Goal: Task Accomplishment & Management: Use online tool/utility

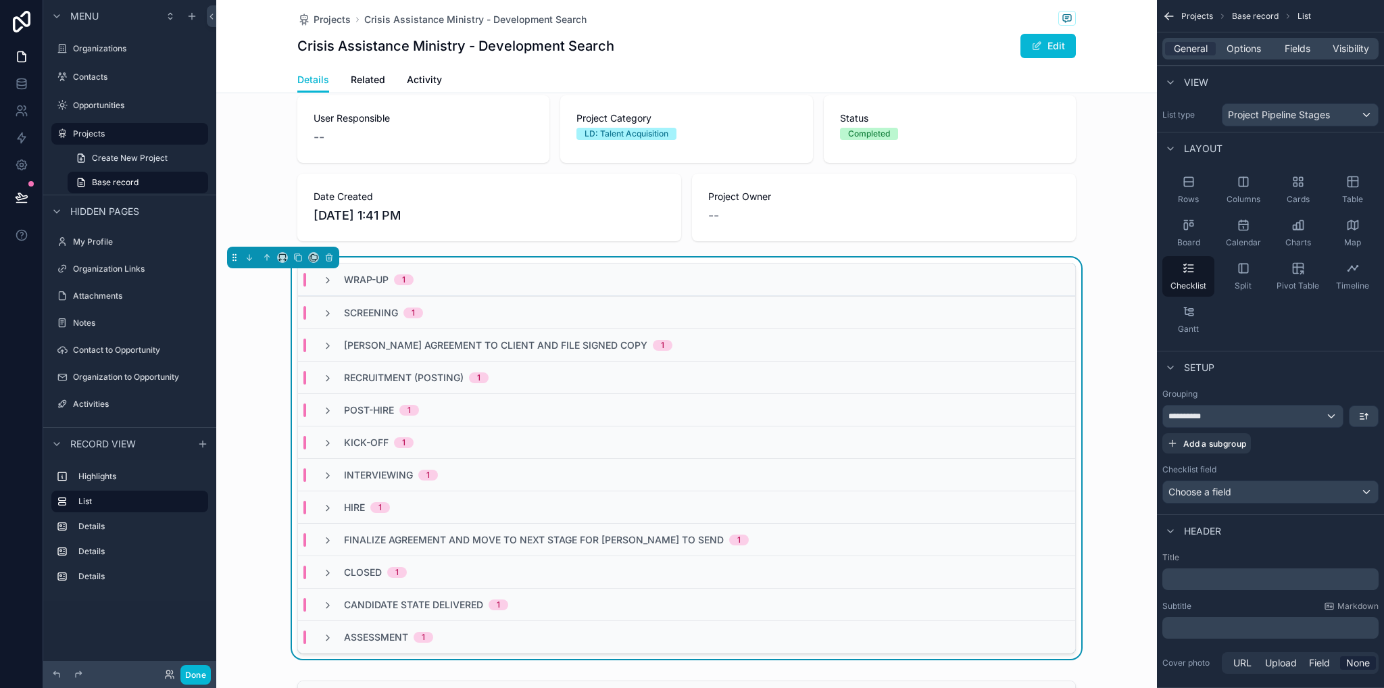
scroll to position [155, 0]
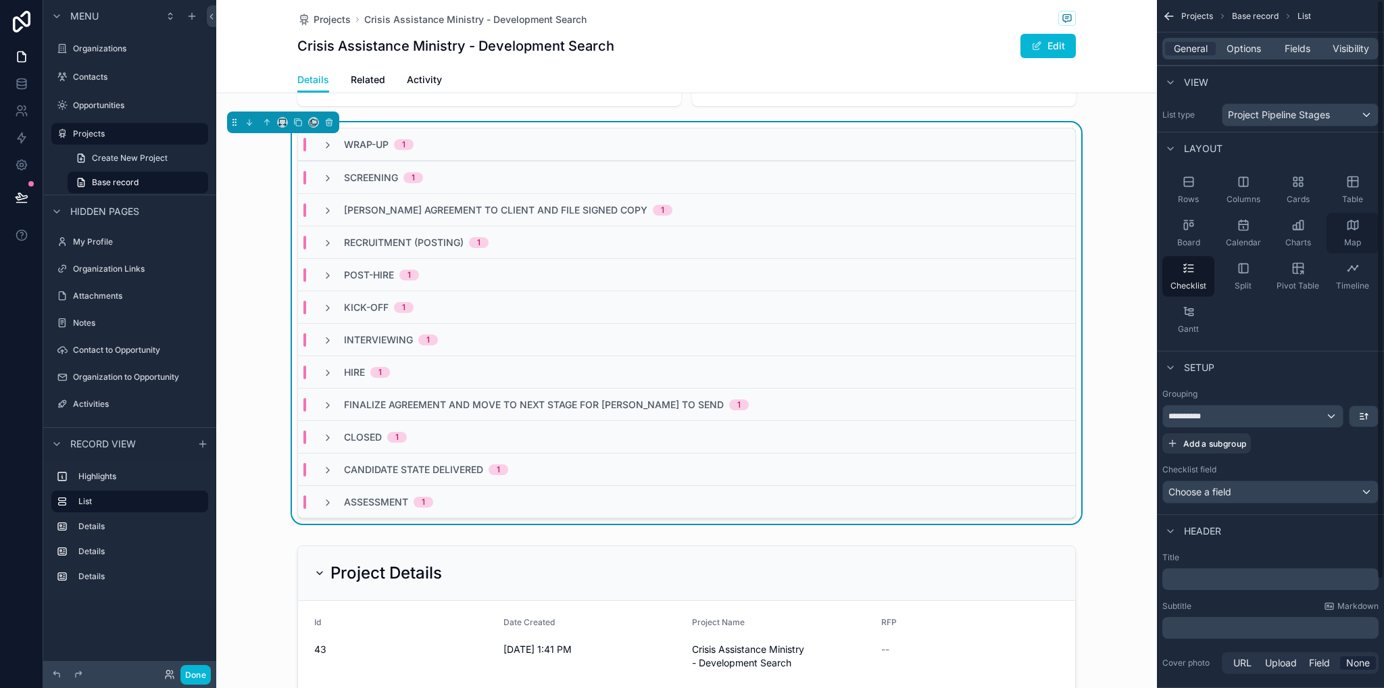
click at [1349, 230] on icon "scrollable content" at bounding box center [1353, 225] width 14 height 14
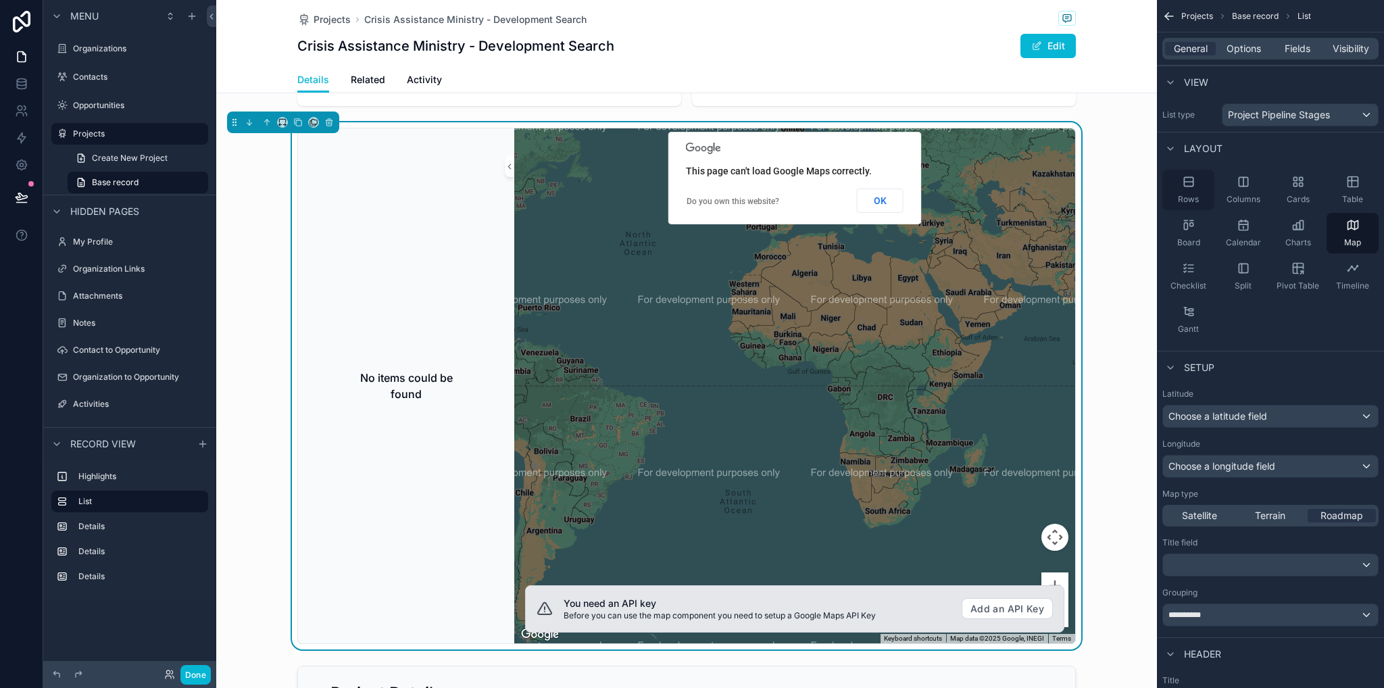
click at [1198, 194] on span "Rows" at bounding box center [1188, 199] width 21 height 11
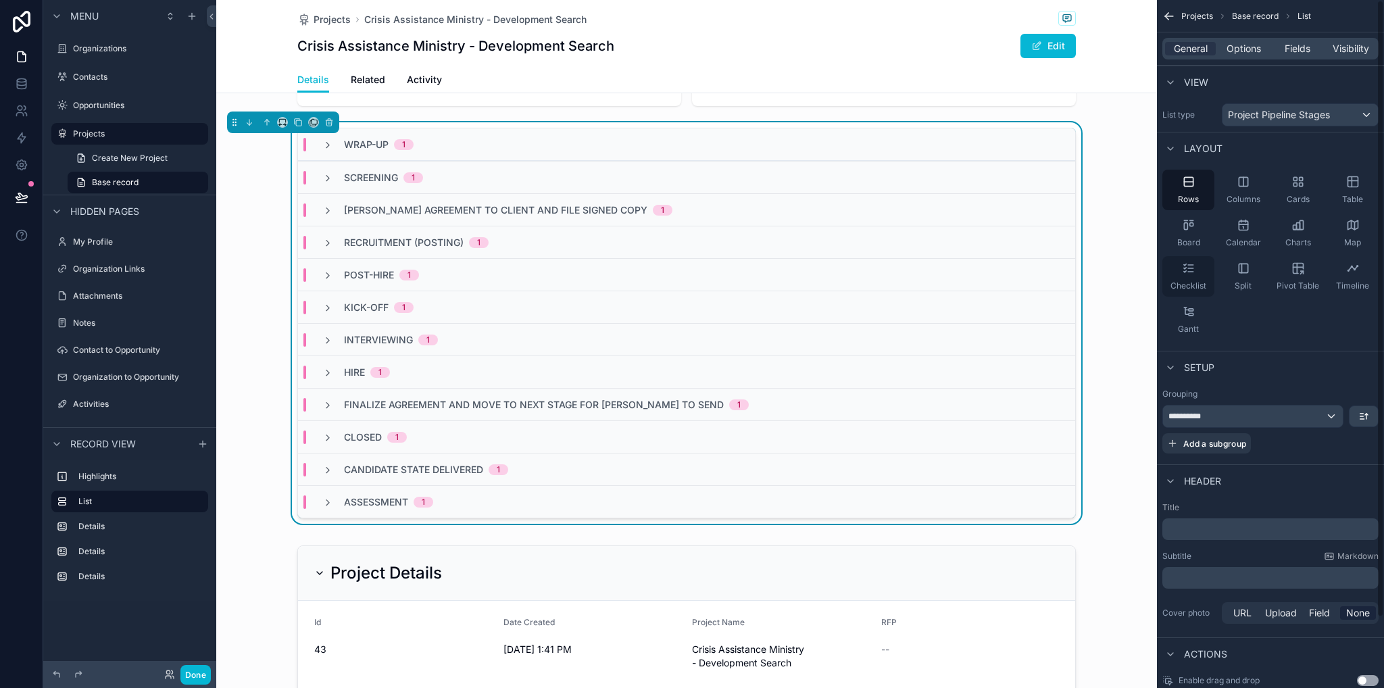
click at [1190, 274] on div "Checklist" at bounding box center [1189, 276] width 52 height 41
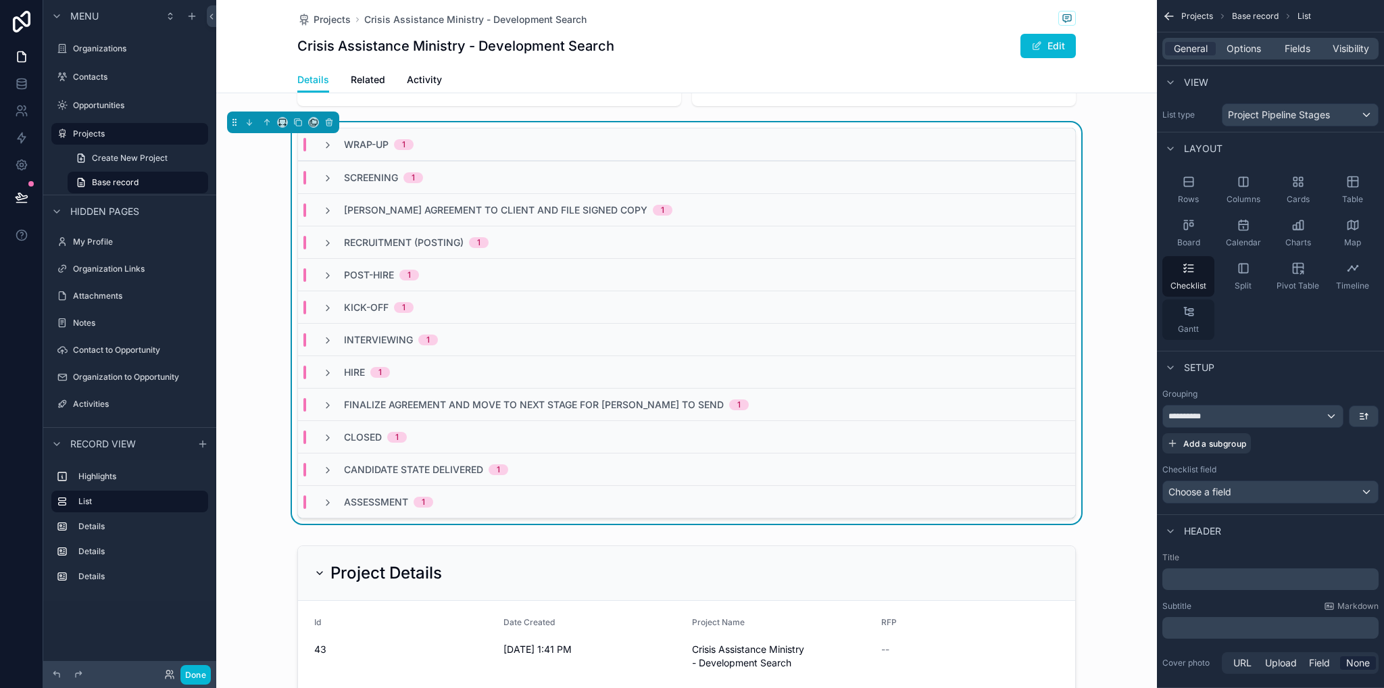
click at [1196, 312] on div "Gantt" at bounding box center [1189, 319] width 52 height 41
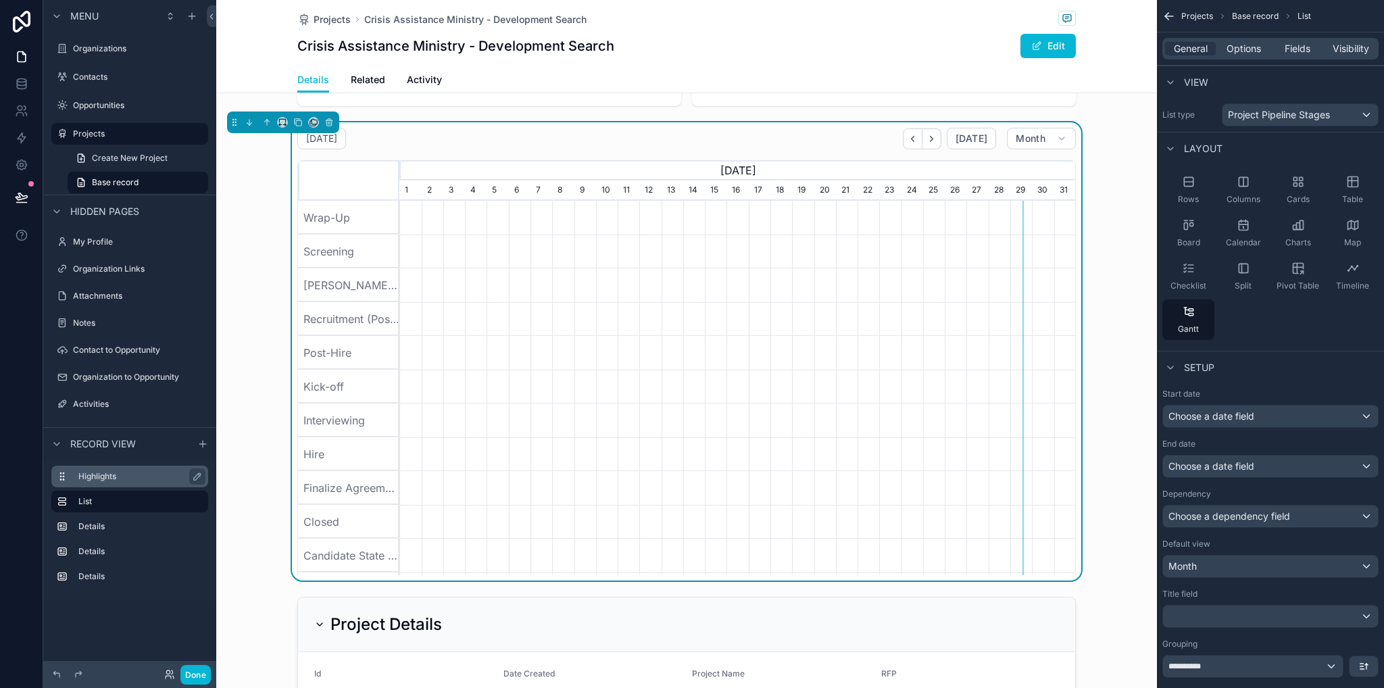
scroll to position [0, 676]
click at [1242, 186] on icon "scrollable content" at bounding box center [1243, 181] width 9 height 9
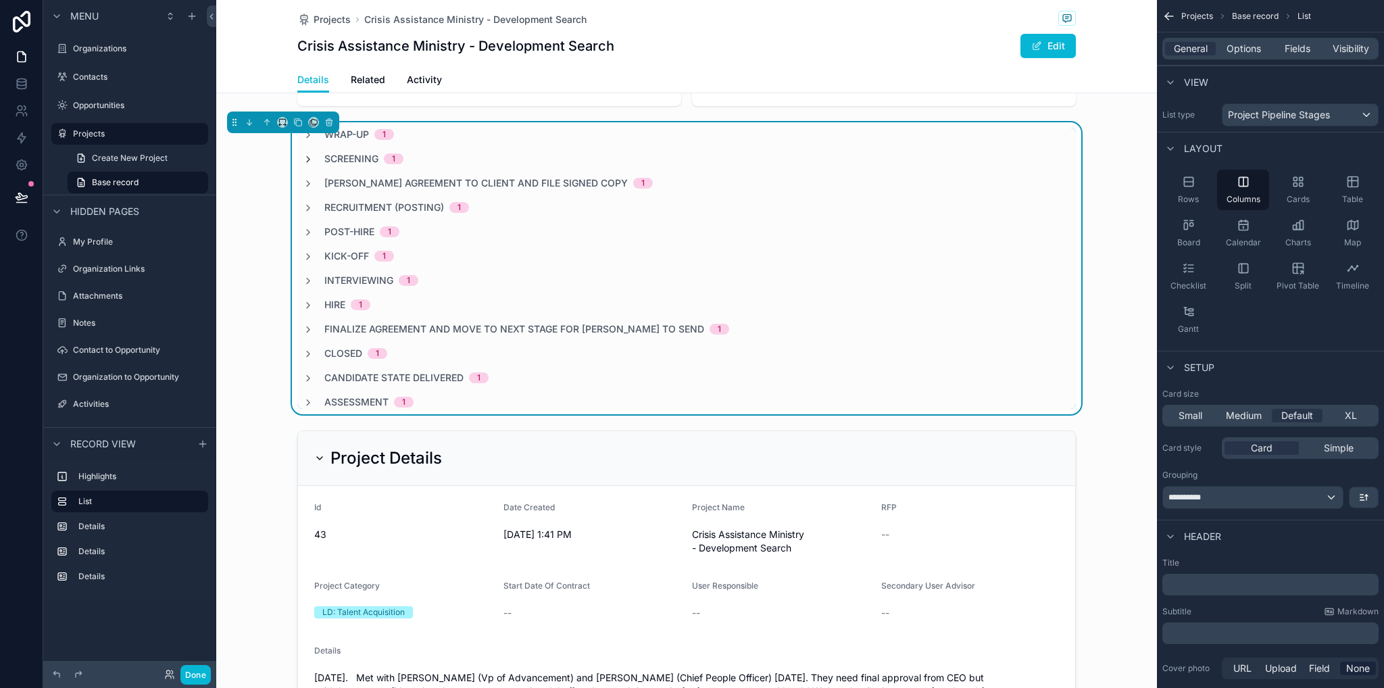
click at [304, 163] on icon "scrollable content" at bounding box center [308, 159] width 11 height 11
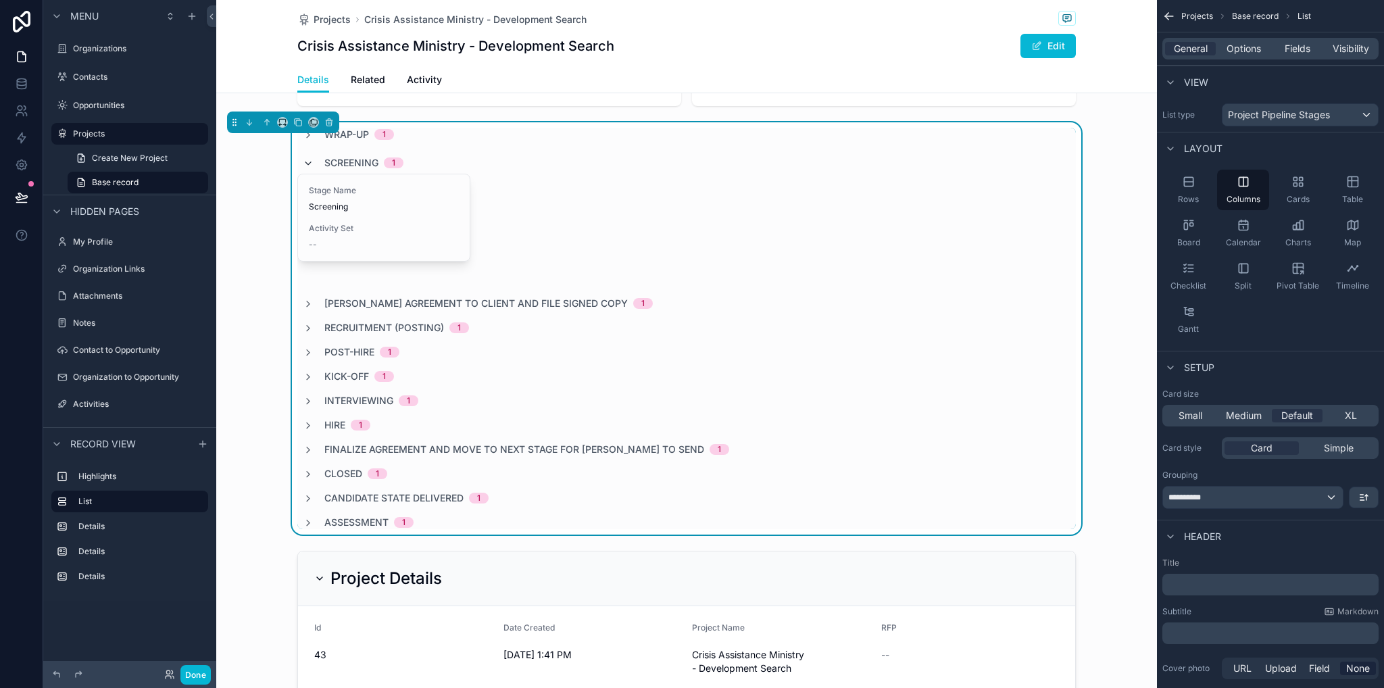
click at [303, 162] on icon "scrollable content" at bounding box center [308, 163] width 11 height 11
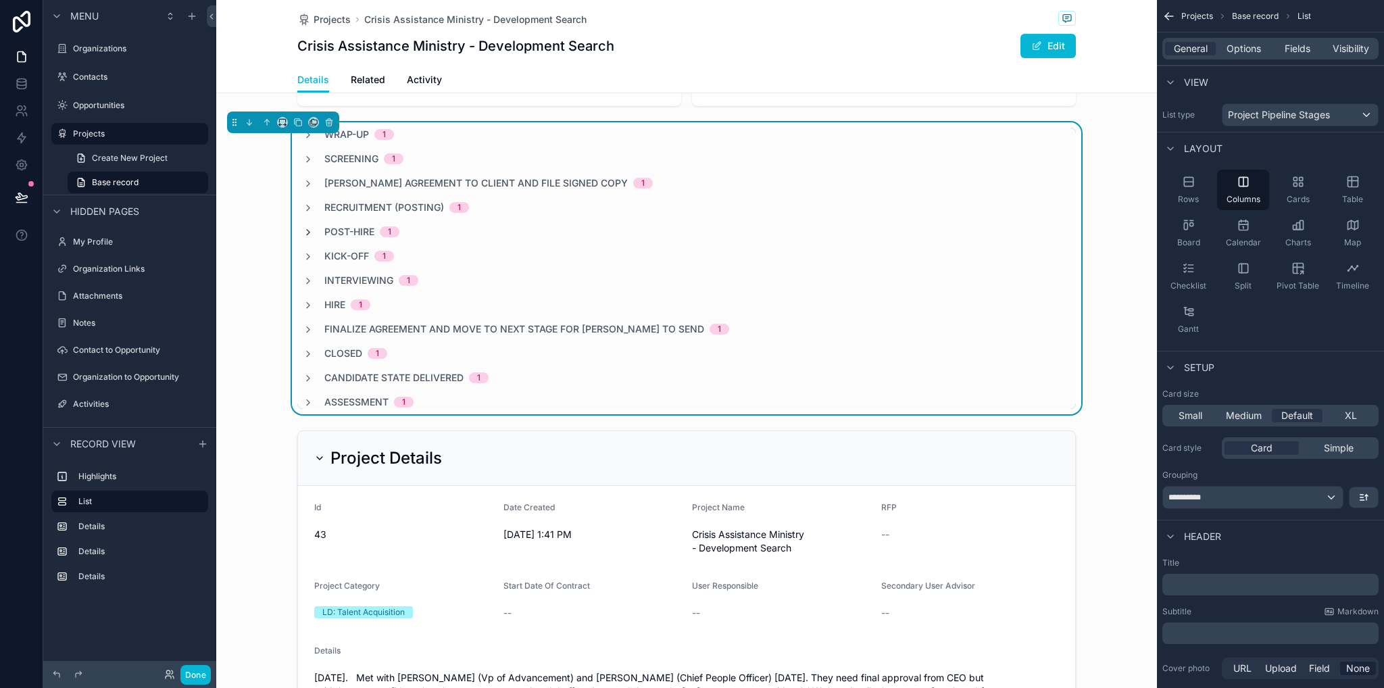
click at [304, 233] on icon "scrollable content" at bounding box center [308, 232] width 11 height 11
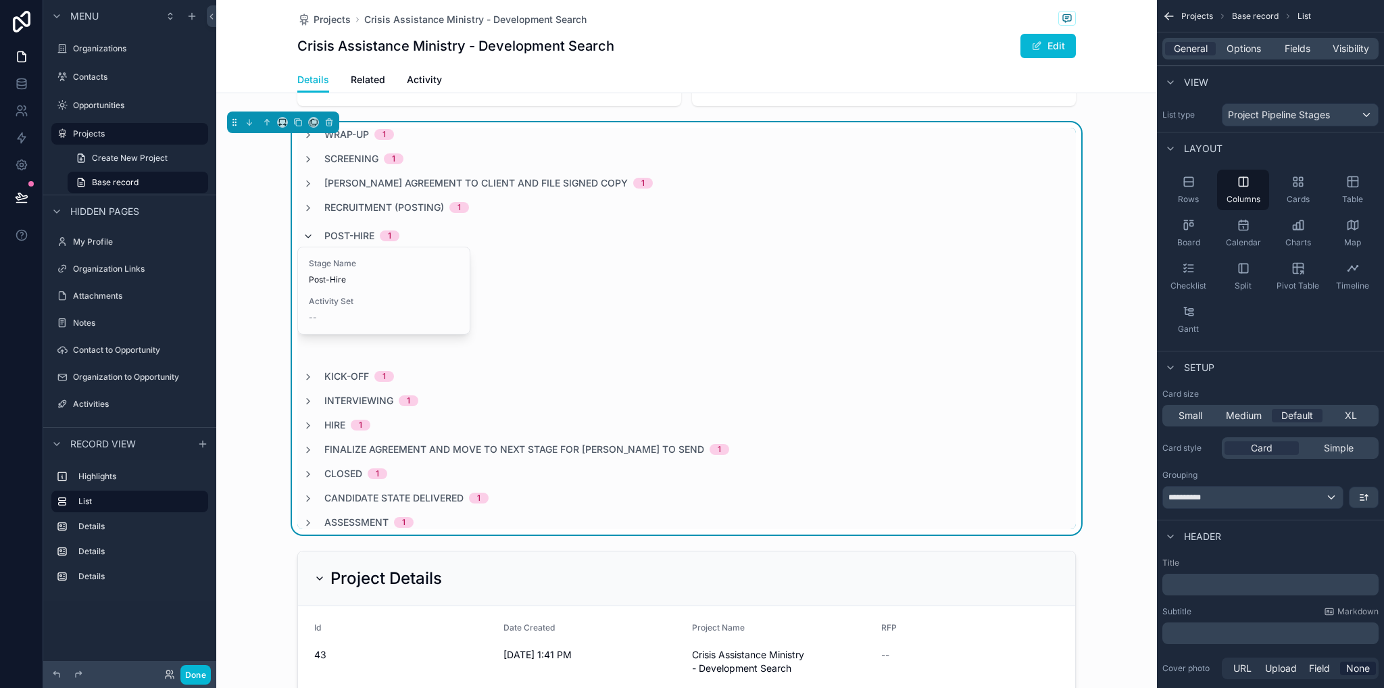
click at [304, 233] on icon "scrollable content" at bounding box center [308, 236] width 11 height 11
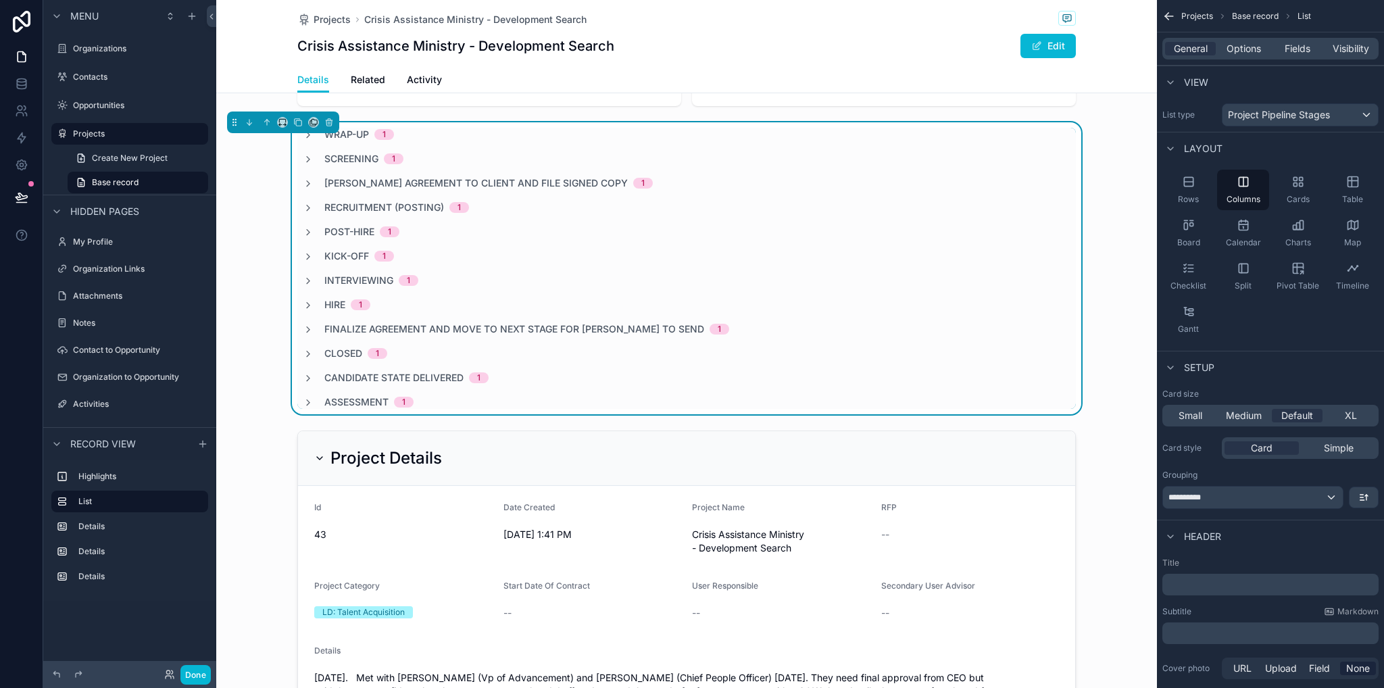
click at [819, 239] on div "Wrap-Up 1 Screening 1 [PERSON_NAME] Agreement to Client and File Signed Copy 1 …" at bounding box center [686, 268] width 779 height 281
click at [1259, 49] on span "Options" at bounding box center [1244, 49] width 34 height 14
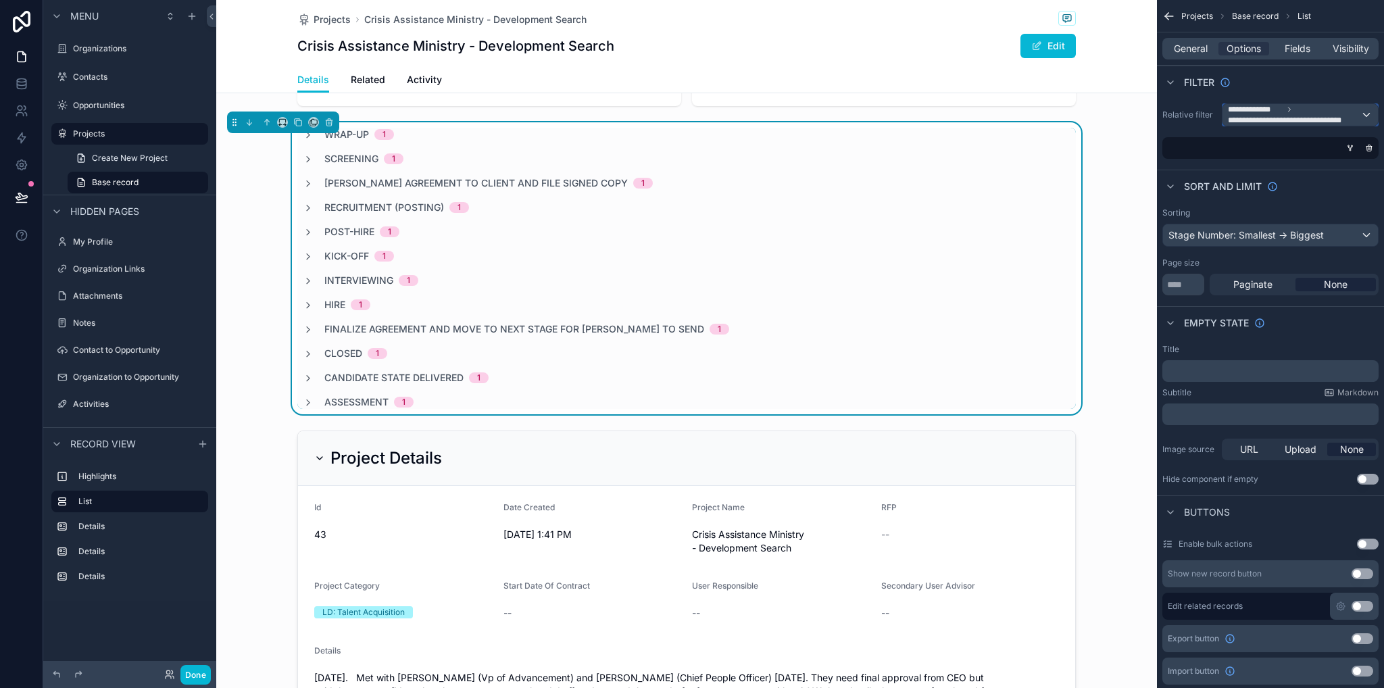
click at [1367, 113] on div "**********" at bounding box center [1300, 115] width 155 height 22
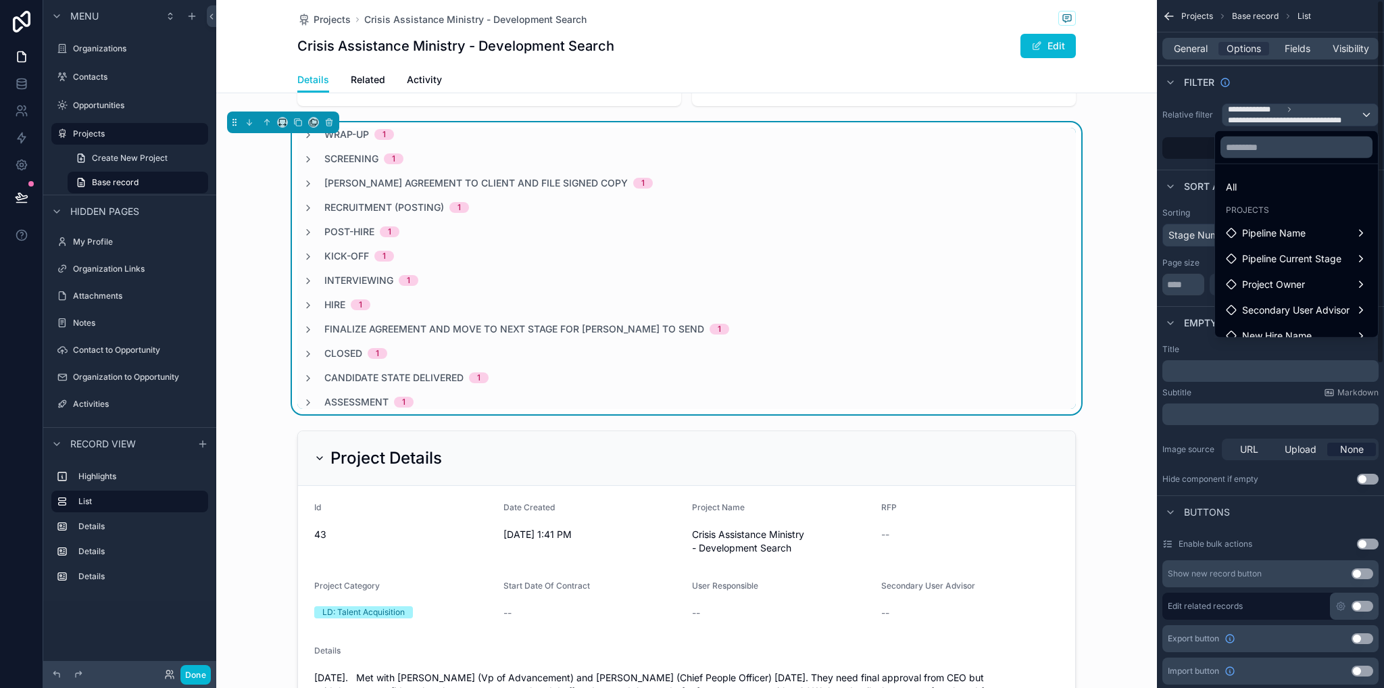
click at [1284, 117] on div "scrollable content" at bounding box center [692, 344] width 1384 height 688
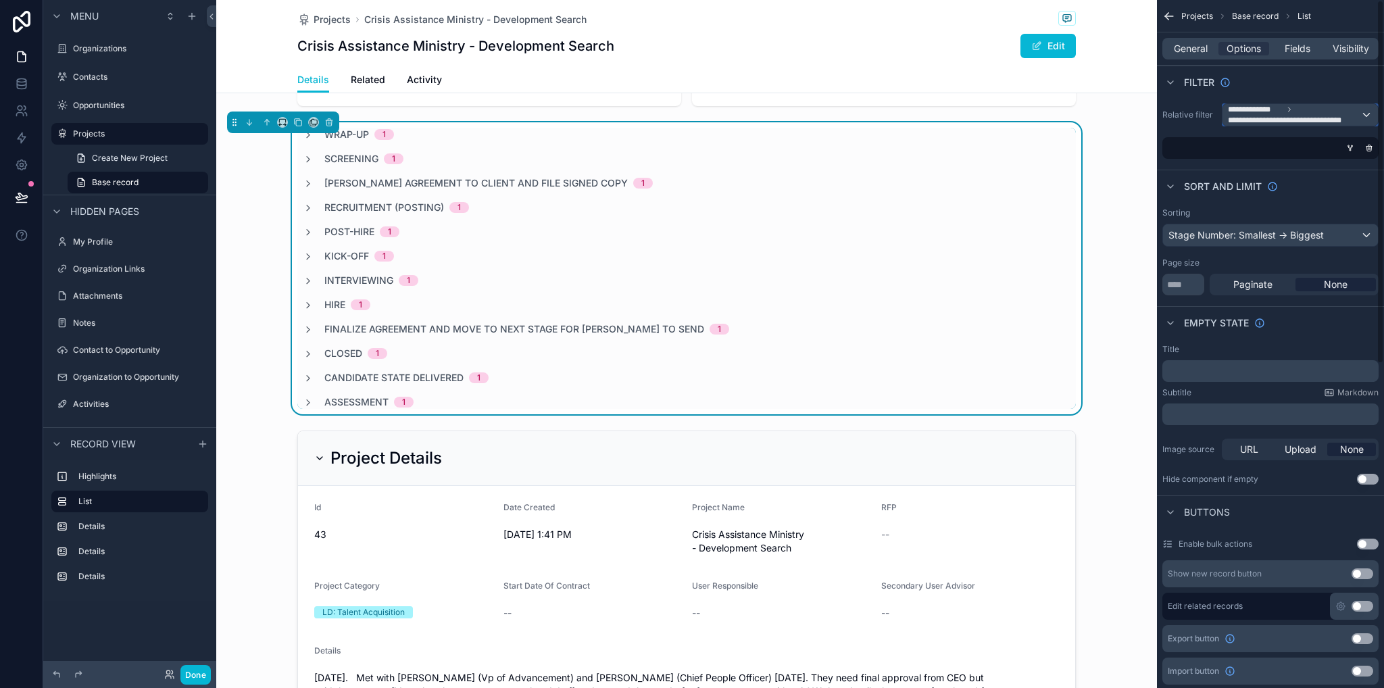
click at [1282, 116] on span "**********" at bounding box center [1291, 120] width 126 height 11
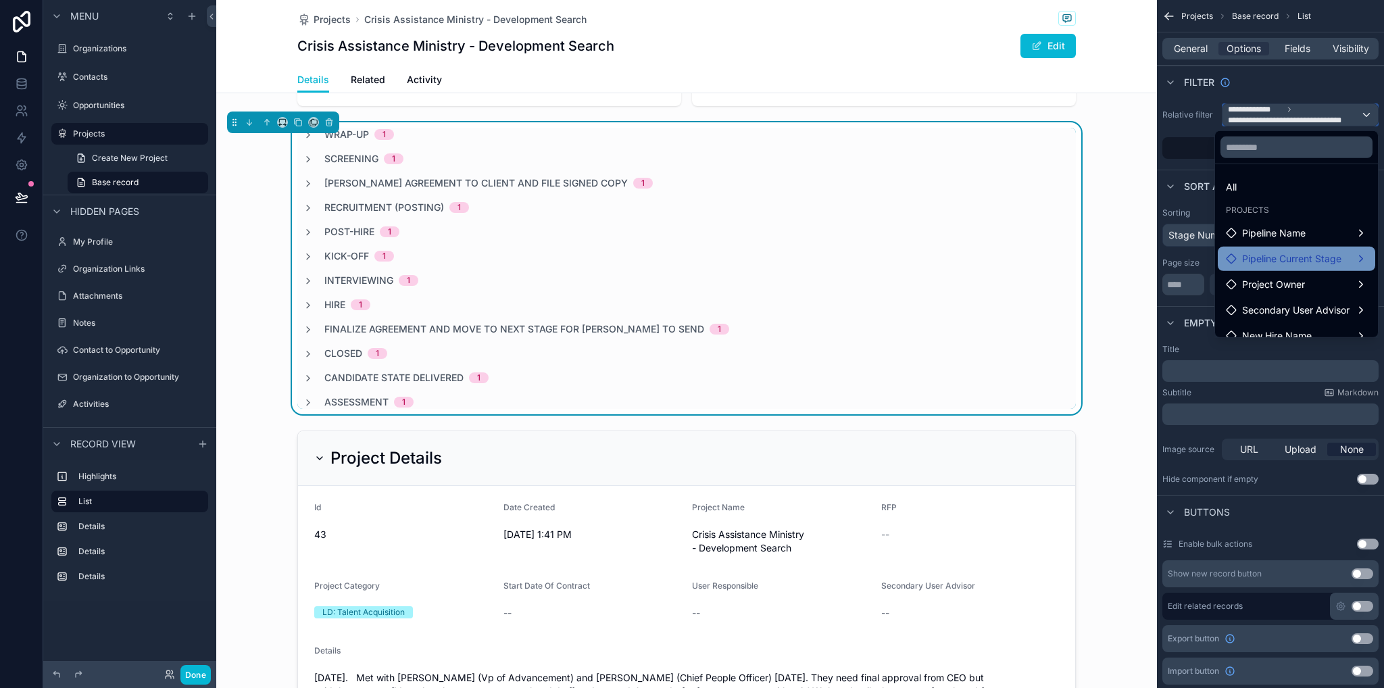
scroll to position [68, 0]
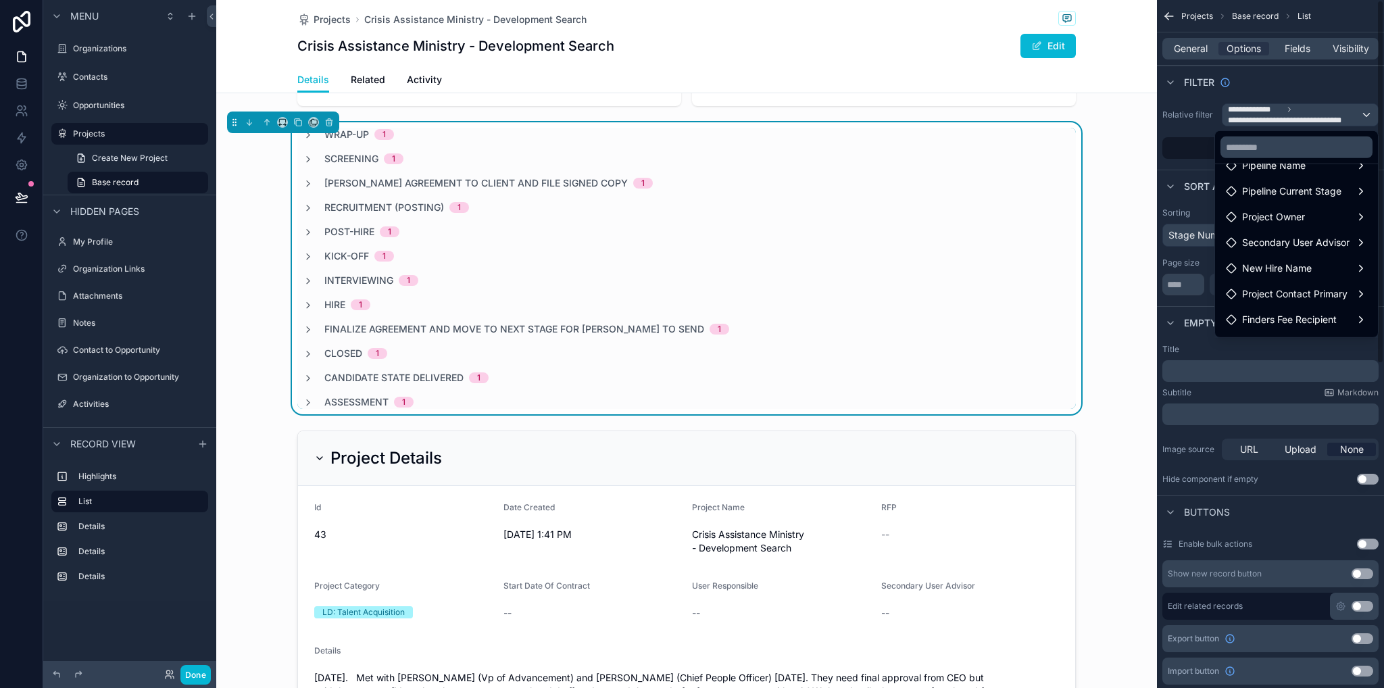
click at [1188, 130] on div "scrollable content" at bounding box center [692, 344] width 1384 height 688
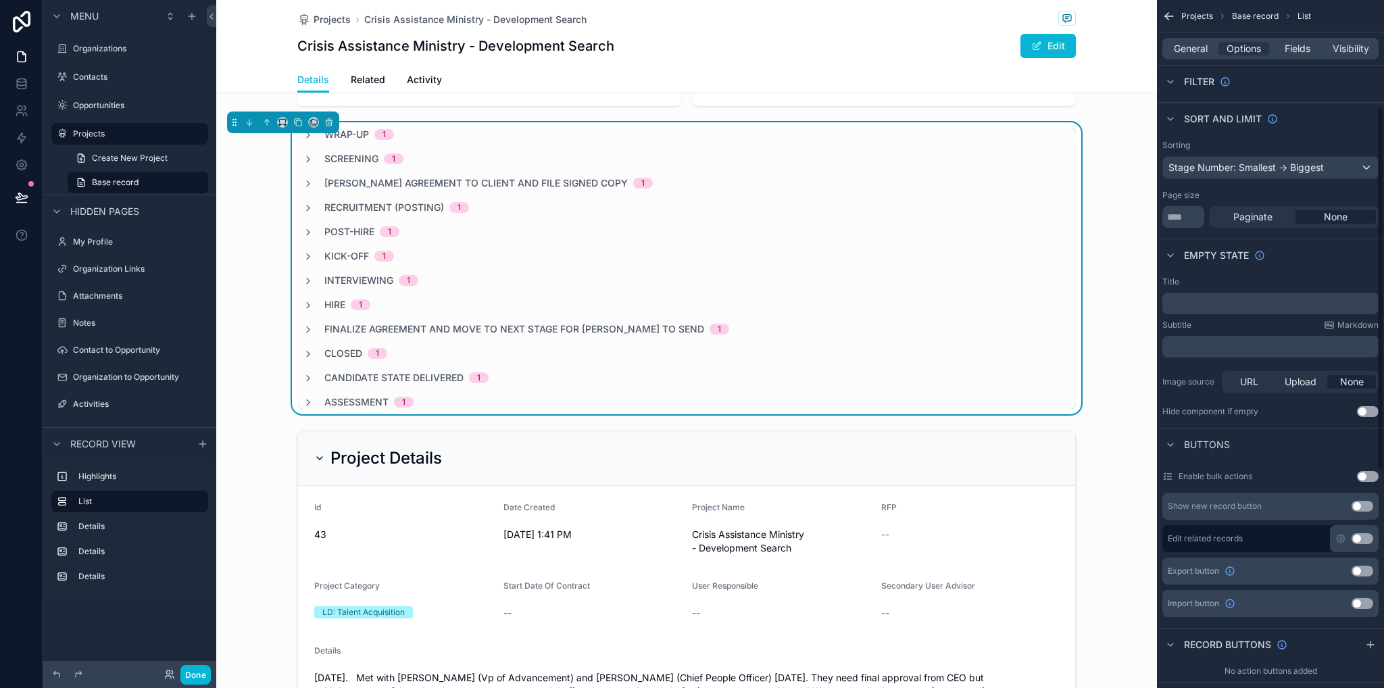
scroll to position [0, 0]
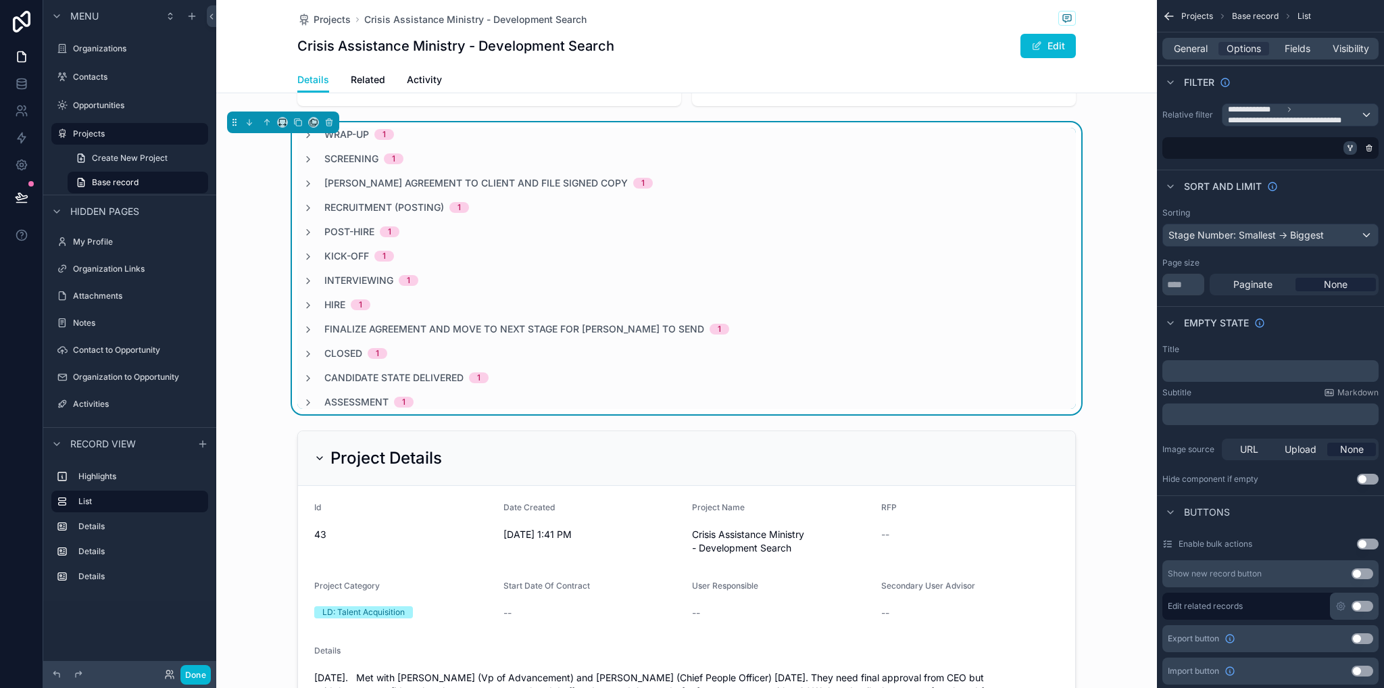
click at [1349, 148] on icon "scrollable content" at bounding box center [1350, 148] width 8 height 8
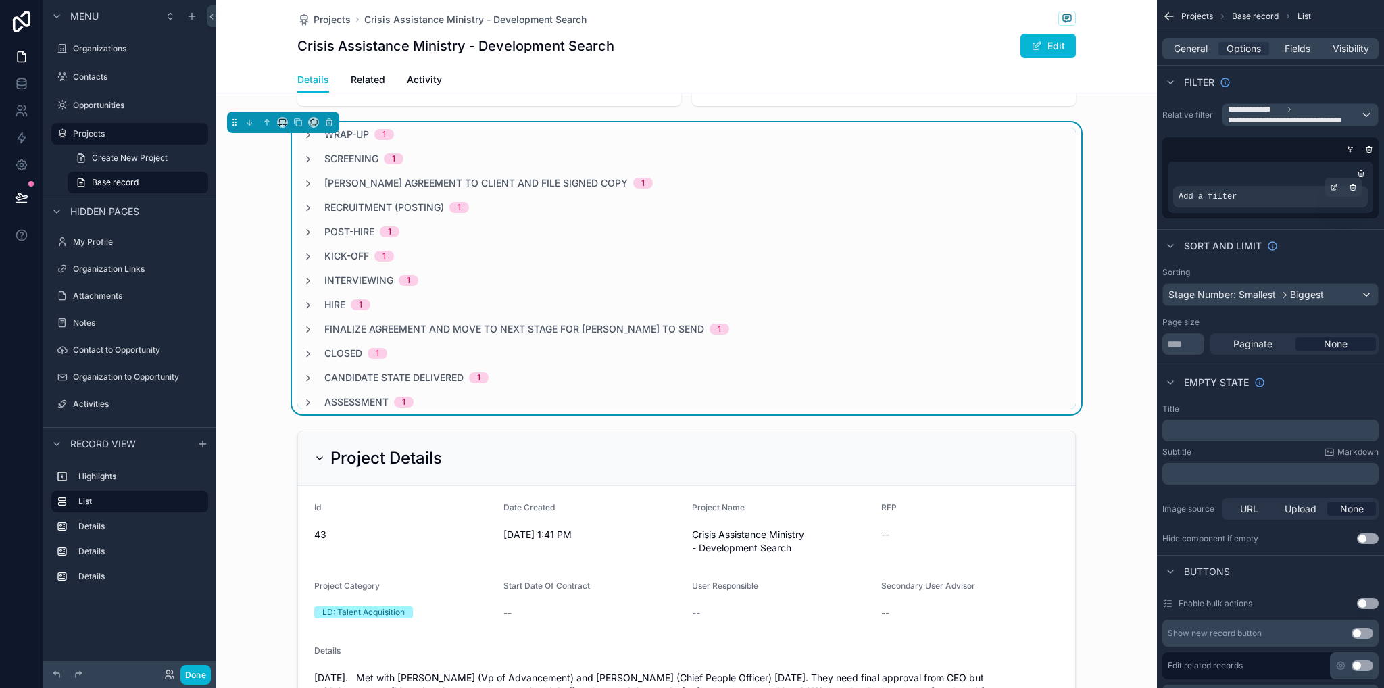
click at [1250, 193] on div "Add a filter" at bounding box center [1270, 197] width 195 height 22
click at [1337, 189] on icon "scrollable content" at bounding box center [1334, 187] width 8 height 8
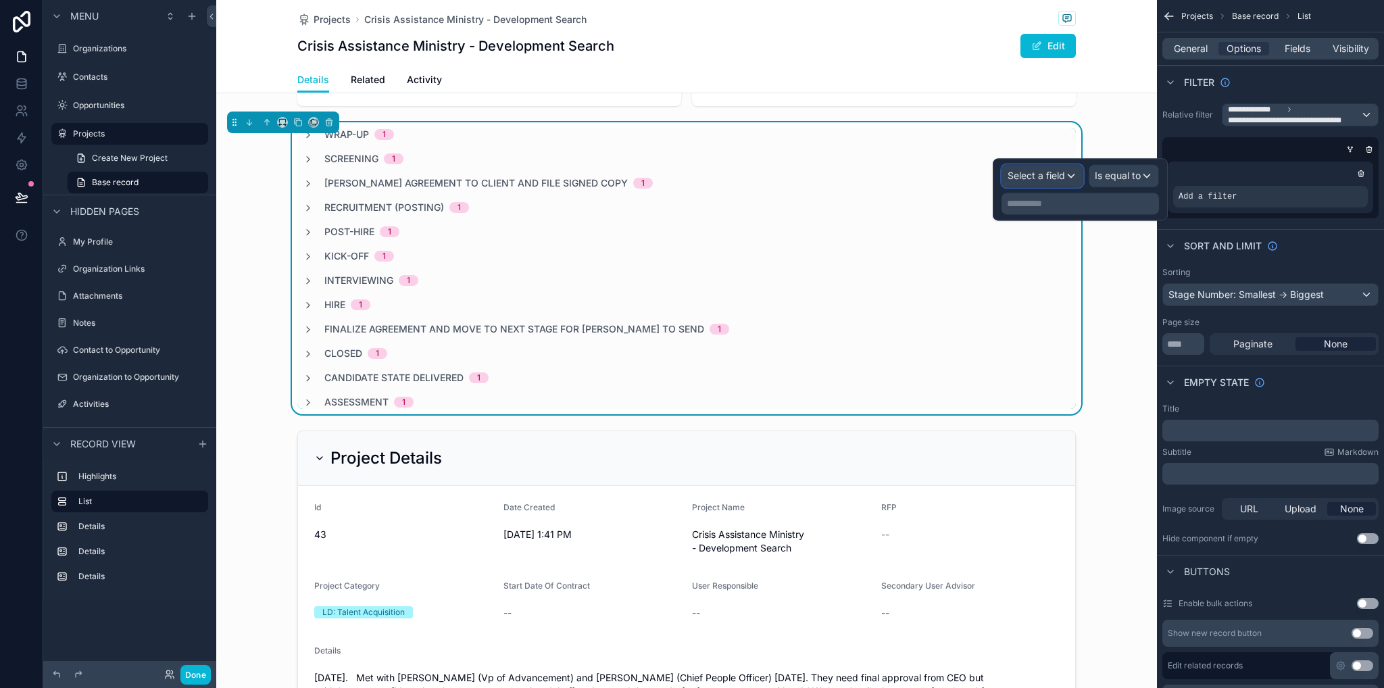
click at [1030, 176] on span "Select a field" at bounding box center [1036, 175] width 57 height 11
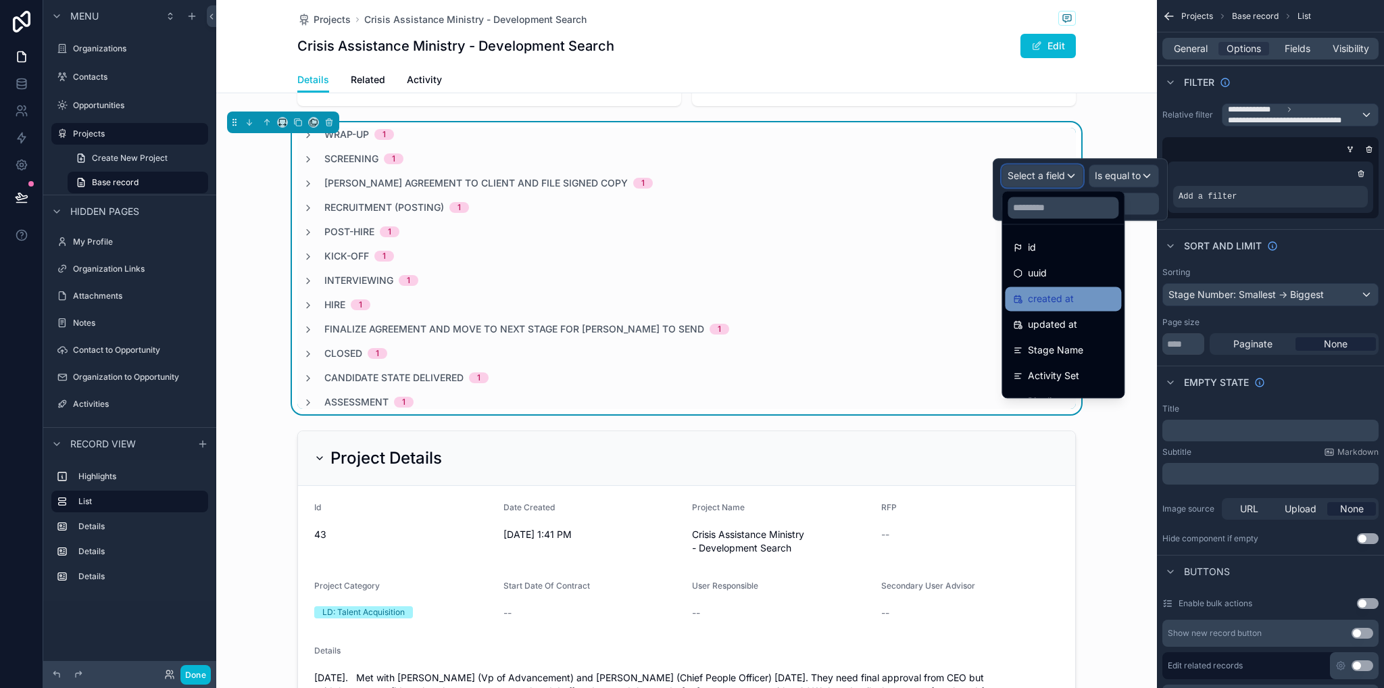
scroll to position [70, 0]
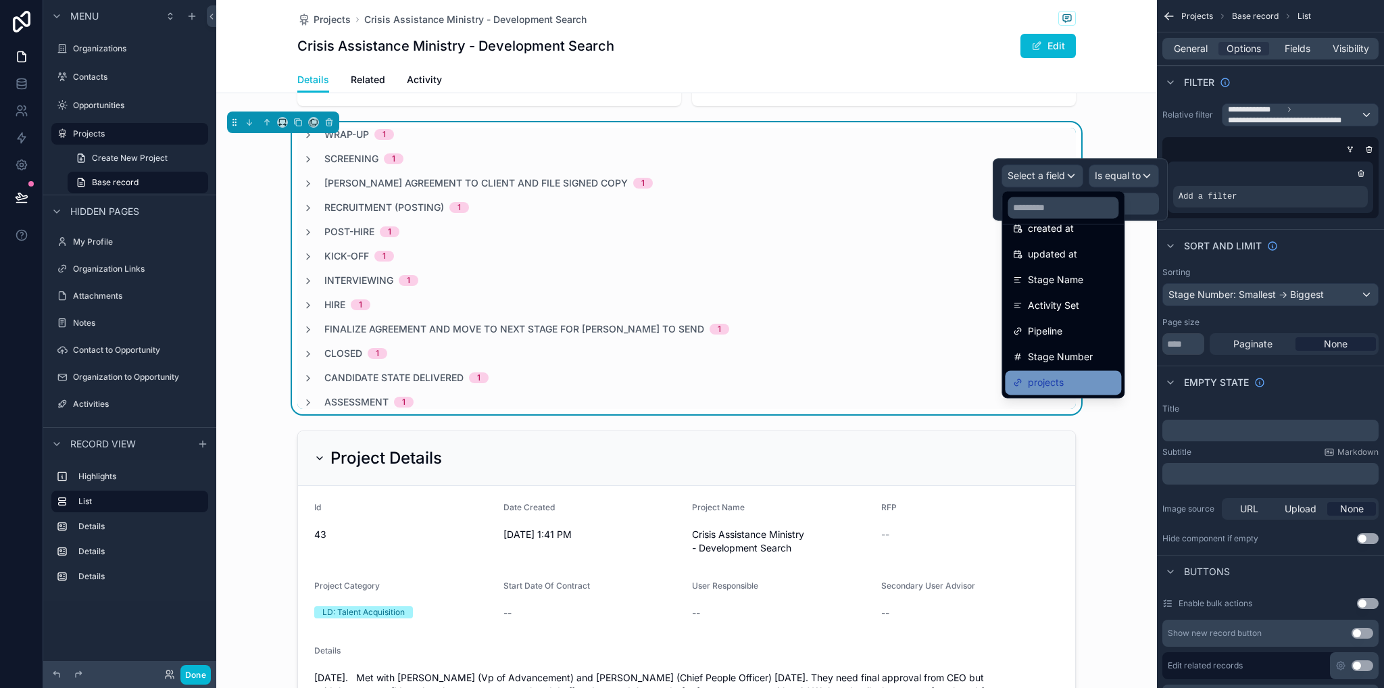
click at [1064, 385] on span "projects" at bounding box center [1046, 382] width 36 height 16
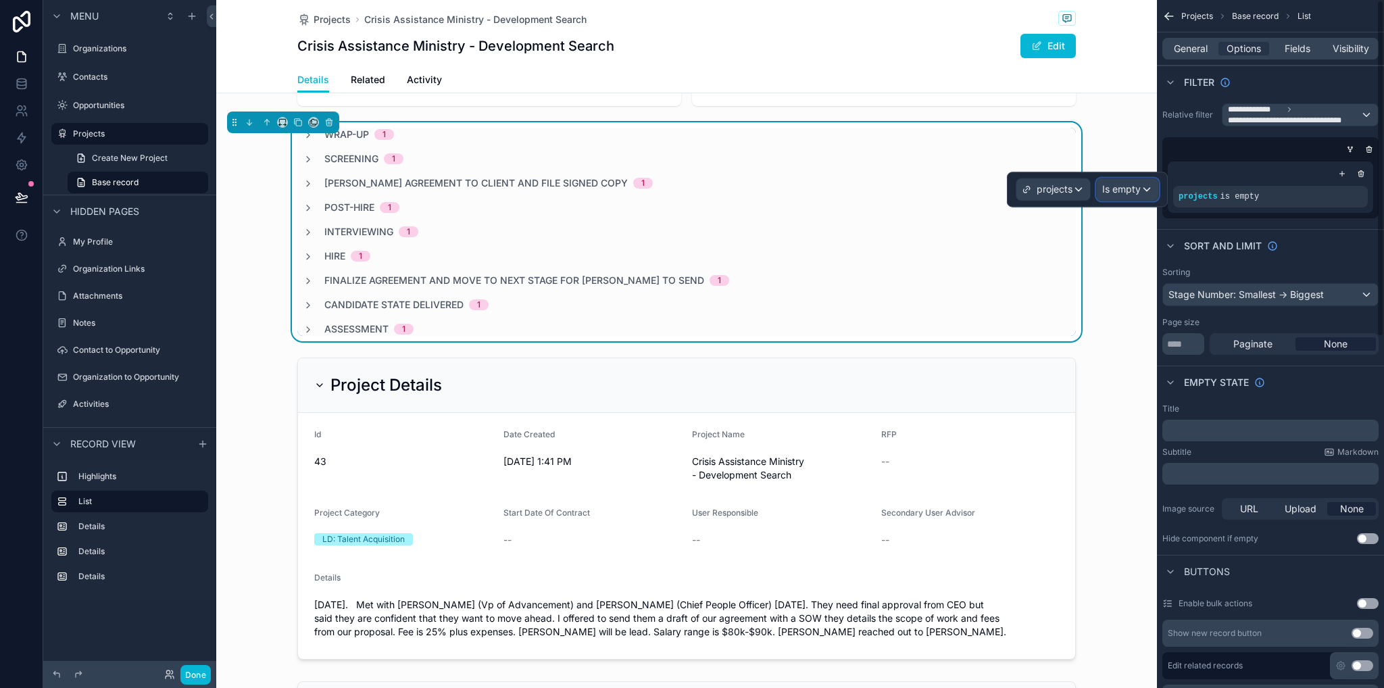
click at [1123, 195] on span "Is empty" at bounding box center [1121, 190] width 39 height 14
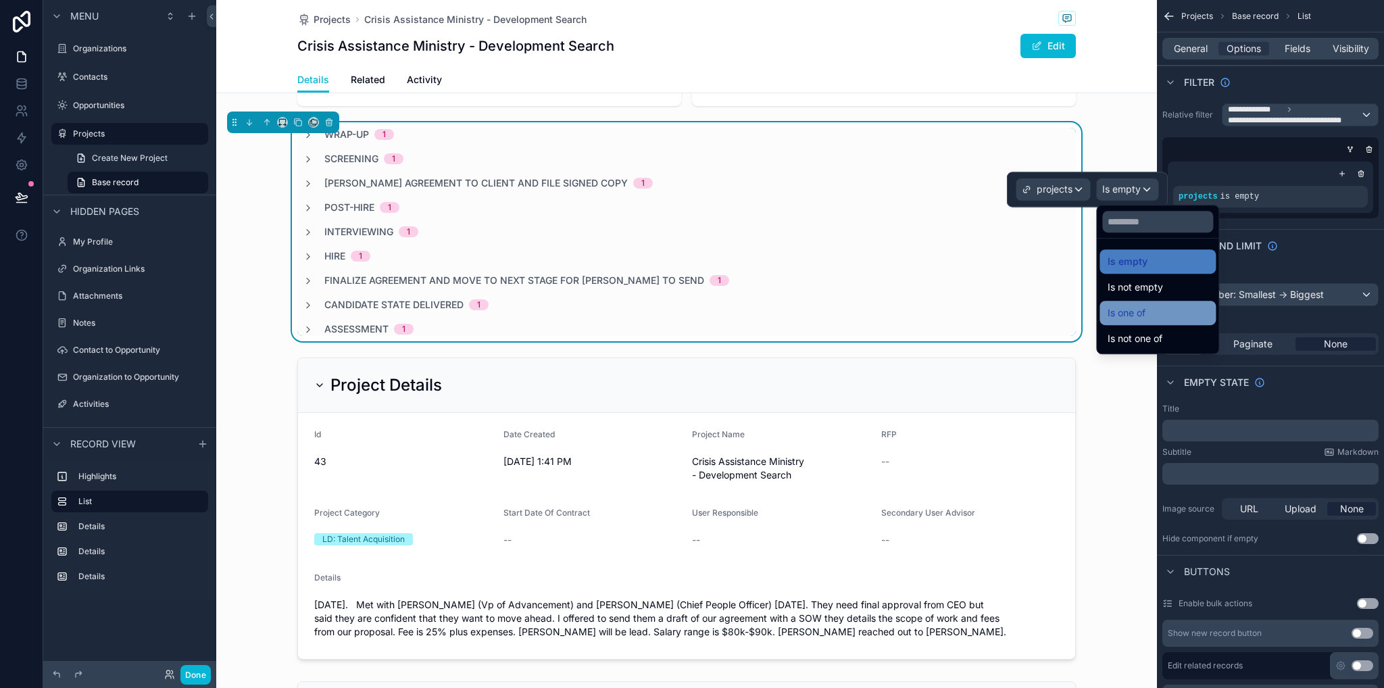
click at [1156, 310] on div "Is one of" at bounding box center [1158, 313] width 100 height 16
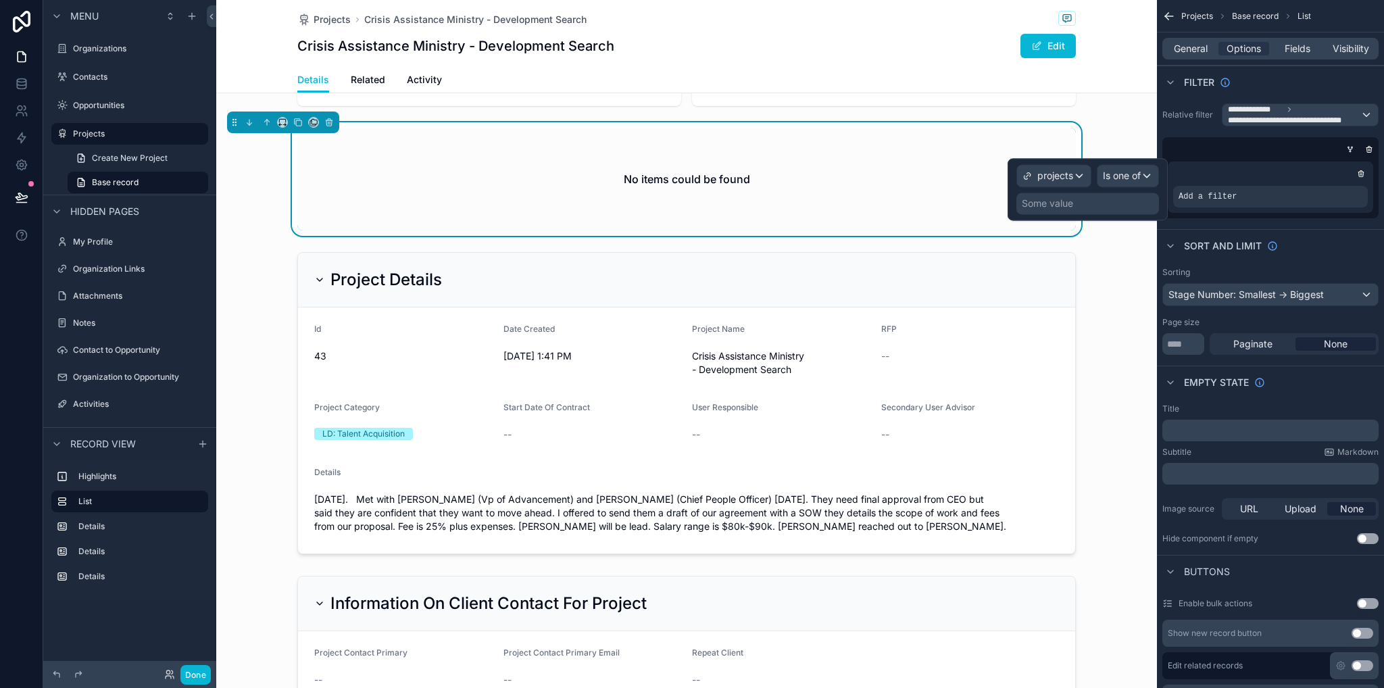
click at [1110, 201] on div "Some value" at bounding box center [1088, 204] width 143 height 22
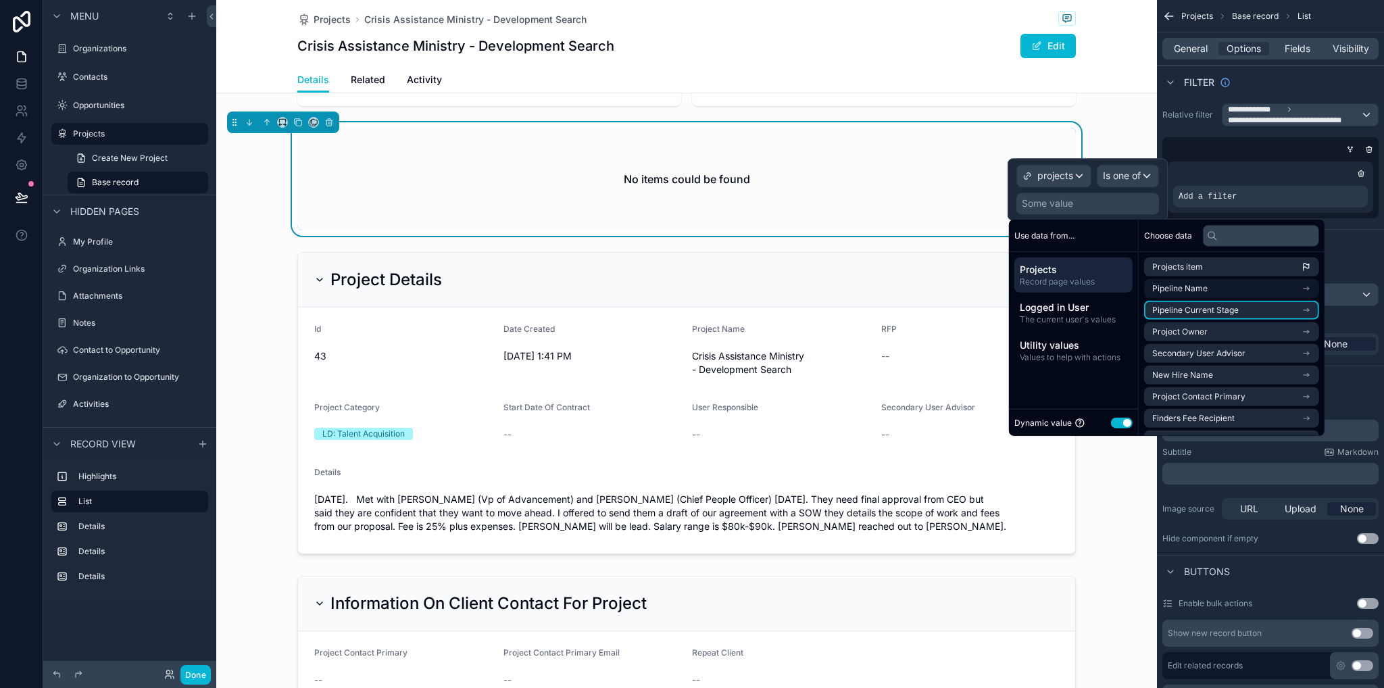
click at [1240, 312] on li "Pipeline Current Stage" at bounding box center [1231, 310] width 175 height 19
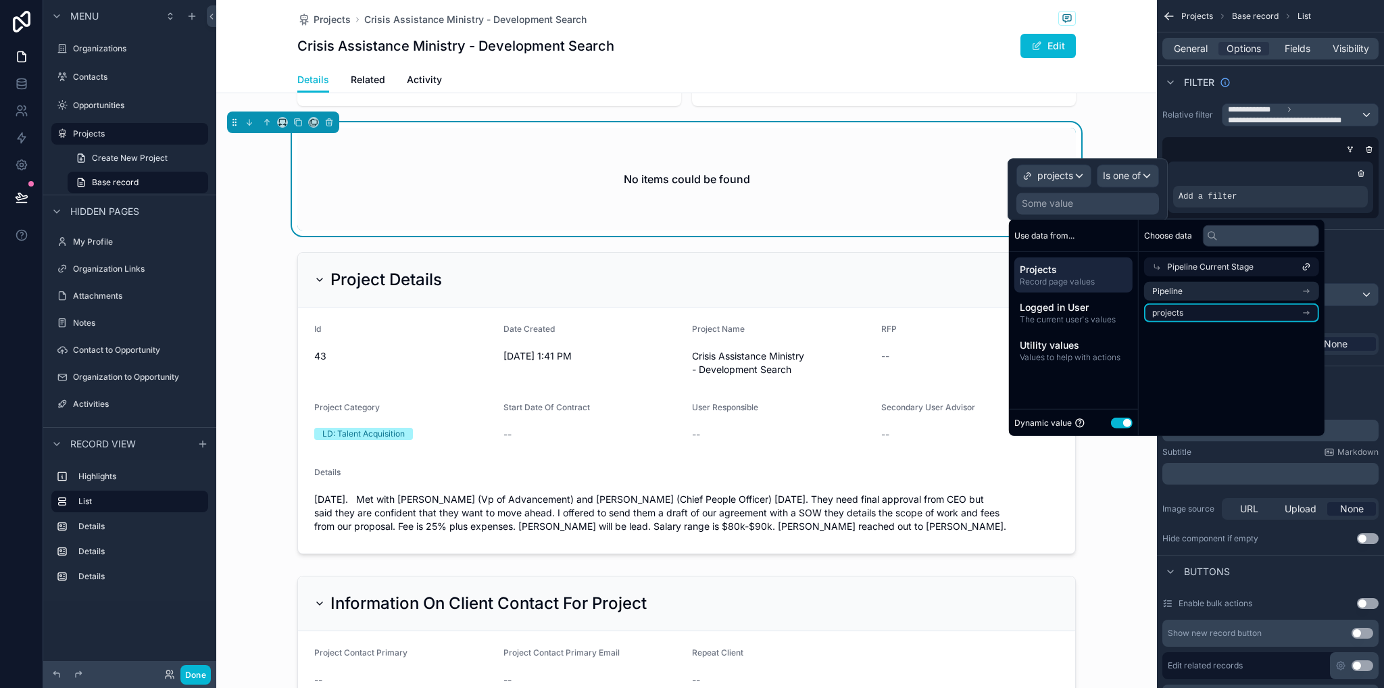
click at [1226, 314] on li "projects" at bounding box center [1231, 313] width 175 height 19
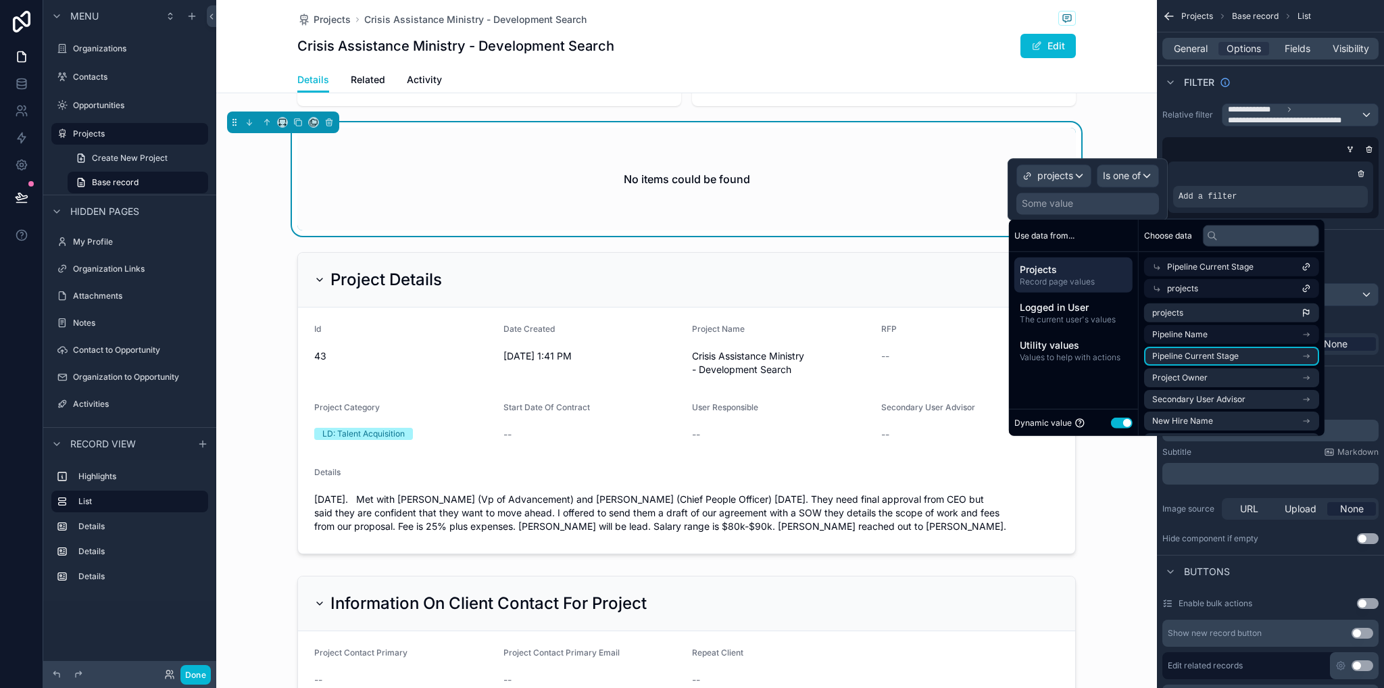
click at [1241, 360] on li "Pipeline Current Stage" at bounding box center [1231, 356] width 175 height 19
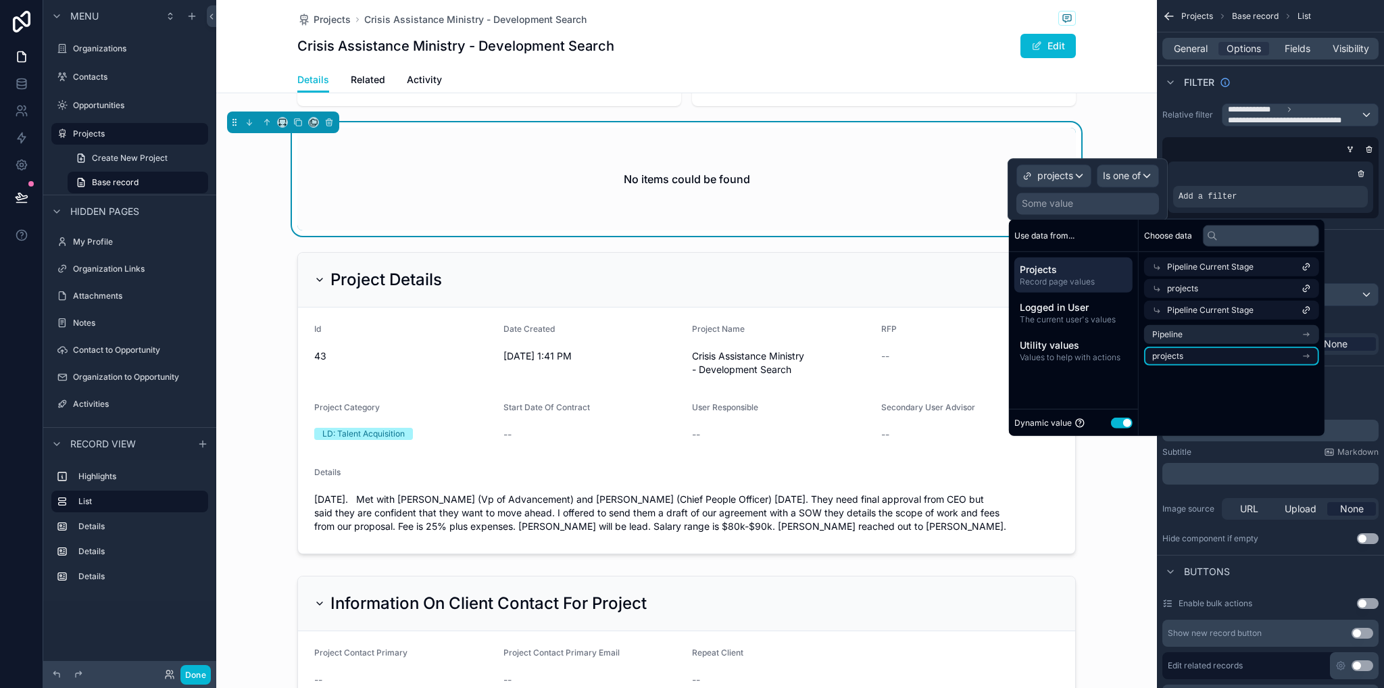
click at [1240, 358] on li "projects" at bounding box center [1231, 356] width 175 height 19
click at [1111, 199] on div "Some value" at bounding box center [1088, 204] width 143 height 22
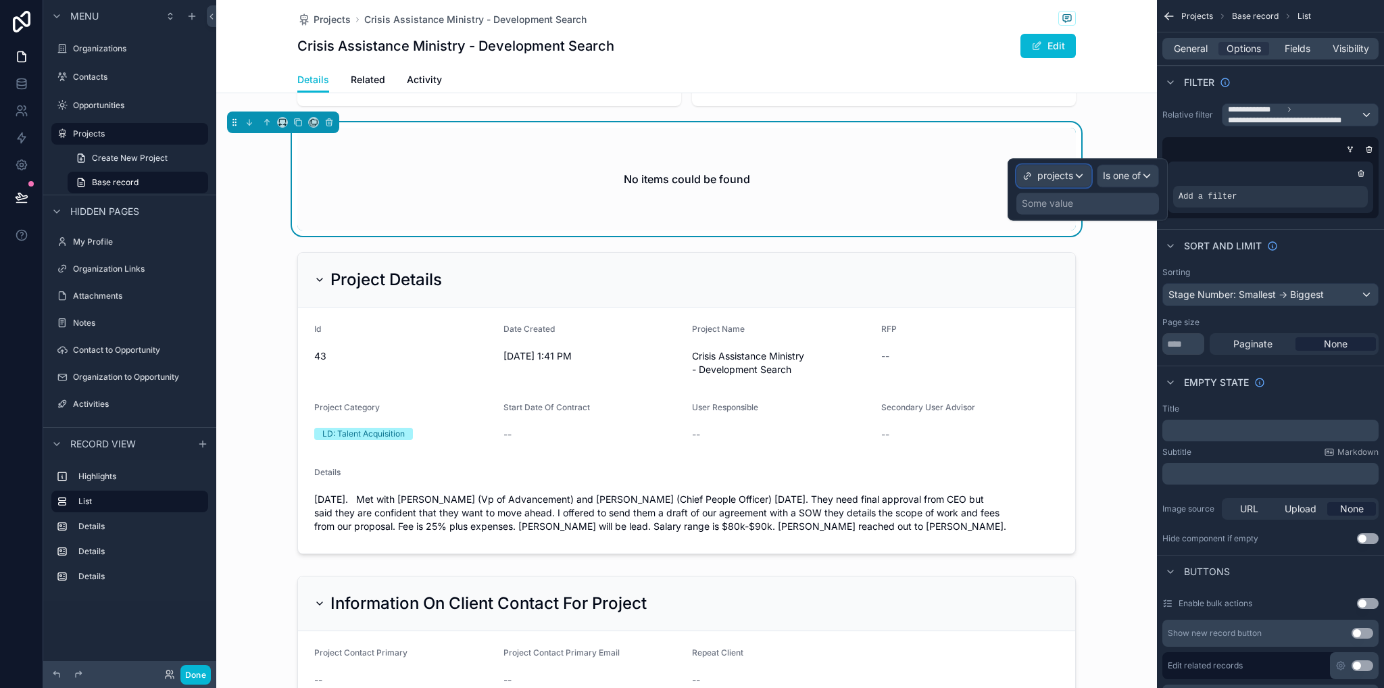
click at [1046, 178] on span "projects" at bounding box center [1056, 176] width 36 height 14
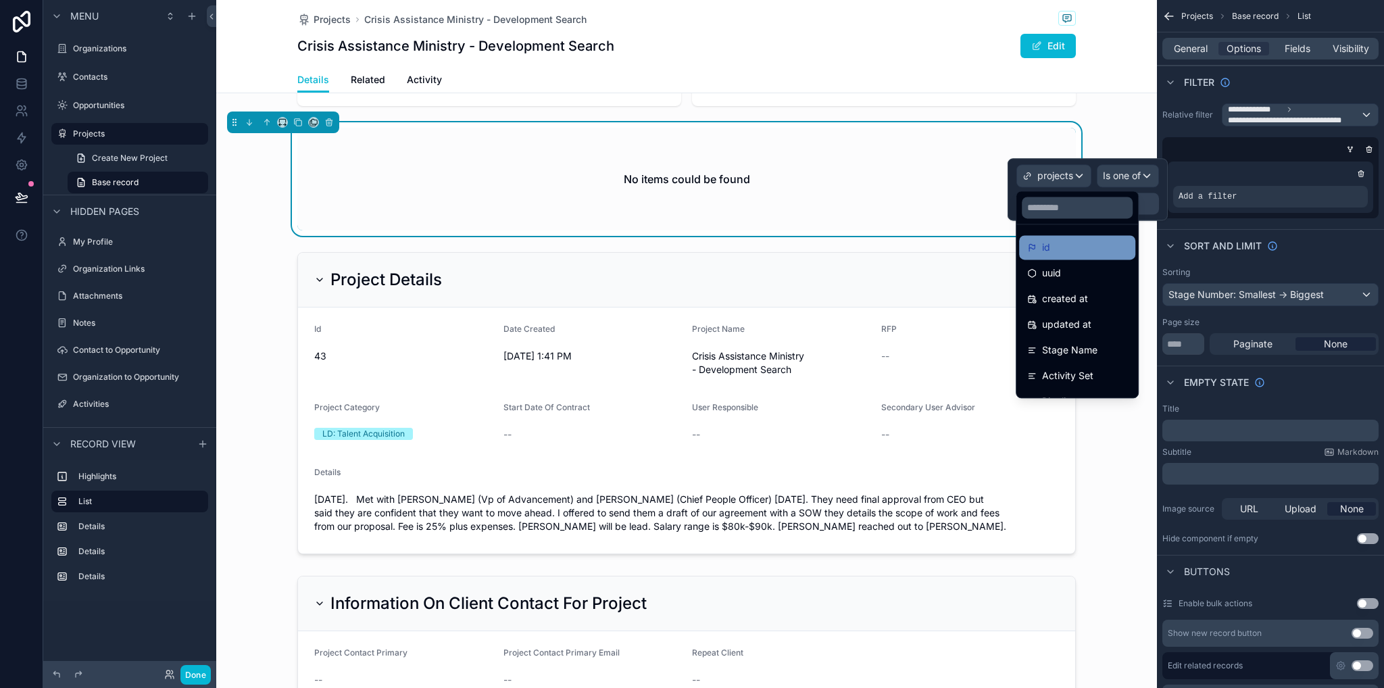
click at [1071, 247] on div "id" at bounding box center [1077, 247] width 100 height 16
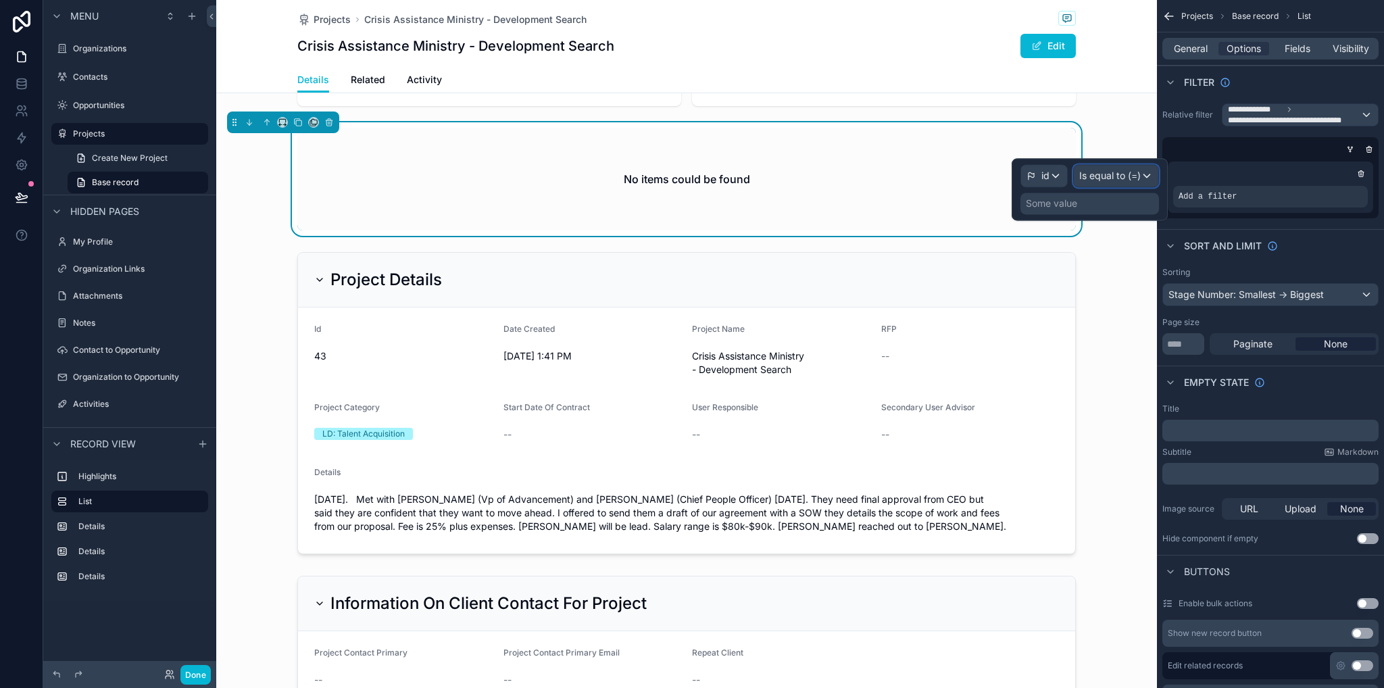
click at [1111, 177] on span "Is equal to (=)" at bounding box center [1110, 176] width 62 height 14
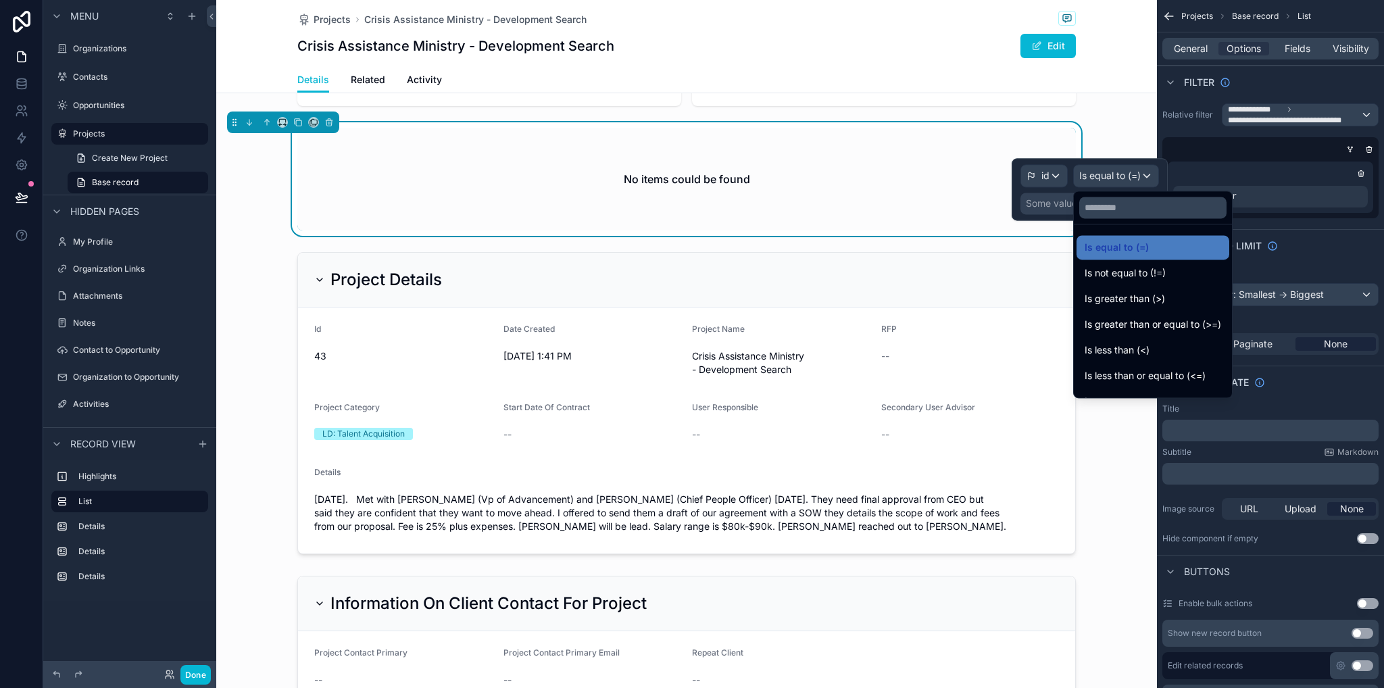
click at [1057, 199] on div at bounding box center [1090, 189] width 156 height 62
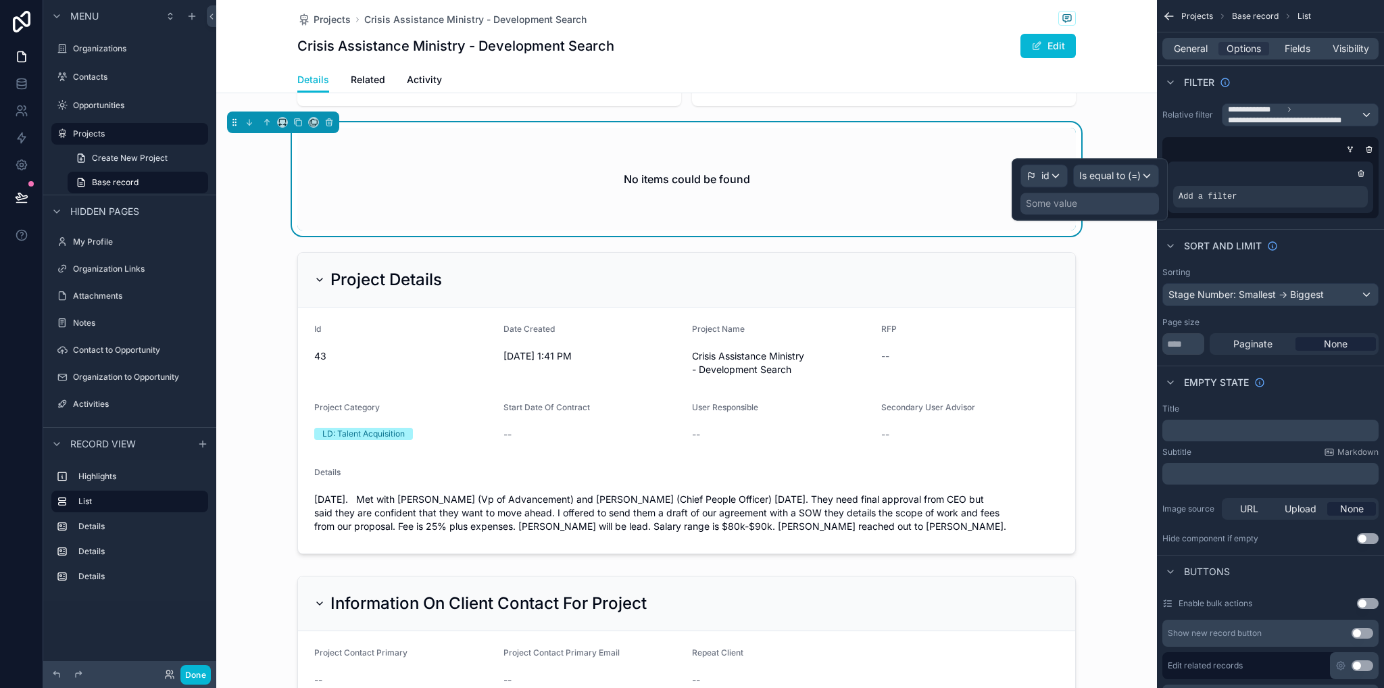
click at [1053, 206] on div "Some value" at bounding box center [1051, 204] width 51 height 14
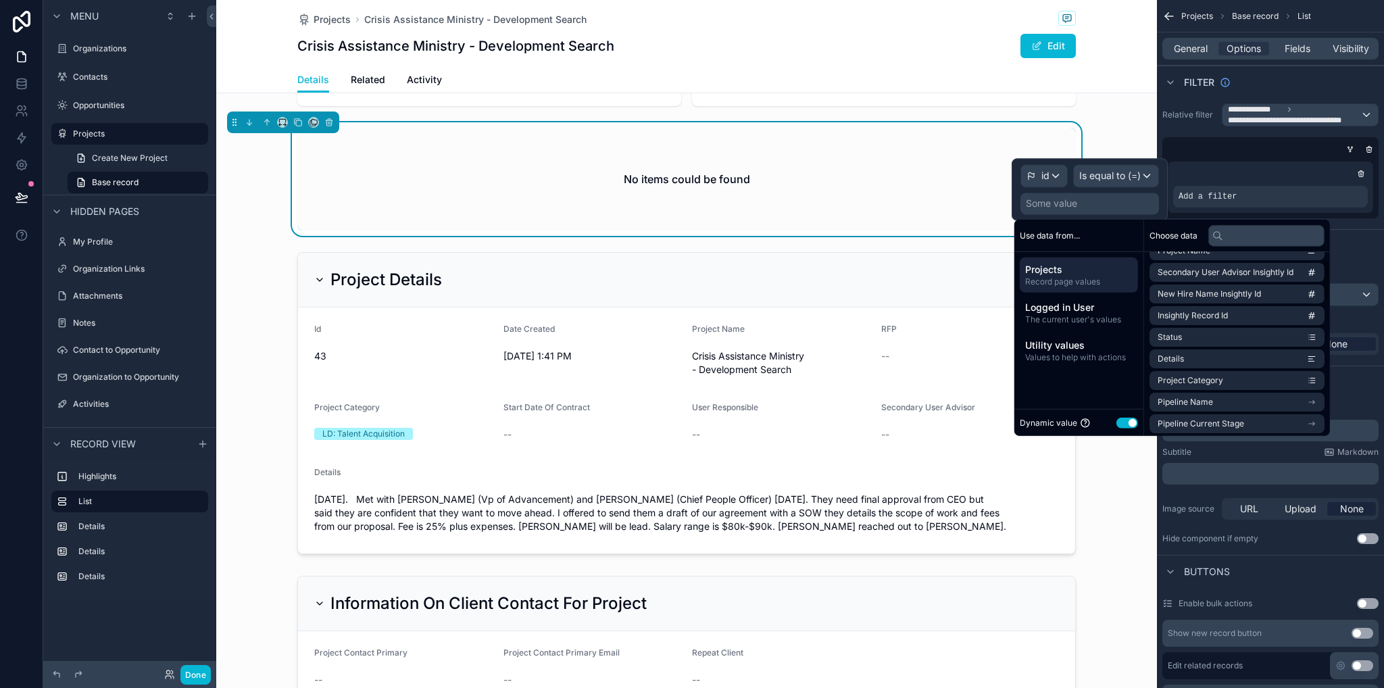
scroll to position [0, 0]
click at [1246, 239] on input "text" at bounding box center [1267, 235] width 116 height 22
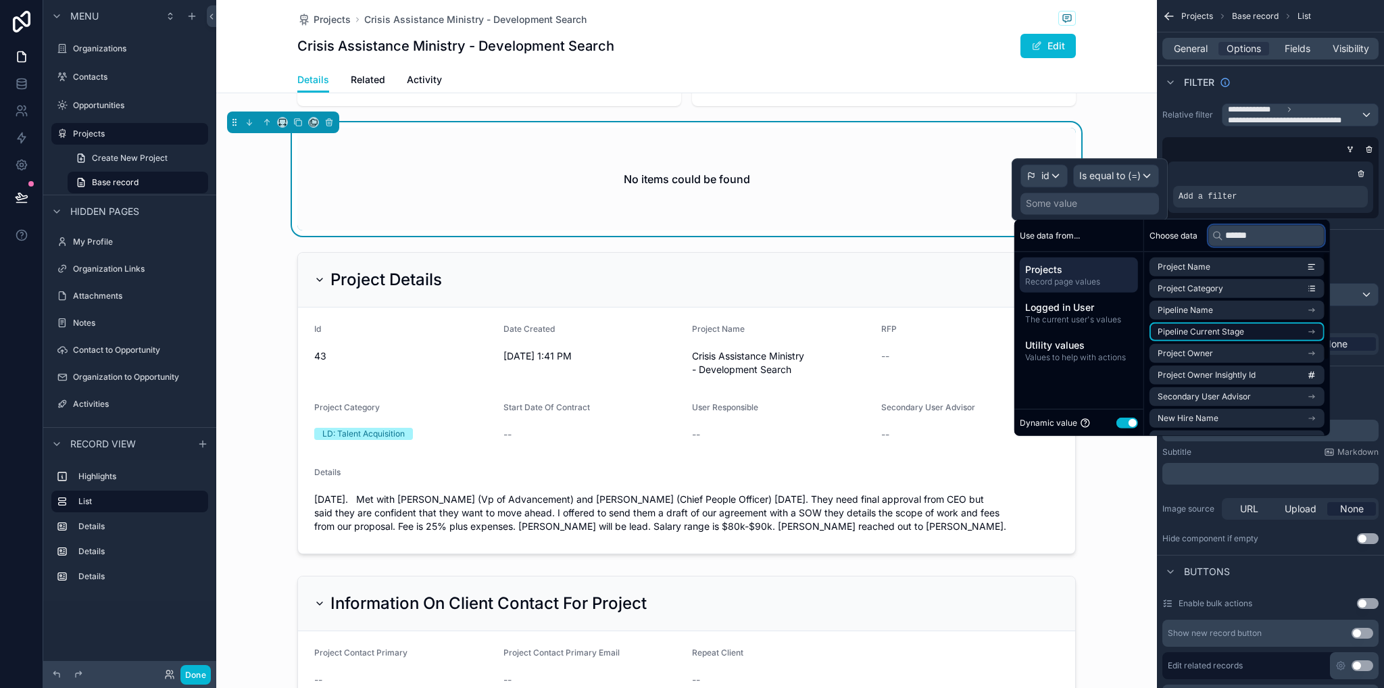
type input "******"
click at [1247, 333] on li "Pipeline Current Stage" at bounding box center [1237, 331] width 175 height 19
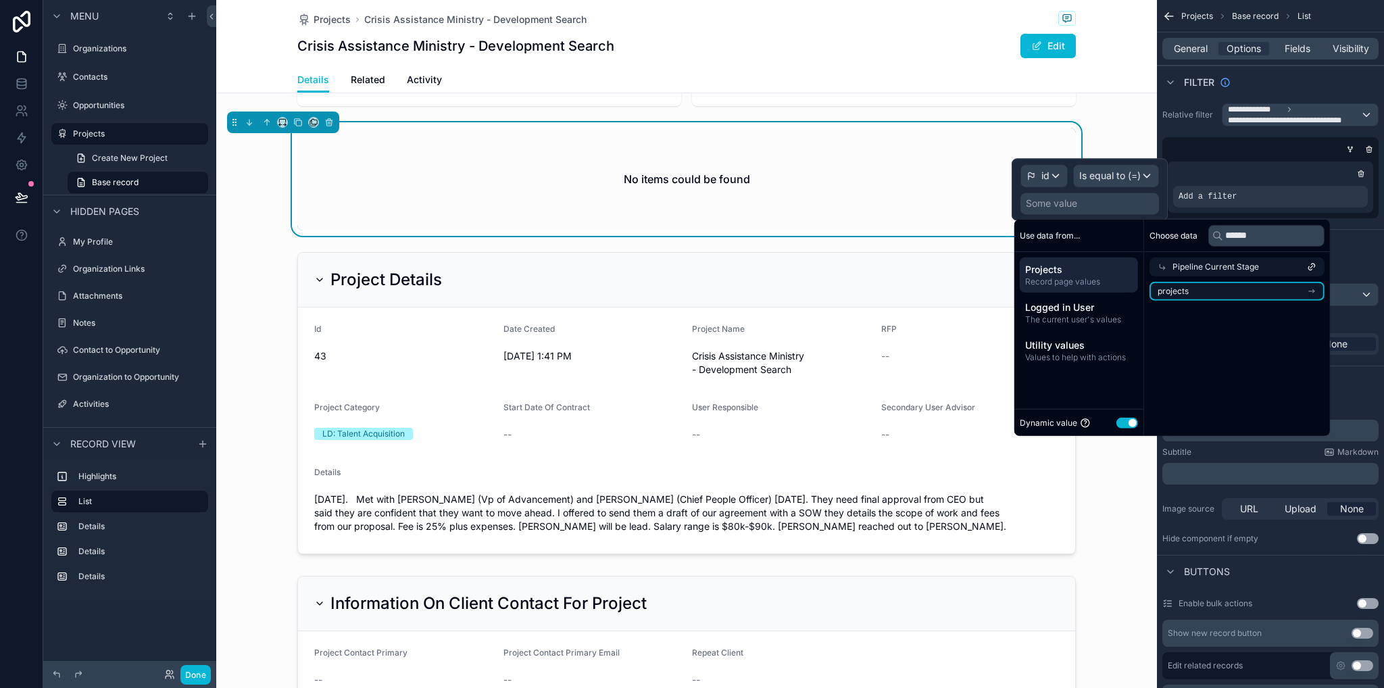
click at [1198, 288] on li "projects" at bounding box center [1237, 291] width 175 height 19
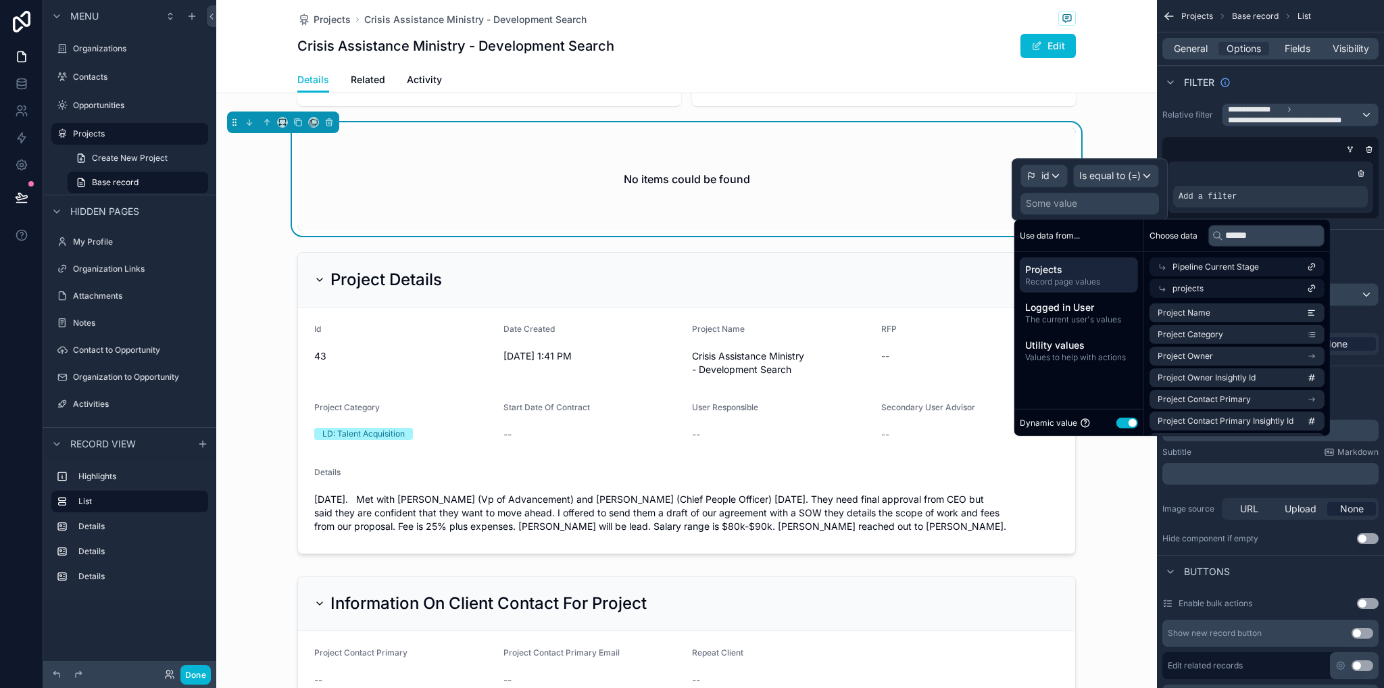
click at [1292, 262] on div "Pipeline Current Stage" at bounding box center [1237, 267] width 175 height 19
click at [1280, 333] on li "Pipeline Current Stage" at bounding box center [1237, 331] width 175 height 19
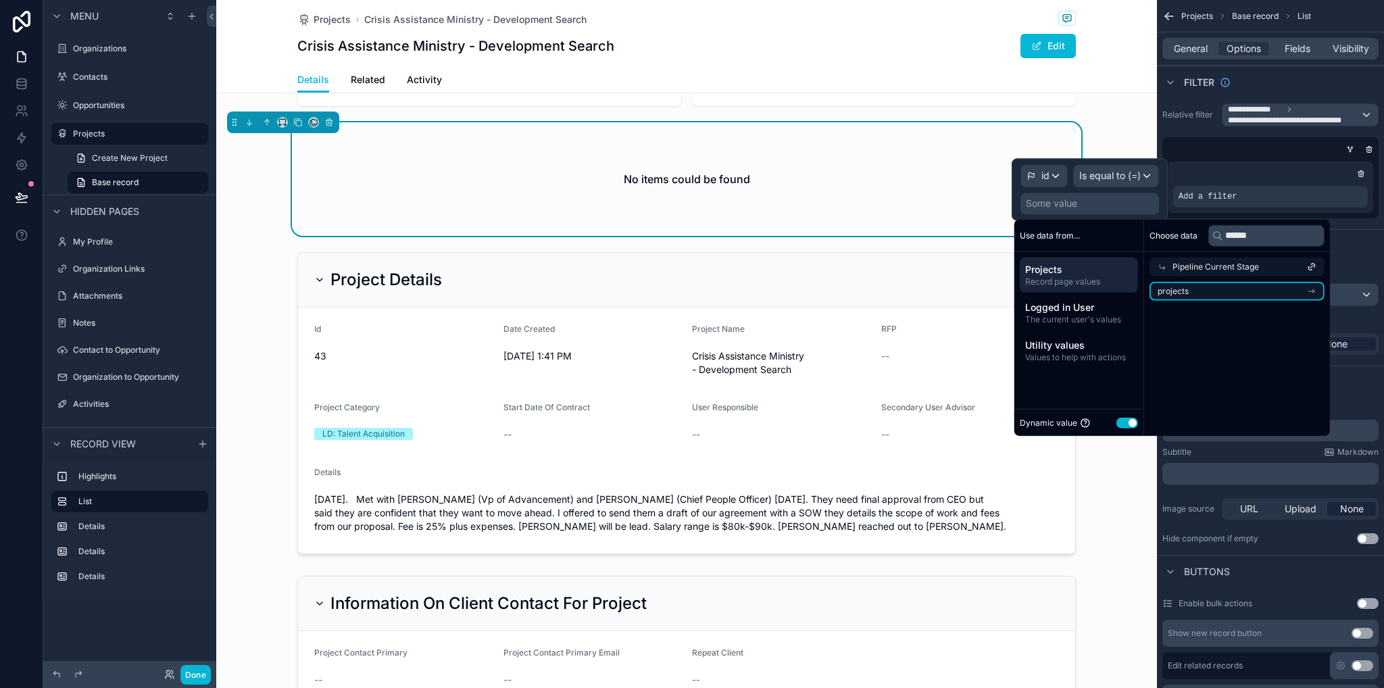
click at [1241, 290] on li "projects" at bounding box center [1237, 291] width 175 height 19
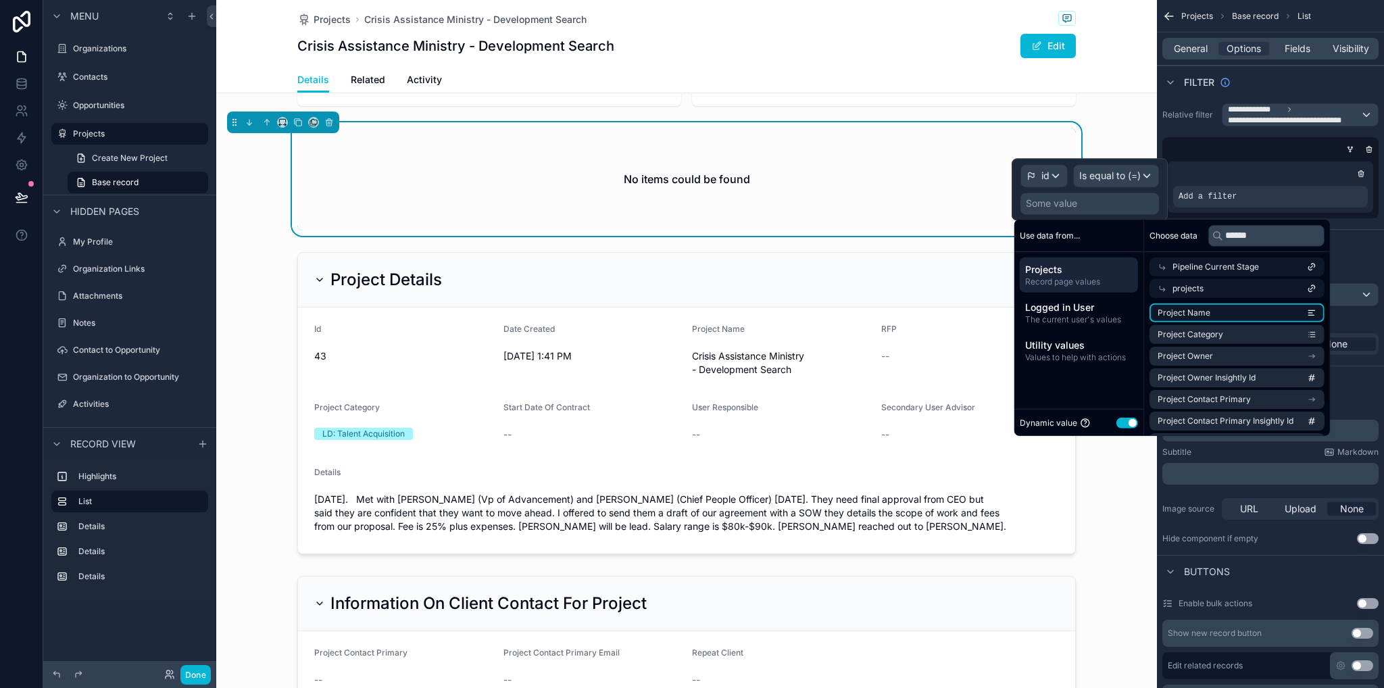
click at [1228, 317] on li "Project Name" at bounding box center [1237, 313] width 175 height 19
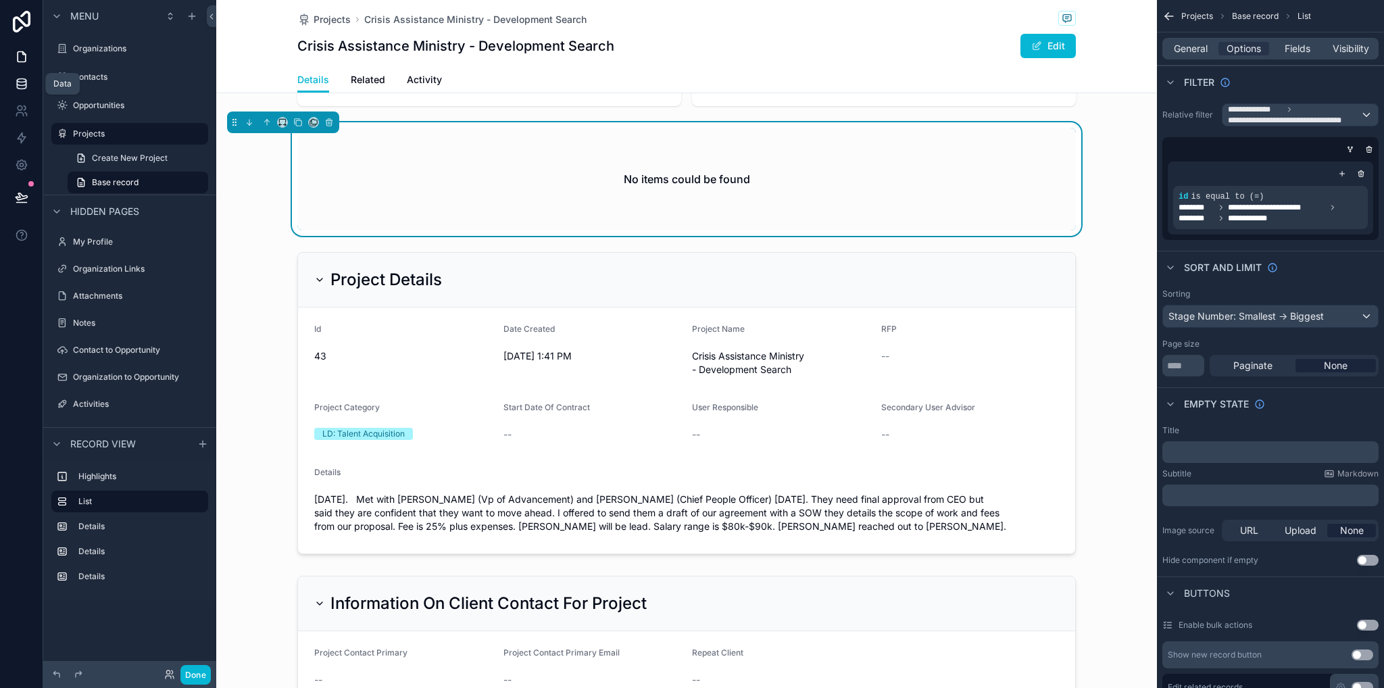
click at [22, 89] on icon at bounding box center [21, 86] width 9 height 5
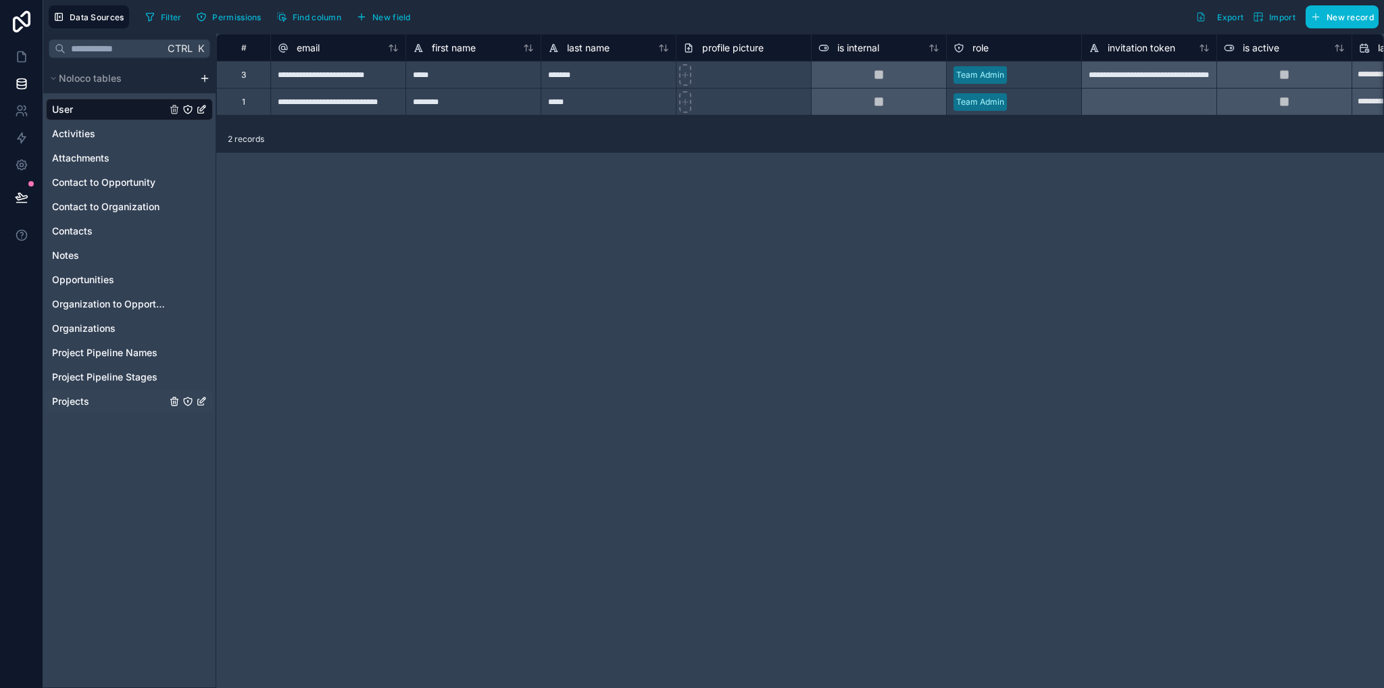
click at [66, 398] on span "Projects" at bounding box center [70, 402] width 37 height 14
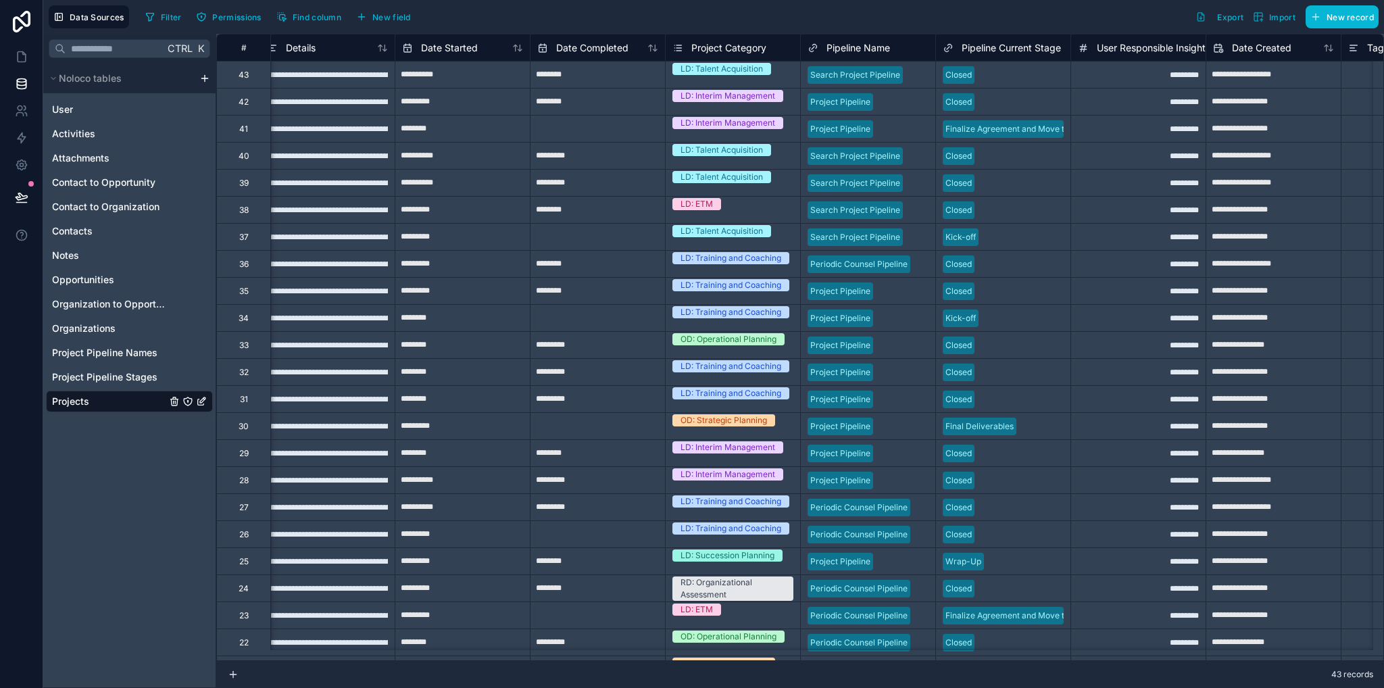
scroll to position [0, 419]
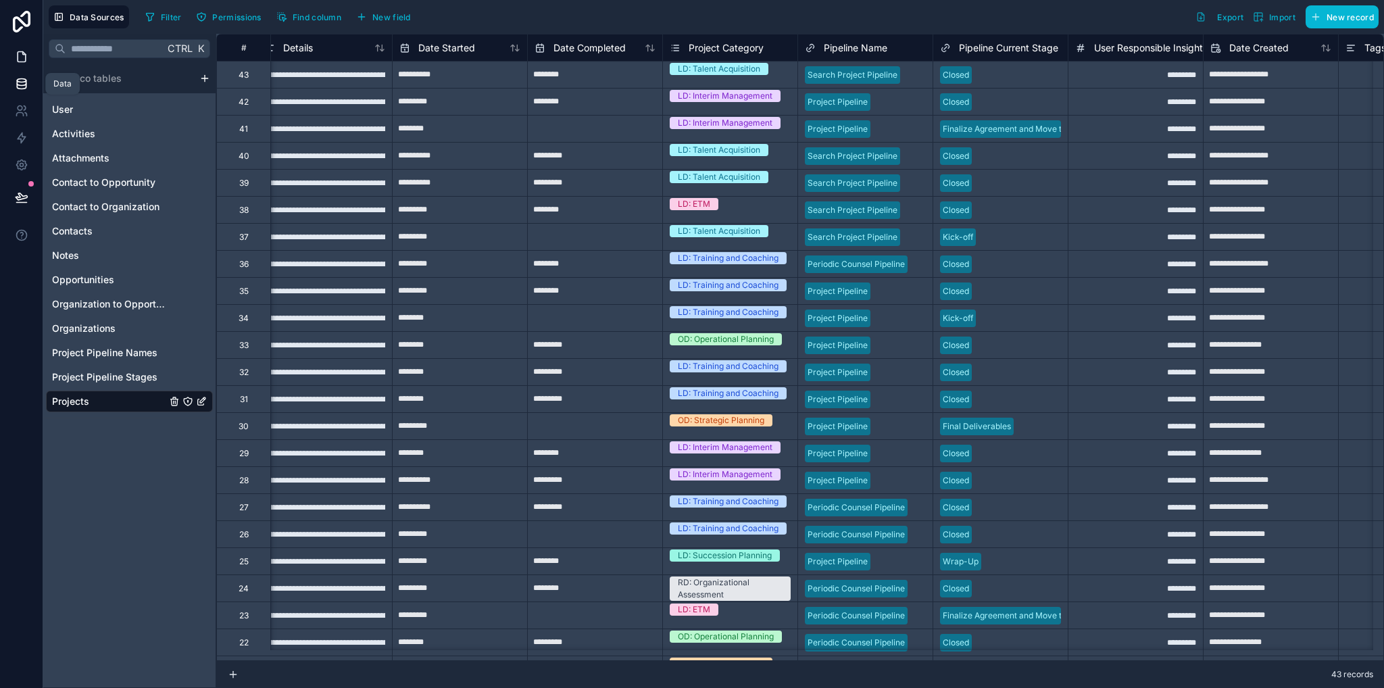
click at [22, 62] on icon at bounding box center [22, 57] width 8 height 10
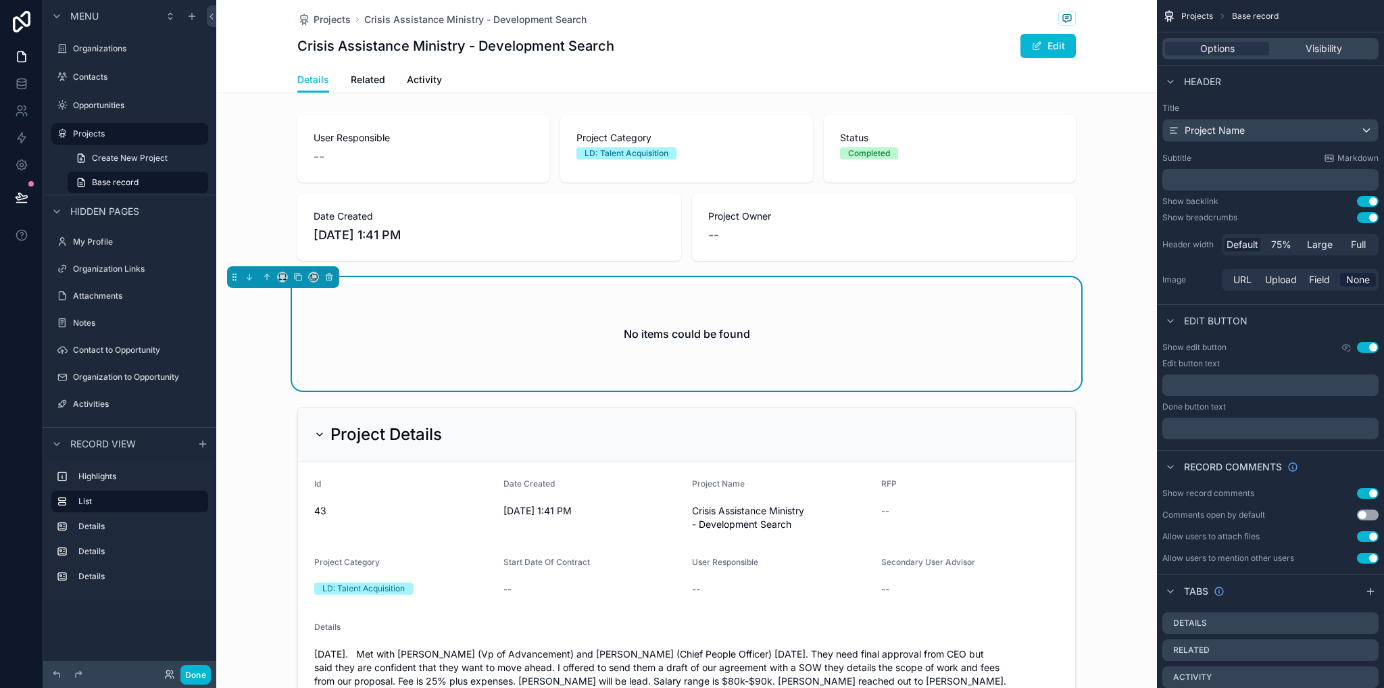
click at [1036, 330] on div "No items could be found" at bounding box center [686, 334] width 779 height 103
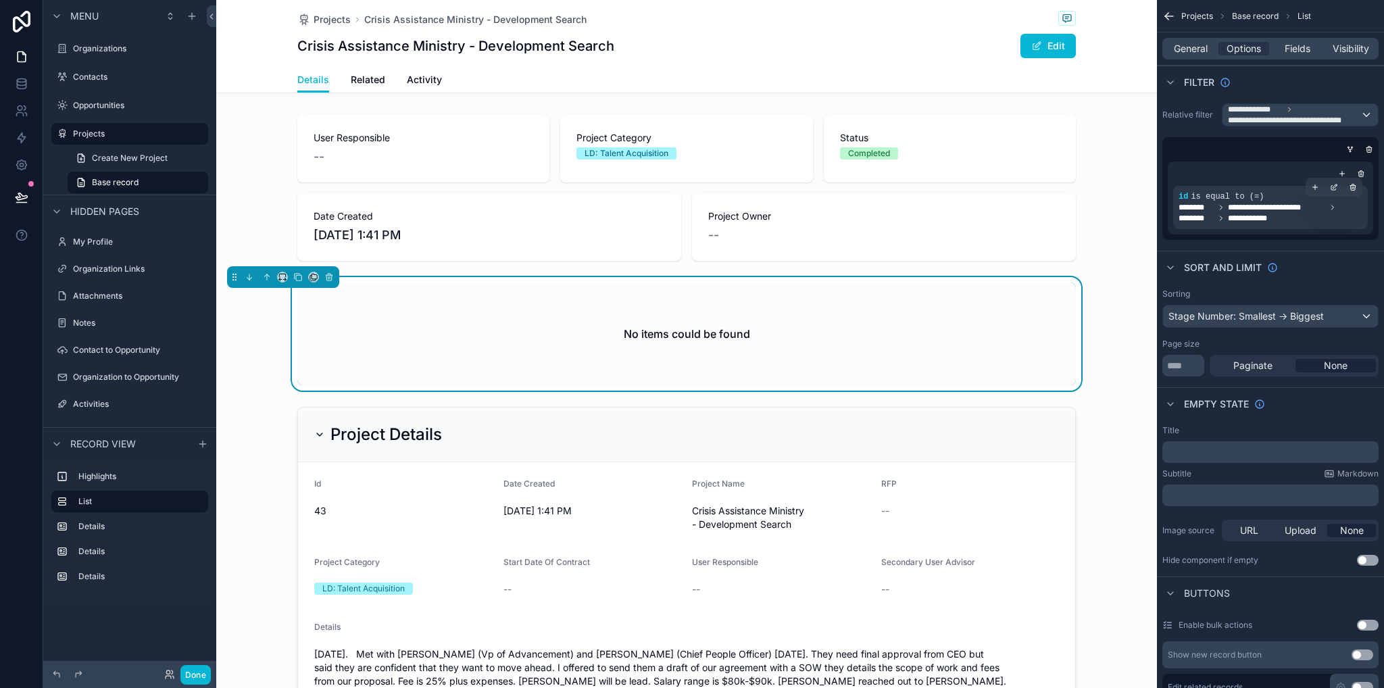
click at [1296, 209] on span "**********" at bounding box center [1277, 207] width 98 height 11
click at [1336, 187] on icon "scrollable content" at bounding box center [1334, 187] width 8 height 8
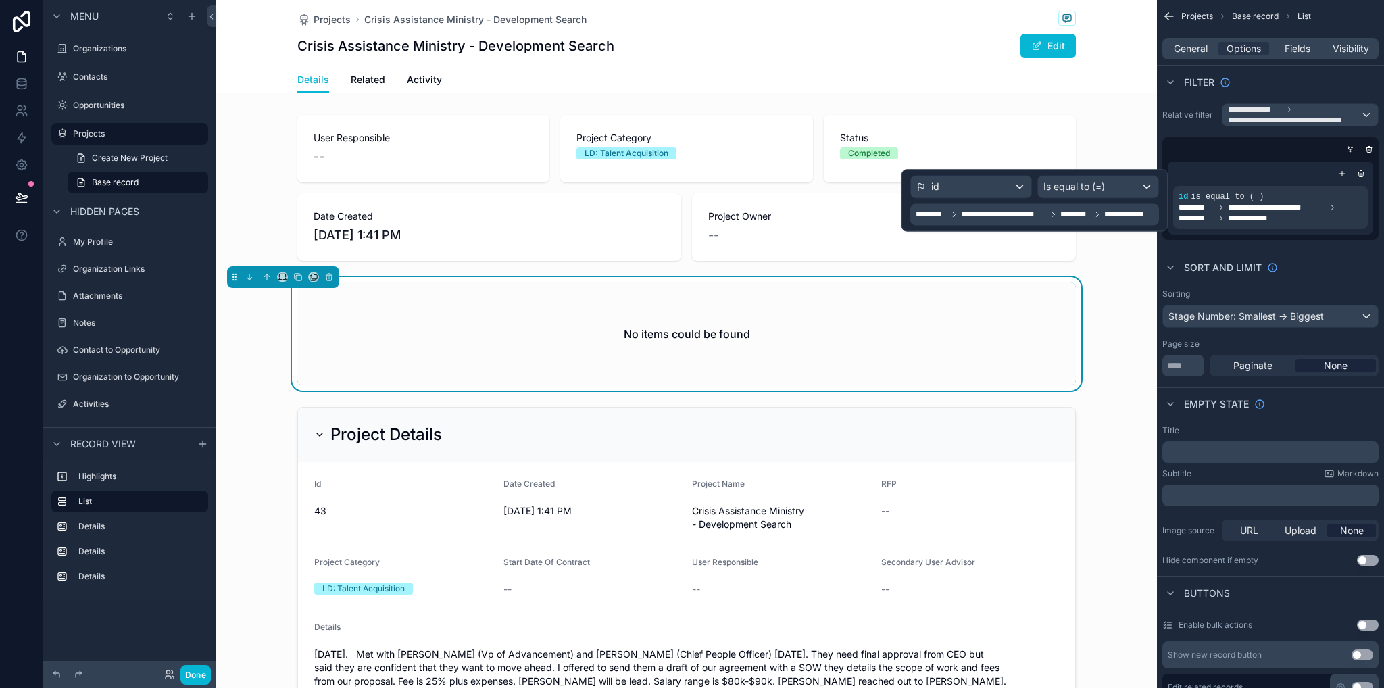
click at [1025, 216] on span "**********" at bounding box center [1004, 214] width 86 height 11
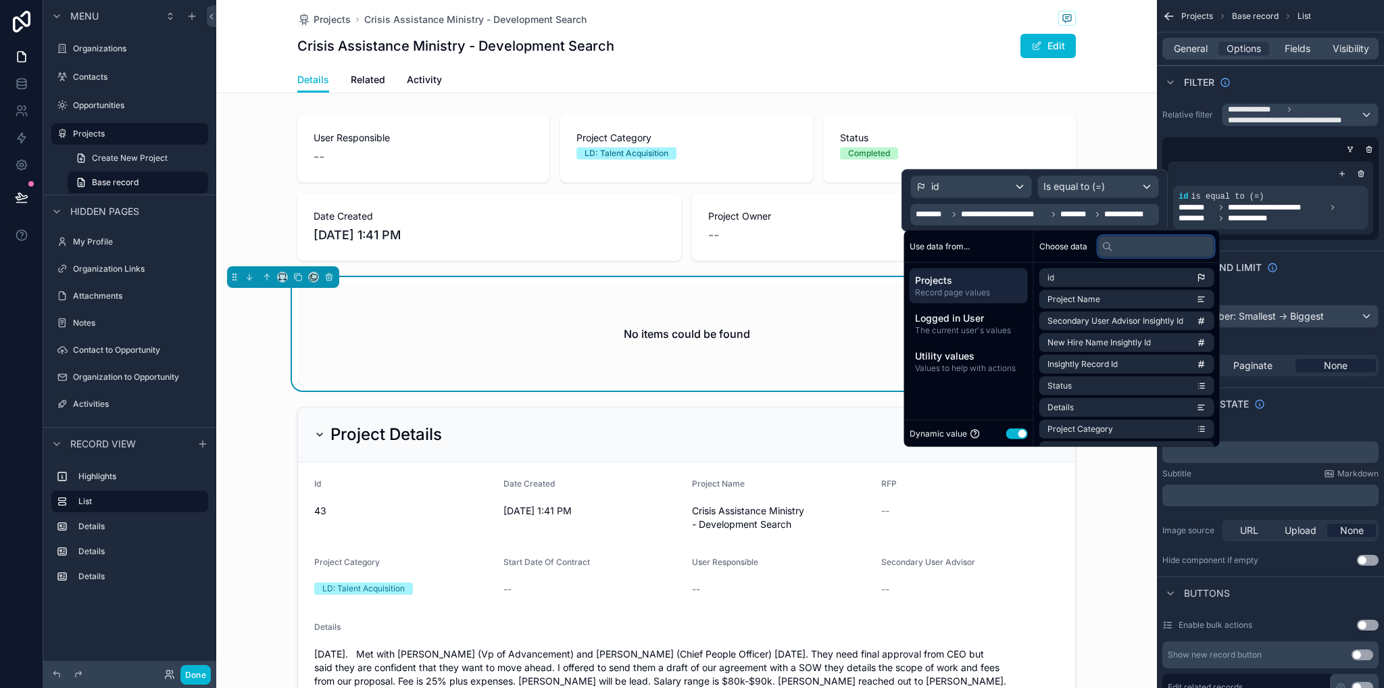
click at [1143, 249] on input "text" at bounding box center [1156, 246] width 116 height 22
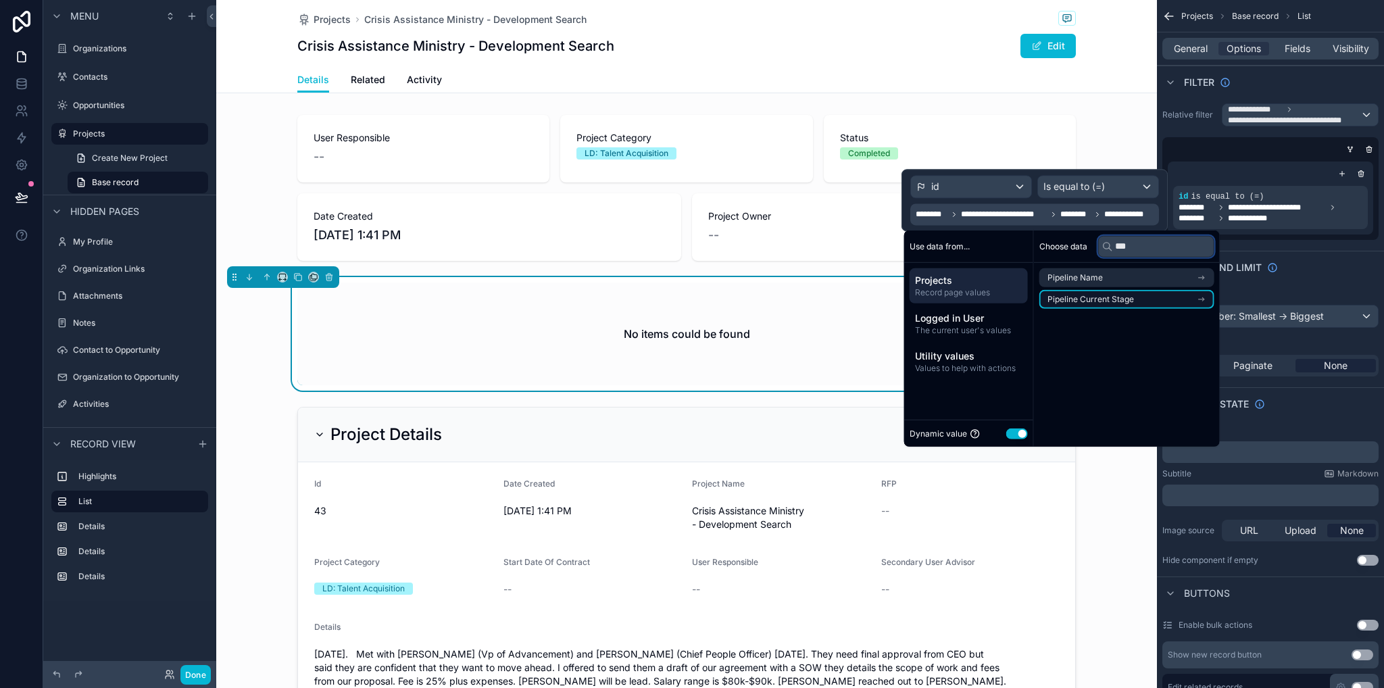
type input "***"
click at [1119, 301] on span "Pipeline Current Stage" at bounding box center [1091, 299] width 87 height 11
click at [1111, 304] on li "Pipeline" at bounding box center [1127, 302] width 175 height 19
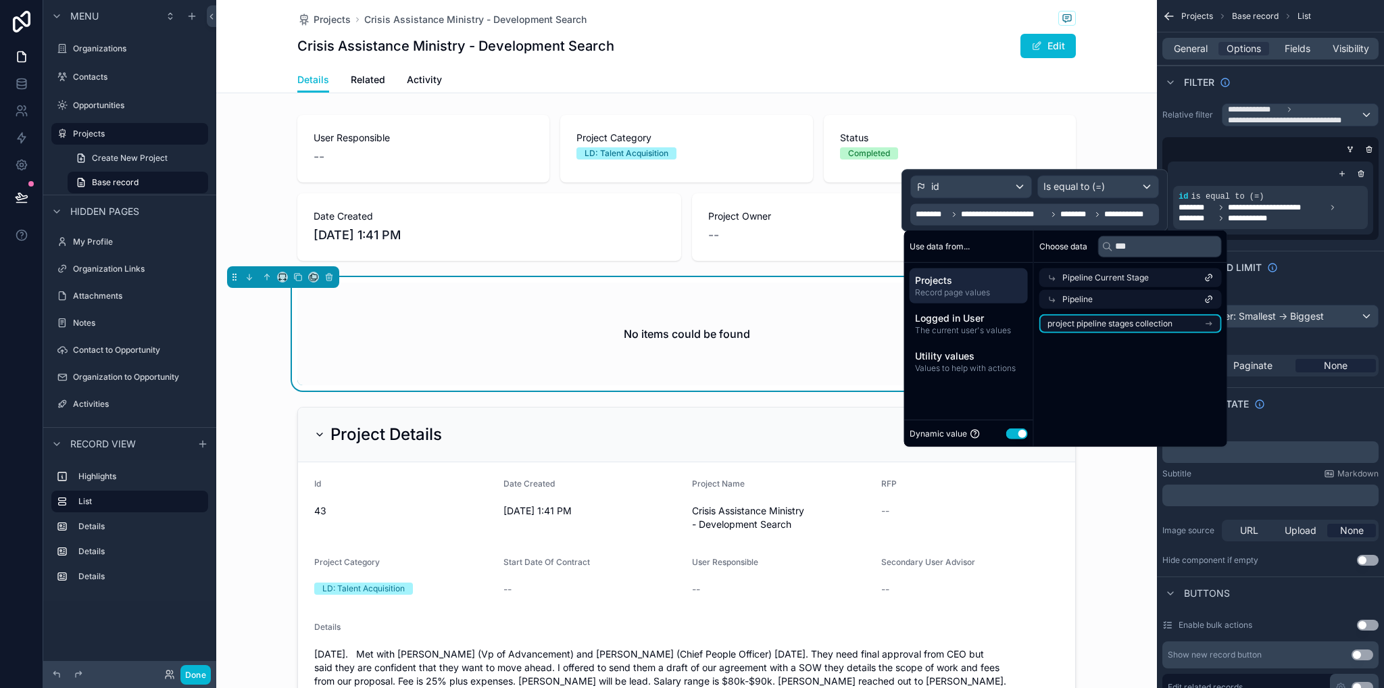
click at [1125, 328] on span "project pipeline stages collection" at bounding box center [1110, 323] width 125 height 11
click at [1136, 349] on span "project pipeline stages collection count" at bounding box center [1122, 345] width 149 height 11
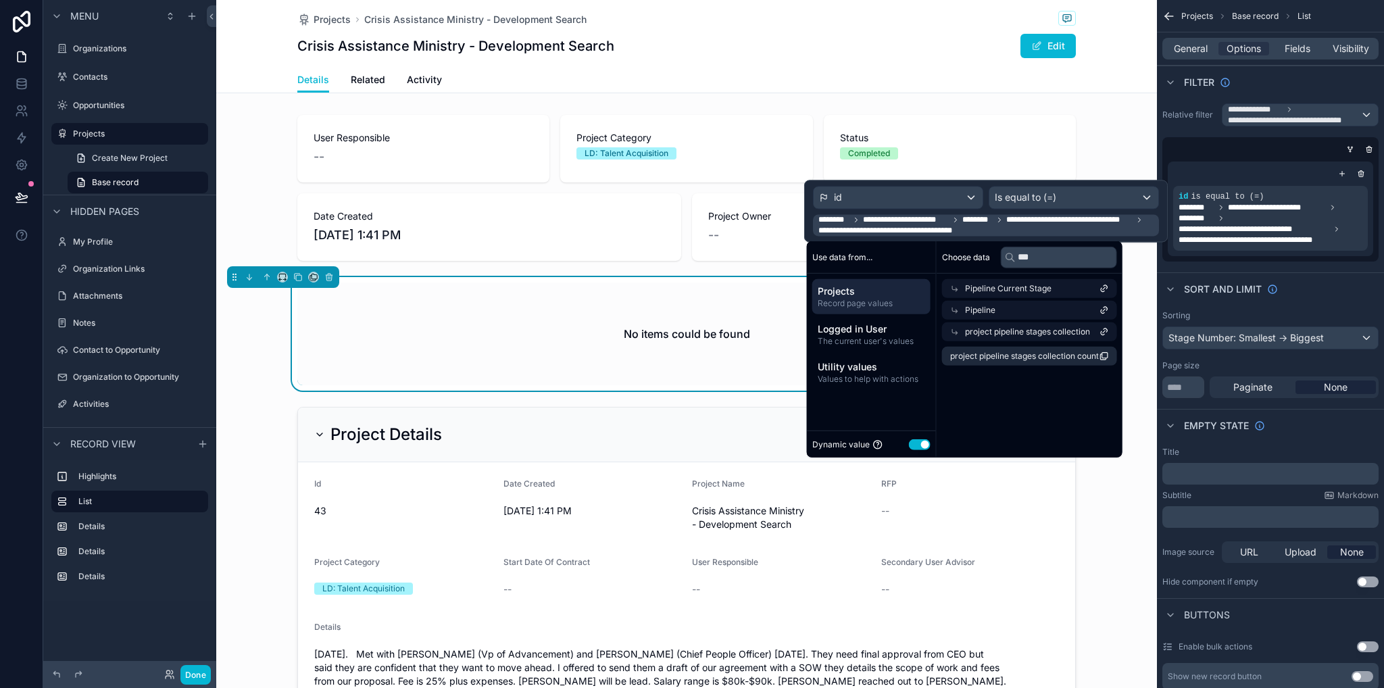
click at [1022, 290] on span "Pipeline Current Stage" at bounding box center [1008, 288] width 87 height 11
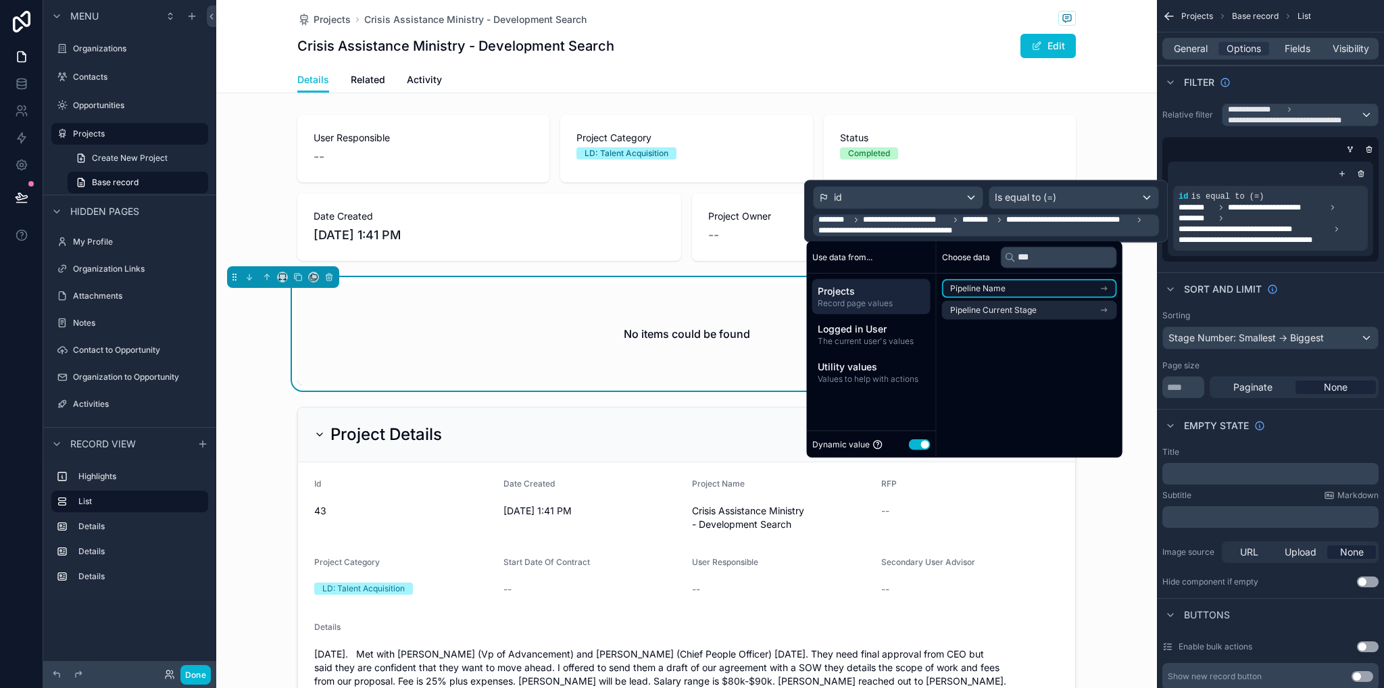
click at [1025, 283] on li "Pipeline Name" at bounding box center [1029, 288] width 175 height 19
click at [883, 301] on span "Record page values" at bounding box center [871, 303] width 107 height 11
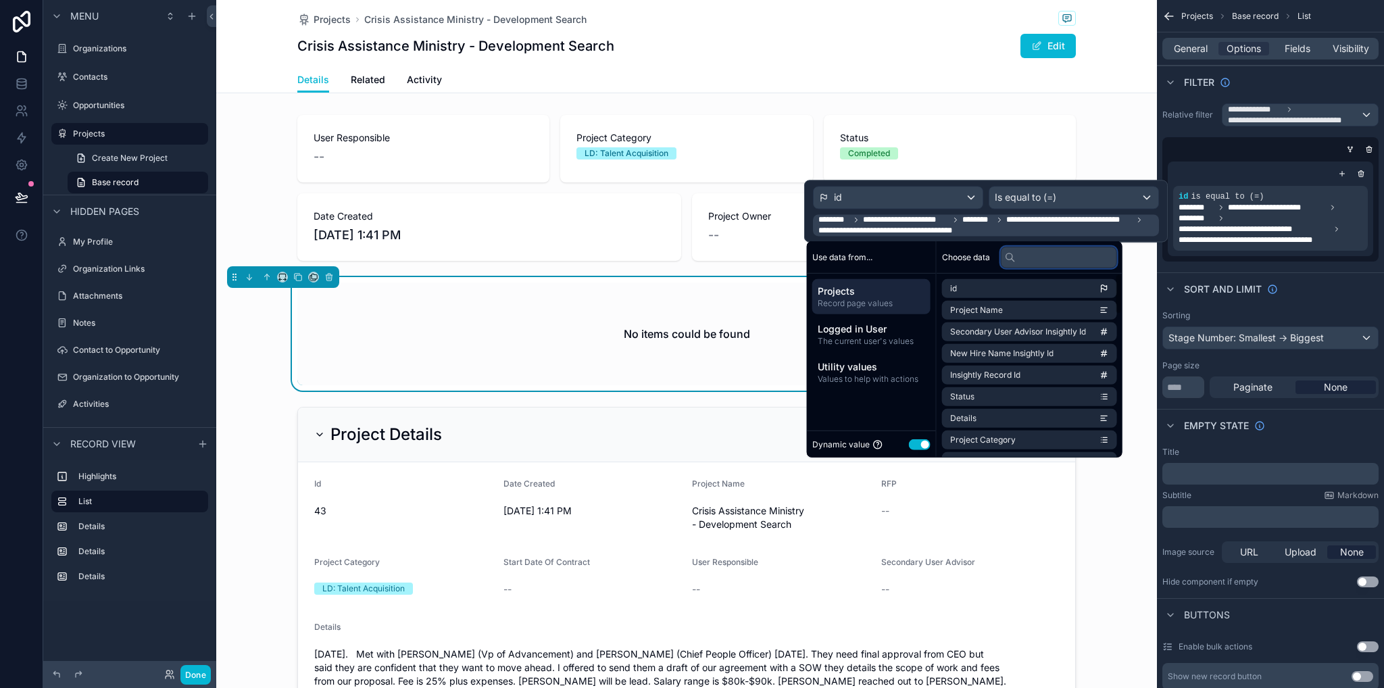
click at [1044, 260] on input "text" at bounding box center [1059, 257] width 116 height 22
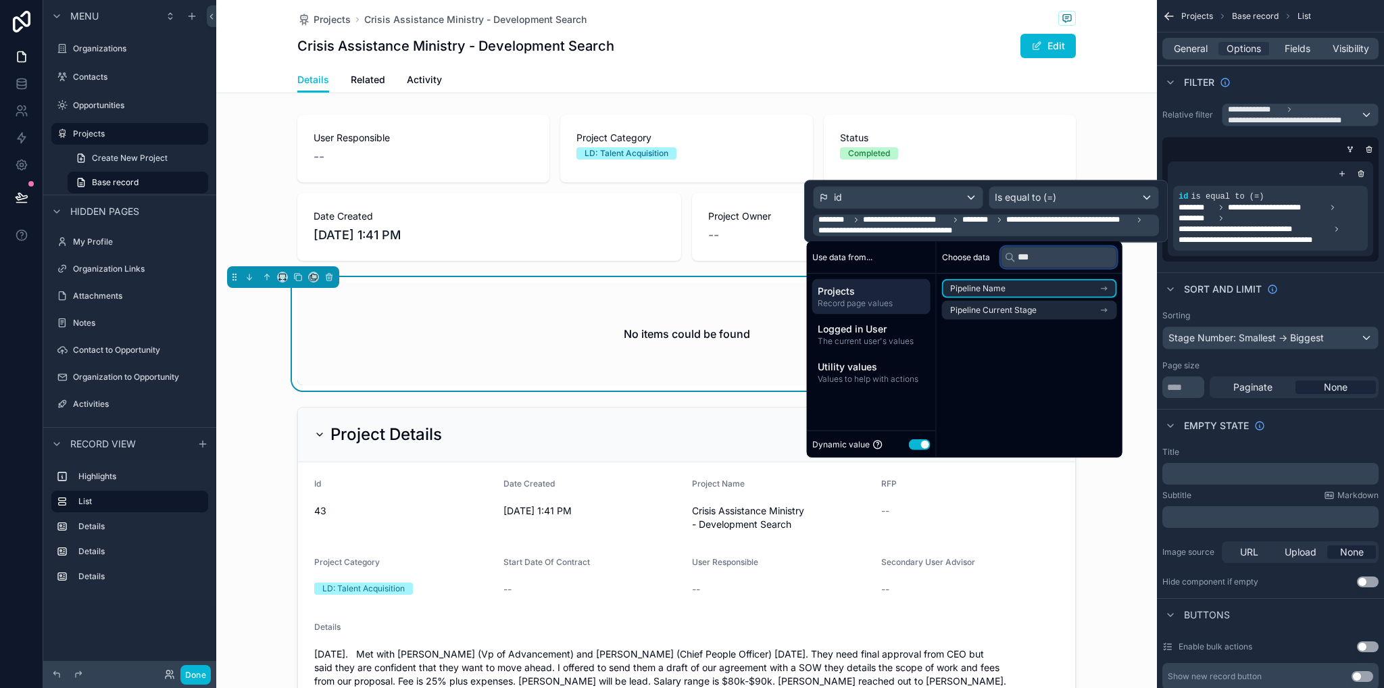
type input "****"
click at [900, 200] on div "id" at bounding box center [898, 198] width 169 height 22
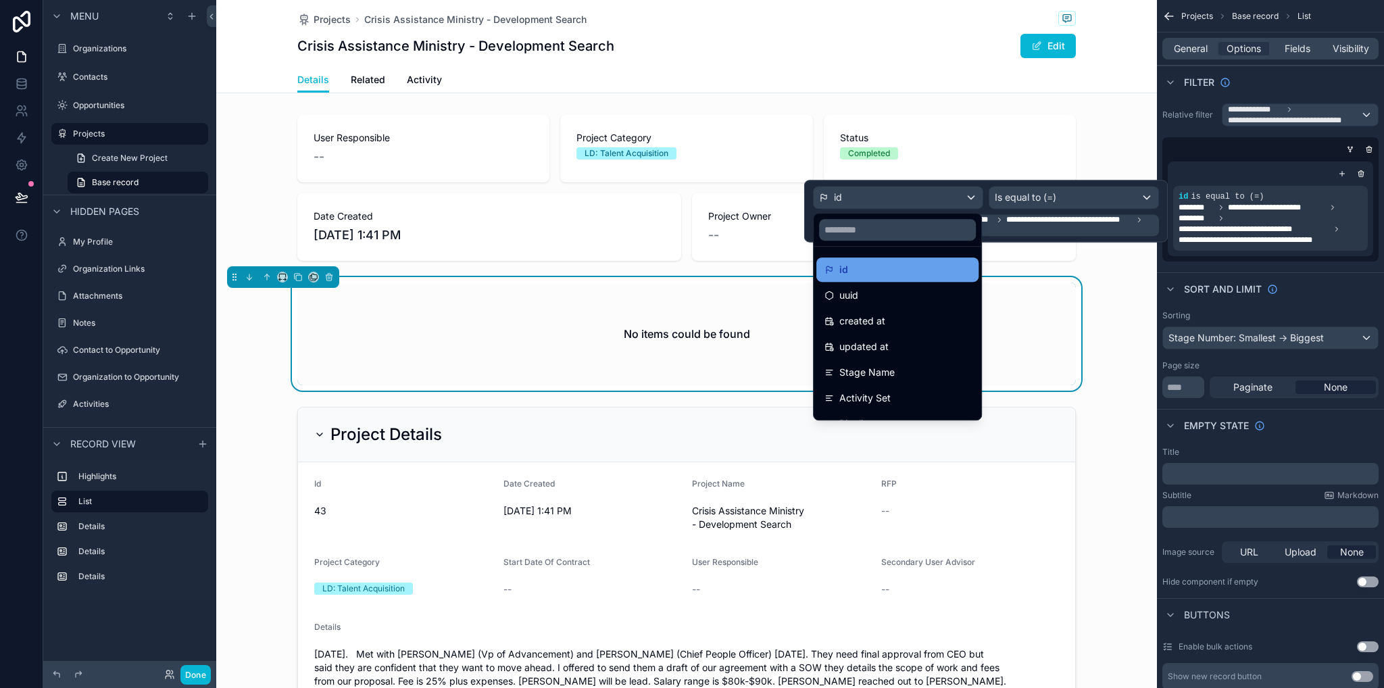
click at [865, 268] on div "id" at bounding box center [898, 270] width 146 height 16
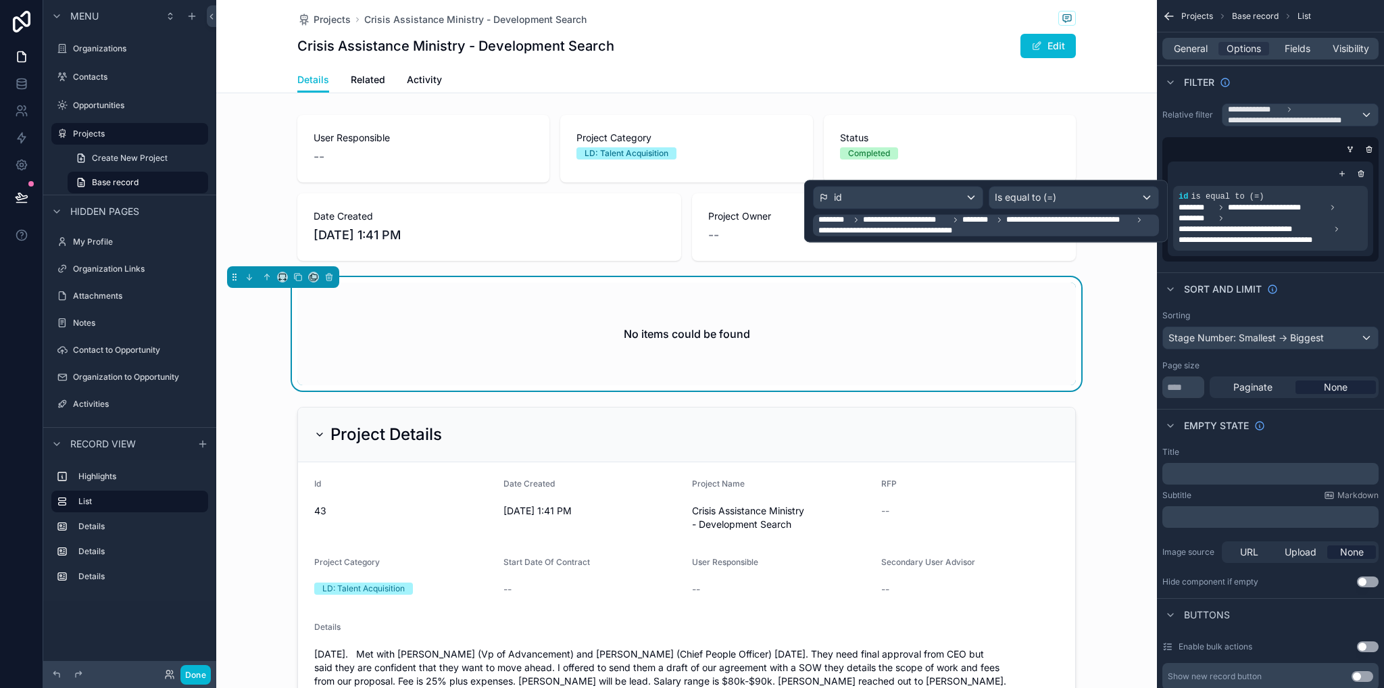
click at [1009, 226] on span "**********" at bounding box center [988, 225] width 338 height 22
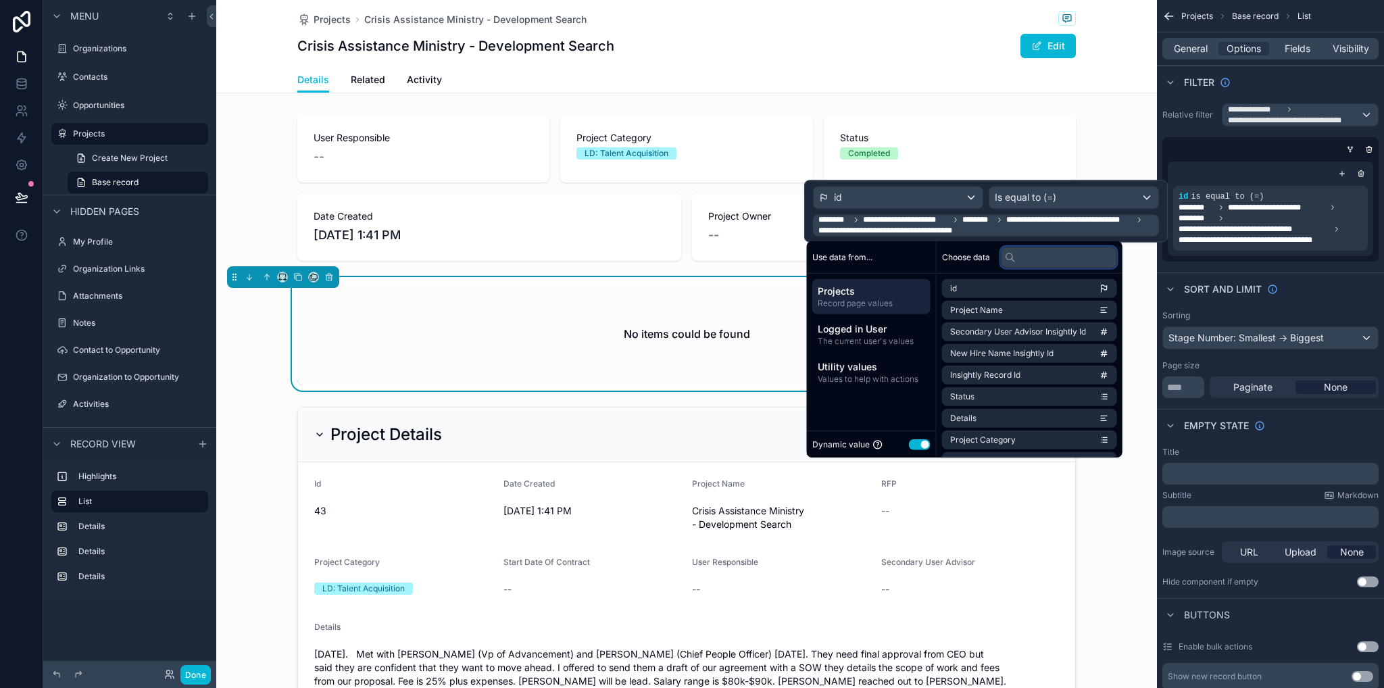
click at [1018, 257] on input "text" at bounding box center [1059, 257] width 116 height 22
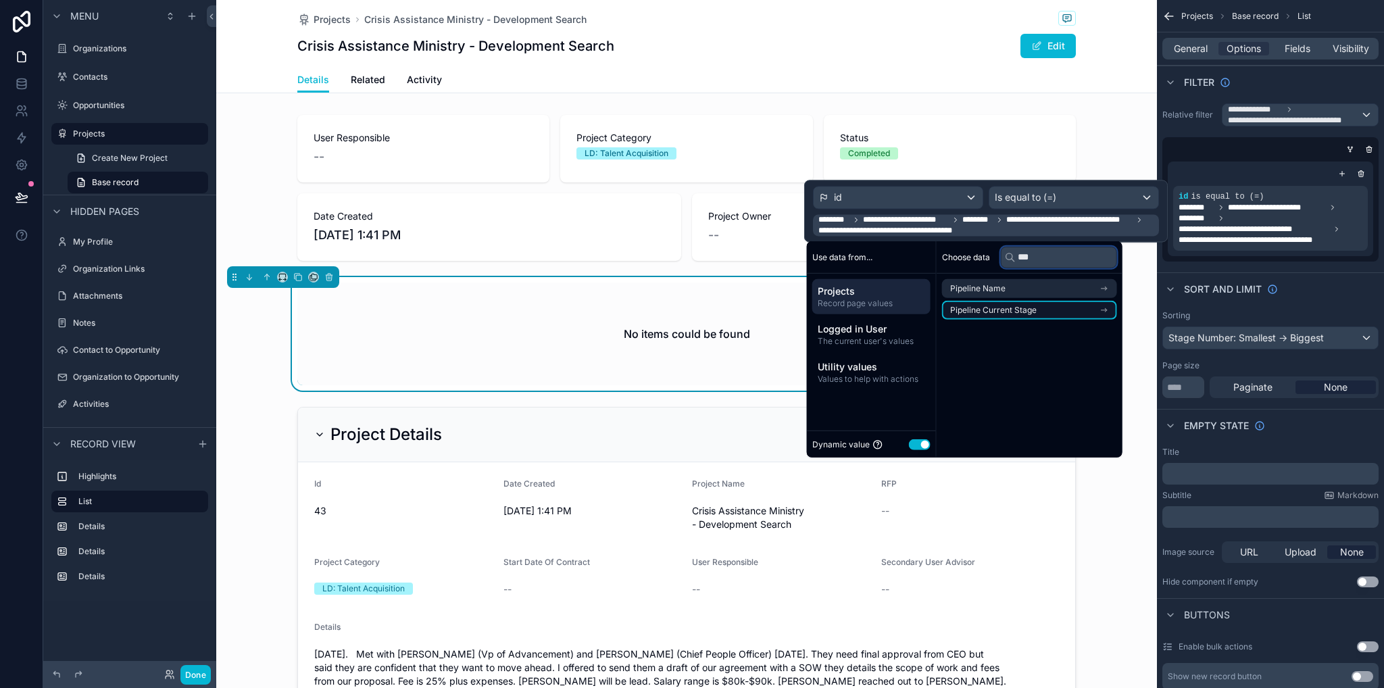
type input "***"
click at [1018, 313] on span "Pipeline Current Stage" at bounding box center [993, 310] width 87 height 11
click at [1108, 290] on icon at bounding box center [1104, 288] width 9 height 9
click at [1064, 312] on li "Pipeline Current Stage" at bounding box center [1029, 310] width 175 height 19
click at [1032, 322] on li "Pipeline" at bounding box center [1029, 313] width 175 height 19
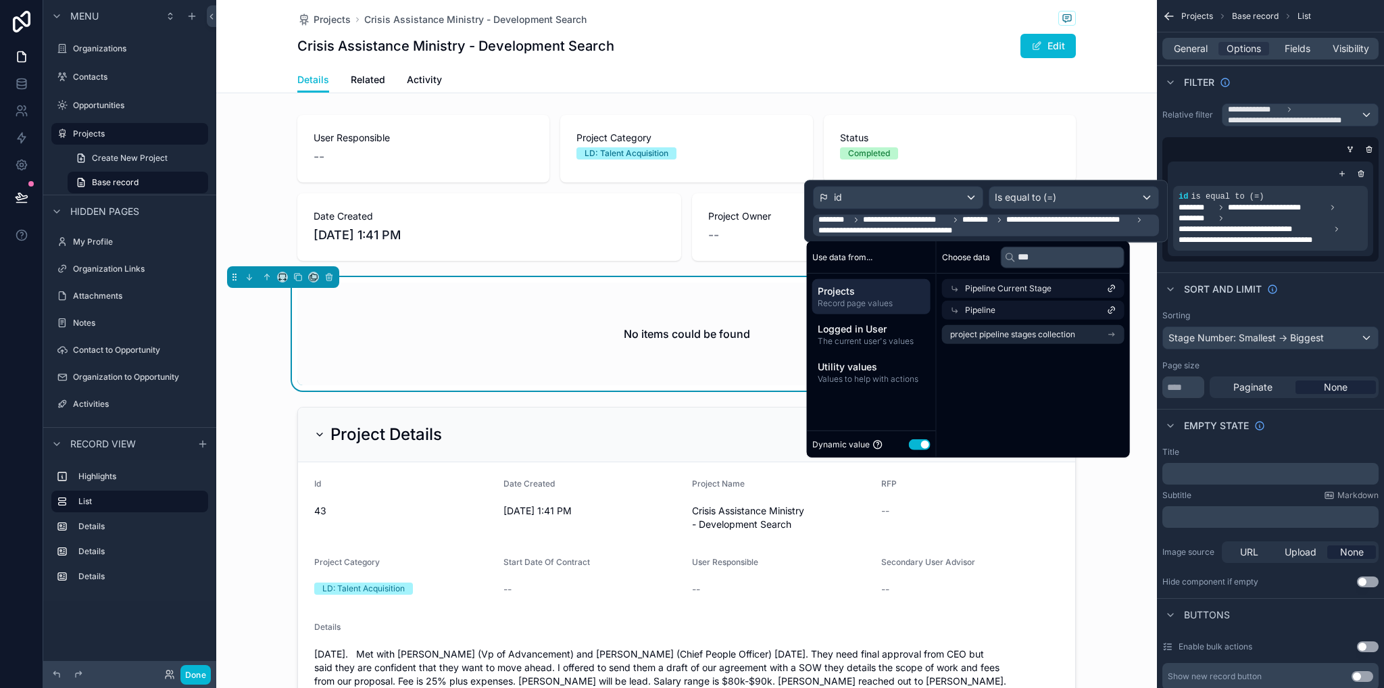
click at [1019, 317] on div "Pipeline" at bounding box center [1033, 310] width 183 height 19
click at [1019, 293] on span "Pipeline Current Stage" at bounding box center [1008, 288] width 87 height 11
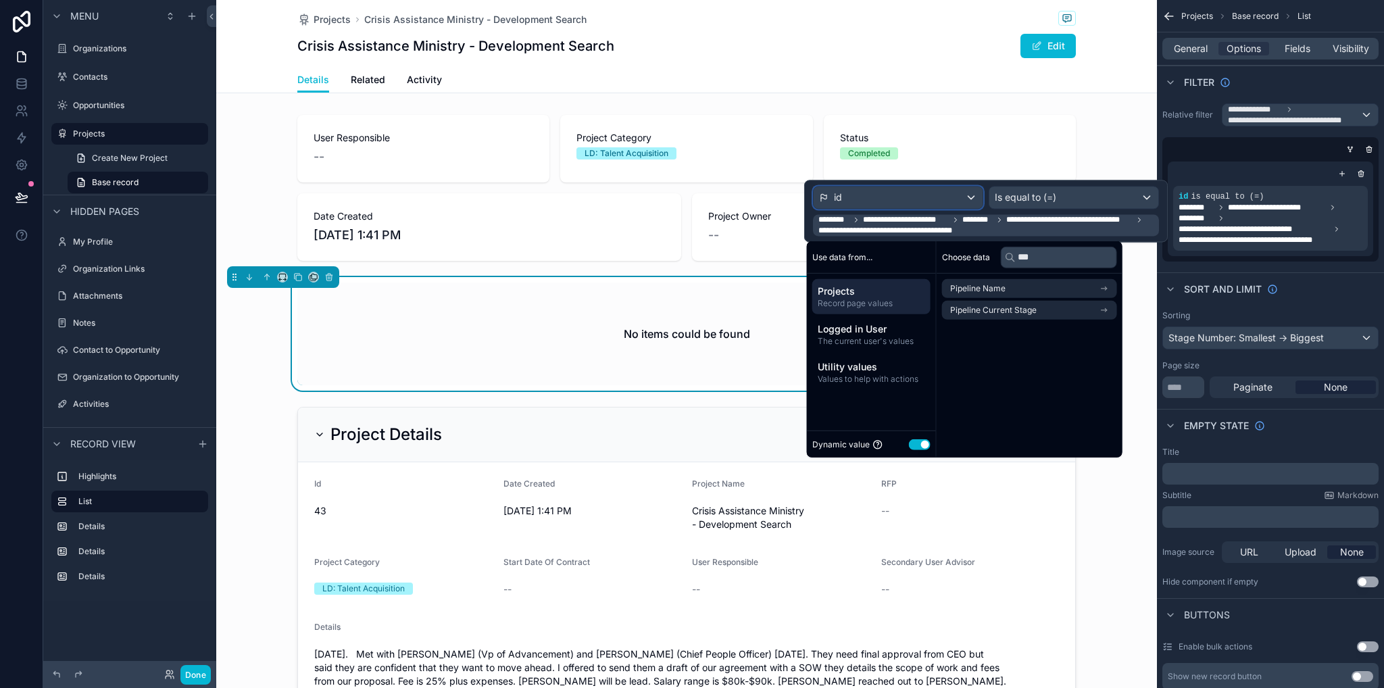
click at [933, 193] on div "id" at bounding box center [898, 198] width 169 height 22
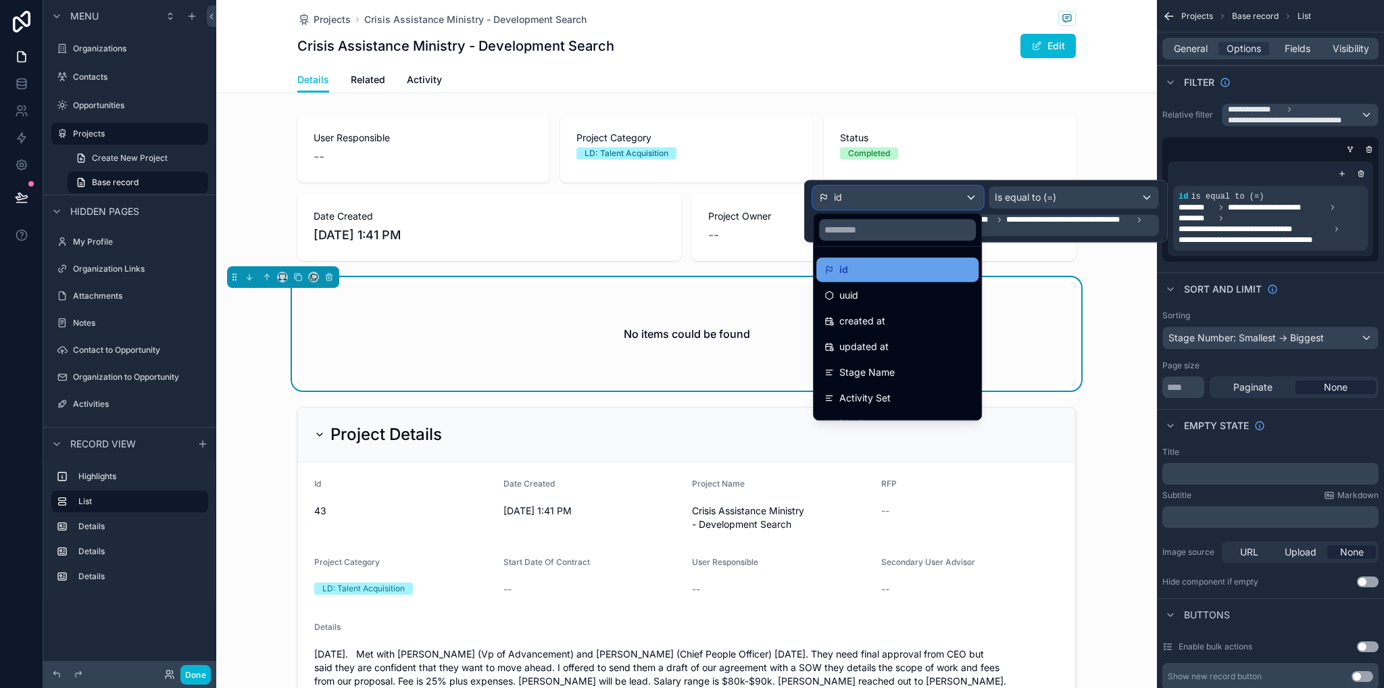
scroll to position [70, 0]
click at [1127, 270] on div "User Responsible -- Project Category LD: Talent Acquisition Status Completed Da…" at bounding box center [686, 566] width 941 height 912
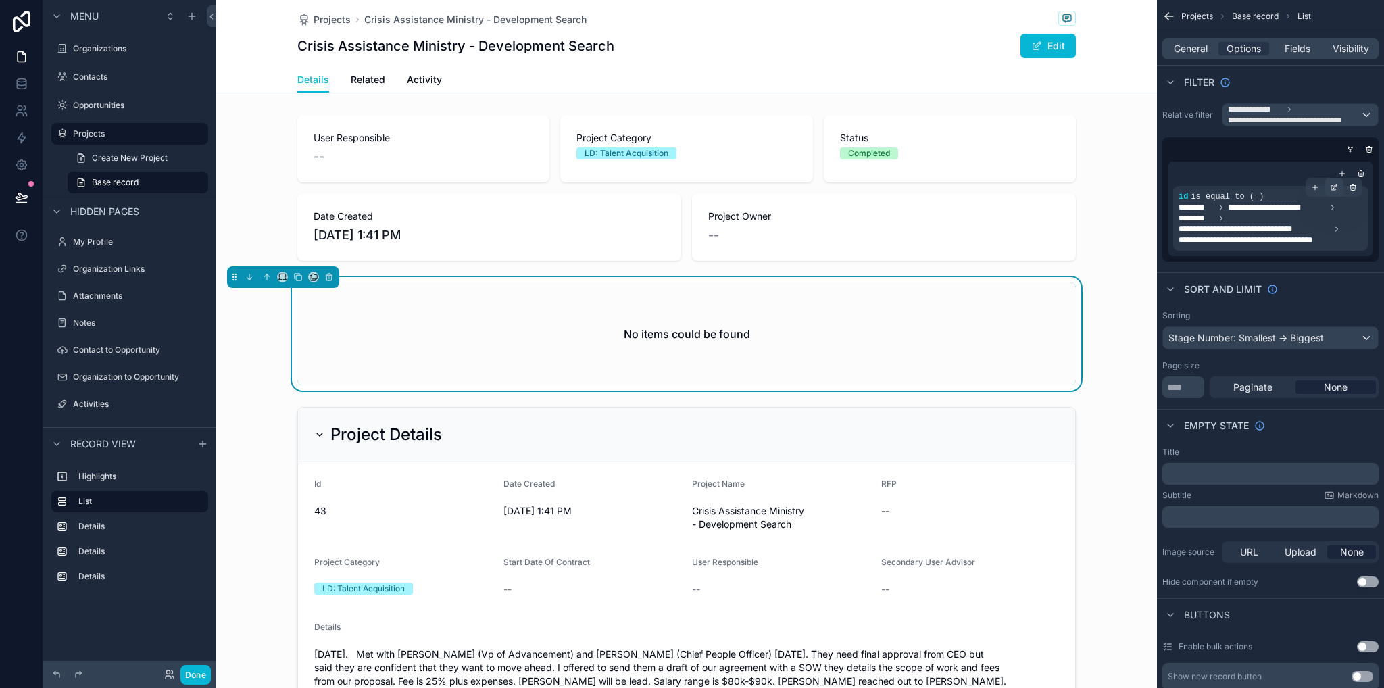
click at [1336, 190] on icon "scrollable content" at bounding box center [1334, 187] width 8 height 8
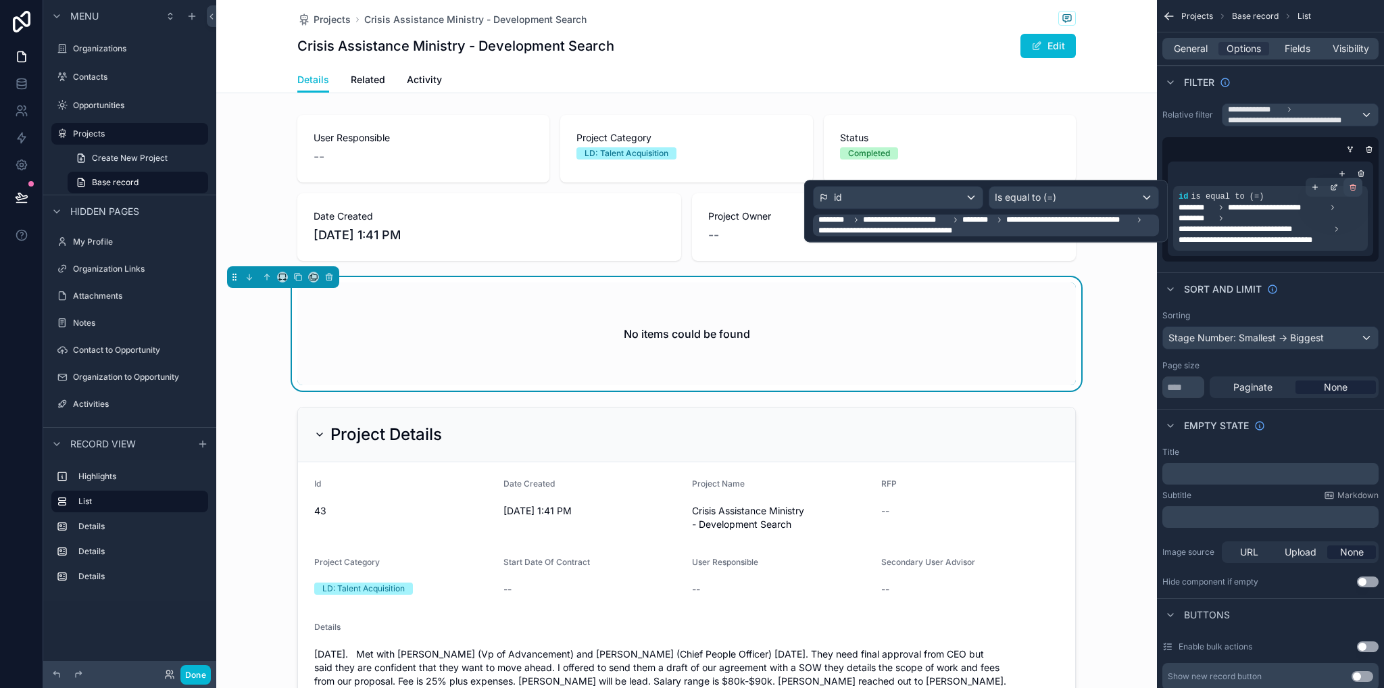
click at [1350, 187] on icon "scrollable content" at bounding box center [1353, 187] width 8 height 8
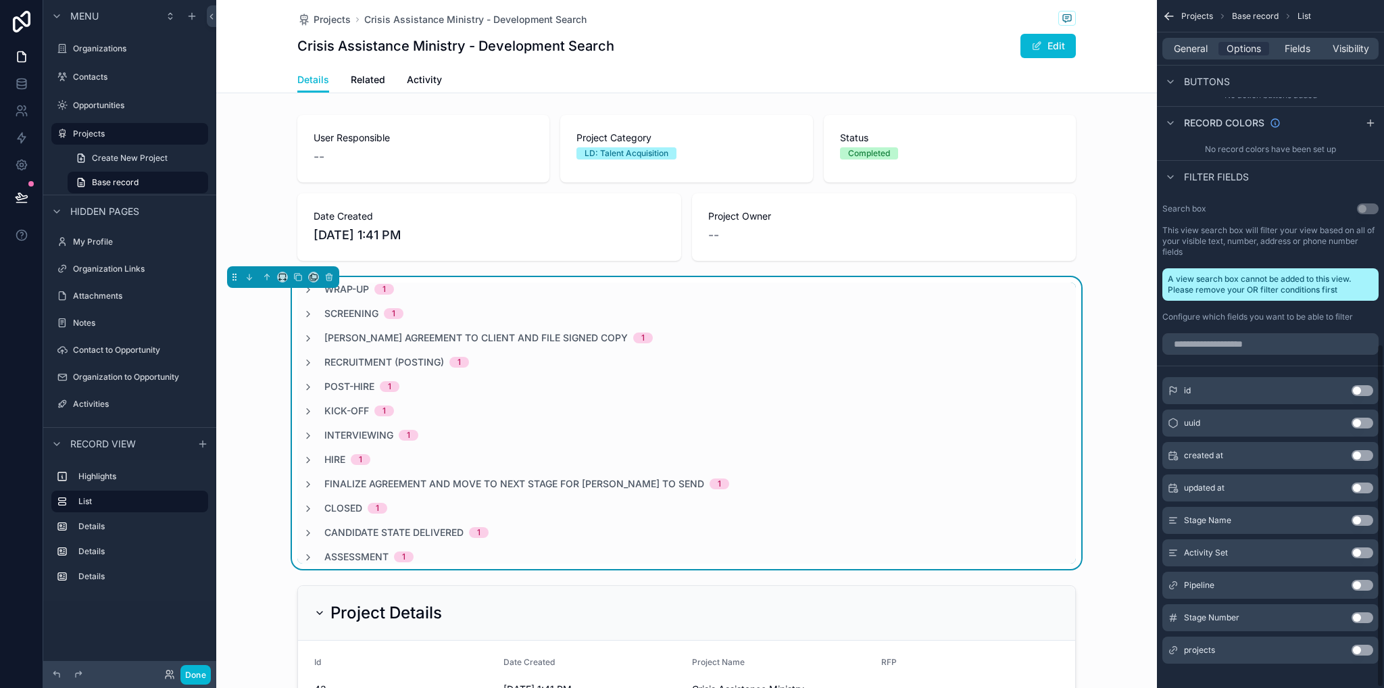
scroll to position [689, 0]
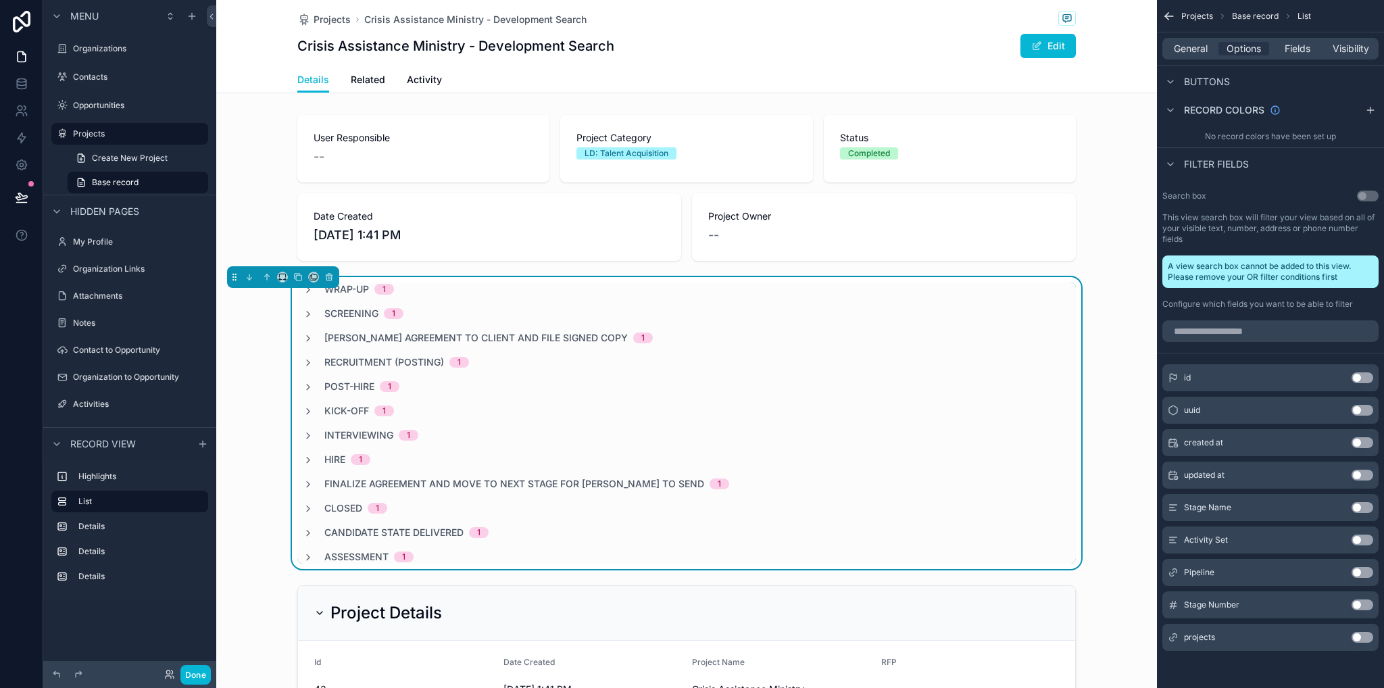
click at [1366, 379] on button "Use setting" at bounding box center [1363, 377] width 22 height 11
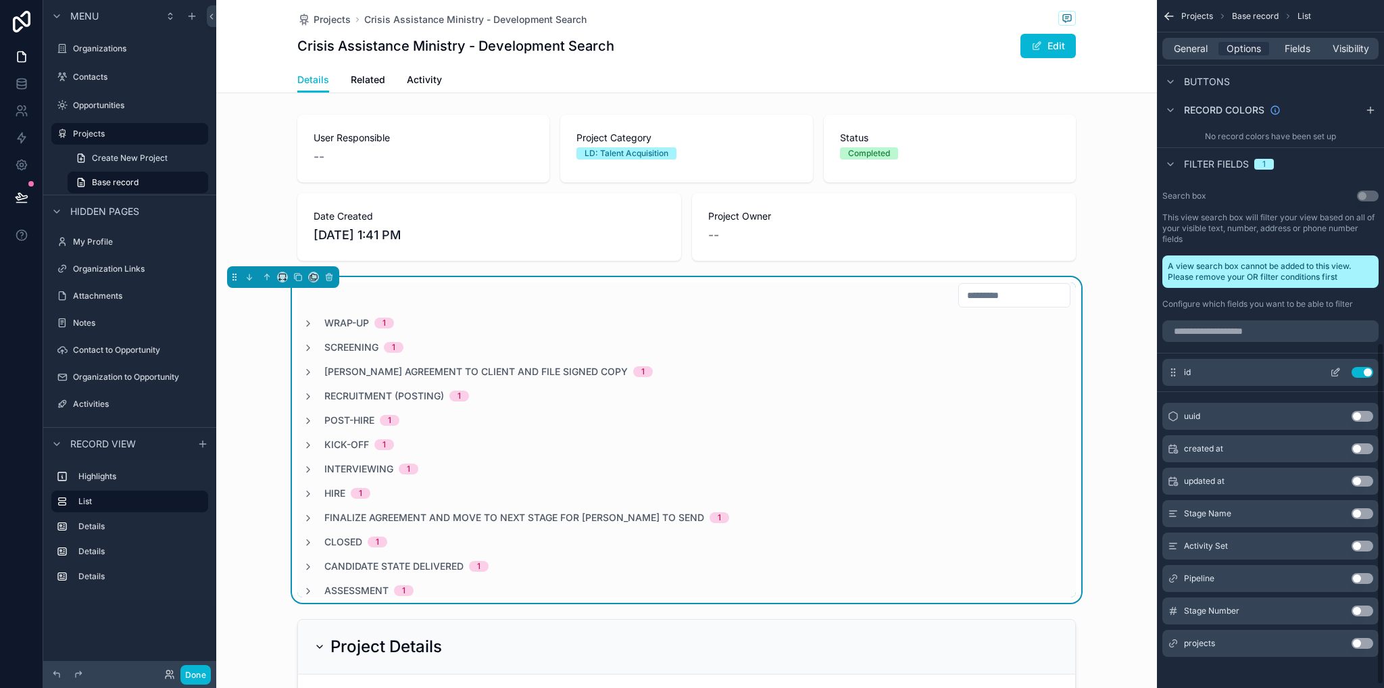
click at [1365, 376] on button "Use setting" at bounding box center [1363, 372] width 22 height 11
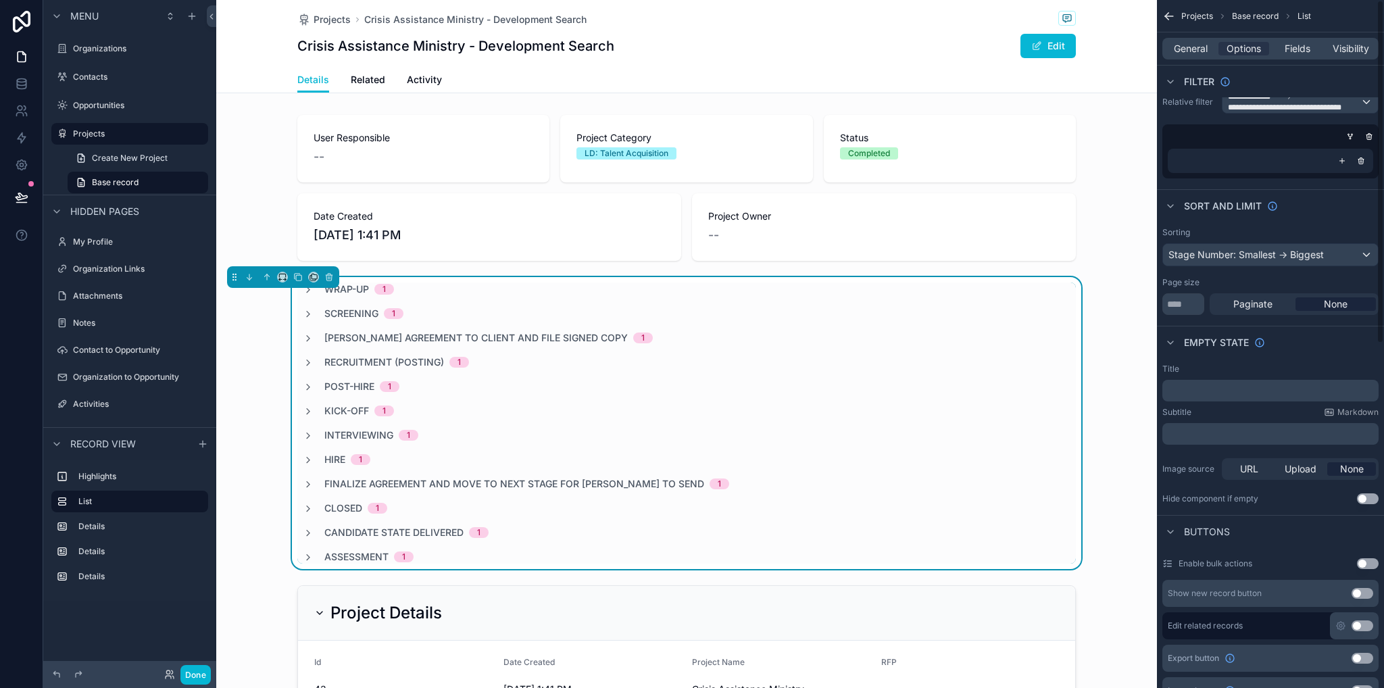
scroll to position [0, 0]
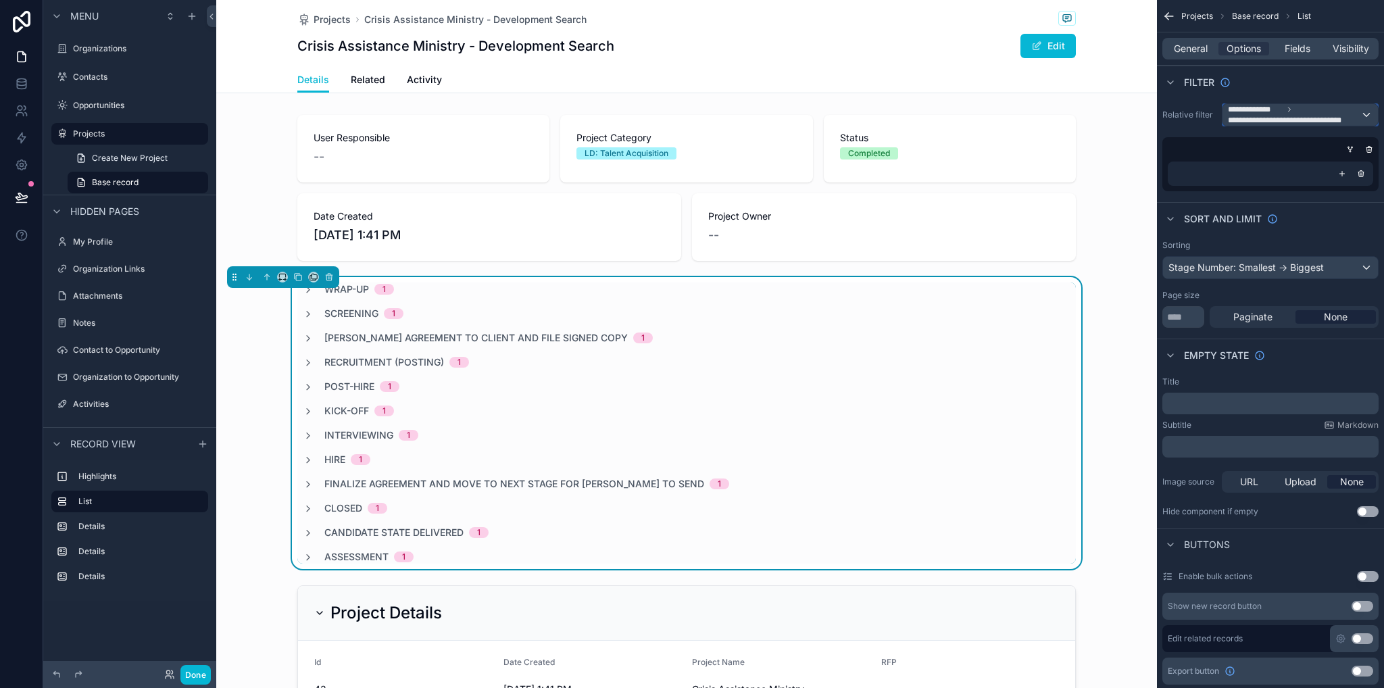
click at [1288, 115] on span "**********" at bounding box center [1291, 120] width 126 height 11
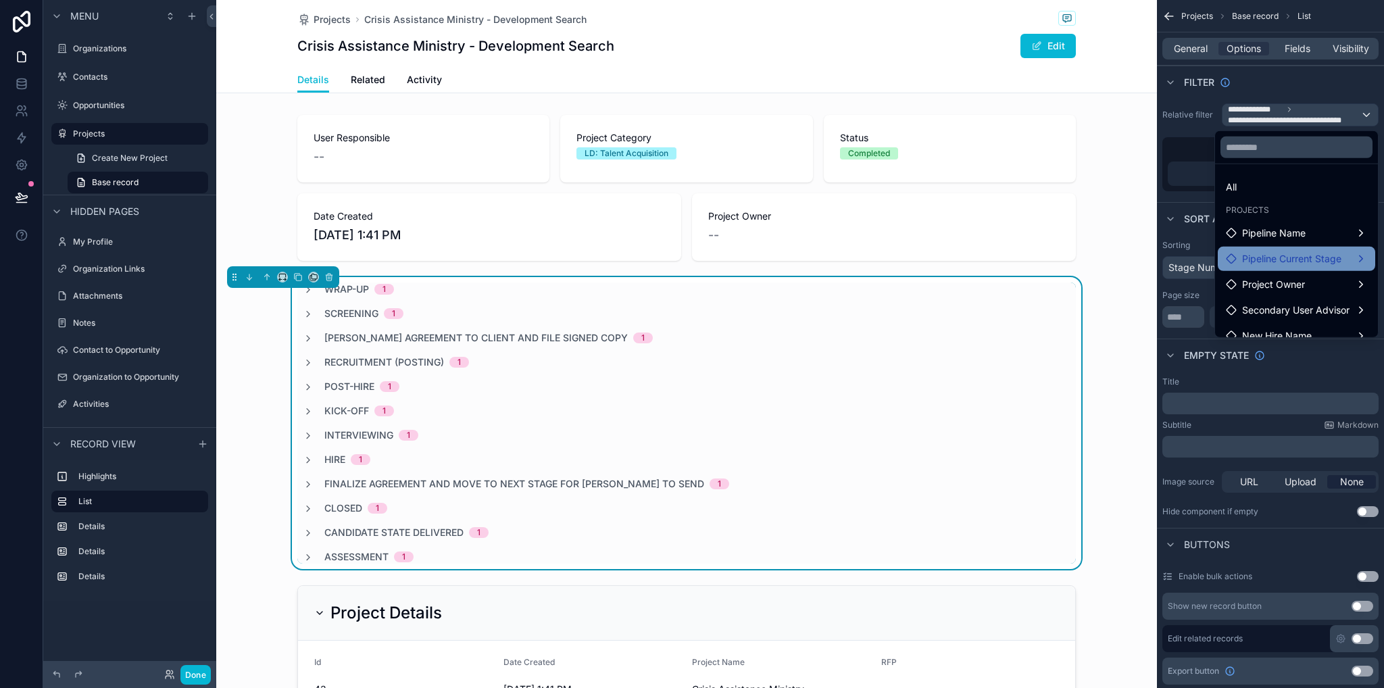
click at [1293, 255] on span "Pipeline Current Stage" at bounding box center [1291, 259] width 99 height 16
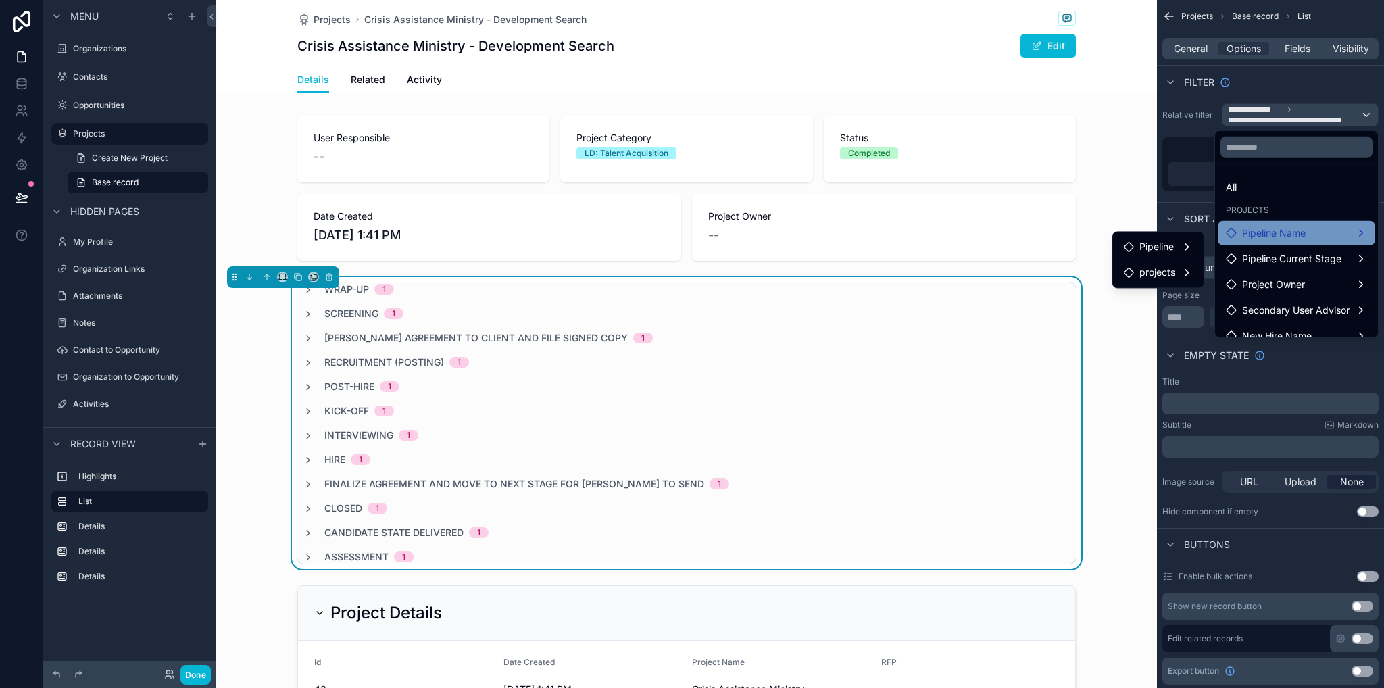
click at [1246, 244] on div "Pipeline Name" at bounding box center [1296, 233] width 157 height 24
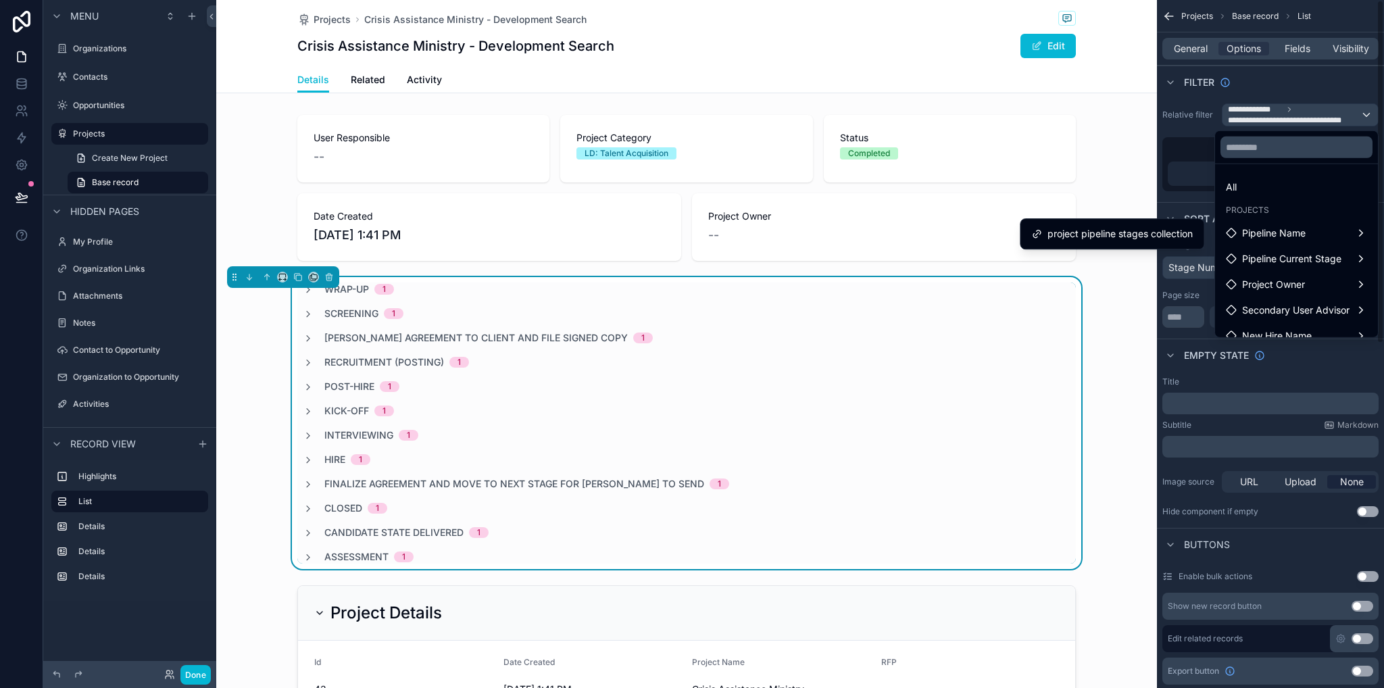
click at [20, 63] on div "scrollable content" at bounding box center [692, 344] width 1384 height 688
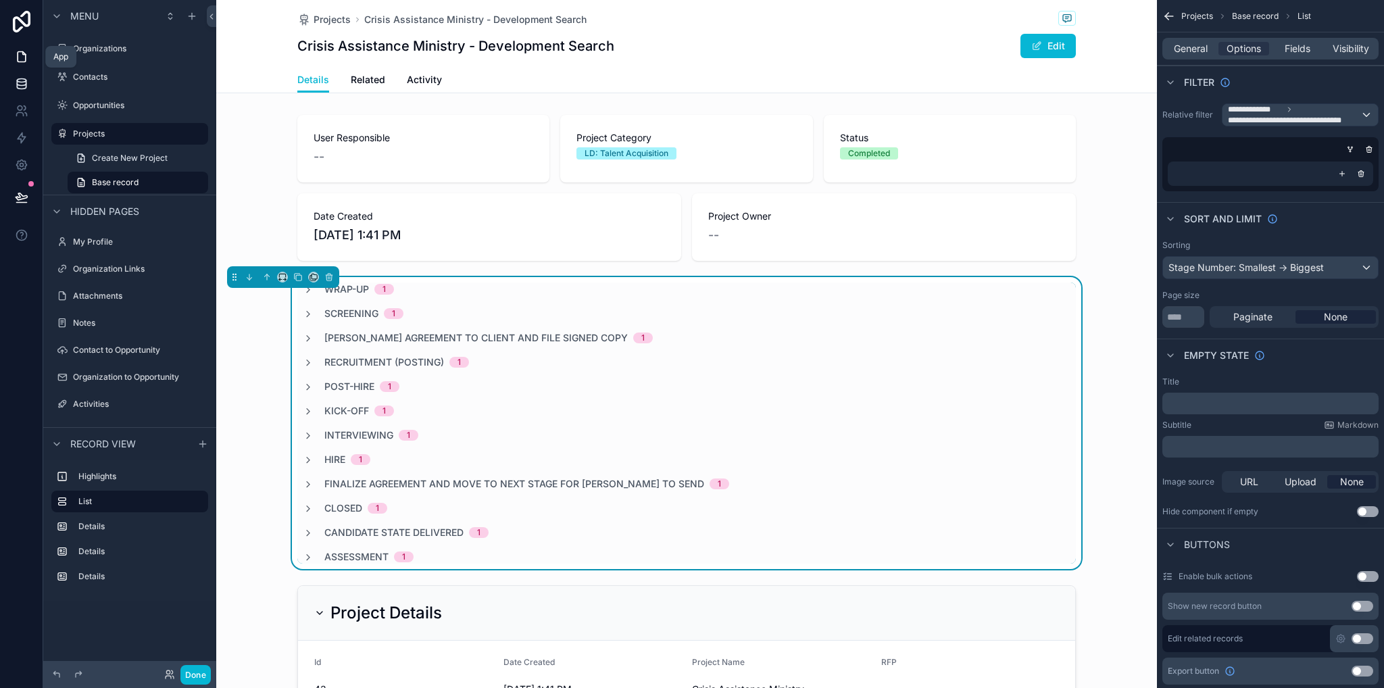
click at [23, 88] on icon at bounding box center [21, 86] width 9 height 5
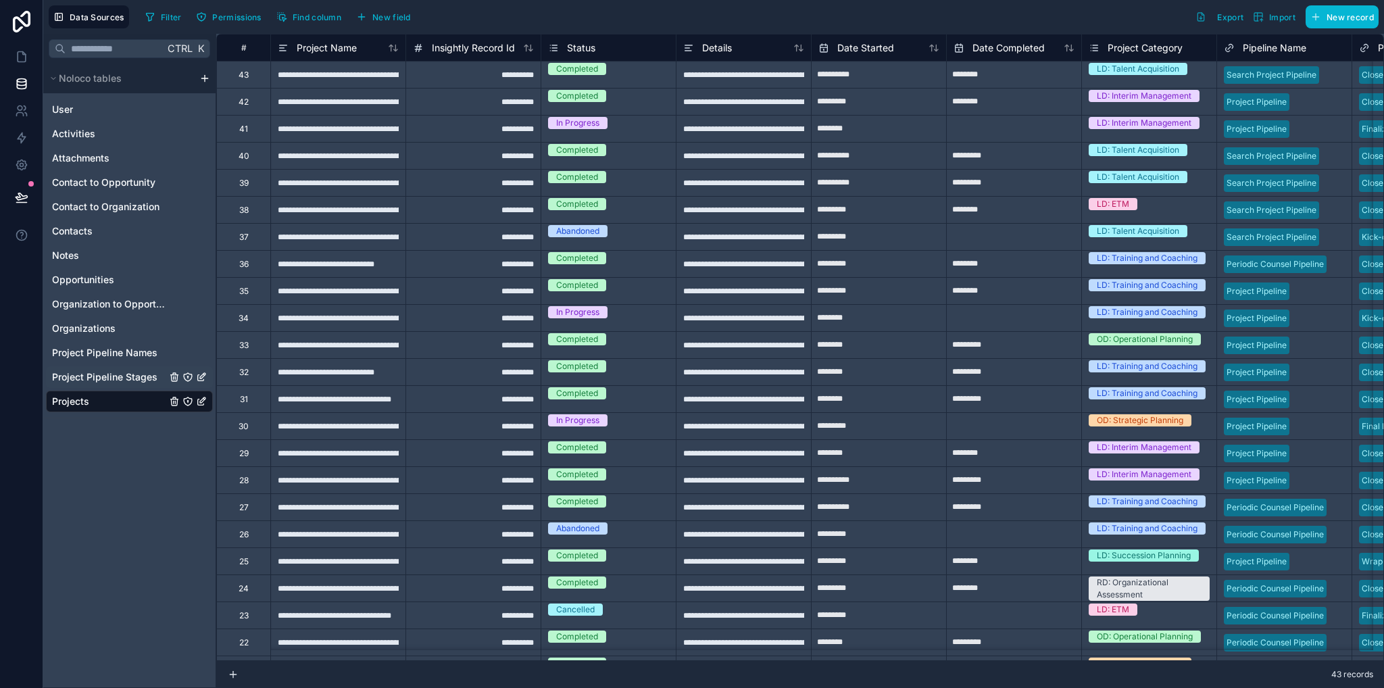
click at [118, 376] on span "Project Pipeline Stages" at bounding box center [104, 377] width 105 height 14
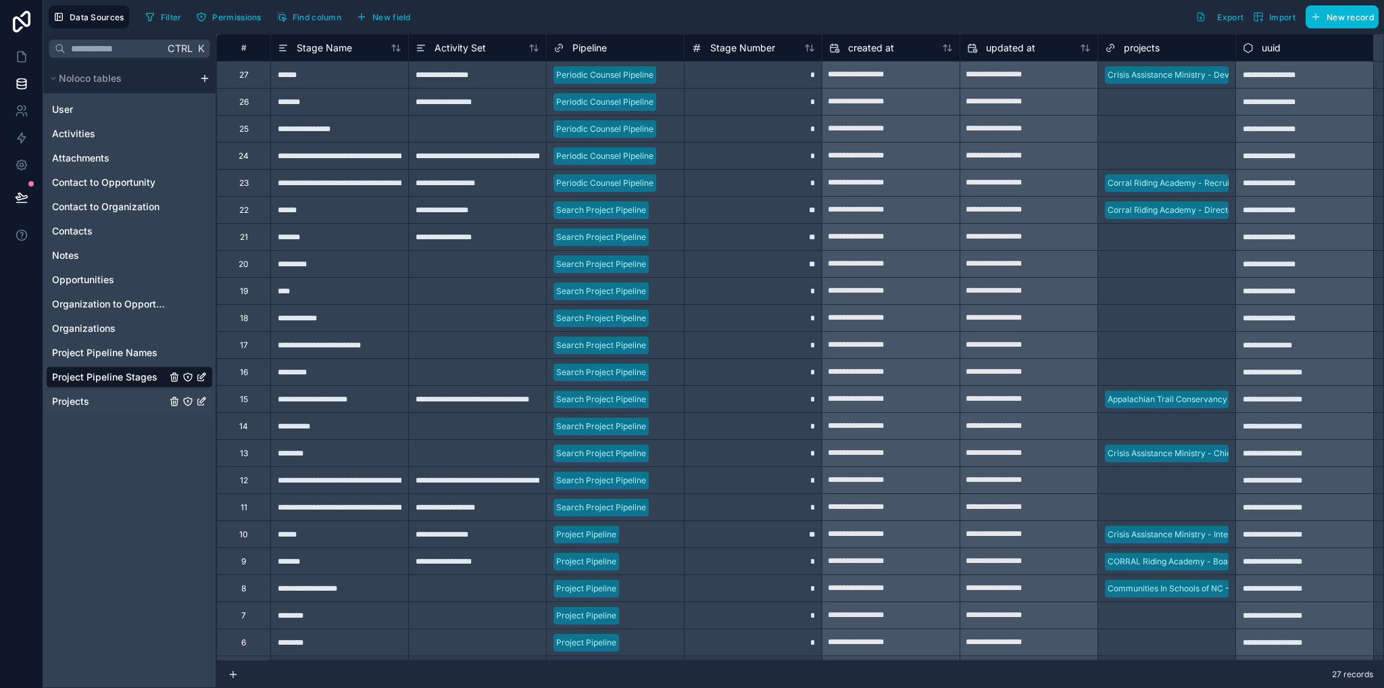
click at [120, 393] on div "Projects" at bounding box center [129, 402] width 167 height 22
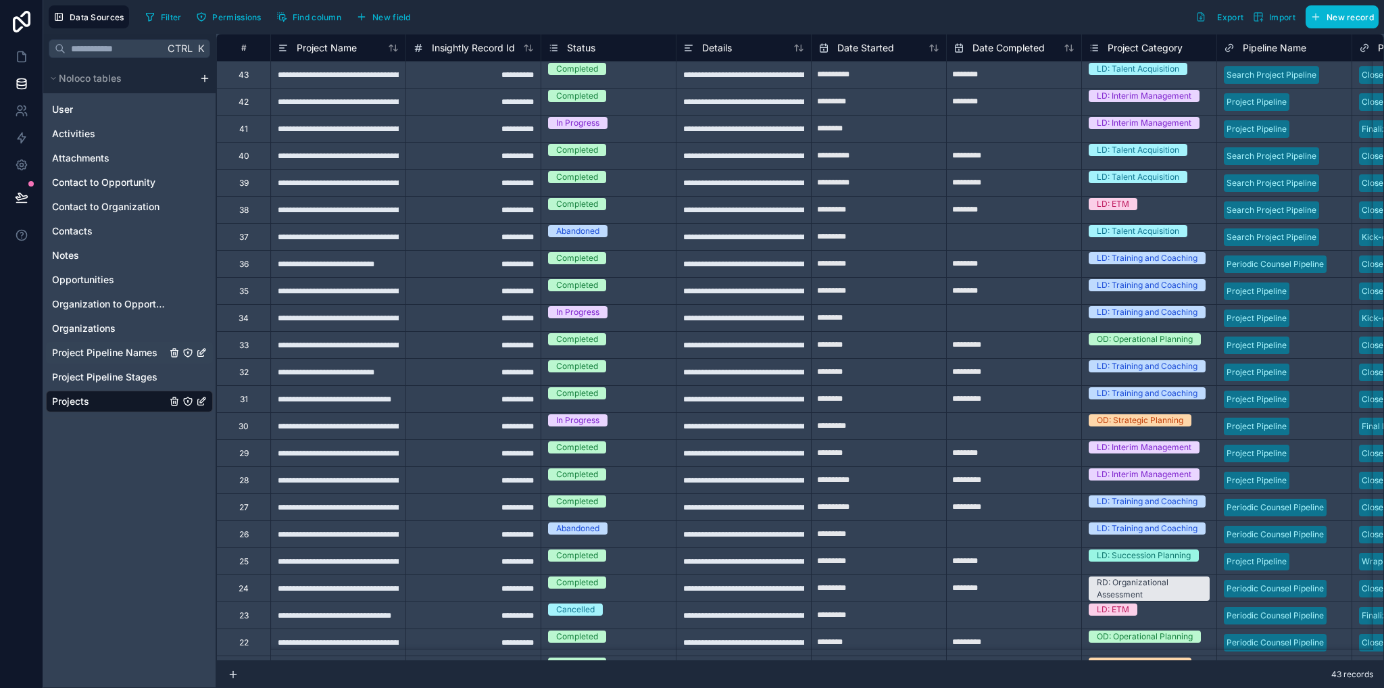
click at [118, 355] on span "Project Pipeline Names" at bounding box center [104, 353] width 105 height 14
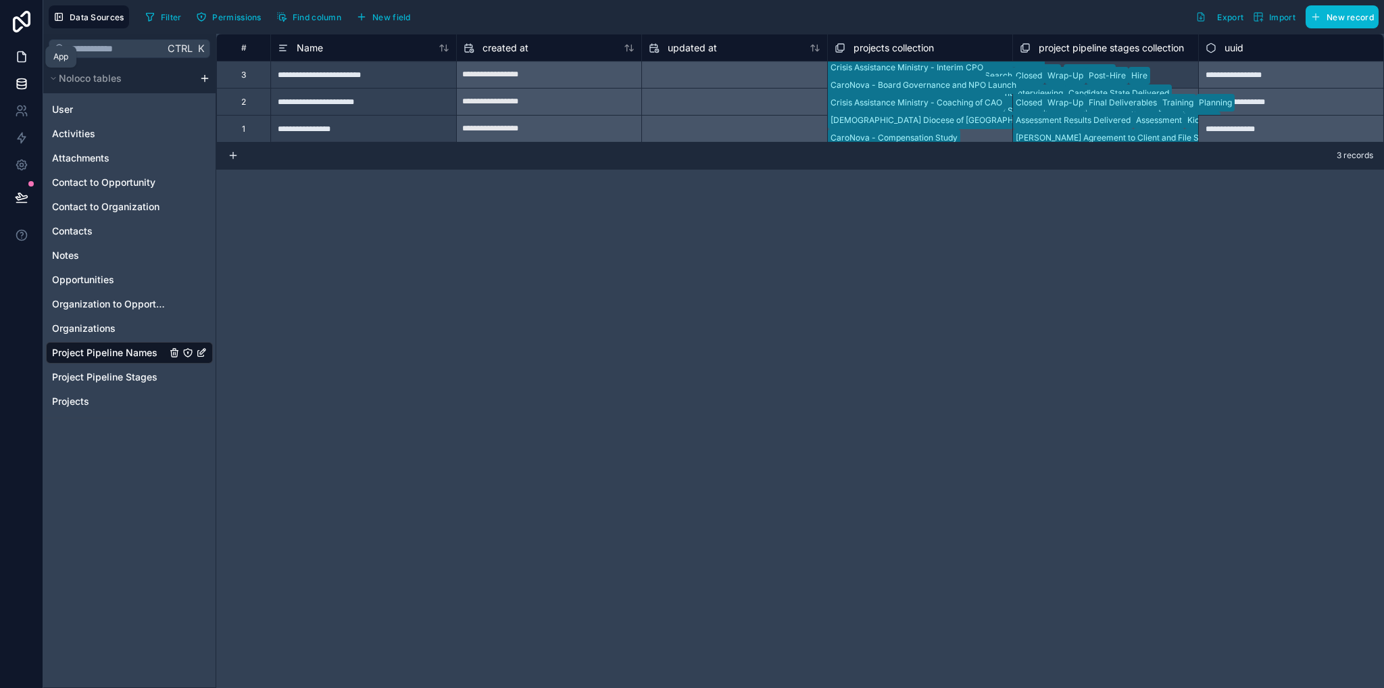
drag, startPoint x: 16, startPoint y: 60, endPoint x: 41, endPoint y: 63, distance: 25.2
click at [18, 60] on icon at bounding box center [22, 57] width 14 height 14
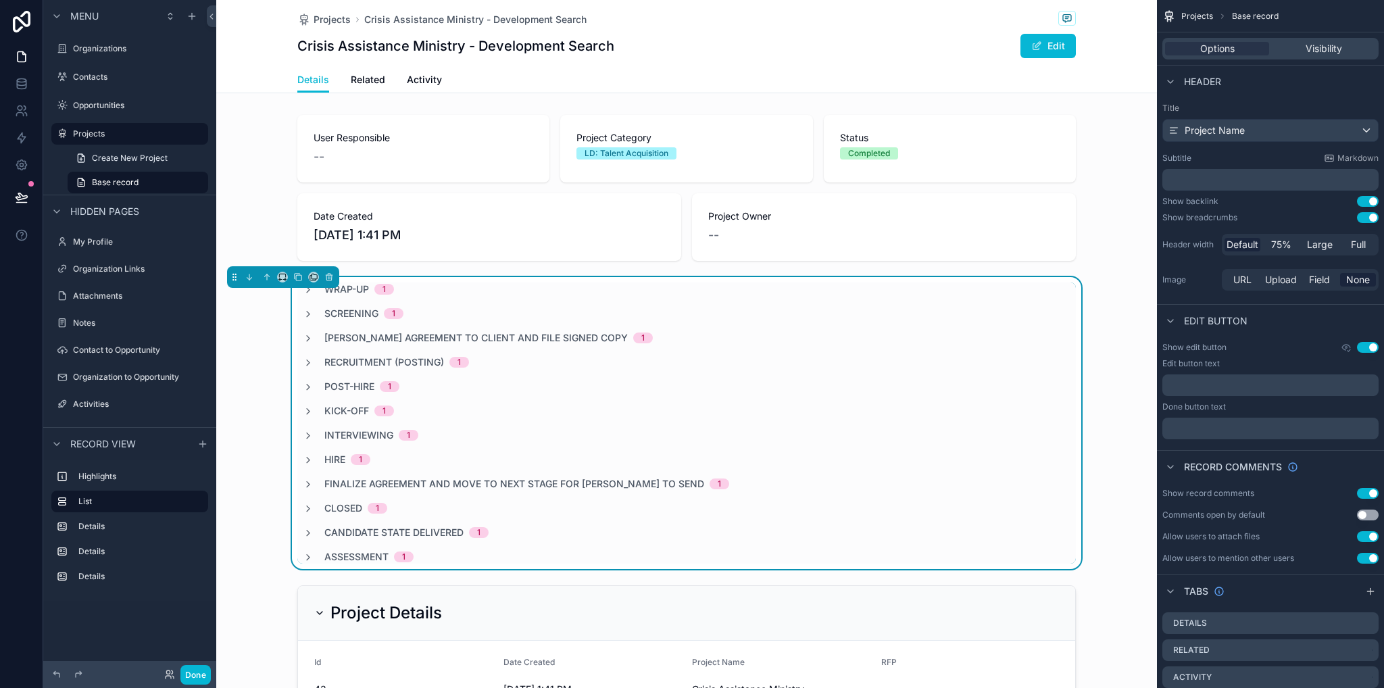
click at [846, 366] on div "Recruitment (Posting) 1" at bounding box center [686, 363] width 779 height 14
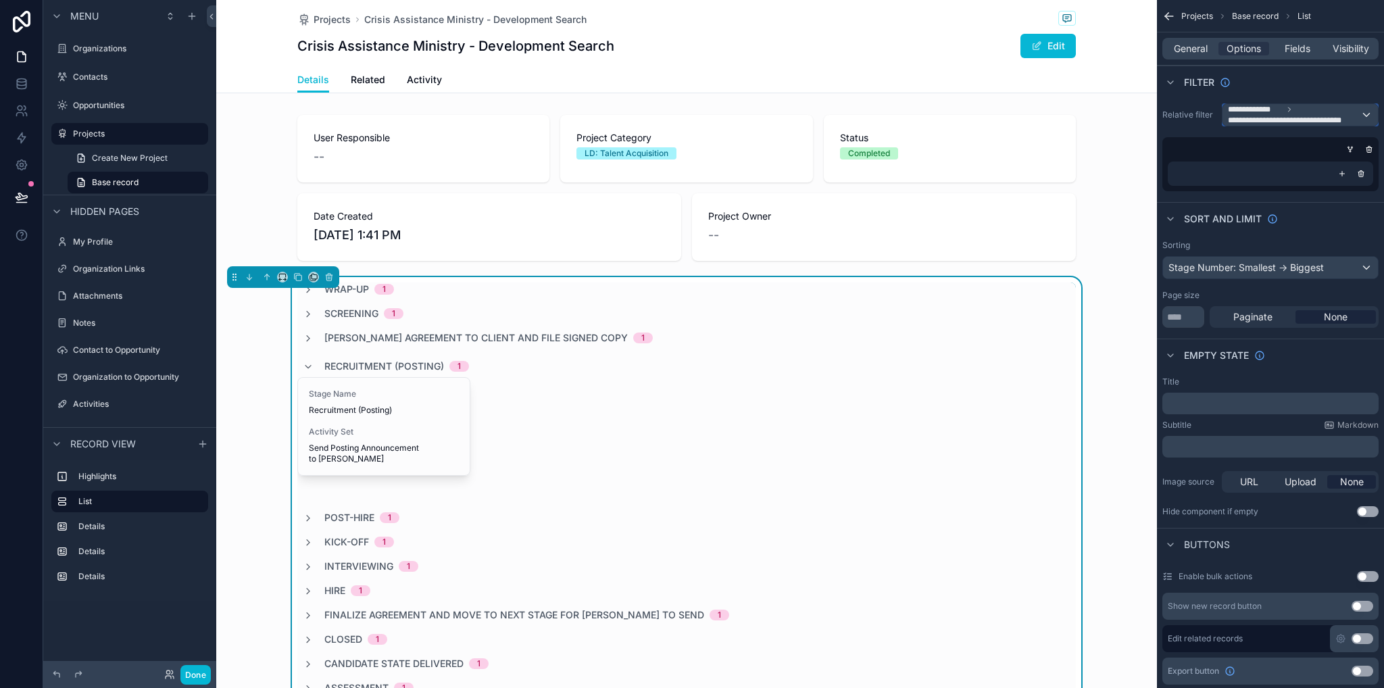
click at [1273, 115] on span "**********" at bounding box center [1291, 120] width 126 height 11
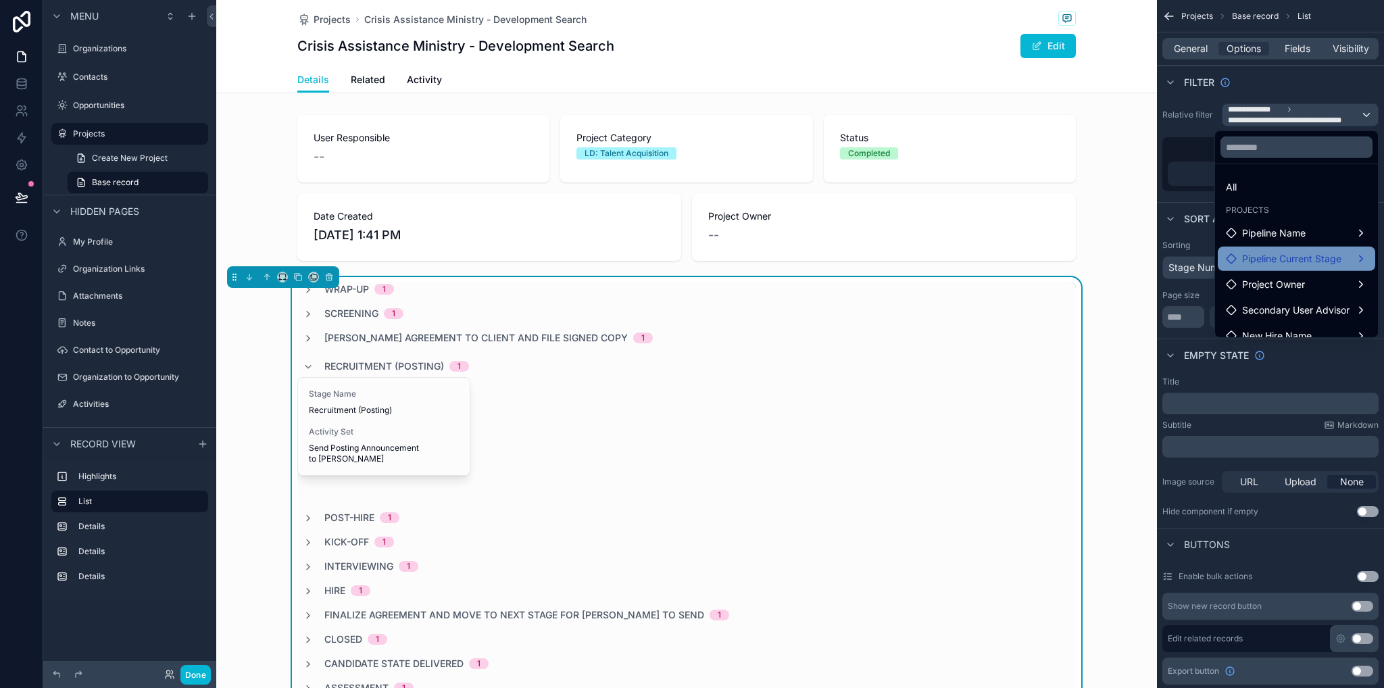
click at [1281, 260] on span "Pipeline Current Stage" at bounding box center [1291, 259] width 99 height 16
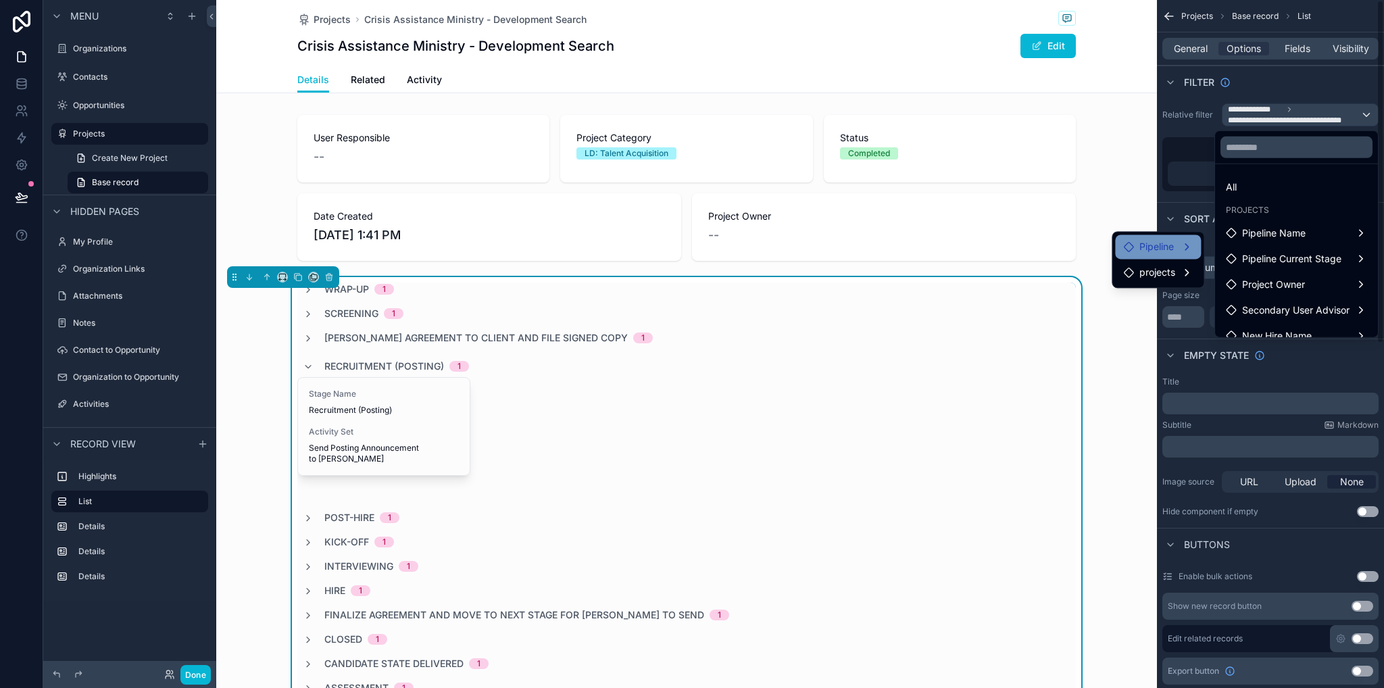
click at [1157, 247] on span "Pipeline" at bounding box center [1157, 247] width 34 height 16
click at [1046, 249] on span "project pipeline stages collection" at bounding box center [1029, 249] width 145 height 16
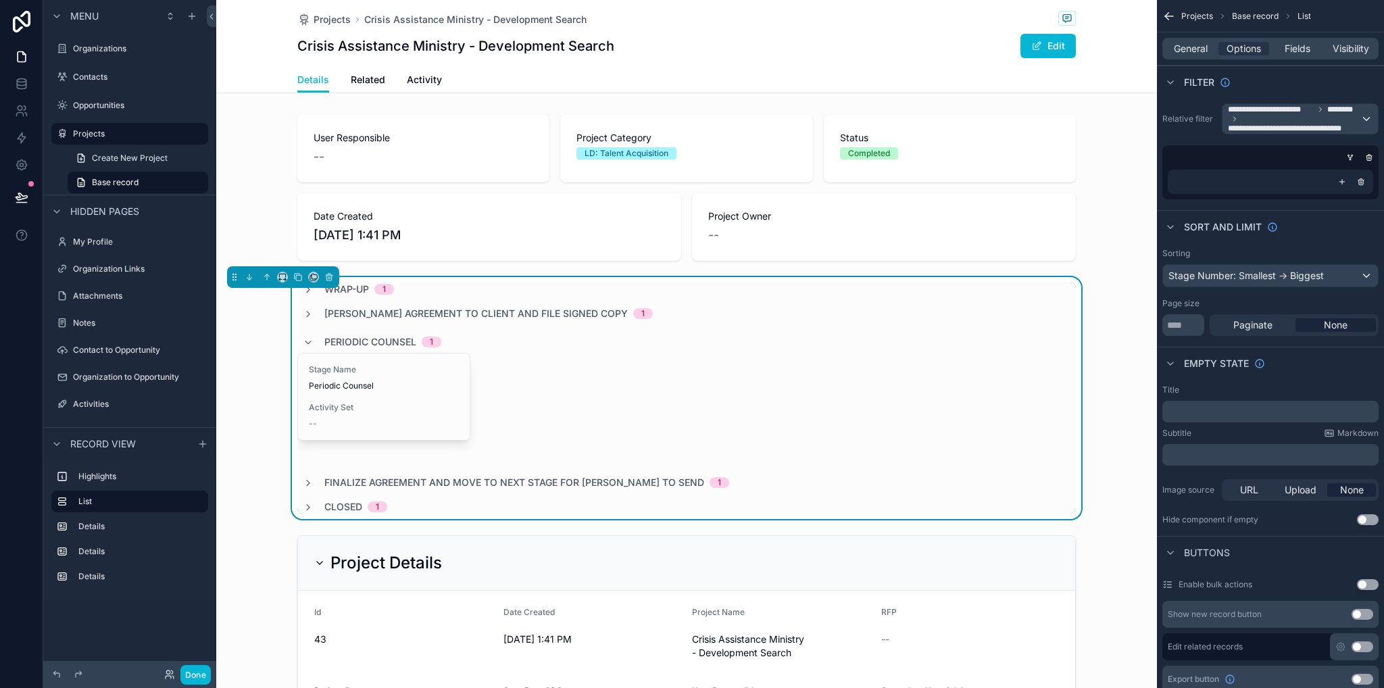
click at [241, 371] on div "Wrap-Up 1 [PERSON_NAME] Agreement to Client and File Signed Copy 1 Periodic Cou…" at bounding box center [686, 398] width 941 height 242
click at [303, 342] on icon "scrollable content" at bounding box center [308, 342] width 11 height 11
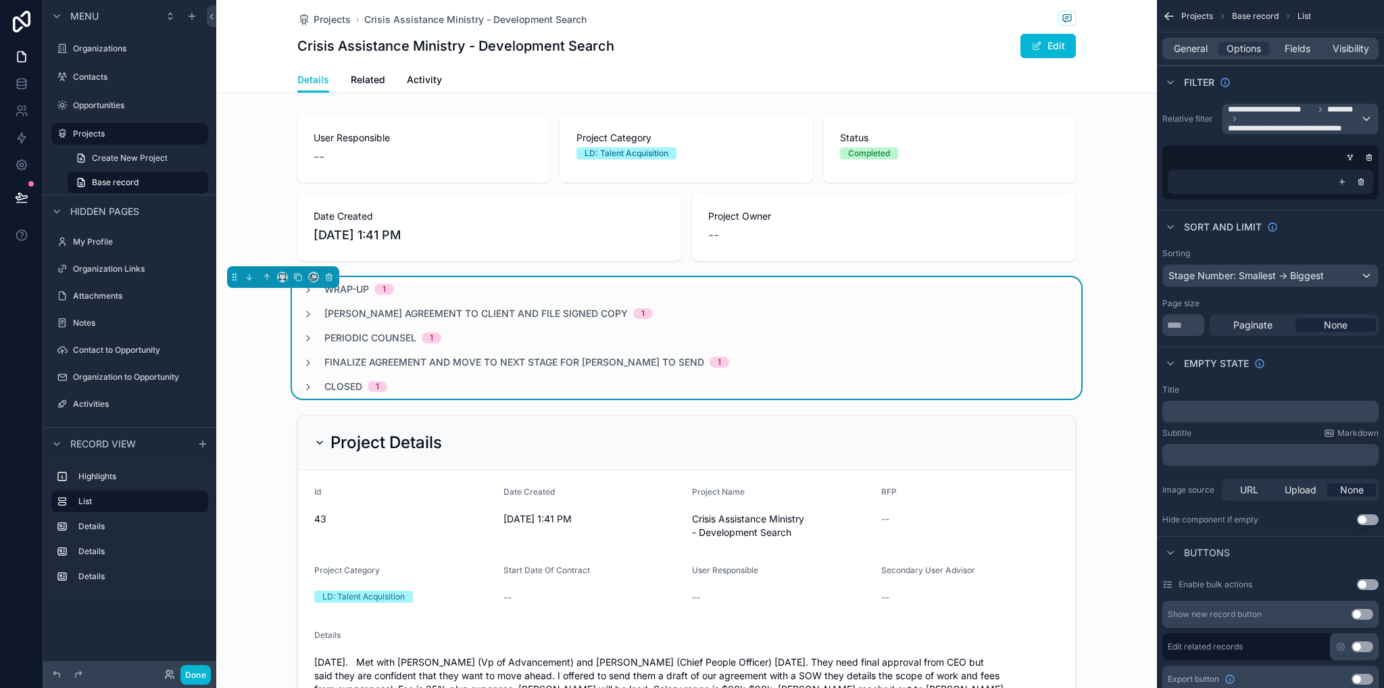
click at [303, 336] on icon "scrollable content" at bounding box center [308, 338] width 11 height 11
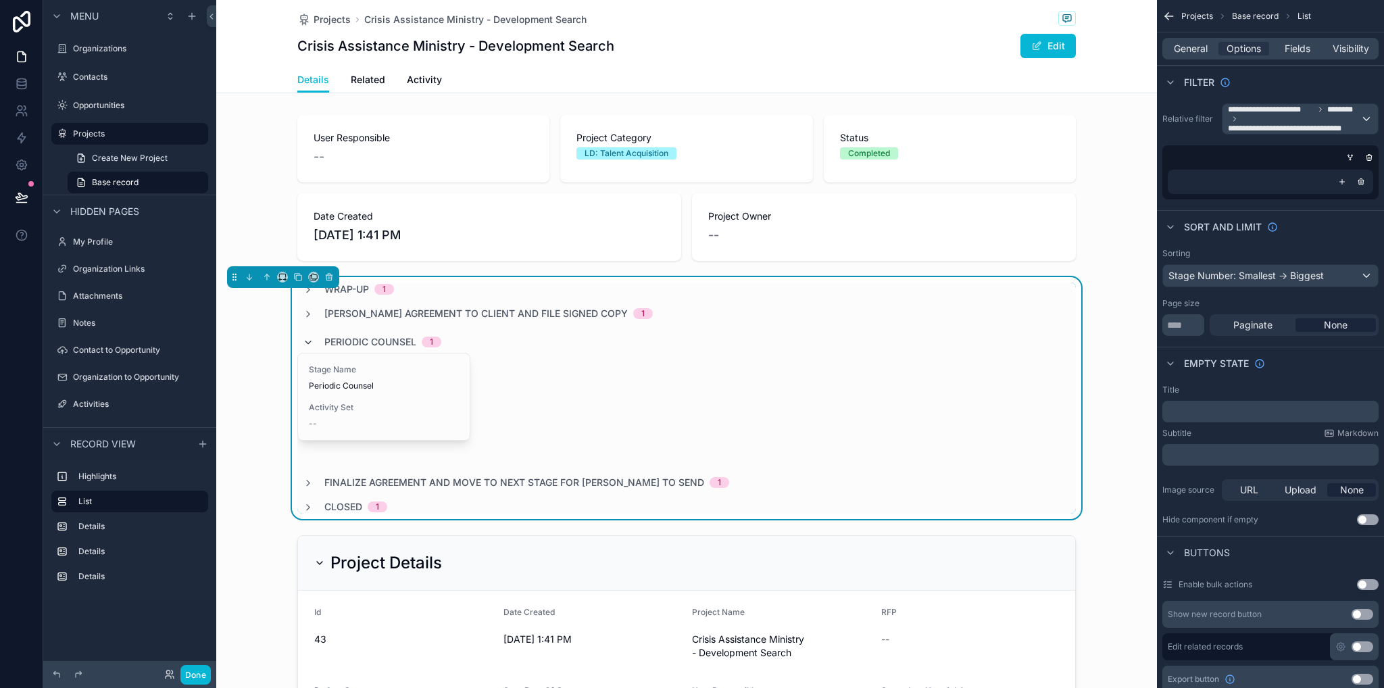
click at [305, 337] on div "Periodic Counsel 1" at bounding box center [372, 342] width 139 height 22
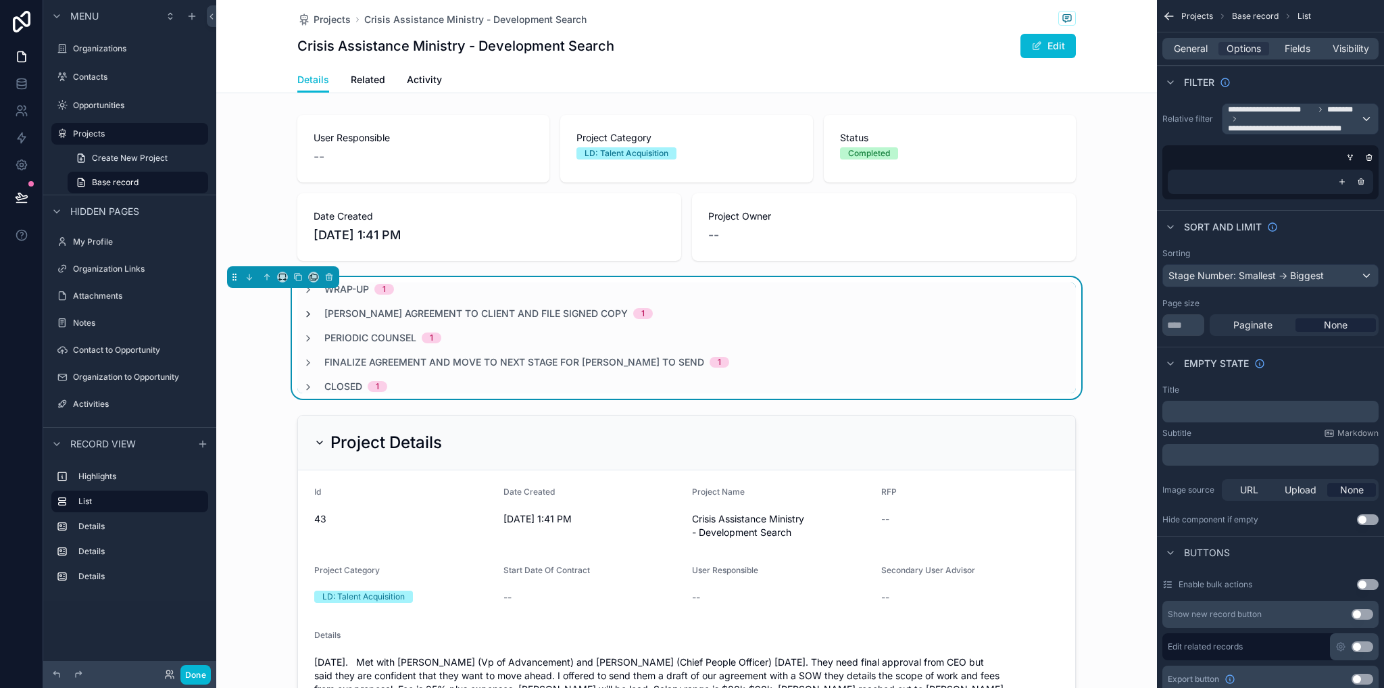
click at [306, 316] on icon "scrollable content" at bounding box center [308, 314] width 11 height 11
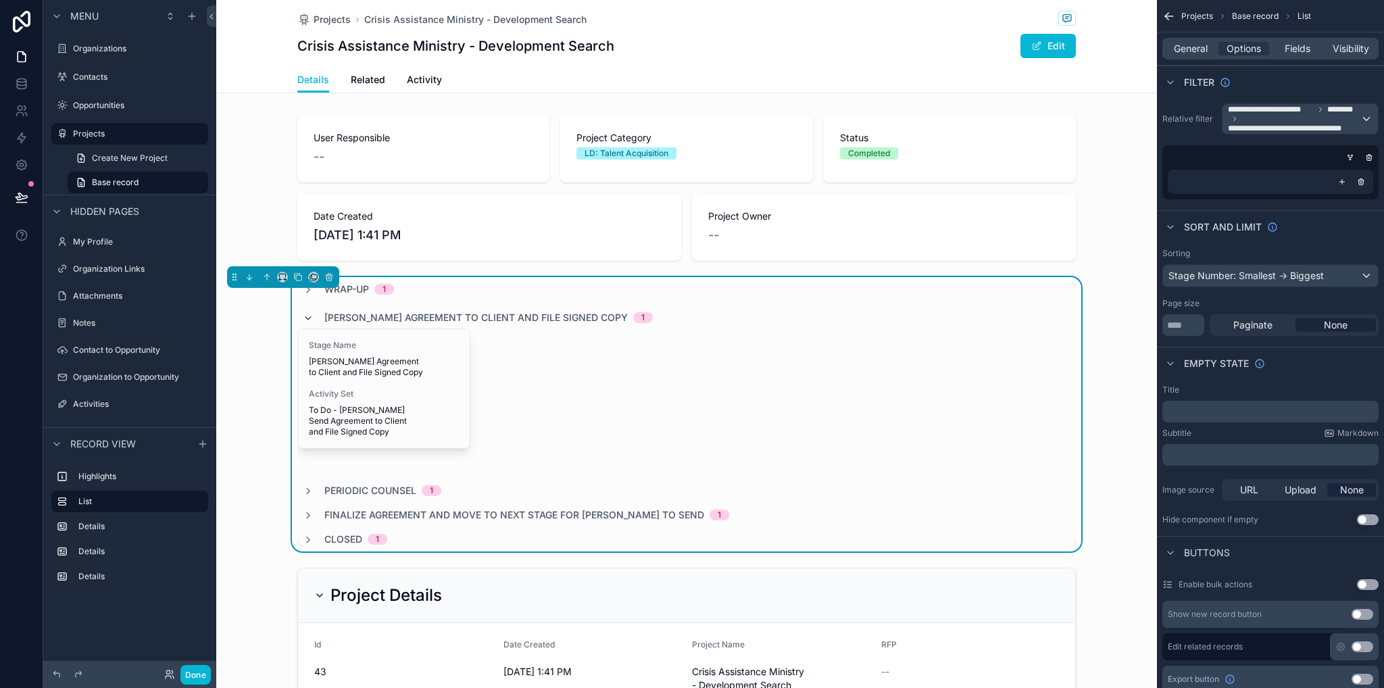
click at [306, 316] on icon "scrollable content" at bounding box center [308, 318] width 11 height 11
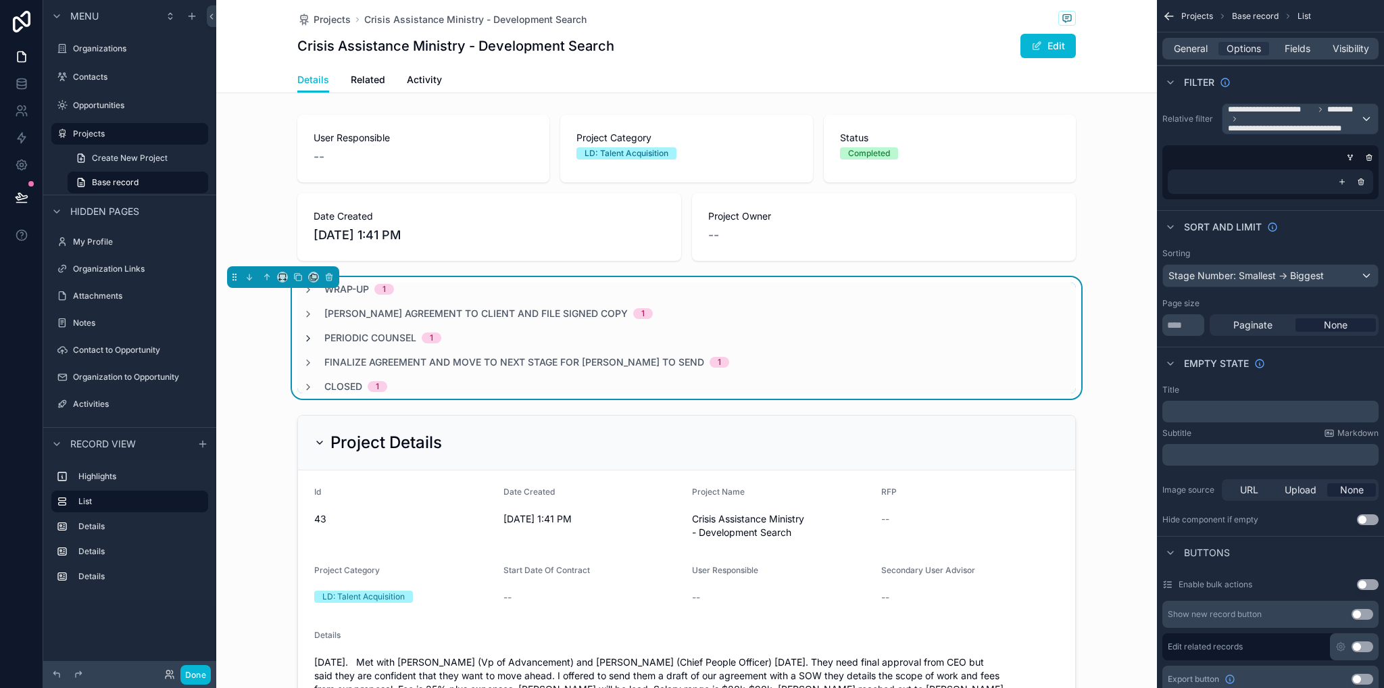
click at [305, 341] on icon "scrollable content" at bounding box center [308, 338] width 11 height 11
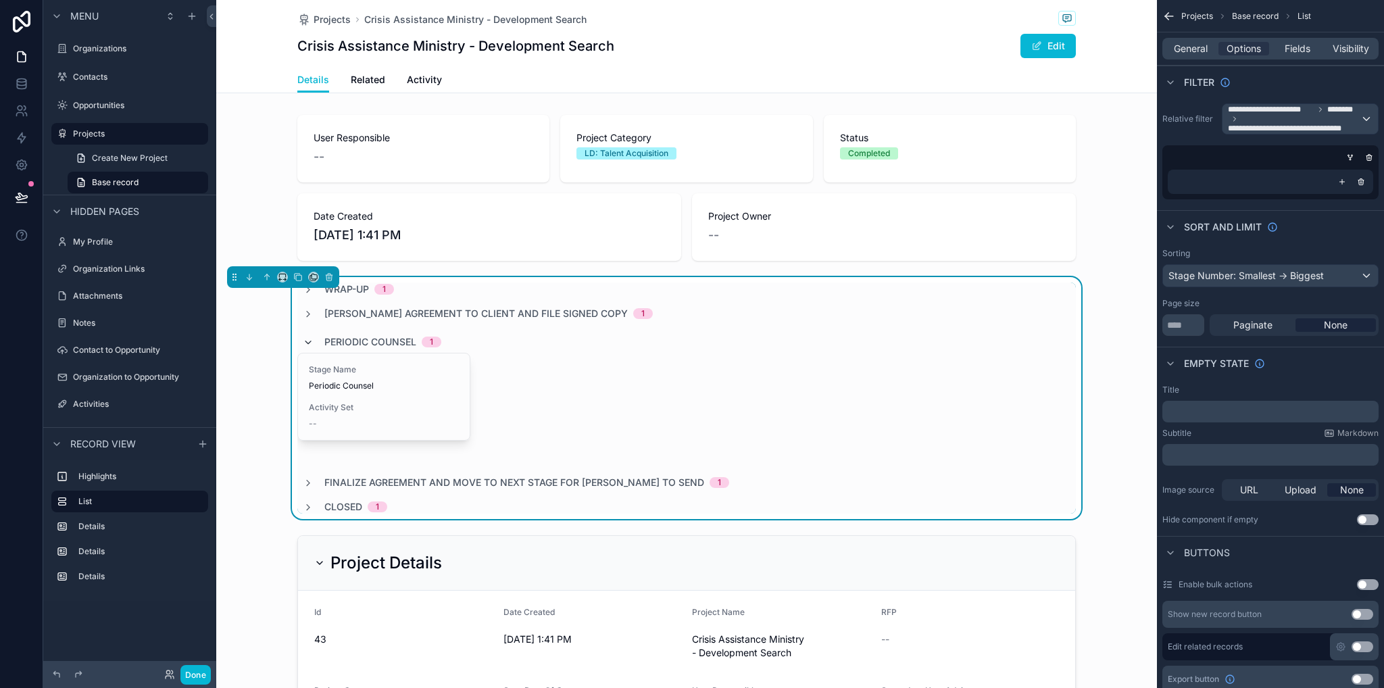
click at [303, 341] on icon "scrollable content" at bounding box center [308, 342] width 11 height 11
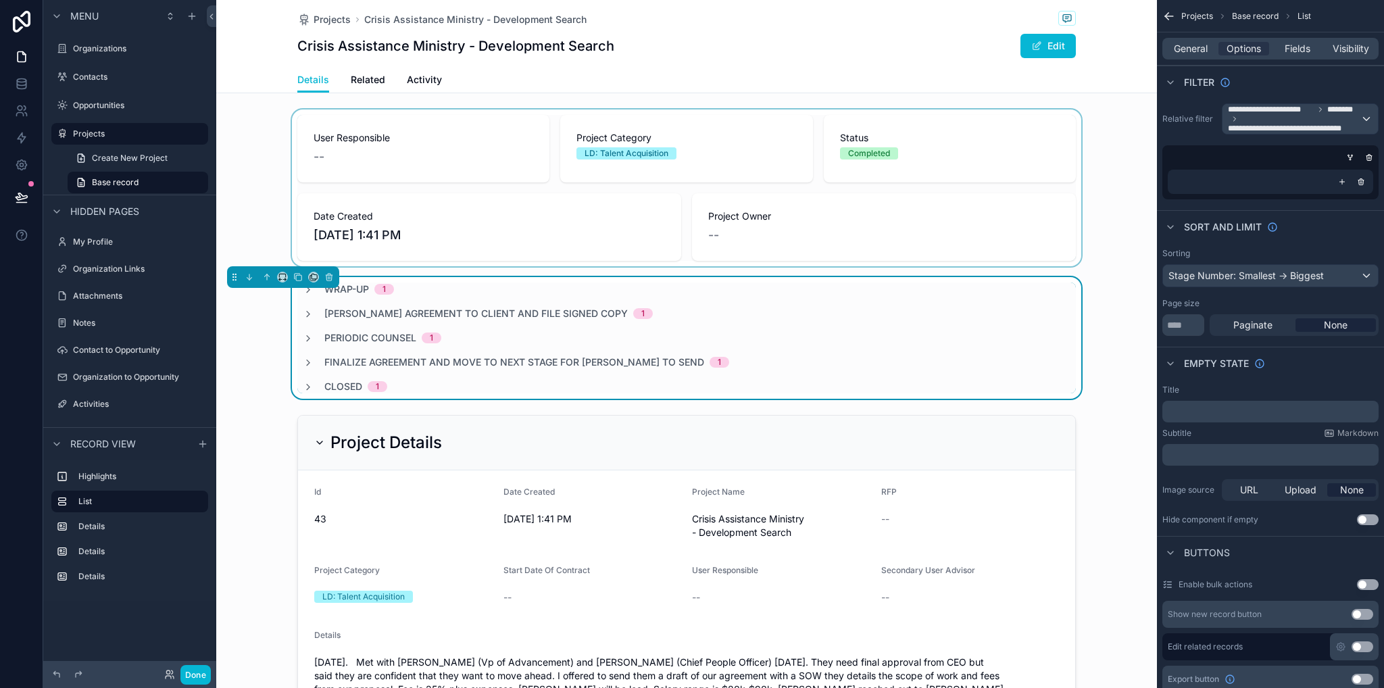
click at [1101, 244] on div "scrollable content" at bounding box center [686, 188] width 941 height 157
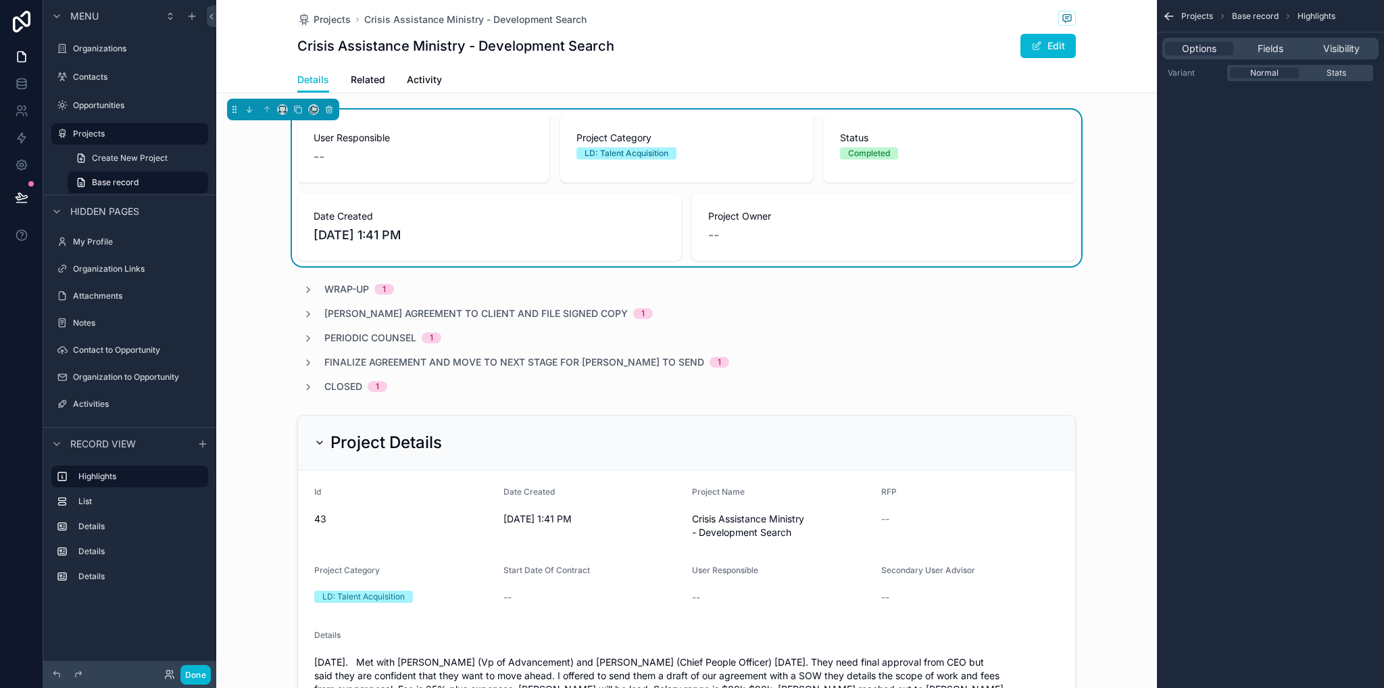
click at [998, 222] on span "Project Owner" at bounding box center [883, 217] width 351 height 14
click at [1264, 60] on div "Options Fields Visibility" at bounding box center [1270, 48] width 227 height 32
click at [1263, 53] on span "Fields" at bounding box center [1271, 49] width 26 height 14
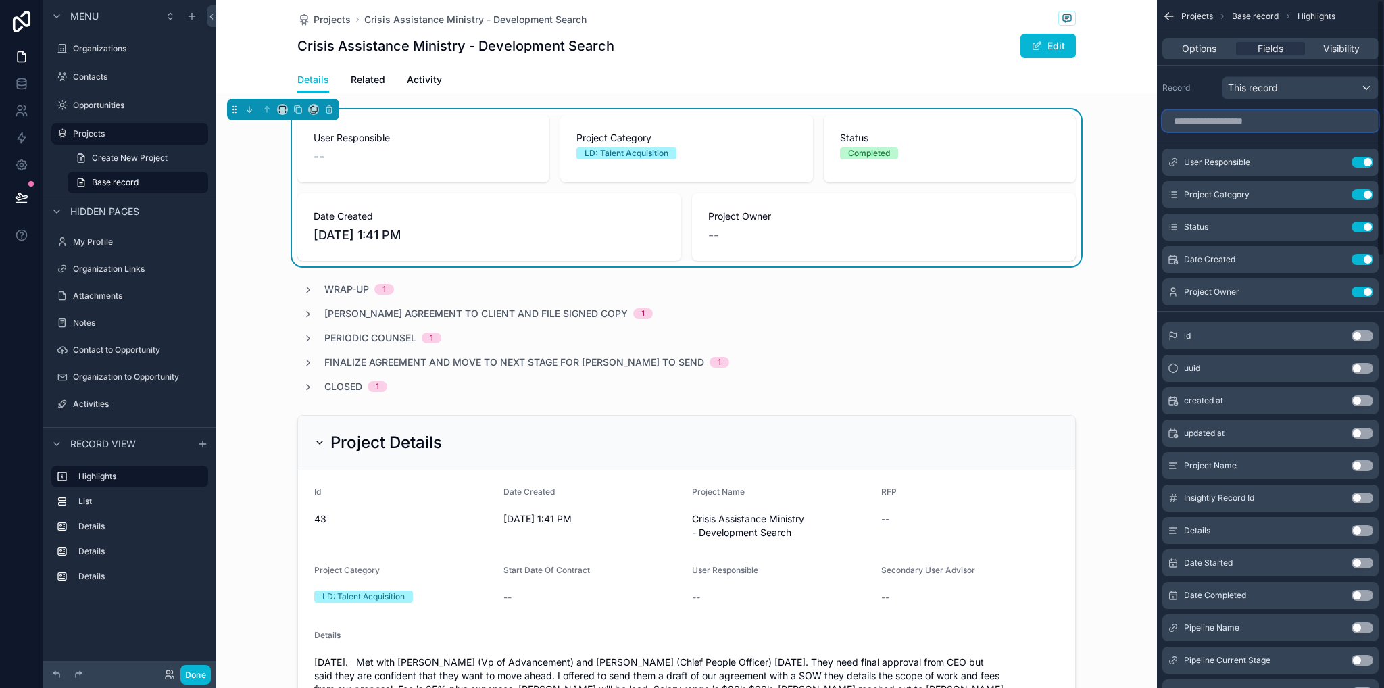
click at [1222, 123] on input "scrollable content" at bounding box center [1271, 121] width 216 height 22
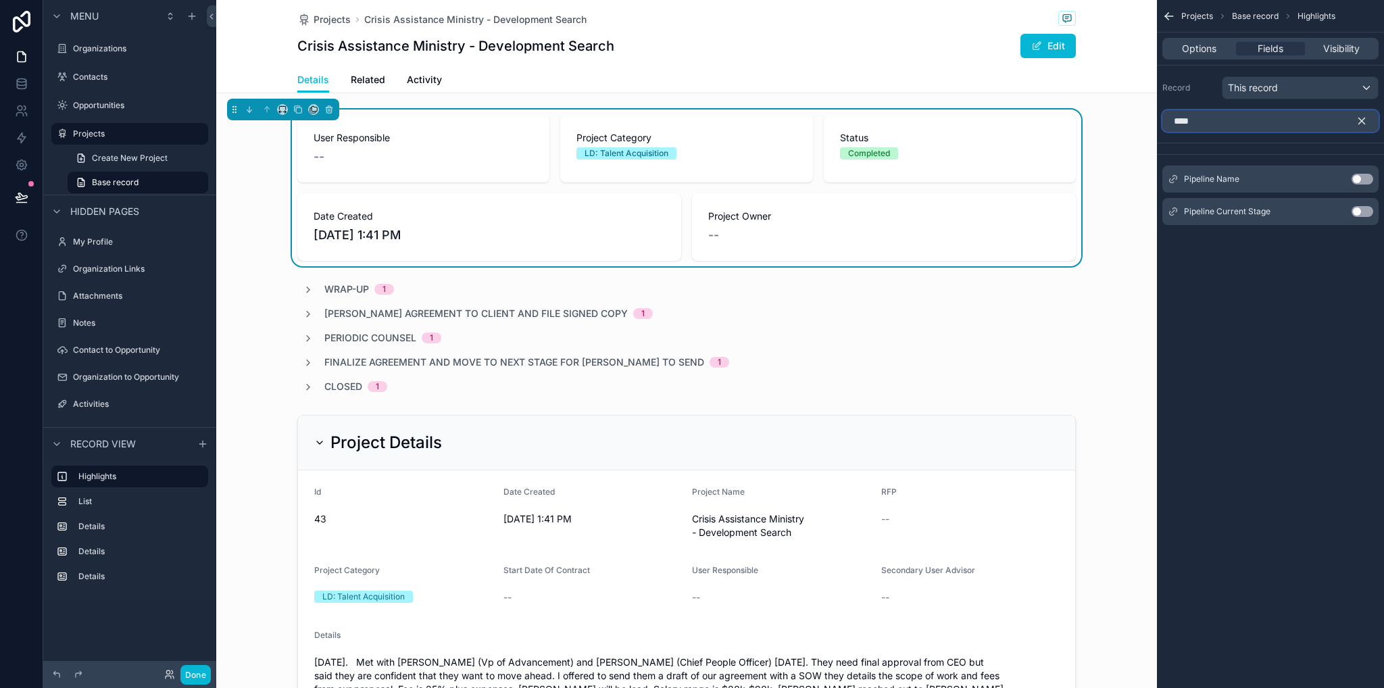
type input "****"
click at [1363, 209] on button "Use setting" at bounding box center [1363, 211] width 22 height 11
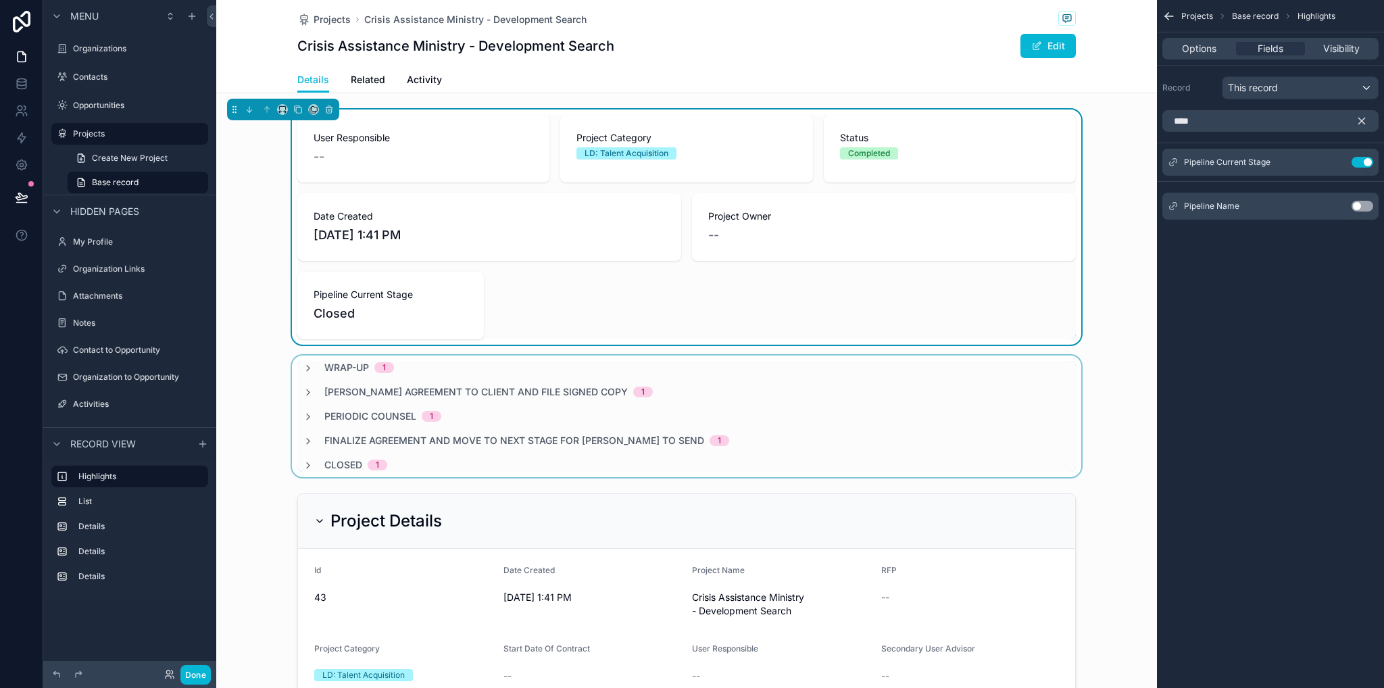
click at [1120, 377] on div "scrollable content" at bounding box center [686, 417] width 941 height 122
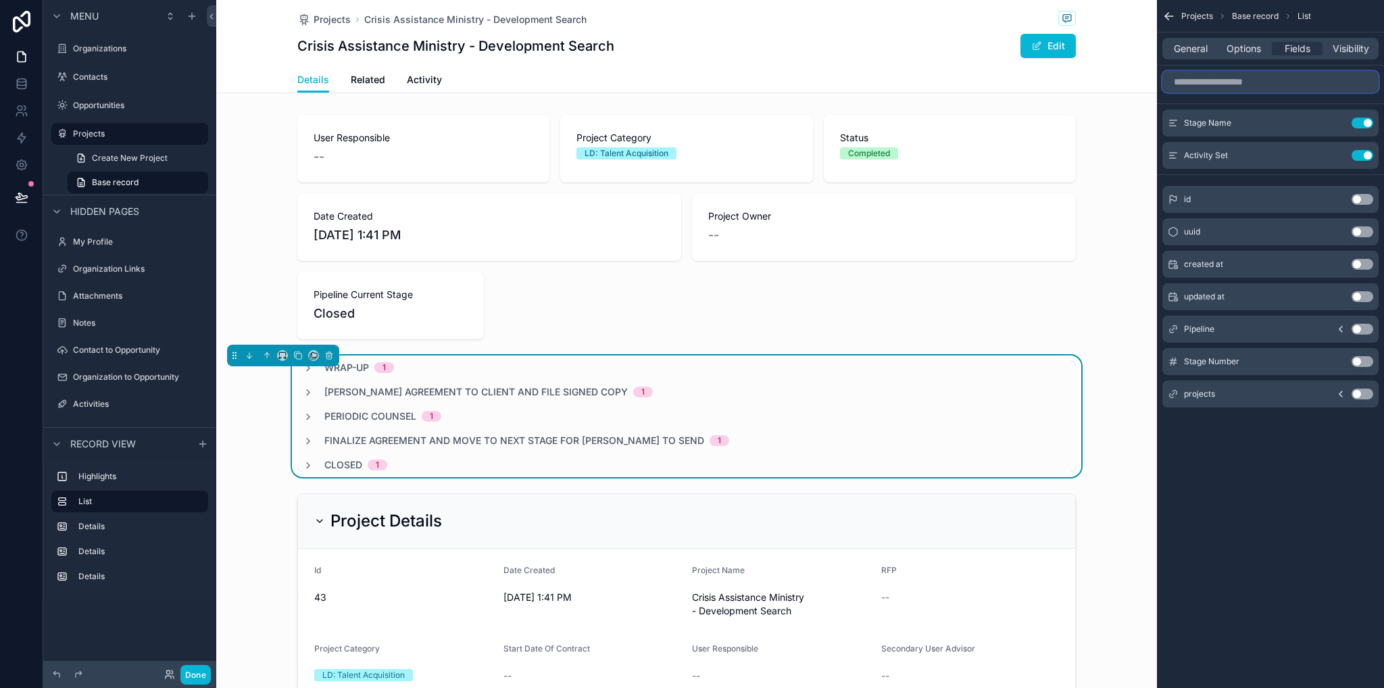
click at [1282, 74] on input "scrollable content" at bounding box center [1271, 82] width 216 height 22
click at [1275, 84] on input "scrollable content" at bounding box center [1271, 82] width 216 height 22
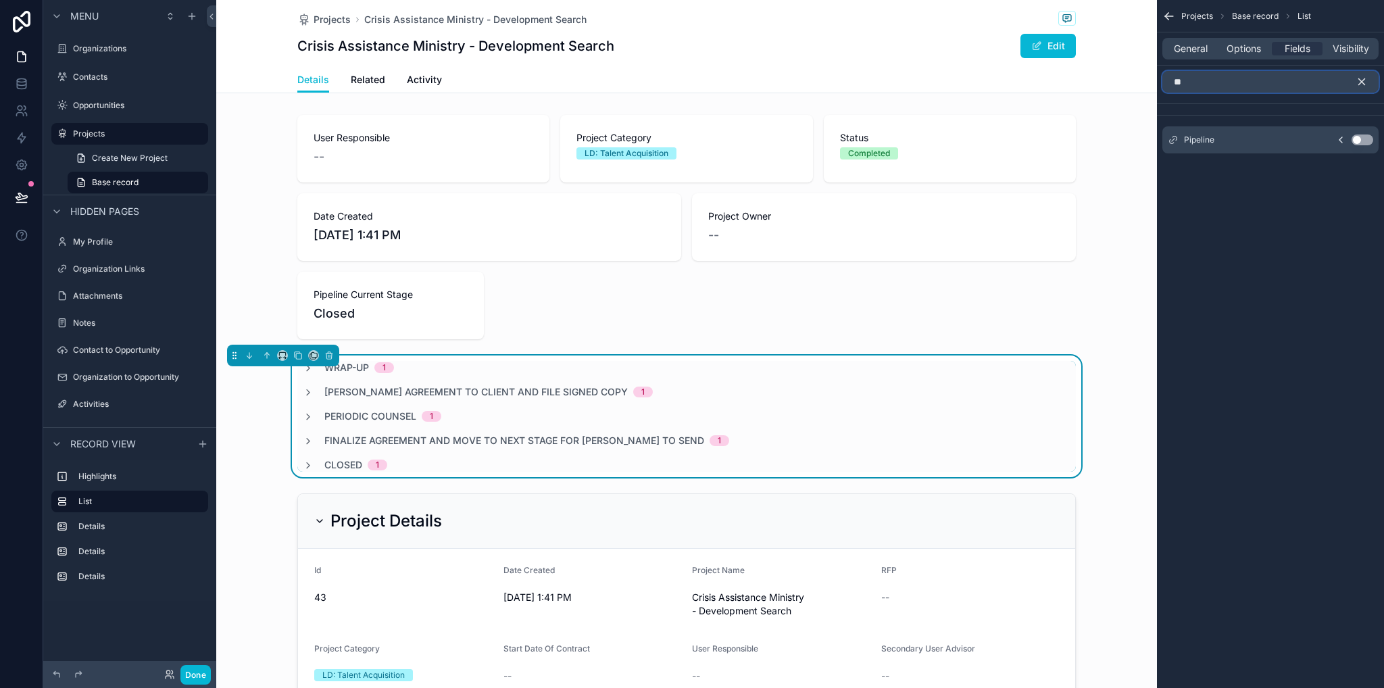
type input "*"
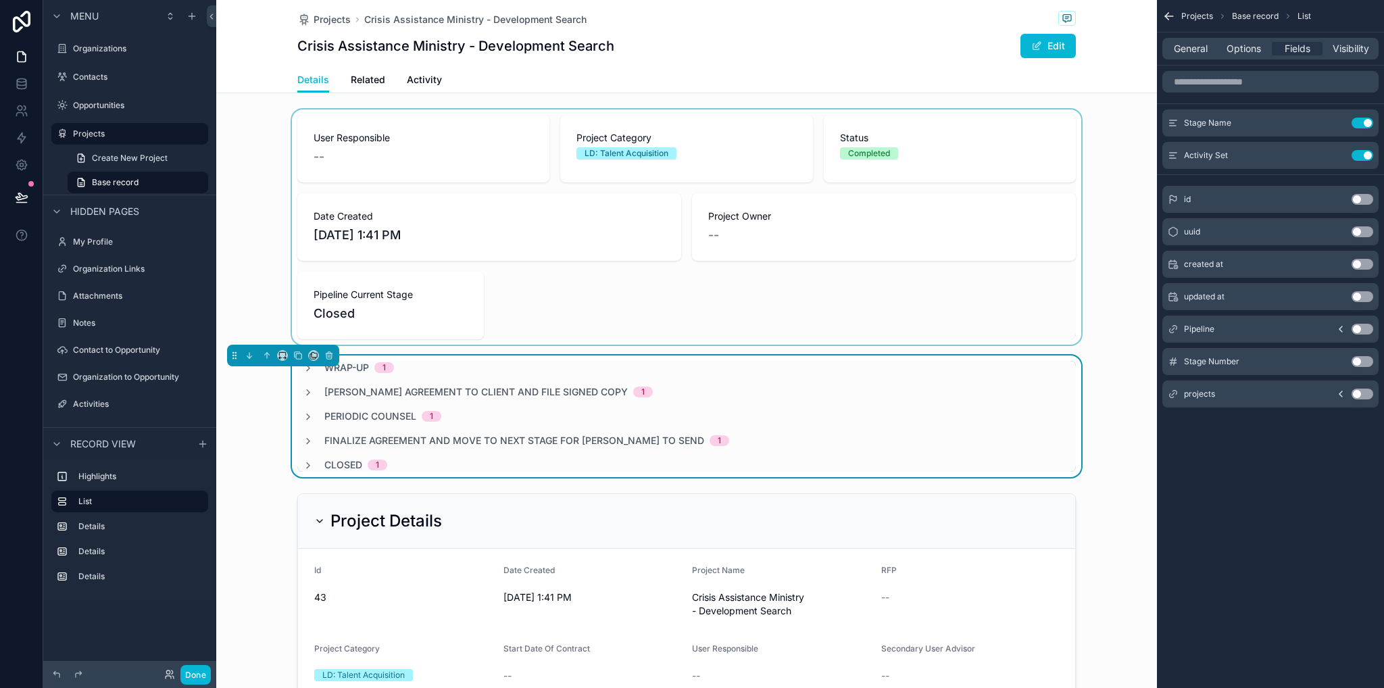
click at [572, 314] on div "scrollable content" at bounding box center [686, 227] width 941 height 235
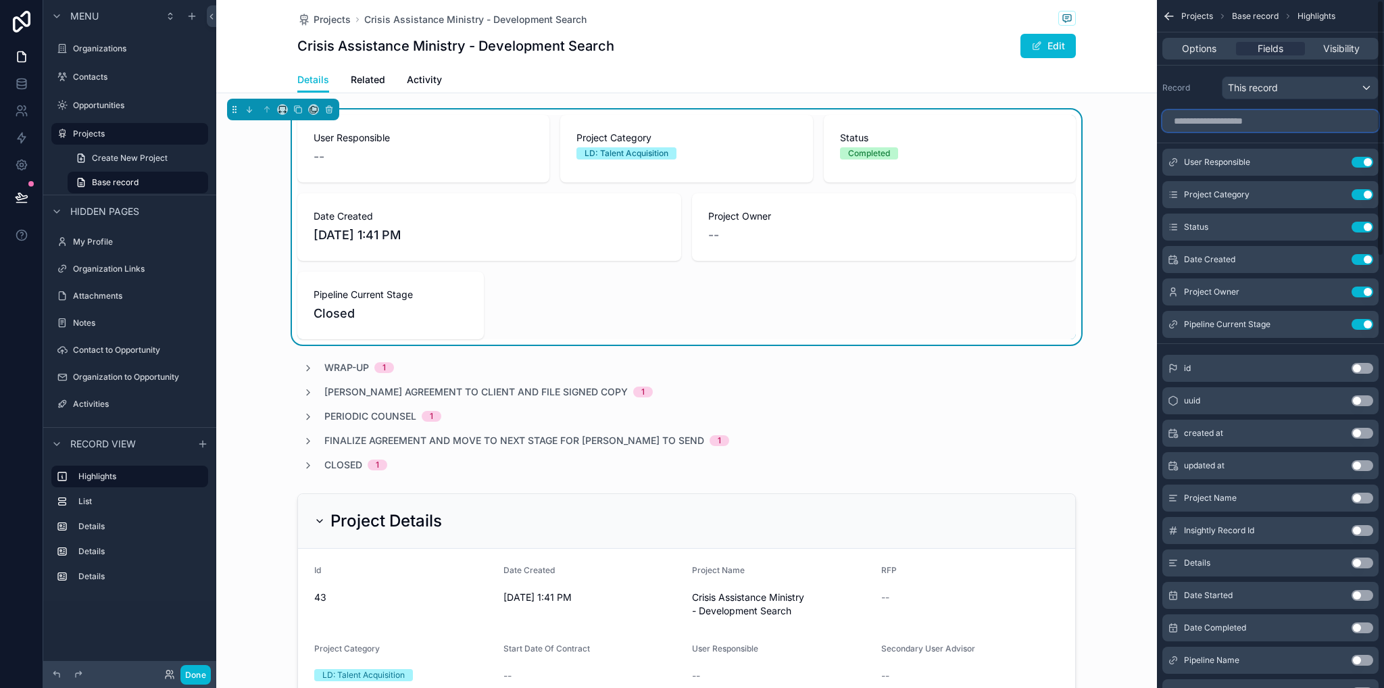
click at [1290, 119] on input "scrollable content" at bounding box center [1271, 121] width 216 height 22
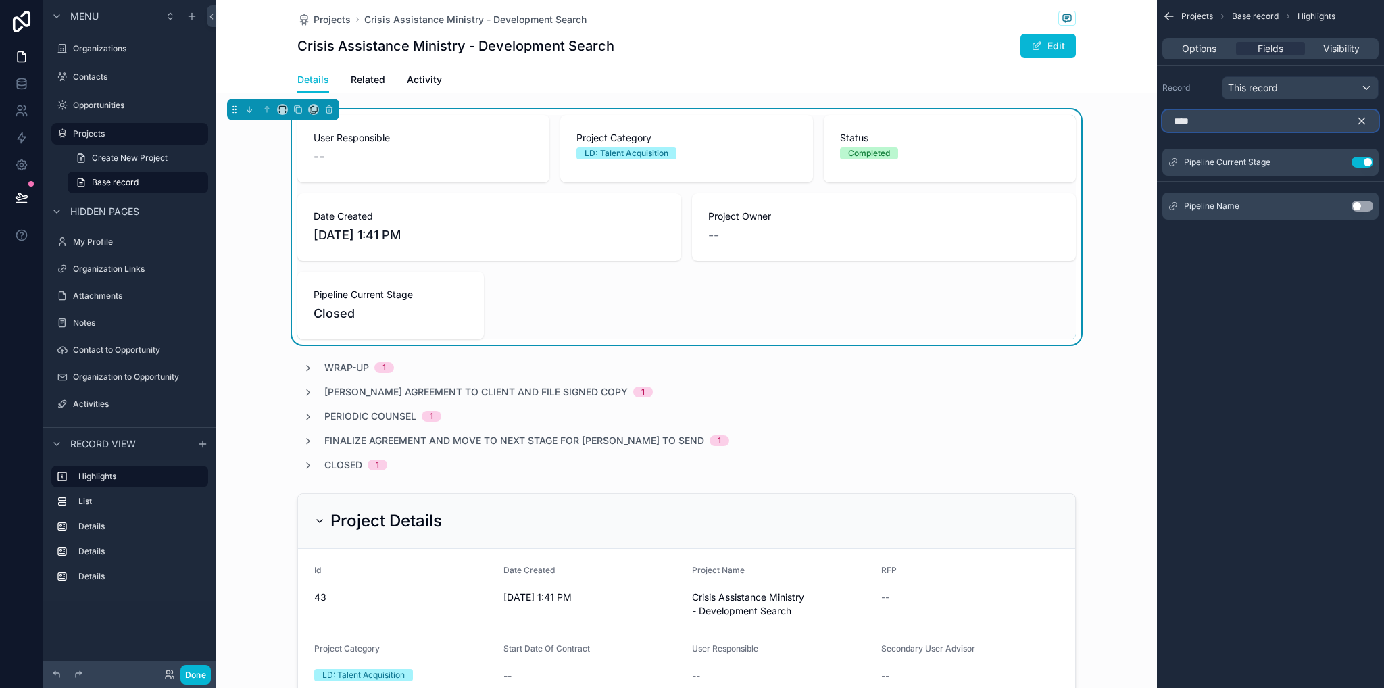
type input "****"
click at [1367, 208] on button "Use setting" at bounding box center [1363, 206] width 22 height 11
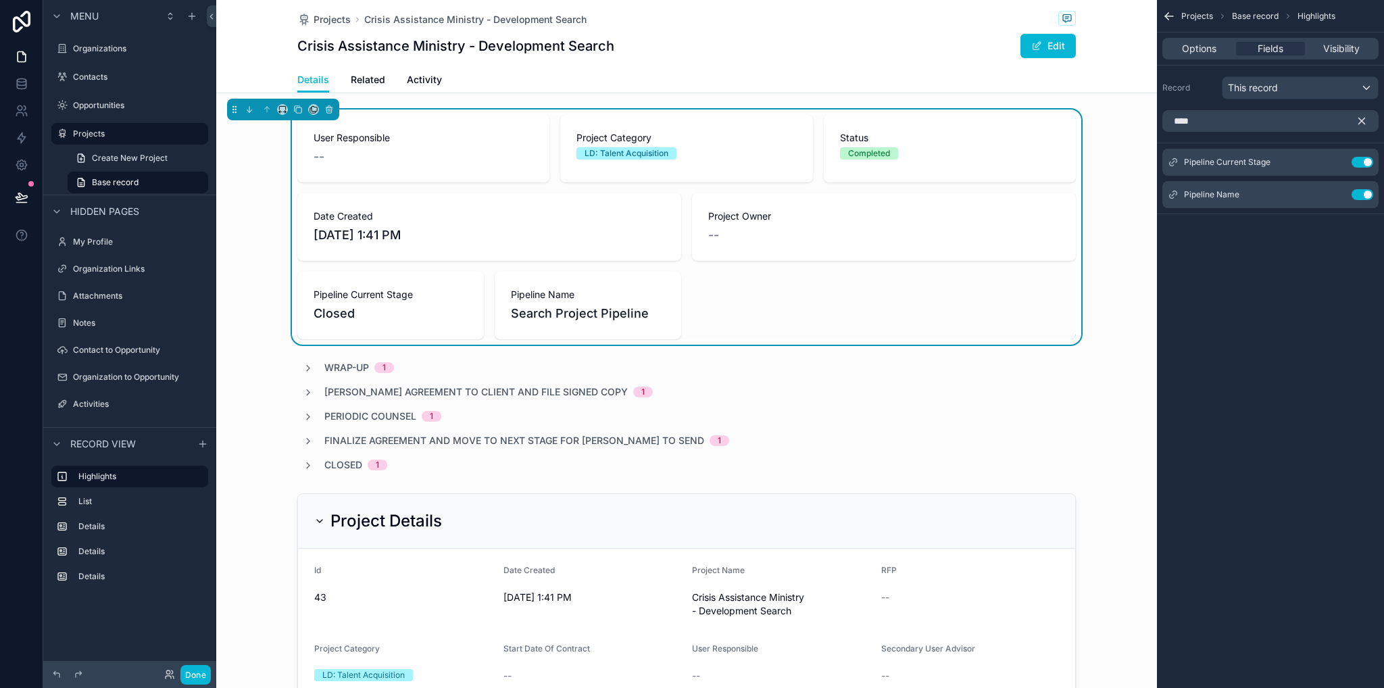
click at [1106, 314] on div "User Responsible -- Project Category LD: Talent Acquisition Status Completed Da…" at bounding box center [686, 227] width 941 height 235
click at [14, 87] on link at bounding box center [21, 83] width 43 height 27
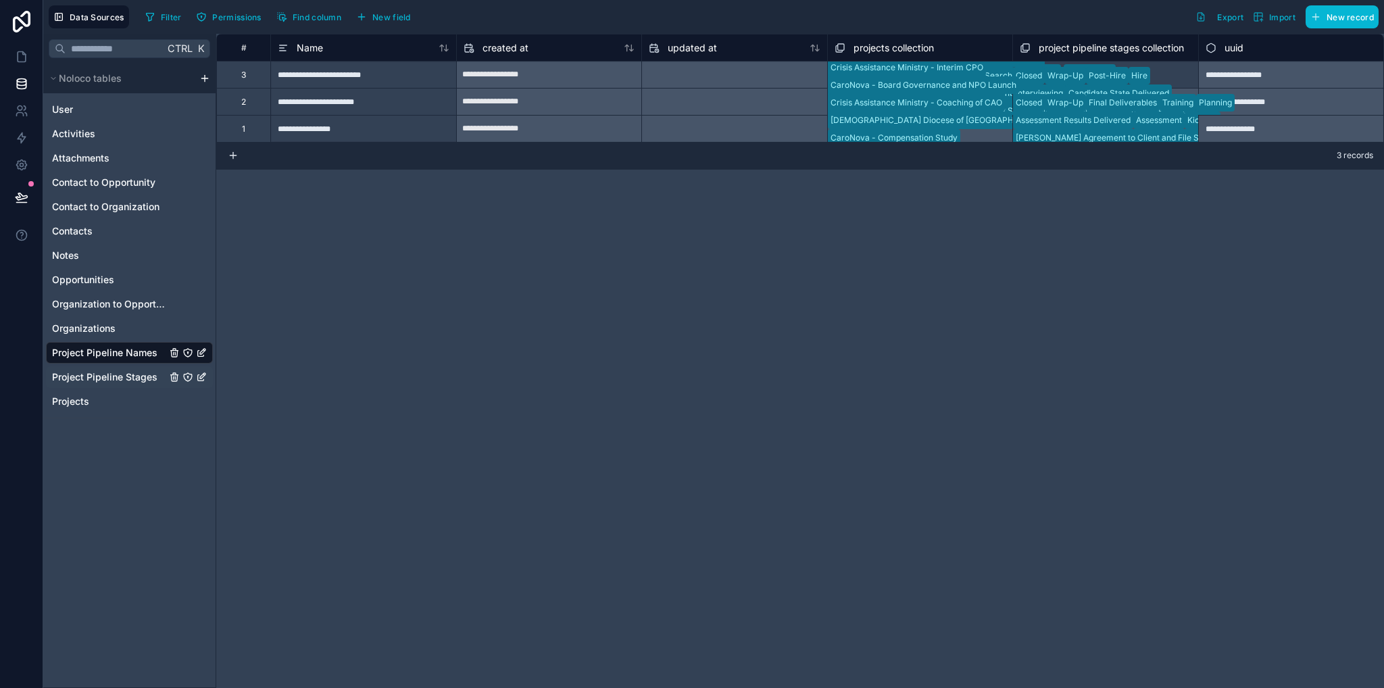
click at [119, 379] on span "Project Pipeline Stages" at bounding box center [104, 377] width 105 height 14
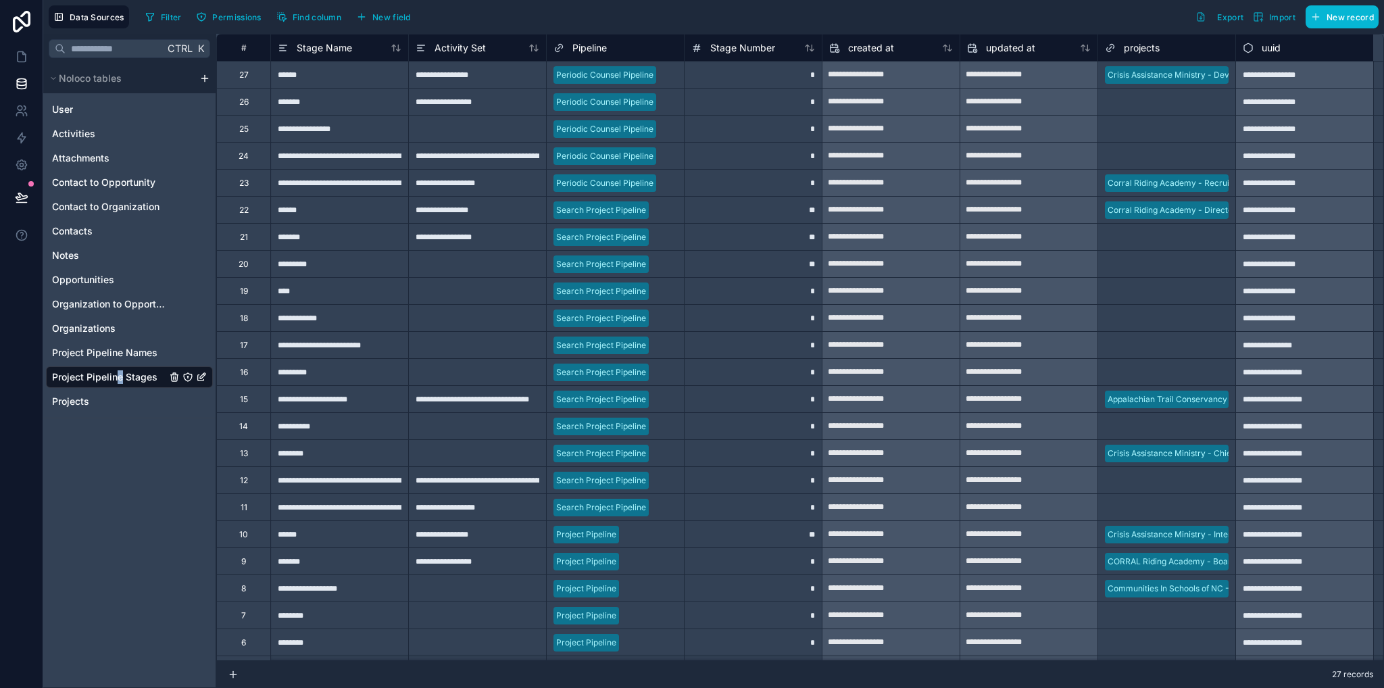
scroll to position [68, 0]
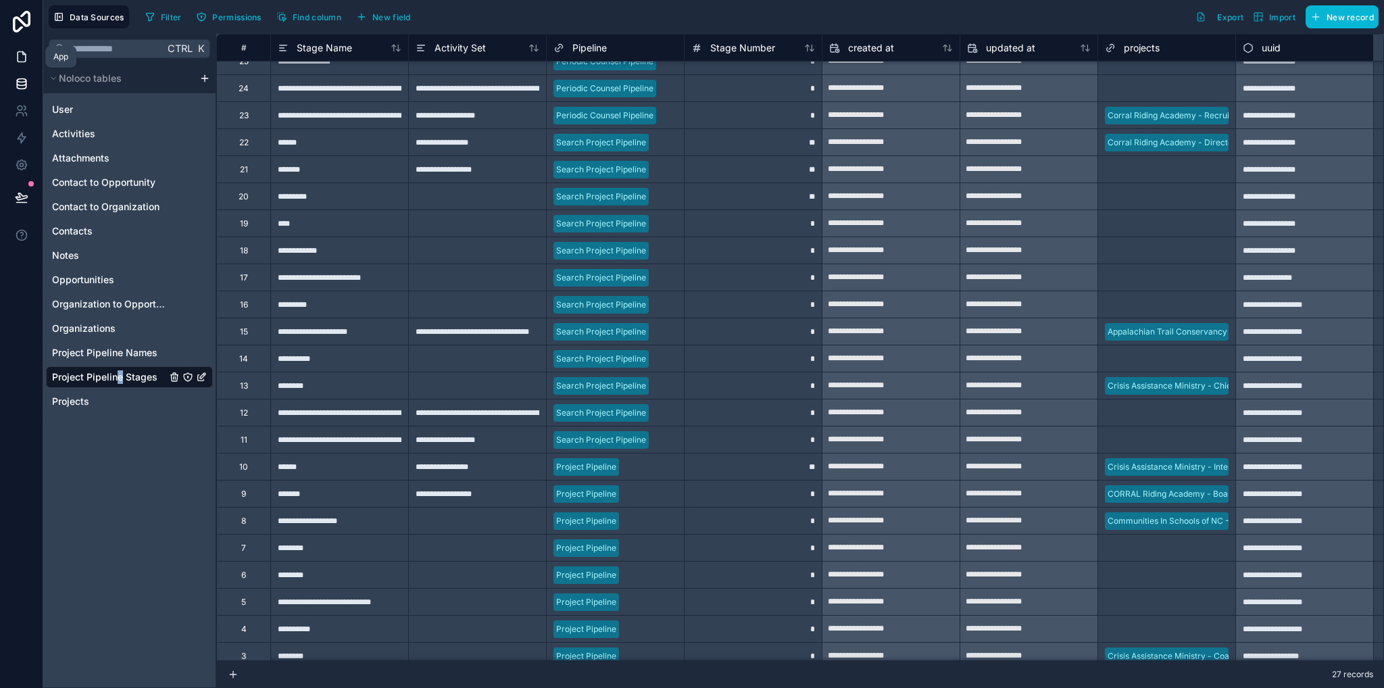
click at [18, 62] on icon at bounding box center [22, 57] width 8 height 10
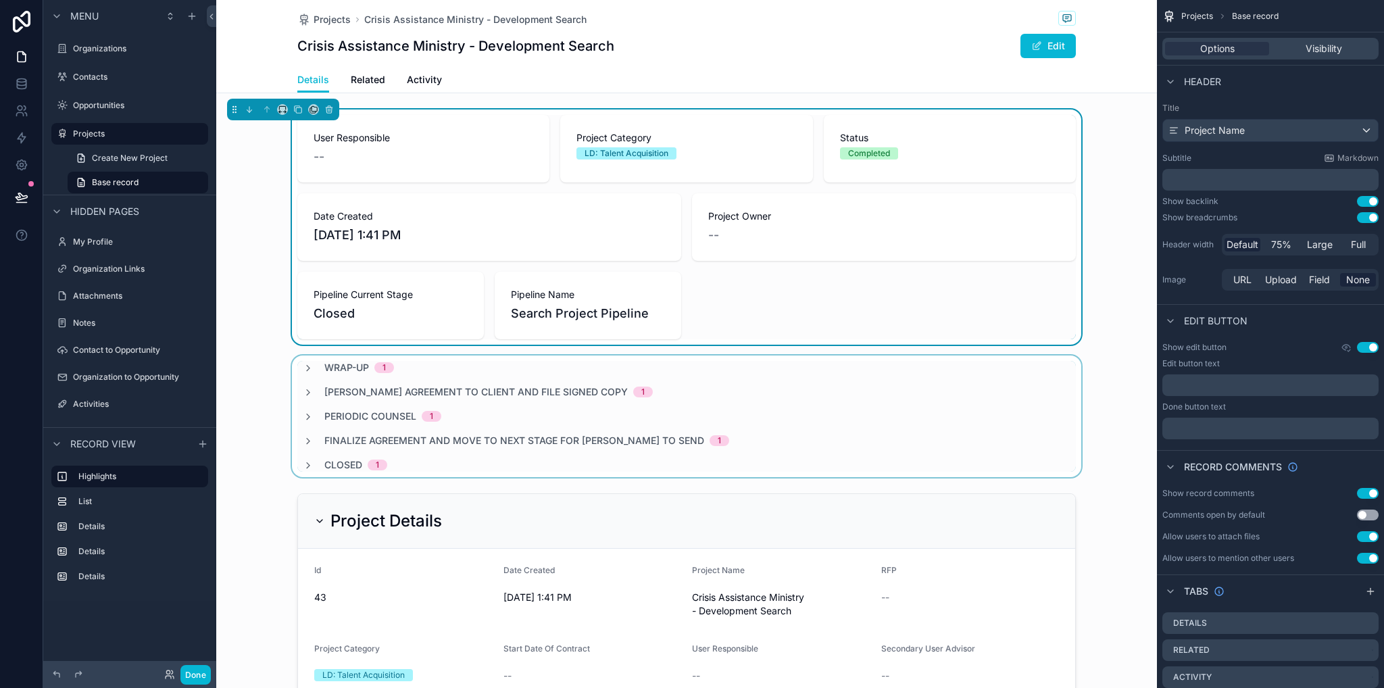
click at [773, 400] on div "scrollable content" at bounding box center [686, 417] width 941 height 122
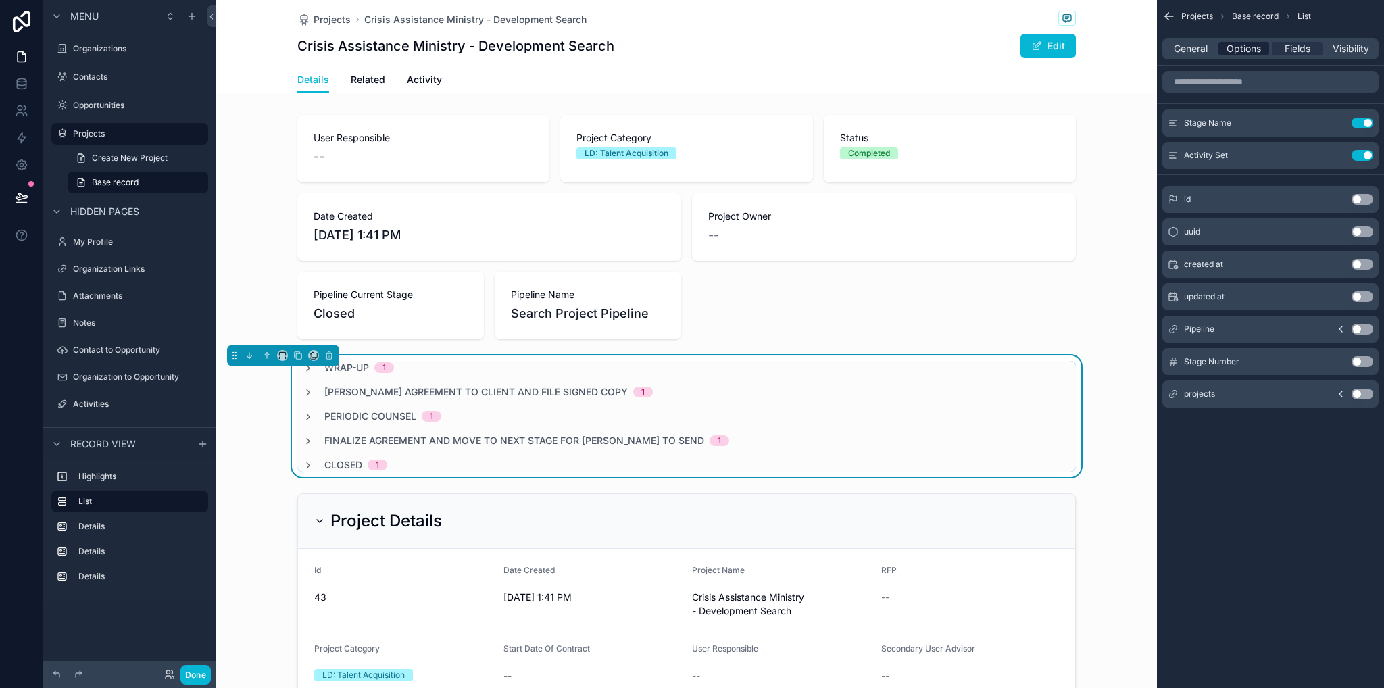
click at [1237, 46] on span "Options" at bounding box center [1244, 49] width 34 height 14
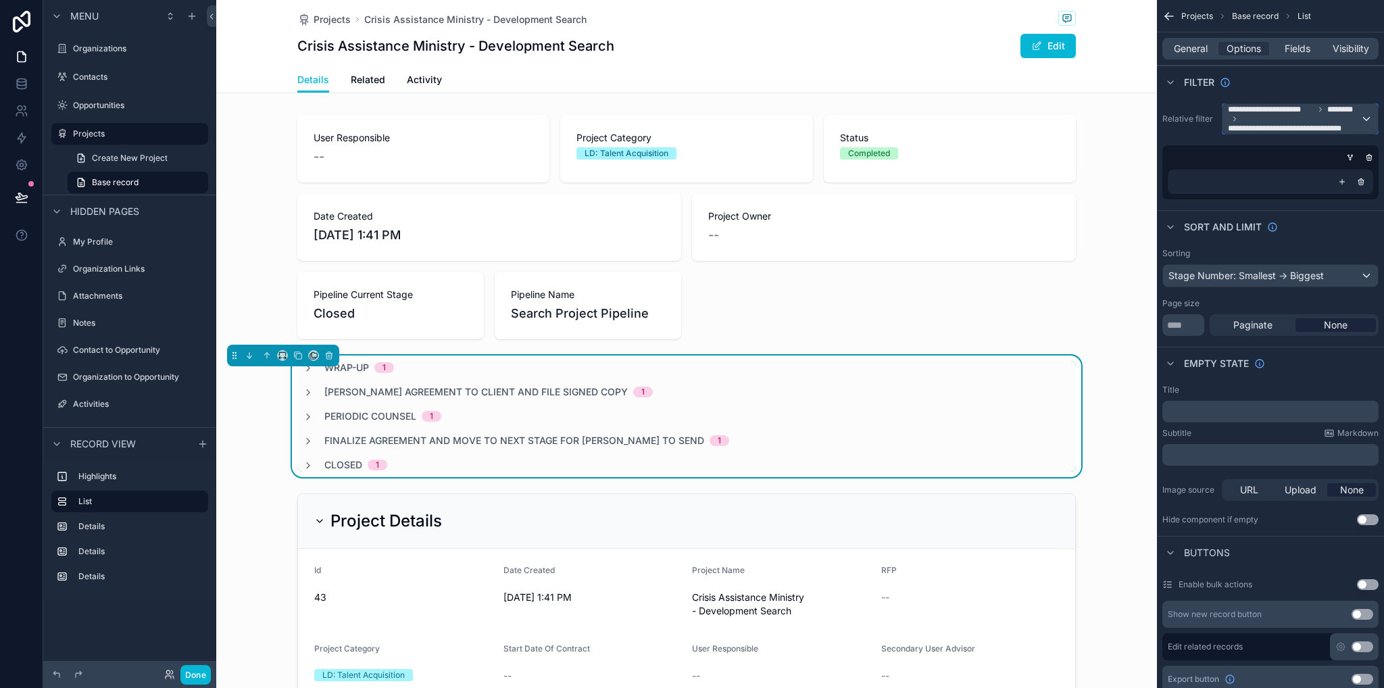
click at [1371, 117] on div "**********" at bounding box center [1300, 119] width 155 height 30
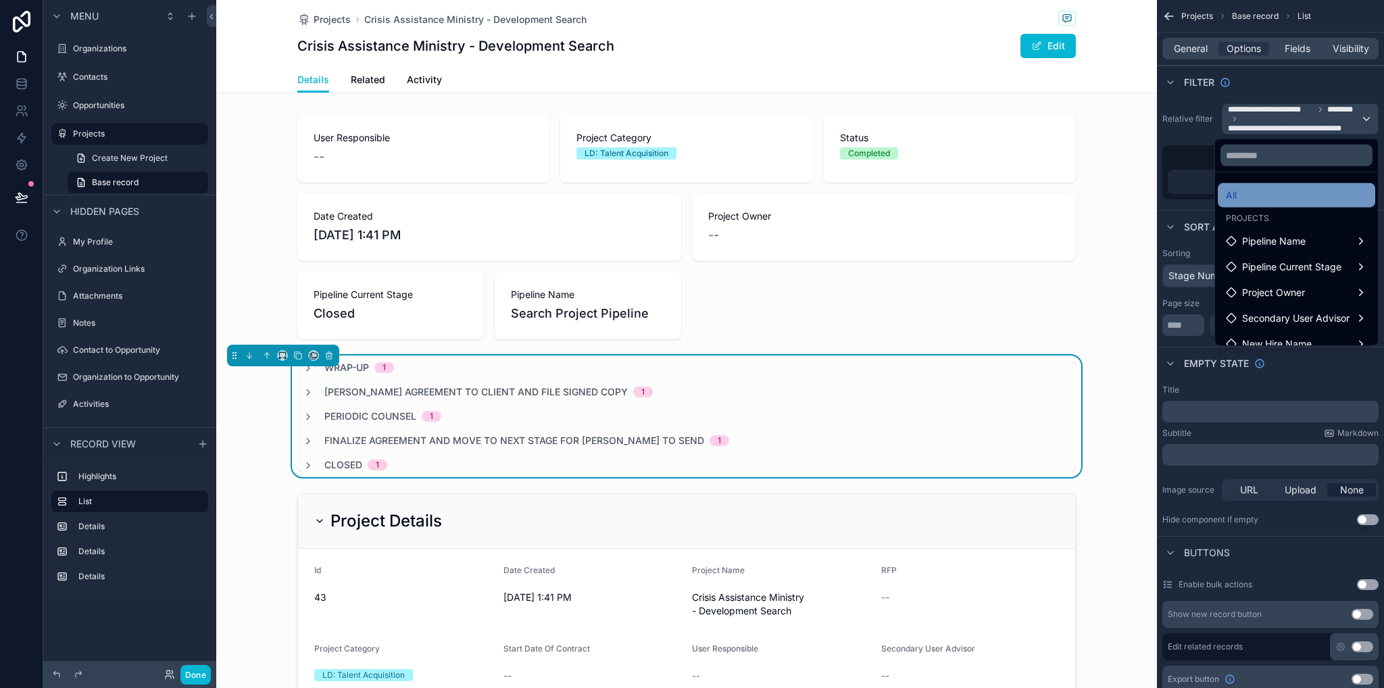
click at [1232, 193] on div "All" at bounding box center [1296, 195] width 141 height 16
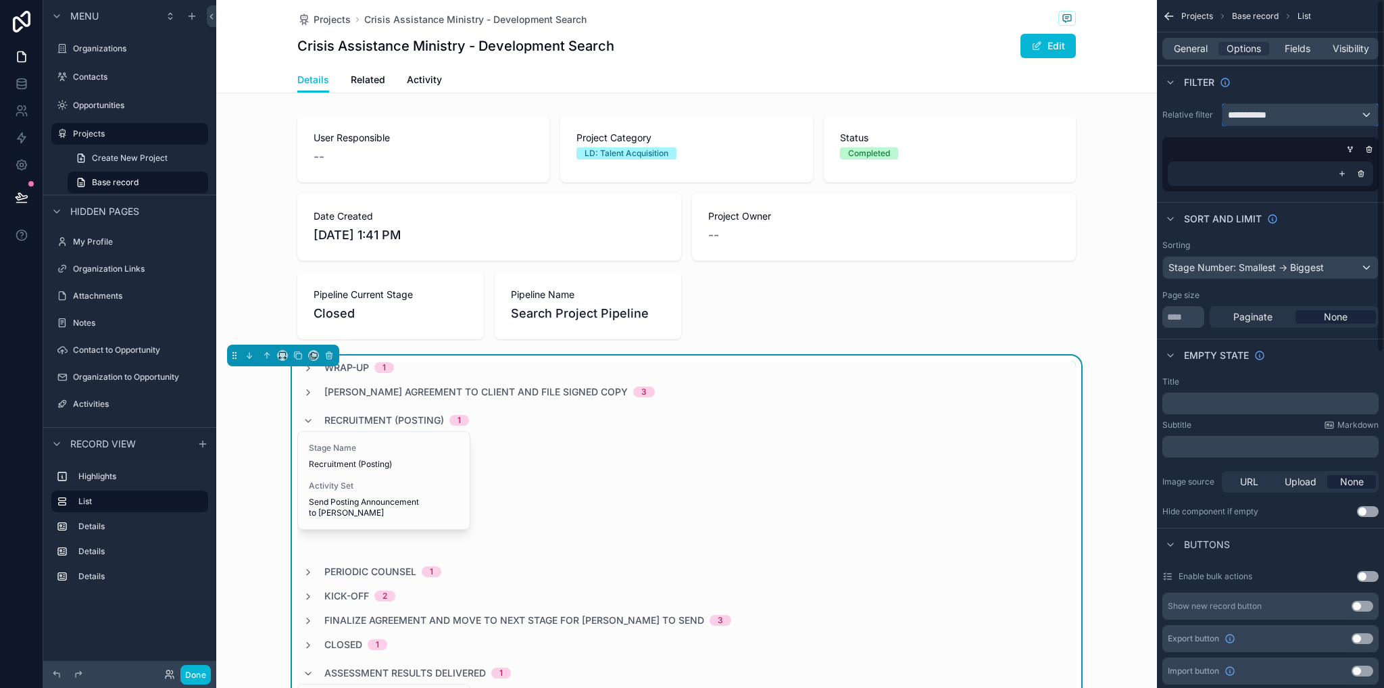
click at [1366, 112] on div "**********" at bounding box center [1300, 115] width 155 height 22
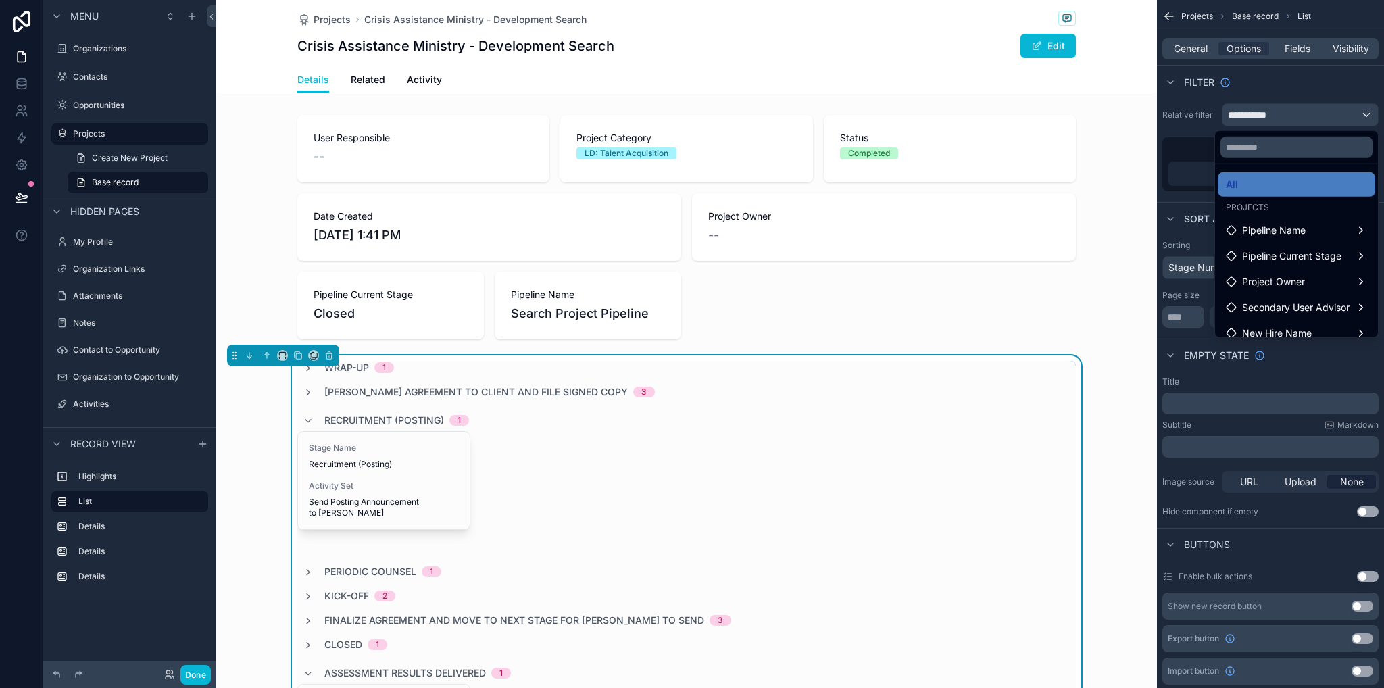
scroll to position [30, 0]
click at [1201, 51] on div "scrollable content" at bounding box center [692, 344] width 1384 height 688
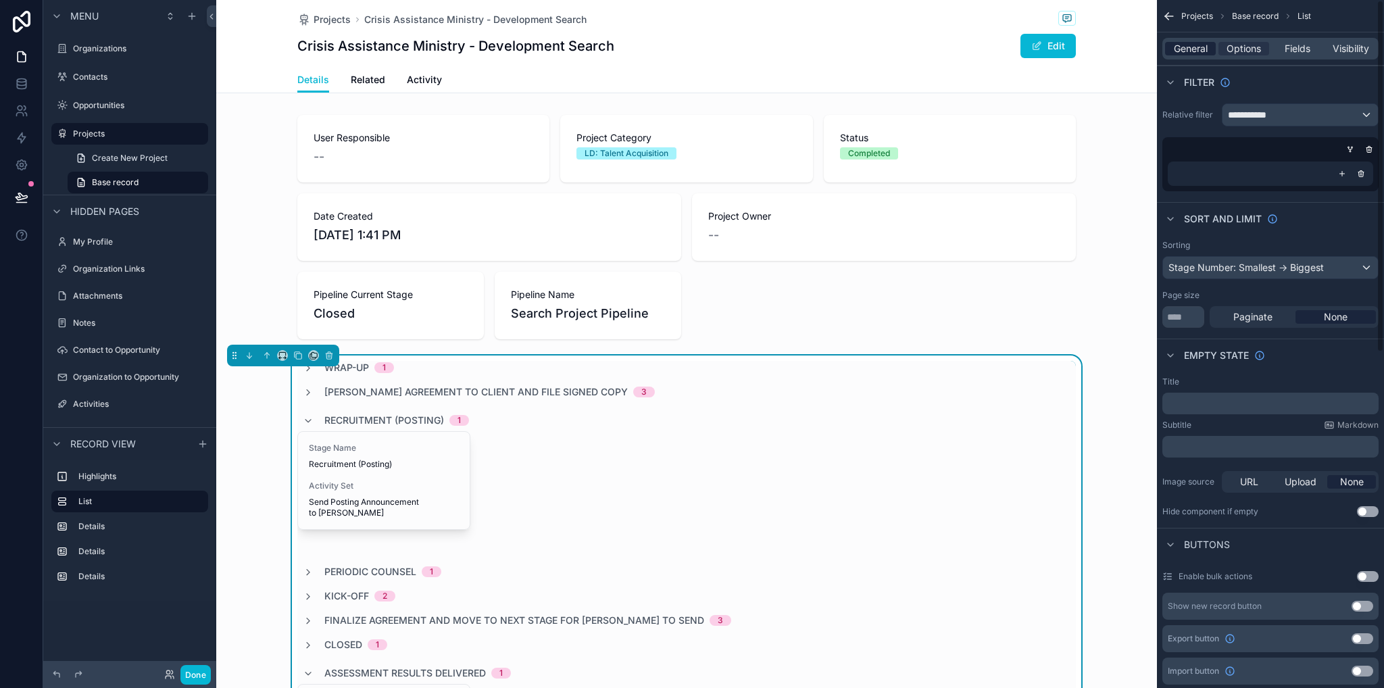
click at [1195, 49] on span "General" at bounding box center [1191, 49] width 34 height 14
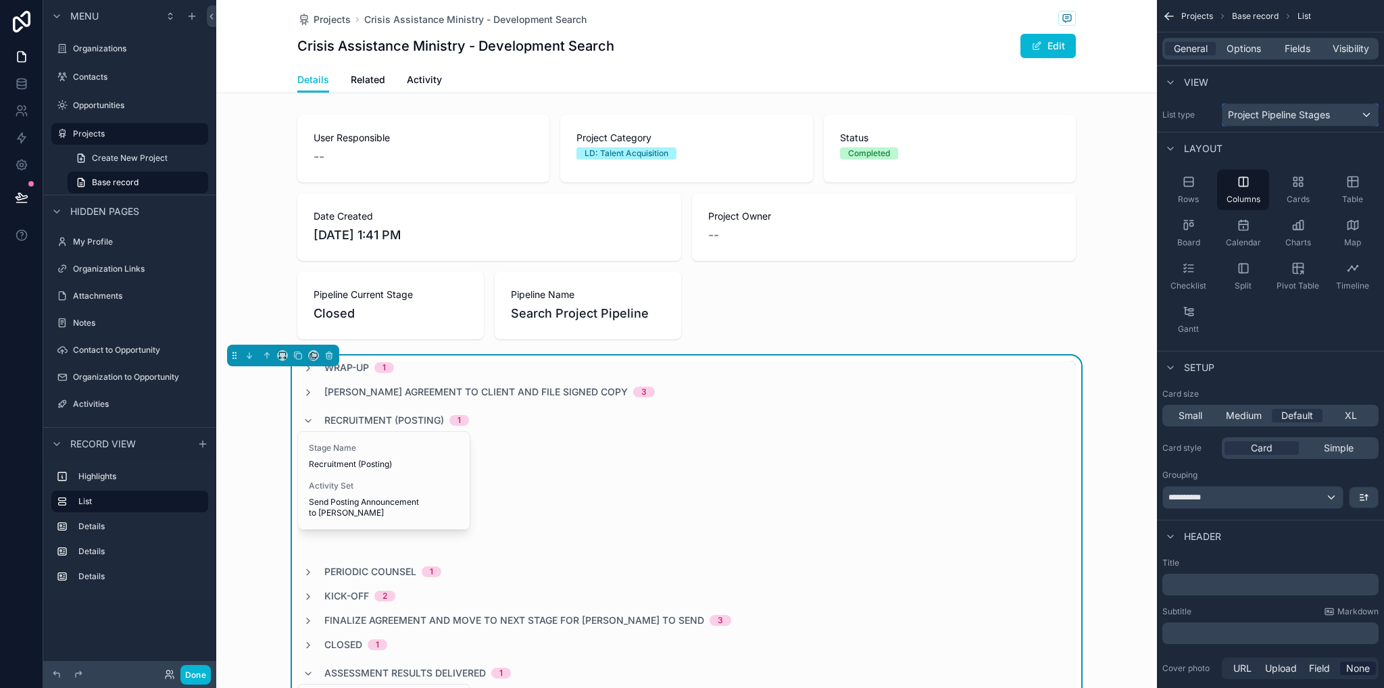
click at [1271, 115] on span "Project Pipeline Stages" at bounding box center [1279, 115] width 102 height 14
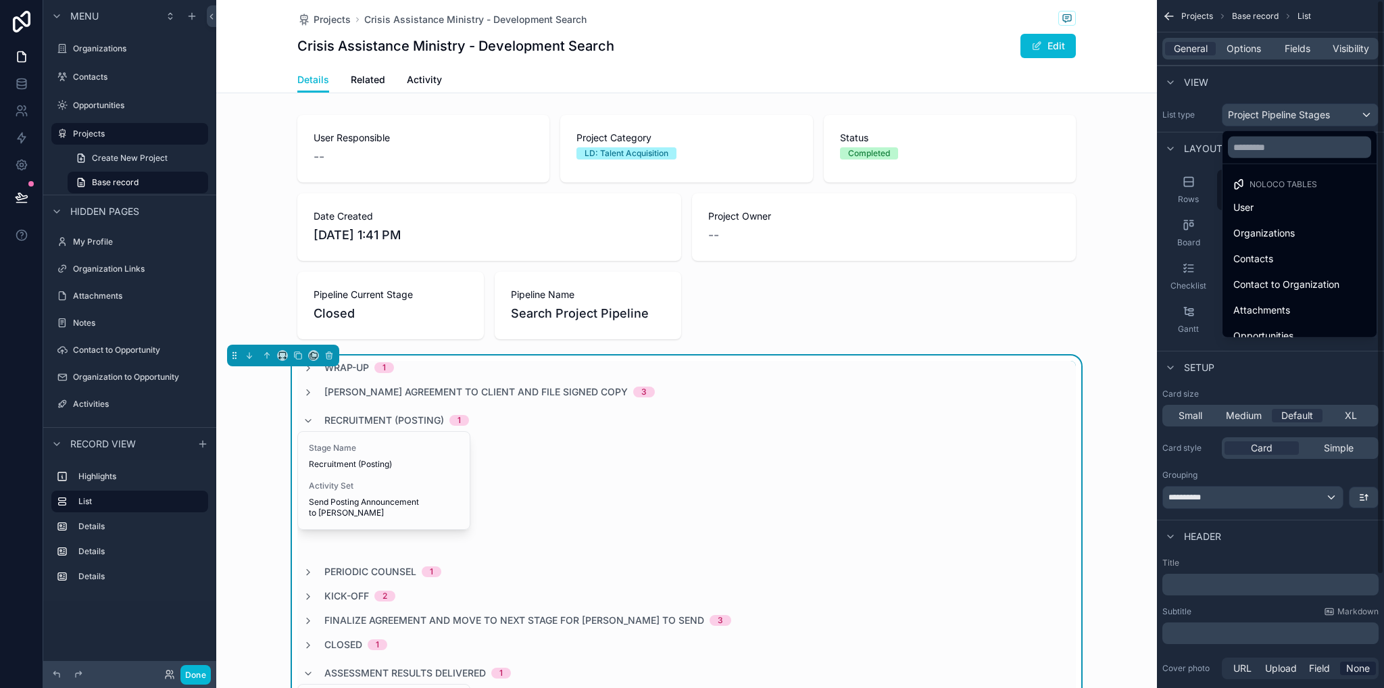
click at [1251, 91] on div "scrollable content" at bounding box center [692, 344] width 1384 height 688
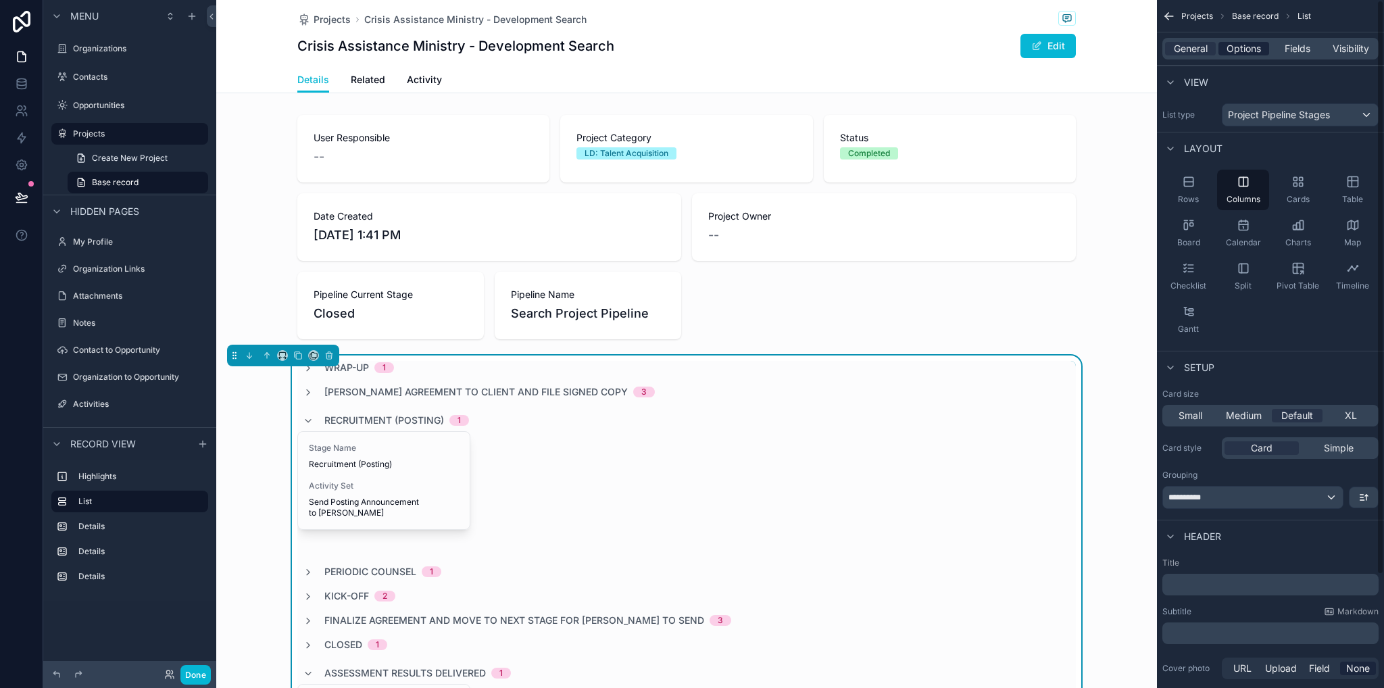
click at [1244, 53] on span "Options" at bounding box center [1244, 49] width 34 height 14
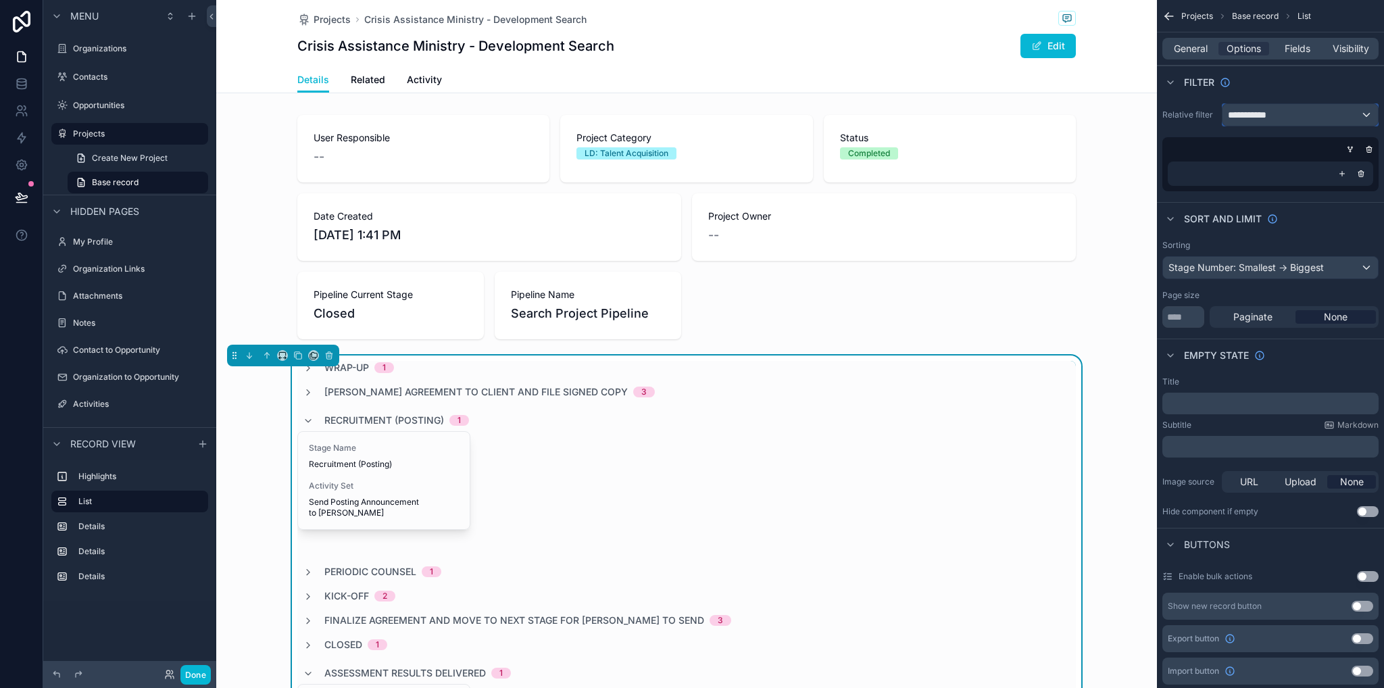
click at [1257, 120] on span "**********" at bounding box center [1253, 115] width 50 height 14
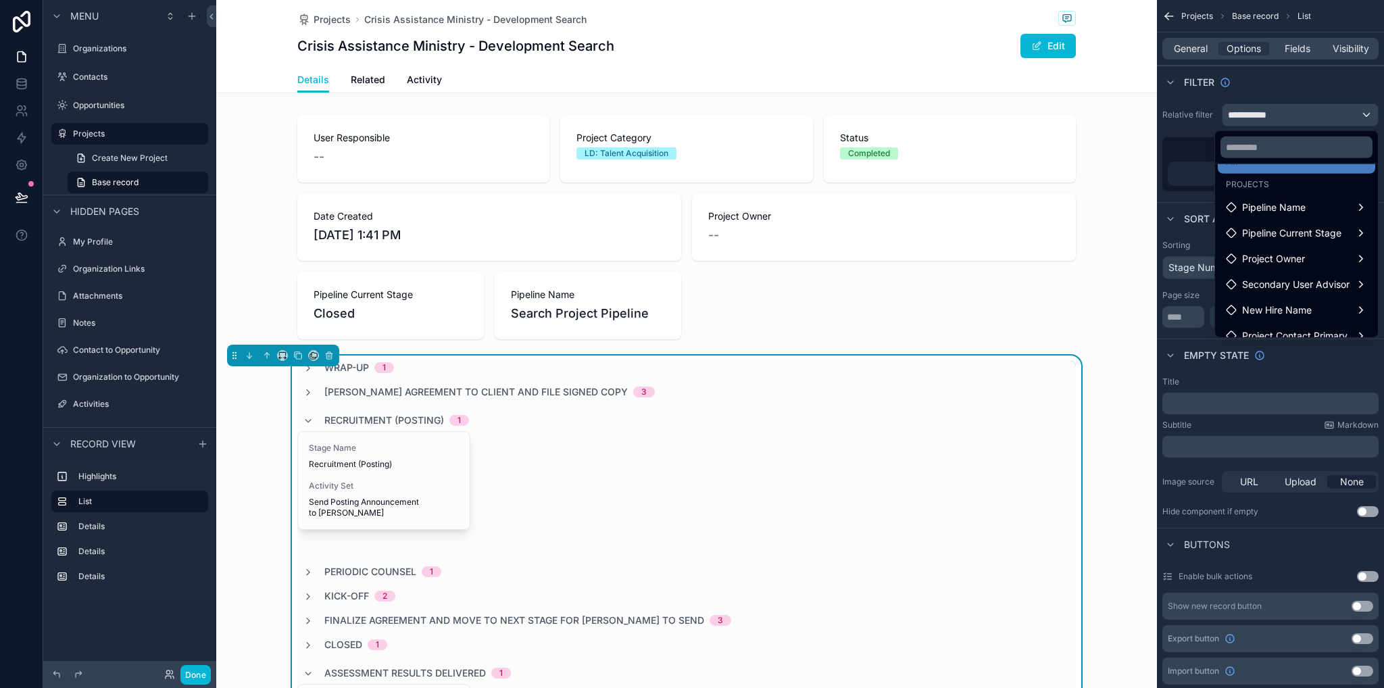
scroll to position [0, 0]
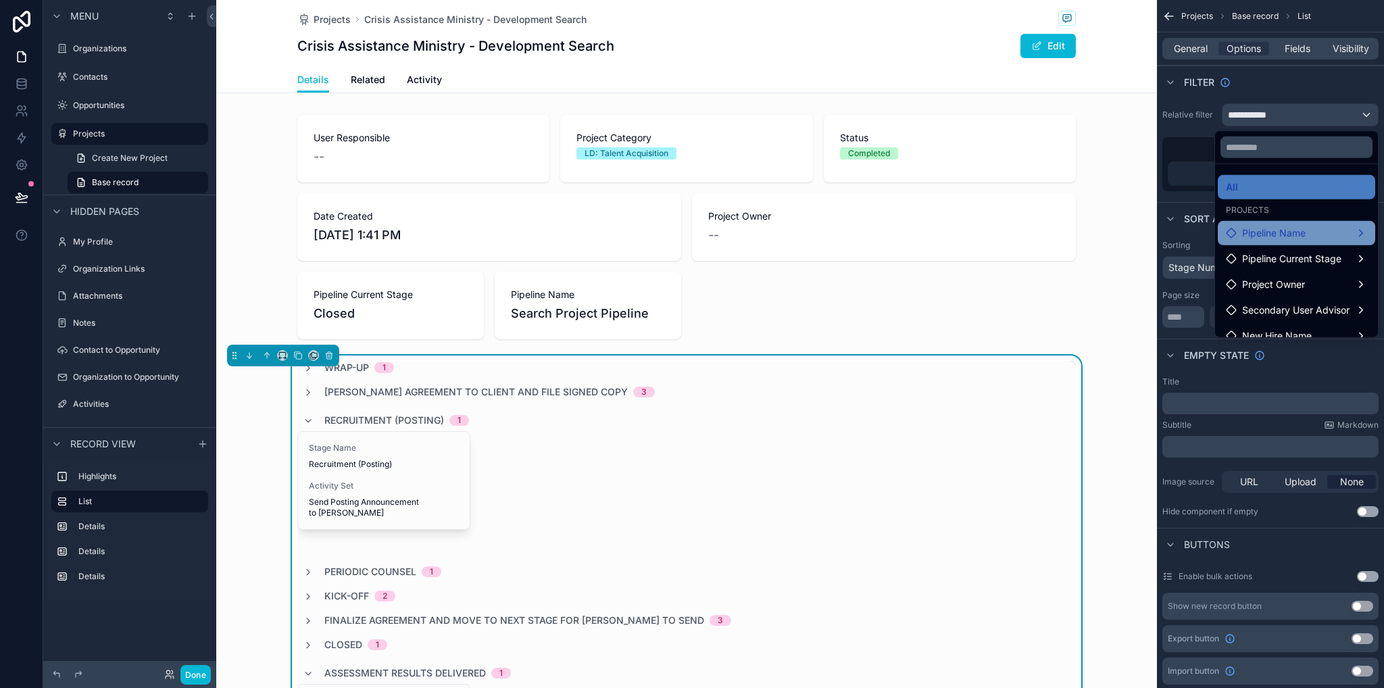
click at [1290, 237] on span "Pipeline Name" at bounding box center [1274, 233] width 64 height 16
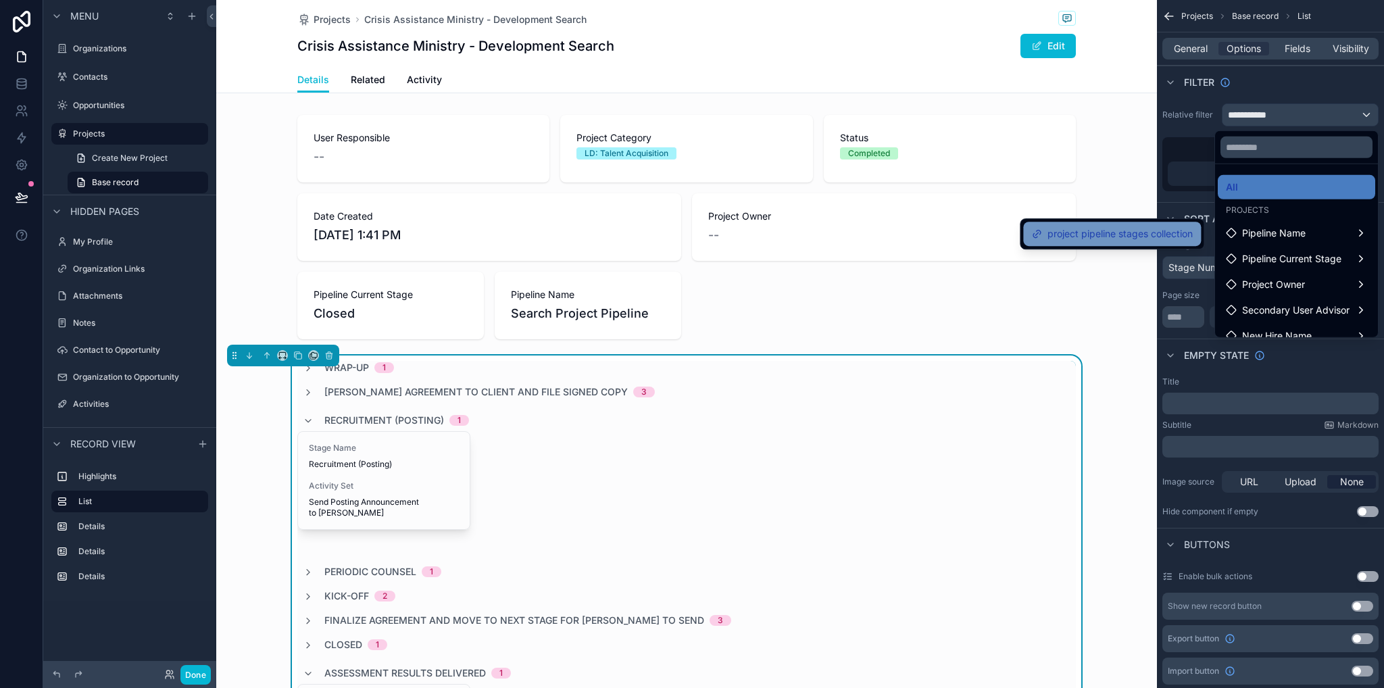
click at [1127, 239] on span "project pipeline stages collection" at bounding box center [1120, 234] width 145 height 16
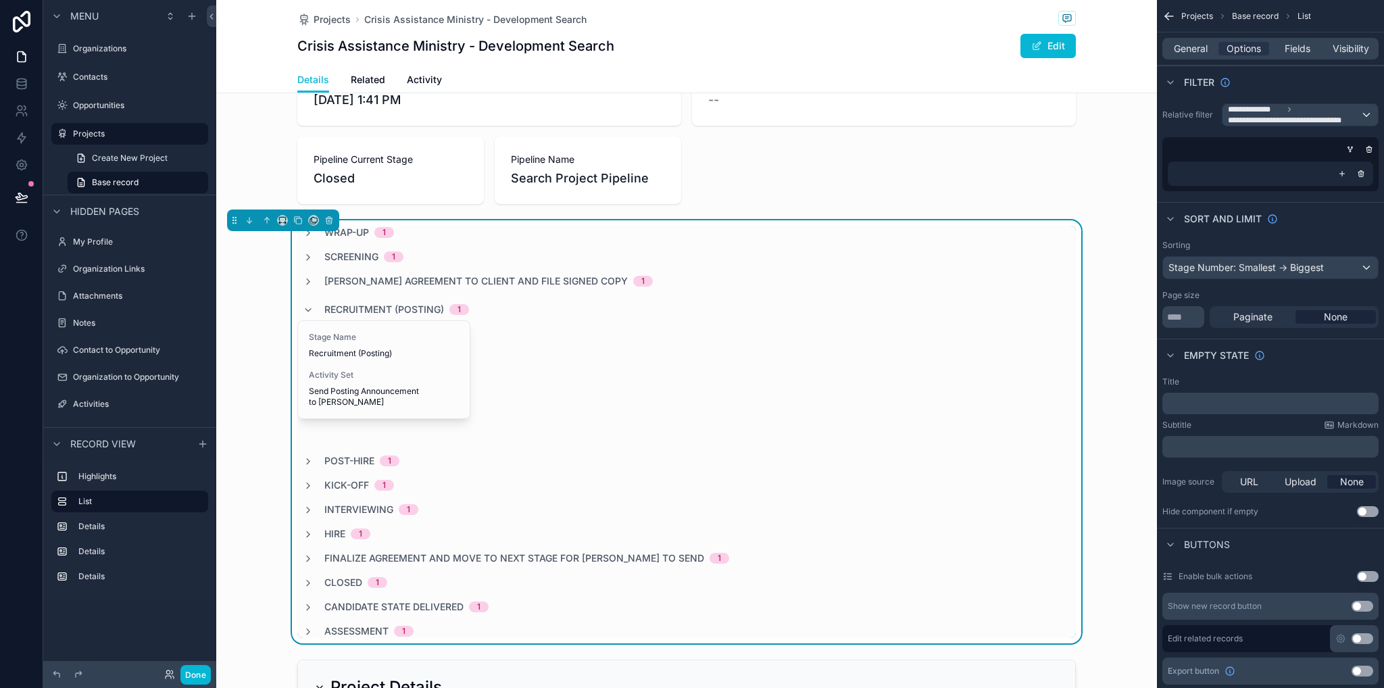
scroll to position [203, 0]
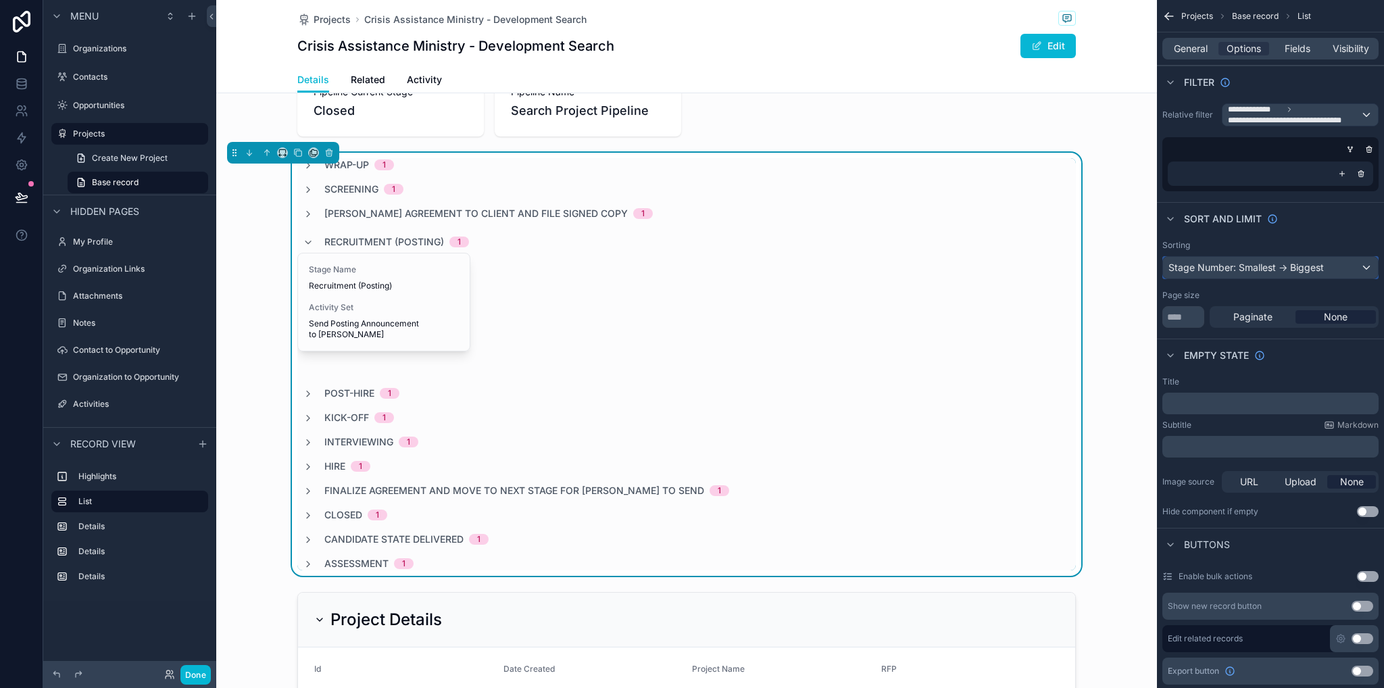
click at [1205, 269] on div "Stage Number: Smallest -> Biggest" at bounding box center [1270, 268] width 215 height 22
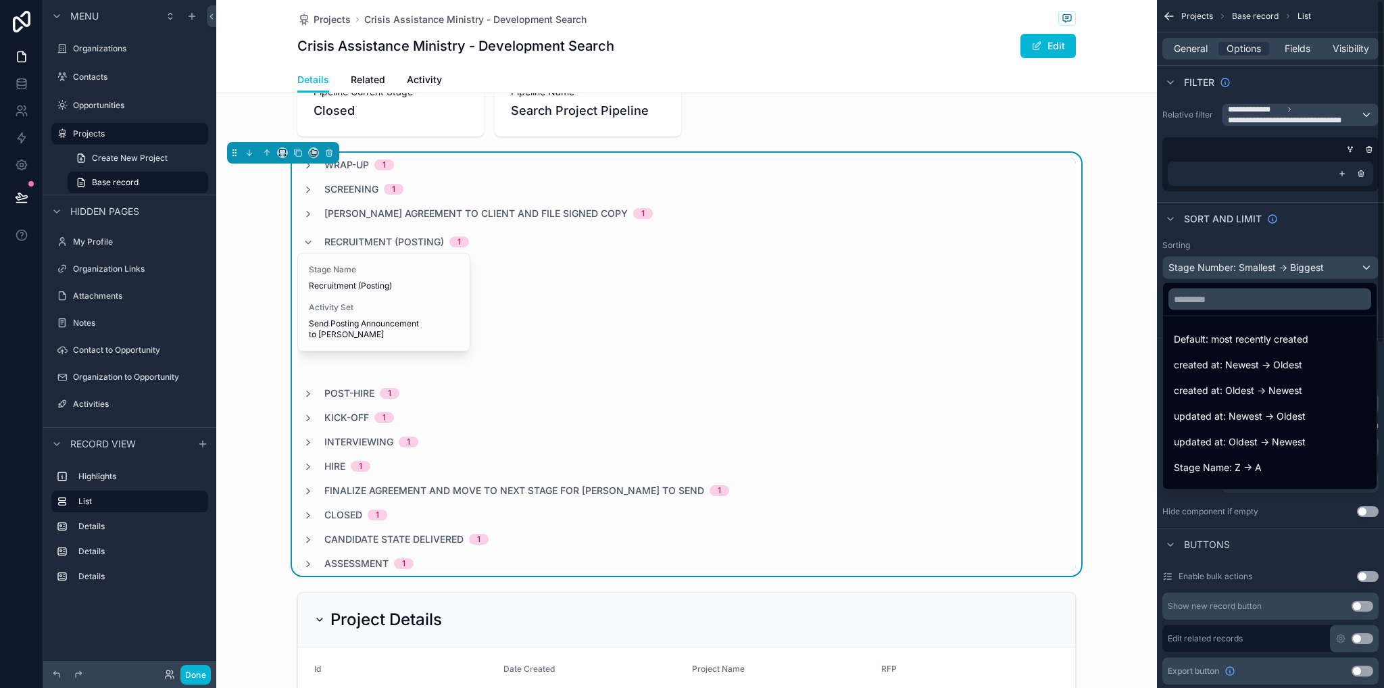
click at [1251, 228] on div "scrollable content" at bounding box center [692, 344] width 1384 height 688
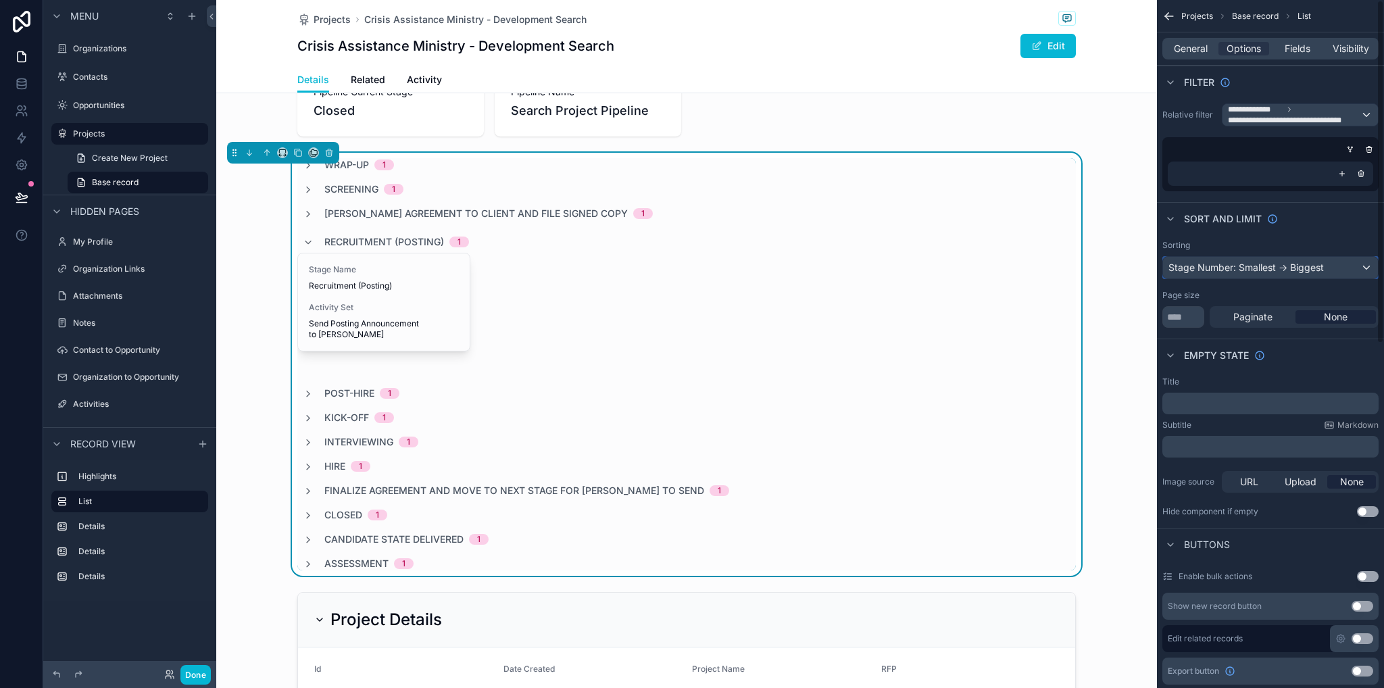
click at [1230, 276] on div "Stage Number: Smallest -> Biggest" at bounding box center [1270, 268] width 215 height 22
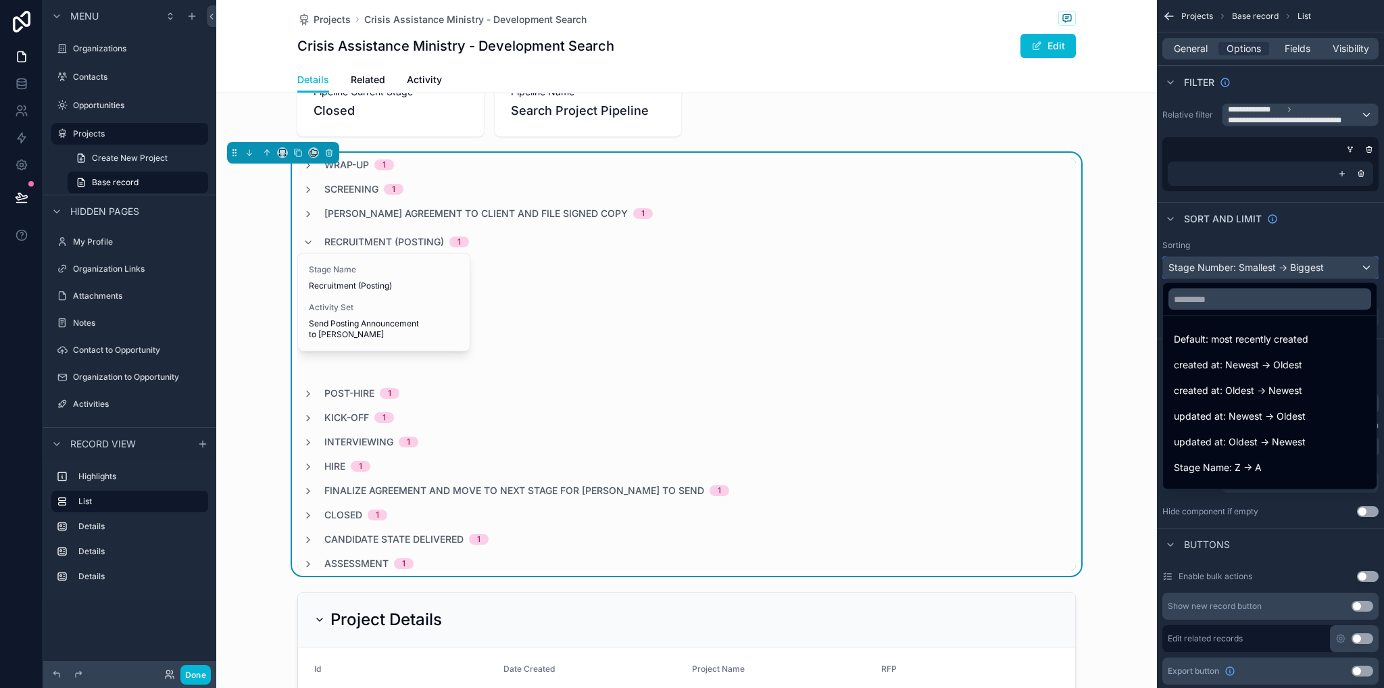
scroll to position [122, 0]
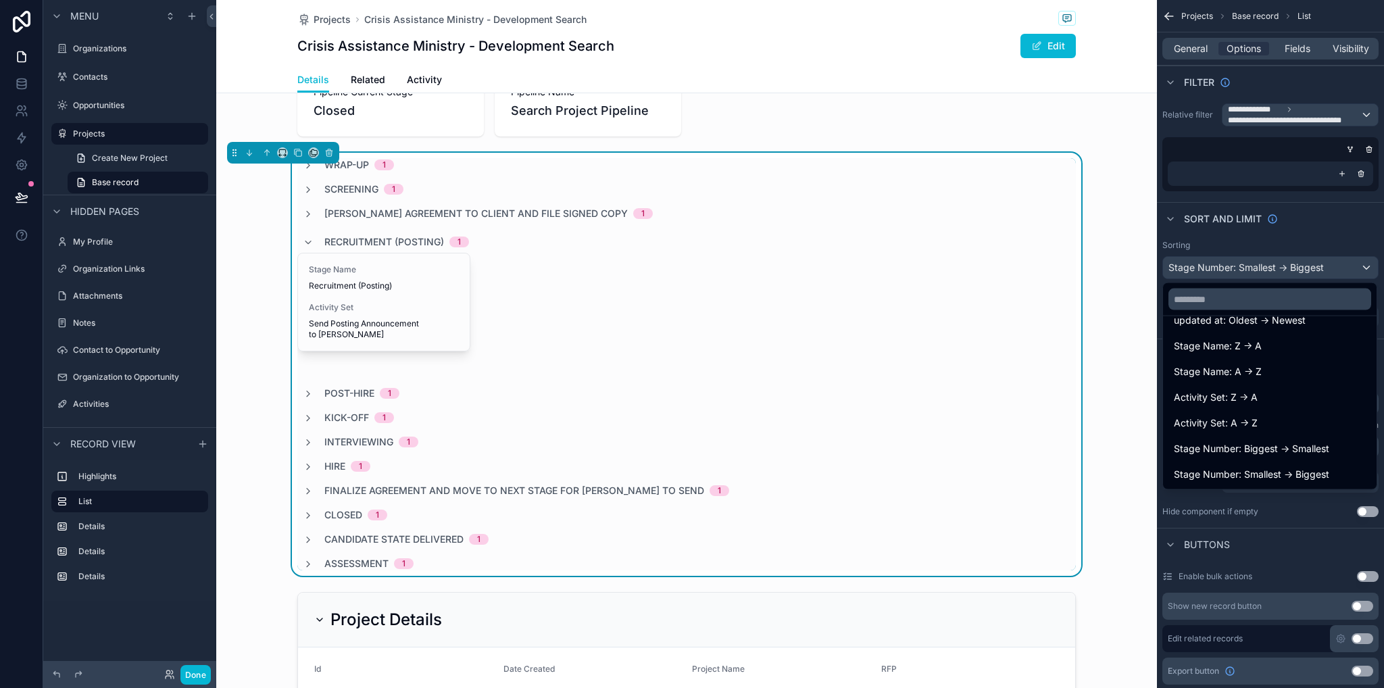
drag, startPoint x: 1251, startPoint y: 474, endPoint x: 1240, endPoint y: 363, distance: 111.4
click at [1252, 474] on span "Stage Number: Smallest -> Biggest" at bounding box center [1251, 474] width 155 height 16
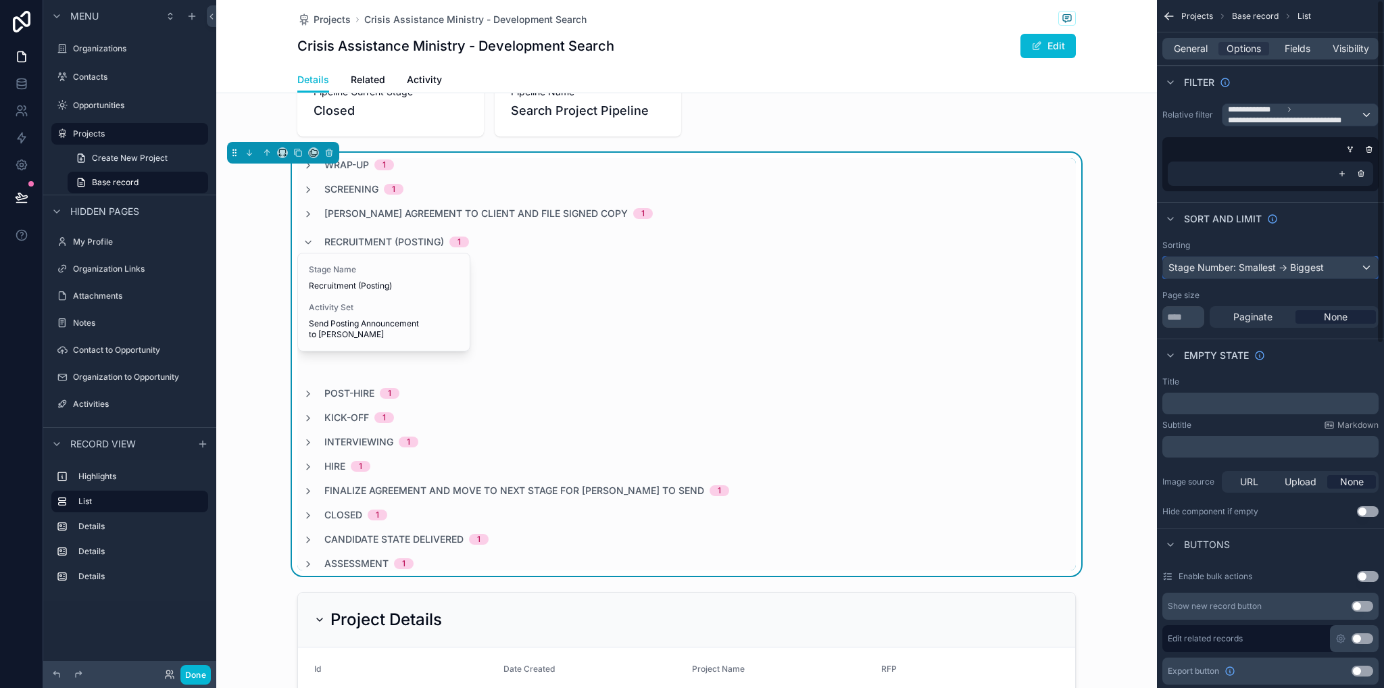
click at [1223, 266] on div "Stage Number: Smallest -> Biggest" at bounding box center [1270, 268] width 215 height 22
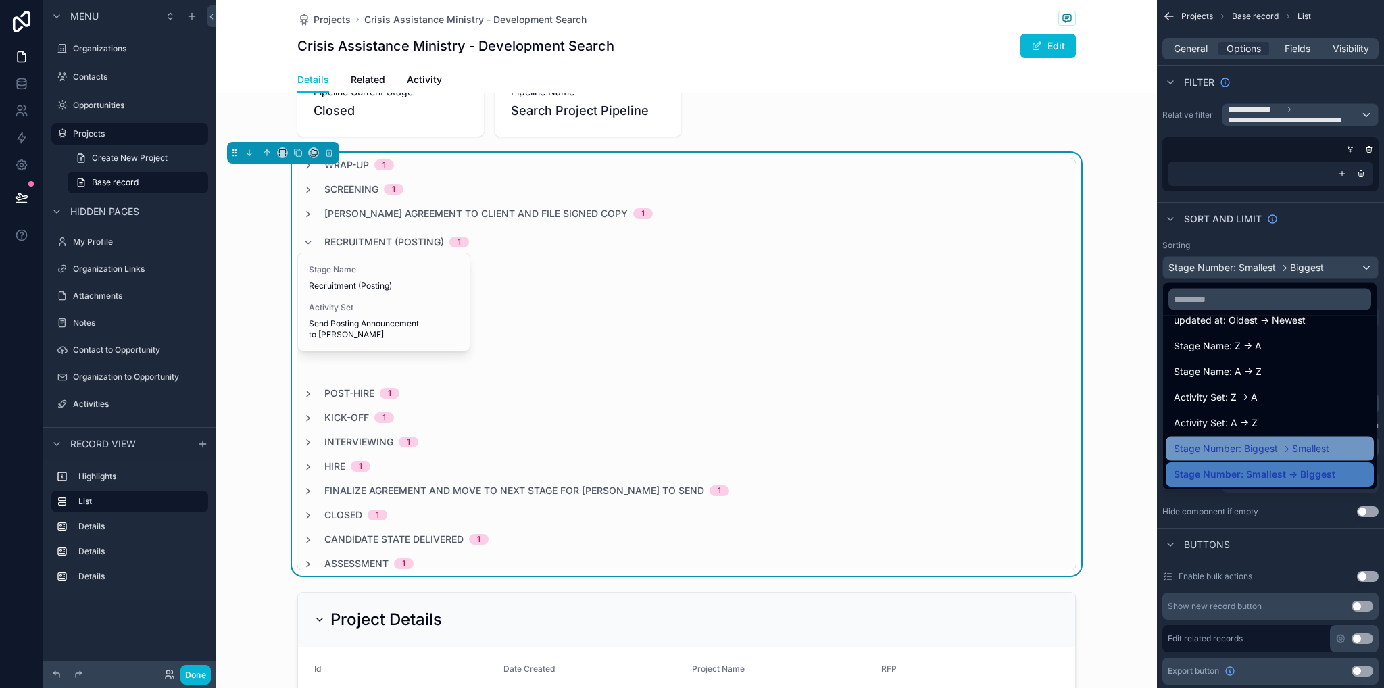
click at [1248, 452] on span "Stage Number: Biggest -> Smallest" at bounding box center [1251, 449] width 155 height 16
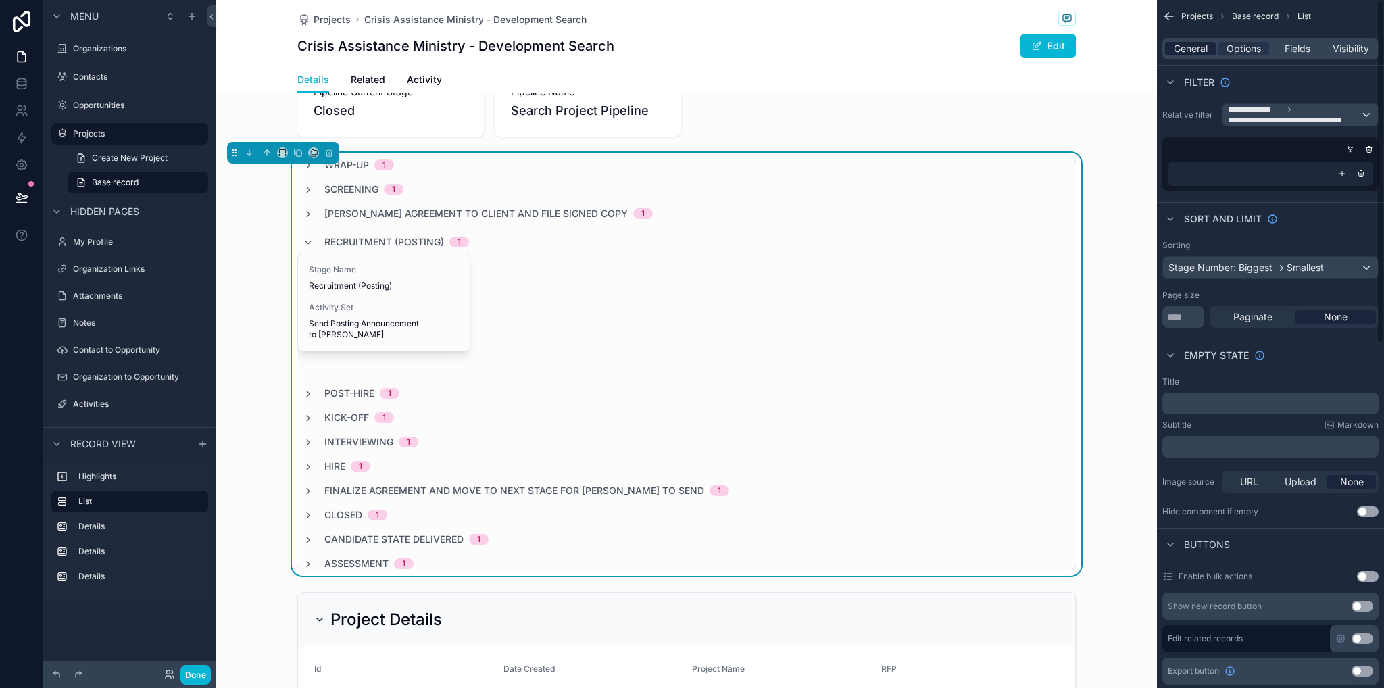
click at [1196, 44] on span "General" at bounding box center [1191, 49] width 34 height 14
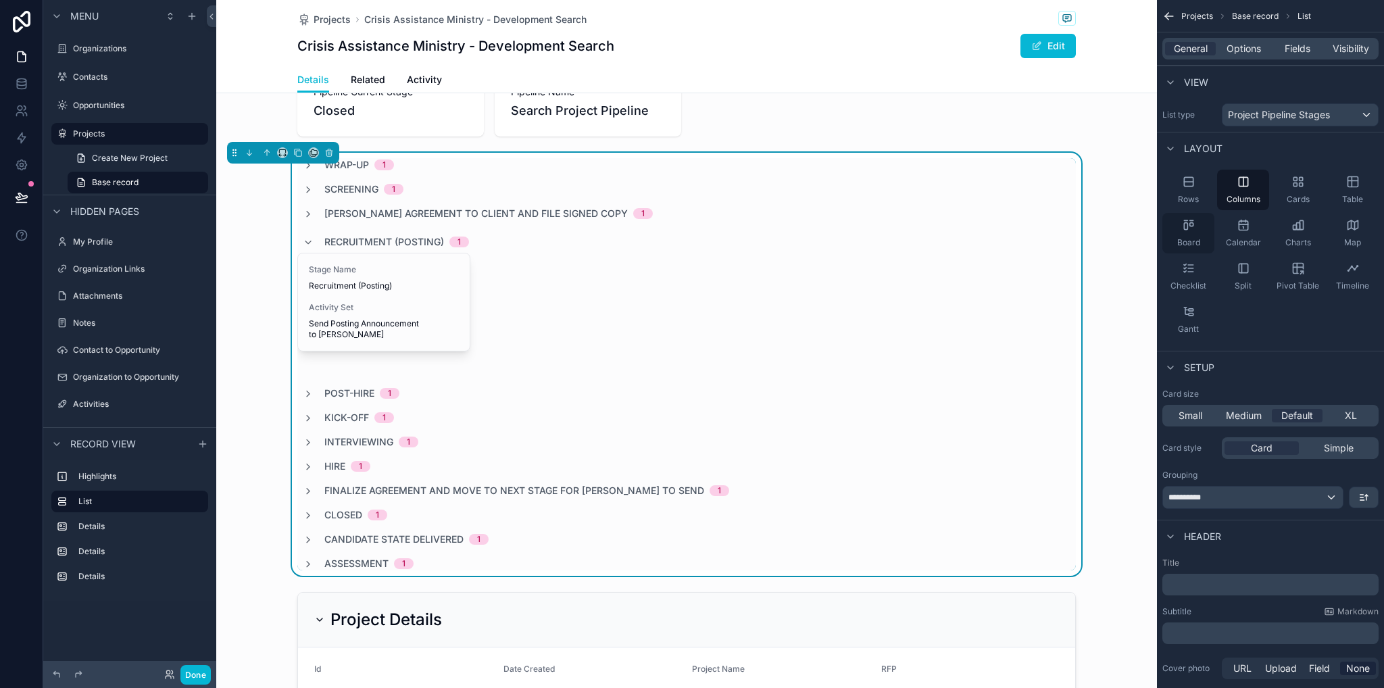
click at [1192, 237] on span "Board" at bounding box center [1189, 242] width 23 height 11
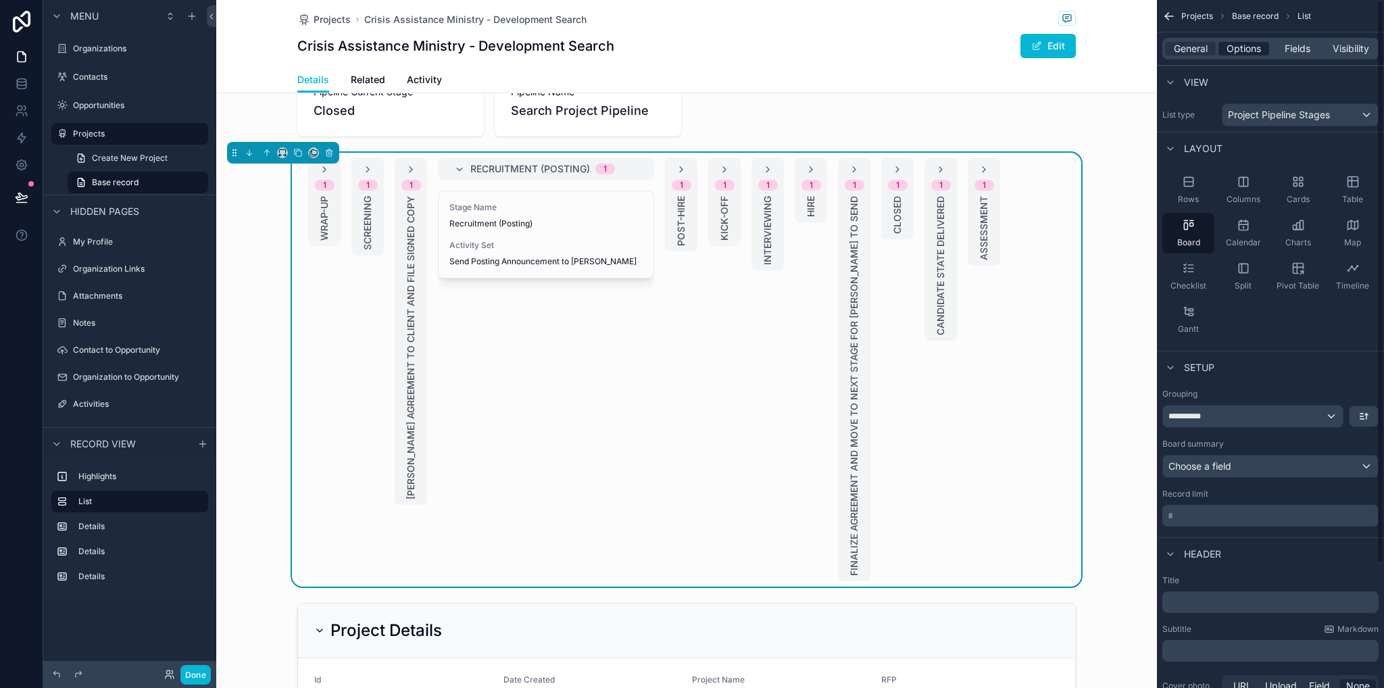
click at [1245, 44] on span "Options" at bounding box center [1244, 49] width 34 height 14
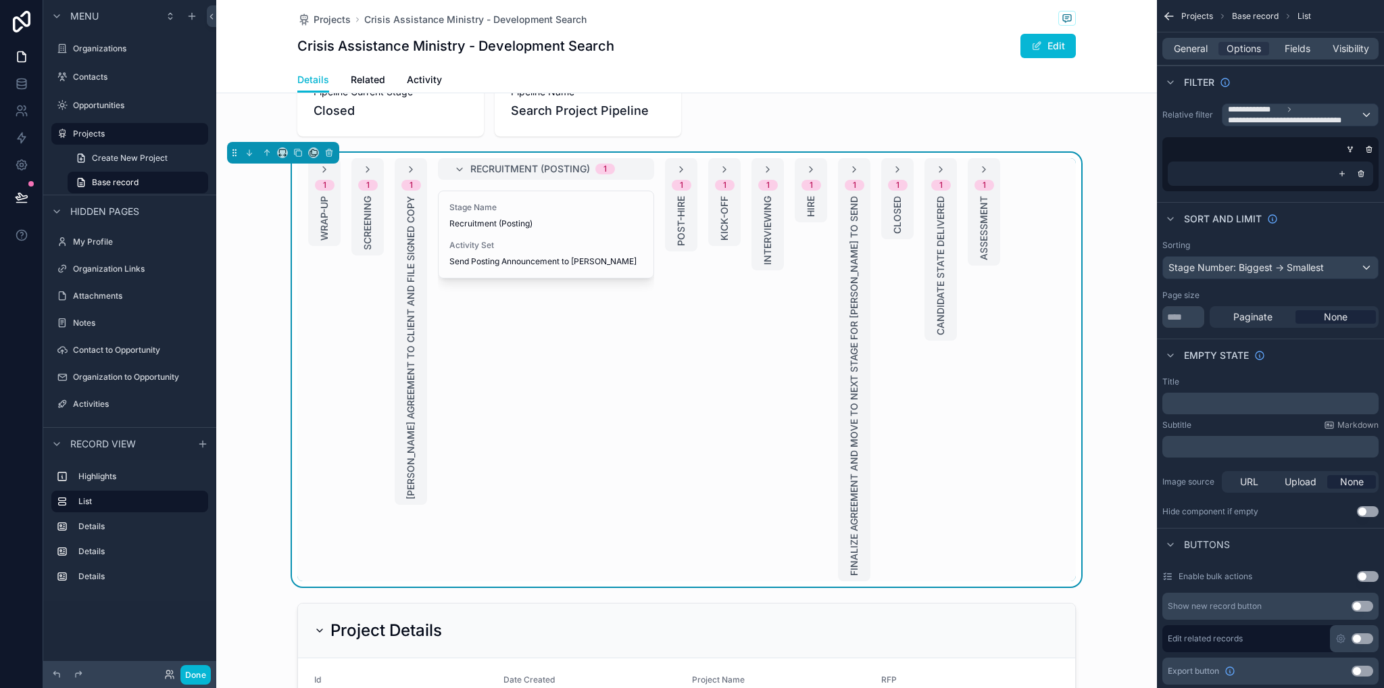
click at [684, 200] on div "1 Post-Hire" at bounding box center [681, 204] width 32 height 93
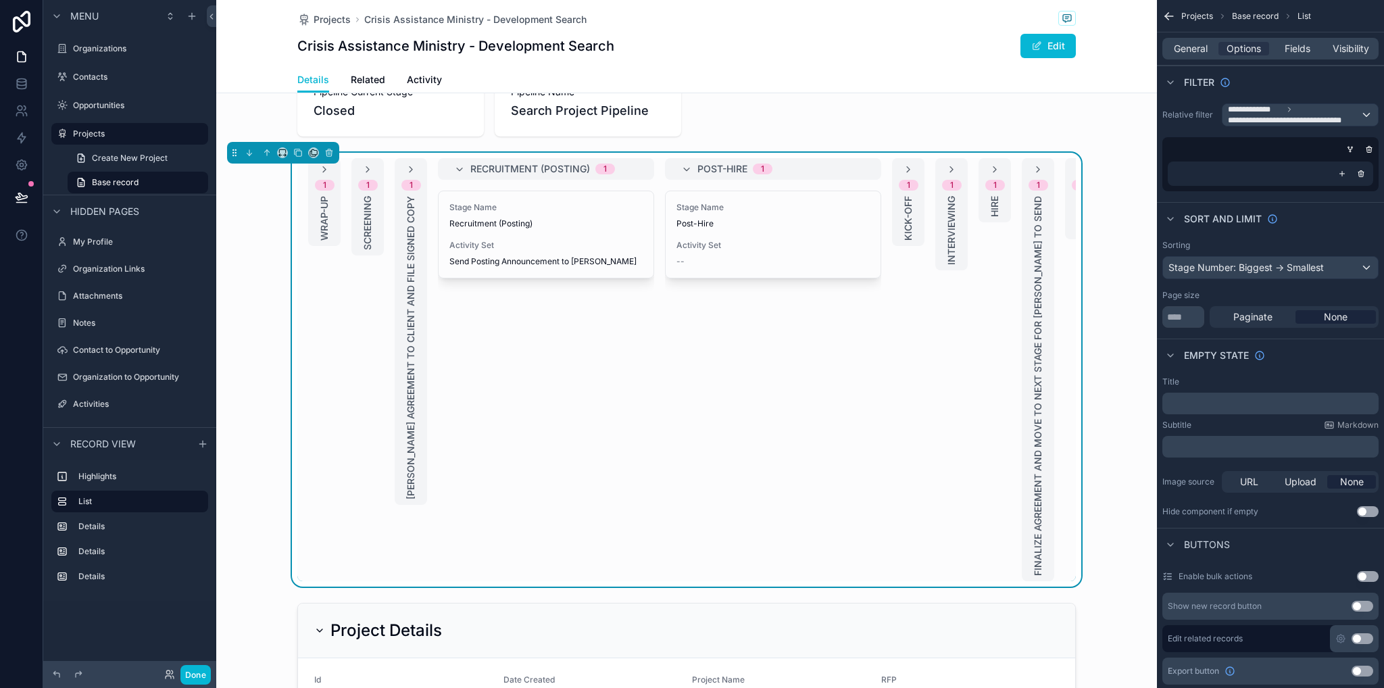
click at [721, 166] on span "Post-Hire" at bounding box center [723, 169] width 50 height 14
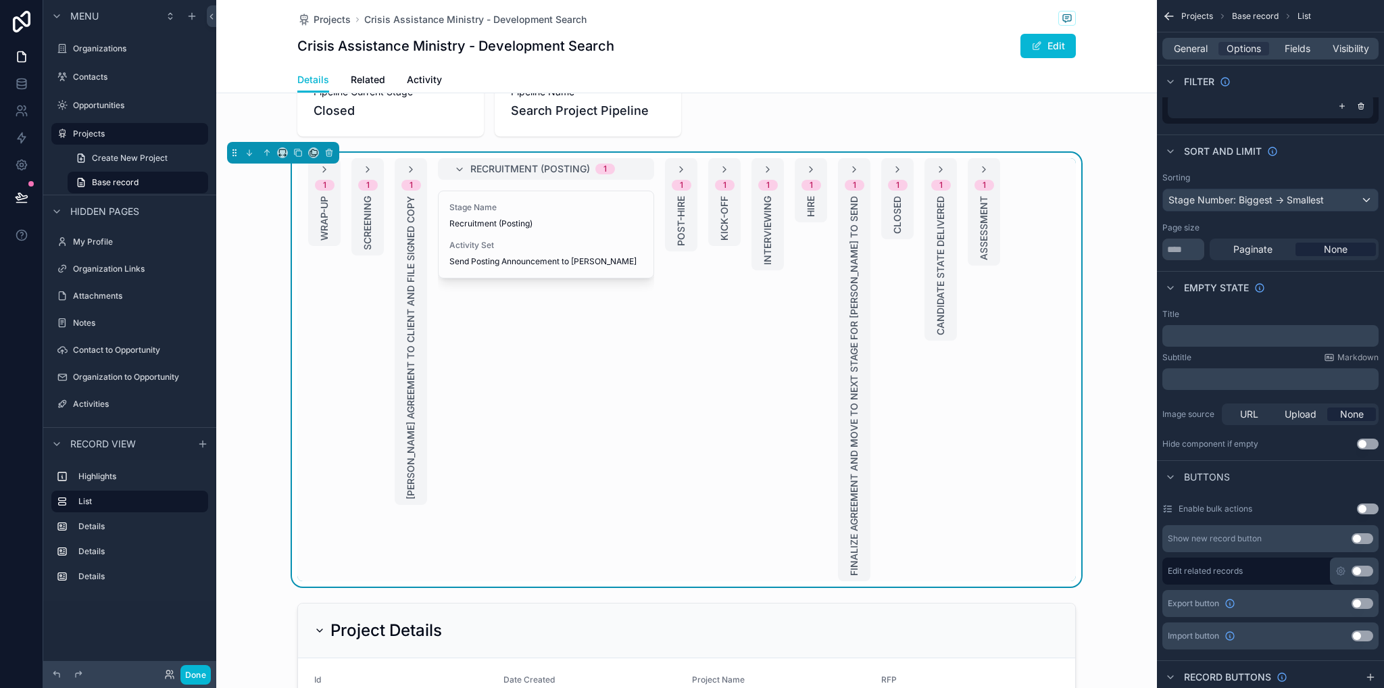
scroll to position [0, 0]
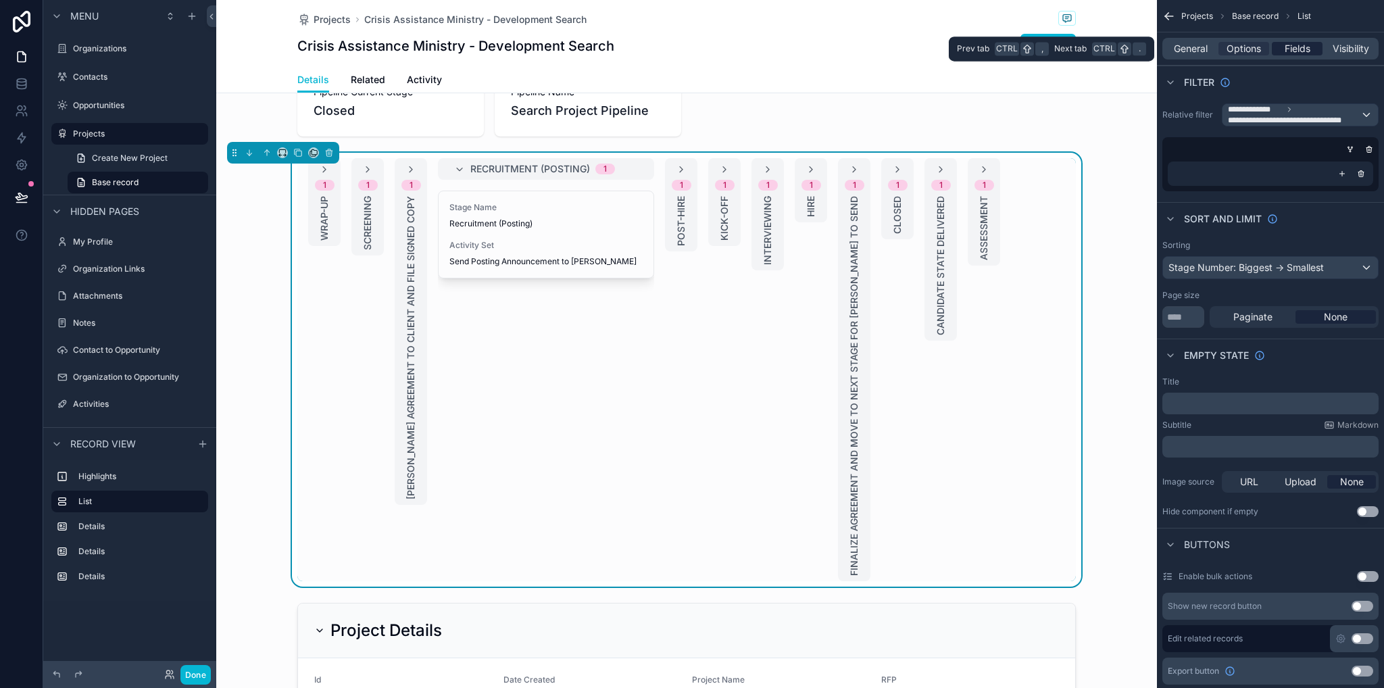
click at [1301, 45] on span "Fields" at bounding box center [1298, 49] width 26 height 14
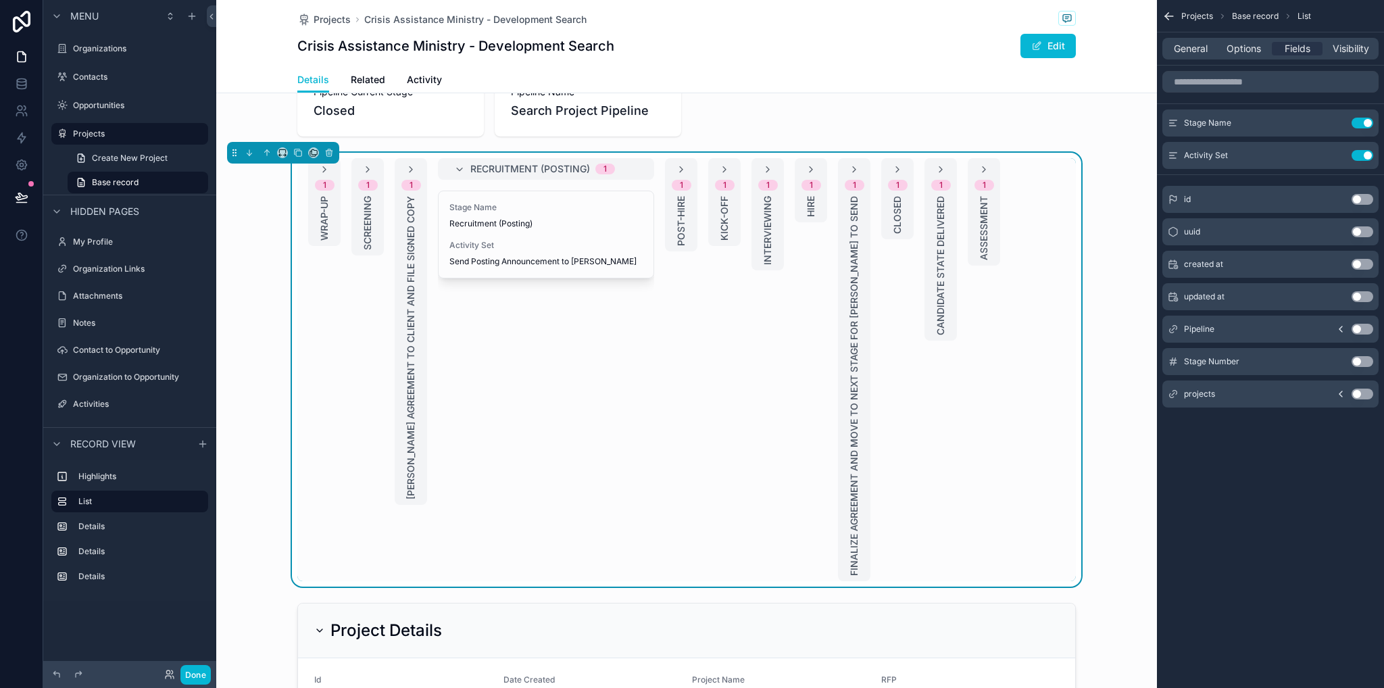
click at [1360, 364] on button "Use setting" at bounding box center [1363, 361] width 22 height 11
click at [977, 220] on span "Assessment" at bounding box center [984, 228] width 14 height 64
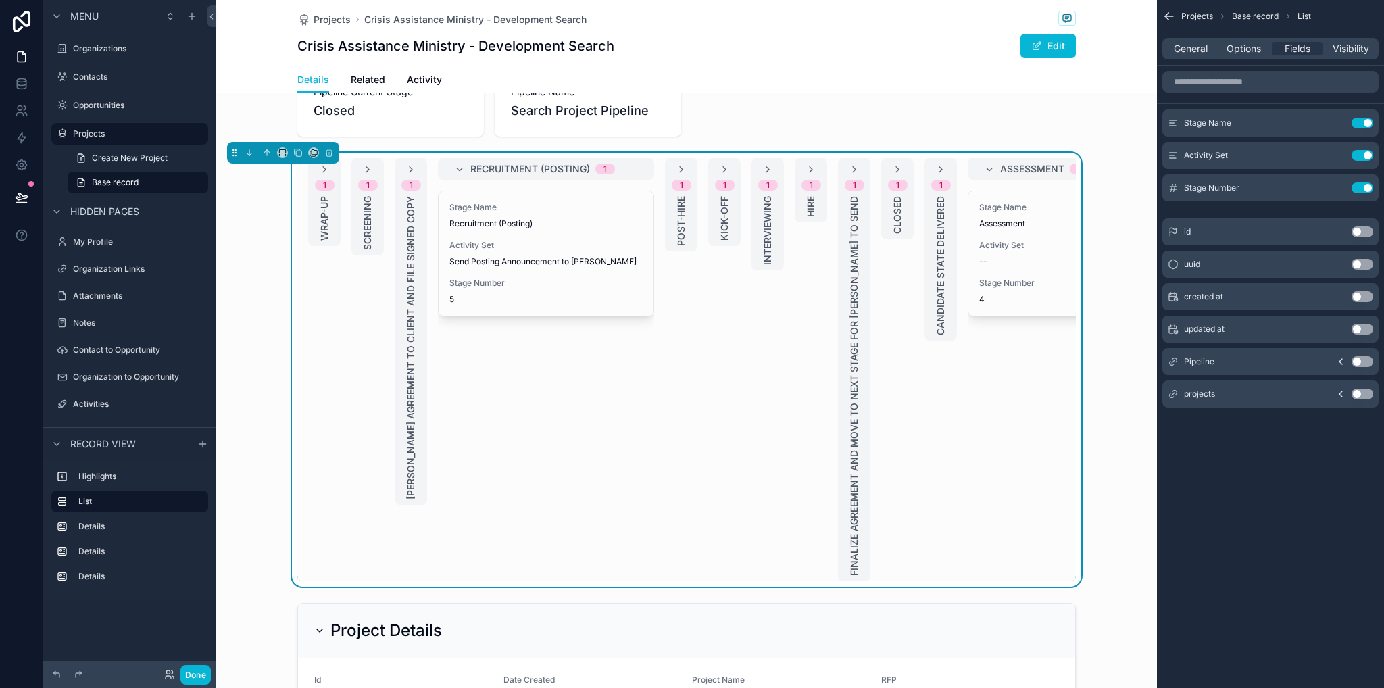
click at [1006, 168] on span "Assessment" at bounding box center [1032, 169] width 64 height 14
click at [1246, 51] on span "Options" at bounding box center [1244, 49] width 34 height 14
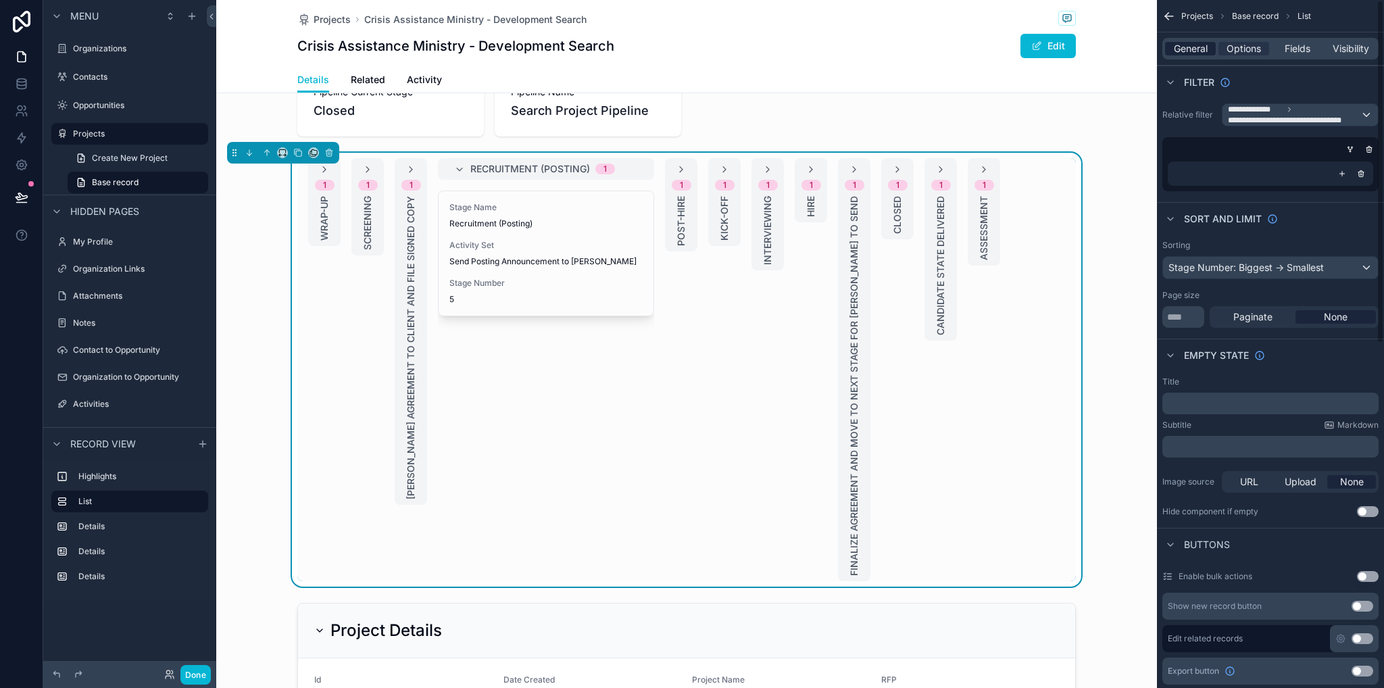
click at [1186, 43] on span "General" at bounding box center [1191, 49] width 34 height 14
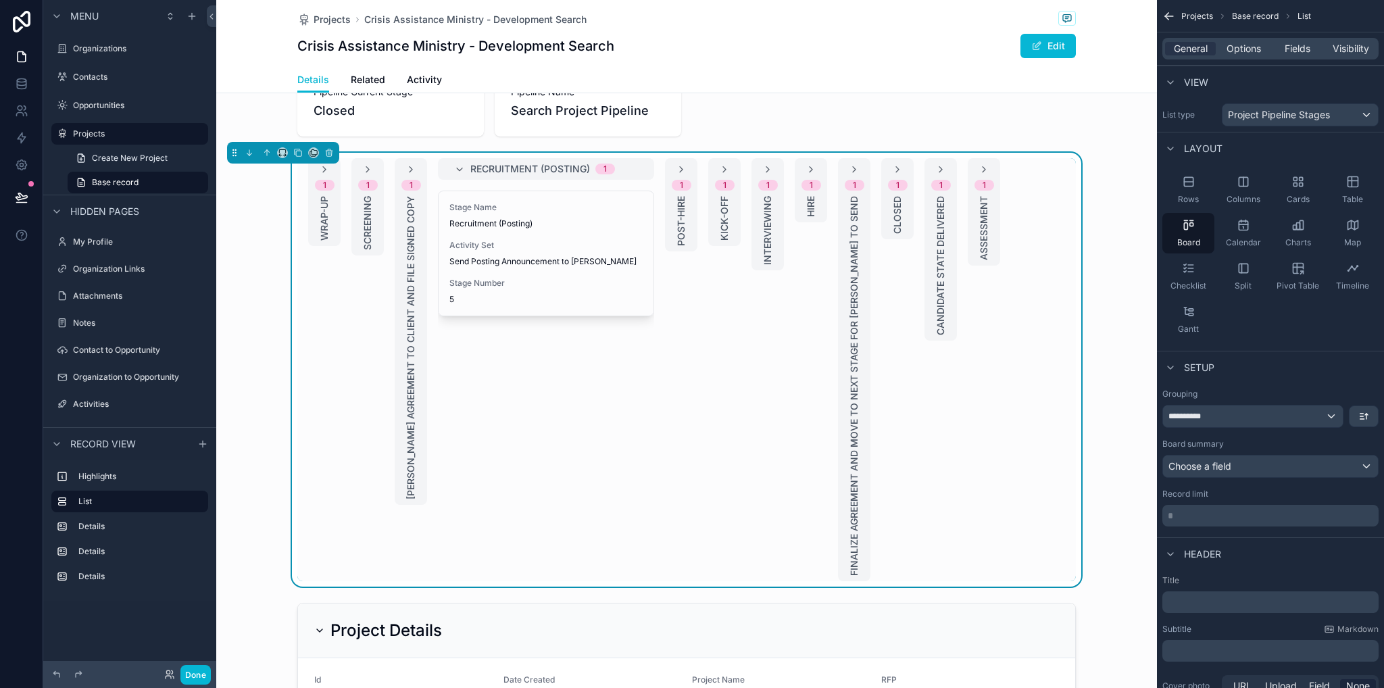
scroll to position [135, 0]
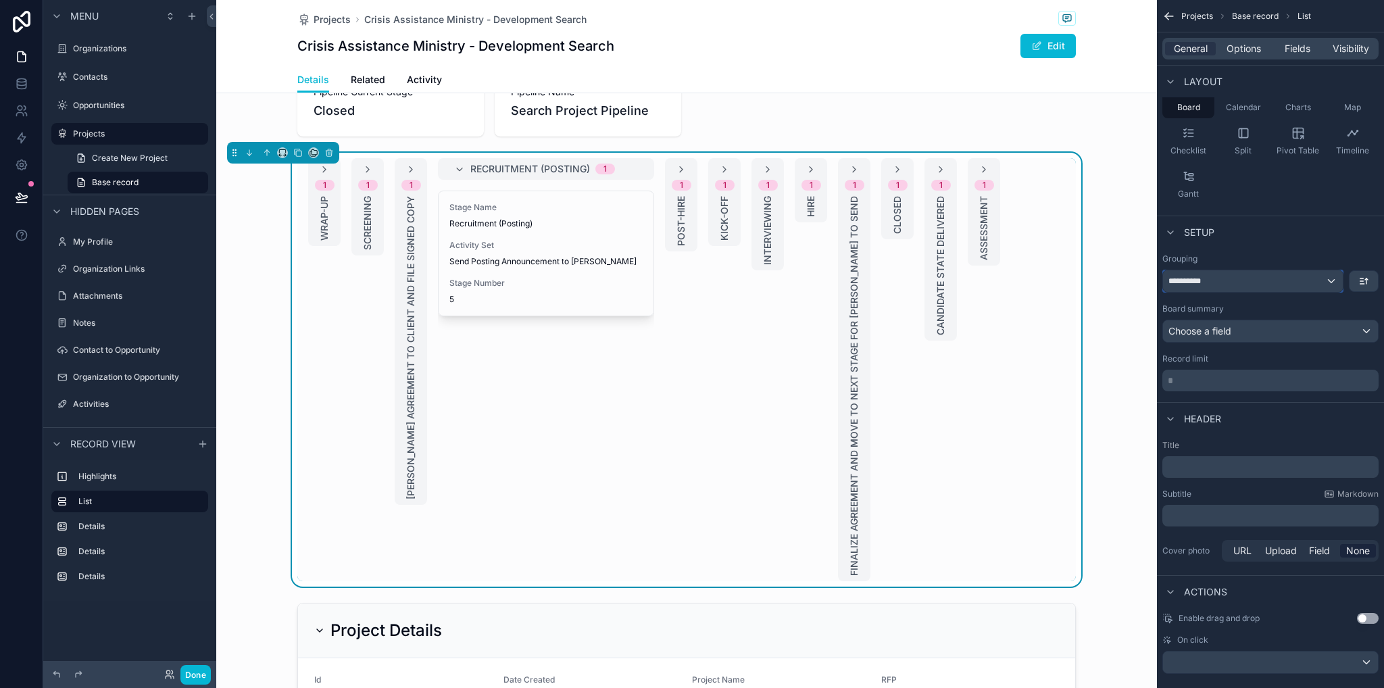
click at [1228, 282] on div "**********" at bounding box center [1253, 281] width 180 height 22
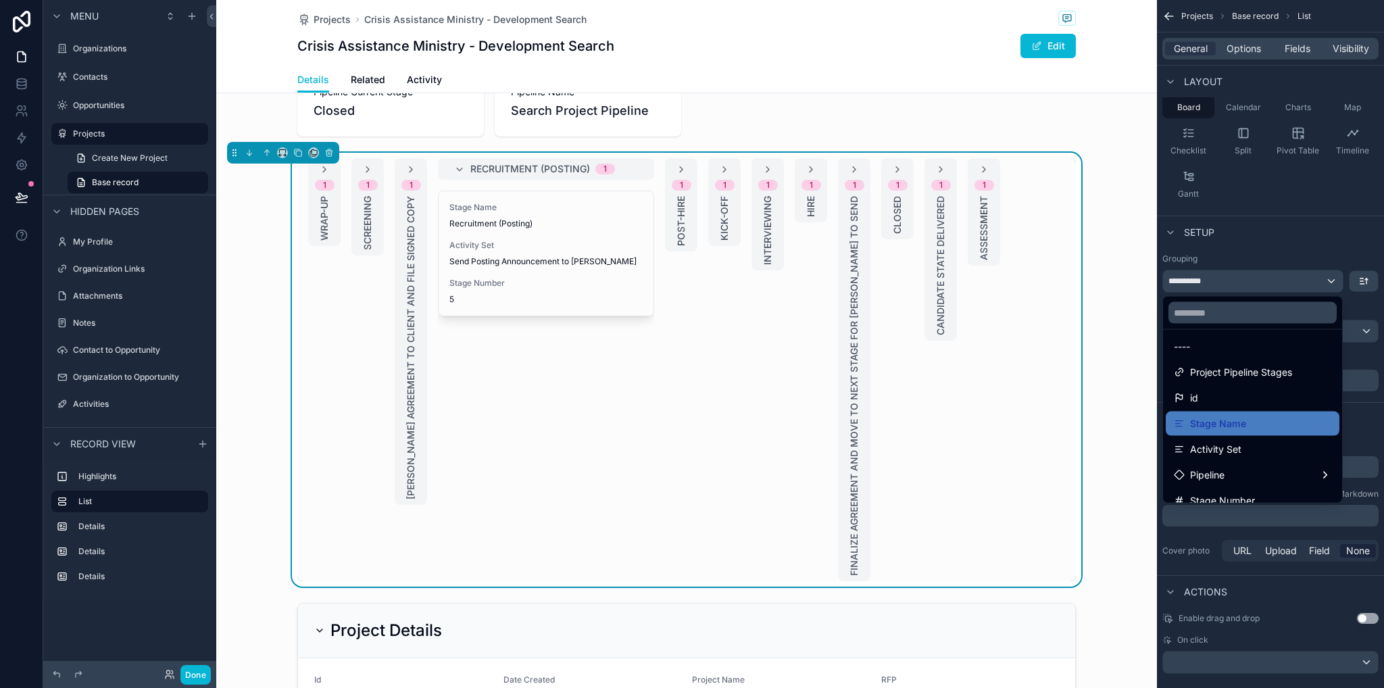
scroll to position [8, 0]
click at [1248, 374] on span "Project Pipeline Stages" at bounding box center [1241, 370] width 102 height 16
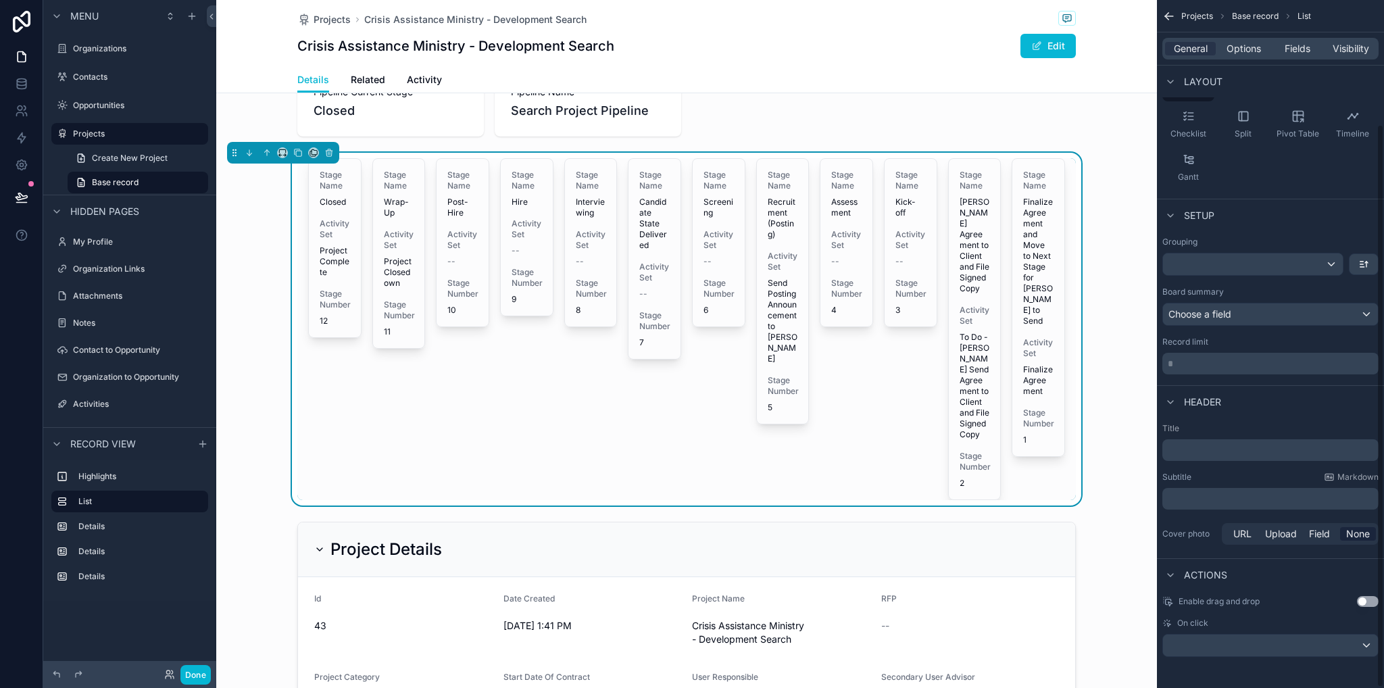
scroll to position [0, 0]
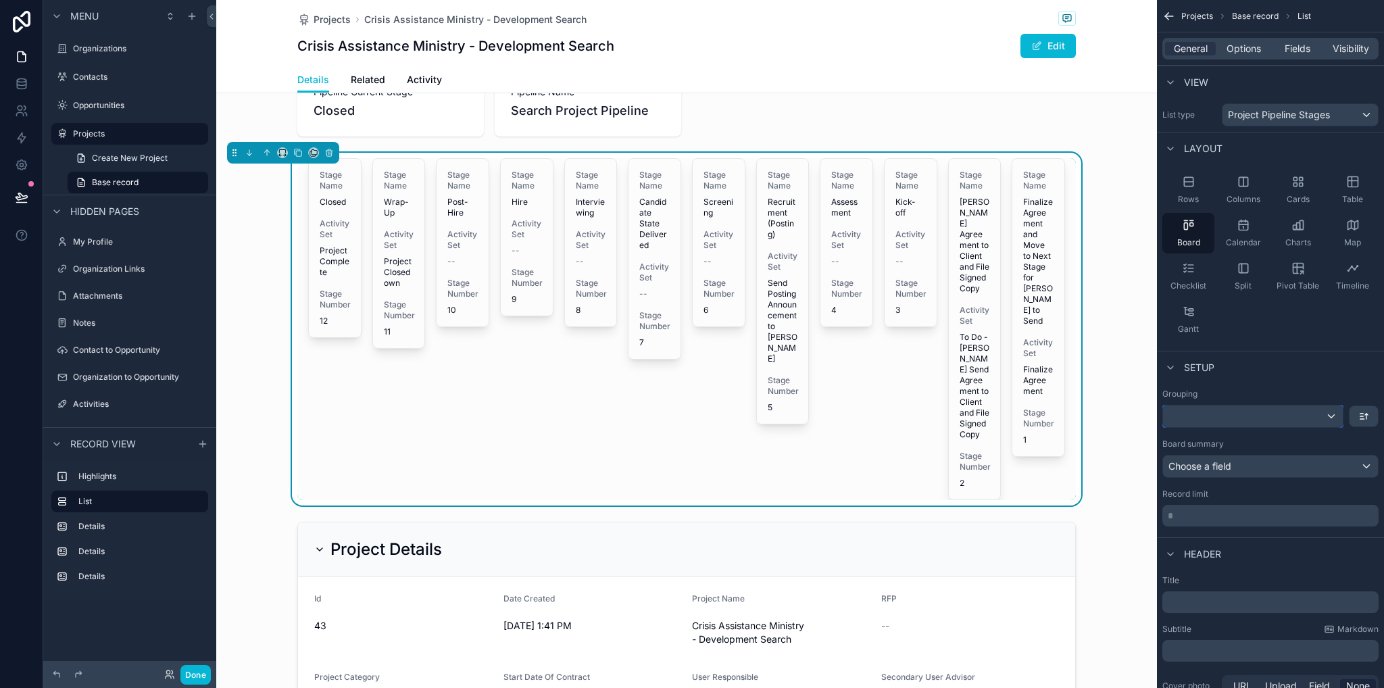
click at [1219, 412] on div "scrollable content" at bounding box center [1253, 417] width 180 height 22
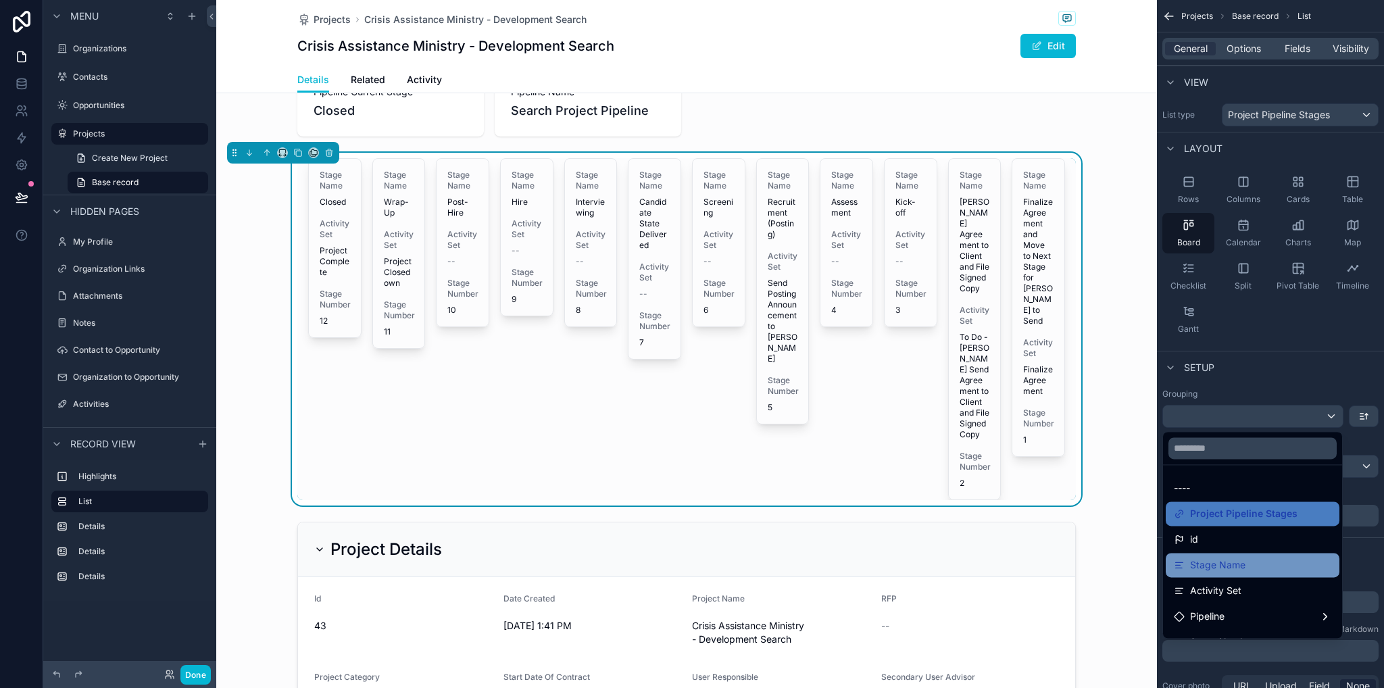
click at [1262, 564] on div "Stage Name" at bounding box center [1252, 565] width 157 height 16
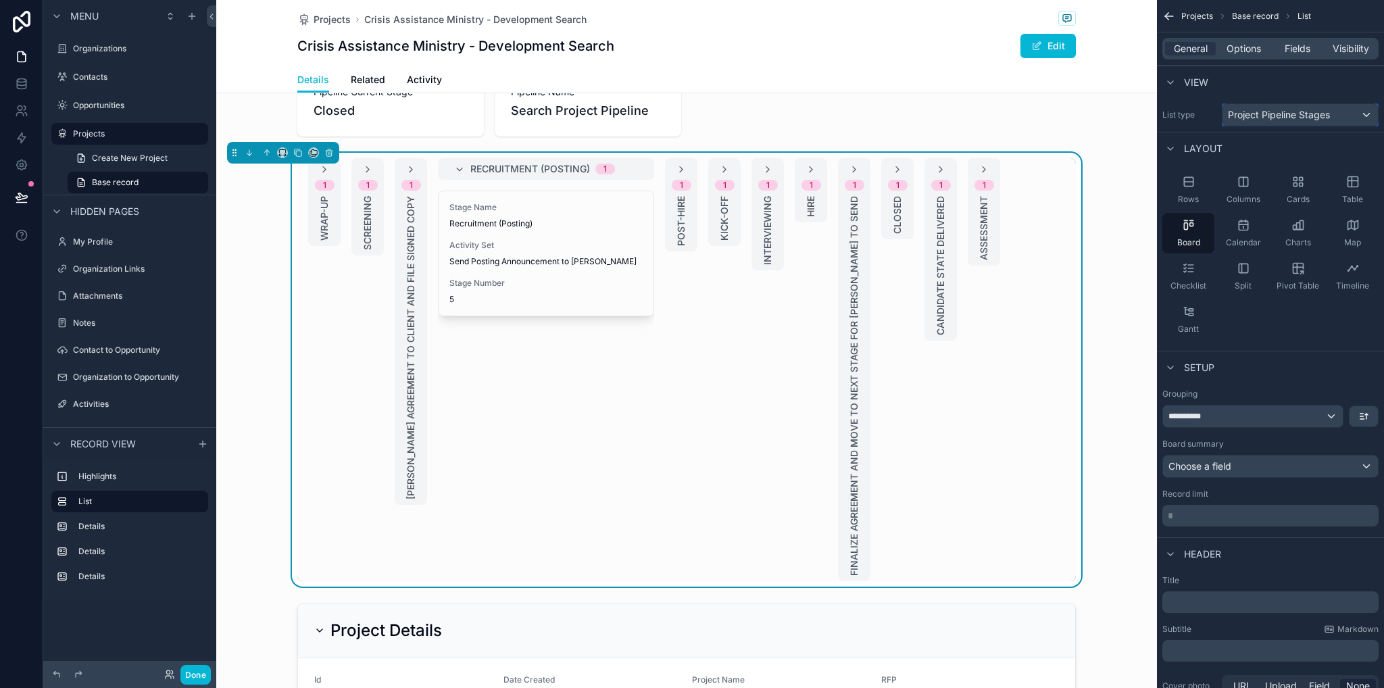
click at [1269, 117] on span "Project Pipeline Stages" at bounding box center [1279, 115] width 102 height 14
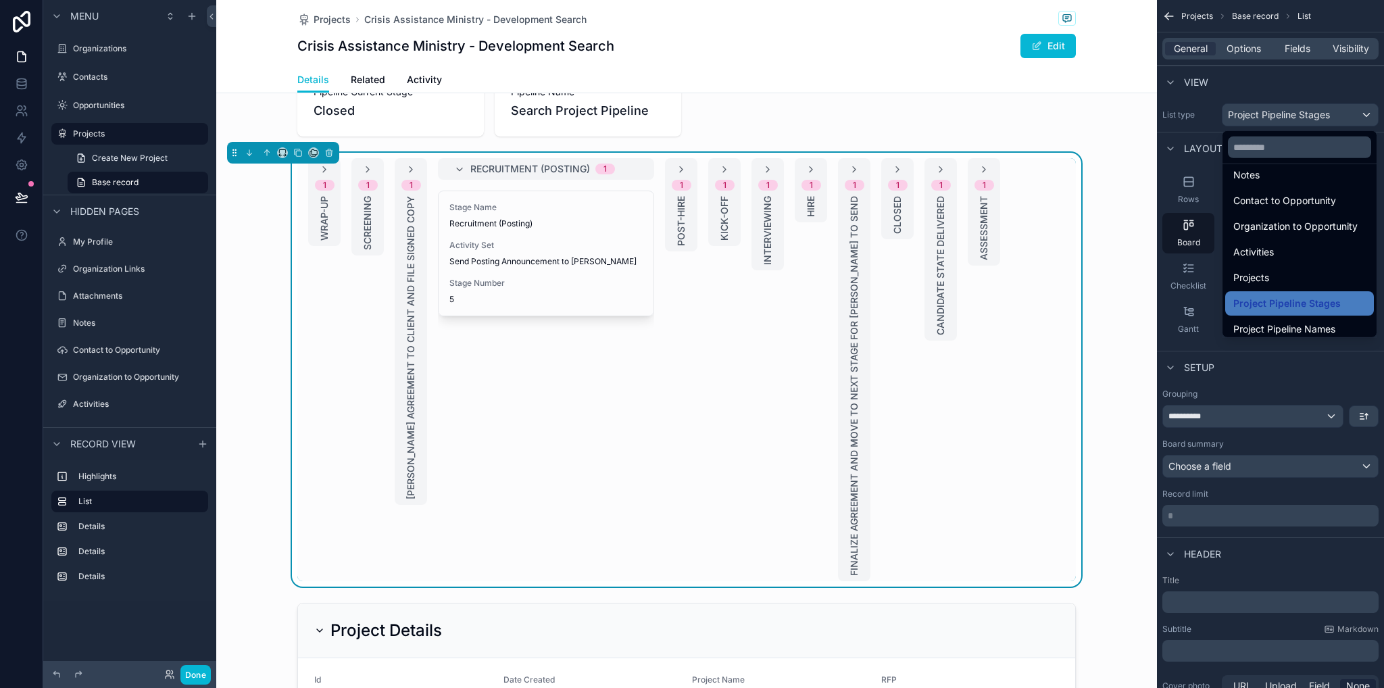
scroll to position [193, 0]
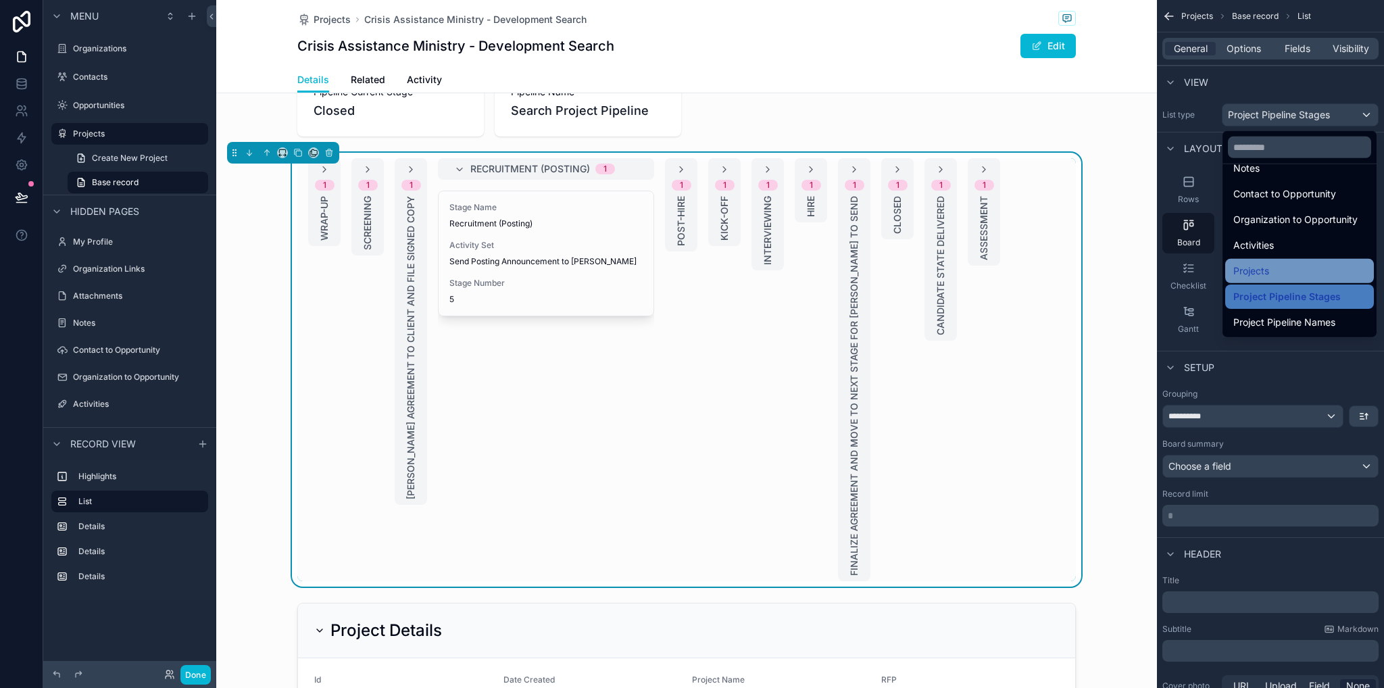
click at [1306, 276] on div "Projects" at bounding box center [1300, 271] width 132 height 16
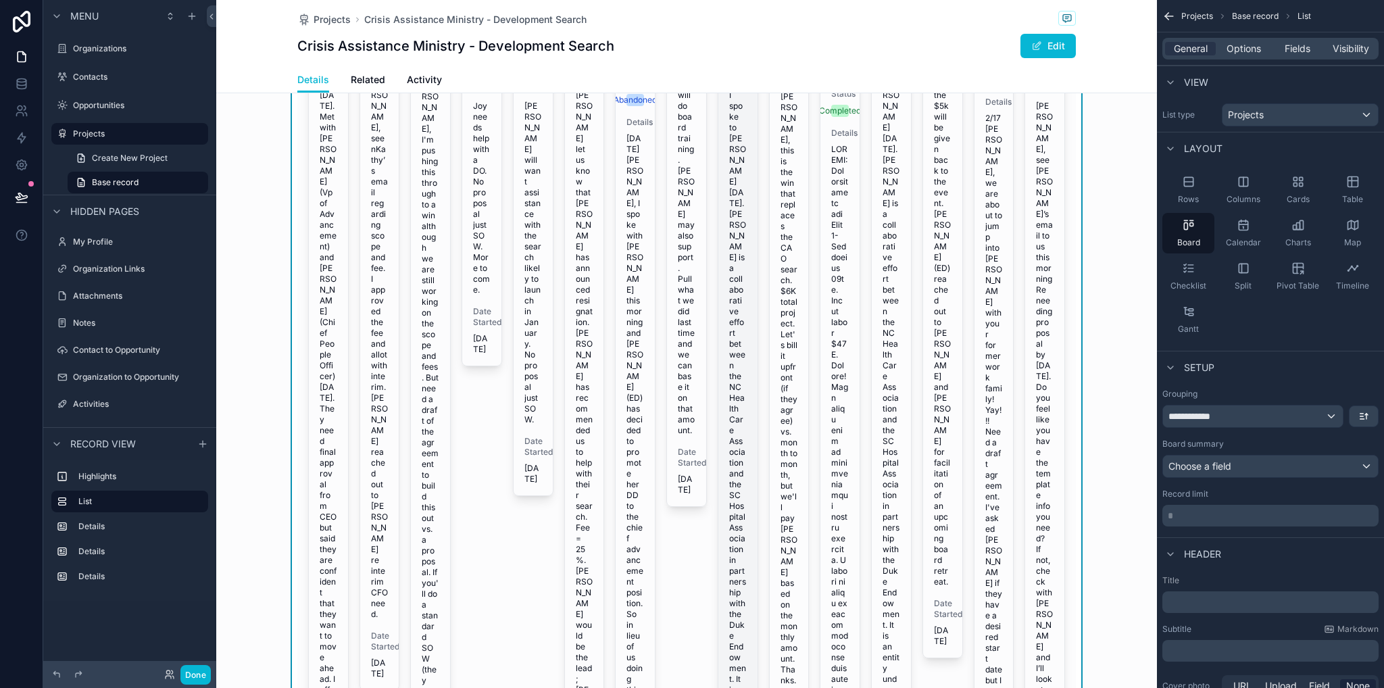
scroll to position [203, 0]
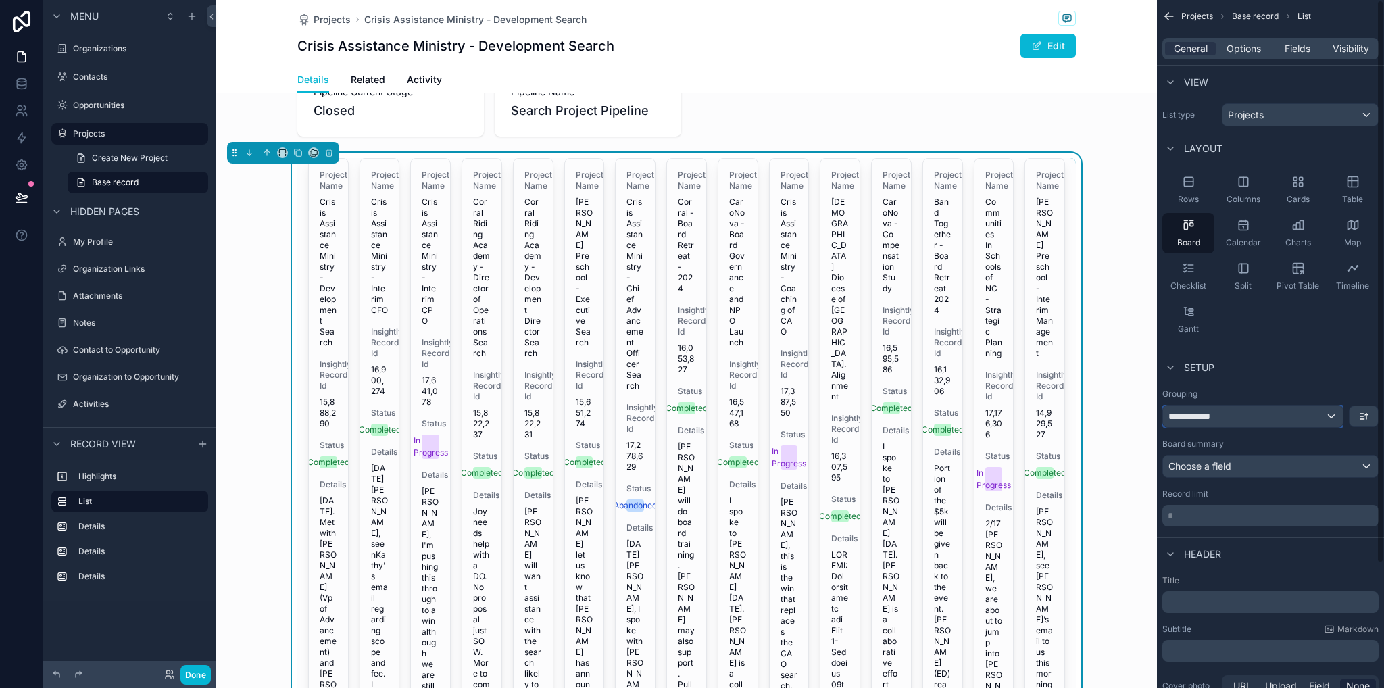
click at [1234, 416] on div "**********" at bounding box center [1253, 417] width 180 height 22
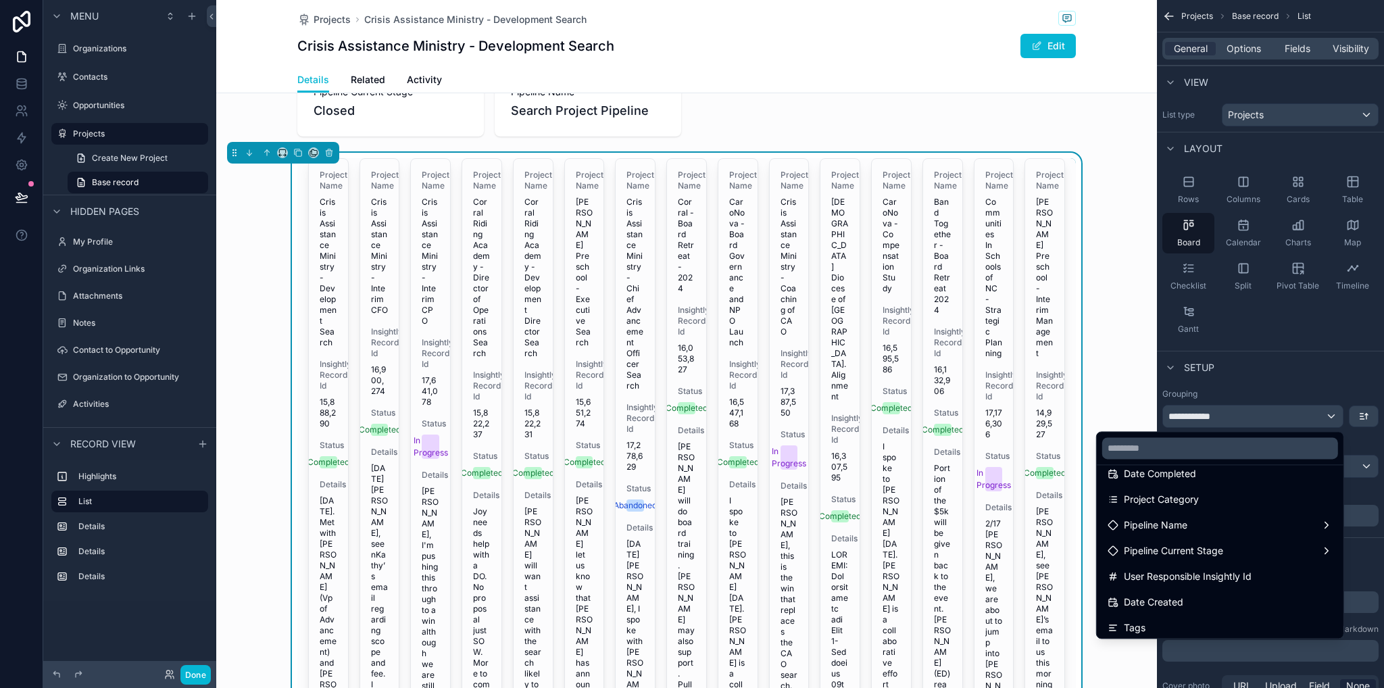
scroll to position [276, 0]
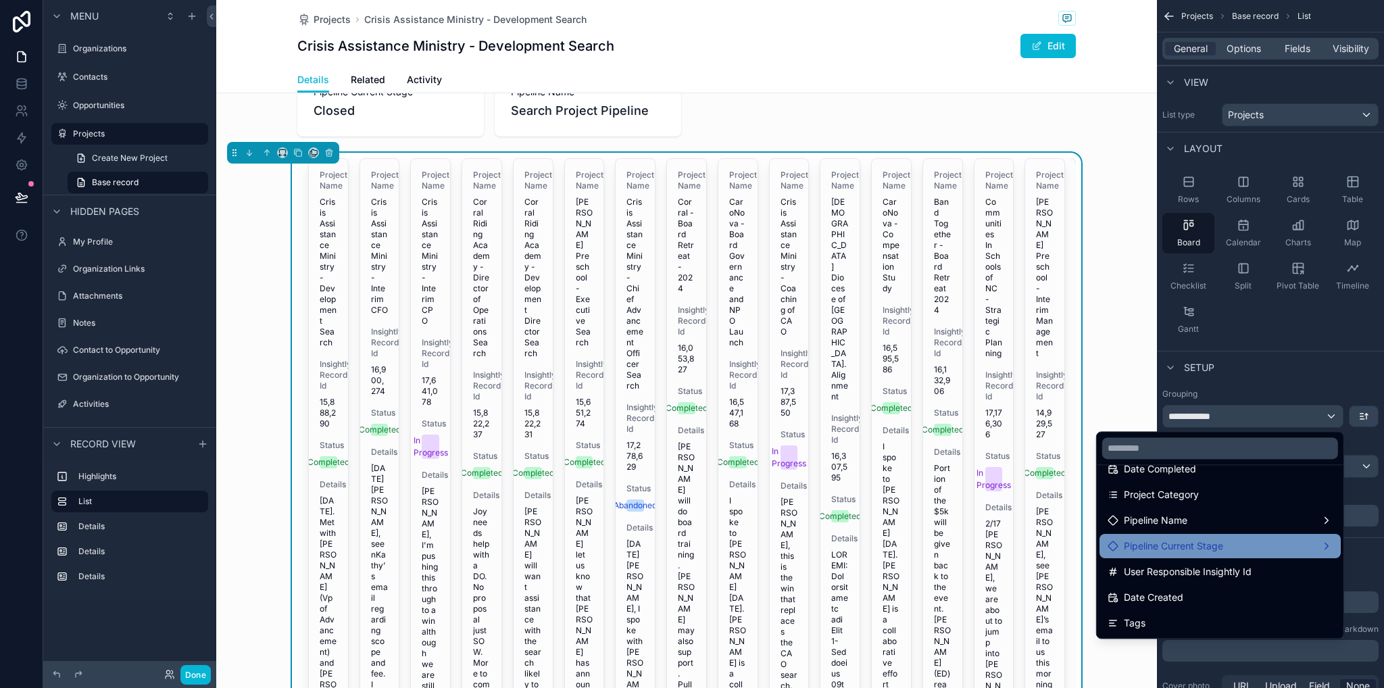
click at [1219, 547] on div "Pipeline Current Stage" at bounding box center [1220, 546] width 225 height 16
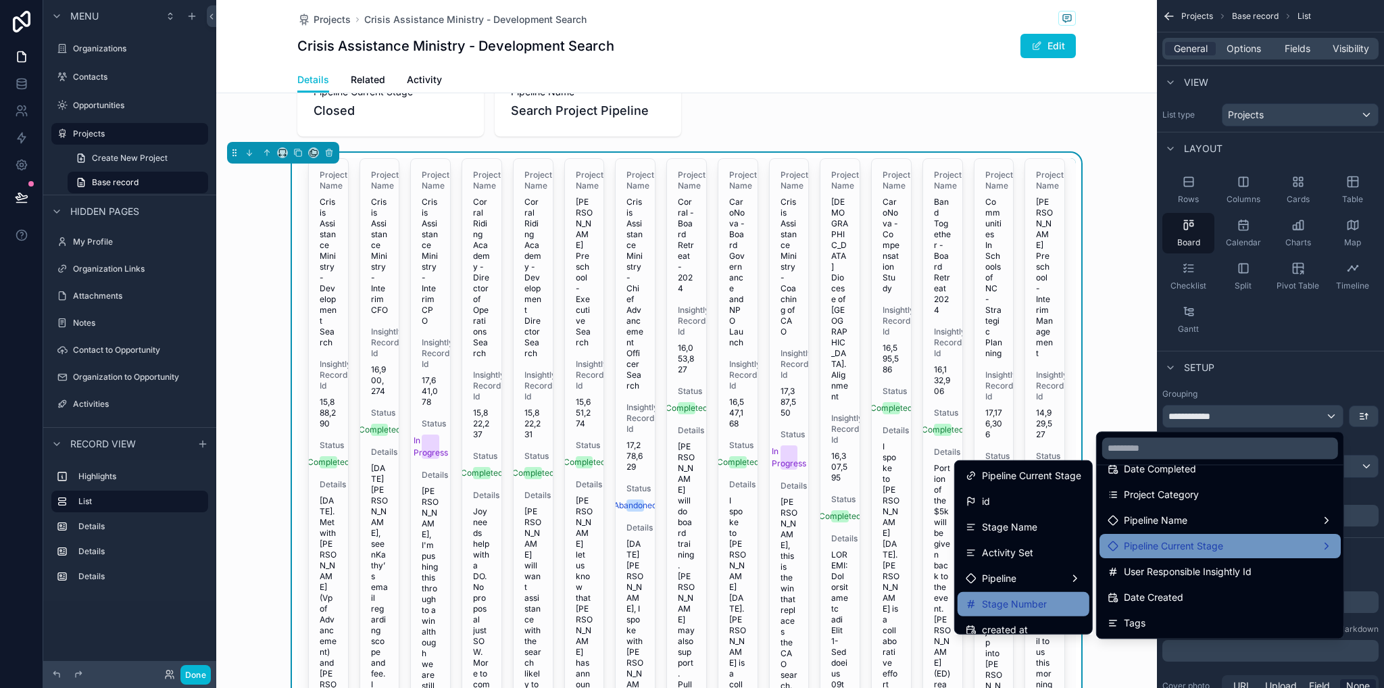
click at [1034, 597] on span "Stage Number" at bounding box center [1014, 604] width 65 height 16
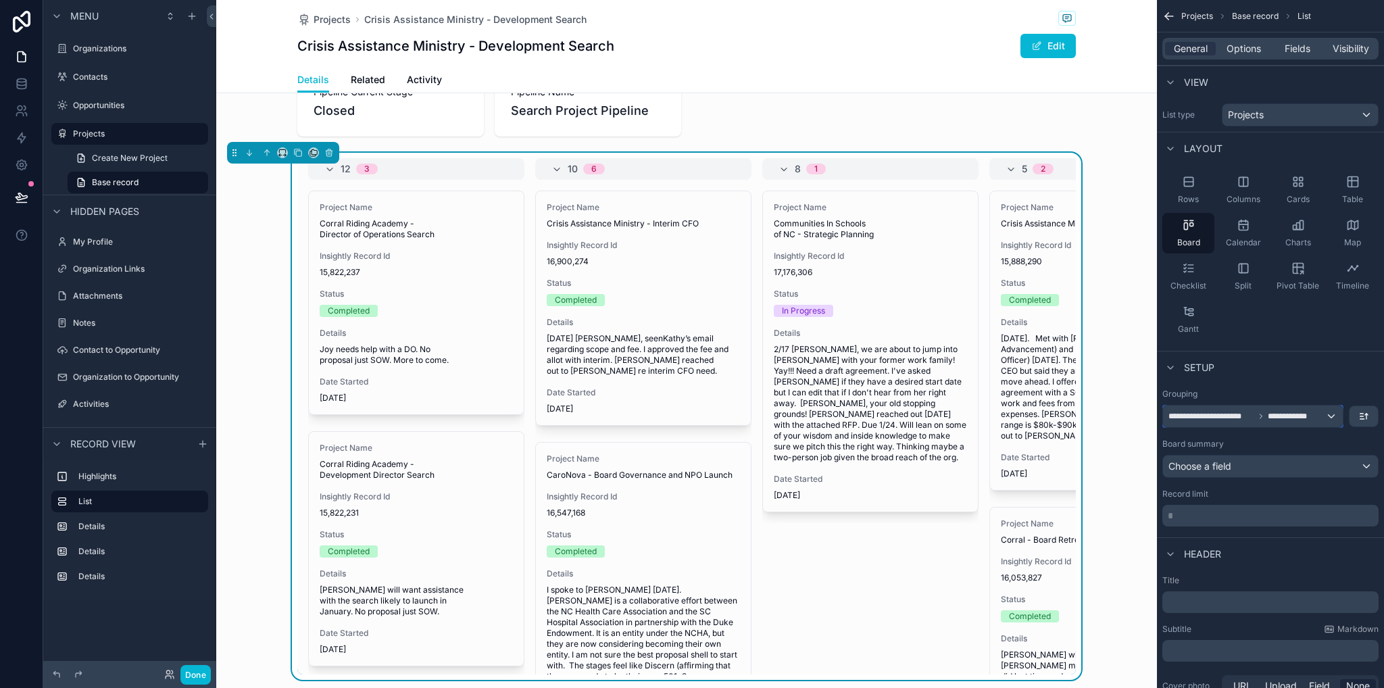
click at [1300, 419] on span "**********" at bounding box center [1295, 416] width 55 height 11
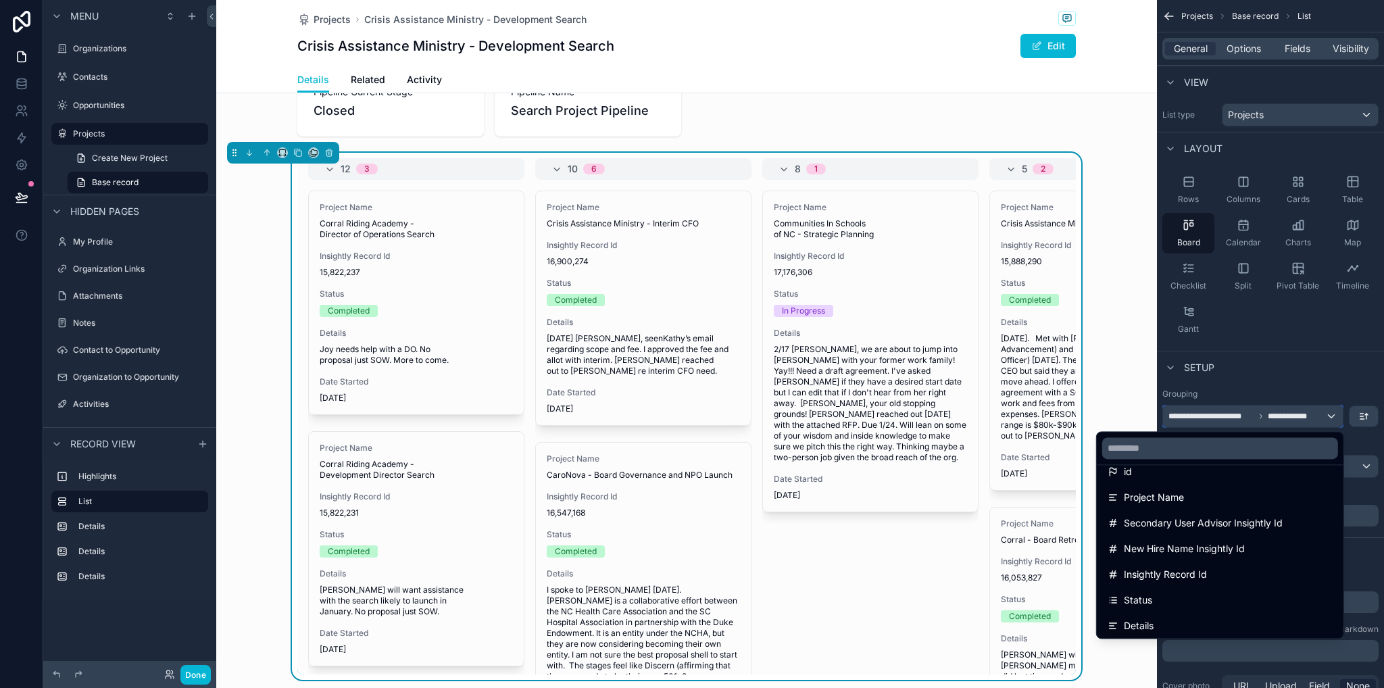
scroll to position [270, 0]
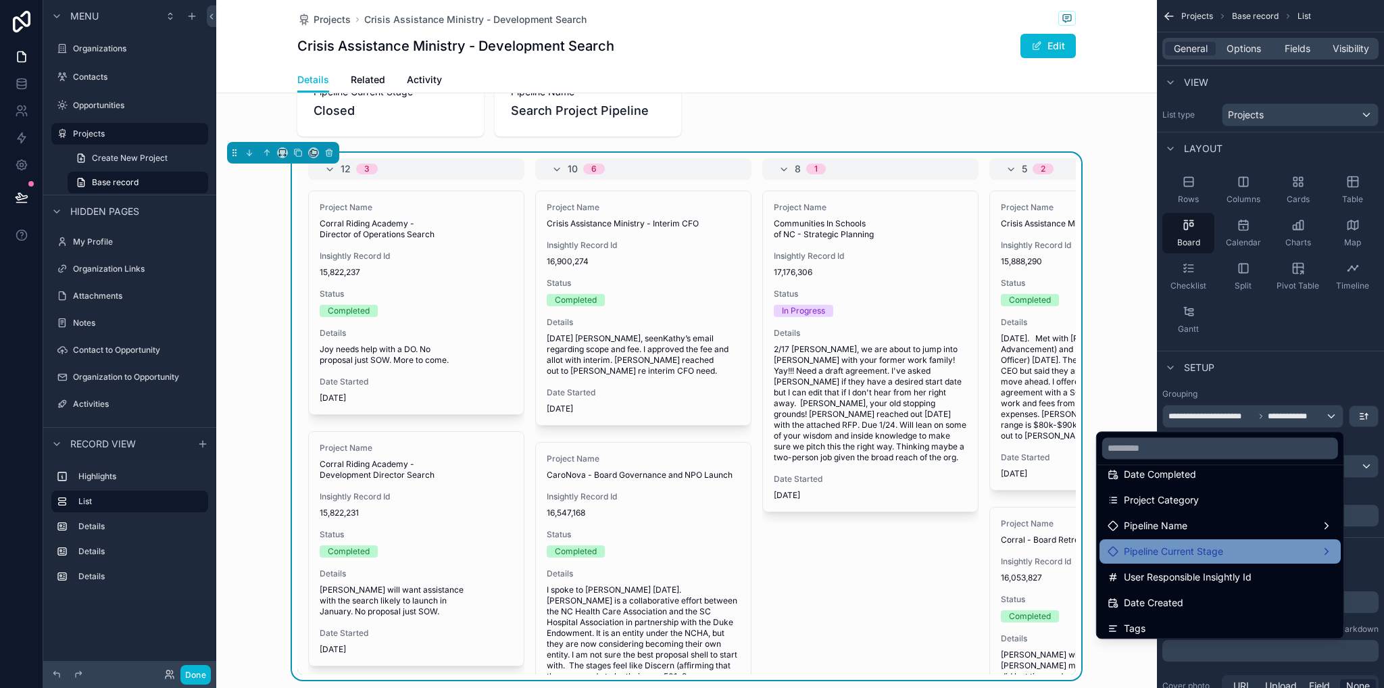
click at [1217, 553] on span "Pipeline Current Stage" at bounding box center [1173, 551] width 99 height 16
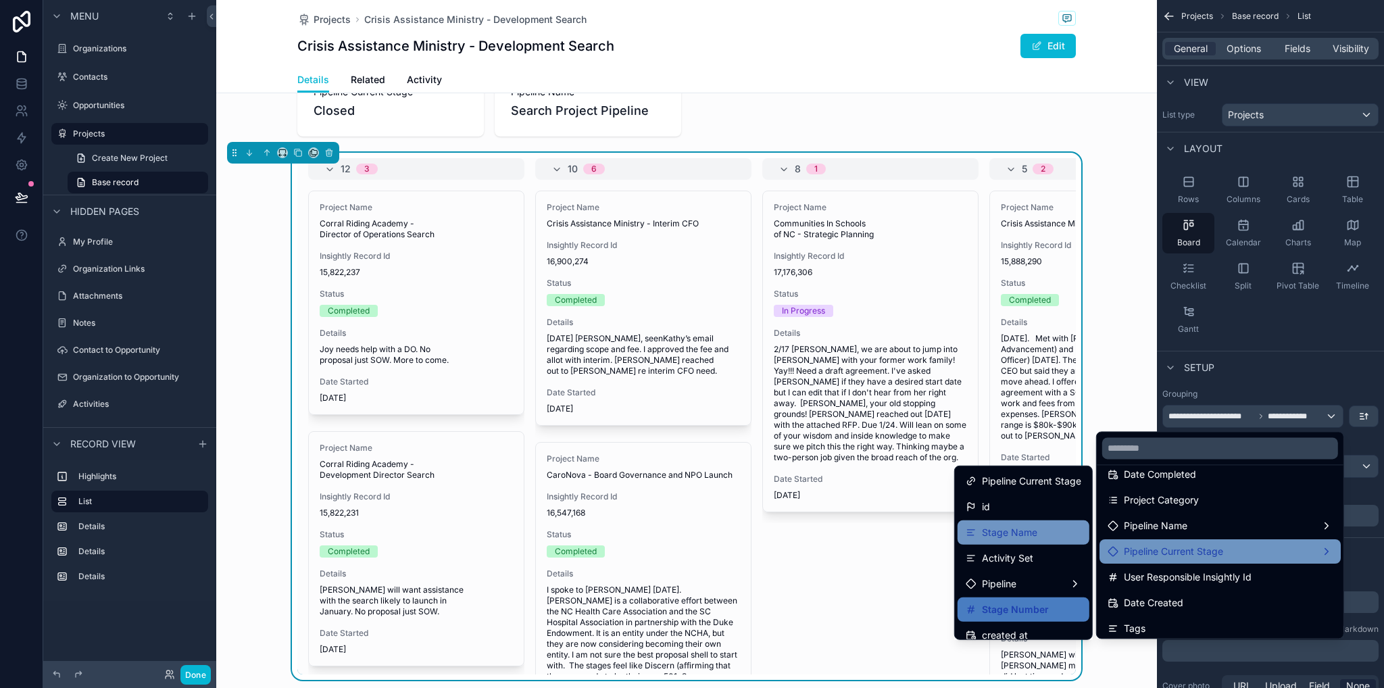
click at [1023, 536] on span "Stage Name" at bounding box center [1009, 533] width 55 height 16
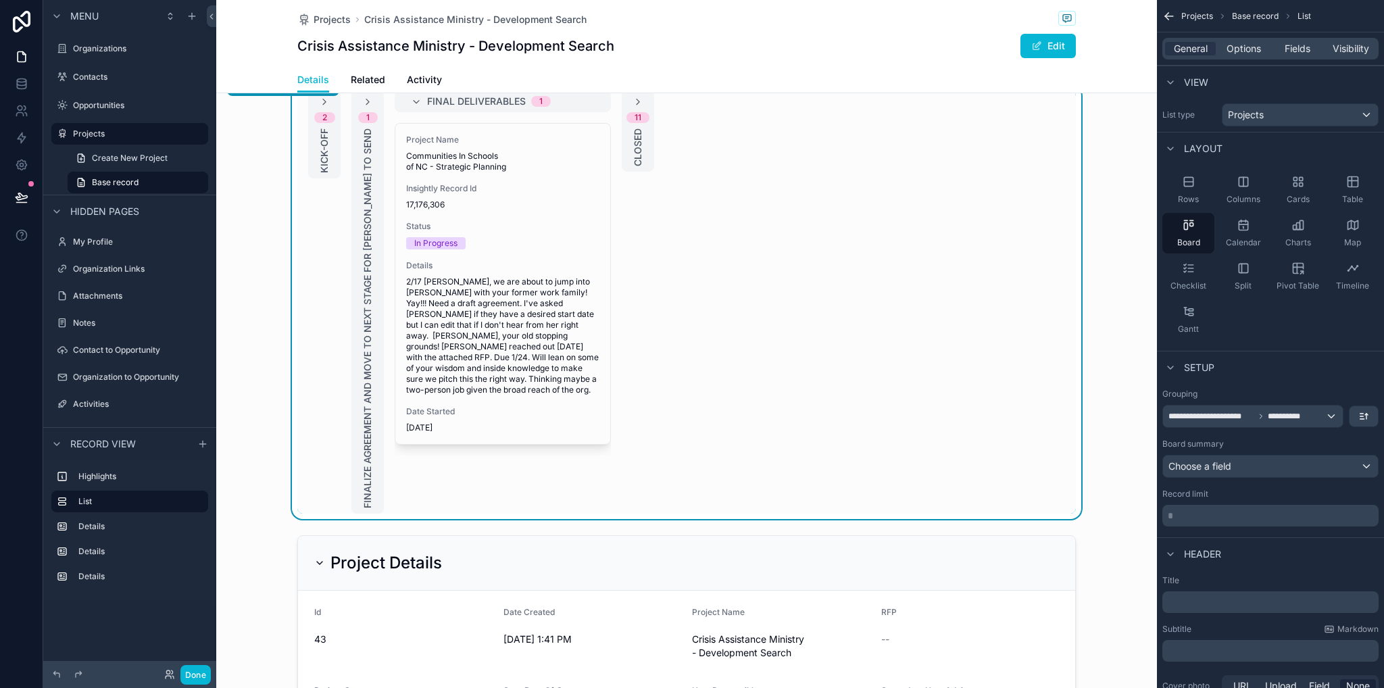
scroll to position [68, 0]
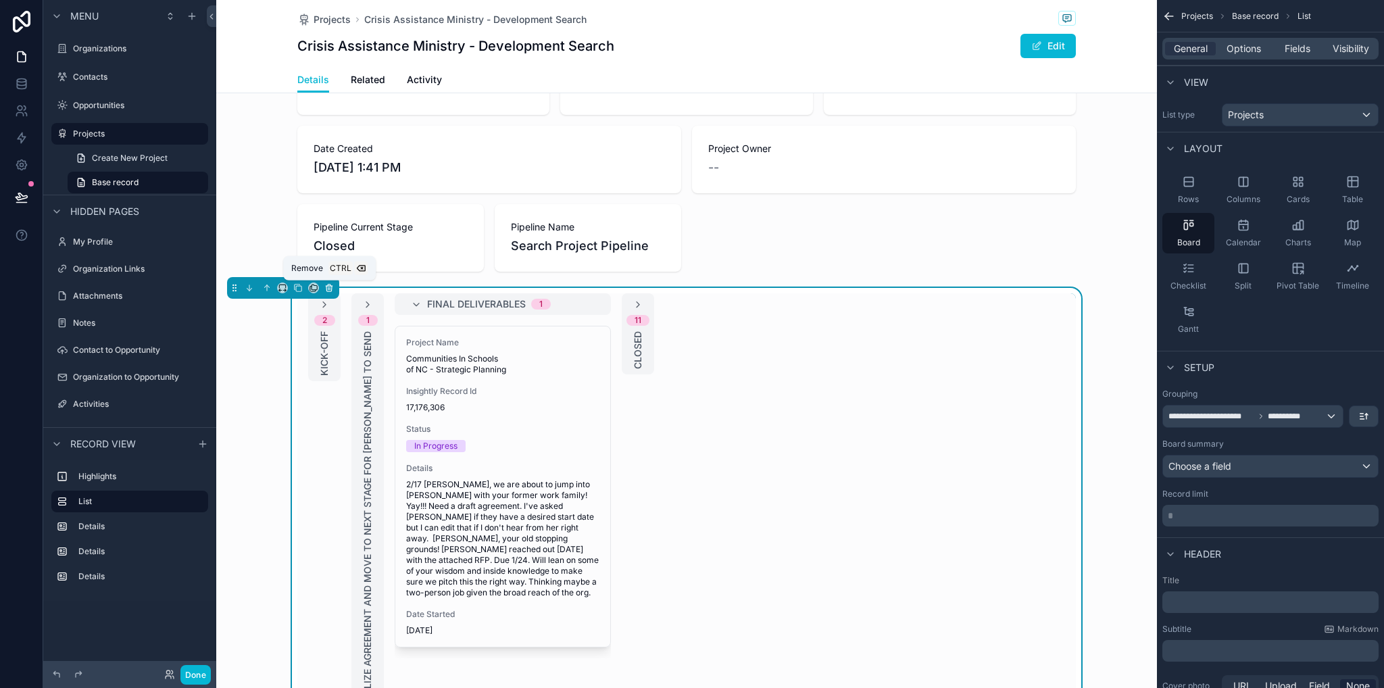
click at [328, 286] on icon "scrollable content" at bounding box center [329, 285] width 3 height 1
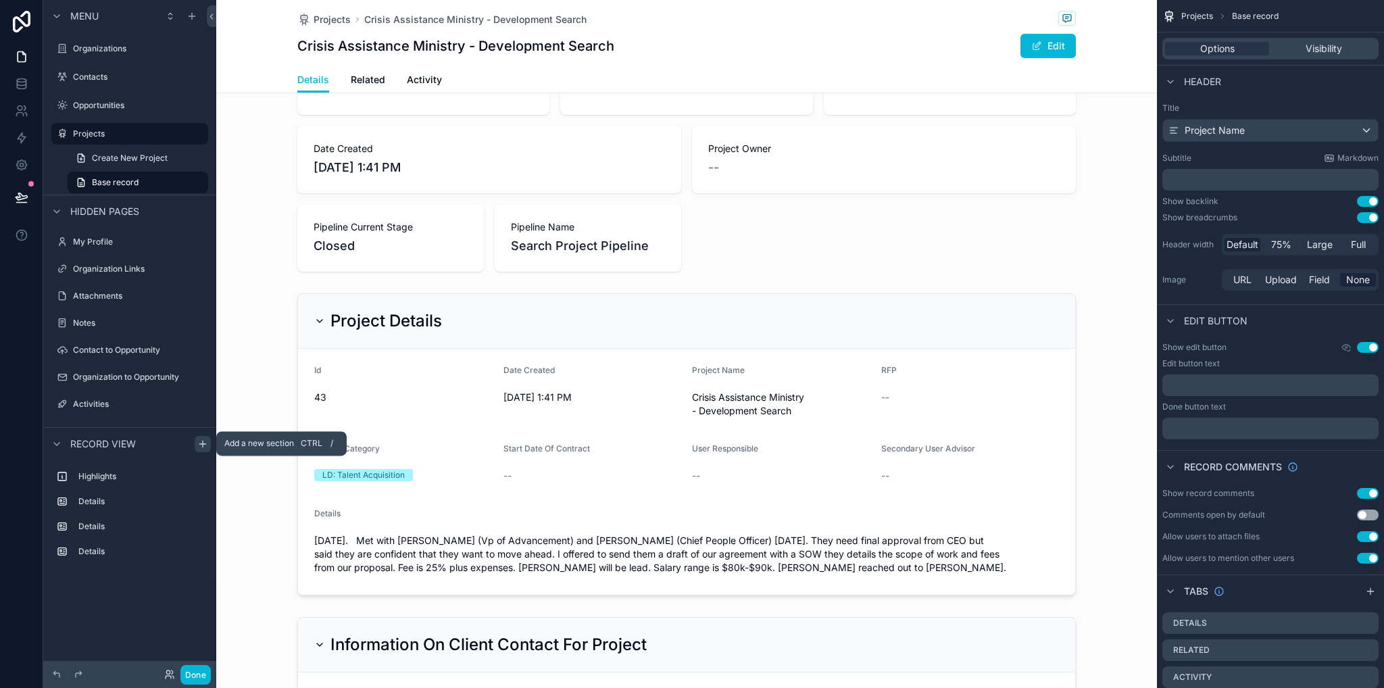
click at [201, 445] on icon "scrollable content" at bounding box center [202, 444] width 11 height 11
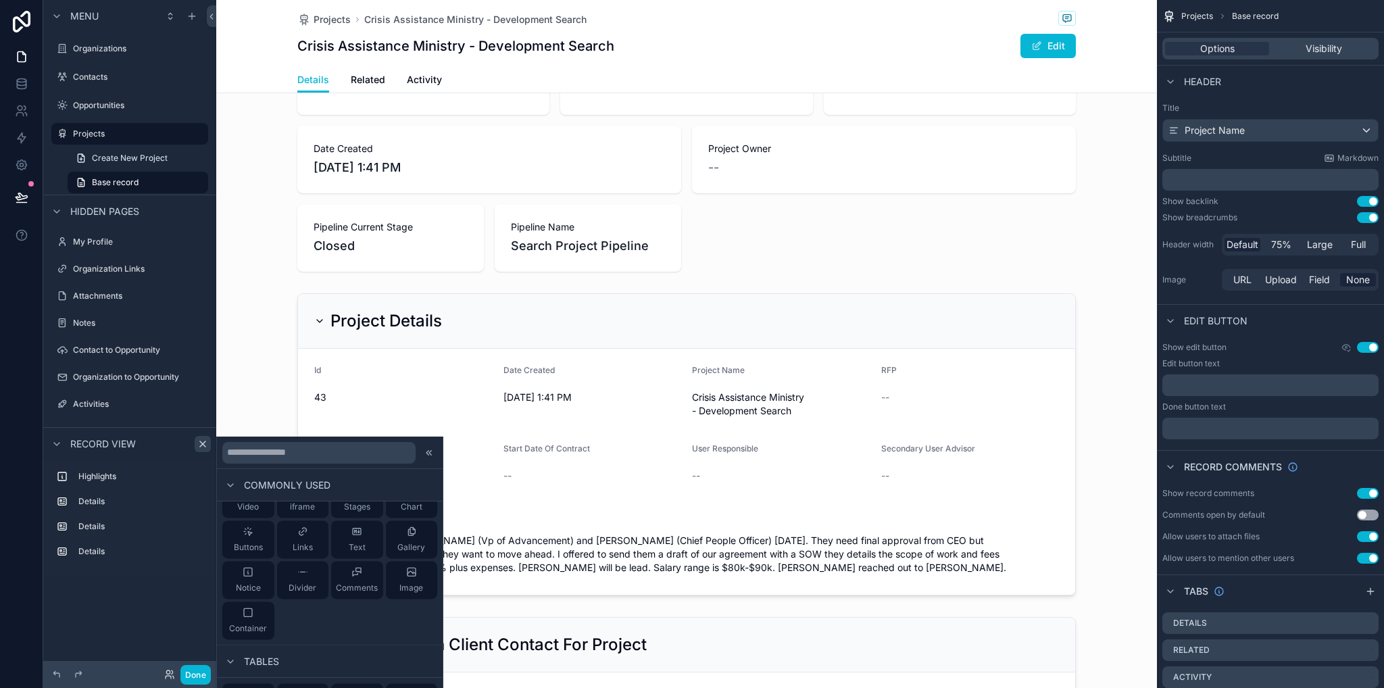
scroll to position [135, 0]
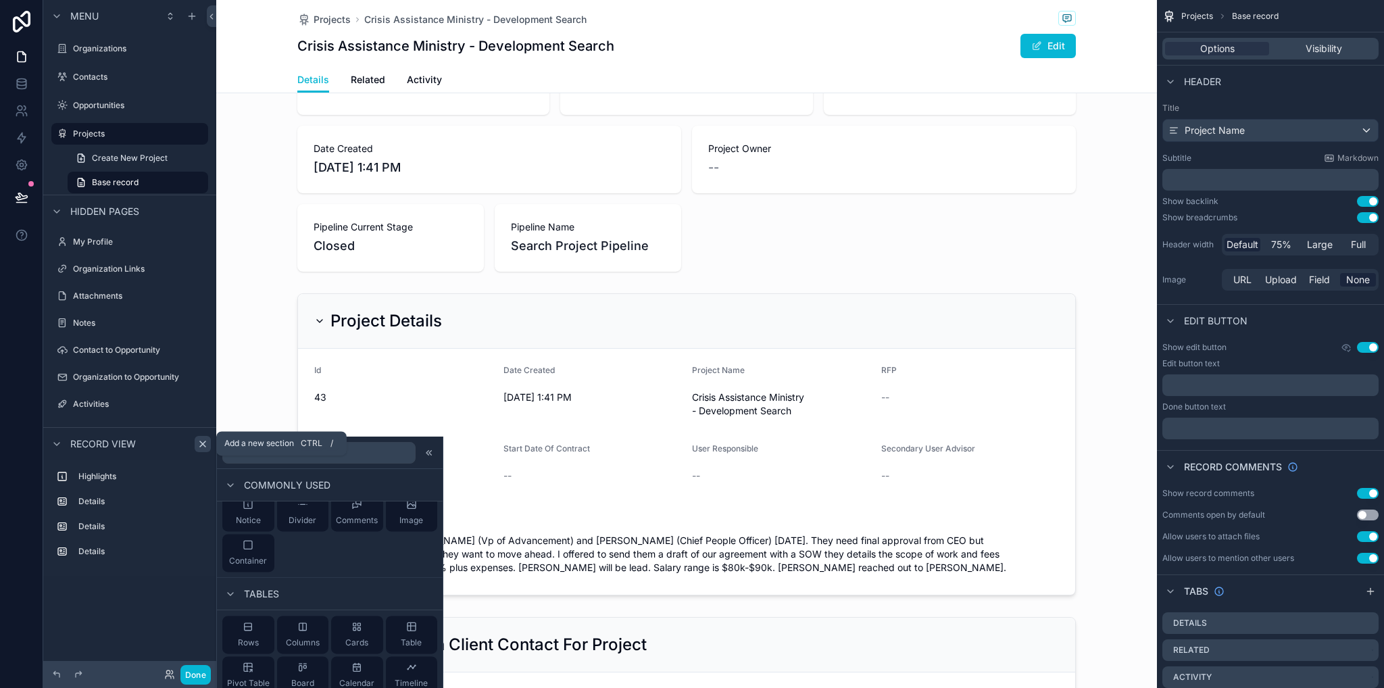
click at [199, 442] on icon "scrollable content" at bounding box center [202, 444] width 11 height 11
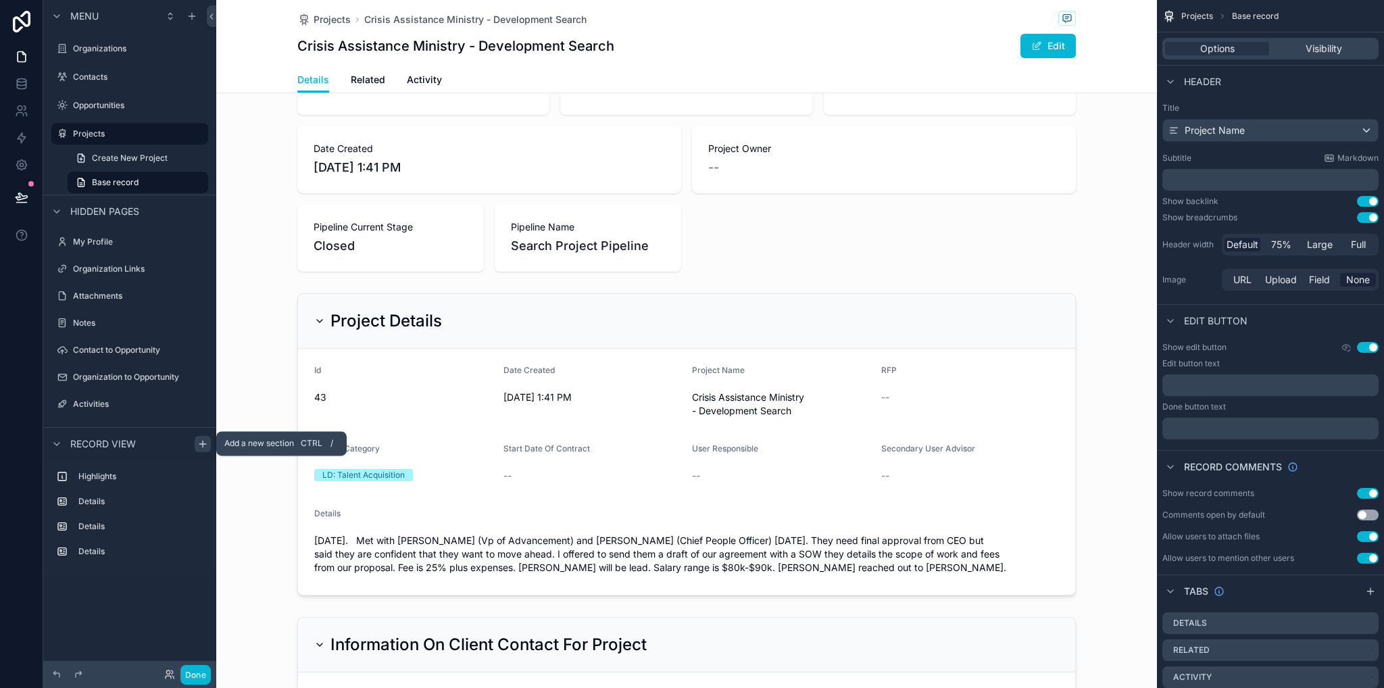
click at [201, 444] on icon "scrollable content" at bounding box center [202, 444] width 11 height 11
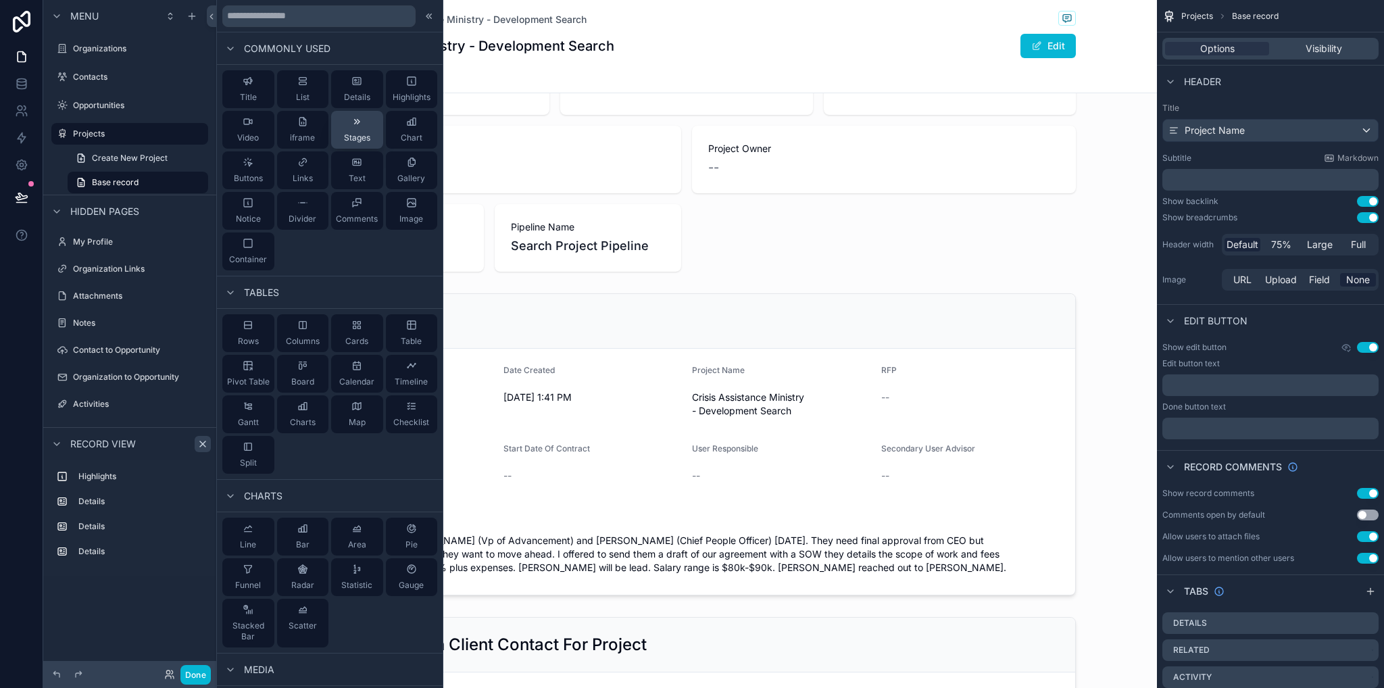
click at [354, 135] on span "Stages" at bounding box center [357, 137] width 26 height 11
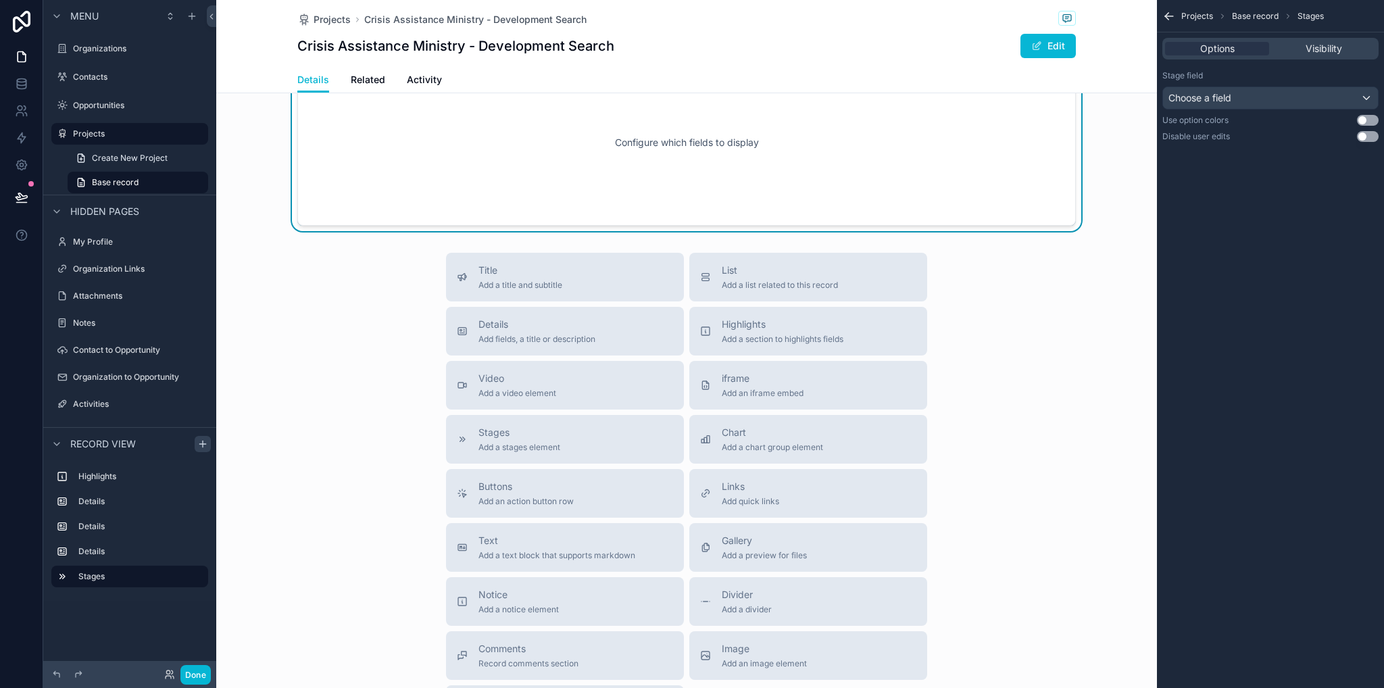
scroll to position [594, 0]
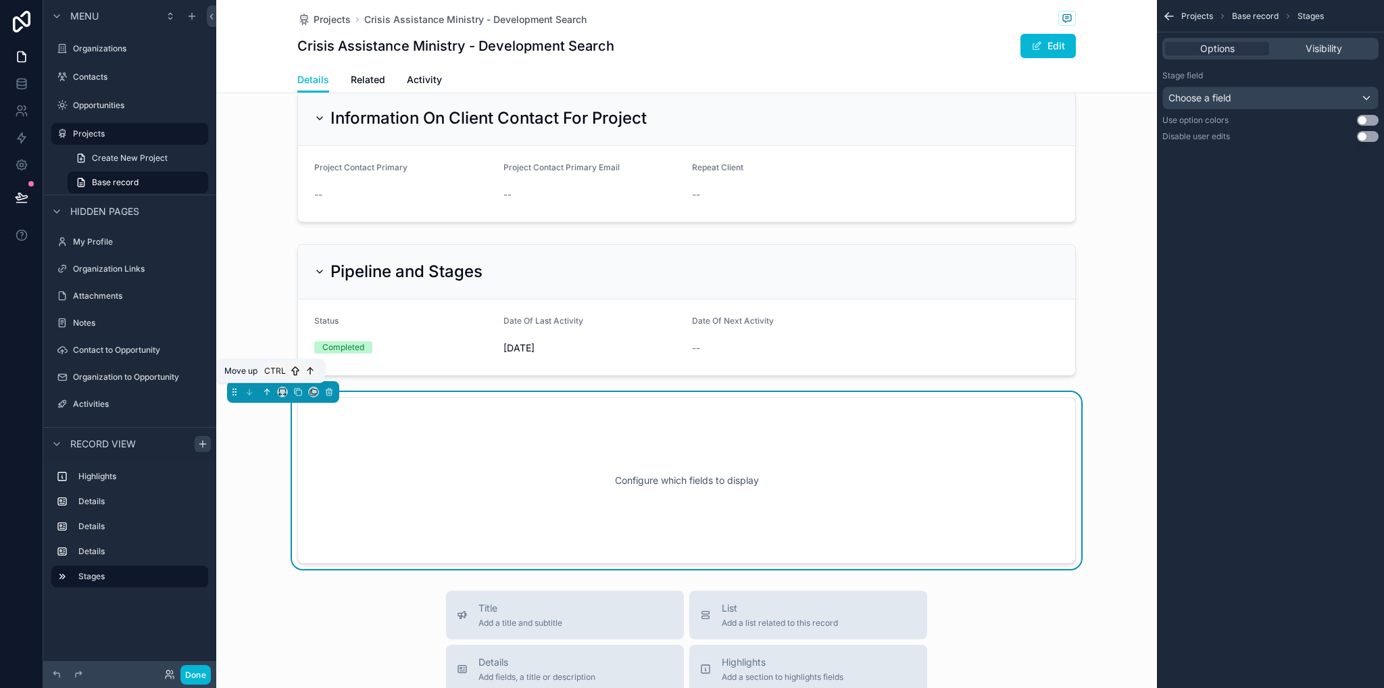
click at [268, 392] on icon "scrollable content" at bounding box center [266, 391] width 9 height 9
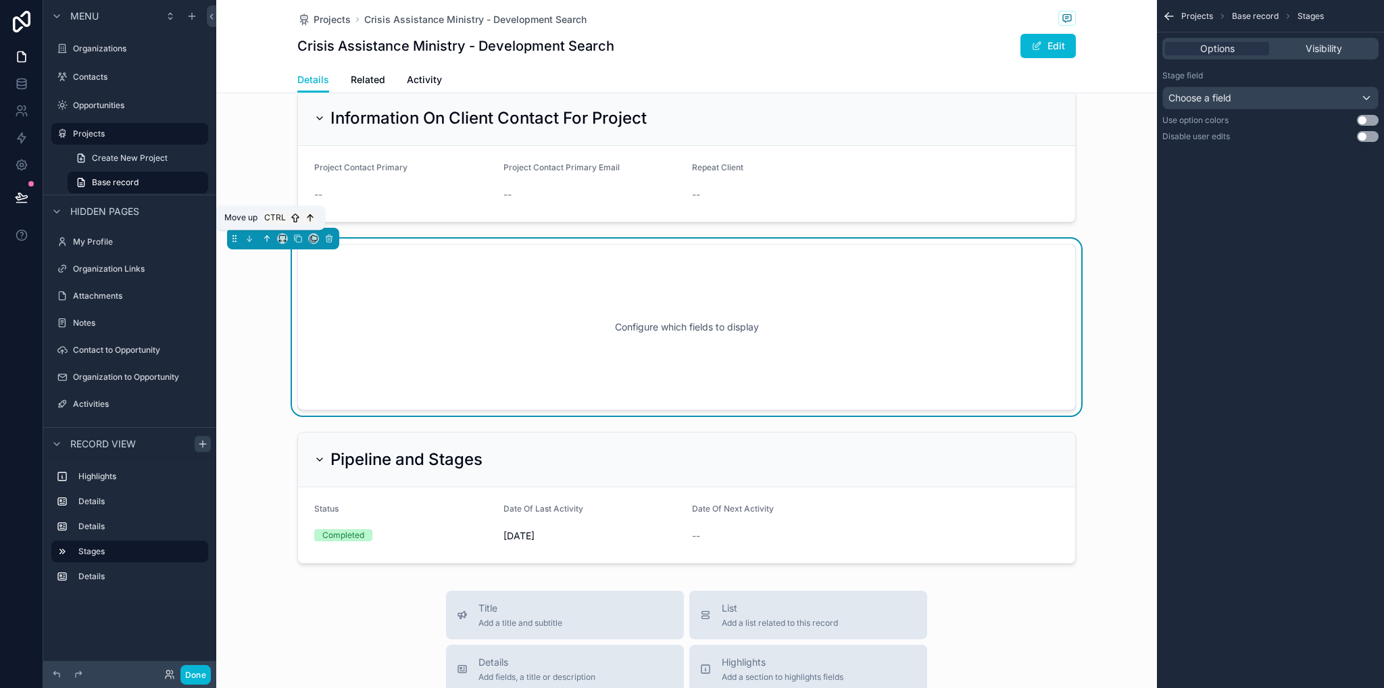
click at [267, 239] on icon "scrollable content" at bounding box center [266, 238] width 9 height 9
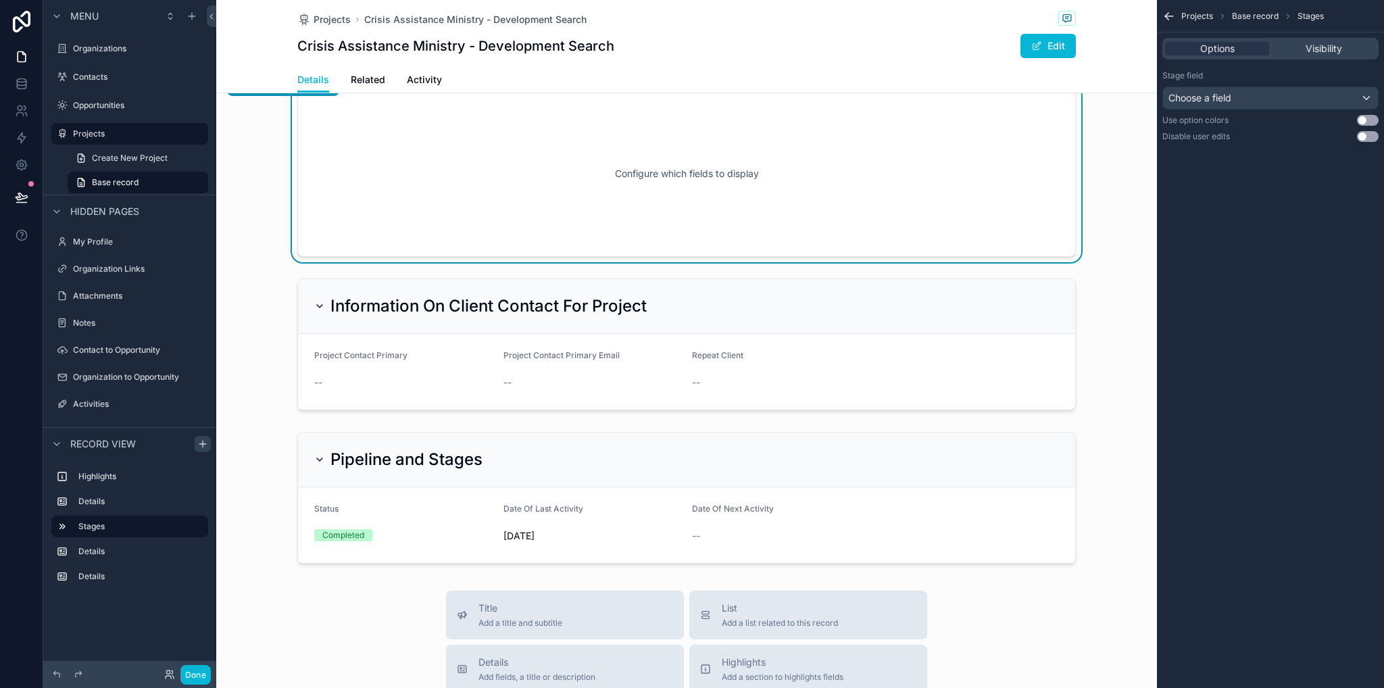
scroll to position [324, 0]
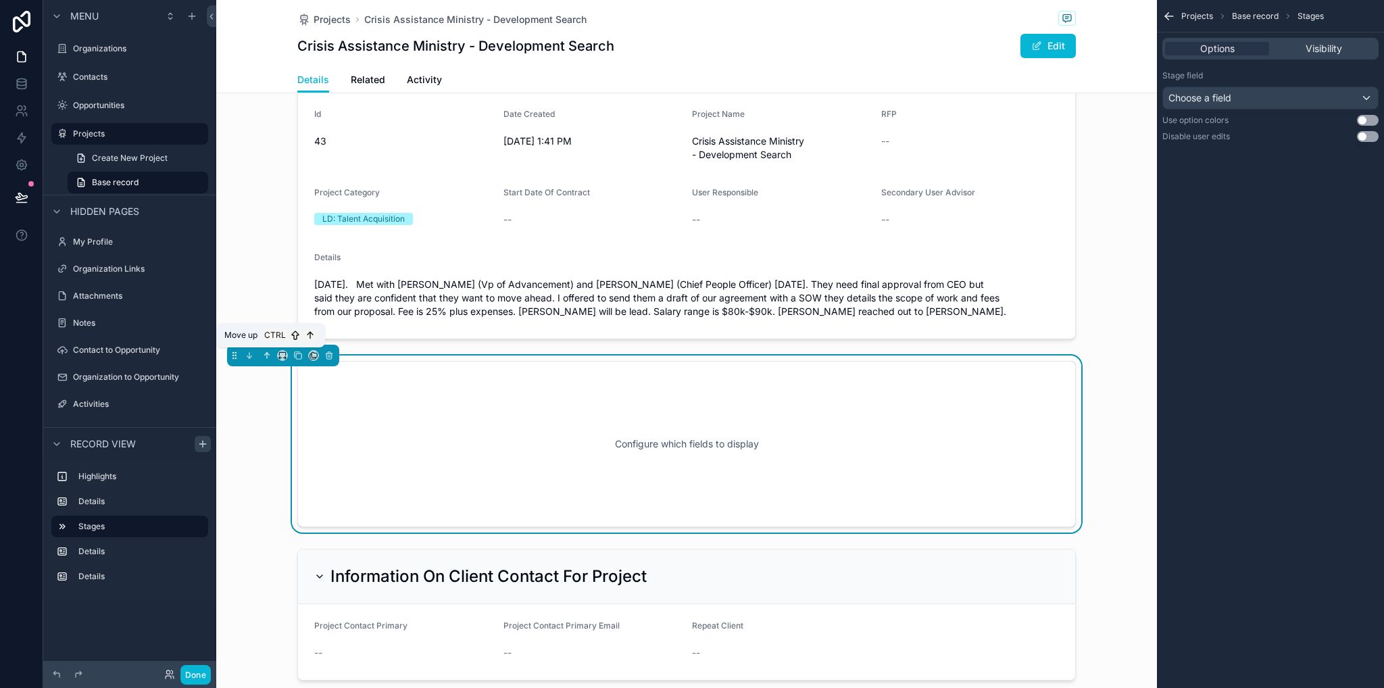
click at [267, 362] on button "scrollable content" at bounding box center [267, 355] width 15 height 15
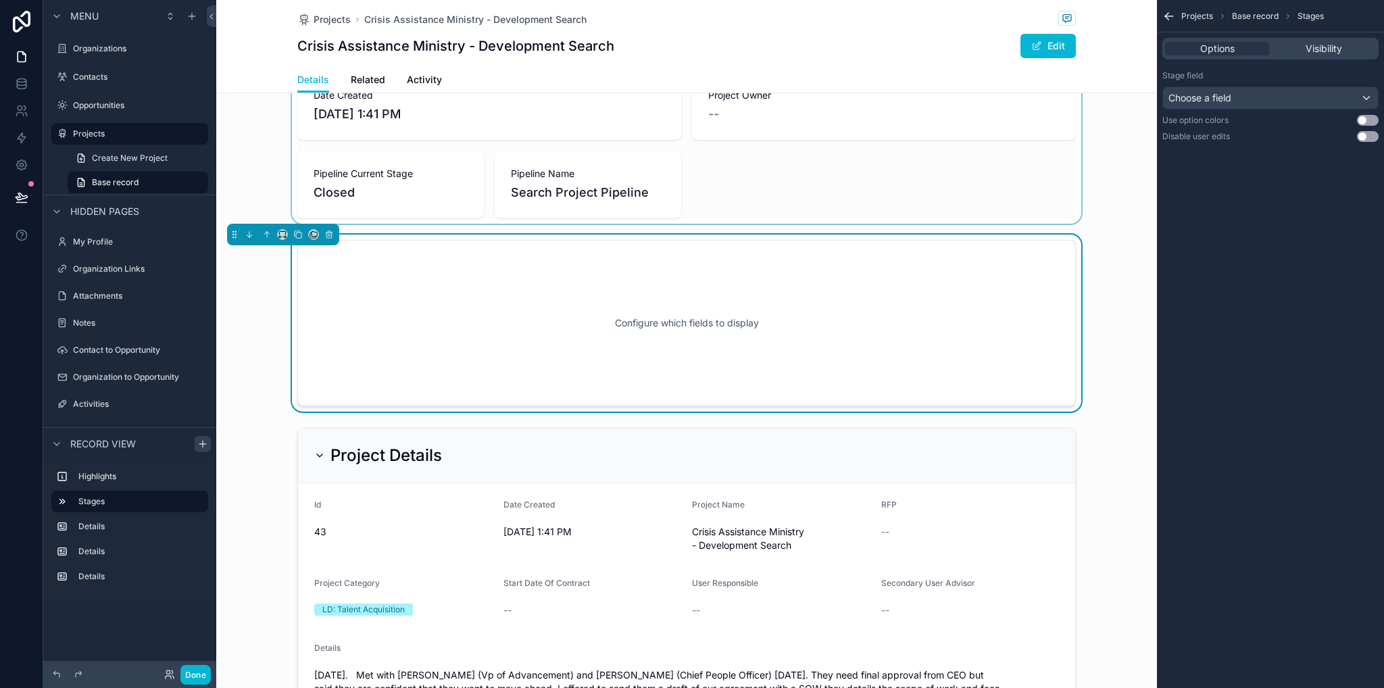
scroll to position [0, 0]
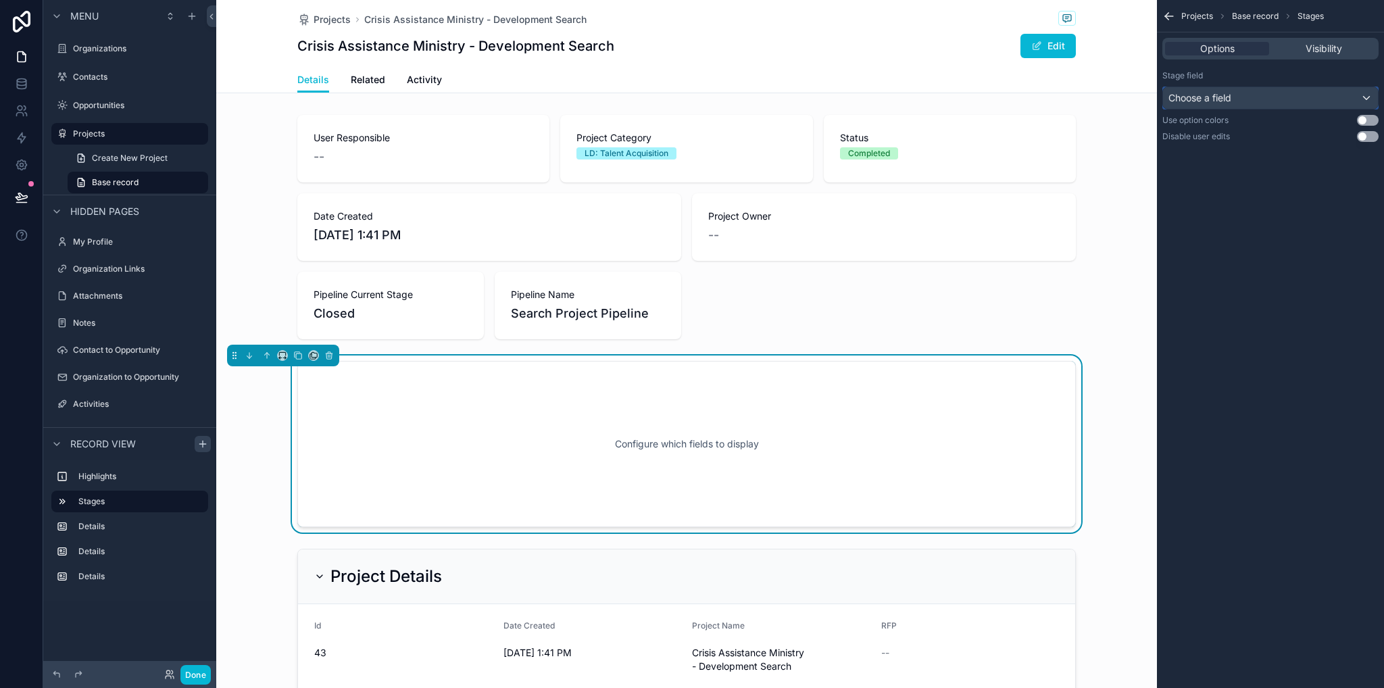
click at [1280, 97] on div "Choose a field" at bounding box center [1270, 98] width 215 height 22
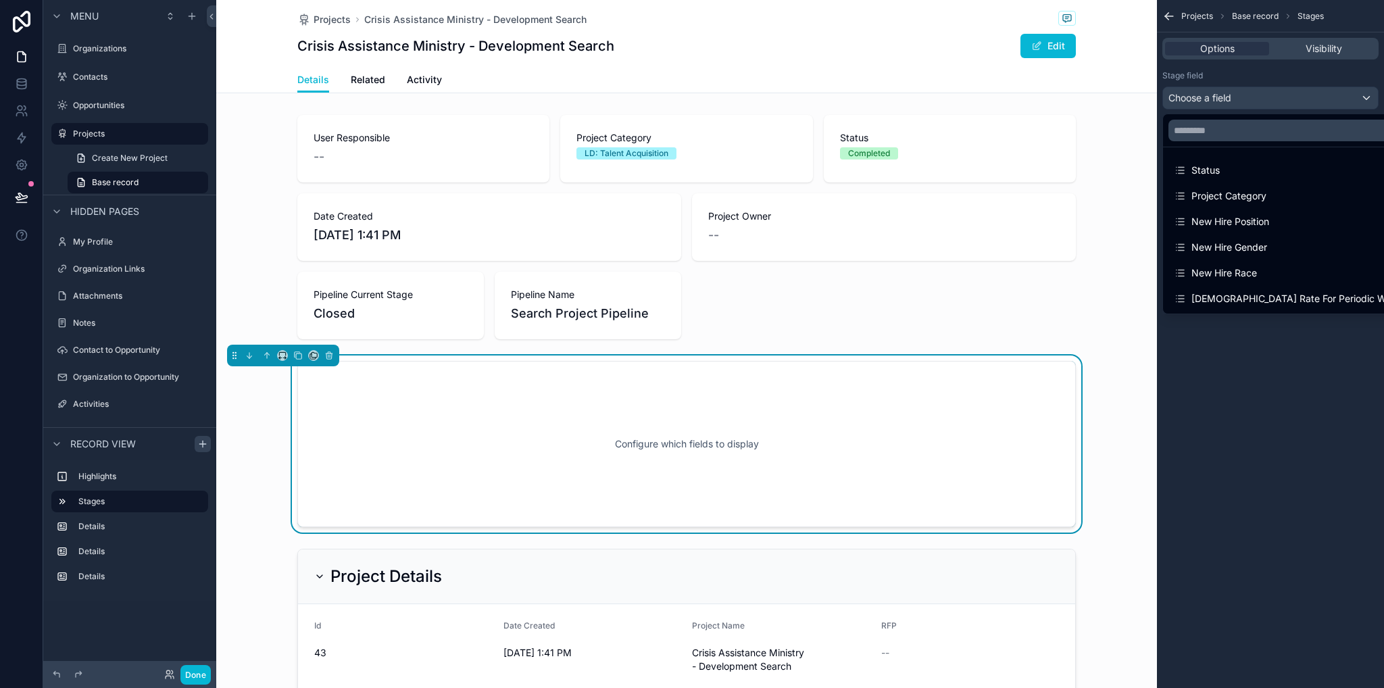
click at [979, 414] on div "Configure which fields to display" at bounding box center [687, 444] width 734 height 122
click at [332, 358] on icon "scrollable content" at bounding box center [328, 355] width 9 height 9
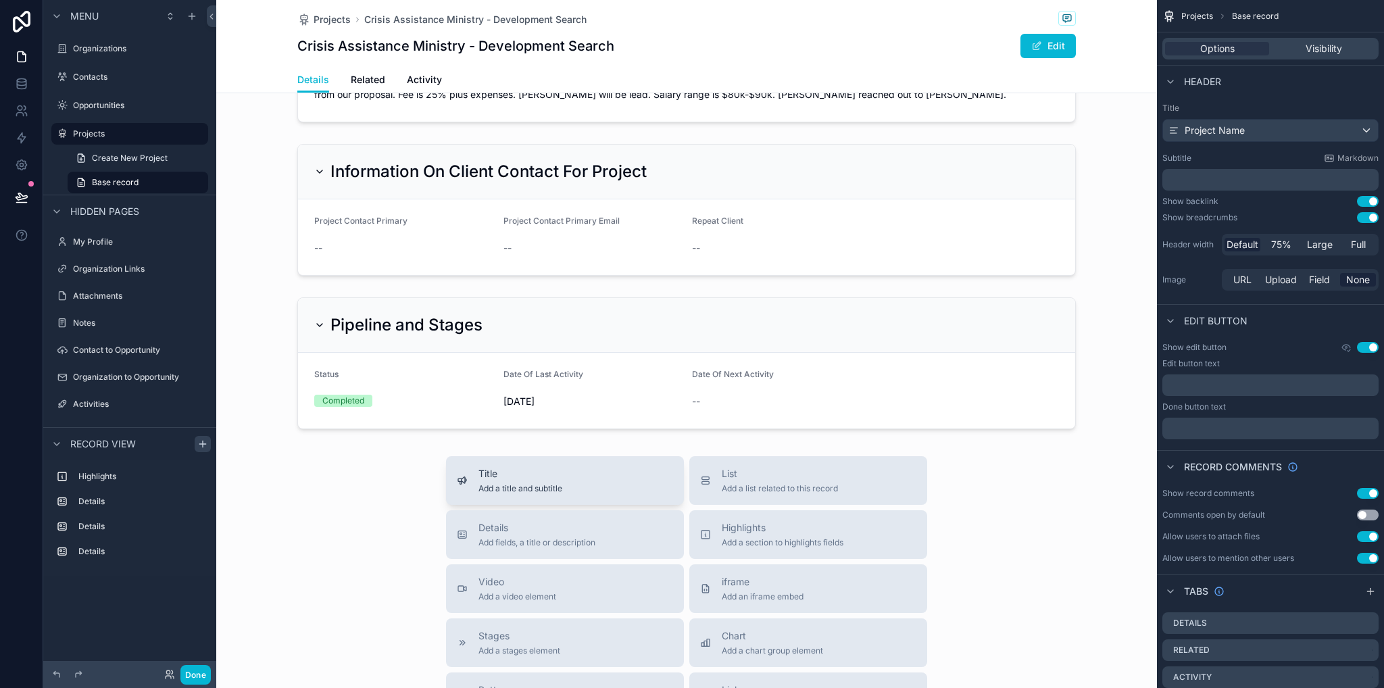
scroll to position [676, 0]
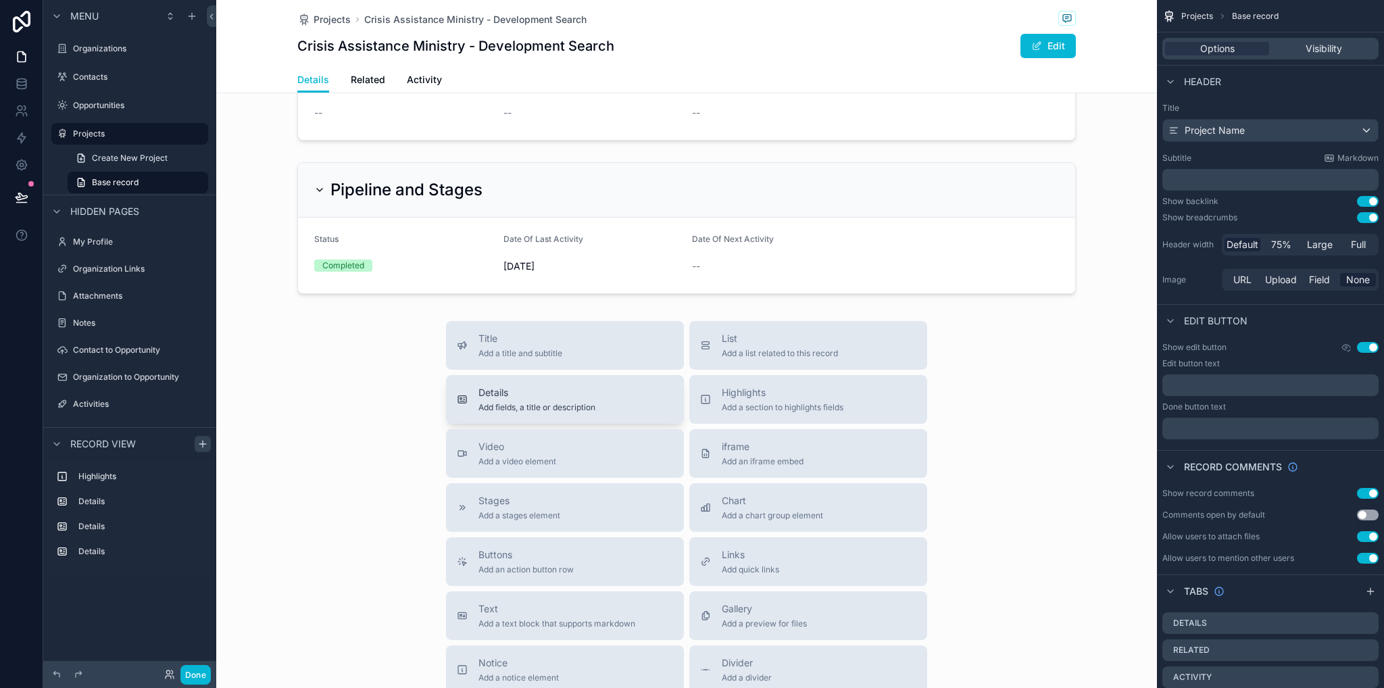
click at [514, 420] on button "Details Add fields, a title or description" at bounding box center [565, 399] width 238 height 49
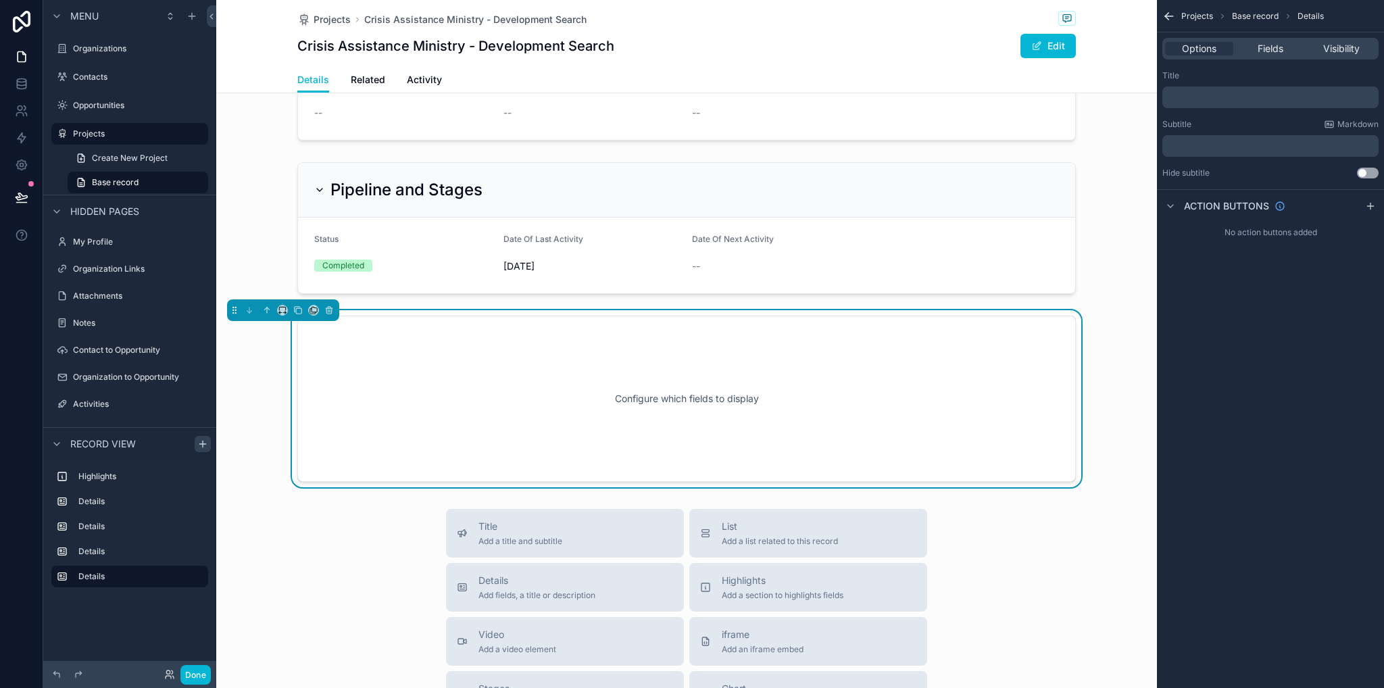
scroll to position [729, 0]
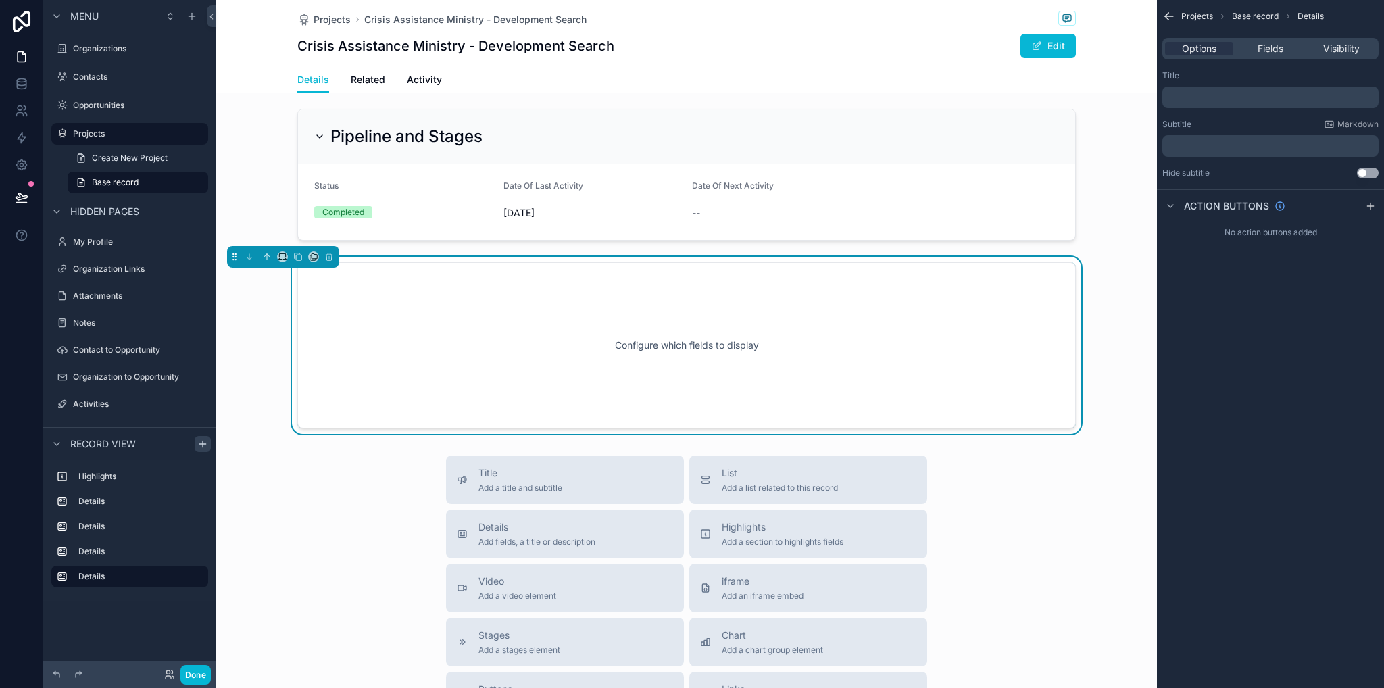
click at [1217, 95] on p "﻿" at bounding box center [1272, 97] width 208 height 11
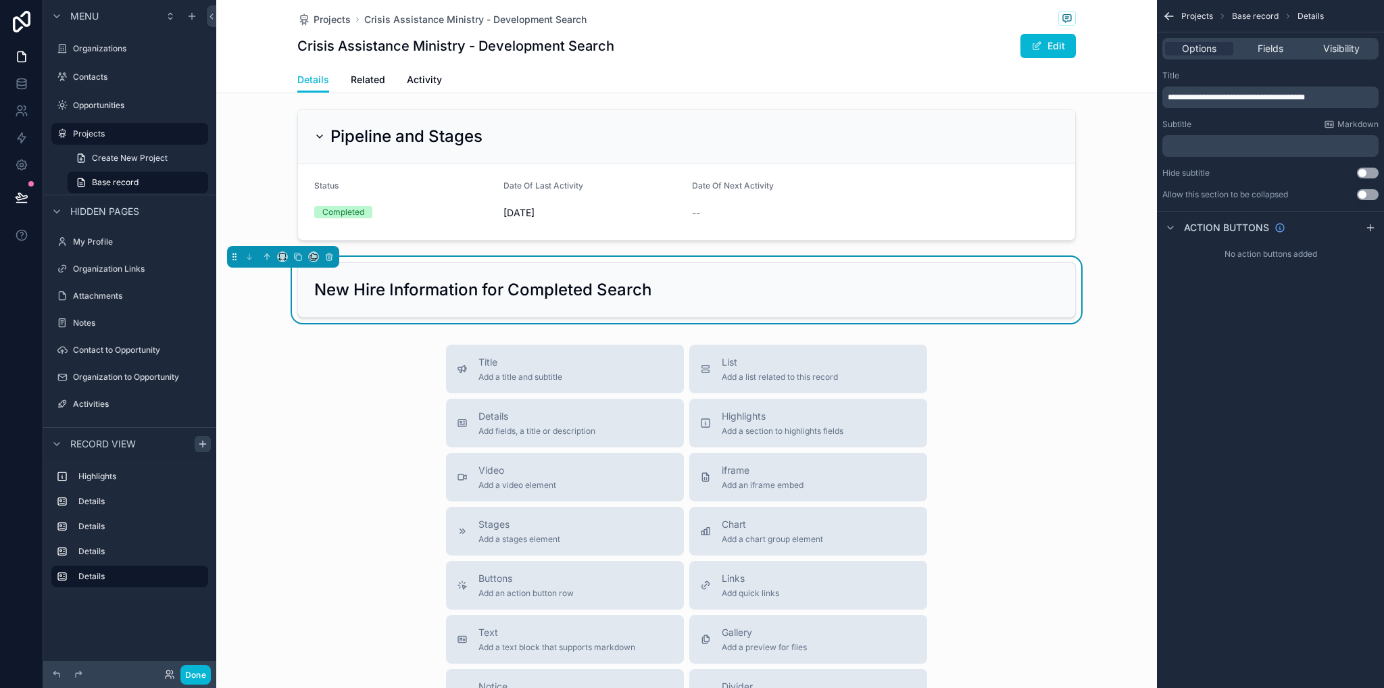
click at [1028, 374] on div "Title Add a title and subtitle List Add a list related to this record Details A…" at bounding box center [686, 585] width 941 height 481
click at [1364, 176] on button "Use setting" at bounding box center [1368, 173] width 22 height 11
click at [1371, 193] on button "Use setting" at bounding box center [1368, 194] width 22 height 11
click at [1369, 171] on button "Use setting" at bounding box center [1368, 173] width 22 height 11
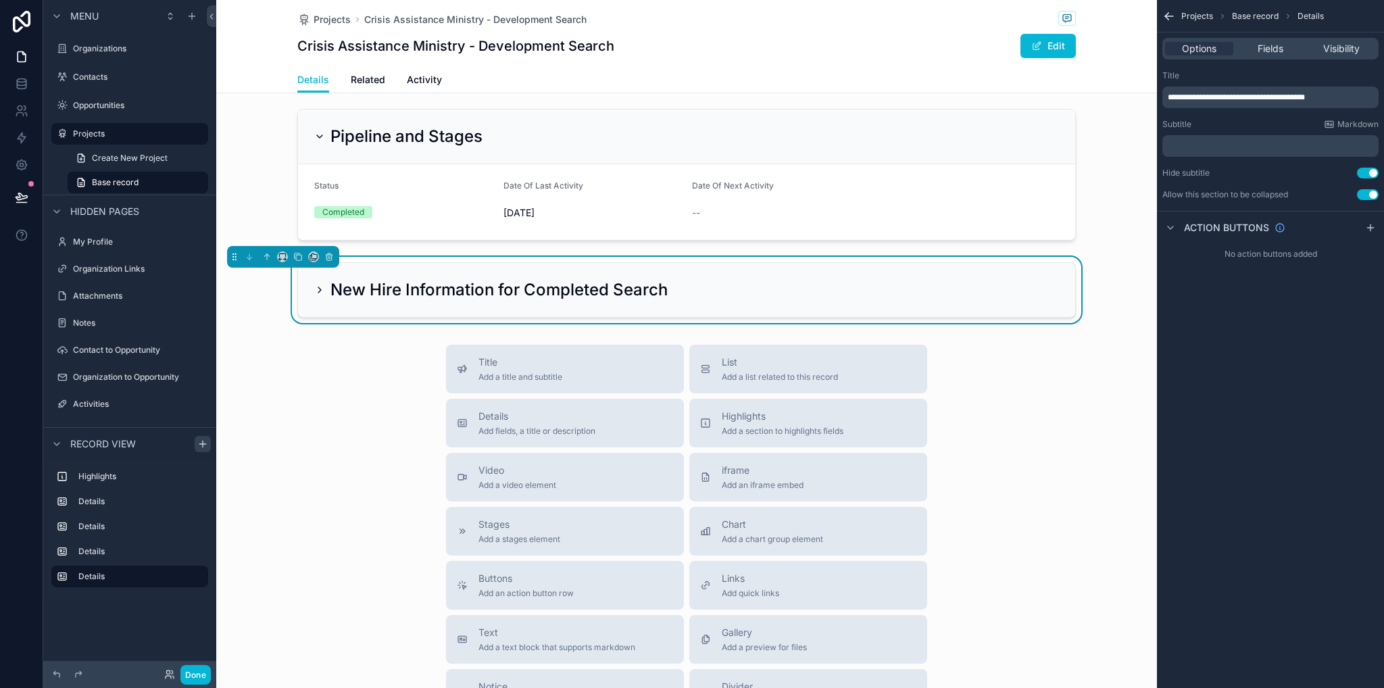
click at [1370, 174] on button "Use setting" at bounding box center [1368, 173] width 22 height 11
click at [1265, 48] on span "Fields" at bounding box center [1271, 49] width 26 height 14
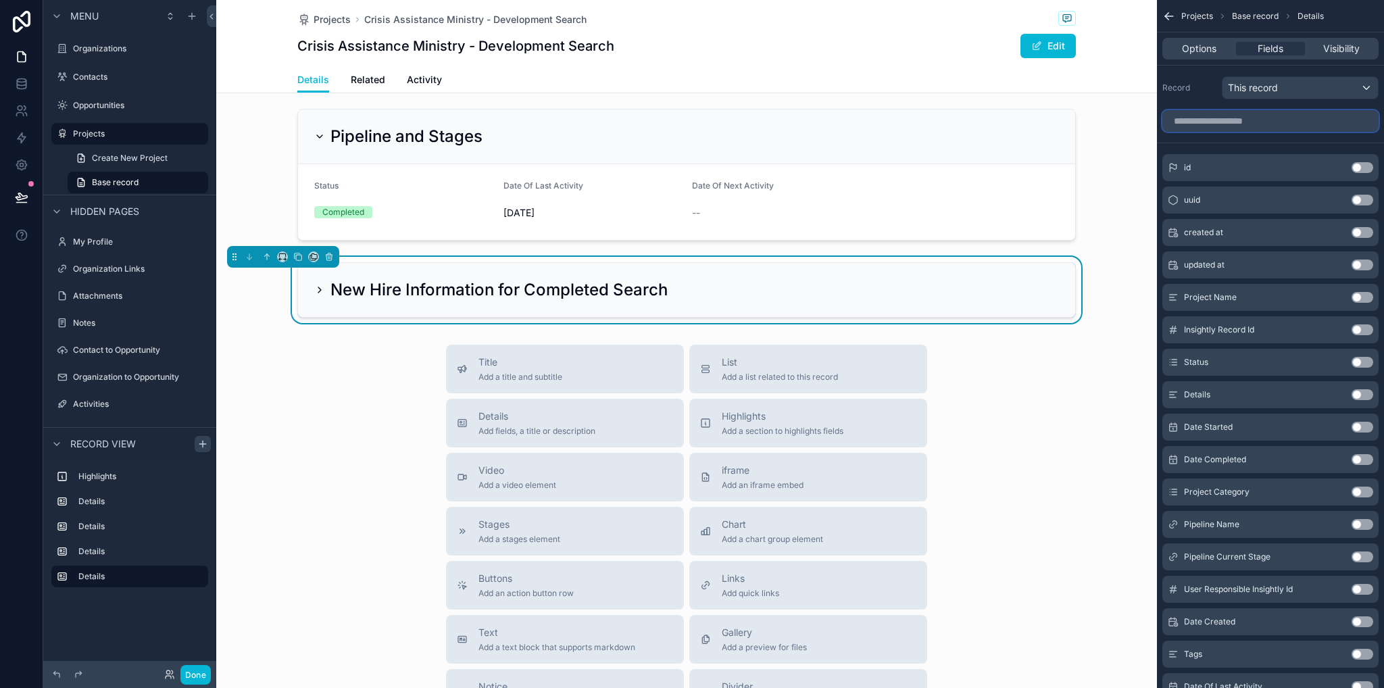
click at [1241, 123] on input "scrollable content" at bounding box center [1271, 121] width 216 height 22
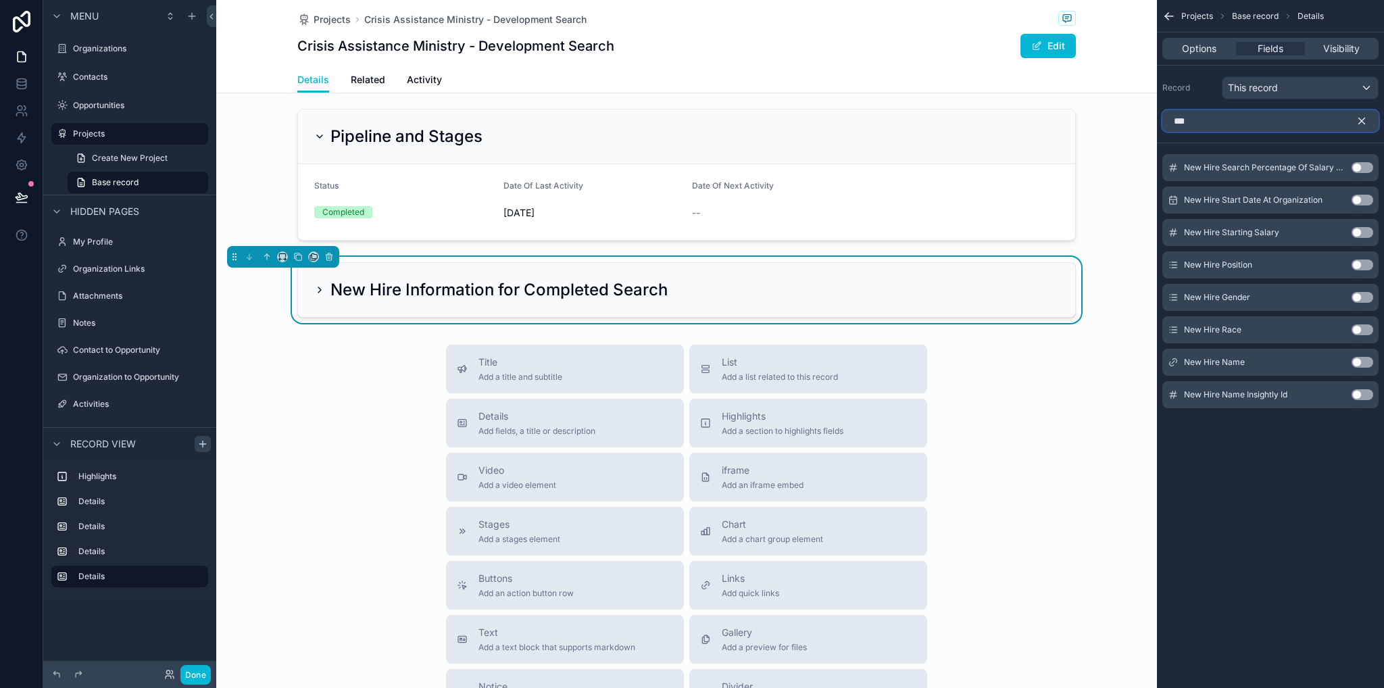
type input "***"
click at [1363, 364] on button "Use setting" at bounding box center [1363, 362] width 22 height 11
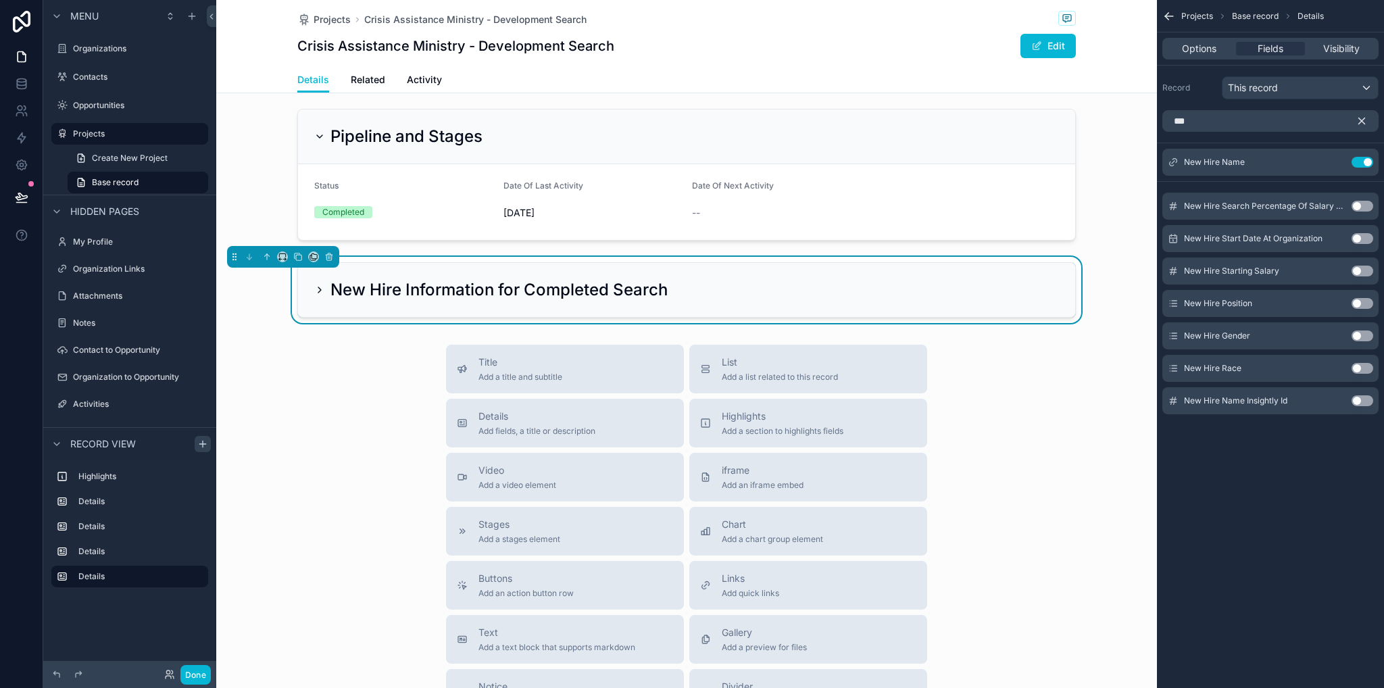
click at [314, 289] on icon "scrollable content" at bounding box center [319, 290] width 11 height 11
click at [316, 291] on icon "scrollable content" at bounding box center [319, 290] width 11 height 11
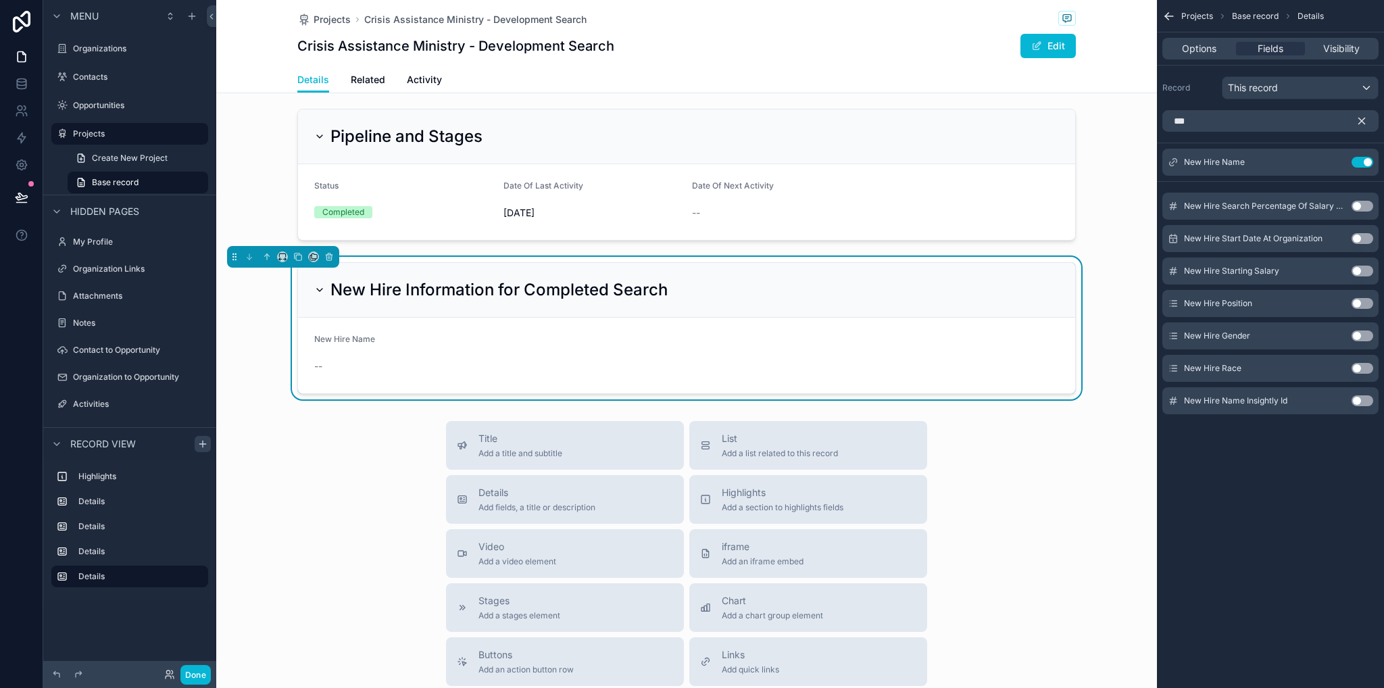
click at [1357, 337] on button "Use setting" at bounding box center [1363, 336] width 22 height 11
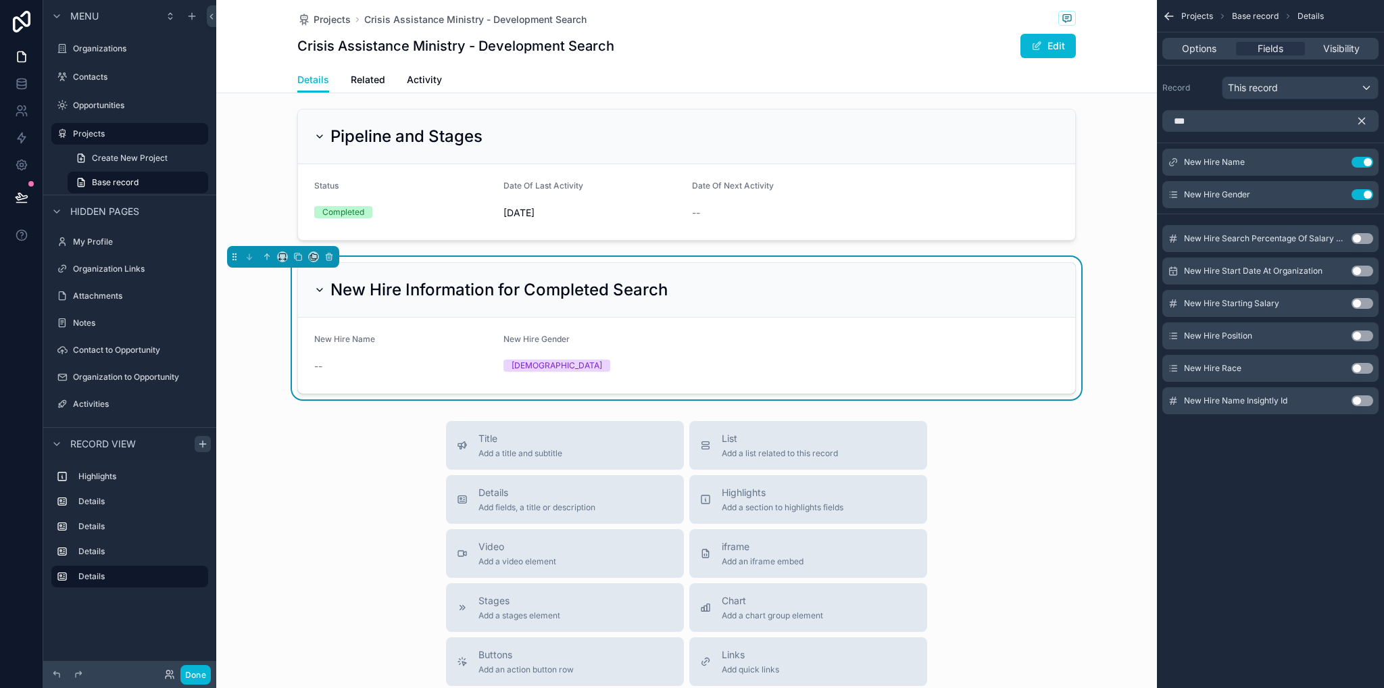
click at [1363, 368] on button "Use setting" at bounding box center [1363, 368] width 22 height 11
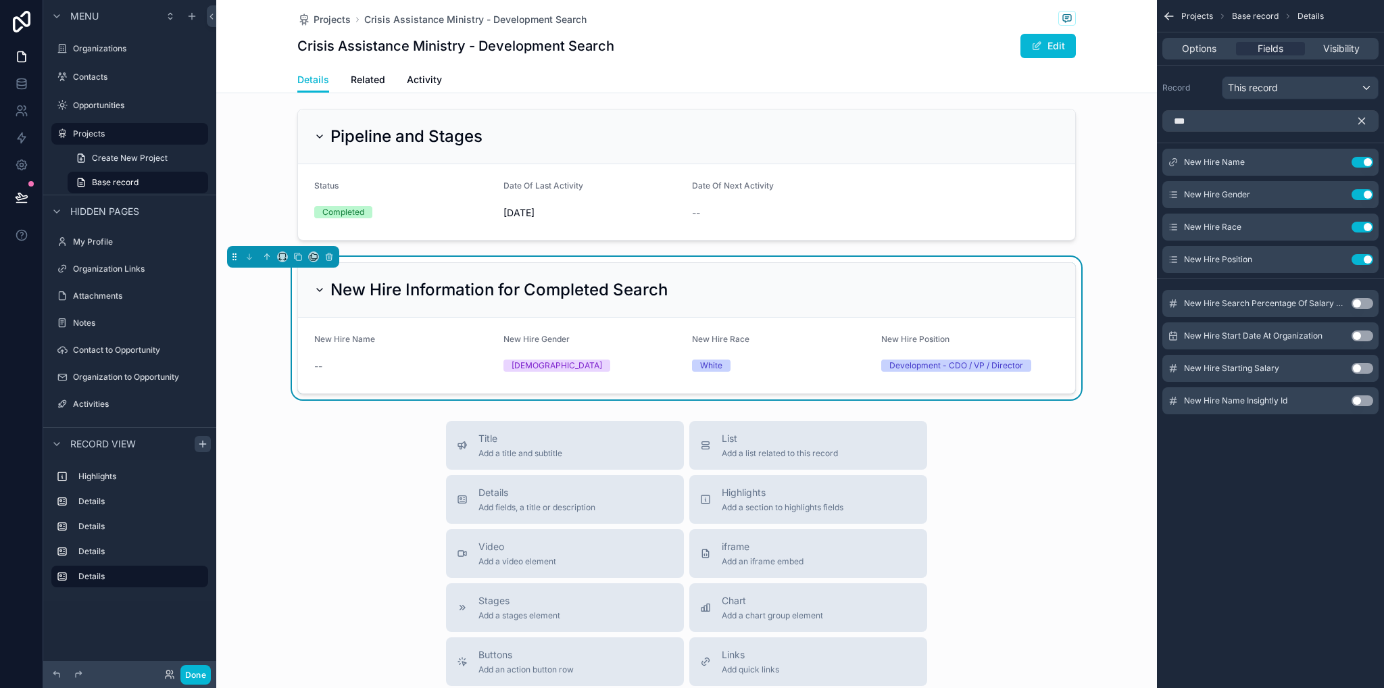
click at [1363, 368] on button "Use setting" at bounding box center [1363, 368] width 22 height 11
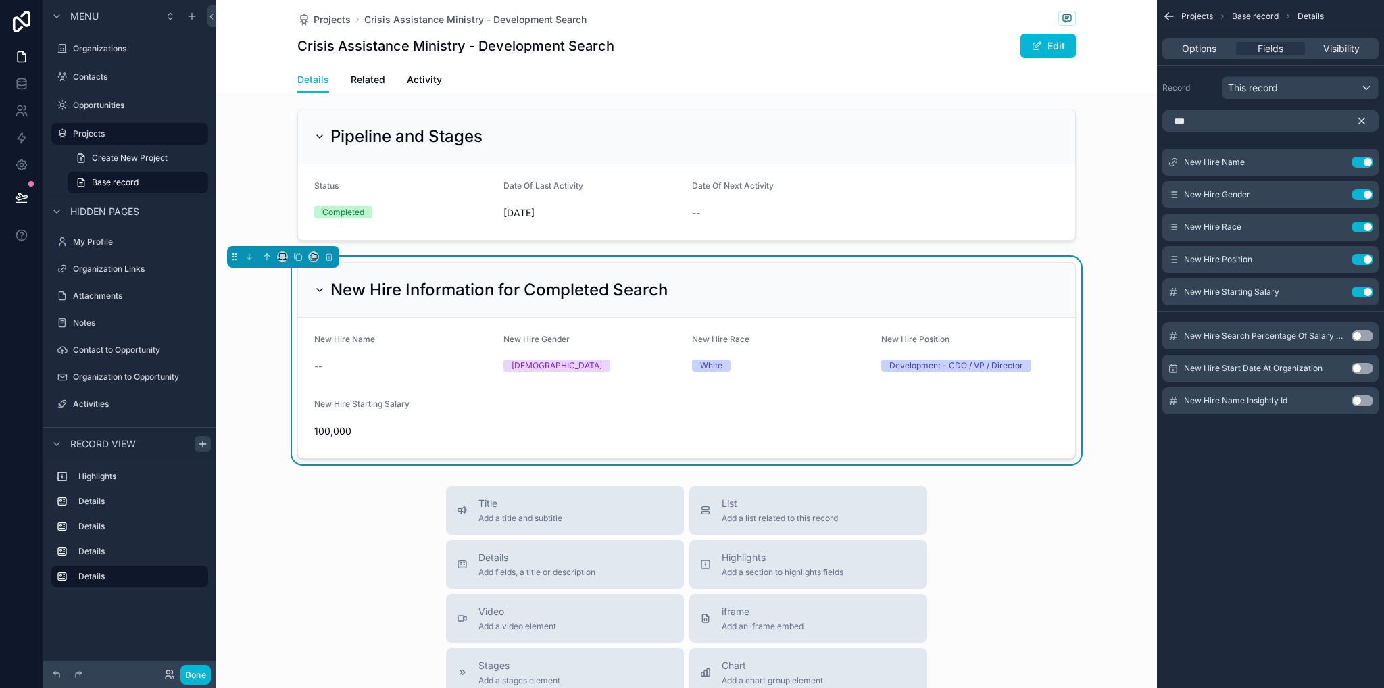
click at [1360, 333] on button "Use setting" at bounding box center [1363, 336] width 22 height 11
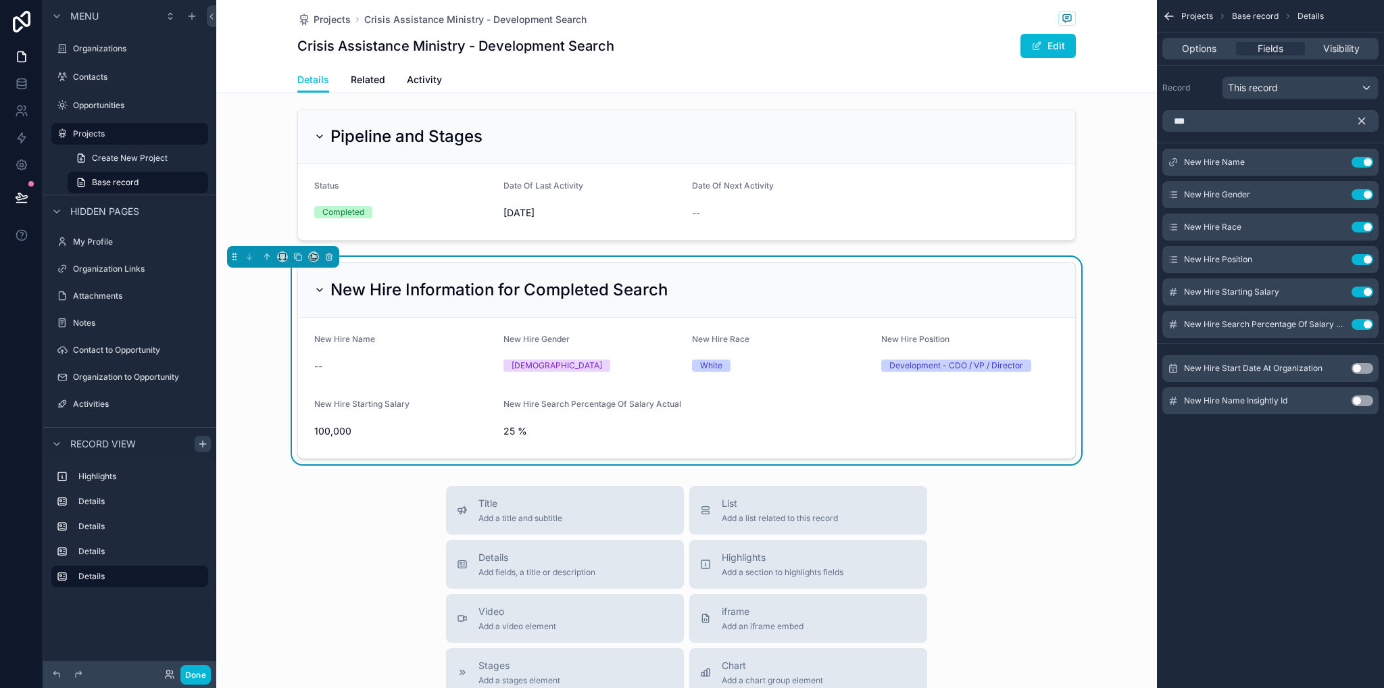
click at [1358, 368] on button "Use setting" at bounding box center [1363, 368] width 22 height 11
click at [525, 552] on span "Details" at bounding box center [537, 558] width 117 height 14
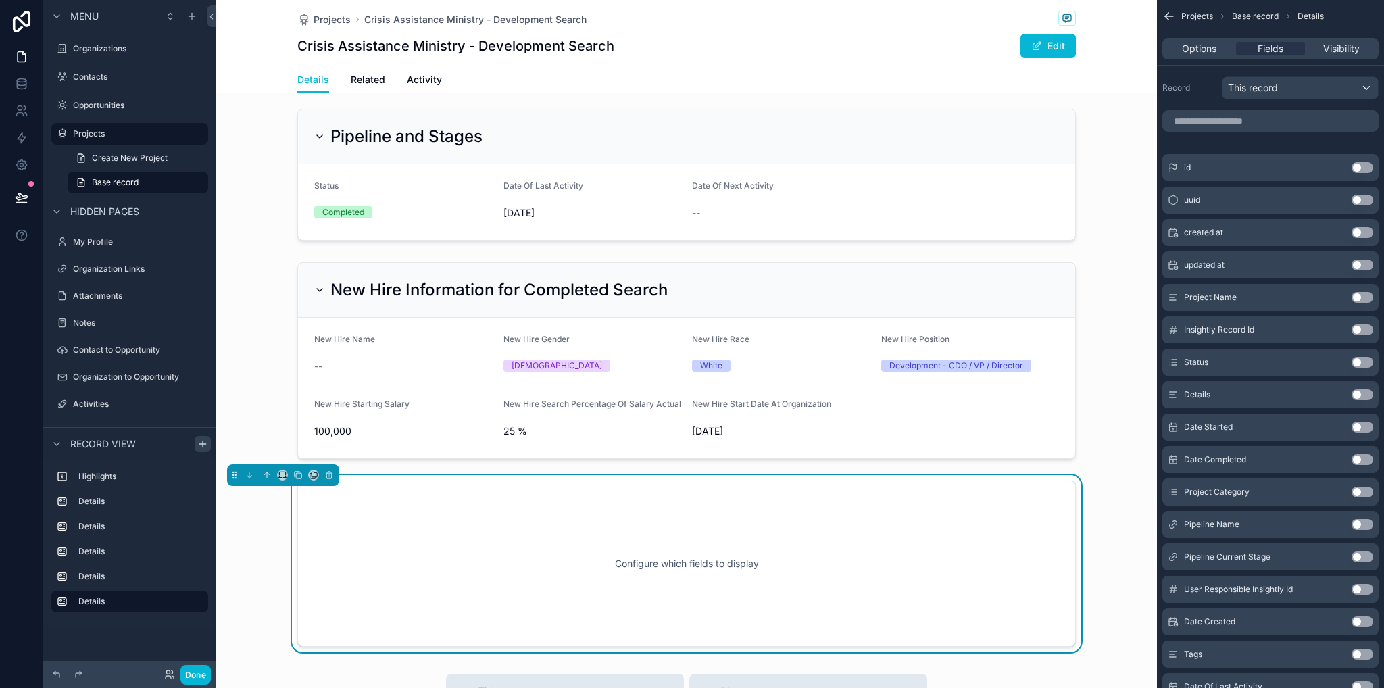
scroll to position [947, 0]
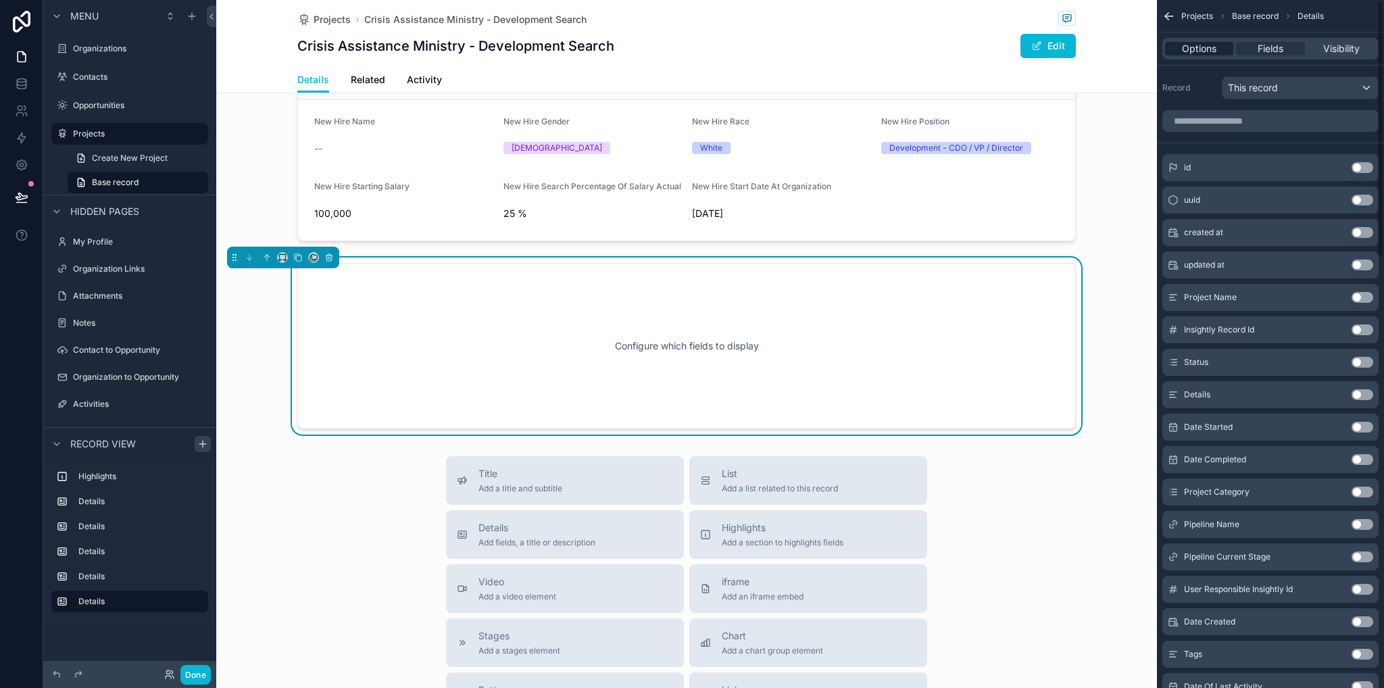
click at [1178, 52] on div "Options" at bounding box center [1199, 49] width 68 height 14
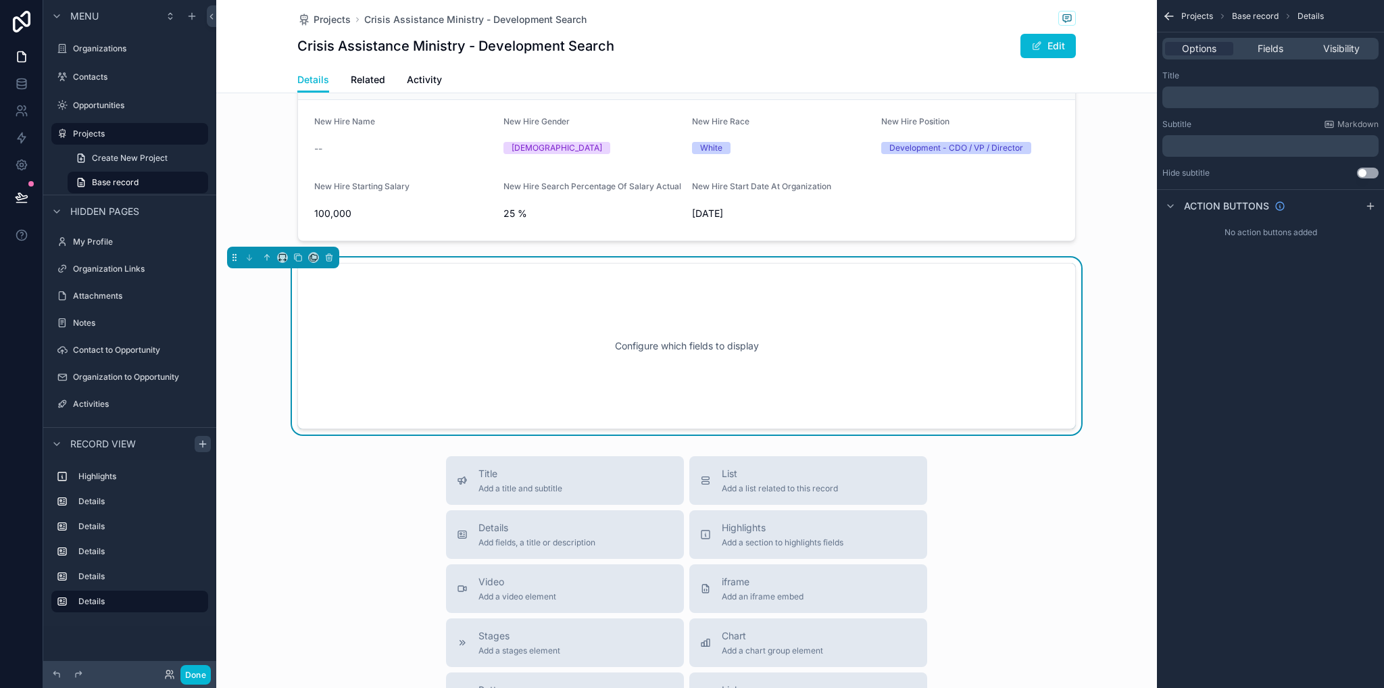
click at [1242, 98] on p "﻿" at bounding box center [1272, 97] width 208 height 11
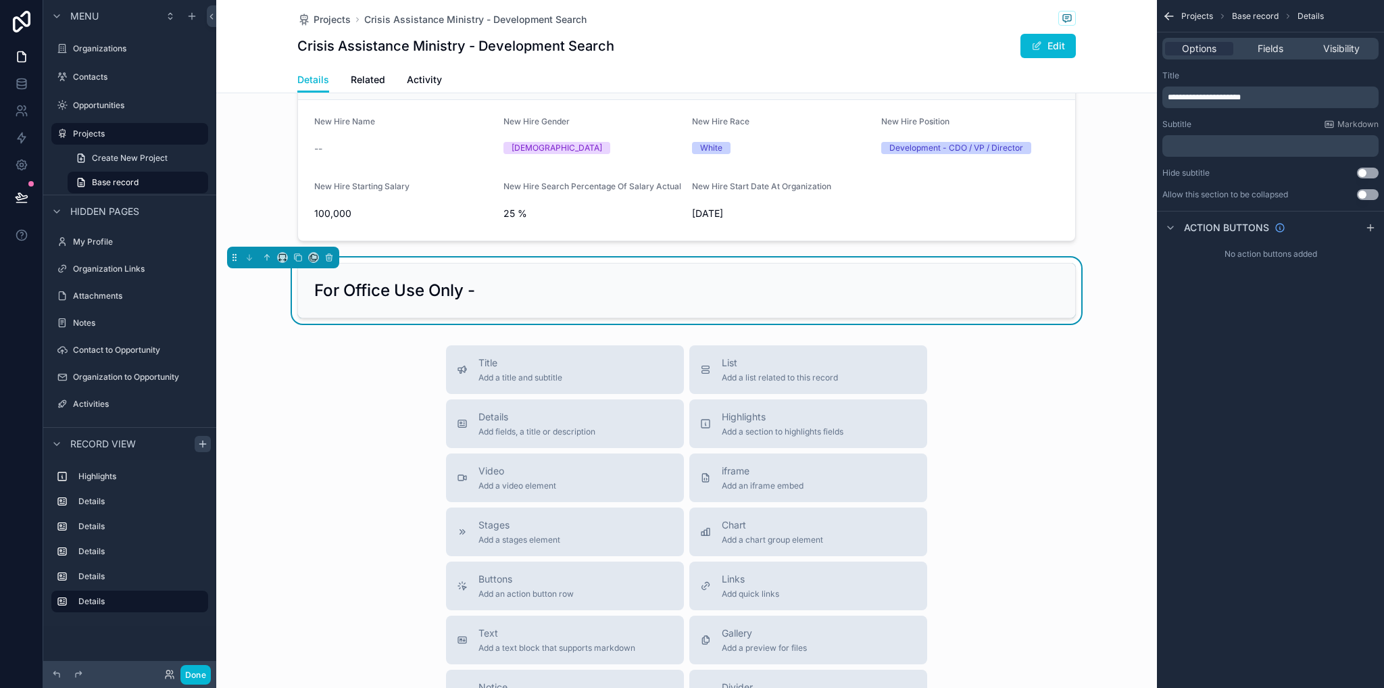
drag, startPoint x: 1303, startPoint y: 389, endPoint x: 1273, endPoint y: 244, distance: 147.8
click at [1302, 383] on div "**********" at bounding box center [1270, 344] width 227 height 688
drag, startPoint x: 1371, startPoint y: 196, endPoint x: 1367, endPoint y: 174, distance: 22.6
click at [1371, 195] on button "Use setting" at bounding box center [1368, 194] width 22 height 11
click at [1369, 173] on button "Use setting" at bounding box center [1368, 173] width 22 height 11
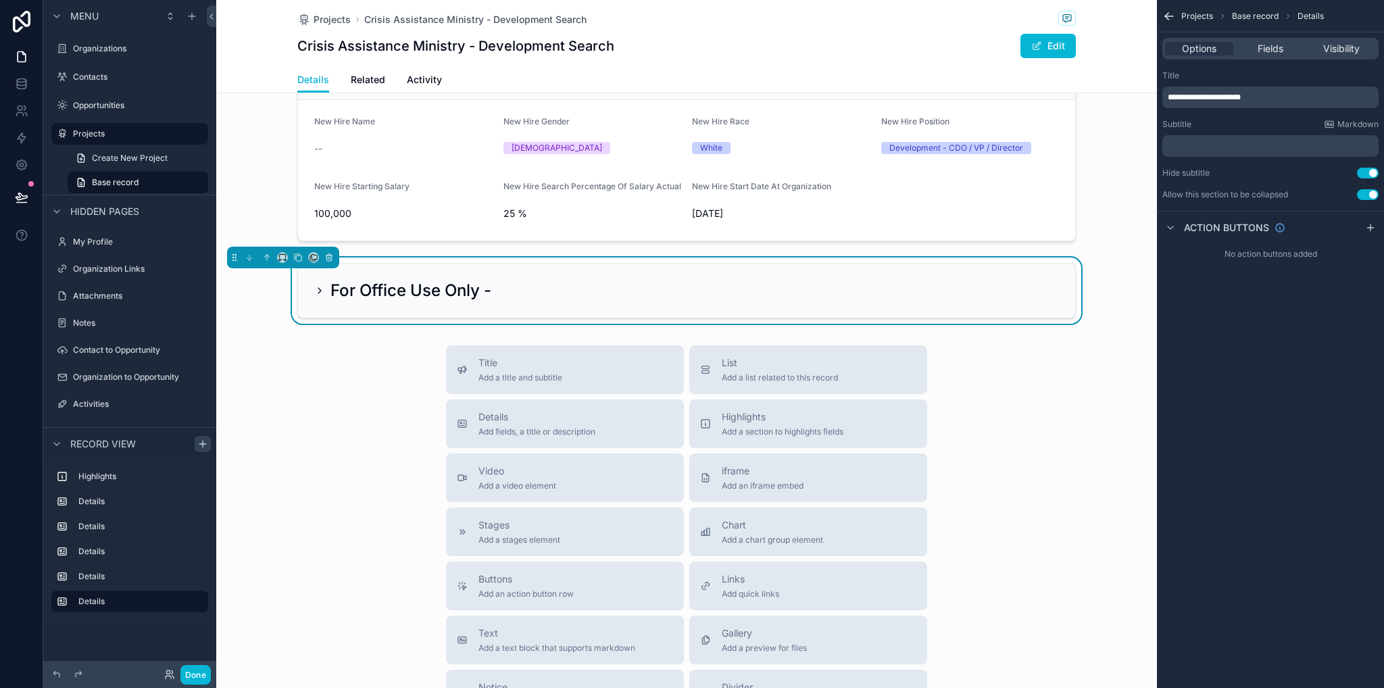
click at [314, 288] on icon "scrollable content" at bounding box center [319, 290] width 11 height 11
click at [314, 290] on icon "scrollable content" at bounding box center [319, 290] width 11 height 11
click at [1279, 49] on span "Fields" at bounding box center [1271, 49] width 26 height 14
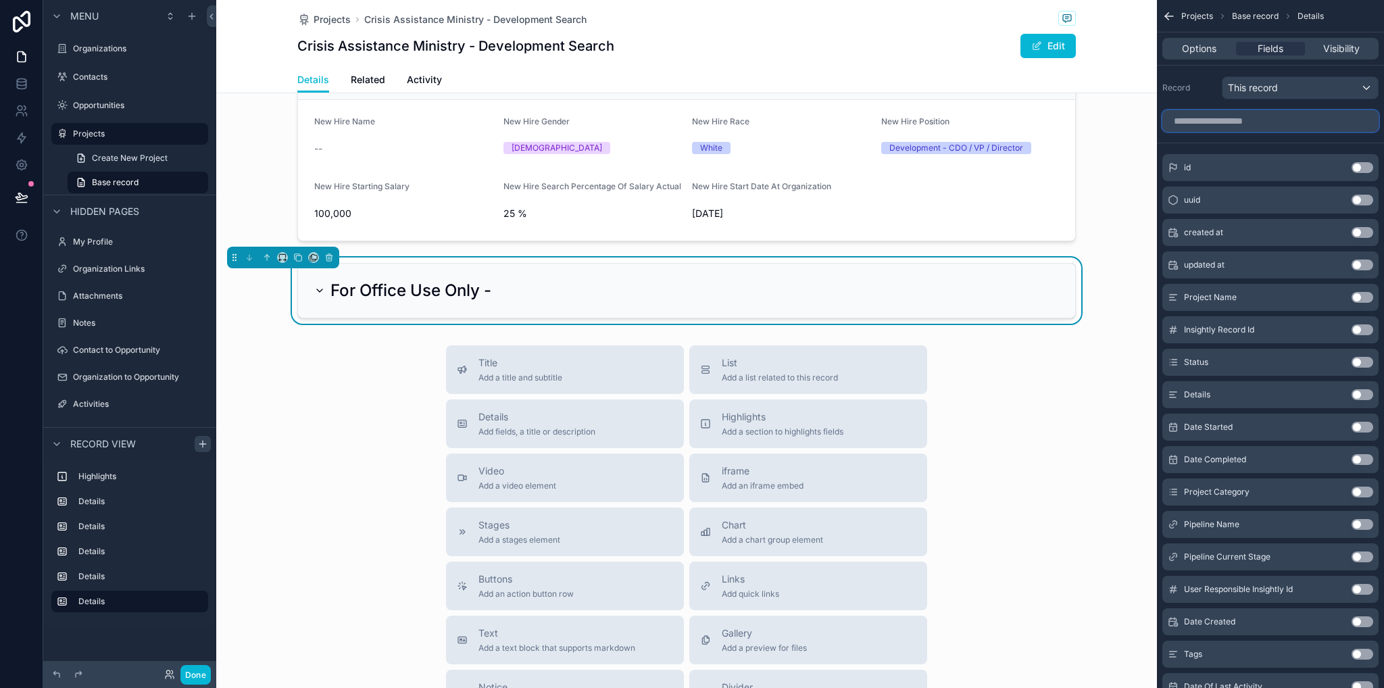
click at [1242, 122] on input "scrollable content" at bounding box center [1271, 121] width 216 height 22
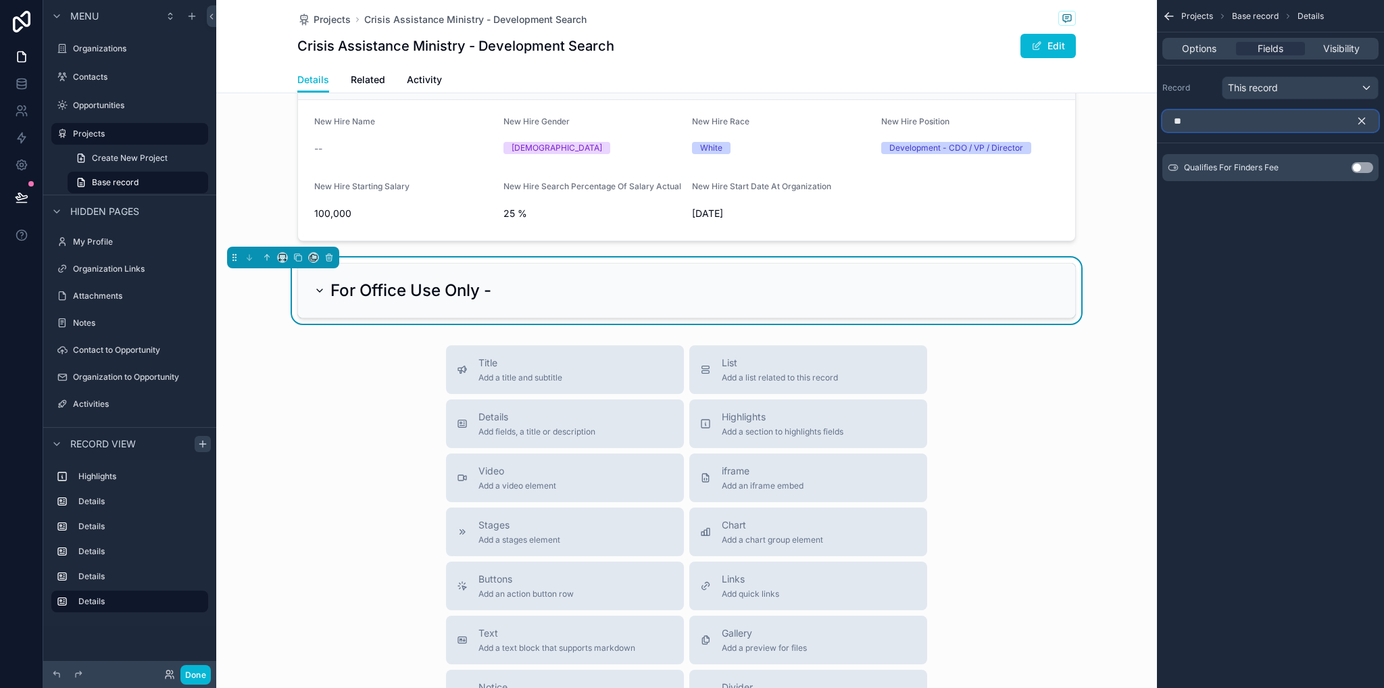
type input "*"
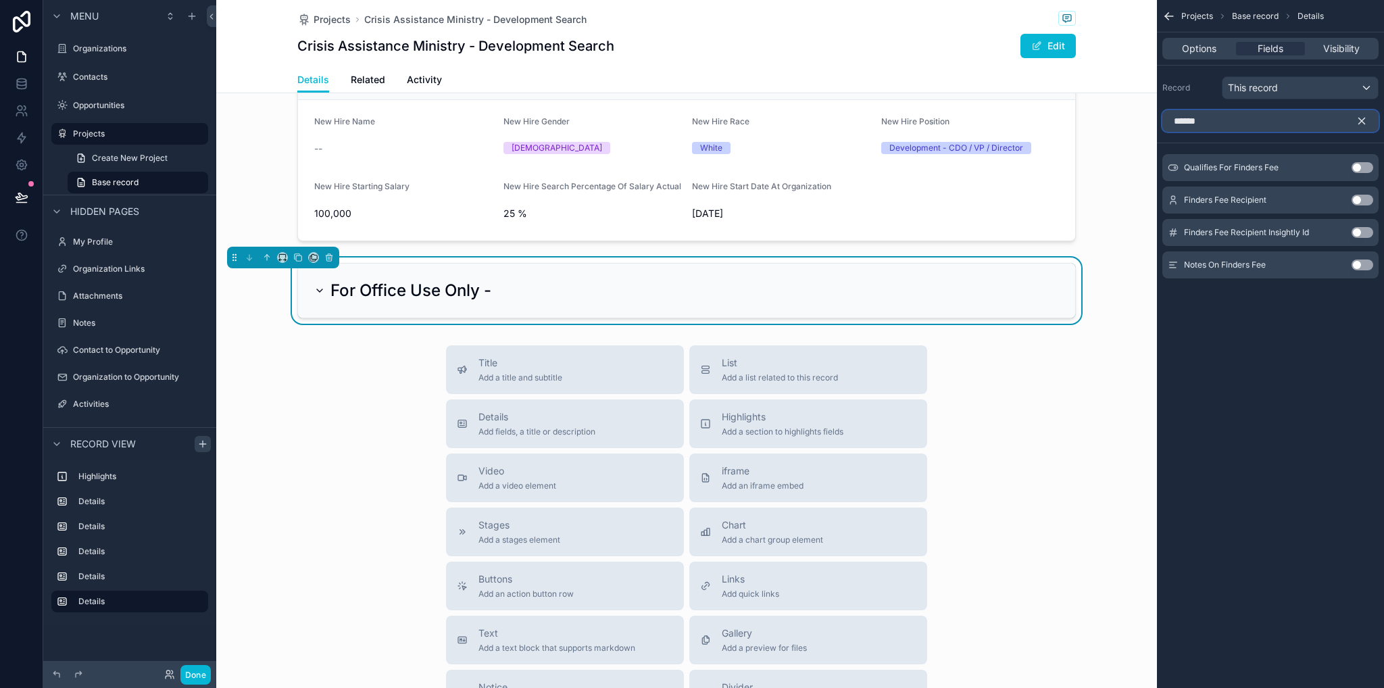
type input "******"
click at [1360, 171] on button "Use setting" at bounding box center [1363, 167] width 22 height 11
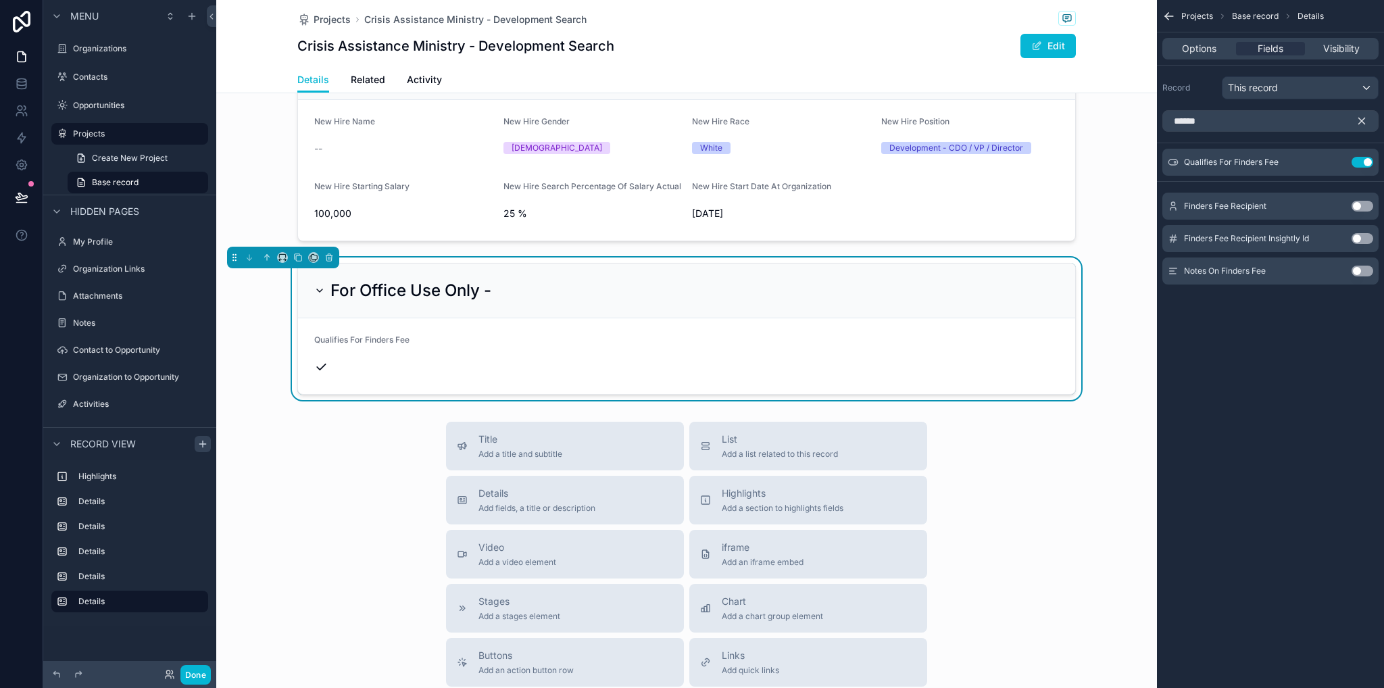
click at [1360, 210] on button "Use setting" at bounding box center [1363, 206] width 22 height 11
click at [1360, 267] on button "Use setting" at bounding box center [1363, 271] width 22 height 11
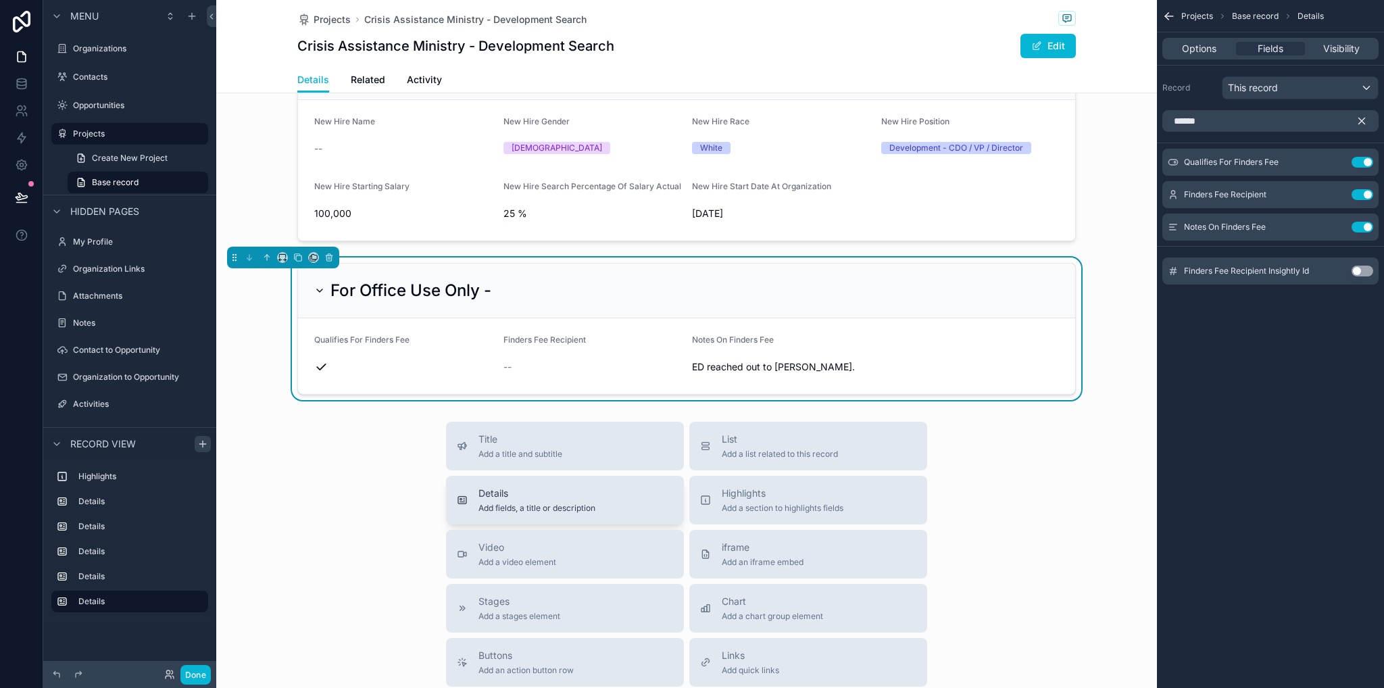
click at [552, 495] on span "Details" at bounding box center [537, 494] width 117 height 14
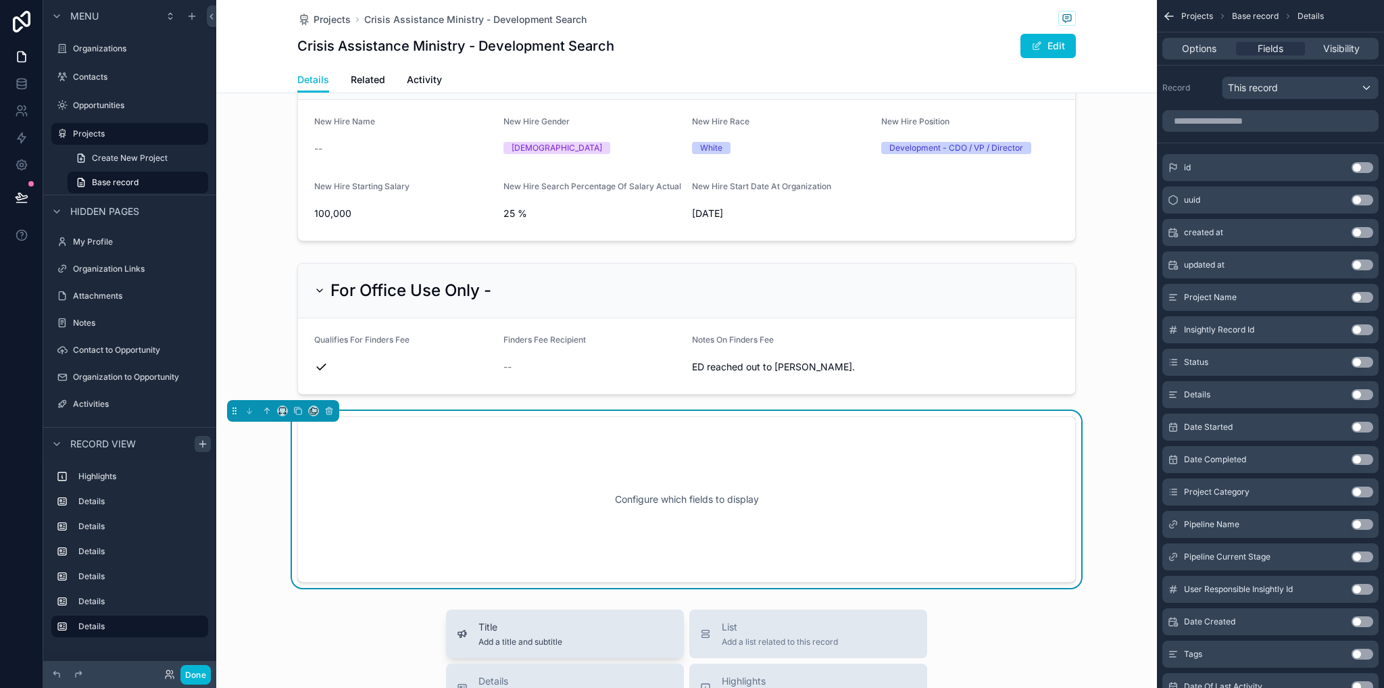
scroll to position [1100, 0]
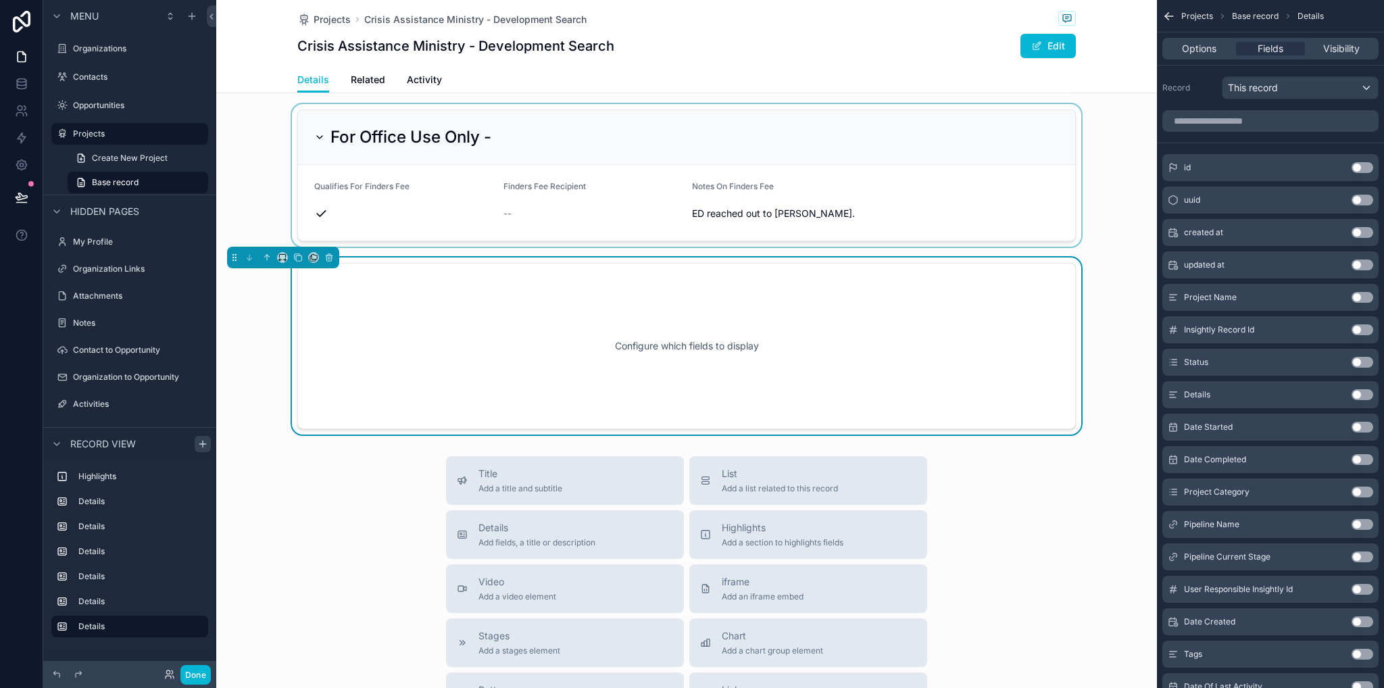
click at [494, 200] on div "scrollable content" at bounding box center [686, 175] width 941 height 143
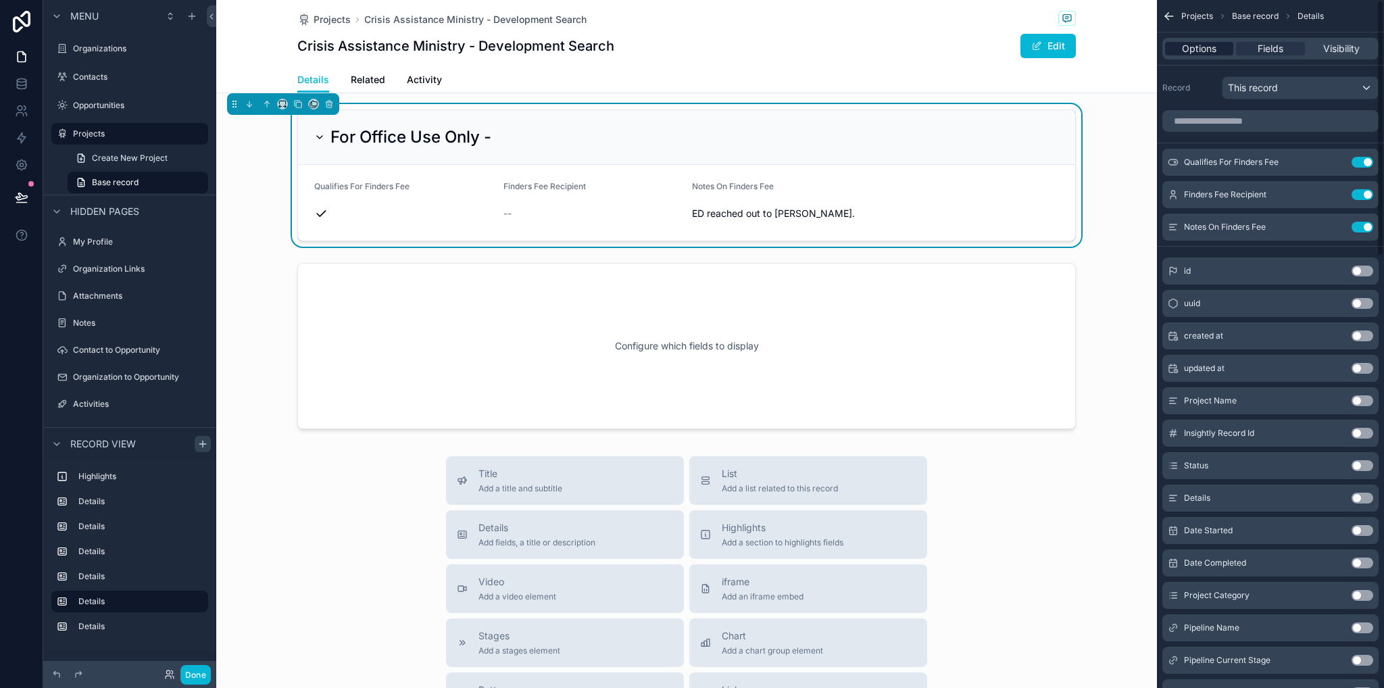
click at [1213, 52] on span "Options" at bounding box center [1199, 49] width 34 height 14
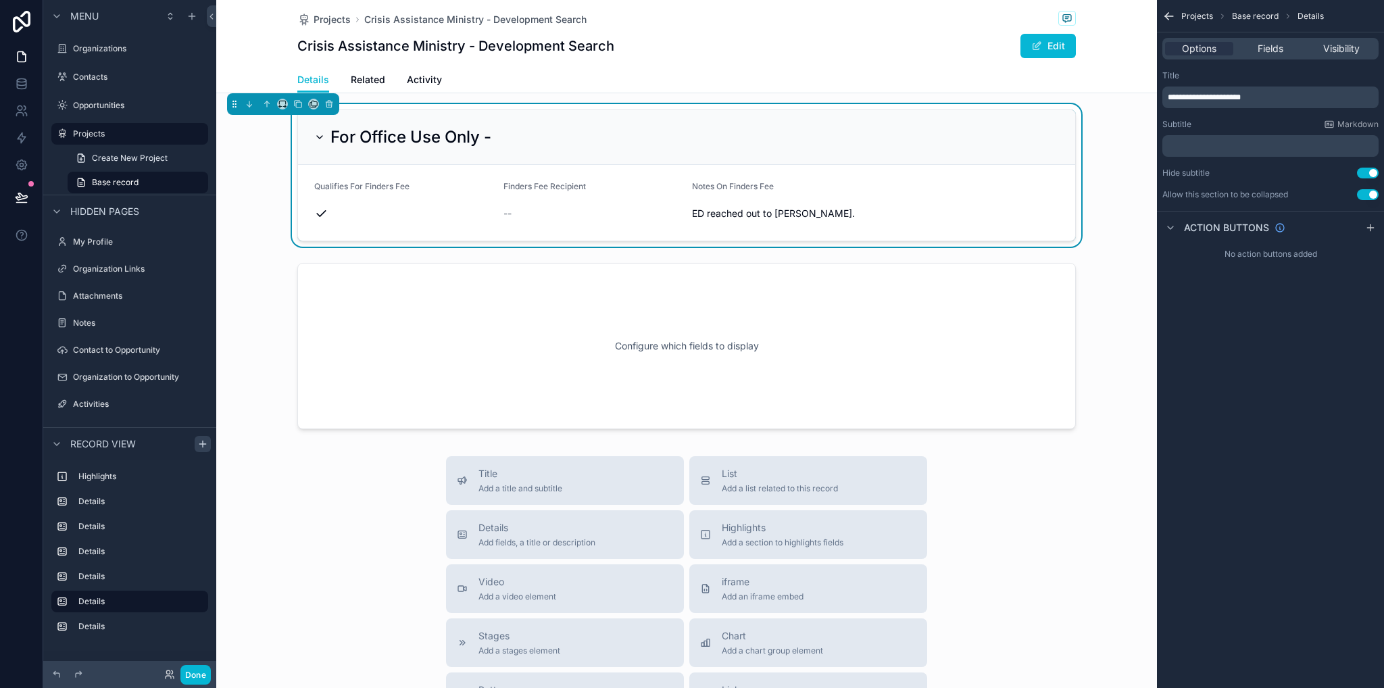
click at [1284, 95] on p "**********" at bounding box center [1272, 97] width 208 height 11
click at [1161, 458] on div "**********" at bounding box center [1270, 344] width 227 height 688
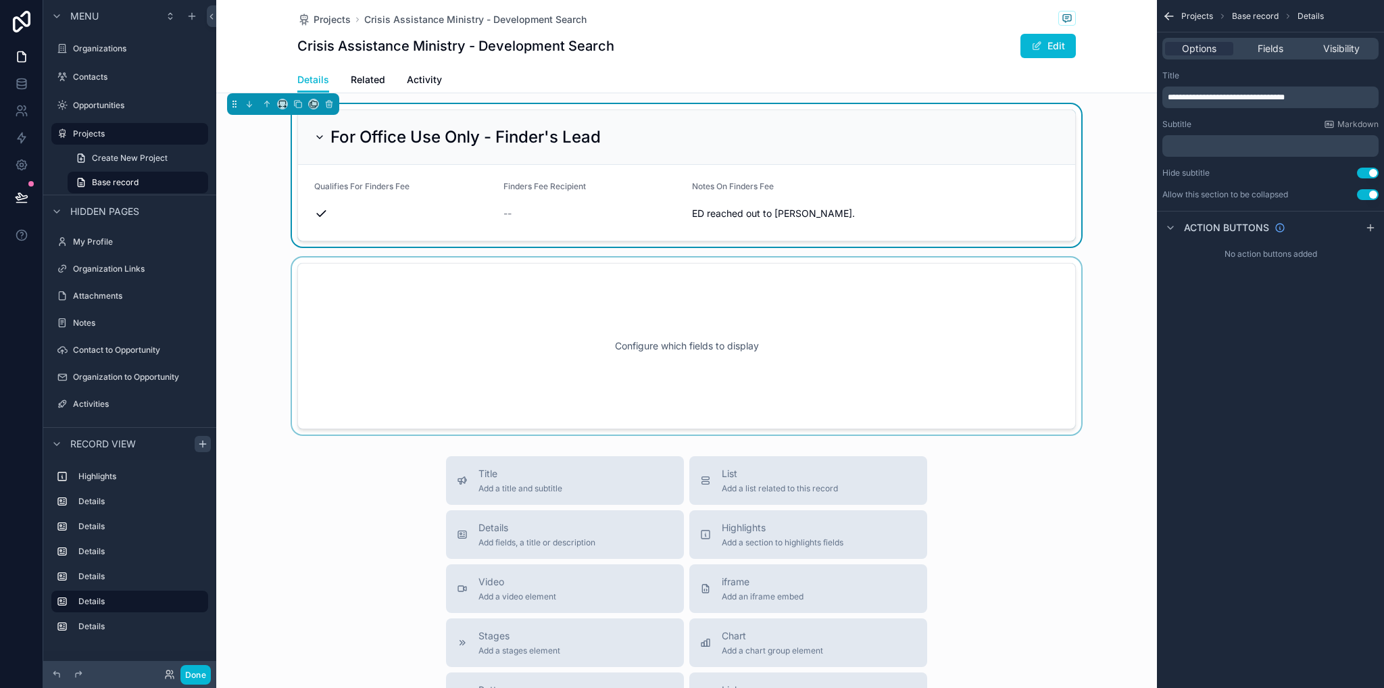
click at [727, 310] on div "scrollable content" at bounding box center [686, 346] width 941 height 177
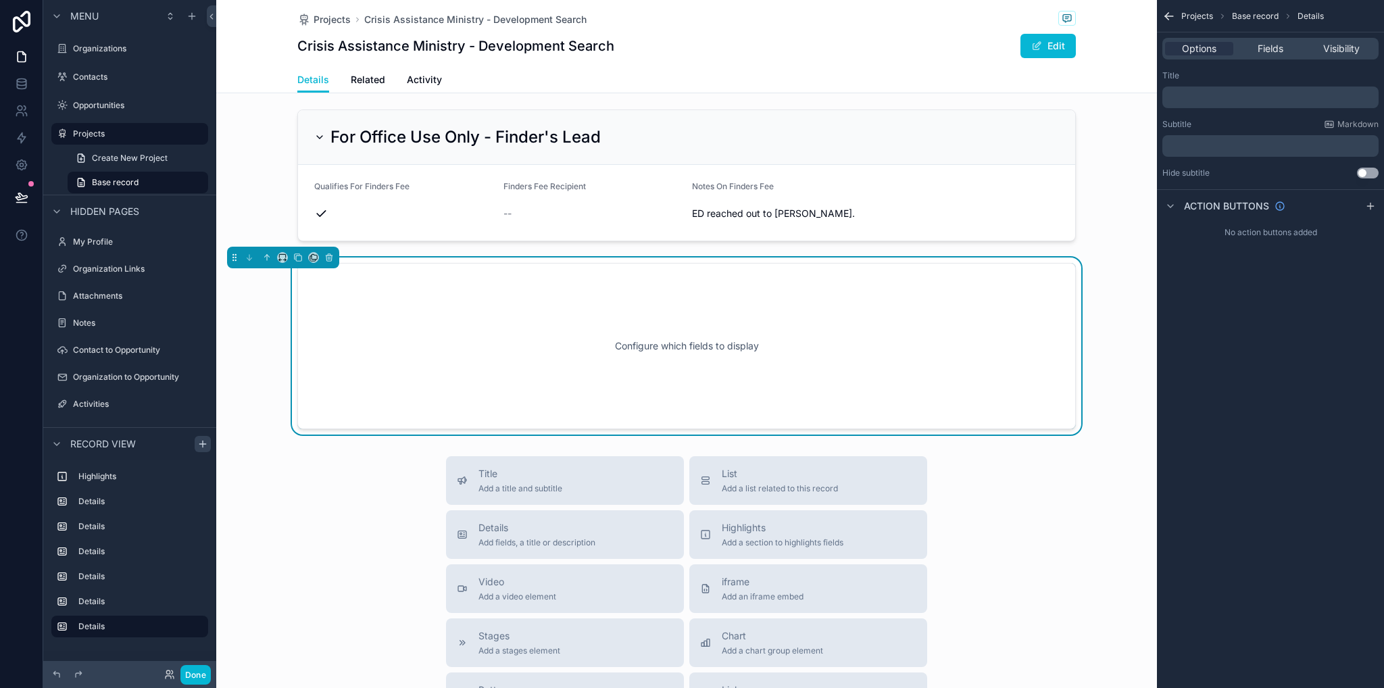
click at [1209, 103] on div "﻿" at bounding box center [1271, 98] width 216 height 22
click at [1209, 97] on p "﻿" at bounding box center [1272, 97] width 208 height 11
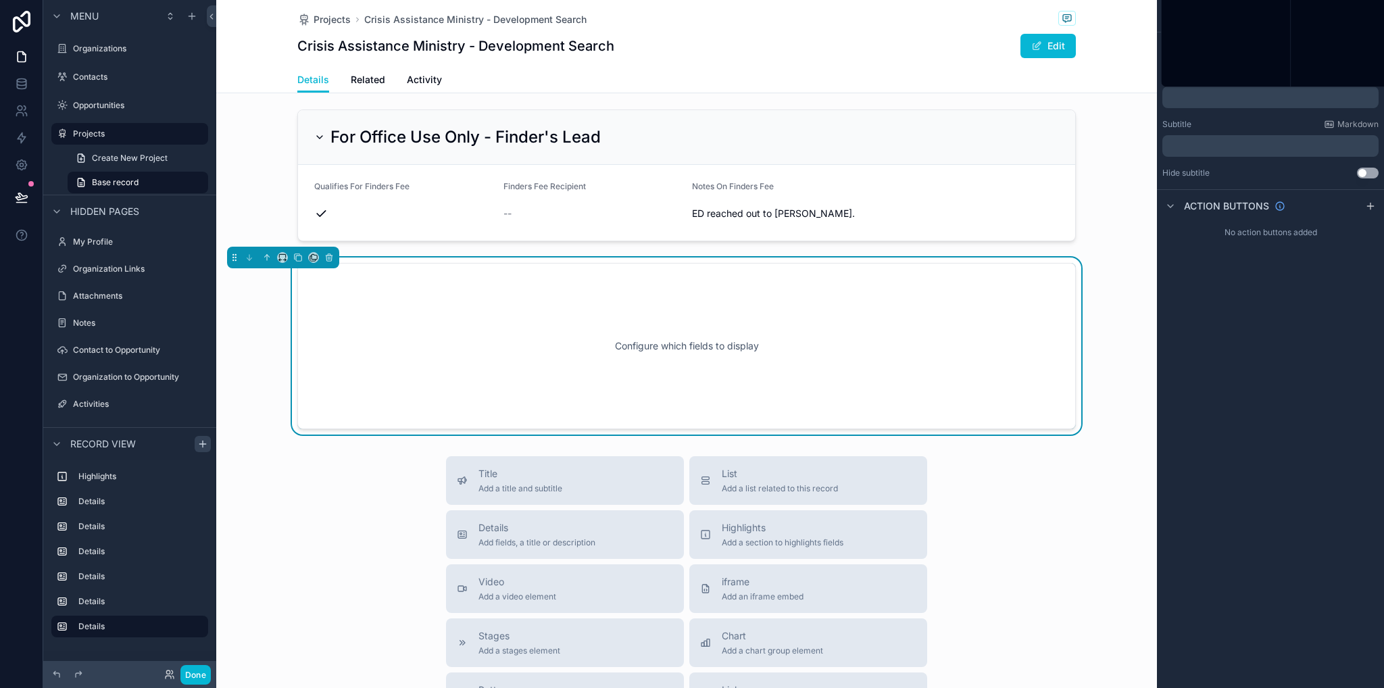
paste div "scrollable content"
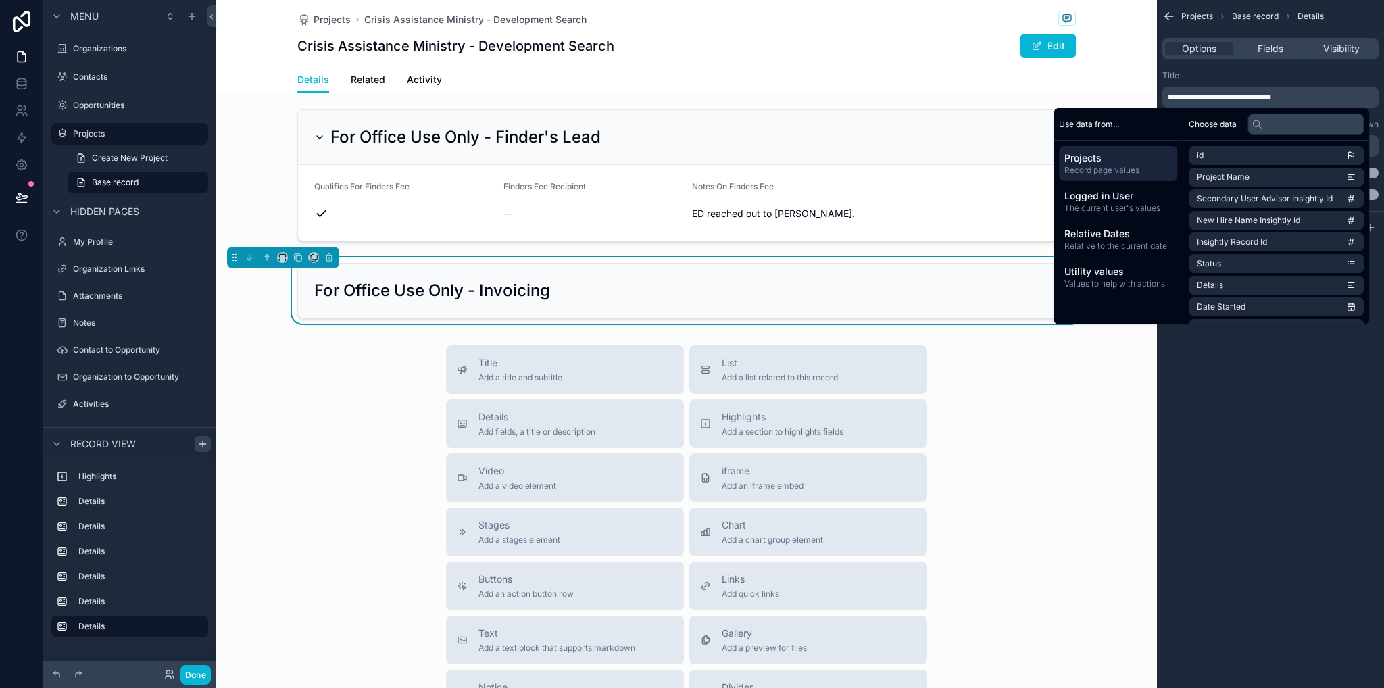
click at [1363, 422] on div "**********" at bounding box center [1270, 344] width 227 height 688
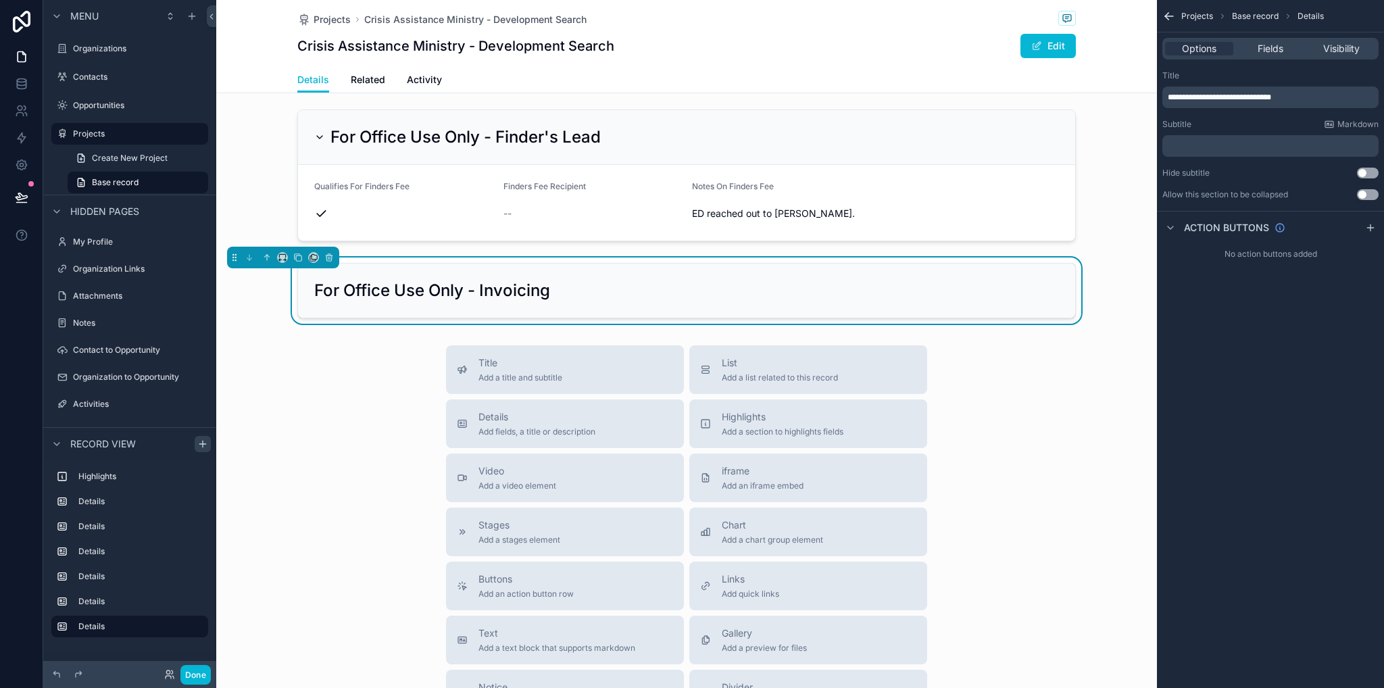
click at [1368, 195] on button "Use setting" at bounding box center [1368, 194] width 22 height 11
click at [1269, 46] on span "Fields" at bounding box center [1271, 49] width 26 height 14
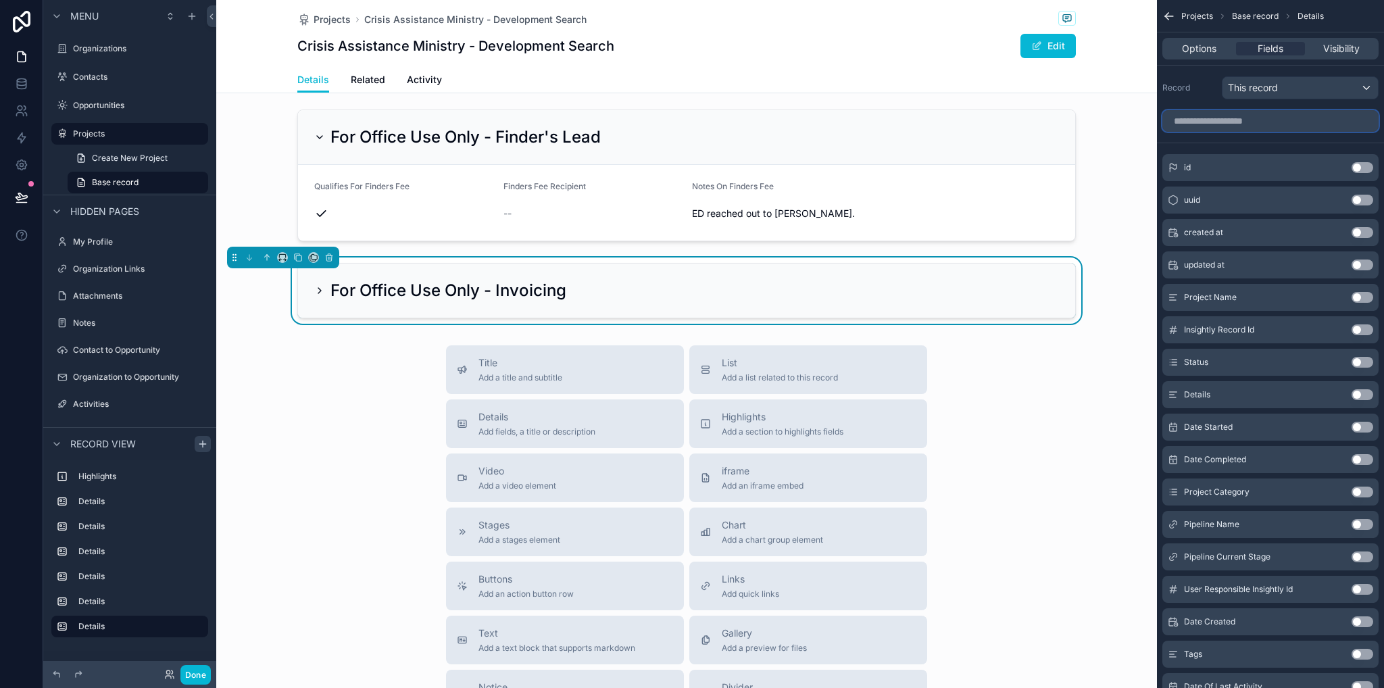
click at [1280, 117] on input "scrollable content" at bounding box center [1271, 121] width 216 height 22
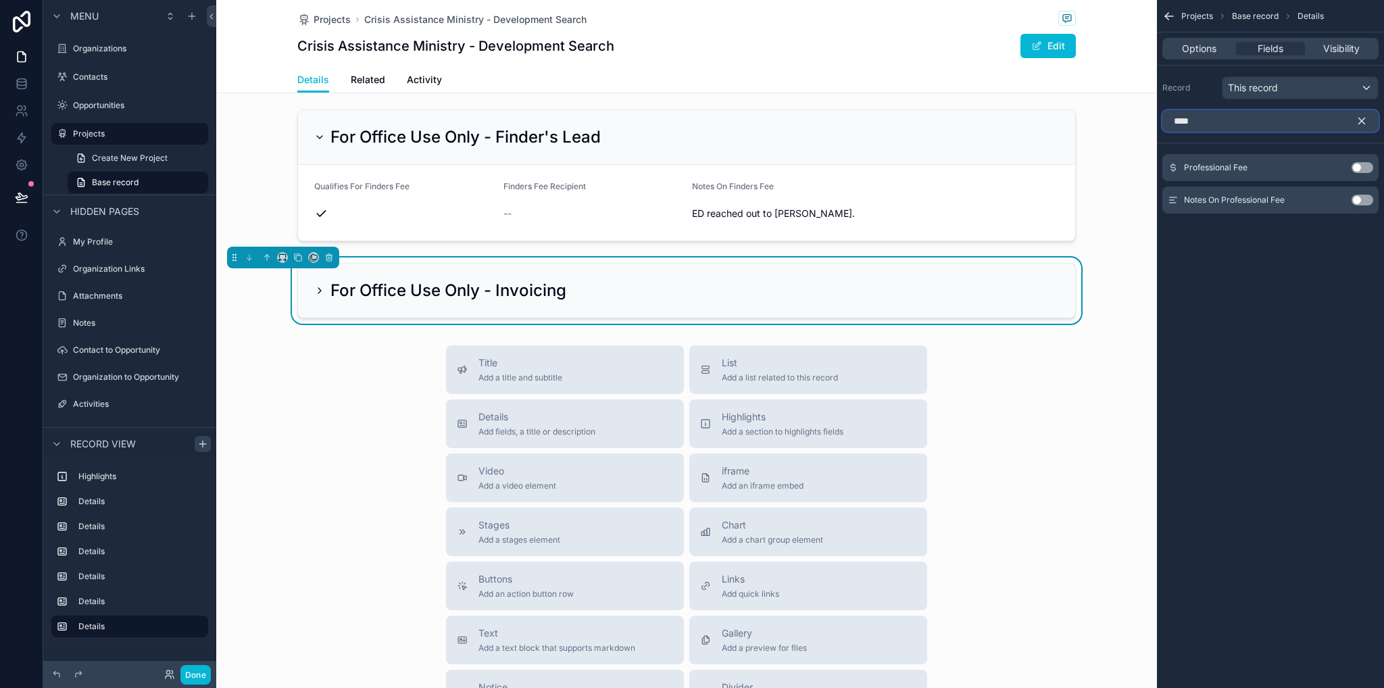
type input "****"
click at [1365, 166] on button "Use setting" at bounding box center [1363, 167] width 22 height 11
click at [1361, 123] on icon "scrollable content" at bounding box center [1362, 121] width 12 height 12
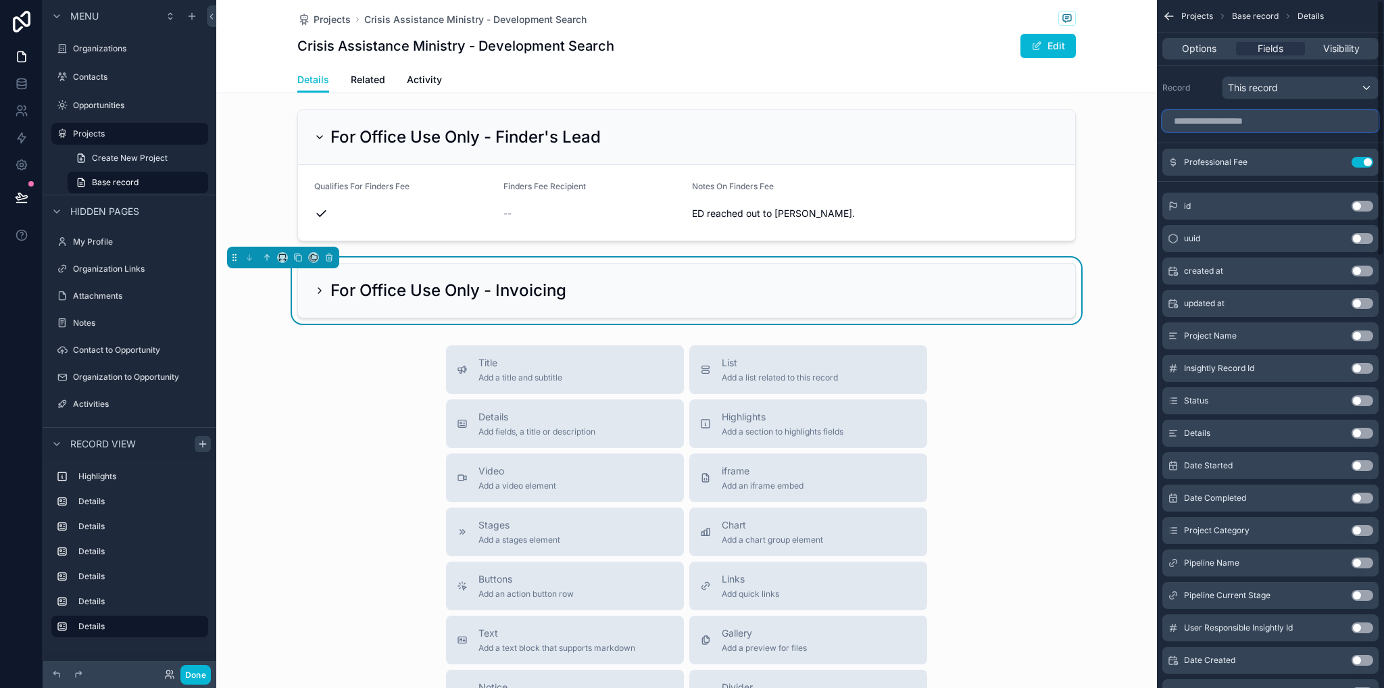
click at [1252, 123] on input "scrollable content" at bounding box center [1271, 121] width 216 height 22
click at [316, 290] on icon "scrollable content" at bounding box center [319, 290] width 11 height 11
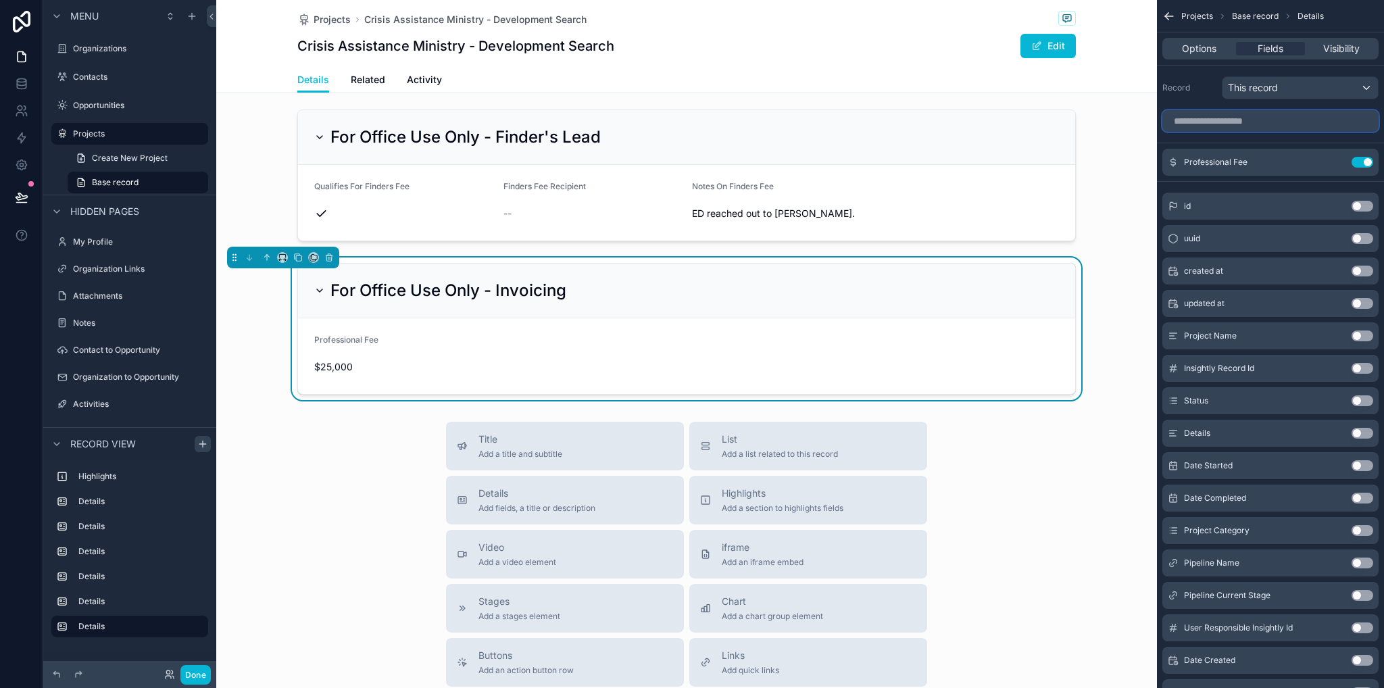
click at [1242, 122] on input "scrollable content" at bounding box center [1271, 121] width 216 height 22
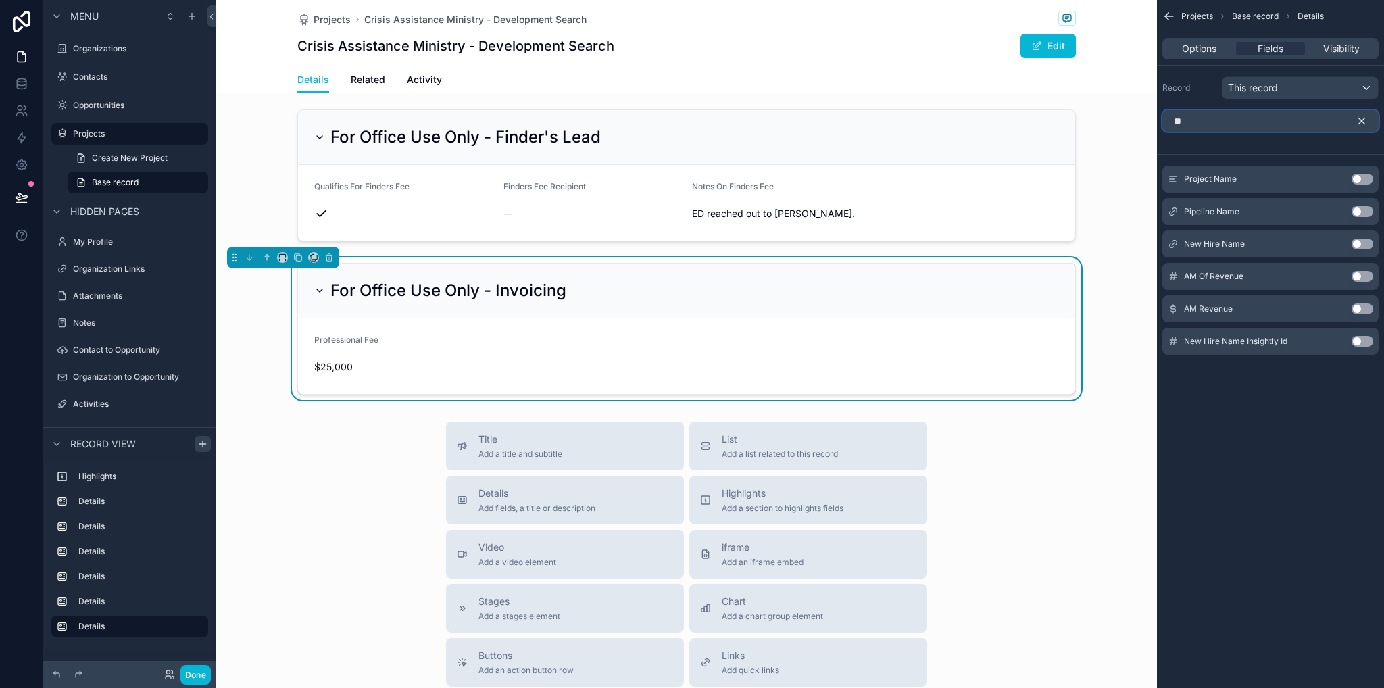
type input "**"
click at [1361, 276] on button "Use setting" at bounding box center [1363, 276] width 22 height 11
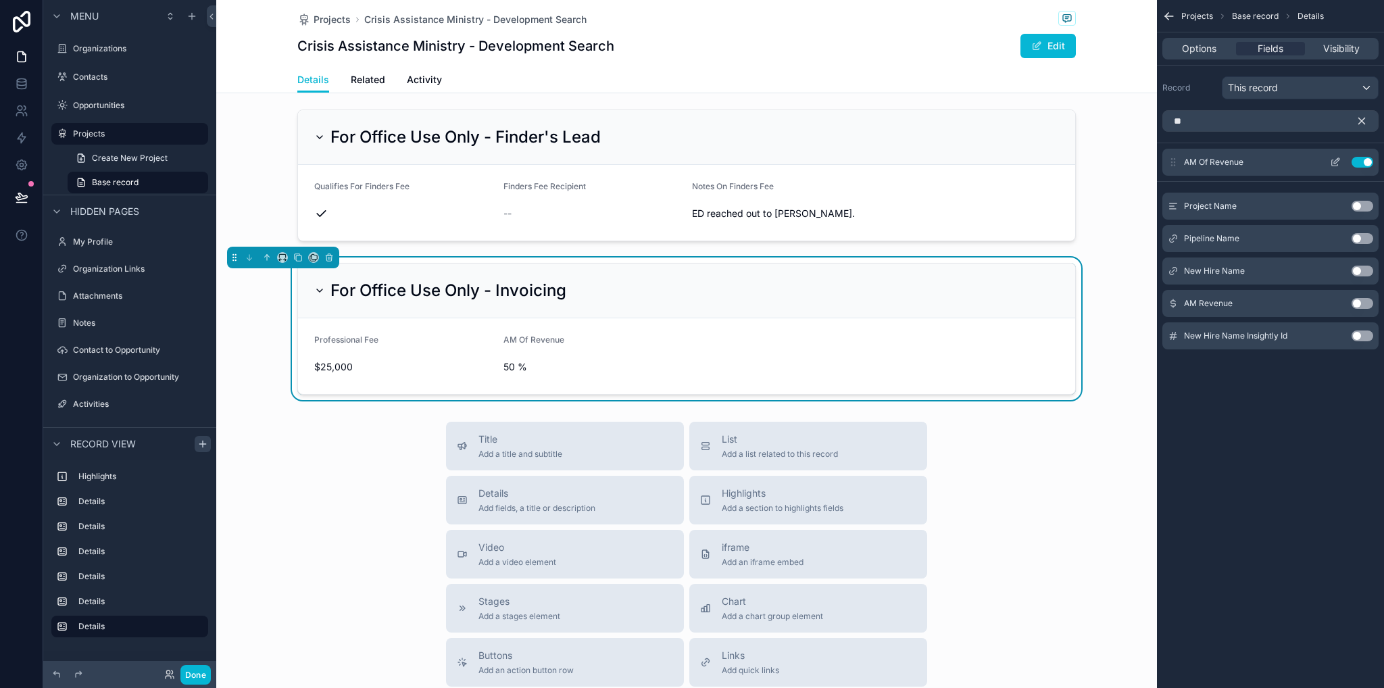
click at [1338, 164] on icon "scrollable content" at bounding box center [1335, 162] width 11 height 11
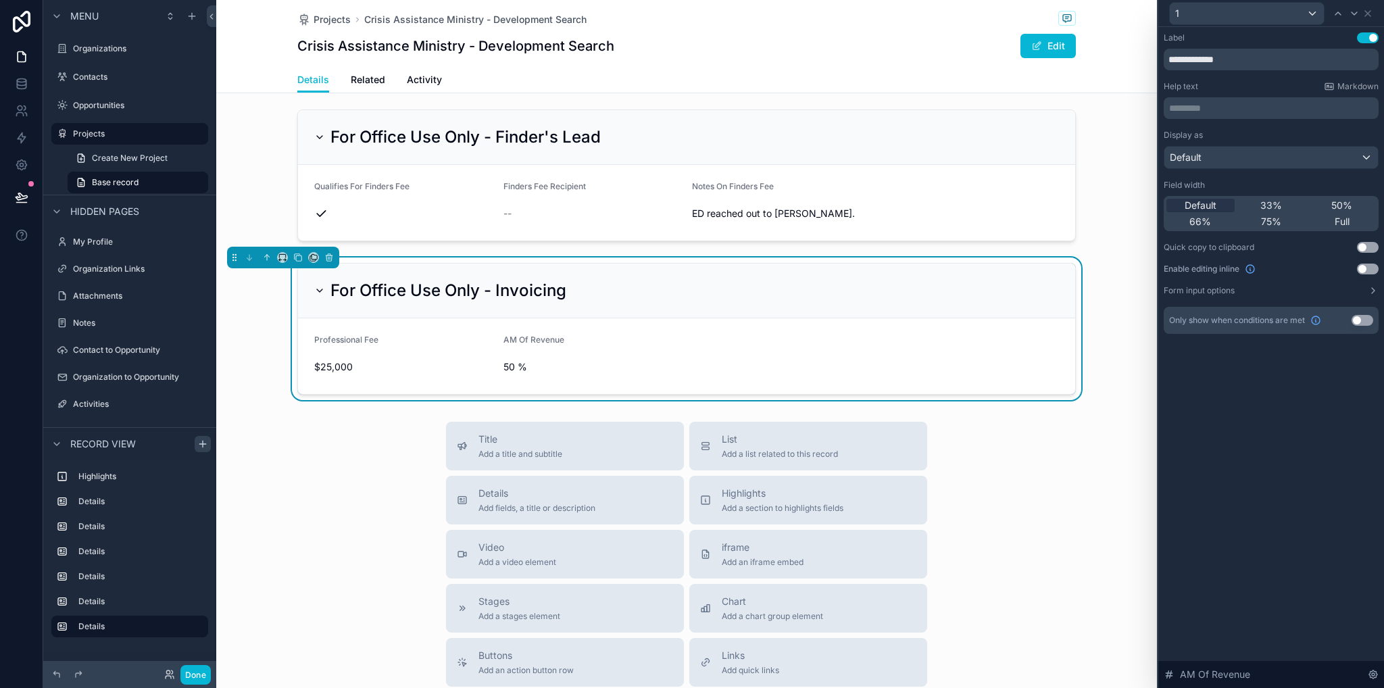
click at [1190, 110] on p "********* ﻿" at bounding box center [1272, 108] width 207 height 14
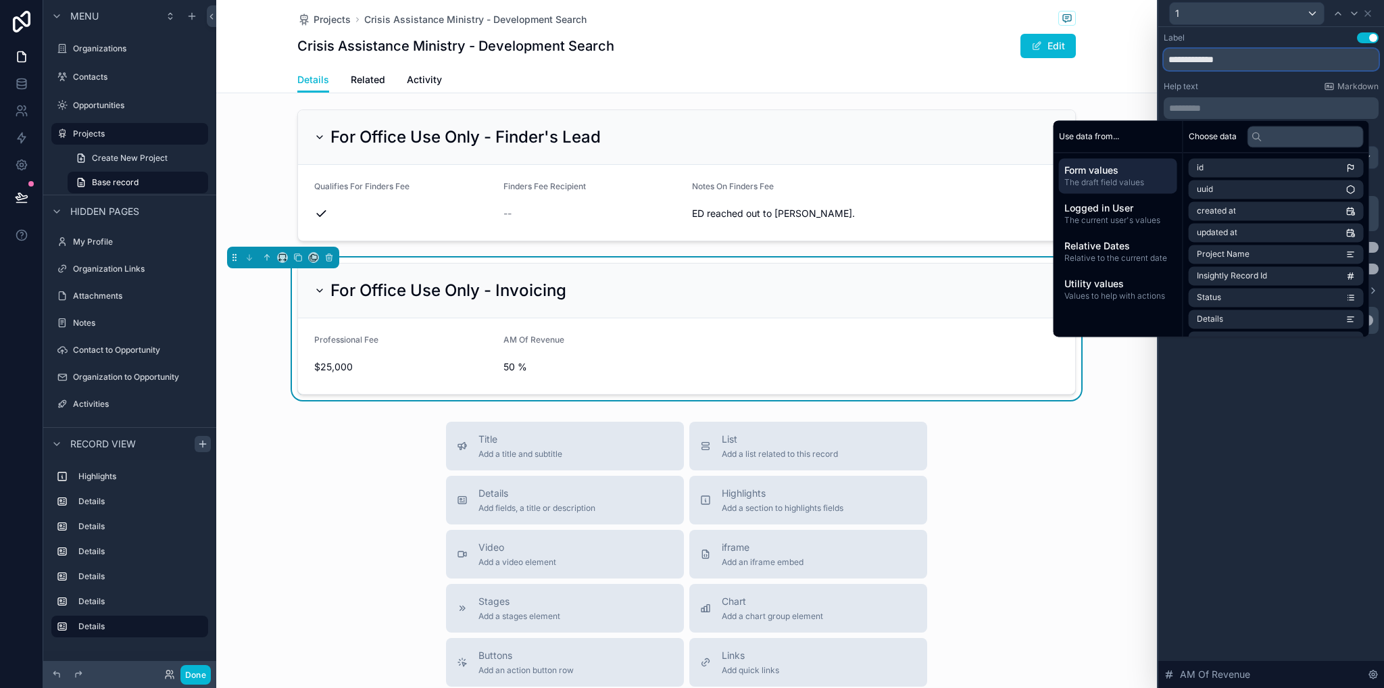
click at [1184, 59] on input "**********" at bounding box center [1271, 60] width 215 height 22
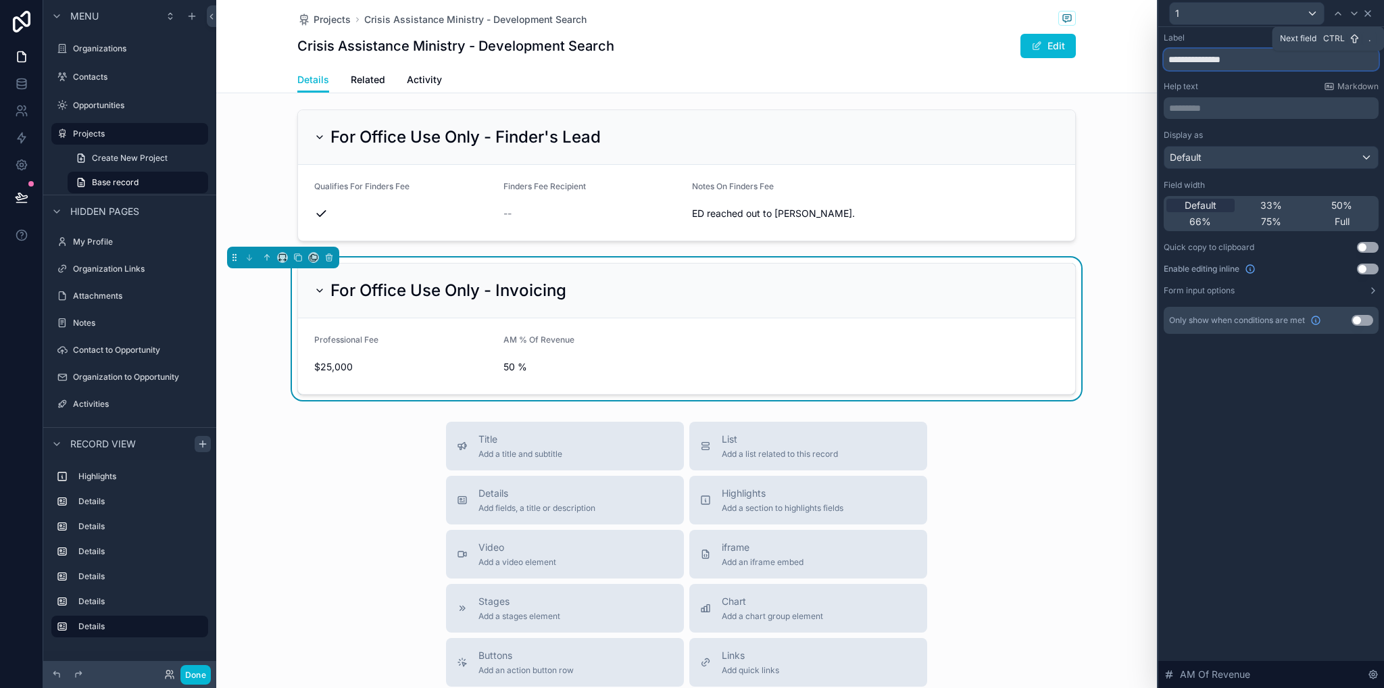
type input "**********"
click at [1372, 14] on icon at bounding box center [1368, 13] width 11 height 11
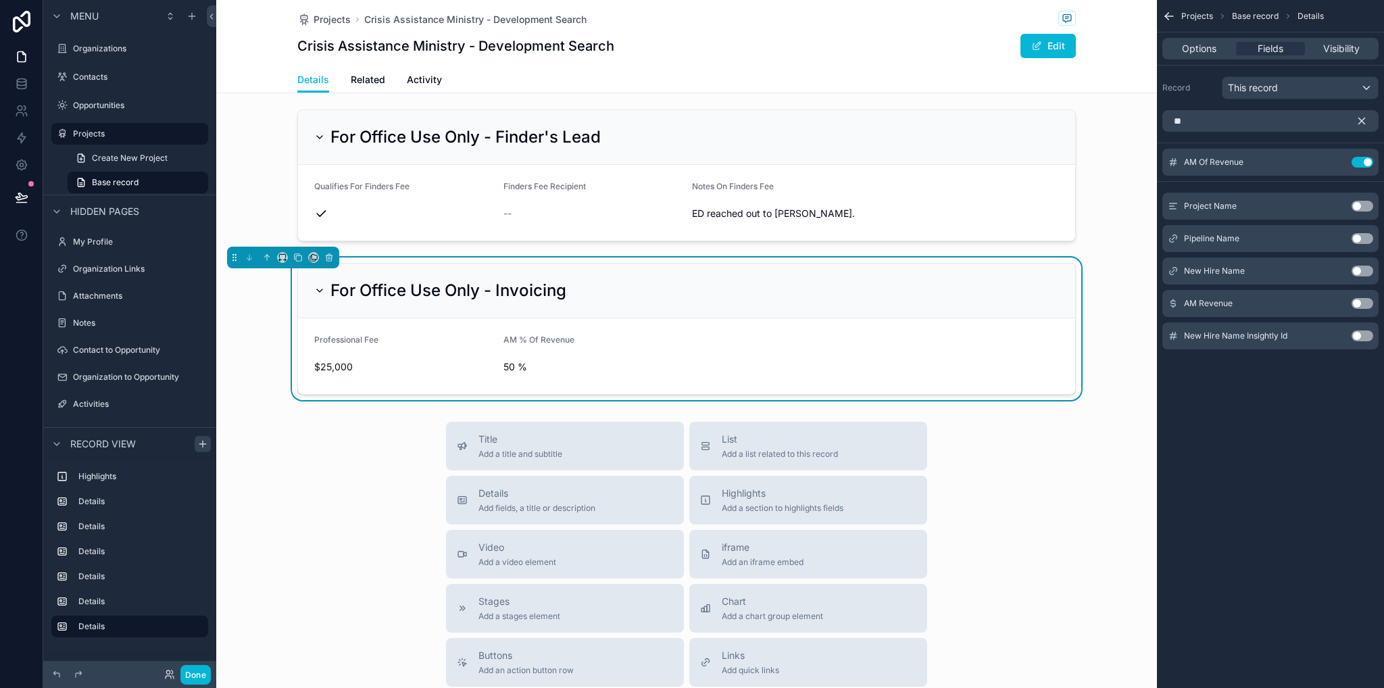
click at [1365, 302] on button "Use setting" at bounding box center [1363, 303] width 22 height 11
click at [1282, 133] on div "**" at bounding box center [1270, 121] width 227 height 32
click at [1271, 128] on input "**" at bounding box center [1271, 121] width 216 height 22
type input "*"
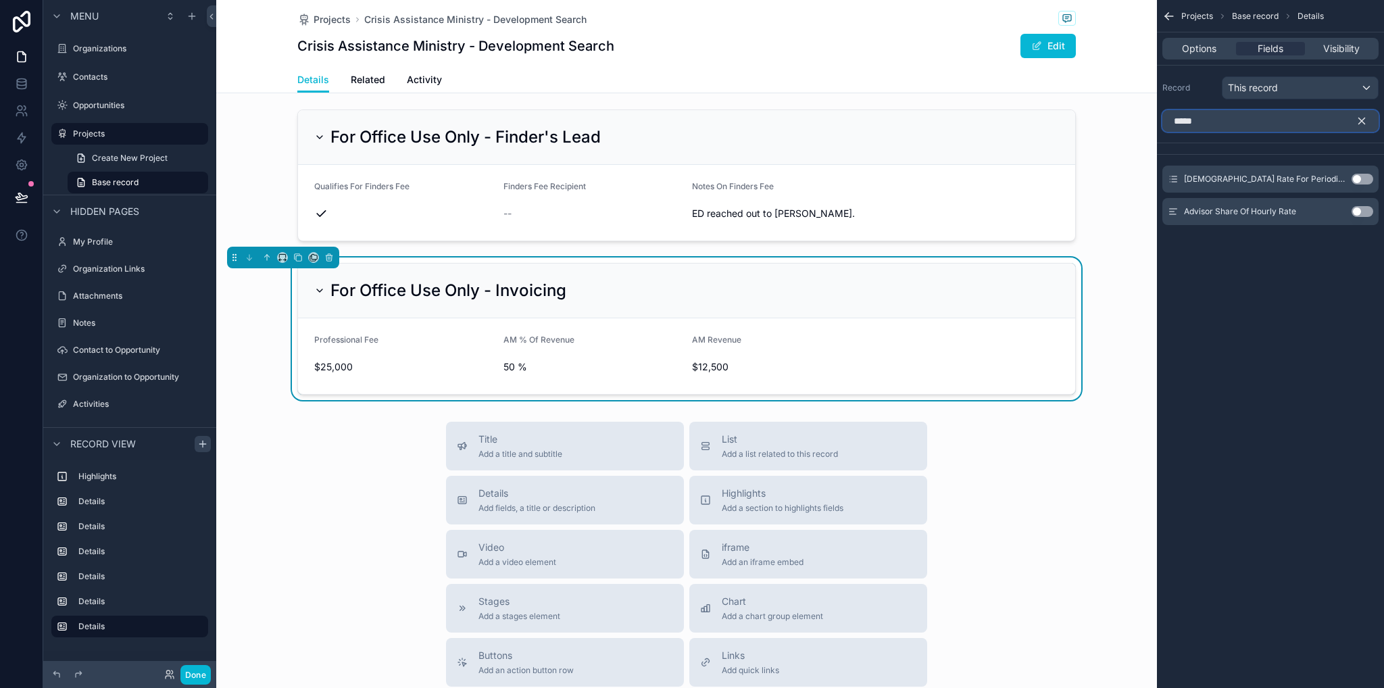
type input "*****"
click at [1361, 180] on button "Use setting" at bounding box center [1363, 179] width 22 height 11
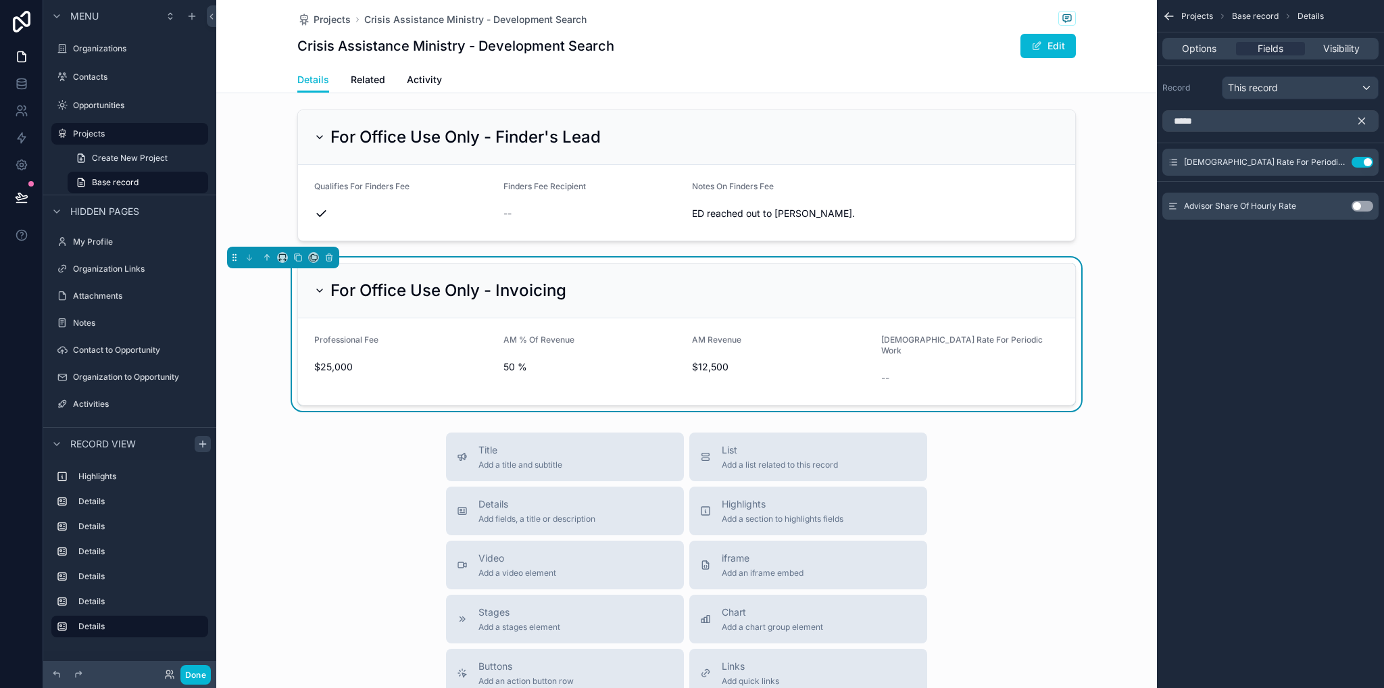
click at [1361, 121] on icon "scrollable content" at bounding box center [1362, 121] width 6 height 6
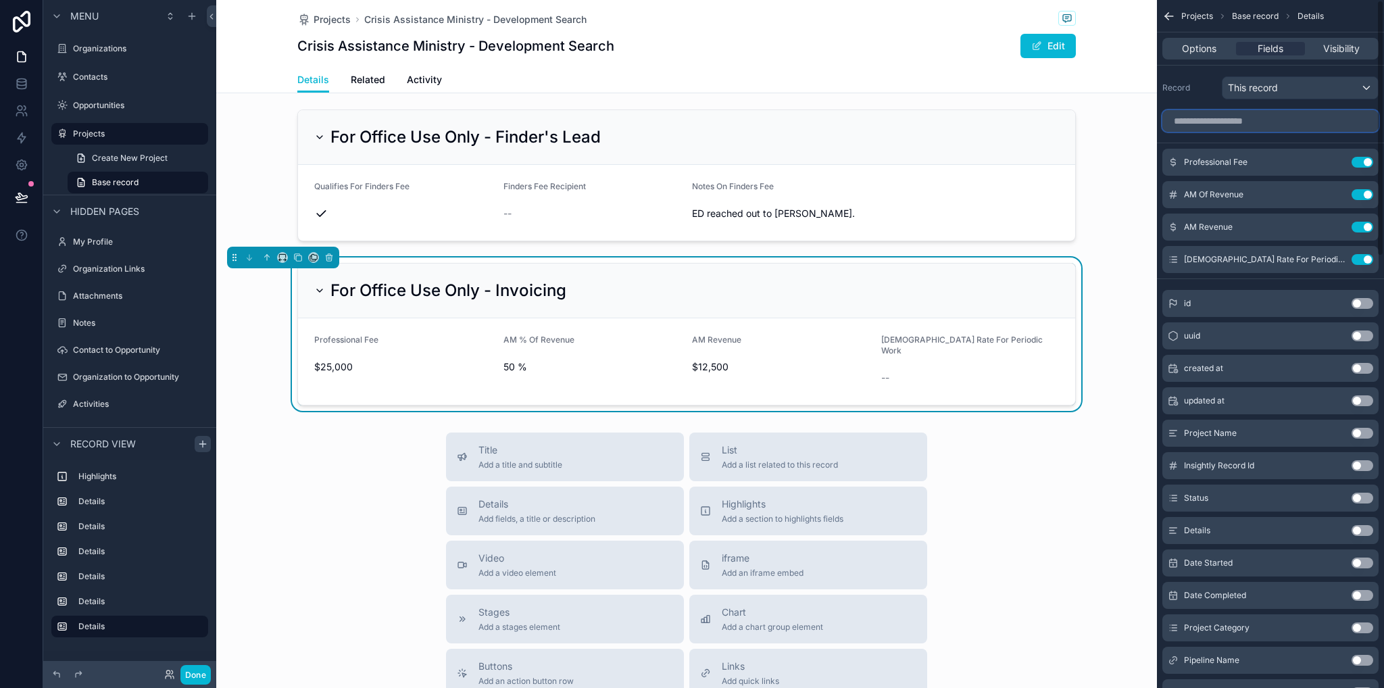
click at [1250, 124] on input "scrollable content" at bounding box center [1271, 121] width 216 height 22
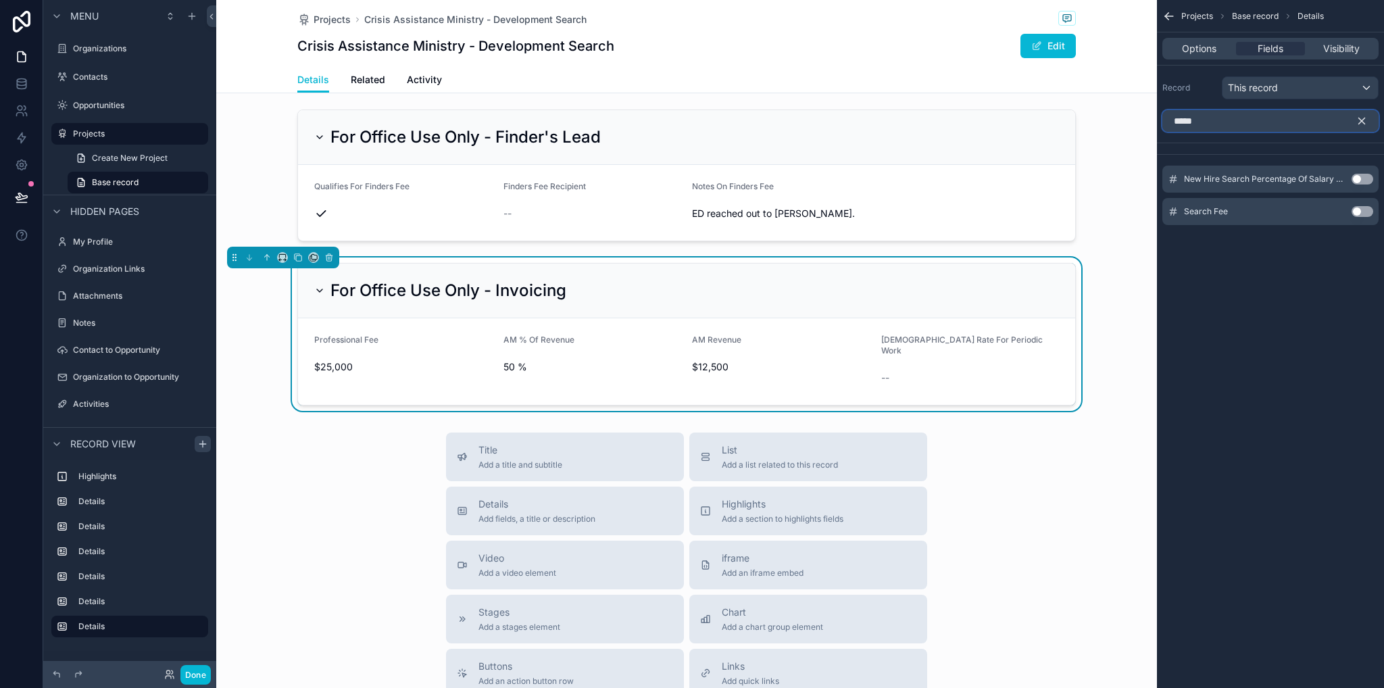
type input "*****"
click at [1357, 211] on button "Use setting" at bounding box center [1363, 211] width 22 height 11
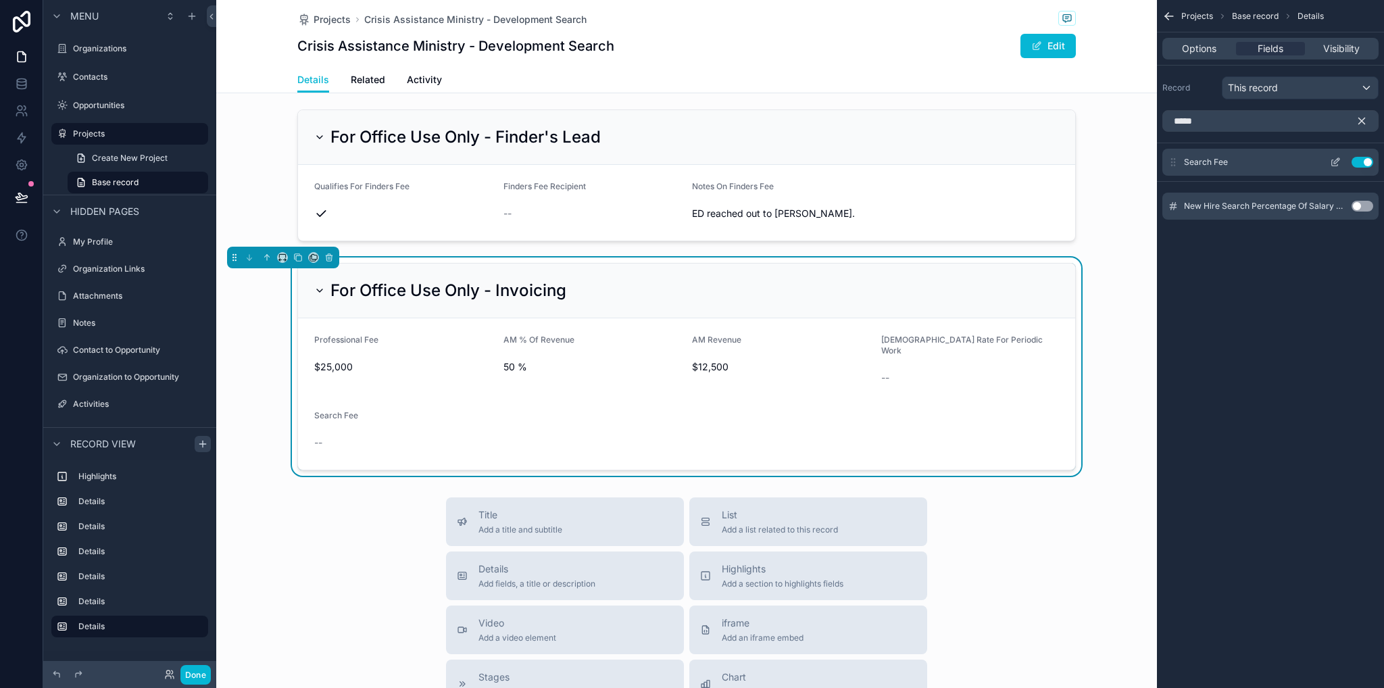
click at [1338, 163] on icon "scrollable content" at bounding box center [1335, 162] width 11 height 11
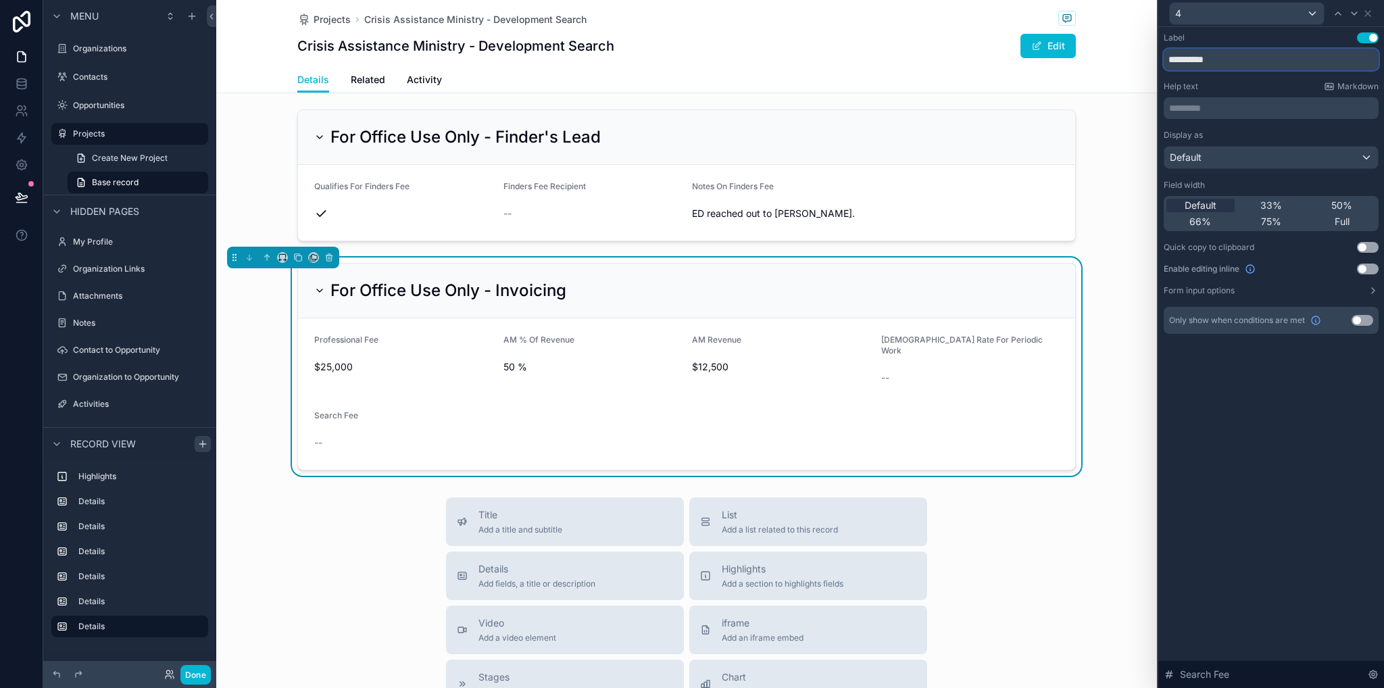
click at [1245, 63] on input "**********" at bounding box center [1271, 60] width 215 height 22
type input "**********"
click at [1380, 383] on div "**********" at bounding box center [1272, 357] width 226 height 661
click at [1292, 414] on div "**********" at bounding box center [1272, 357] width 226 height 661
click at [1367, 14] on icon at bounding box center [1367, 13] width 5 height 5
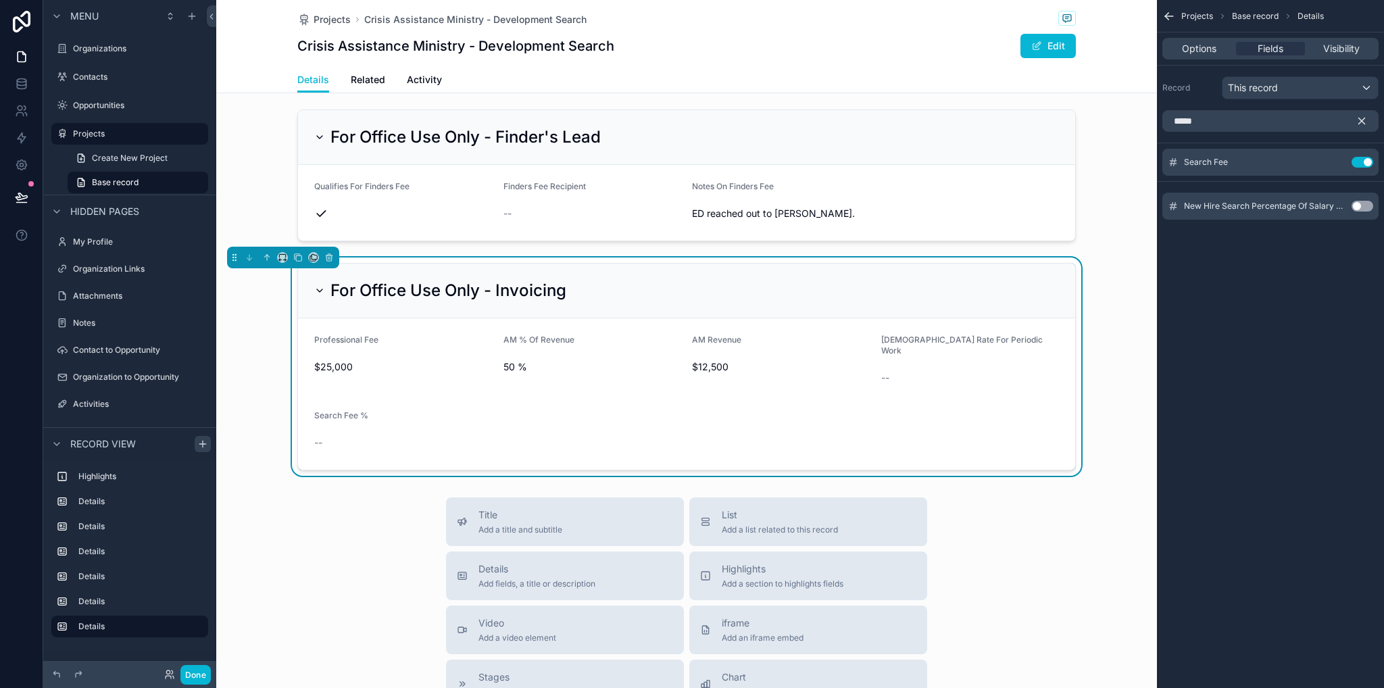
click at [1367, 118] on icon "scrollable content" at bounding box center [1362, 121] width 12 height 12
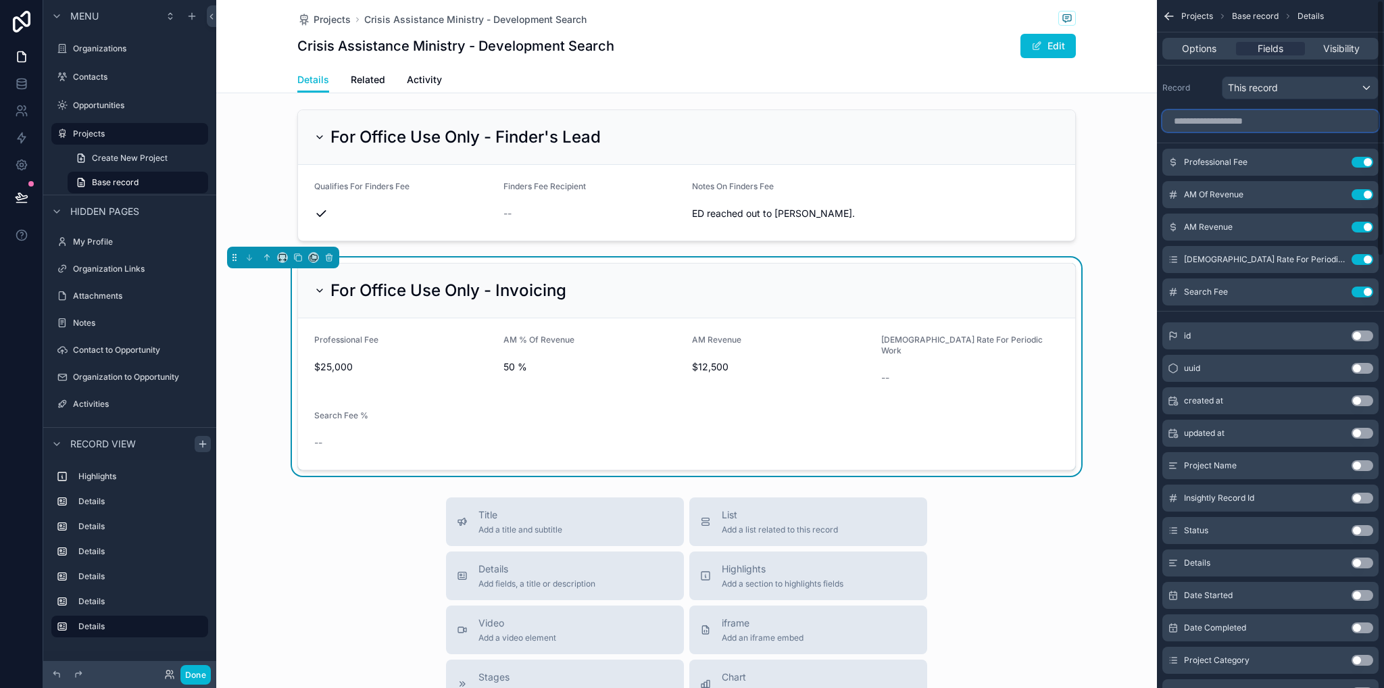
click at [1306, 118] on input "scrollable content" at bounding box center [1271, 121] width 216 height 22
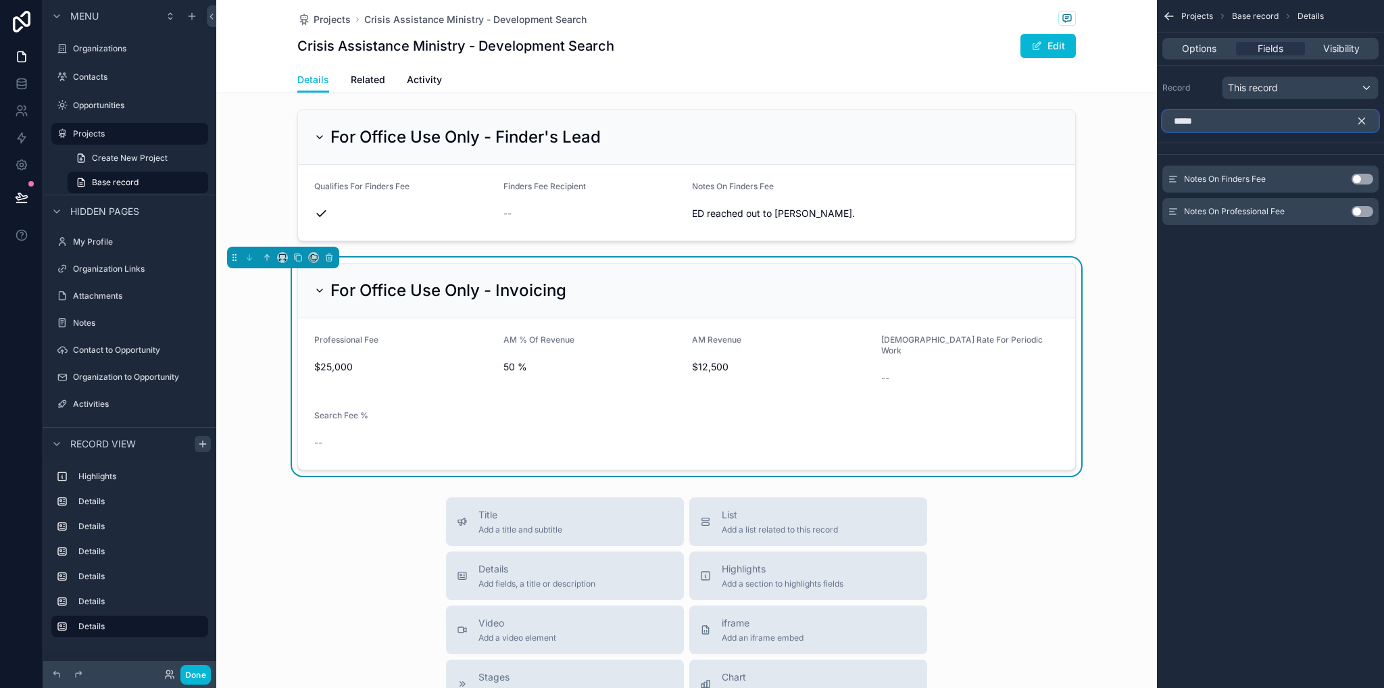
type input "*****"
click at [1357, 210] on button "Use setting" at bounding box center [1363, 211] width 22 height 11
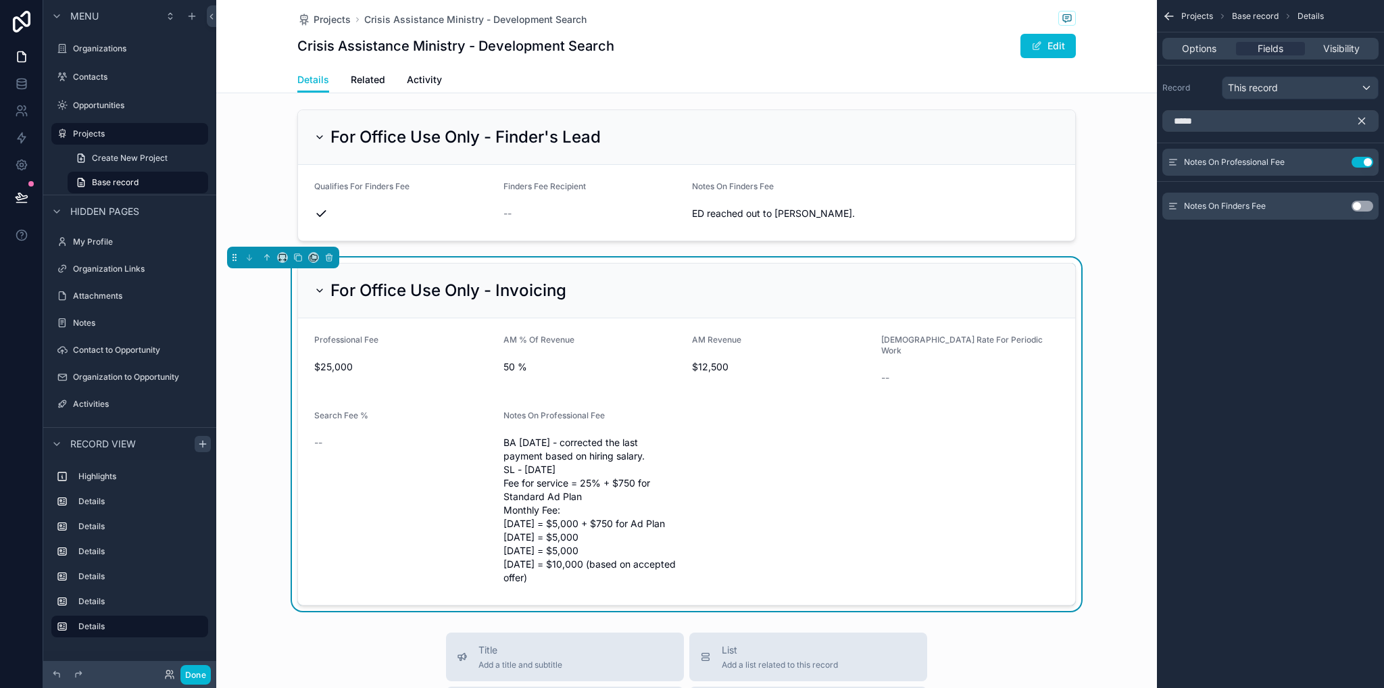
click at [1315, 271] on div "Projects Base record Details Options Fields Visibility Record This record *****…" at bounding box center [1270, 344] width 227 height 688
click at [1363, 122] on icon "scrollable content" at bounding box center [1362, 121] width 6 height 6
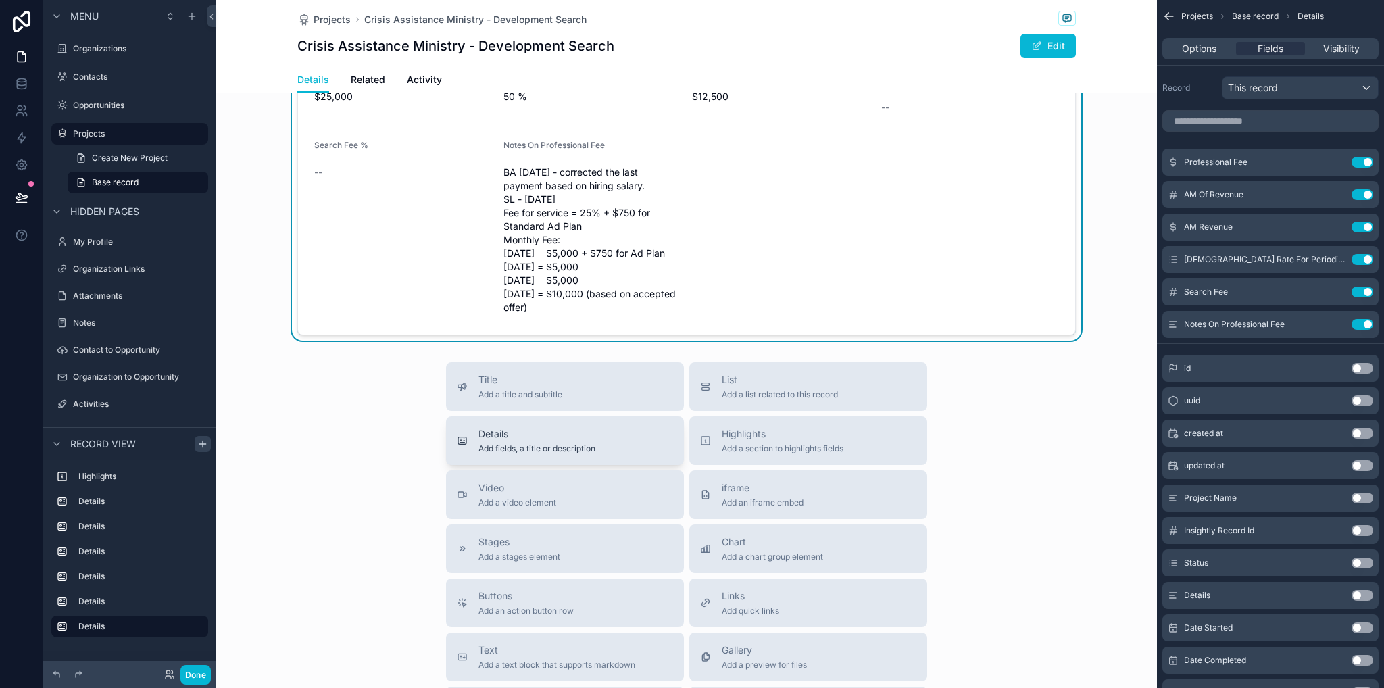
click at [508, 427] on span "Details" at bounding box center [537, 434] width 117 height 14
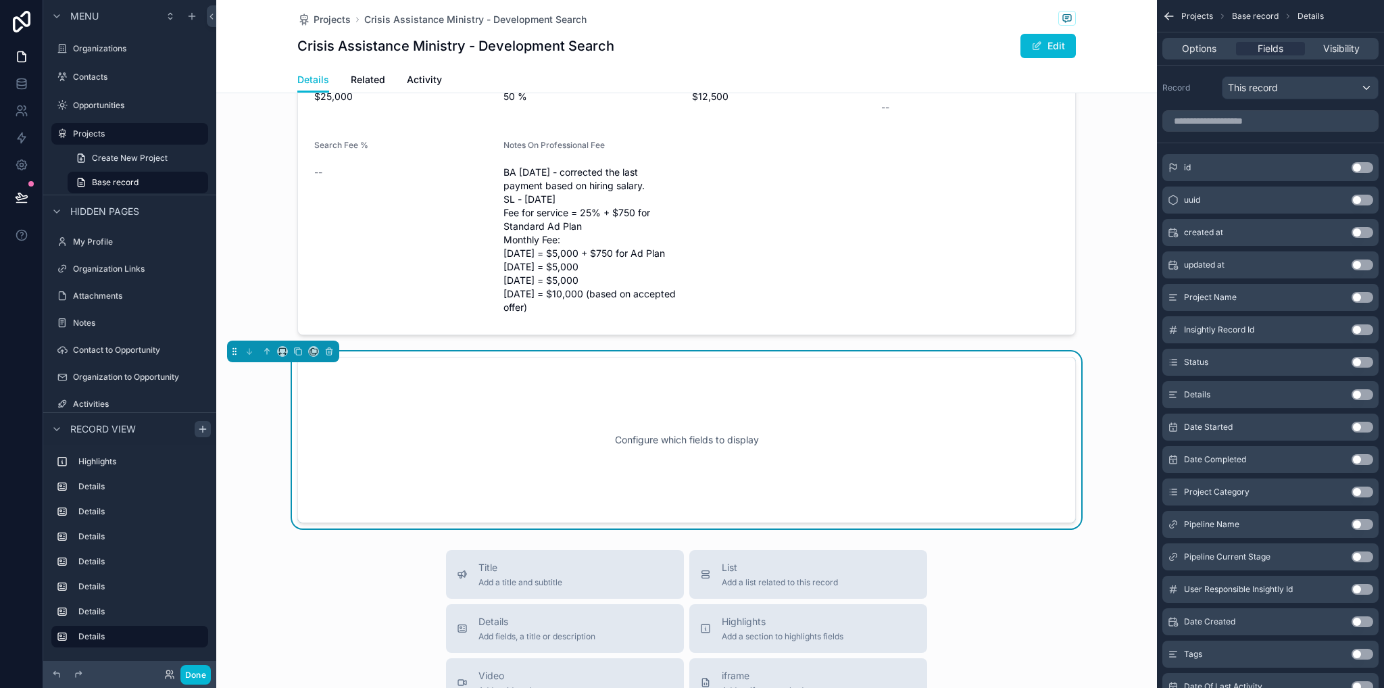
scroll to position [1453, 0]
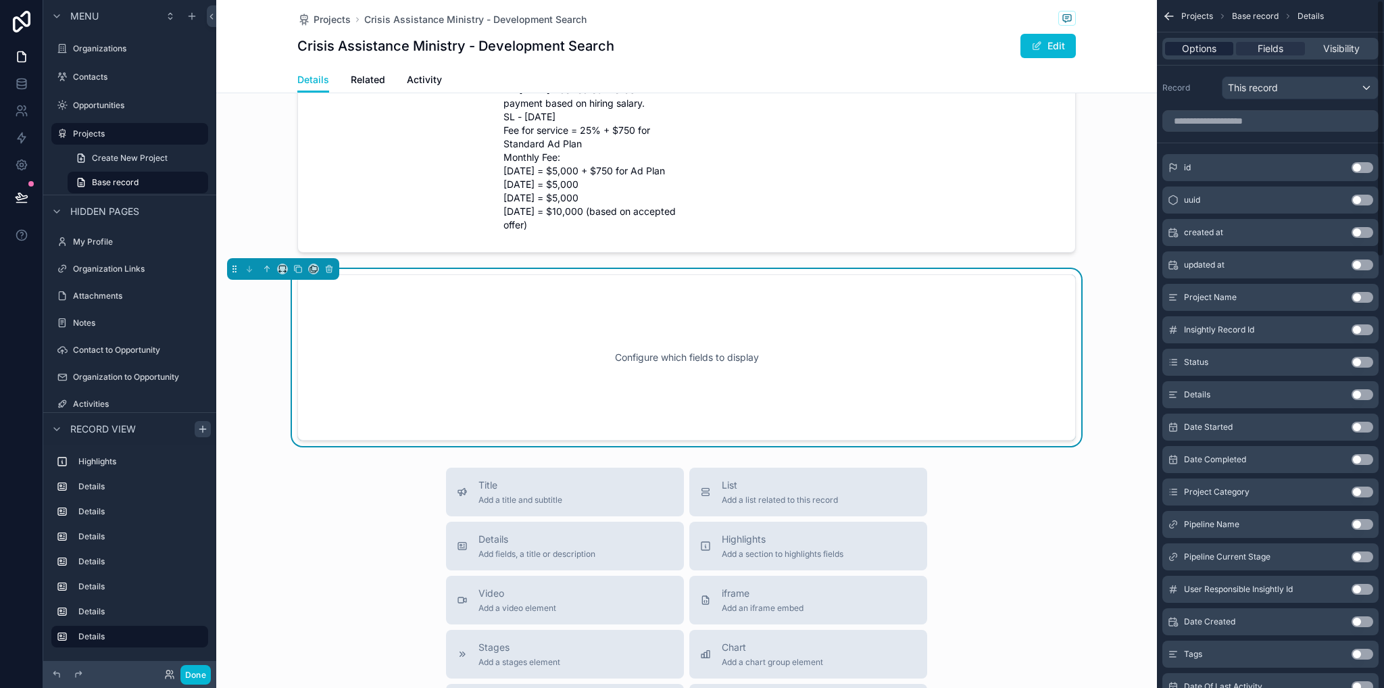
click at [1190, 47] on span "Options" at bounding box center [1199, 49] width 34 height 14
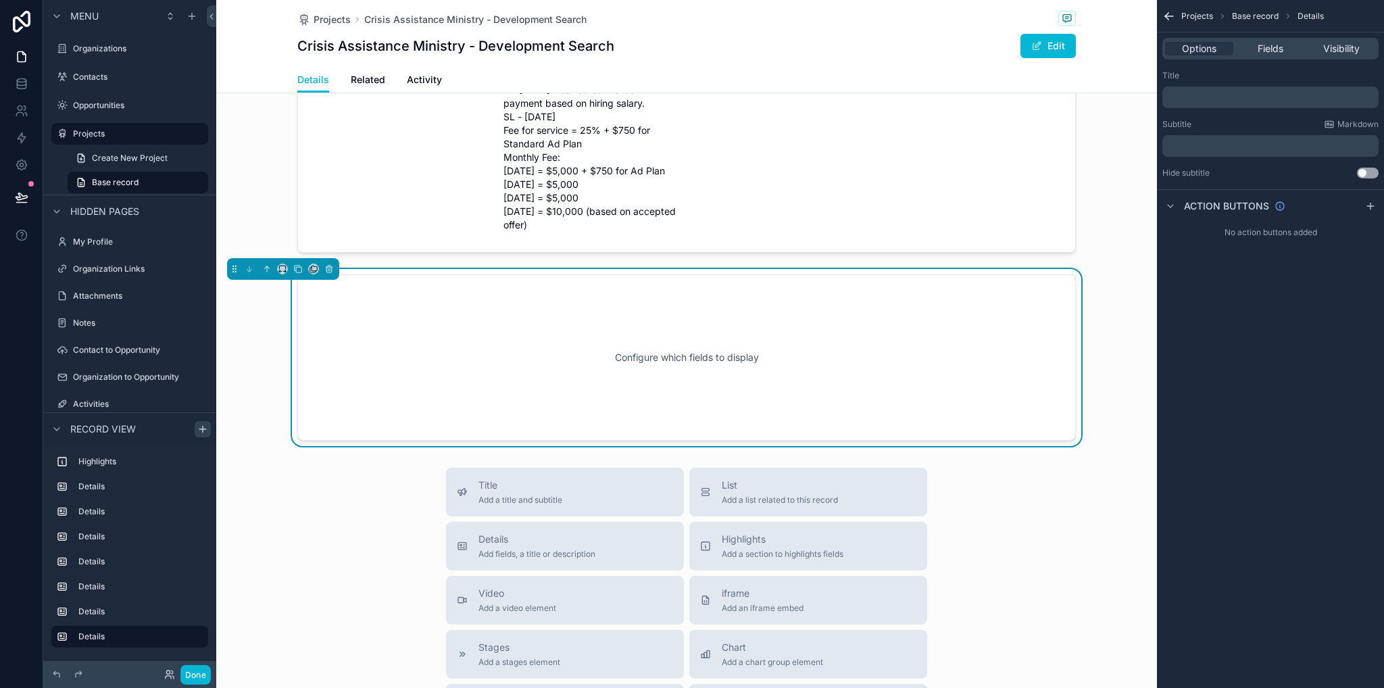
click at [1246, 100] on p "﻿" at bounding box center [1272, 97] width 208 height 11
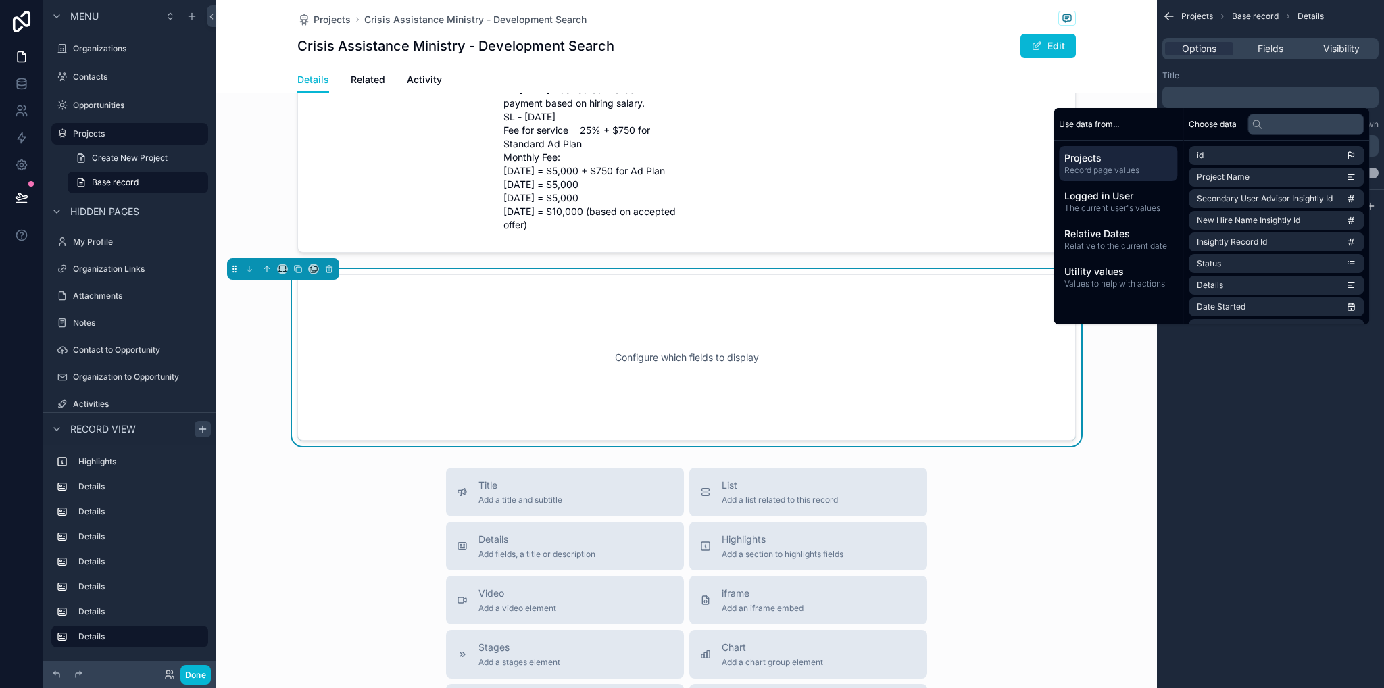
paste div "scrollable content"
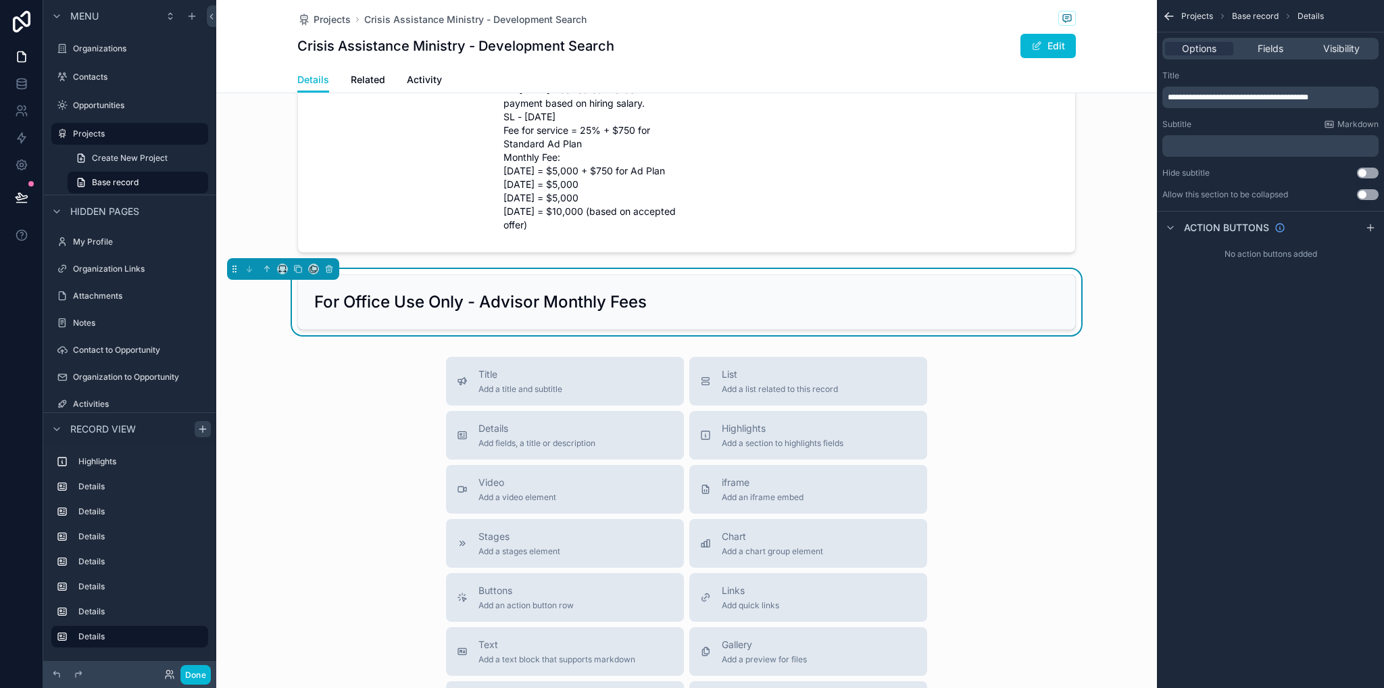
drag, startPoint x: 1240, startPoint y: 414, endPoint x: 1240, endPoint y: 358, distance: 56.8
click at [1241, 412] on div "**********" at bounding box center [1270, 344] width 227 height 688
drag, startPoint x: 1363, startPoint y: 193, endPoint x: 1356, endPoint y: 190, distance: 7.6
click at [1363, 193] on button "Use setting" at bounding box center [1368, 194] width 22 height 11
click at [316, 297] on icon "scrollable content" at bounding box center [319, 302] width 11 height 11
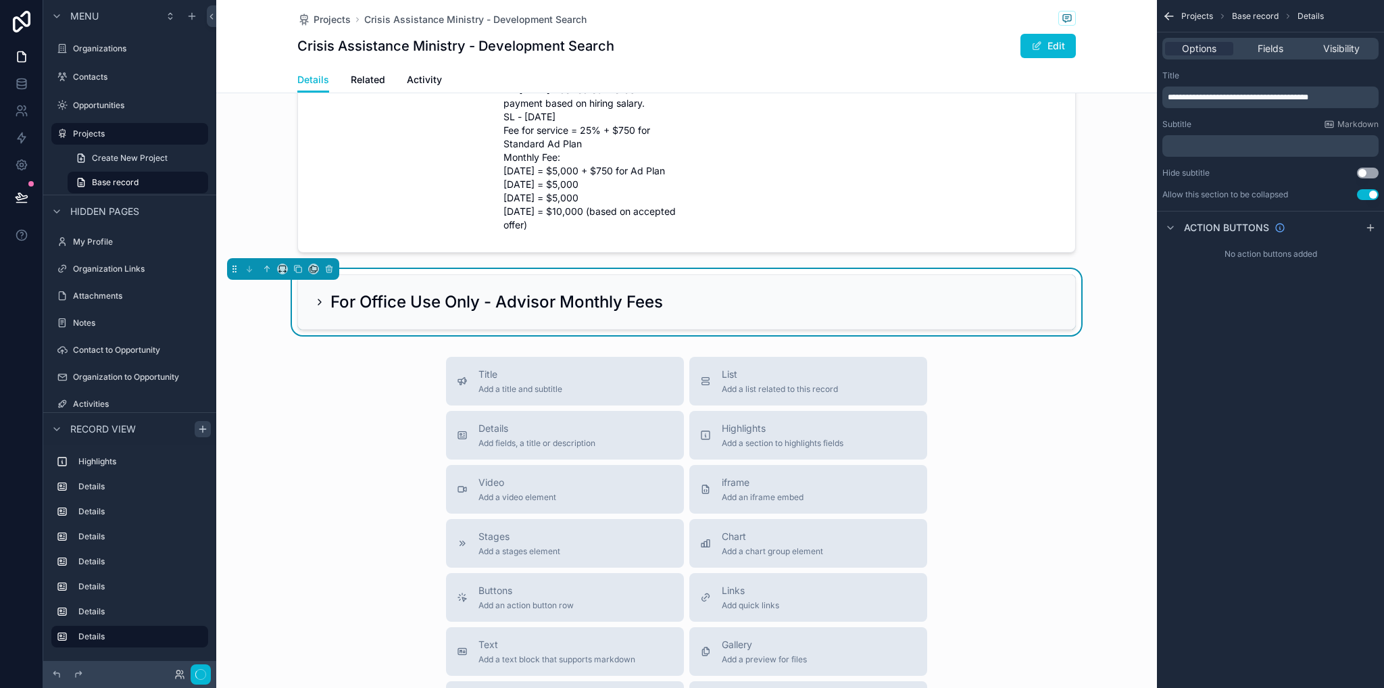
click at [316, 297] on icon "scrollable content" at bounding box center [319, 302] width 11 height 11
click at [1271, 51] on span "Fields" at bounding box center [1271, 49] width 26 height 14
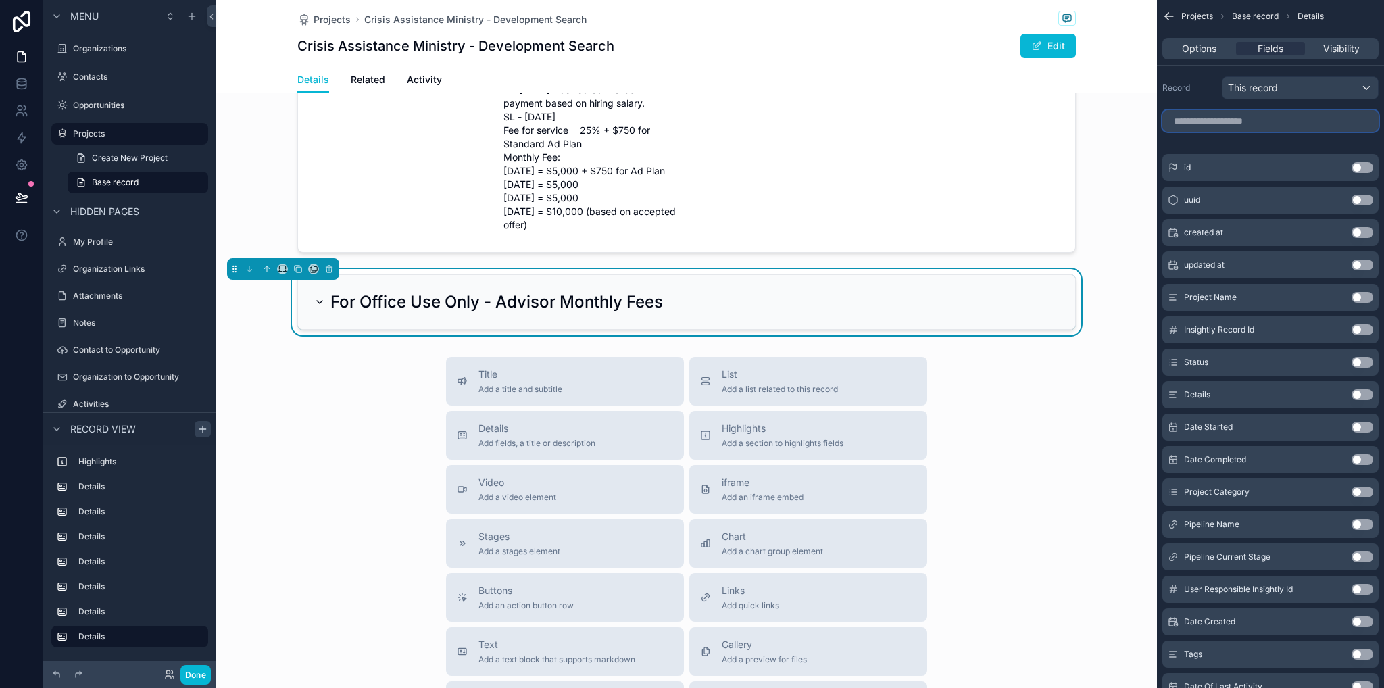
click at [1251, 122] on input "scrollable content" at bounding box center [1271, 121] width 216 height 22
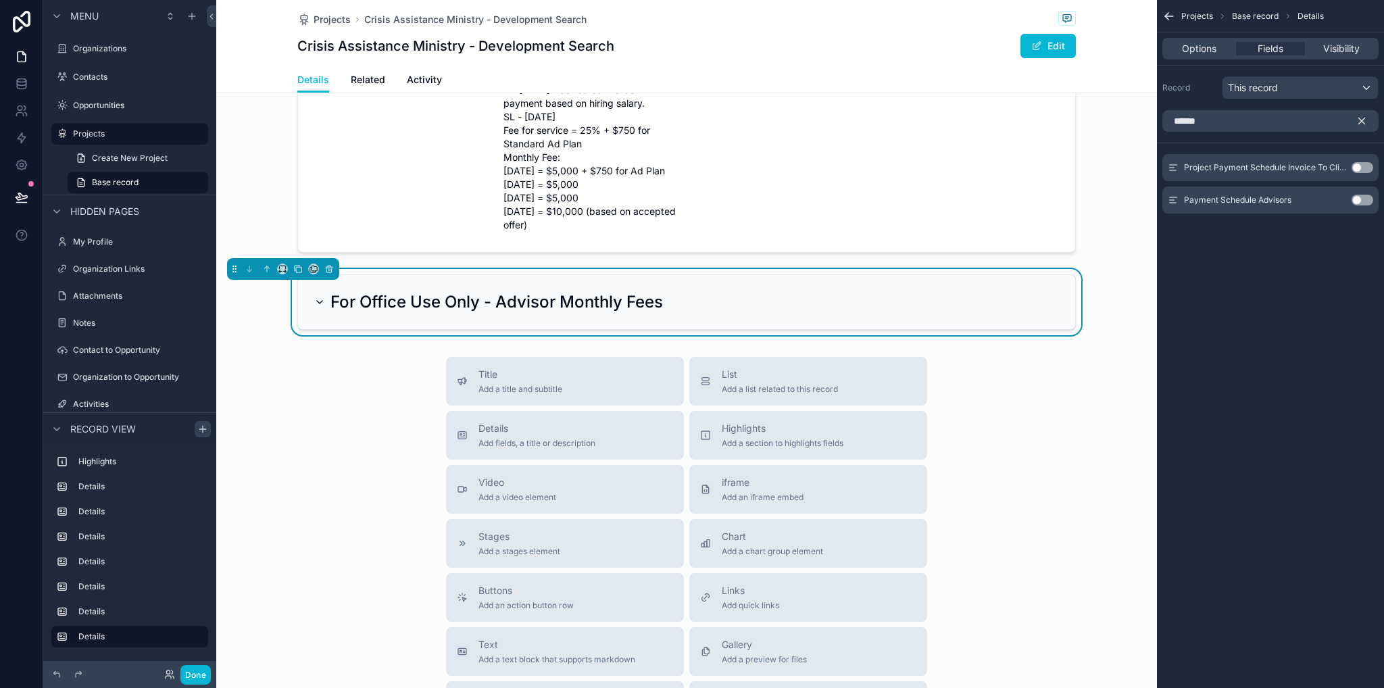
click at [1363, 201] on button "Use setting" at bounding box center [1363, 200] width 22 height 11
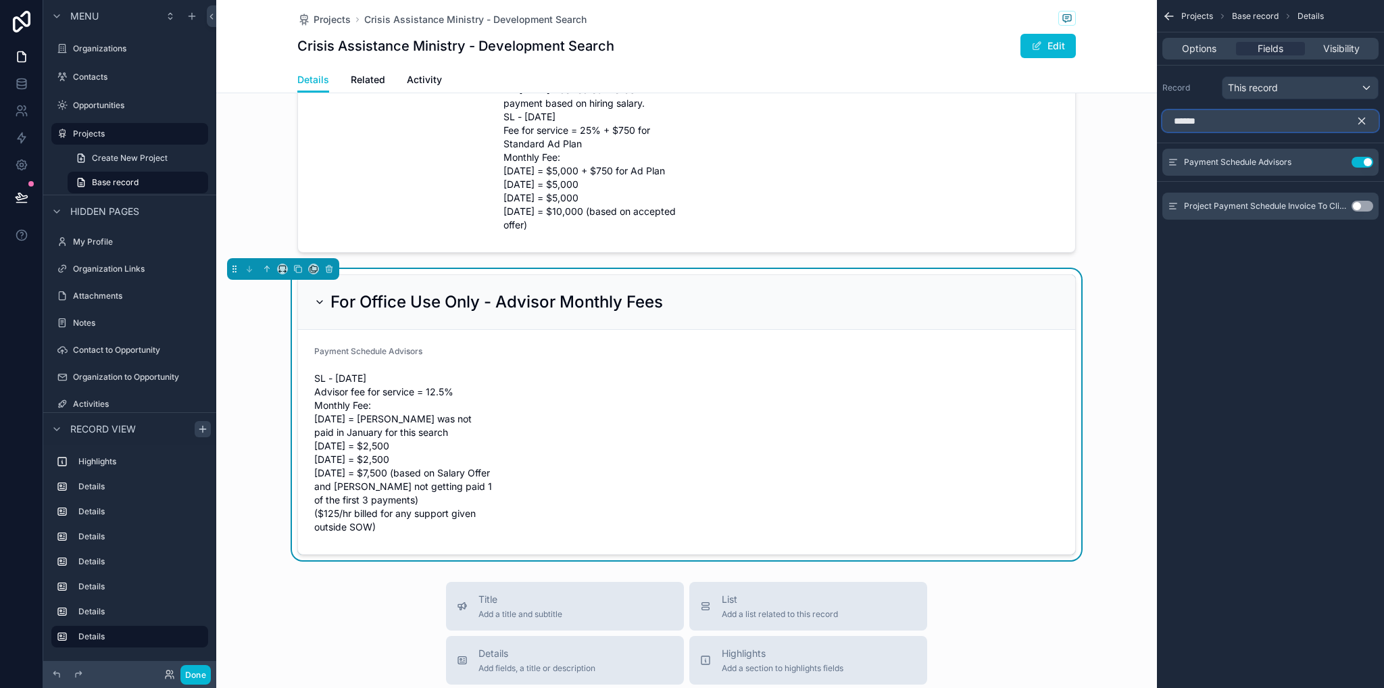
click at [1241, 117] on input "******" at bounding box center [1271, 121] width 216 height 22
type input "*"
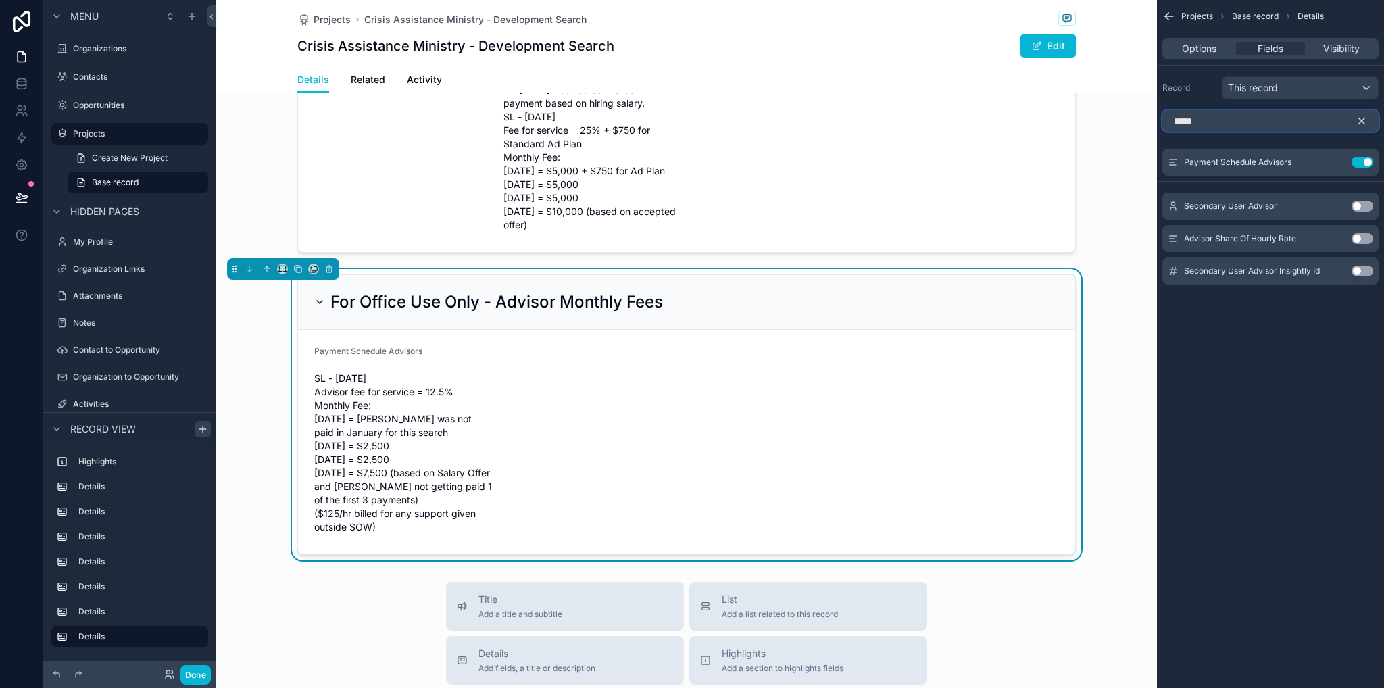
type input "*****"
click at [1369, 238] on button "Use setting" at bounding box center [1363, 238] width 22 height 11
drag, startPoint x: 1228, startPoint y: 377, endPoint x: 1237, endPoint y: 238, distance: 139.6
click at [1228, 377] on div "Projects Base record Details Options Fields Visibility Record This record *****…" at bounding box center [1270, 344] width 227 height 688
click at [1363, 119] on icon "scrollable content" at bounding box center [1362, 121] width 6 height 6
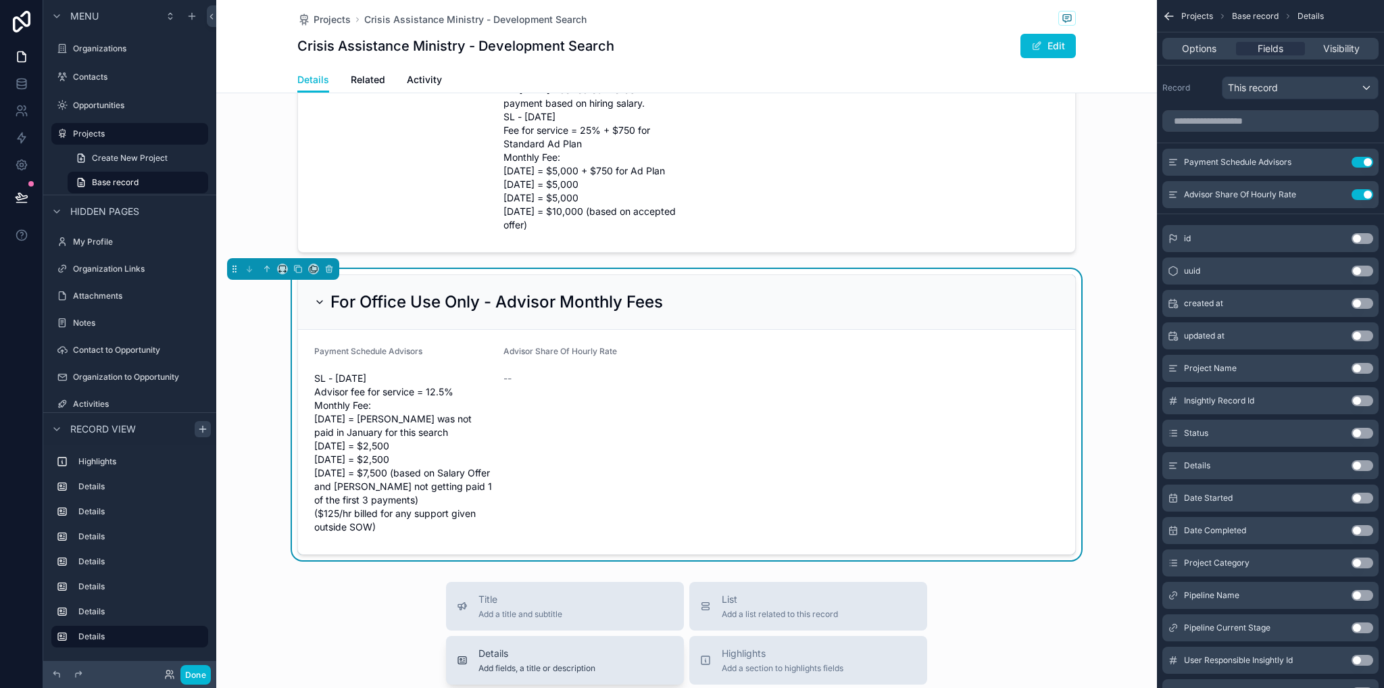
click at [516, 647] on span "Details" at bounding box center [537, 654] width 117 height 14
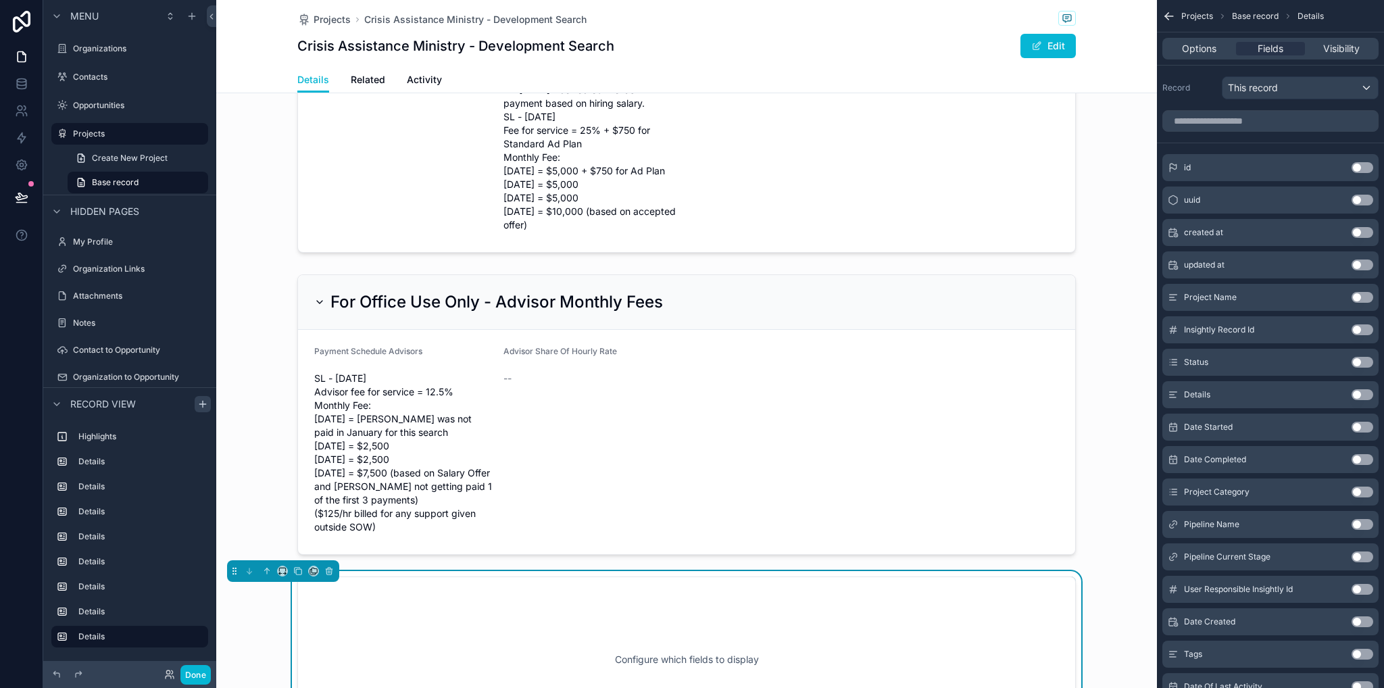
scroll to position [1755, 0]
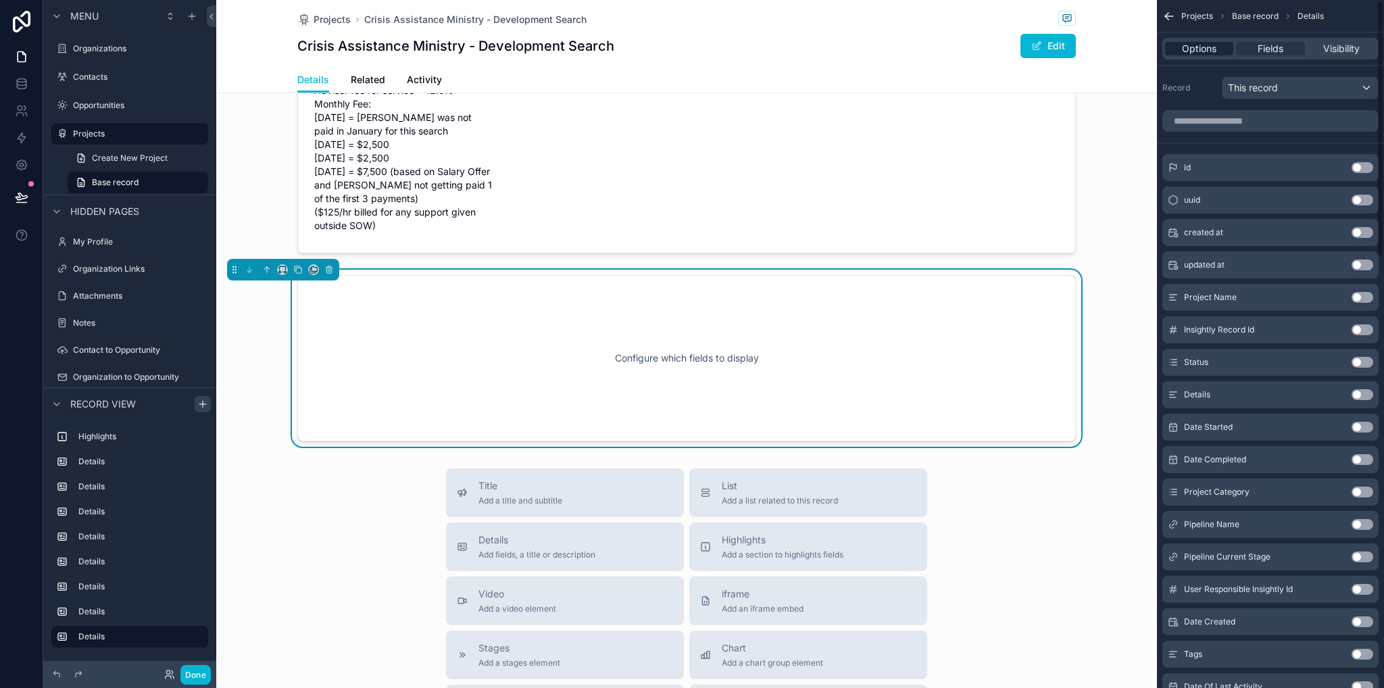
click at [1198, 52] on span "Options" at bounding box center [1199, 49] width 34 height 14
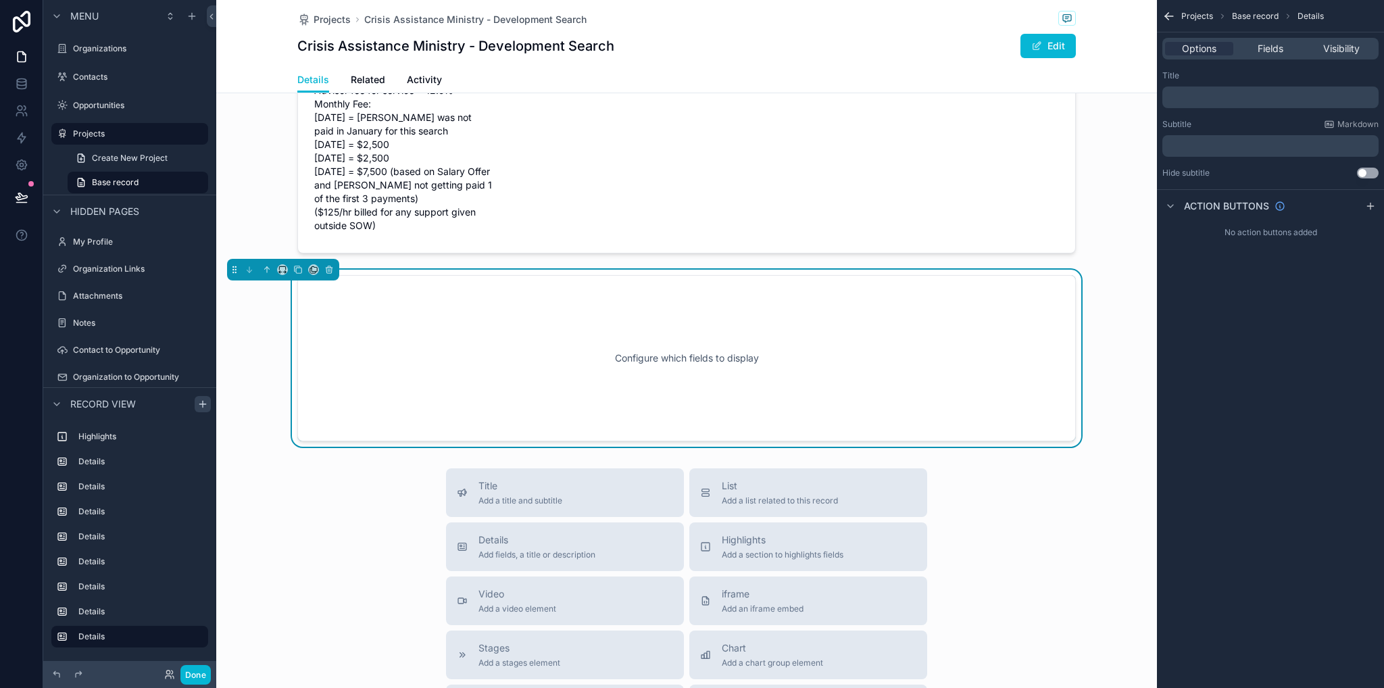
click at [1217, 97] on p "﻿" at bounding box center [1272, 97] width 208 height 11
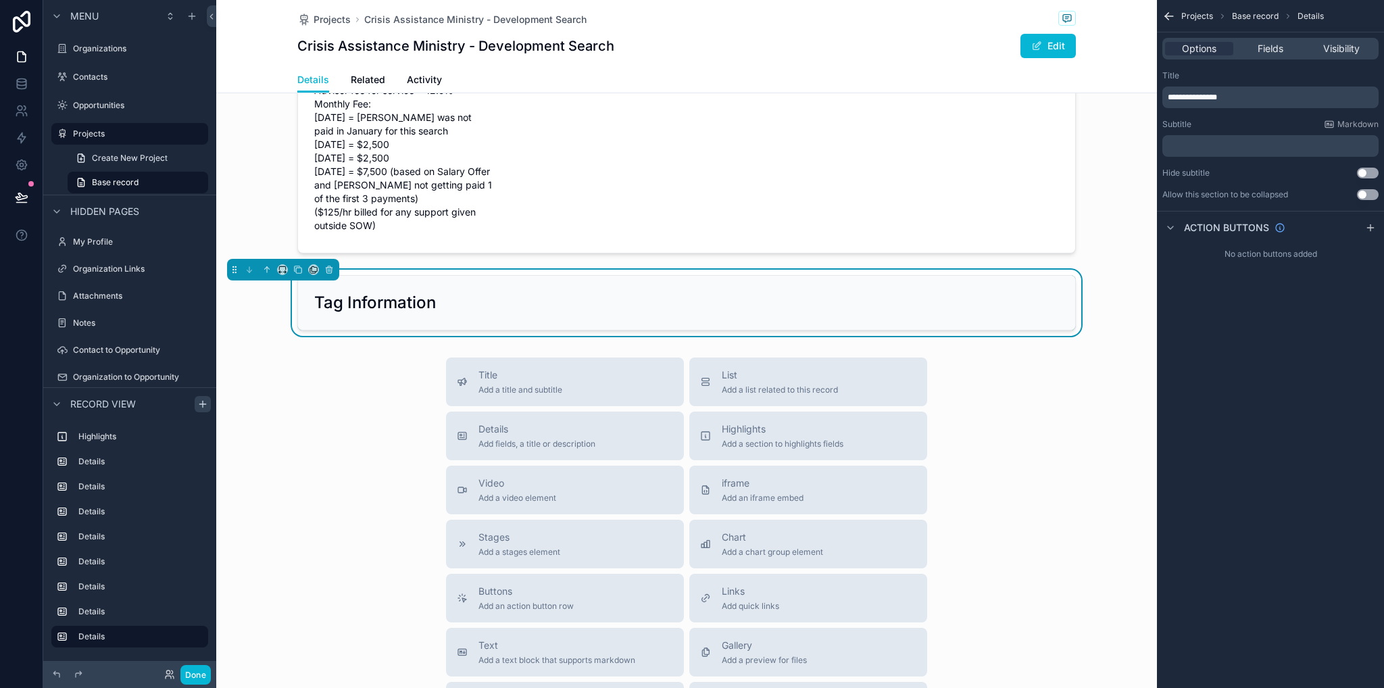
click at [1287, 408] on div "**********" at bounding box center [1270, 344] width 227 height 688
click at [1368, 197] on button "Use setting" at bounding box center [1368, 194] width 22 height 11
click at [1271, 45] on span "Fields" at bounding box center [1271, 49] width 26 height 14
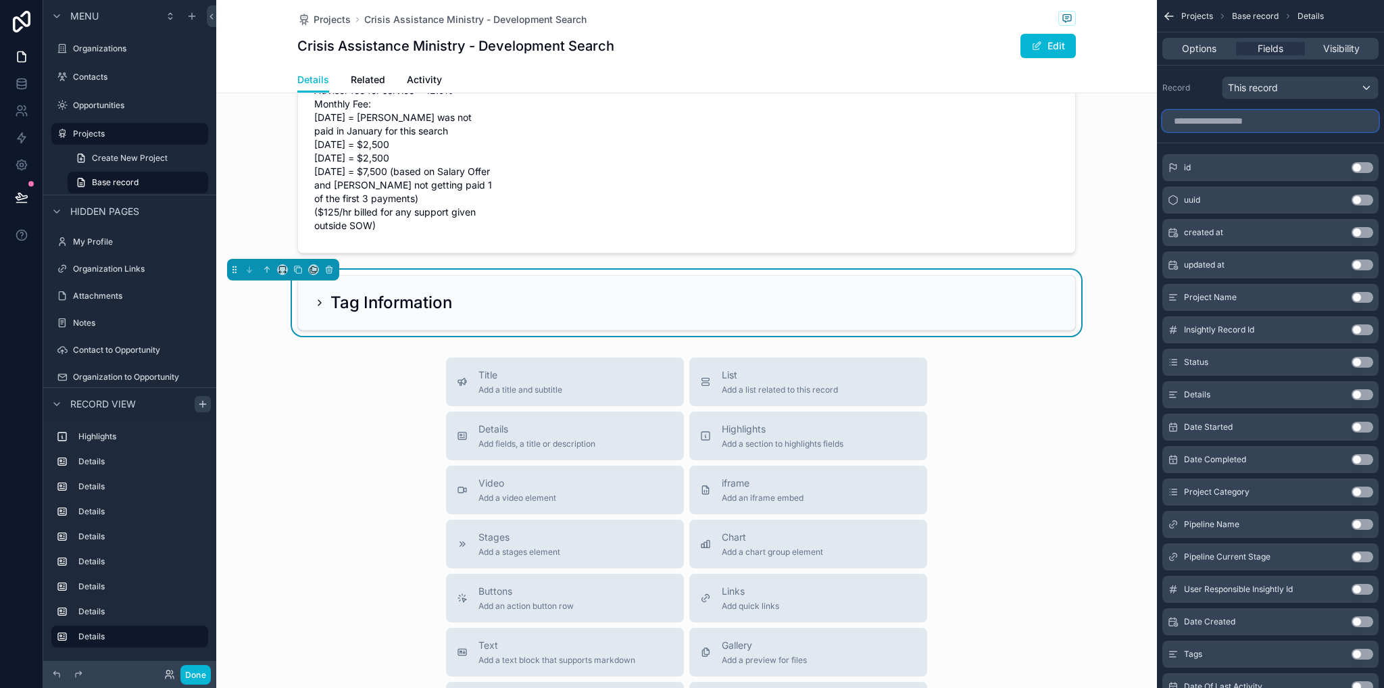
click at [1238, 121] on input "scrollable content" at bounding box center [1271, 121] width 216 height 22
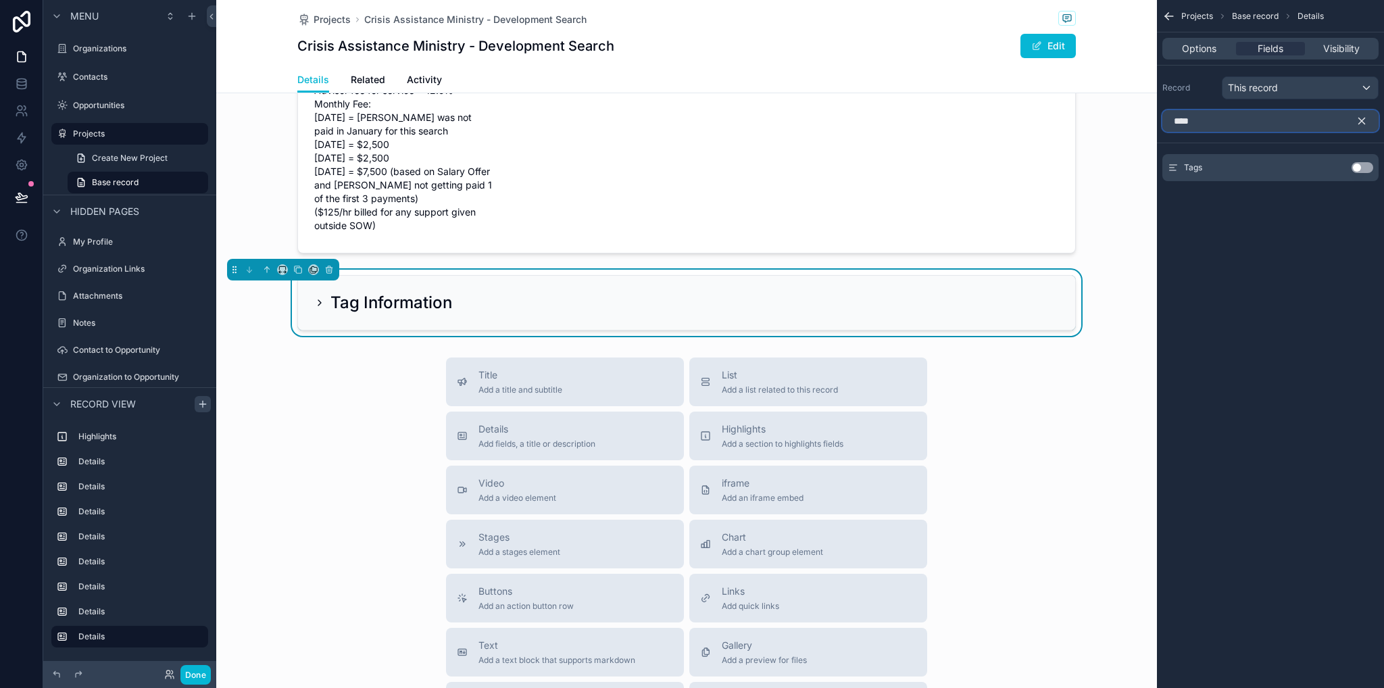
type input "****"
click at [1367, 168] on button "Use setting" at bounding box center [1363, 167] width 22 height 11
click at [1036, 362] on div "Title Add a title and subtitle List Add a list related to this record Details A…" at bounding box center [686, 598] width 941 height 481
click at [314, 297] on icon "scrollable content" at bounding box center [319, 302] width 11 height 11
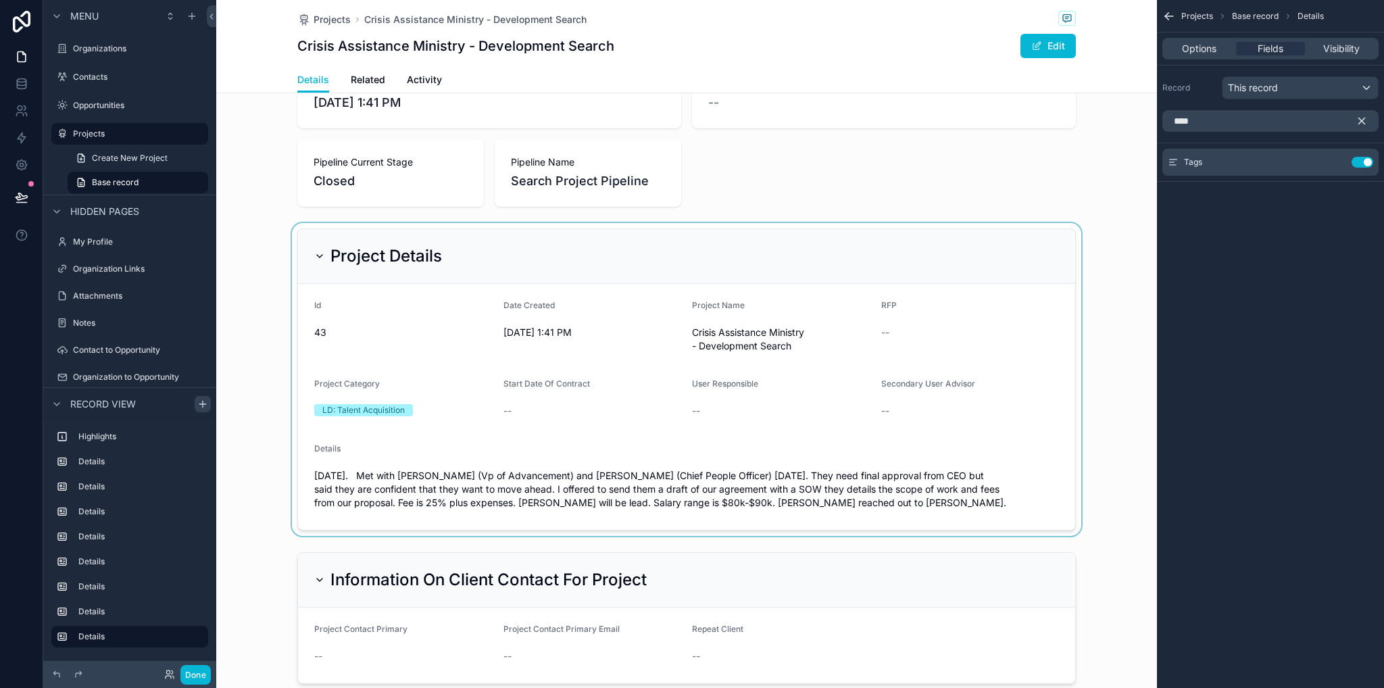
scroll to position [0, 0]
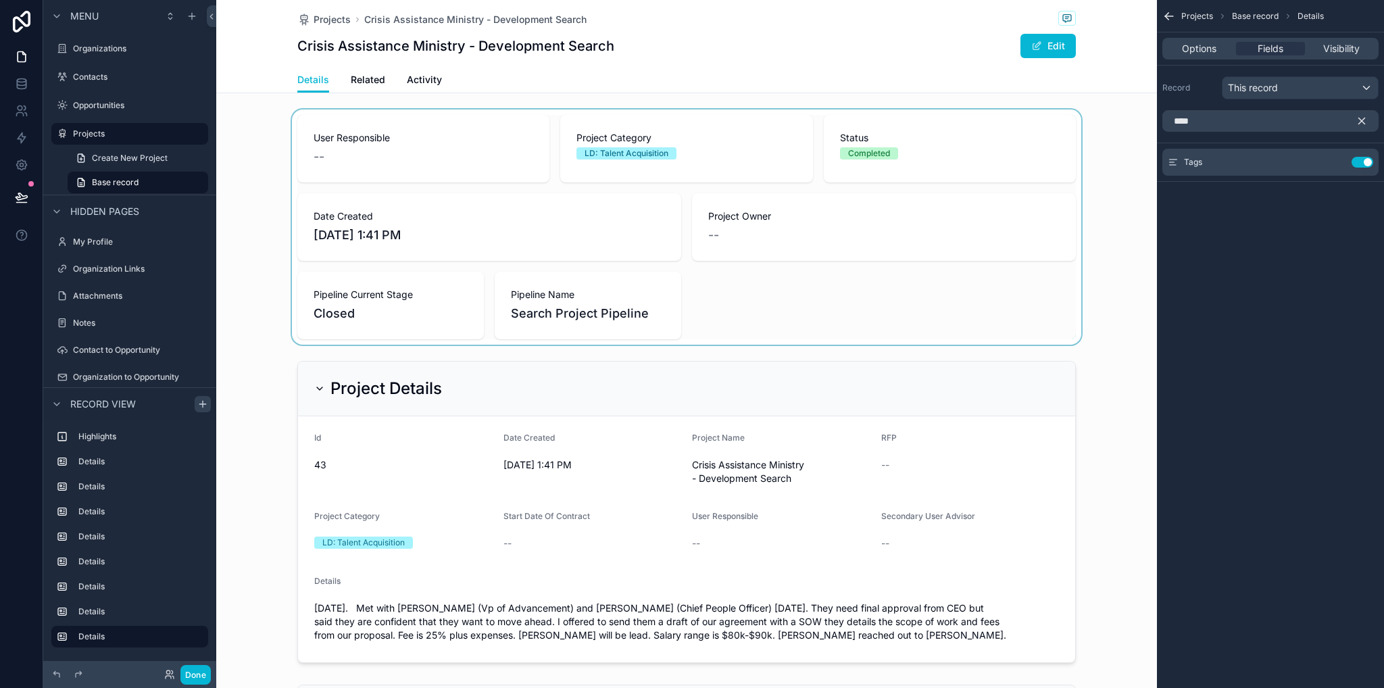
click at [697, 286] on div "scrollable content" at bounding box center [686, 227] width 941 height 235
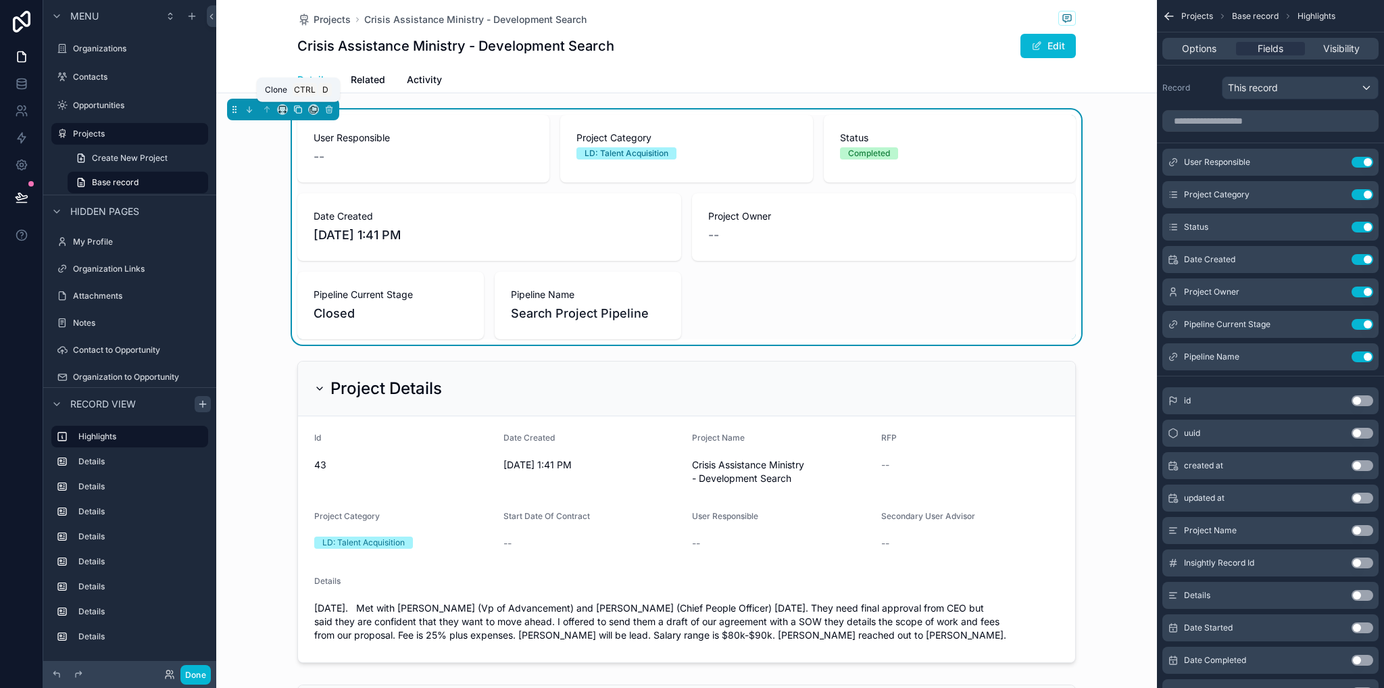
click at [299, 109] on icon "scrollable content" at bounding box center [297, 109] width 9 height 9
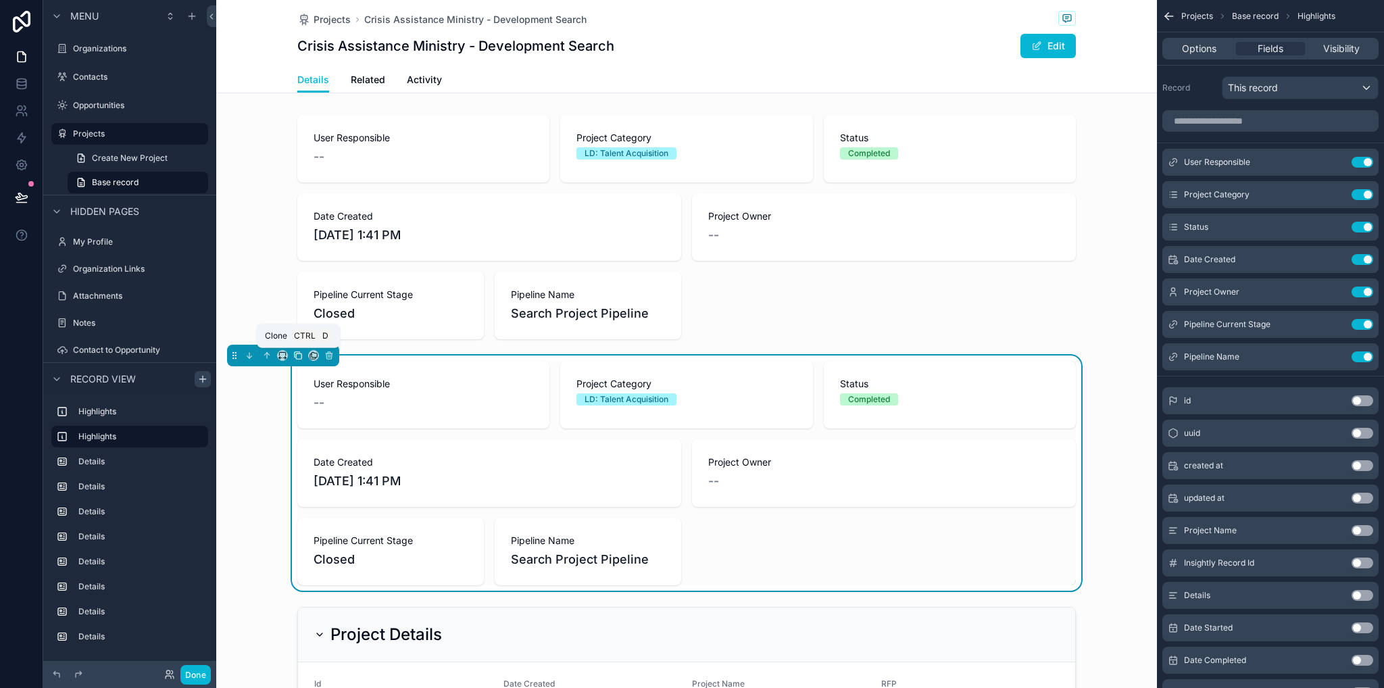
click at [299, 355] on icon "scrollable content" at bounding box center [297, 355] width 9 height 9
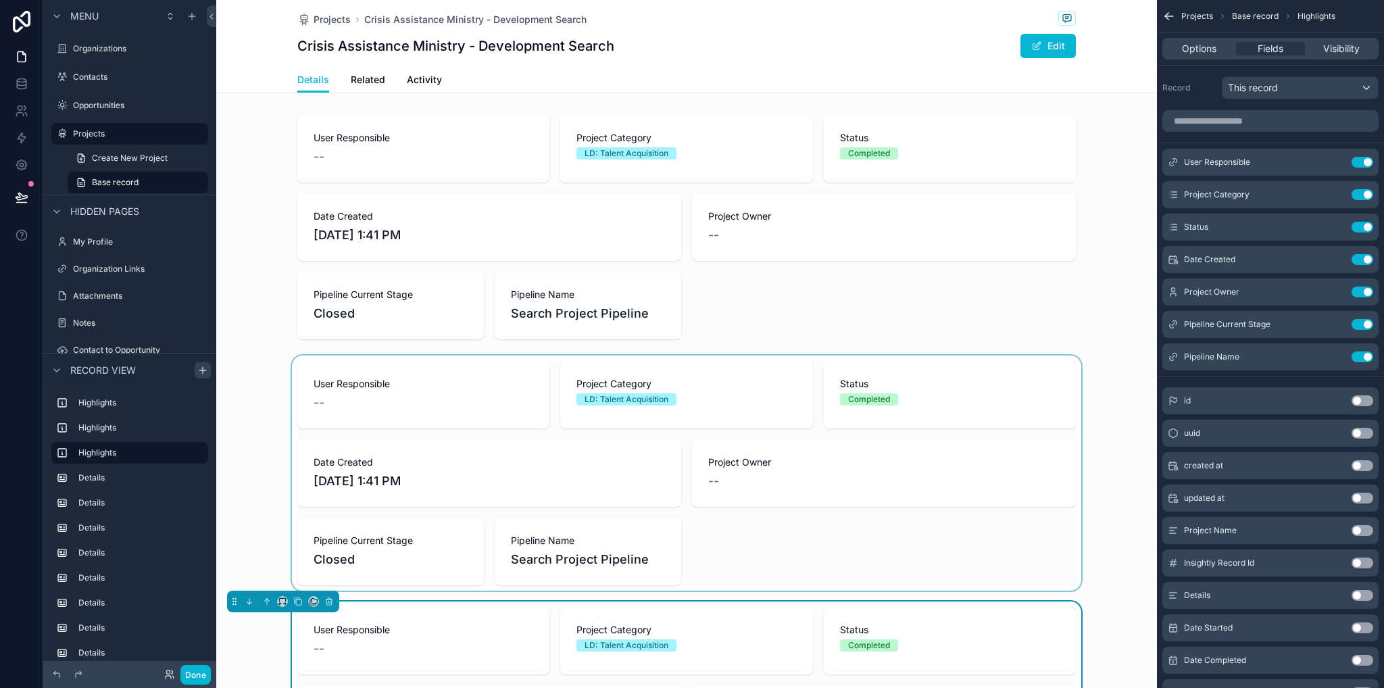
drag, startPoint x: 334, startPoint y: 389, endPoint x: 327, endPoint y: 383, distance: 9.6
click at [334, 390] on div "scrollable content" at bounding box center [686, 473] width 941 height 235
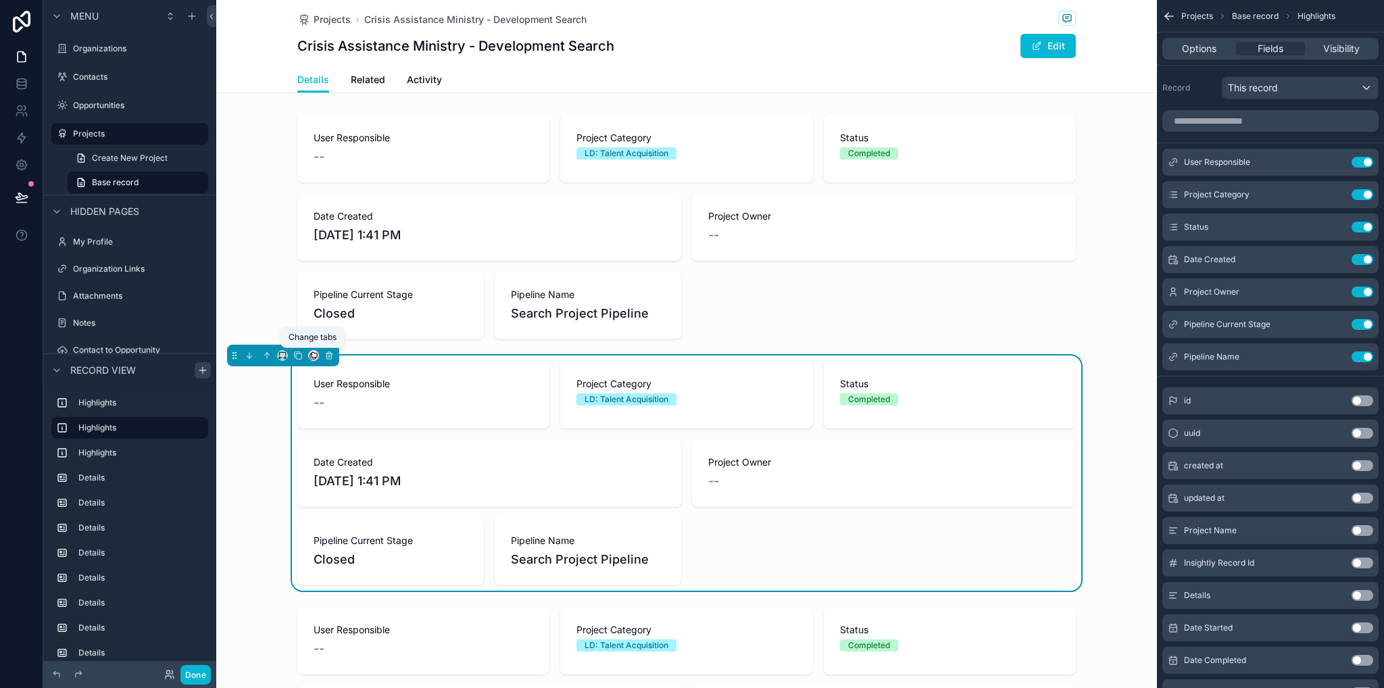
click at [312, 355] on icon "scrollable content" at bounding box center [314, 354] width 5 height 5
click at [346, 425] on span "Related" at bounding box center [345, 426] width 34 height 16
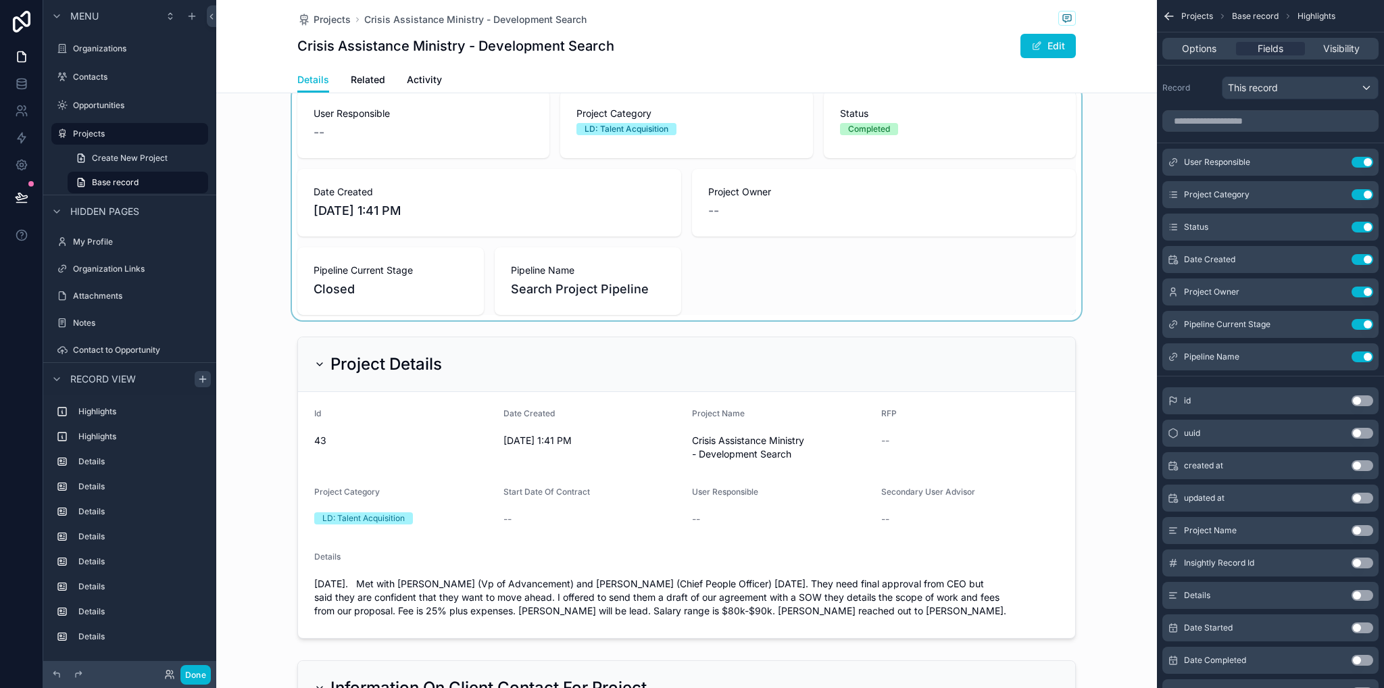
scroll to position [68, 0]
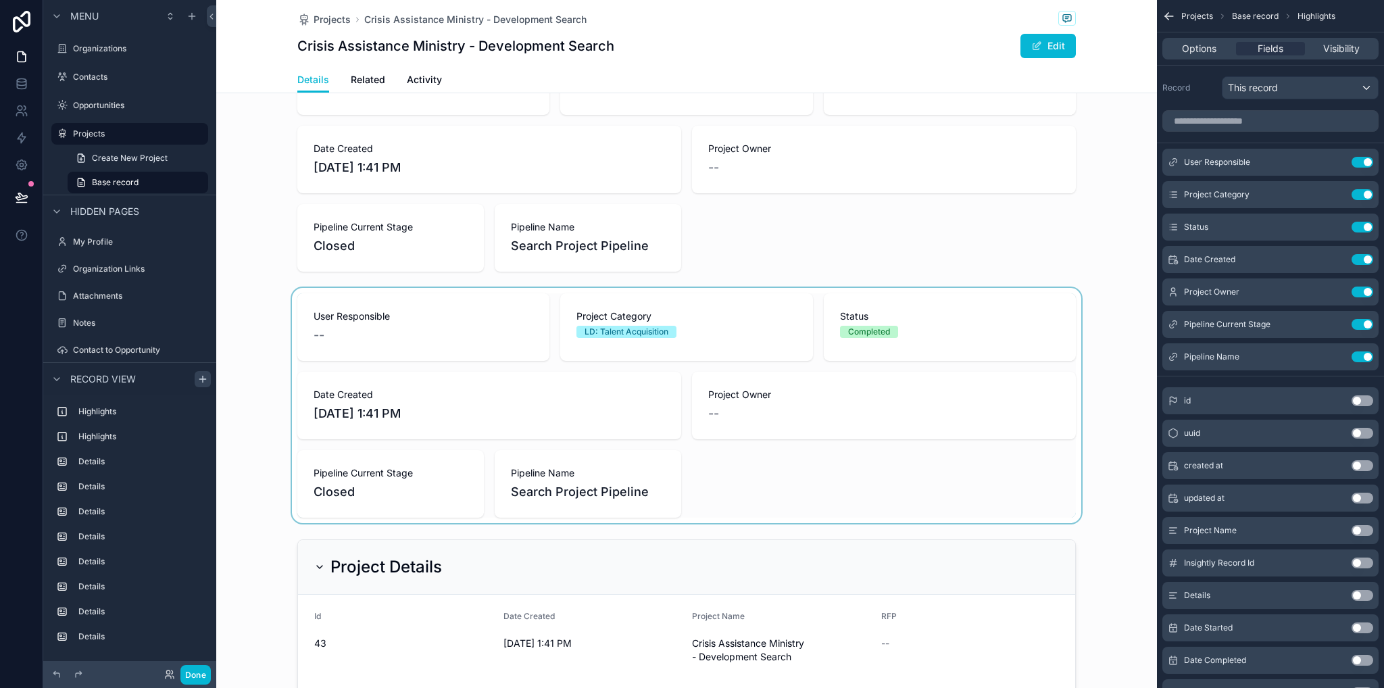
click at [331, 404] on div "scrollable content" at bounding box center [686, 405] width 941 height 235
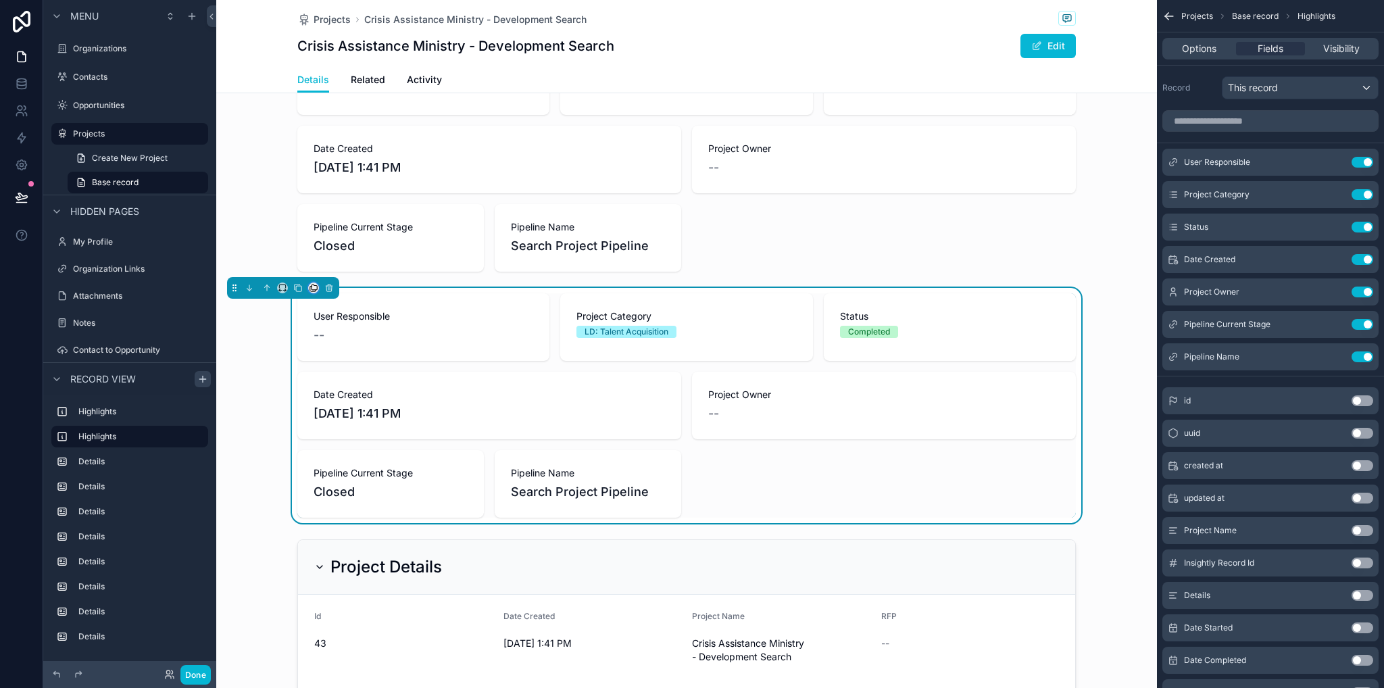
click at [310, 292] on button "scrollable content" at bounding box center [313, 288] width 11 height 11
click at [343, 393] on span "Activity" at bounding box center [345, 398] width 34 height 16
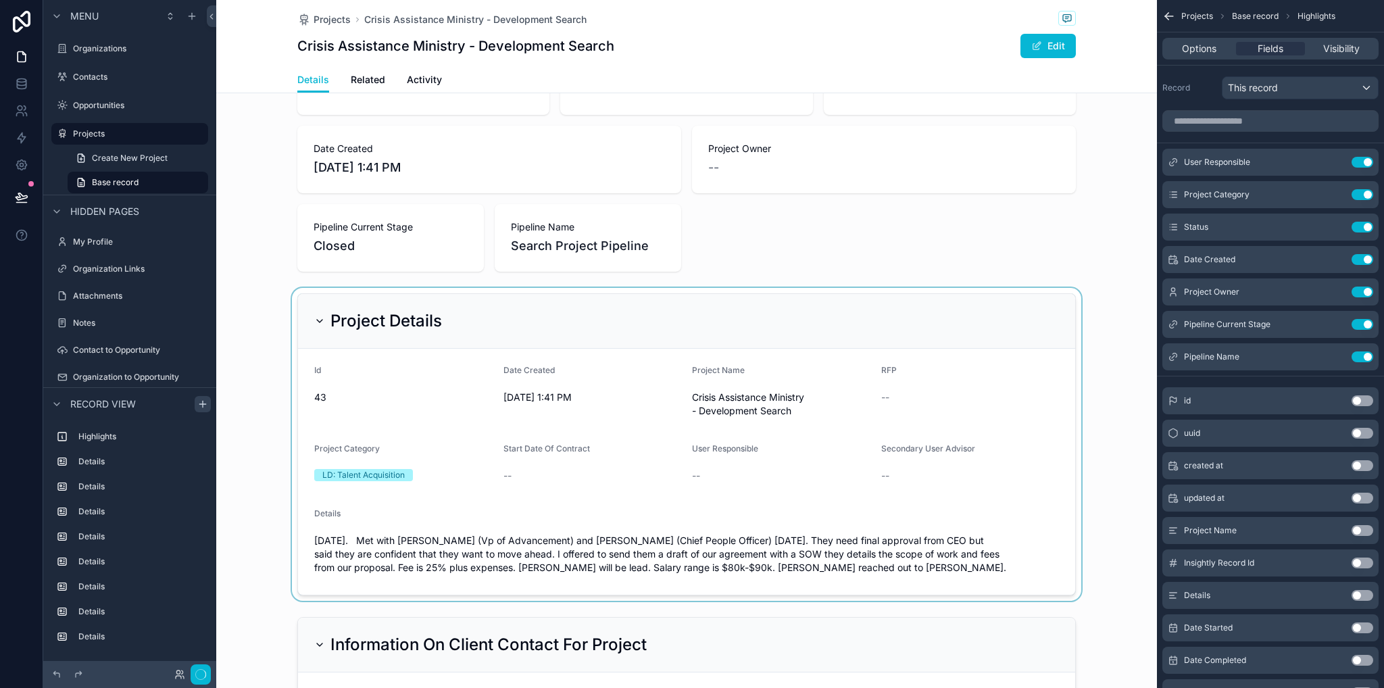
scroll to position [0, 0]
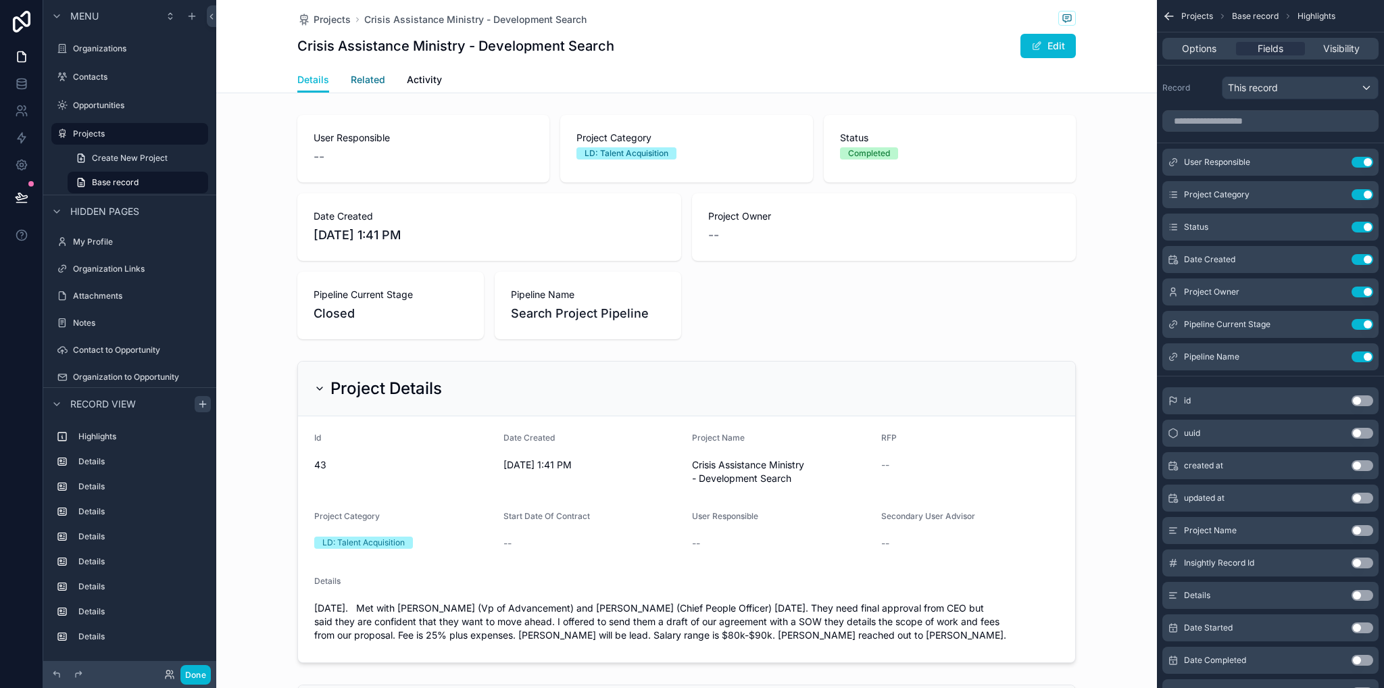
click at [370, 80] on span "Related" at bounding box center [368, 80] width 34 height 14
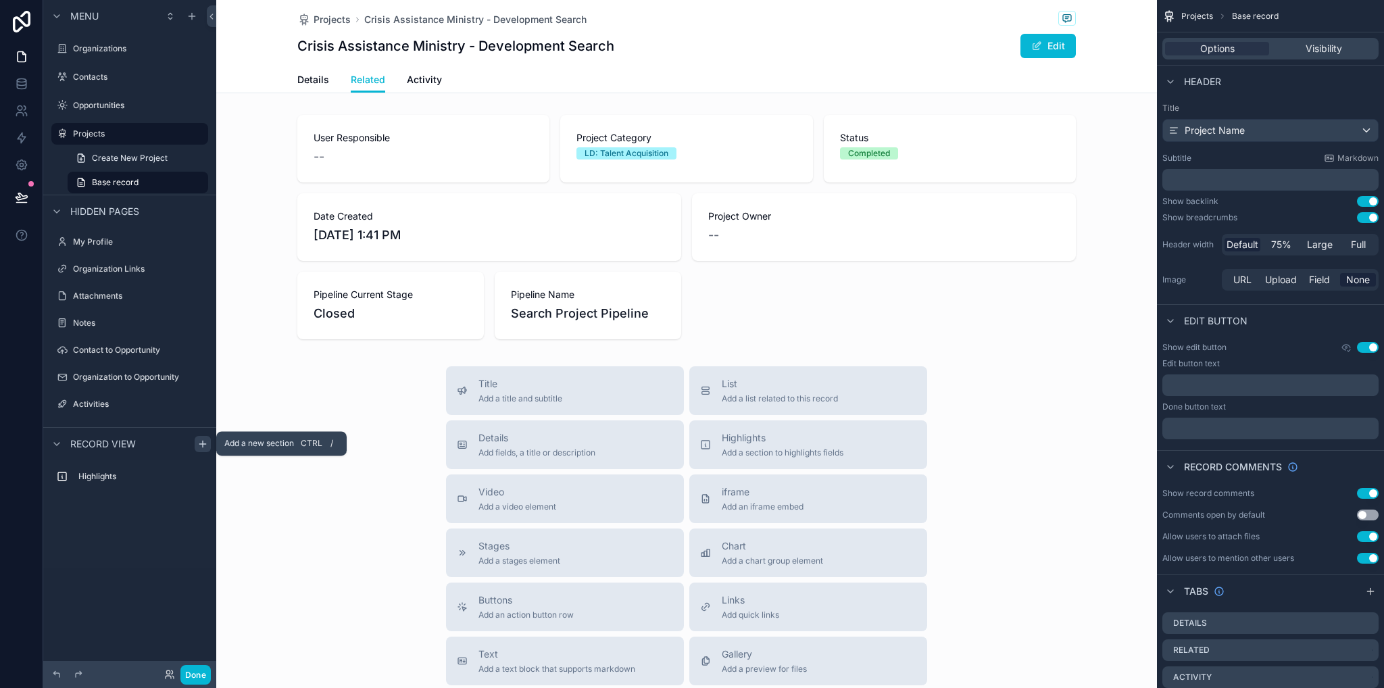
click at [203, 450] on div "scrollable content" at bounding box center [203, 444] width 16 height 16
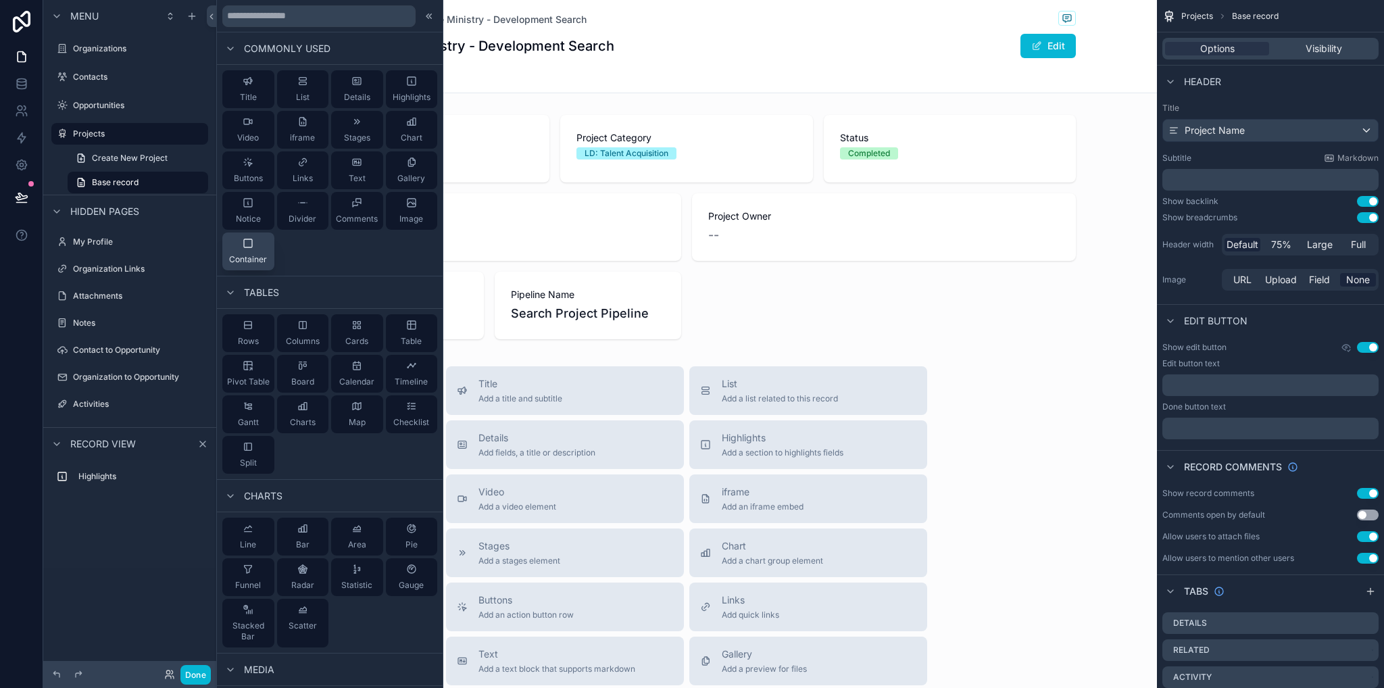
click at [243, 248] on icon at bounding box center [248, 243] width 11 height 11
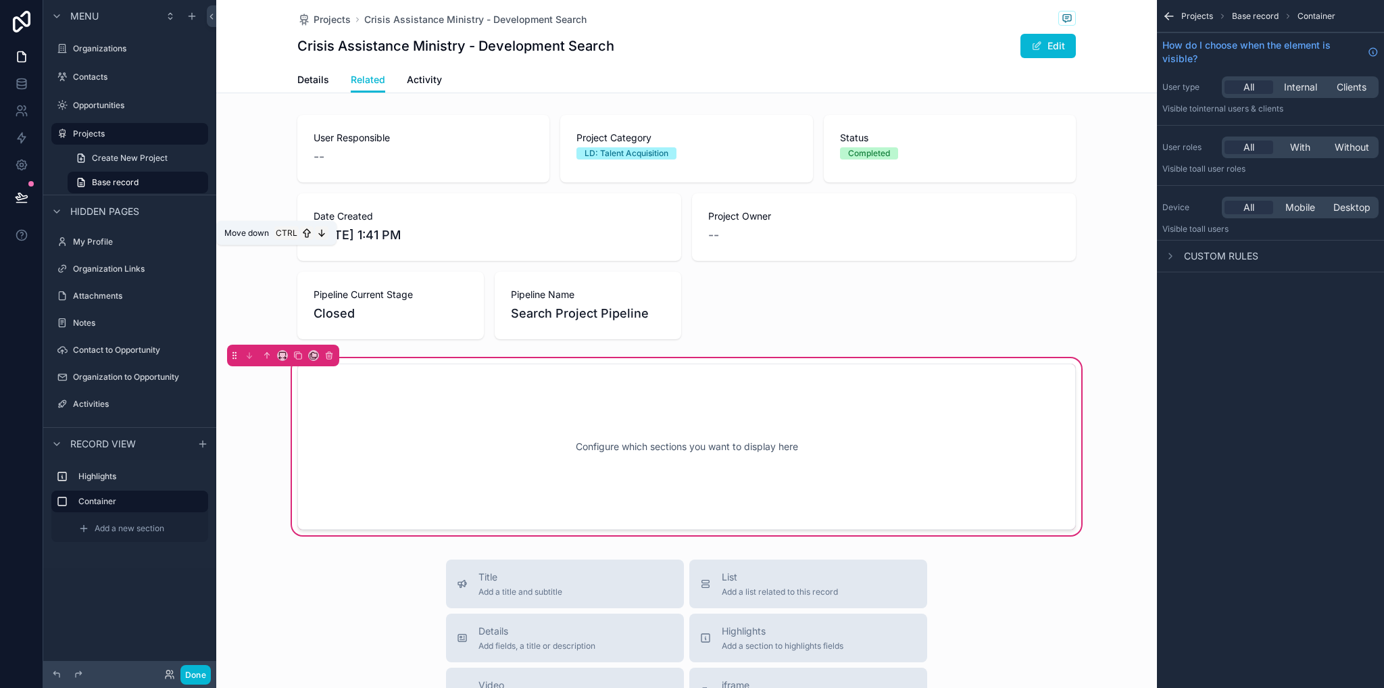
scroll to position [103, 0]
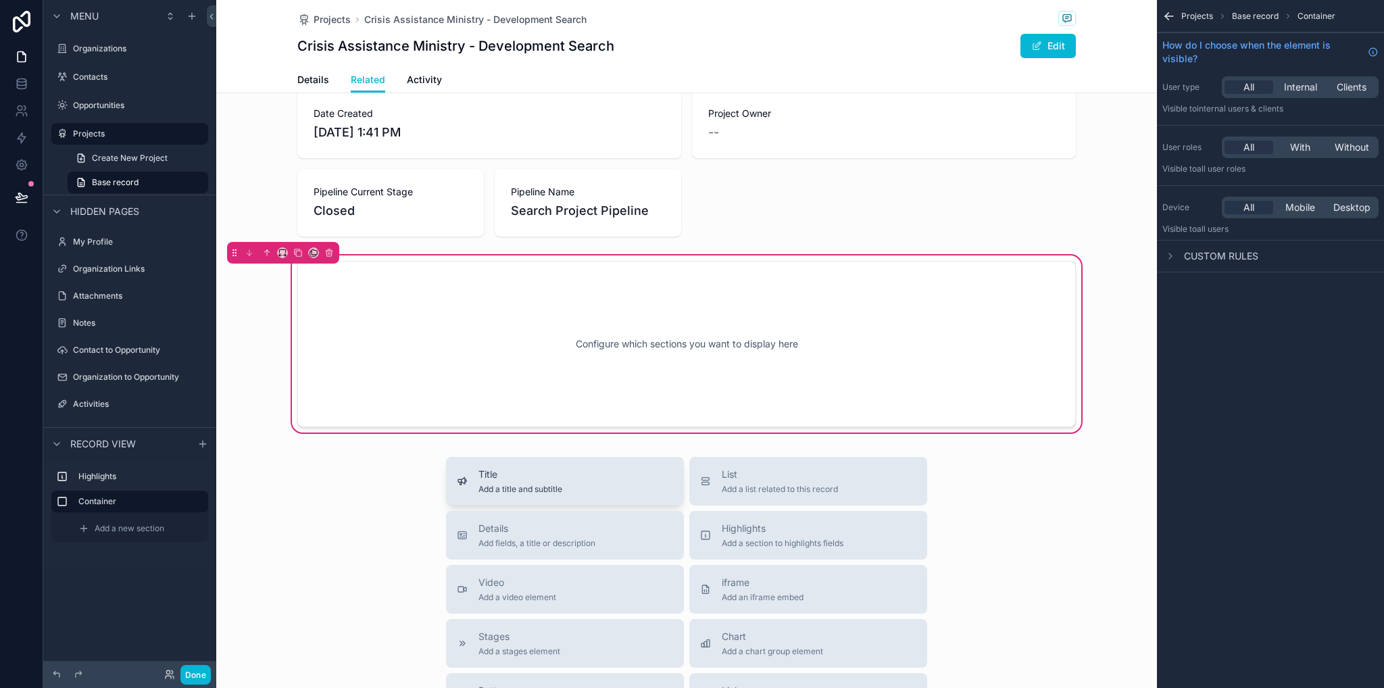
click at [495, 461] on button "Title Add a title and subtitle" at bounding box center [565, 481] width 238 height 49
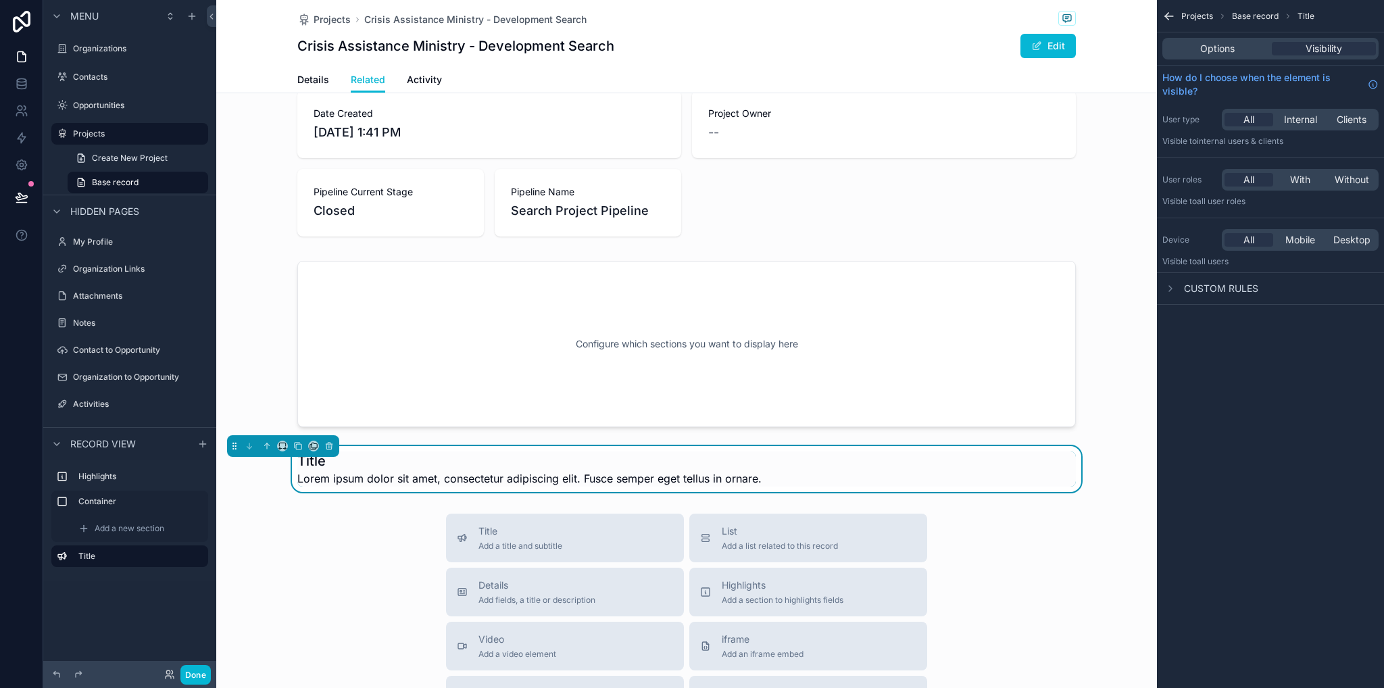
scroll to position [227, 0]
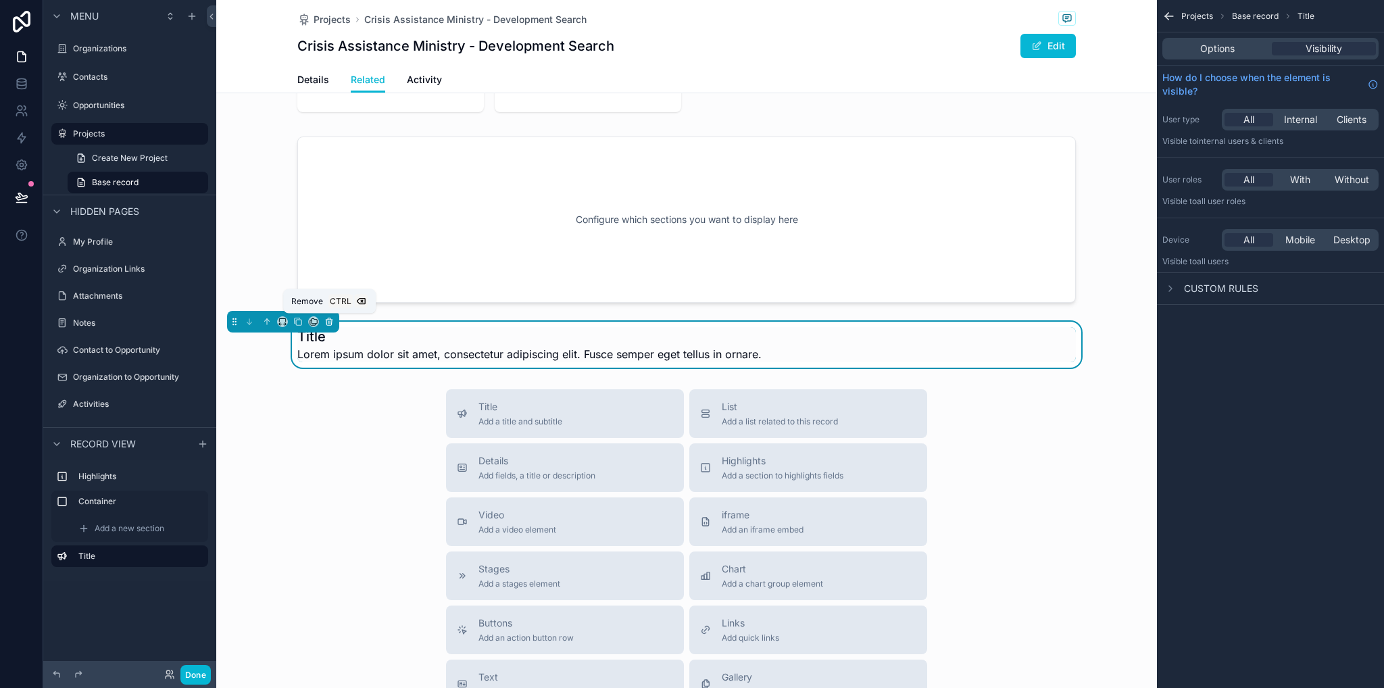
click at [327, 320] on icon "scrollable content" at bounding box center [328, 321] width 9 height 9
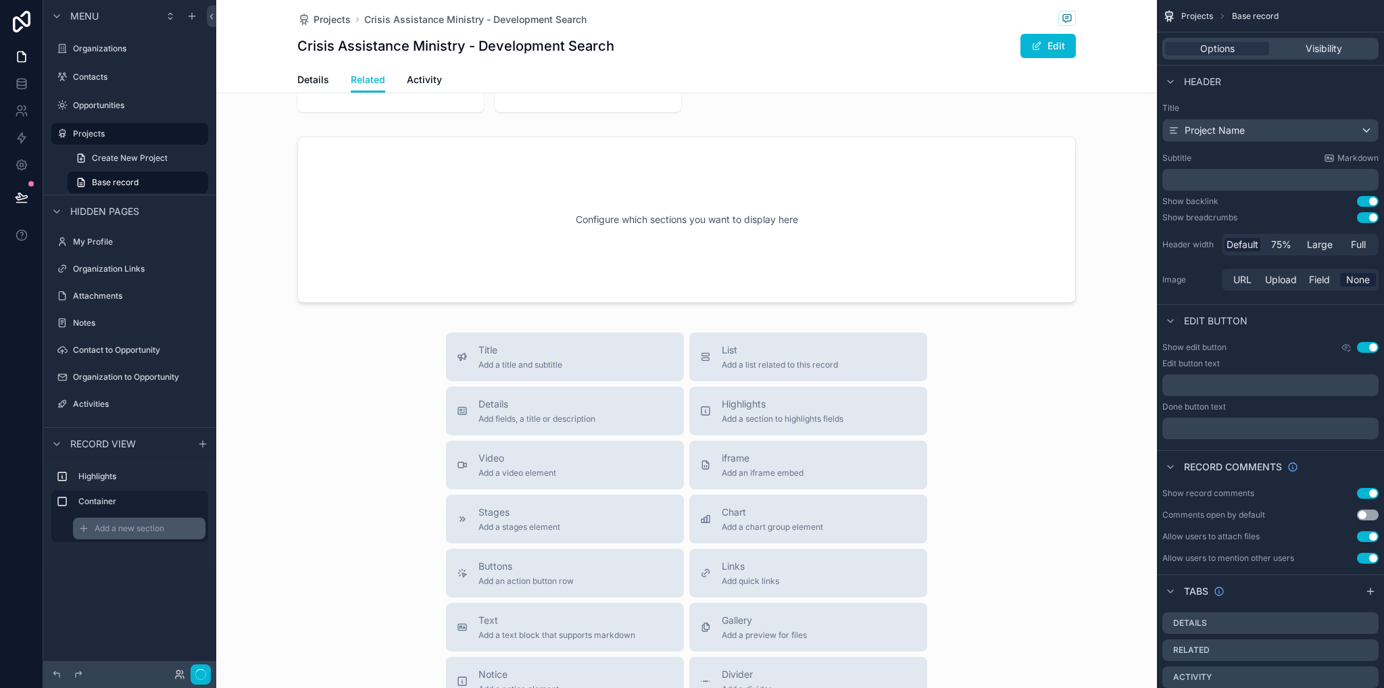
click at [168, 527] on div "Add a new section" at bounding box center [139, 529] width 132 height 22
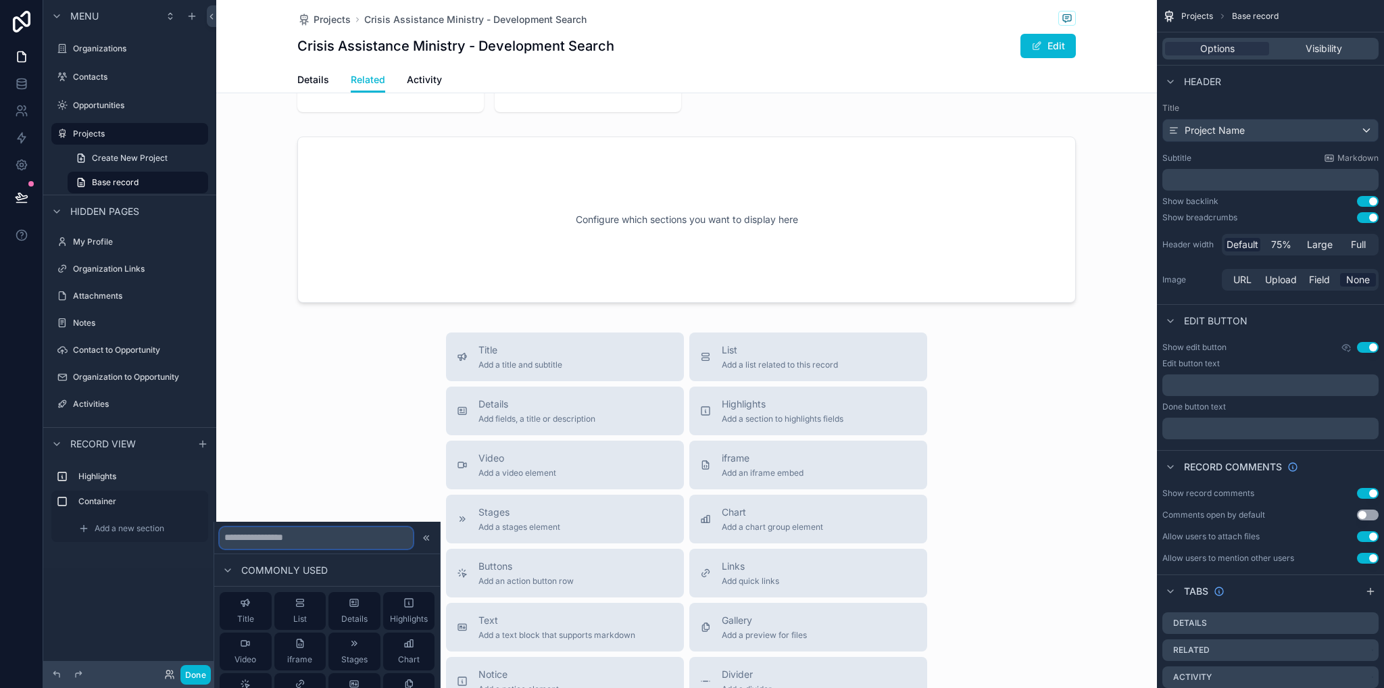
click at [276, 539] on input "text" at bounding box center [316, 538] width 193 height 22
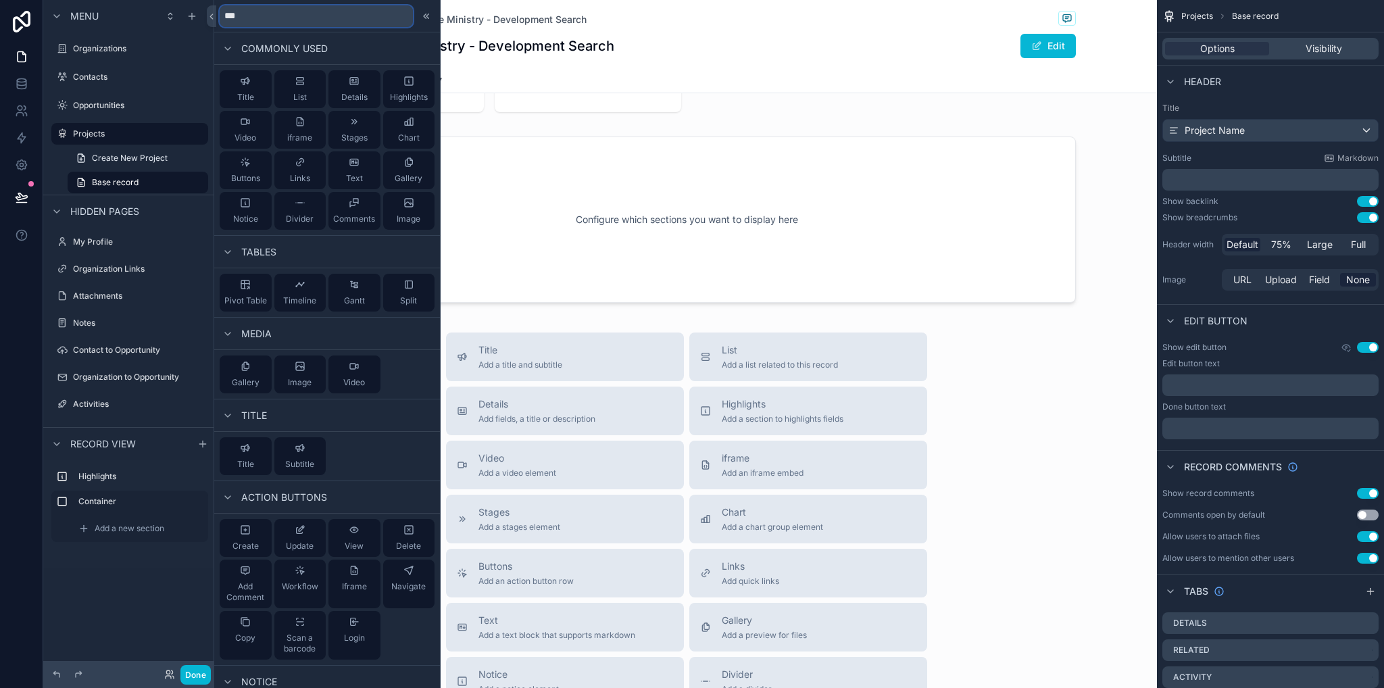
type input "***"
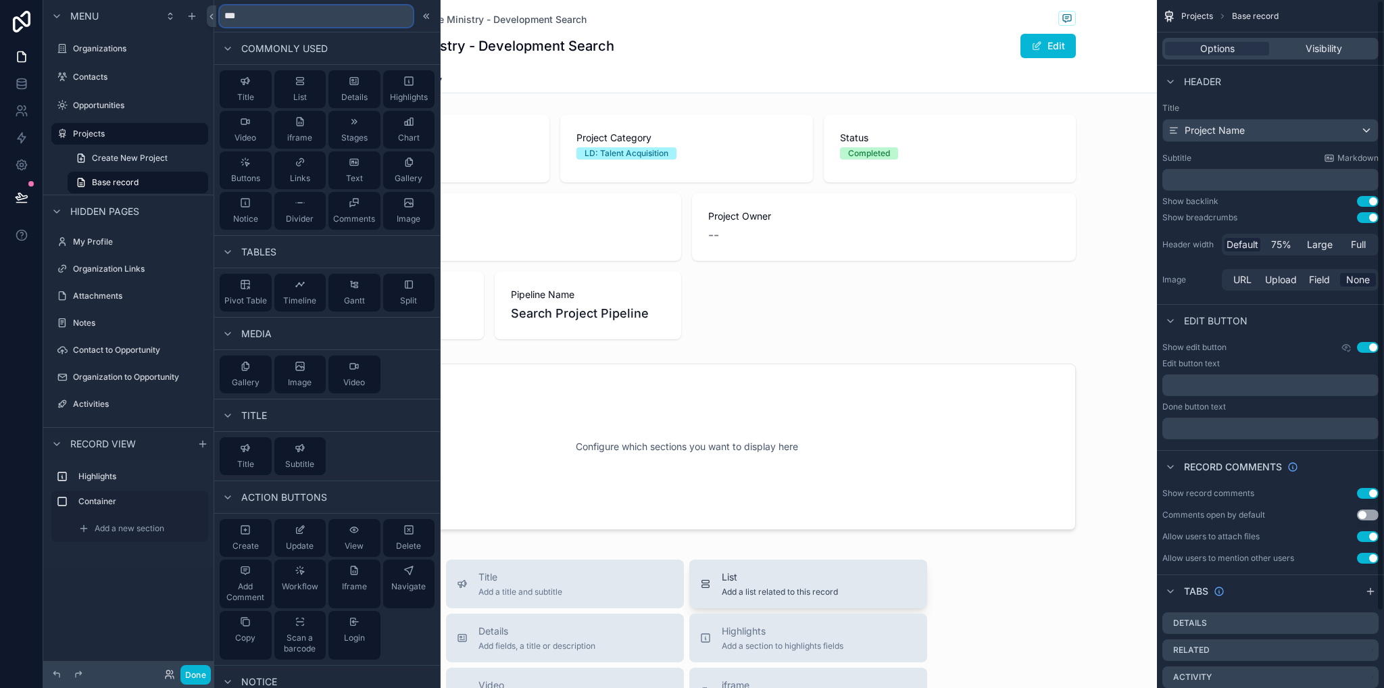
scroll to position [203, 0]
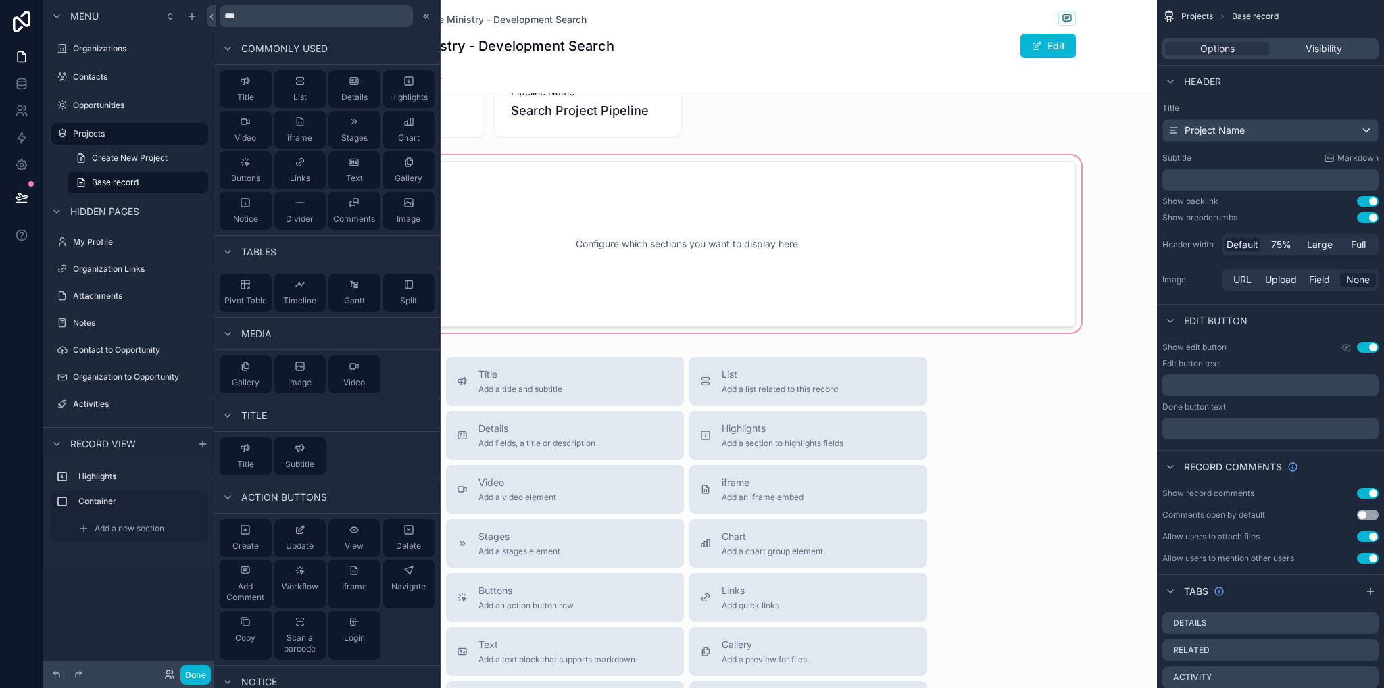
click at [647, 236] on div "scrollable content" at bounding box center [686, 244] width 941 height 183
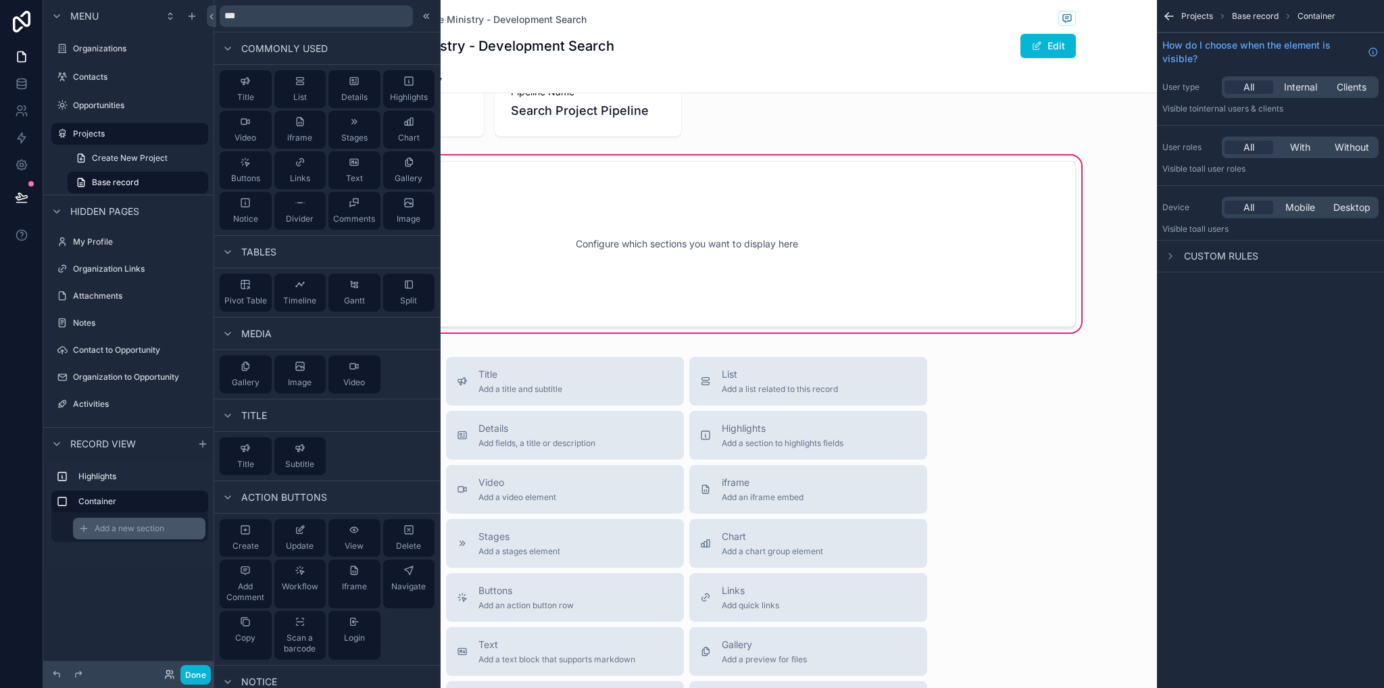
click at [163, 521] on div "Add a new section" at bounding box center [139, 529] width 132 height 22
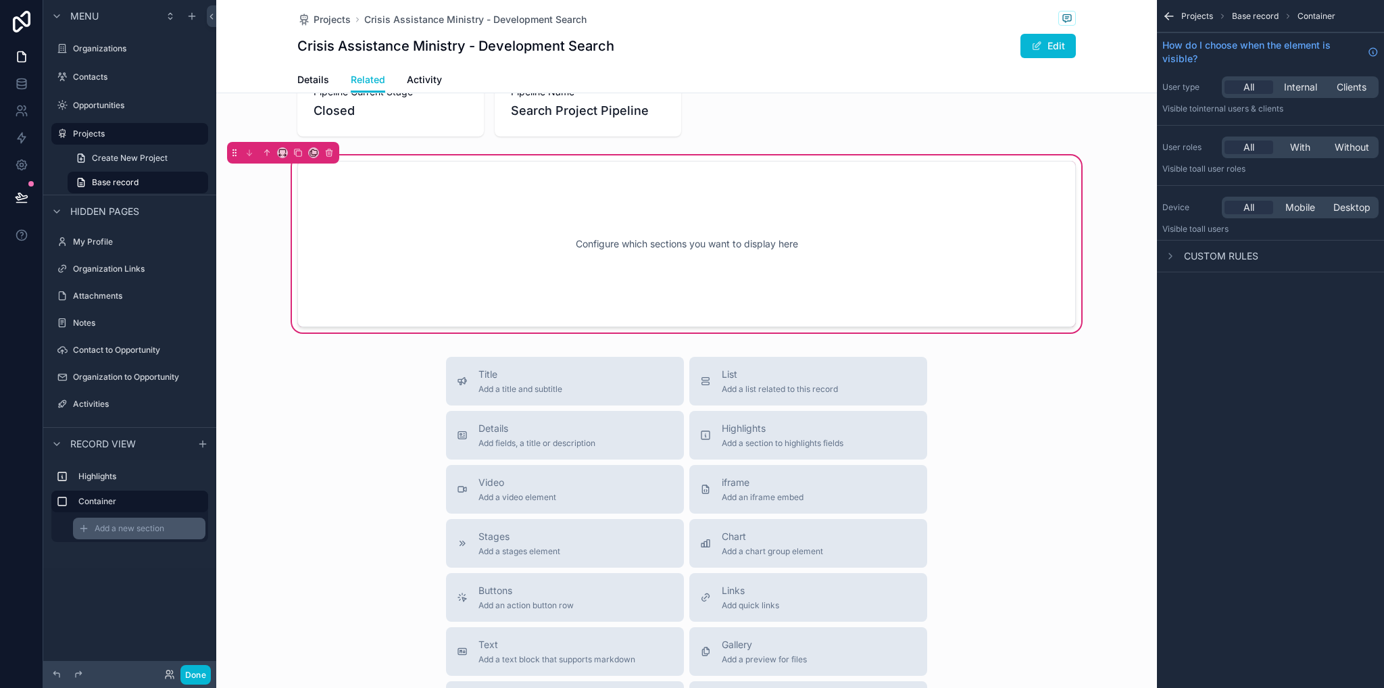
click at [163, 525] on span "Add a new section" at bounding box center [130, 528] width 70 height 11
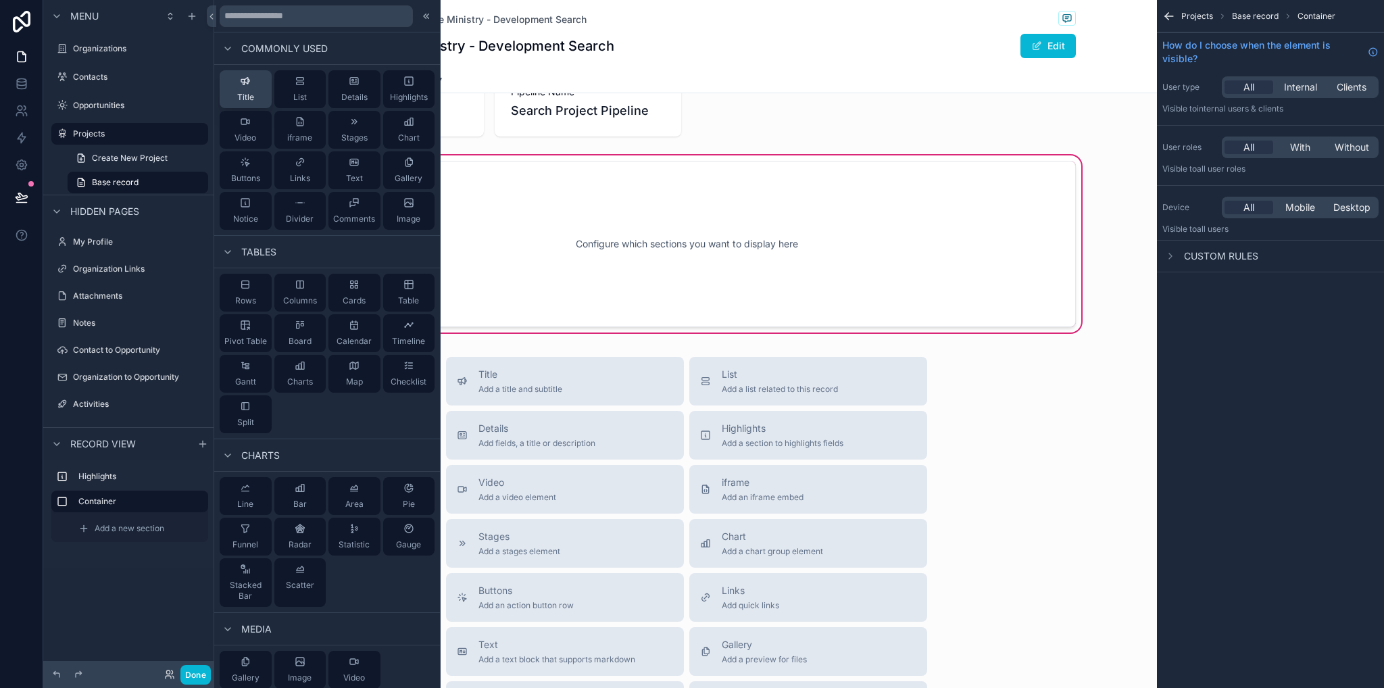
click at [243, 76] on icon at bounding box center [245, 81] width 11 height 11
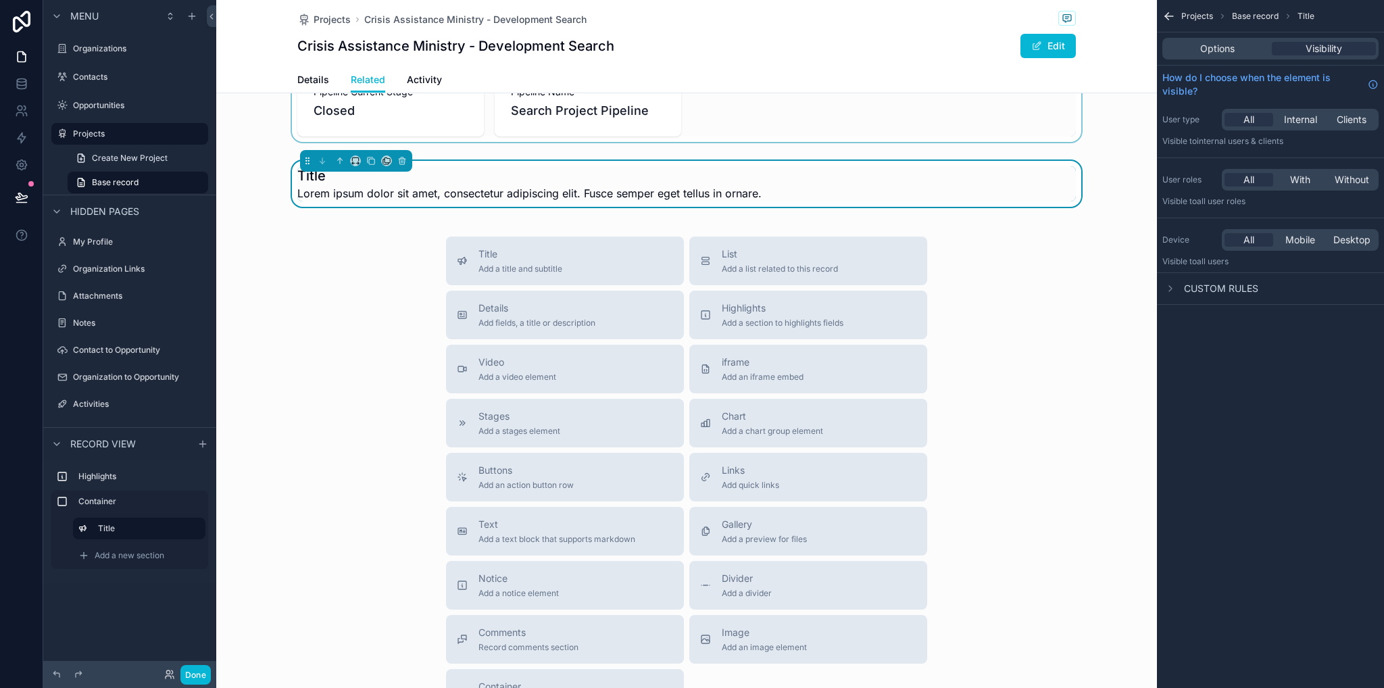
scroll to position [43, 0]
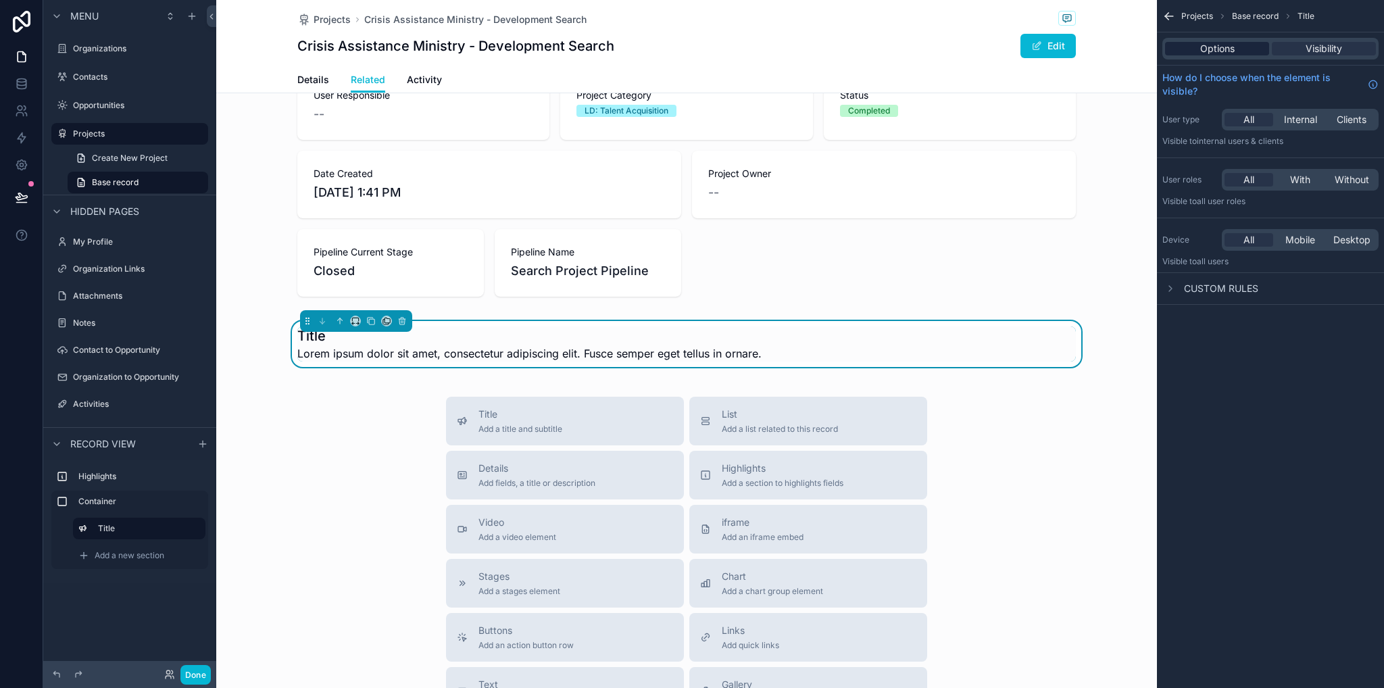
click at [1232, 47] on span "Options" at bounding box center [1217, 49] width 34 height 14
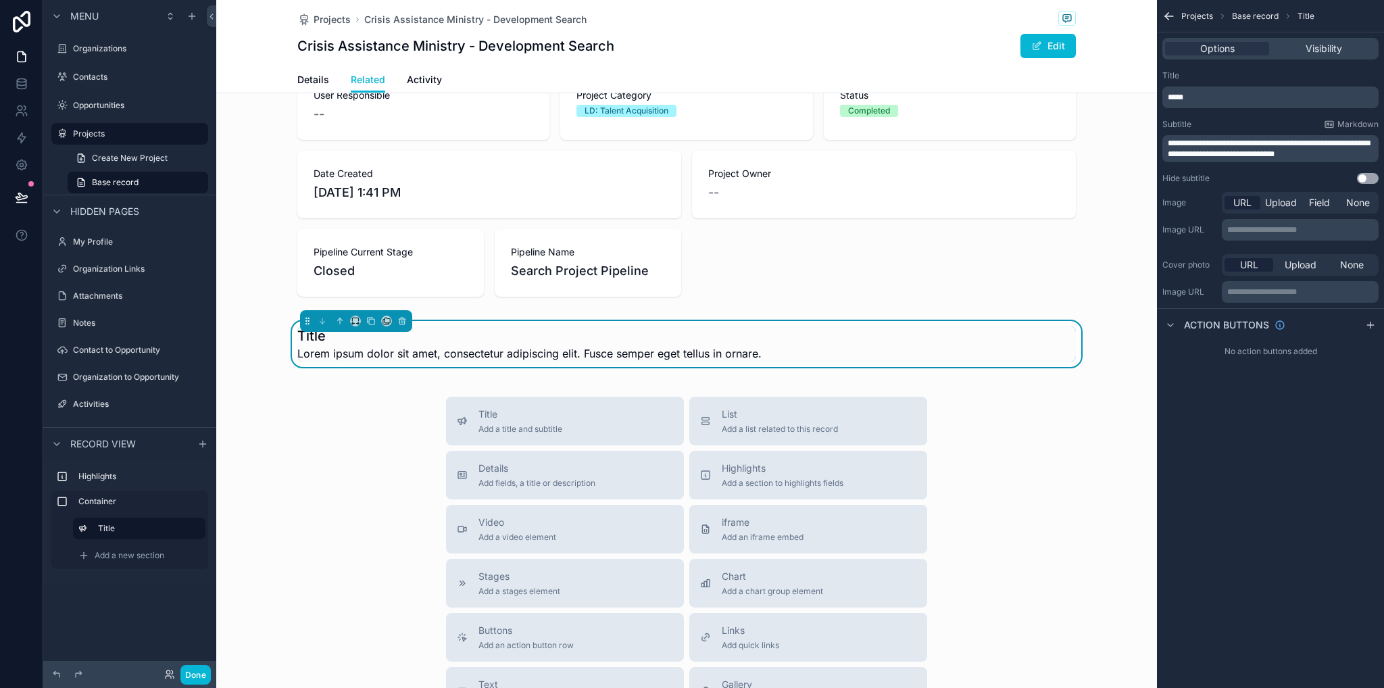
click at [1363, 179] on button "Use setting" at bounding box center [1368, 178] width 22 height 11
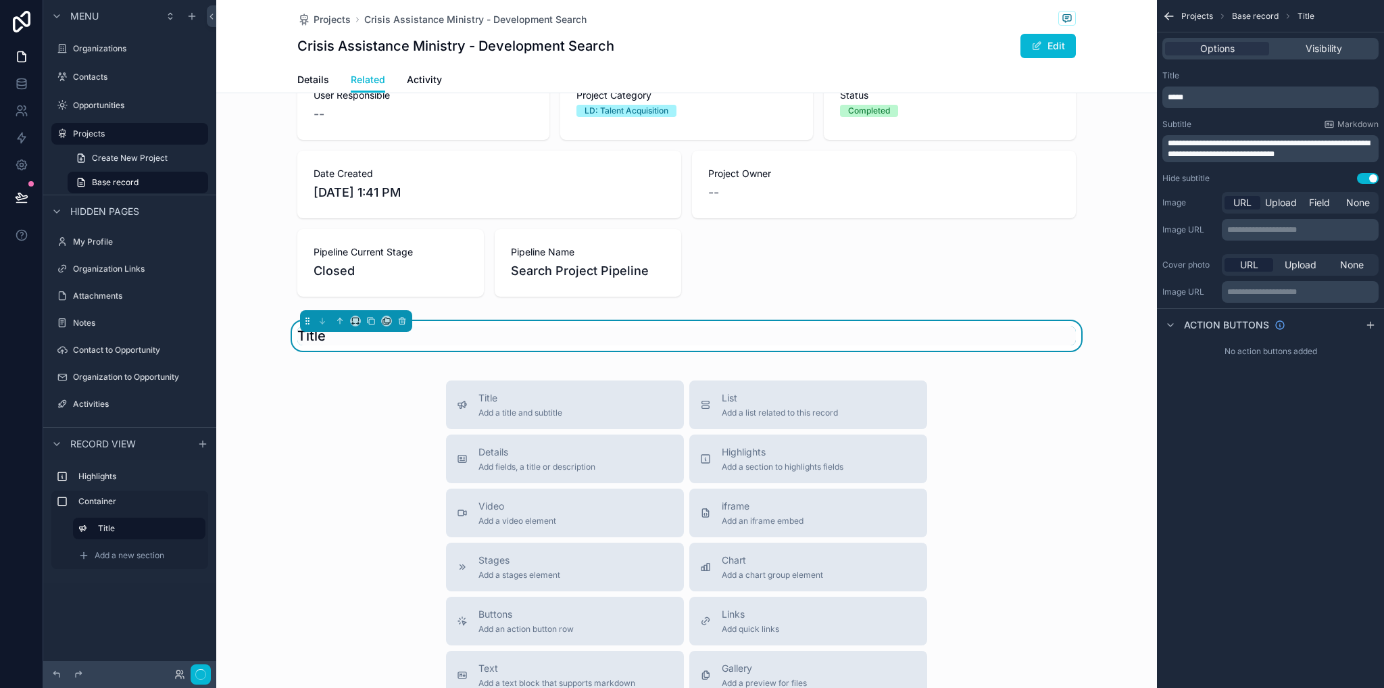
click at [1186, 92] on div "*****" at bounding box center [1271, 98] width 216 height 22
click at [1206, 99] on p "*****" at bounding box center [1272, 97] width 208 height 11
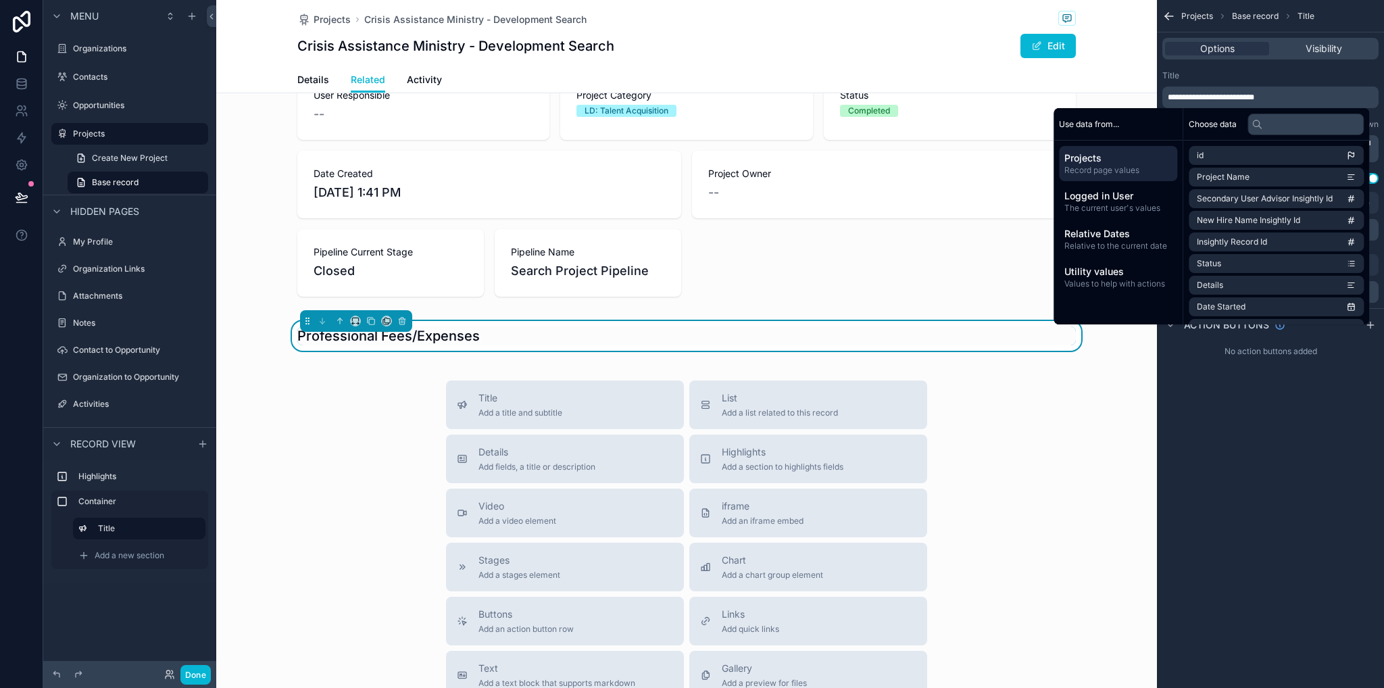
click at [1211, 412] on div "**********" at bounding box center [1270, 344] width 227 height 688
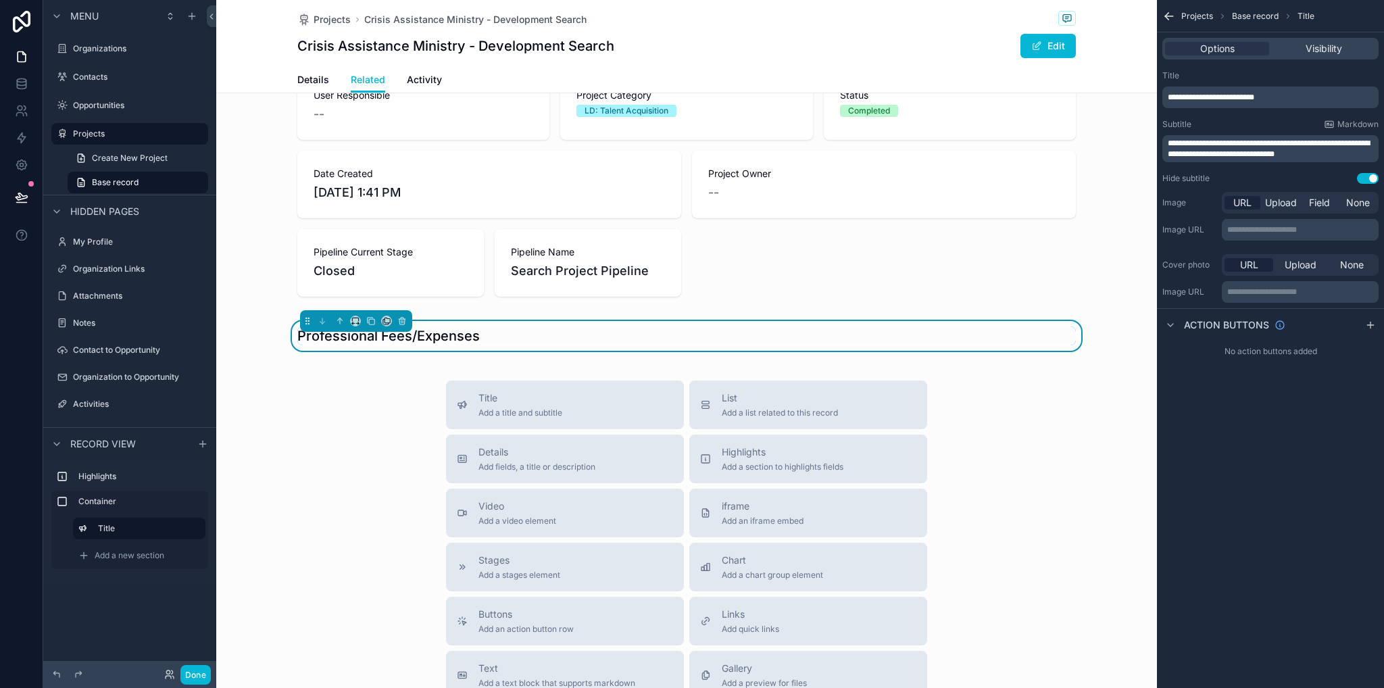
click at [295, 401] on div "Title Add a title and subtitle List Add a list related to this record Details A…" at bounding box center [686, 621] width 941 height 481
click at [114, 503] on label "Container" at bounding box center [137, 501] width 119 height 11
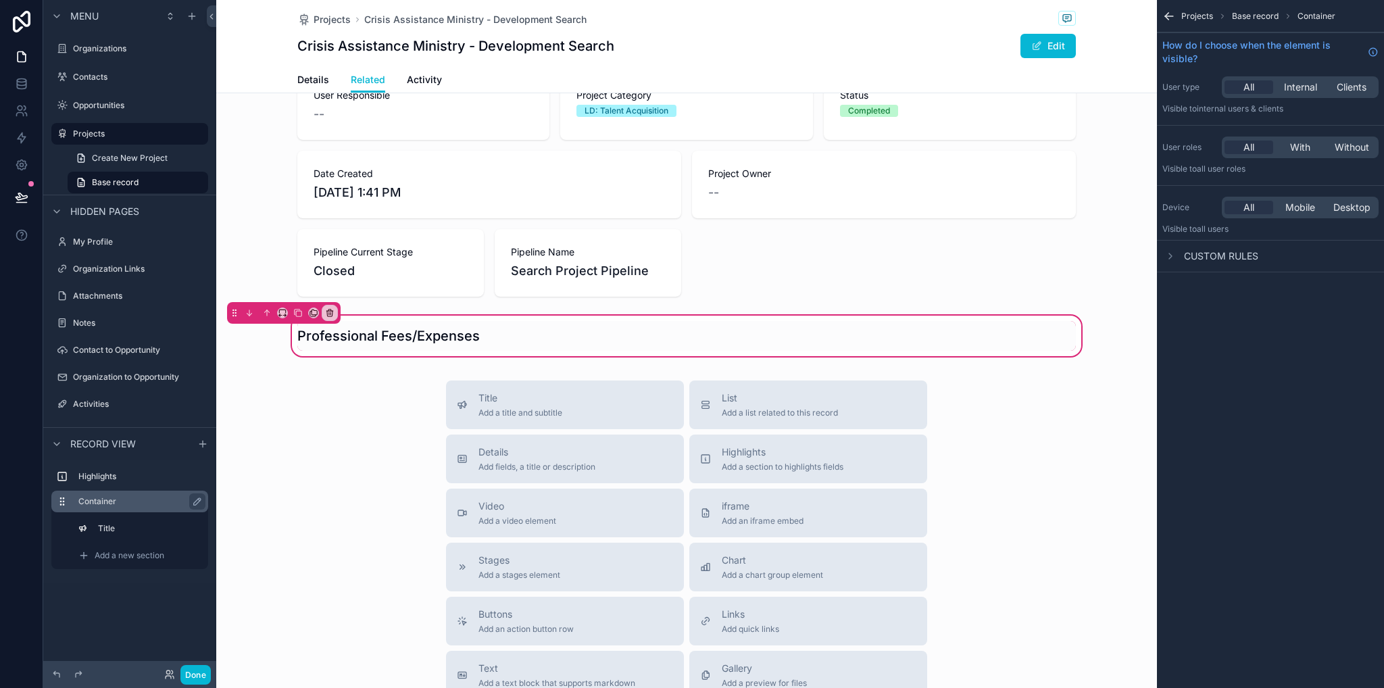
click at [122, 503] on label "Container" at bounding box center [137, 501] width 119 height 11
click at [191, 502] on button "scrollable content" at bounding box center [197, 501] width 16 height 16
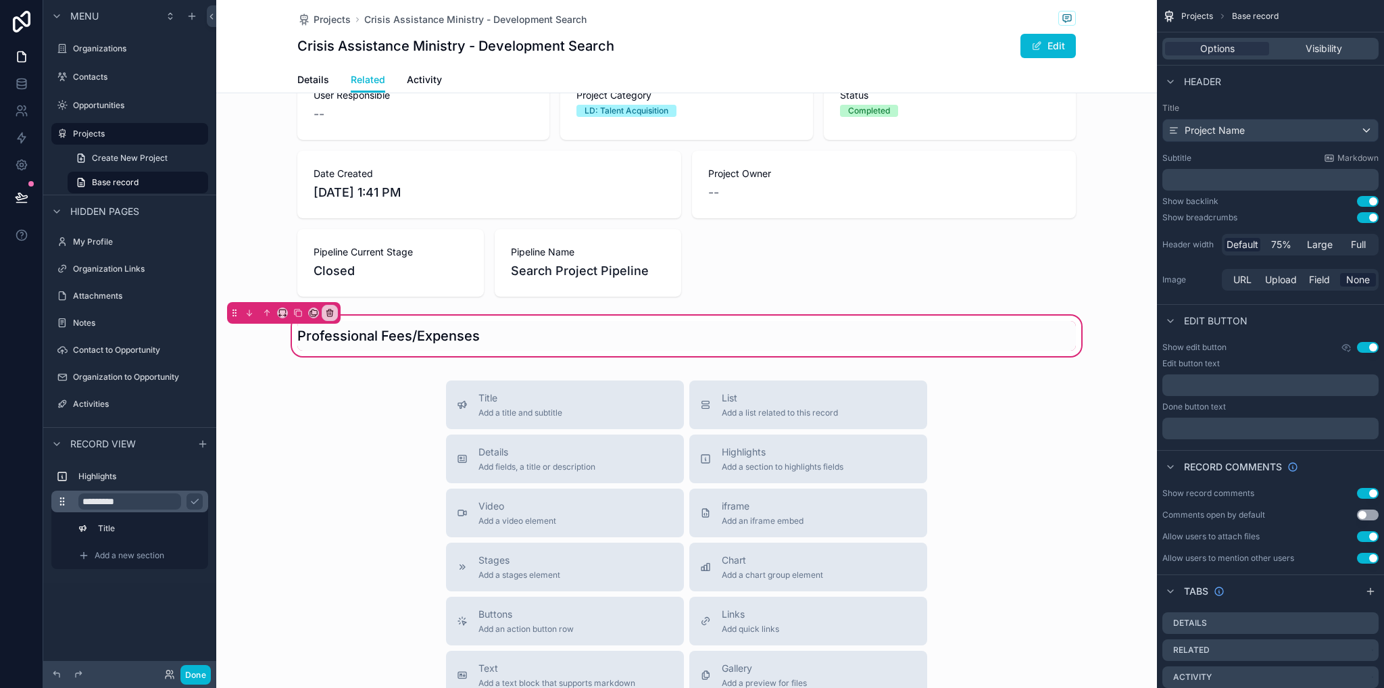
click at [157, 501] on input "*********" at bounding box center [129, 501] width 103 height 16
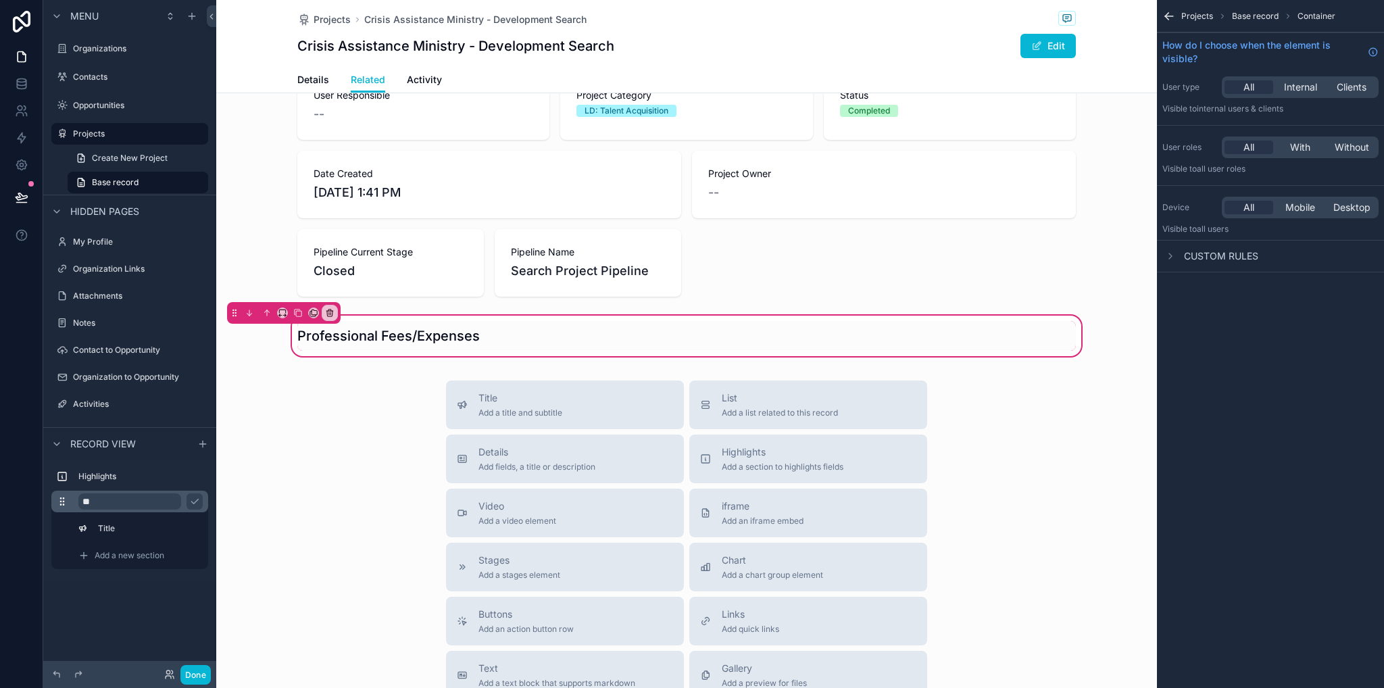
type input "*"
type input "**********"
click at [200, 499] on button "scrollable content" at bounding box center [195, 501] width 16 height 16
click at [199, 444] on icon "scrollable content" at bounding box center [202, 444] width 6 height 0
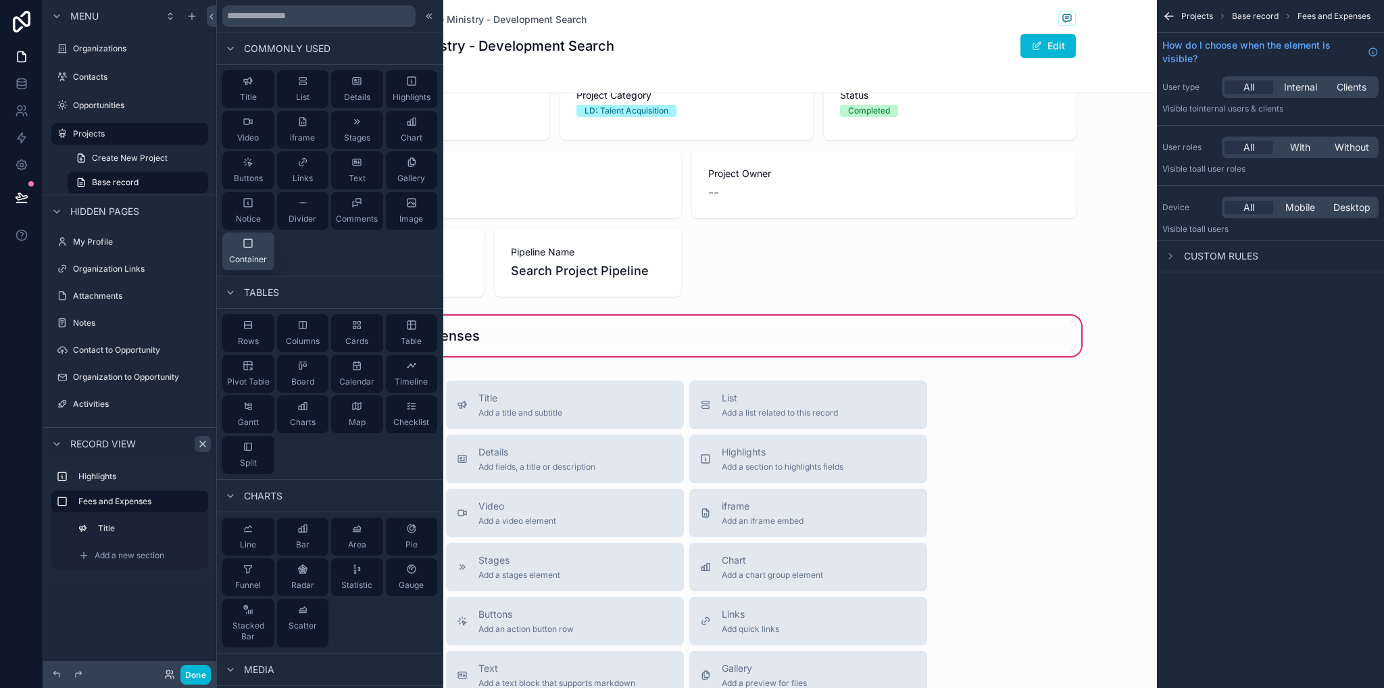
click at [262, 258] on span "Container" at bounding box center [248, 259] width 38 height 11
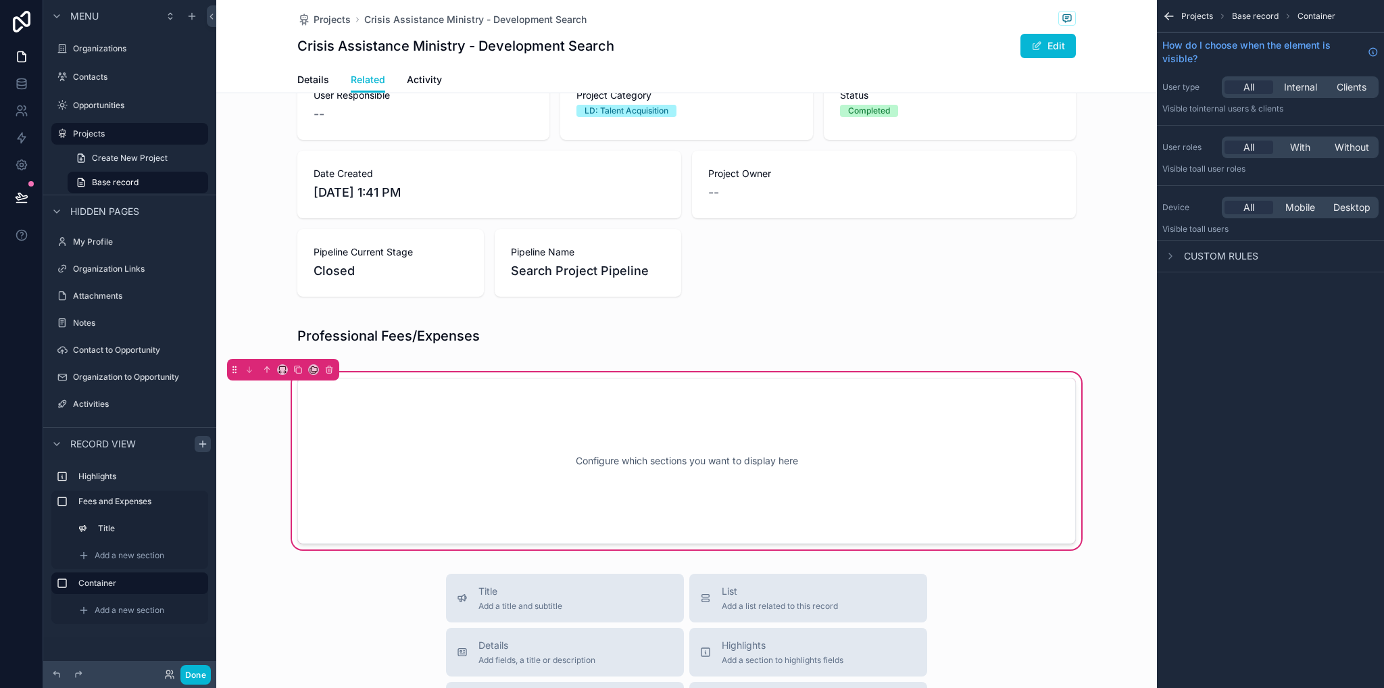
scroll to position [160, 0]
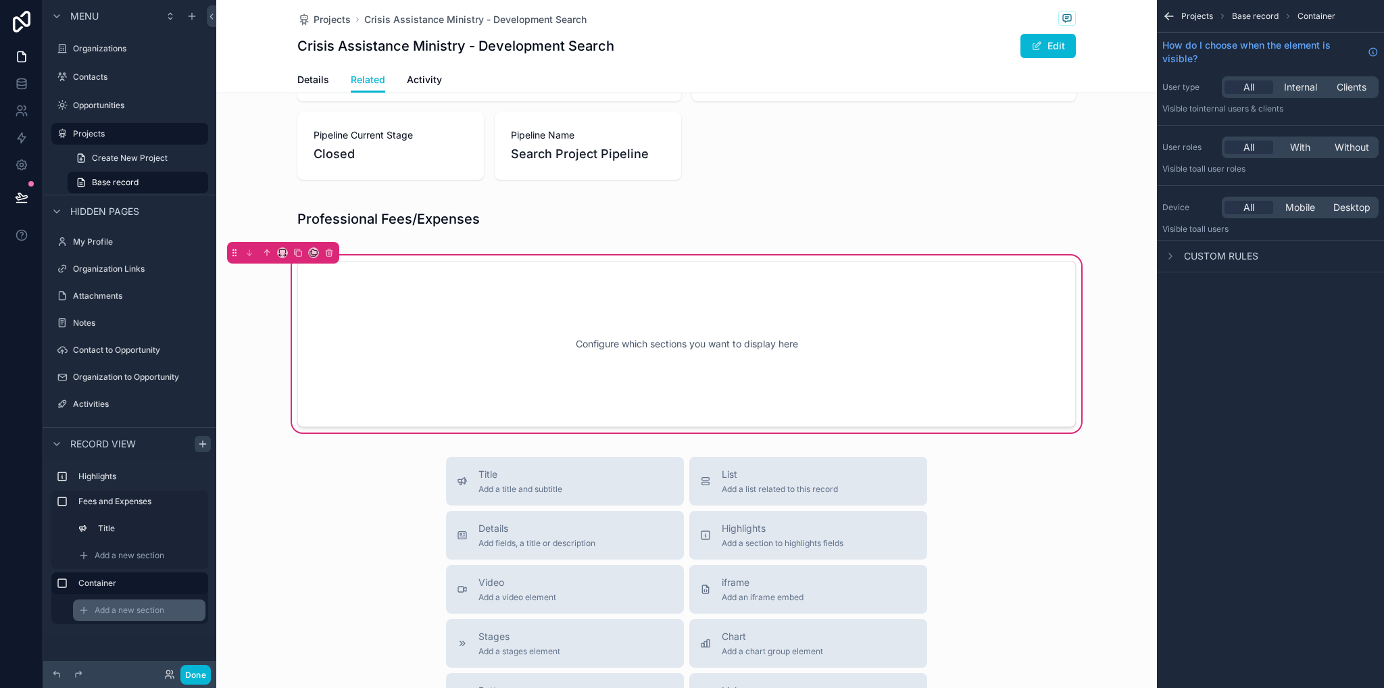
click at [116, 618] on div "Add a new section" at bounding box center [139, 611] width 132 height 22
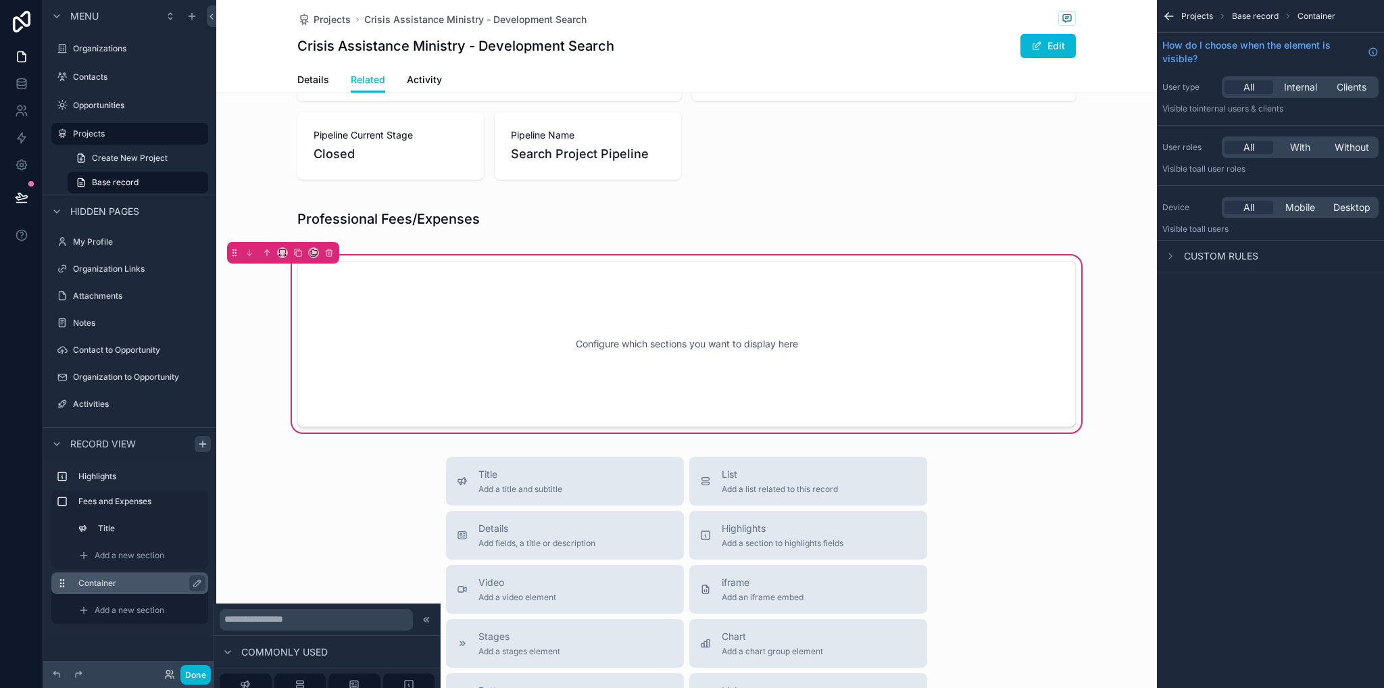
click at [124, 593] on div "Container" at bounding box center [129, 584] width 157 height 22
click at [128, 610] on span "Add a new section" at bounding box center [130, 610] width 70 height 11
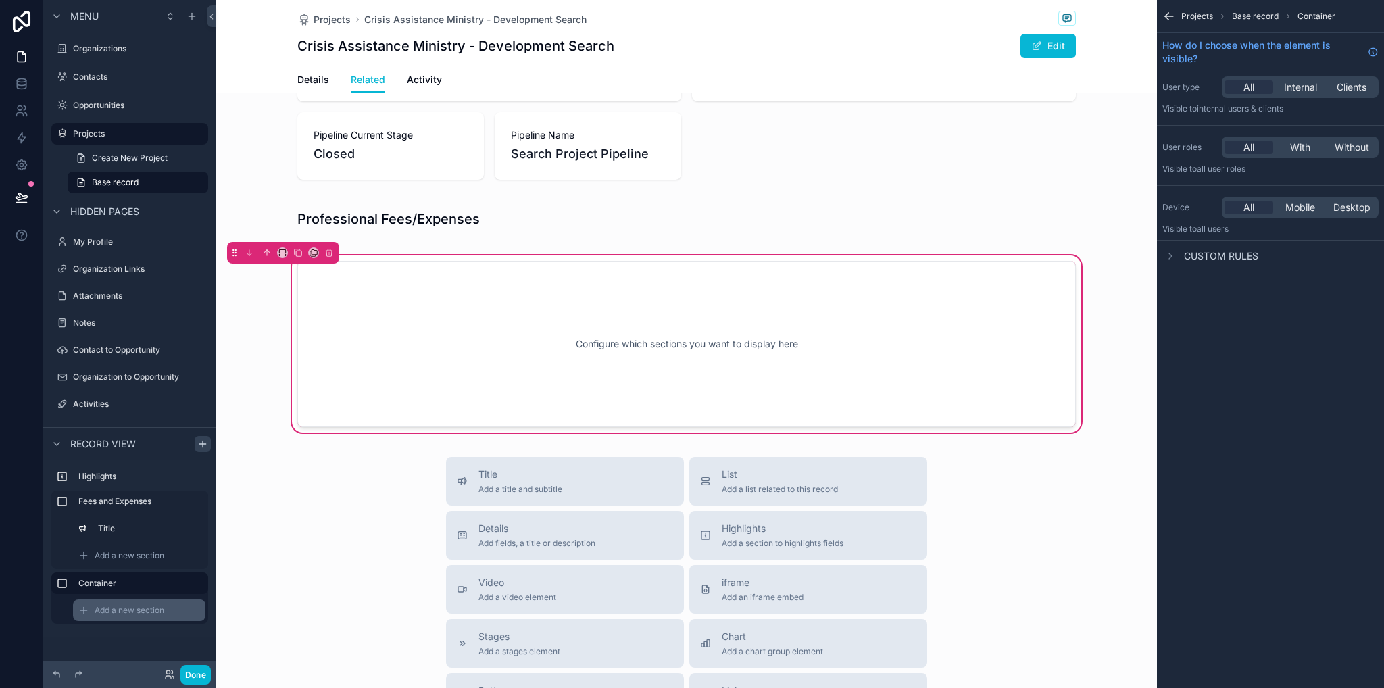
click at [130, 616] on div "Add a new section" at bounding box center [139, 611] width 132 height 22
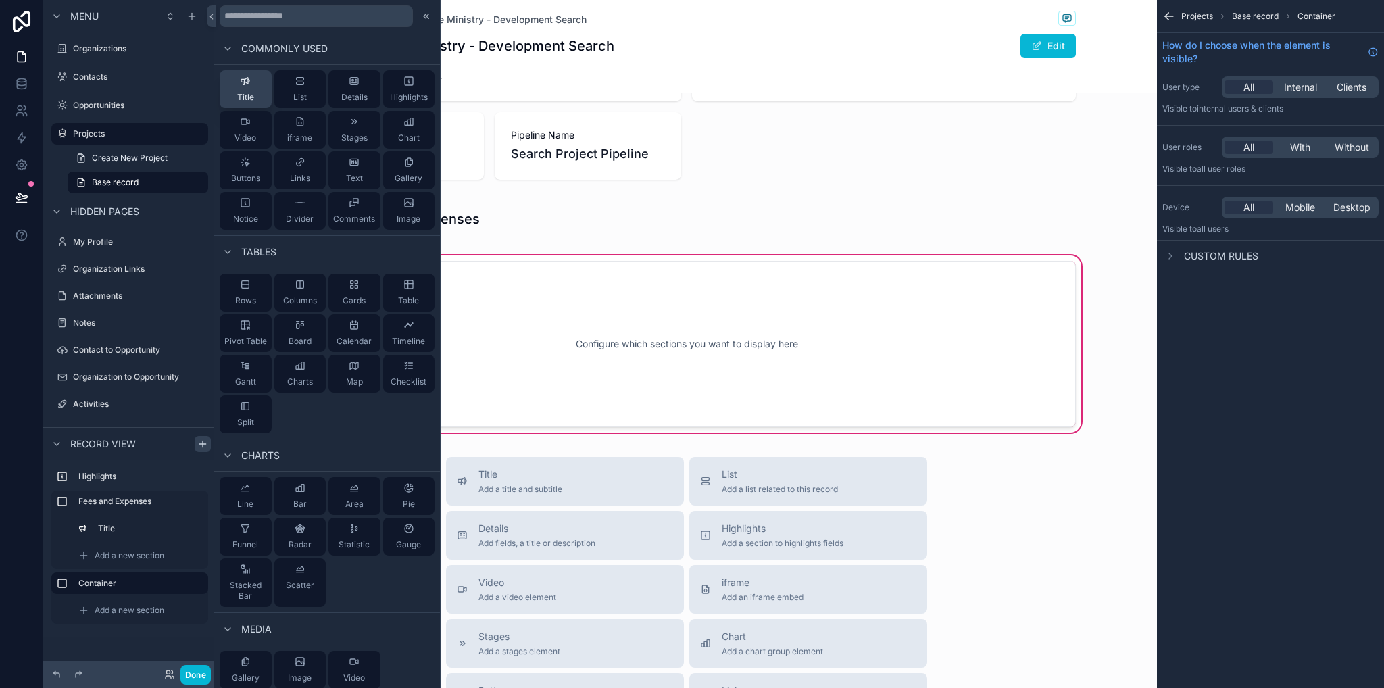
click at [261, 84] on button "Title" at bounding box center [246, 89] width 52 height 38
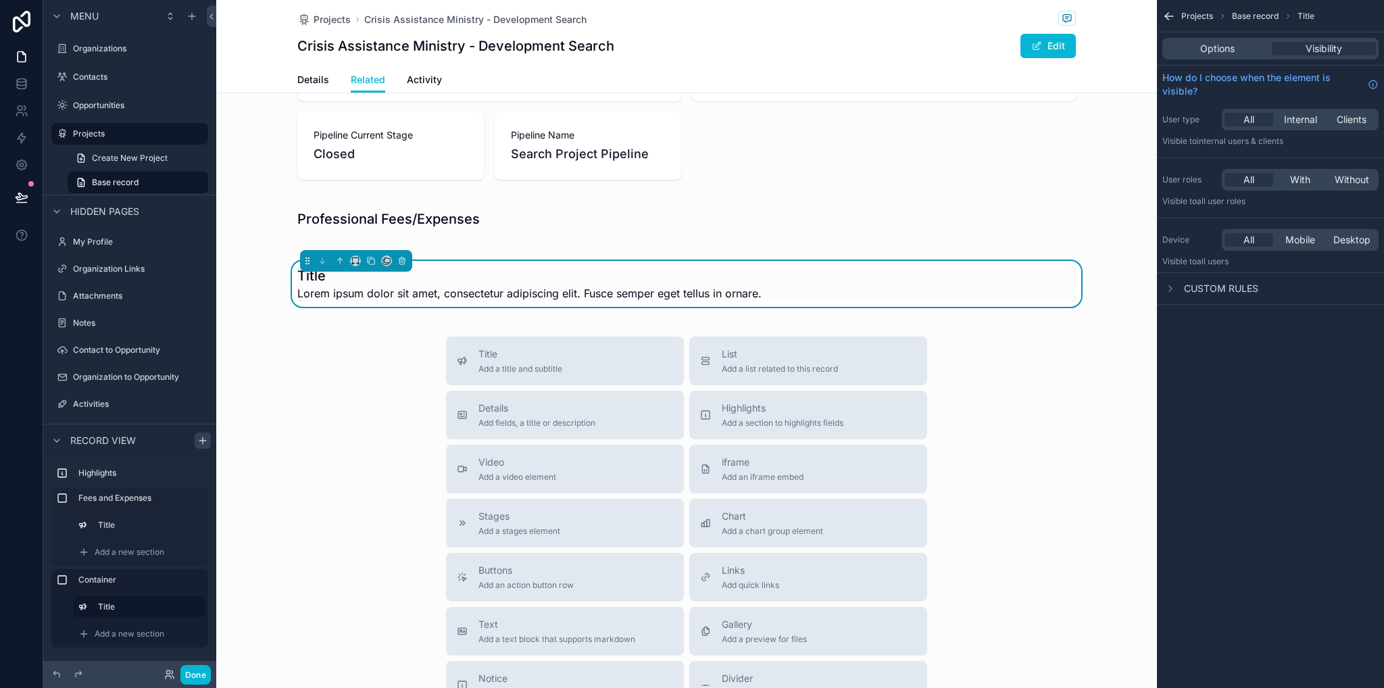
scroll to position [99, 0]
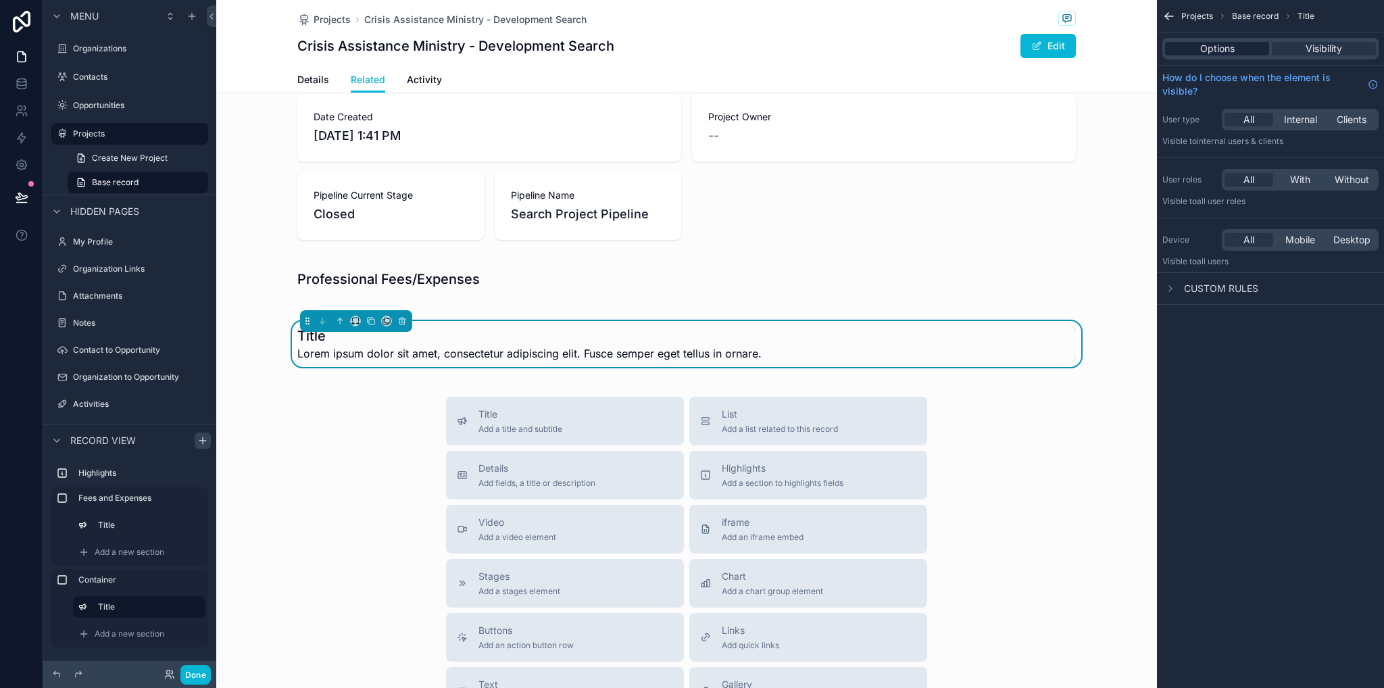
click at [1190, 51] on div "Options" at bounding box center [1217, 49] width 104 height 14
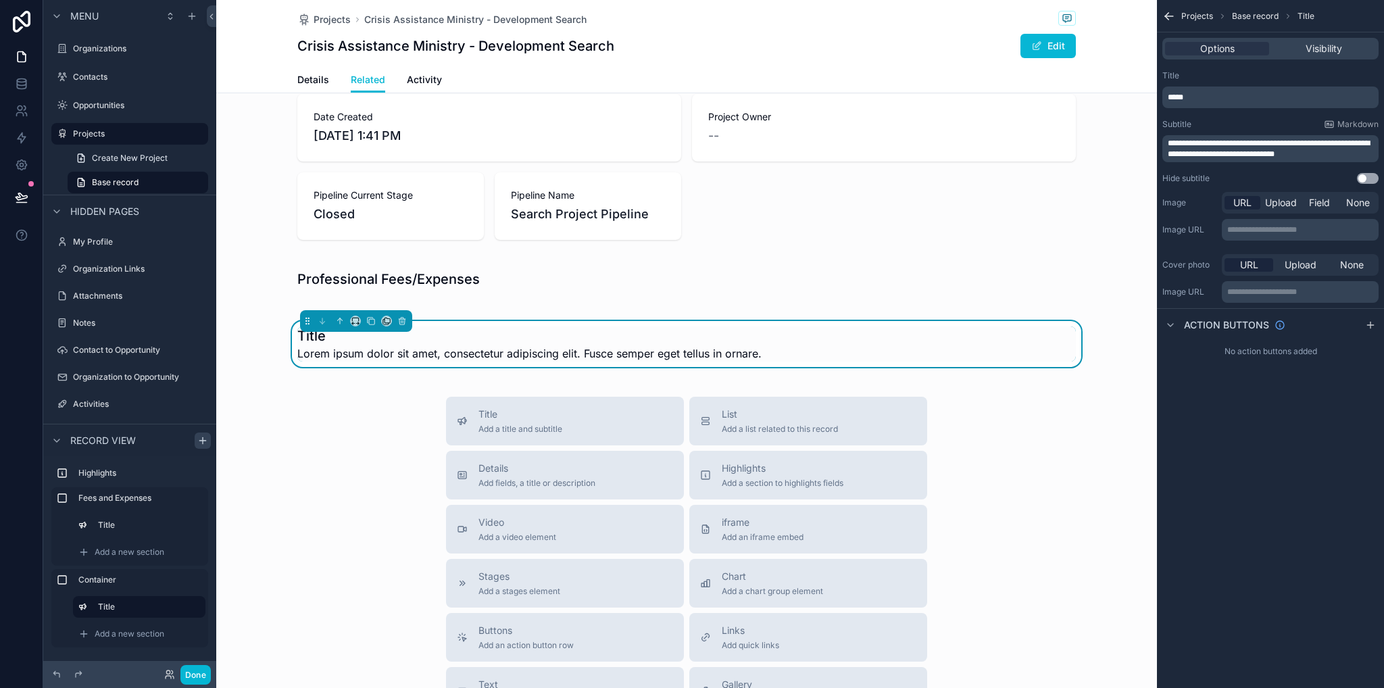
click at [1246, 95] on p "*****" at bounding box center [1272, 97] width 208 height 11
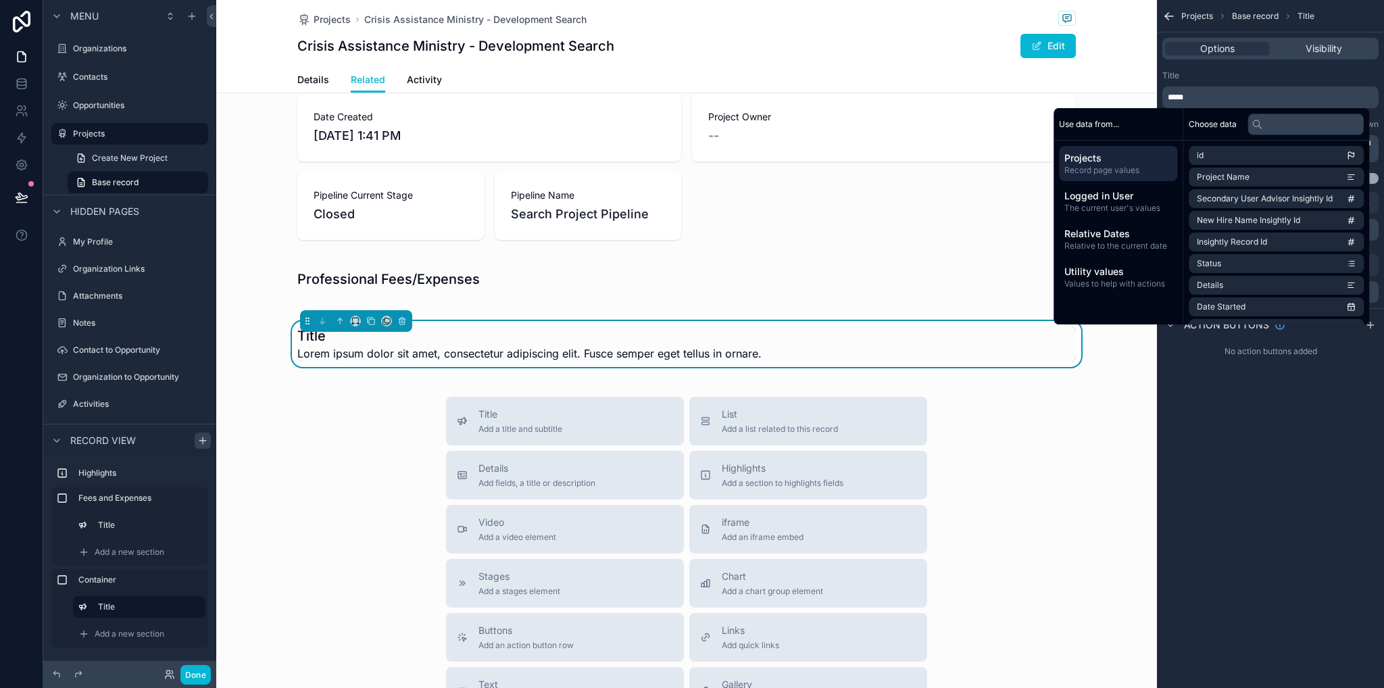
click at [1380, 155] on div "**********" at bounding box center [1270, 127] width 227 height 124
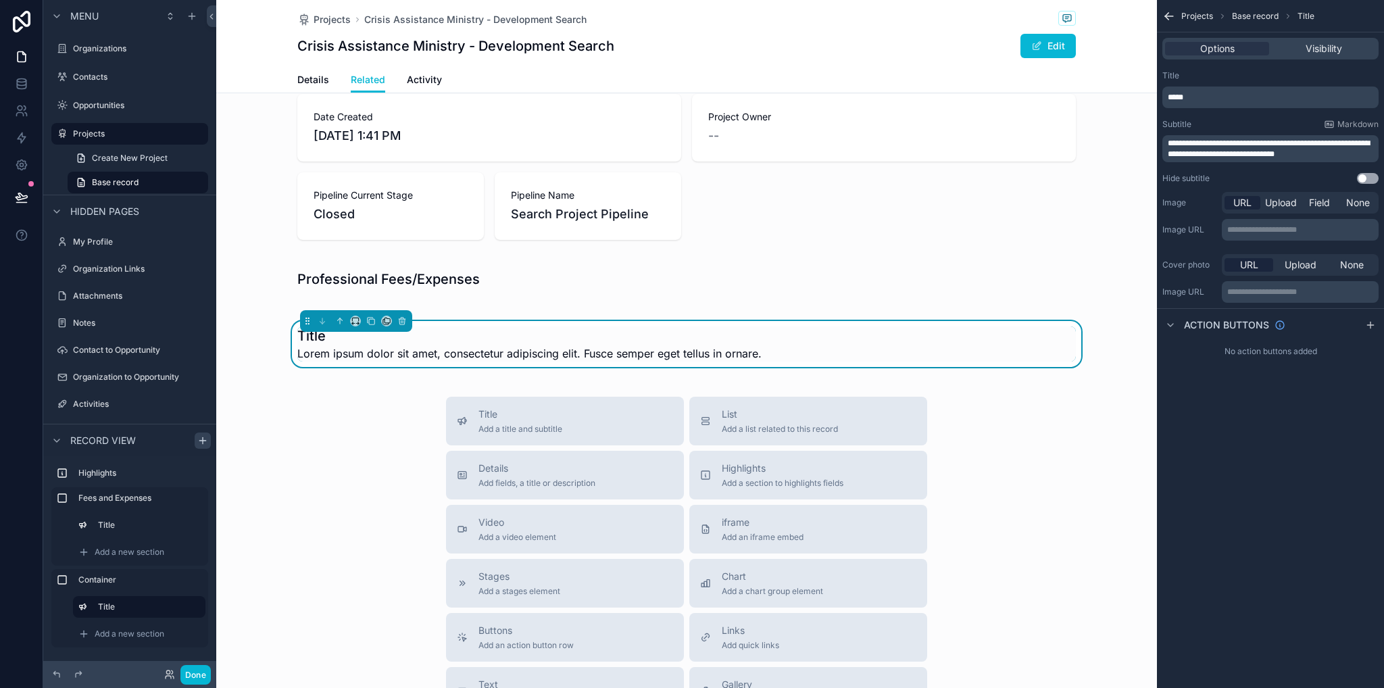
click at [1371, 177] on button "Use setting" at bounding box center [1368, 178] width 22 height 11
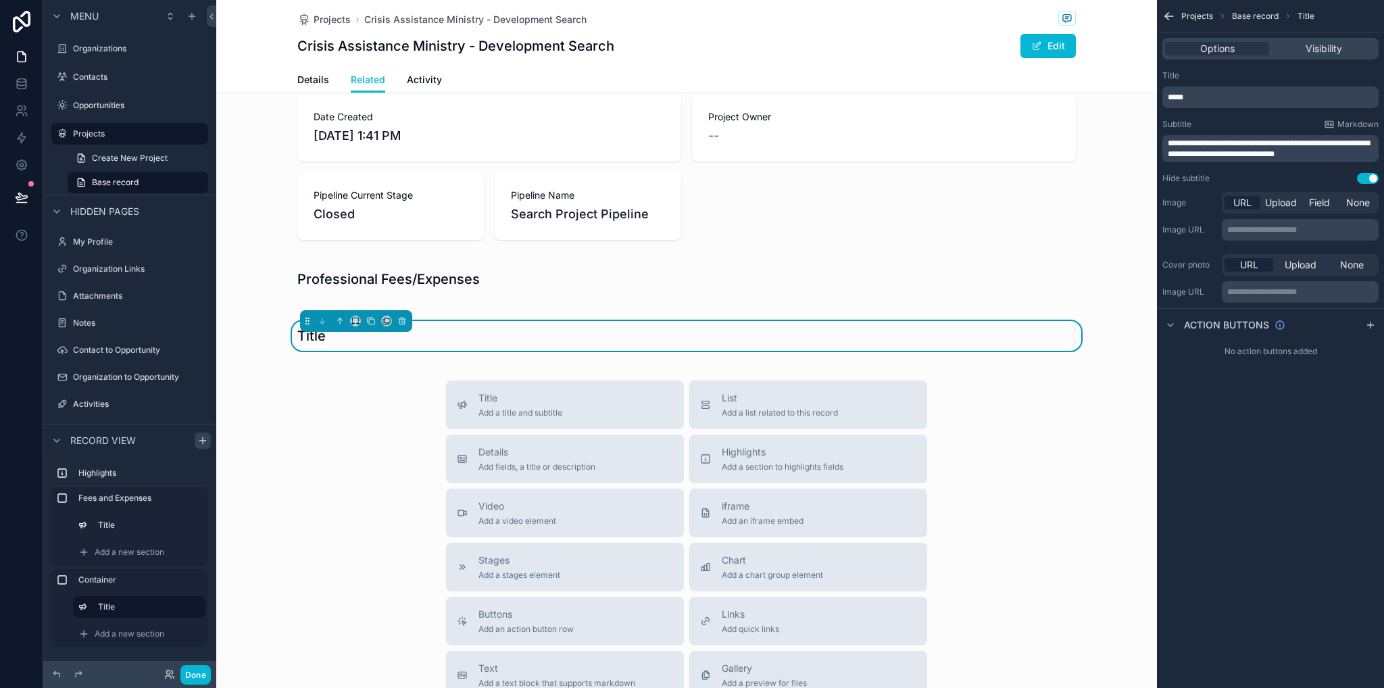
click at [1238, 98] on p "*****" at bounding box center [1272, 97] width 208 height 11
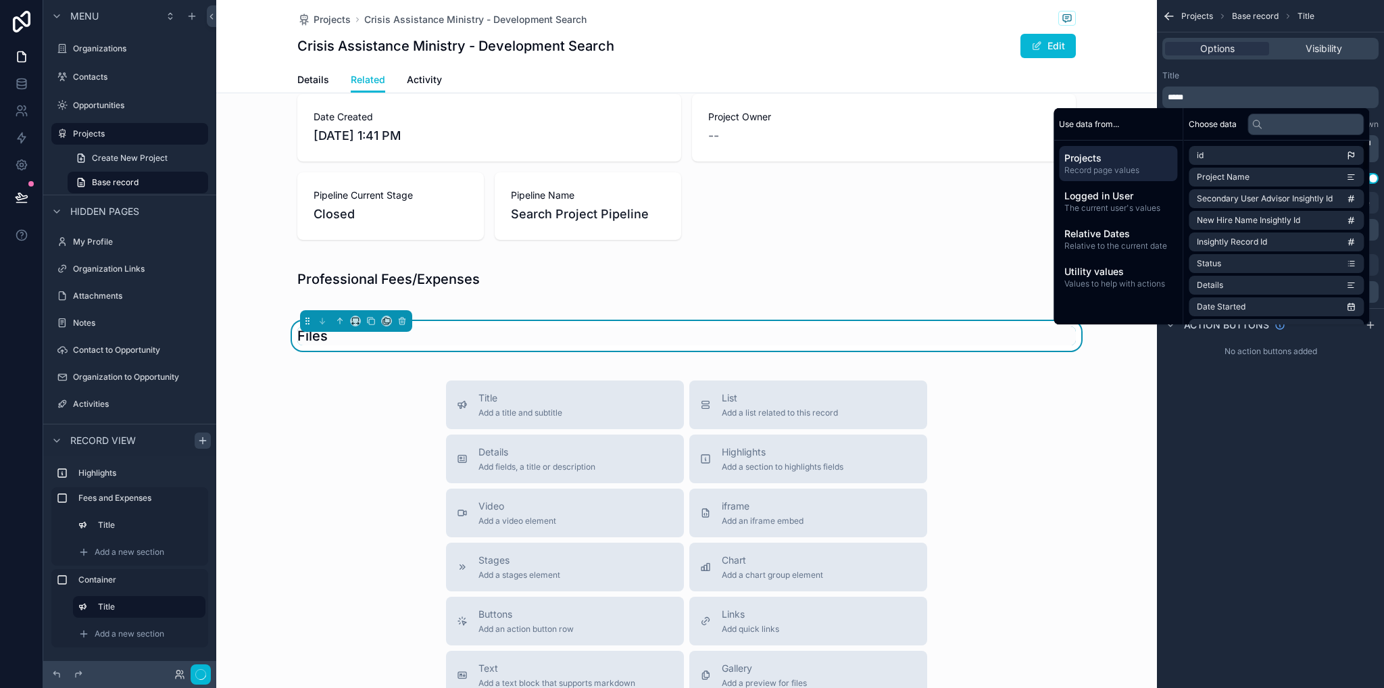
click at [1265, 448] on div "**********" at bounding box center [1270, 344] width 227 height 688
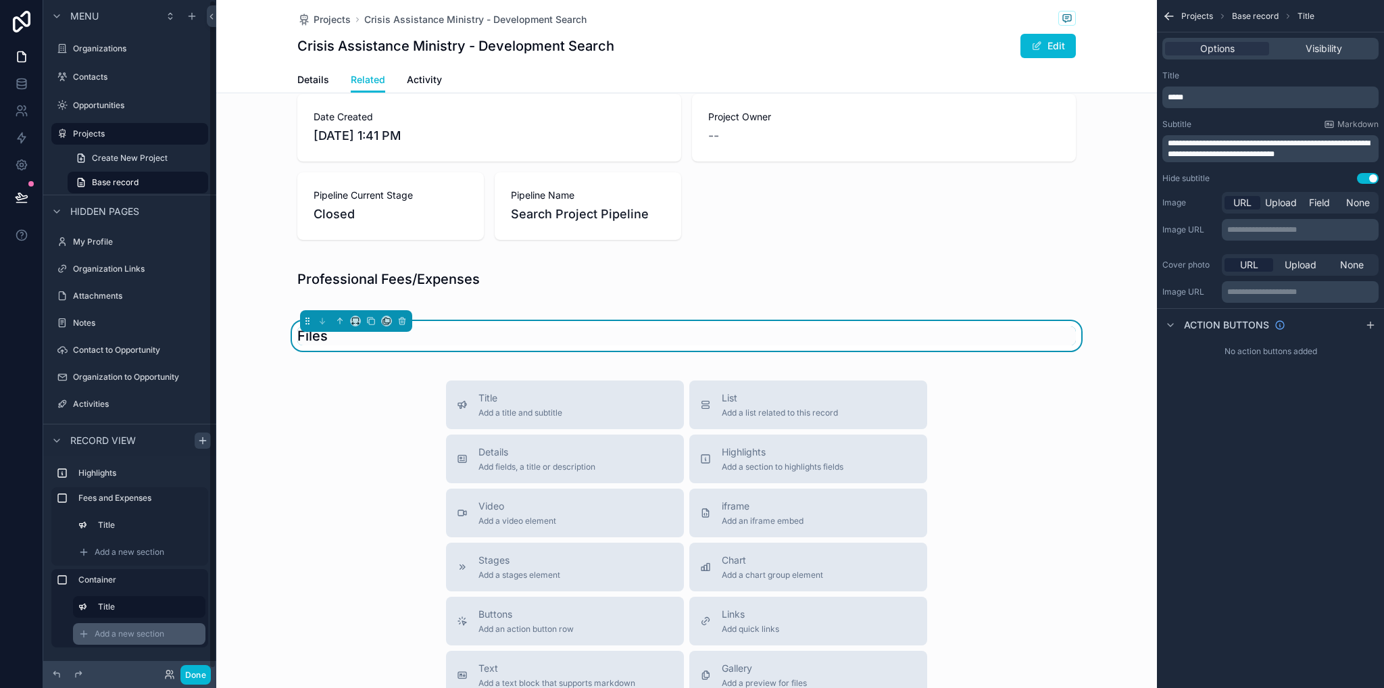
click at [169, 631] on div "Add a new section" at bounding box center [139, 634] width 132 height 22
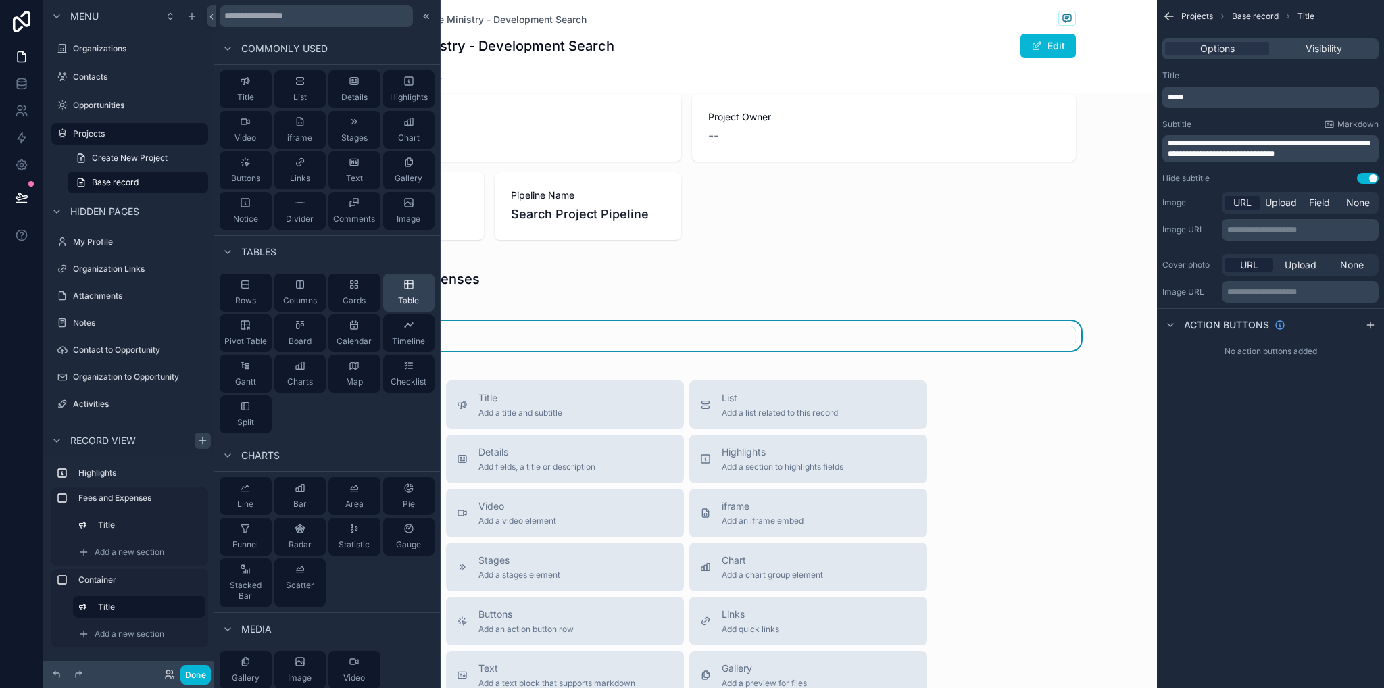
click at [390, 278] on div "Table" at bounding box center [409, 293] width 52 height 38
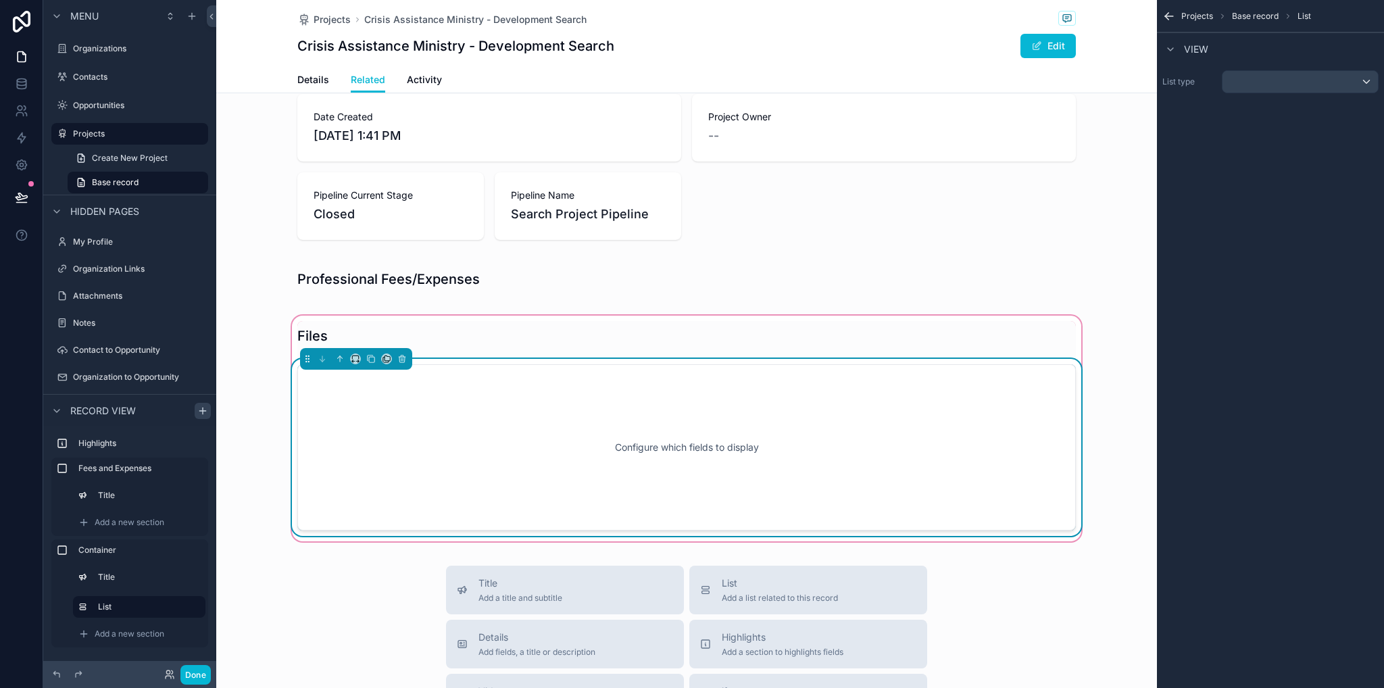
scroll to position [203, 0]
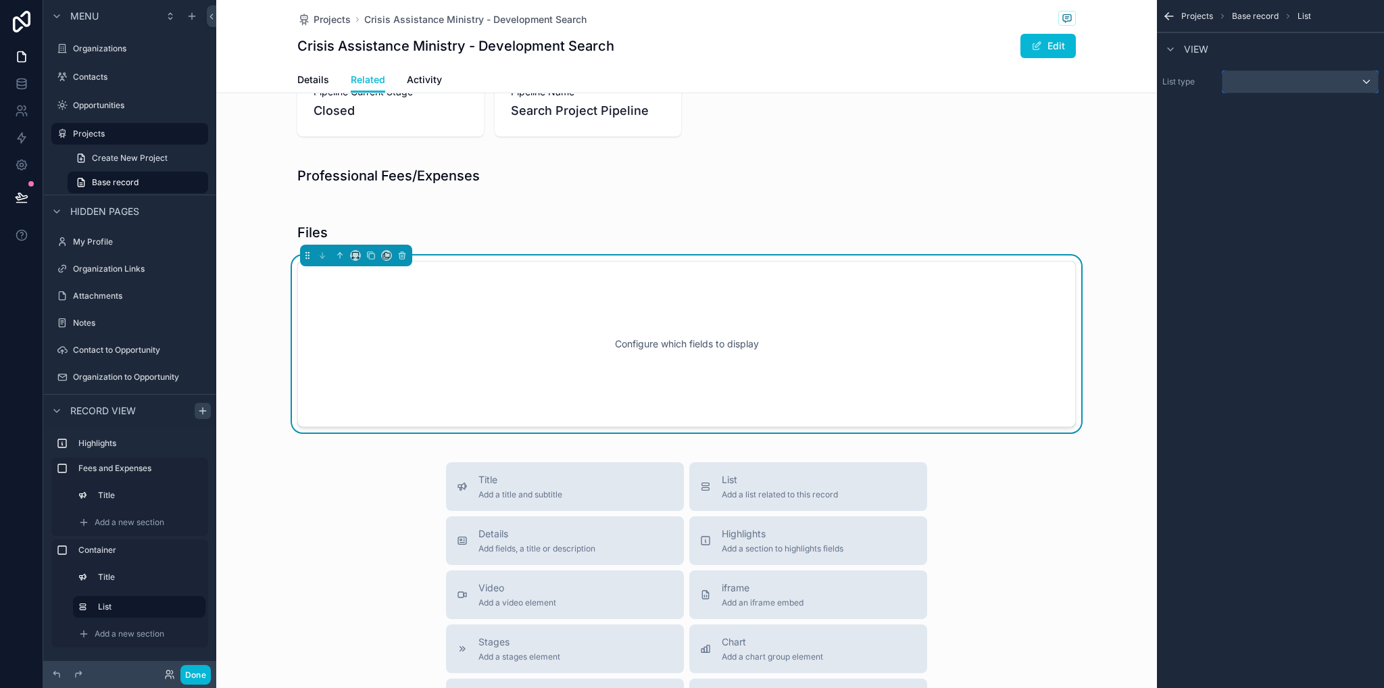
click at [1256, 87] on div "scrollable content" at bounding box center [1300, 82] width 155 height 22
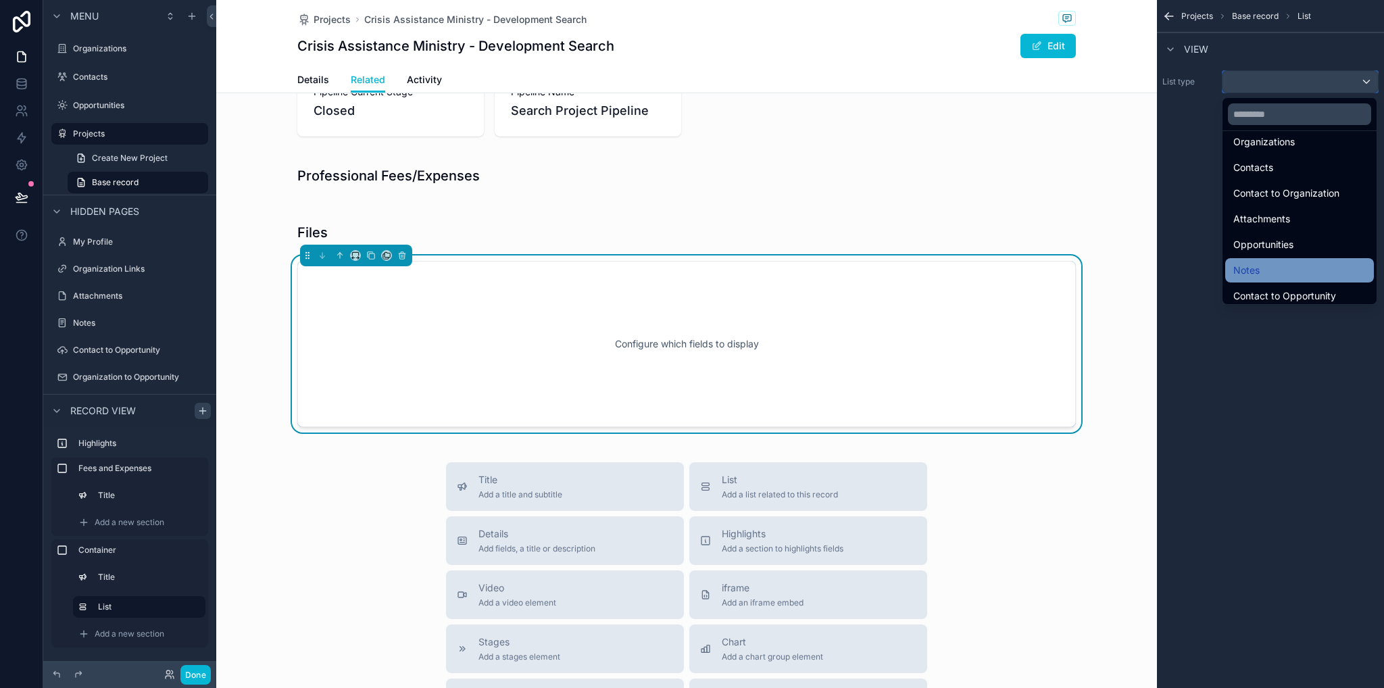
scroll to position [0, 0]
click at [1297, 276] on div "Attachments" at bounding box center [1300, 277] width 132 height 16
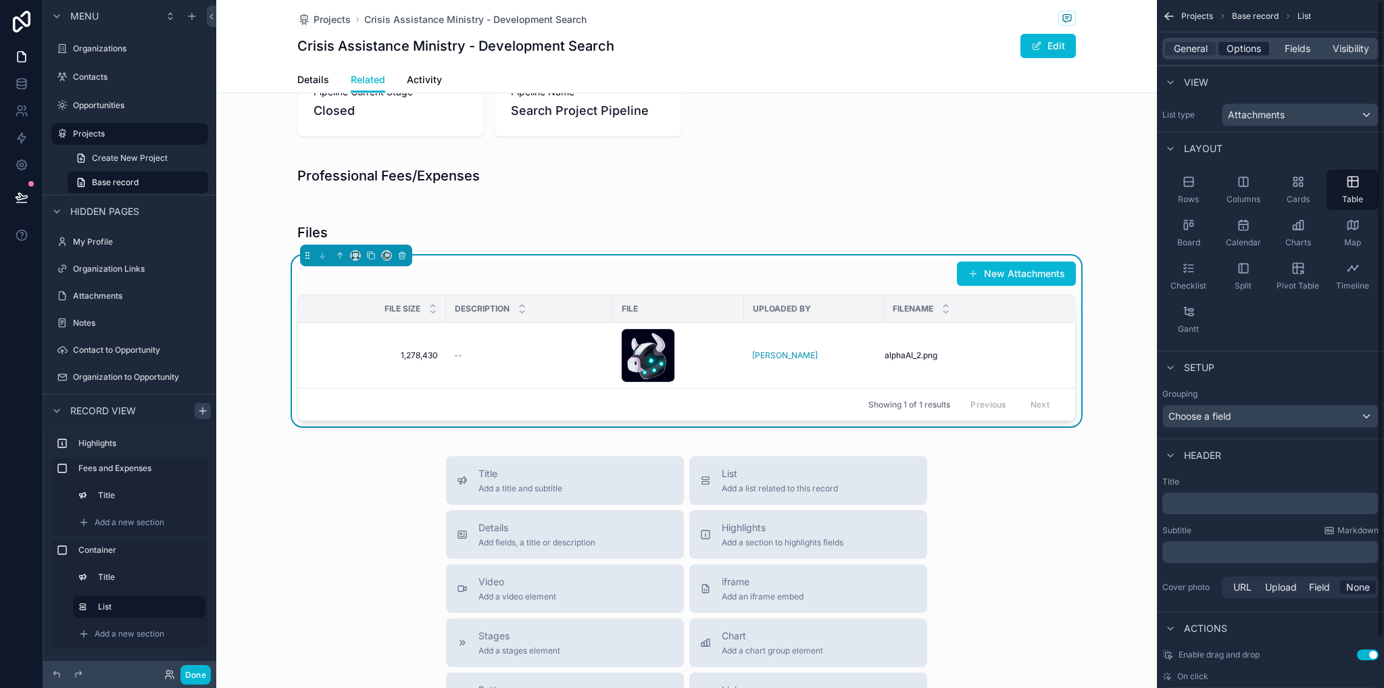
click at [1253, 52] on span "Options" at bounding box center [1244, 49] width 34 height 14
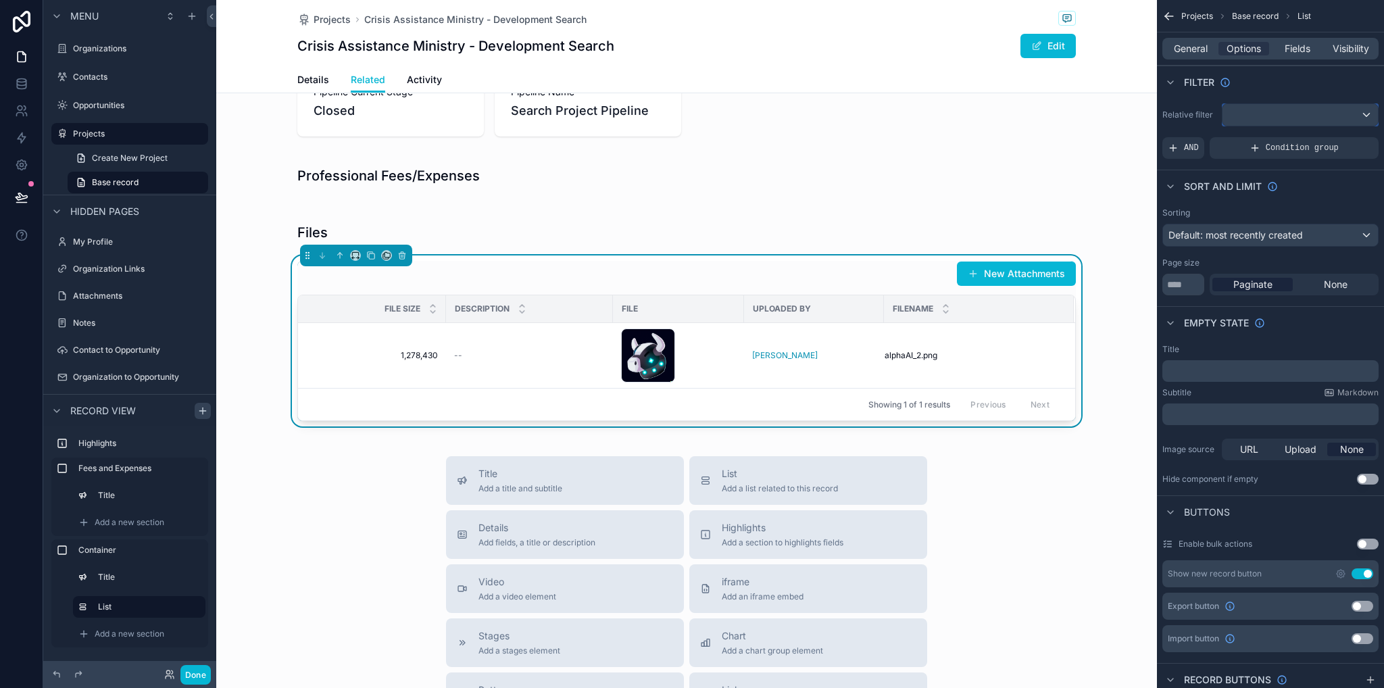
click at [1254, 120] on div "scrollable content" at bounding box center [1300, 115] width 155 height 22
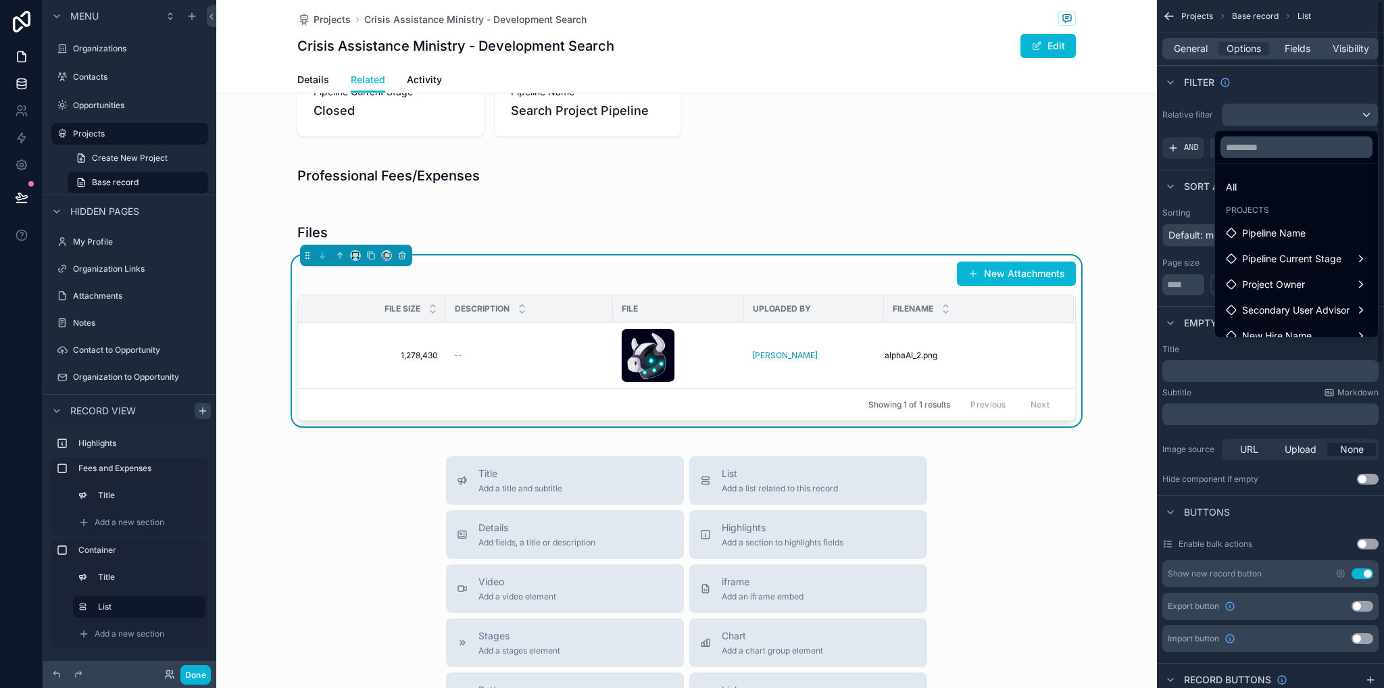
click at [25, 81] on div "scrollable content" at bounding box center [692, 344] width 1384 height 688
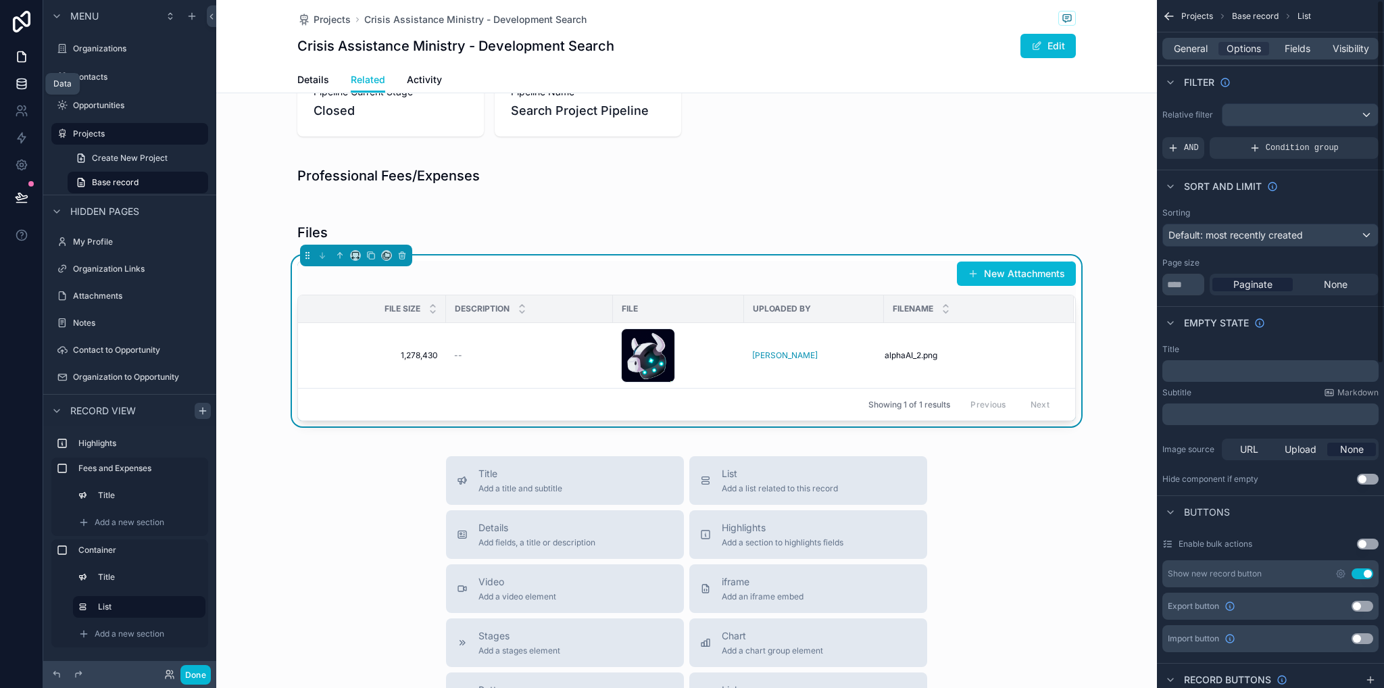
click at [25, 82] on icon at bounding box center [21, 82] width 9 height 5
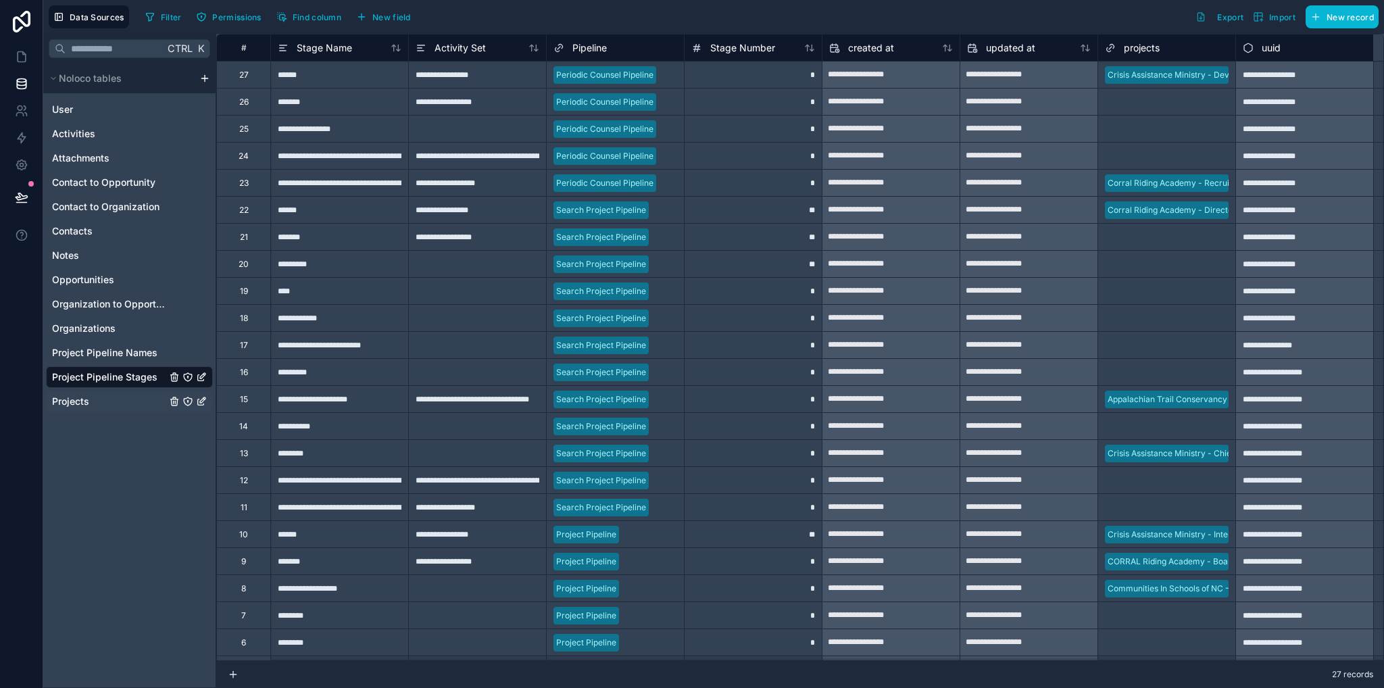
click at [76, 406] on span "Projects" at bounding box center [70, 402] width 37 height 14
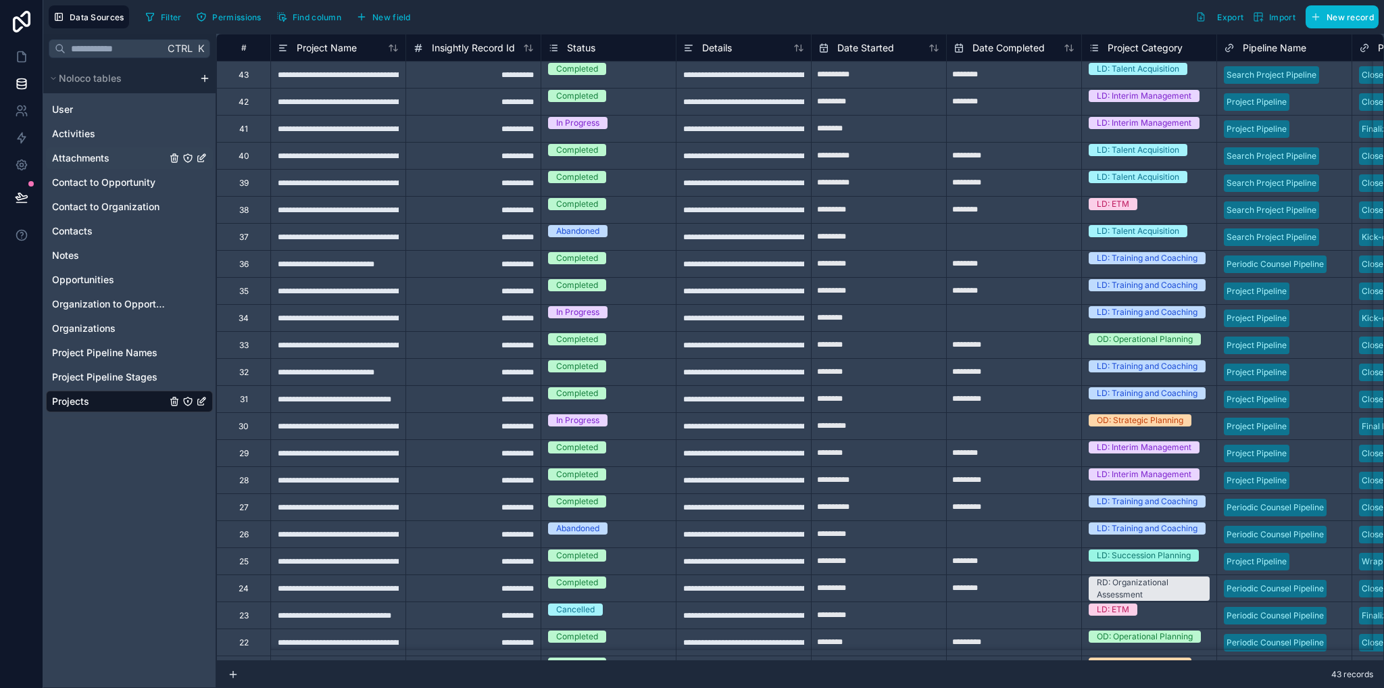
click at [74, 160] on span "Attachments" at bounding box center [80, 158] width 57 height 14
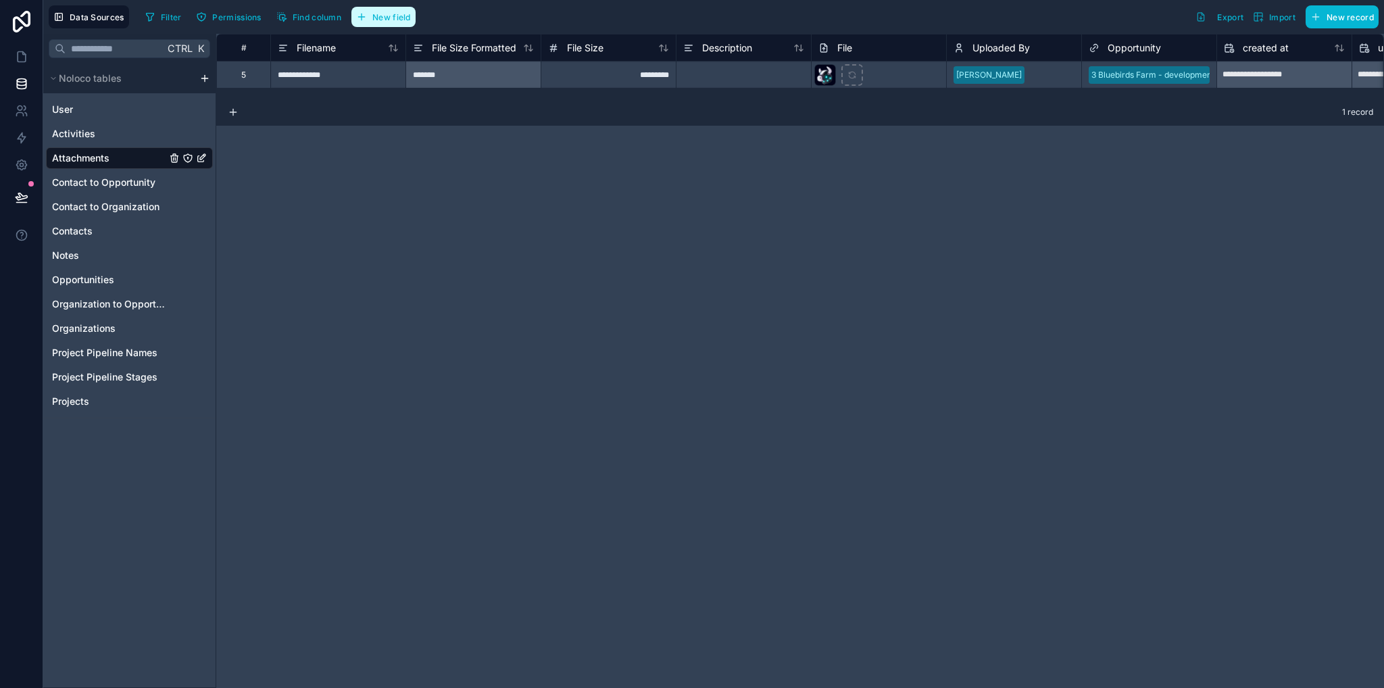
click at [397, 14] on span "New field" at bounding box center [391, 17] width 39 height 10
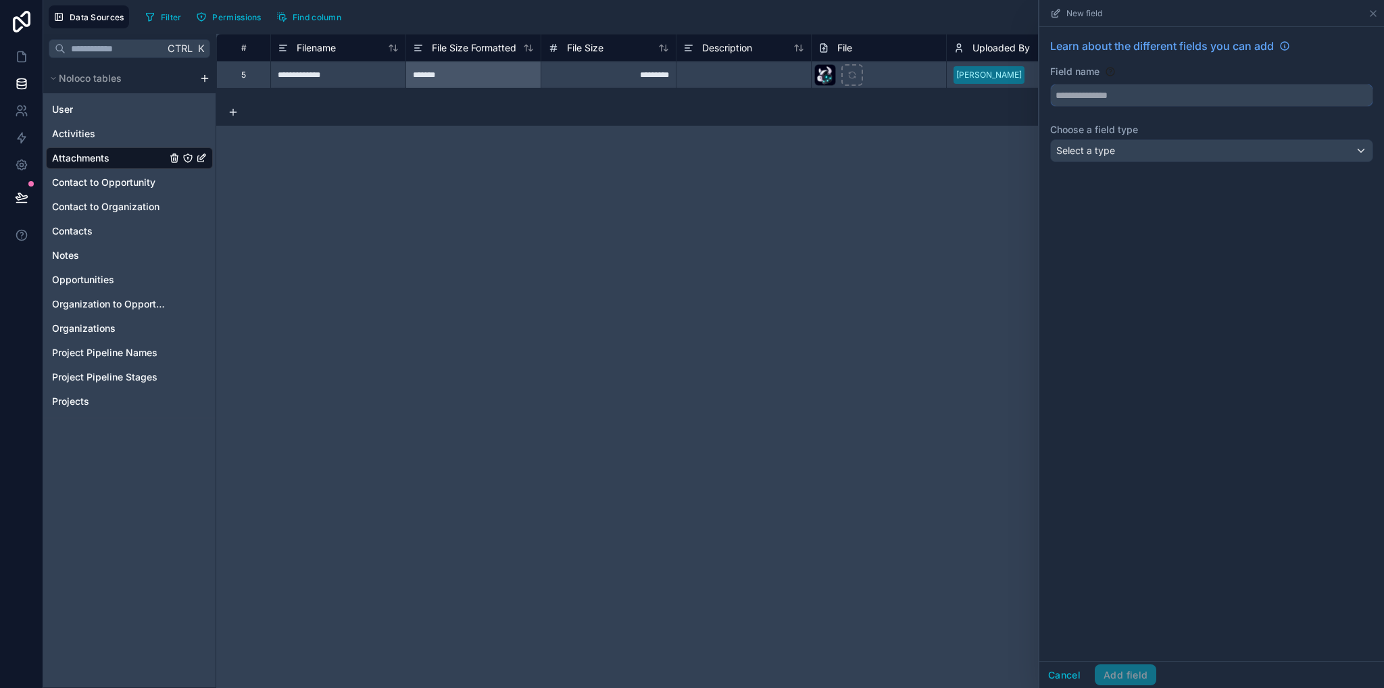
click at [1101, 95] on input "text" at bounding box center [1212, 95] width 322 height 22
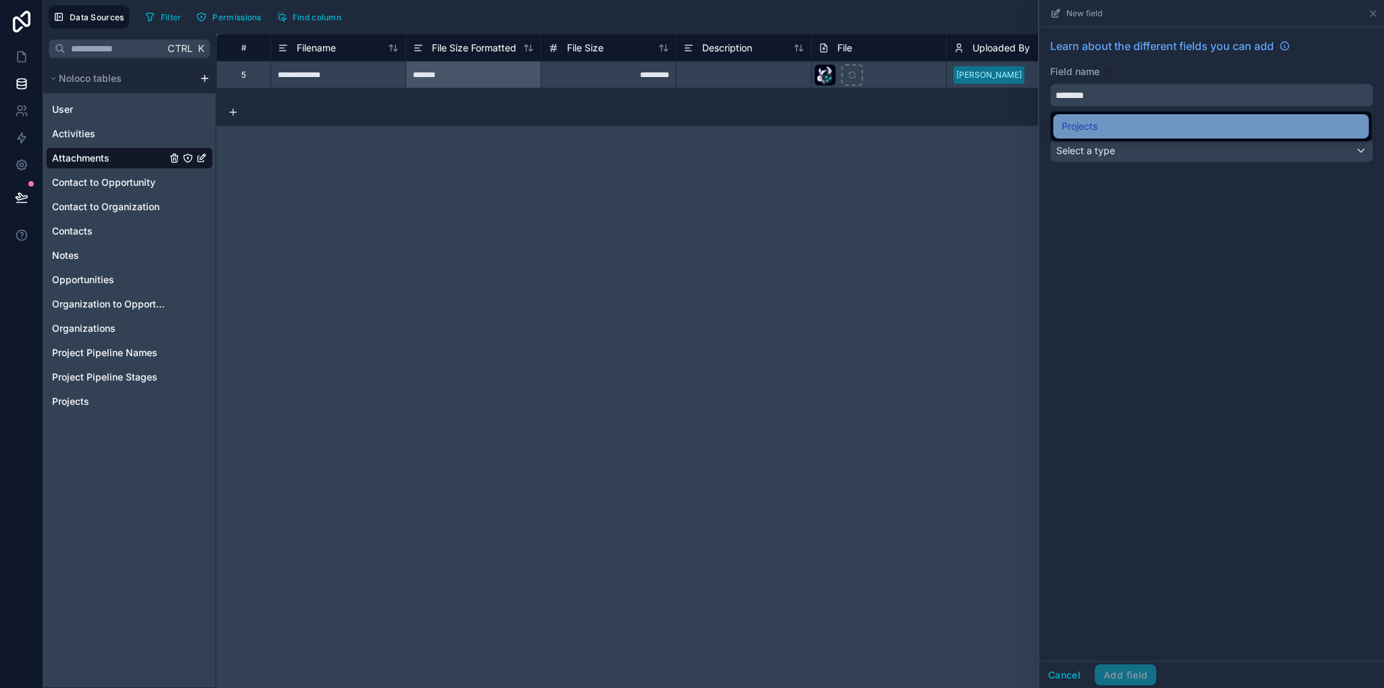
type input "********"
click at [1109, 133] on div "Projects" at bounding box center [1211, 126] width 299 height 16
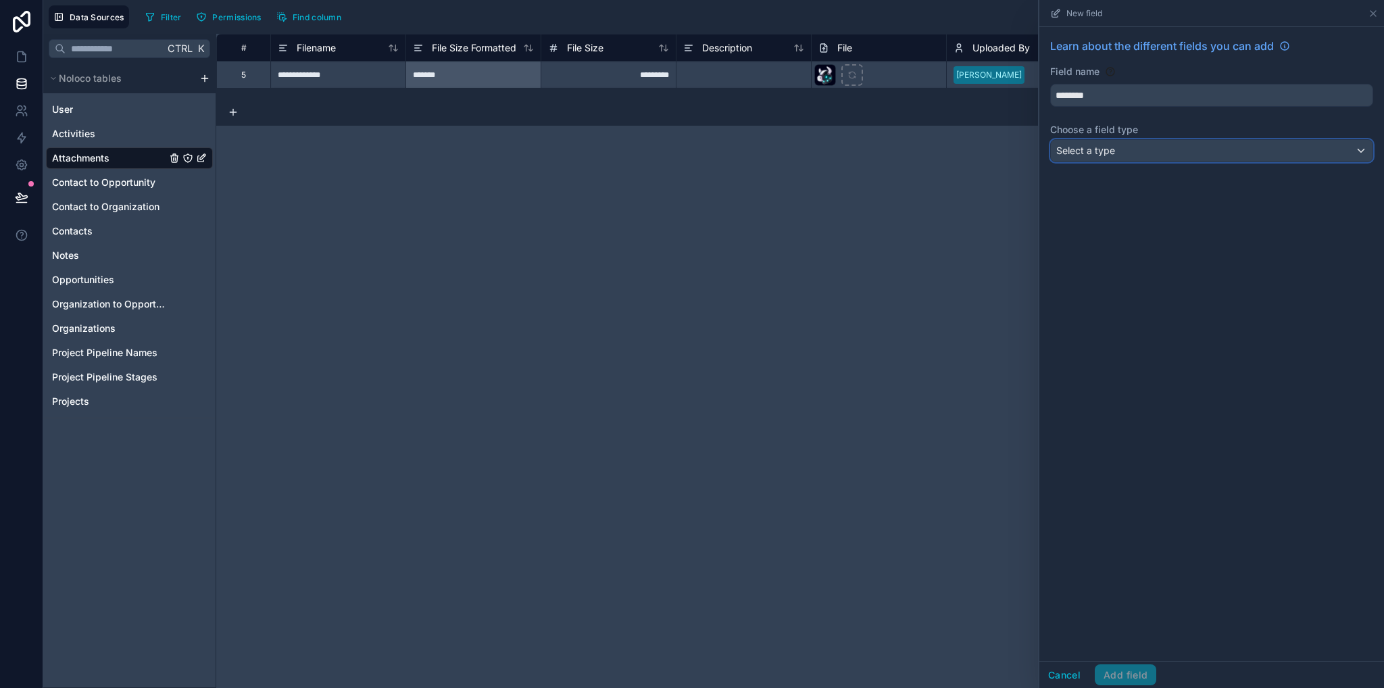
click at [1114, 154] on span "Select a type" at bounding box center [1086, 150] width 59 height 11
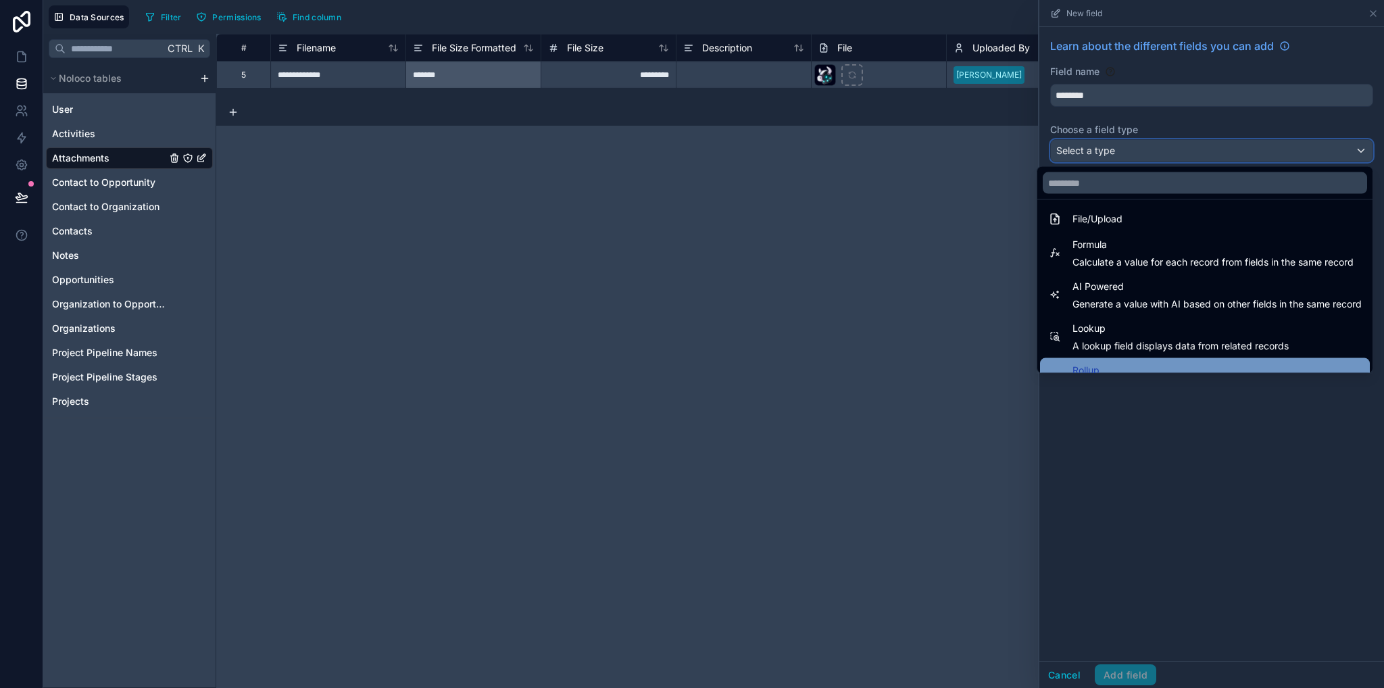
scroll to position [392, 0]
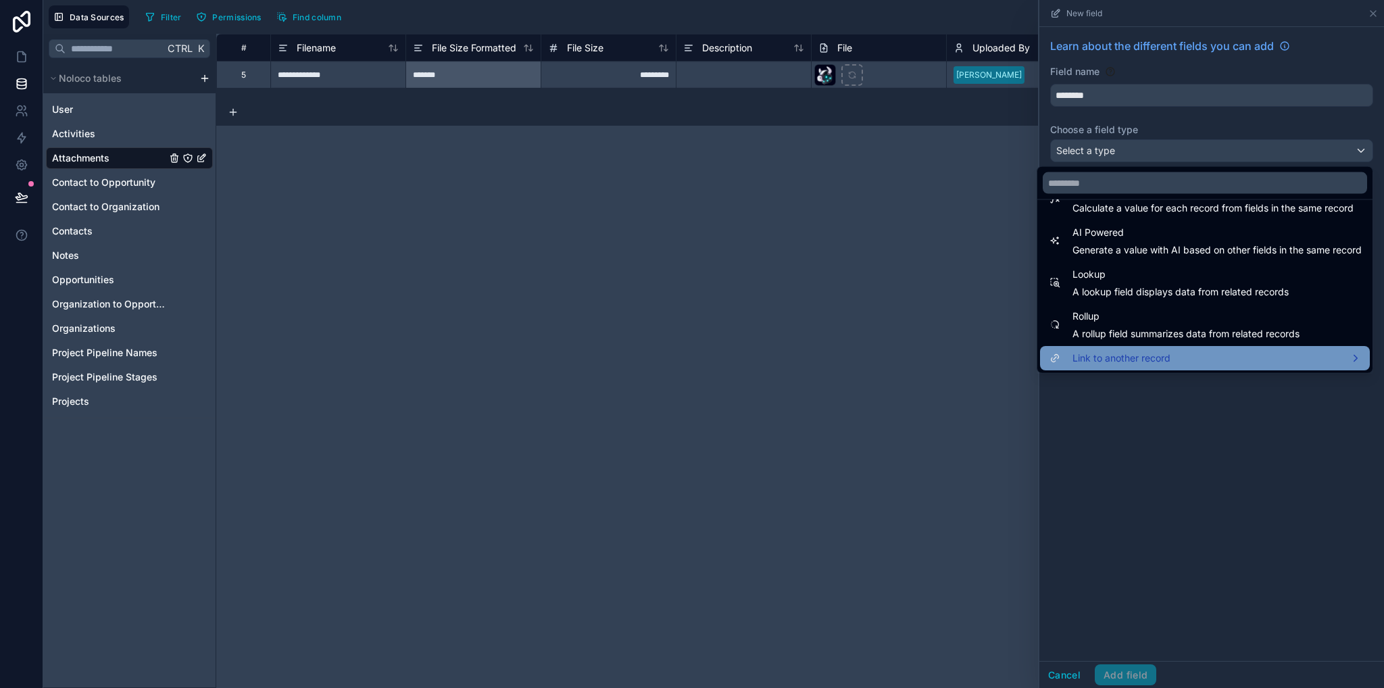
click at [1119, 357] on span "Link to another record" at bounding box center [1122, 358] width 98 height 16
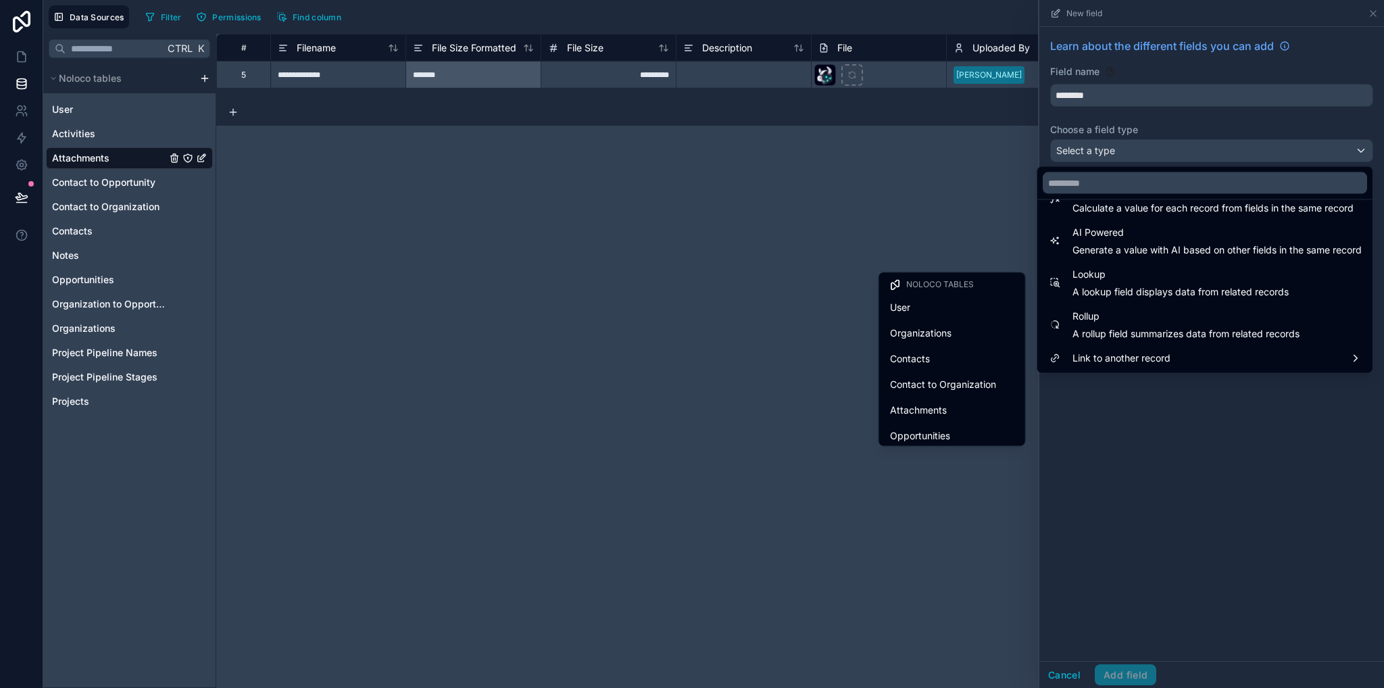
scroll to position [185, 0]
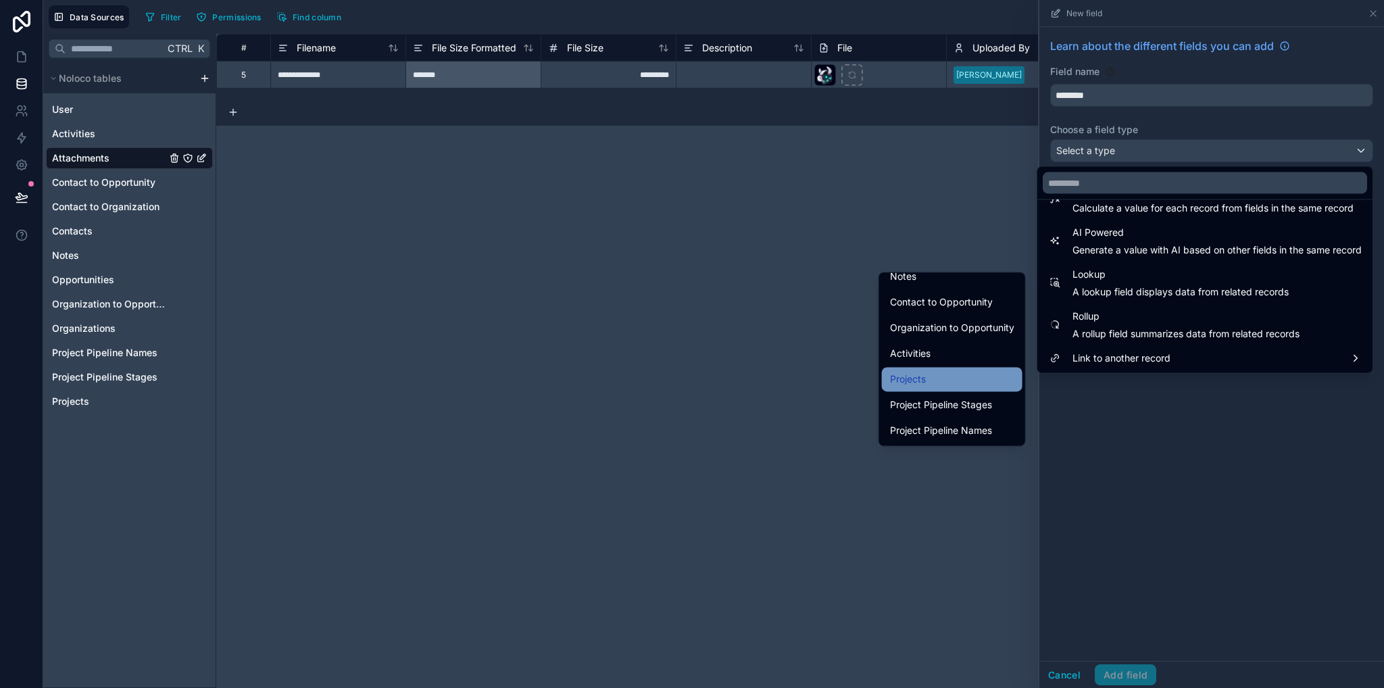
click at [943, 382] on div "Projects" at bounding box center [952, 379] width 124 height 16
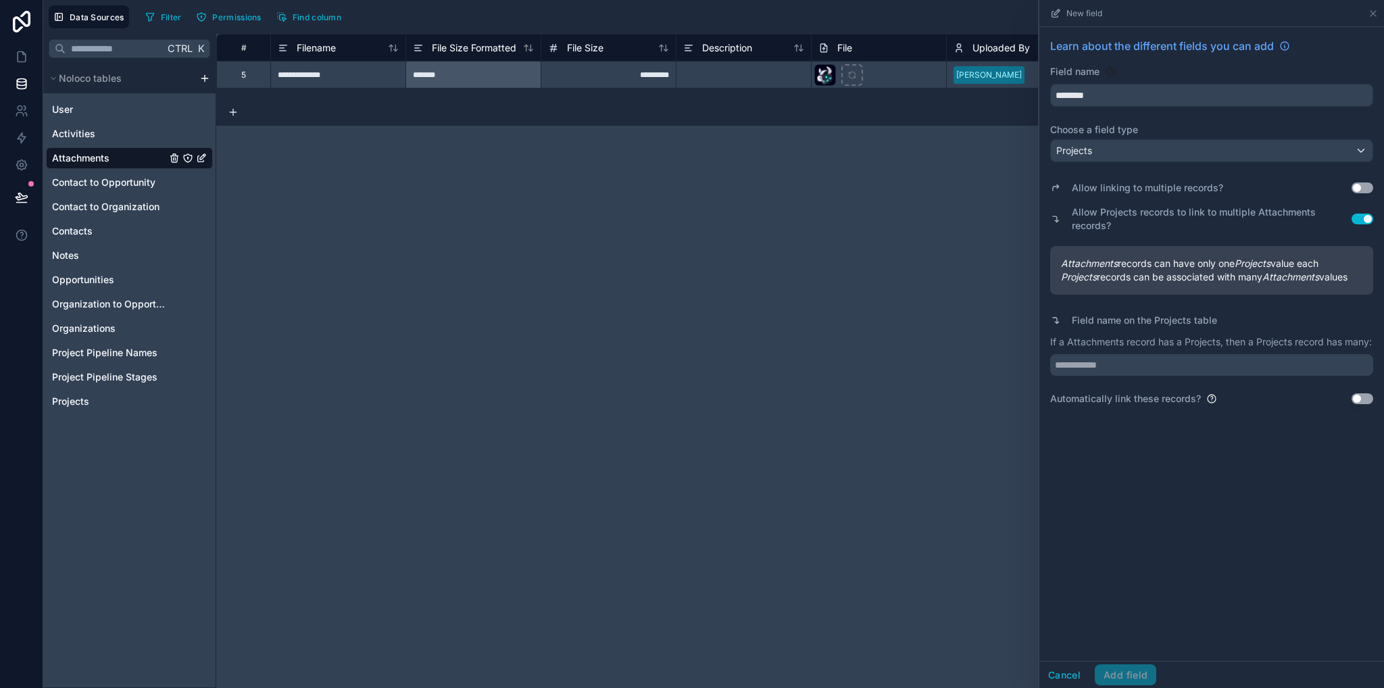
click at [1365, 218] on button "Use setting" at bounding box center [1363, 219] width 22 height 11
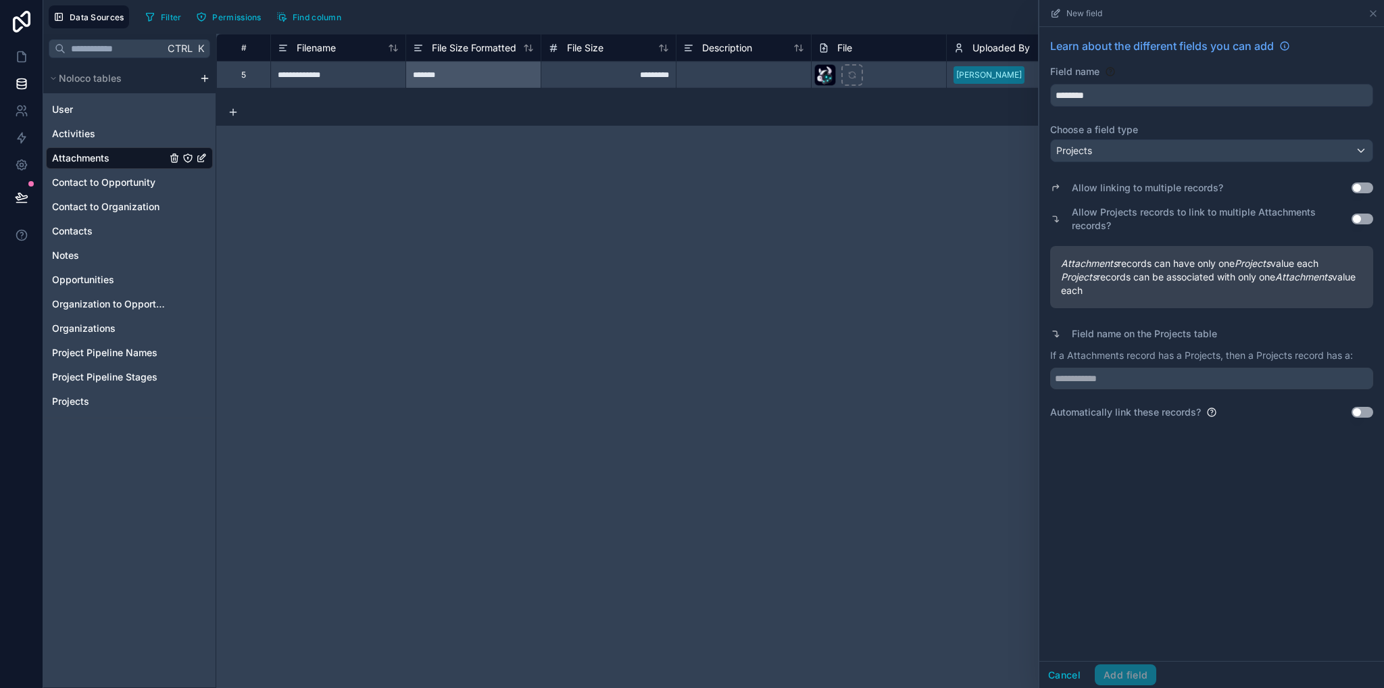
click at [1362, 189] on button "Use setting" at bounding box center [1363, 188] width 22 height 11
click at [1362, 188] on button "Use setting" at bounding box center [1363, 188] width 22 height 11
click at [1361, 218] on button "Use setting" at bounding box center [1363, 219] width 22 height 11
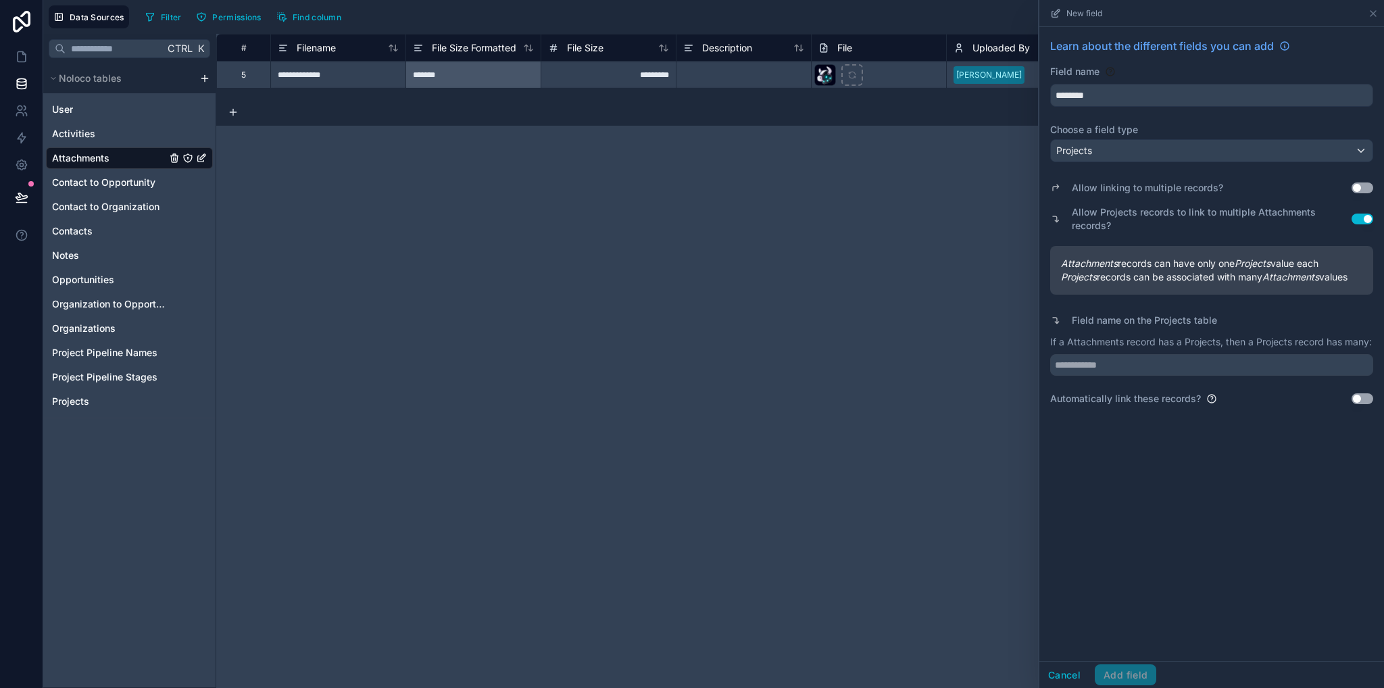
click at [1360, 216] on button "Use setting" at bounding box center [1363, 219] width 22 height 11
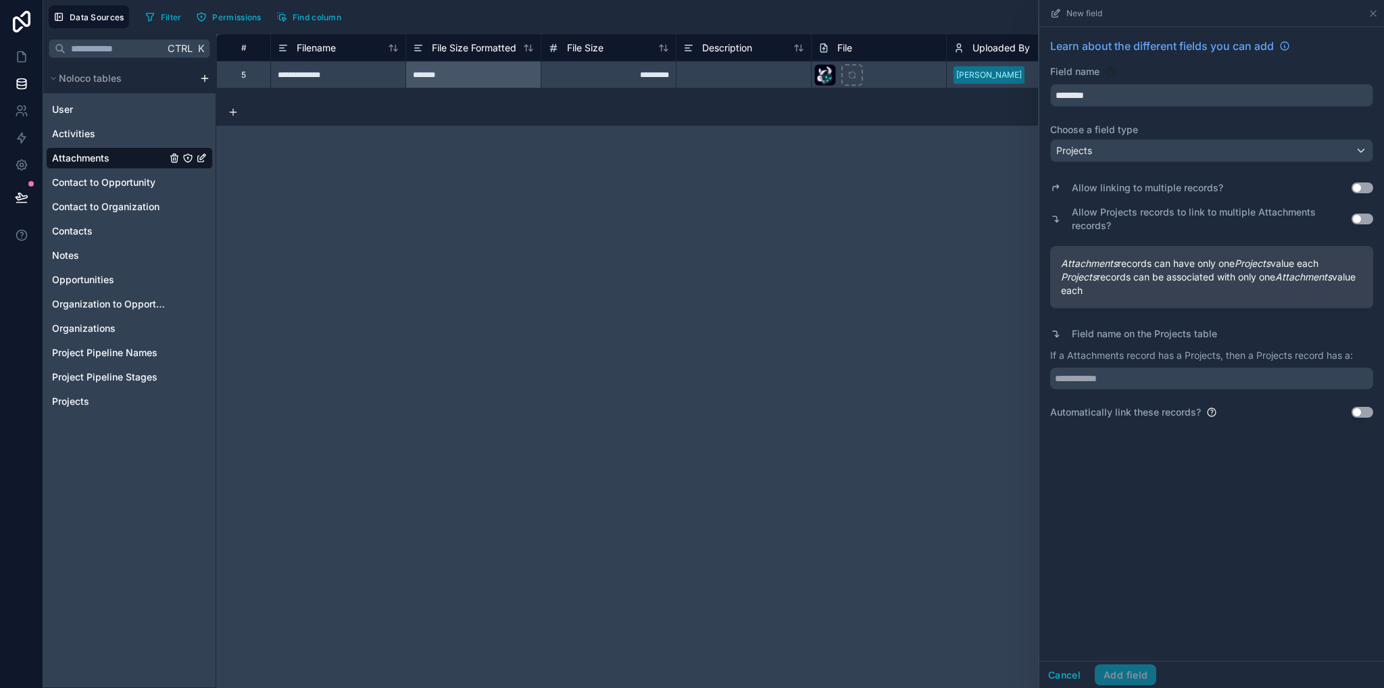
click at [1361, 216] on button "Use setting" at bounding box center [1363, 219] width 22 height 11
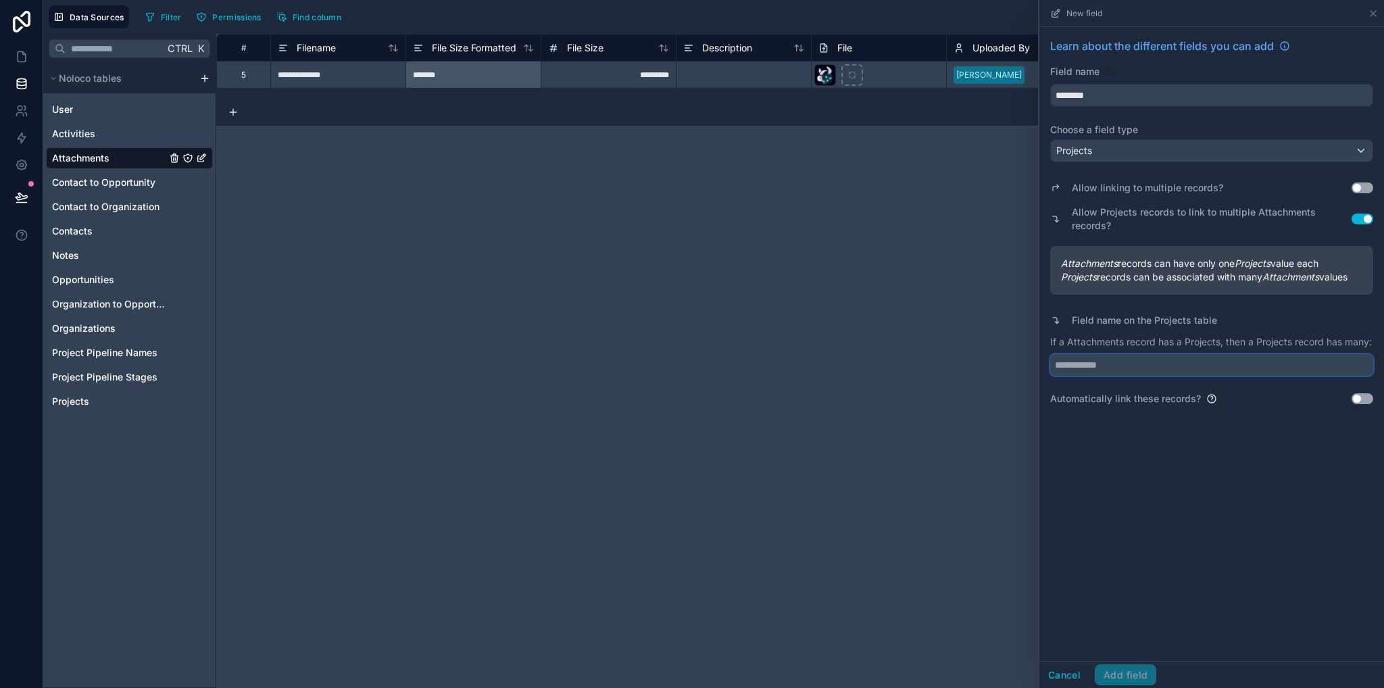
click at [1112, 371] on input "text" at bounding box center [1211, 365] width 323 height 22
type input "**********"
click at [1129, 679] on button "Add field" at bounding box center [1126, 675] width 62 height 22
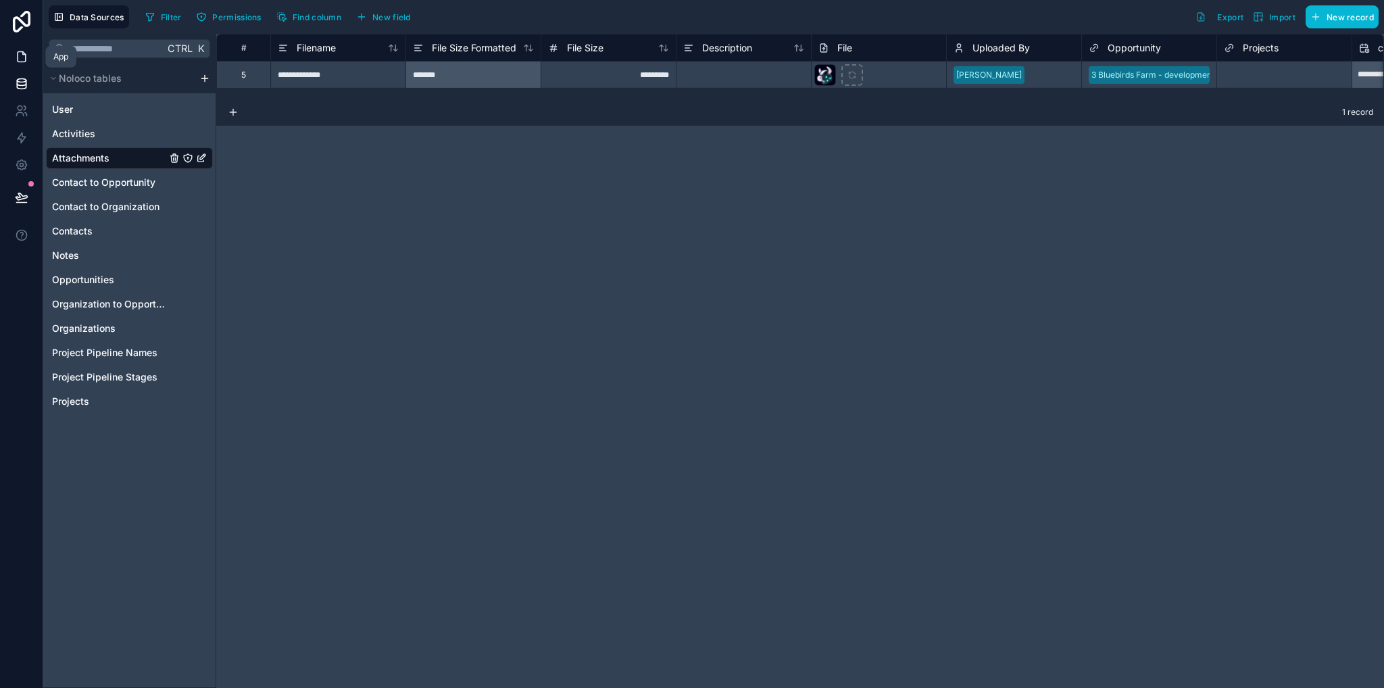
click at [18, 63] on icon at bounding box center [22, 57] width 14 height 14
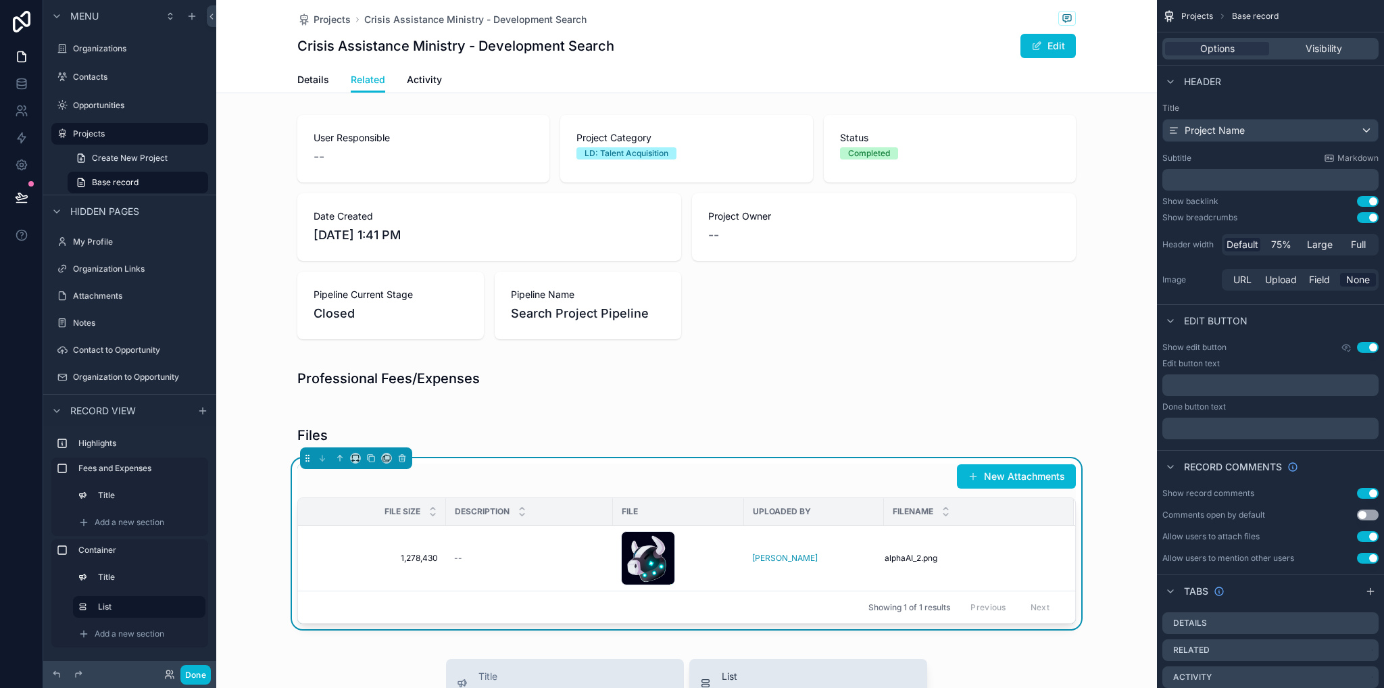
scroll to position [270, 0]
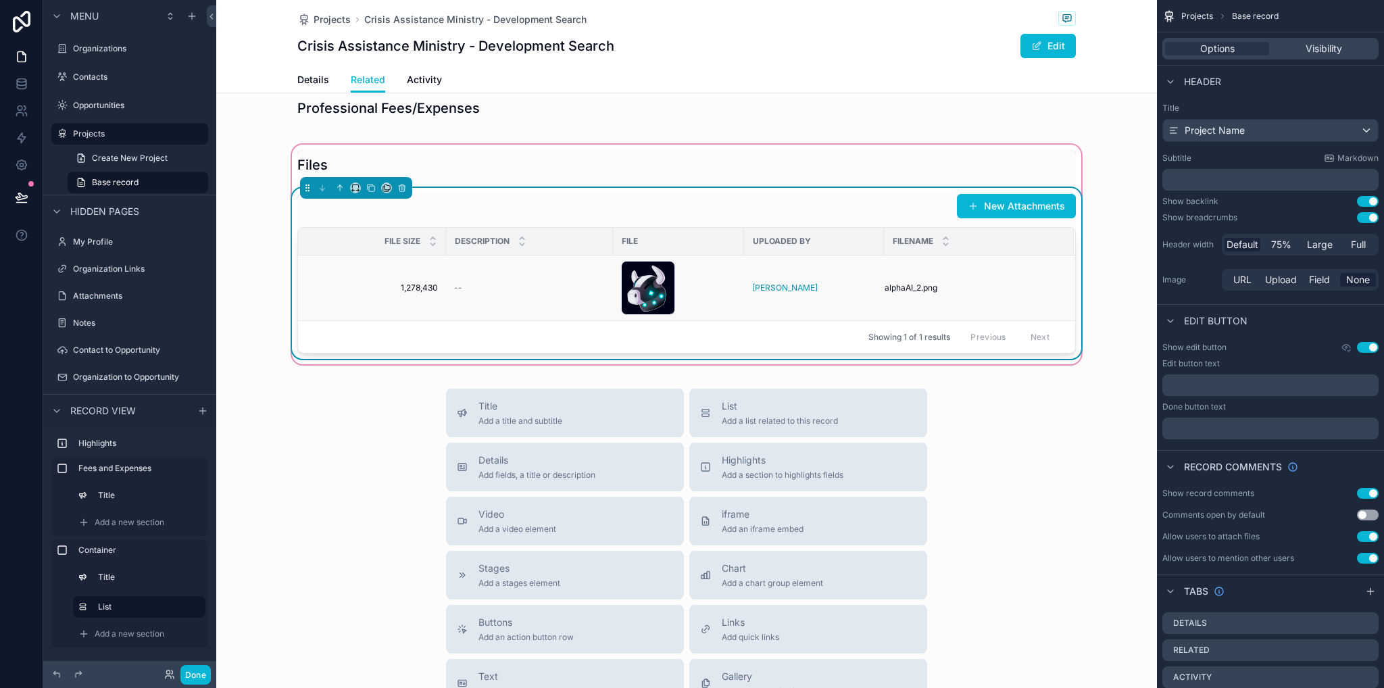
click at [784, 264] on td "[PERSON_NAME]" at bounding box center [814, 289] width 140 height 66
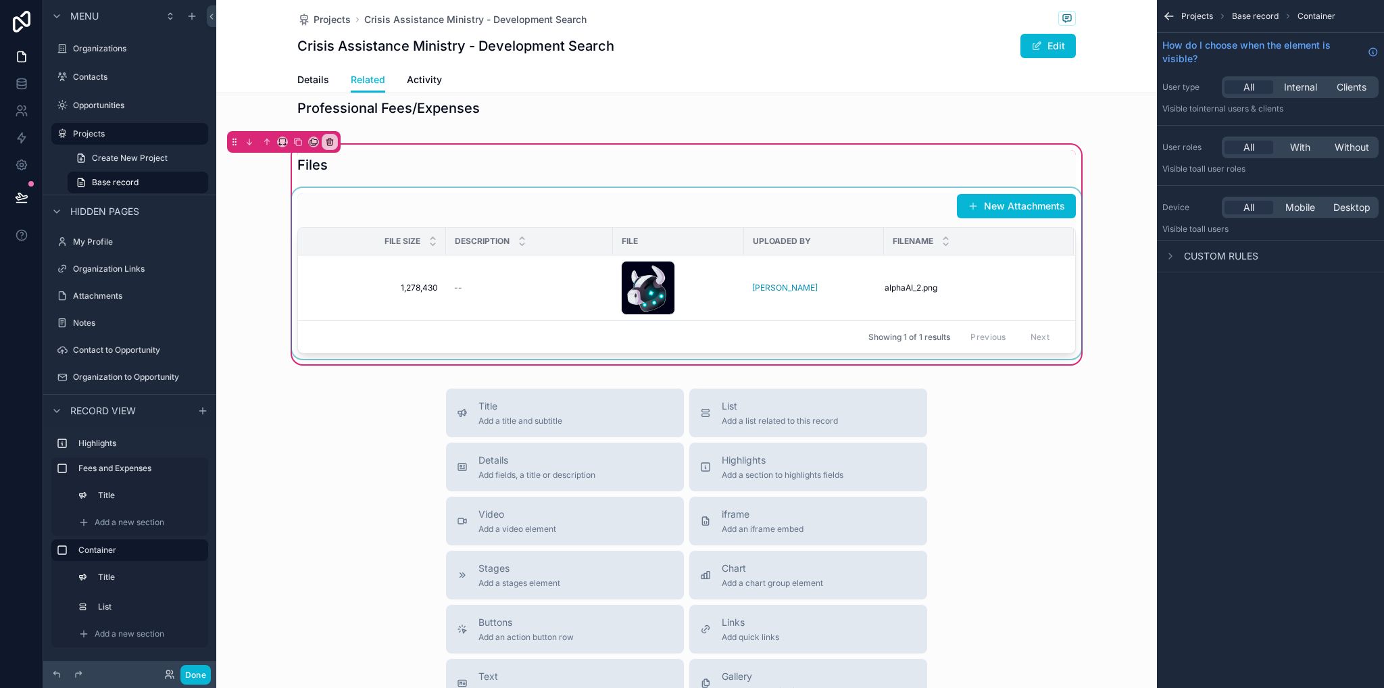
click at [757, 220] on div "scrollable content" at bounding box center [686, 273] width 795 height 171
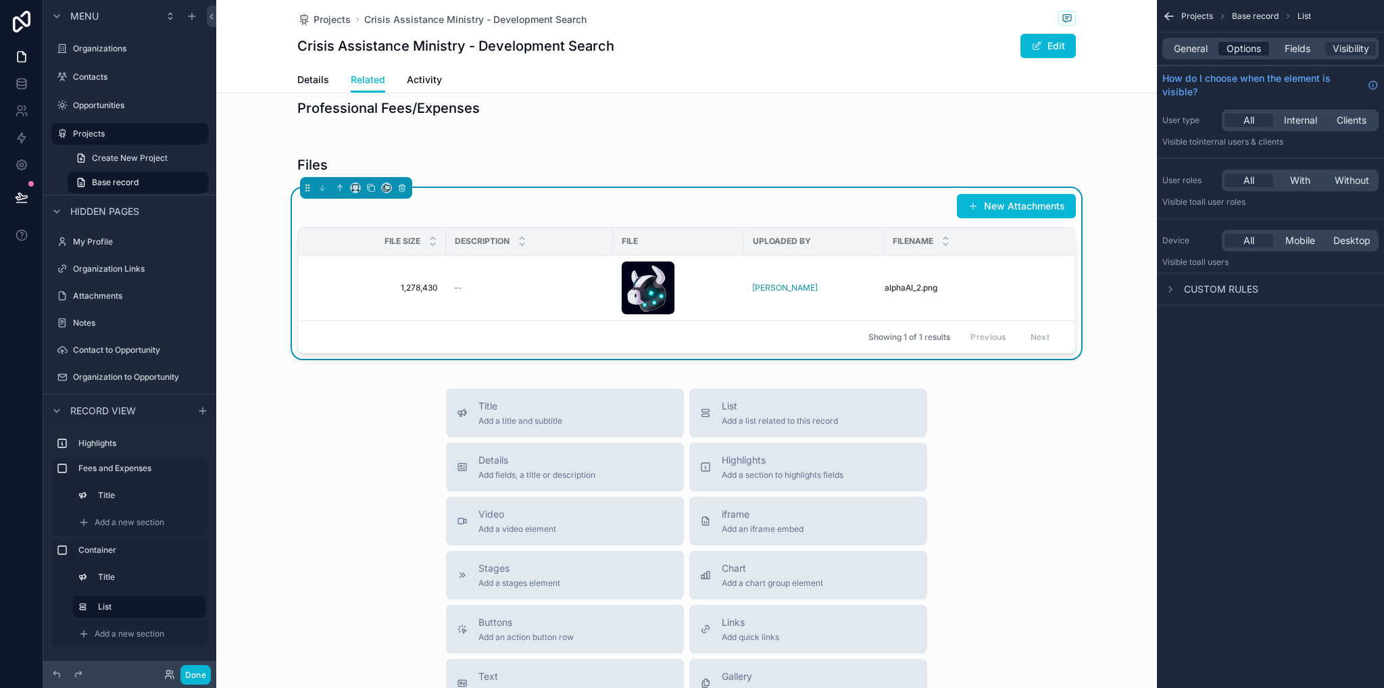
click at [1257, 55] on span "Options" at bounding box center [1244, 49] width 34 height 14
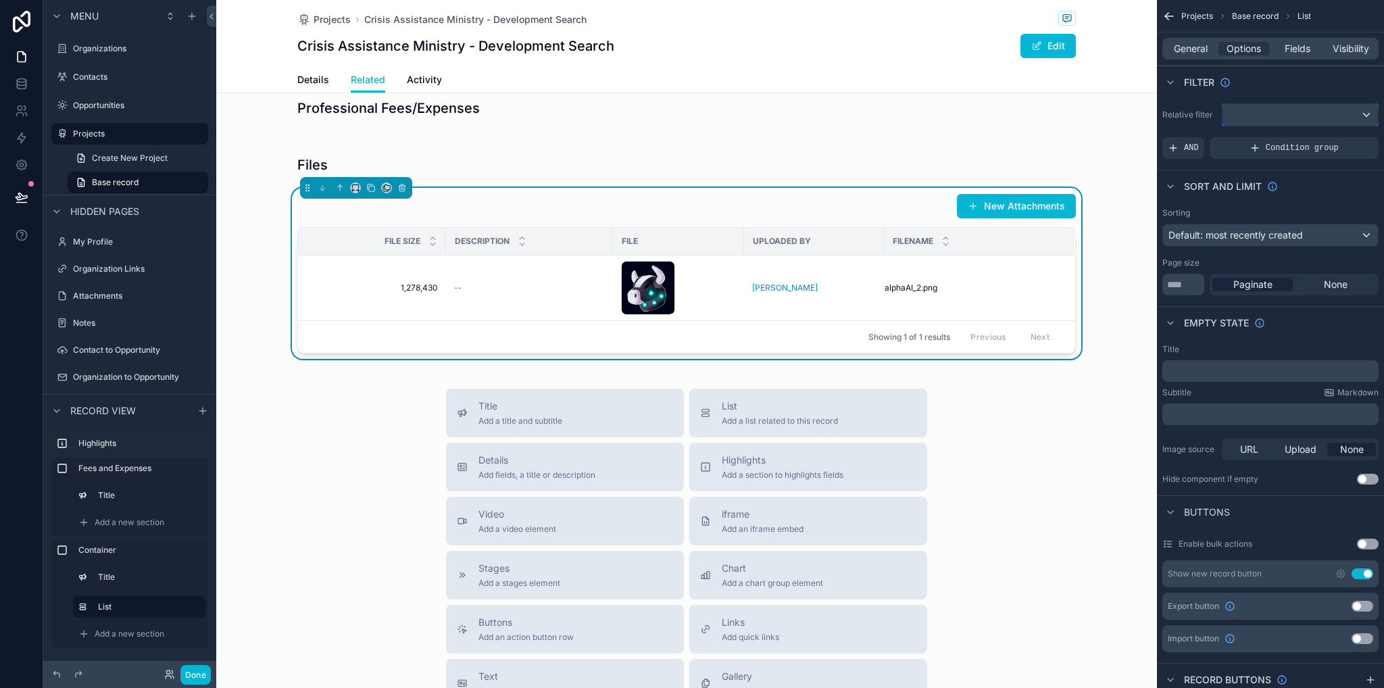
click at [1264, 110] on div "scrollable content" at bounding box center [1300, 115] width 155 height 22
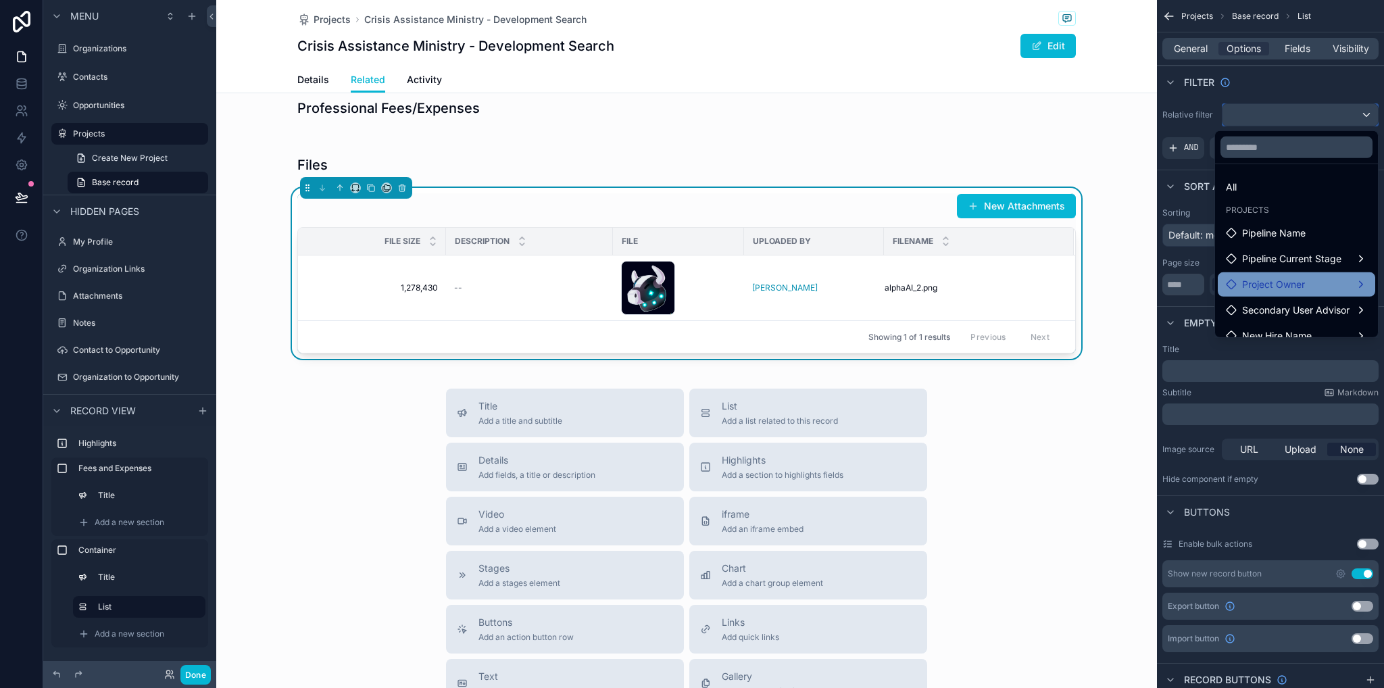
scroll to position [116, 0]
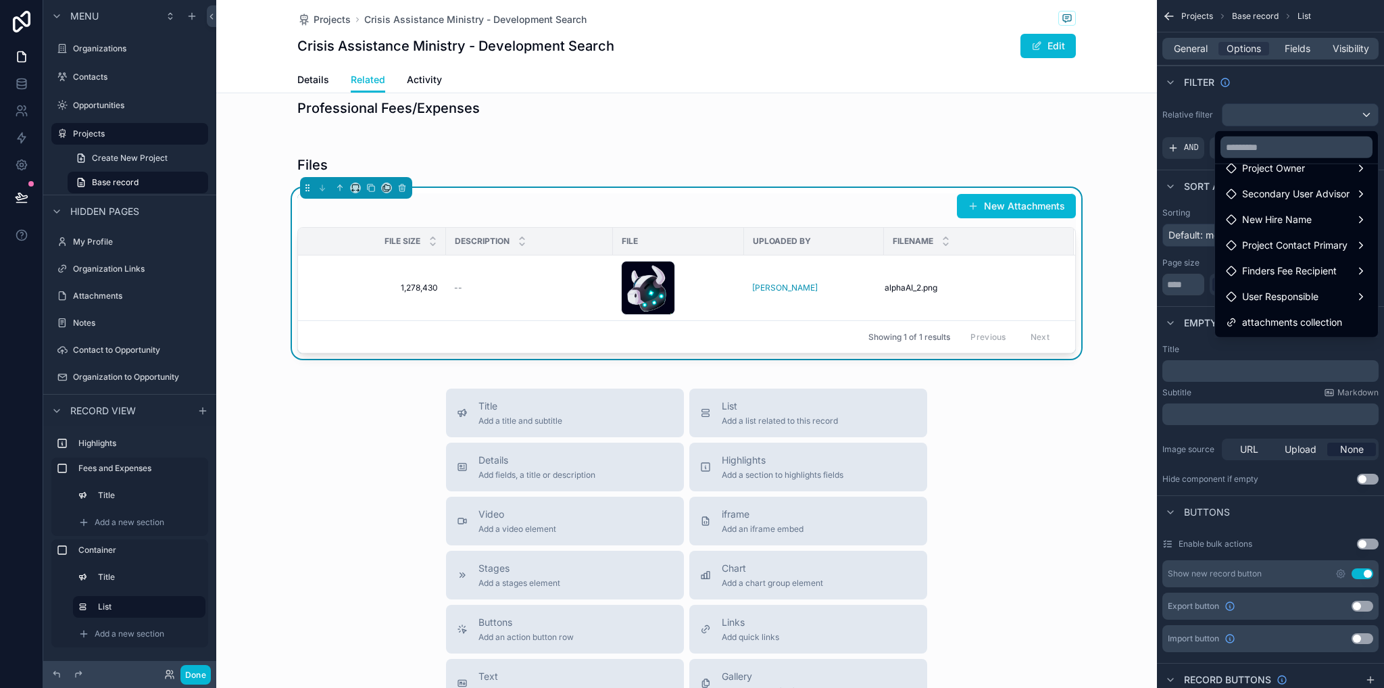
click at [1283, 326] on span "attachments collection" at bounding box center [1292, 322] width 100 height 16
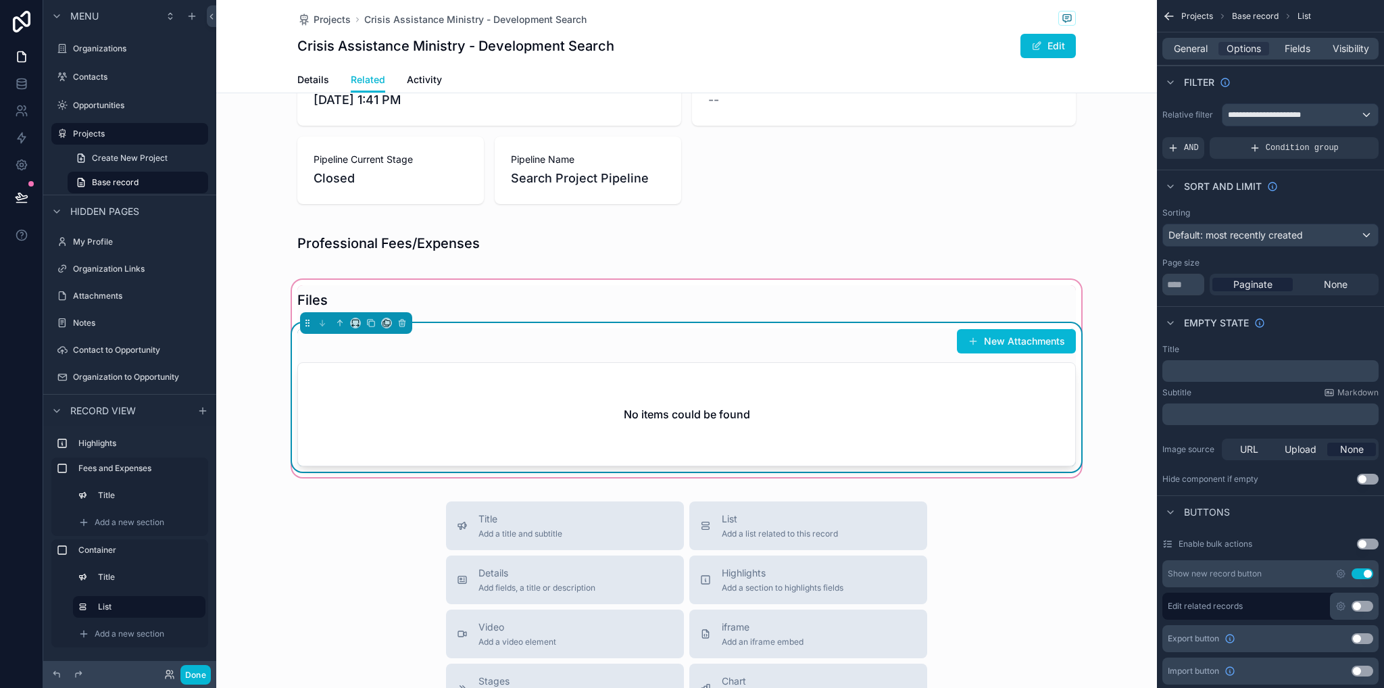
scroll to position [203, 0]
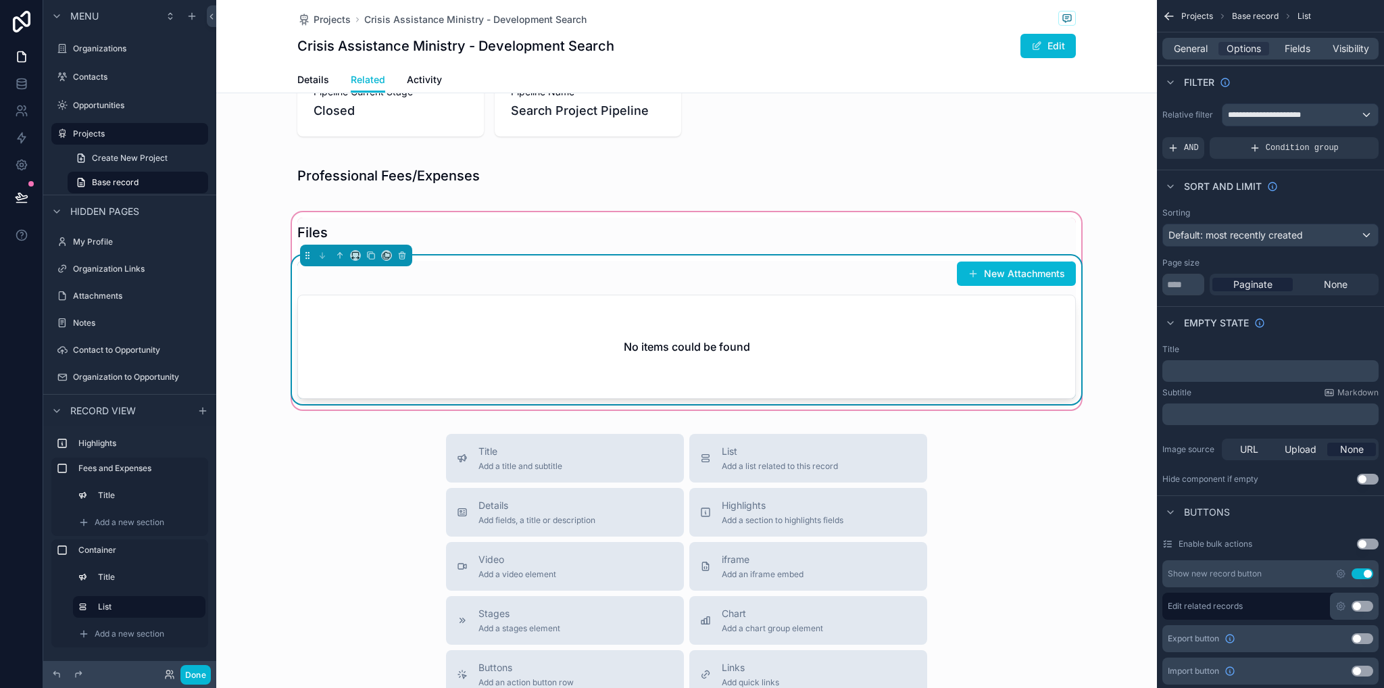
click at [878, 283] on div "New Attachments" at bounding box center [686, 274] width 779 height 26
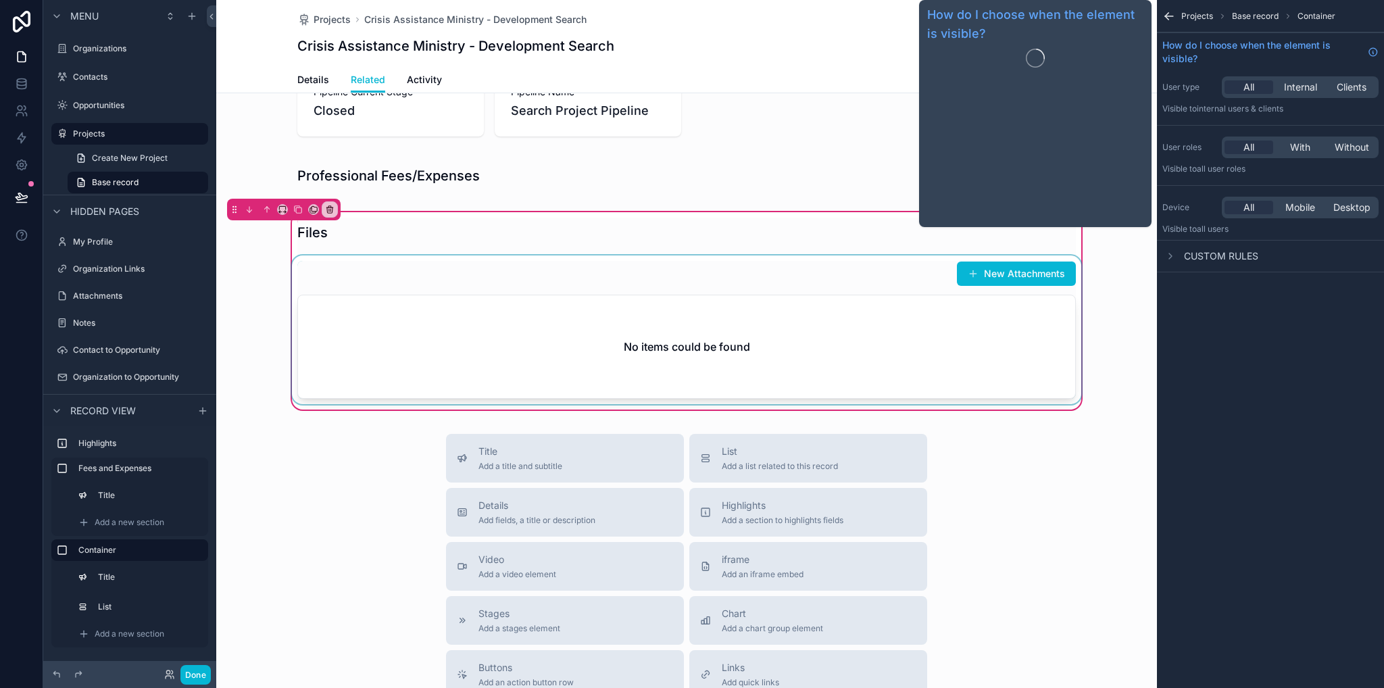
click at [873, 311] on div "scrollable content" at bounding box center [686, 330] width 795 height 149
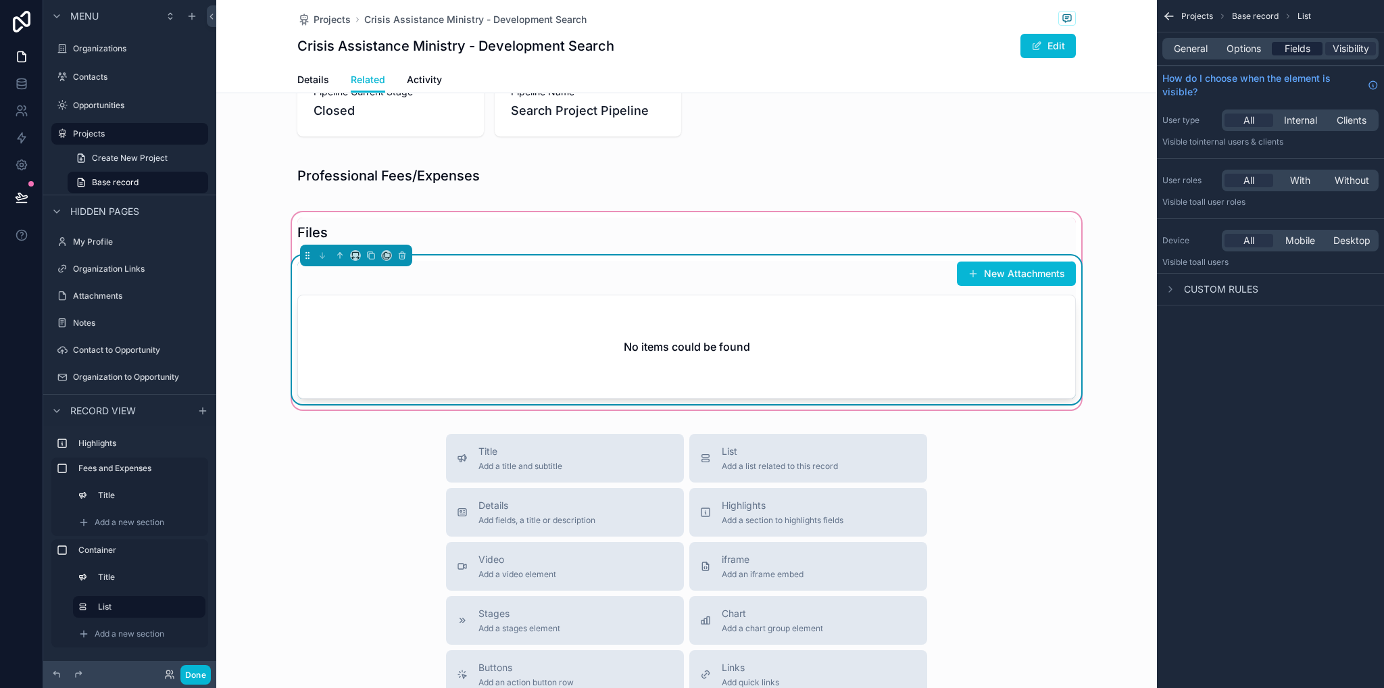
click at [1304, 45] on span "Fields" at bounding box center [1298, 49] width 26 height 14
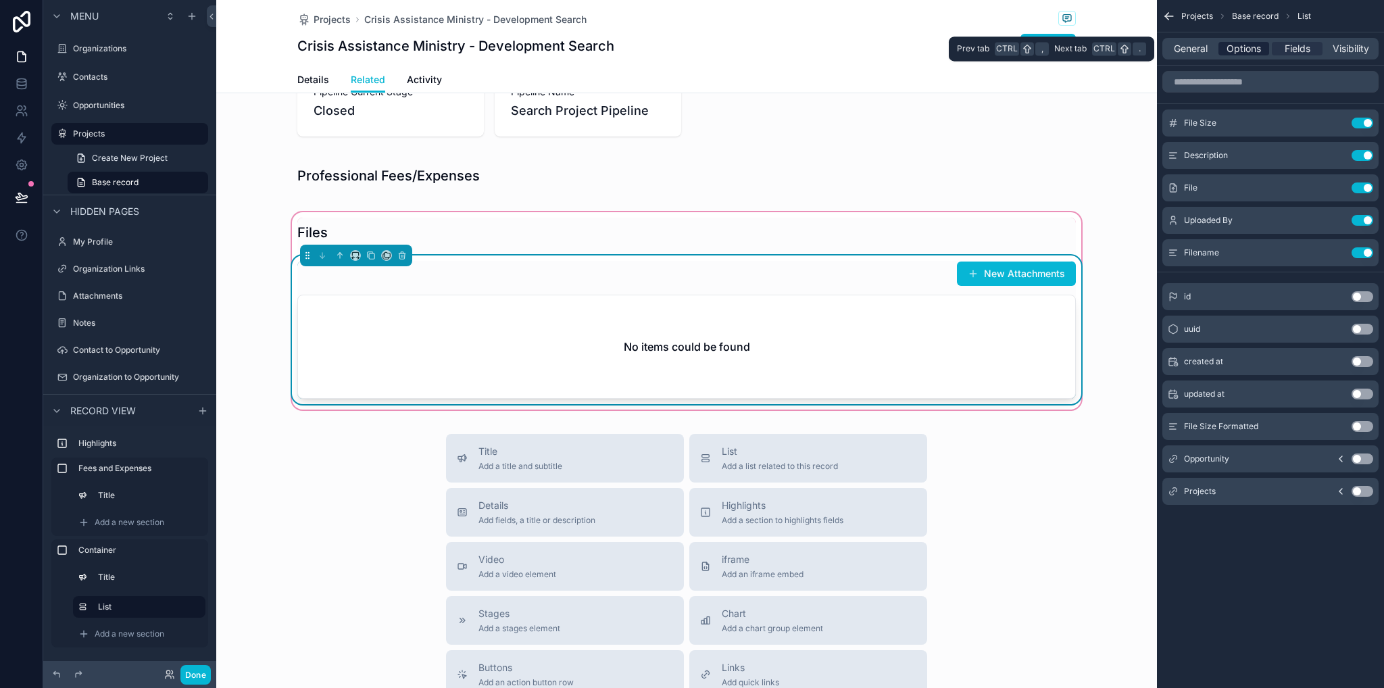
click at [1246, 47] on span "Options" at bounding box center [1244, 49] width 34 height 14
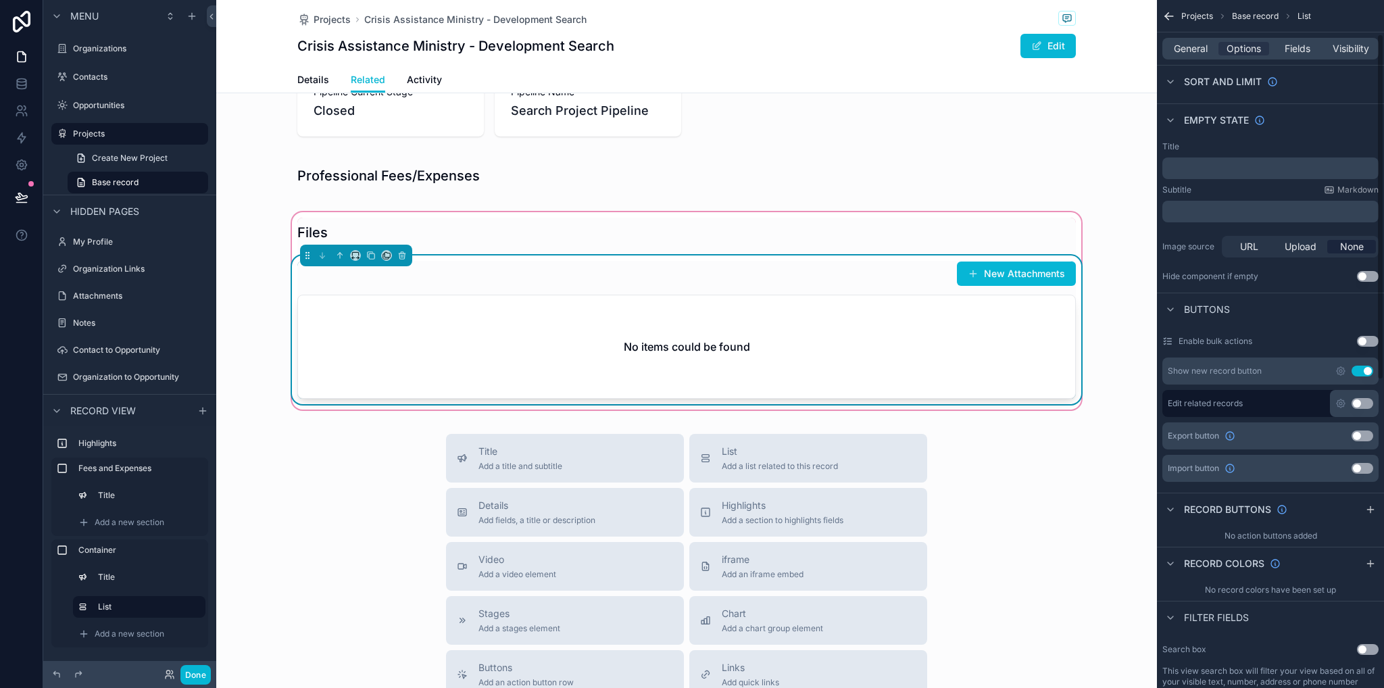
scroll to position [338, 0]
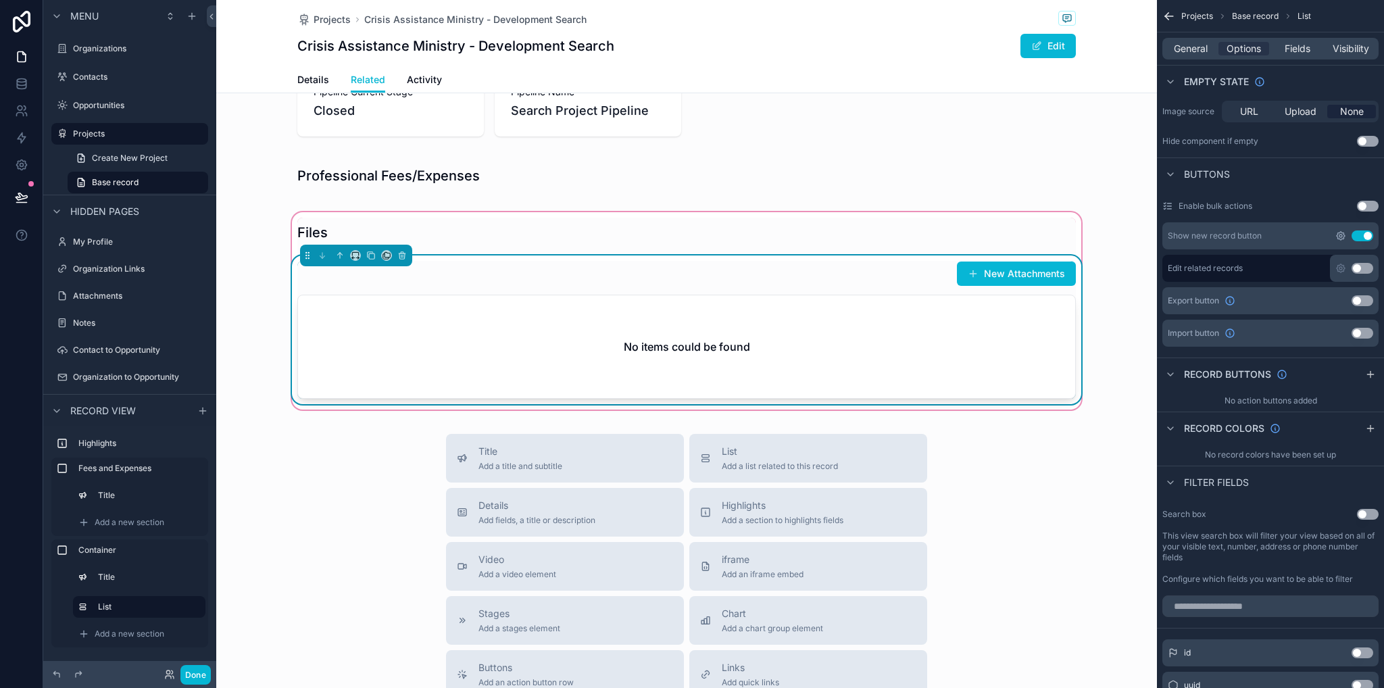
click at [1340, 235] on icon "scrollable content" at bounding box center [1341, 236] width 3 height 3
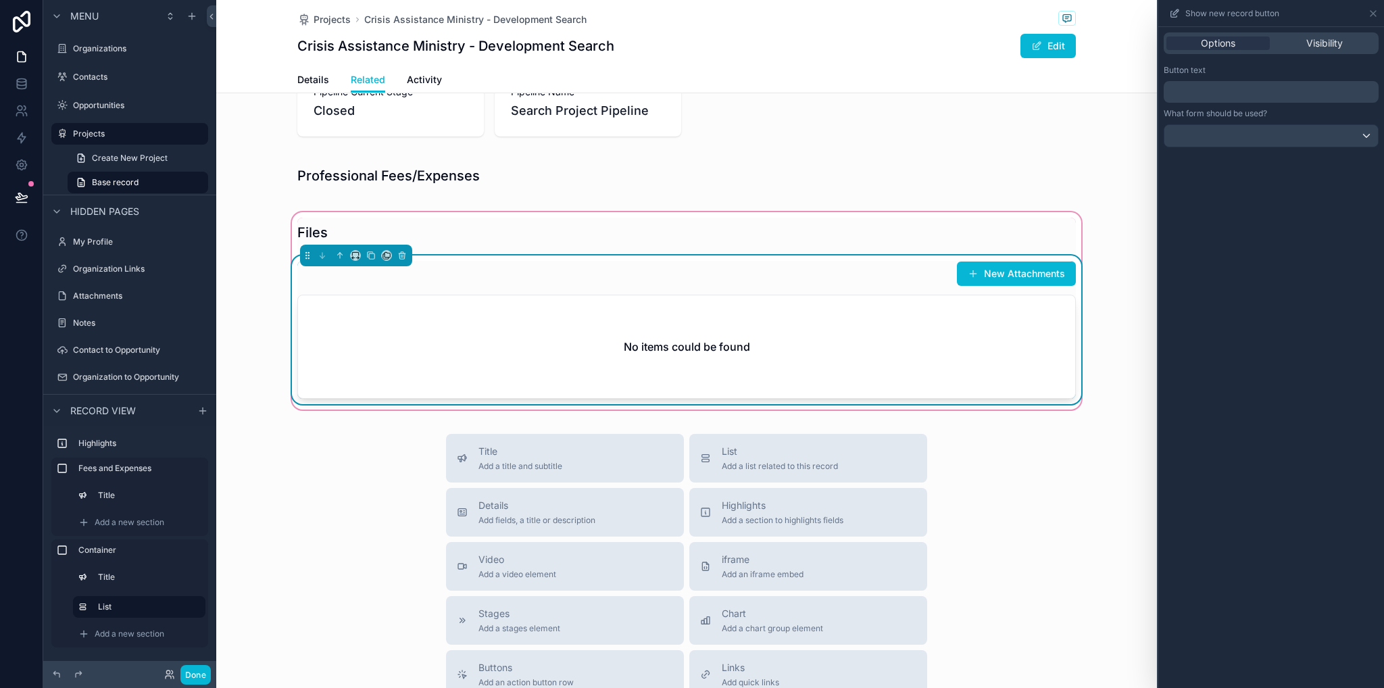
click at [1241, 83] on div "﻿" at bounding box center [1271, 92] width 215 height 22
click at [1240, 96] on p "﻿" at bounding box center [1272, 92] width 207 height 16
click at [1248, 534] on div "**********" at bounding box center [1272, 357] width 226 height 661
click at [1116, 443] on div "Title Add a title and subtitle List Add a list related to this record Details A…" at bounding box center [686, 674] width 941 height 481
click at [807, 312] on div "No items could be found" at bounding box center [686, 346] width 777 height 103
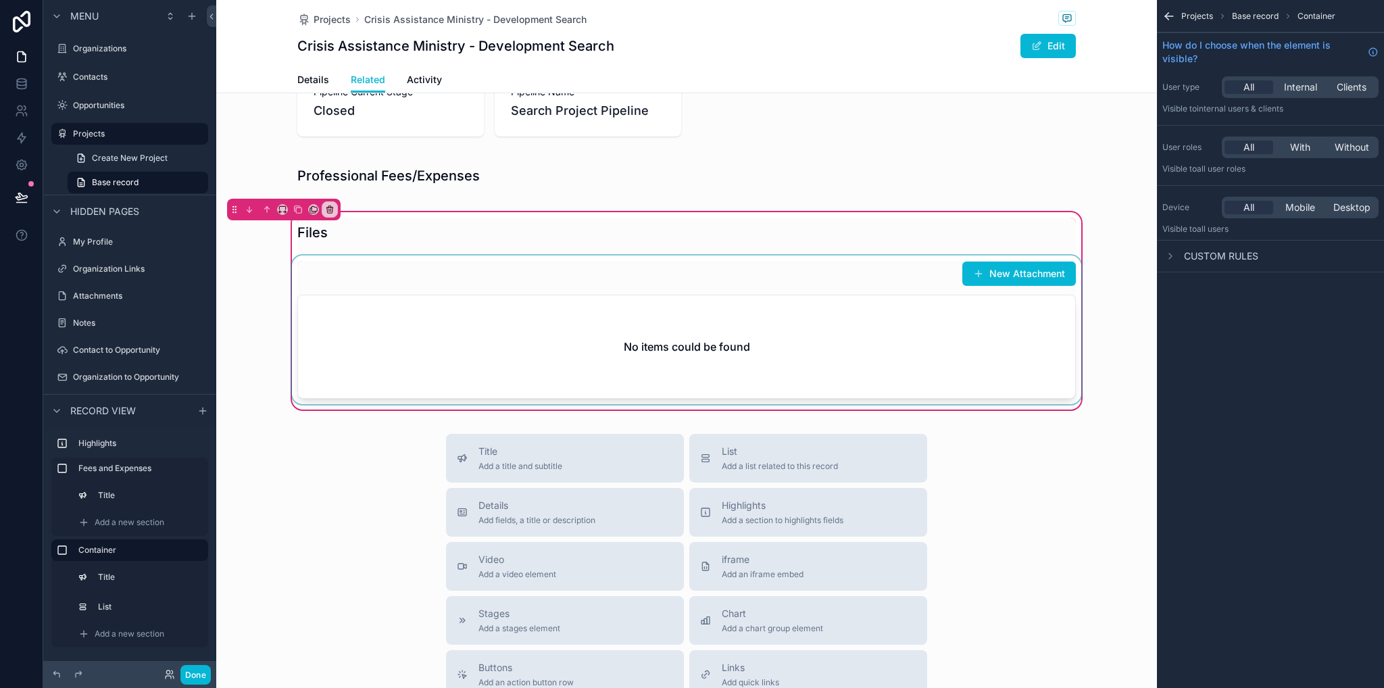
scroll to position [0, 0]
click at [872, 247] on div "scrollable content" at bounding box center [686, 233] width 795 height 30
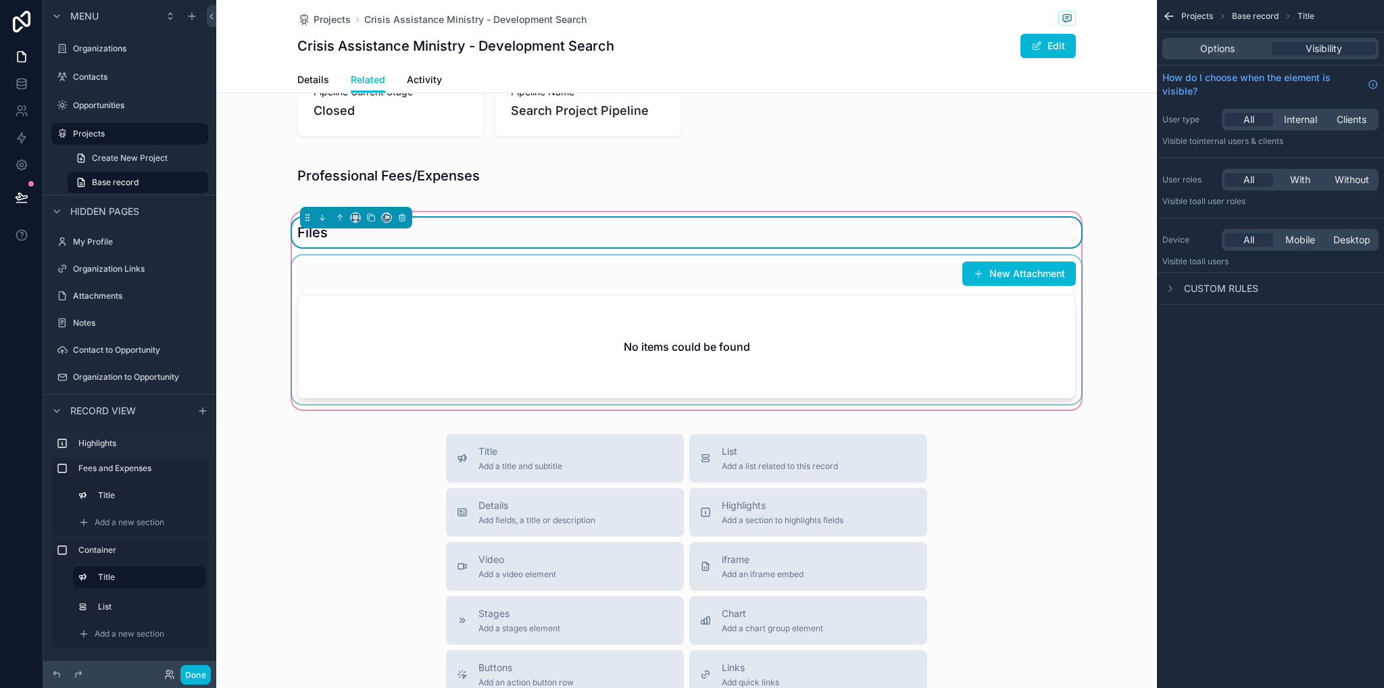
click at [875, 283] on div "scrollable content" at bounding box center [686, 330] width 795 height 149
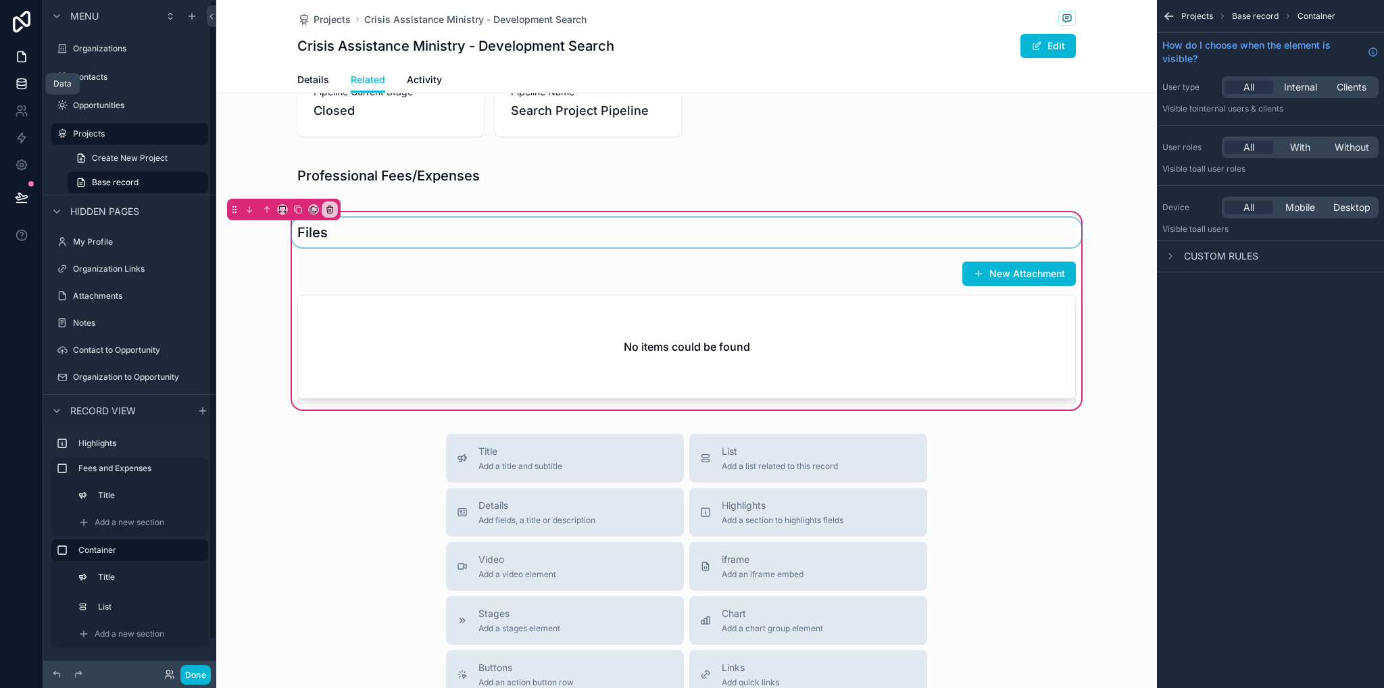
click at [18, 86] on icon at bounding box center [22, 84] width 14 height 14
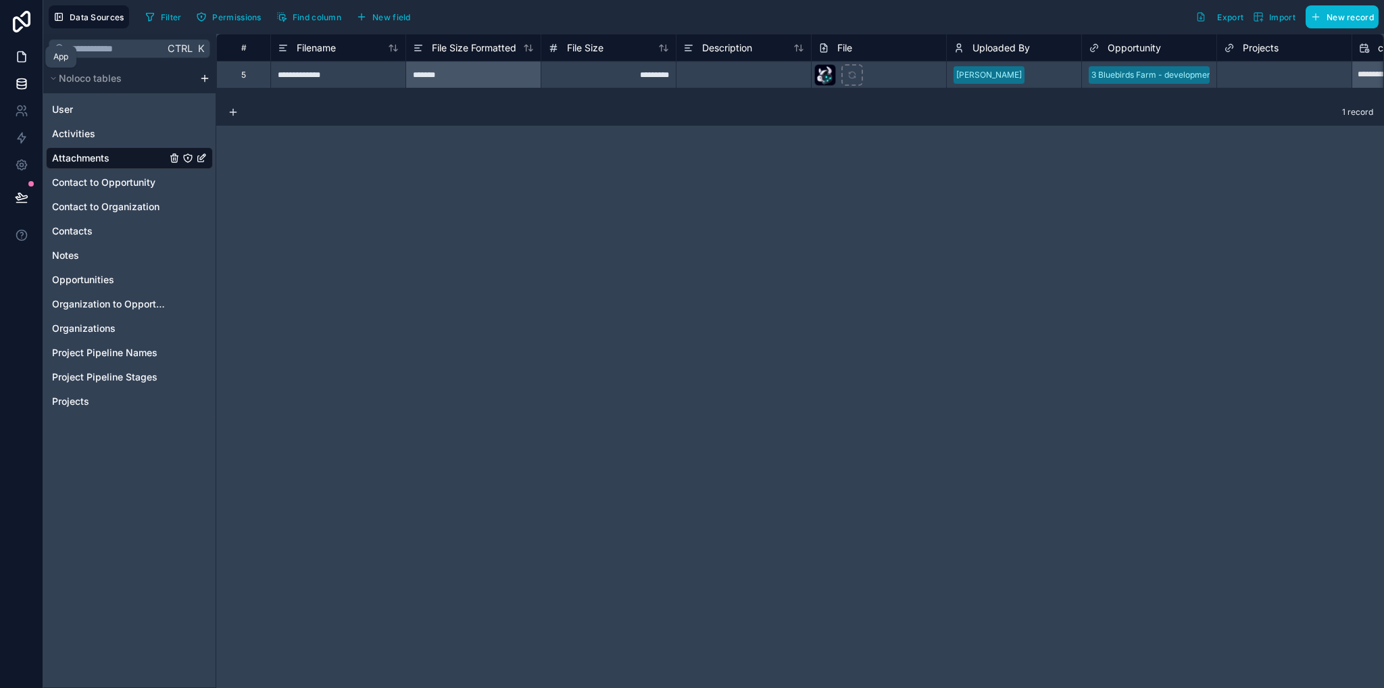
click at [16, 55] on icon at bounding box center [22, 57] width 14 height 14
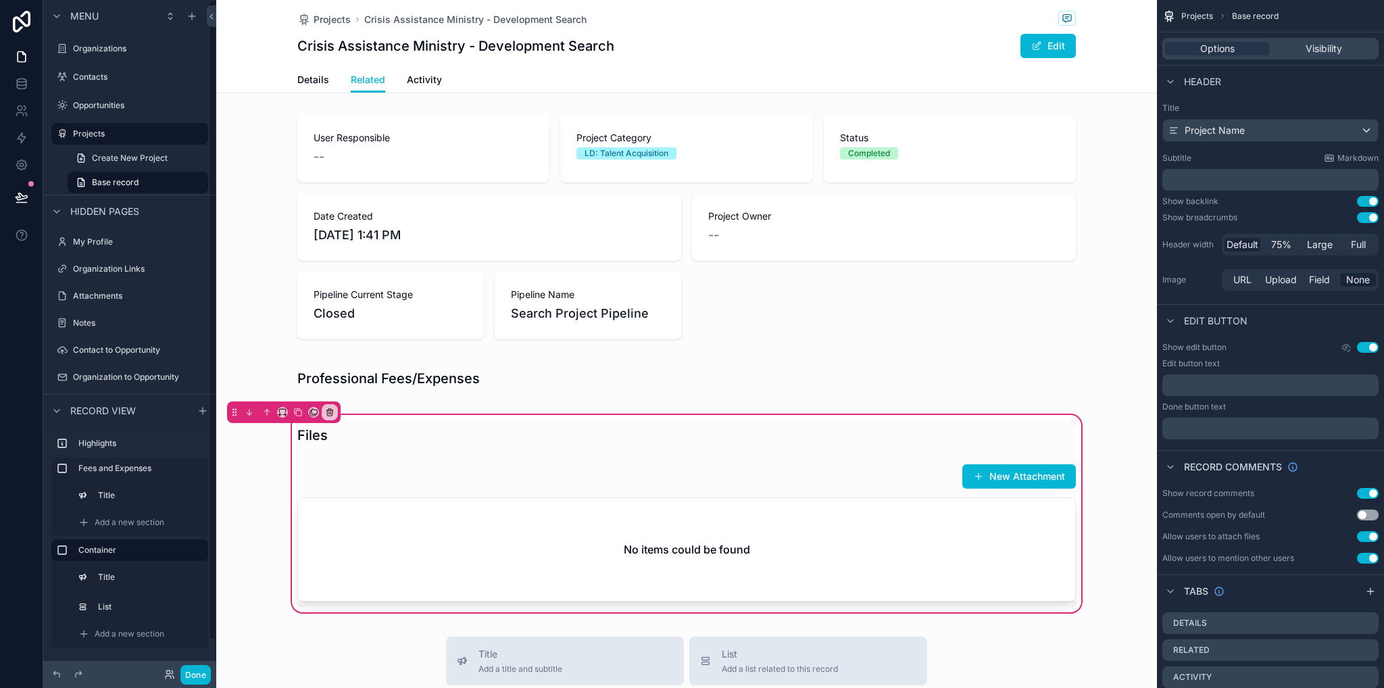
click at [85, 90] on div "scrollable content" at bounding box center [129, 90] width 173 height 3
click at [88, 105] on label "Opportunities" at bounding box center [127, 105] width 108 height 11
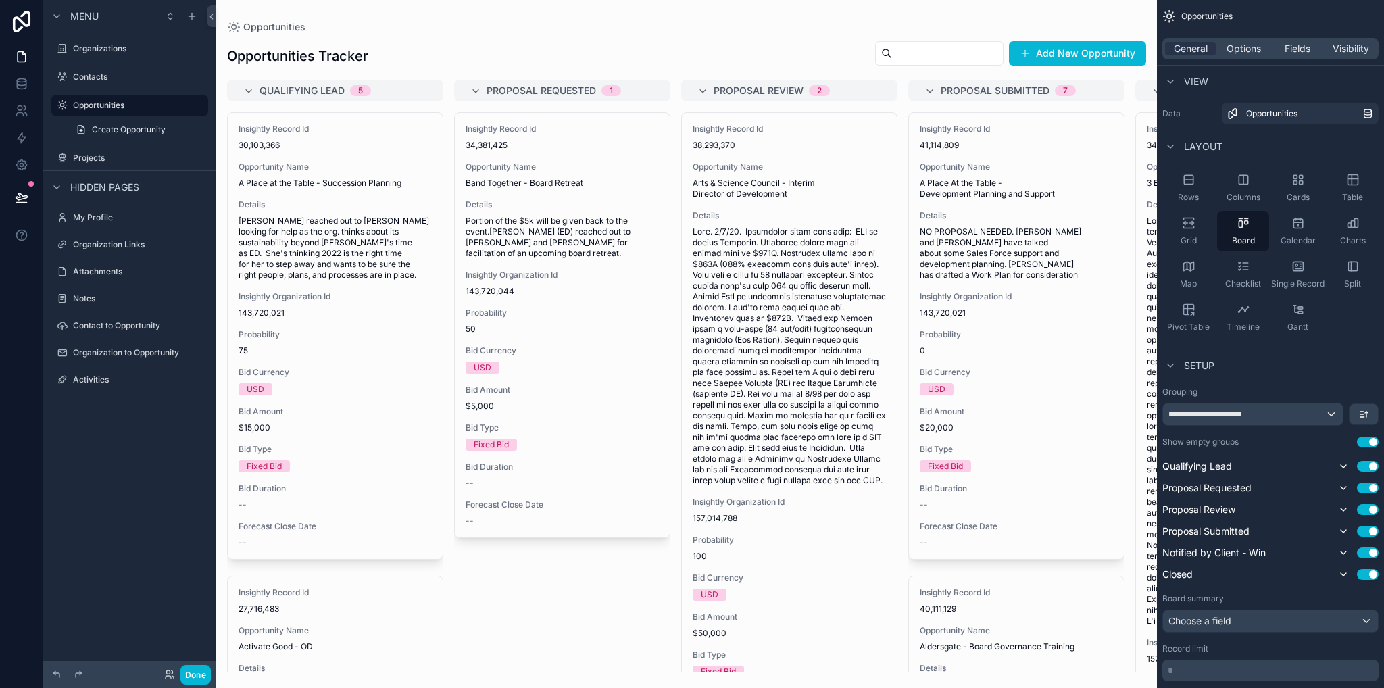
click at [1152, 184] on div "scrollable content" at bounding box center [686, 344] width 941 height 688
click at [1144, 182] on div "Insightly Record Id 34,034,816 Opportunity Name 3 Bluebirds Farm - development …" at bounding box center [1243, 509] width 215 height 792
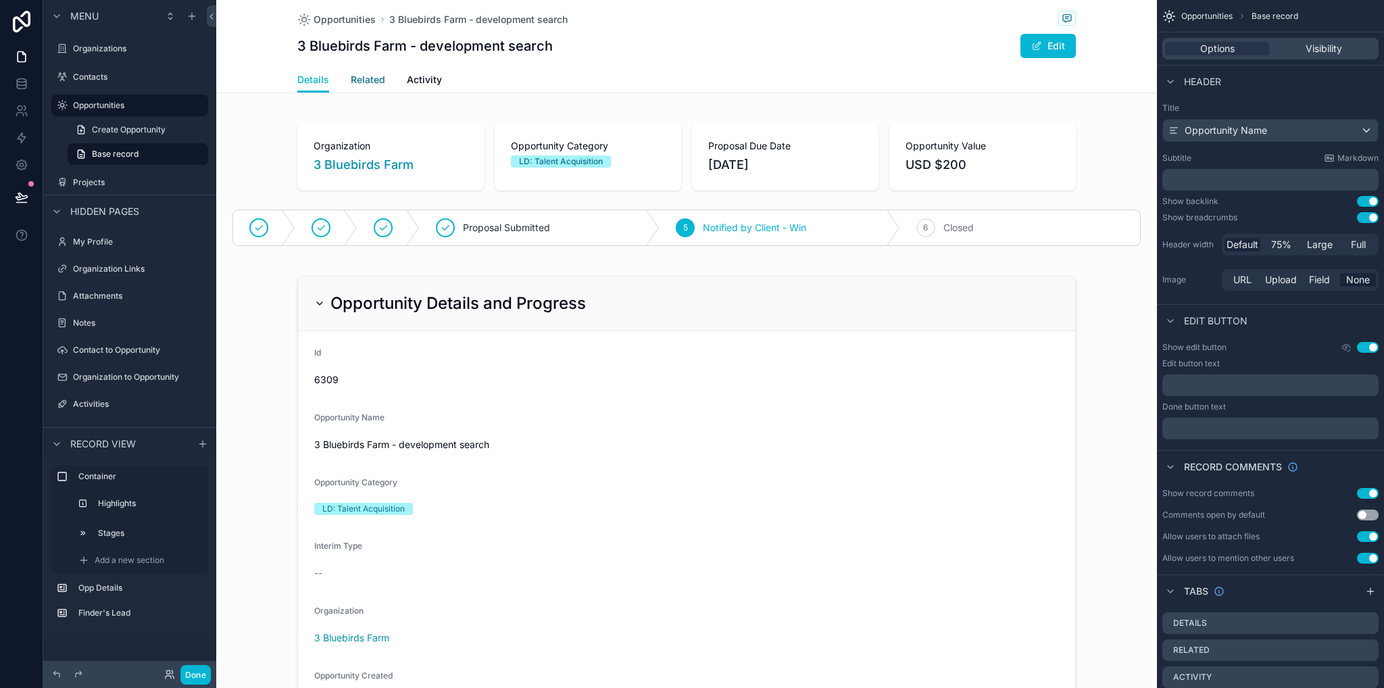
click at [373, 78] on span "Related" at bounding box center [368, 80] width 34 height 14
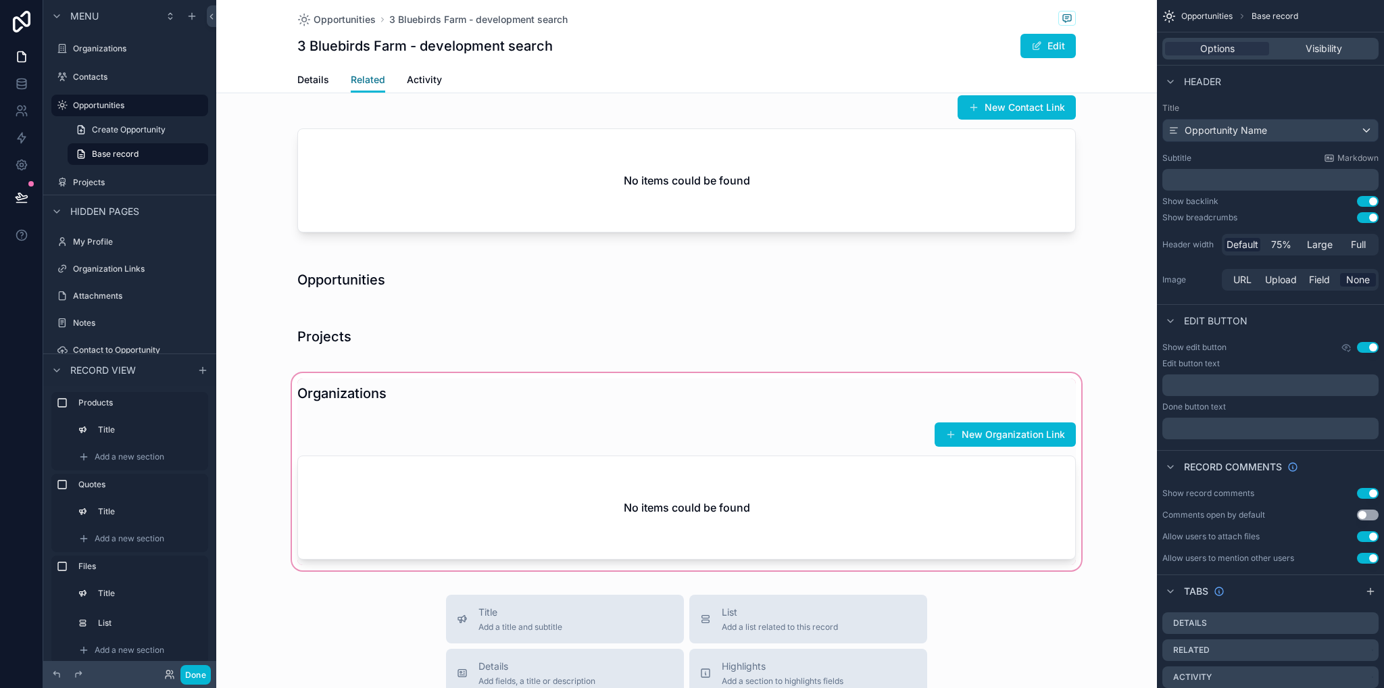
scroll to position [811, 0]
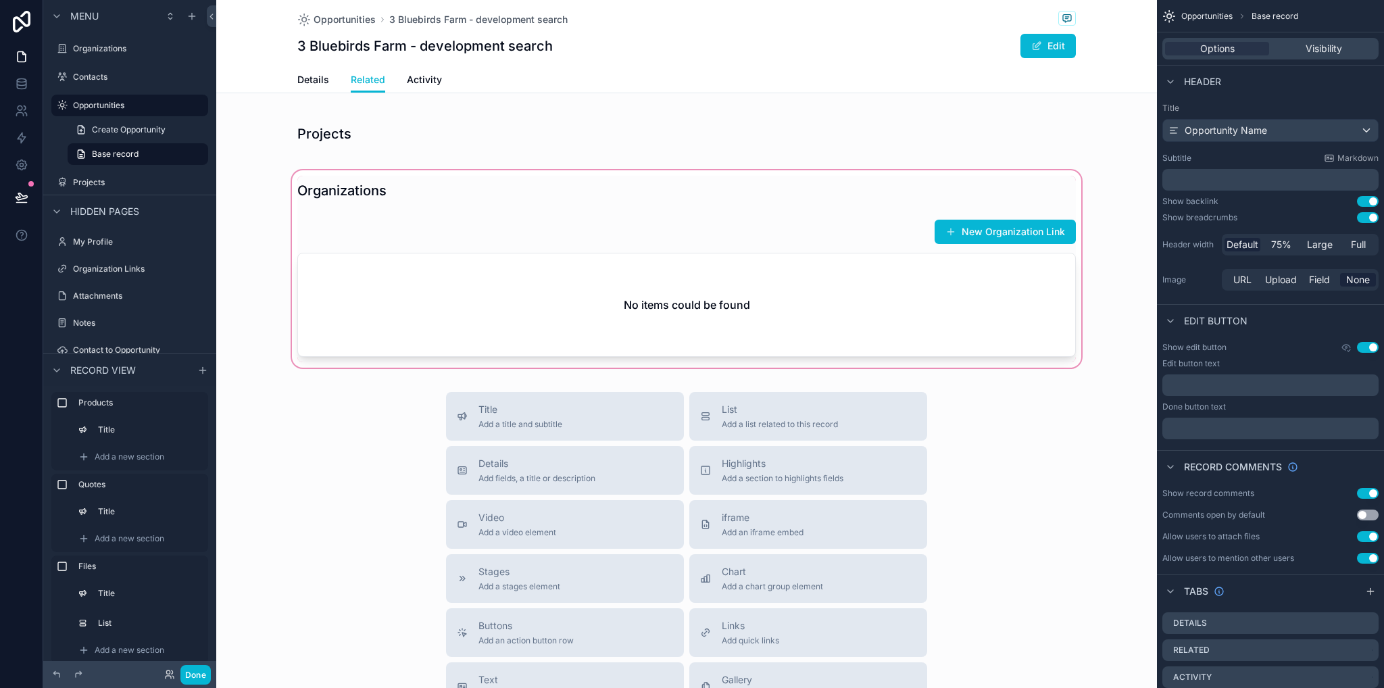
click at [927, 302] on div "scrollable content" at bounding box center [686, 269] width 941 height 203
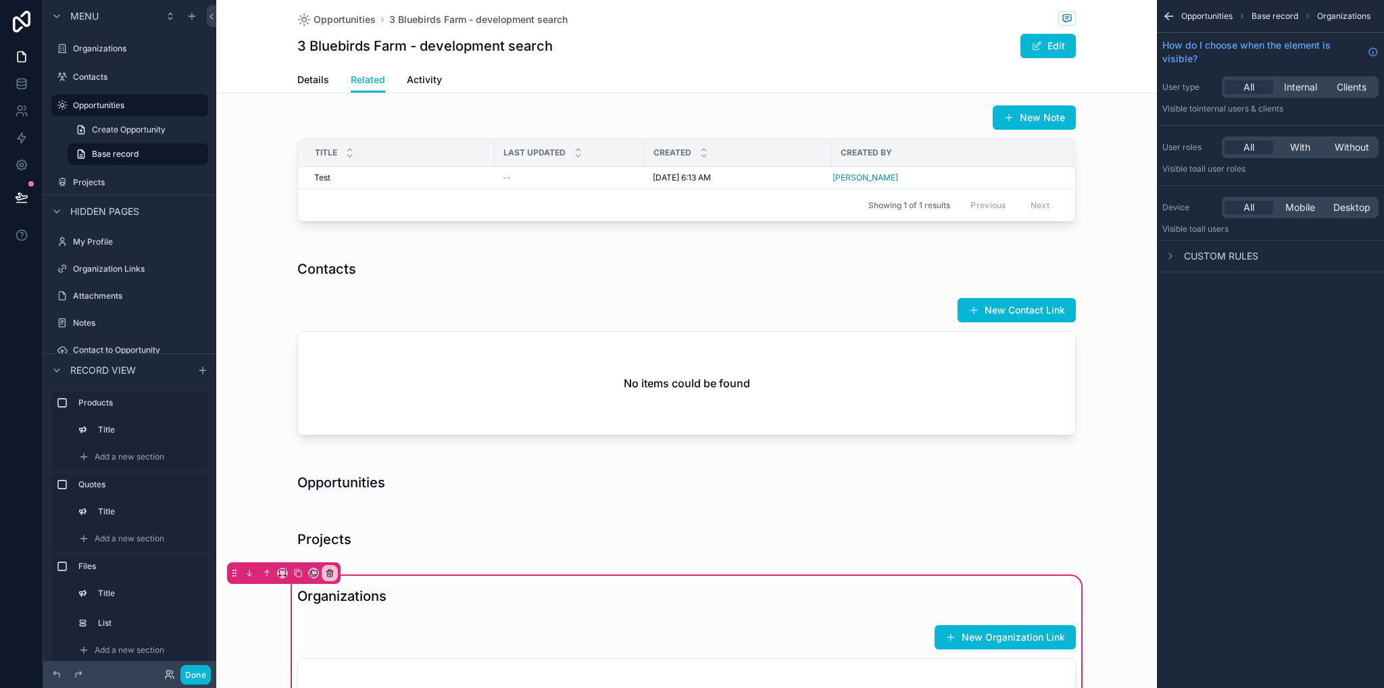
scroll to position [676, 0]
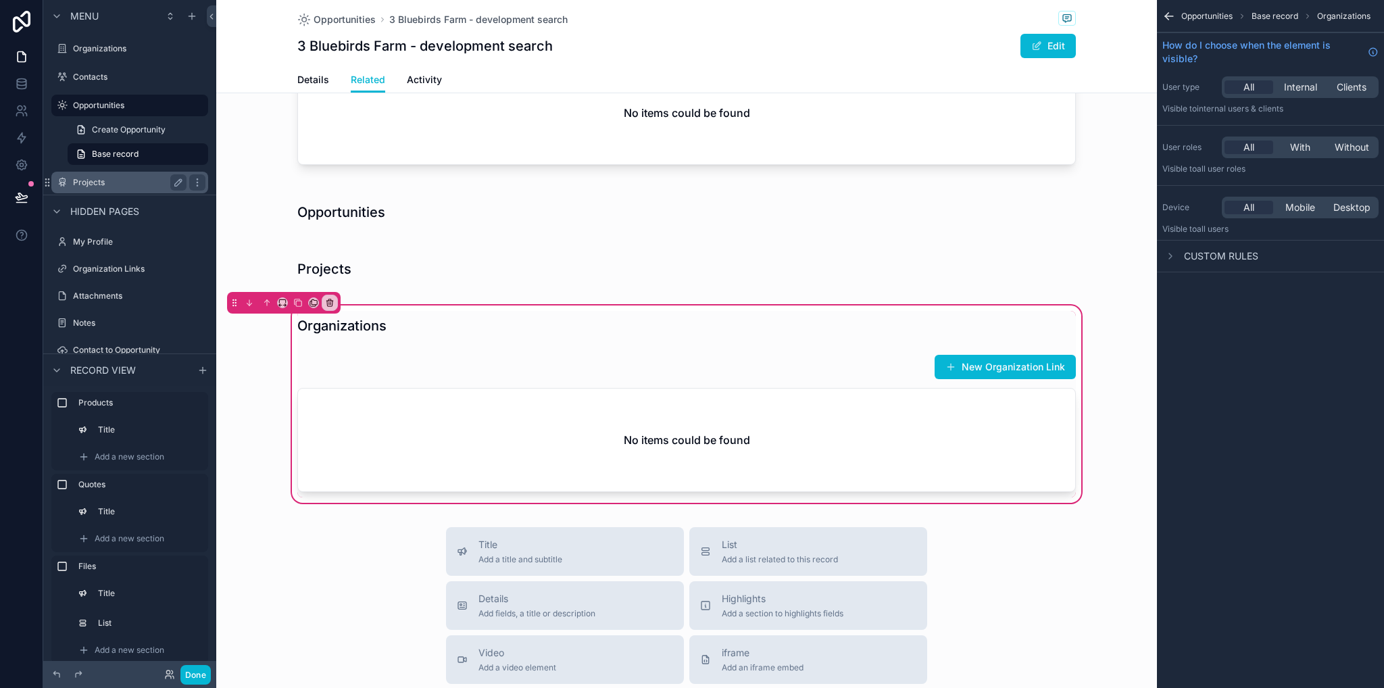
click at [81, 180] on label "Projects" at bounding box center [127, 182] width 108 height 11
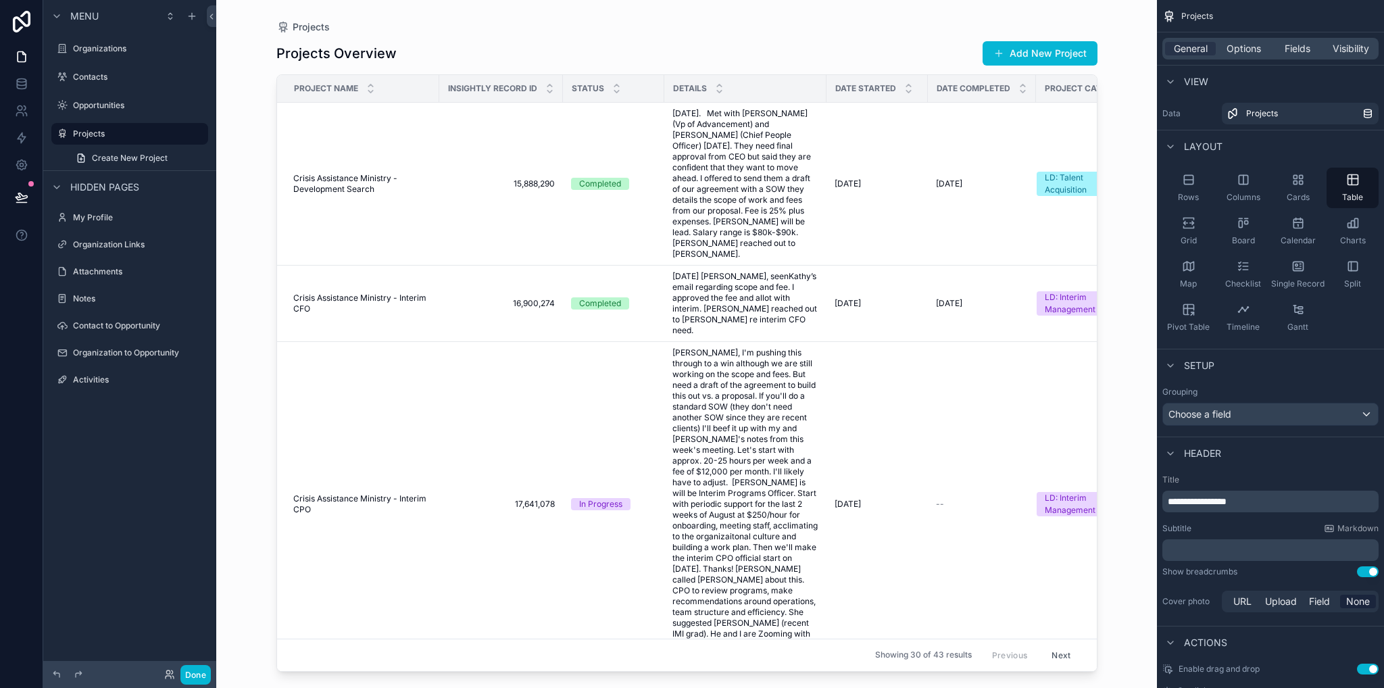
click at [329, 169] on div "scrollable content" at bounding box center [687, 336] width 865 height 672
click at [406, 139] on td "Crisis Assistance Ministry - Development Search Crisis Assistance Ministry - De…" at bounding box center [358, 184] width 162 height 163
click at [460, 187] on td "15,888,290 15,888,290" at bounding box center [501, 184] width 124 height 163
click at [369, 175] on span "Crisis Assistance Ministry - Development Search" at bounding box center [362, 184] width 138 height 22
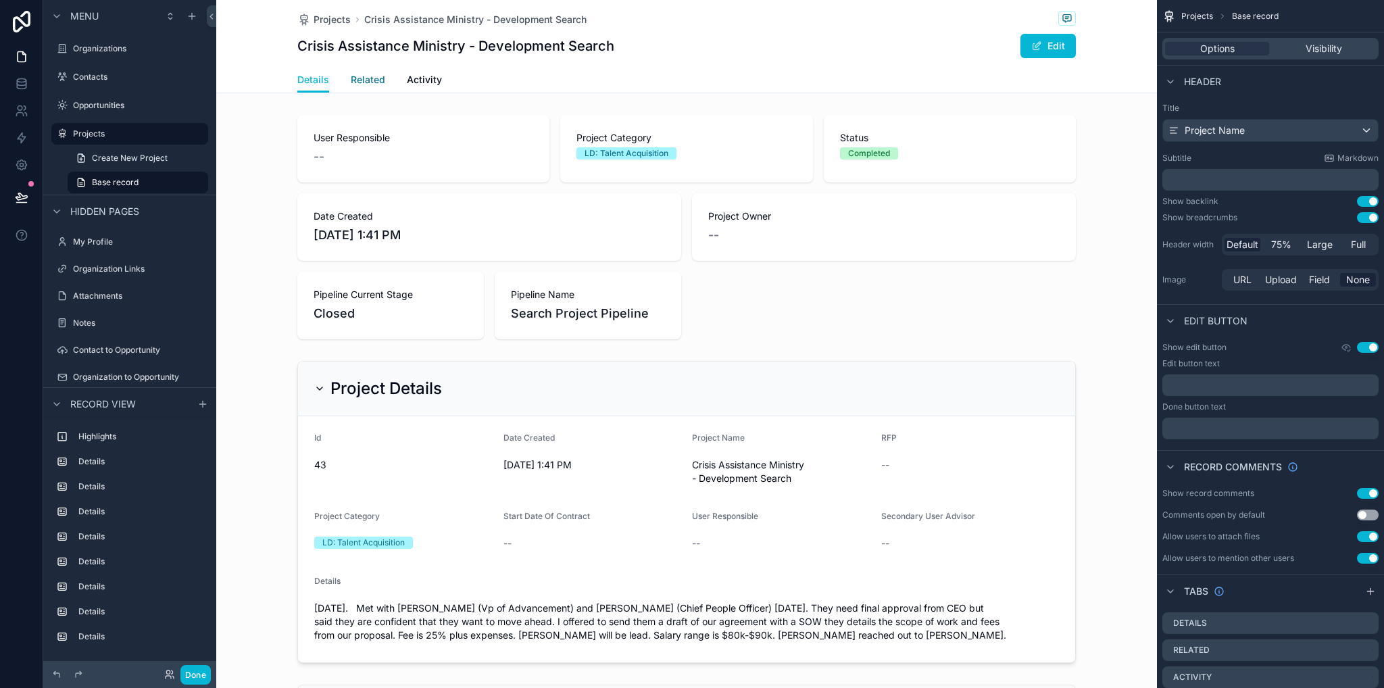
click at [364, 72] on link "Related" at bounding box center [368, 81] width 34 height 27
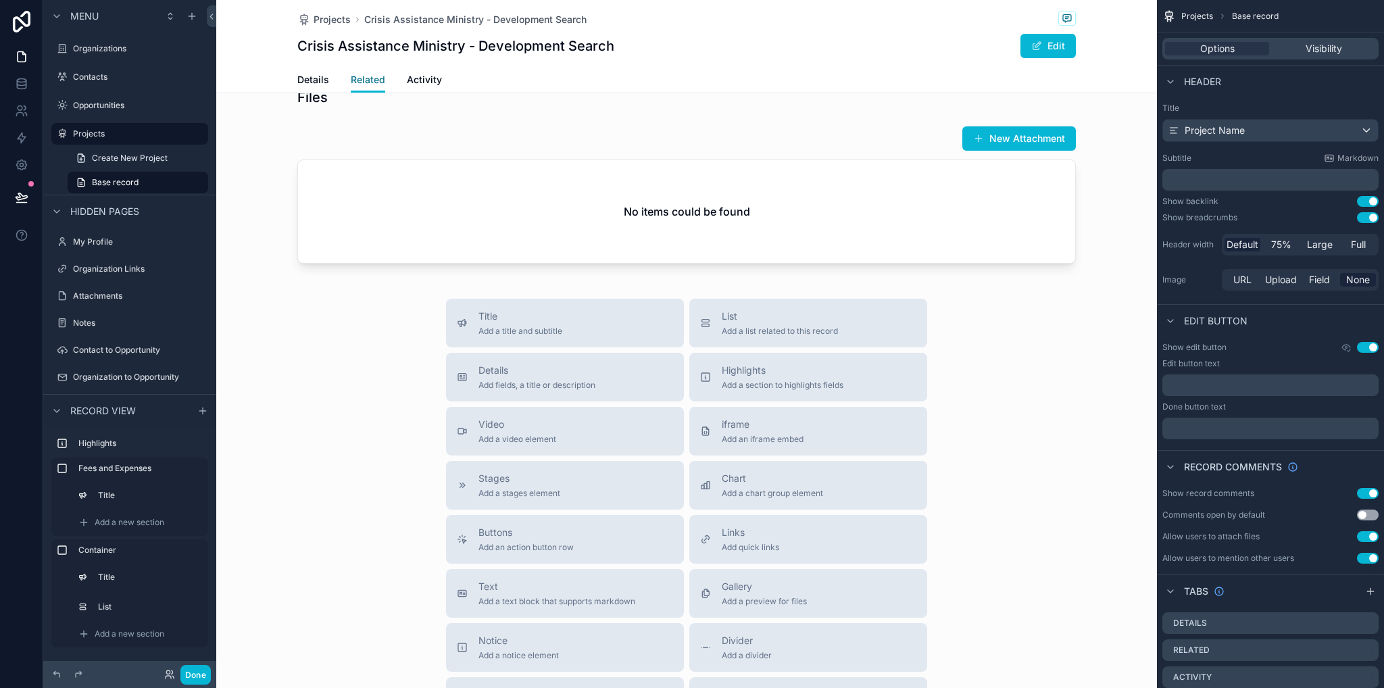
scroll to position [68, 0]
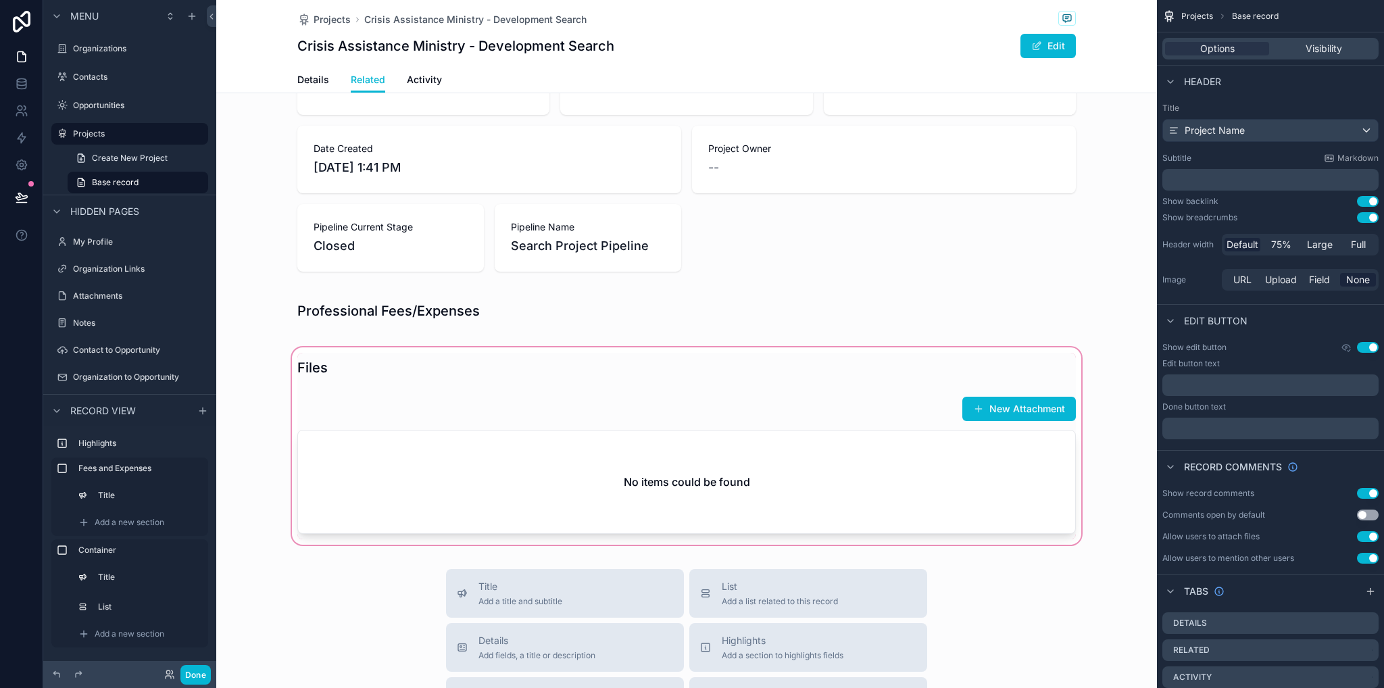
click at [999, 465] on div "scrollable content" at bounding box center [686, 446] width 941 height 203
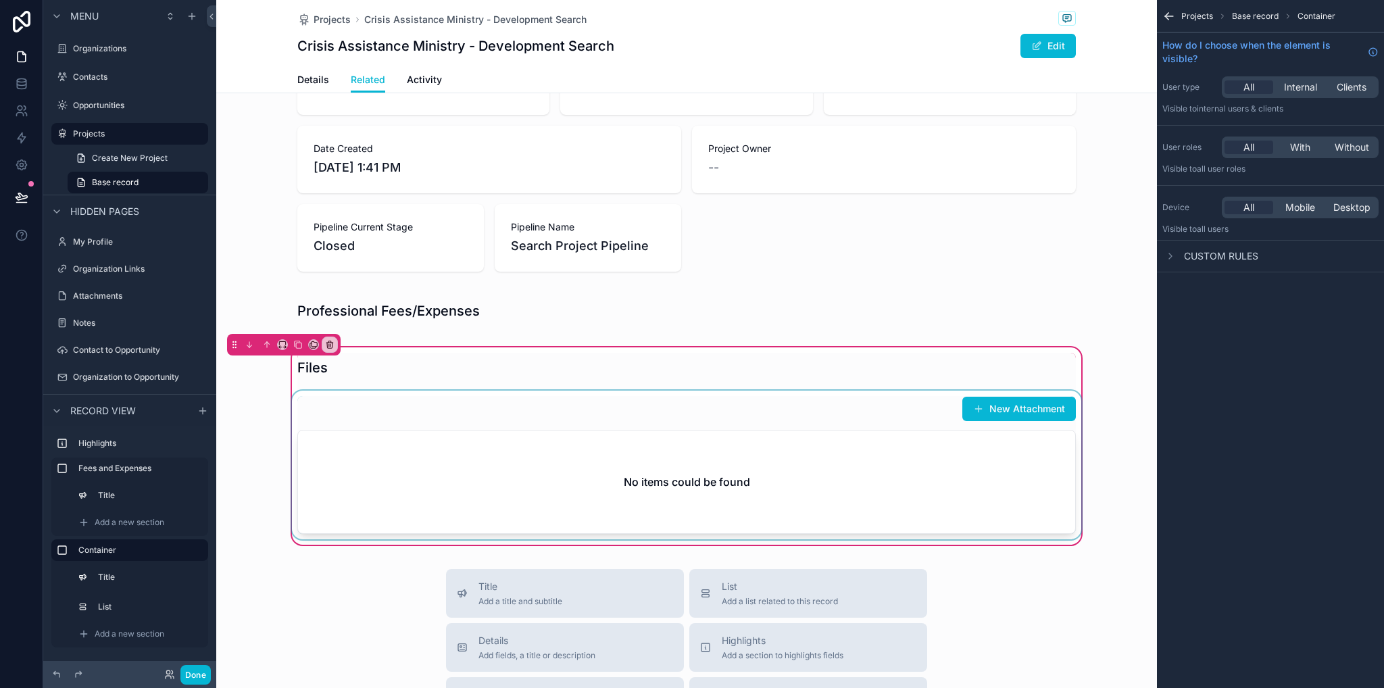
click at [782, 426] on div "scrollable content" at bounding box center [686, 465] width 795 height 149
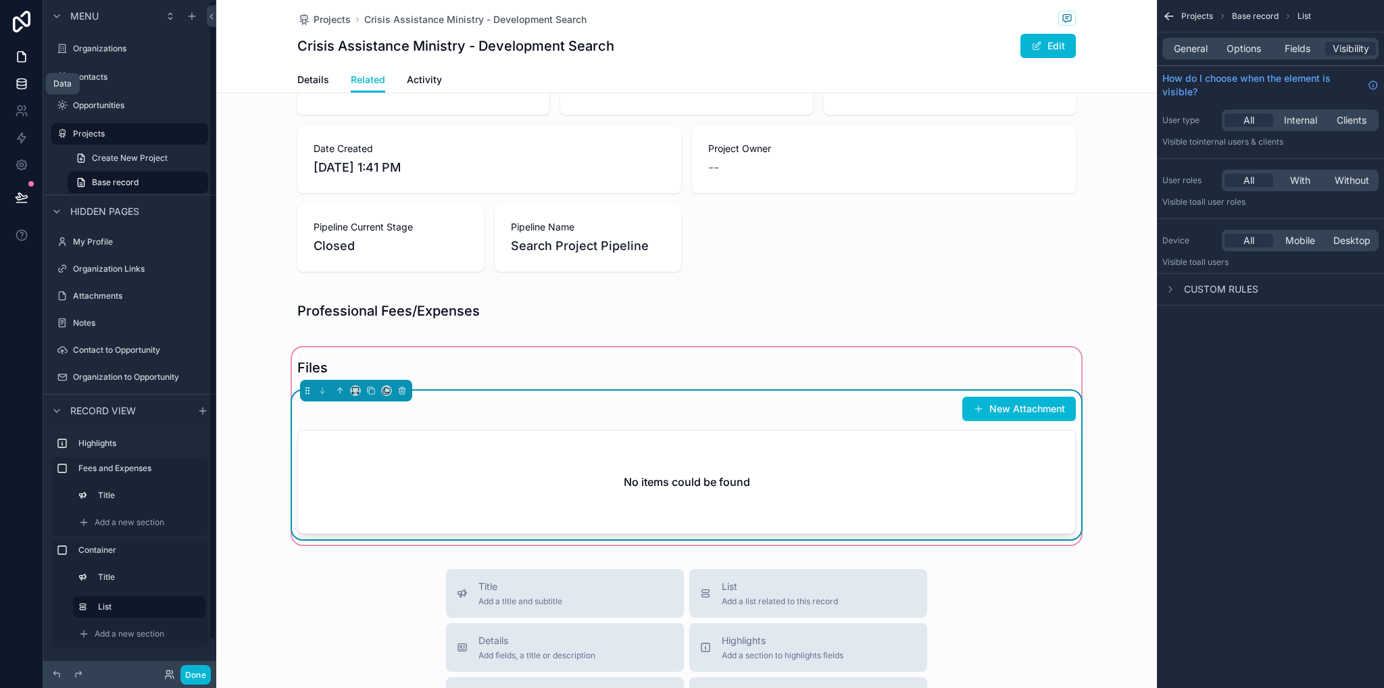
click at [28, 91] on link at bounding box center [21, 83] width 43 height 27
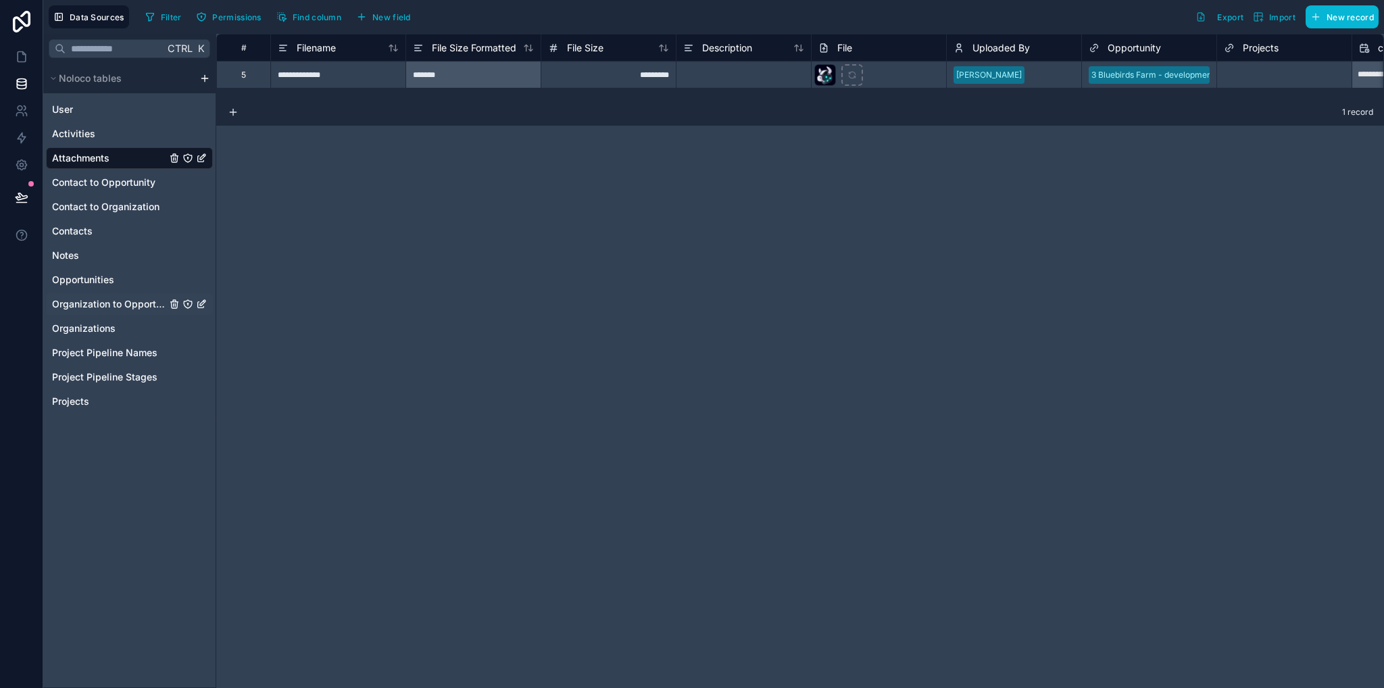
click at [106, 307] on span "Organization to Opportunity" at bounding box center [109, 304] width 114 height 14
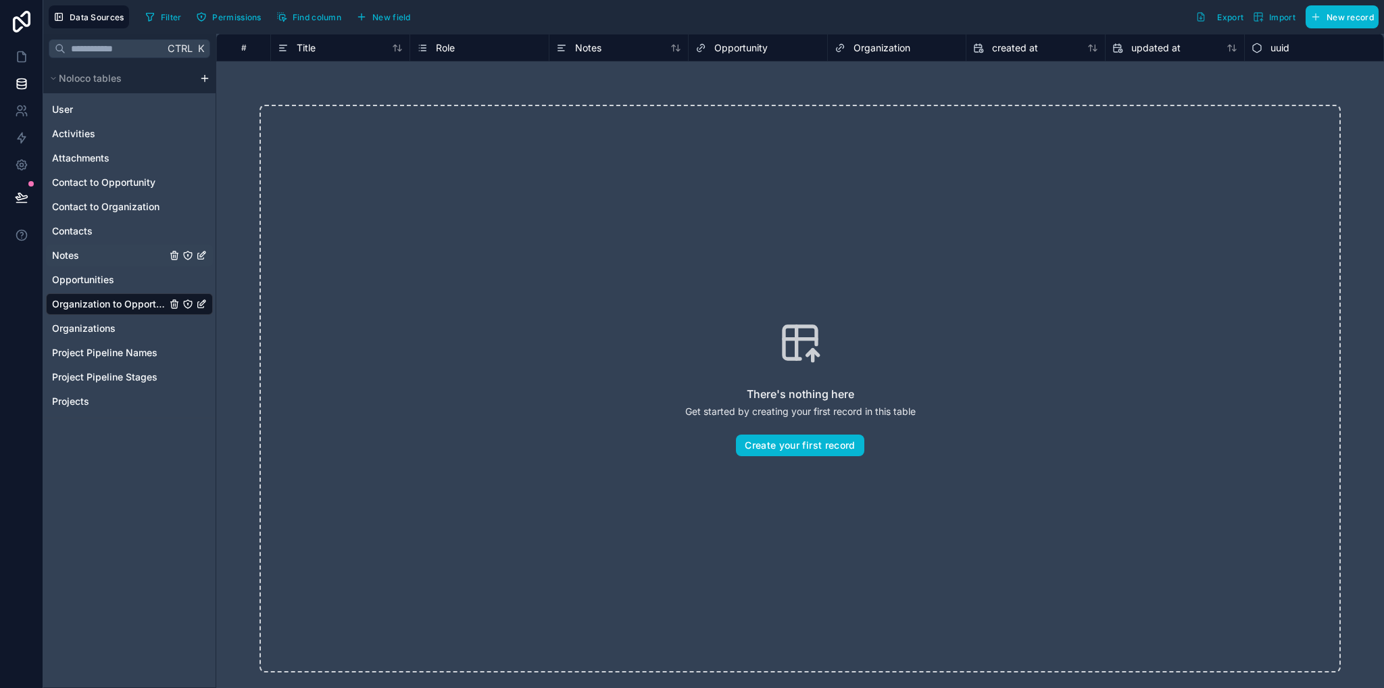
click at [70, 255] on span "Notes" at bounding box center [65, 256] width 27 height 14
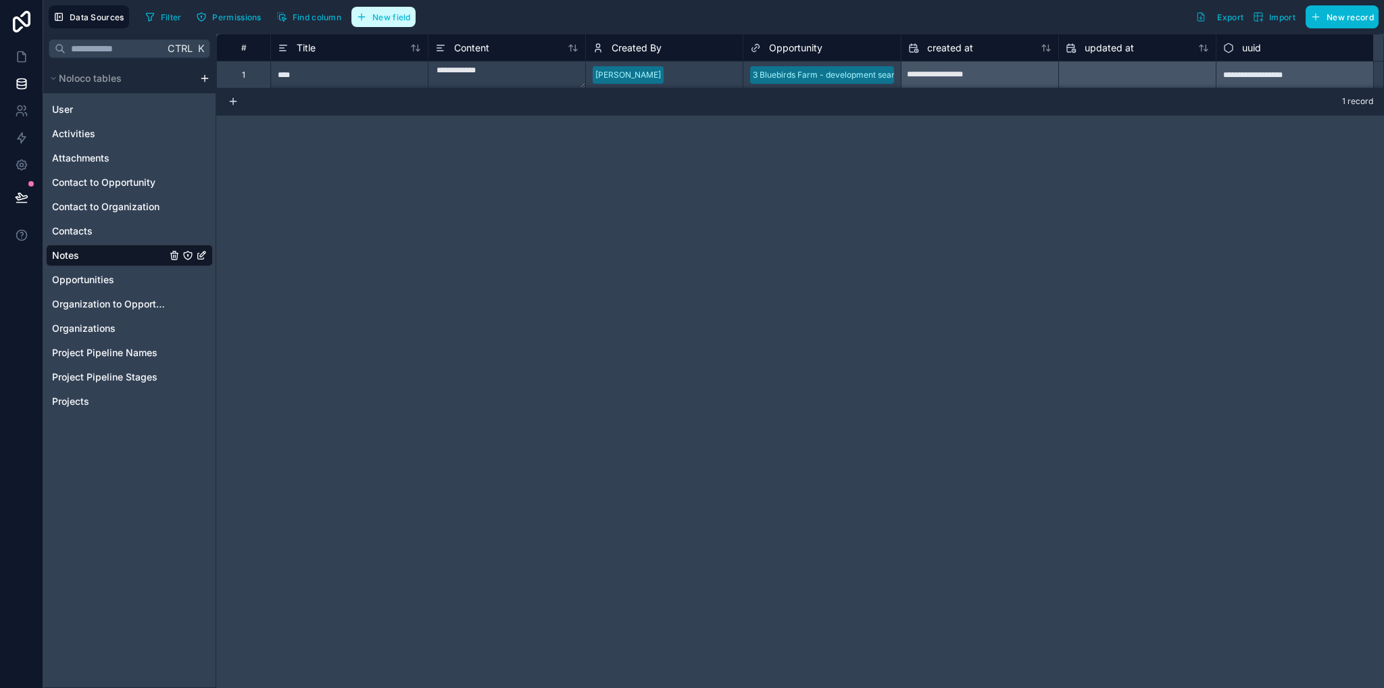
click at [395, 18] on span "New field" at bounding box center [391, 17] width 39 height 10
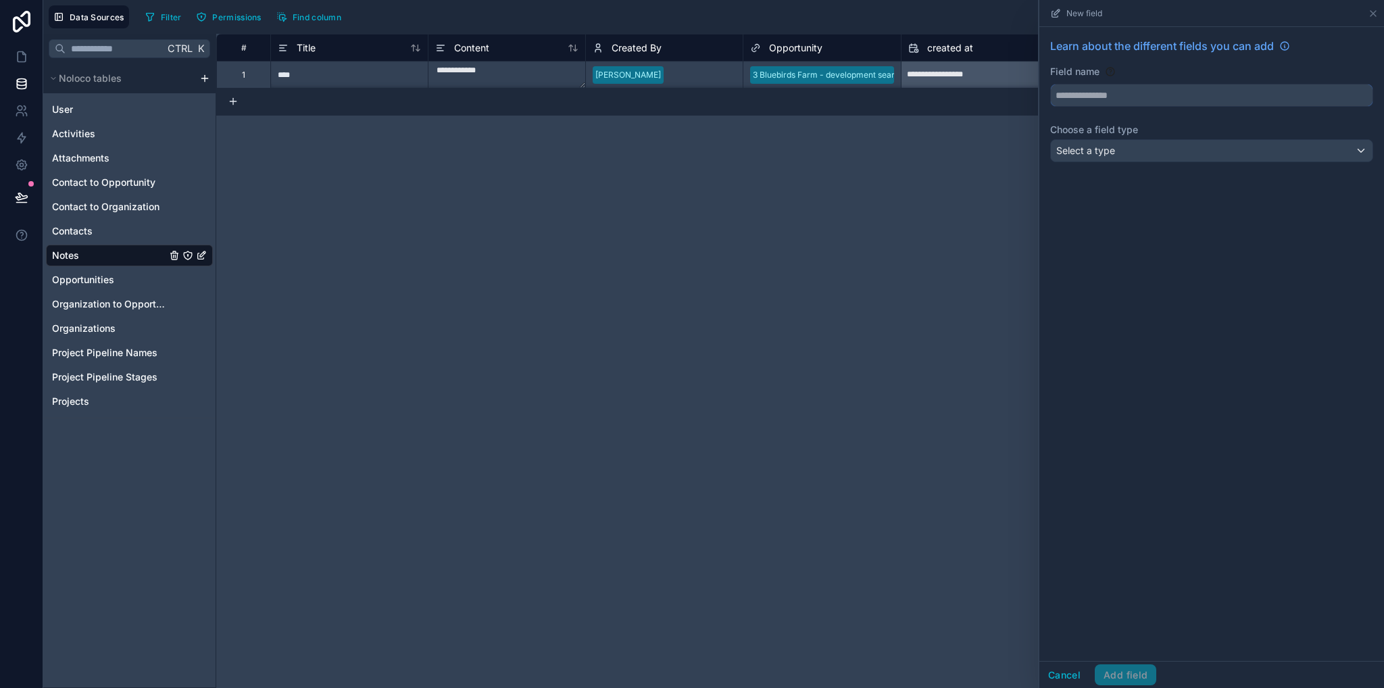
click at [1108, 93] on input "text" at bounding box center [1212, 95] width 322 height 22
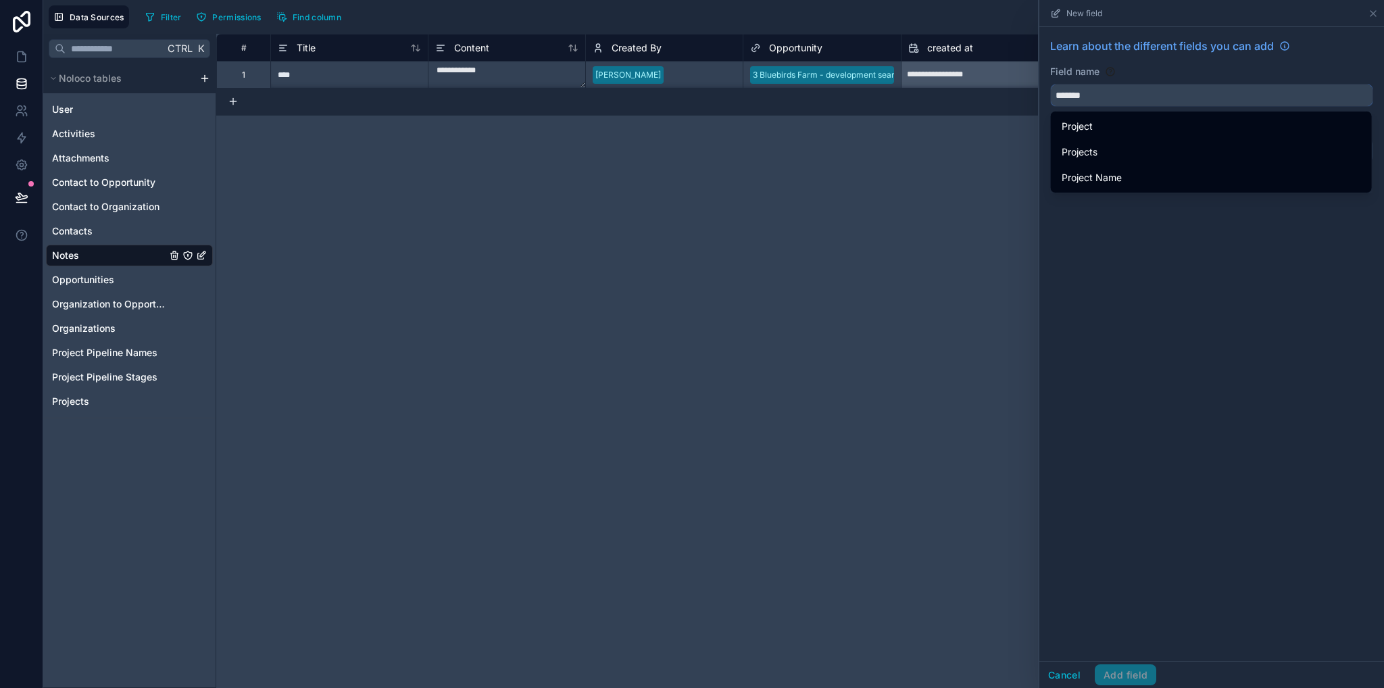
type input "*******"
drag, startPoint x: 1178, startPoint y: 291, endPoint x: 1138, endPoint y: 224, distance: 77.3
click at [1177, 291] on div "Learn about the different fields you can add Field name ******* Choose a field …" at bounding box center [1212, 344] width 345 height 634
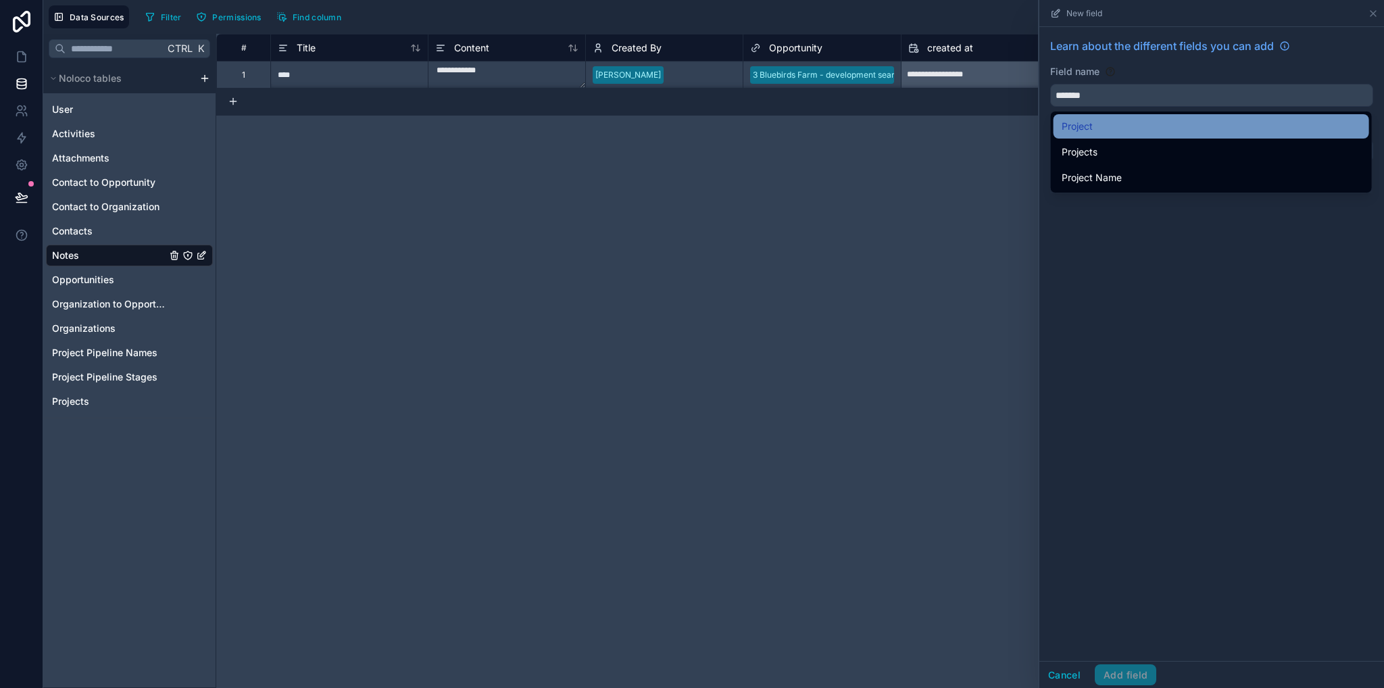
click at [1082, 130] on span "Project" at bounding box center [1077, 126] width 31 height 16
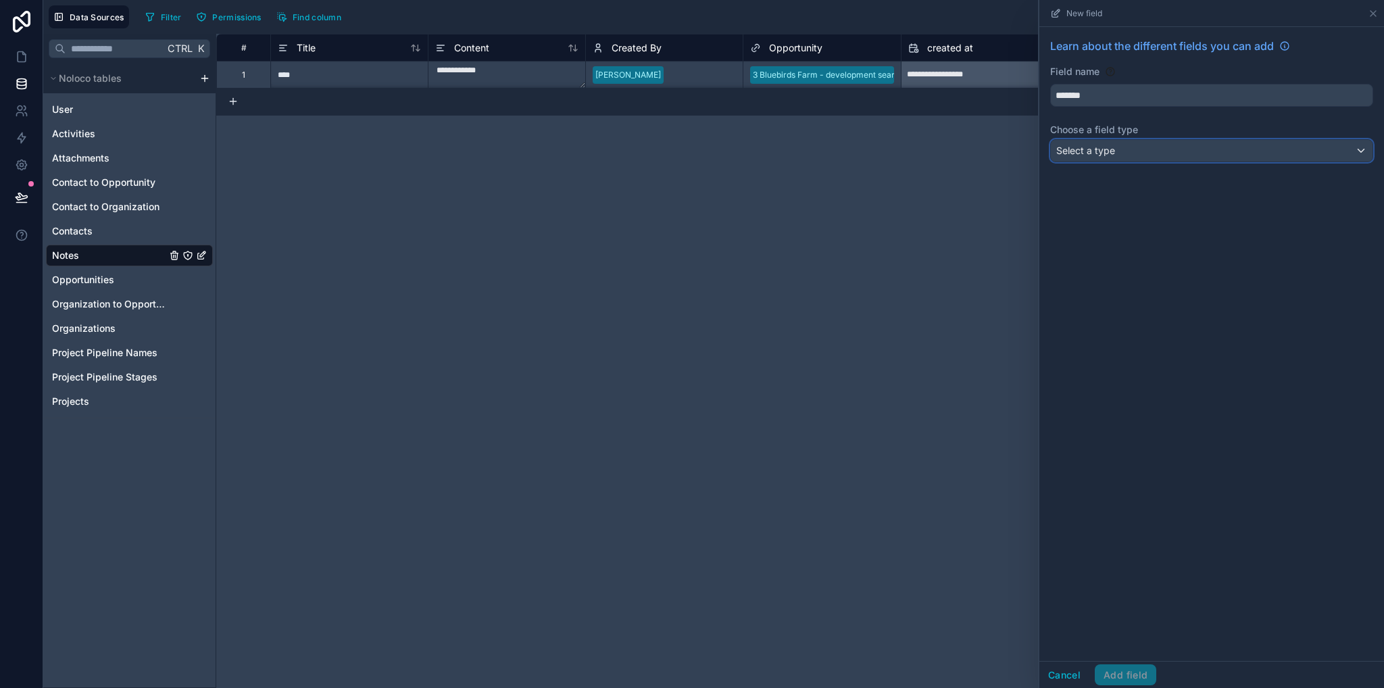
click at [1142, 157] on div "Select a type" at bounding box center [1212, 151] width 322 height 22
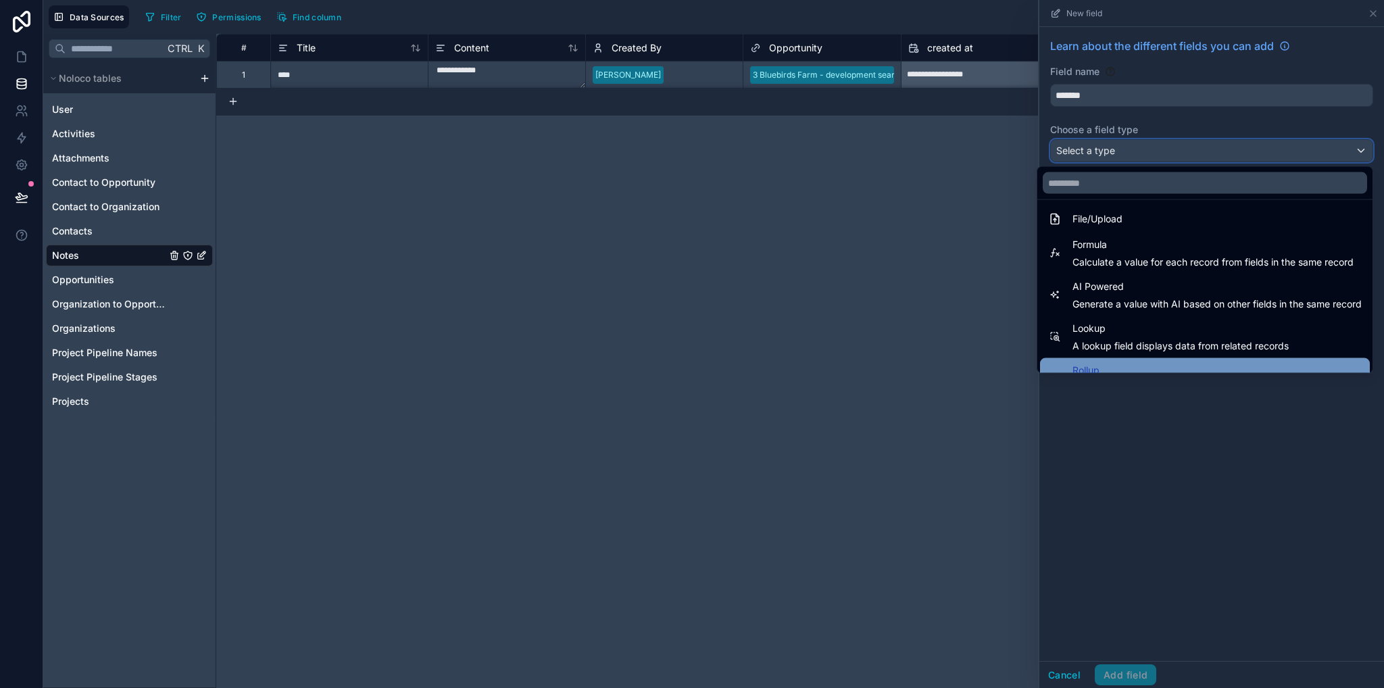
scroll to position [392, 0]
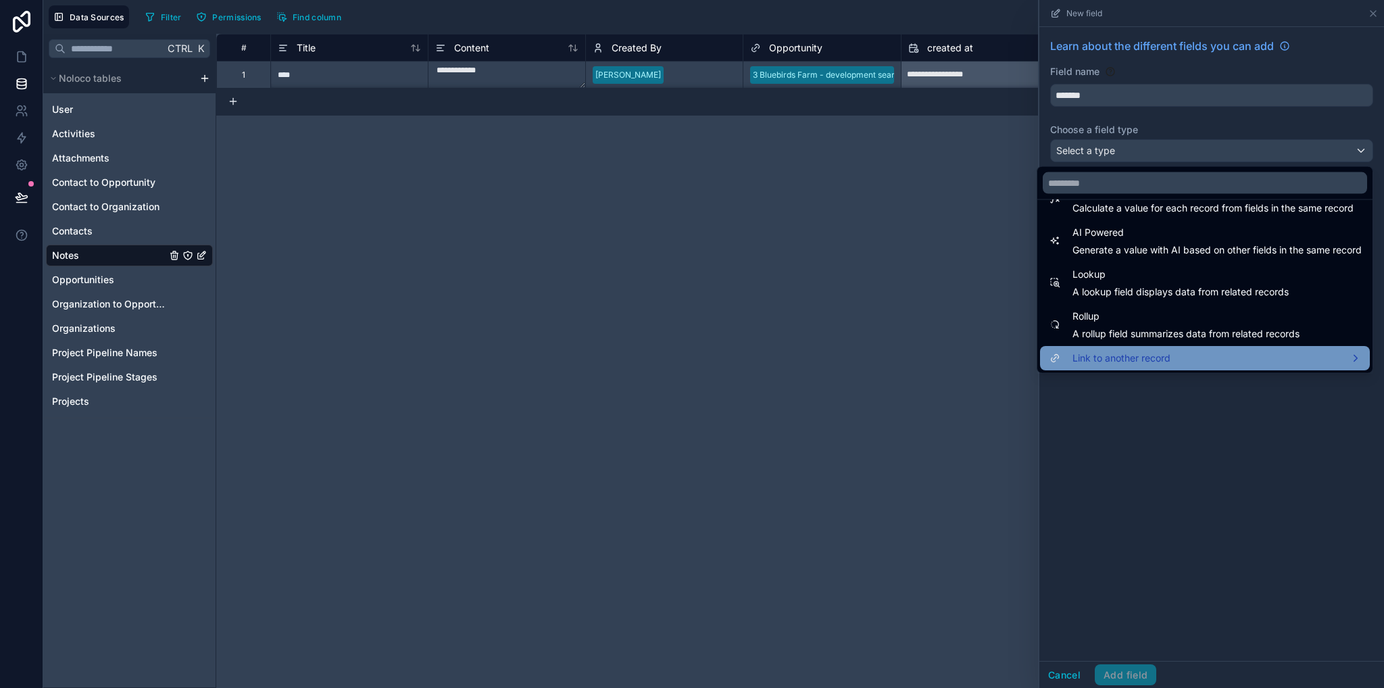
click at [1094, 360] on span "Link to another record" at bounding box center [1122, 358] width 98 height 16
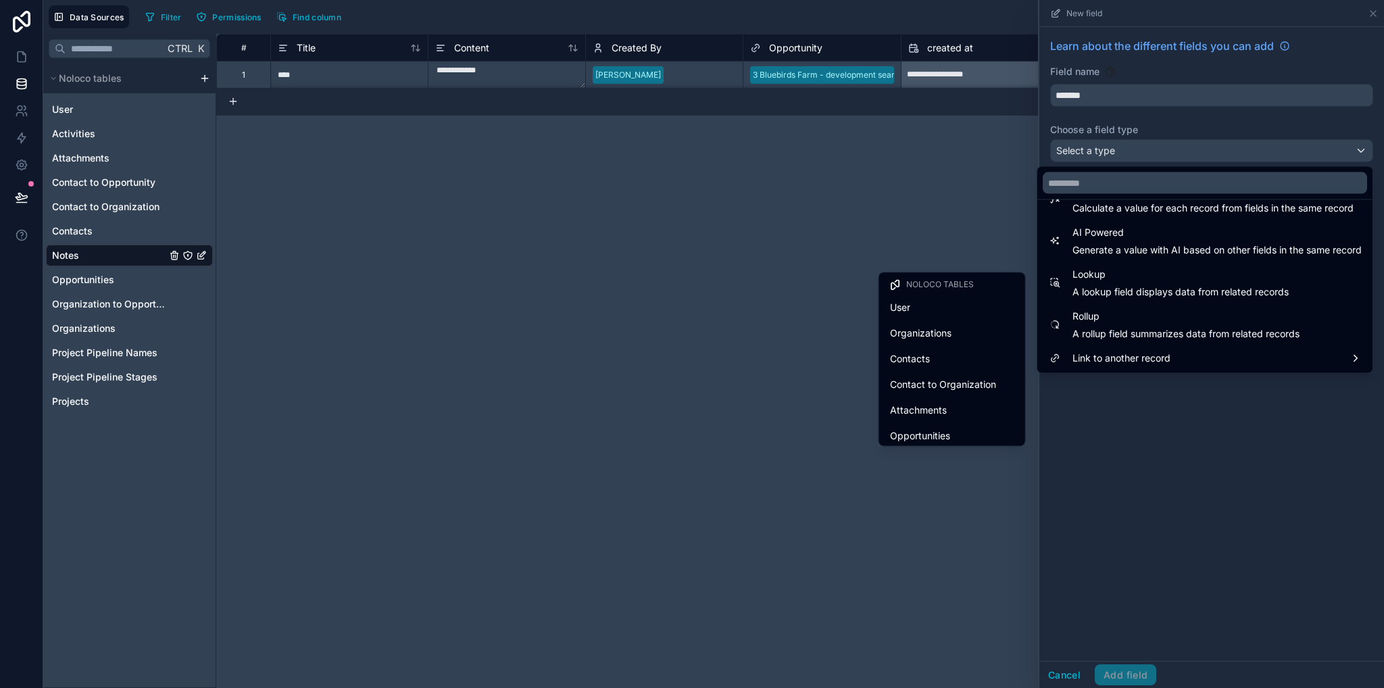
scroll to position [185, 0]
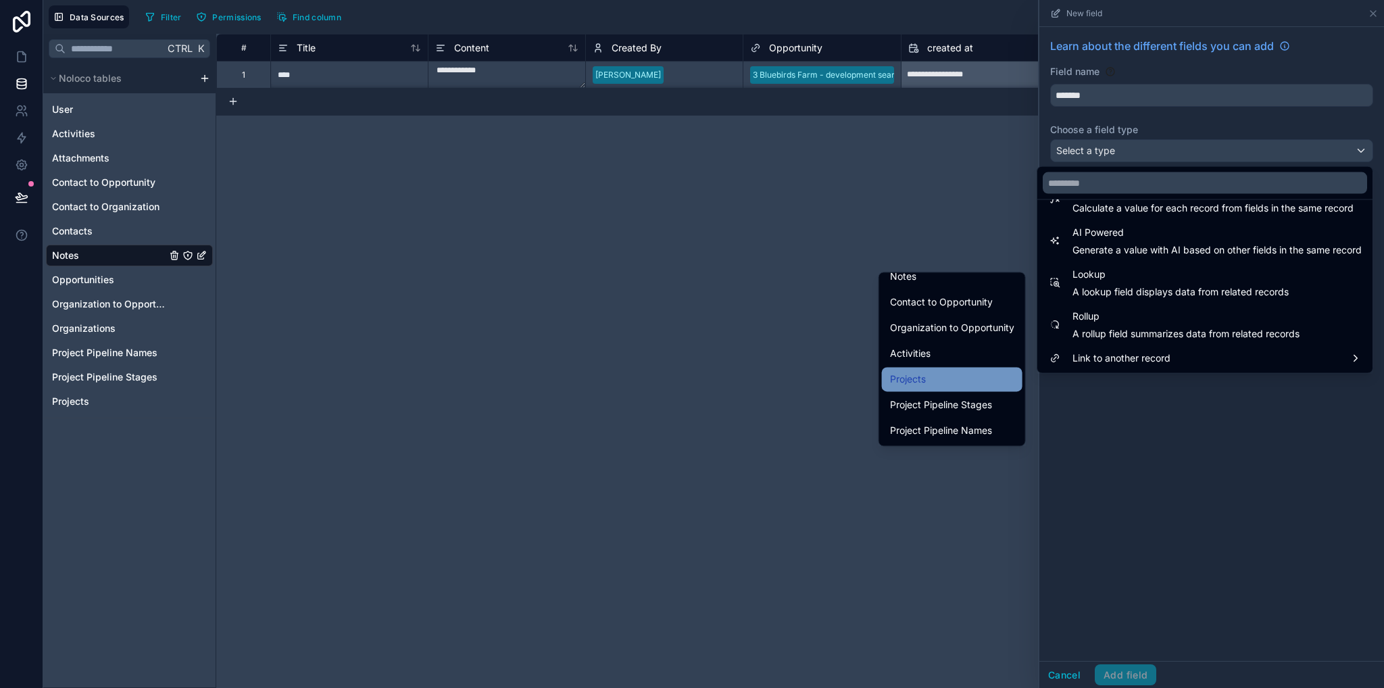
click at [909, 377] on span "Projects" at bounding box center [908, 379] width 36 height 16
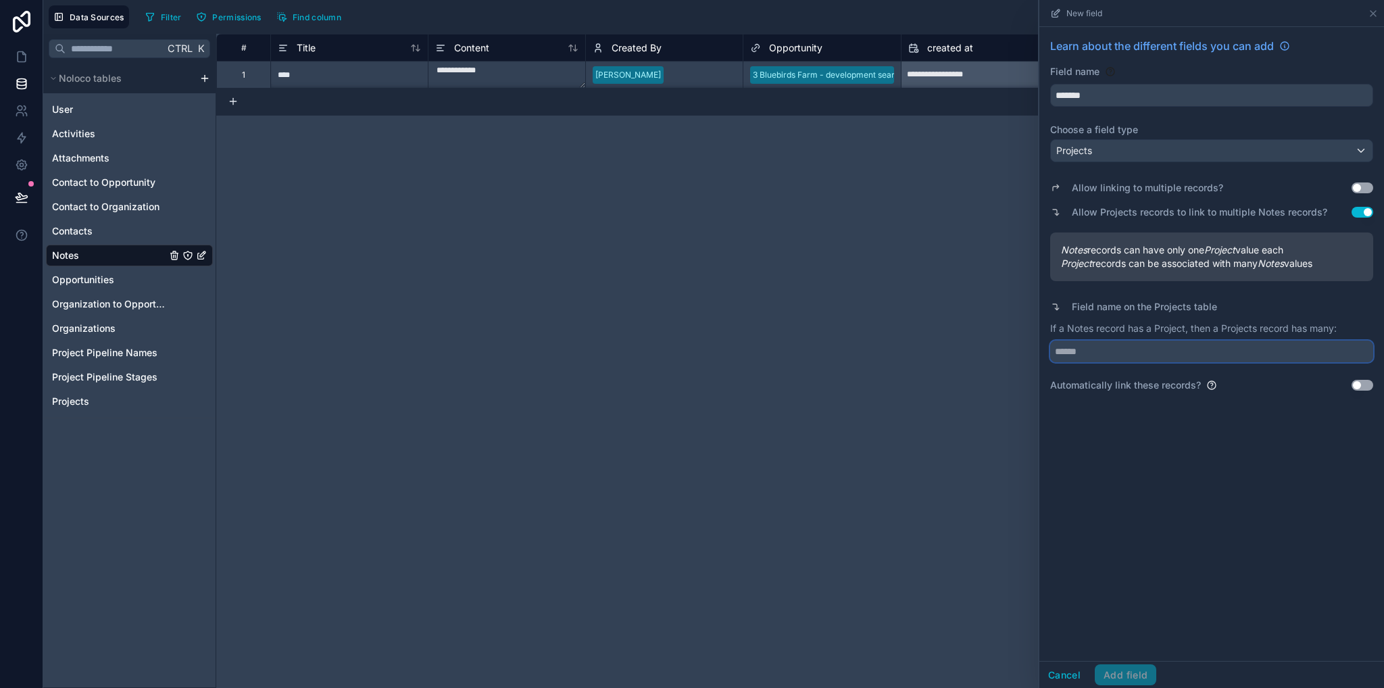
click at [1091, 351] on input "text" at bounding box center [1211, 352] width 323 height 22
type input "*****"
click at [1128, 677] on button "Add field" at bounding box center [1126, 675] width 62 height 22
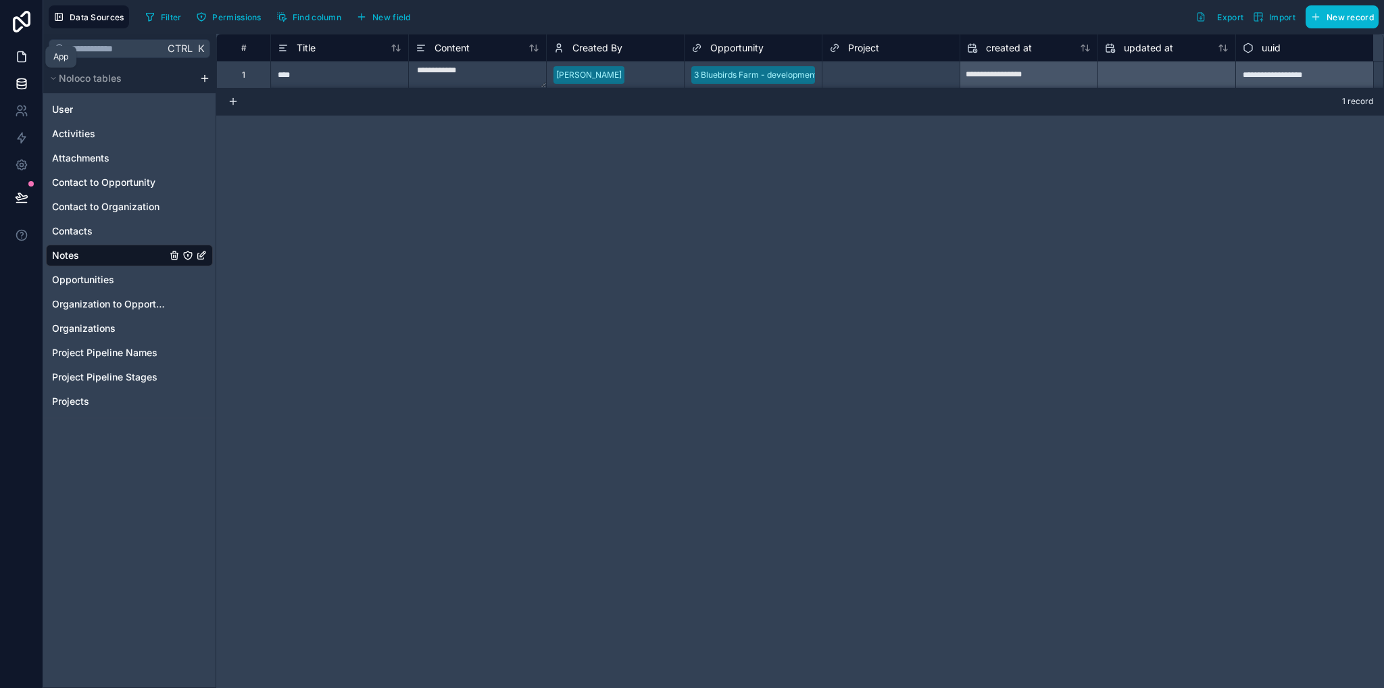
click at [18, 58] on icon at bounding box center [22, 57] width 8 height 10
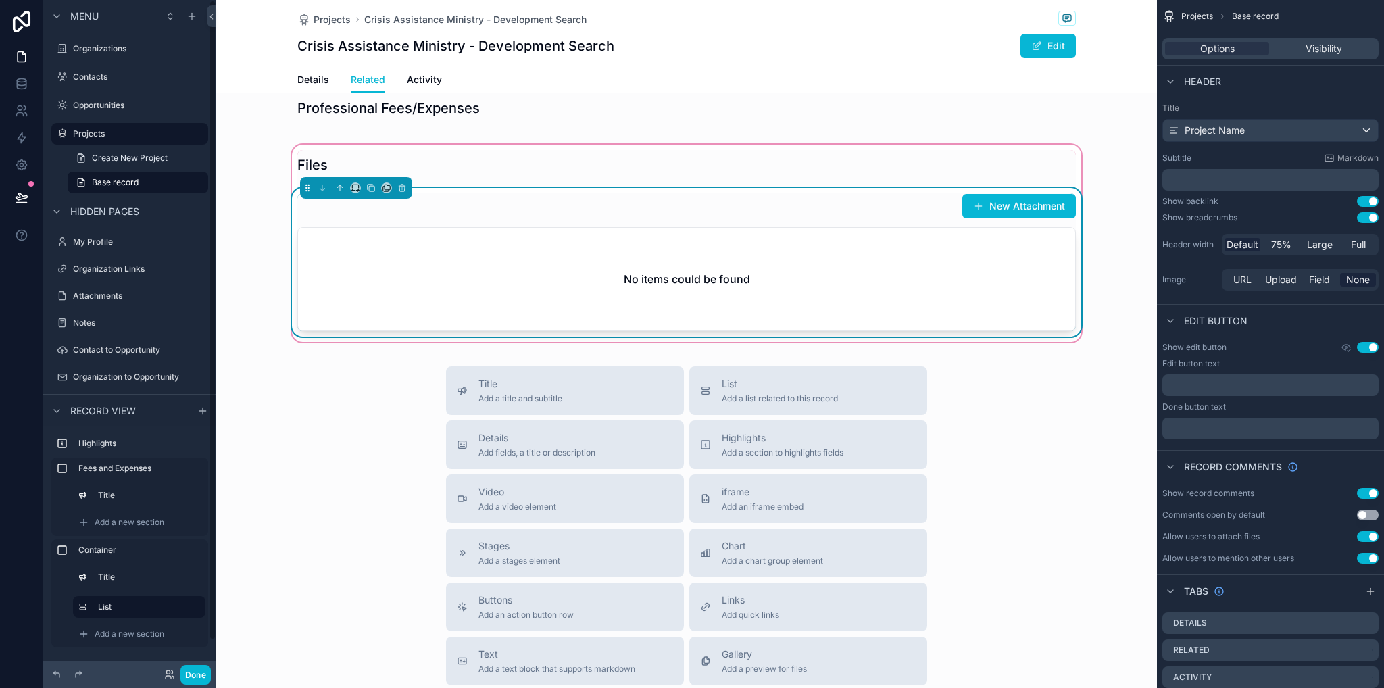
scroll to position [338, 0]
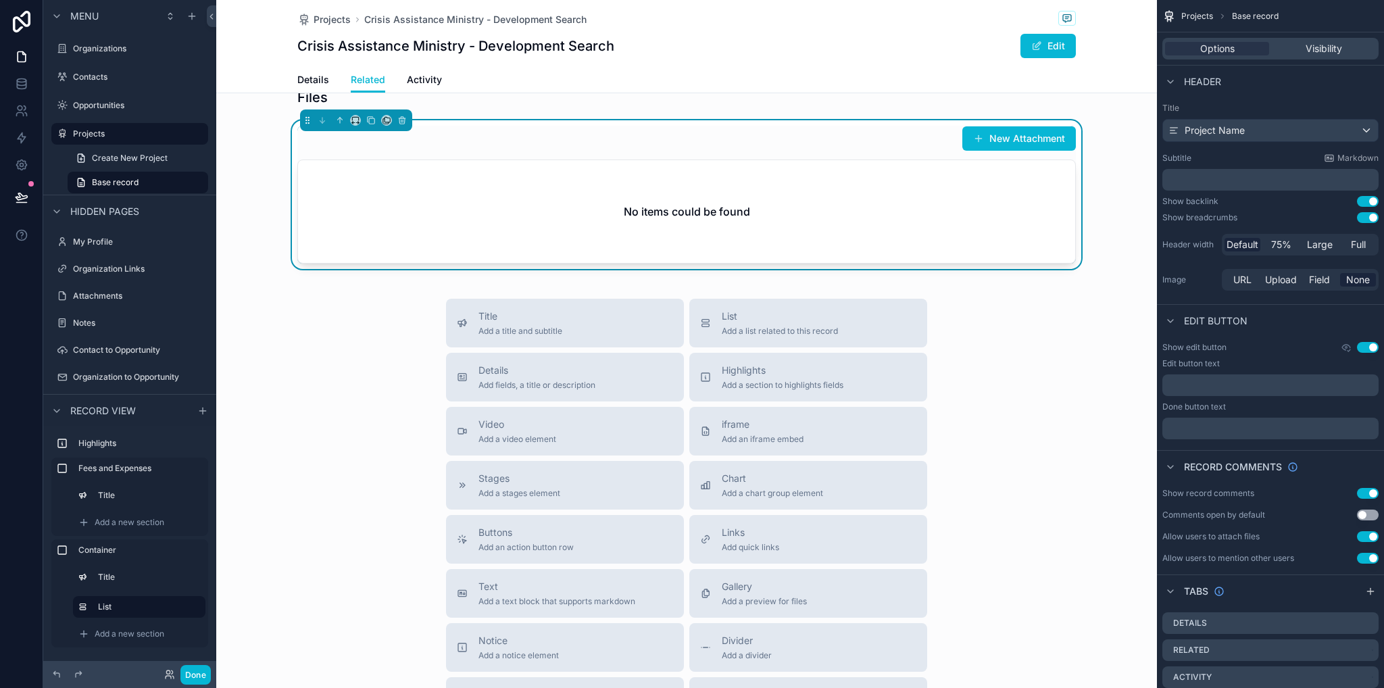
click at [295, 325] on div "Title Add a title and subtitle List Add a list related to this record Details A…" at bounding box center [686, 539] width 941 height 481
click at [197, 553] on icon "scrollable content" at bounding box center [197, 550] width 11 height 11
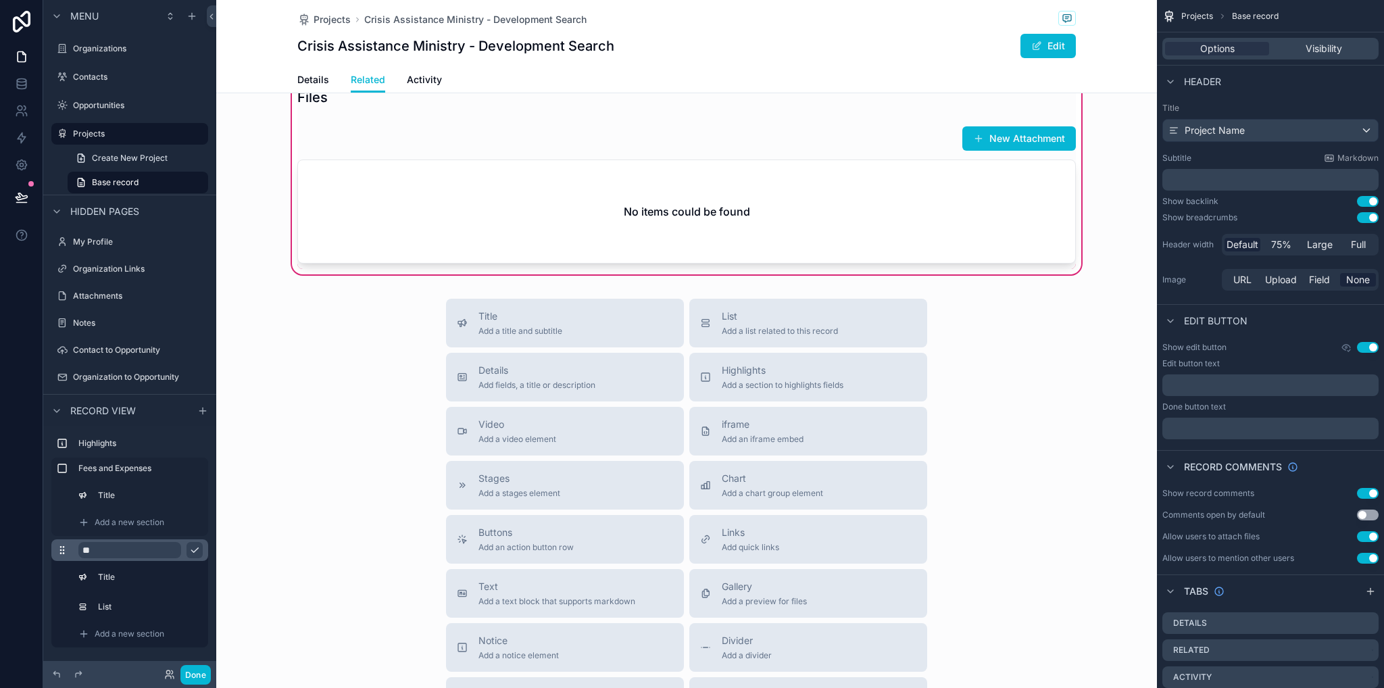
type input "*"
type input "*****"
click at [191, 550] on icon "scrollable content" at bounding box center [194, 550] width 11 height 11
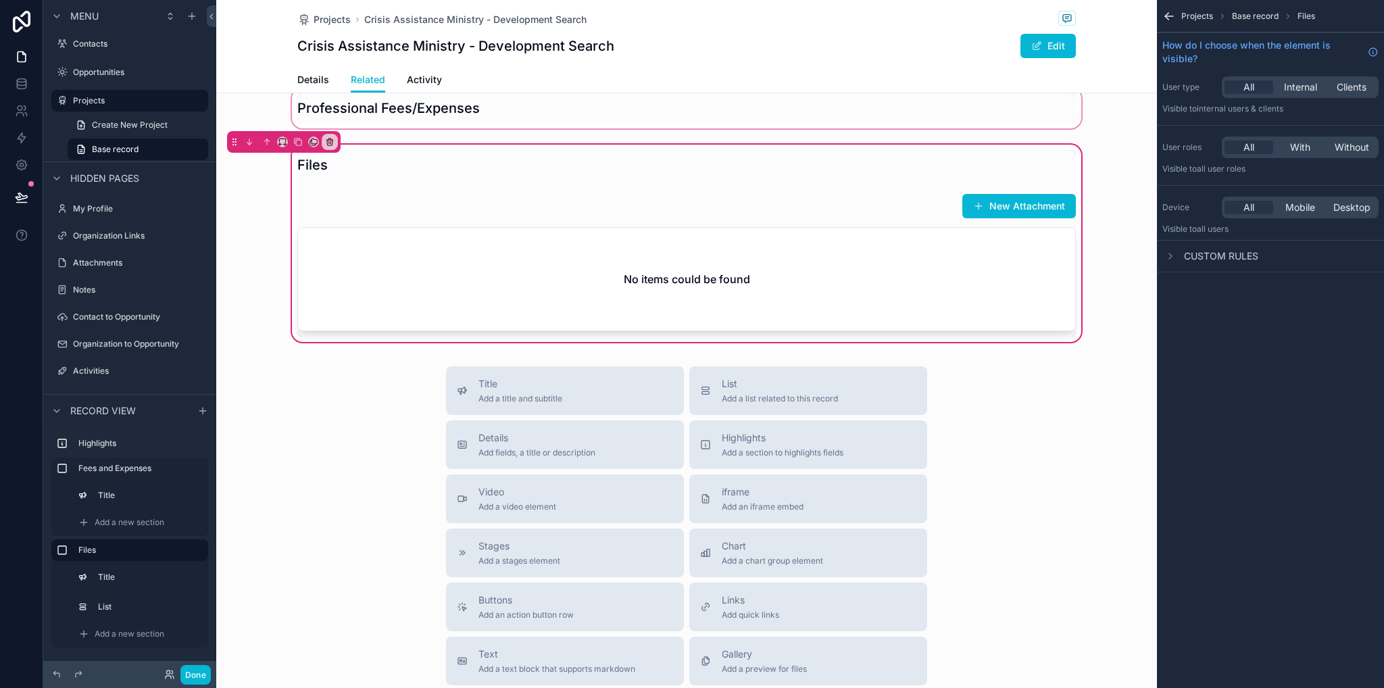
scroll to position [0, 0]
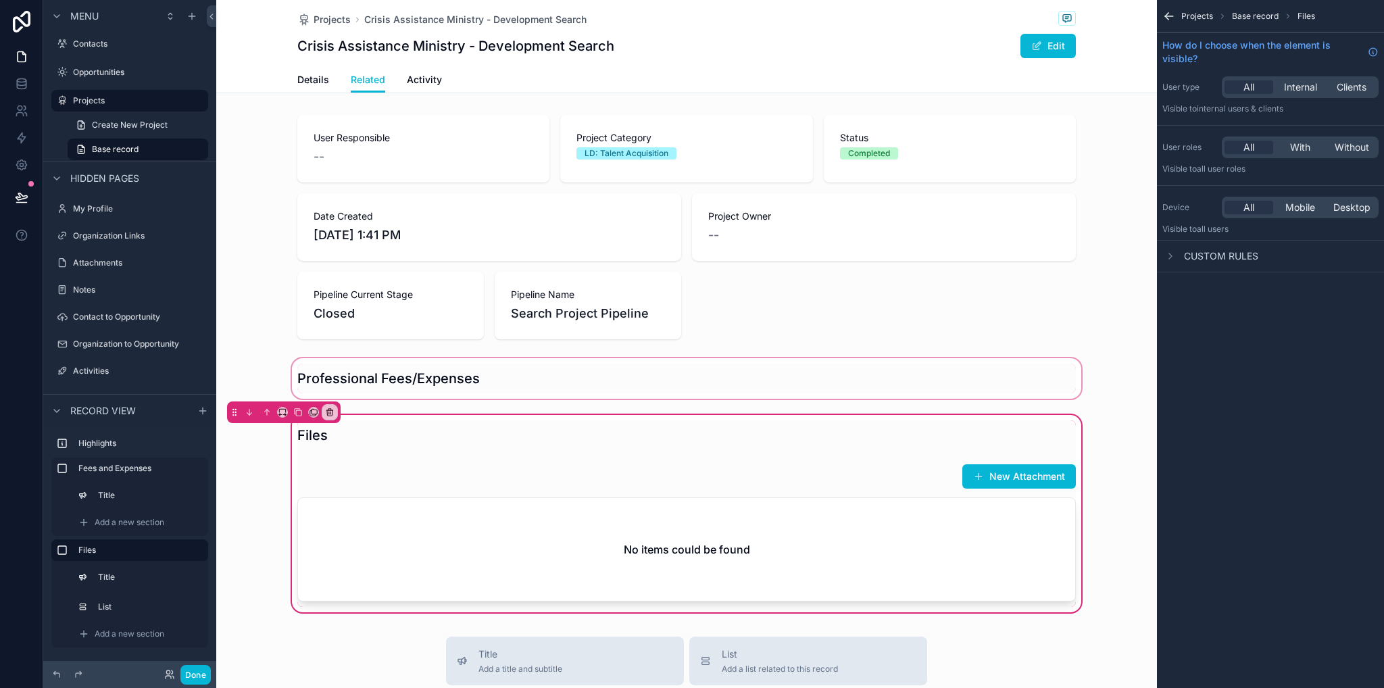
click at [672, 387] on div "scrollable content" at bounding box center [686, 379] width 941 height 46
click at [420, 377] on div "scrollable content" at bounding box center [686, 379] width 941 height 46
click at [605, 366] on div "scrollable content" at bounding box center [686, 379] width 941 height 46
click at [458, 490] on div "scrollable content" at bounding box center [686, 532] width 795 height 149
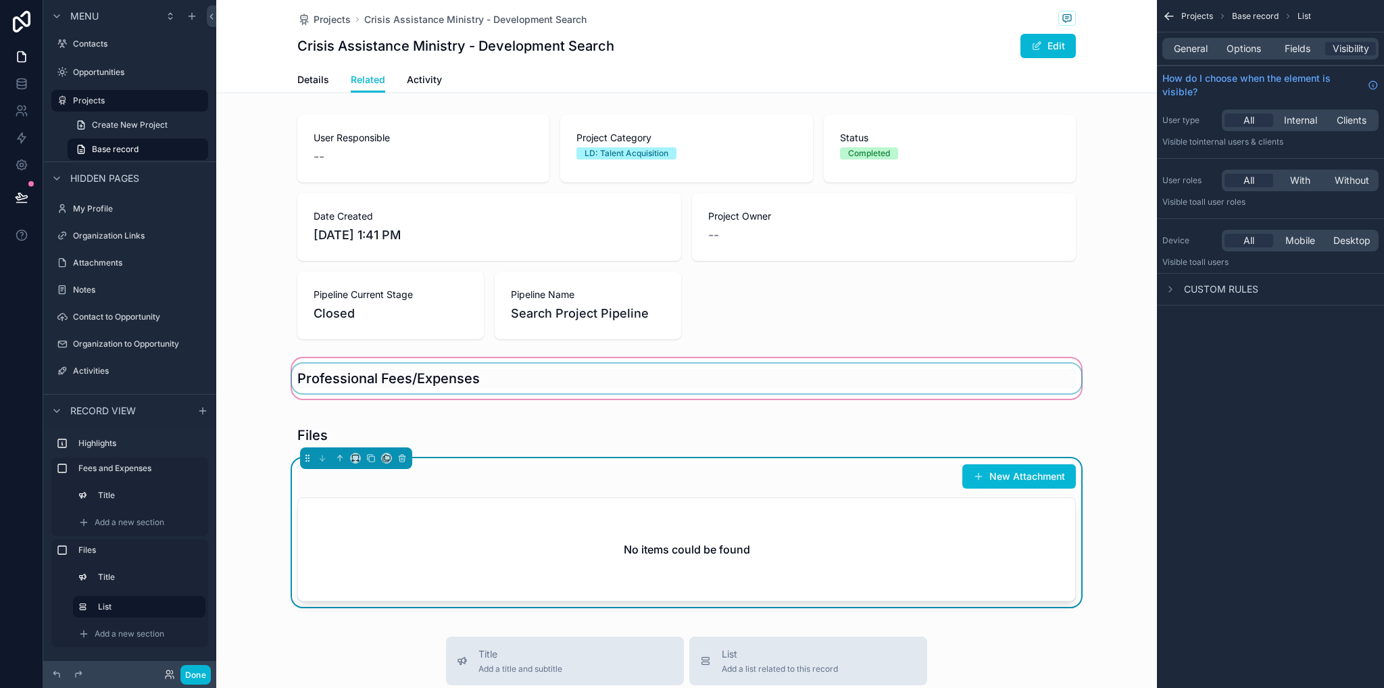
click at [604, 373] on div "scrollable content" at bounding box center [686, 379] width 941 height 46
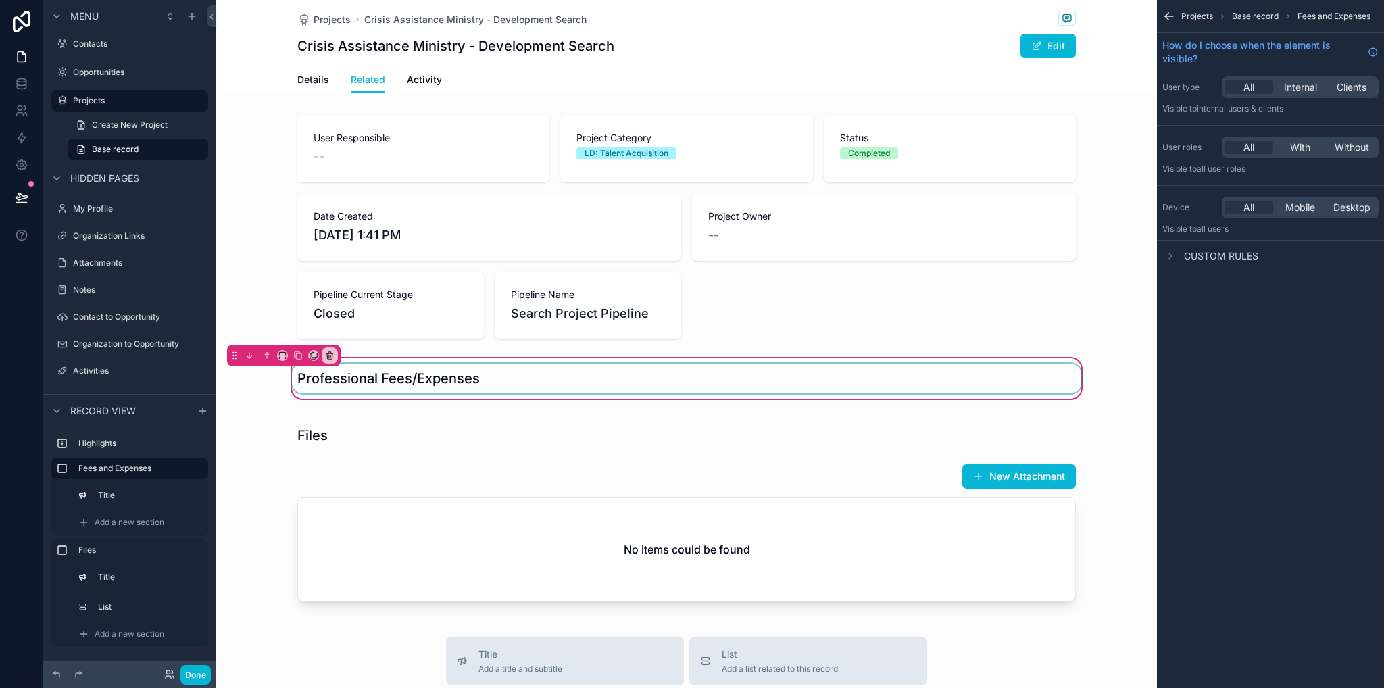
click at [577, 382] on div "scrollable content" at bounding box center [686, 379] width 795 height 30
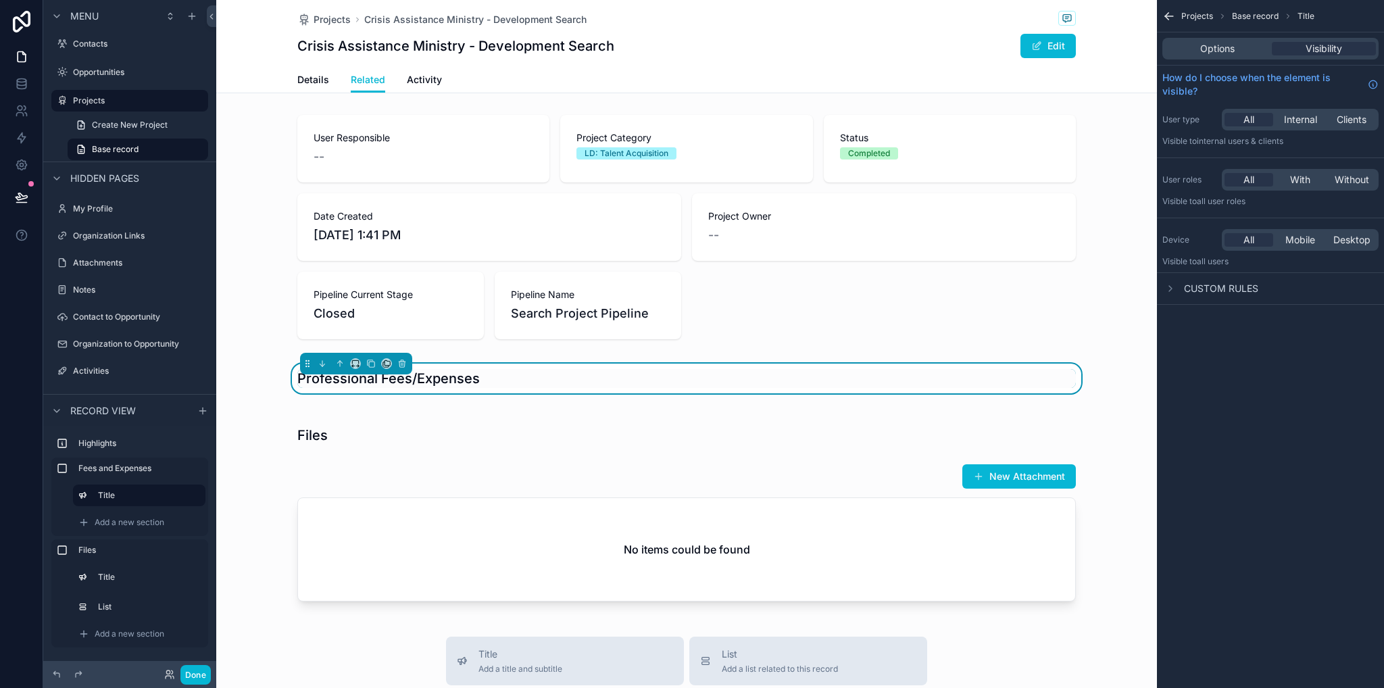
click at [594, 397] on div "Professional Fees/Expenses" at bounding box center [686, 379] width 941 height 46
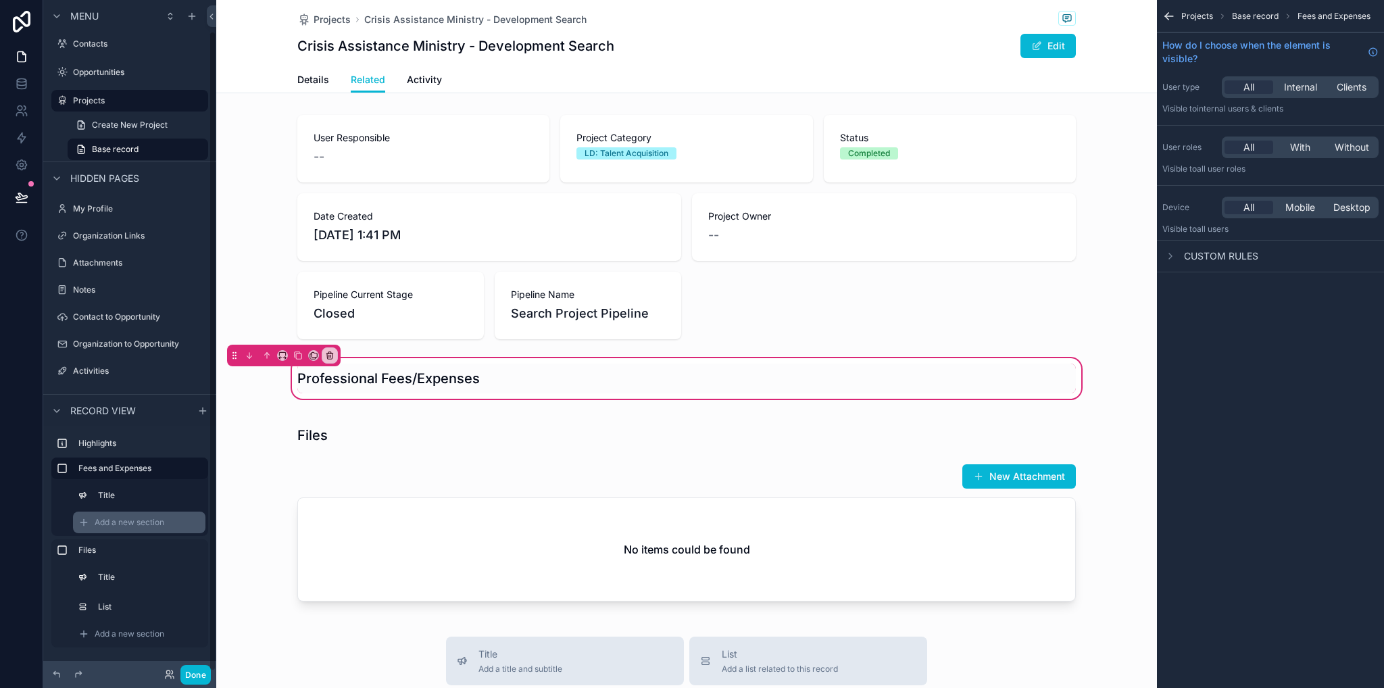
click at [132, 526] on span "Add a new section" at bounding box center [130, 522] width 70 height 11
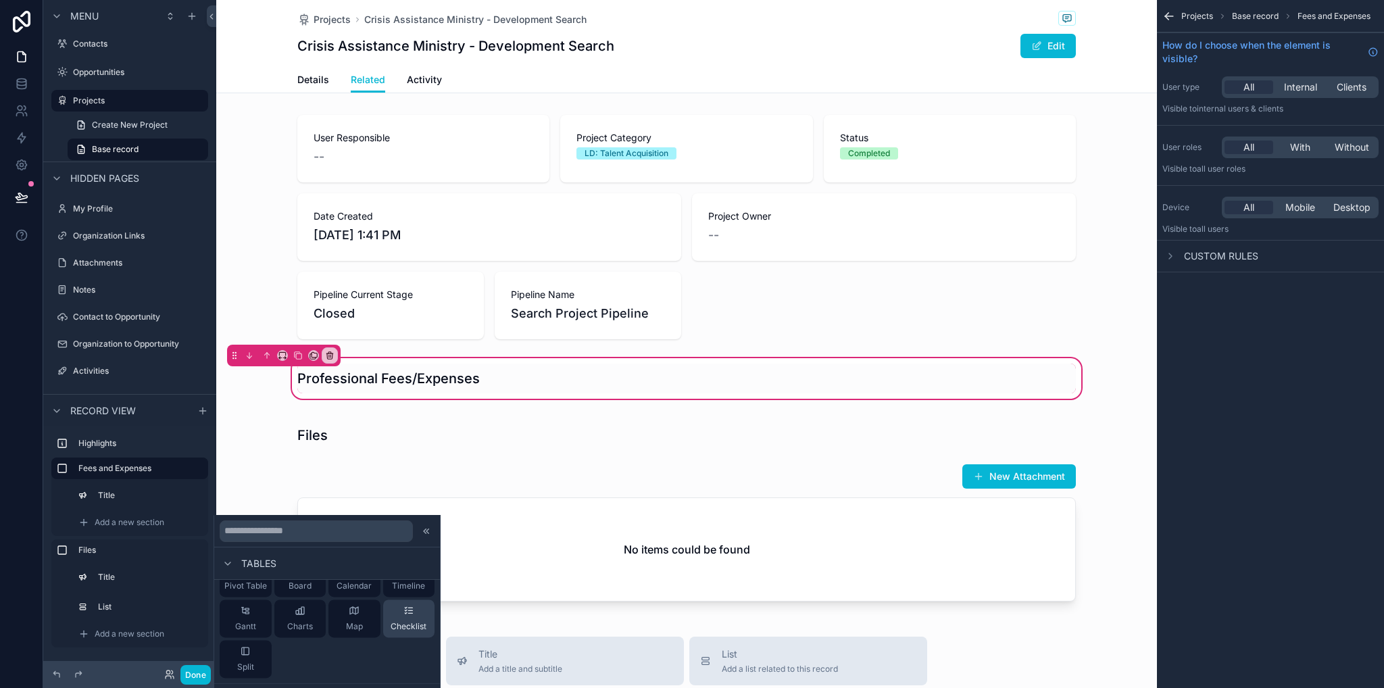
scroll to position [203, 0]
click at [399, 622] on div "Table" at bounding box center [409, 605] width 52 height 38
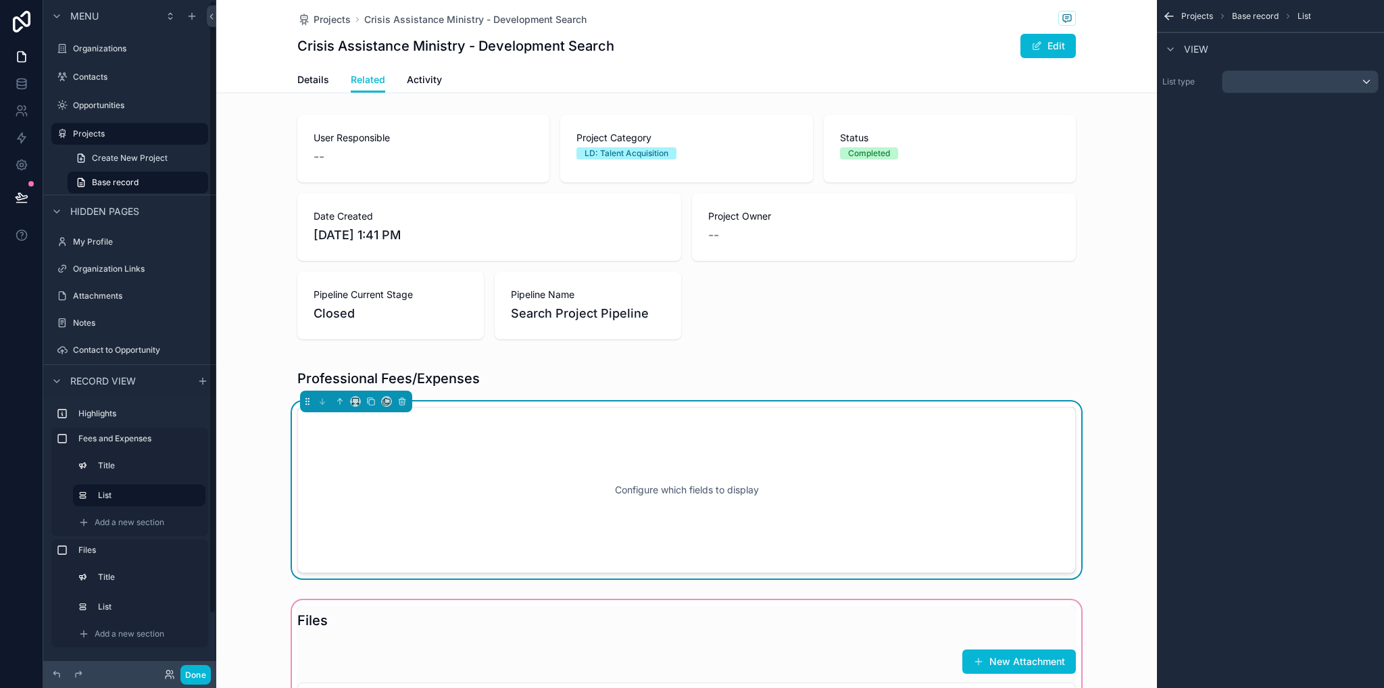
scroll to position [146, 0]
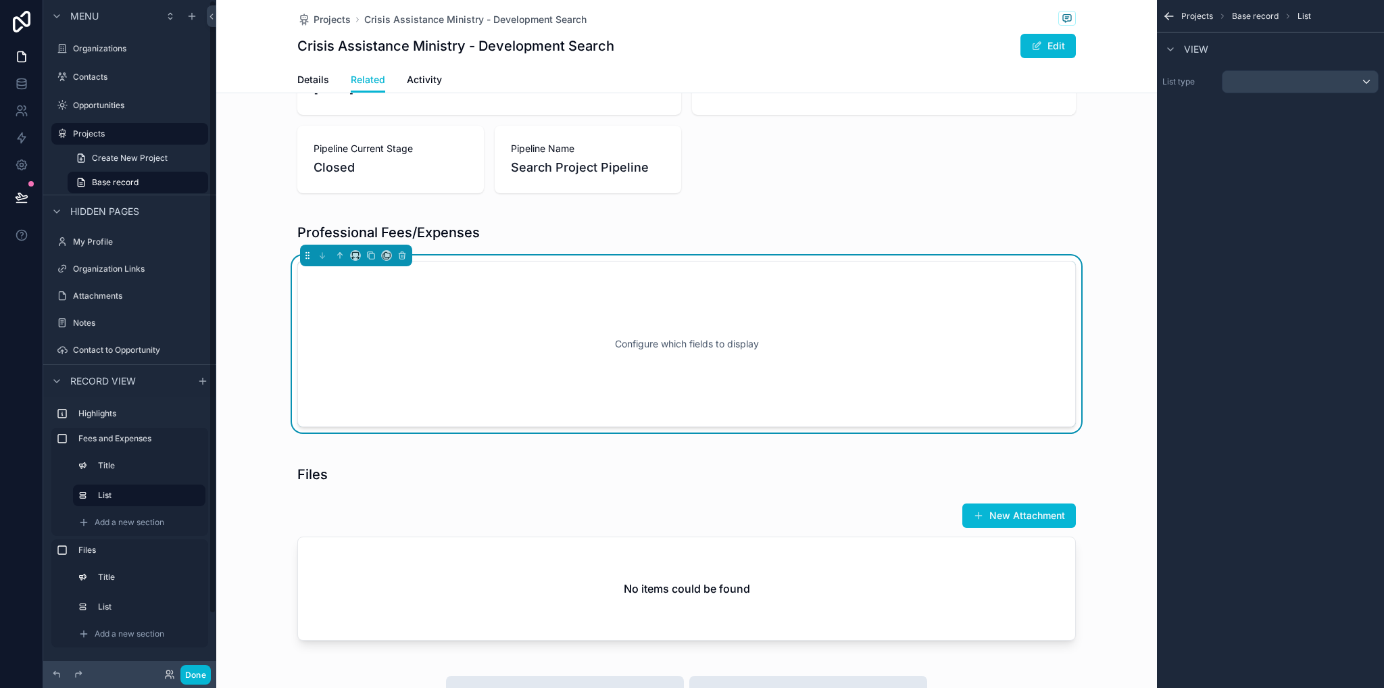
click at [1125, 398] on div "Professional Fees/Expenses Configure which fields to display" at bounding box center [686, 325] width 941 height 231
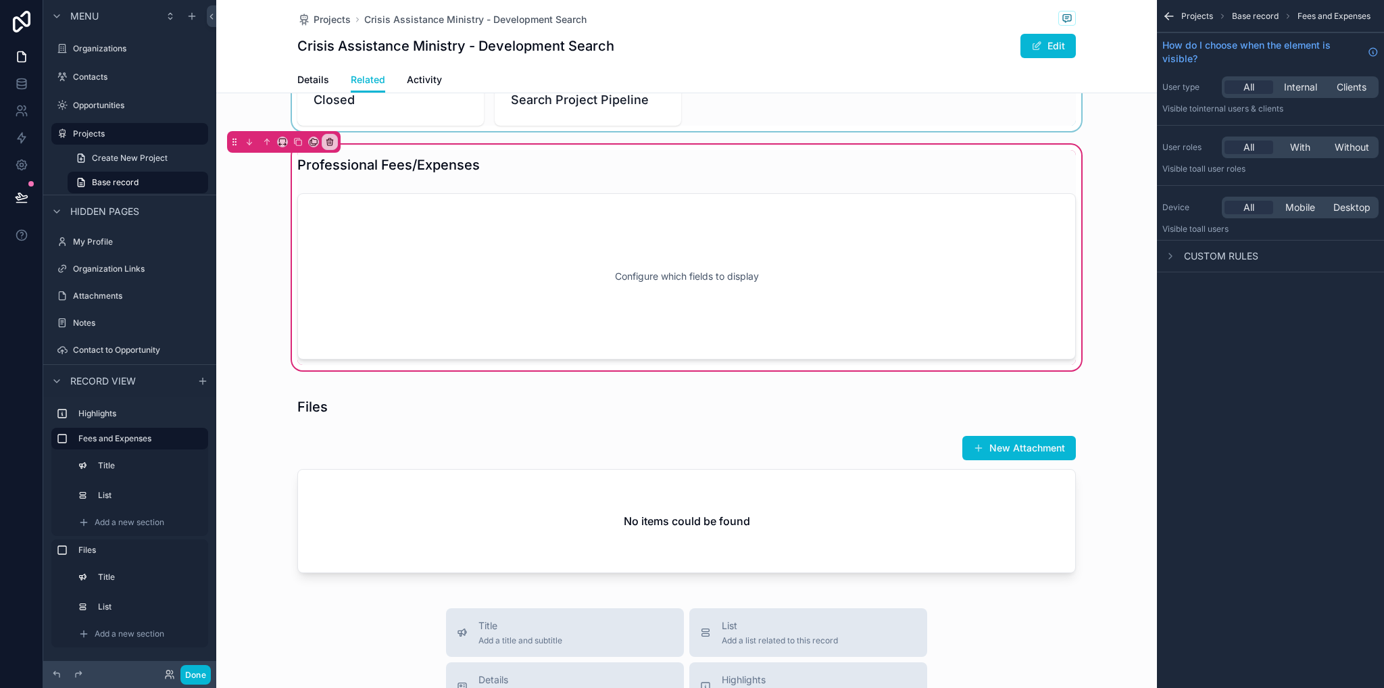
scroll to position [0, 0]
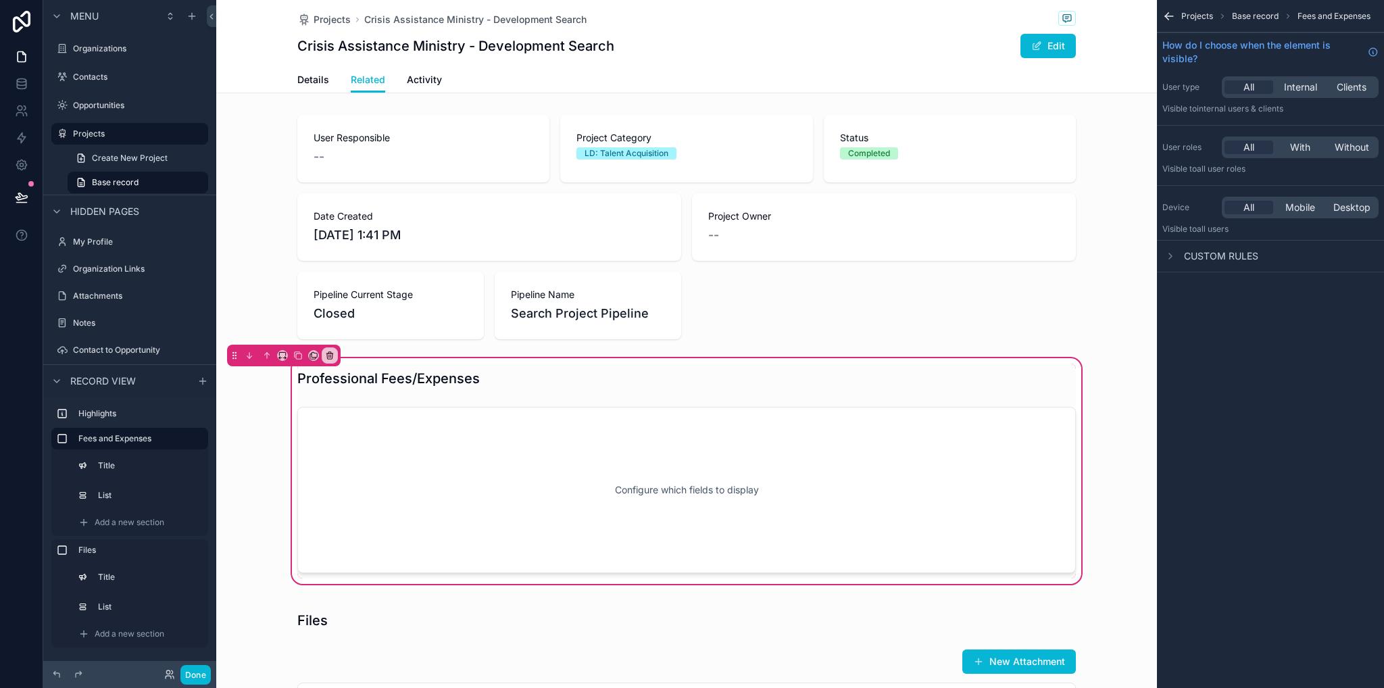
click at [251, 439] on div "Professional Fees/Expenses Configure which fields to display" at bounding box center [686, 471] width 941 height 231
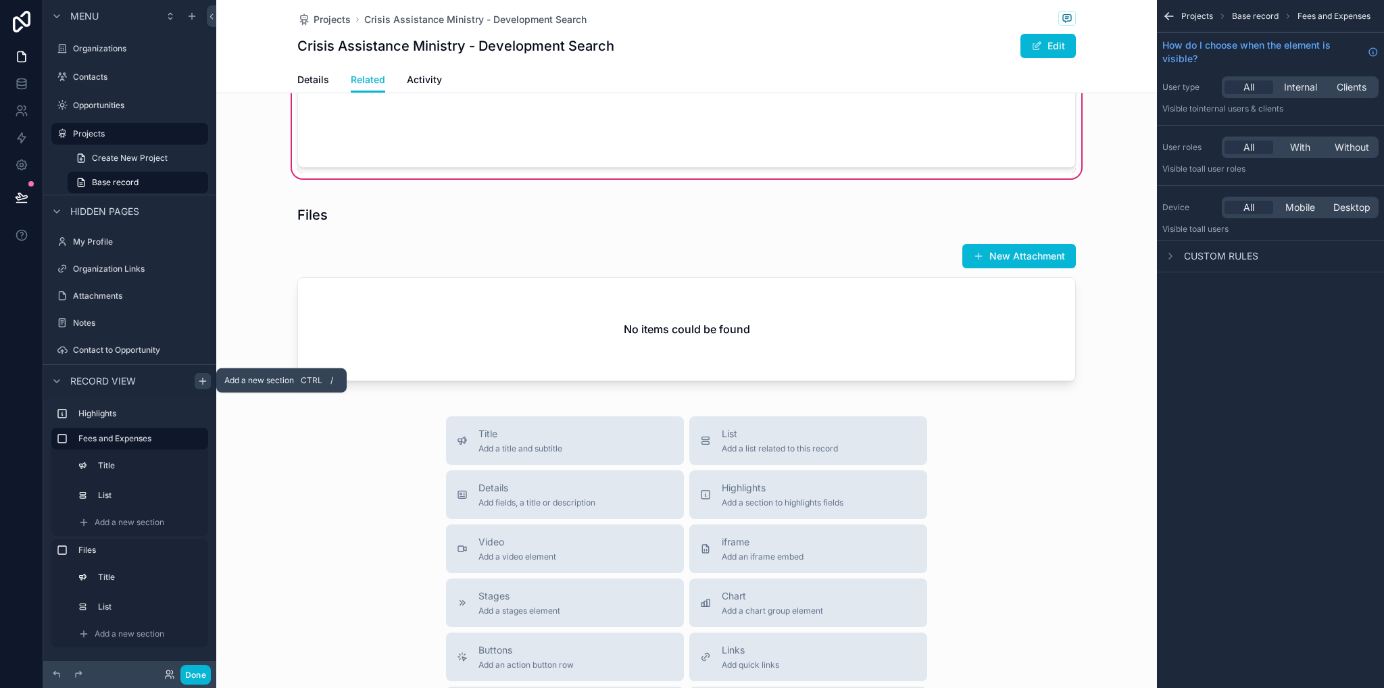
click at [201, 381] on icon "scrollable content" at bounding box center [202, 381] width 6 height 0
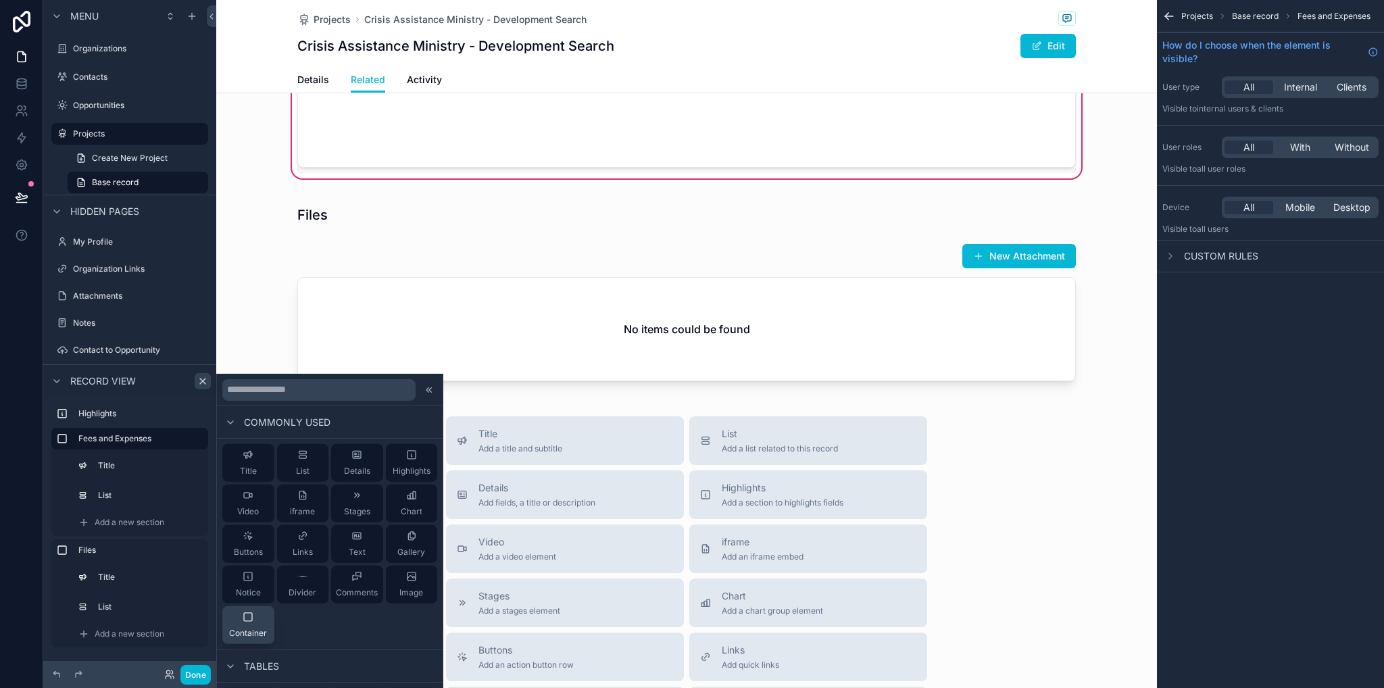
click at [260, 614] on div "Container" at bounding box center [248, 625] width 38 height 27
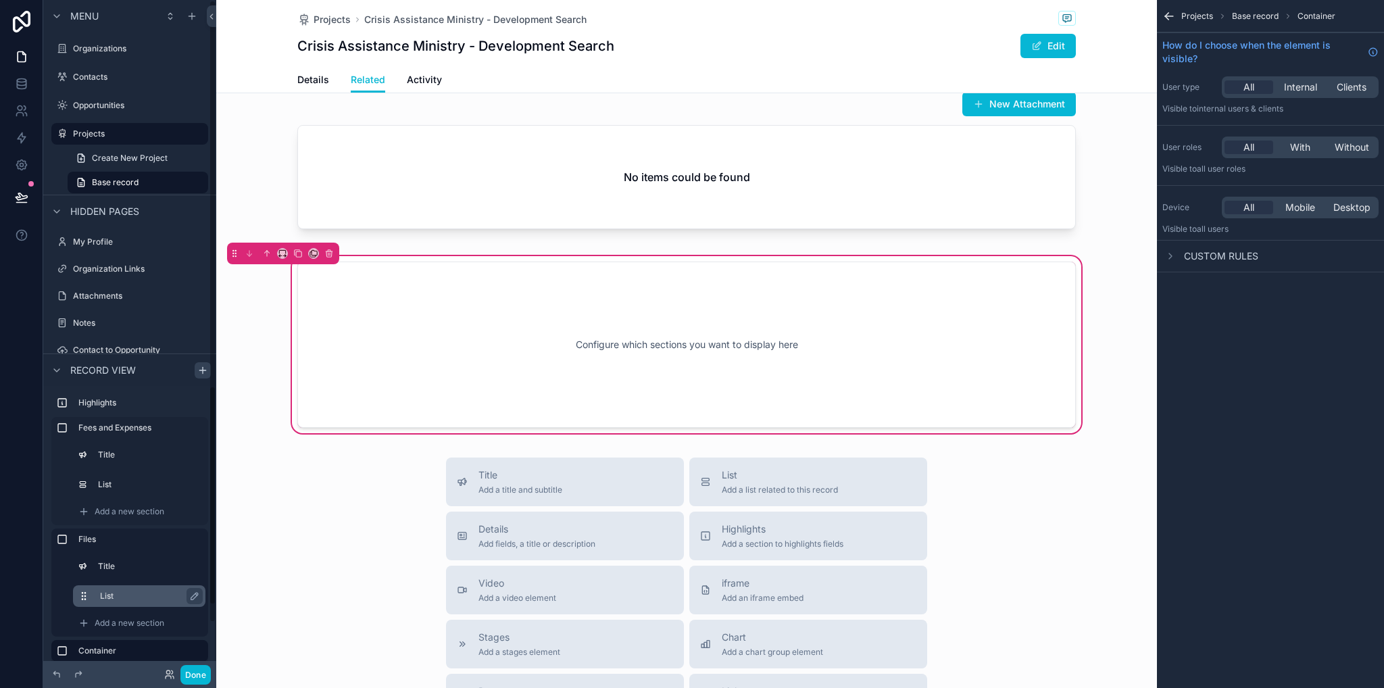
scroll to position [74, 0]
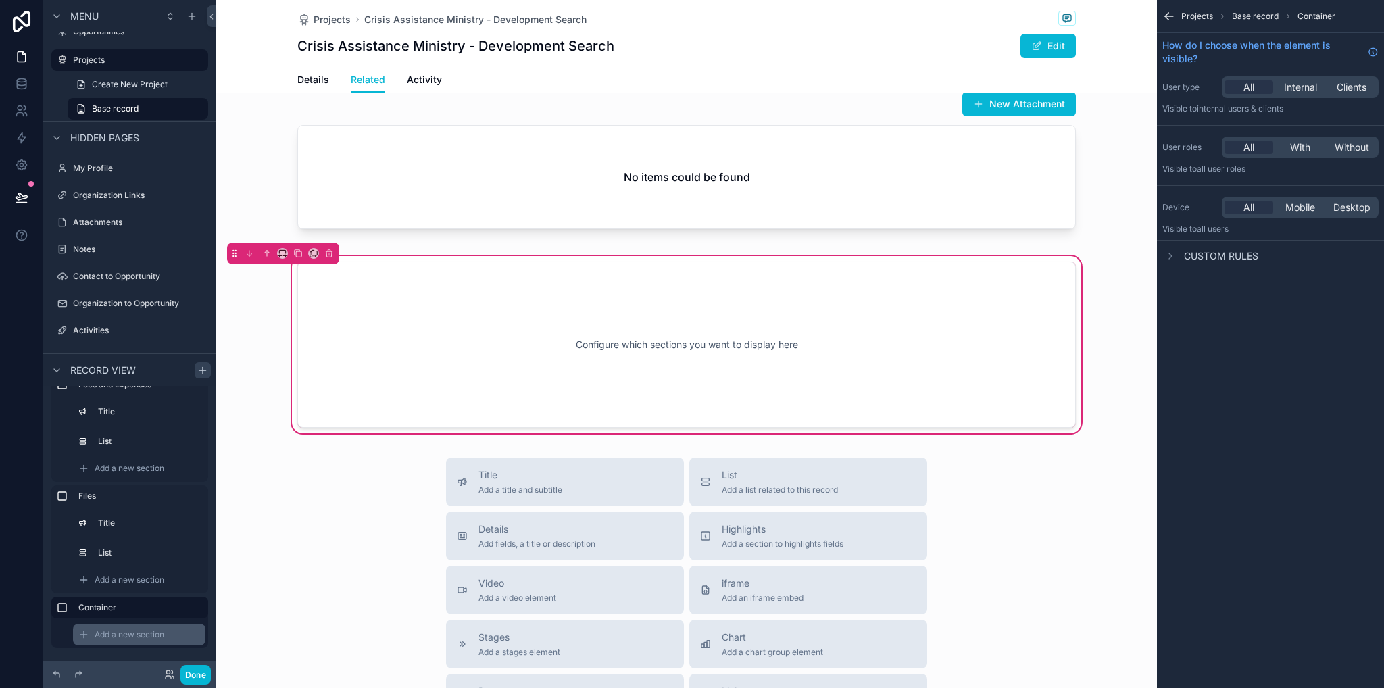
click at [130, 633] on span "Add a new section" at bounding box center [130, 634] width 70 height 11
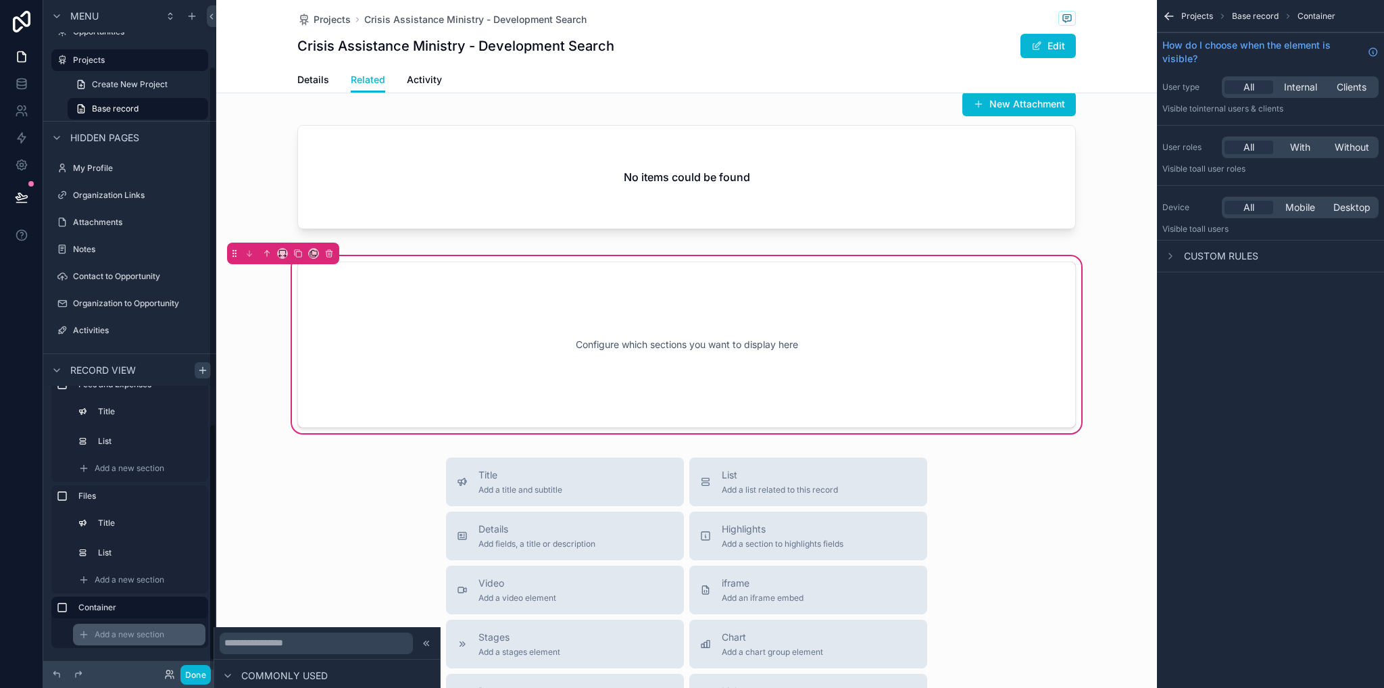
click at [126, 633] on span "Add a new section" at bounding box center [130, 634] width 70 height 11
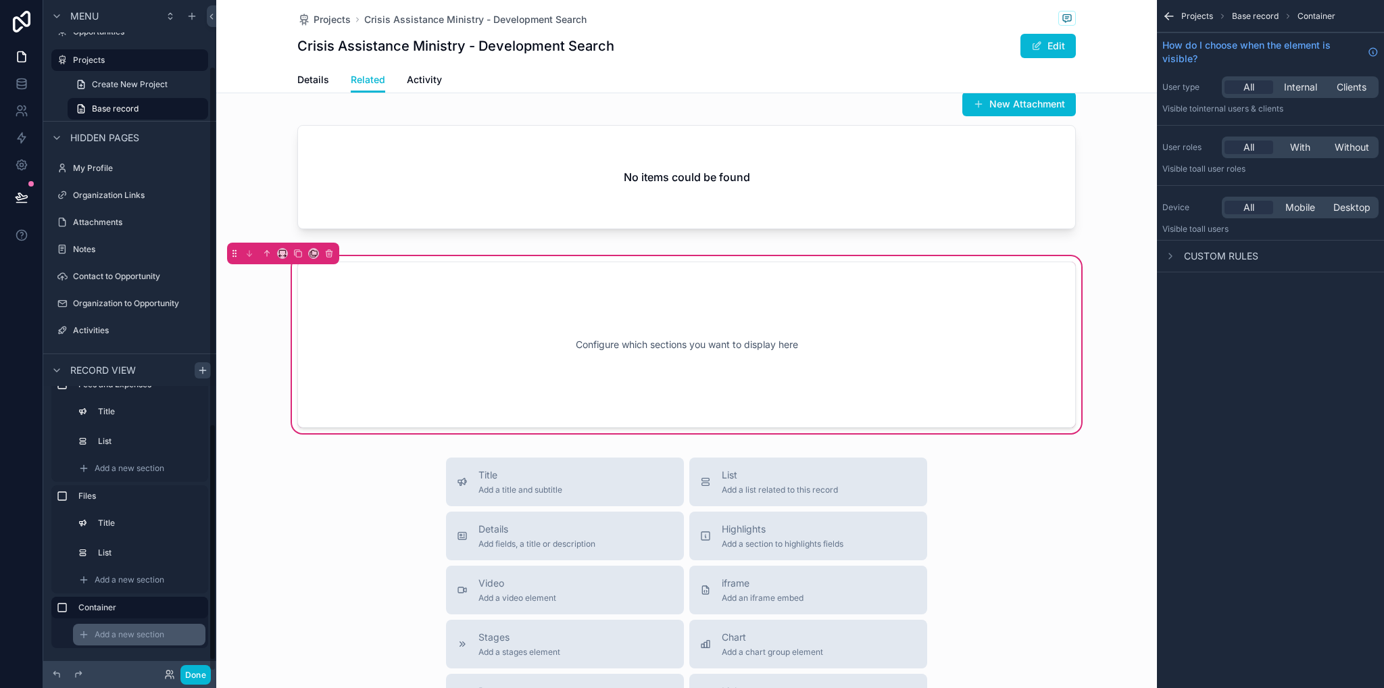
click at [126, 633] on span "Add a new section" at bounding box center [130, 634] width 70 height 11
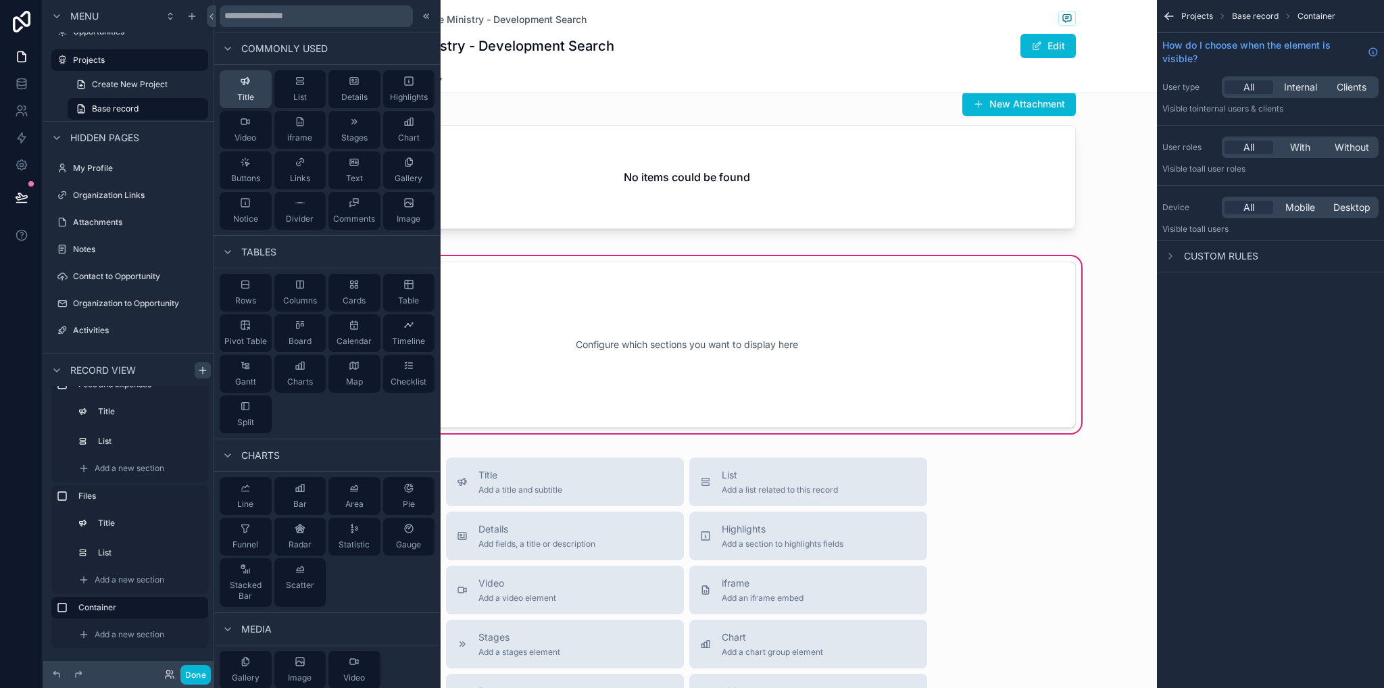
click at [251, 93] on span "Title" at bounding box center [245, 97] width 17 height 11
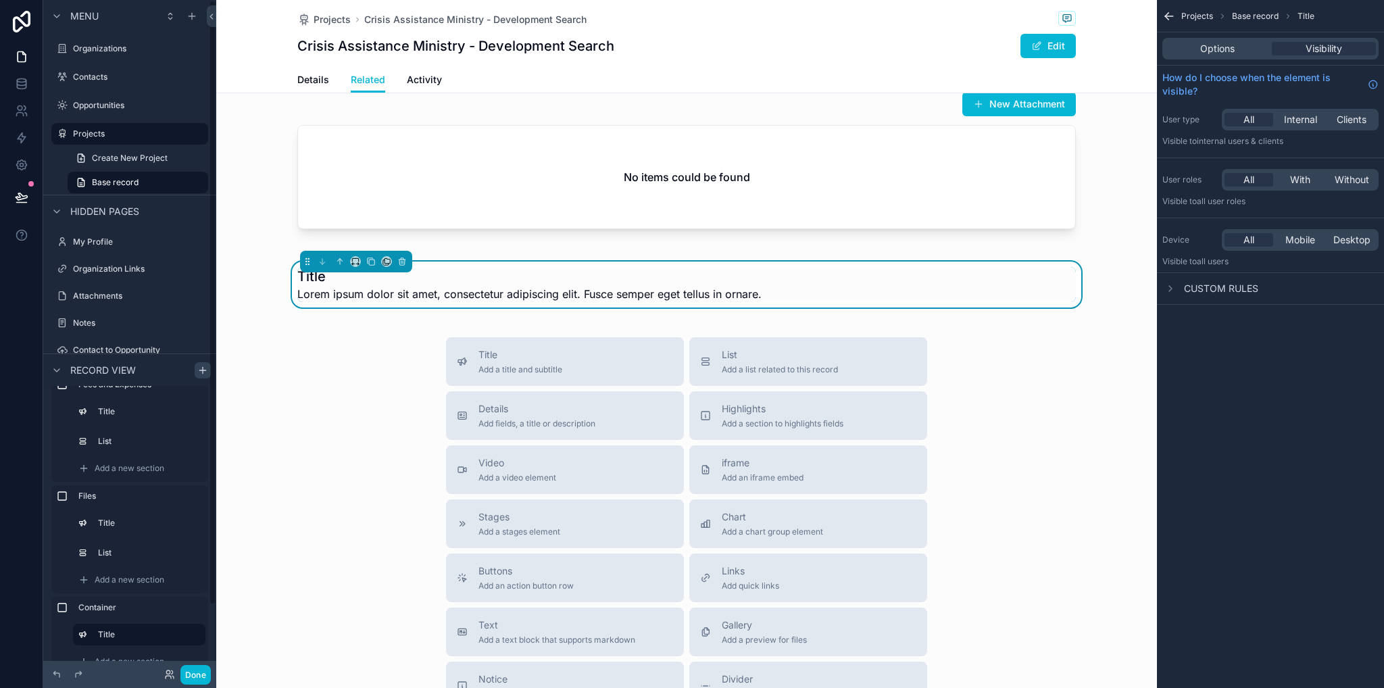
scroll to position [498, 0]
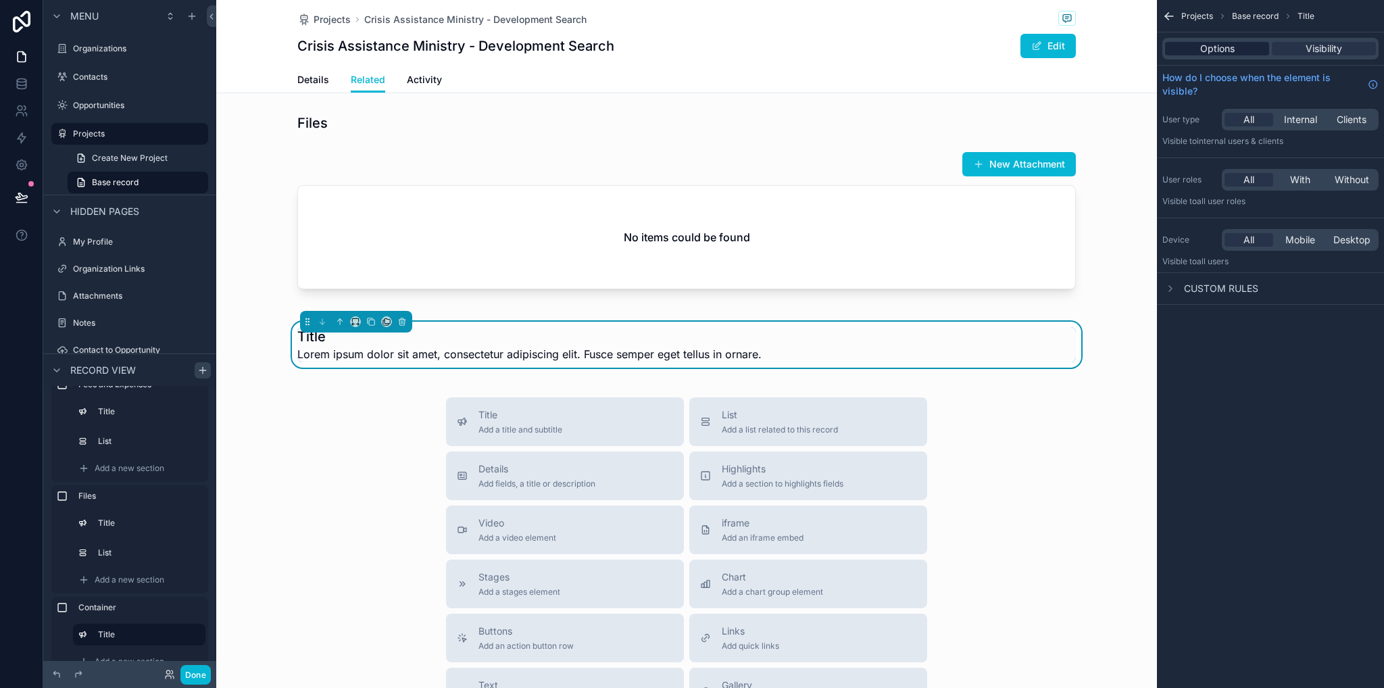
click at [1226, 49] on span "Options" at bounding box center [1217, 49] width 34 height 14
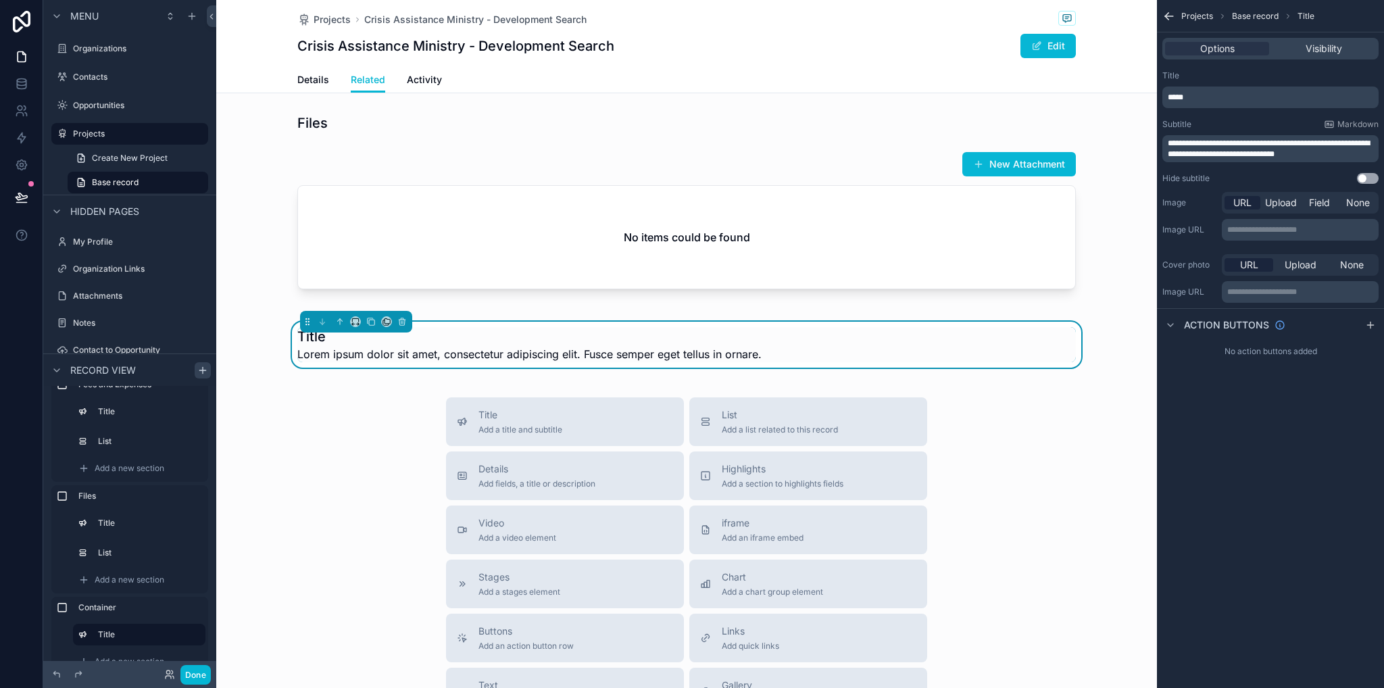
click at [1367, 181] on button "Use setting" at bounding box center [1368, 178] width 22 height 11
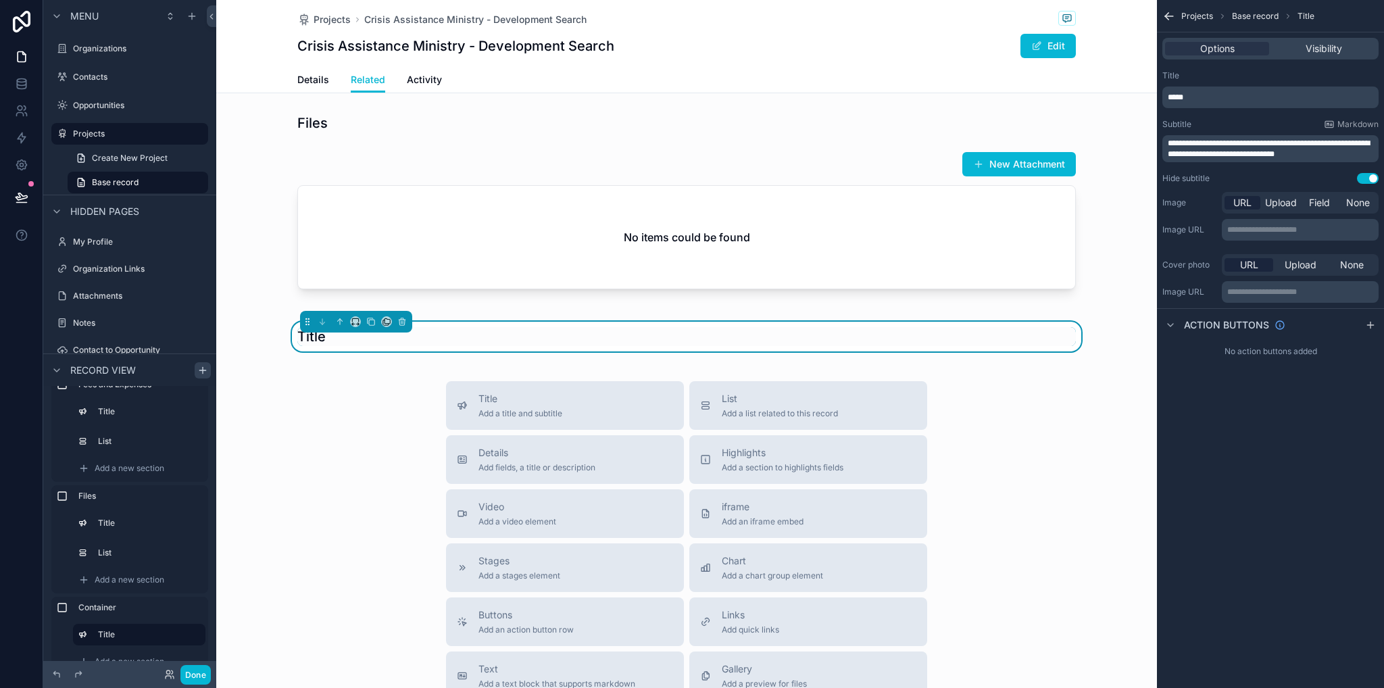
click at [1265, 95] on p "*****" at bounding box center [1272, 97] width 208 height 11
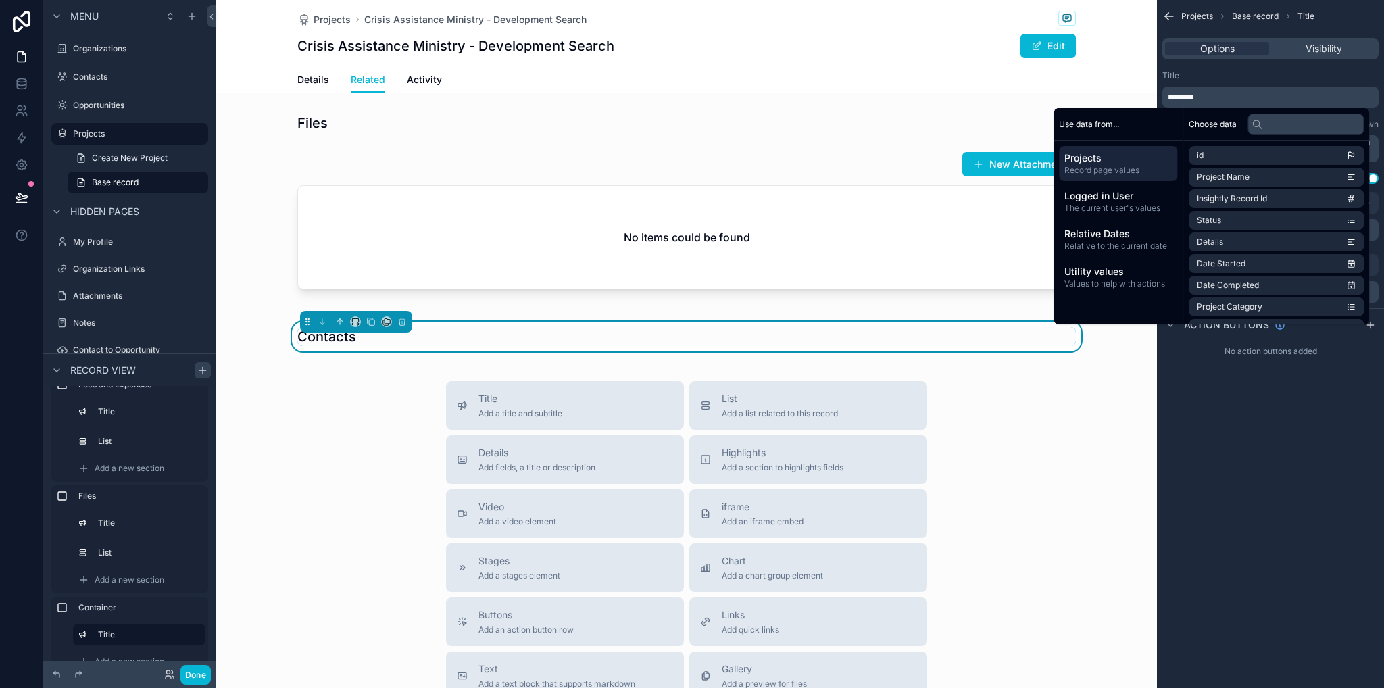
click at [1293, 462] on div "**********" at bounding box center [1270, 344] width 227 height 688
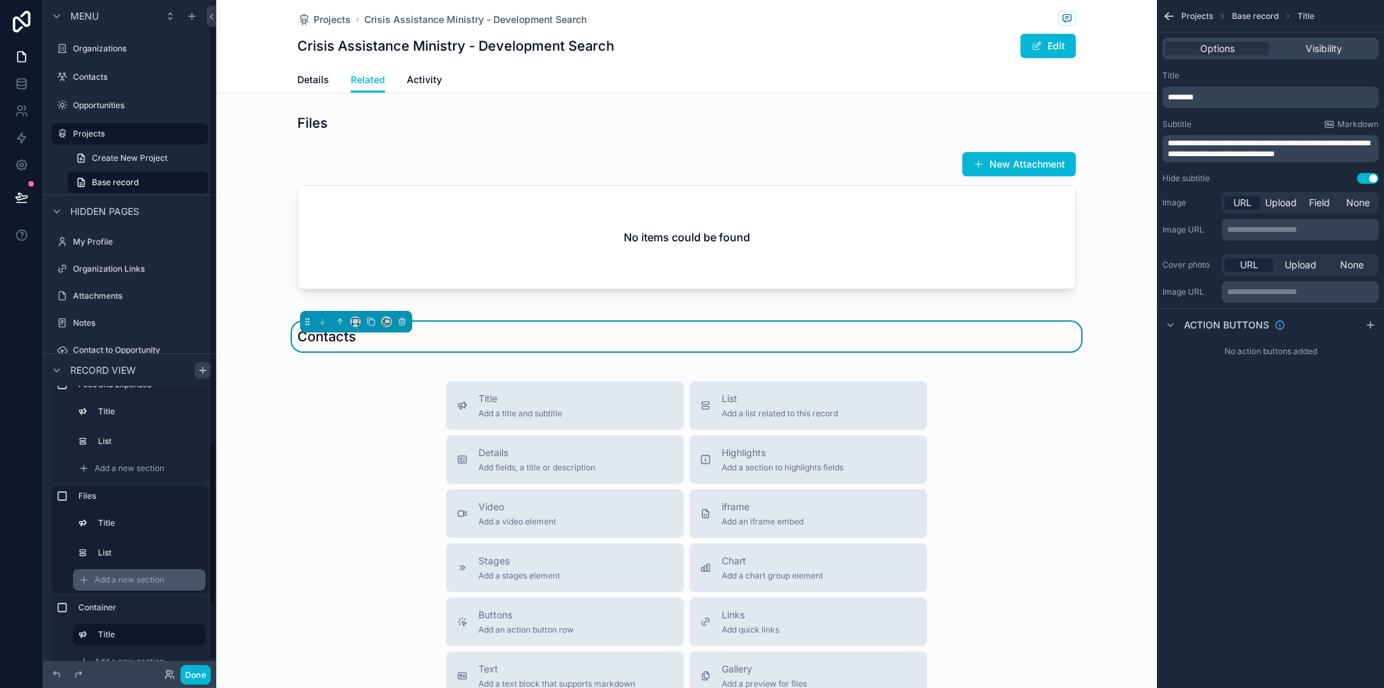
scroll to position [70, 0]
click at [135, 579] on label "Container" at bounding box center [137, 580] width 119 height 11
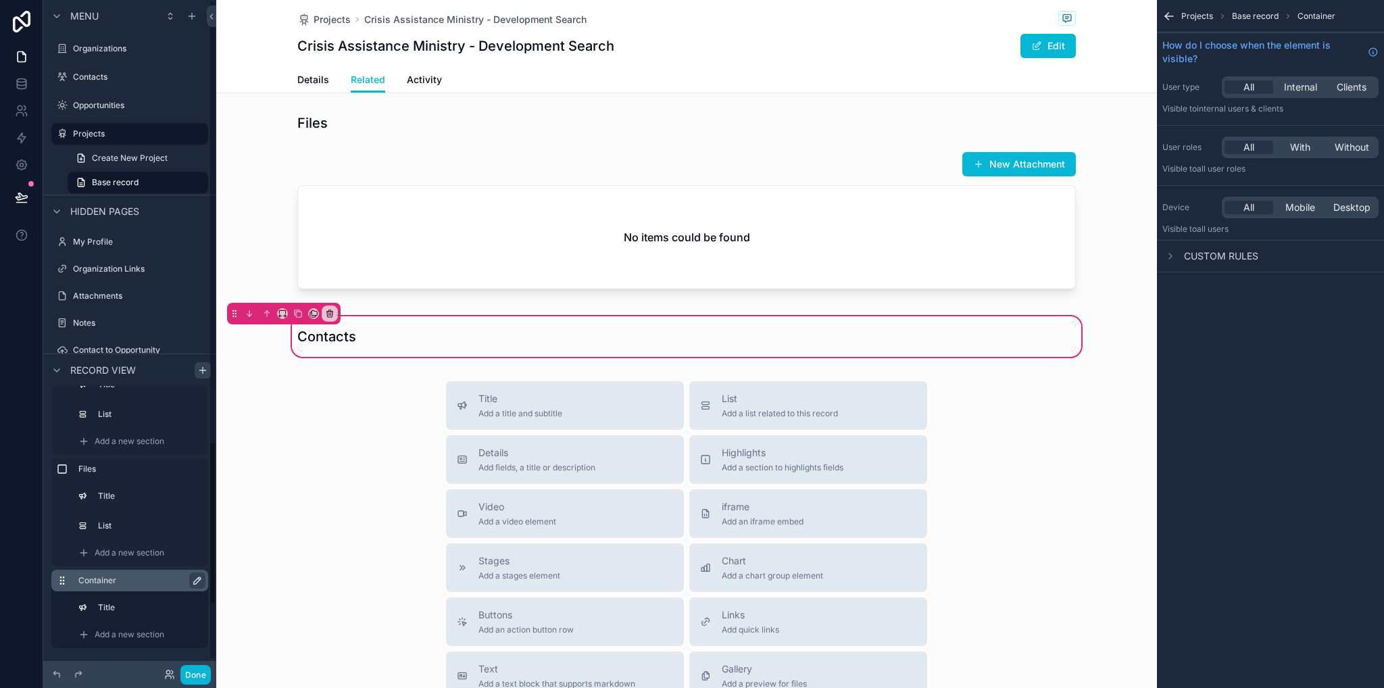
click at [195, 579] on icon "scrollable content" at bounding box center [197, 580] width 7 height 7
click at [128, 583] on input "*********" at bounding box center [129, 581] width 103 height 16
type input "********"
click at [195, 579] on icon "scrollable content" at bounding box center [194, 580] width 11 height 11
click at [60, 580] on icon "scrollable content" at bounding box center [60, 580] width 1 height 1
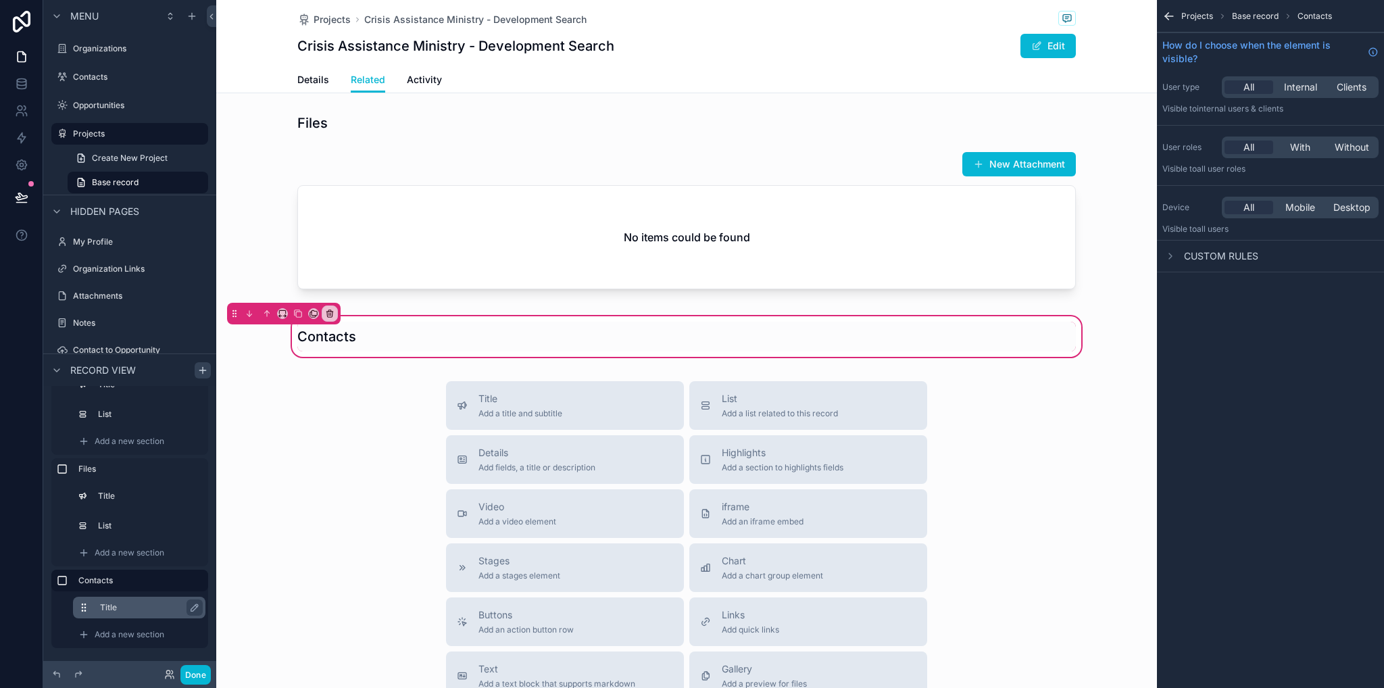
scroll to position [74, 0]
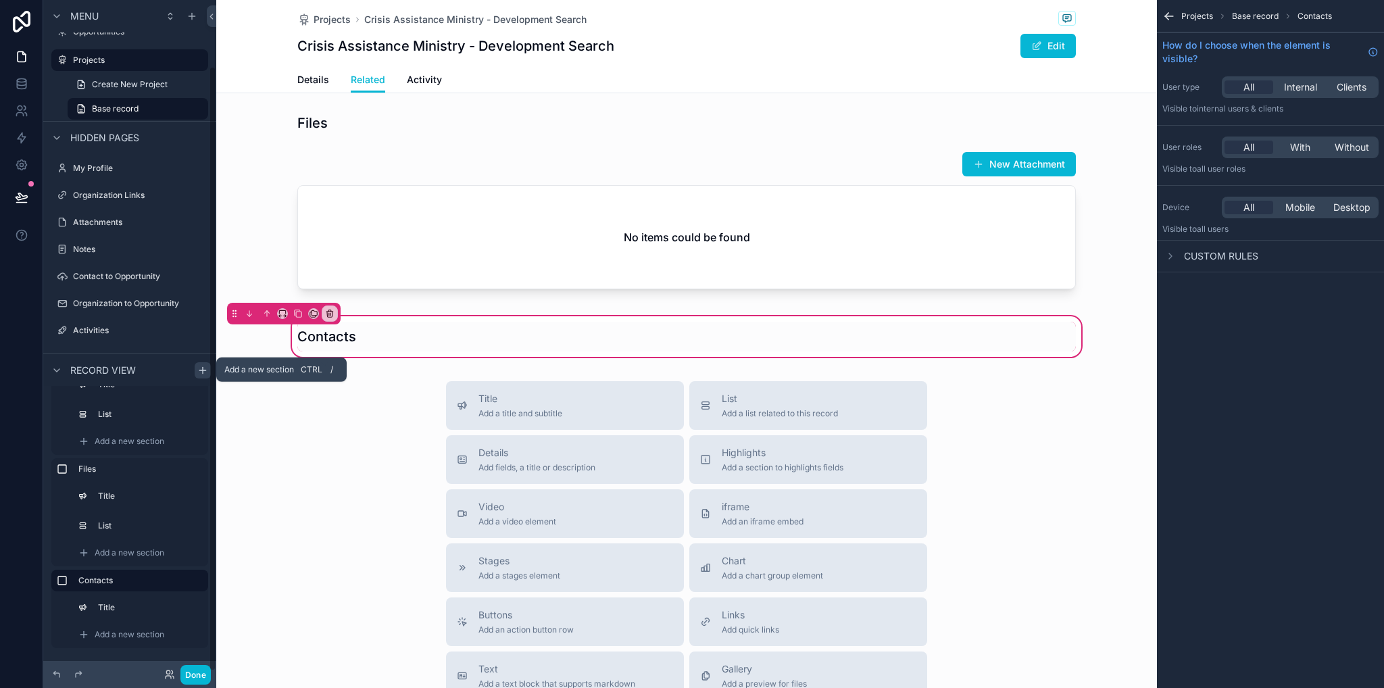
click at [199, 363] on div "scrollable content" at bounding box center [203, 370] width 16 height 16
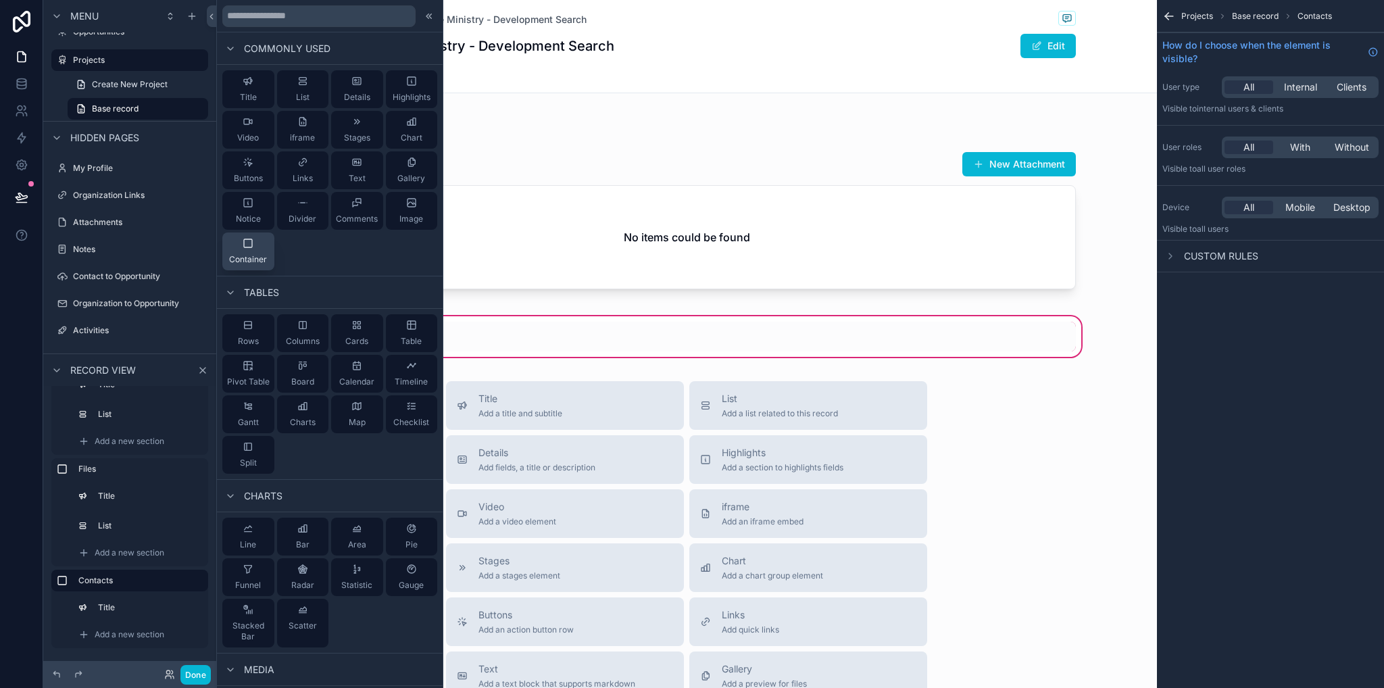
click at [245, 258] on span "Container" at bounding box center [248, 259] width 38 height 11
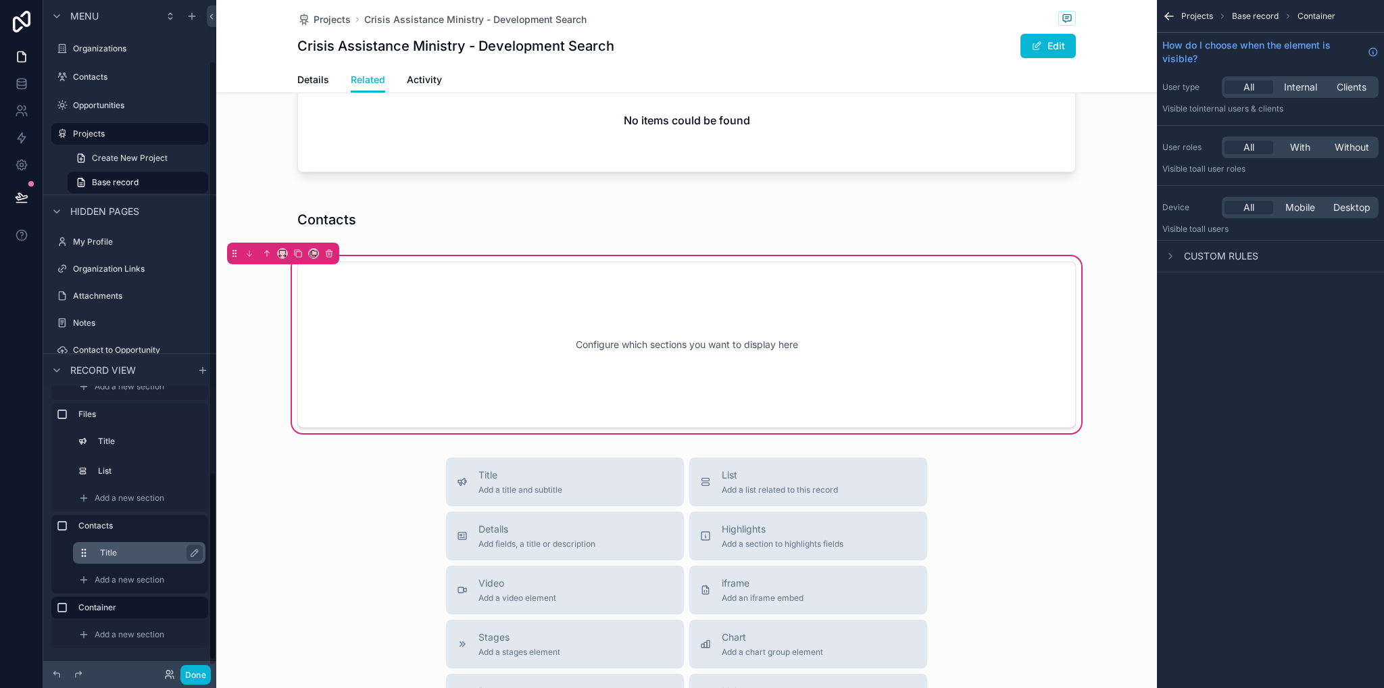
scroll to position [68, 0]
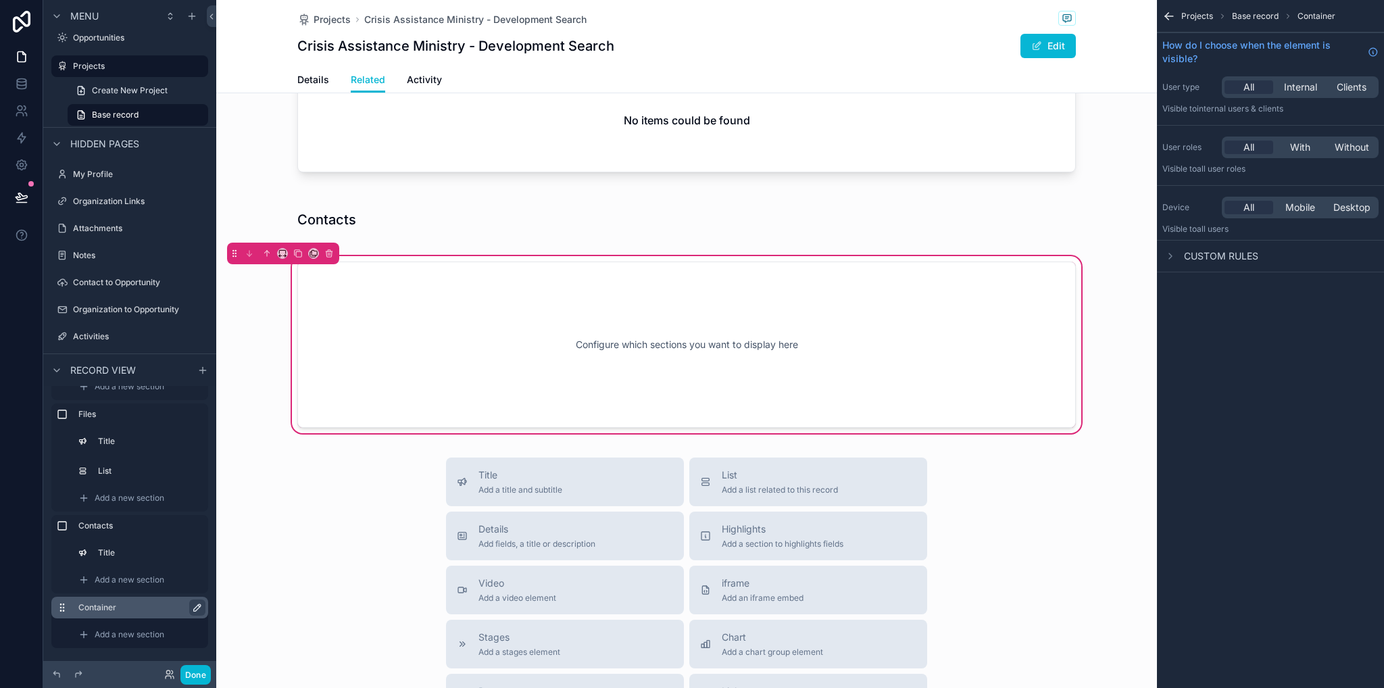
click at [196, 609] on icon "scrollable content" at bounding box center [197, 607] width 11 height 11
click at [168, 607] on input "*********" at bounding box center [129, 608] width 103 height 16
type input "*"
type input "**********"
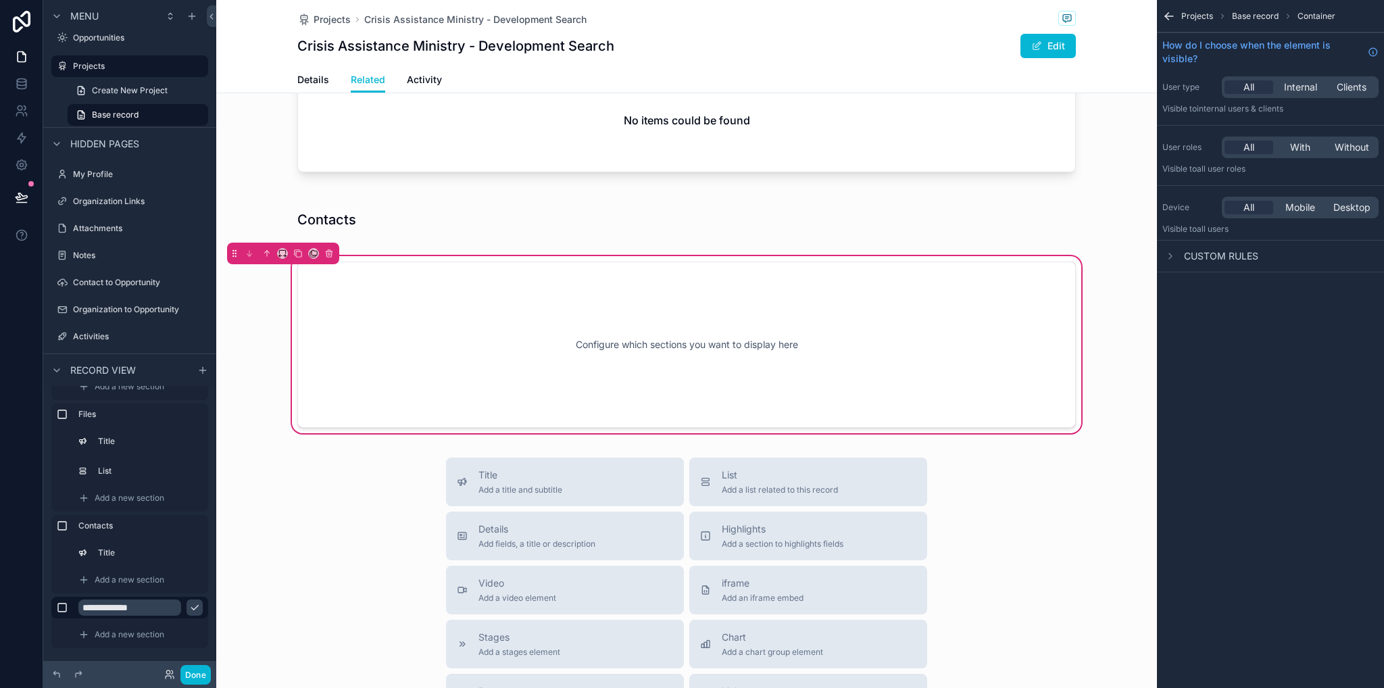
click at [192, 606] on icon "scrollable content" at bounding box center [194, 607] width 11 height 11
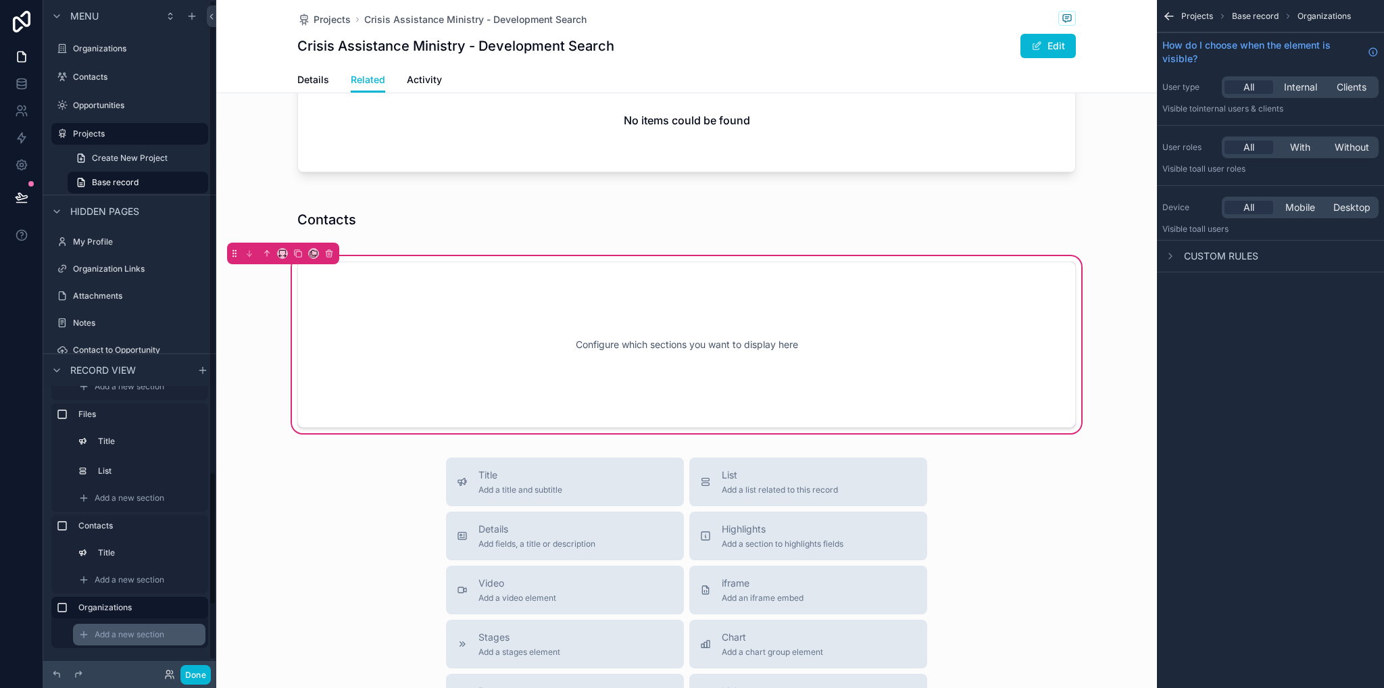
click at [135, 639] on span "Add a new section" at bounding box center [130, 634] width 70 height 11
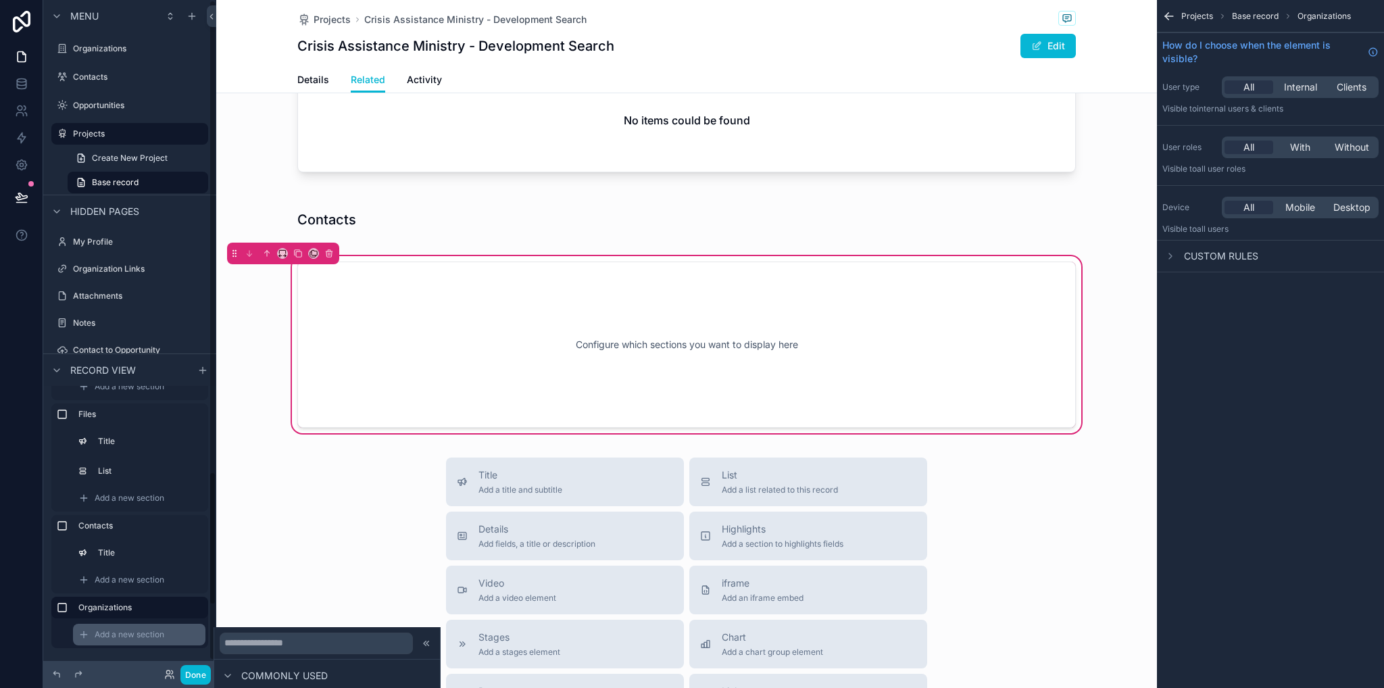
click at [161, 631] on span "Add a new section" at bounding box center [130, 634] width 70 height 11
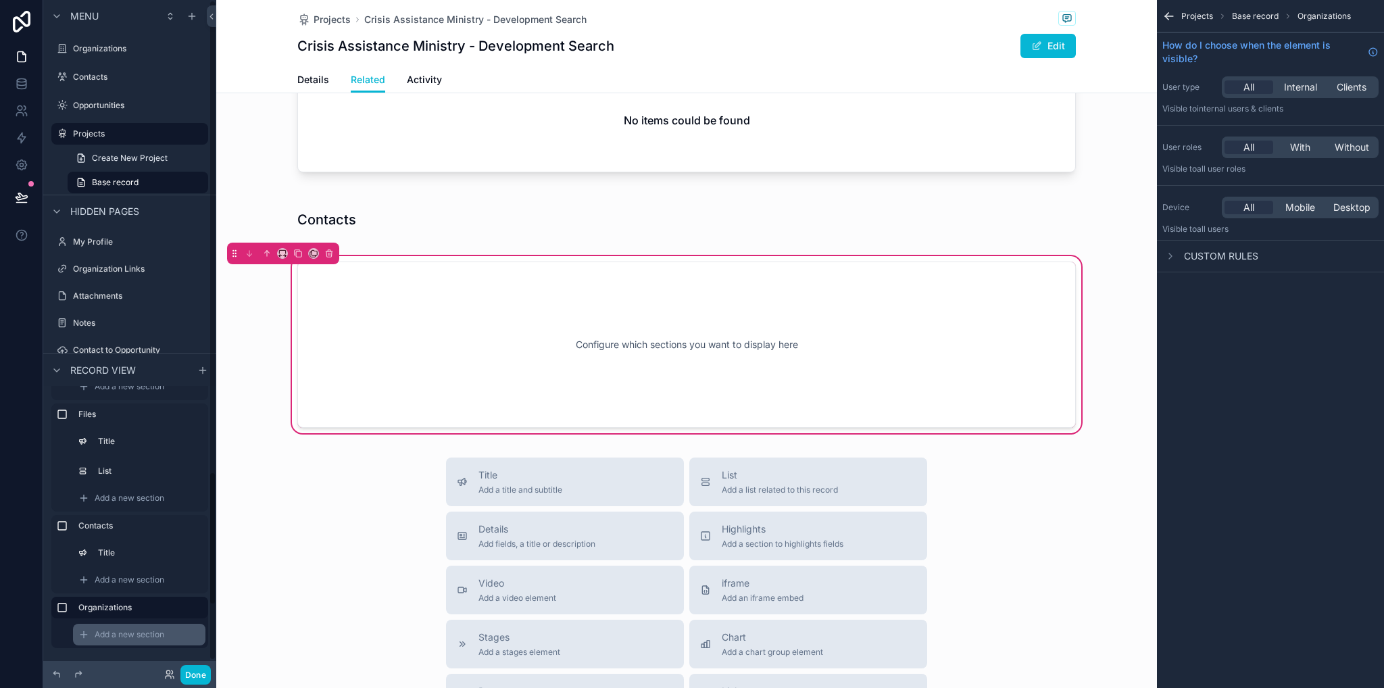
click at [162, 639] on span "Add a new section" at bounding box center [130, 634] width 70 height 11
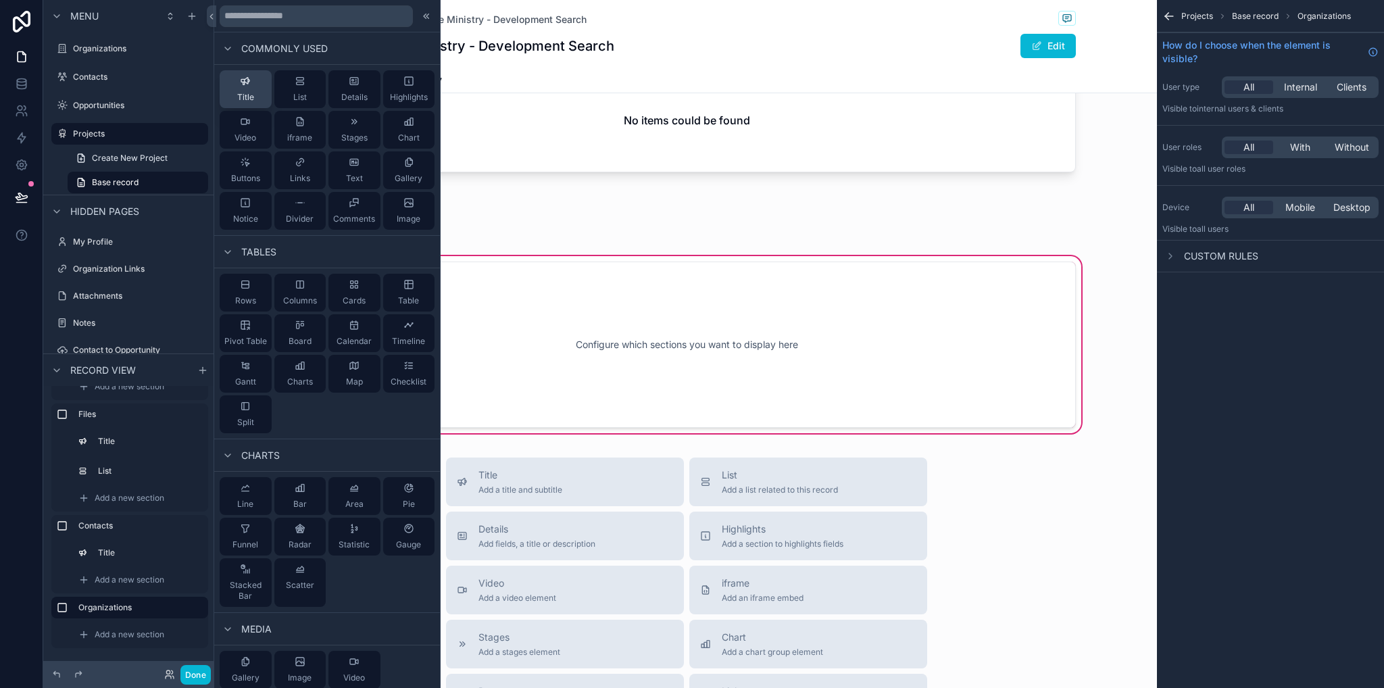
click at [257, 90] on button "Title" at bounding box center [246, 89] width 52 height 38
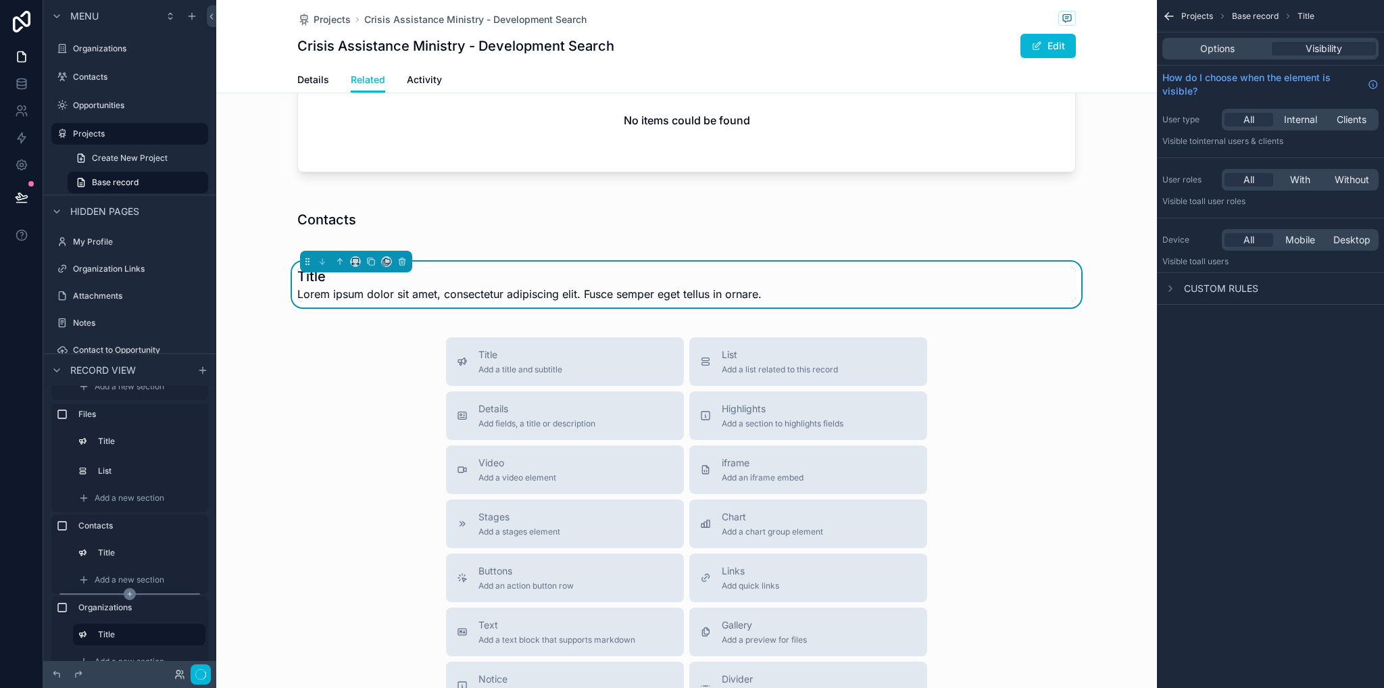
scroll to position [554, 0]
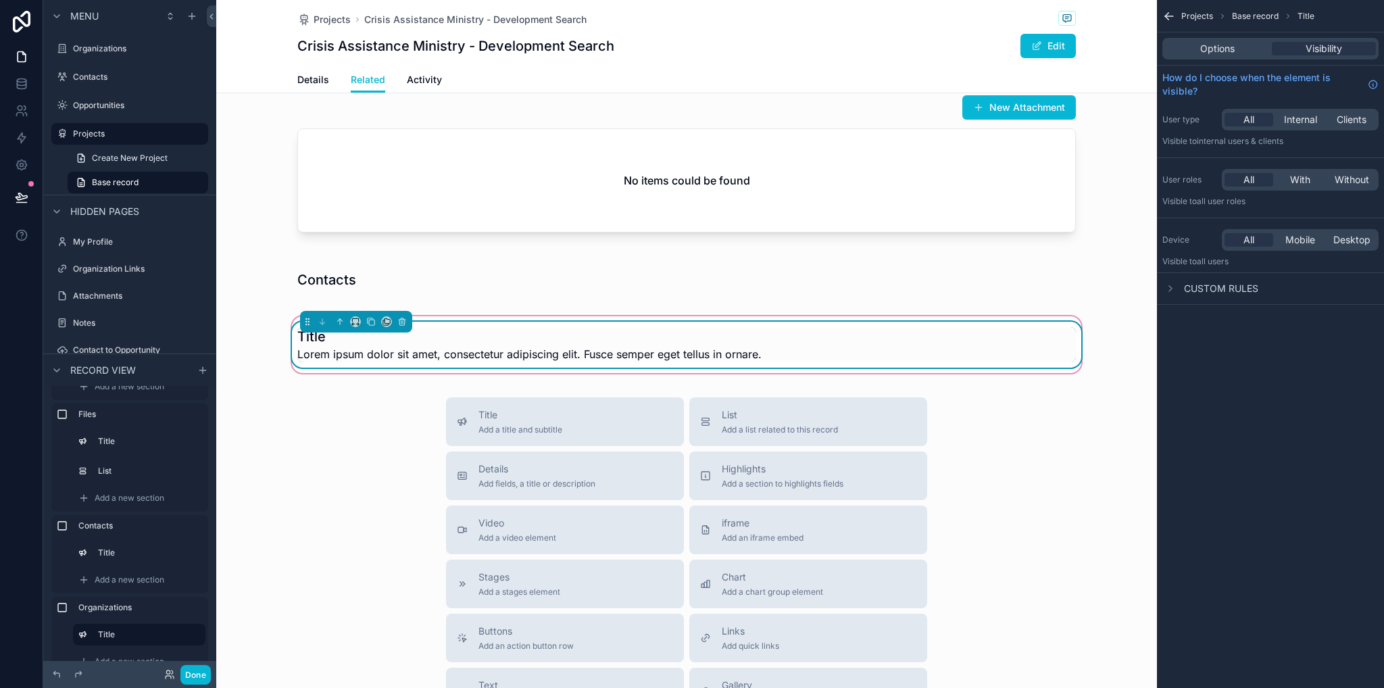
click at [785, 343] on div "Title Lorem ipsum dolor sit amet, consectetur adipiscing elit. Fusce semper ege…" at bounding box center [686, 344] width 779 height 35
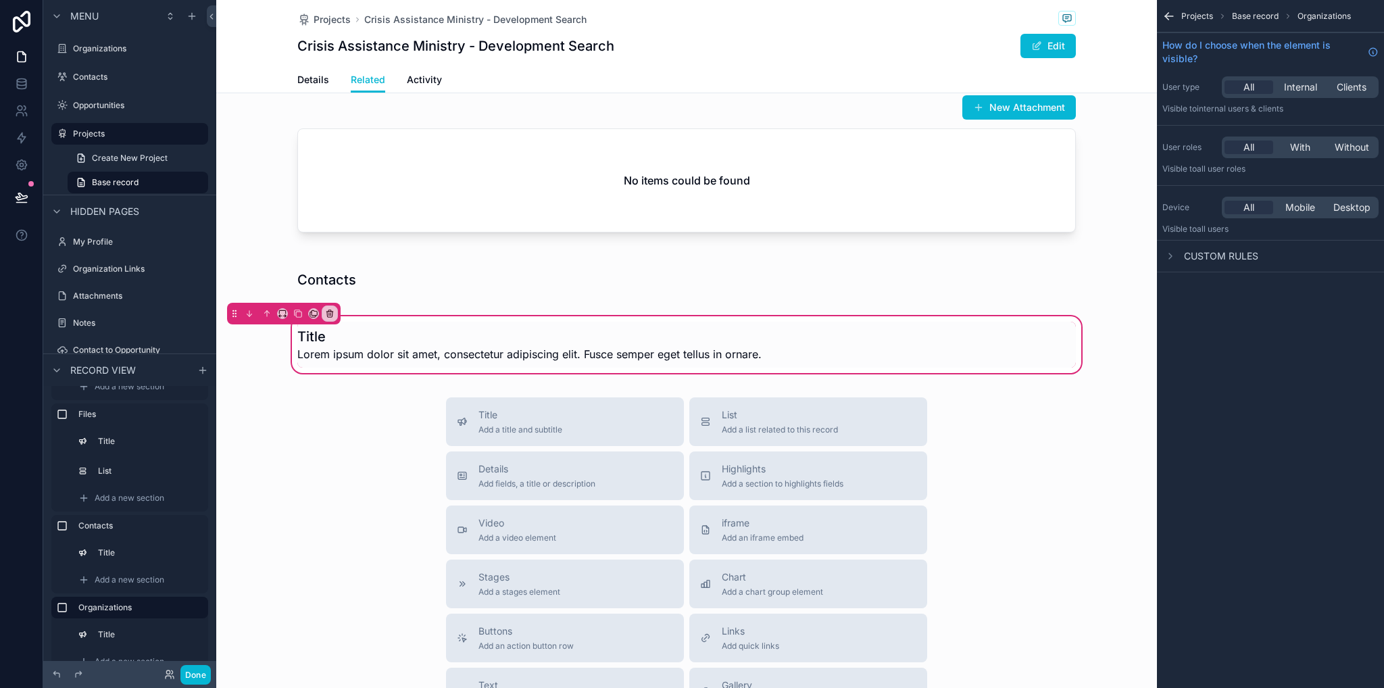
click at [1259, 12] on span "Base record" at bounding box center [1255, 16] width 47 height 11
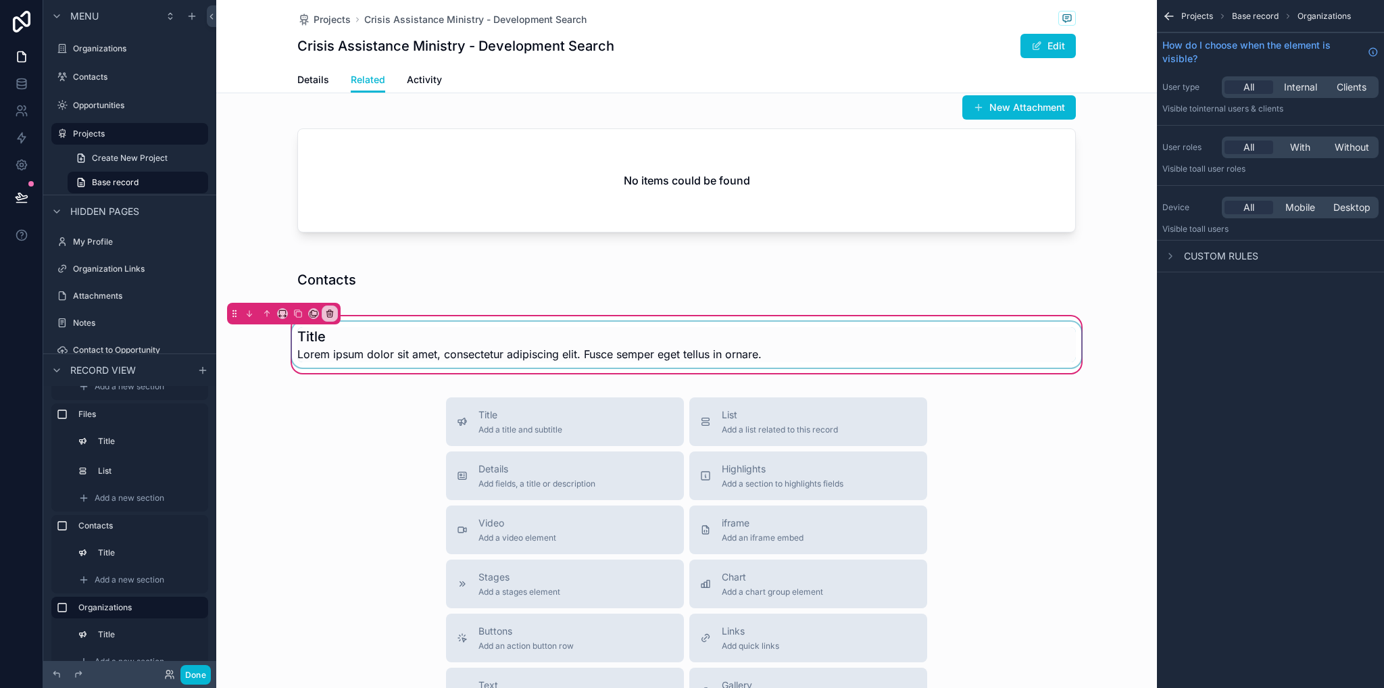
click at [597, 337] on div "scrollable content" at bounding box center [686, 345] width 795 height 46
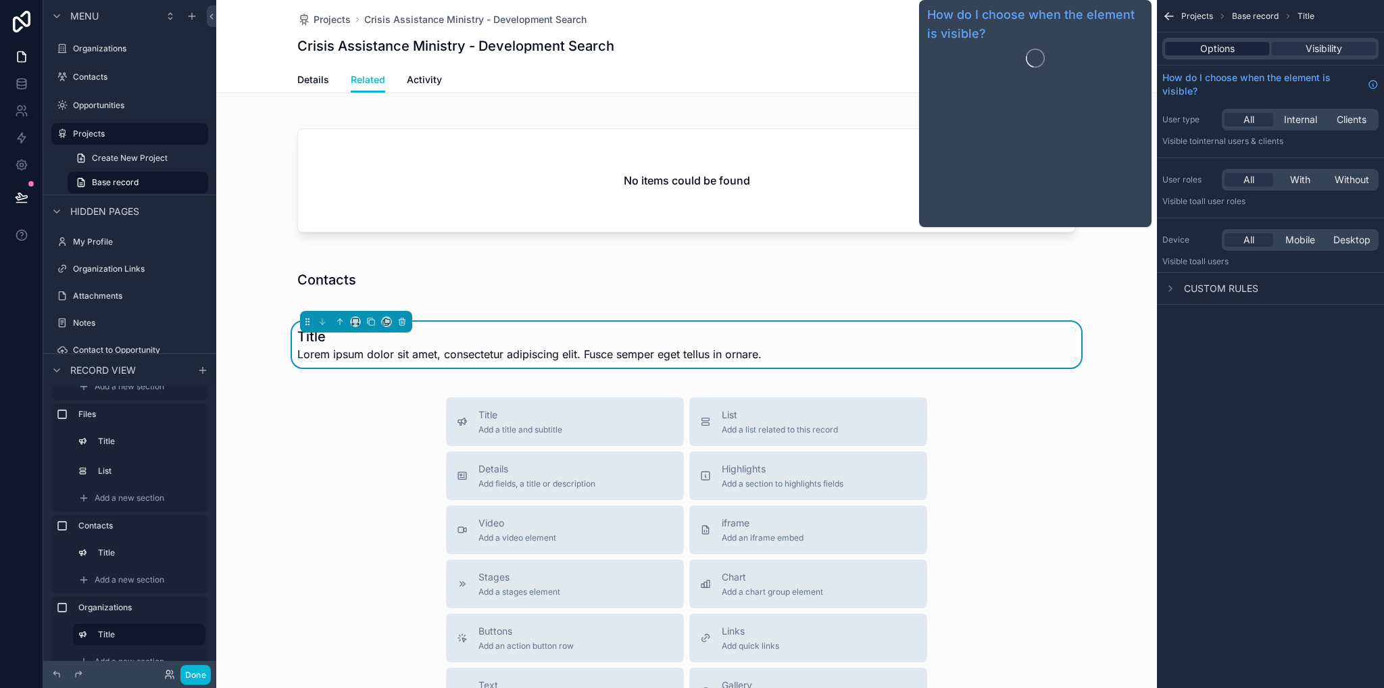
click at [1216, 47] on span "Options" at bounding box center [1217, 49] width 34 height 14
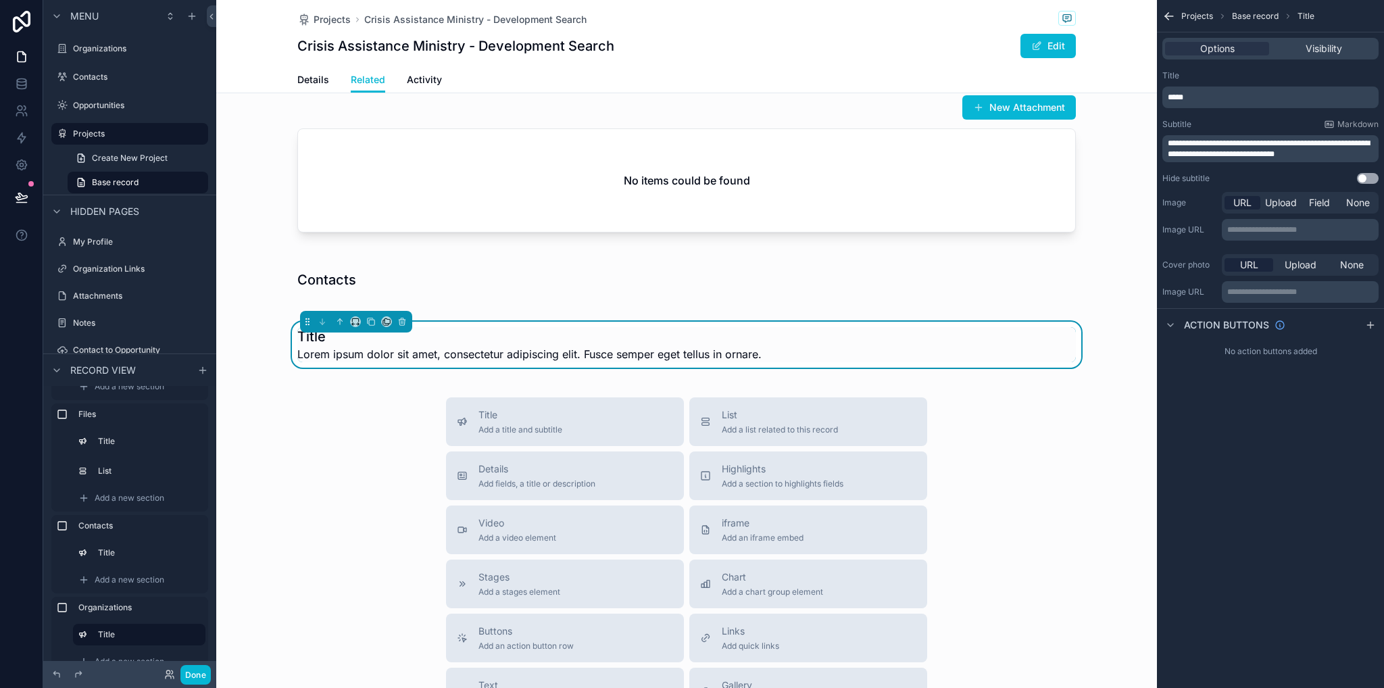
drag, startPoint x: 1363, startPoint y: 176, endPoint x: 1355, endPoint y: 170, distance: 10.6
click at [1363, 176] on button "Use setting" at bounding box center [1368, 178] width 22 height 11
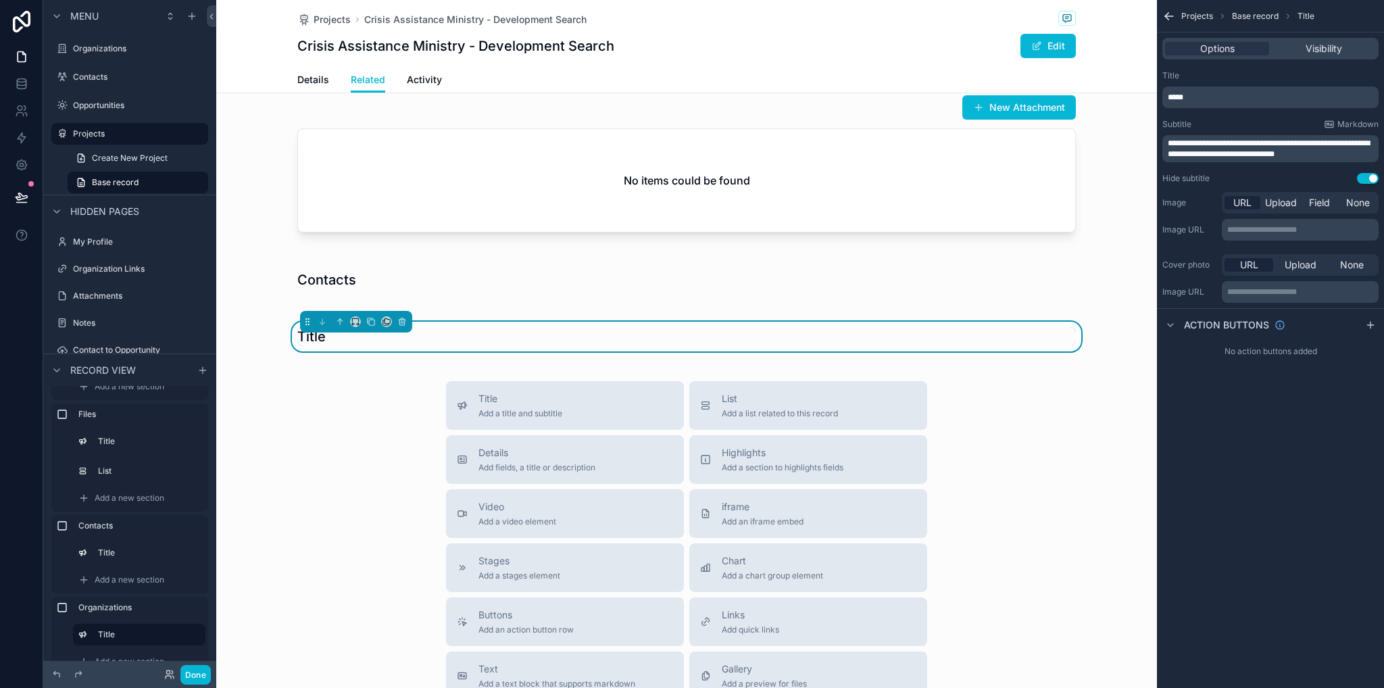
click at [1257, 97] on p "*****" at bounding box center [1272, 97] width 208 height 11
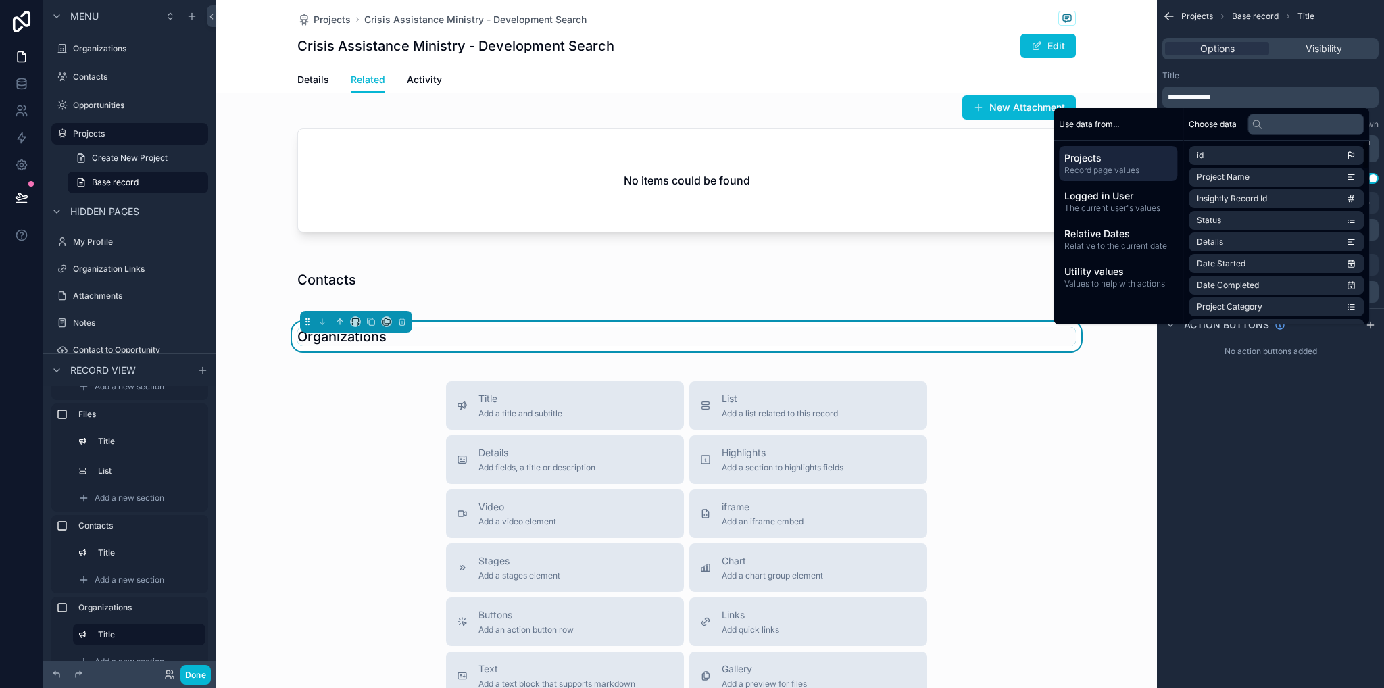
click at [1059, 430] on div "Title Add a title and subtitle List Add a list related to this record Details A…" at bounding box center [686, 621] width 941 height 481
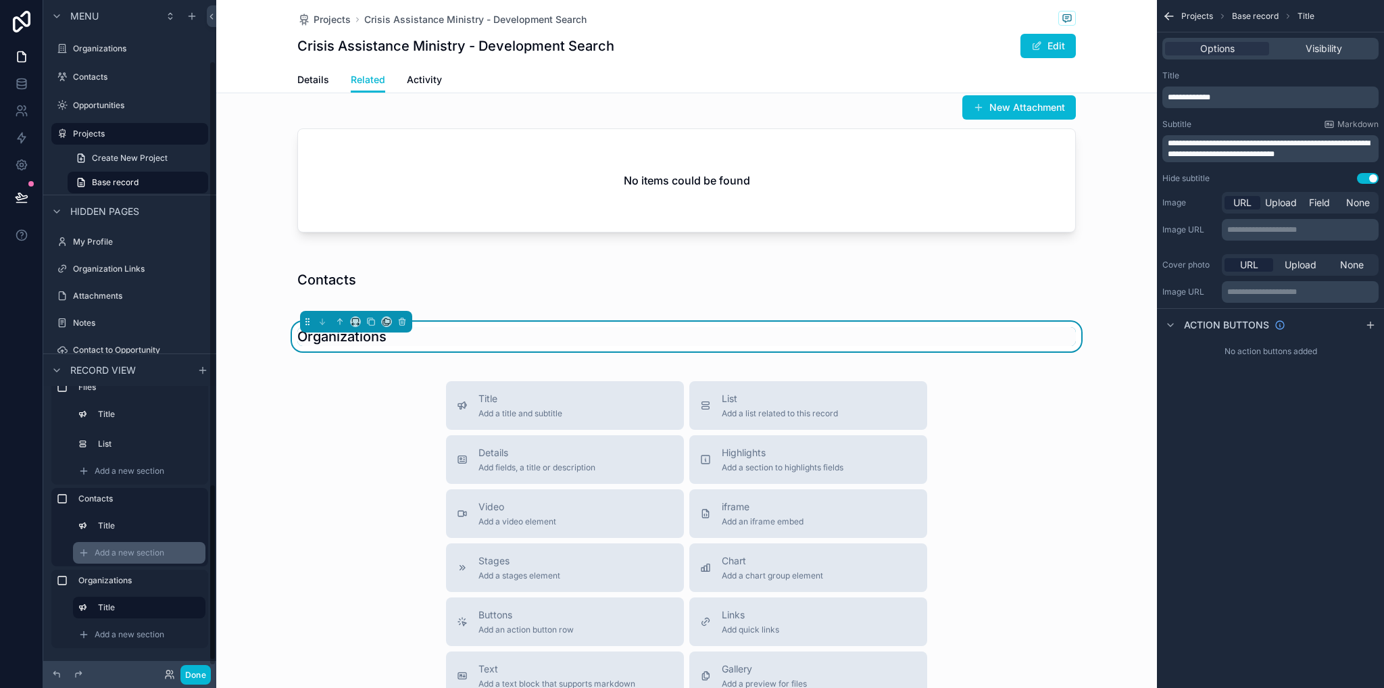
scroll to position [68, 0]
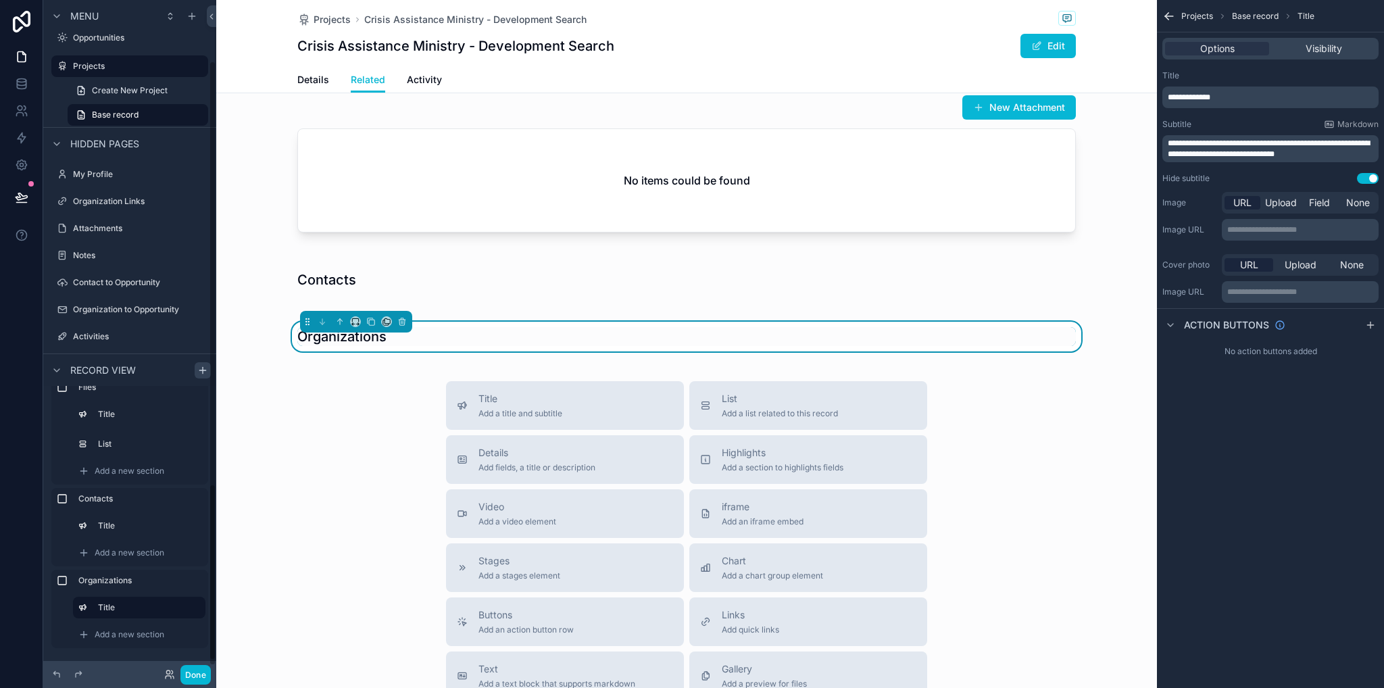
click at [199, 370] on icon "scrollable content" at bounding box center [202, 370] width 6 height 0
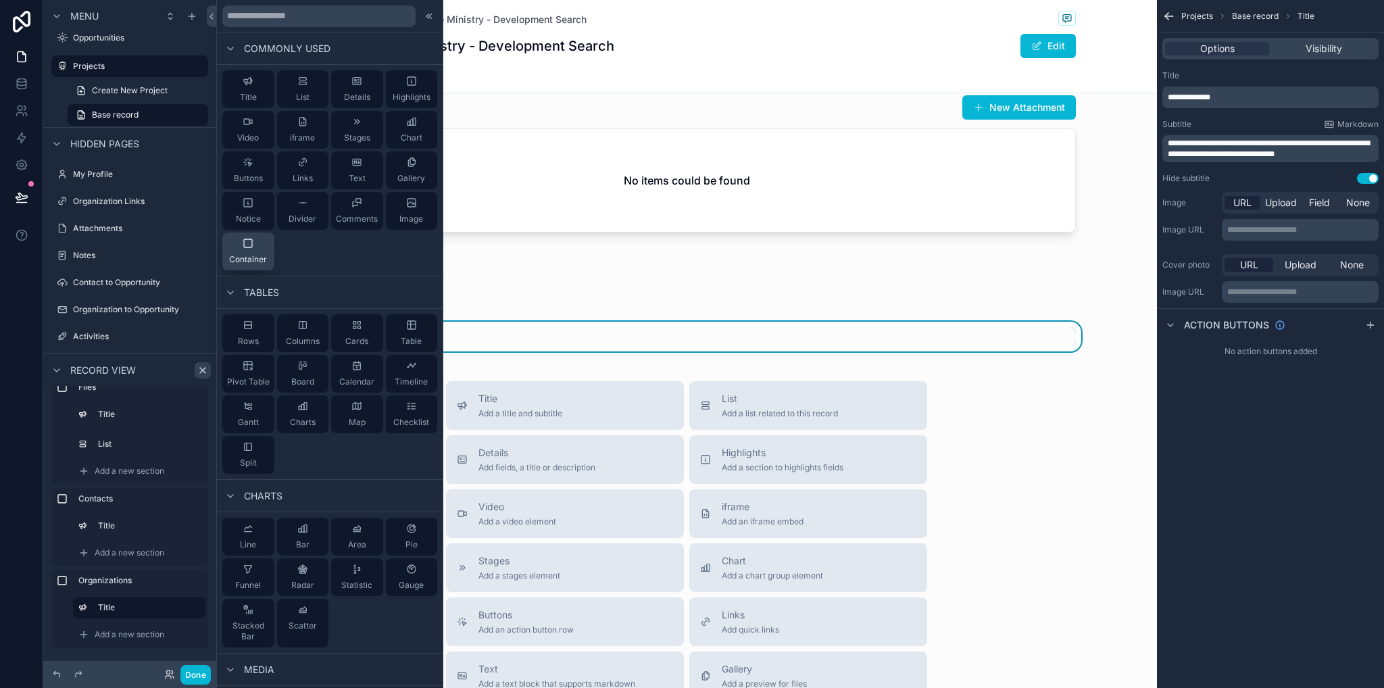
click at [250, 239] on icon at bounding box center [248, 243] width 8 height 8
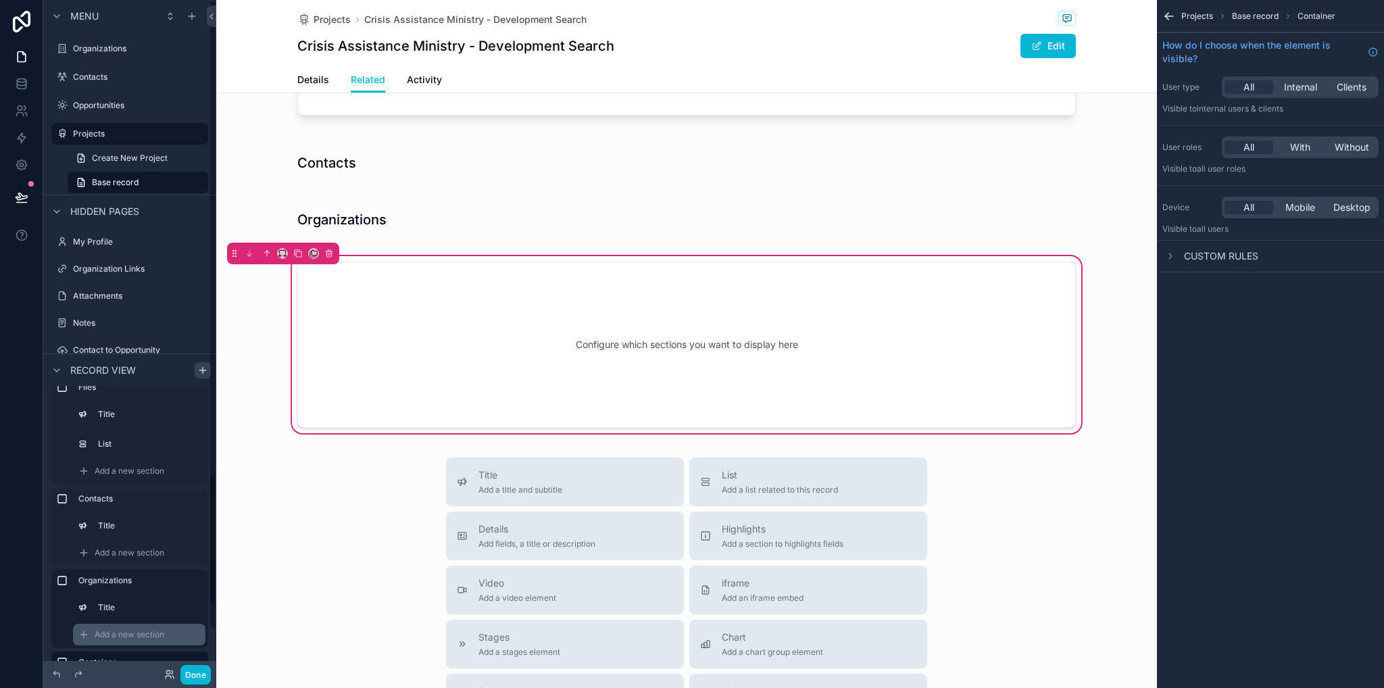
scroll to position [208, 0]
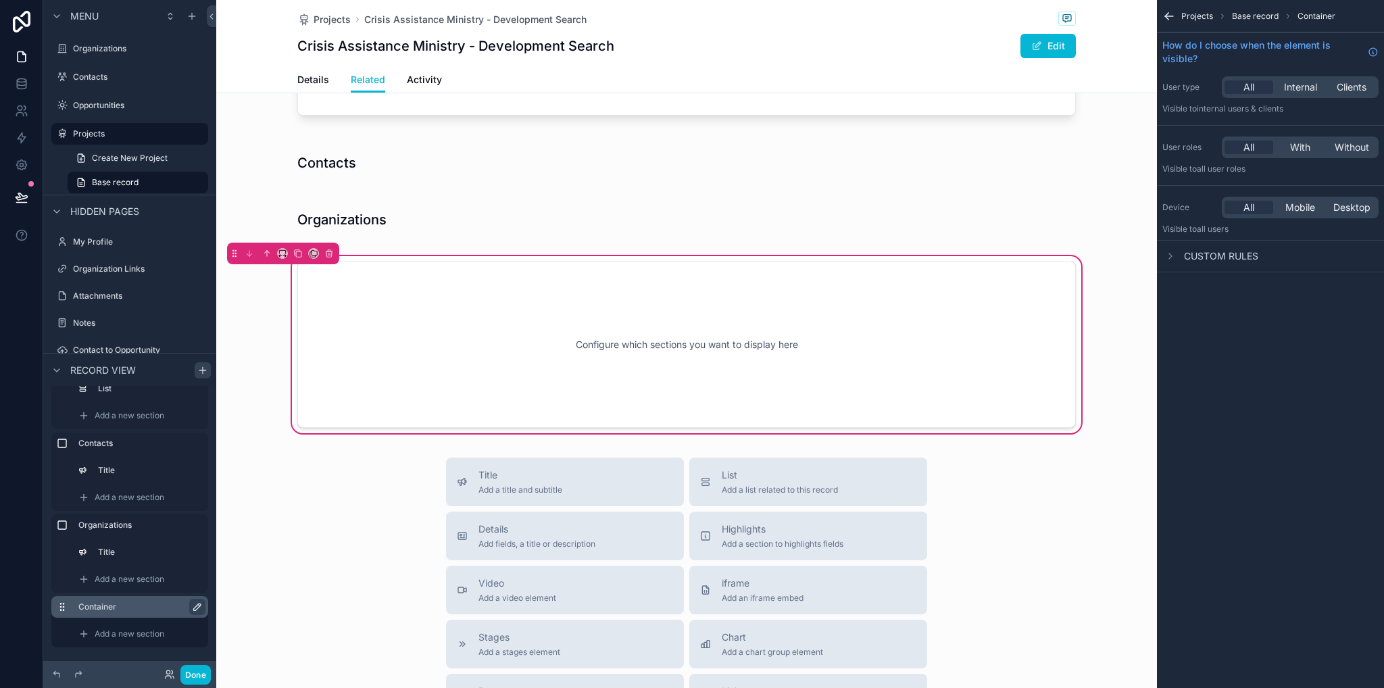
click at [194, 606] on icon "scrollable content" at bounding box center [197, 607] width 11 height 11
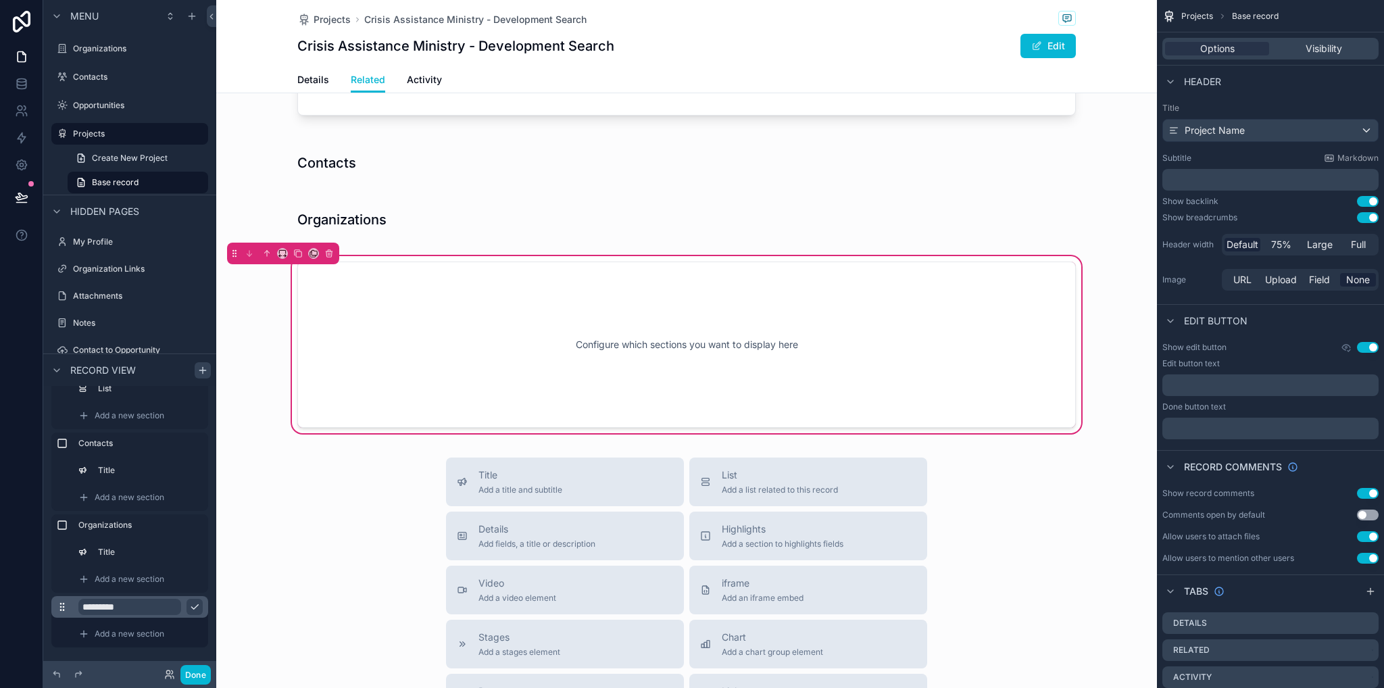
click at [143, 609] on input "*********" at bounding box center [129, 607] width 103 height 16
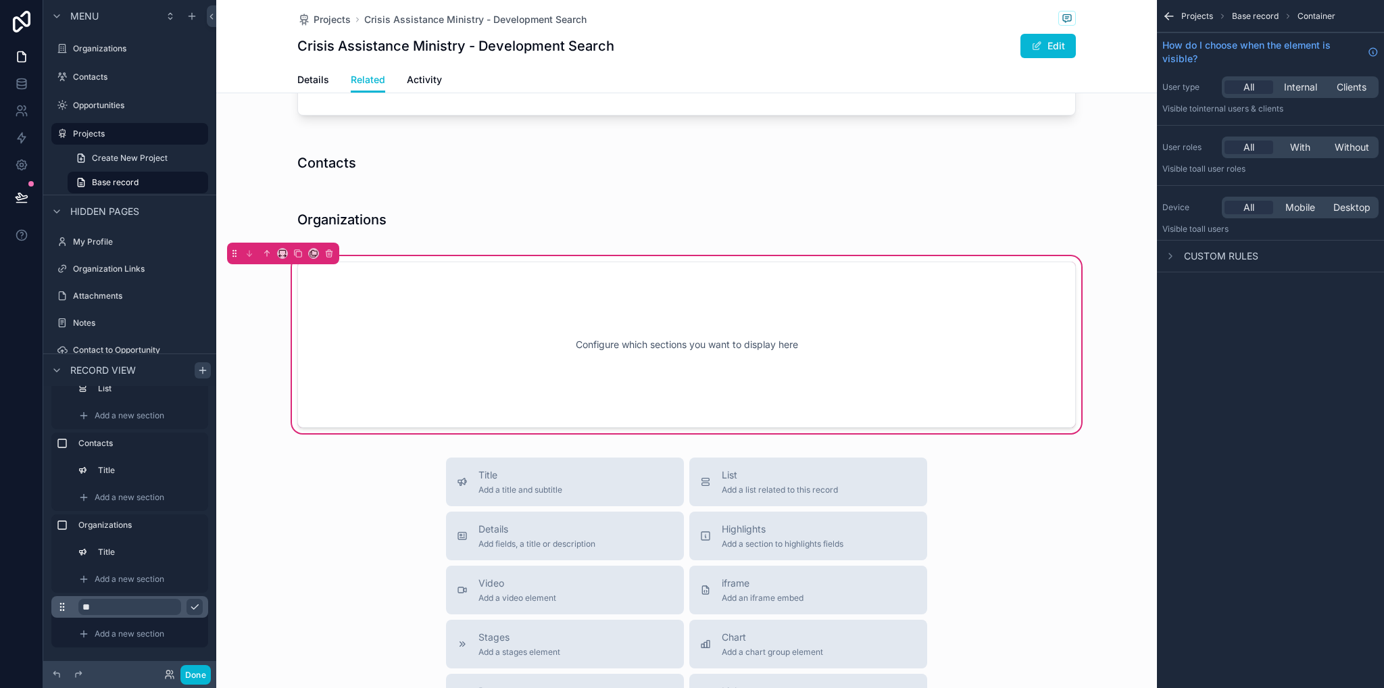
type input "*"
type input "**********"
click at [155, 635] on span "Add a new section" at bounding box center [130, 634] width 70 height 11
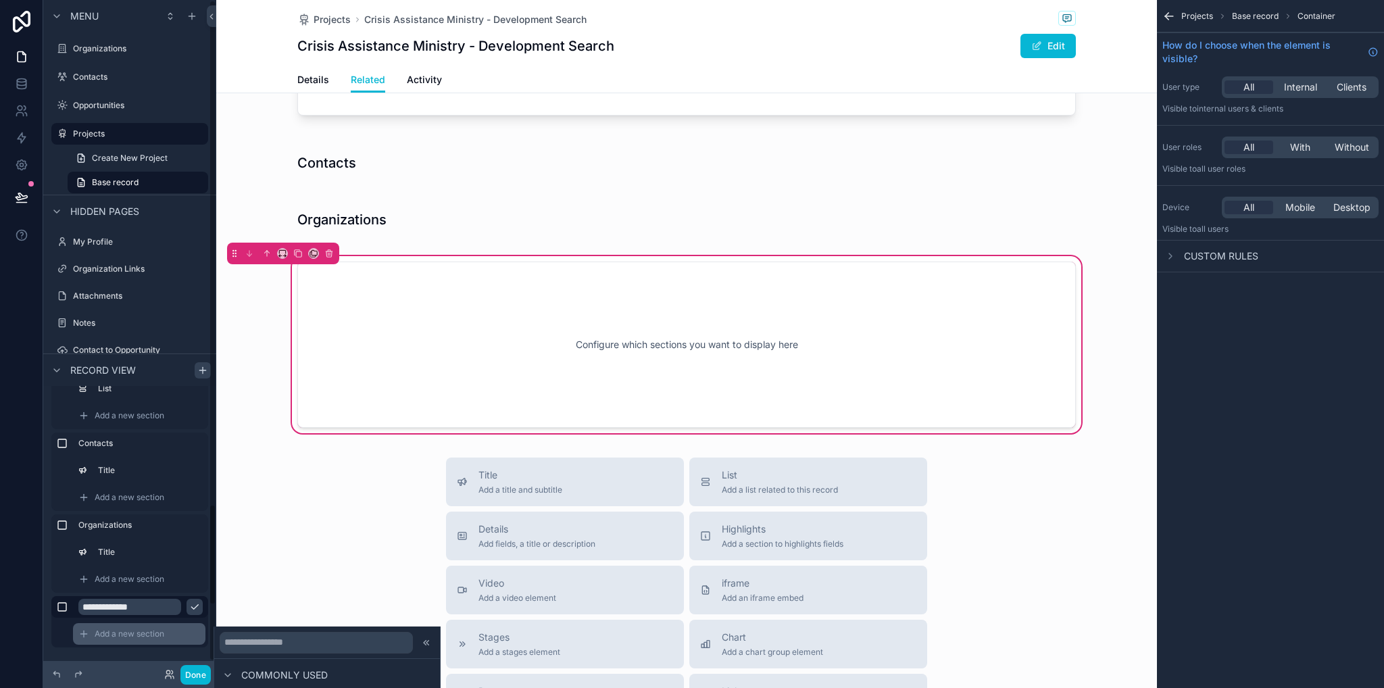
click at [183, 639] on div "Add a new section" at bounding box center [139, 634] width 132 height 22
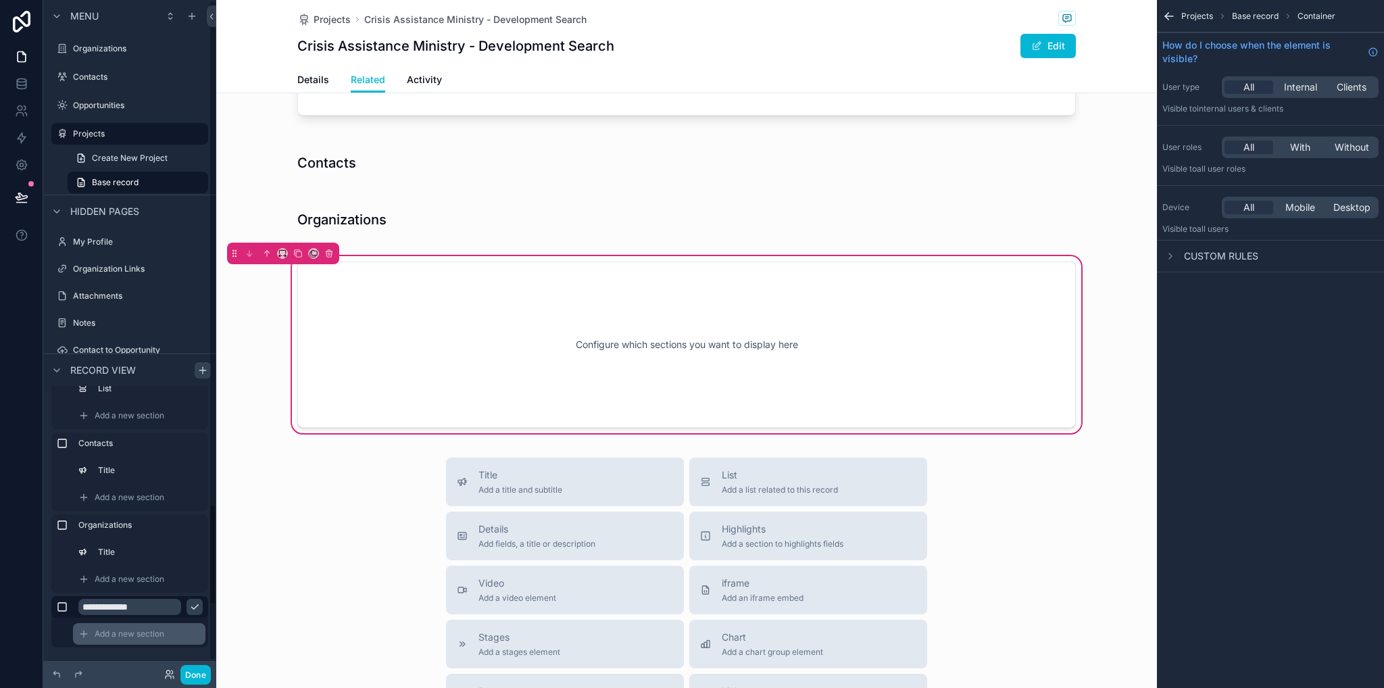
click at [182, 639] on div "Add a new section" at bounding box center [139, 634] width 132 height 22
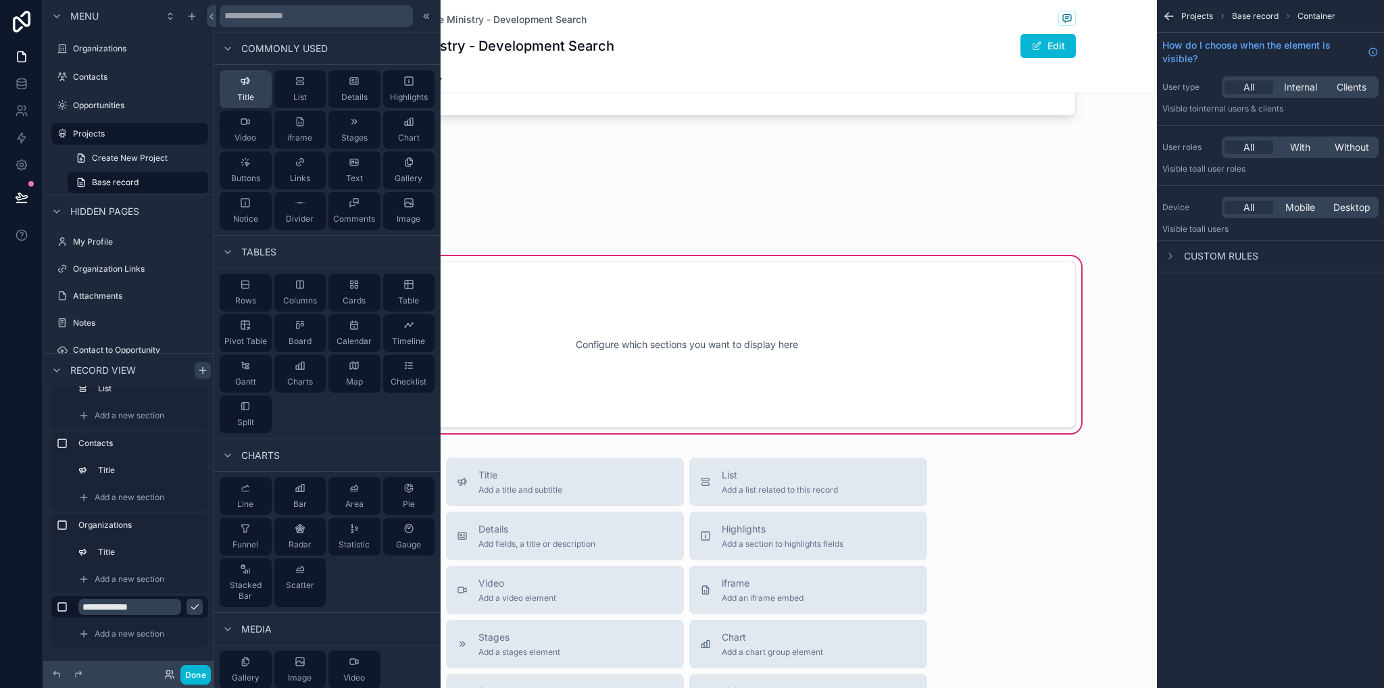
click at [241, 78] on icon at bounding box center [245, 81] width 11 height 11
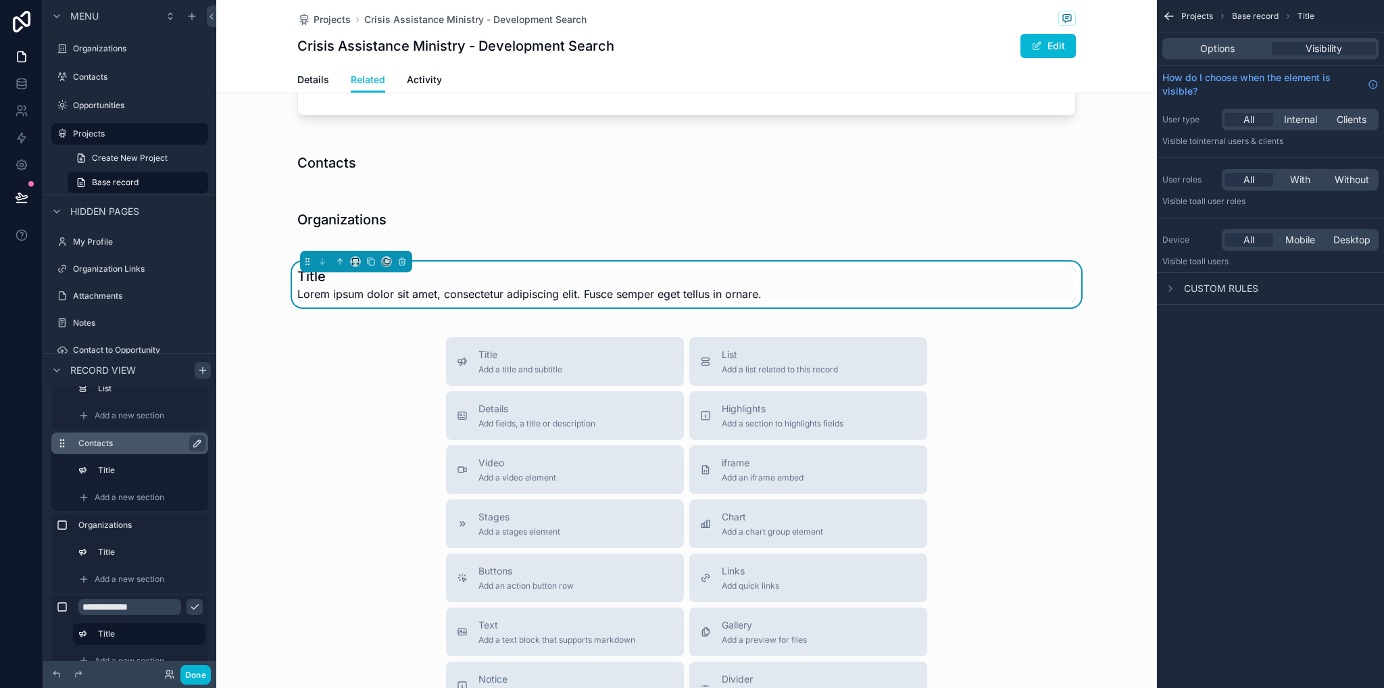
scroll to position [611, 0]
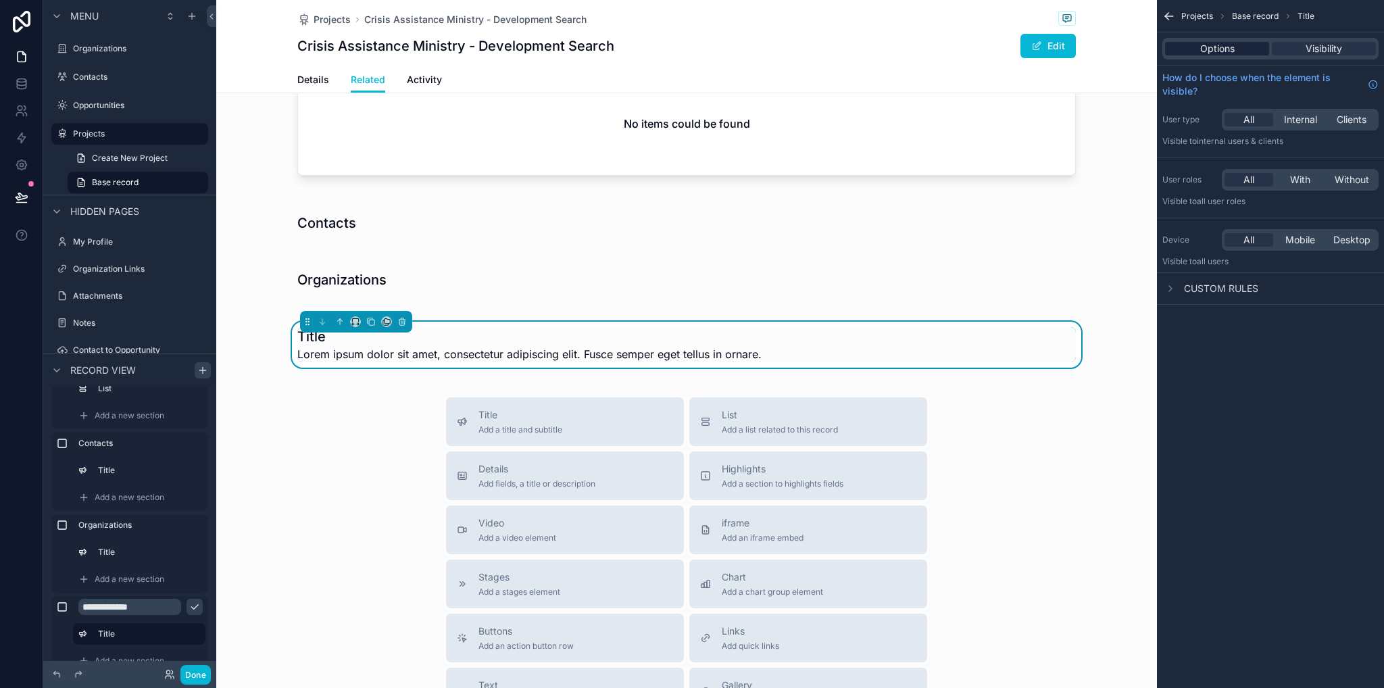
click at [1206, 48] on span "Options" at bounding box center [1217, 49] width 34 height 14
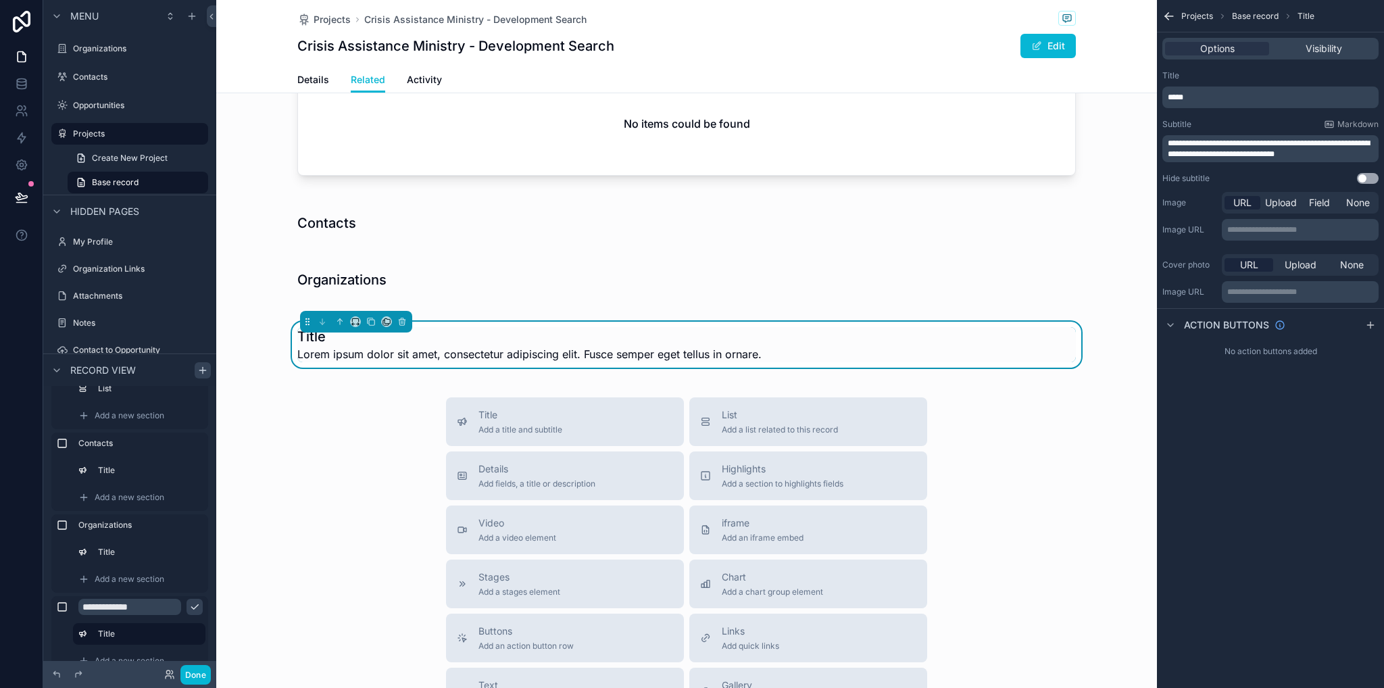
click at [1367, 178] on button "Use setting" at bounding box center [1368, 178] width 22 height 11
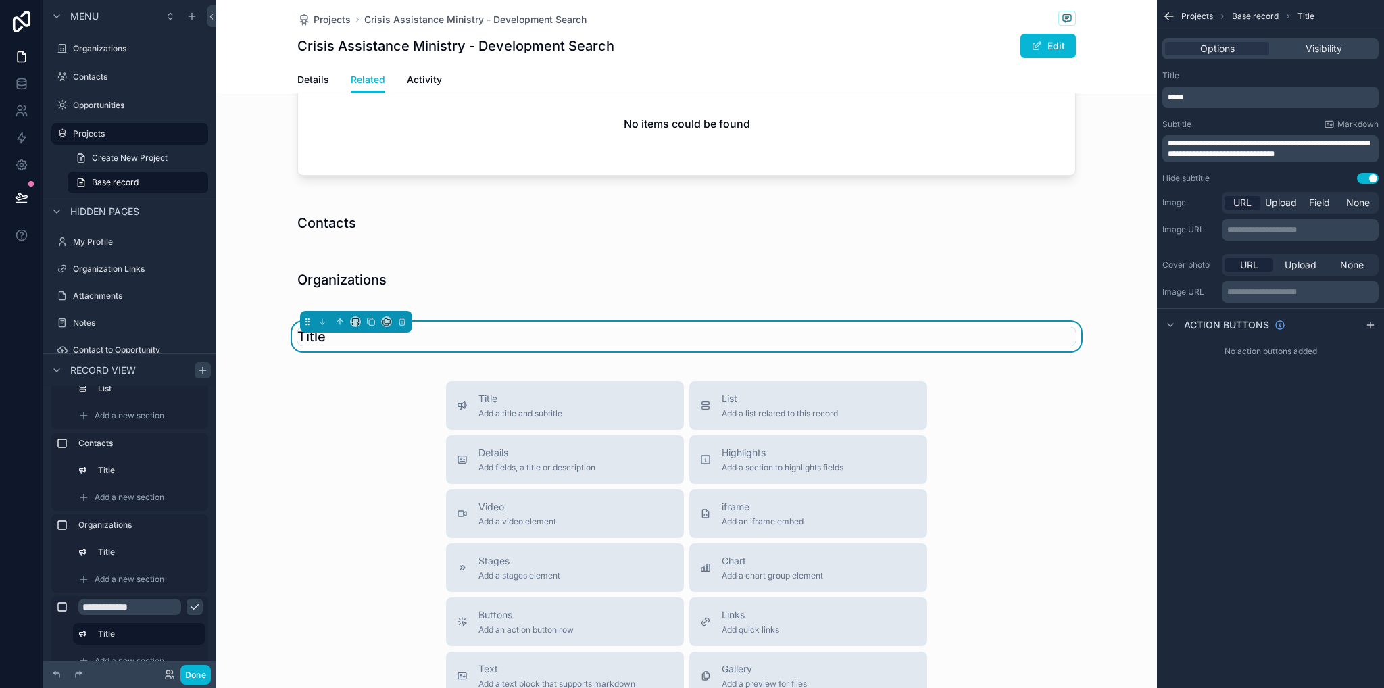
click at [1258, 101] on p "*****" at bounding box center [1272, 97] width 208 height 11
click at [1314, 495] on div "**********" at bounding box center [1270, 344] width 227 height 688
click at [199, 370] on icon "scrollable content" at bounding box center [202, 369] width 11 height 11
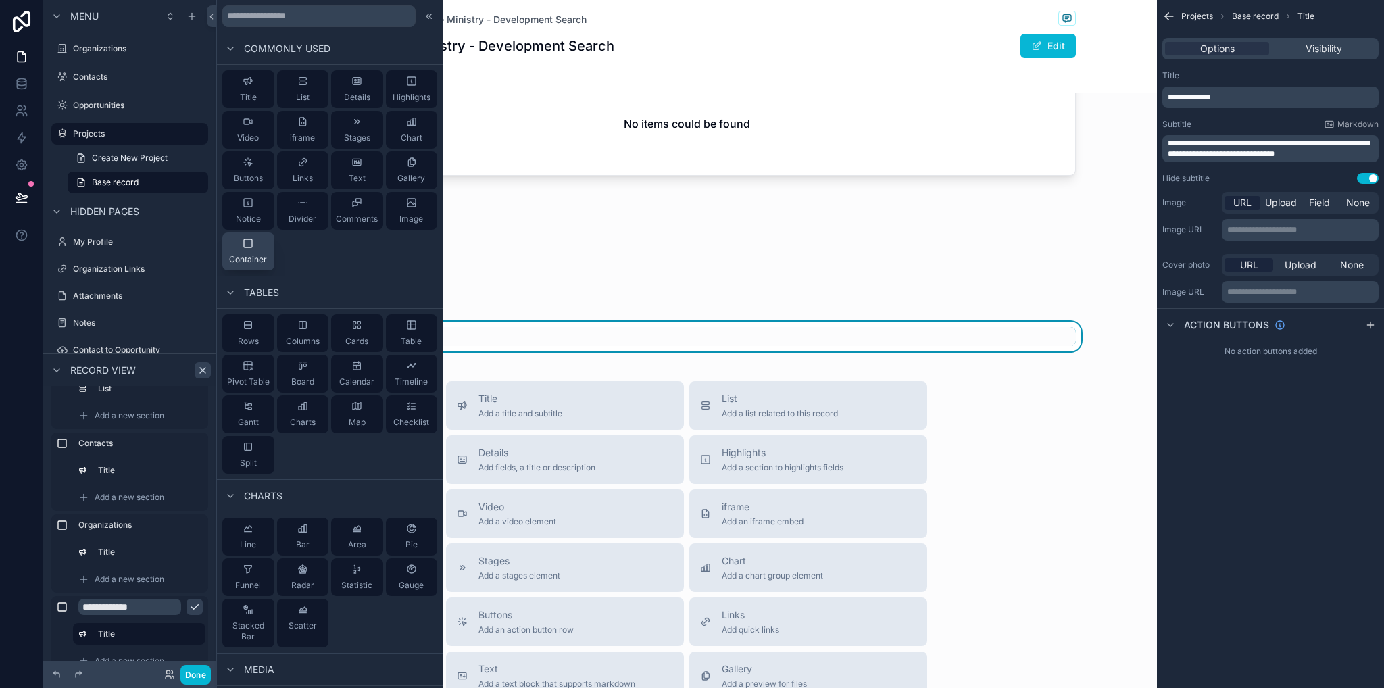
click at [246, 243] on icon at bounding box center [248, 243] width 11 height 11
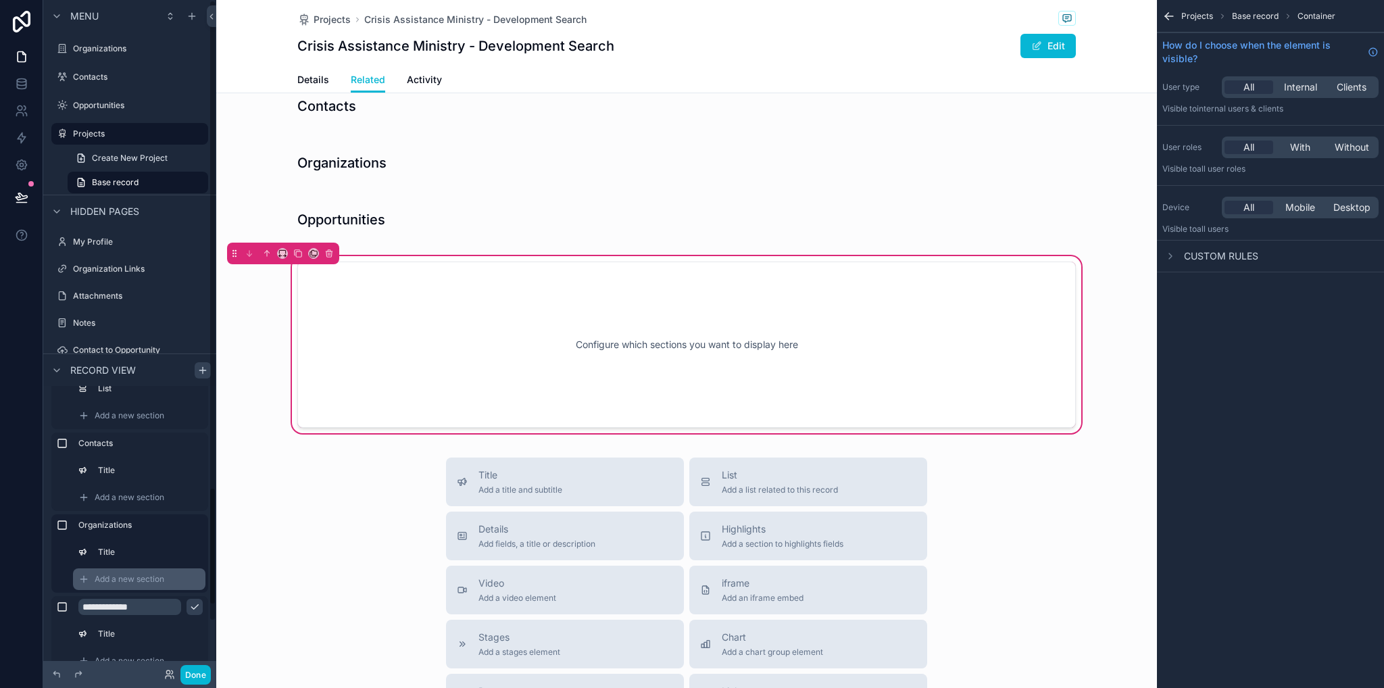
scroll to position [289, 0]
click at [195, 608] on icon "scrollable content" at bounding box center [197, 607] width 11 height 11
click at [153, 610] on input "*********" at bounding box center [129, 607] width 103 height 16
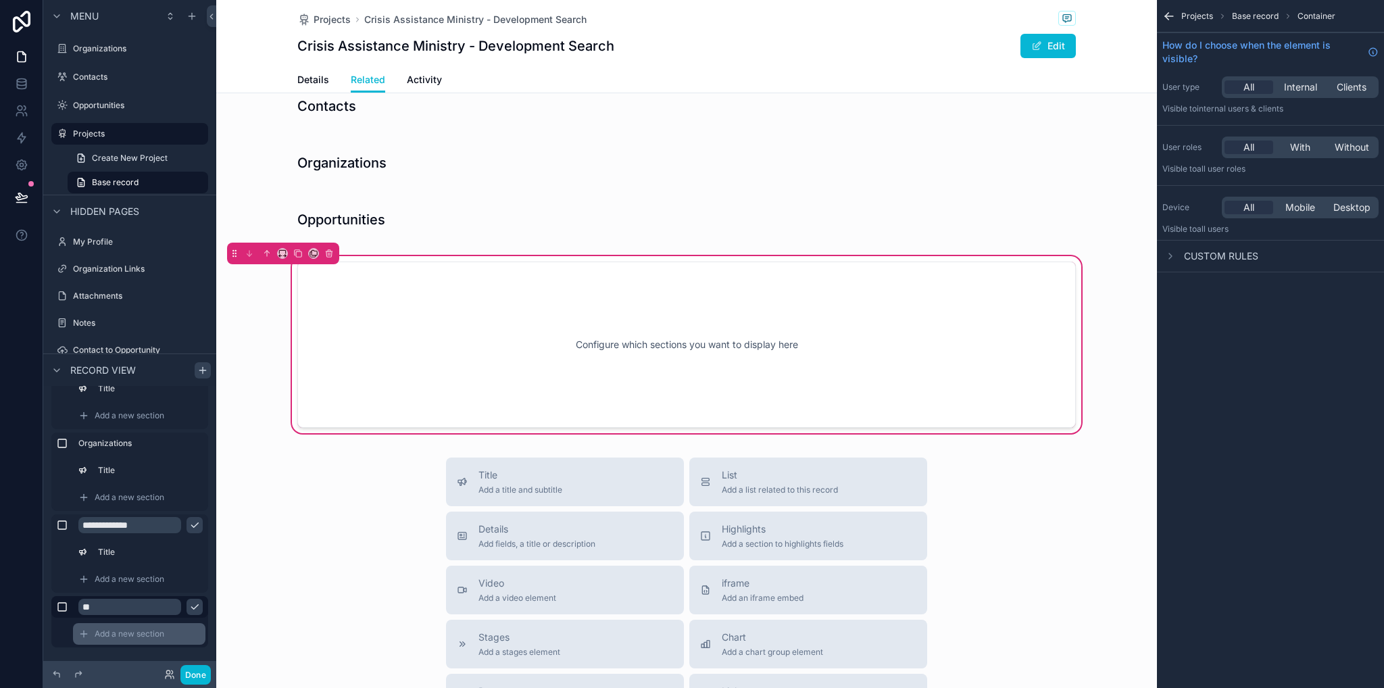
type input "*"
type input "********"
click at [114, 633] on span "Add a new section" at bounding box center [130, 634] width 70 height 11
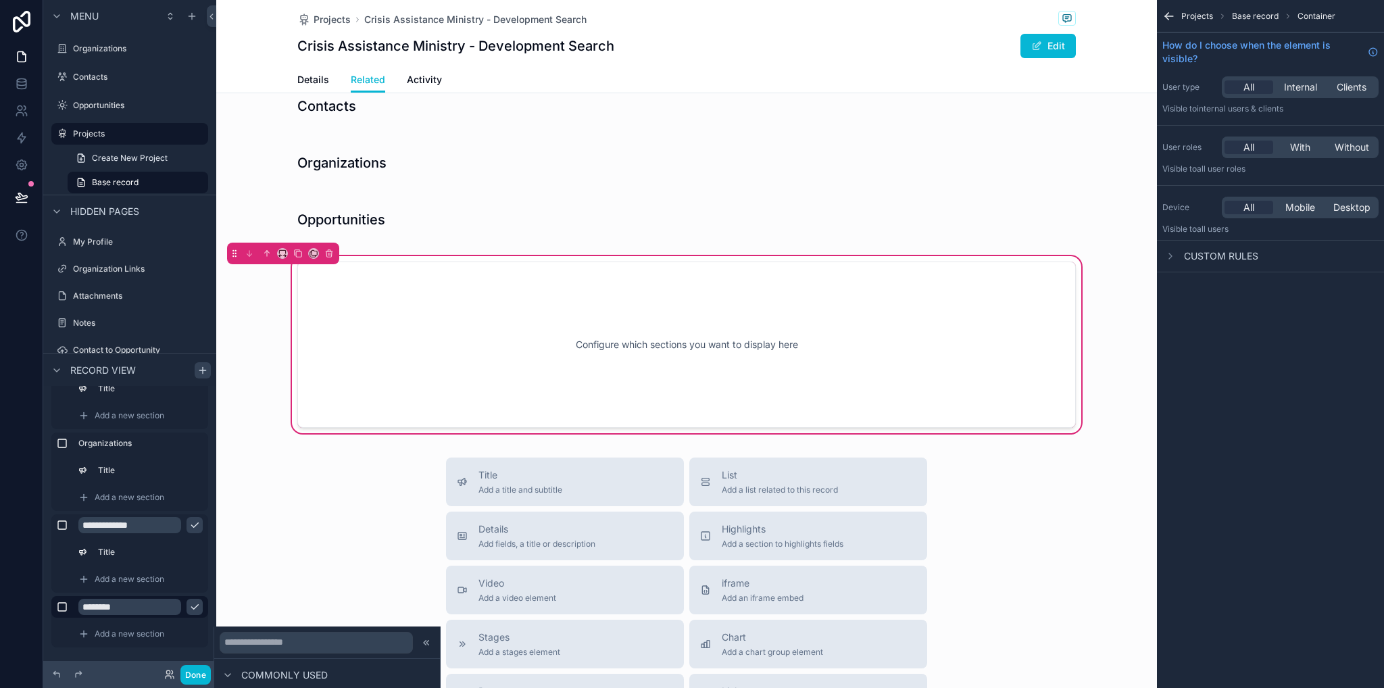
click at [198, 599] on button "scrollable content" at bounding box center [195, 607] width 16 height 16
click at [162, 632] on span "Add a new section" at bounding box center [130, 634] width 70 height 11
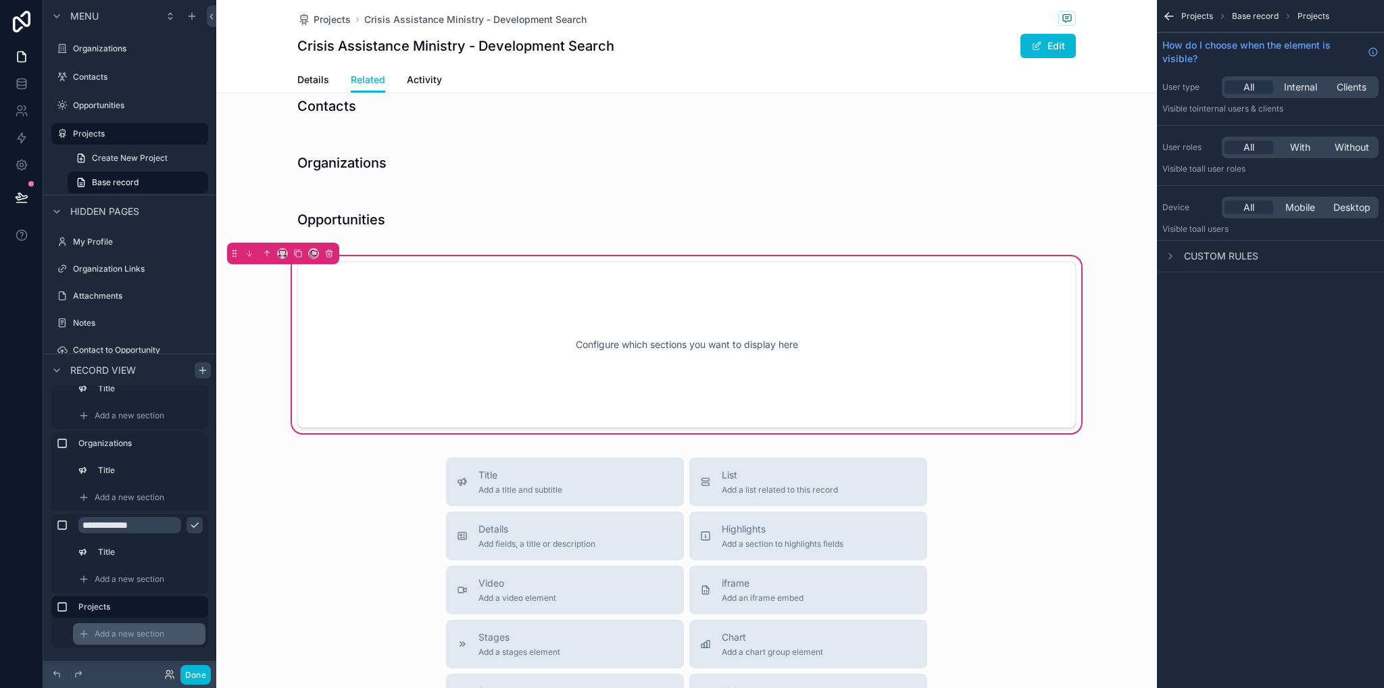
click at [160, 637] on span "Add a new section" at bounding box center [130, 634] width 70 height 11
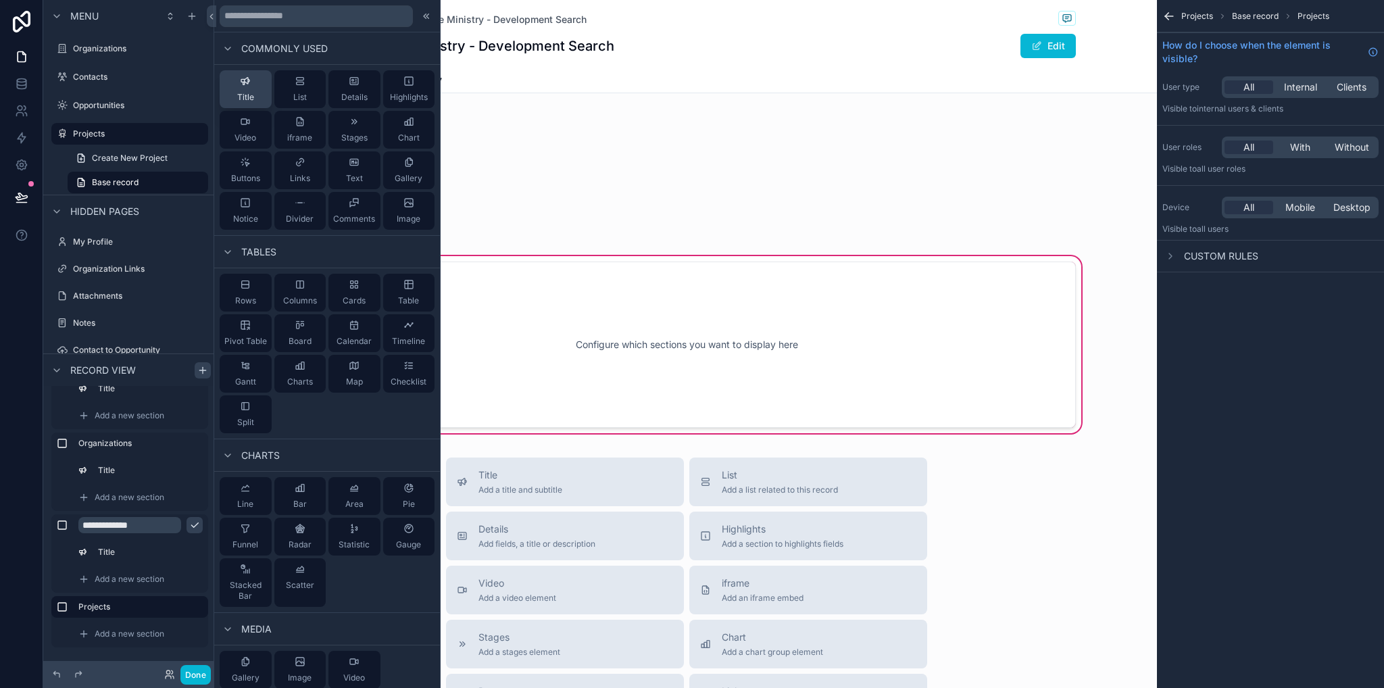
click at [239, 96] on span "Title" at bounding box center [245, 97] width 17 height 11
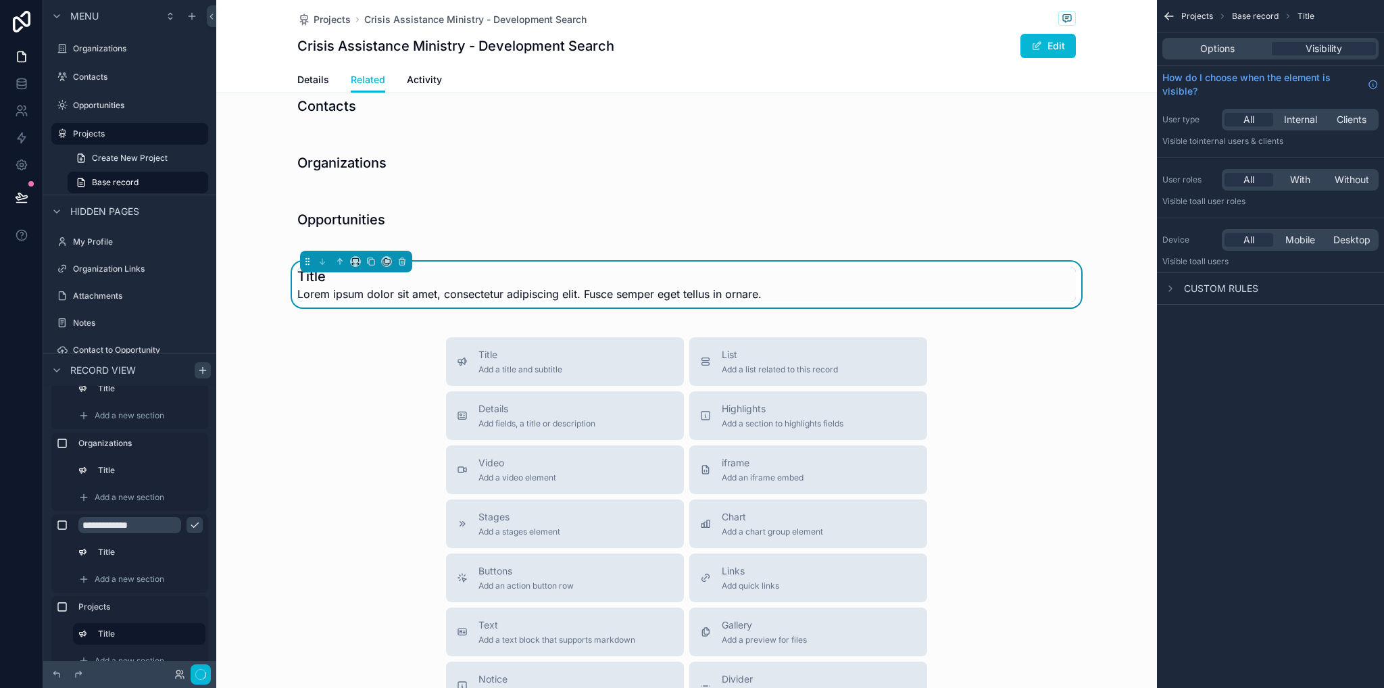
scroll to position [668, 0]
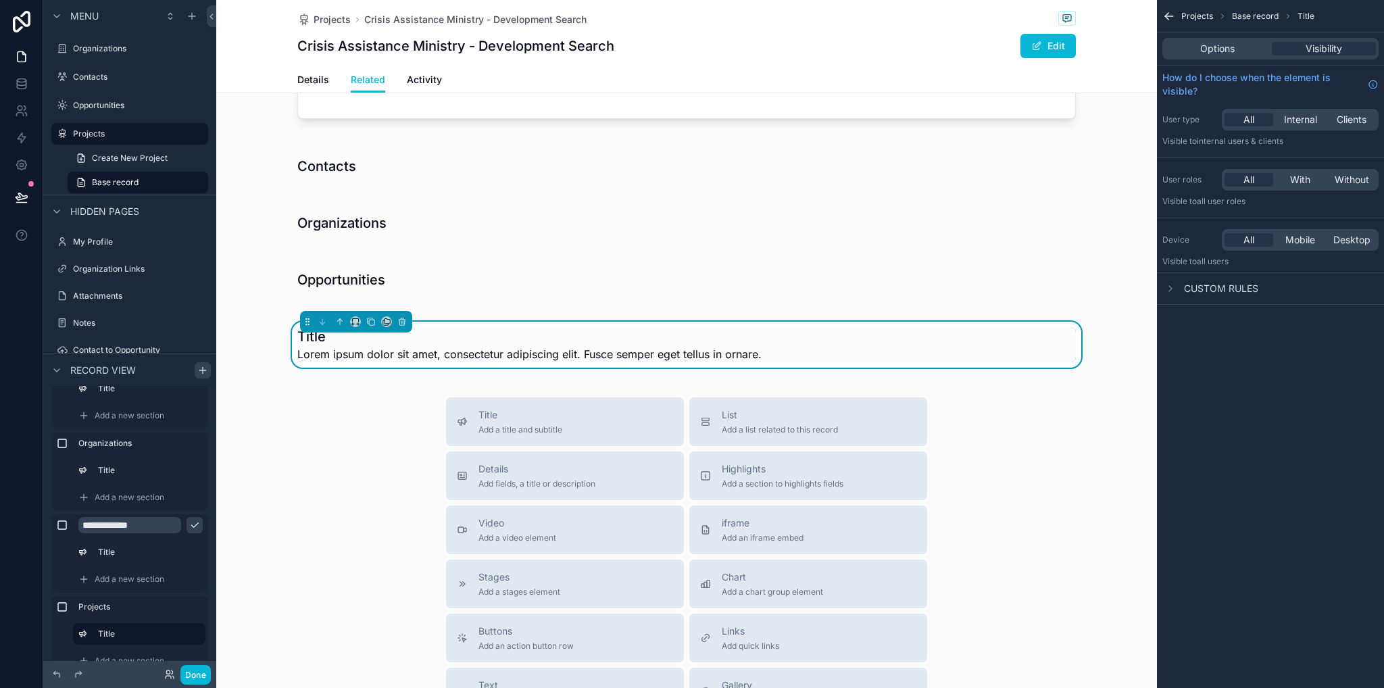
click at [1230, 42] on span "Options" at bounding box center [1217, 49] width 34 height 14
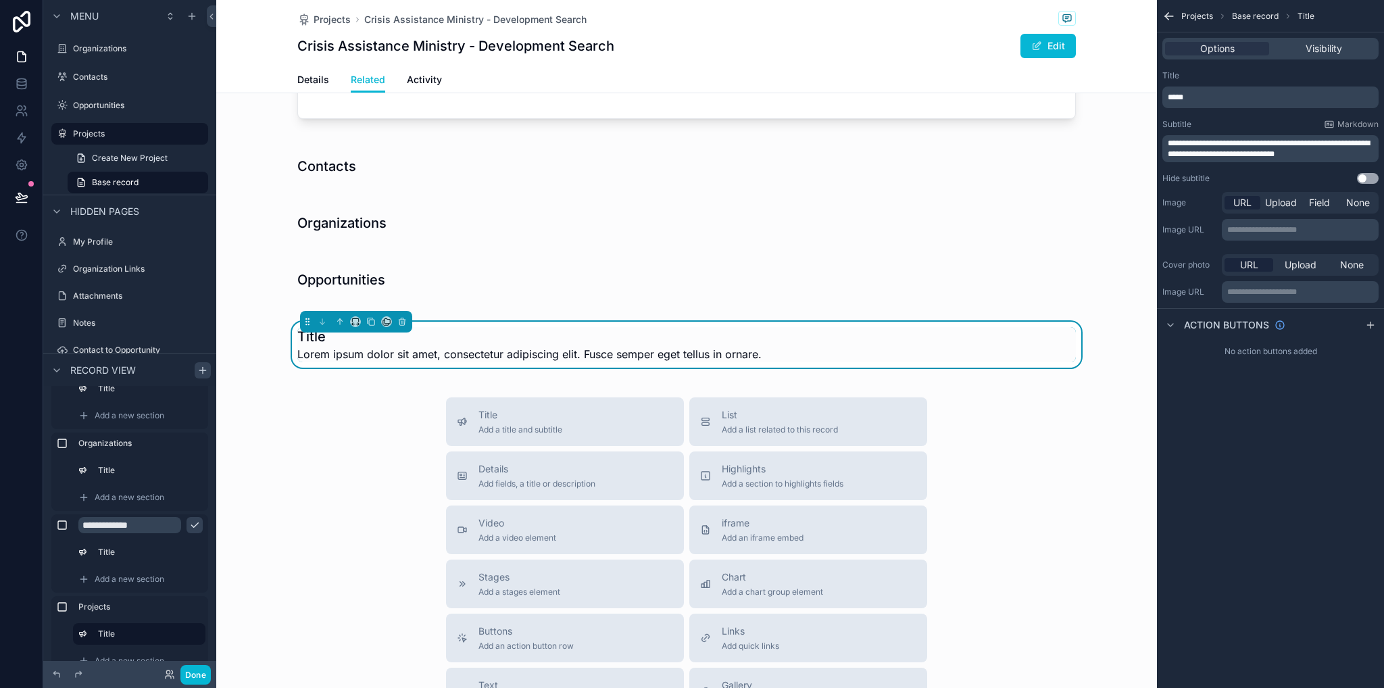
click at [1367, 180] on button "Use setting" at bounding box center [1368, 178] width 22 height 11
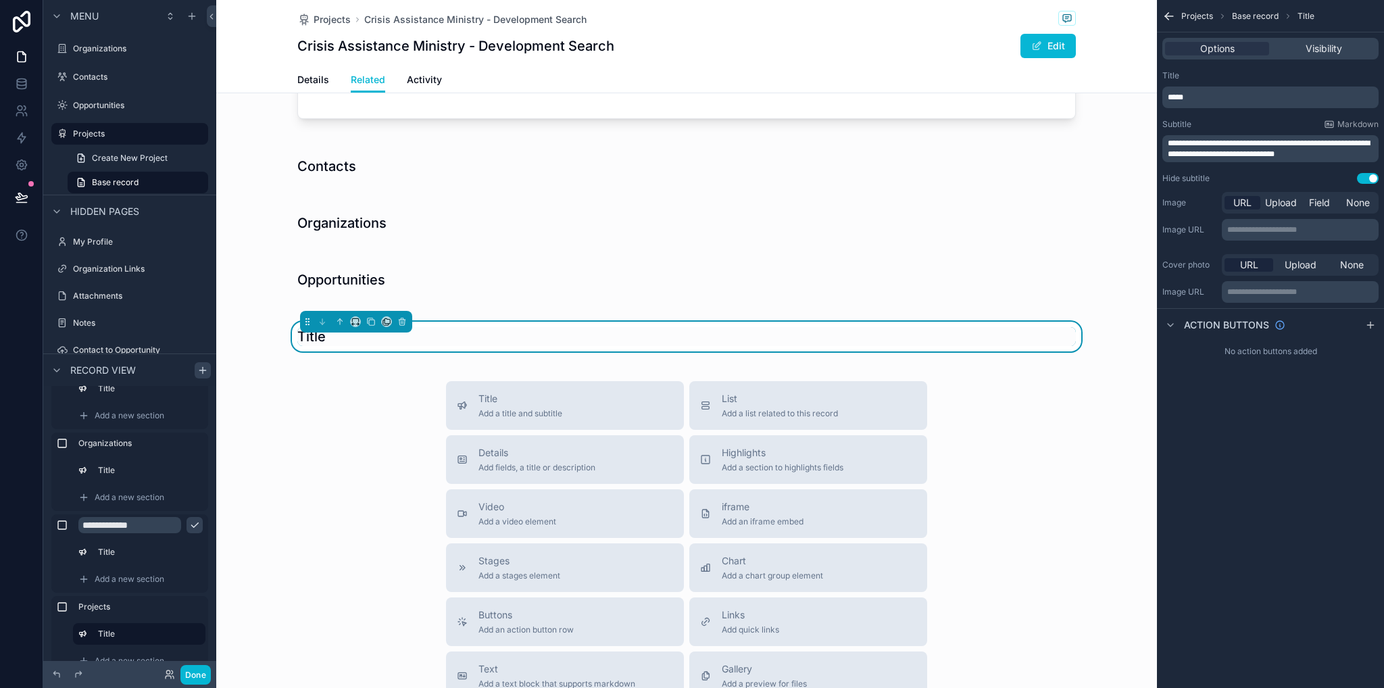
click at [1284, 103] on div "*****" at bounding box center [1271, 98] width 216 height 22
drag, startPoint x: 1317, startPoint y: 82, endPoint x: 1317, endPoint y: 95, distance: 12.8
click at [1317, 86] on div "Title *****" at bounding box center [1271, 89] width 216 height 38
click at [1317, 97] on p "*****" at bounding box center [1272, 97] width 208 height 11
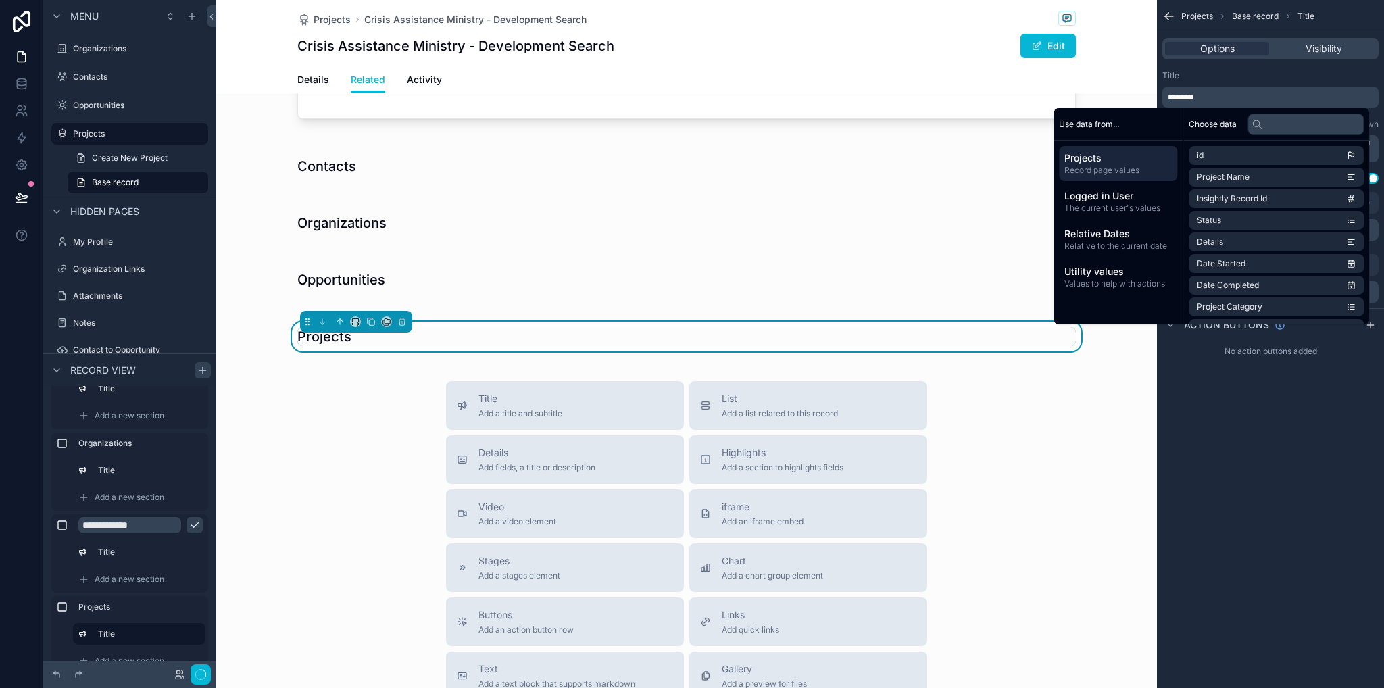
click at [1293, 408] on div "**********" at bounding box center [1270, 344] width 227 height 688
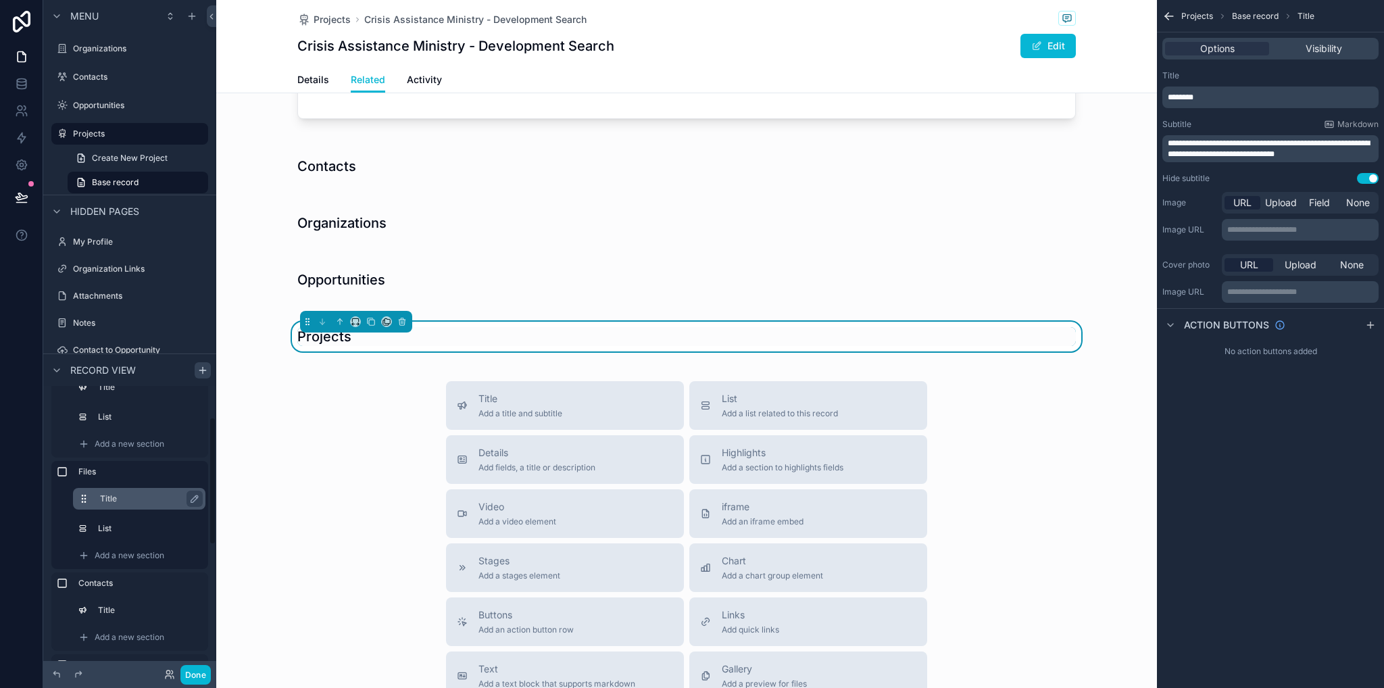
scroll to position [135, 0]
click at [132, 567] on span "Add a new section" at bounding box center [130, 569] width 70 height 11
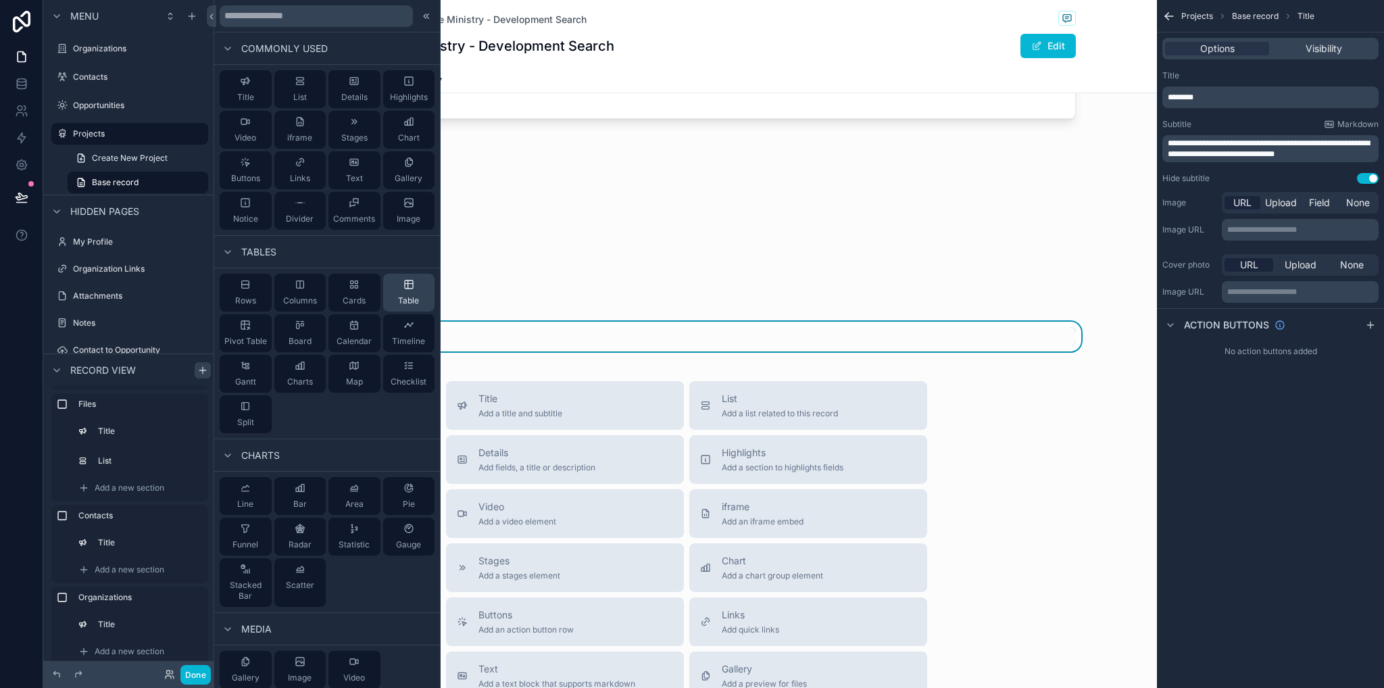
click at [405, 284] on icon at bounding box center [409, 284] width 11 height 11
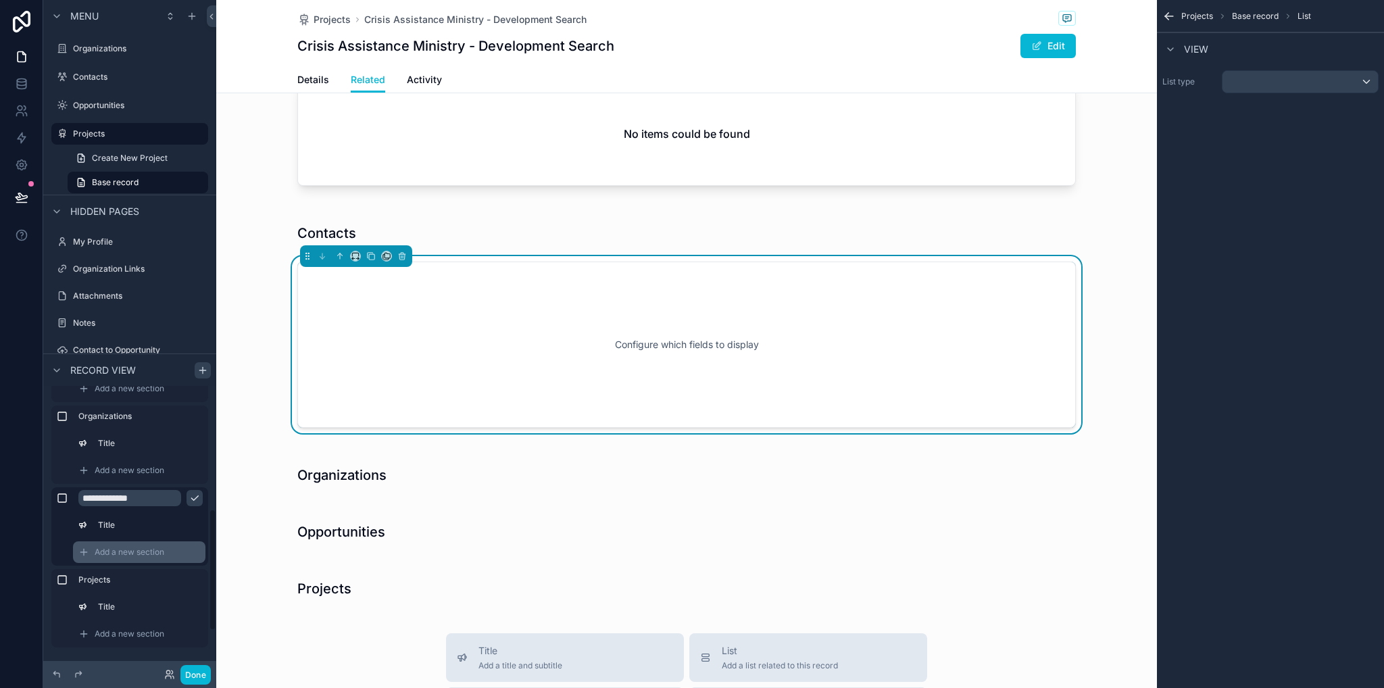
scroll to position [278, 0]
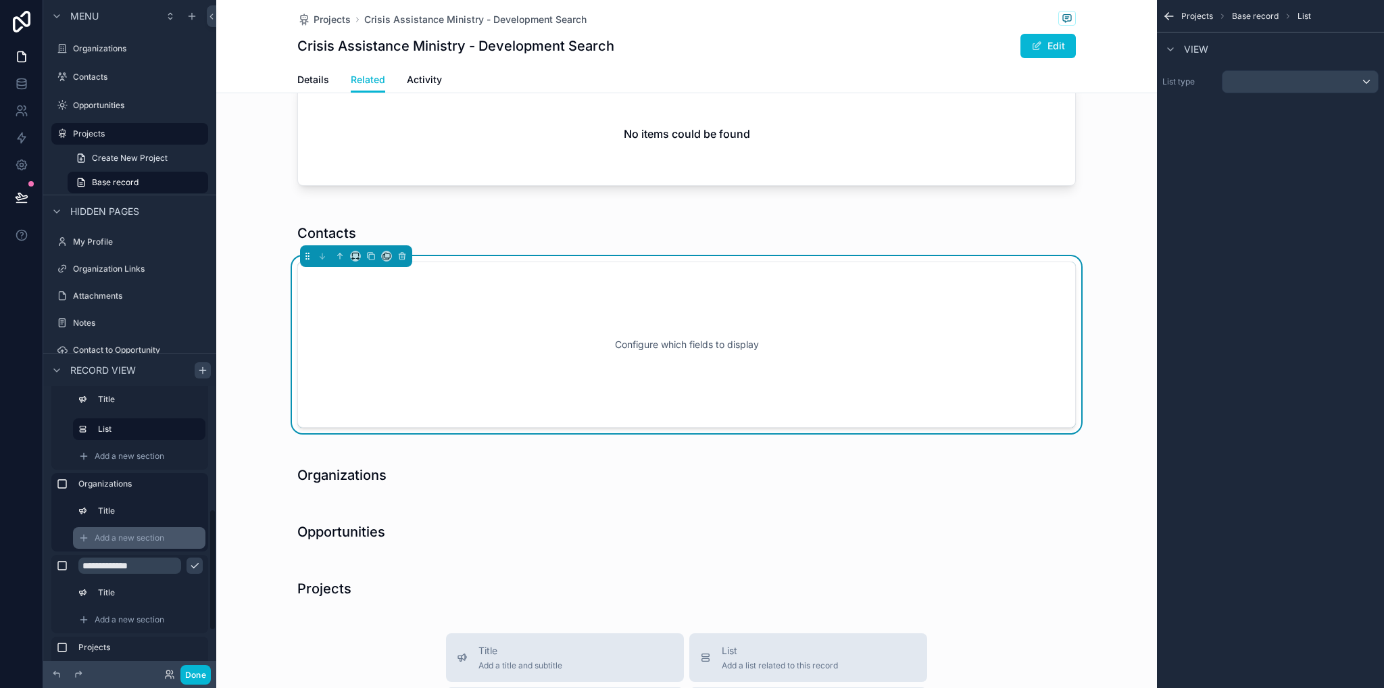
click at [135, 538] on span "Add a new section" at bounding box center [130, 538] width 70 height 11
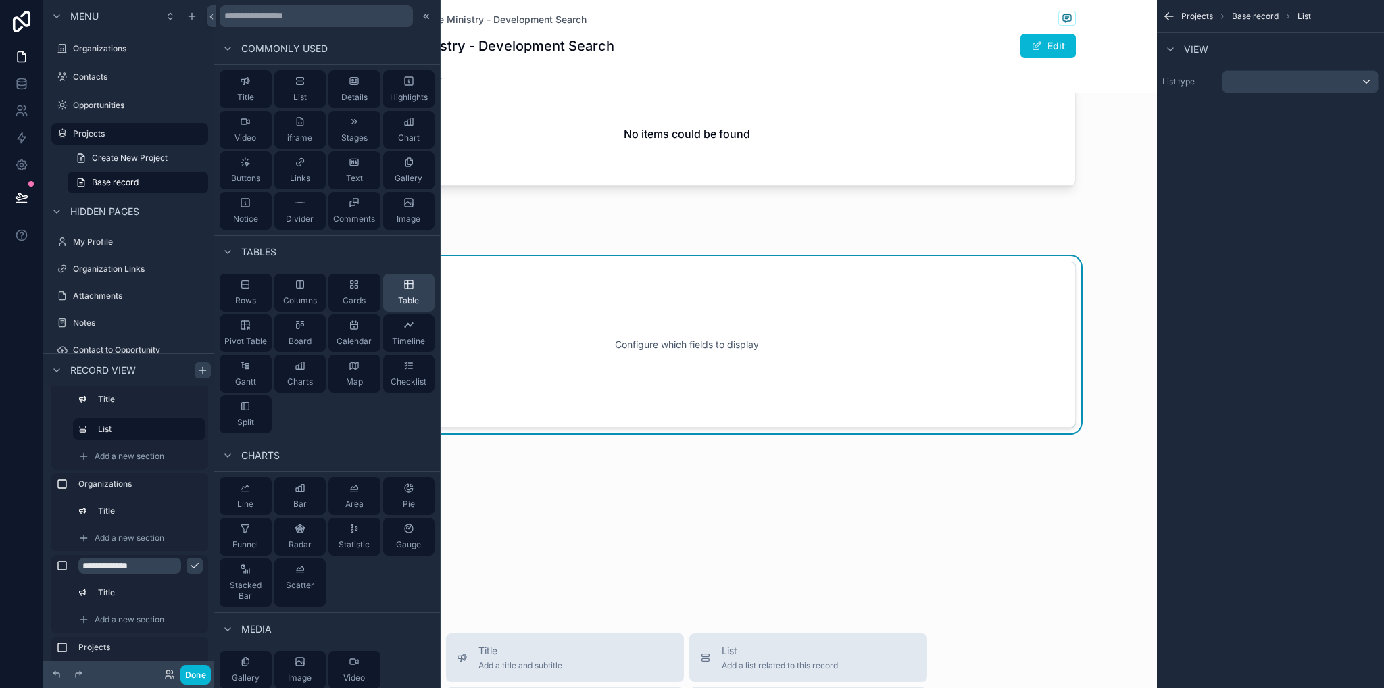
click at [404, 279] on icon at bounding box center [409, 284] width 11 height 11
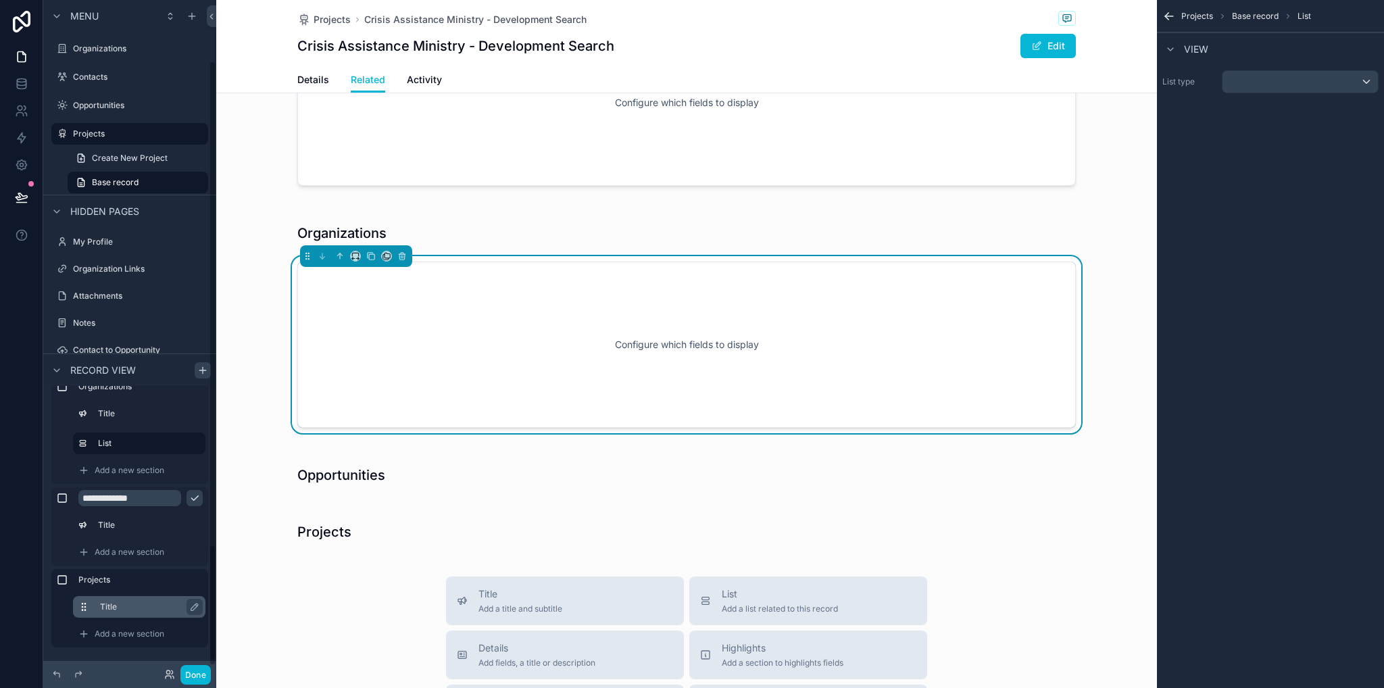
scroll to position [68, 0]
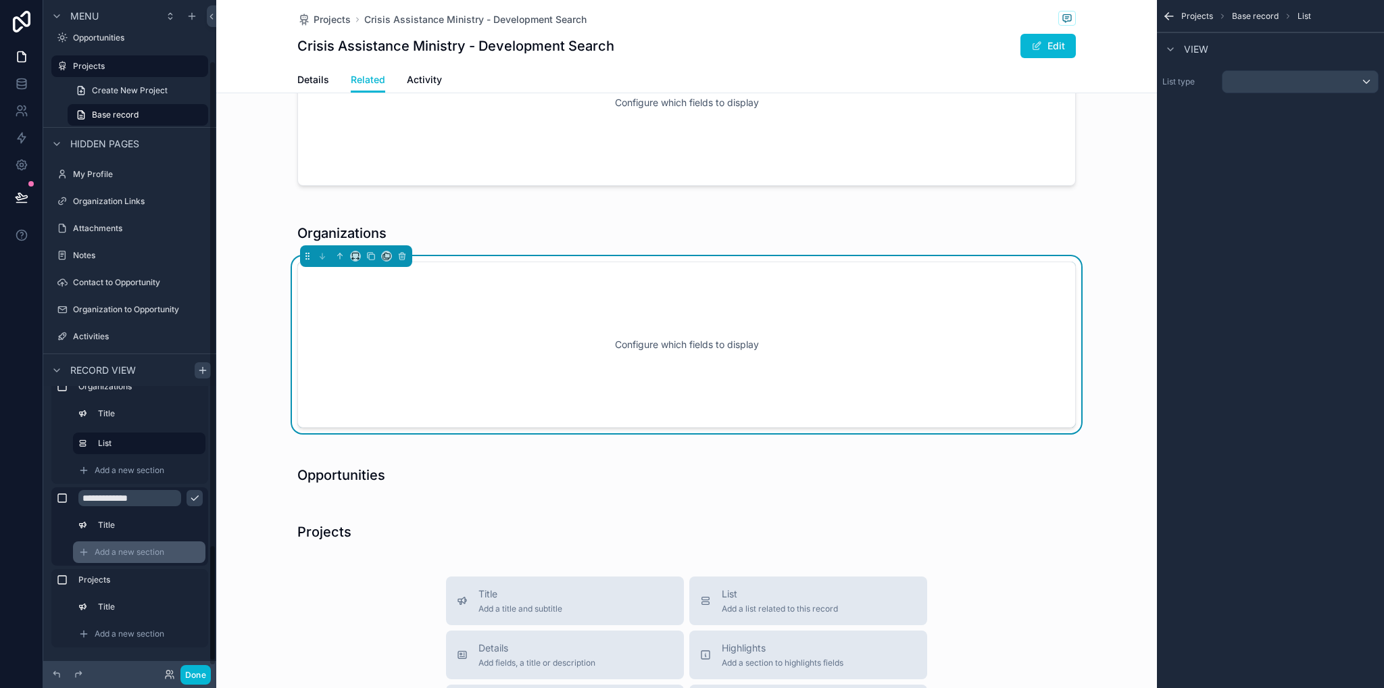
click at [118, 550] on span "Add a new section" at bounding box center [130, 552] width 70 height 11
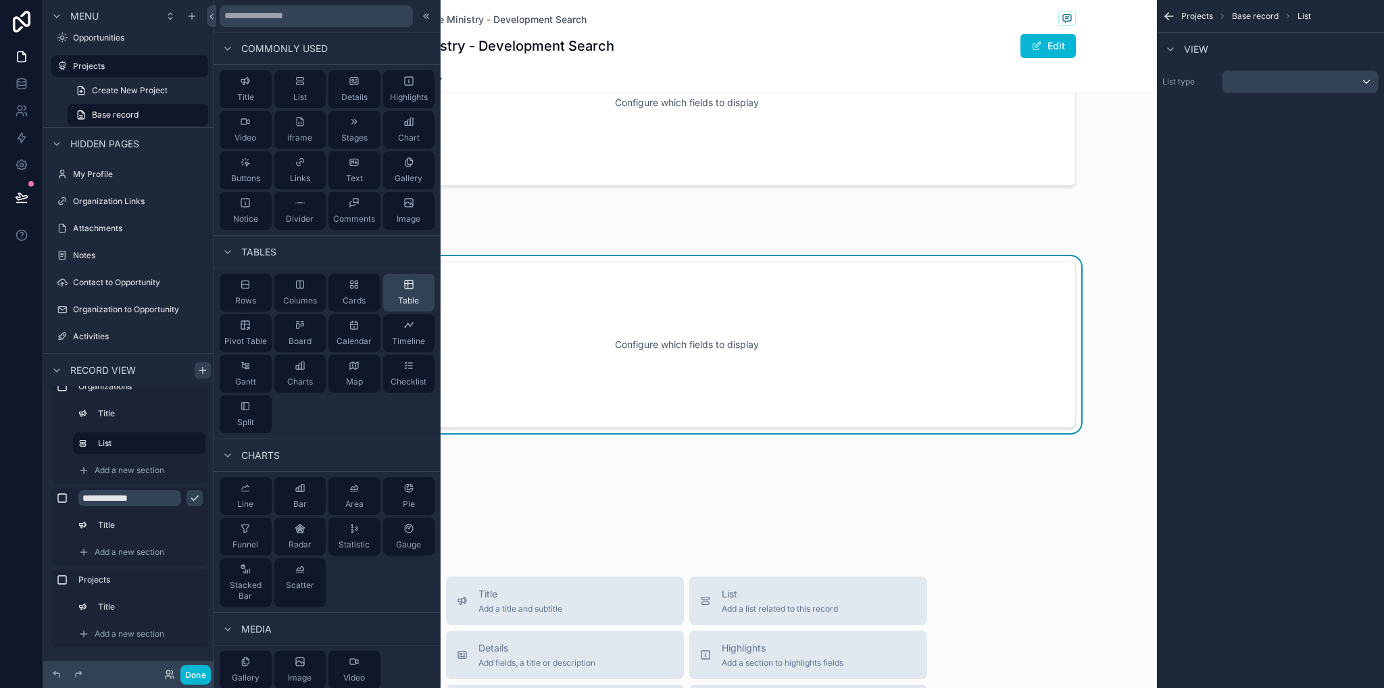
click at [408, 292] on div "Table" at bounding box center [409, 293] width 52 height 38
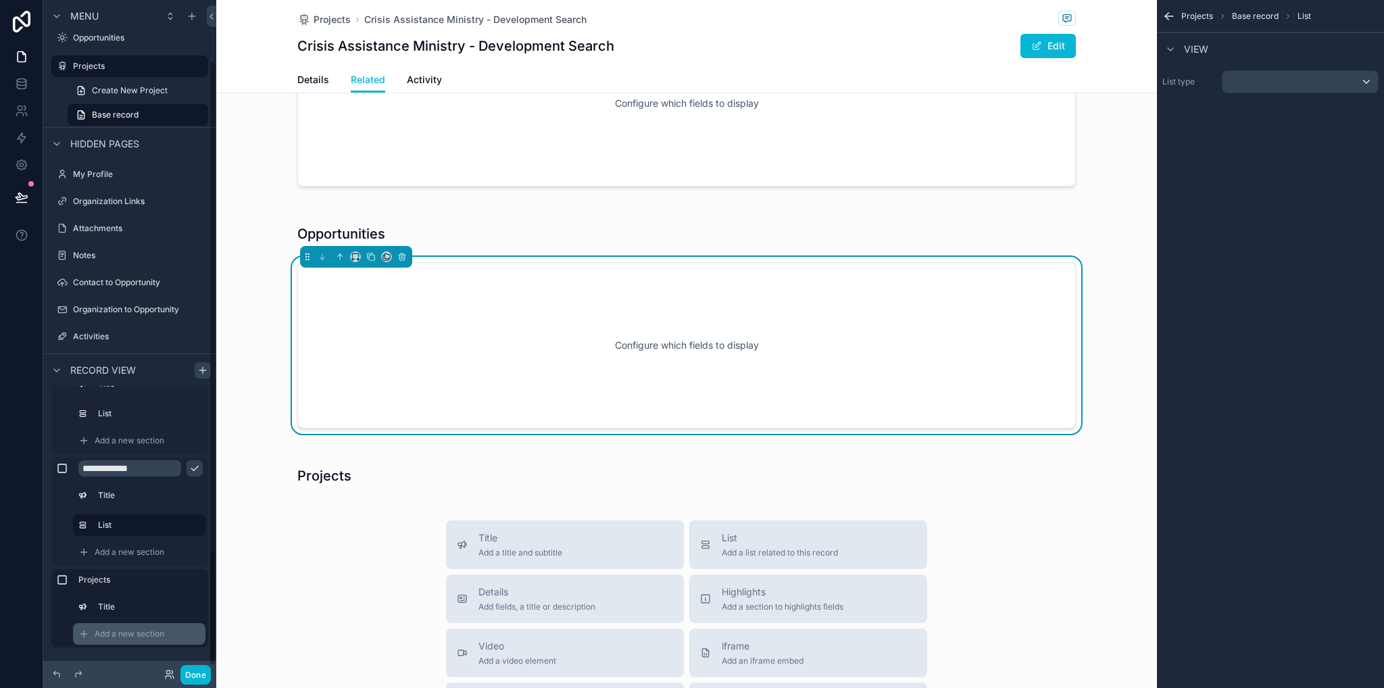
click at [122, 631] on span "Add a new section" at bounding box center [130, 634] width 70 height 11
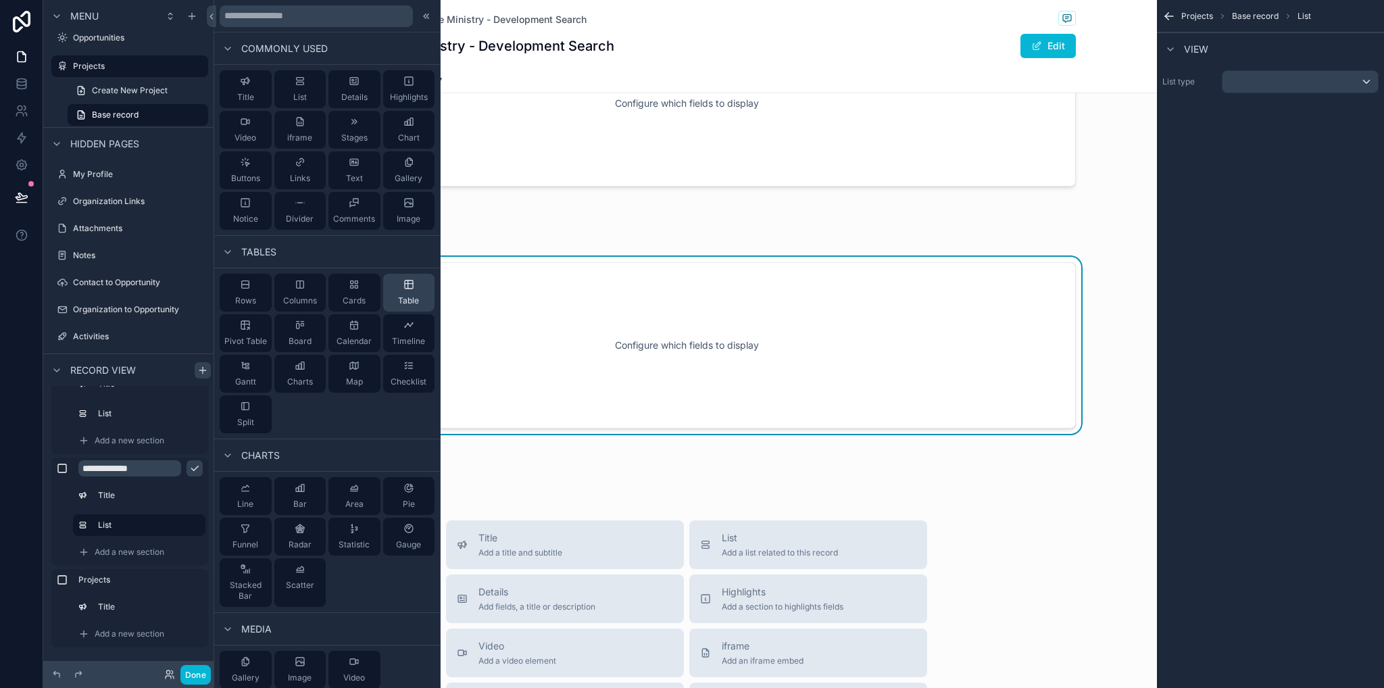
click at [398, 297] on span "Table" at bounding box center [408, 300] width 21 height 11
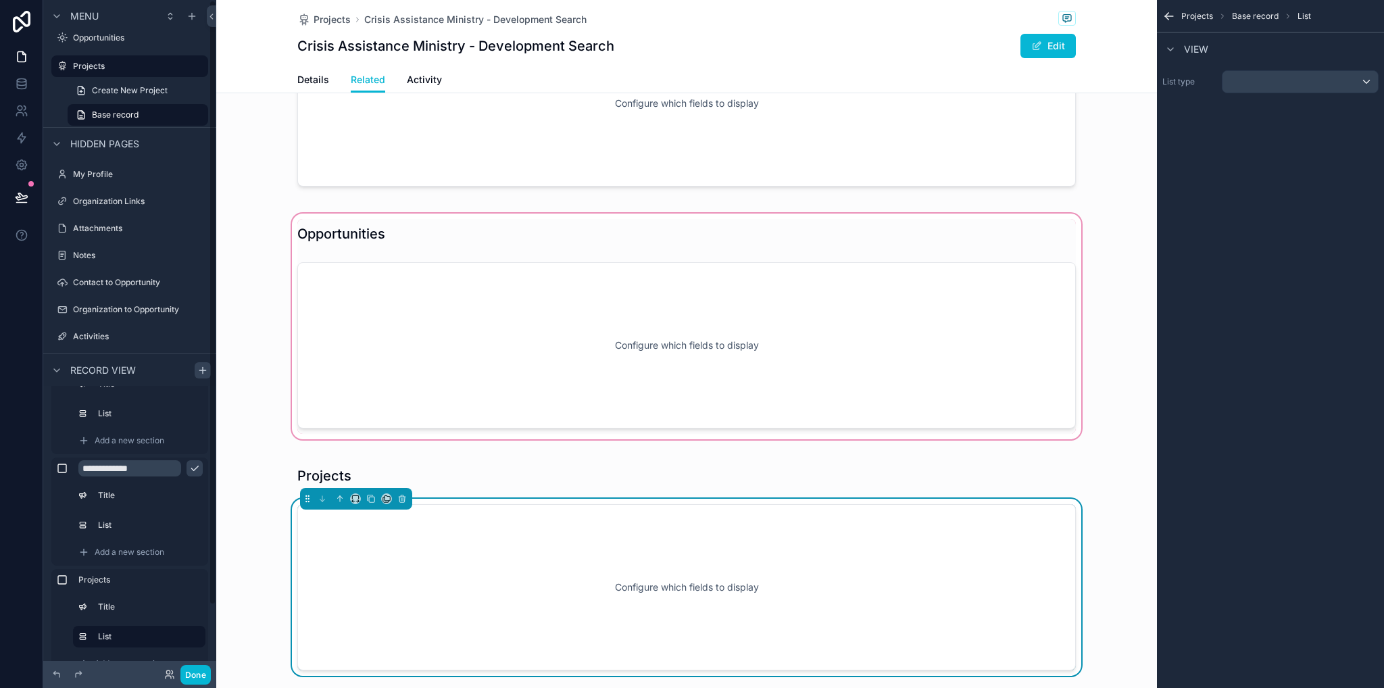
scroll to position [0, 0]
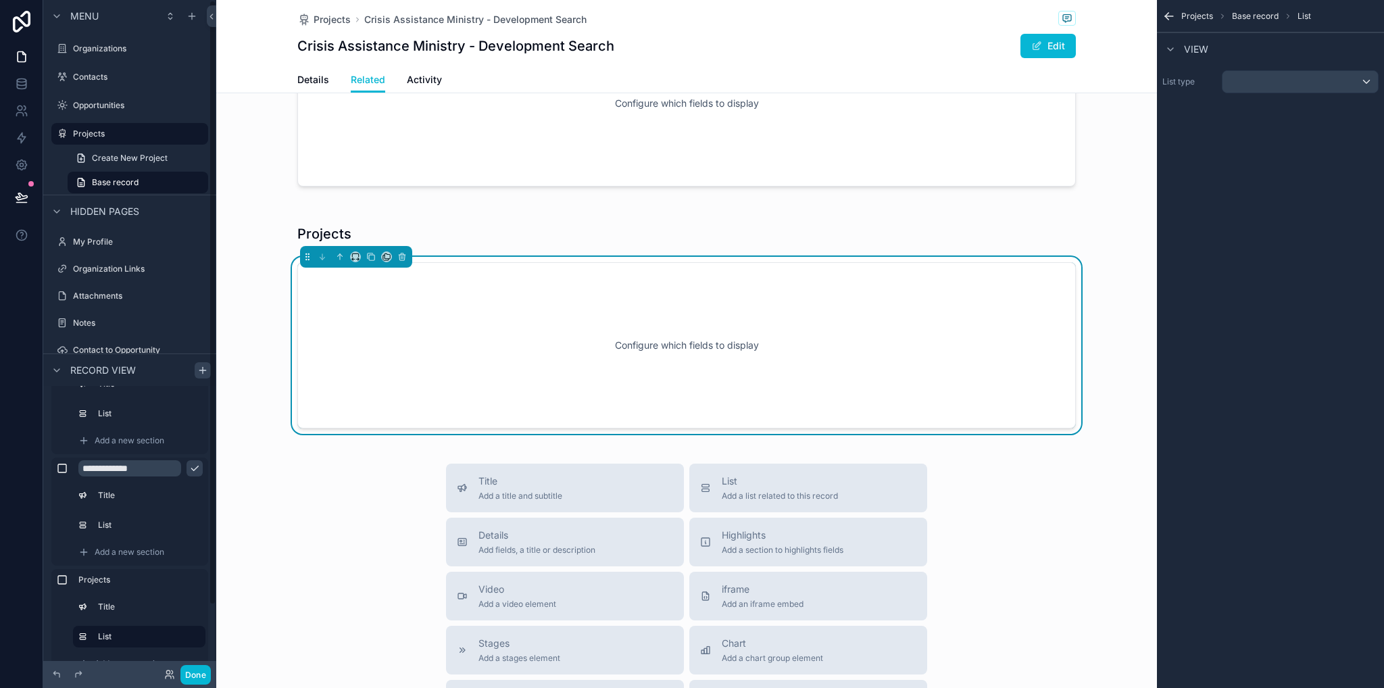
click at [1122, 433] on div "Projects Configure which fields to display" at bounding box center [686, 326] width 941 height 231
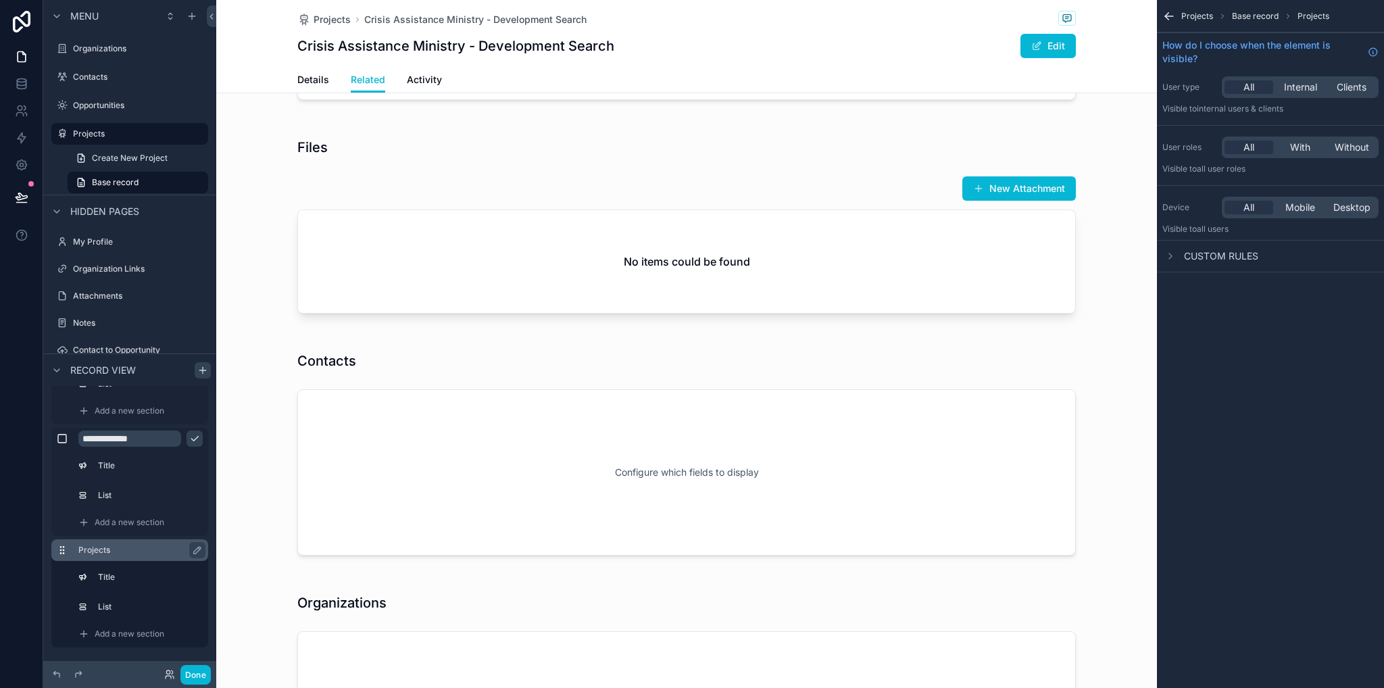
click at [63, 550] on icon "scrollable content" at bounding box center [63, 550] width 1 height 1
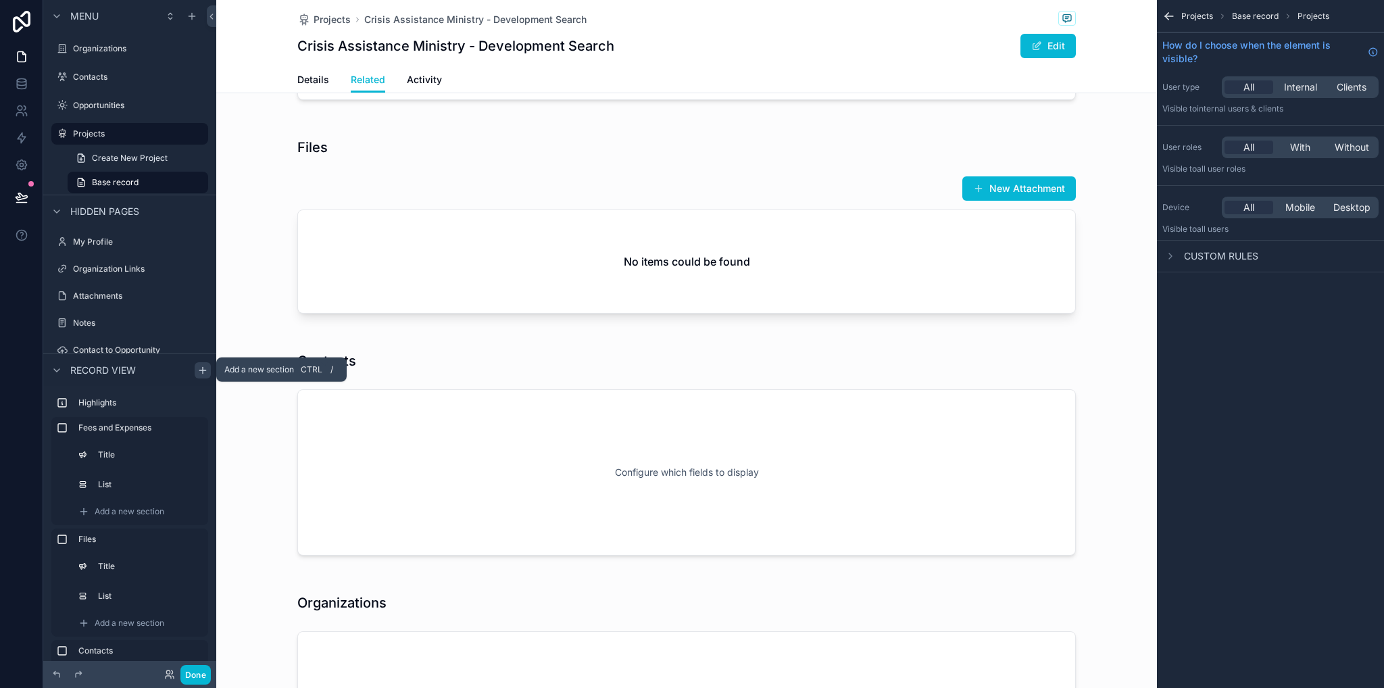
click at [202, 370] on icon "scrollable content" at bounding box center [202, 370] width 6 height 0
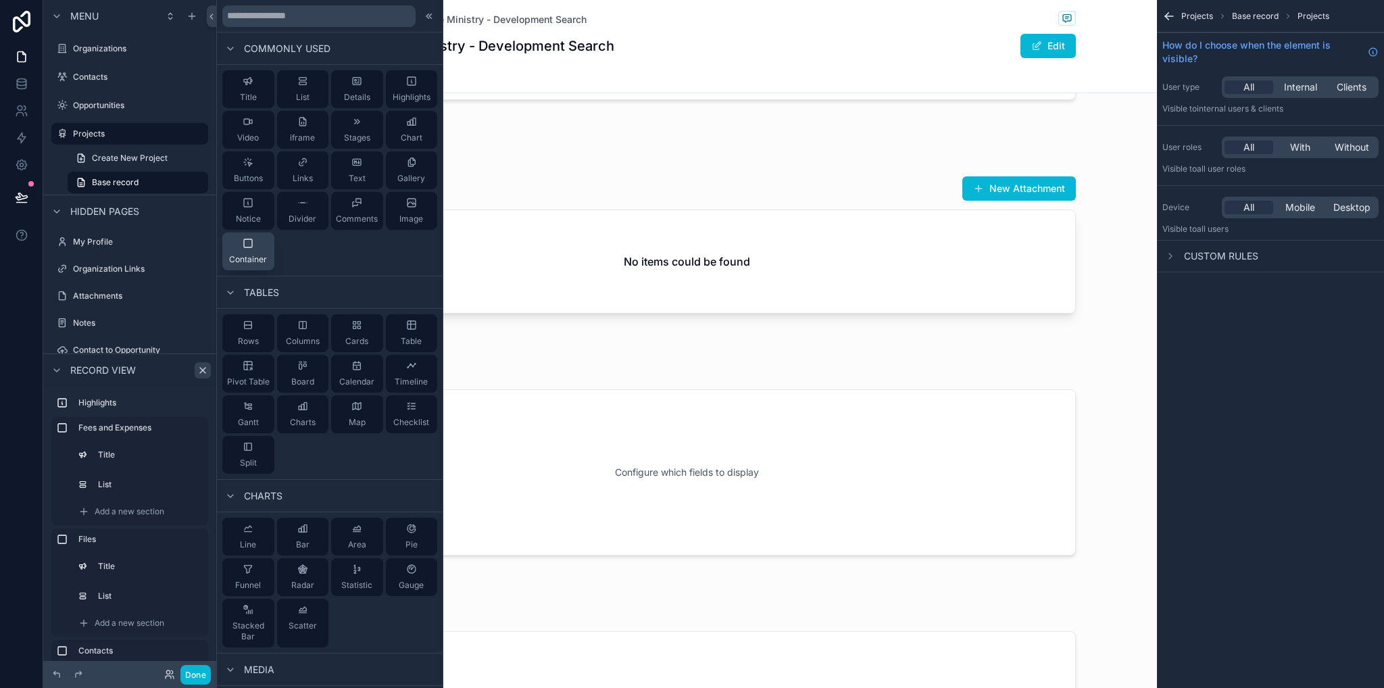
click at [252, 263] on span "Container" at bounding box center [248, 259] width 38 height 11
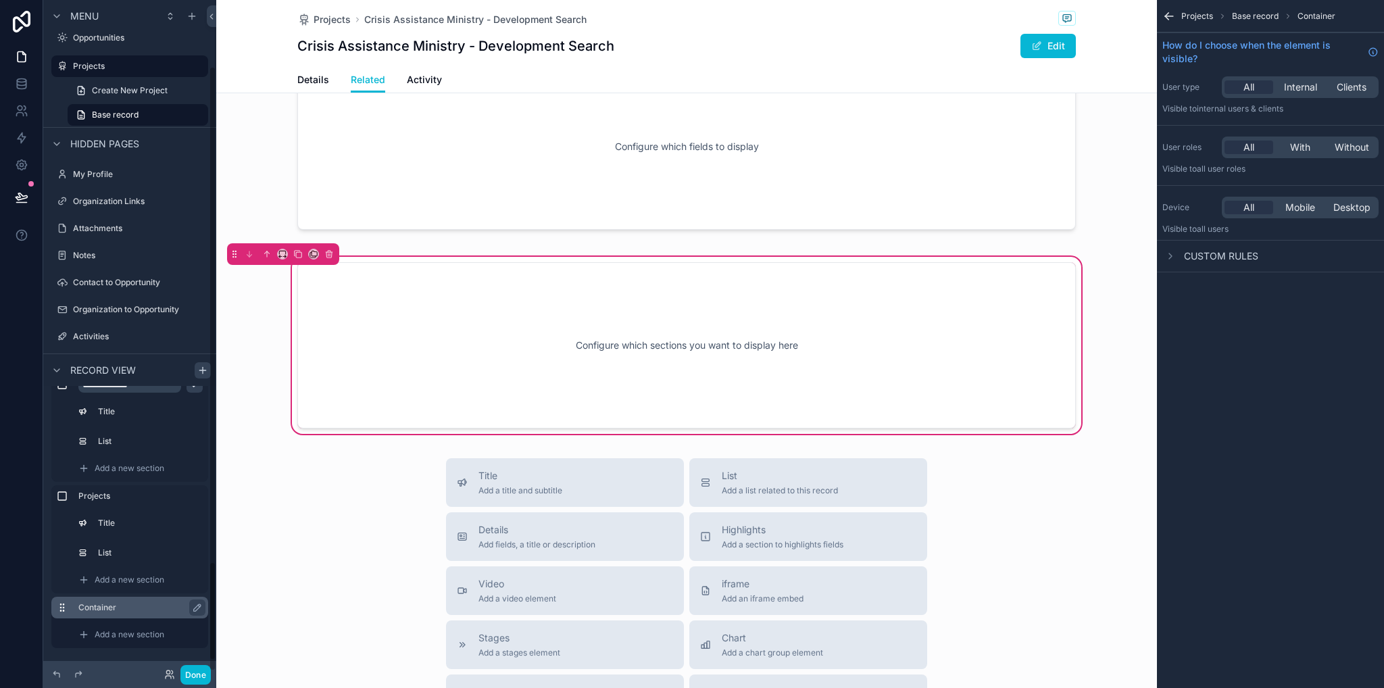
scroll to position [74, 0]
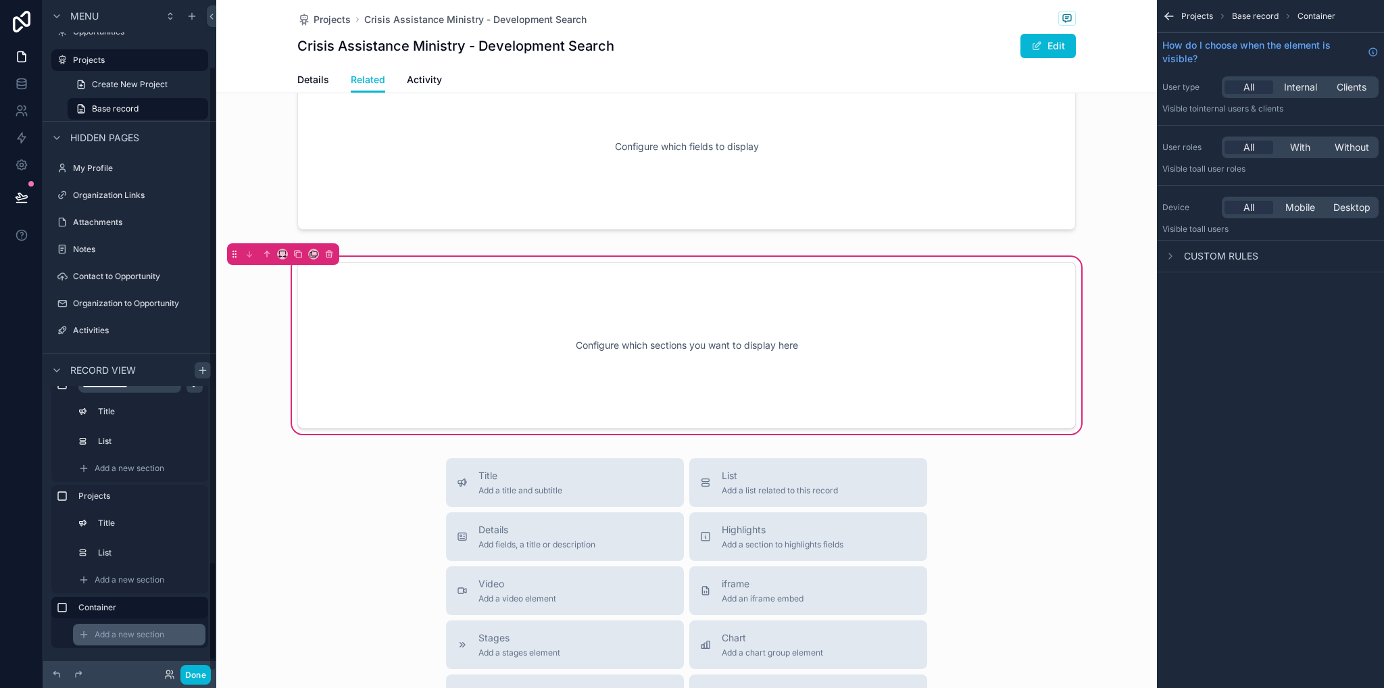
click at [130, 635] on span "Add a new section" at bounding box center [130, 634] width 70 height 11
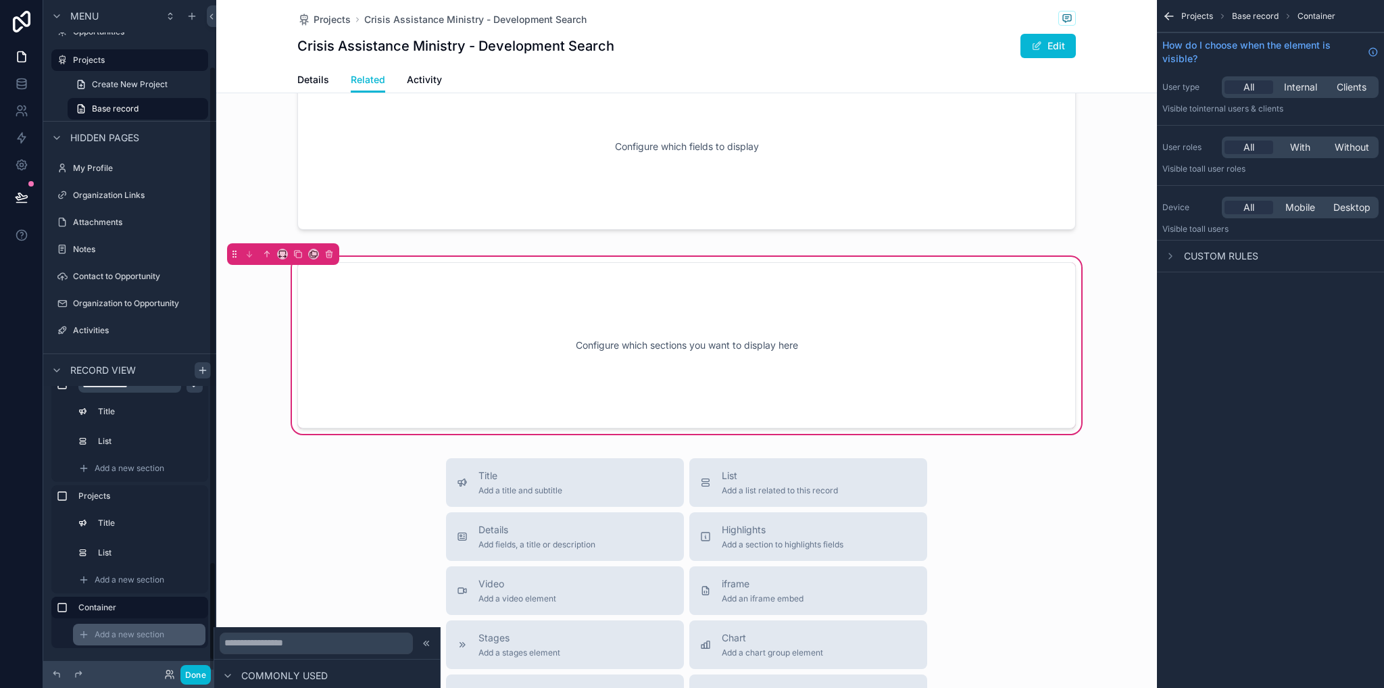
click at [170, 636] on div "Add a new section" at bounding box center [139, 635] width 132 height 22
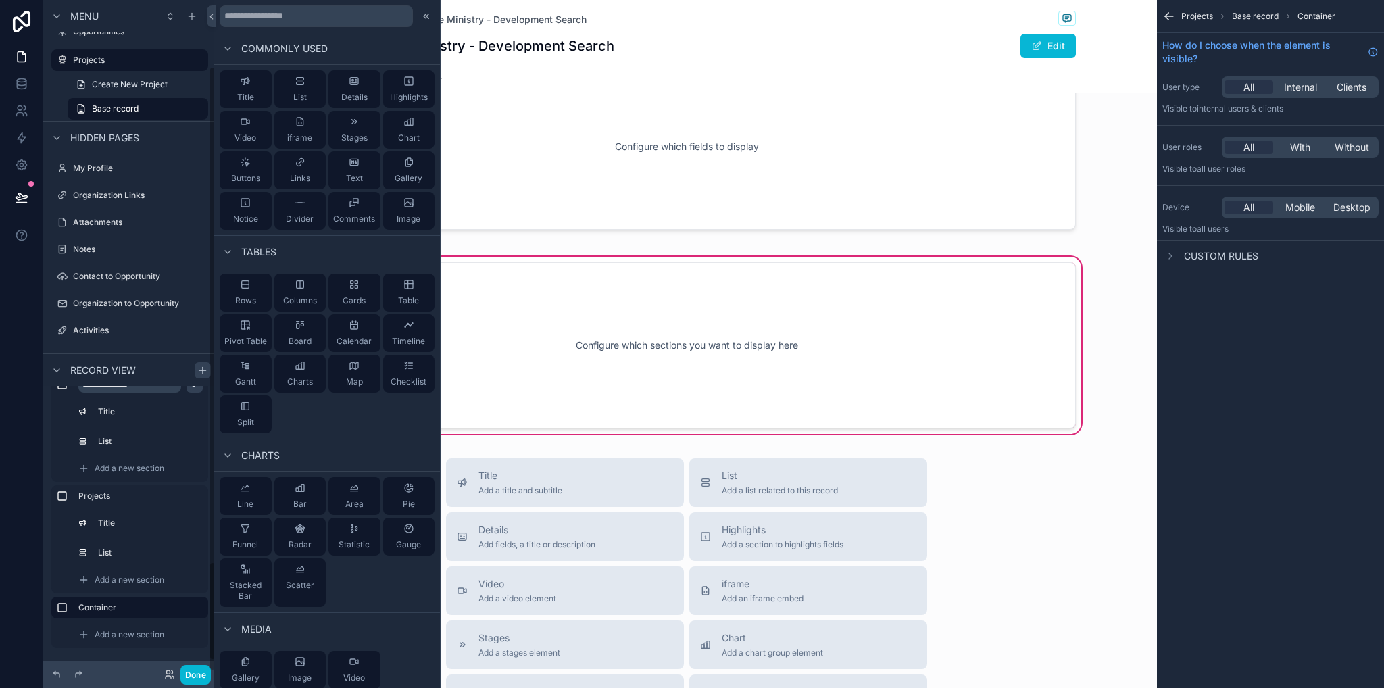
click at [254, 109] on div "Title List Details Highlights Video iframe Stages Chart Buttons Links Text Gall…" at bounding box center [327, 150] width 226 height 171
click at [254, 98] on button "Title" at bounding box center [246, 89] width 52 height 38
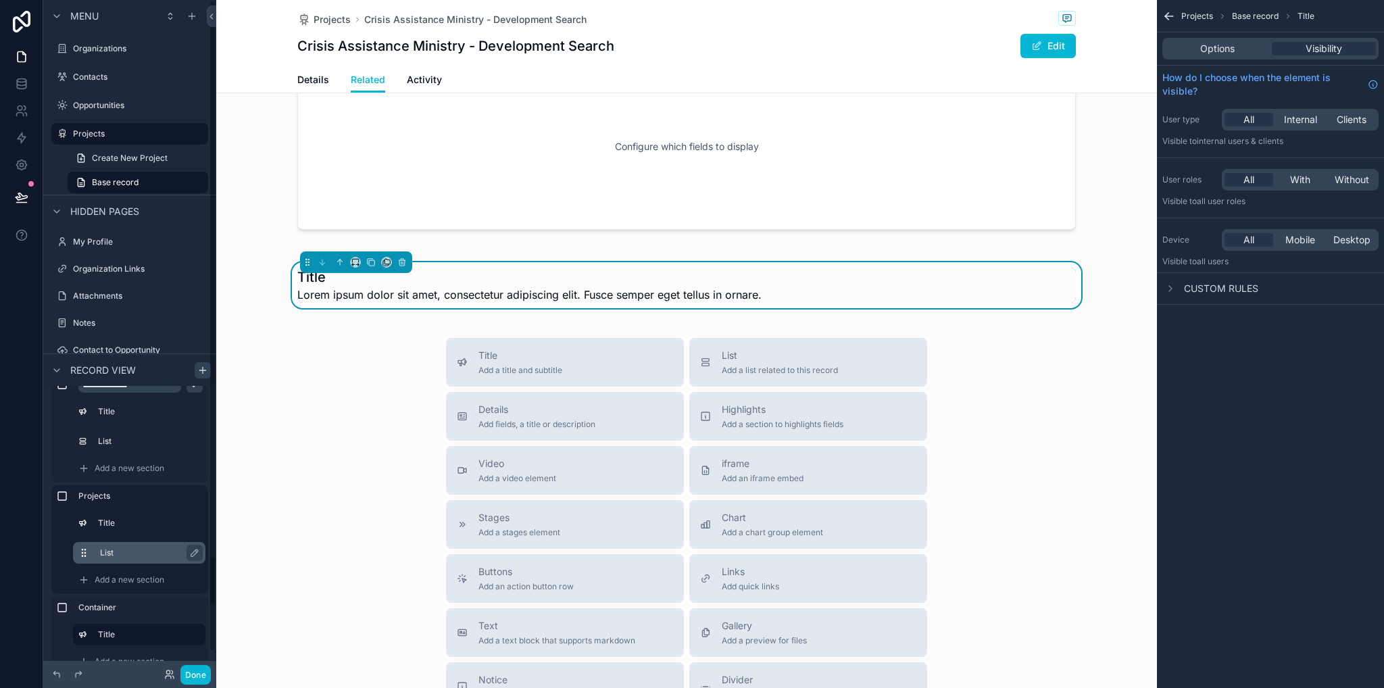
scroll to position [1465, 0]
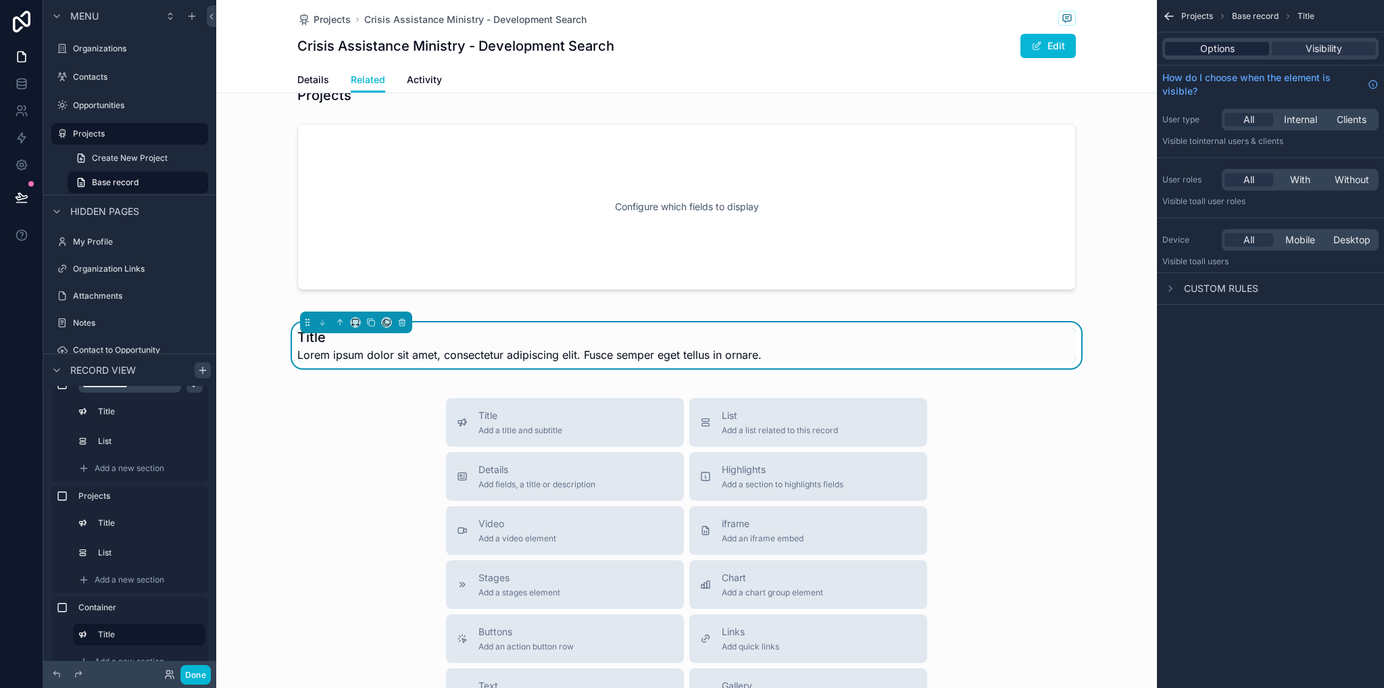
click at [1207, 53] on span "Options" at bounding box center [1217, 49] width 34 height 14
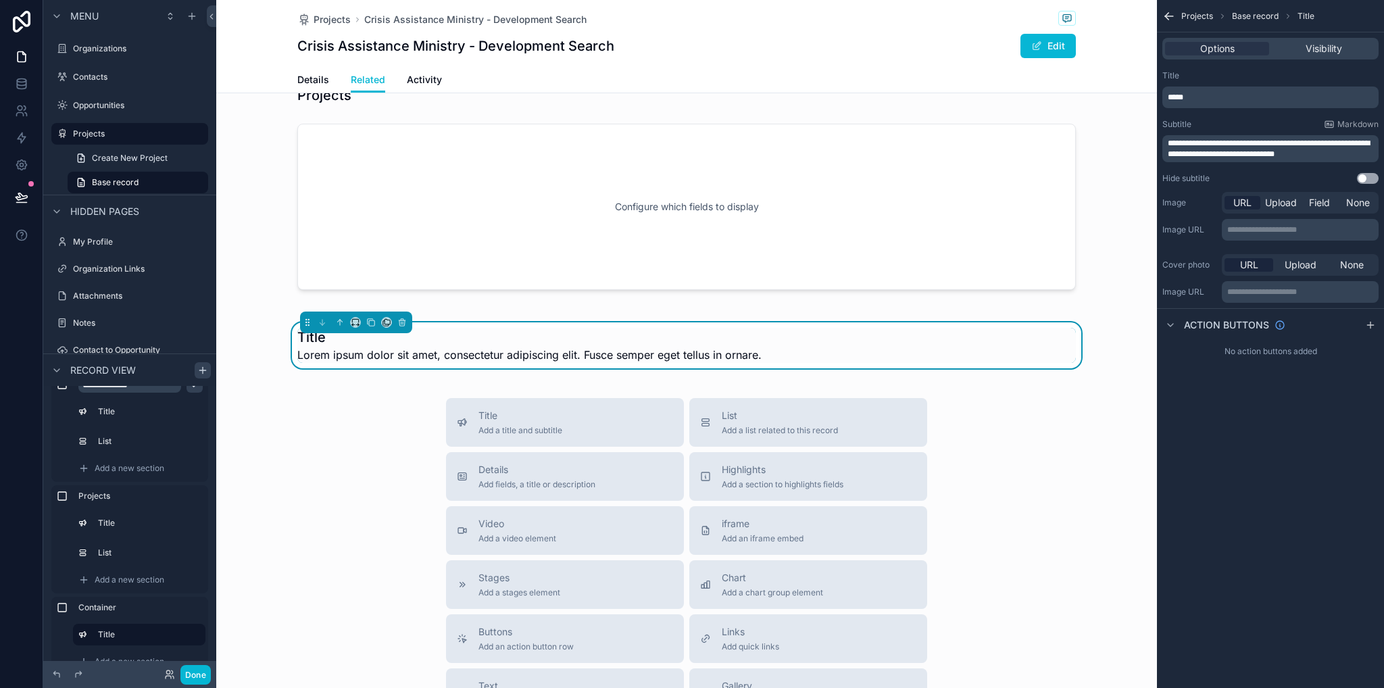
click at [1369, 176] on button "Use setting" at bounding box center [1368, 178] width 22 height 11
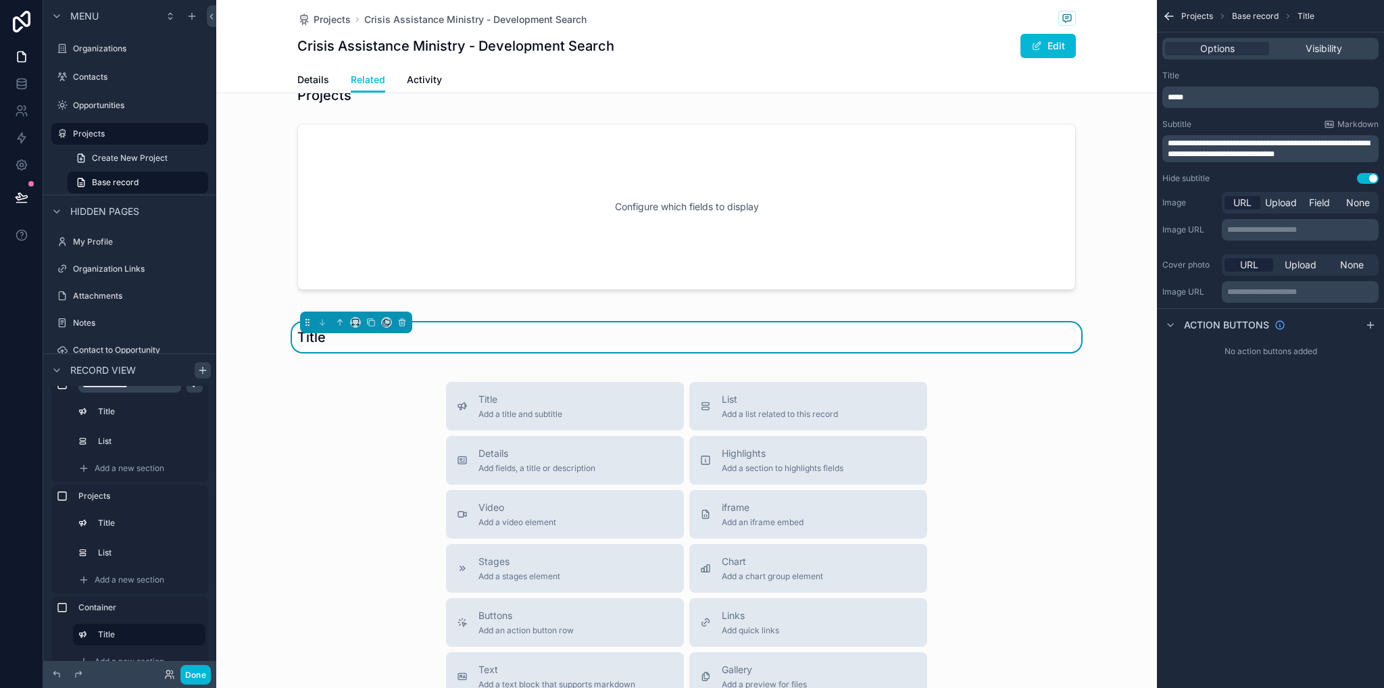
click at [1267, 98] on p "*****" at bounding box center [1272, 97] width 208 height 11
drag, startPoint x: 1322, startPoint y: 435, endPoint x: 1173, endPoint y: 424, distance: 149.7
click at [1321, 435] on div "**********" at bounding box center [1270, 344] width 227 height 688
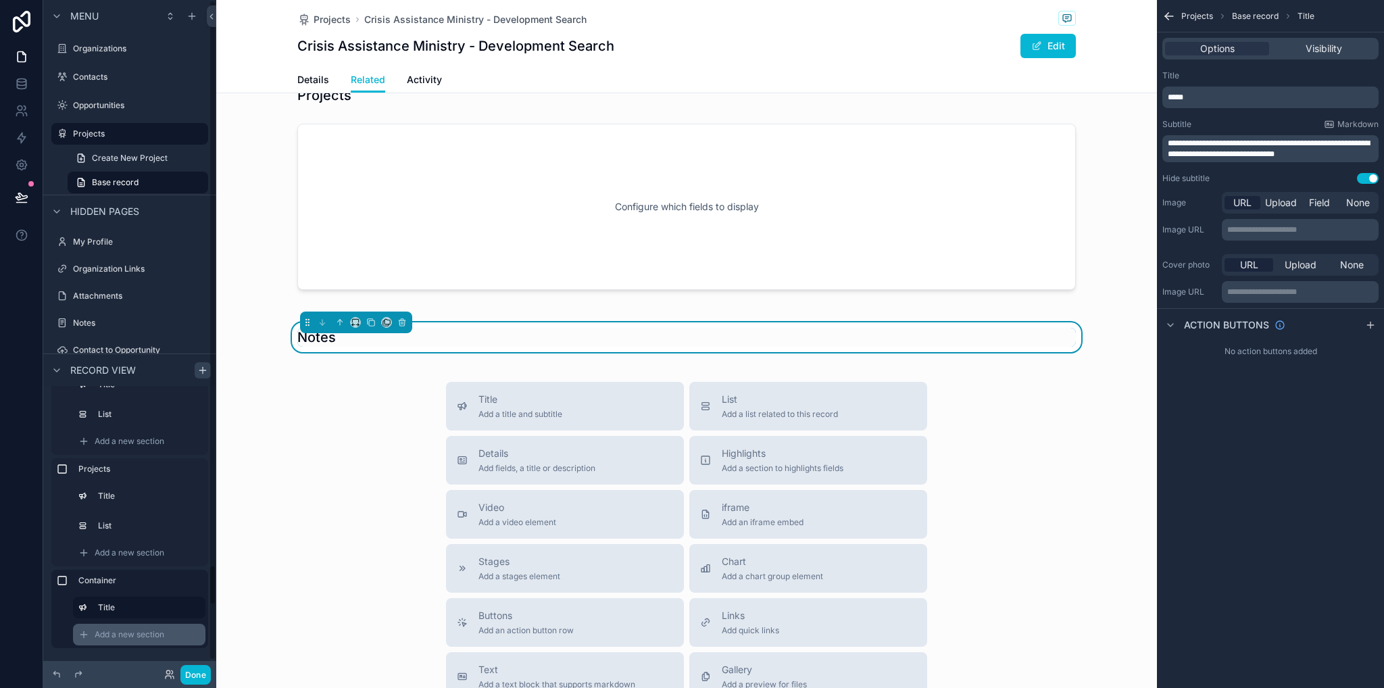
click at [135, 640] on div "Add a new section" at bounding box center [139, 635] width 132 height 22
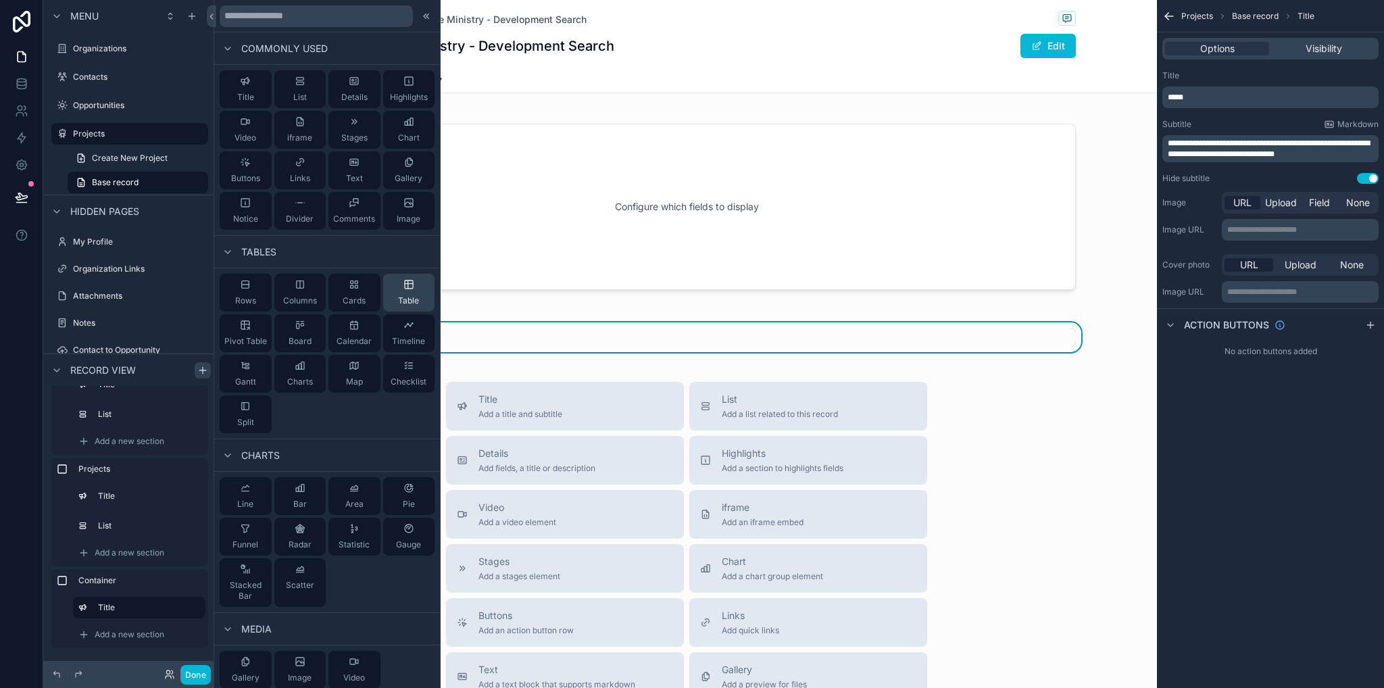
click at [398, 297] on span "Table" at bounding box center [408, 300] width 21 height 11
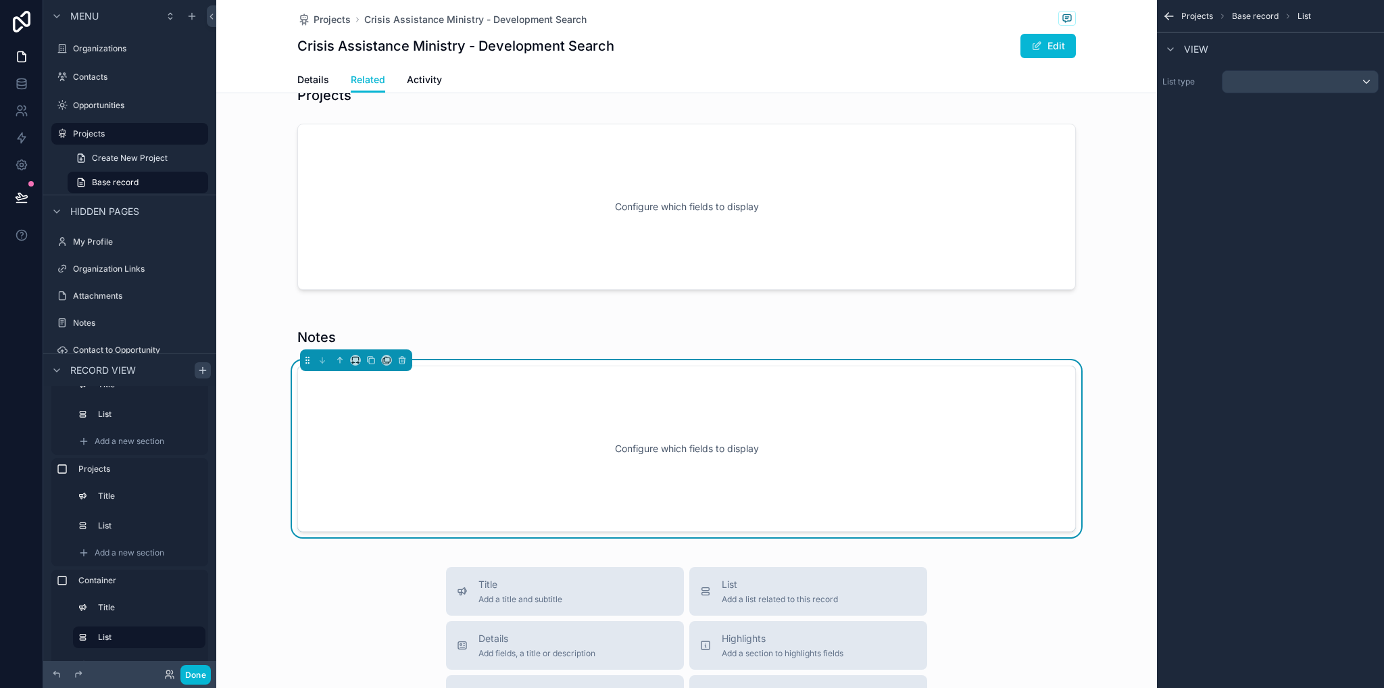
scroll to position [1568, 0]
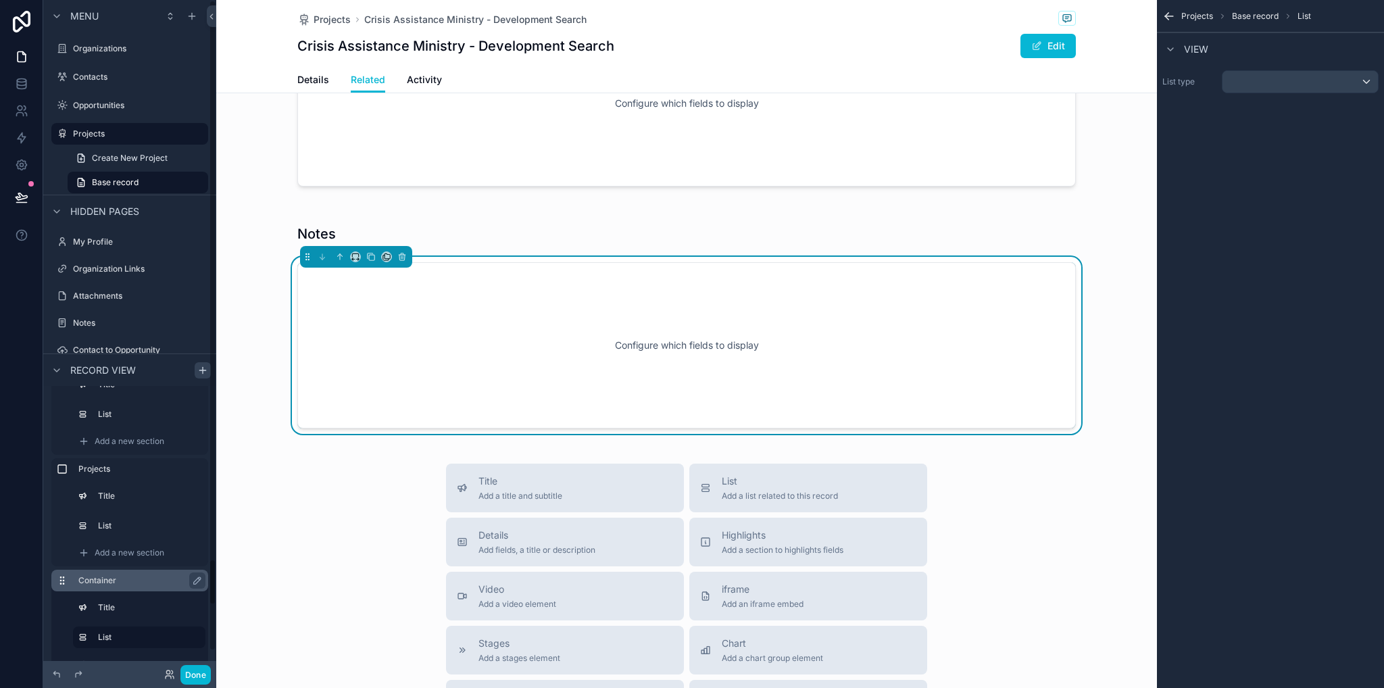
drag, startPoint x: 126, startPoint y: 587, endPoint x: 163, endPoint y: 586, distance: 36.5
click at [126, 586] on div "Container" at bounding box center [140, 581] width 124 height 16
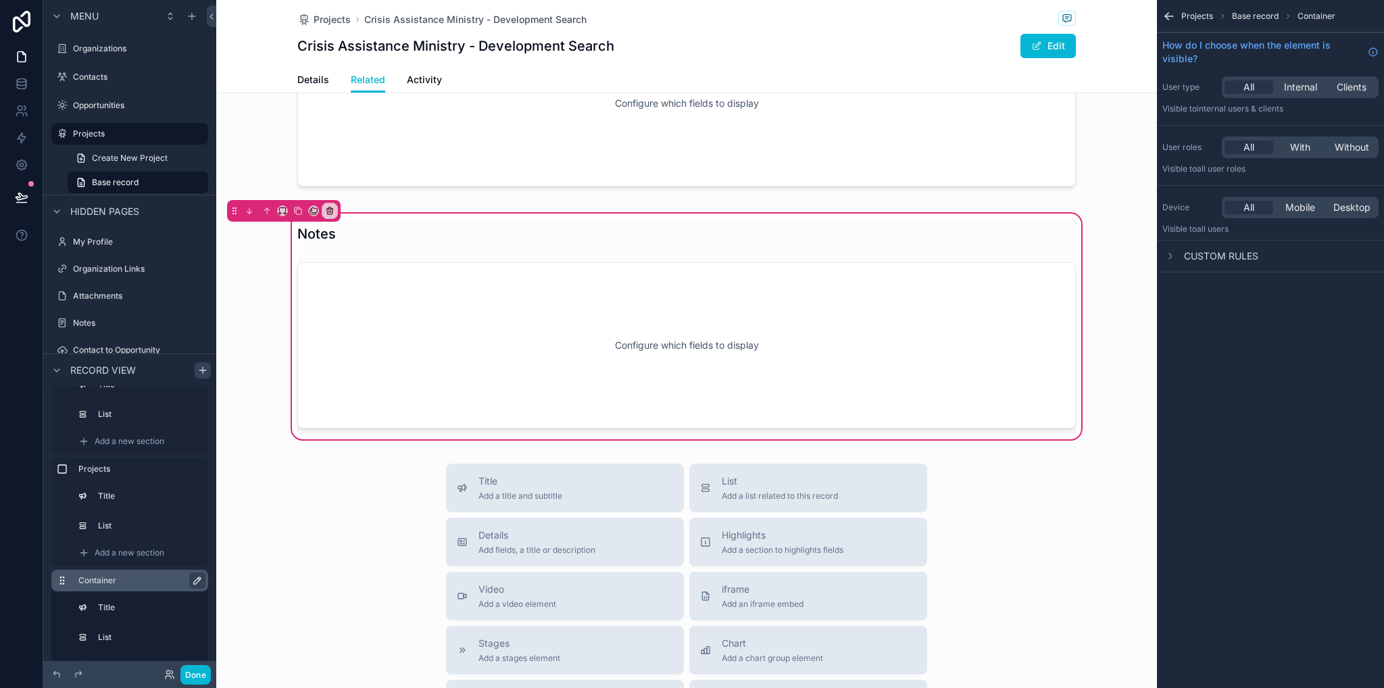
click at [195, 581] on icon "scrollable content" at bounding box center [197, 580] width 11 height 11
click at [154, 577] on input "*********" at bounding box center [129, 581] width 103 height 16
type input "*"
type input "*****"
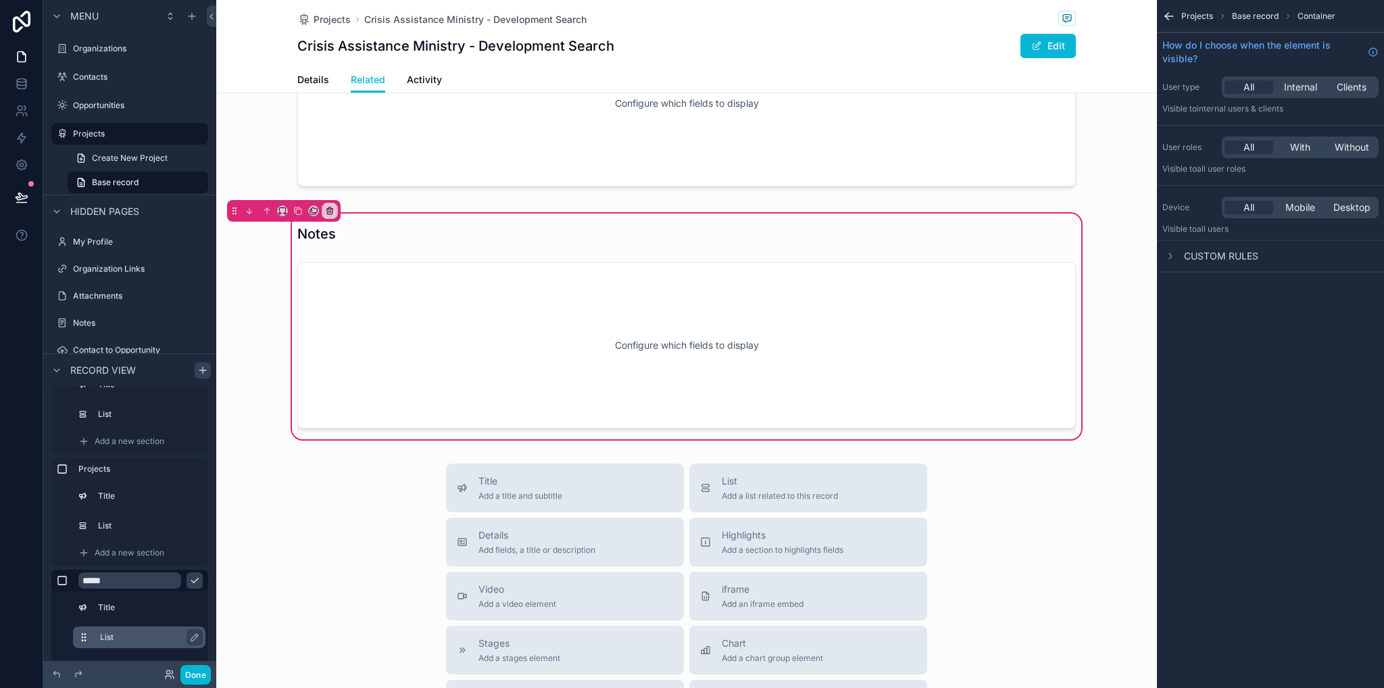
click at [93, 636] on button "scrollable content" at bounding box center [89, 637] width 22 height 11
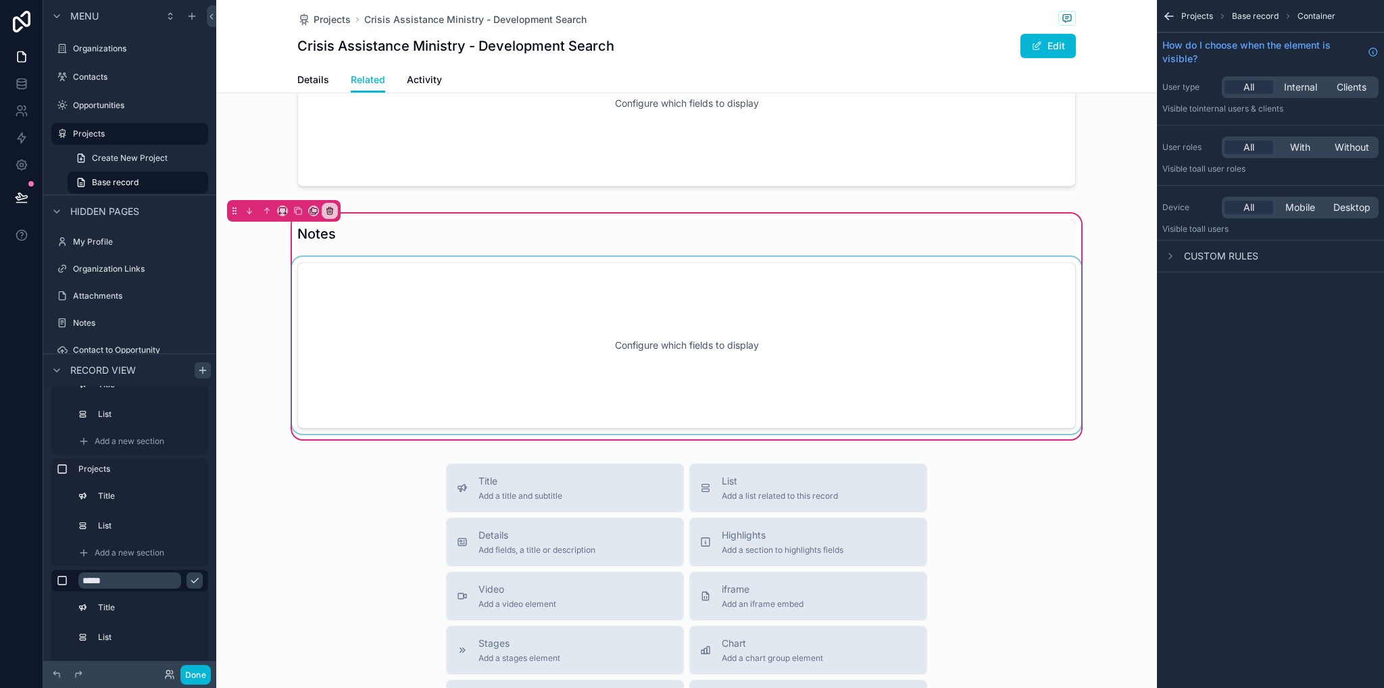
click at [694, 314] on div "scrollable content" at bounding box center [686, 345] width 795 height 177
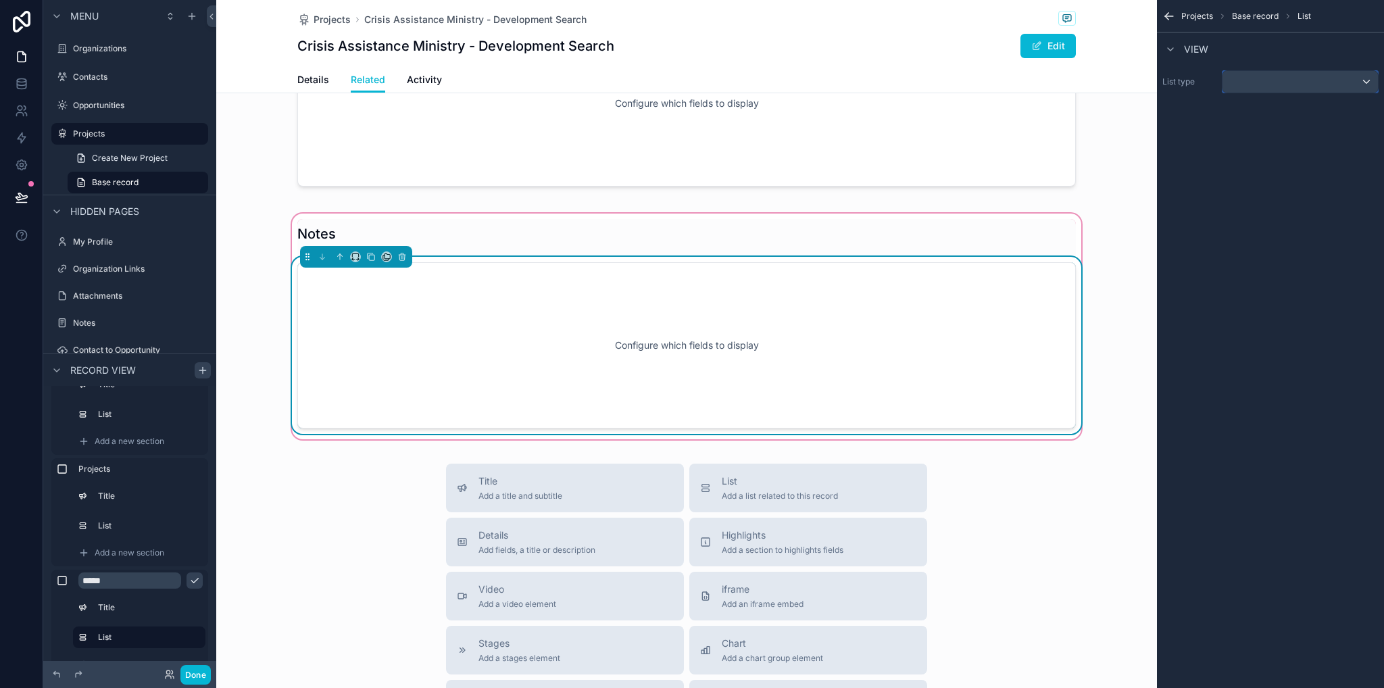
click at [1305, 87] on div "scrollable content" at bounding box center [1300, 82] width 155 height 22
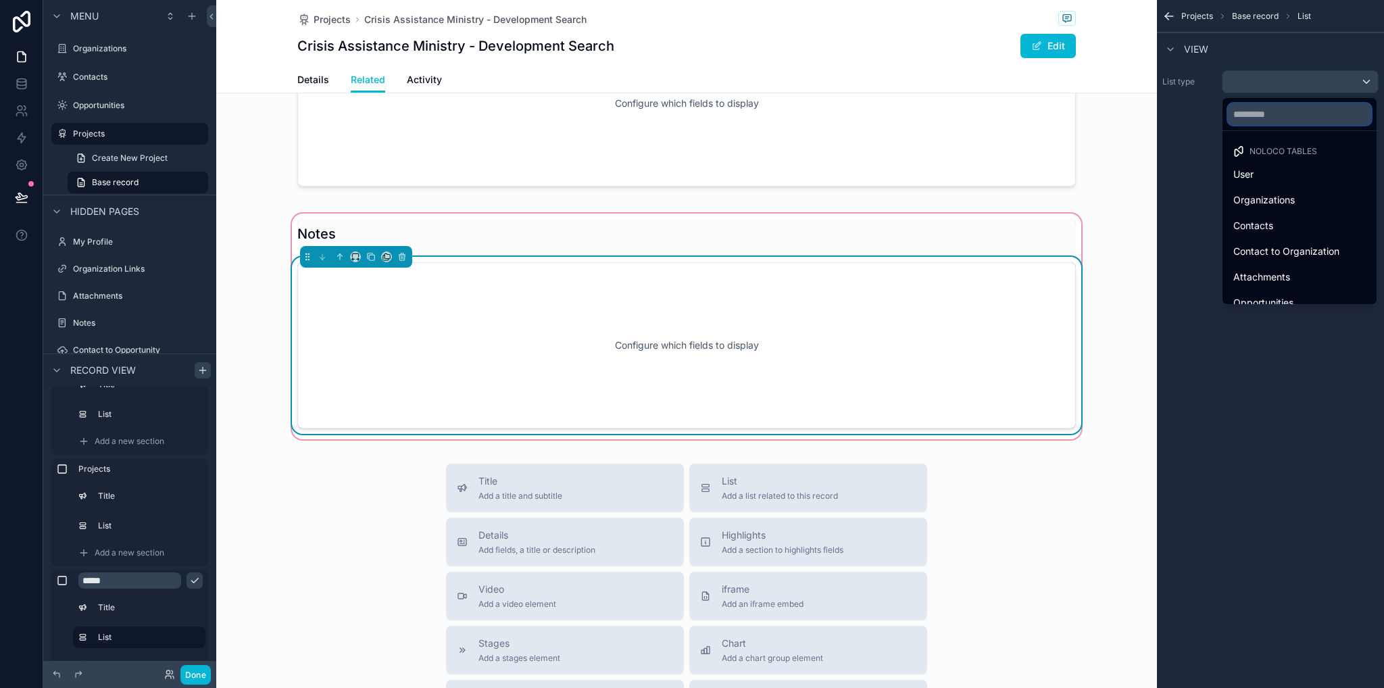
click at [1276, 111] on input "text" at bounding box center [1299, 114] width 143 height 22
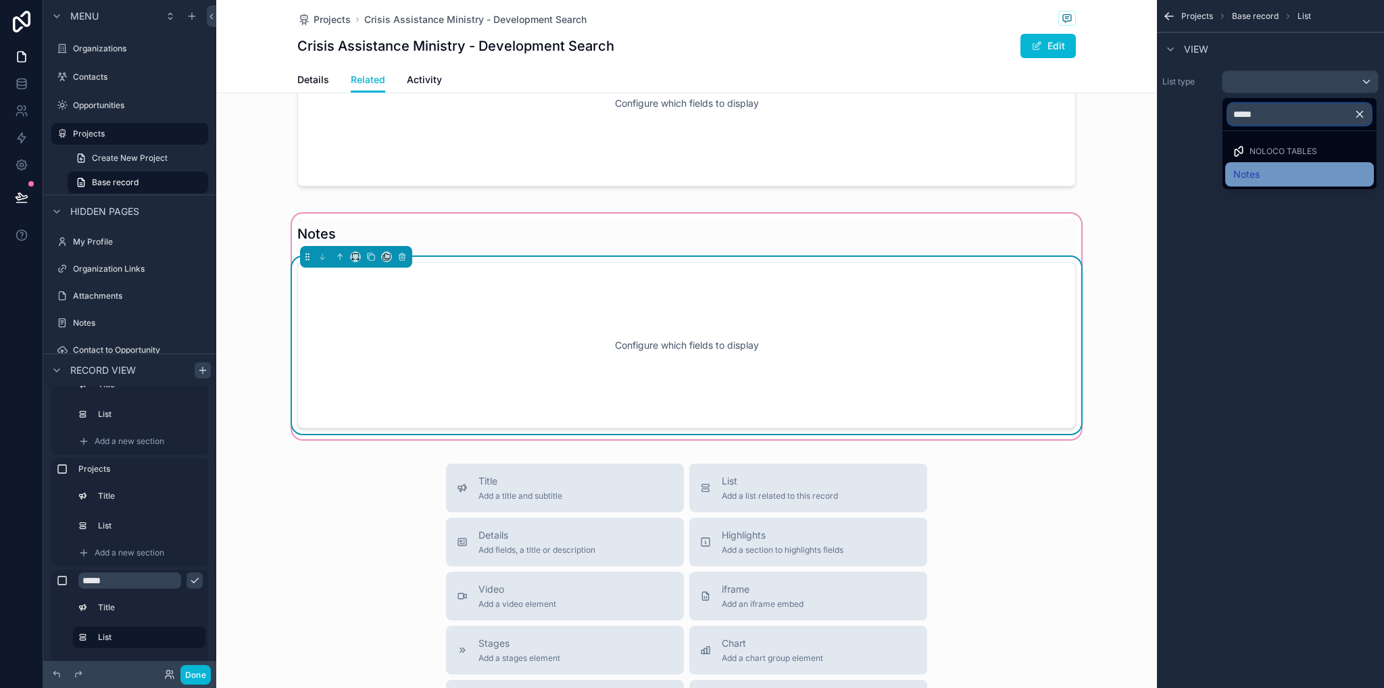
type input "*****"
click at [1241, 176] on span "Notes" at bounding box center [1247, 174] width 26 height 16
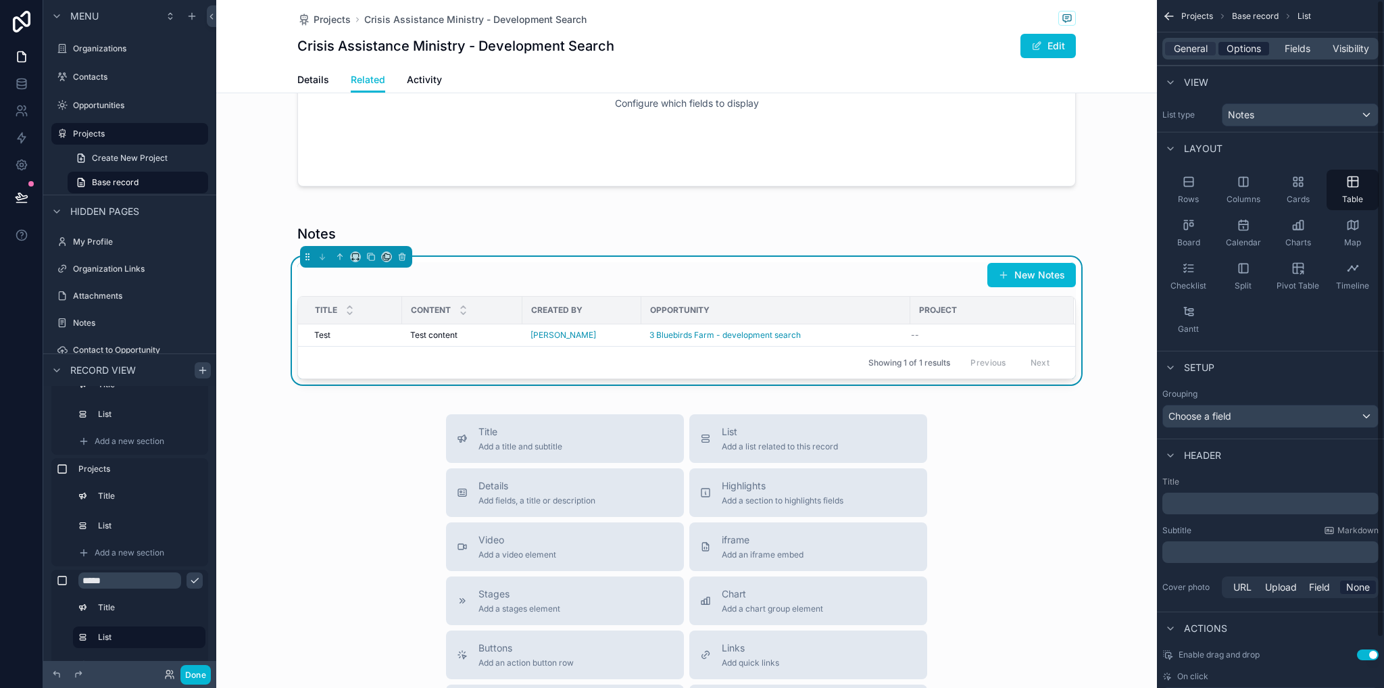
click at [1240, 42] on span "Options" at bounding box center [1244, 49] width 34 height 14
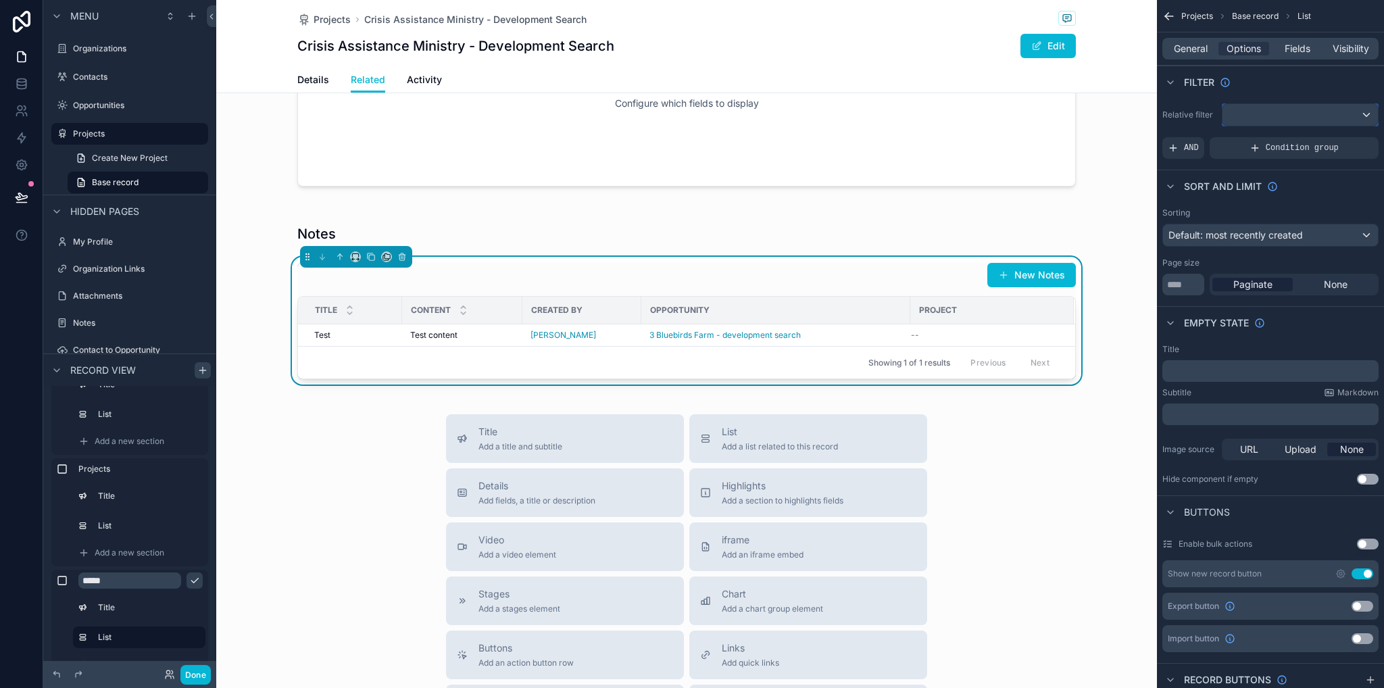
click at [1259, 116] on div "scrollable content" at bounding box center [1300, 115] width 155 height 22
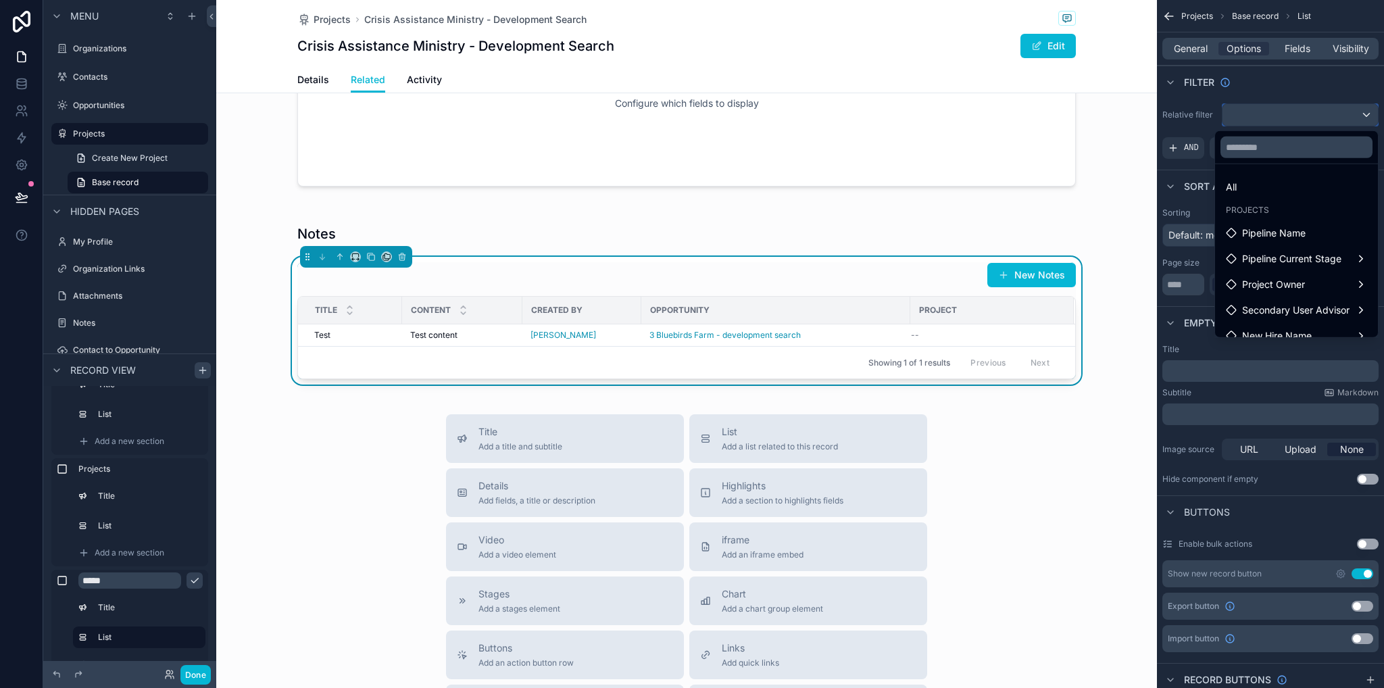
scroll to position [116, 0]
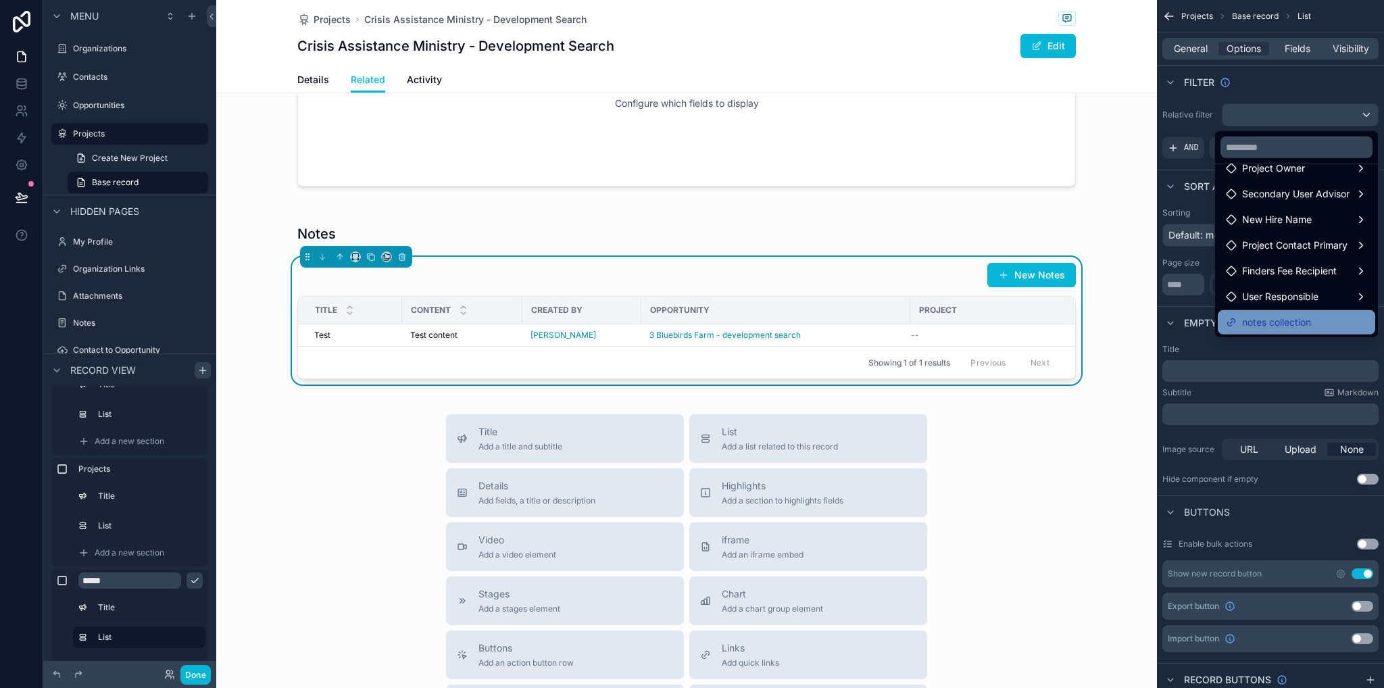
drag, startPoint x: 1282, startPoint y: 333, endPoint x: 1280, endPoint y: 324, distance: 9.0
click at [1282, 332] on div "notes collection" at bounding box center [1296, 322] width 157 height 24
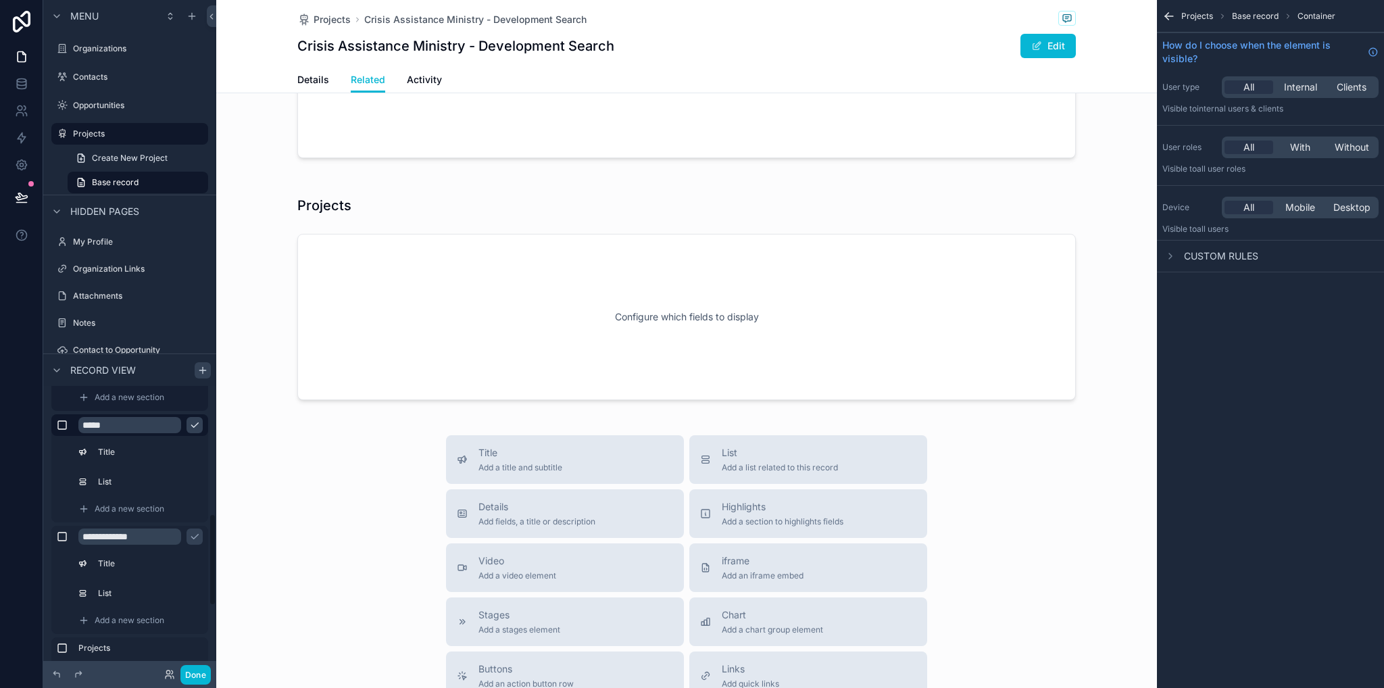
scroll to position [381, 0]
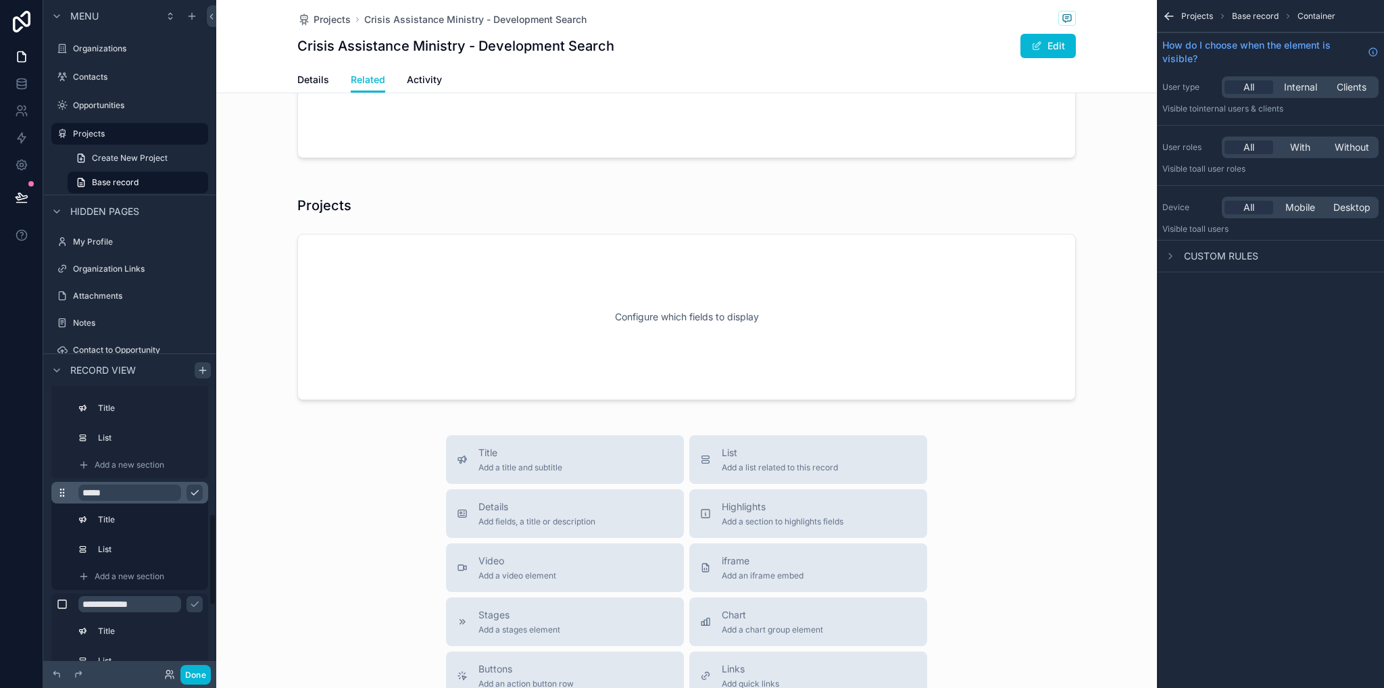
click at [61, 492] on icon "scrollable content" at bounding box center [60, 492] width 1 height 1
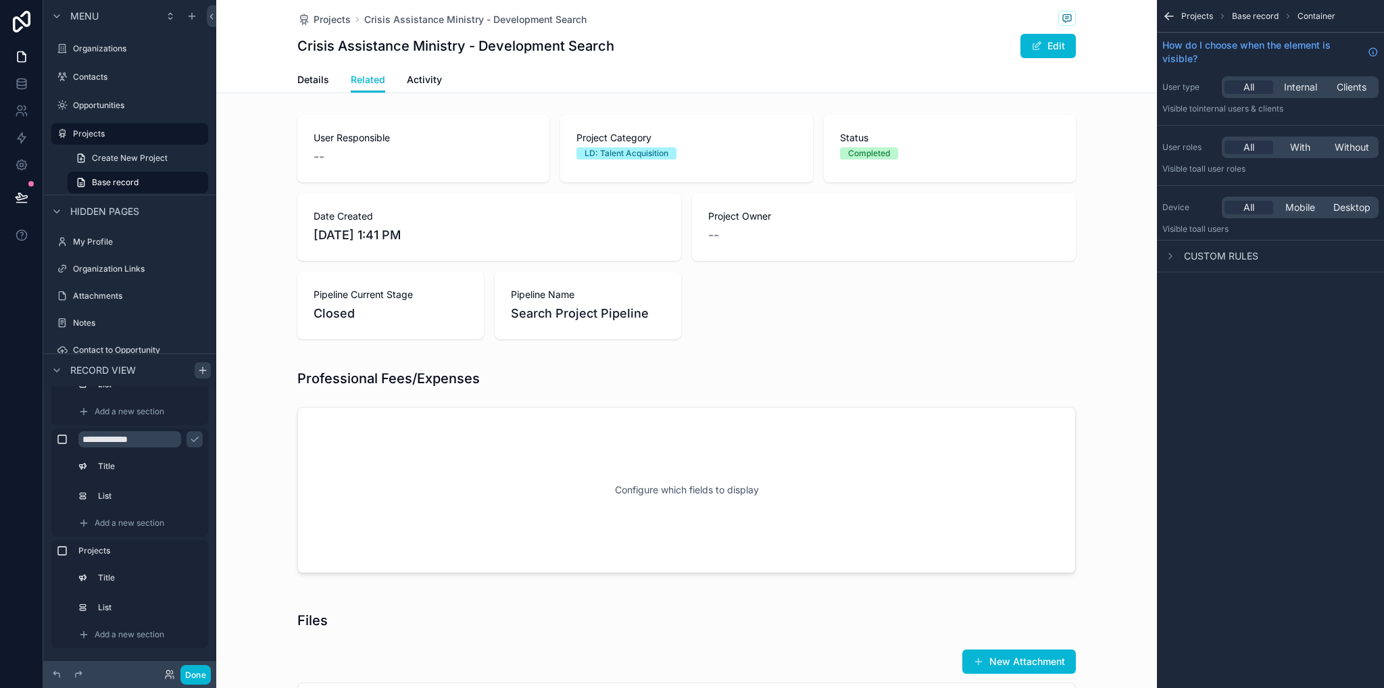
scroll to position [338, 0]
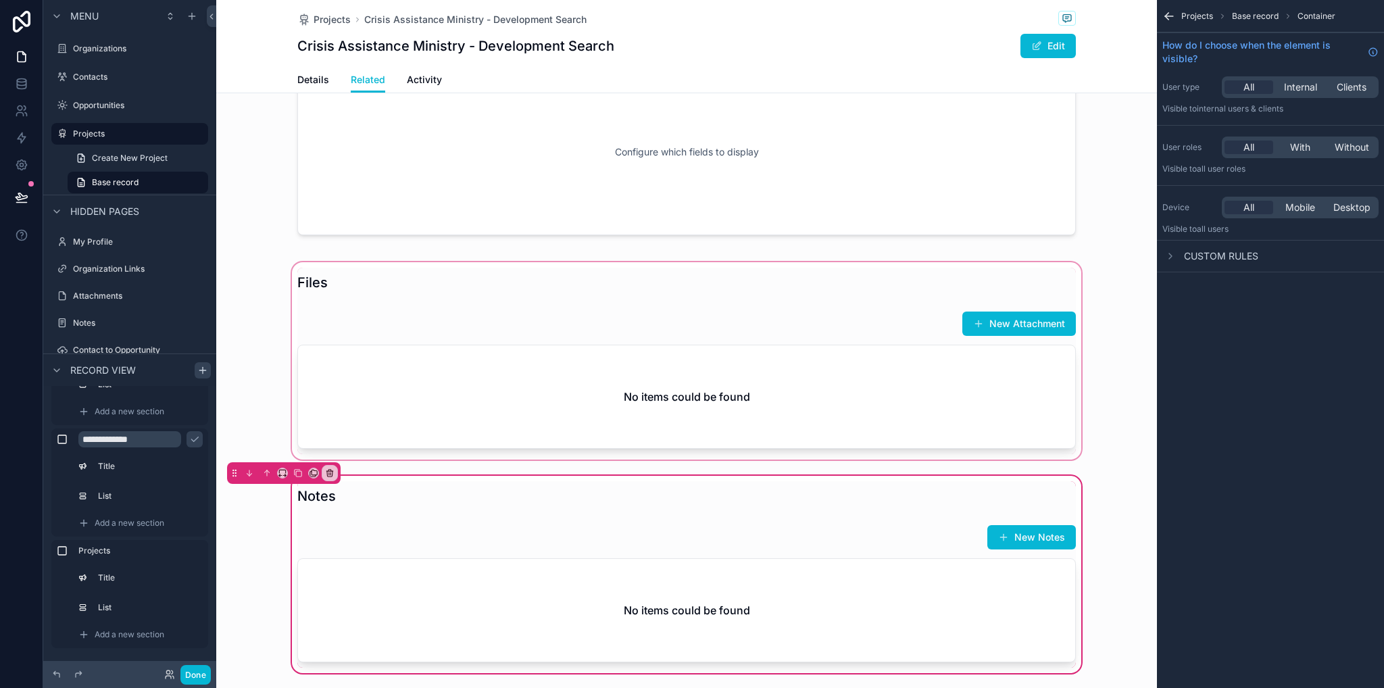
click at [1100, 435] on div "scrollable content" at bounding box center [686, 361] width 941 height 203
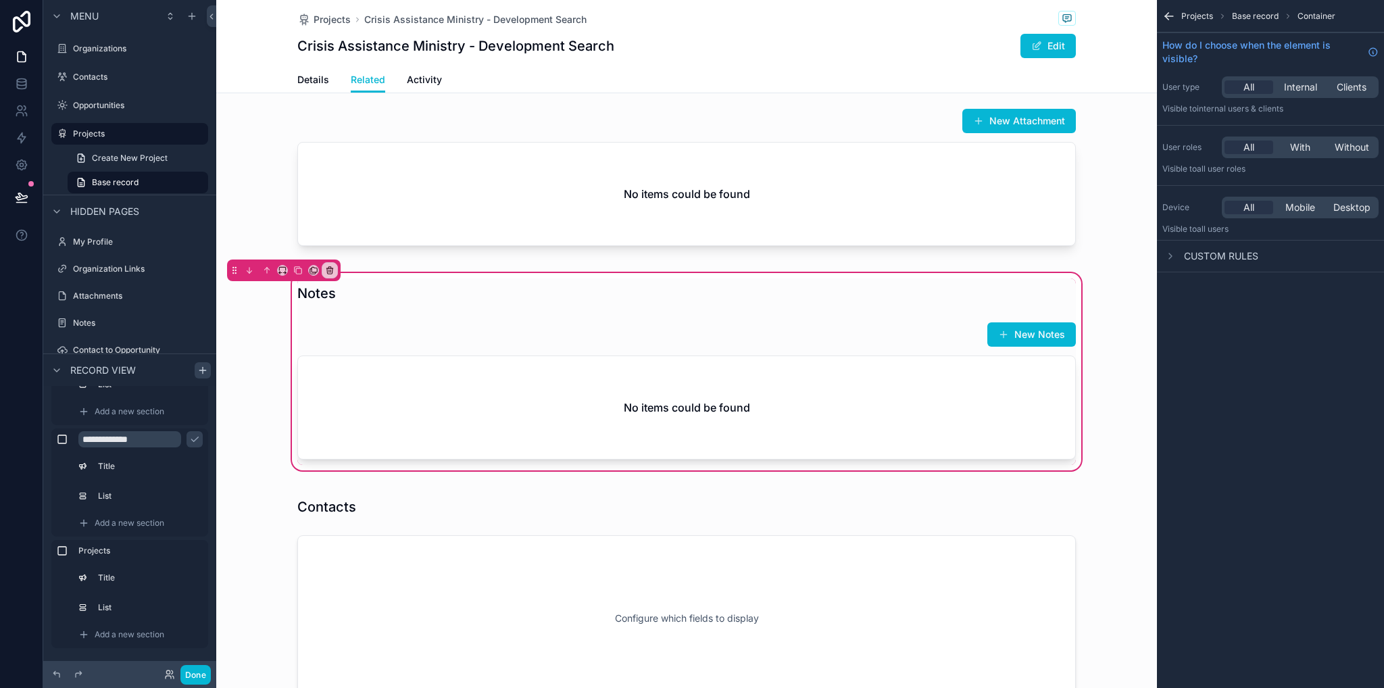
click at [477, 284] on div "scrollable content" at bounding box center [686, 293] width 795 height 30
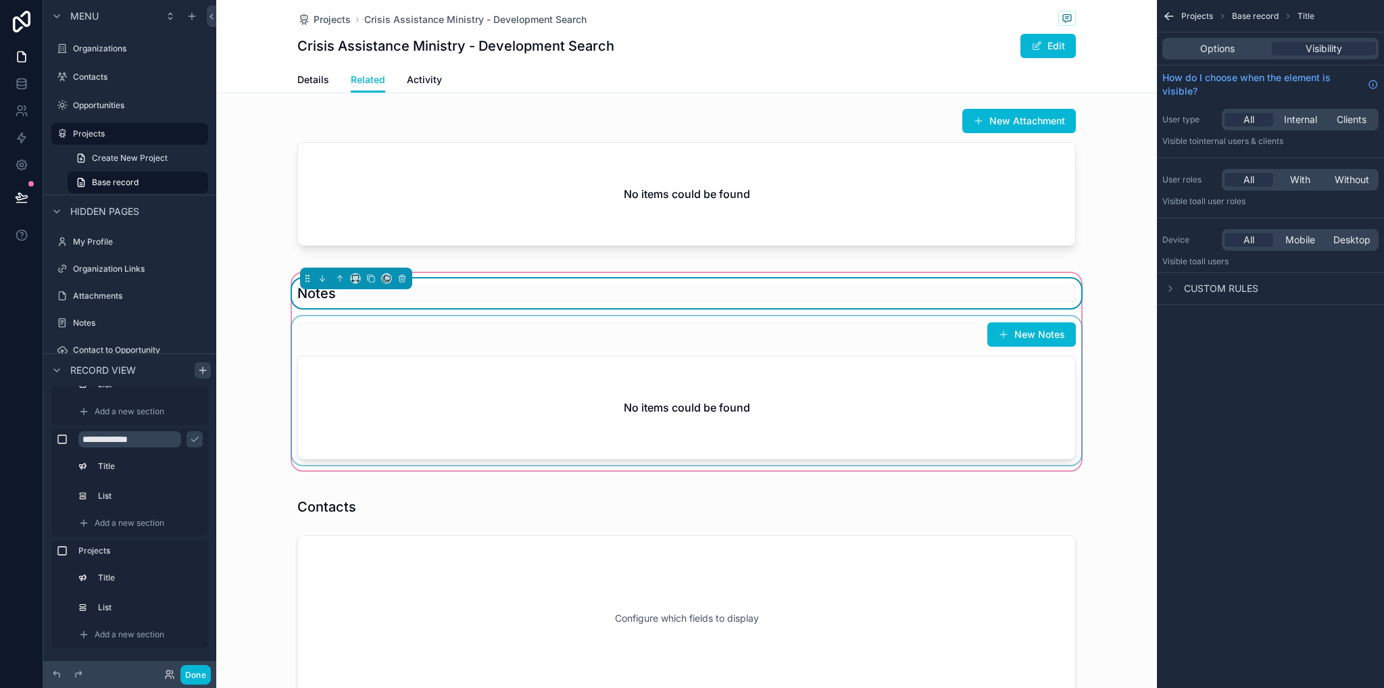
click at [362, 333] on div "scrollable content" at bounding box center [686, 390] width 795 height 149
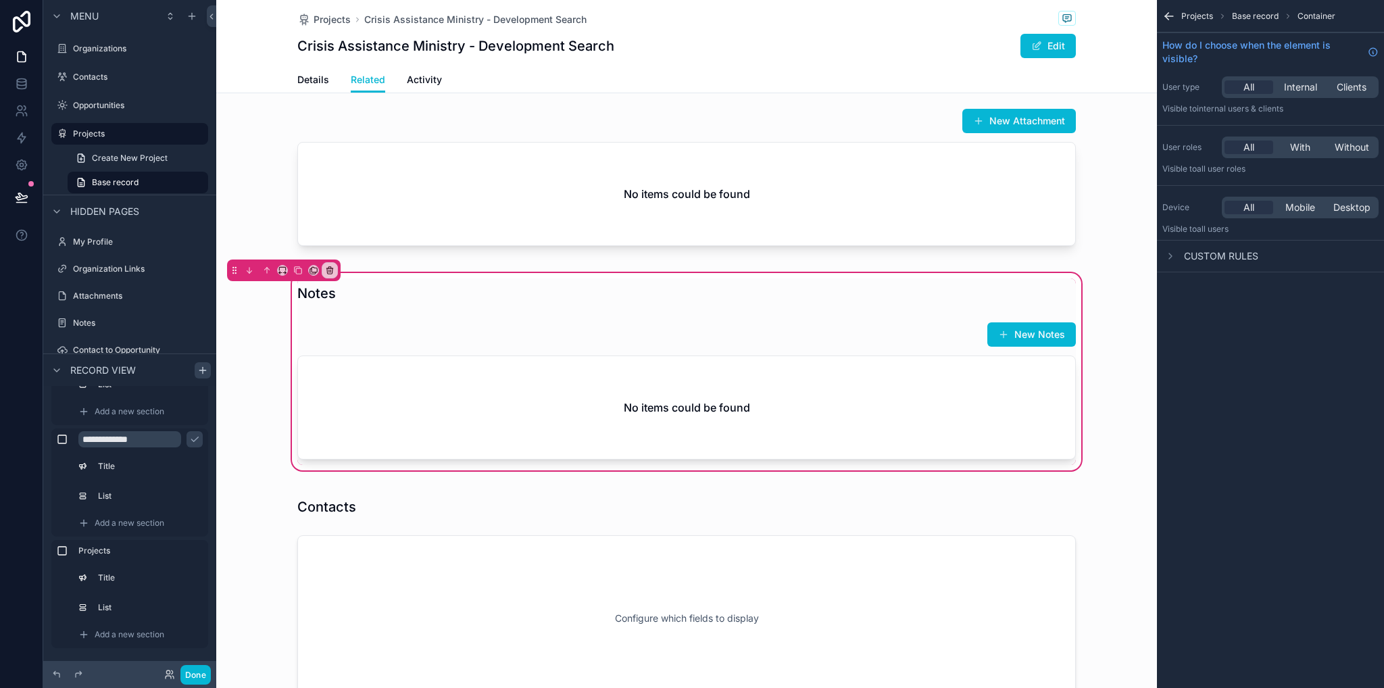
click at [1127, 331] on div "Notes New Notes No items could be found" at bounding box center [686, 371] width 941 height 203
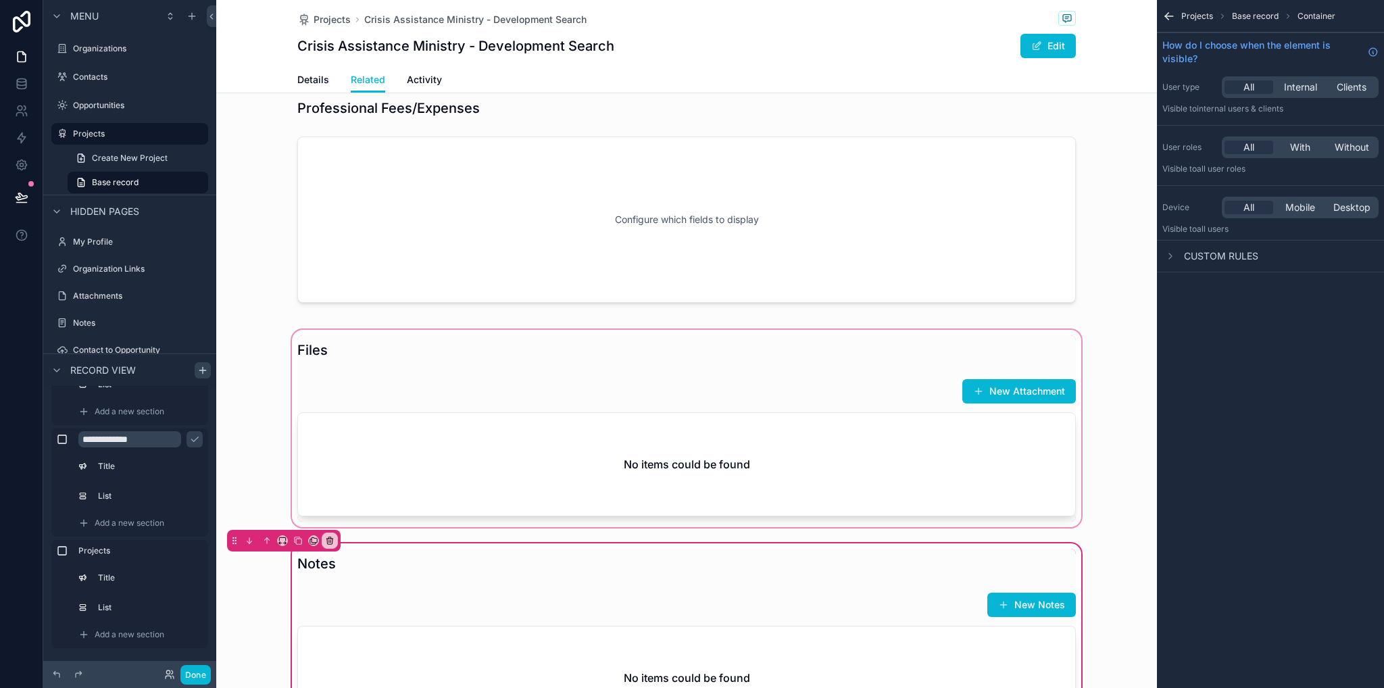
scroll to position [338, 0]
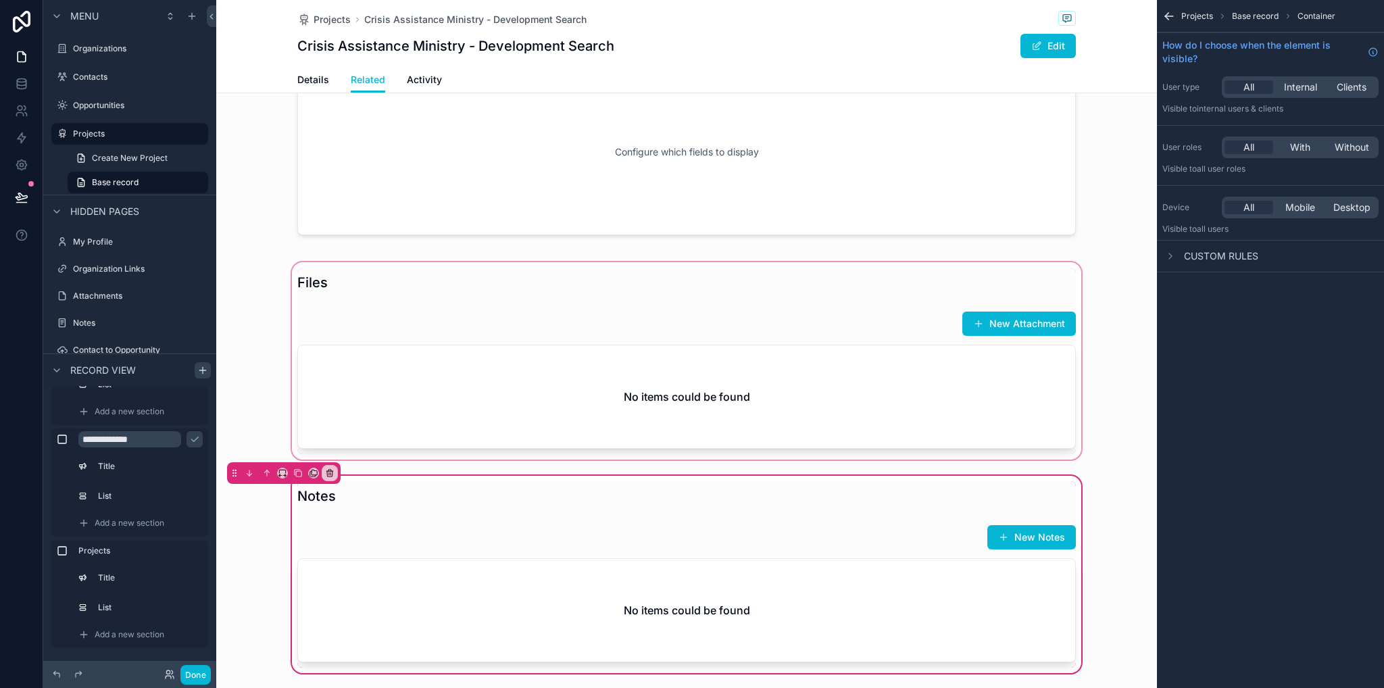
click at [520, 422] on div "scrollable content" at bounding box center [686, 361] width 941 height 203
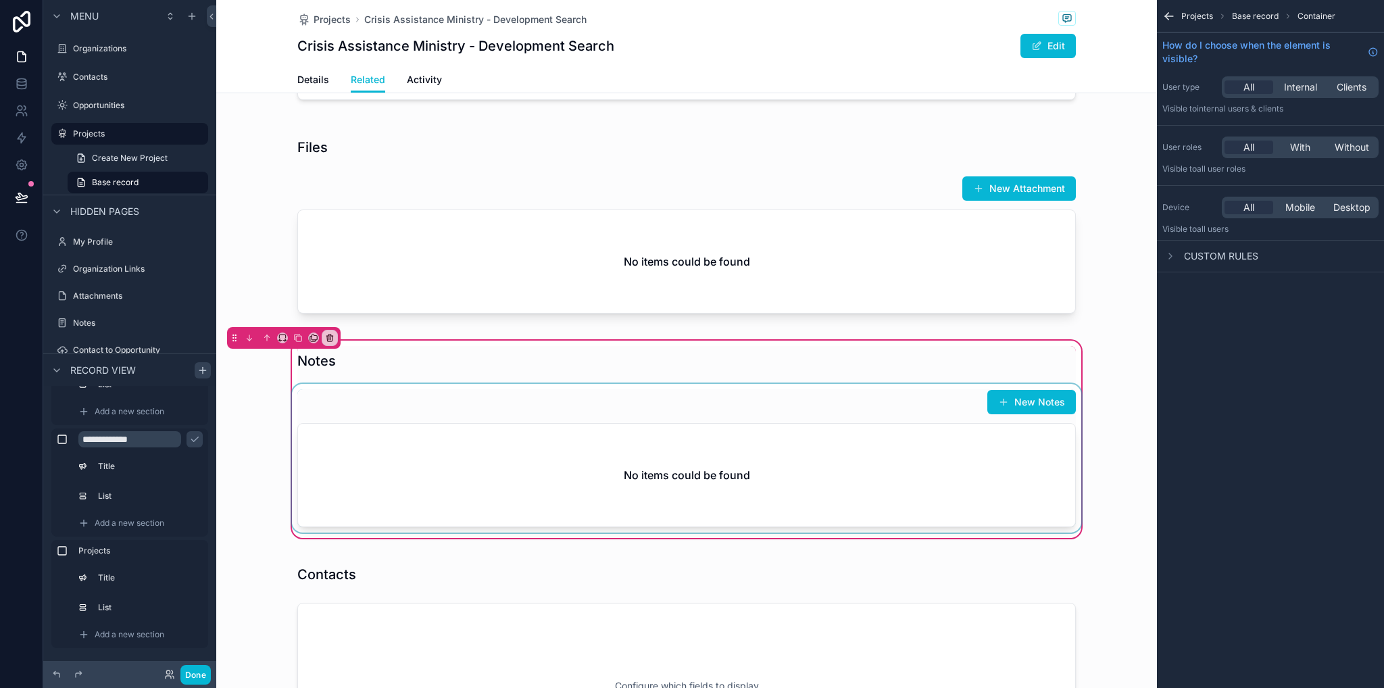
click at [900, 450] on div "scrollable content" at bounding box center [686, 458] width 795 height 149
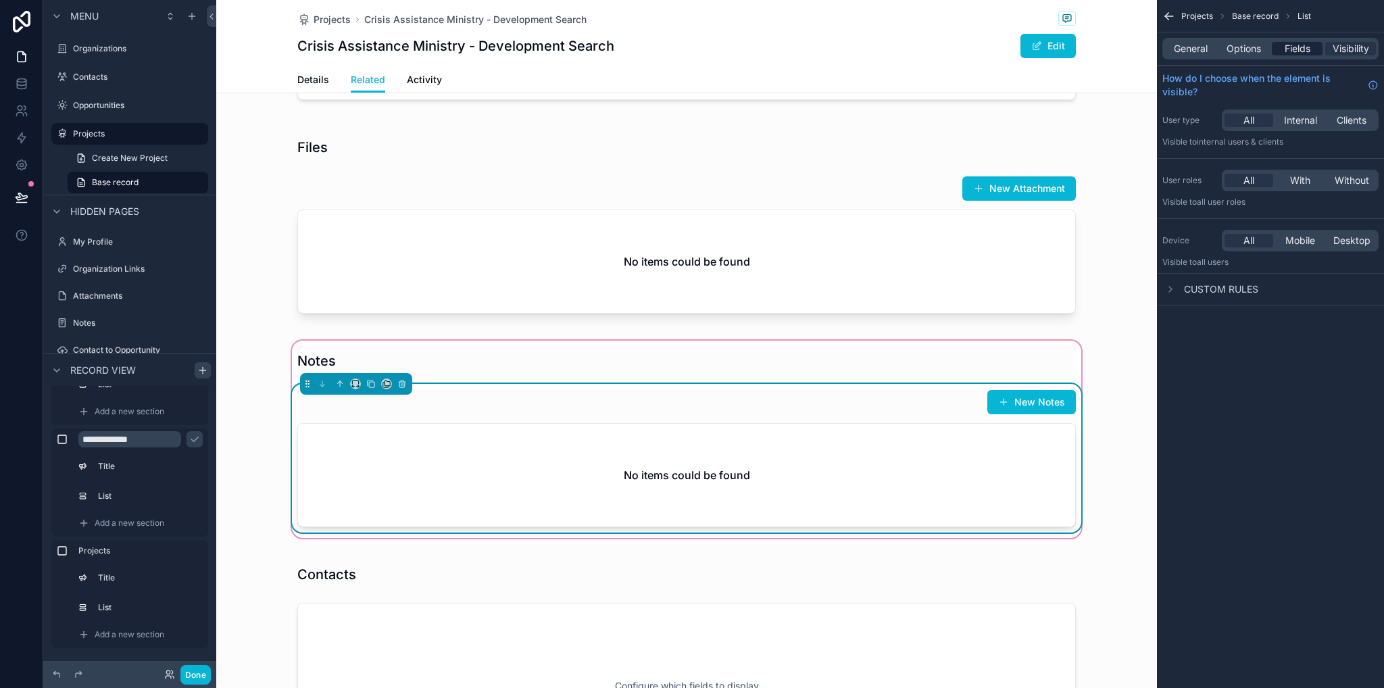
click at [1296, 45] on span "Fields" at bounding box center [1298, 49] width 26 height 14
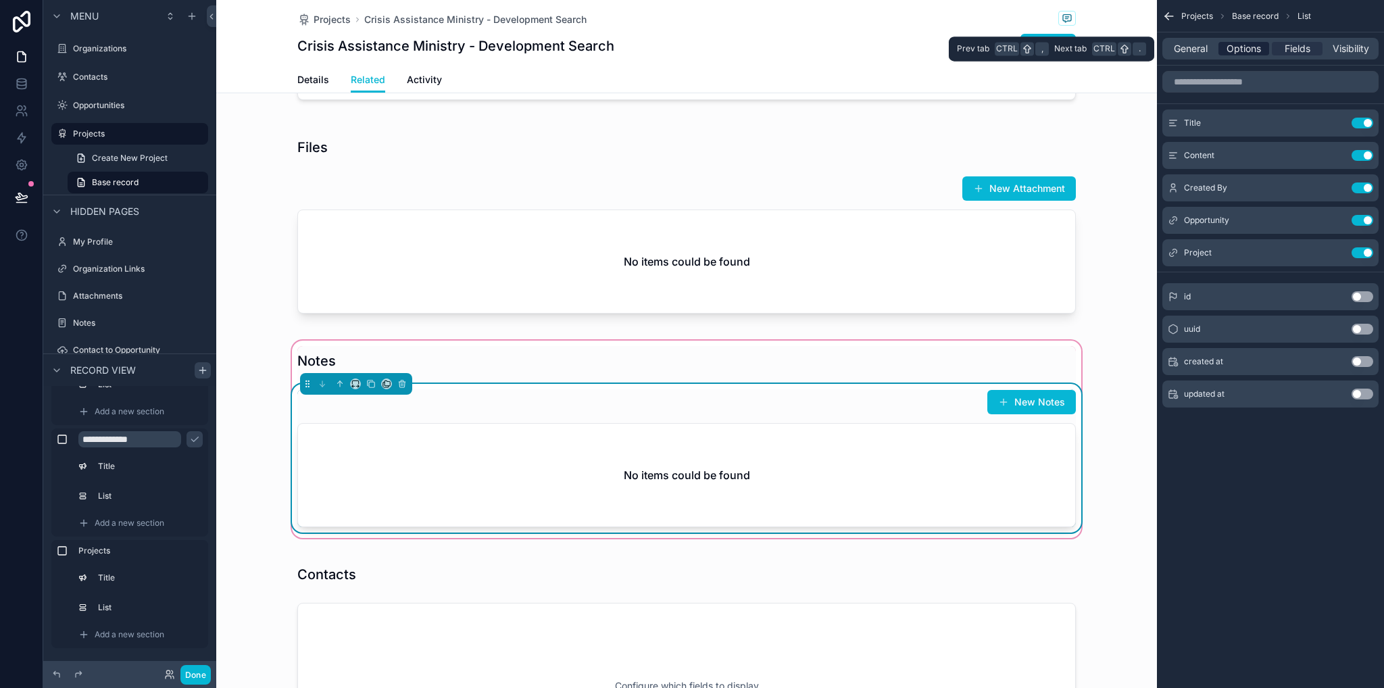
click at [1244, 49] on span "Options" at bounding box center [1244, 49] width 34 height 14
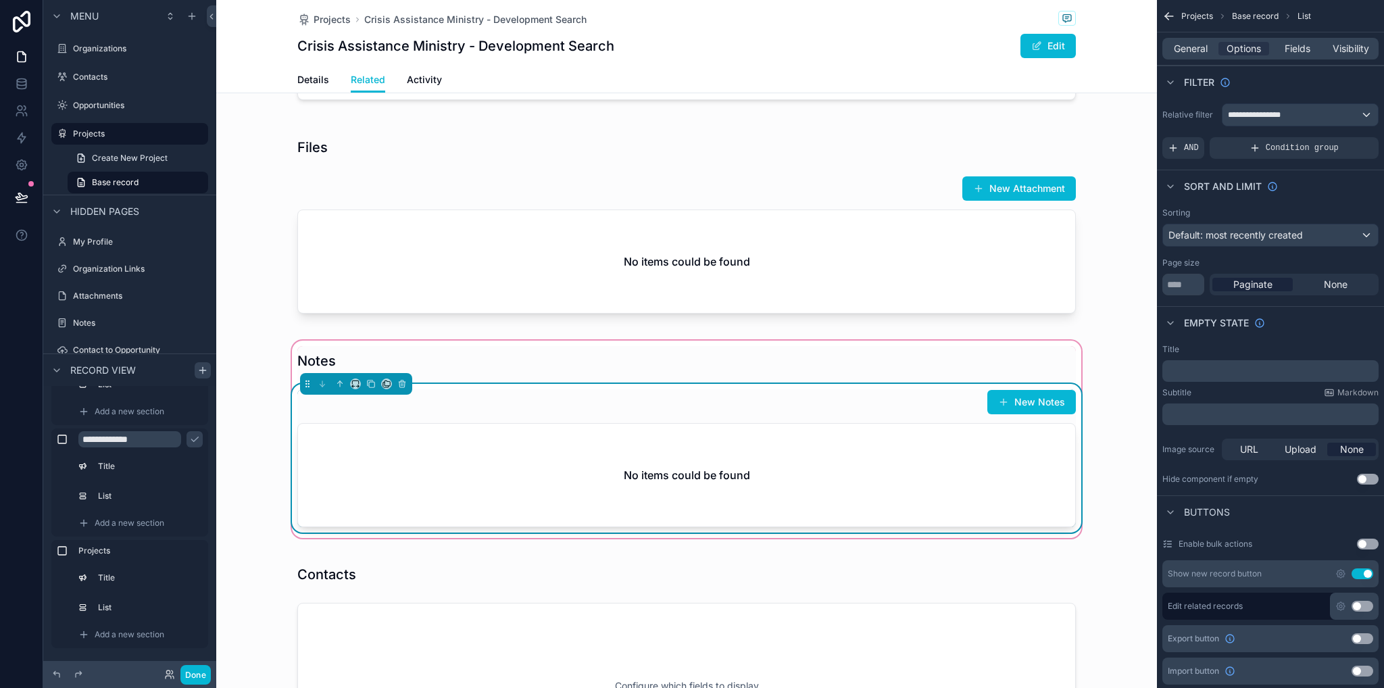
scroll to position [135, 0]
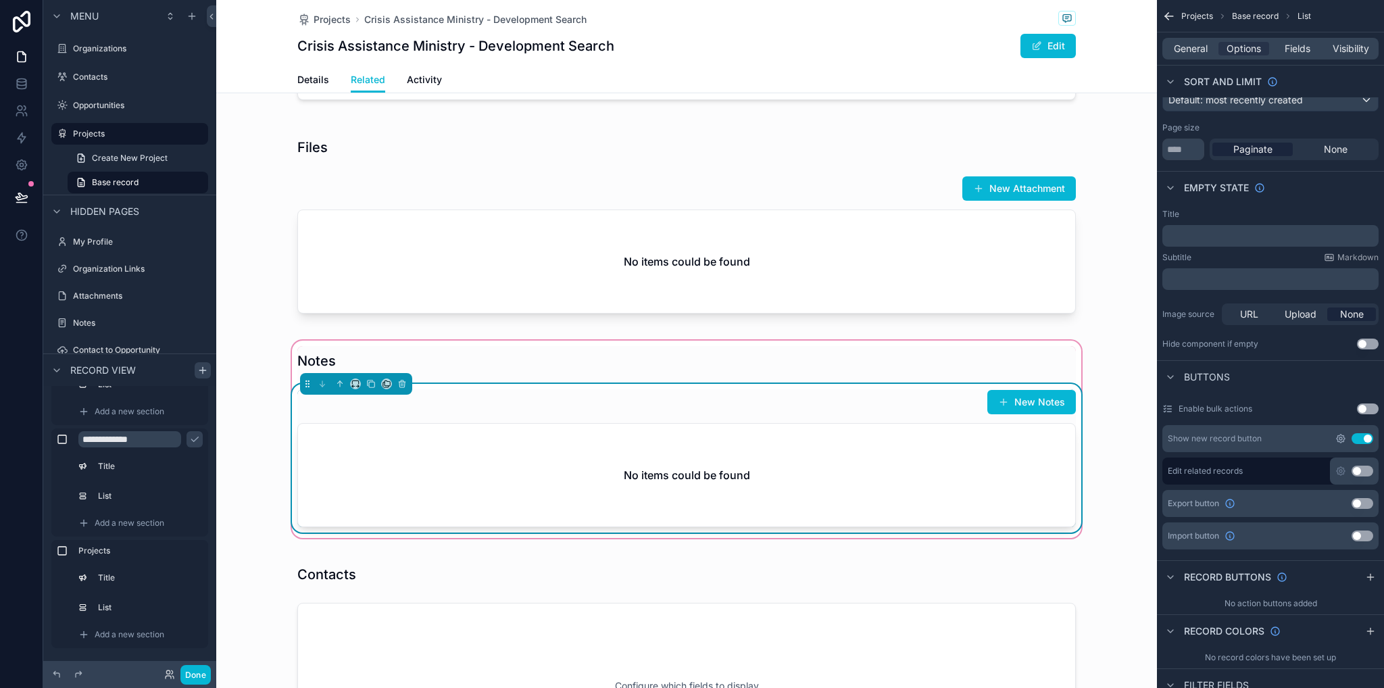
click at [1338, 439] on icon "scrollable content" at bounding box center [1341, 438] width 11 height 11
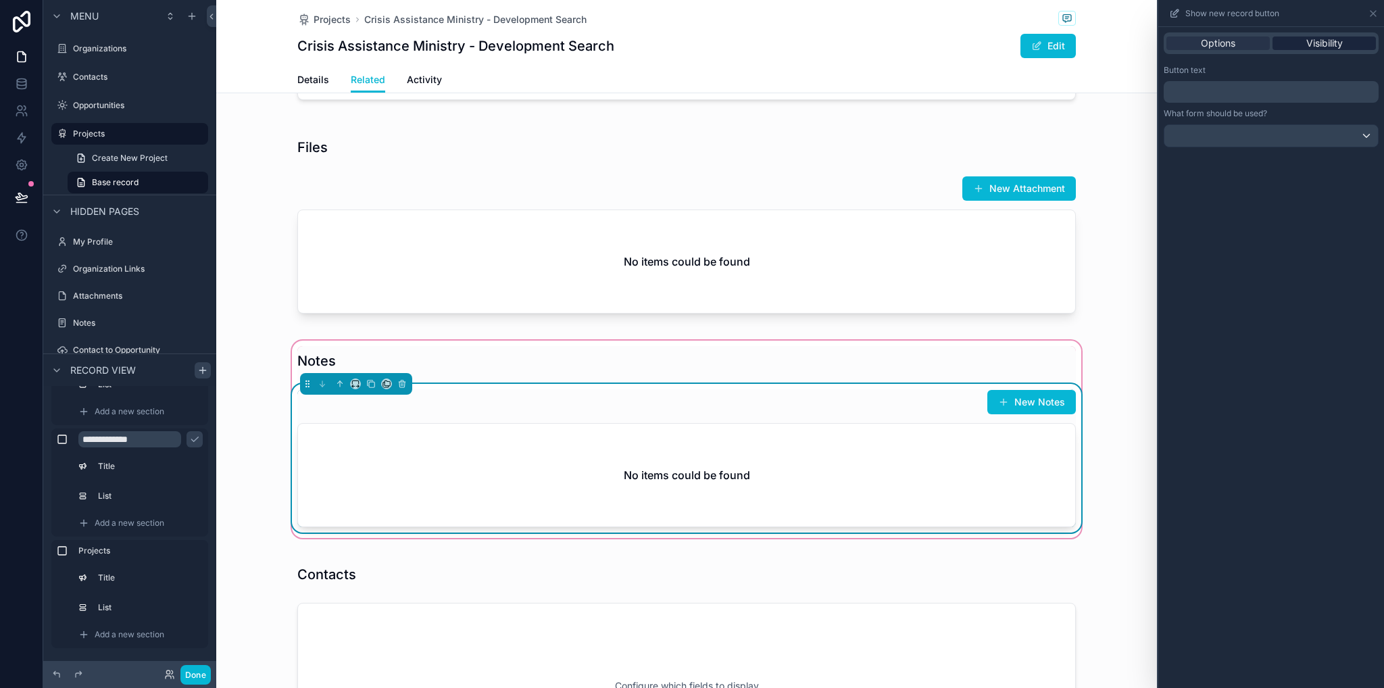
click at [1328, 39] on span "Visibility" at bounding box center [1325, 44] width 37 height 14
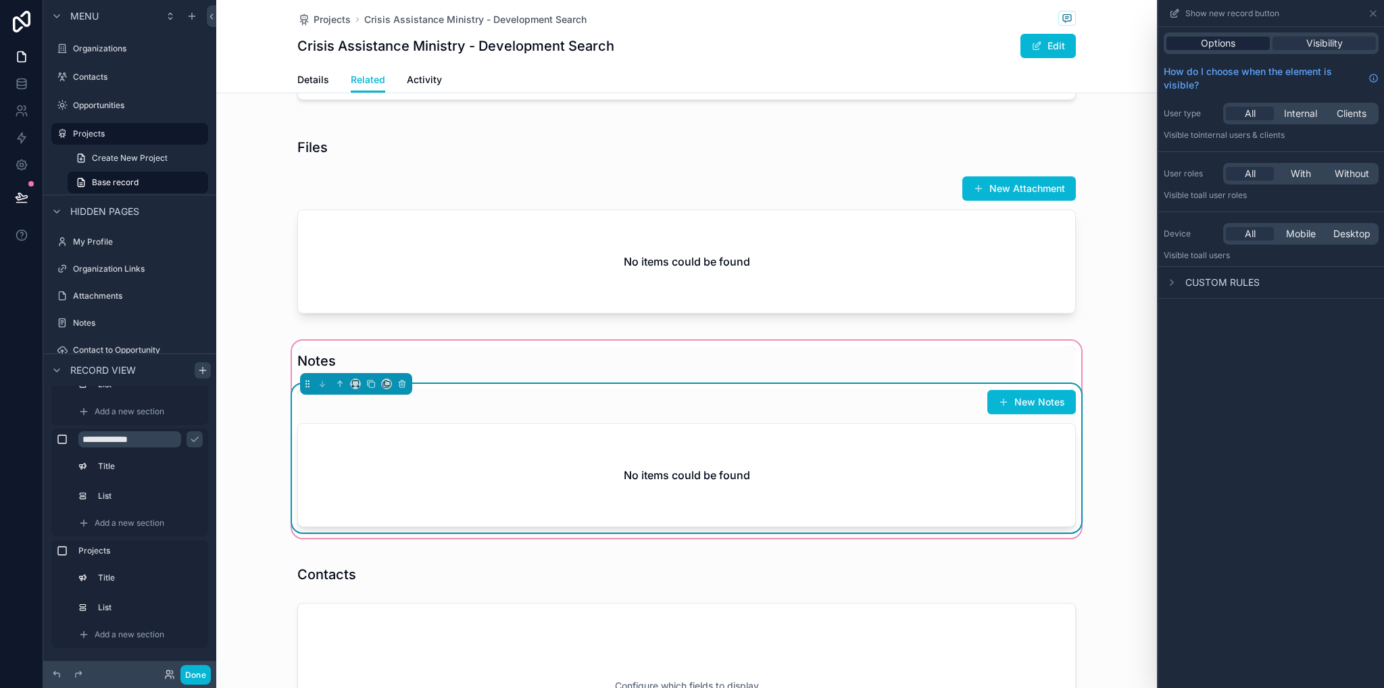
click at [1246, 51] on div "Options Visibility" at bounding box center [1271, 43] width 215 height 22
click at [1217, 45] on span "Options" at bounding box center [1218, 44] width 34 height 14
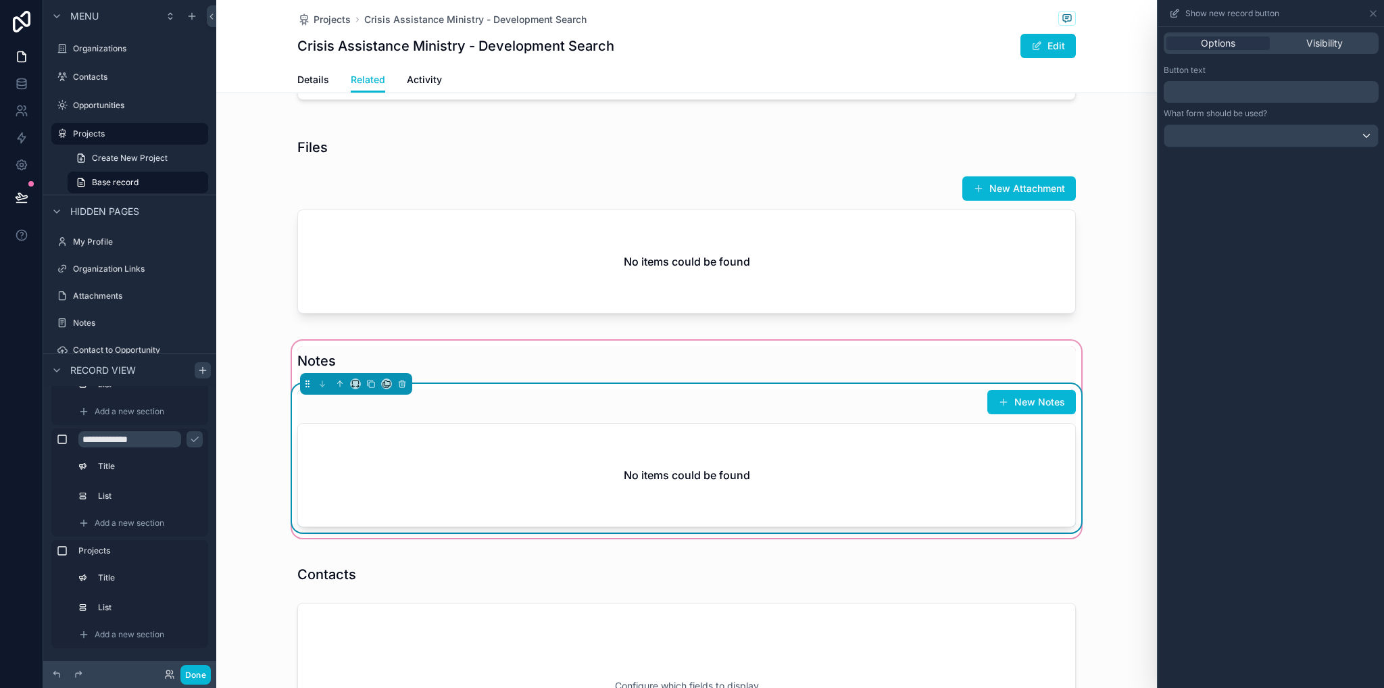
click at [1290, 84] on p "﻿" at bounding box center [1272, 92] width 207 height 16
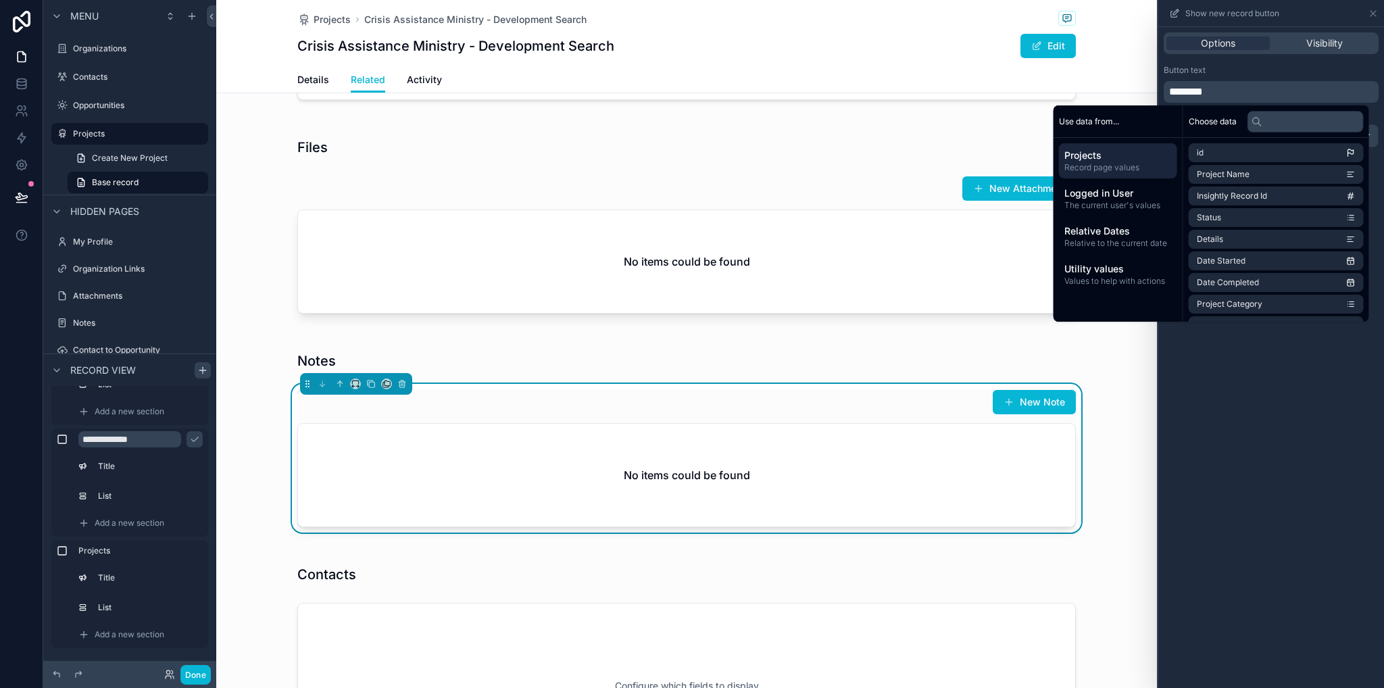
click at [1109, 418] on div "Notes New Note No items could be found" at bounding box center [686, 439] width 941 height 203
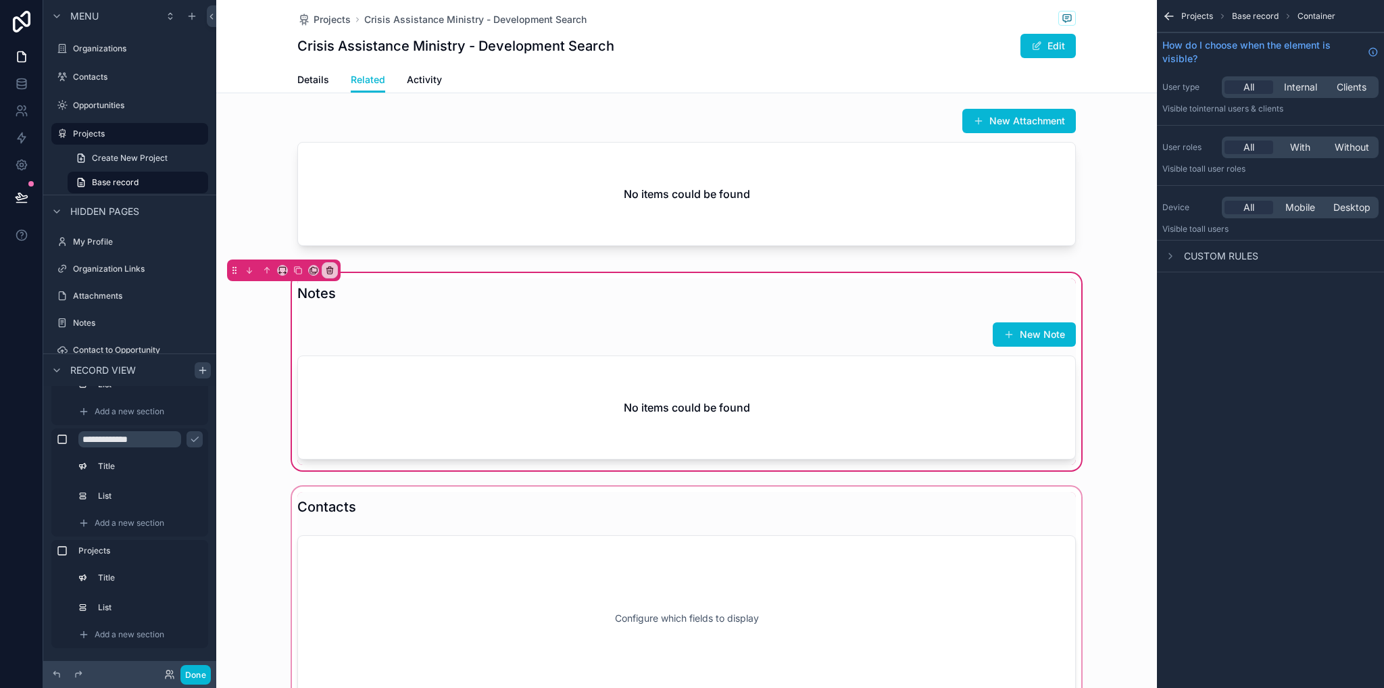
scroll to position [676, 0]
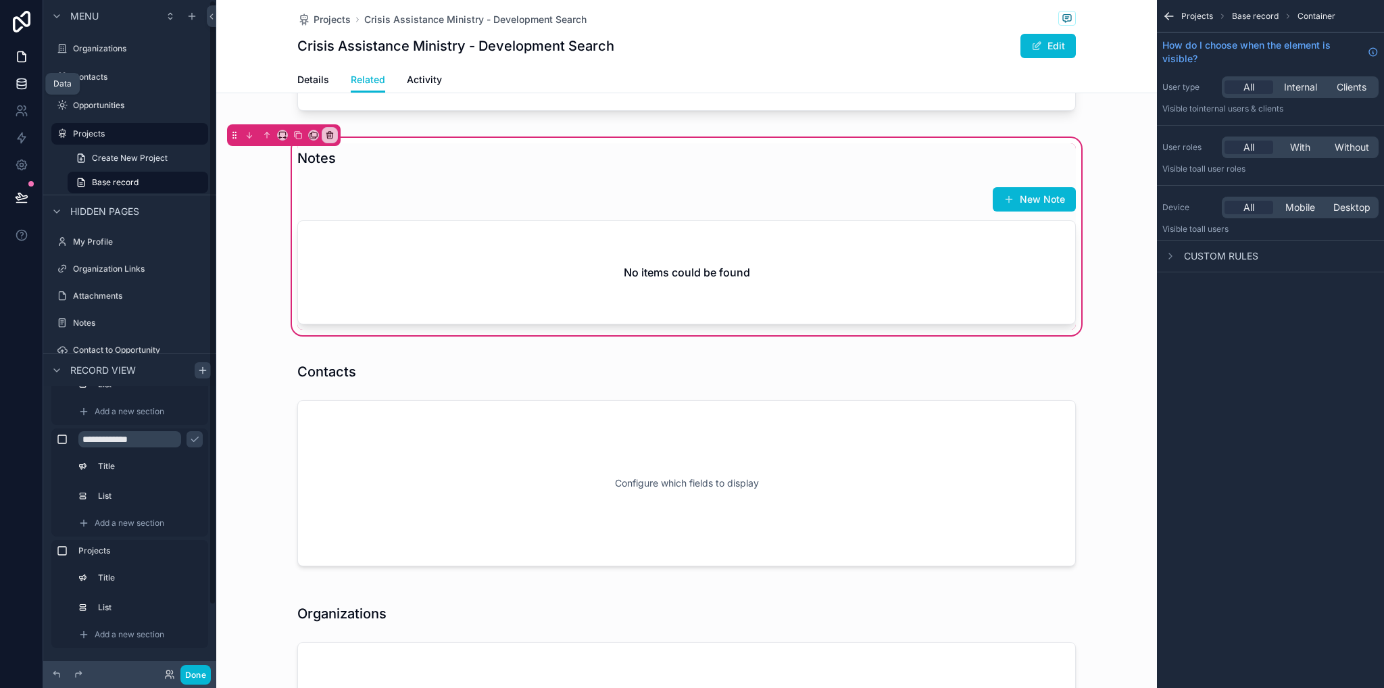
click at [27, 87] on icon at bounding box center [22, 84] width 14 height 14
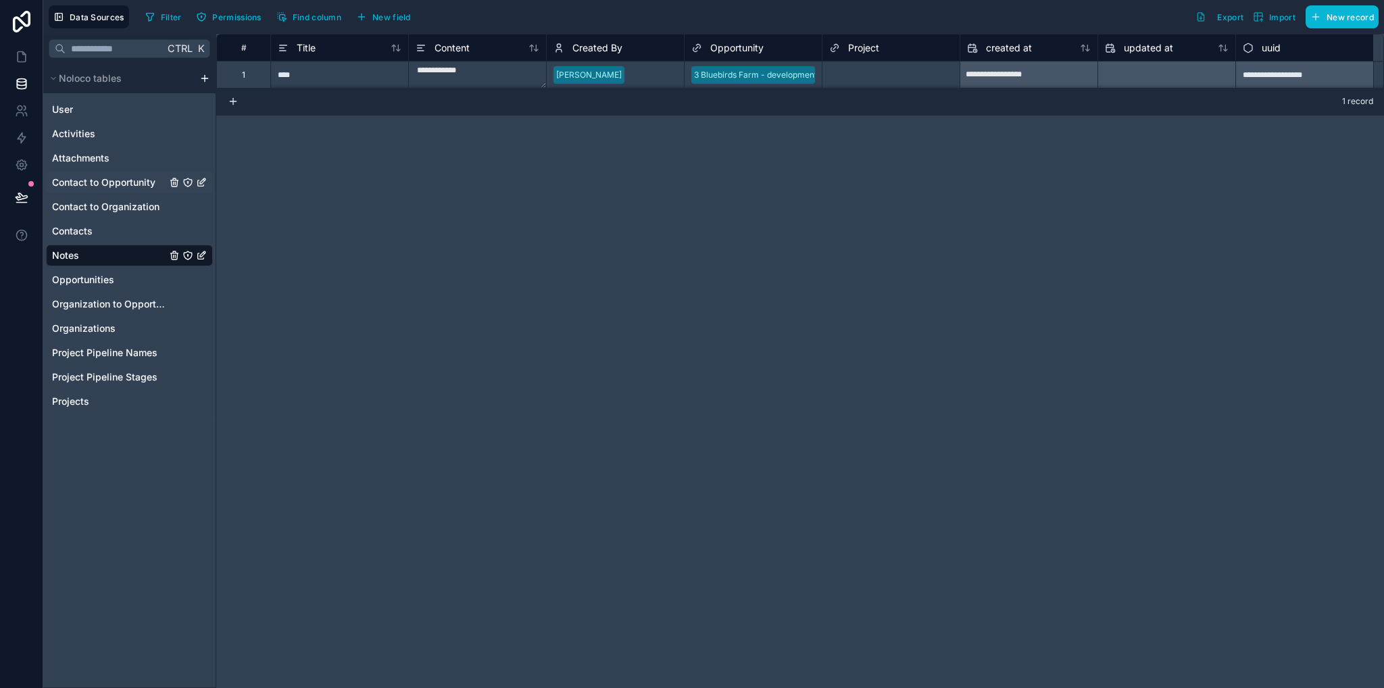
click at [120, 184] on span "Contact to Opportunity" at bounding box center [103, 183] width 103 height 14
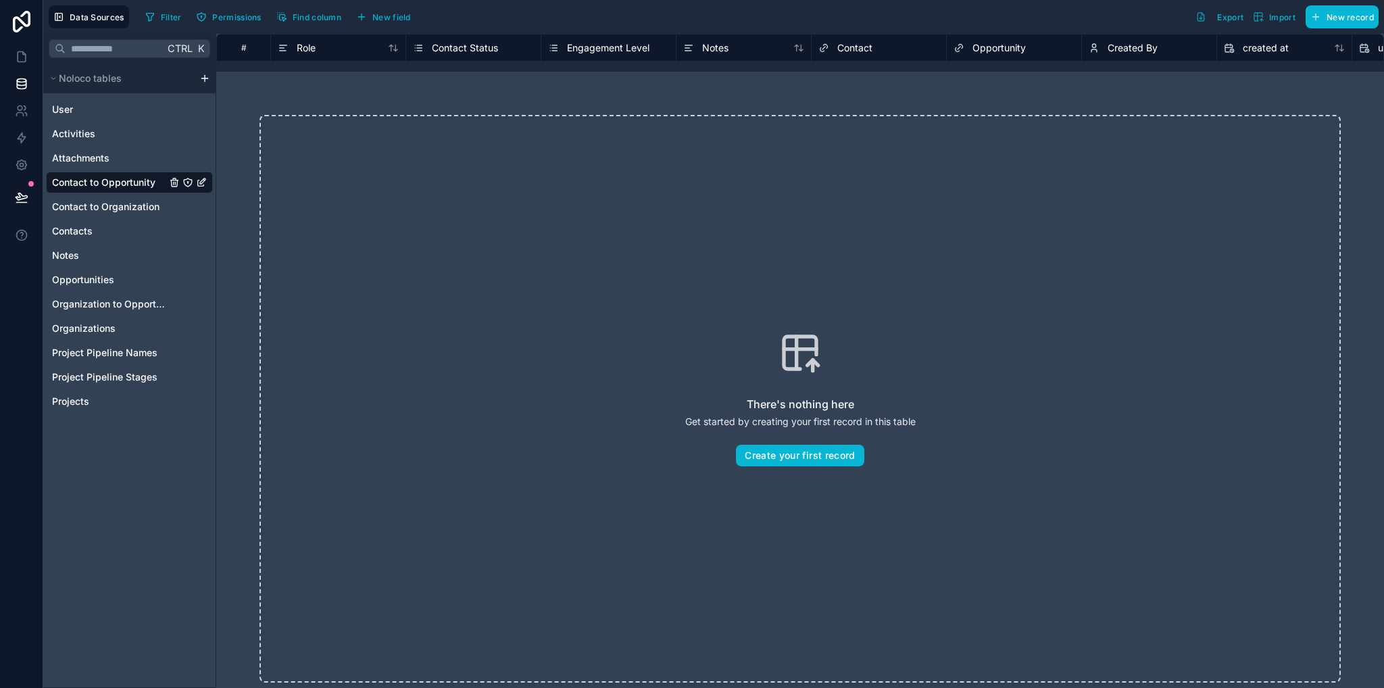
click at [204, 78] on html "Data Sources Filter Permissions Find column New field Export Import New record …" at bounding box center [692, 344] width 1384 height 688
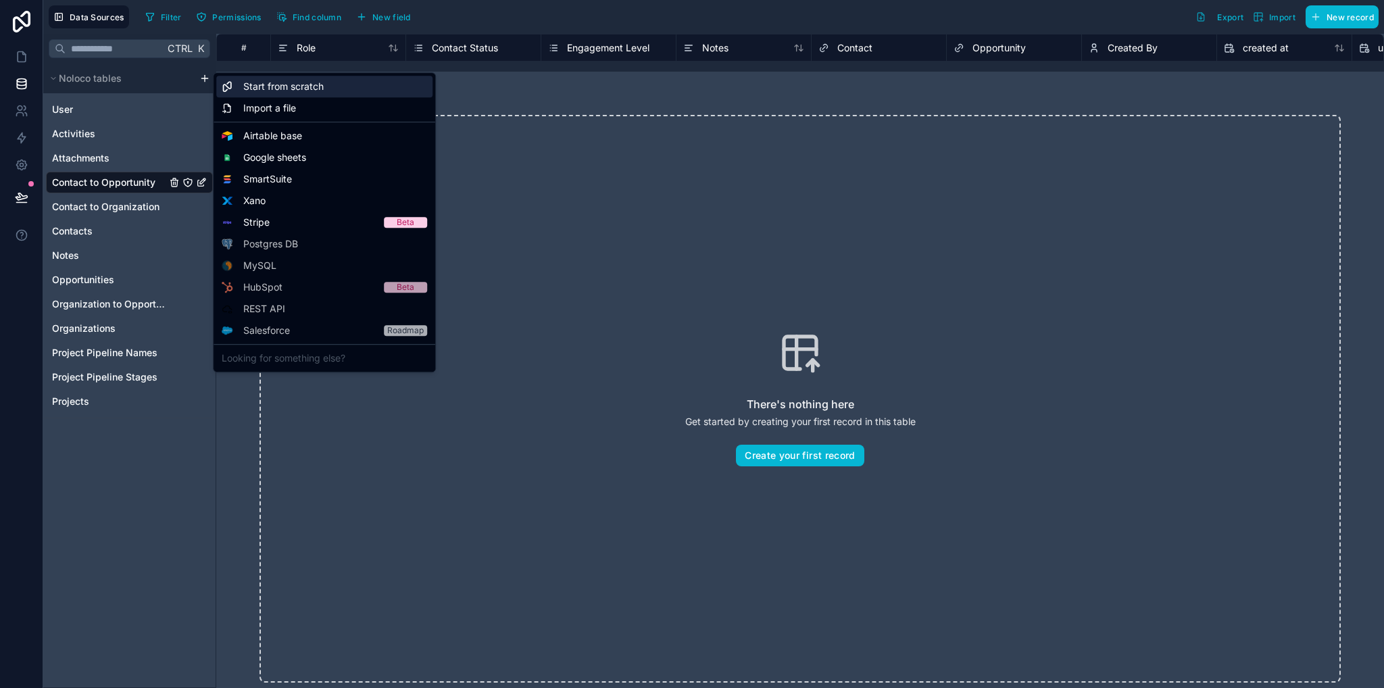
click at [294, 89] on span "Start from scratch" at bounding box center [283, 87] width 80 height 14
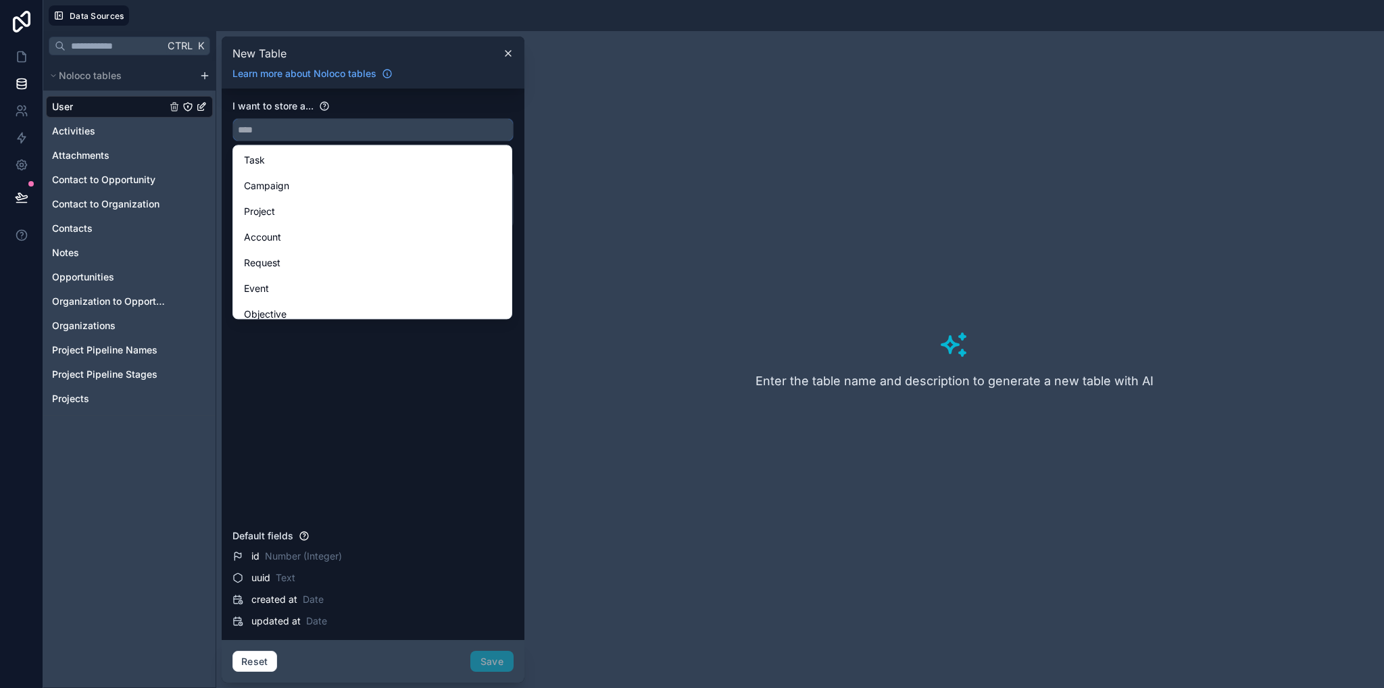
drag, startPoint x: 309, startPoint y: 120, endPoint x: 311, endPoint y: 127, distance: 7.7
click at [310, 122] on input "text" at bounding box center [373, 130] width 280 height 22
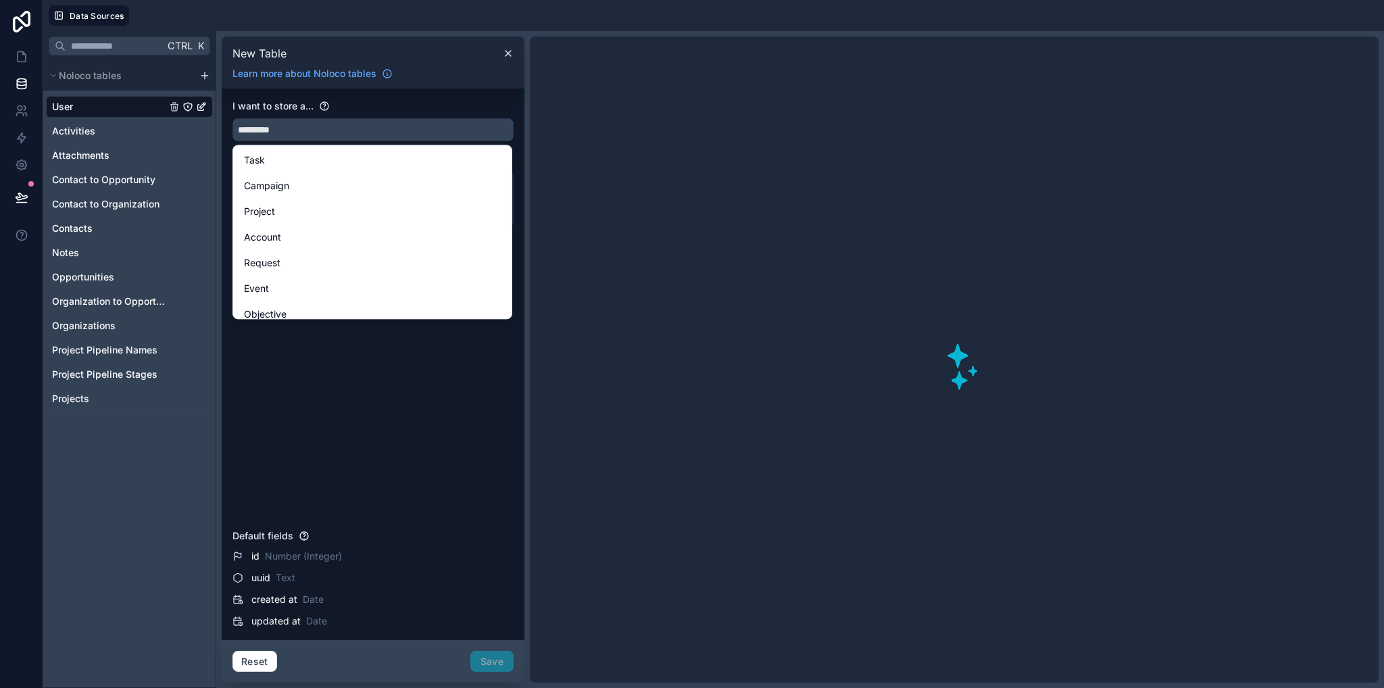
click at [233, 118] on button "*********" at bounding box center [373, 129] width 281 height 23
click at [233, 118] on button "**********" at bounding box center [373, 129] width 281 height 23
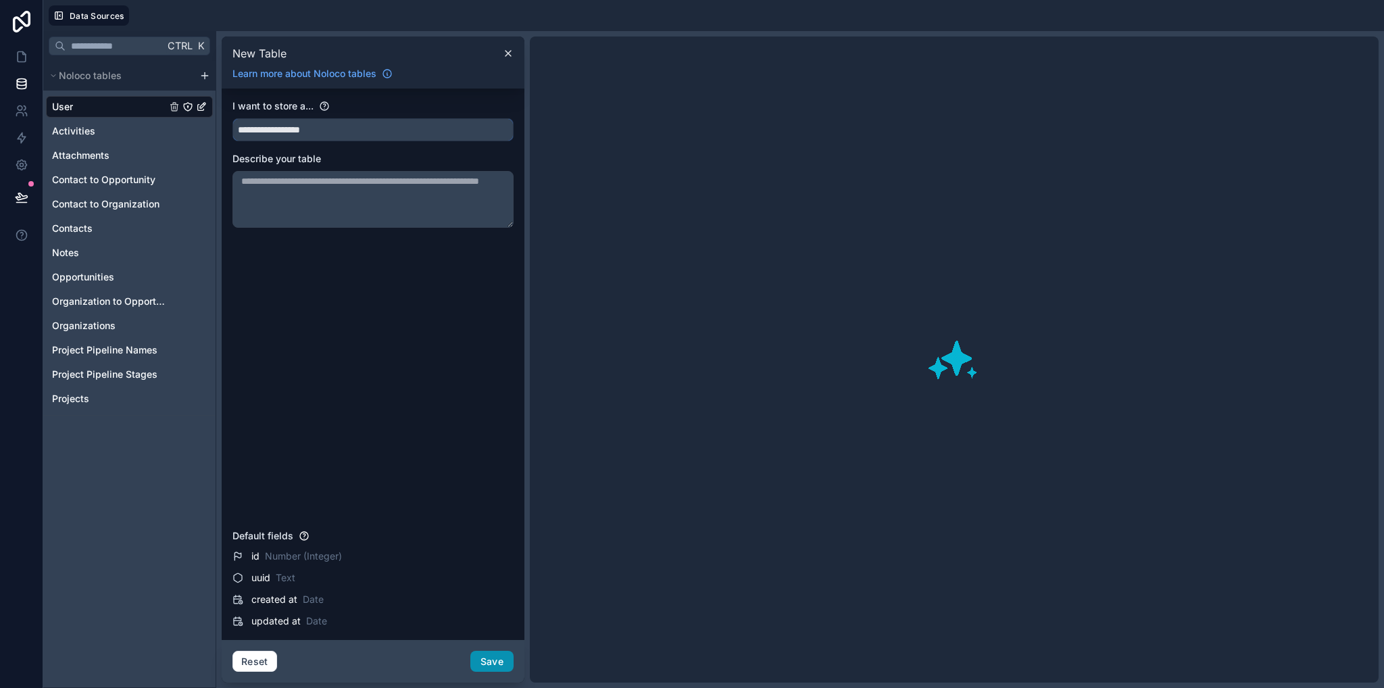
type input "**********"
click at [498, 663] on button "Save" at bounding box center [491, 662] width 43 height 22
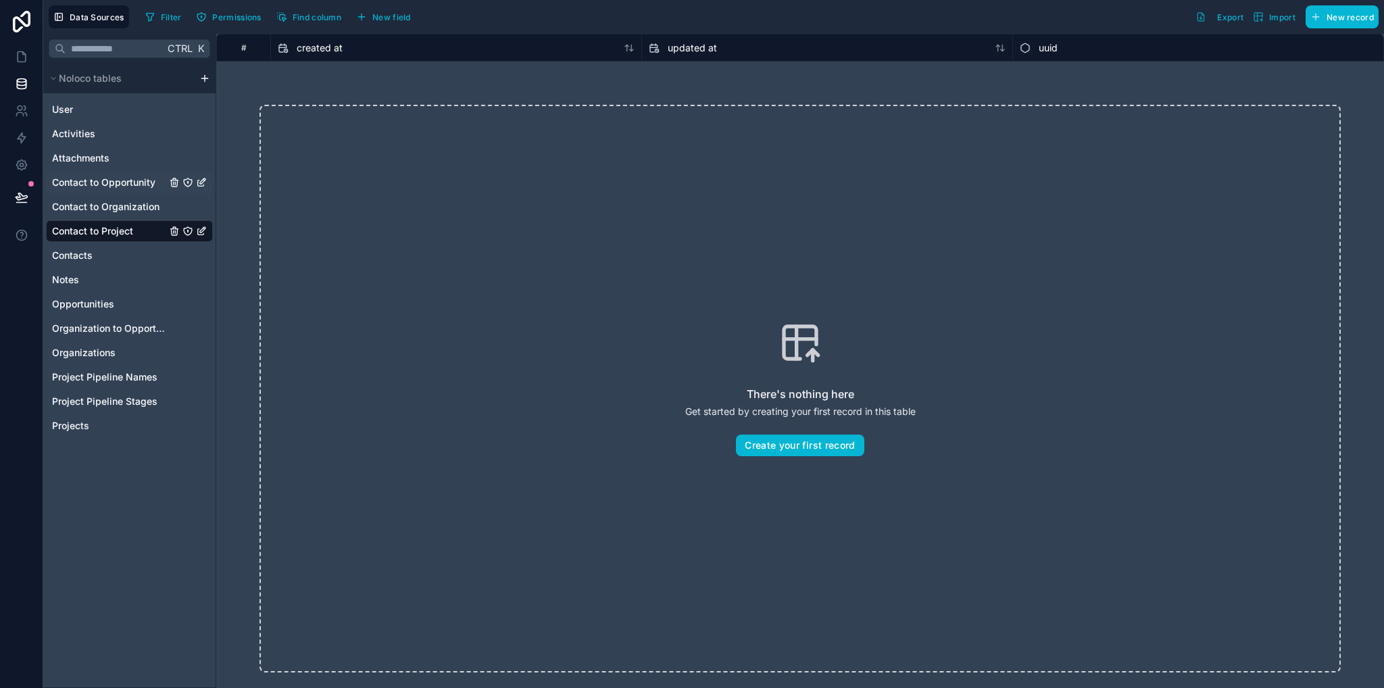
click at [121, 182] on span "Contact to Opportunity" at bounding box center [103, 183] width 103 height 14
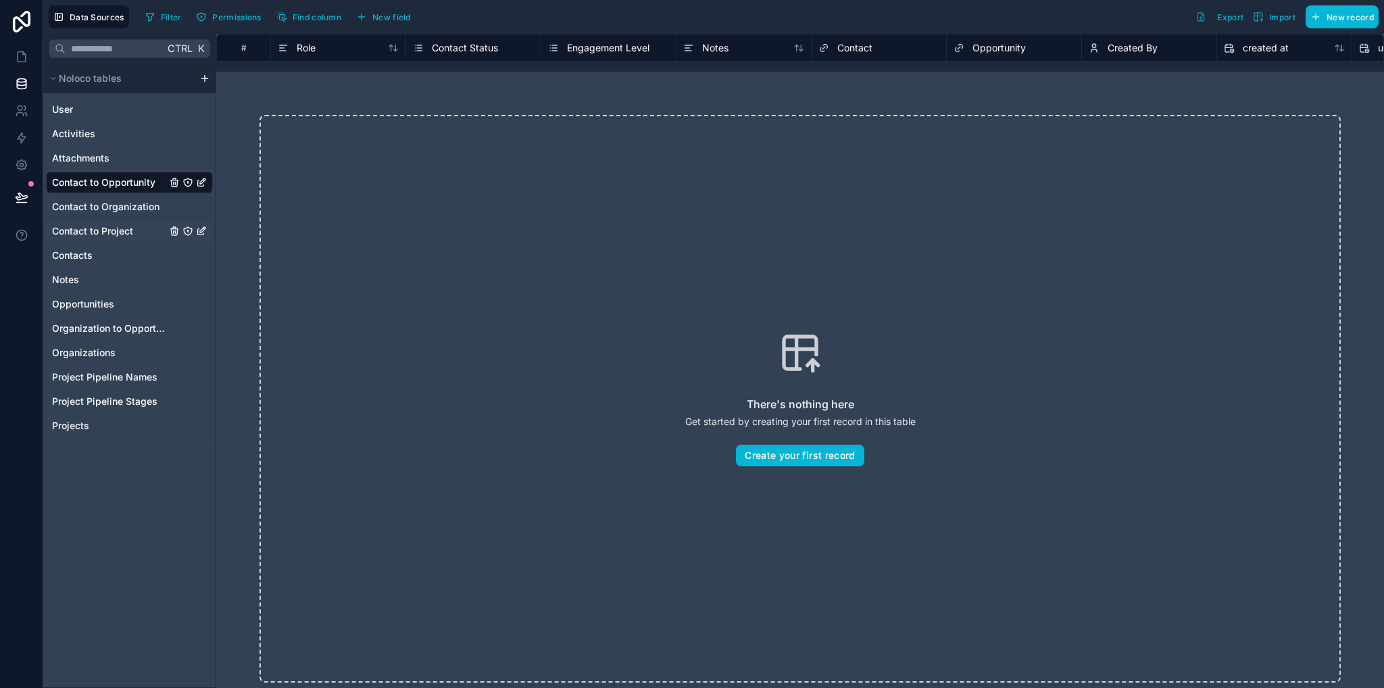
click at [115, 233] on span "Contact to Project" at bounding box center [92, 231] width 81 height 14
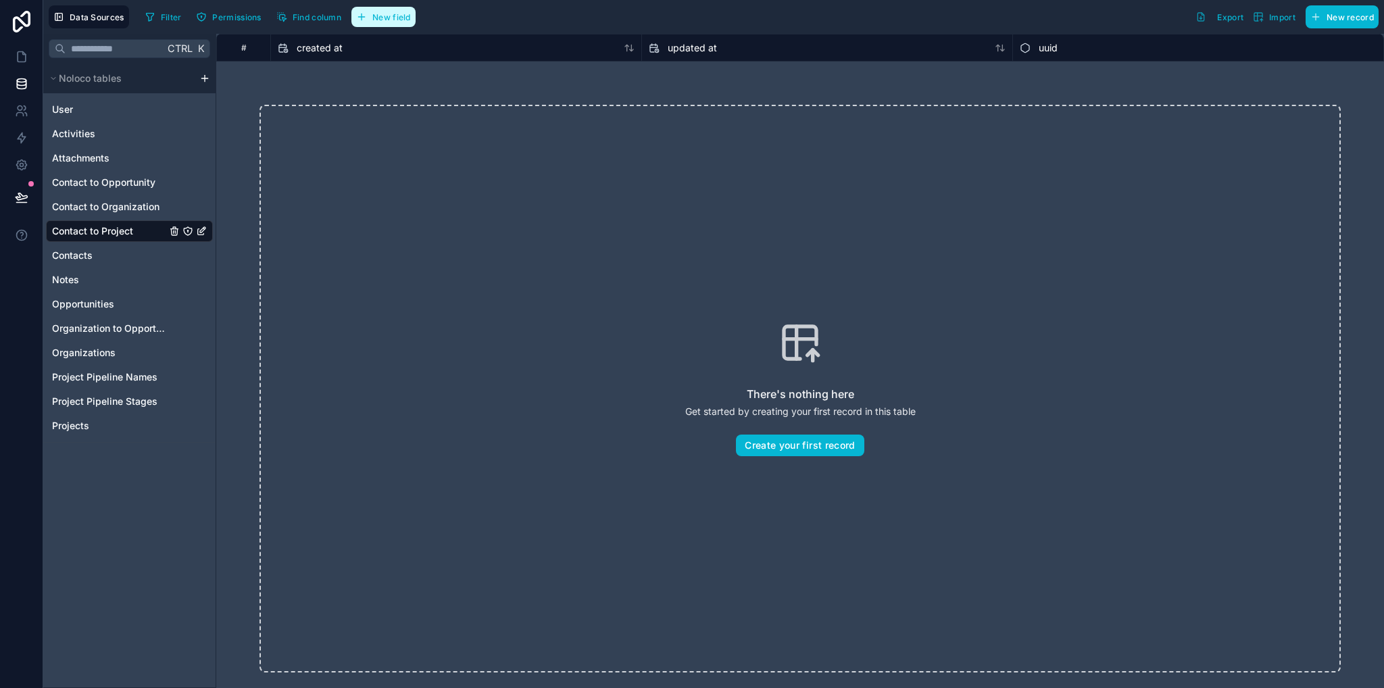
click at [387, 19] on span "New field" at bounding box center [391, 17] width 39 height 10
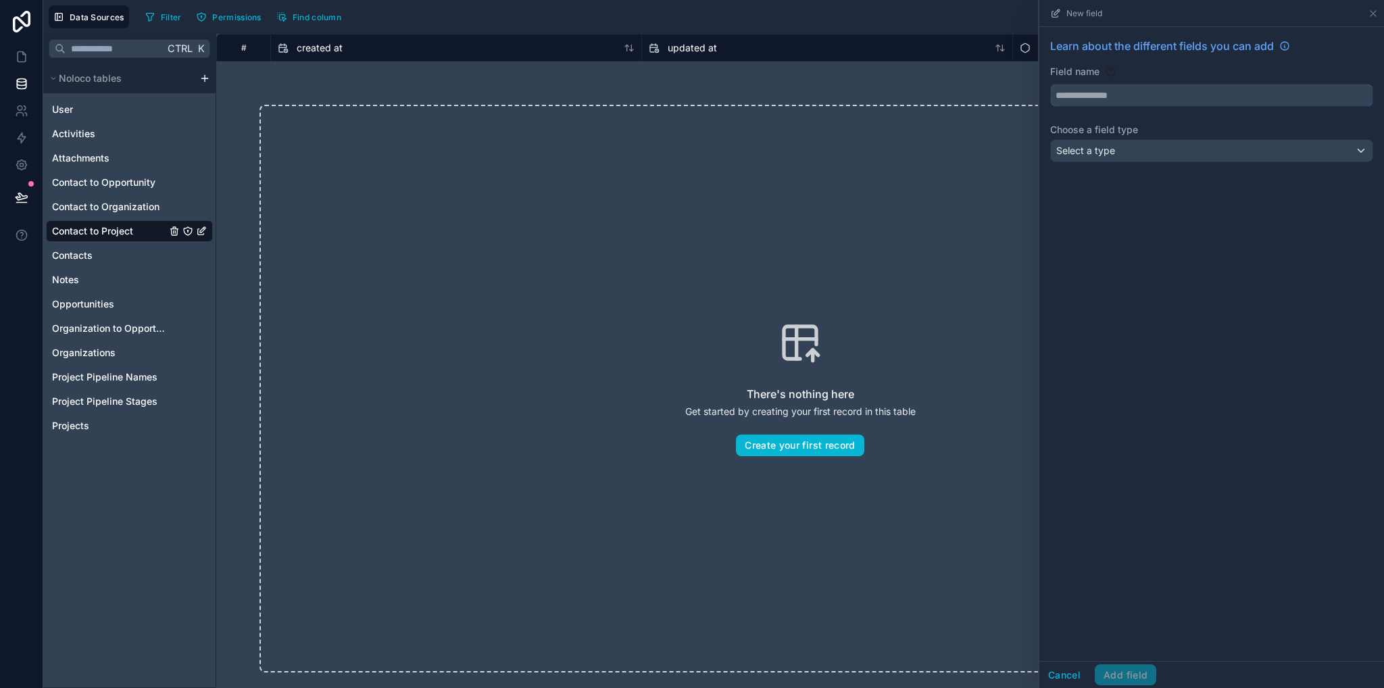
click at [1085, 92] on input "text" at bounding box center [1212, 95] width 322 height 22
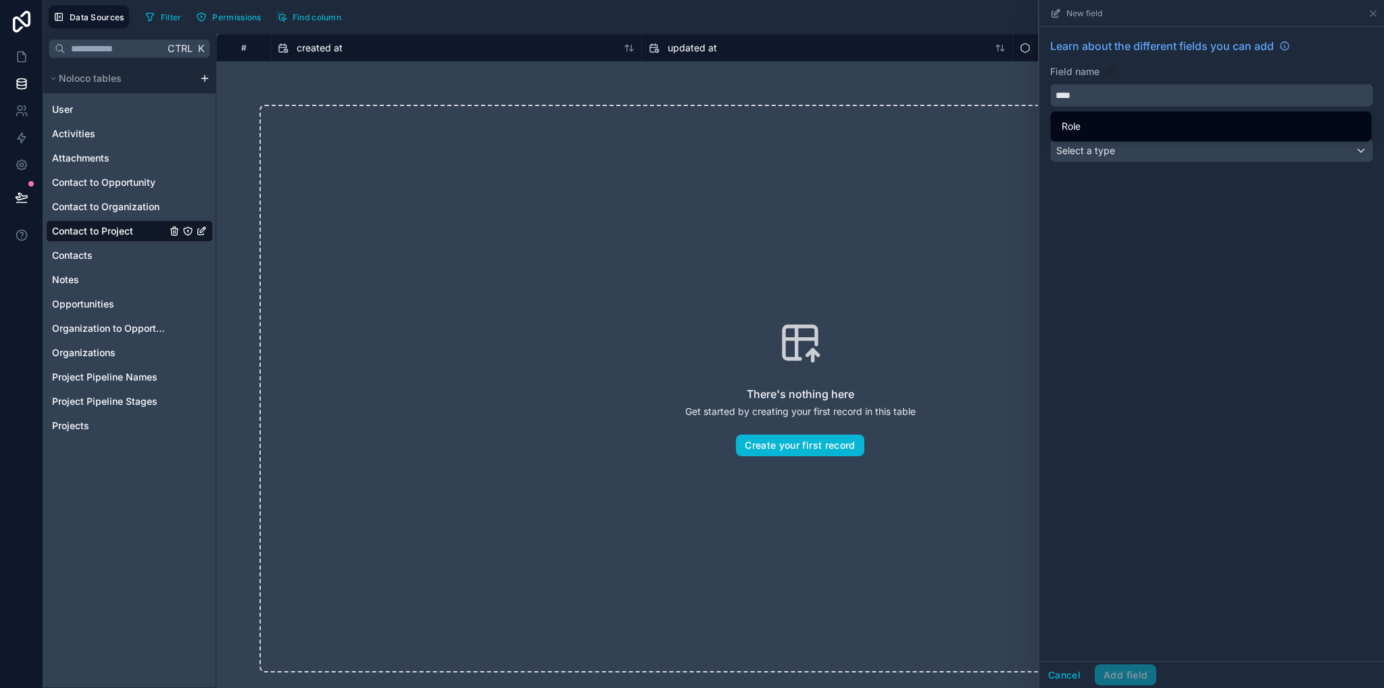
type input "****"
click at [1134, 229] on div "Learn about the different fields you can add Field name **** Choose a field typ…" at bounding box center [1212, 344] width 345 height 634
click at [1086, 153] on span "Select a type" at bounding box center [1086, 150] width 59 height 11
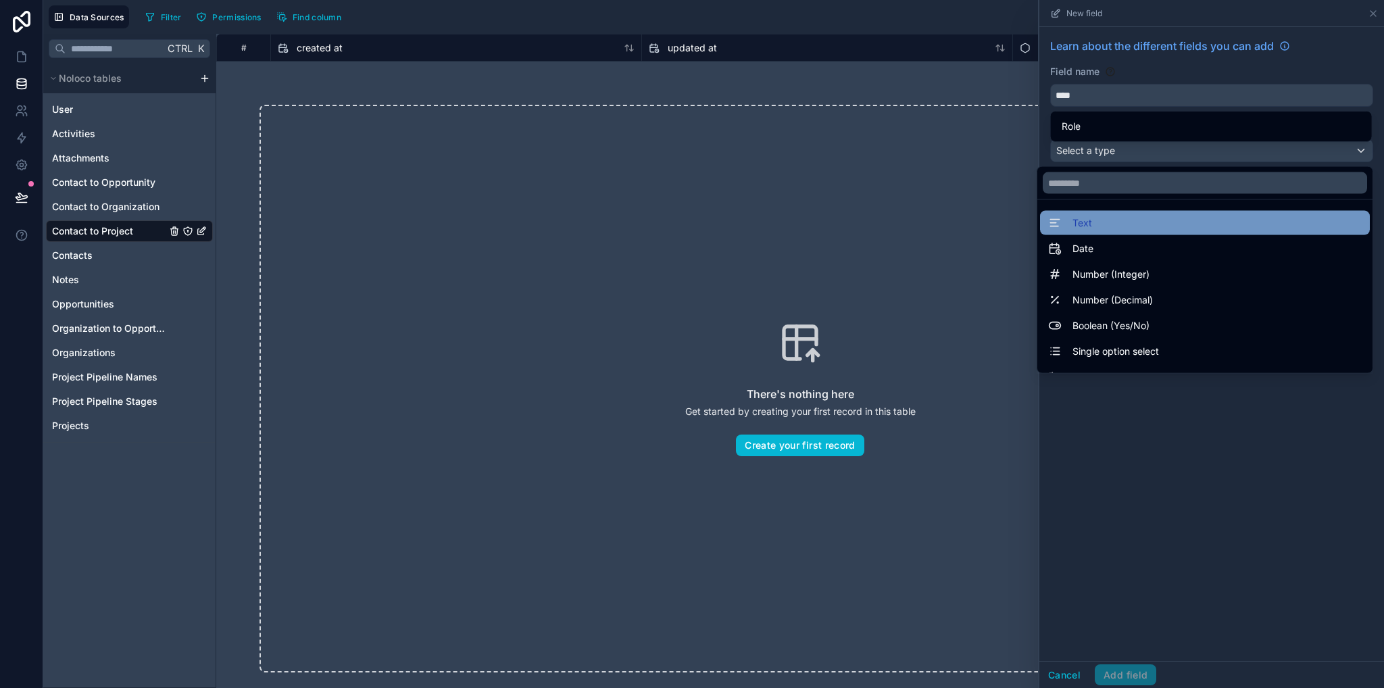
click at [1092, 221] on div "Text" at bounding box center [1205, 223] width 314 height 16
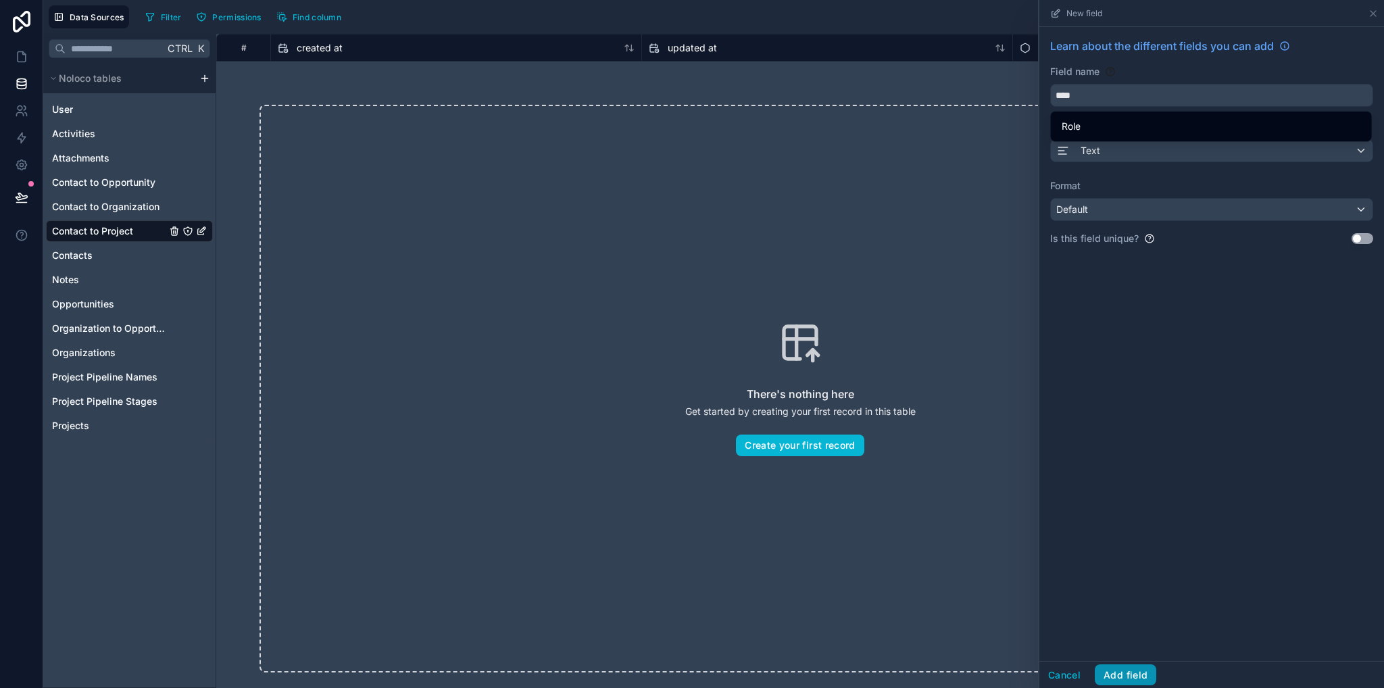
click at [1146, 671] on button "Add field" at bounding box center [1126, 675] width 62 height 22
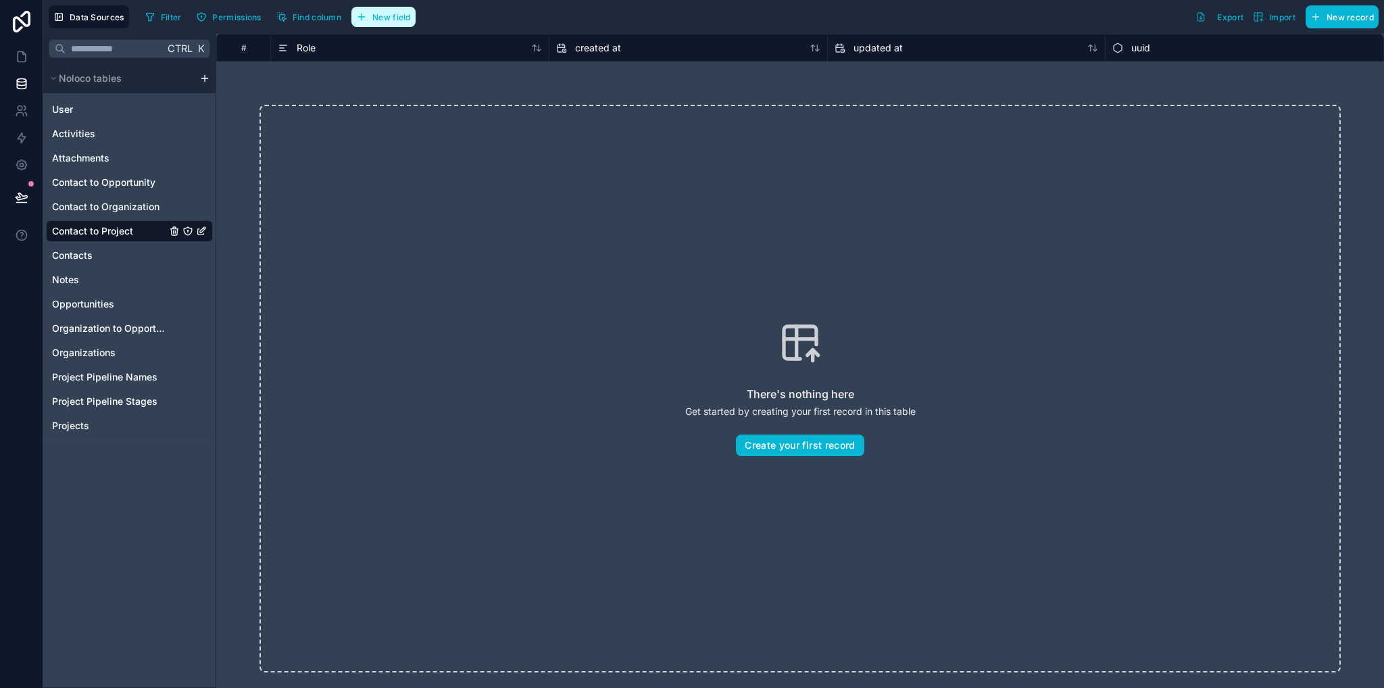
click at [379, 19] on span "New field" at bounding box center [391, 17] width 39 height 10
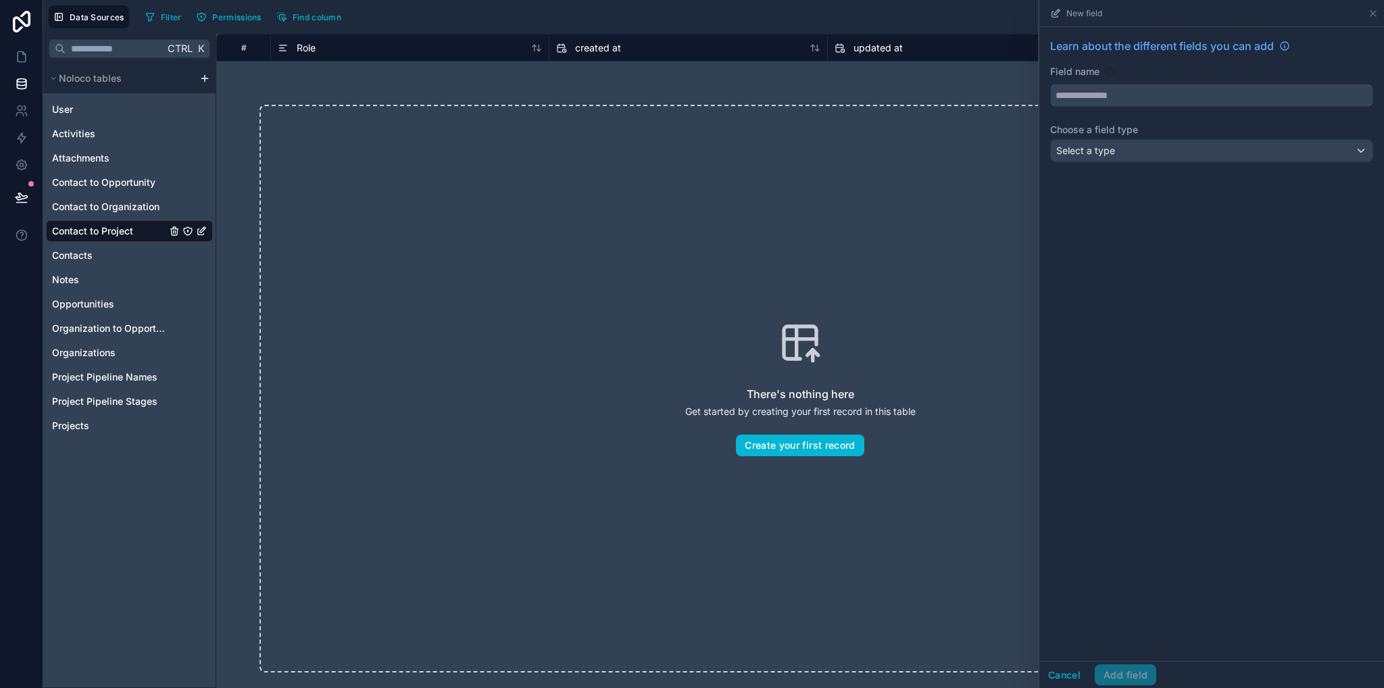
click at [1115, 93] on input "text" at bounding box center [1212, 95] width 322 height 22
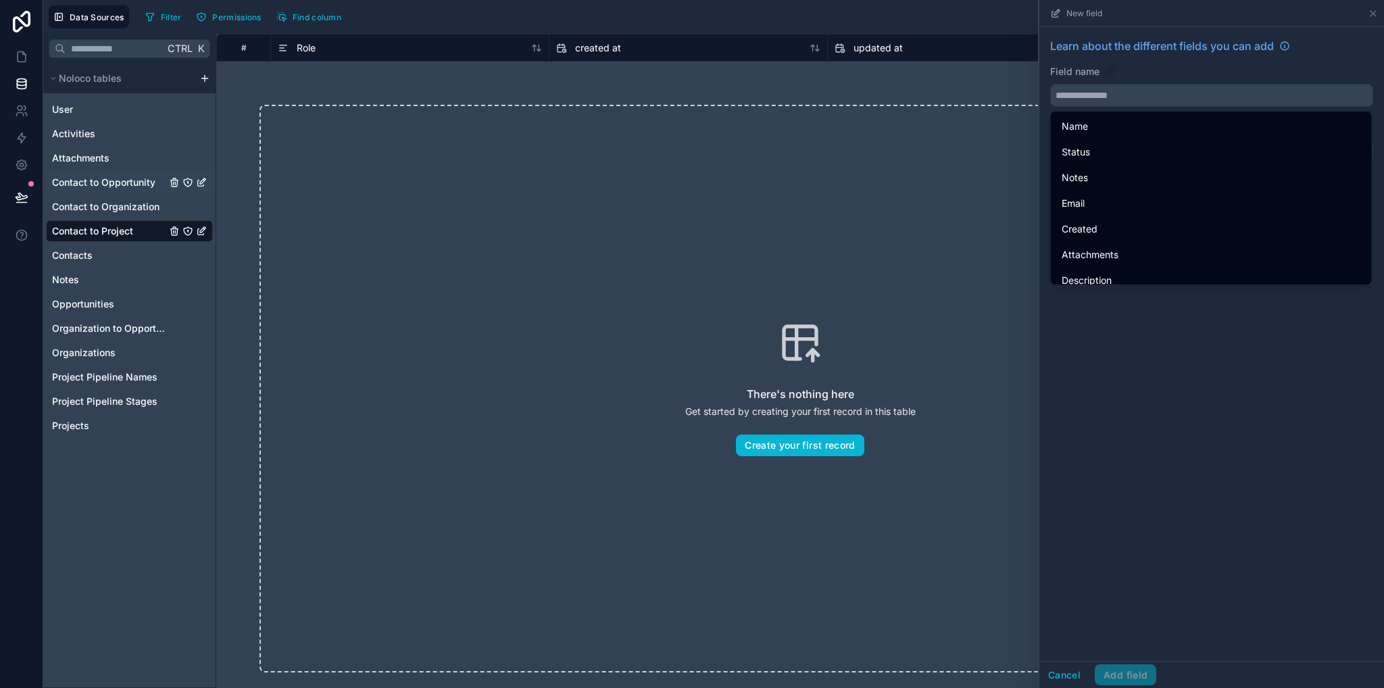
click at [99, 185] on span "Contact to Opportunity" at bounding box center [103, 183] width 103 height 14
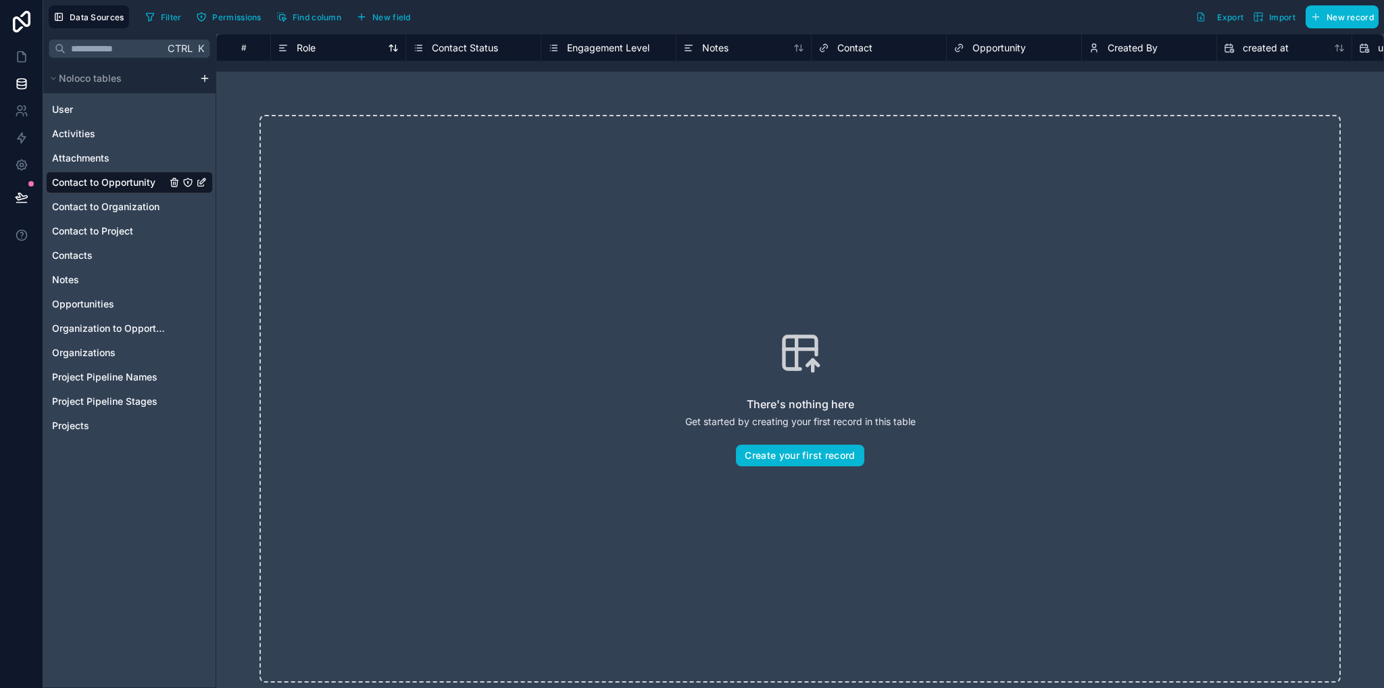
click at [290, 42] on div "Role" at bounding box center [297, 48] width 38 height 16
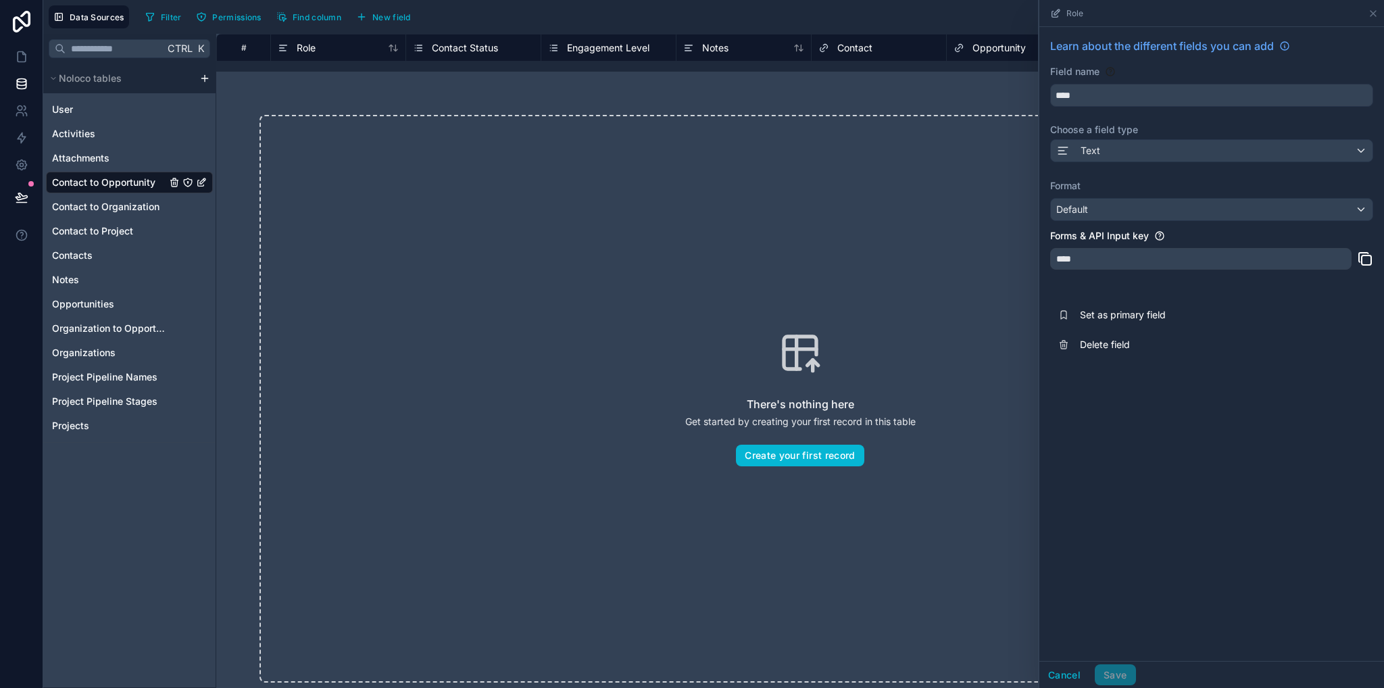
click at [462, 94] on div "There's nothing here Get started by creating your first record in this table Cr…" at bounding box center [800, 399] width 1168 height 654
click at [445, 50] on span "Contact Status" at bounding box center [465, 48] width 66 height 14
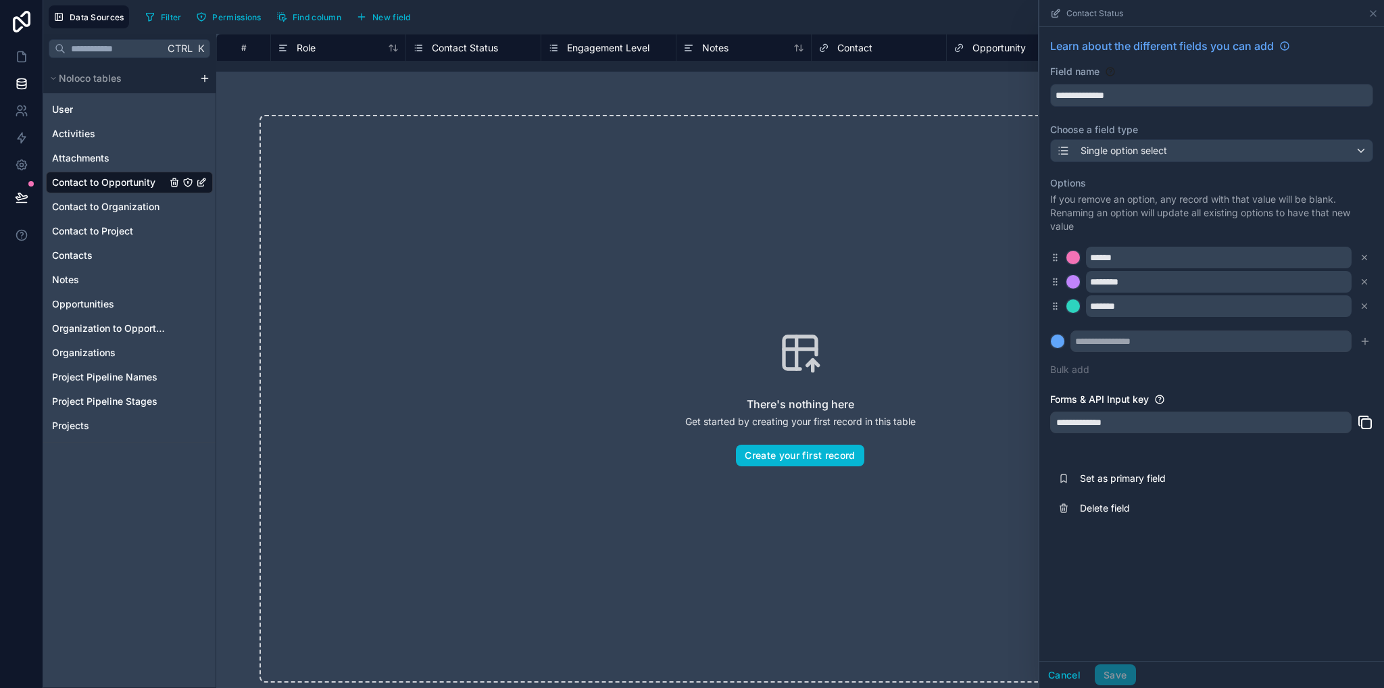
click at [445, 95] on div "There's nothing here Get started by creating your first record in this table Cr…" at bounding box center [800, 399] width 1168 height 654
click at [100, 231] on span "Contact to Project" at bounding box center [92, 231] width 81 height 14
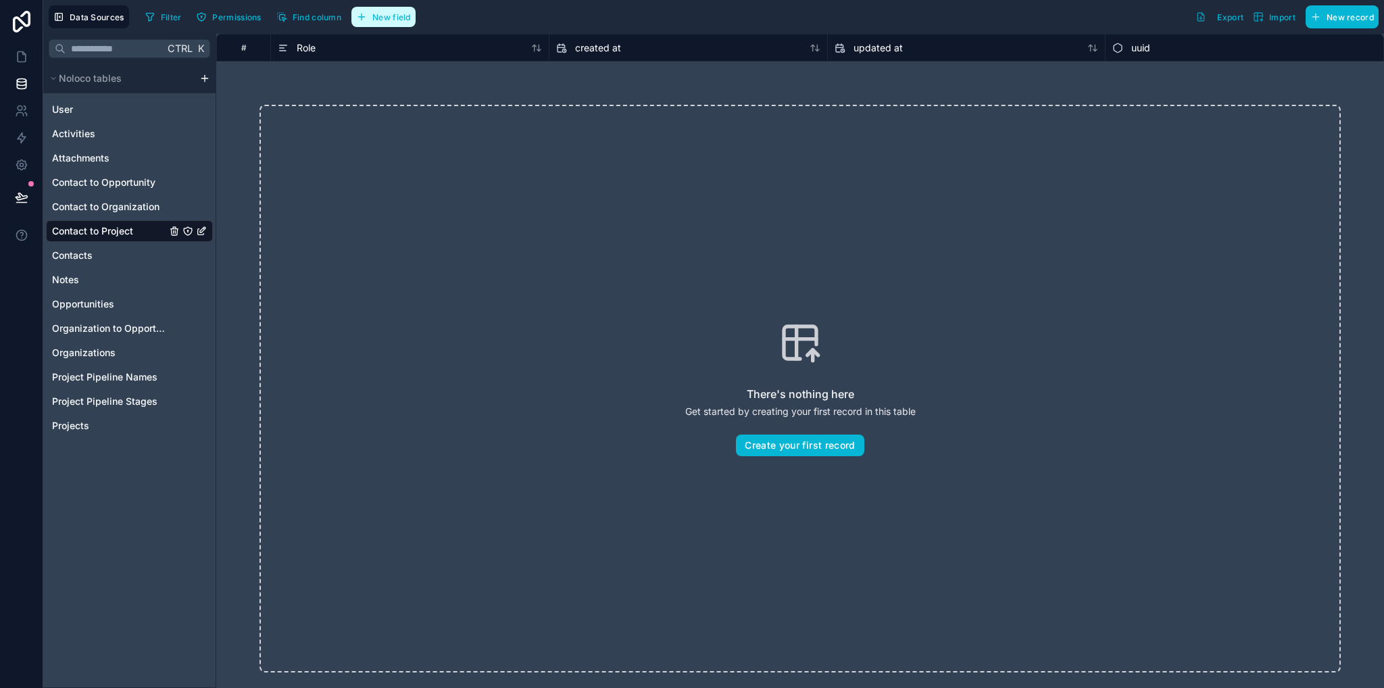
click at [389, 16] on span "New field" at bounding box center [391, 17] width 39 height 10
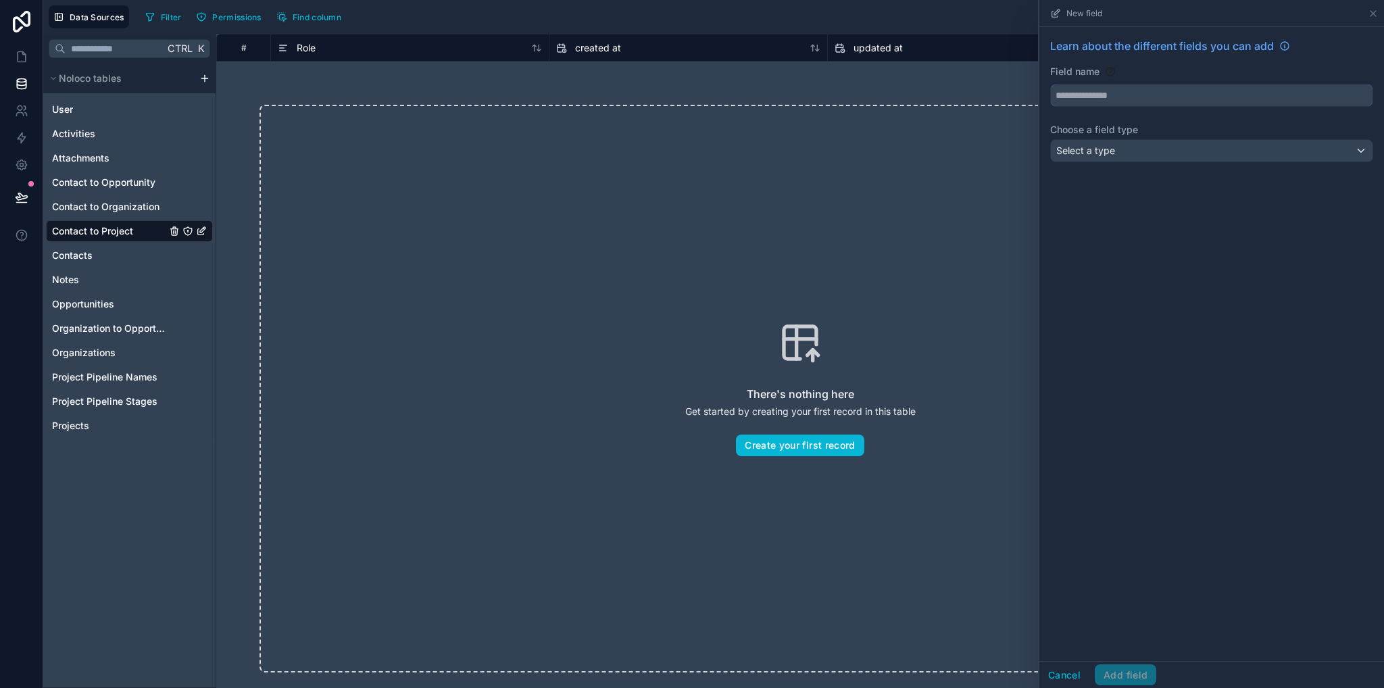
click at [1200, 89] on input "text" at bounding box center [1212, 95] width 322 height 22
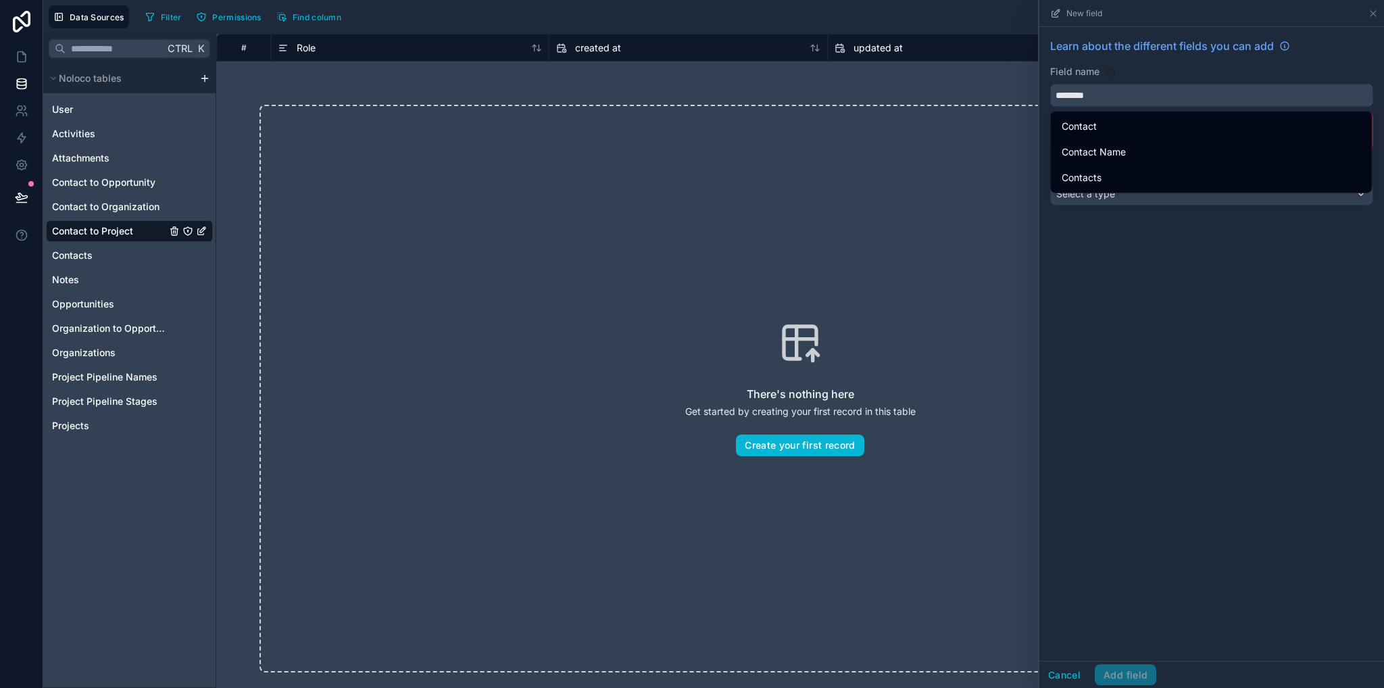
click at [1050, 84] on button "*******" at bounding box center [1211, 95] width 323 height 23
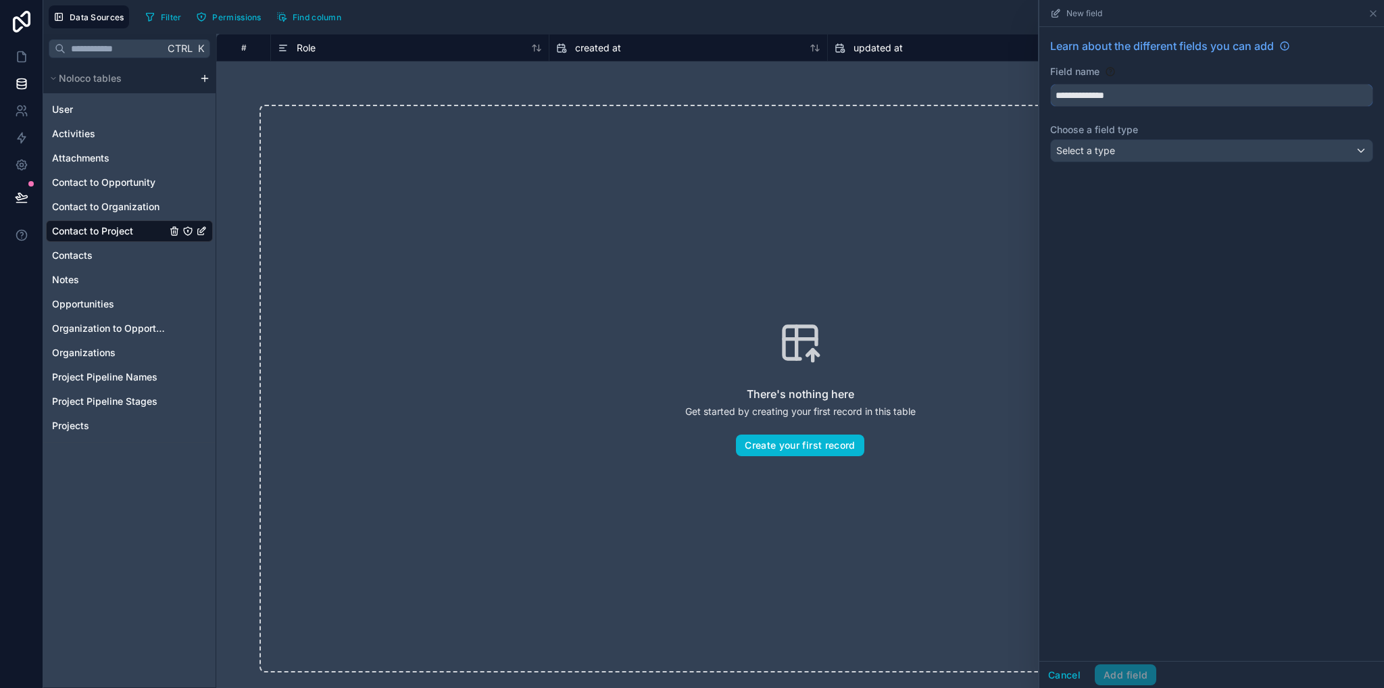
type input "**********"
click at [1155, 141] on div "Select a type" at bounding box center [1212, 151] width 322 height 22
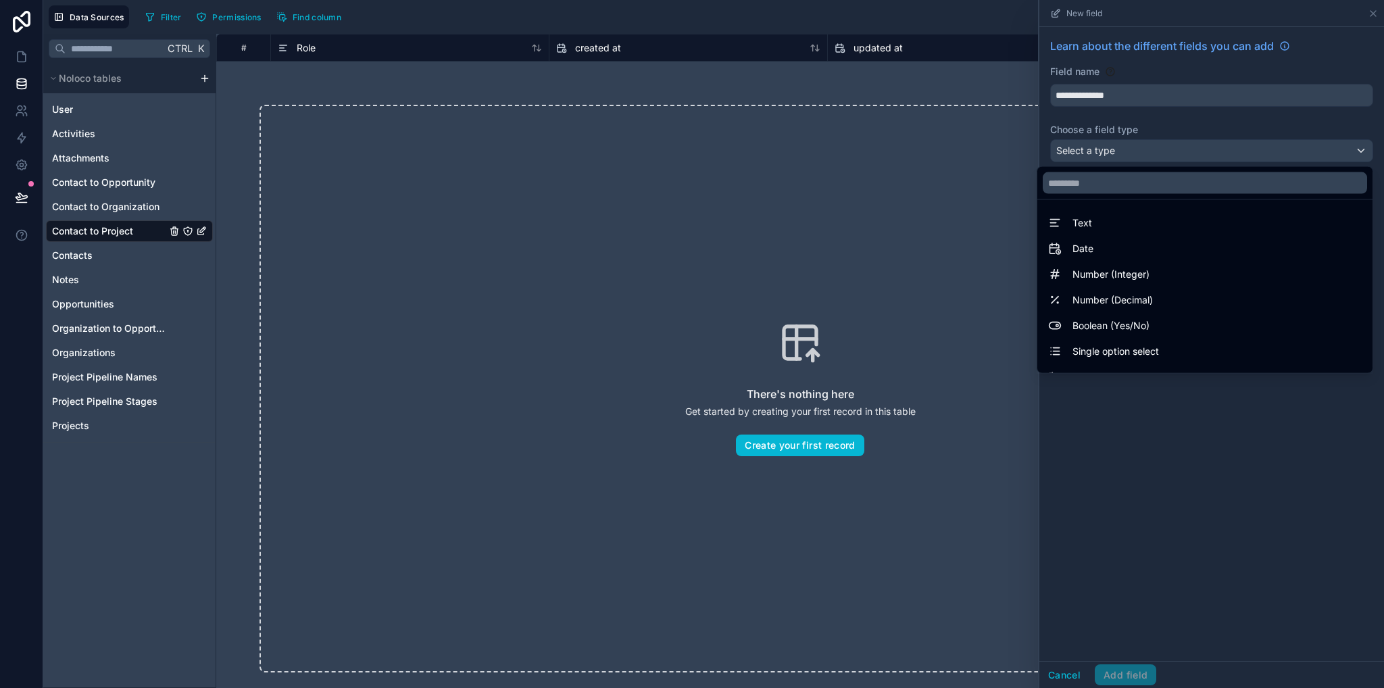
click at [1124, 346] on span "Single option select" at bounding box center [1116, 351] width 87 height 16
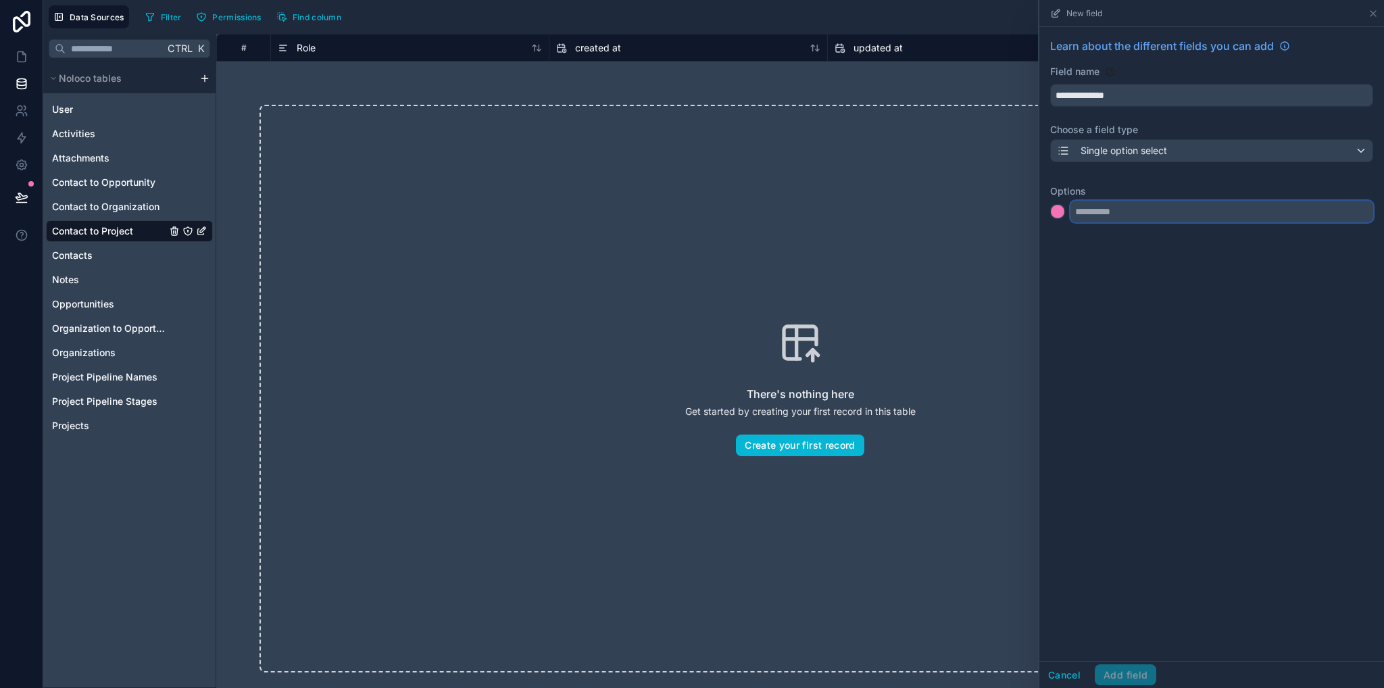
click at [1095, 212] on input "text" at bounding box center [1222, 212] width 303 height 22
type input "******"
click at [1111, 236] on input "text" at bounding box center [1222, 239] width 303 height 22
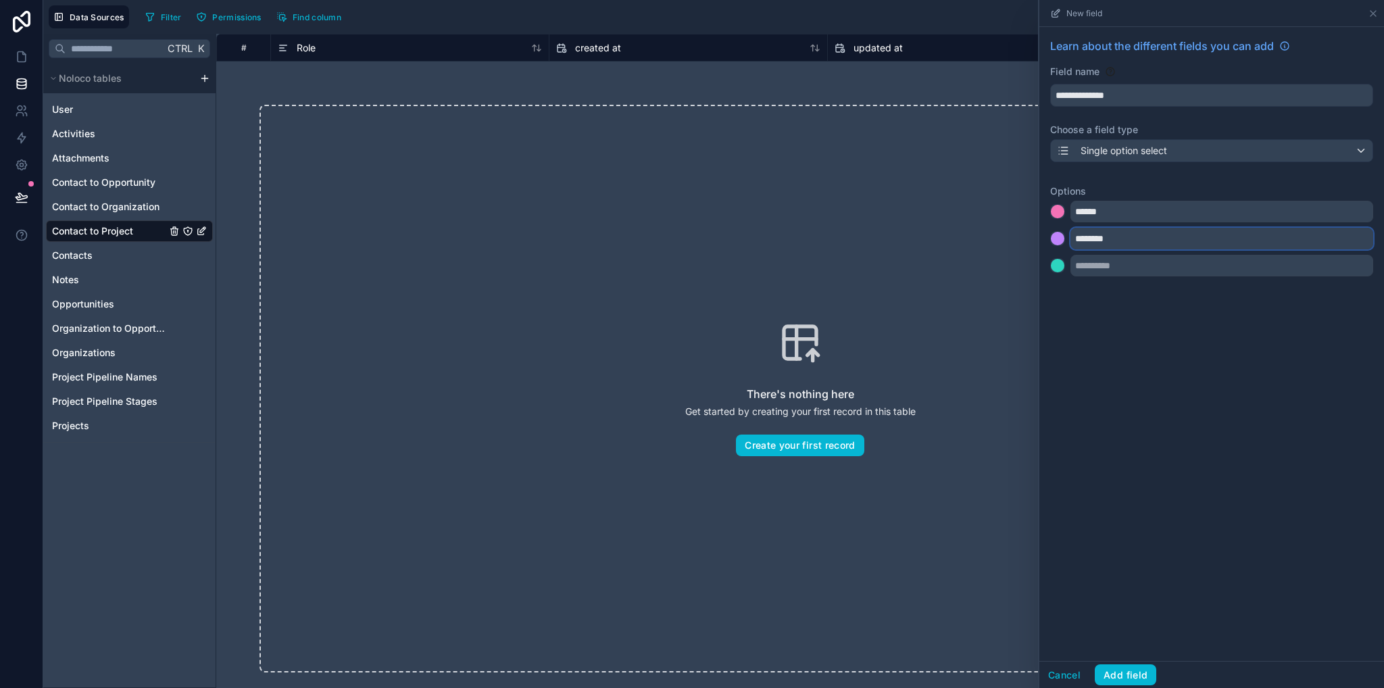
type input "********"
drag, startPoint x: 1114, startPoint y: 279, endPoint x: 1111, endPoint y: 266, distance: 13.8
click at [1113, 279] on div "**********" at bounding box center [1212, 160] width 345 height 266
click at [1111, 266] on input "text" at bounding box center [1222, 266] width 303 height 22
type input "*******"
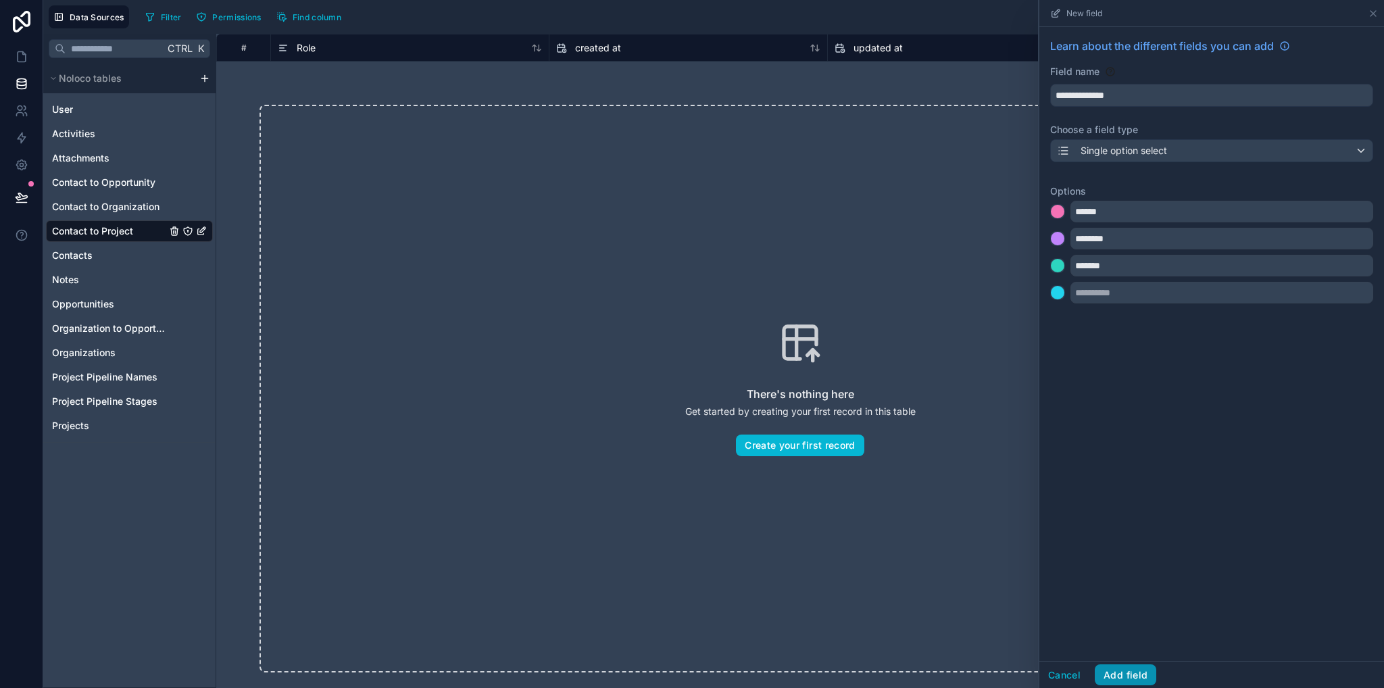
click at [1144, 678] on button "Add field" at bounding box center [1126, 675] width 62 height 22
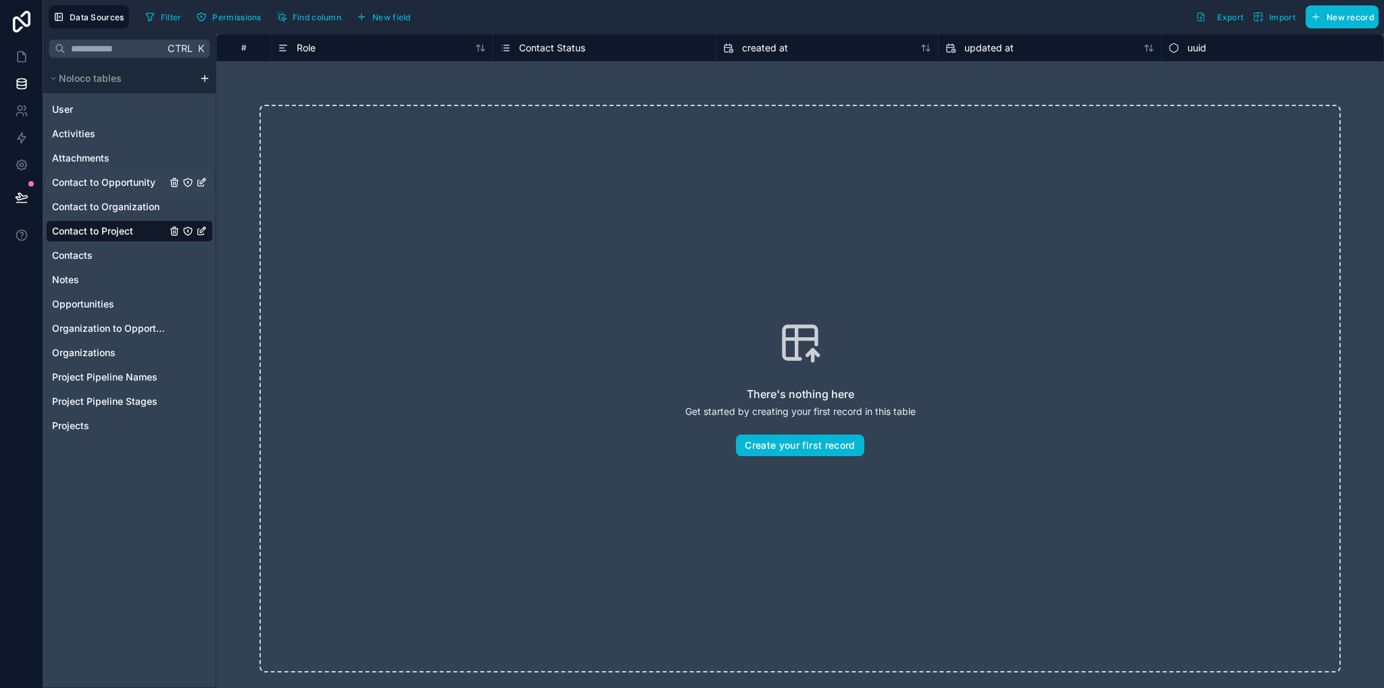
click at [119, 182] on span "Contact to Opportunity" at bounding box center [103, 183] width 103 height 14
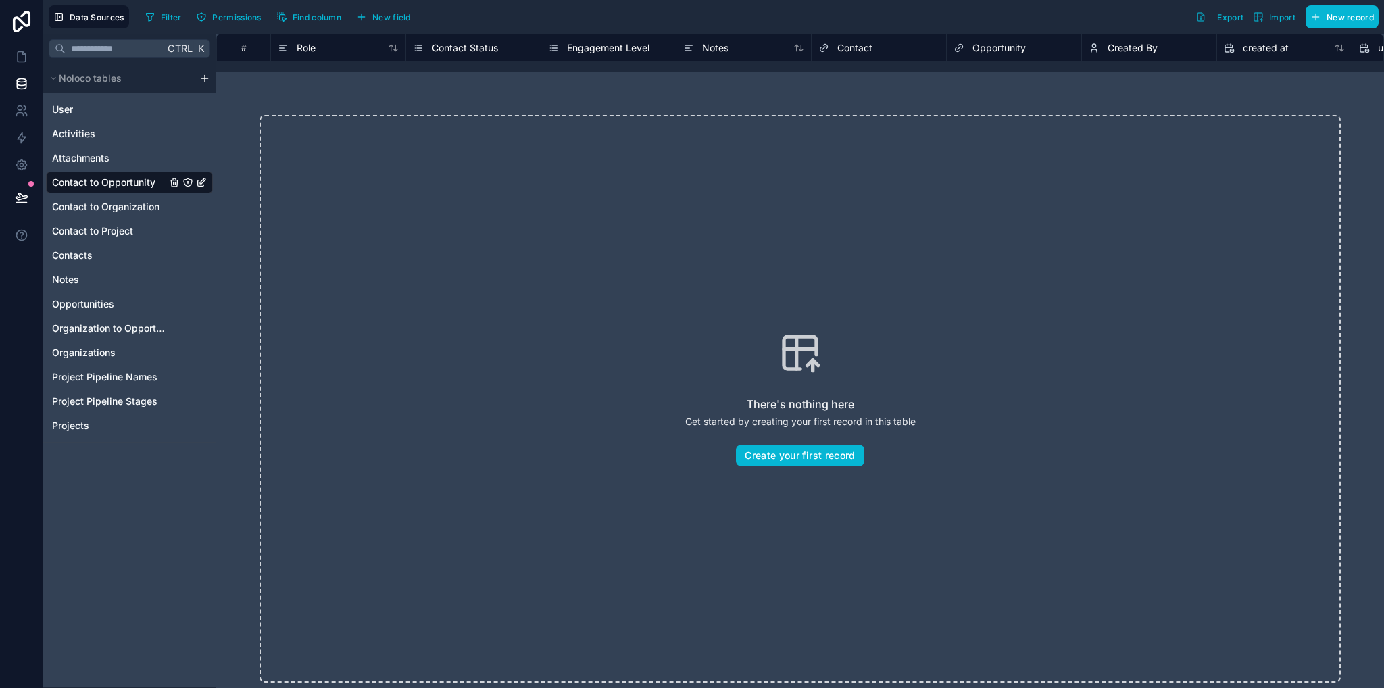
click at [430, 50] on div "Contact Status" at bounding box center [455, 48] width 85 height 16
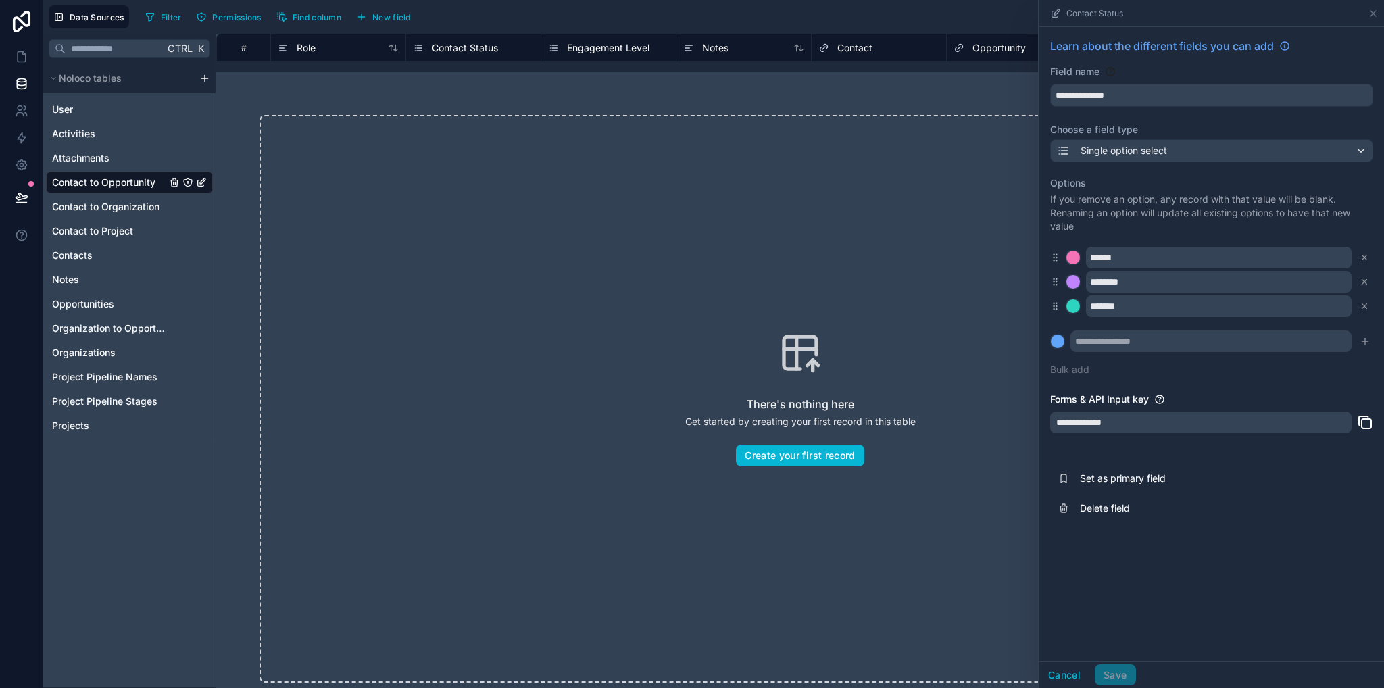
click at [595, 49] on span "Engagement Level" at bounding box center [608, 48] width 82 height 14
click at [119, 209] on span "Contact to Organization" at bounding box center [105, 207] width 107 height 14
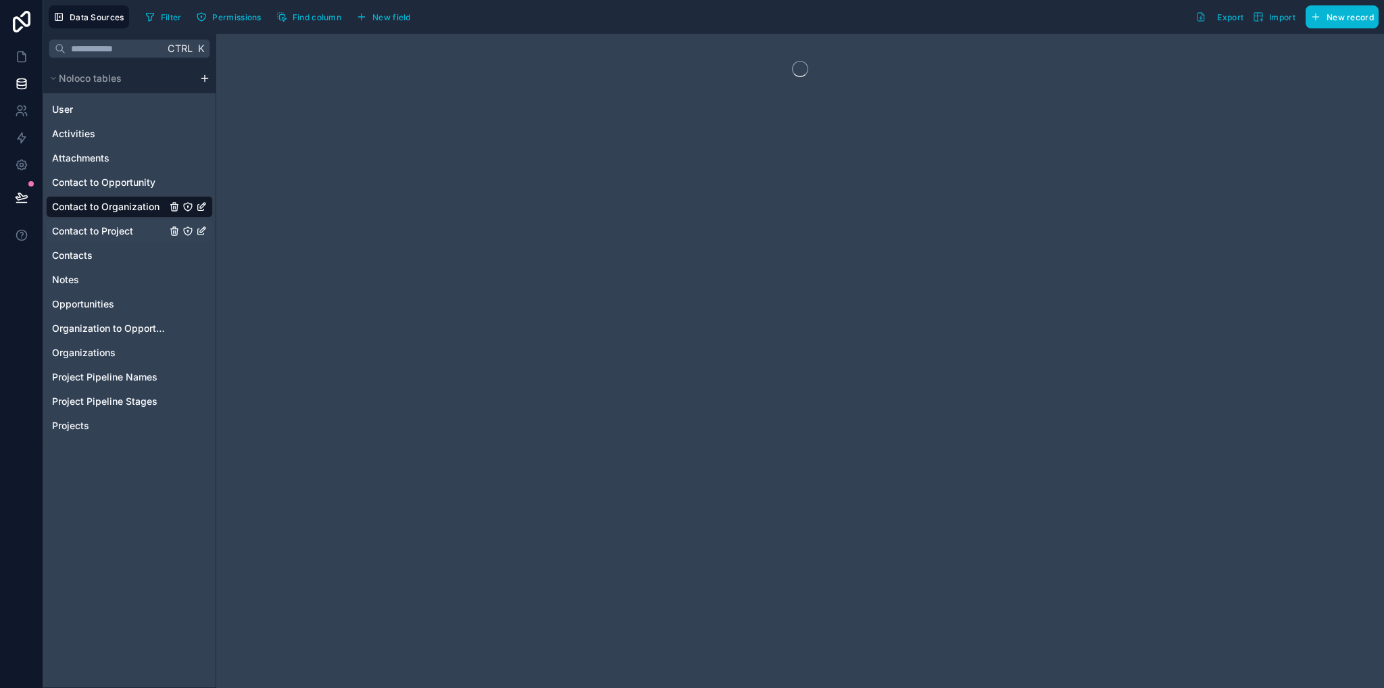
click at [113, 230] on span "Contact to Project" at bounding box center [92, 231] width 81 height 14
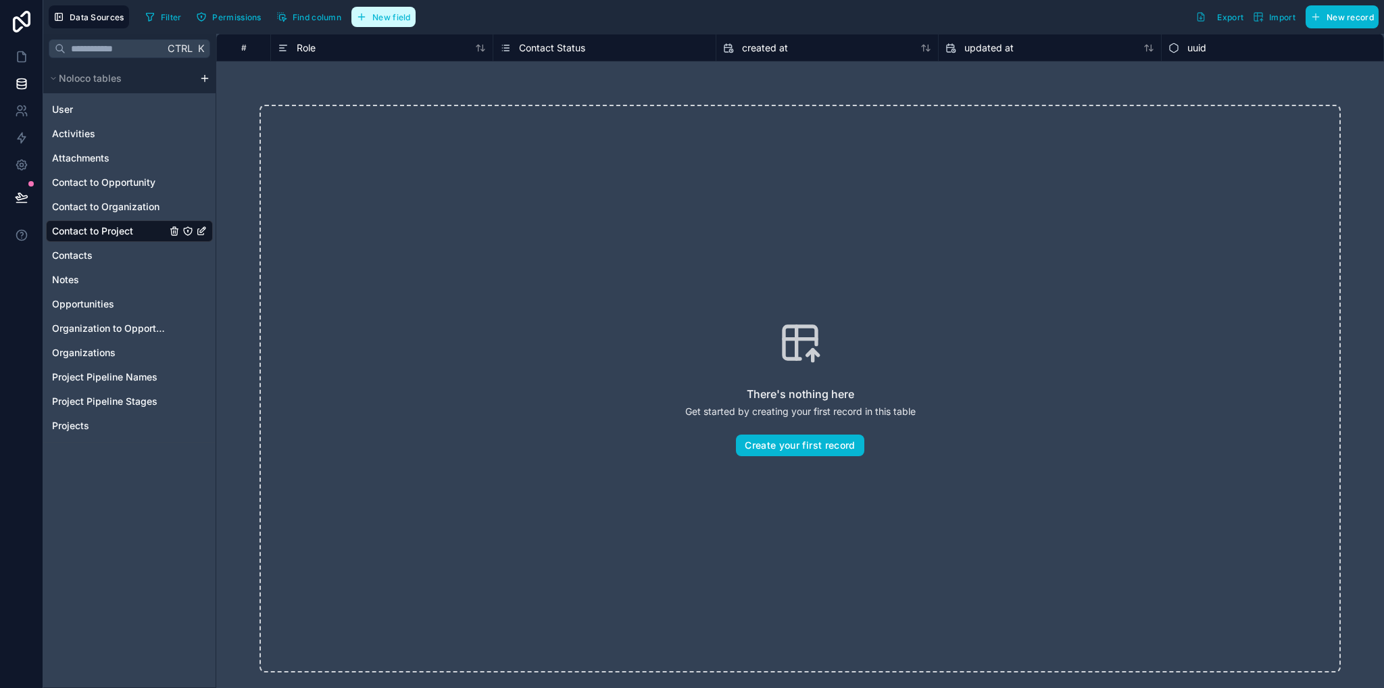
click at [385, 20] on span "New field" at bounding box center [391, 17] width 39 height 10
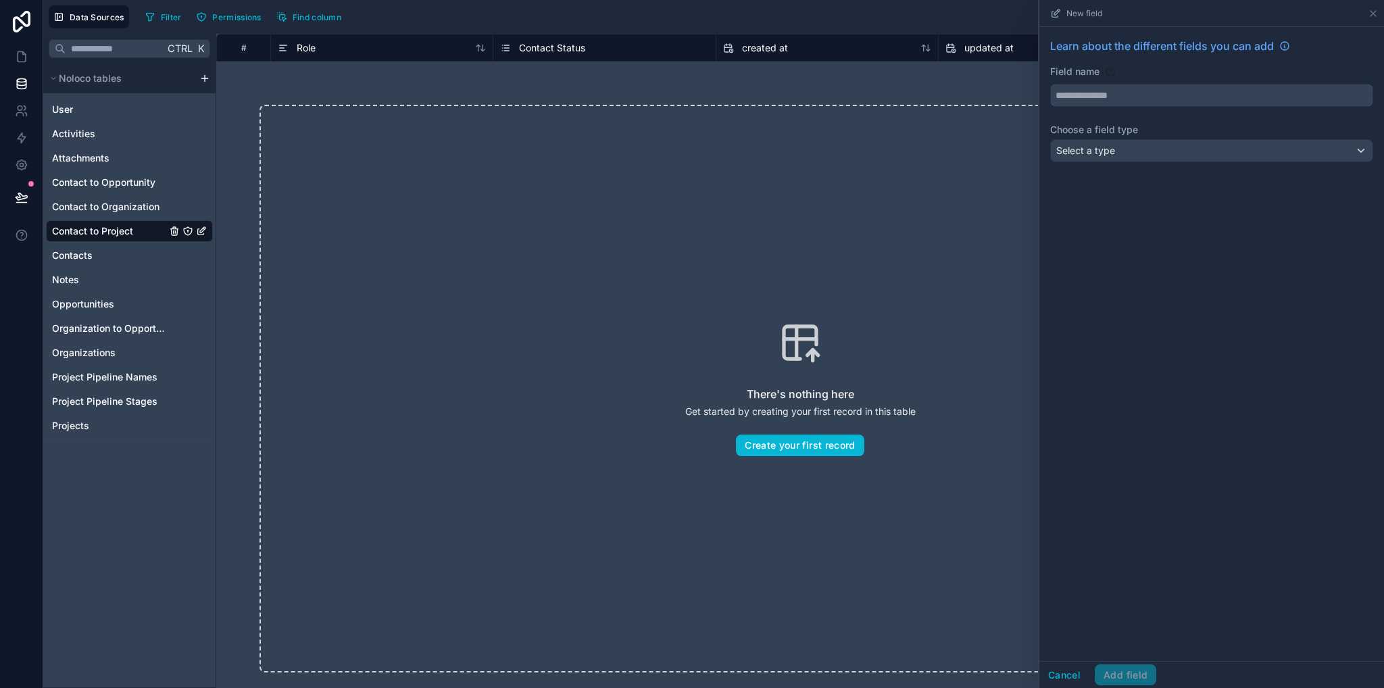
click at [1186, 91] on input "text" at bounding box center [1212, 95] width 322 height 22
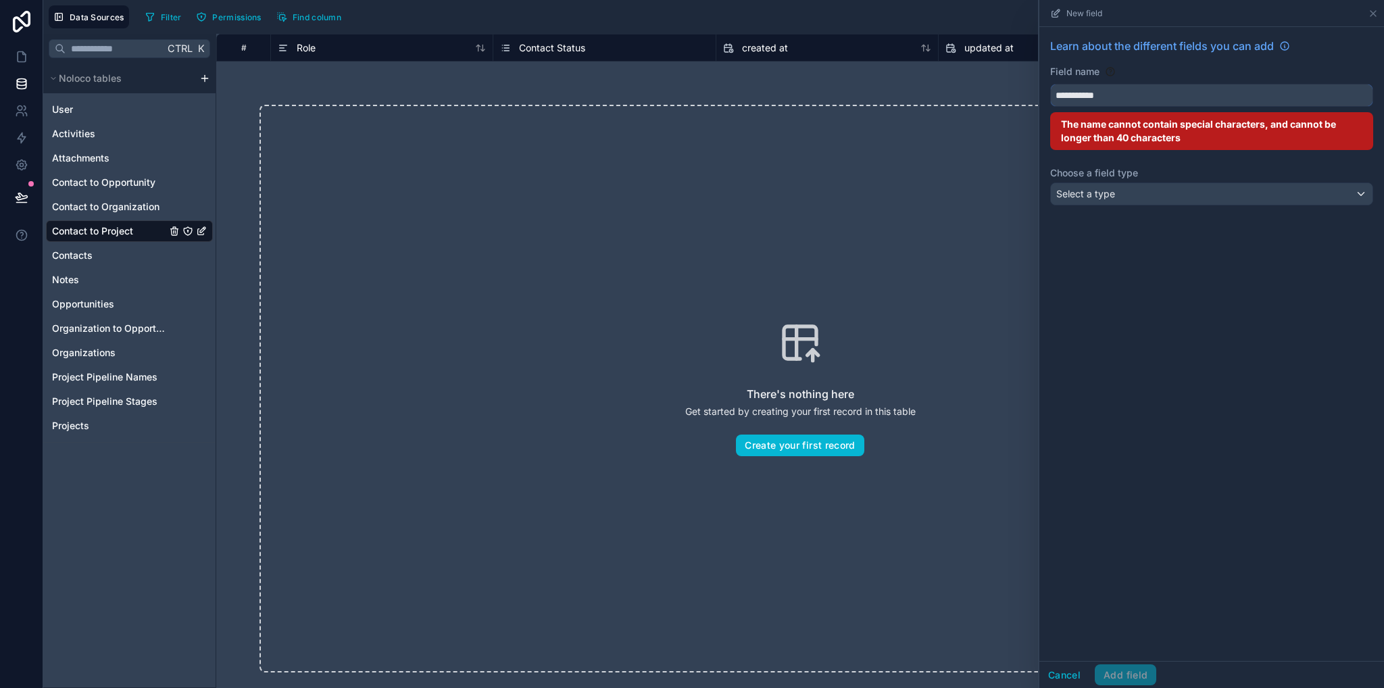
click at [1050, 84] on button "**********" at bounding box center [1211, 95] width 323 height 23
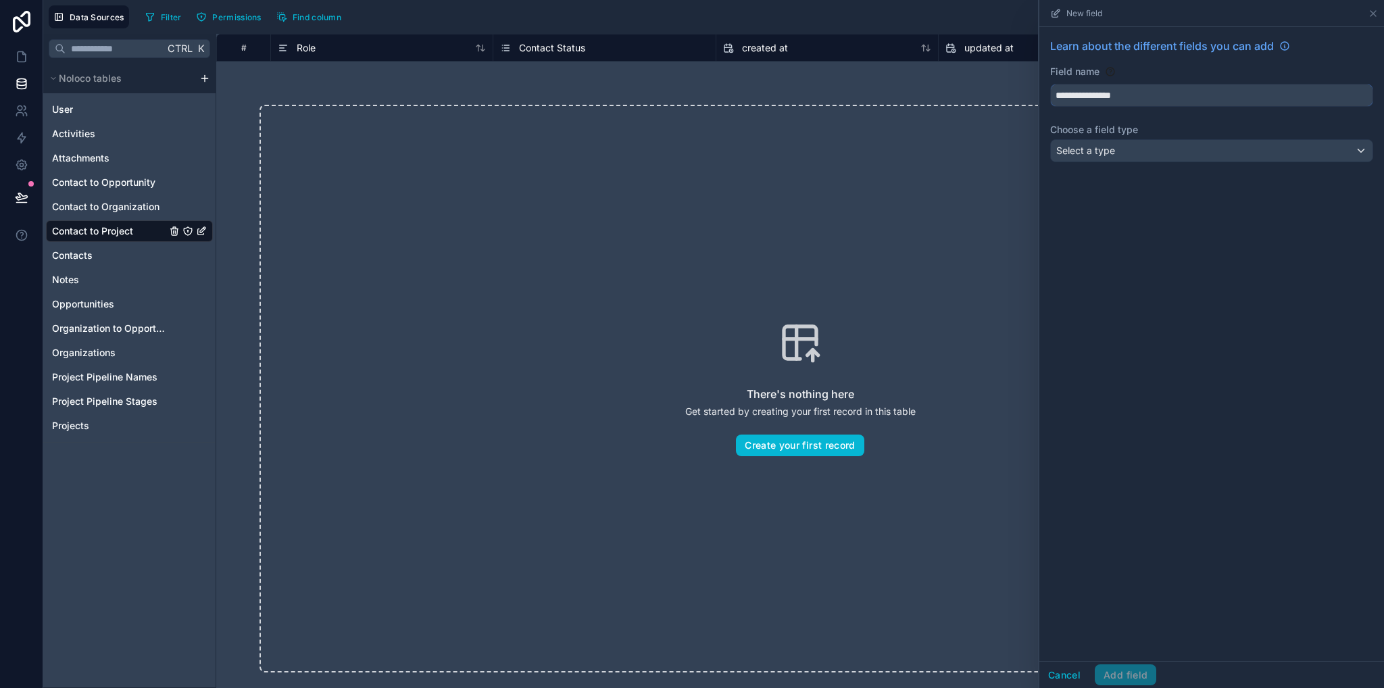
type input "**********"
click at [1113, 144] on span "Select a type" at bounding box center [1086, 151] width 59 height 14
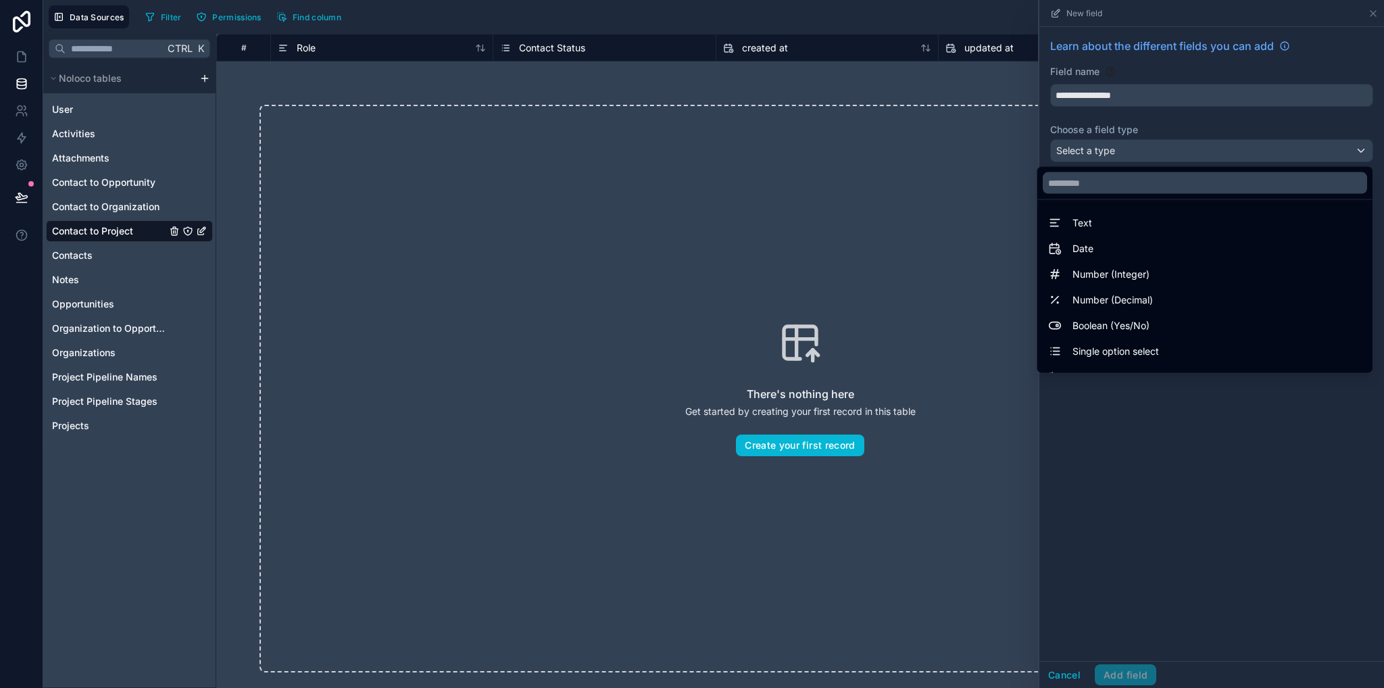
click at [1119, 362] on div "Single option select" at bounding box center [1205, 351] width 330 height 24
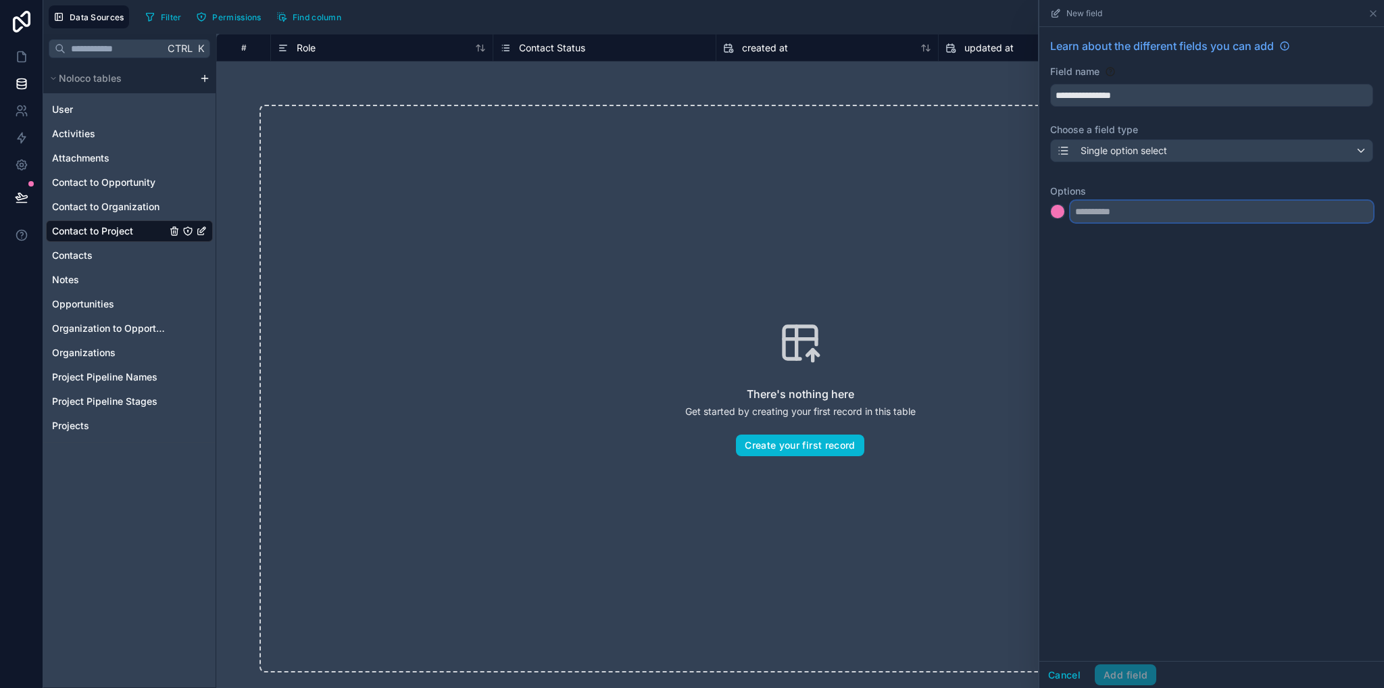
click at [1103, 221] on input "text" at bounding box center [1222, 212] width 303 height 22
type input "***"
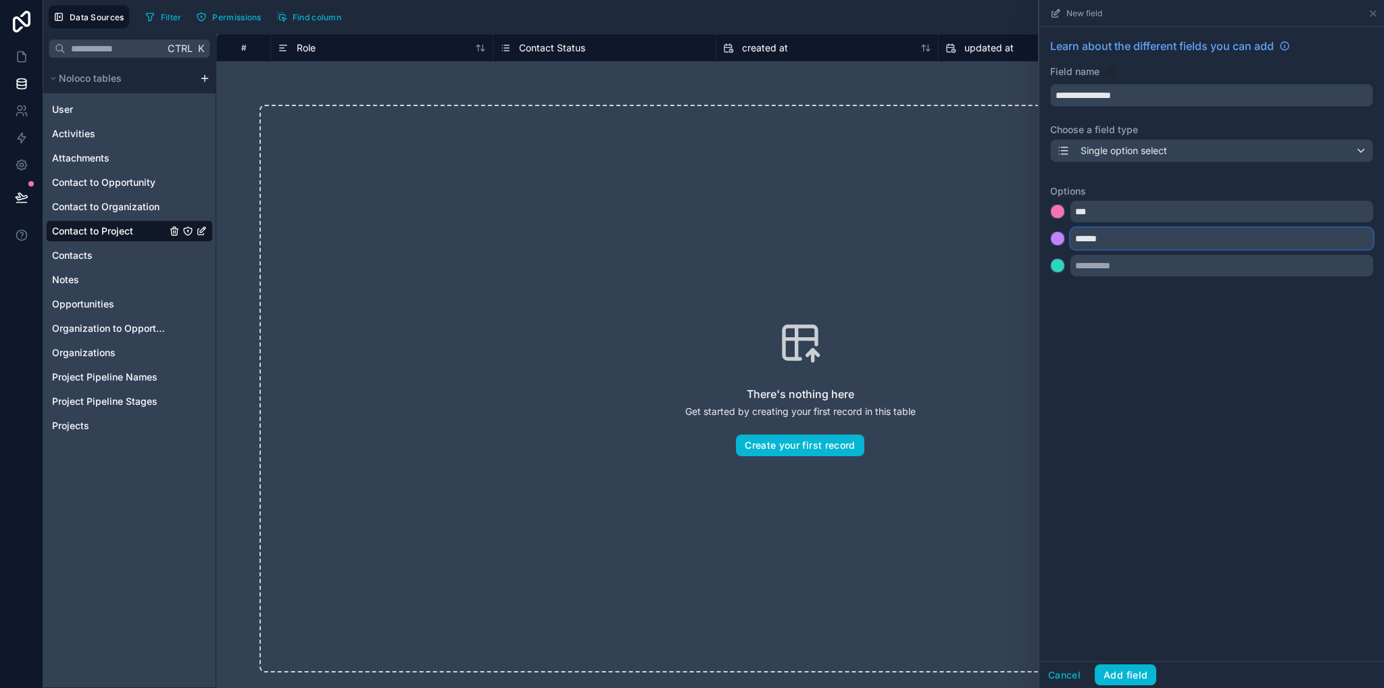
type input "******"
type input "****"
click at [1122, 673] on button "Add field" at bounding box center [1126, 675] width 62 height 22
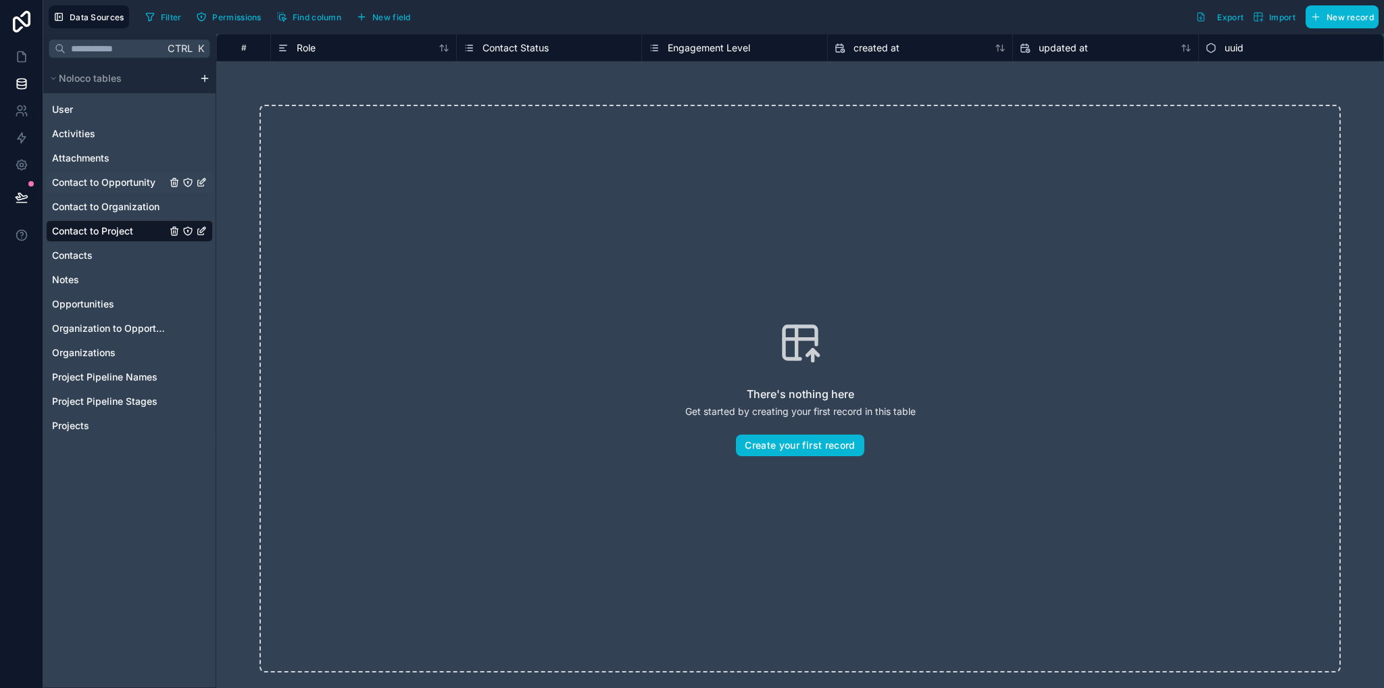
click at [131, 187] on span "Contact to Opportunity" at bounding box center [103, 183] width 103 height 14
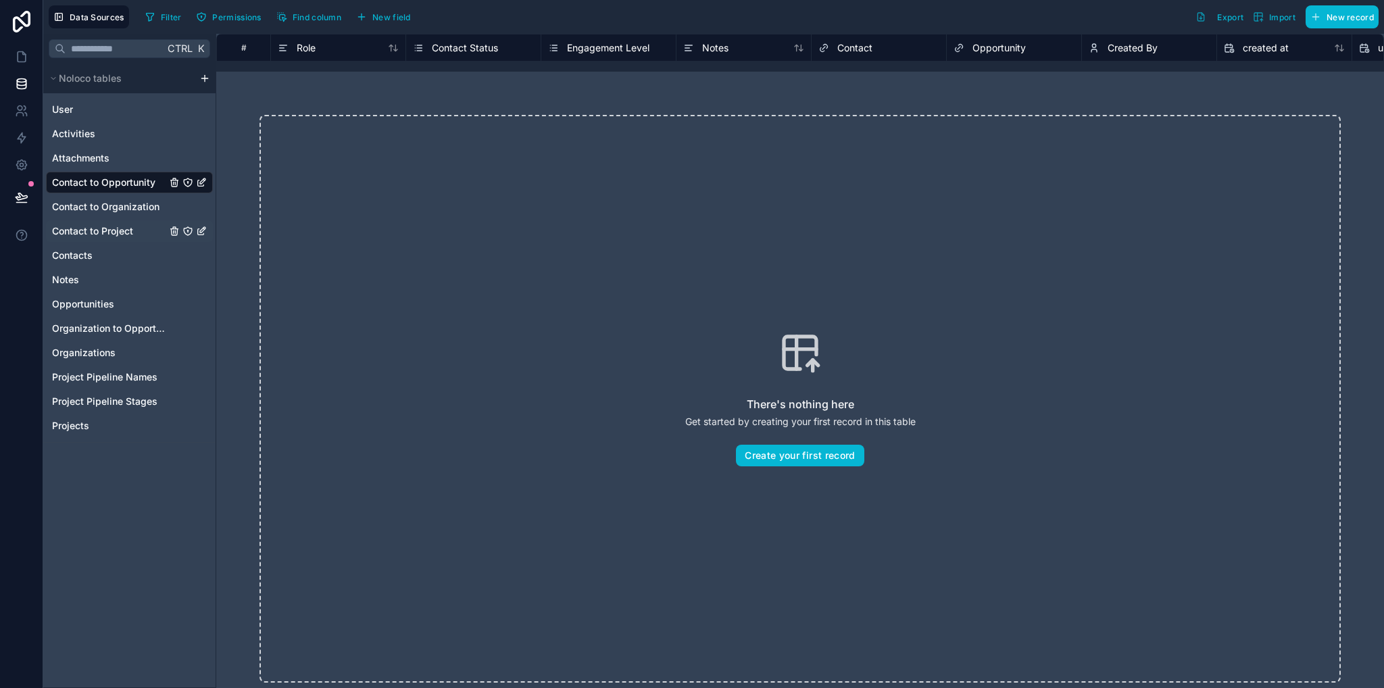
click at [94, 236] on span "Contact to Project" at bounding box center [92, 231] width 81 height 14
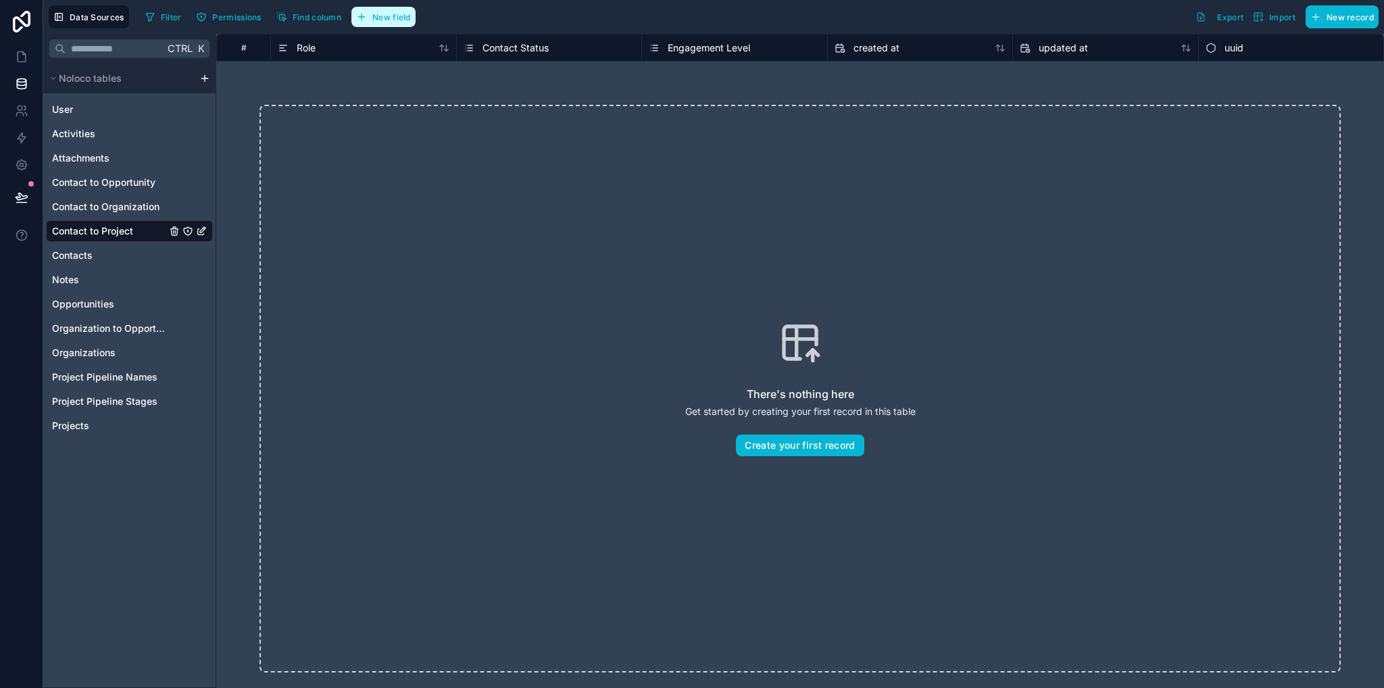
click at [404, 21] on span "New field" at bounding box center [391, 17] width 39 height 10
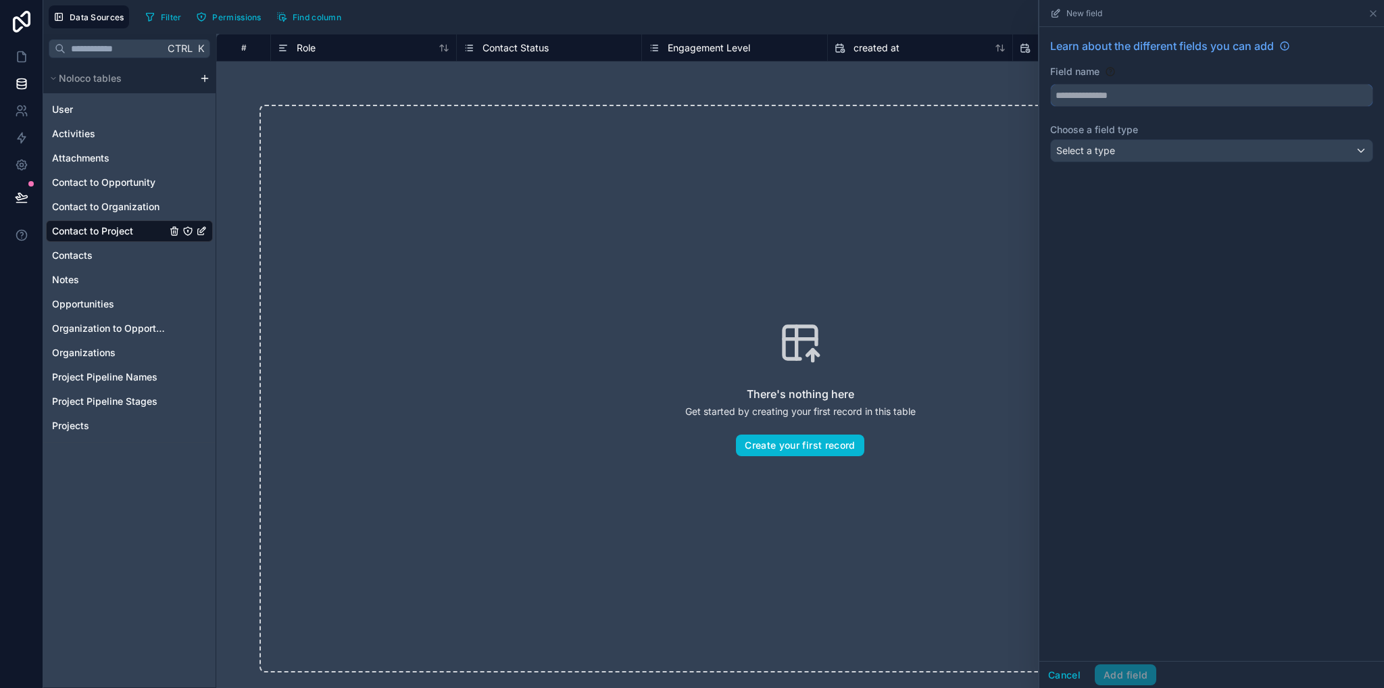
click at [1064, 98] on input "text" at bounding box center [1212, 95] width 322 height 22
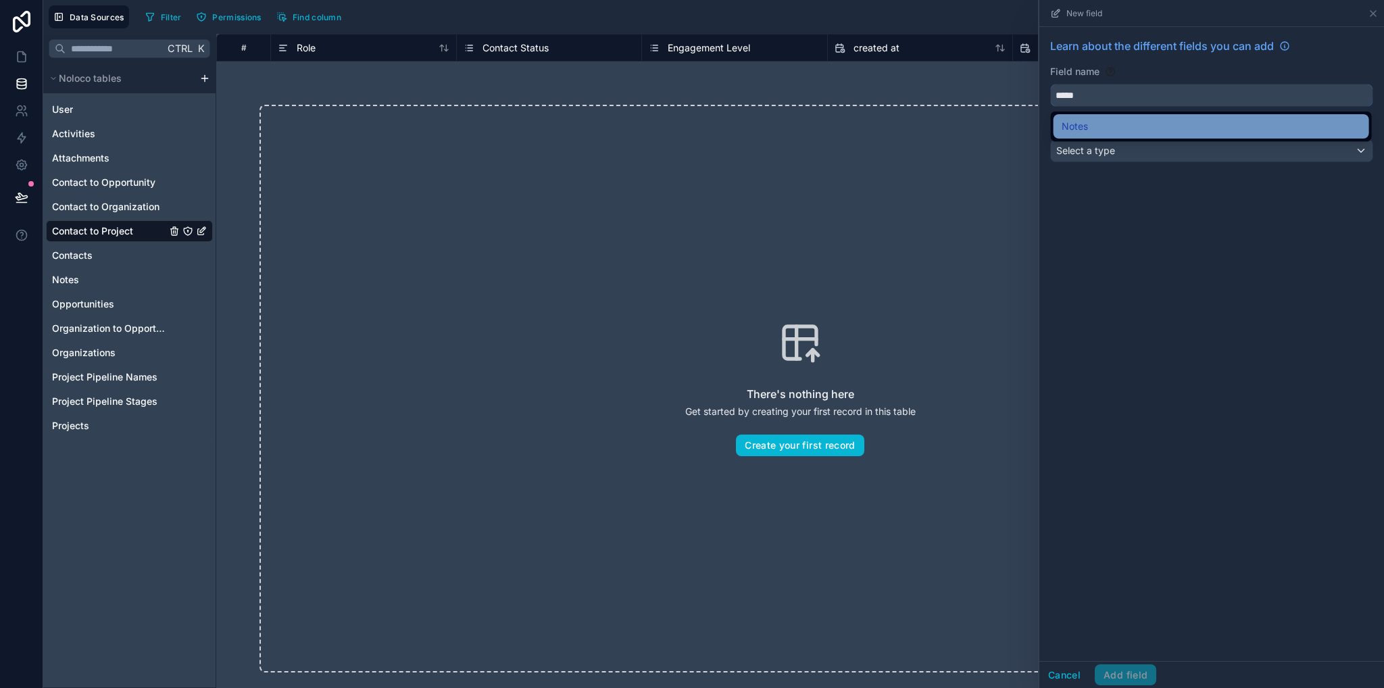
type input "*****"
click at [1070, 132] on span "Notes" at bounding box center [1075, 126] width 26 height 16
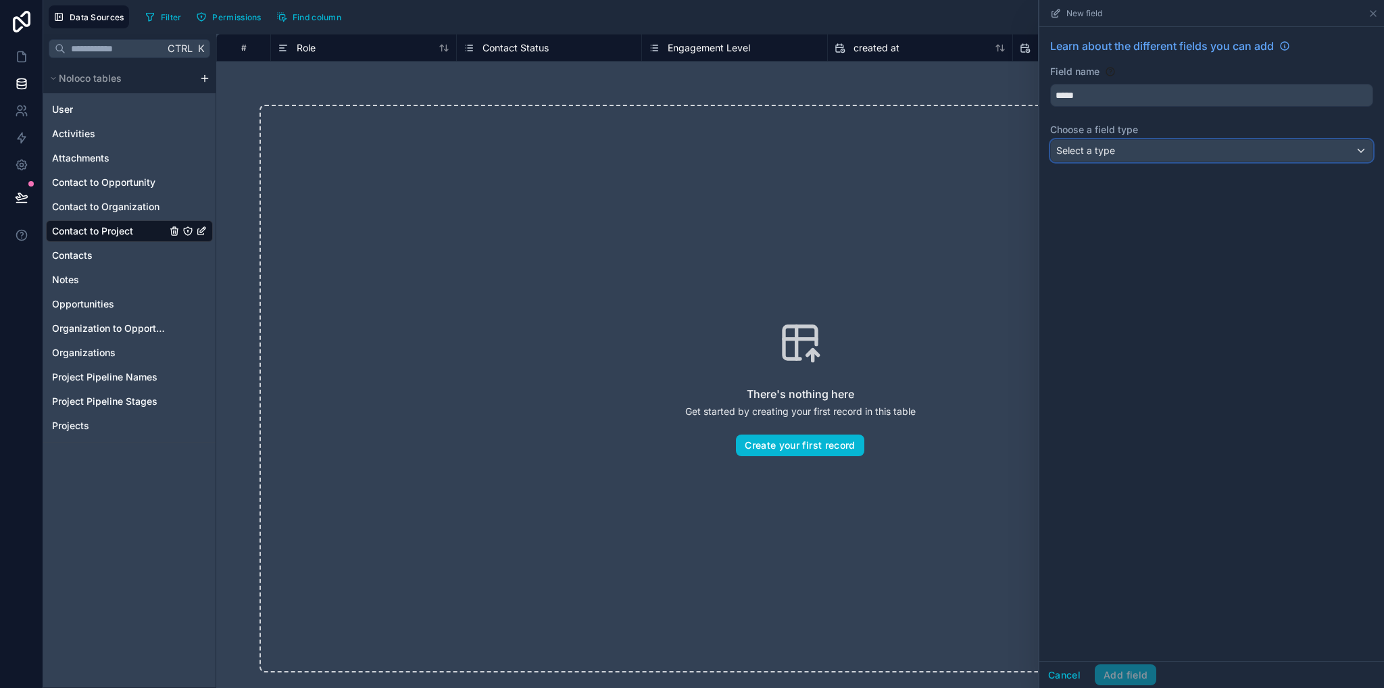
click at [1090, 149] on span "Select a type" at bounding box center [1086, 150] width 59 height 11
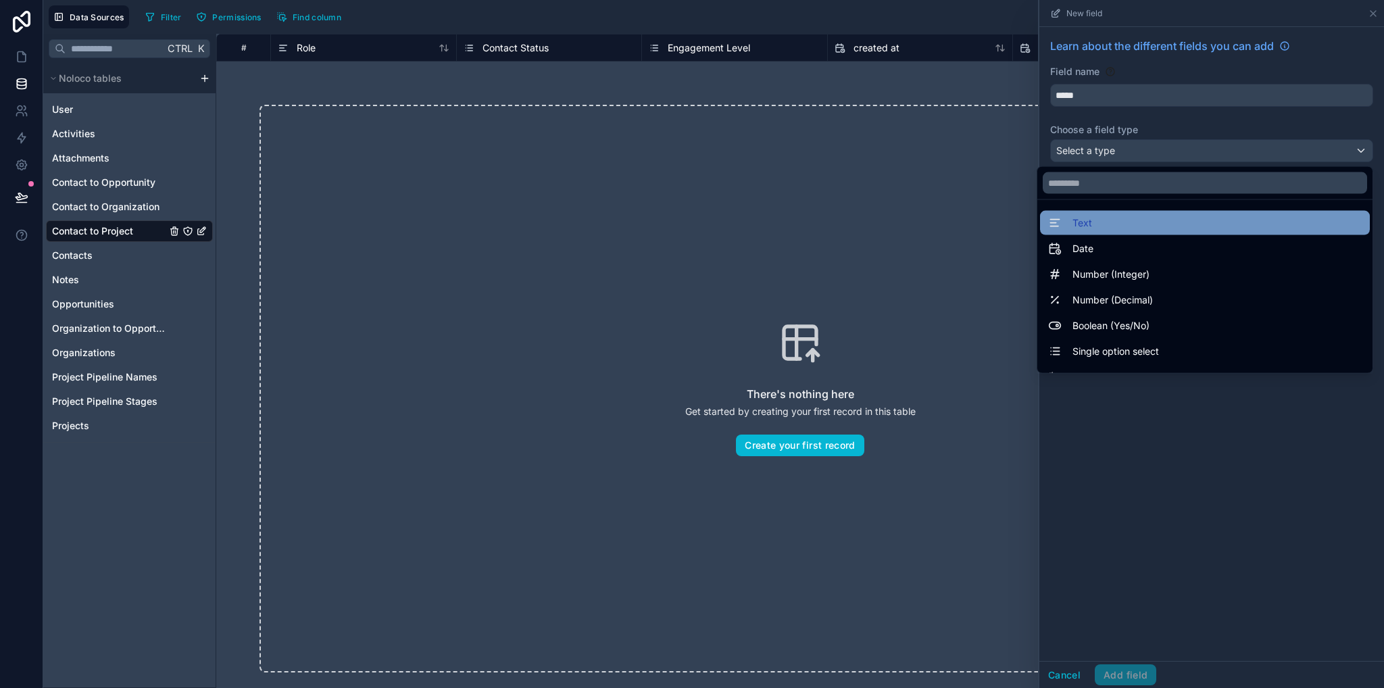
click at [1087, 215] on div "Text" at bounding box center [1205, 223] width 314 height 16
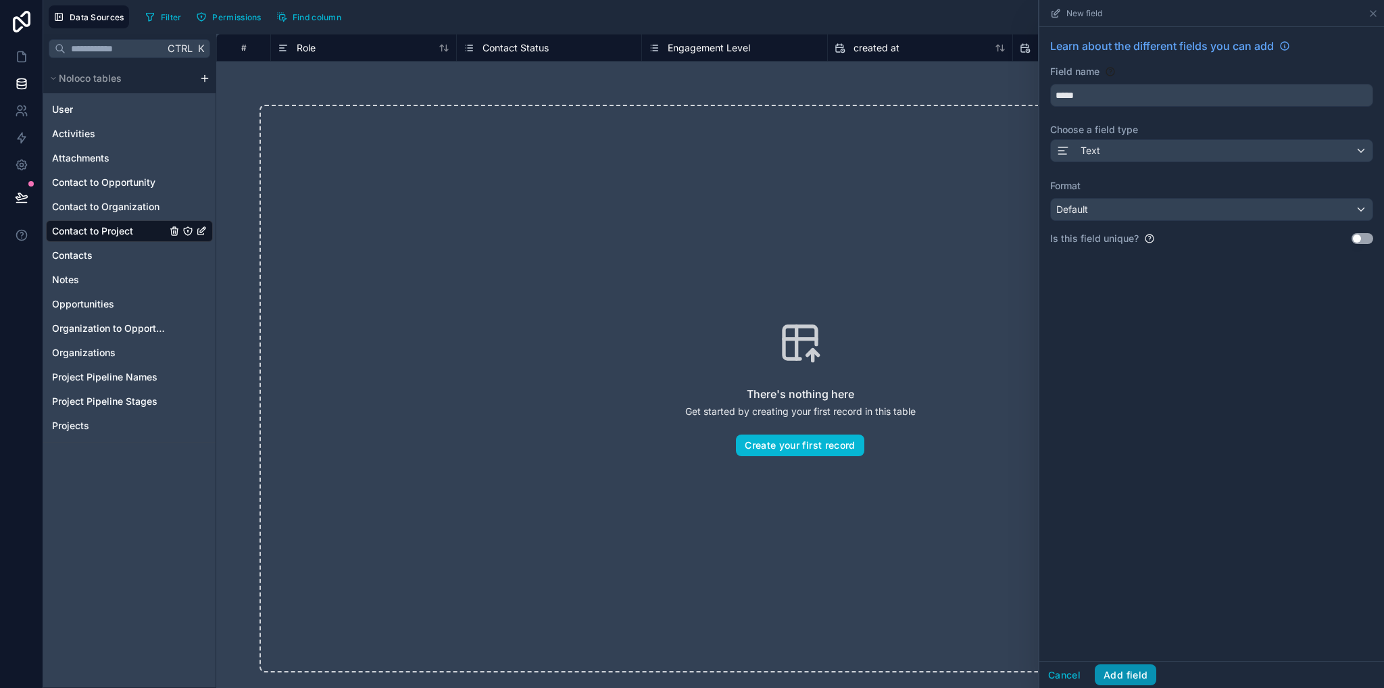
click at [1133, 671] on button "Add field" at bounding box center [1126, 675] width 62 height 22
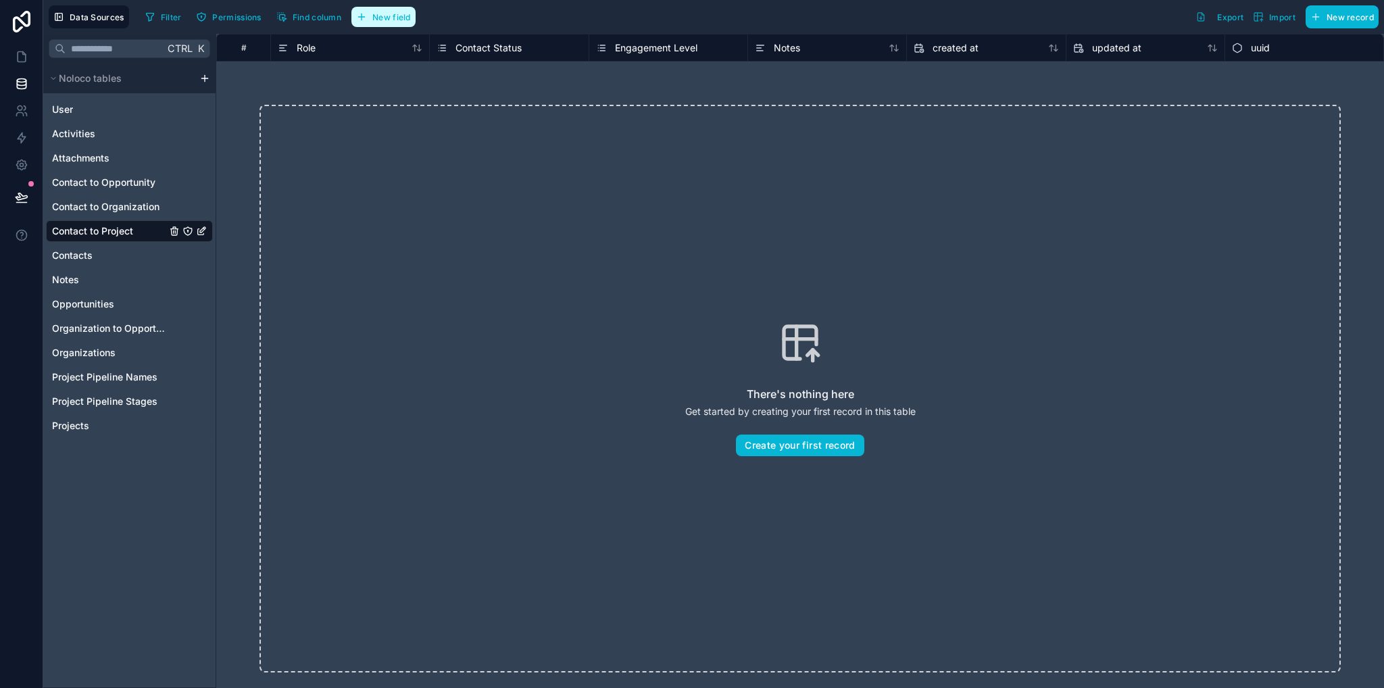
click at [385, 22] on span "New field" at bounding box center [391, 17] width 39 height 10
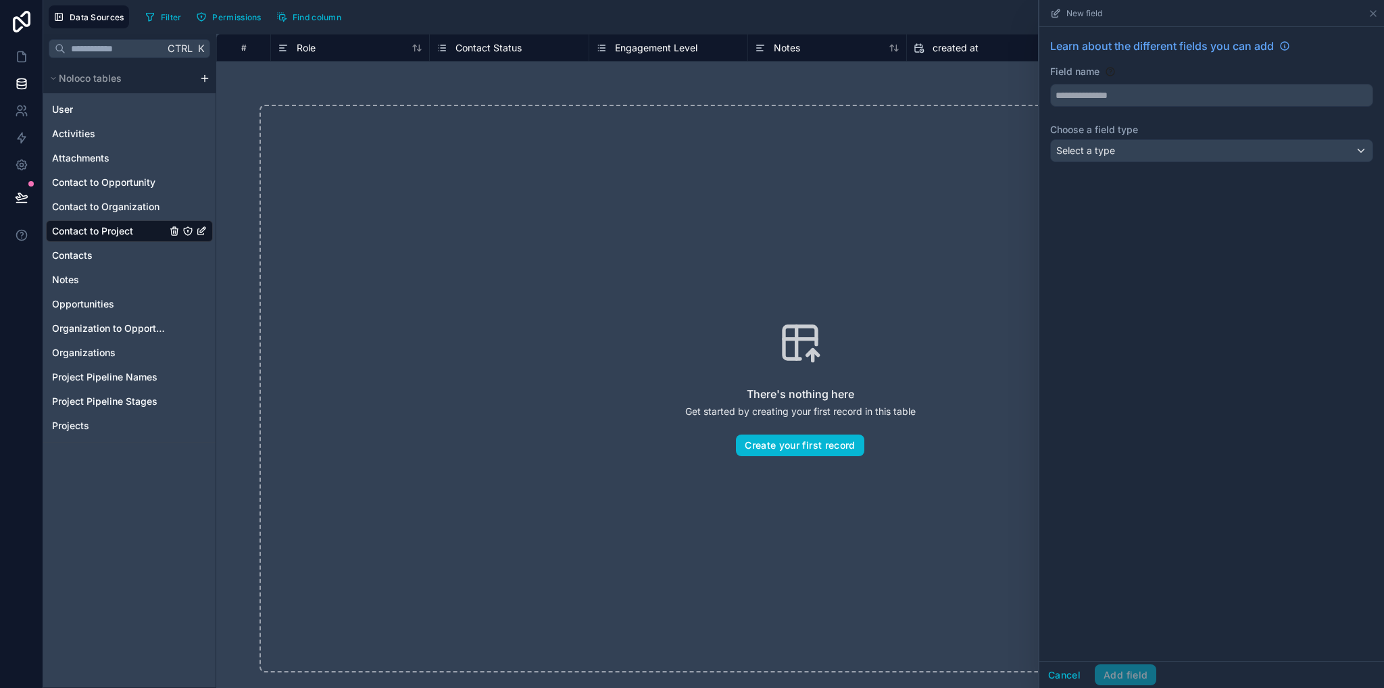
drag, startPoint x: 763, startPoint y: 305, endPoint x: 583, endPoint y: 224, distance: 197.0
click at [762, 303] on div "There's nothing here Get started by creating your first record in this table Cr…" at bounding box center [801, 389] width 1082 height 568
click at [119, 176] on span "Contact to Opportunity" at bounding box center [103, 183] width 103 height 14
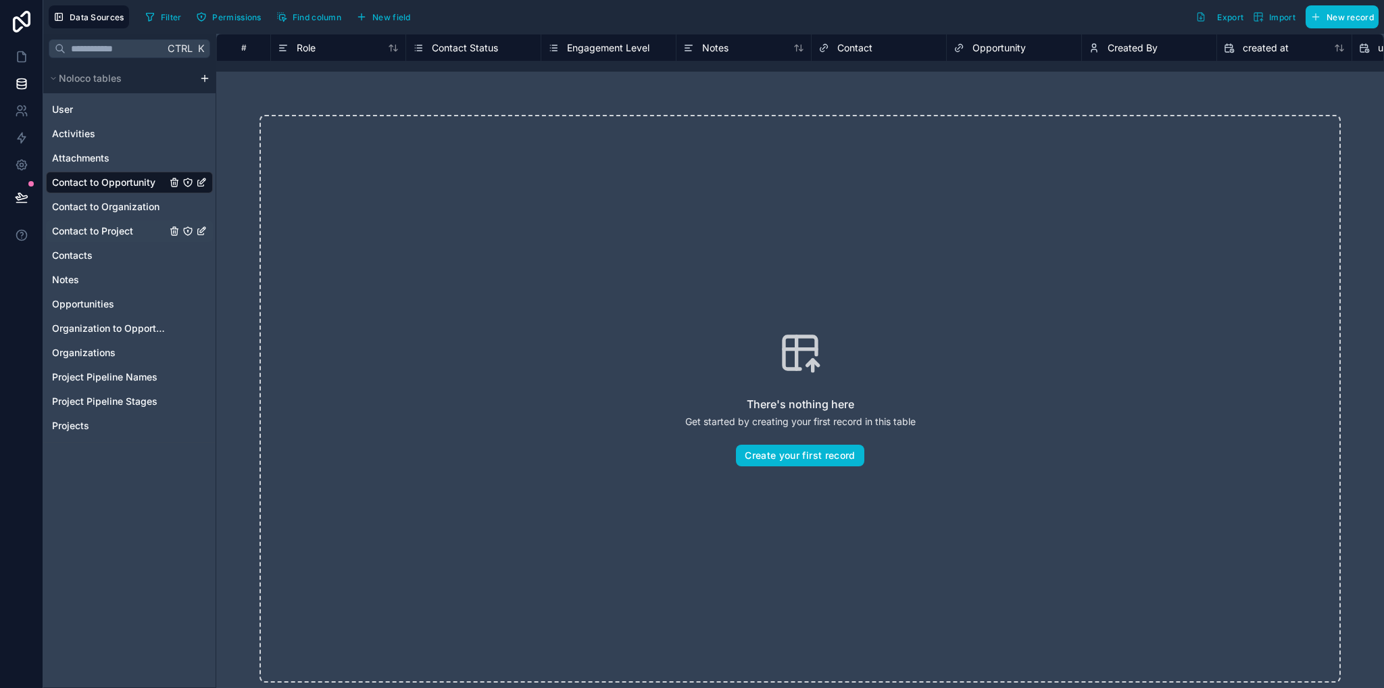
click at [126, 235] on span "Contact to Project" at bounding box center [92, 231] width 81 height 14
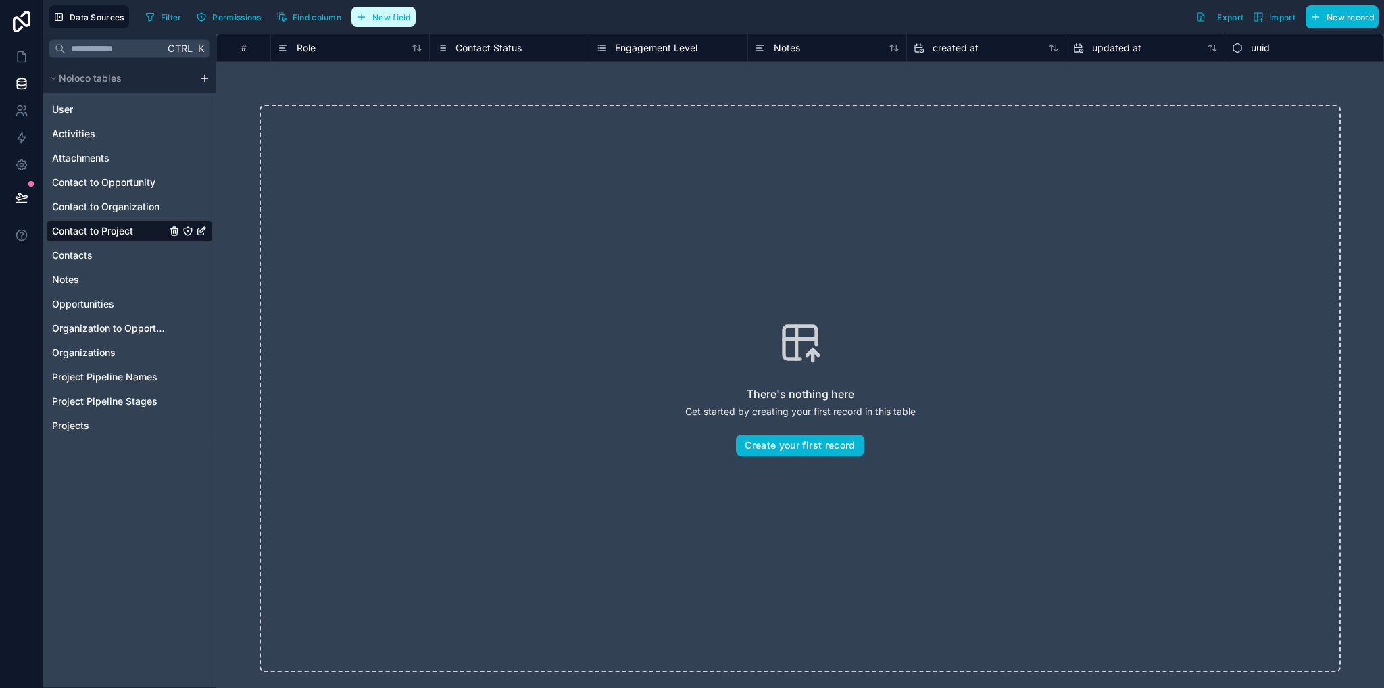
click at [371, 13] on button "New field" at bounding box center [383, 17] width 64 height 20
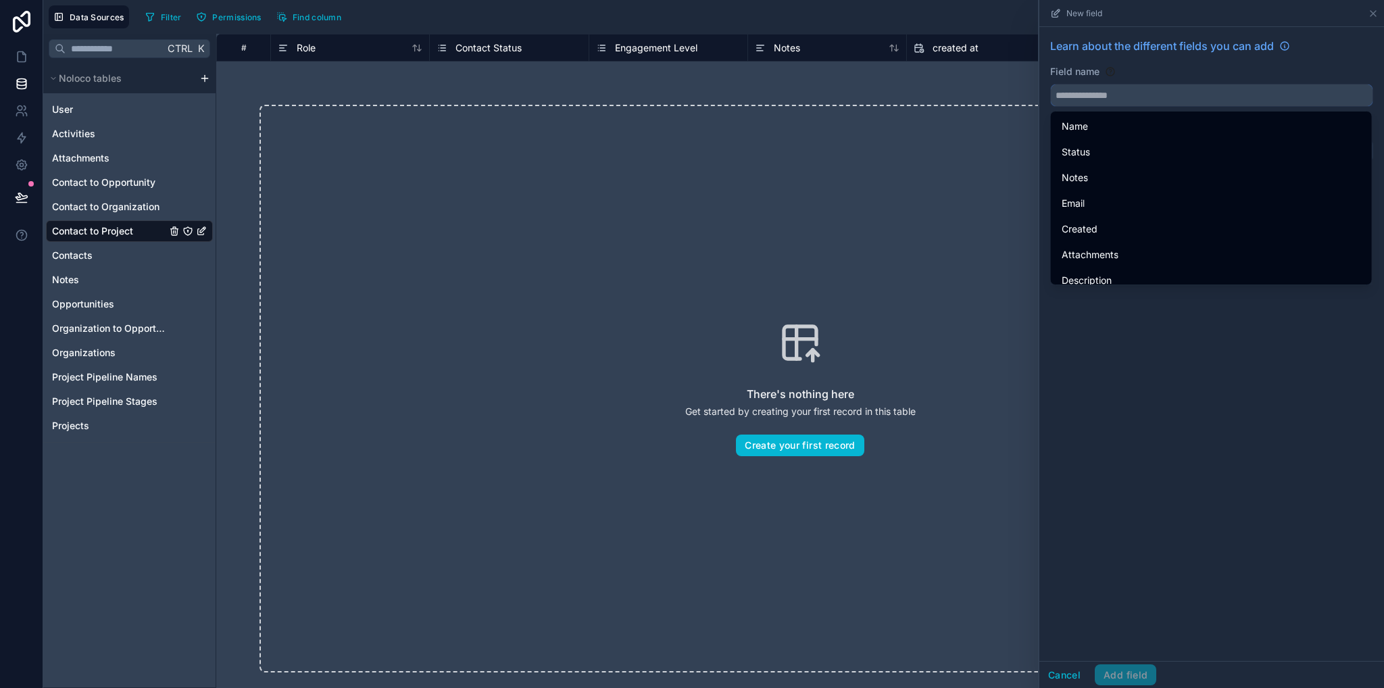
click at [1119, 100] on input "text" at bounding box center [1212, 95] width 322 height 22
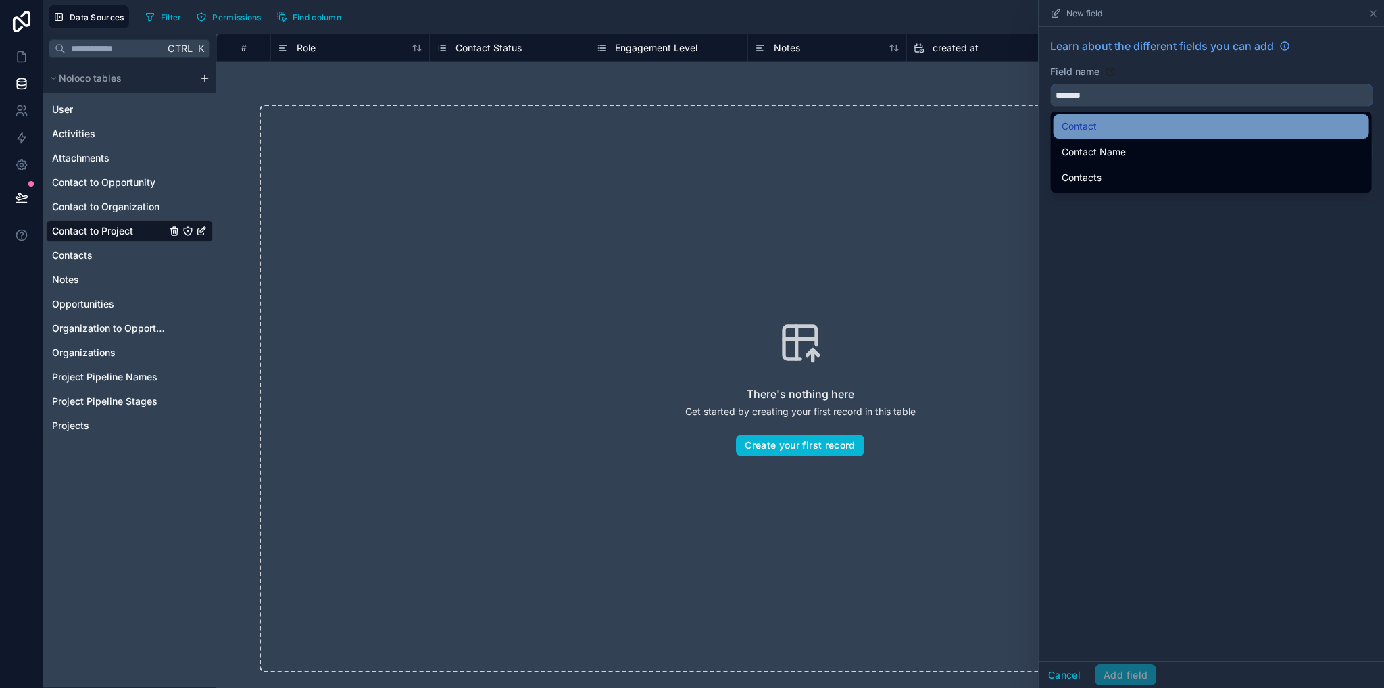
type input "*******"
click at [1107, 130] on div "Contact" at bounding box center [1211, 126] width 299 height 16
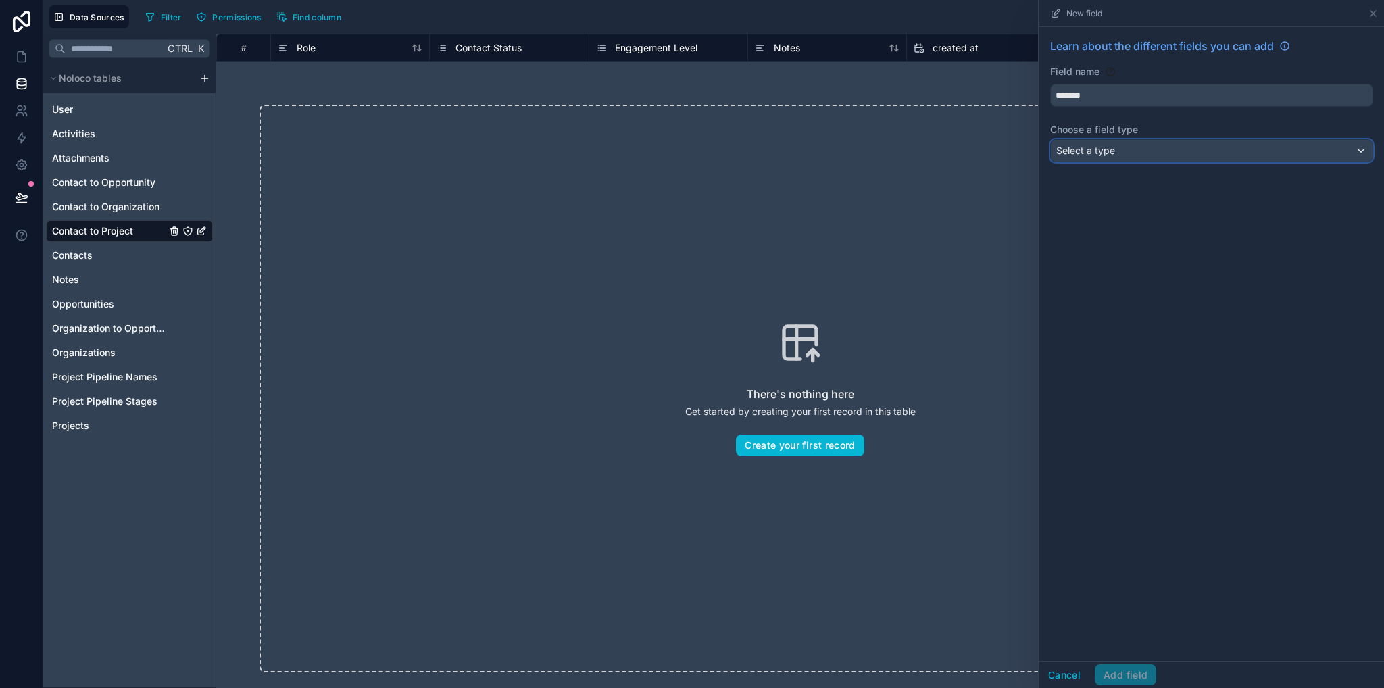
click at [1117, 147] on div "Select a type" at bounding box center [1212, 151] width 322 height 22
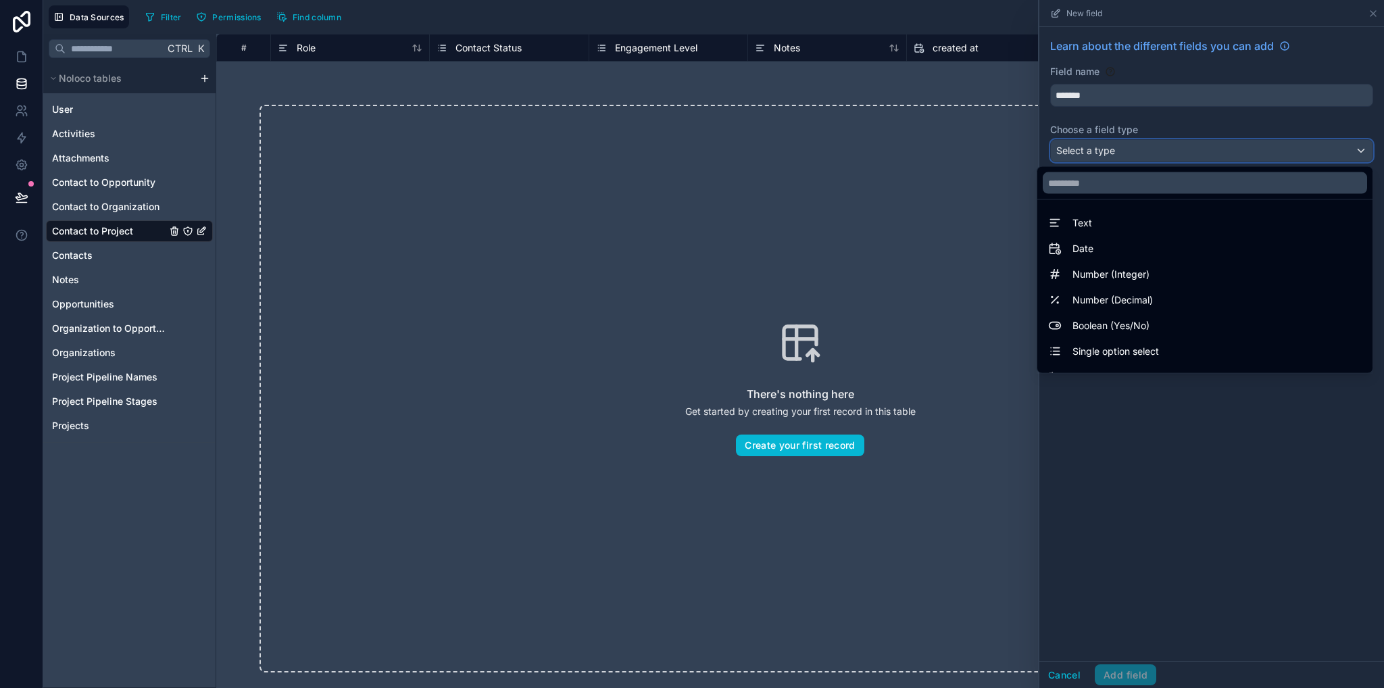
scroll to position [392, 0]
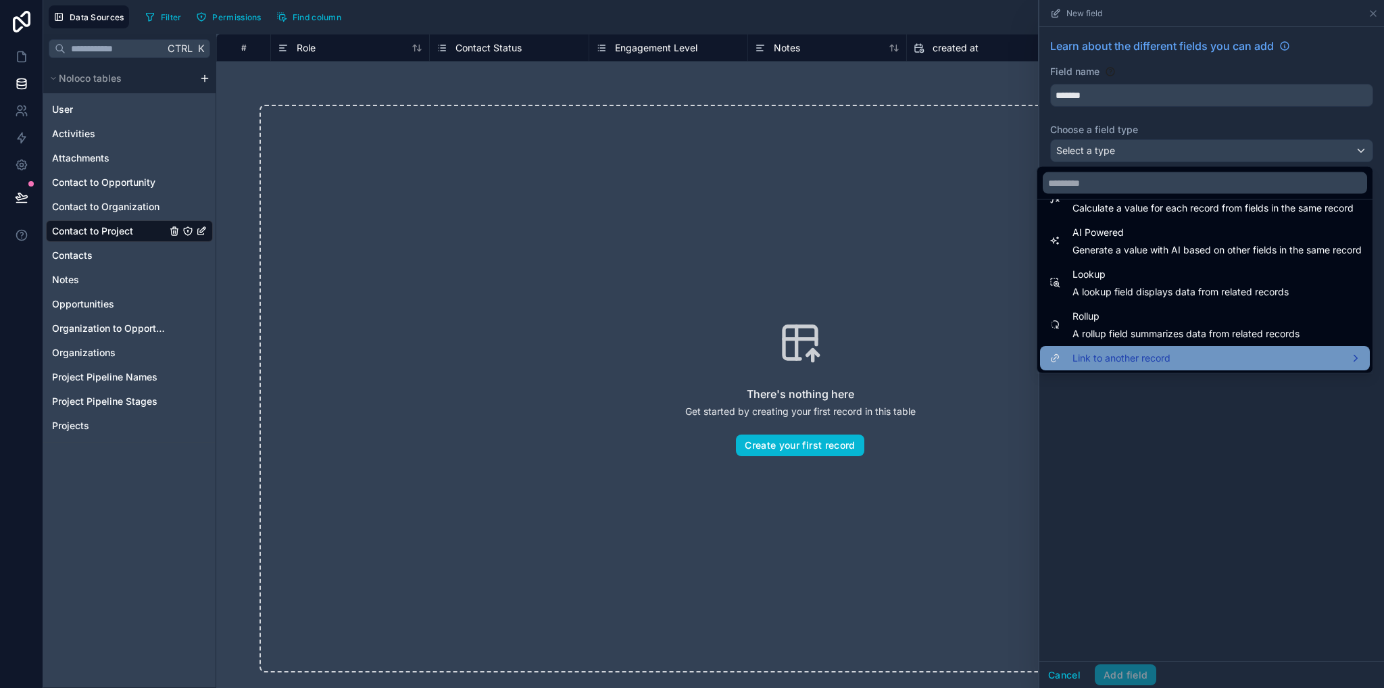
click at [1134, 356] on span "Link to another record" at bounding box center [1122, 358] width 98 height 16
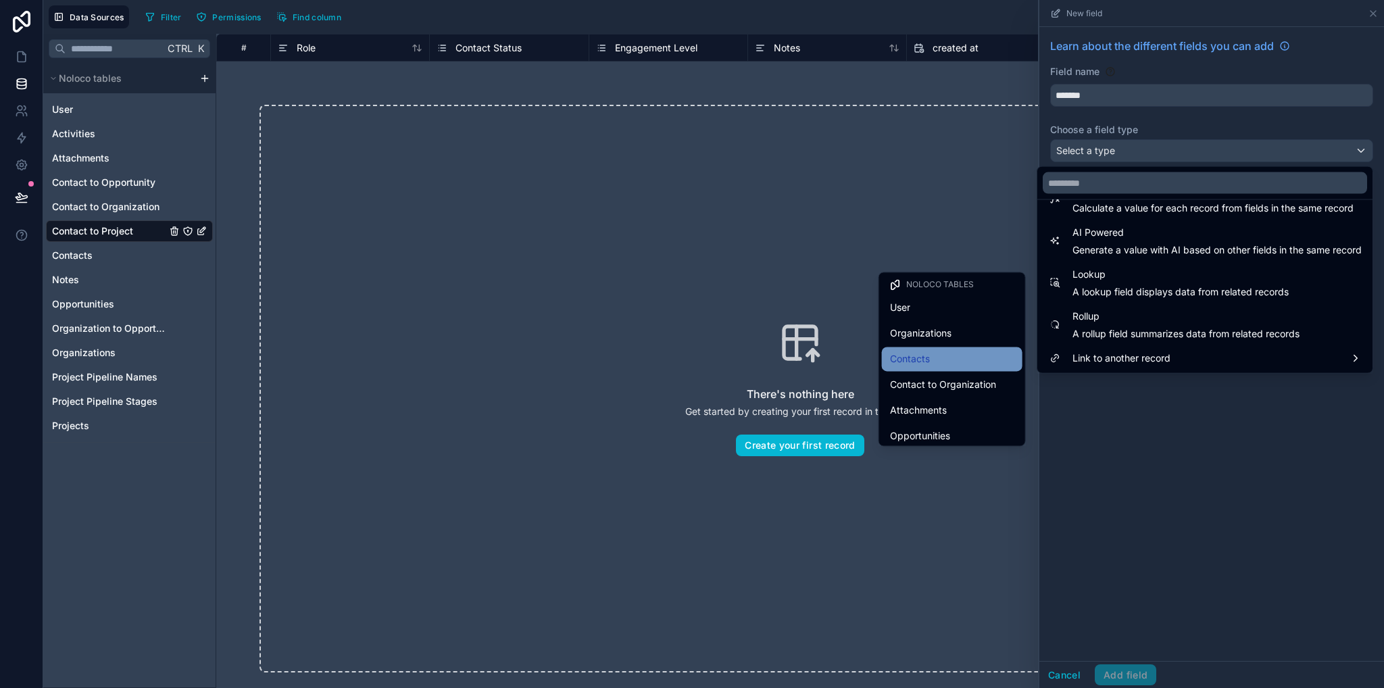
click at [935, 363] on div "Contacts" at bounding box center [952, 359] width 124 height 16
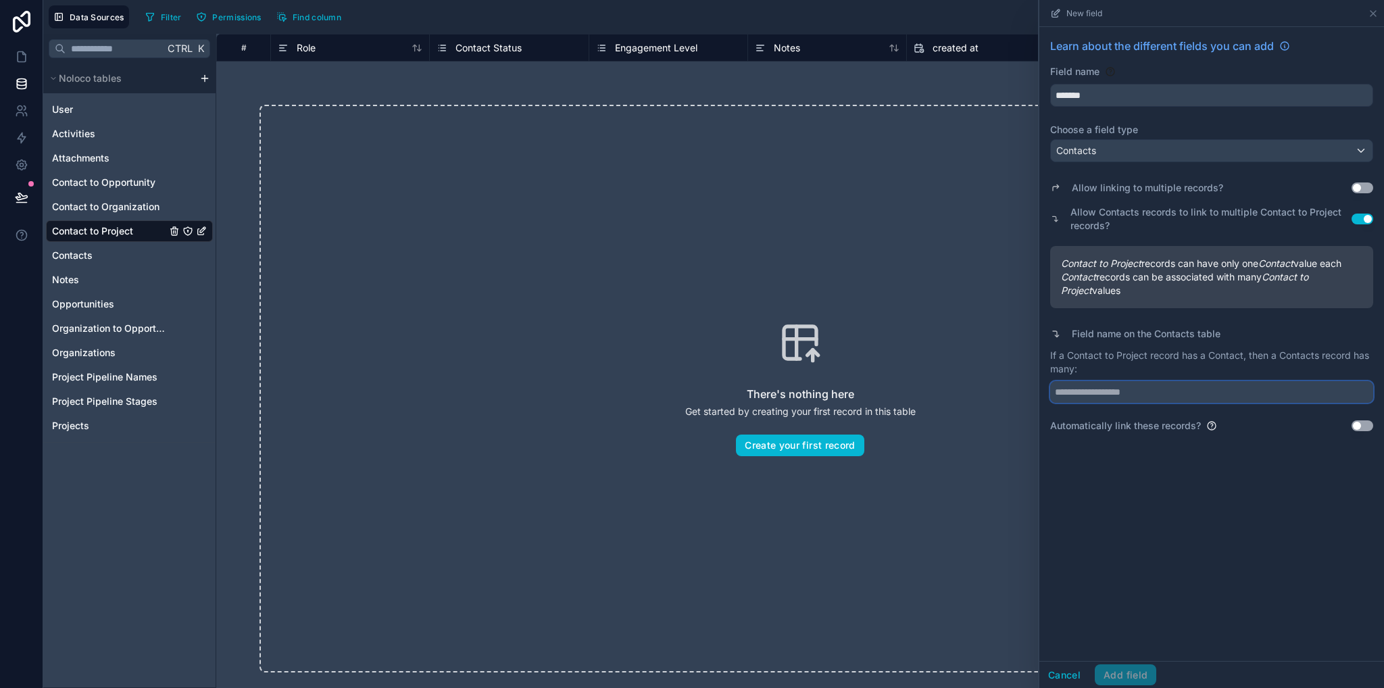
click at [1101, 395] on input "text" at bounding box center [1211, 392] width 323 height 22
type input "*"
click at [1143, 391] on input "text" at bounding box center [1211, 392] width 323 height 22
drag, startPoint x: 1065, startPoint y: 356, endPoint x: 1146, endPoint y: 358, distance: 81.1
click at [1146, 358] on p "If a Contact to Project record has a Contact, then a Contacts record has many:" at bounding box center [1211, 362] width 323 height 27
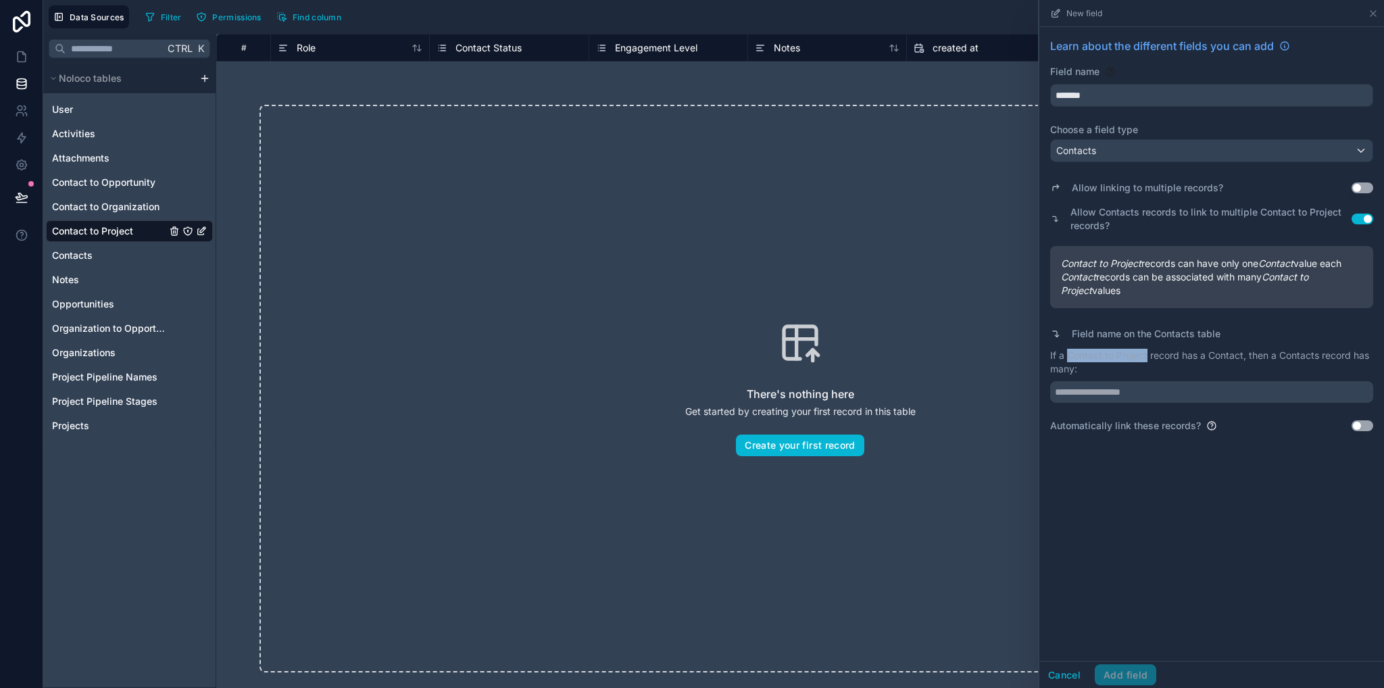
copy p "Contact to Project"
click at [1148, 392] on input "text" at bounding box center [1211, 392] width 323 height 22
paste input "**********"
type input "**********"
click at [1144, 673] on button "Add field" at bounding box center [1126, 675] width 62 height 22
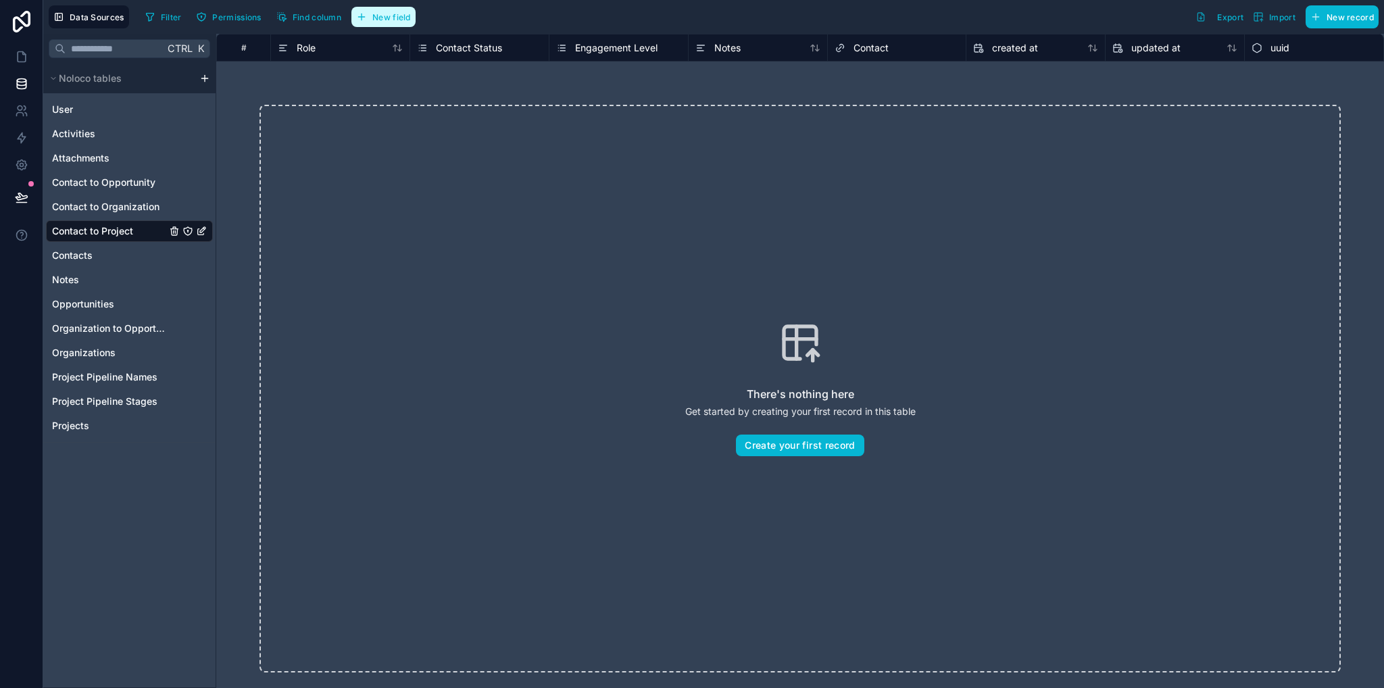
click at [381, 12] on span "New field" at bounding box center [391, 17] width 39 height 10
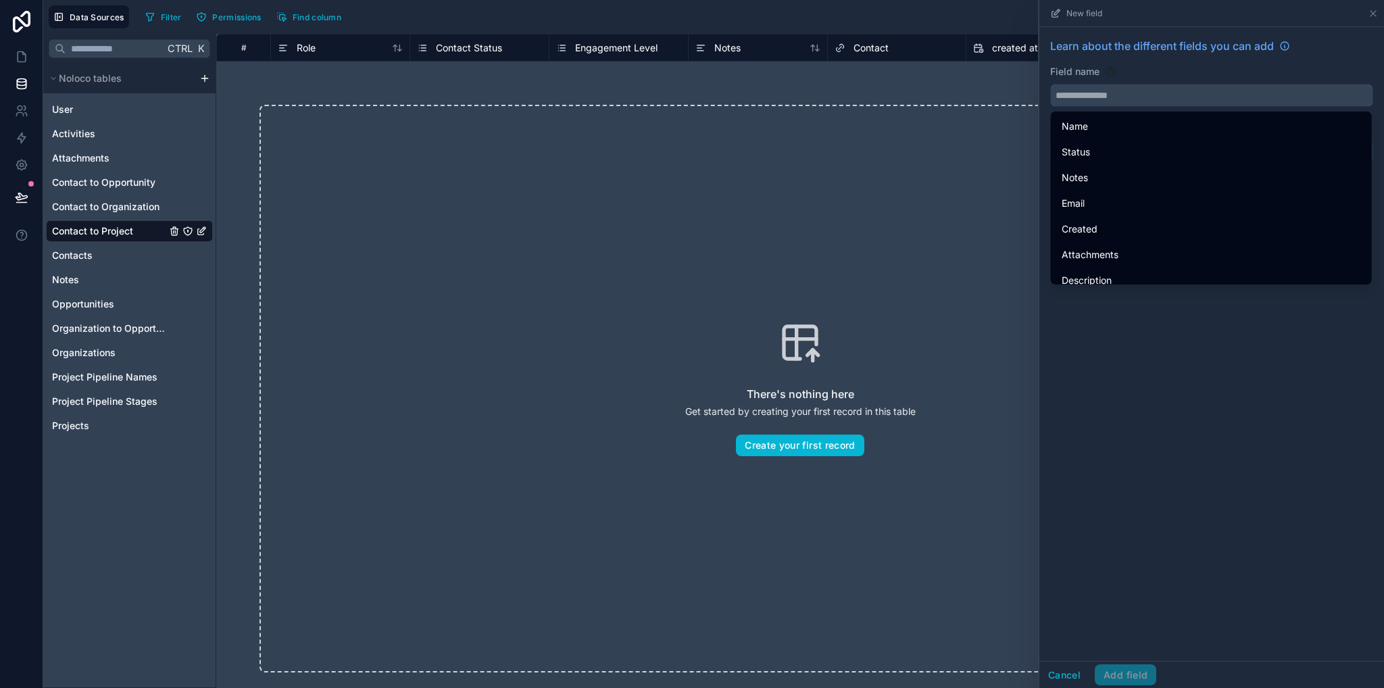
click at [1083, 96] on input "text" at bounding box center [1212, 95] width 322 height 22
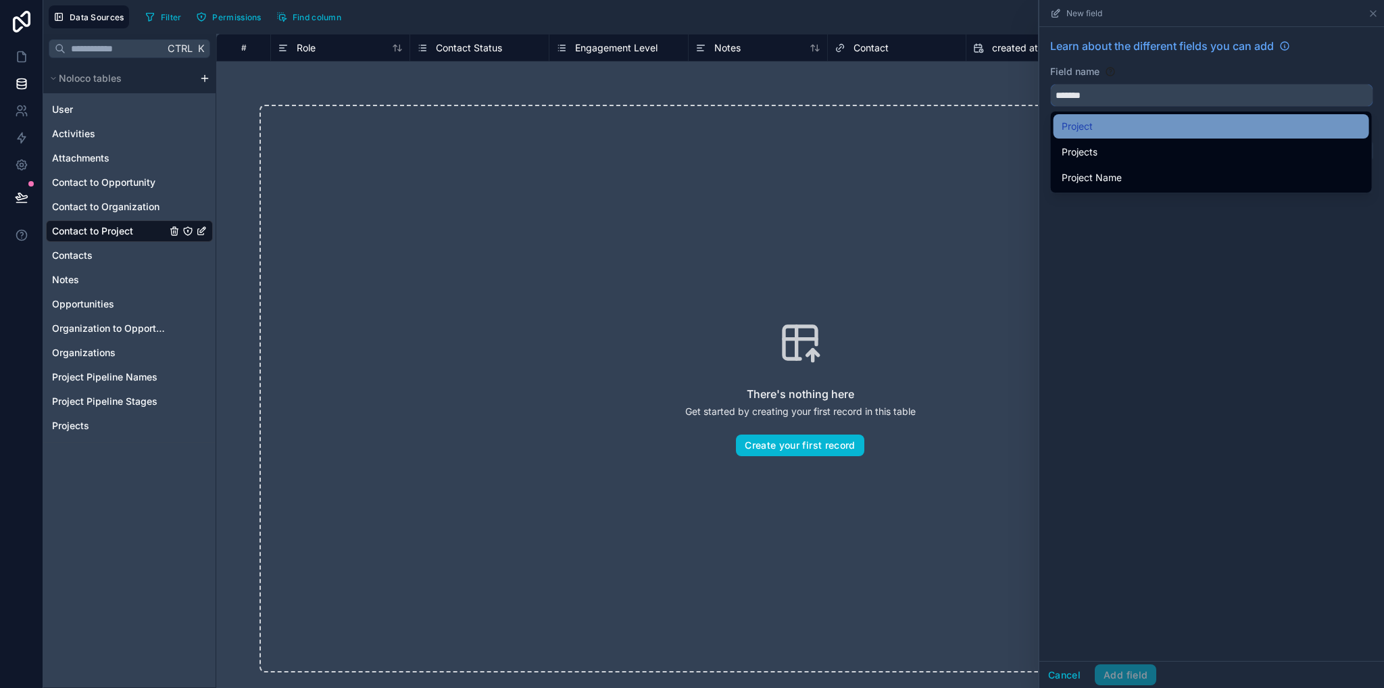
type input "*******"
click at [1090, 122] on span "Project" at bounding box center [1077, 126] width 31 height 16
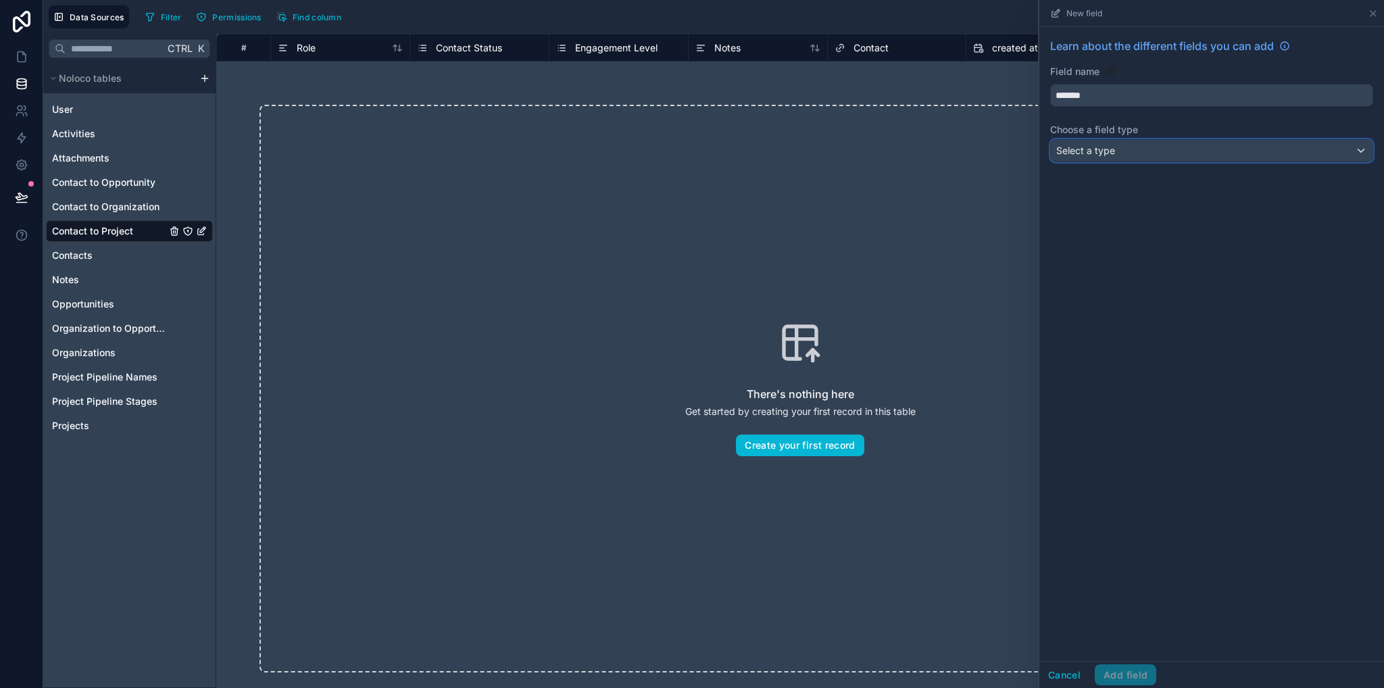
click at [1098, 153] on span "Select a type" at bounding box center [1086, 150] width 59 height 11
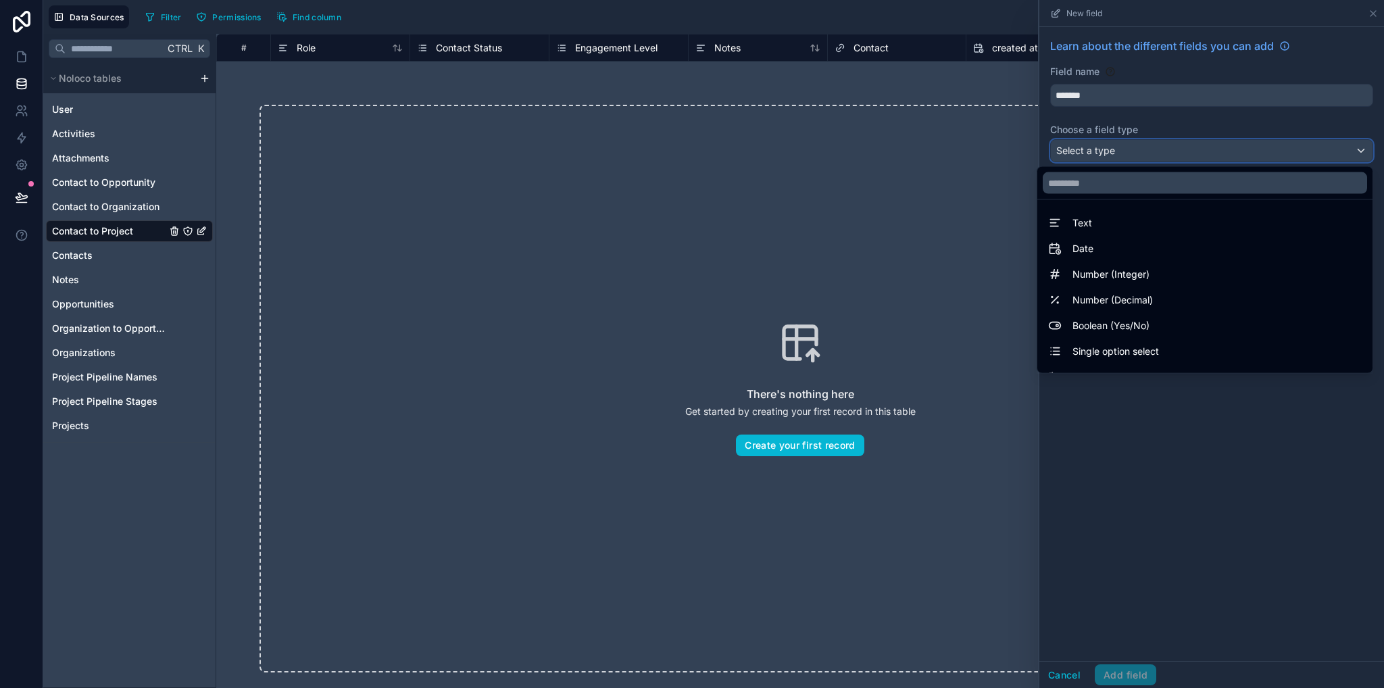
scroll to position [392, 0]
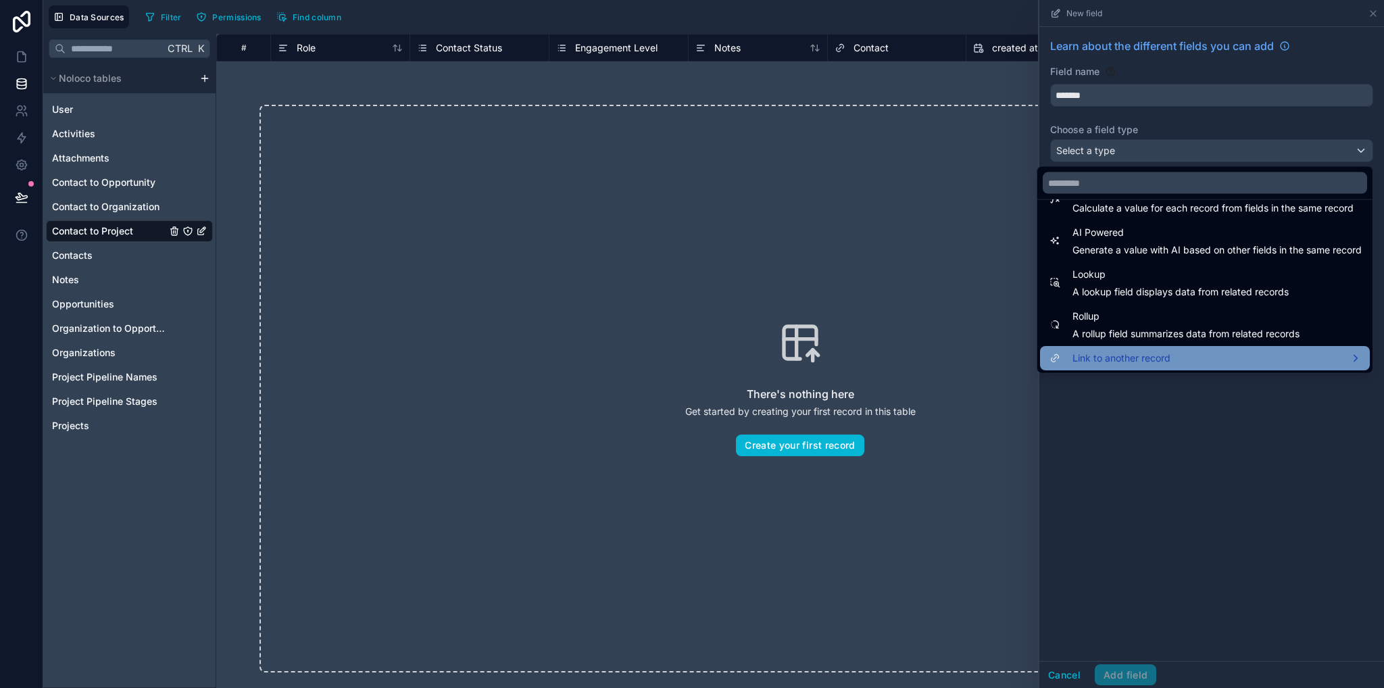
click at [1116, 351] on span "Link to another record" at bounding box center [1122, 358] width 98 height 16
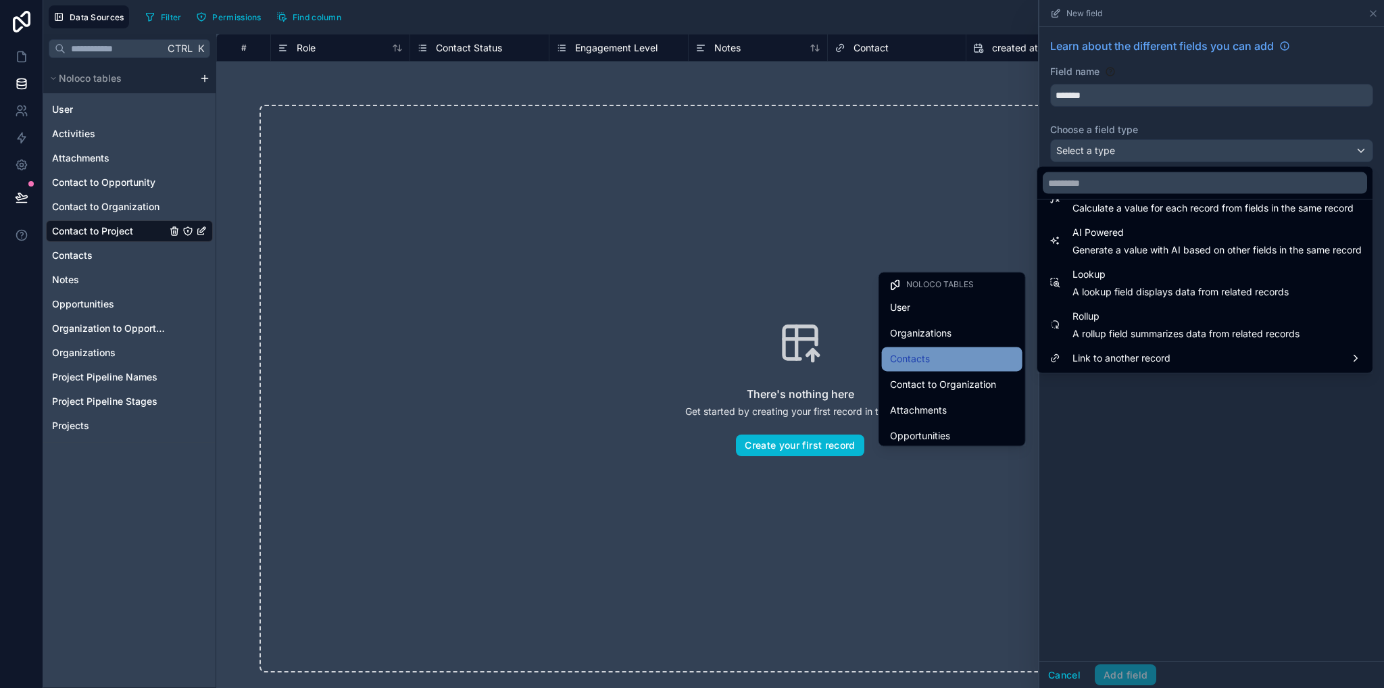
scroll to position [211, 0]
click at [908, 352] on span "Projects" at bounding box center [908, 353] width 36 height 16
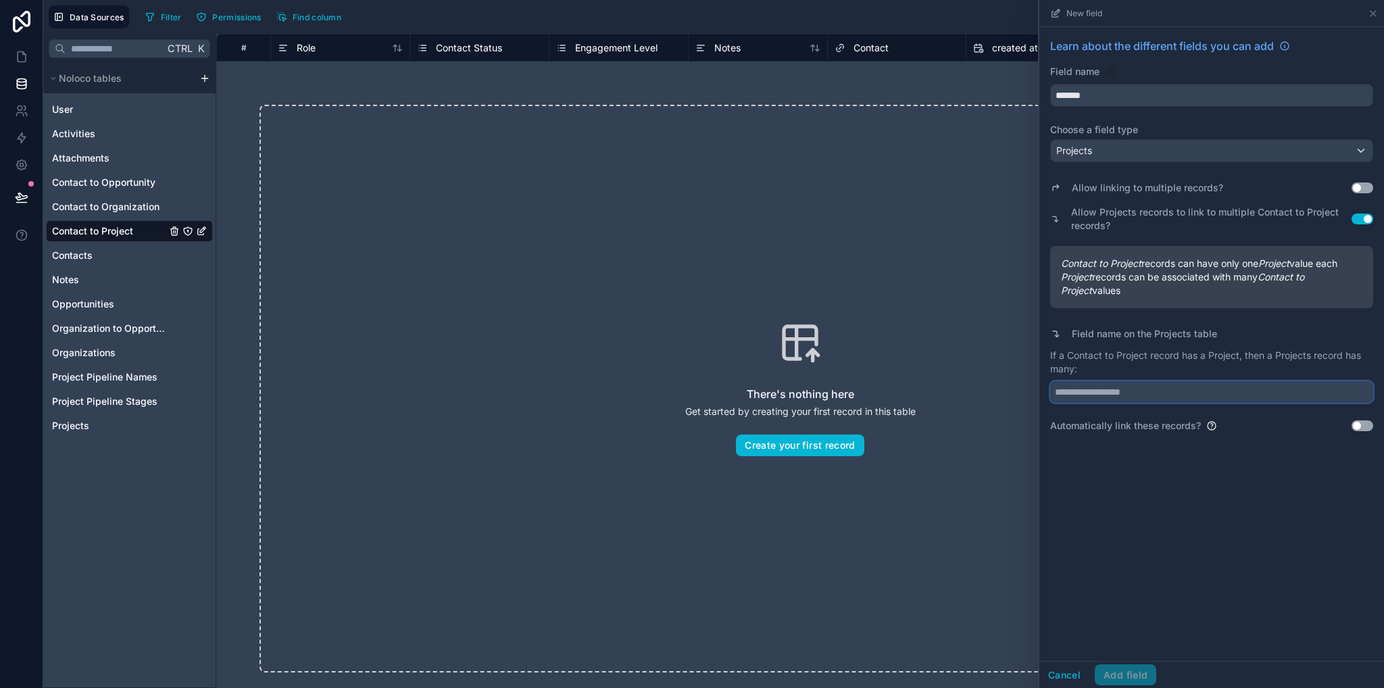
click at [1091, 392] on input "text" at bounding box center [1211, 392] width 323 height 22
drag, startPoint x: 1074, startPoint y: 355, endPoint x: 1148, endPoint y: 358, distance: 73.8
click at [1148, 358] on p "If a Contact to Project record has a Project, then a Projects record has many:" at bounding box center [1211, 362] width 323 height 27
copy p "Contact to Project"
click at [1154, 393] on input "text" at bounding box center [1211, 392] width 323 height 22
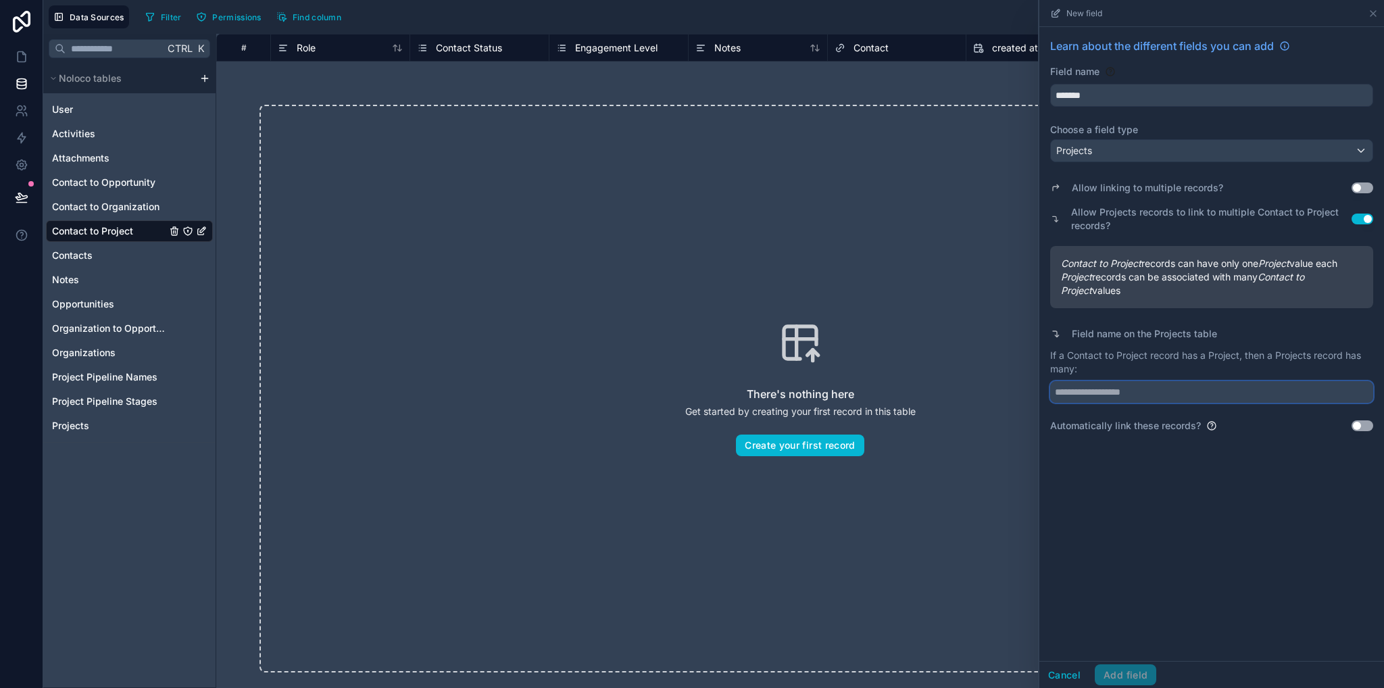
paste input "**********"
type input "**********"
click at [1136, 671] on button "Add field" at bounding box center [1126, 675] width 62 height 22
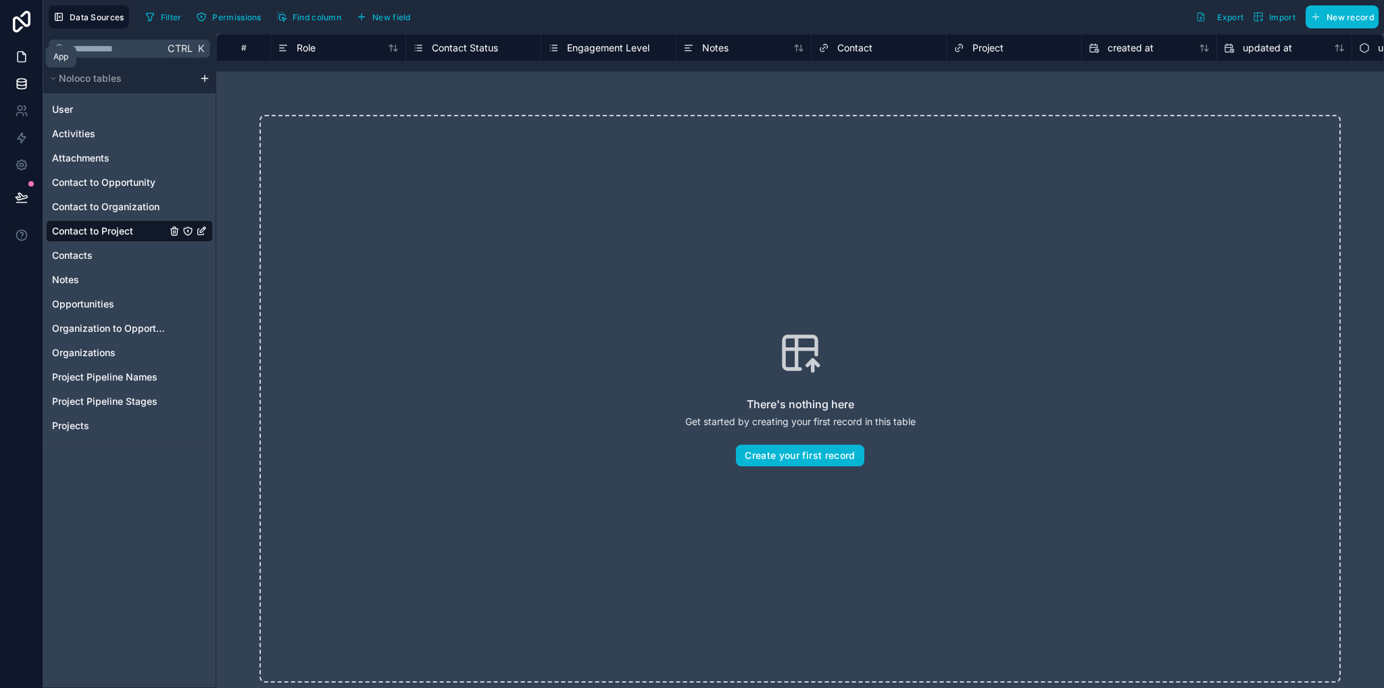
click at [16, 60] on icon at bounding box center [22, 57] width 14 height 14
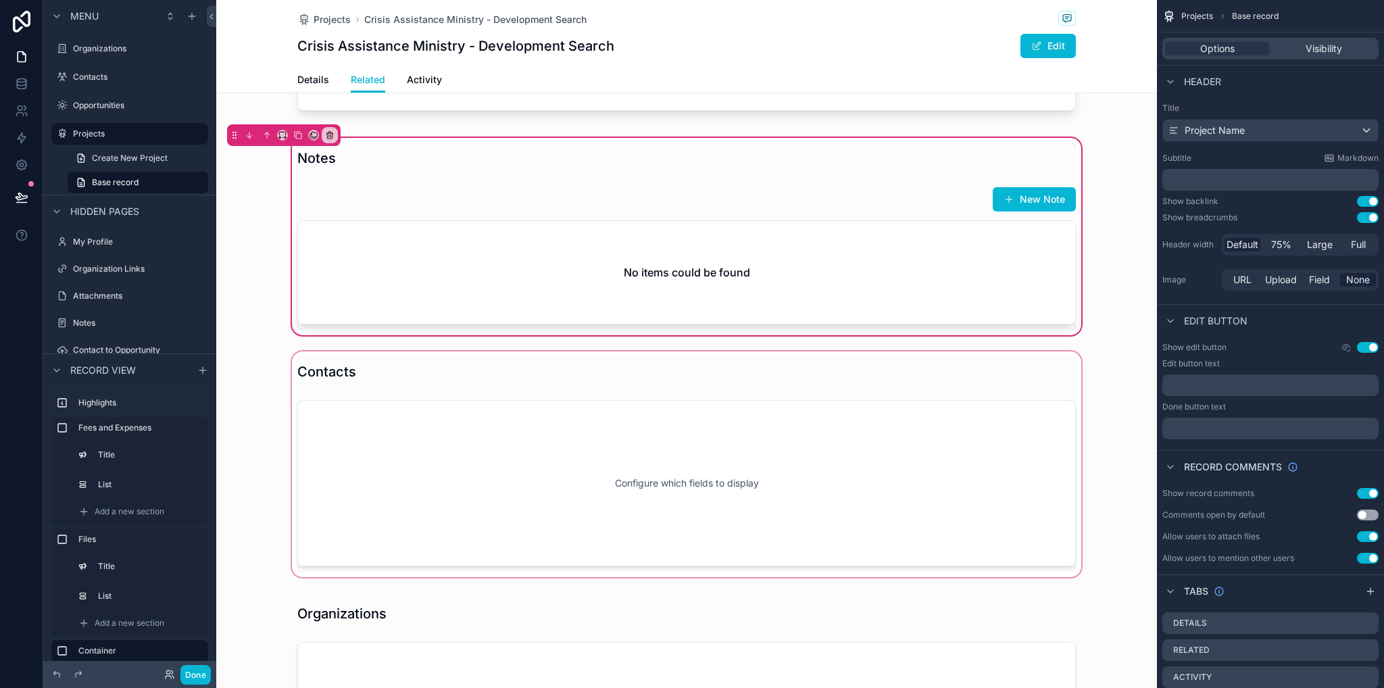
scroll to position [744, 0]
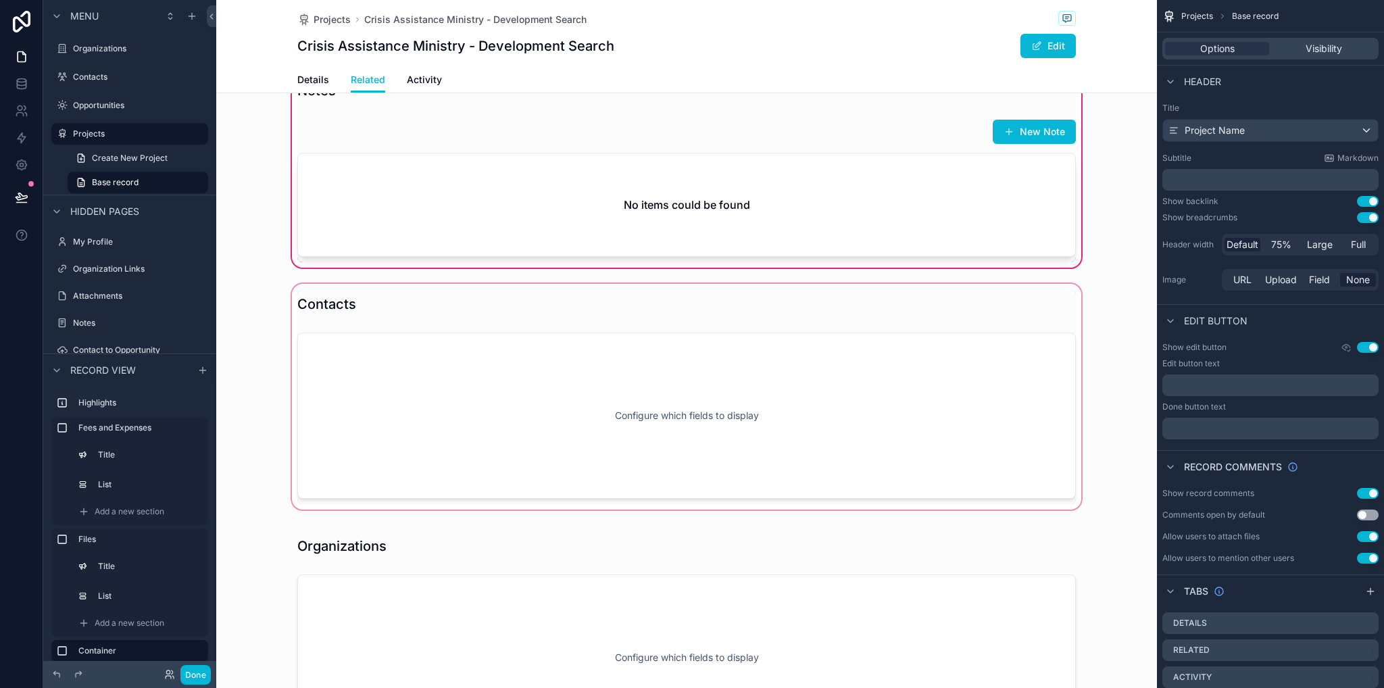
click at [525, 406] on div "scrollable content" at bounding box center [686, 396] width 941 height 231
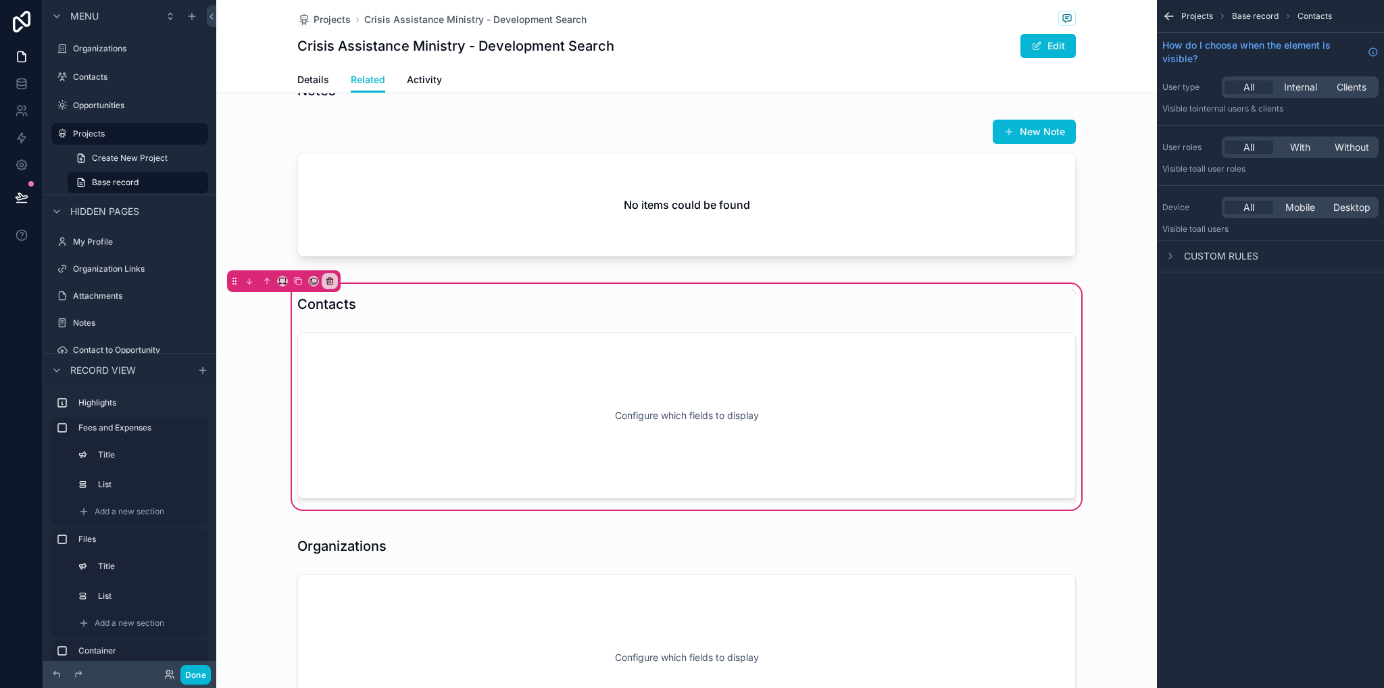
click at [1166, 16] on icon "scrollable content" at bounding box center [1166, 17] width 3 height 3
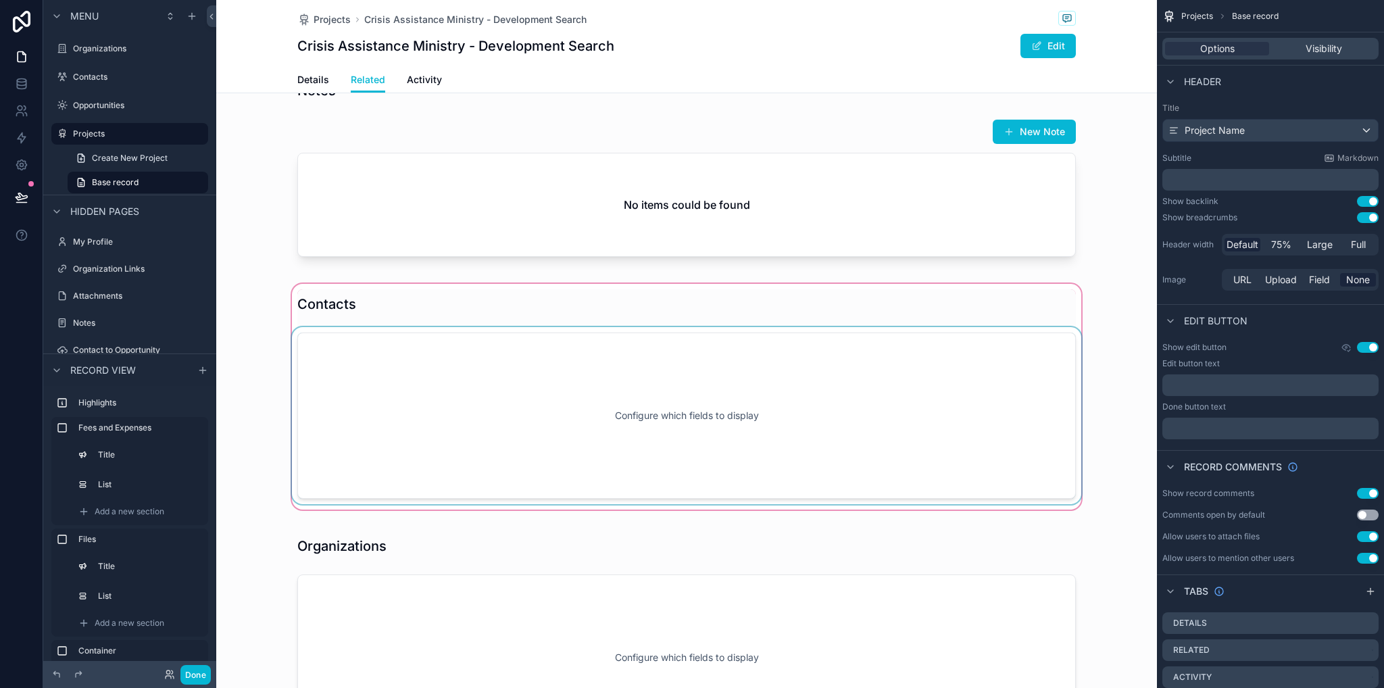
click at [754, 404] on div "scrollable content" at bounding box center [686, 396] width 941 height 231
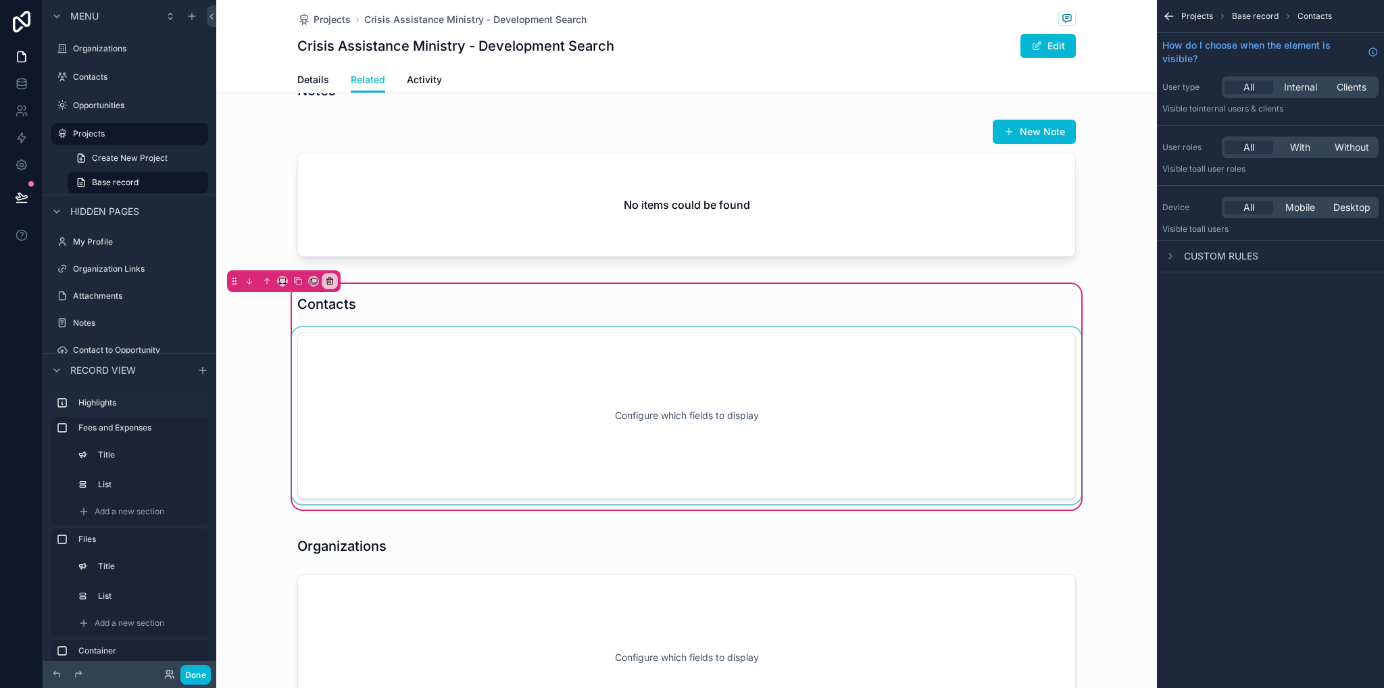
click at [825, 447] on div "scrollable content" at bounding box center [686, 415] width 795 height 177
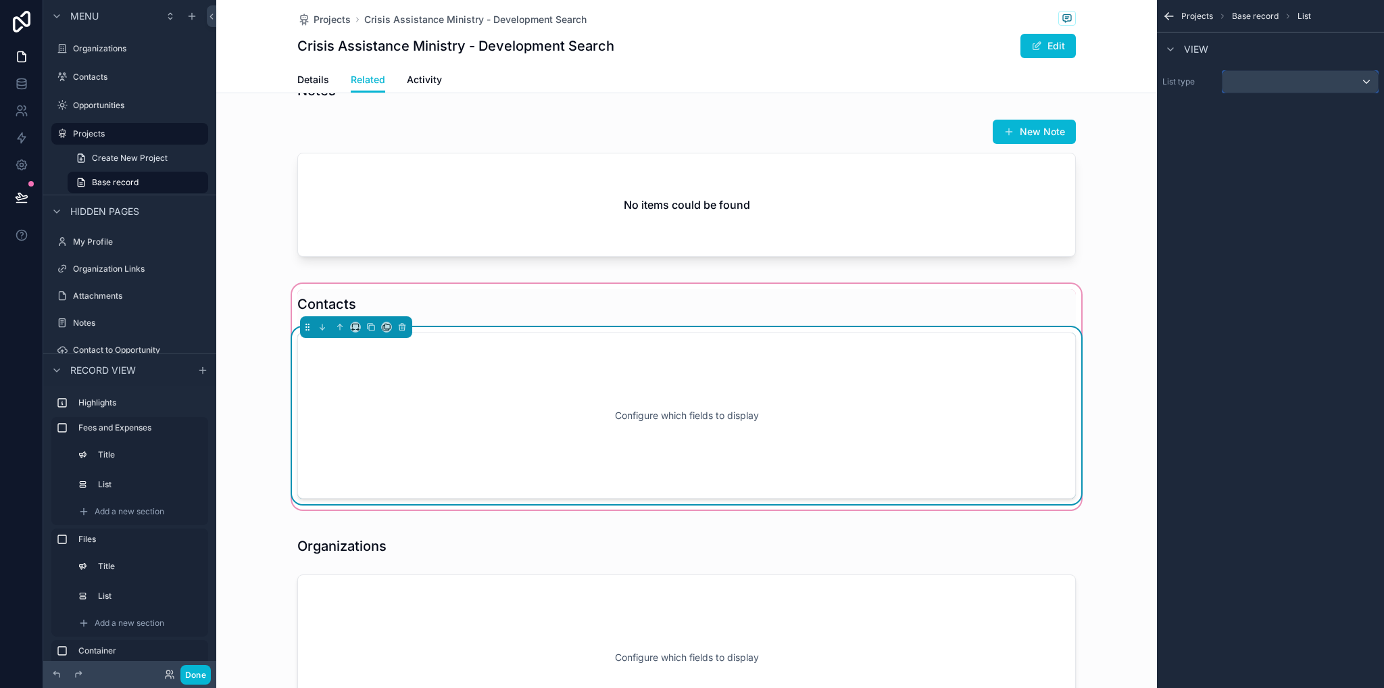
click at [1232, 87] on div "scrollable content" at bounding box center [1300, 82] width 155 height 22
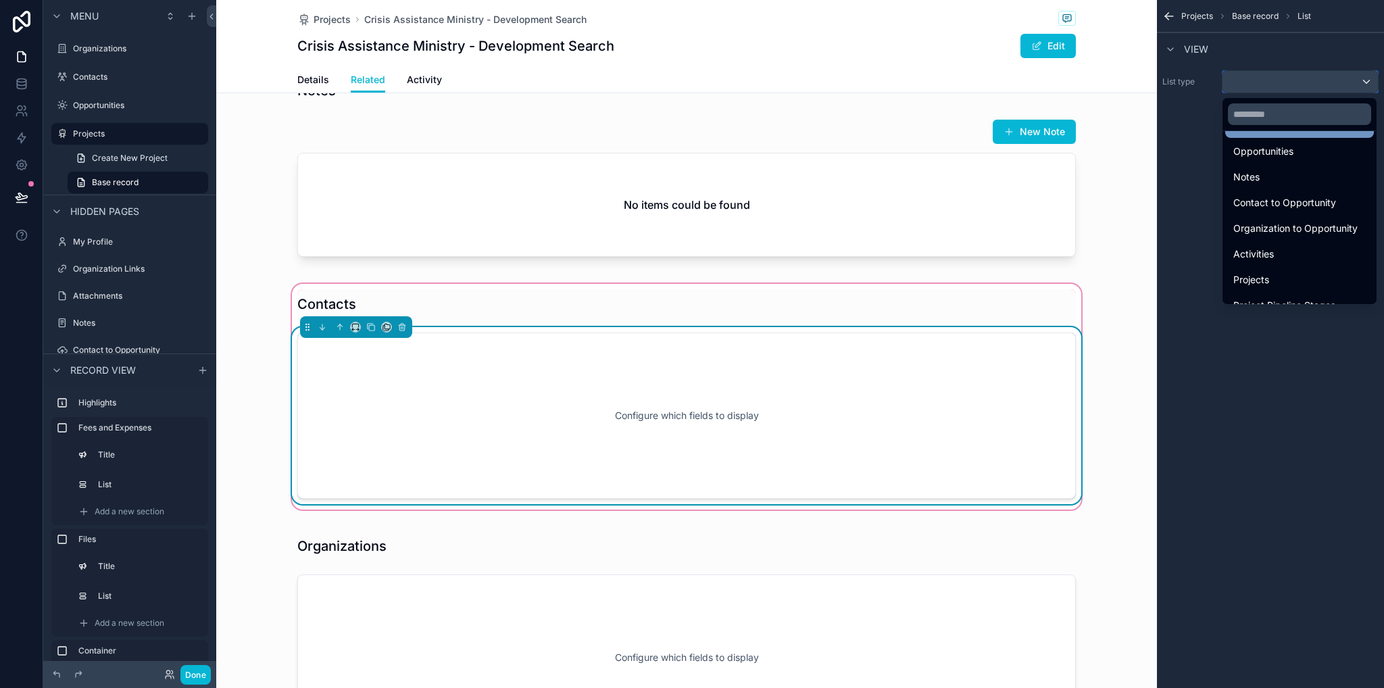
scroll to position [219, 0]
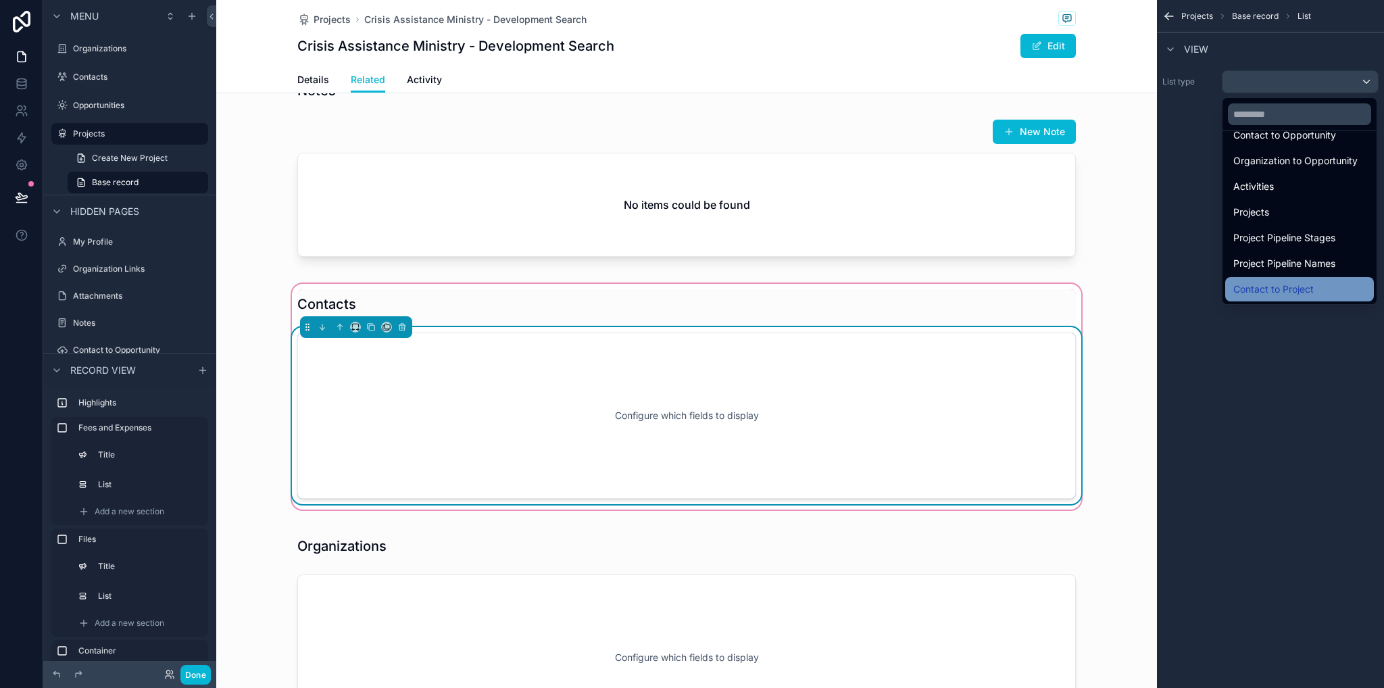
click at [1315, 282] on div "Contact to Project" at bounding box center [1300, 289] width 132 height 16
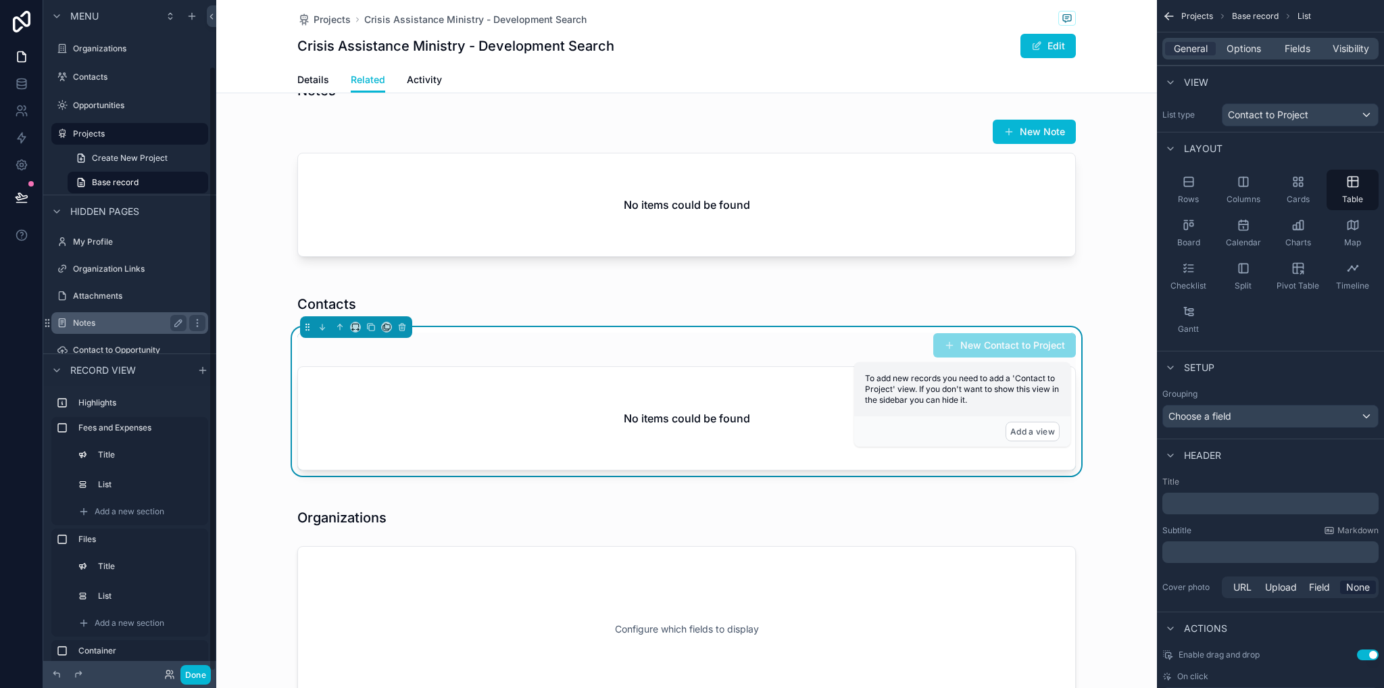
scroll to position [74, 0]
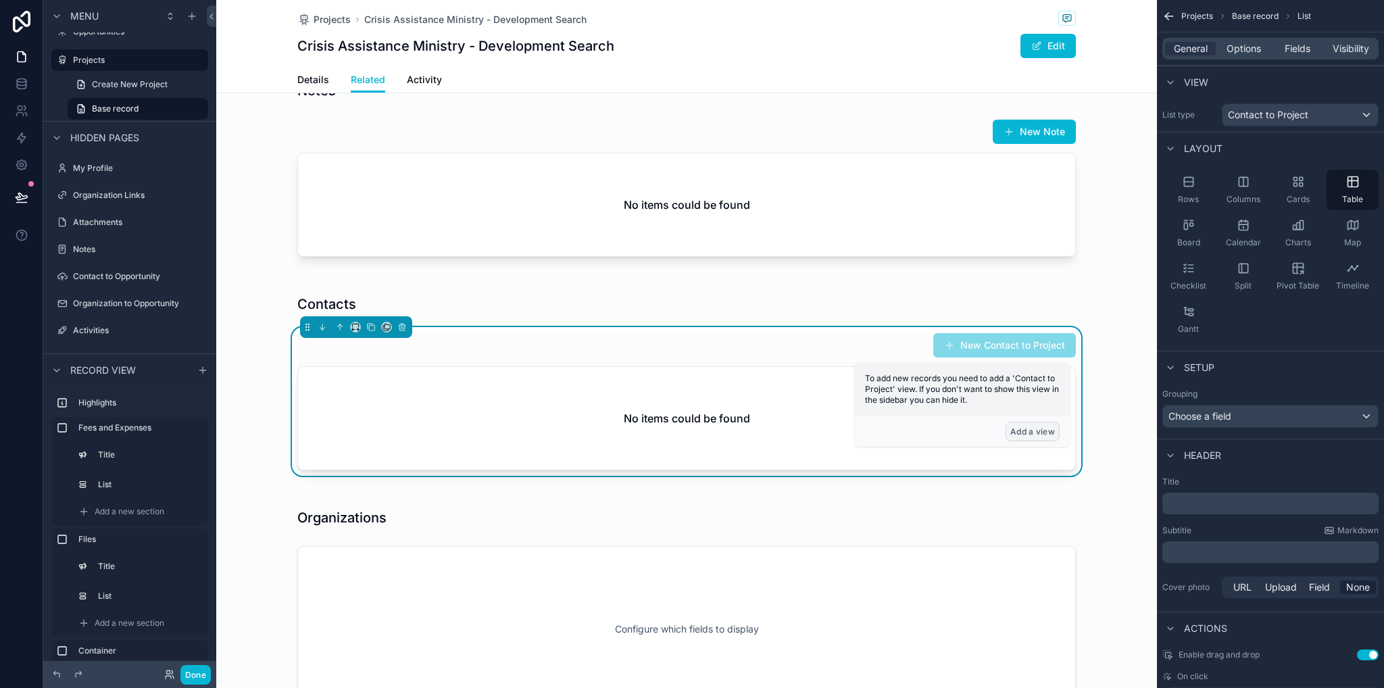
click at [1034, 434] on button "Add a view" at bounding box center [1033, 432] width 54 height 20
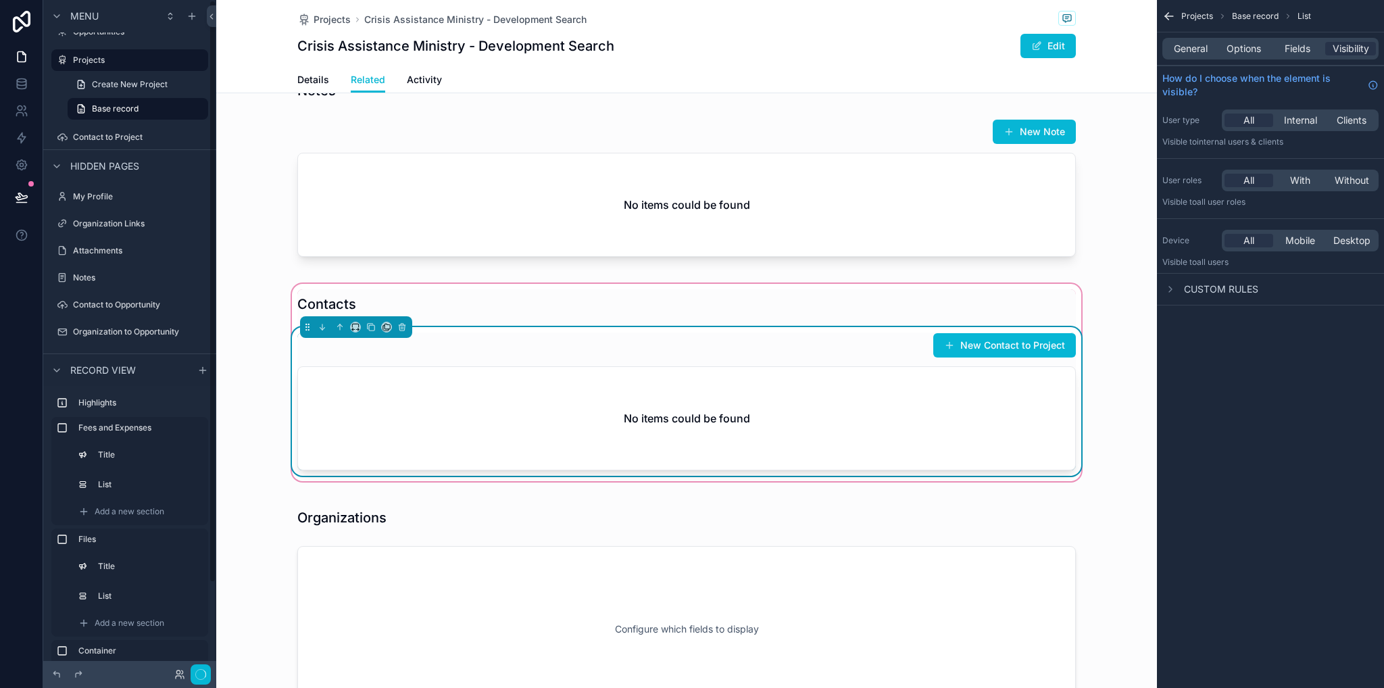
scroll to position [0, 0]
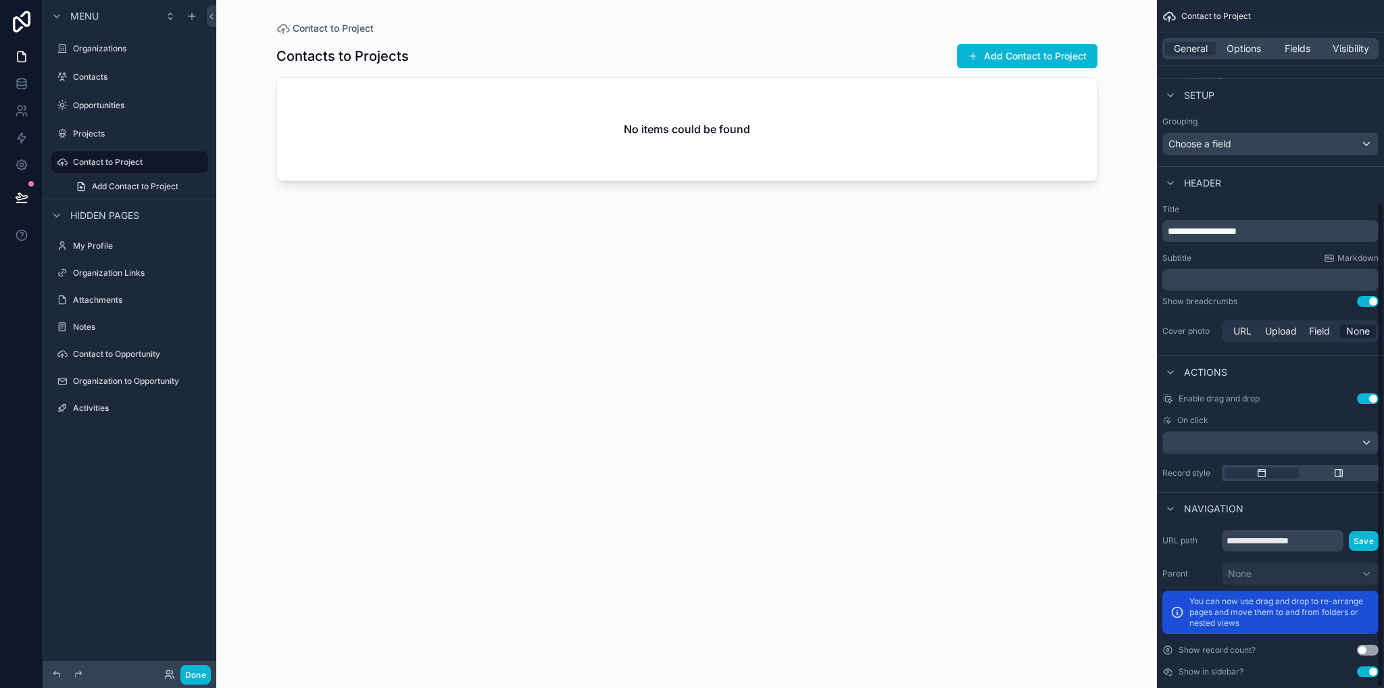
scroll to position [286, 0]
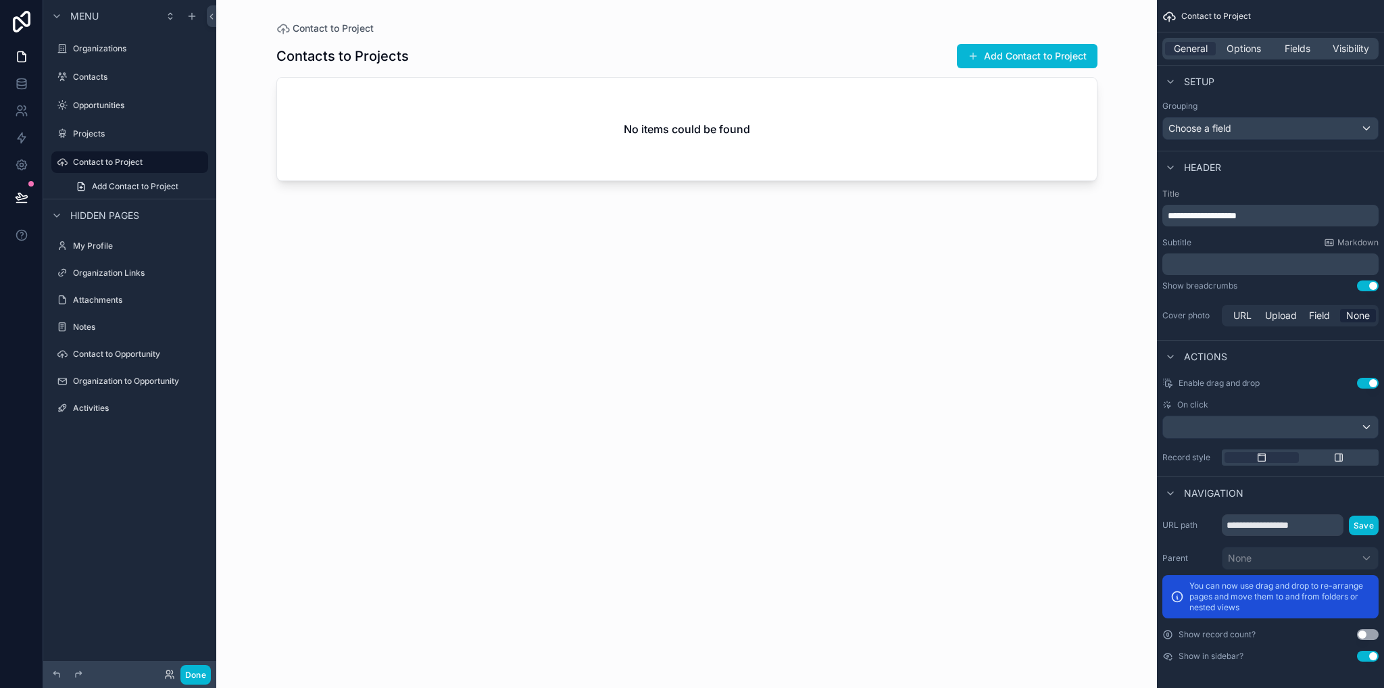
click at [1376, 656] on button "Use setting" at bounding box center [1368, 656] width 22 height 11
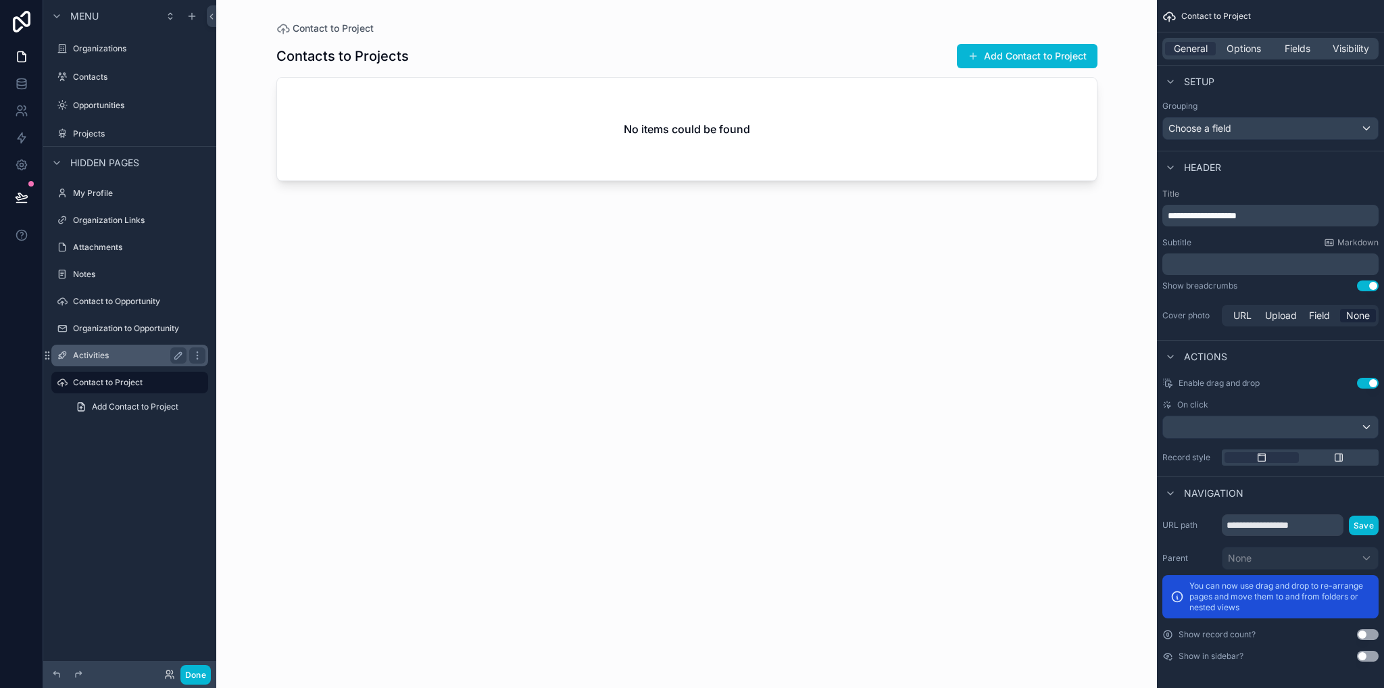
click at [111, 356] on label "Activities" at bounding box center [127, 355] width 108 height 11
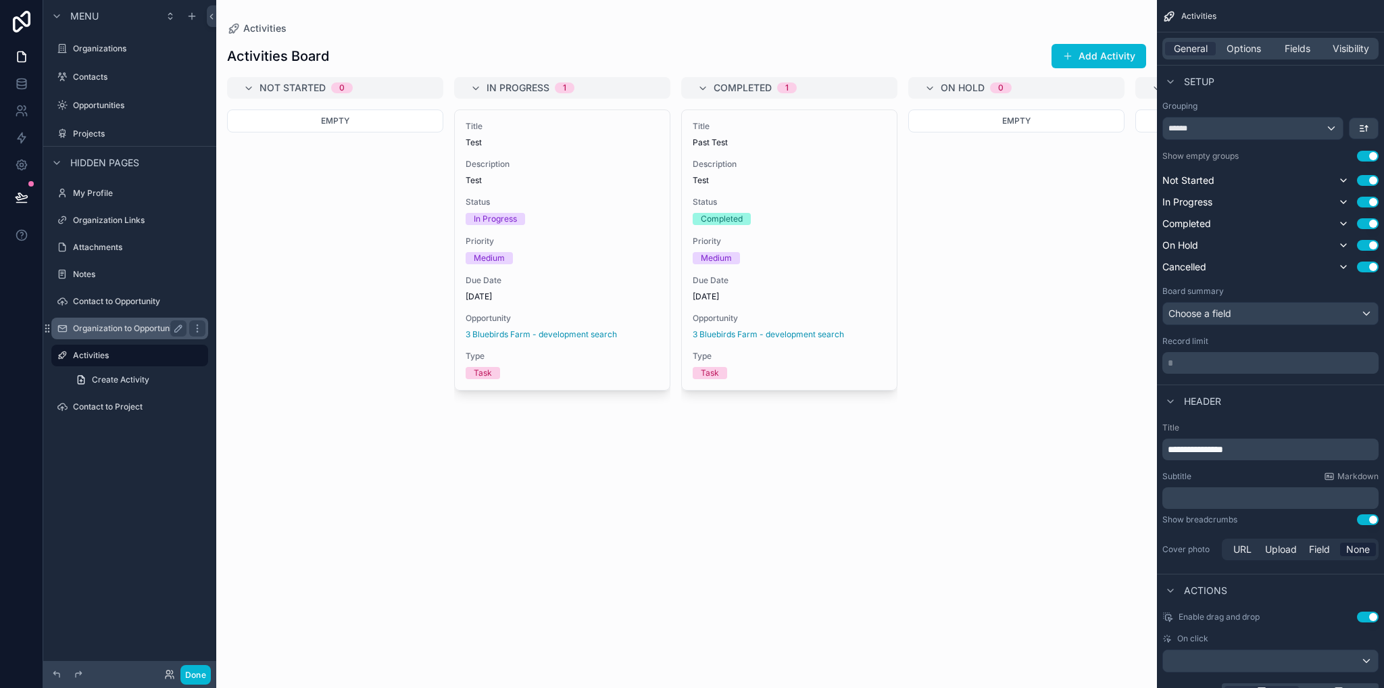
click at [129, 333] on label "Organization to Opportunity" at bounding box center [127, 328] width 108 height 11
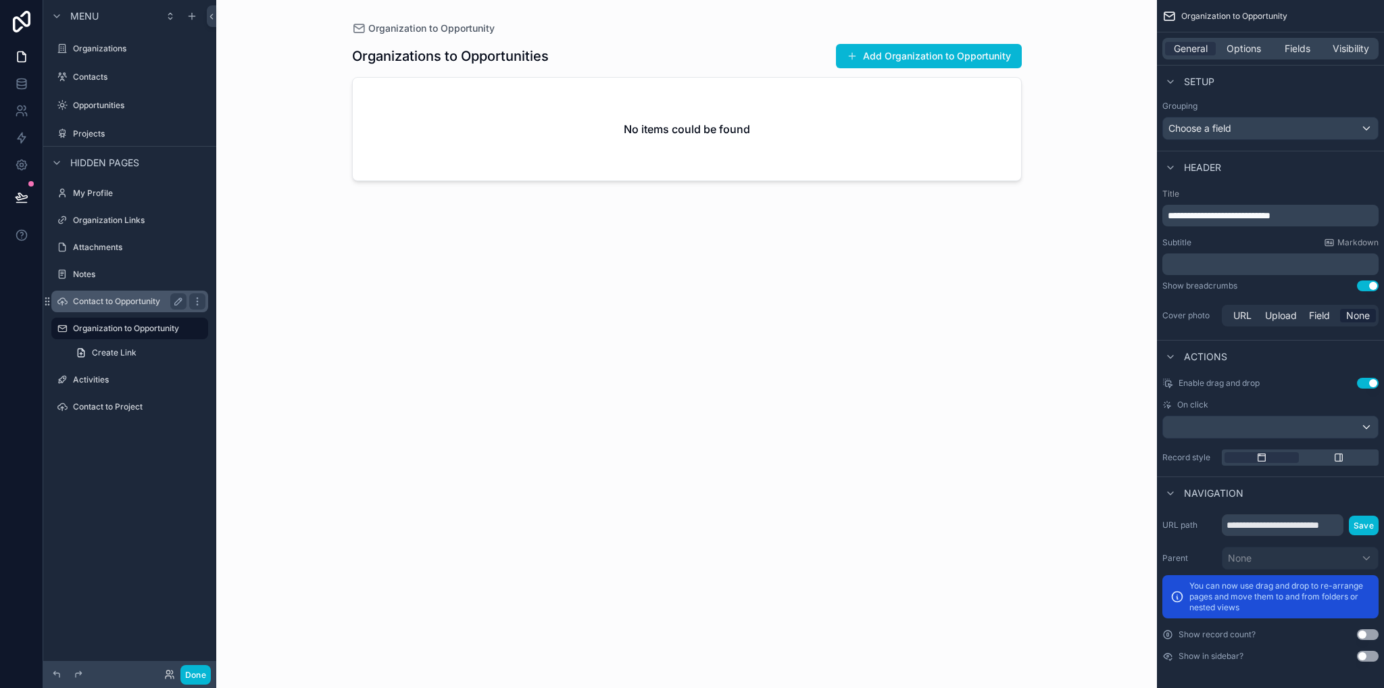
click at [112, 301] on label "Contact to Opportunity" at bounding box center [127, 301] width 108 height 11
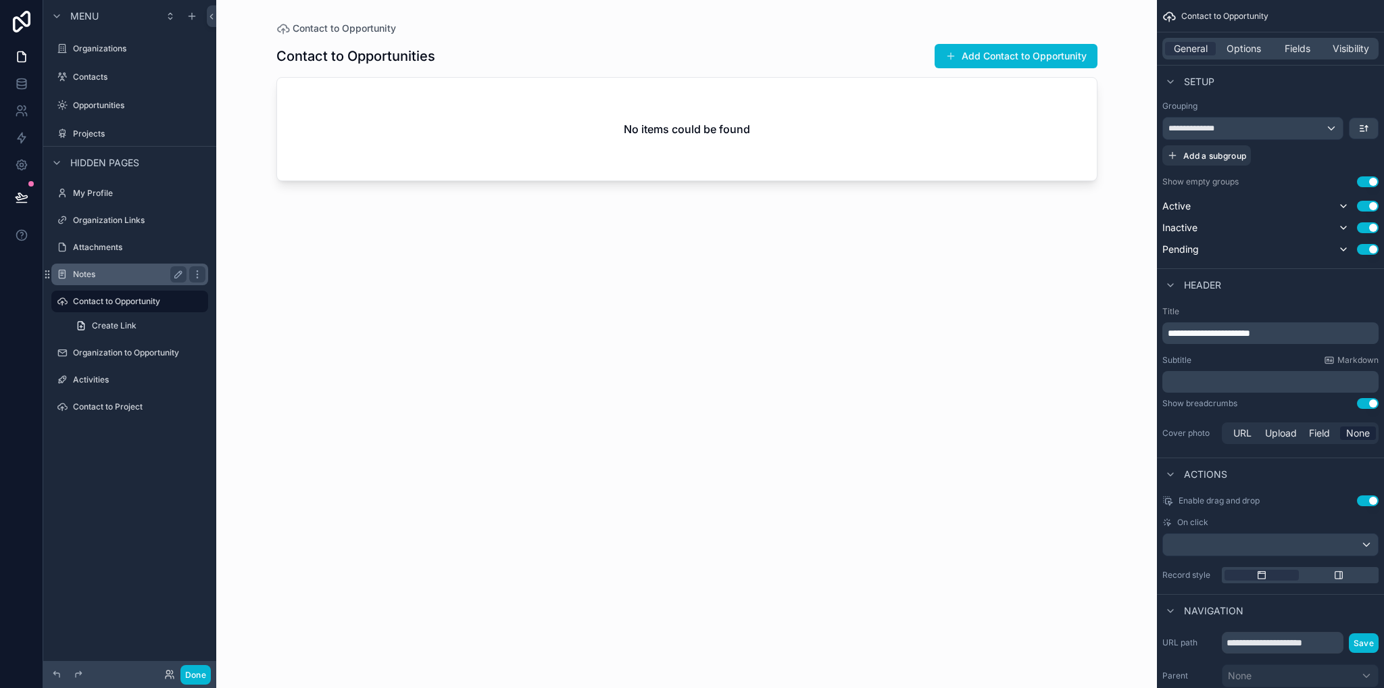
click at [98, 266] on div "Notes" at bounding box center [130, 274] width 114 height 16
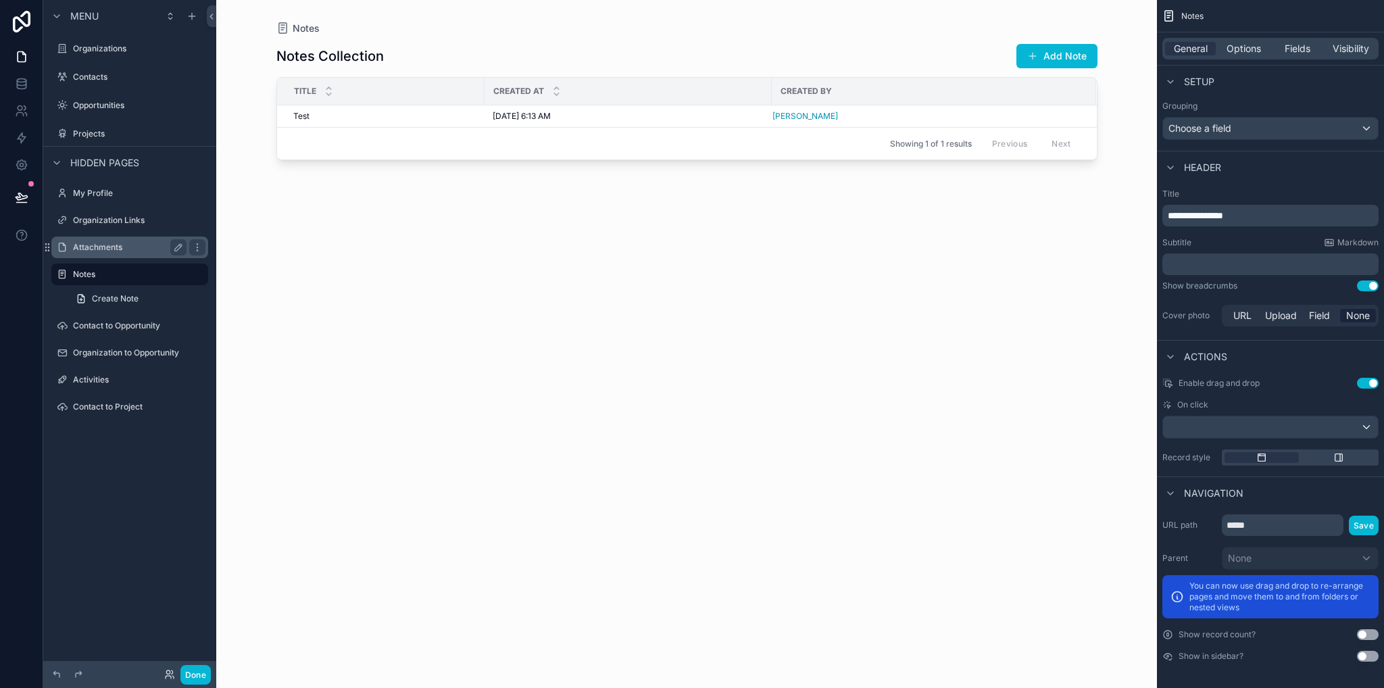
click at [107, 249] on label "Attachments" at bounding box center [127, 247] width 108 height 11
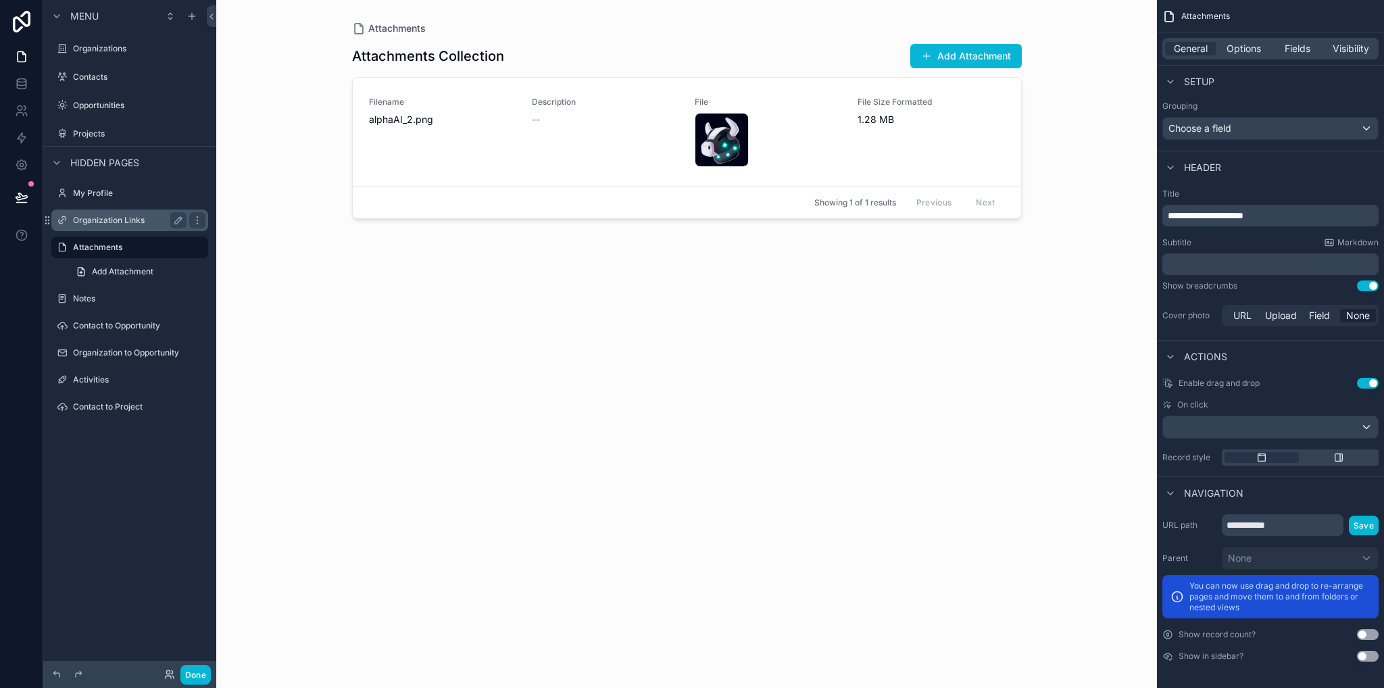
click at [99, 218] on label "Organization Links" at bounding box center [127, 220] width 108 height 11
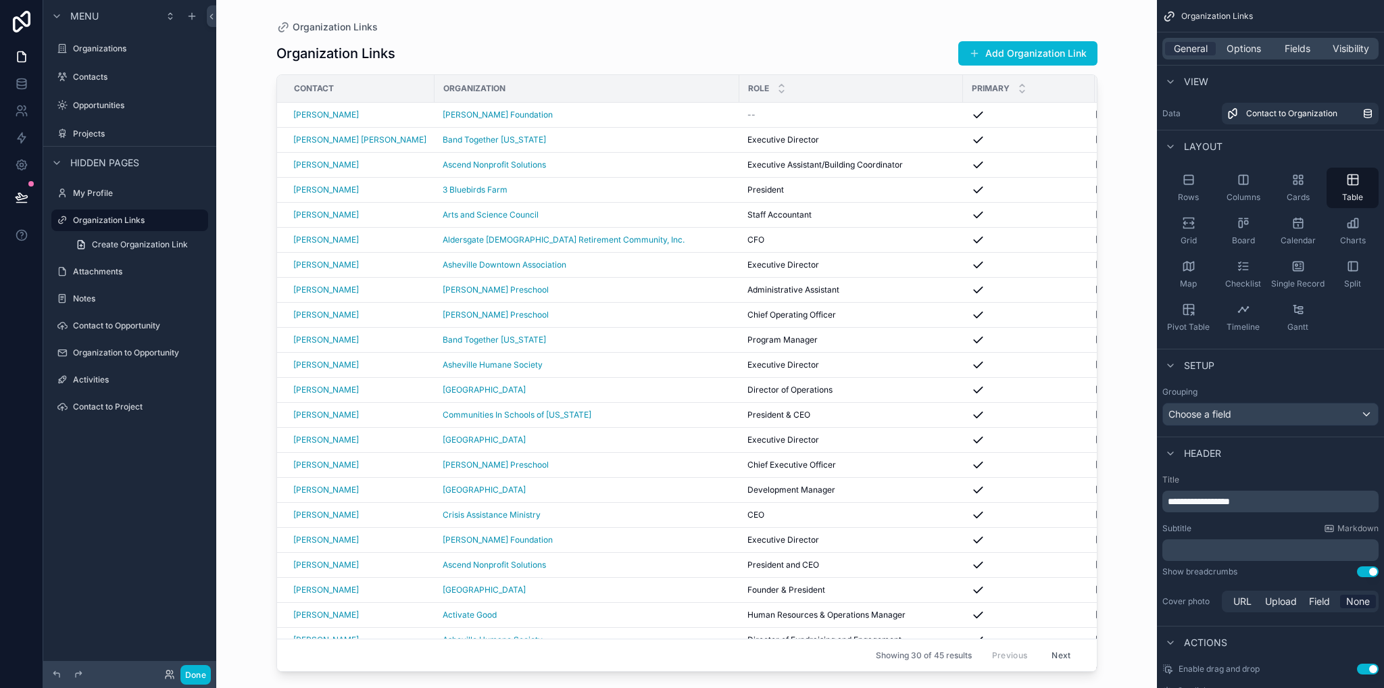
scroll to position [286, 0]
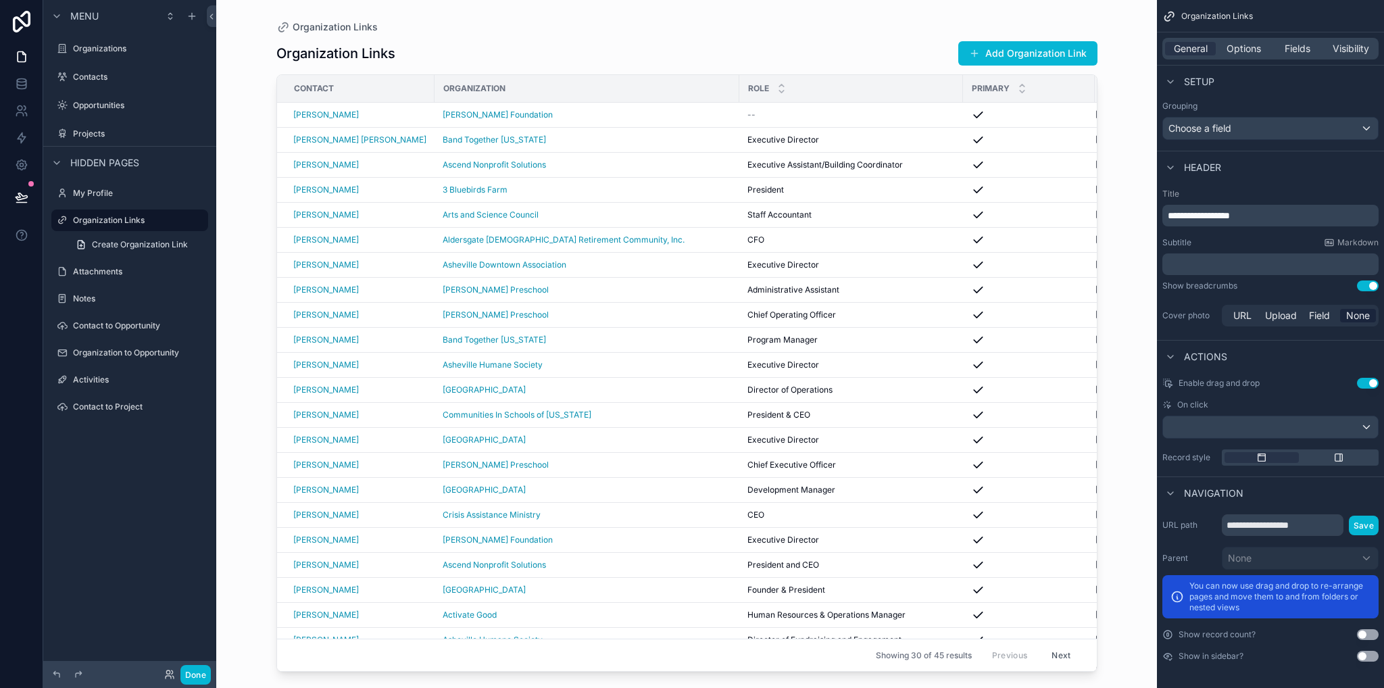
click at [739, 42] on div "scrollable content" at bounding box center [687, 336] width 865 height 672
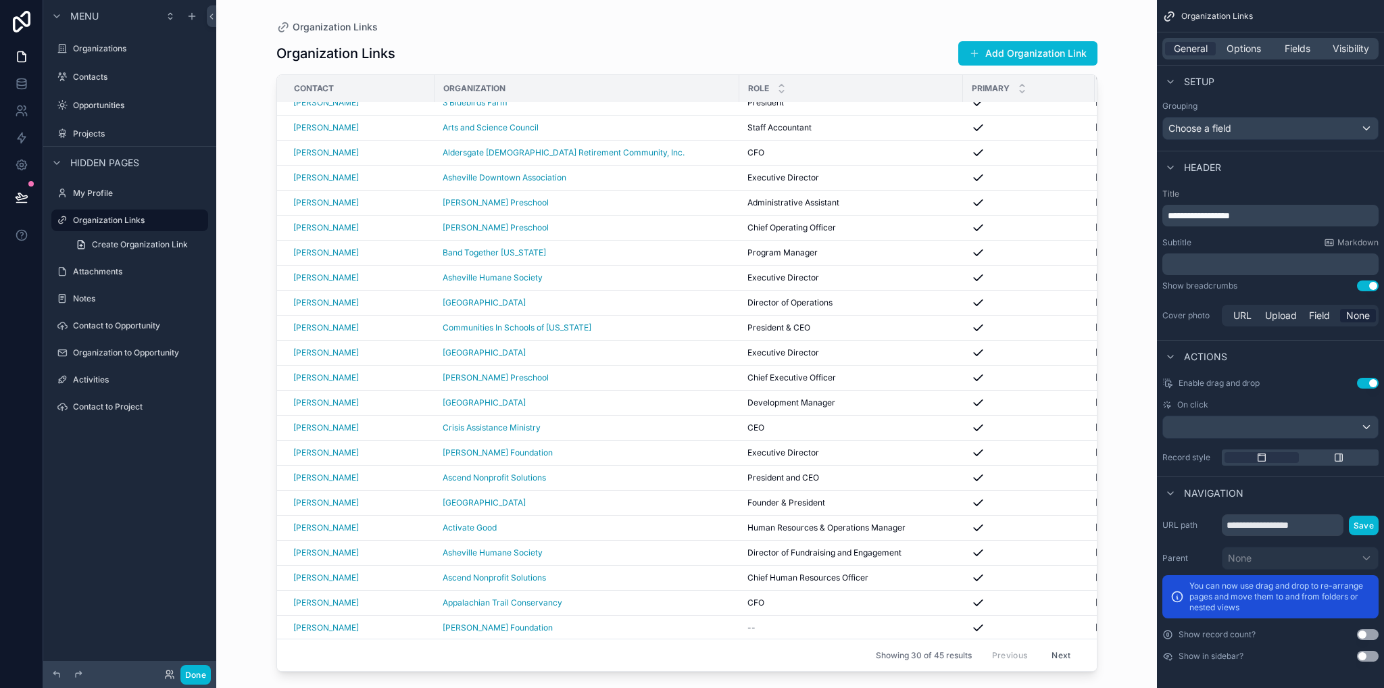
scroll to position [0, 0]
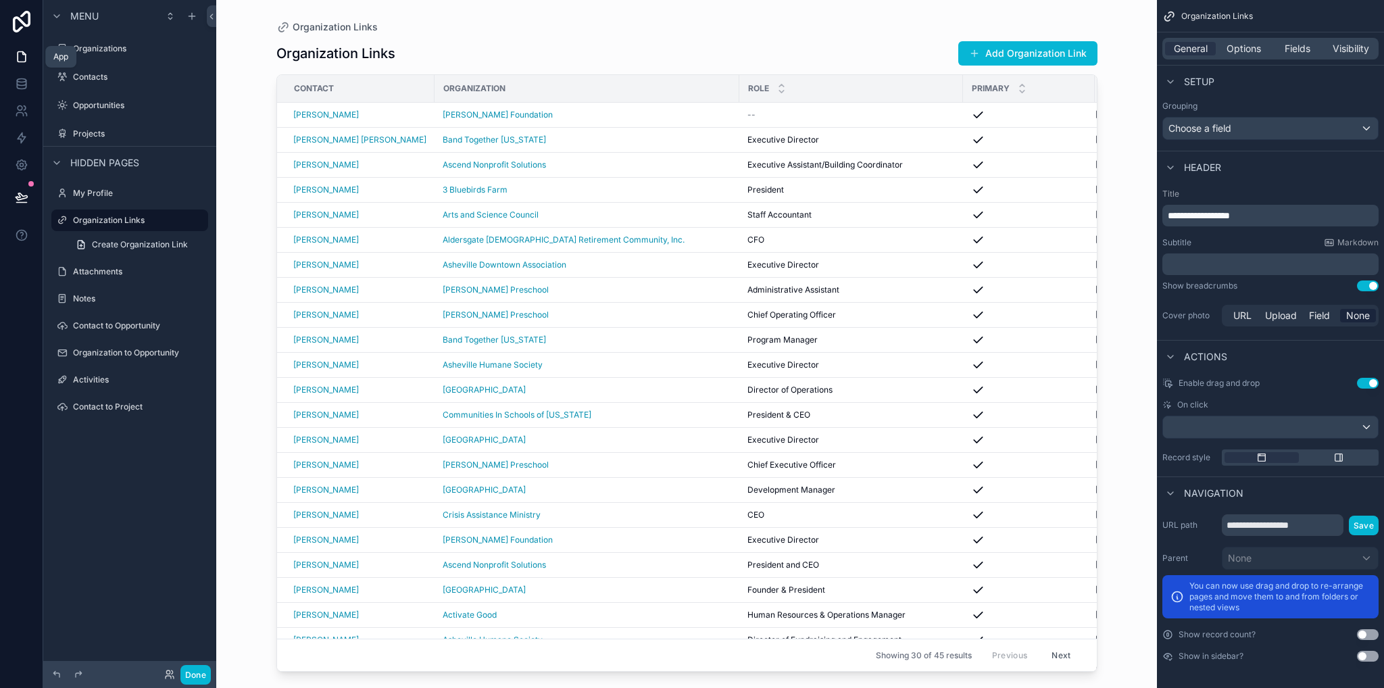
click at [34, 49] on link at bounding box center [21, 56] width 43 height 27
click at [21, 91] on link at bounding box center [21, 83] width 43 height 27
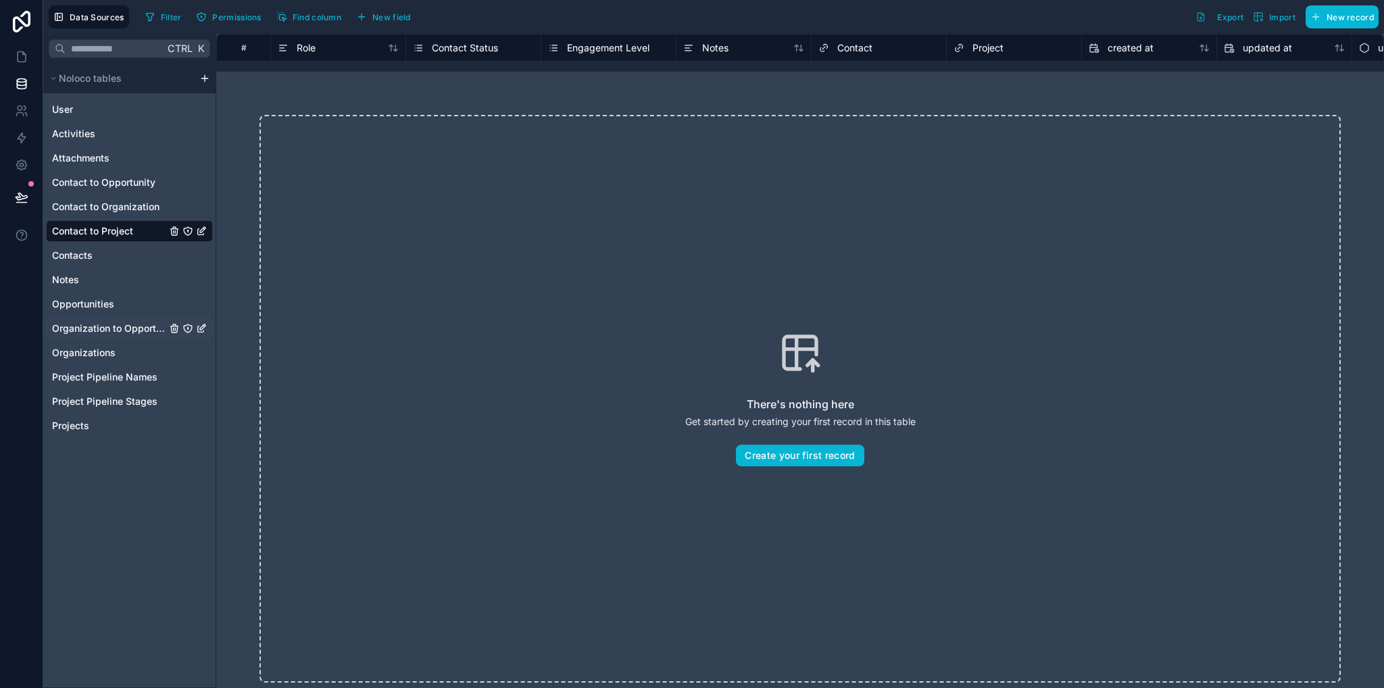
click at [106, 331] on span "Organization to Opportunity" at bounding box center [109, 329] width 114 height 14
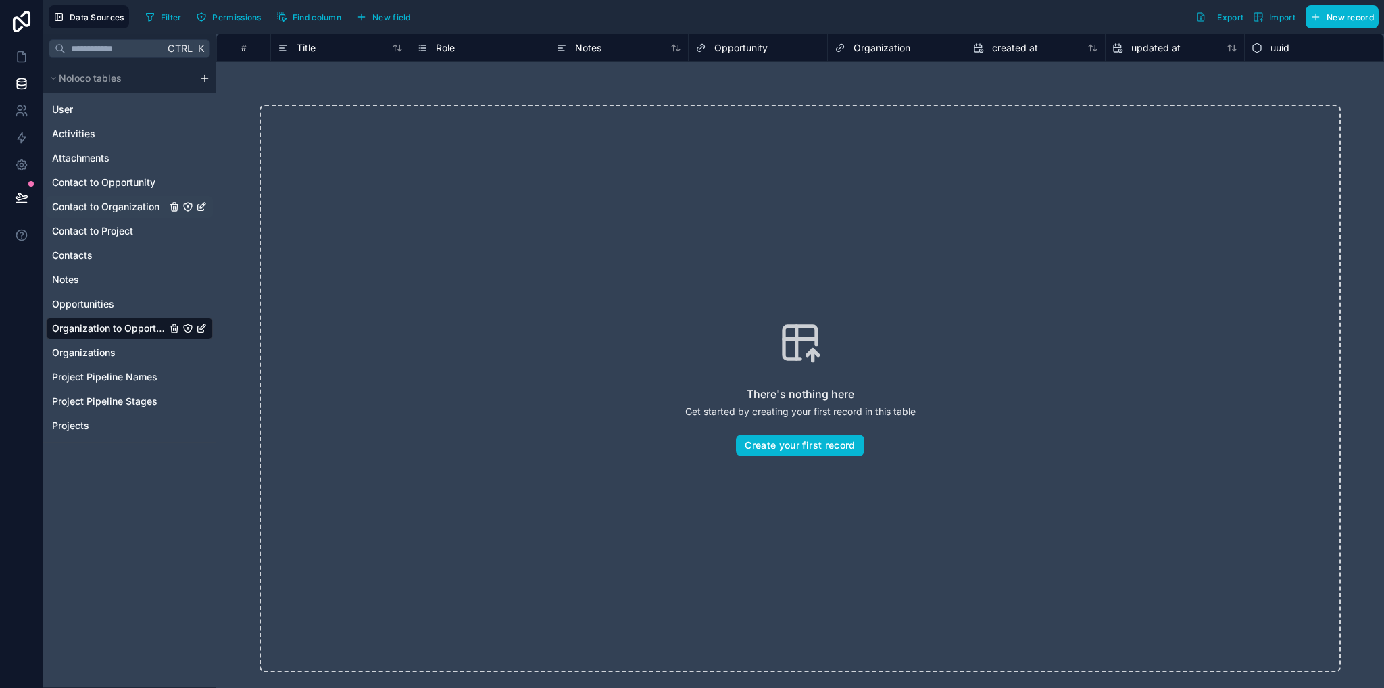
click at [115, 208] on span "Contact to Organization" at bounding box center [105, 207] width 107 height 14
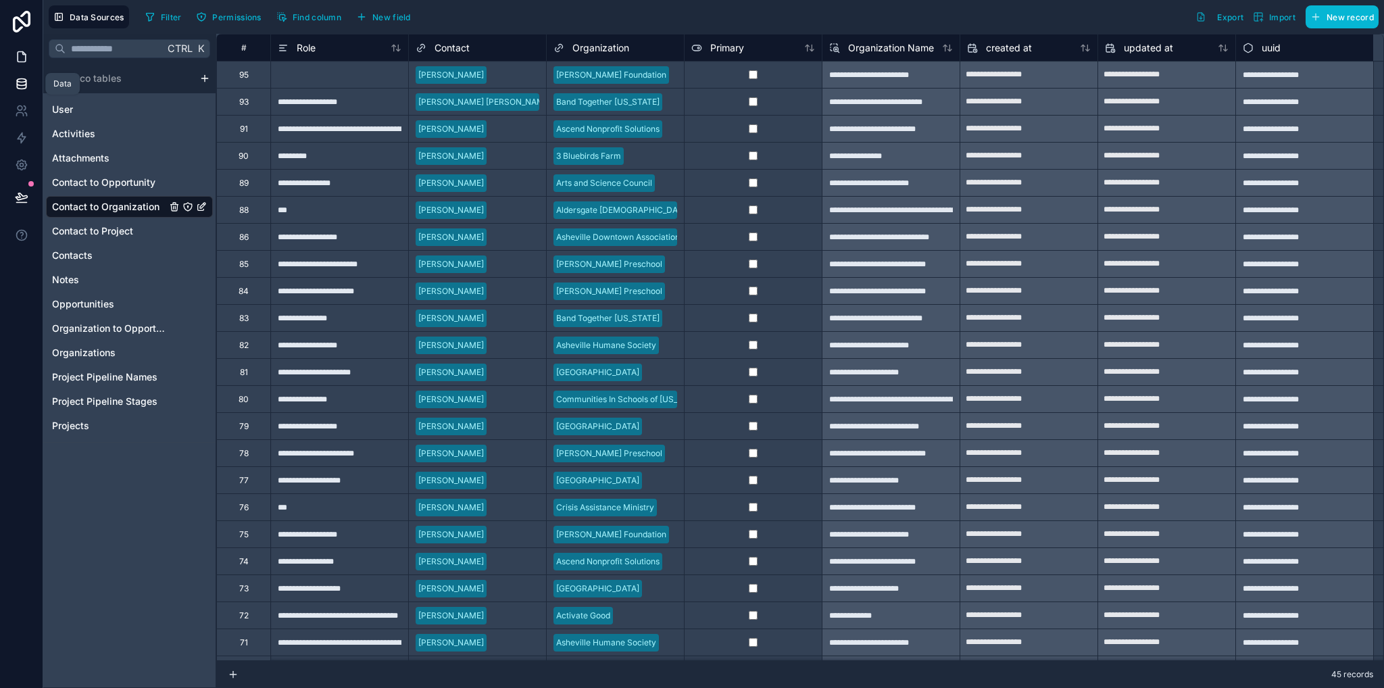
click at [20, 64] on link at bounding box center [21, 56] width 43 height 27
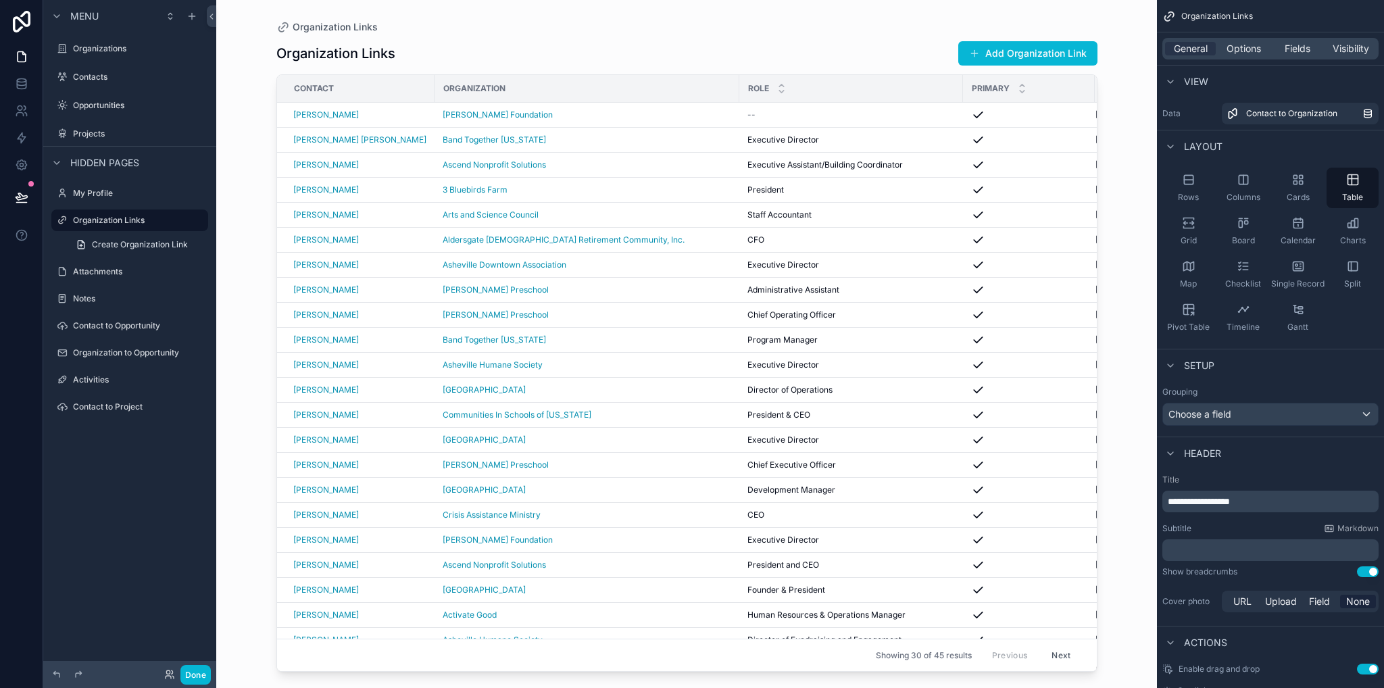
scroll to position [68, 0]
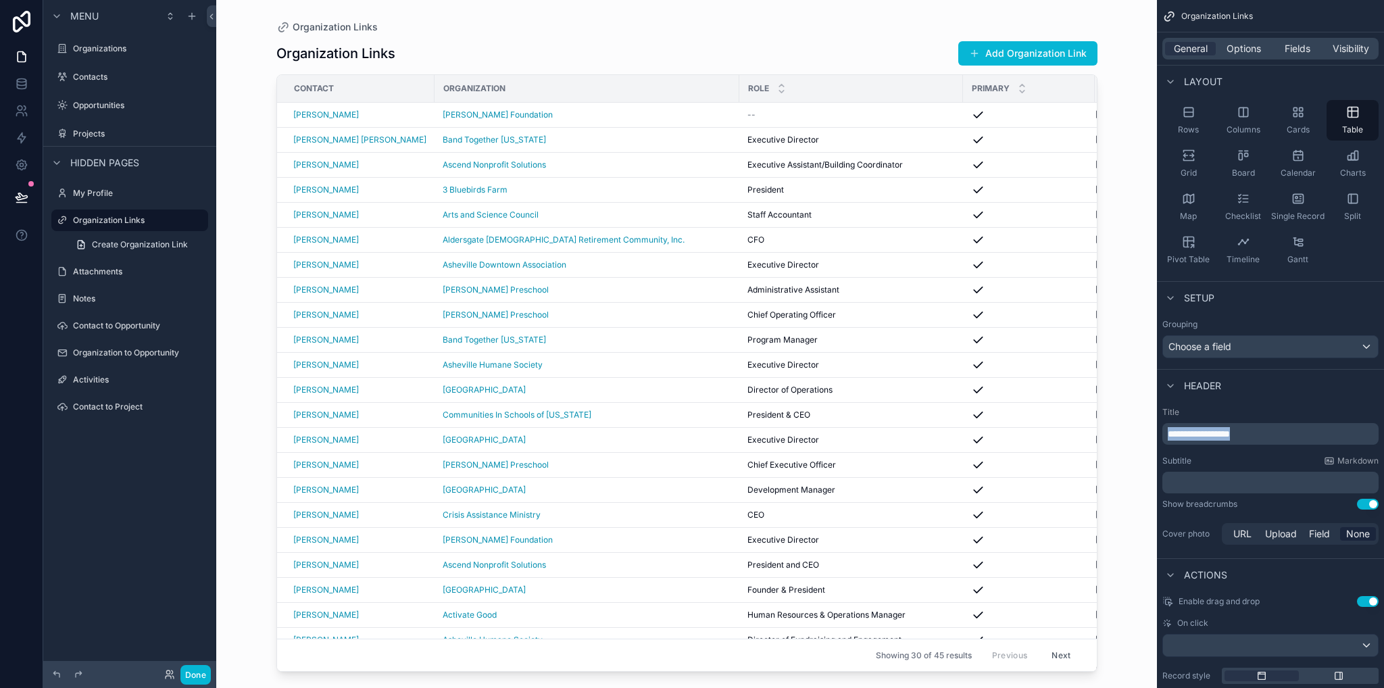
drag, startPoint x: 1255, startPoint y: 435, endPoint x: 1139, endPoint y: 438, distance: 116.3
click at [1139, 438] on div "Organizations Contacts Opportunities Projects My Profile Organization Links Att…" at bounding box center [800, 344] width 1168 height 688
click at [228, 336] on div "Organization Links Contact to Organization Add Organization Link Contact Organi…" at bounding box center [686, 344] width 941 height 688
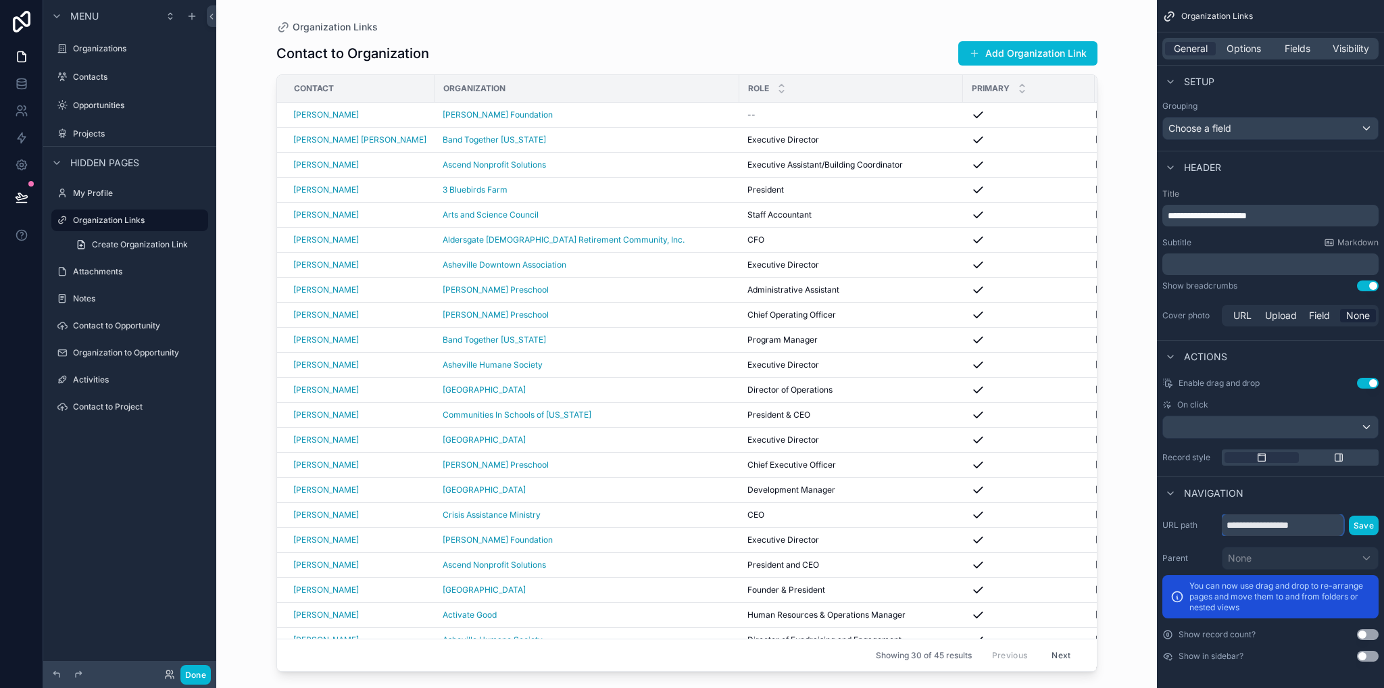
drag, startPoint x: 1315, startPoint y: 527, endPoint x: 1178, endPoint y: 528, distance: 137.2
click at [1178, 528] on div "**********" at bounding box center [1271, 525] width 216 height 22
type input "**********"
click at [1353, 531] on button "Save" at bounding box center [1364, 526] width 30 height 20
click at [153, 435] on div "Menu Organizations Contacts Opportunities Projects Hidden pages My Profile Orga…" at bounding box center [129, 220] width 173 height 441
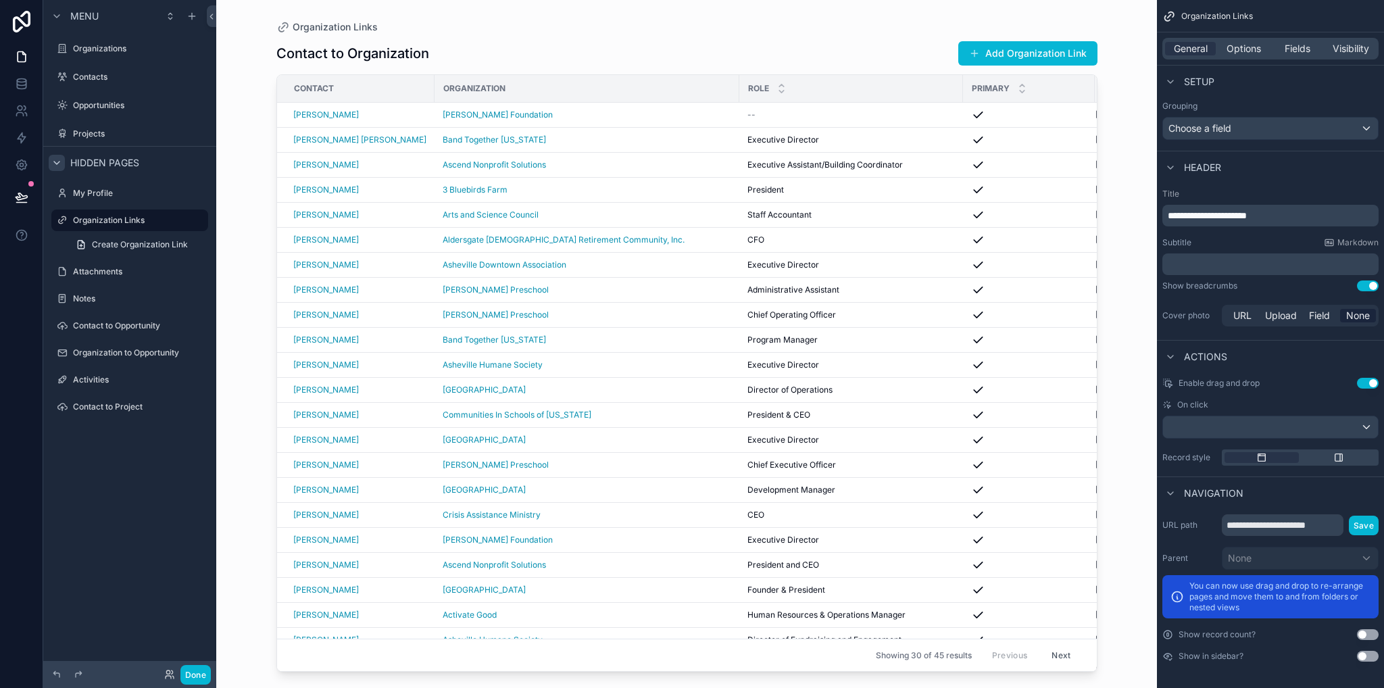
click at [59, 168] on div "scrollable content" at bounding box center [57, 163] width 16 height 16
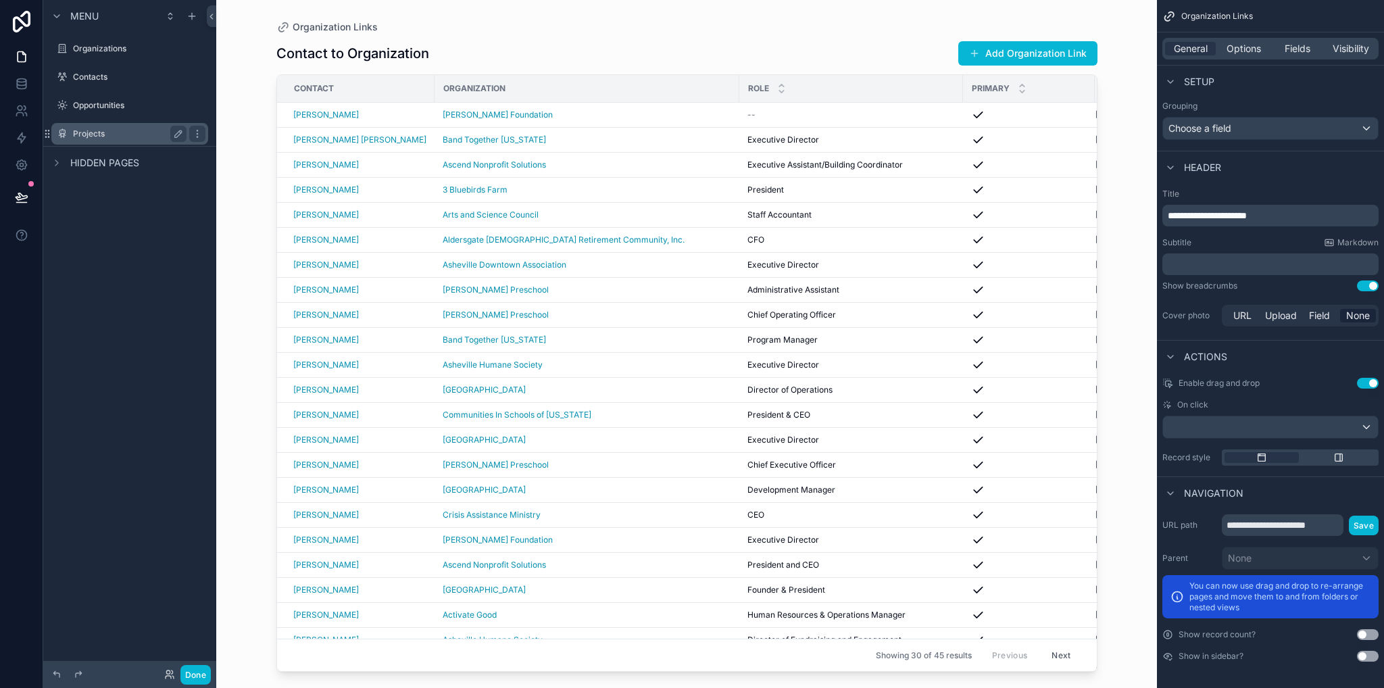
click at [82, 126] on div "Projects" at bounding box center [130, 134] width 114 height 16
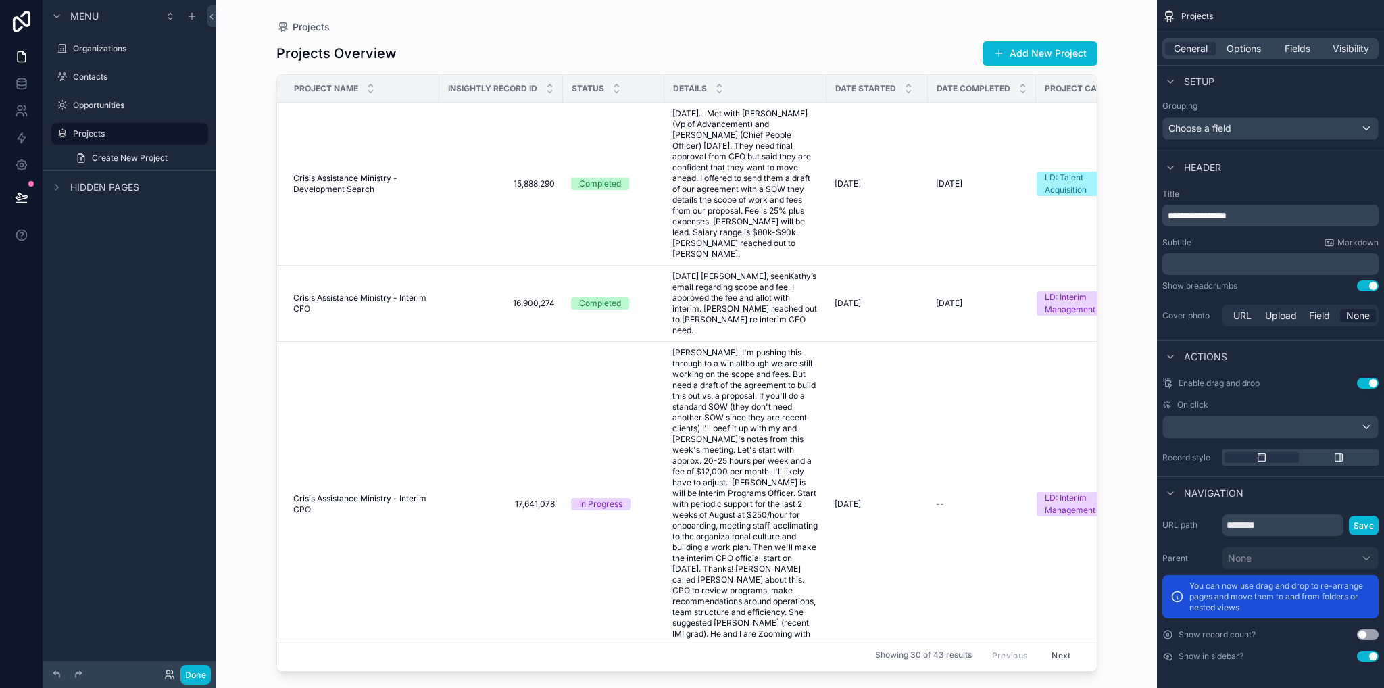
click at [406, 195] on div "scrollable content" at bounding box center [687, 336] width 865 height 672
click at [403, 180] on span "Crisis Assistance Ministry - Development Search" at bounding box center [362, 184] width 138 height 22
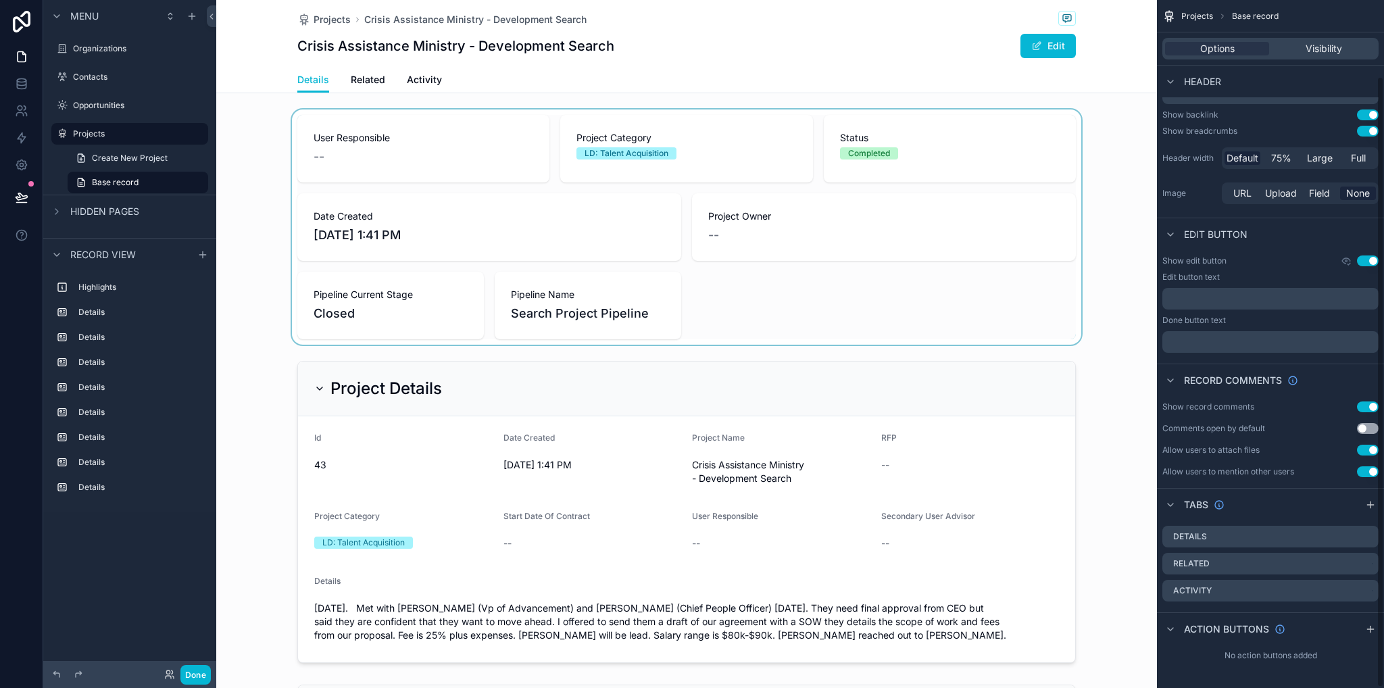
scroll to position [87, 0]
click at [116, 137] on label "Projects" at bounding box center [127, 133] width 108 height 11
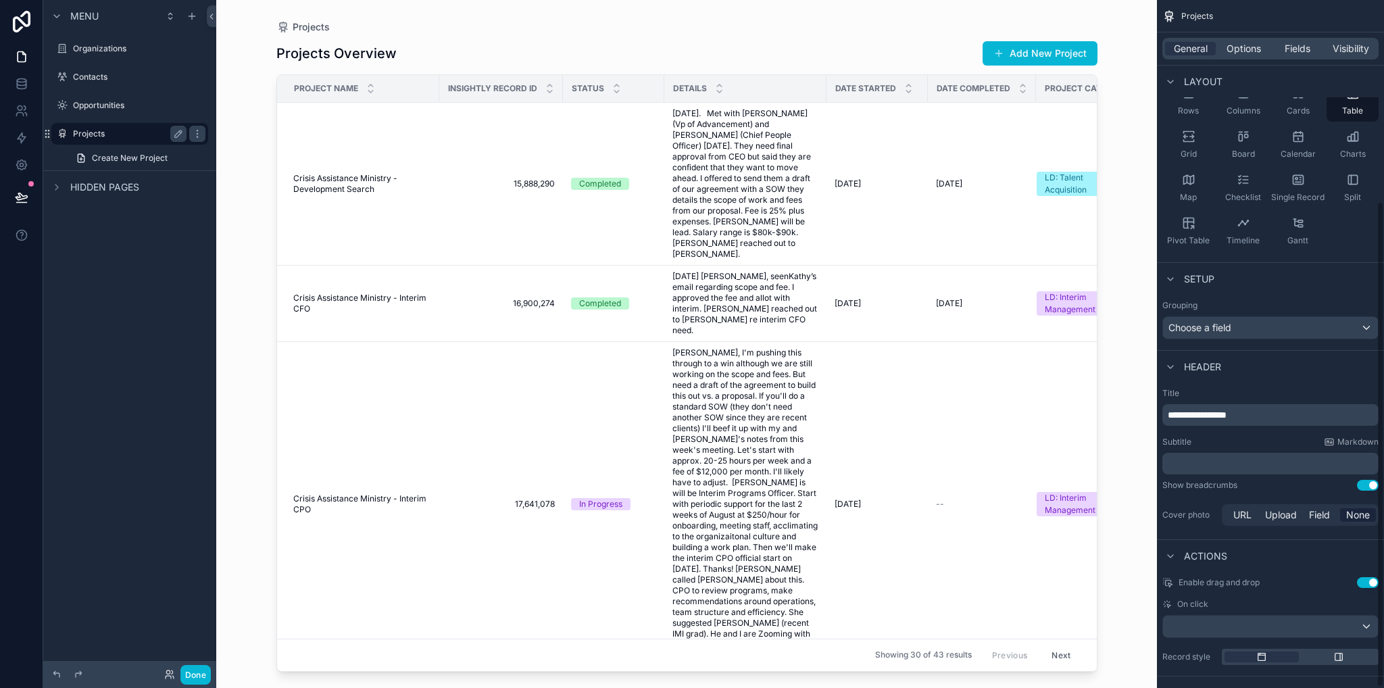
scroll to position [286, 0]
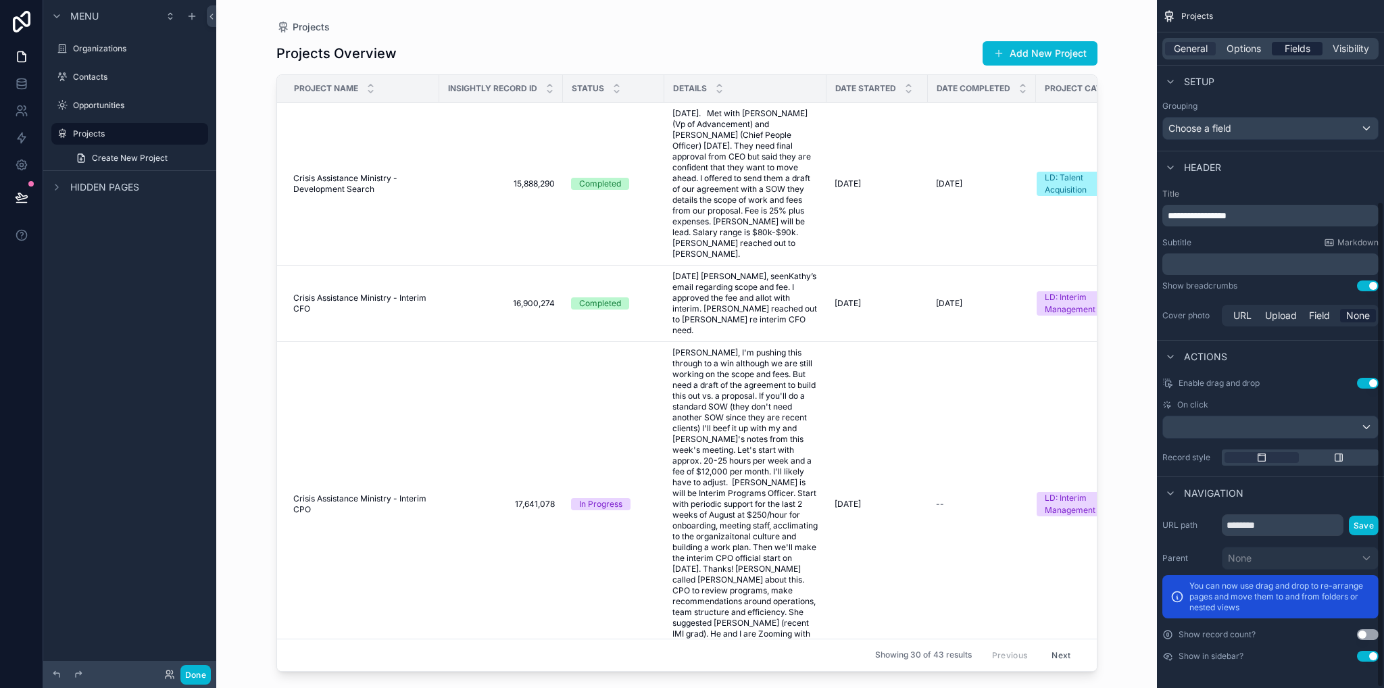
click at [1294, 52] on span "Fields" at bounding box center [1298, 49] width 26 height 14
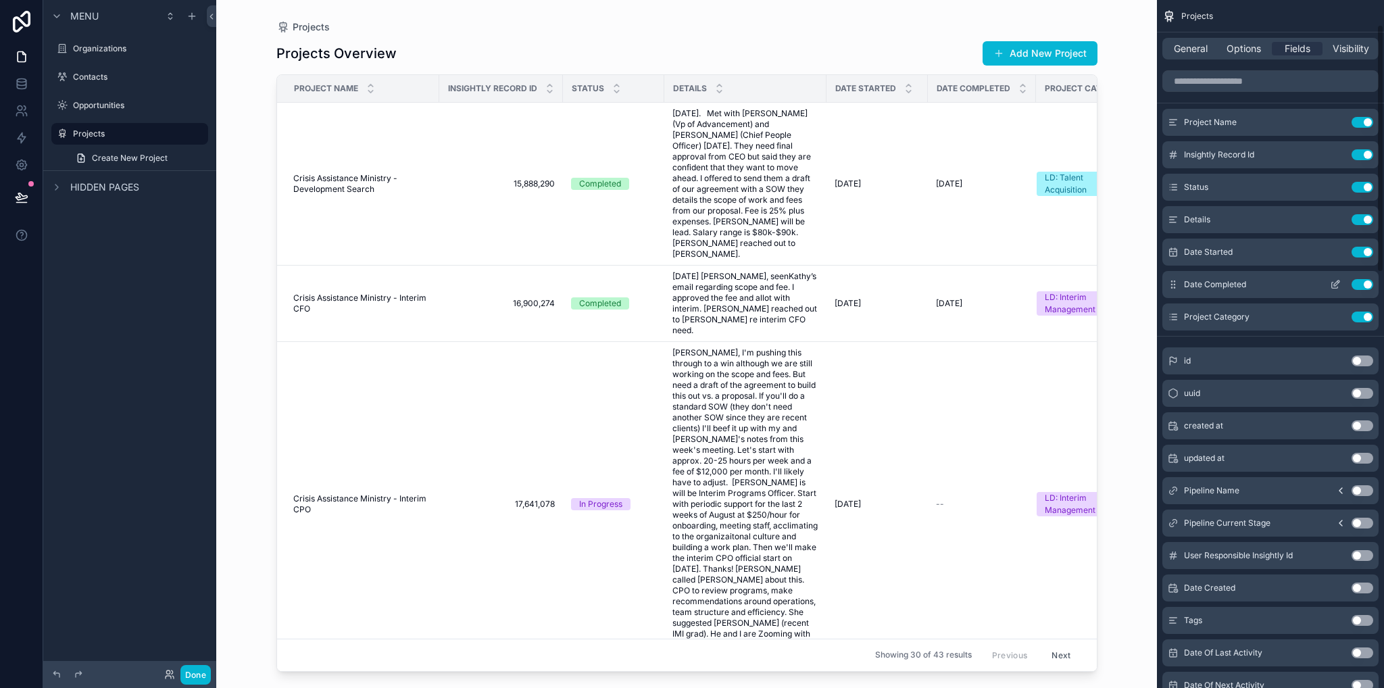
scroll to position [0, 0]
click at [1357, 220] on button "Use setting" at bounding box center [1363, 219] width 22 height 11
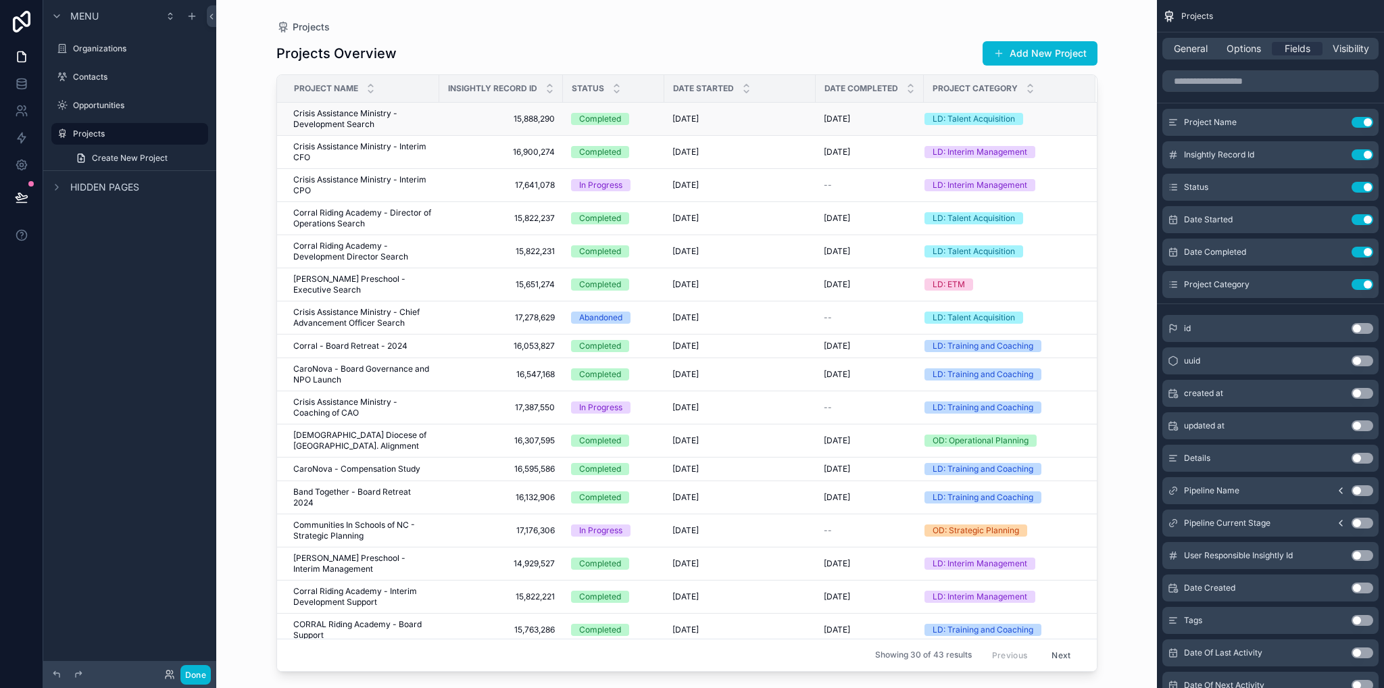
click at [465, 122] on span "15,888,290" at bounding box center [500, 119] width 107 height 11
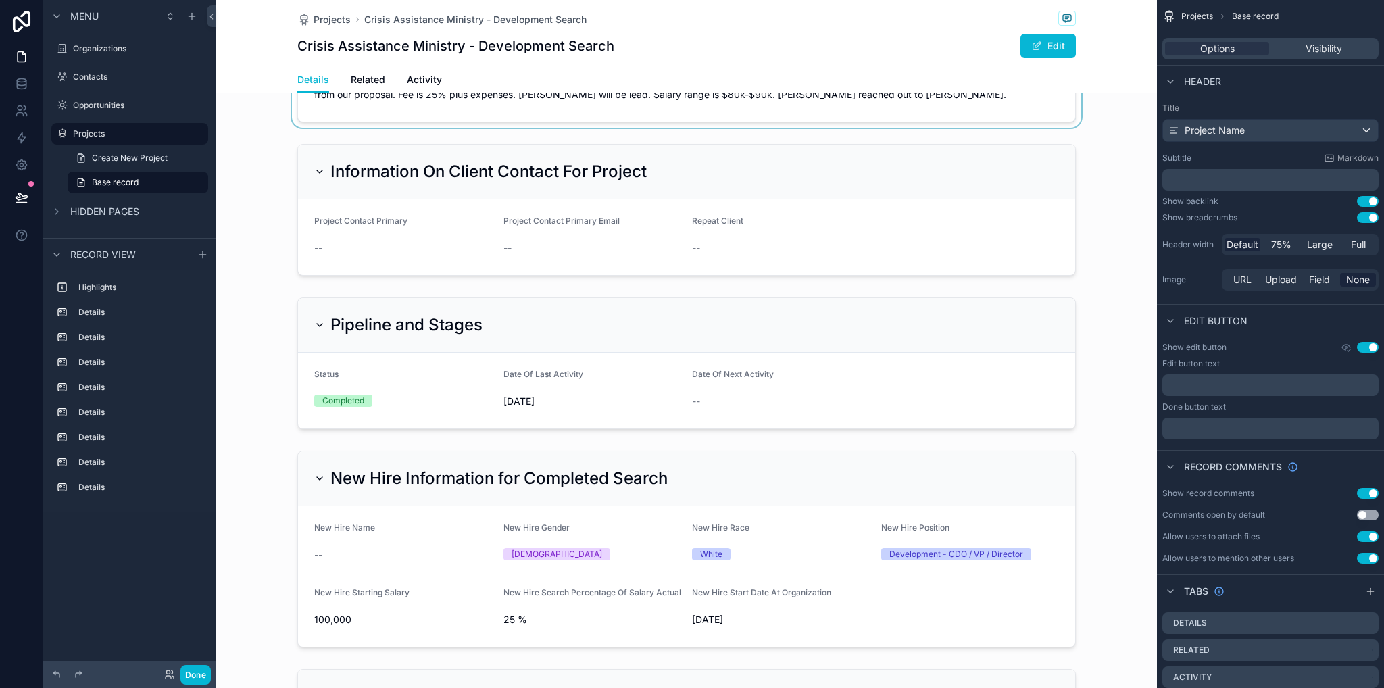
scroll to position [946, 0]
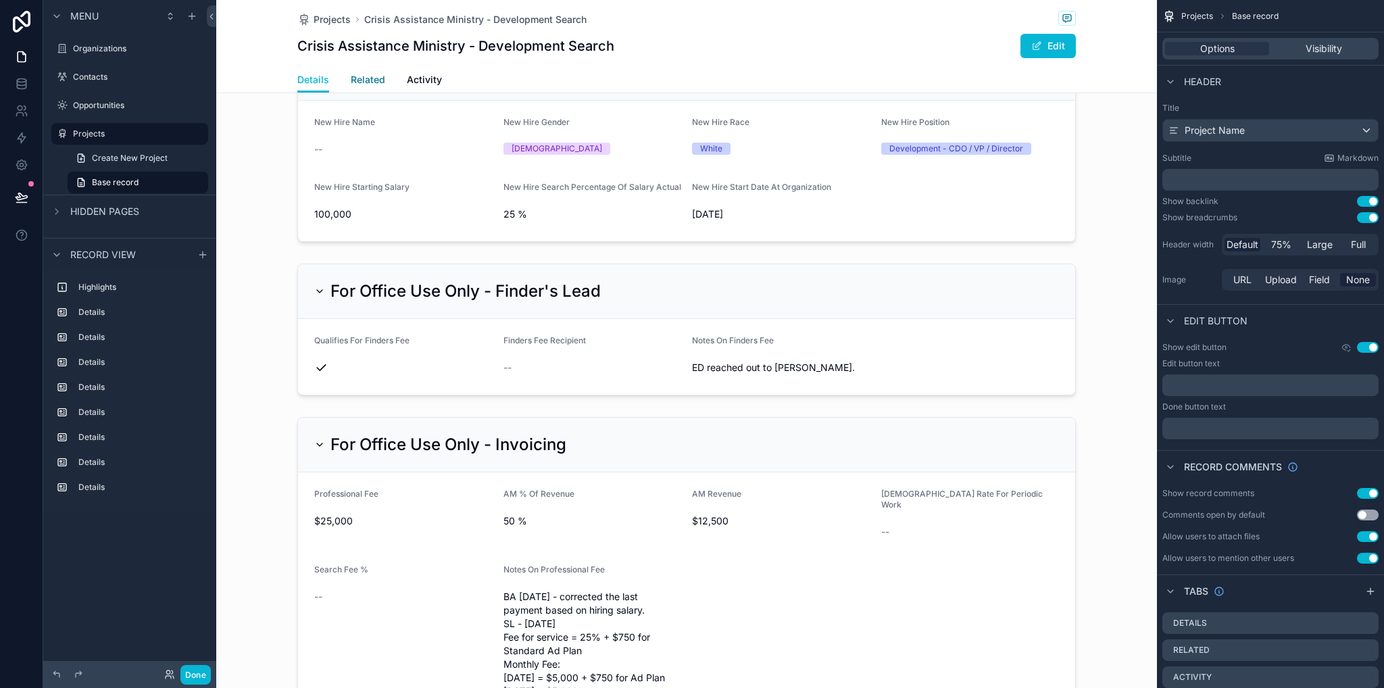
click at [360, 85] on span "Related" at bounding box center [368, 80] width 34 height 14
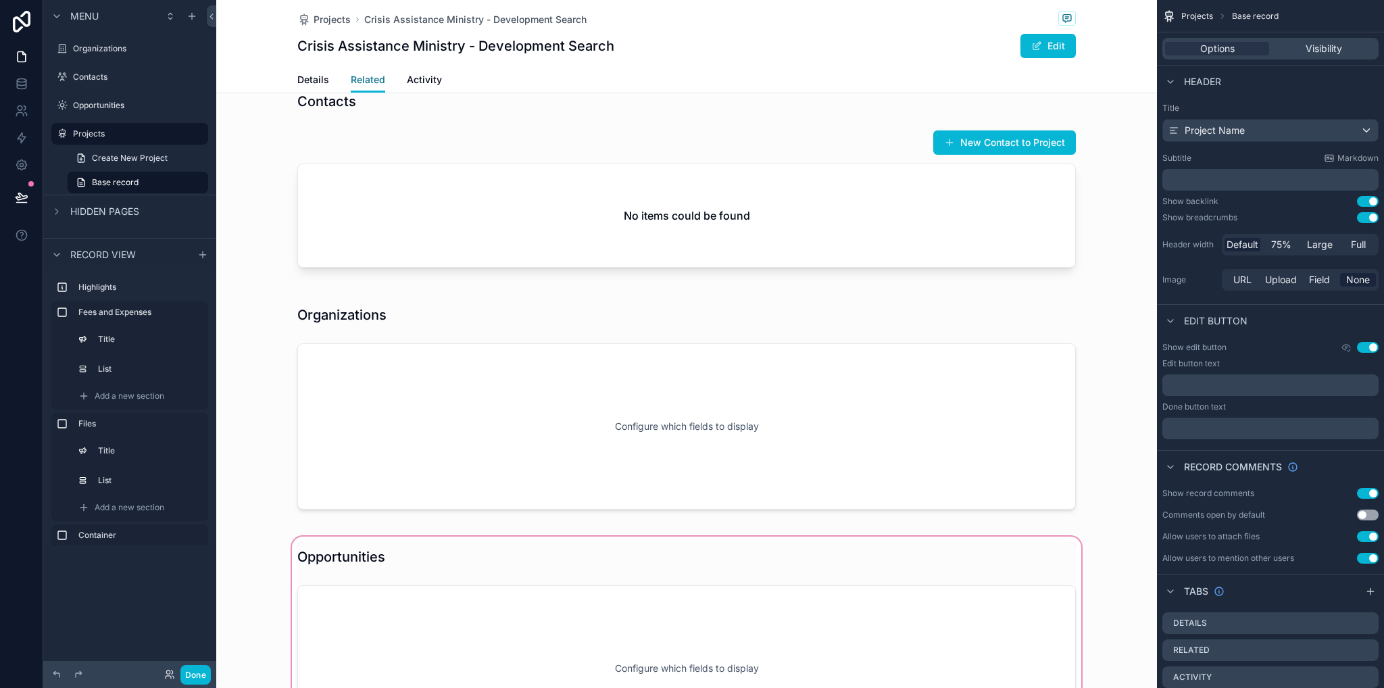
scroll to position [811, 0]
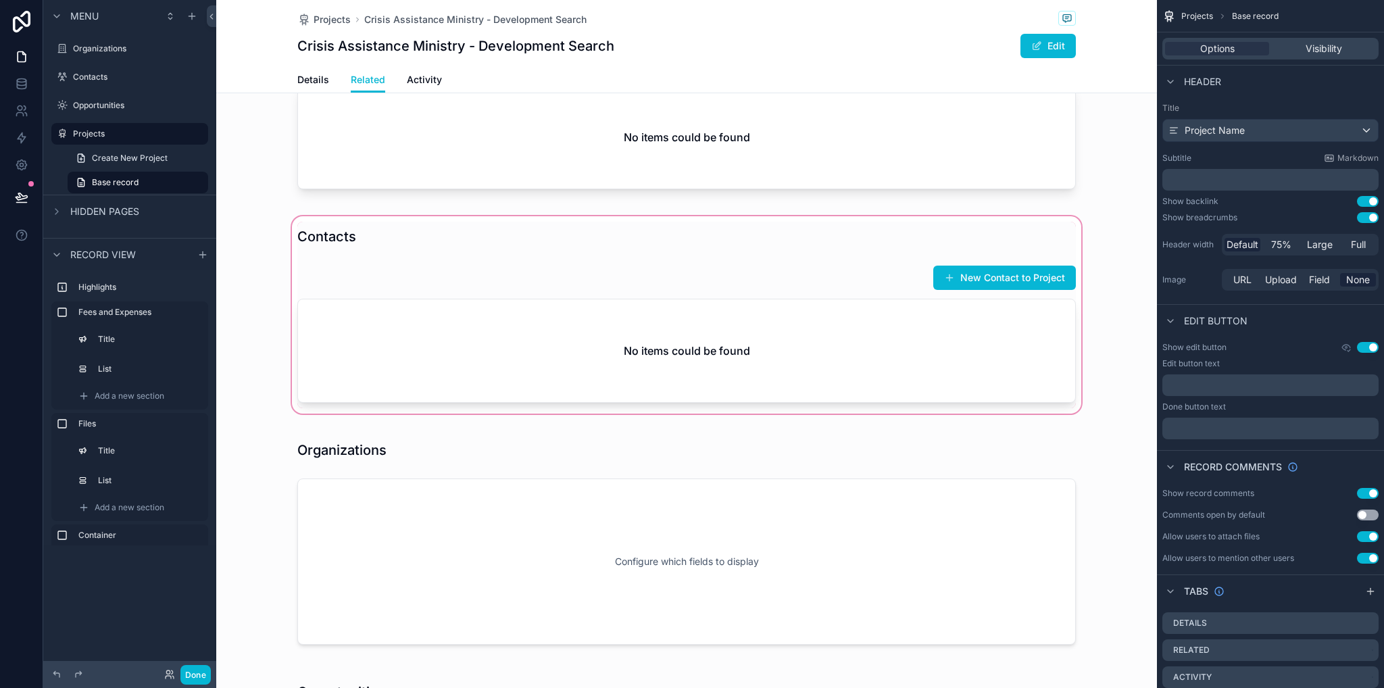
click at [789, 272] on div "scrollable content" at bounding box center [686, 315] width 941 height 203
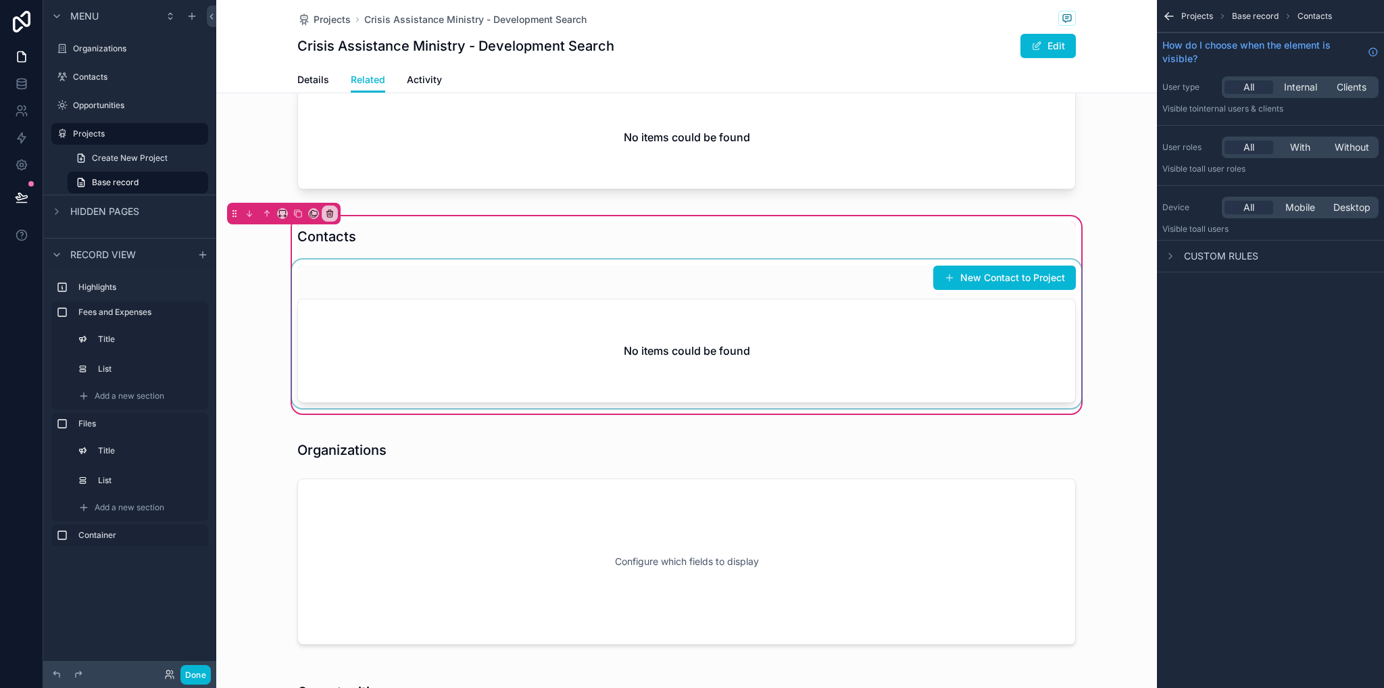
click at [906, 339] on div "scrollable content" at bounding box center [686, 334] width 795 height 149
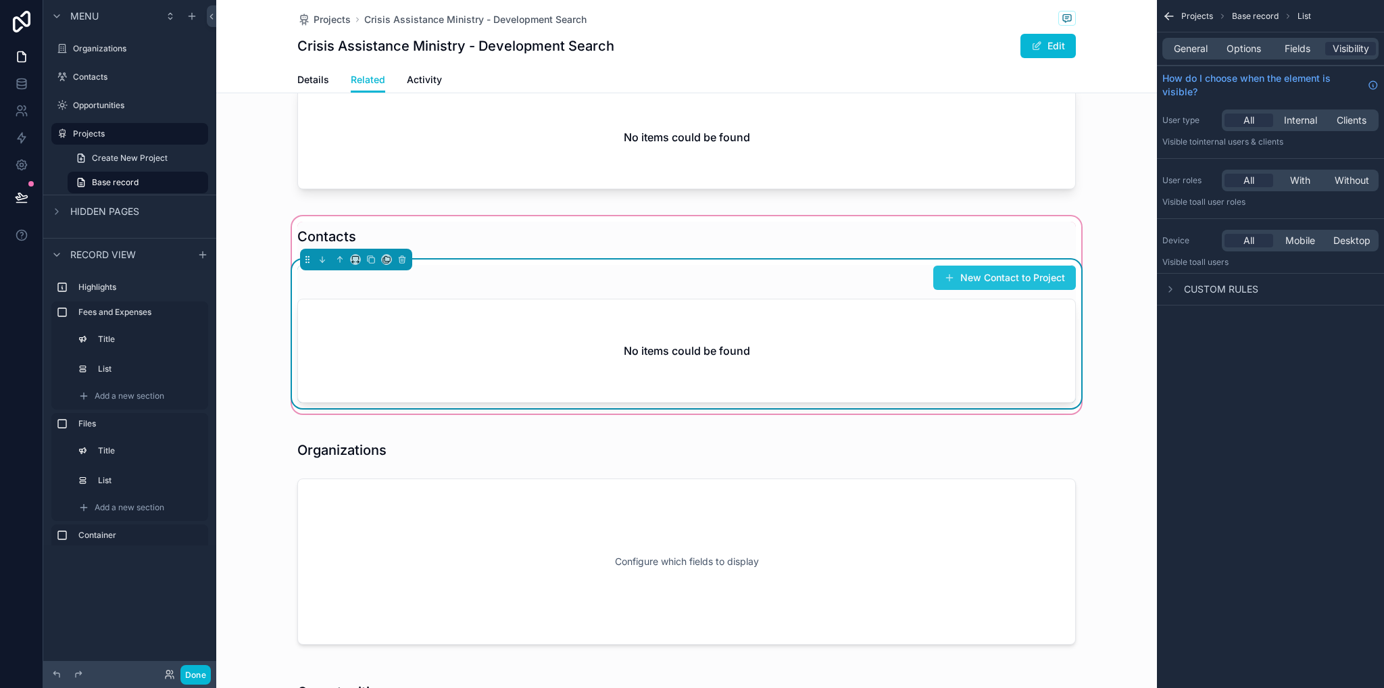
click at [990, 281] on button "New Contact to Project" at bounding box center [1004, 278] width 143 height 24
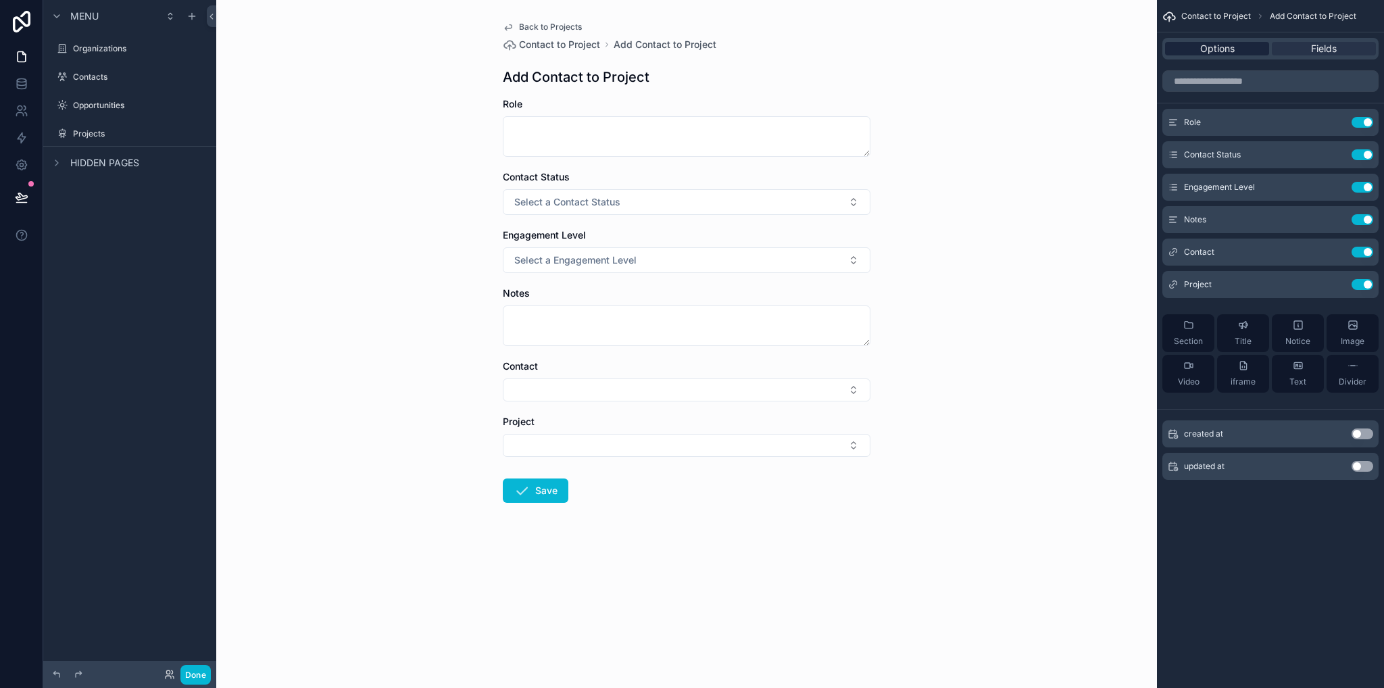
click at [1225, 51] on span "Options" at bounding box center [1217, 49] width 34 height 14
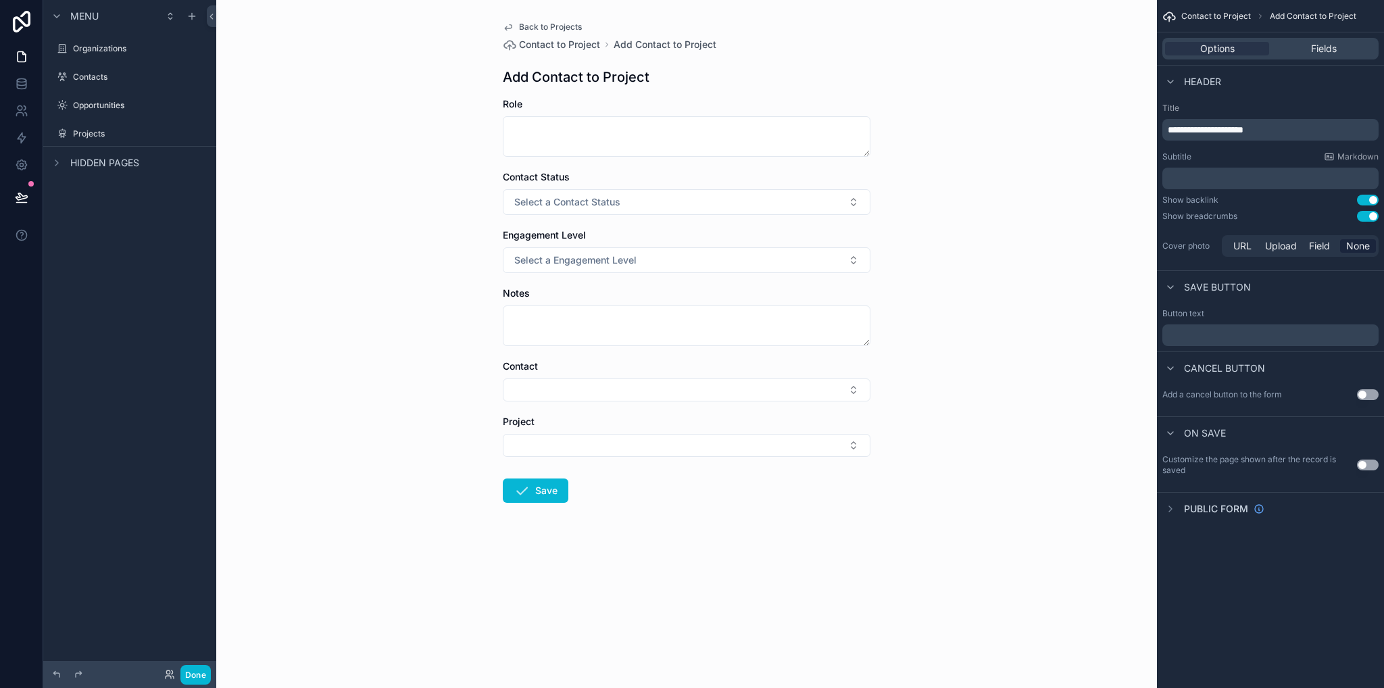
click at [1370, 218] on button "Use setting" at bounding box center [1368, 216] width 22 height 11
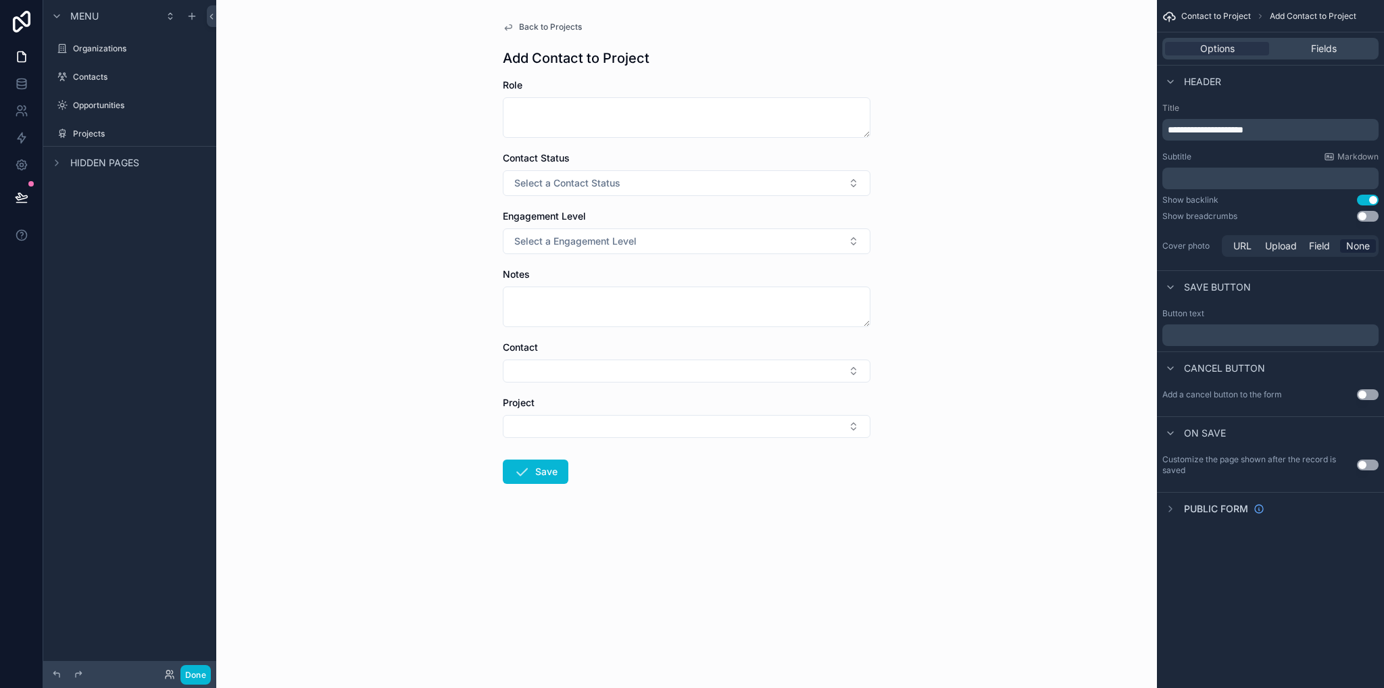
click at [554, 26] on span "Back to Projects" at bounding box center [550, 27] width 63 height 11
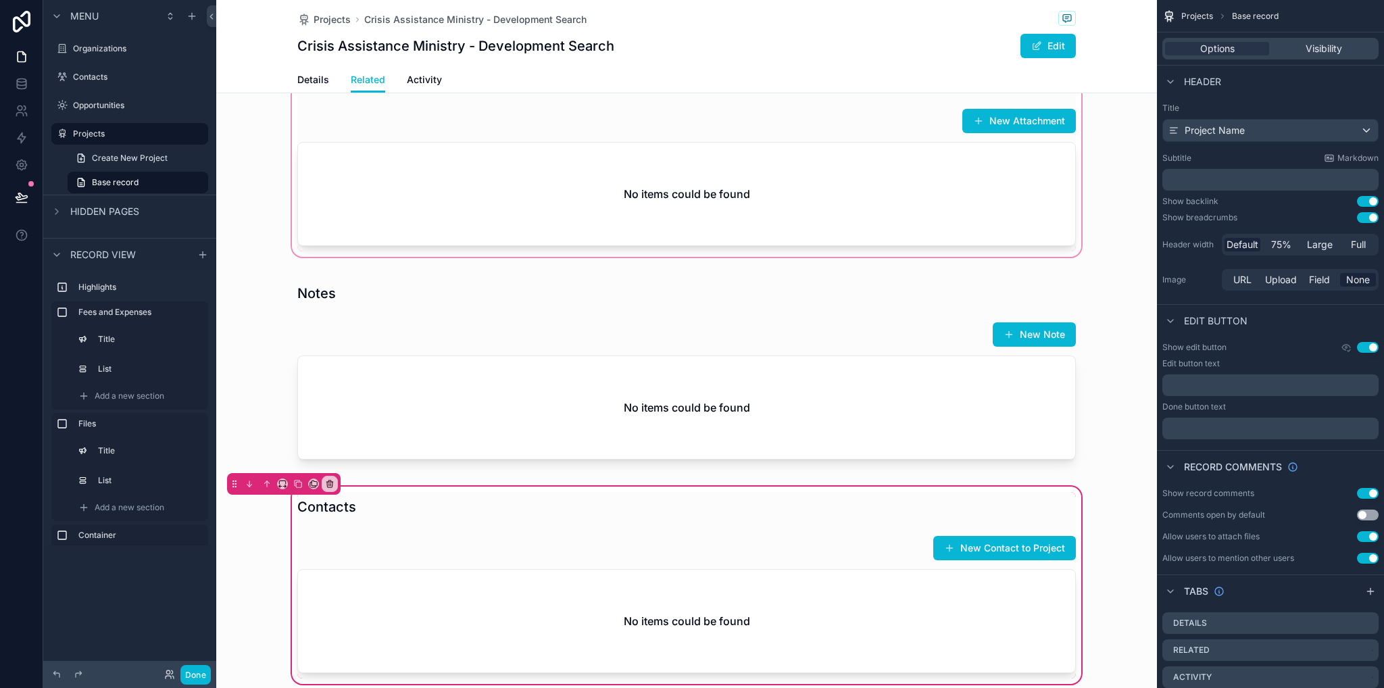
scroll to position [744, 0]
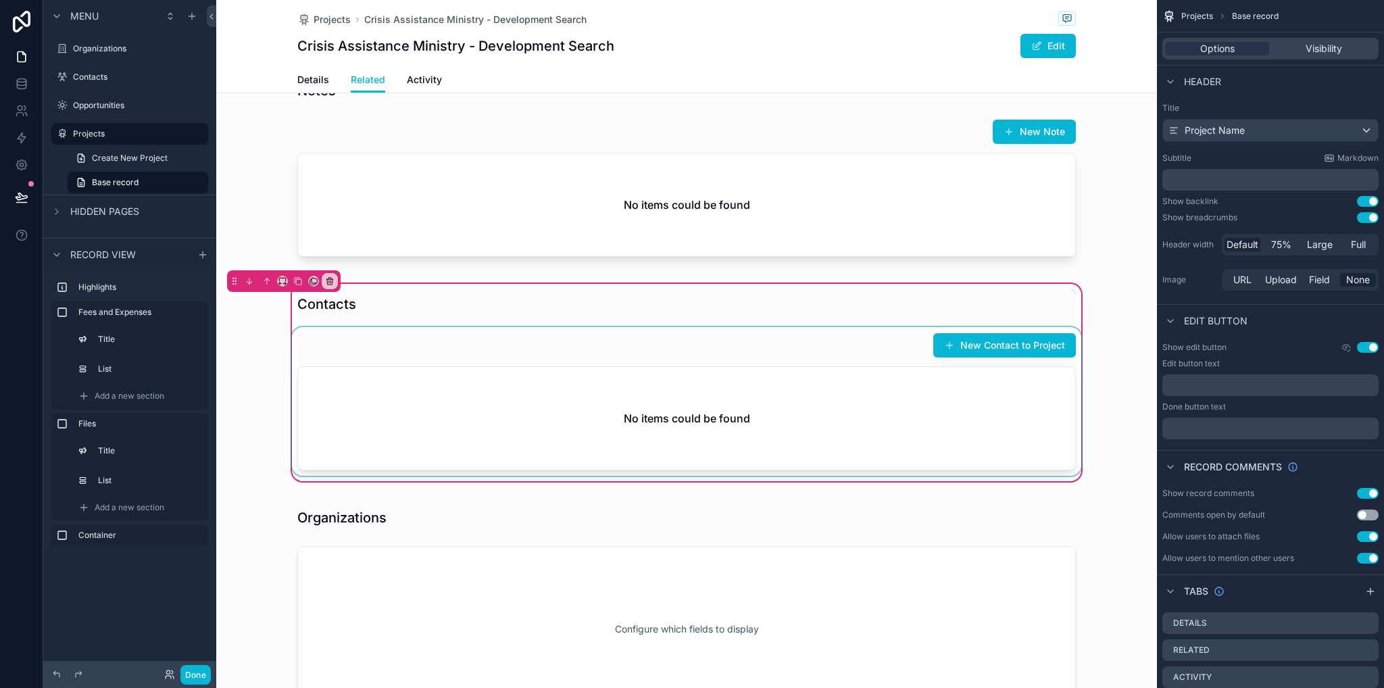
click at [865, 347] on div "scrollable content" at bounding box center [686, 401] width 795 height 149
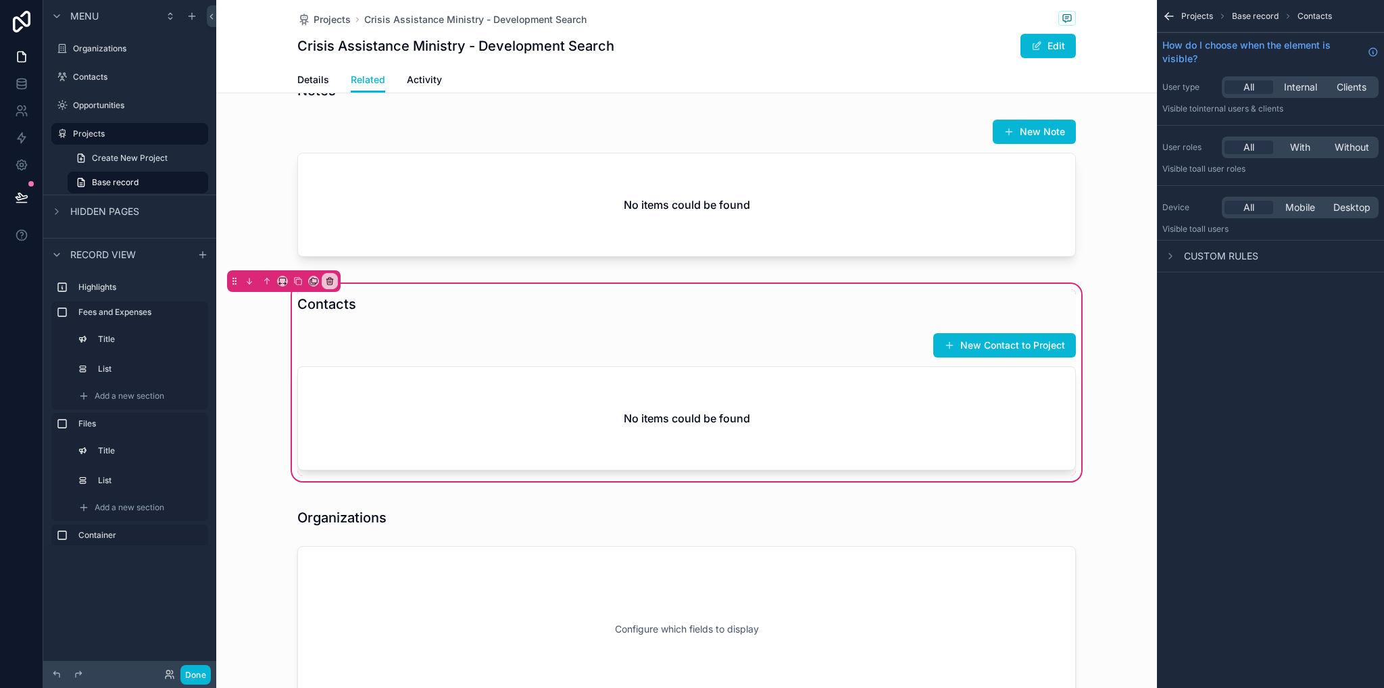
click at [1260, 17] on span "Base record" at bounding box center [1255, 16] width 47 height 11
click at [986, 322] on div "Contacts New Contact to Project No items could be found" at bounding box center [686, 382] width 795 height 187
click at [774, 346] on div "scrollable content" at bounding box center [686, 401] width 795 height 149
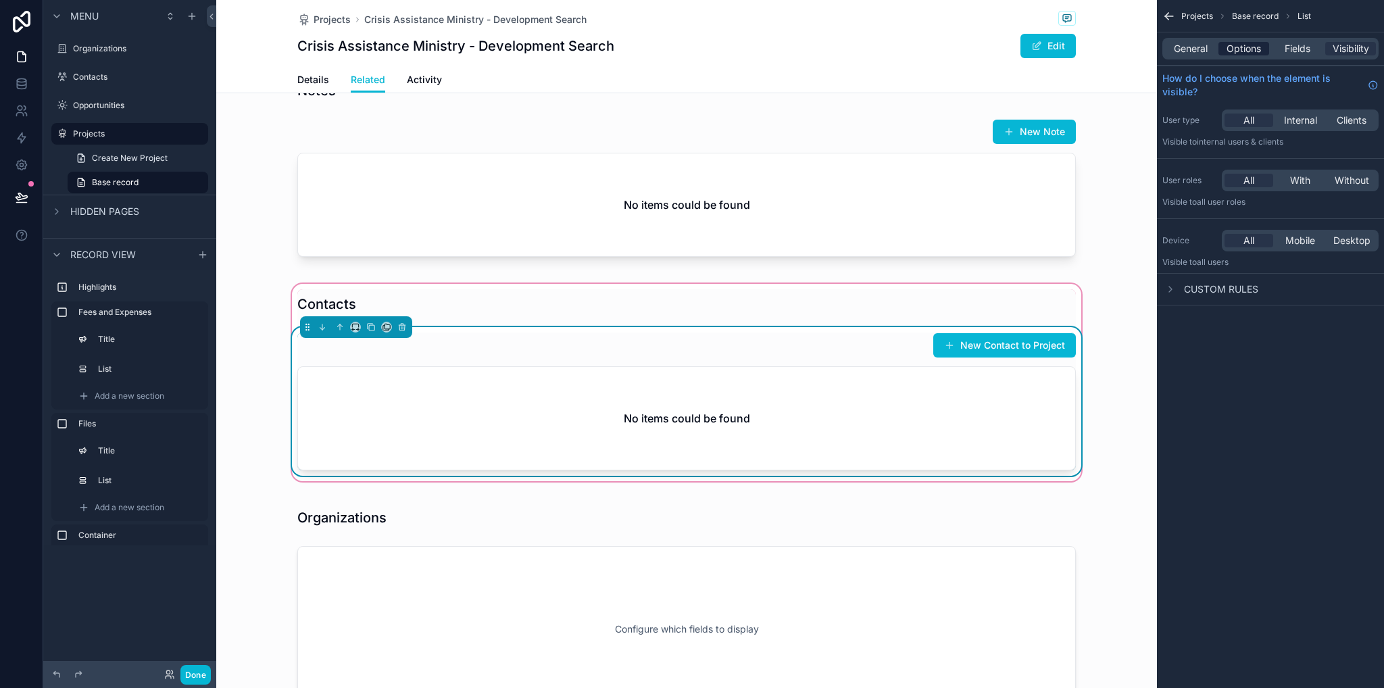
click at [1257, 55] on span "Options" at bounding box center [1244, 49] width 34 height 14
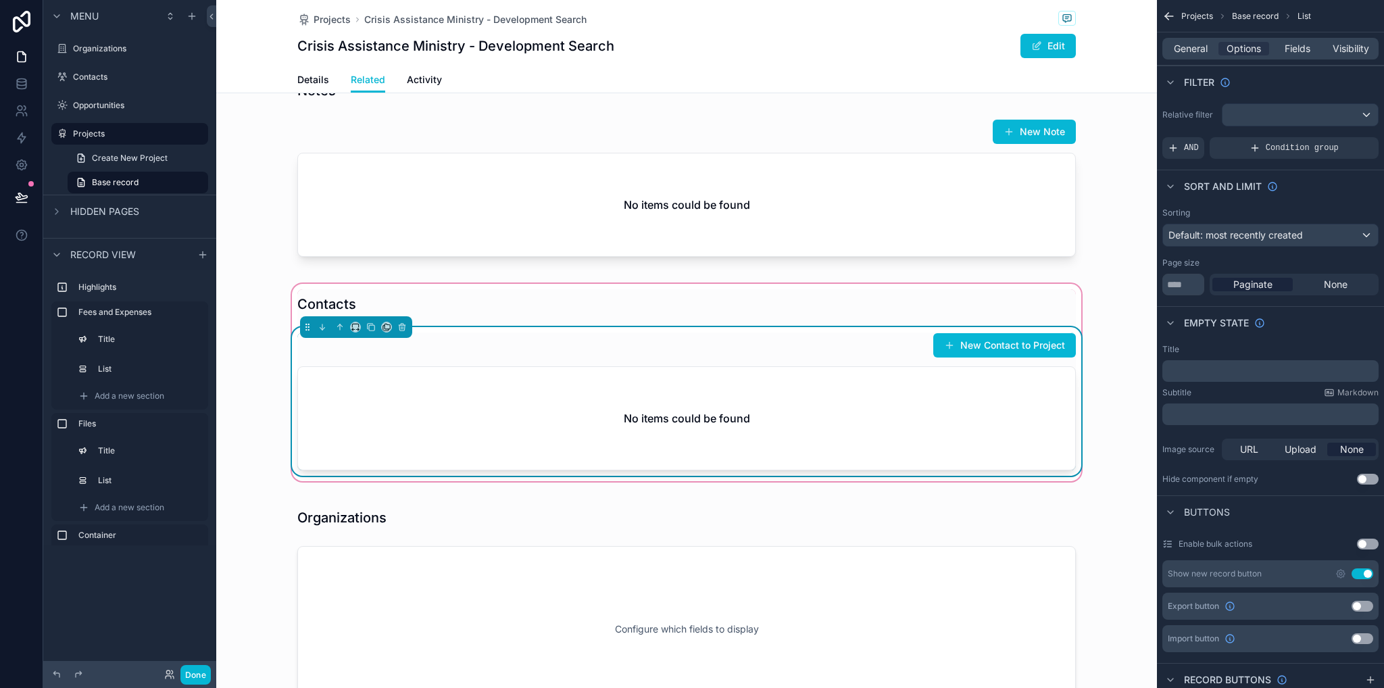
scroll to position [203, 0]
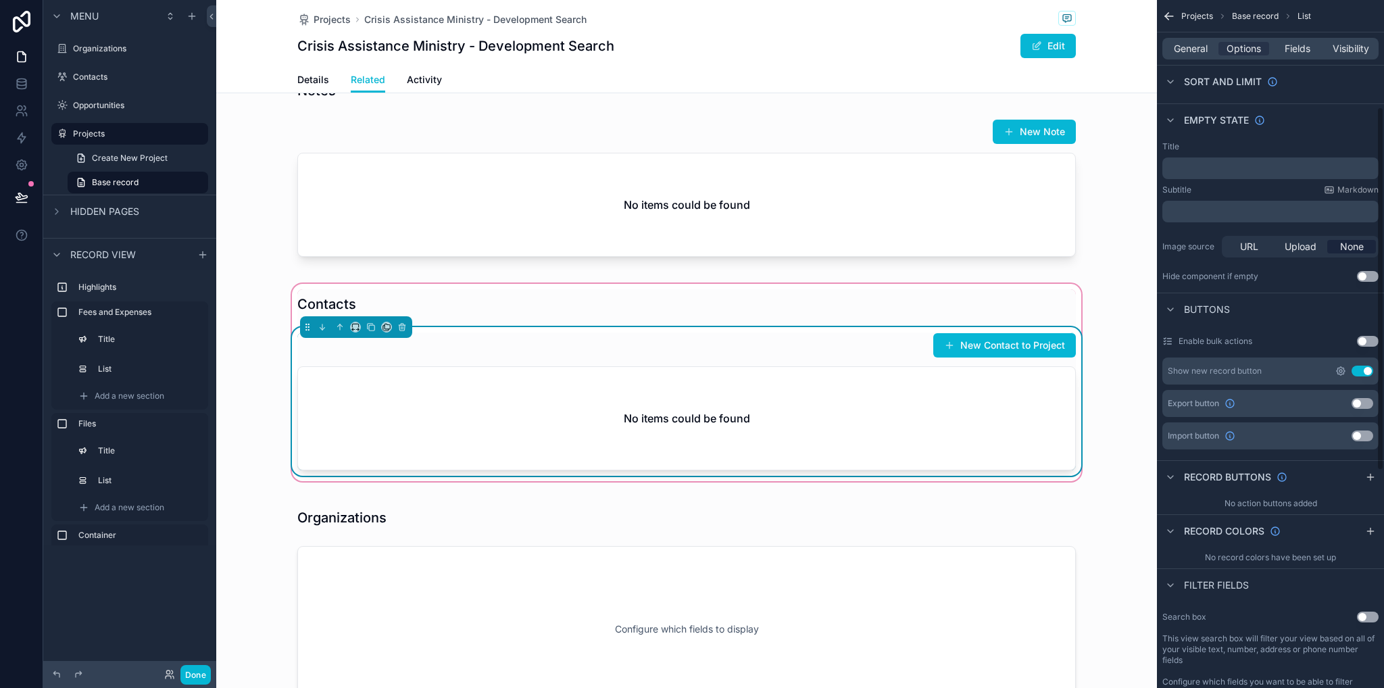
click at [1340, 368] on icon "scrollable content" at bounding box center [1341, 371] width 11 height 11
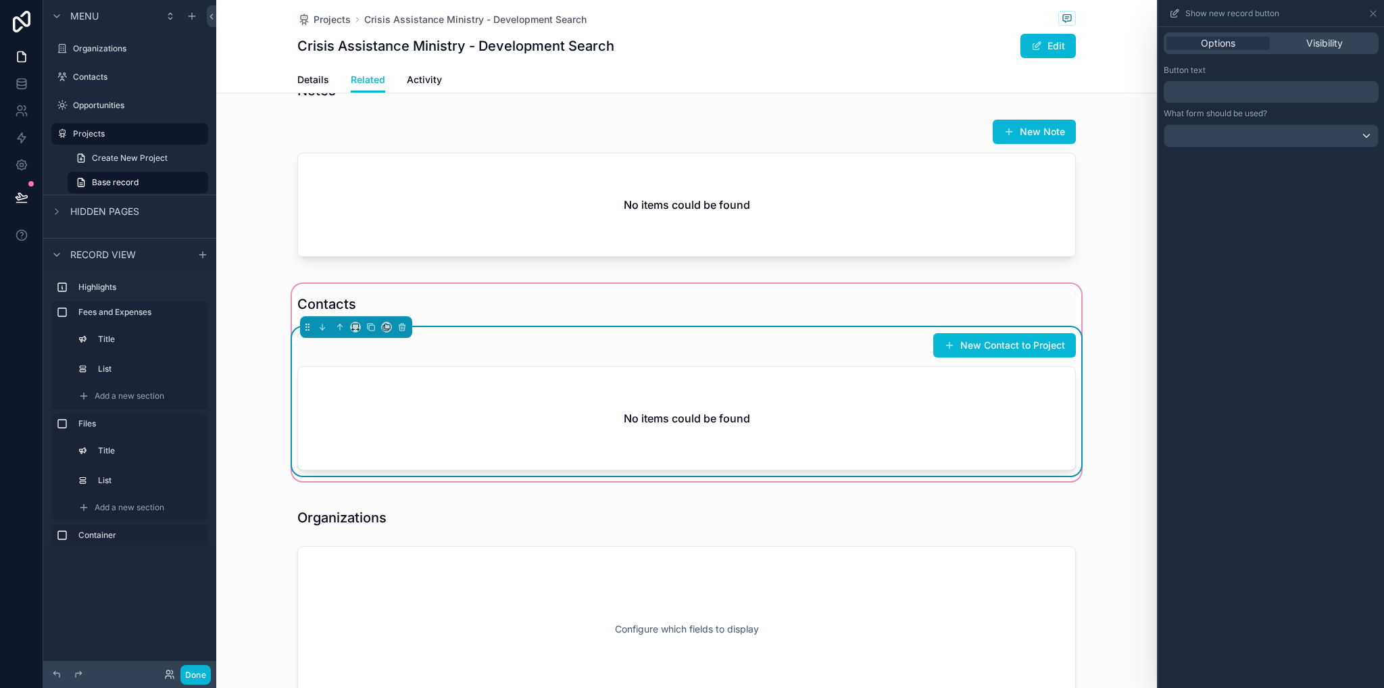
click at [1222, 100] on div "﻿" at bounding box center [1271, 92] width 215 height 22
click at [1219, 91] on p "﻿" at bounding box center [1272, 92] width 207 height 16
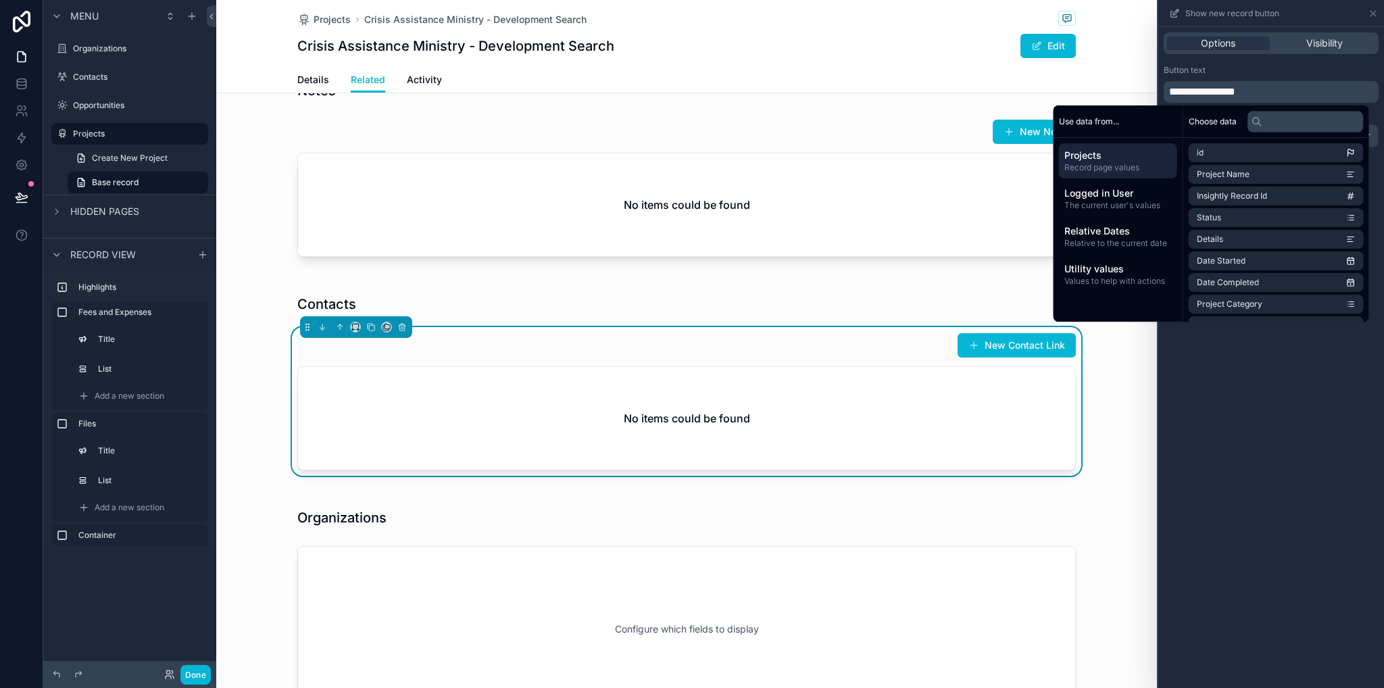
drag, startPoint x: 1226, startPoint y: 420, endPoint x: 1203, endPoint y: 414, distance: 23.8
click at [1226, 420] on div "**********" at bounding box center [1272, 357] width 226 height 661
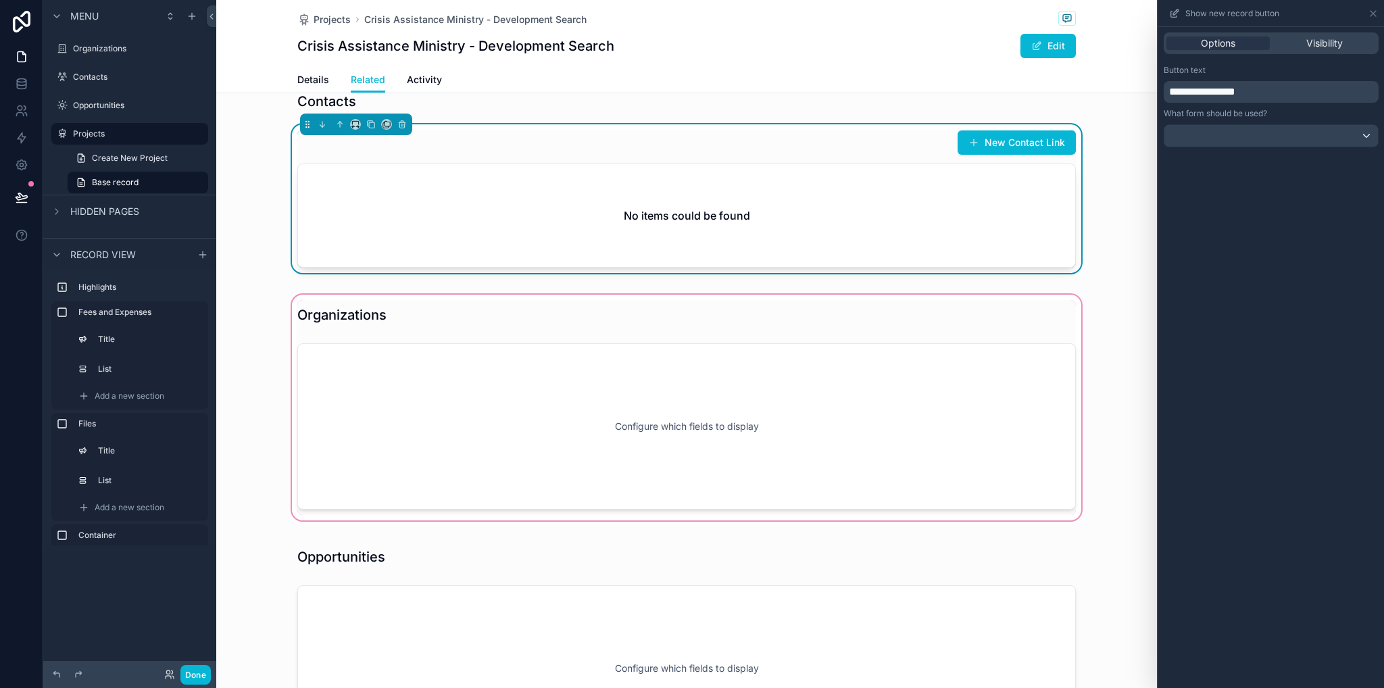
scroll to position [1014, 0]
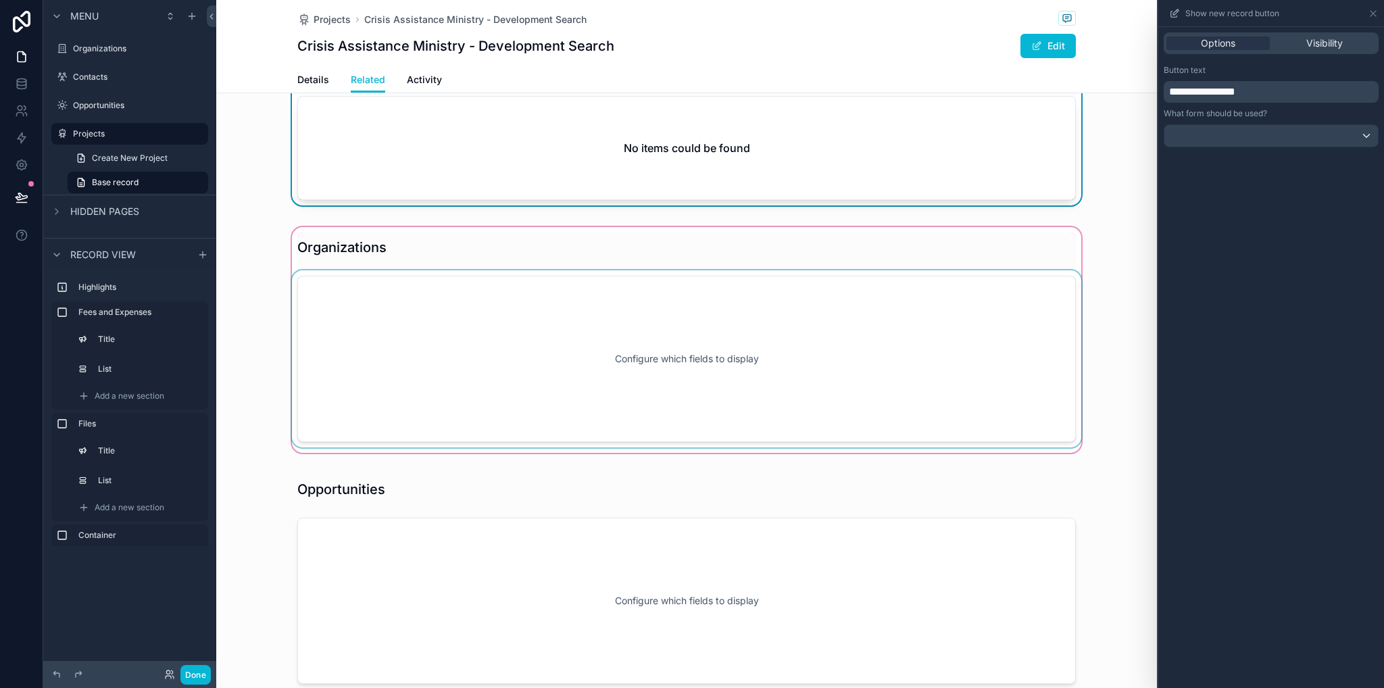
click at [791, 402] on div "scrollable content" at bounding box center [686, 339] width 941 height 231
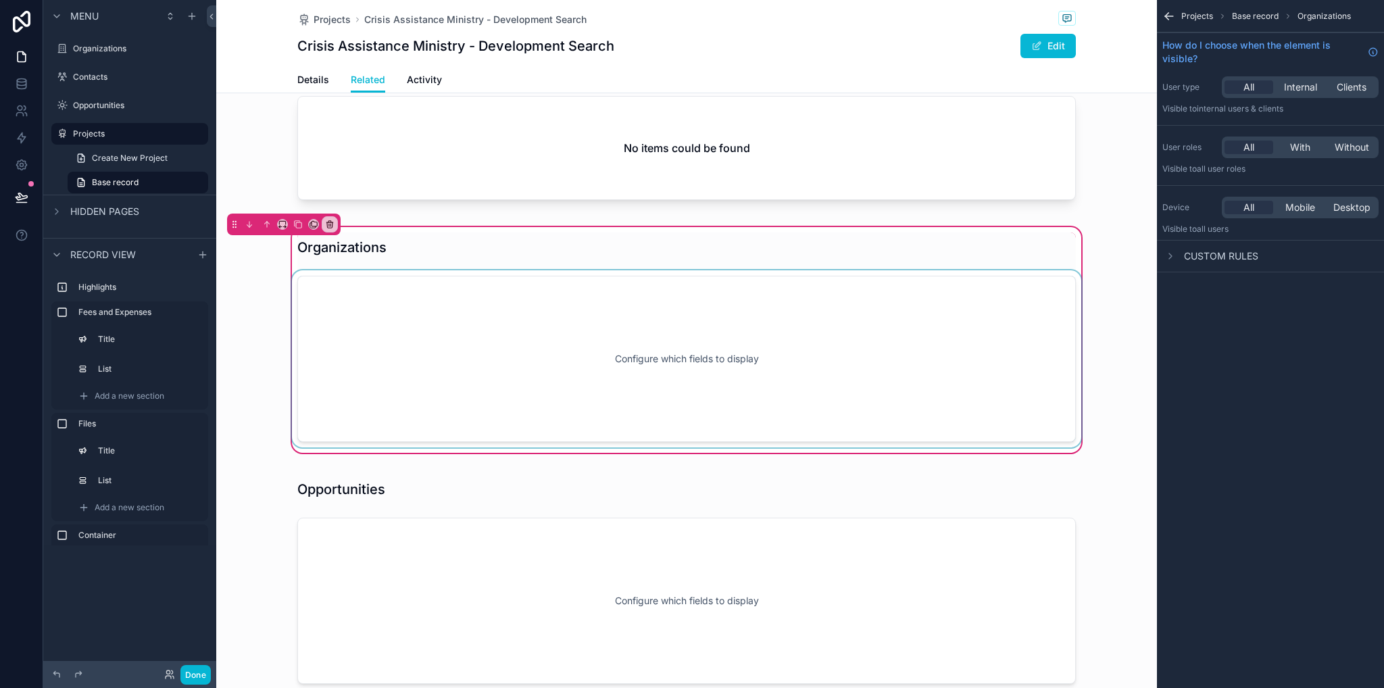
scroll to position [0, 0]
click at [656, 386] on div "scrollable content" at bounding box center [686, 358] width 795 height 177
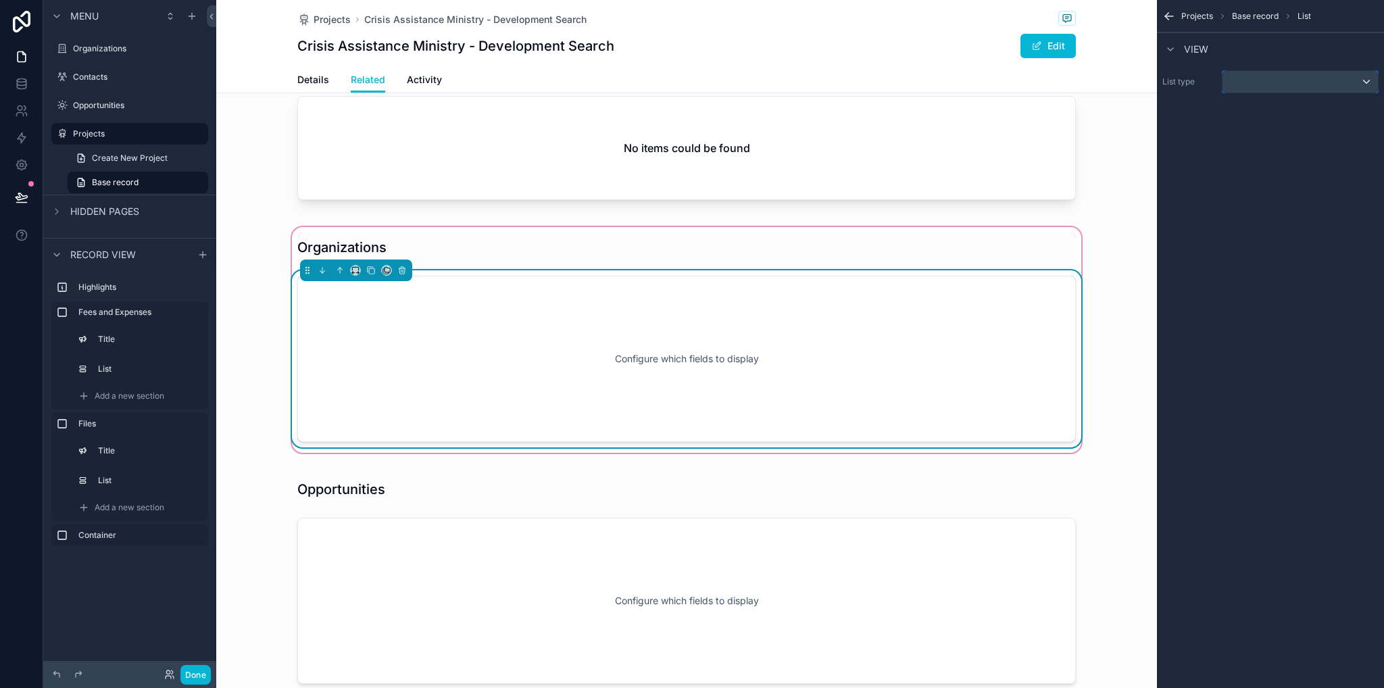
click at [1249, 87] on div "scrollable content" at bounding box center [1300, 82] width 155 height 22
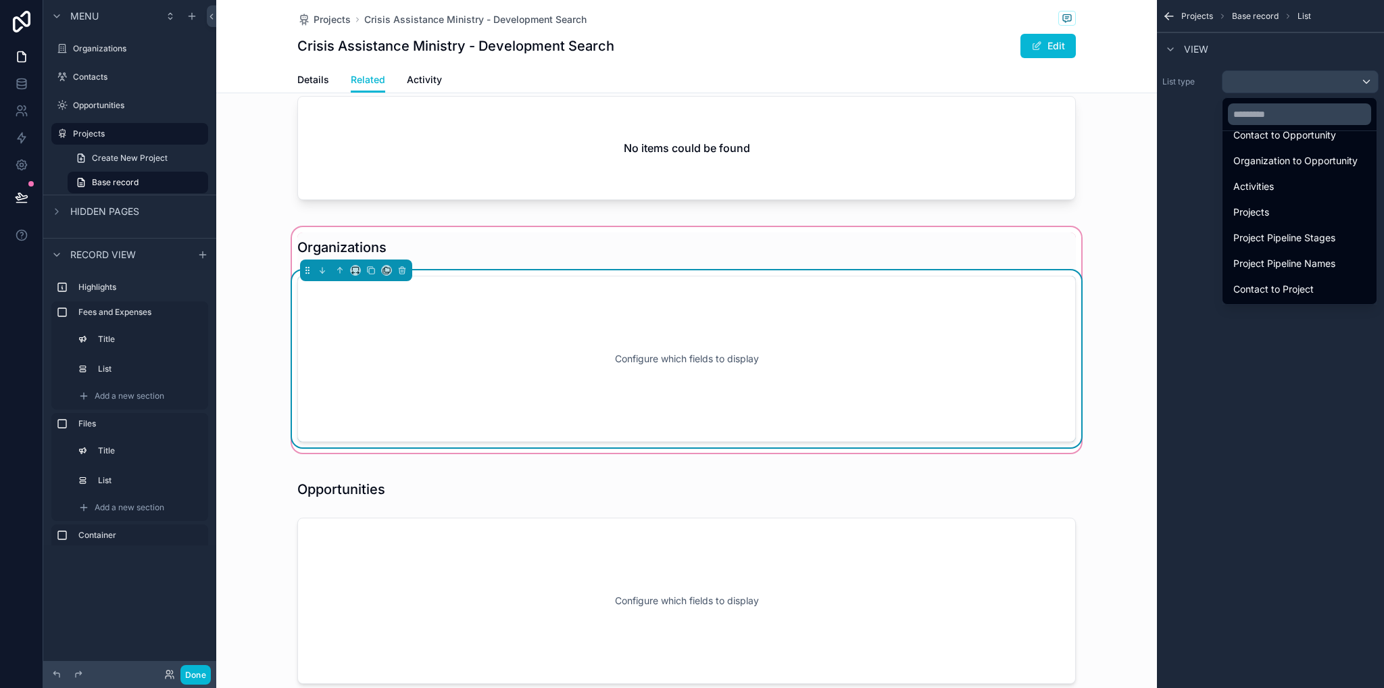
scroll to position [155, 0]
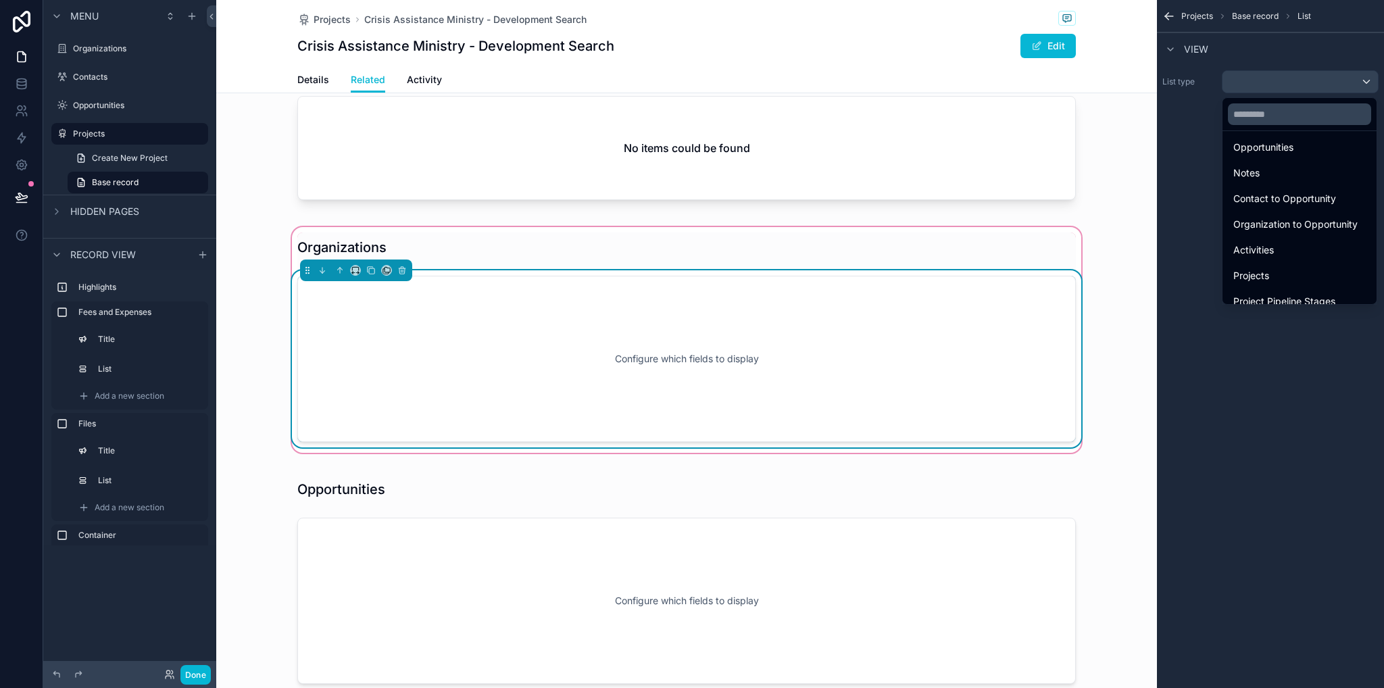
click at [1222, 391] on div "scrollable content" at bounding box center [692, 344] width 1384 height 688
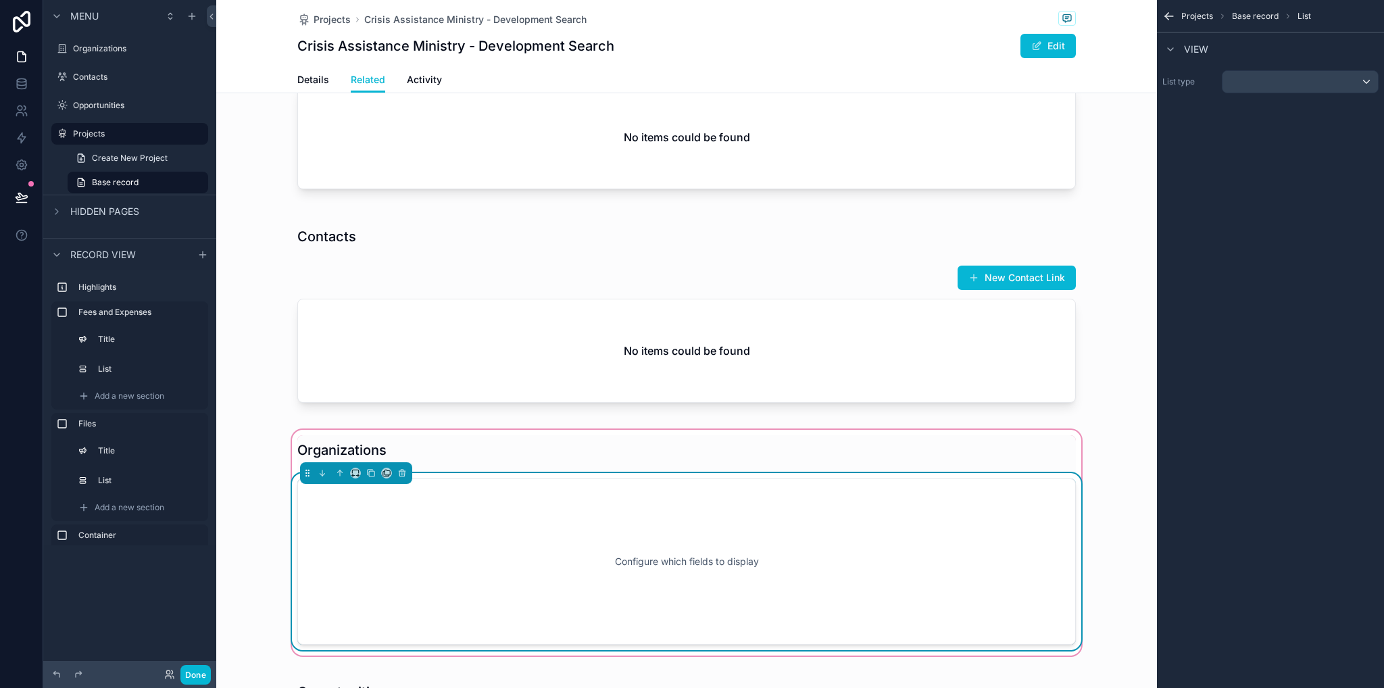
scroll to position [1082, 0]
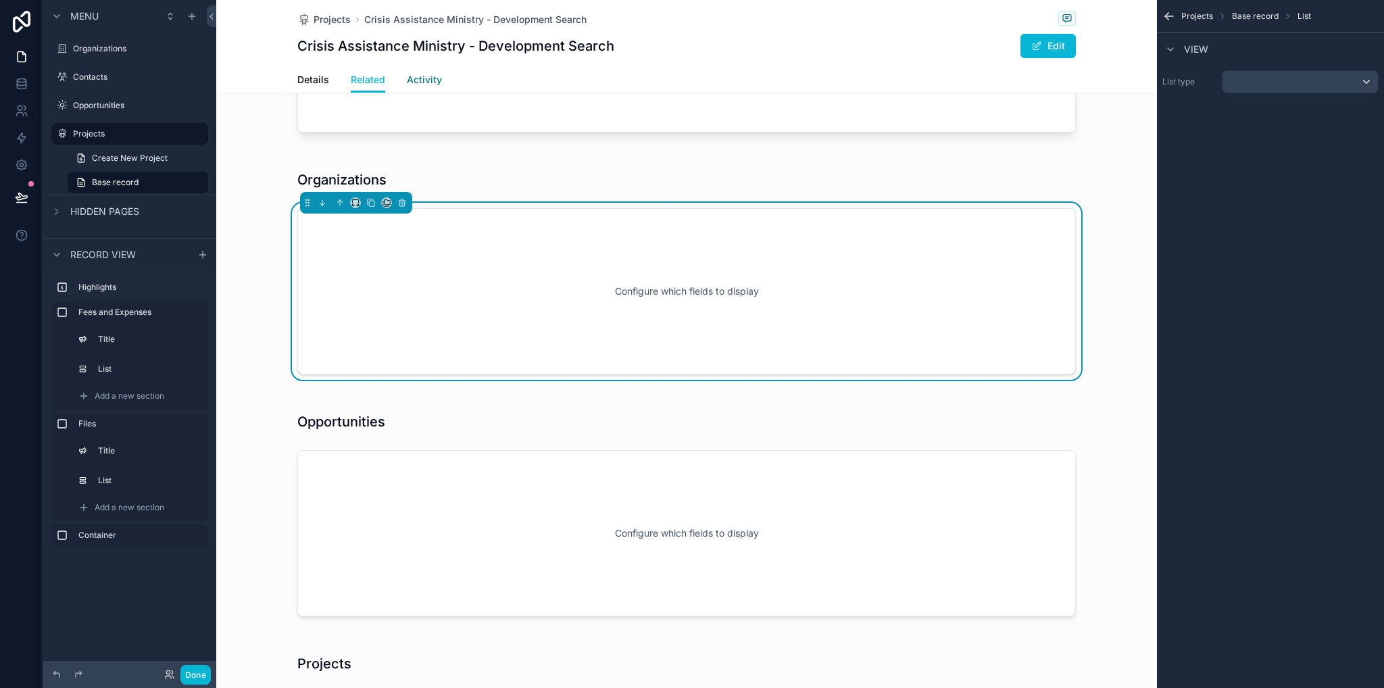
click at [418, 81] on span "Activity" at bounding box center [424, 80] width 35 height 14
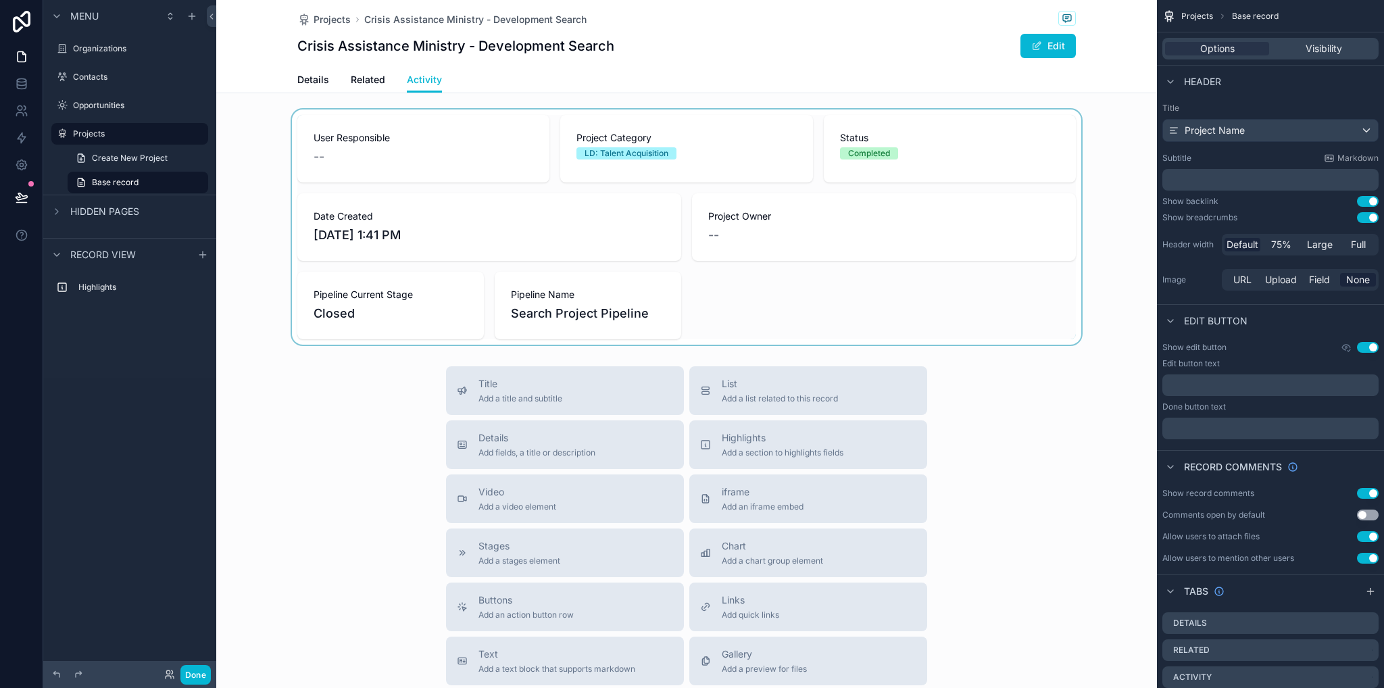
click at [815, 297] on div "scrollable content" at bounding box center [686, 227] width 941 height 235
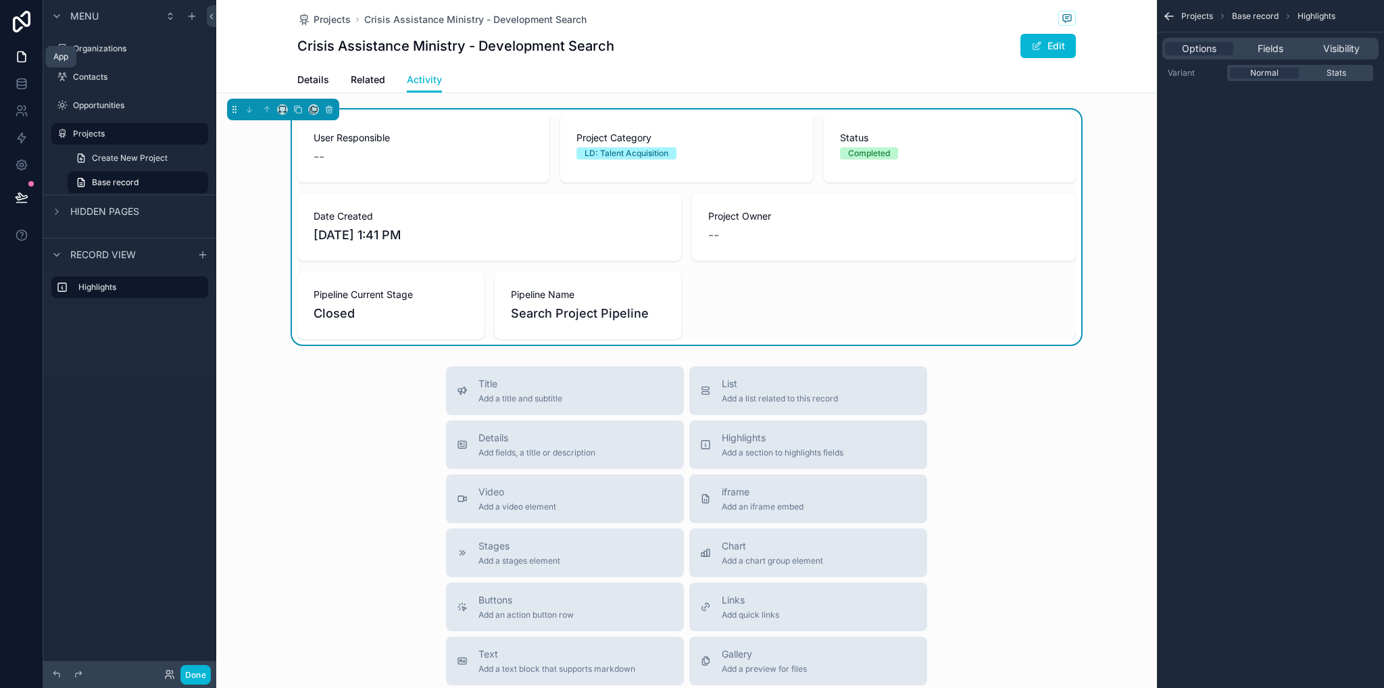
click at [32, 65] on link at bounding box center [21, 56] width 43 height 27
click at [23, 80] on icon at bounding box center [22, 84] width 14 height 14
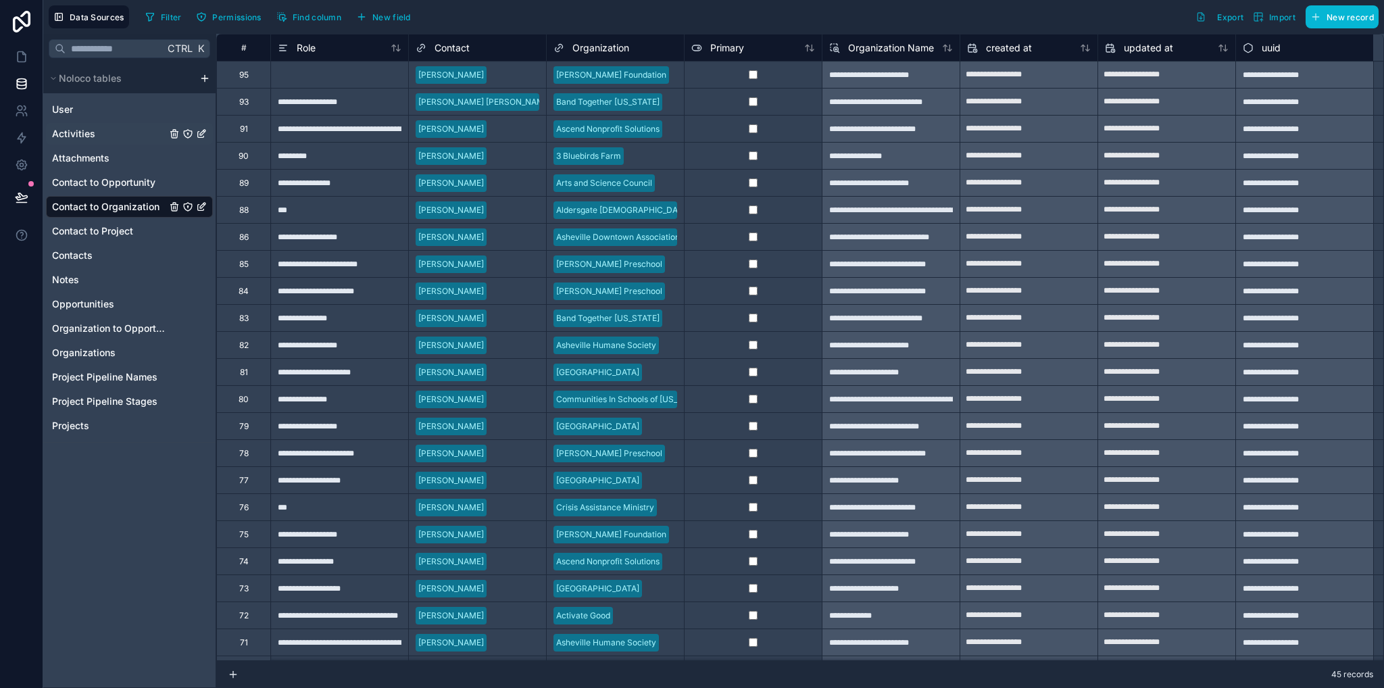
click at [76, 132] on span "Activities" at bounding box center [73, 134] width 43 height 14
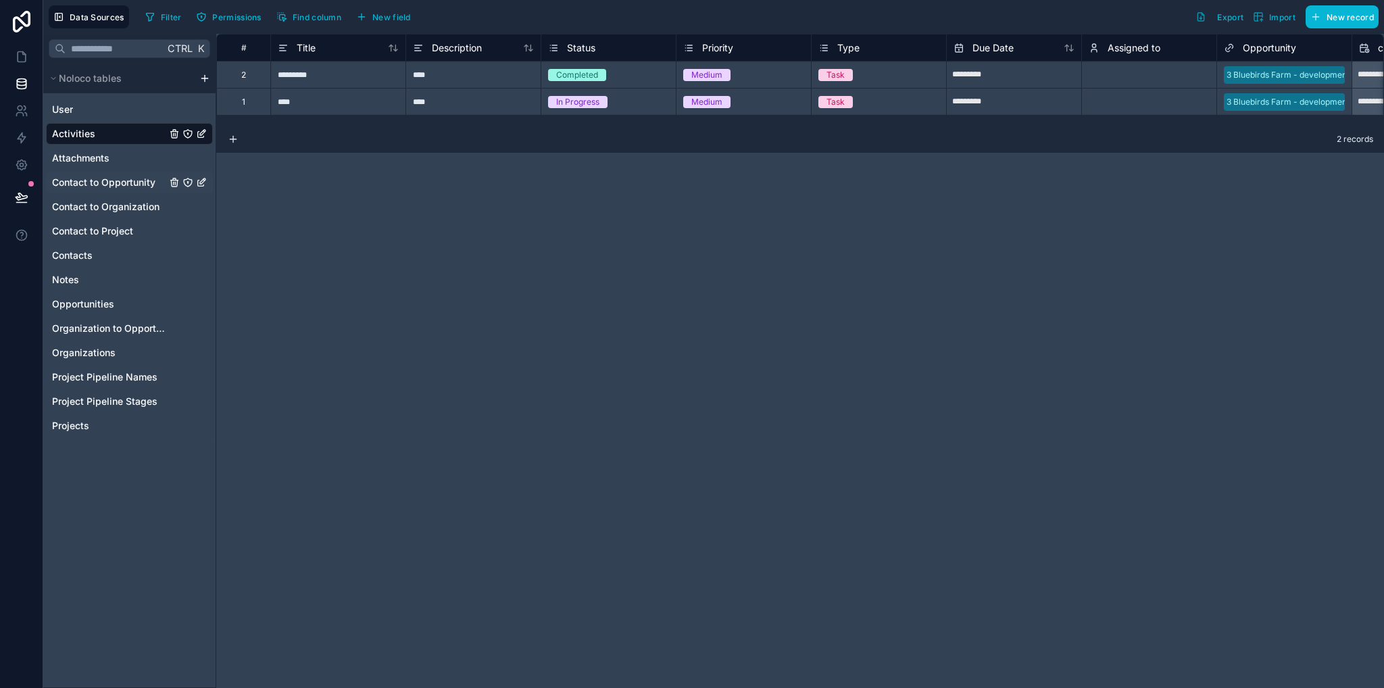
click at [117, 183] on span "Contact to Opportunity" at bounding box center [103, 183] width 103 height 14
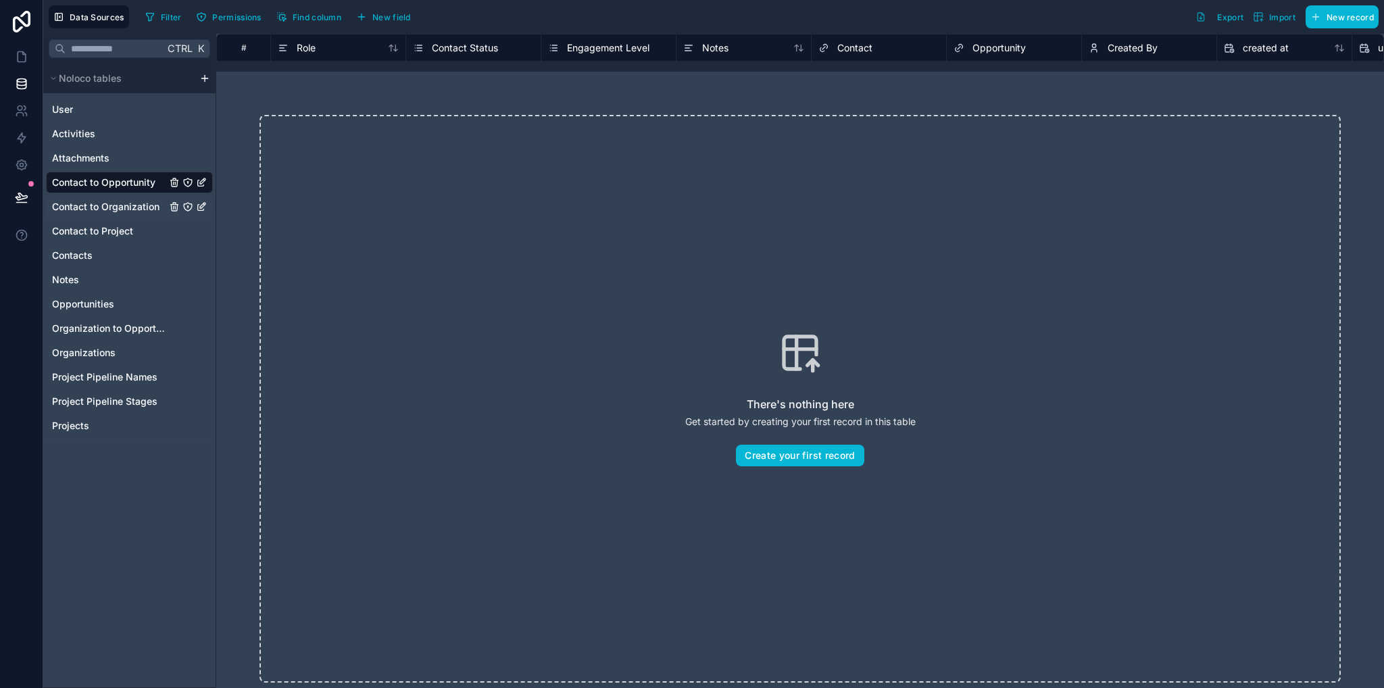
click at [104, 210] on span "Contact to Organization" at bounding box center [105, 207] width 107 height 14
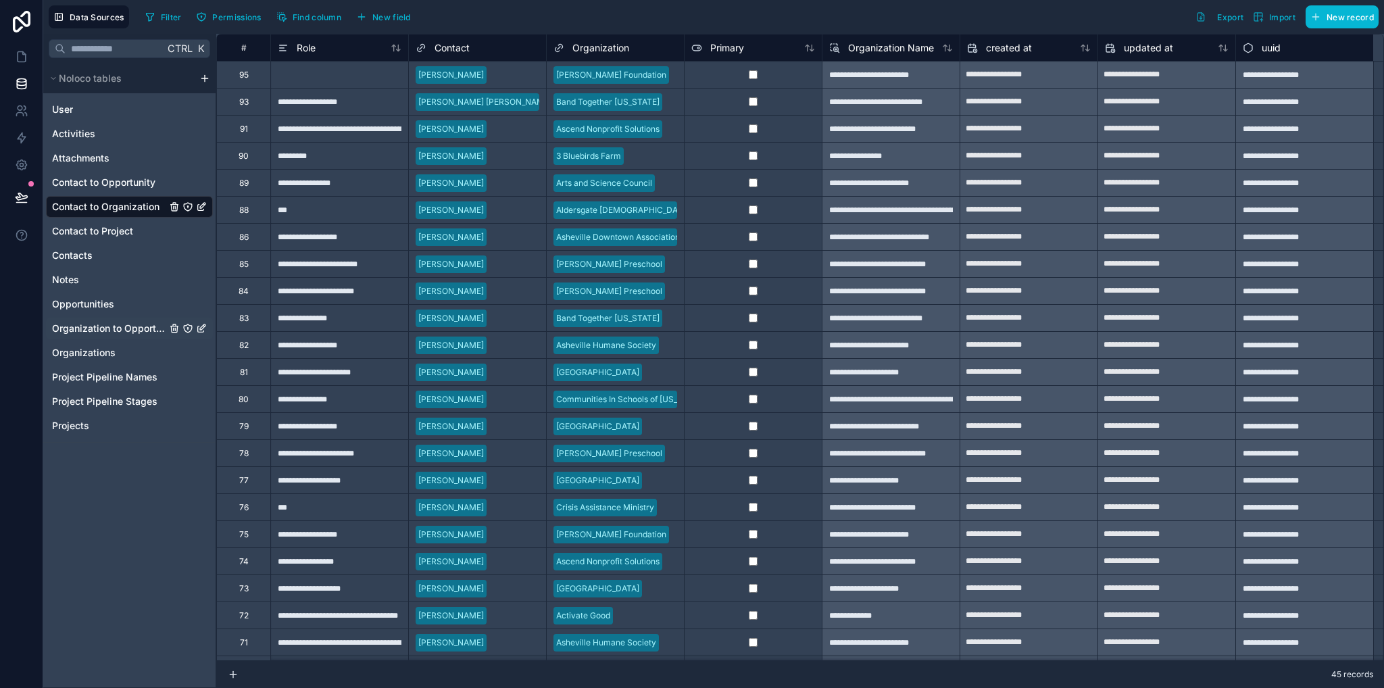
click at [111, 328] on span "Organization to Opportunity" at bounding box center [109, 329] width 114 height 14
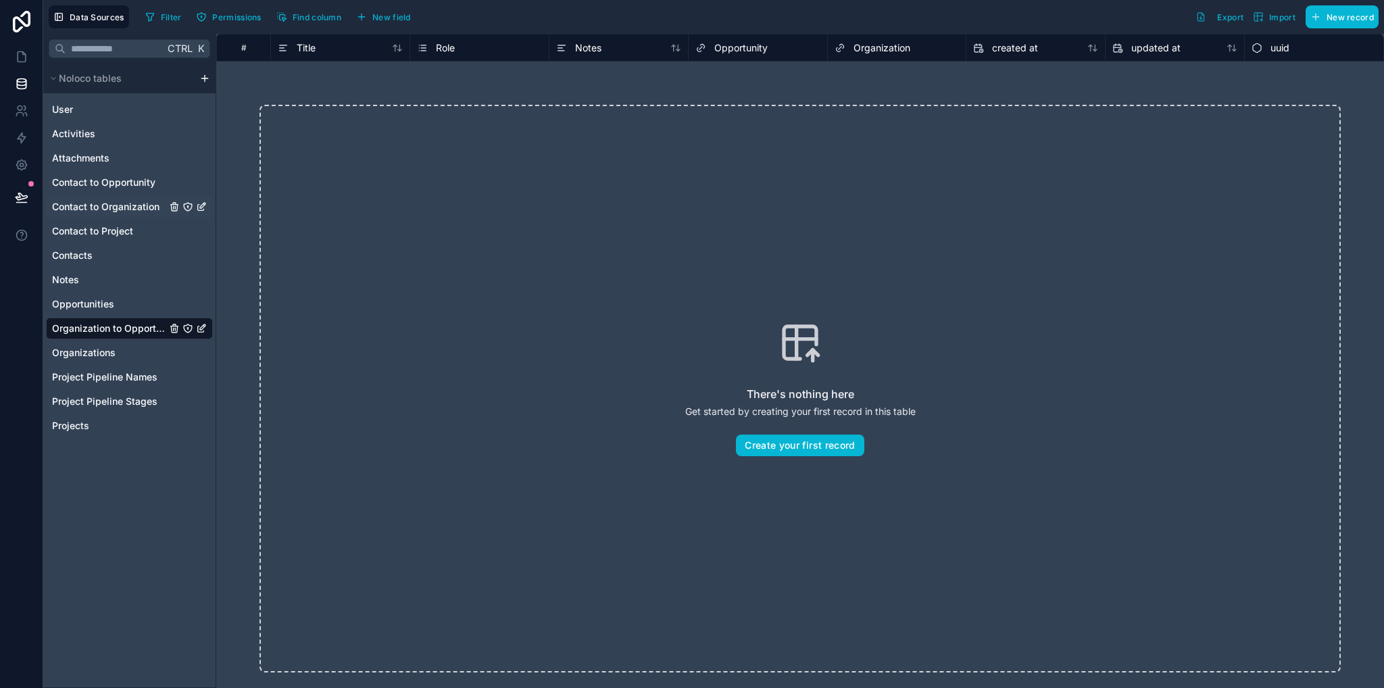
click at [119, 209] on span "Contact to Organization" at bounding box center [105, 207] width 107 height 14
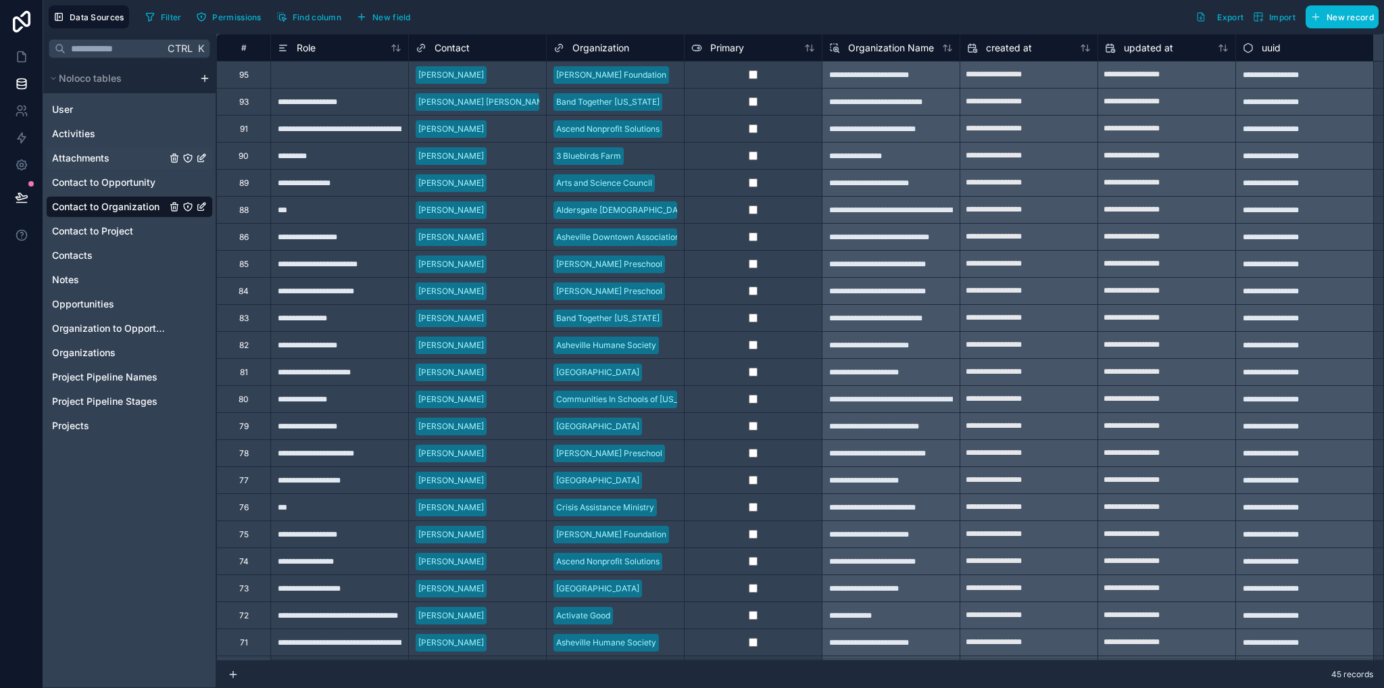
click at [86, 155] on span "Attachments" at bounding box center [80, 158] width 57 height 14
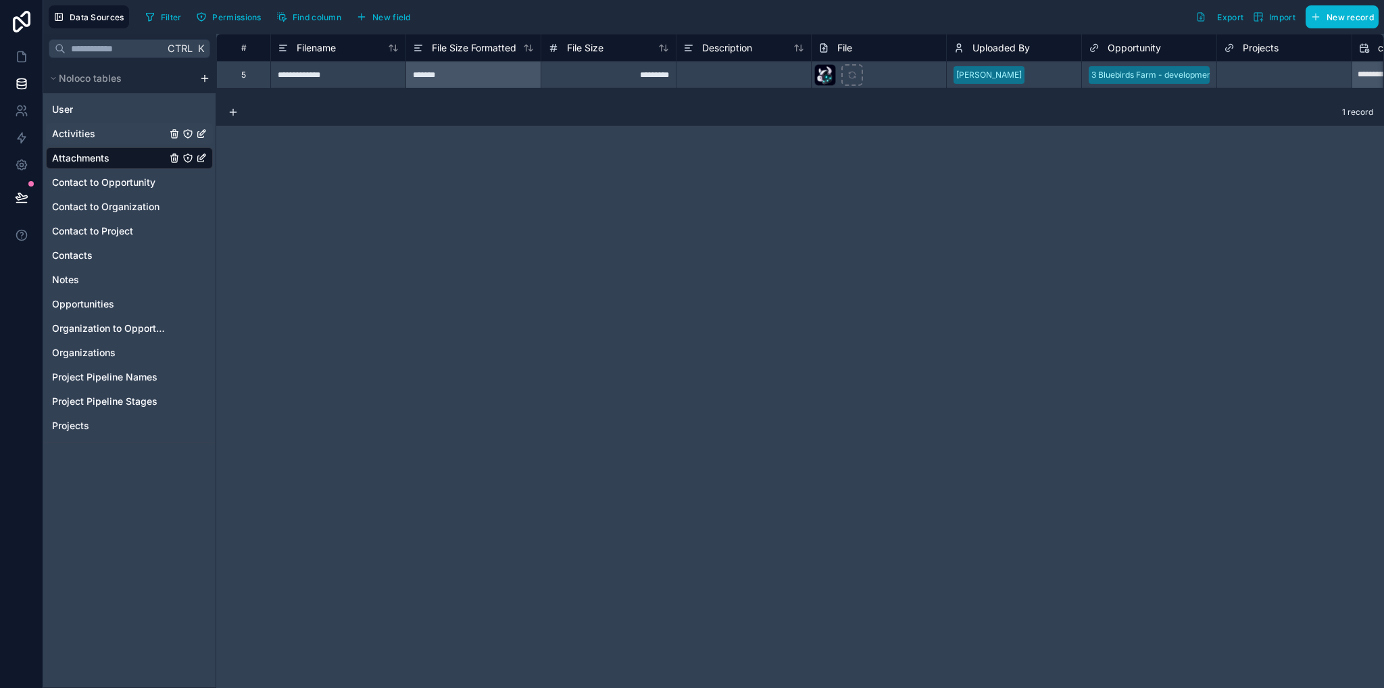
click at [68, 133] on span "Activities" at bounding box center [73, 134] width 43 height 14
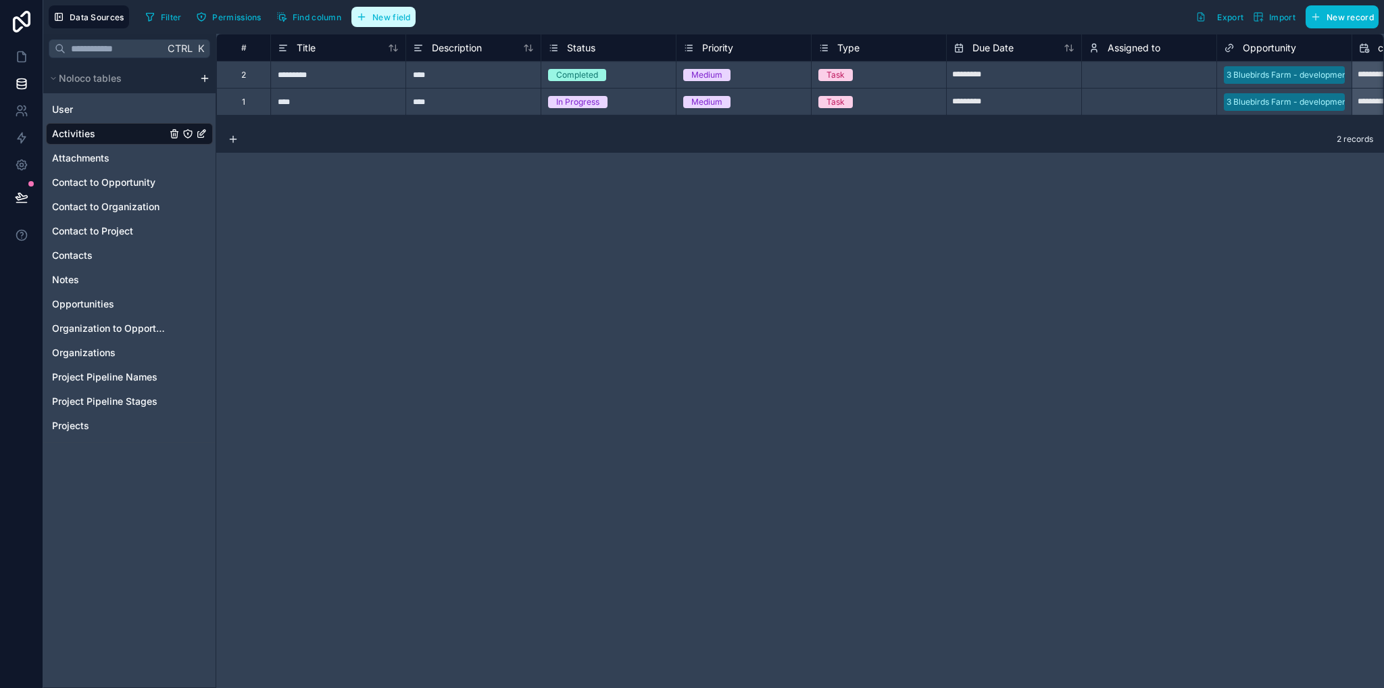
click at [373, 23] on button "New field" at bounding box center [383, 17] width 64 height 20
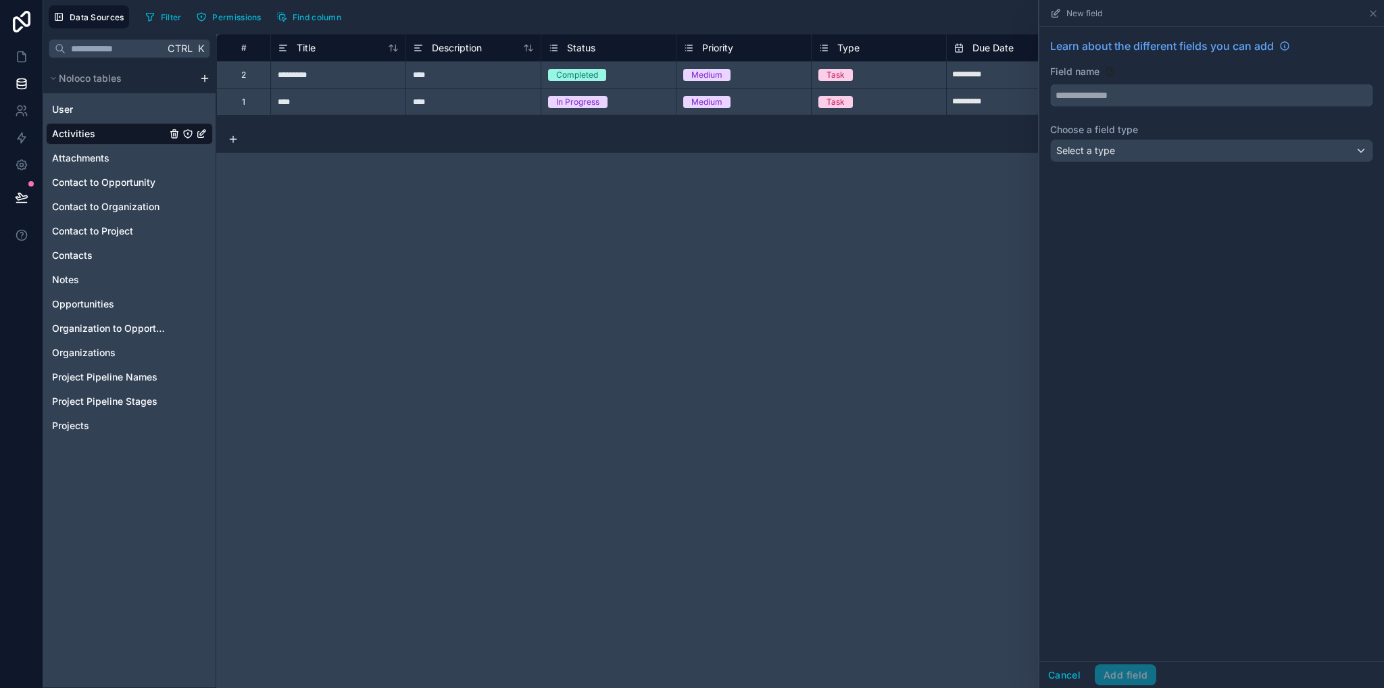
click at [1108, 97] on input "text" at bounding box center [1212, 95] width 322 height 22
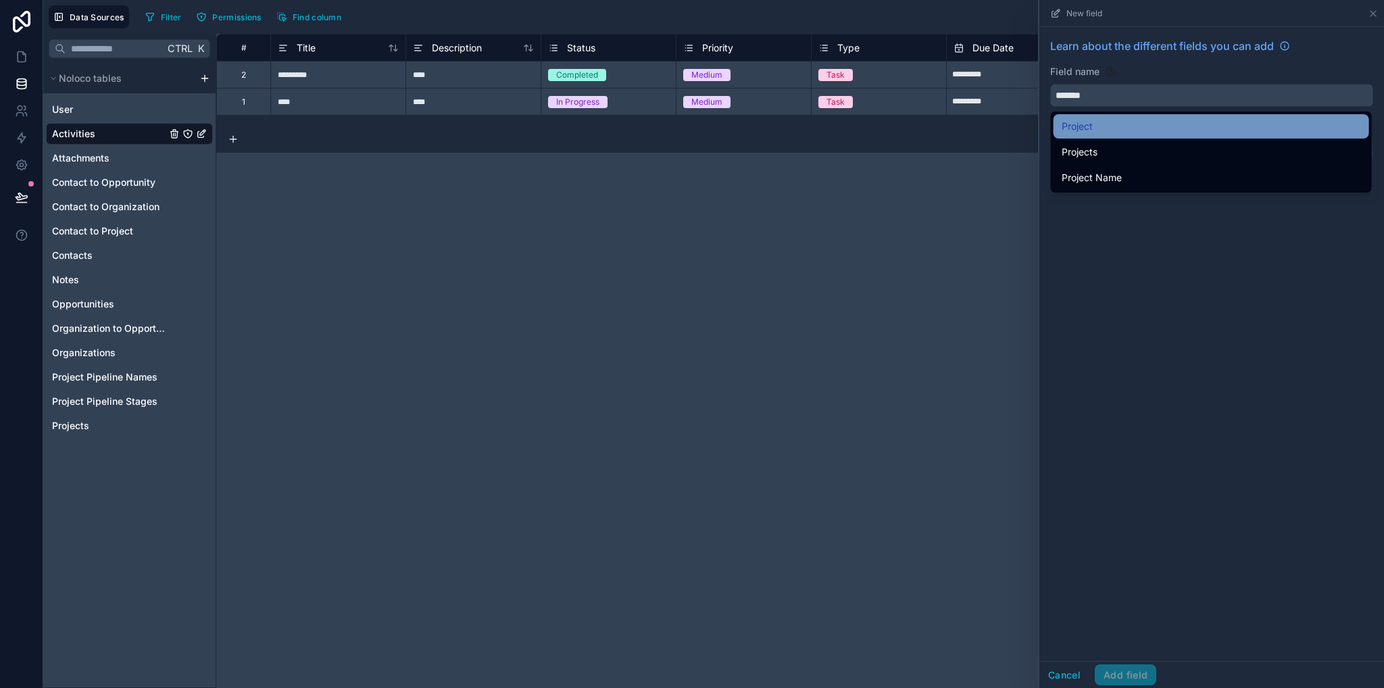
type input "*******"
click at [1100, 130] on div "Project" at bounding box center [1211, 126] width 299 height 16
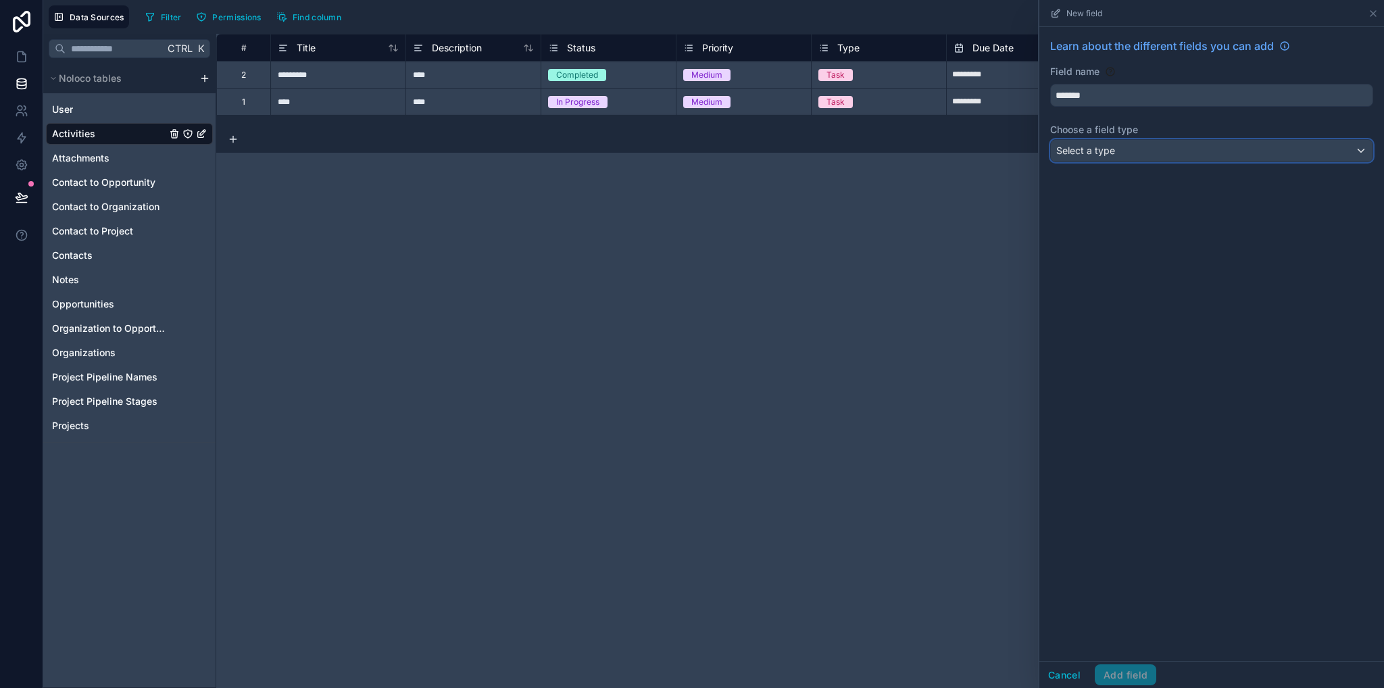
click at [1115, 146] on div "Select a type" at bounding box center [1212, 151] width 322 height 22
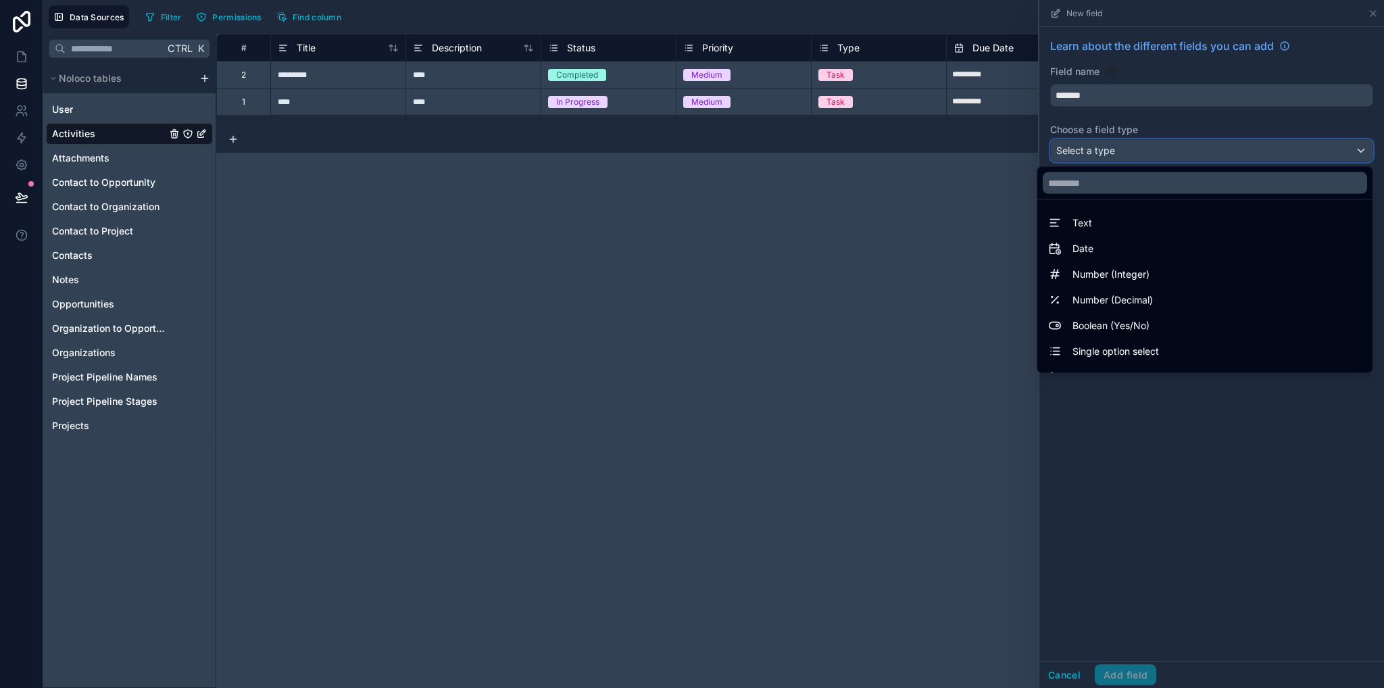
scroll to position [392, 0]
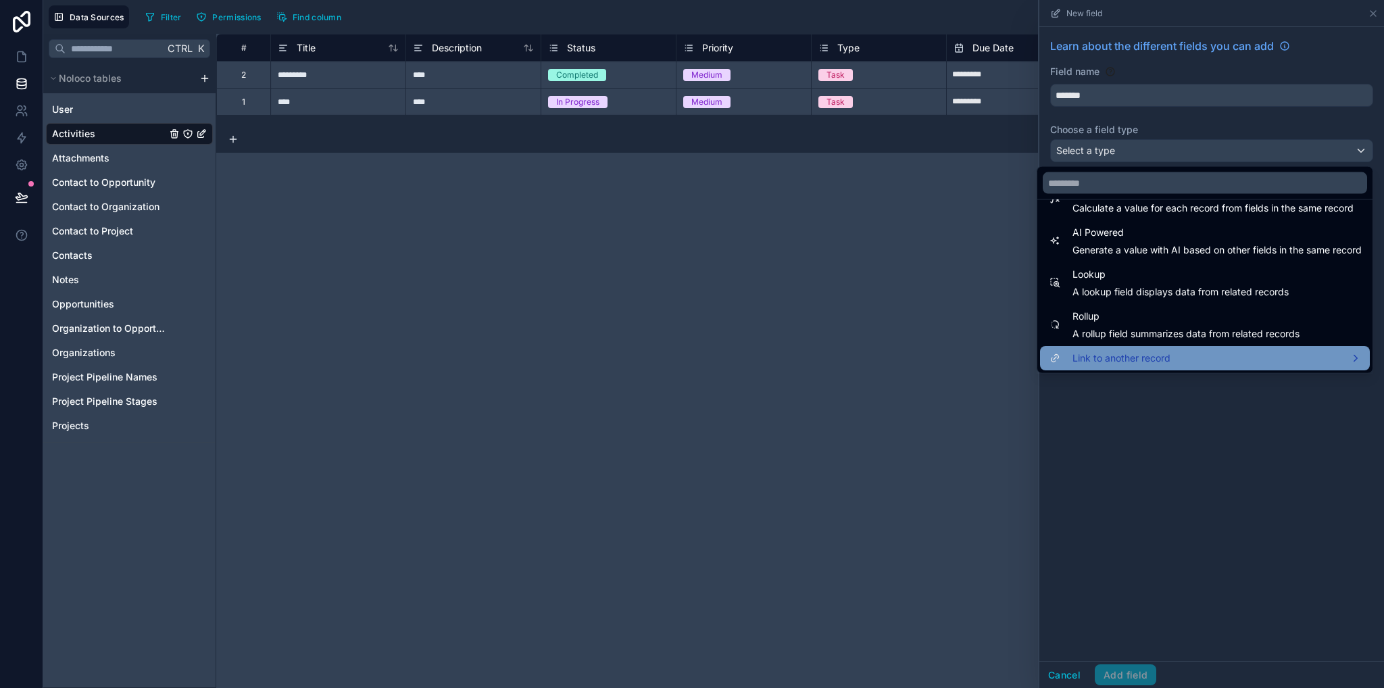
click at [1120, 355] on span "Link to another record" at bounding box center [1122, 358] width 98 height 16
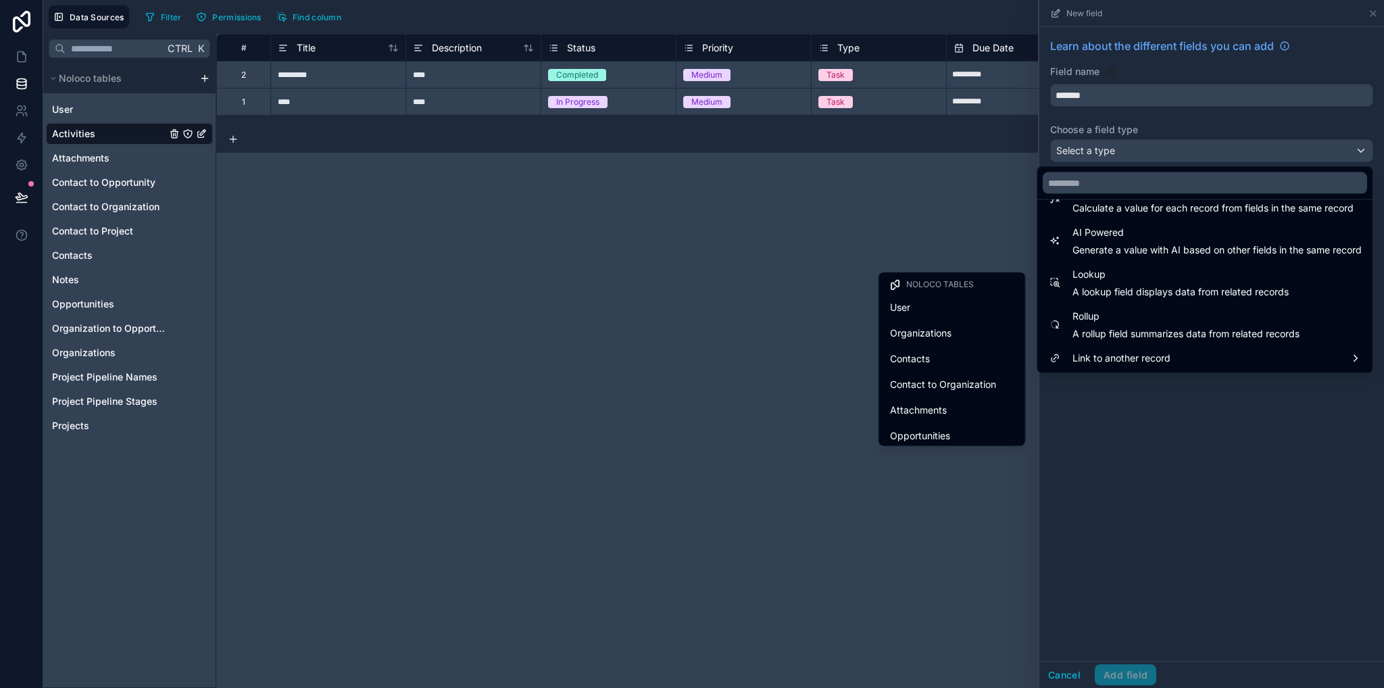
scroll to position [211, 0]
click at [919, 355] on div "Projects" at bounding box center [952, 353] width 124 height 16
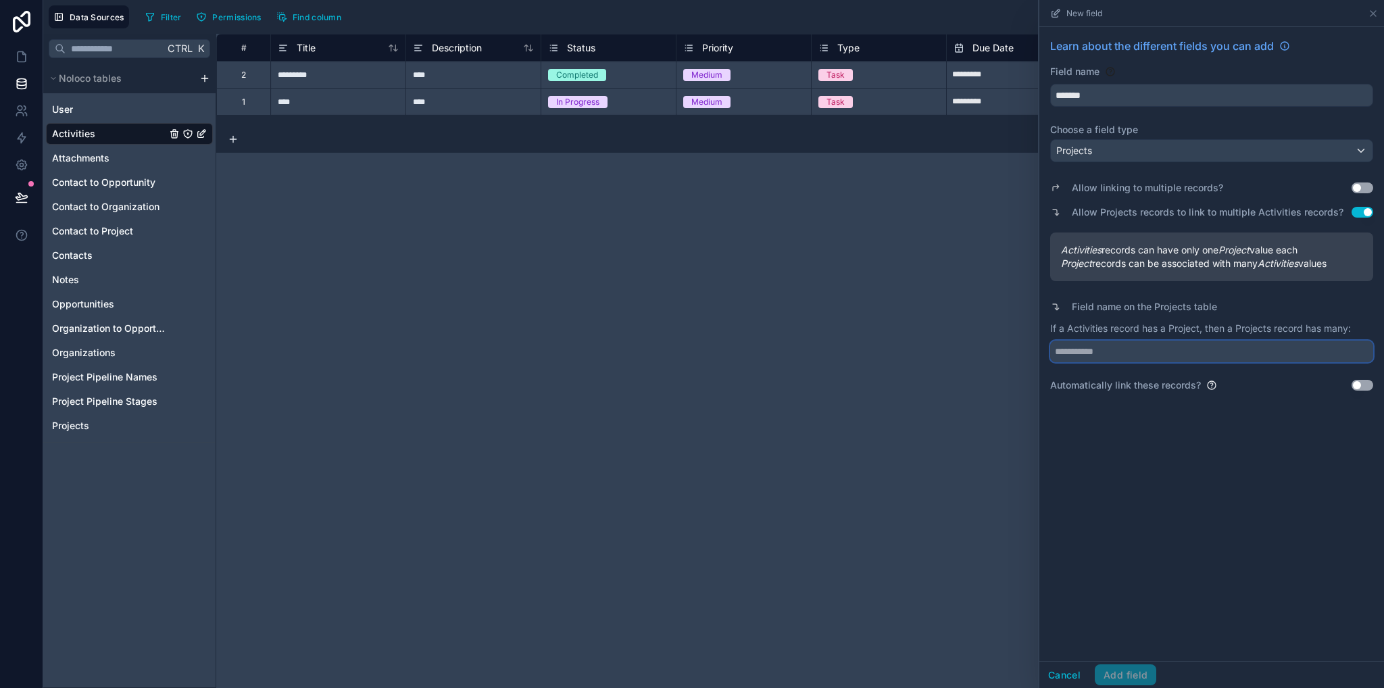
click at [1095, 355] on input "text" at bounding box center [1211, 352] width 323 height 22
drag, startPoint x: 1067, startPoint y: 328, endPoint x: 1106, endPoint y: 331, distance: 38.7
click at [1106, 331] on p "If a Activities record has a Project, then a Projects record has many:" at bounding box center [1211, 329] width 323 height 14
copy p "Activities"
click at [1107, 356] on input "text" at bounding box center [1211, 352] width 323 height 22
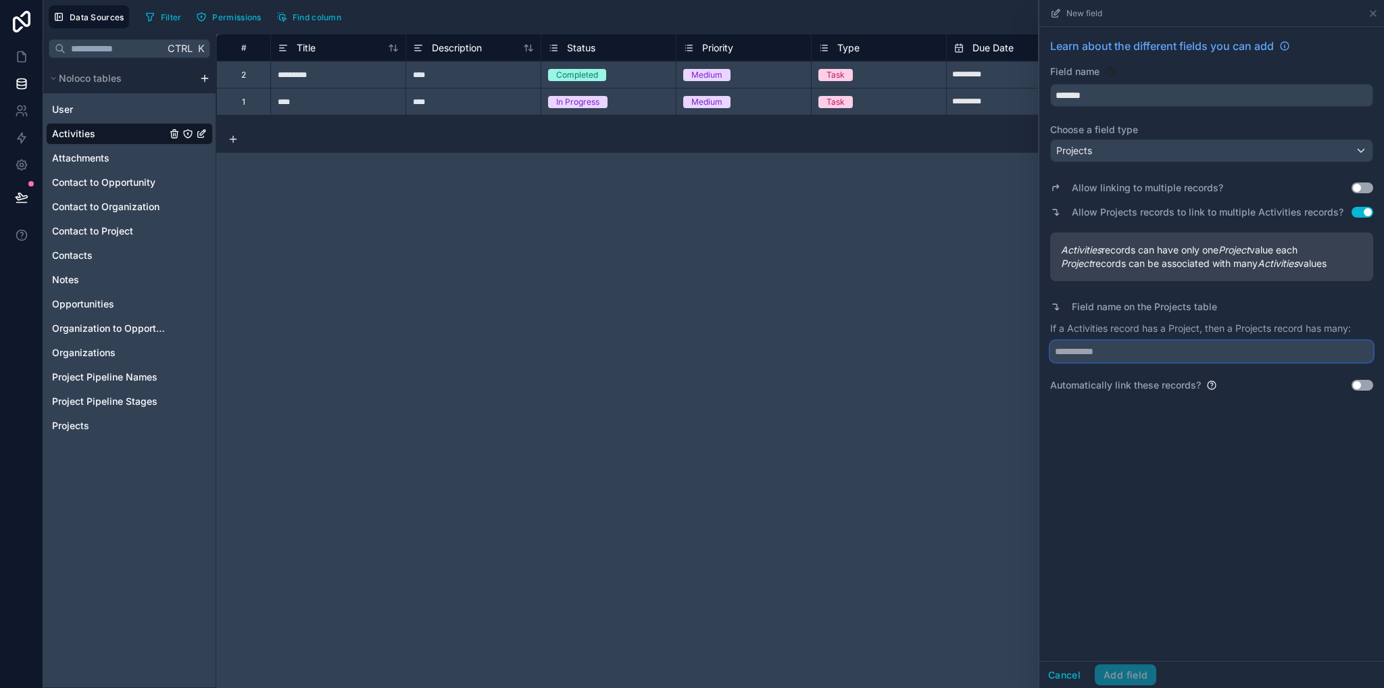
paste input "**********"
type input "**********"
click at [1138, 671] on button "Add field" at bounding box center [1126, 675] width 62 height 22
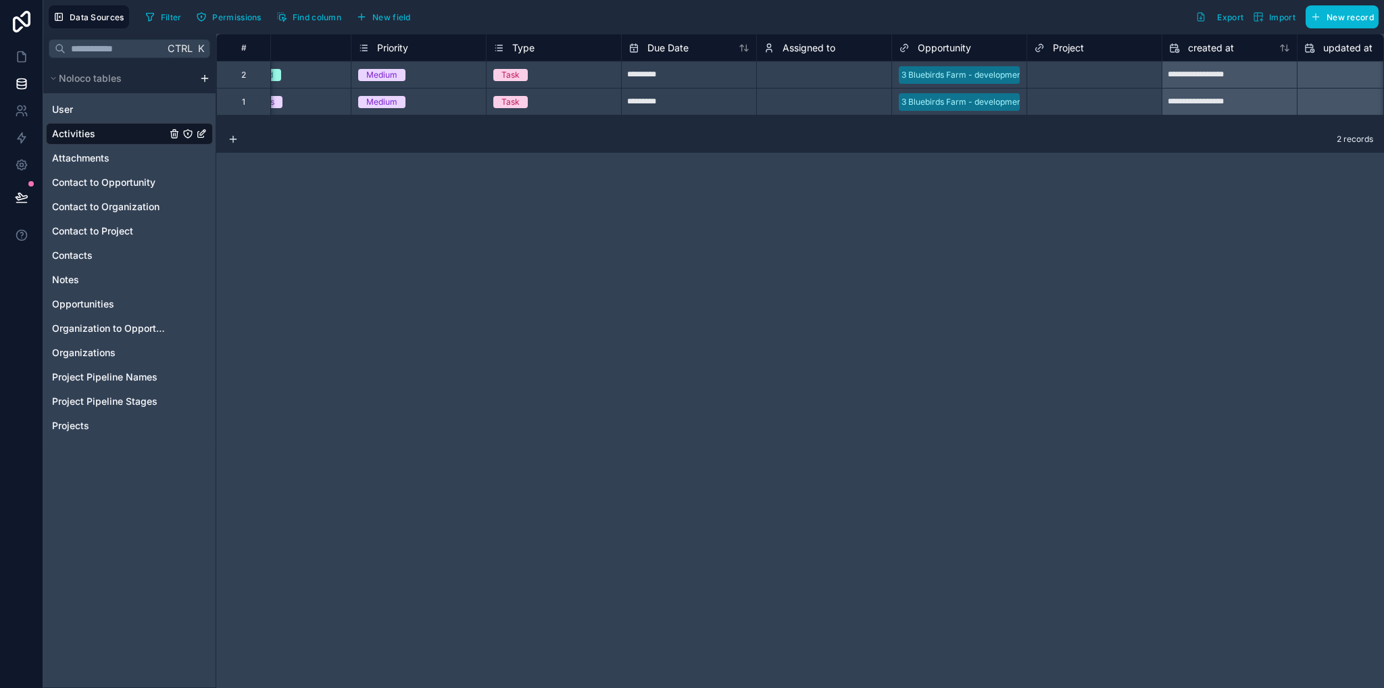
scroll to position [0, 508]
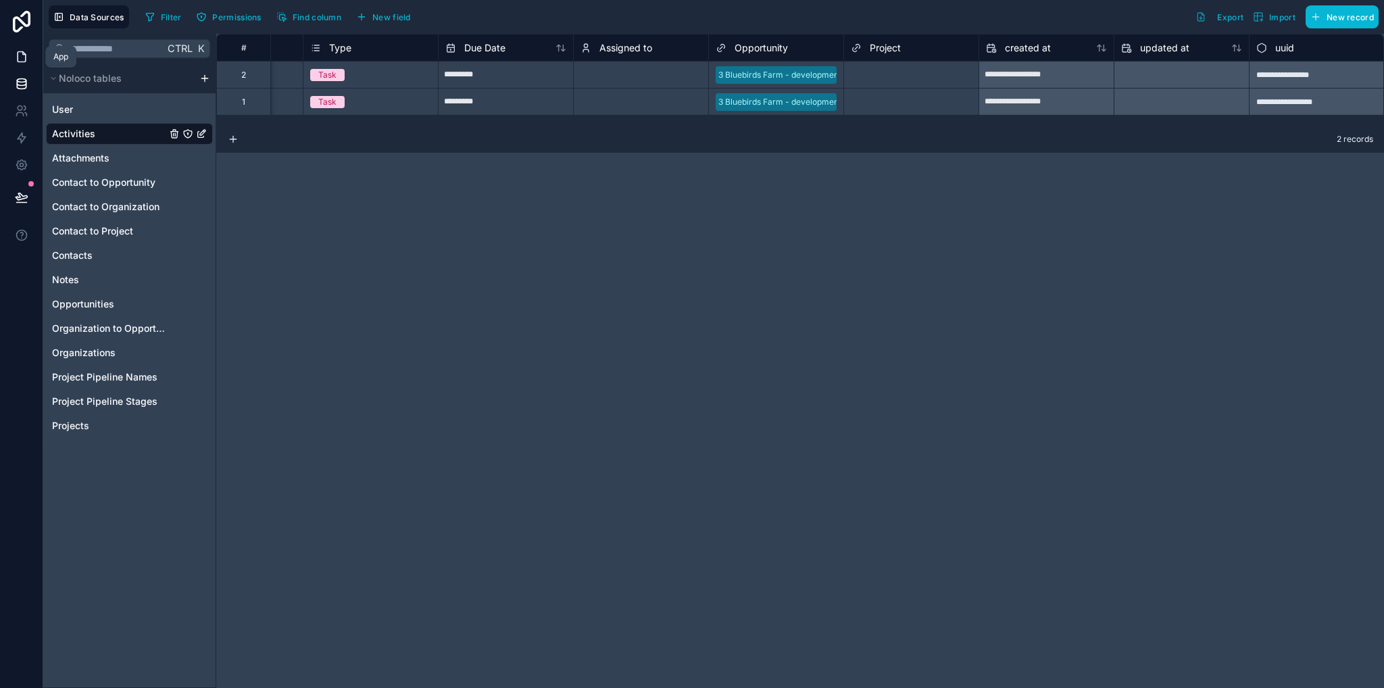
click at [22, 55] on icon at bounding box center [22, 57] width 14 height 14
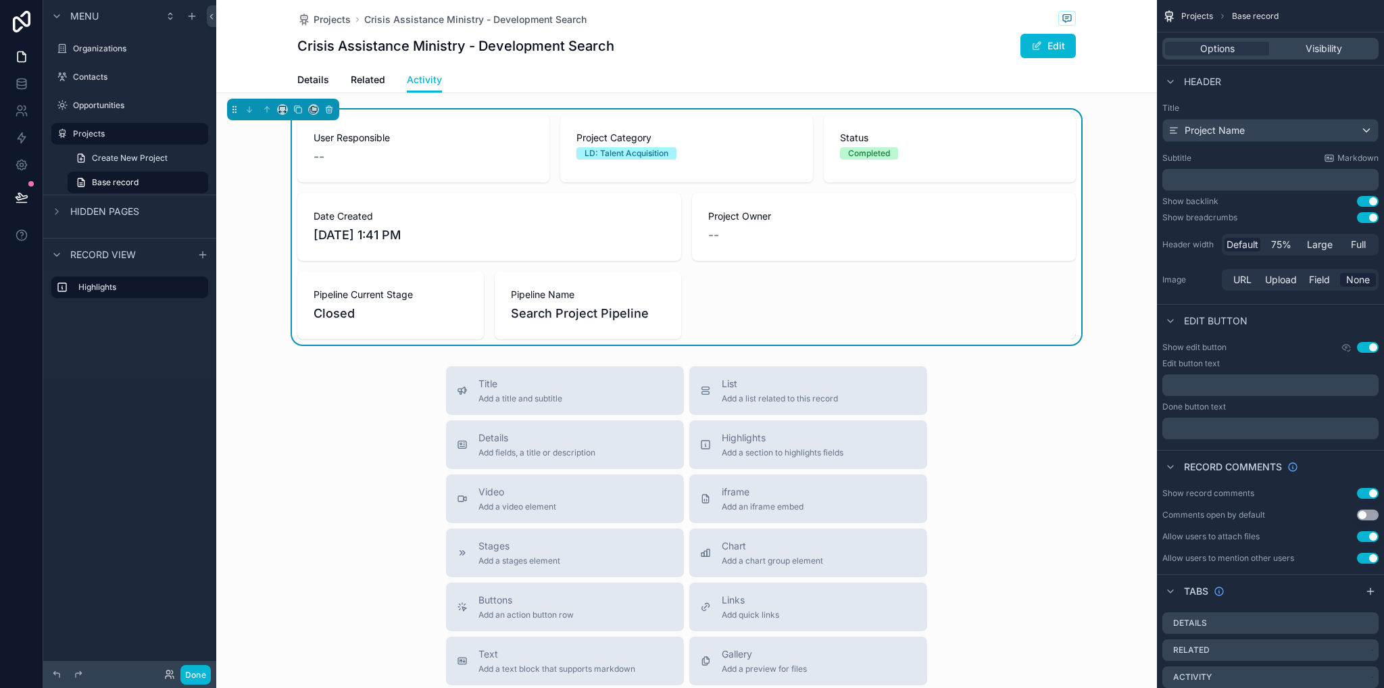
click at [1015, 374] on div "Title Add a title and subtitle List Add a list related to this record Details A…" at bounding box center [686, 606] width 941 height 481
click at [201, 258] on icon "scrollable content" at bounding box center [202, 254] width 11 height 11
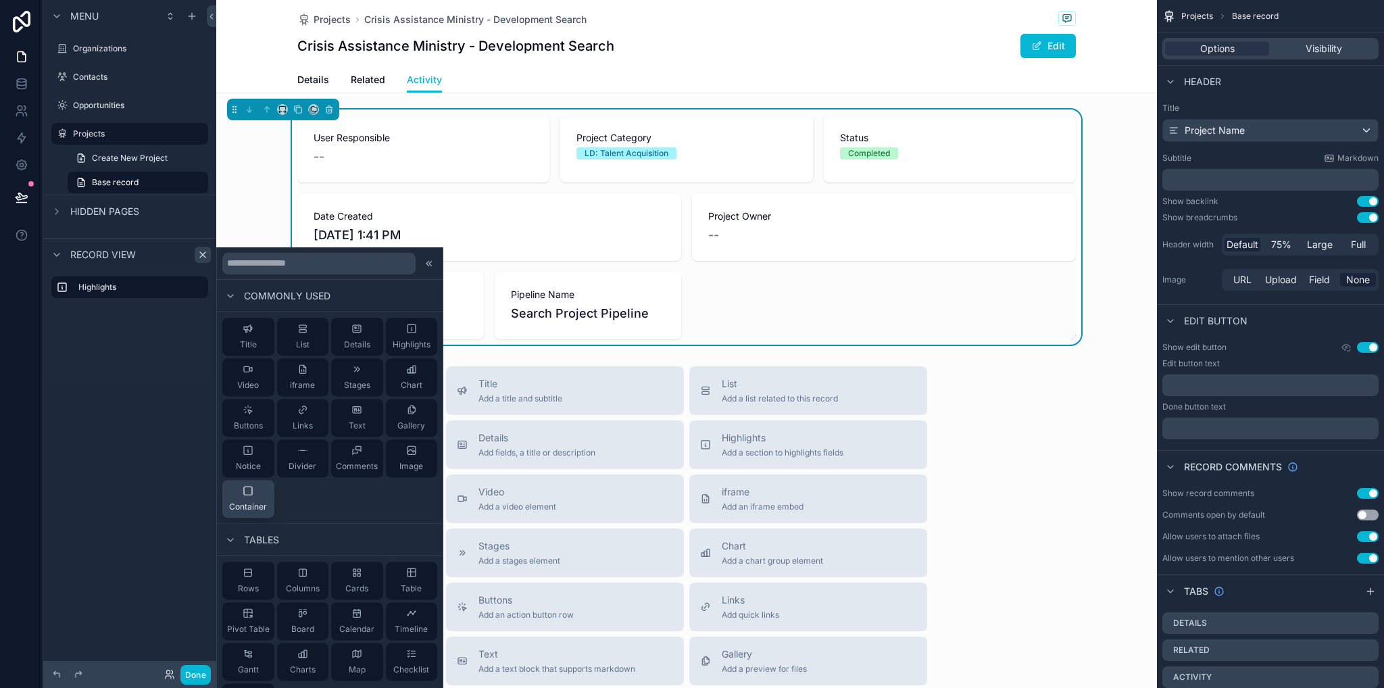
click at [236, 499] on div "Container" at bounding box center [248, 498] width 38 height 27
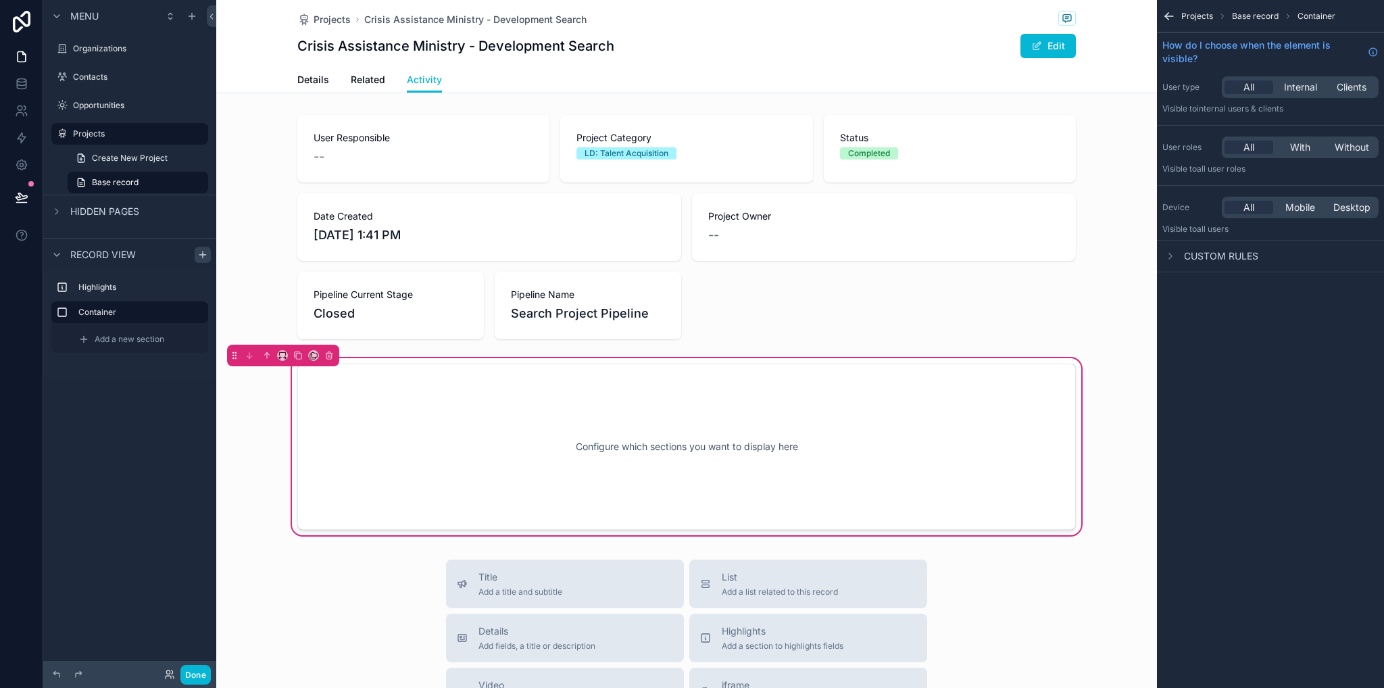
scroll to position [103, 0]
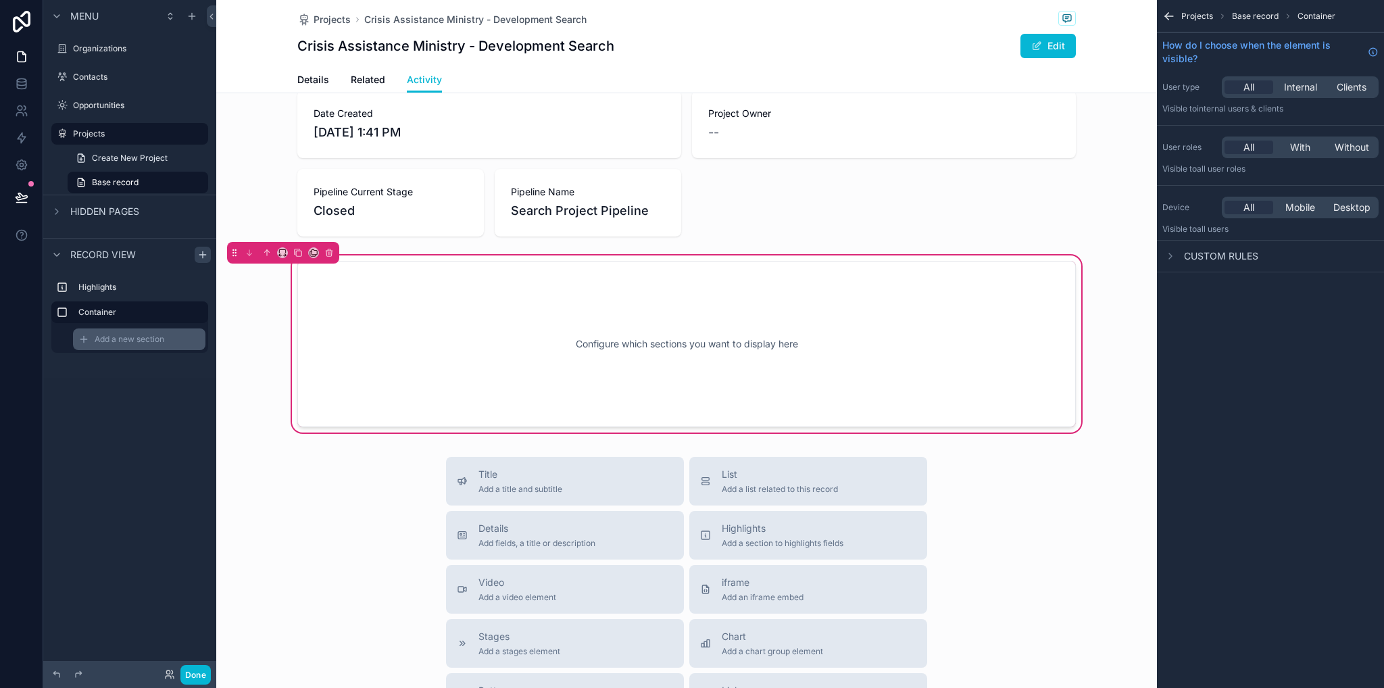
click at [151, 336] on span "Add a new section" at bounding box center [130, 339] width 70 height 11
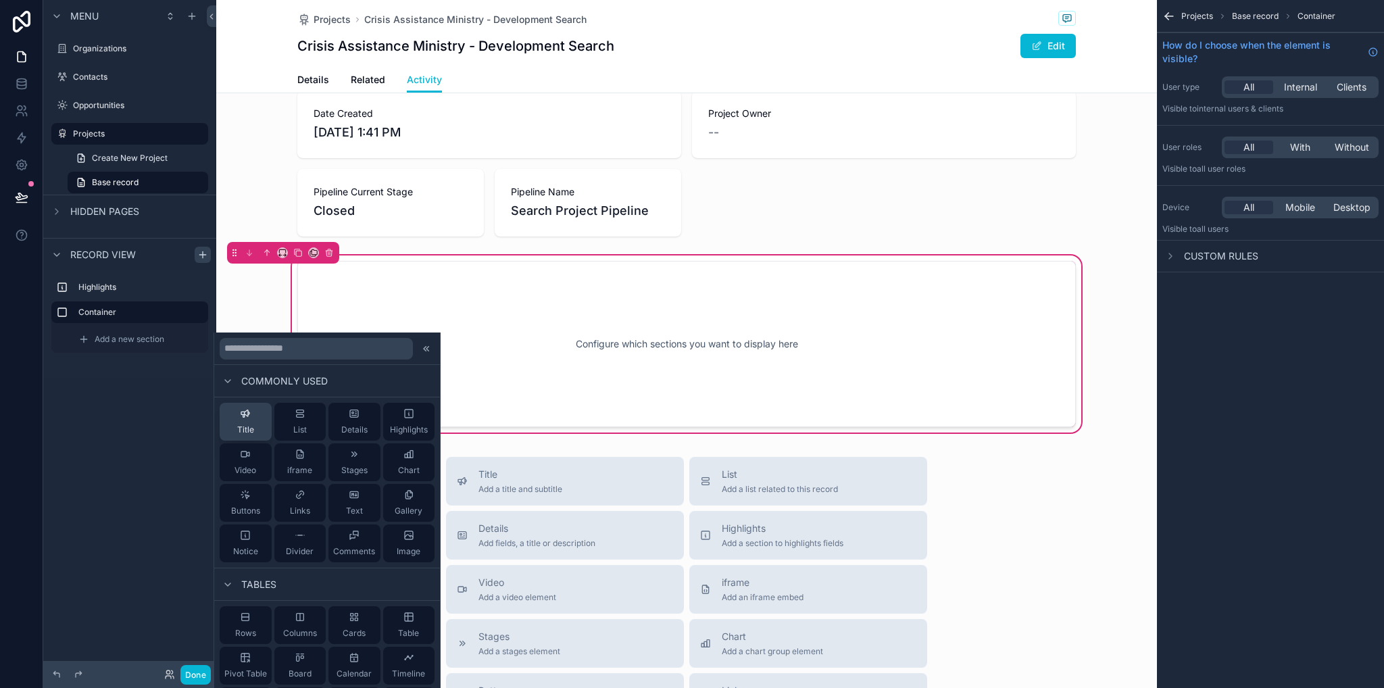
click at [268, 433] on button "Title" at bounding box center [246, 422] width 52 height 38
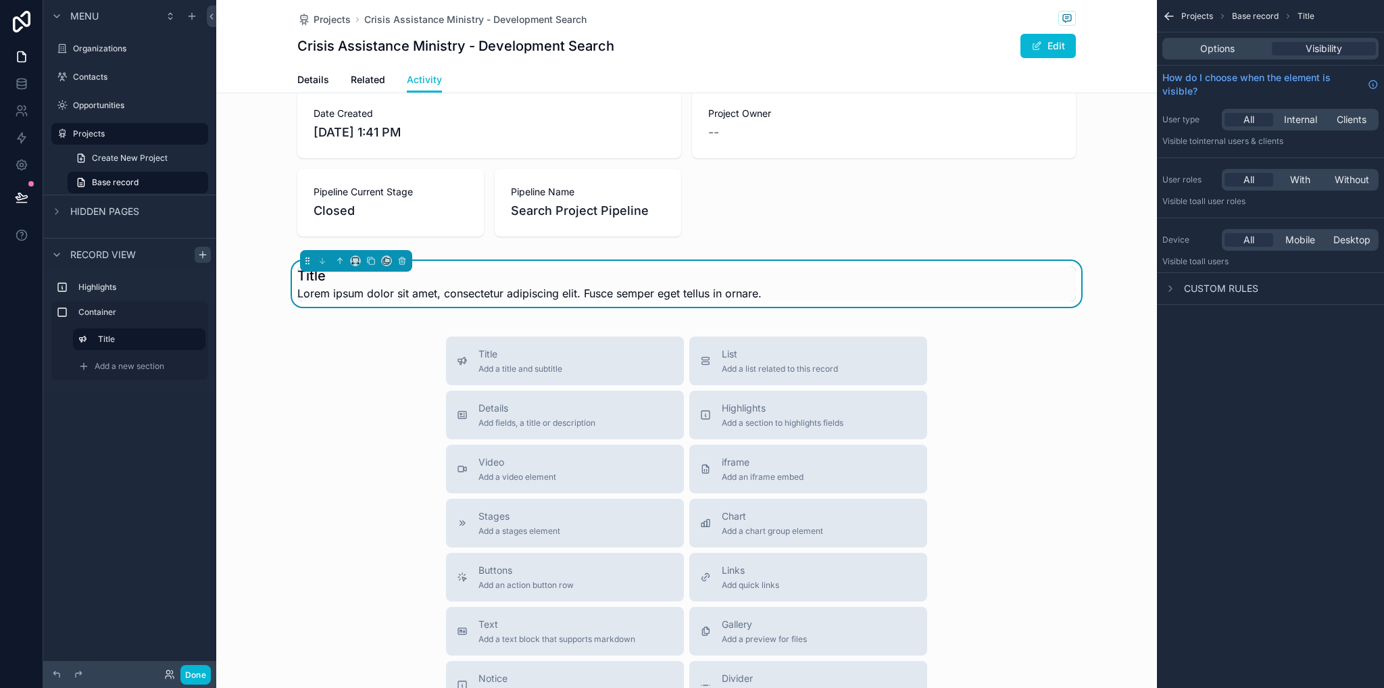
scroll to position [43, 0]
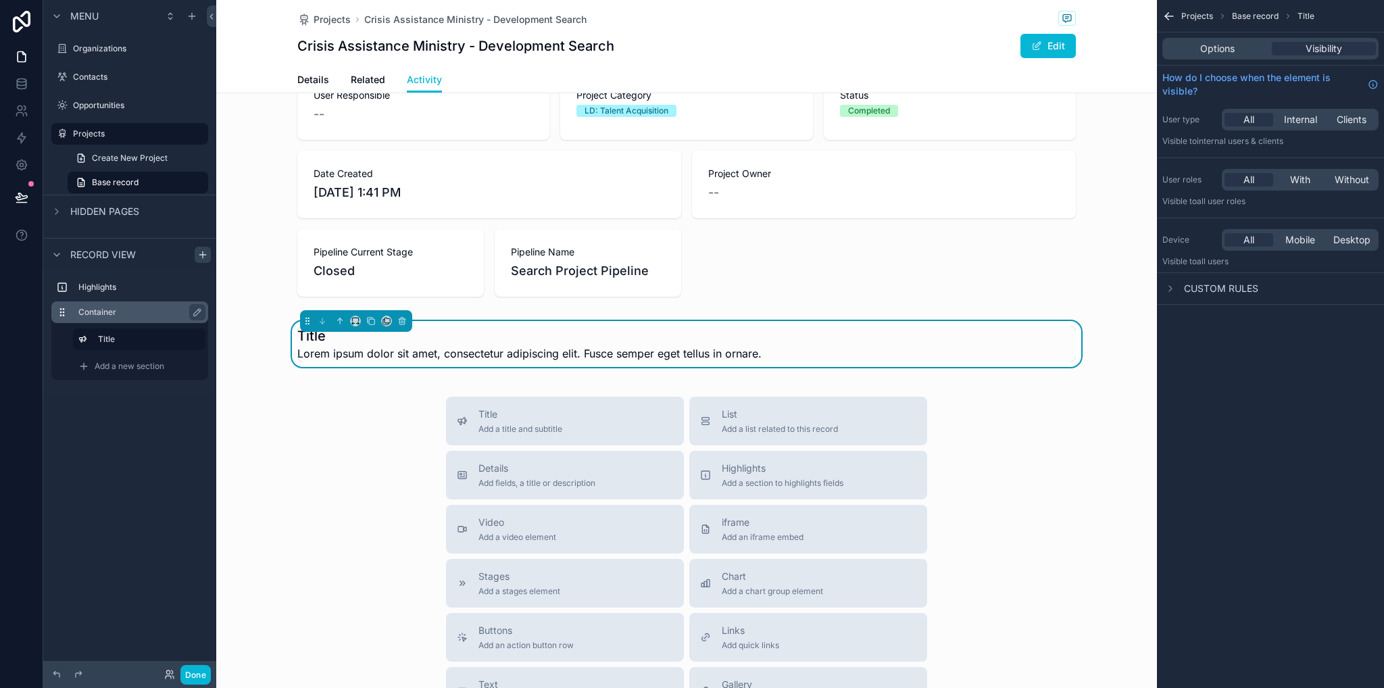
click at [135, 313] on label "Container" at bounding box center [137, 312] width 119 height 11
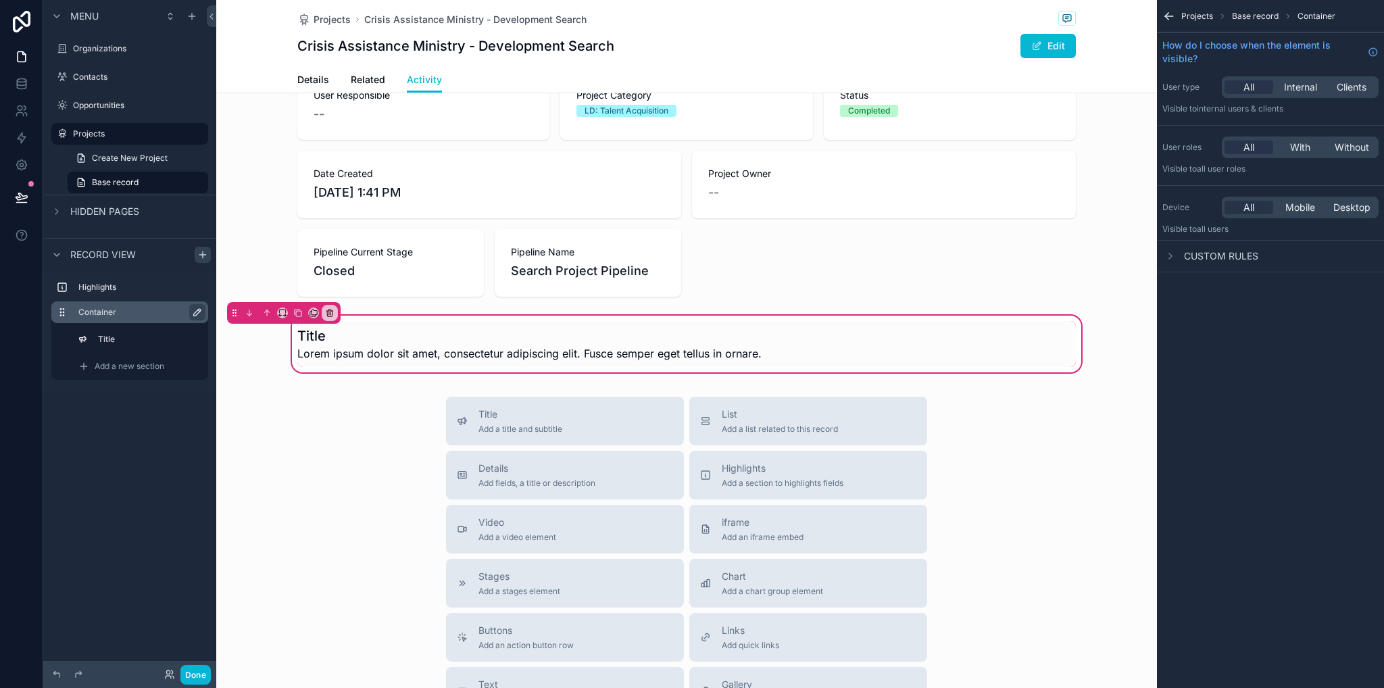
click at [195, 312] on icon "scrollable content" at bounding box center [197, 312] width 11 height 11
click at [151, 313] on input "*********" at bounding box center [129, 312] width 103 height 16
type input "*"
type input "********"
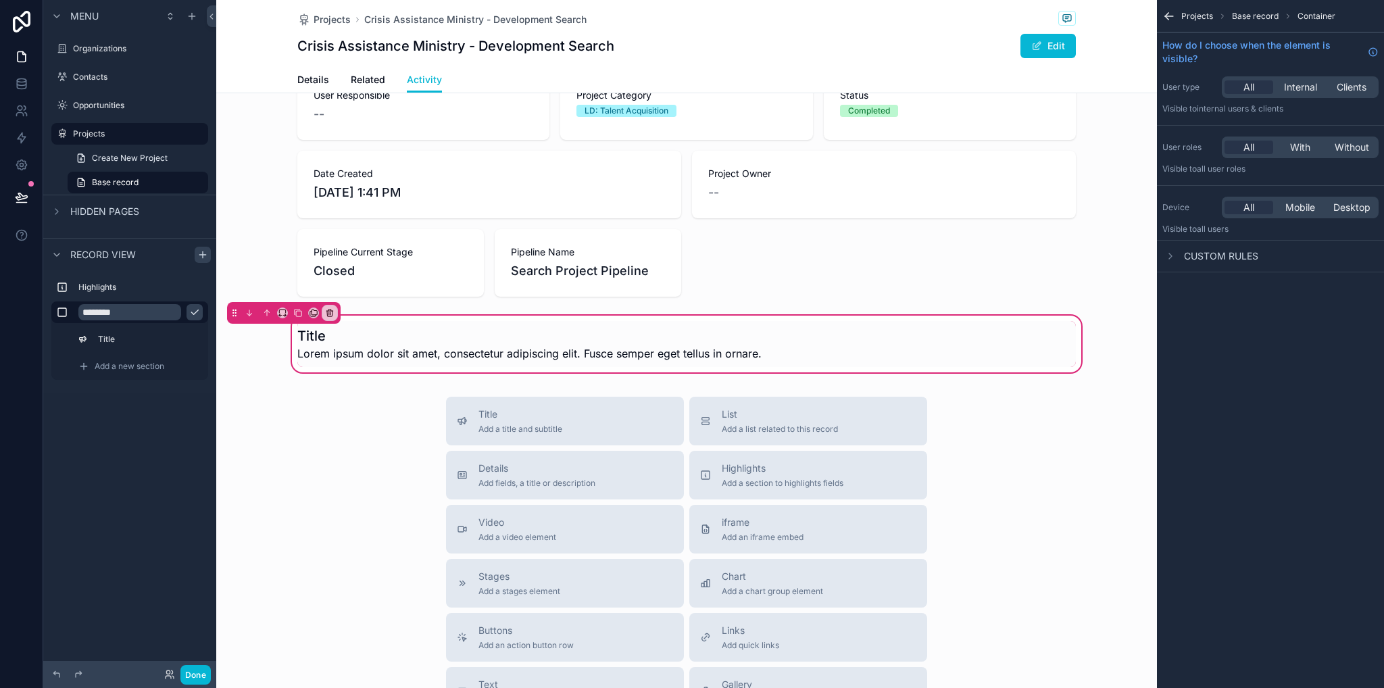
click at [200, 313] on button "scrollable content" at bounding box center [195, 312] width 16 height 16
click at [134, 343] on label "Title" at bounding box center [147, 339] width 95 height 11
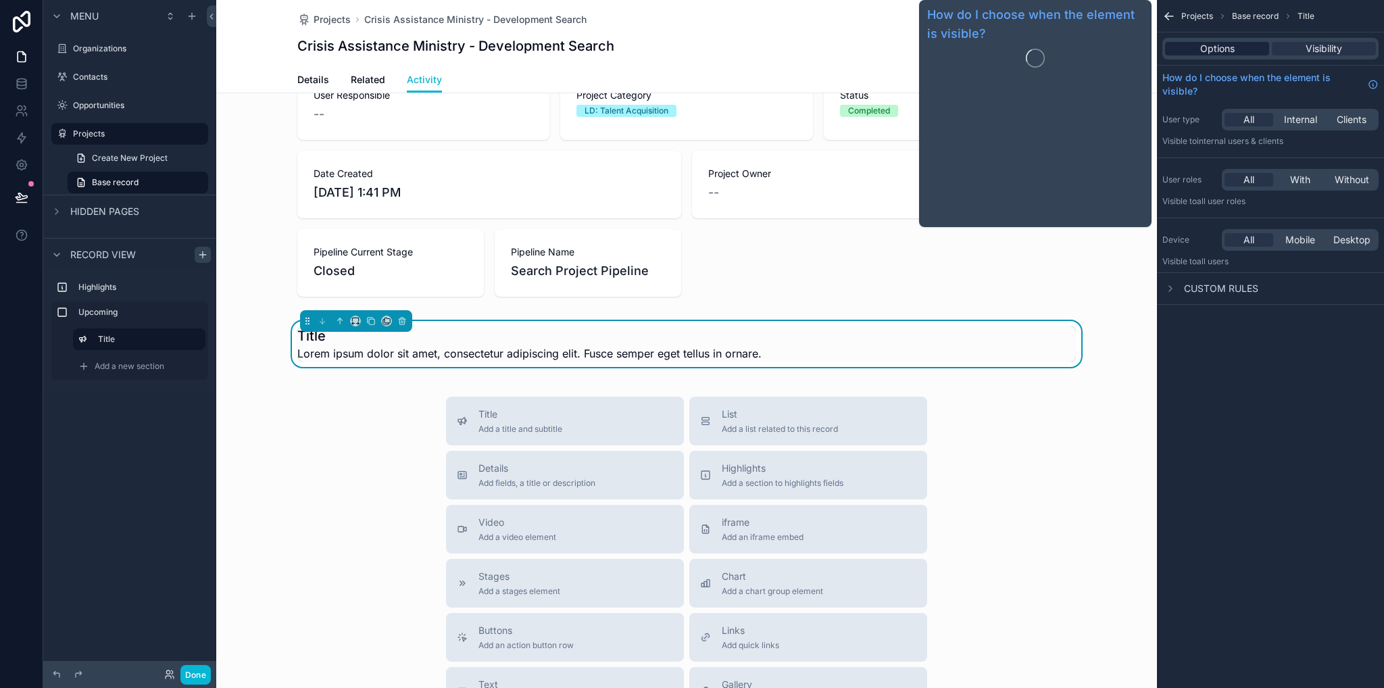
click at [1238, 44] on div "Options" at bounding box center [1217, 49] width 104 height 14
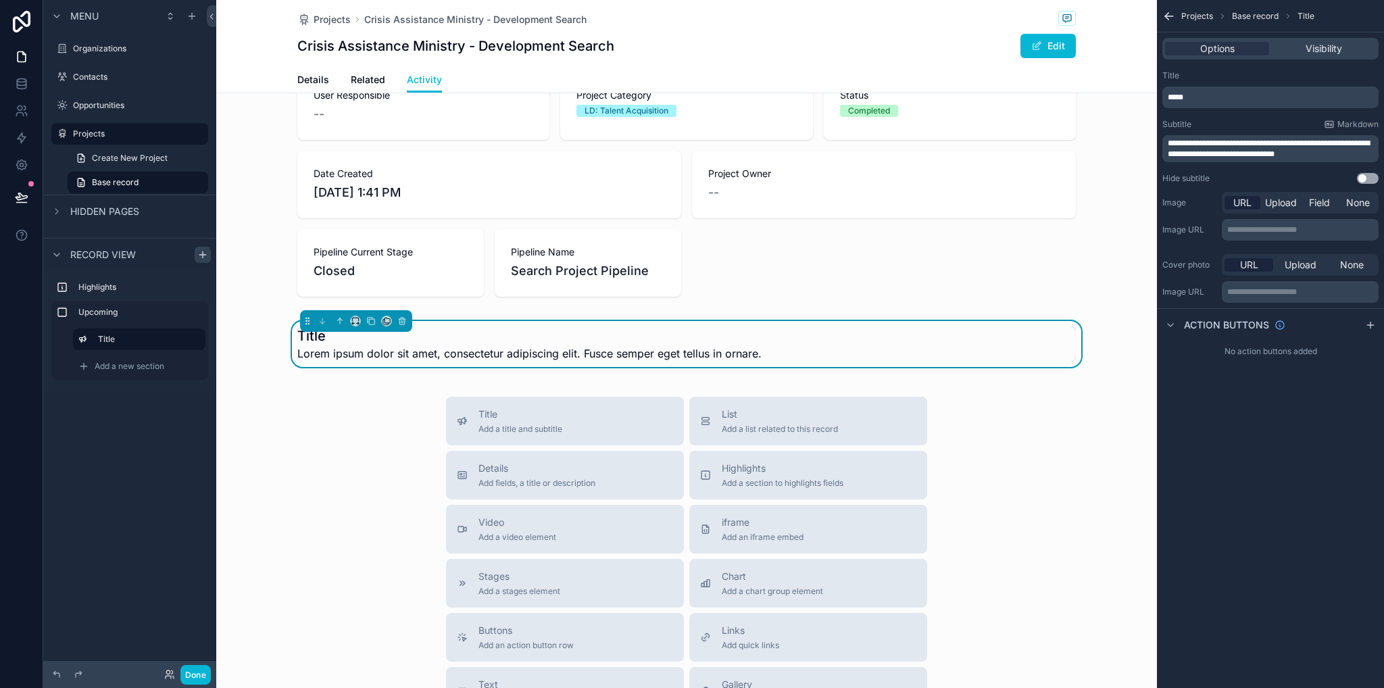
click at [1238, 93] on p "*****" at bounding box center [1272, 97] width 208 height 11
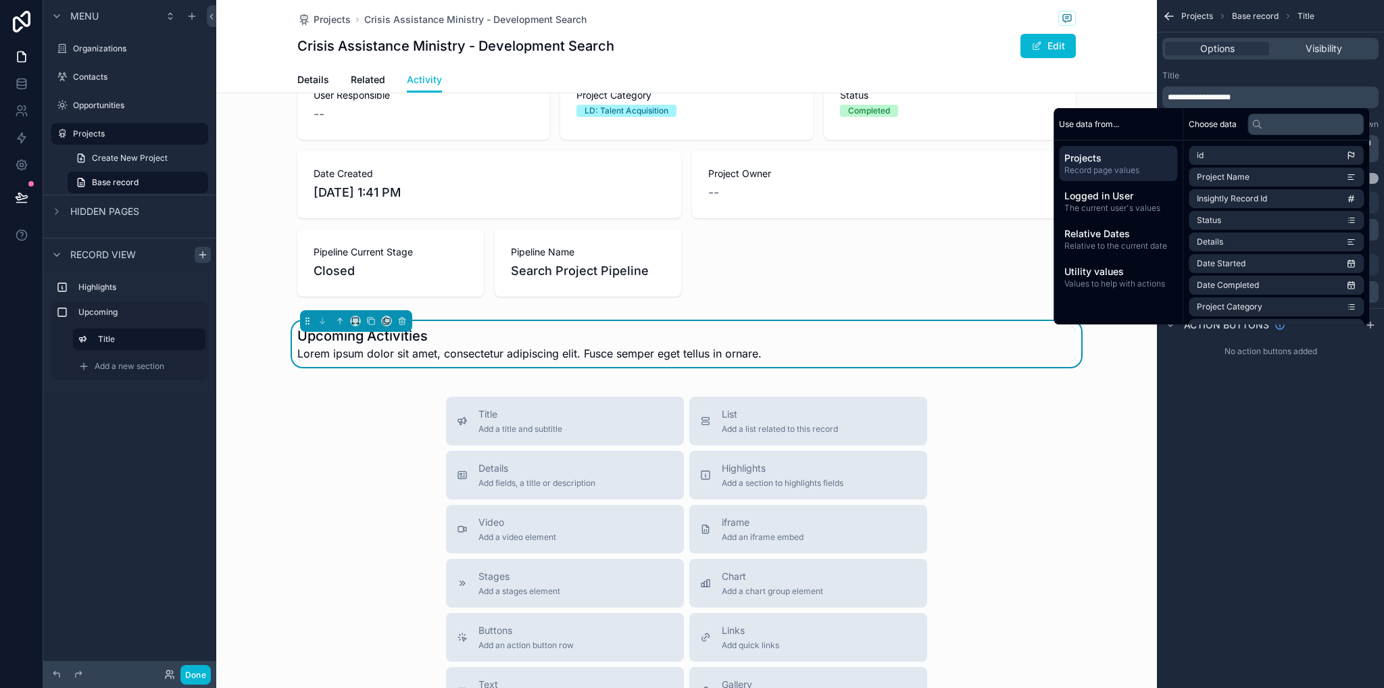
click at [1301, 398] on div "**********" at bounding box center [1270, 344] width 227 height 688
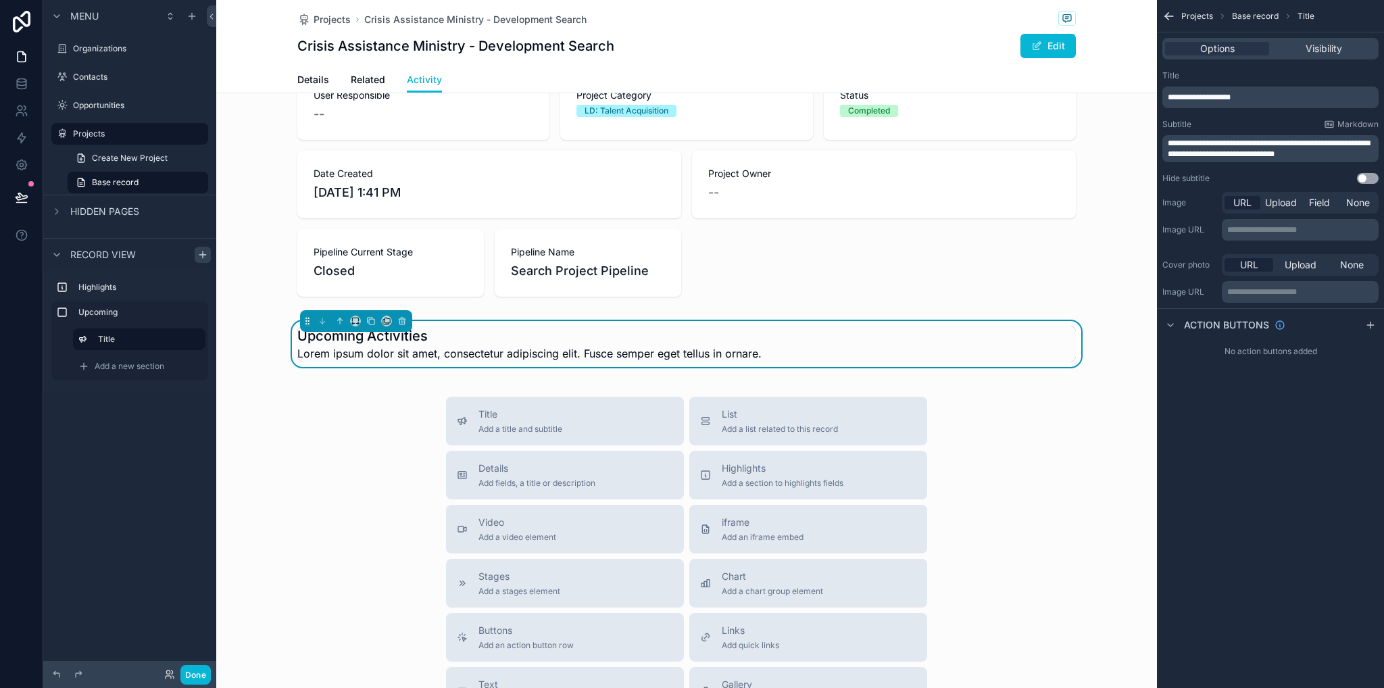
click at [1369, 181] on button "Use setting" at bounding box center [1368, 178] width 22 height 11
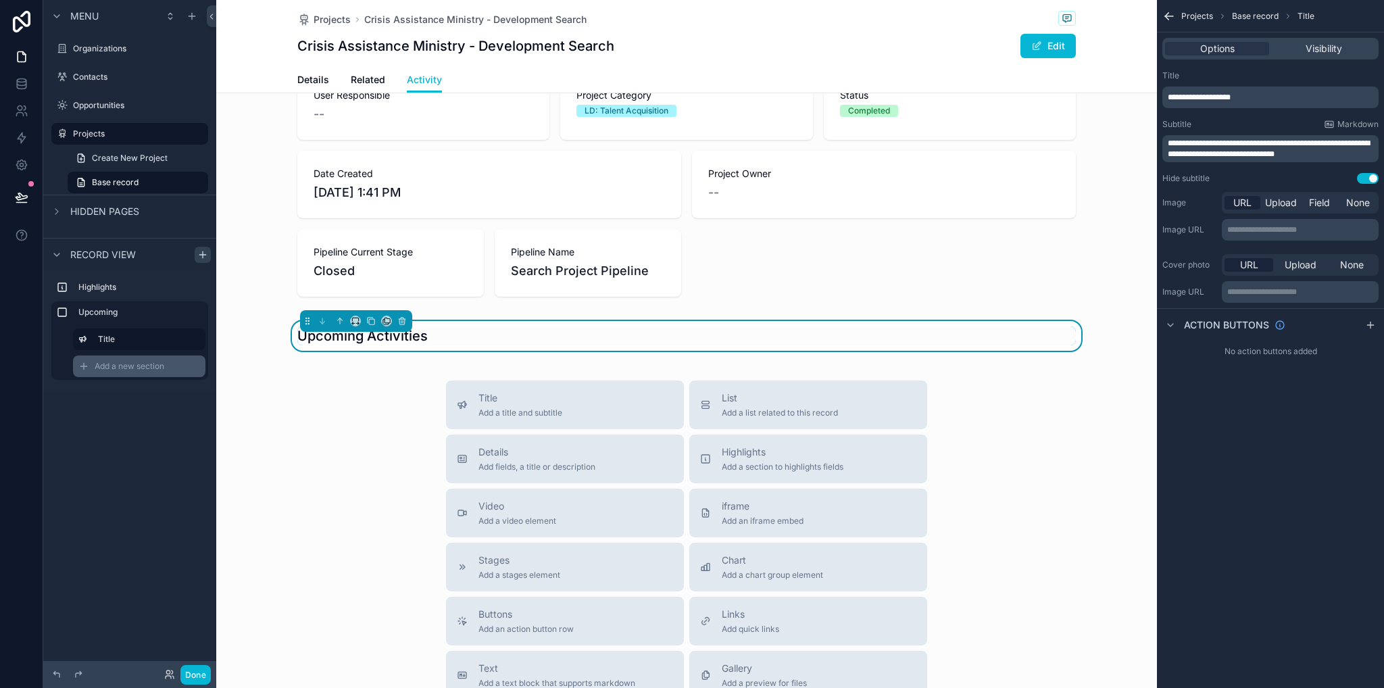
click at [114, 366] on span "Add a new section" at bounding box center [130, 366] width 70 height 11
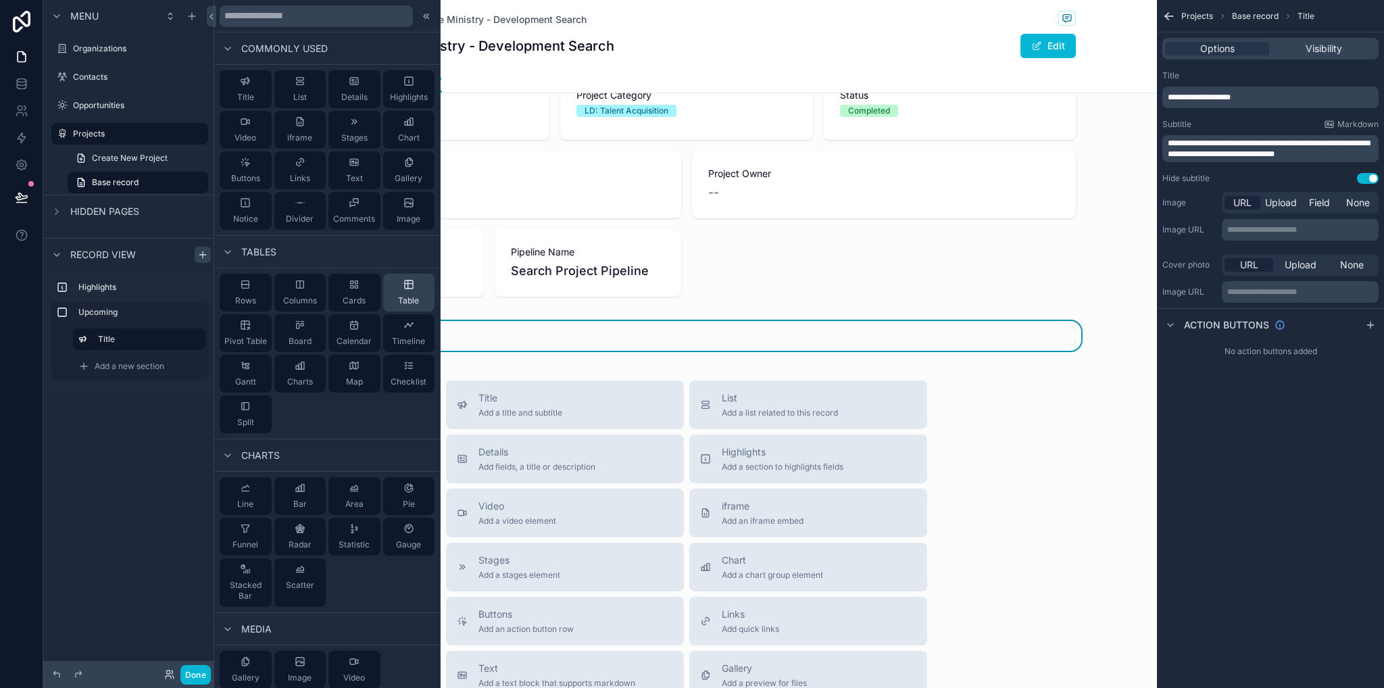
click at [404, 289] on icon at bounding box center [409, 284] width 11 height 11
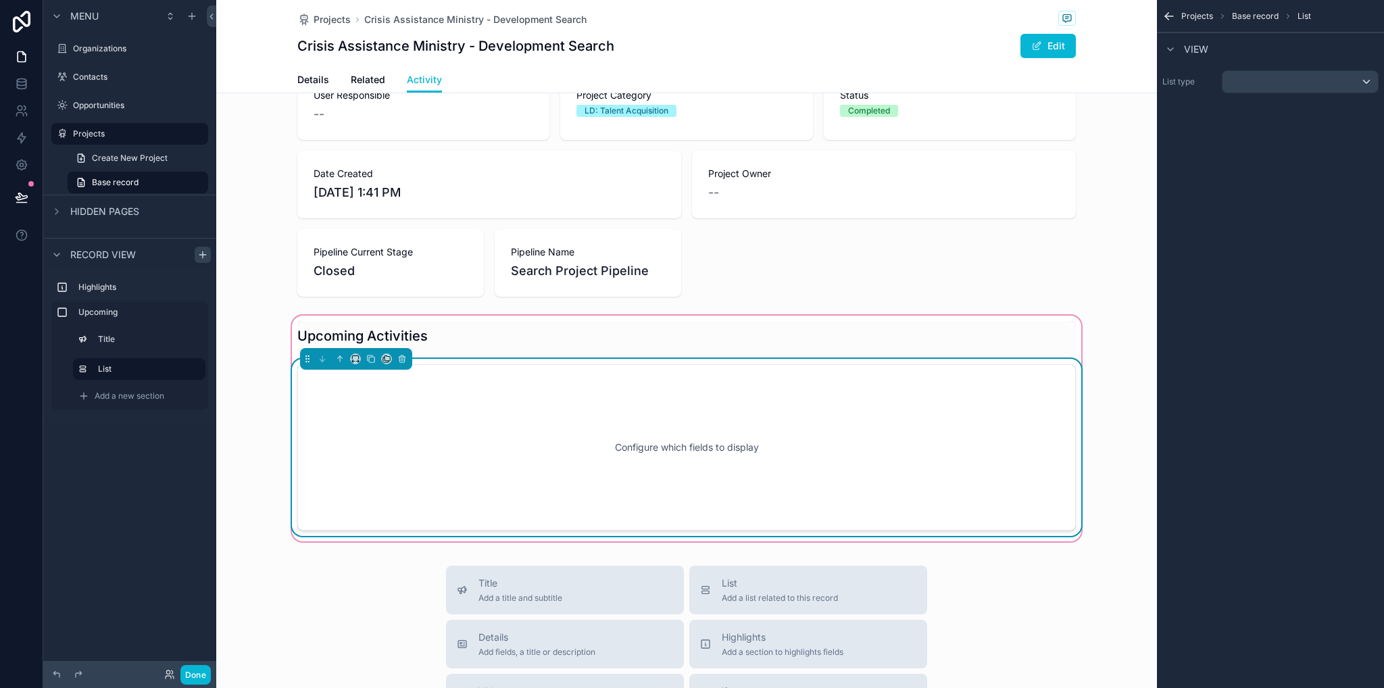
scroll to position [146, 0]
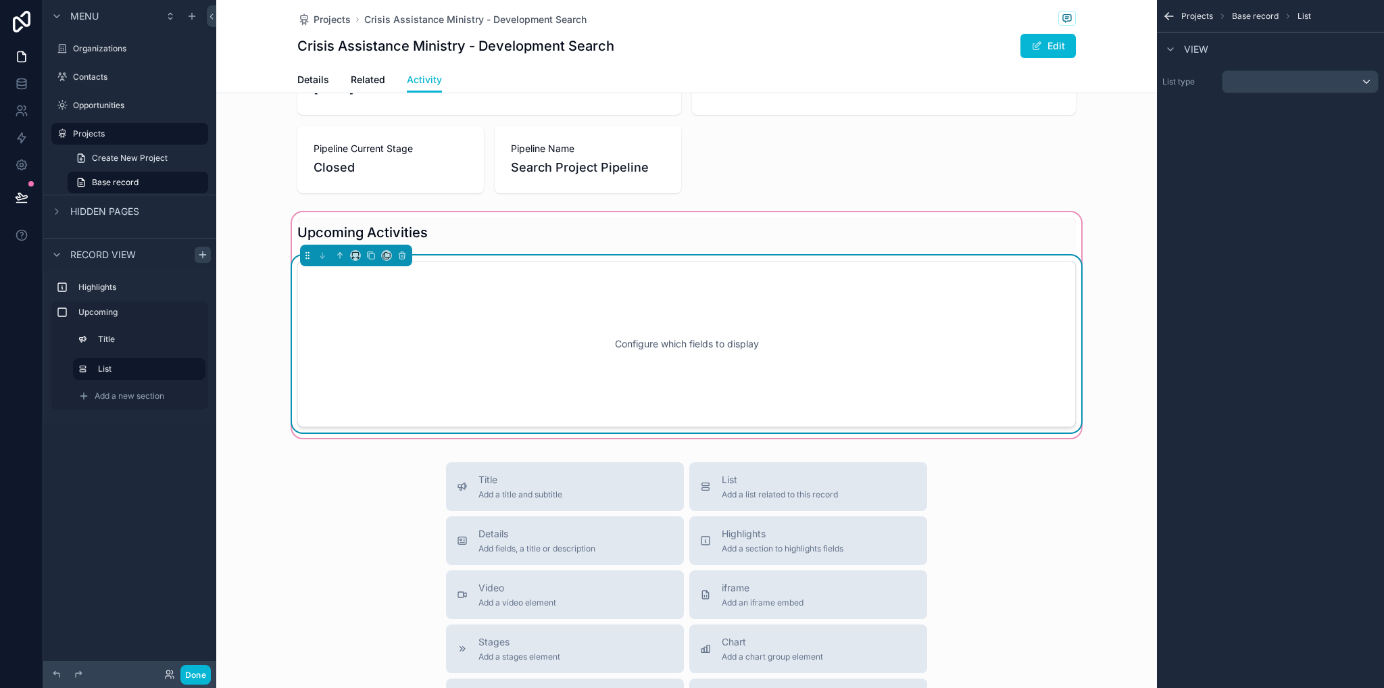
click at [910, 364] on div "Configure which fields to display" at bounding box center [687, 344] width 734 height 122
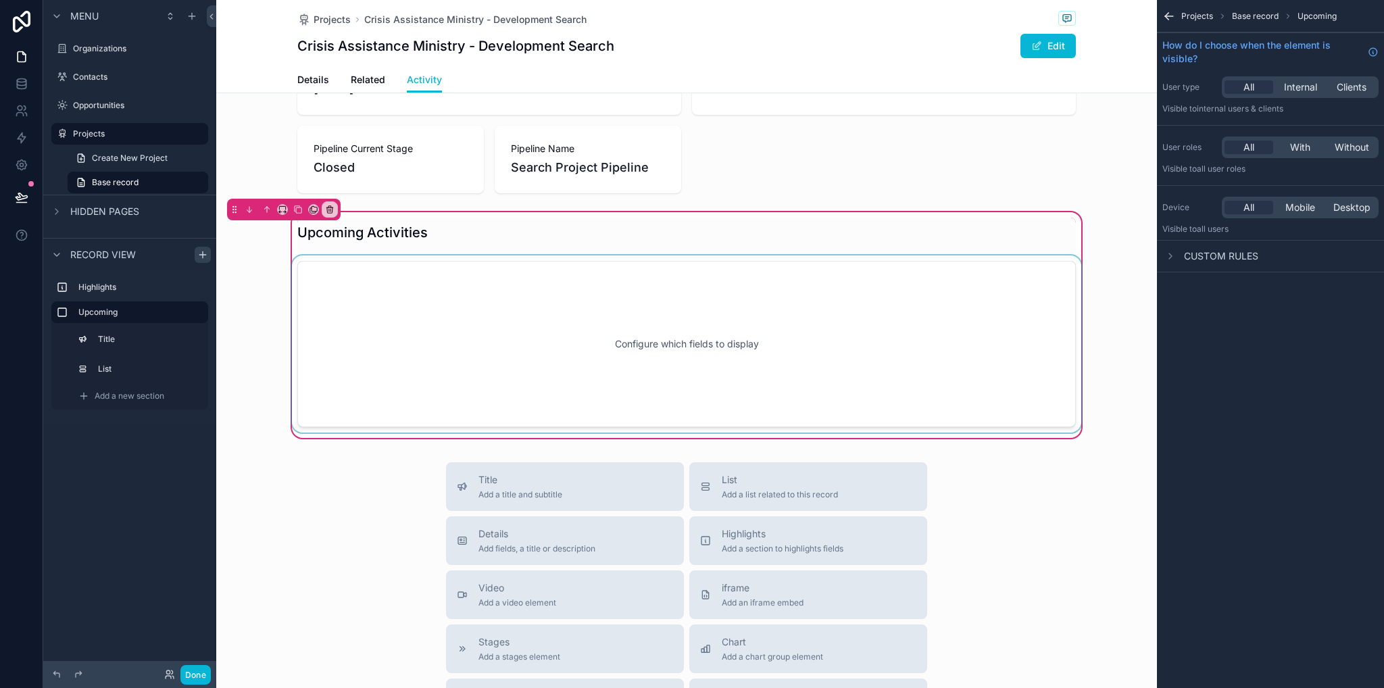
click at [929, 300] on div "scrollable content" at bounding box center [686, 344] width 795 height 177
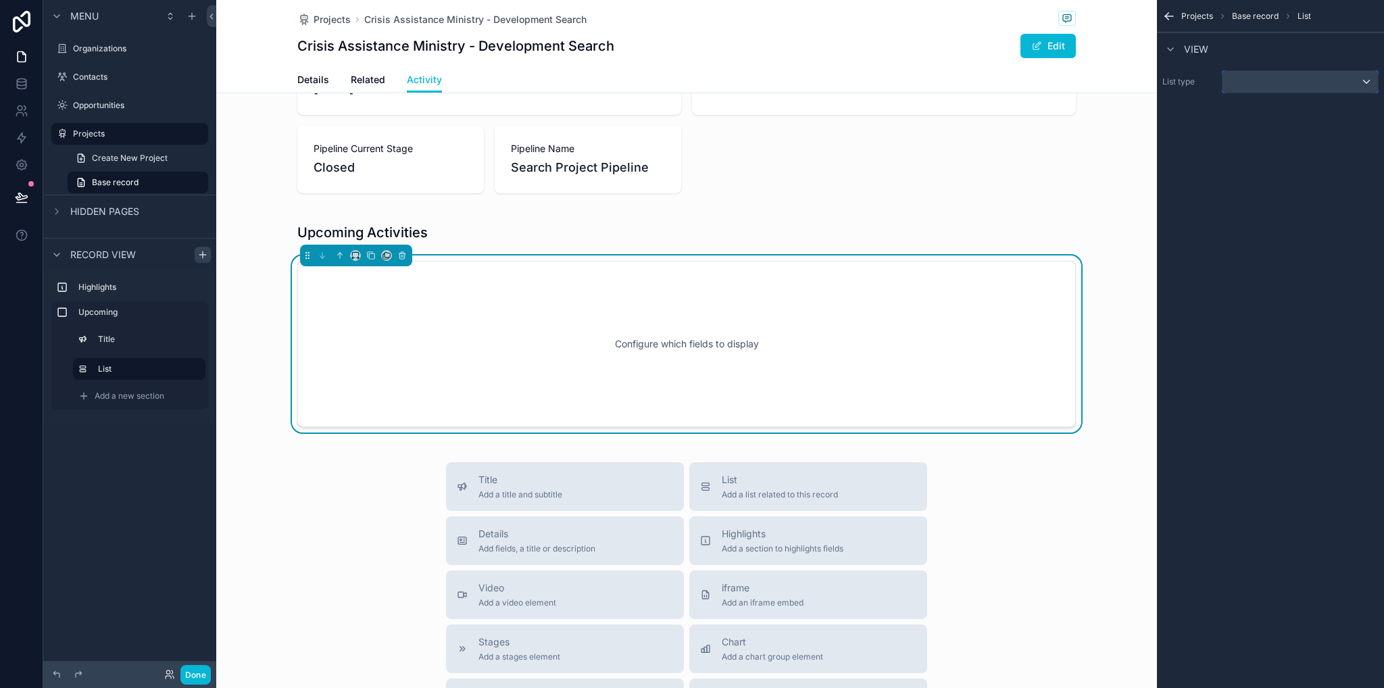
click at [1252, 81] on div "scrollable content" at bounding box center [1300, 82] width 155 height 22
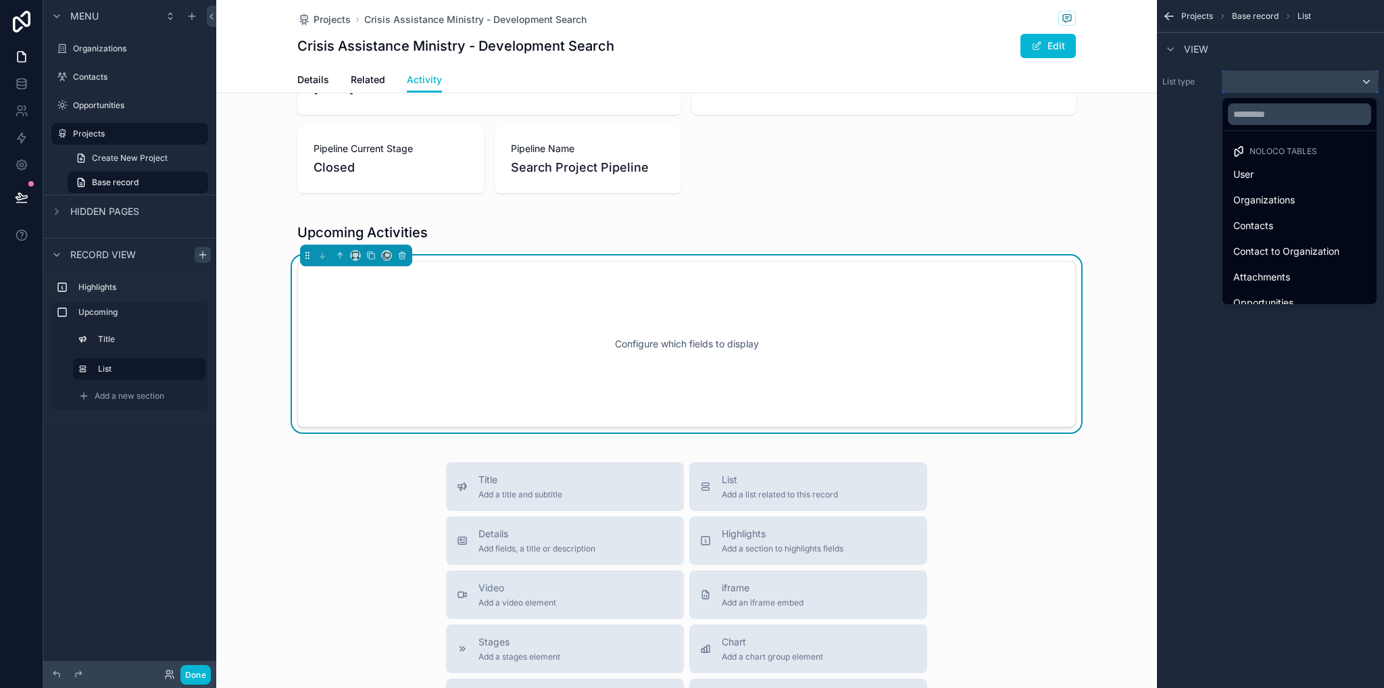
scroll to position [135, 0]
click at [1278, 268] on div "Activities" at bounding box center [1300, 270] width 132 height 16
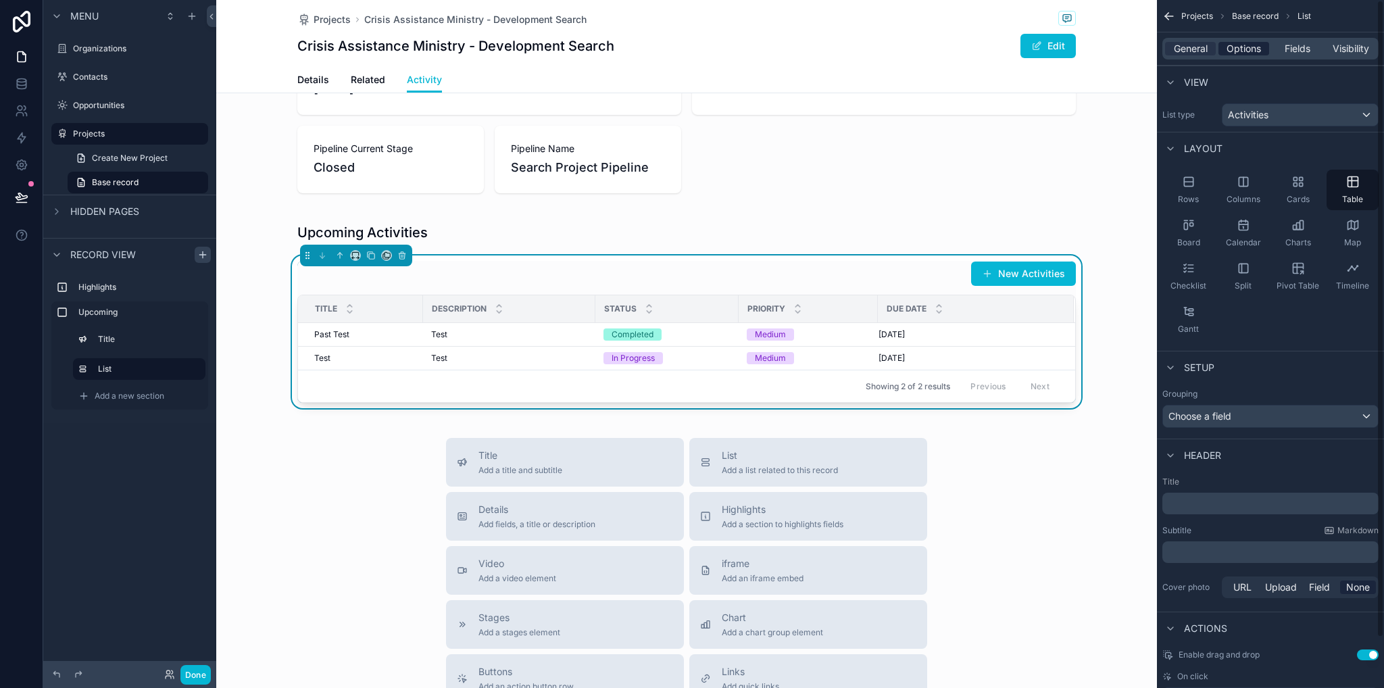
click at [1258, 45] on span "Options" at bounding box center [1244, 49] width 34 height 14
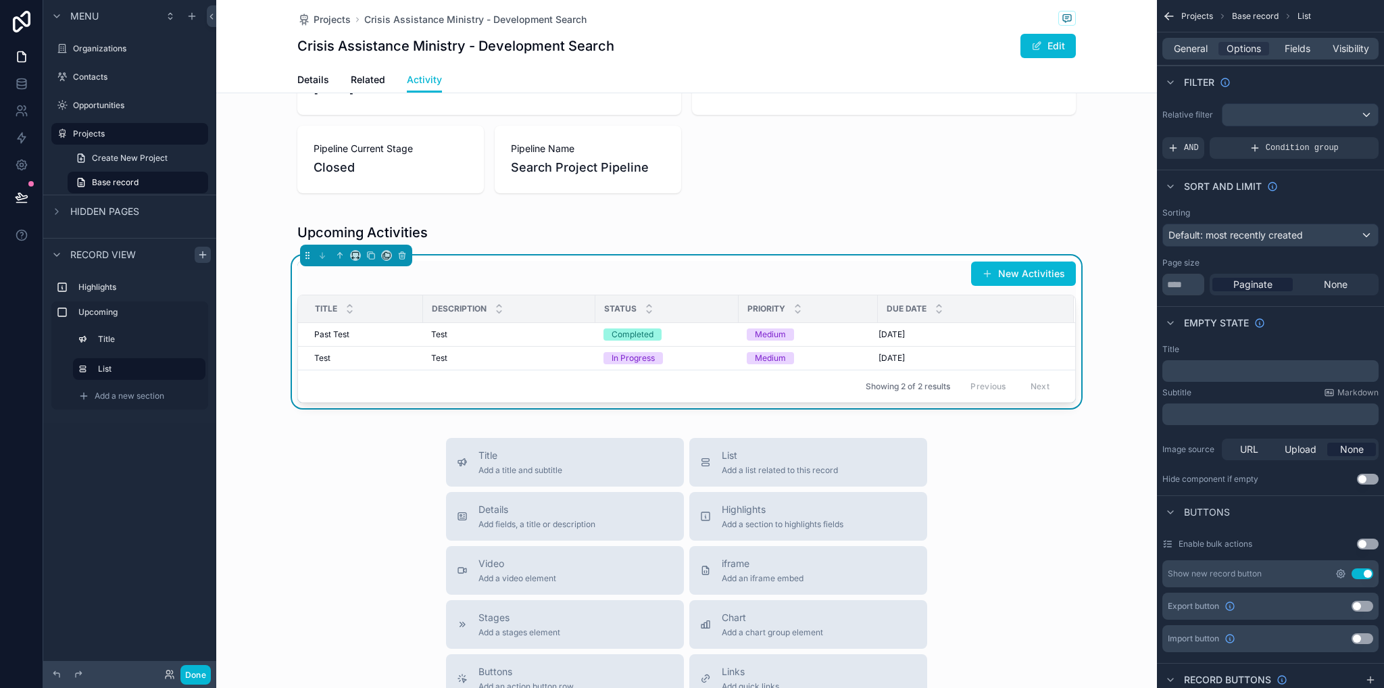
click at [1343, 571] on icon "scrollable content" at bounding box center [1341, 573] width 11 height 11
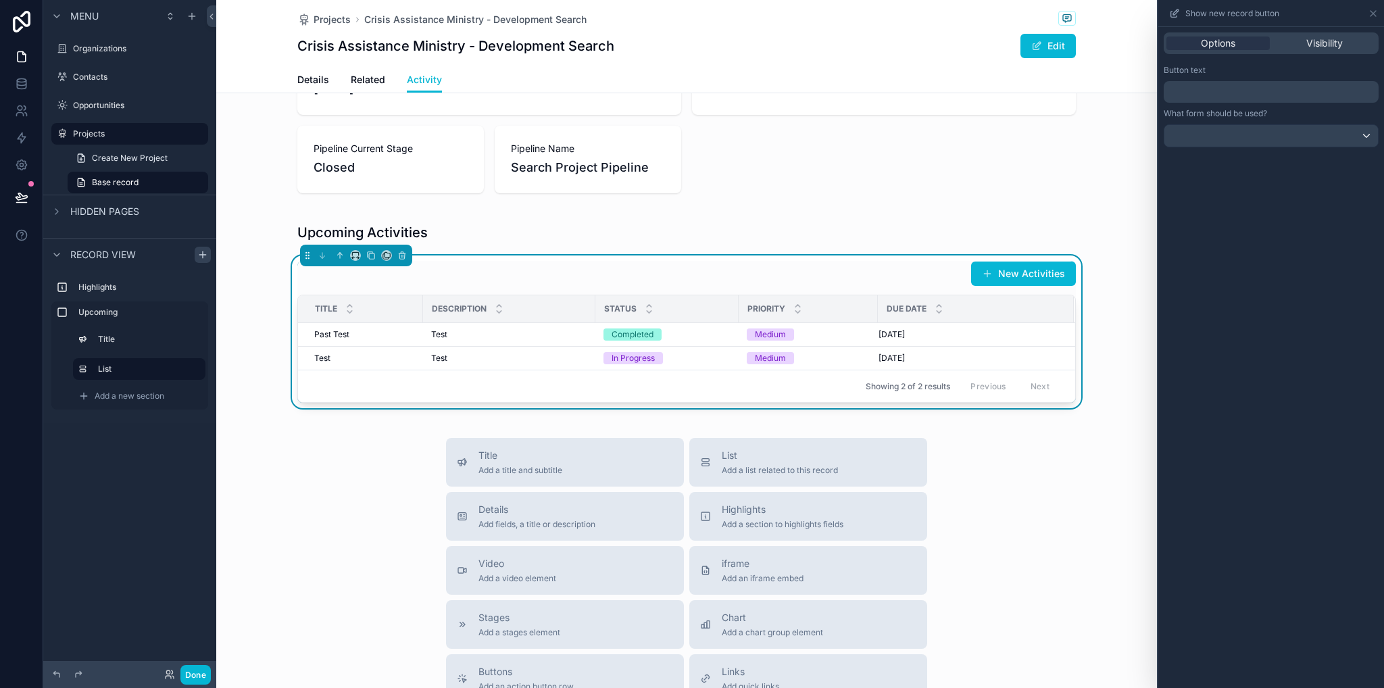
click at [1256, 87] on p "﻿" at bounding box center [1272, 92] width 207 height 16
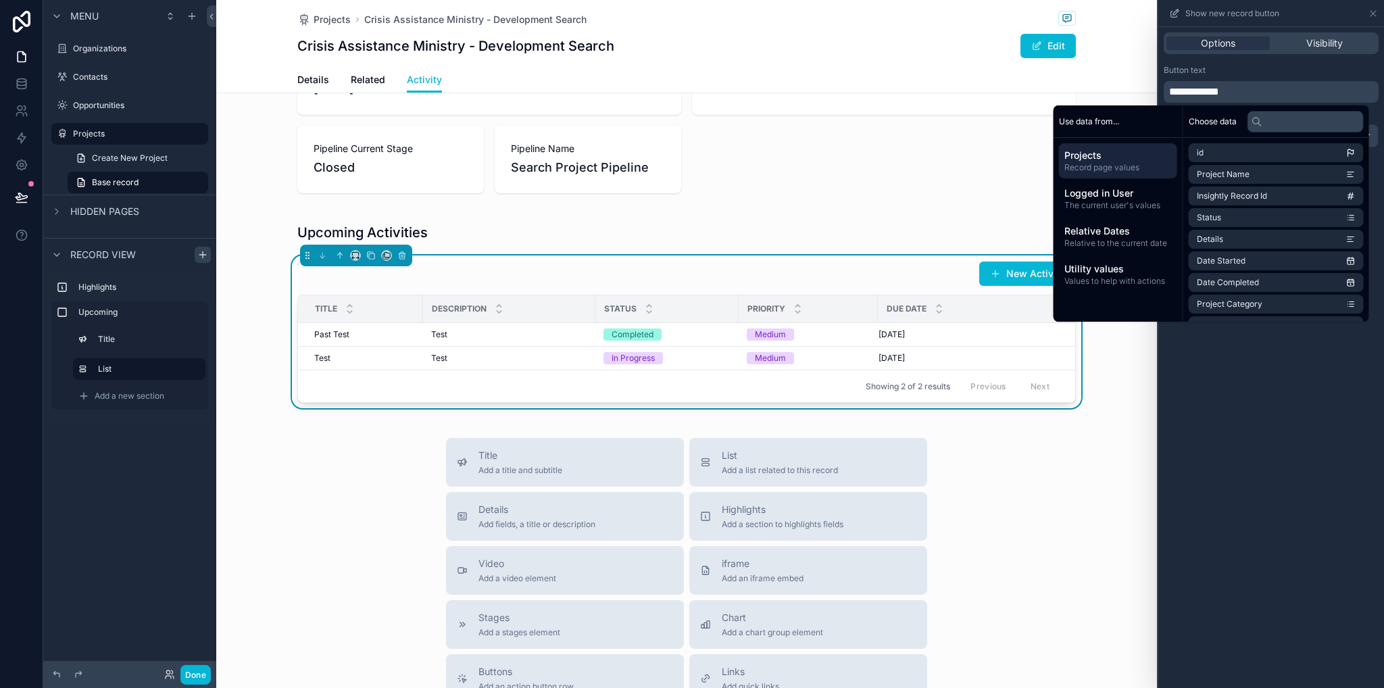
click at [1221, 443] on div "**********" at bounding box center [1272, 357] width 226 height 661
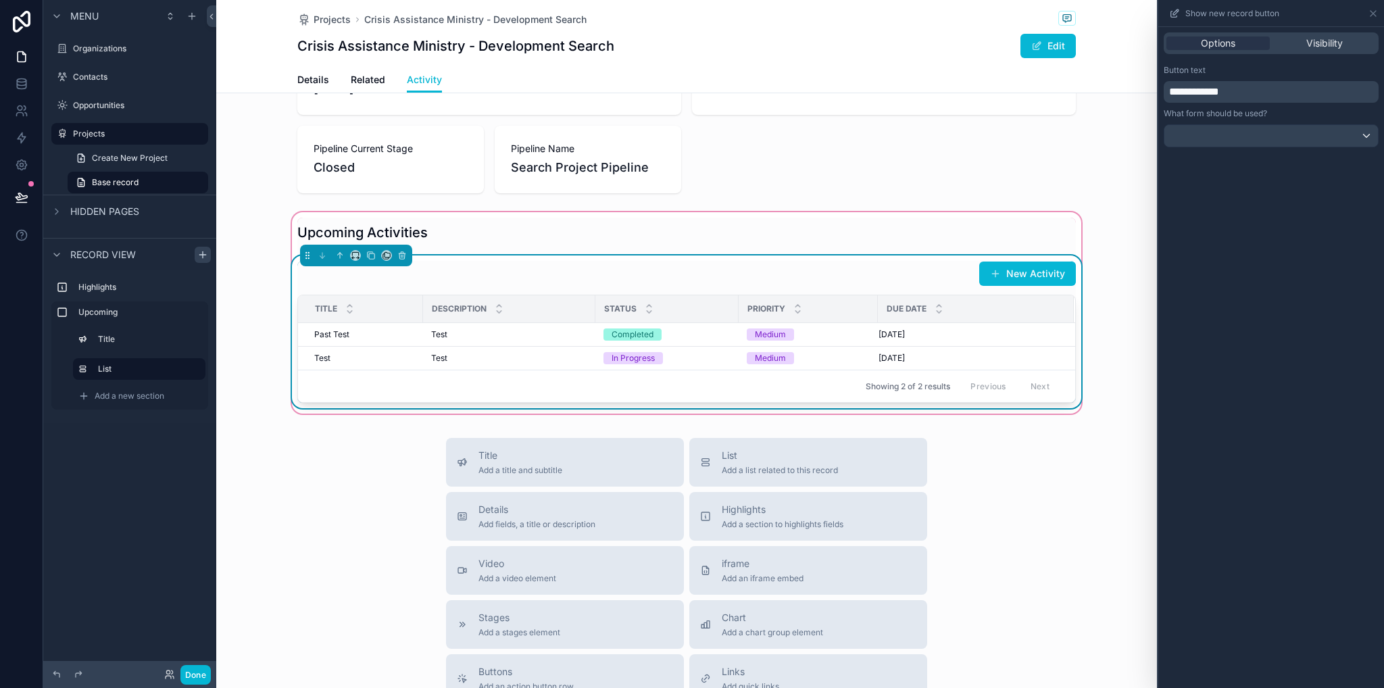
click at [733, 265] on div "New Activity" at bounding box center [686, 274] width 779 height 26
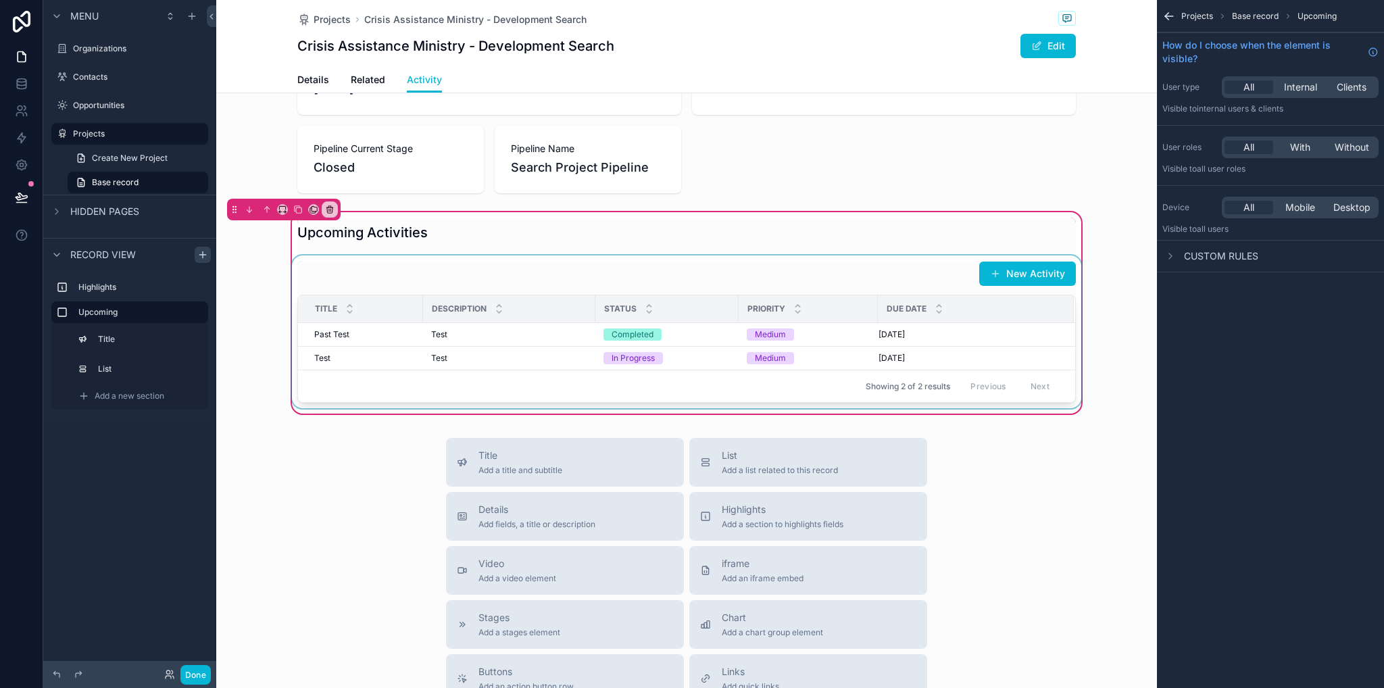
click at [944, 321] on div "Due Date" at bounding box center [976, 309] width 195 height 26
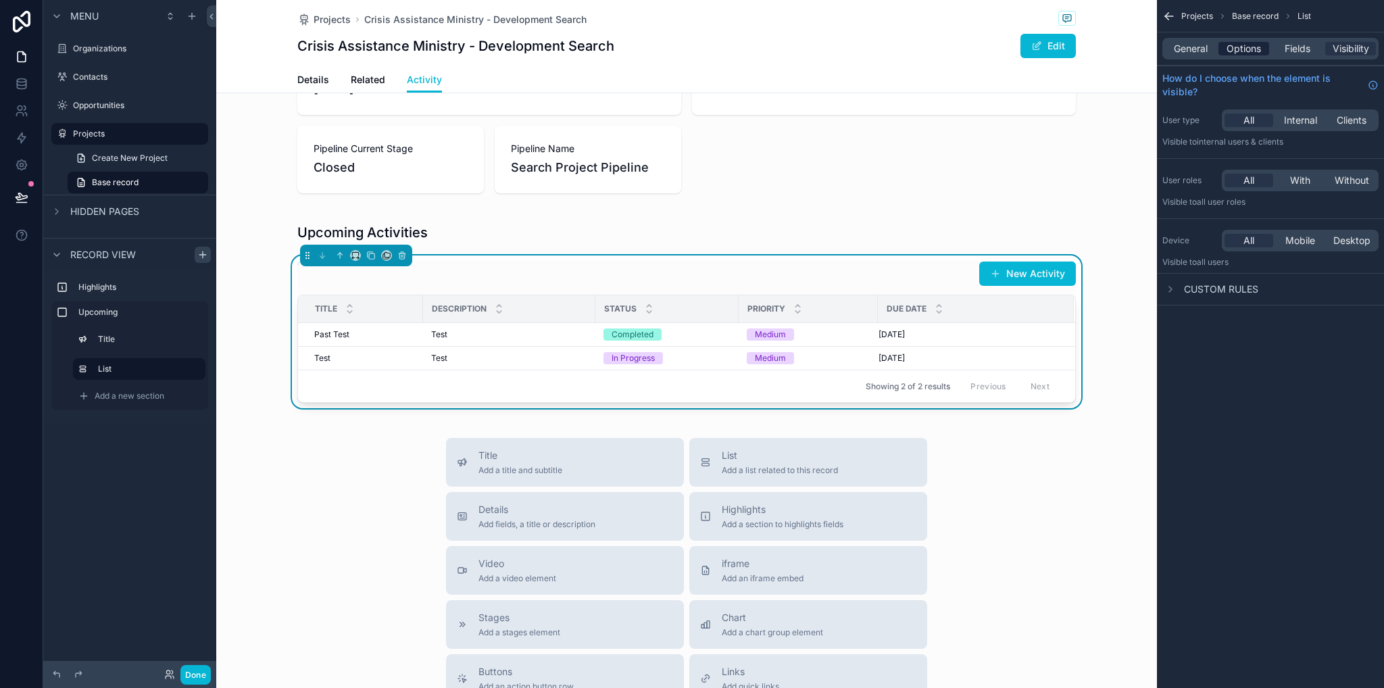
click at [1244, 55] on span "Options" at bounding box center [1244, 49] width 34 height 14
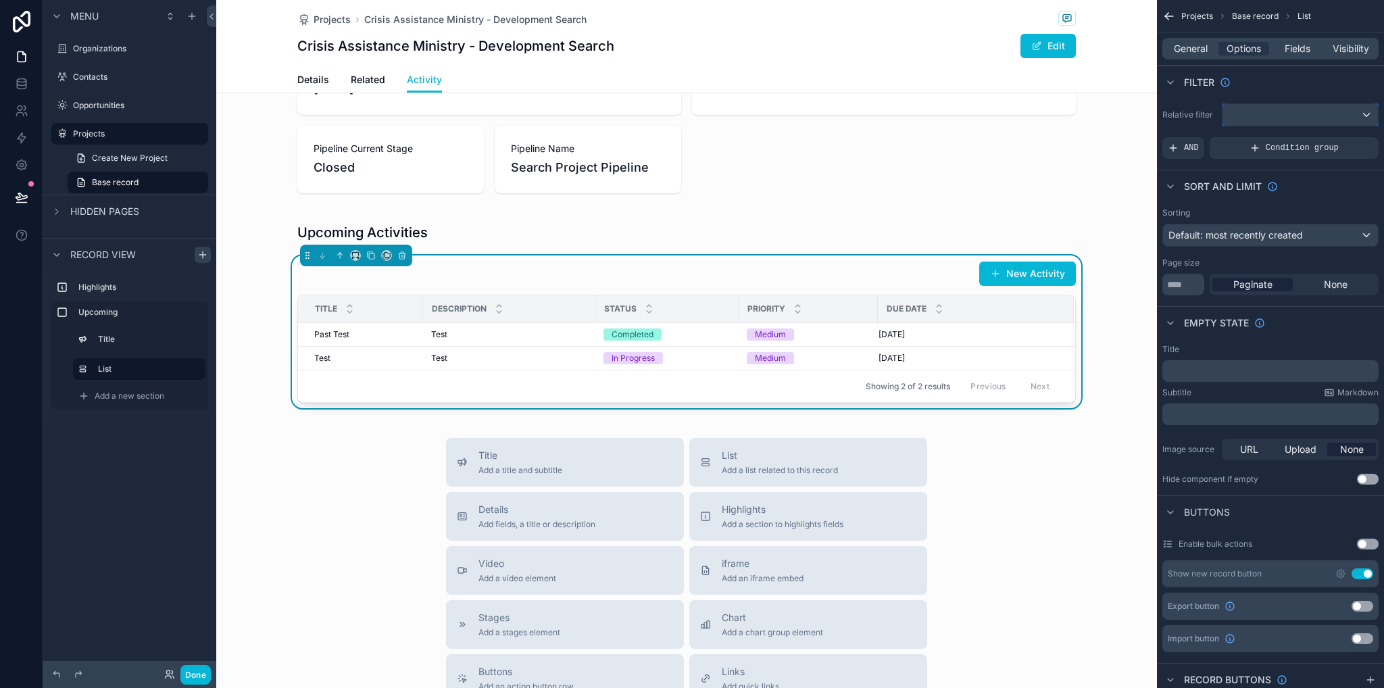
click at [1253, 122] on div "scrollable content" at bounding box center [1300, 115] width 155 height 22
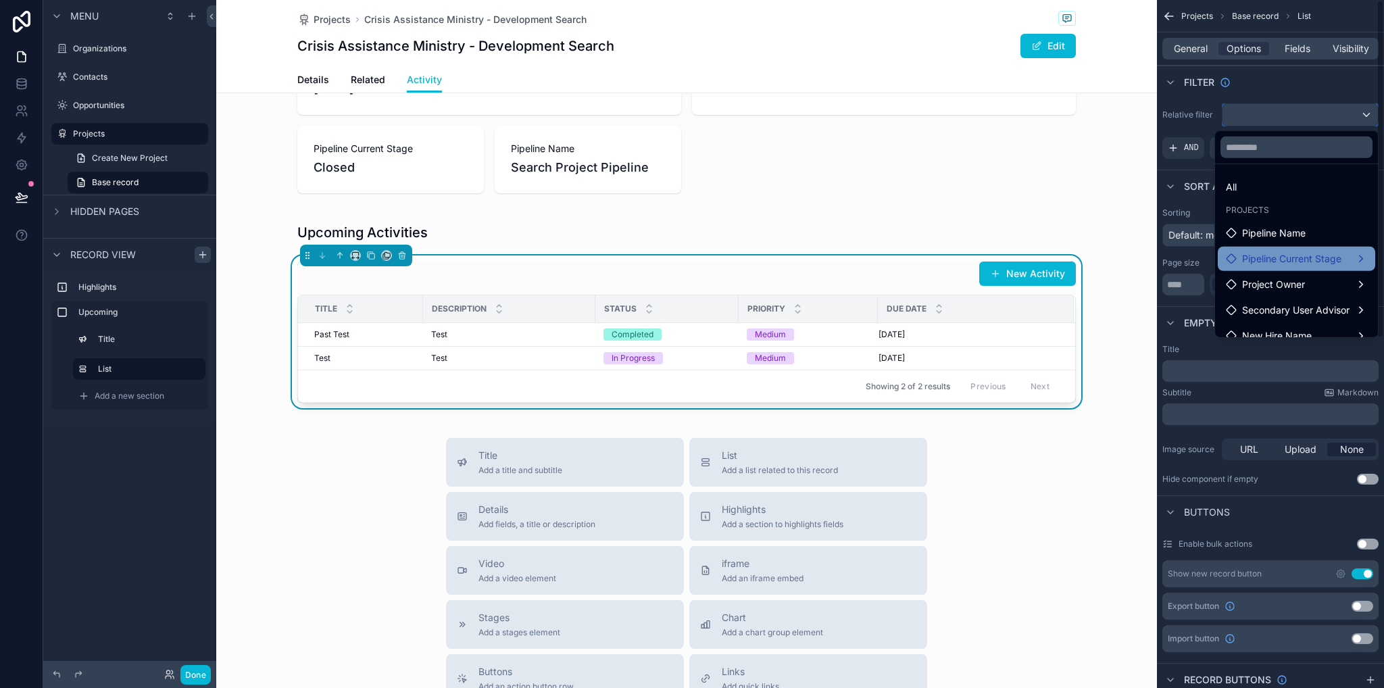
scroll to position [116, 0]
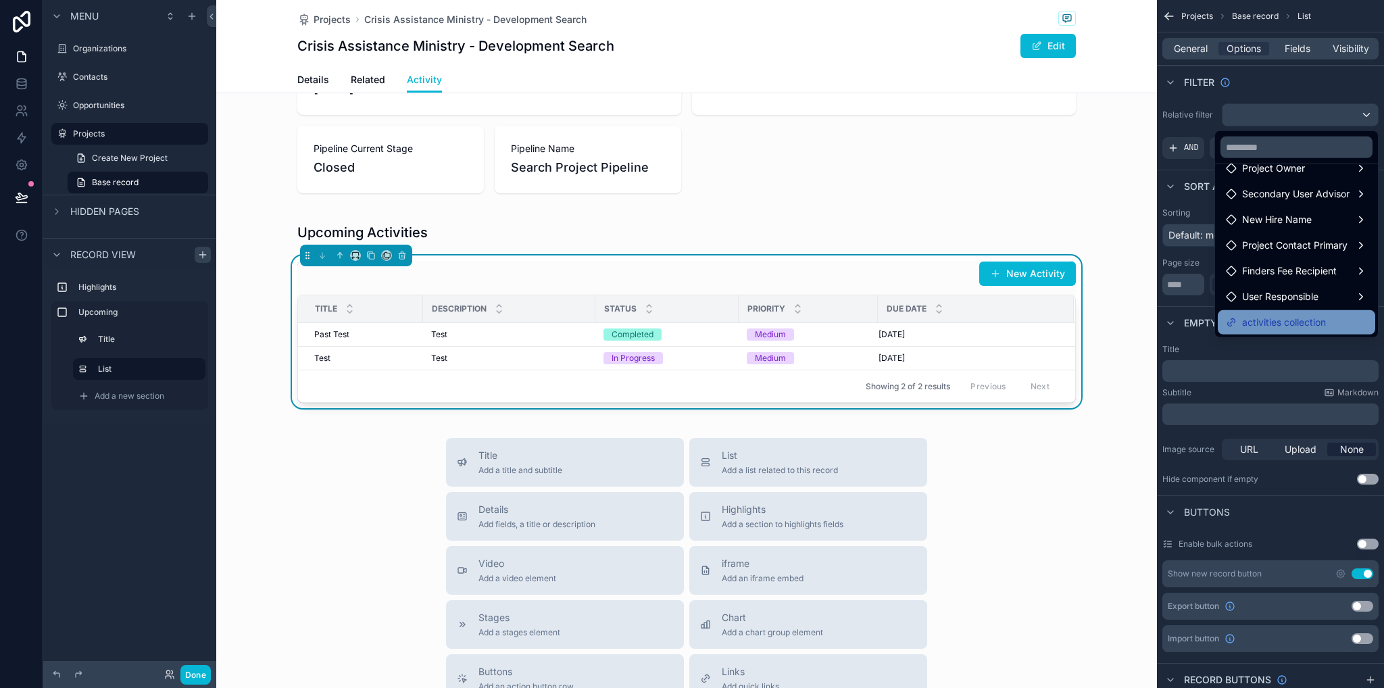
click at [1288, 325] on span "activities collection" at bounding box center [1284, 322] width 84 height 16
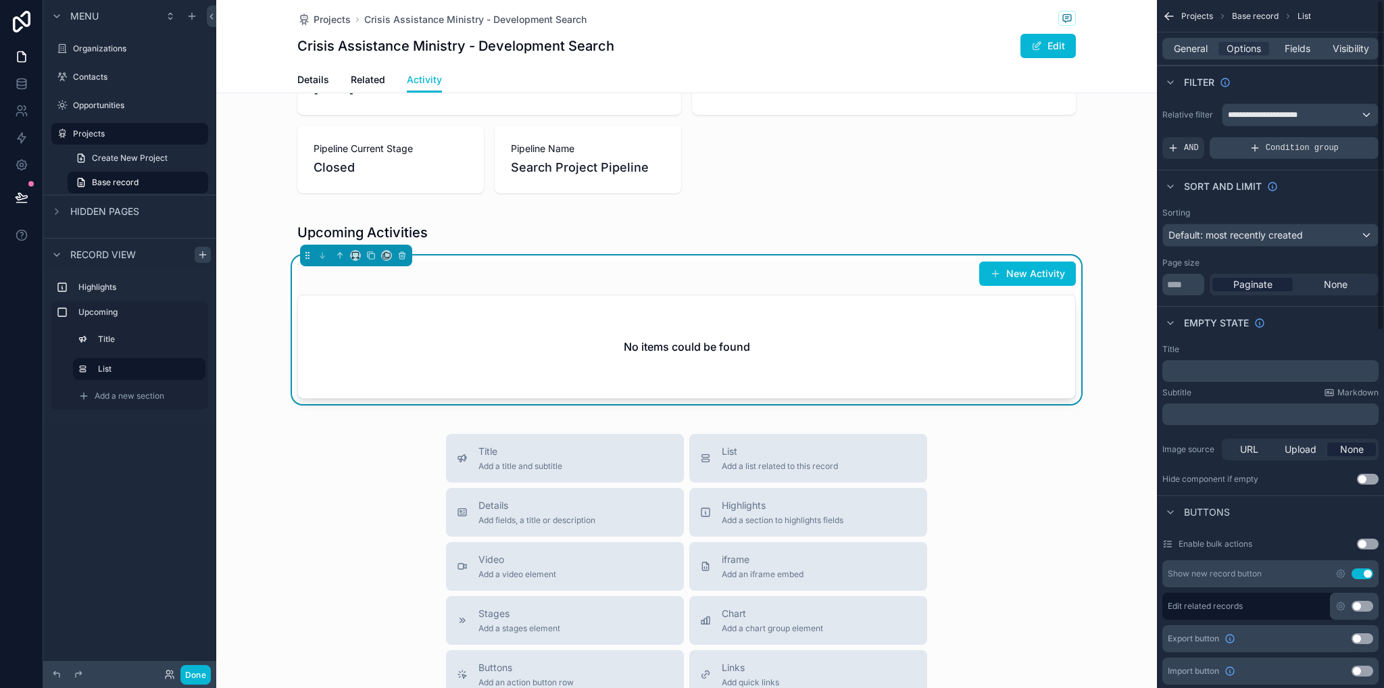
click at [1284, 147] on span "Condition group" at bounding box center [1302, 148] width 73 height 11
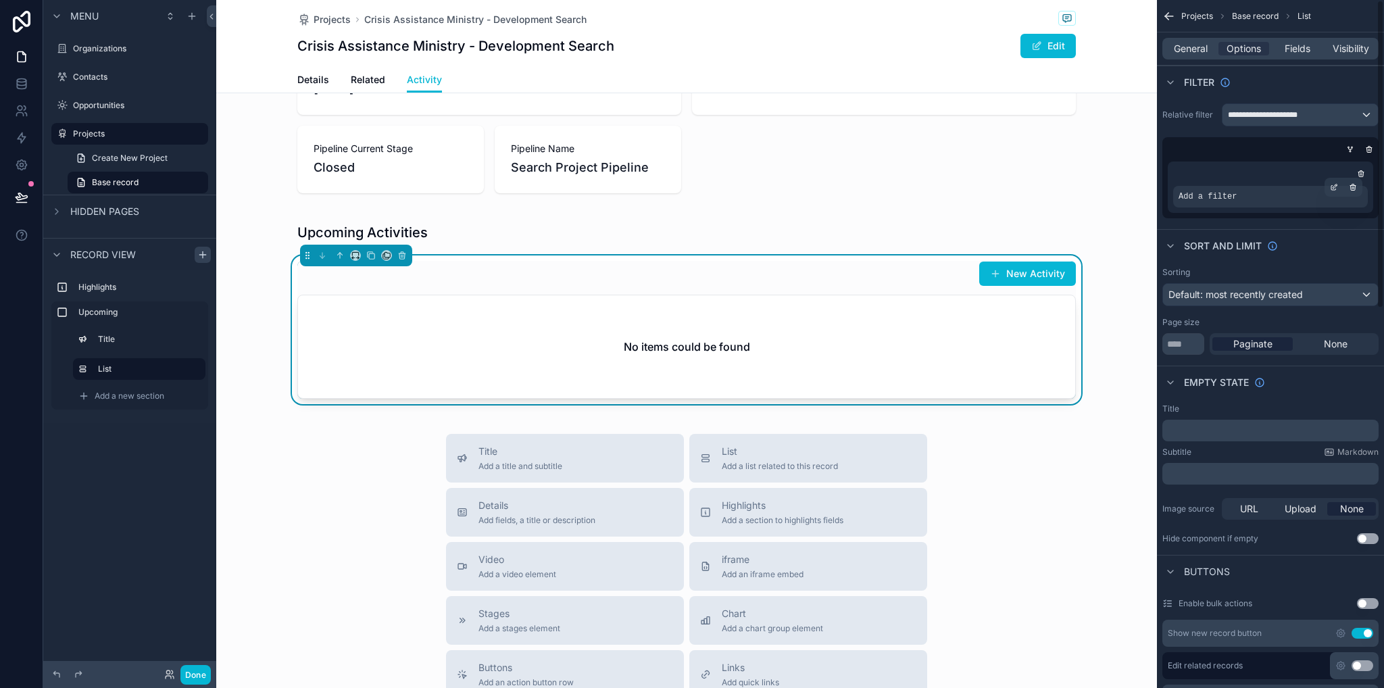
click at [1249, 191] on div "Add a filter" at bounding box center [1270, 197] width 195 height 22
click at [1336, 187] on icon "scrollable content" at bounding box center [1334, 187] width 8 height 8
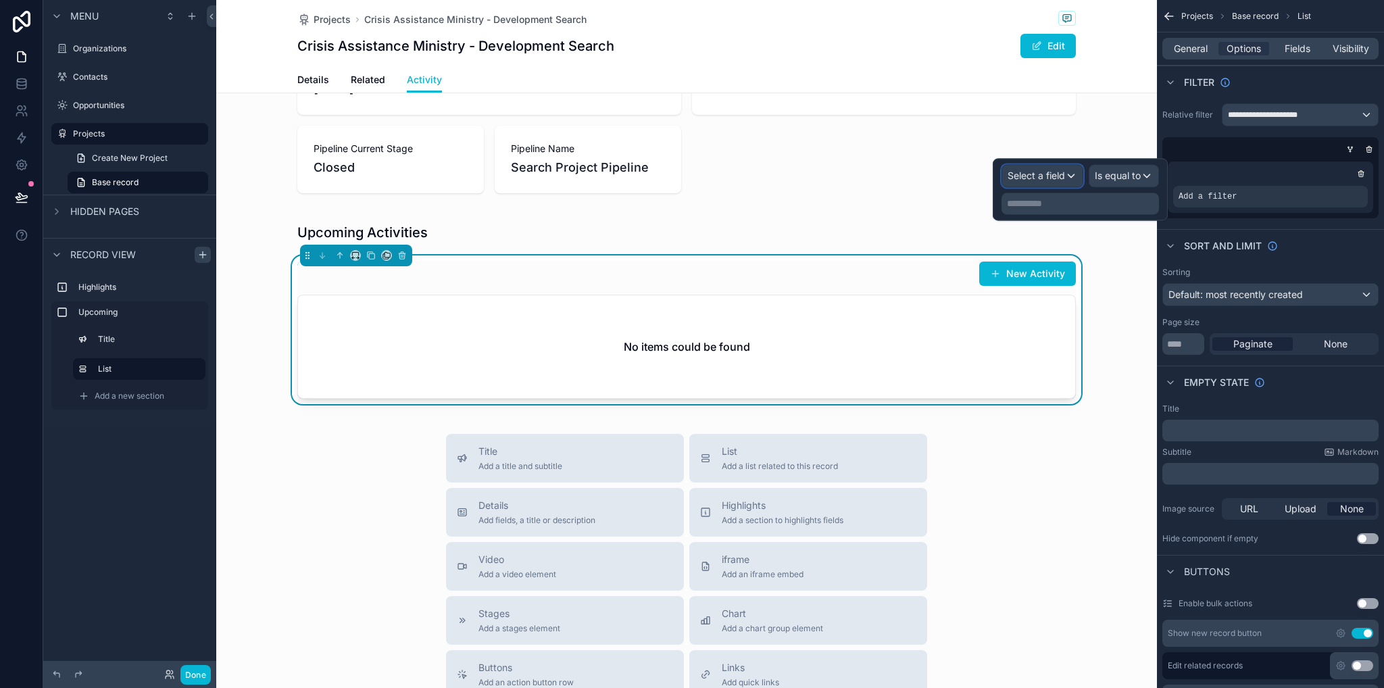
click at [1050, 179] on span "Select a field" at bounding box center [1036, 175] width 57 height 11
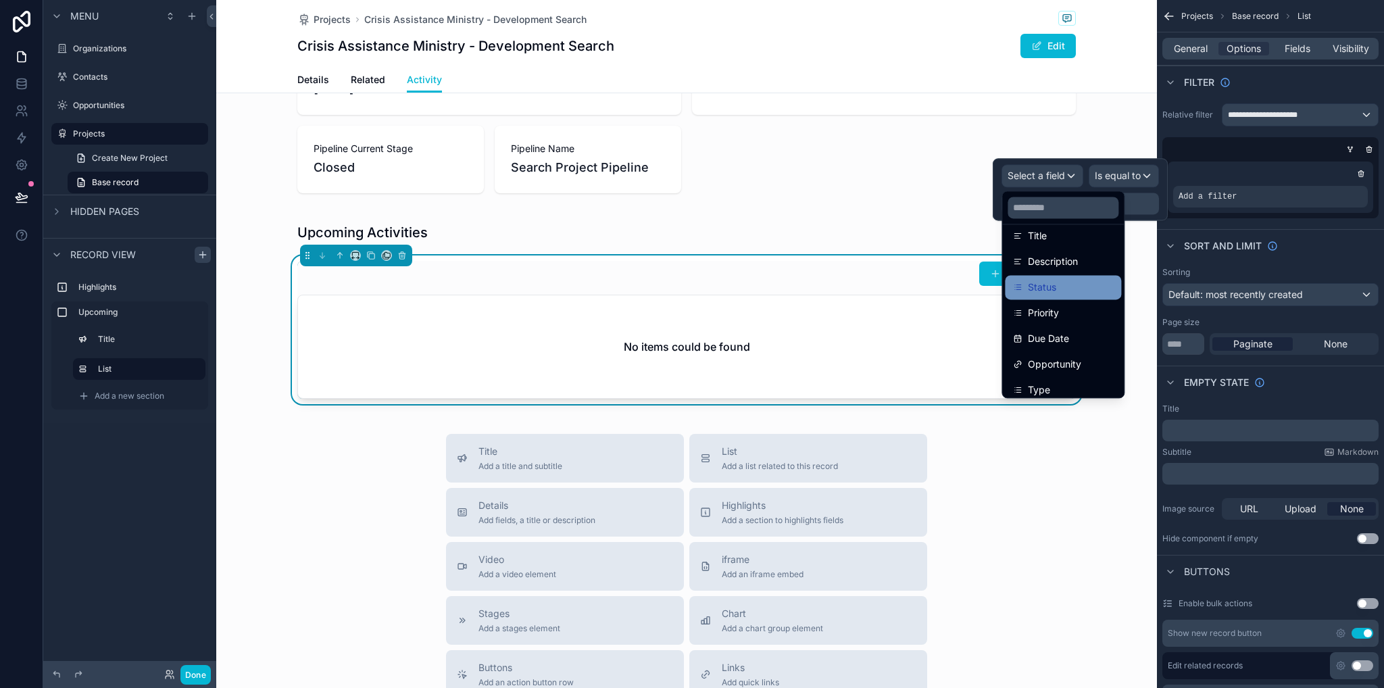
scroll to position [107, 0]
click at [1054, 290] on span "Status" at bounding box center [1042, 295] width 28 height 16
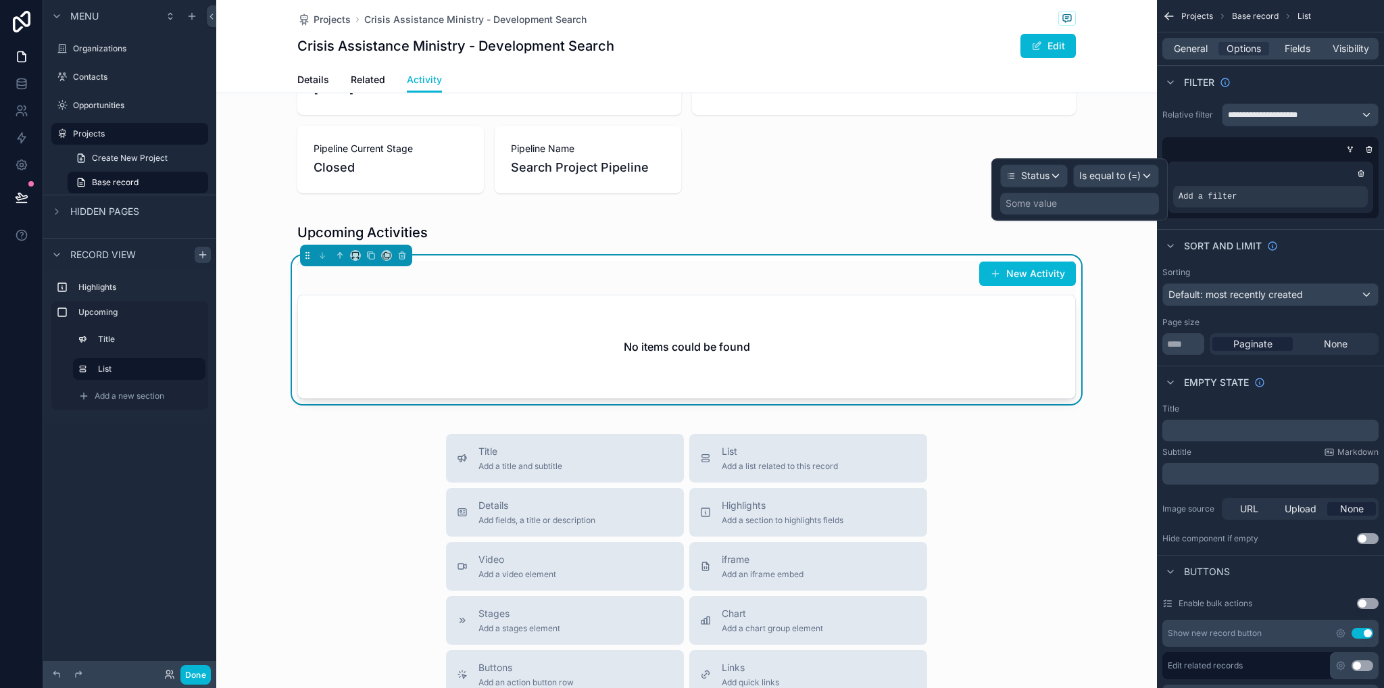
click at [1070, 209] on div "Some value" at bounding box center [1079, 204] width 159 height 22
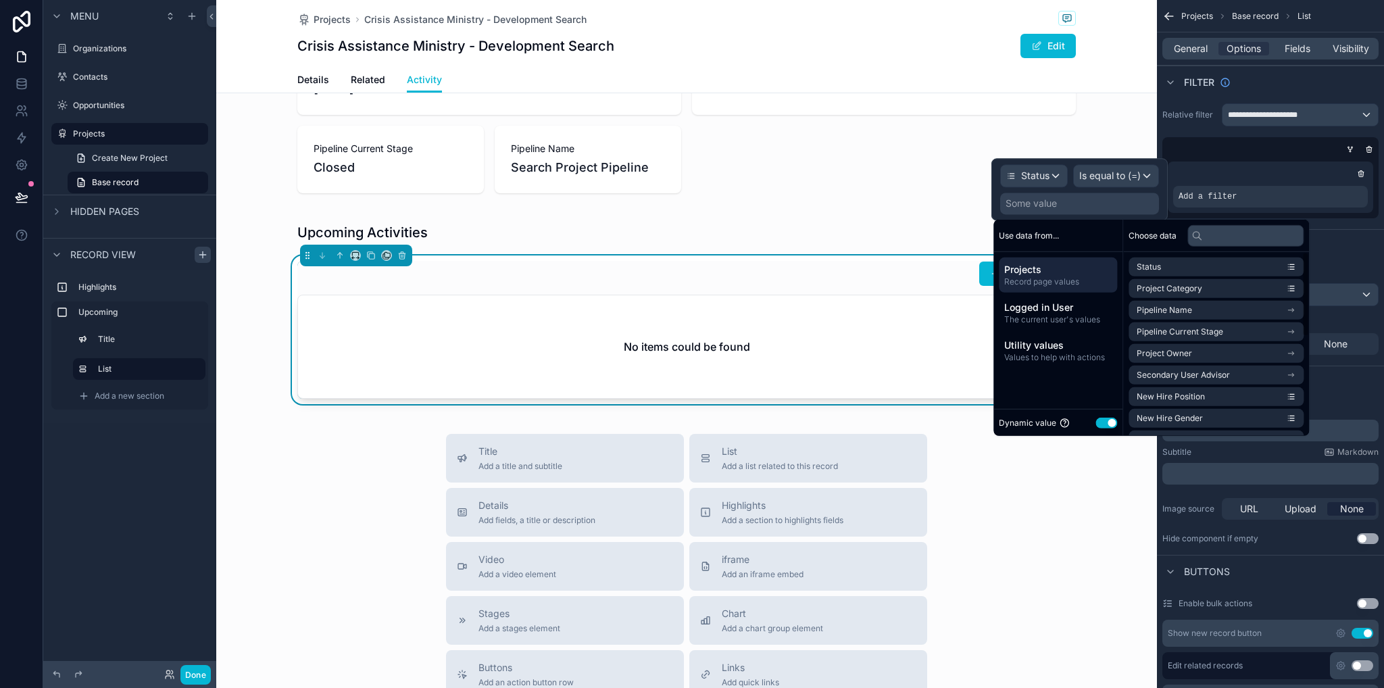
click at [1104, 429] on div "Dynamic value Use setting" at bounding box center [1058, 423] width 118 height 16
click at [1107, 422] on button "Use setting" at bounding box center [1107, 422] width 22 height 11
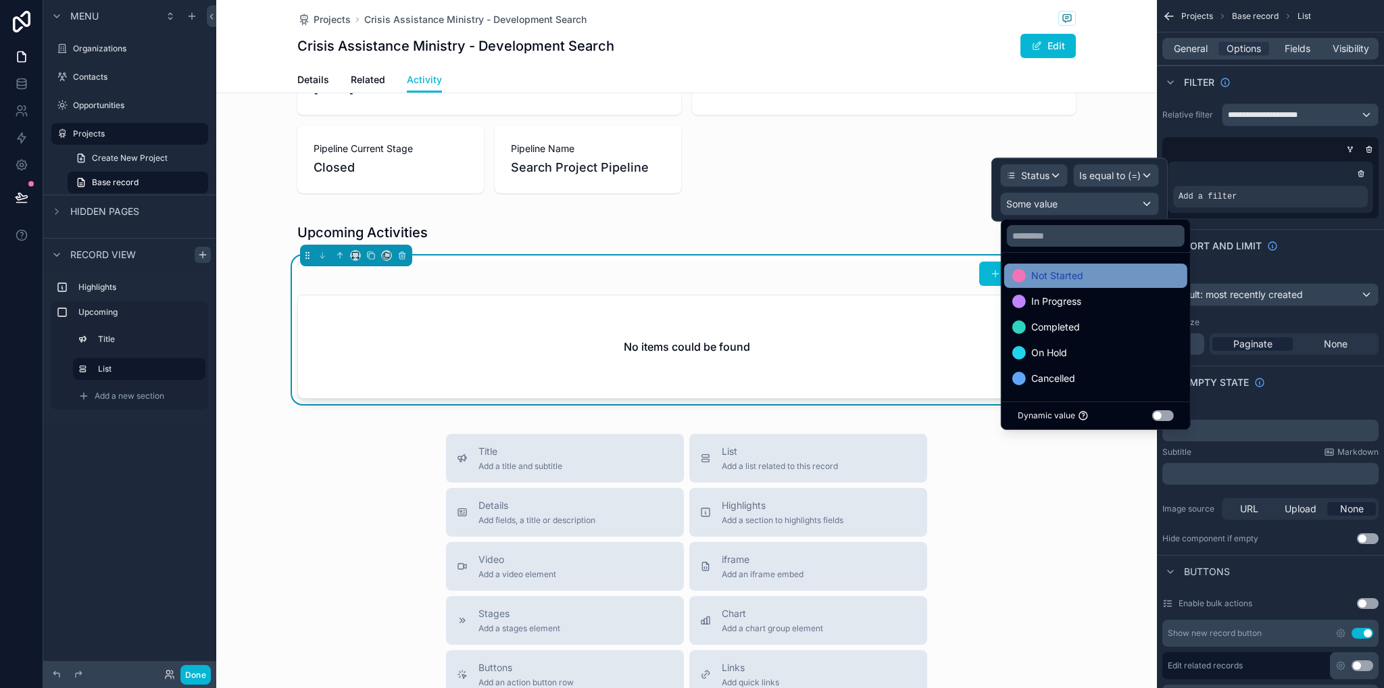
click at [1066, 274] on span "Not Started" at bounding box center [1058, 276] width 52 height 16
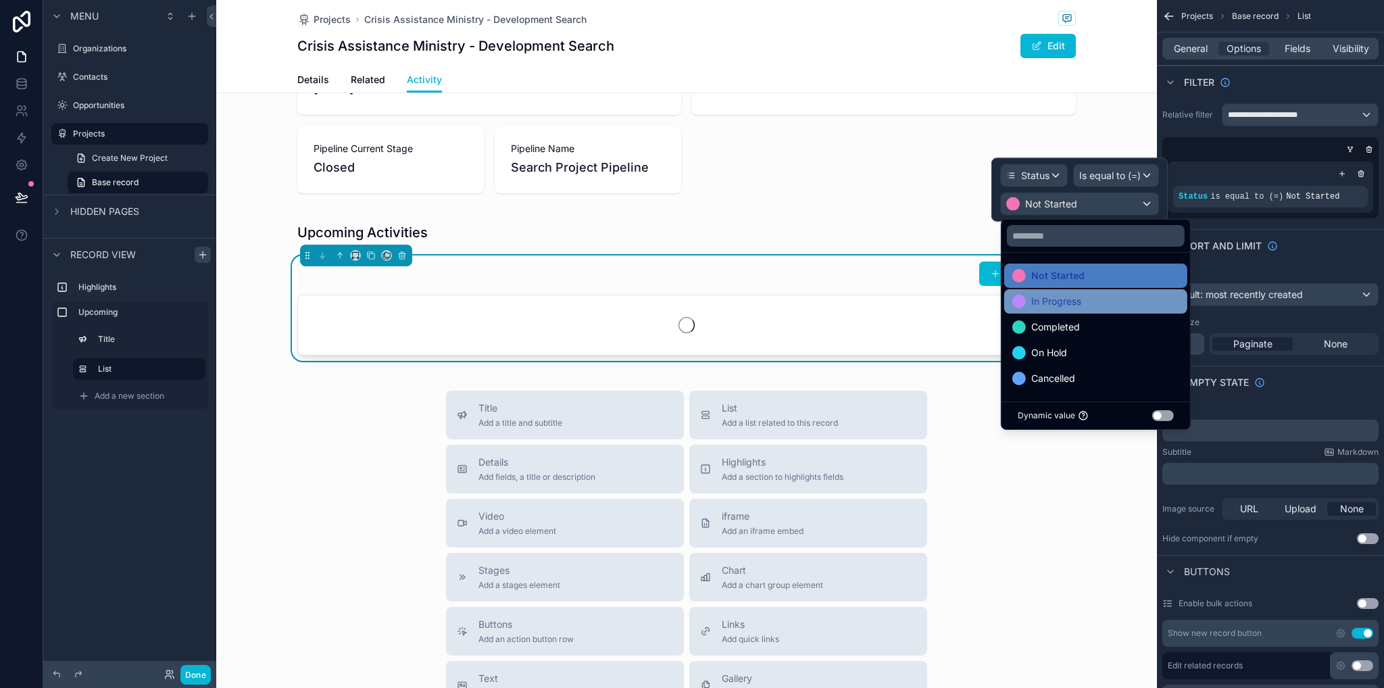
click at [1070, 300] on span "In Progress" at bounding box center [1057, 301] width 50 height 16
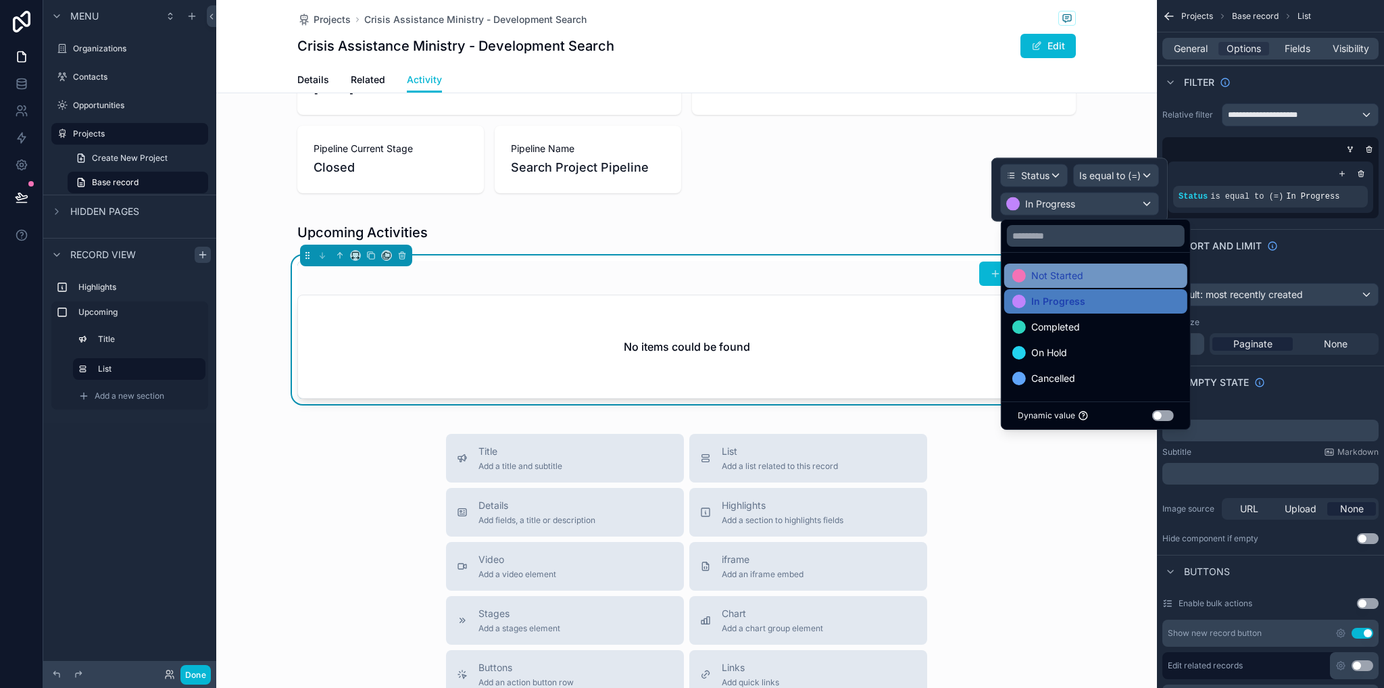
click at [1064, 276] on span "Not Started" at bounding box center [1058, 276] width 52 height 16
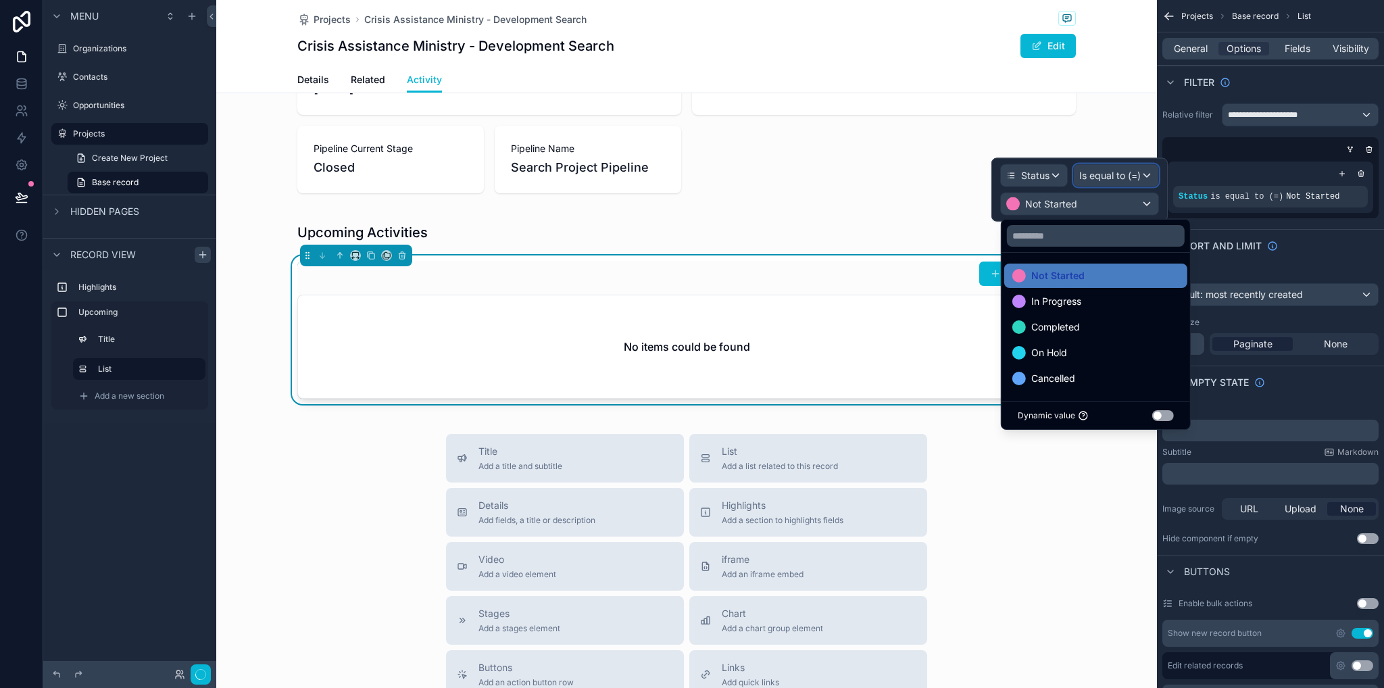
click at [1102, 173] on span "Is equal to (=)" at bounding box center [1110, 176] width 62 height 14
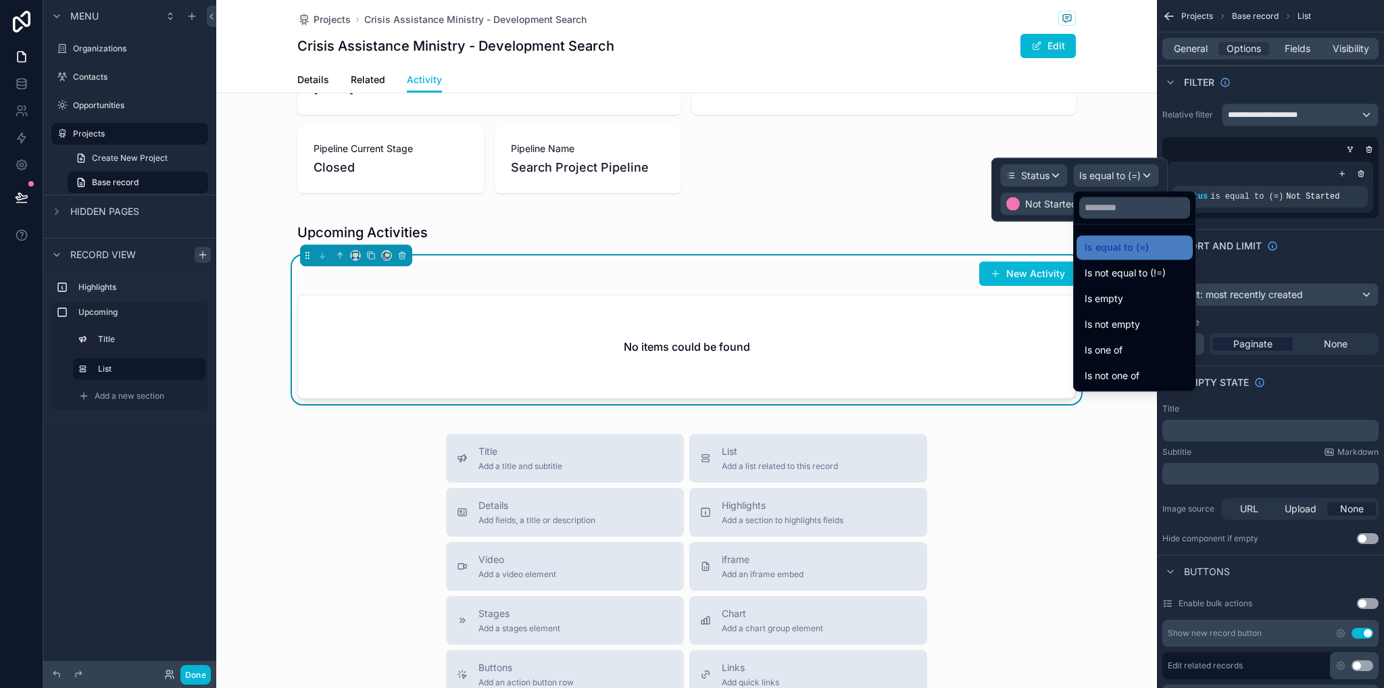
click at [1162, 344] on div "Is one of" at bounding box center [1135, 350] width 100 height 16
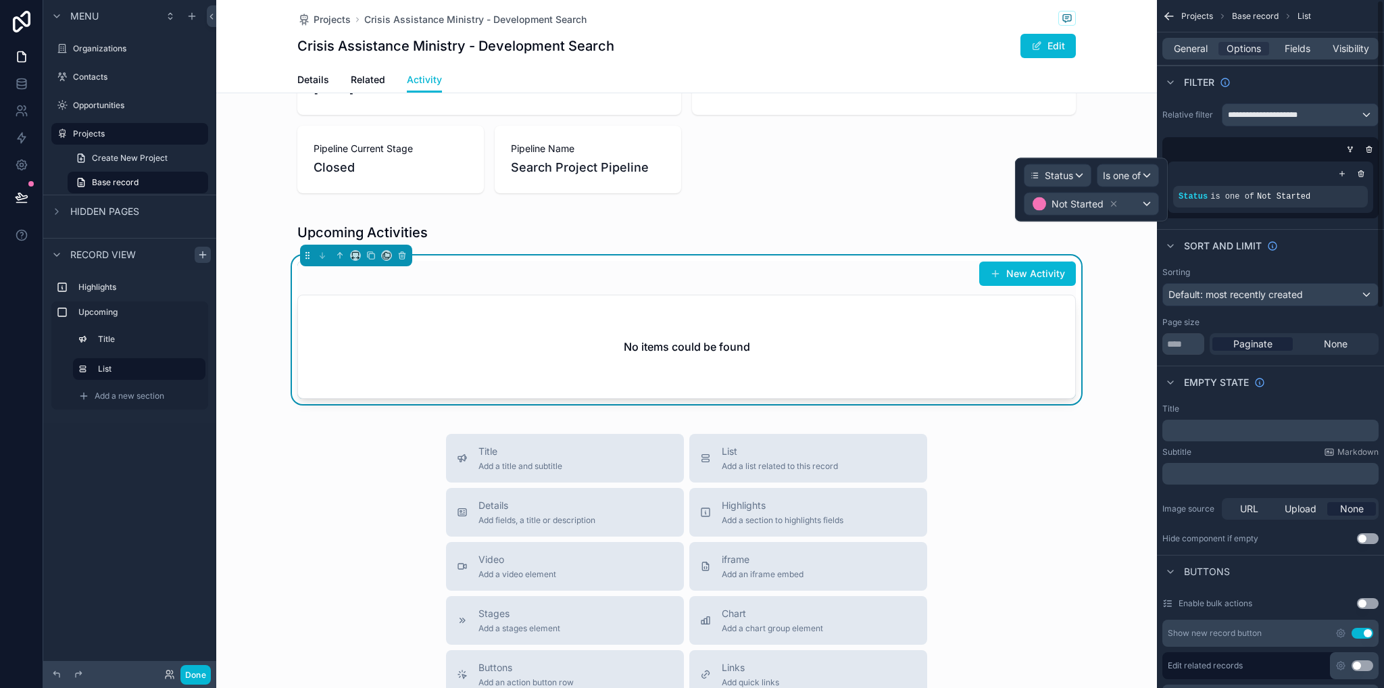
click at [1115, 199] on icon at bounding box center [1113, 203] width 9 height 9
click at [1114, 203] on div "Some value" at bounding box center [1092, 204] width 134 height 22
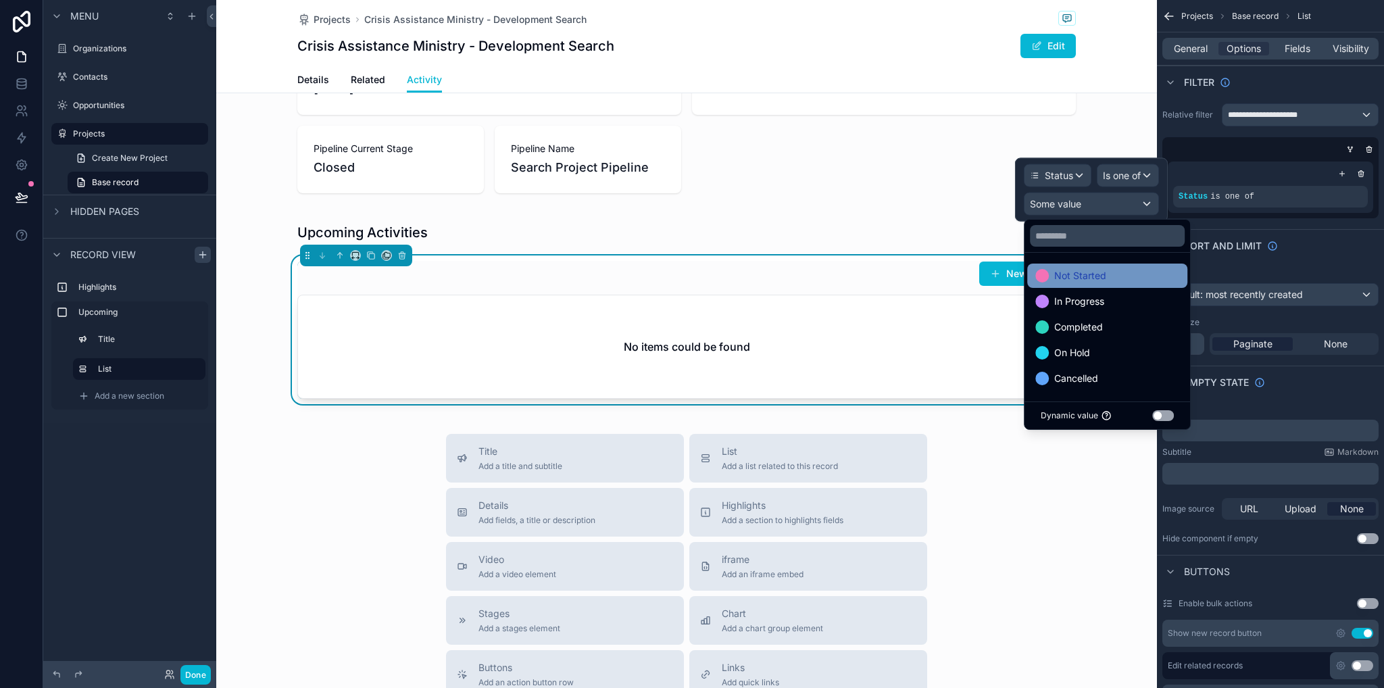
click at [1106, 274] on div "Not Started" at bounding box center [1108, 276] width 144 height 16
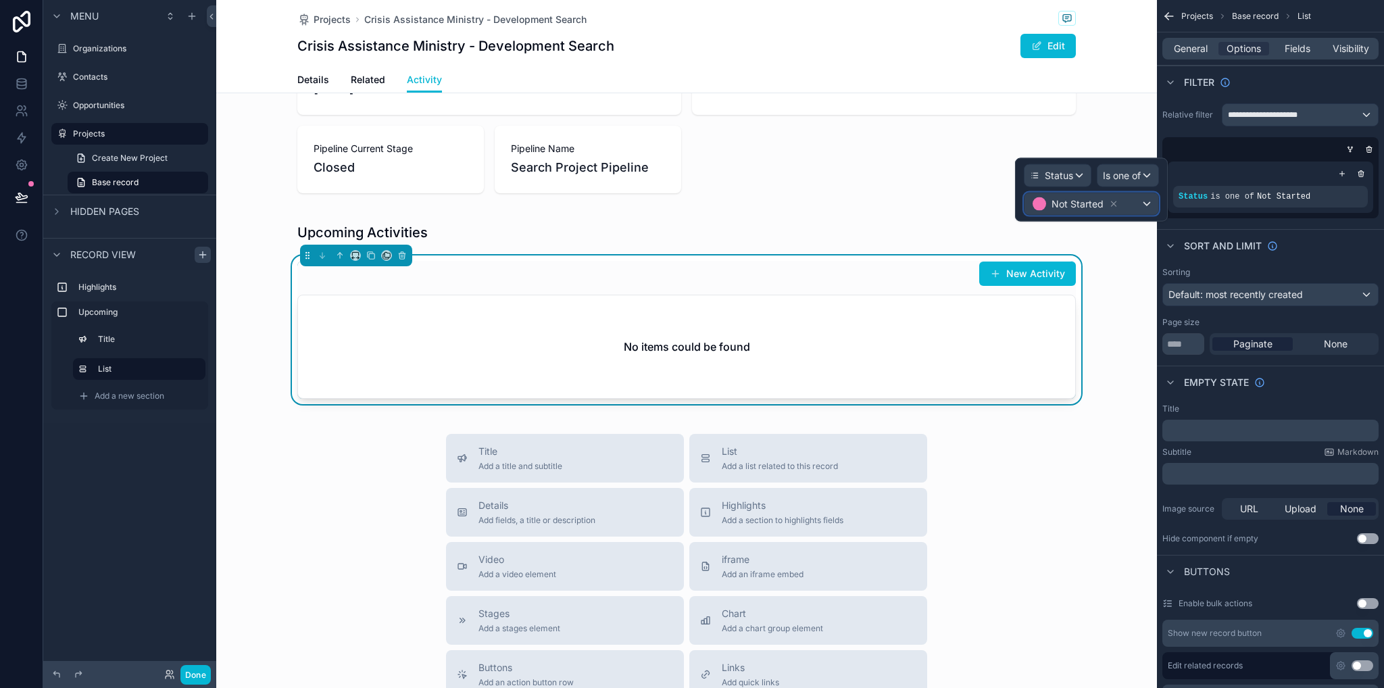
click at [1146, 202] on div "Not Started" at bounding box center [1092, 204] width 134 height 22
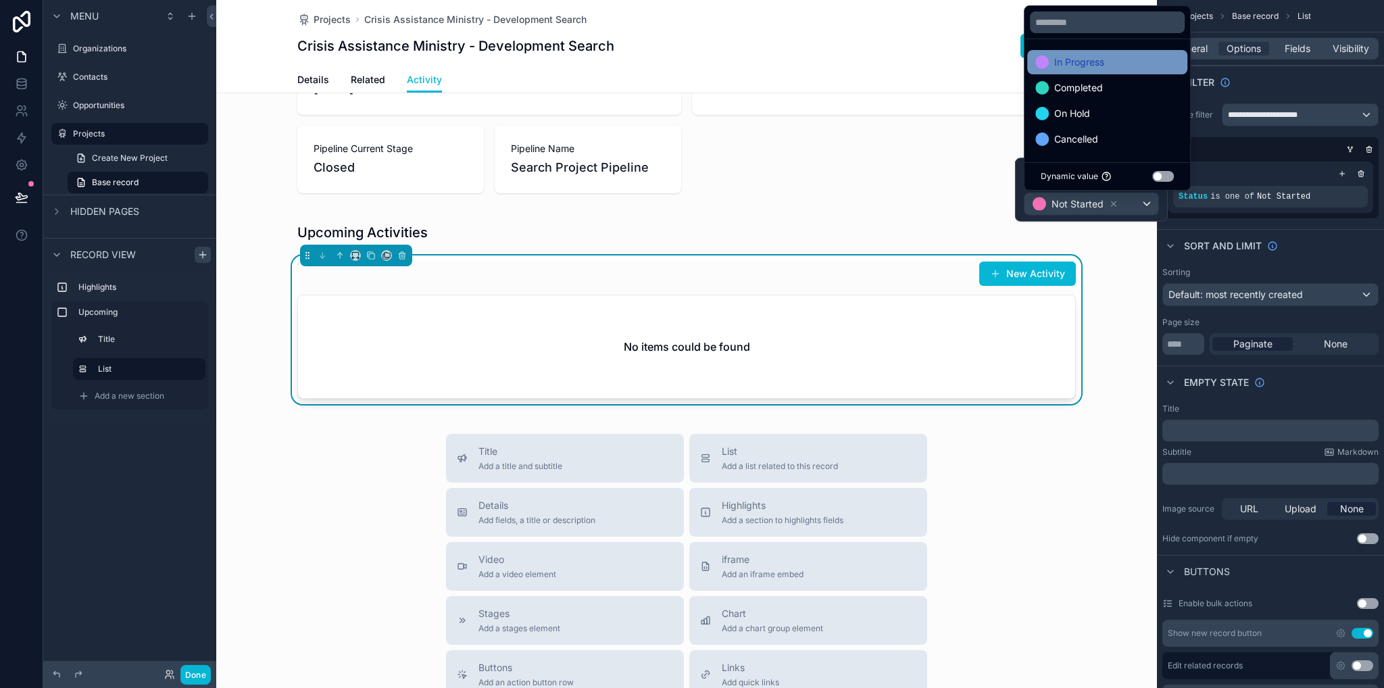
click at [1123, 67] on div "In Progress" at bounding box center [1108, 62] width 144 height 16
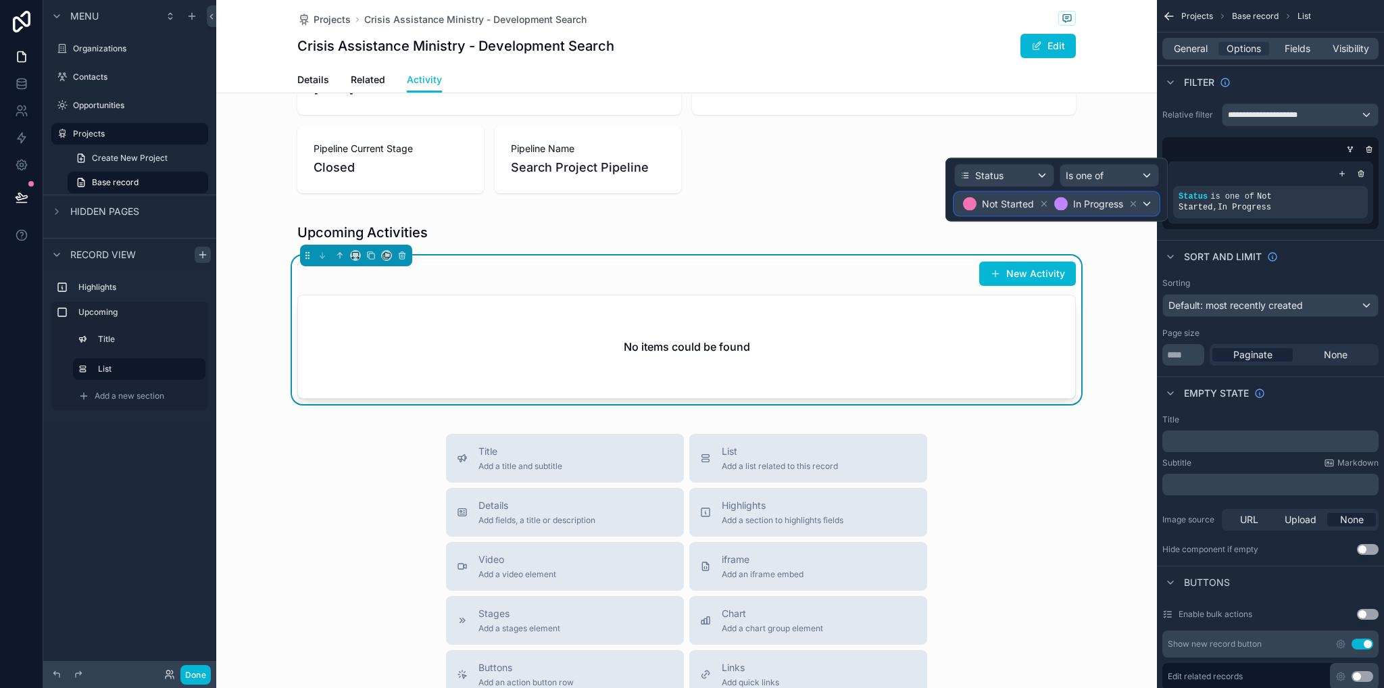
click at [1151, 199] on div "Not Started In Progress" at bounding box center [1056, 204] width 203 height 22
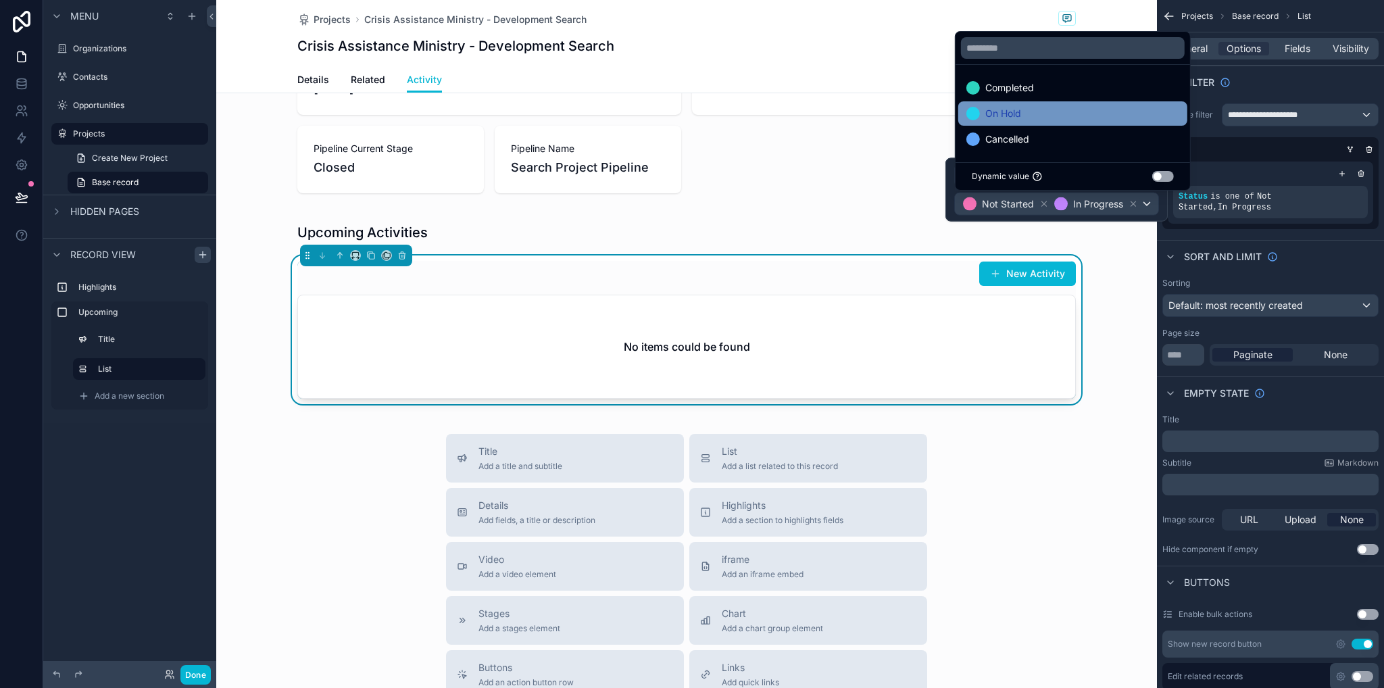
click at [1133, 107] on div "On Hold" at bounding box center [1073, 113] width 213 height 16
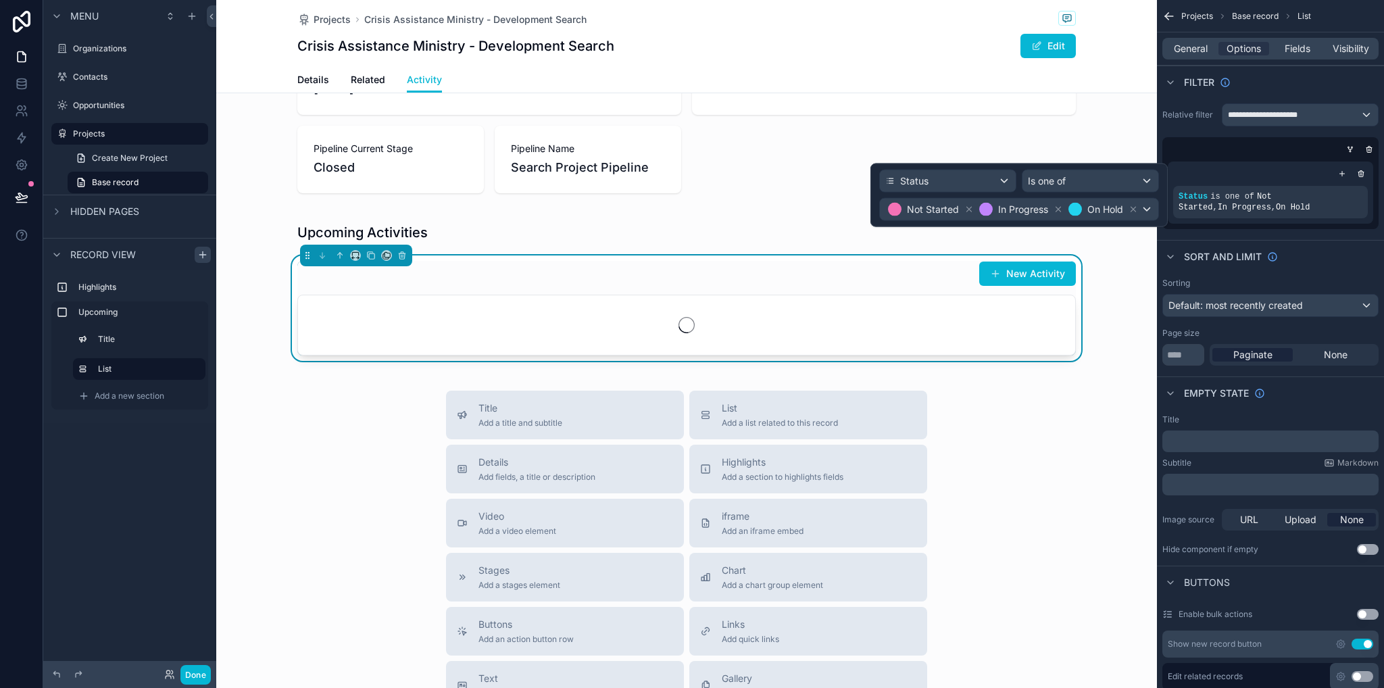
click at [1122, 393] on div "Title Add a title and subtitle List Add a list related to this record Details A…" at bounding box center [686, 631] width 941 height 481
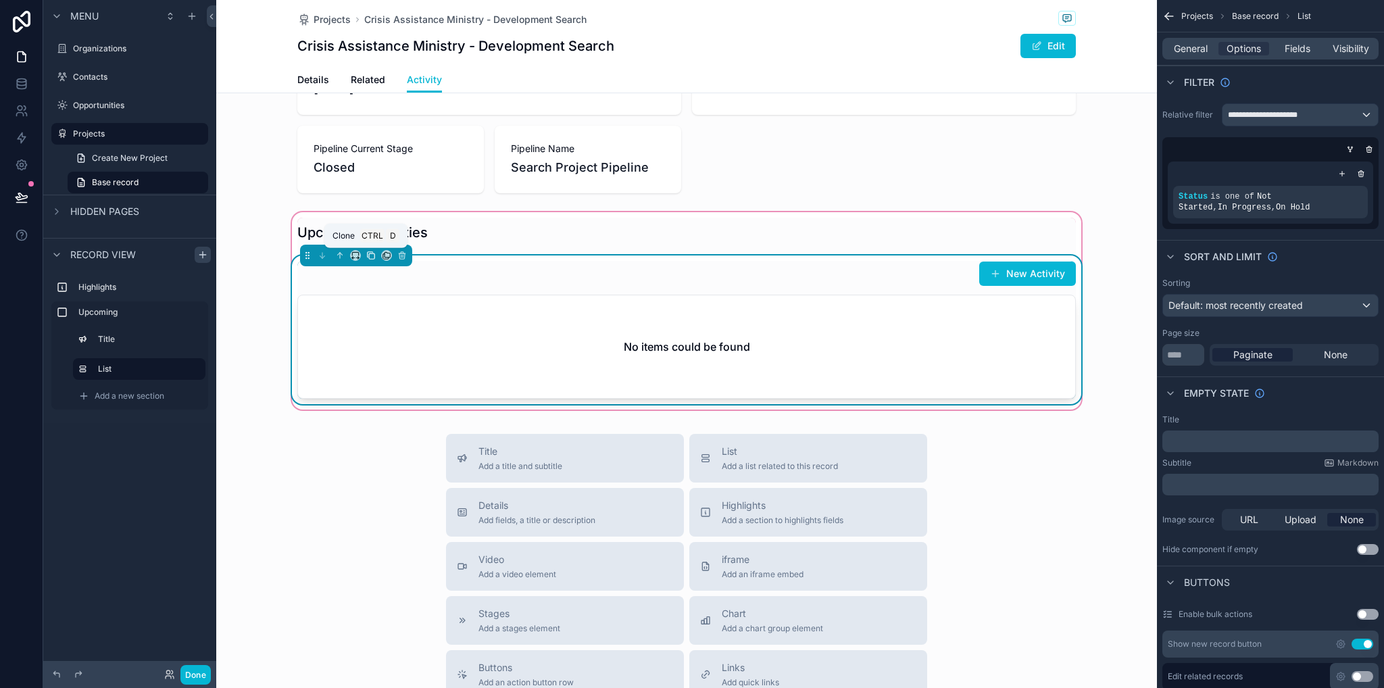
click at [366, 257] on icon "scrollable content" at bounding box center [370, 255] width 9 height 9
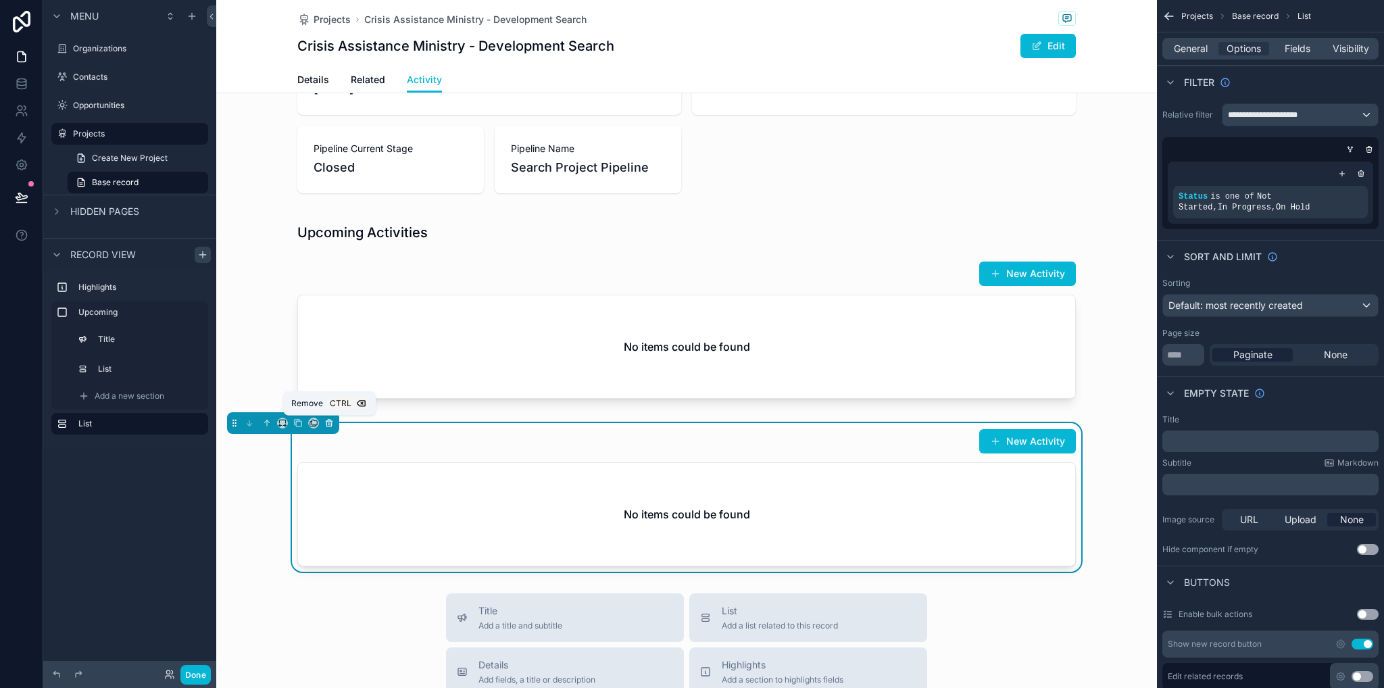
click at [324, 424] on button "scrollable content" at bounding box center [329, 423] width 15 height 15
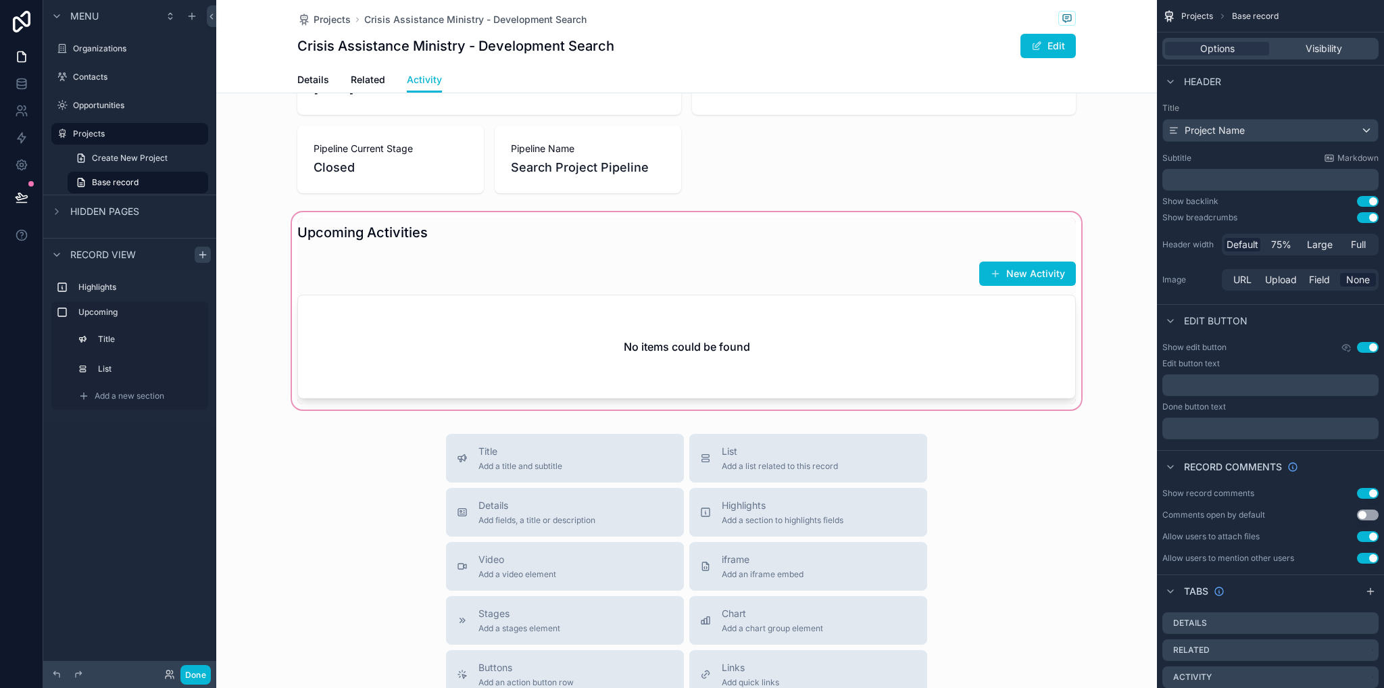
click at [338, 276] on div "scrollable content" at bounding box center [686, 311] width 941 height 203
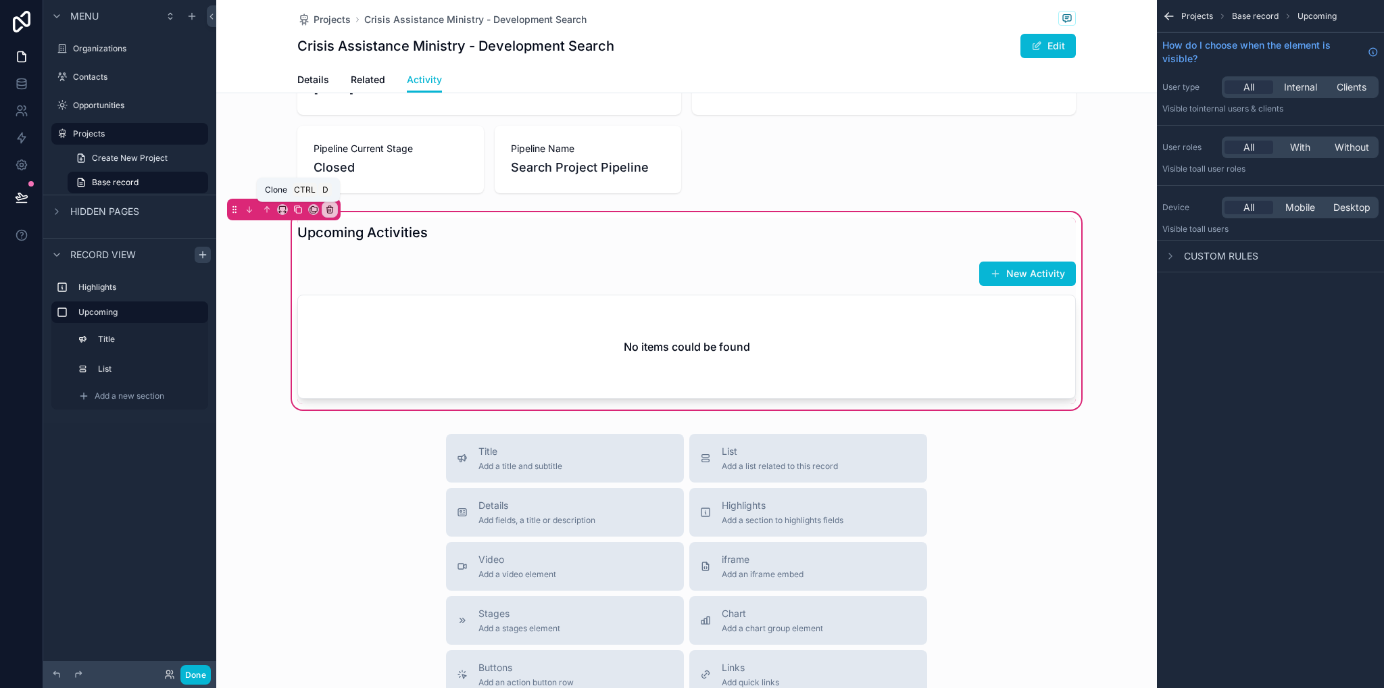
click at [299, 212] on icon "scrollable content" at bounding box center [297, 209] width 9 height 9
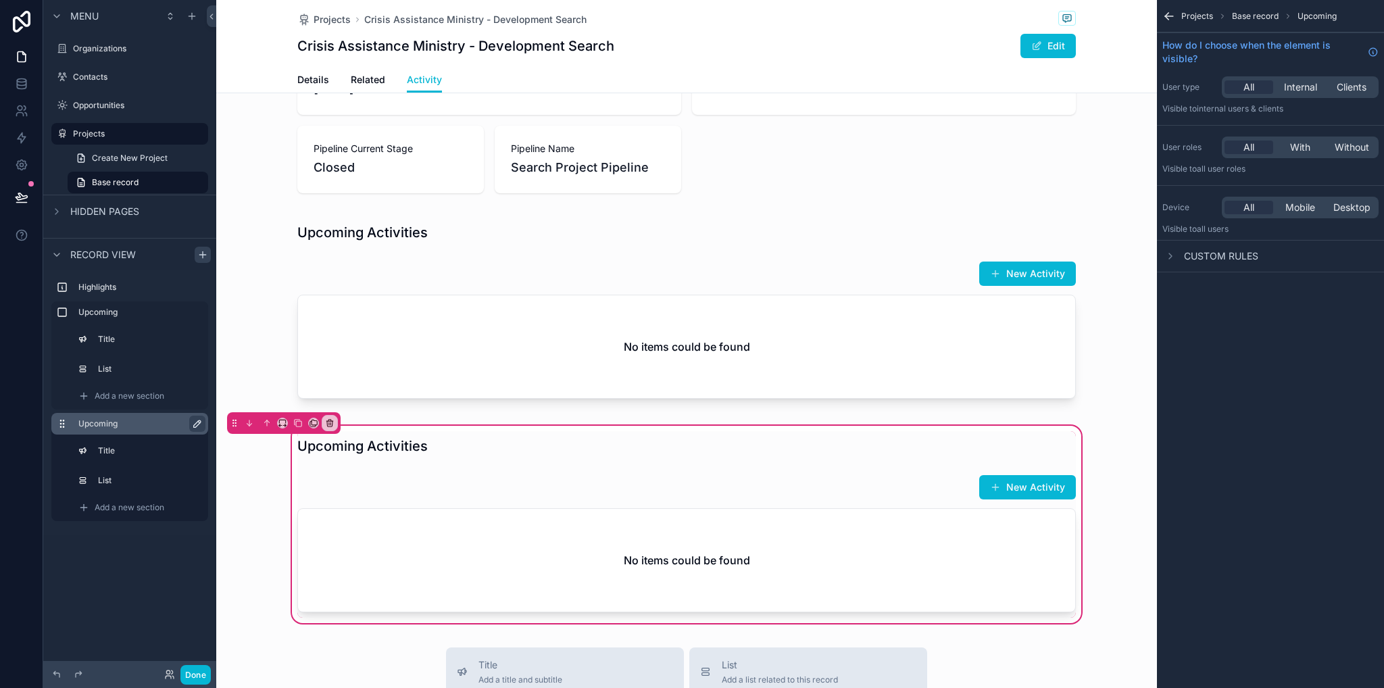
click at [196, 423] on icon "scrollable content" at bounding box center [197, 423] width 7 height 7
click at [124, 423] on input "********" at bounding box center [129, 424] width 103 height 16
click at [141, 424] on input "********" at bounding box center [129, 424] width 103 height 16
type input "*"
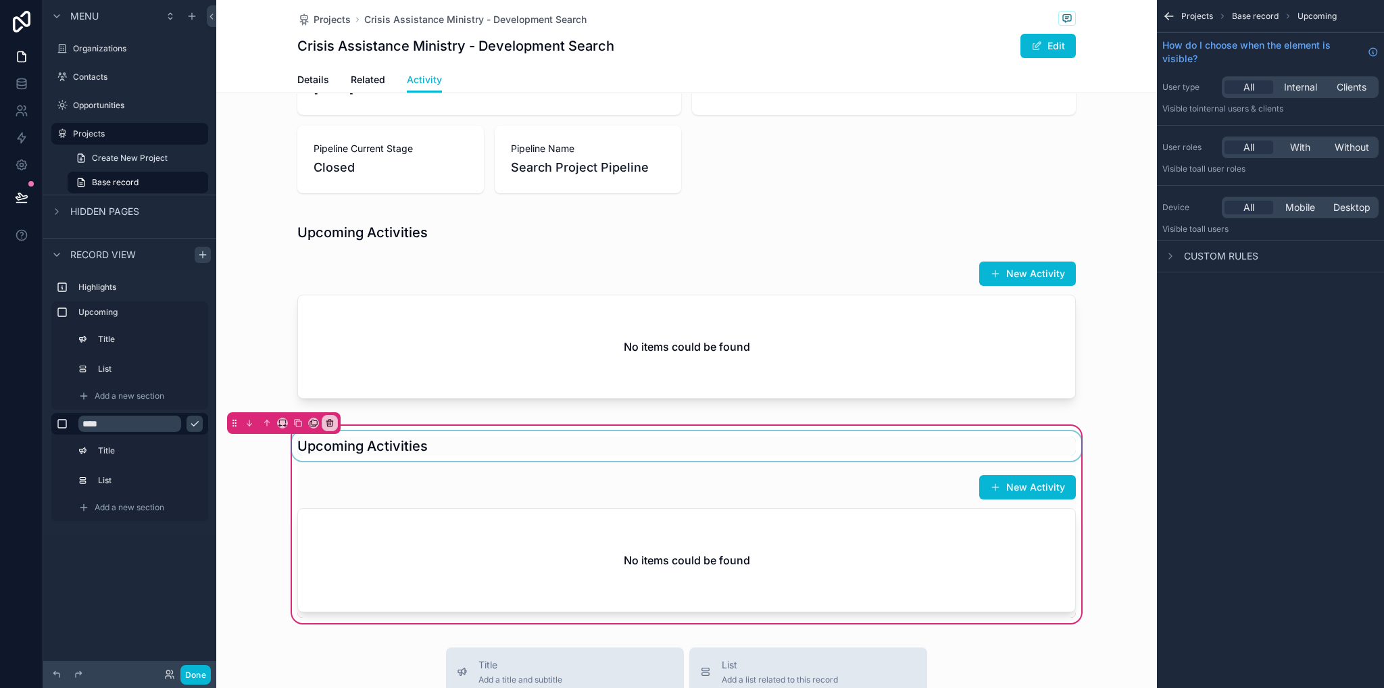
type input "****"
click at [435, 456] on div "scrollable content" at bounding box center [686, 446] width 795 height 30
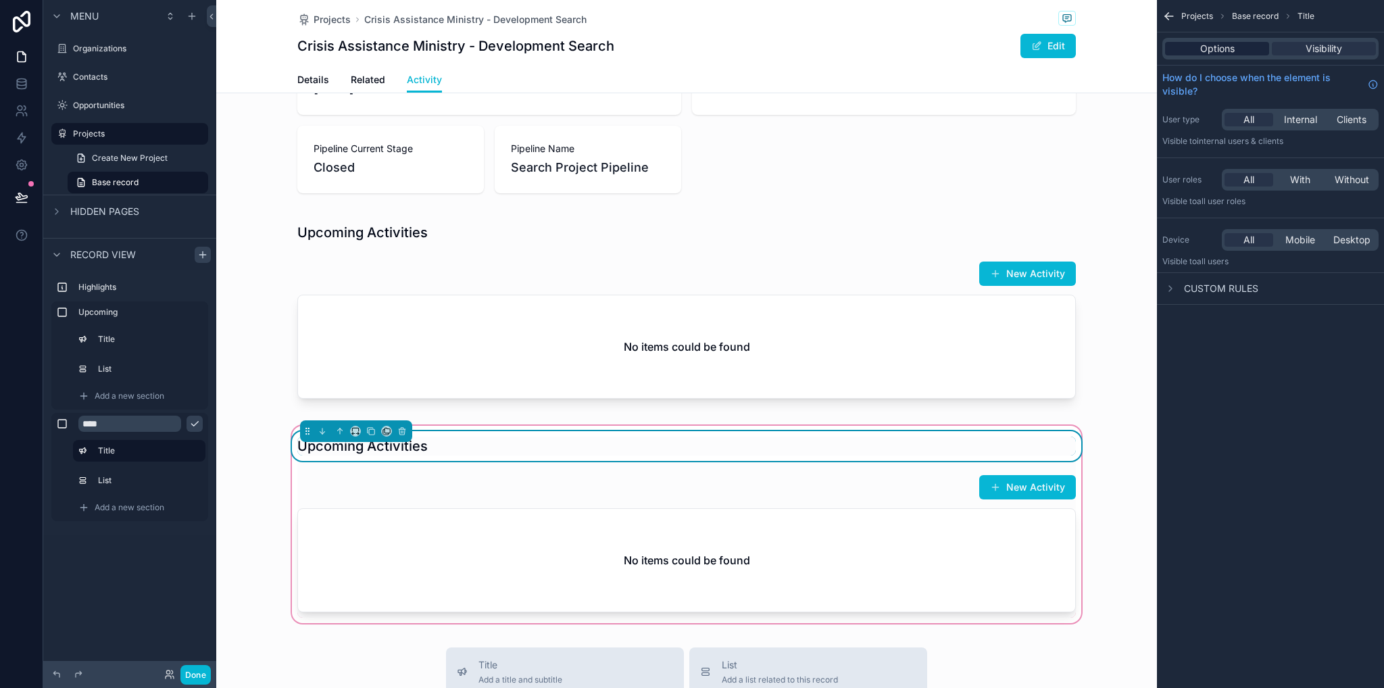
click at [1211, 51] on span "Options" at bounding box center [1217, 49] width 34 height 14
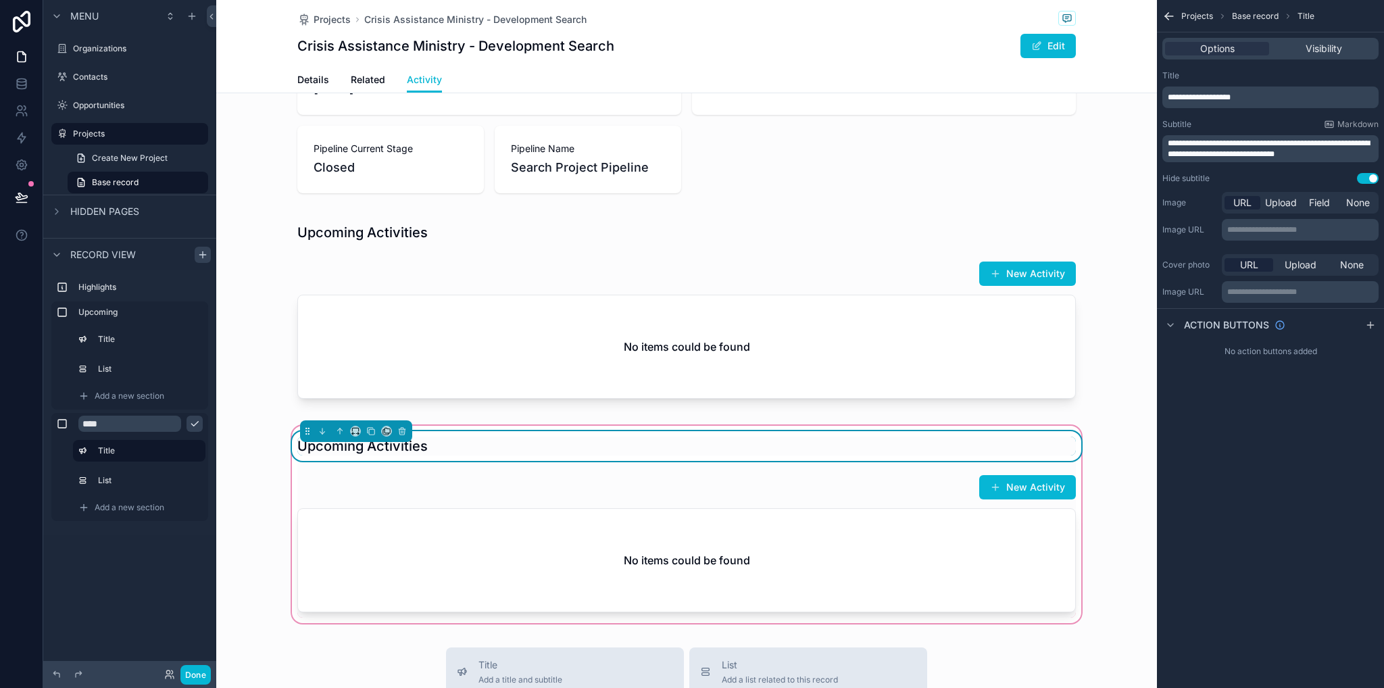
click at [1246, 97] on p "**********" at bounding box center [1272, 97] width 208 height 11
drag, startPoint x: 1207, startPoint y: 97, endPoint x: 1167, endPoint y: 97, distance: 39.2
click at [1167, 97] on div "**********" at bounding box center [1271, 98] width 216 height 22
click at [1263, 431] on div "**********" at bounding box center [1270, 344] width 227 height 688
click at [614, 534] on div "scrollable content" at bounding box center [686, 543] width 795 height 149
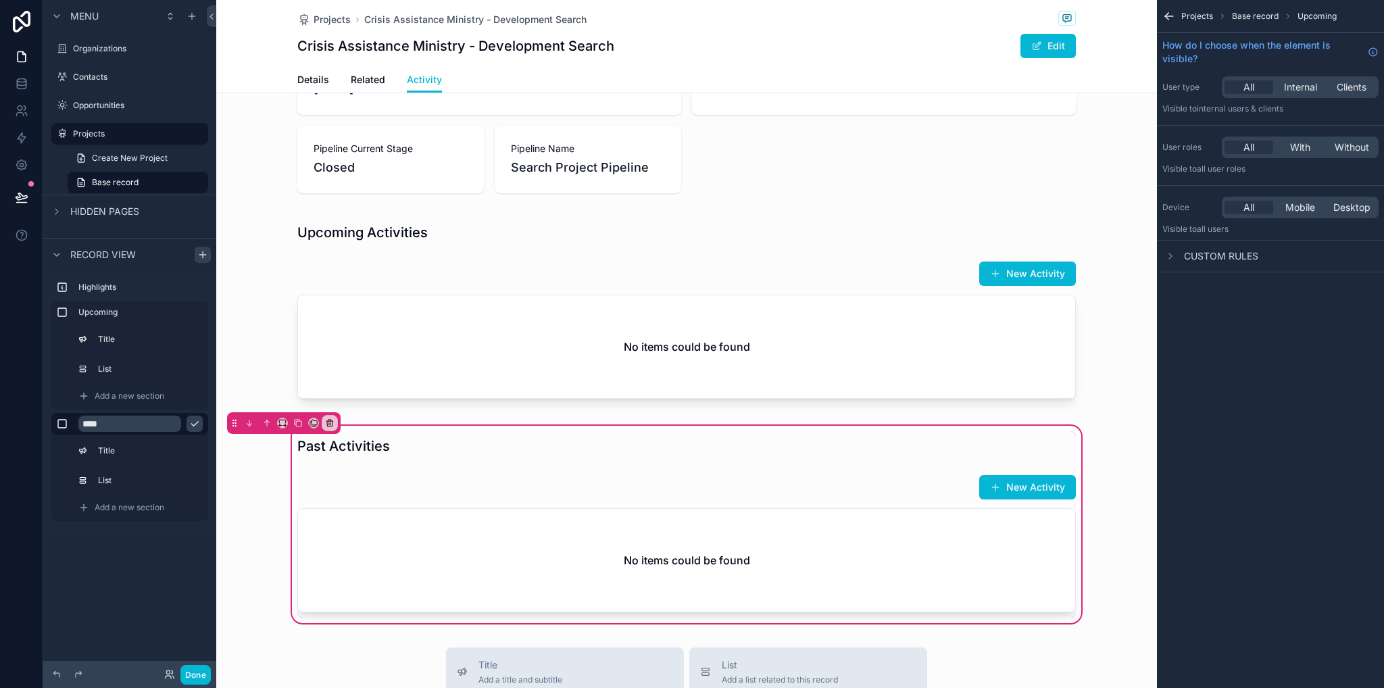
click at [1260, 14] on span "Base record" at bounding box center [1255, 16] width 47 height 11
click at [888, 472] on div "scrollable content" at bounding box center [686, 543] width 795 height 149
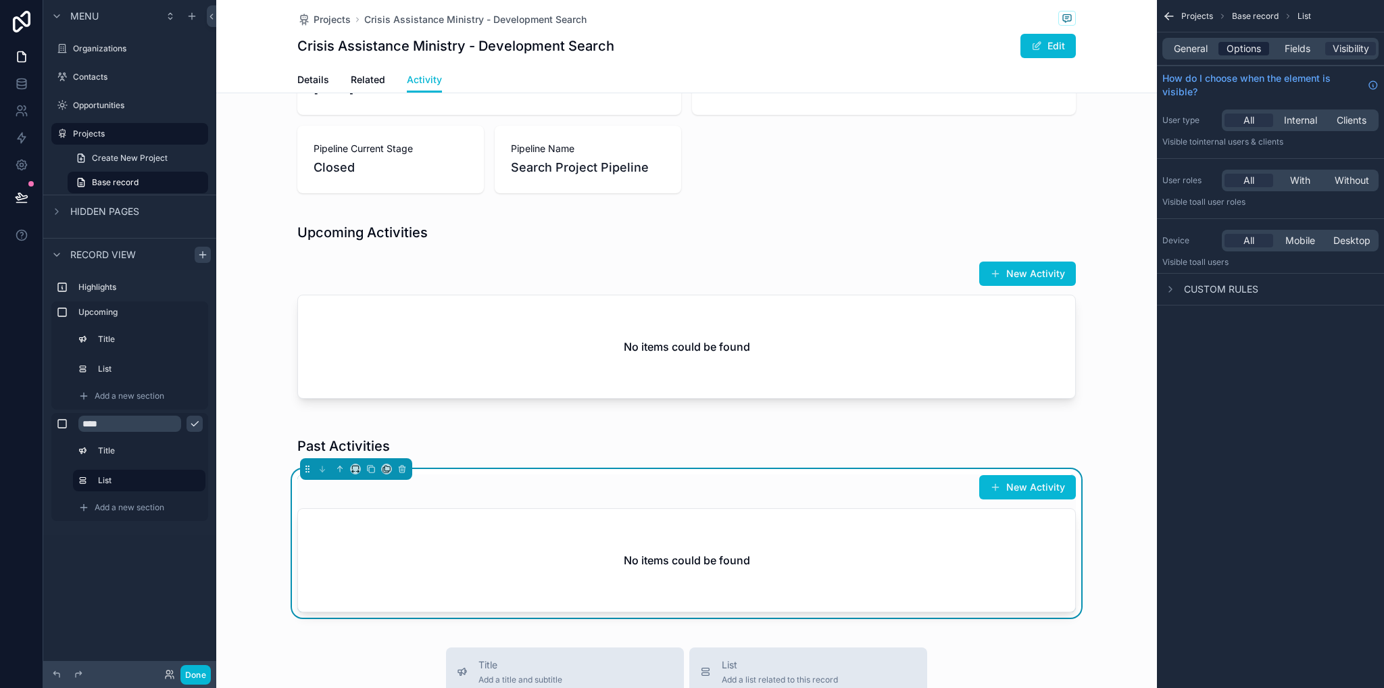
click at [1227, 44] on span "Options" at bounding box center [1244, 49] width 34 height 14
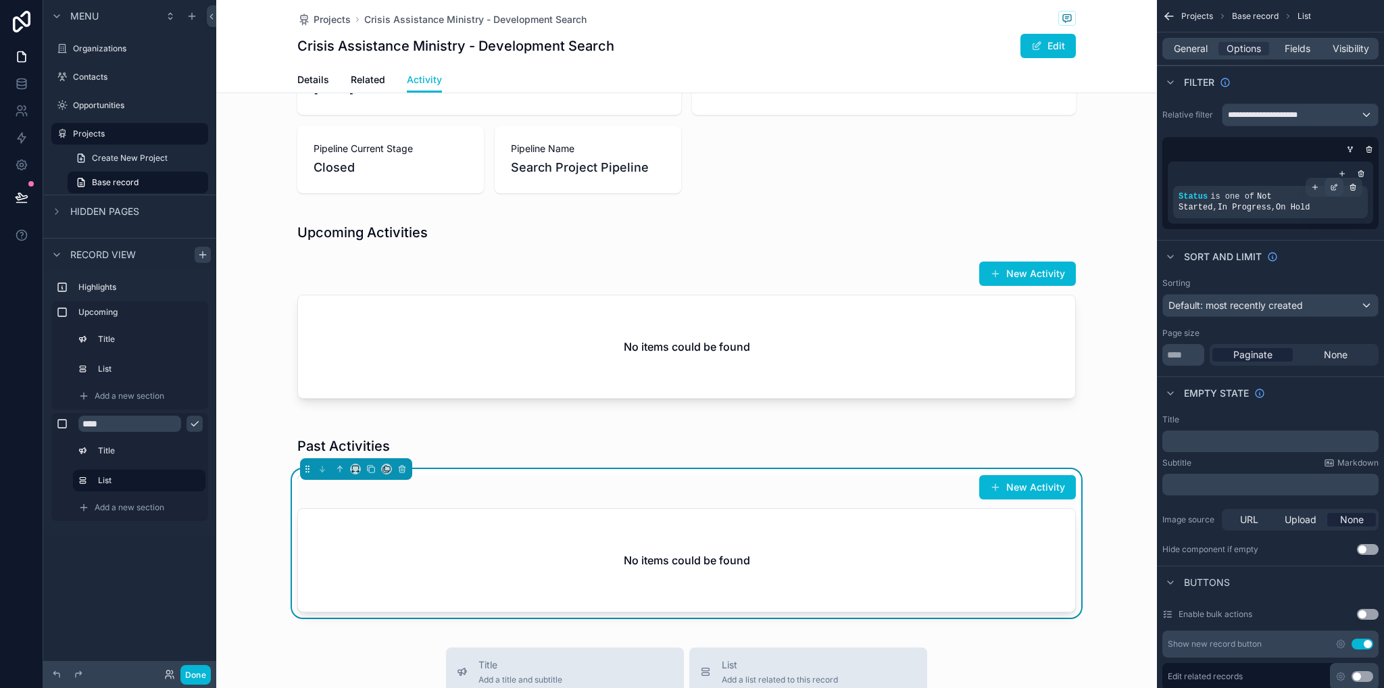
click at [1332, 187] on icon "scrollable content" at bounding box center [1334, 188] width 5 height 5
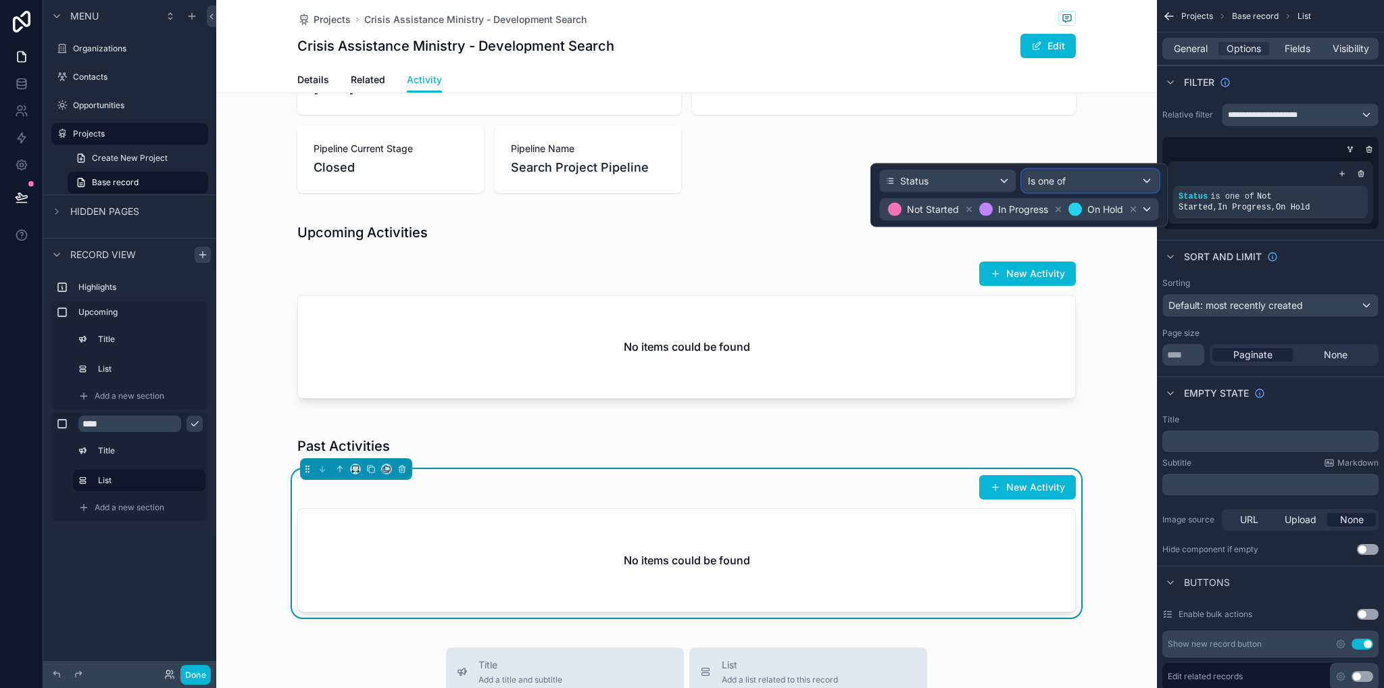
click at [1042, 182] on span "Is one of" at bounding box center [1047, 181] width 38 height 14
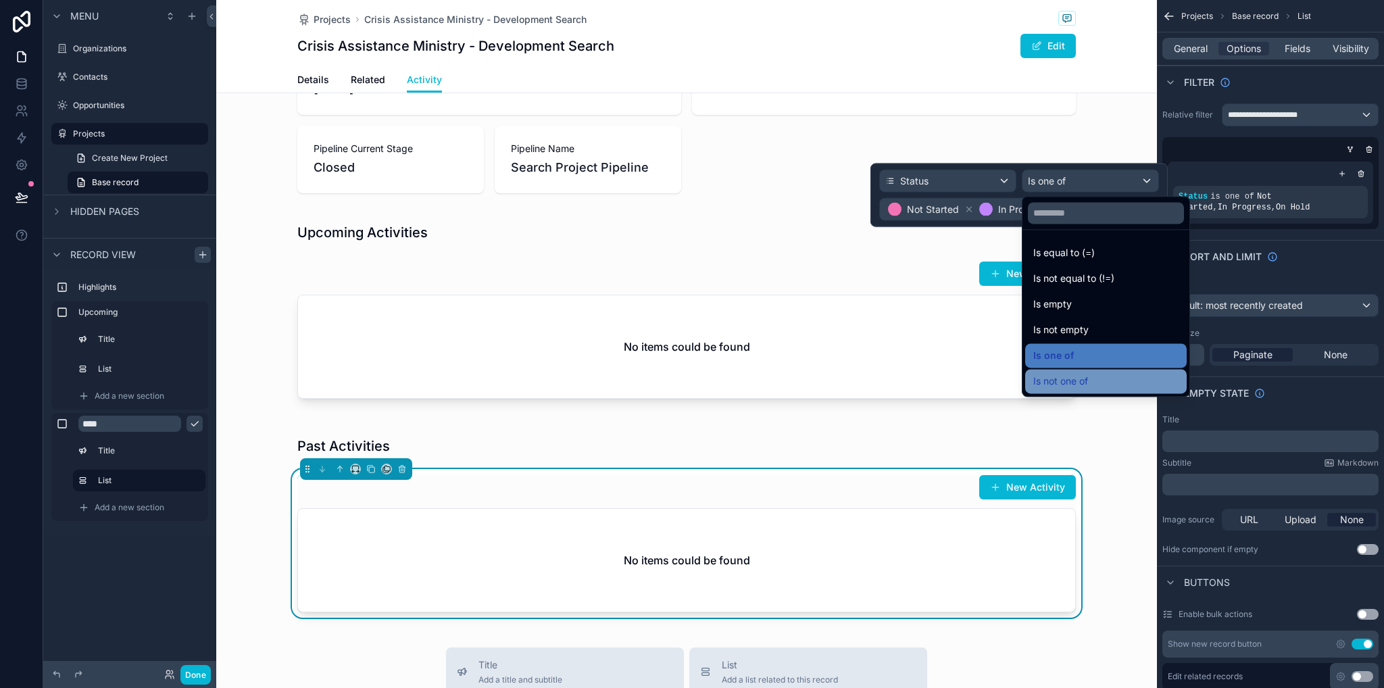
click at [1080, 377] on span "Is not one of" at bounding box center [1061, 381] width 55 height 16
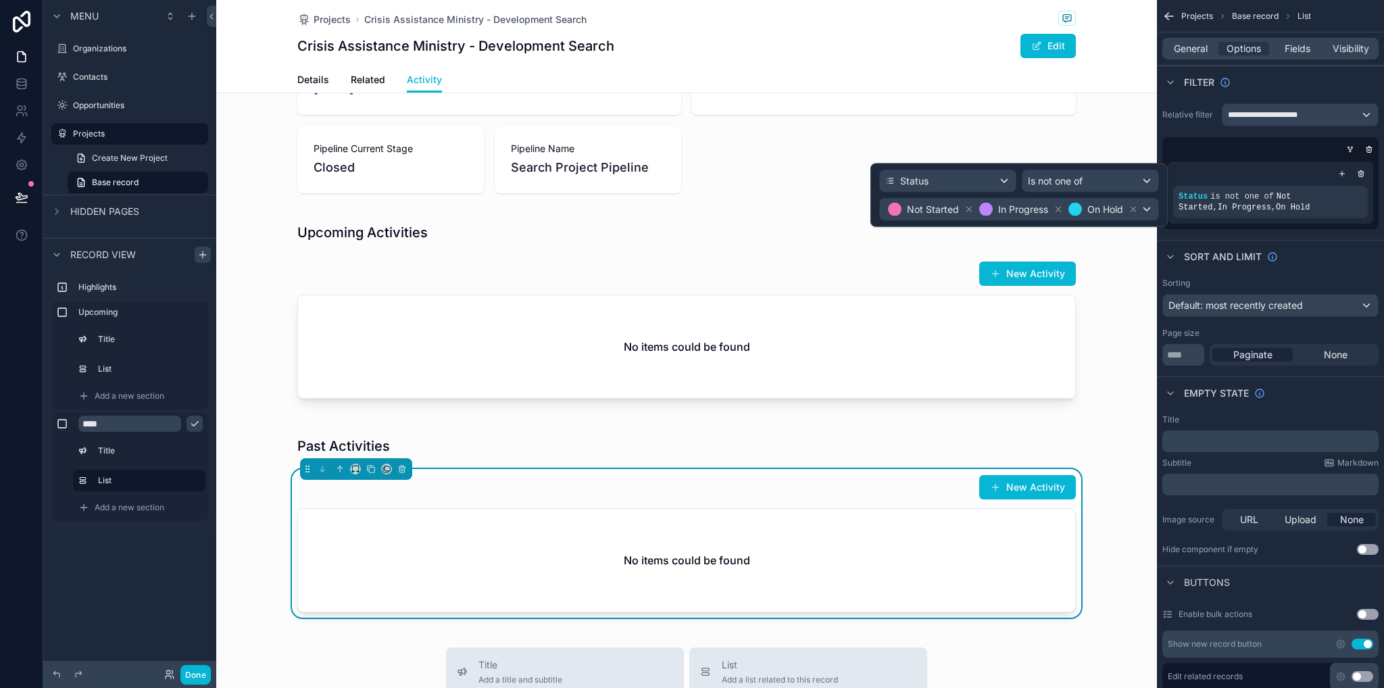
click at [1095, 558] on div "Past Activities New Activity No items could be found" at bounding box center [686, 524] width 941 height 203
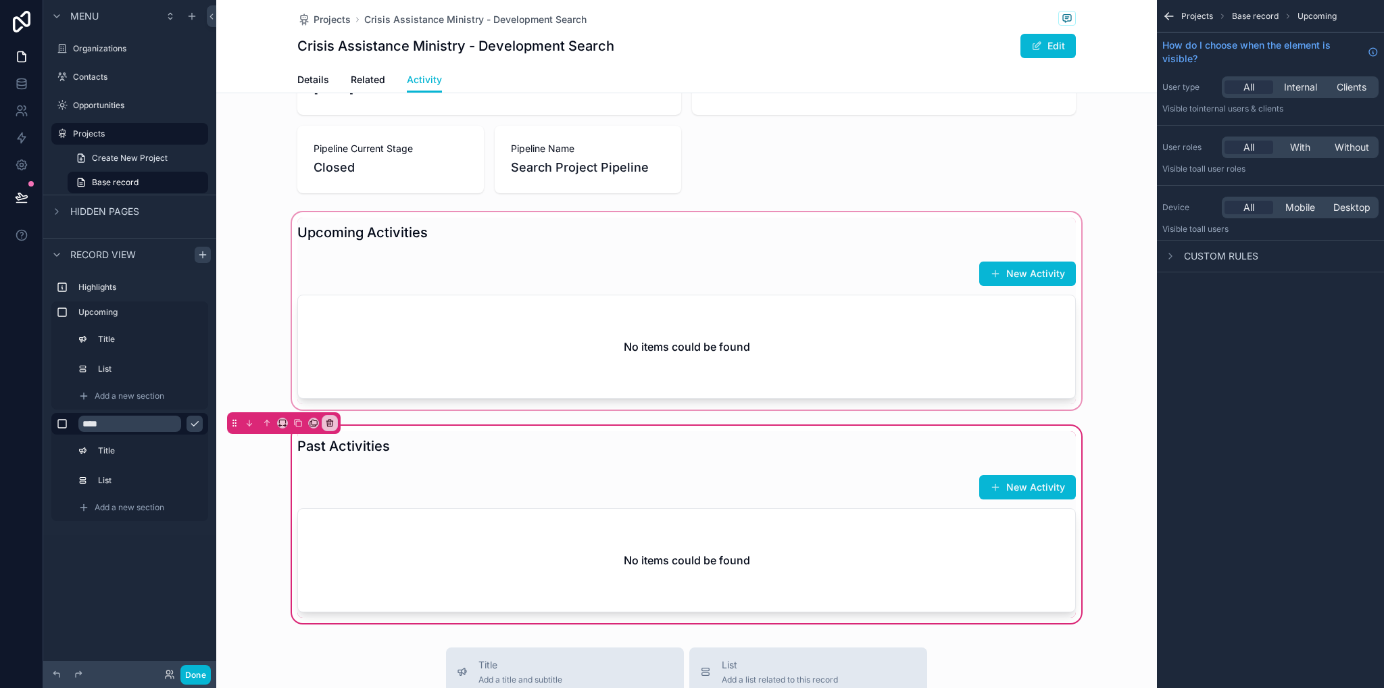
scroll to position [0, 0]
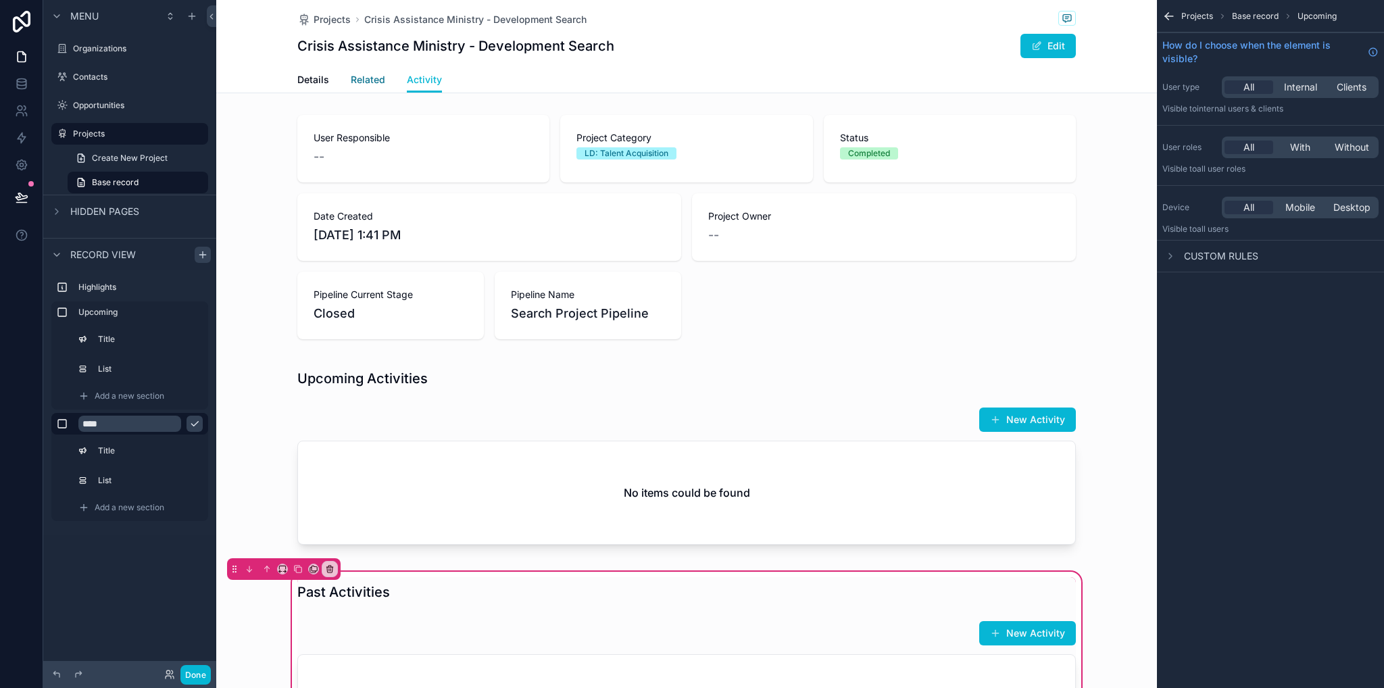
click at [351, 91] on link "Related" at bounding box center [368, 81] width 34 height 27
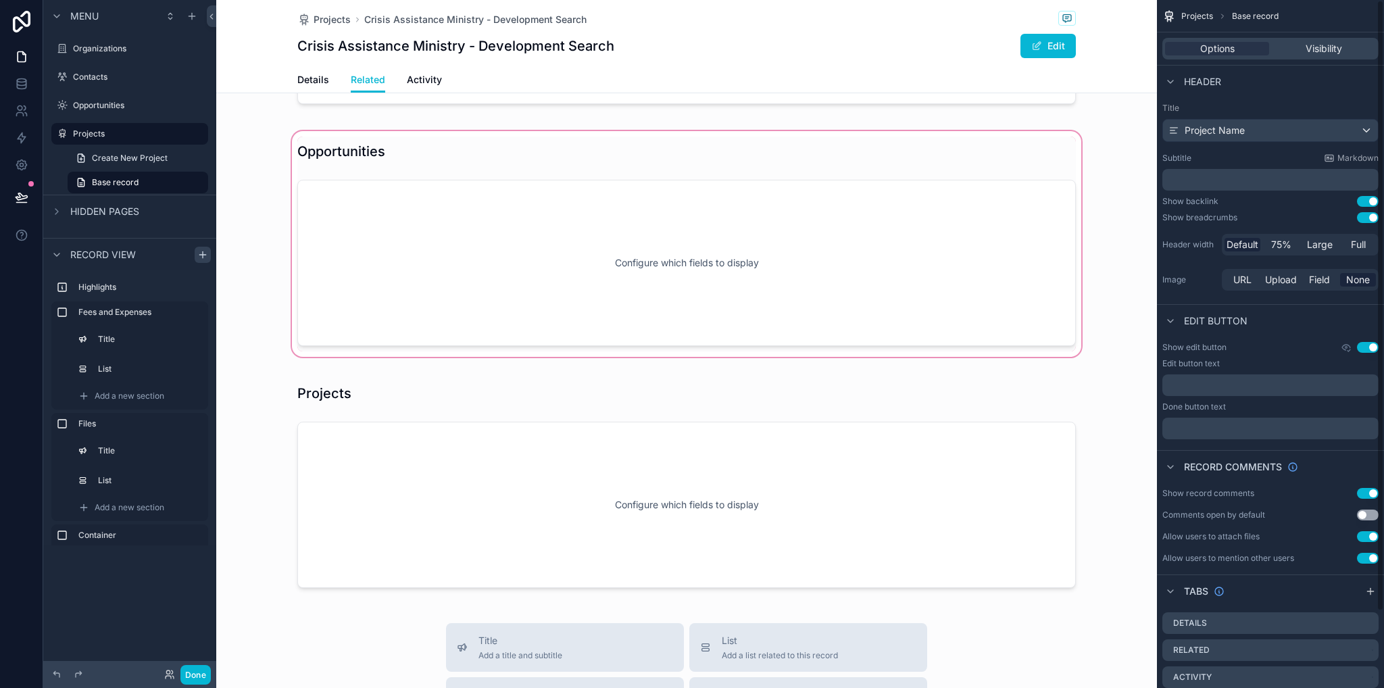
scroll to position [946, 0]
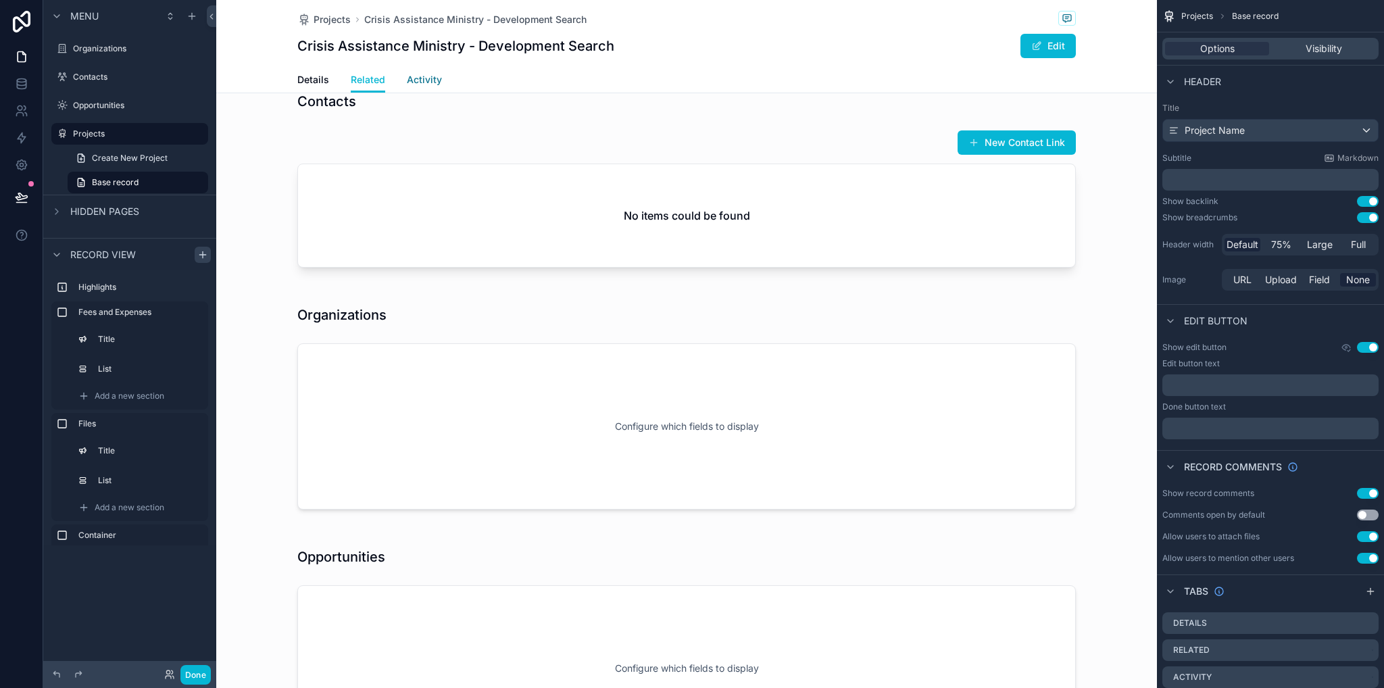
click at [414, 82] on span "Activity" at bounding box center [424, 80] width 35 height 14
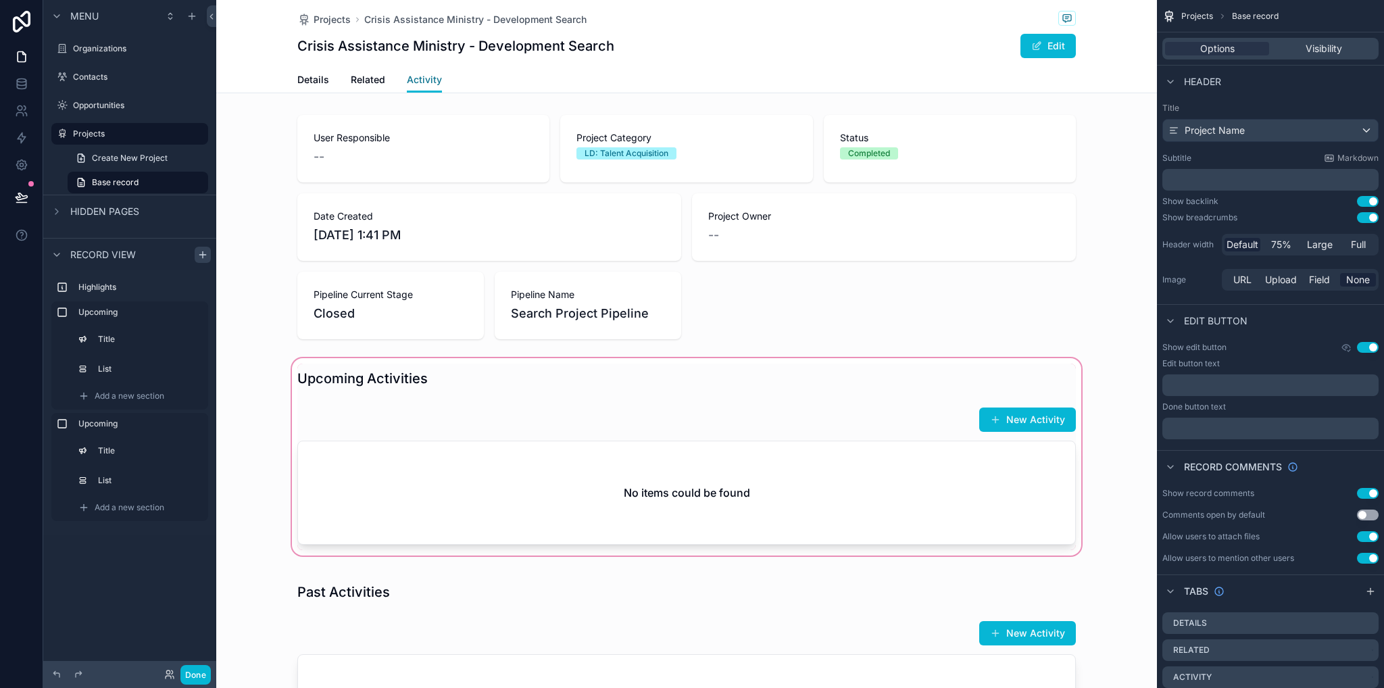
scroll to position [203, 0]
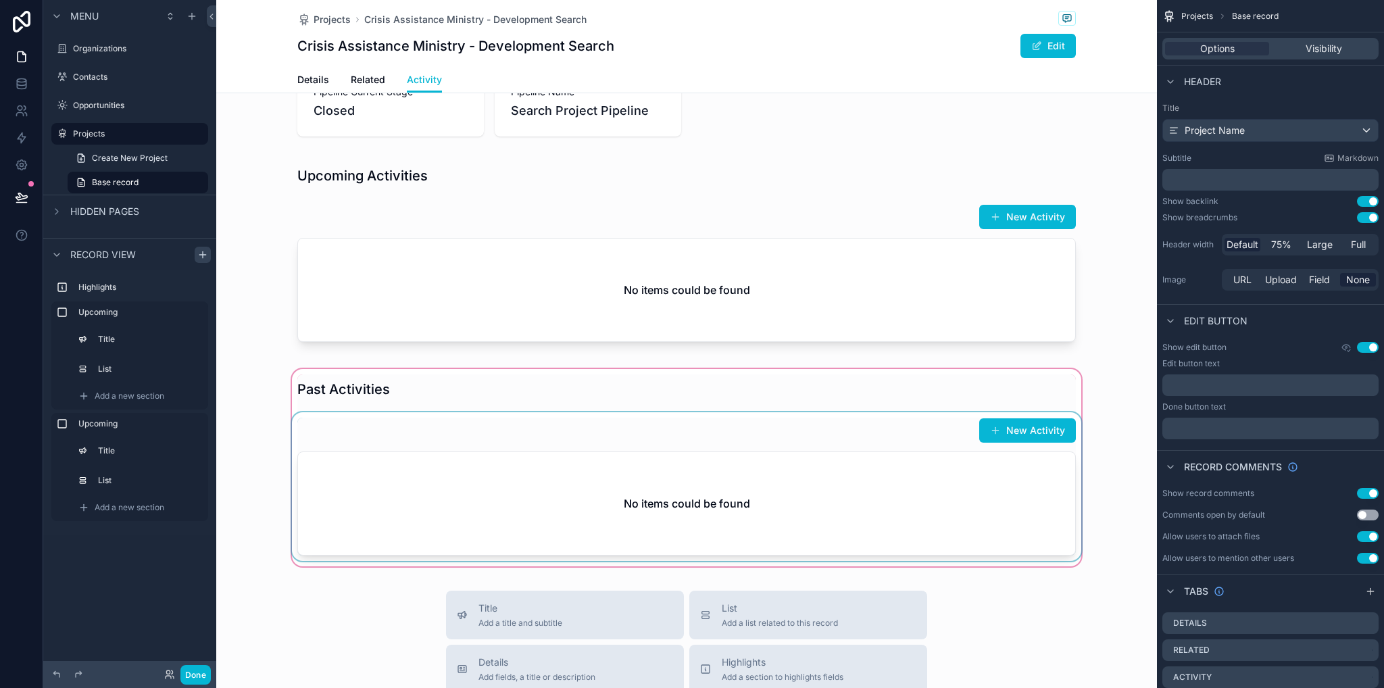
click at [677, 482] on div "scrollable content" at bounding box center [686, 467] width 941 height 203
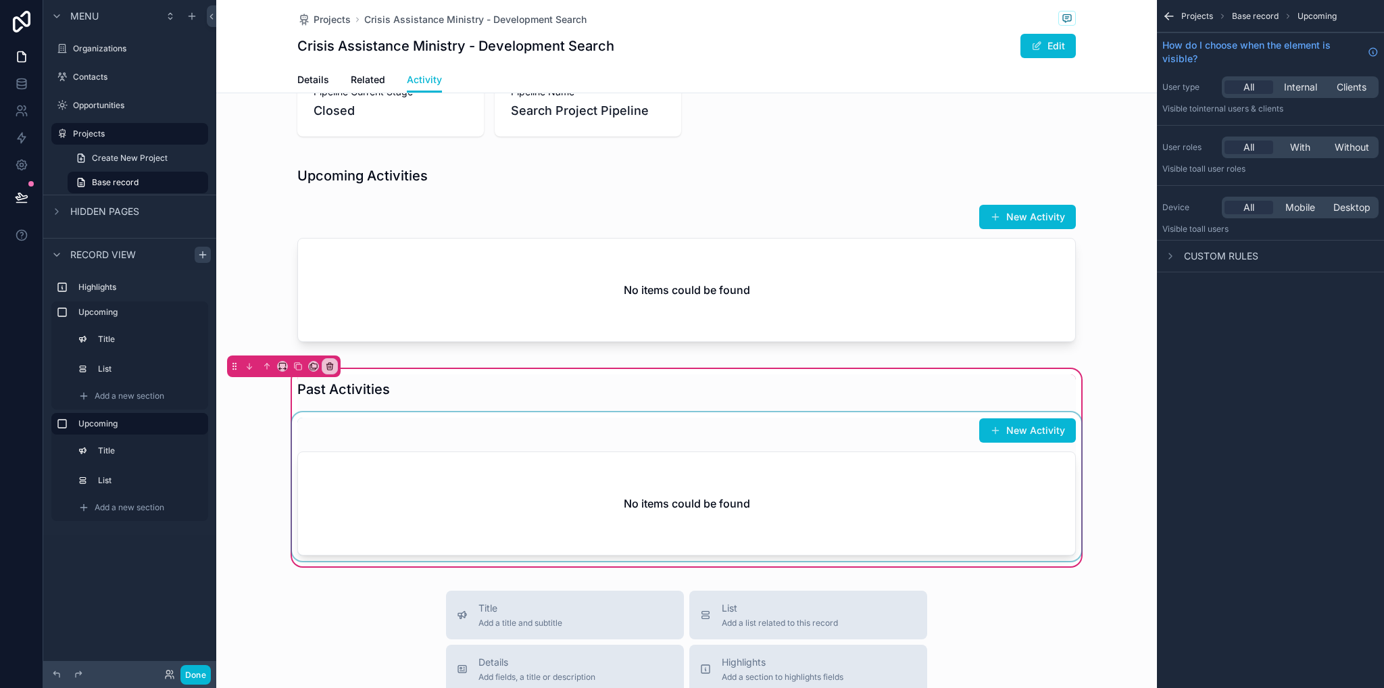
click at [791, 543] on div "scrollable content" at bounding box center [686, 486] width 795 height 149
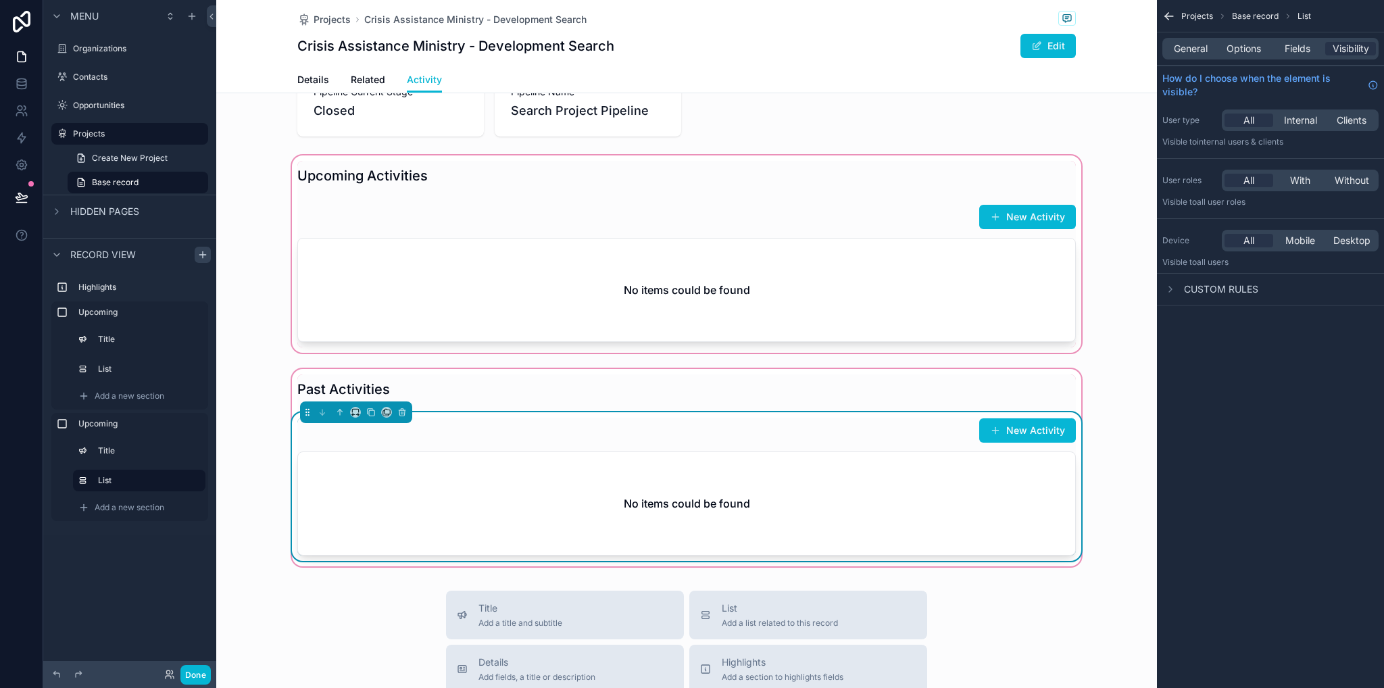
click at [900, 252] on div "scrollable content" at bounding box center [686, 254] width 941 height 203
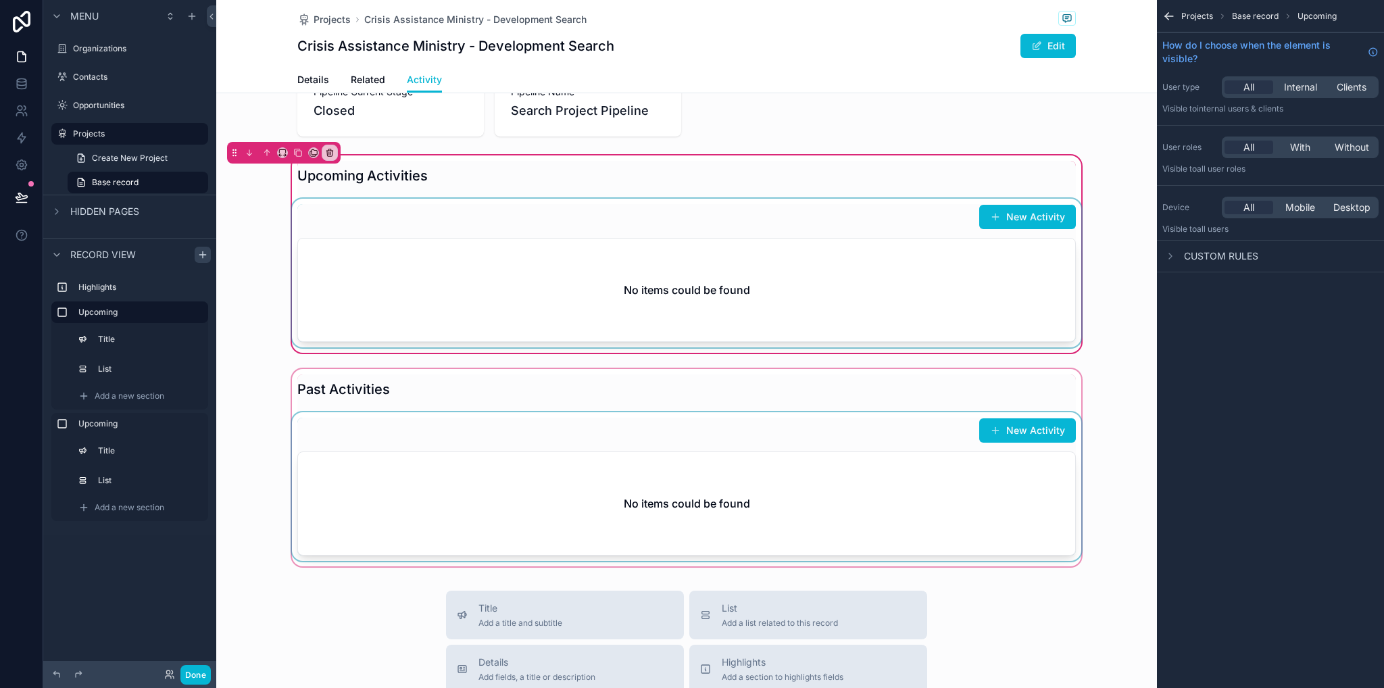
click at [916, 279] on div "scrollable content" at bounding box center [686, 273] width 795 height 149
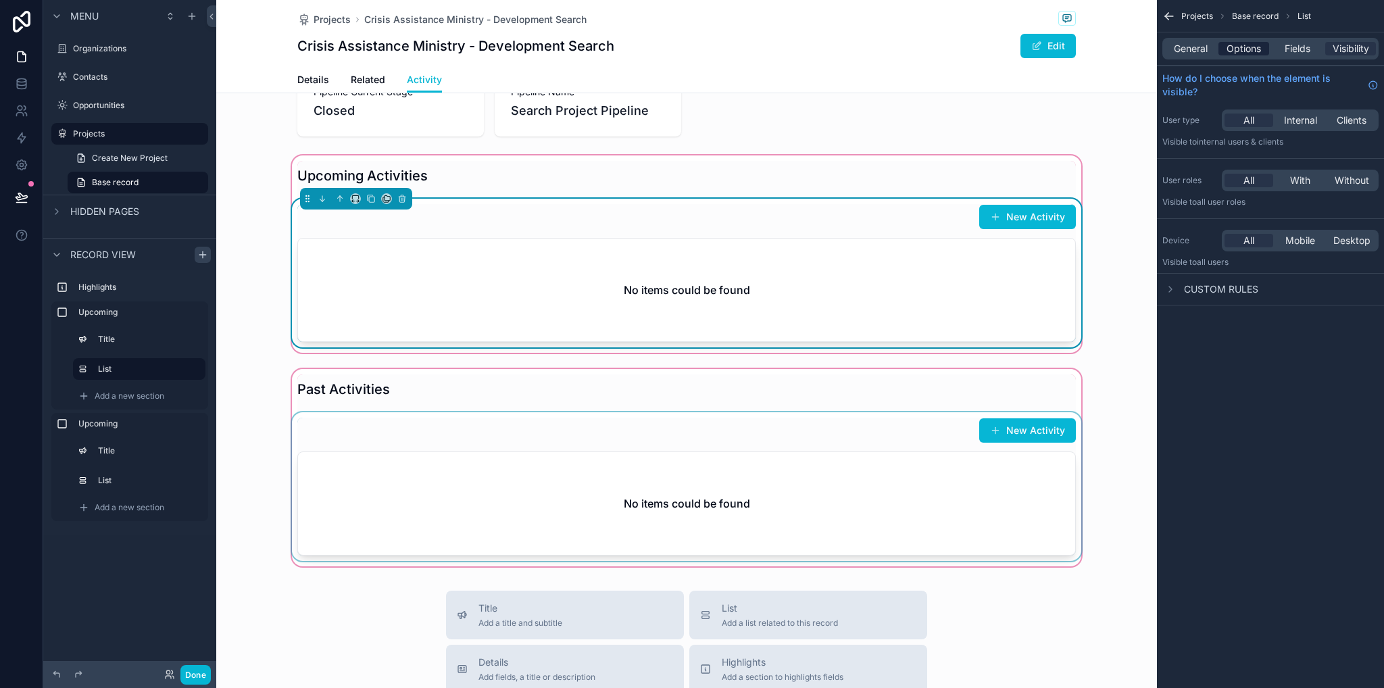
click at [1252, 53] on span "Options" at bounding box center [1244, 49] width 34 height 14
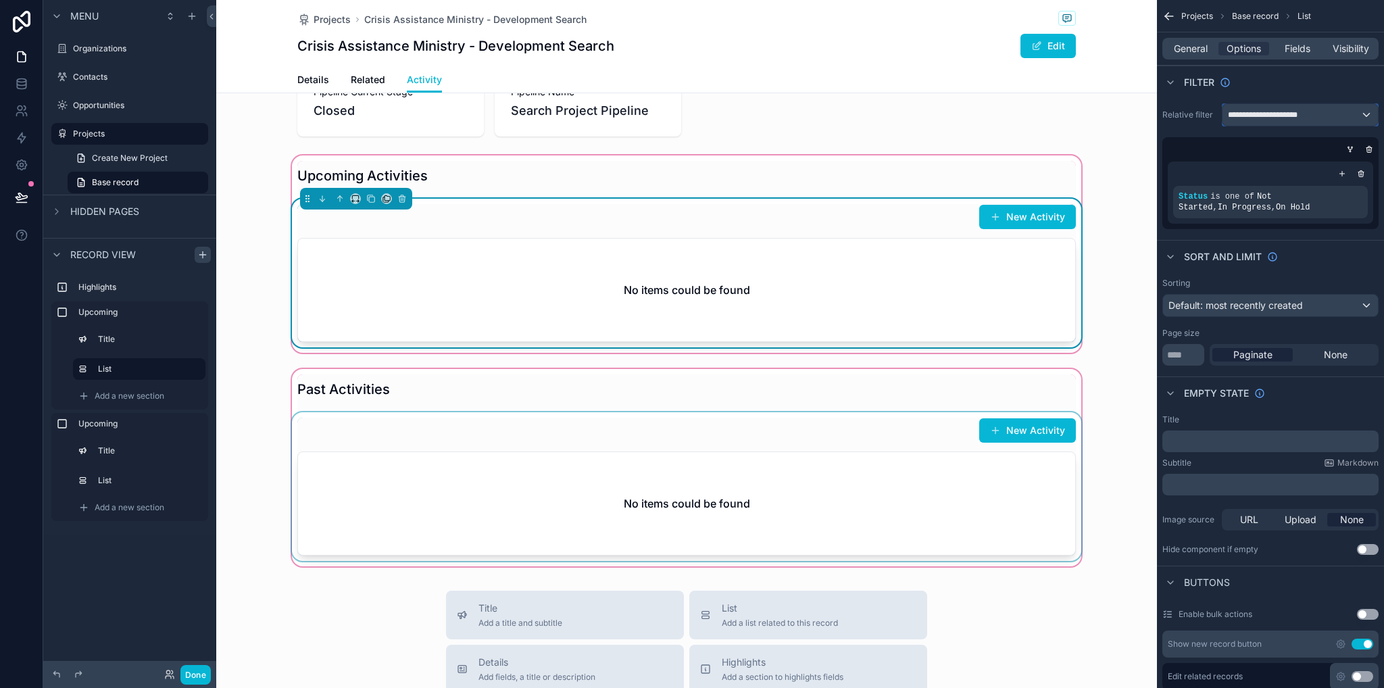
click at [1290, 116] on span "**********" at bounding box center [1264, 115] width 73 height 11
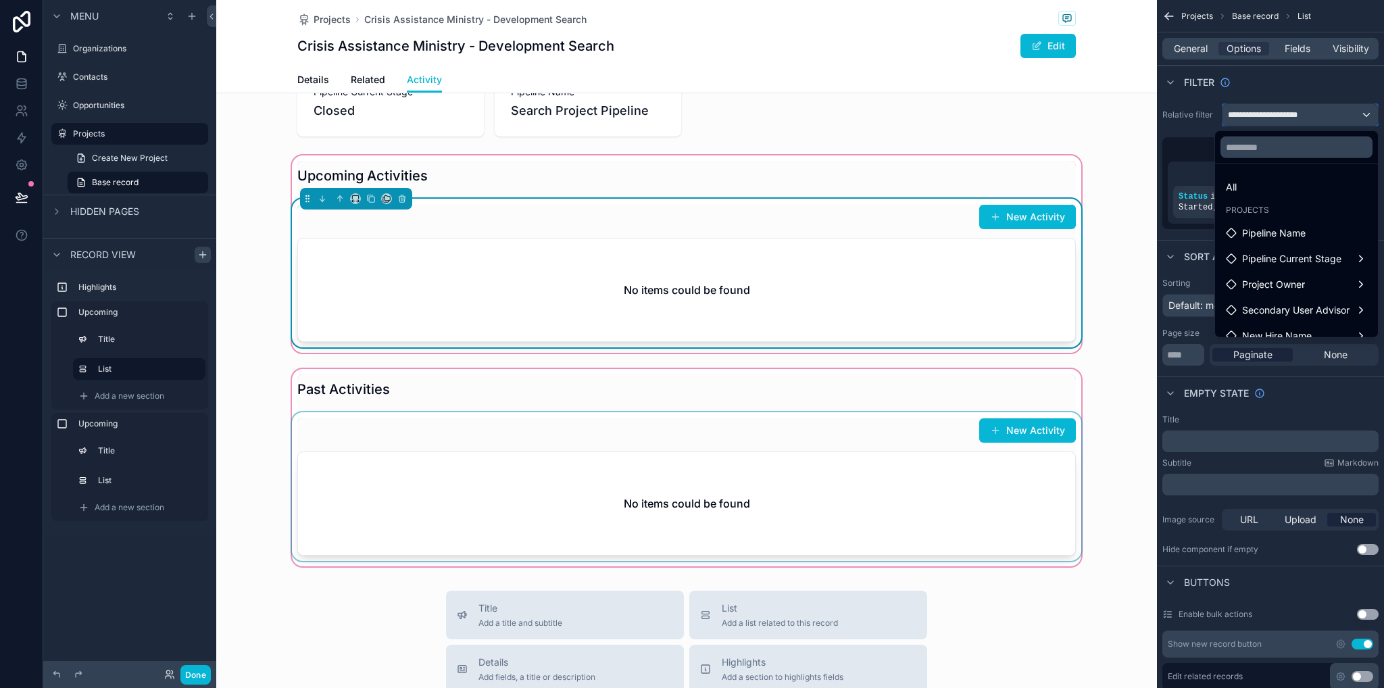
scroll to position [116, 0]
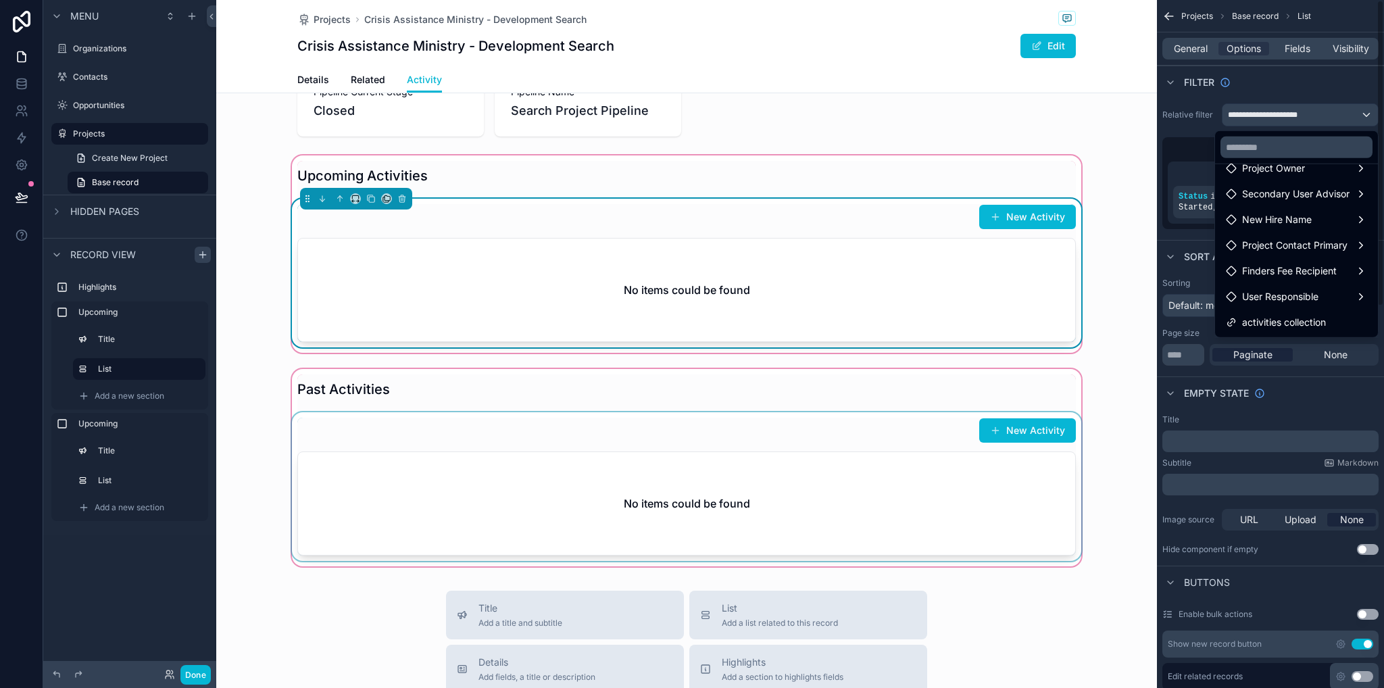
click at [1313, 404] on div "scrollable content" at bounding box center [692, 344] width 1384 height 688
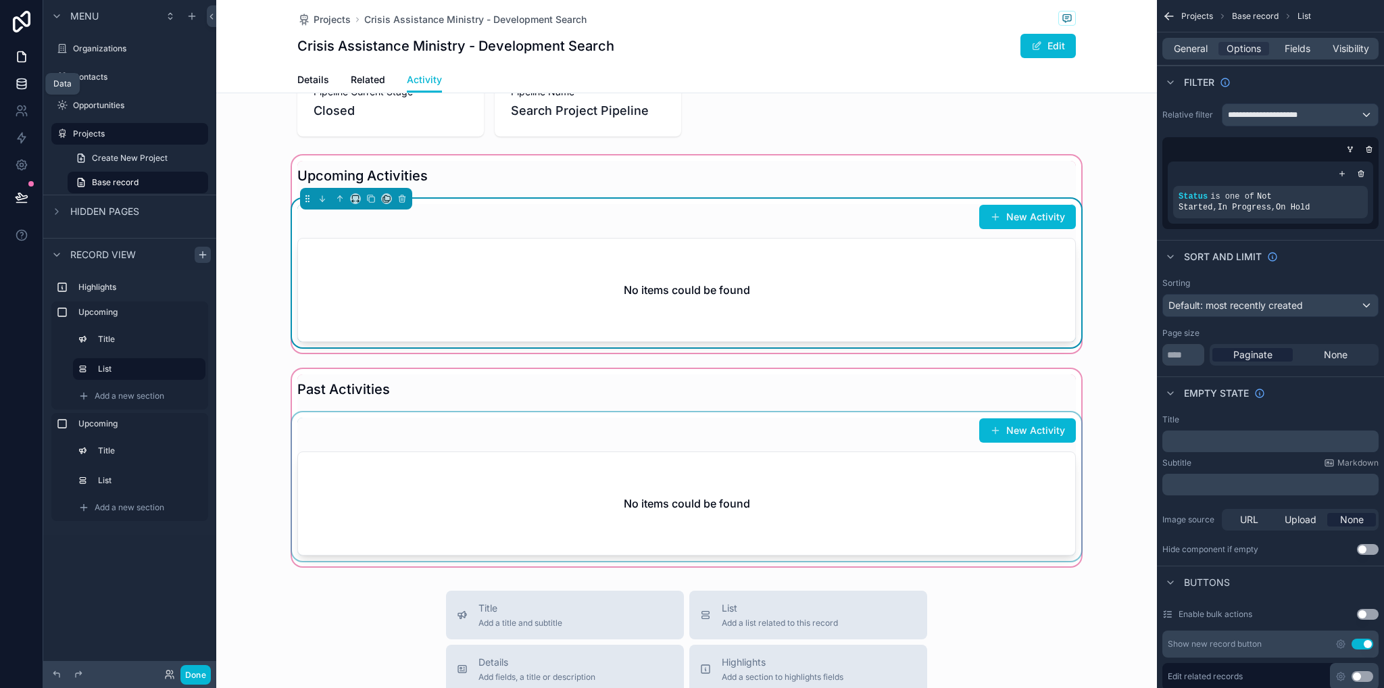
click at [15, 89] on icon at bounding box center [22, 84] width 14 height 14
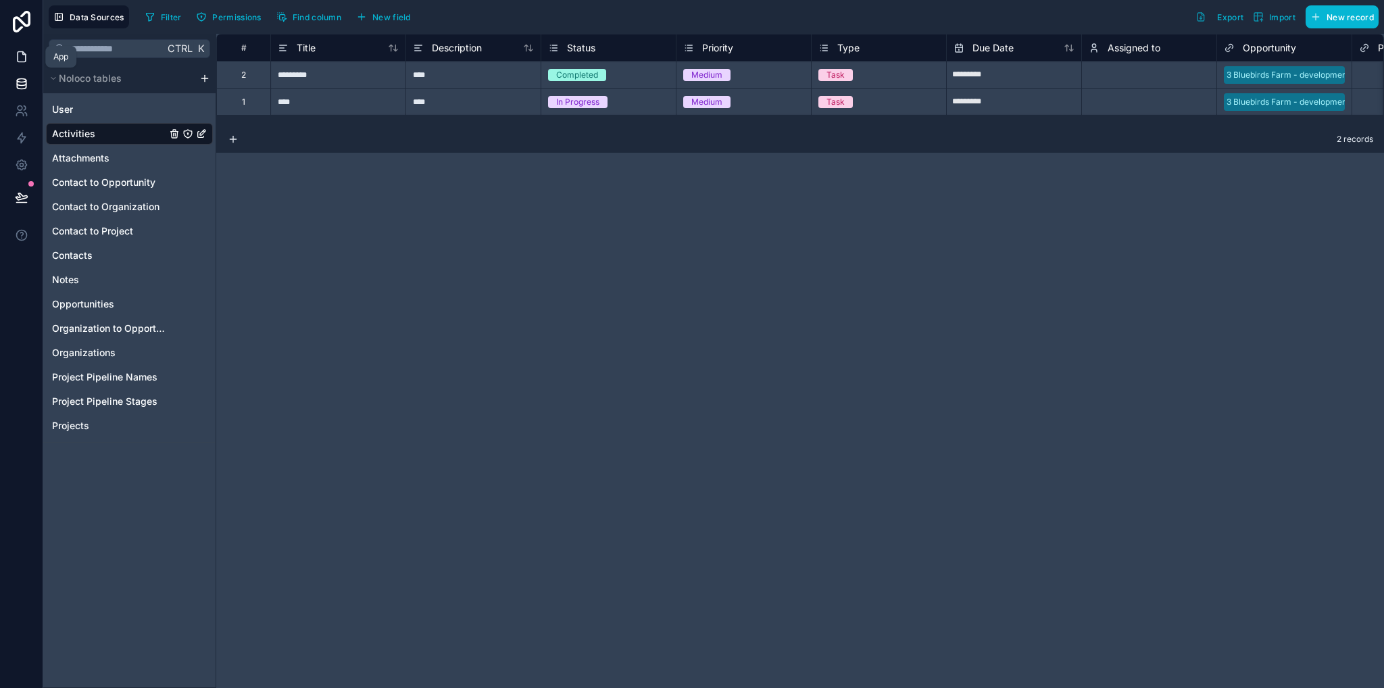
click at [18, 57] on icon at bounding box center [22, 57] width 14 height 14
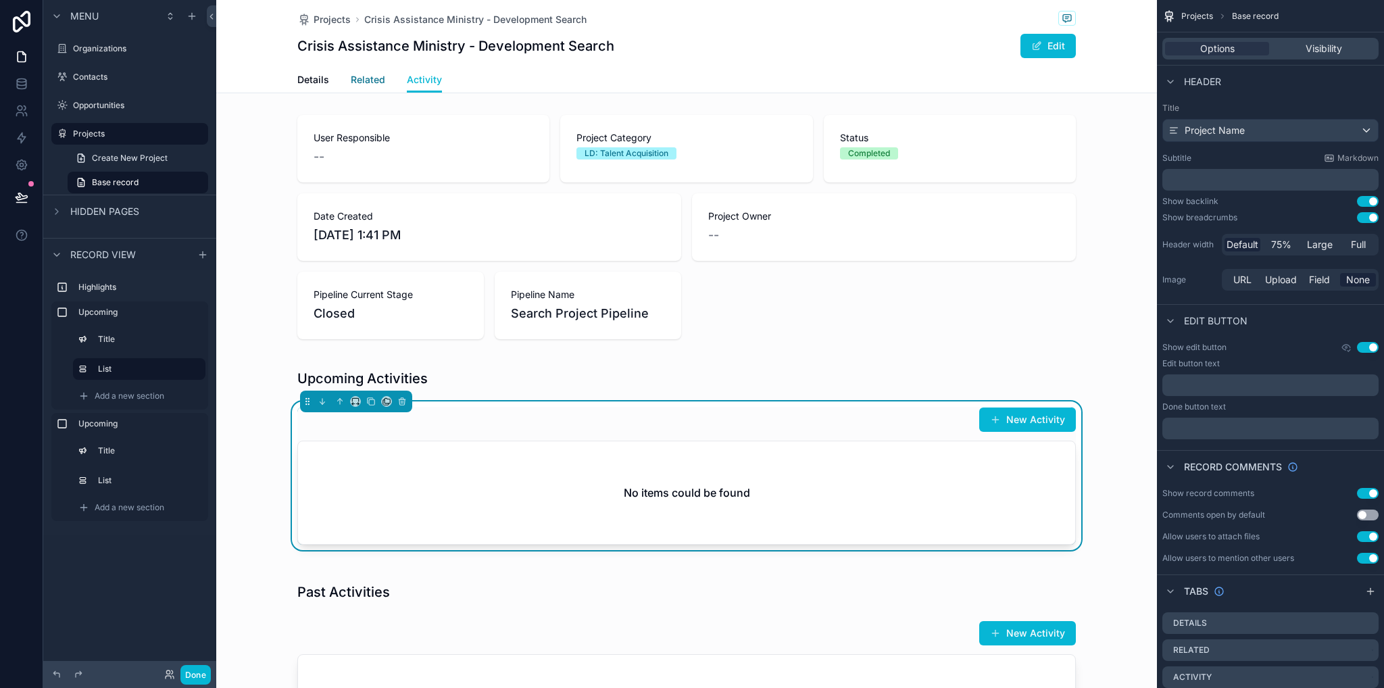
click at [362, 79] on span "Related" at bounding box center [368, 80] width 34 height 14
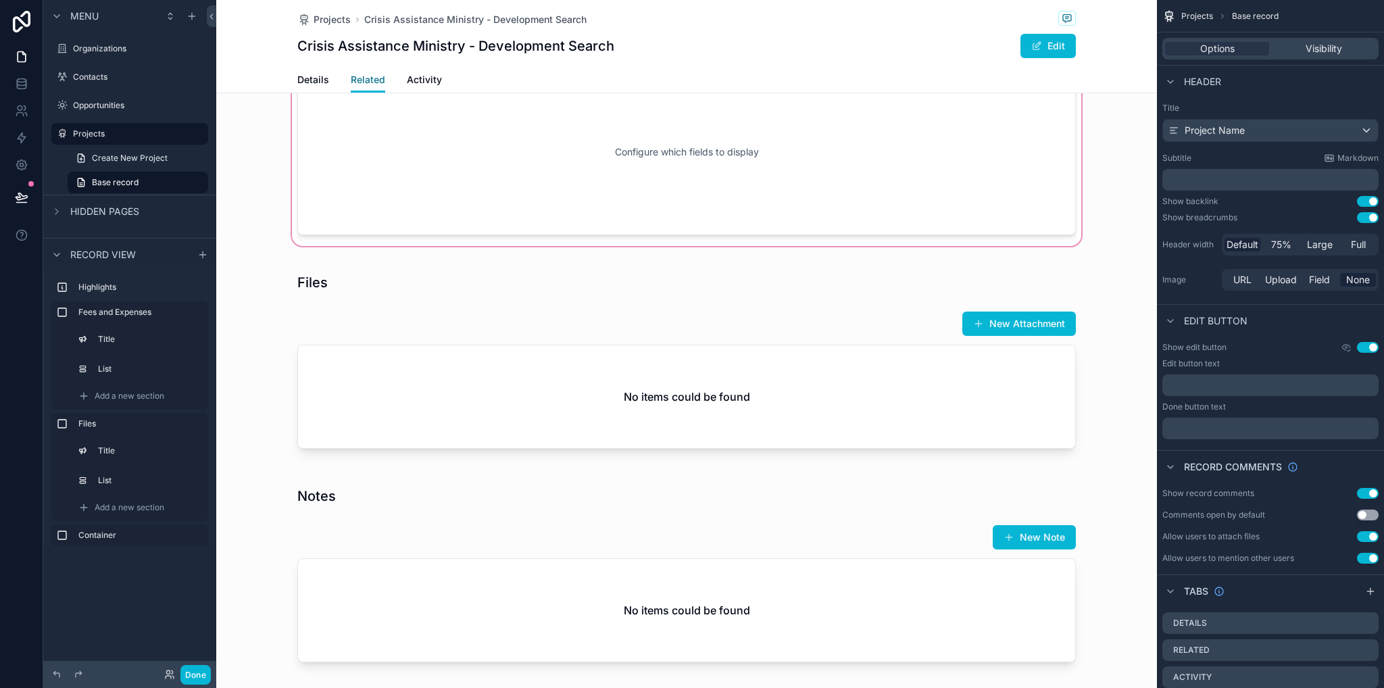
scroll to position [135, 0]
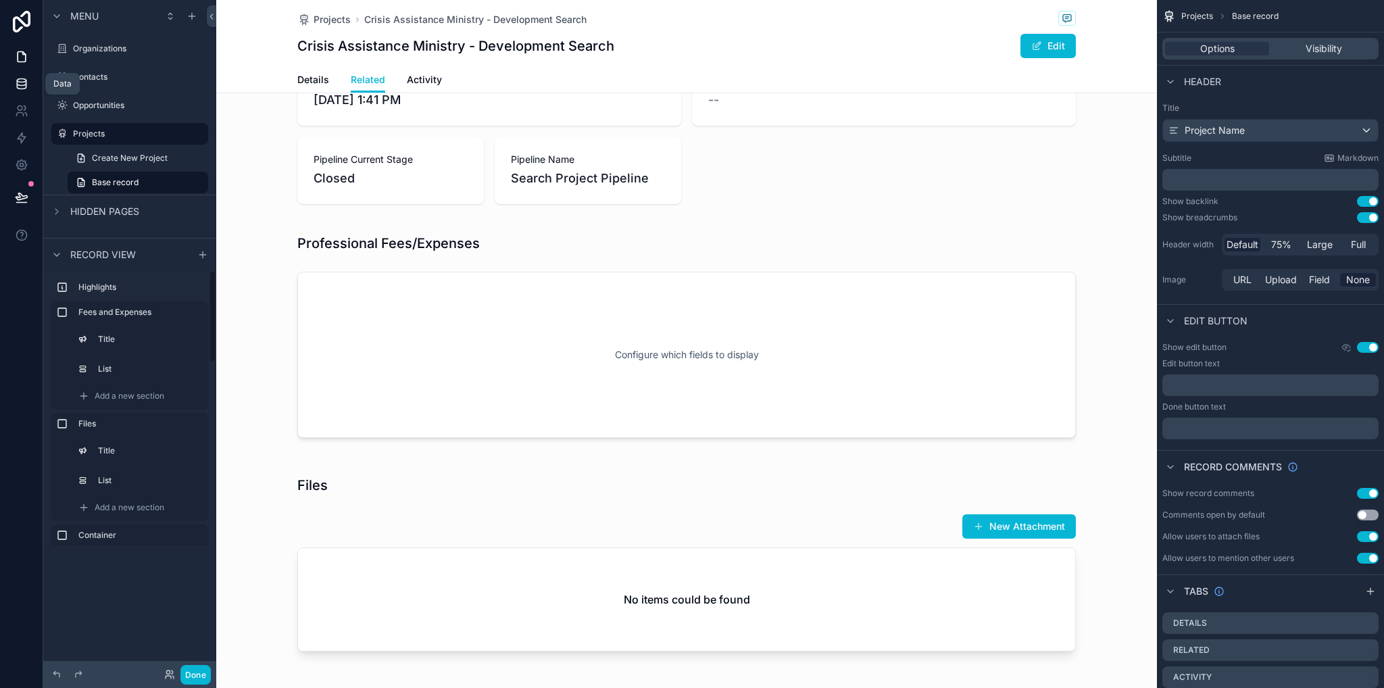
click at [28, 82] on link at bounding box center [21, 83] width 43 height 27
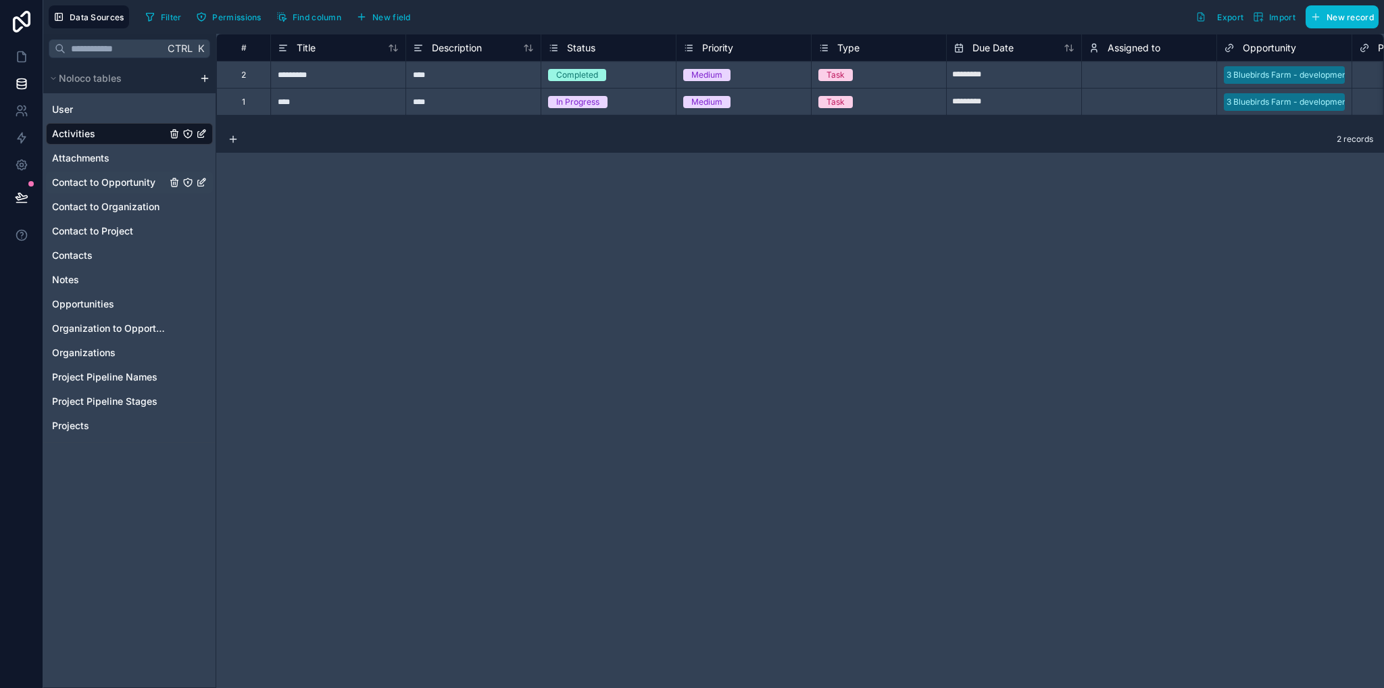
click at [87, 187] on span "Contact to Opportunity" at bounding box center [103, 183] width 103 height 14
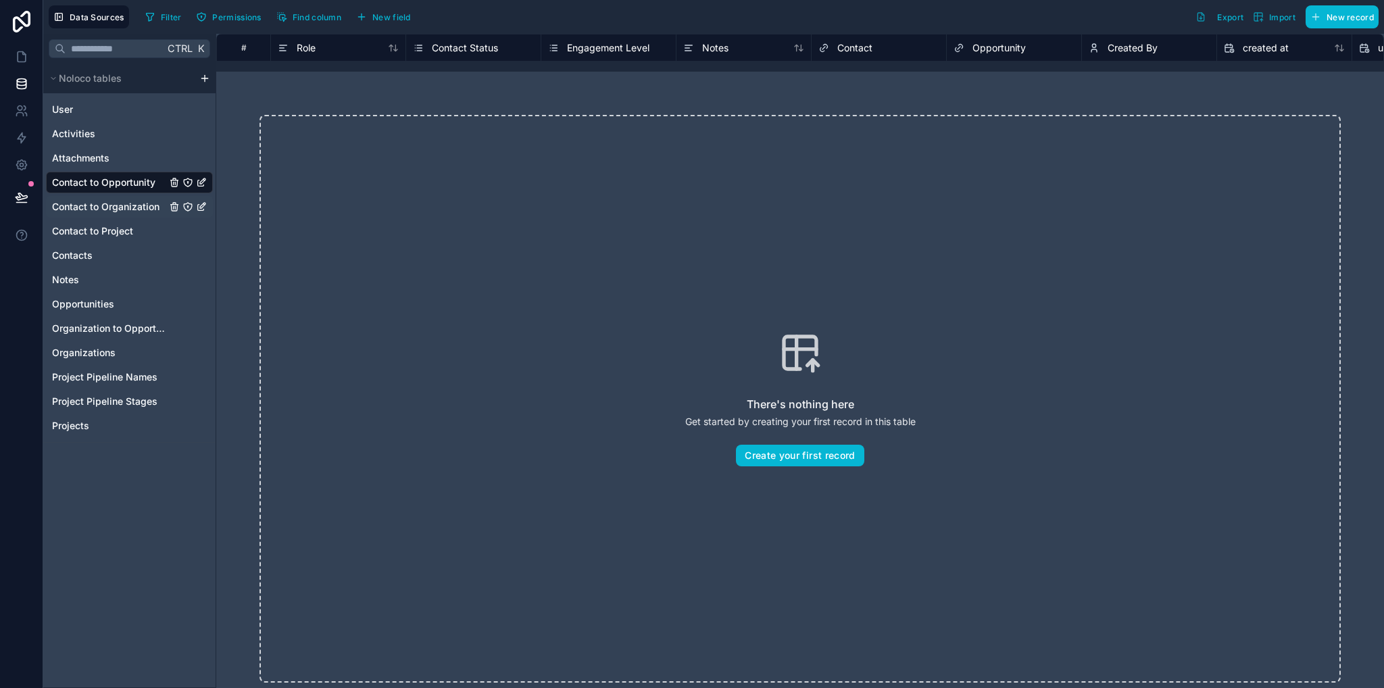
click at [126, 208] on span "Contact to Organization" at bounding box center [105, 207] width 107 height 14
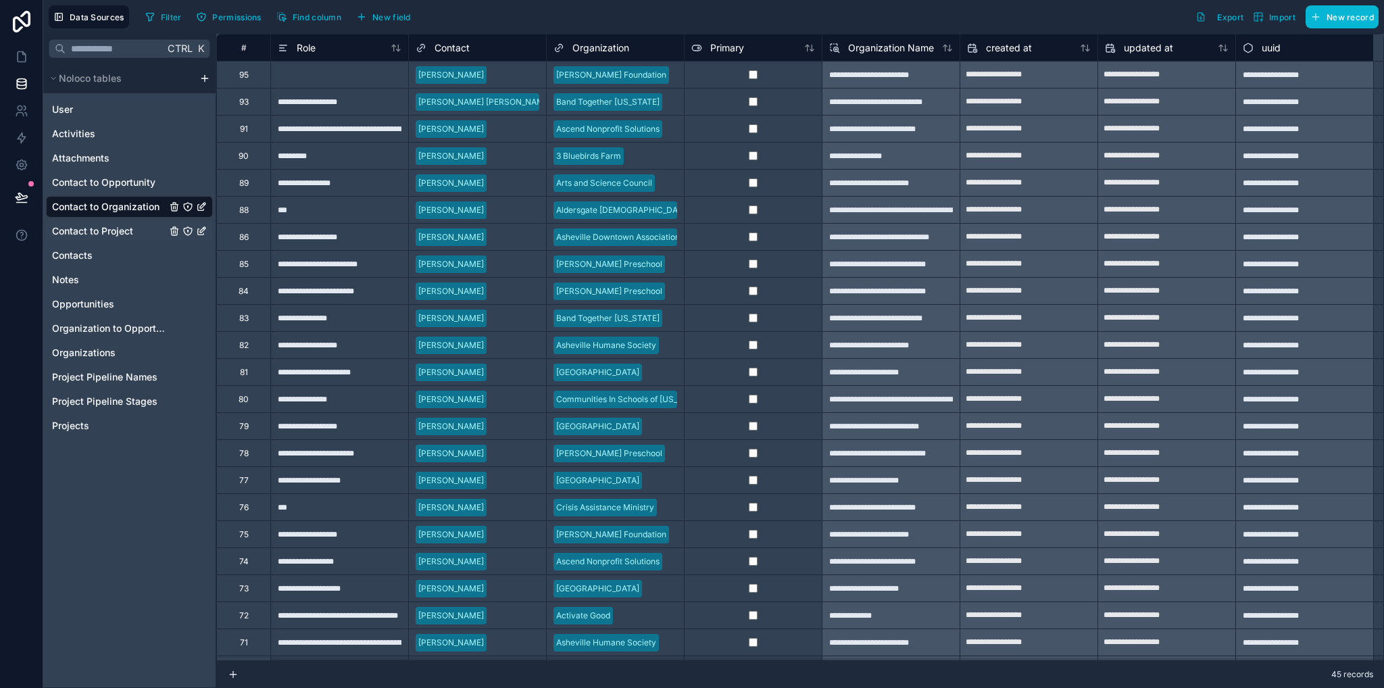
click at [113, 230] on span "Contact to Project" at bounding box center [92, 231] width 81 height 14
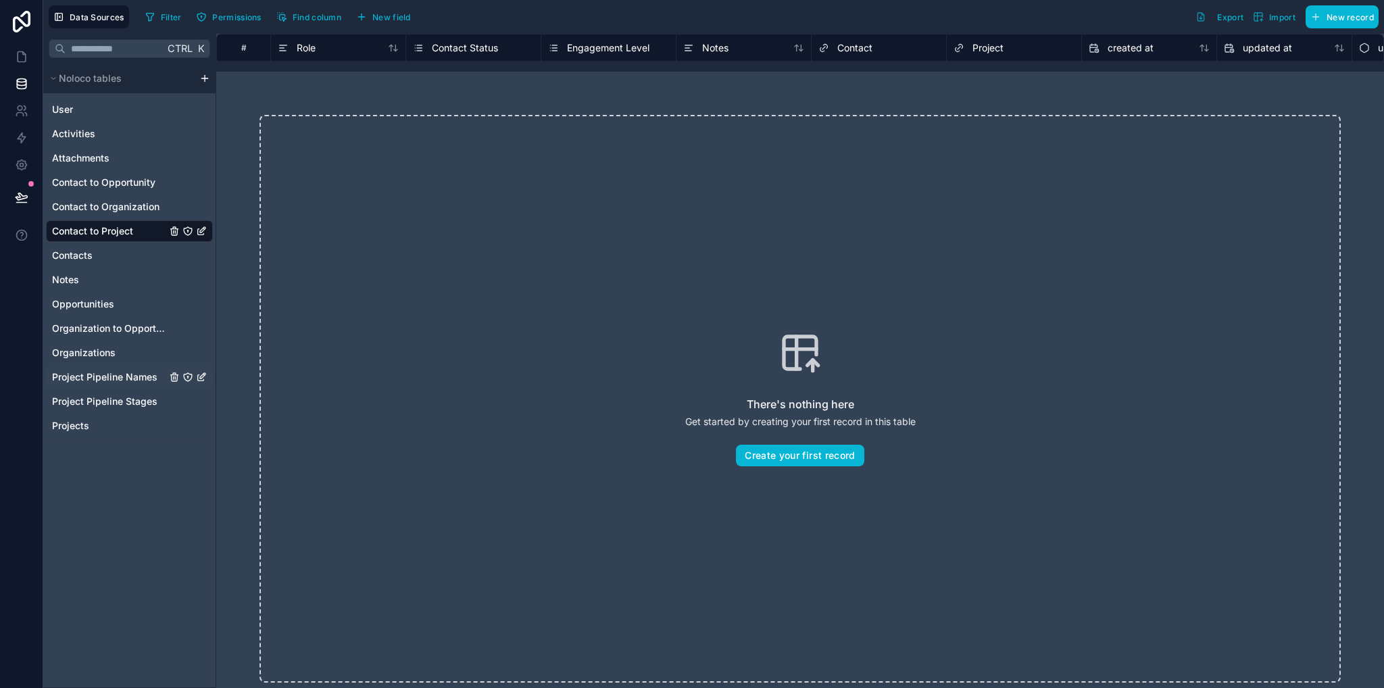
click at [110, 372] on span "Project Pipeline Names" at bounding box center [104, 377] width 105 height 14
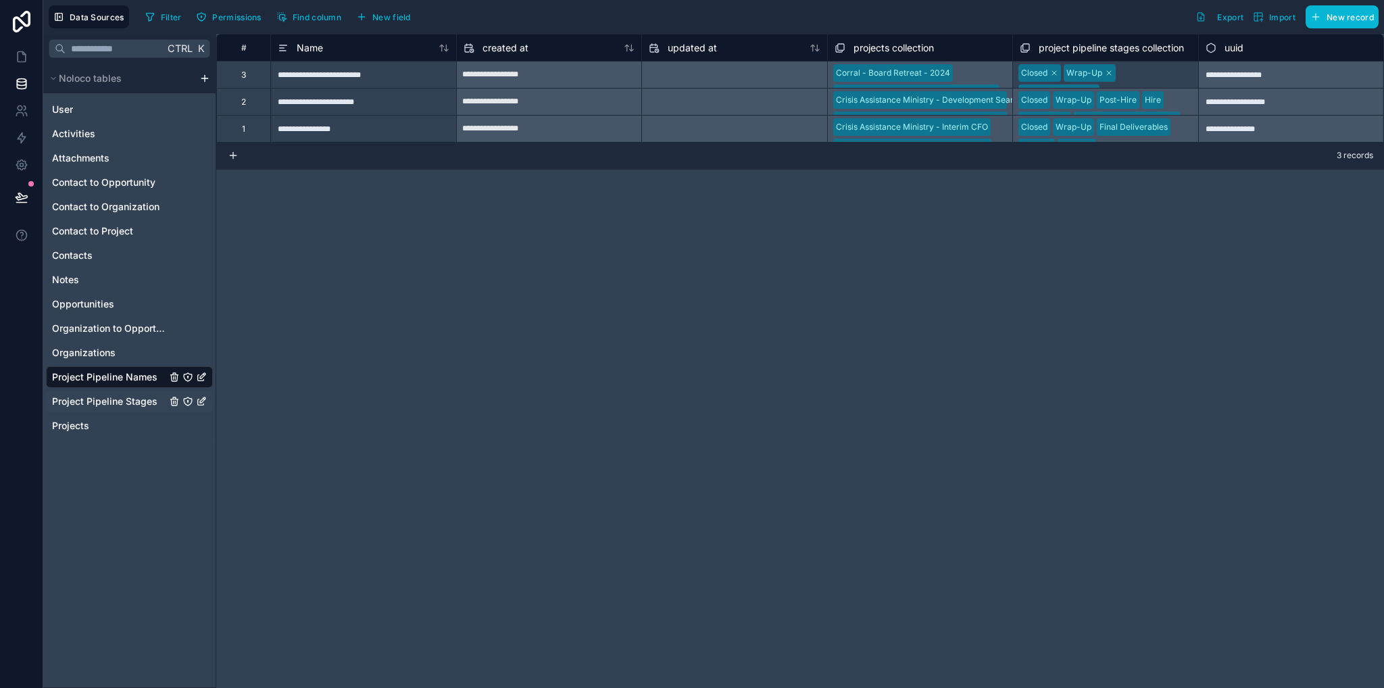
click at [96, 404] on span "Project Pipeline Stages" at bounding box center [104, 402] width 105 height 14
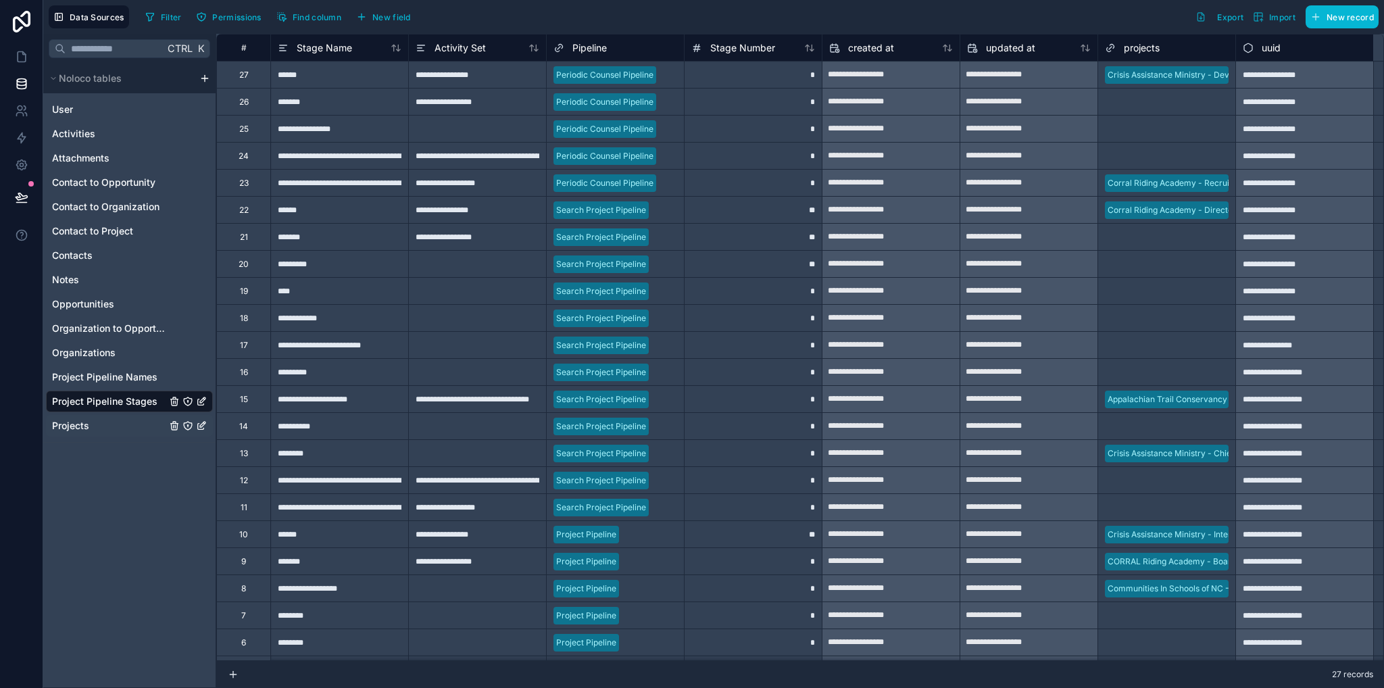
click at [68, 424] on span "Projects" at bounding box center [70, 426] width 37 height 14
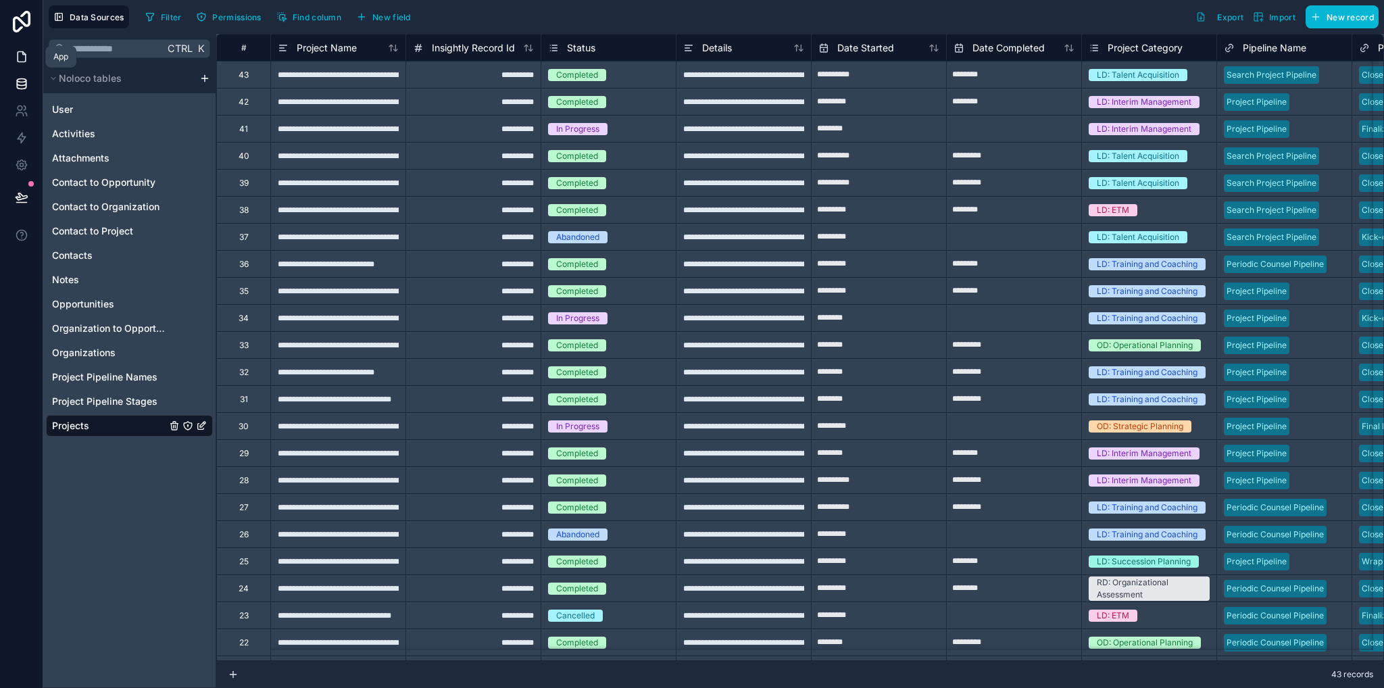
click at [16, 62] on icon at bounding box center [22, 57] width 14 height 14
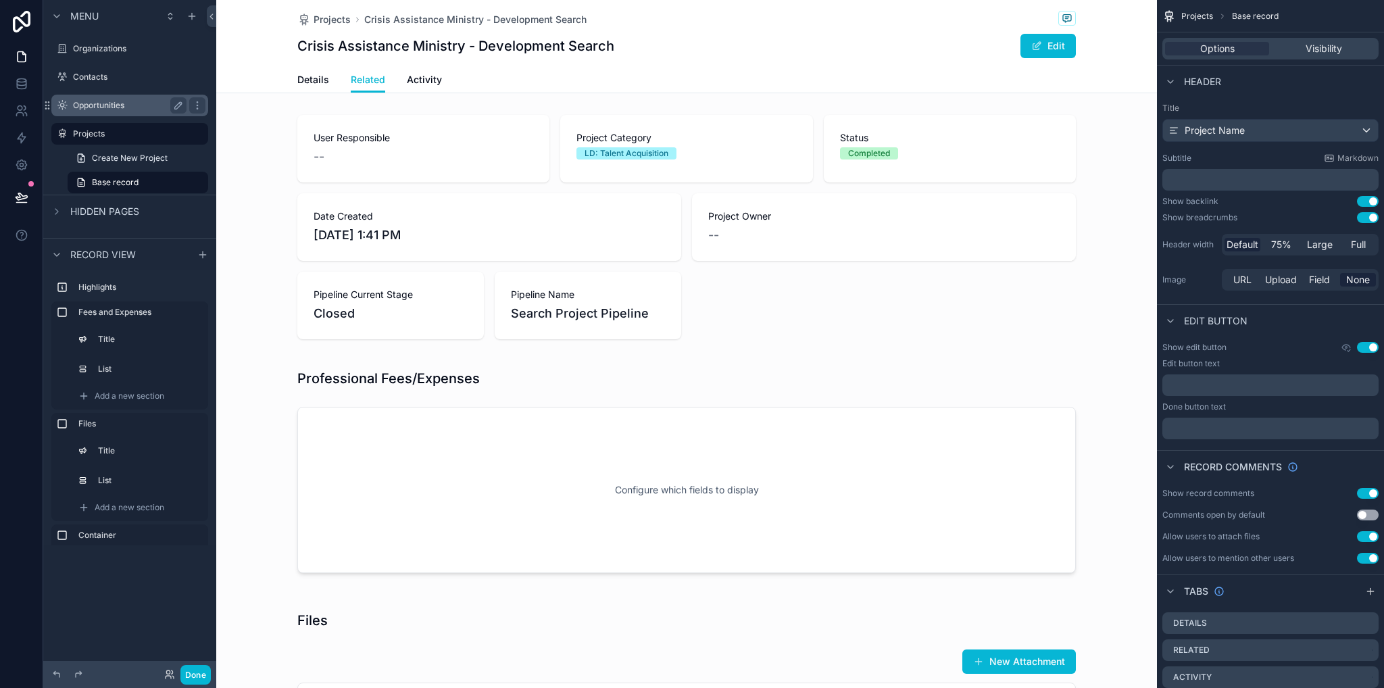
click at [88, 106] on label "Opportunities" at bounding box center [127, 105] width 108 height 11
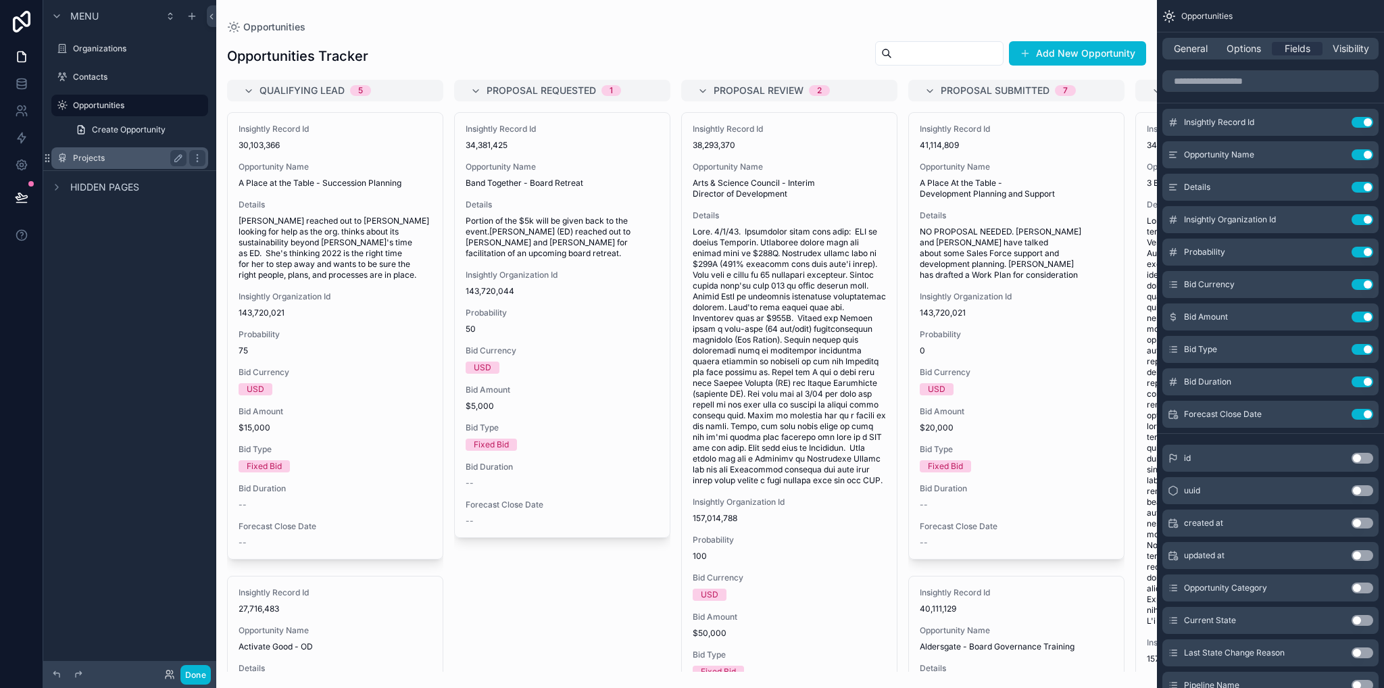
click at [85, 164] on div "Projects" at bounding box center [130, 158] width 114 height 16
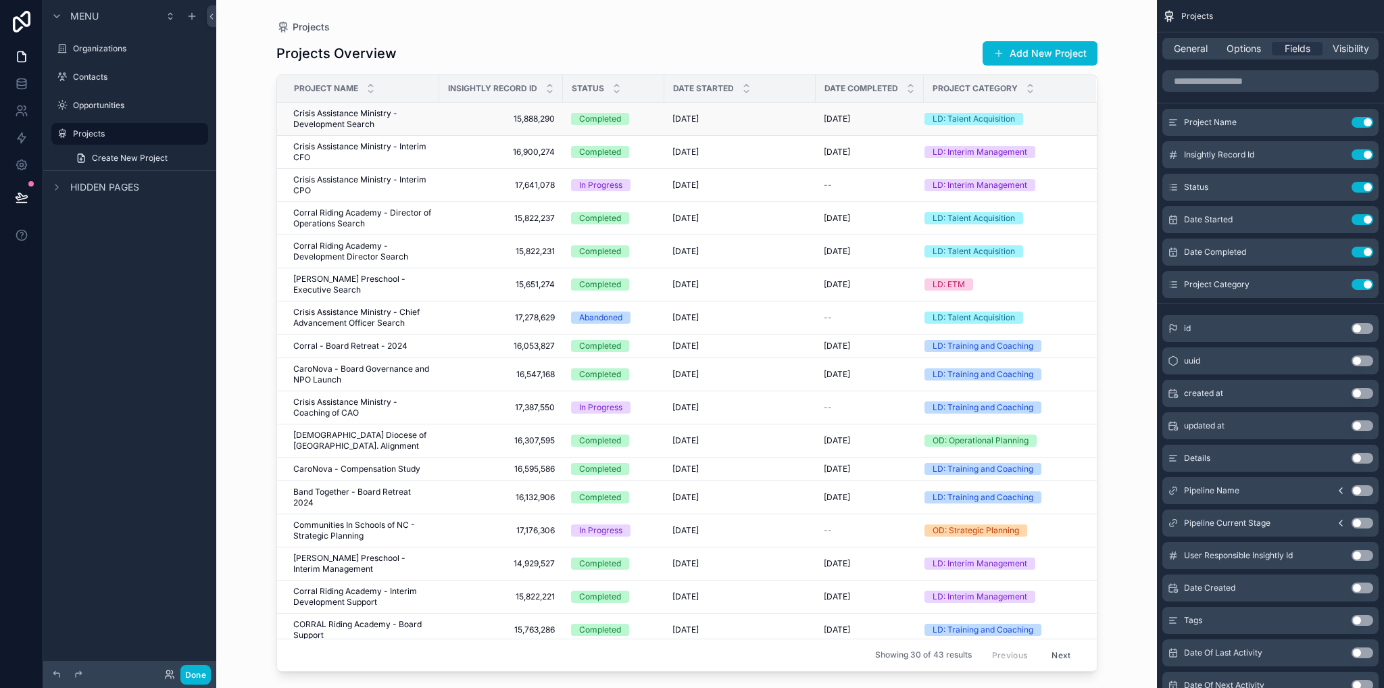
click at [334, 122] on span "Crisis Assistance Ministry - Development Search" at bounding box center [362, 119] width 138 height 22
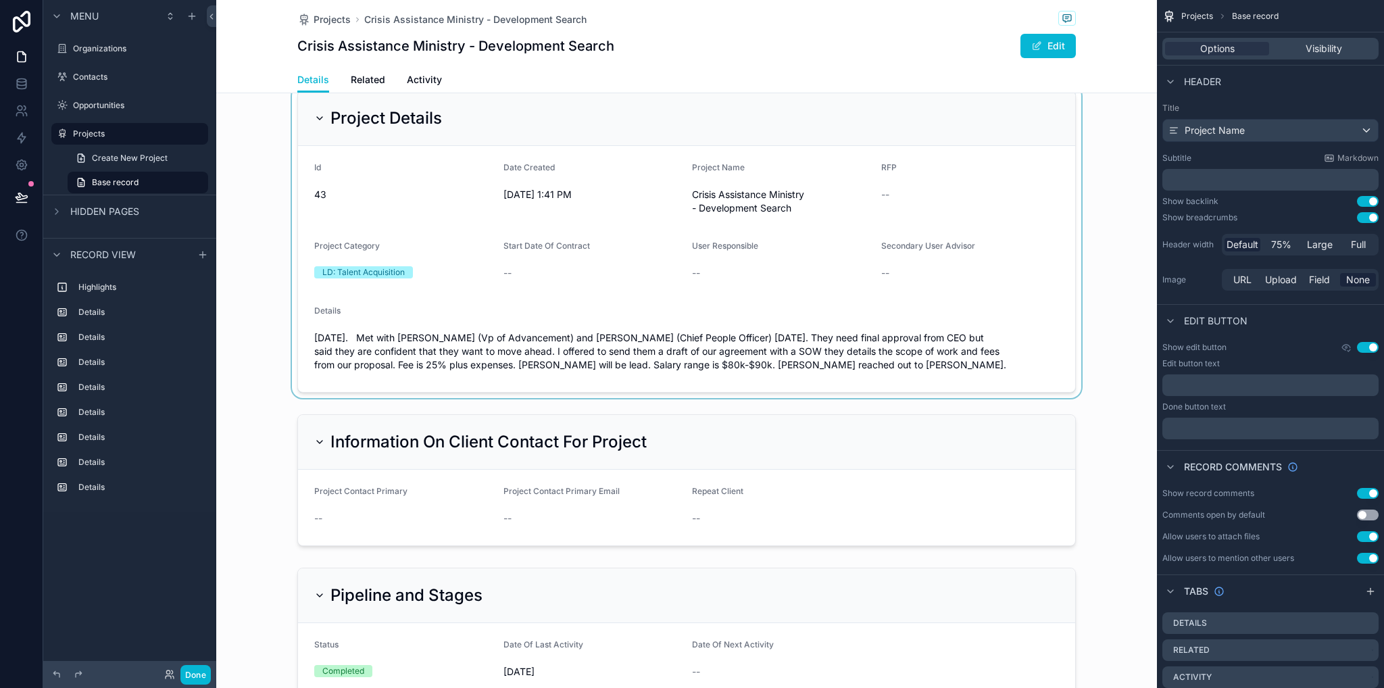
scroll to position [608, 0]
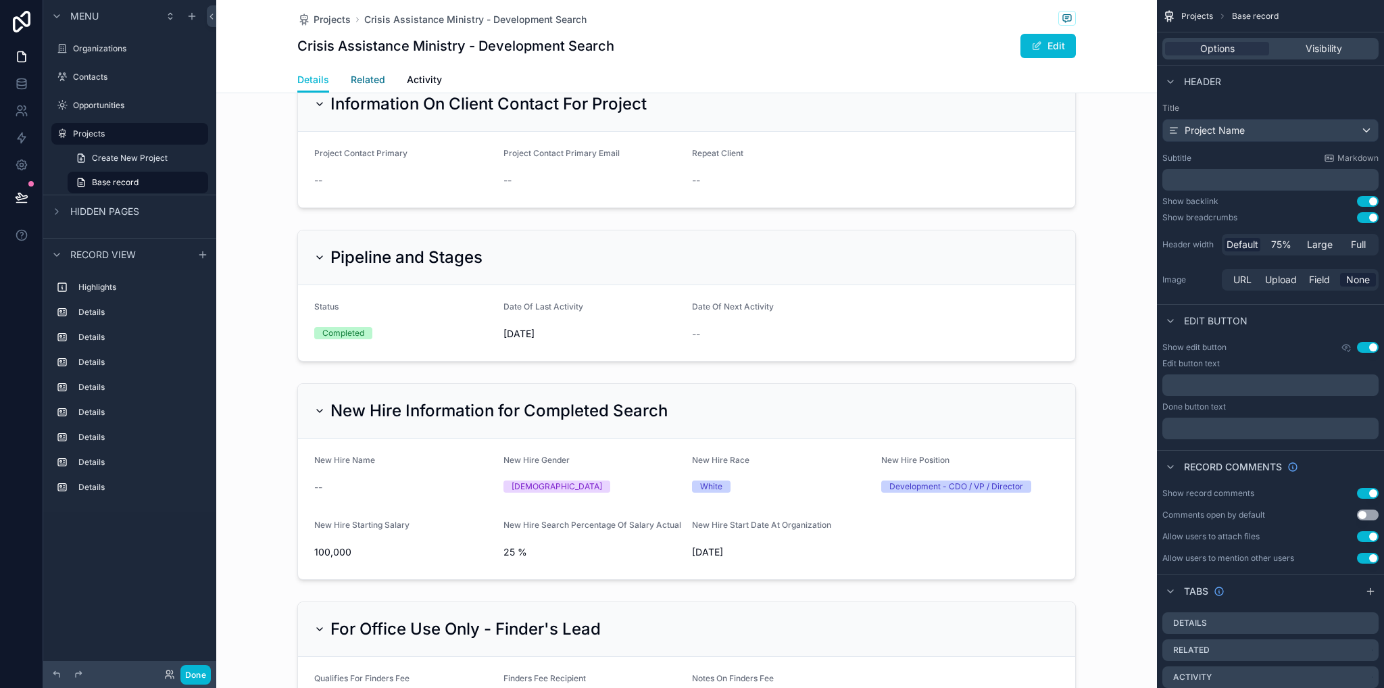
click at [357, 81] on span "Related" at bounding box center [368, 80] width 34 height 14
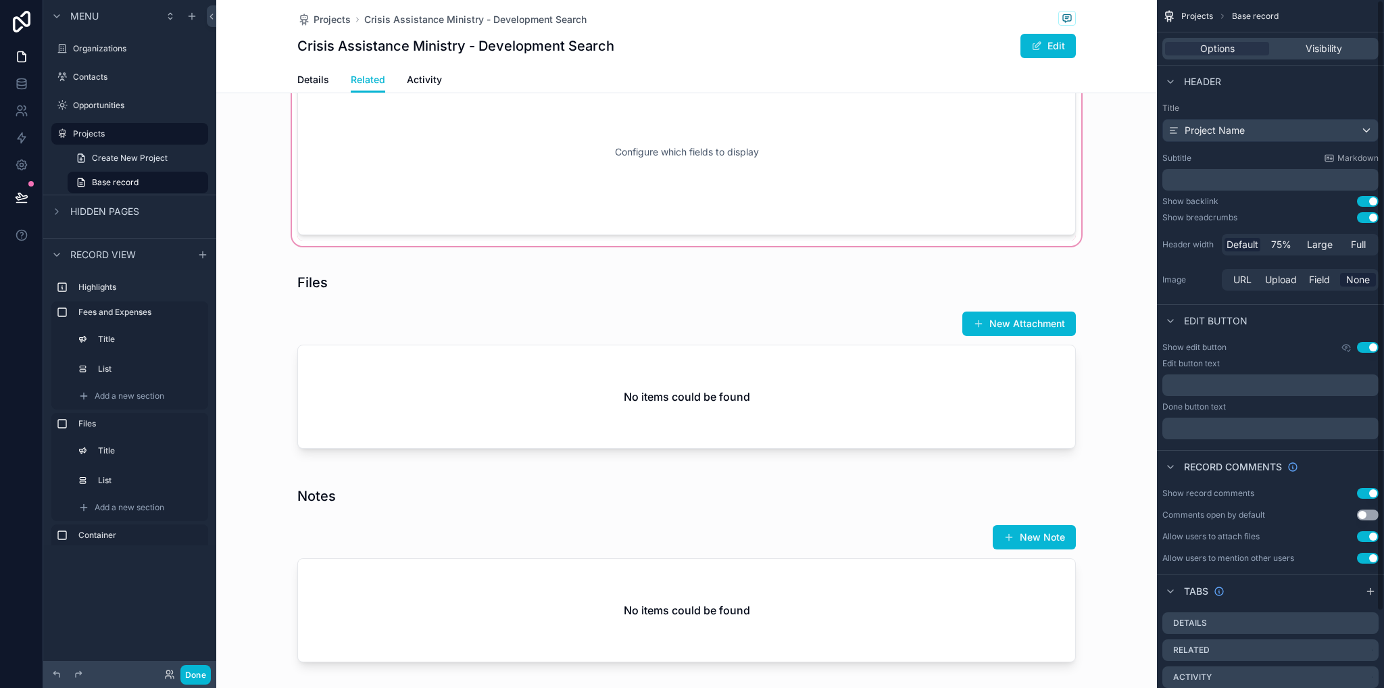
scroll to position [270, 0]
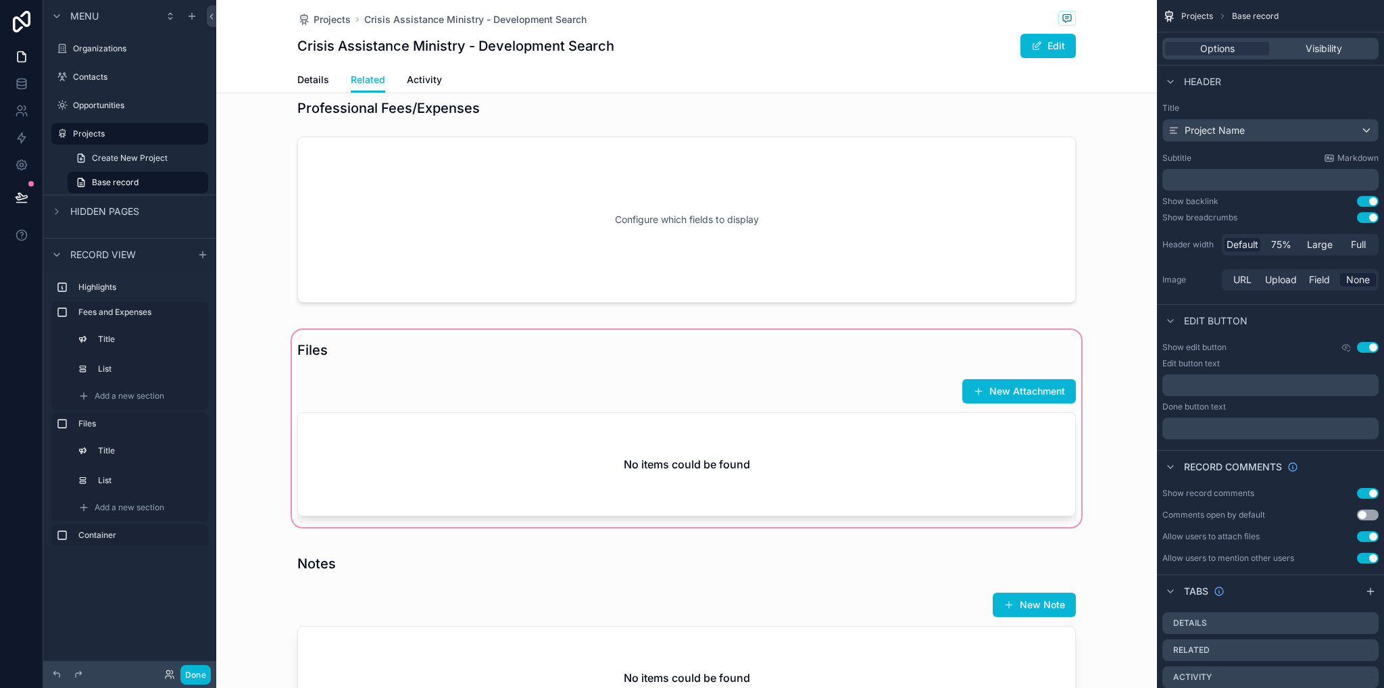
click at [681, 454] on div "scrollable content" at bounding box center [686, 428] width 941 height 203
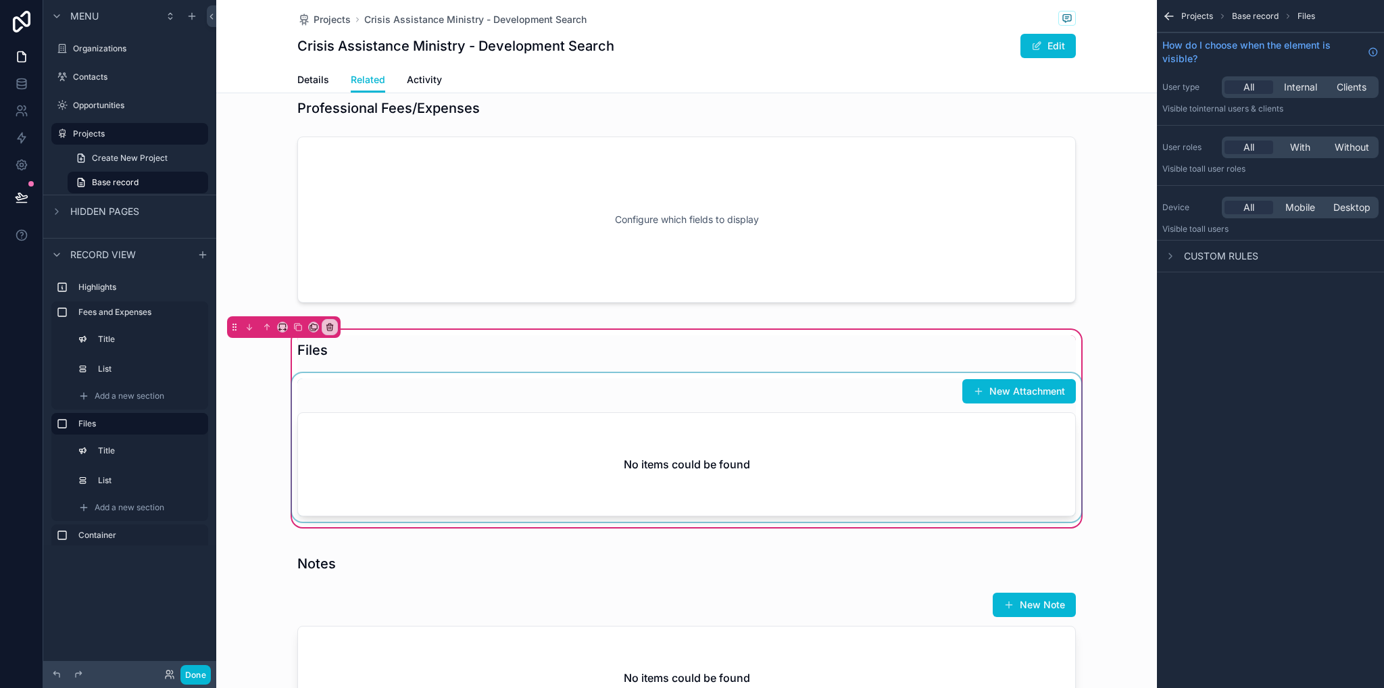
click at [781, 436] on div "scrollable content" at bounding box center [686, 447] width 795 height 149
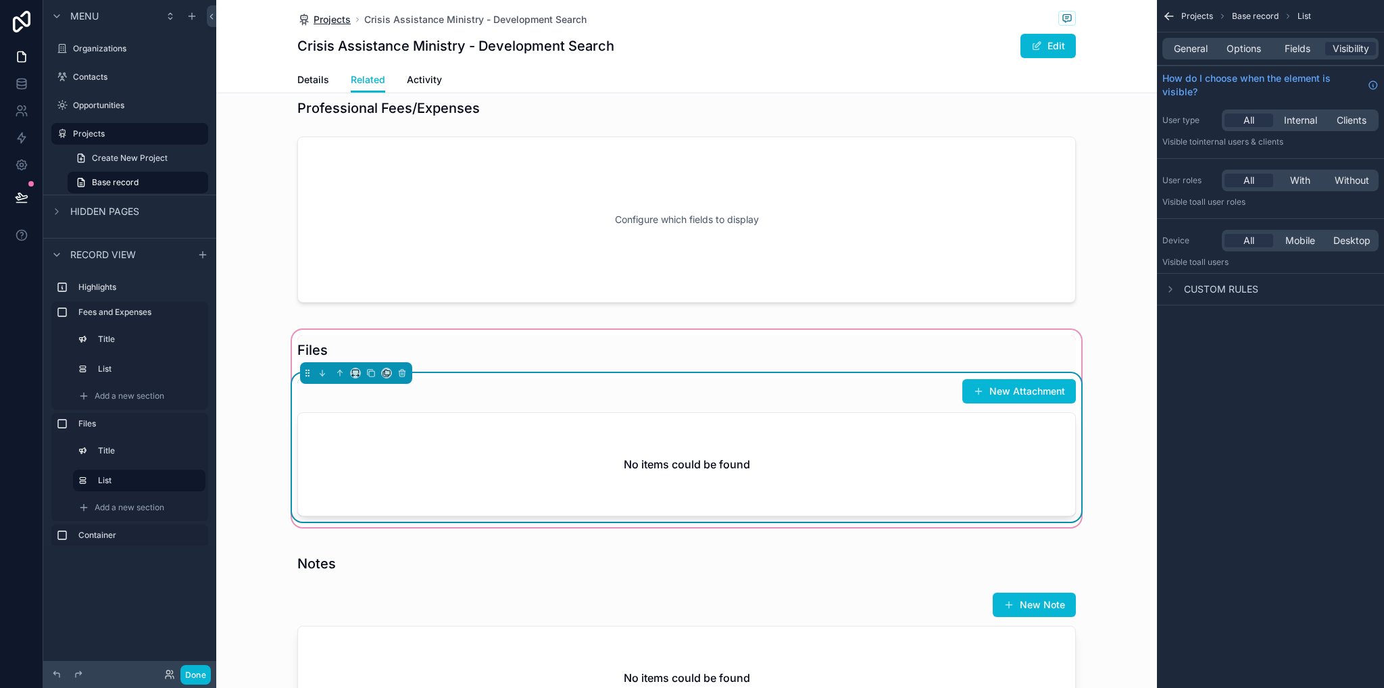
click at [327, 18] on span "Projects" at bounding box center [332, 20] width 37 height 14
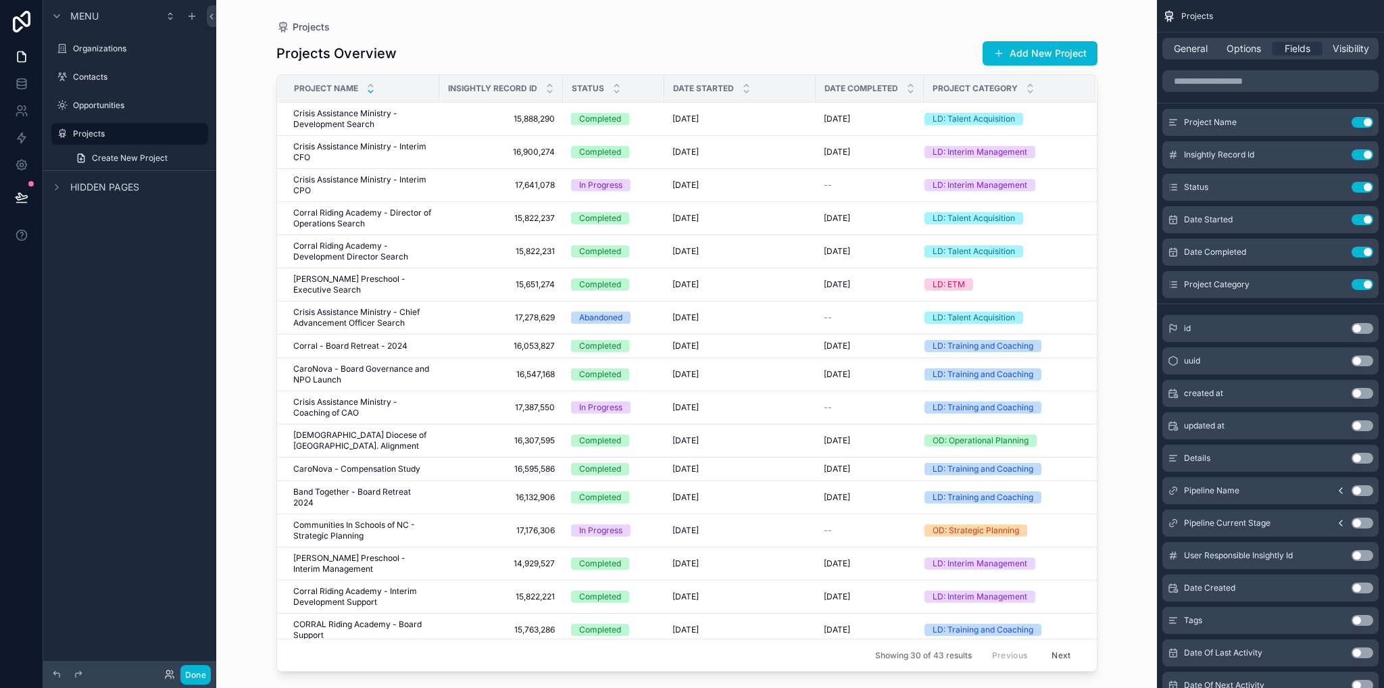
click at [374, 93] on div "Project Name" at bounding box center [358, 89] width 161 height 26
click at [369, 91] on icon "scrollable content" at bounding box center [370, 92] width 5 height 2
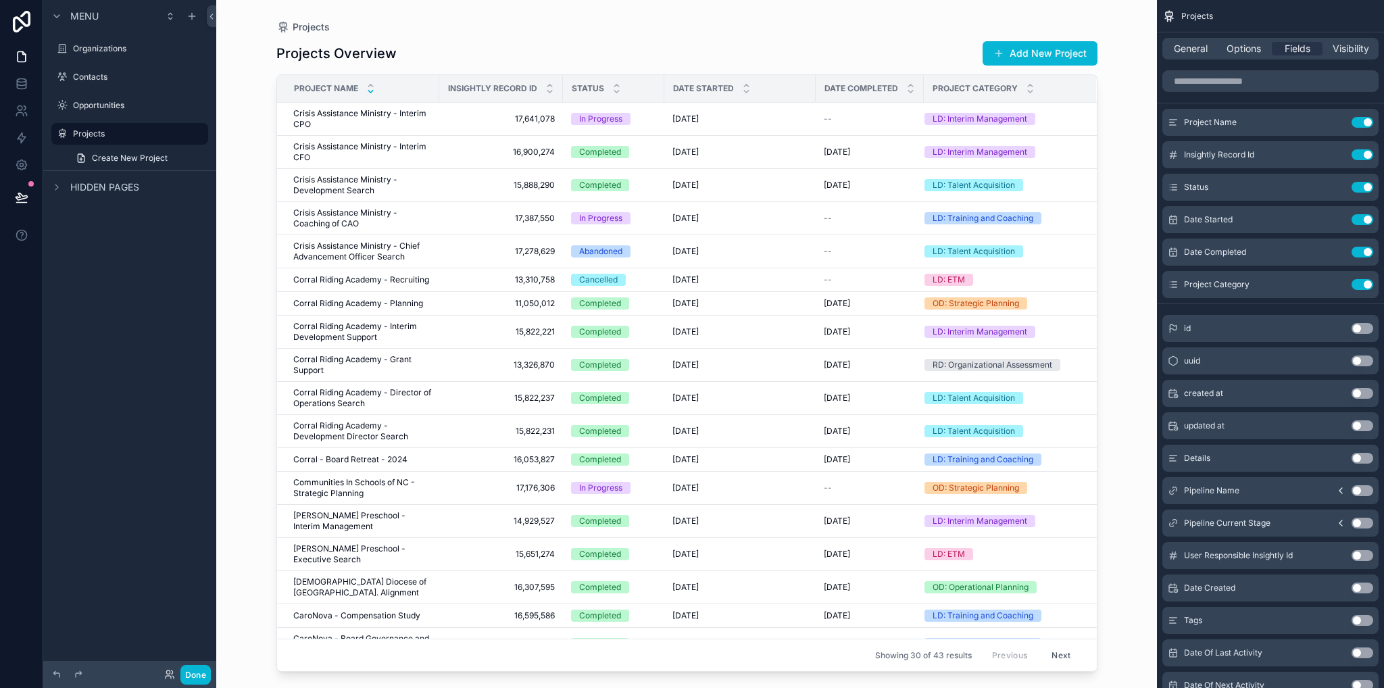
click at [369, 93] on icon "scrollable content" at bounding box center [370, 91] width 9 height 9
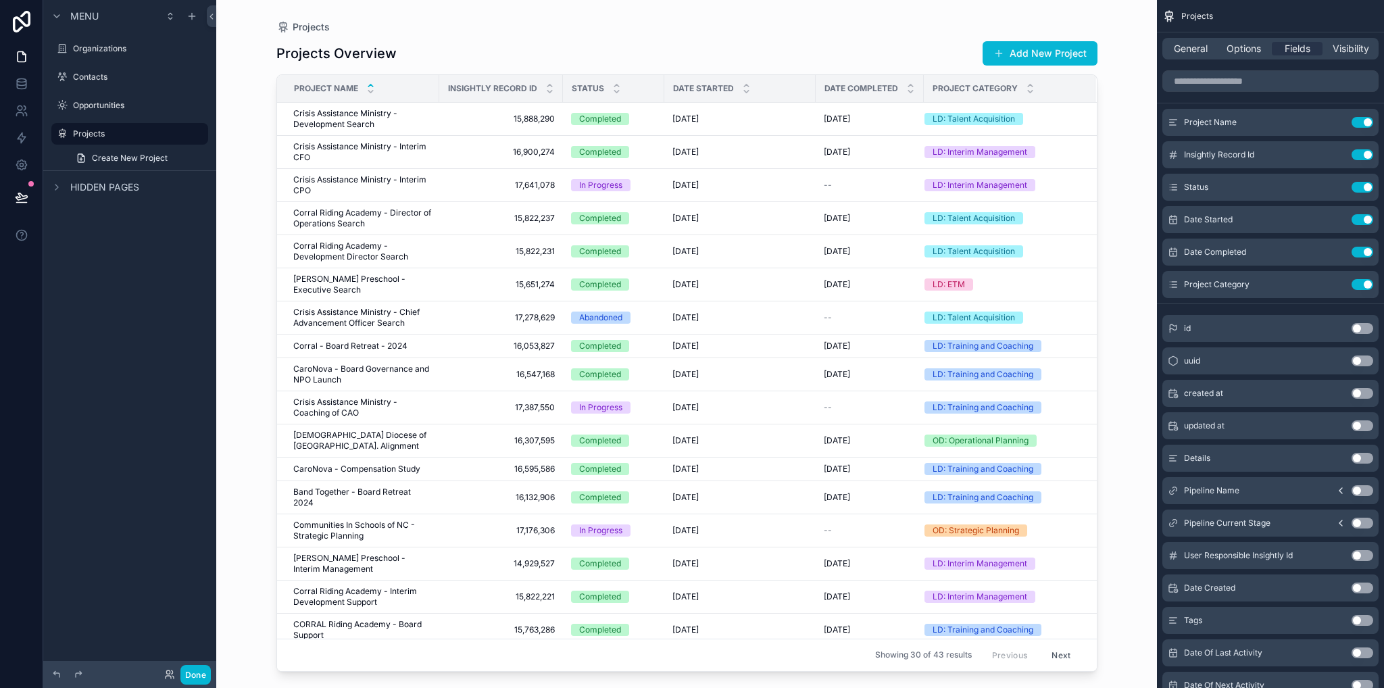
click at [371, 84] on icon "scrollable content" at bounding box center [370, 85] width 5 height 2
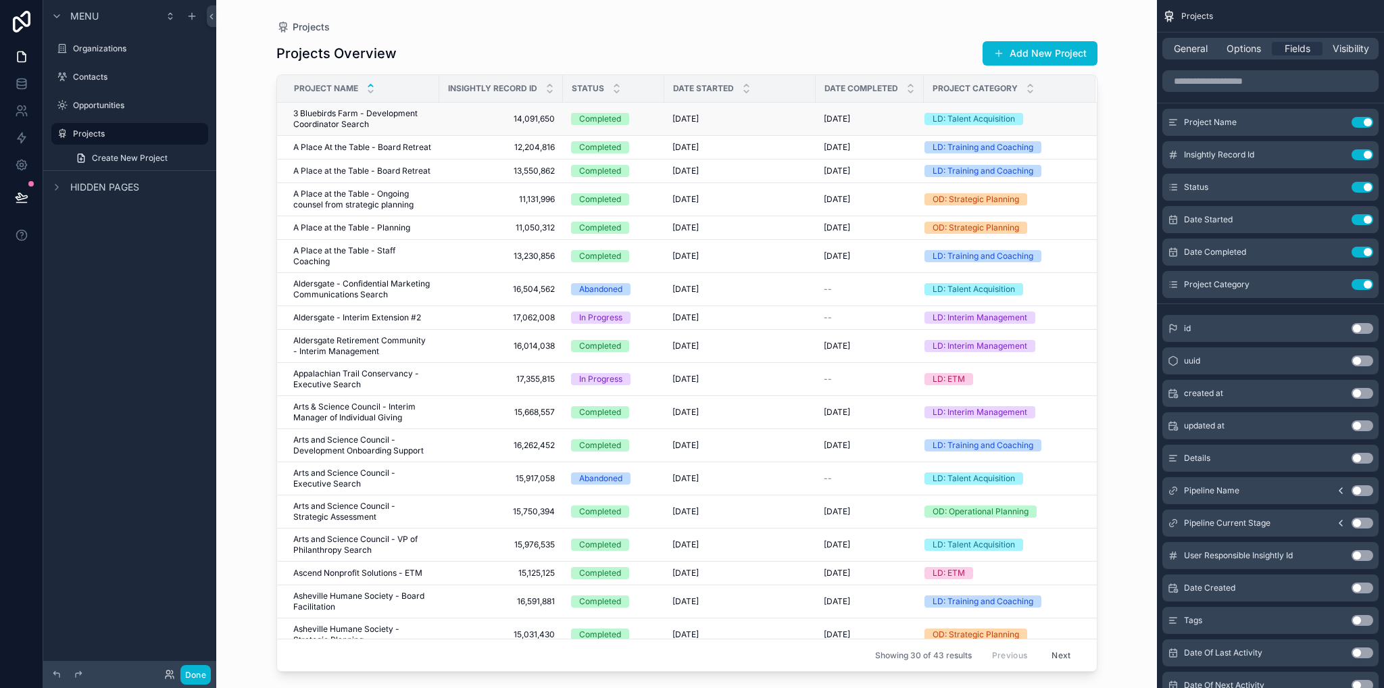
click at [394, 114] on span "3 Bluebirds Farm - Development Coordinator Search" at bounding box center [362, 119] width 138 height 22
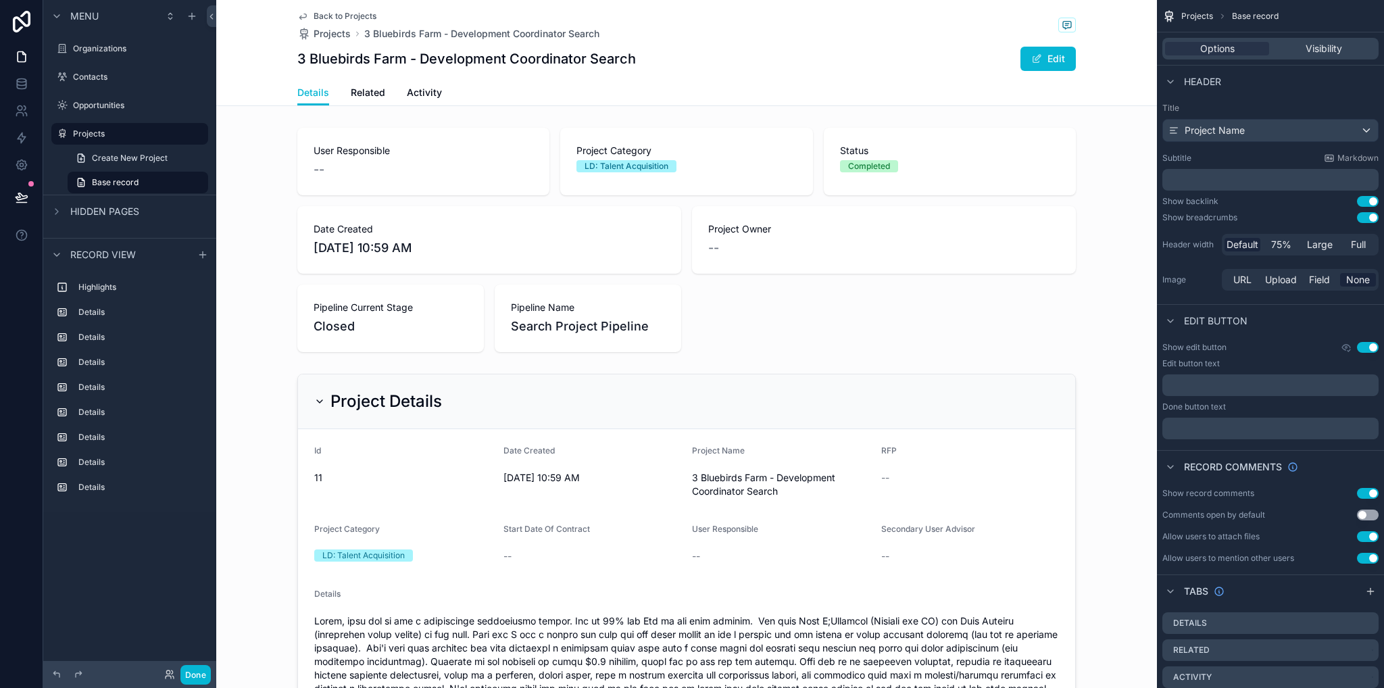
click at [379, 101] on div "Details Related Activity" at bounding box center [686, 93] width 779 height 26
click at [371, 95] on span "Related" at bounding box center [368, 93] width 34 height 14
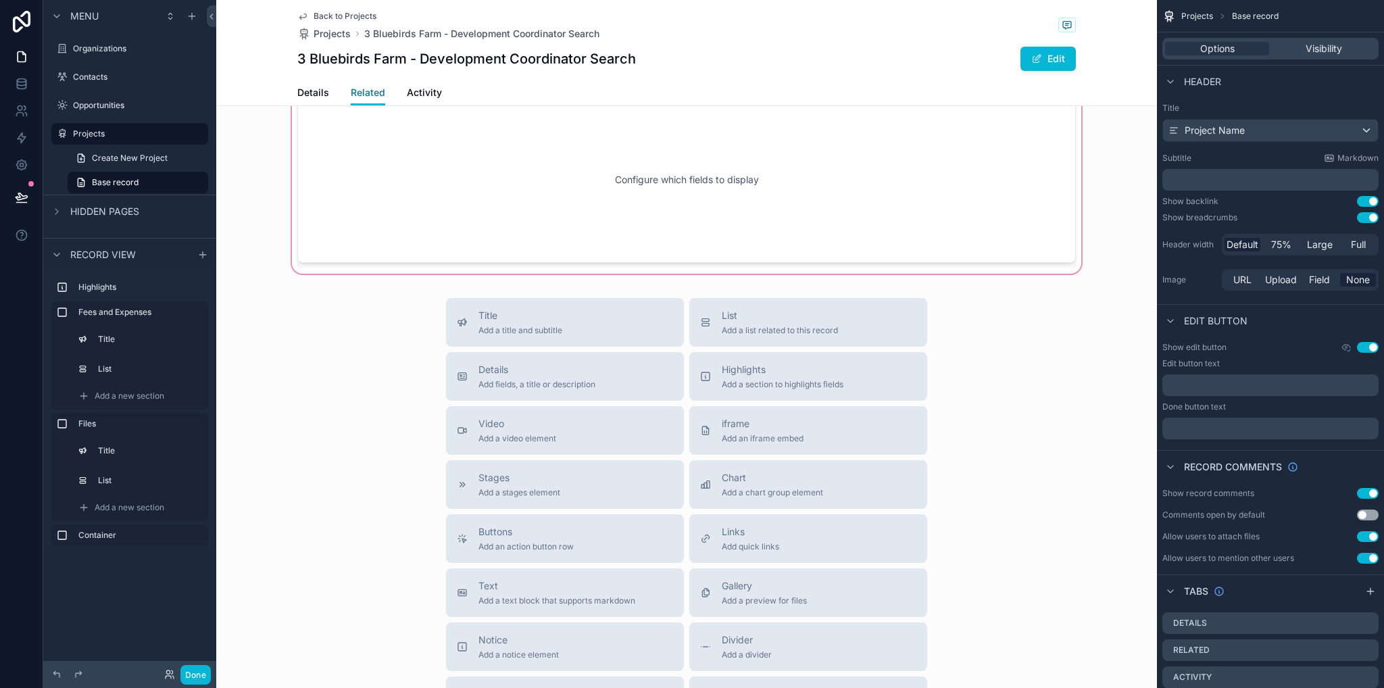
scroll to position [1352, 0]
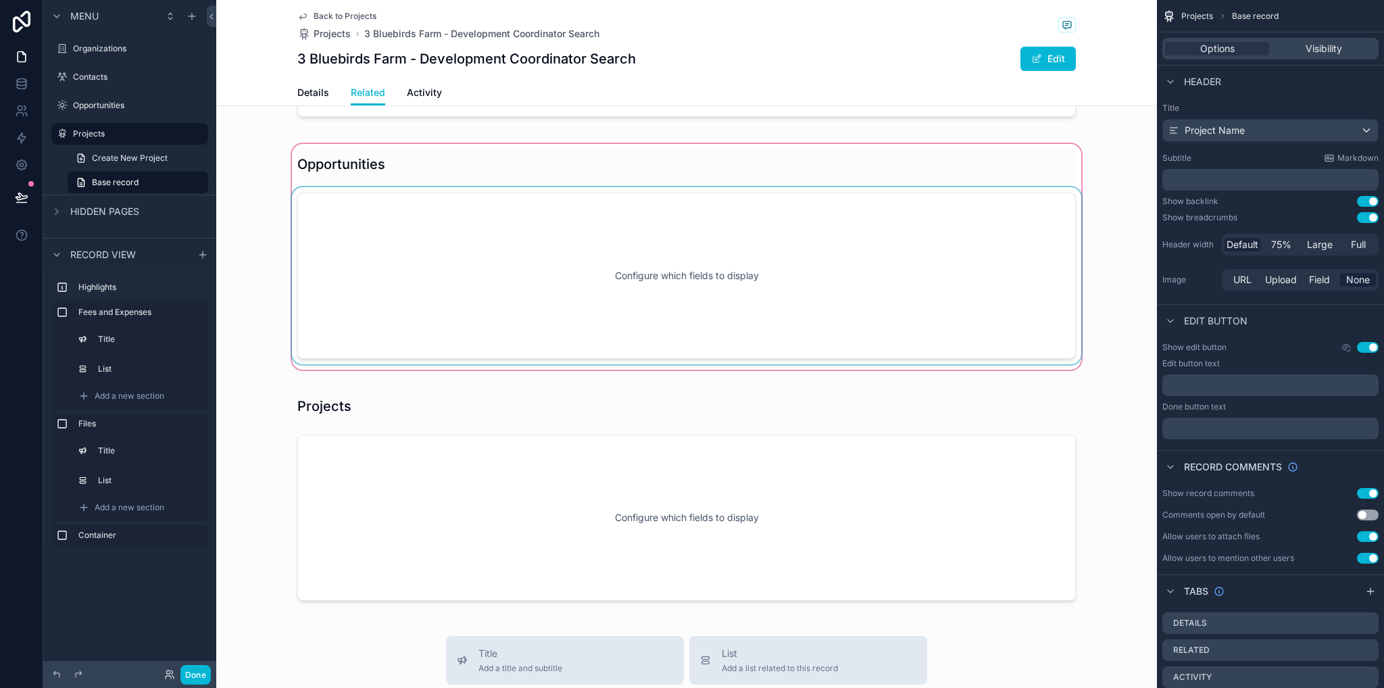
click at [608, 262] on div "scrollable content" at bounding box center [686, 256] width 941 height 231
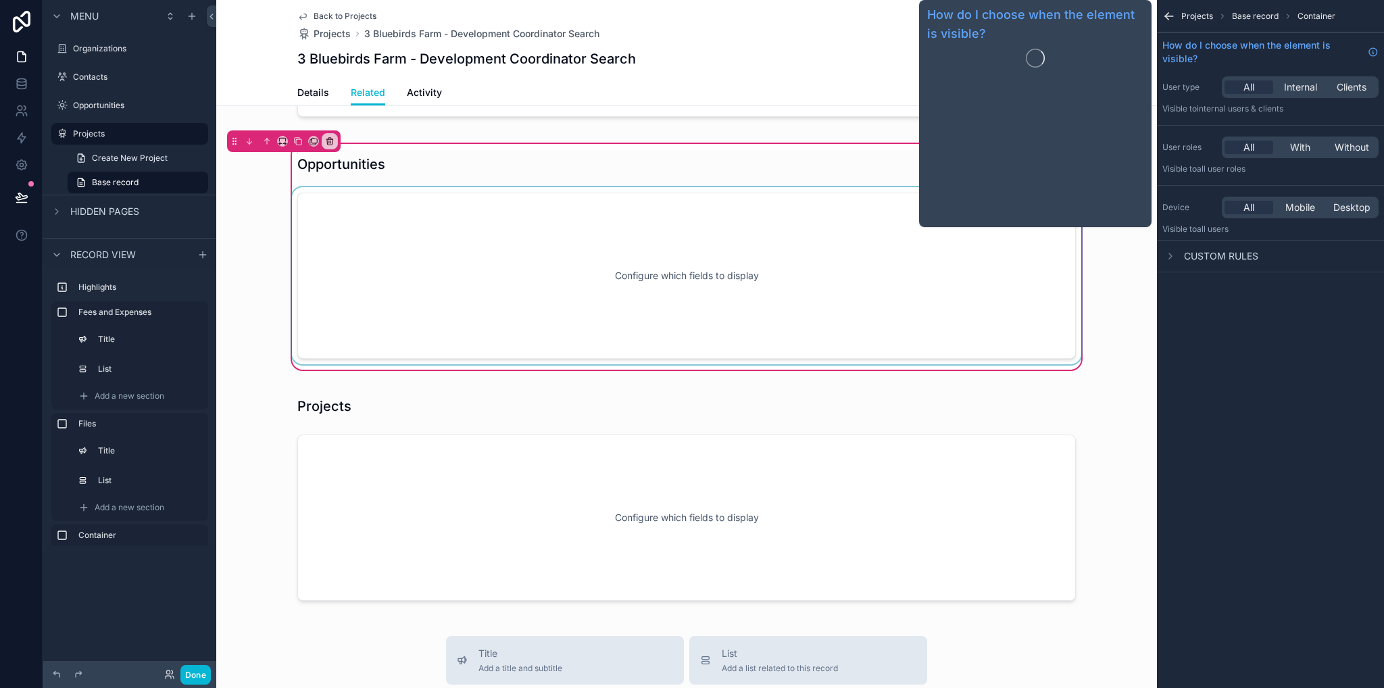
click at [865, 289] on div "scrollable content" at bounding box center [686, 275] width 795 height 177
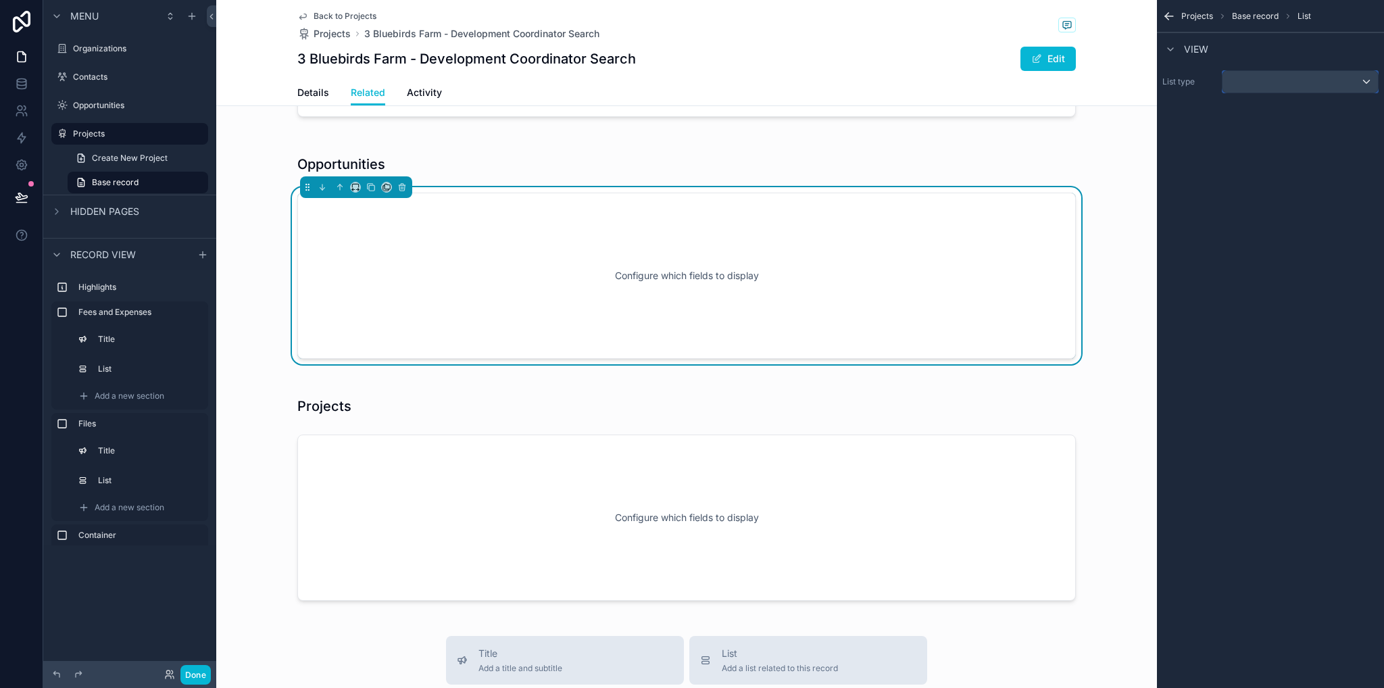
click at [1248, 84] on div "scrollable content" at bounding box center [1300, 82] width 155 height 22
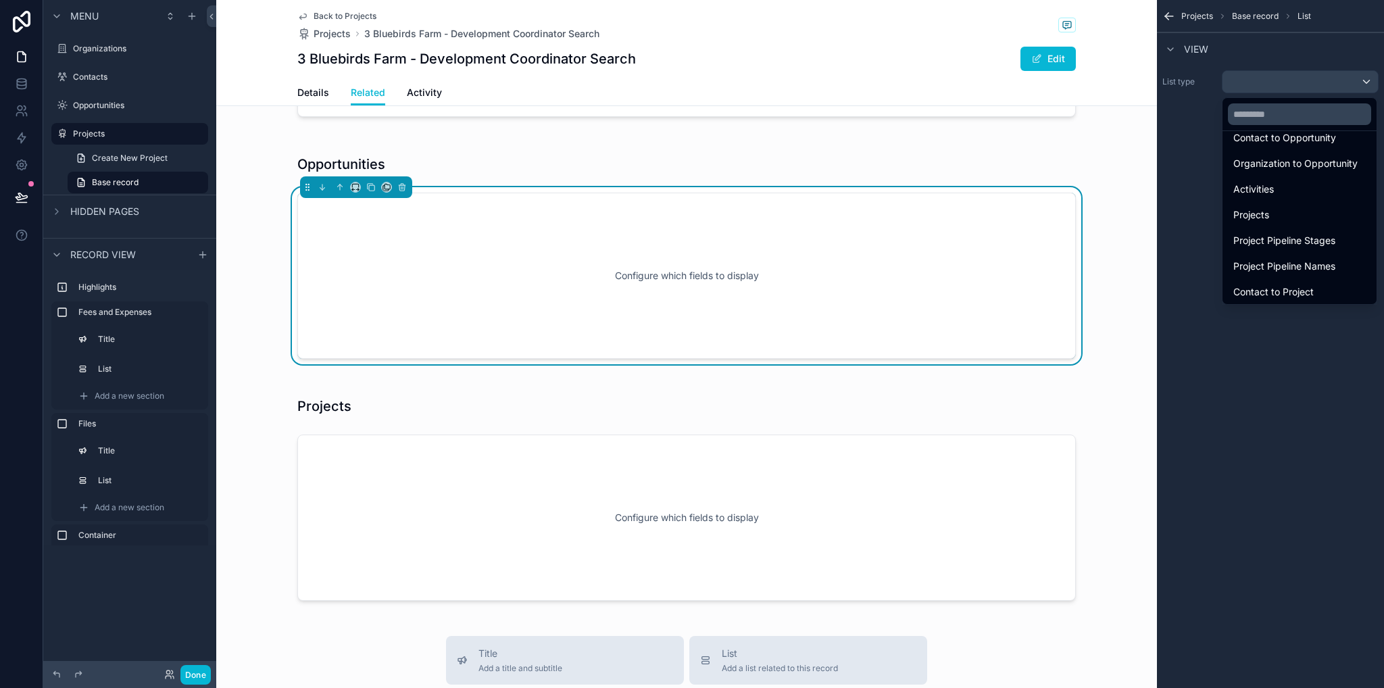
scroll to position [219, 0]
drag, startPoint x: 1317, startPoint y: 377, endPoint x: 1233, endPoint y: 349, distance: 88.1
click at [1316, 377] on div "scrollable content" at bounding box center [692, 344] width 1384 height 688
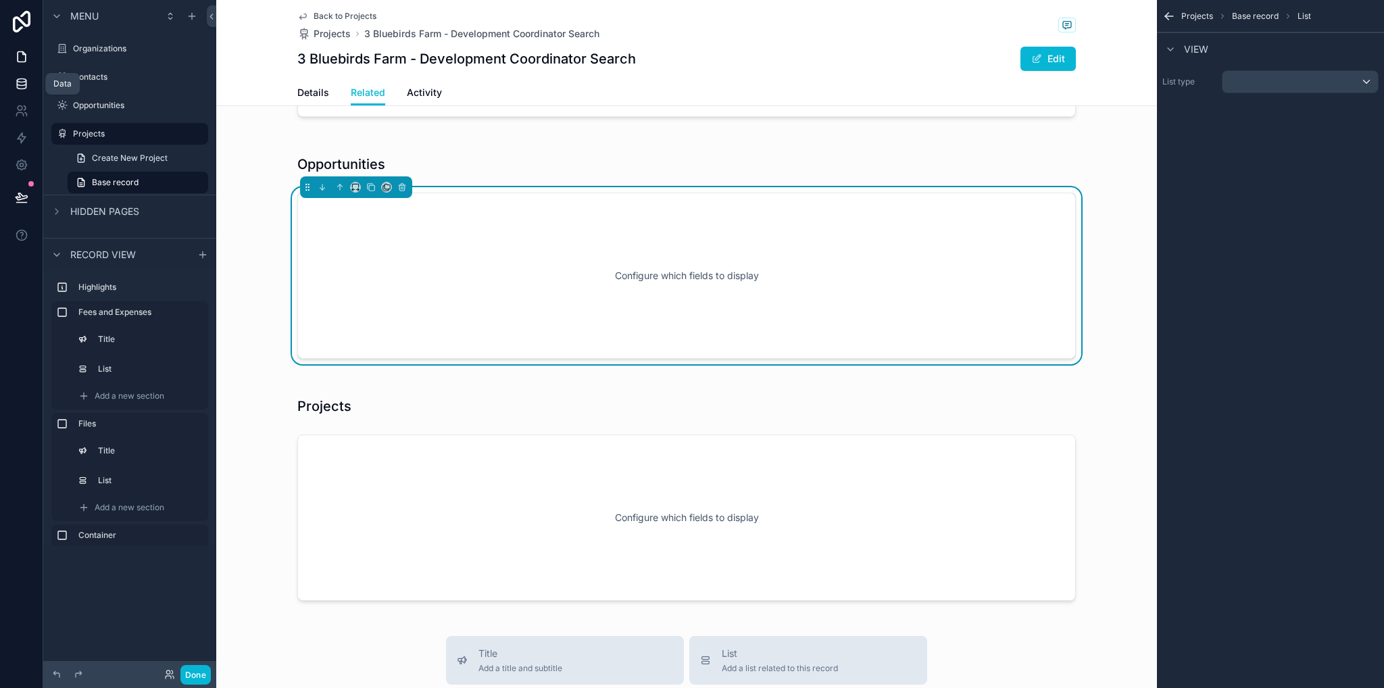
click at [8, 87] on link at bounding box center [21, 83] width 43 height 27
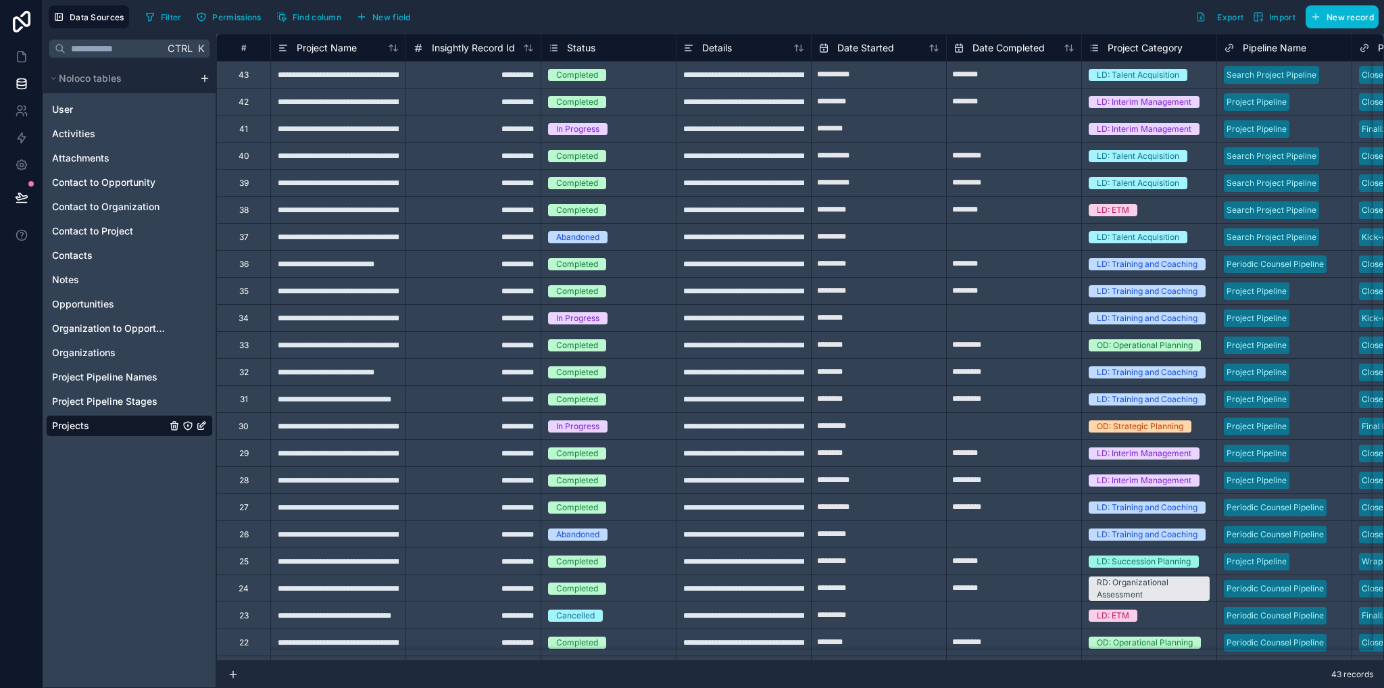
click at [203, 75] on html "**********" at bounding box center [692, 344] width 1384 height 688
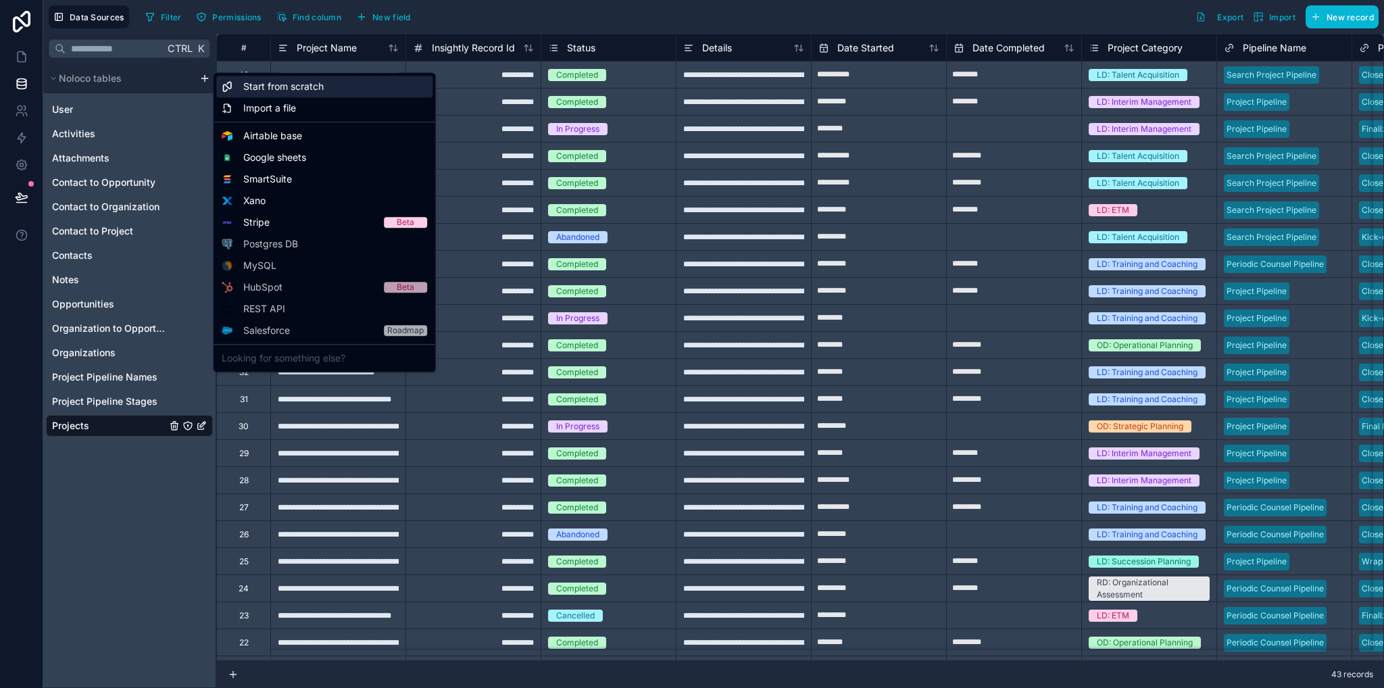
click at [291, 86] on span "Start from scratch" at bounding box center [283, 87] width 80 height 14
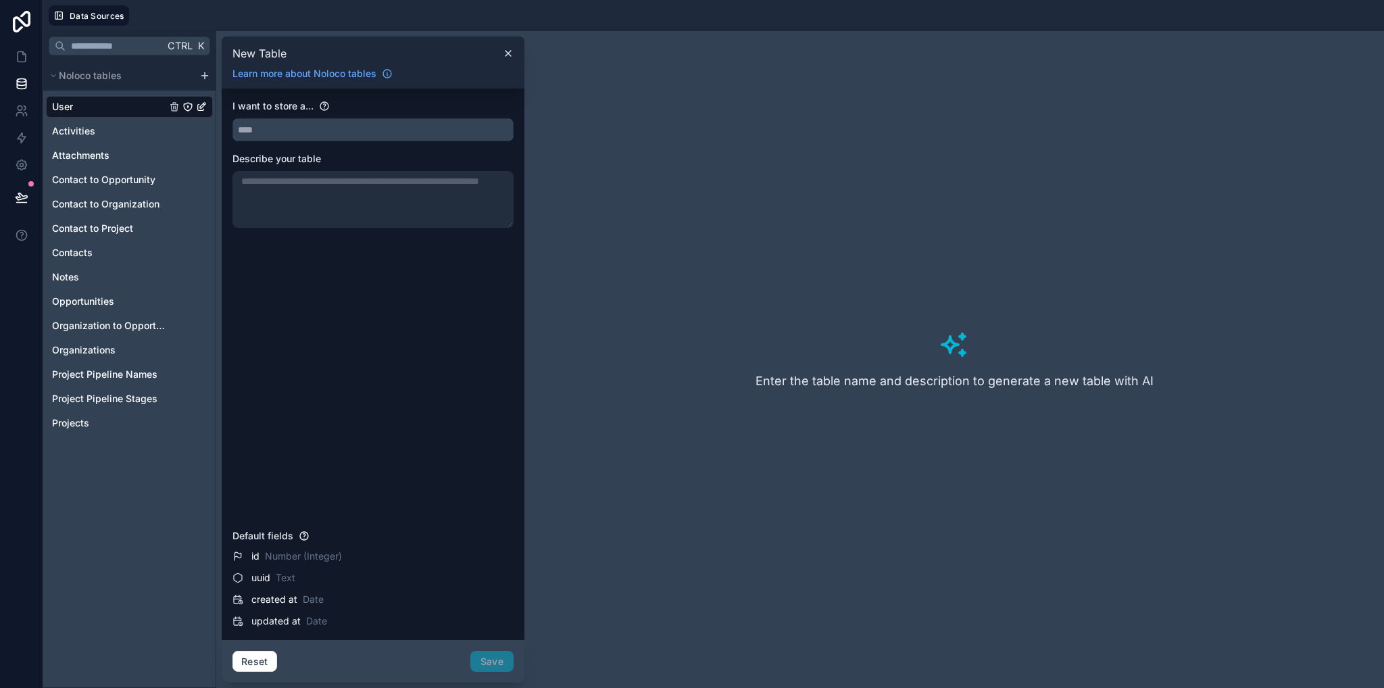
click at [374, 121] on input "text" at bounding box center [373, 130] width 280 height 22
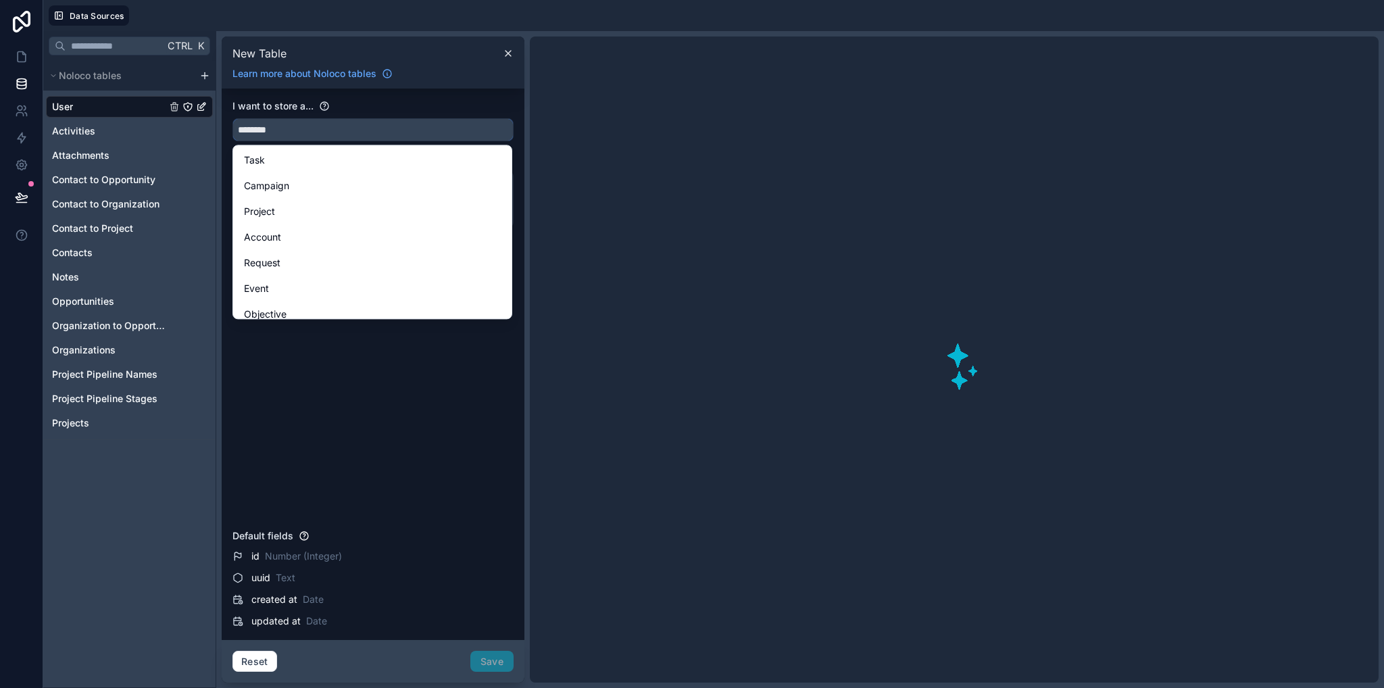
click at [233, 118] on button "*******" at bounding box center [373, 129] width 281 height 23
click at [233, 118] on button "**********" at bounding box center [373, 129] width 281 height 23
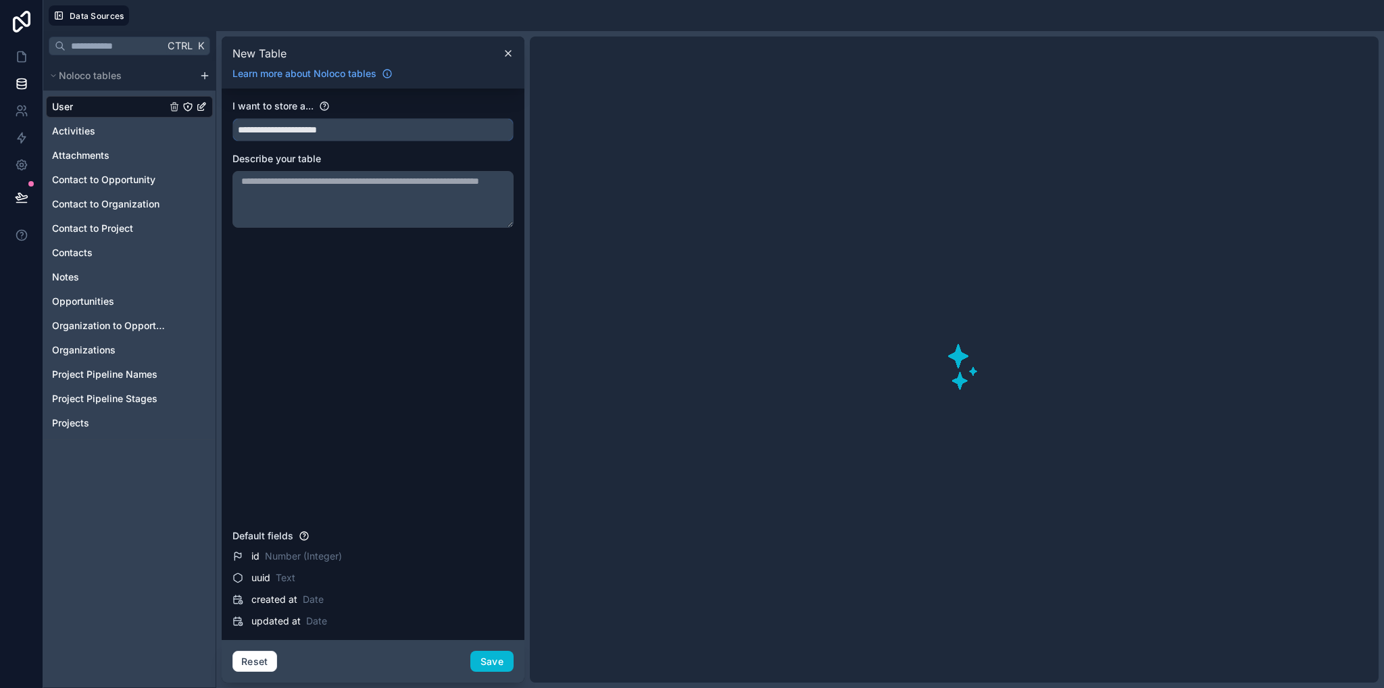
click at [233, 118] on button "**********" at bounding box center [373, 129] width 281 height 23
type input "**********"
click at [497, 663] on button "Save" at bounding box center [491, 662] width 43 height 22
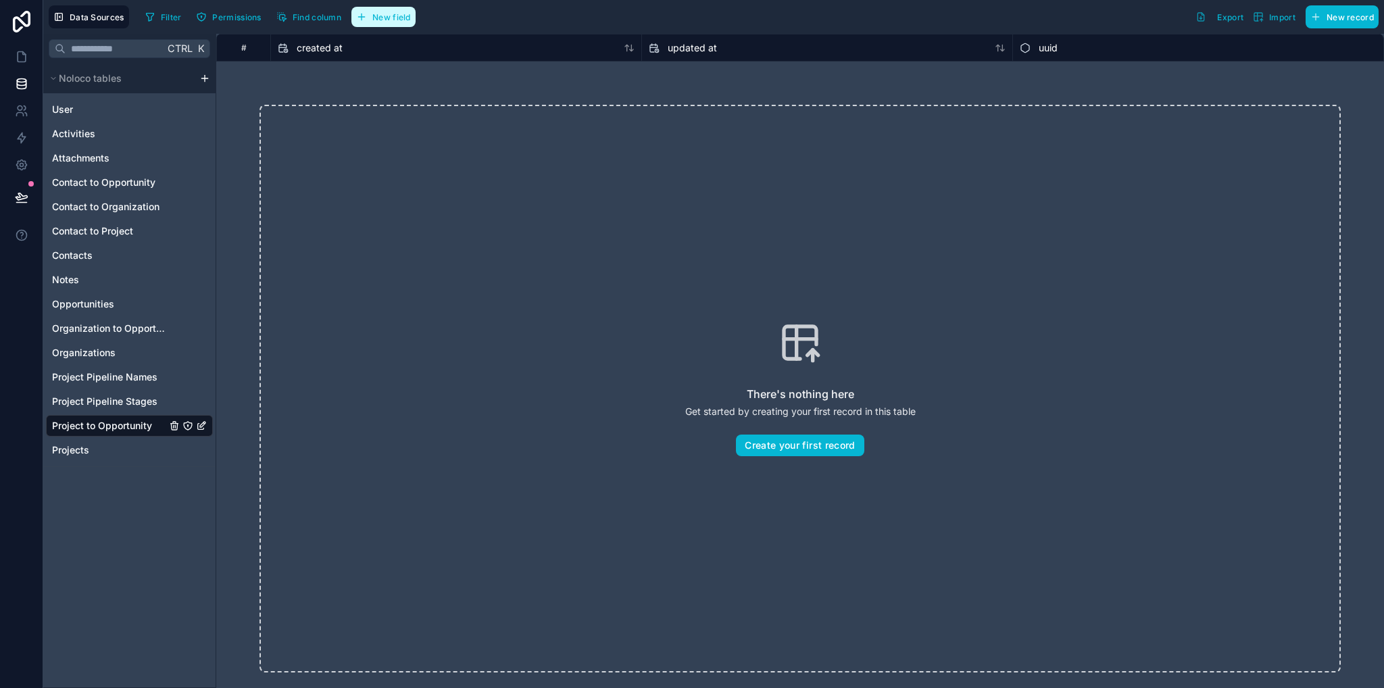
click at [401, 13] on span "New field" at bounding box center [391, 17] width 39 height 10
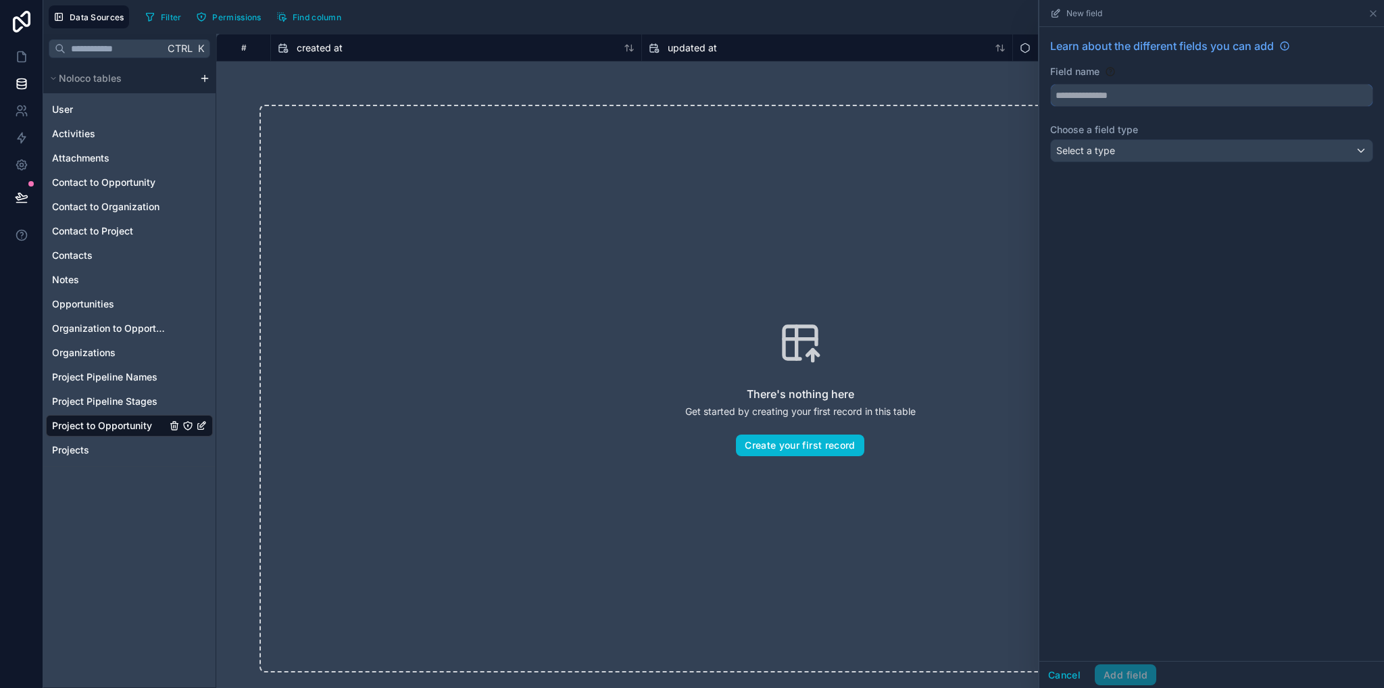
click at [1112, 93] on input "text" at bounding box center [1212, 95] width 322 height 22
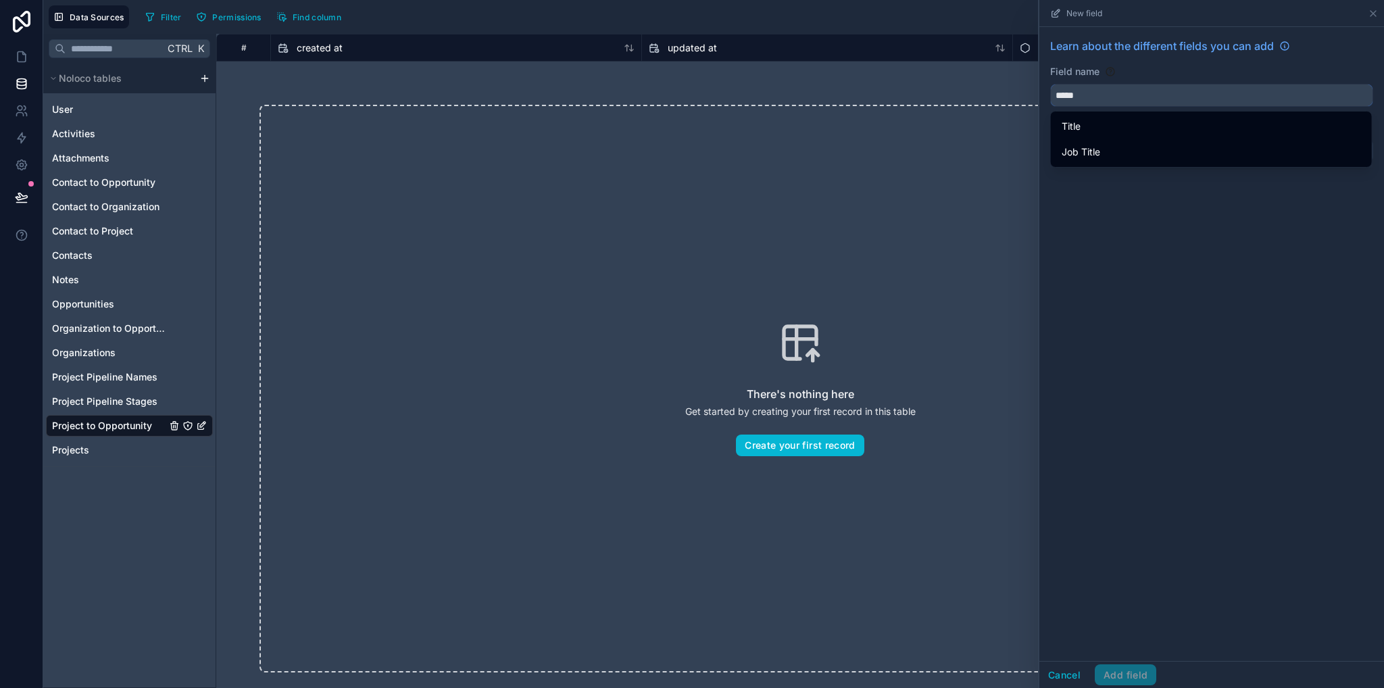
type input "*****"
click at [1149, 242] on div "Learn about the different fields you can add Field name ***** Choose a field ty…" at bounding box center [1212, 344] width 345 height 634
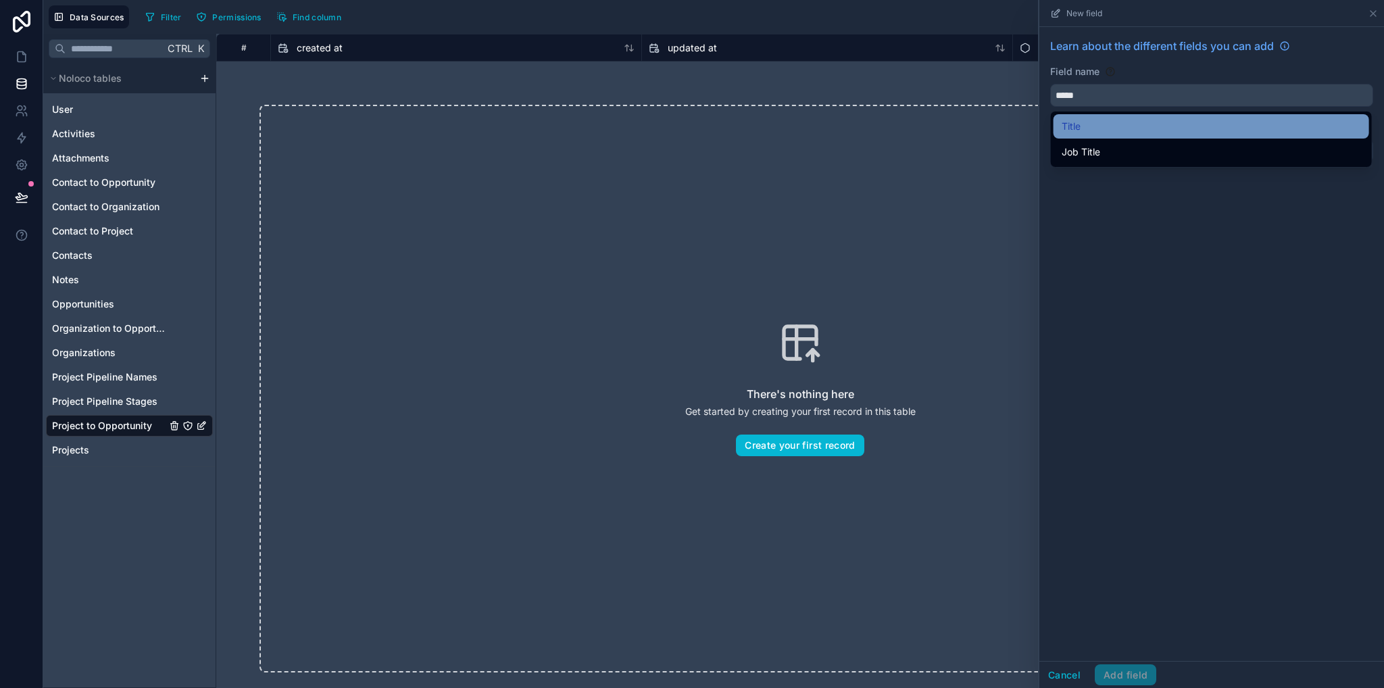
click at [1065, 126] on span "Title" at bounding box center [1071, 126] width 19 height 16
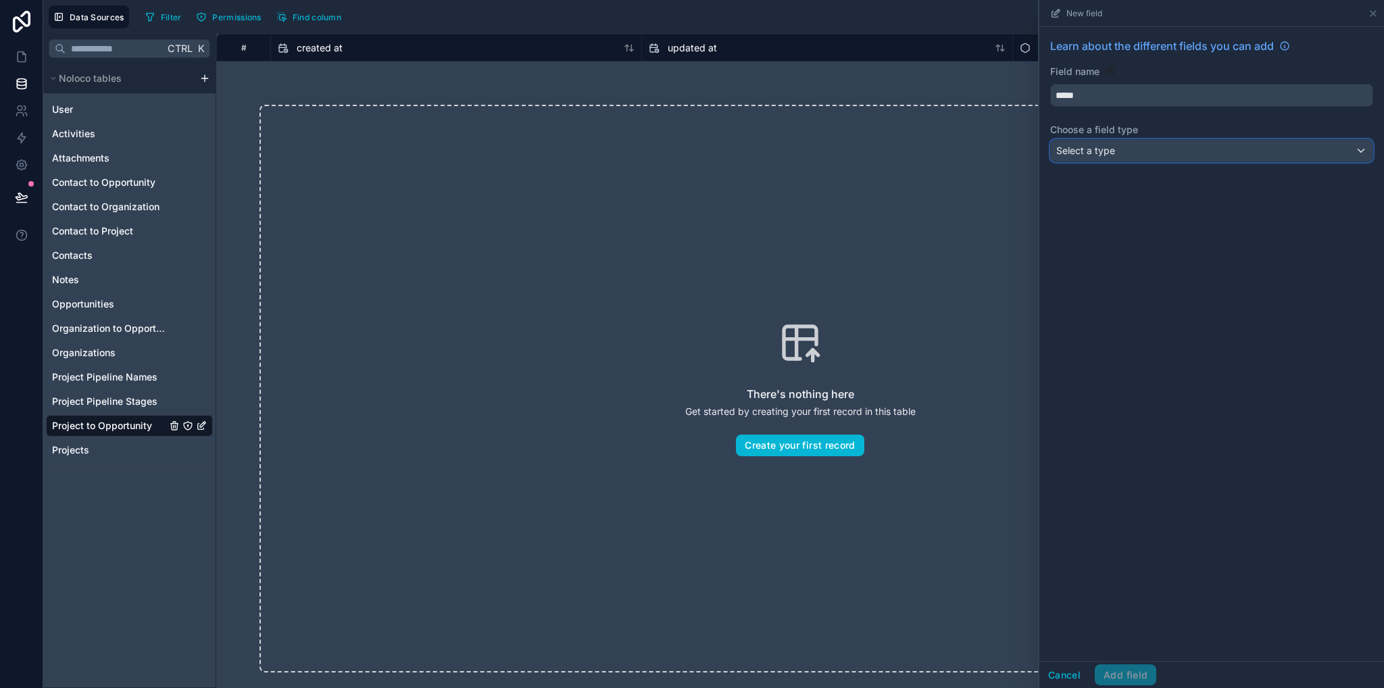
click at [1103, 150] on span "Select a type" at bounding box center [1086, 150] width 59 height 11
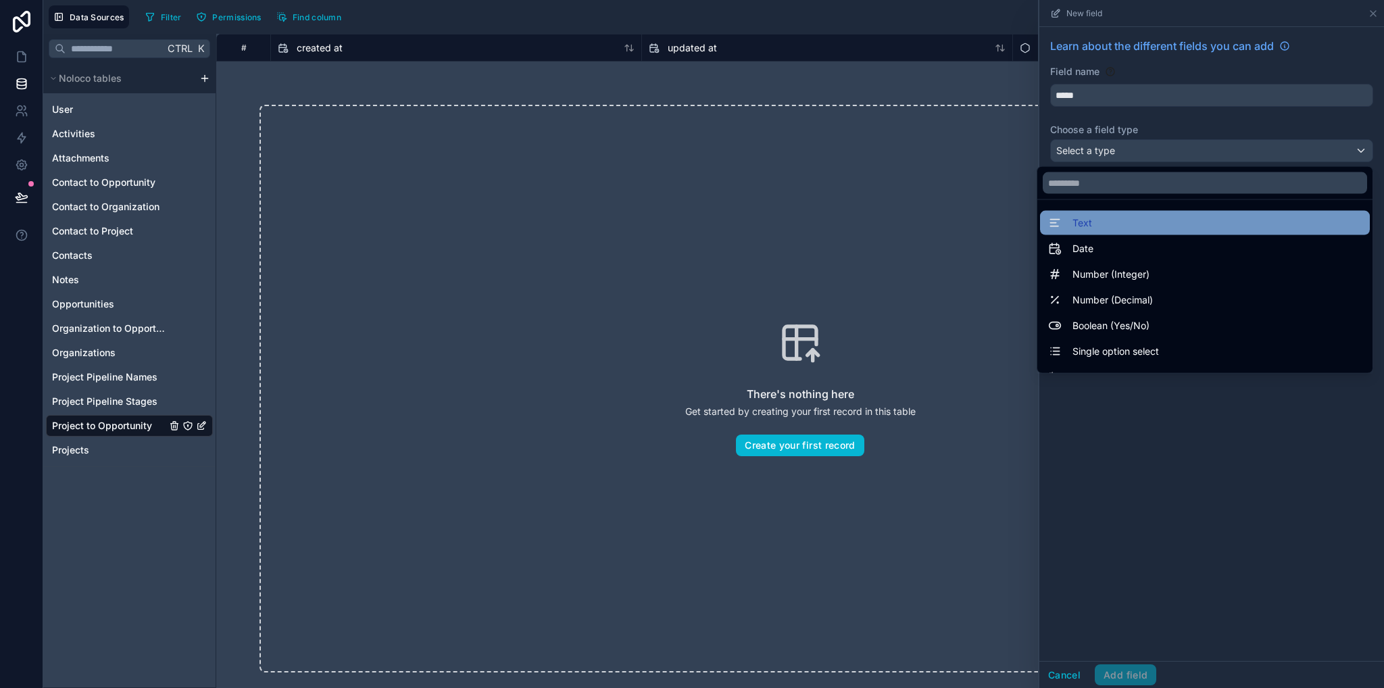
click at [1073, 228] on span "Text" at bounding box center [1083, 223] width 20 height 16
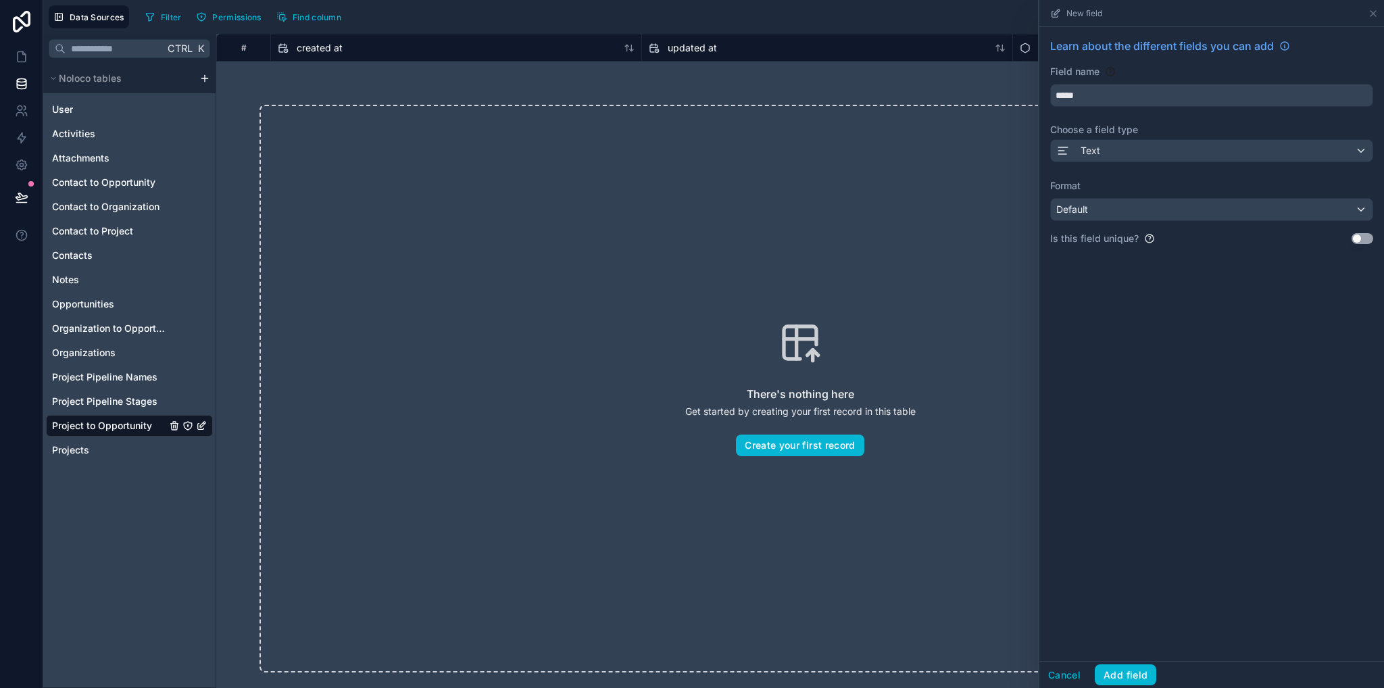
click at [1092, 678] on div "Cancel Add field" at bounding box center [1098, 675] width 117 height 22
click at [1098, 676] on button "Add field" at bounding box center [1126, 675] width 62 height 22
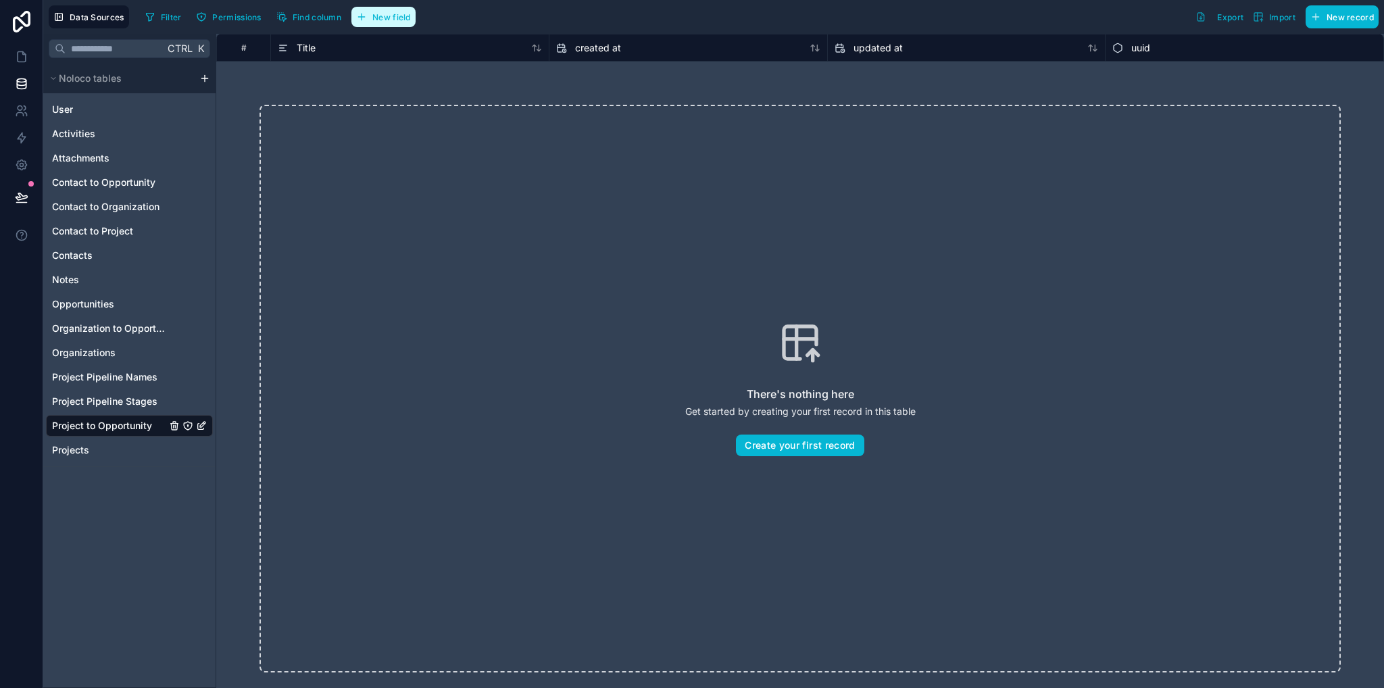
click at [391, 20] on span "New field" at bounding box center [391, 17] width 39 height 10
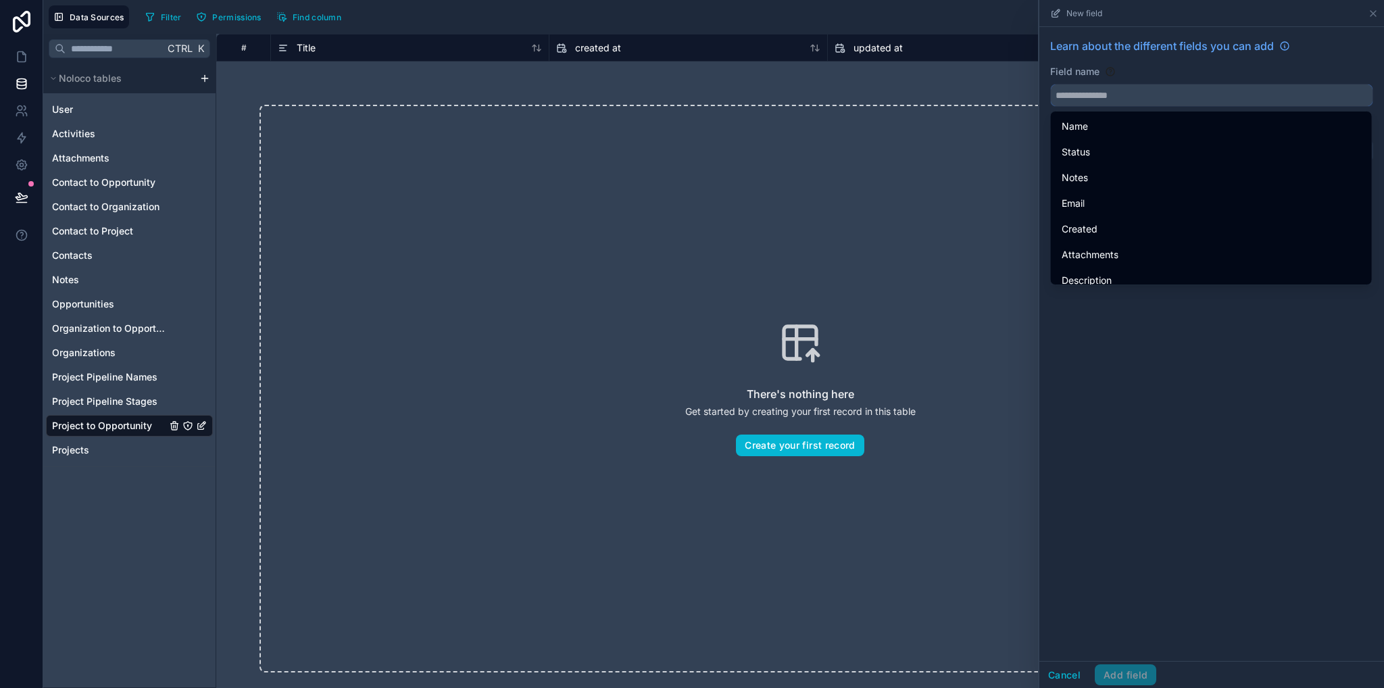
click at [1138, 101] on input "text" at bounding box center [1212, 95] width 322 height 22
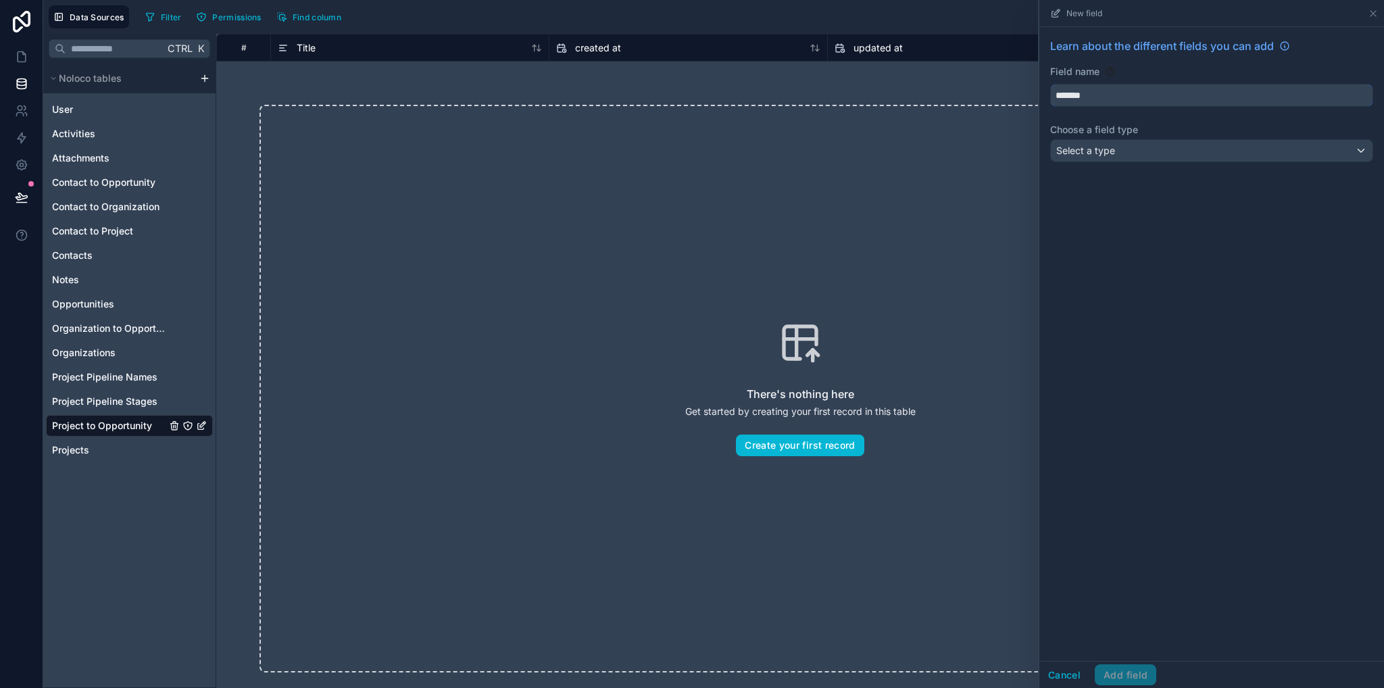
type input "*******"
click at [1136, 151] on div "Select a type" at bounding box center [1212, 151] width 322 height 22
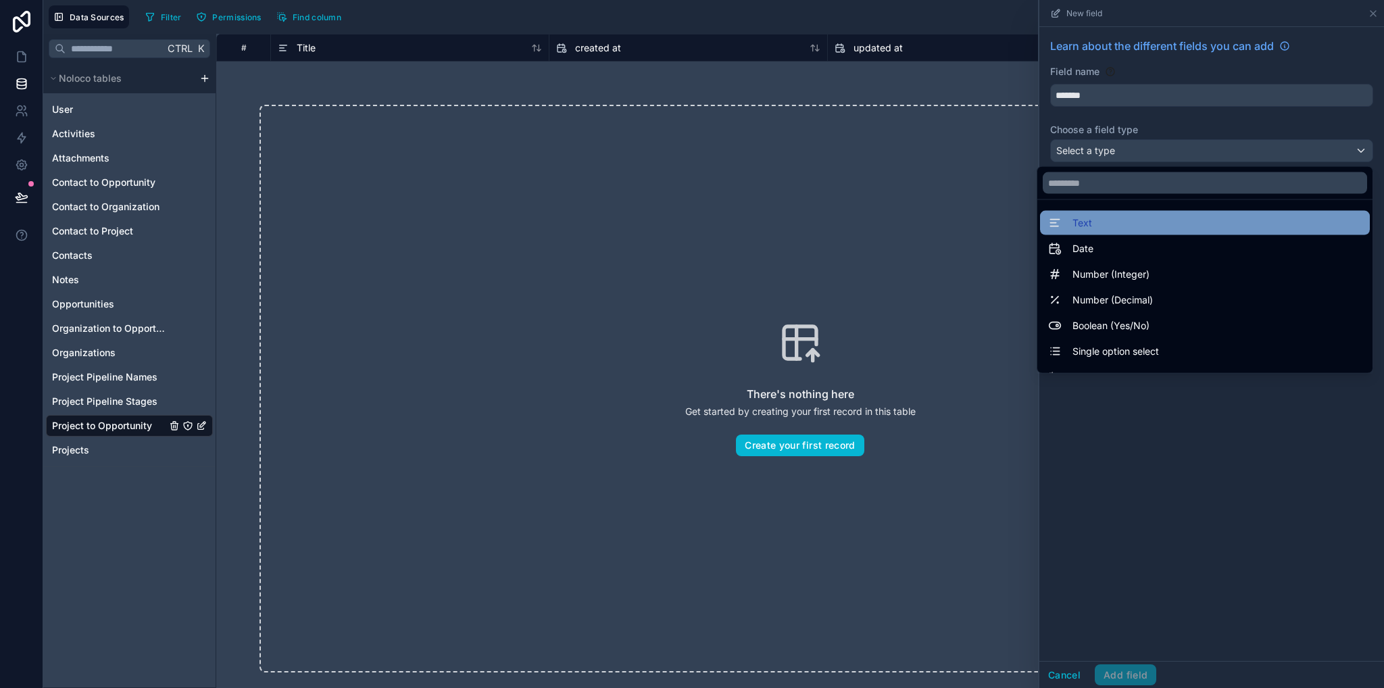
click at [1073, 214] on div "Text" at bounding box center [1205, 223] width 330 height 24
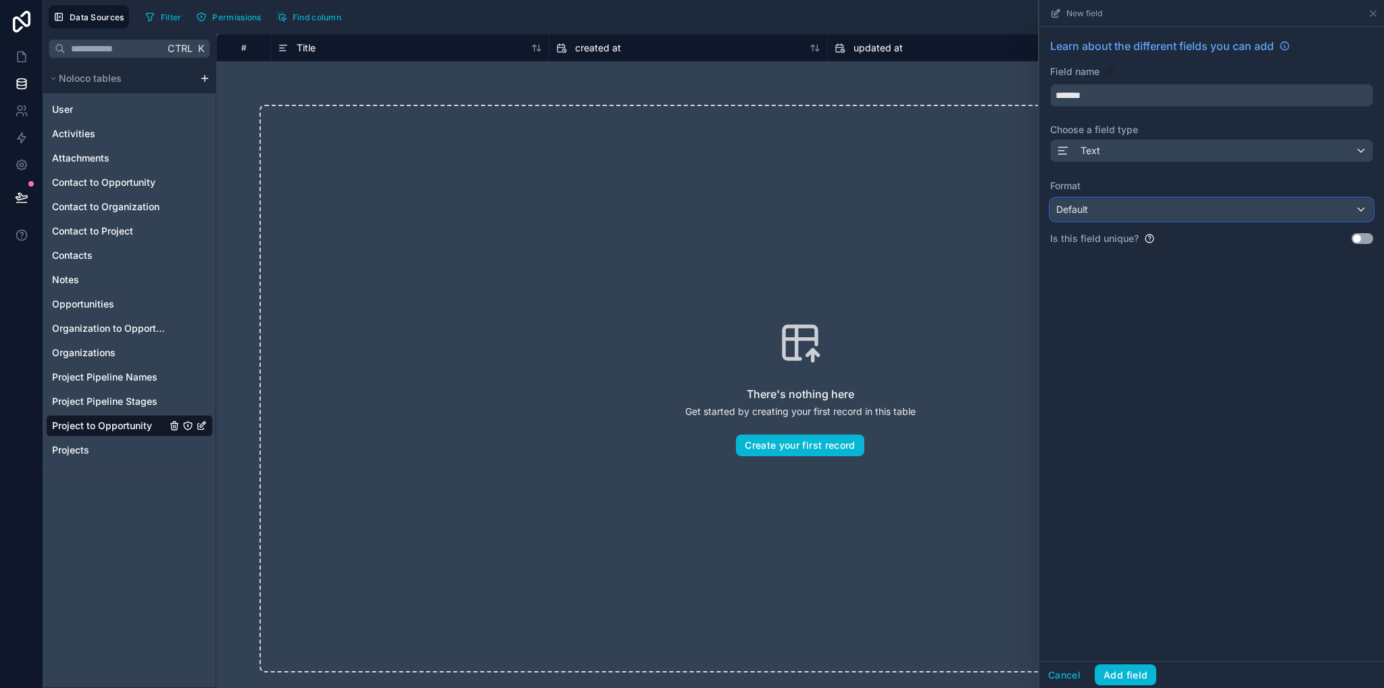
click at [1073, 218] on div "Default" at bounding box center [1212, 210] width 322 height 22
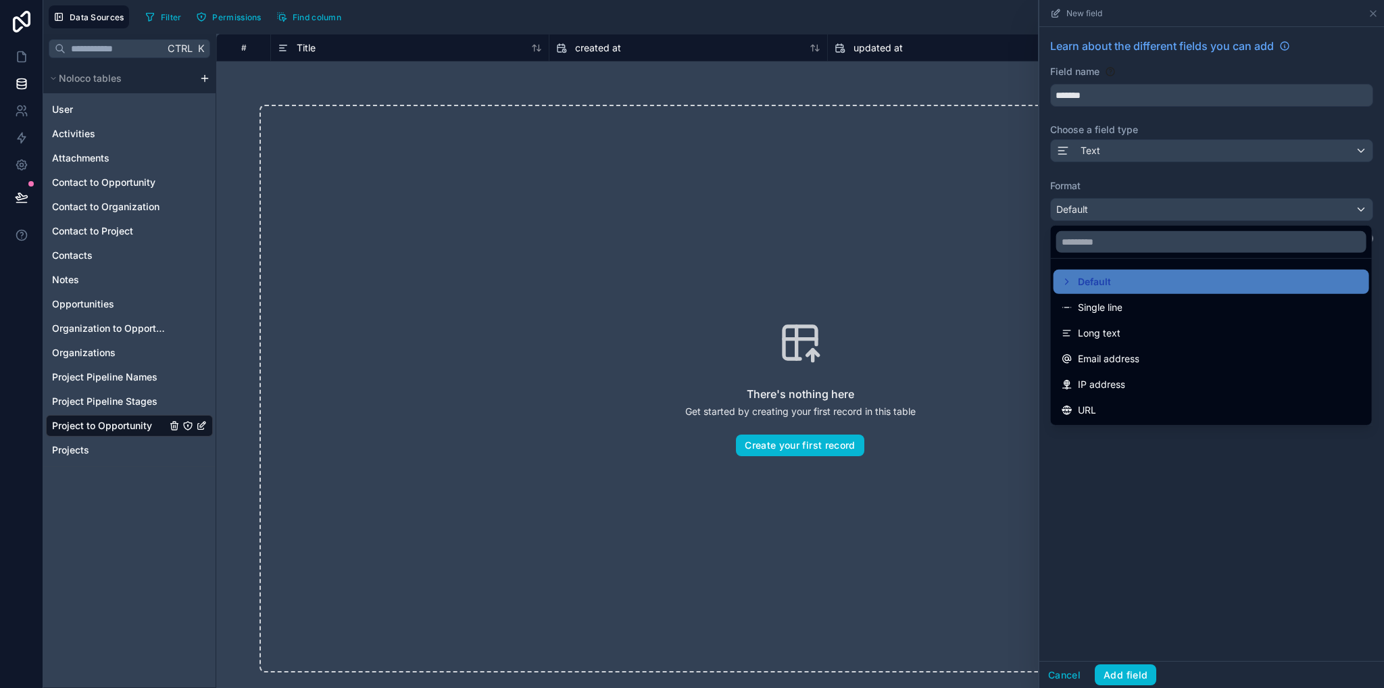
click at [1160, 594] on div at bounding box center [1212, 344] width 345 height 688
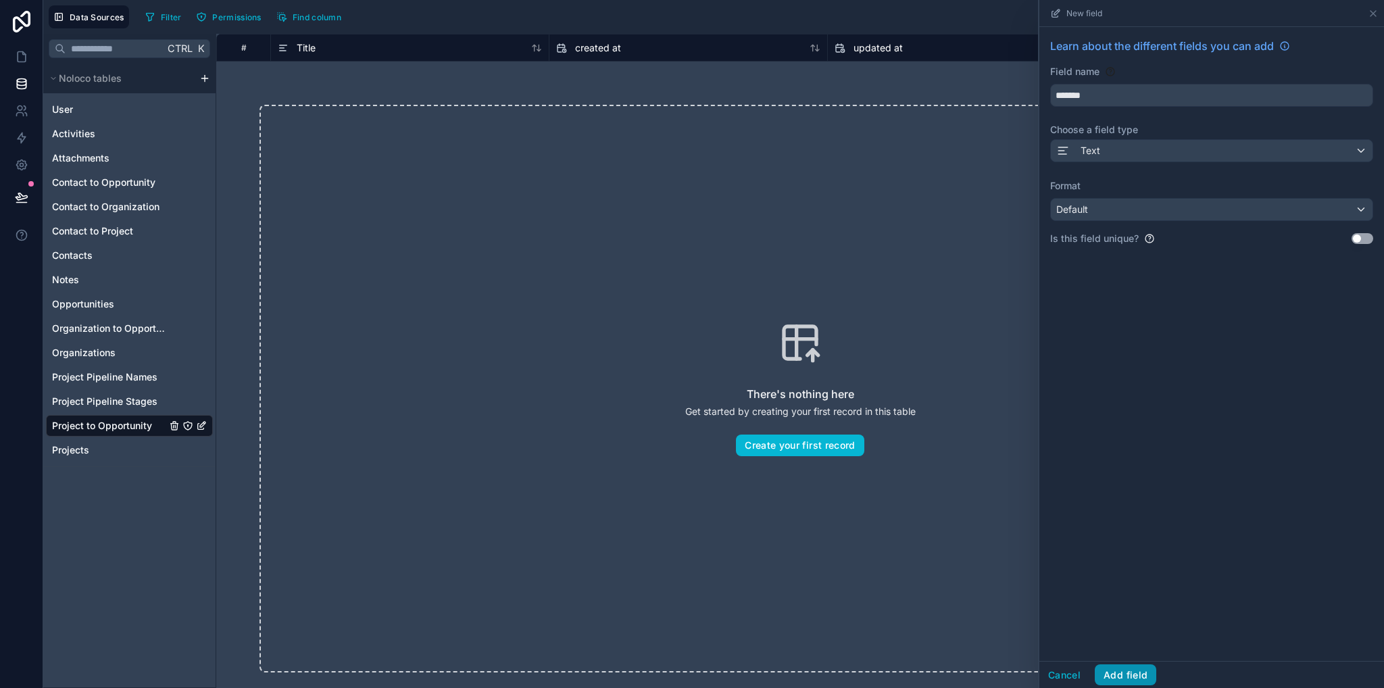
click at [1143, 673] on button "Add field" at bounding box center [1126, 675] width 62 height 22
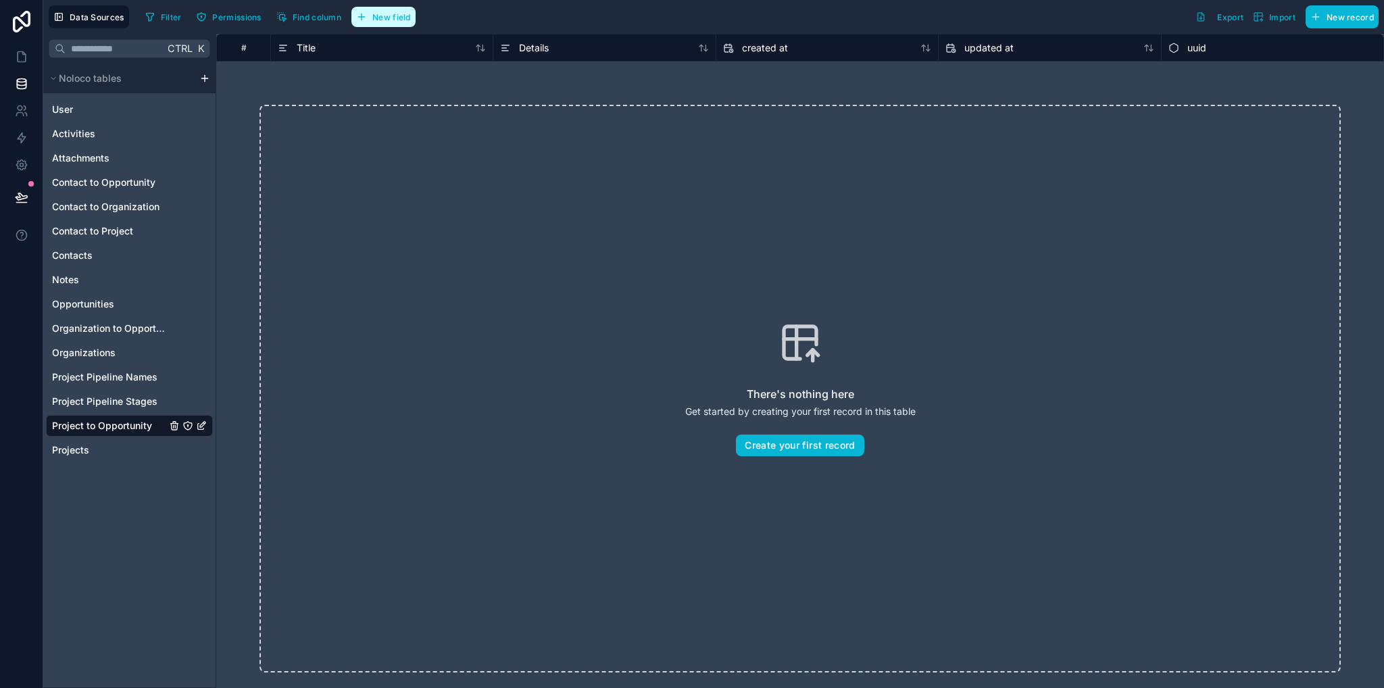
click at [390, 20] on span "New field" at bounding box center [391, 17] width 39 height 10
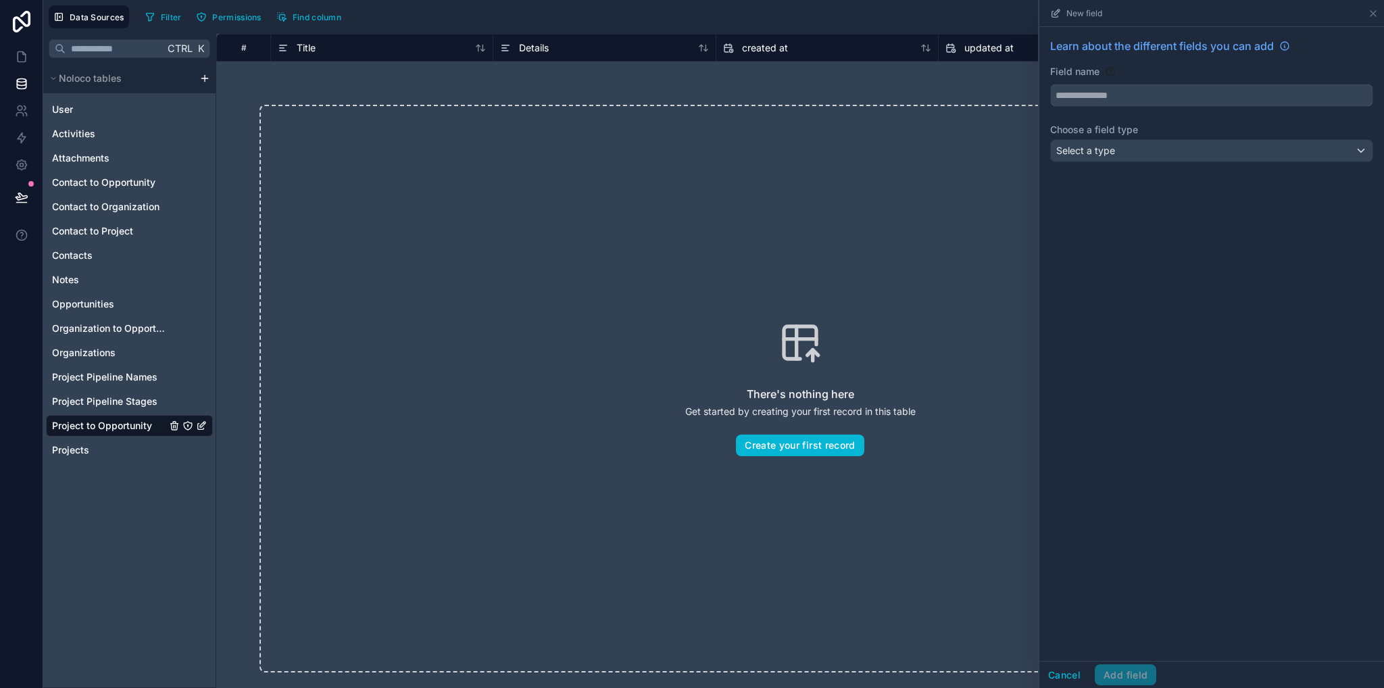
click at [1129, 95] on input "text" at bounding box center [1212, 95] width 322 height 22
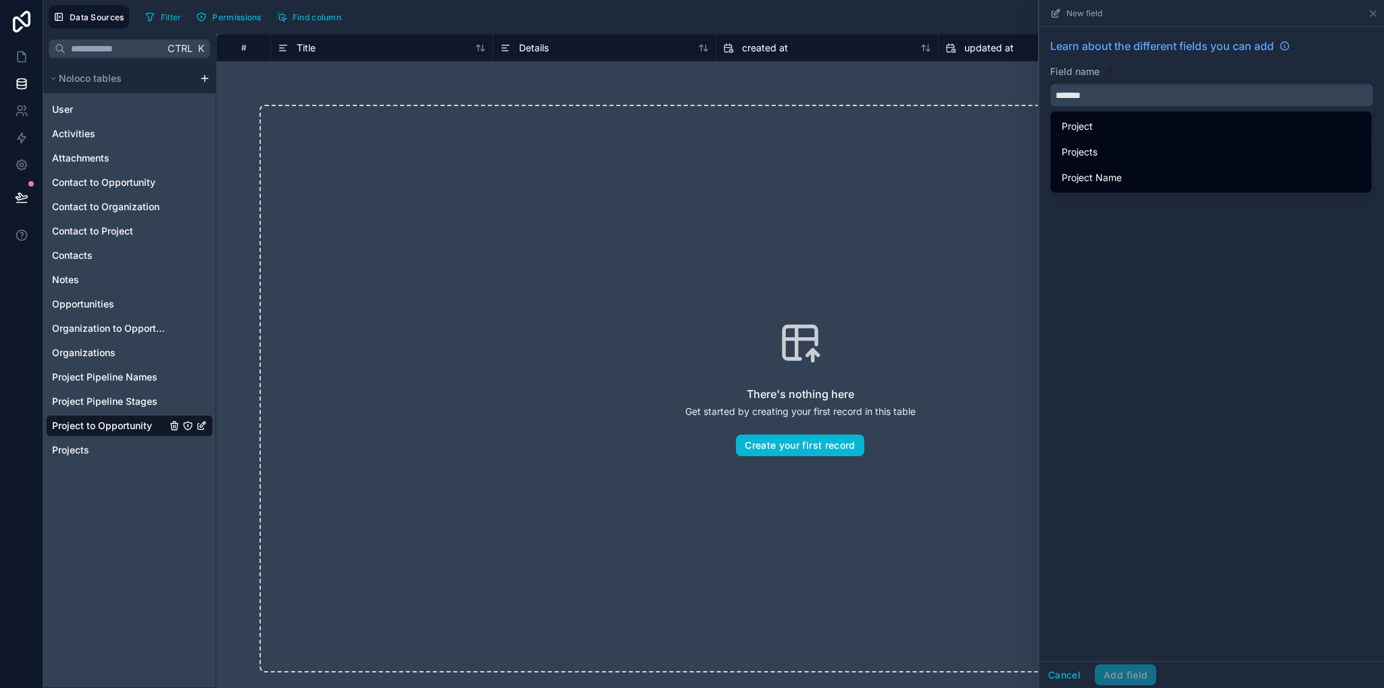
type input "*******"
click at [1161, 273] on div "Learn about the different fields you can add Field name ******* Choose a field …" at bounding box center [1212, 344] width 345 height 634
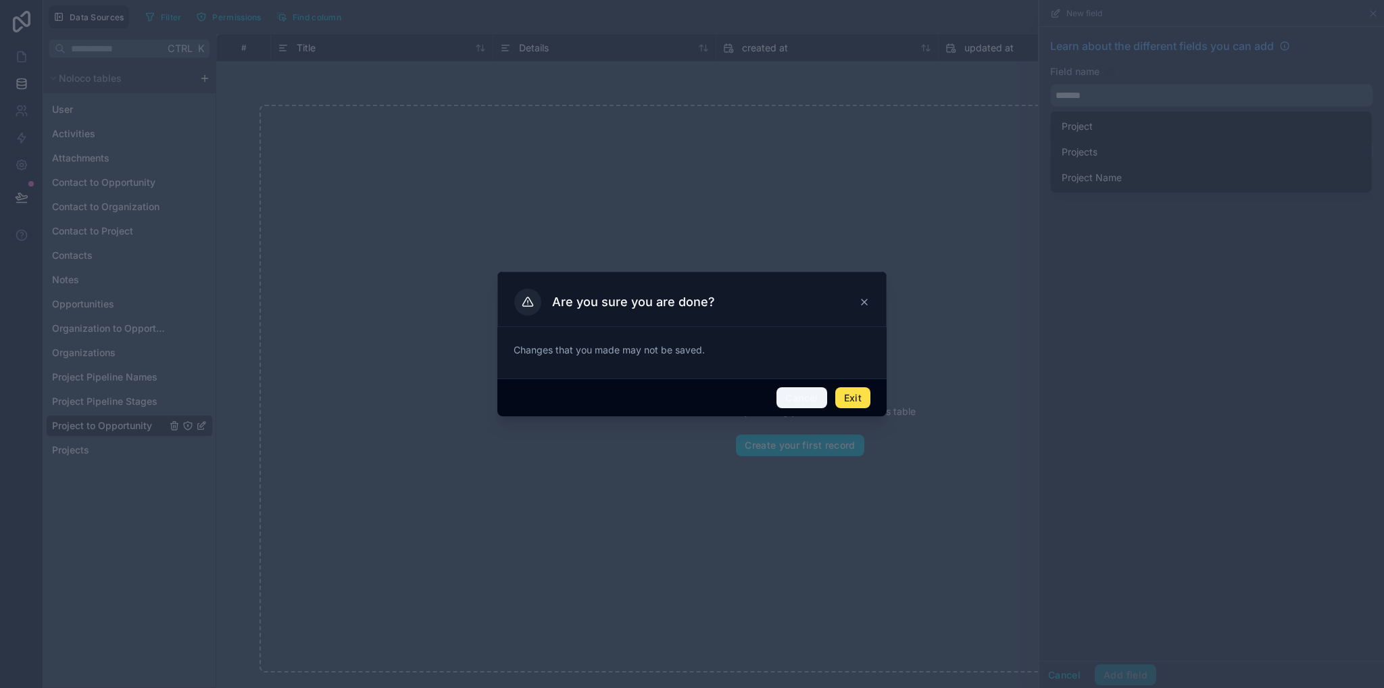
click at [811, 399] on button "Cancel" at bounding box center [802, 398] width 50 height 22
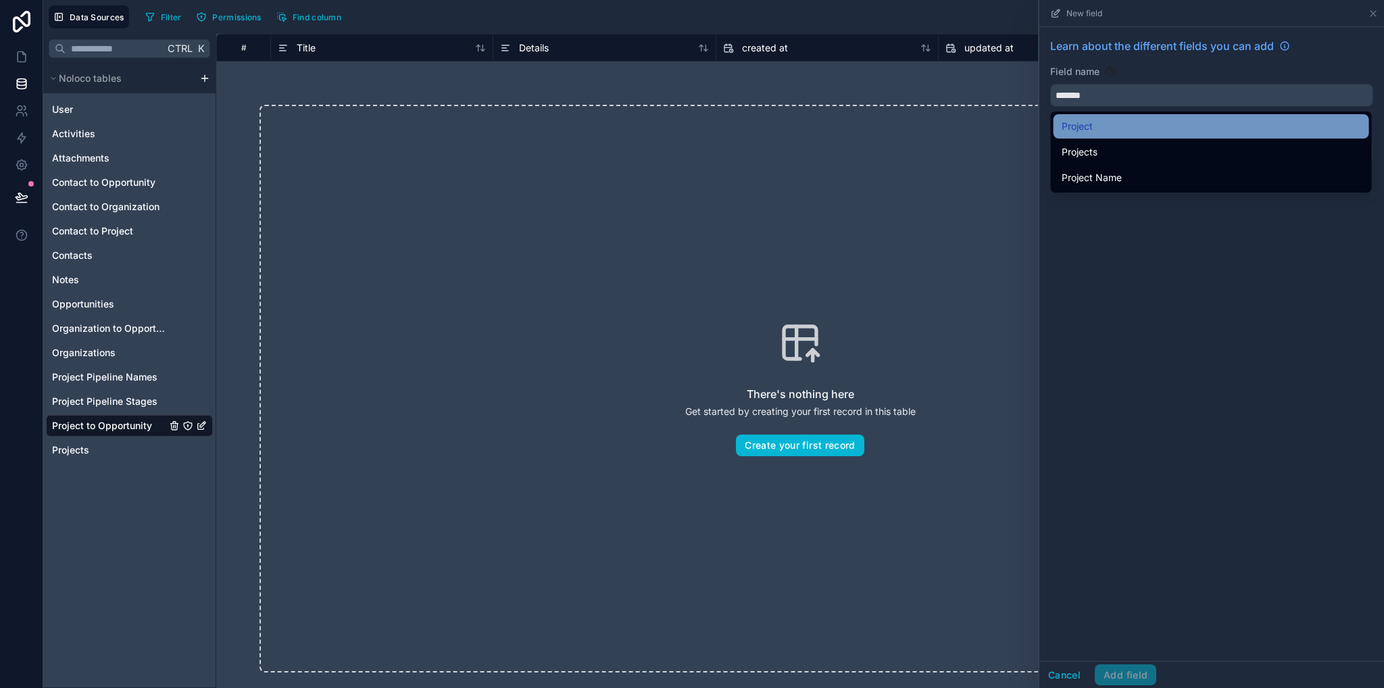
click at [1079, 135] on div "Project" at bounding box center [1212, 126] width 316 height 24
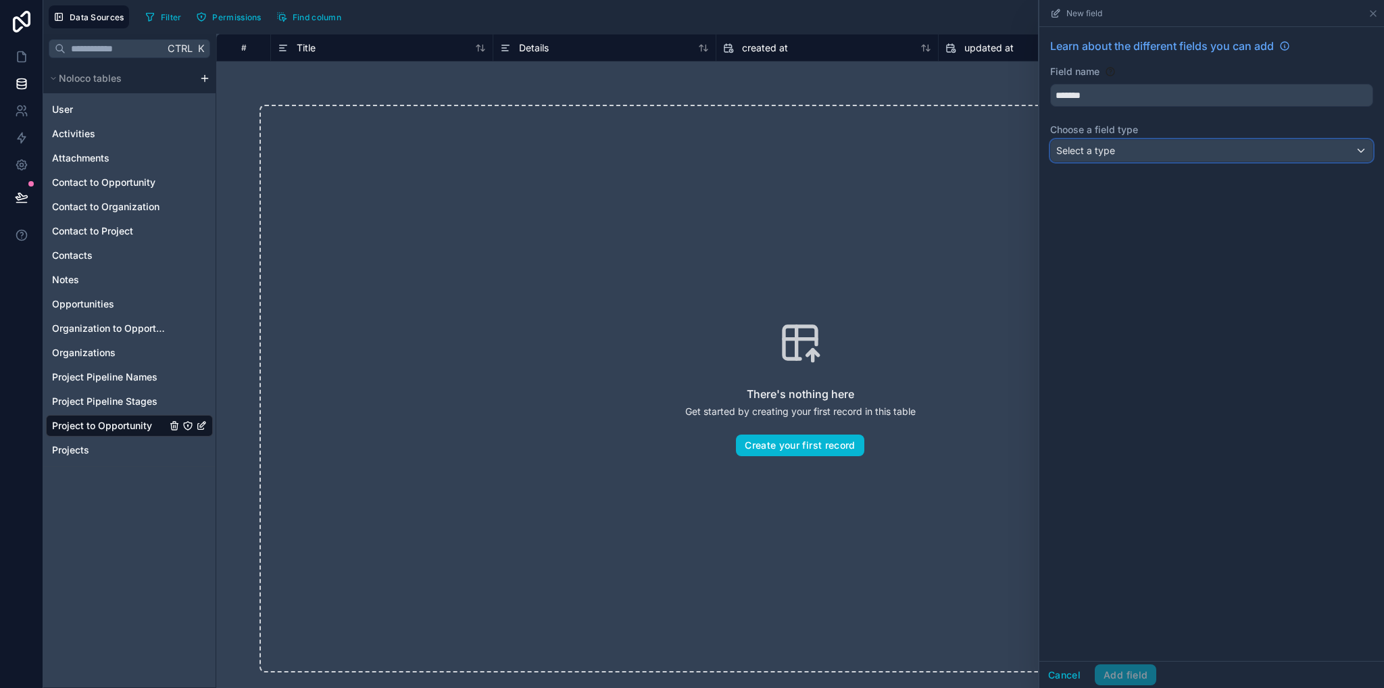
click at [1098, 160] on div "Select a type" at bounding box center [1212, 151] width 322 height 22
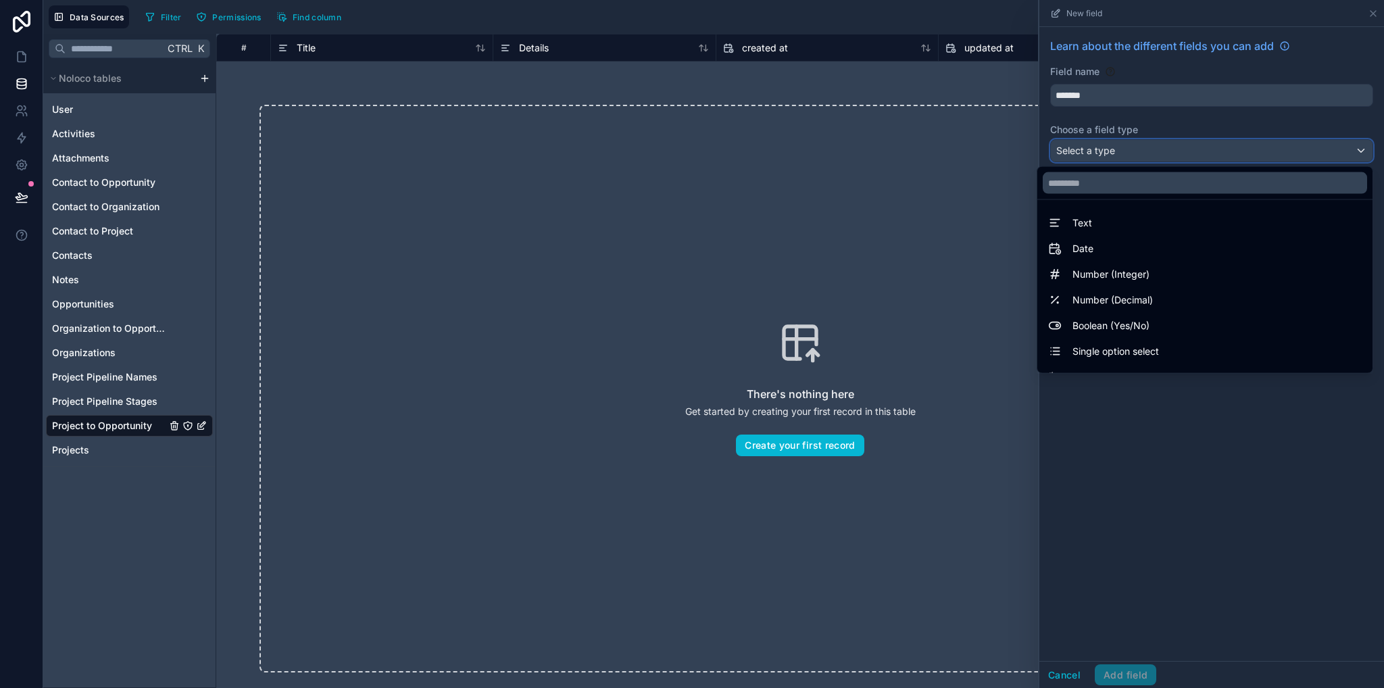
scroll to position [392, 0]
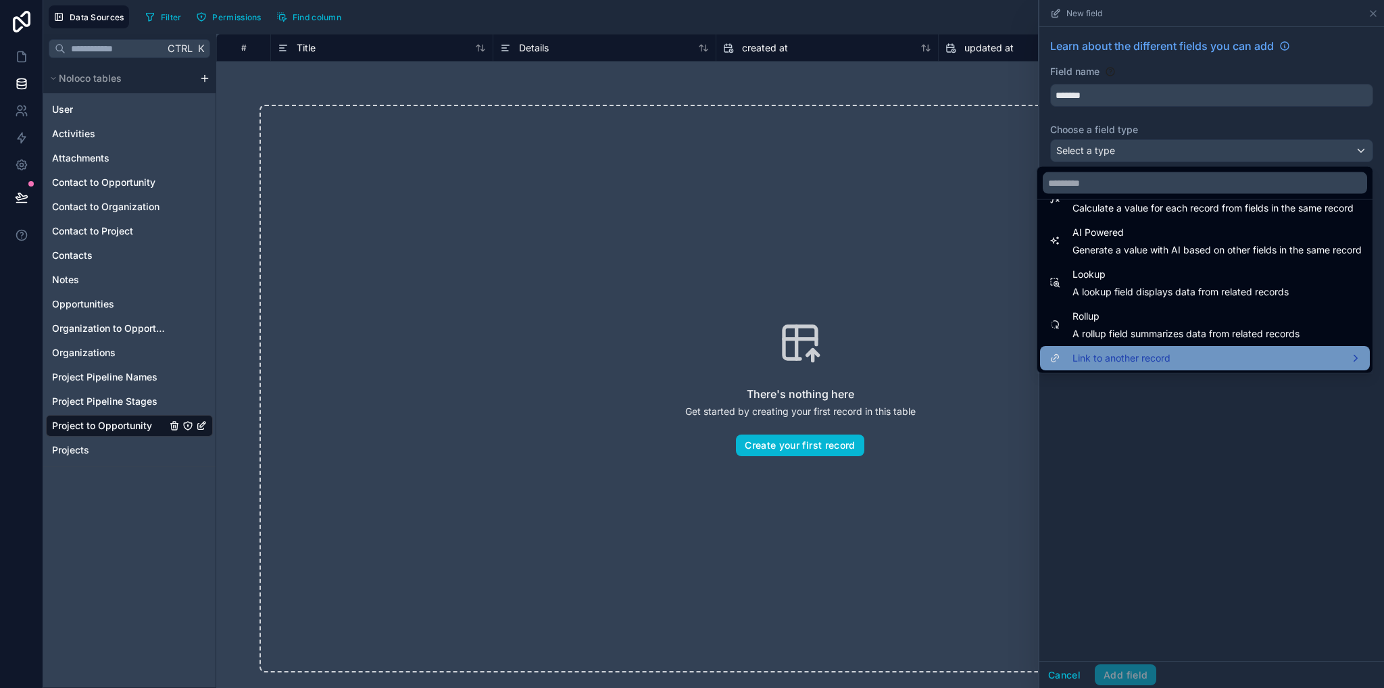
click at [1125, 355] on span "Link to another record" at bounding box center [1122, 358] width 98 height 16
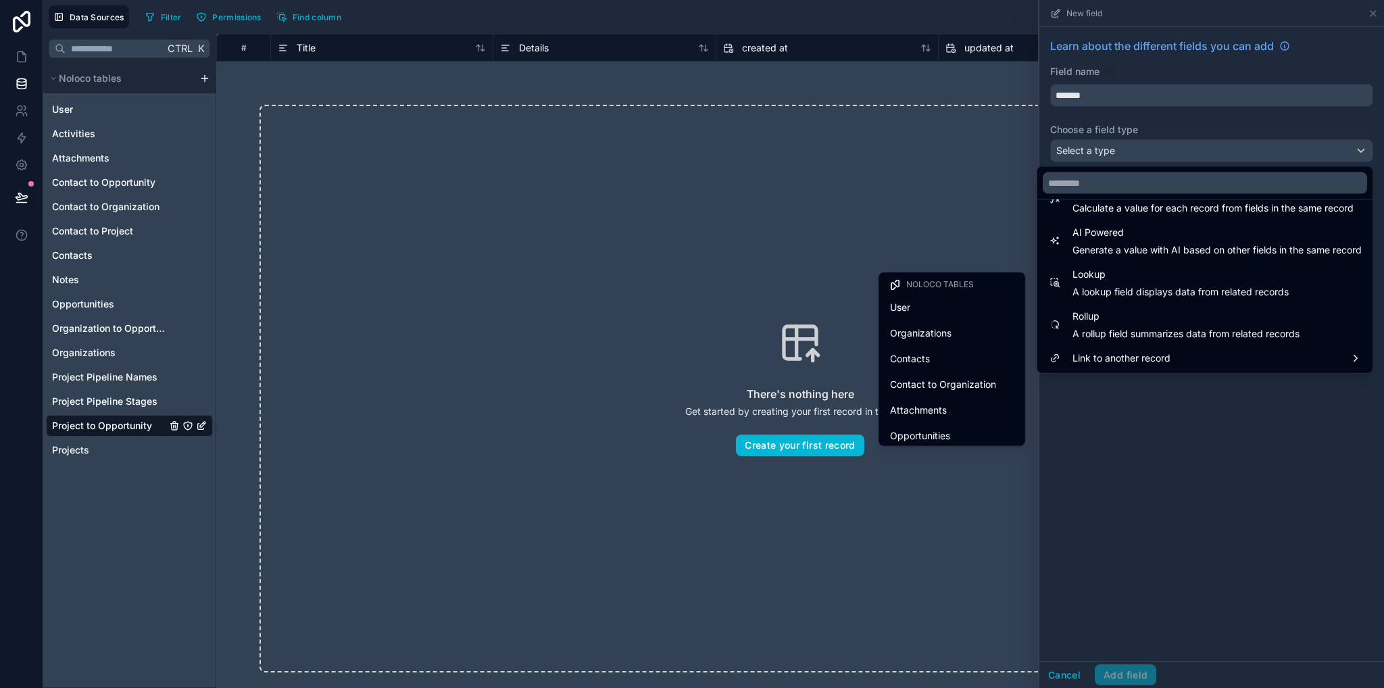
scroll to position [237, 0]
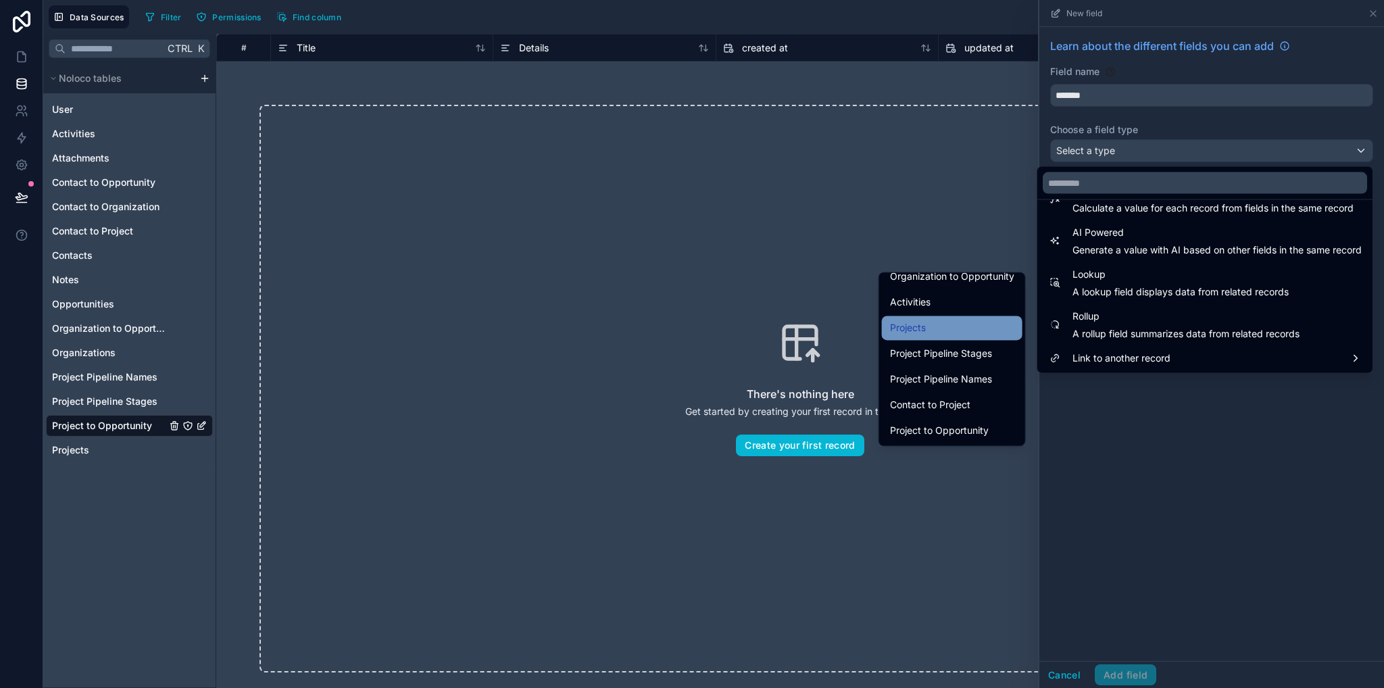
click at [902, 336] on div "Projects" at bounding box center [952, 328] width 141 height 24
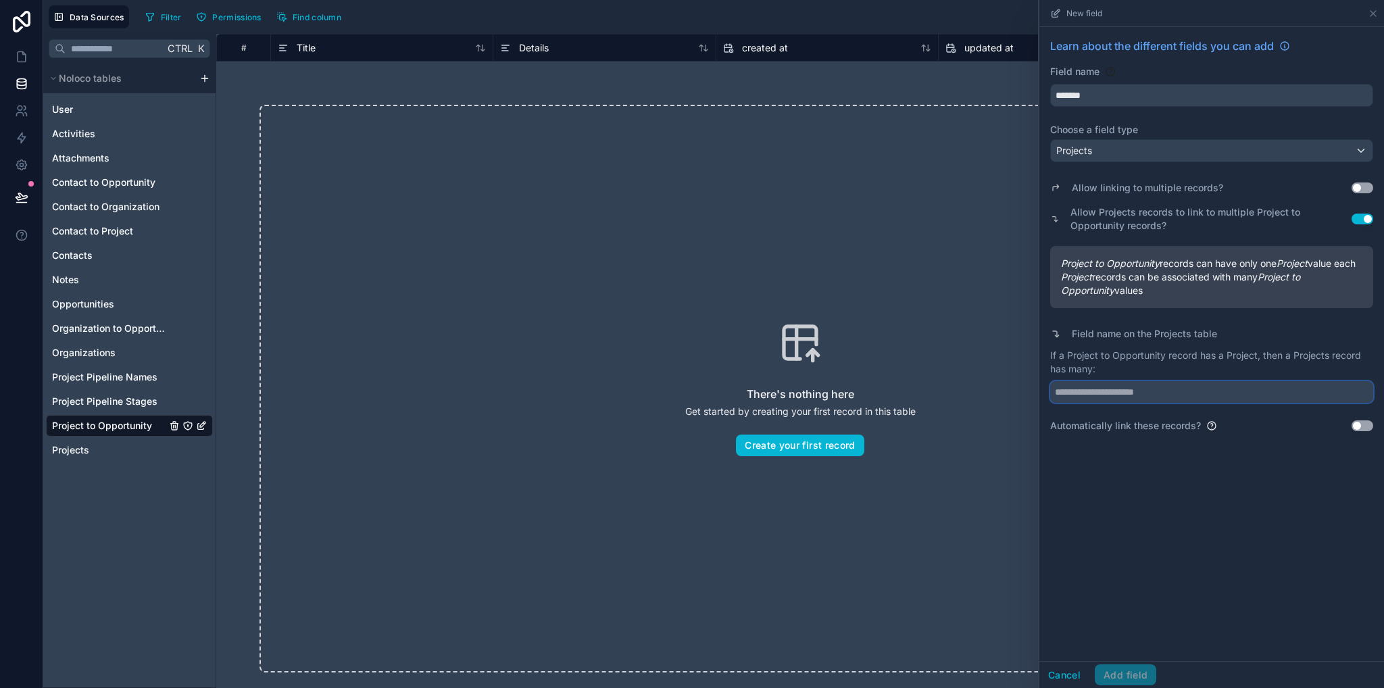
click at [1082, 398] on input "text" at bounding box center [1211, 392] width 323 height 22
drag, startPoint x: 1070, startPoint y: 370, endPoint x: 1167, endPoint y: 369, distance: 96.7
click at [1167, 369] on p "If a Project to Opportunity record has a Project, then a Projects record has ma…" at bounding box center [1211, 362] width 323 height 27
copy p "Project to Opportunity"
click at [1178, 403] on input "text" at bounding box center [1211, 392] width 323 height 22
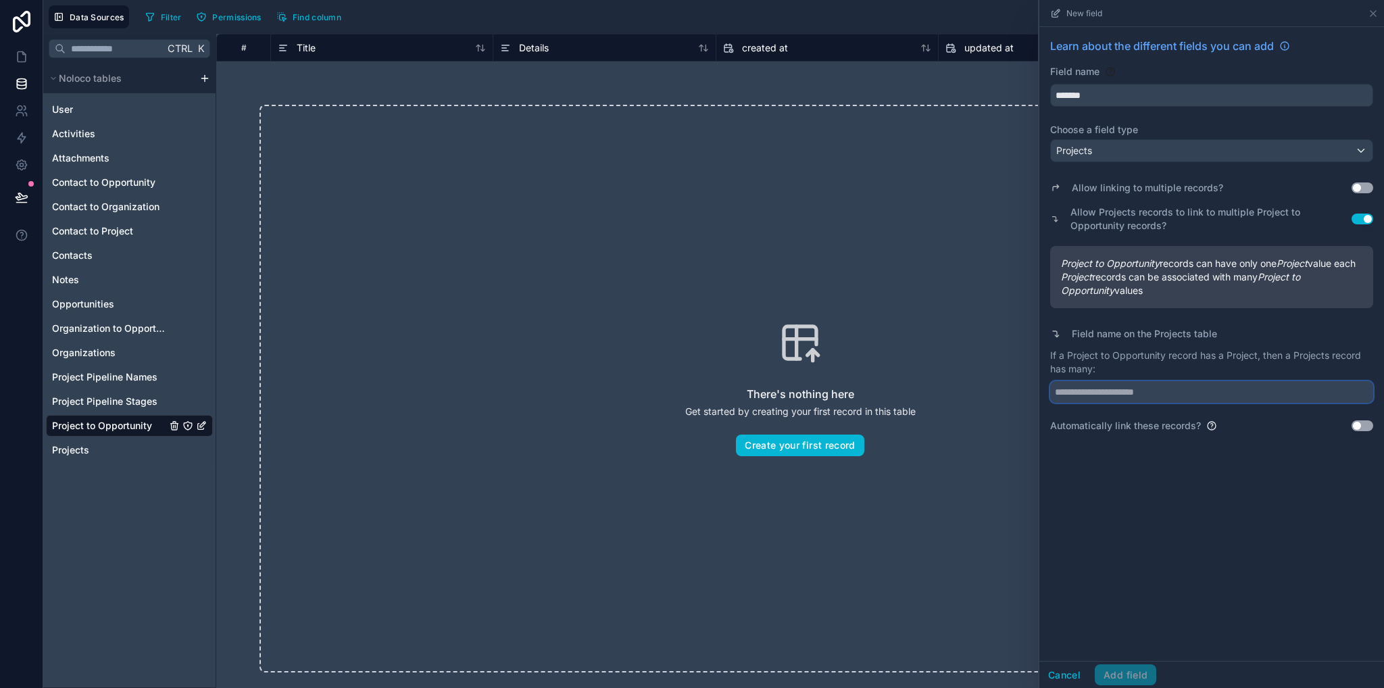
paste input "**********"
type input "**********"
click at [1129, 676] on button "Add field" at bounding box center [1126, 675] width 62 height 22
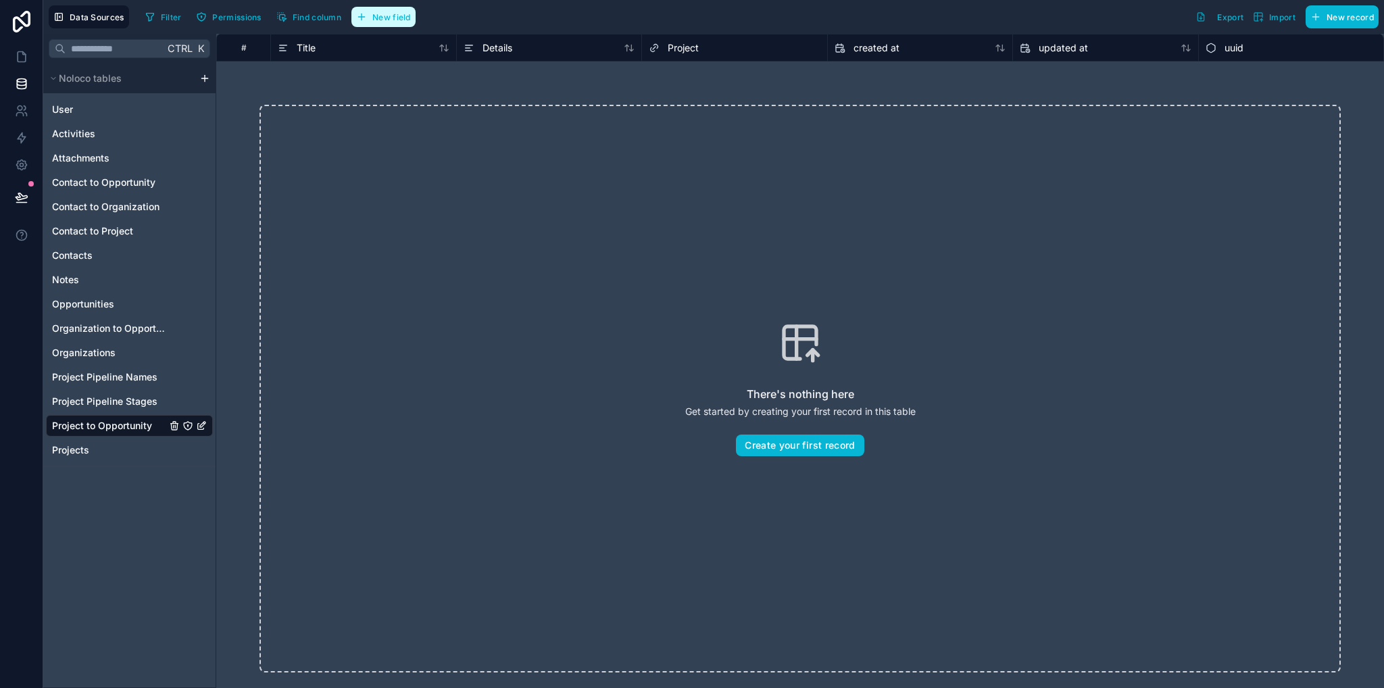
click at [405, 18] on span "New field" at bounding box center [391, 17] width 39 height 10
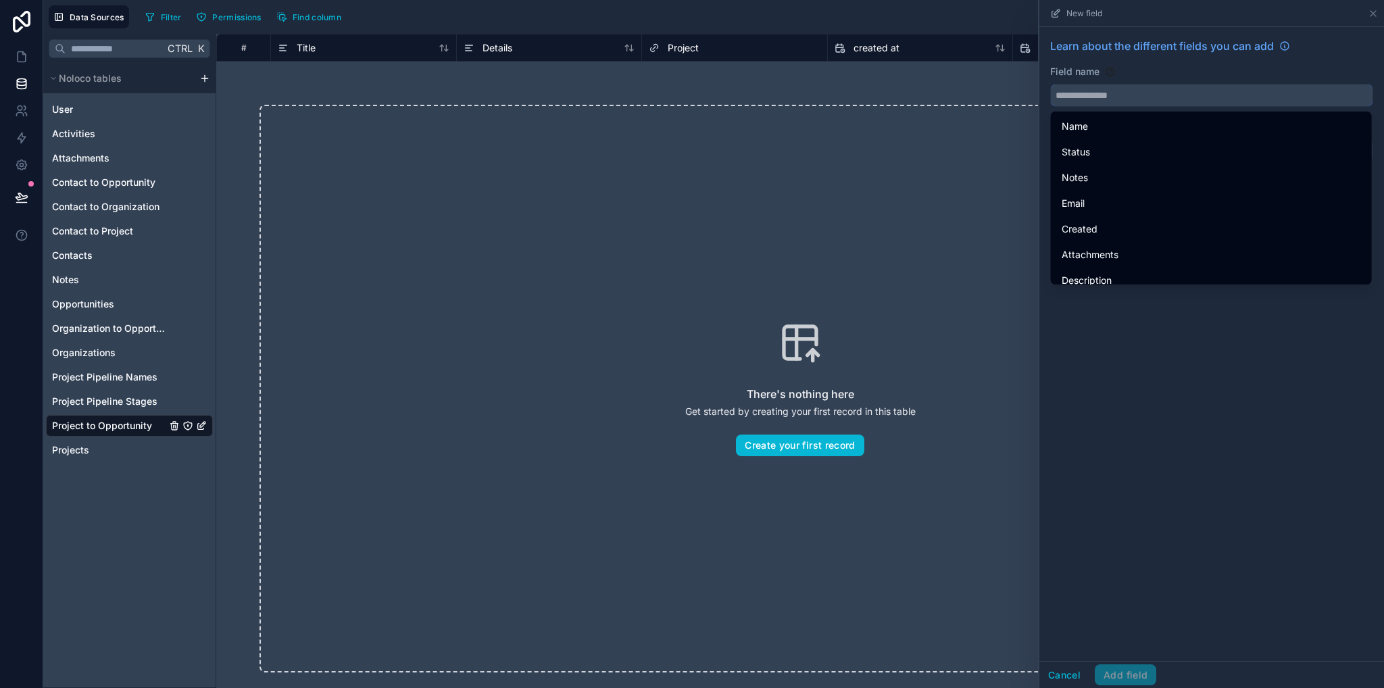
click at [1100, 96] on input "text" at bounding box center [1212, 95] width 322 height 22
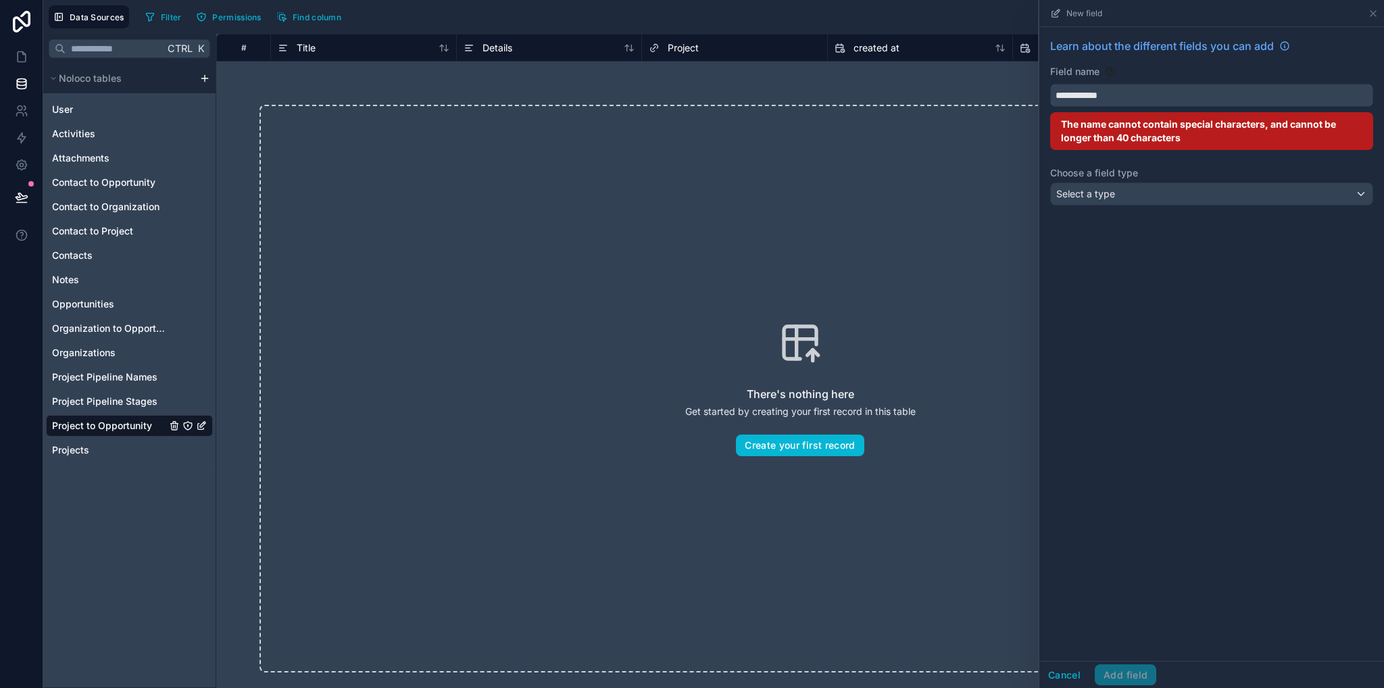
click at [1050, 84] on button "**********" at bounding box center [1211, 95] width 323 height 23
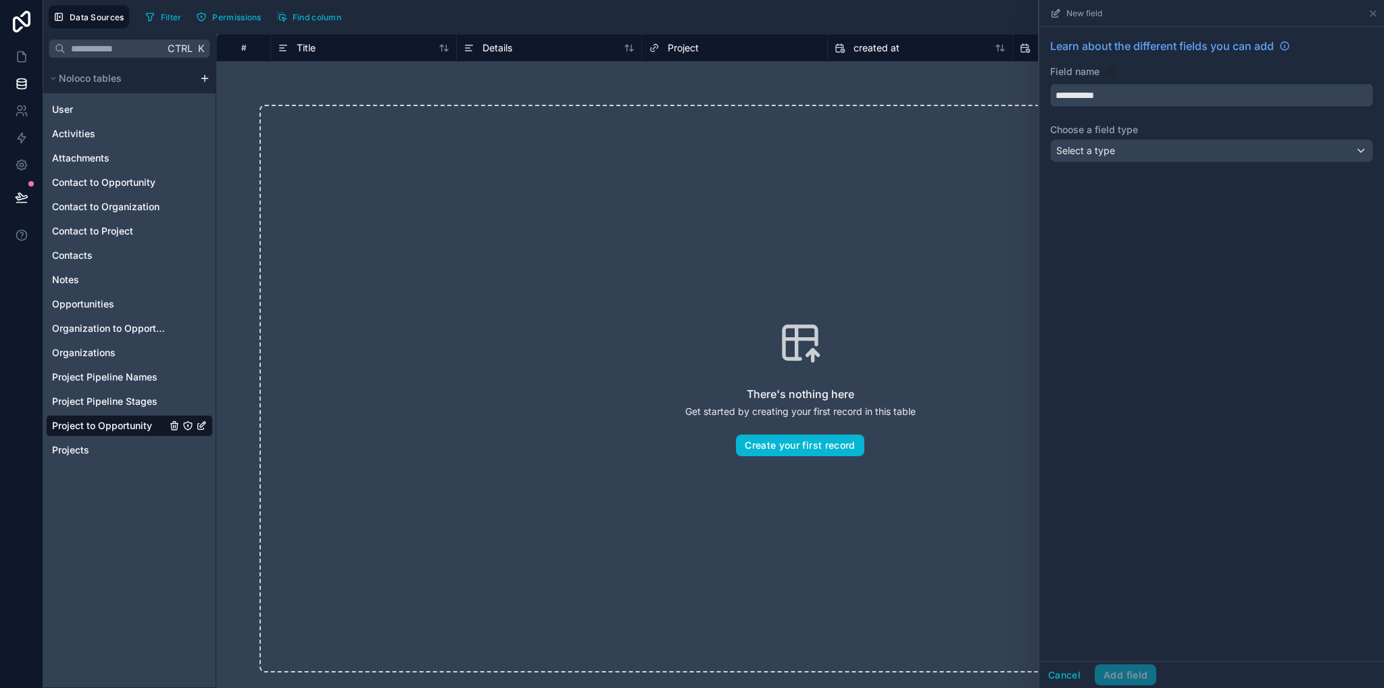
type input "**********"
click at [1114, 150] on span "Select a type" at bounding box center [1086, 150] width 59 height 11
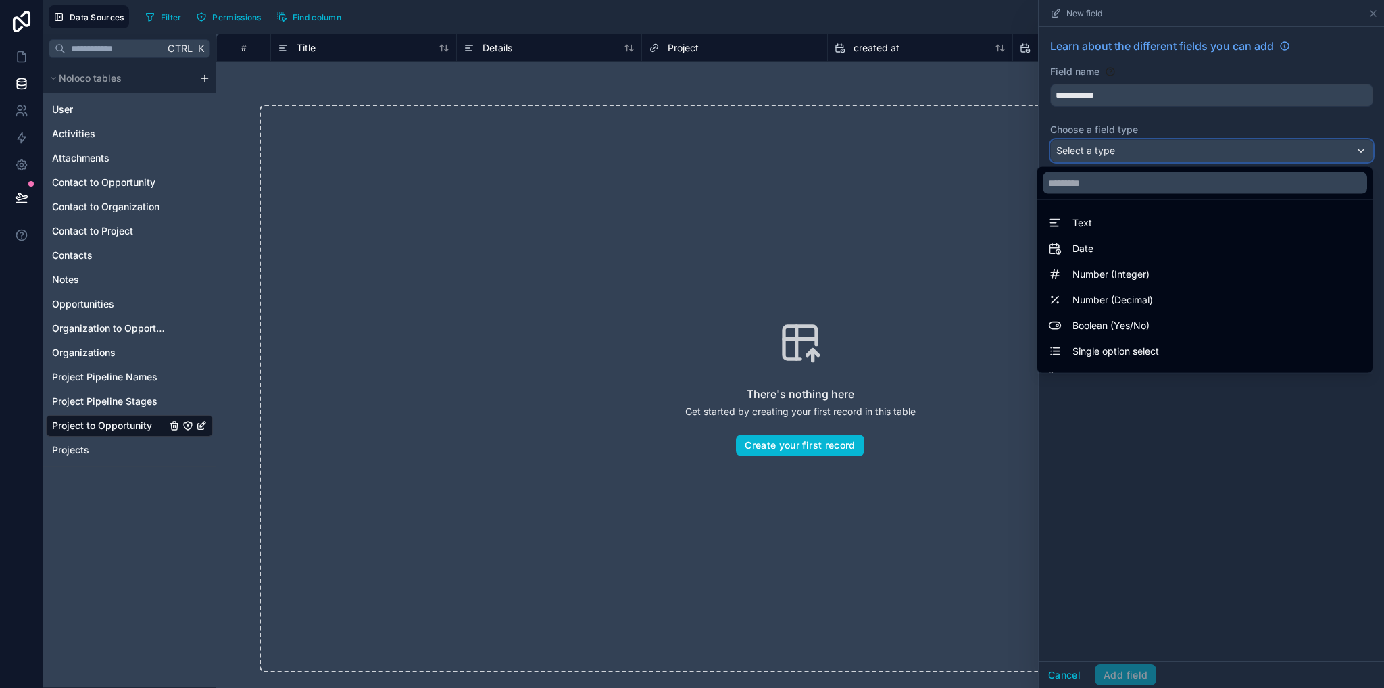
scroll to position [392, 0]
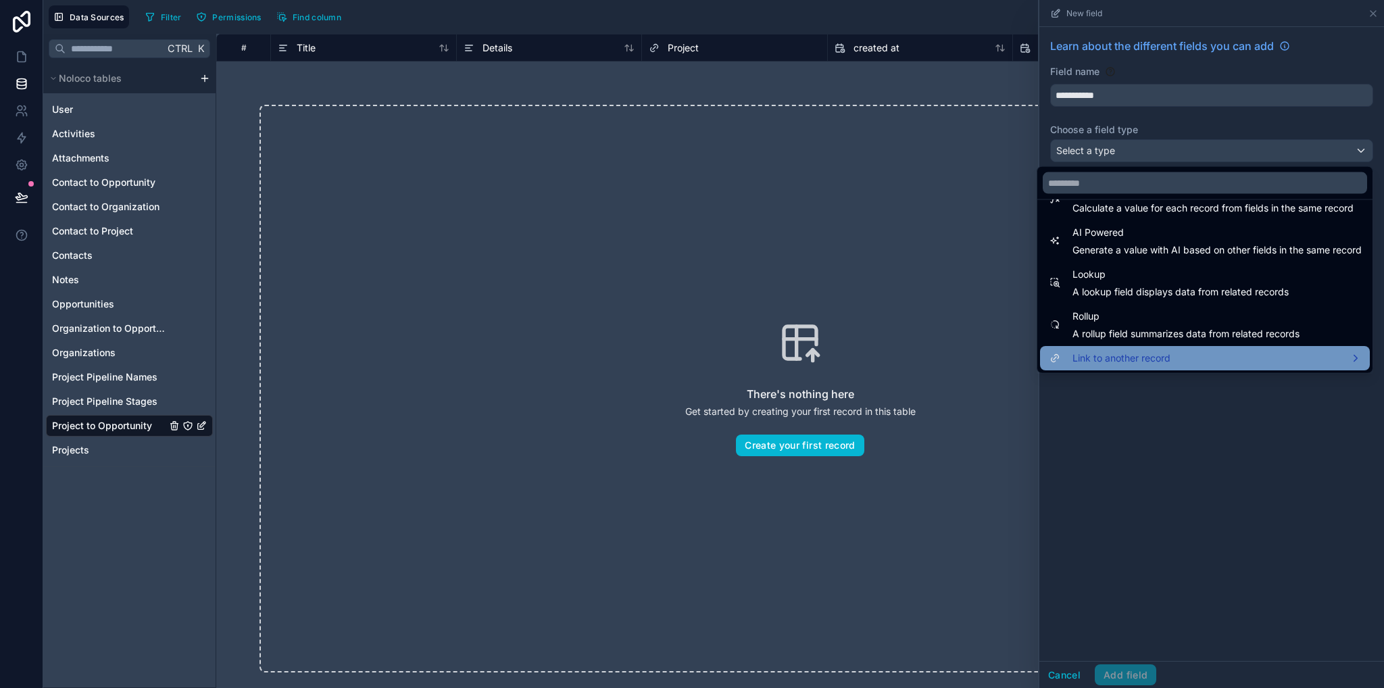
click at [1132, 351] on span "Link to another record" at bounding box center [1122, 358] width 98 height 16
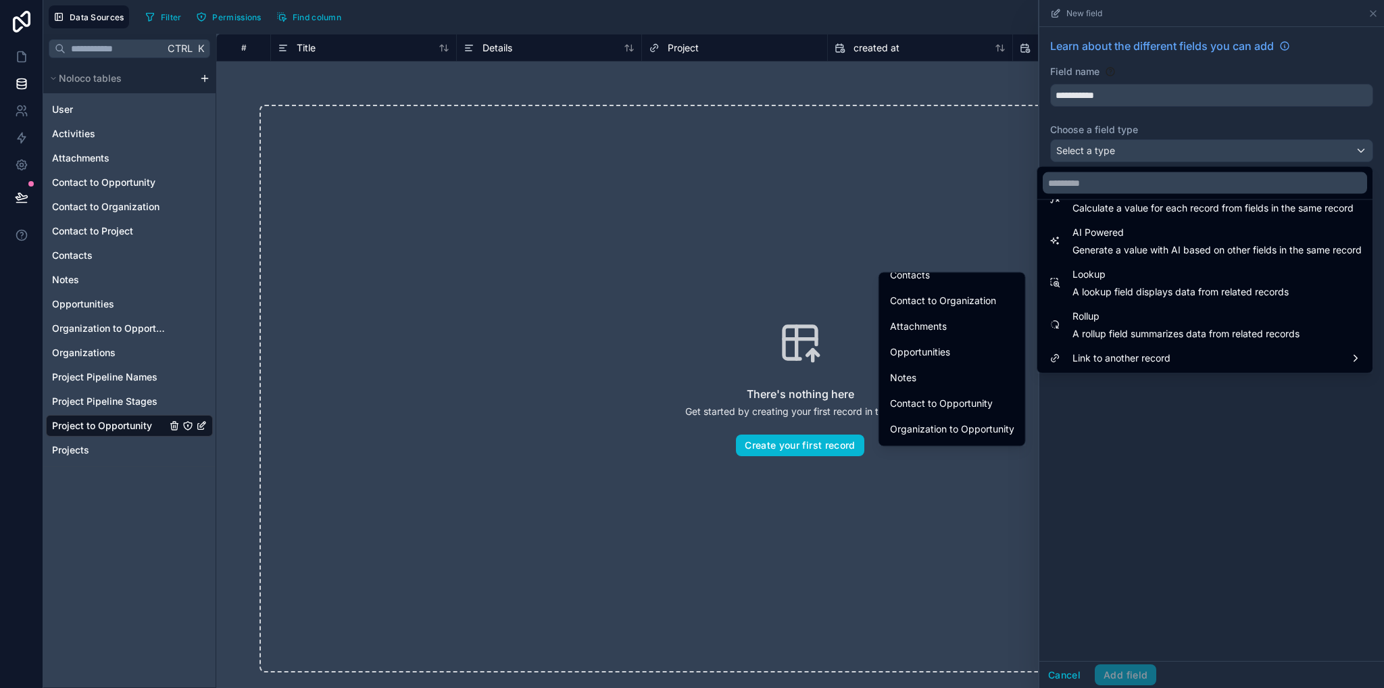
scroll to position [68, 0]
click at [902, 358] on div "Opportunities" at bounding box center [952, 368] width 141 height 24
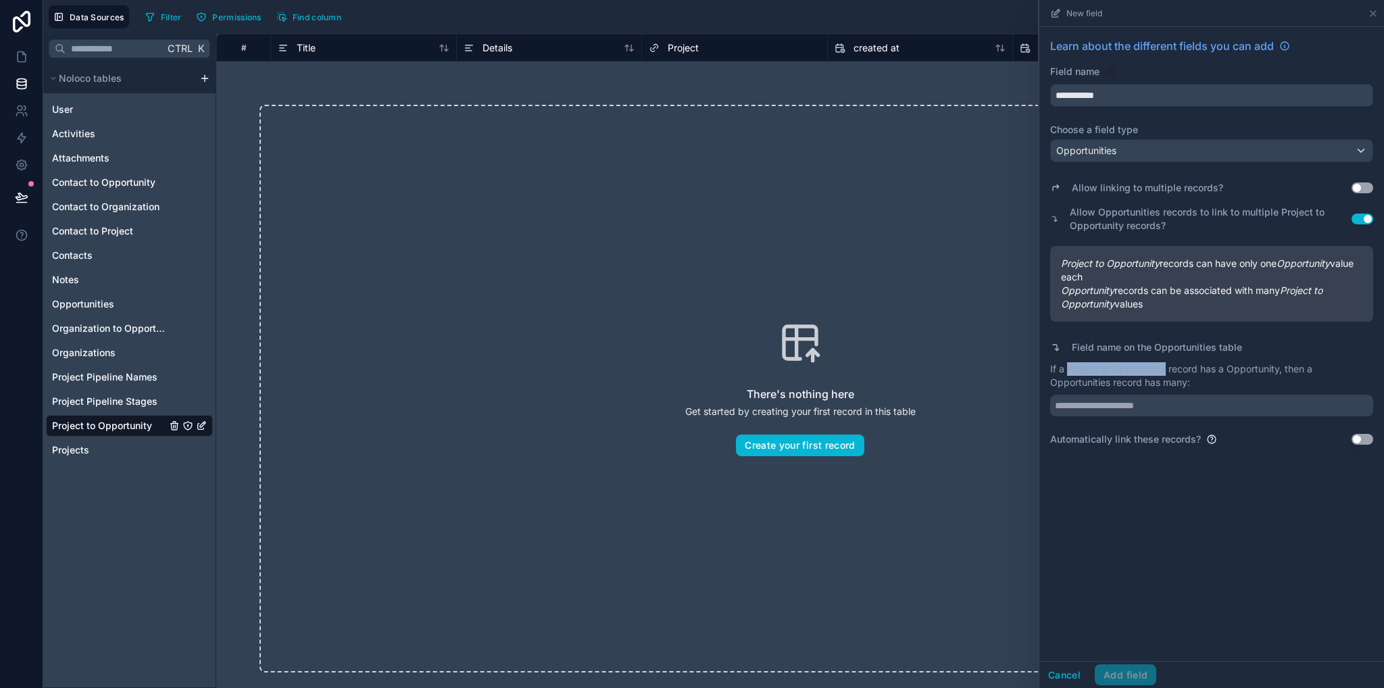
drag, startPoint x: 1068, startPoint y: 367, endPoint x: 1166, endPoint y: 386, distance: 99.8
click at [1165, 371] on p "If a Project to Opportunity record has a Opportunity, then a Opportunities reco…" at bounding box center [1211, 375] width 323 height 27
copy p "Project to Opportunity"
click at [1171, 406] on input "text" at bounding box center [1211, 406] width 323 height 22
paste input "**********"
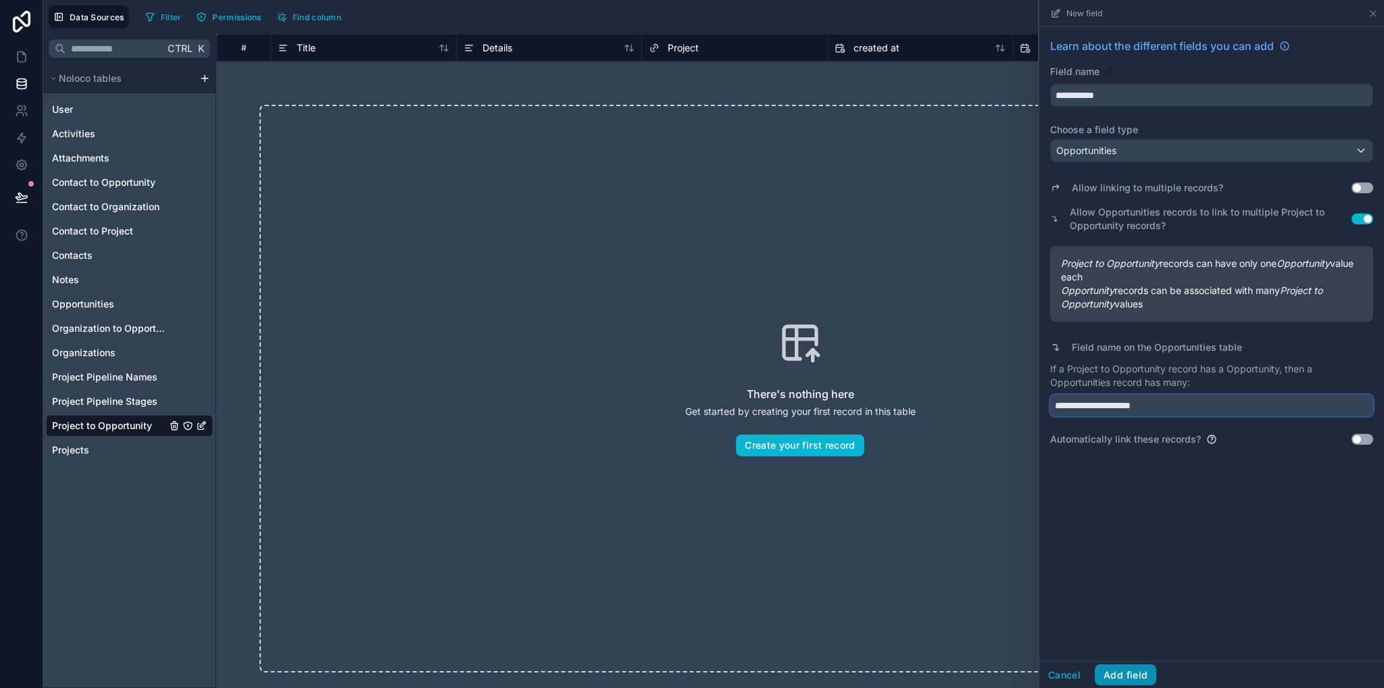
type input "**********"
click at [1138, 677] on button "Add field" at bounding box center [1126, 675] width 62 height 22
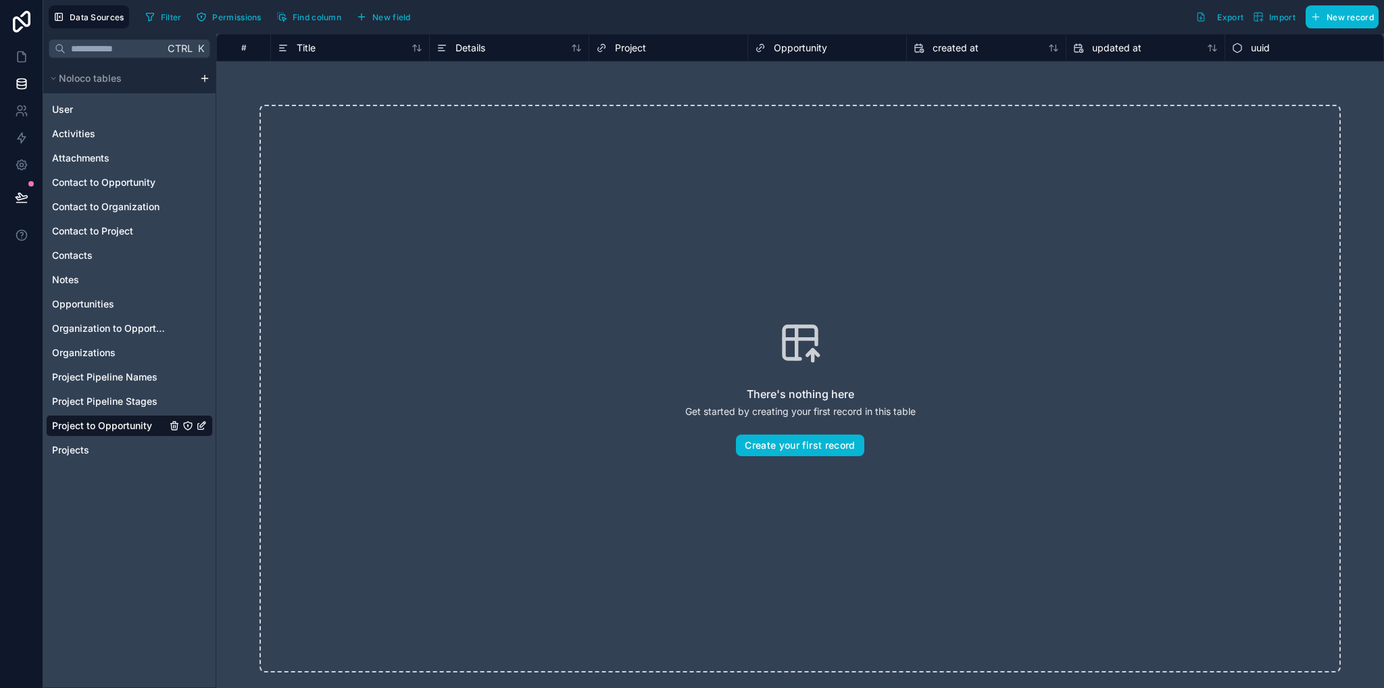
click at [205, 76] on html "Data Sources Filter Permissions Find column New field Export Import New record …" at bounding box center [692, 344] width 1384 height 688
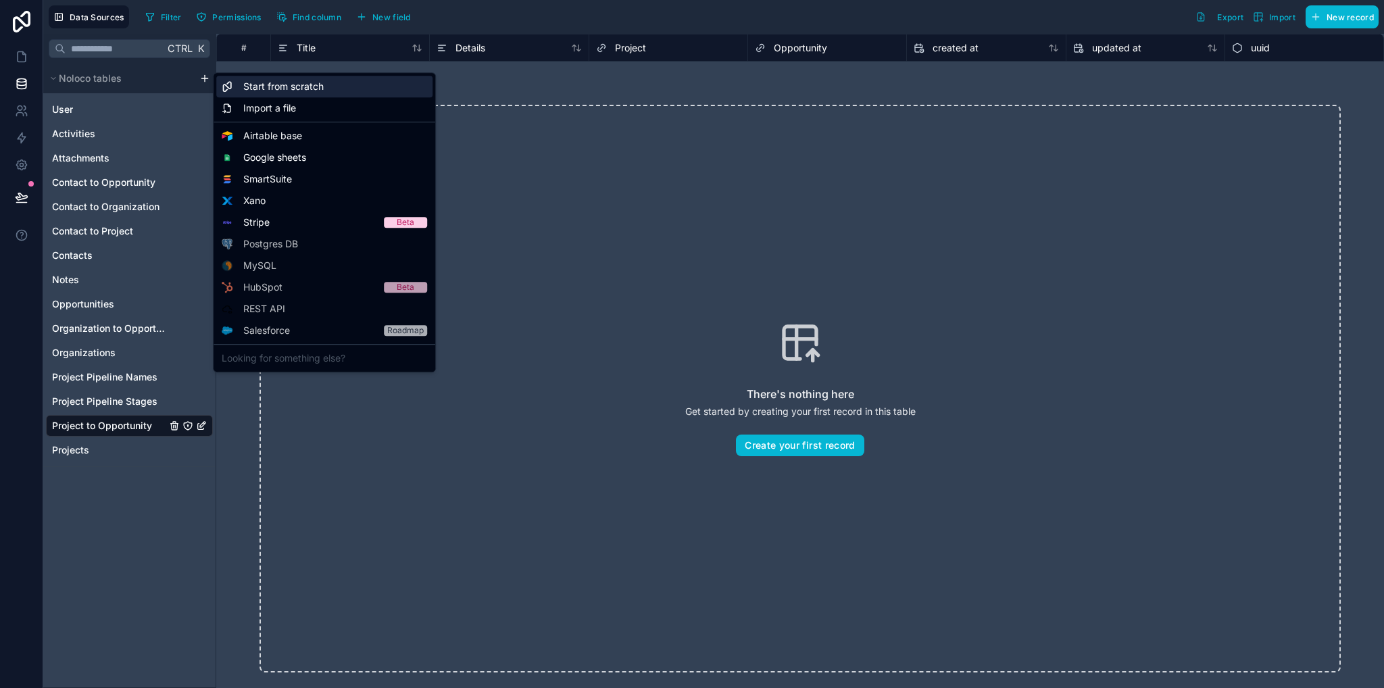
click at [281, 88] on span "Start from scratch" at bounding box center [283, 87] width 80 height 14
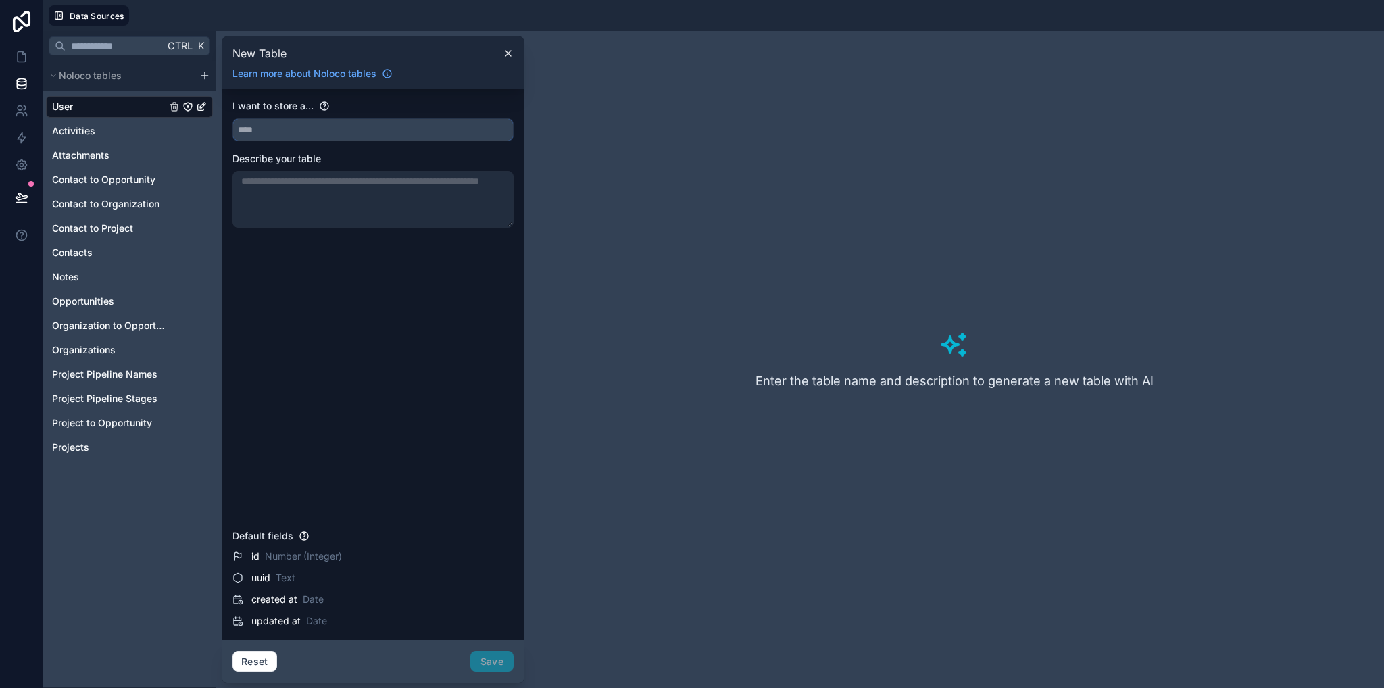
click at [308, 125] on input "text" at bounding box center [373, 130] width 280 height 22
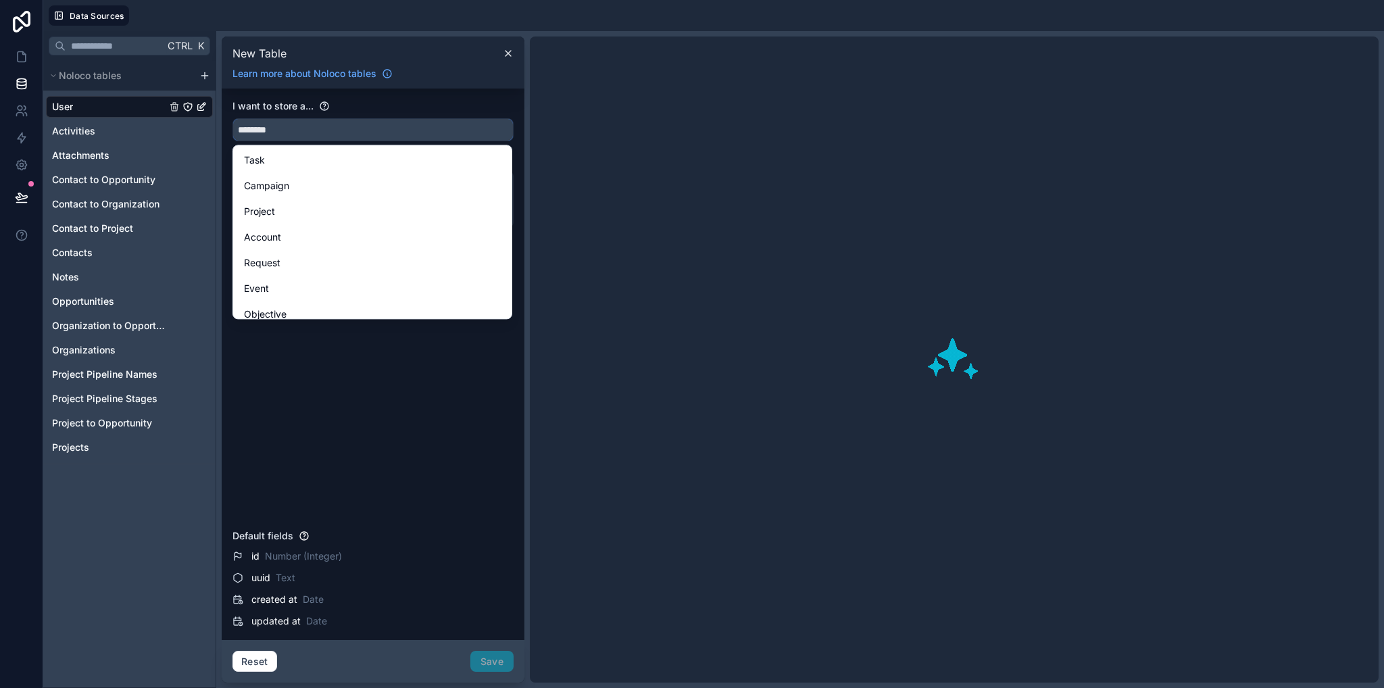
click at [233, 118] on button "*******" at bounding box center [373, 129] width 281 height 23
click at [233, 118] on button "**********" at bounding box center [373, 129] width 281 height 23
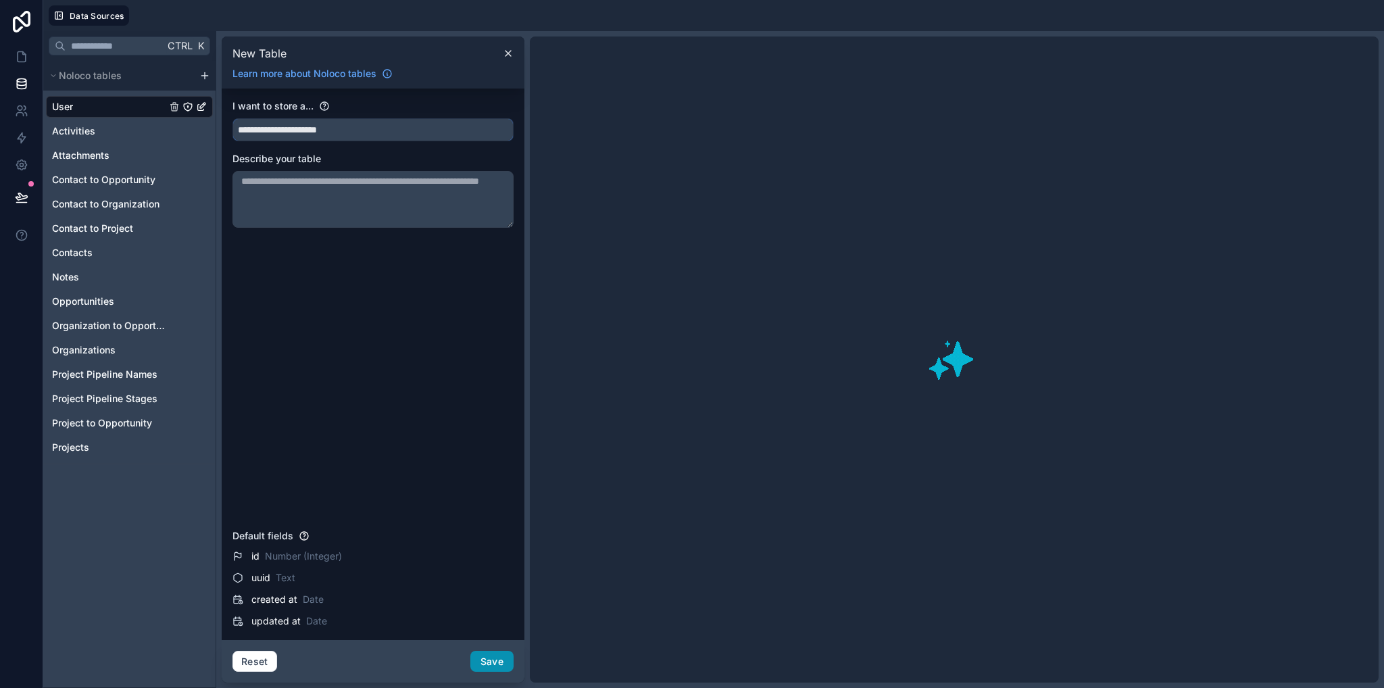
type input "**********"
click at [502, 658] on button "Save" at bounding box center [491, 662] width 43 height 22
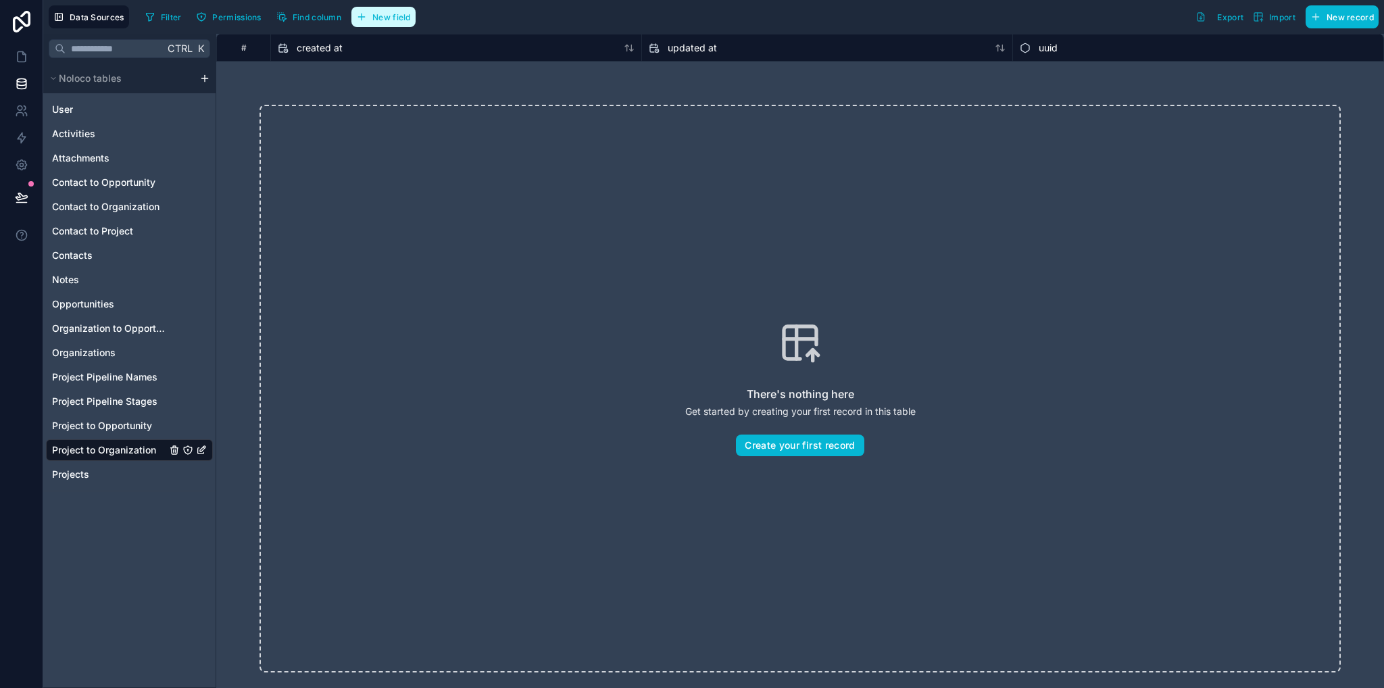
click at [395, 20] on span "New field" at bounding box center [391, 17] width 39 height 10
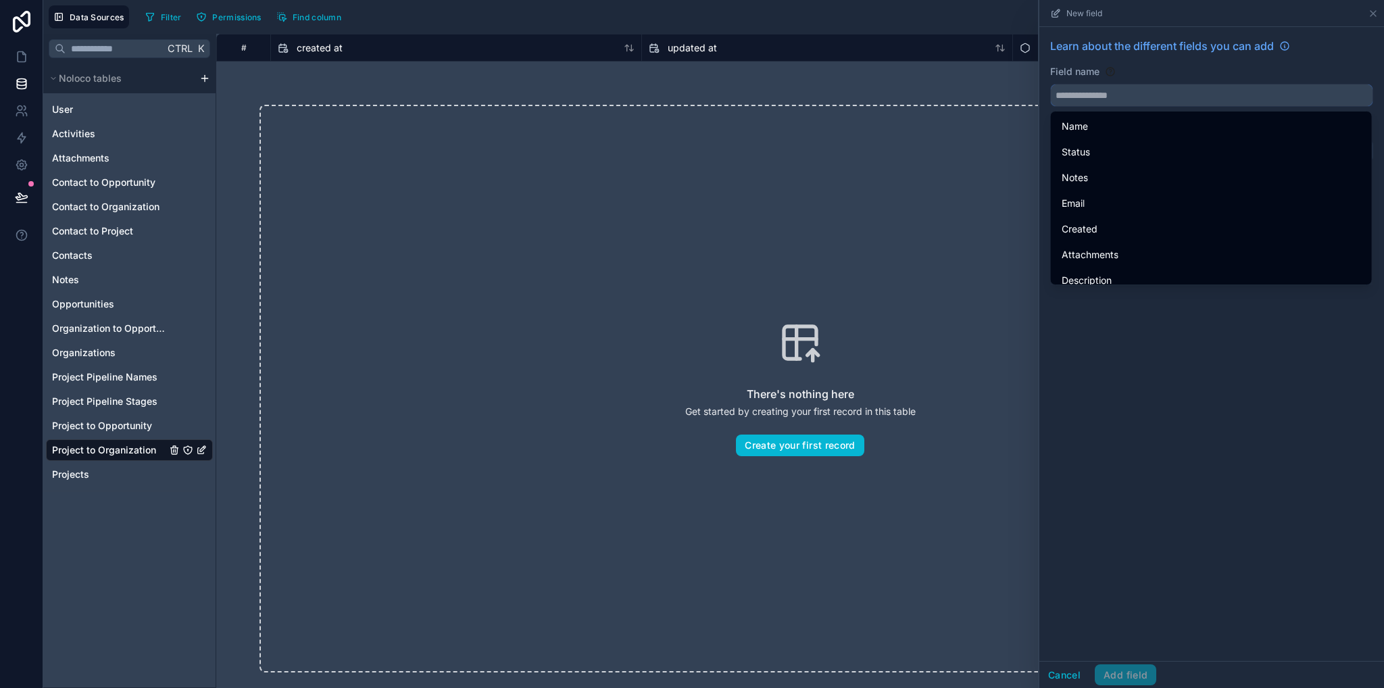
click at [1090, 93] on input "text" at bounding box center [1212, 95] width 322 height 22
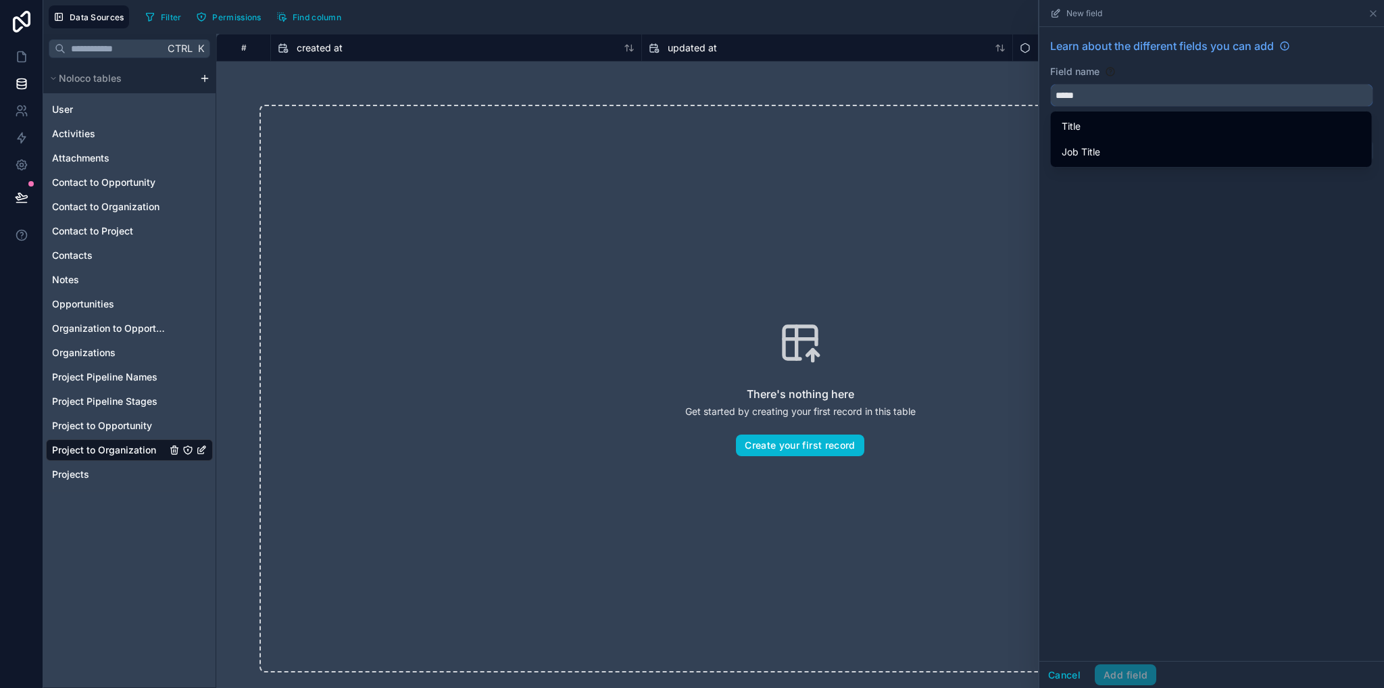
click at [1130, 94] on input "*****" at bounding box center [1212, 95] width 322 height 22
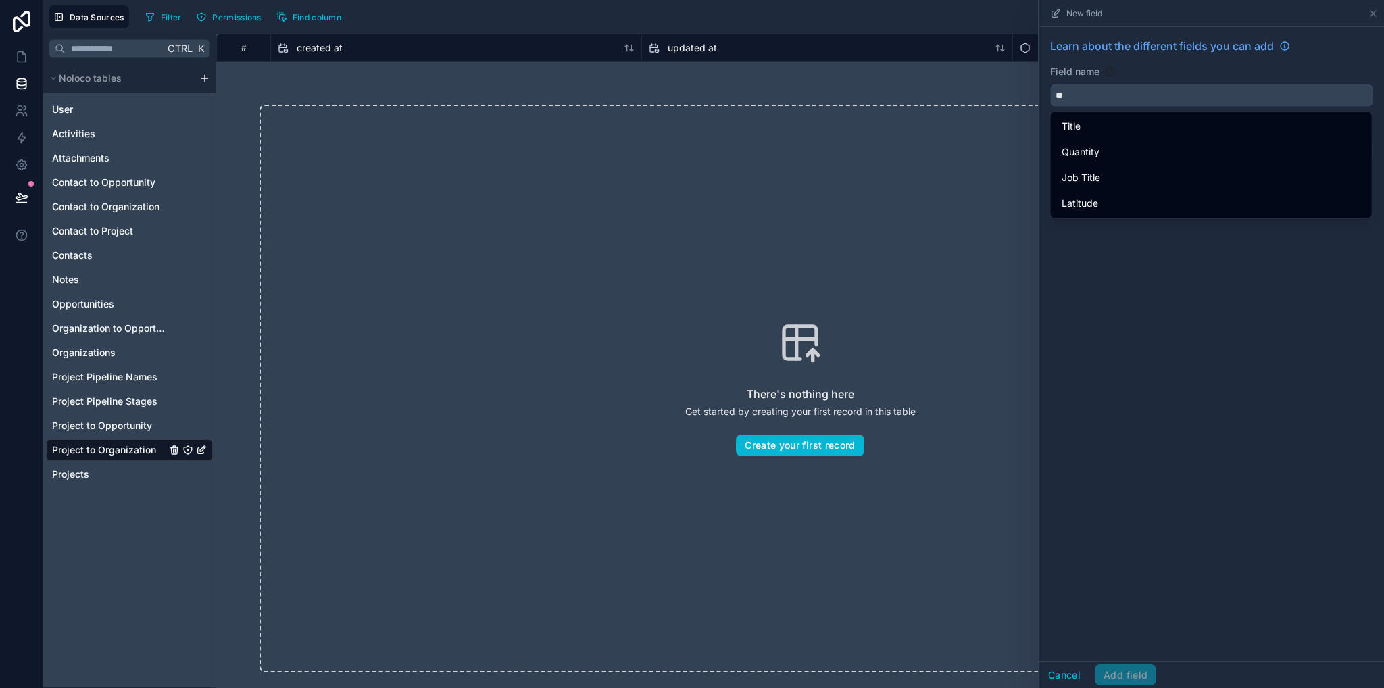
type input "*"
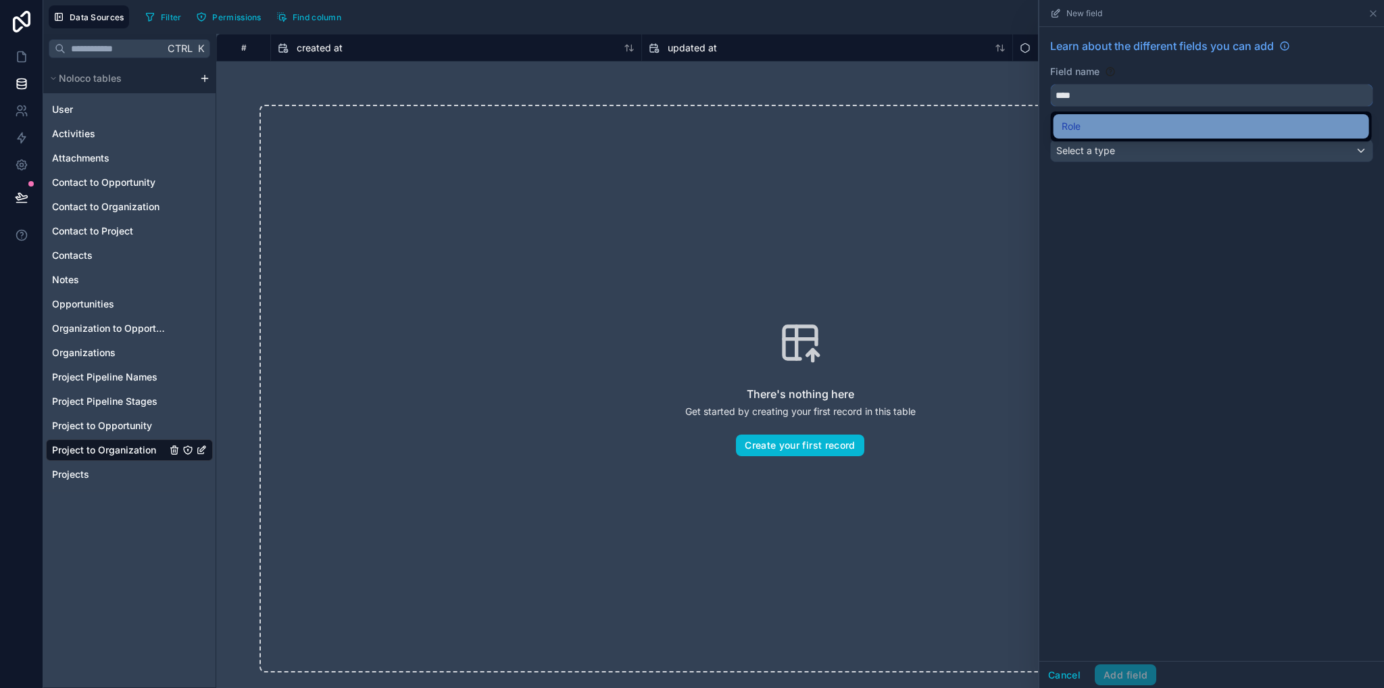
type input "****"
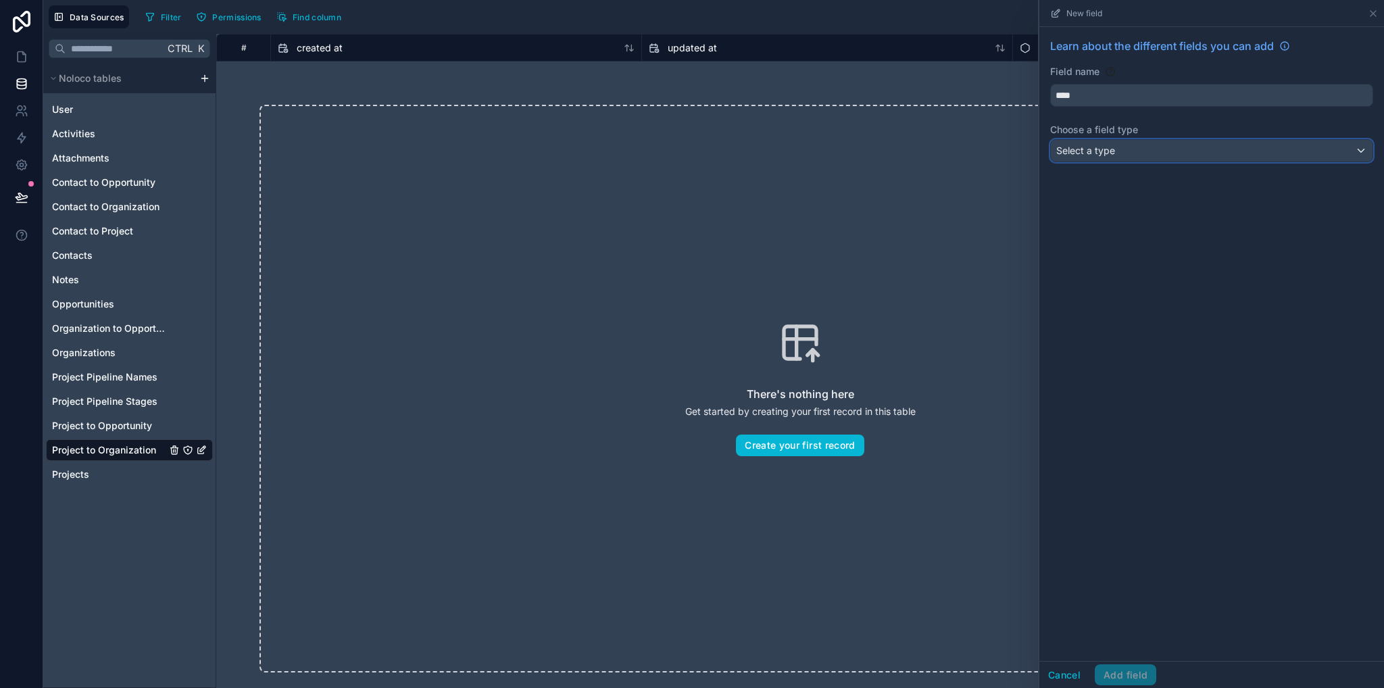
click at [1106, 152] on span "Select a type" at bounding box center [1086, 150] width 59 height 11
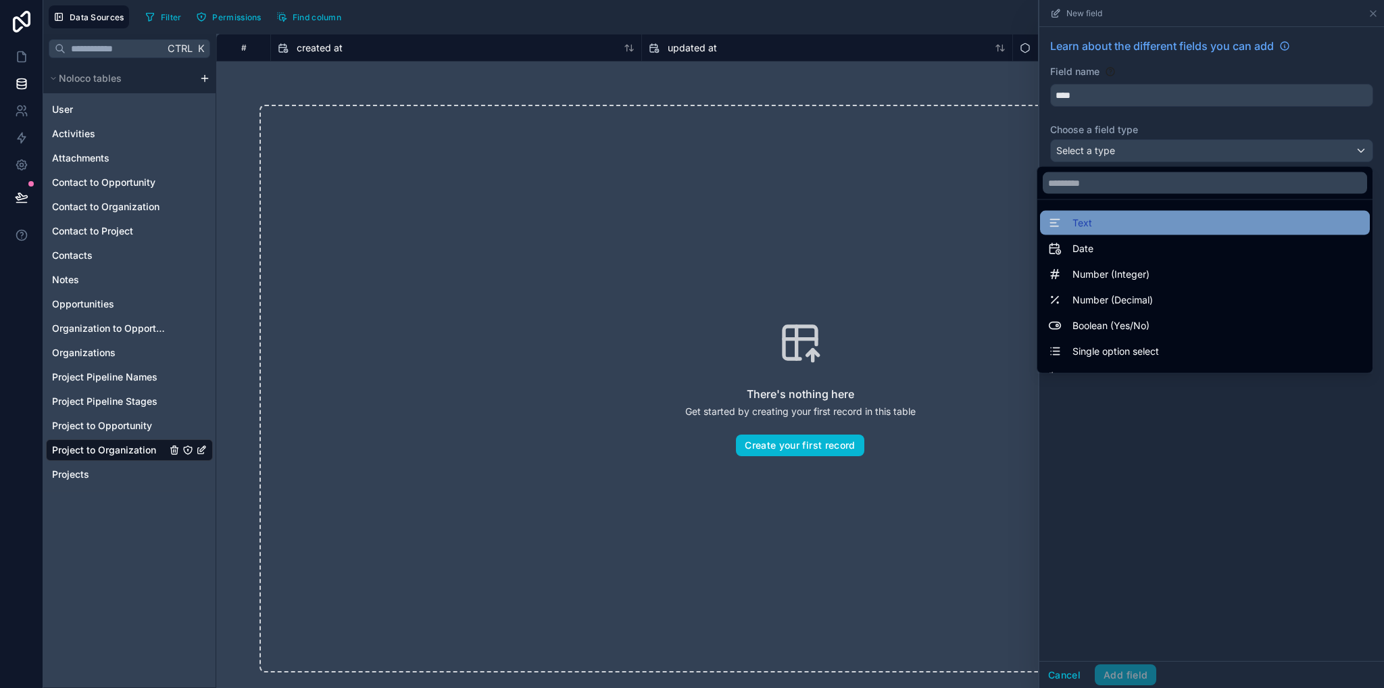
click at [1073, 226] on span "Text" at bounding box center [1083, 223] width 20 height 16
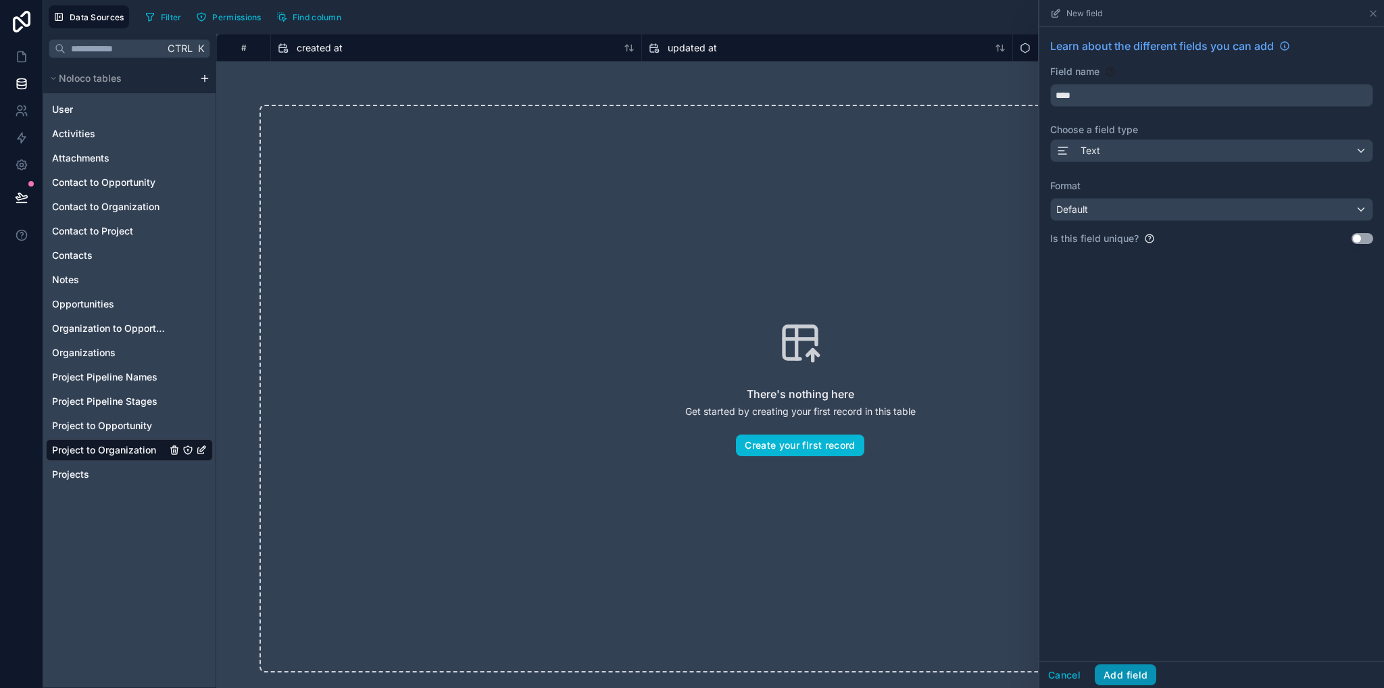
click at [1125, 677] on button "Add field" at bounding box center [1126, 675] width 62 height 22
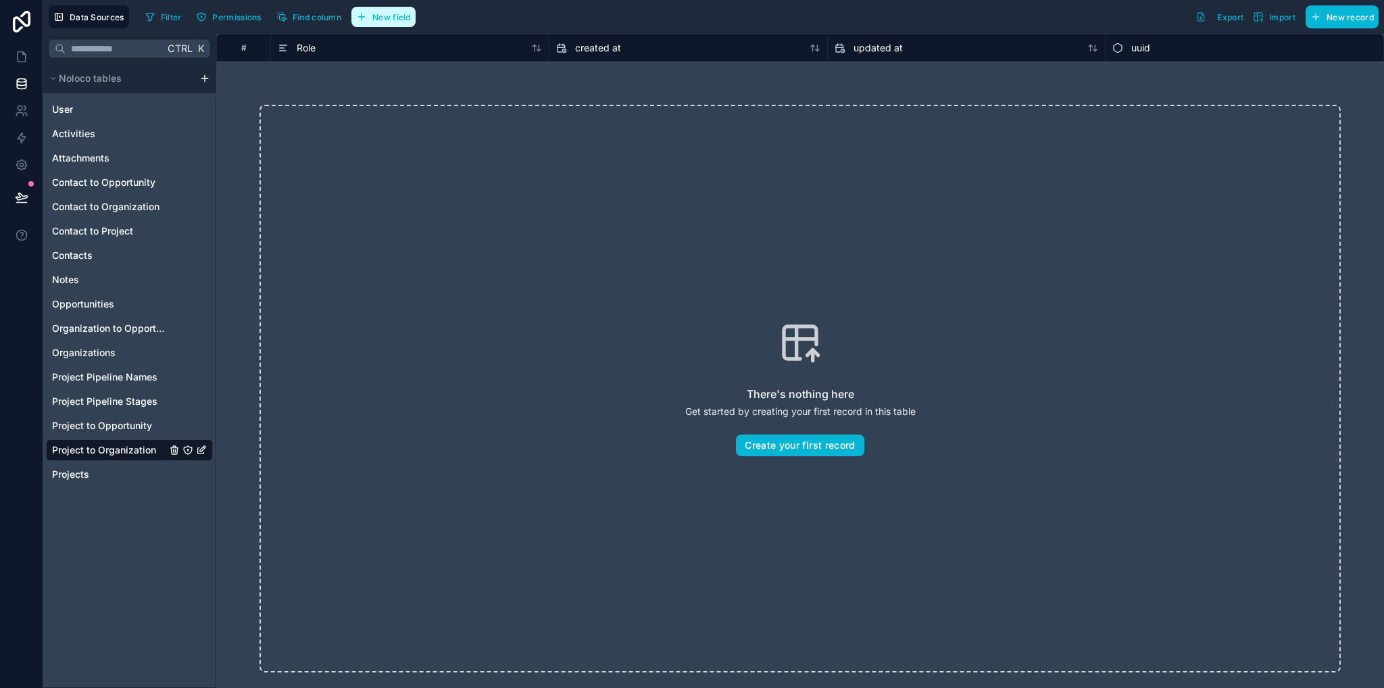
click at [385, 26] on button "New field" at bounding box center [383, 17] width 64 height 20
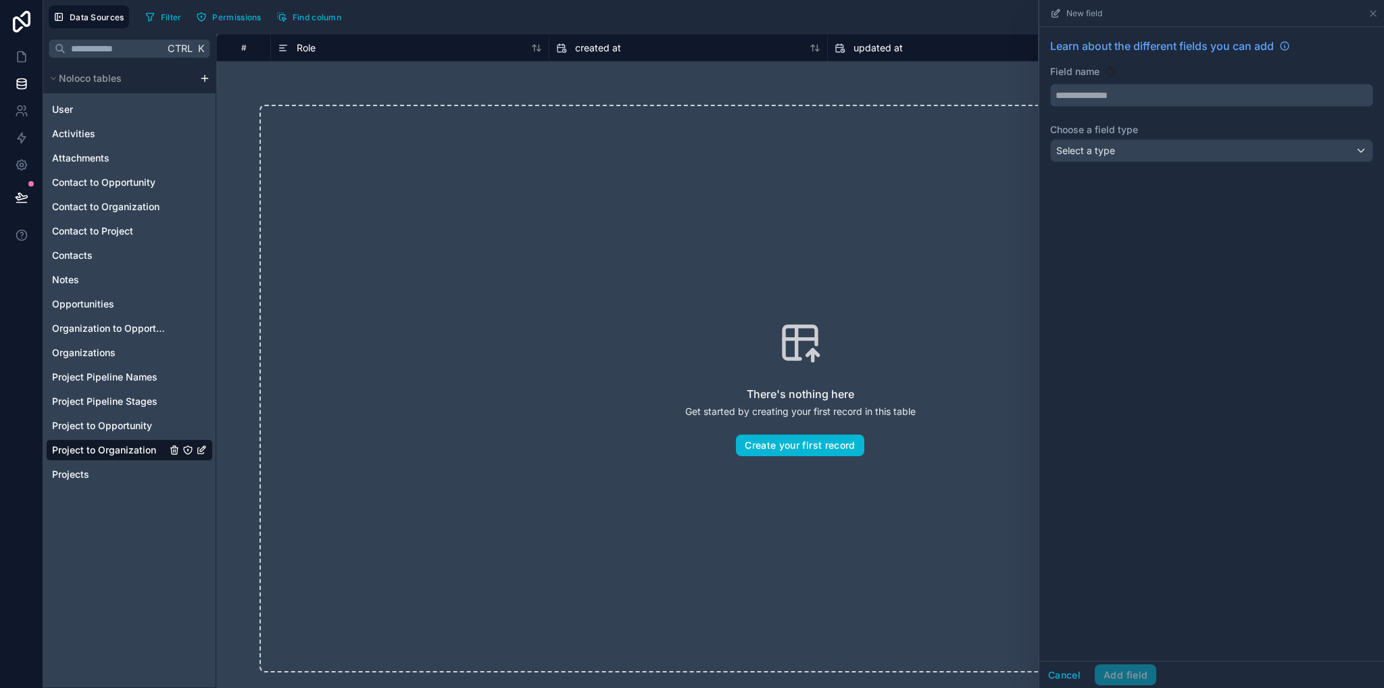
click at [1100, 98] on input "text" at bounding box center [1212, 95] width 322 height 22
type input "*******"
click at [1111, 160] on div "Select a type" at bounding box center [1212, 151] width 322 height 22
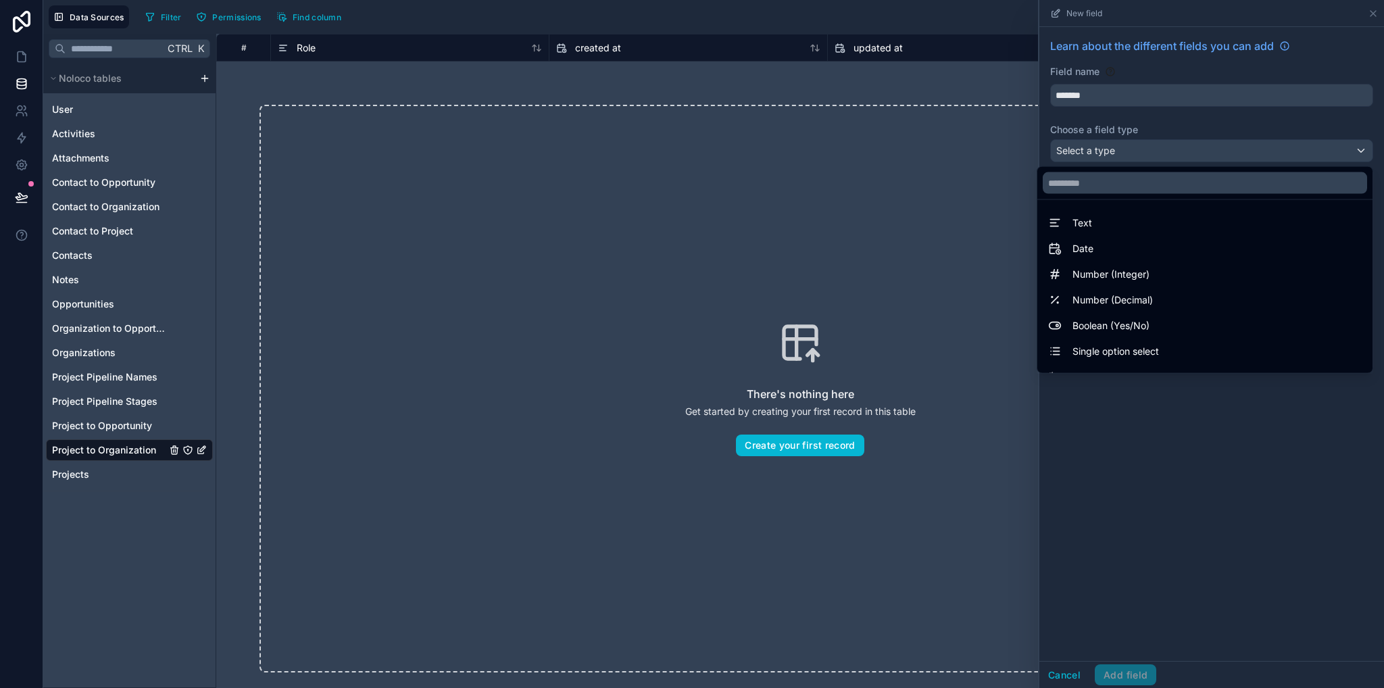
click at [1073, 225] on span "Text" at bounding box center [1083, 223] width 20 height 16
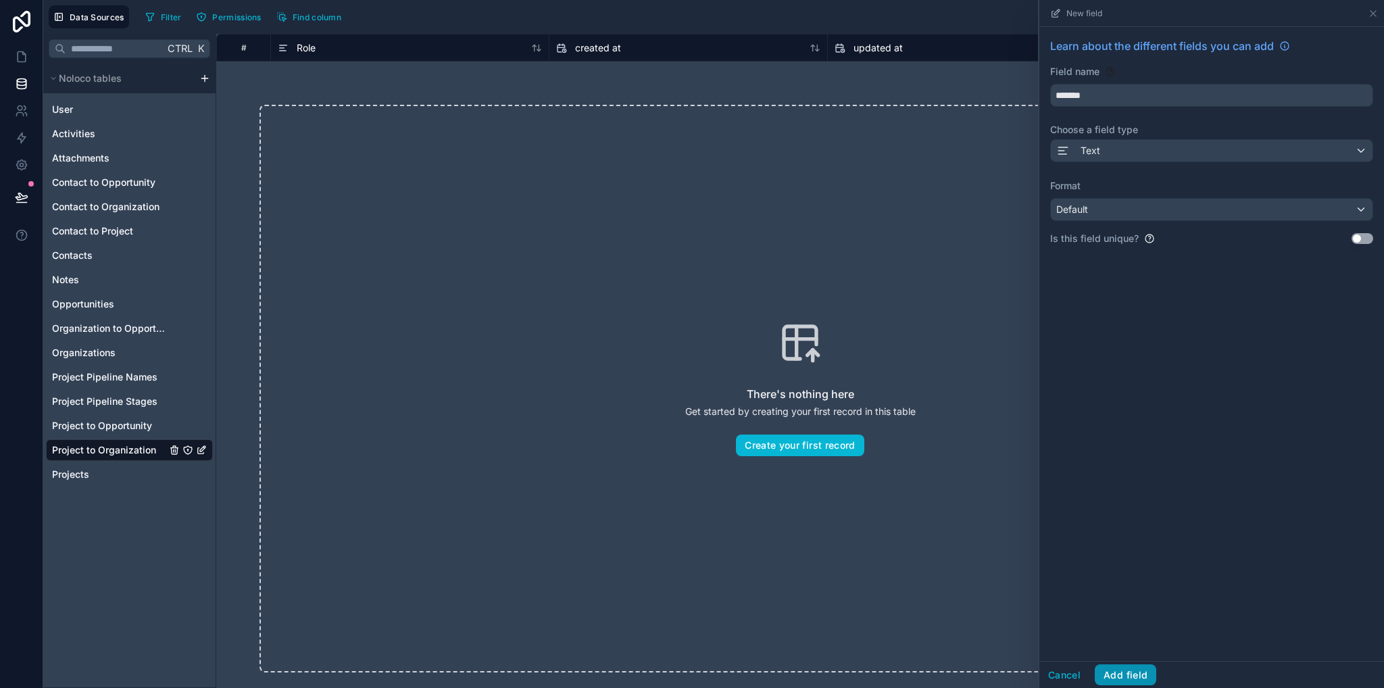
click at [1136, 681] on button "Add field" at bounding box center [1126, 675] width 62 height 22
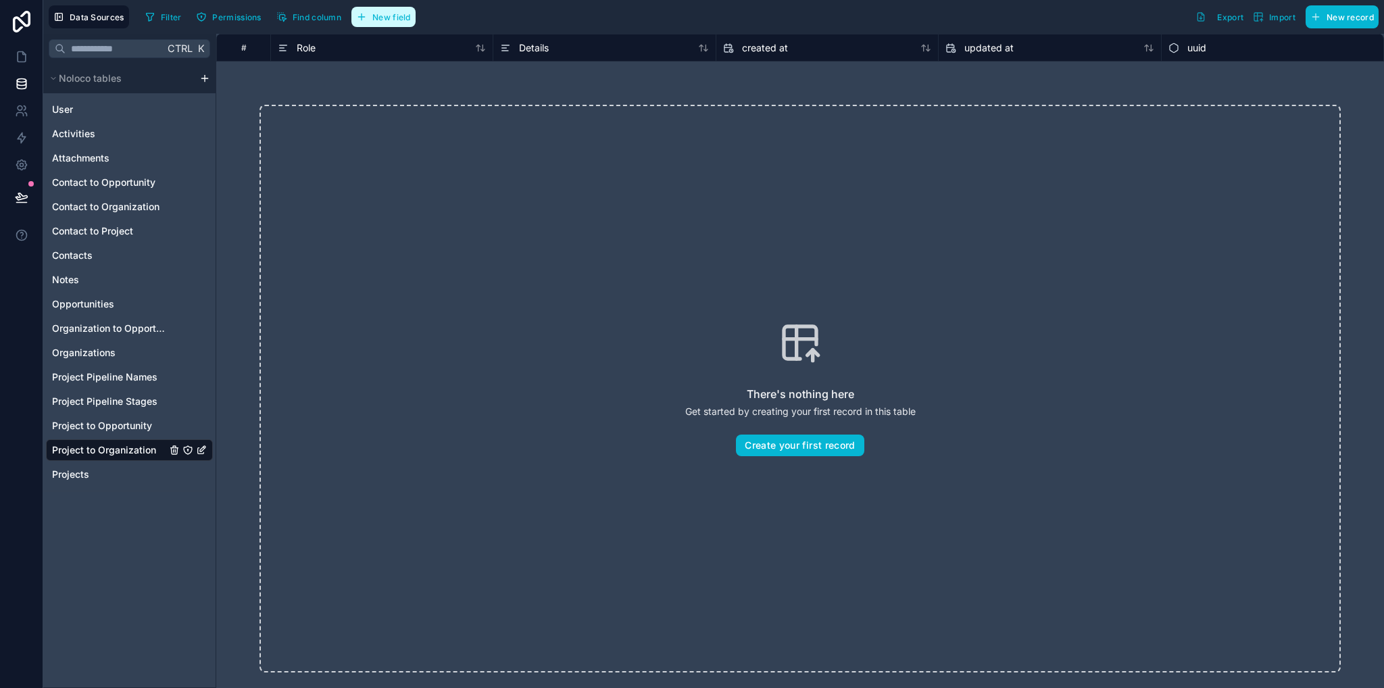
click at [400, 16] on span "New field" at bounding box center [391, 17] width 39 height 10
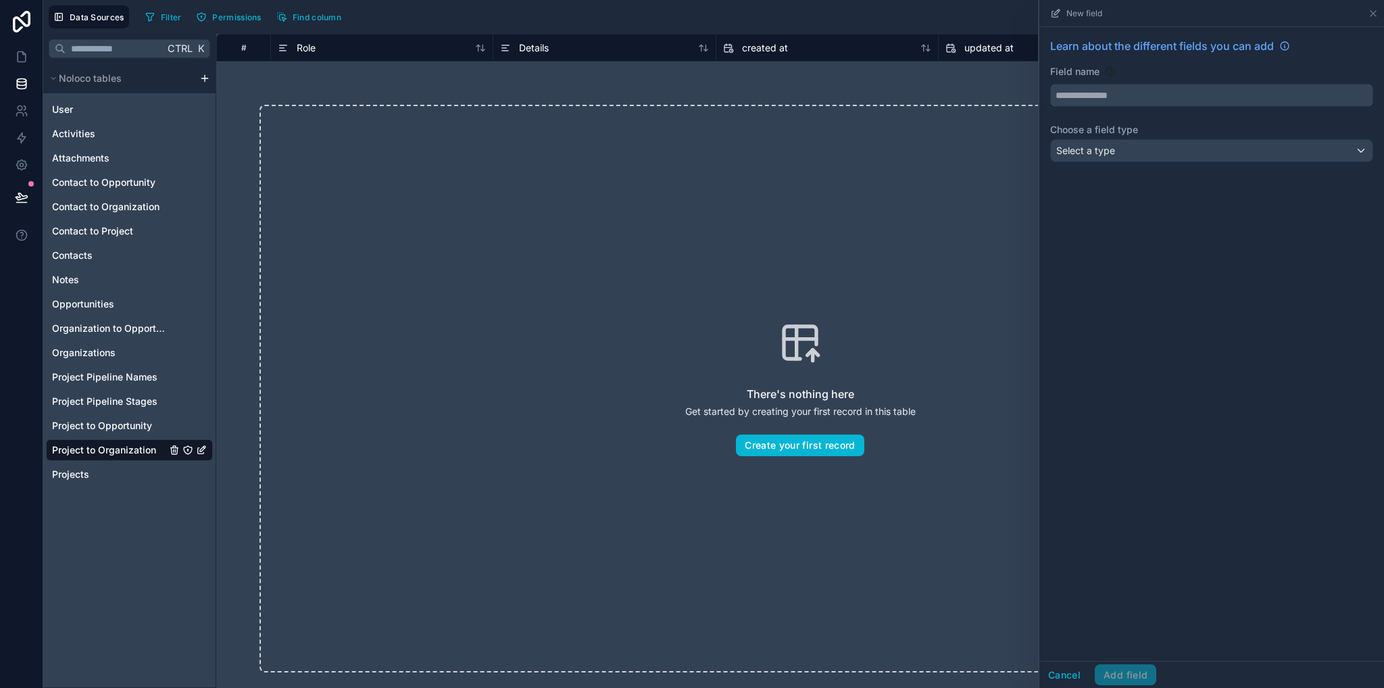
click at [1100, 93] on input "text" at bounding box center [1212, 95] width 322 height 22
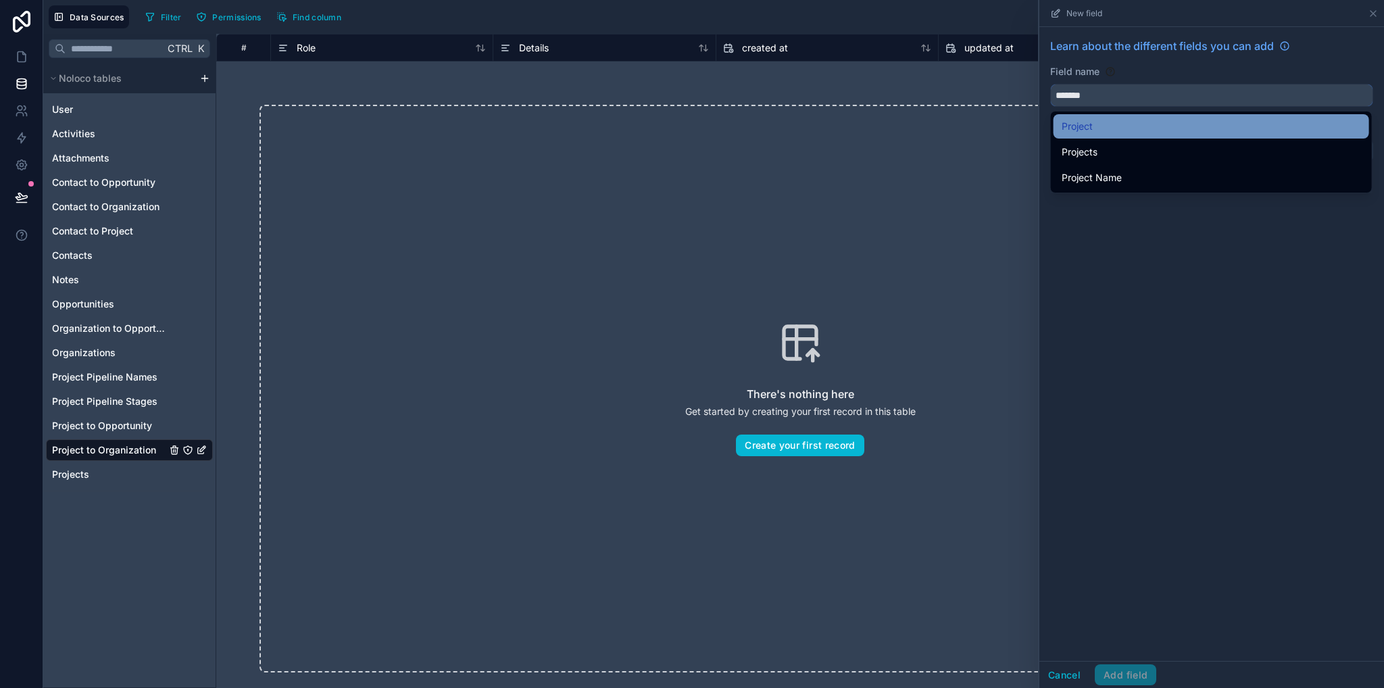
type input "*******"
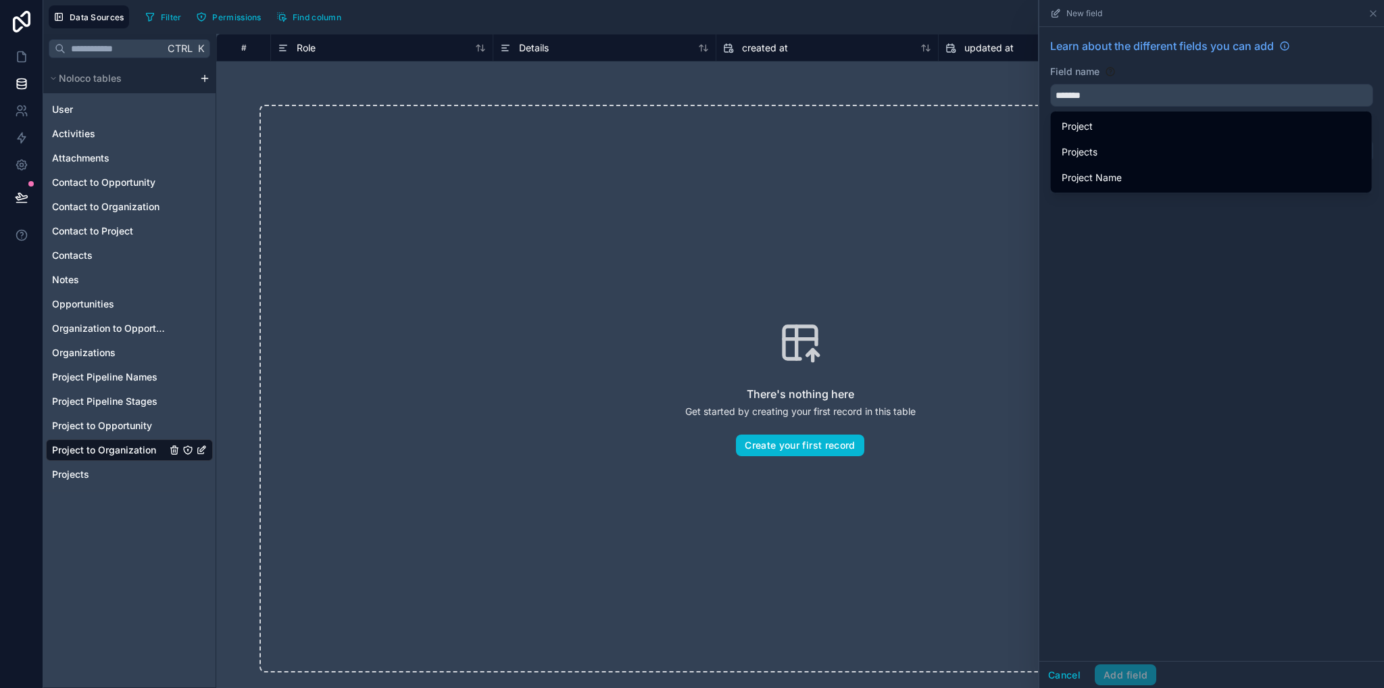
click at [1084, 126] on span "Project" at bounding box center [1077, 126] width 31 height 16
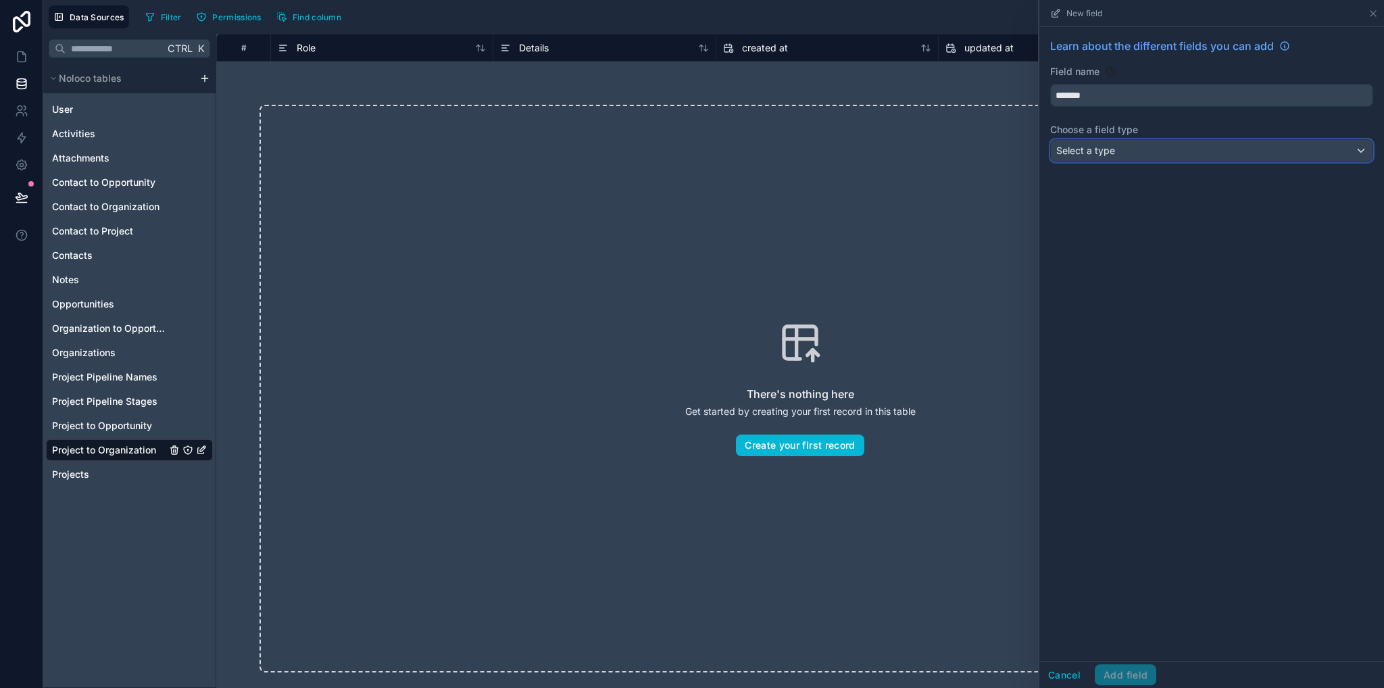
click at [1094, 149] on span "Select a type" at bounding box center [1086, 150] width 59 height 11
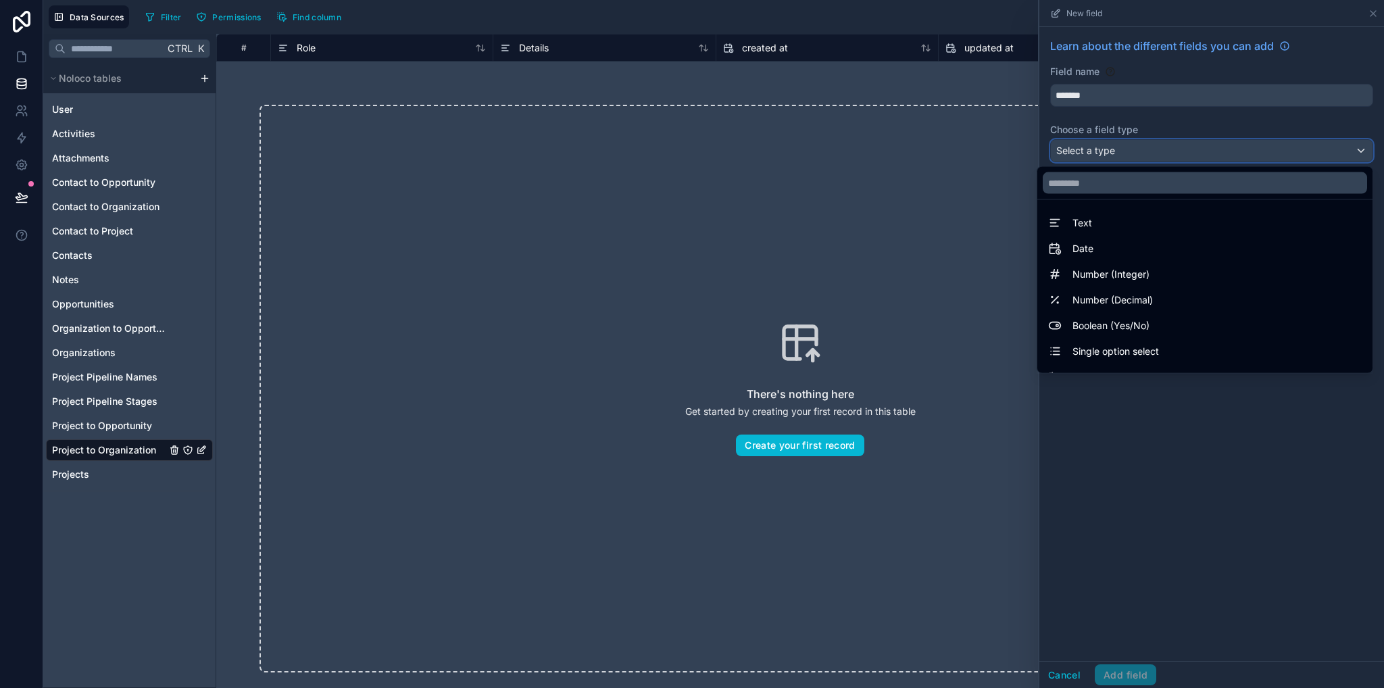
scroll to position [392, 0]
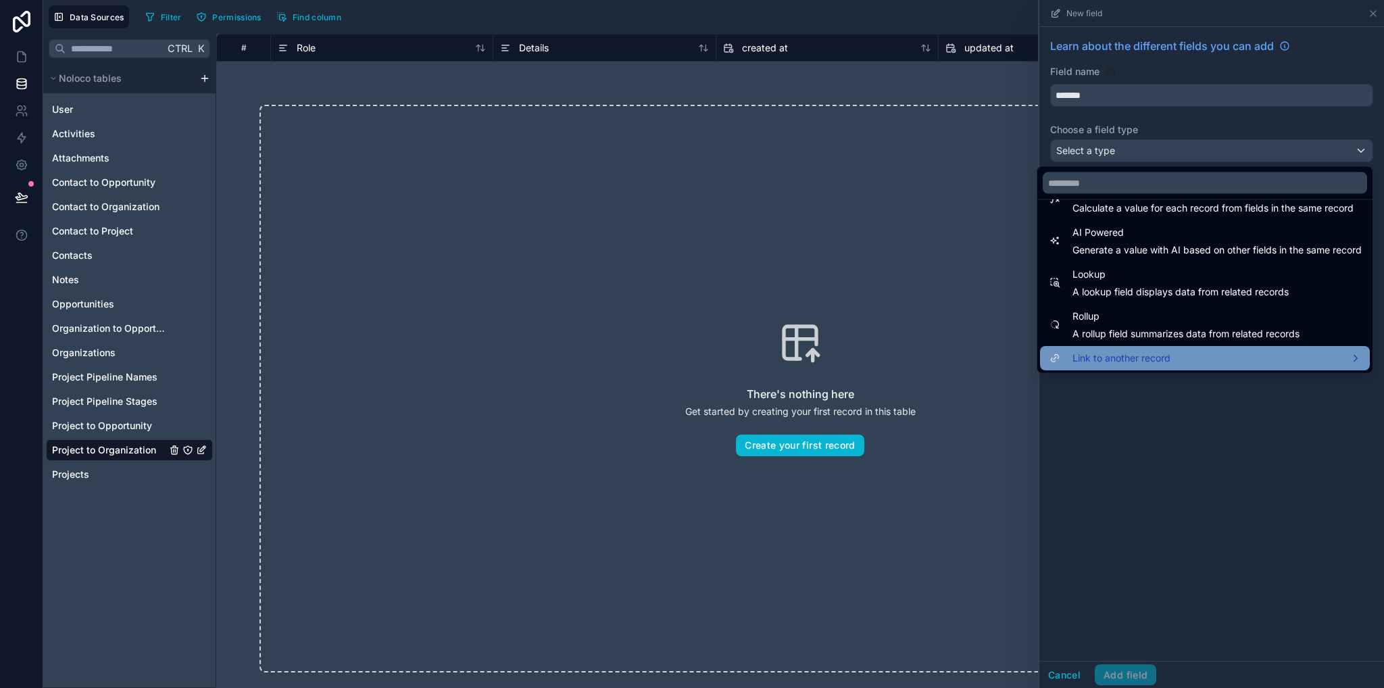
click at [1108, 358] on span "Link to another record" at bounding box center [1122, 358] width 98 height 16
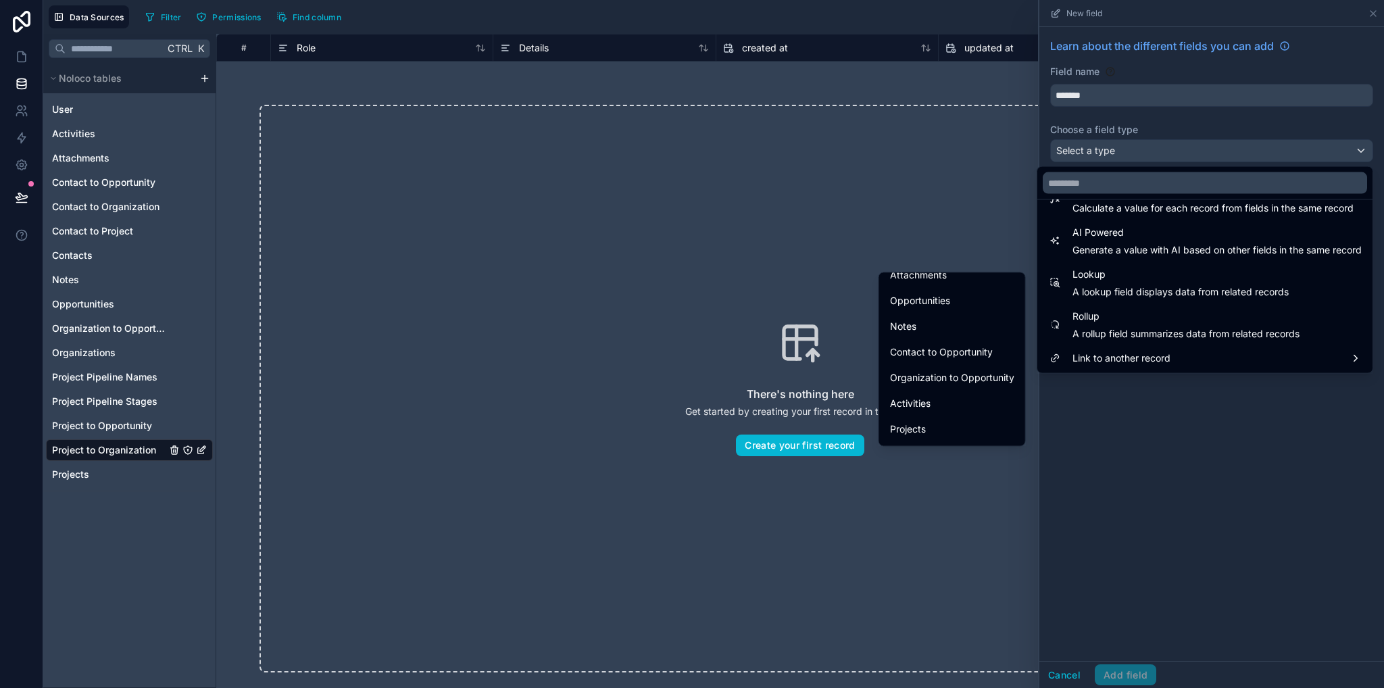
scroll to position [262, 0]
click at [902, 312] on div "Projects" at bounding box center [952, 302] width 141 height 24
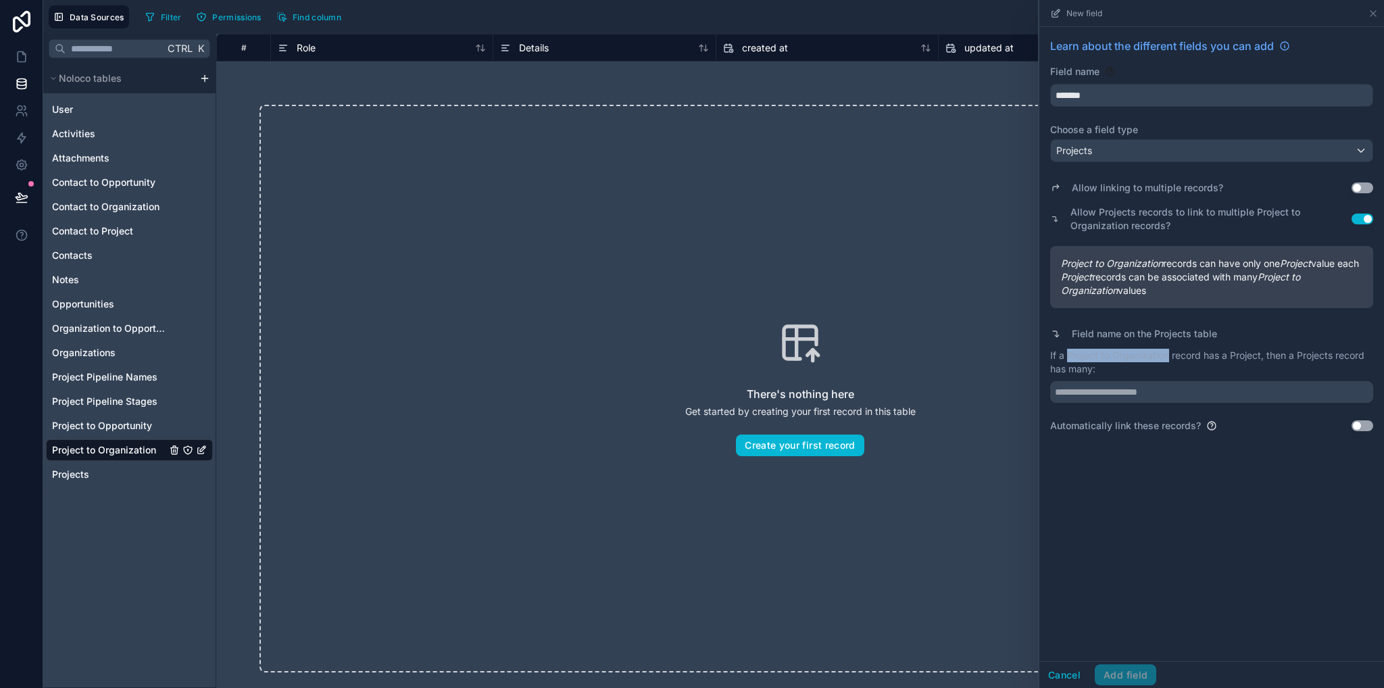
drag, startPoint x: 1071, startPoint y: 368, endPoint x: 1168, endPoint y: 371, distance: 97.4
click at [1168, 371] on p "If a Project to Organization record has a Project, then a Projects record has m…" at bounding box center [1211, 362] width 323 height 27
copy p "Project to Organization"
click at [1146, 403] on input "text" at bounding box center [1211, 392] width 323 height 22
paste input "**********"
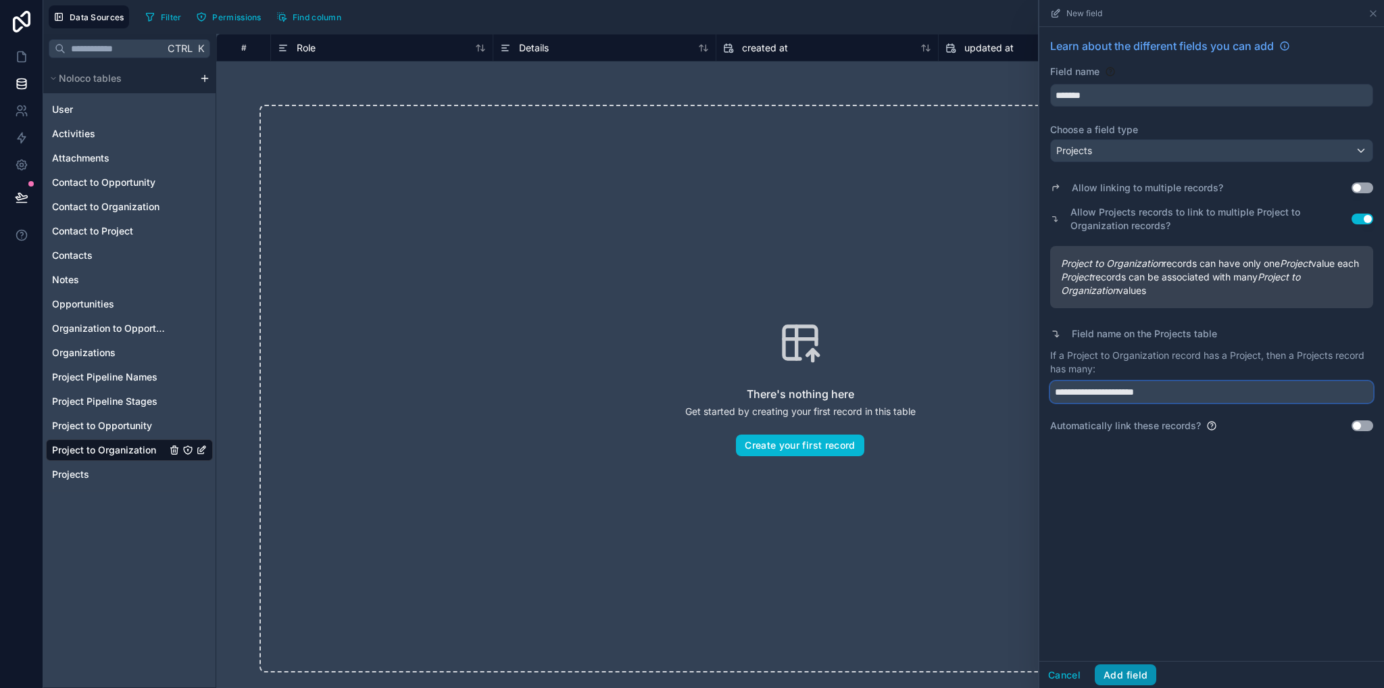
type input "**********"
click at [1140, 682] on button "Add field" at bounding box center [1126, 675] width 62 height 22
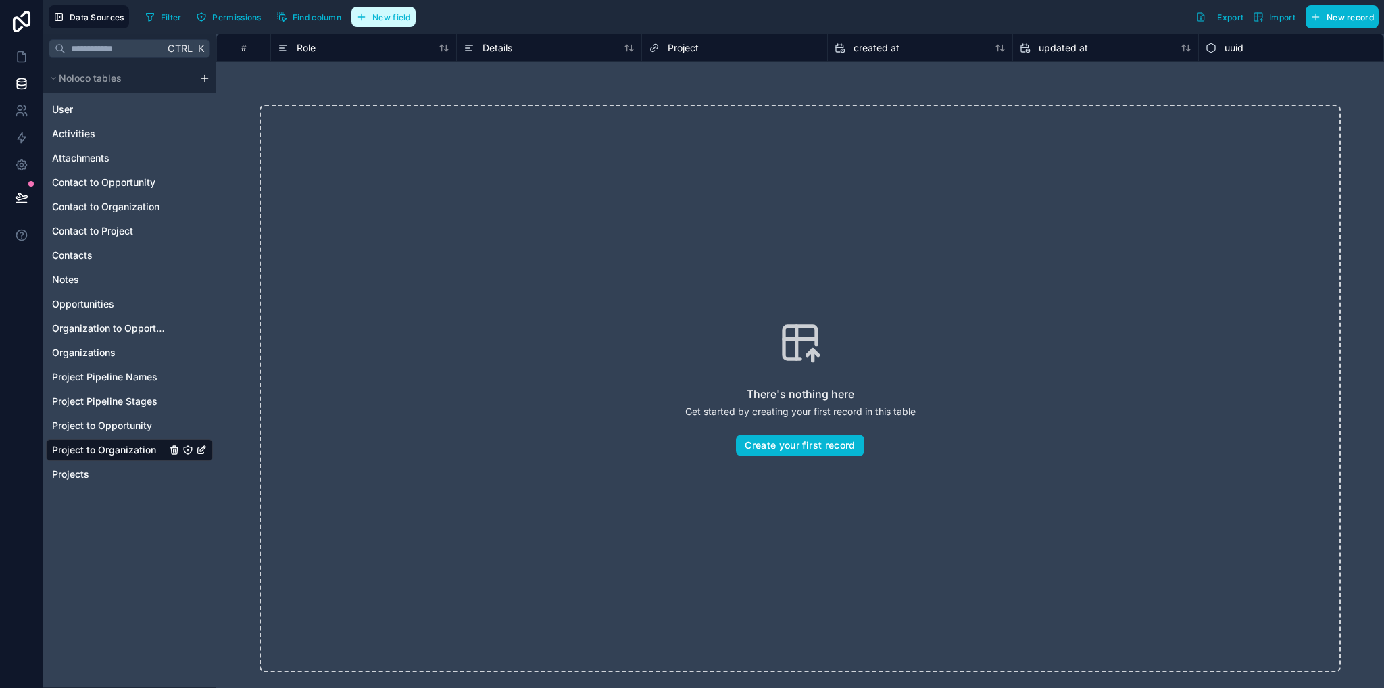
click at [411, 21] on div "Filter Permissions Find column New field" at bounding box center [280, 16] width 281 height 23
click at [395, 19] on span "New field" at bounding box center [391, 17] width 39 height 10
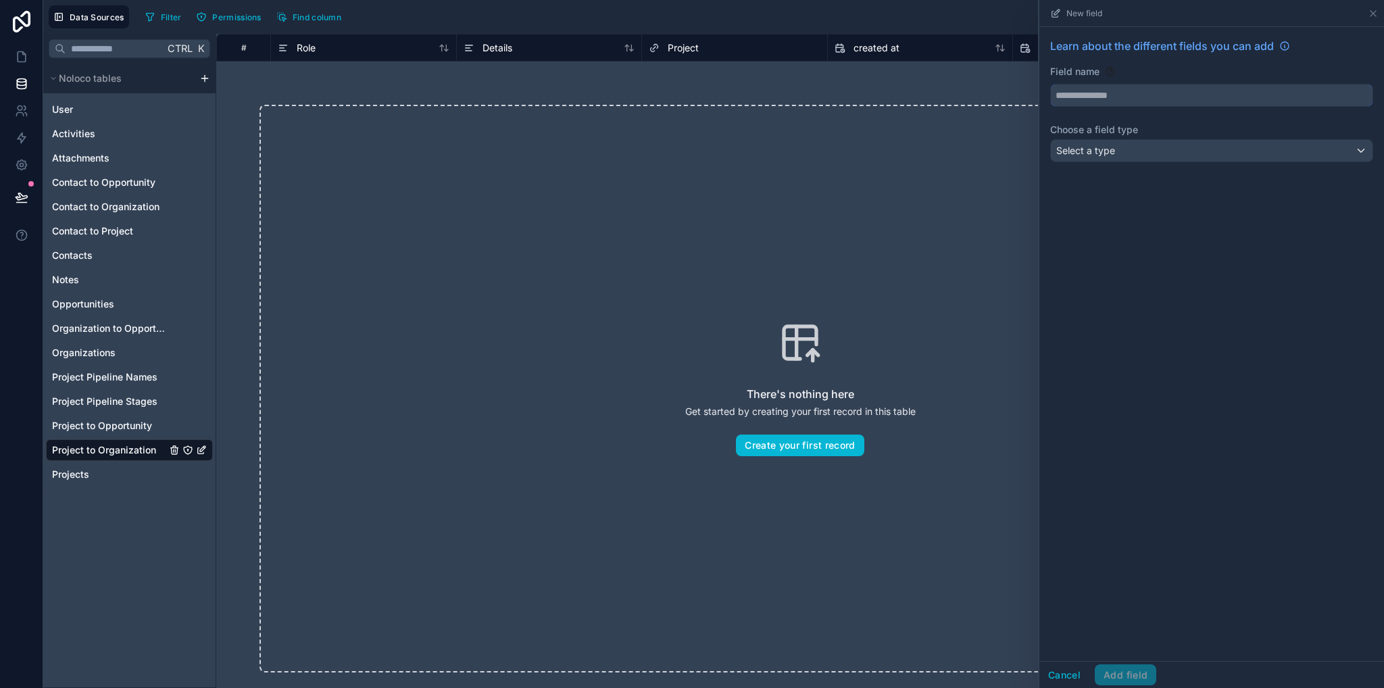
click at [1080, 101] on input "text" at bounding box center [1212, 95] width 322 height 22
type input "**********"
click at [1115, 147] on div "Select a type" at bounding box center [1212, 151] width 322 height 22
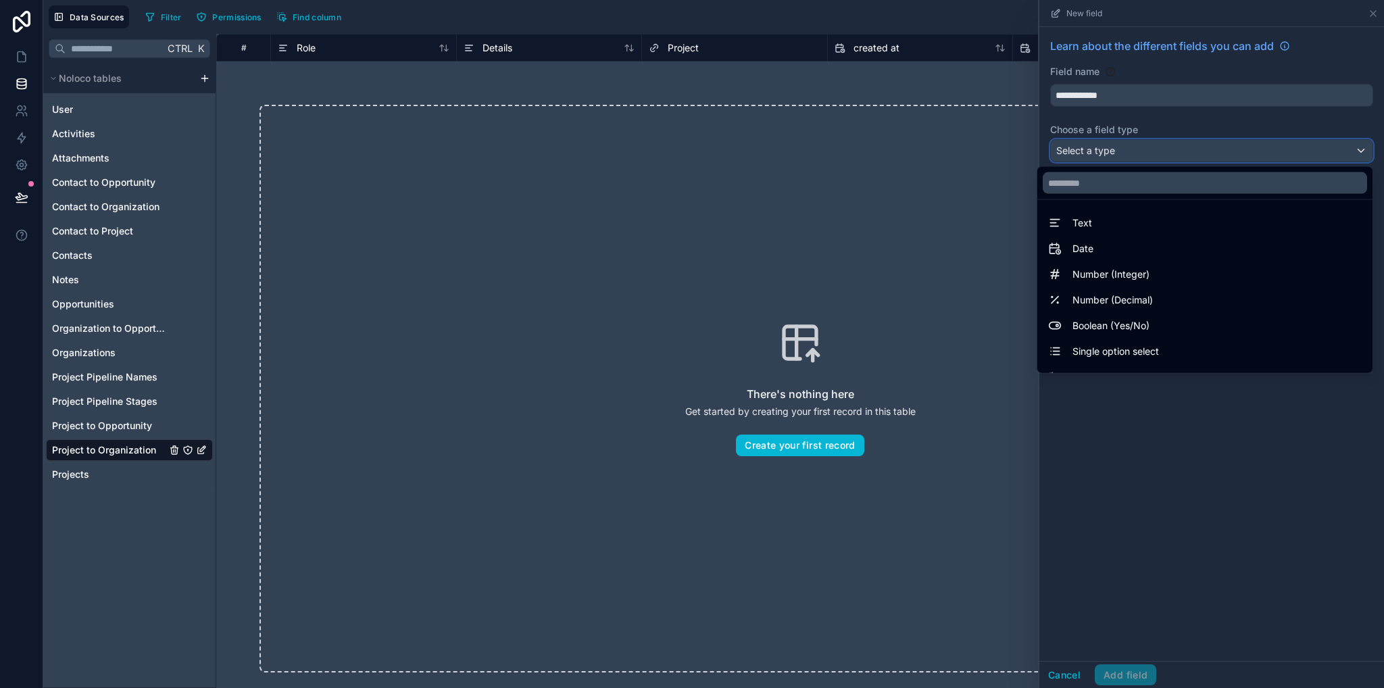
scroll to position [392, 0]
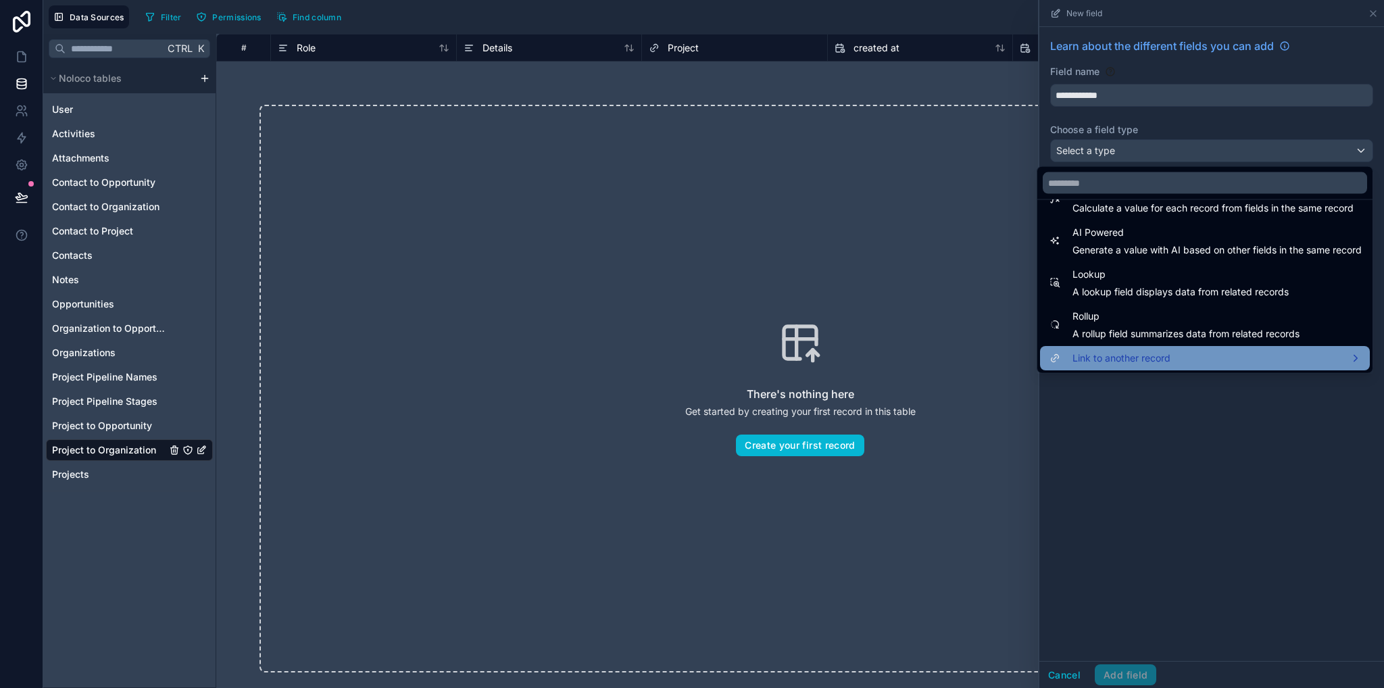
drag, startPoint x: 1119, startPoint y: 343, endPoint x: 1125, endPoint y: 353, distance: 11.8
click at [1125, 353] on ul "Text Date Number (Integer) Number (Decimal) Boolean (Yes/No) Single option sele…" at bounding box center [1205, 286] width 335 height 173
click at [1127, 360] on span "Link to another record" at bounding box center [1122, 358] width 98 height 16
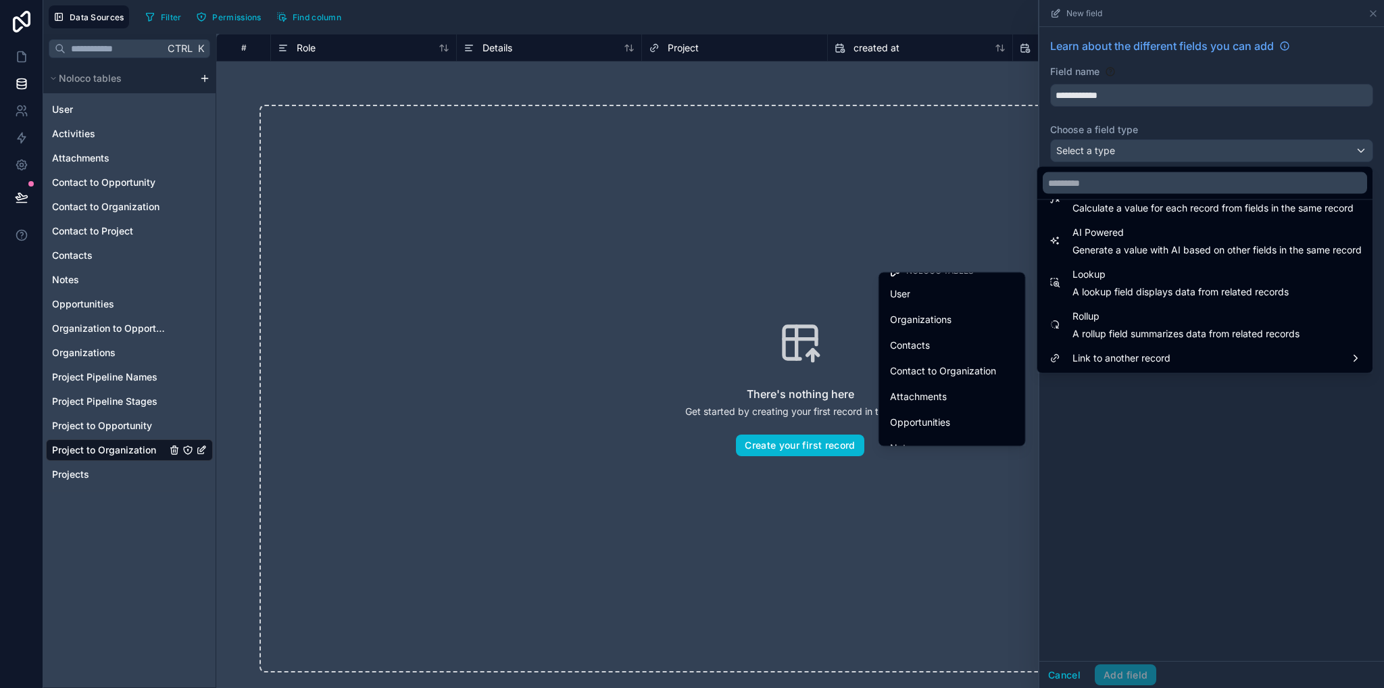
scroll to position [0, 0]
click at [952, 330] on div "Organizations" at bounding box center [952, 333] width 124 height 16
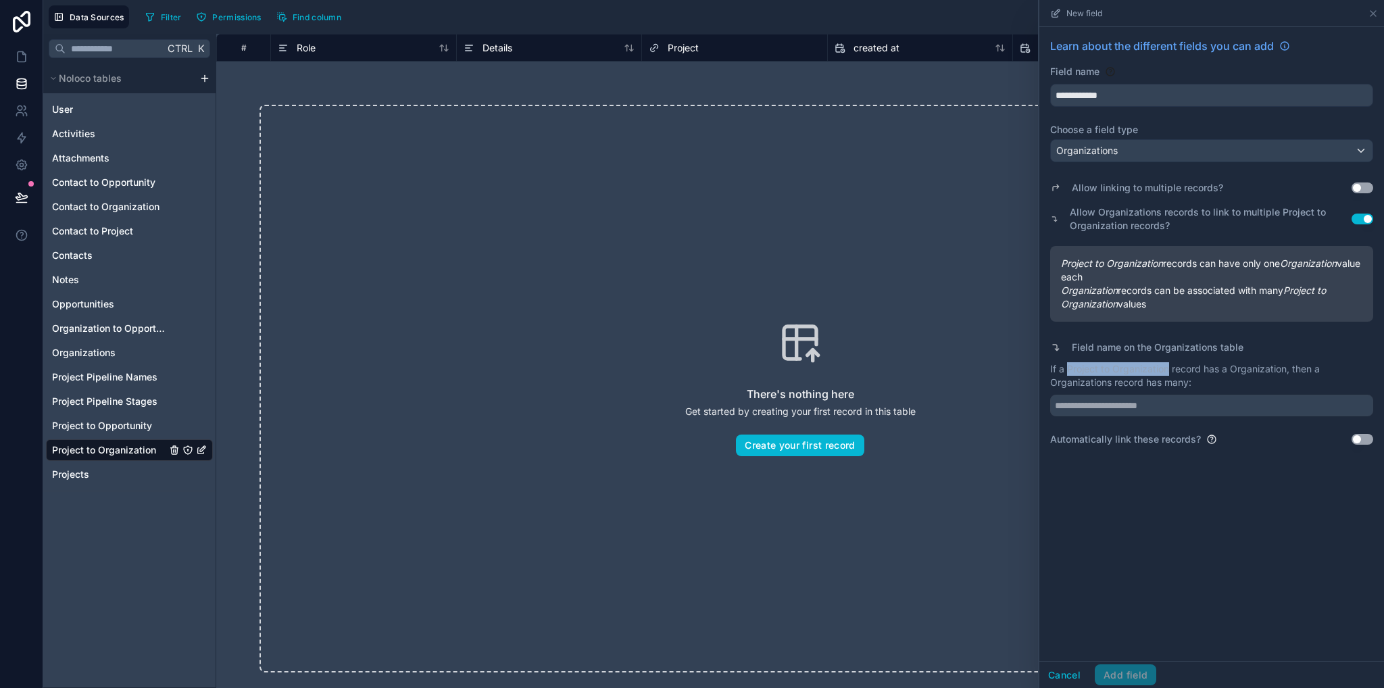
drag, startPoint x: 1068, startPoint y: 368, endPoint x: 1168, endPoint y: 372, distance: 100.1
click at [1168, 373] on p "If a Project to Organization record has a Organization, then a Organizations re…" at bounding box center [1211, 375] width 323 height 27
copy p "Project to Organization"
click at [1168, 399] on input "text" at bounding box center [1211, 406] width 323 height 22
paste input "**********"
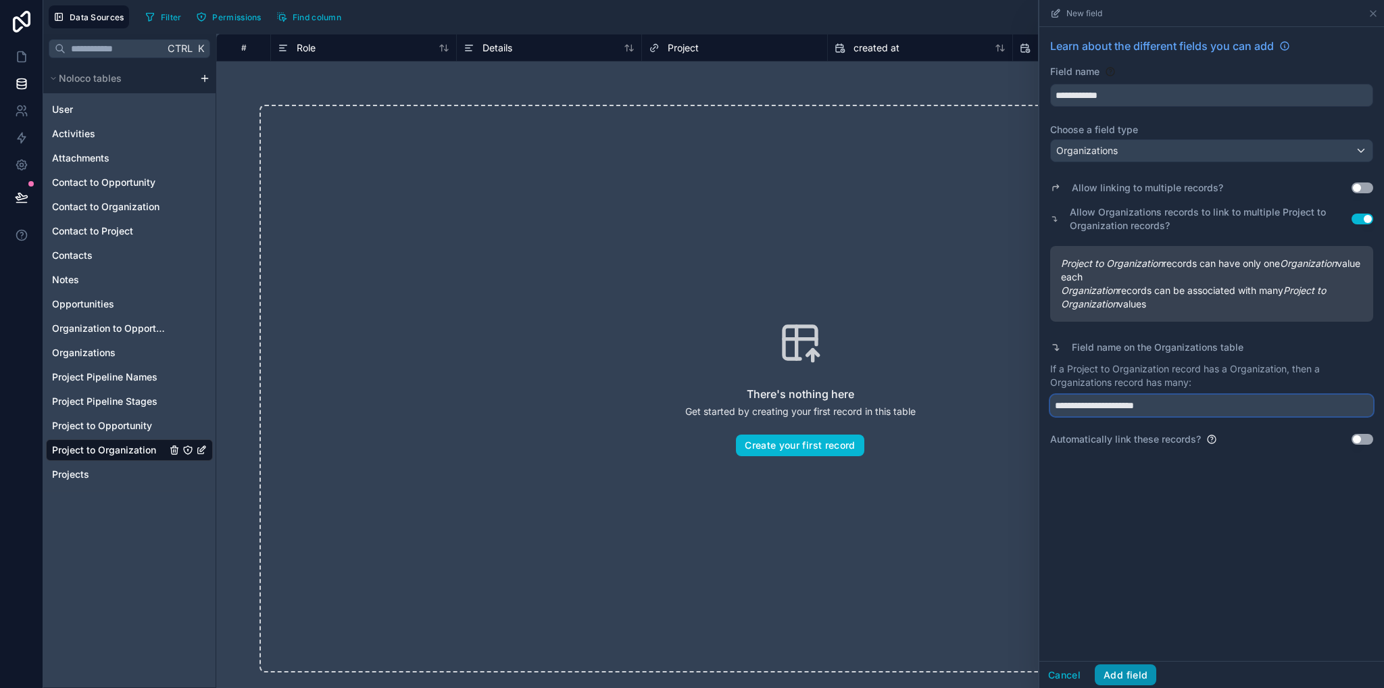
type input "**********"
click at [1129, 670] on button "Add field" at bounding box center [1126, 675] width 62 height 22
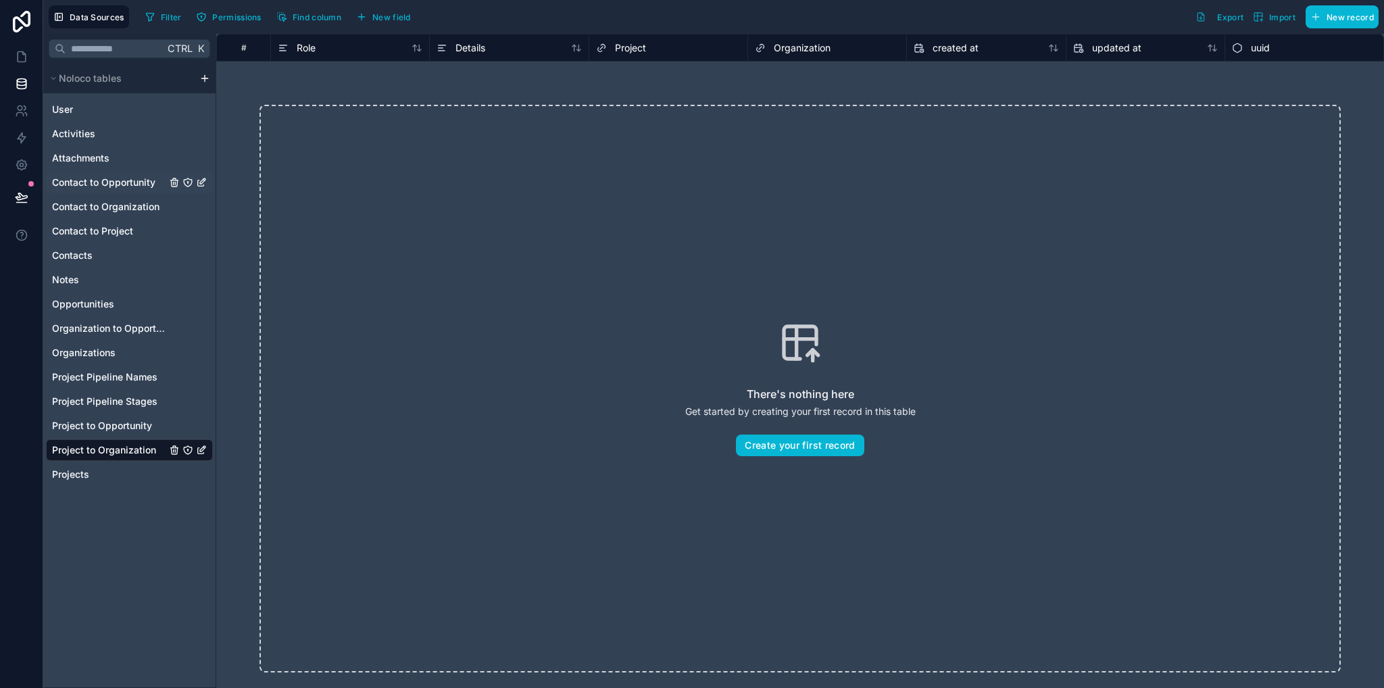
click at [84, 182] on span "Contact to Opportunity" at bounding box center [103, 183] width 103 height 14
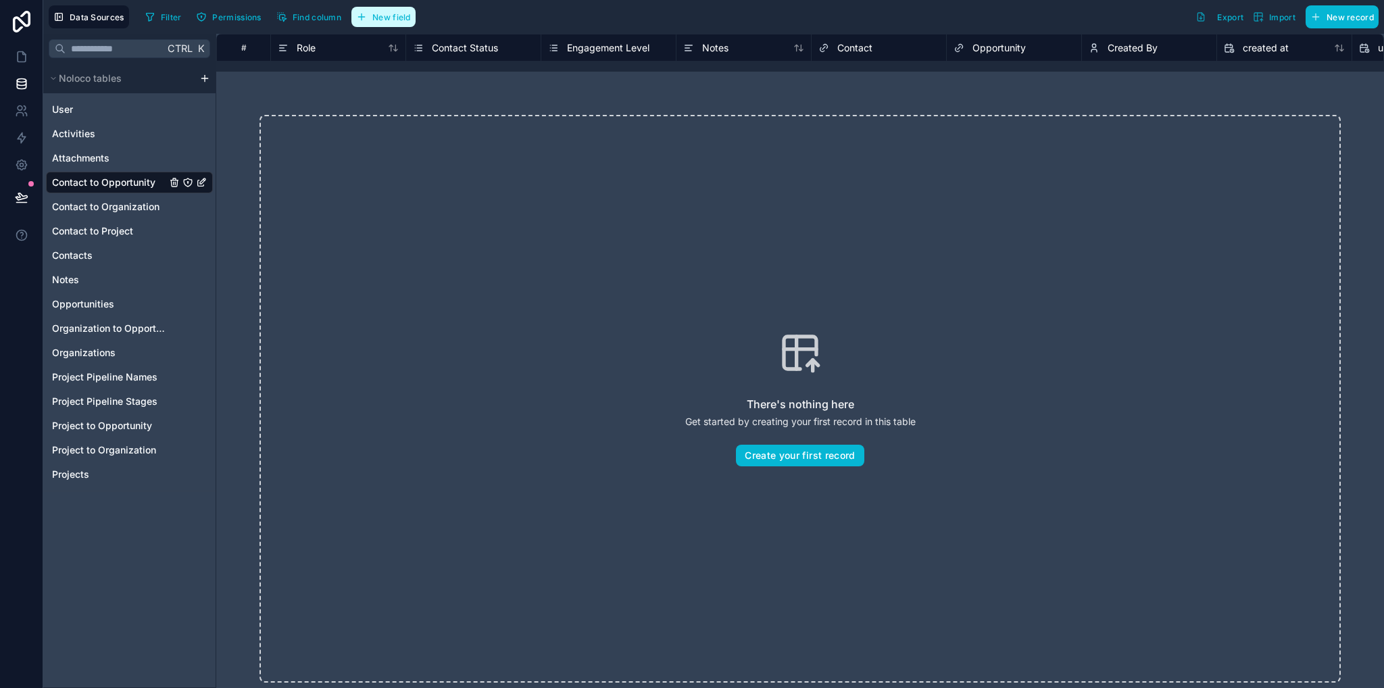
click at [373, 10] on button "New field" at bounding box center [383, 17] width 64 height 20
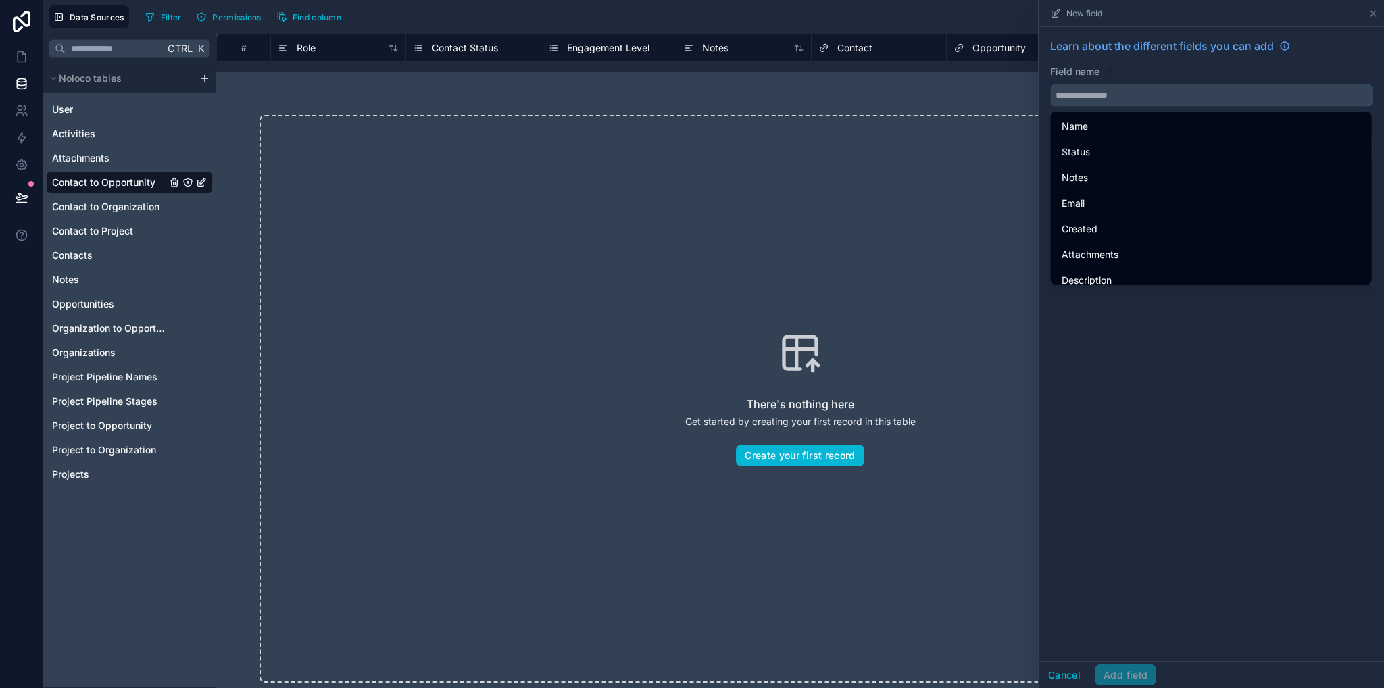
click at [1133, 95] on input "text" at bounding box center [1212, 95] width 322 height 22
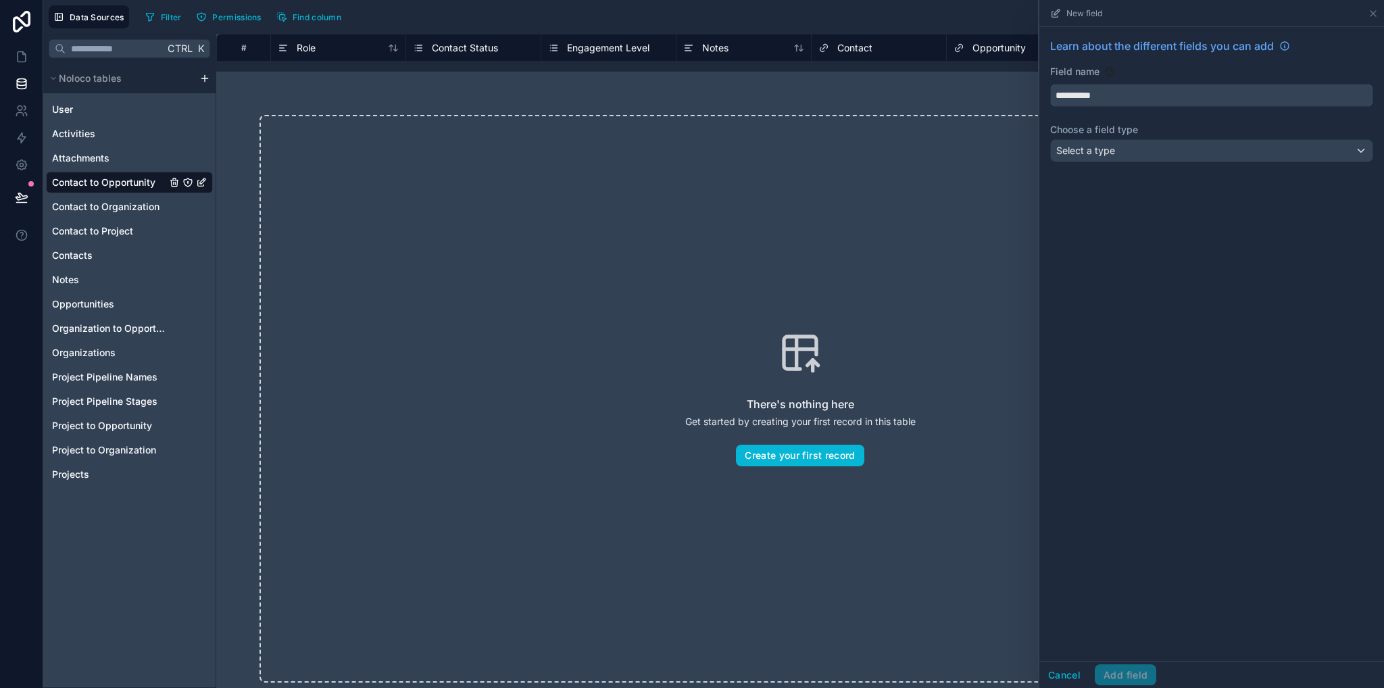
type input "**********"
click at [1113, 147] on span "Select a type" at bounding box center [1086, 150] width 59 height 11
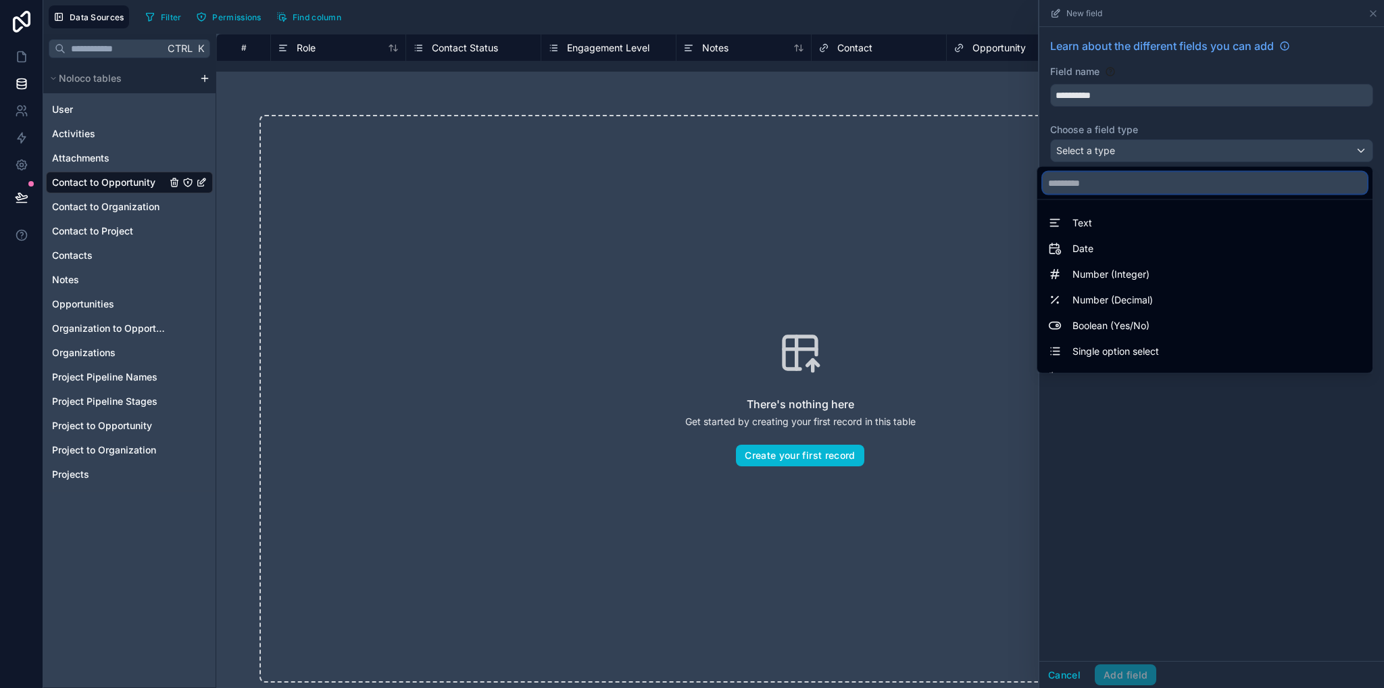
click at [1105, 174] on input "text" at bounding box center [1205, 183] width 324 height 22
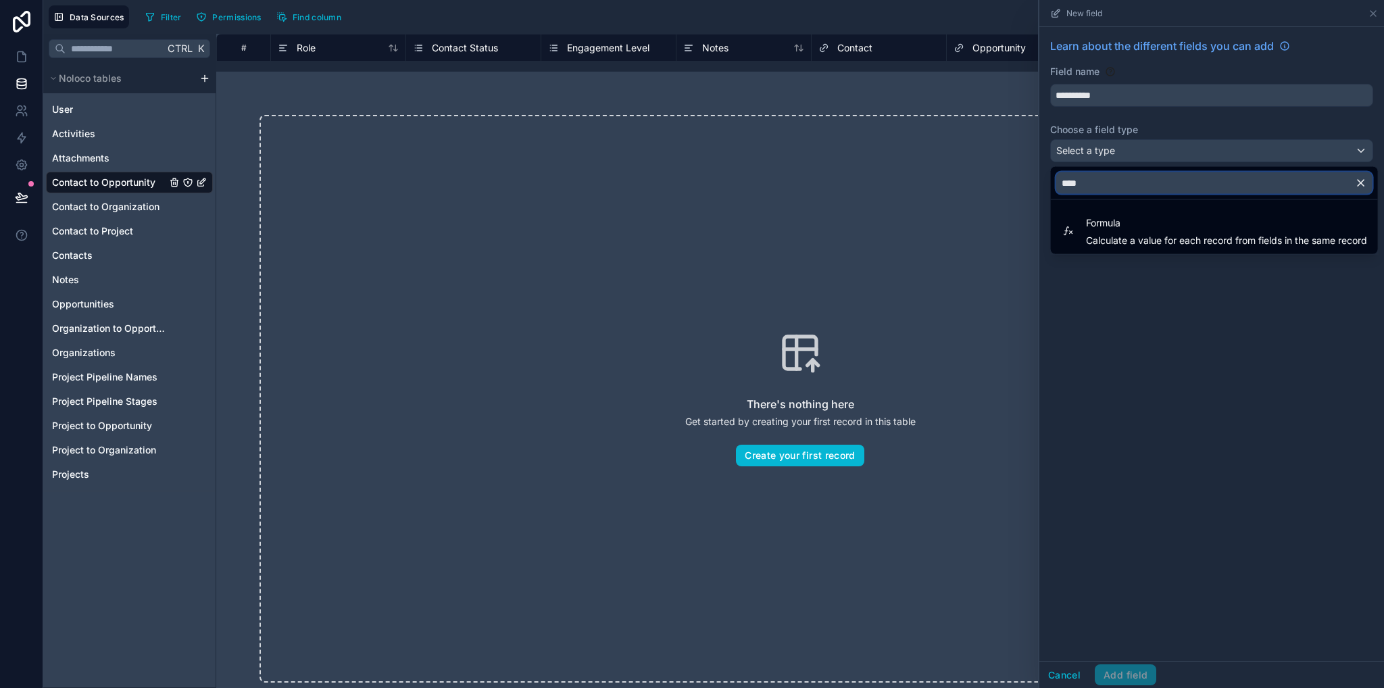
type input "****"
click at [1119, 253] on div "**** Formula Calculate a value for each record from fields in the same record" at bounding box center [1214, 210] width 329 height 89
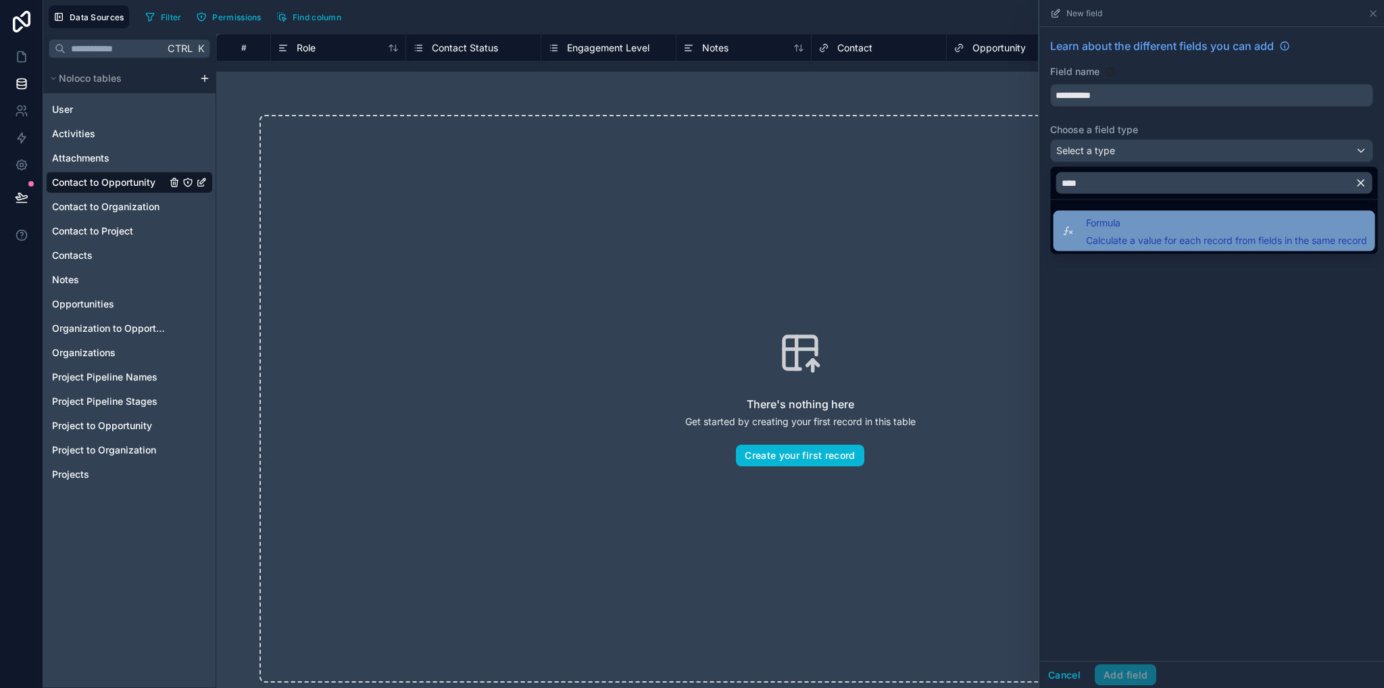
click at [1111, 243] on span "Calculate a value for each record from fields in the same record" at bounding box center [1226, 241] width 281 height 14
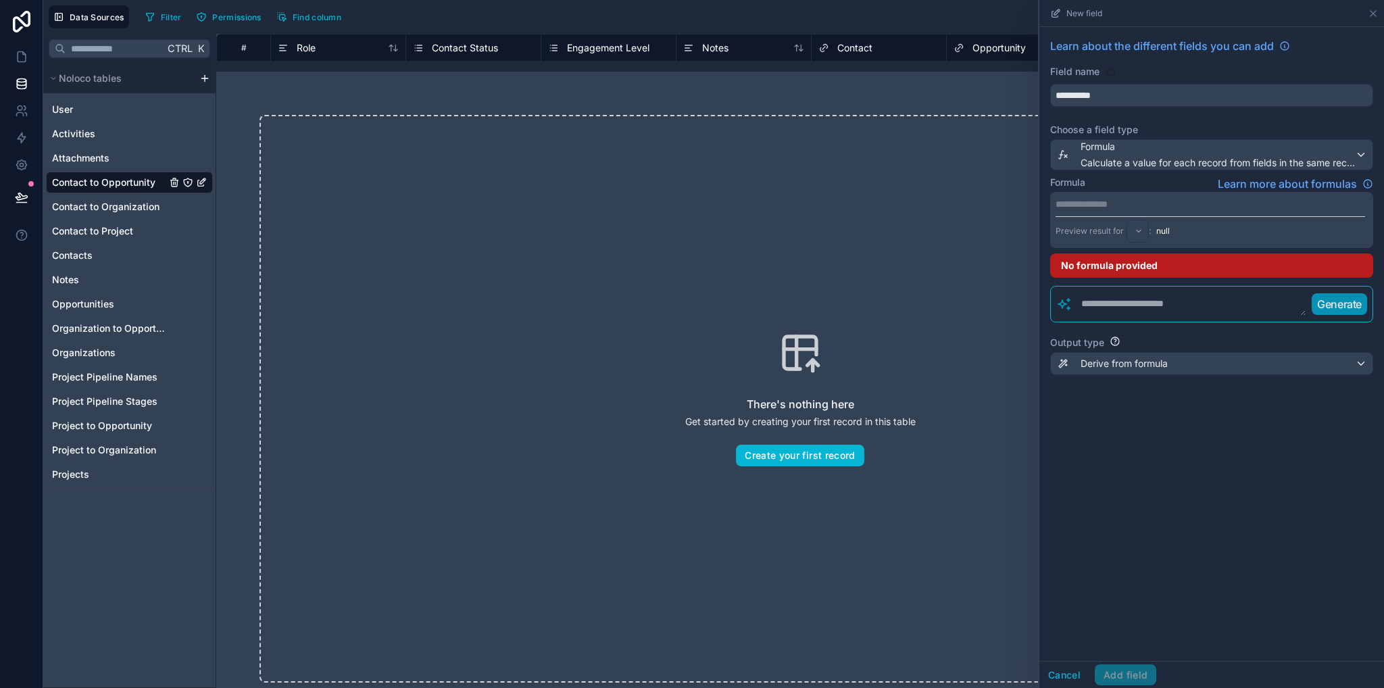
click at [1093, 208] on p "**********" at bounding box center [1211, 204] width 310 height 14
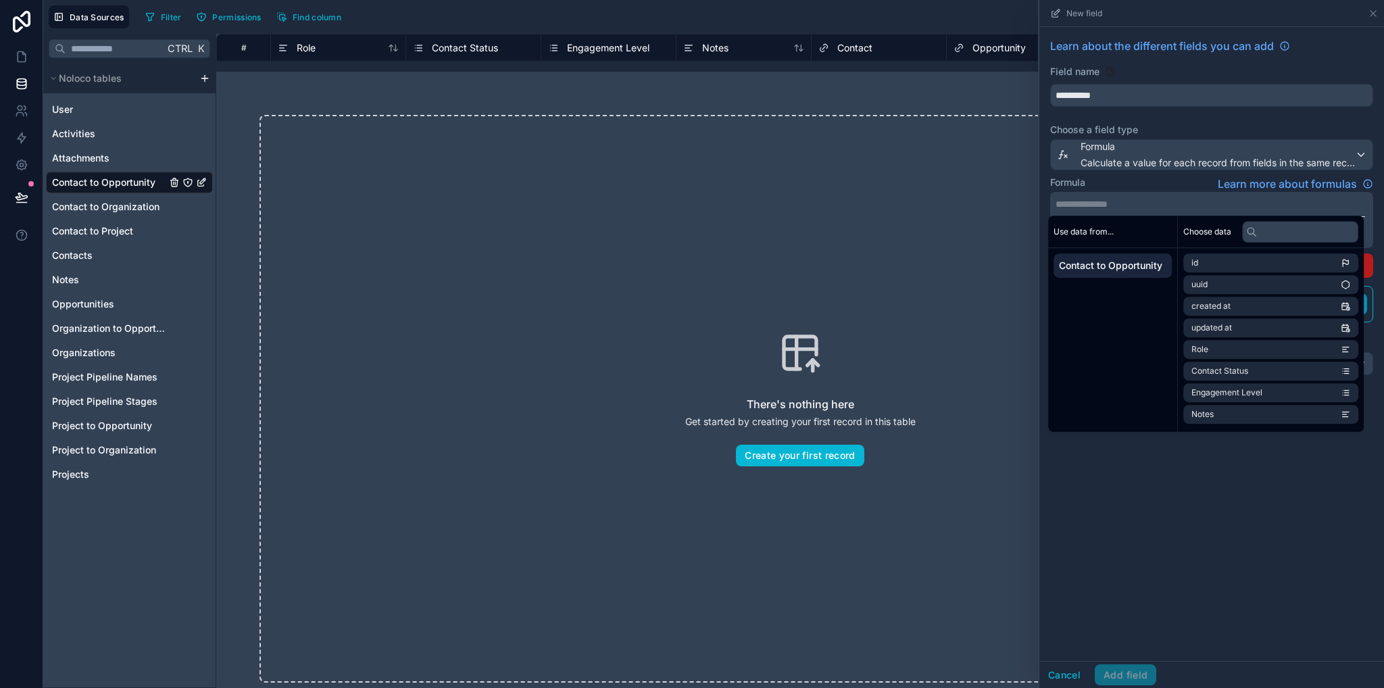
click at [1111, 274] on div "Contact to Opportunity" at bounding box center [1113, 265] width 118 height 24
click at [1144, 375] on div "Use data from... Contact to Opportunity" at bounding box center [1113, 324] width 130 height 216
click at [1124, 183] on div "Formula Learn more about formulas" at bounding box center [1211, 184] width 323 height 16
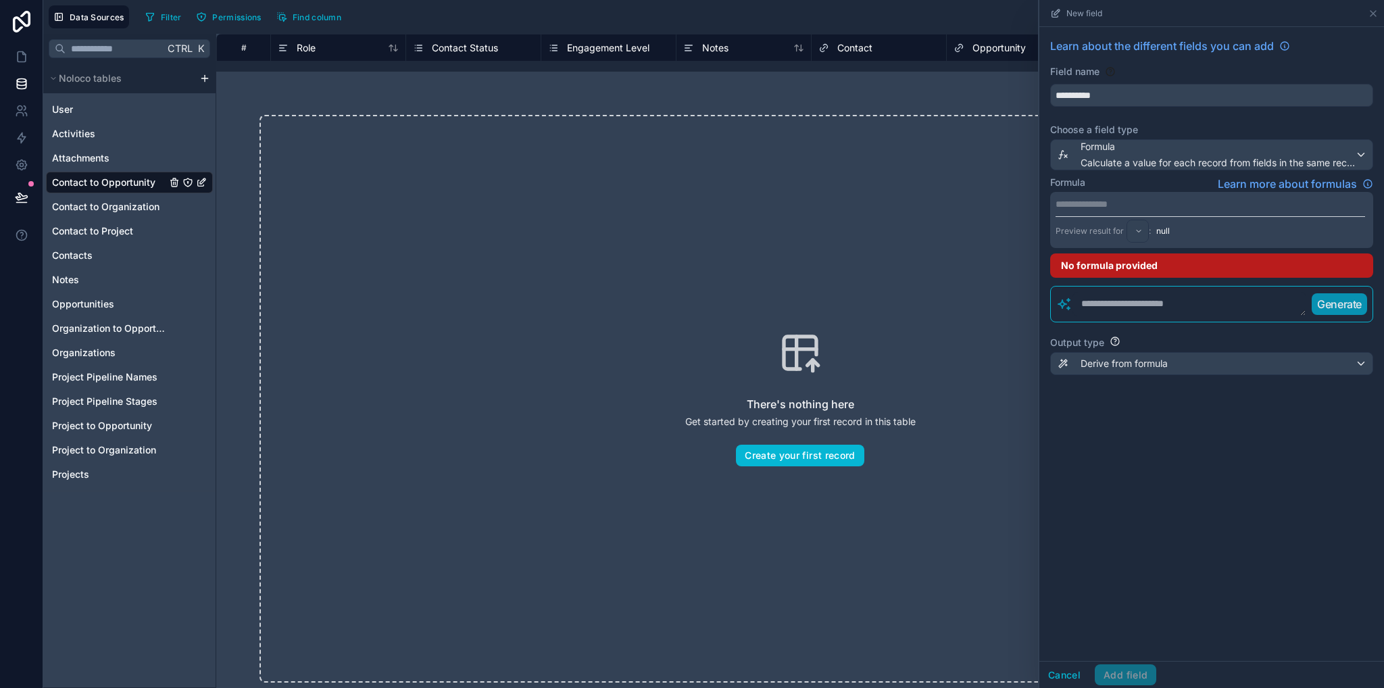
click at [1125, 301] on textarea at bounding box center [1190, 304] width 234 height 24
click at [1173, 205] on p "**********" at bounding box center [1211, 204] width 310 height 14
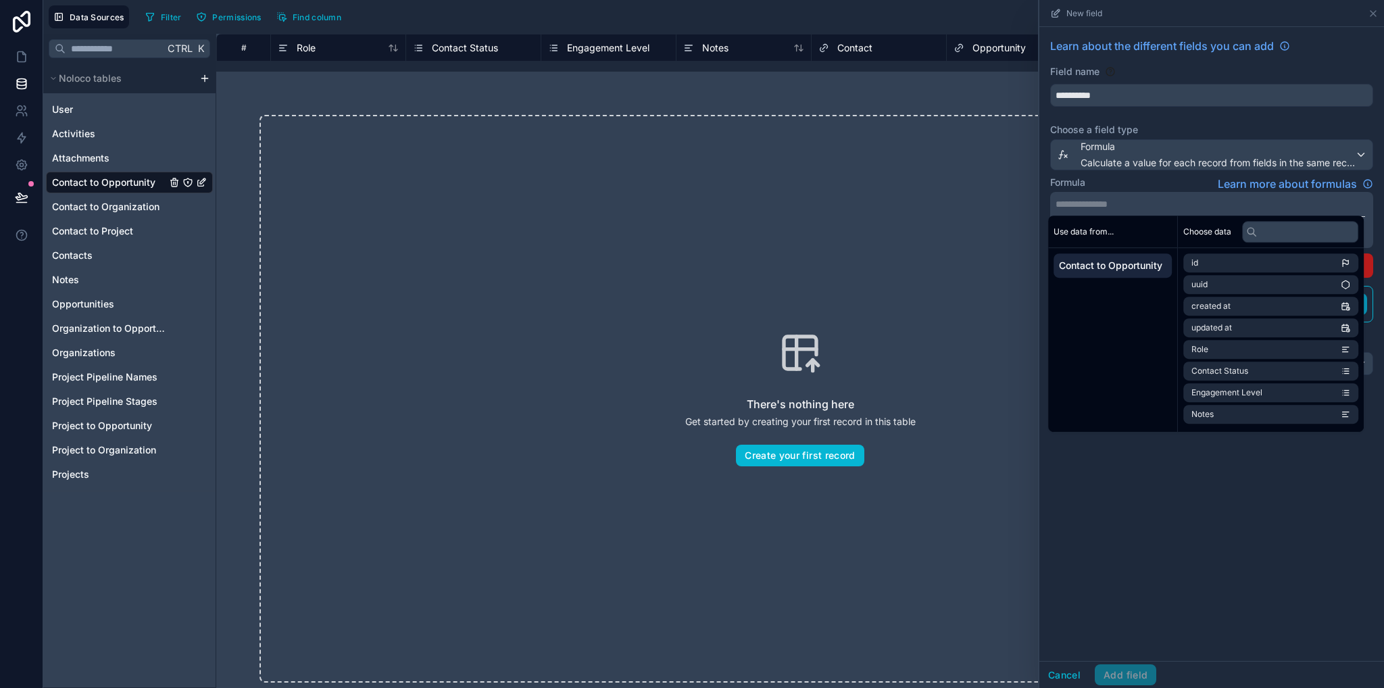
click at [1115, 266] on span "Contact to Opportunity" at bounding box center [1112, 266] width 107 height 14
drag, startPoint x: 1195, startPoint y: 490, endPoint x: 1029, endPoint y: 309, distance: 245.9
click at [1195, 491] on div "**********" at bounding box center [1212, 344] width 345 height 634
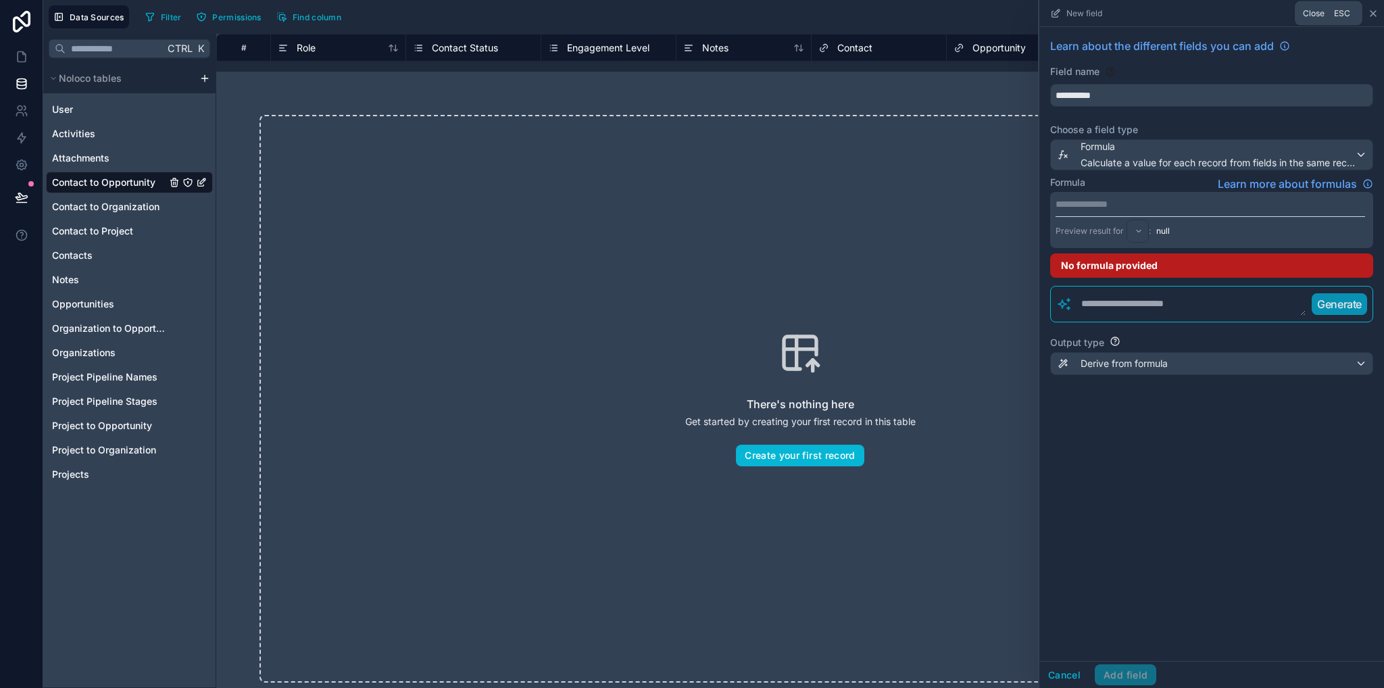
click at [1374, 14] on icon at bounding box center [1373, 13] width 11 height 11
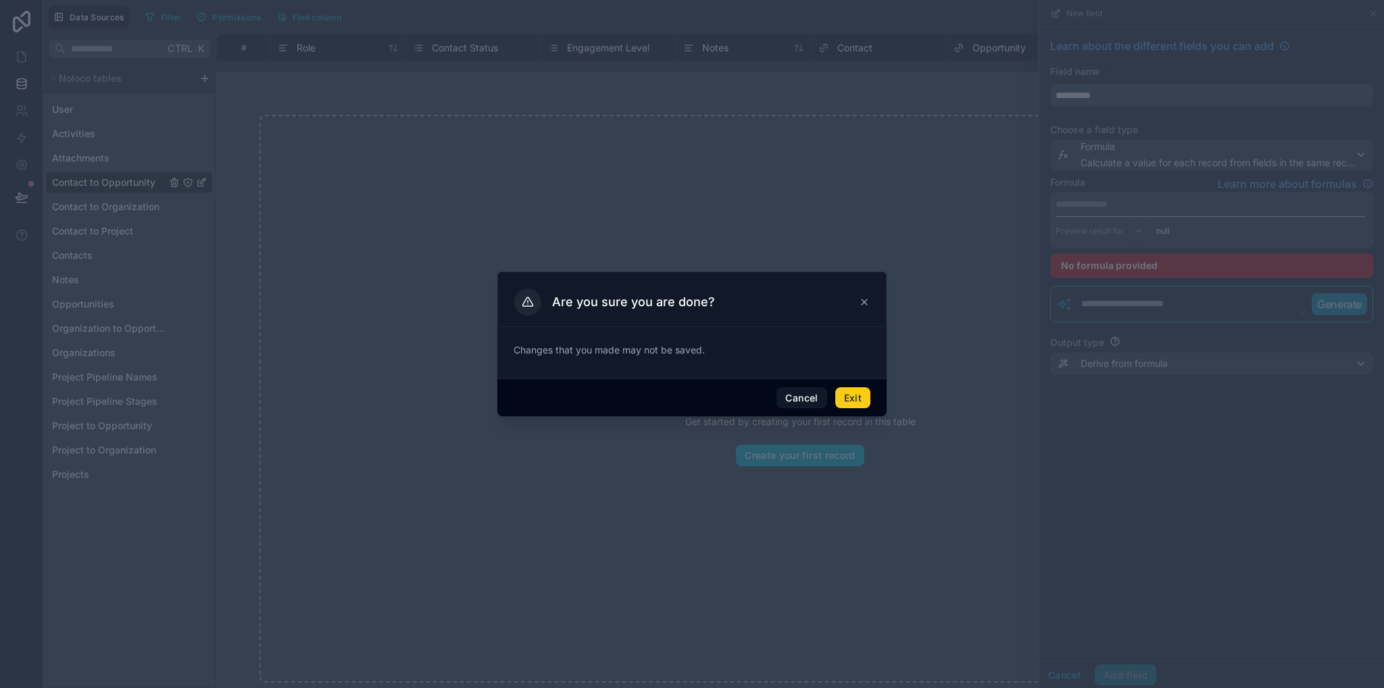
click at [857, 398] on button "Exit" at bounding box center [852, 398] width 35 height 22
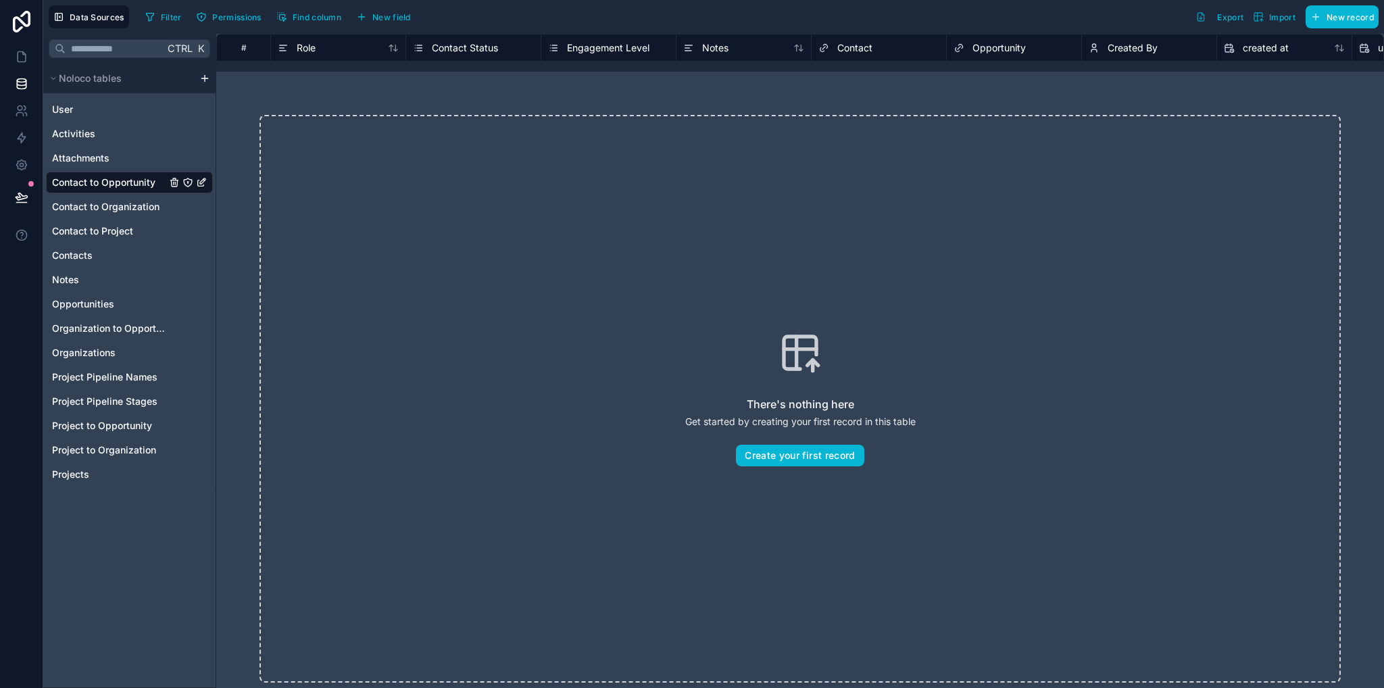
click at [853, 45] on span "Contact" at bounding box center [855, 48] width 35 height 14
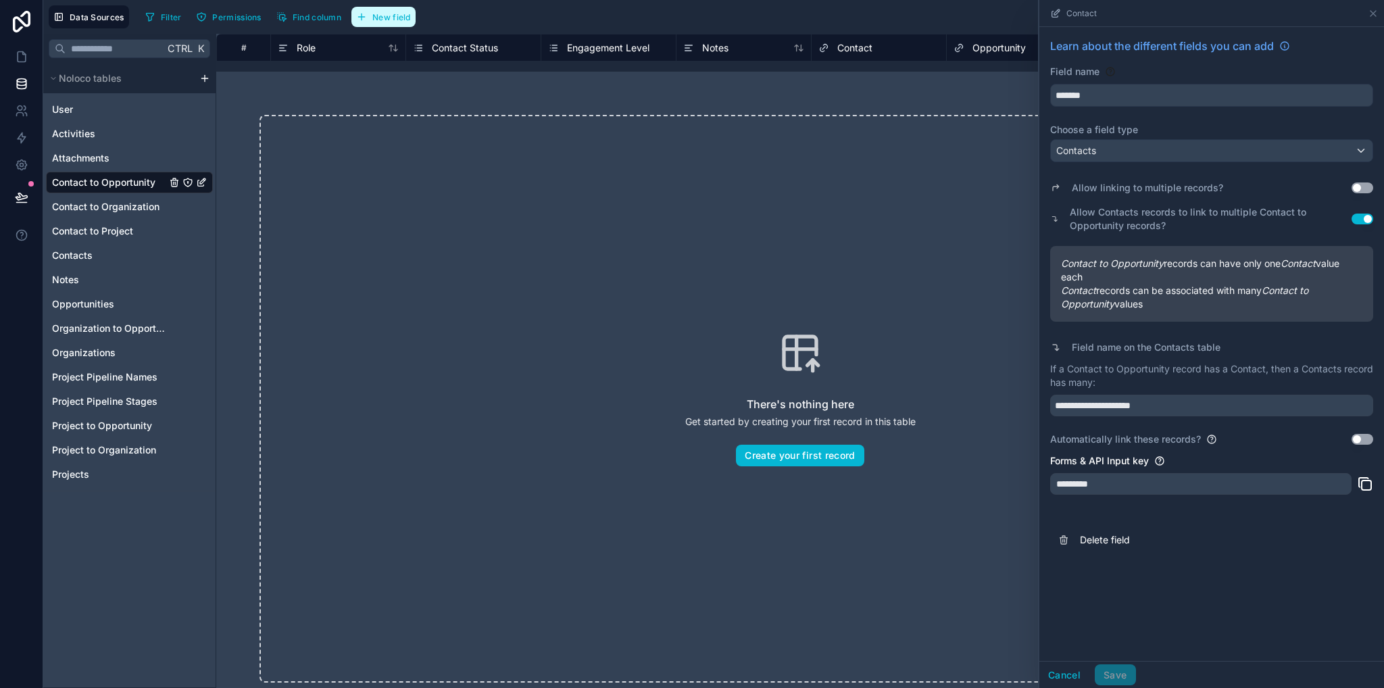
click at [384, 14] on span "New field" at bounding box center [391, 17] width 39 height 10
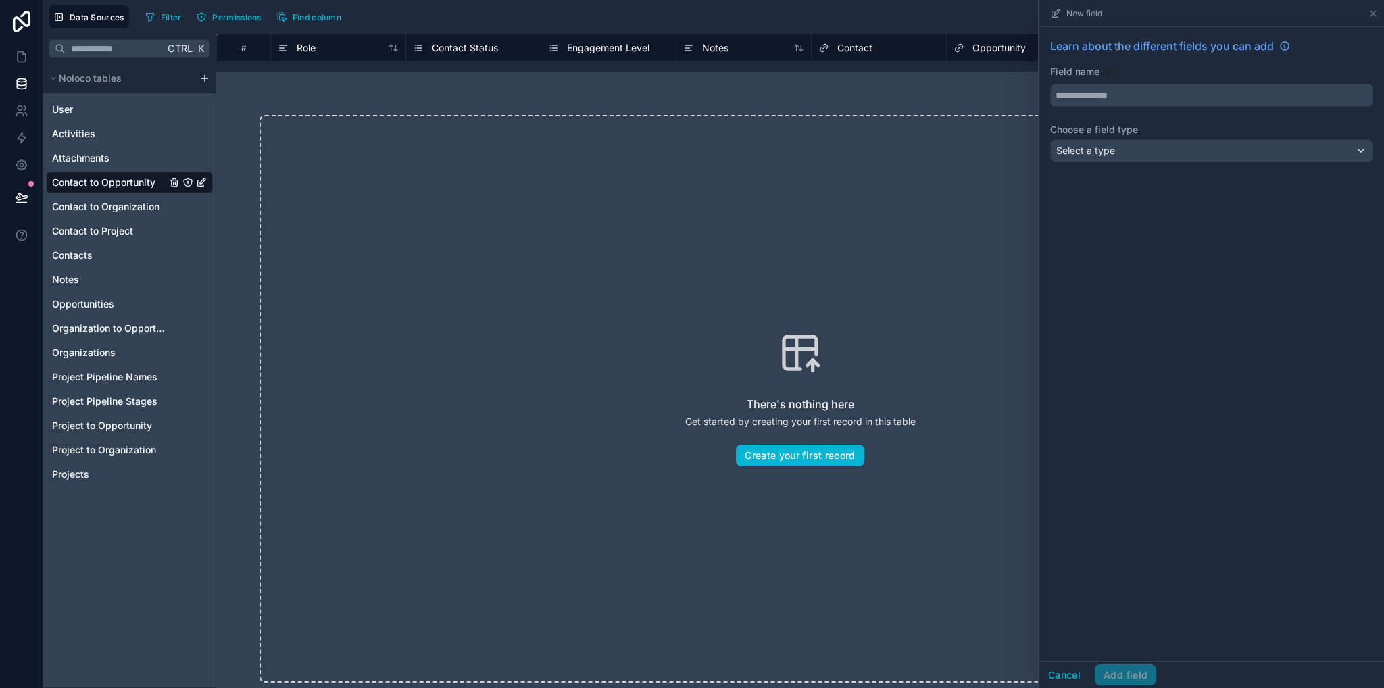
click at [1117, 101] on input "text" at bounding box center [1212, 95] width 322 height 22
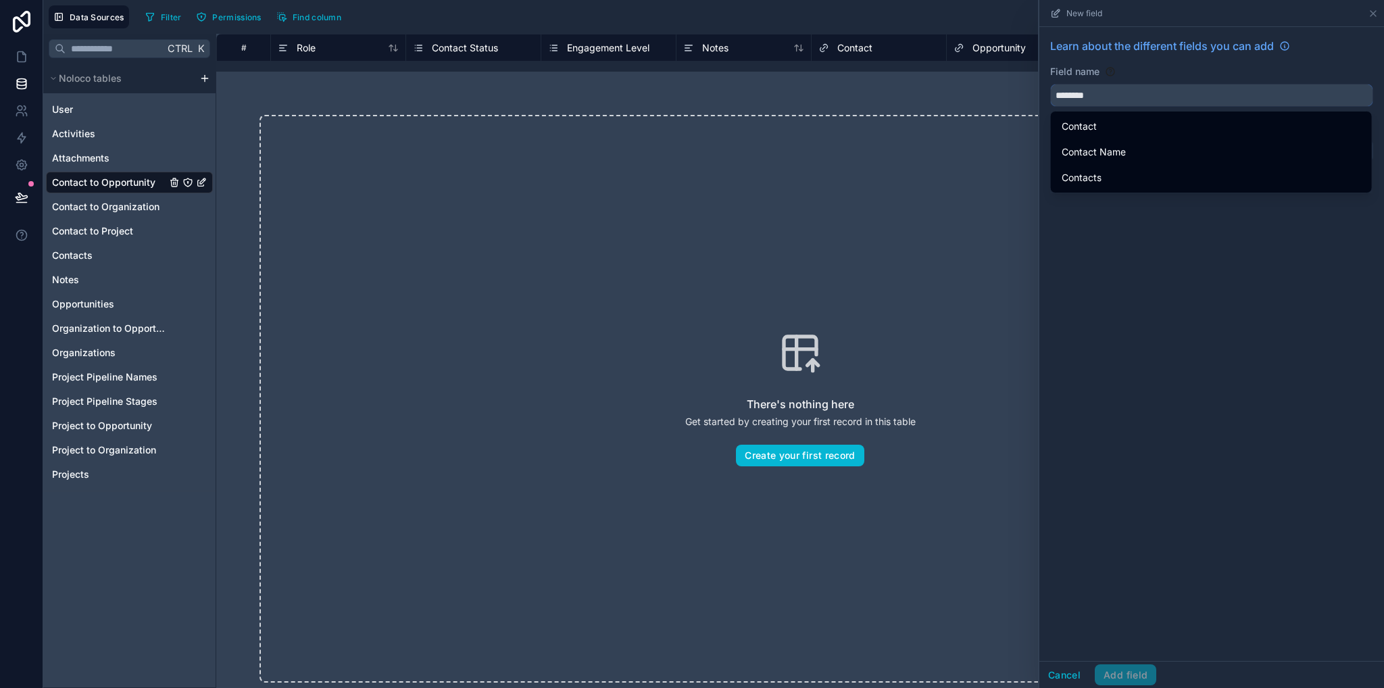
click at [1050, 84] on button "*******" at bounding box center [1211, 95] width 323 height 23
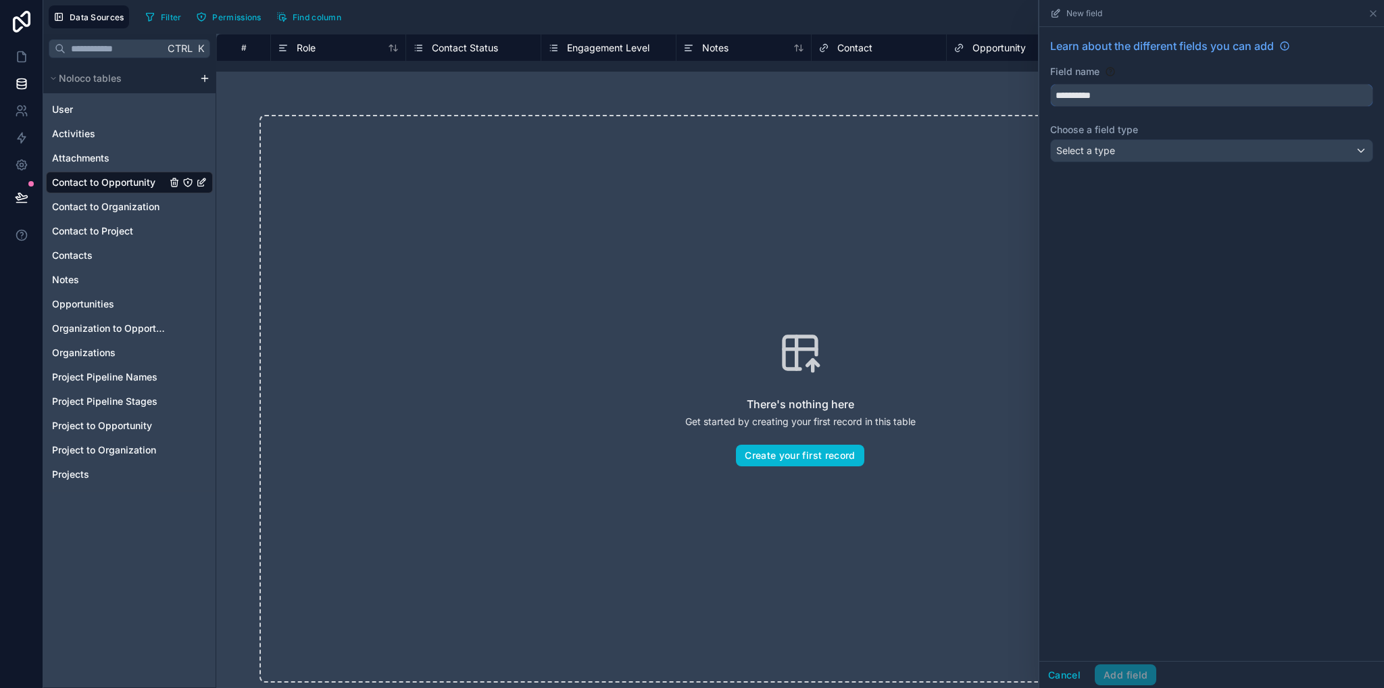
type input "**********"
click at [1122, 143] on div "Select a type" at bounding box center [1212, 151] width 322 height 22
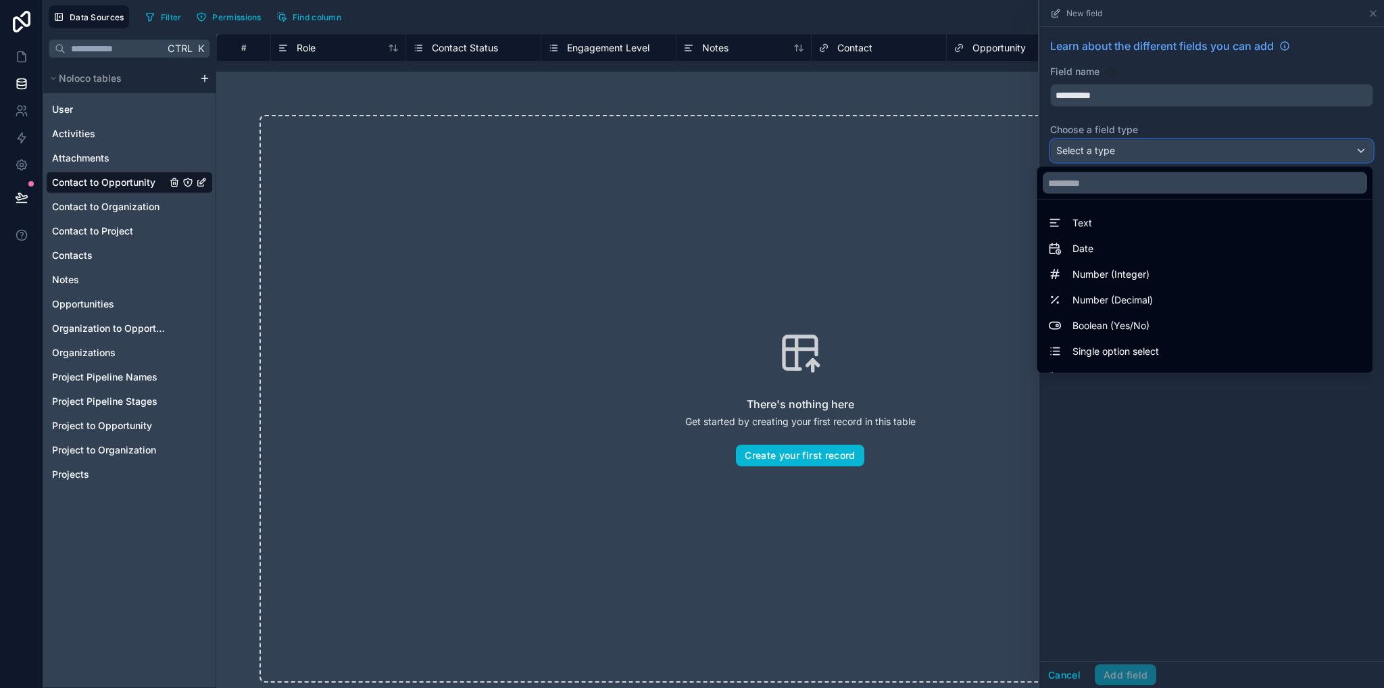
scroll to position [392, 0]
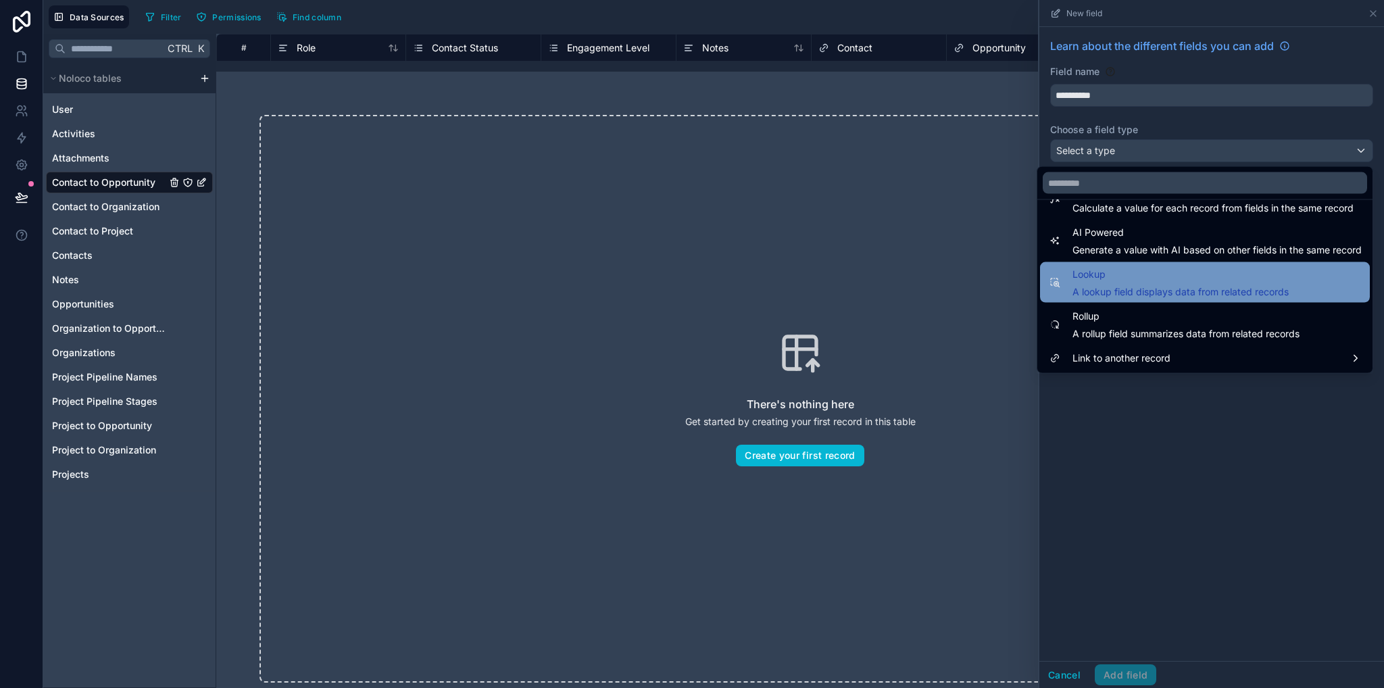
click at [1106, 290] on span "A lookup field displays data from related records" at bounding box center [1181, 292] width 216 height 14
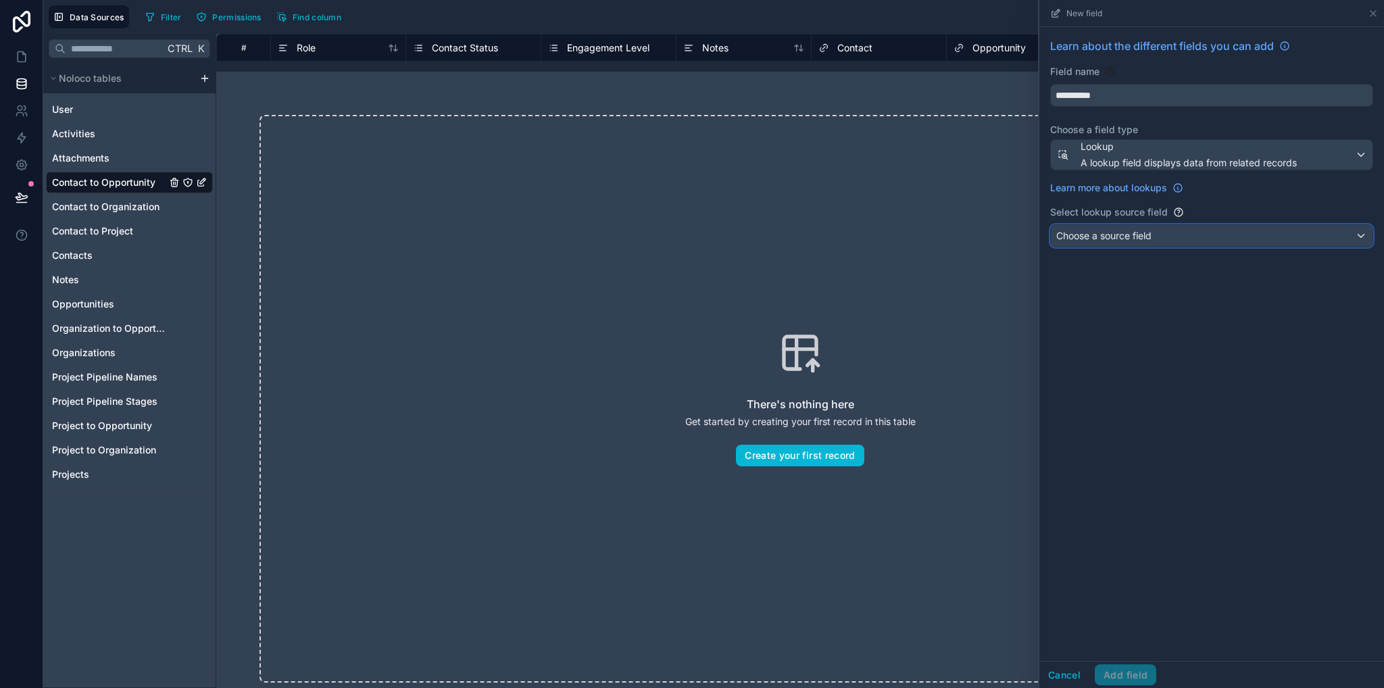
click at [1109, 230] on span "Choose a source field" at bounding box center [1104, 235] width 95 height 11
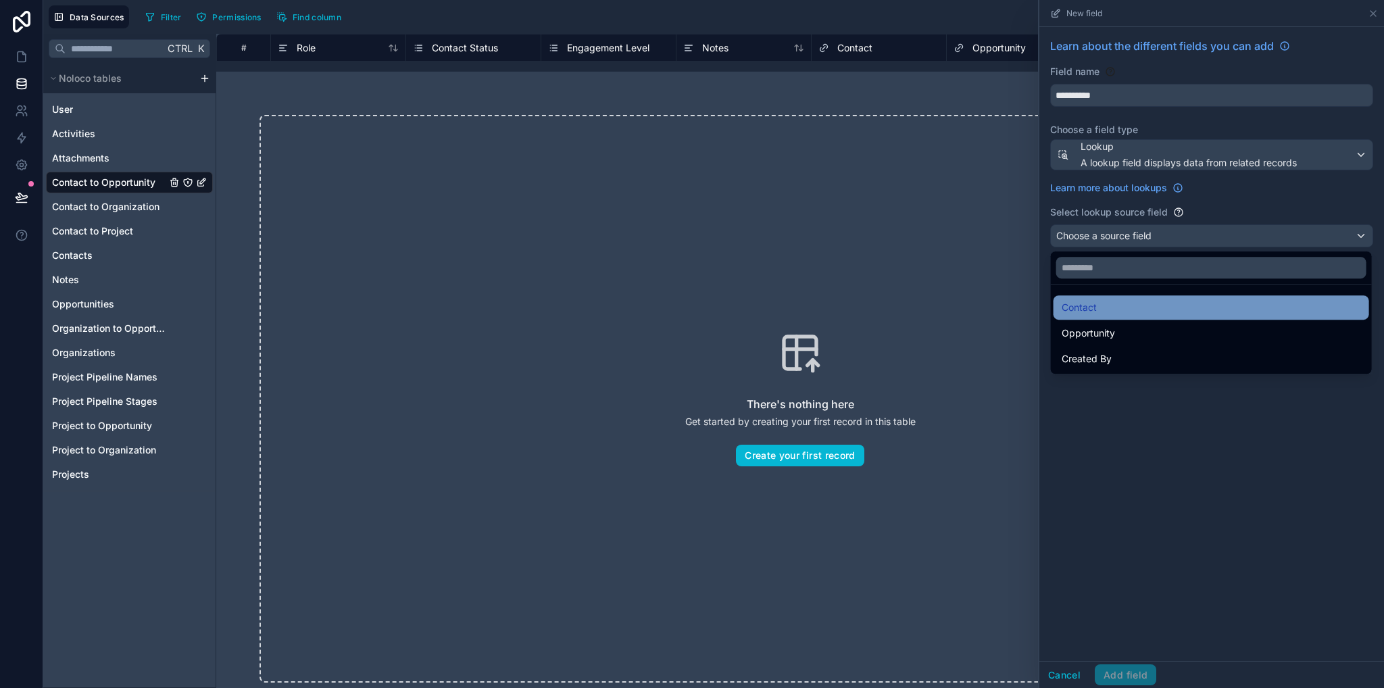
click at [1111, 307] on div "Contact" at bounding box center [1211, 307] width 299 height 16
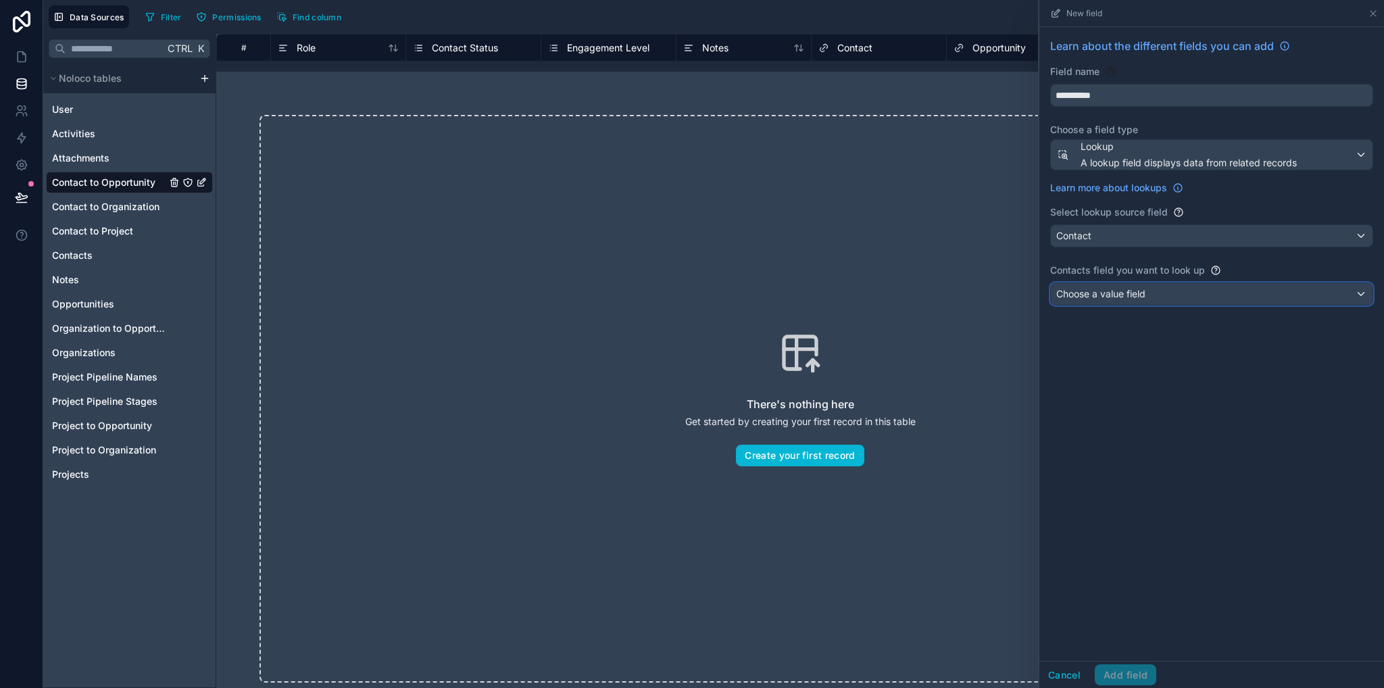
click at [1106, 298] on span "Choose a value field" at bounding box center [1101, 293] width 89 height 11
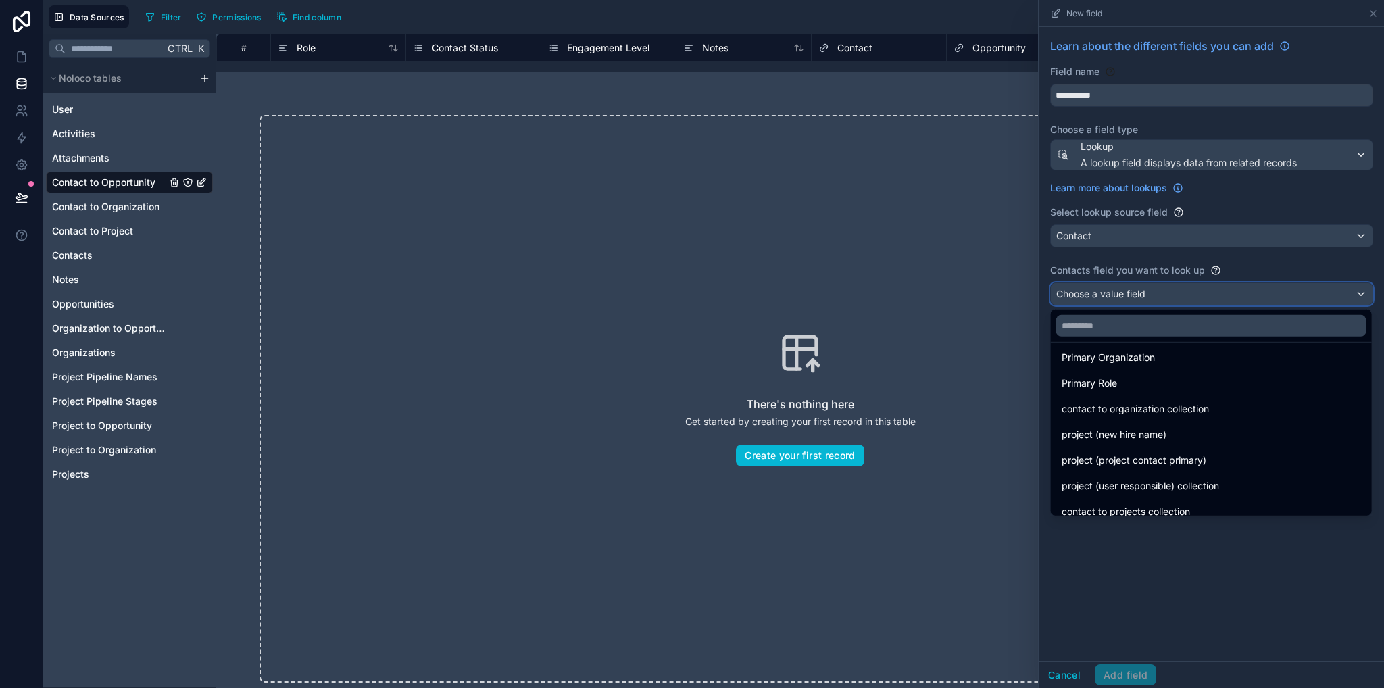
scroll to position [687, 0]
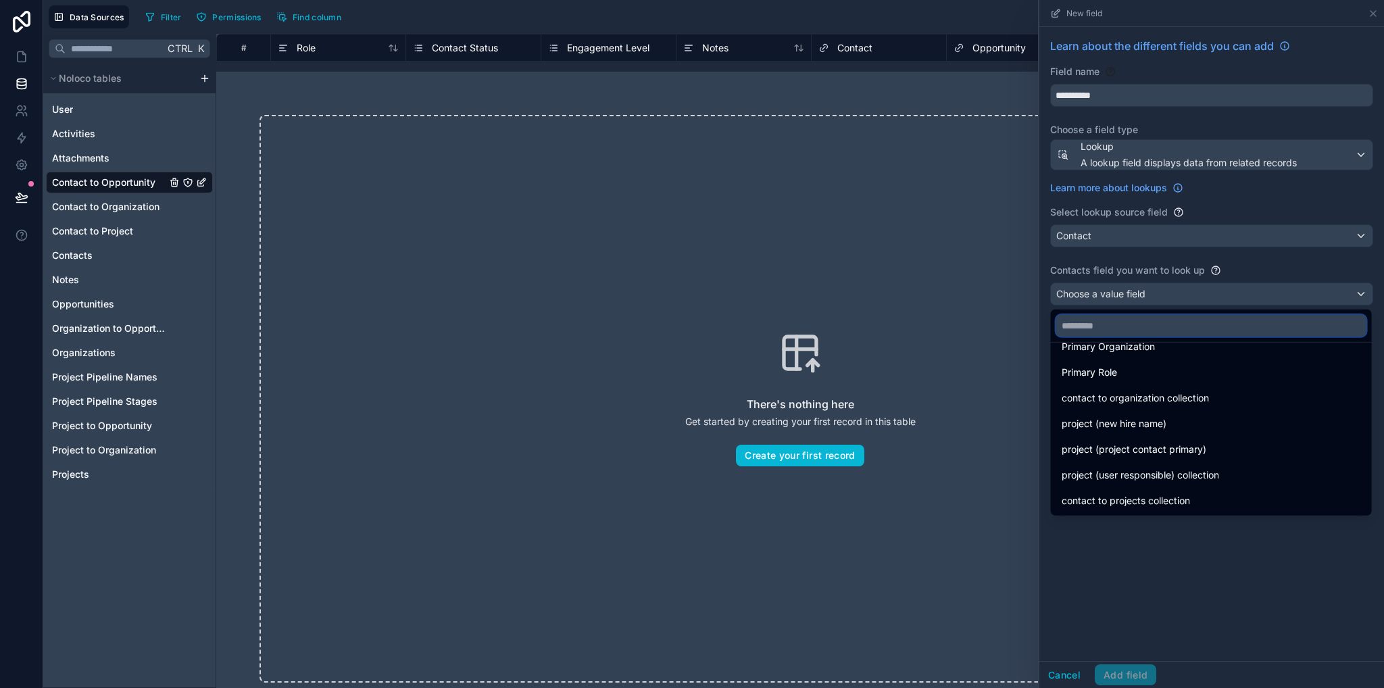
click at [1098, 317] on input "text" at bounding box center [1212, 326] width 310 height 22
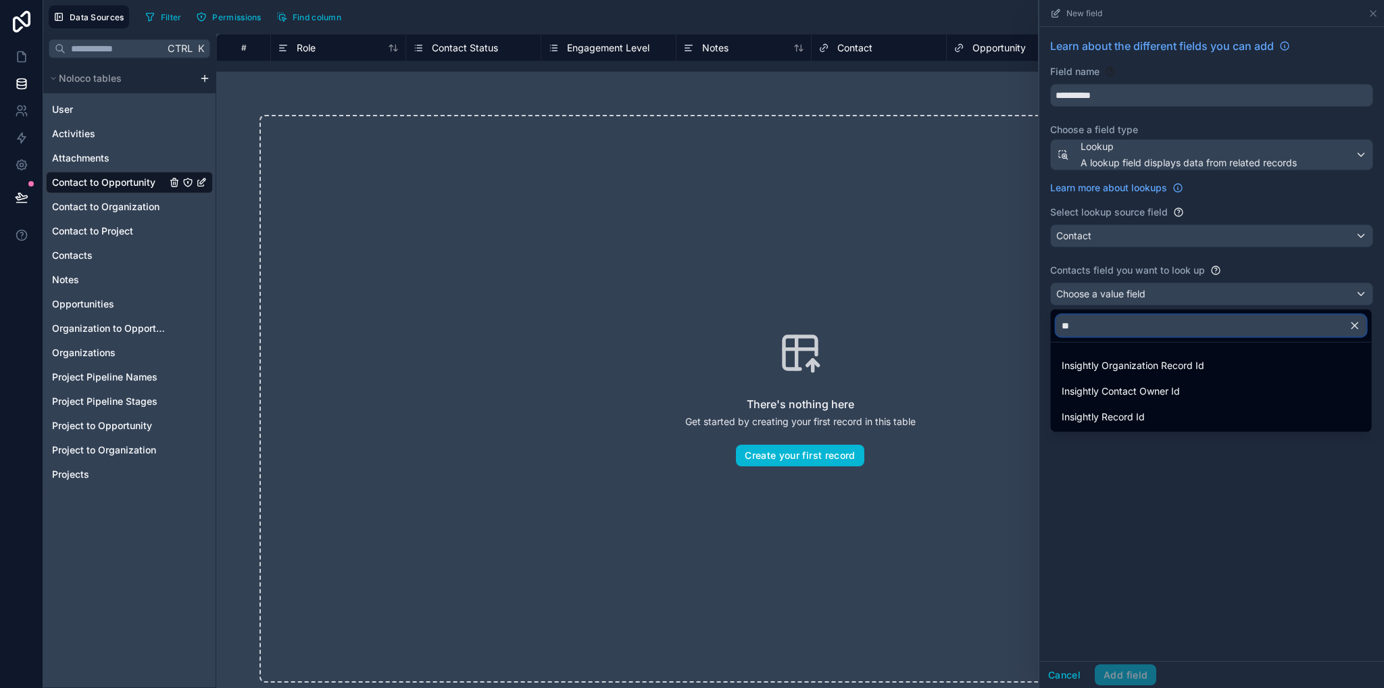
scroll to position [0, 0]
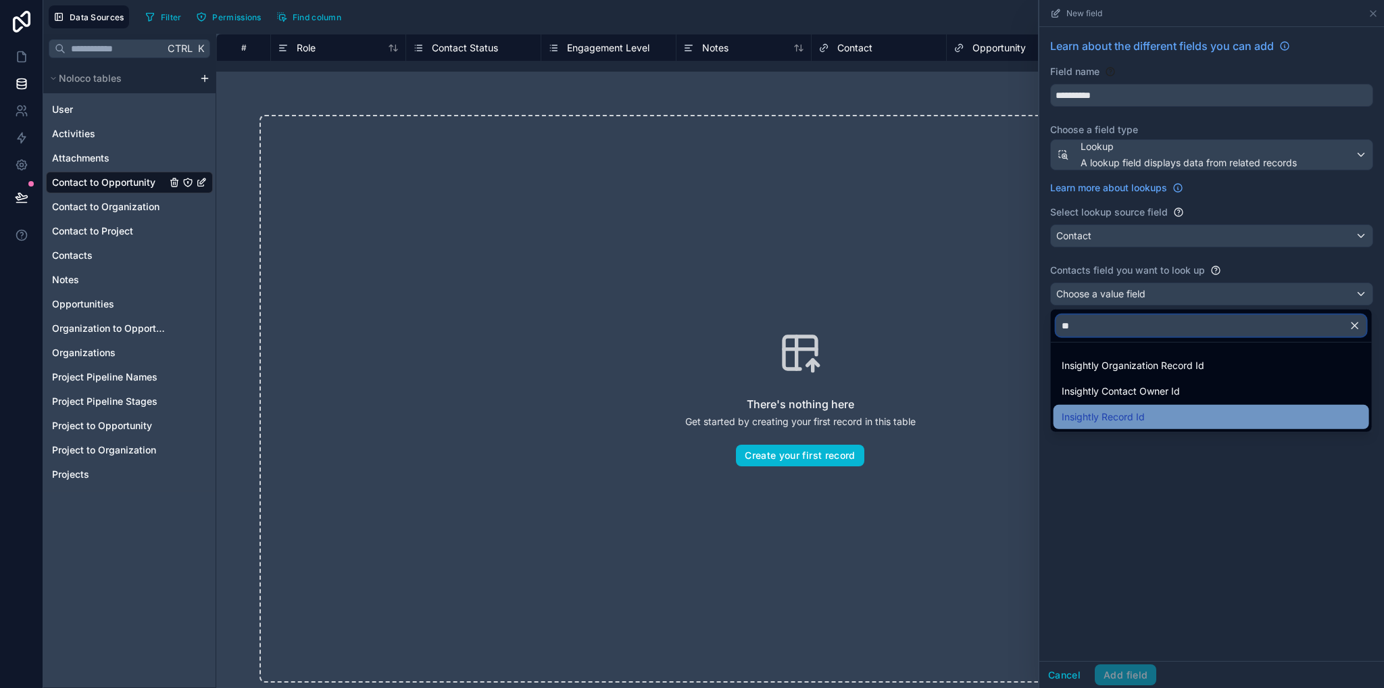
type input "*"
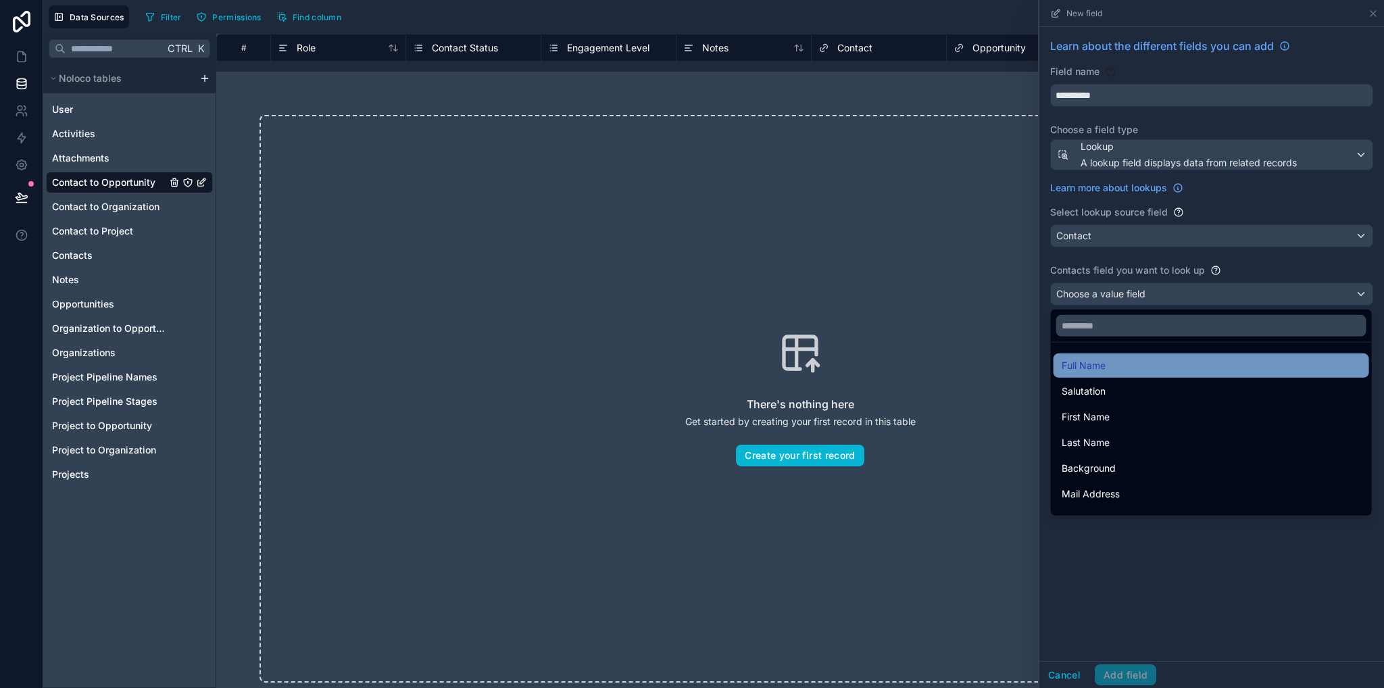
click at [1096, 354] on div "Full Name" at bounding box center [1212, 366] width 316 height 24
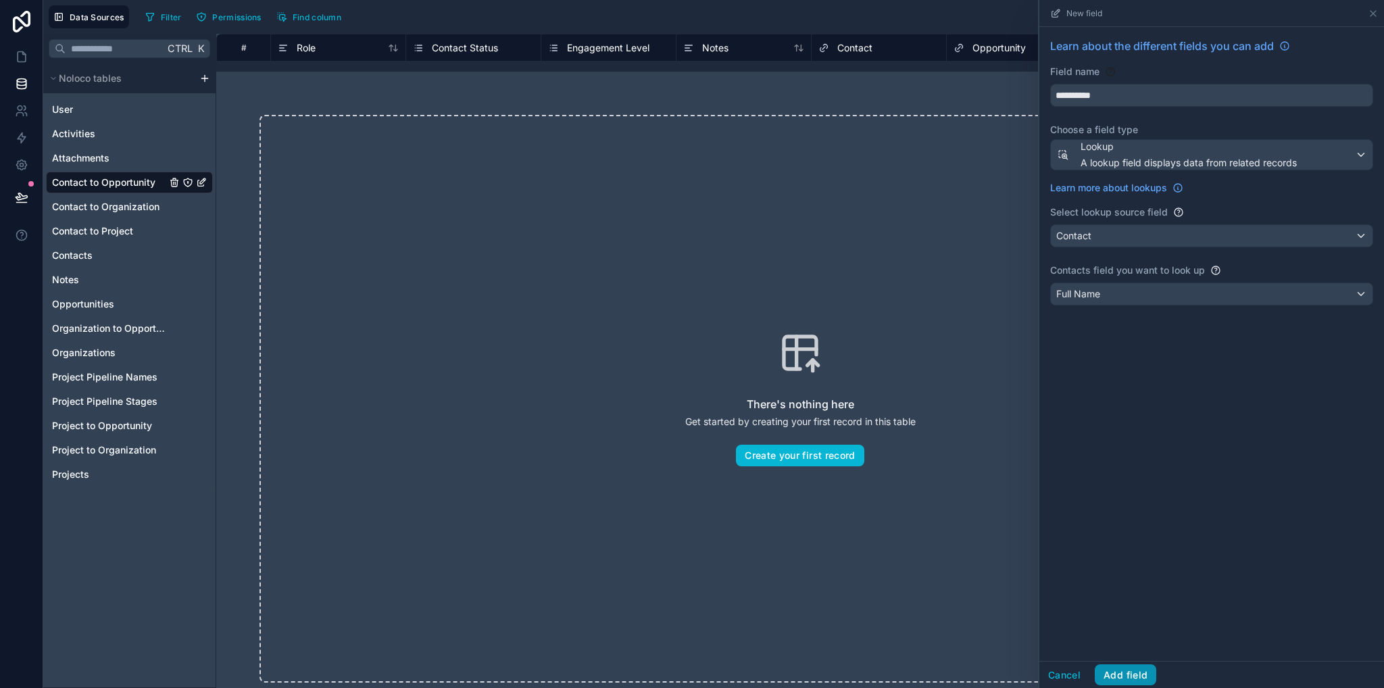
click at [1132, 675] on button "Add field" at bounding box center [1126, 675] width 62 height 22
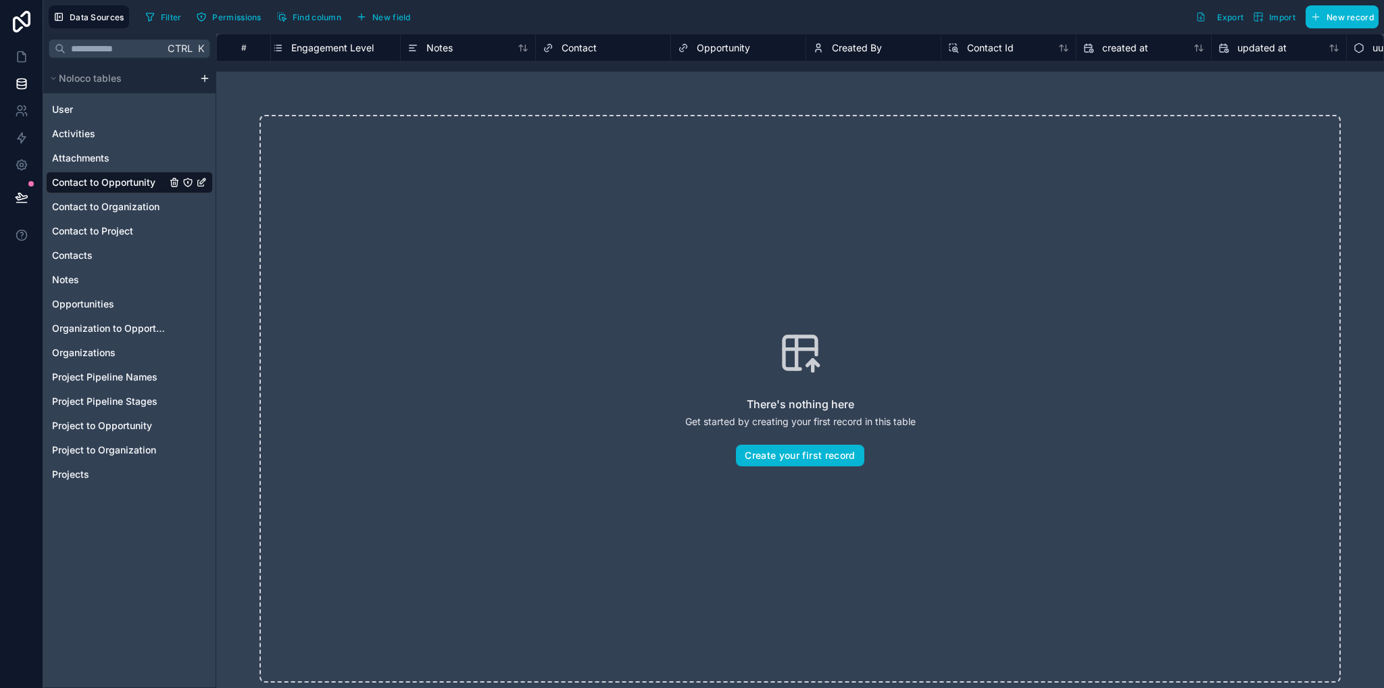
scroll to position [0, 258]
click at [1025, 51] on span "Contact Id" at bounding box center [1008, 48] width 47 height 14
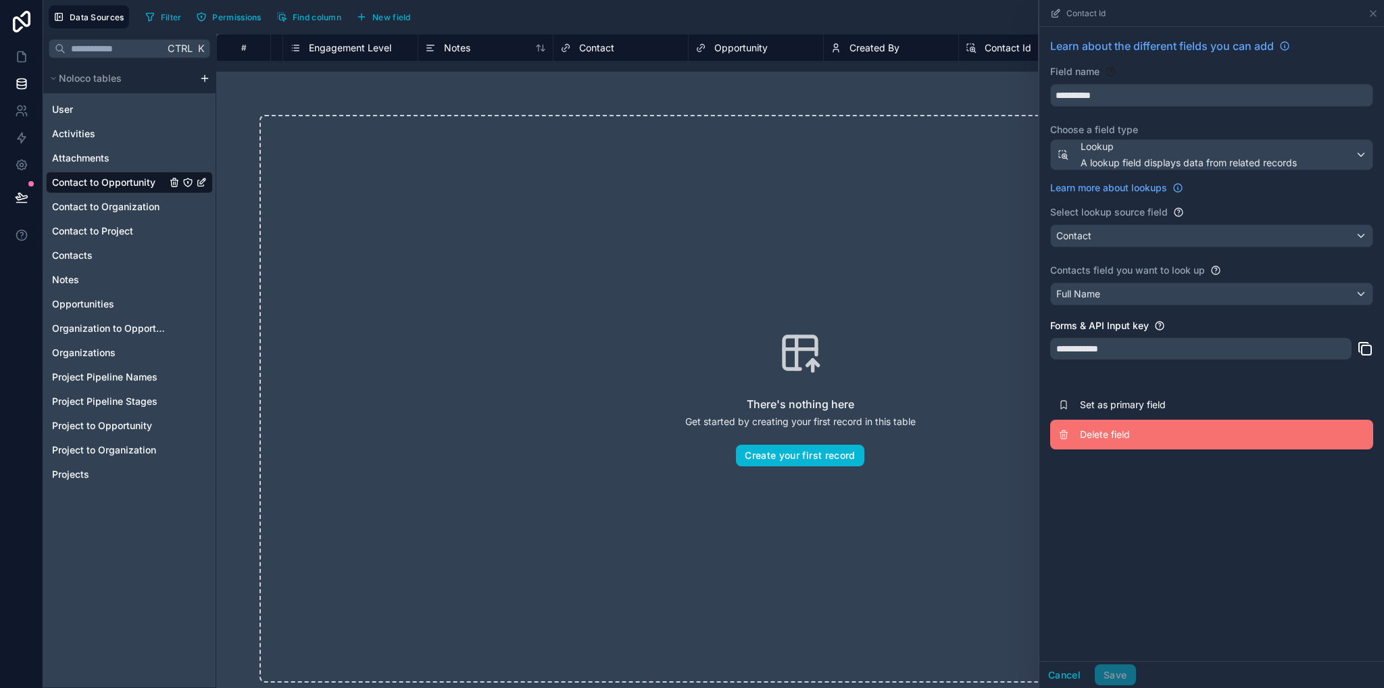
click at [1105, 437] on span "Delete field" at bounding box center [1177, 435] width 195 height 14
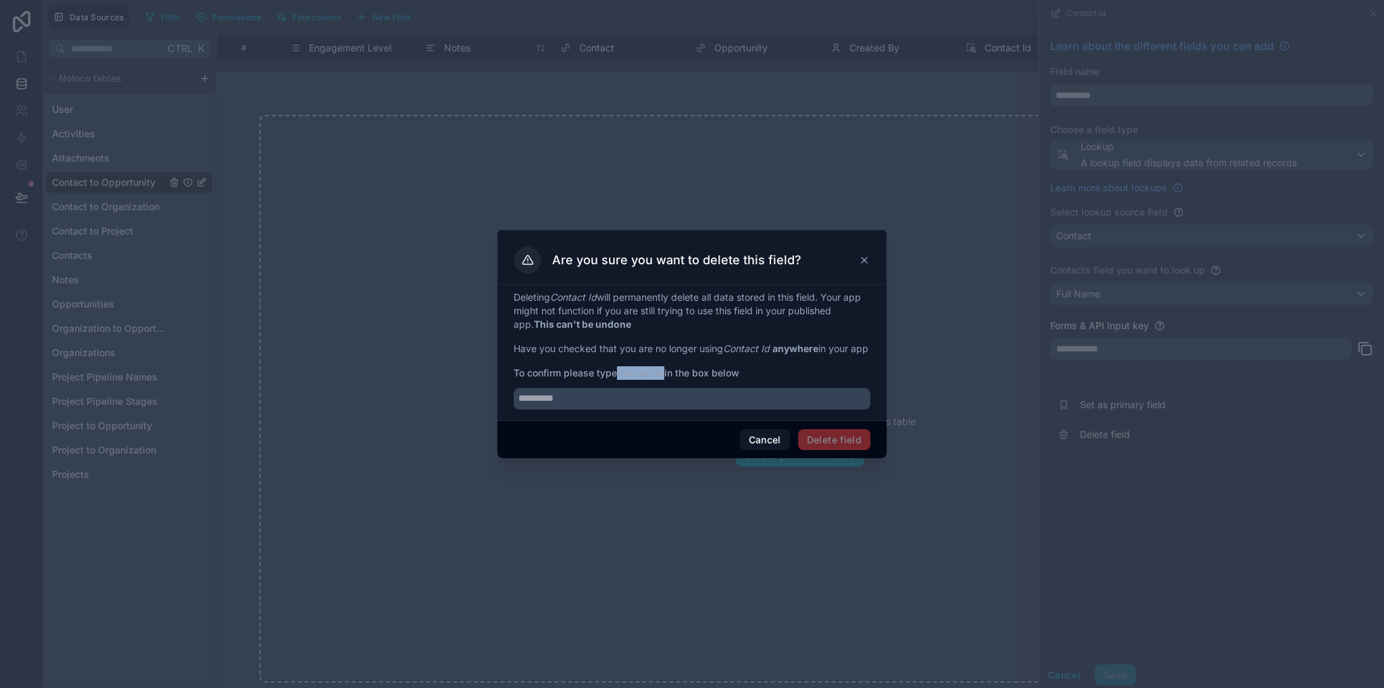
drag, startPoint x: 619, startPoint y: 381, endPoint x: 668, endPoint y: 382, distance: 48.7
click at [668, 380] on span "To confirm please type Contact Id in the box below" at bounding box center [692, 373] width 357 height 14
copy strong "Contact Id"
drag, startPoint x: 676, startPoint y: 398, endPoint x: 685, endPoint y: 410, distance: 14.9
click at [676, 398] on input "text" at bounding box center [692, 399] width 357 height 22
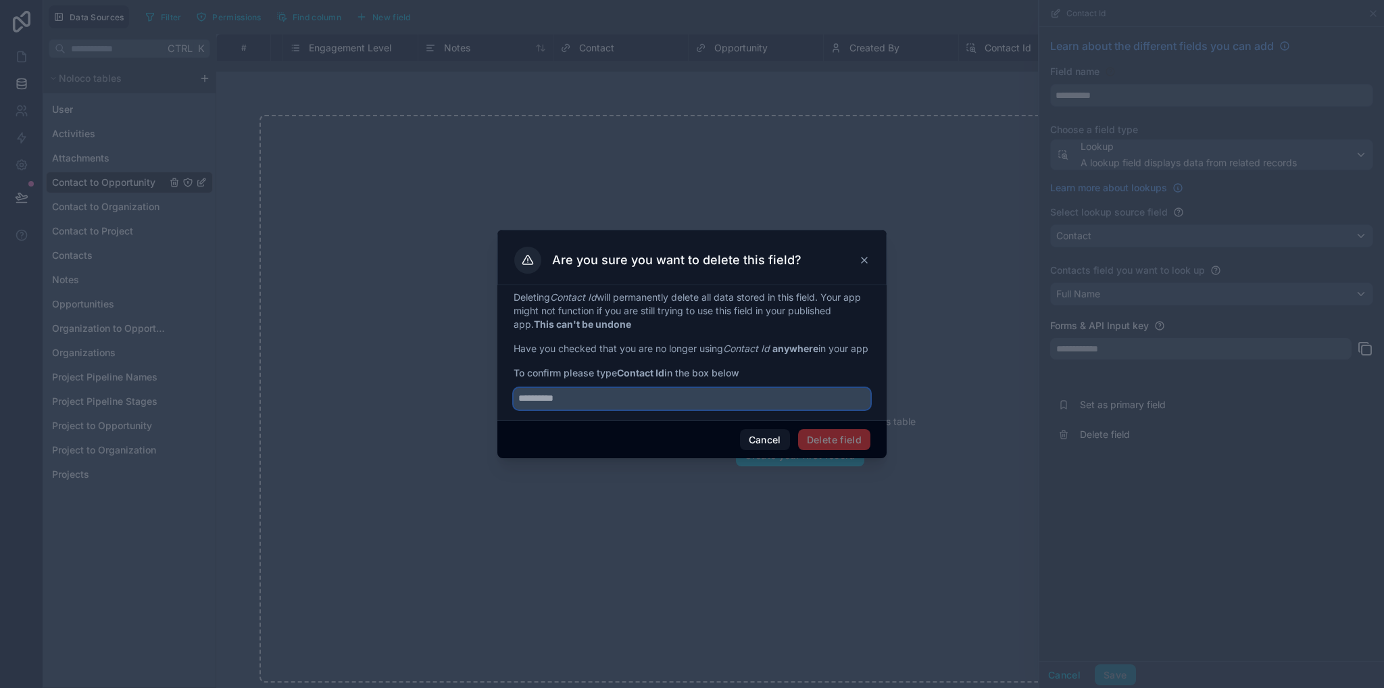
paste input "**********"
type input "**********"
click at [859, 451] on button "Delete field" at bounding box center [834, 440] width 72 height 22
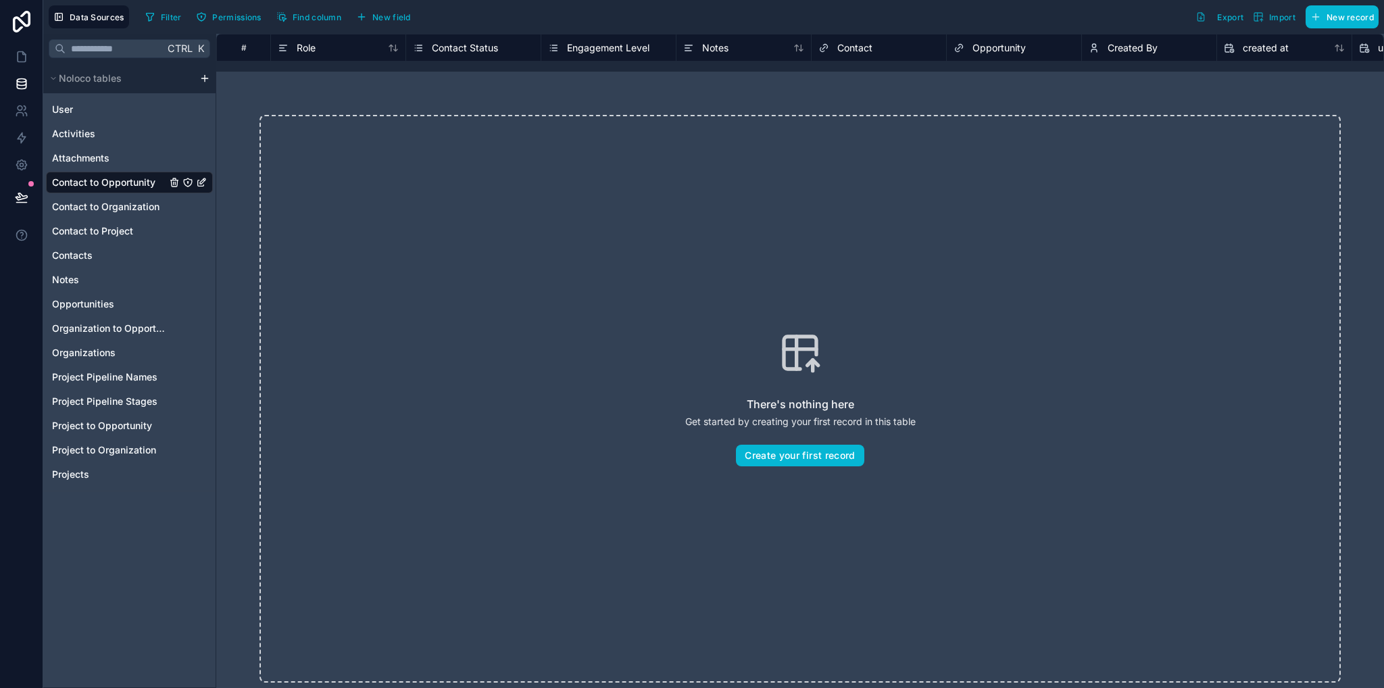
click at [82, 169] on div "User Activities Attachments Contact to Opportunity Contact to Organization Cont…" at bounding box center [129, 289] width 167 height 392
click at [81, 160] on span "Attachments" at bounding box center [80, 158] width 57 height 14
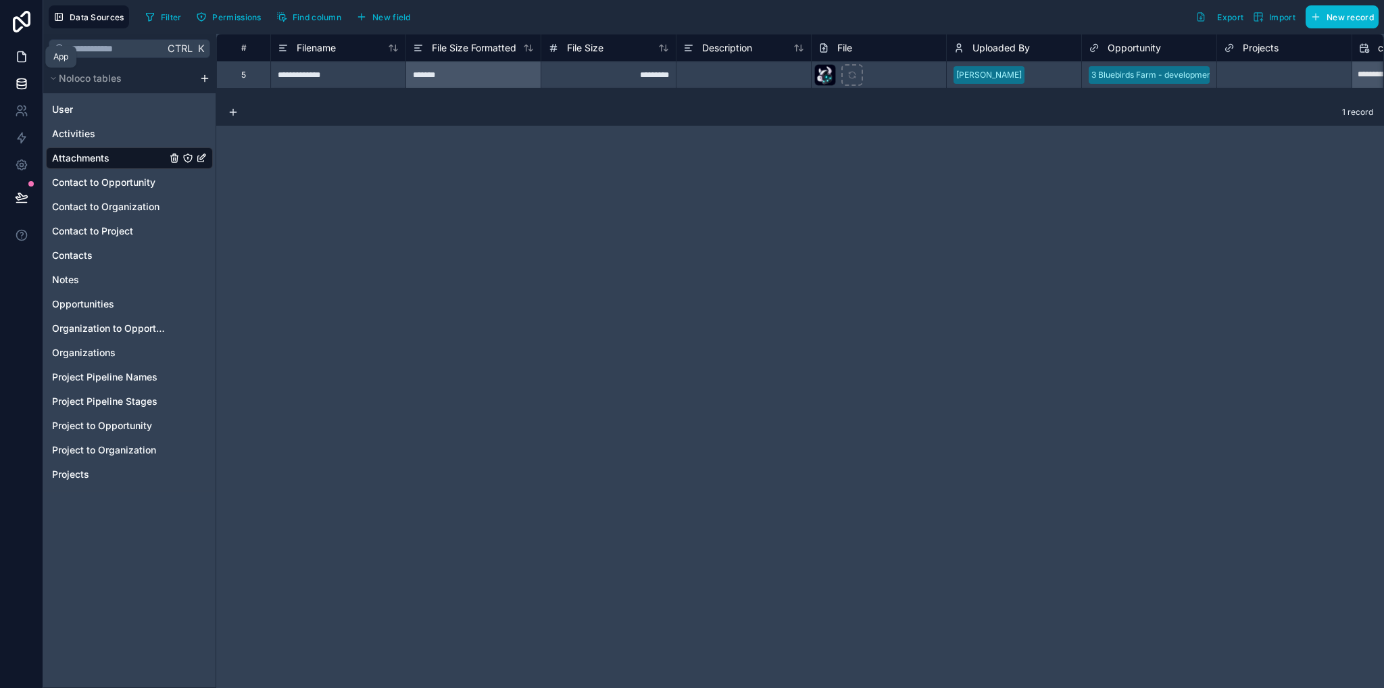
click at [16, 58] on icon at bounding box center [22, 57] width 14 height 14
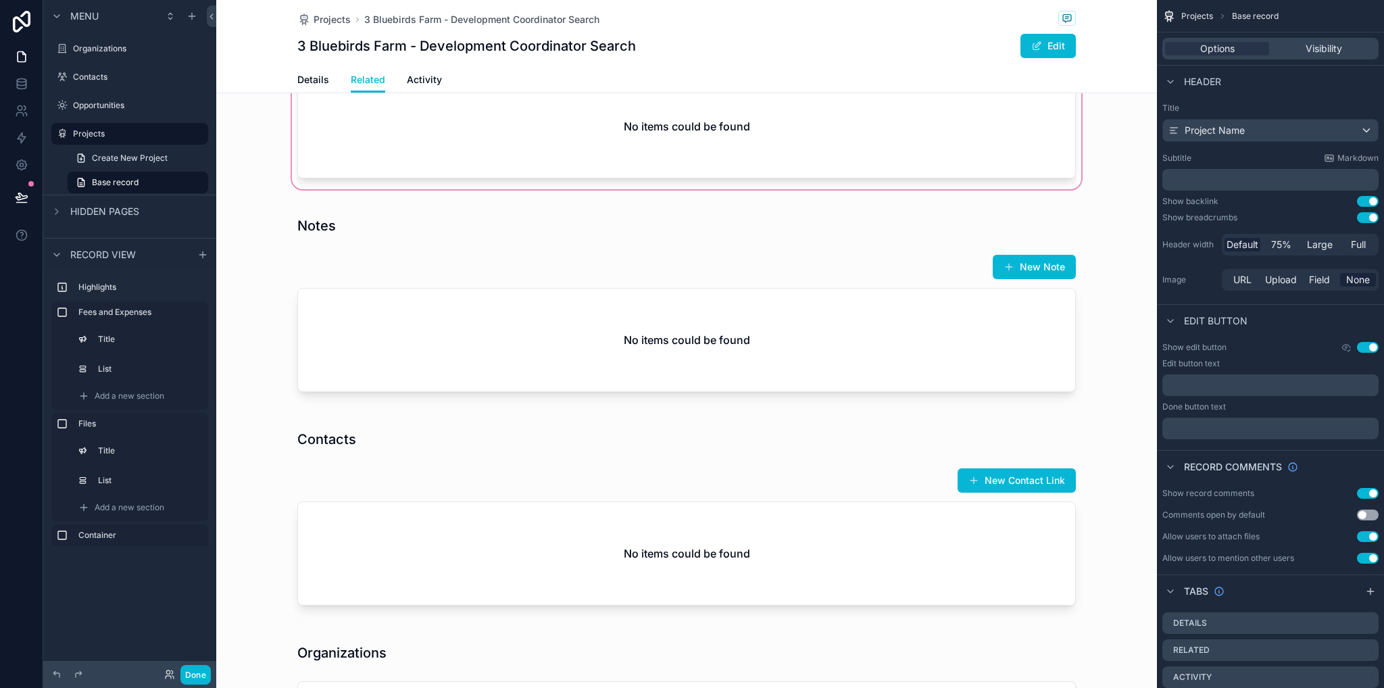
scroll to position [406, 0]
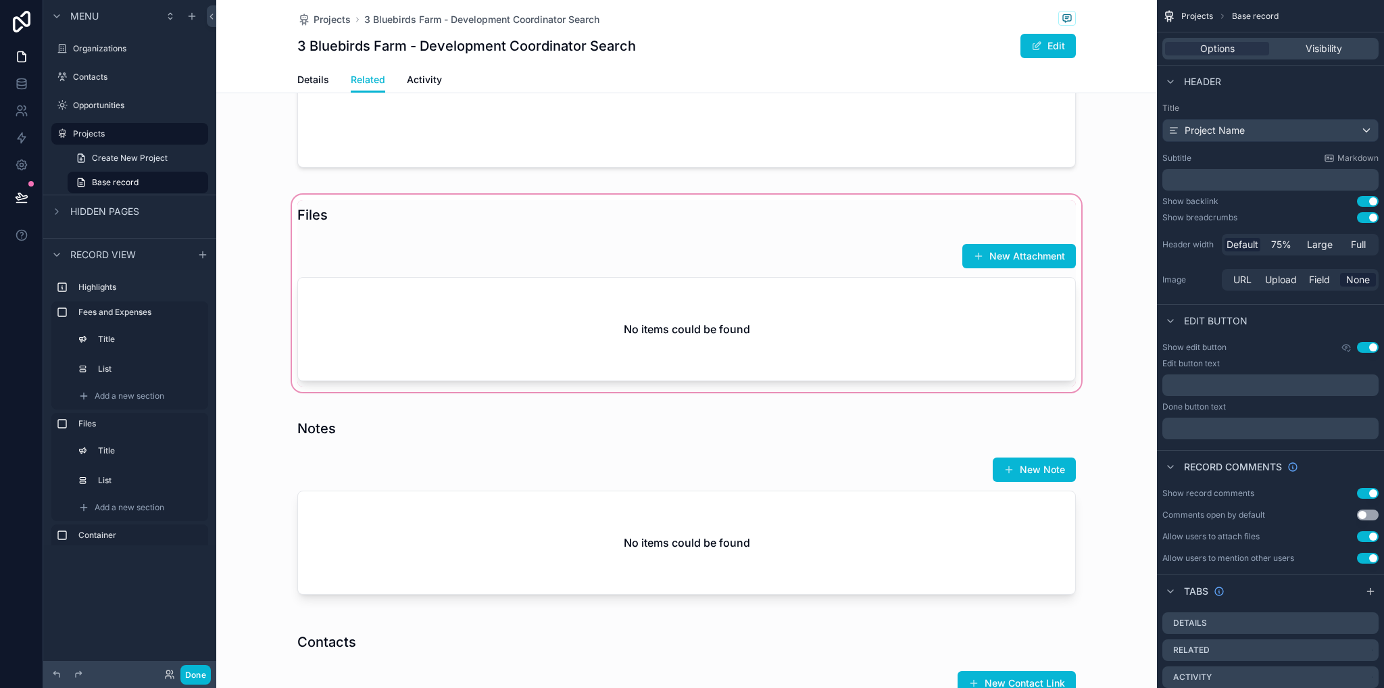
click at [771, 351] on div "scrollable content" at bounding box center [686, 293] width 941 height 203
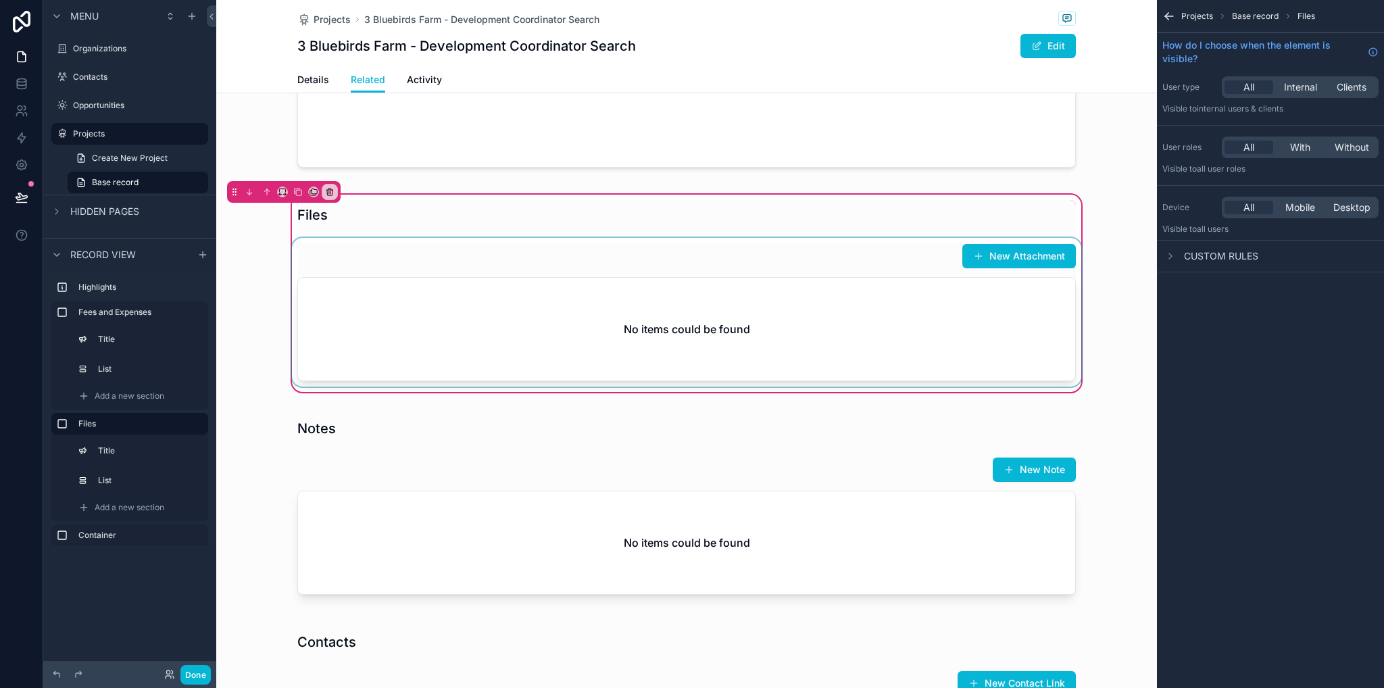
click at [798, 291] on div "scrollable content" at bounding box center [686, 312] width 795 height 149
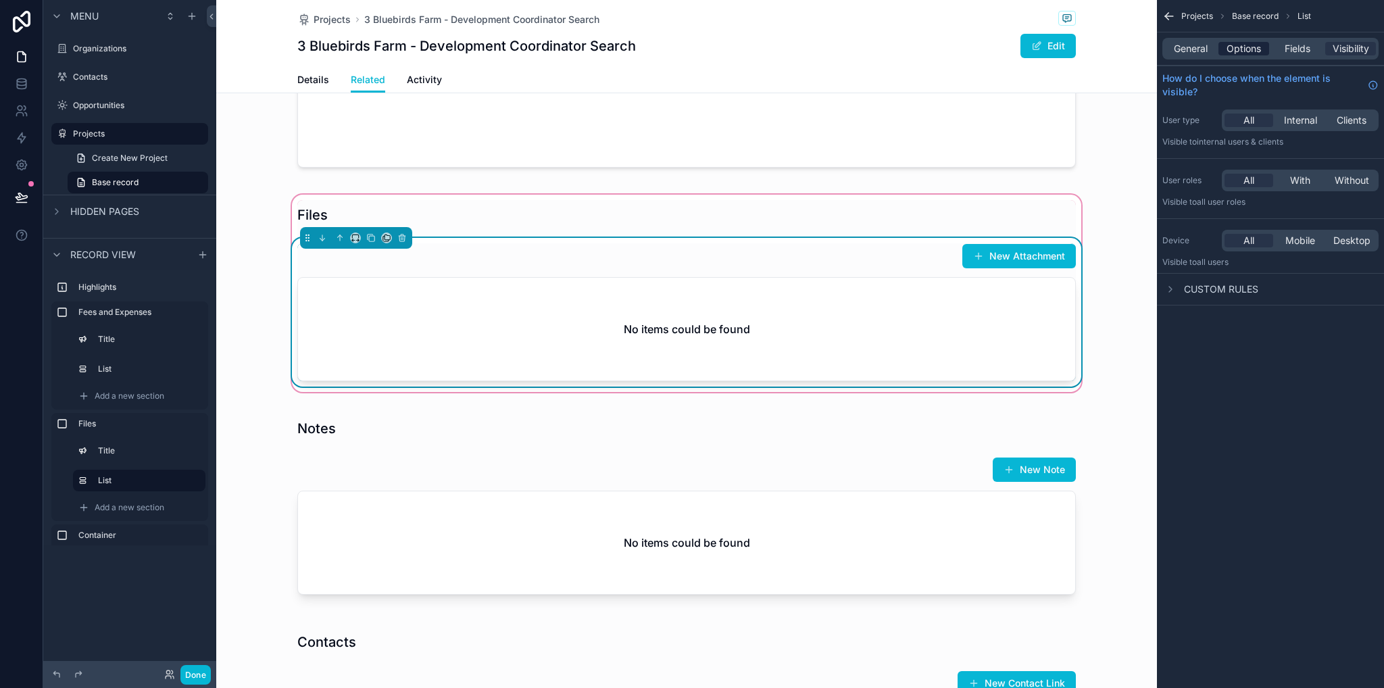
click at [1241, 48] on span "Options" at bounding box center [1244, 49] width 34 height 14
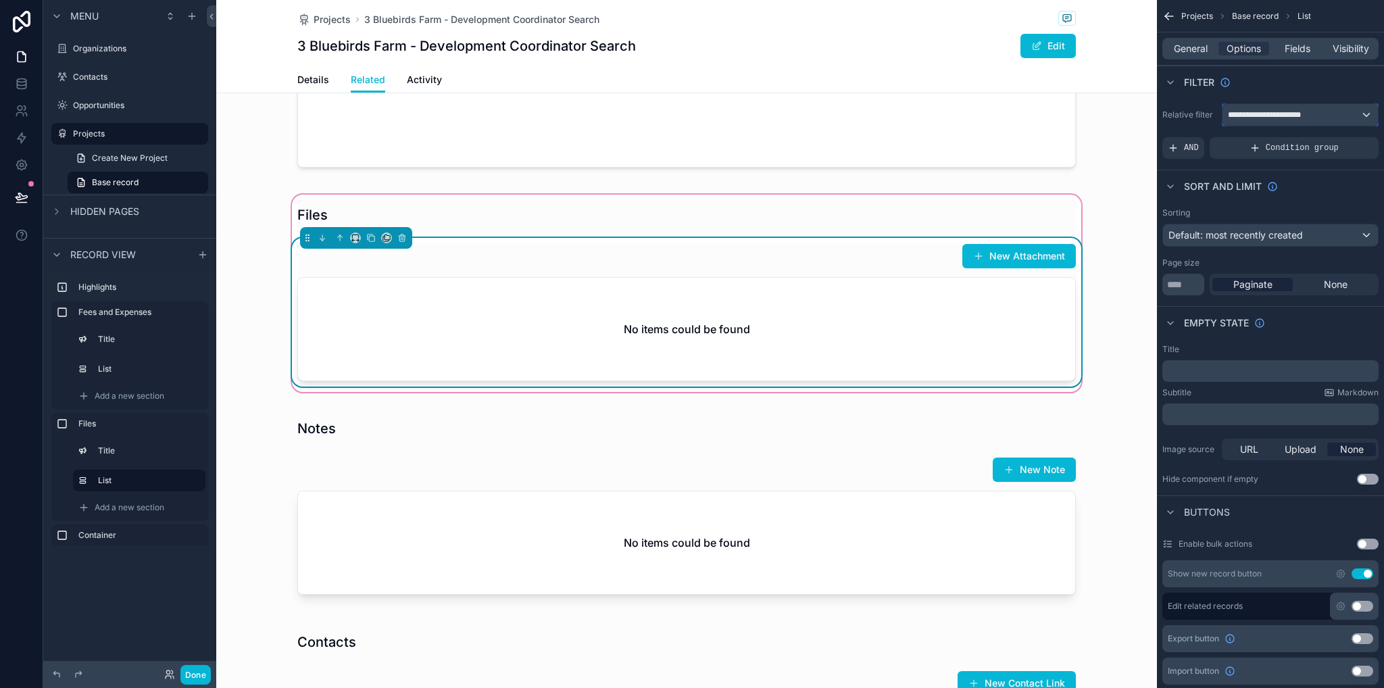
click at [1352, 114] on div "**********" at bounding box center [1300, 115] width 155 height 22
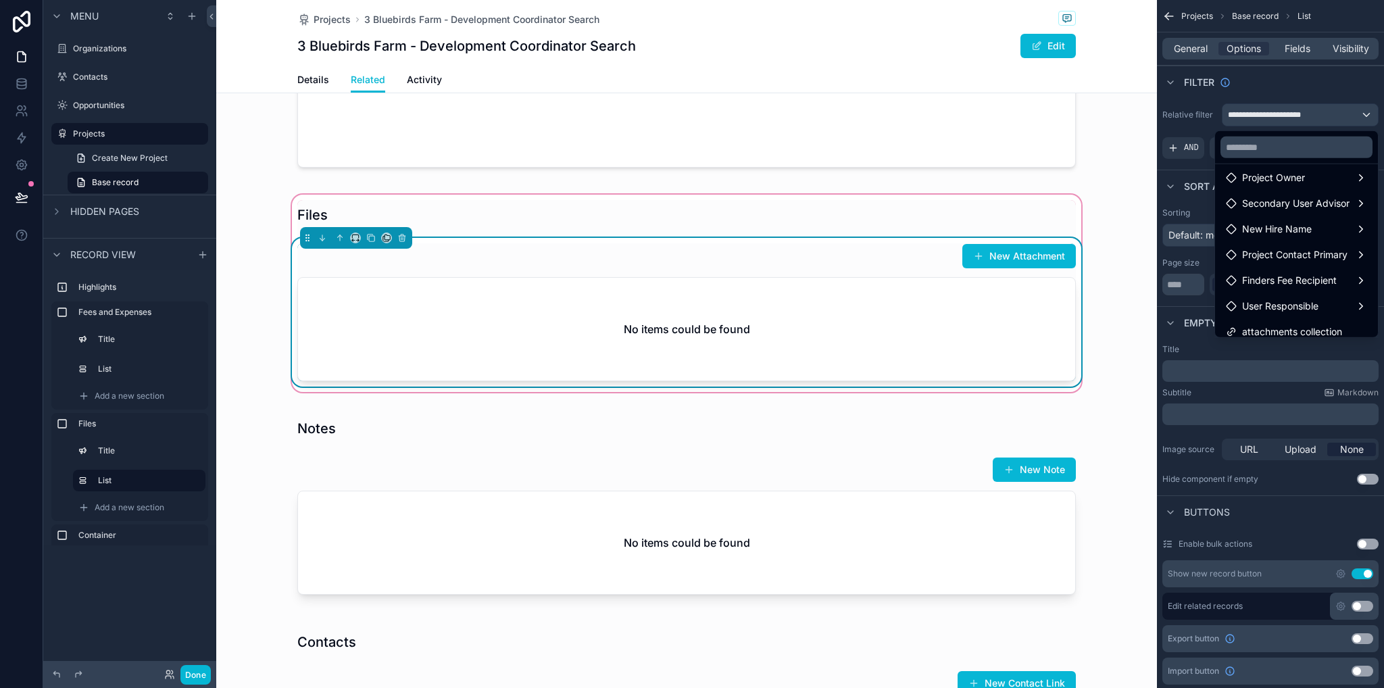
scroll to position [116, 0]
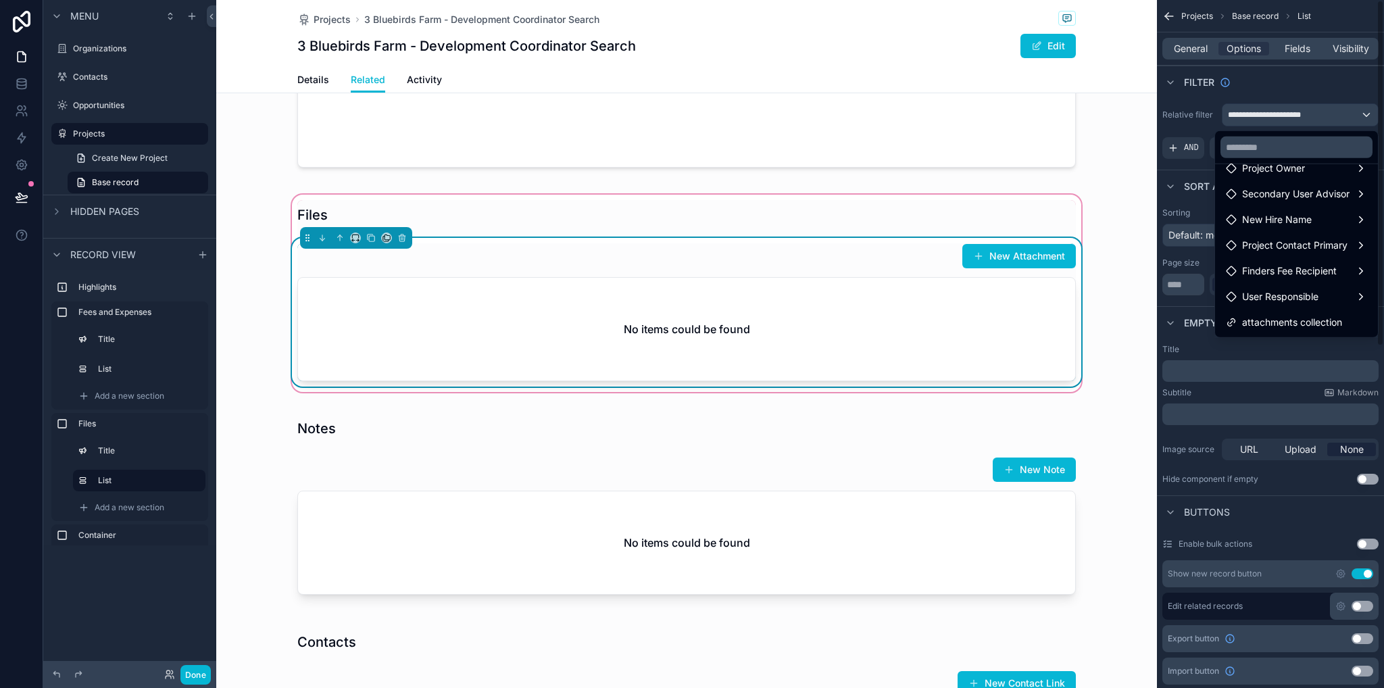
click at [1292, 345] on div "scrollable content" at bounding box center [692, 344] width 1384 height 688
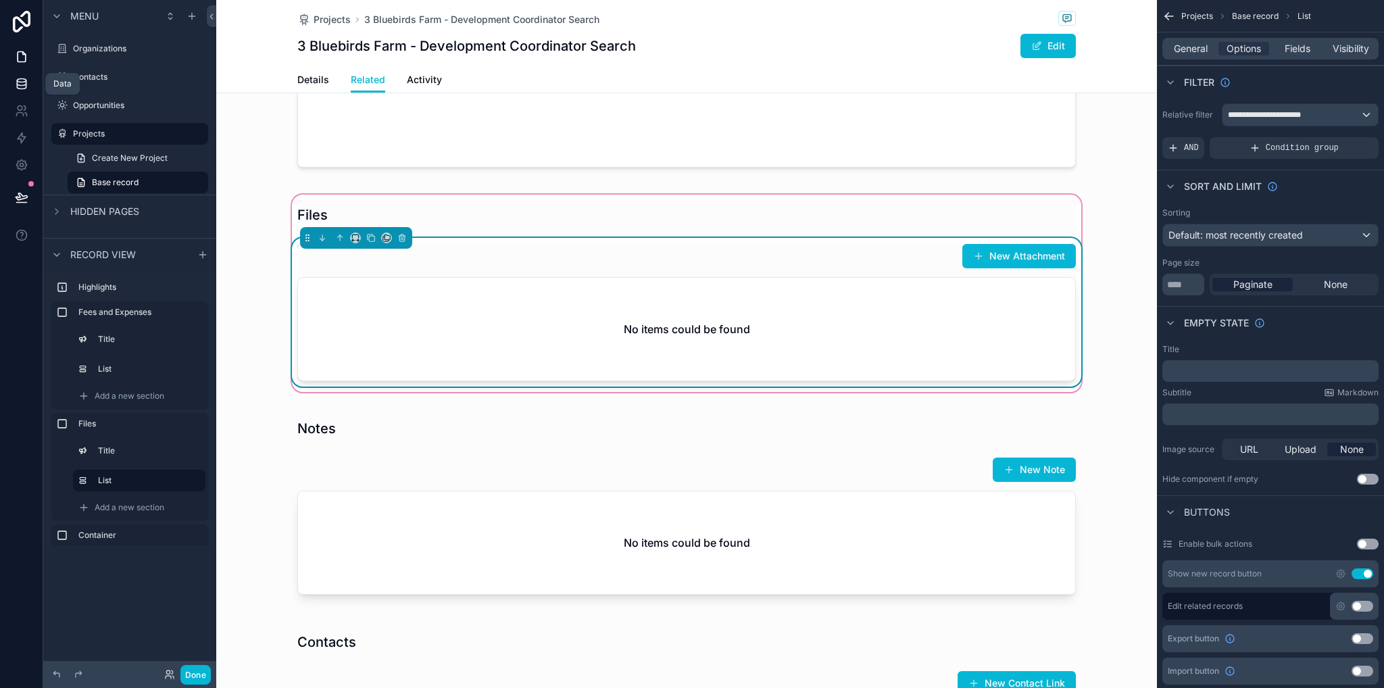
click at [11, 87] on link at bounding box center [21, 83] width 43 height 27
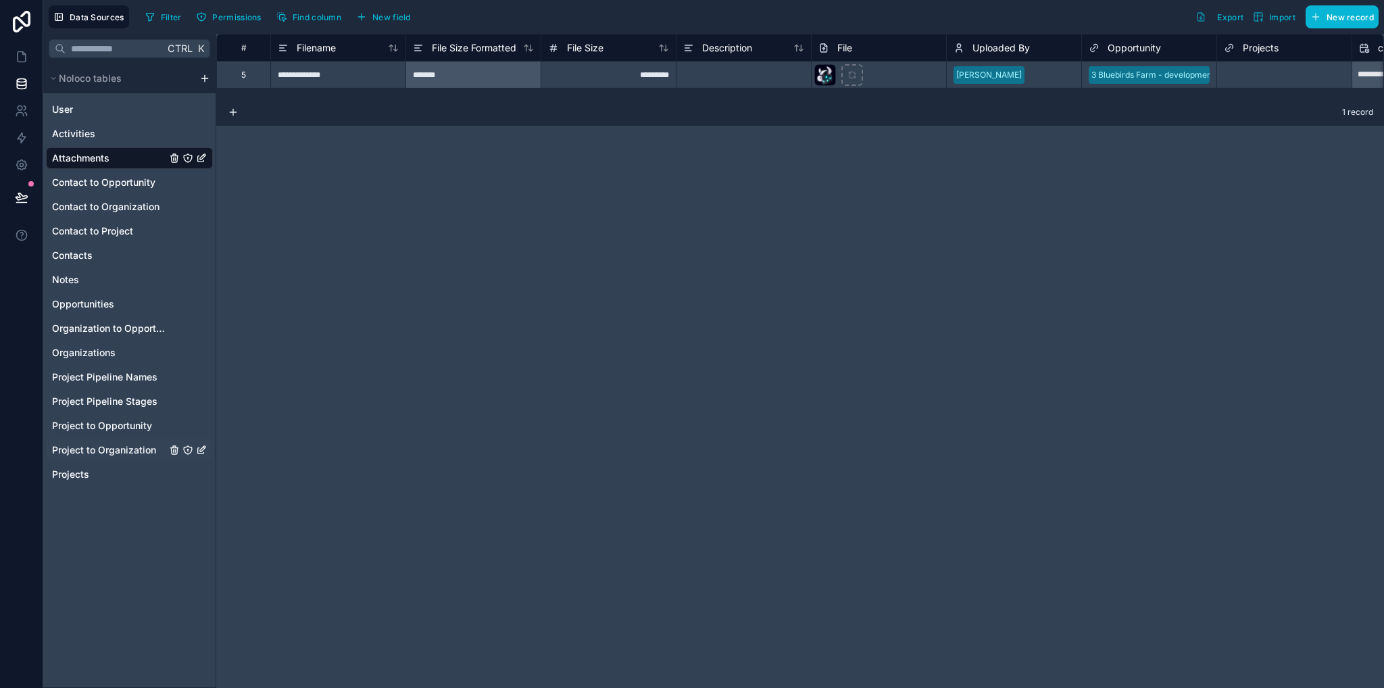
click at [96, 447] on span "Project to Organization" at bounding box center [104, 450] width 104 height 14
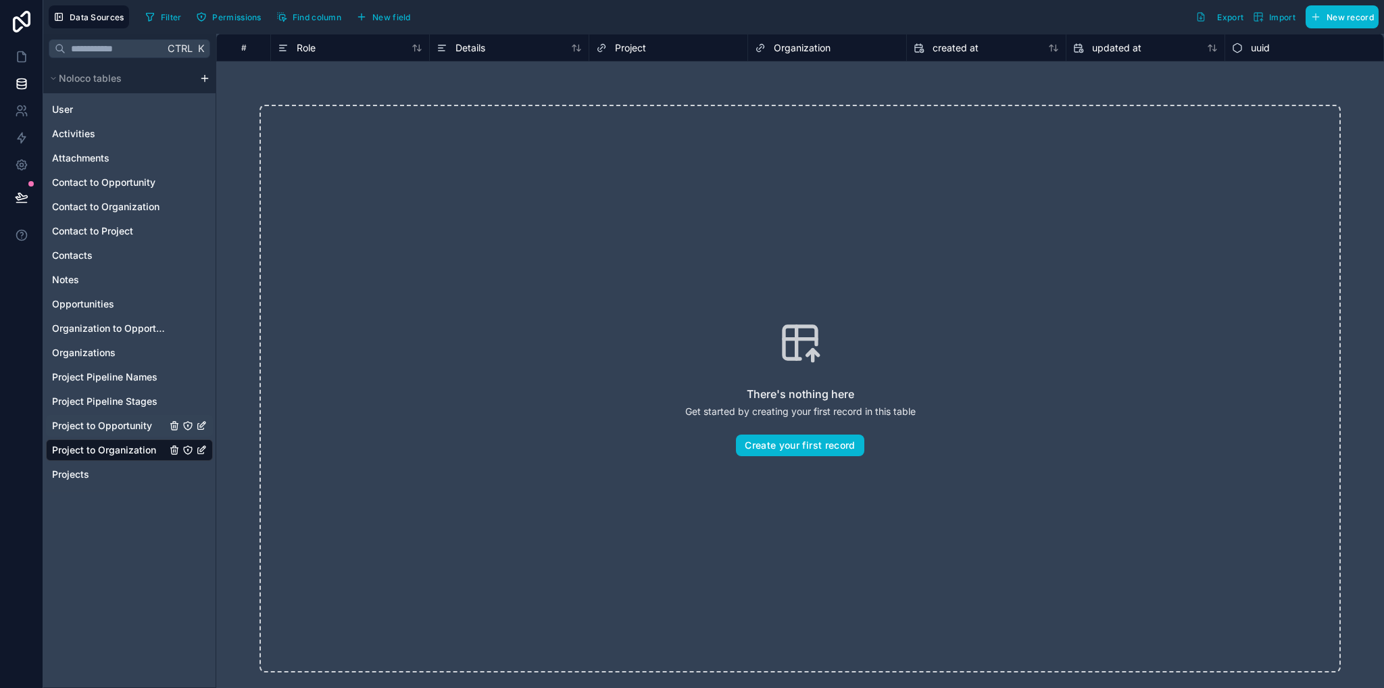
click at [111, 425] on span "Project to Opportunity" at bounding box center [102, 426] width 100 height 14
click at [83, 158] on span "Attachments" at bounding box center [80, 158] width 57 height 14
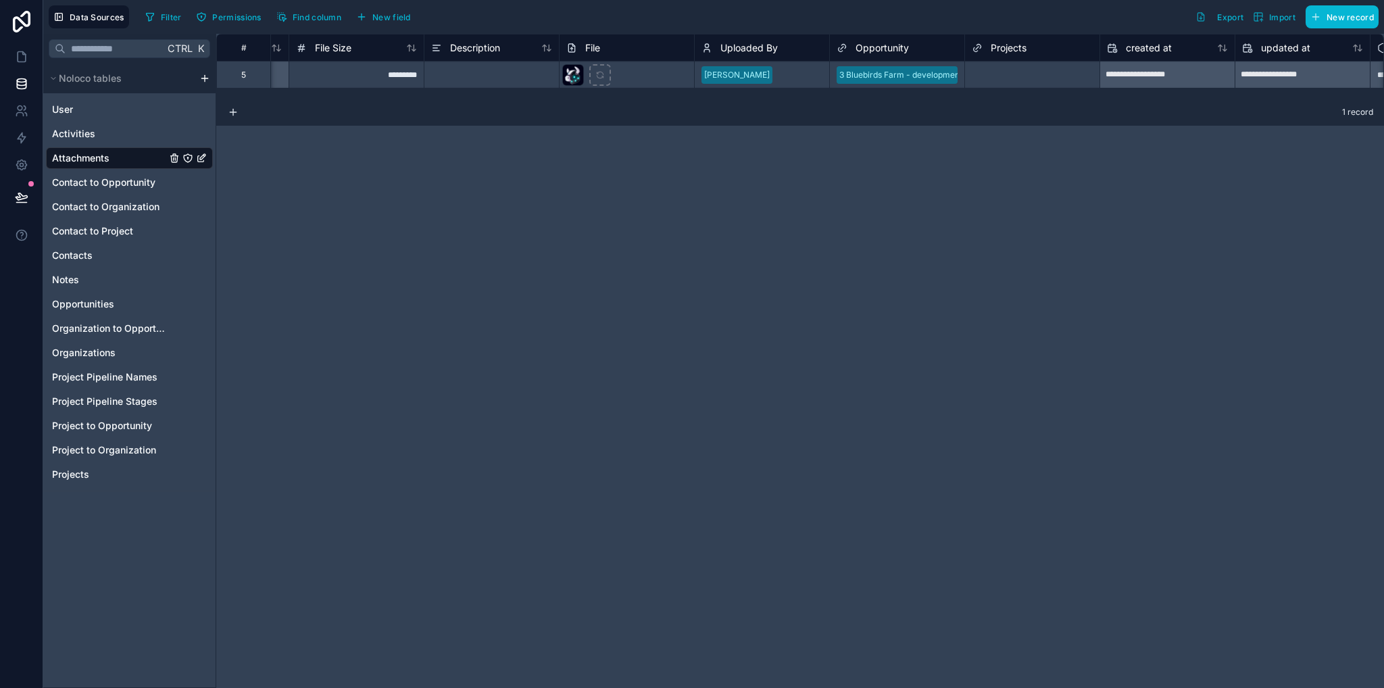
scroll to position [0, 373]
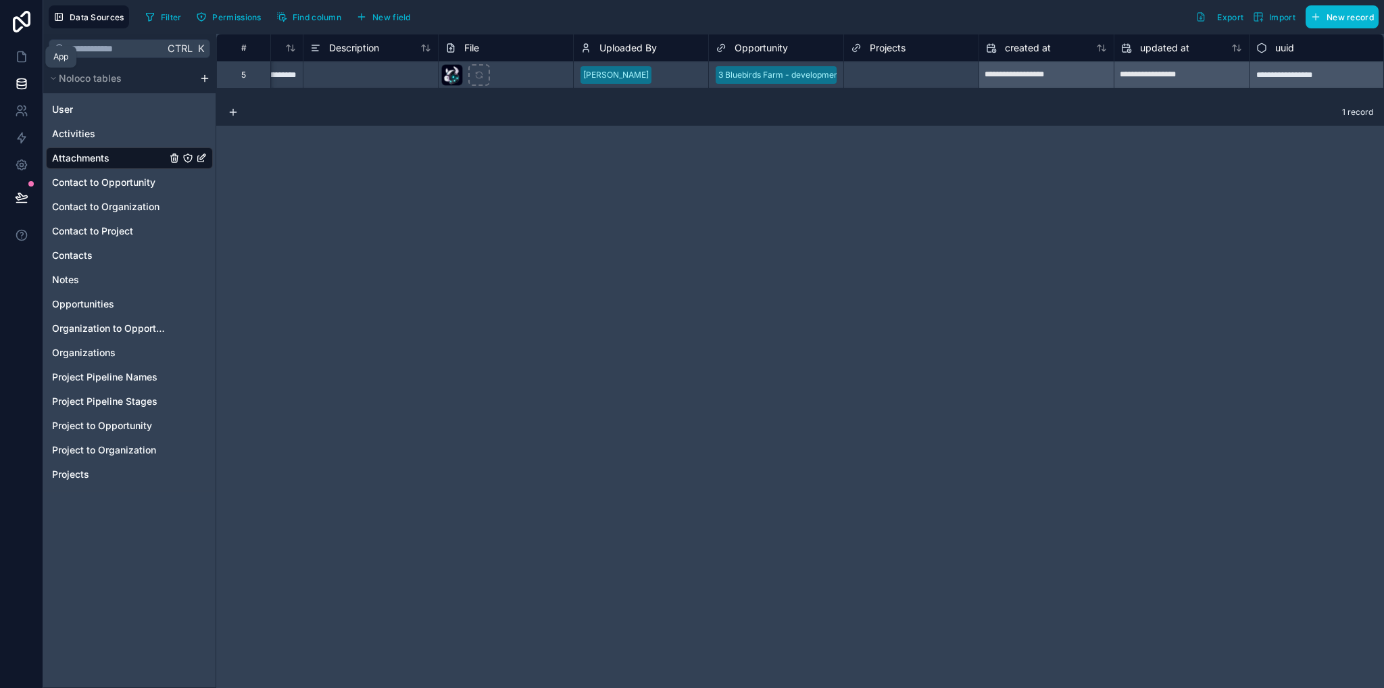
click at [20, 57] on icon at bounding box center [22, 57] width 14 height 14
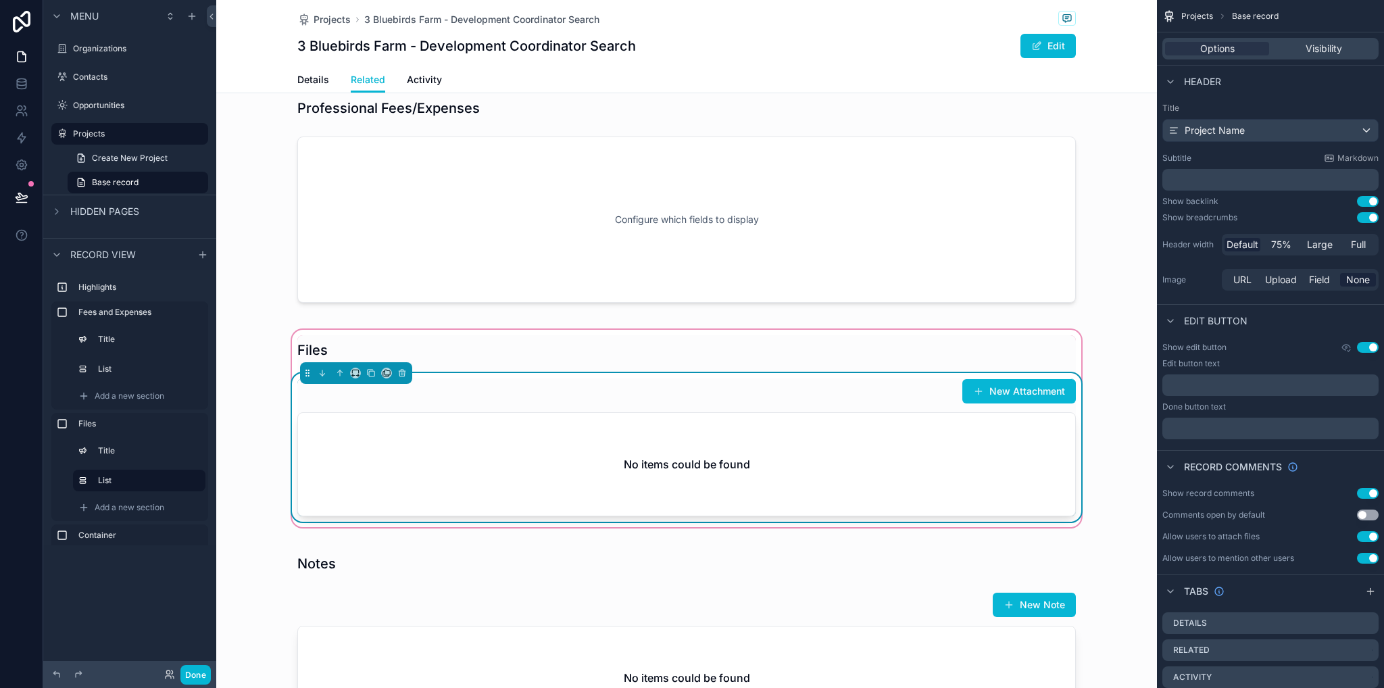
scroll to position [473, 0]
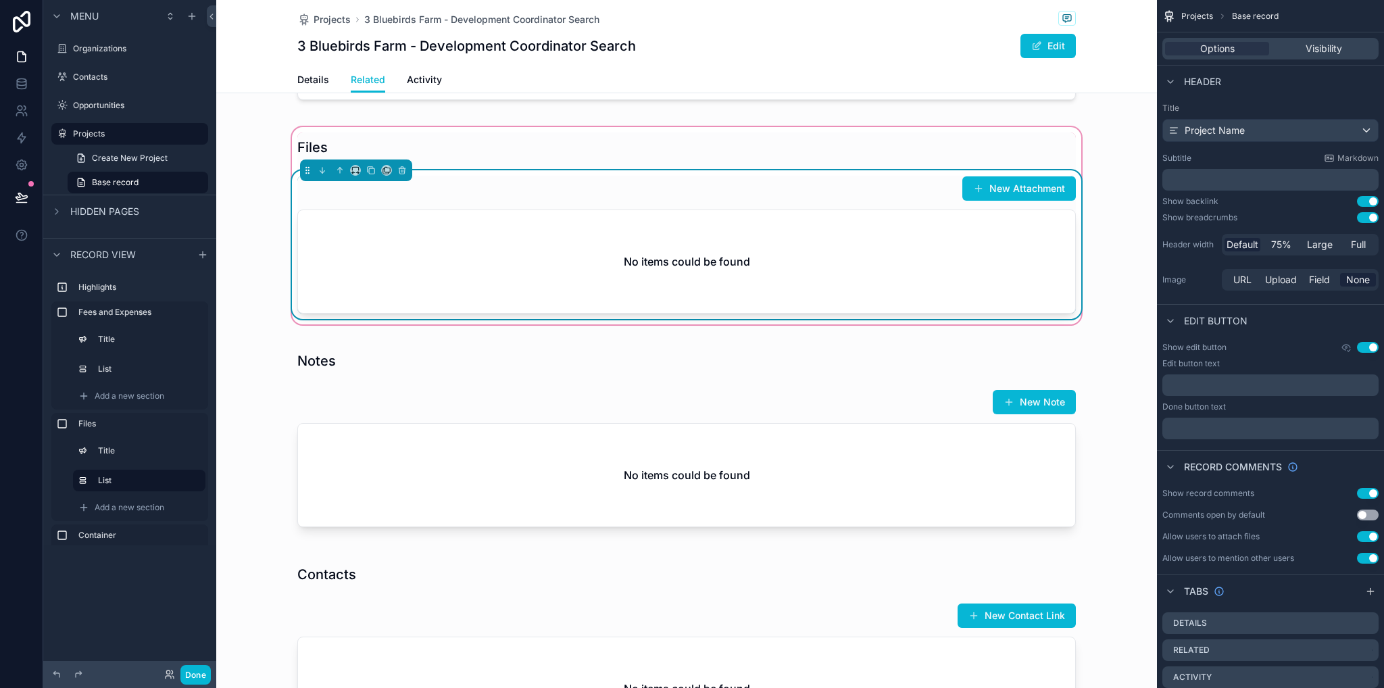
click at [736, 278] on div "No items could be found" at bounding box center [686, 261] width 777 height 103
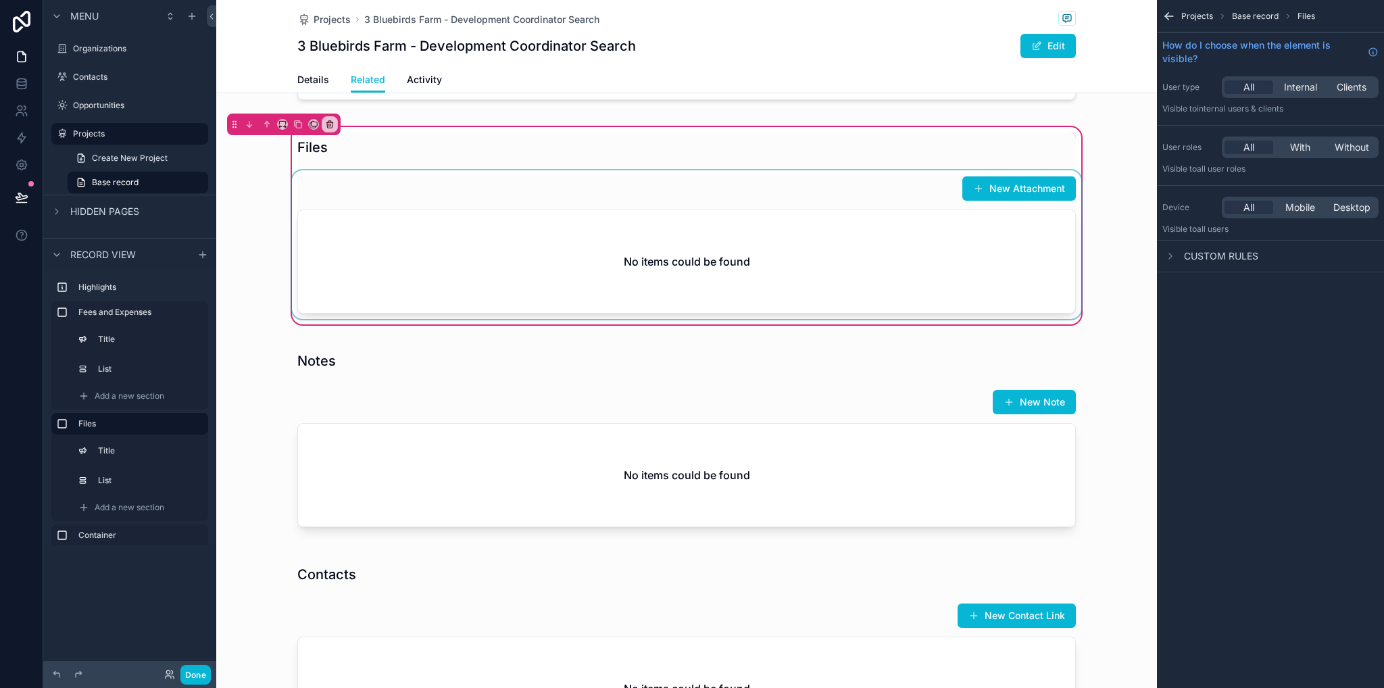
click at [921, 254] on div "scrollable content" at bounding box center [686, 244] width 795 height 149
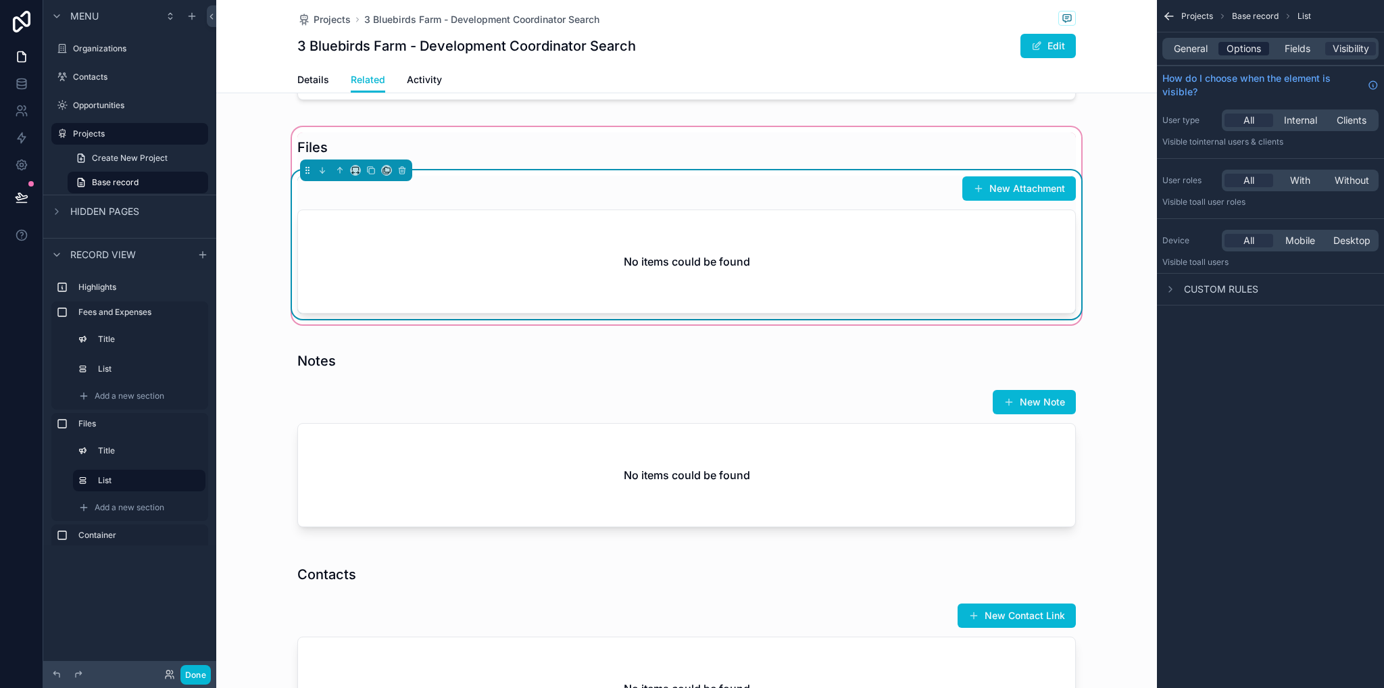
click at [1246, 45] on span "Options" at bounding box center [1244, 49] width 34 height 14
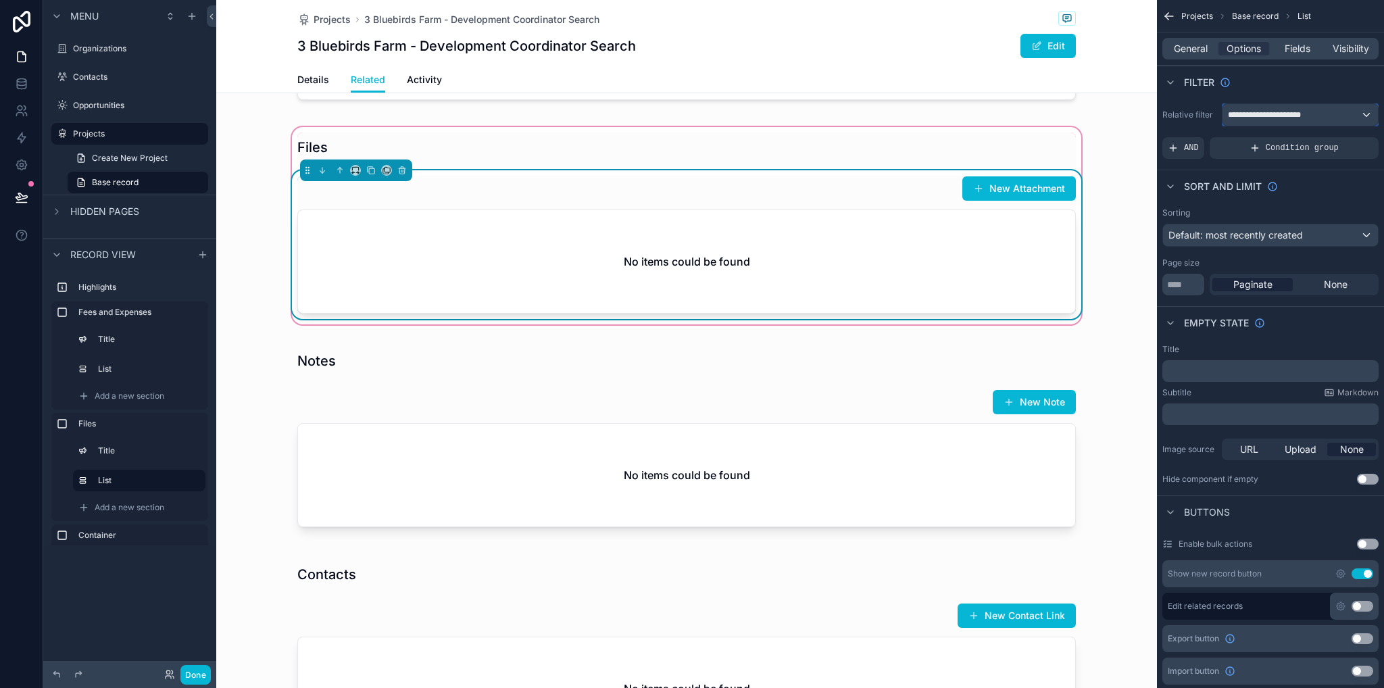
click at [1315, 114] on div "**********" at bounding box center [1300, 115] width 155 height 22
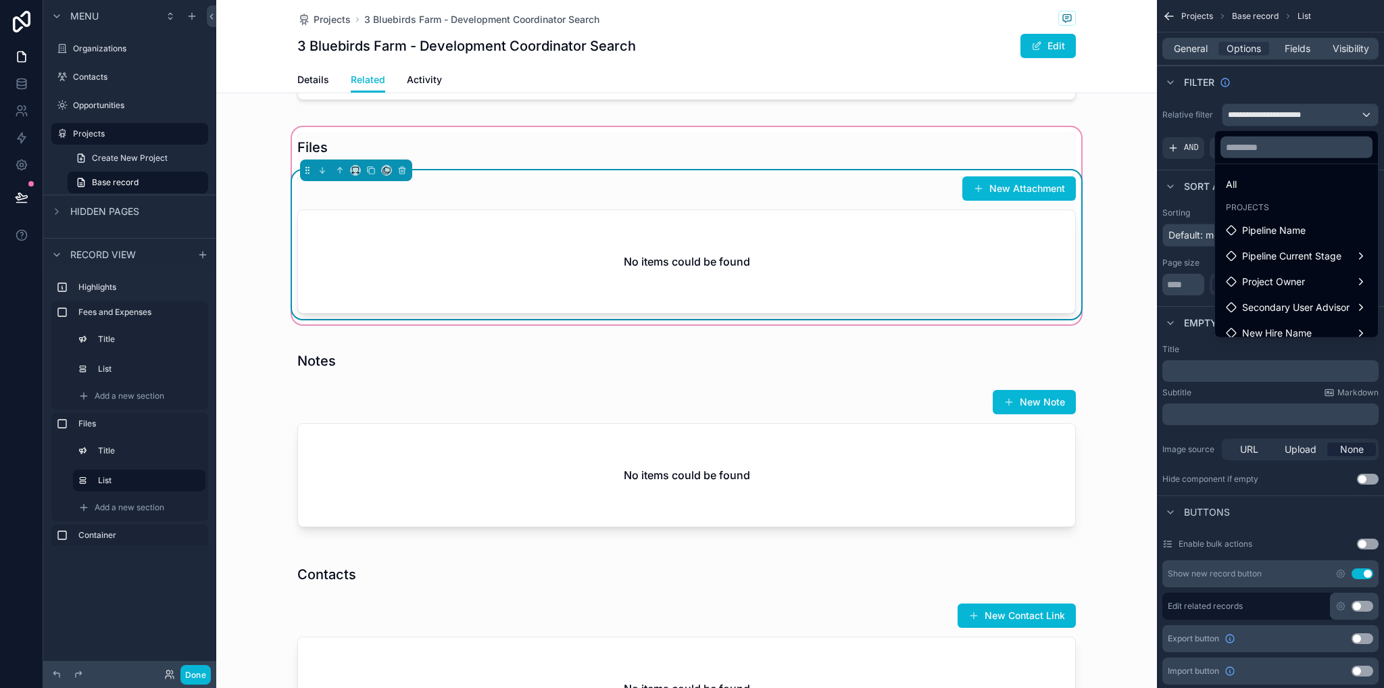
scroll to position [0, 0]
click at [1127, 128] on div "Files New Attachment No items could be found" at bounding box center [686, 225] width 941 height 203
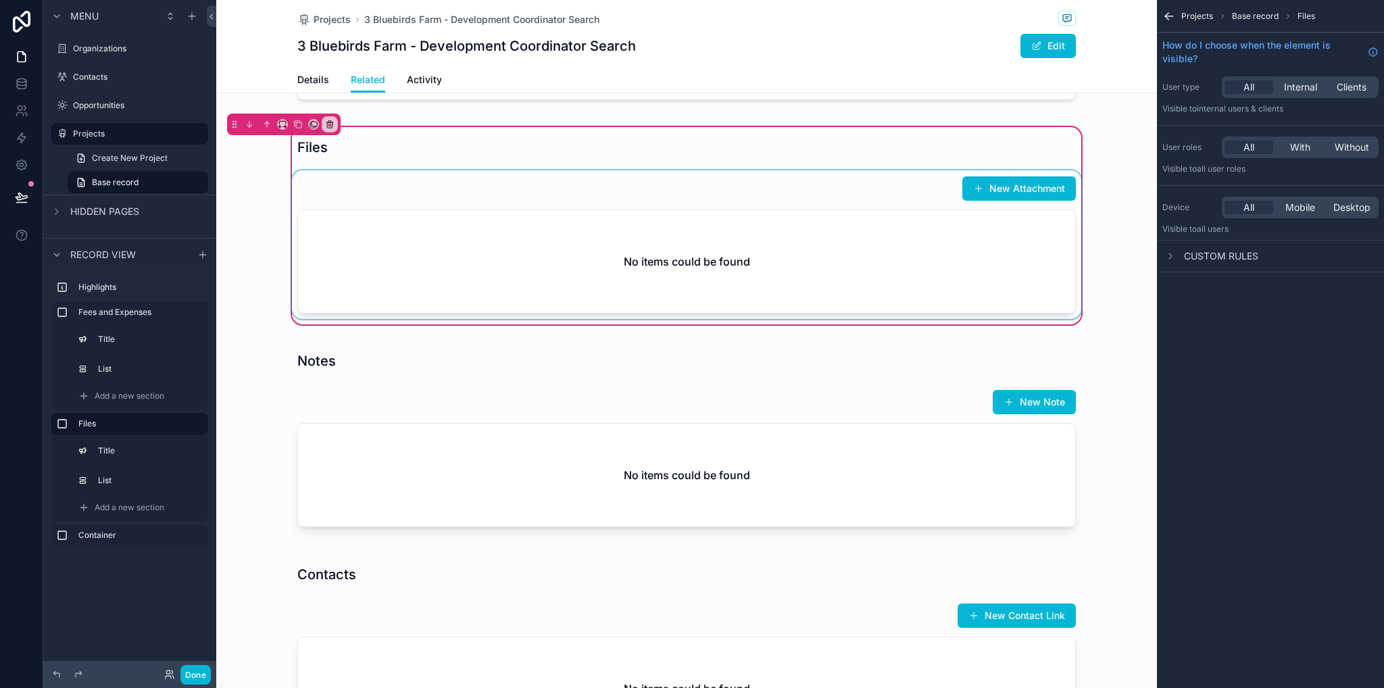
click at [815, 217] on div "scrollable content" at bounding box center [686, 244] width 795 height 149
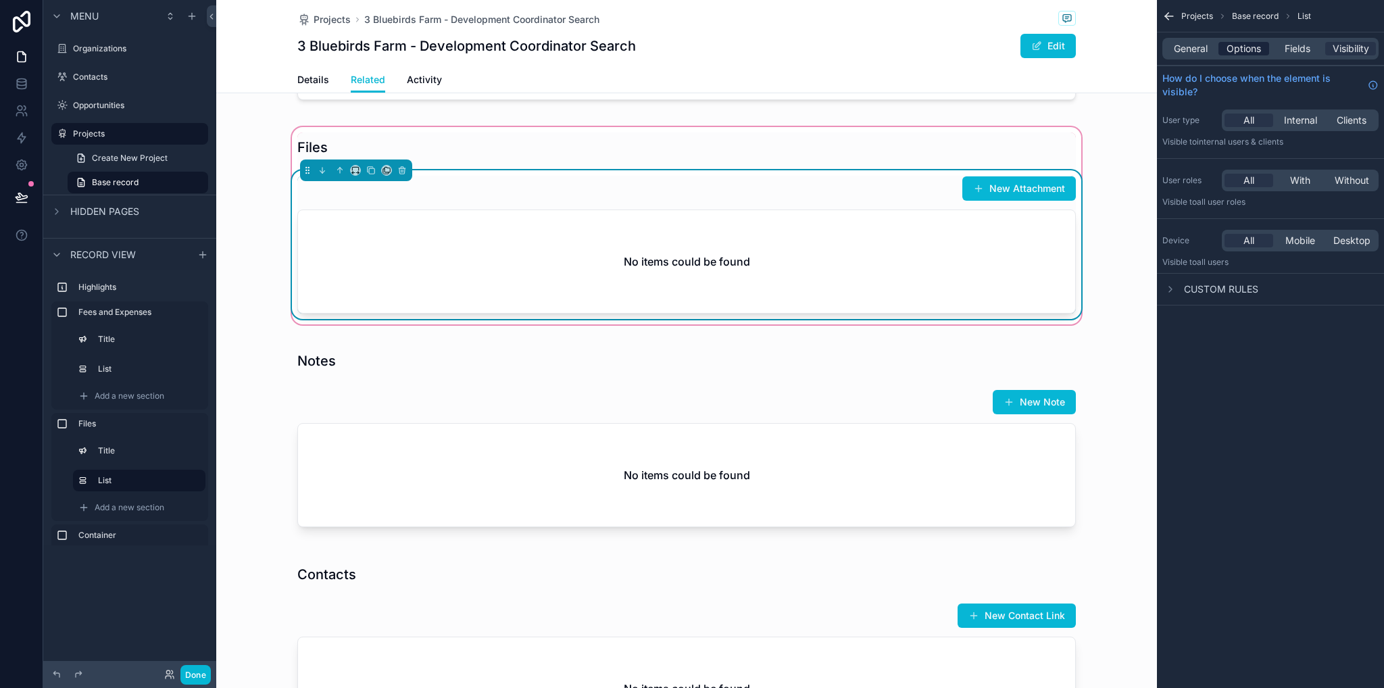
click at [1237, 52] on span "Options" at bounding box center [1244, 49] width 34 height 14
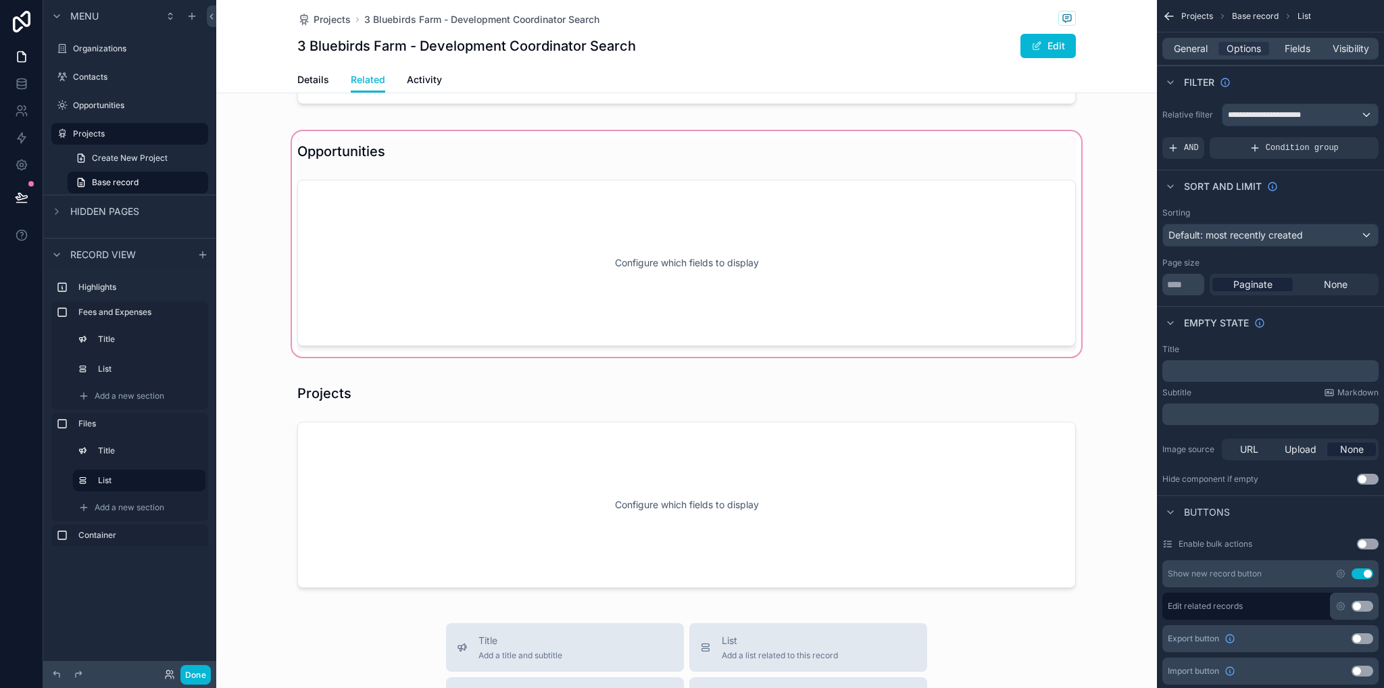
scroll to position [1217, 0]
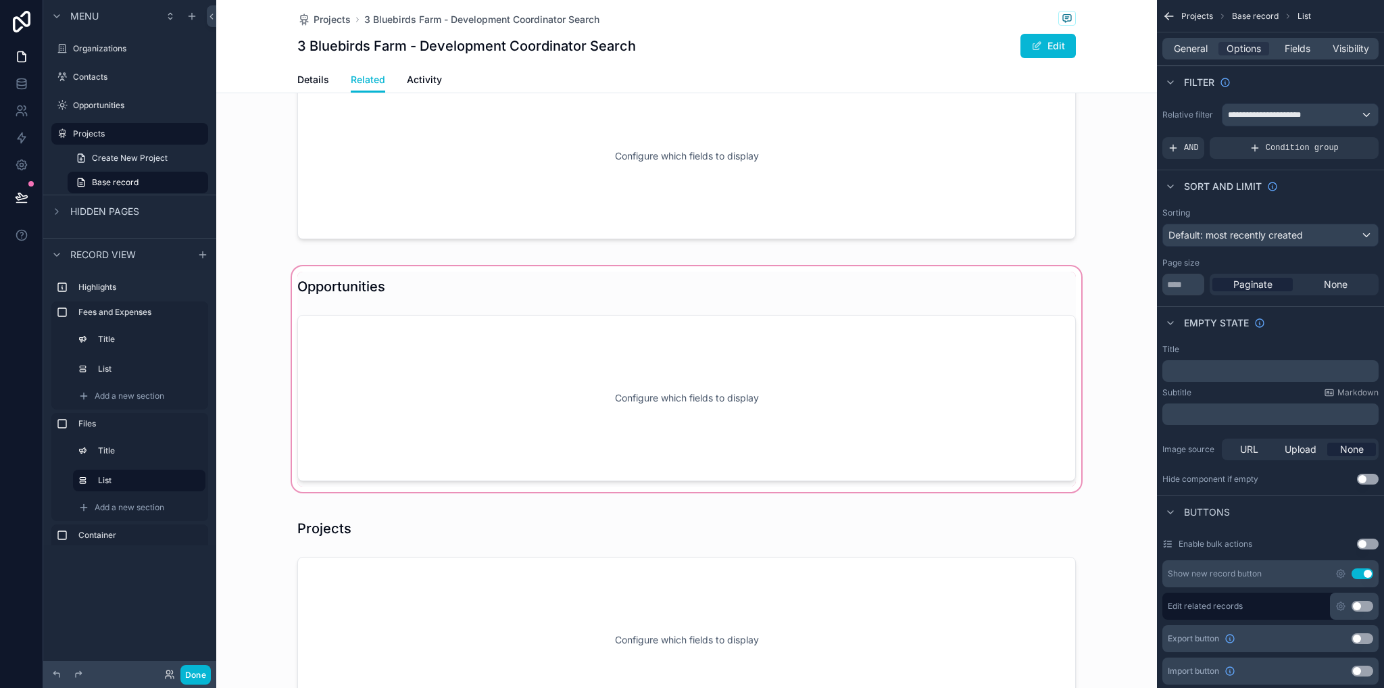
click at [495, 361] on div "scrollable content" at bounding box center [686, 379] width 941 height 231
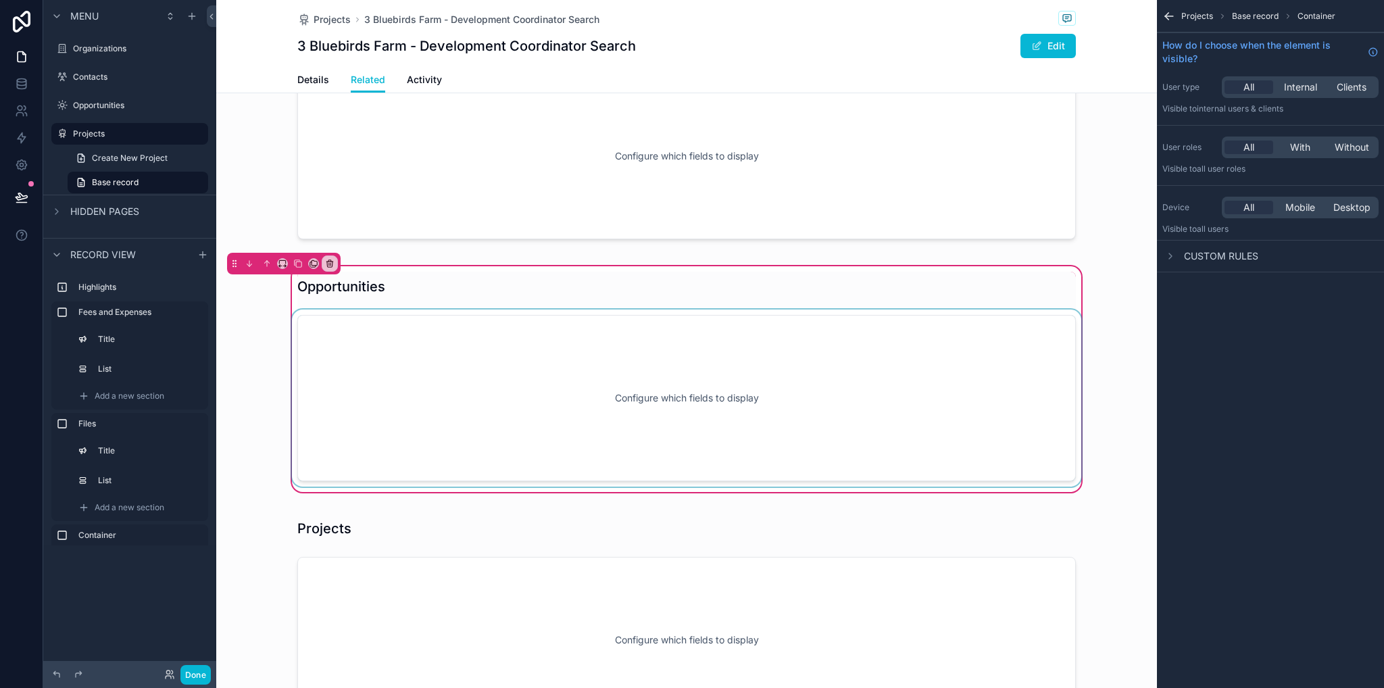
click at [640, 364] on div "scrollable content" at bounding box center [686, 398] width 795 height 177
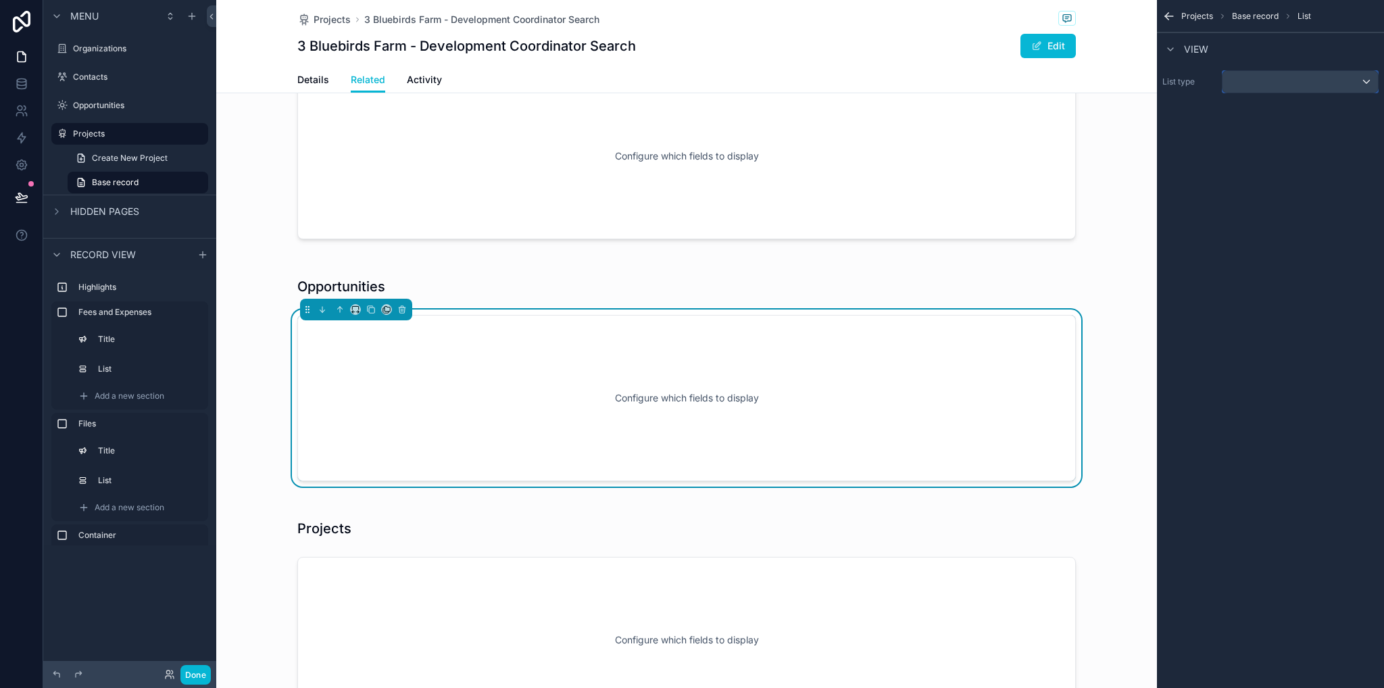
click at [1251, 79] on div "scrollable content" at bounding box center [1300, 82] width 155 height 22
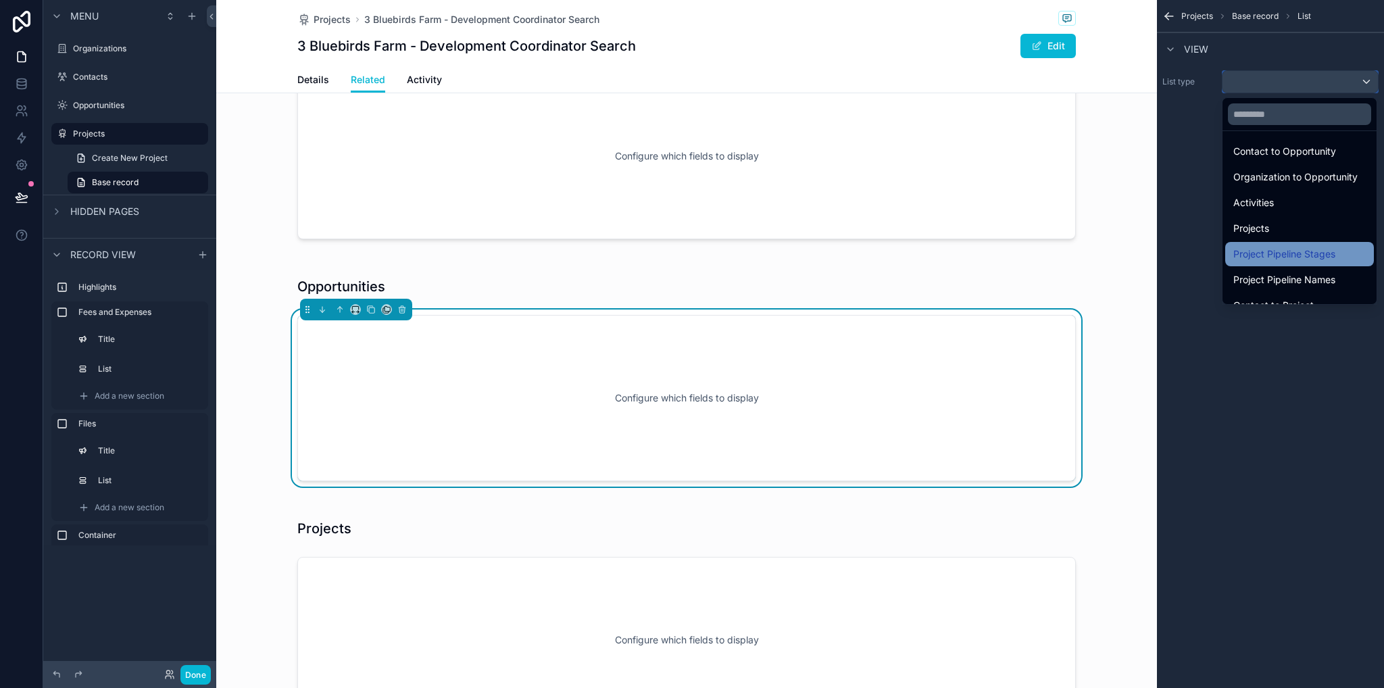
scroll to position [270, 0]
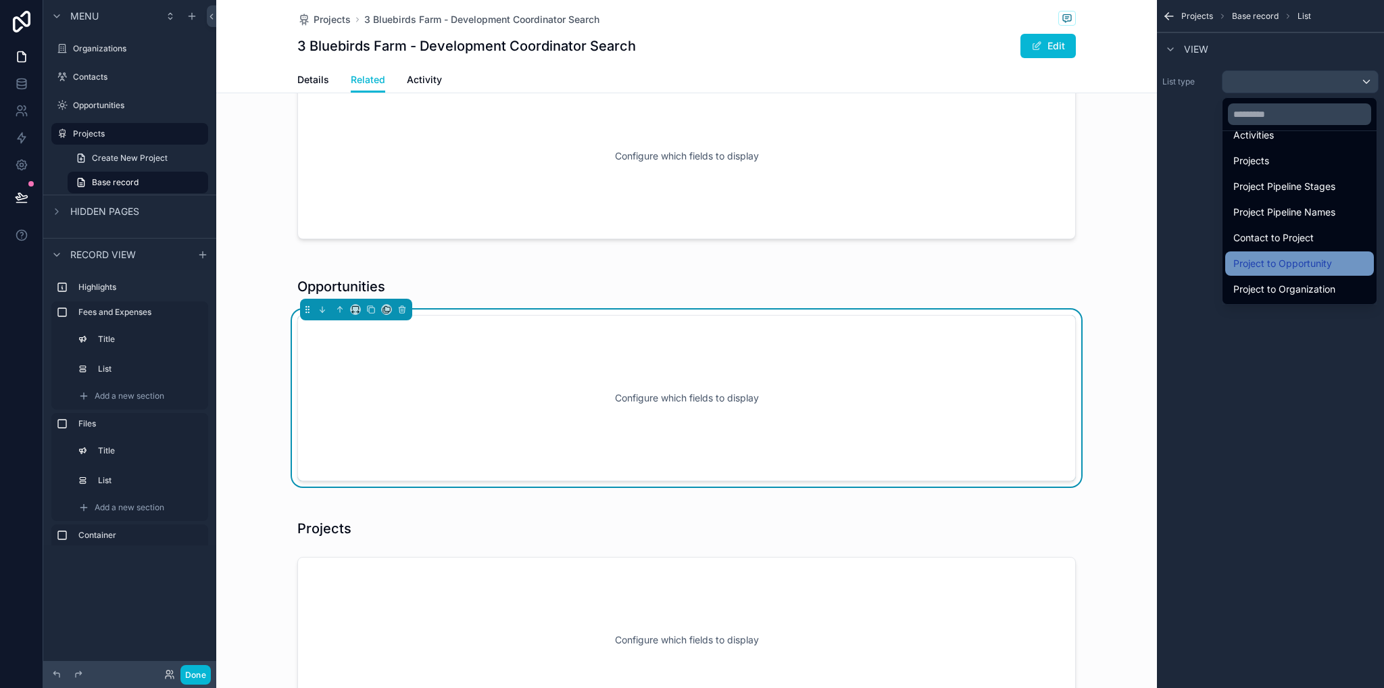
click at [1315, 265] on span "Project to Opportunity" at bounding box center [1283, 264] width 99 height 16
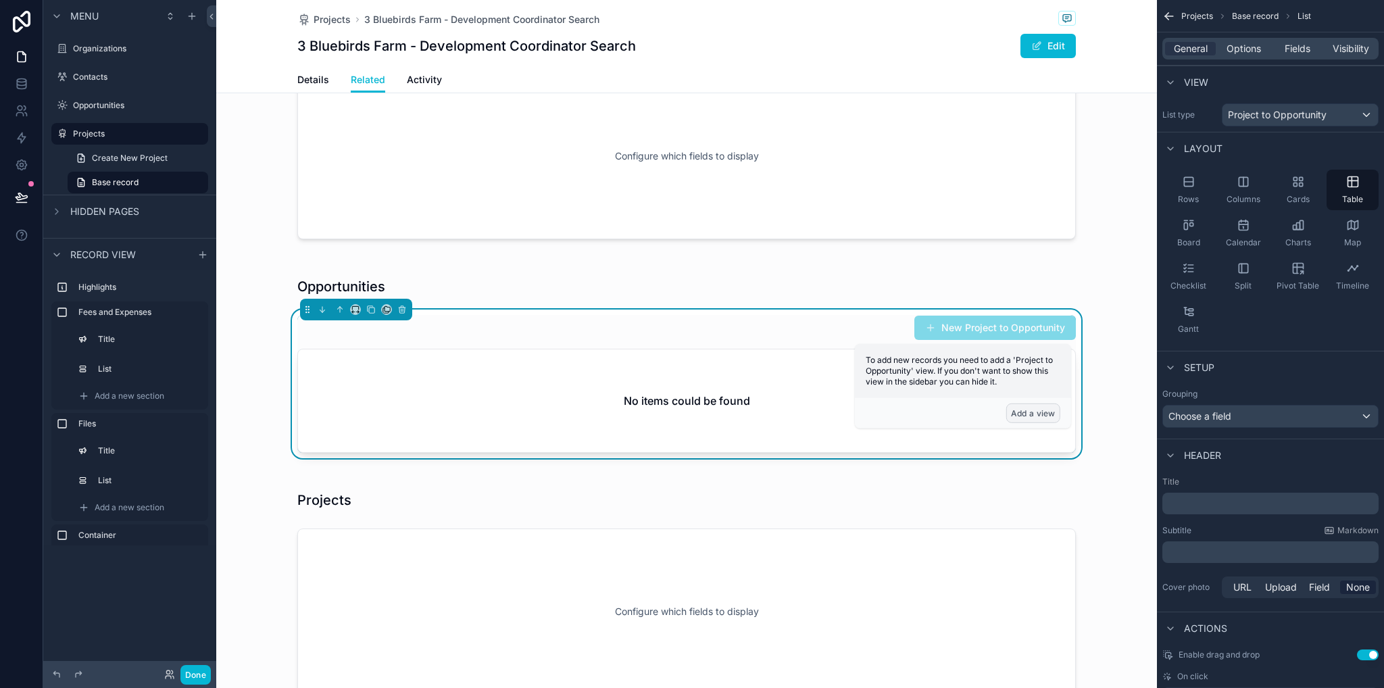
click at [1039, 417] on button "Add a view" at bounding box center [1033, 414] width 54 height 20
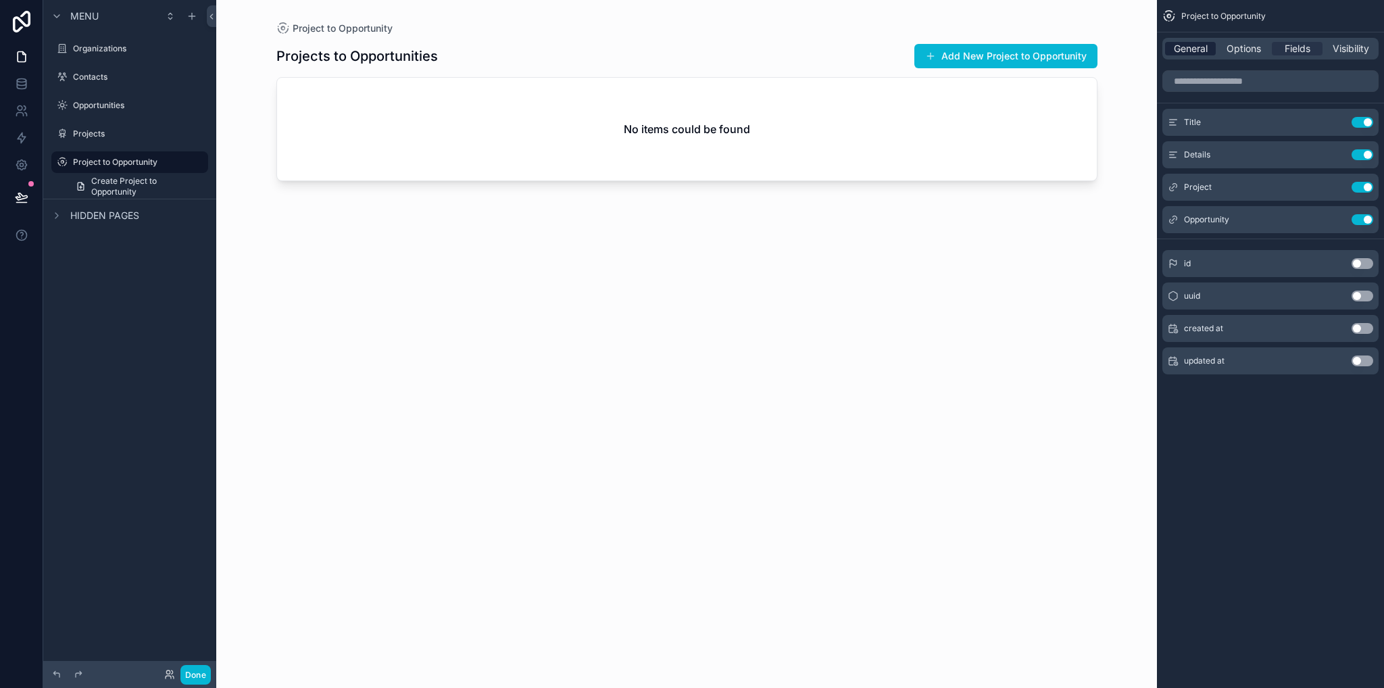
click at [1200, 46] on span "General" at bounding box center [1191, 49] width 34 height 14
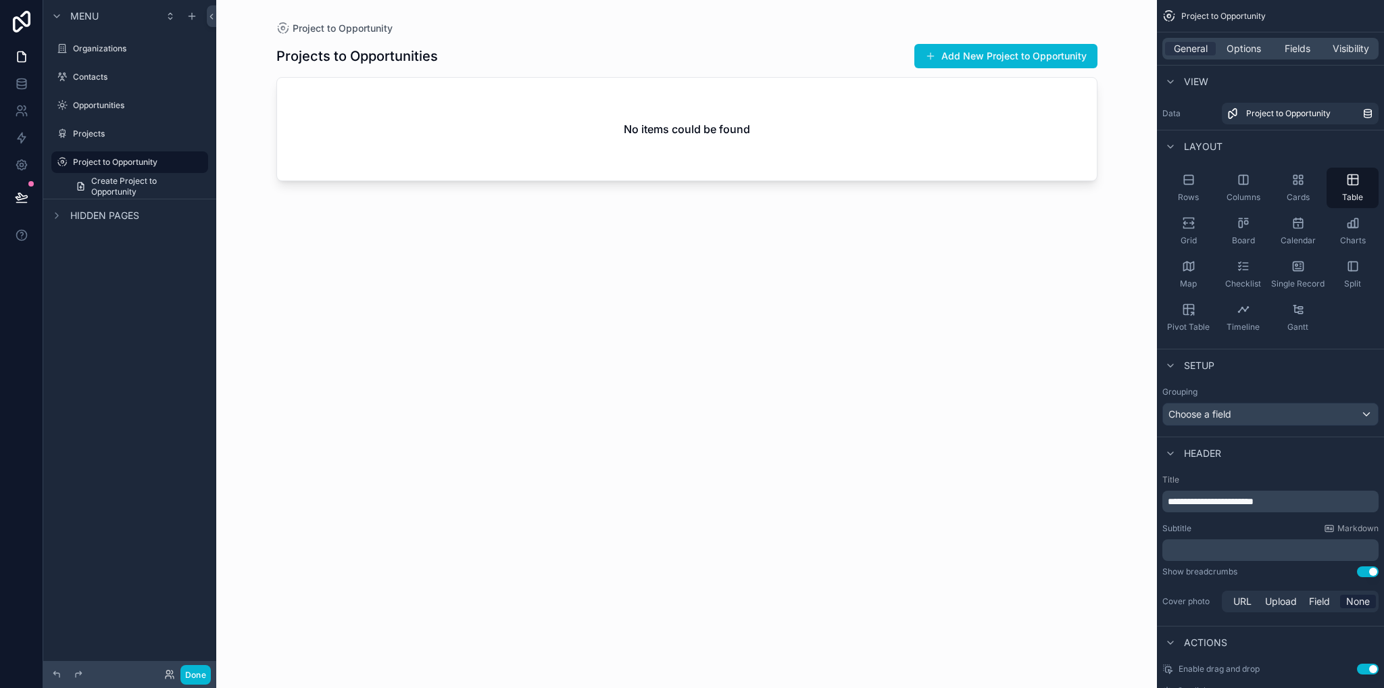
scroll to position [286, 0]
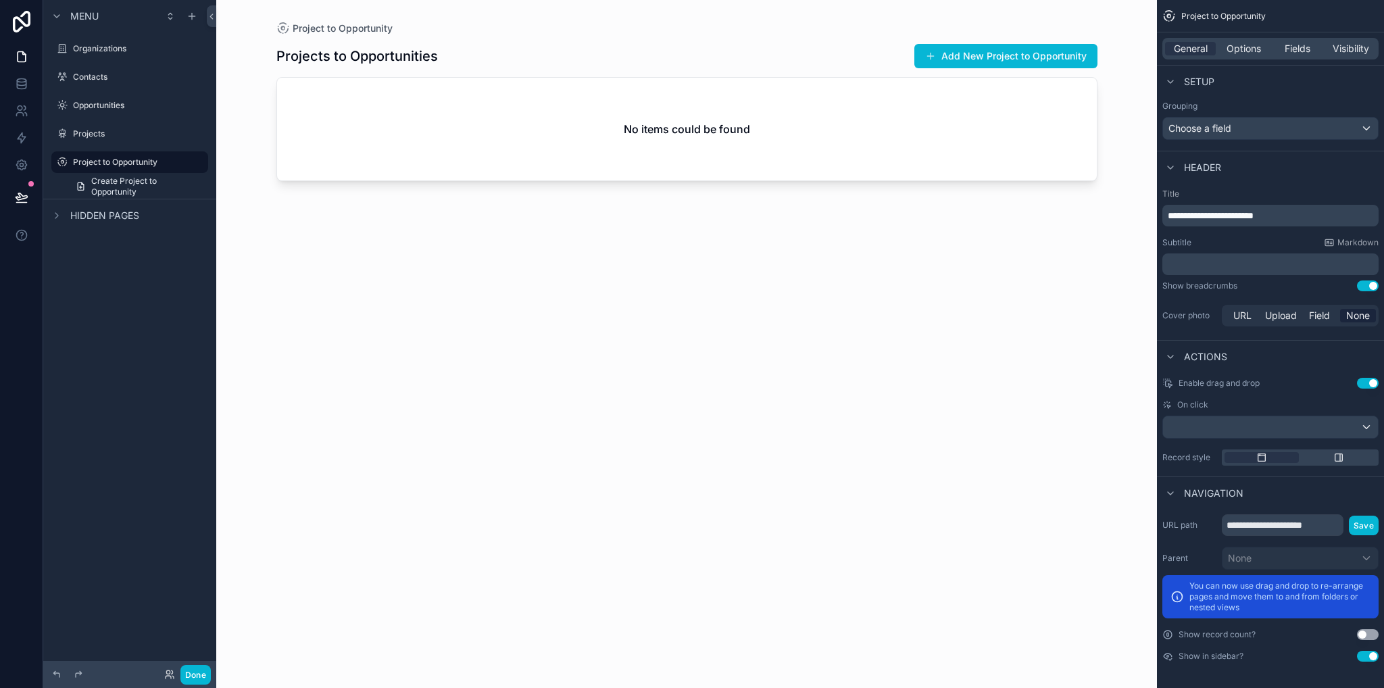
click at [1367, 652] on button "Use setting" at bounding box center [1368, 656] width 22 height 11
click at [61, 162] on icon "scrollable content" at bounding box center [56, 162] width 11 height 11
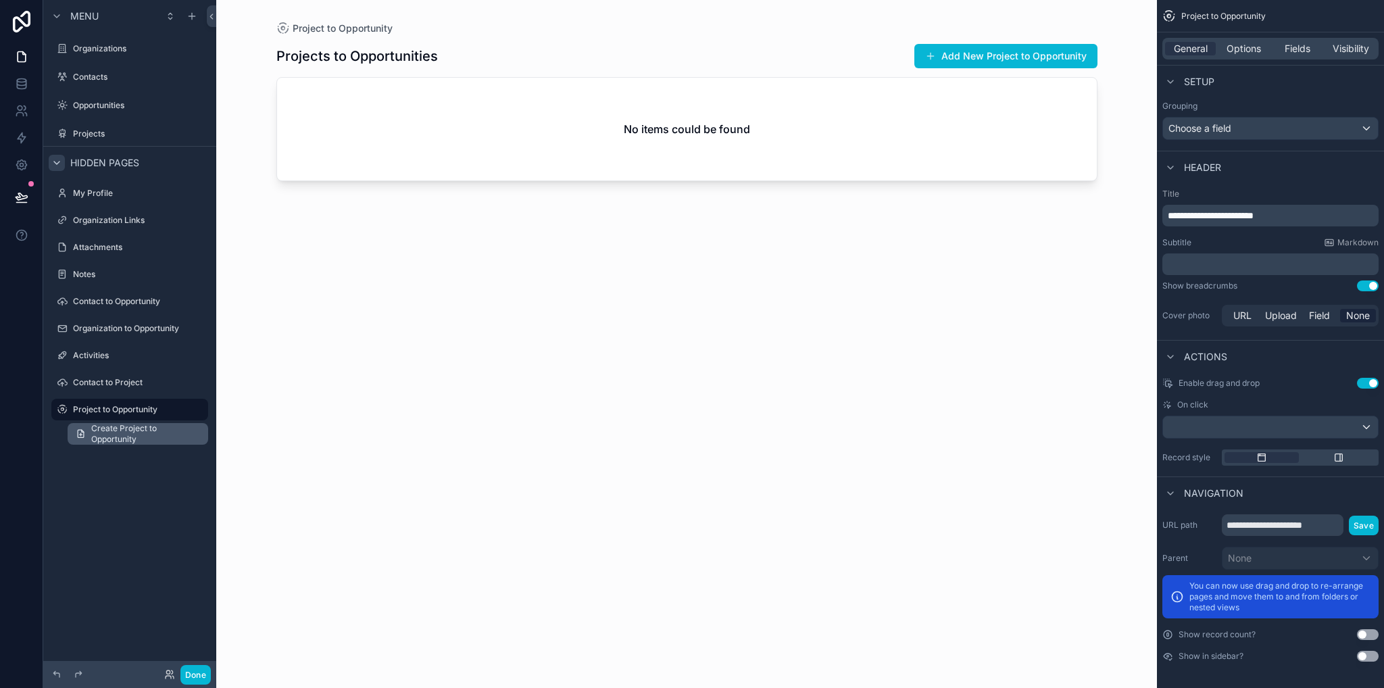
click at [128, 443] on span "Create Project to Opportunity" at bounding box center [145, 434] width 109 height 22
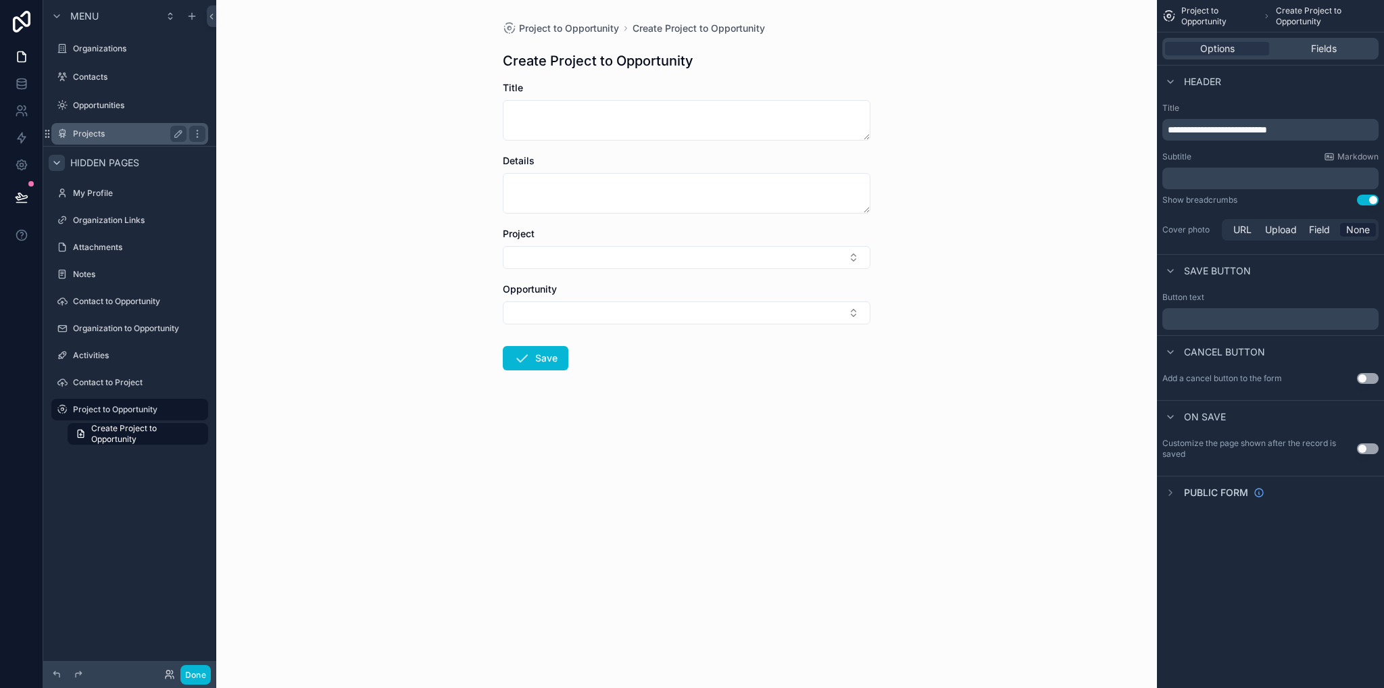
click at [98, 129] on label "Projects" at bounding box center [127, 133] width 108 height 11
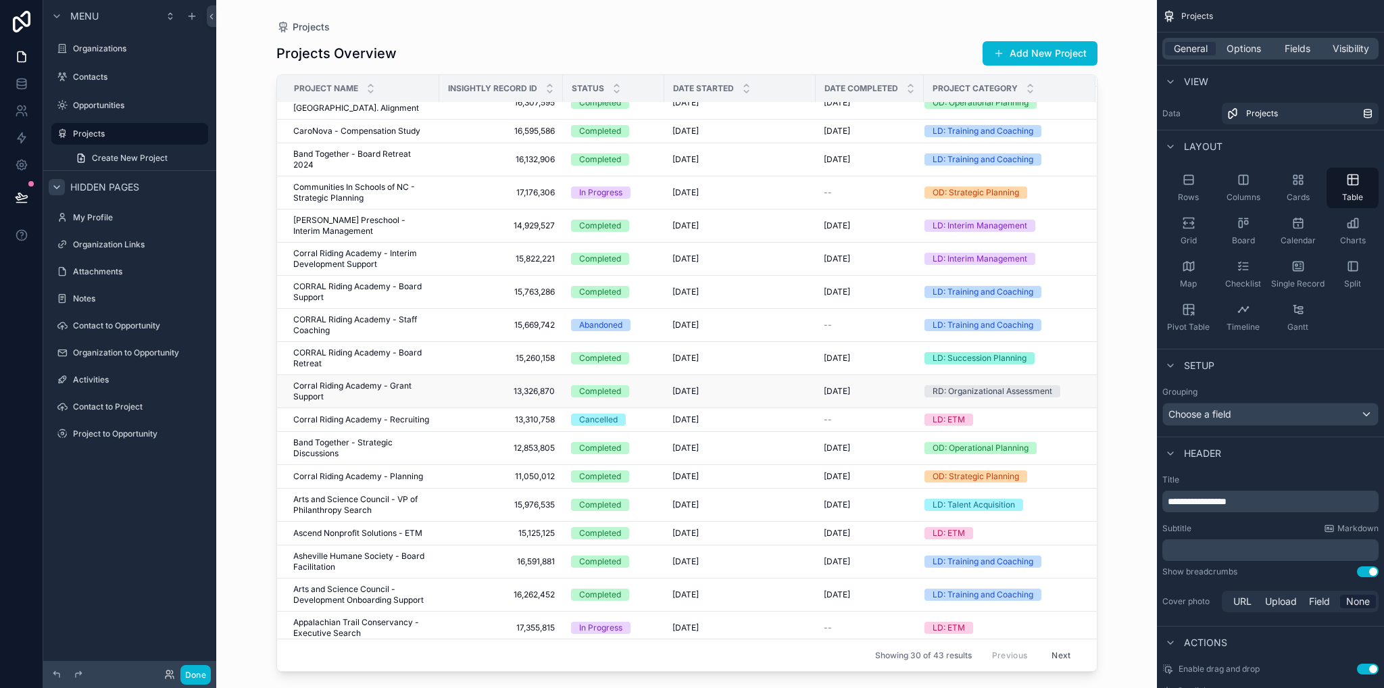
scroll to position [405, 0]
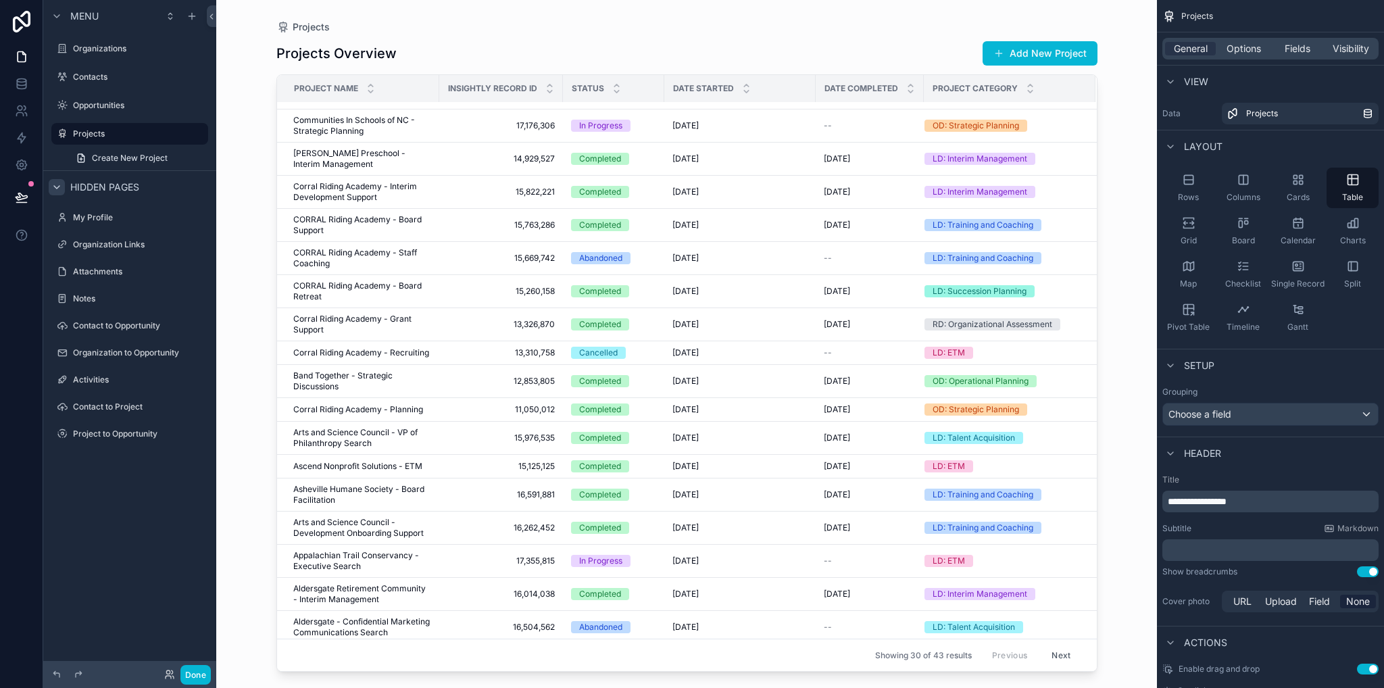
click at [1052, 661] on button "Next" at bounding box center [1061, 655] width 38 height 21
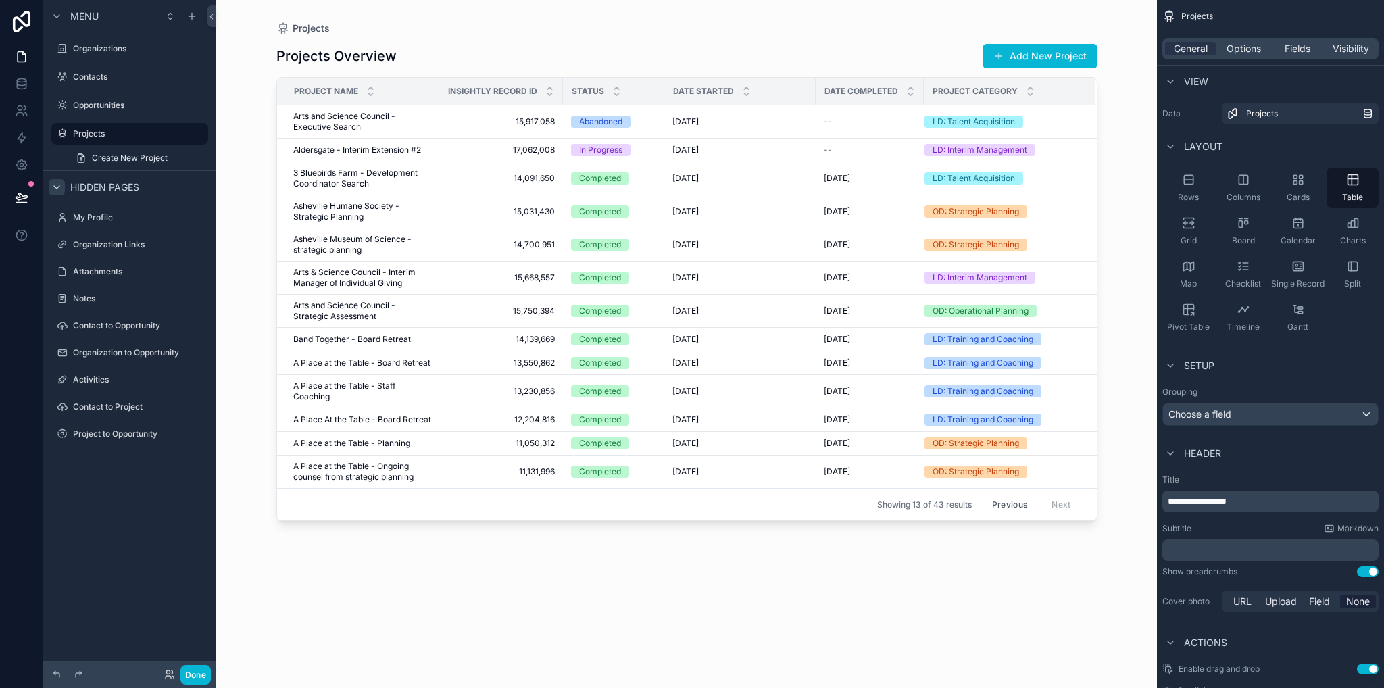
click at [311, 168] on span "3 Bluebirds Farm - Development Coordinator Search" at bounding box center [362, 179] width 138 height 22
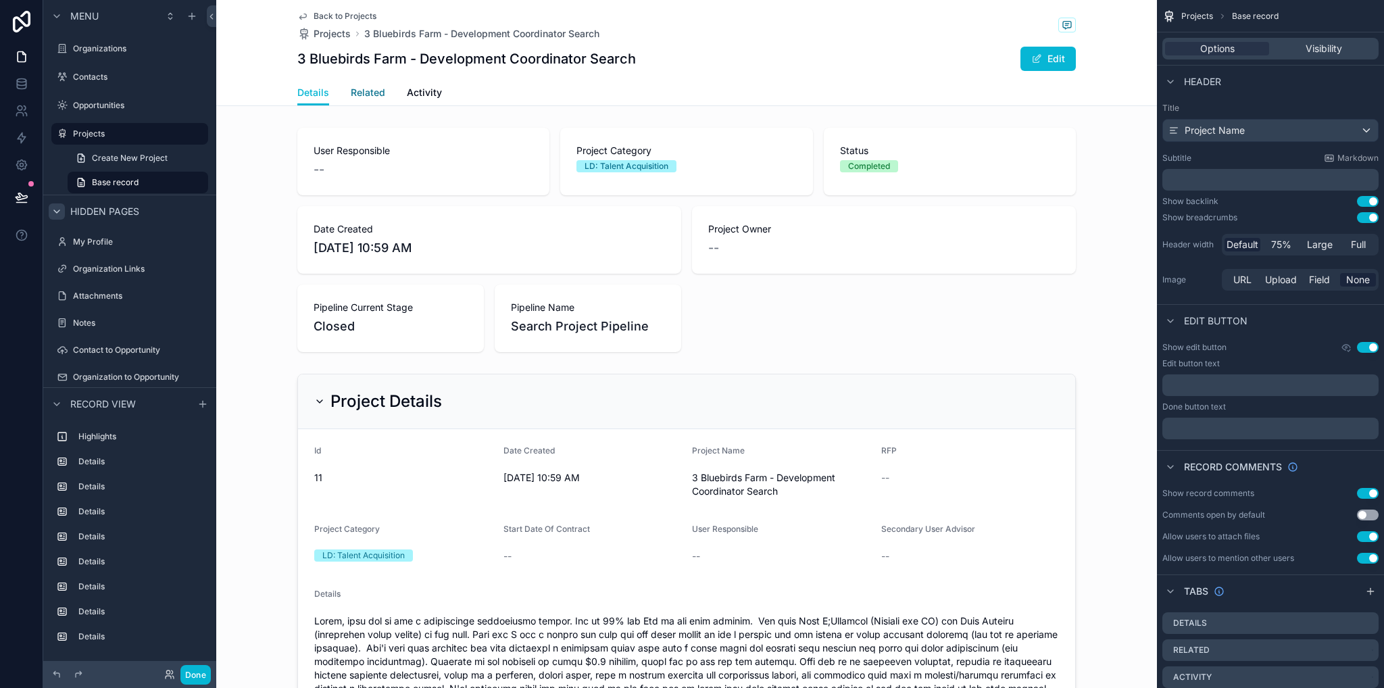
click at [351, 91] on span "Related" at bounding box center [368, 93] width 34 height 14
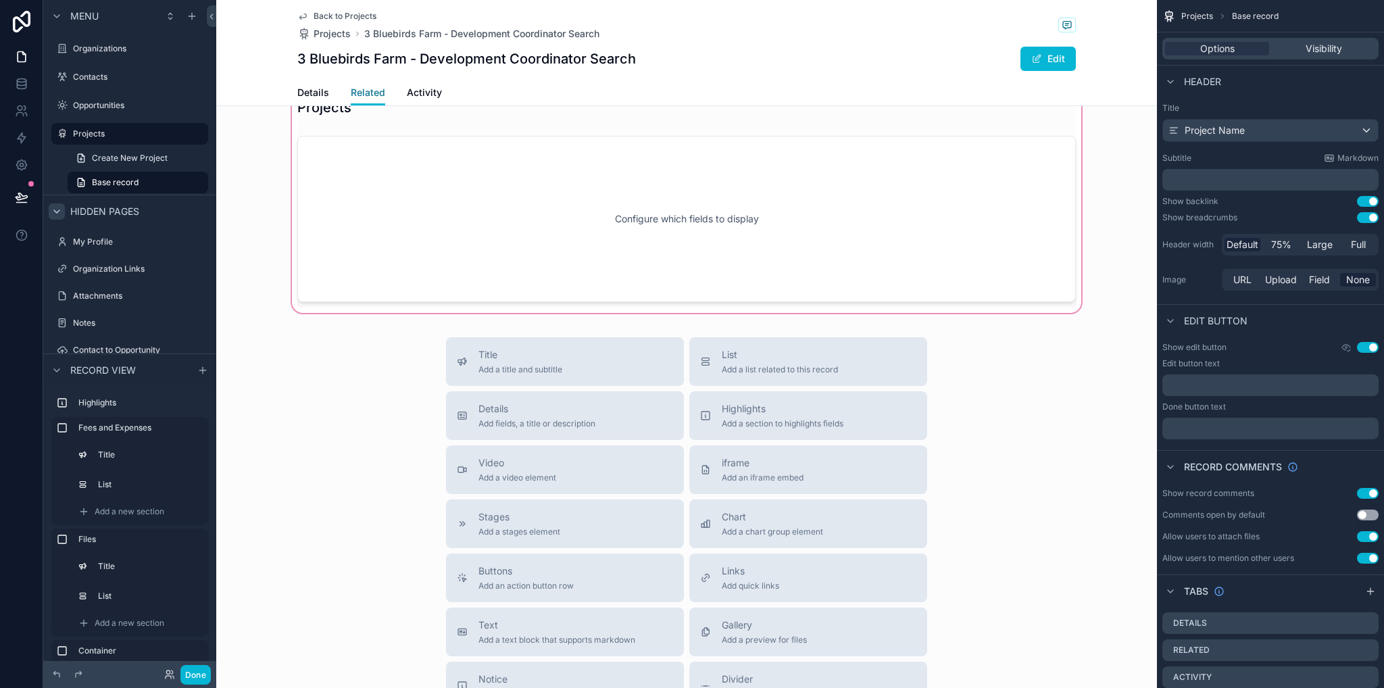
scroll to position [1284, 0]
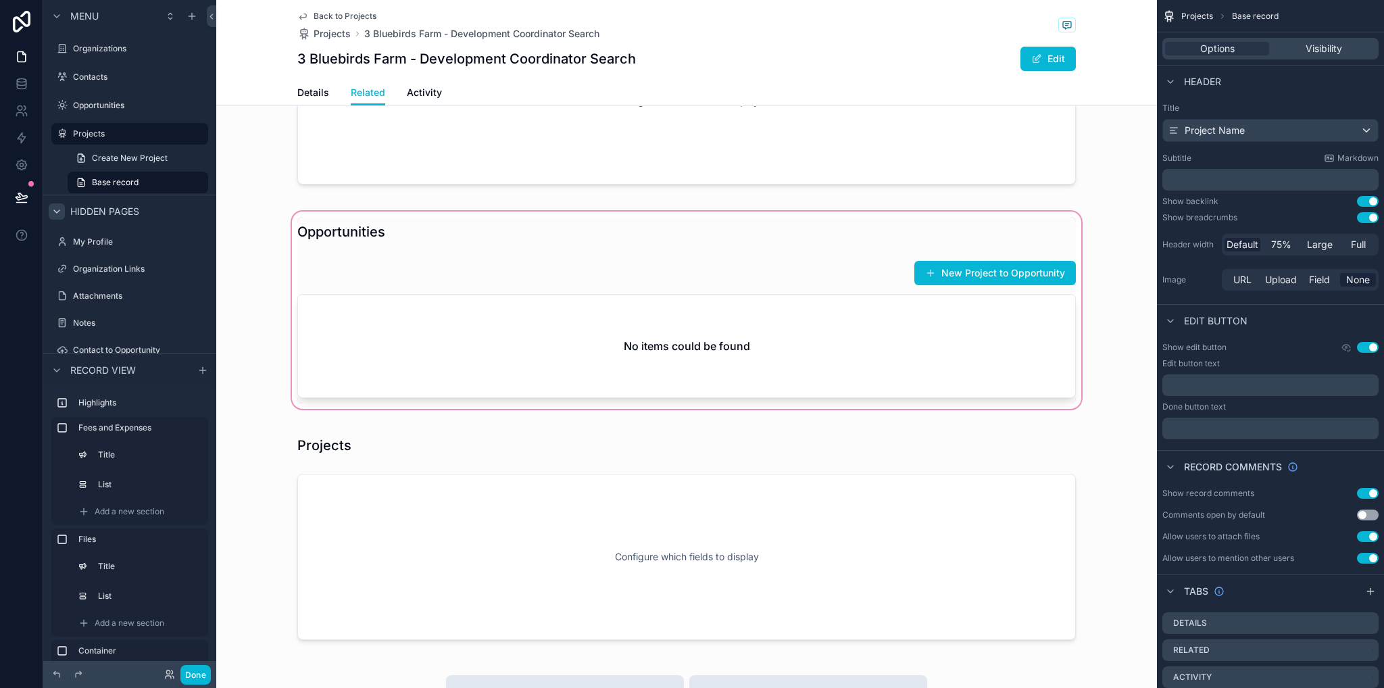
click at [1019, 237] on div "scrollable content" at bounding box center [686, 310] width 941 height 203
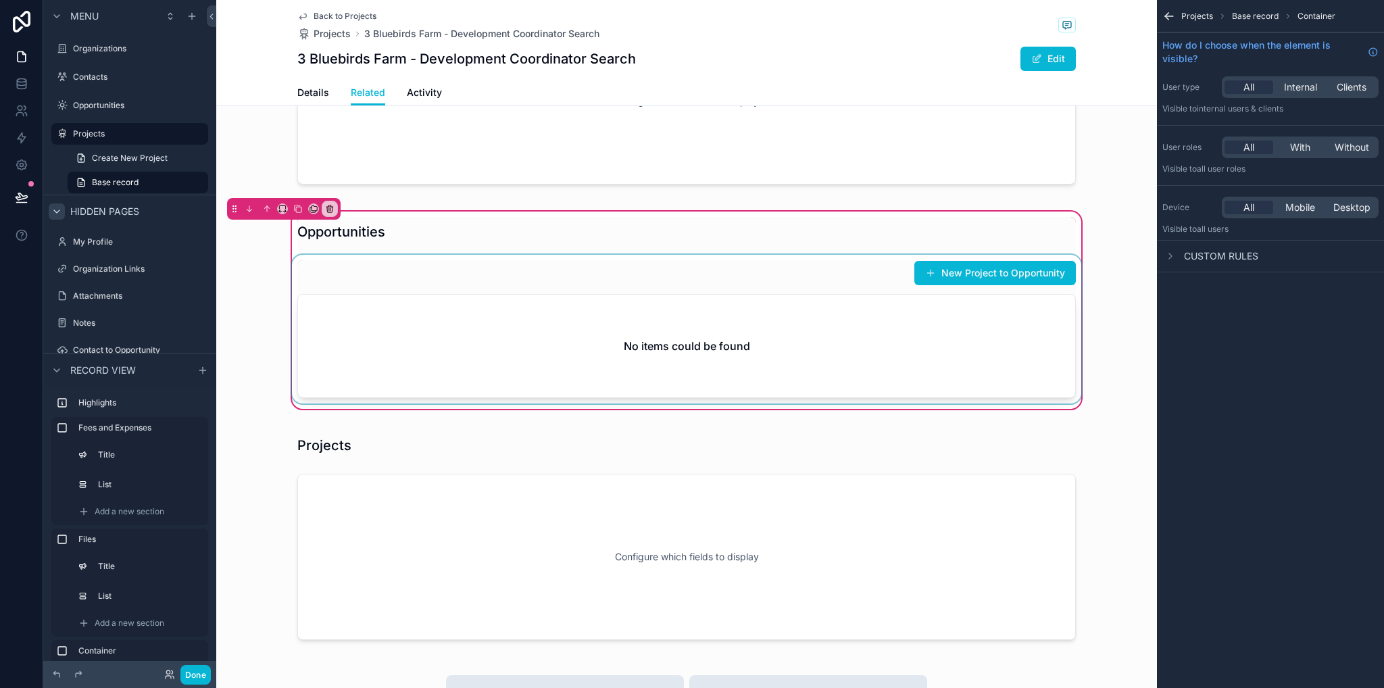
click at [825, 276] on div "scrollable content" at bounding box center [686, 329] width 795 height 149
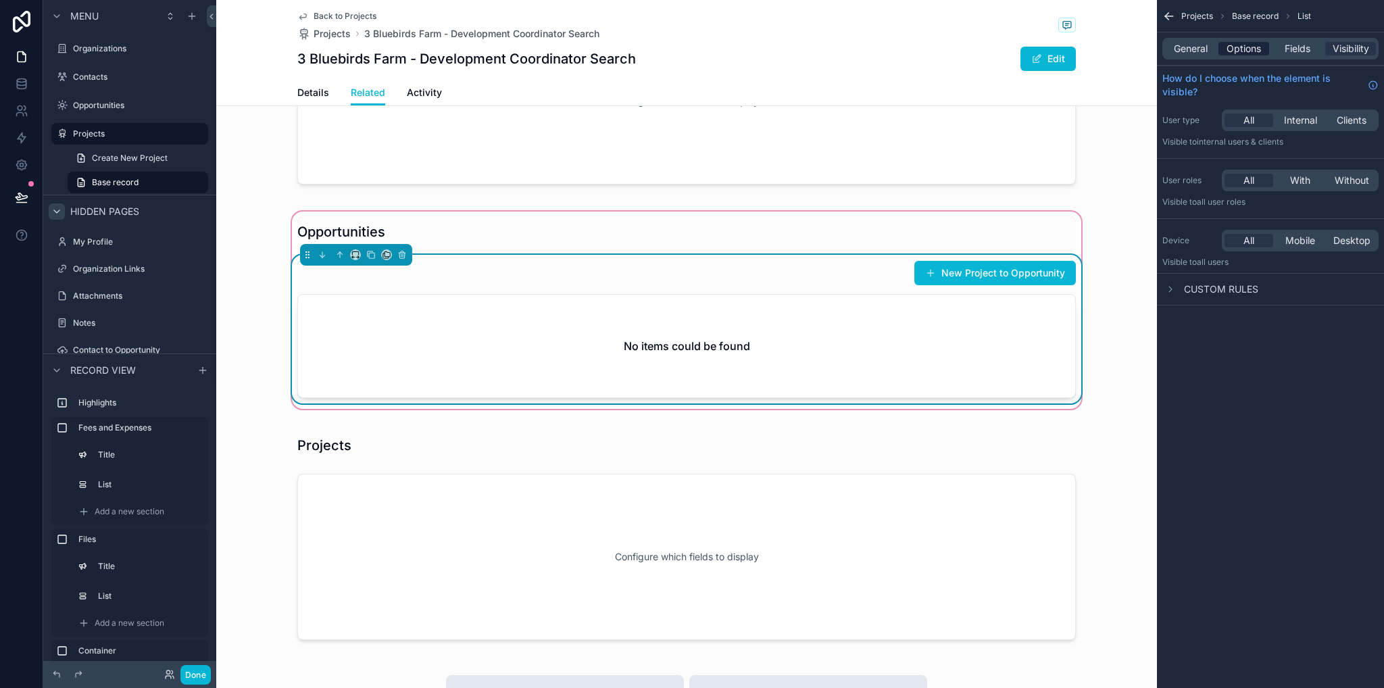
click at [1246, 45] on span "Options" at bounding box center [1244, 49] width 34 height 14
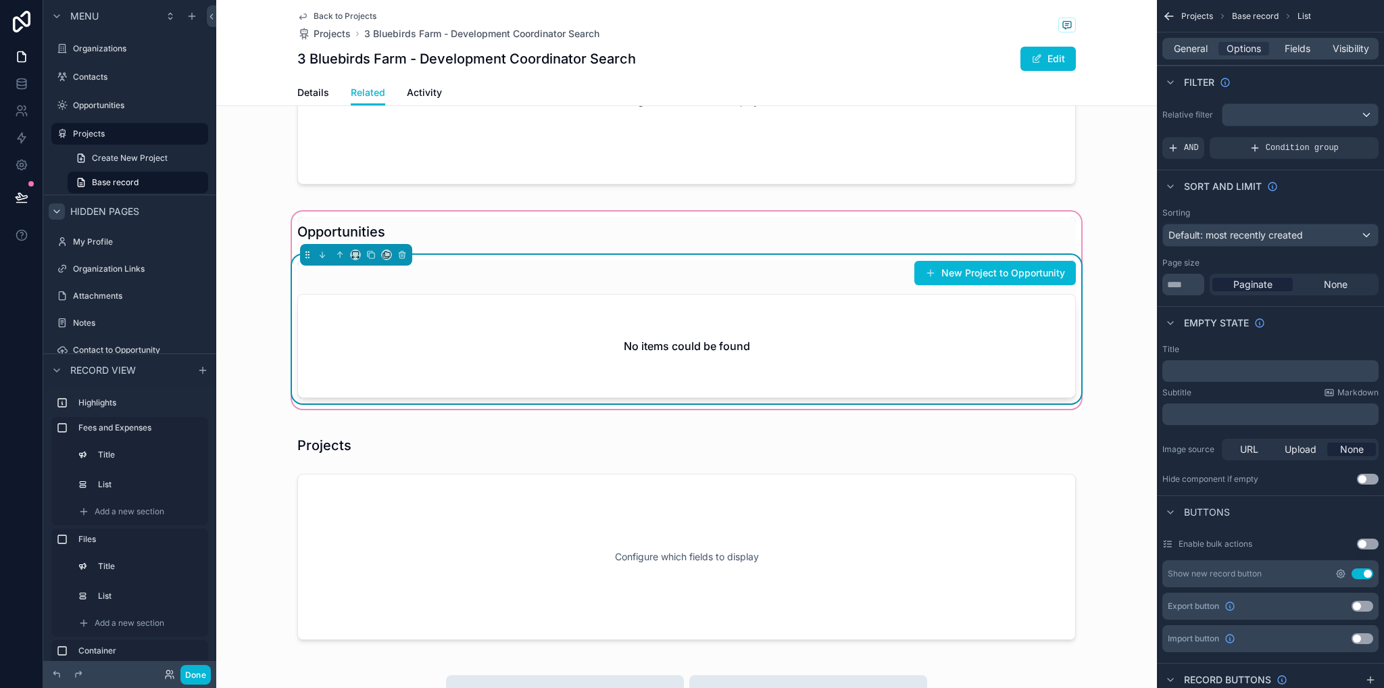
click at [1340, 575] on icon "scrollable content" at bounding box center [1341, 573] width 11 height 11
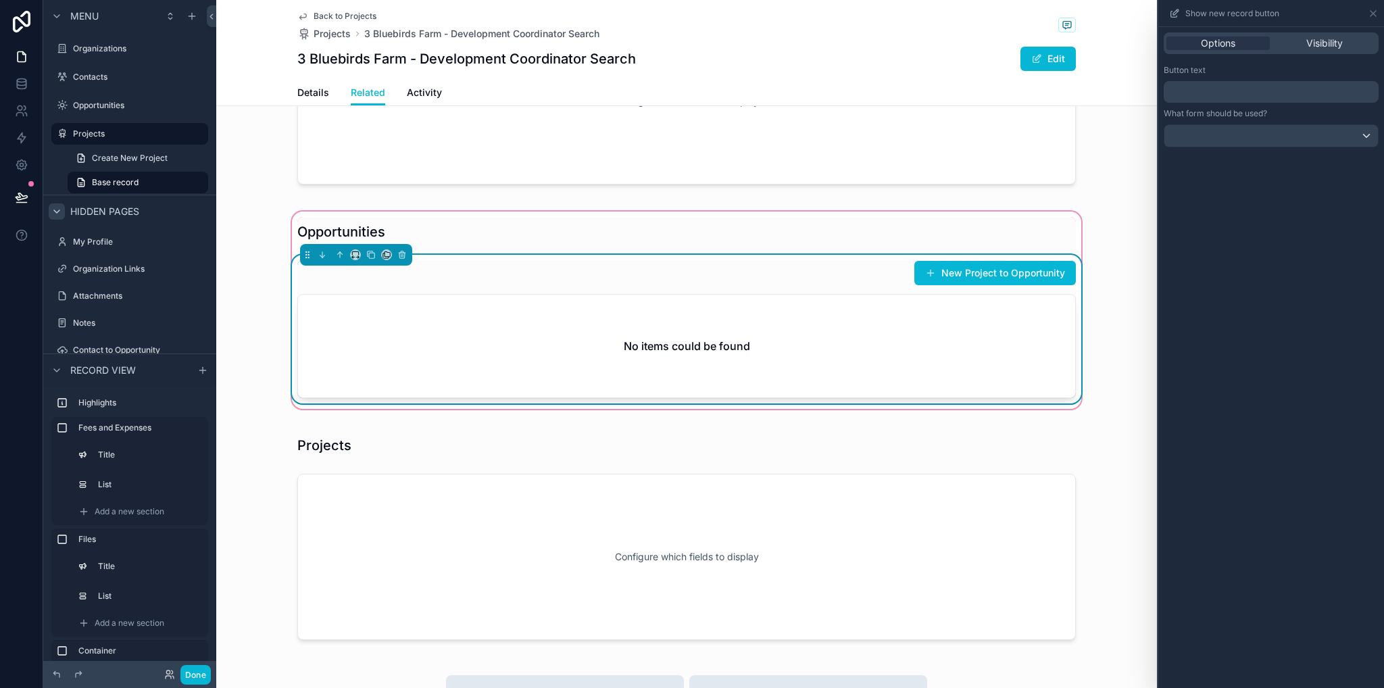
click at [1198, 95] on p "﻿" at bounding box center [1272, 92] width 207 height 16
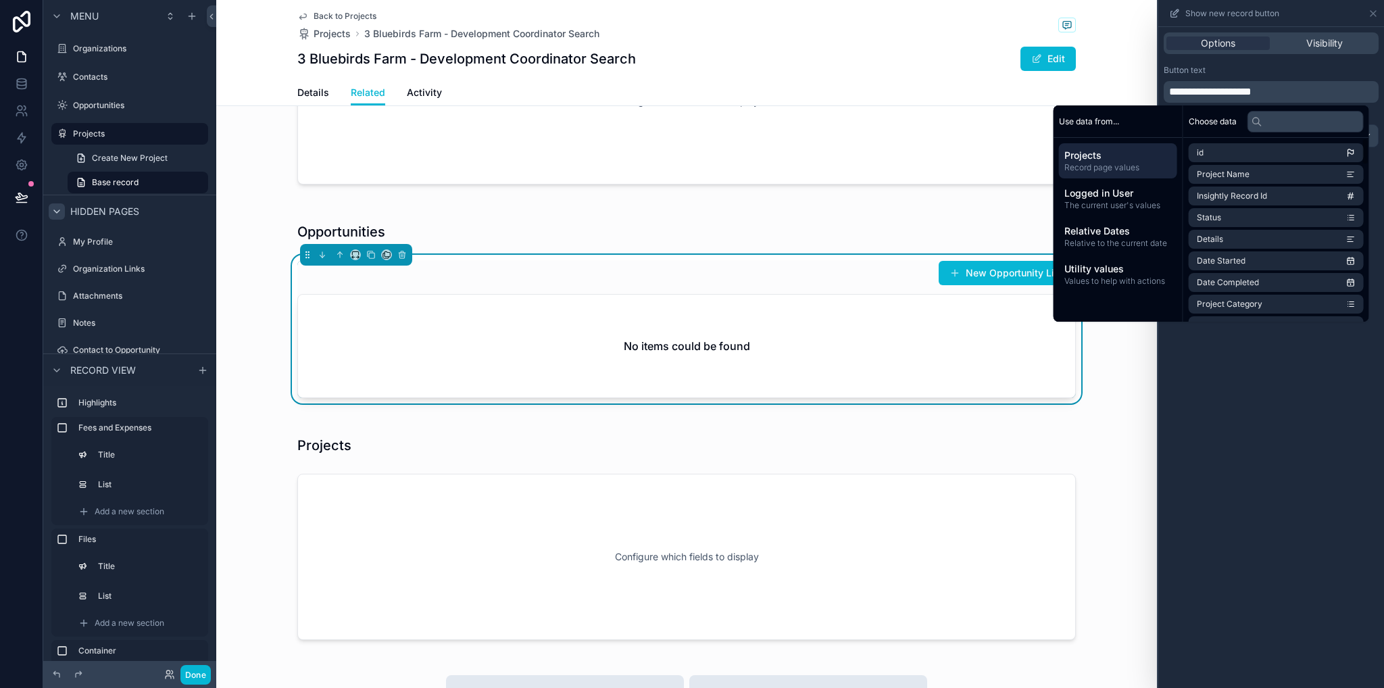
click at [1286, 375] on div "**********" at bounding box center [1272, 357] width 226 height 661
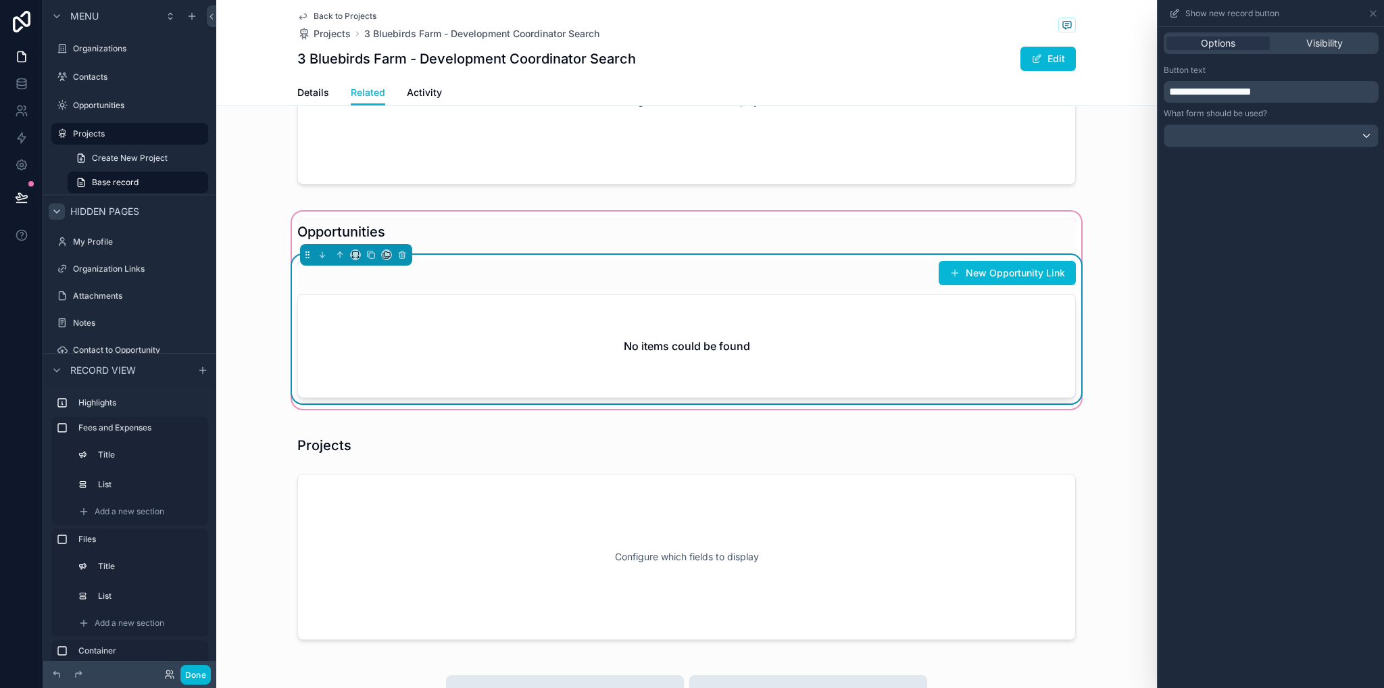
scroll to position [1352, 0]
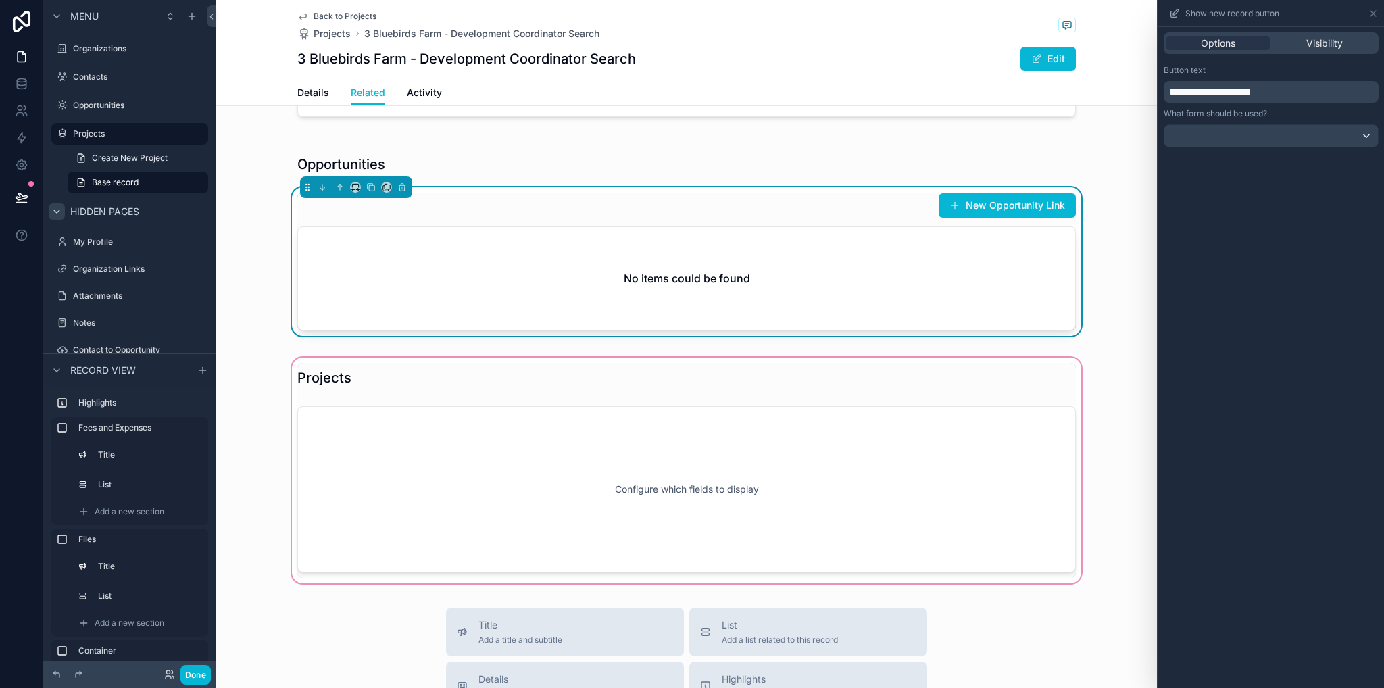
click at [901, 443] on div "scrollable content" at bounding box center [686, 470] width 941 height 231
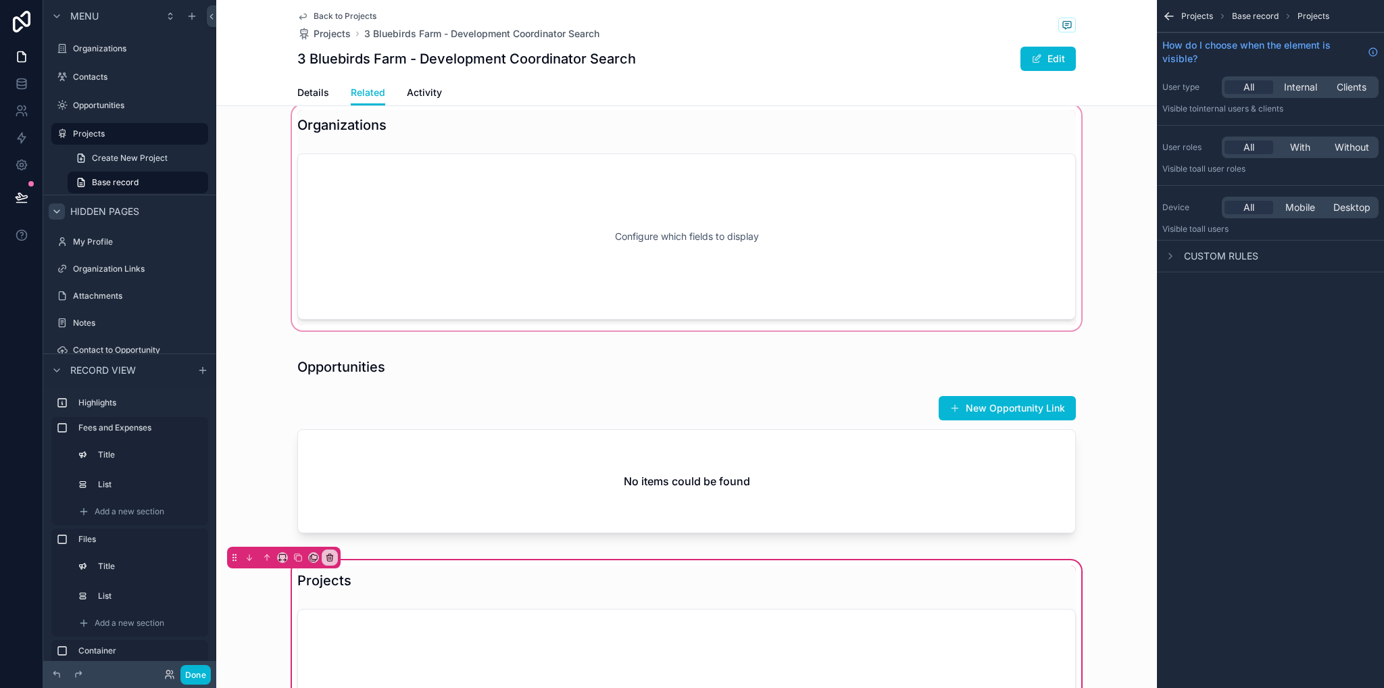
scroll to position [946, 0]
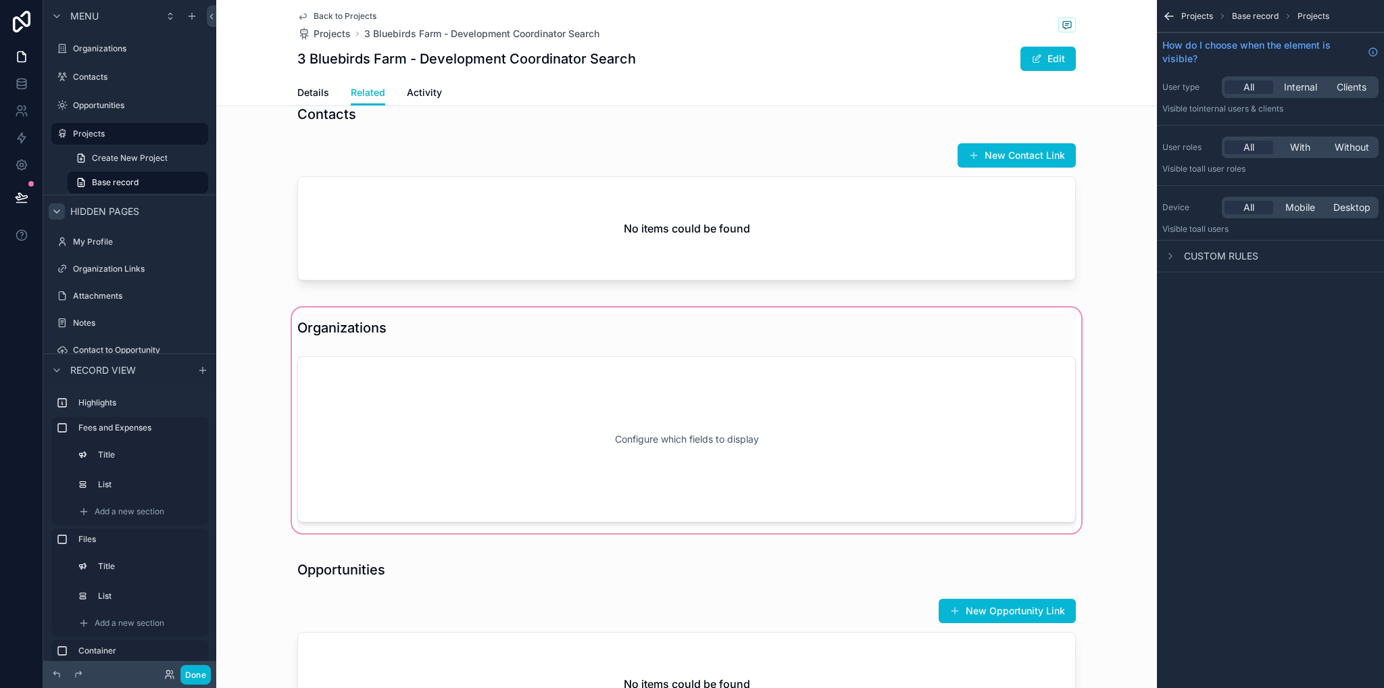
click at [895, 428] on div "scrollable content" at bounding box center [686, 420] width 941 height 231
click at [952, 438] on div "scrollable content" at bounding box center [686, 420] width 941 height 231
click at [938, 422] on div "scrollable content" at bounding box center [686, 420] width 941 height 231
drag, startPoint x: 850, startPoint y: 426, endPoint x: 927, endPoint y: 333, distance: 120.9
click at [848, 426] on div "scrollable content" at bounding box center [686, 420] width 941 height 231
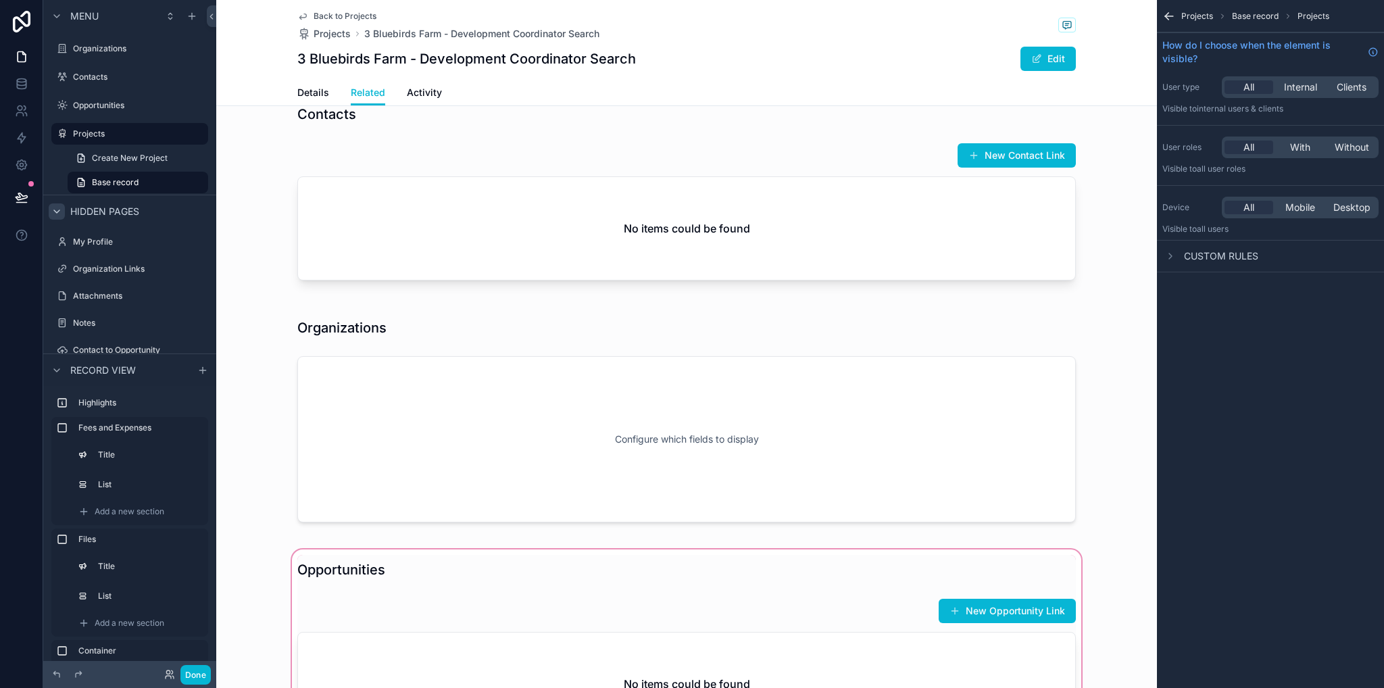
click at [948, 554] on div "scrollable content" at bounding box center [686, 648] width 941 height 203
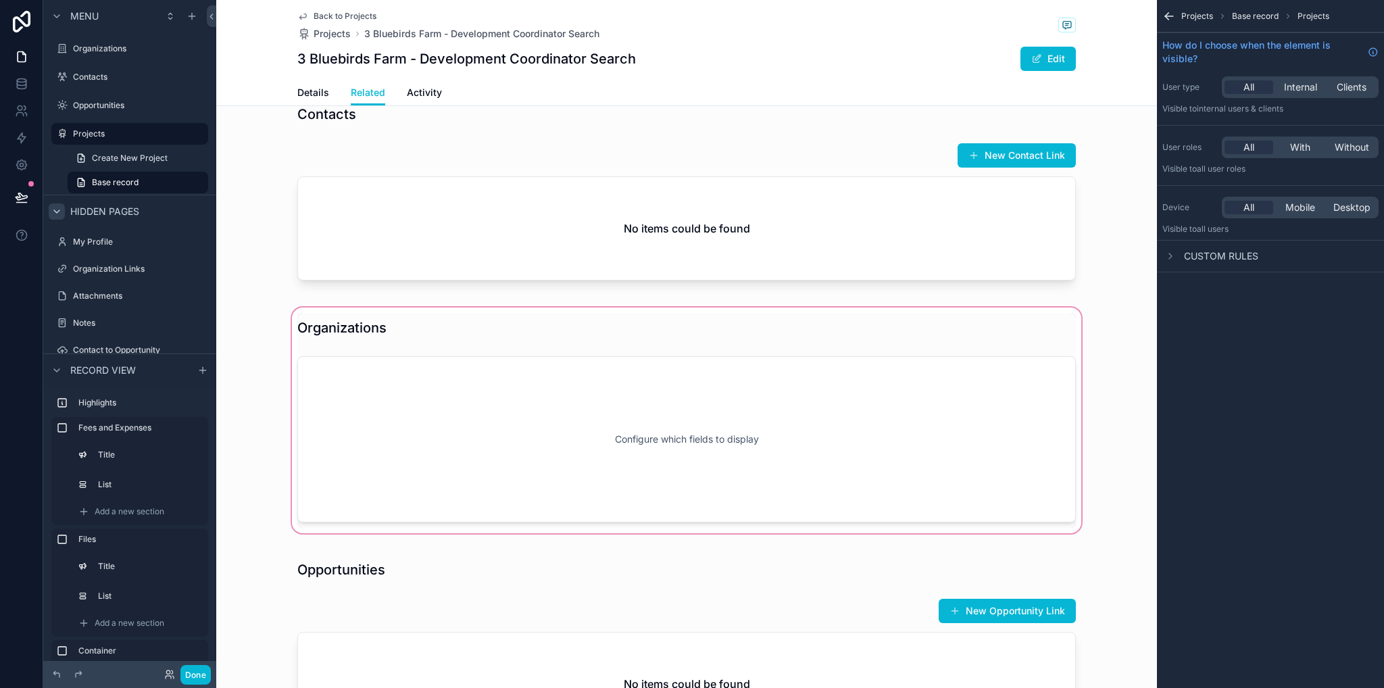
click at [915, 401] on div "scrollable content" at bounding box center [686, 420] width 941 height 231
click at [1165, 20] on icon "scrollable content" at bounding box center [1170, 16] width 14 height 14
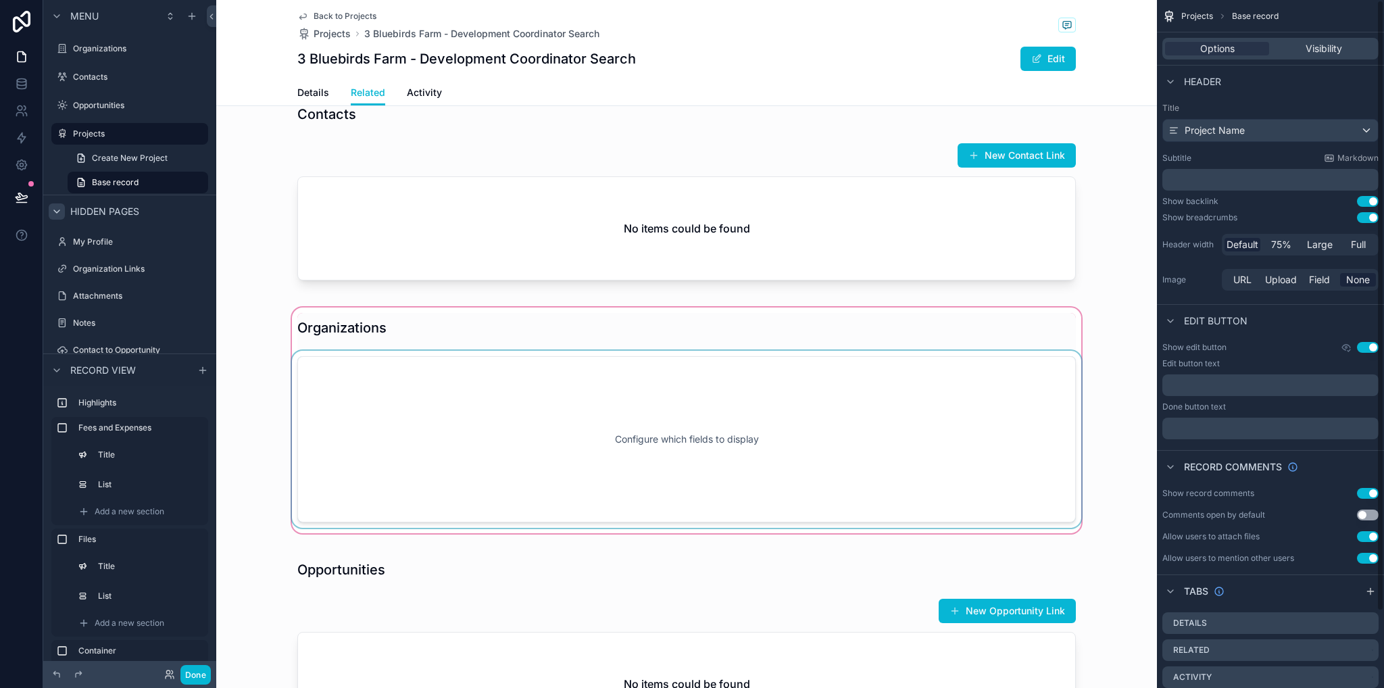
click at [966, 513] on div "scrollable content" at bounding box center [686, 420] width 941 height 231
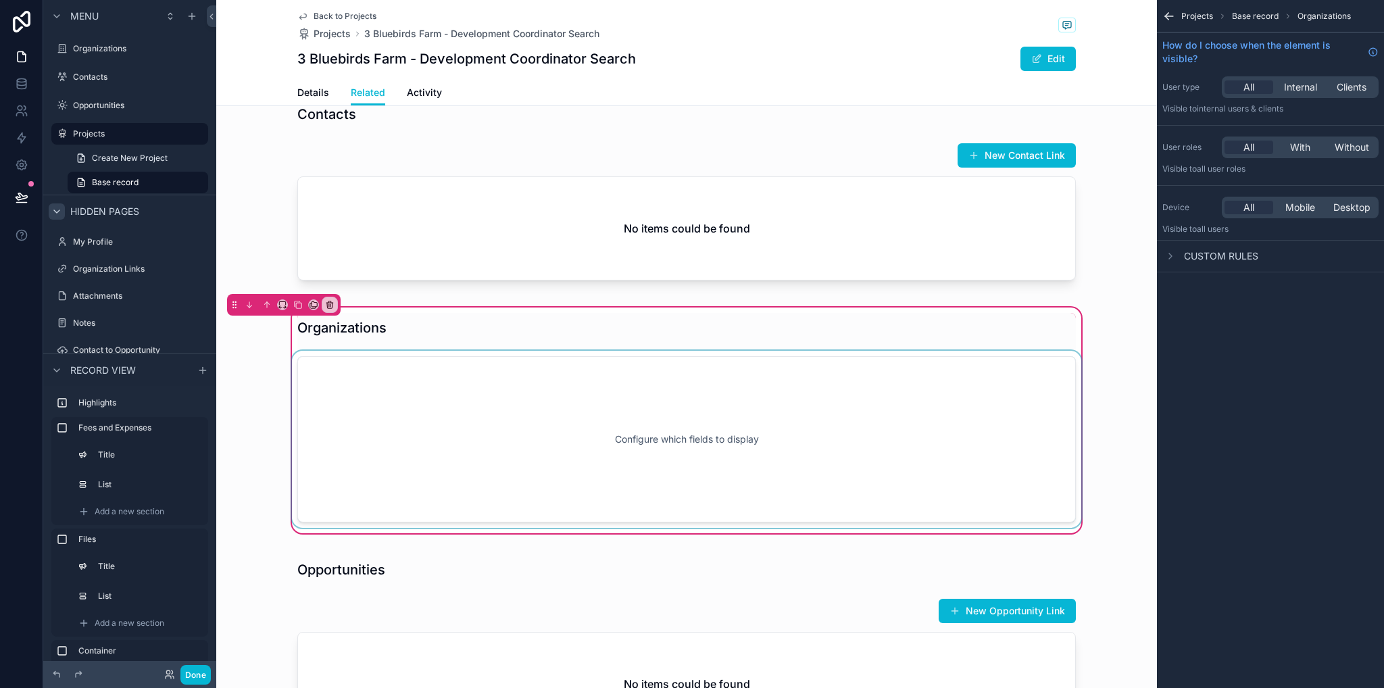
click at [954, 471] on div "scrollable content" at bounding box center [686, 439] width 795 height 177
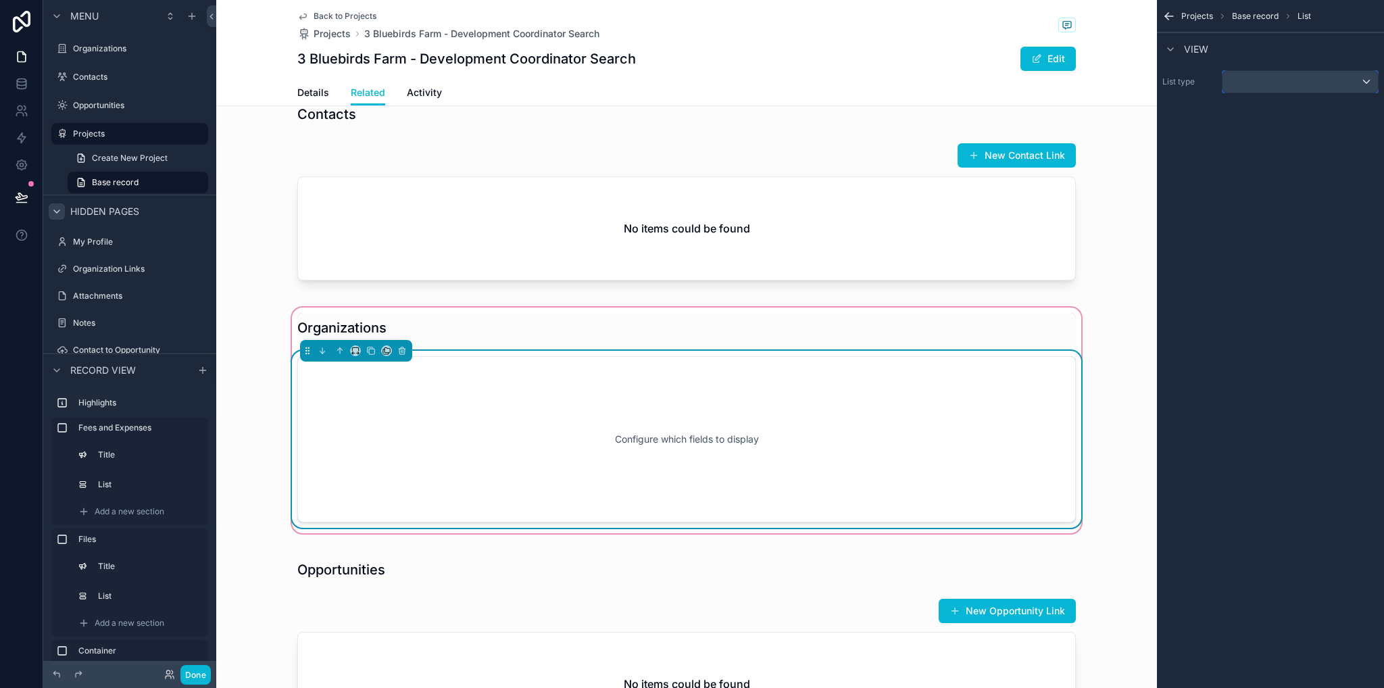
click at [1244, 82] on div "scrollable content" at bounding box center [1300, 82] width 155 height 22
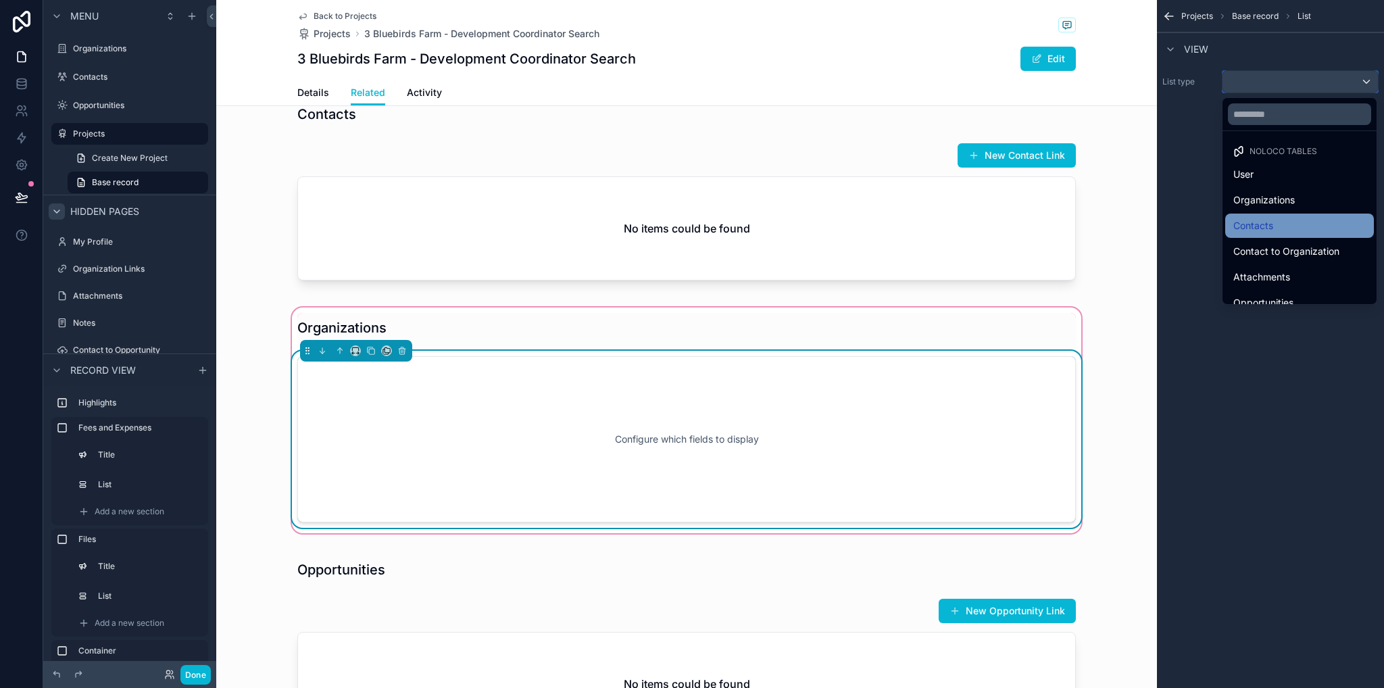
scroll to position [270, 0]
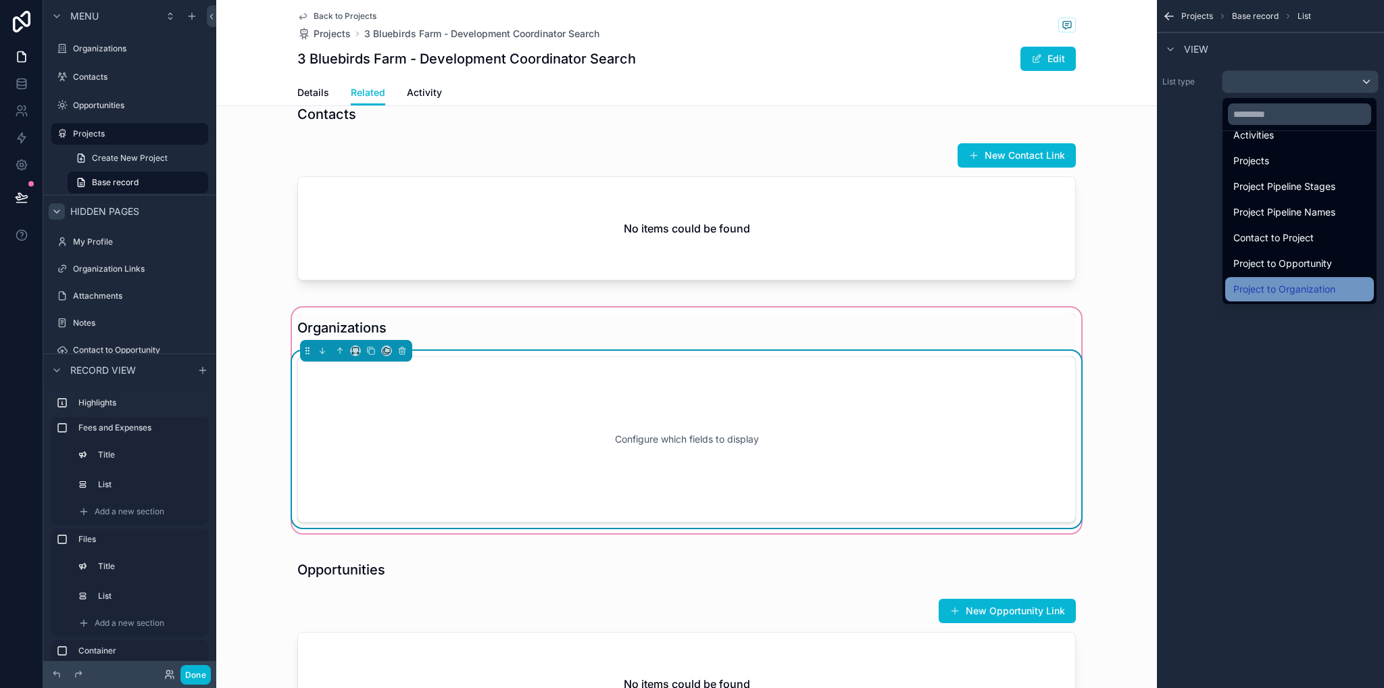
click at [1299, 290] on span "Project to Organization" at bounding box center [1285, 289] width 102 height 16
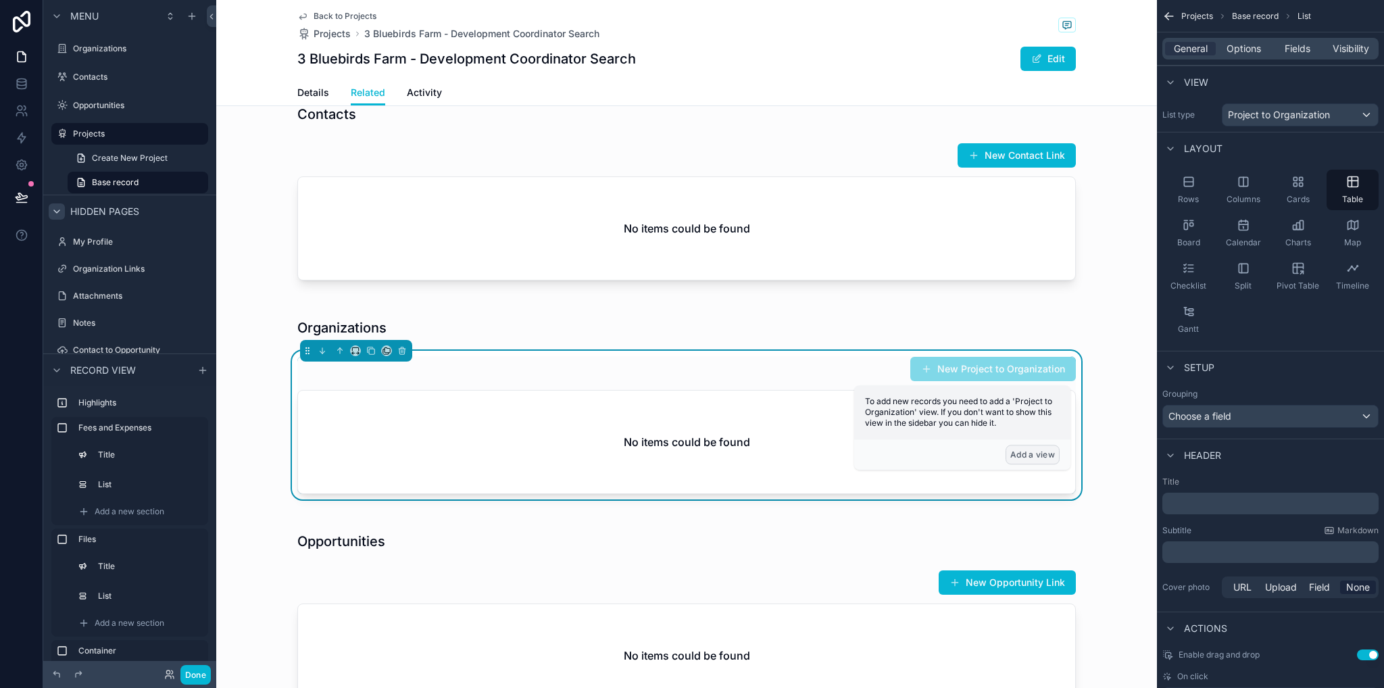
click at [1052, 458] on button "Add a view" at bounding box center [1033, 455] width 54 height 20
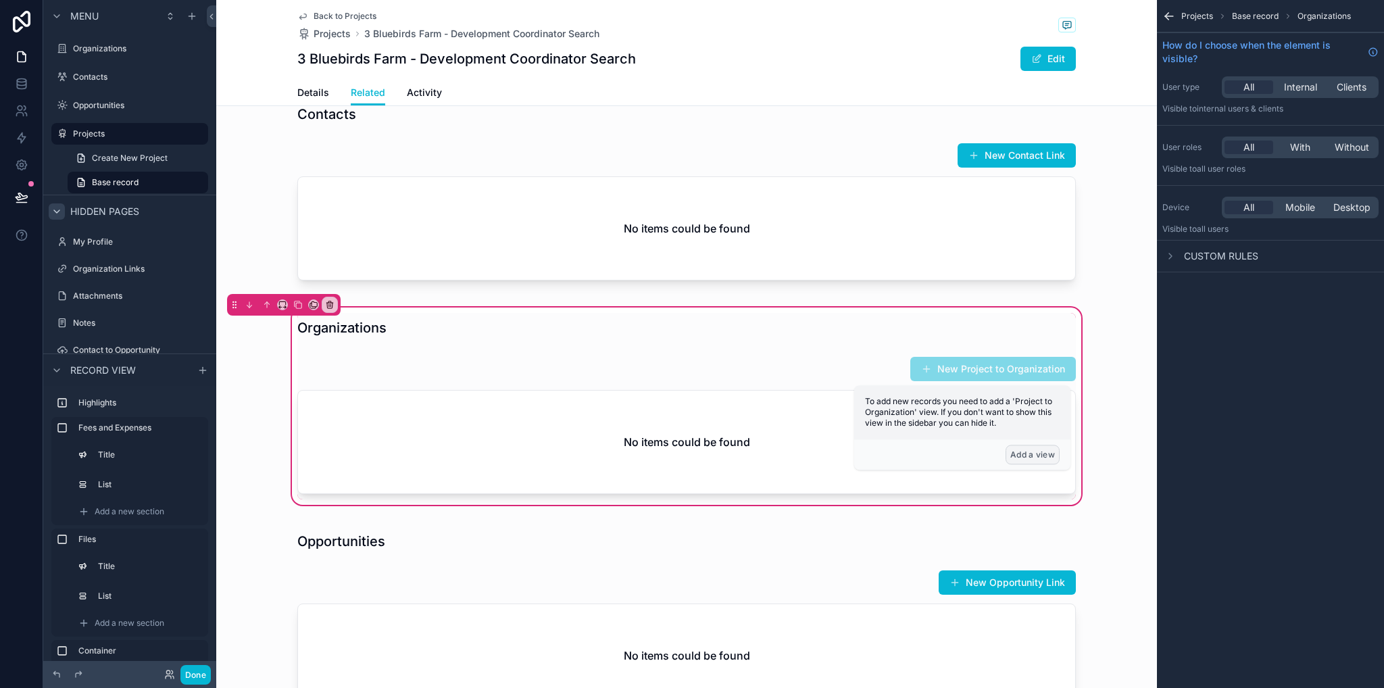
click at [1038, 456] on button "Add a view" at bounding box center [1033, 455] width 54 height 20
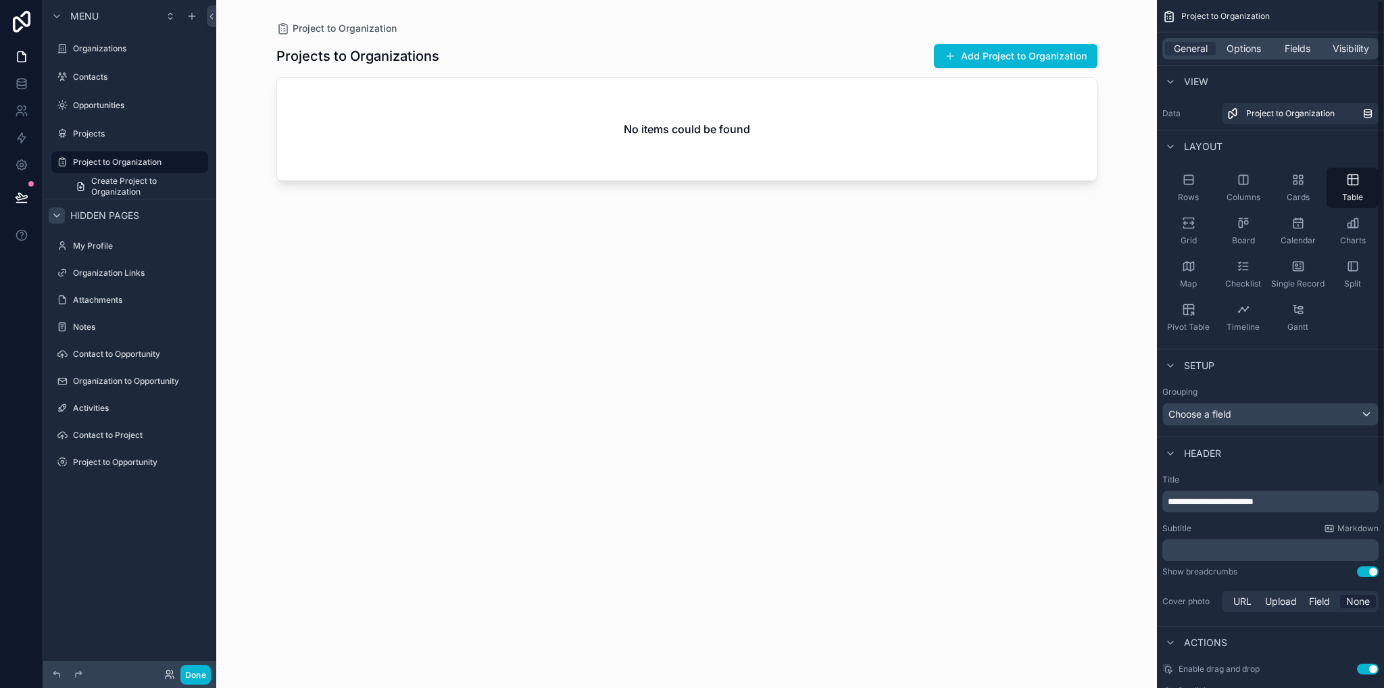
scroll to position [286, 0]
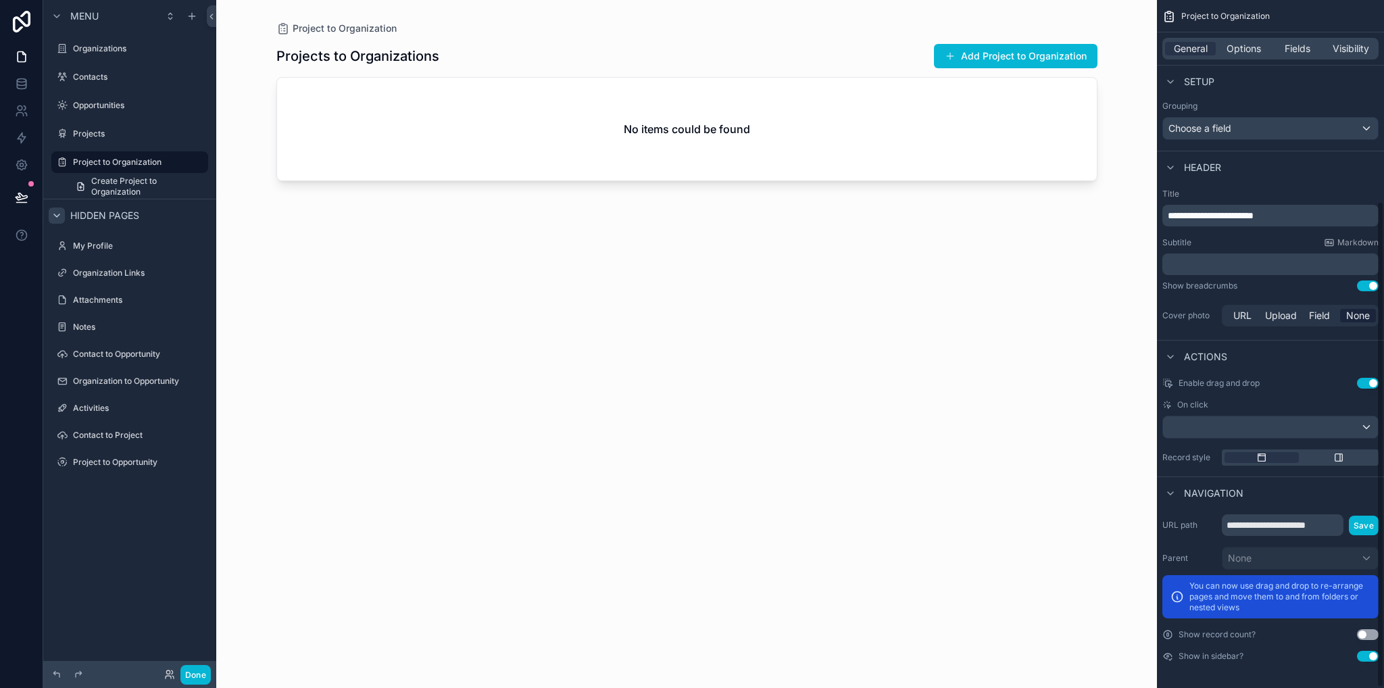
click at [1374, 655] on button "Use setting" at bounding box center [1368, 656] width 22 height 11
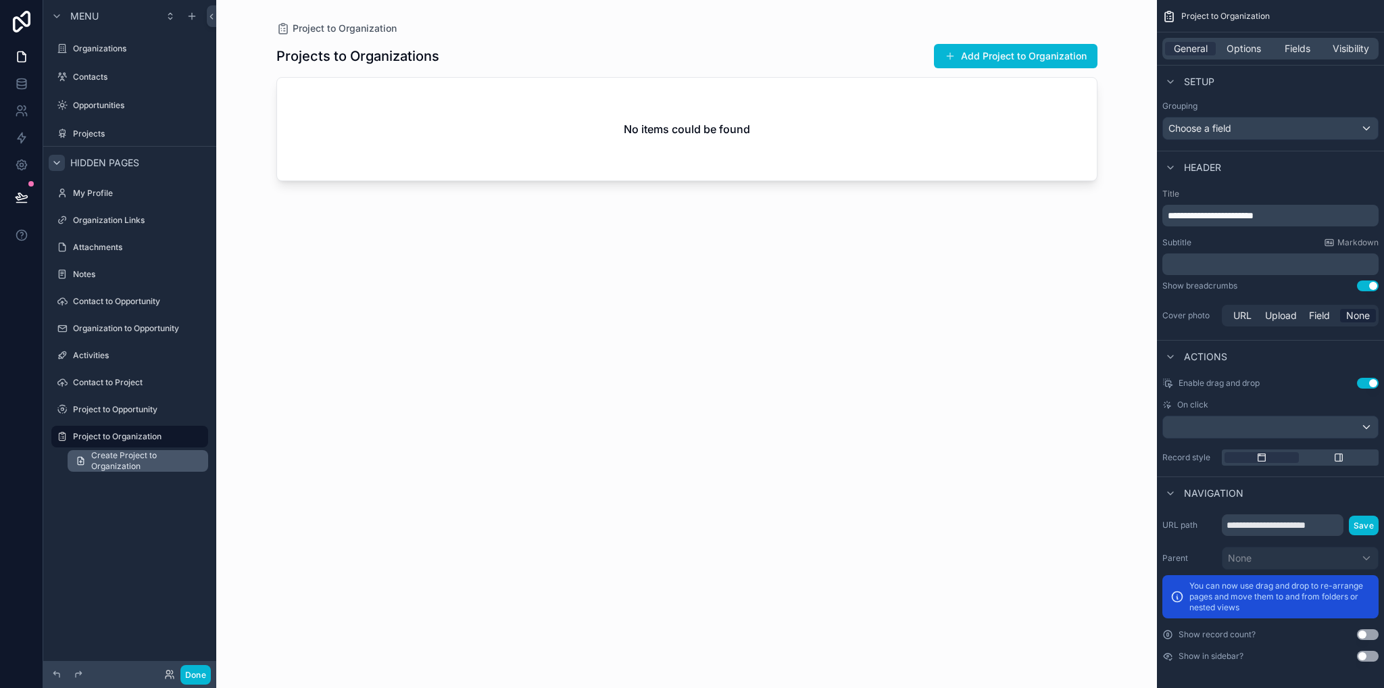
click at [131, 458] on span "Create Project to Organization" at bounding box center [145, 461] width 109 height 22
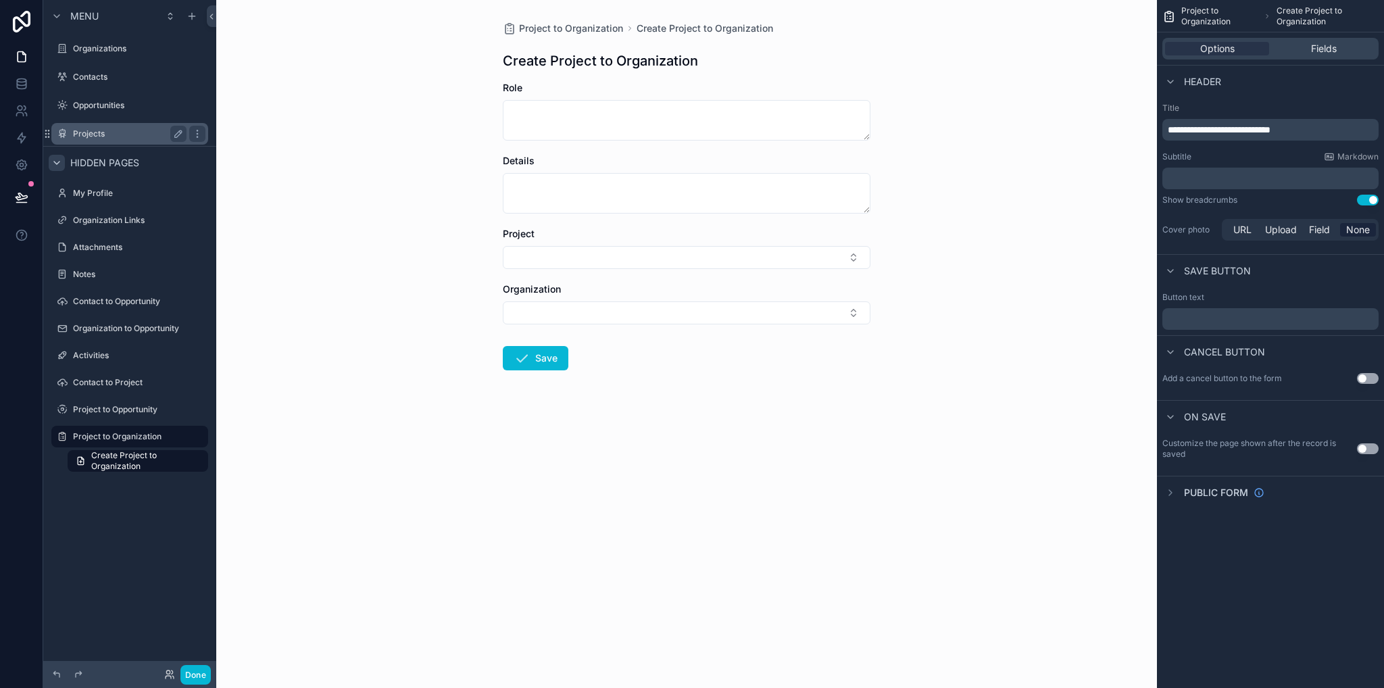
click at [111, 139] on label "Projects" at bounding box center [127, 133] width 108 height 11
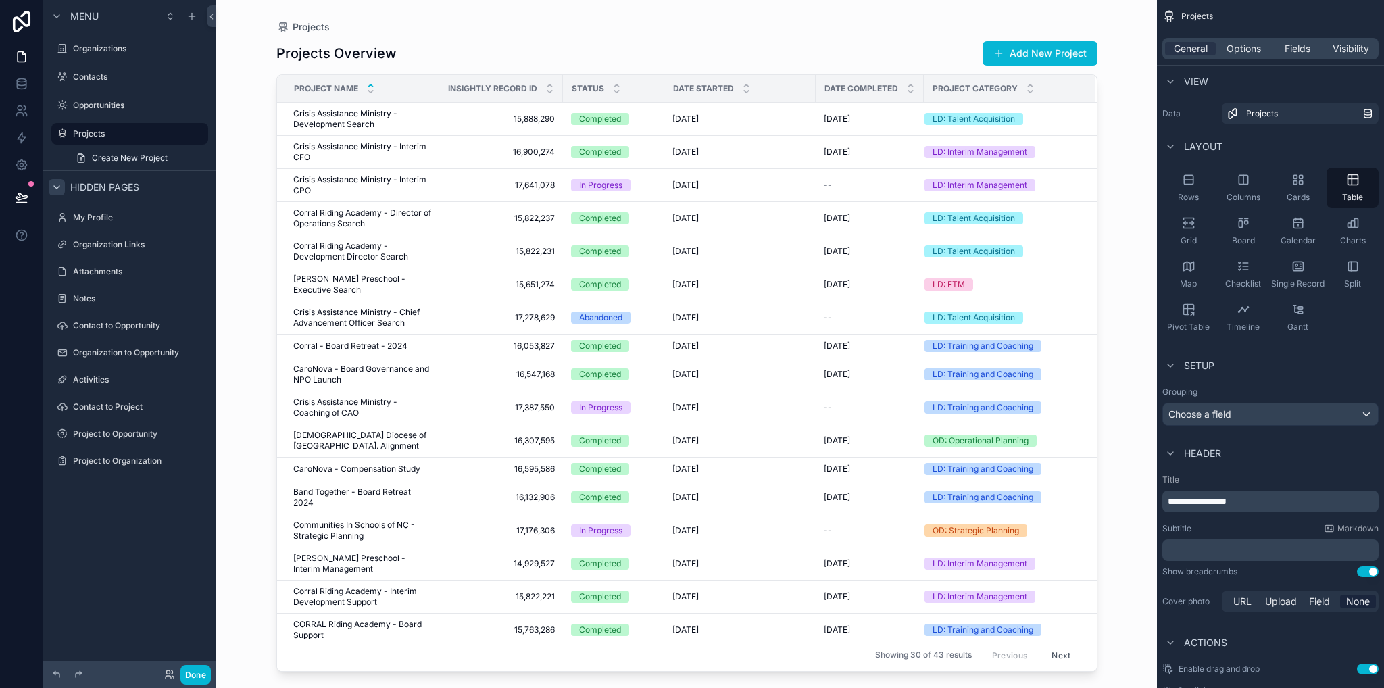
click at [368, 83] on icon "scrollable content" at bounding box center [370, 85] width 9 height 9
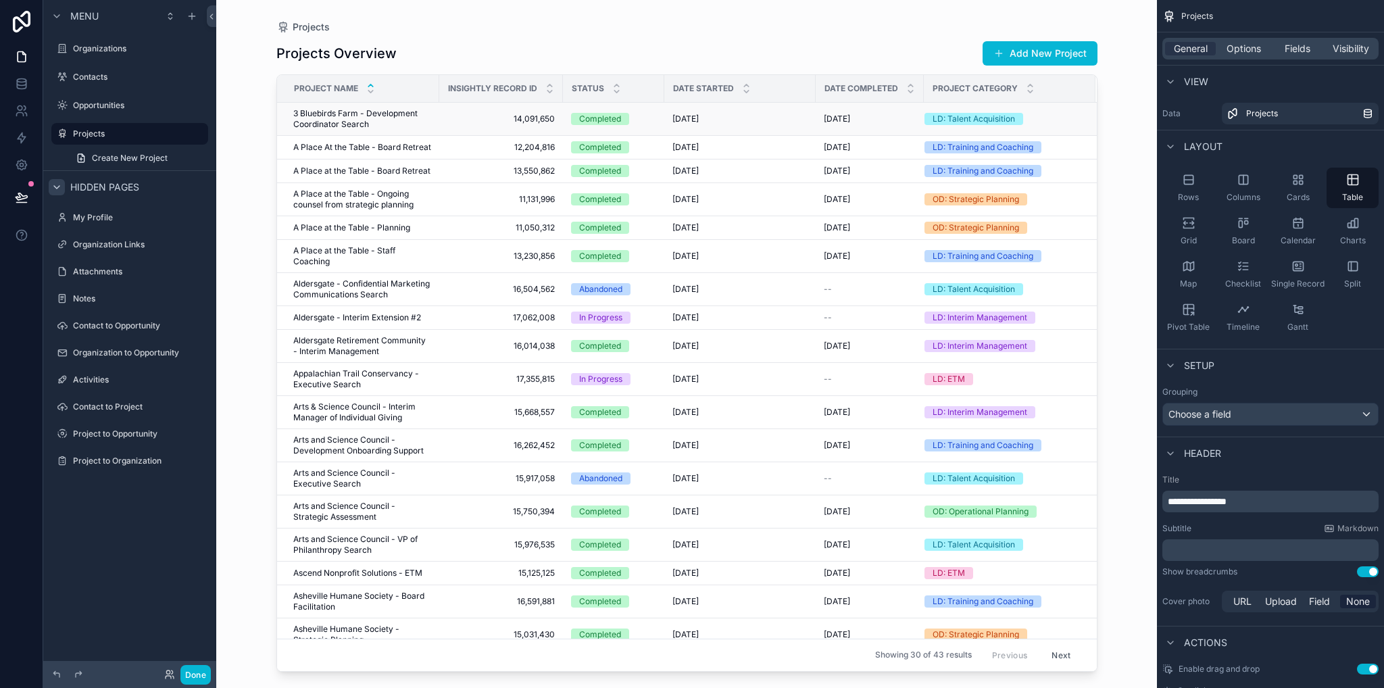
click at [343, 113] on span "3 Bluebirds Farm - Development Coordinator Search" at bounding box center [362, 119] width 138 height 22
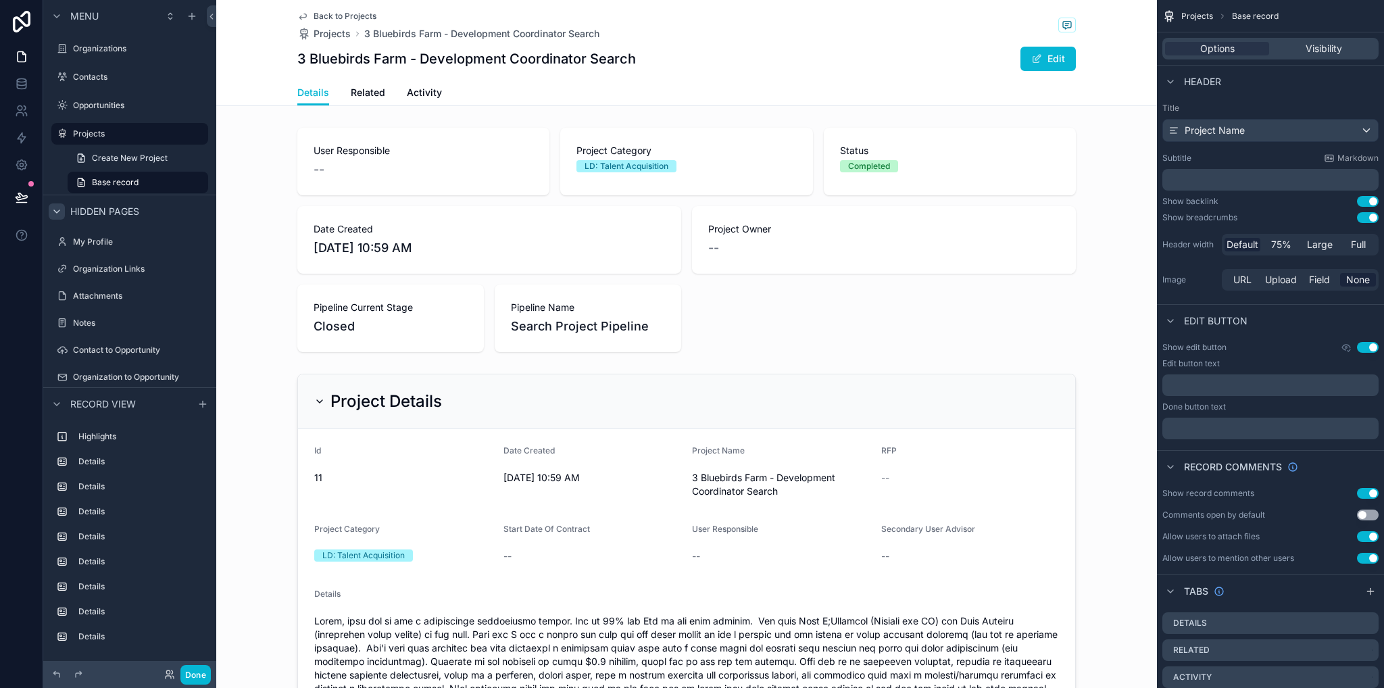
click at [337, 93] on div "Details Related Activity" at bounding box center [686, 93] width 779 height 26
click at [354, 93] on span "Related" at bounding box center [368, 93] width 34 height 14
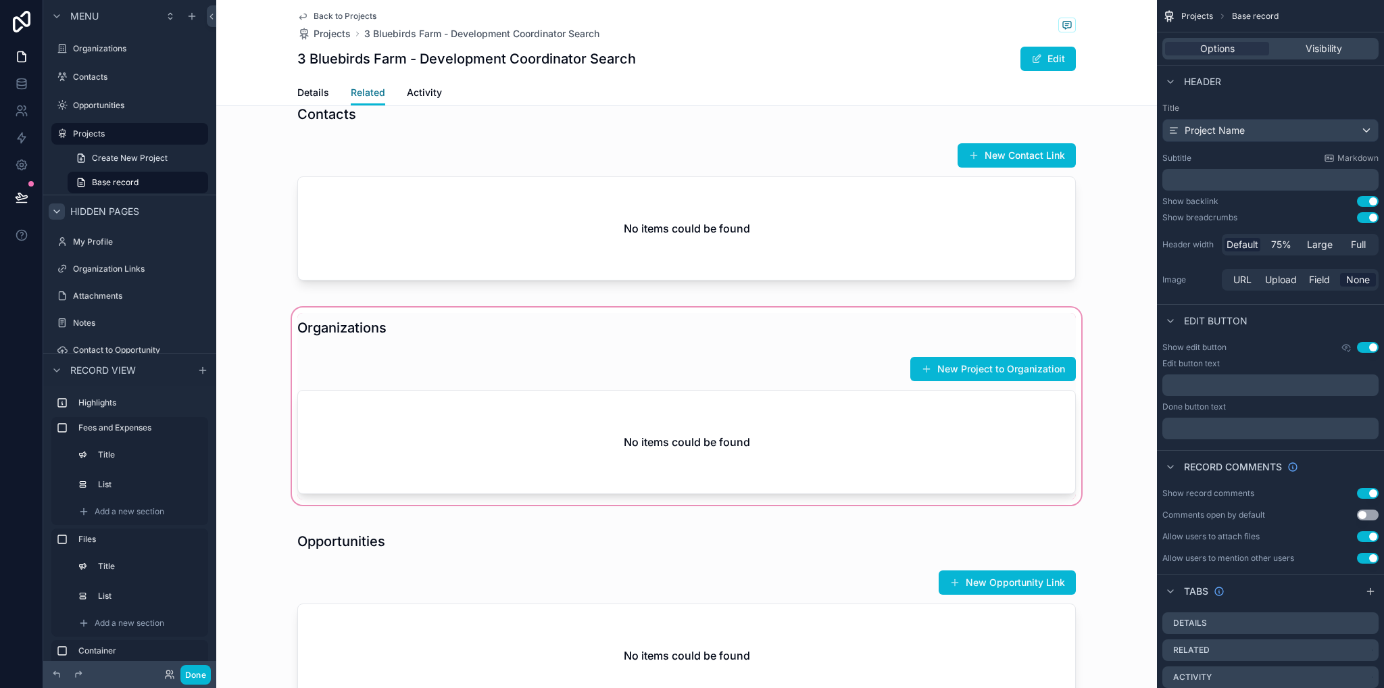
scroll to position [1014, 0]
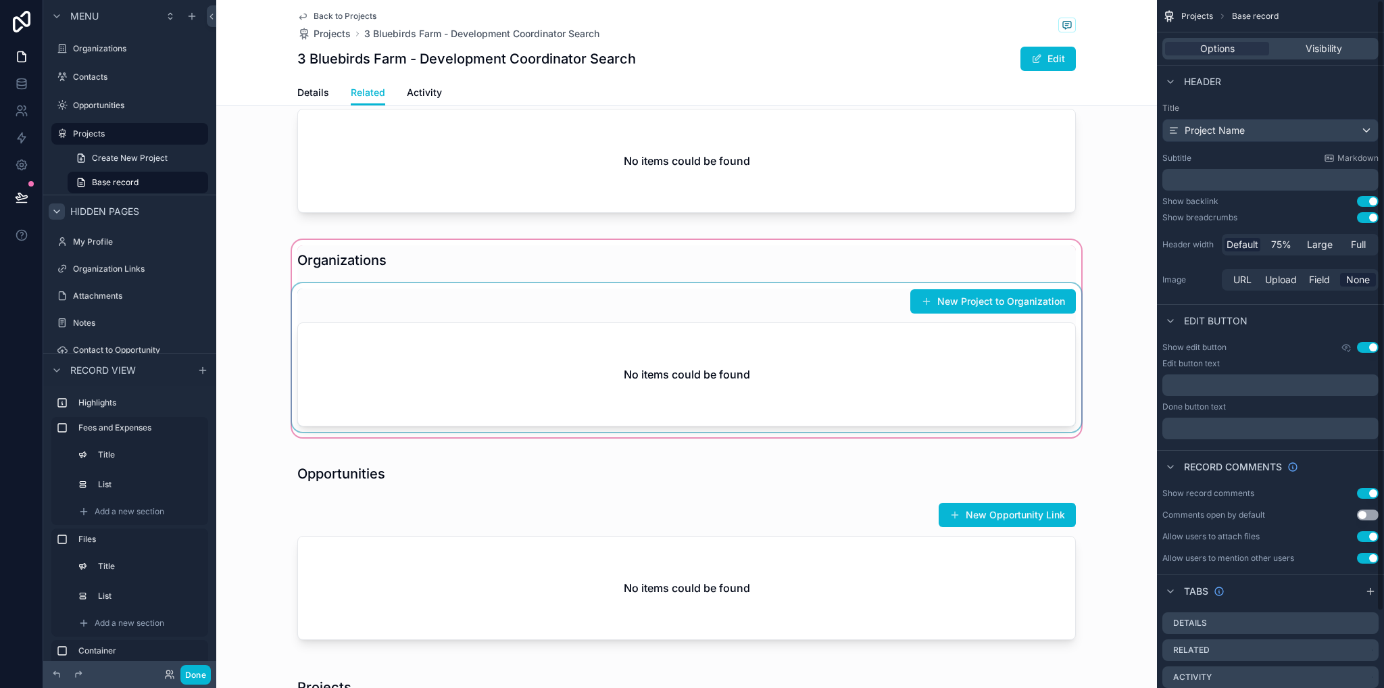
click at [855, 371] on div "scrollable content" at bounding box center [686, 338] width 941 height 203
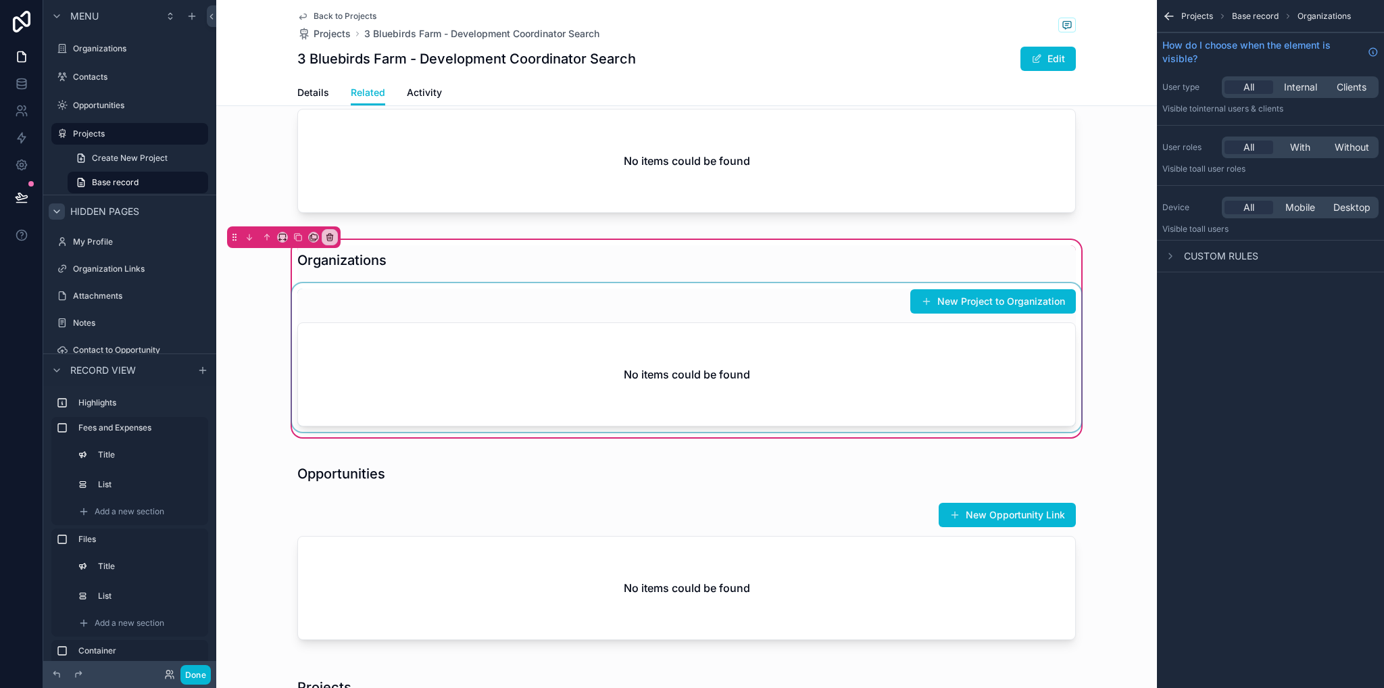
click at [806, 347] on div "scrollable content" at bounding box center [686, 357] width 795 height 149
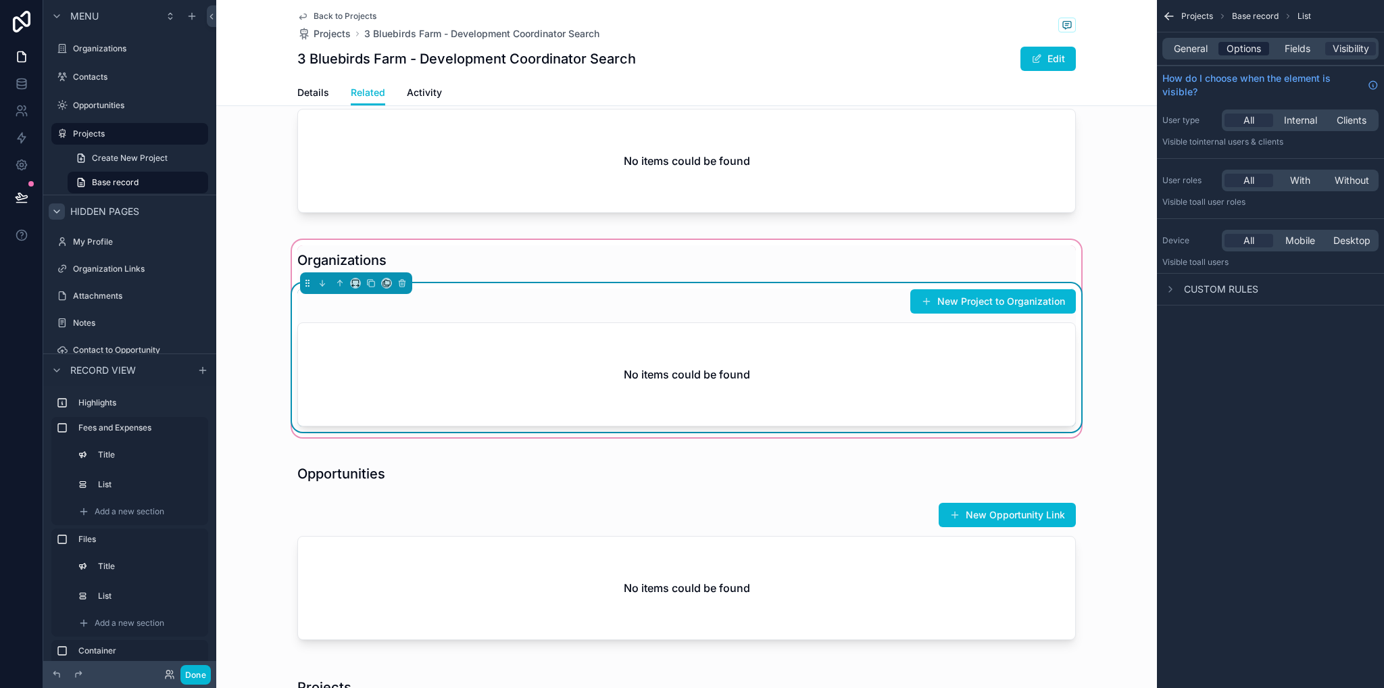
click at [1240, 46] on span "Options" at bounding box center [1244, 49] width 34 height 14
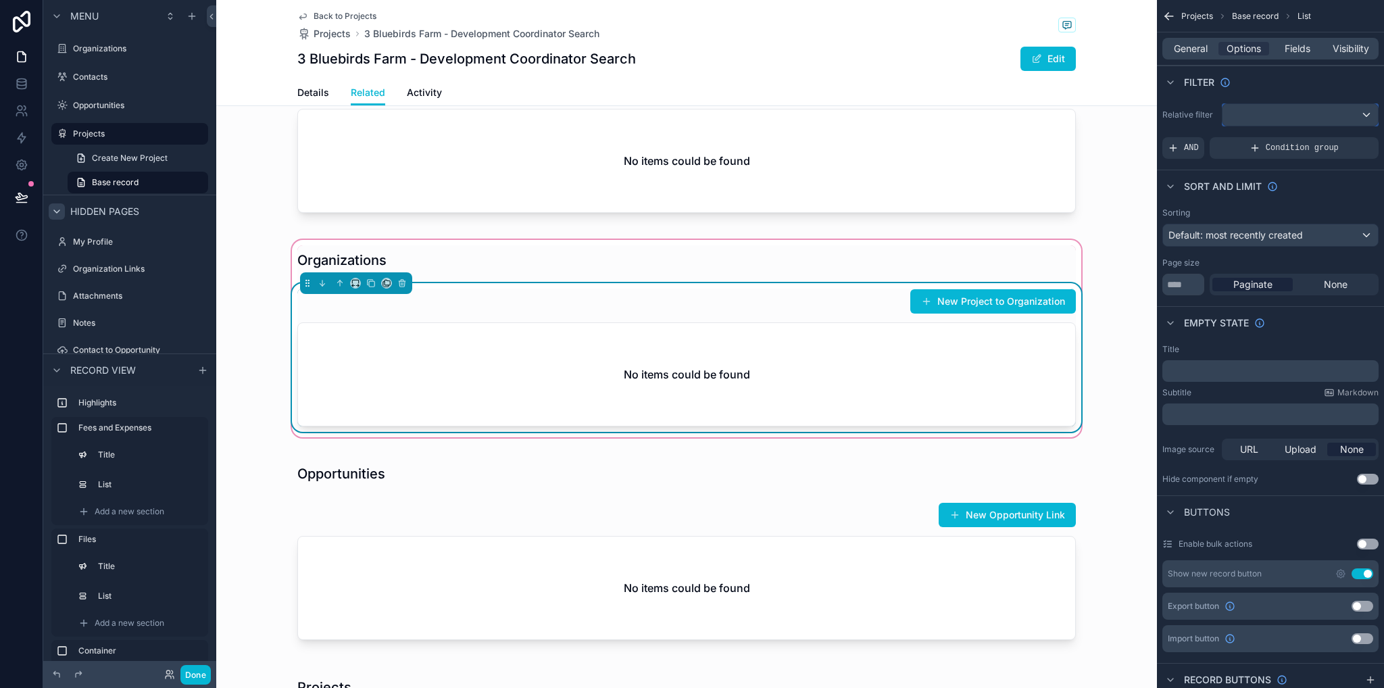
click at [1243, 114] on div "scrollable content" at bounding box center [1300, 115] width 155 height 22
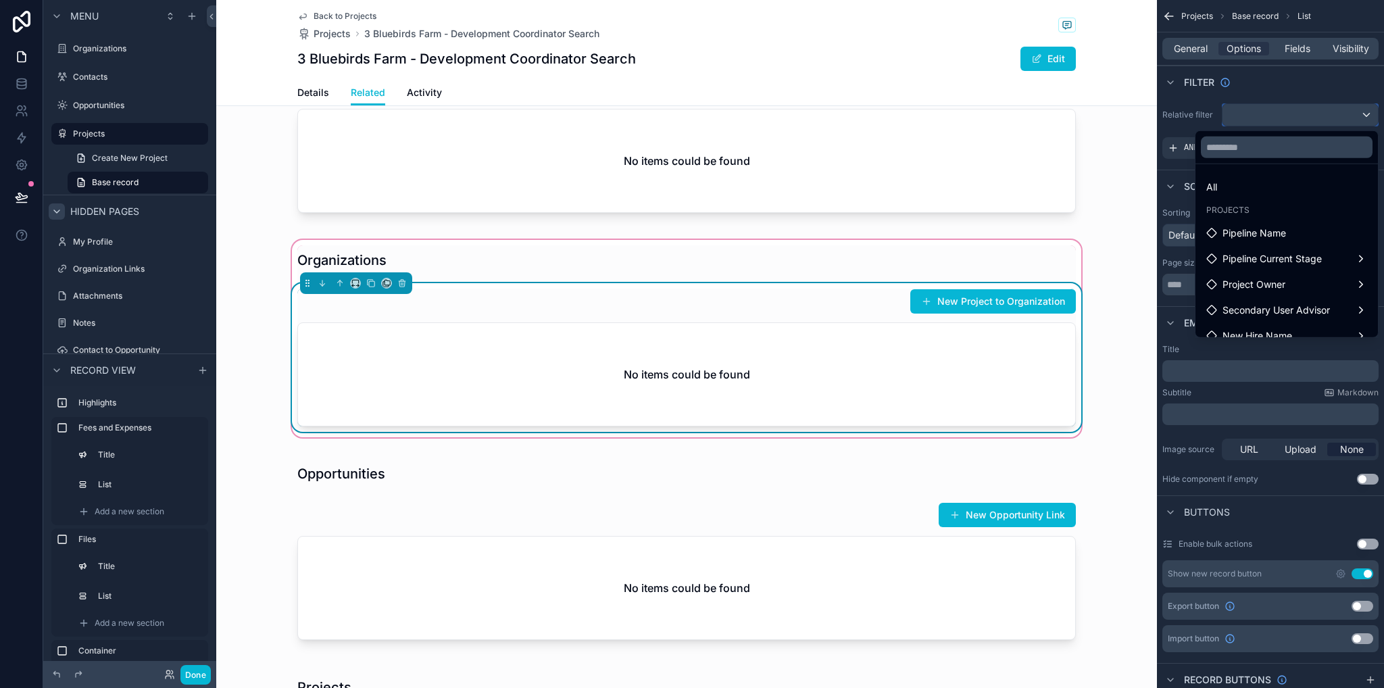
scroll to position [116, 0]
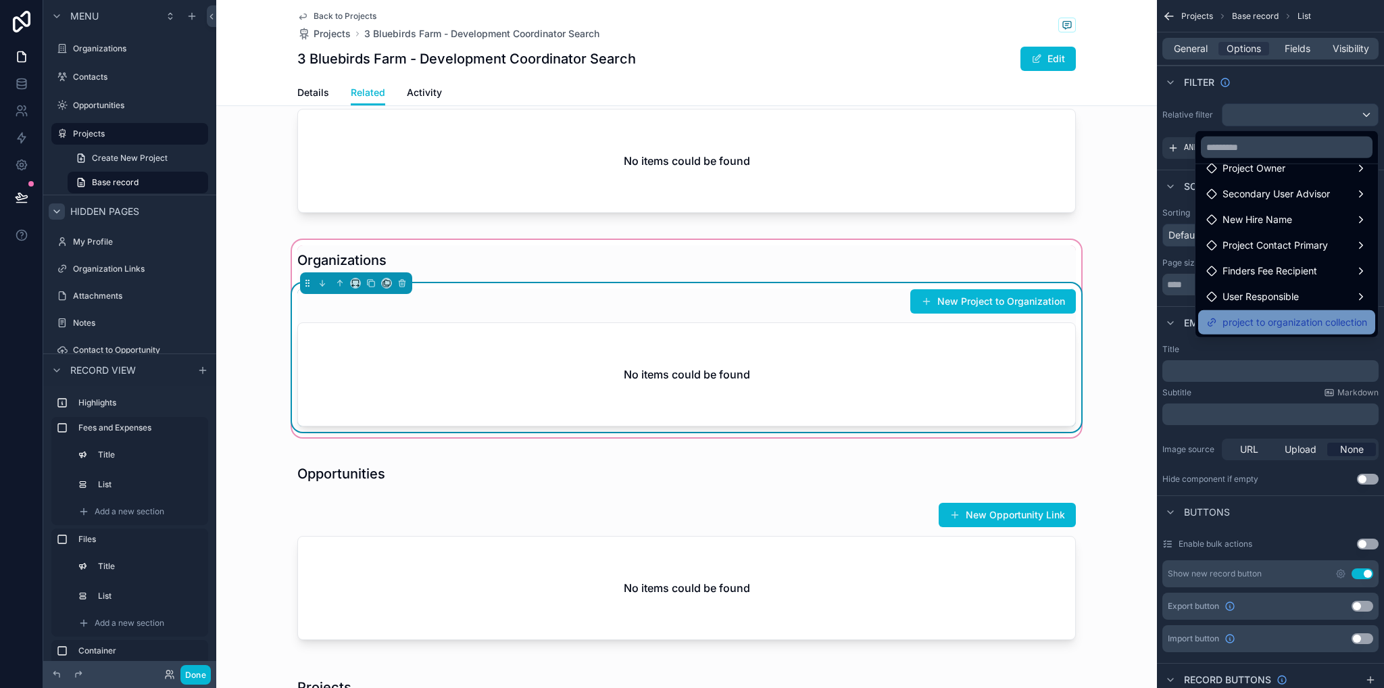
click at [1272, 319] on span "project to organization collection" at bounding box center [1295, 322] width 145 height 16
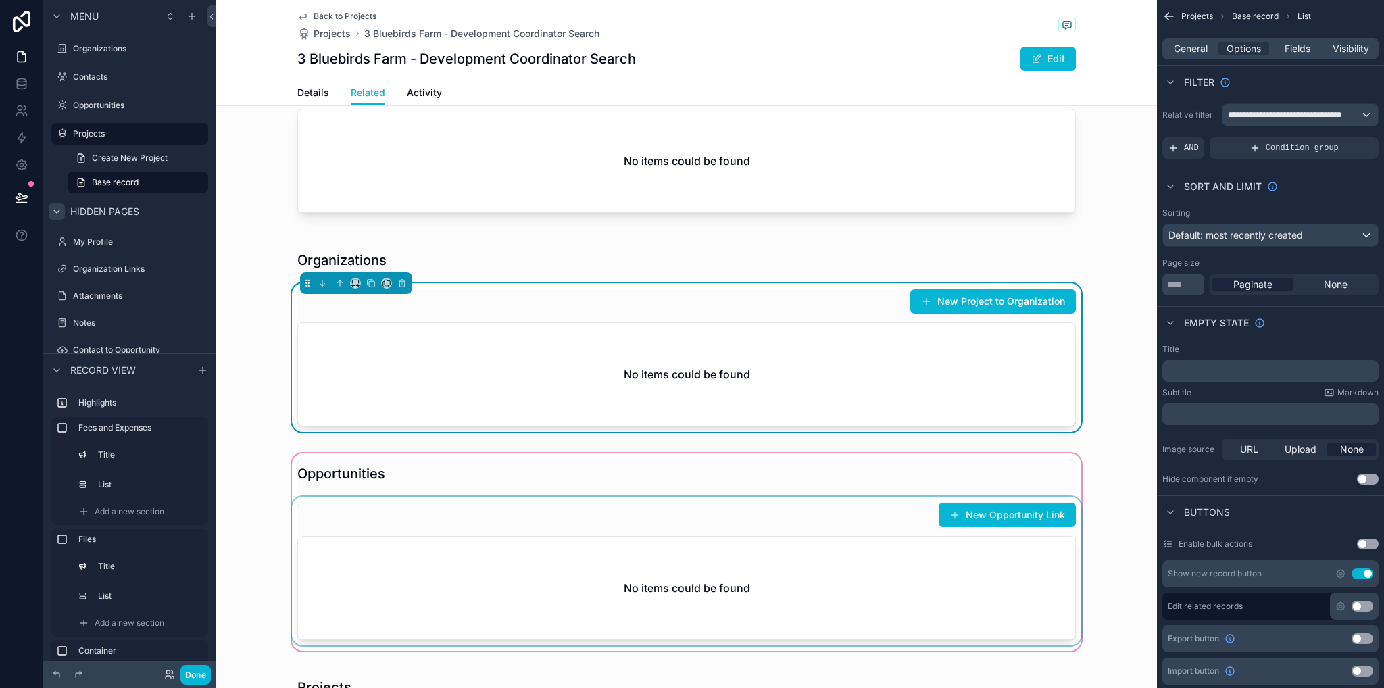
click at [879, 556] on div "scrollable content" at bounding box center [686, 552] width 941 height 203
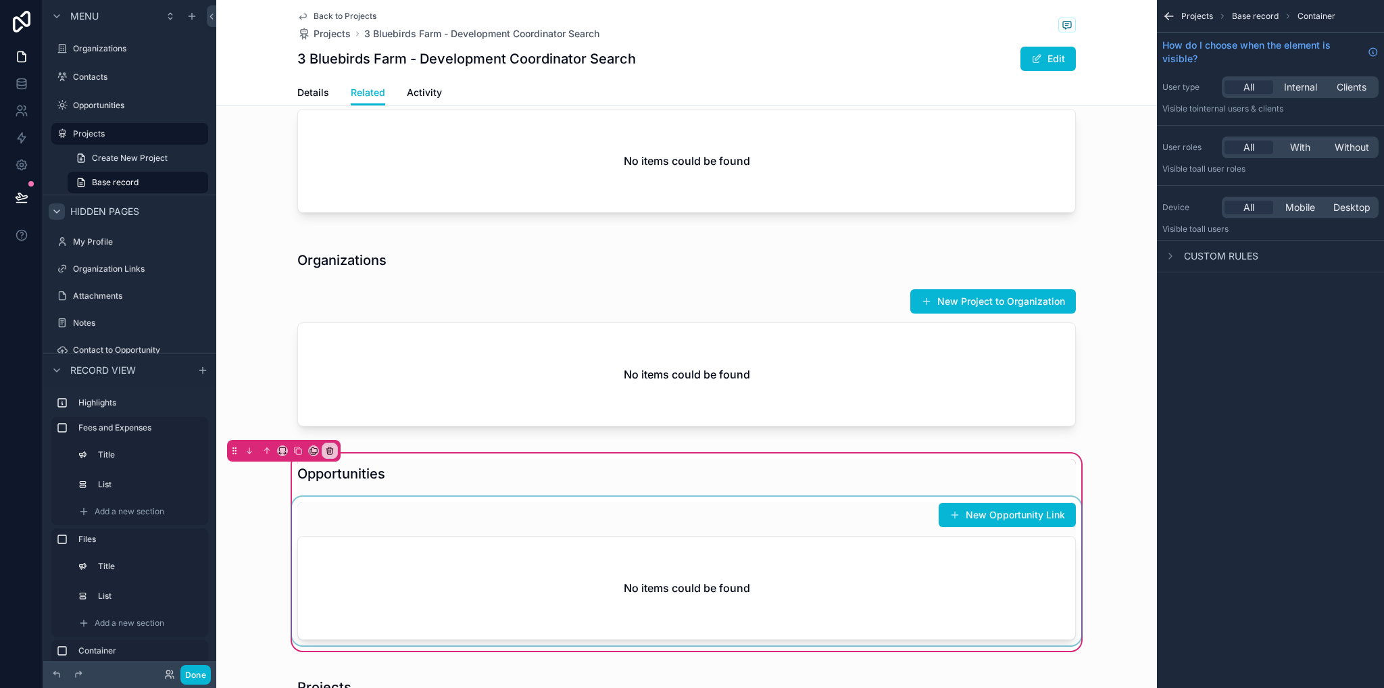
click at [882, 557] on div "scrollable content" at bounding box center [686, 571] width 795 height 149
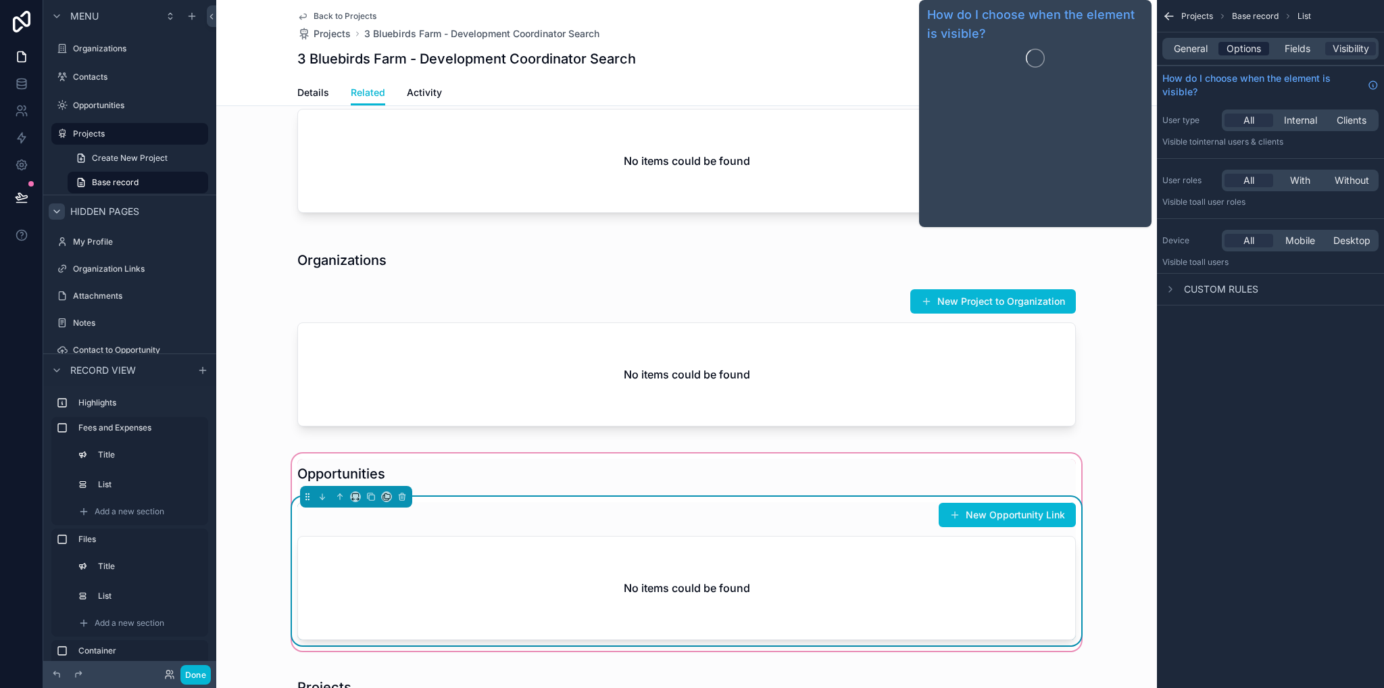
click at [1246, 49] on span "Options" at bounding box center [1244, 49] width 34 height 14
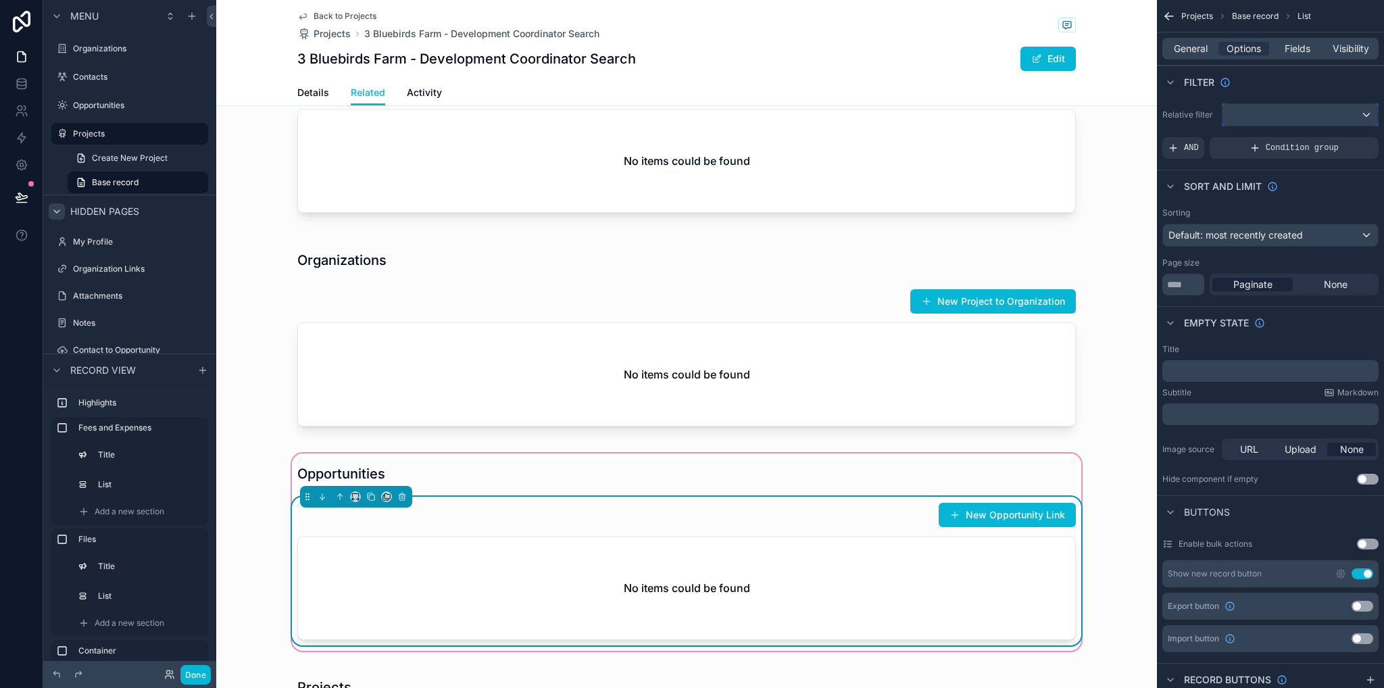
click at [1261, 117] on div "scrollable content" at bounding box center [1300, 115] width 155 height 22
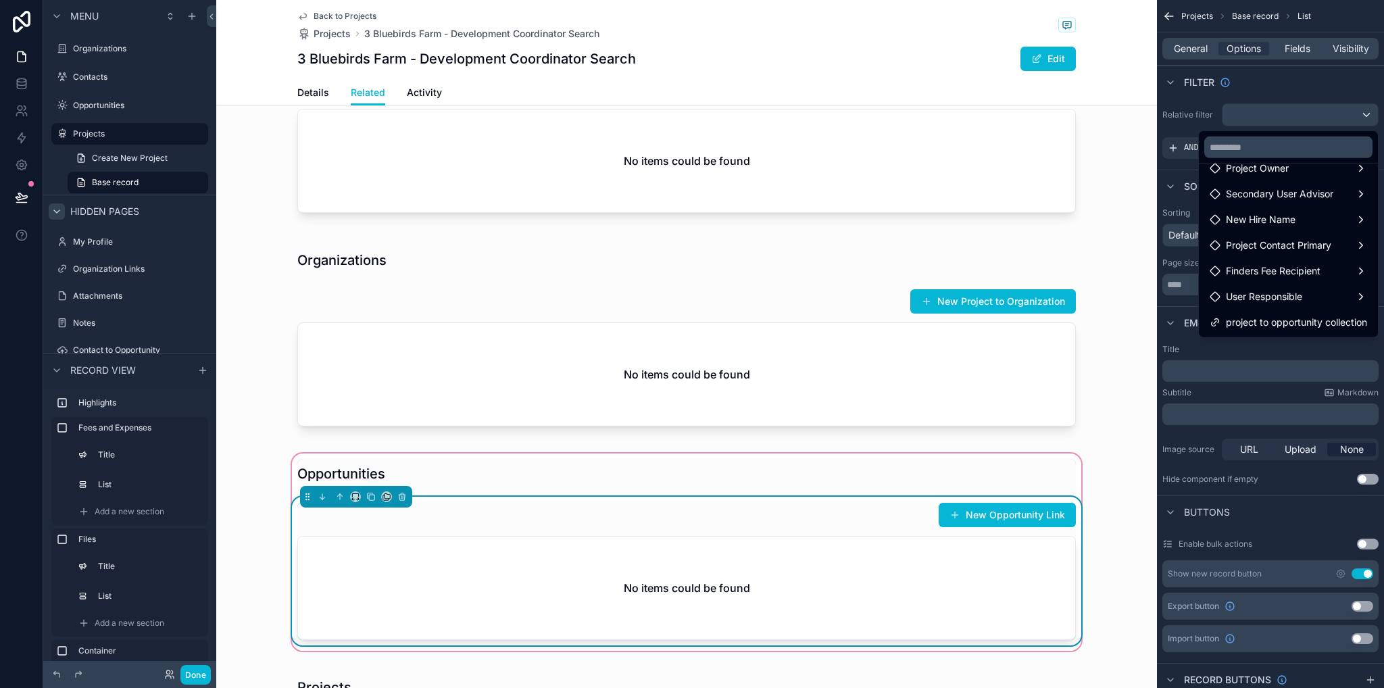
click at [1279, 324] on span "project to opportunity collection" at bounding box center [1296, 322] width 141 height 16
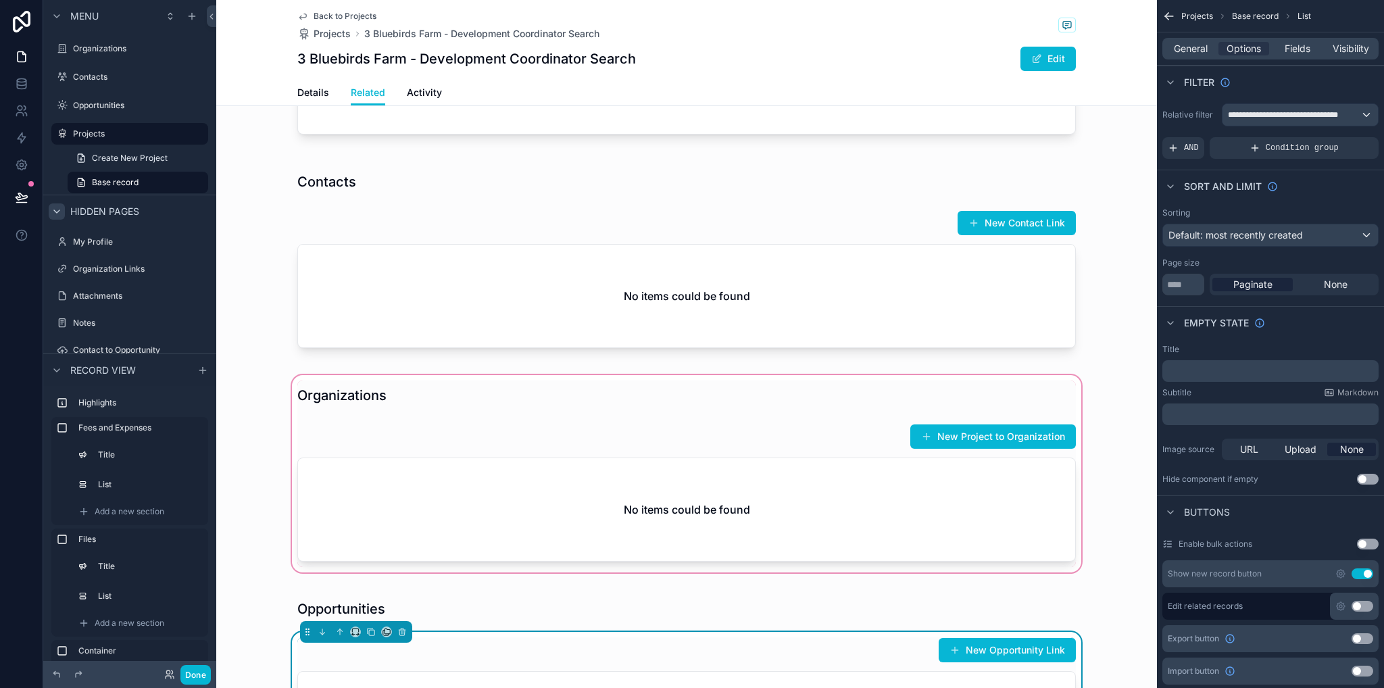
scroll to position [811, 0]
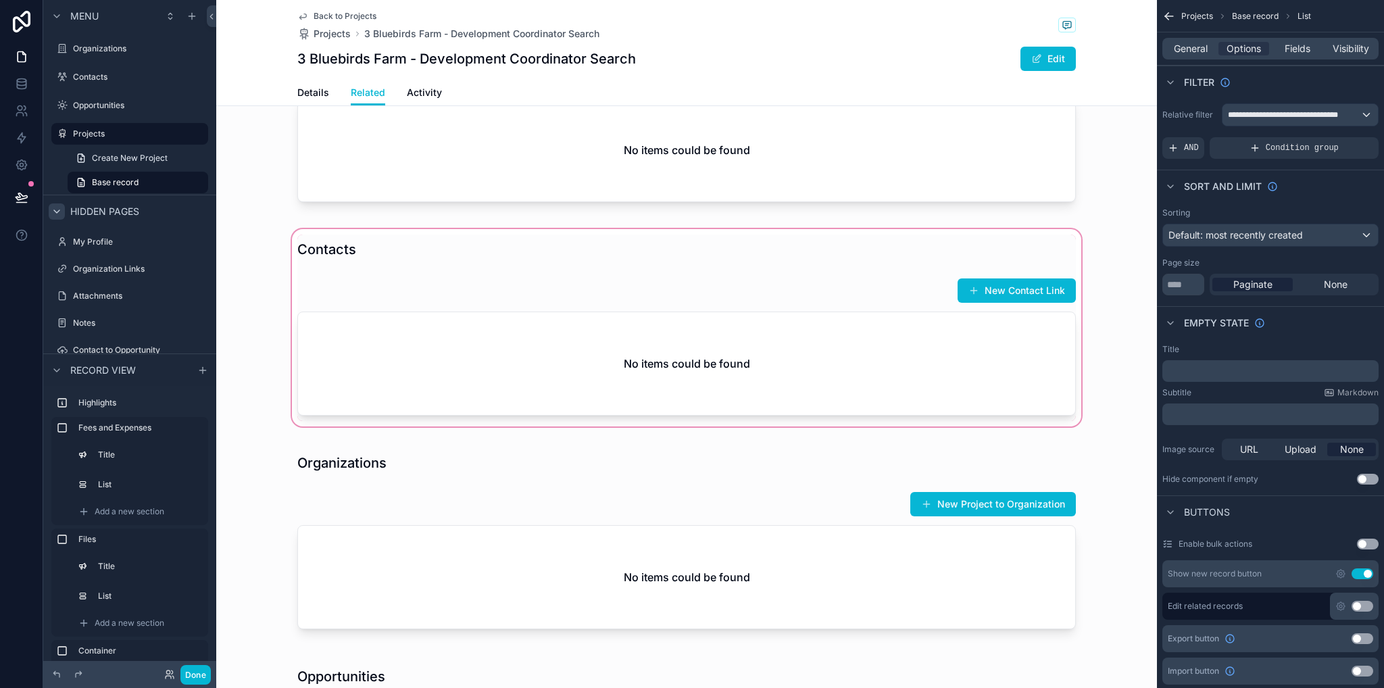
click at [665, 363] on div "scrollable content" at bounding box center [686, 327] width 941 height 203
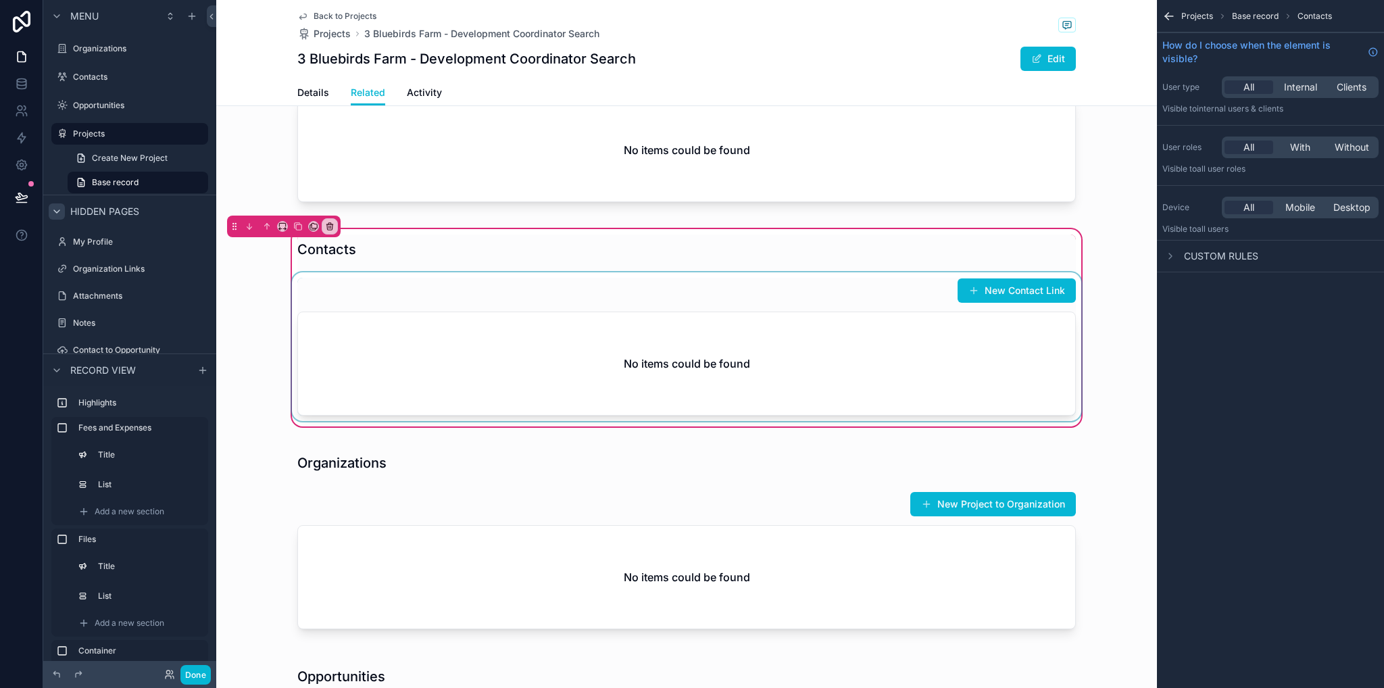
click at [844, 348] on div "scrollable content" at bounding box center [686, 346] width 795 height 149
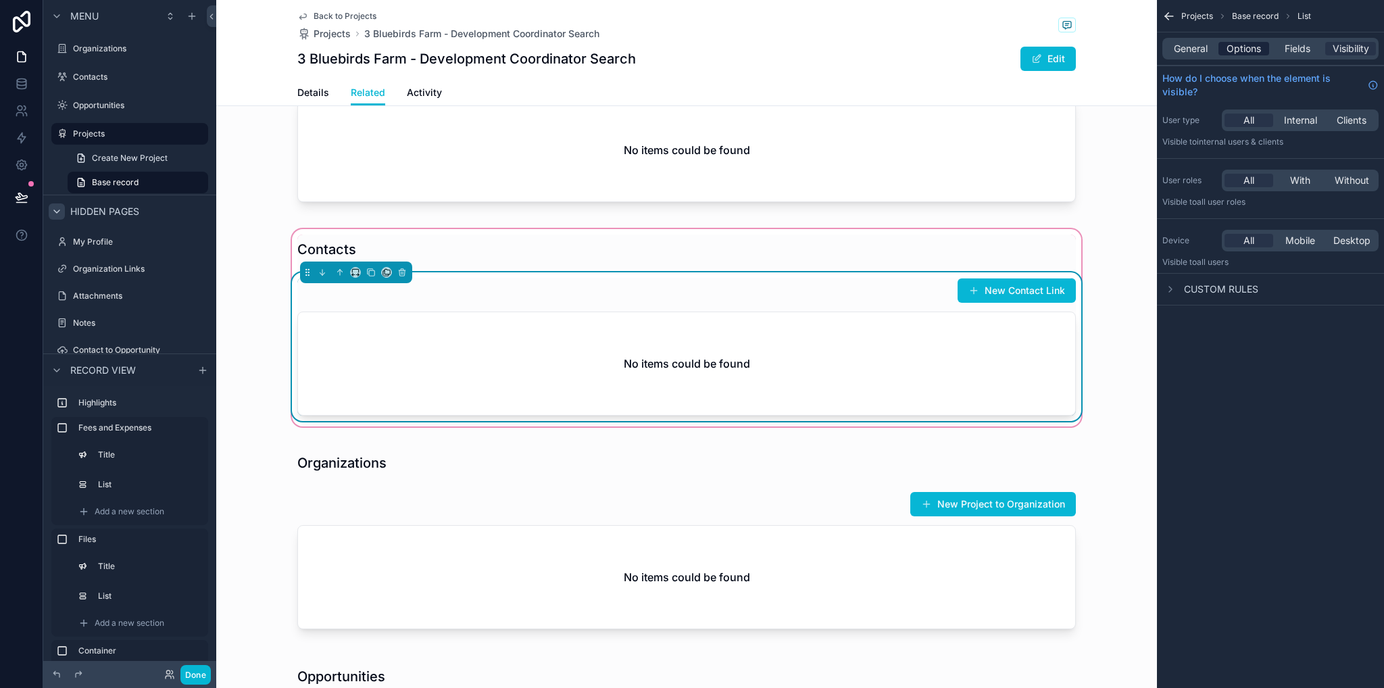
click at [1242, 45] on span "Options" at bounding box center [1244, 49] width 34 height 14
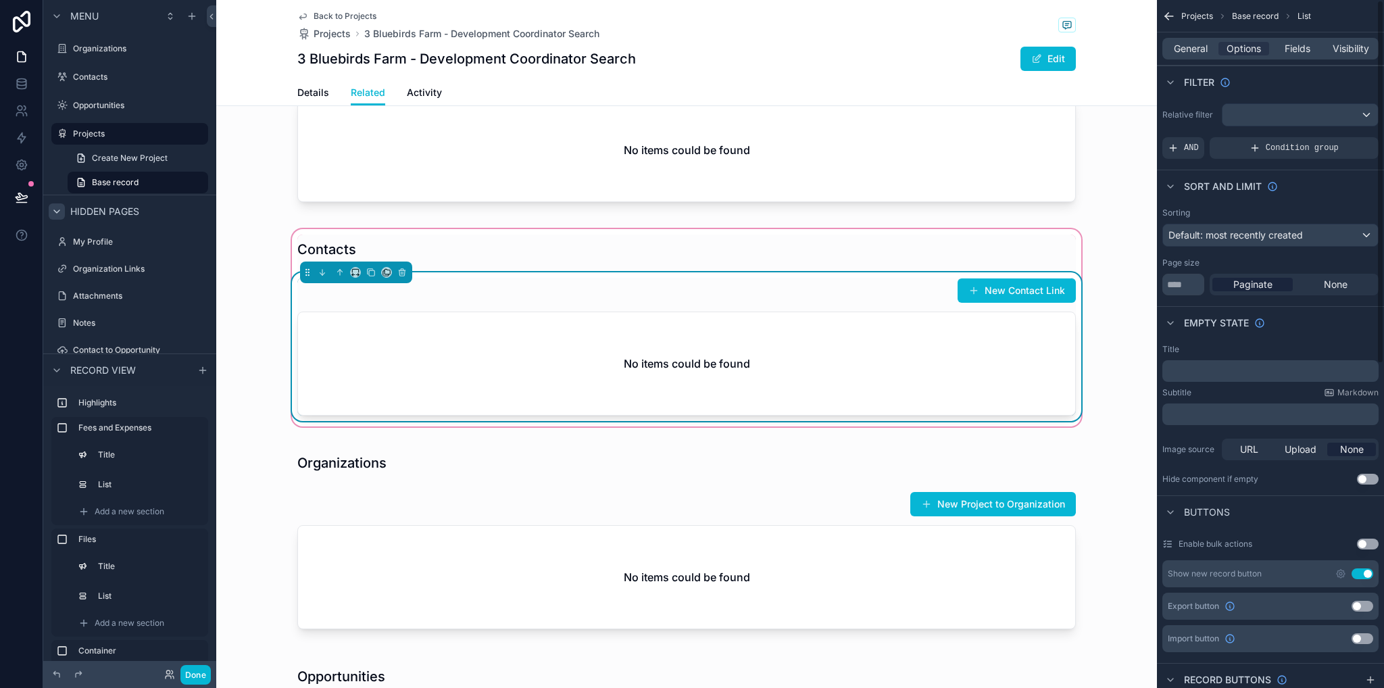
click at [1240, 98] on div "Relative filter AND Condition group" at bounding box center [1270, 131] width 227 height 66
click at [1249, 114] on div "scrollable content" at bounding box center [1300, 115] width 155 height 22
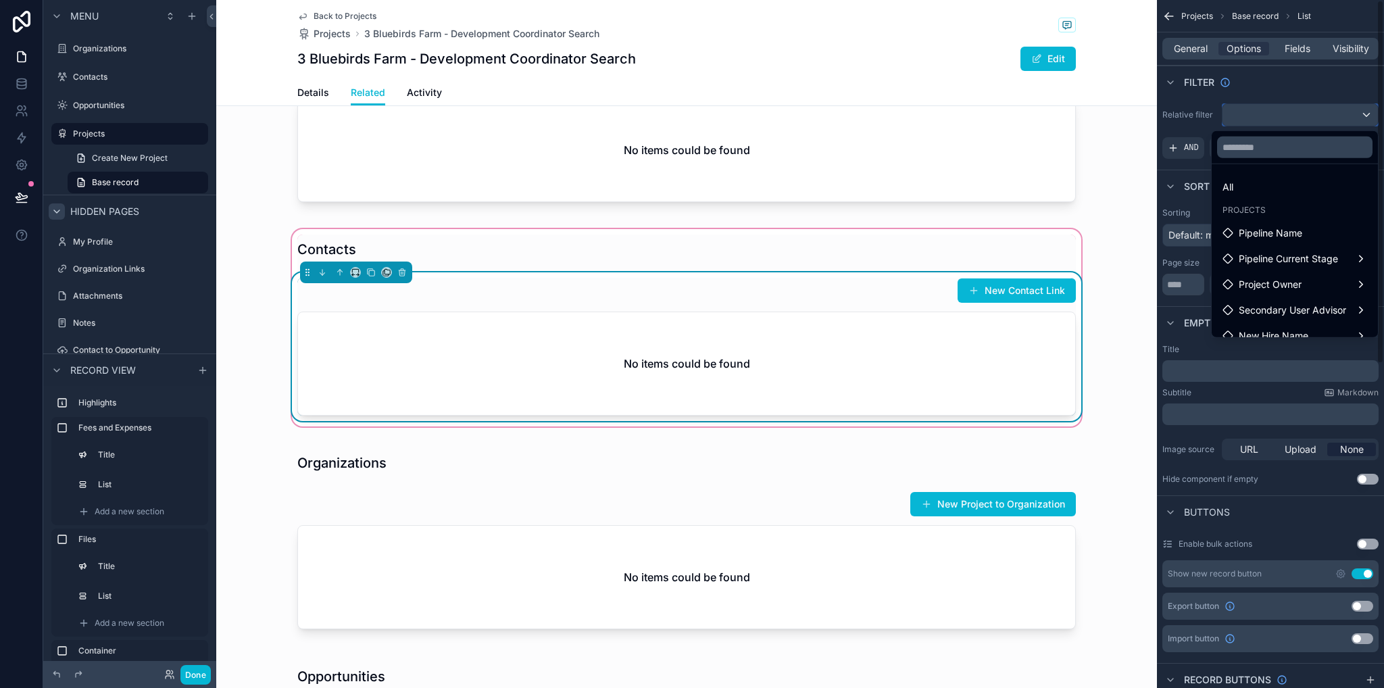
scroll to position [116, 0]
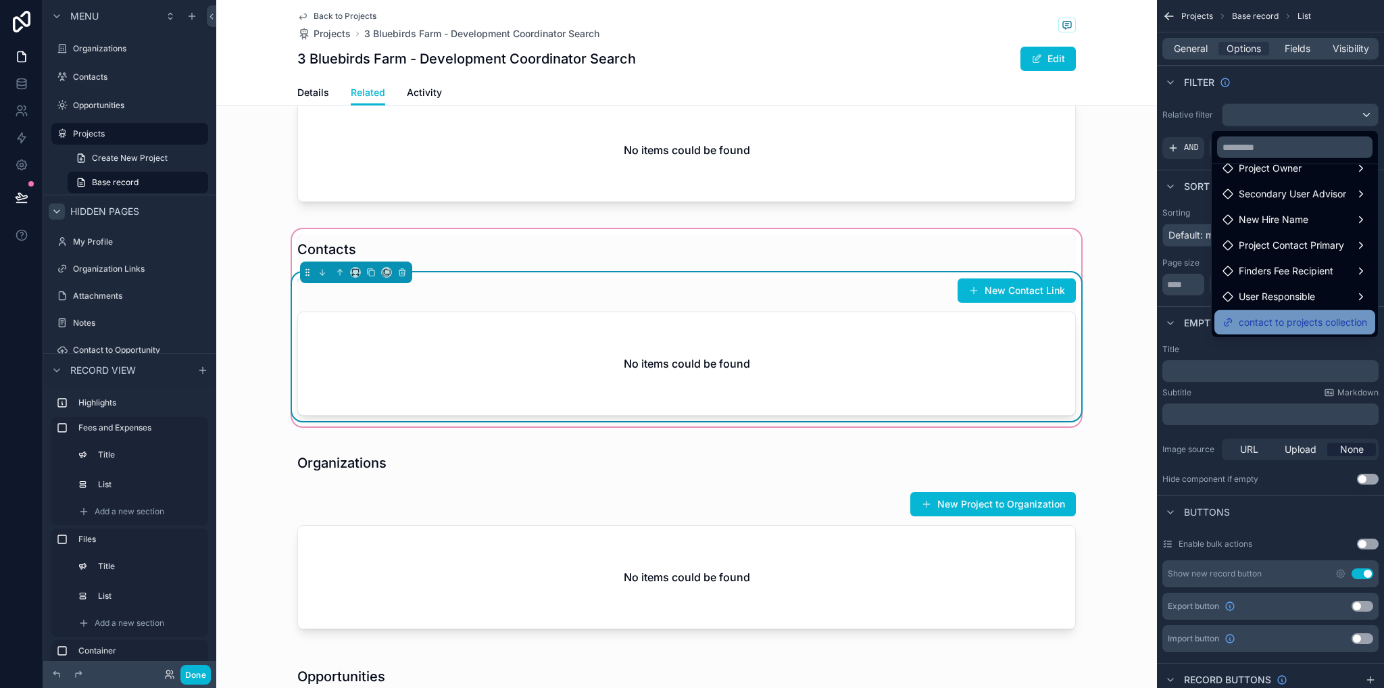
click at [1279, 321] on span "contact to projects collection" at bounding box center [1303, 322] width 128 height 16
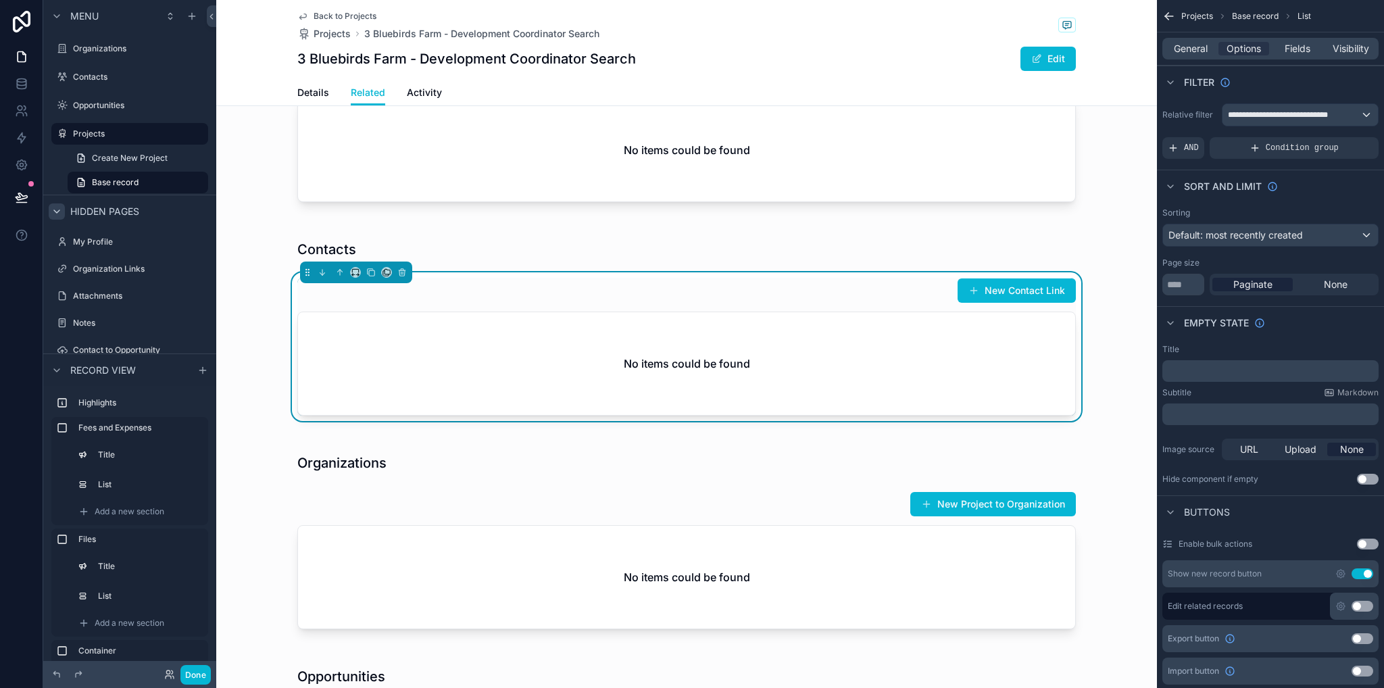
click at [1111, 228] on div "Contacts New Contact Link No items could be found" at bounding box center [686, 327] width 941 height 203
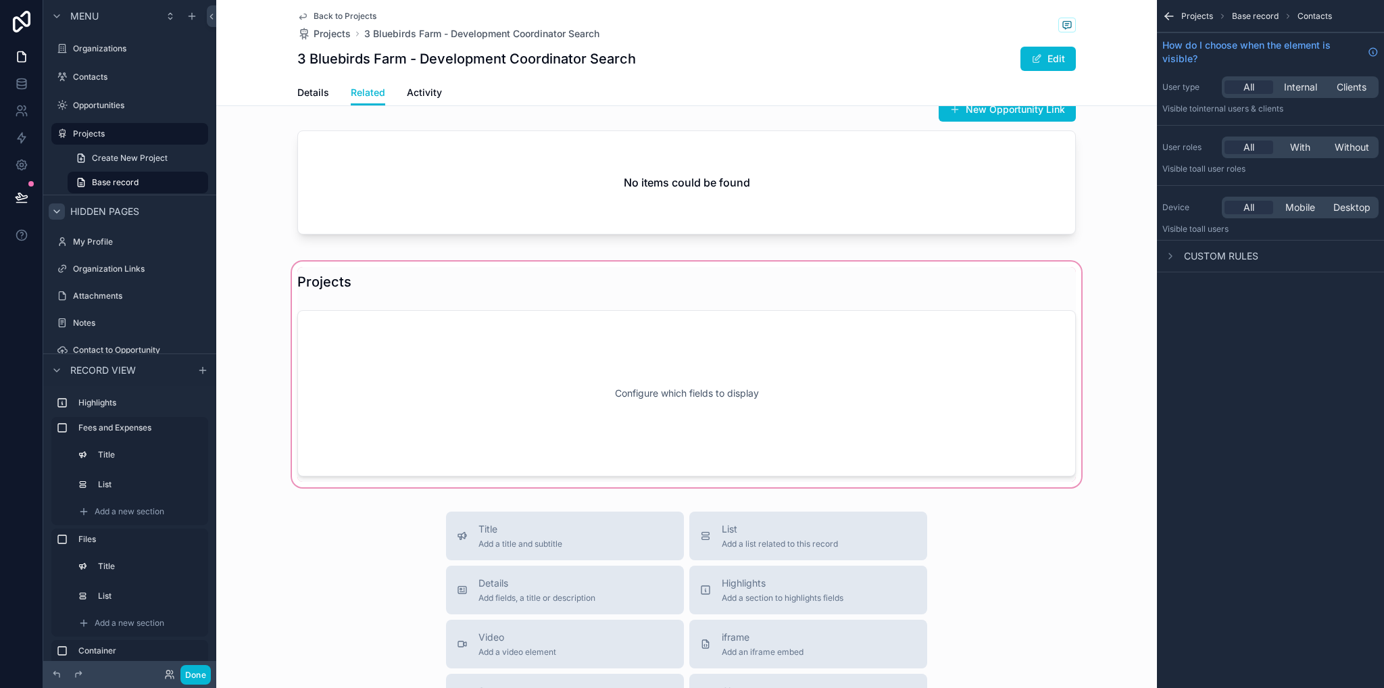
scroll to position [1487, 0]
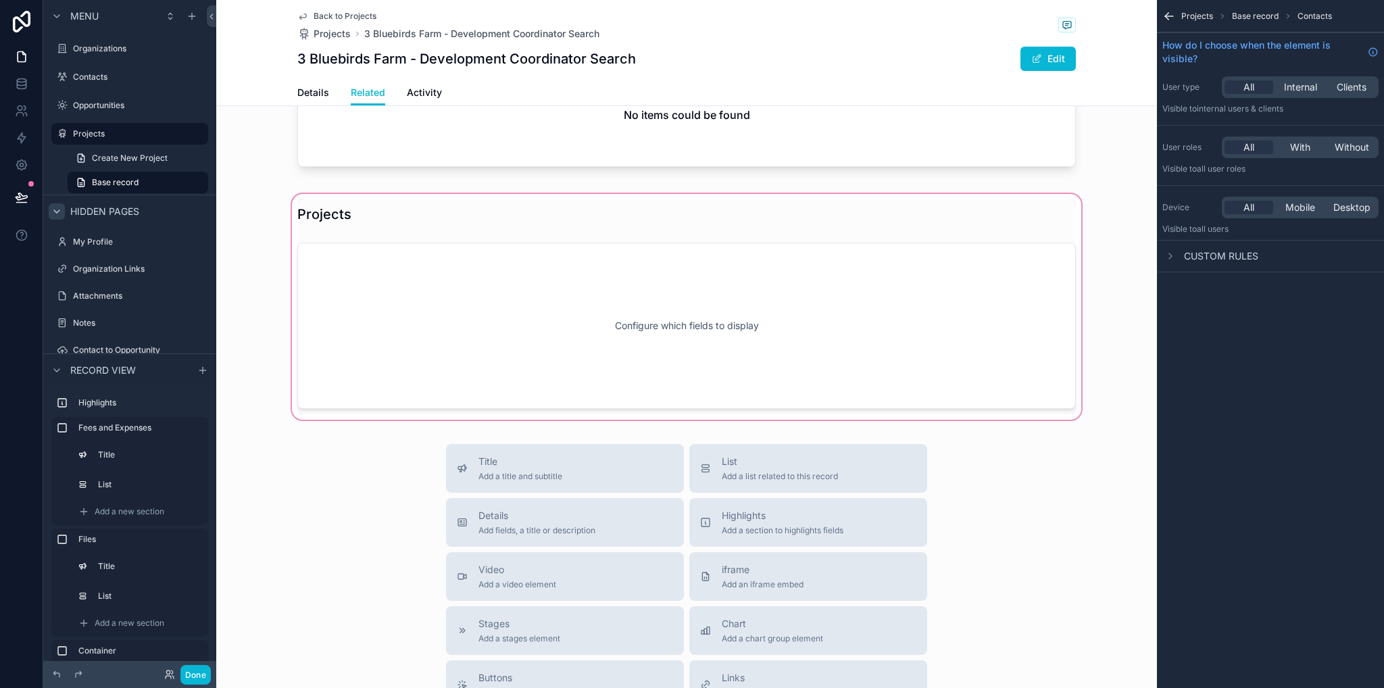
click at [771, 335] on div "scrollable content" at bounding box center [686, 306] width 941 height 231
drag, startPoint x: 945, startPoint y: 279, endPoint x: 937, endPoint y: 276, distance: 8.6
click at [945, 279] on div "scrollable content" at bounding box center [686, 306] width 941 height 231
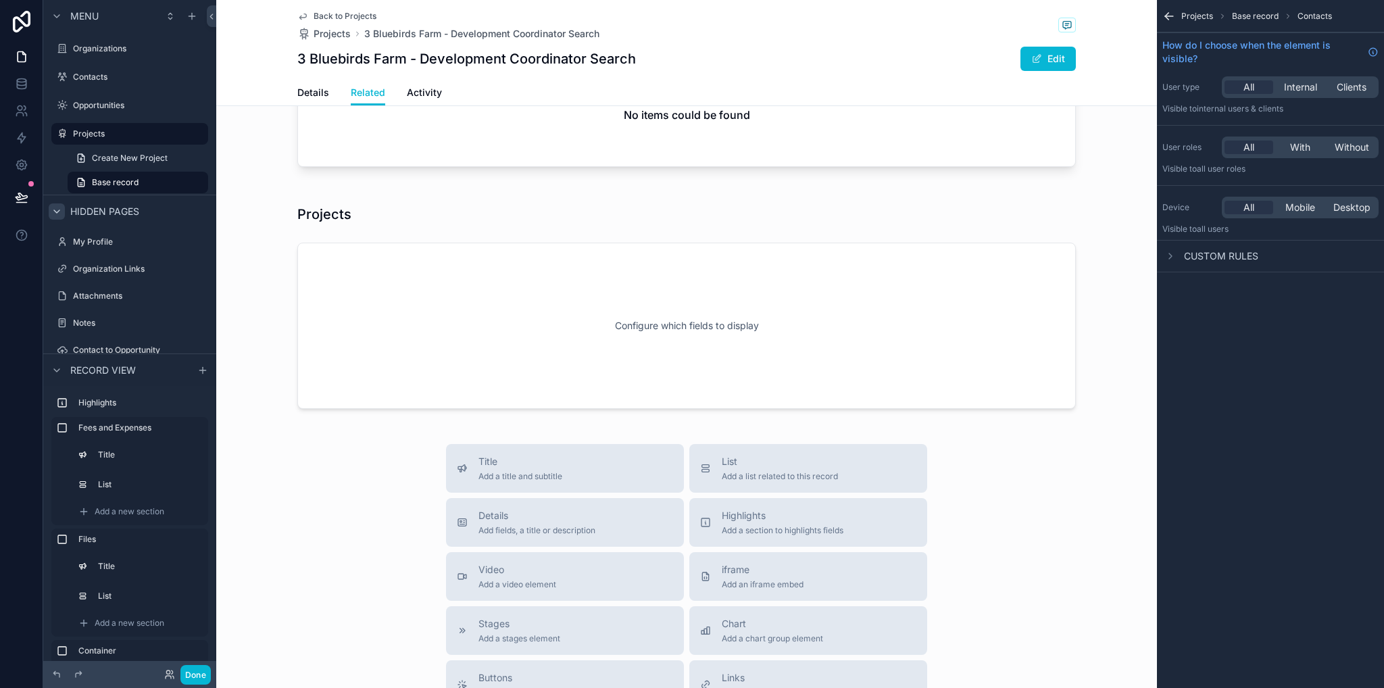
scroll to position [1149, 0]
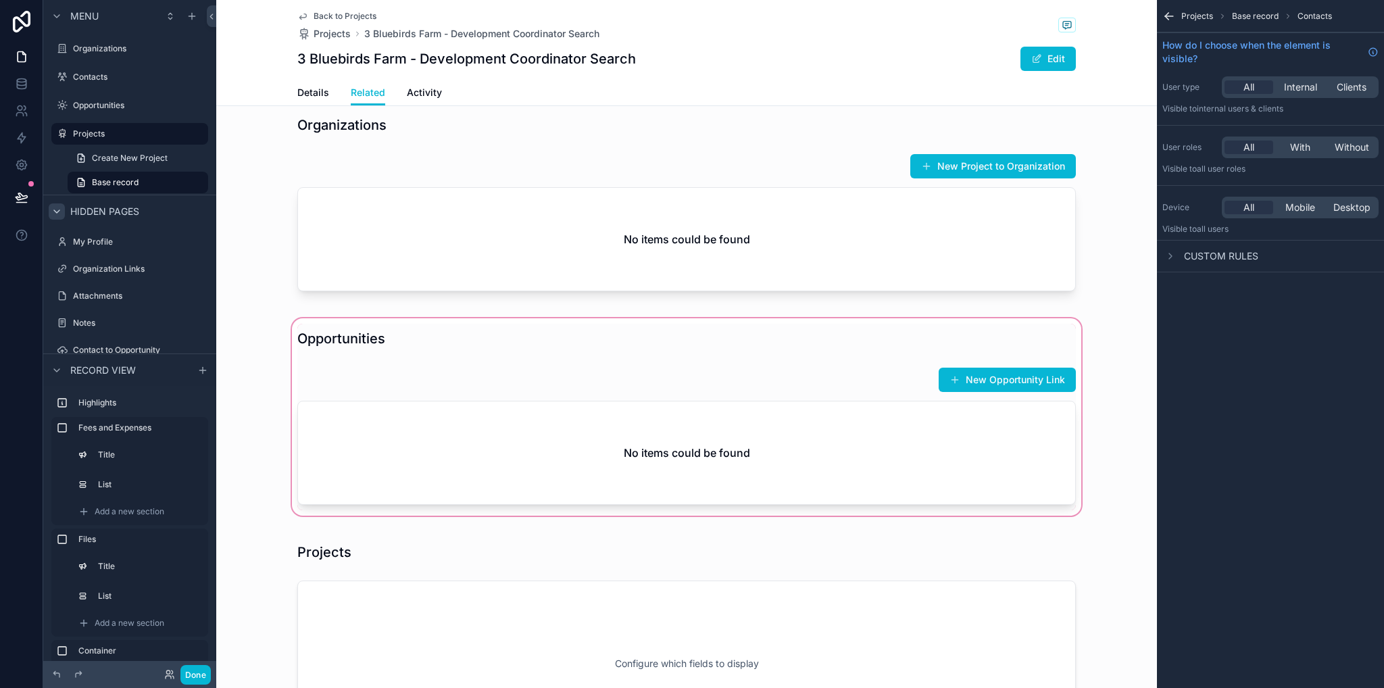
click at [686, 435] on div "scrollable content" at bounding box center [686, 417] width 941 height 203
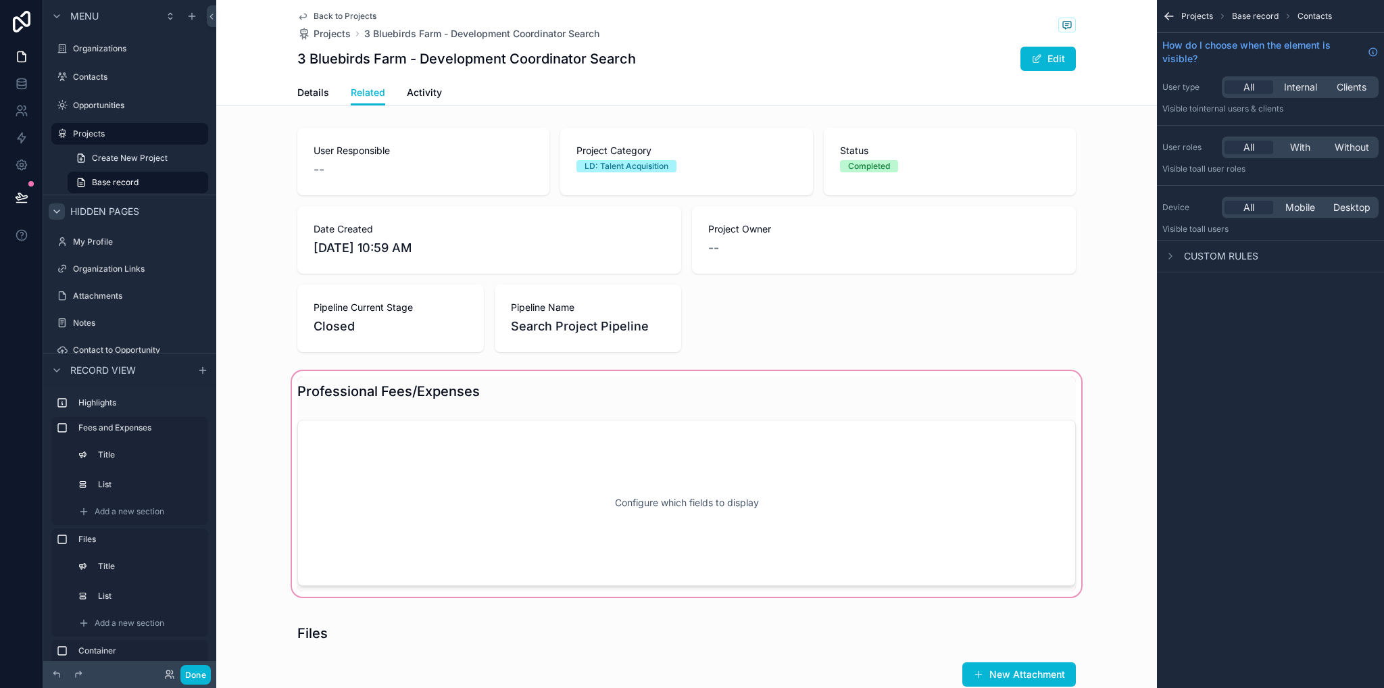
scroll to position [135, 0]
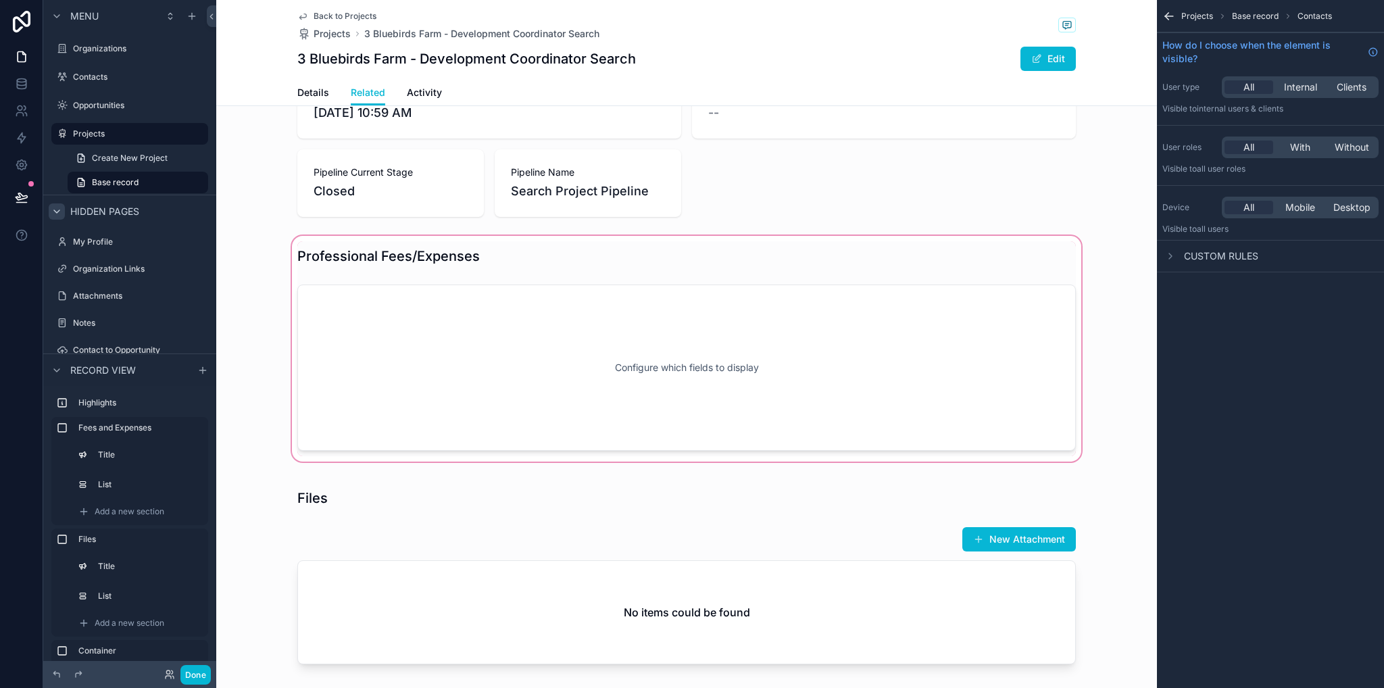
click at [711, 320] on div "scrollable content" at bounding box center [686, 348] width 941 height 231
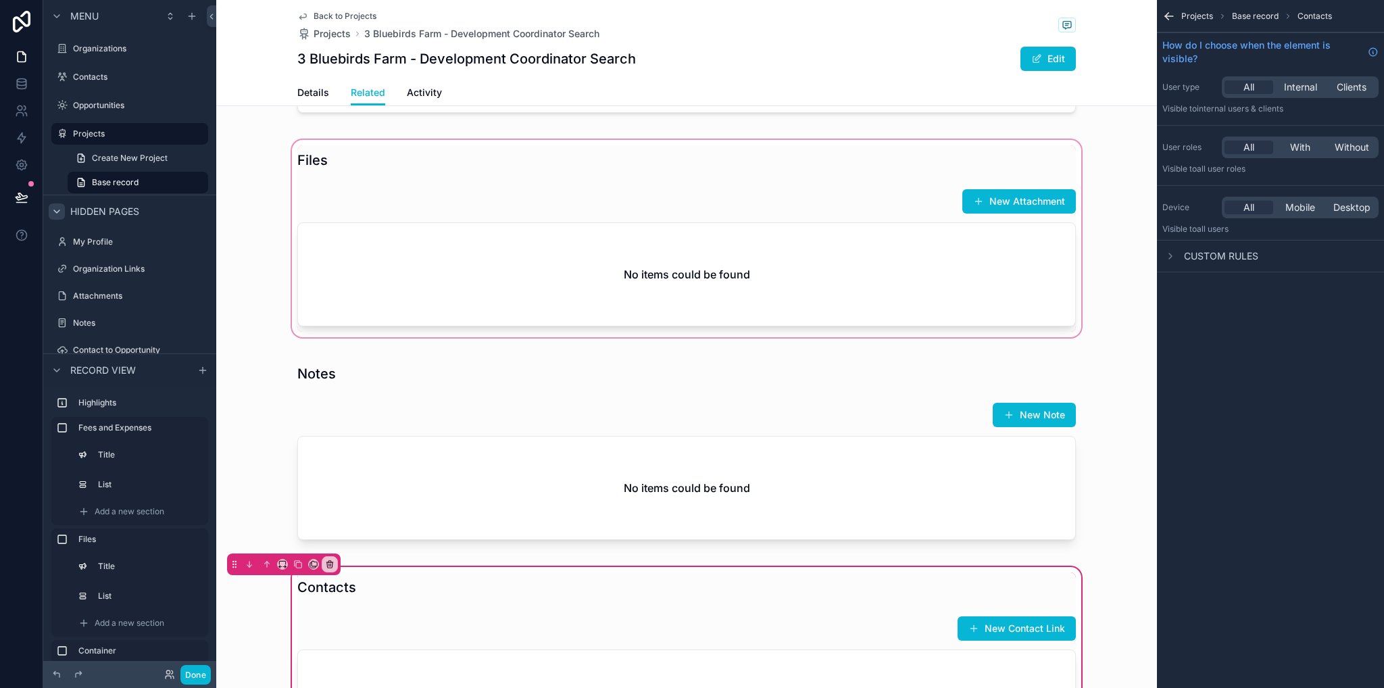
click at [698, 285] on div "scrollable content" at bounding box center [686, 238] width 941 height 203
click at [662, 224] on div "scrollable content" at bounding box center [686, 238] width 941 height 203
click at [1163, 14] on icon "scrollable content" at bounding box center [1170, 16] width 14 height 14
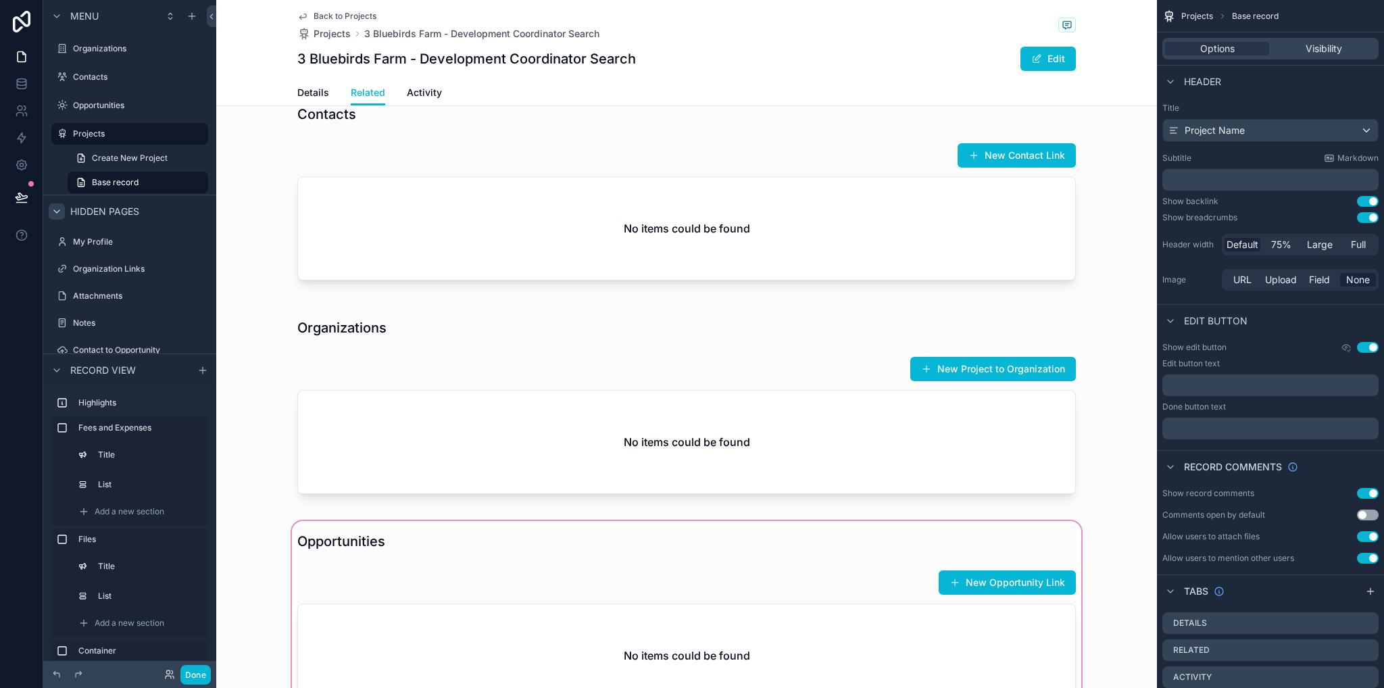
scroll to position [1082, 0]
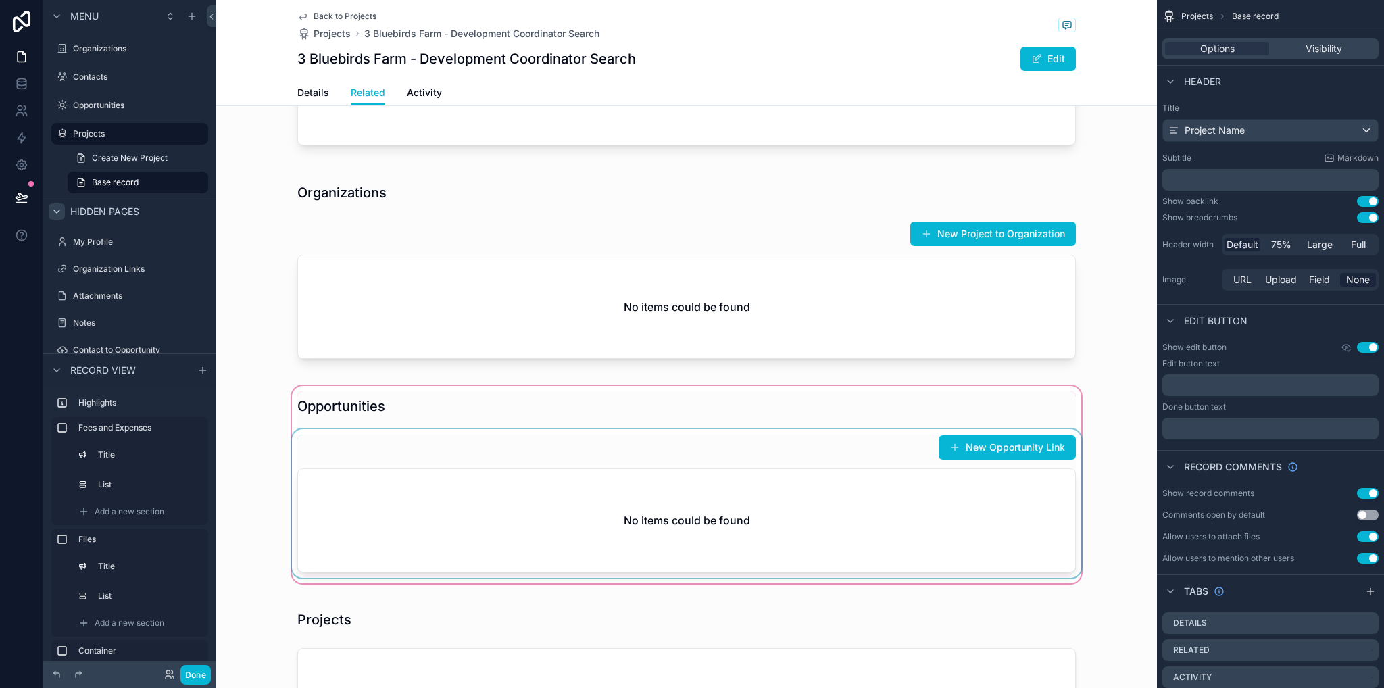
click at [673, 480] on div "scrollable content" at bounding box center [686, 484] width 941 height 203
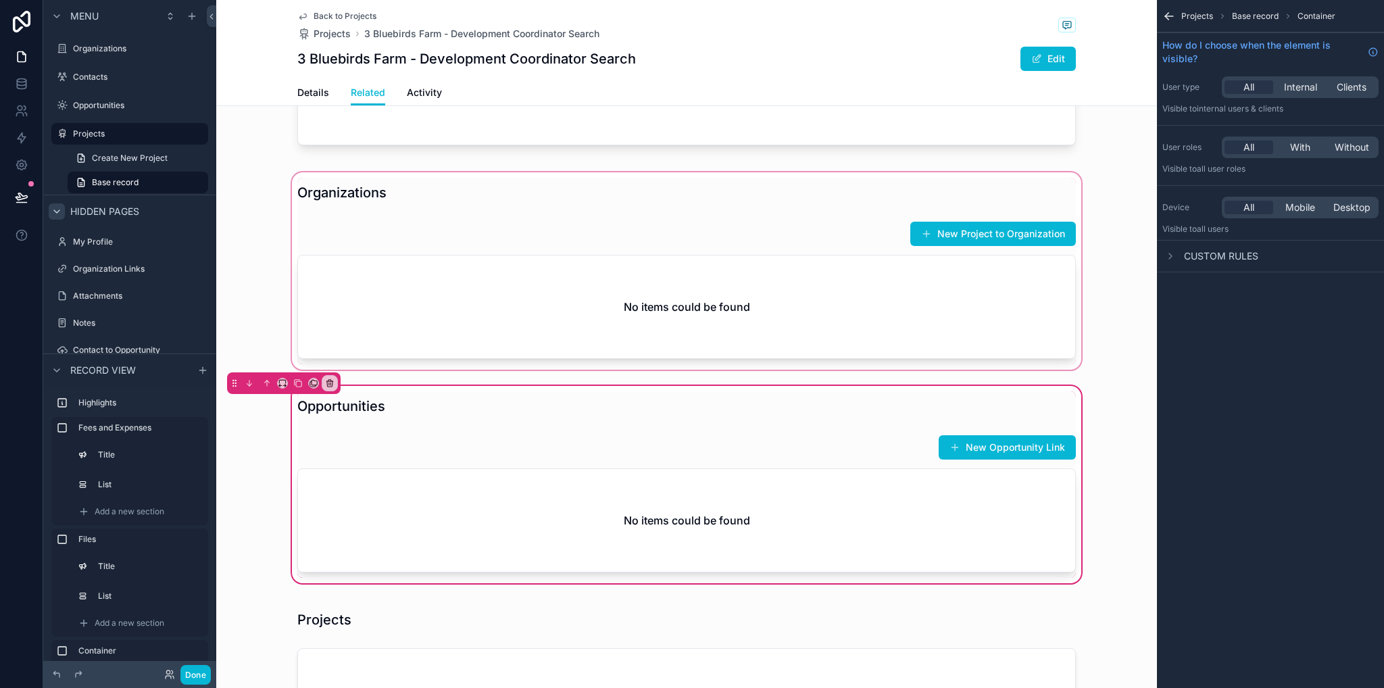
click at [1014, 299] on div "scrollable content" at bounding box center [686, 271] width 941 height 203
click at [908, 301] on div "scrollable content" at bounding box center [686, 271] width 941 height 203
click at [1131, 225] on div "scrollable content" at bounding box center [686, 271] width 941 height 203
click at [967, 249] on div "scrollable content" at bounding box center [686, 271] width 941 height 203
click at [965, 189] on div "scrollable content" at bounding box center [686, 271] width 941 height 203
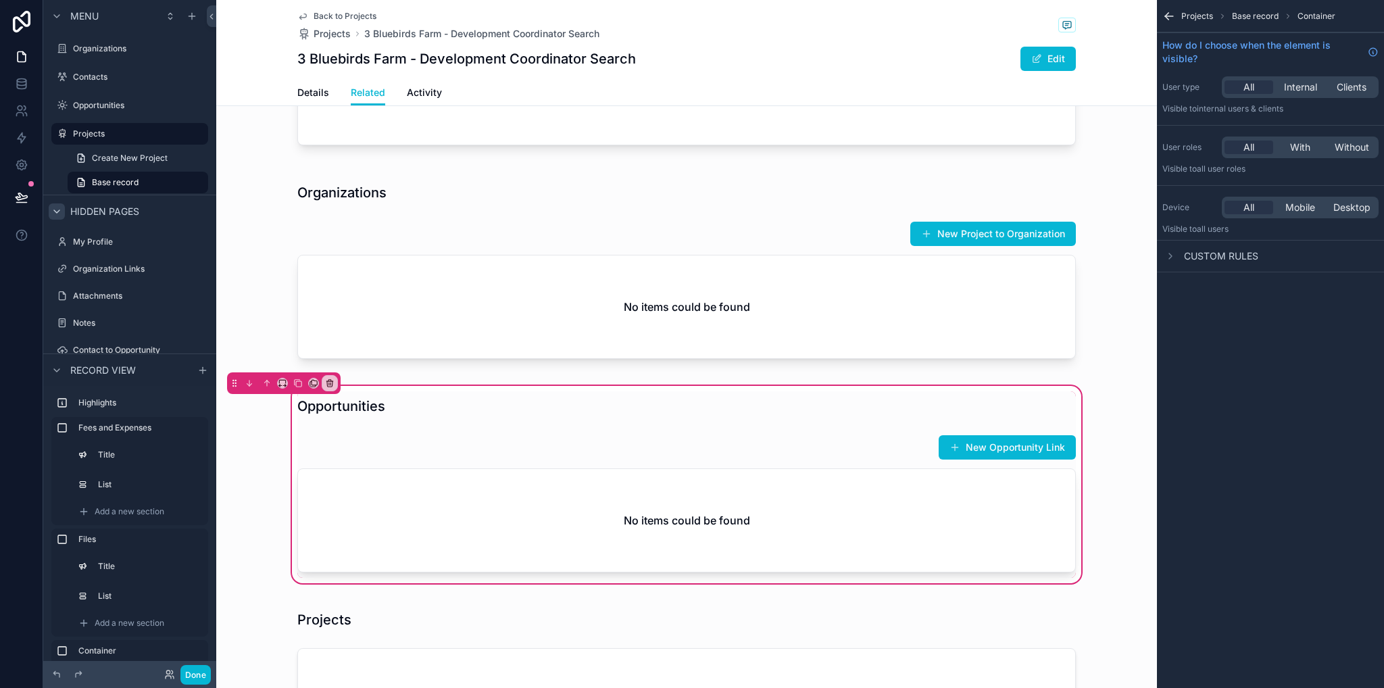
click at [1170, 14] on icon "scrollable content" at bounding box center [1170, 16] width 14 height 14
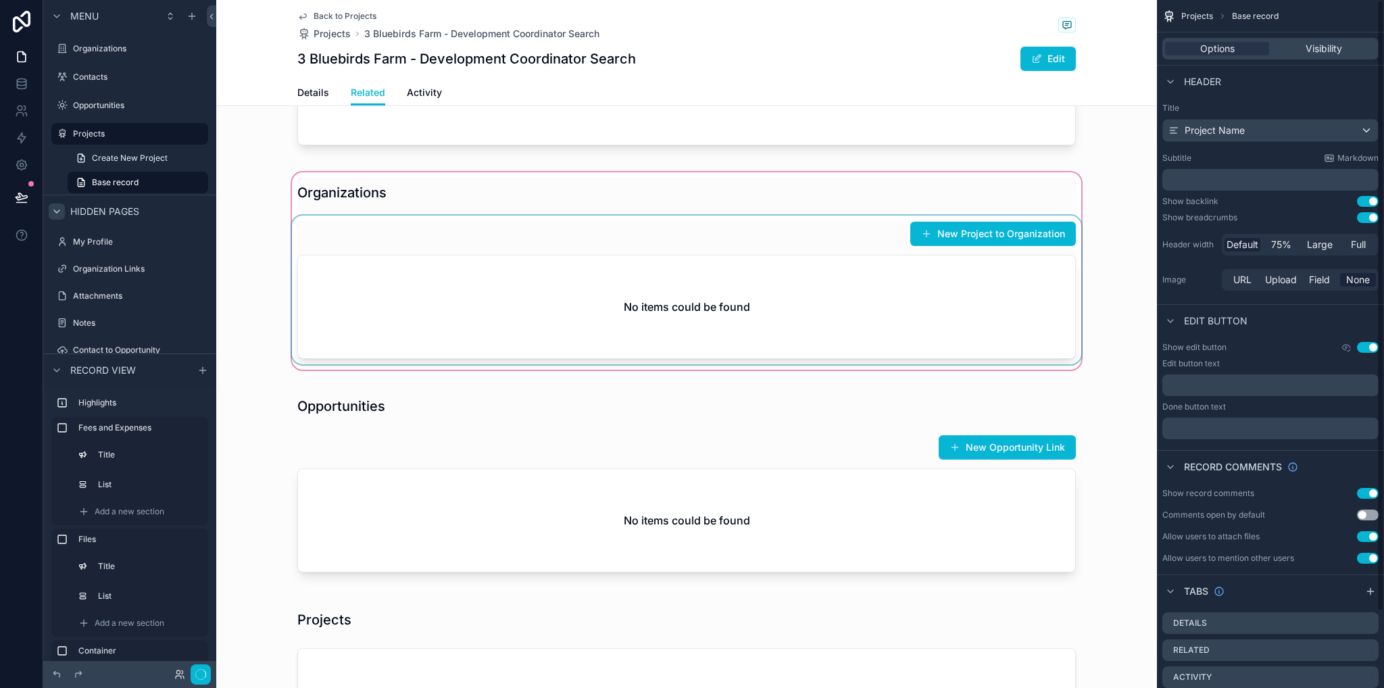
drag, startPoint x: 992, startPoint y: 291, endPoint x: 987, endPoint y: 299, distance: 10.0
click at [991, 291] on div "scrollable content" at bounding box center [686, 271] width 941 height 203
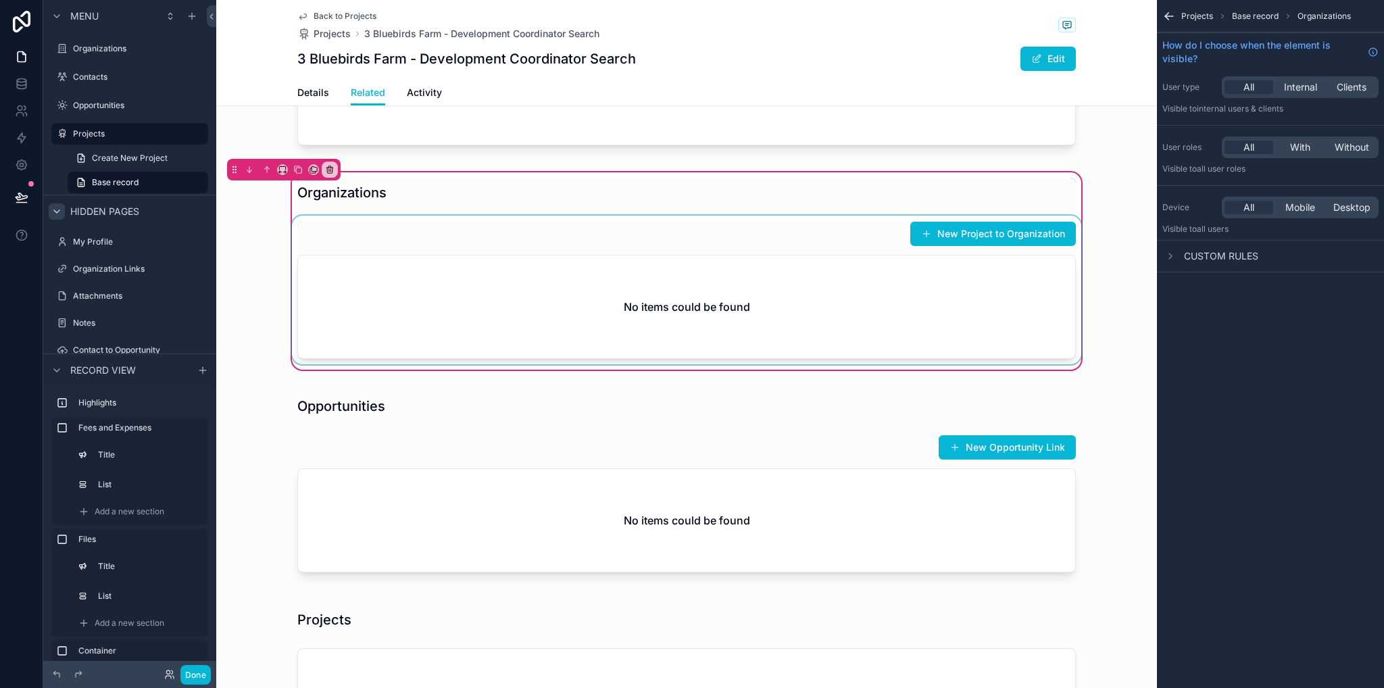
click at [835, 282] on div "scrollable content" at bounding box center [686, 290] width 795 height 149
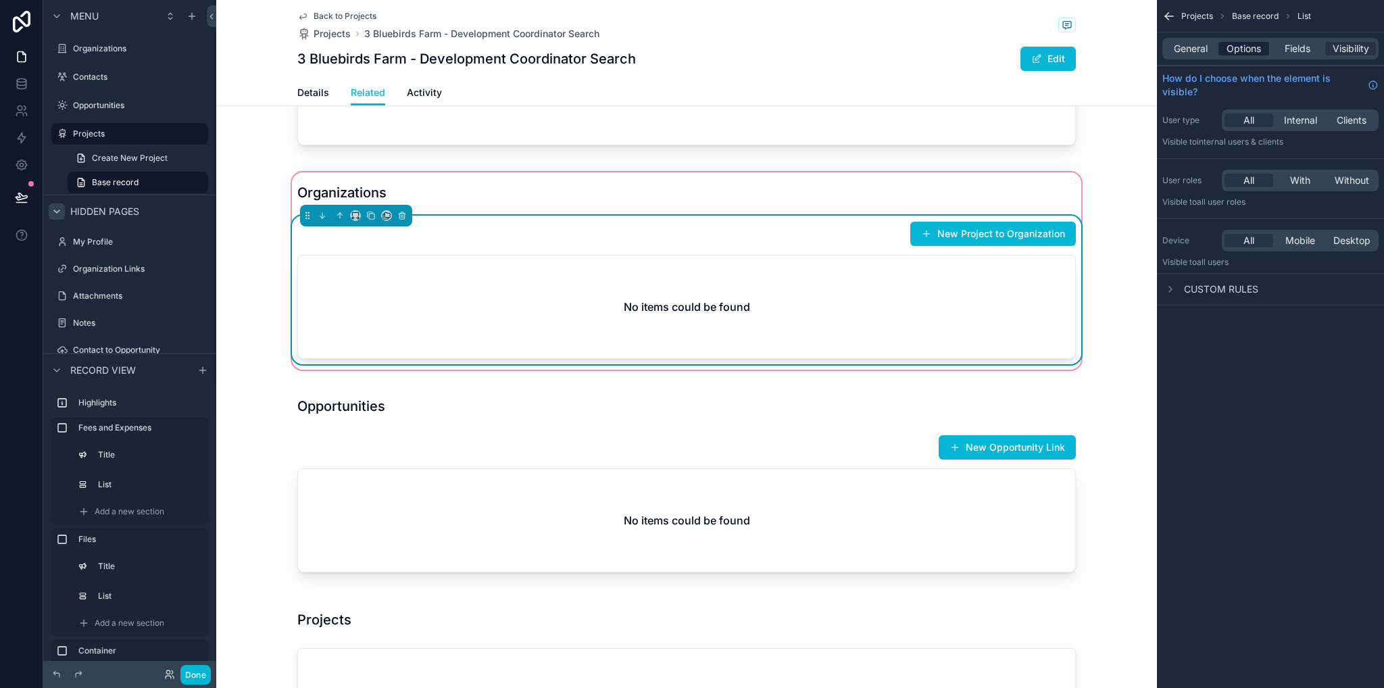
click at [1238, 52] on span "Options" at bounding box center [1244, 49] width 34 height 14
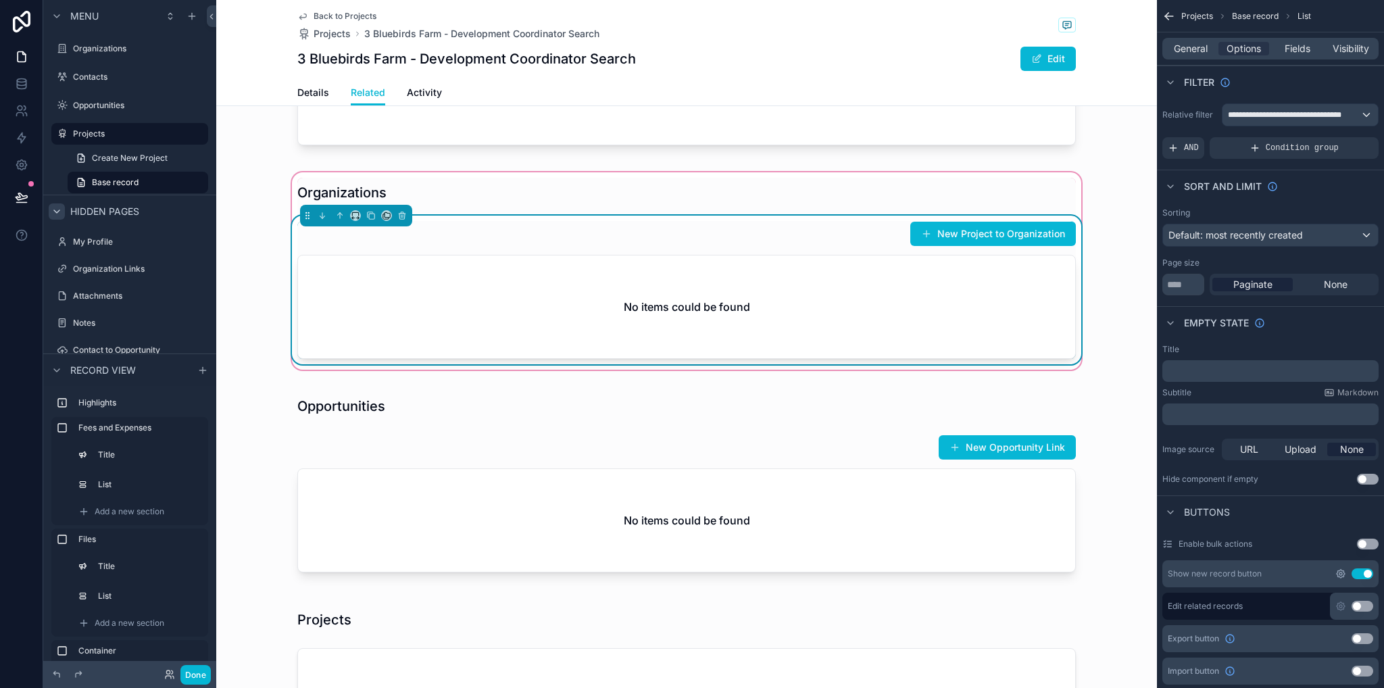
click at [1338, 577] on icon "scrollable content" at bounding box center [1341, 573] width 11 height 11
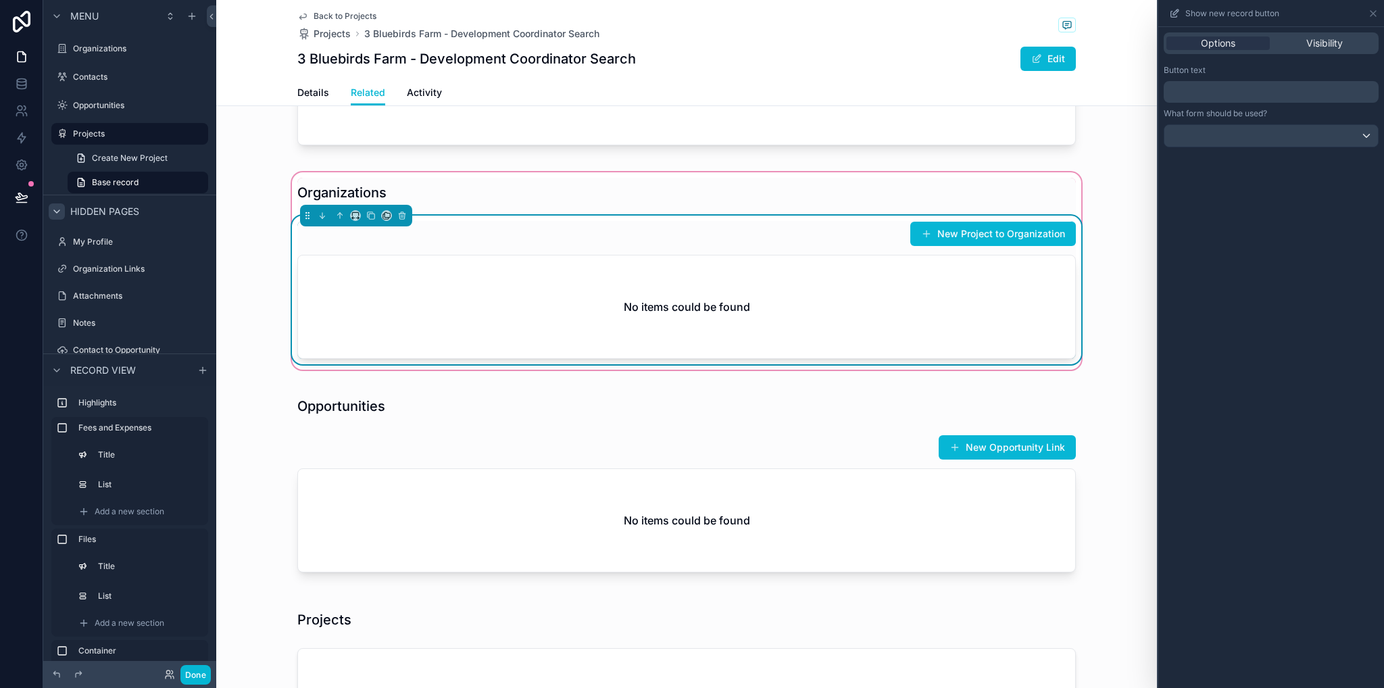
click at [1239, 87] on p "﻿" at bounding box center [1272, 92] width 207 height 16
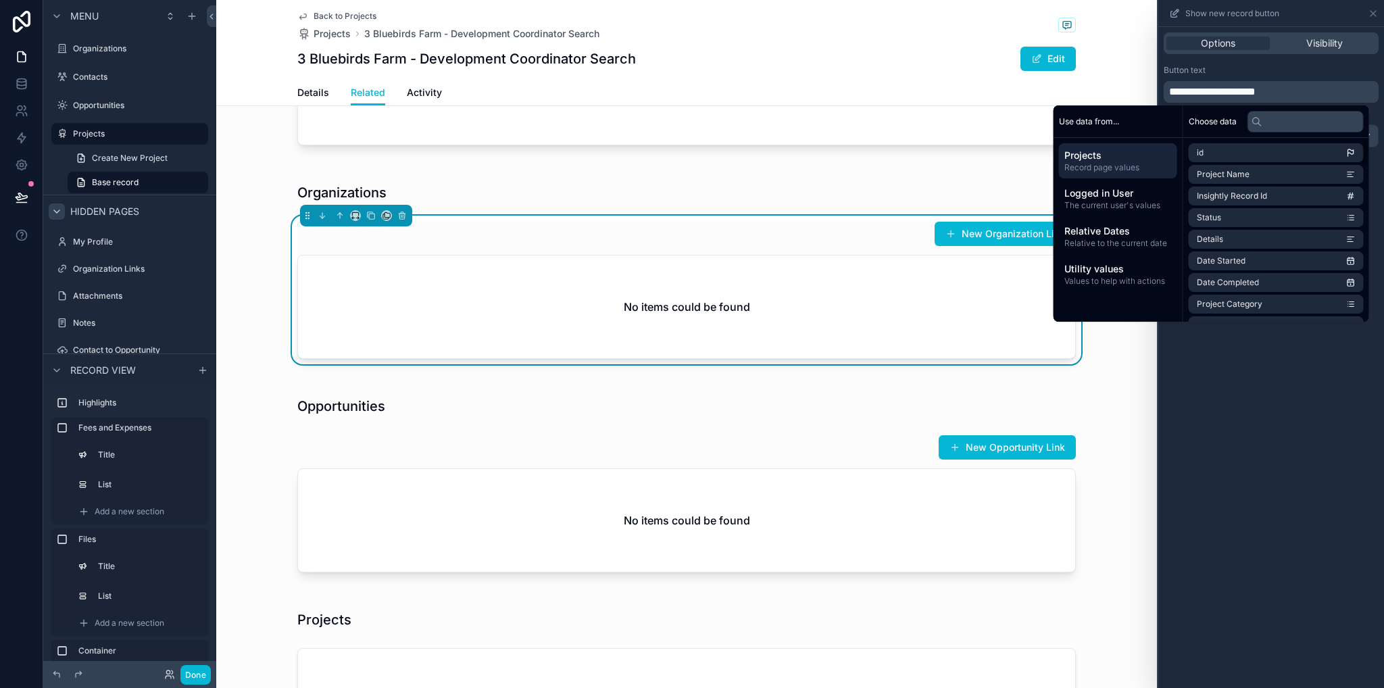
drag, startPoint x: 1269, startPoint y: 367, endPoint x: 1273, endPoint y: 360, distance: 8.3
click at [1269, 368] on div "**********" at bounding box center [1272, 357] width 226 height 661
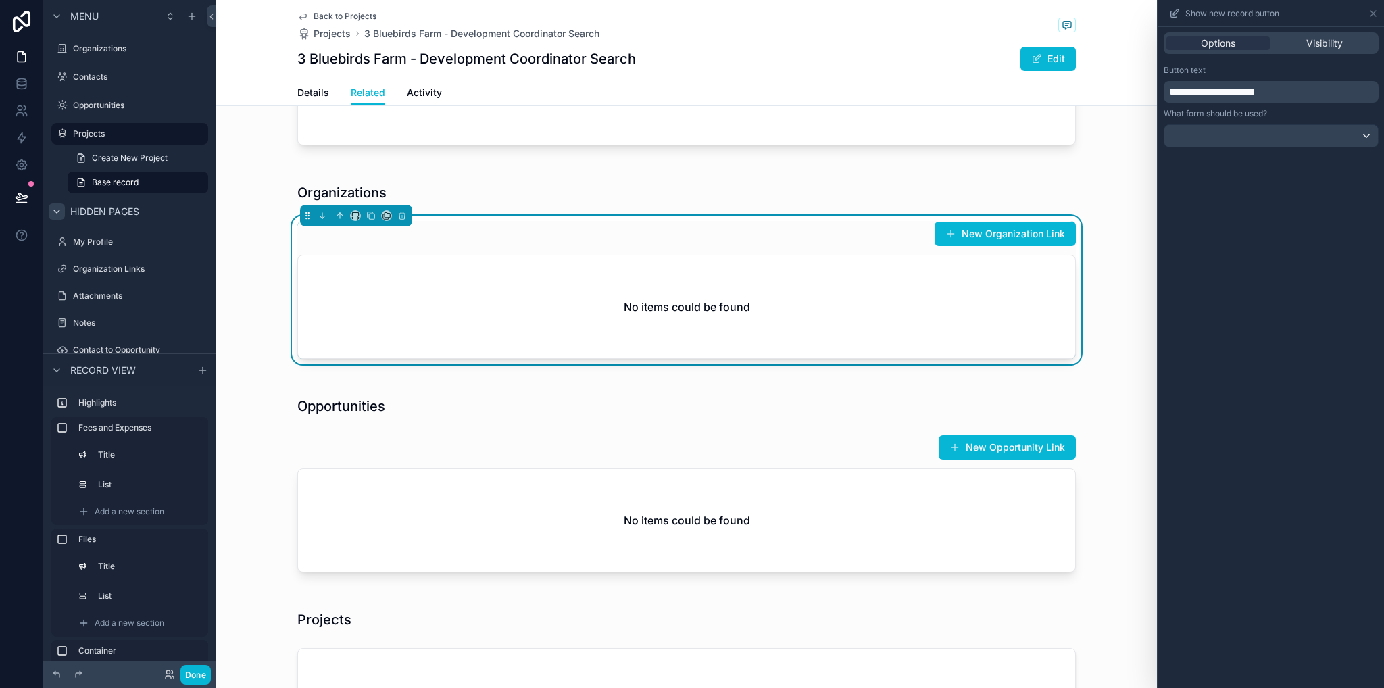
click at [1315, 88] on p "**********" at bounding box center [1272, 92] width 207 height 16
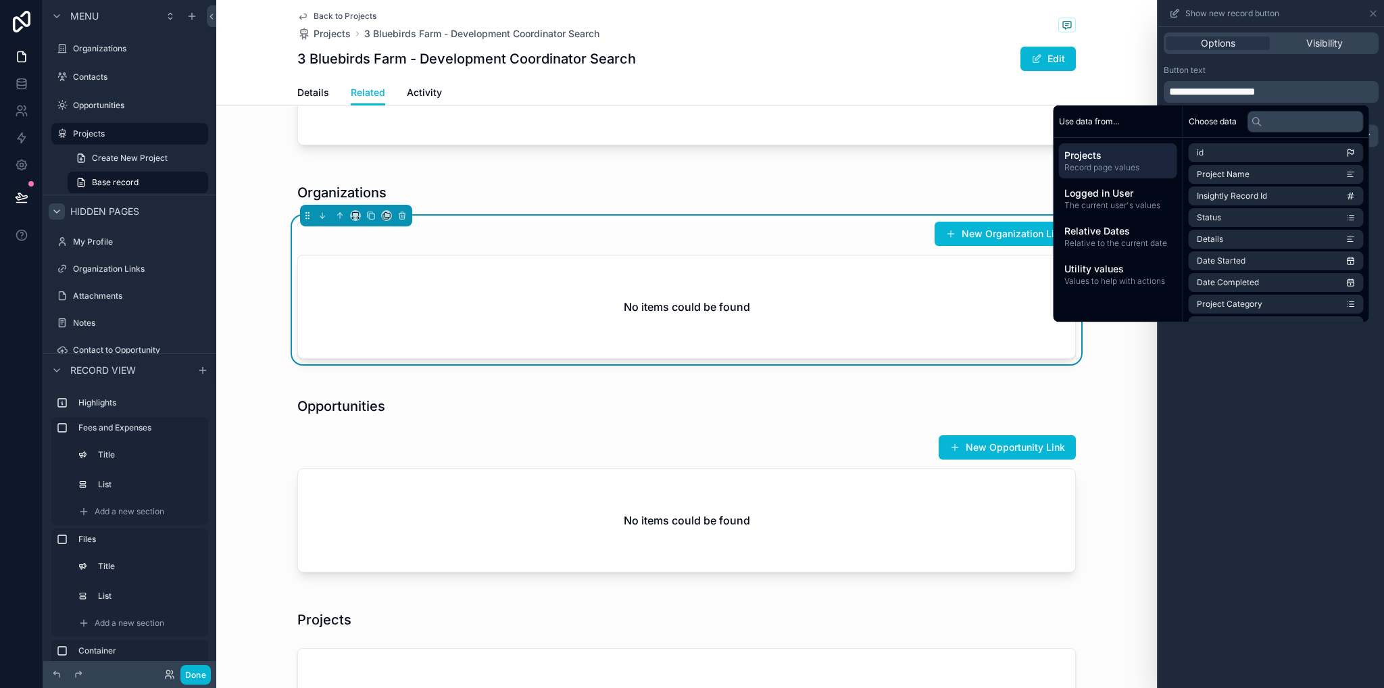
drag, startPoint x: 1312, startPoint y: 391, endPoint x: 1337, endPoint y: 102, distance: 290.4
click at [1311, 391] on div "**********" at bounding box center [1272, 357] width 226 height 661
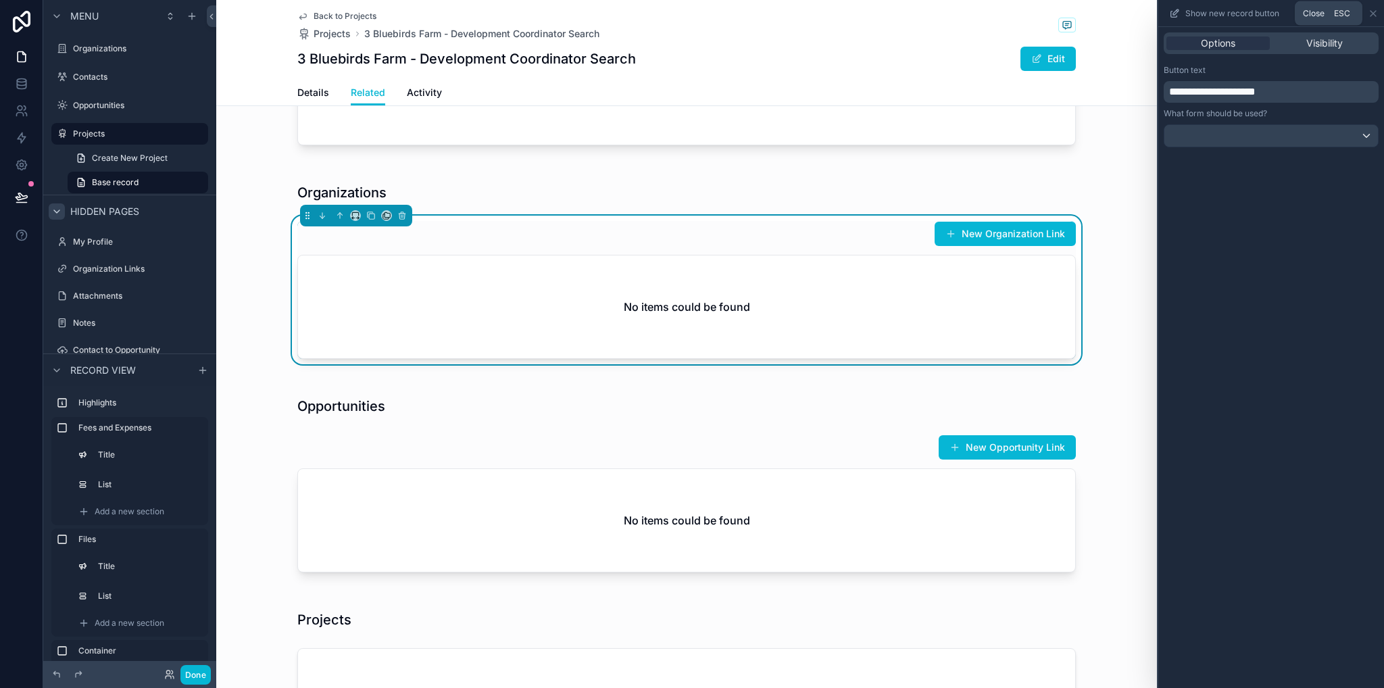
click at [1374, 11] on icon at bounding box center [1373, 13] width 11 height 11
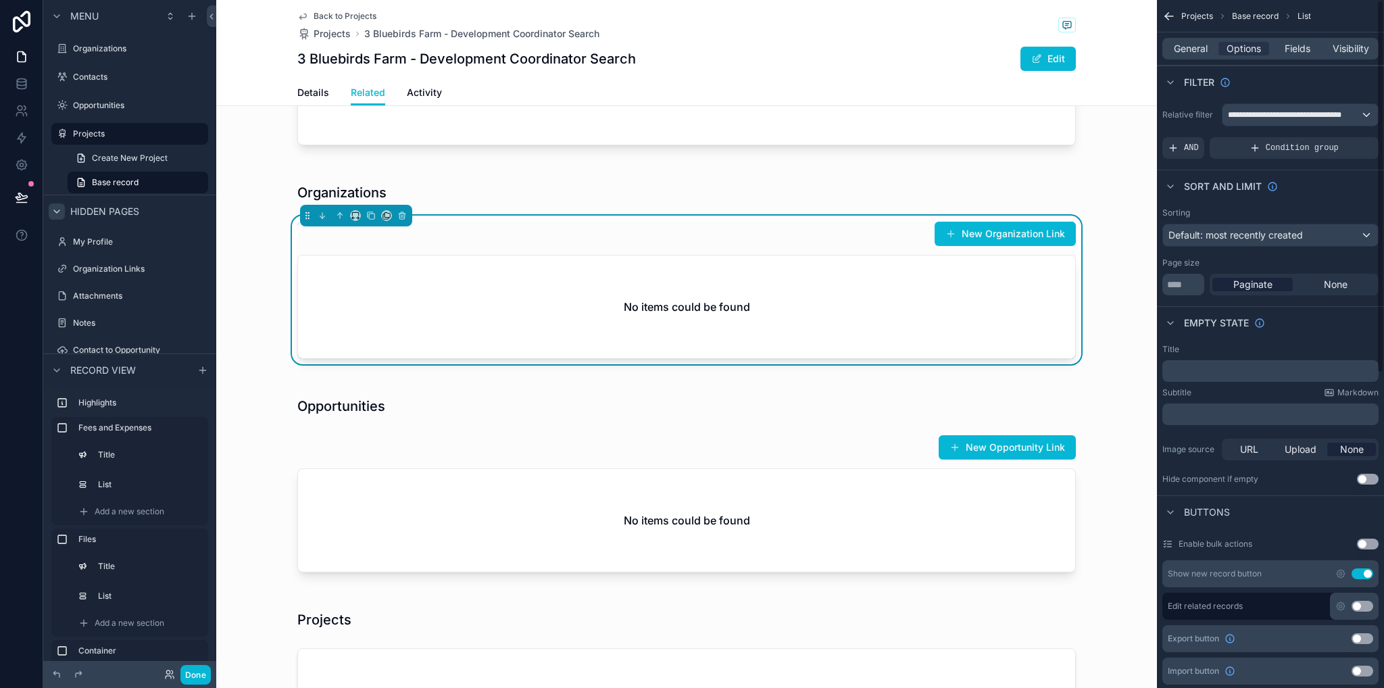
click at [1169, 18] on icon "scrollable content" at bounding box center [1170, 16] width 14 height 14
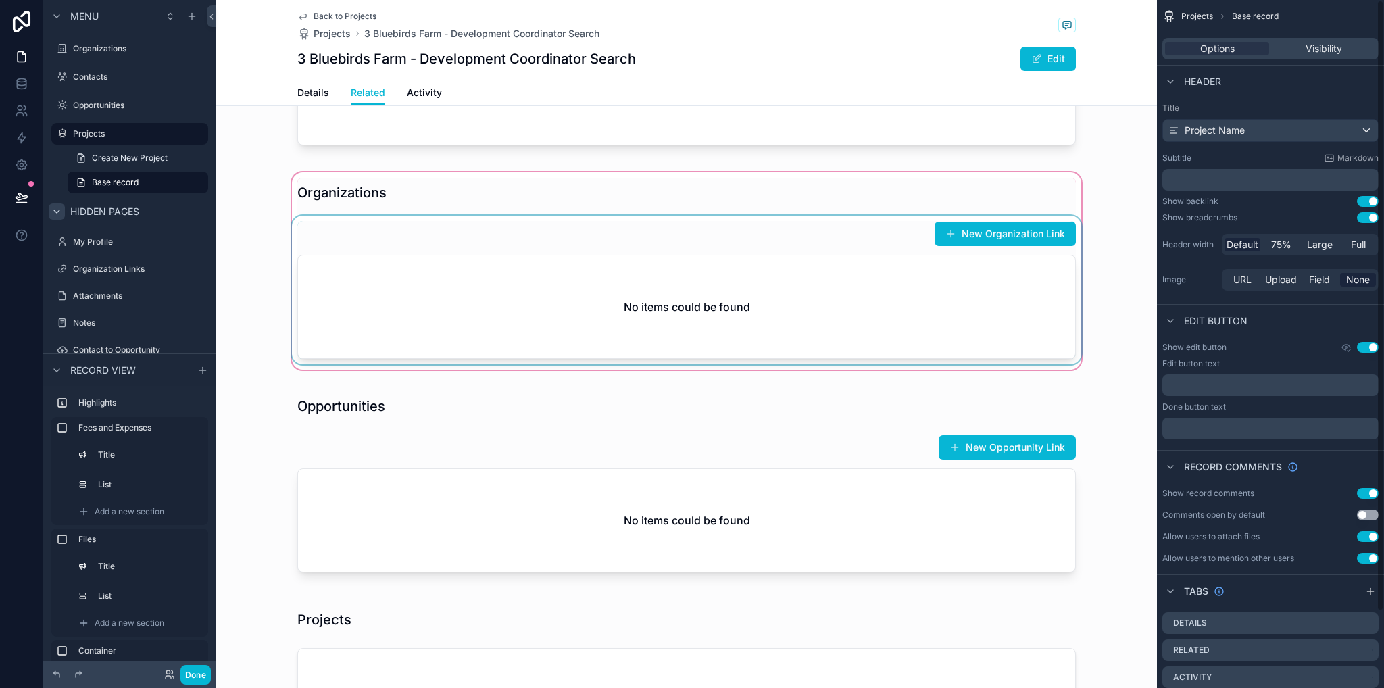
click at [898, 325] on div "scrollable content" at bounding box center [686, 271] width 941 height 203
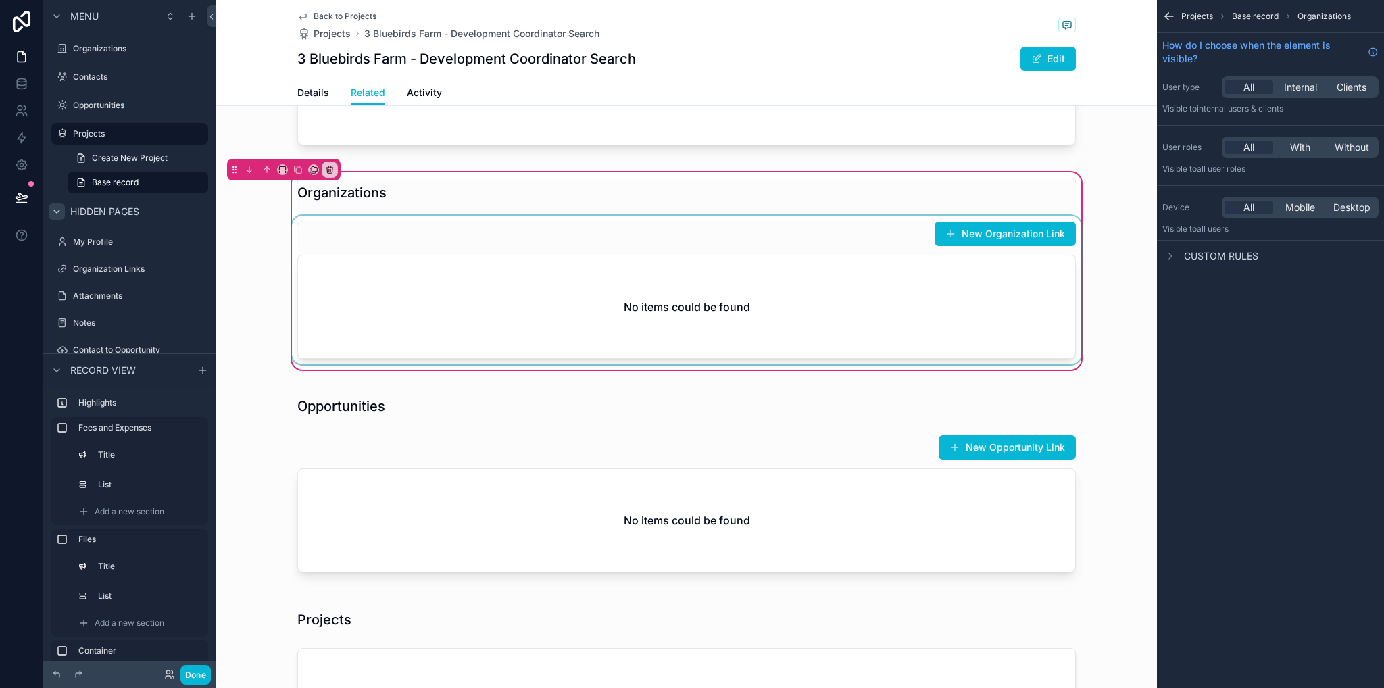
click at [814, 259] on div "scrollable content" at bounding box center [686, 290] width 795 height 149
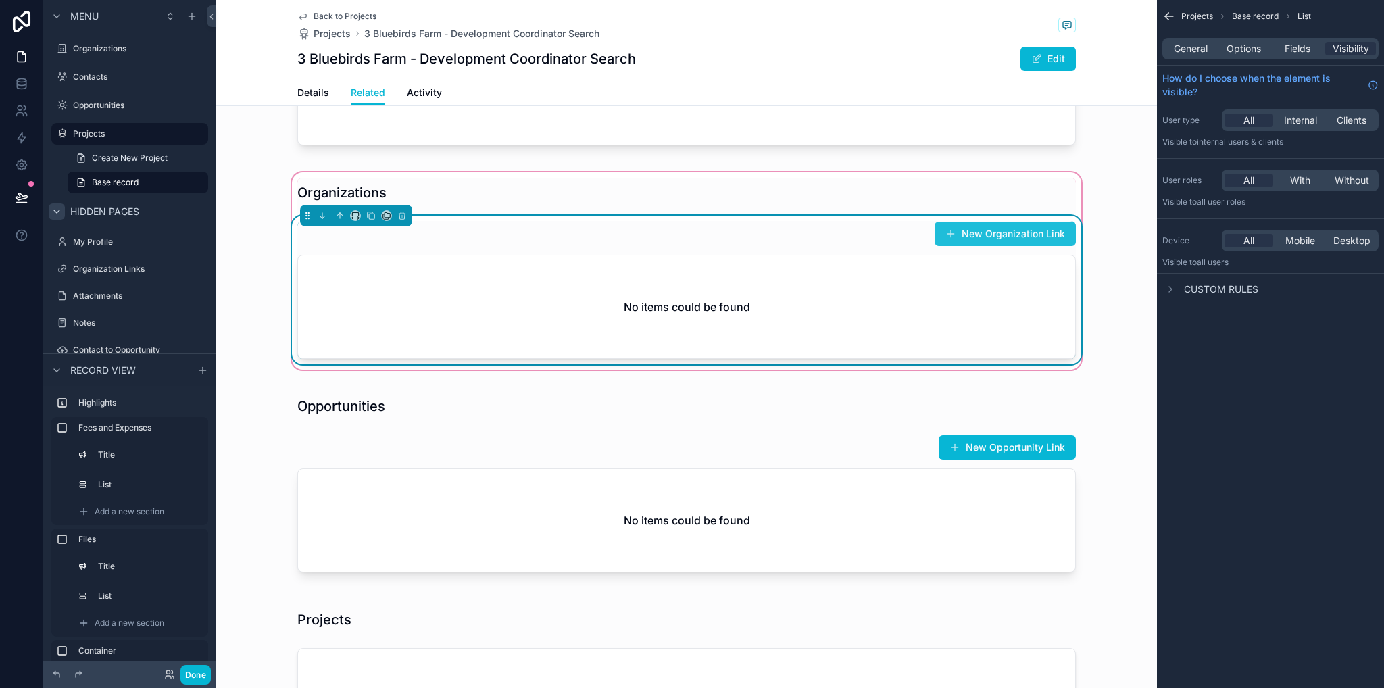
click at [993, 237] on button "New Organization Link" at bounding box center [1005, 234] width 141 height 24
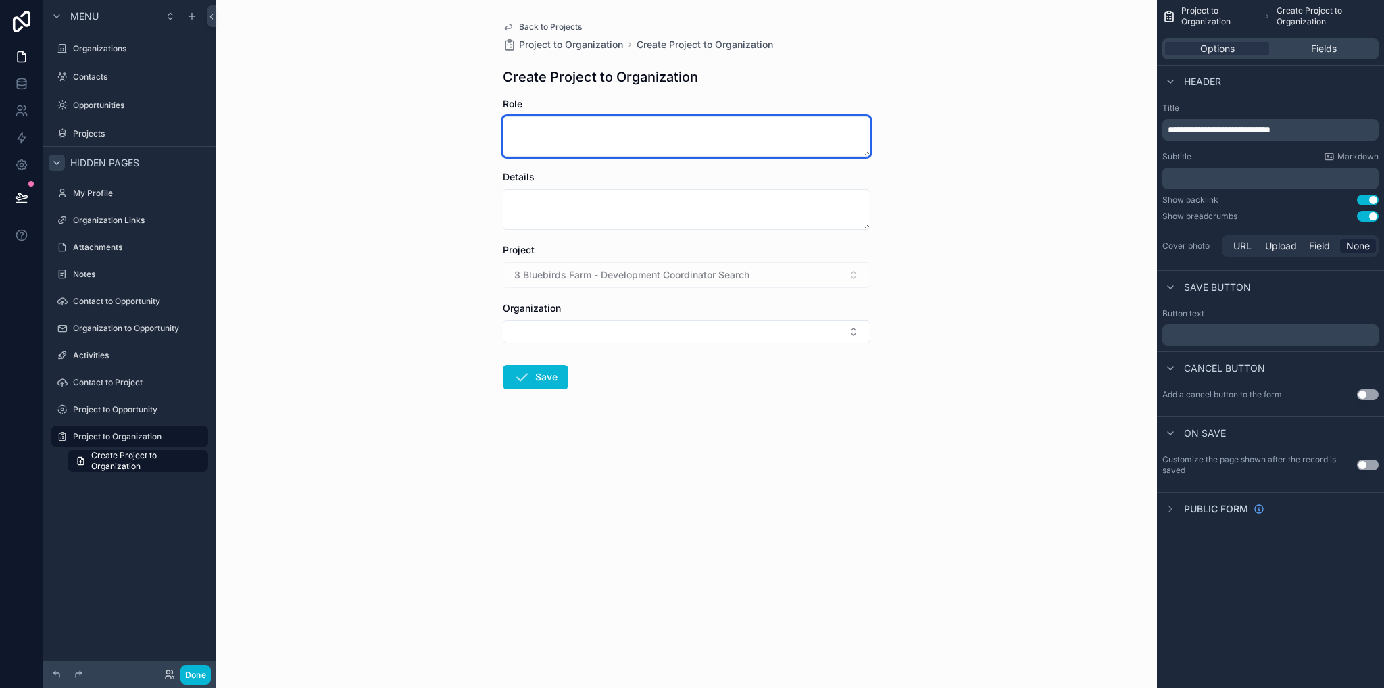
click at [580, 152] on textarea "scrollable content" at bounding box center [687, 136] width 368 height 41
click at [589, 132] on textarea "scrollable content" at bounding box center [687, 136] width 368 height 41
type textarea "*"
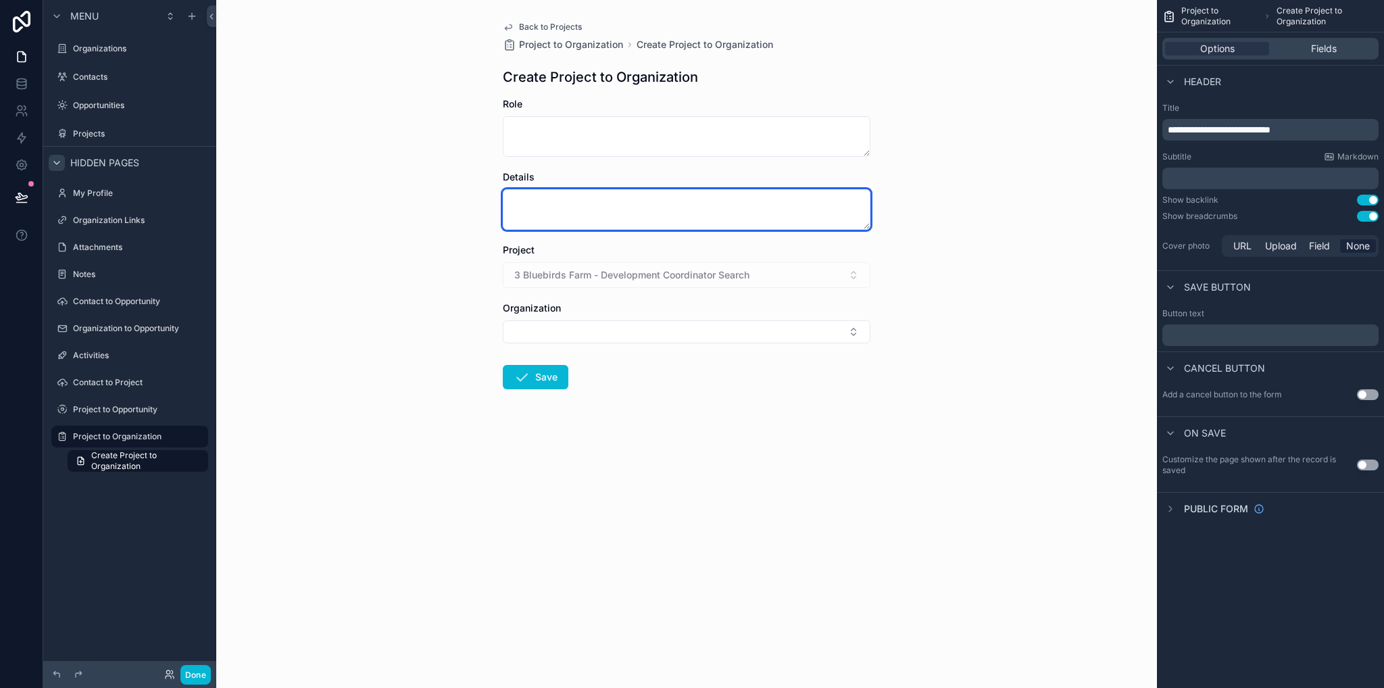
click at [778, 224] on textarea "scrollable content" at bounding box center [687, 209] width 368 height 41
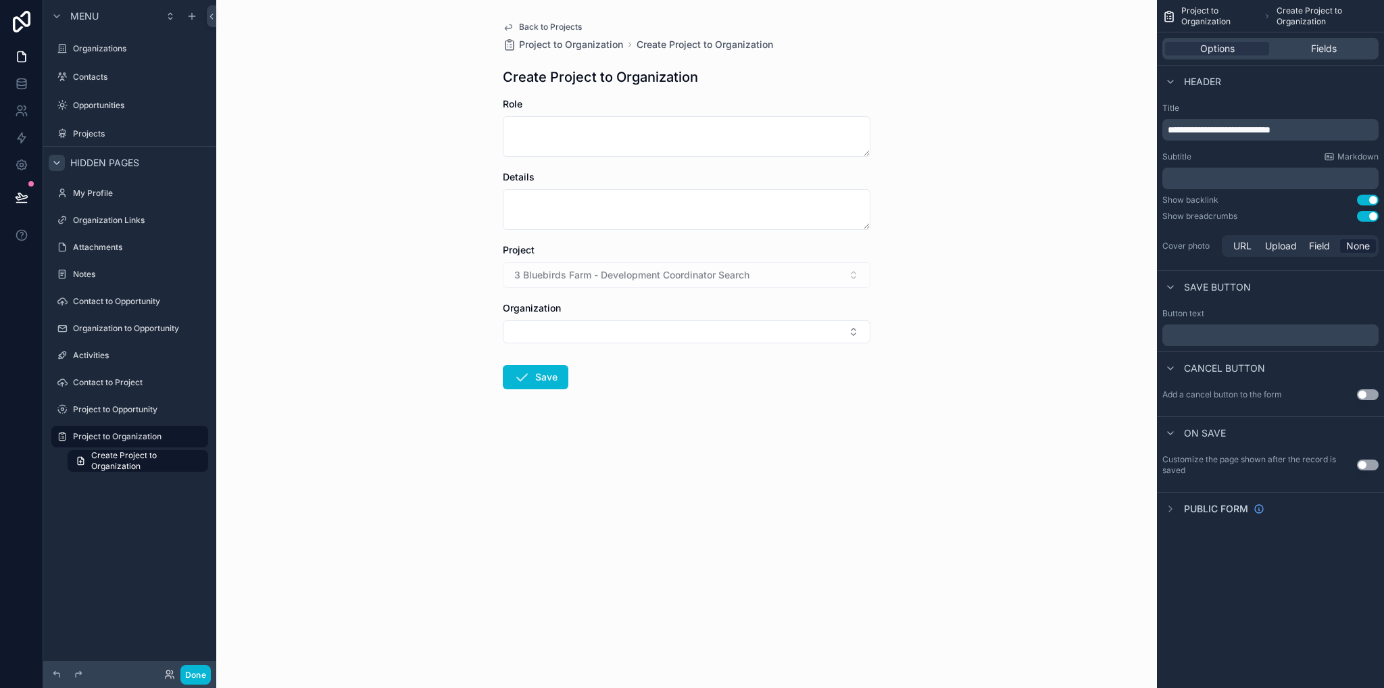
click at [621, 276] on div "3 Bluebirds Farm - Development Coordinator Search" at bounding box center [687, 275] width 368 height 26
click at [595, 324] on button "Select Button" at bounding box center [687, 331] width 368 height 23
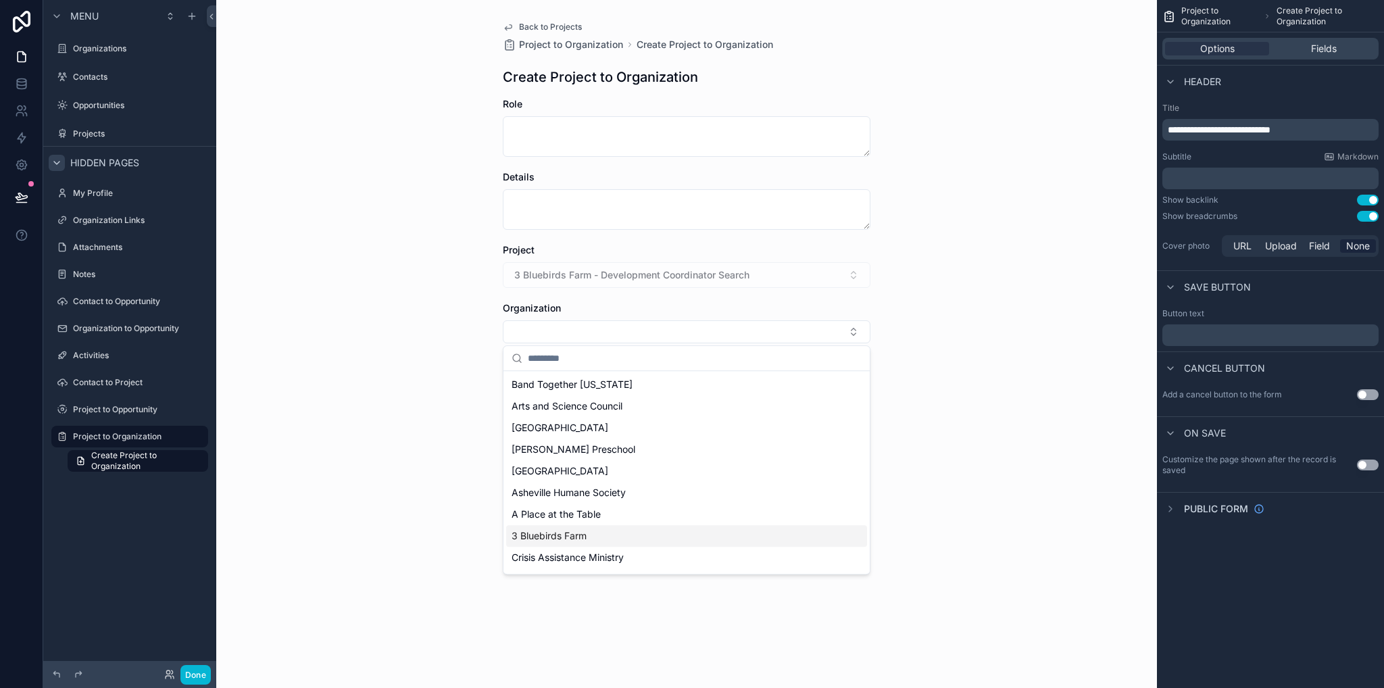
click at [579, 537] on span "3 Bluebirds Farm" at bounding box center [549, 536] width 75 height 14
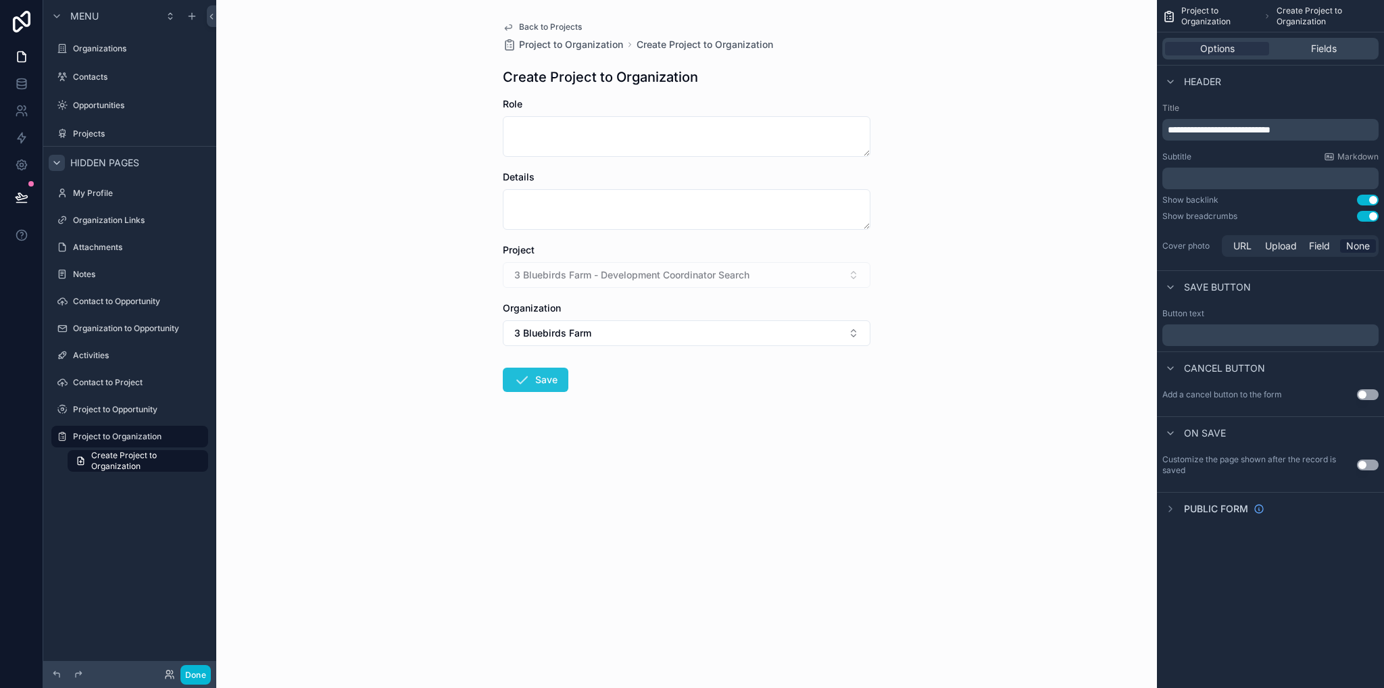
click at [524, 375] on icon "scrollable content" at bounding box center [522, 380] width 16 height 16
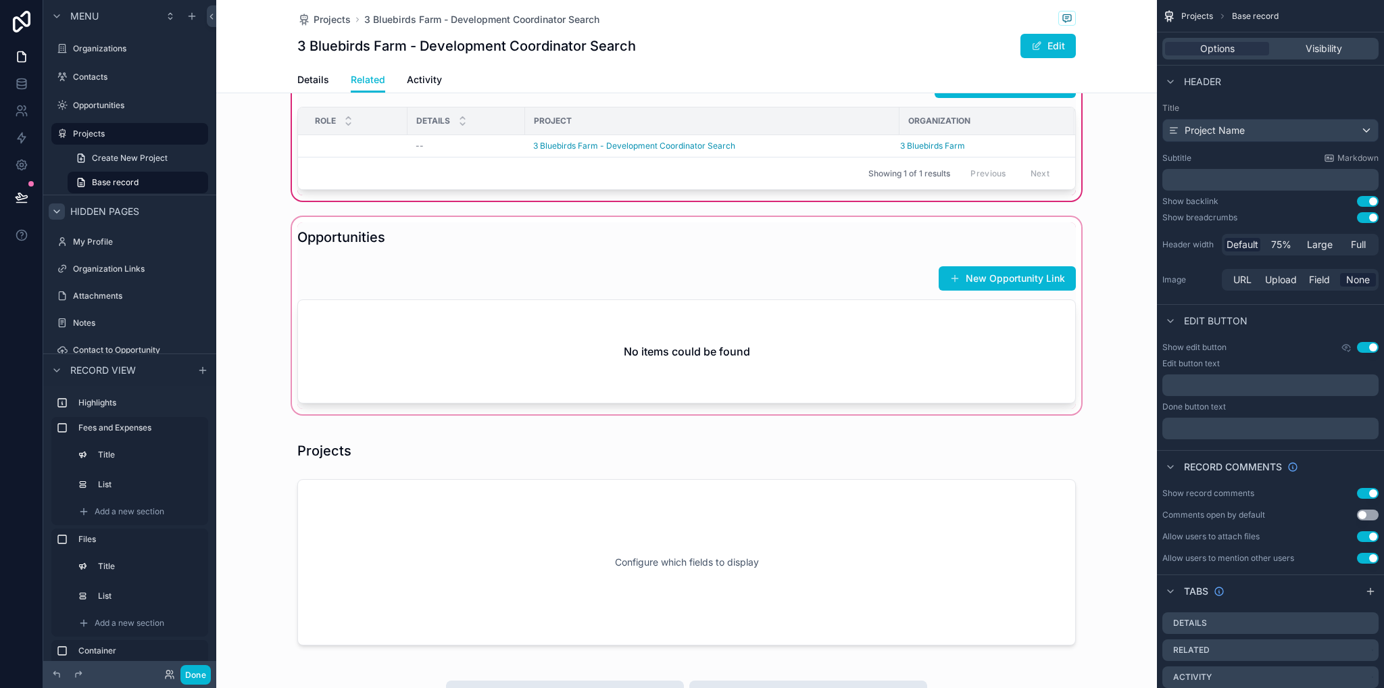
scroll to position [1149, 0]
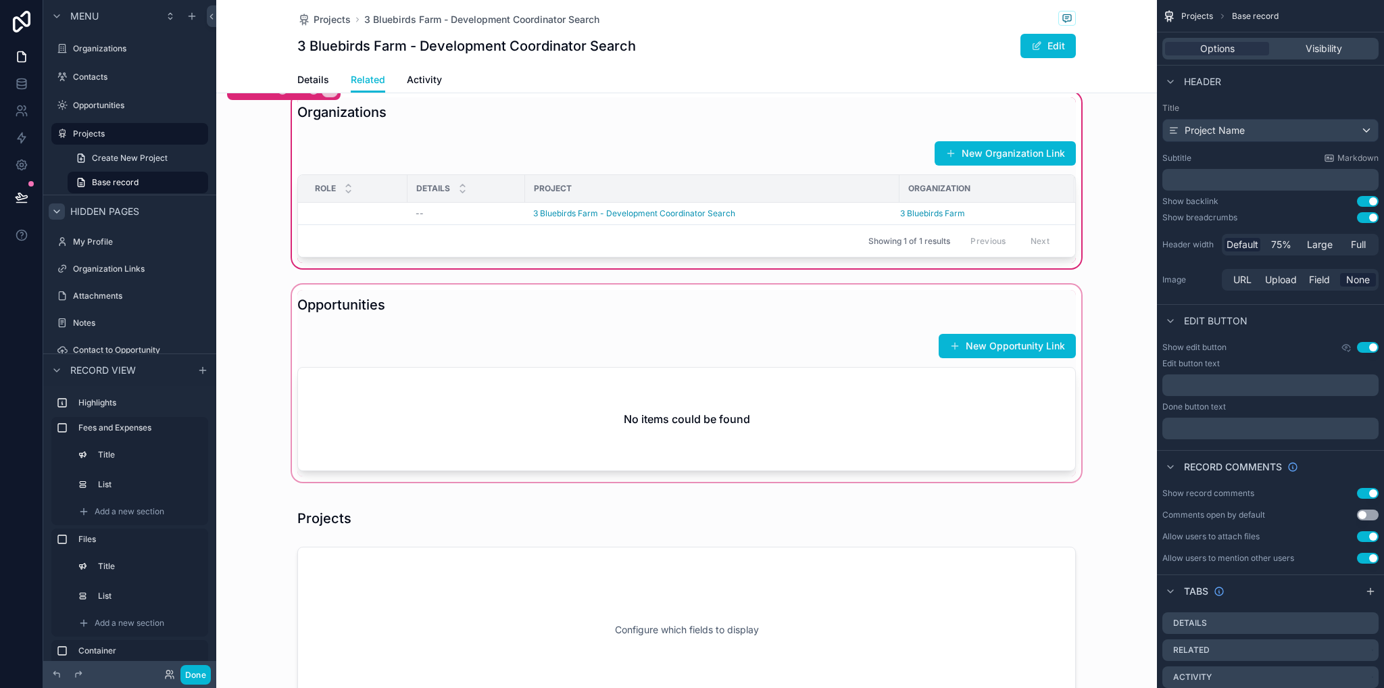
click at [699, 393] on div "scrollable content" at bounding box center [686, 383] width 941 height 203
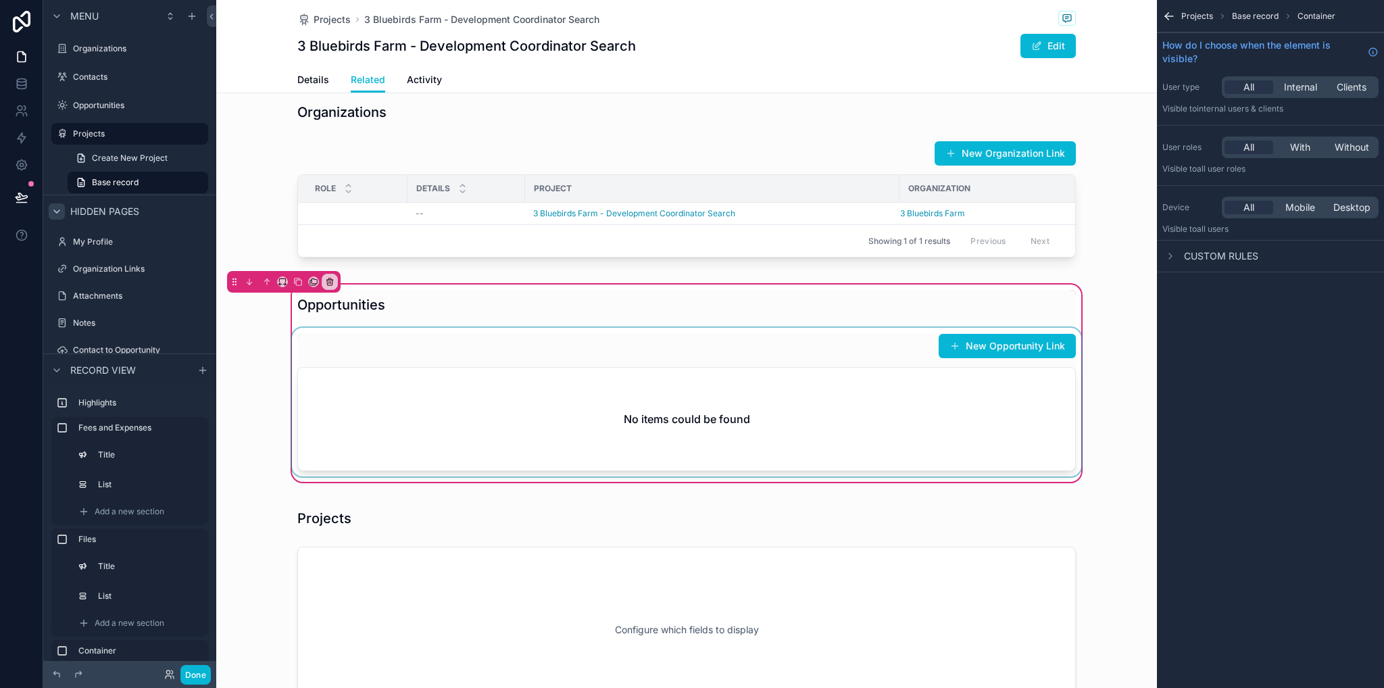
click at [979, 366] on div "scrollable content" at bounding box center [686, 402] width 795 height 149
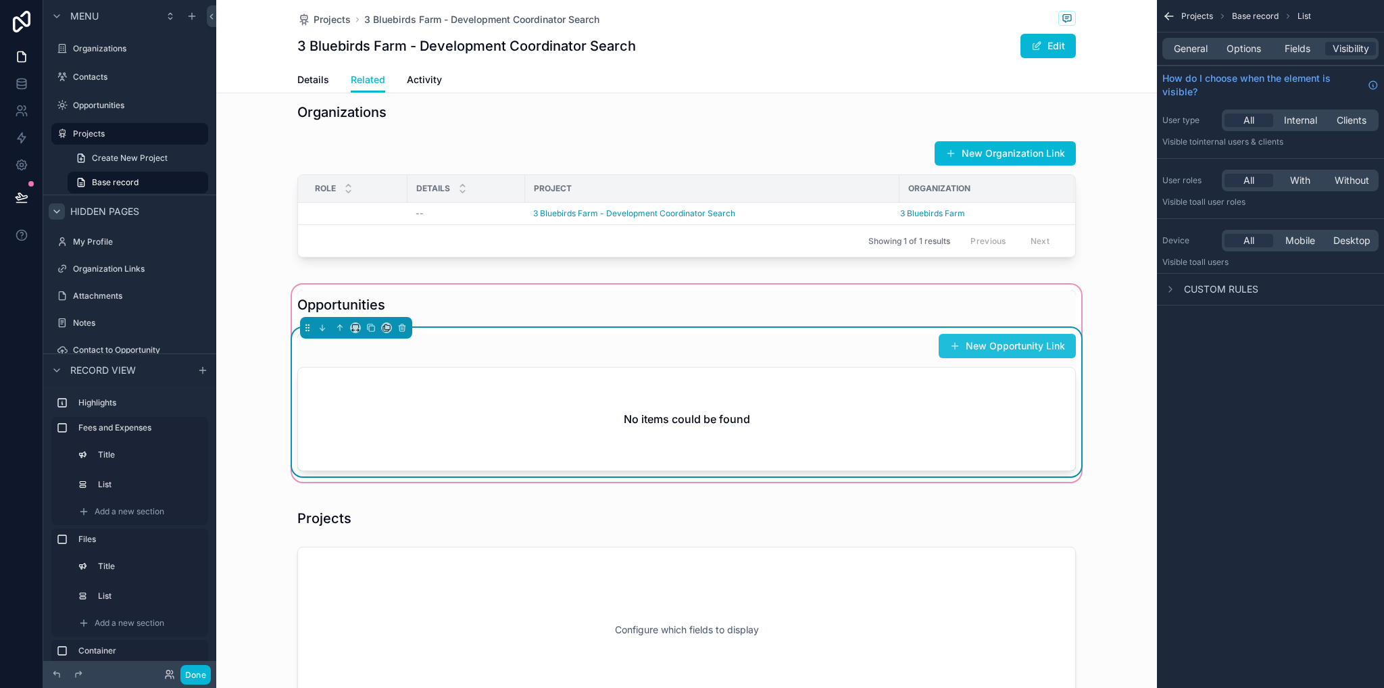
click at [977, 357] on button "New Opportunity Link" at bounding box center [1007, 346] width 137 height 24
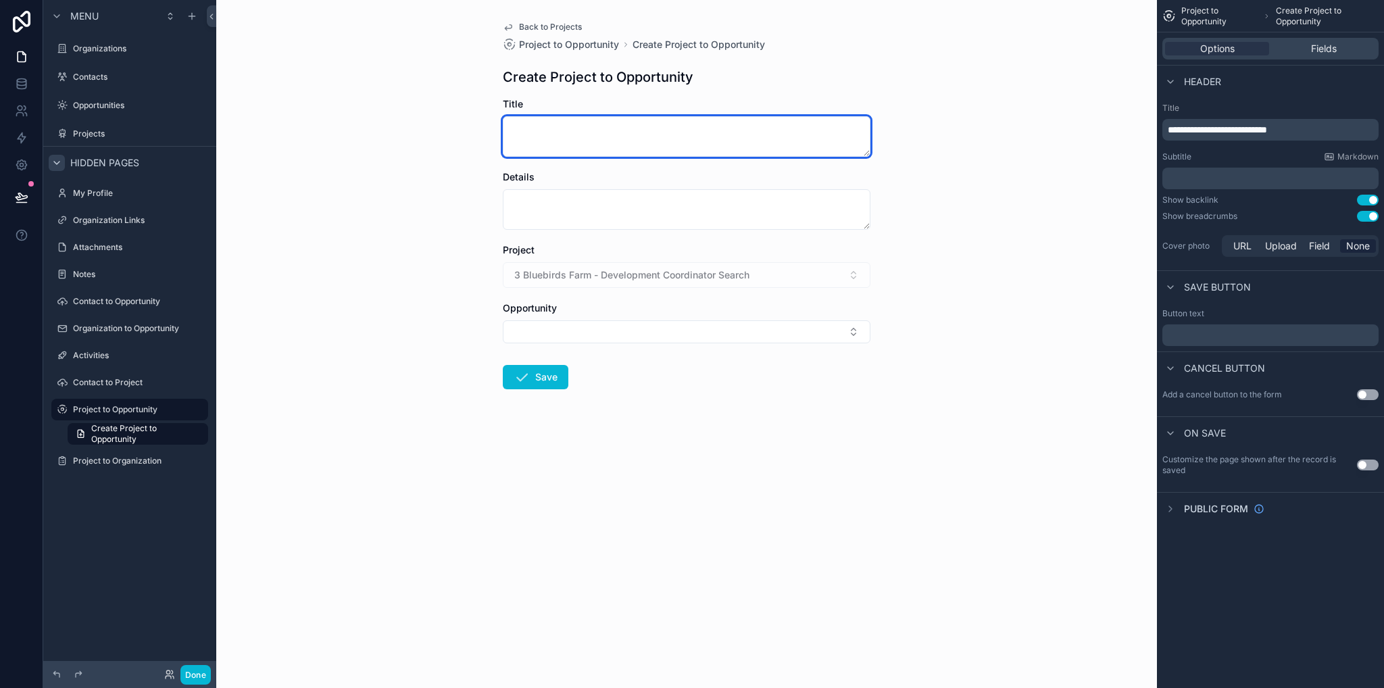
click at [546, 142] on textarea "scrollable content" at bounding box center [687, 136] width 368 height 41
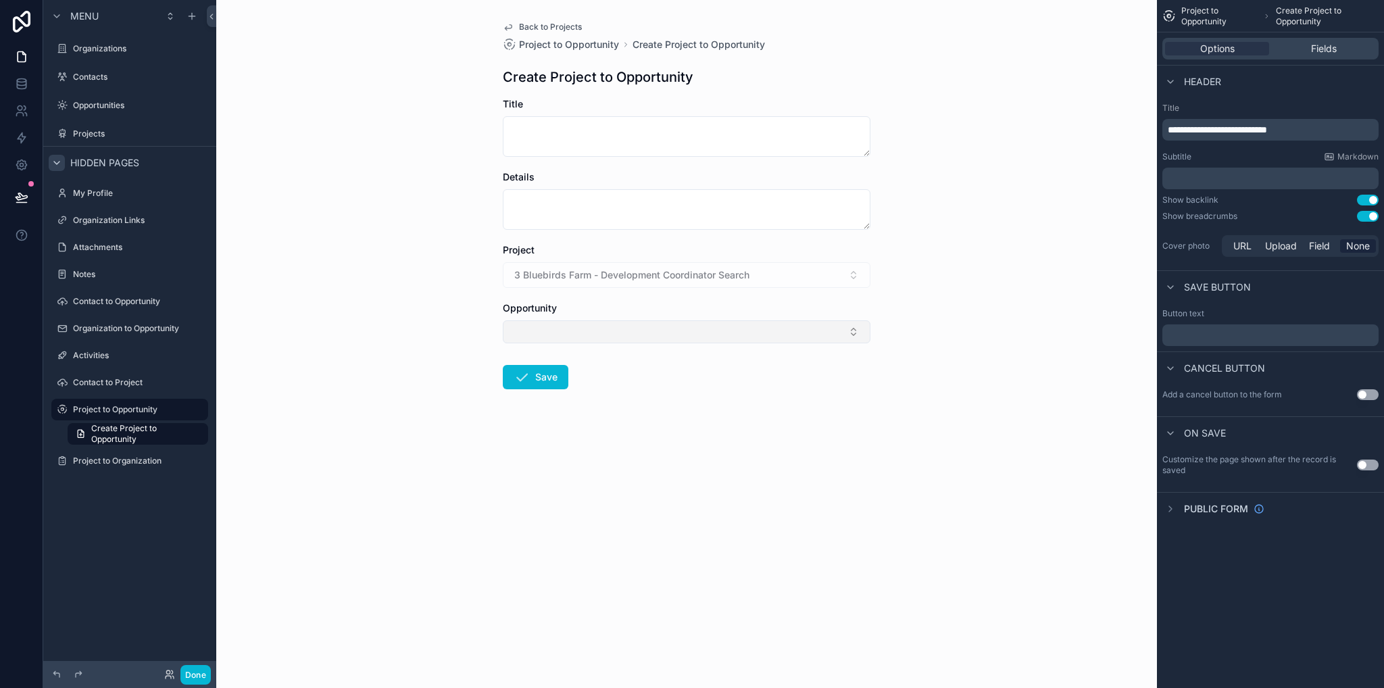
click at [581, 333] on button "Select Button" at bounding box center [687, 331] width 368 height 23
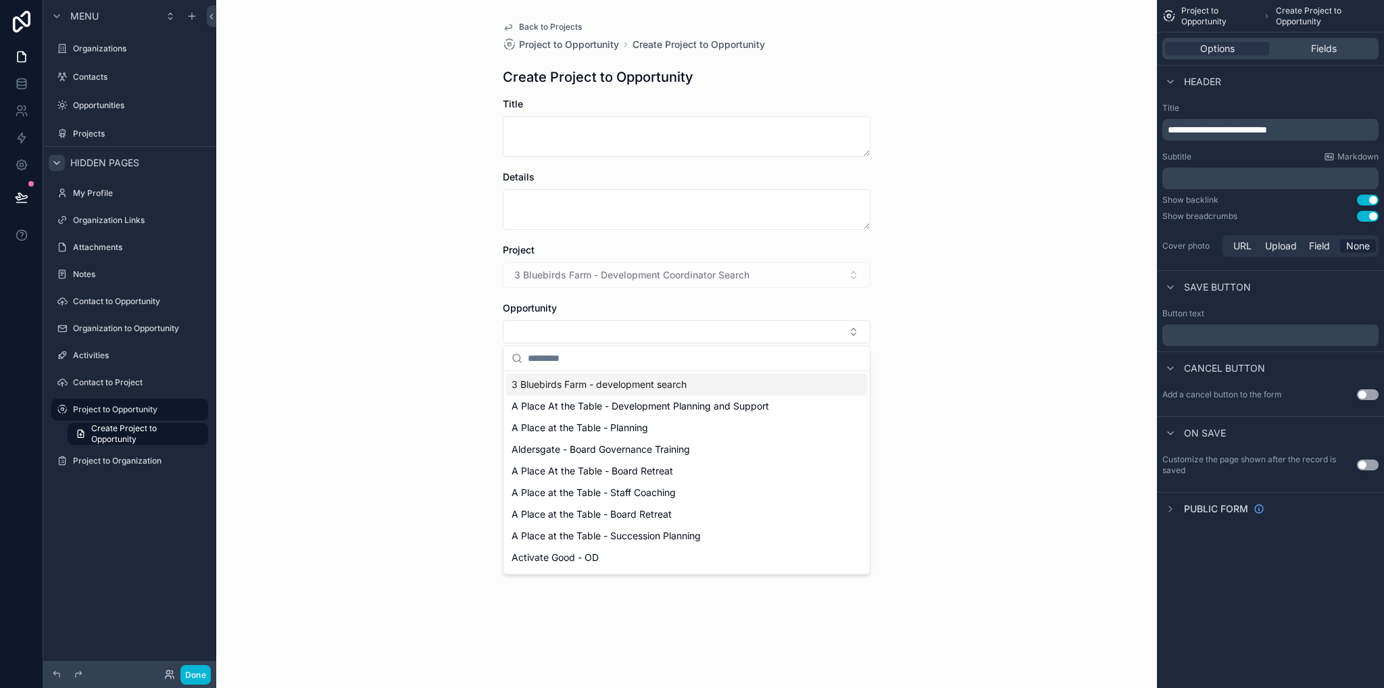
click at [568, 387] on span "3 Bluebirds Farm - development search" at bounding box center [599, 385] width 175 height 14
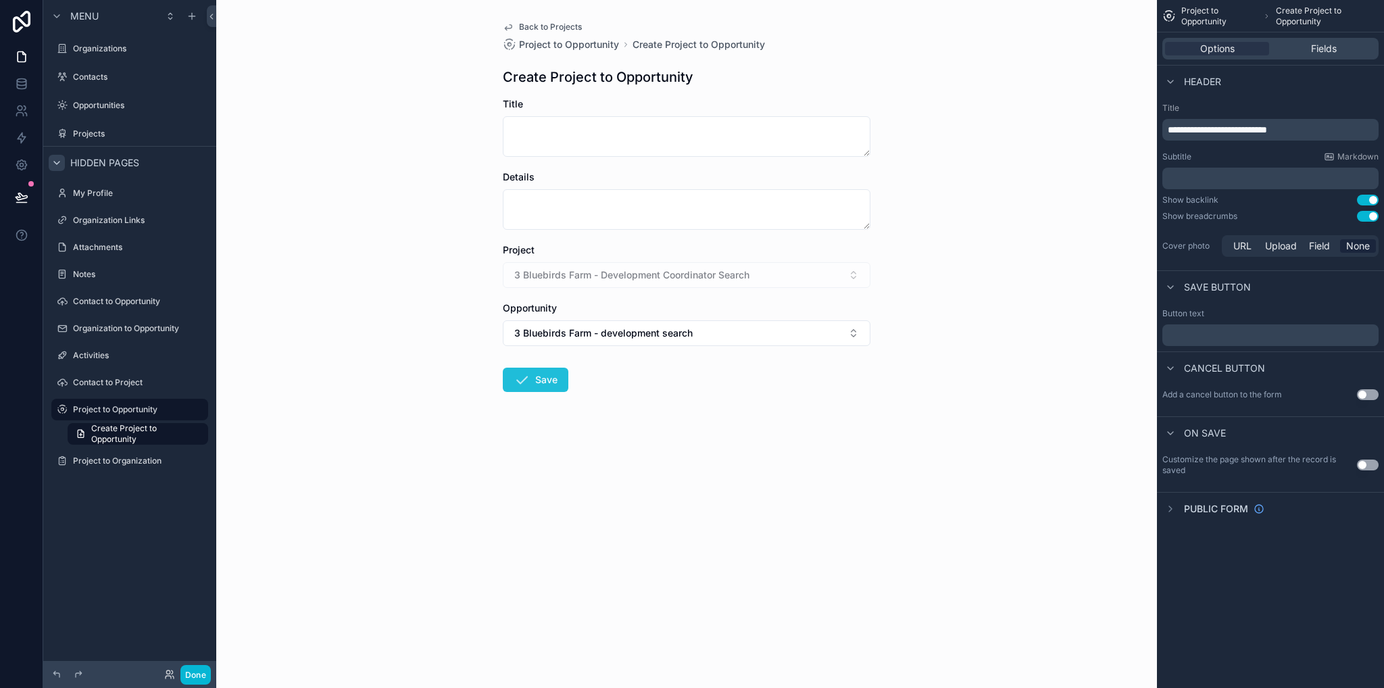
click at [537, 387] on button "Save" at bounding box center [536, 380] width 66 height 24
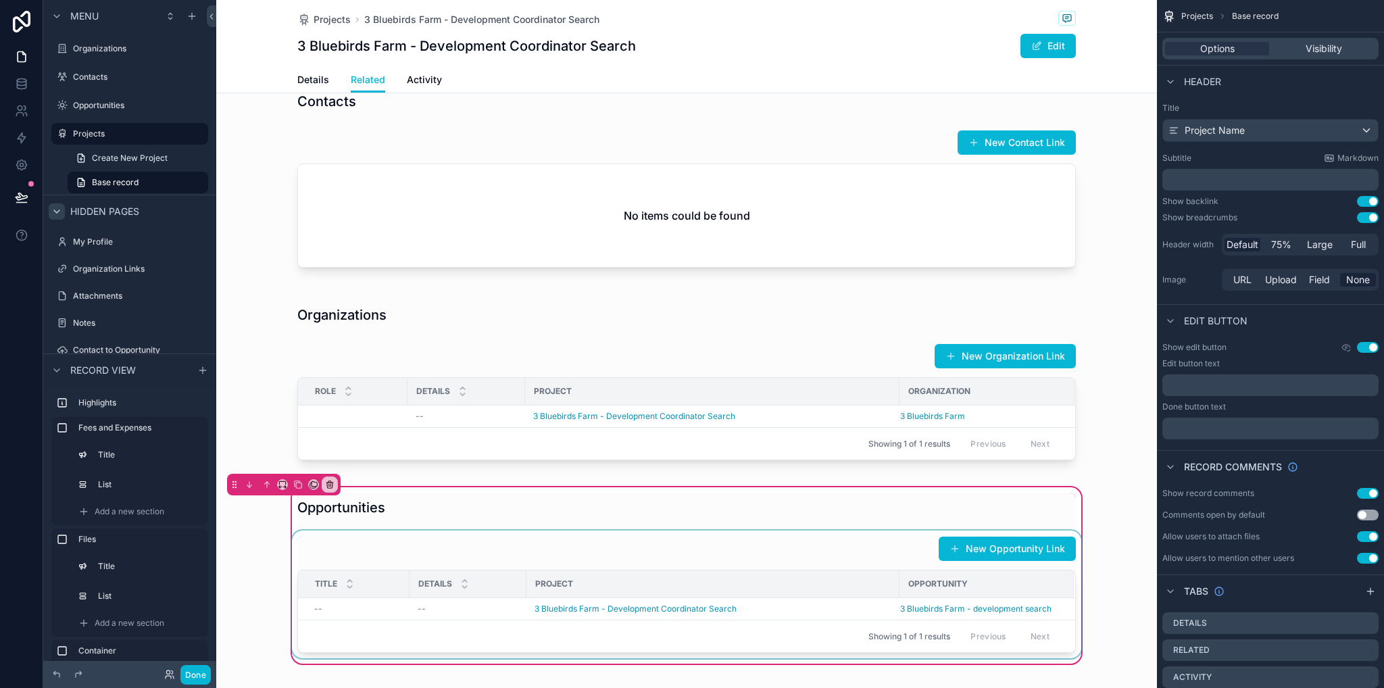
scroll to position [1149, 0]
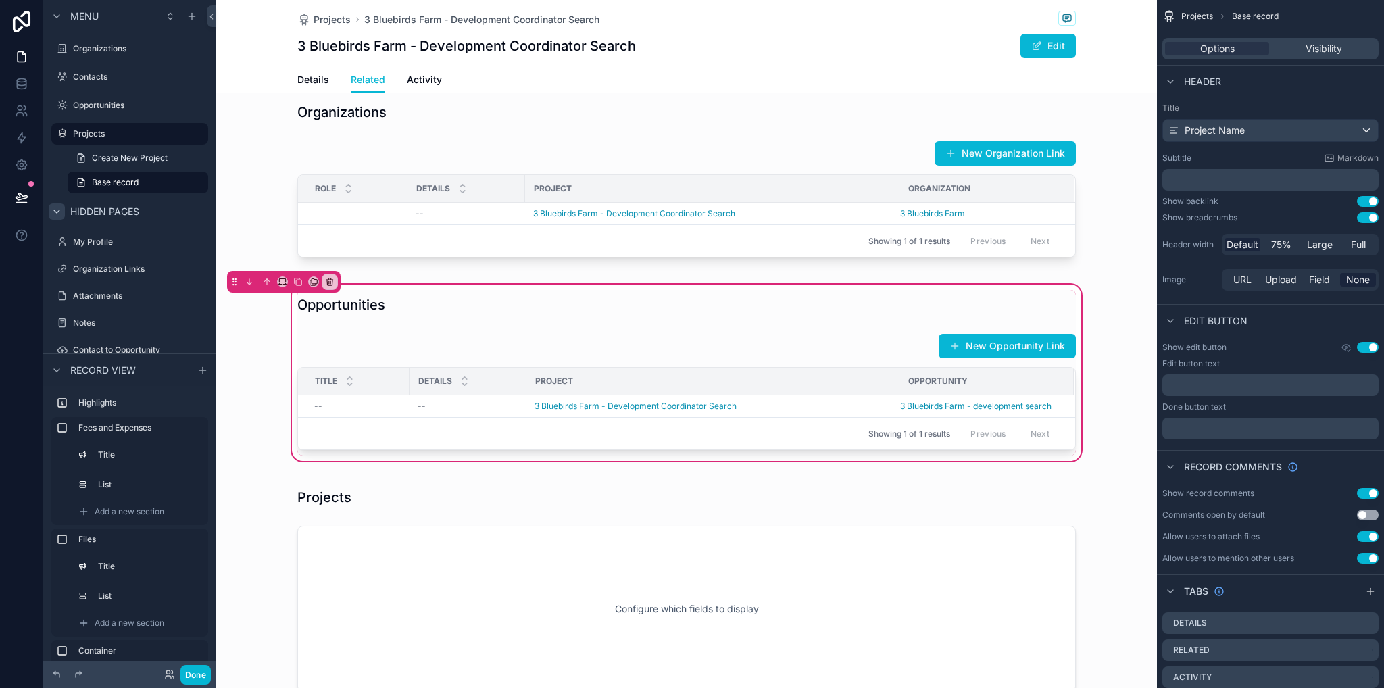
click at [247, 392] on div "Opportunities New Opportunity Link Title Details Project Opportunity -- -- 3 Bl…" at bounding box center [686, 373] width 941 height 182
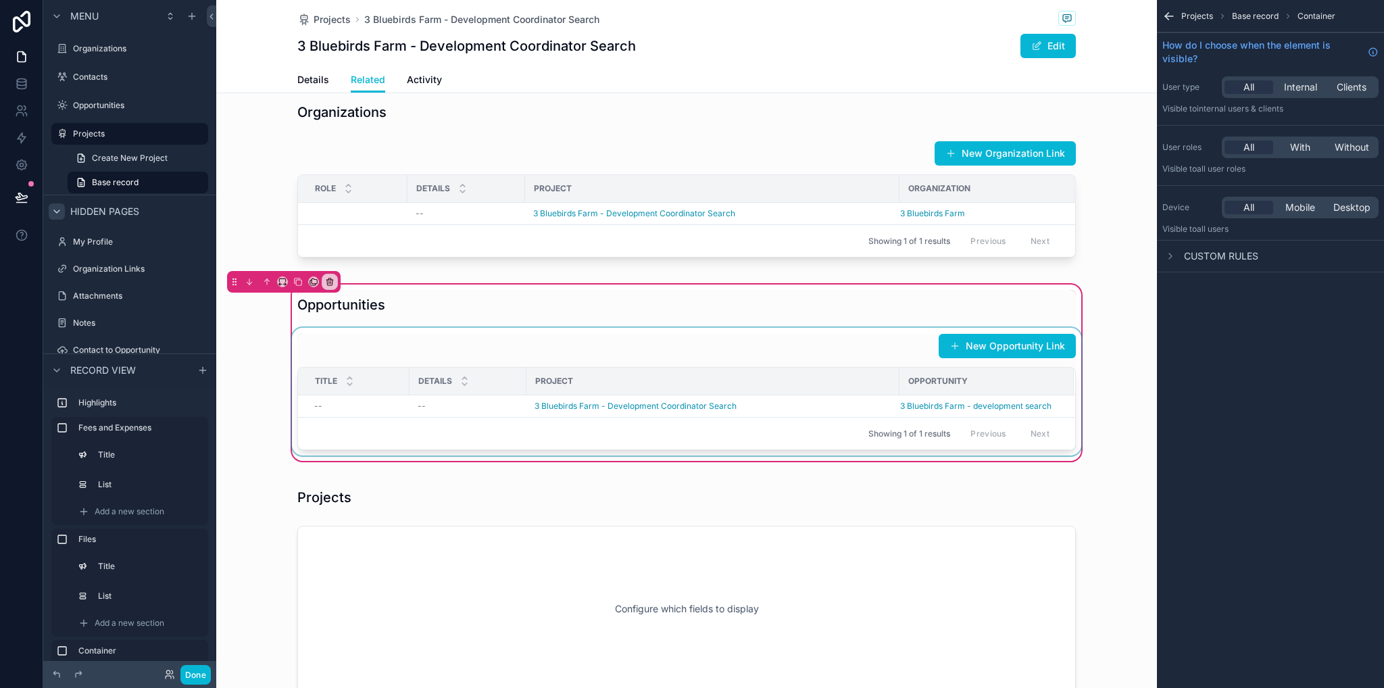
click at [579, 424] on div "scrollable content" at bounding box center [686, 392] width 795 height 128
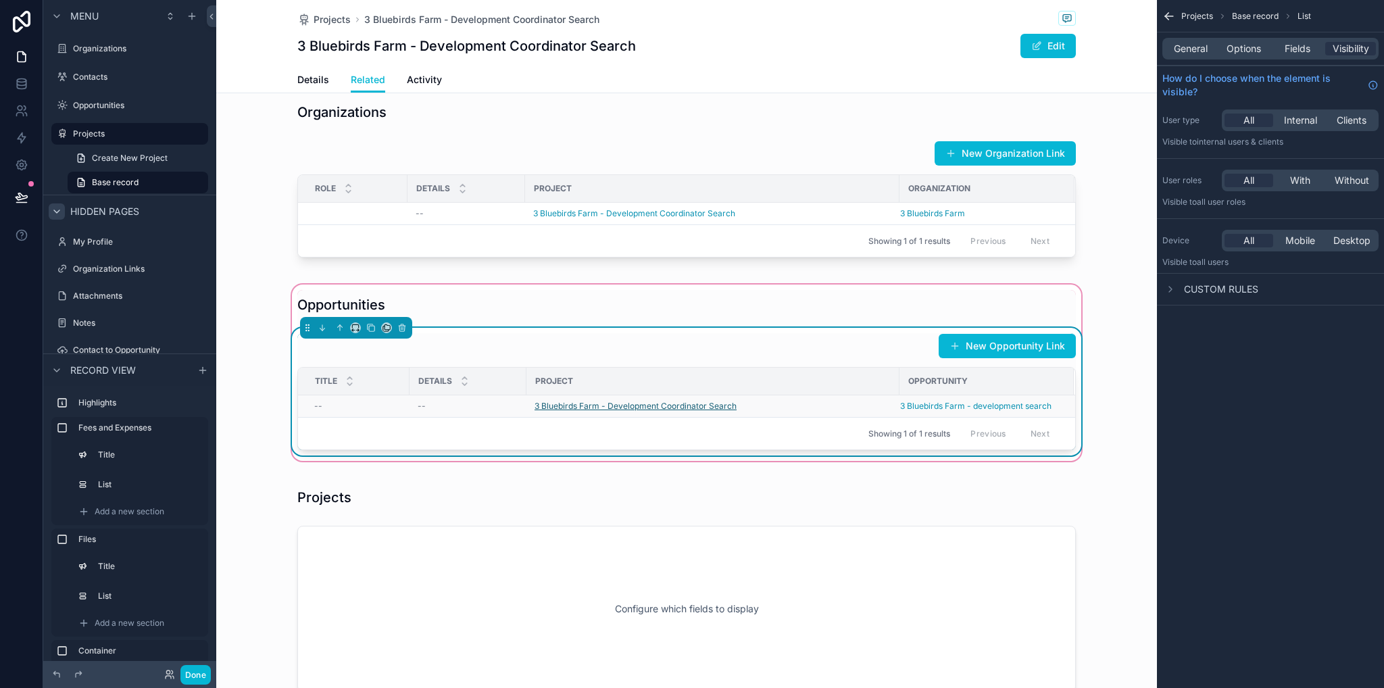
click at [581, 412] on span "3 Bluebirds Farm - Development Coordinator Search" at bounding box center [636, 406] width 202 height 11
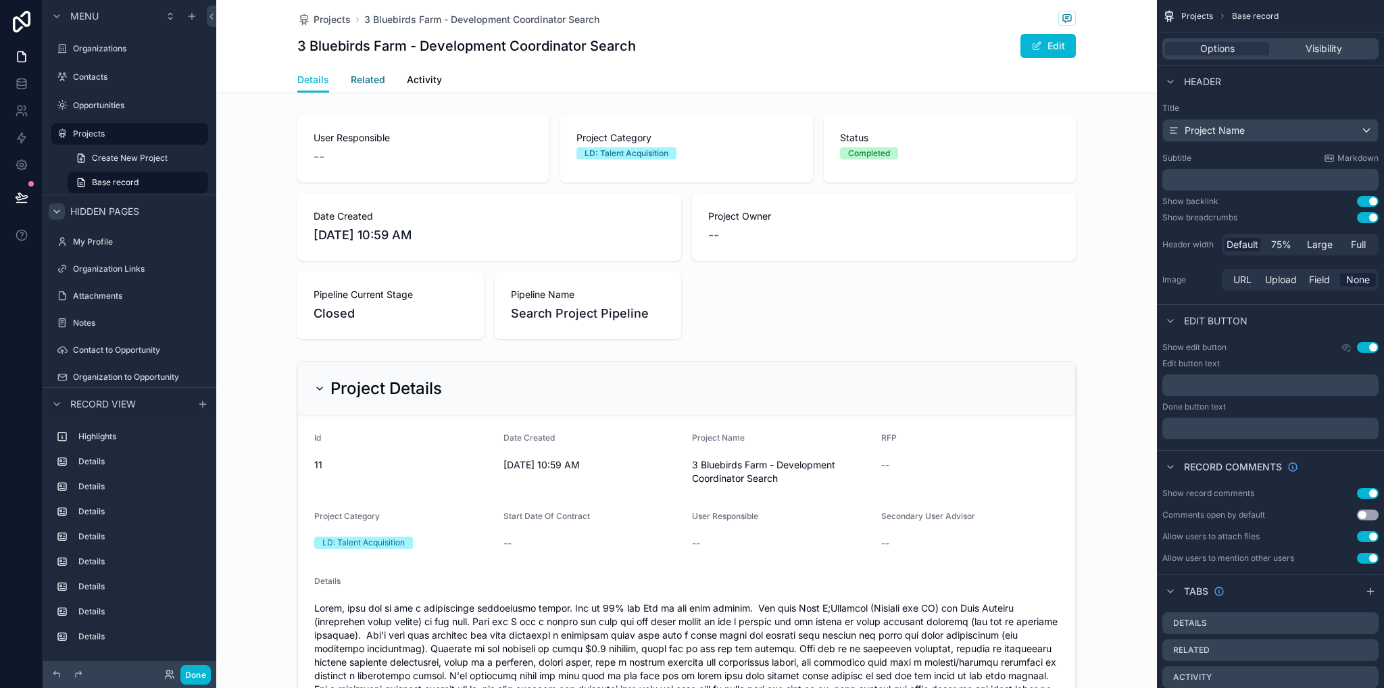
click at [376, 81] on span "Related" at bounding box center [368, 80] width 34 height 14
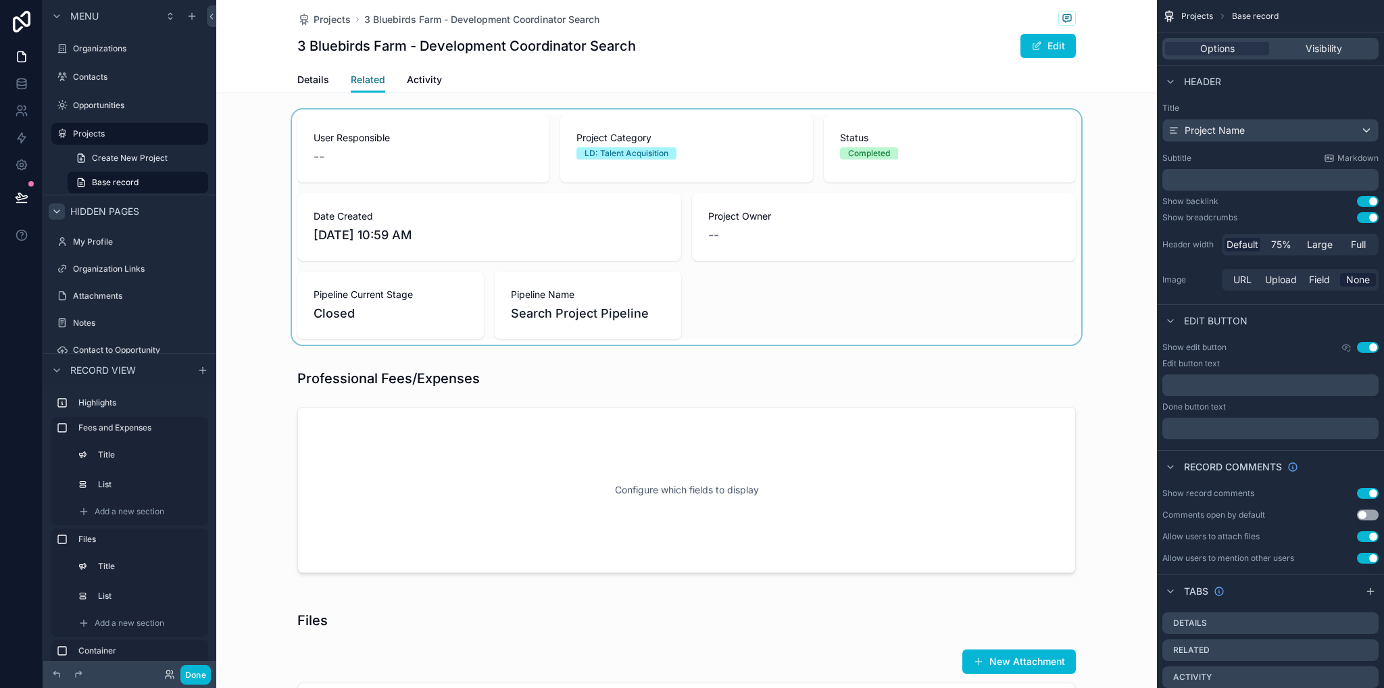
scroll to position [338, 0]
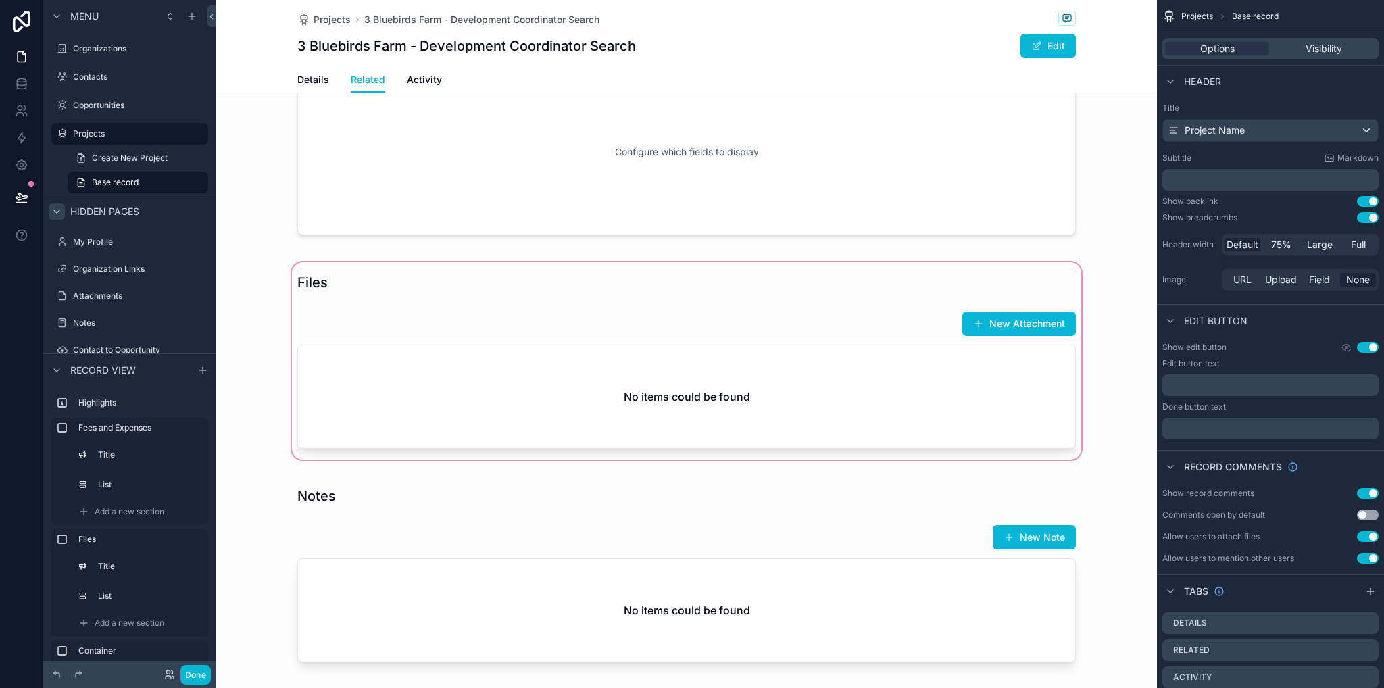
click at [854, 372] on div "scrollable content" at bounding box center [686, 361] width 941 height 203
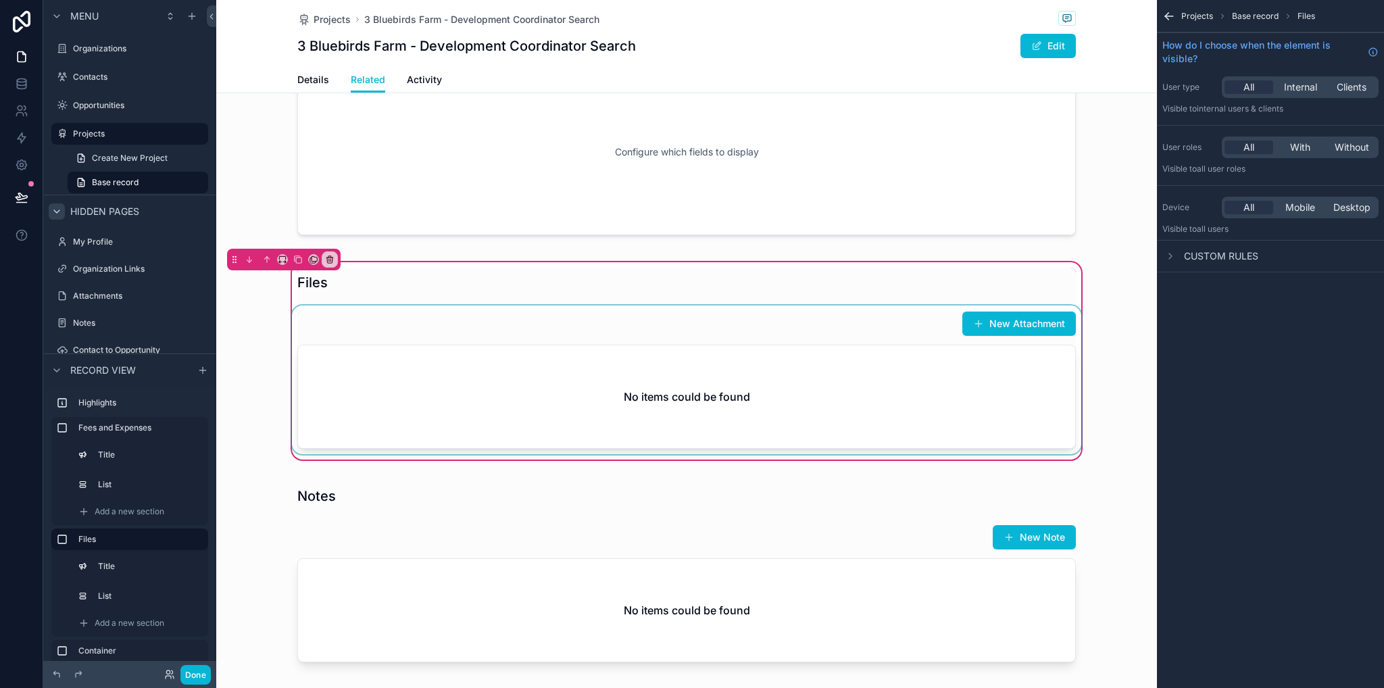
click at [804, 367] on div "scrollable content" at bounding box center [686, 380] width 795 height 149
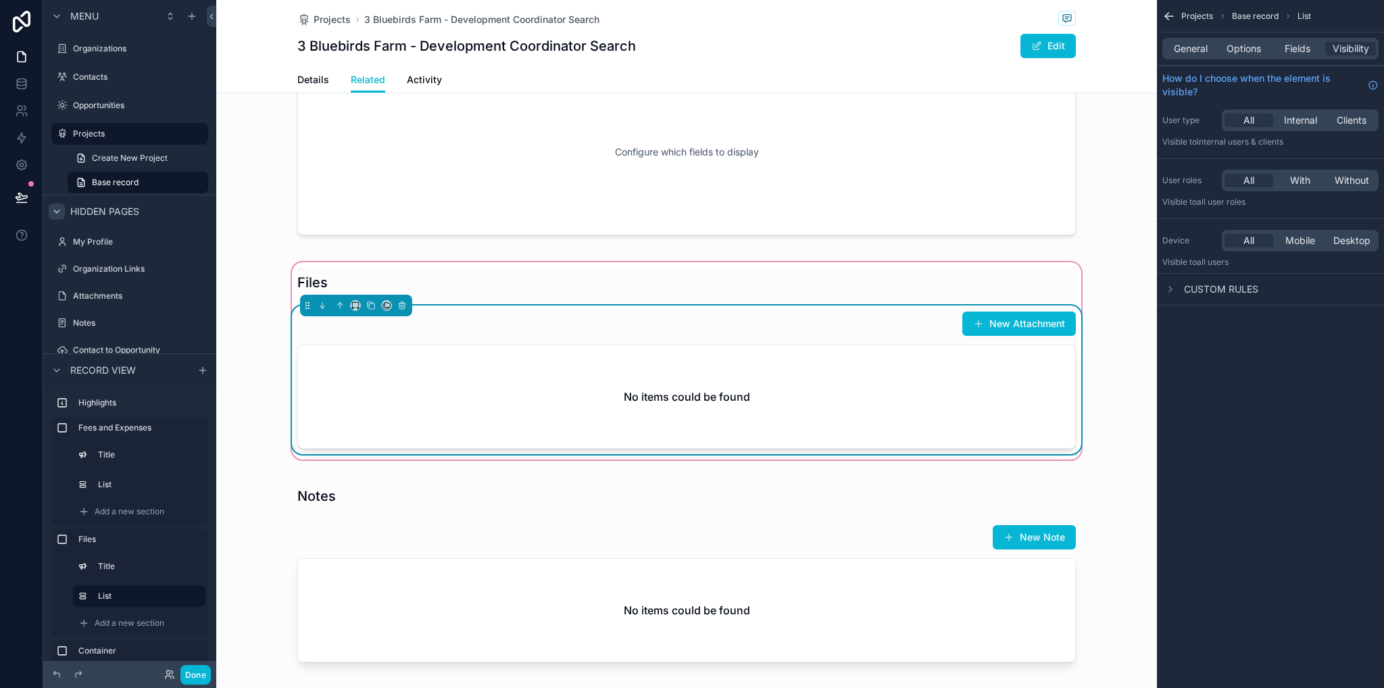
scroll to position [0, 0]
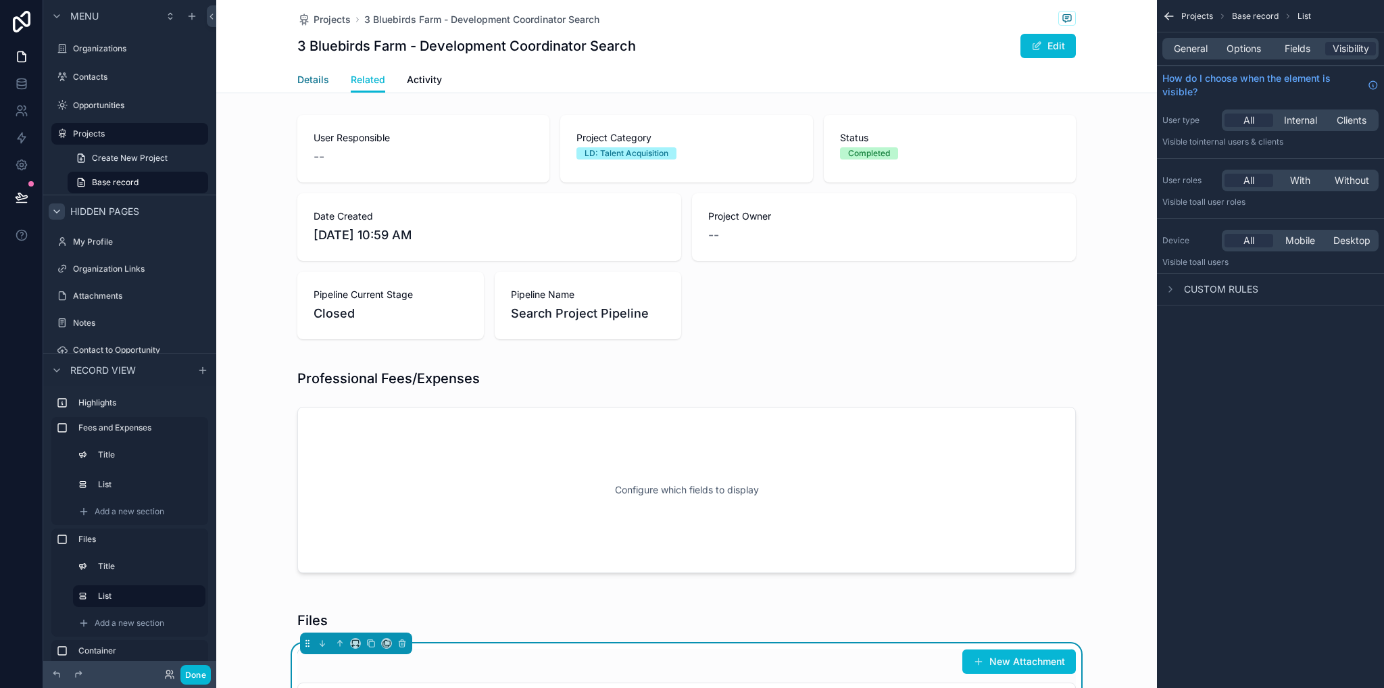
click at [308, 78] on span "Details" at bounding box center [313, 80] width 32 height 14
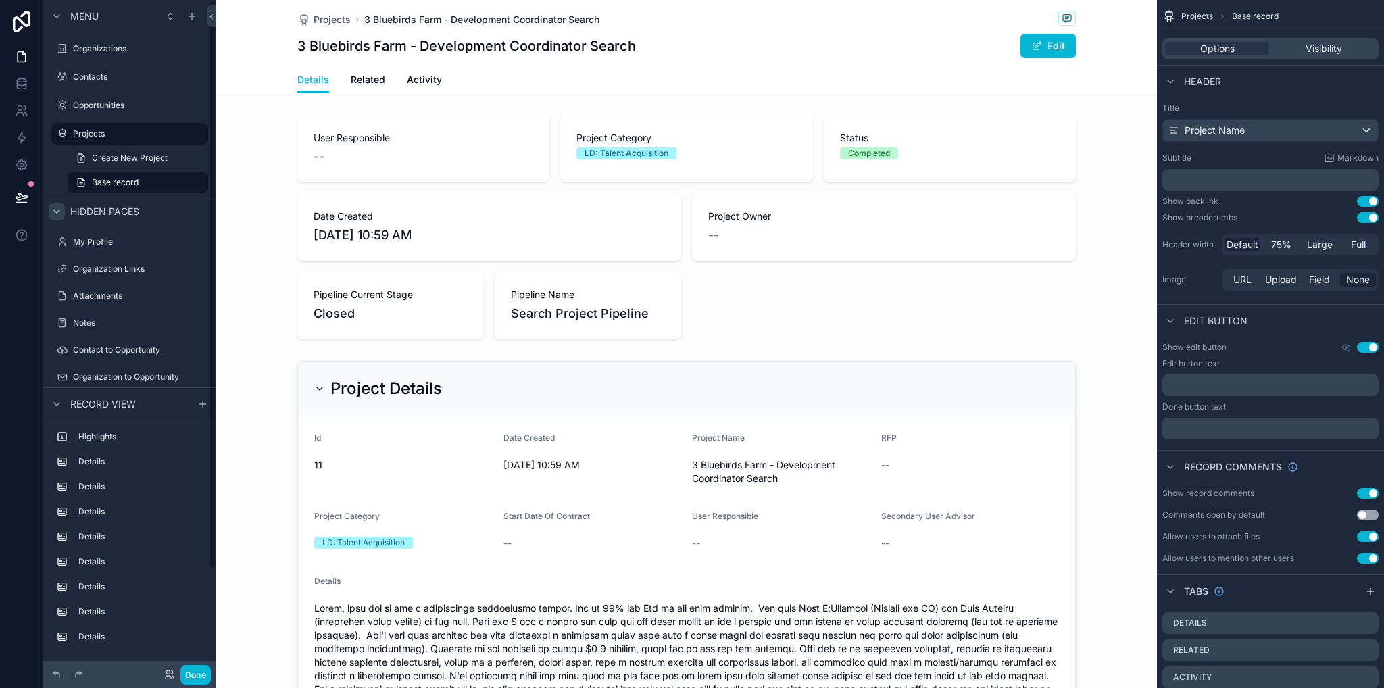
click at [470, 18] on span "3 Bluebirds Farm - Development Coordinator Search" at bounding box center [481, 20] width 235 height 14
click at [372, 86] on span "Related" at bounding box center [368, 80] width 34 height 14
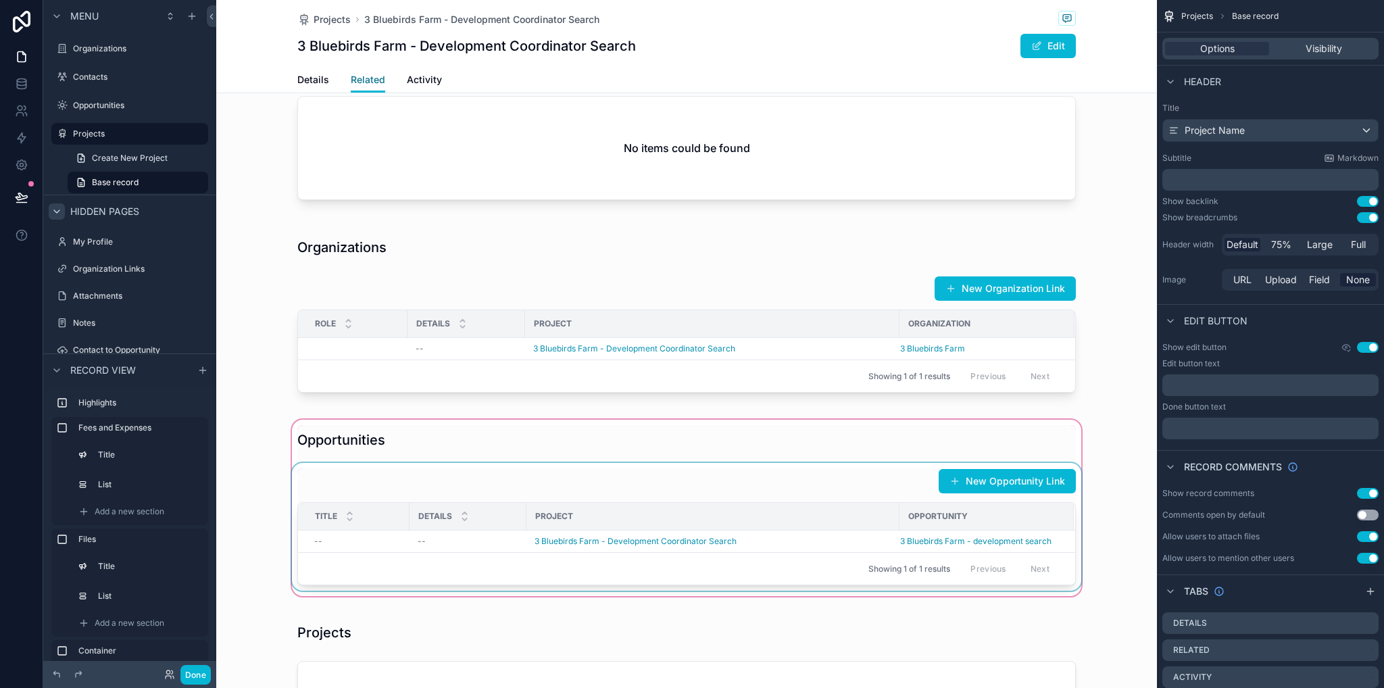
scroll to position [1082, 0]
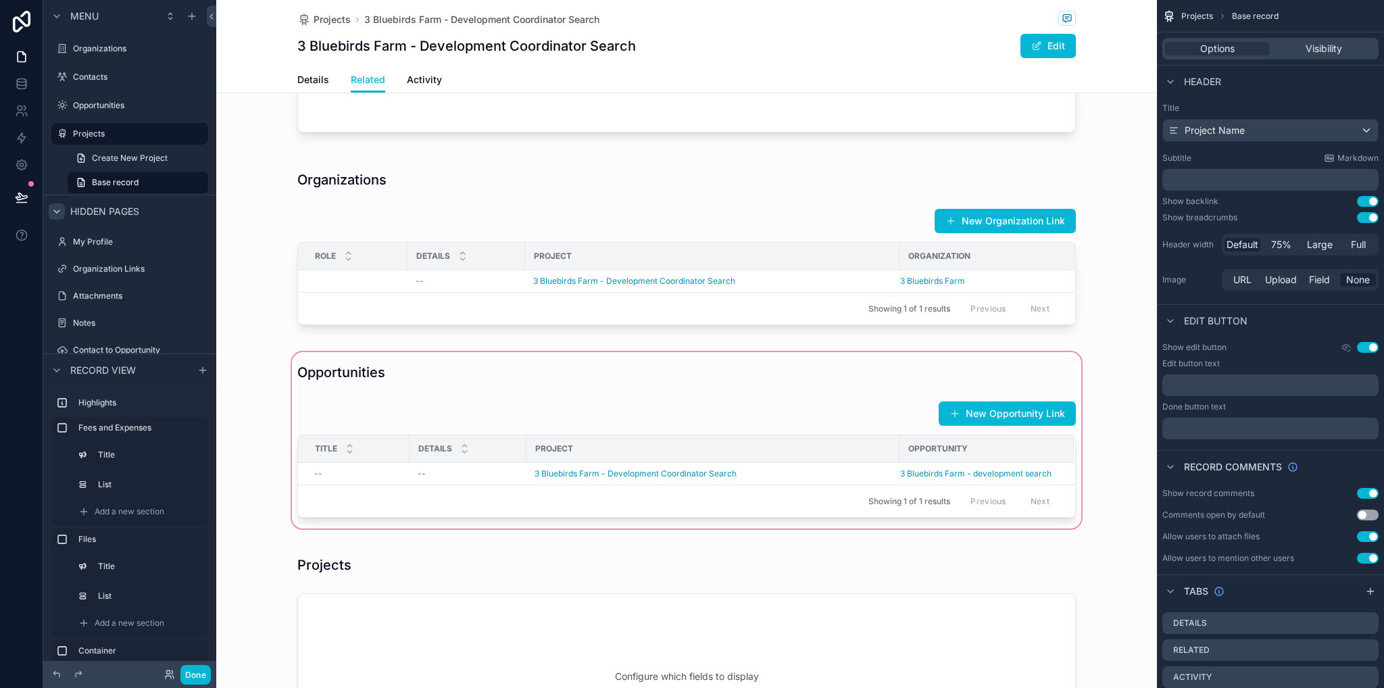
click at [636, 431] on div "scrollable content" at bounding box center [686, 440] width 941 height 182
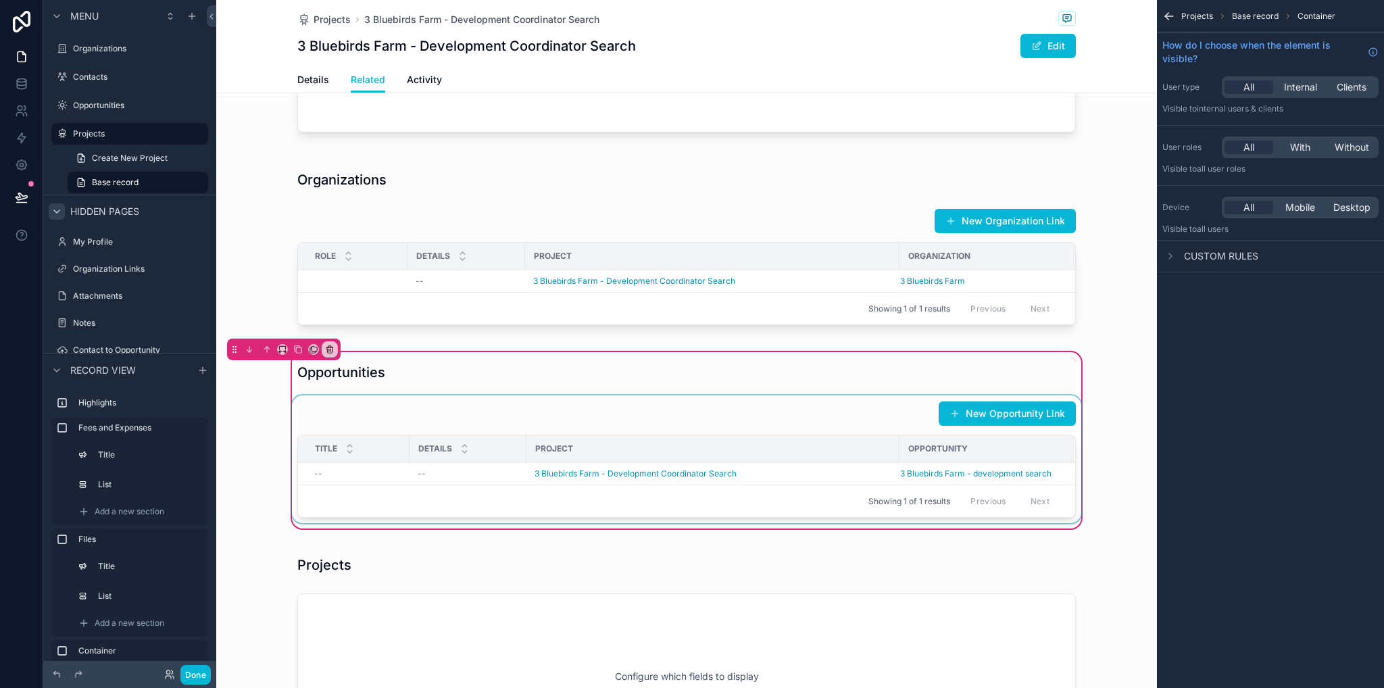
click at [659, 483] on div "scrollable content" at bounding box center [686, 459] width 795 height 128
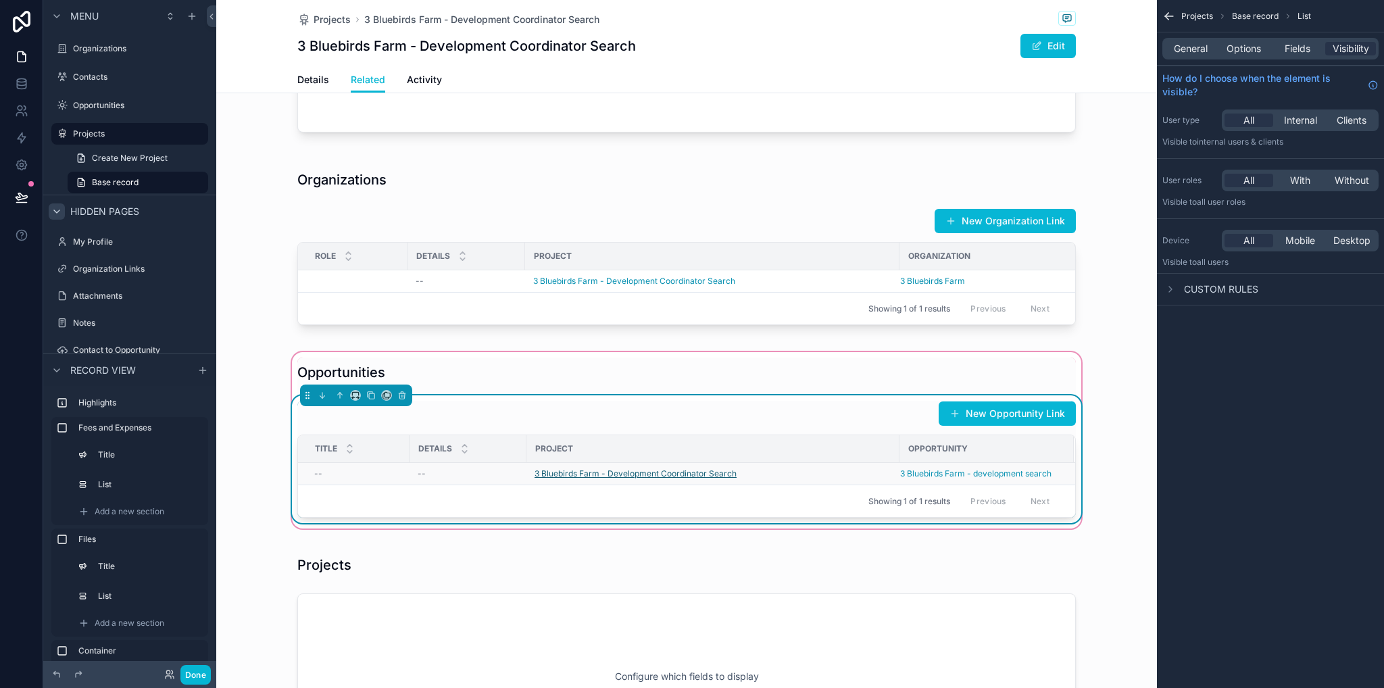
click at [654, 479] on span "3 Bluebirds Farm - Development Coordinator Search" at bounding box center [636, 473] width 202 height 11
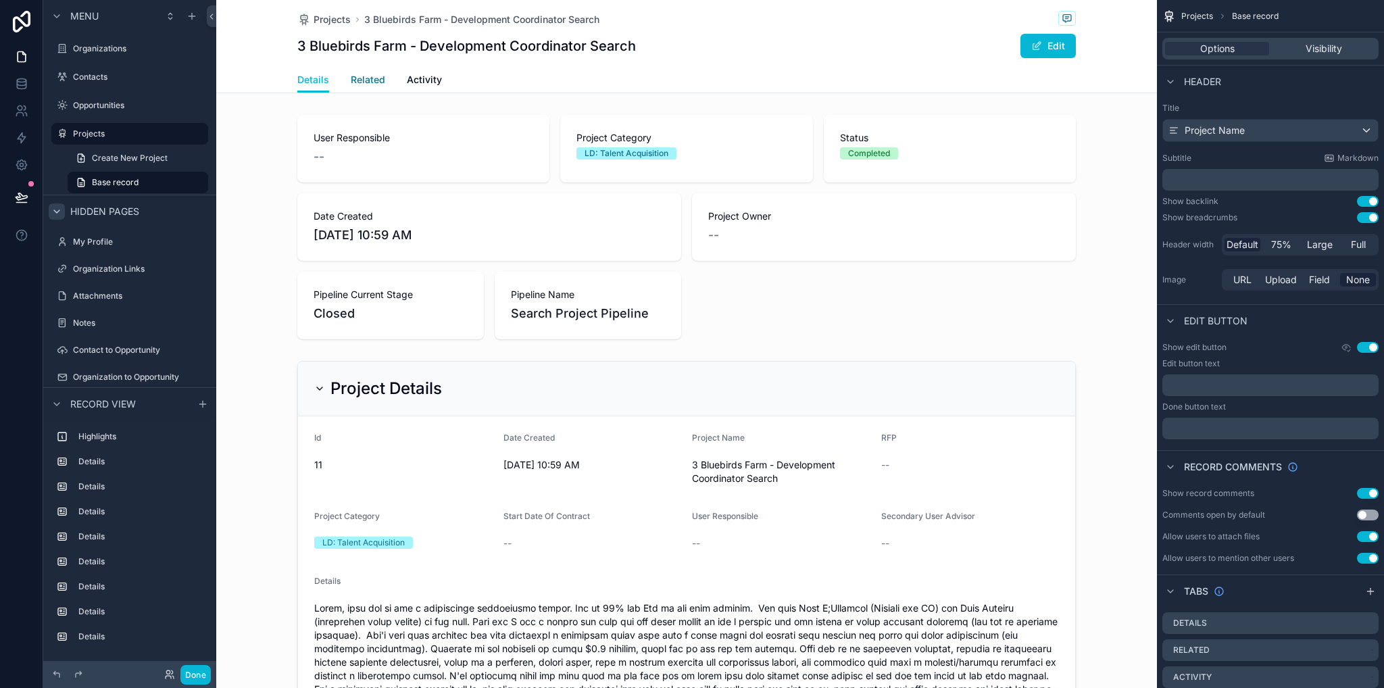
click at [363, 82] on span "Related" at bounding box center [368, 80] width 34 height 14
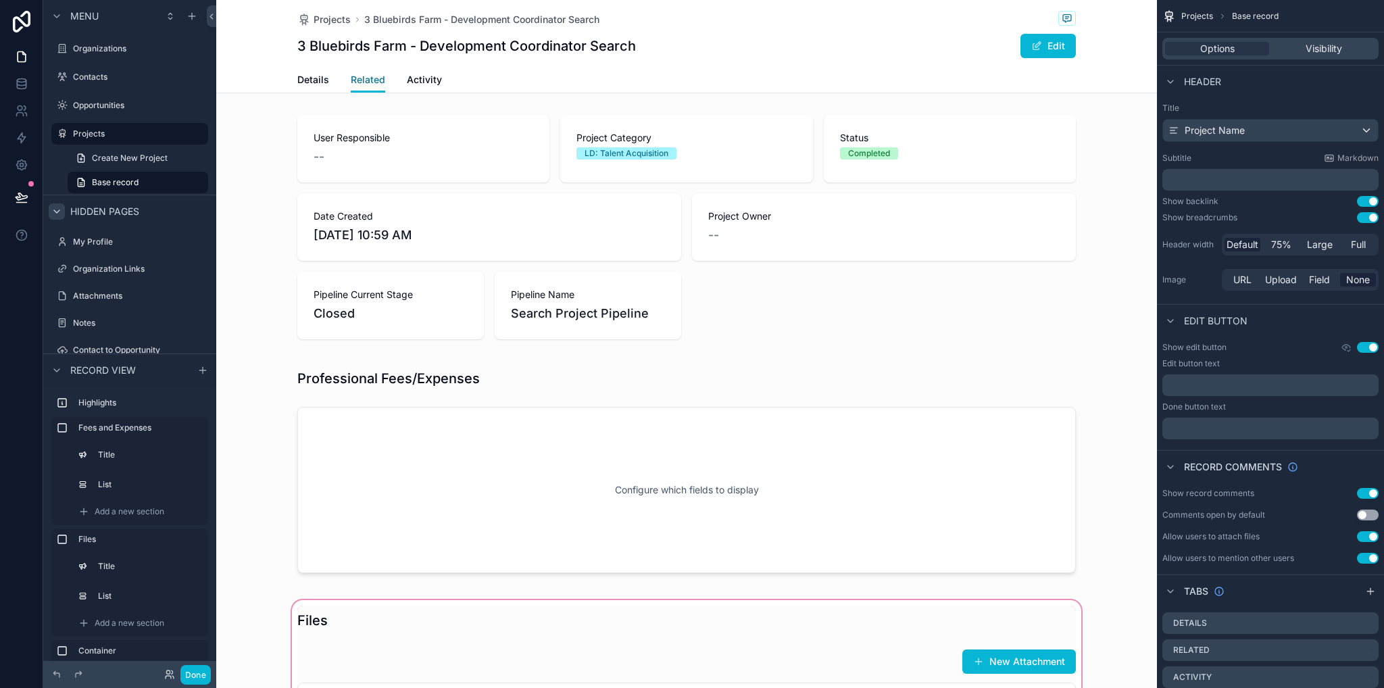
scroll to position [270, 0]
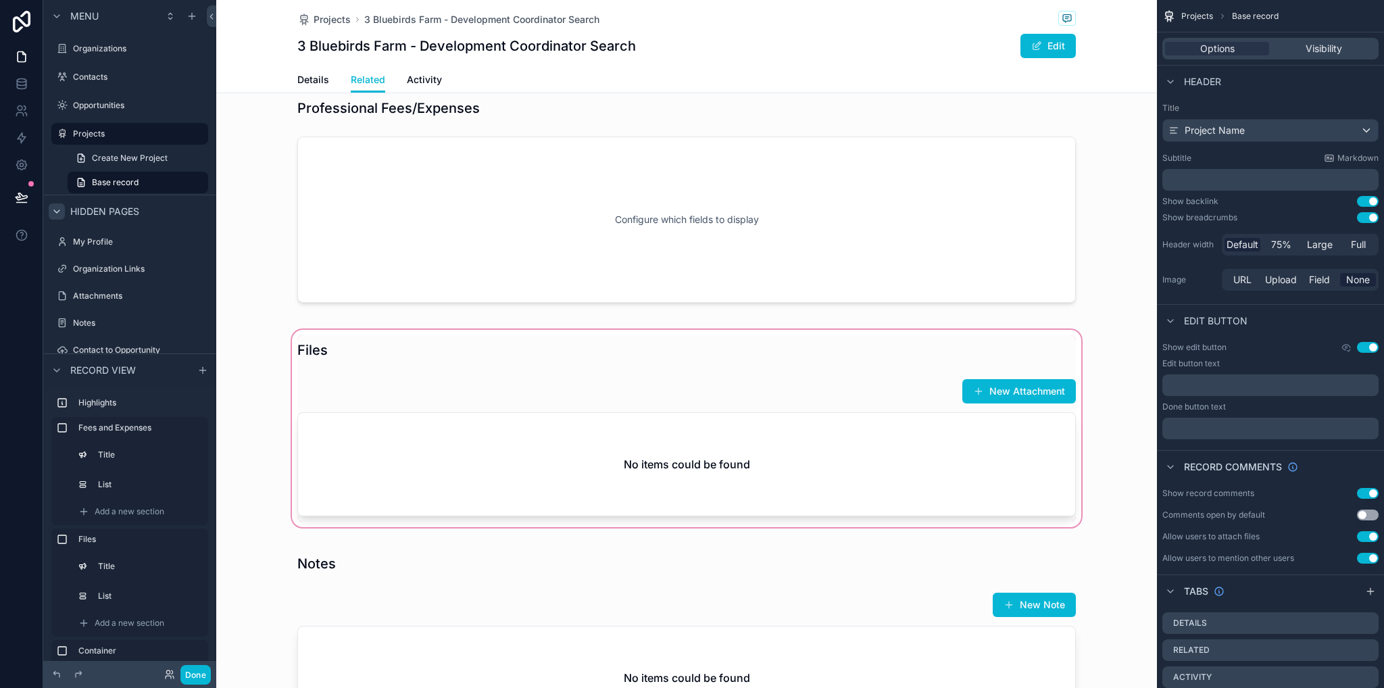
click at [959, 471] on div "scrollable content" at bounding box center [686, 428] width 941 height 203
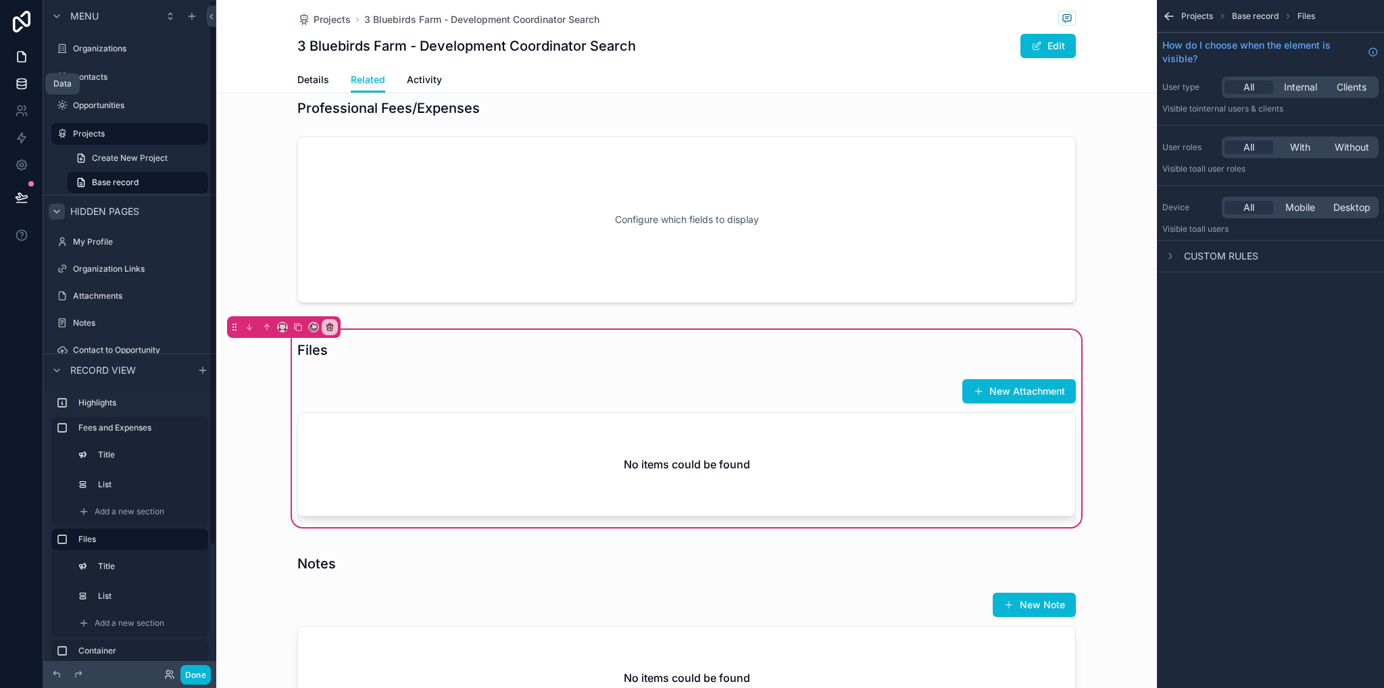
click at [11, 79] on link at bounding box center [21, 83] width 43 height 27
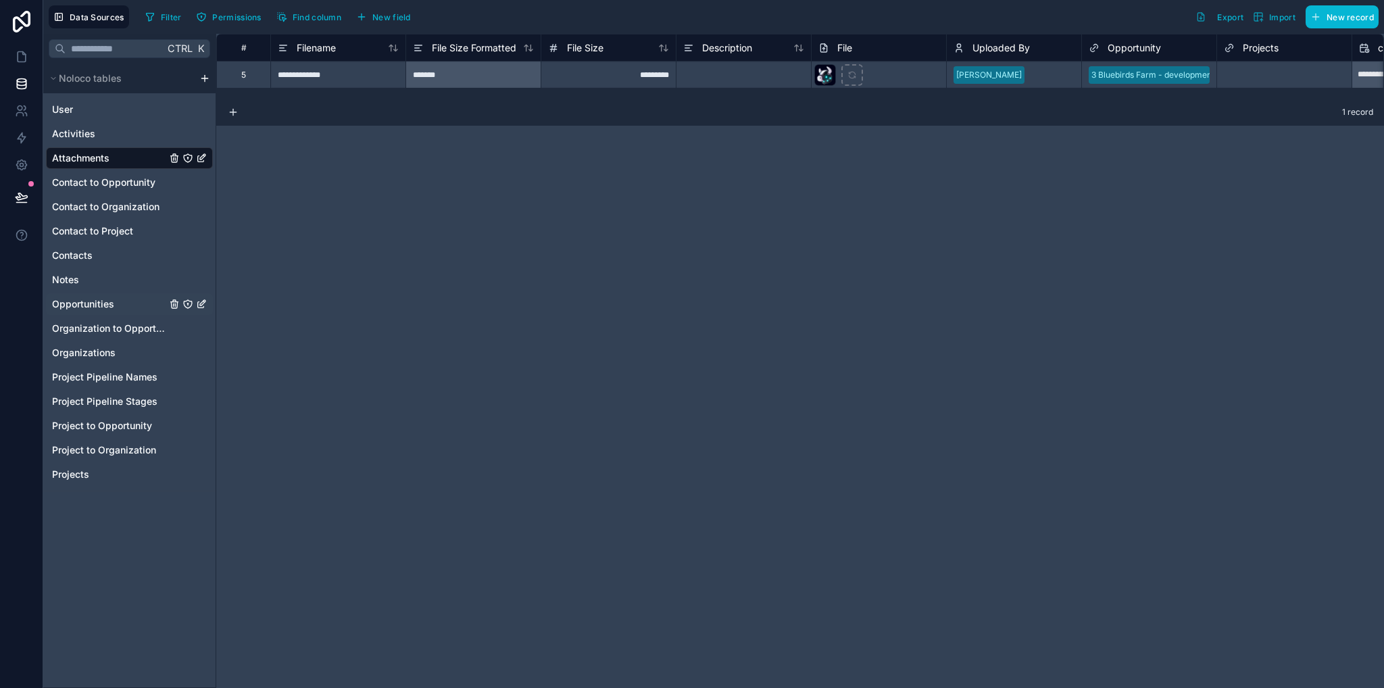
click at [83, 306] on span "Opportunities" at bounding box center [83, 304] width 62 height 14
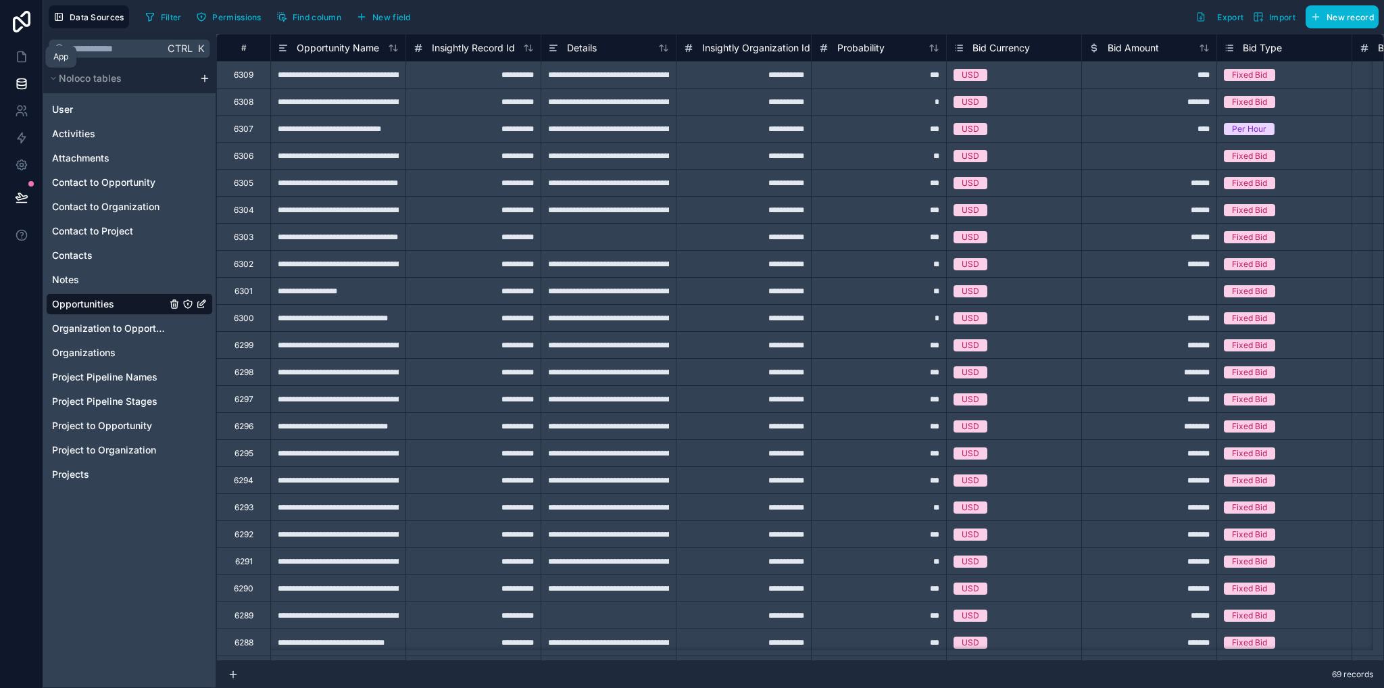
drag, startPoint x: 18, startPoint y: 57, endPoint x: 28, endPoint y: 74, distance: 20.1
click at [18, 56] on icon at bounding box center [22, 57] width 8 height 10
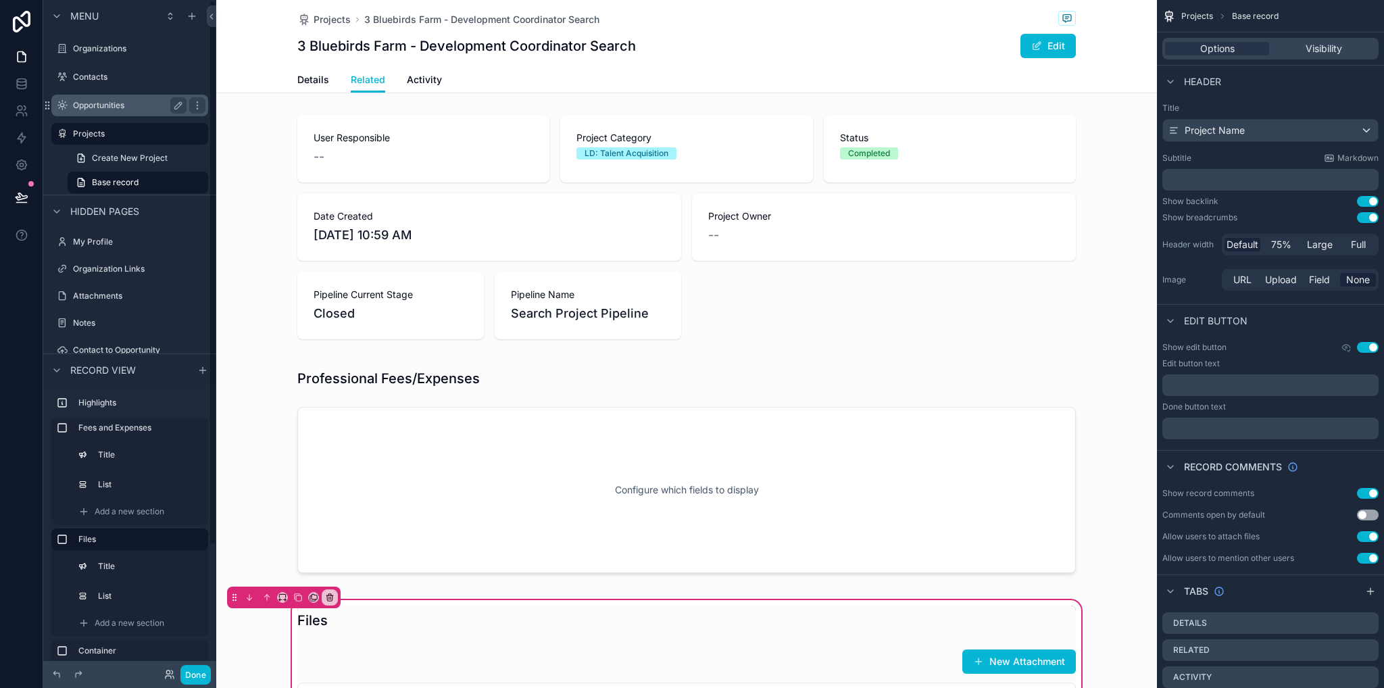
click at [103, 105] on label "Opportunities" at bounding box center [127, 105] width 108 height 11
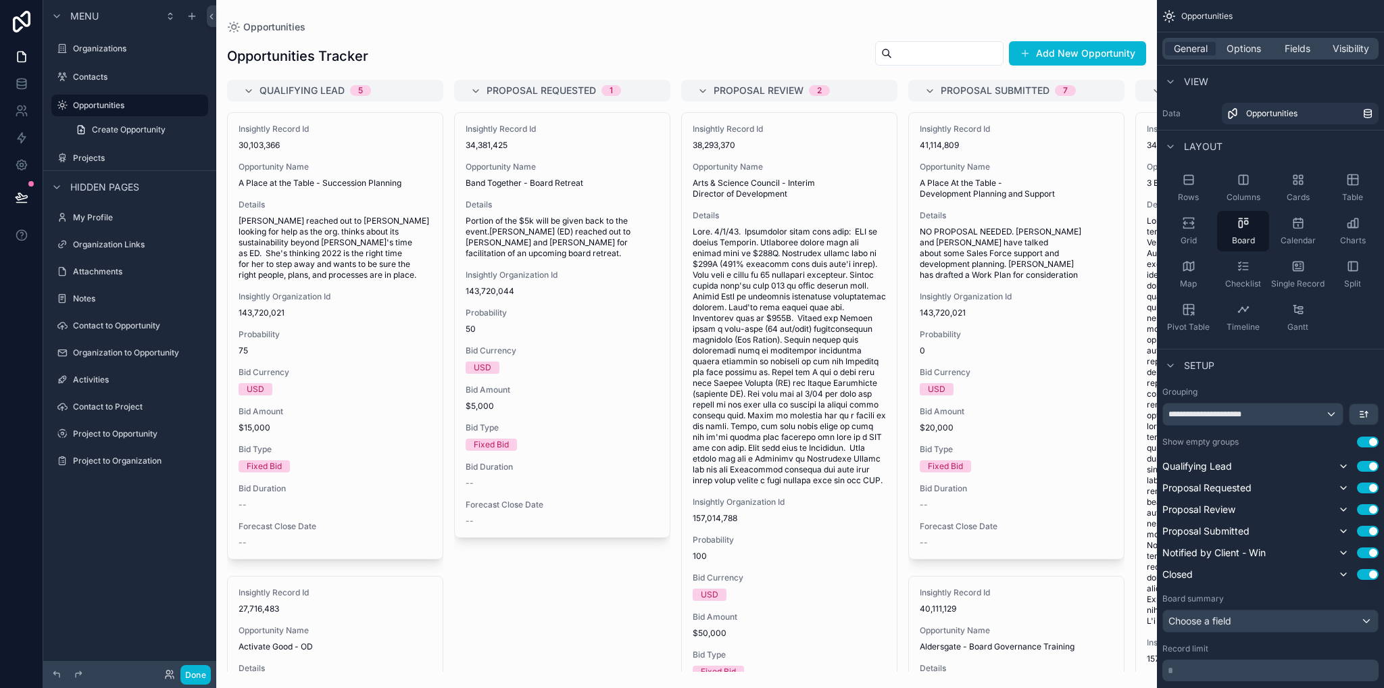
click at [1146, 201] on div "scrollable content" at bounding box center [686, 344] width 941 height 688
click at [1149, 194] on div "Insightly Record Id 34,034,816 Opportunity Name 3 Bluebirds Farm - development …" at bounding box center [1243, 509] width 215 height 792
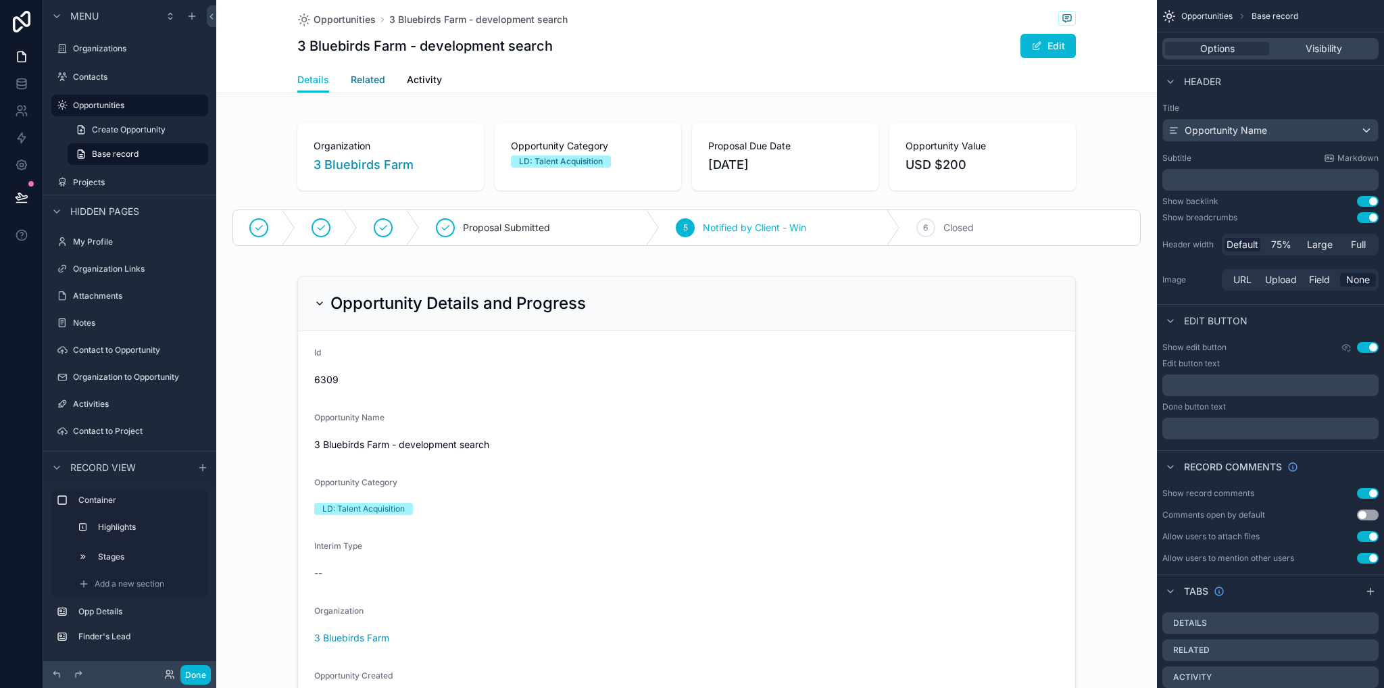
click at [351, 81] on span "Related" at bounding box center [368, 80] width 34 height 14
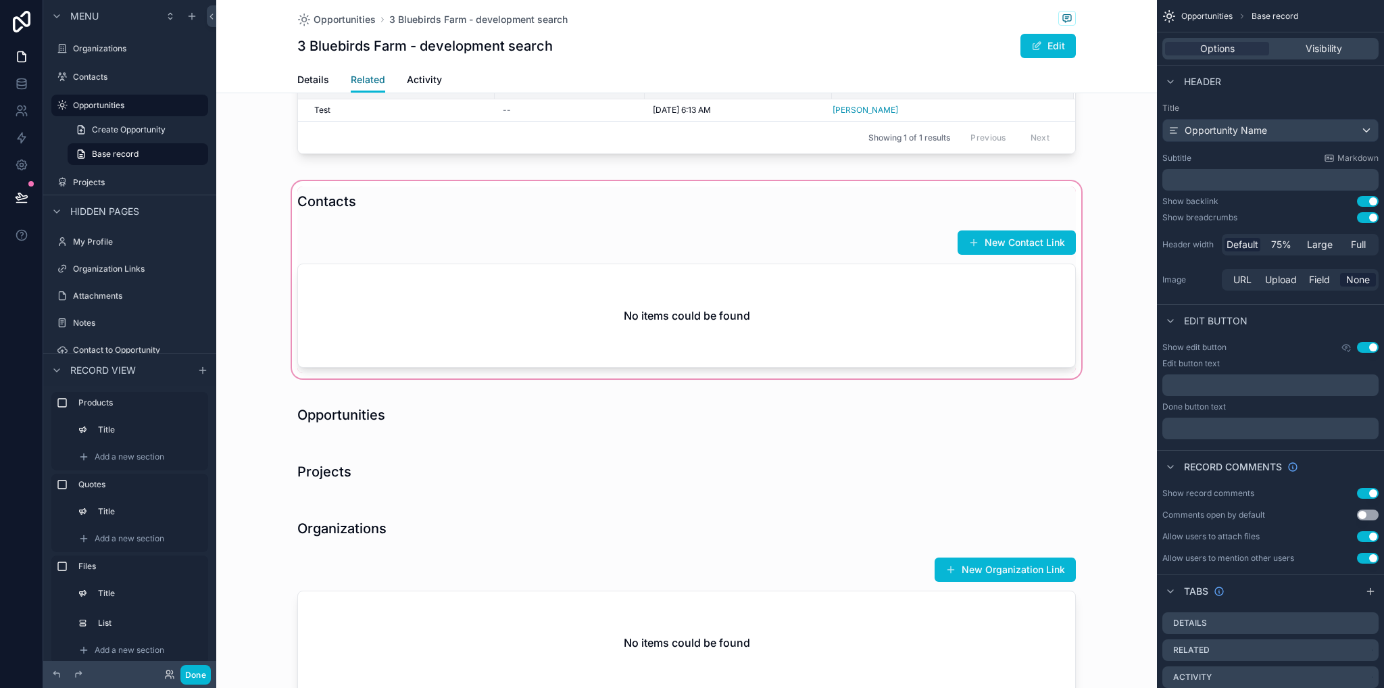
scroll to position [608, 0]
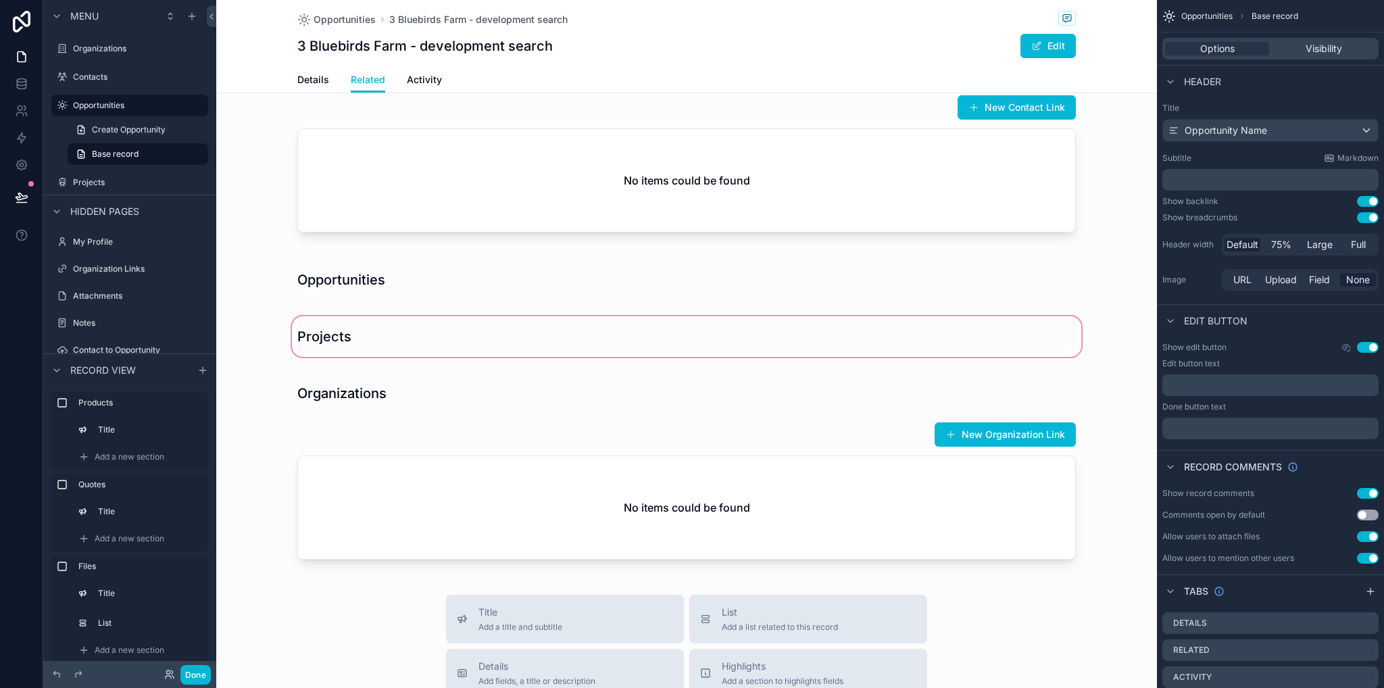
click at [375, 339] on div "scrollable content" at bounding box center [686, 337] width 941 height 46
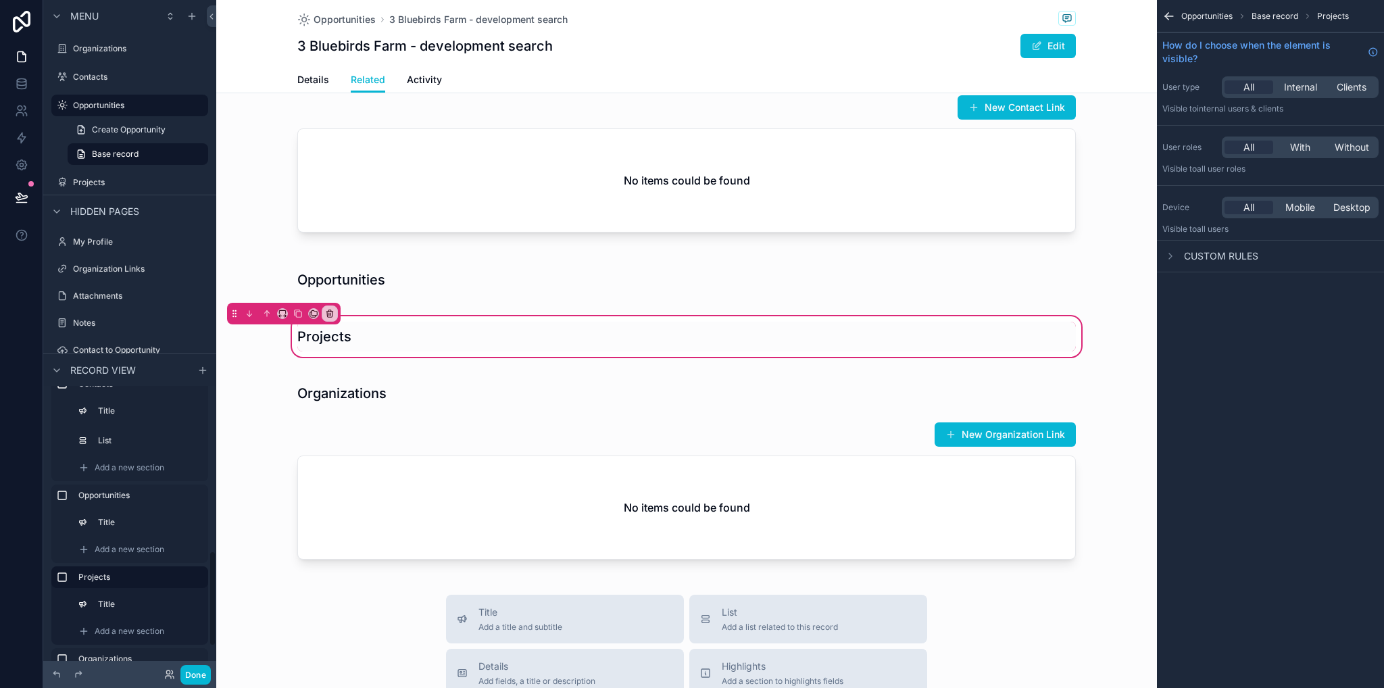
scroll to position [514, 0]
click at [129, 518] on span "Add a new section" at bounding box center [130, 523] width 70 height 11
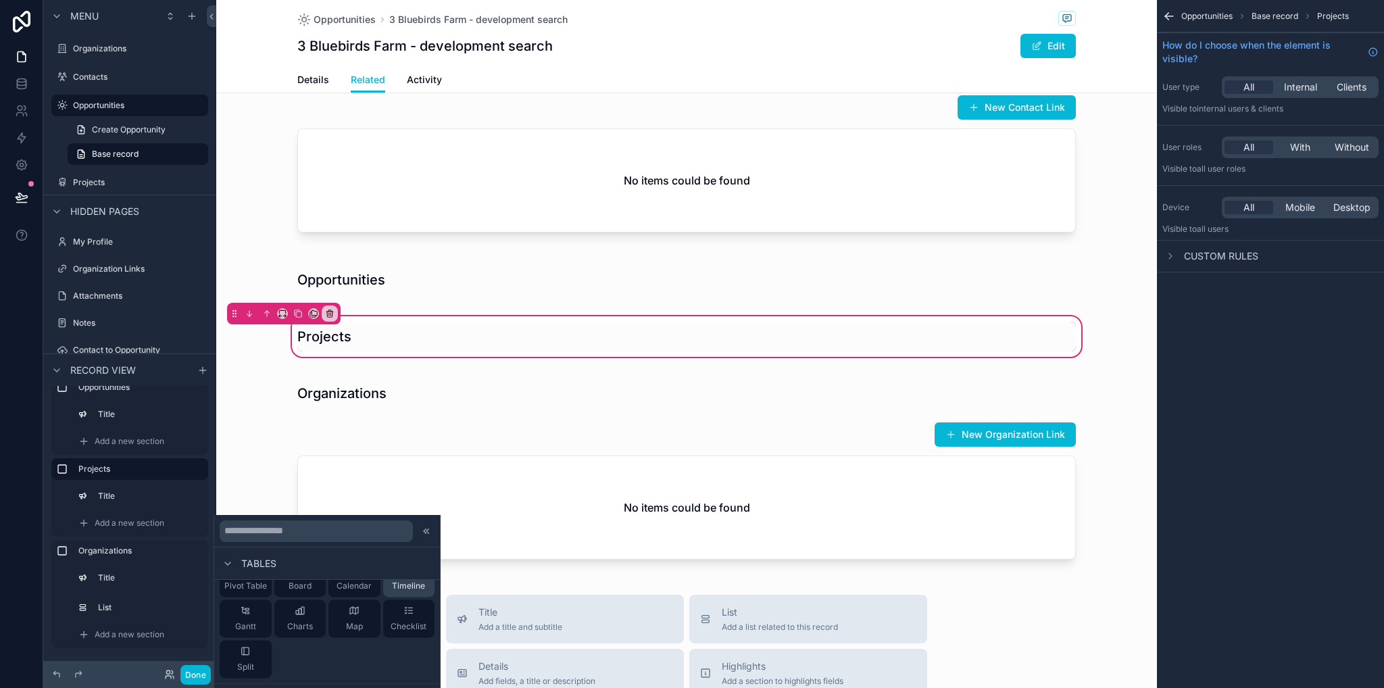
scroll to position [203, 0]
click at [131, 518] on span "Add a new section" at bounding box center [130, 523] width 70 height 11
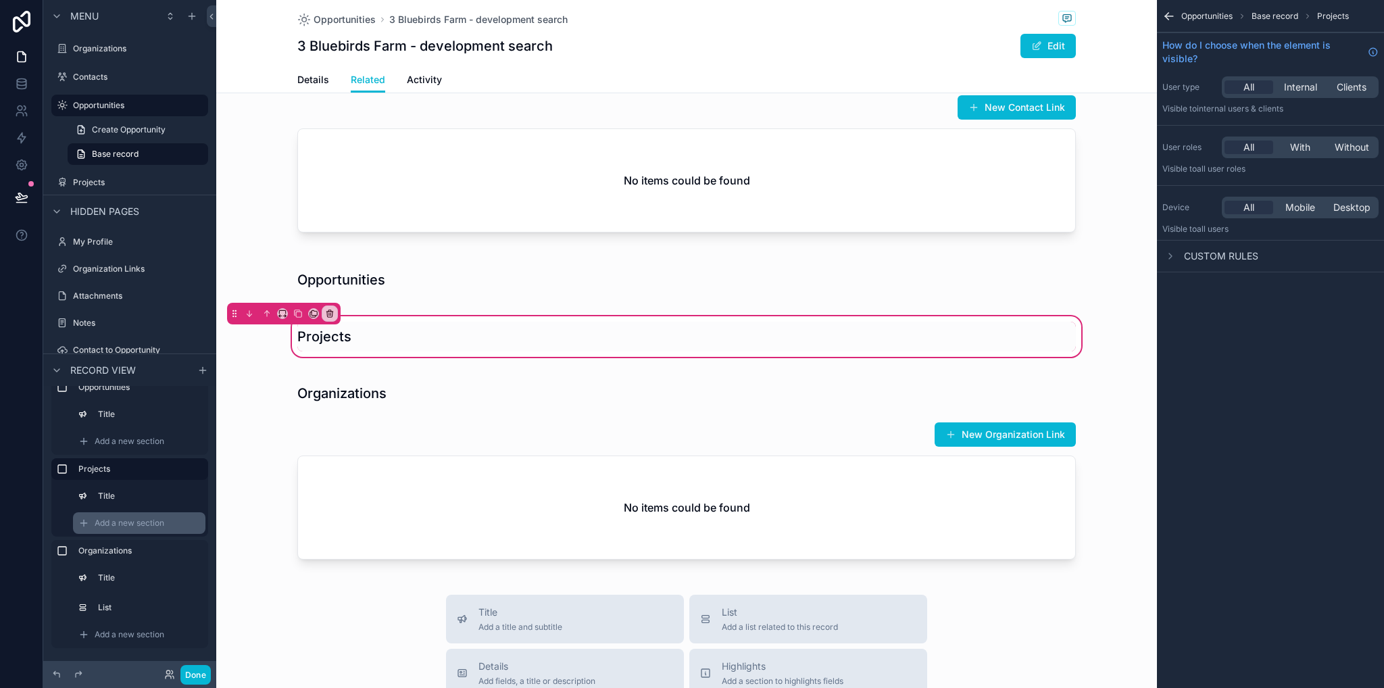
click at [135, 525] on span "Add a new section" at bounding box center [130, 523] width 70 height 11
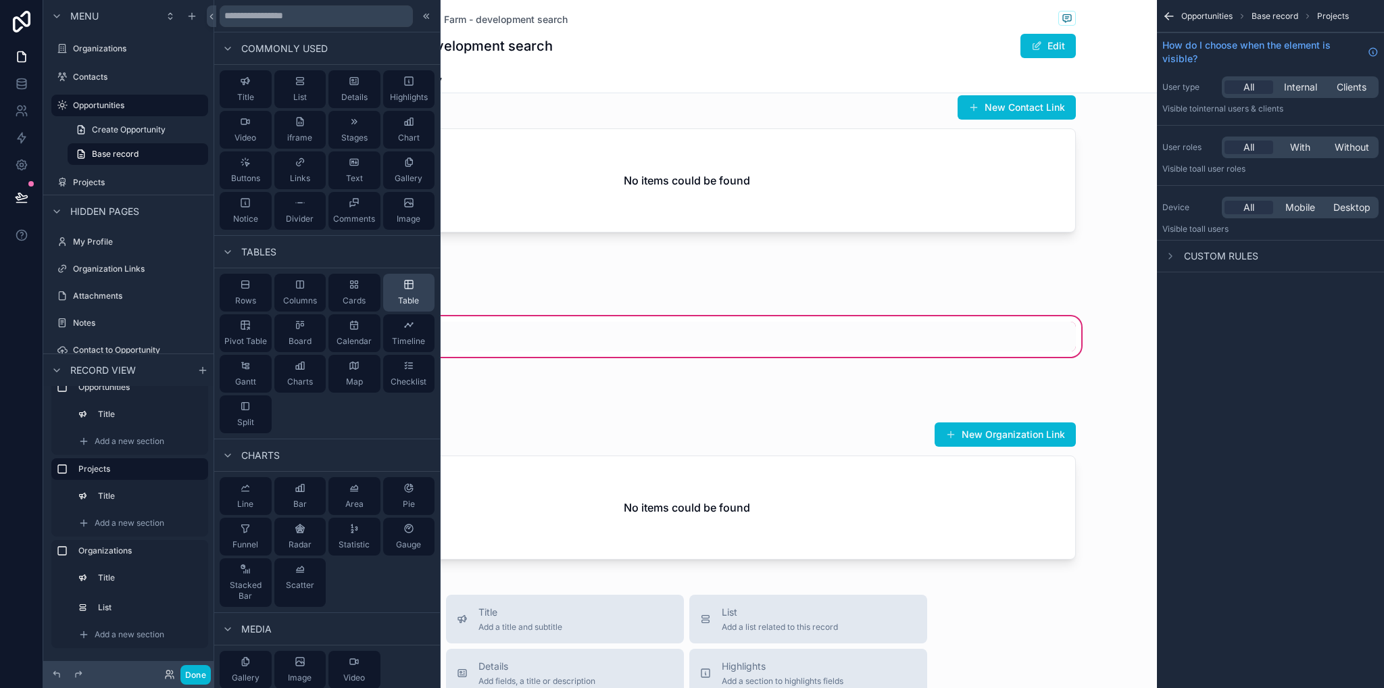
click at [408, 294] on div "Table" at bounding box center [409, 293] width 52 height 38
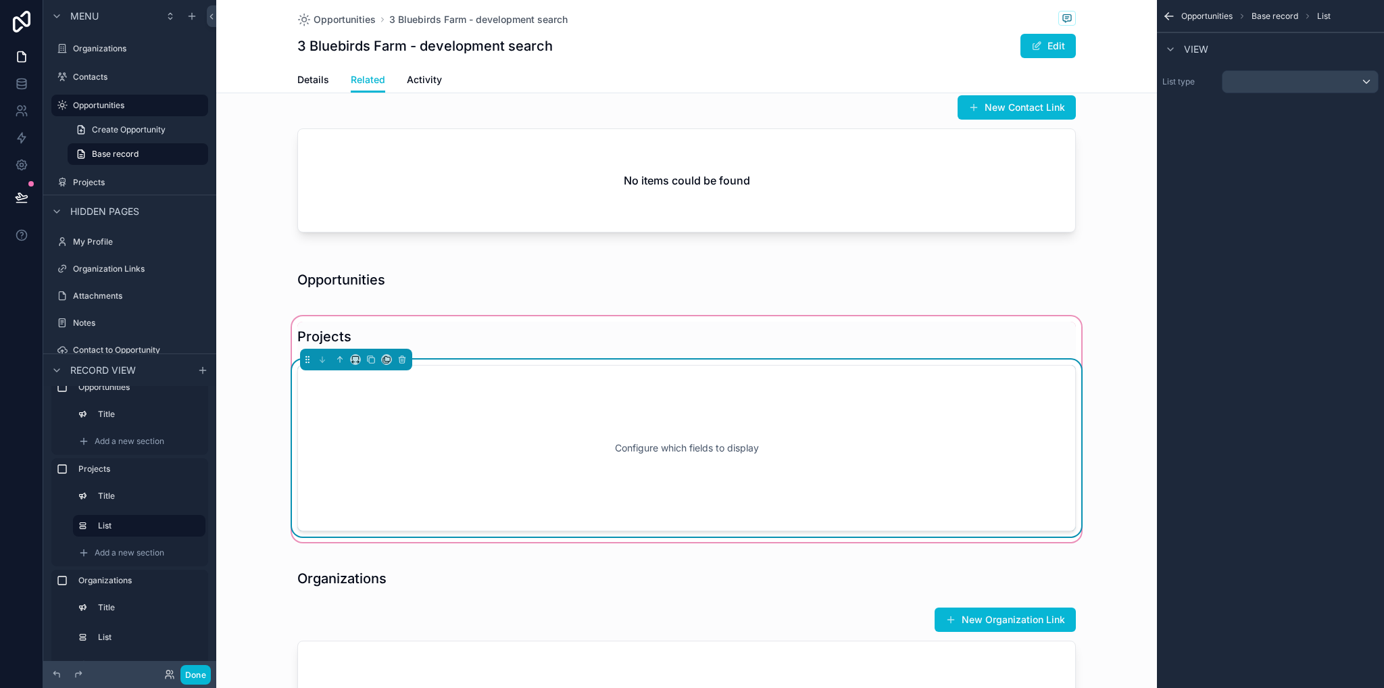
scroll to position [710, 0]
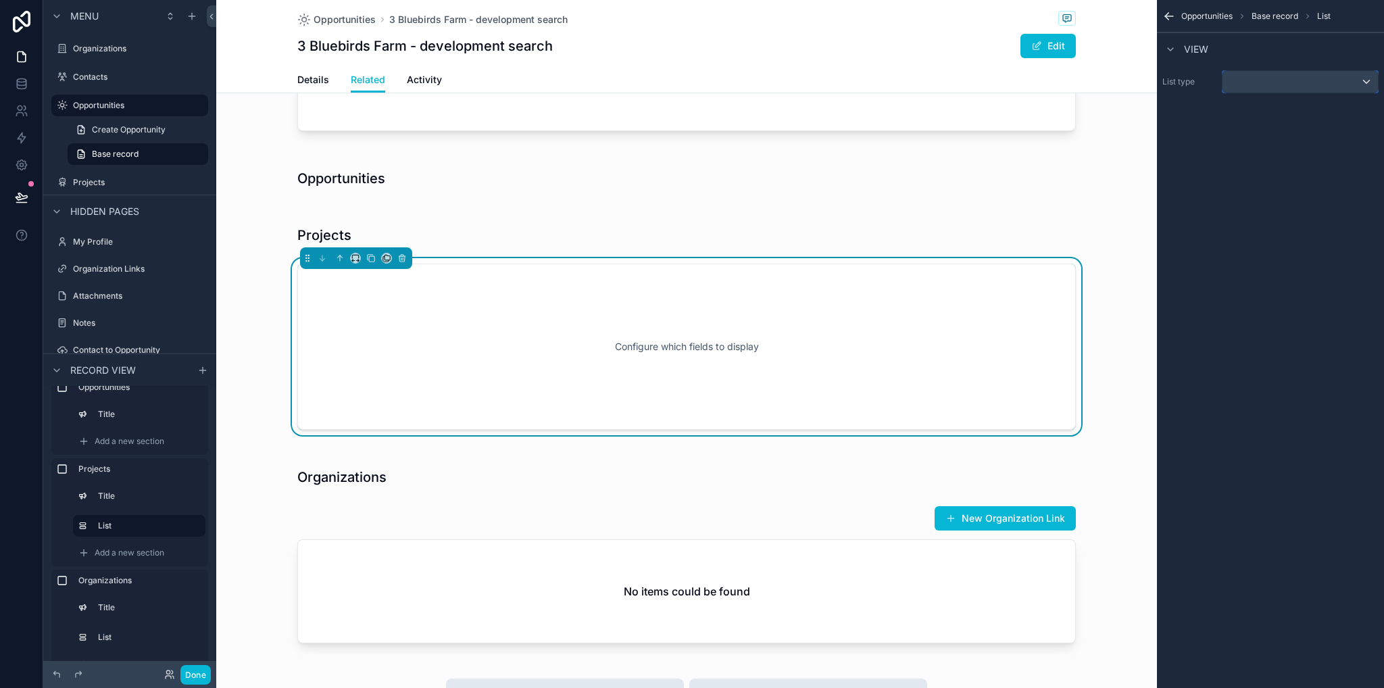
click at [1249, 79] on div "scrollable content" at bounding box center [1300, 82] width 155 height 22
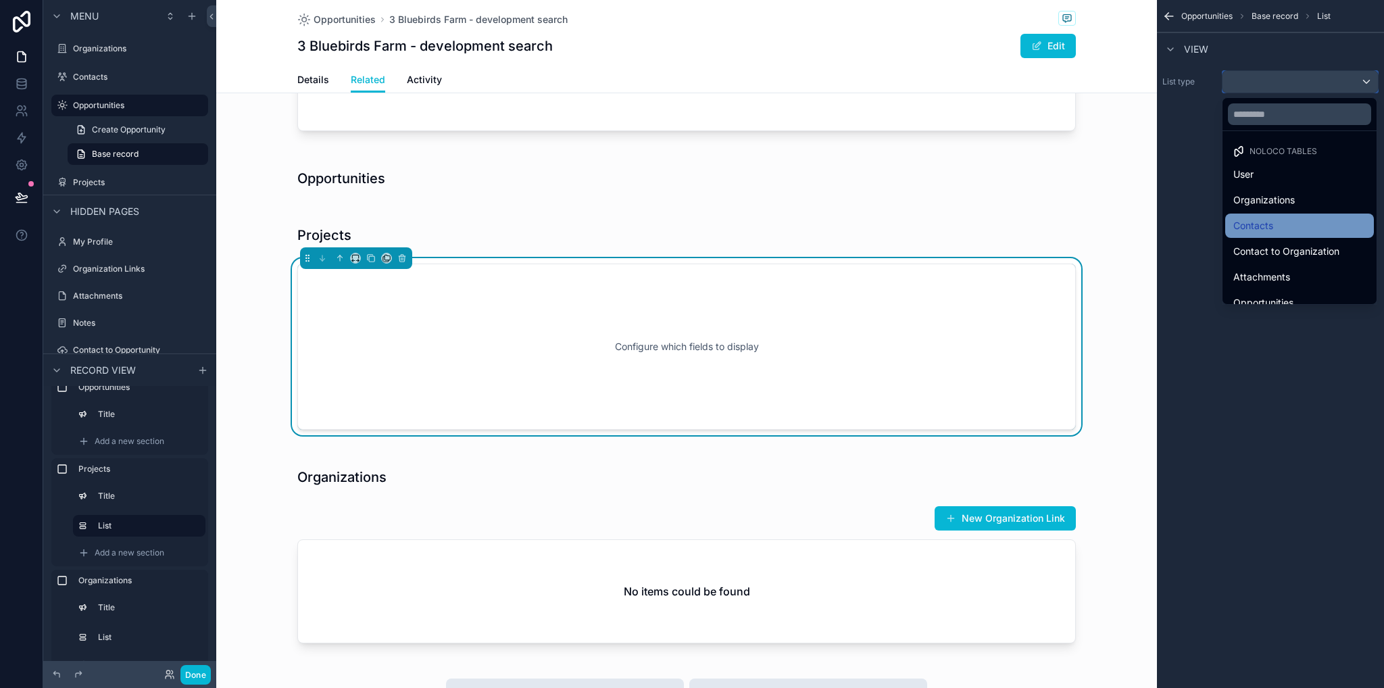
scroll to position [270, 0]
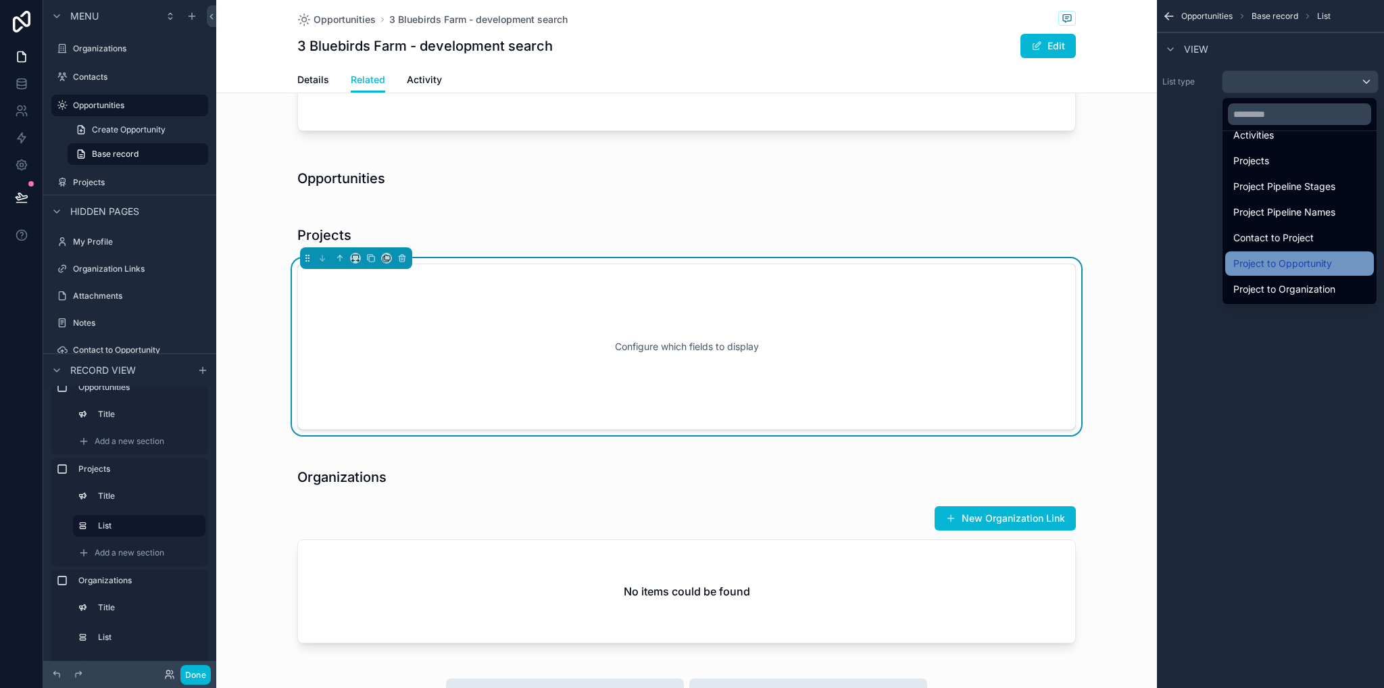
click at [1290, 266] on span "Project to Opportunity" at bounding box center [1283, 264] width 99 height 16
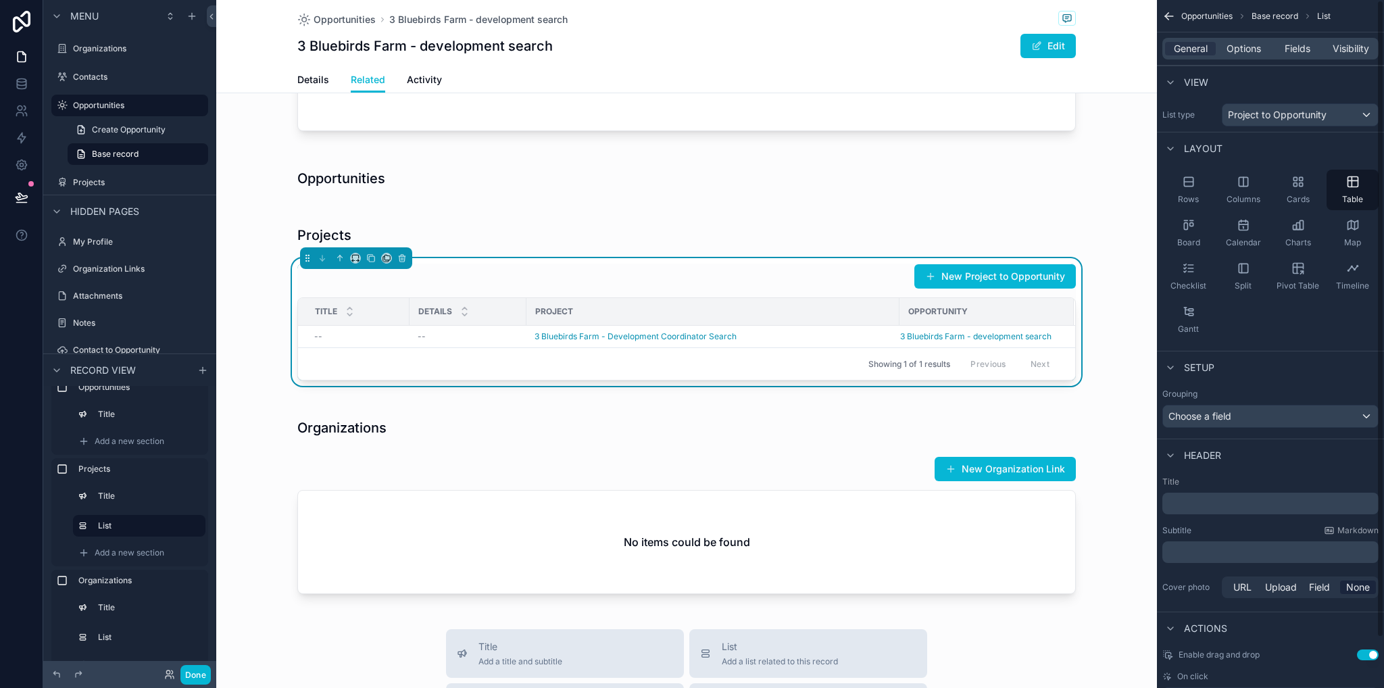
click at [1252, 41] on div "General Options Fields Visibility" at bounding box center [1271, 49] width 216 height 22
click at [1252, 45] on span "Options" at bounding box center [1244, 49] width 34 height 14
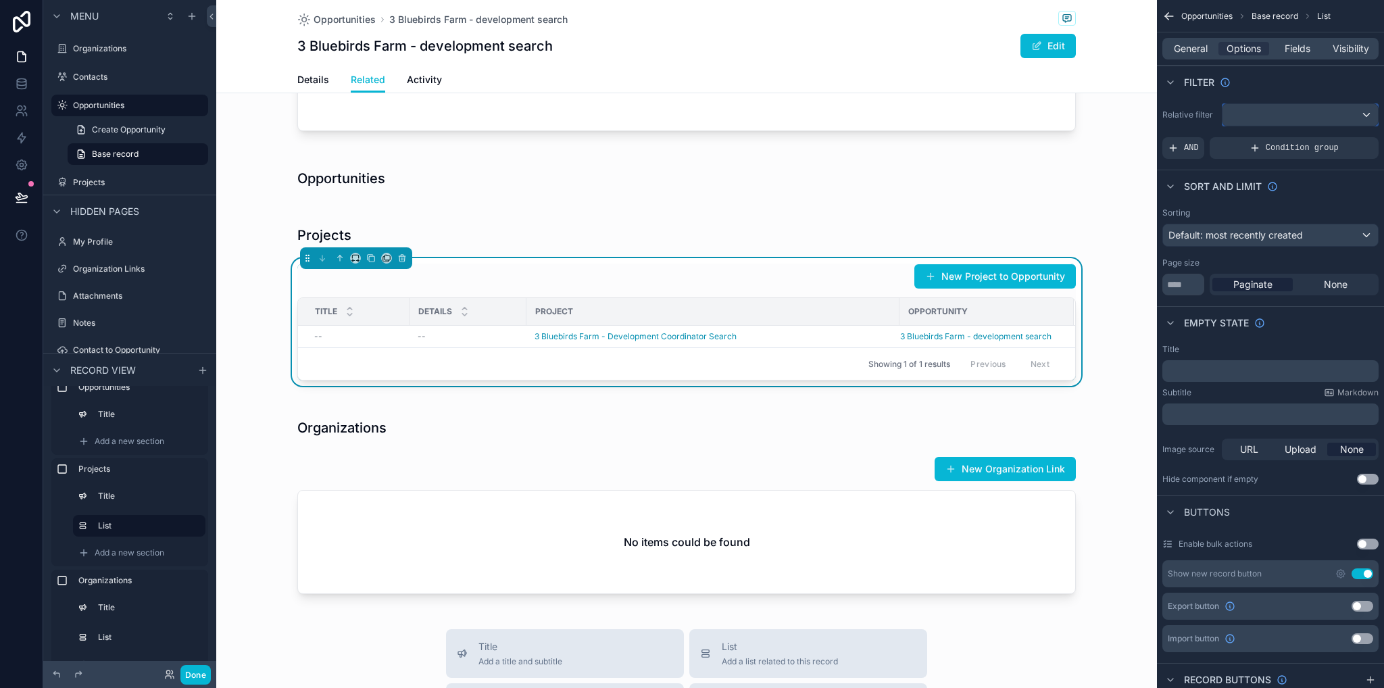
click at [1259, 112] on div "scrollable content" at bounding box center [1300, 115] width 155 height 22
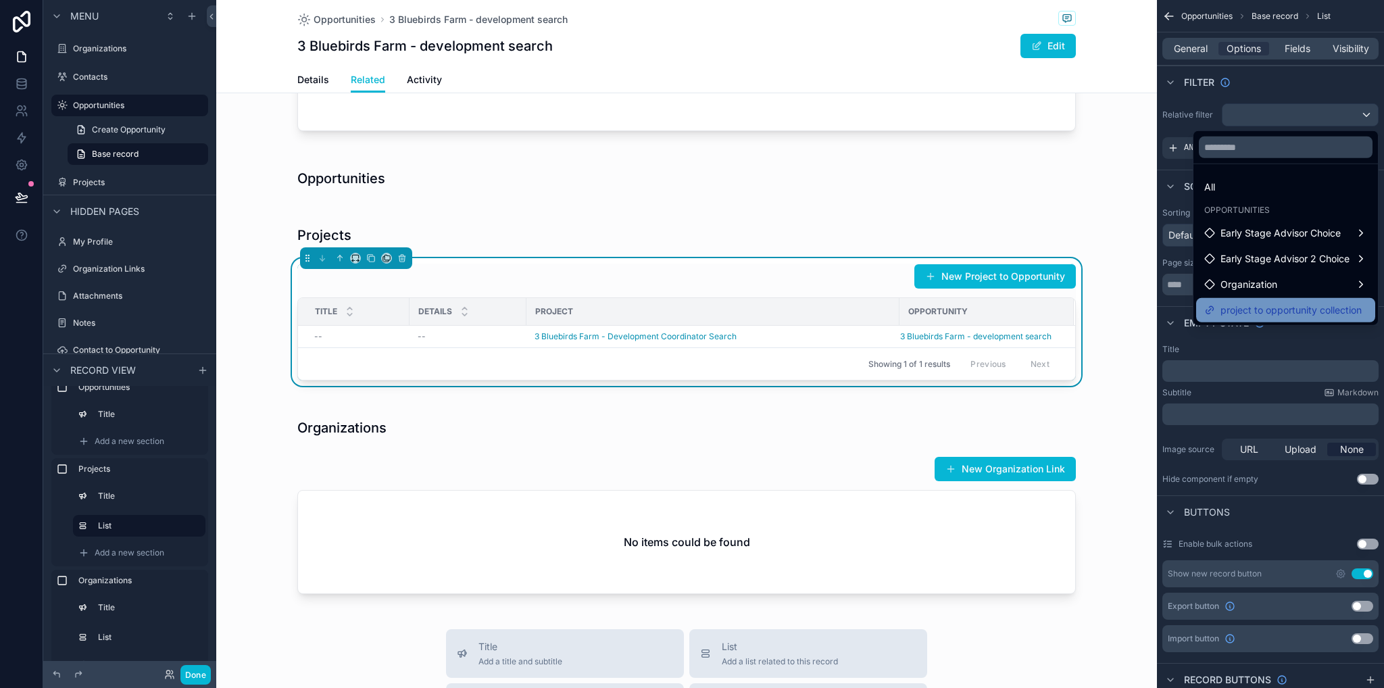
click at [1307, 317] on span "project to opportunity collection" at bounding box center [1291, 310] width 141 height 16
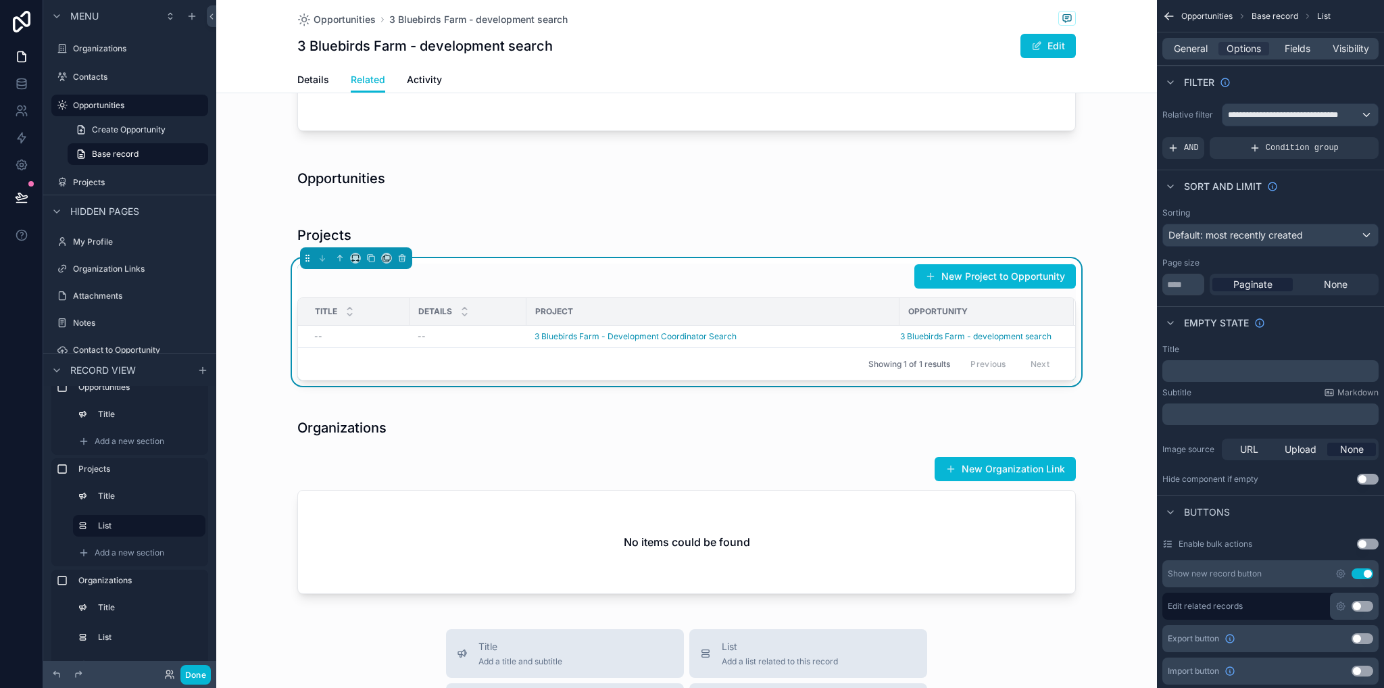
click at [1102, 260] on div "Projects New Project to Opportunity Title Details Project Opportunity -- -- 3 B…" at bounding box center [686, 303] width 941 height 182
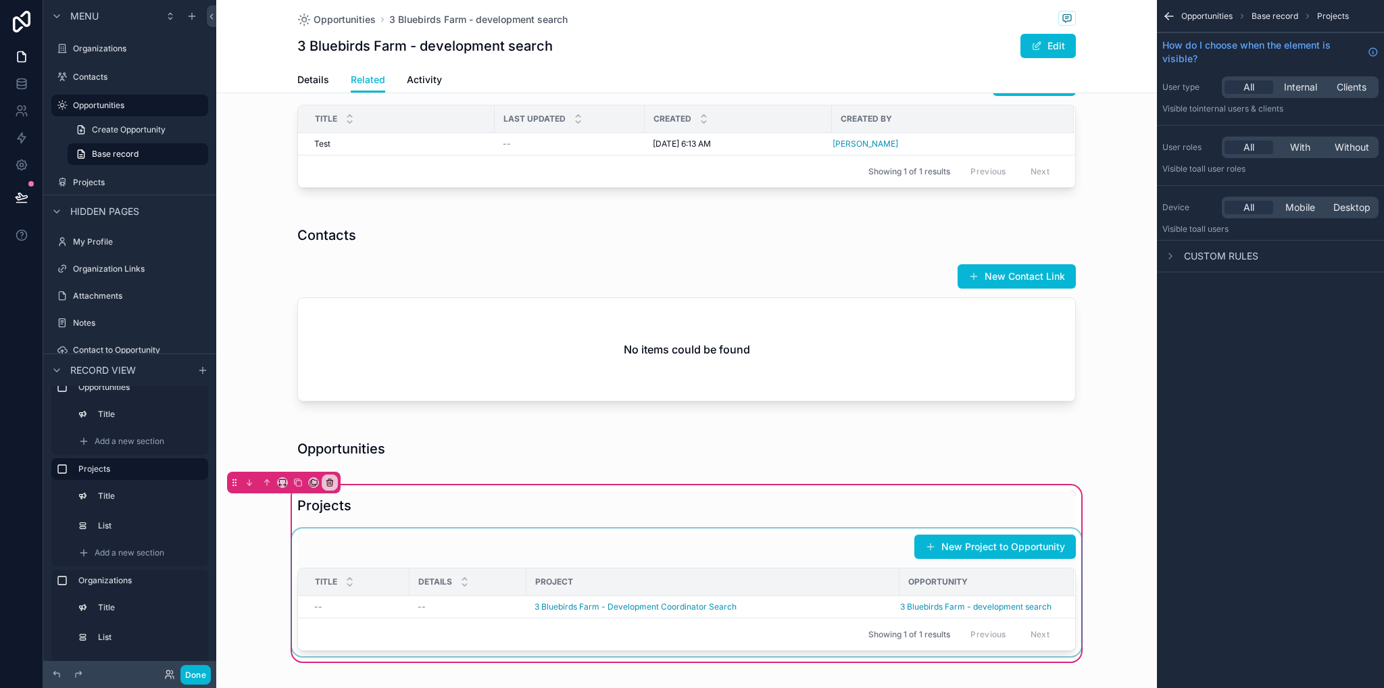
scroll to position [710, 0]
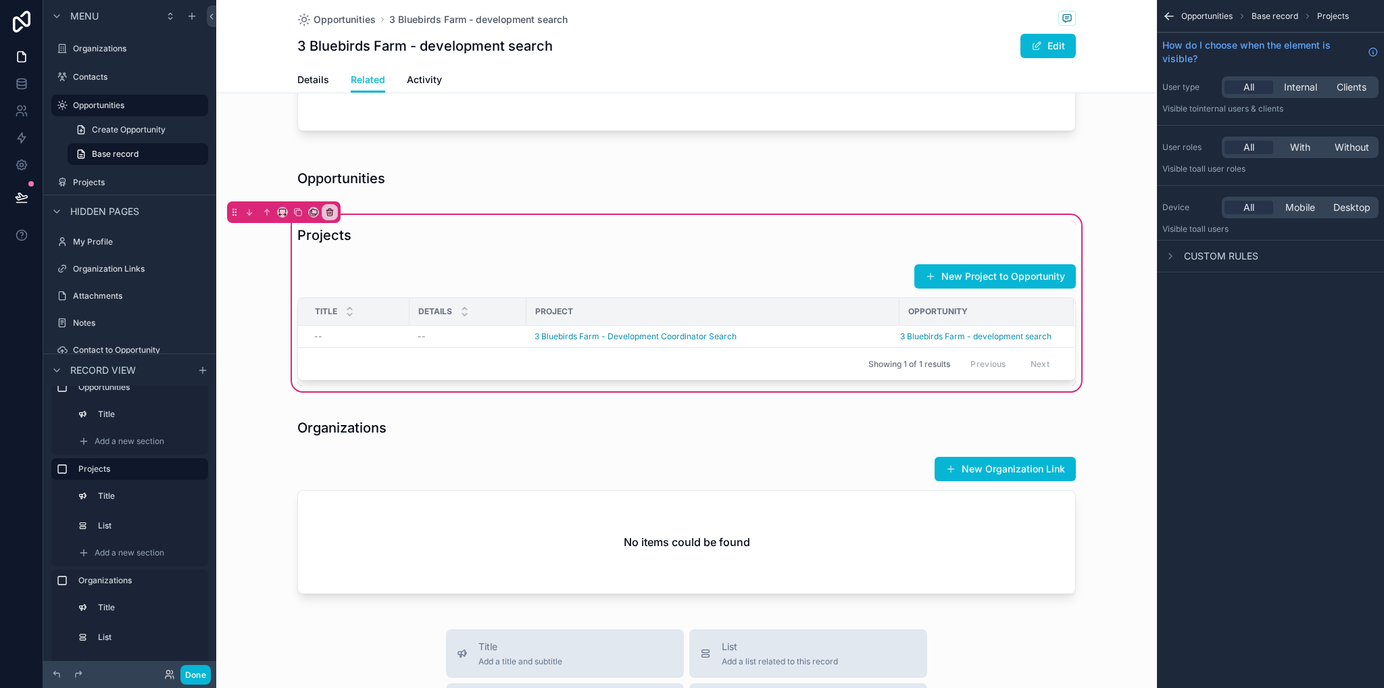
click at [1117, 340] on div "Projects New Project to Opportunity Title Details Project Opportunity -- -- 3 B…" at bounding box center [686, 303] width 941 height 182
click at [658, 333] on div "scrollable content" at bounding box center [686, 322] width 795 height 128
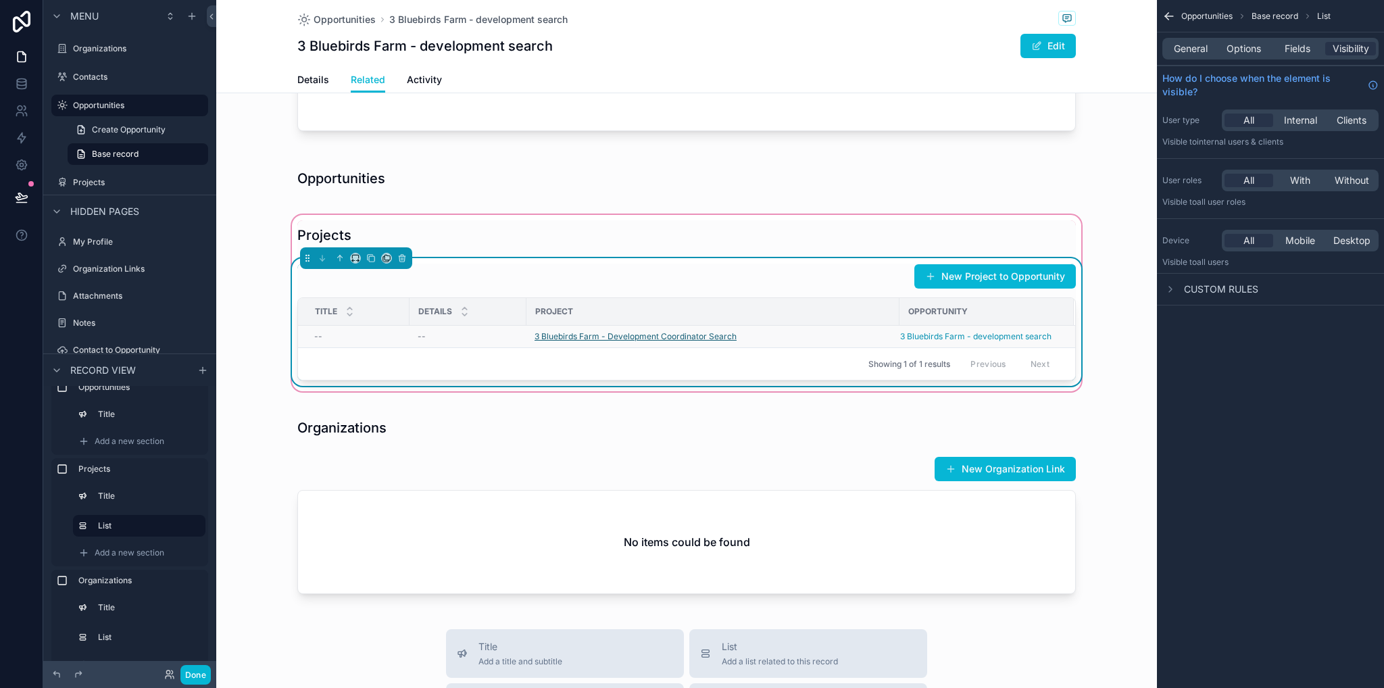
click at [656, 334] on span "3 Bluebirds Farm - Development Coordinator Search" at bounding box center [636, 336] width 202 height 11
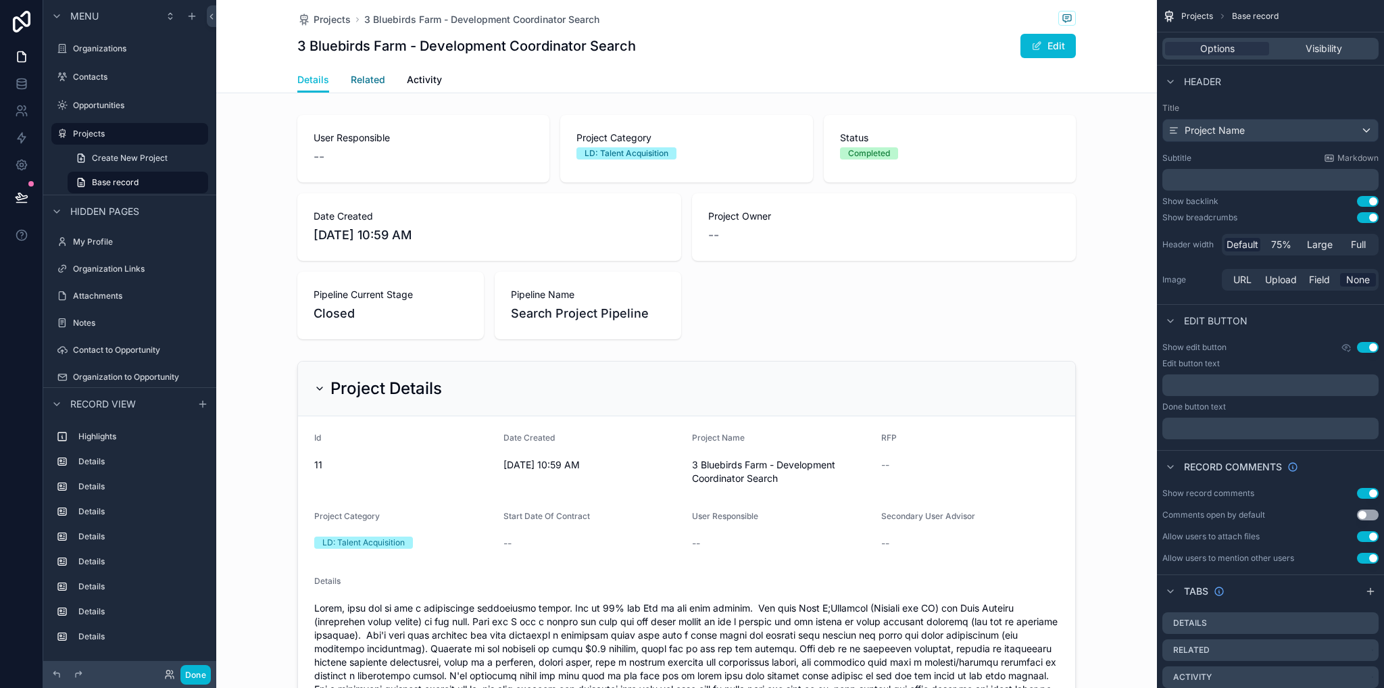
click at [351, 79] on span "Related" at bounding box center [368, 80] width 34 height 14
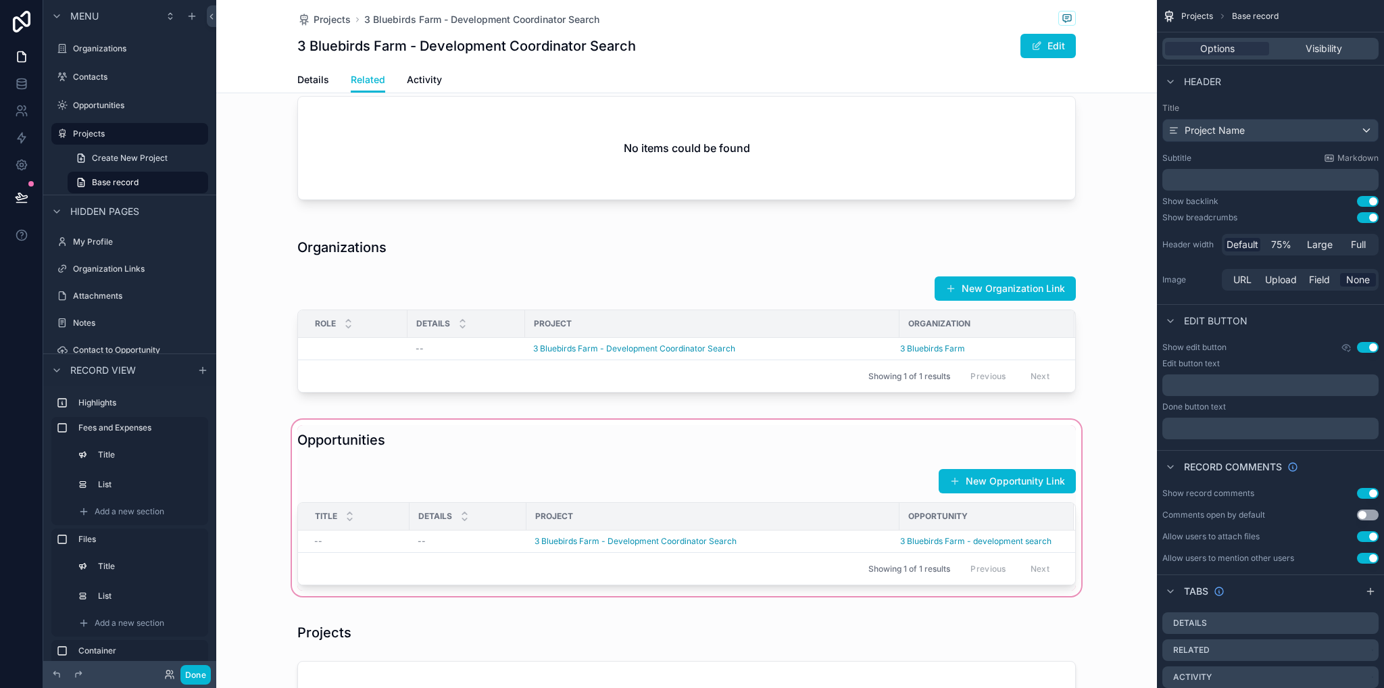
scroll to position [1149, 0]
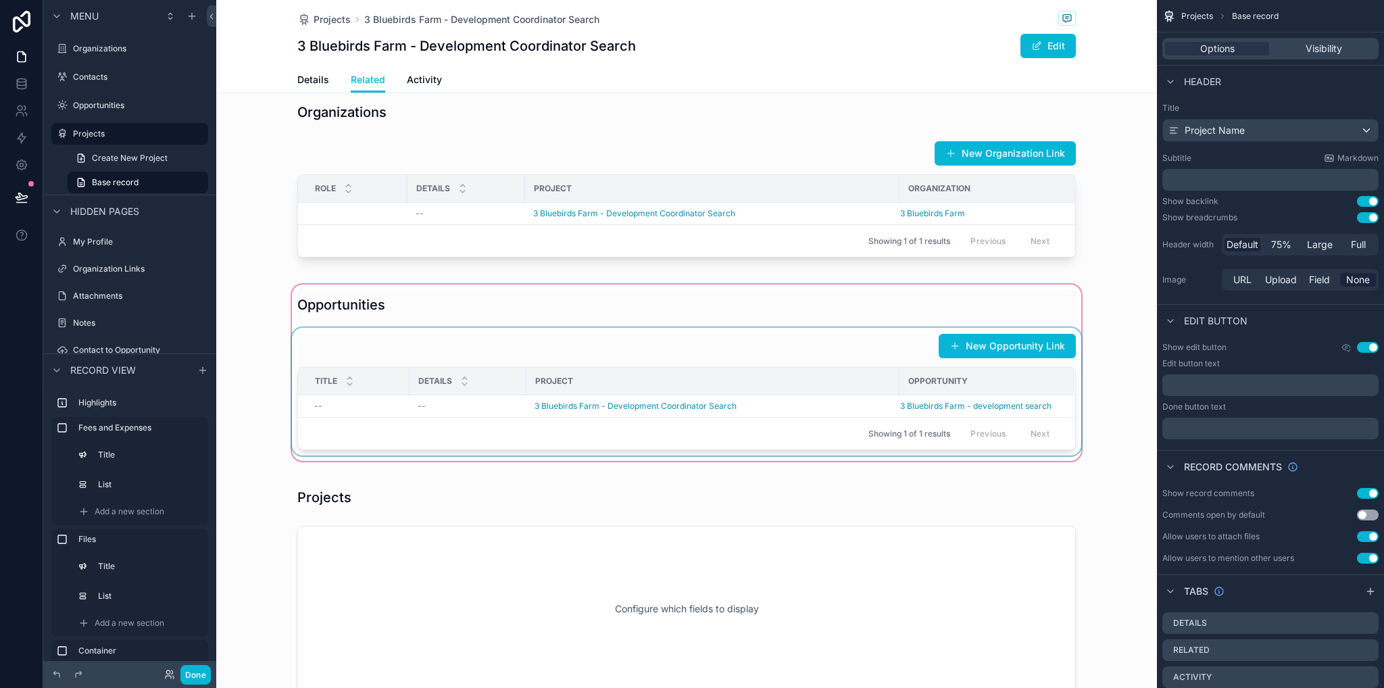
click at [614, 434] on div "Showing 1 of 1 results Previous Next" at bounding box center [686, 433] width 777 height 32
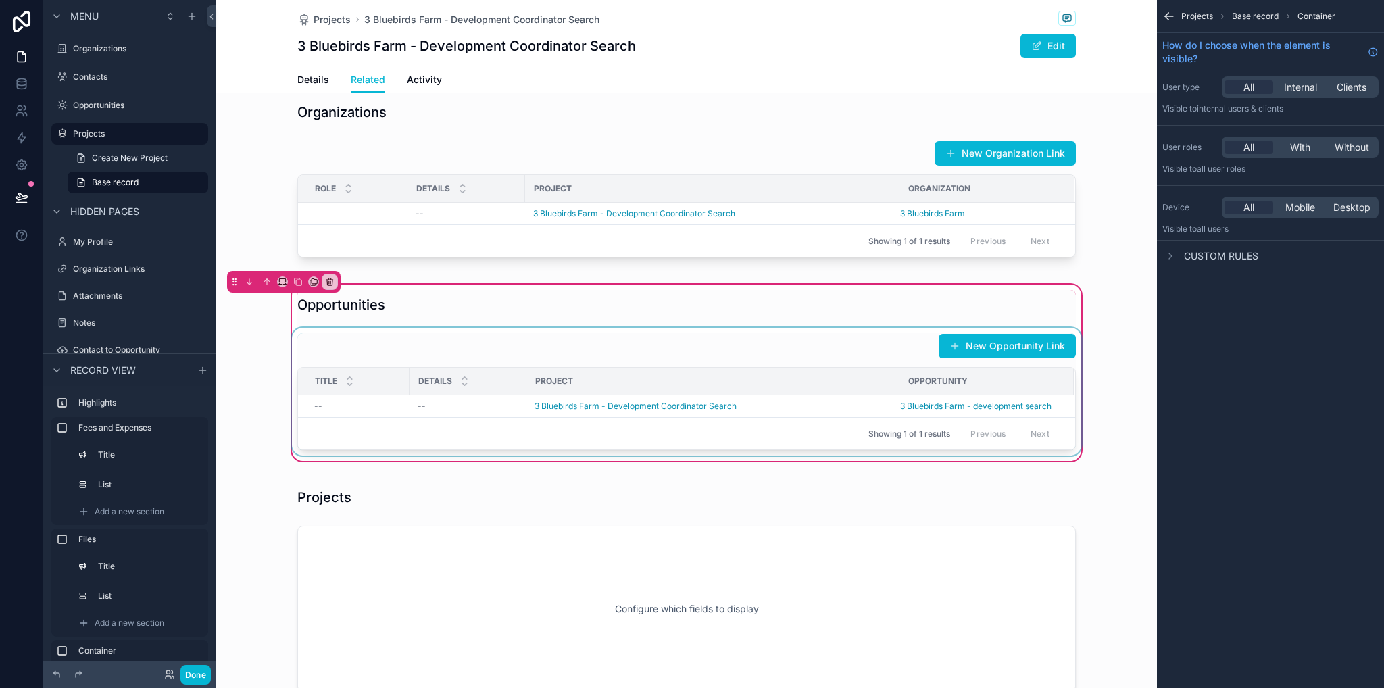
click at [612, 418] on div "scrollable content" at bounding box center [686, 392] width 795 height 128
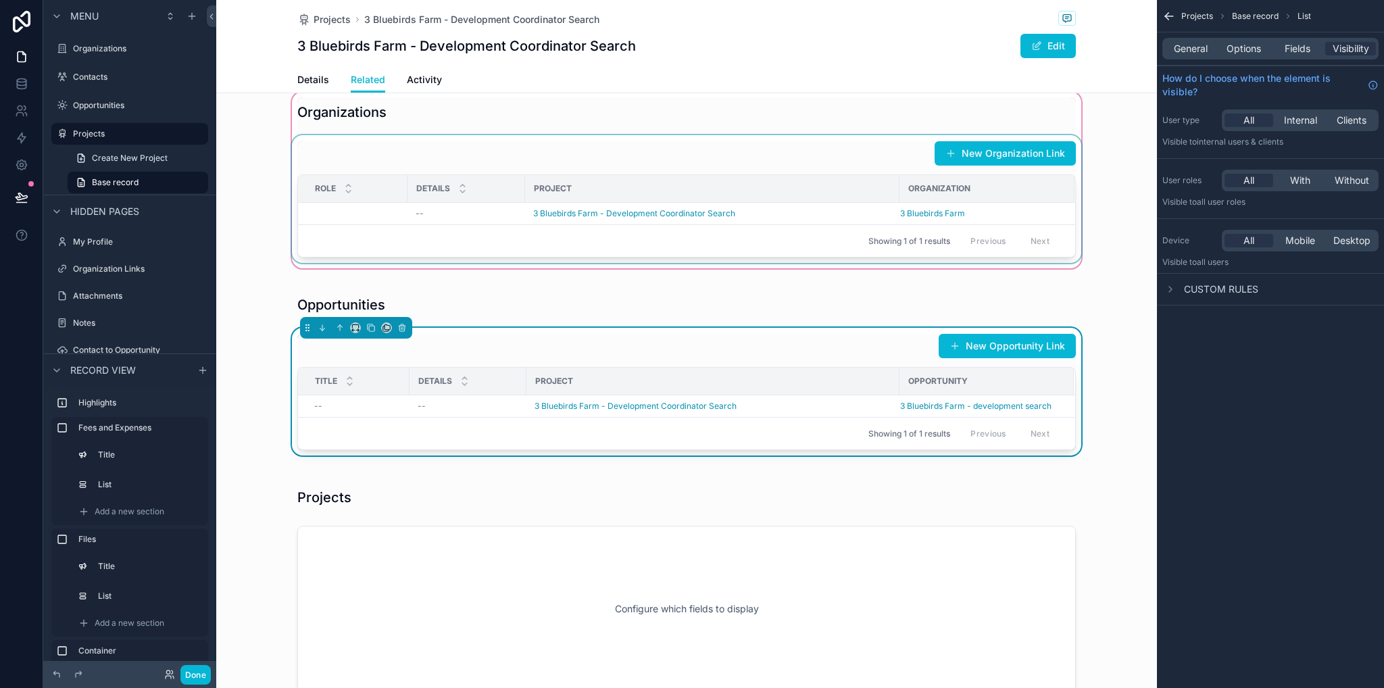
click at [770, 154] on div "scrollable content" at bounding box center [686, 180] width 941 height 182
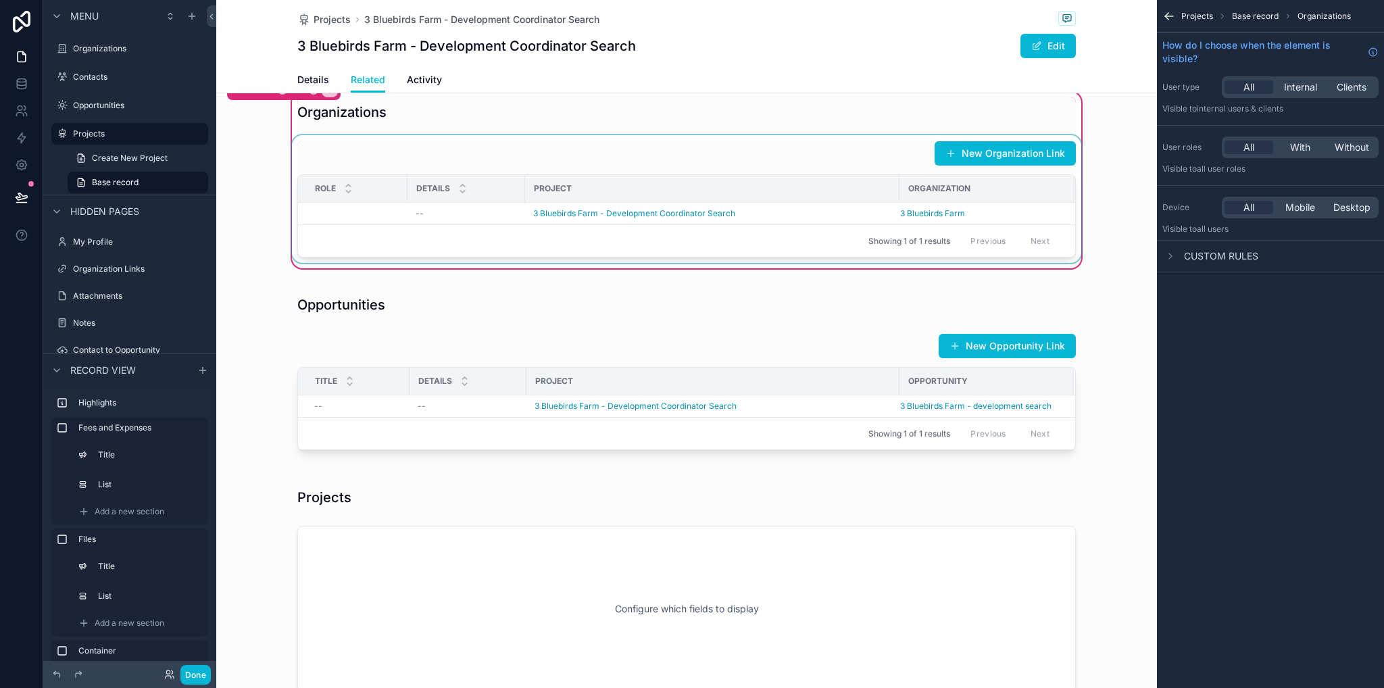
click at [792, 175] on th "Project" at bounding box center [712, 189] width 374 height 28
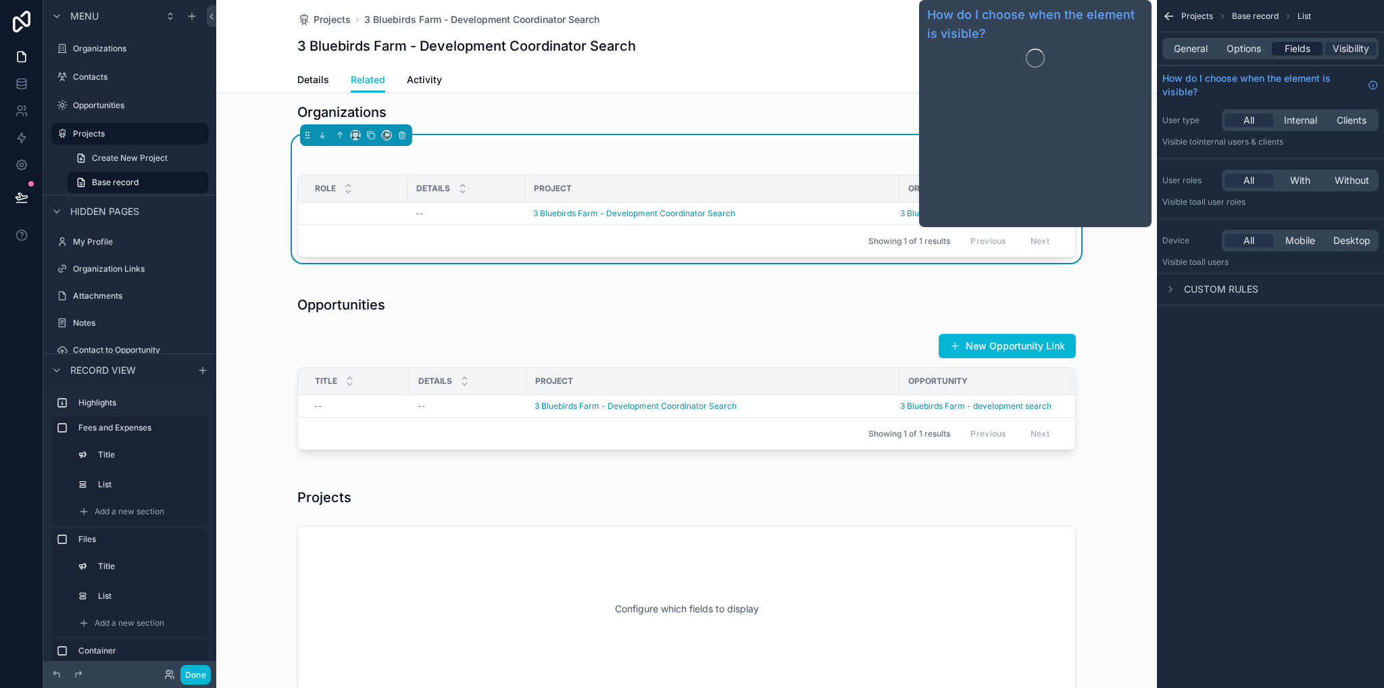
click at [1292, 52] on span "Fields" at bounding box center [1298, 49] width 26 height 14
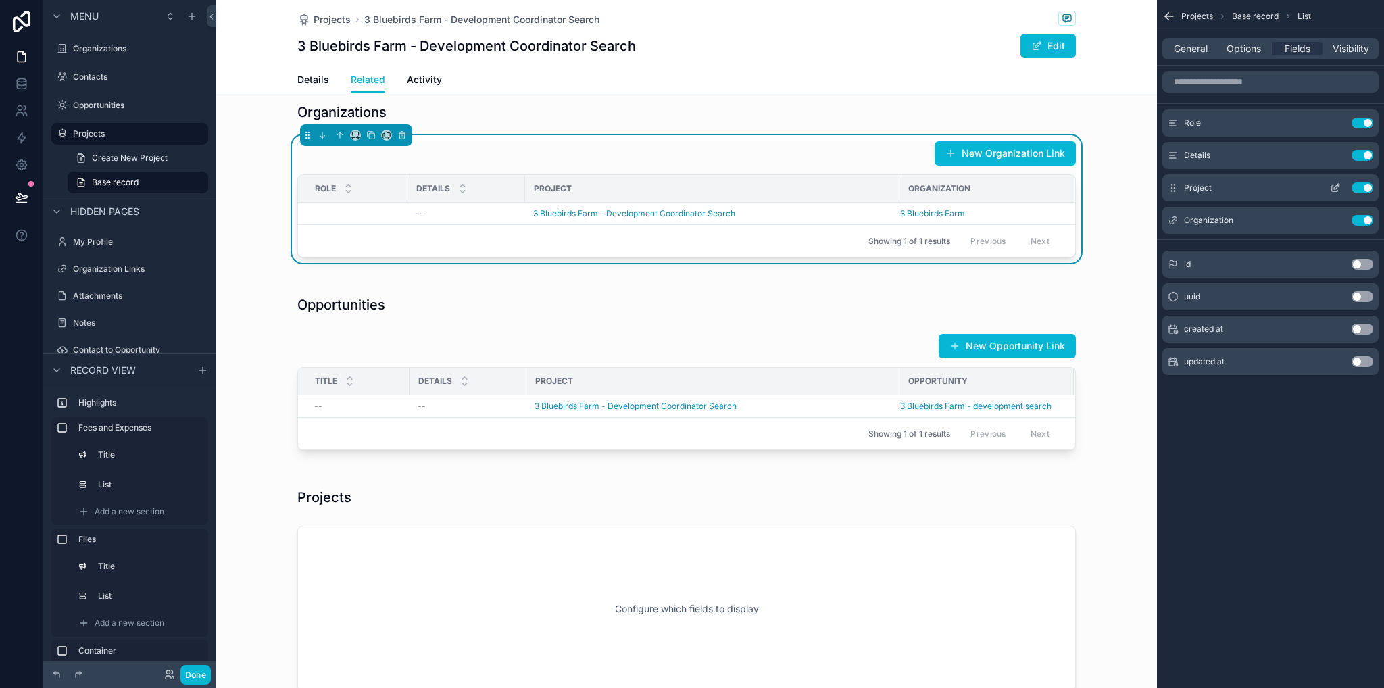
click at [1366, 189] on button "Use setting" at bounding box center [1363, 188] width 22 height 11
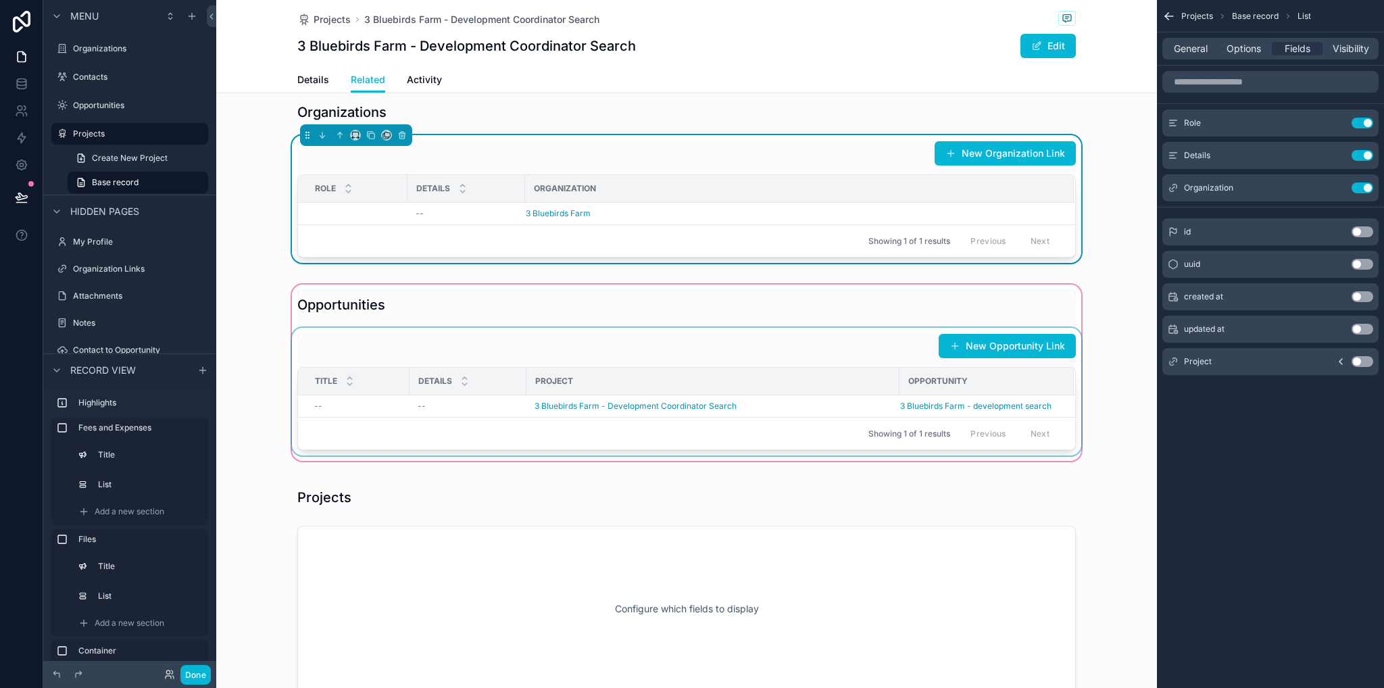
click at [775, 372] on div "Project" at bounding box center [713, 381] width 372 height 22
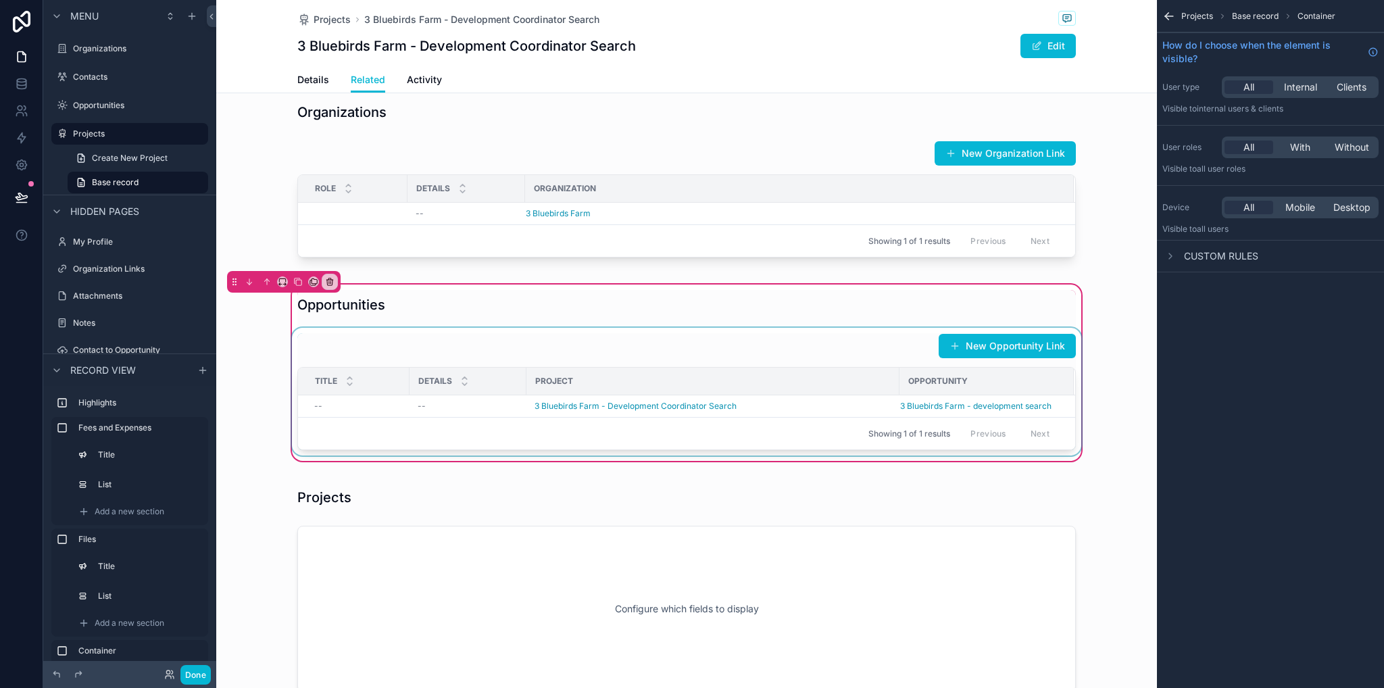
click at [773, 346] on div "scrollable content" at bounding box center [686, 392] width 795 height 128
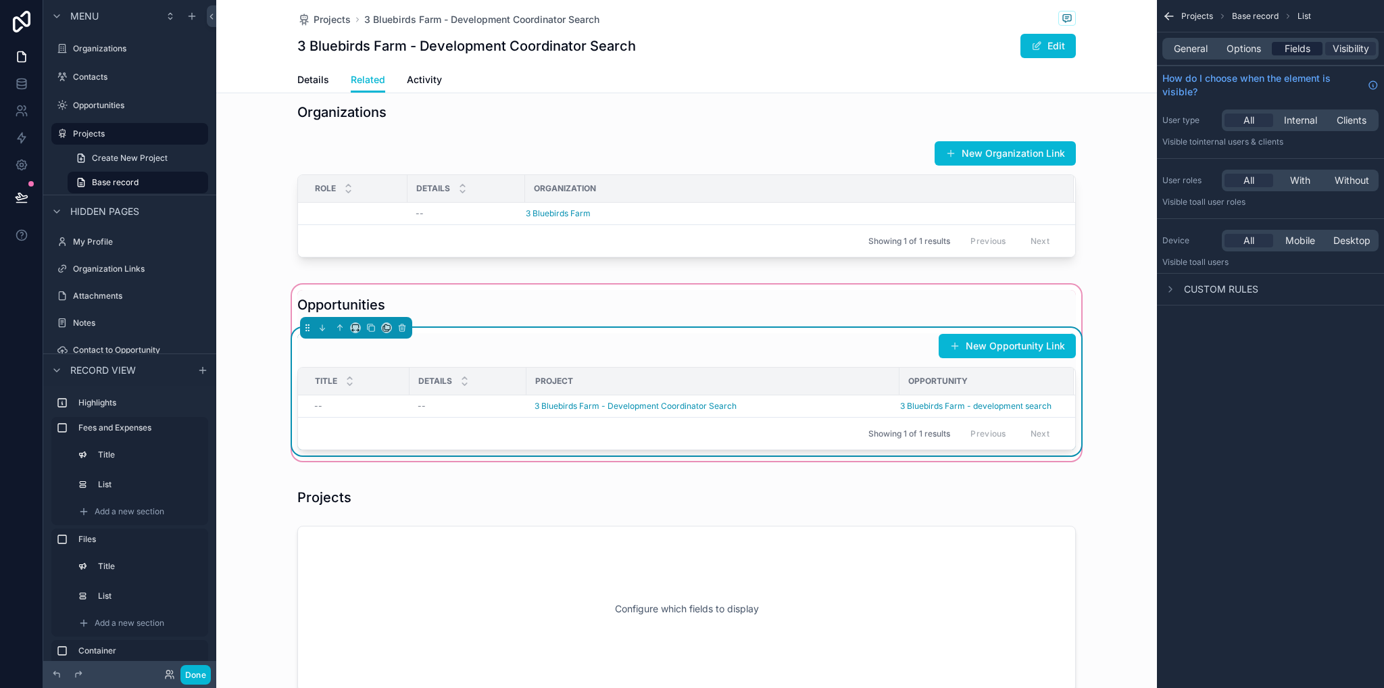
click at [1287, 51] on span "Fields" at bounding box center [1298, 49] width 26 height 14
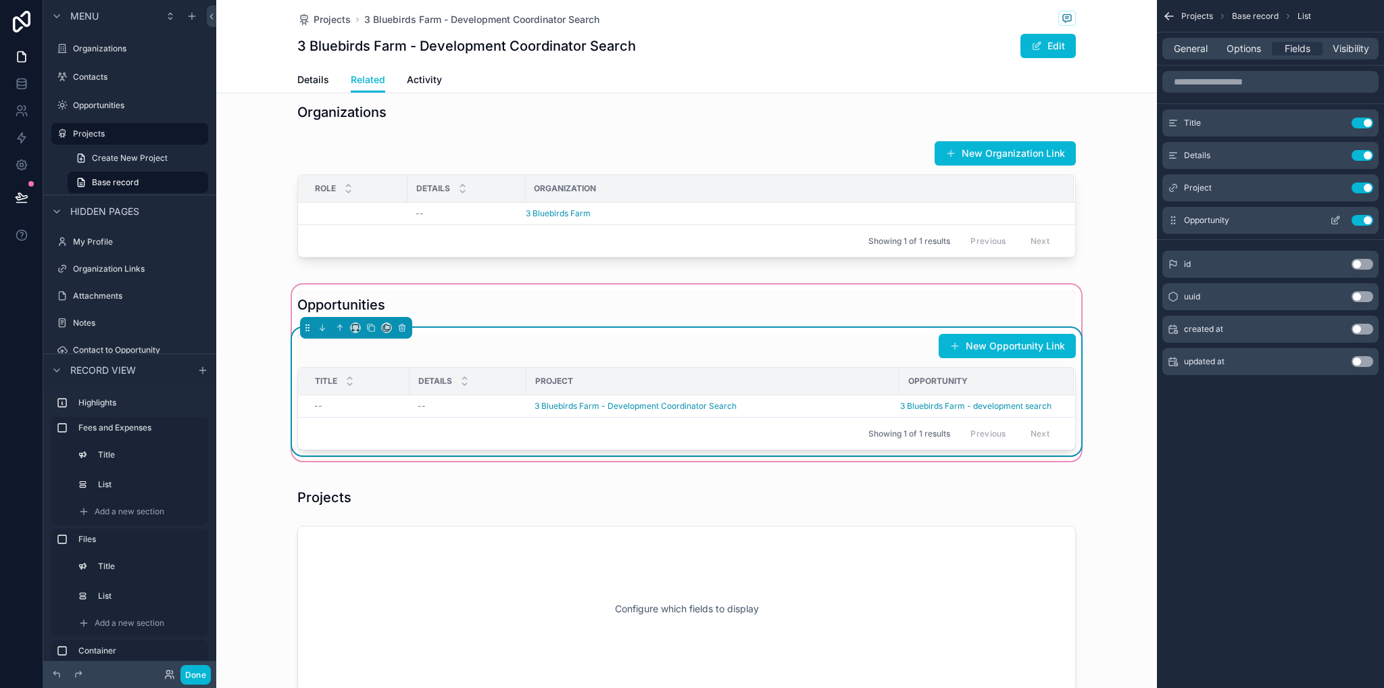
click at [1360, 190] on button "Use setting" at bounding box center [1363, 188] width 22 height 11
click at [1090, 239] on div "scrollable content" at bounding box center [686, 180] width 941 height 182
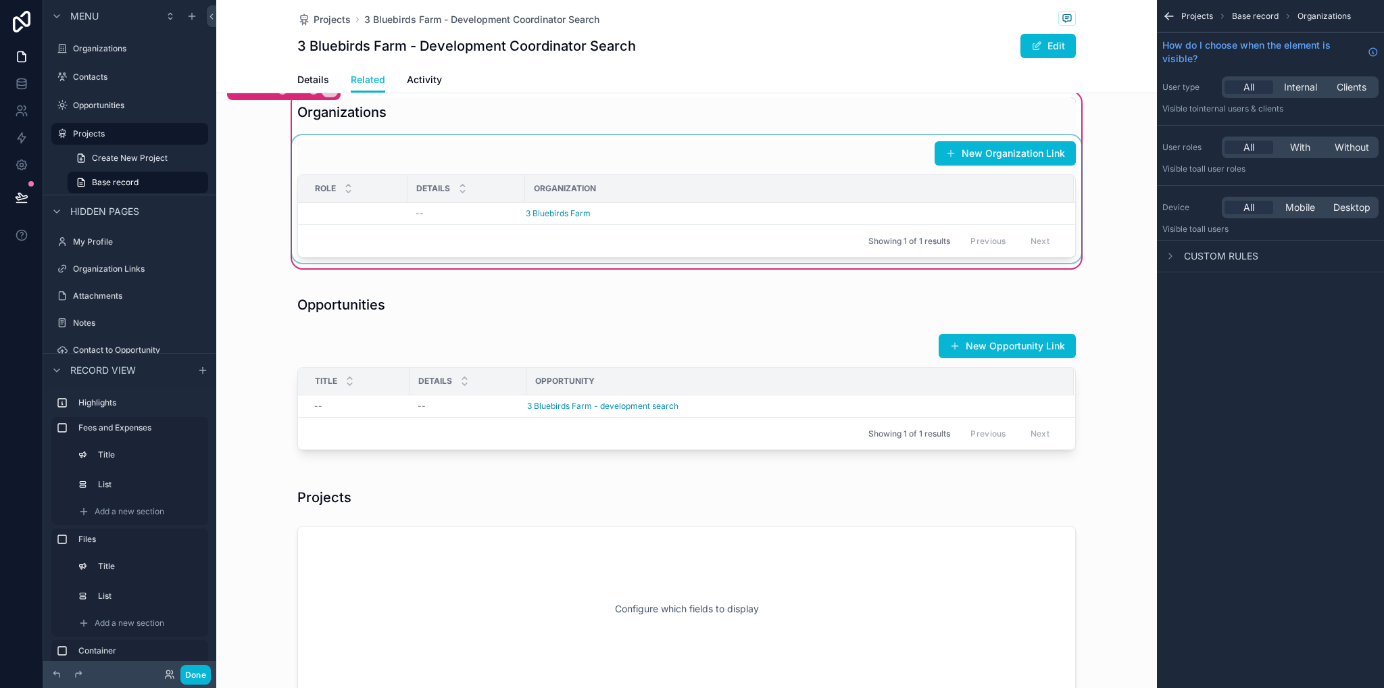
click at [568, 215] on div "scrollable content" at bounding box center [686, 199] width 795 height 128
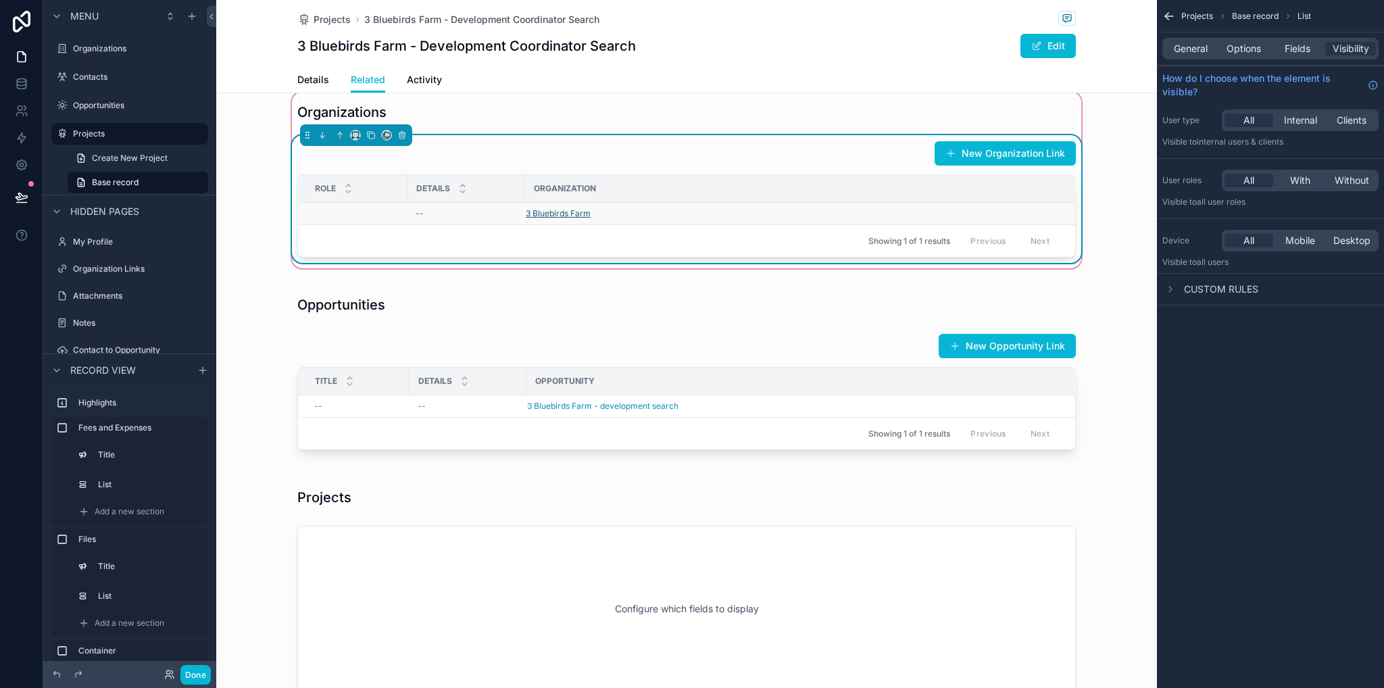
click at [563, 210] on span "3 Bluebirds Farm" at bounding box center [558, 213] width 65 height 11
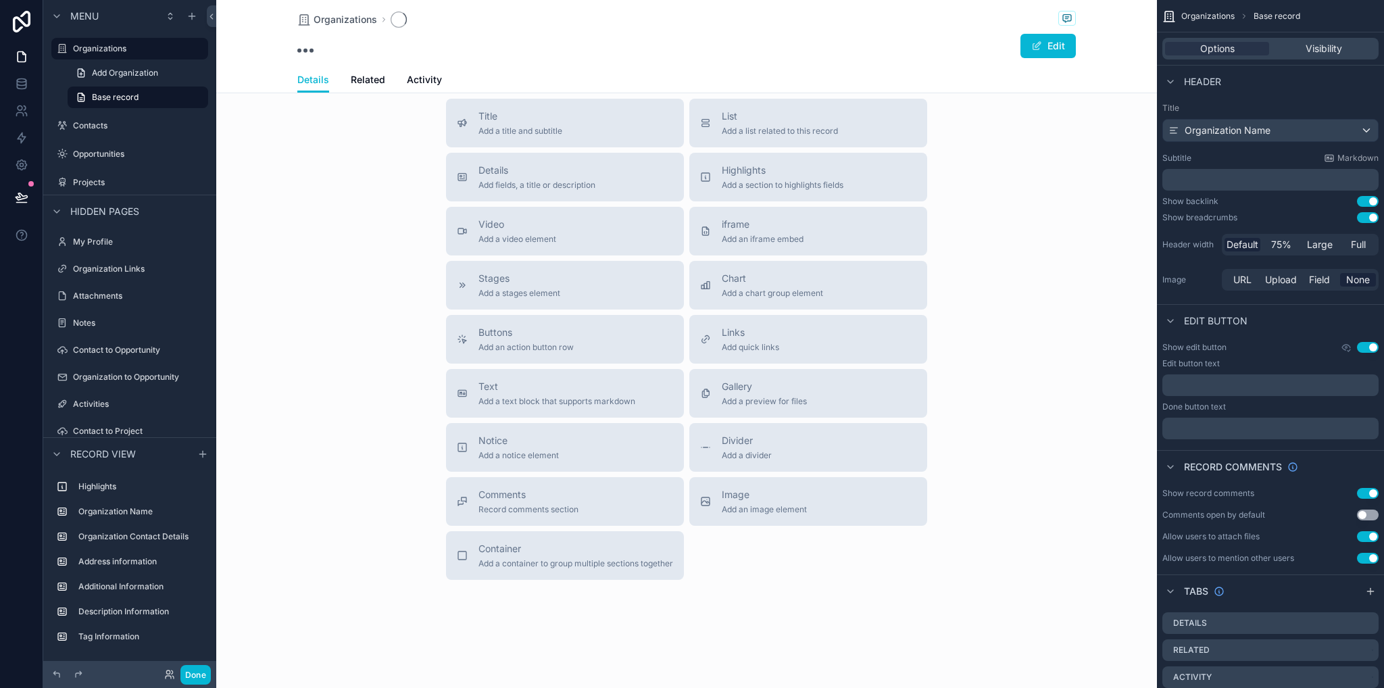
scroll to position [246, 0]
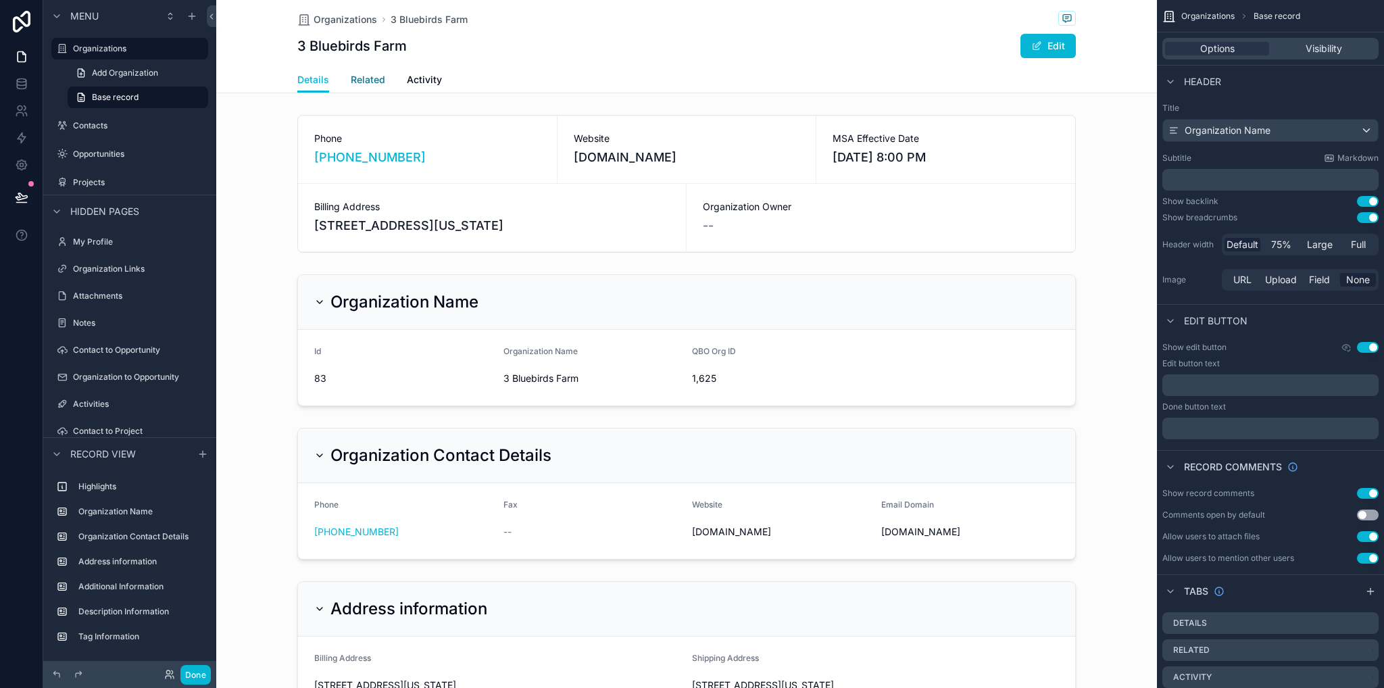
click at [356, 83] on span "Related" at bounding box center [368, 80] width 34 height 14
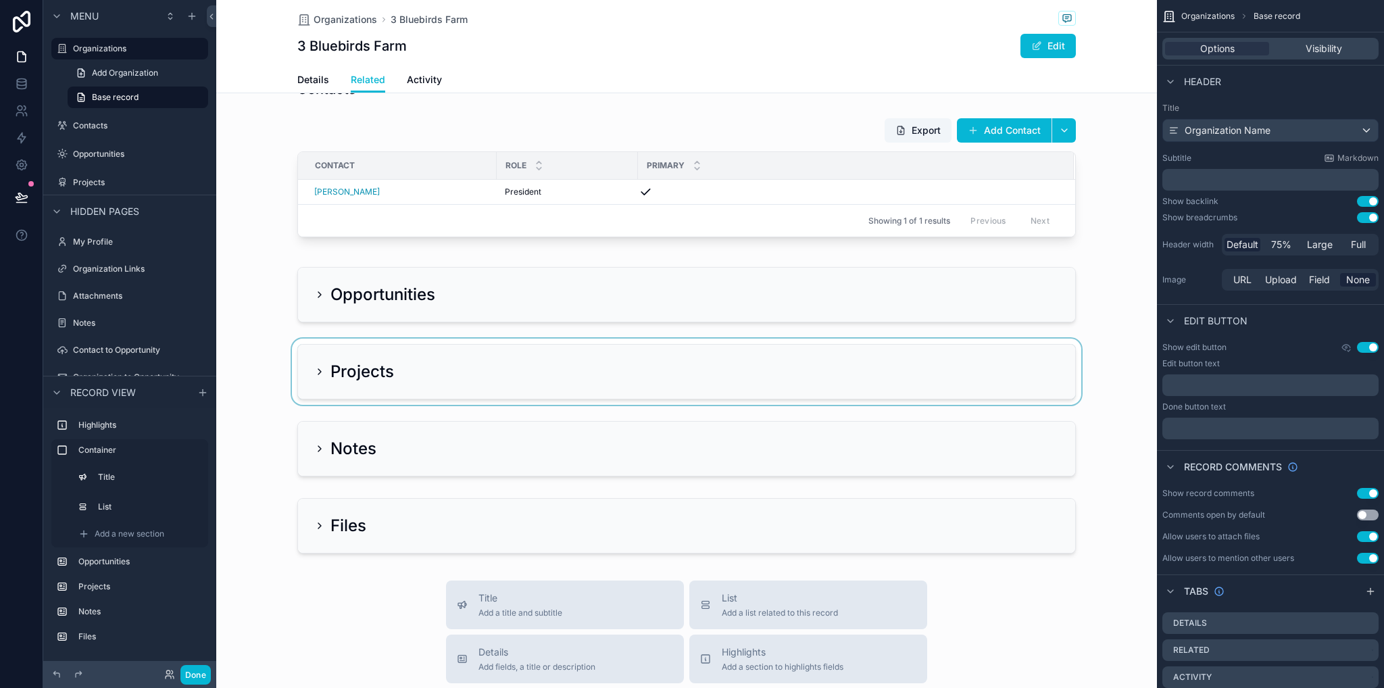
scroll to position [338, 0]
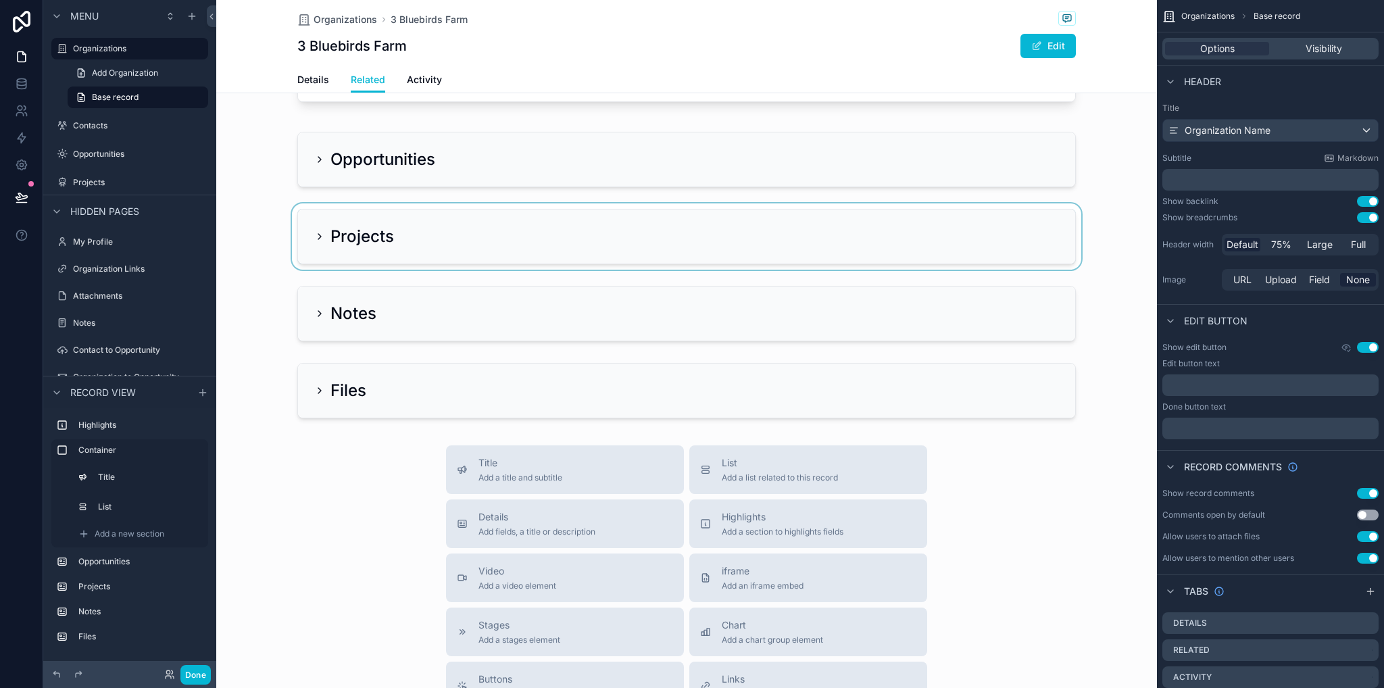
click at [312, 257] on div "scrollable content" at bounding box center [686, 236] width 941 height 66
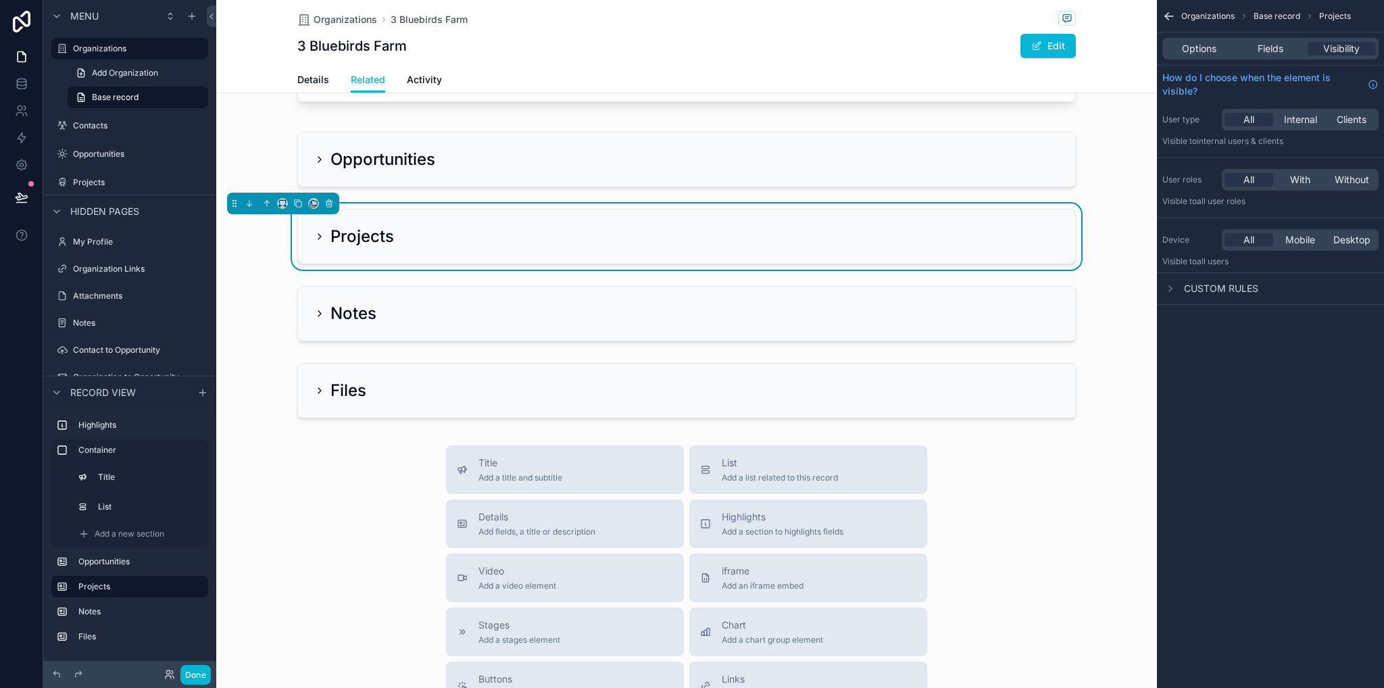
click at [314, 242] on icon "scrollable content" at bounding box center [319, 236] width 11 height 11
click at [318, 239] on icon "scrollable content" at bounding box center [319, 236] width 3 height 5
click at [314, 242] on icon "scrollable content" at bounding box center [319, 236] width 11 height 11
click at [326, 208] on icon "scrollable content" at bounding box center [328, 203] width 9 height 9
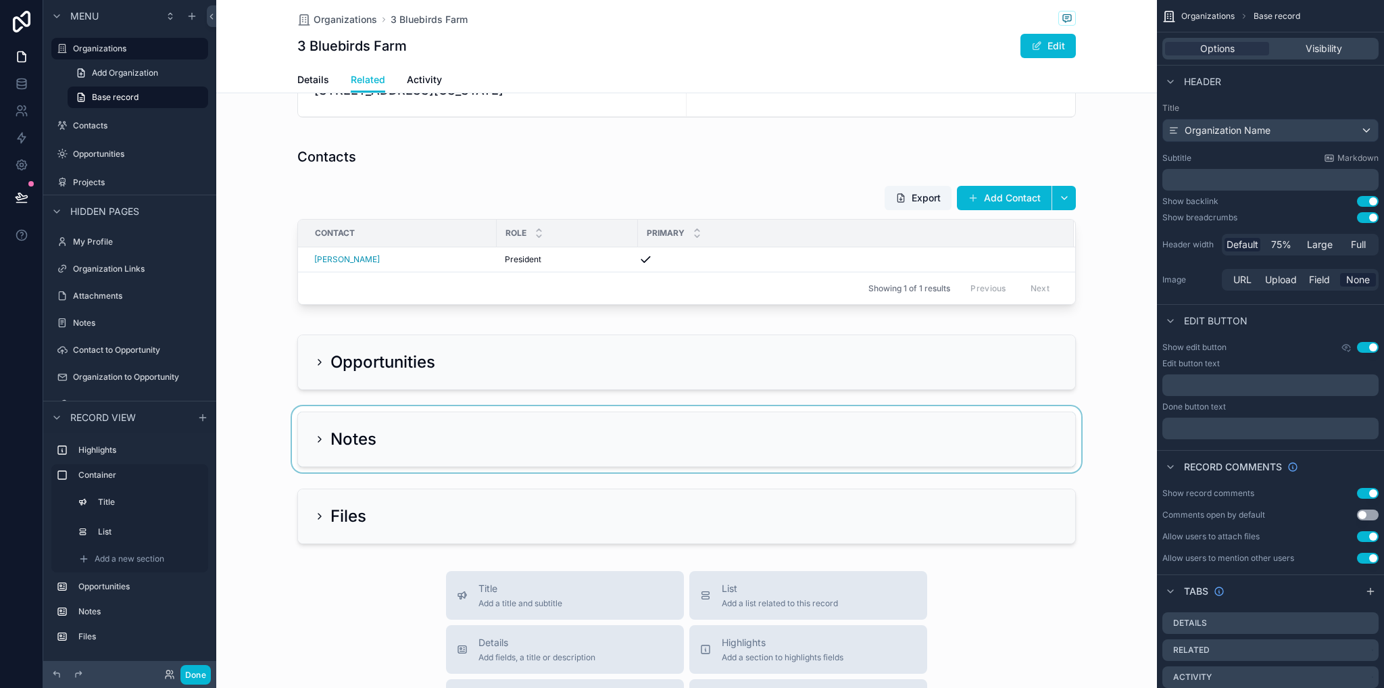
scroll to position [0, 0]
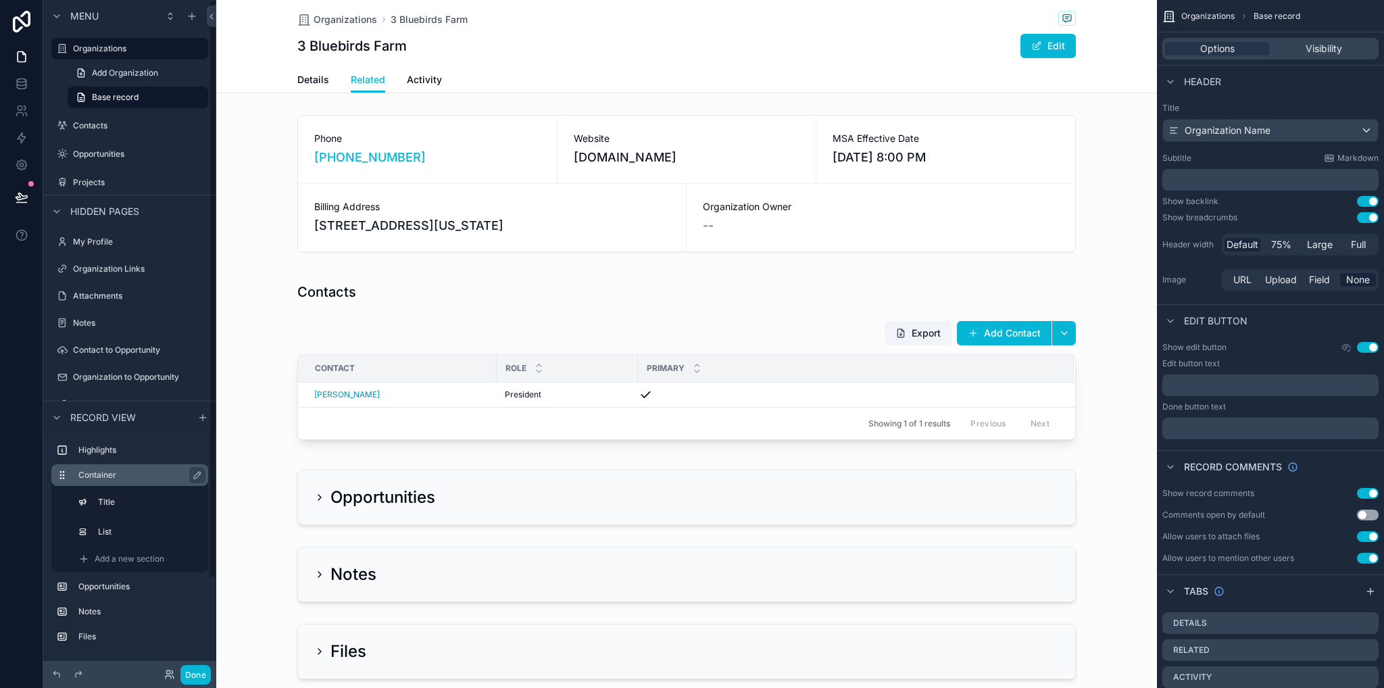
click at [126, 474] on label "Container" at bounding box center [137, 475] width 119 height 11
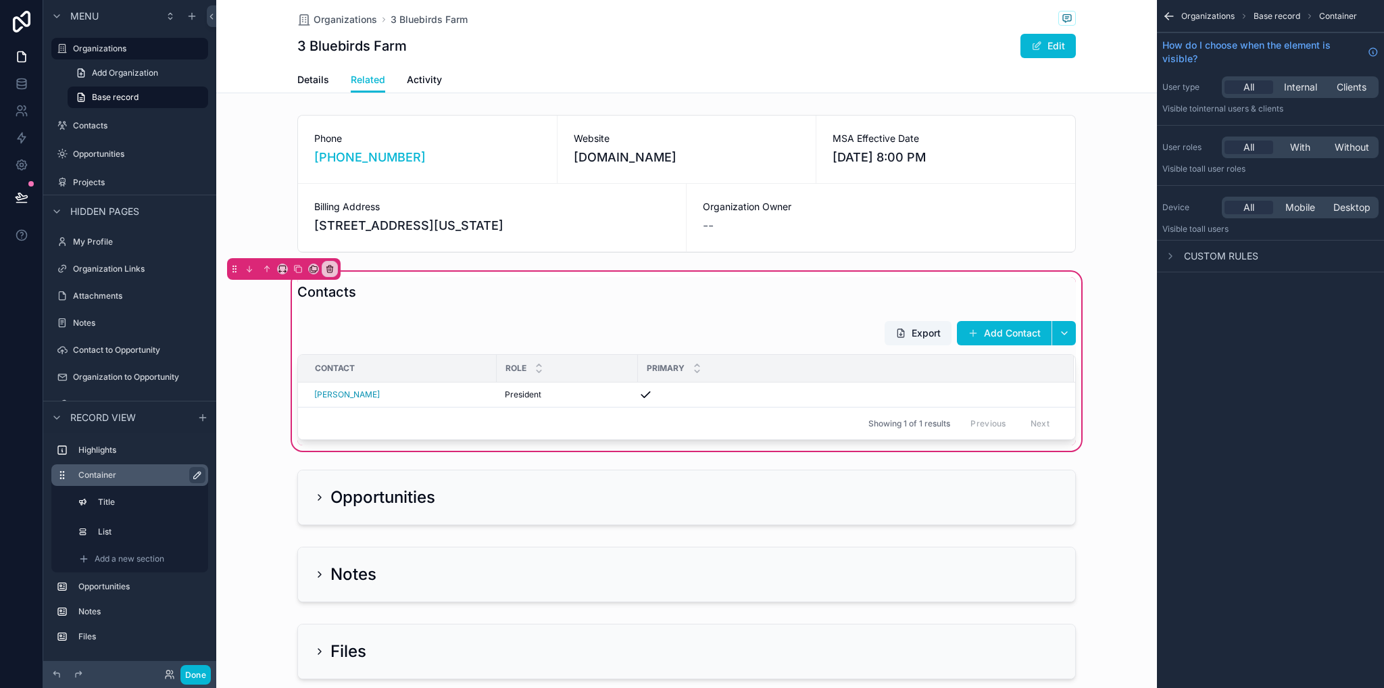
click at [194, 477] on icon "scrollable content" at bounding box center [197, 475] width 7 height 7
drag, startPoint x: 185, startPoint y: 479, endPoint x: 138, endPoint y: 477, distance: 46.7
click at [138, 477] on input "*********" at bounding box center [129, 475] width 103 height 16
type input "********"
click at [193, 470] on icon "scrollable content" at bounding box center [194, 475] width 11 height 11
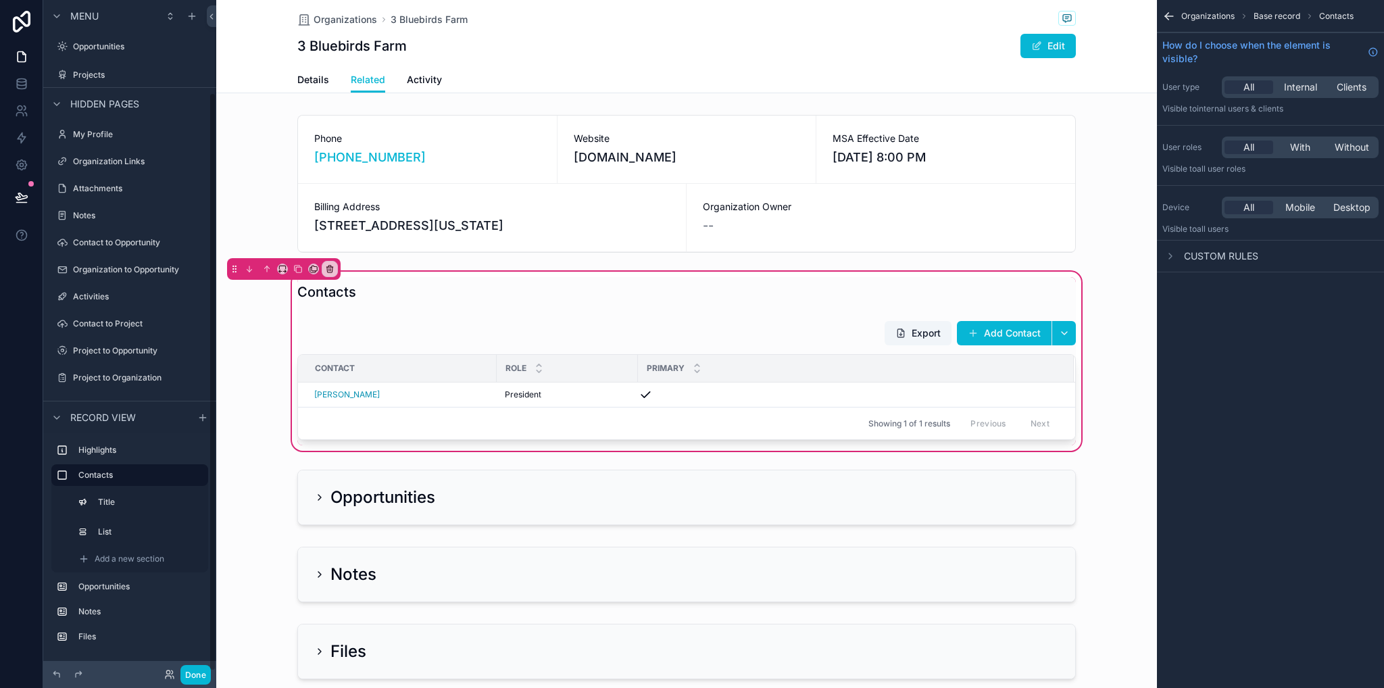
scroll to position [135, 0]
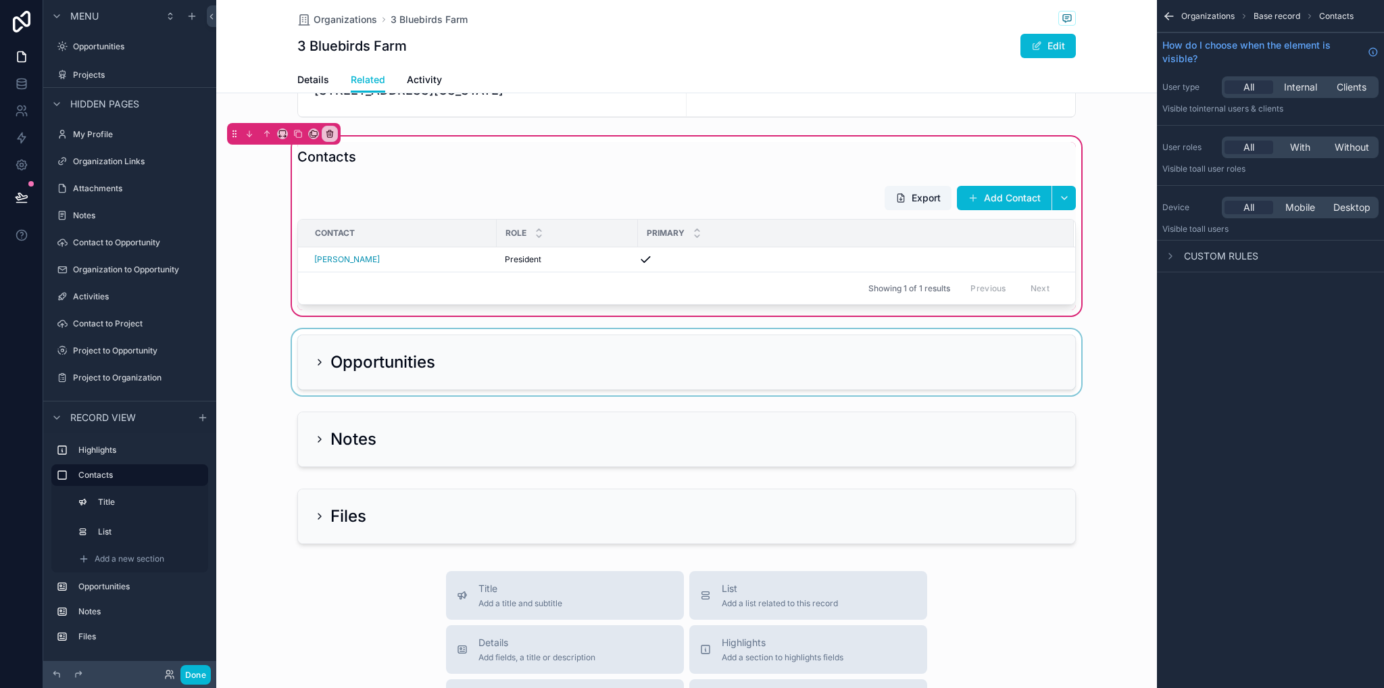
click at [308, 380] on div "scrollable content" at bounding box center [686, 362] width 941 height 66
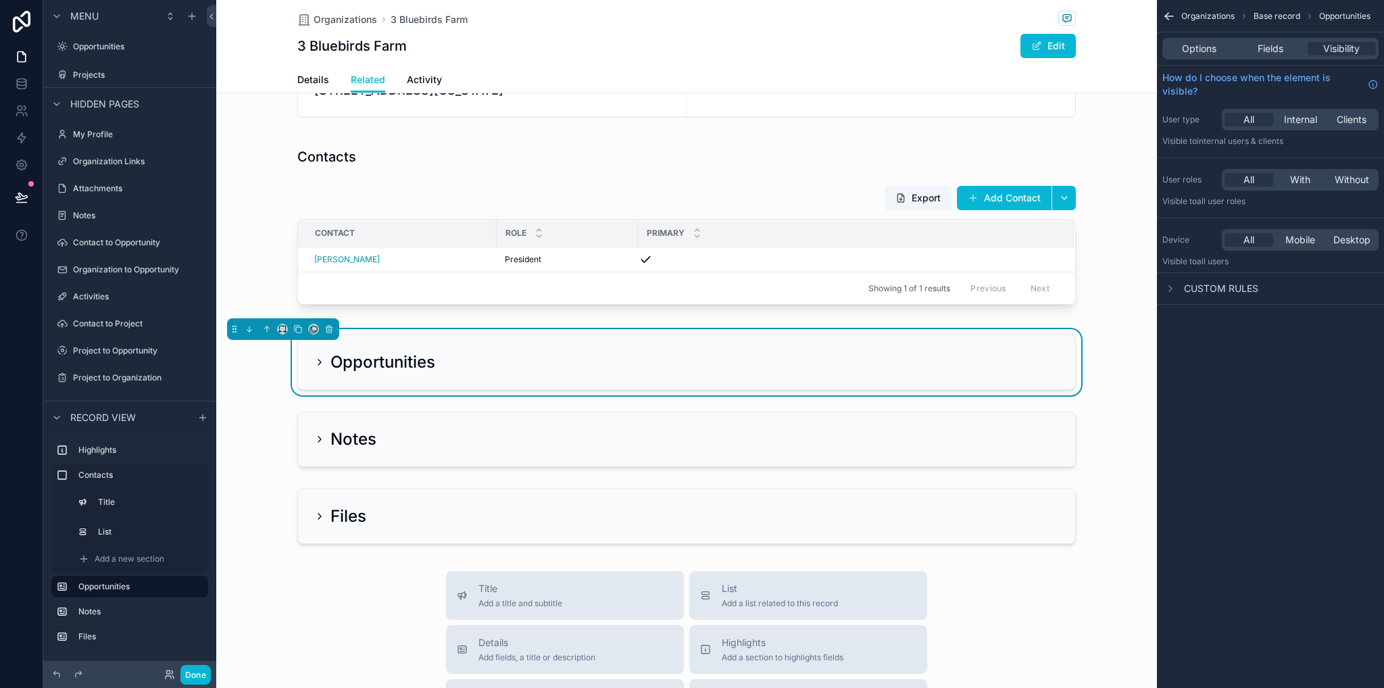
click at [318, 365] on icon "scrollable content" at bounding box center [319, 362] width 3 height 5
click at [317, 364] on icon "scrollable content" at bounding box center [319, 362] width 5 height 3
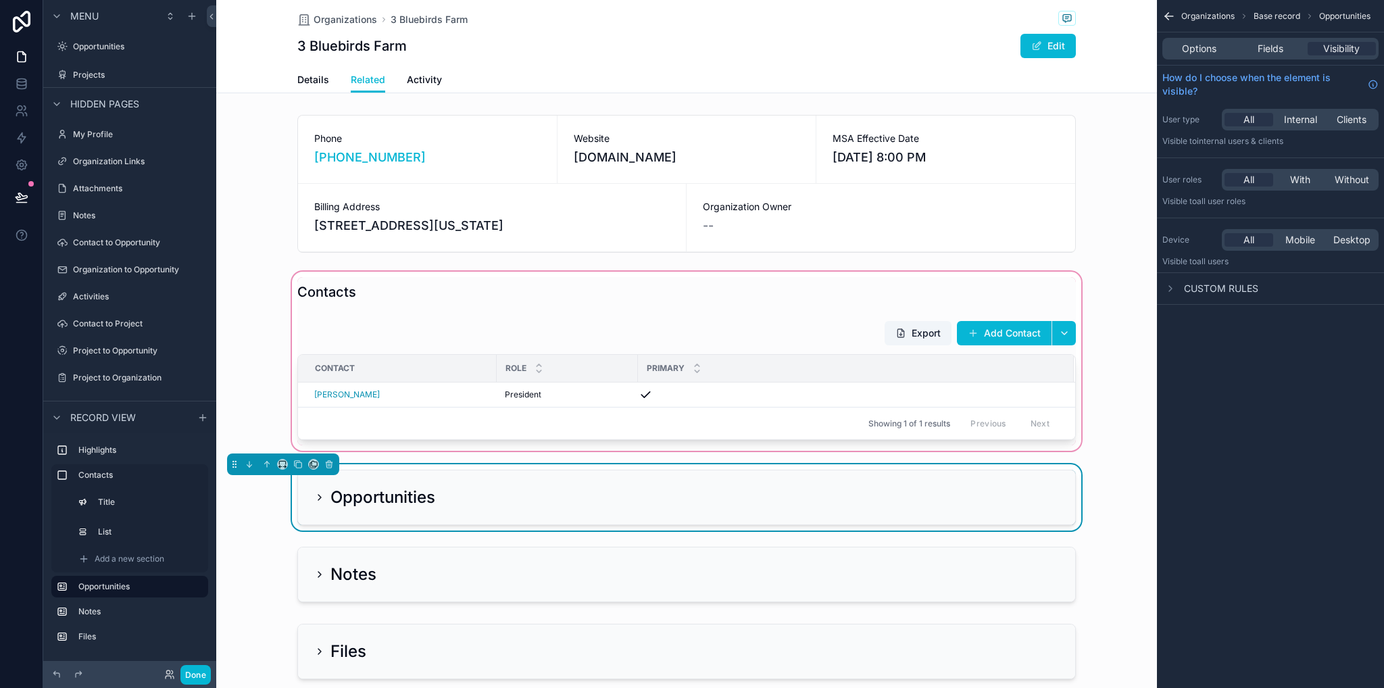
scroll to position [203, 0]
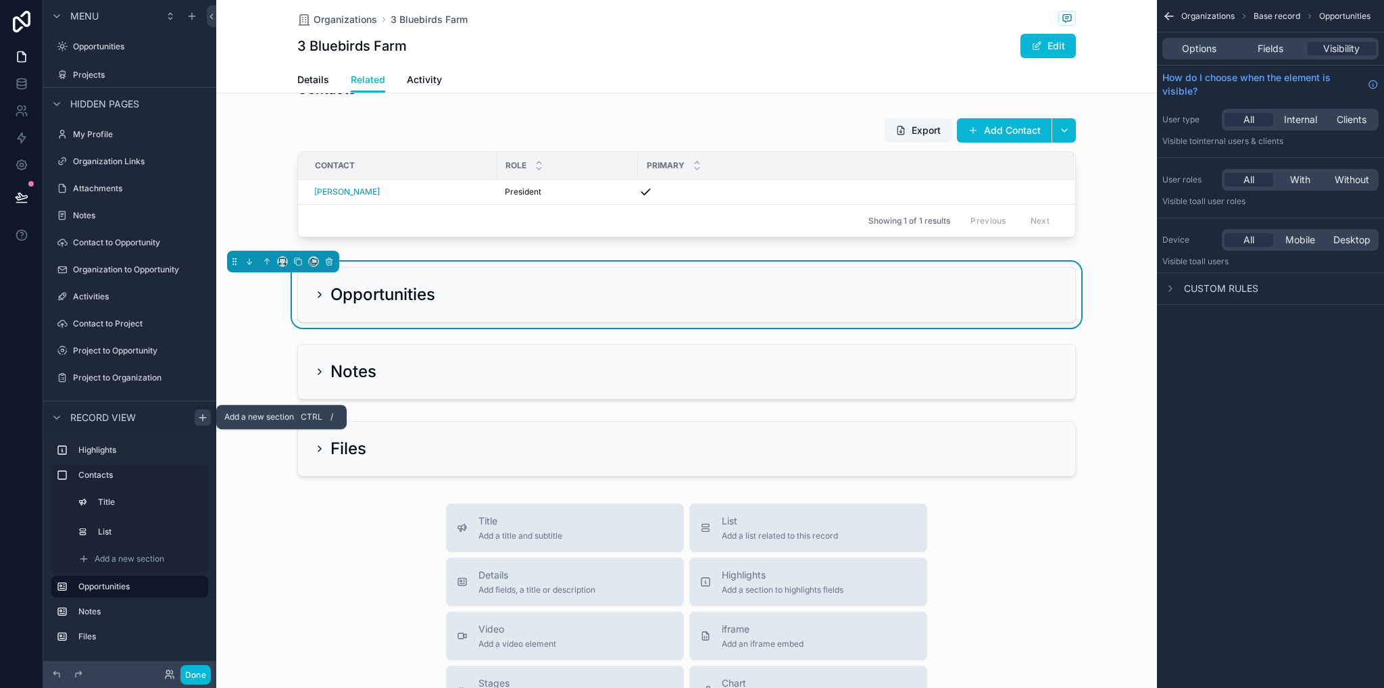
click at [200, 418] on icon "scrollable content" at bounding box center [202, 417] width 11 height 11
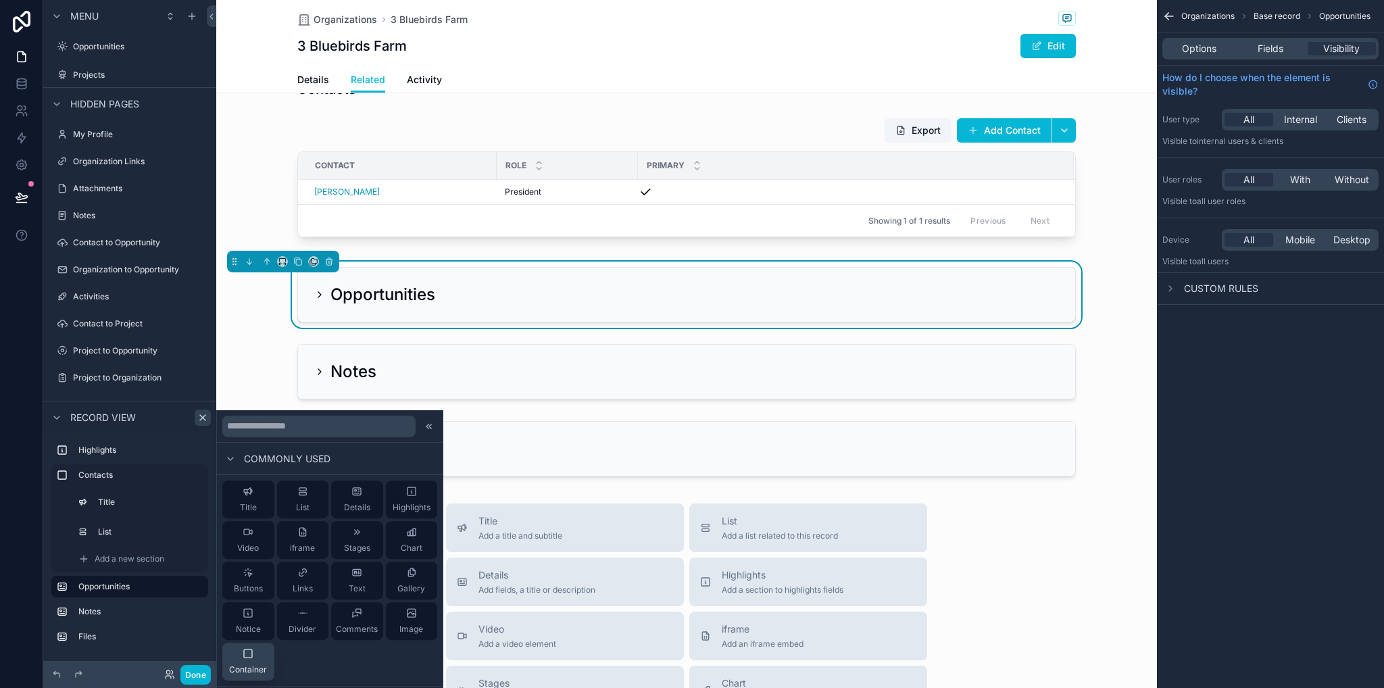
click at [262, 675] on button "Container" at bounding box center [248, 662] width 52 height 38
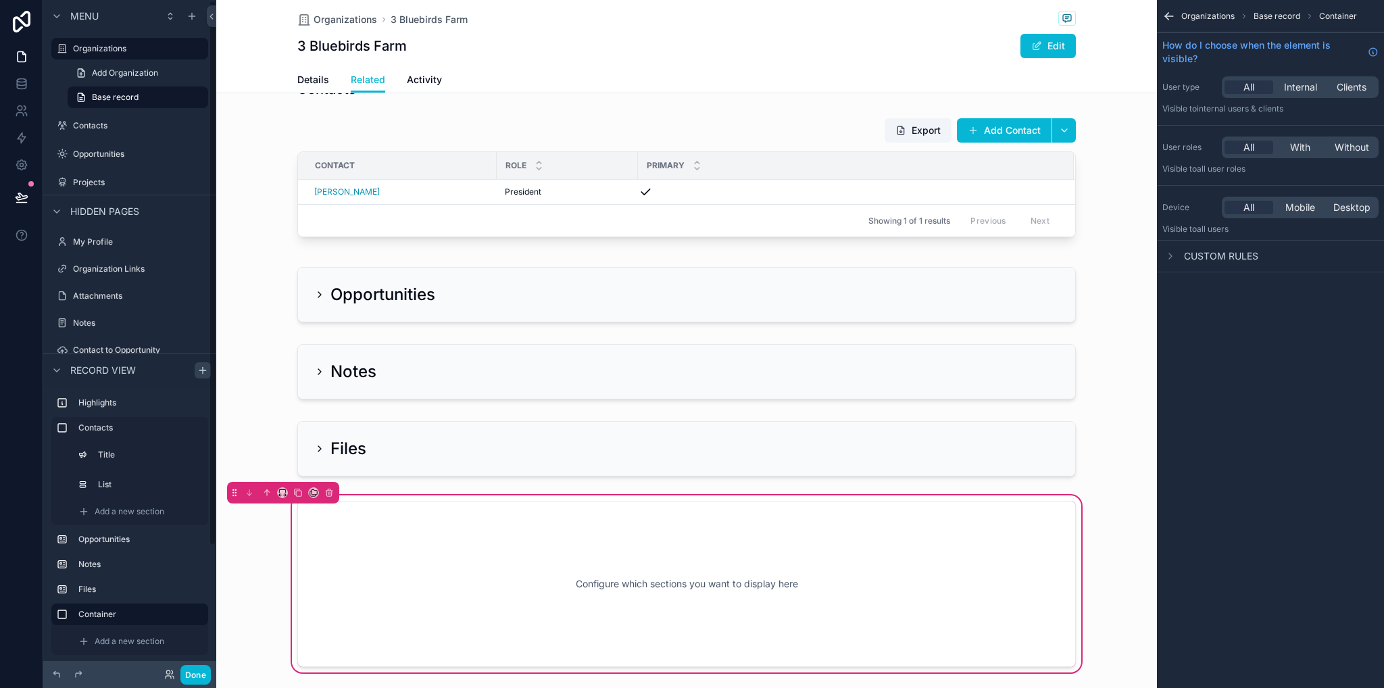
scroll to position [460, 0]
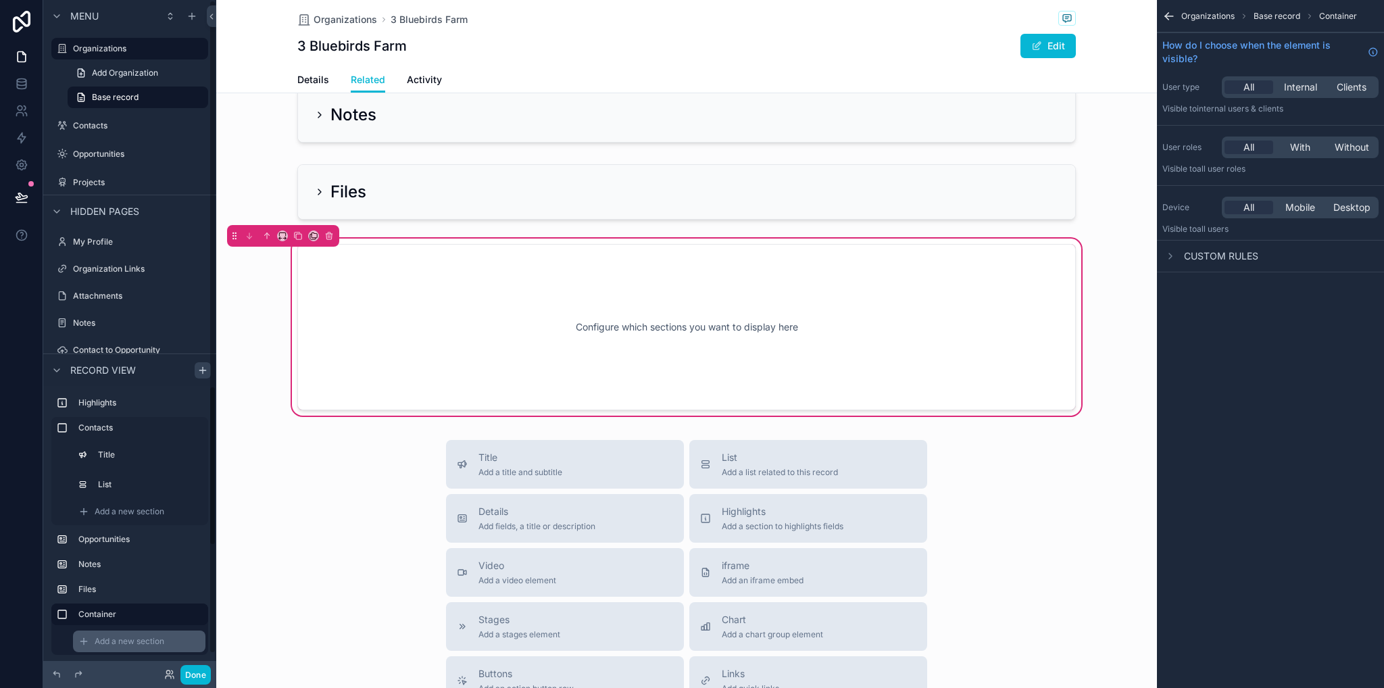
click at [135, 642] on span "Add a new section" at bounding box center [130, 641] width 70 height 11
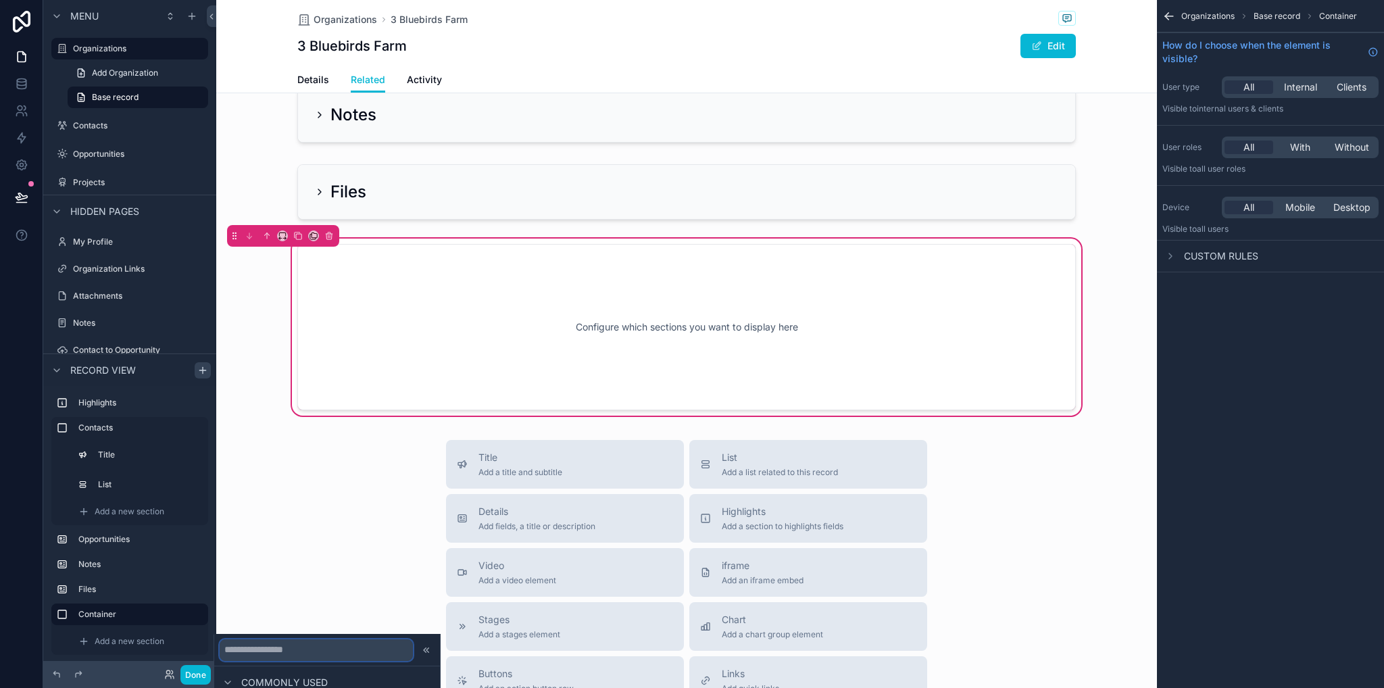
click at [261, 650] on input "text" at bounding box center [316, 650] width 193 height 22
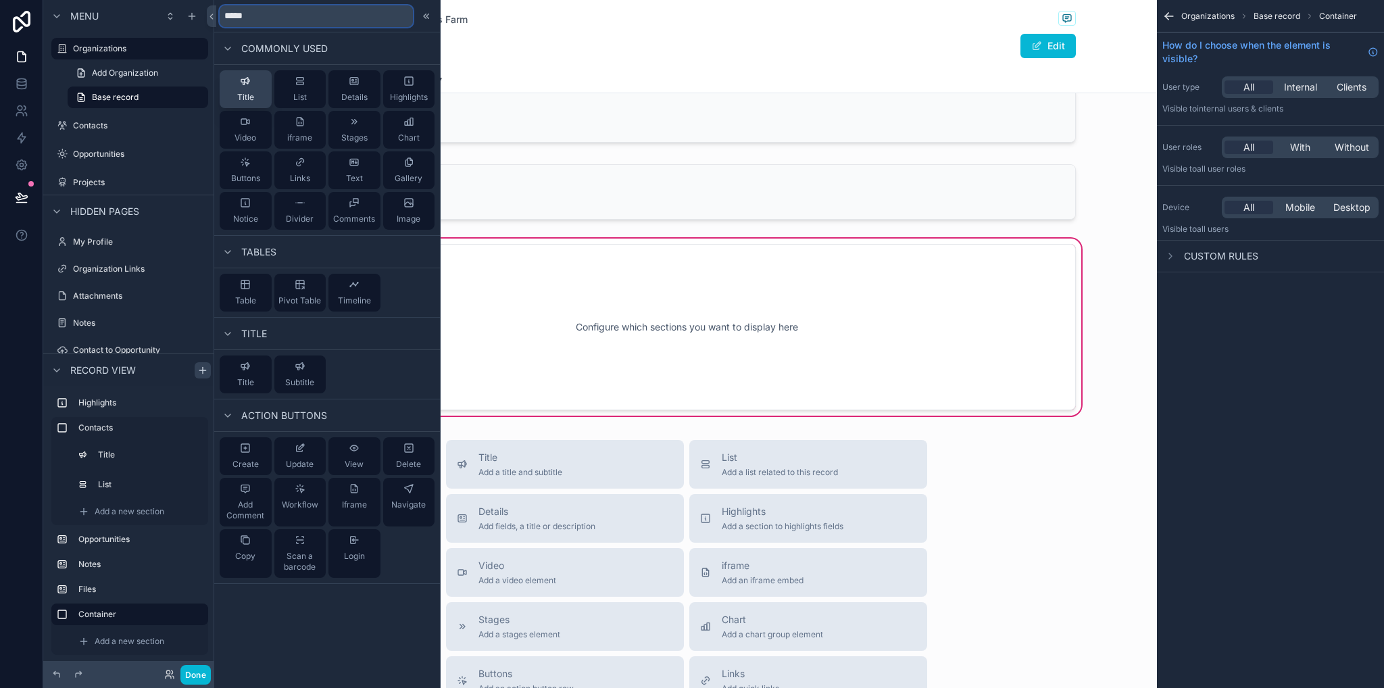
type input "*****"
click at [255, 87] on button "Title" at bounding box center [246, 89] width 52 height 38
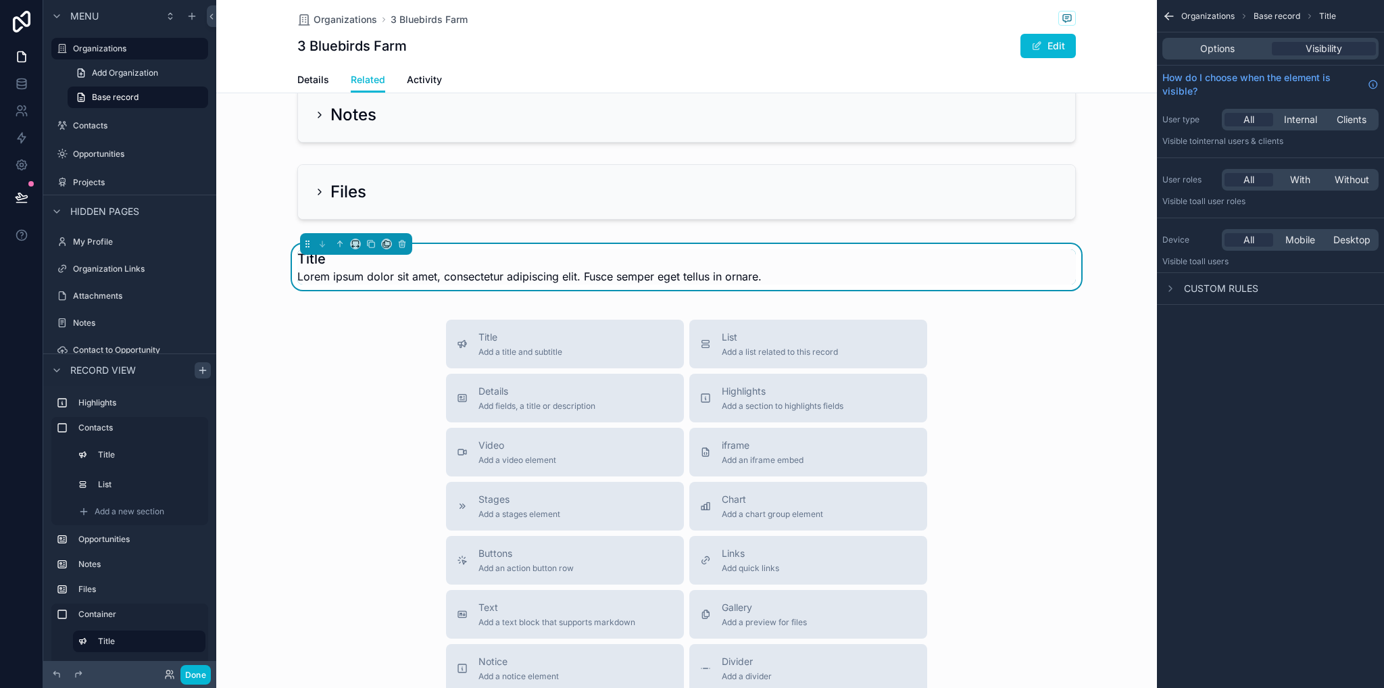
scroll to position [399, 0]
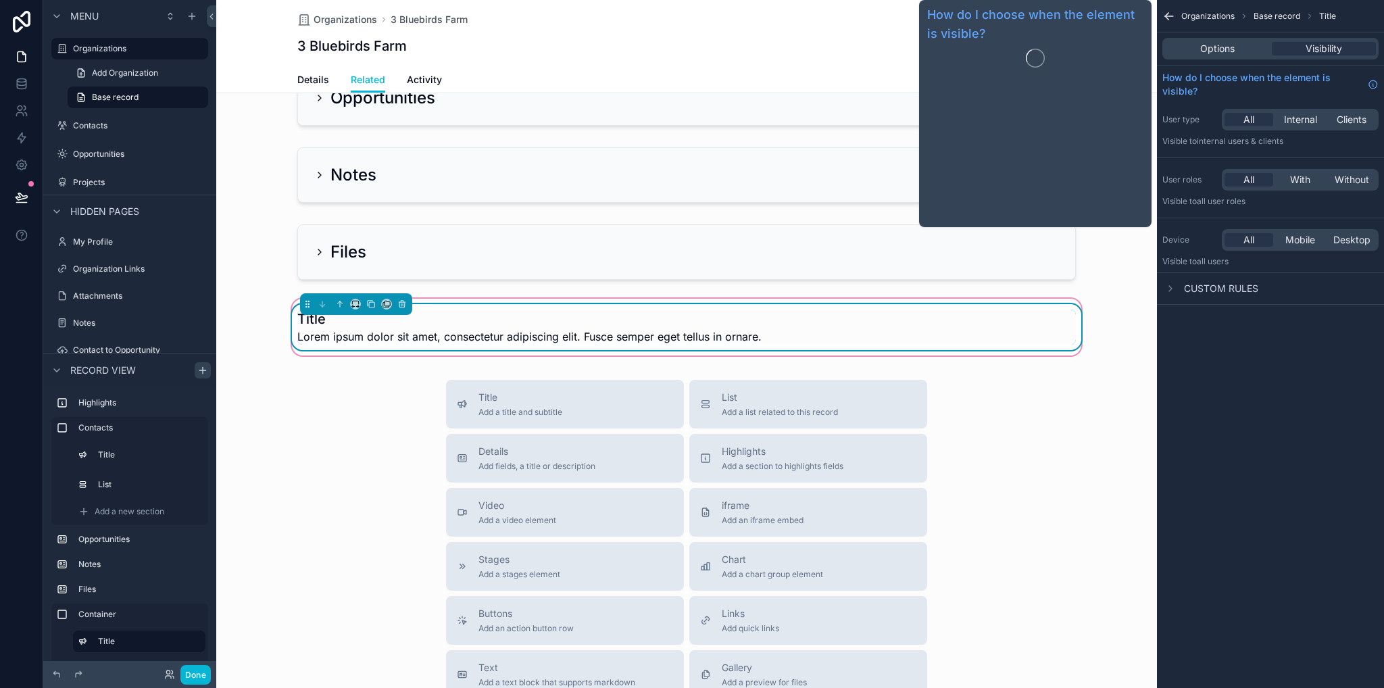
click at [917, 345] on div "Title Lorem ipsum dolor sit amet, consectetur adipiscing elit. Fusce semper ege…" at bounding box center [686, 327] width 779 height 35
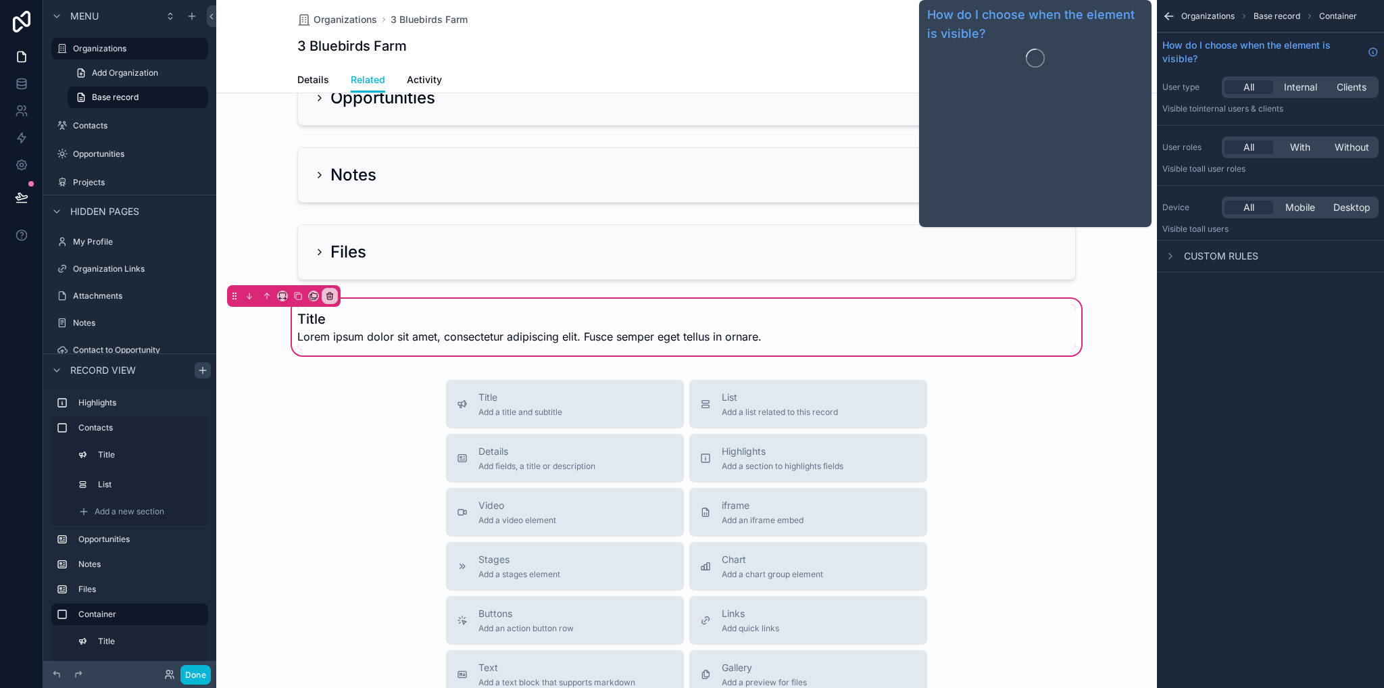
click at [1207, 17] on span "Organizations" at bounding box center [1208, 16] width 53 height 11
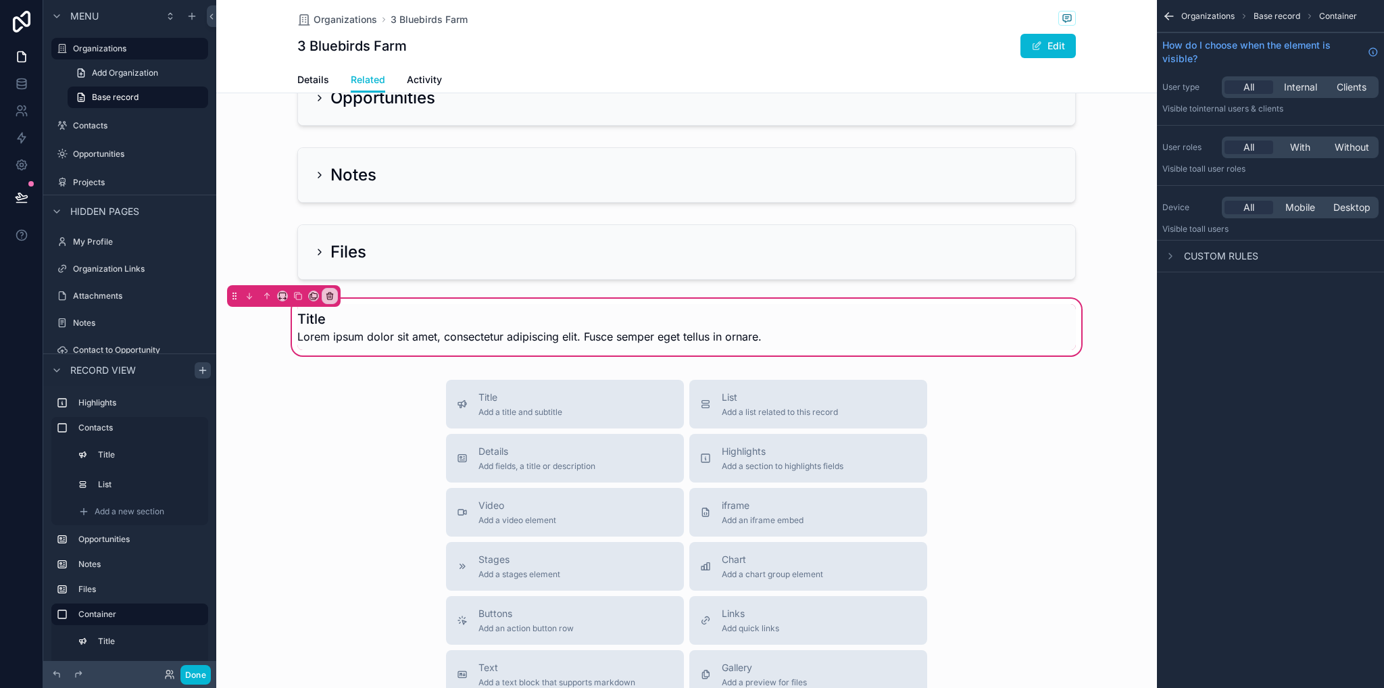
click at [1172, 17] on icon "scrollable content" at bounding box center [1170, 16] width 14 height 14
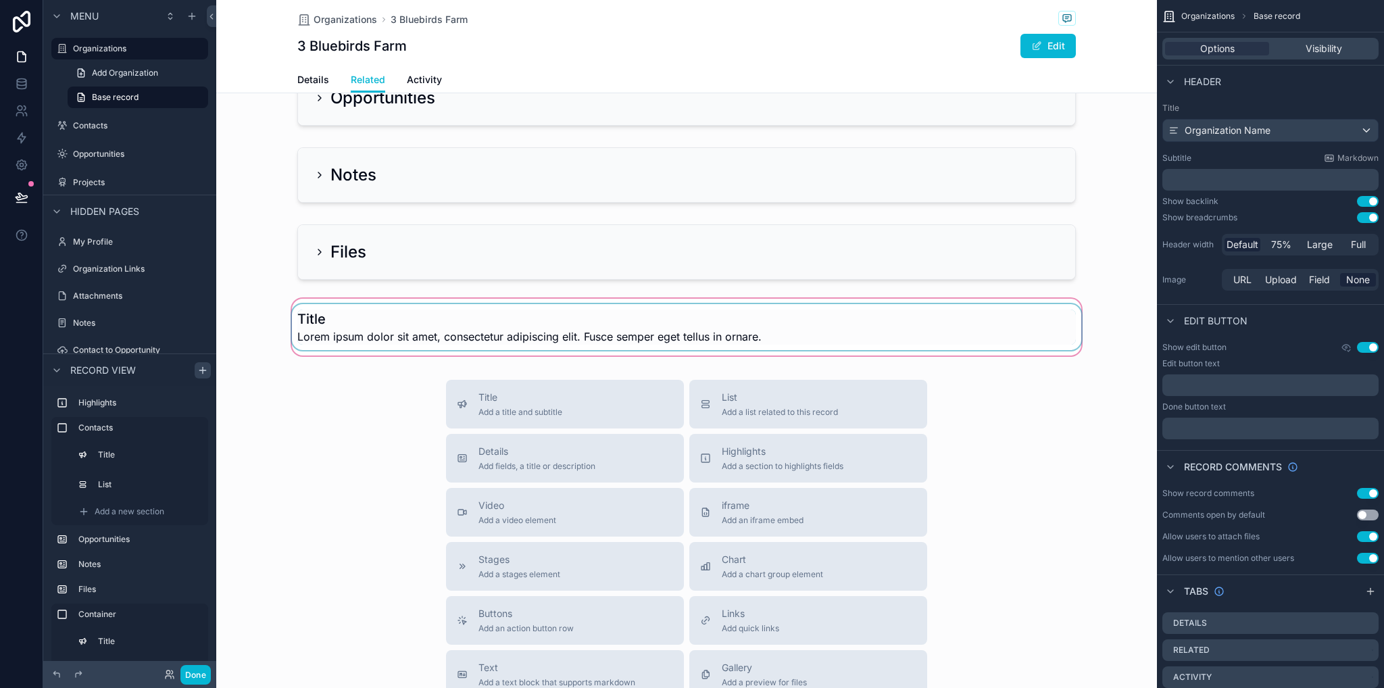
click at [600, 350] on div "scrollable content" at bounding box center [686, 327] width 941 height 62
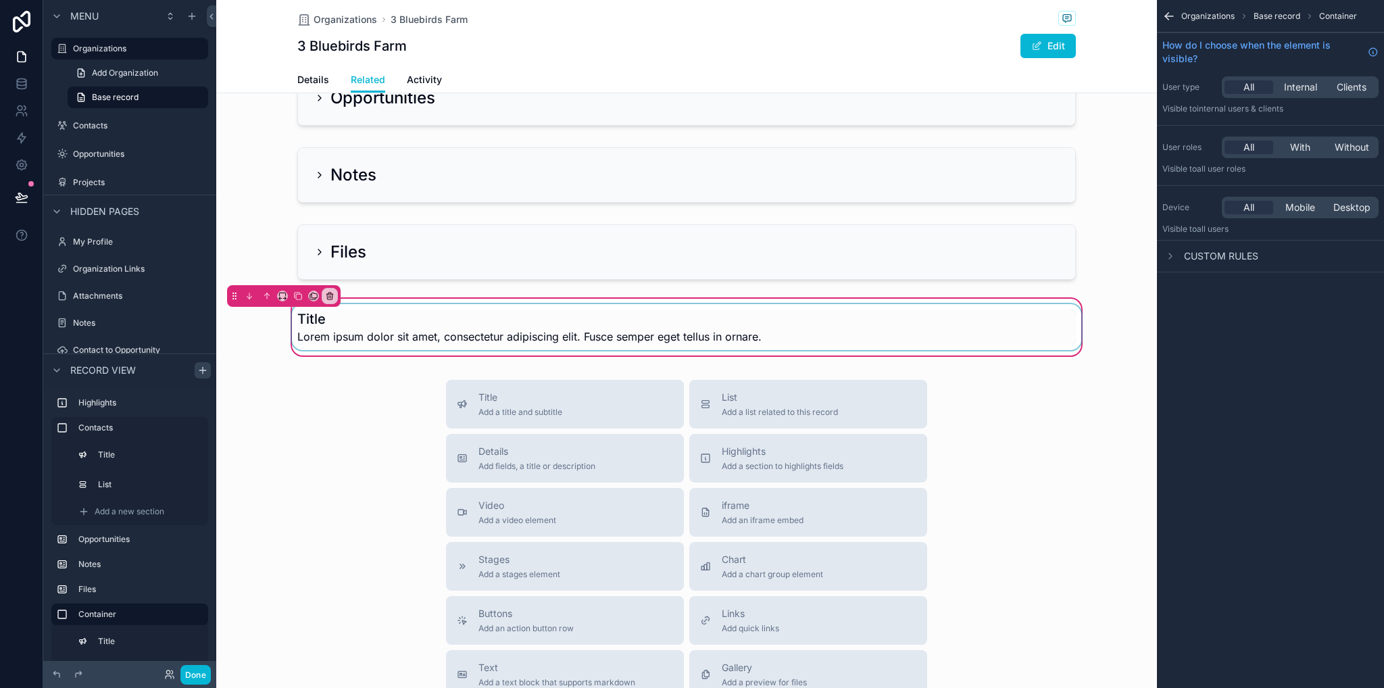
click at [520, 349] on div "scrollable content" at bounding box center [686, 327] width 795 height 46
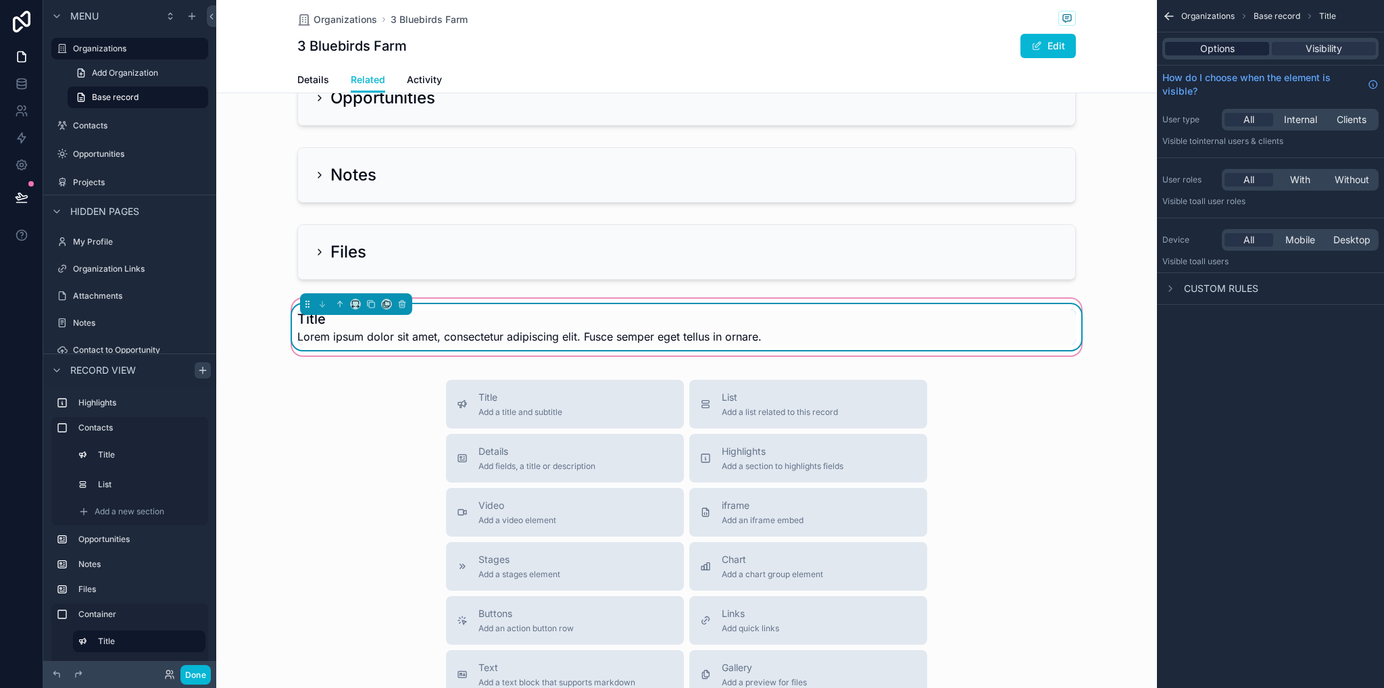
click at [1215, 55] on span "Options" at bounding box center [1217, 49] width 34 height 14
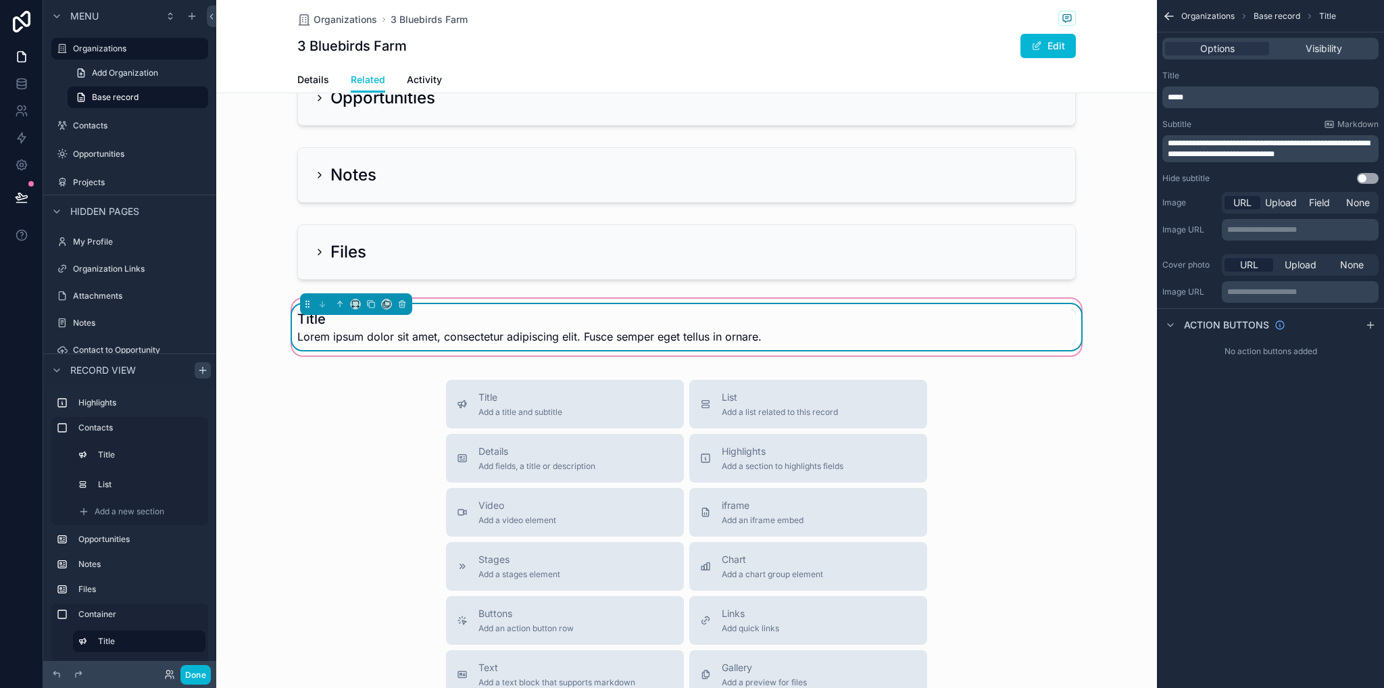
click at [1198, 93] on p "*****" at bounding box center [1272, 97] width 208 height 11
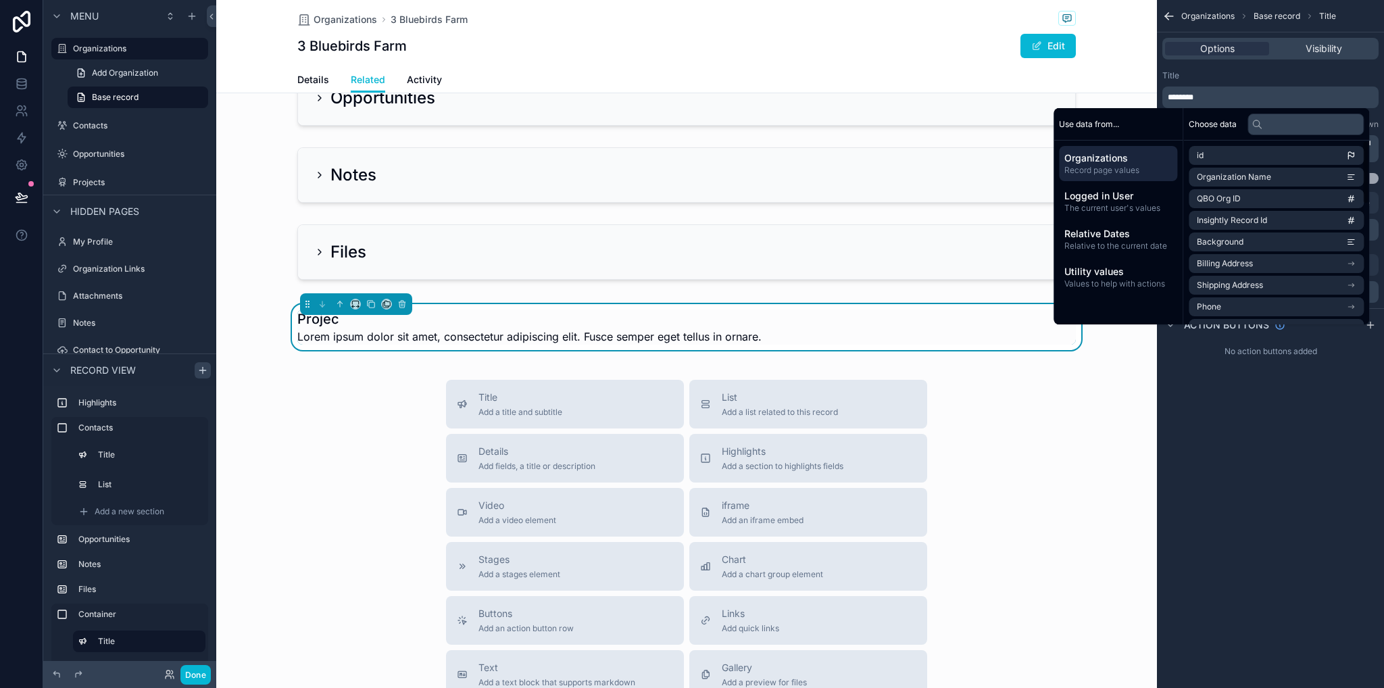
click at [1267, 590] on div "**********" at bounding box center [1270, 344] width 227 height 688
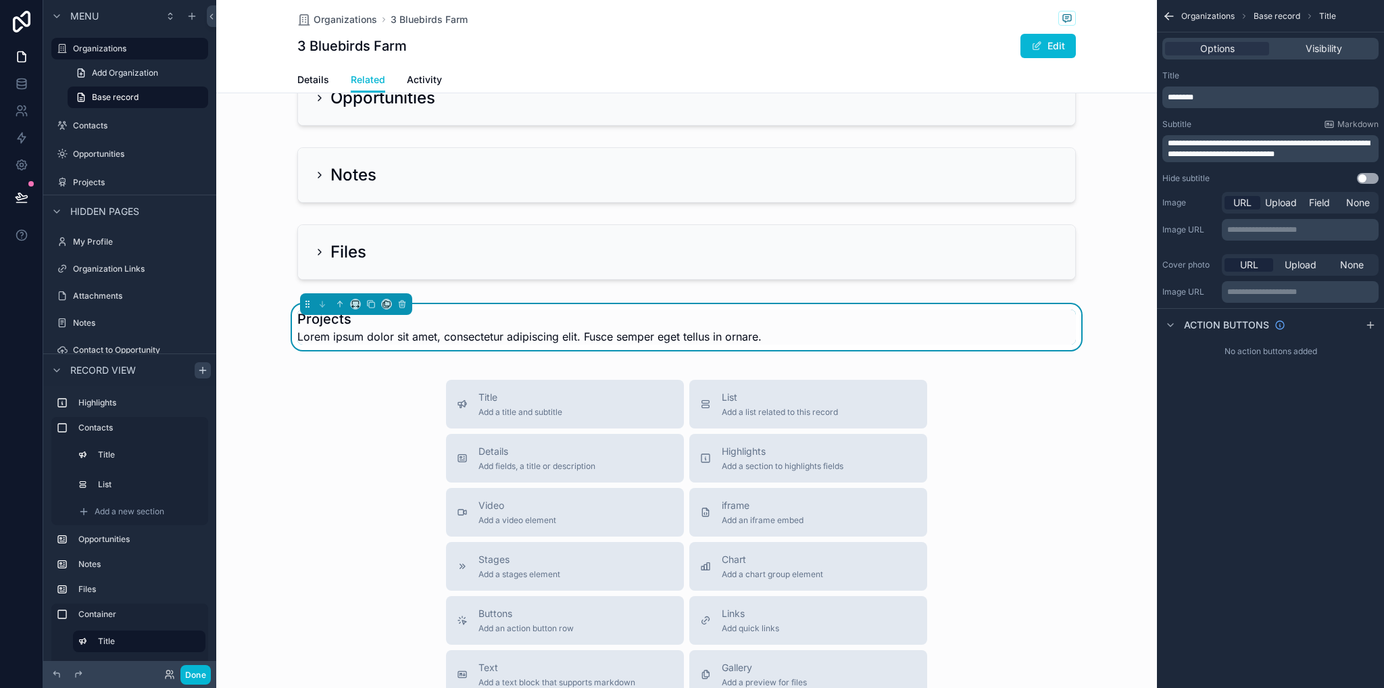
click at [1373, 174] on button "Use setting" at bounding box center [1368, 178] width 22 height 11
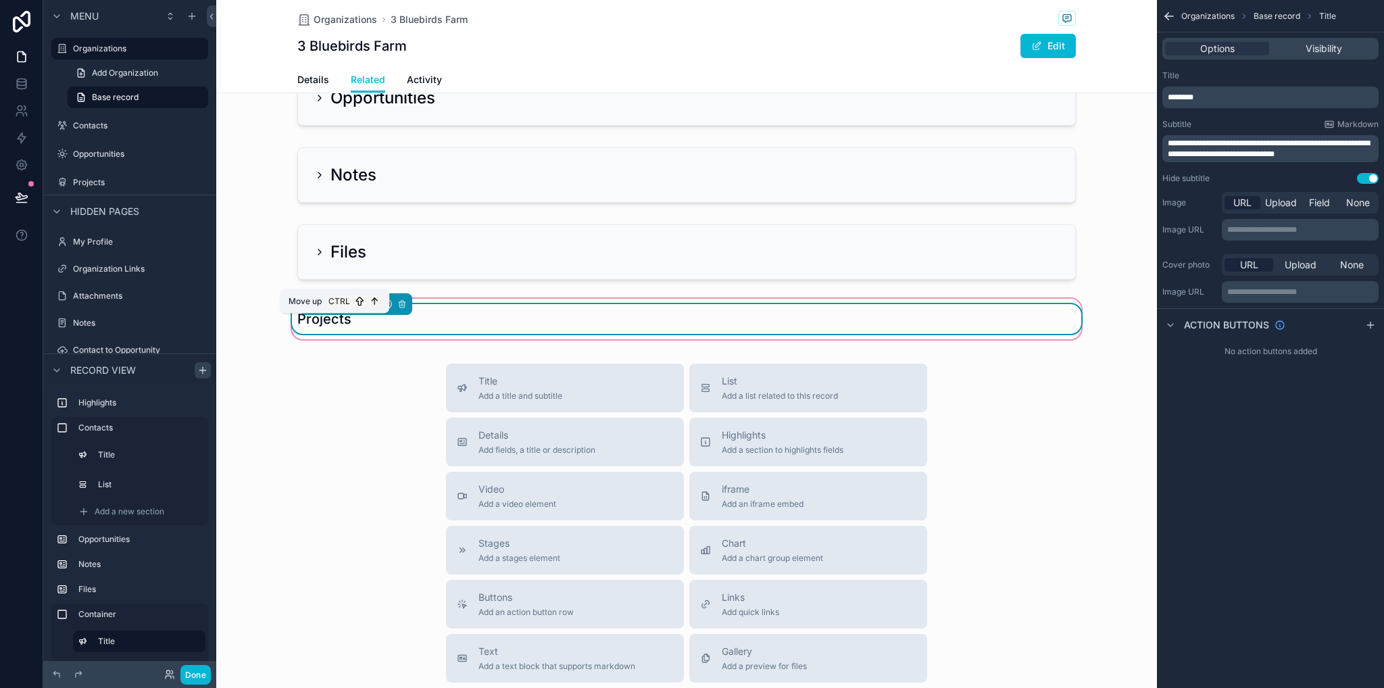
click at [338, 309] on icon "scrollable content" at bounding box center [339, 303] width 9 height 9
click at [335, 309] on icon "scrollable content" at bounding box center [339, 303] width 9 height 9
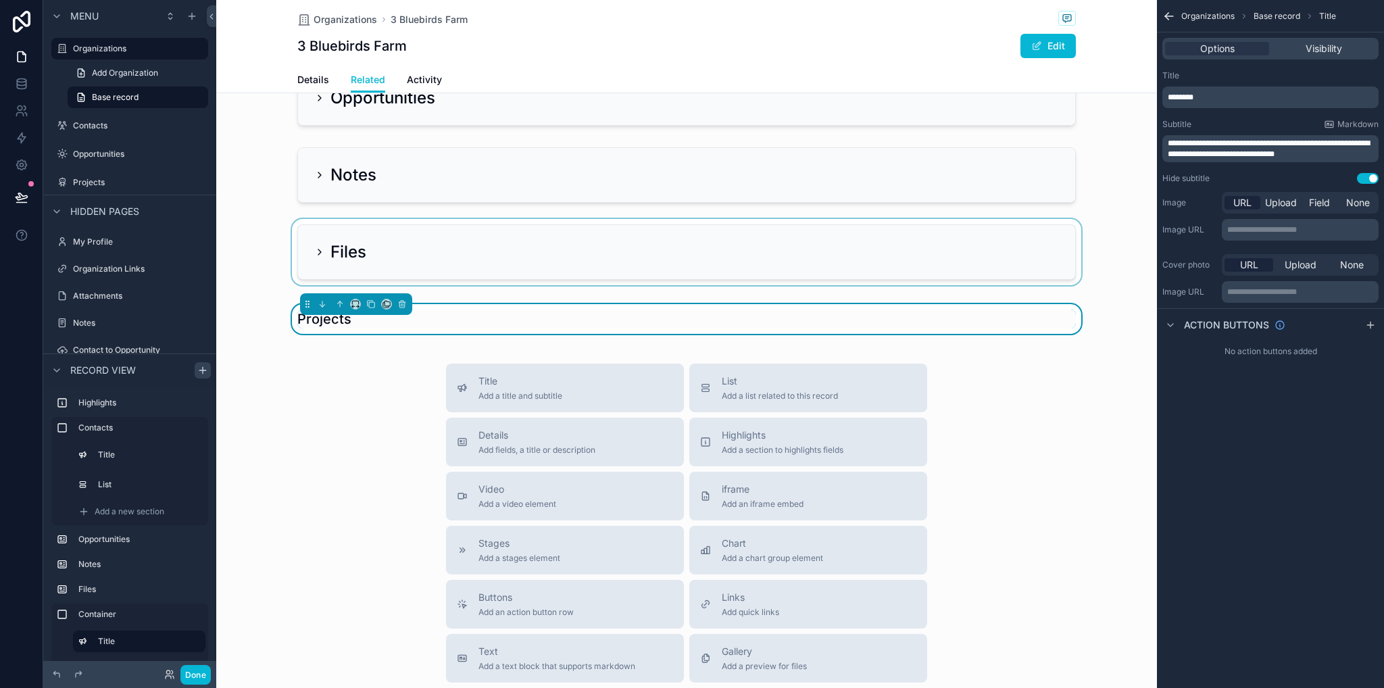
scroll to position [197, 0]
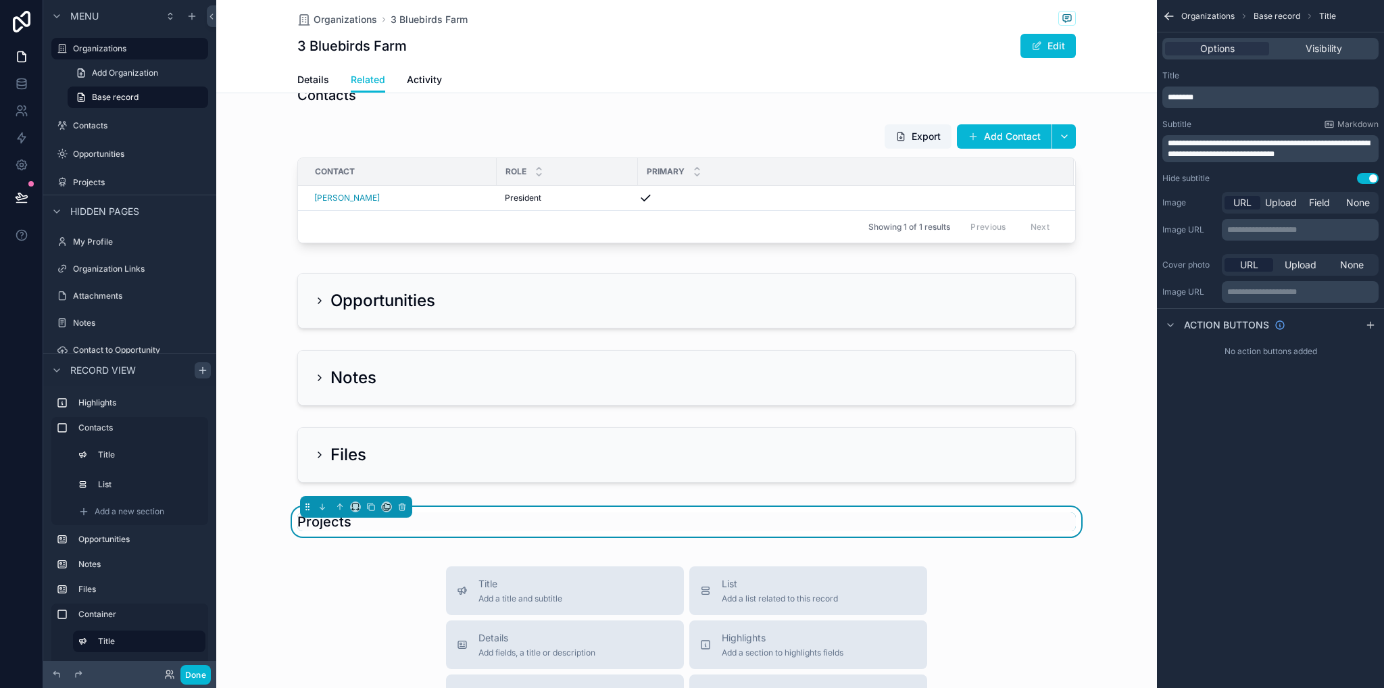
click at [504, 523] on div "Projects" at bounding box center [686, 522] width 941 height 46
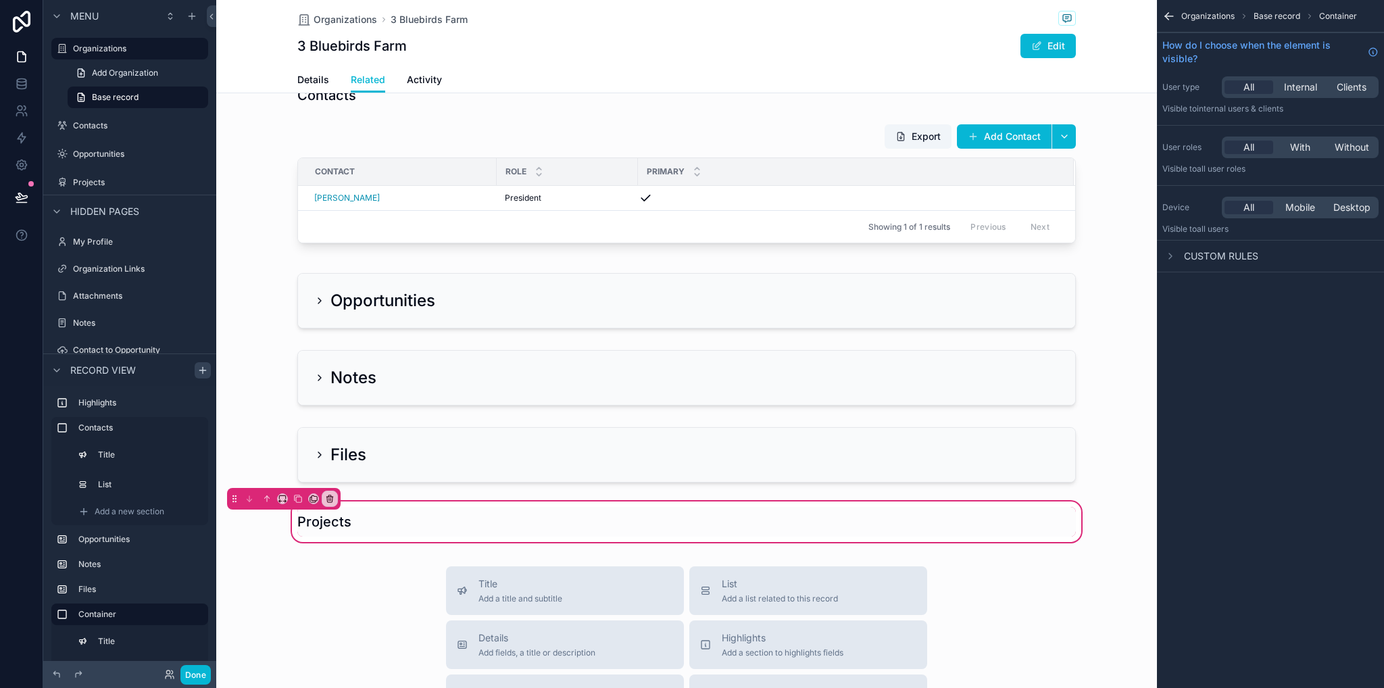
click at [504, 522] on div "Projects" at bounding box center [686, 522] width 941 height 46
click at [266, 504] on icon "scrollable content" at bounding box center [266, 498] width 9 height 9
click at [266, 499] on icon "scrollable content" at bounding box center [266, 497] width 3 height 3
click at [266, 504] on icon "scrollable content" at bounding box center [266, 498] width 9 height 9
click at [123, 614] on label "Container" at bounding box center [137, 614] width 119 height 11
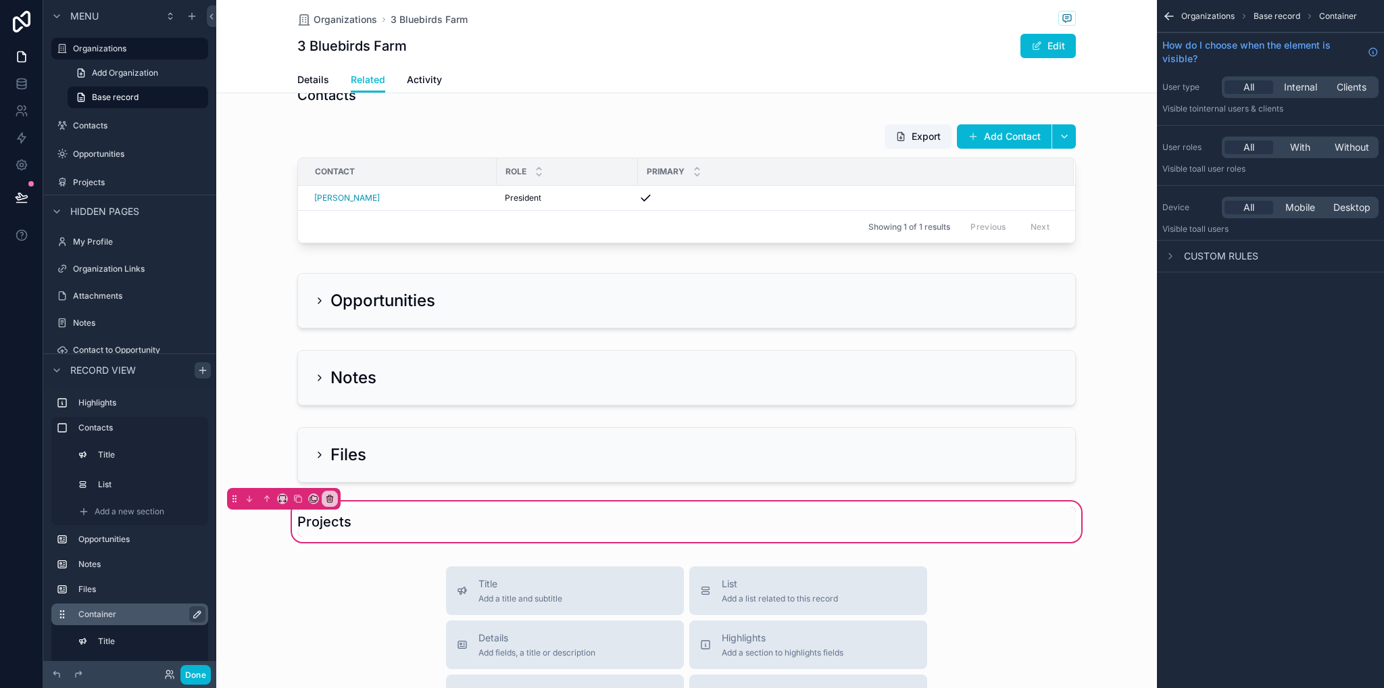
click at [201, 614] on icon "scrollable content" at bounding box center [197, 614] width 11 height 11
click at [154, 610] on input "*********" at bounding box center [129, 614] width 103 height 16
type input "*"
type input "********"
click at [193, 612] on icon "scrollable content" at bounding box center [194, 614] width 11 height 11
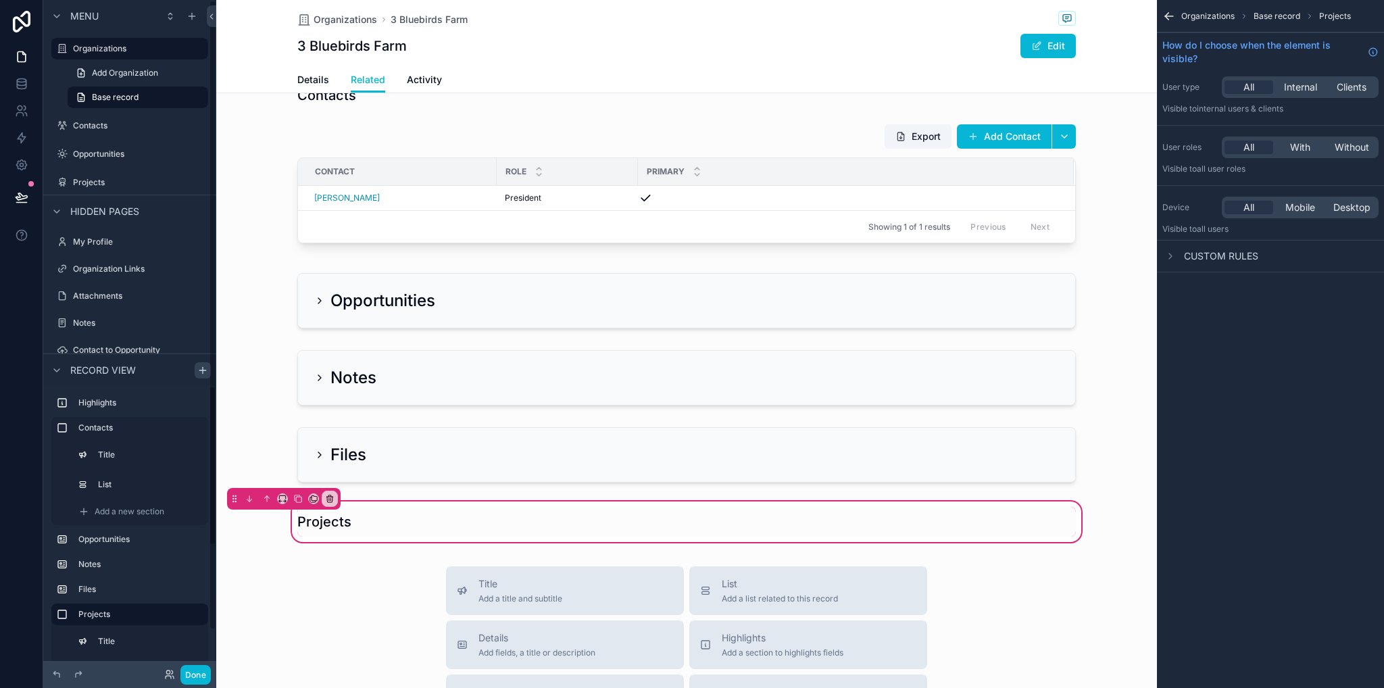
click at [268, 504] on icon "scrollable content" at bounding box center [266, 498] width 9 height 9
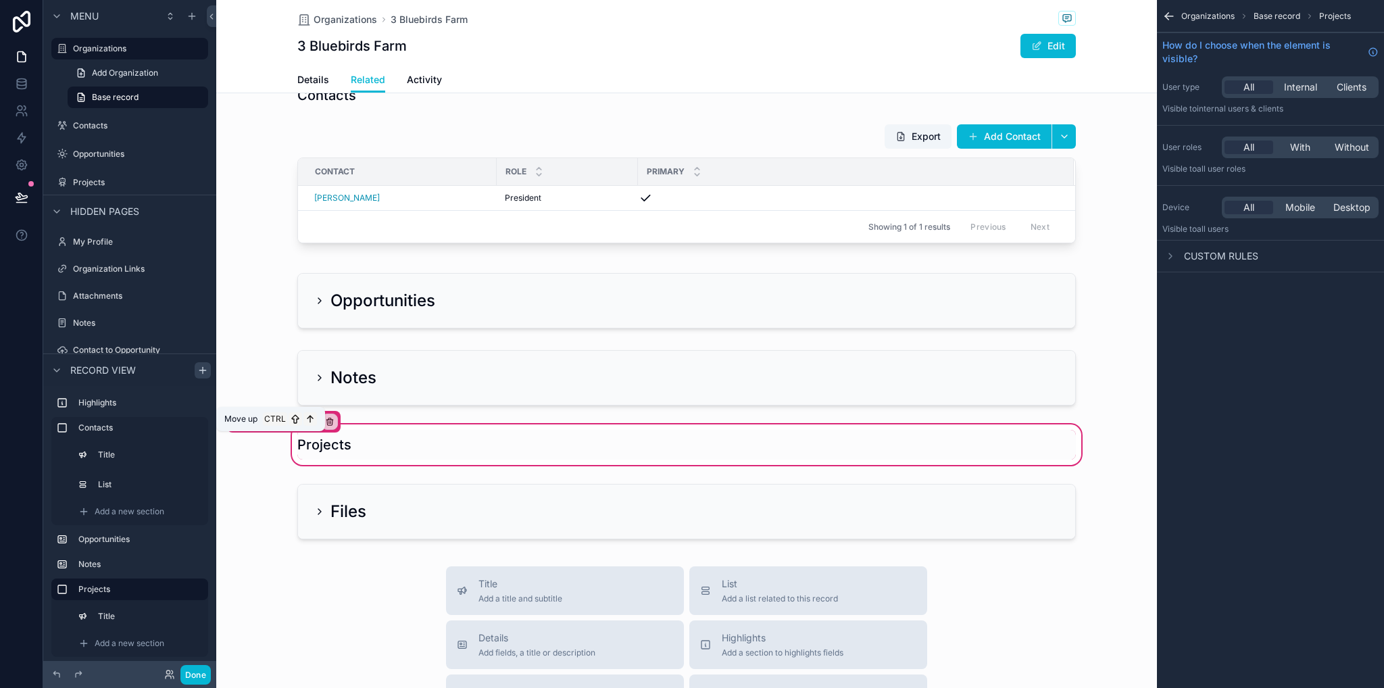
click at [268, 427] on icon "scrollable content" at bounding box center [266, 421] width 9 height 9
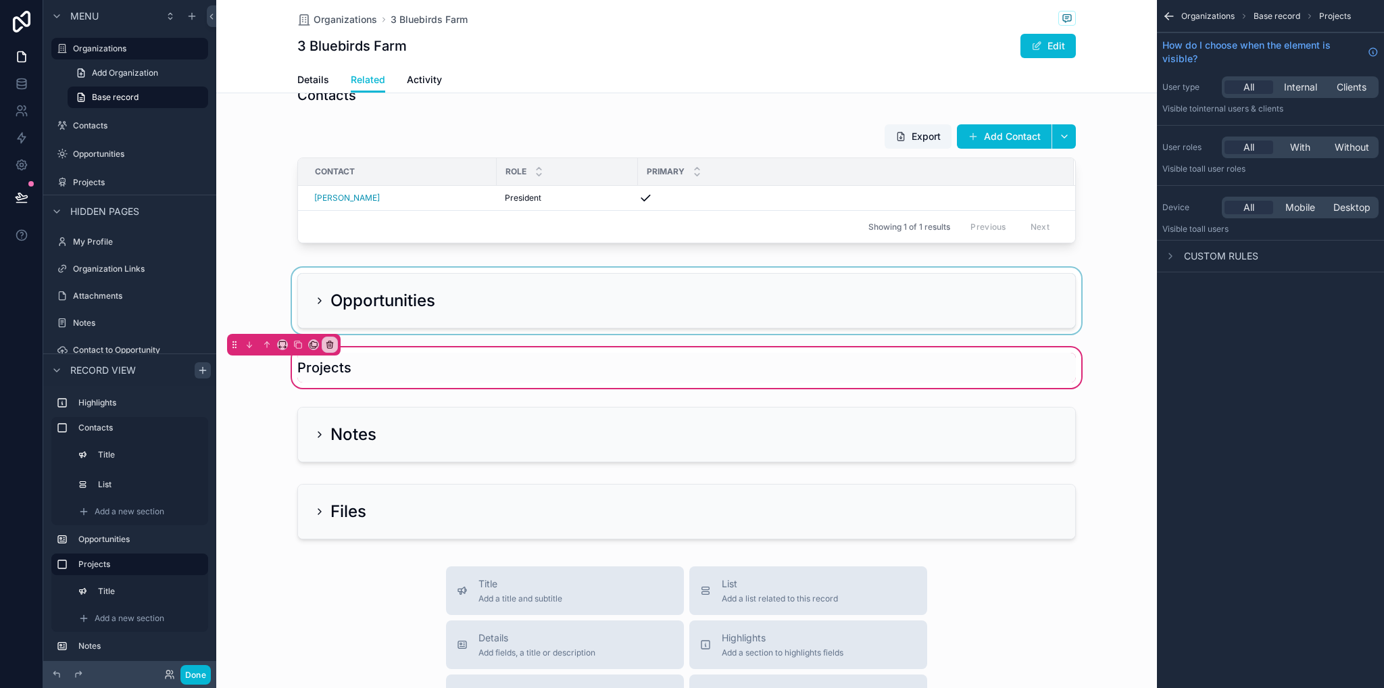
click at [552, 334] on div "scrollable content" at bounding box center [686, 301] width 941 height 66
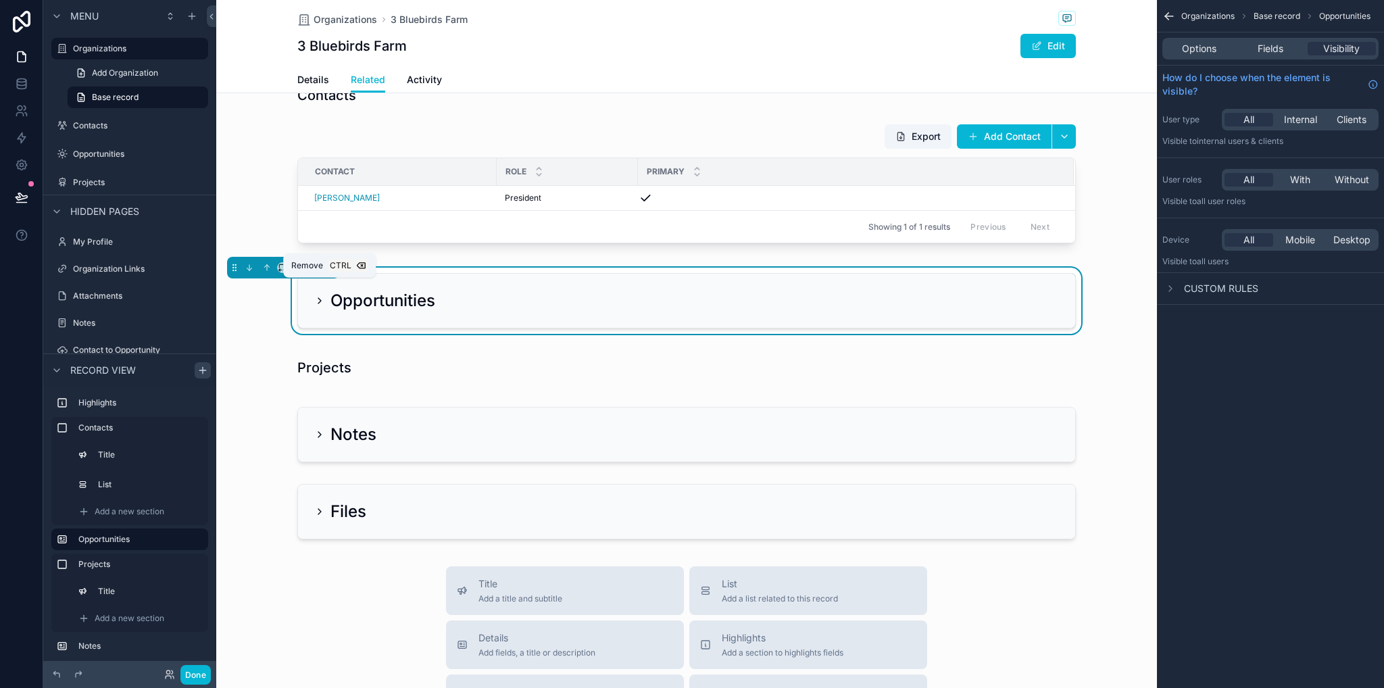
click at [329, 270] on icon "scrollable content" at bounding box center [329, 268] width 0 height 3
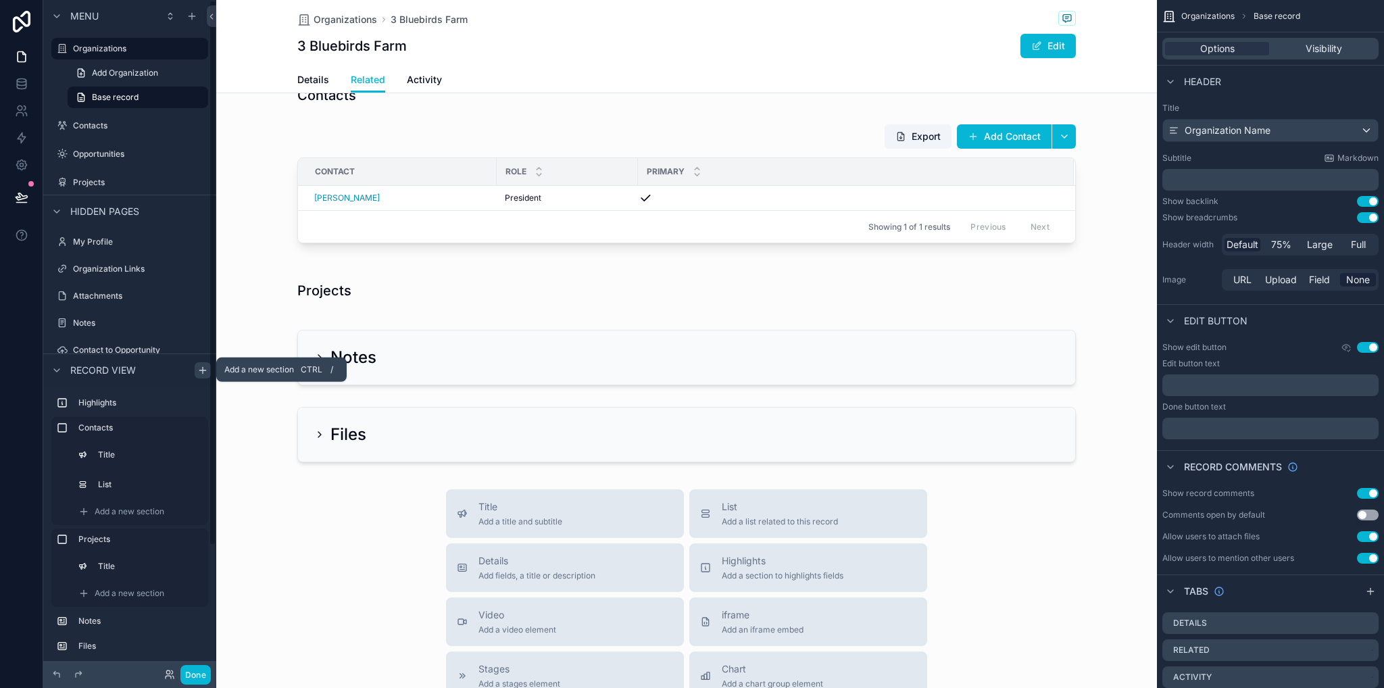
click at [199, 367] on icon "scrollable content" at bounding box center [202, 369] width 11 height 11
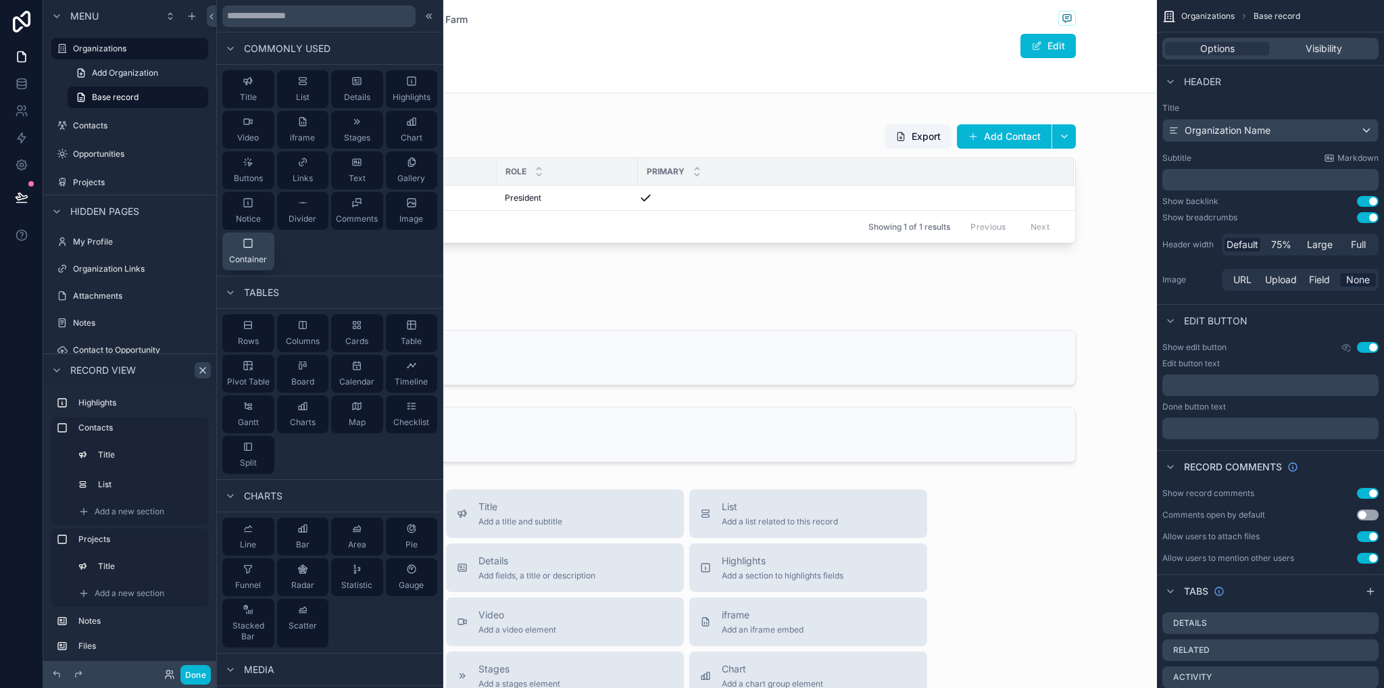
click at [249, 255] on span "Container" at bounding box center [248, 259] width 38 height 11
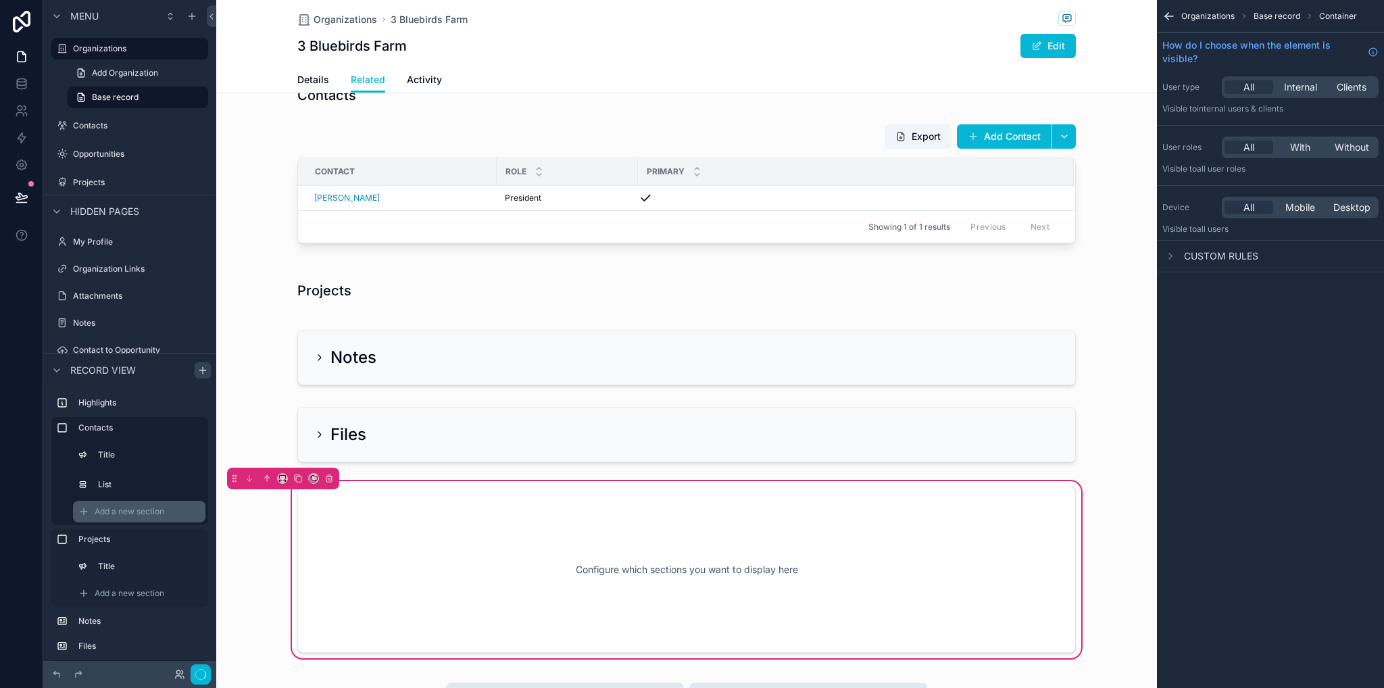
scroll to position [439, 0]
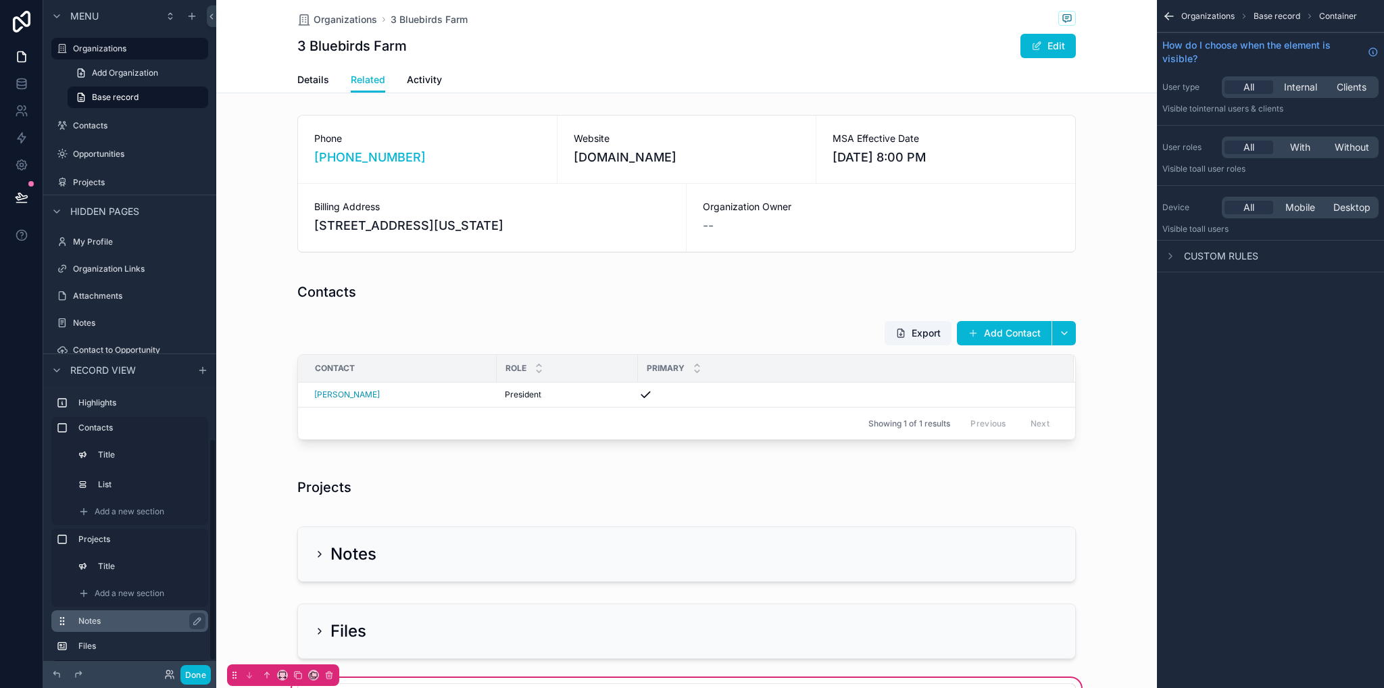
scroll to position [439, 0]
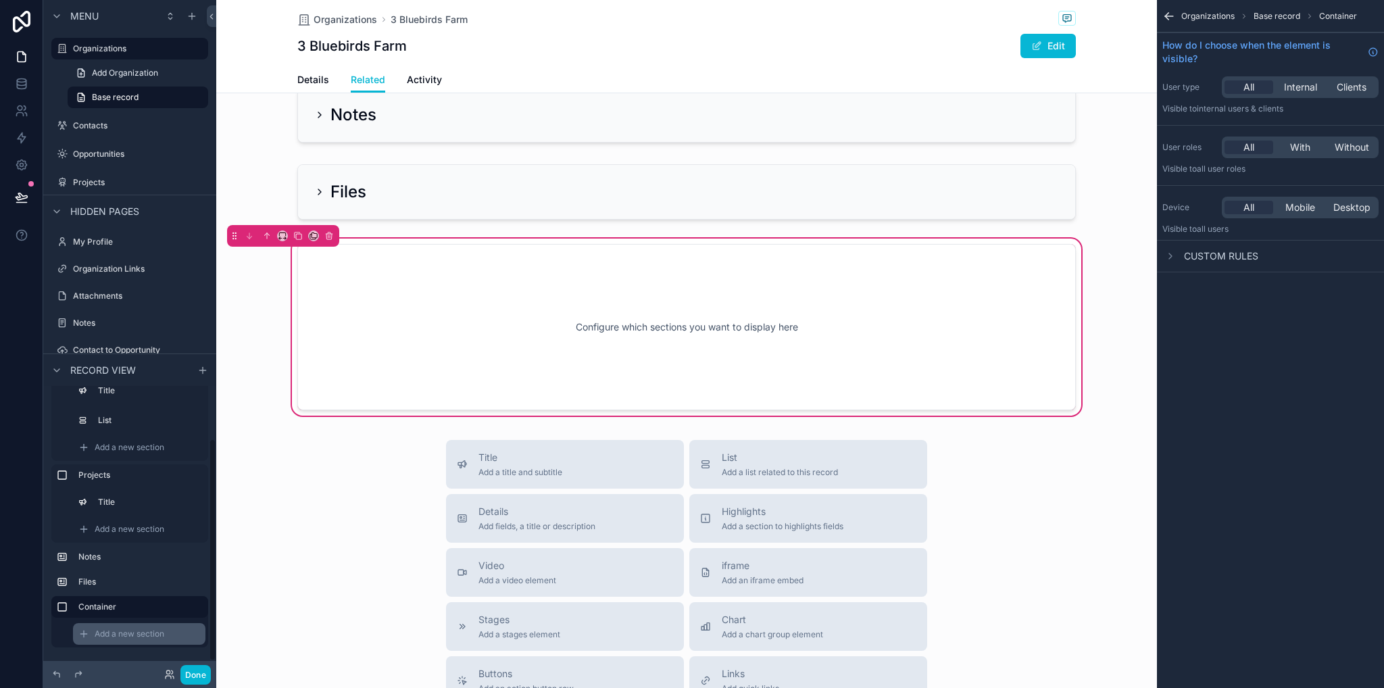
click at [135, 641] on div "Add a new section" at bounding box center [139, 634] width 132 height 22
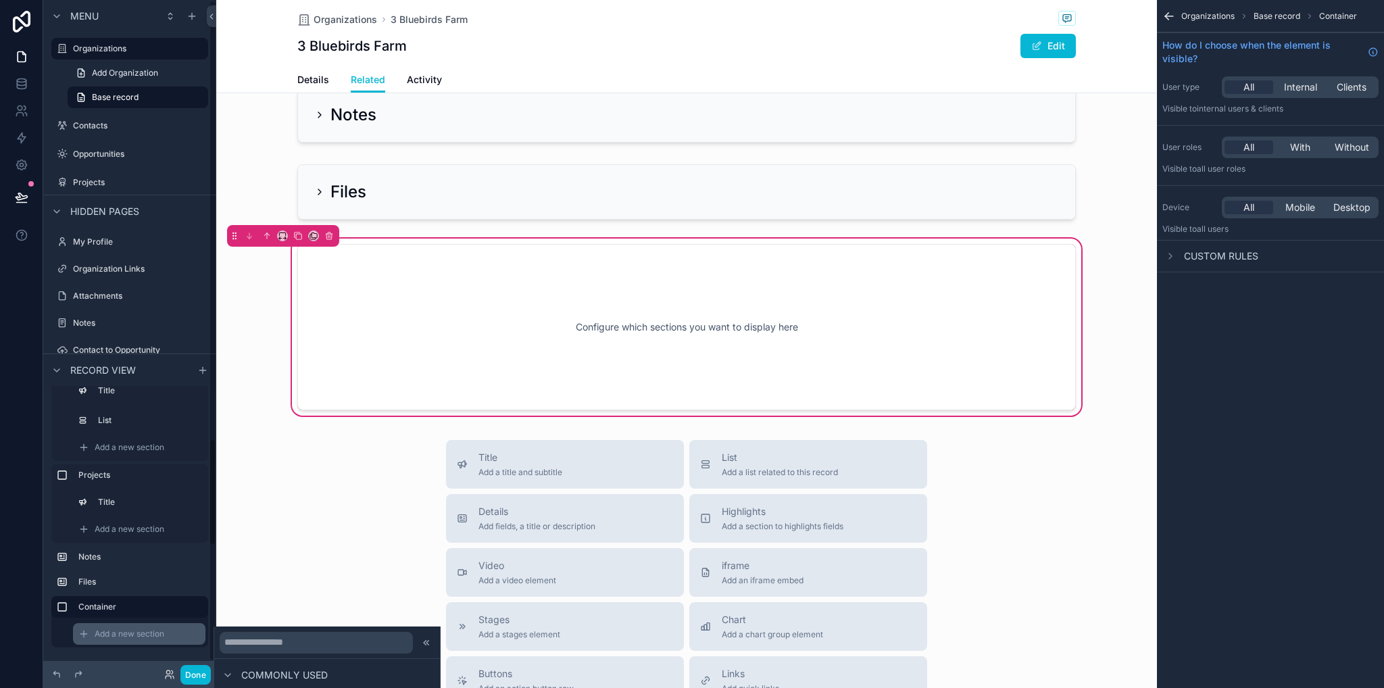
click at [111, 637] on span "Add a new section" at bounding box center [130, 634] width 70 height 11
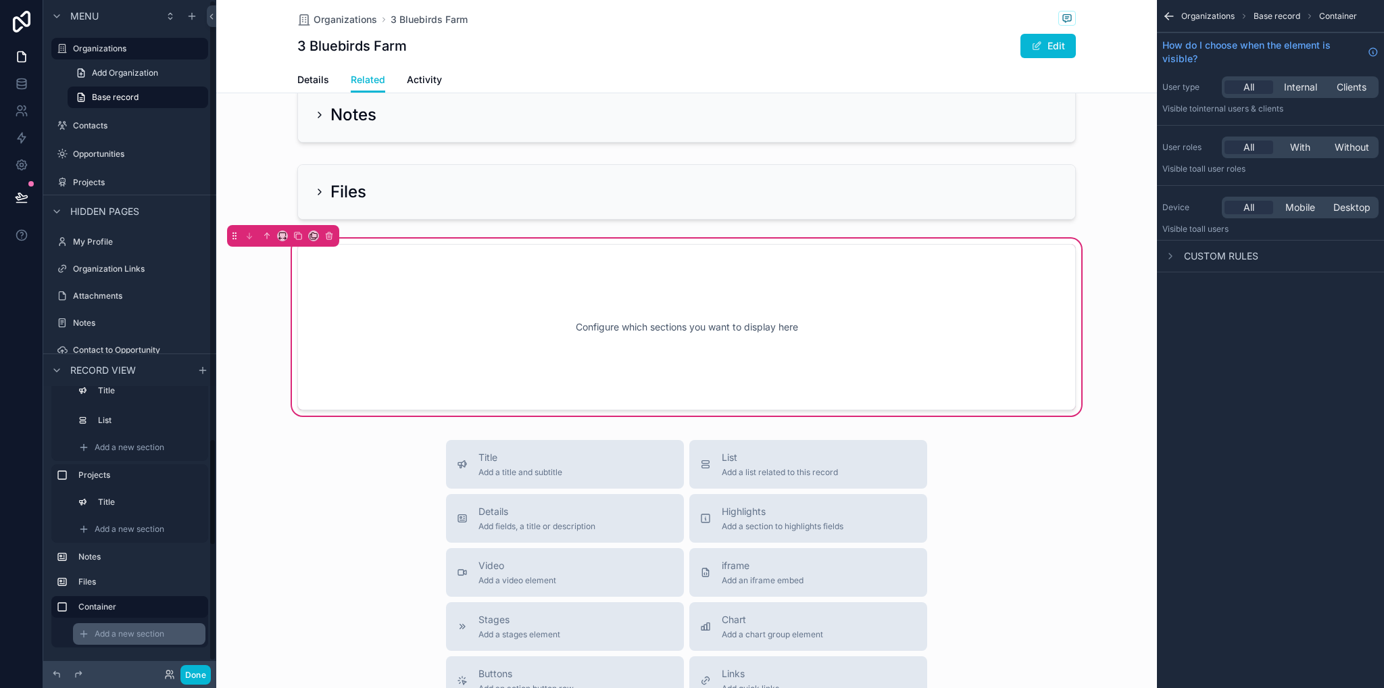
click at [122, 636] on span "Add a new section" at bounding box center [130, 634] width 70 height 11
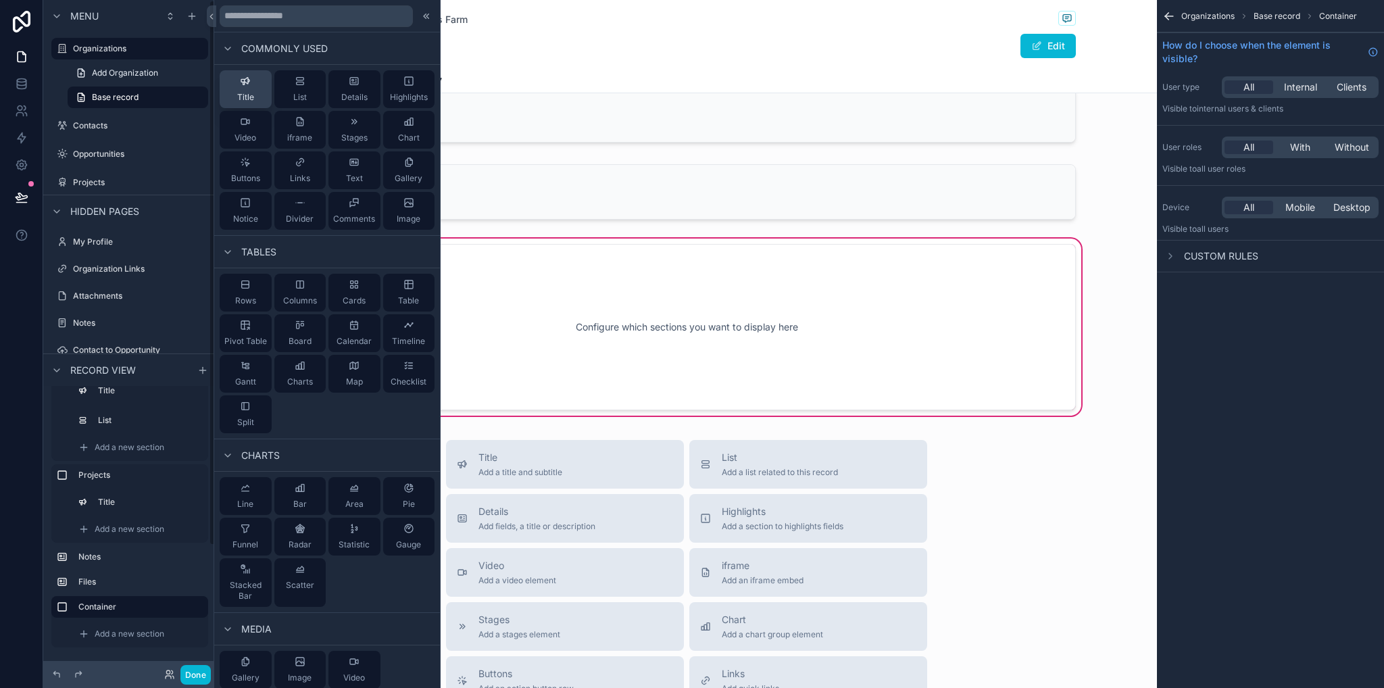
click at [246, 100] on span "Title" at bounding box center [245, 97] width 17 height 11
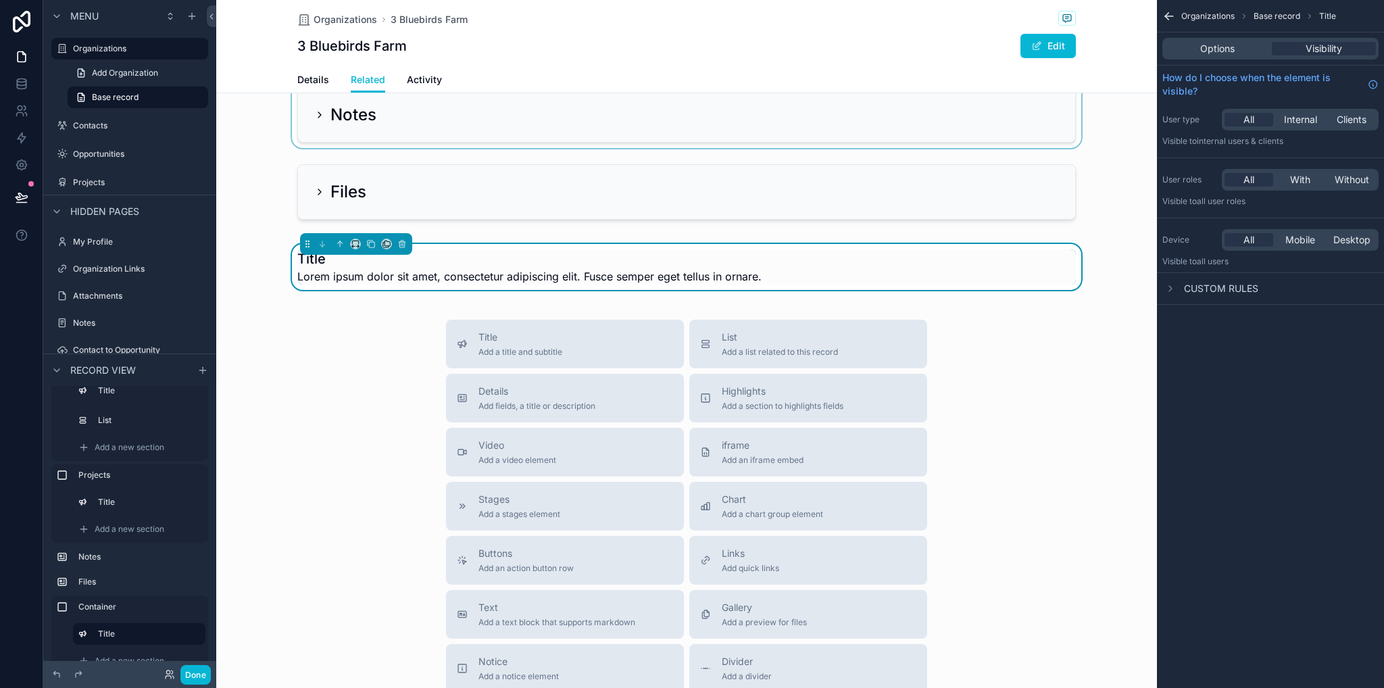
scroll to position [379, 0]
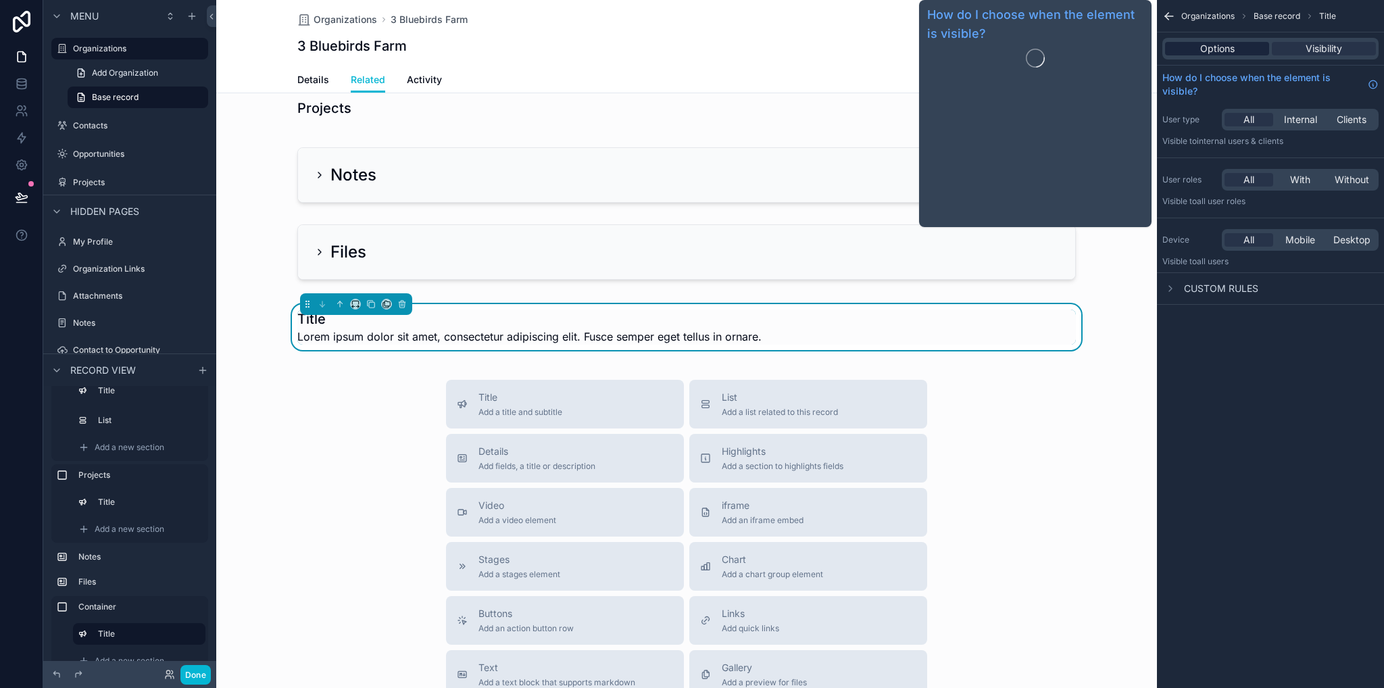
click at [1222, 53] on span "Options" at bounding box center [1217, 49] width 34 height 14
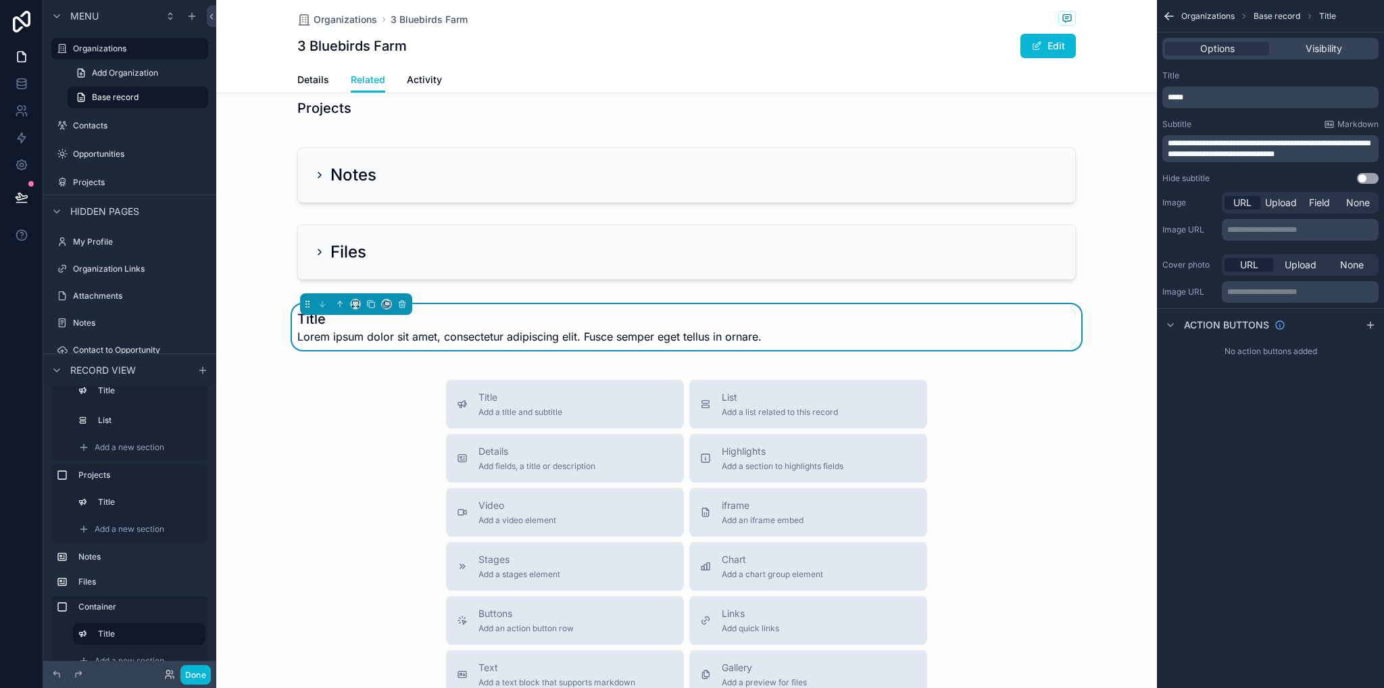
click at [1228, 101] on p "*****" at bounding box center [1272, 97] width 208 height 11
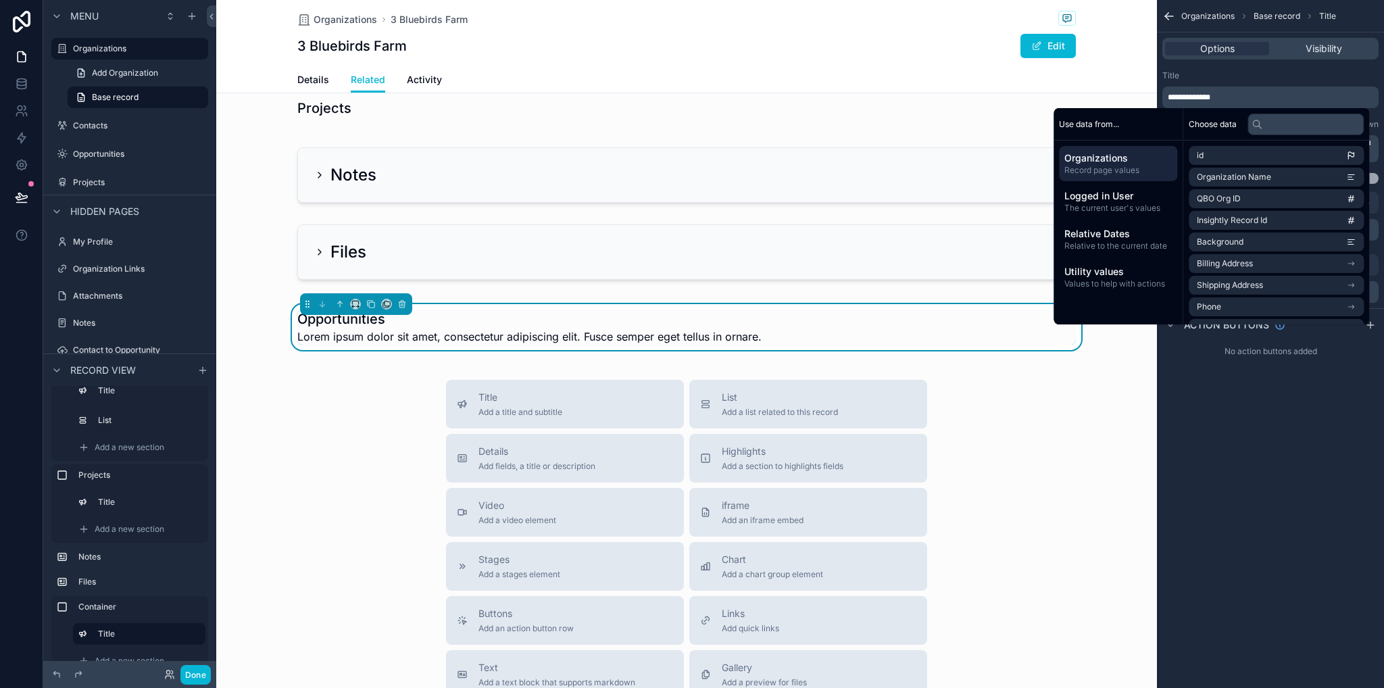
click at [1280, 80] on div "Title" at bounding box center [1271, 75] width 216 height 11
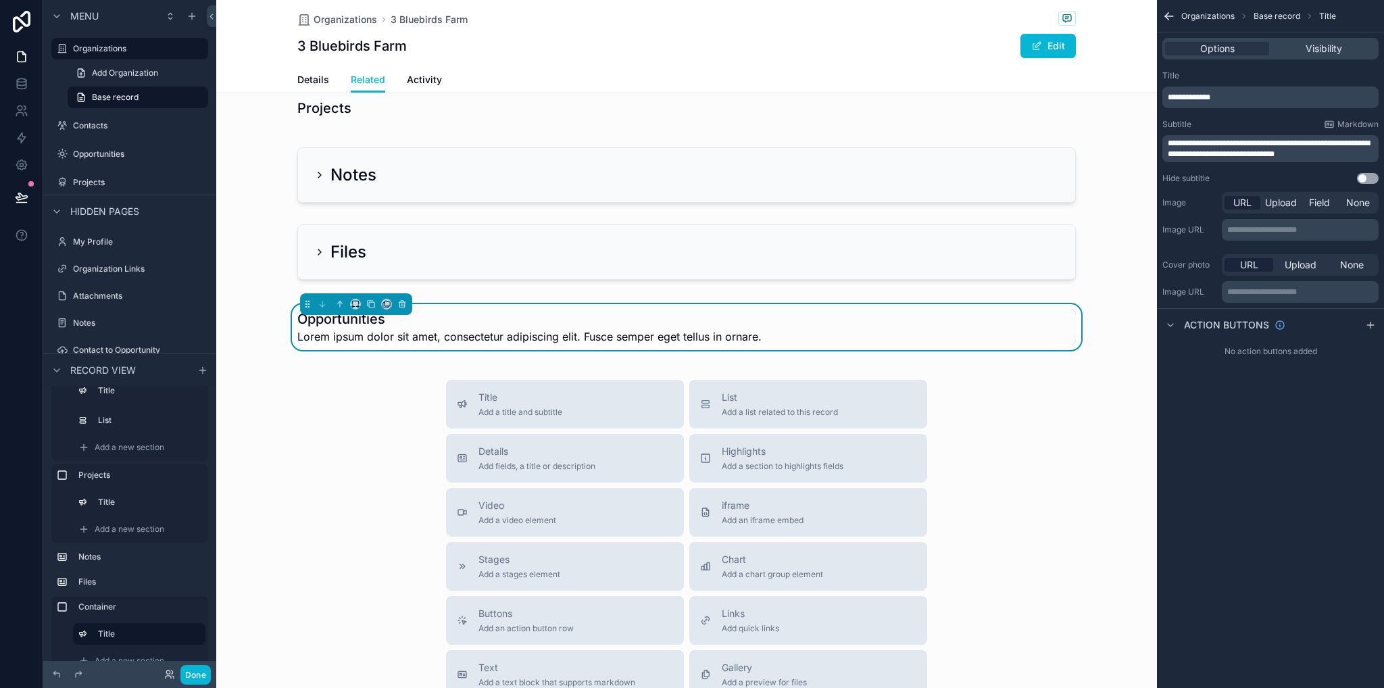
click at [1370, 176] on button "Use setting" at bounding box center [1368, 178] width 22 height 11
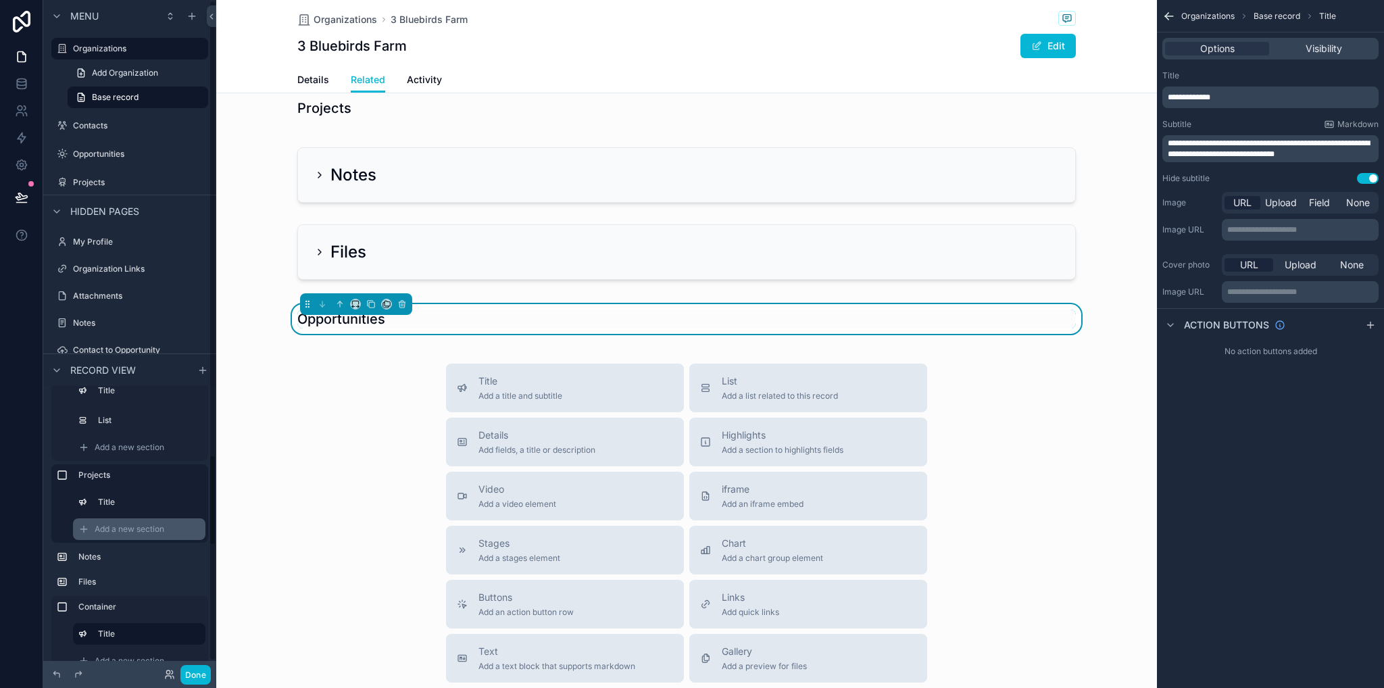
scroll to position [91, 0]
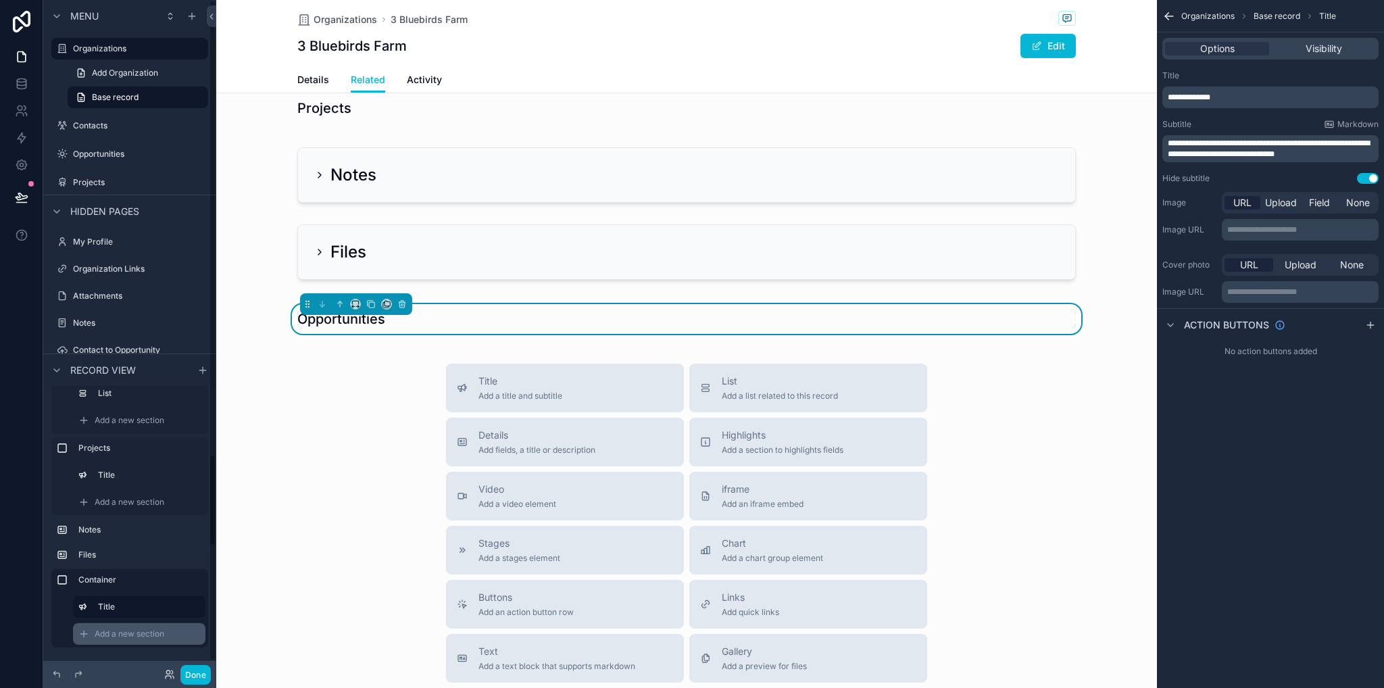
click at [131, 639] on div "Add a new section" at bounding box center [139, 634] width 132 height 22
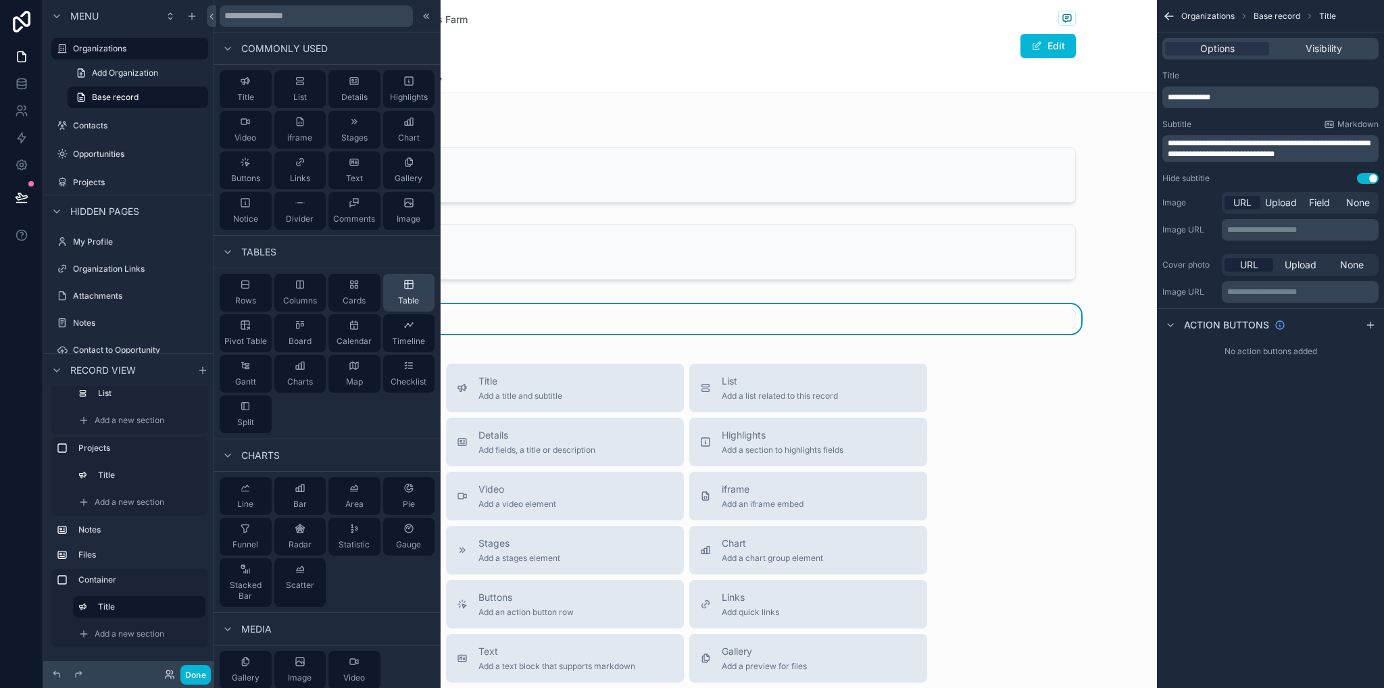
click at [394, 294] on div "Table" at bounding box center [409, 293] width 52 height 38
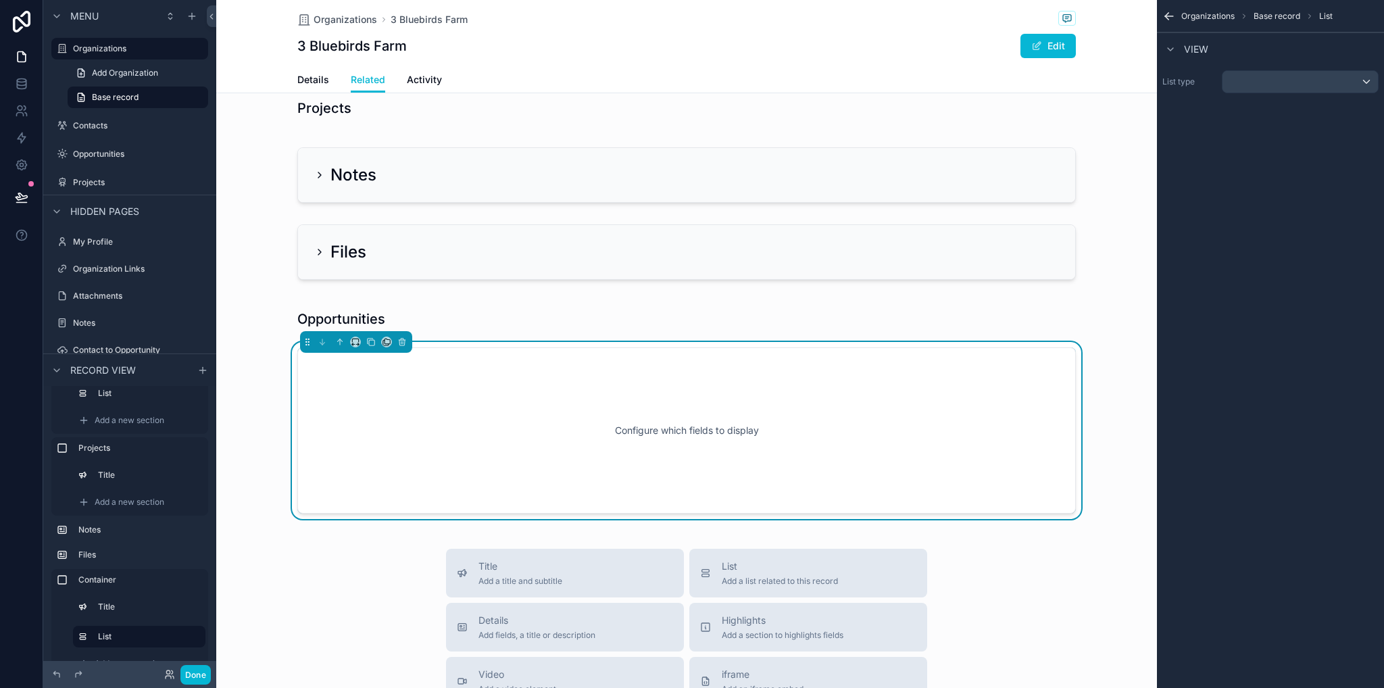
scroll to position [483, 0]
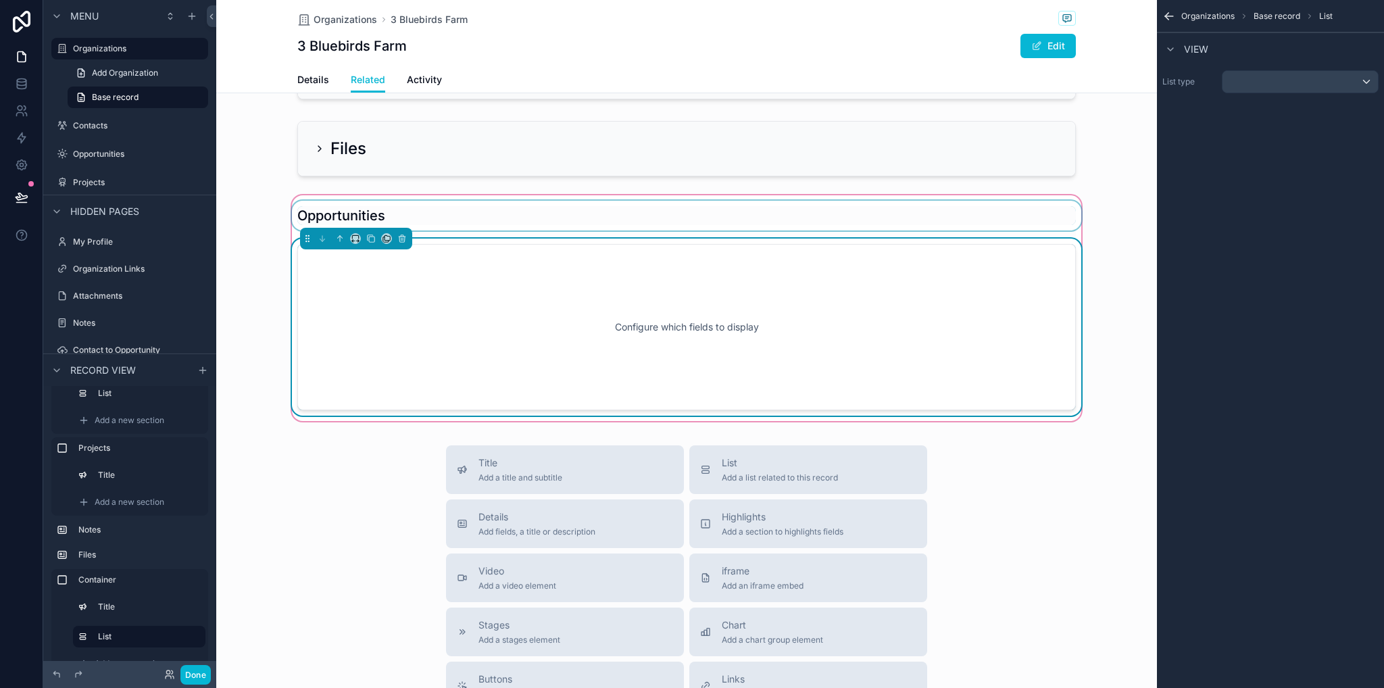
click at [439, 230] on div "scrollable content" at bounding box center [686, 216] width 795 height 30
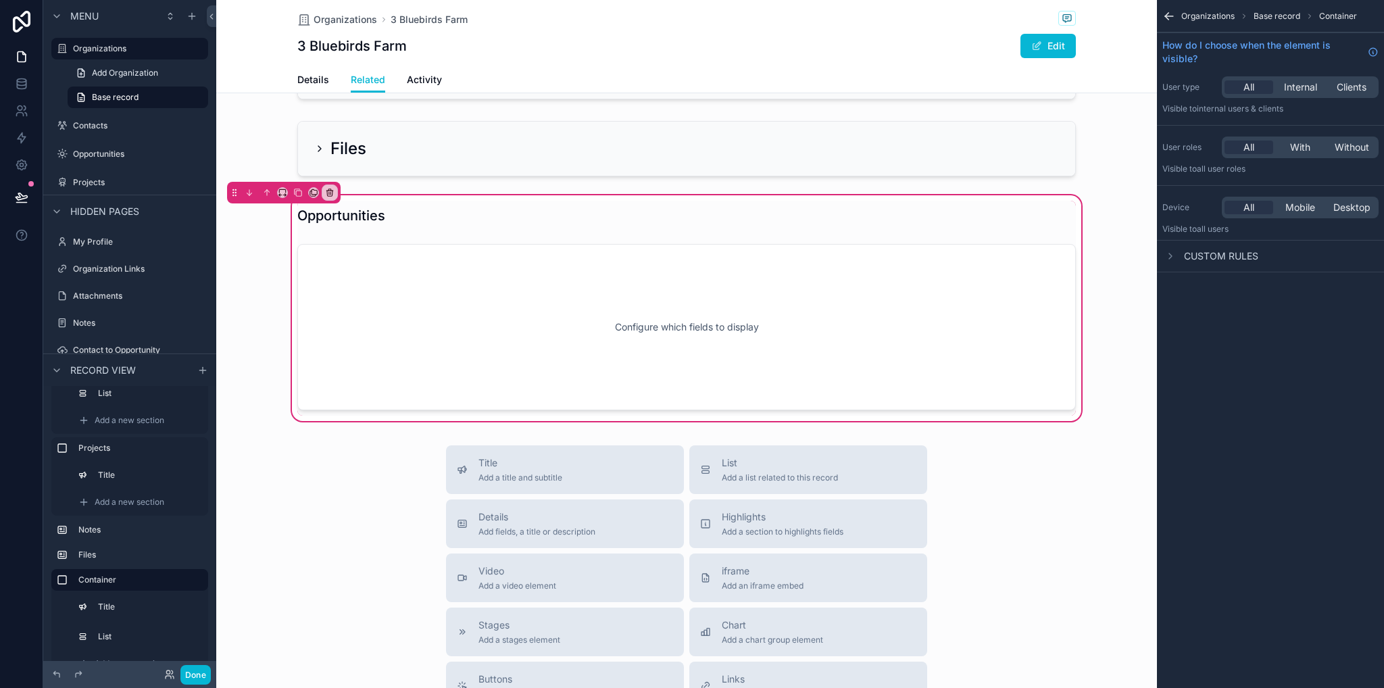
click at [435, 213] on div "Opportunities Configure which fields to display" at bounding box center [686, 308] width 941 height 231
click at [268, 197] on icon "scrollable content" at bounding box center [266, 192] width 9 height 9
drag, startPoint x: 273, startPoint y: 287, endPoint x: 264, endPoint y: 280, distance: 11.1
click at [273, 287] on div "Opportunities Configure which fields to display" at bounding box center [686, 308] width 941 height 231
drag, startPoint x: 247, startPoint y: 520, endPoint x: 246, endPoint y: 504, distance: 15.6
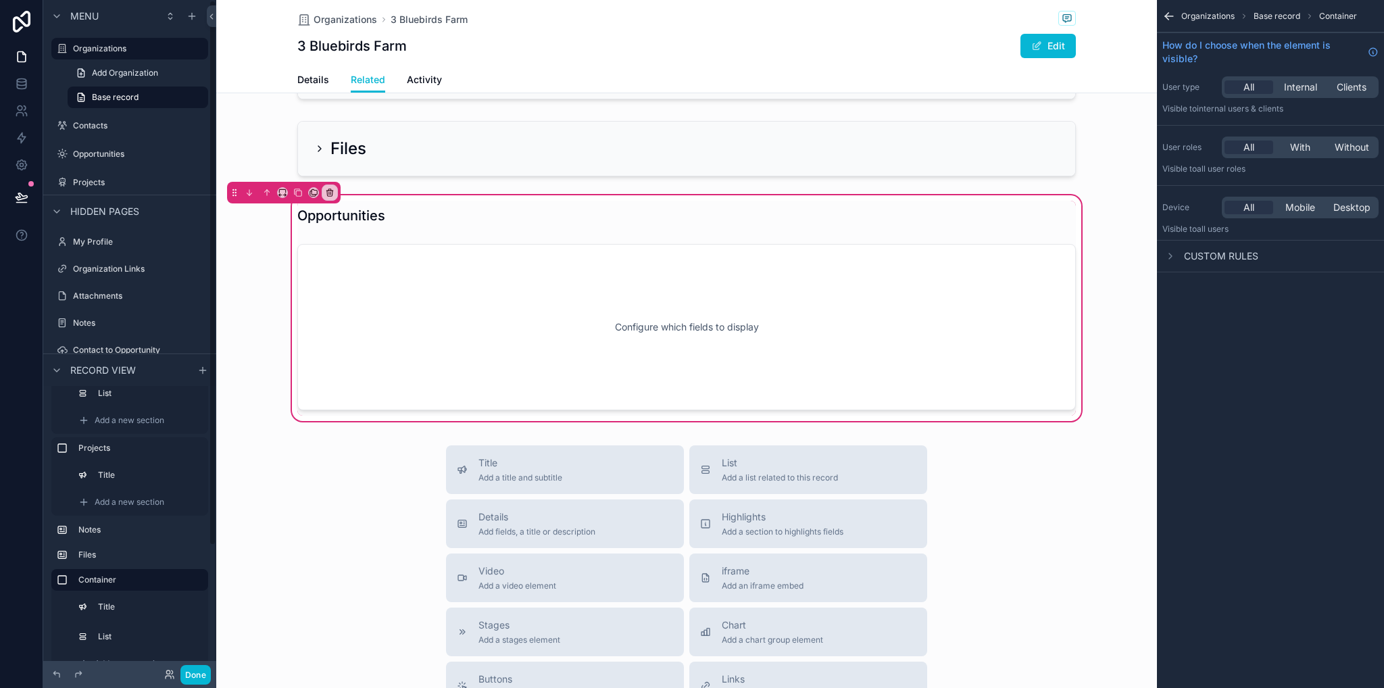
click at [246, 514] on div "Title Add a title and subtitle List Add a list related to this record Details A…" at bounding box center [686, 685] width 941 height 481
click at [91, 596] on div "Title" at bounding box center [139, 607] width 132 height 22
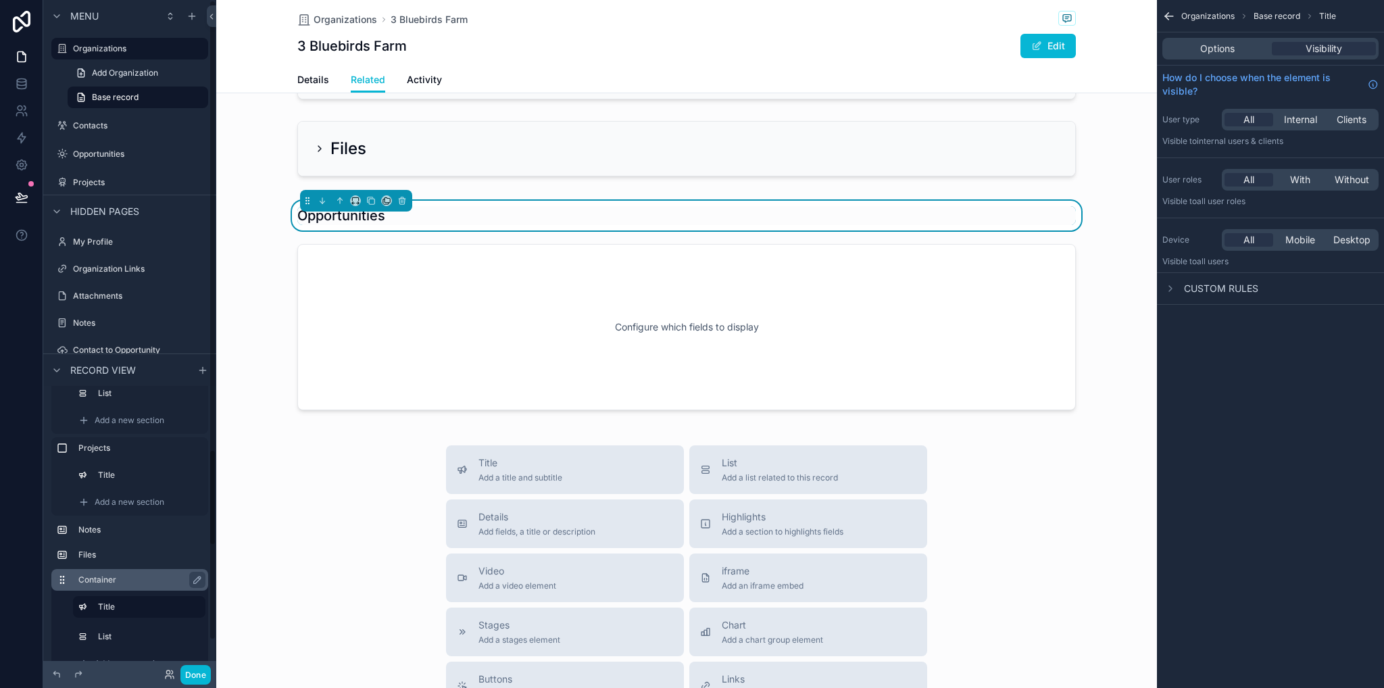
click at [93, 586] on div "Container" at bounding box center [140, 580] width 124 height 16
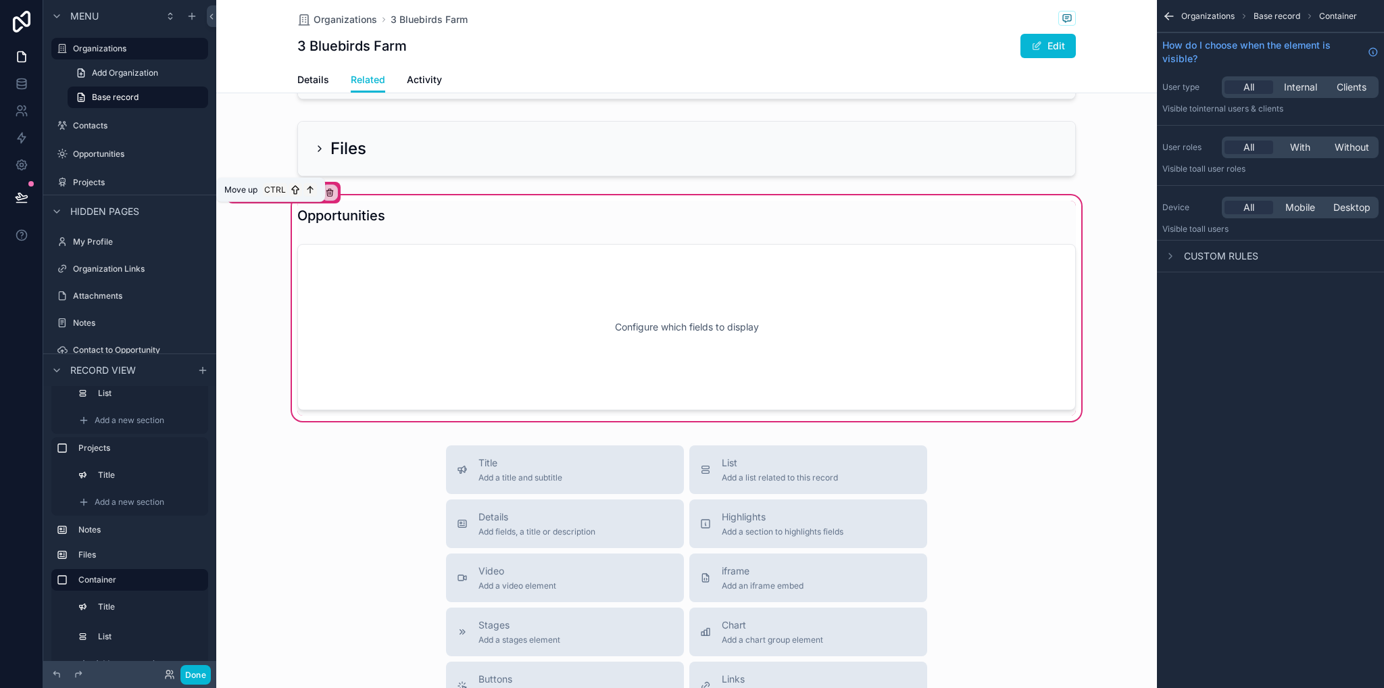
click at [269, 197] on icon "scrollable content" at bounding box center [266, 192] width 9 height 9
click at [268, 197] on icon "scrollable content" at bounding box center [266, 192] width 9 height 9
drag, startPoint x: 268, startPoint y: 210, endPoint x: 298, endPoint y: 174, distance: 47.5
click at [262, 228] on div "Opportunities Configure which fields to display" at bounding box center [686, 308] width 941 height 231
click at [310, 155] on div "scrollable content" at bounding box center [686, 149] width 941 height 66
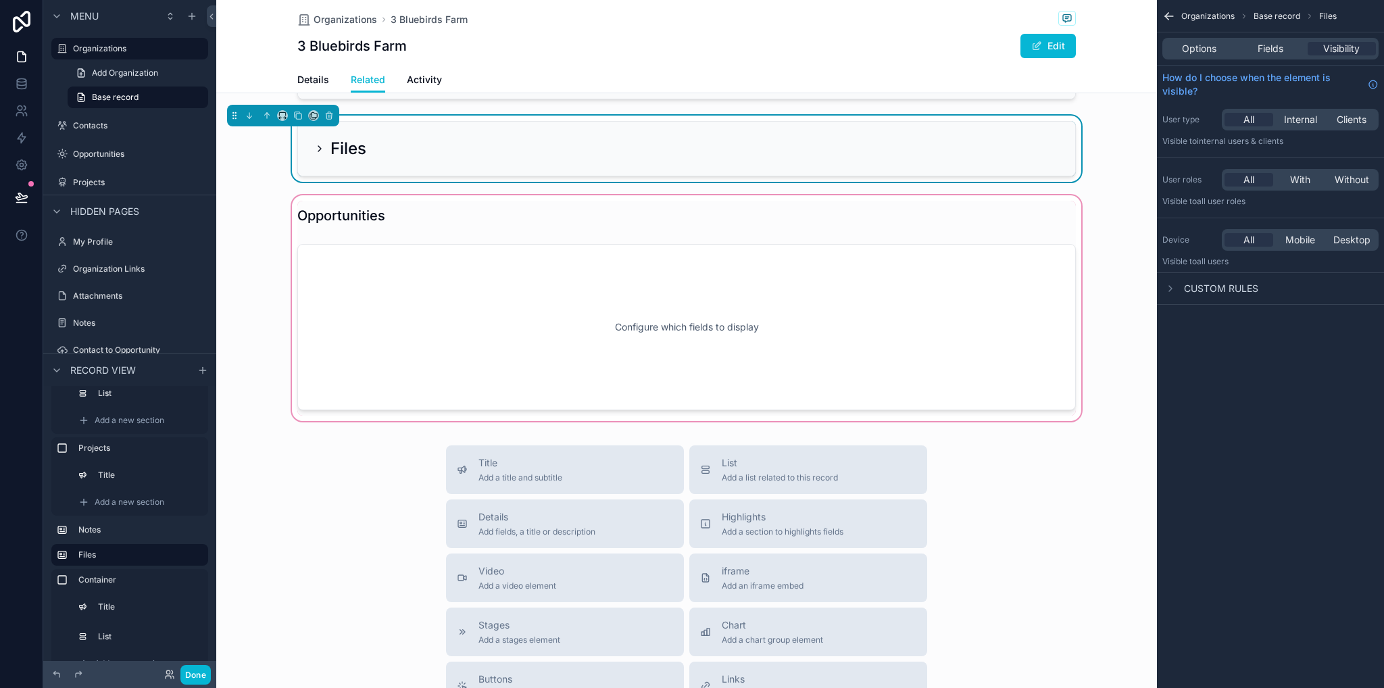
click at [304, 248] on div "scrollable content" at bounding box center [686, 308] width 941 height 231
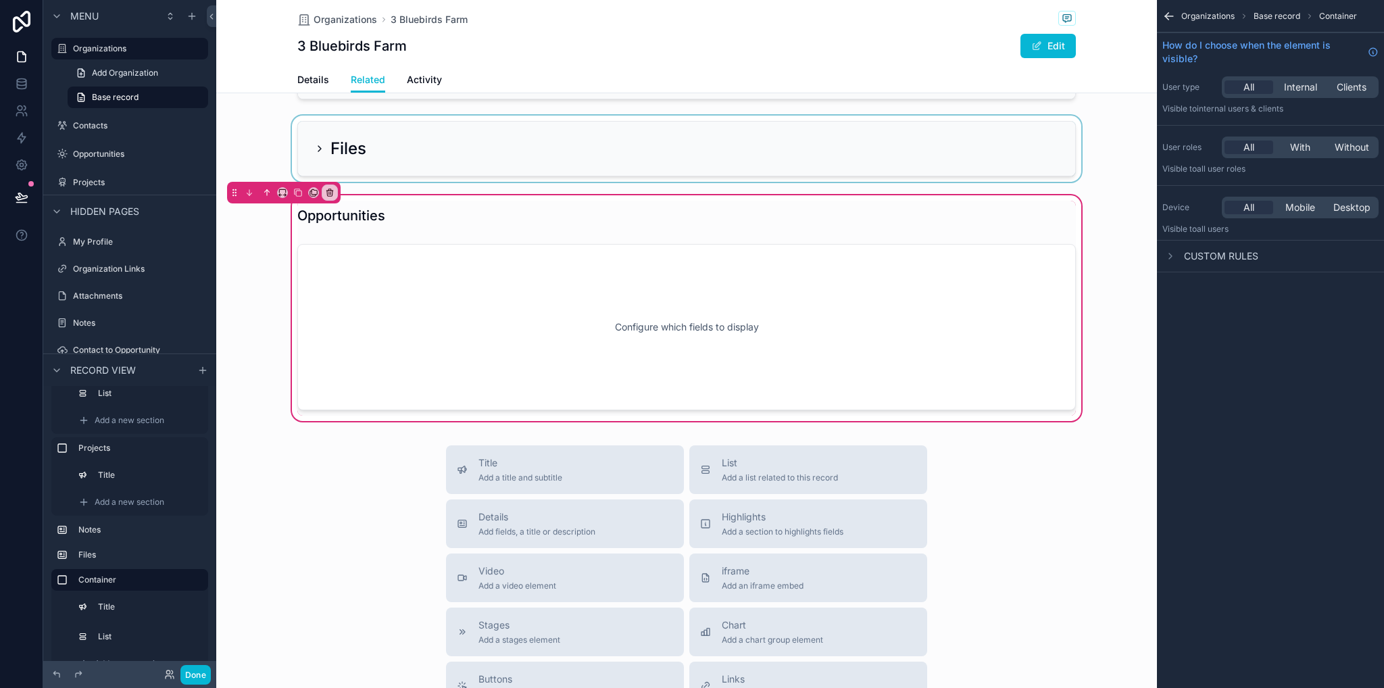
click at [272, 200] on button "scrollable content" at bounding box center [267, 192] width 15 height 15
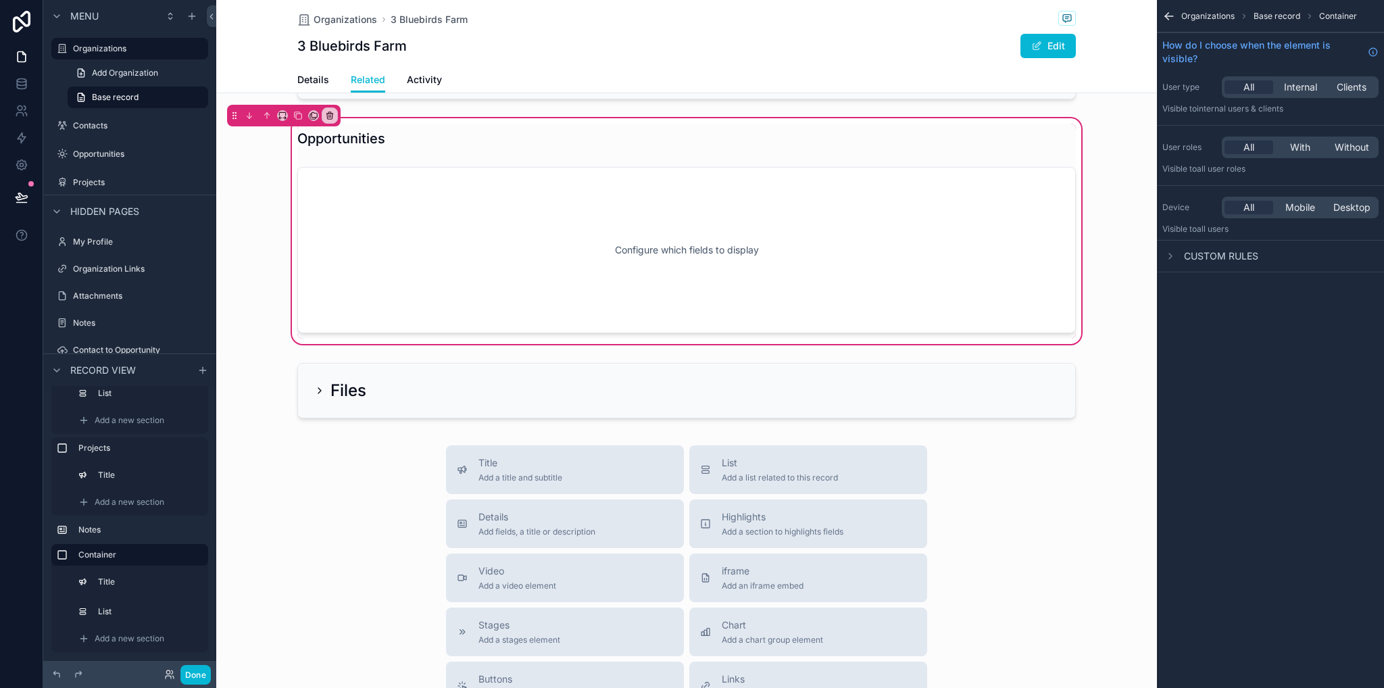
scroll to position [145, 0]
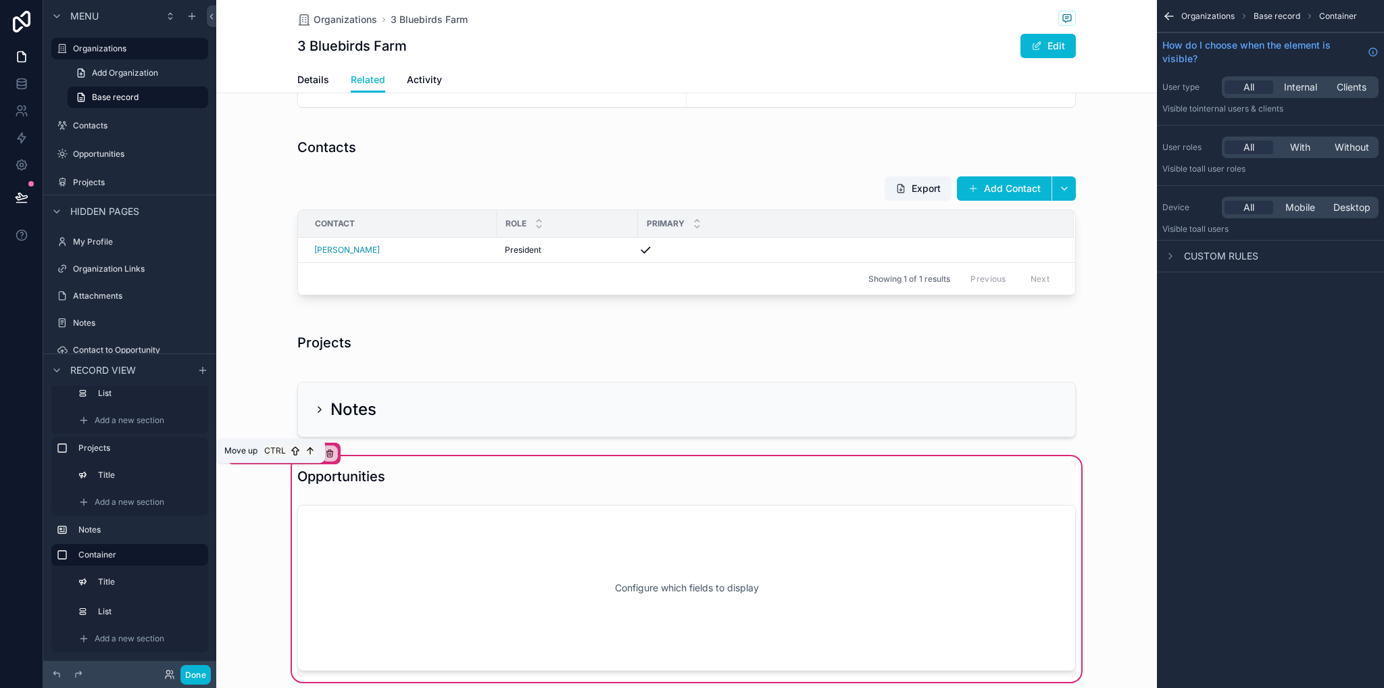
click at [268, 458] on icon "scrollable content" at bounding box center [266, 453] width 9 height 9
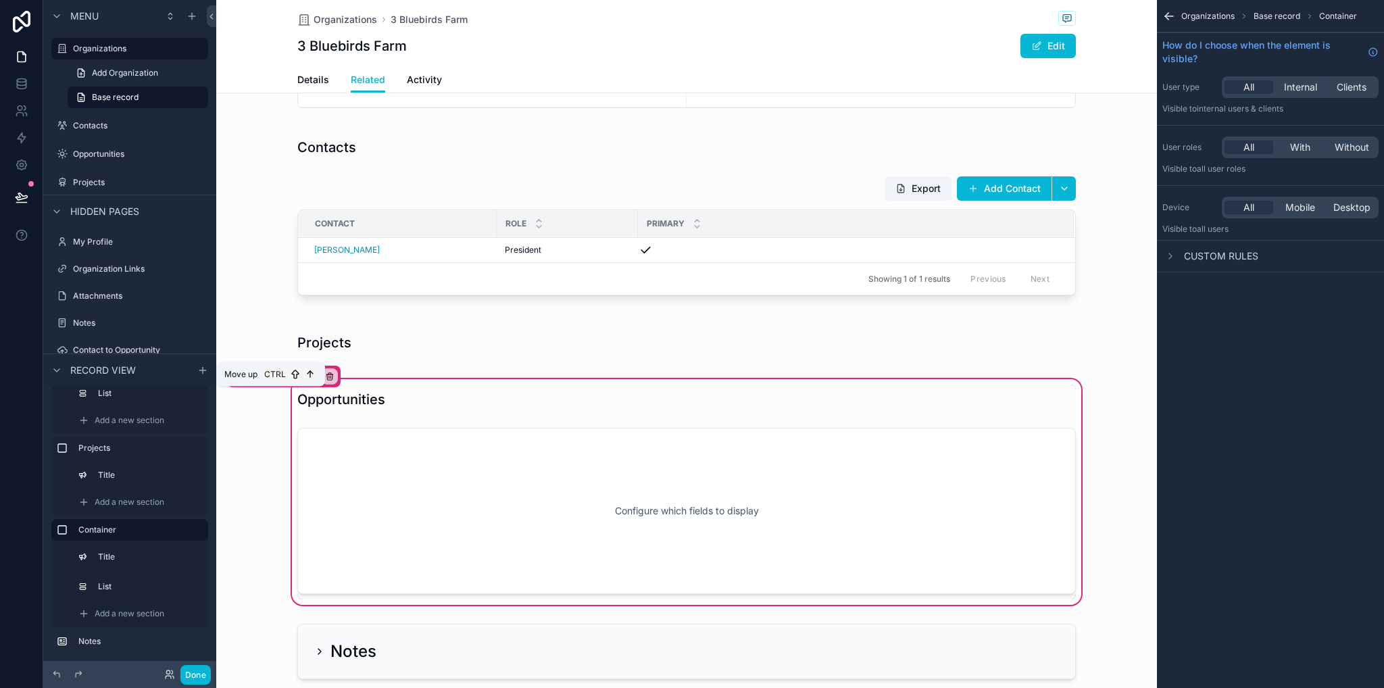
click at [262, 381] on icon "scrollable content" at bounding box center [266, 376] width 9 height 9
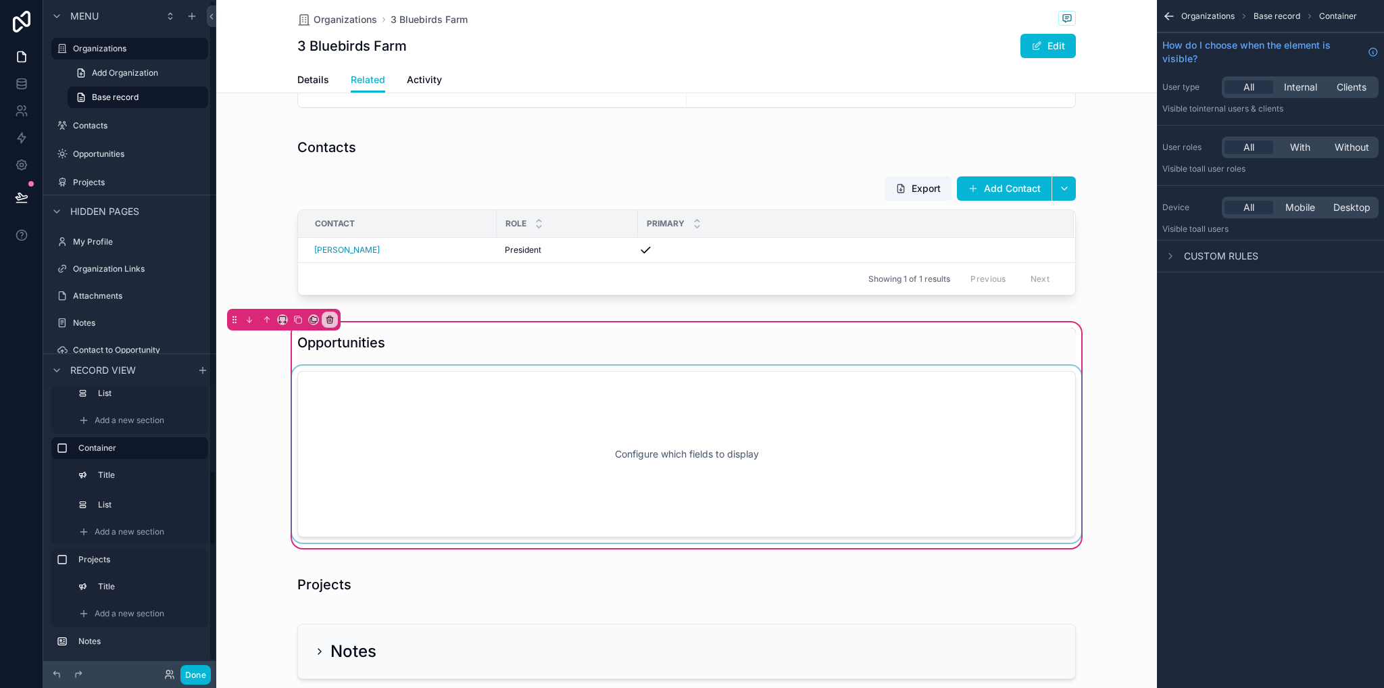
scroll to position [121, 0]
click at [374, 596] on div "scrollable content" at bounding box center [686, 585] width 941 height 46
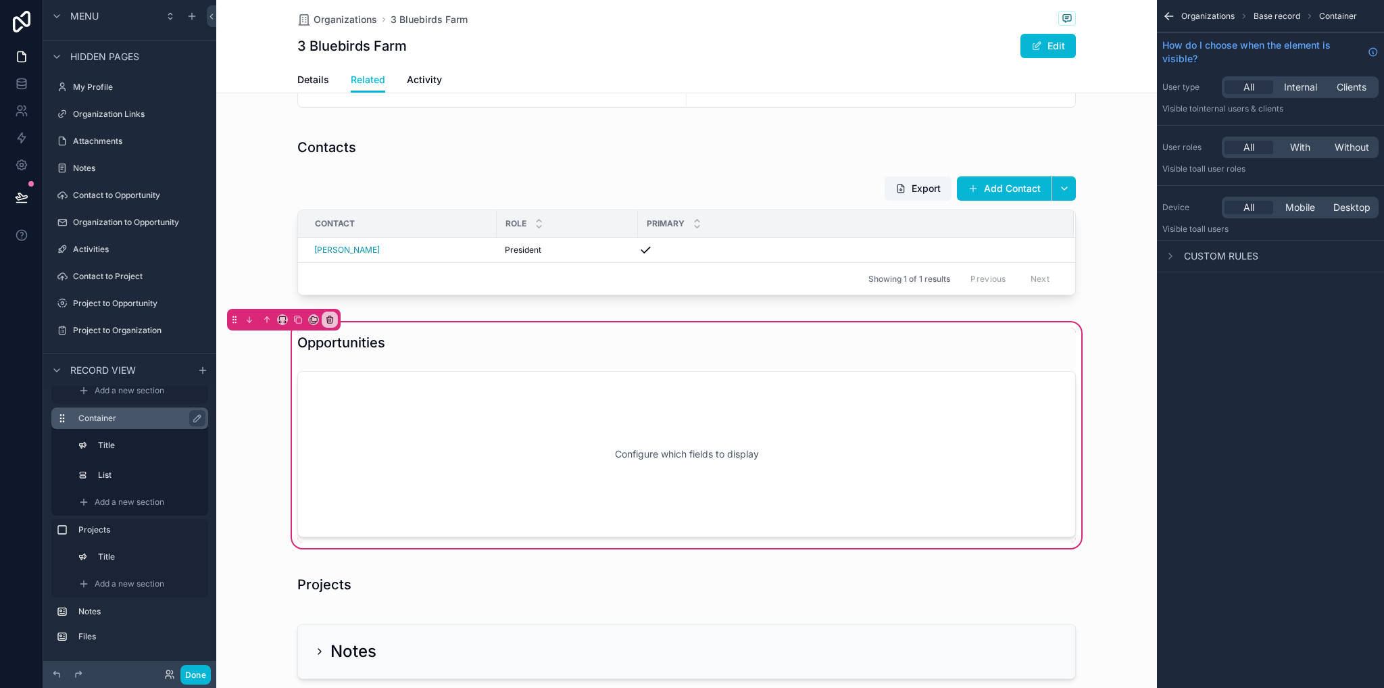
click at [128, 420] on label "Container" at bounding box center [137, 418] width 119 height 11
click at [195, 418] on icon "scrollable content" at bounding box center [197, 418] width 7 height 7
click at [130, 417] on input "*********" at bounding box center [129, 418] width 103 height 16
type input "*"
type input "**********"
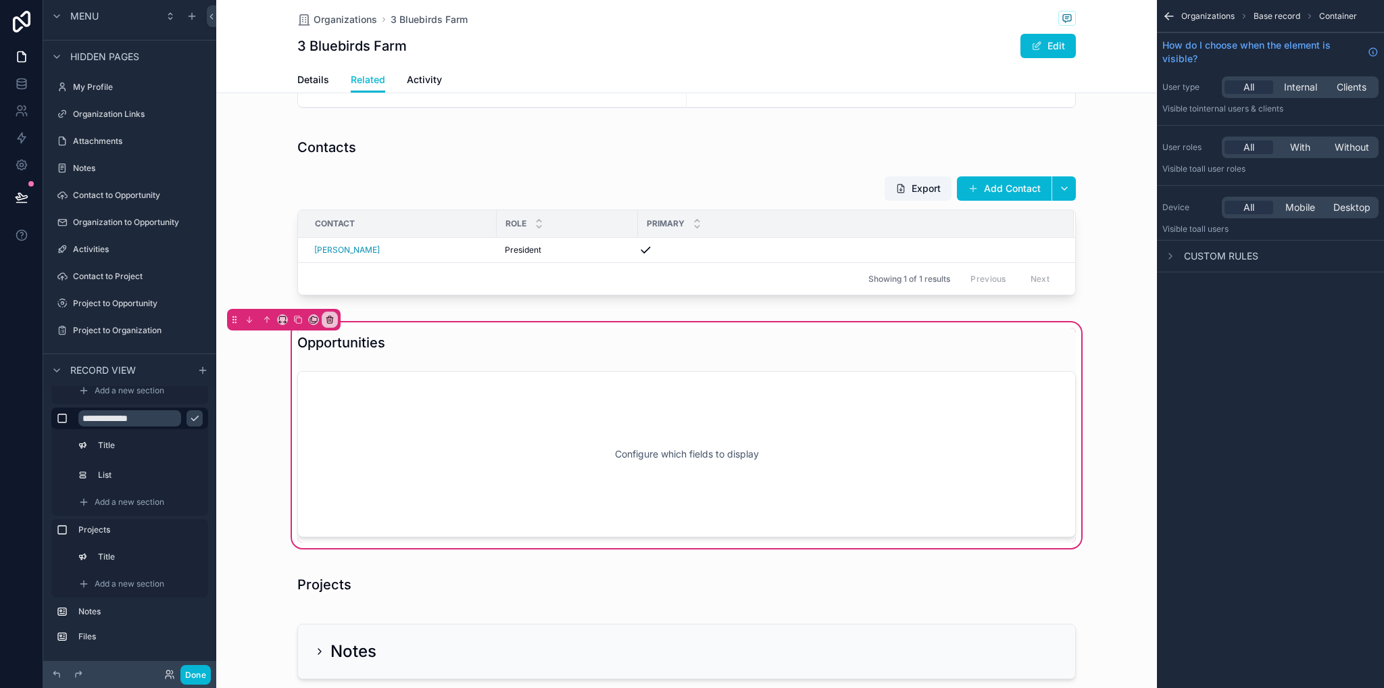
click at [198, 419] on icon "scrollable content" at bounding box center [194, 418] width 11 height 11
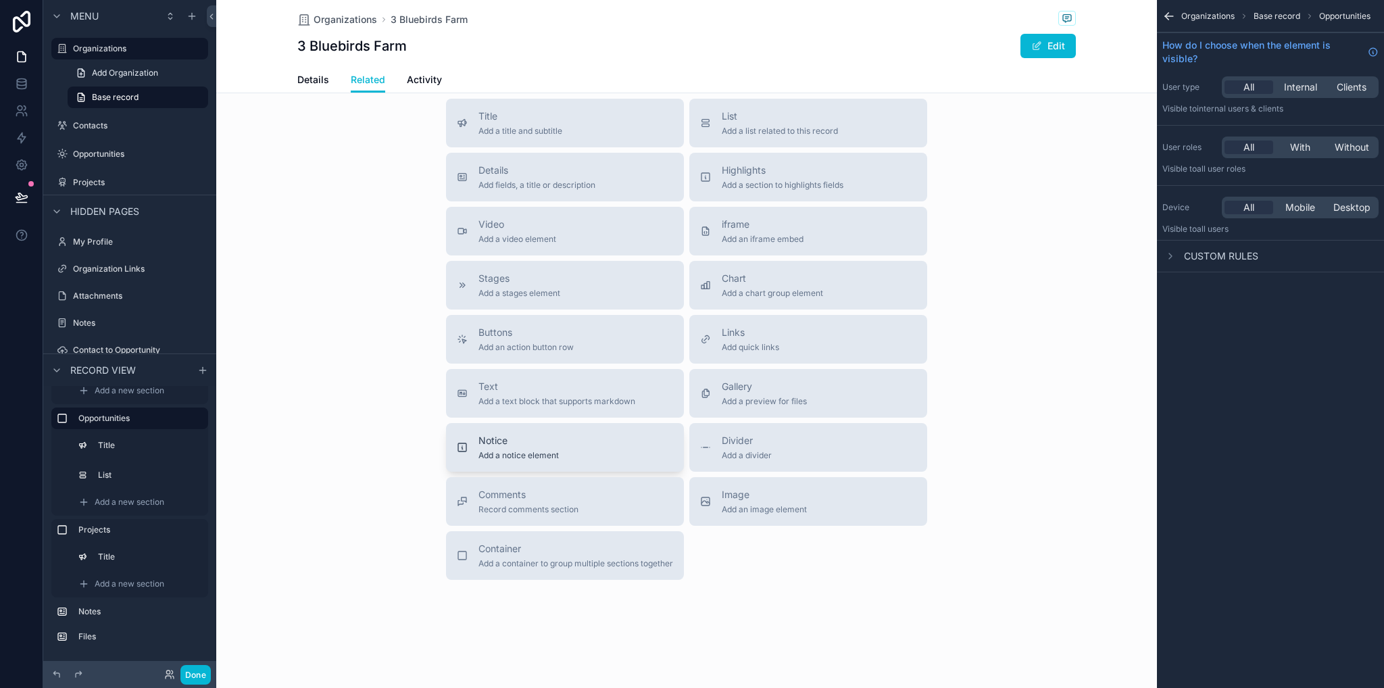
scroll to position [508, 0]
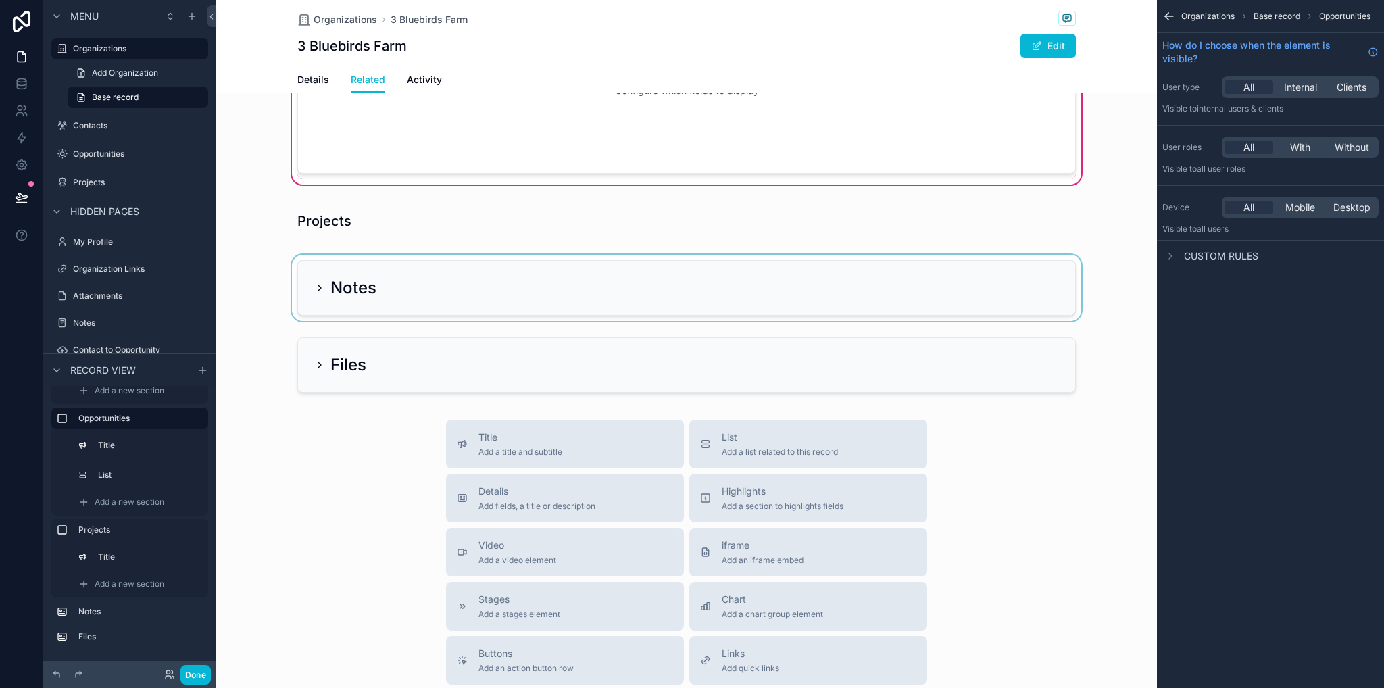
click at [316, 312] on div "scrollable content" at bounding box center [686, 288] width 941 height 66
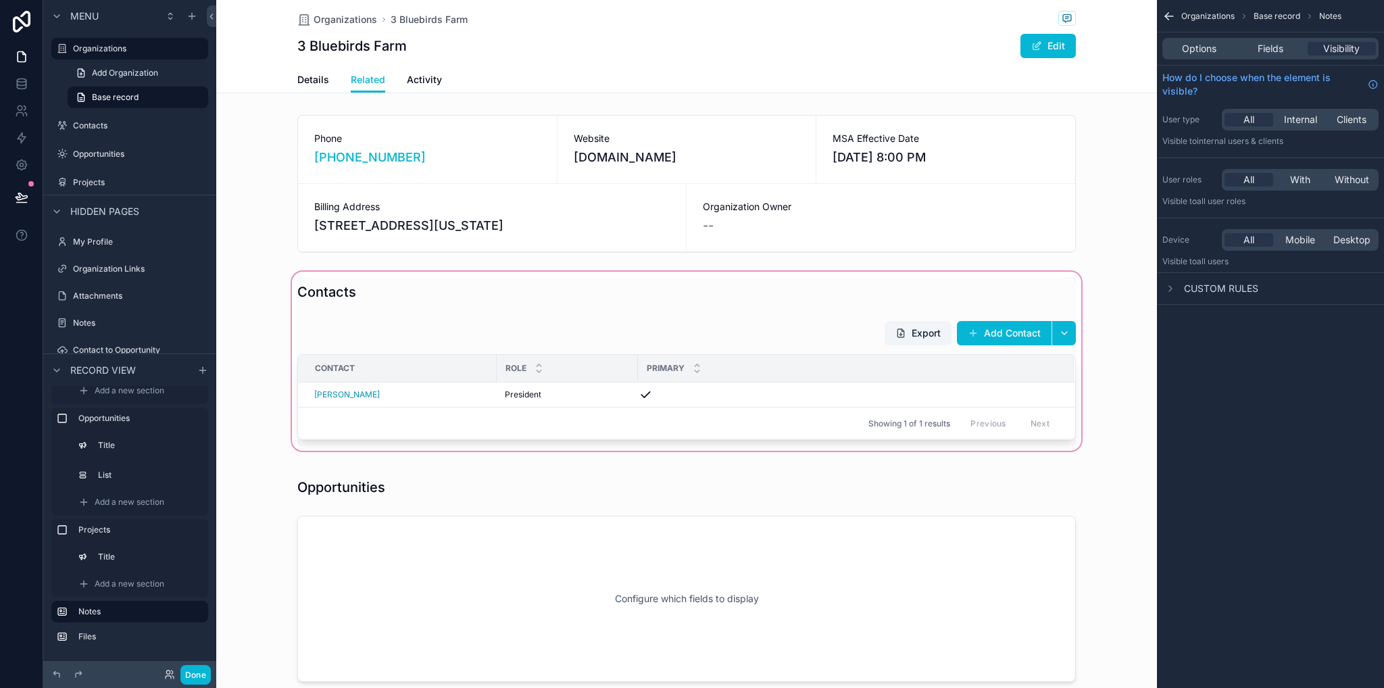
scroll to position [270, 0]
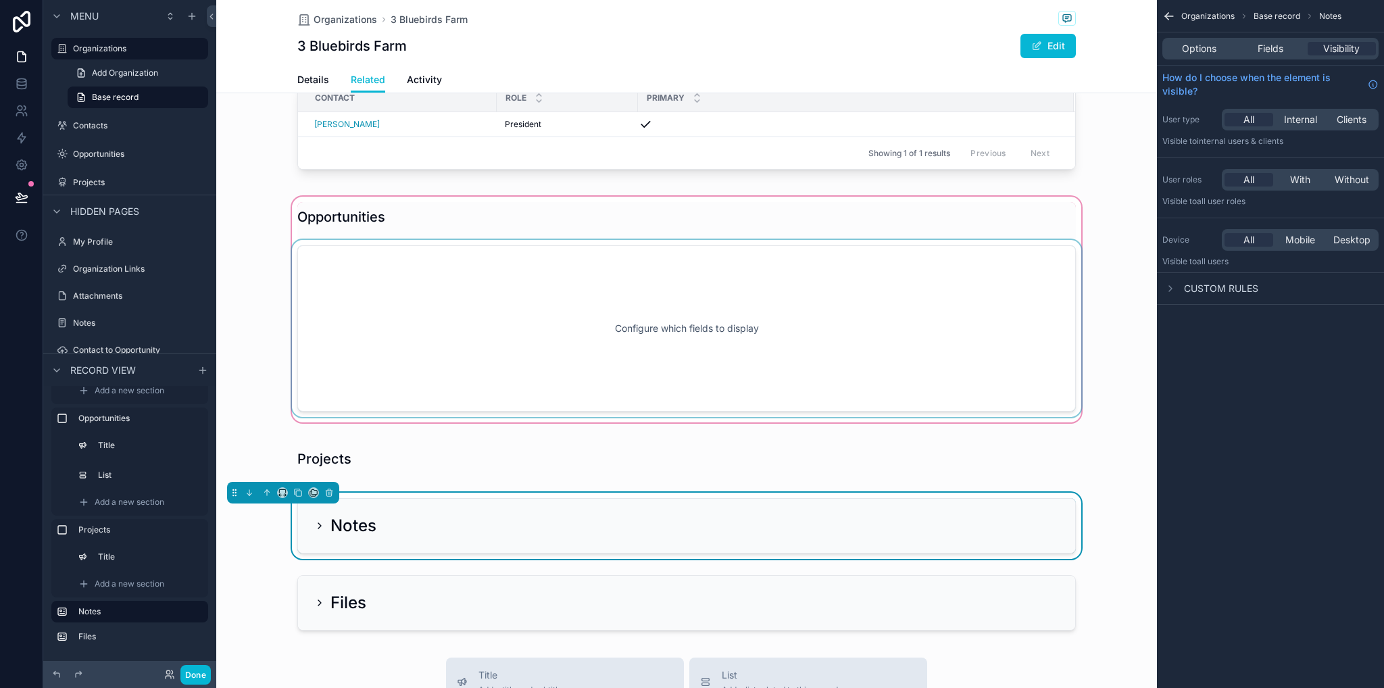
click at [458, 347] on div "scrollable content" at bounding box center [686, 309] width 941 height 231
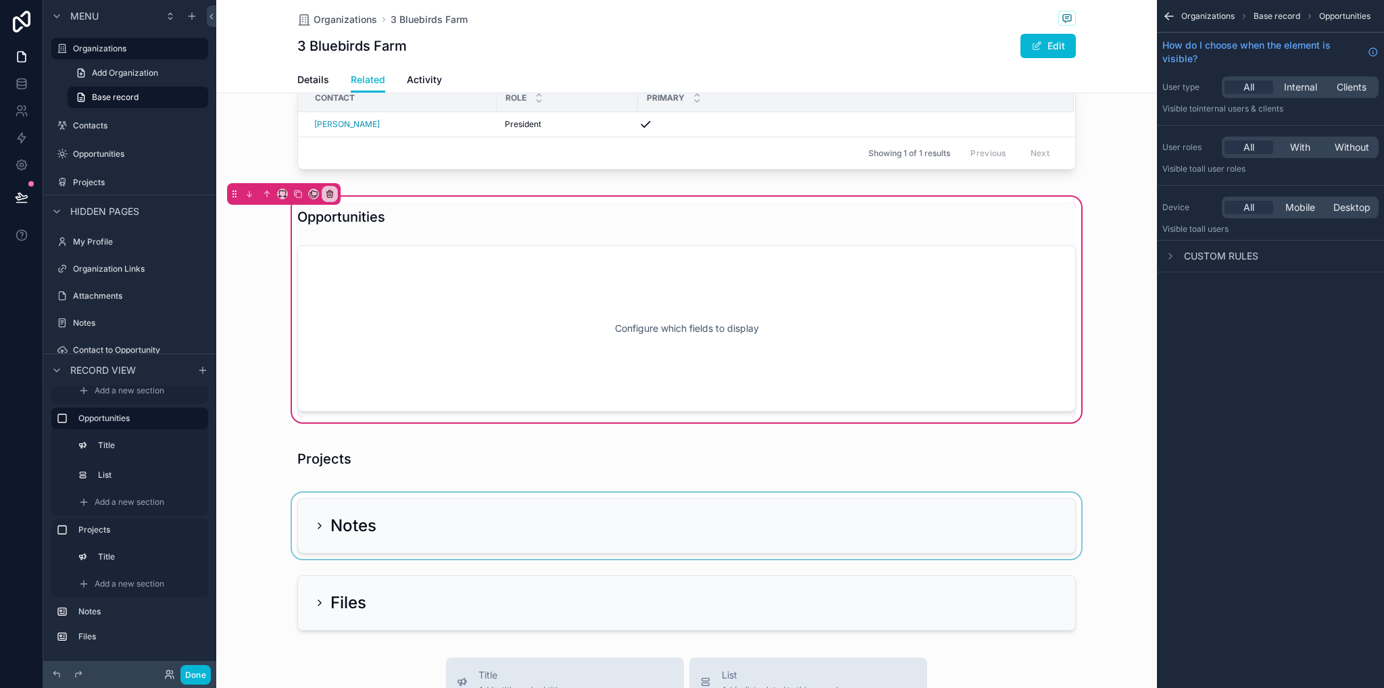
click at [1222, 17] on span "Organizations" at bounding box center [1208, 16] width 53 height 11
click at [1167, 16] on icon "scrollable content" at bounding box center [1169, 16] width 8 height 0
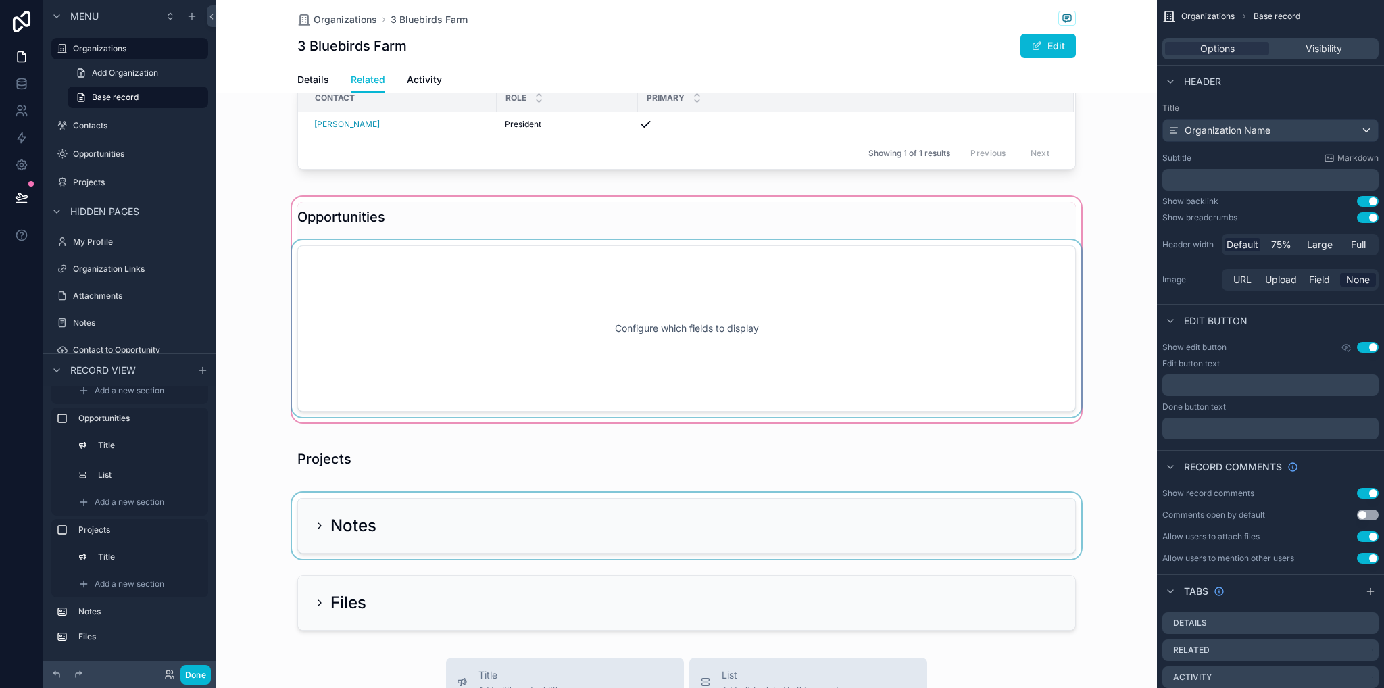
click at [748, 383] on div "scrollable content" at bounding box center [686, 309] width 941 height 231
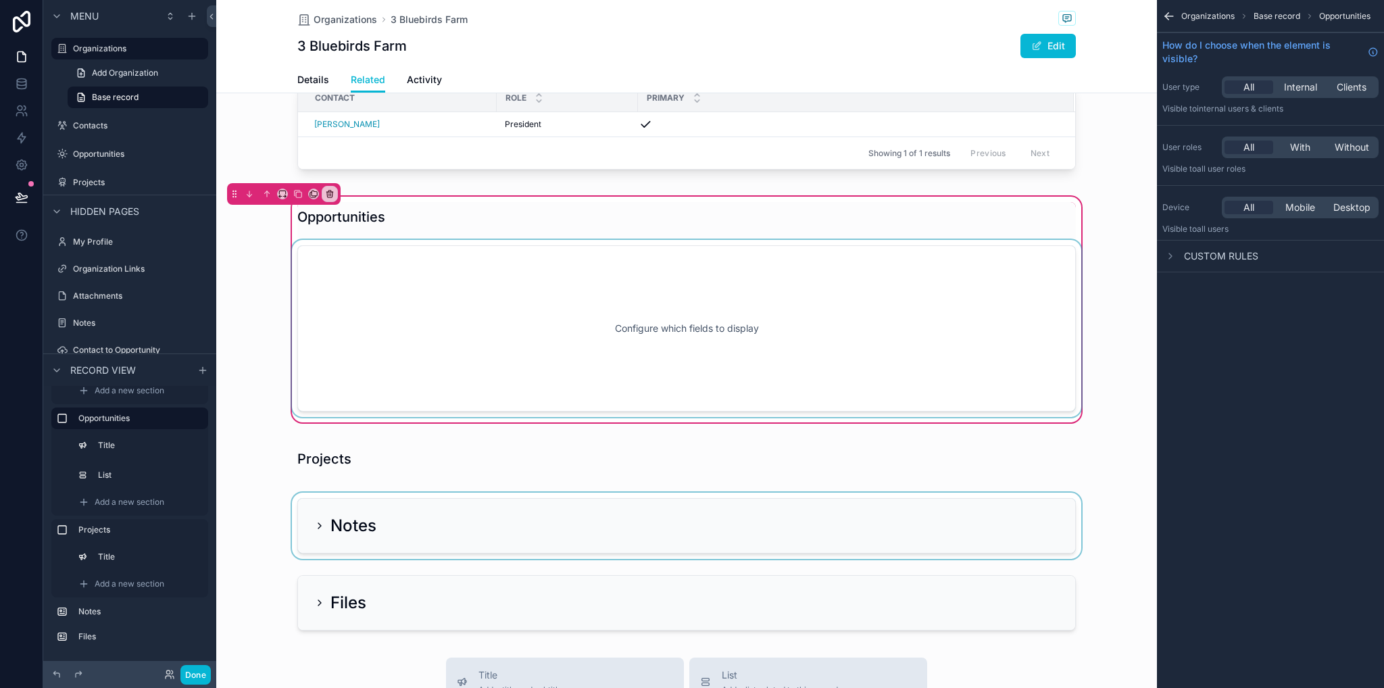
click at [750, 312] on div "scrollable content" at bounding box center [686, 328] width 795 height 177
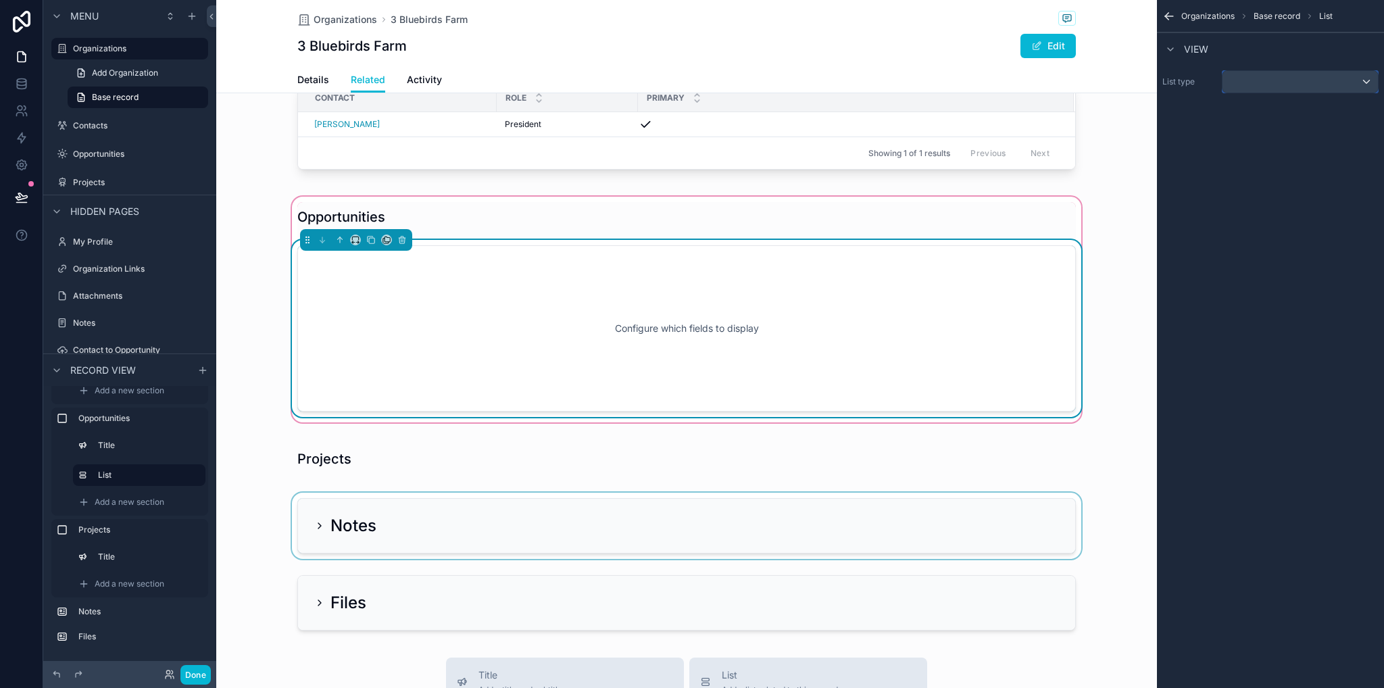
click at [1256, 92] on div "scrollable content" at bounding box center [1300, 82] width 155 height 22
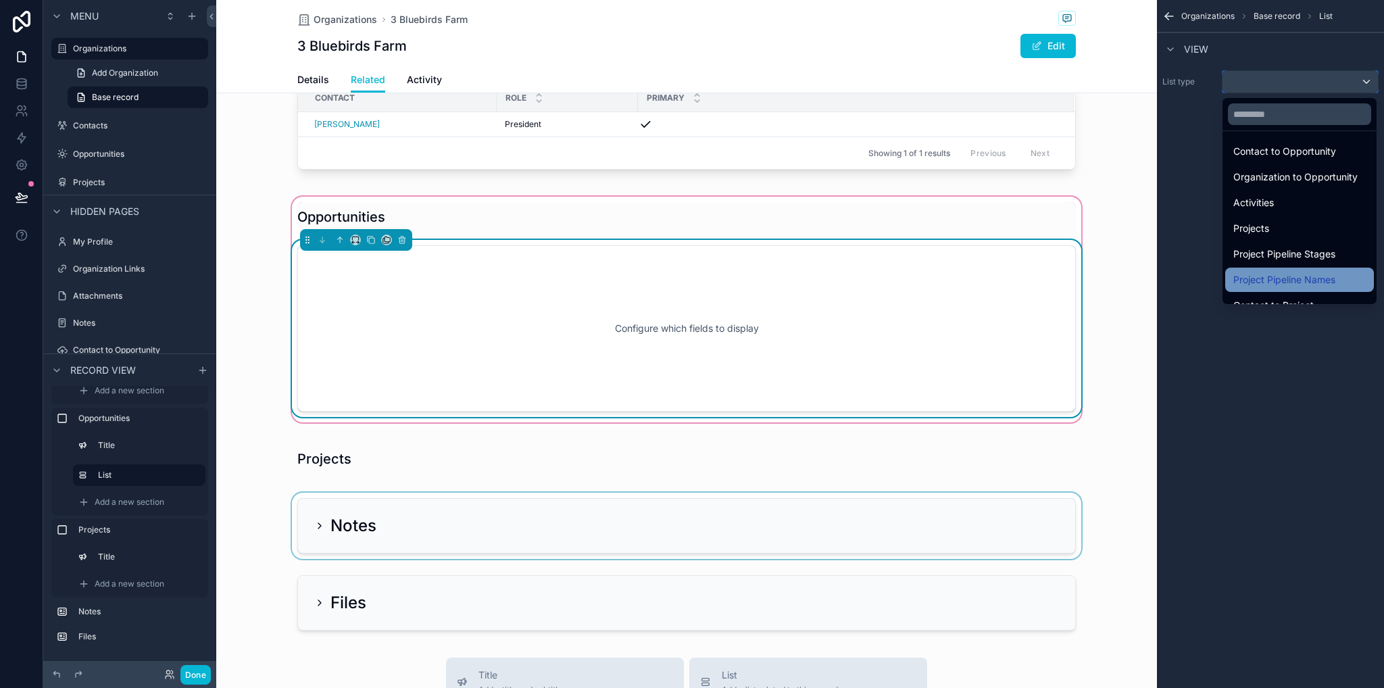
scroll to position [135, 0]
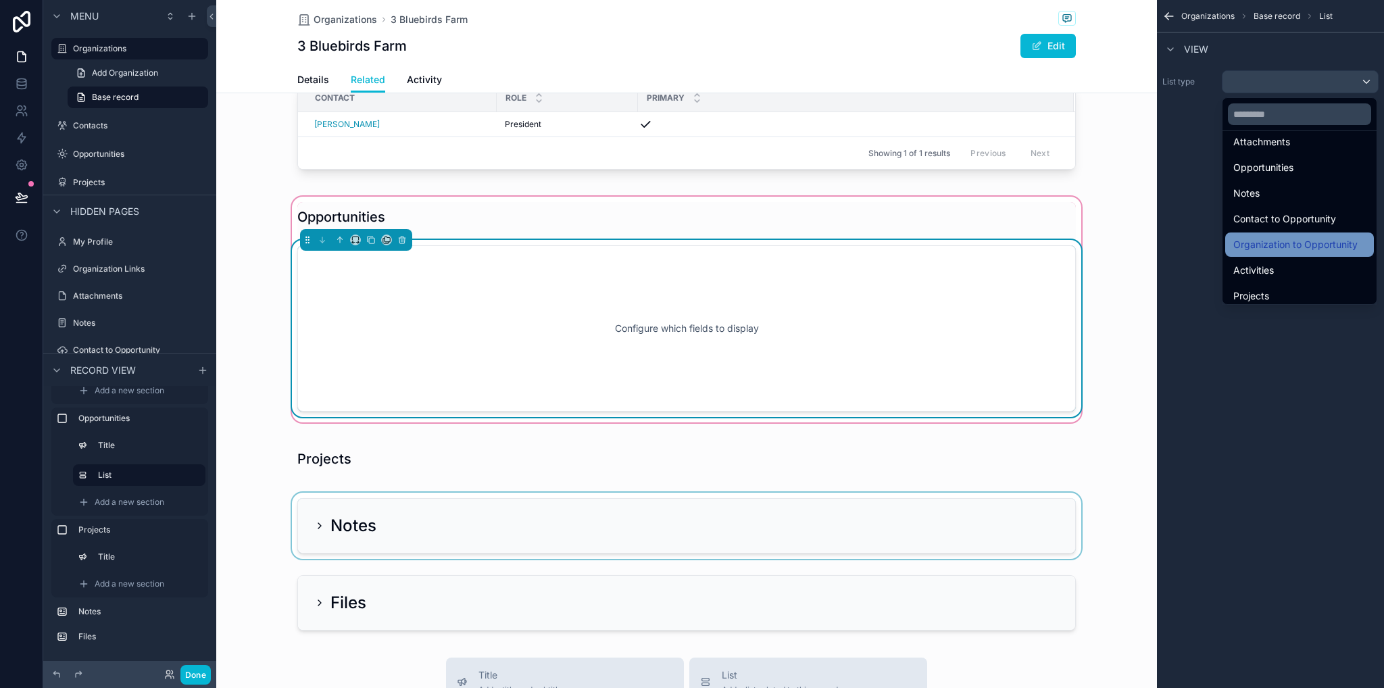
click at [1295, 247] on span "Organization to Opportunity" at bounding box center [1296, 245] width 124 height 16
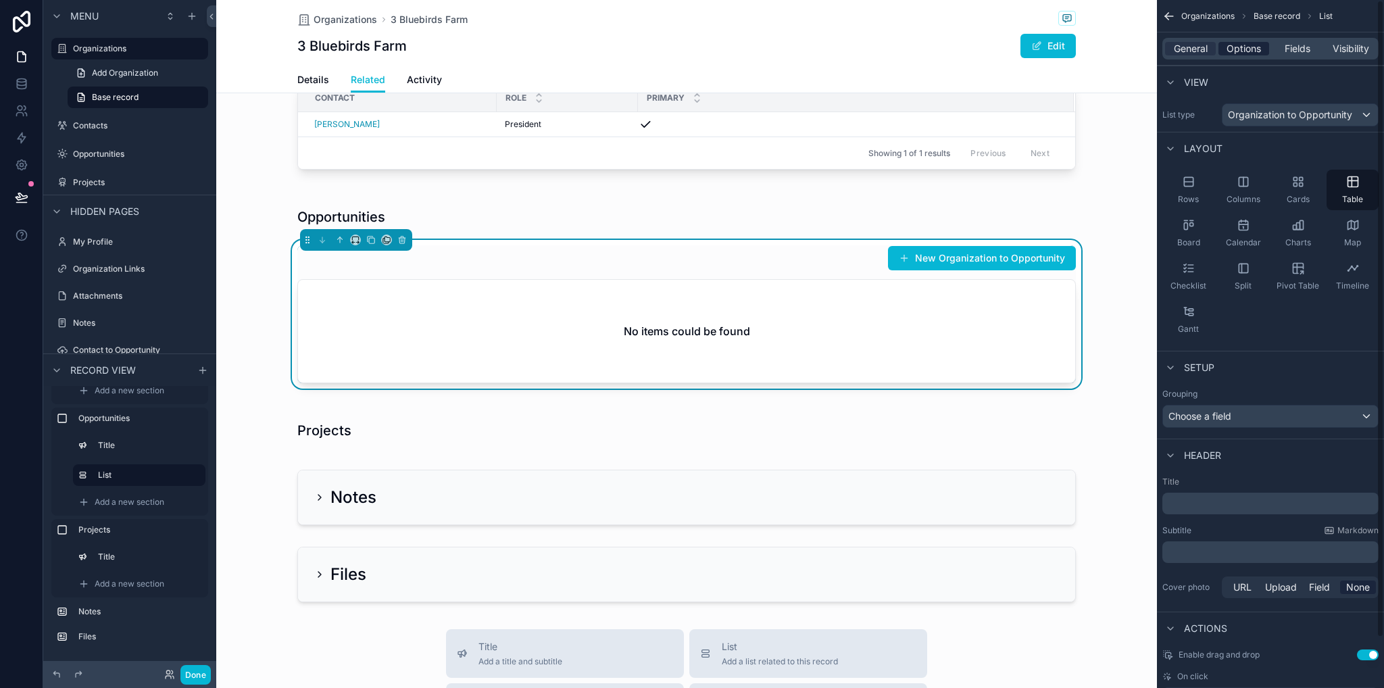
click at [1243, 49] on span "Options" at bounding box center [1244, 49] width 34 height 14
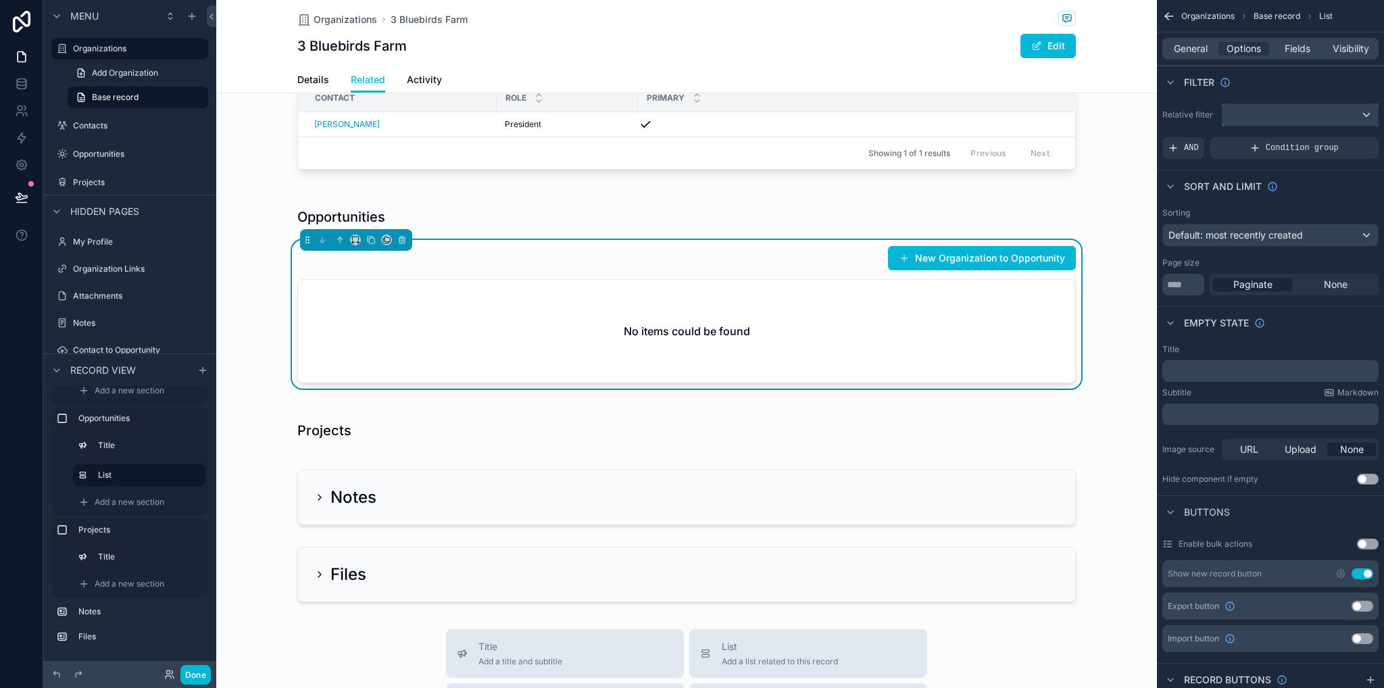
click at [1262, 122] on div "scrollable content" at bounding box center [1300, 115] width 155 height 22
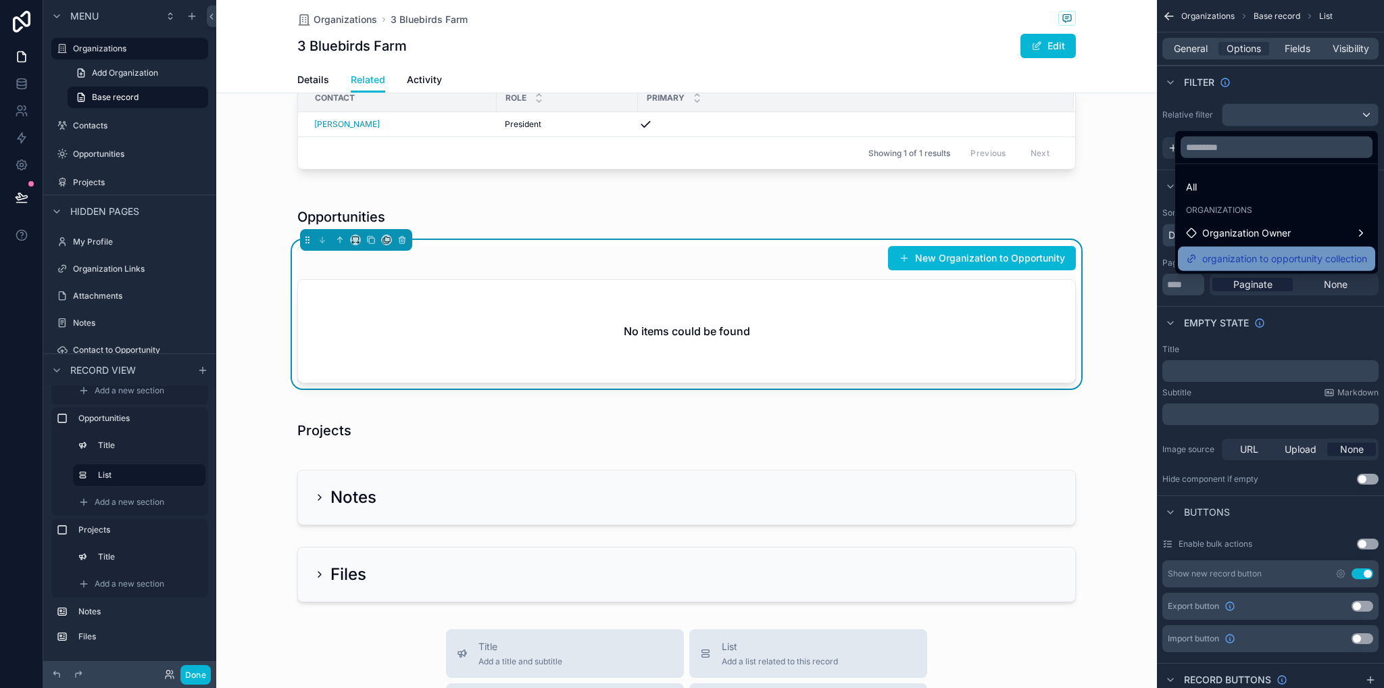
click at [1271, 260] on span "organization to opportunity collection" at bounding box center [1285, 259] width 165 height 16
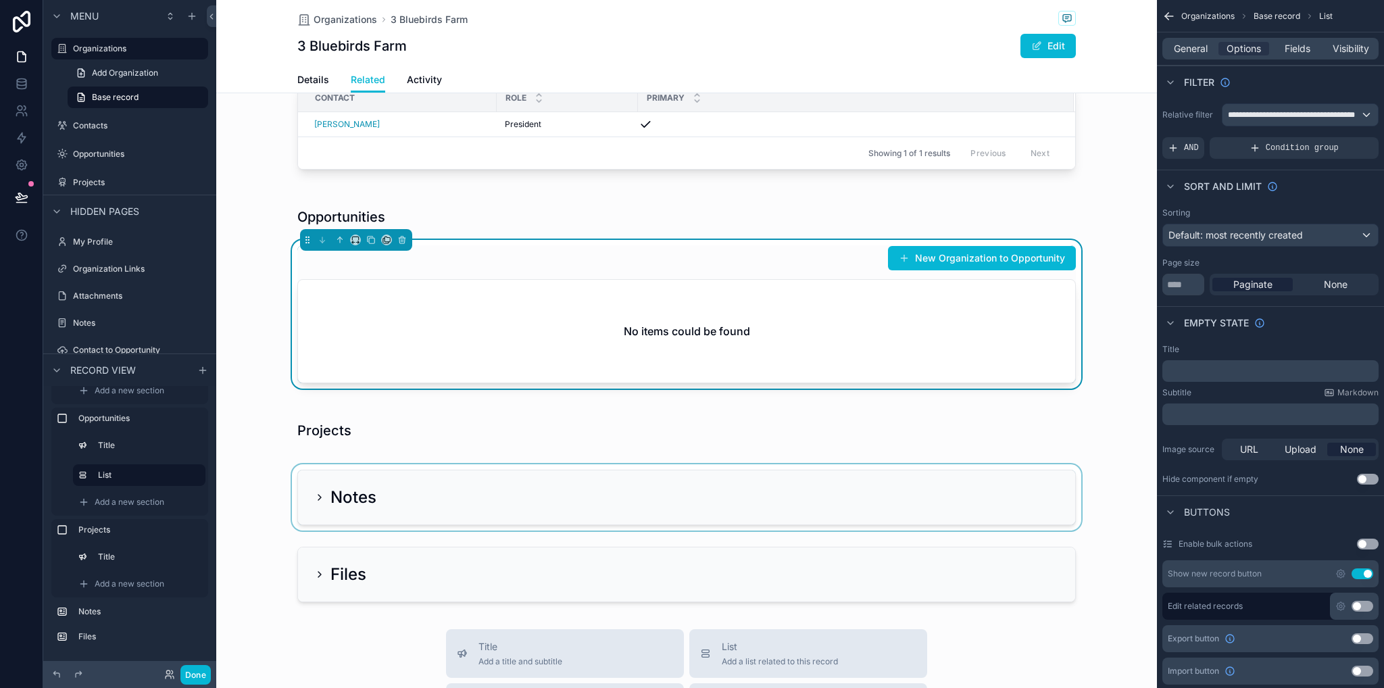
scroll to position [406, 0]
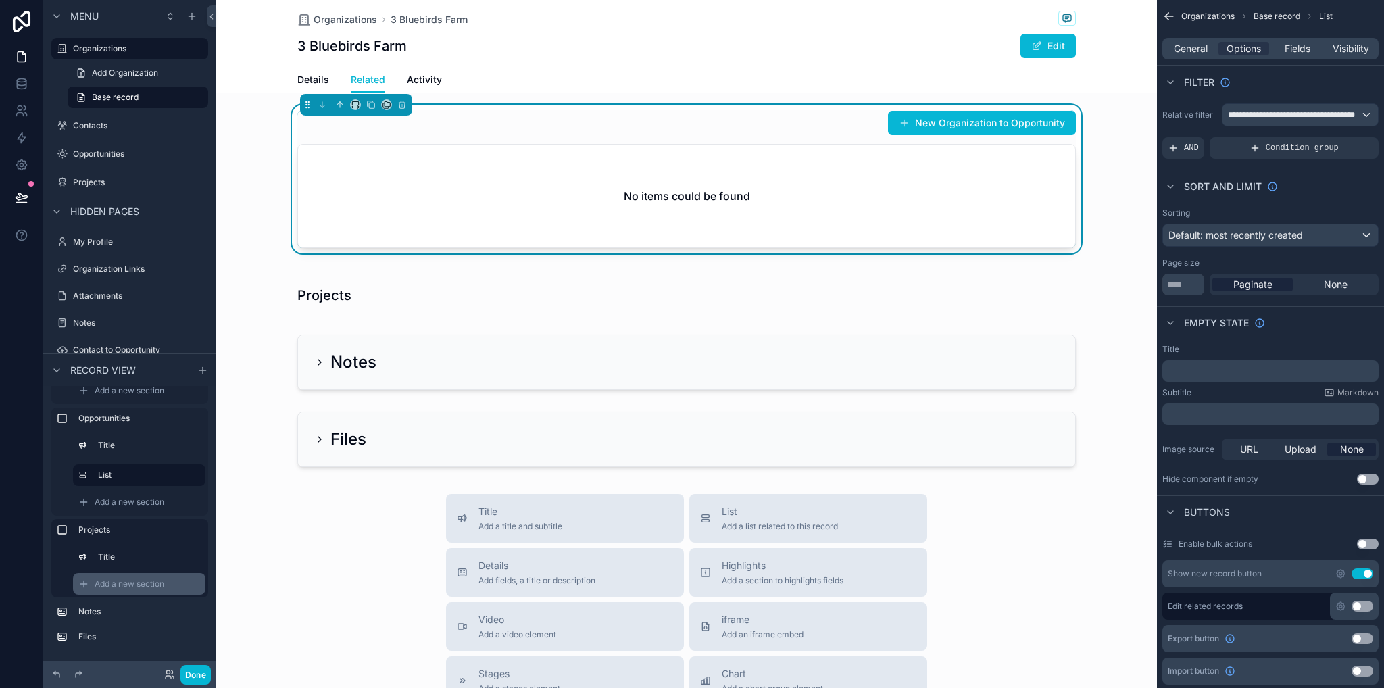
click at [135, 586] on span "Add a new section" at bounding box center [130, 584] width 70 height 11
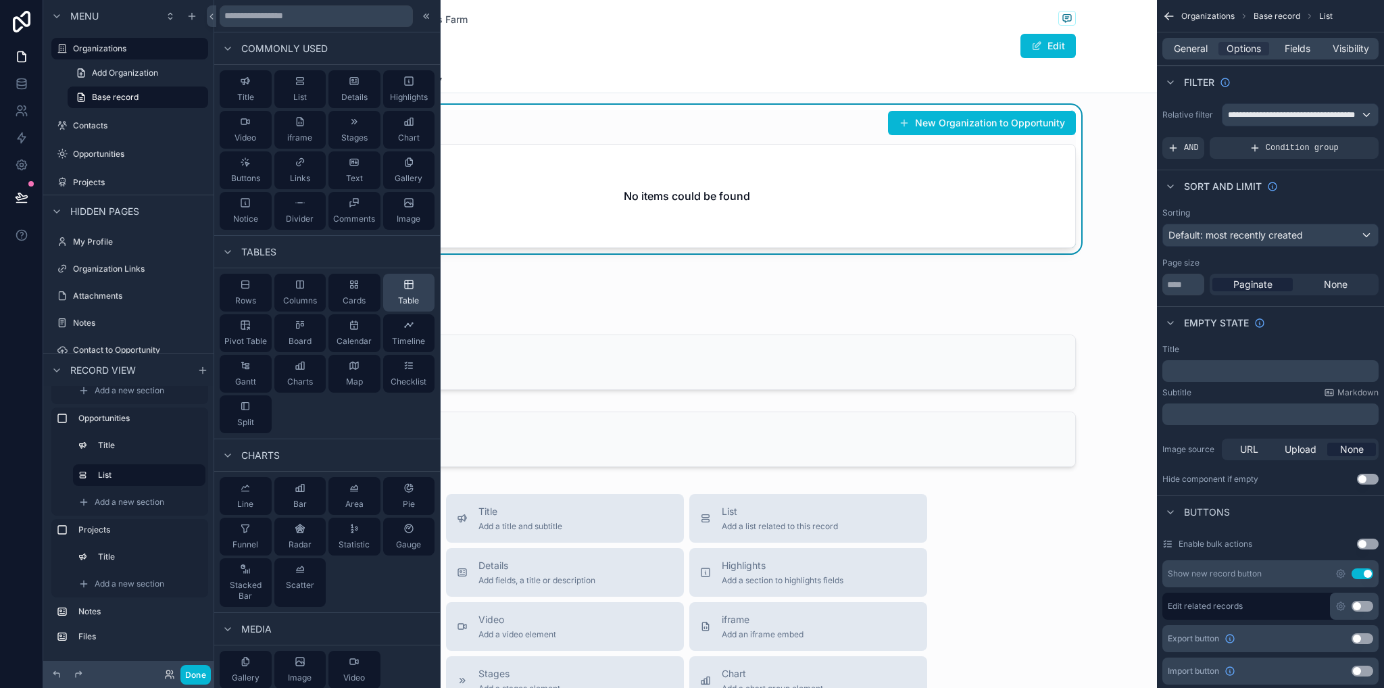
click at [402, 296] on span "Table" at bounding box center [408, 300] width 21 height 11
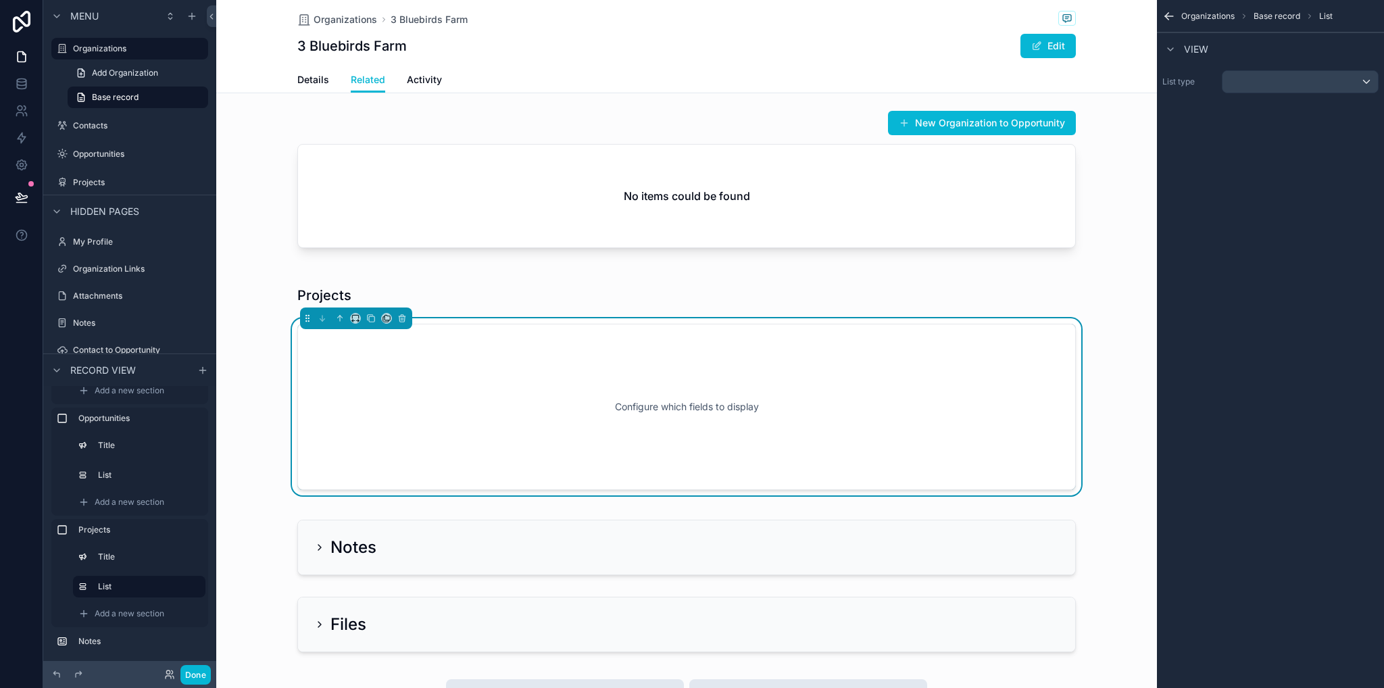
scroll to position [485, 0]
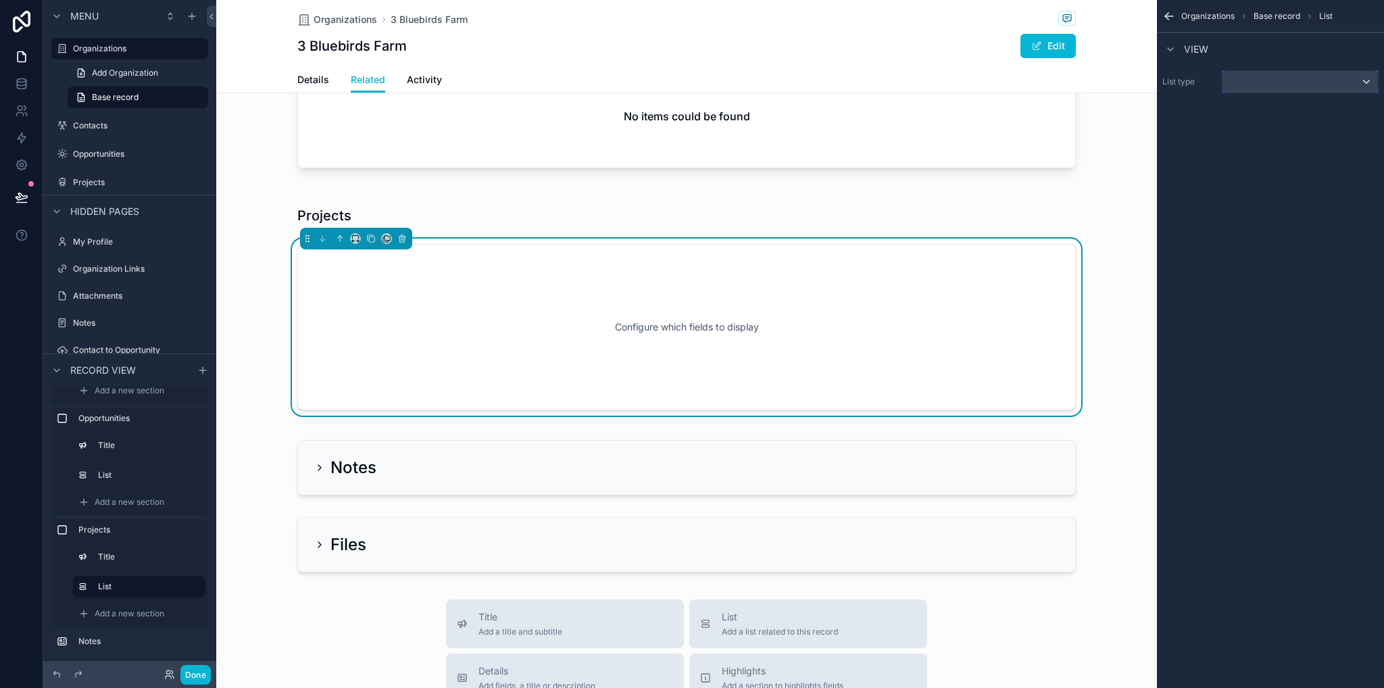
click at [1273, 70] on button "scrollable content" at bounding box center [1300, 81] width 157 height 23
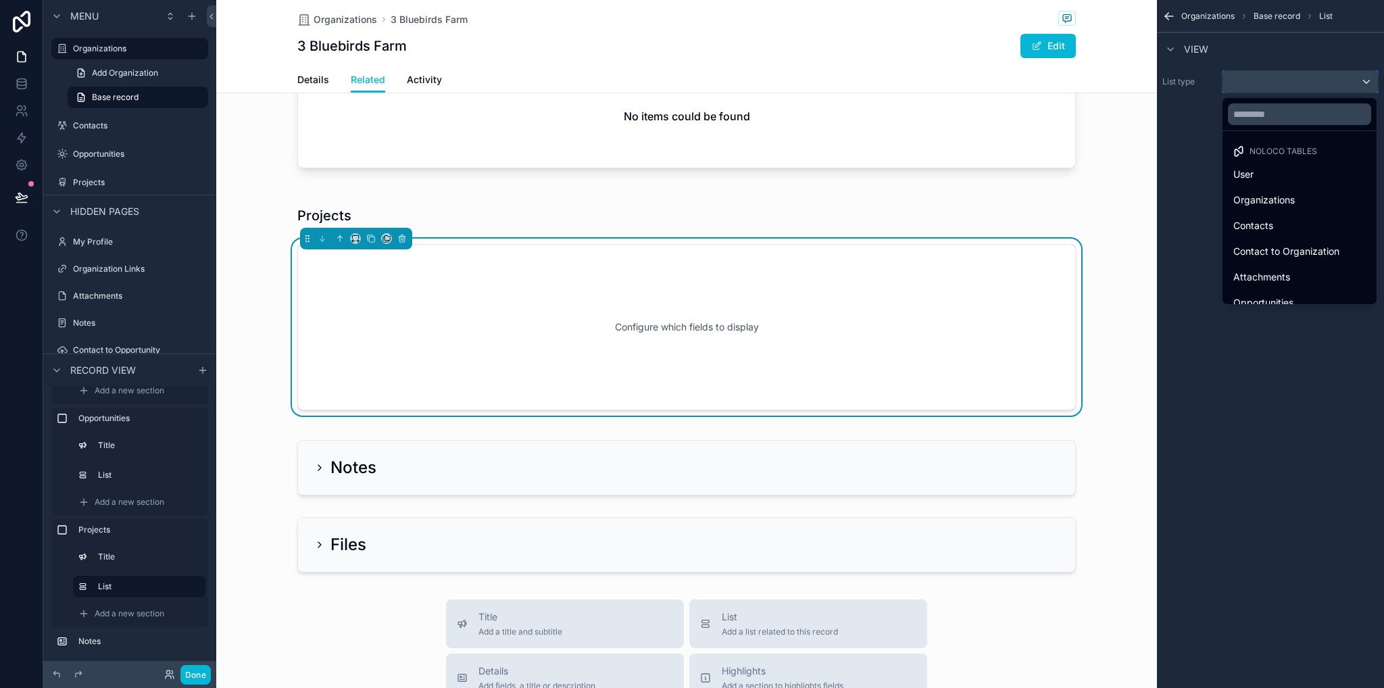
scroll to position [270, 0]
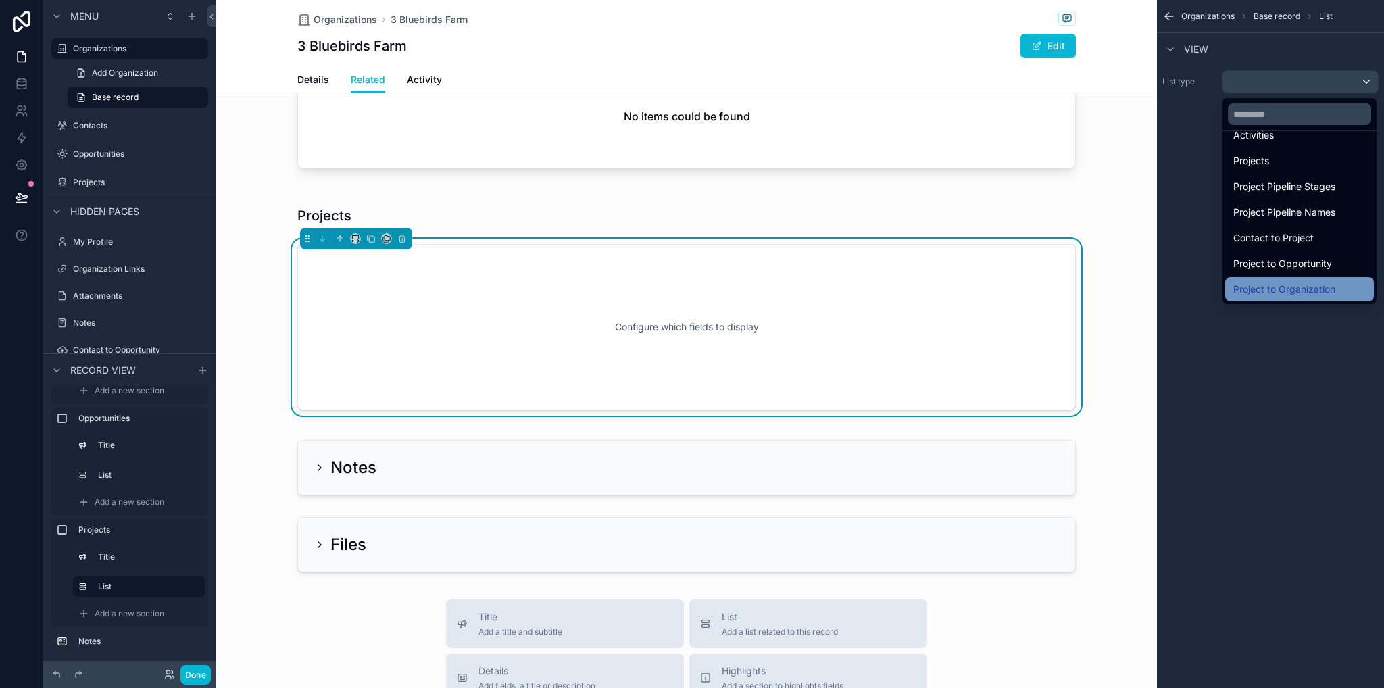
click at [1296, 290] on span "Project to Organization" at bounding box center [1285, 289] width 102 height 16
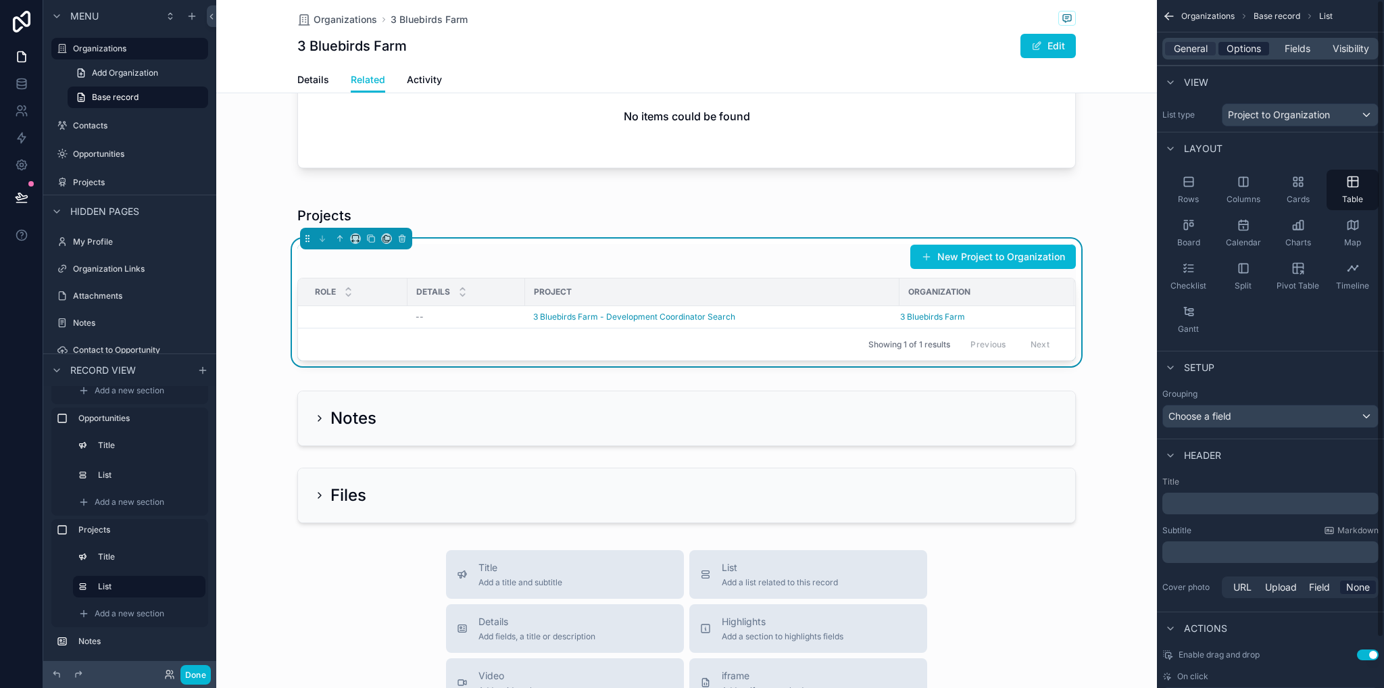
click at [1223, 55] on div "Options" at bounding box center [1244, 49] width 51 height 14
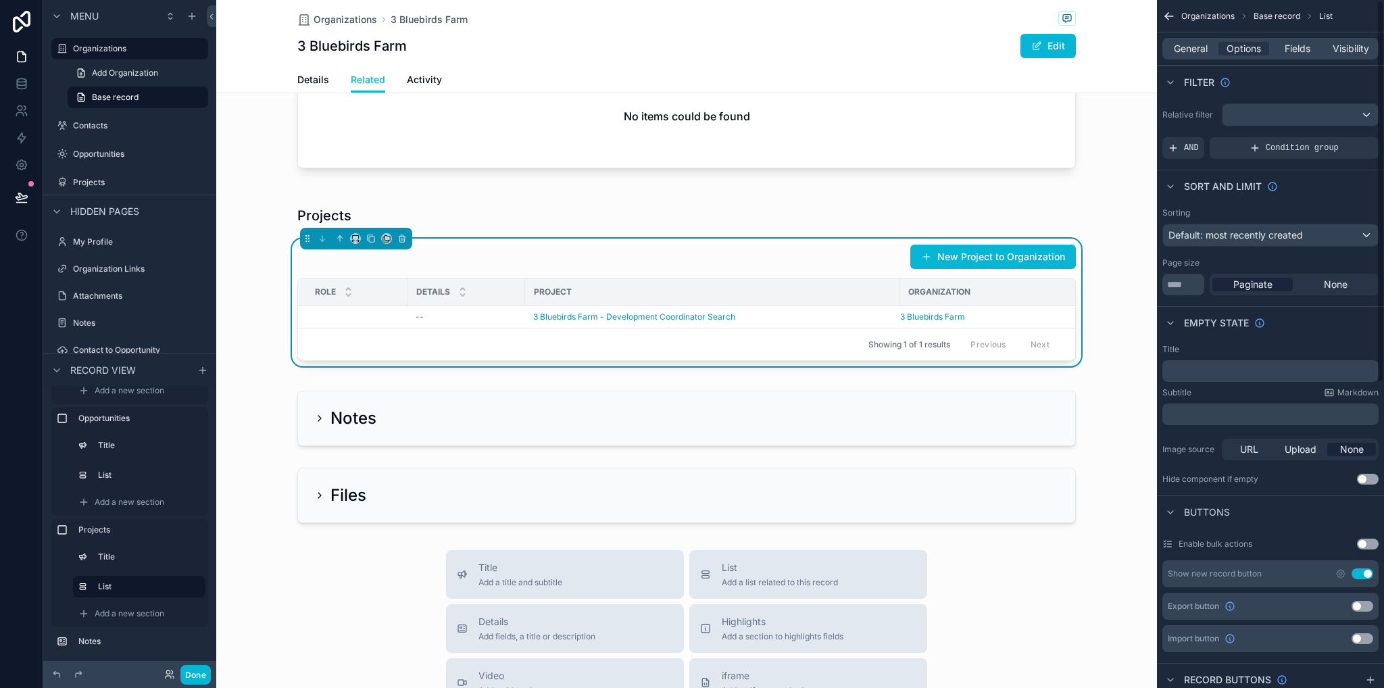
click at [1264, 99] on div "Organizations Base record List General Options Fields Visibility Filter Relativ…" at bounding box center [1270, 607] width 227 height 1215
click at [1263, 108] on div "scrollable content" at bounding box center [1300, 115] width 155 height 22
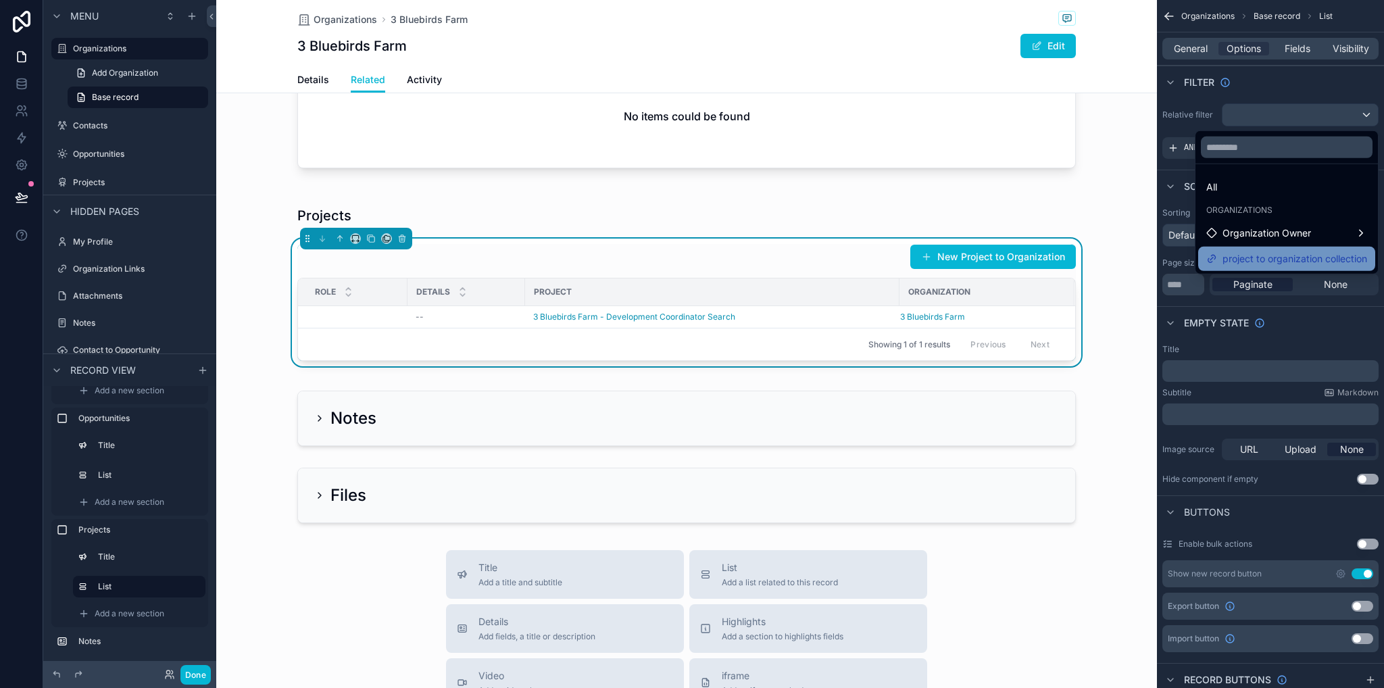
click at [1271, 262] on span "project to organization collection" at bounding box center [1295, 259] width 145 height 16
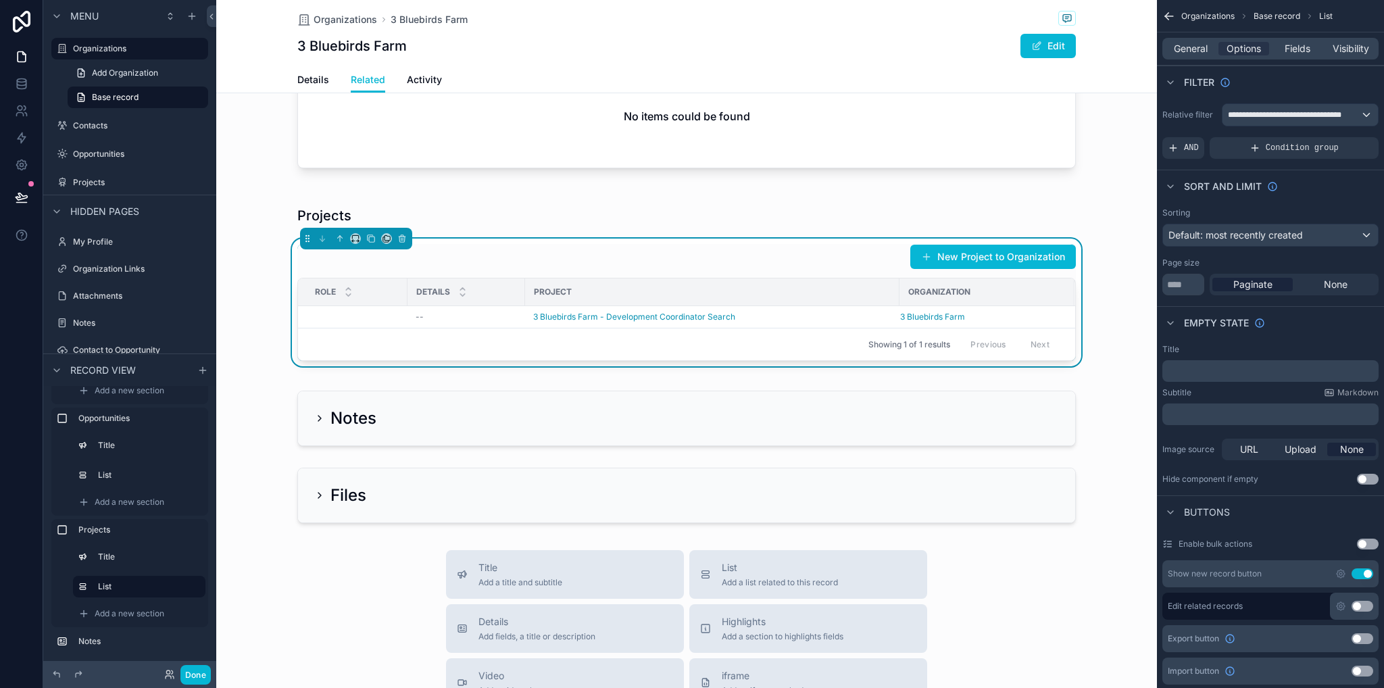
click at [1117, 329] on div "Projects New Project to Organization Role Details Project Organization -- 3 Blu…" at bounding box center [686, 284] width 941 height 182
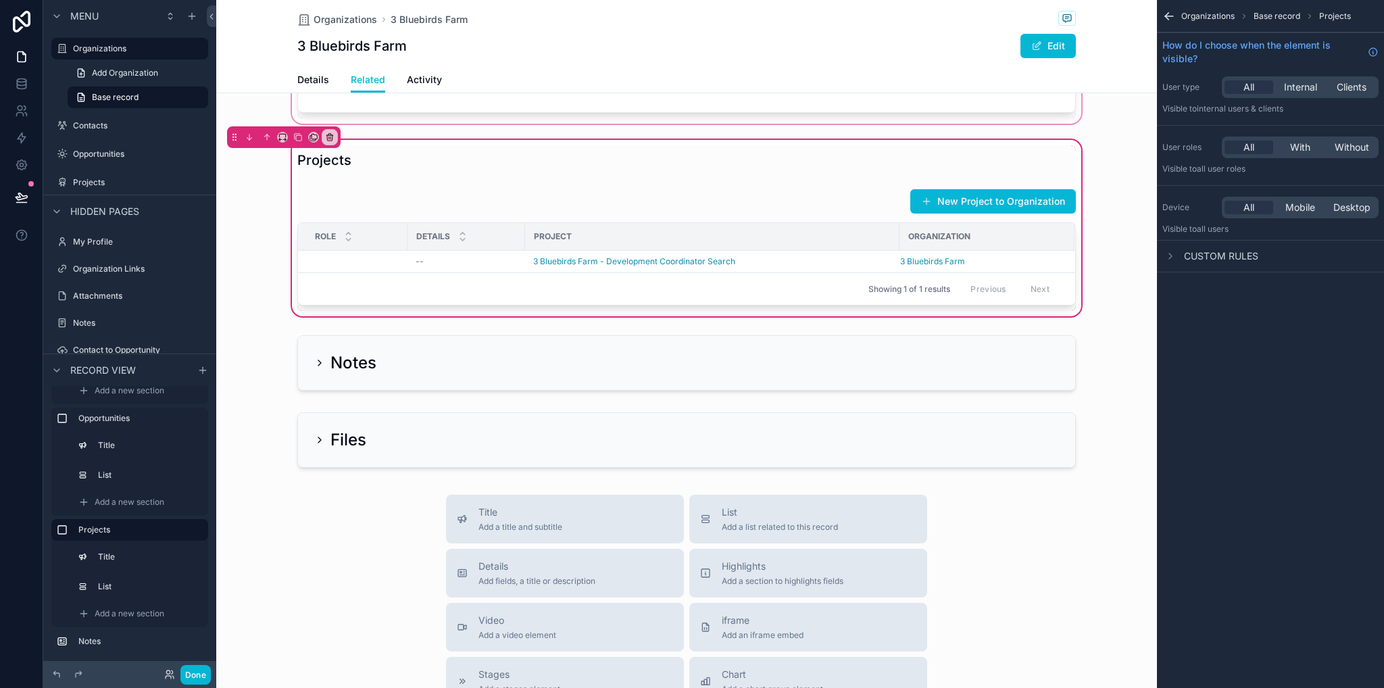
scroll to position [676, 0]
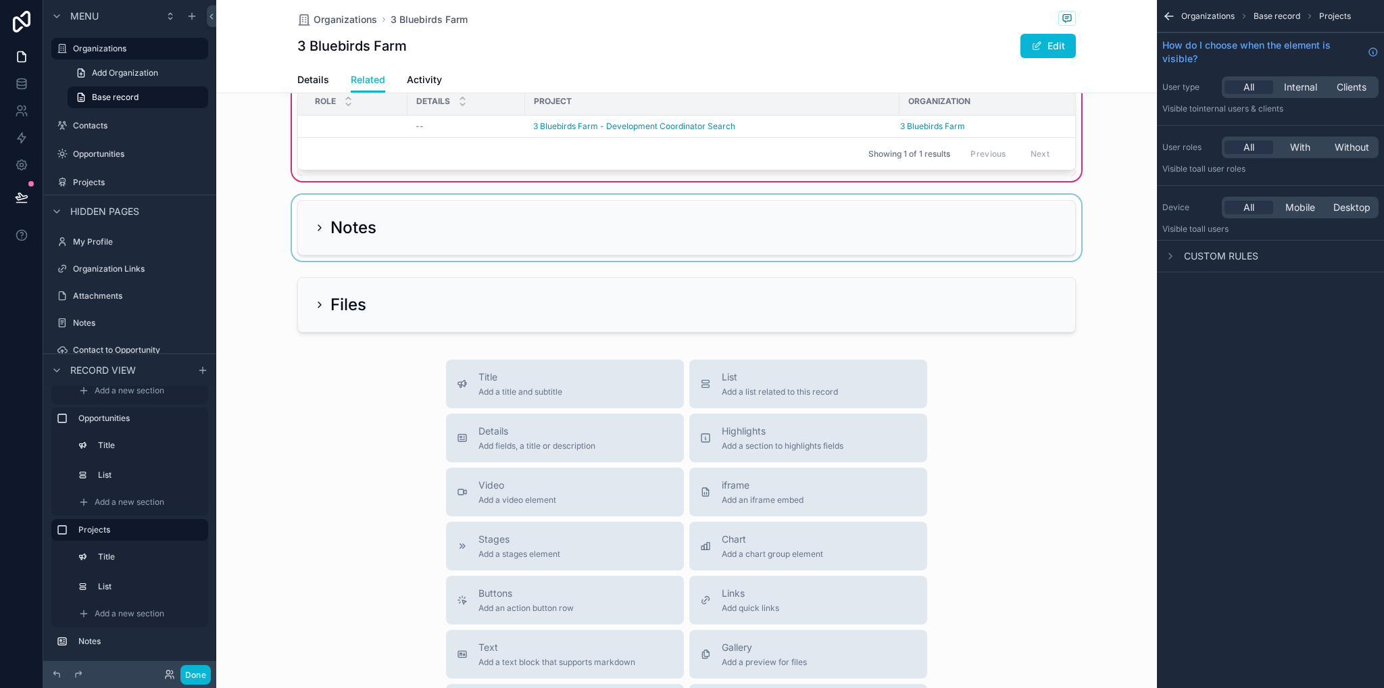
click at [305, 258] on div "scrollable content" at bounding box center [686, 228] width 941 height 66
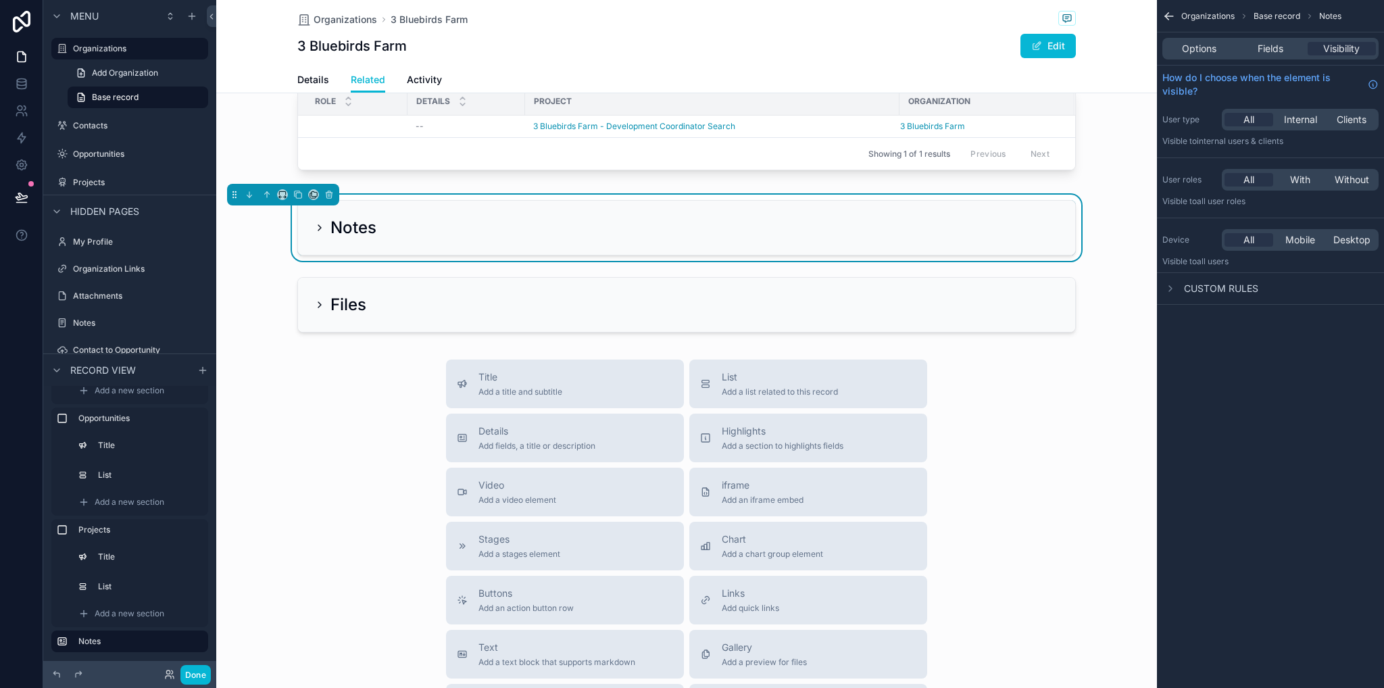
click at [314, 233] on icon "scrollable content" at bounding box center [319, 227] width 11 height 11
click at [316, 233] on icon "scrollable content" at bounding box center [319, 227] width 11 height 11
click at [1206, 49] on span "Options" at bounding box center [1199, 49] width 34 height 14
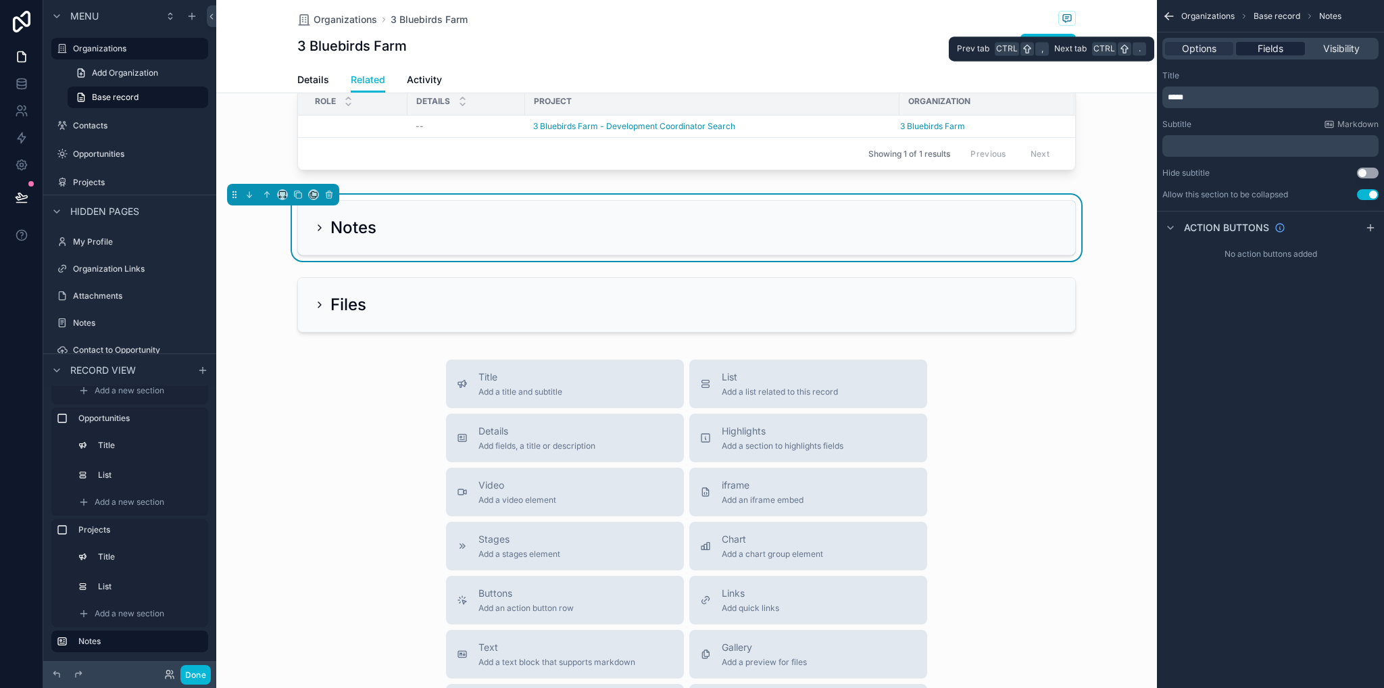
click at [1269, 47] on span "Fields" at bounding box center [1271, 49] width 26 height 14
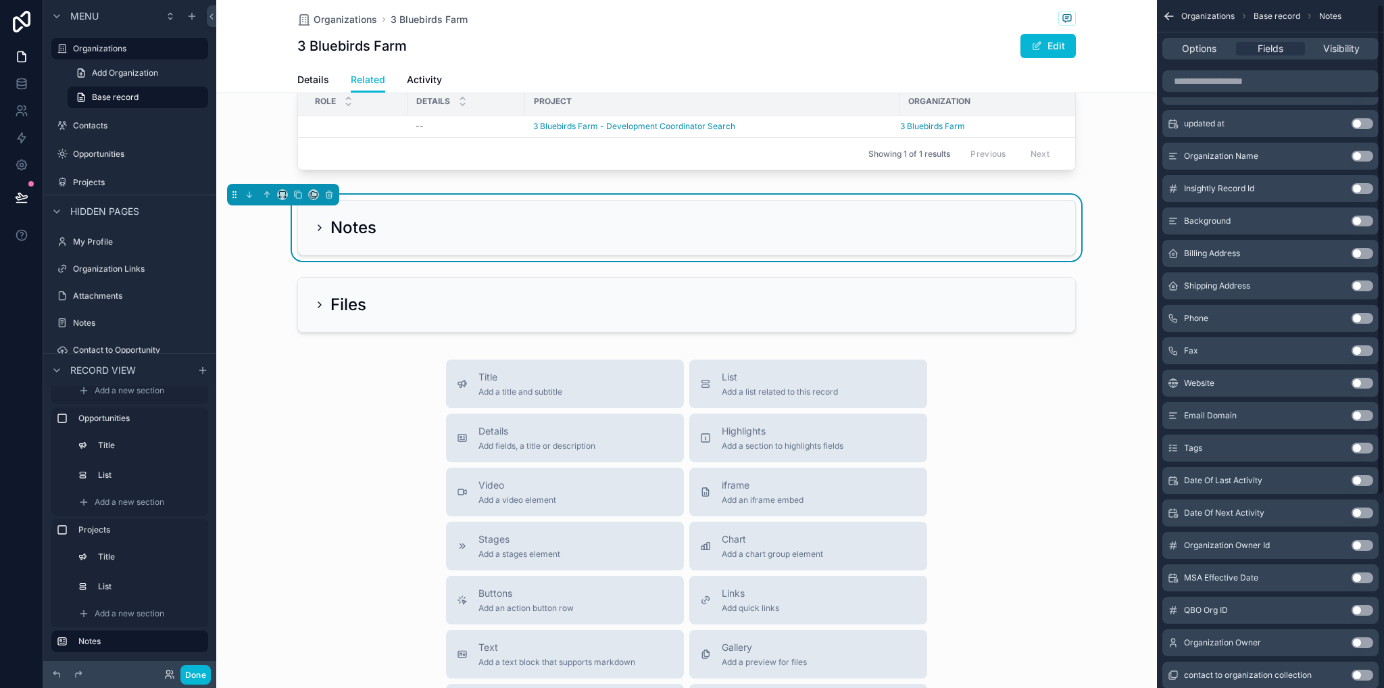
scroll to position [0, 0]
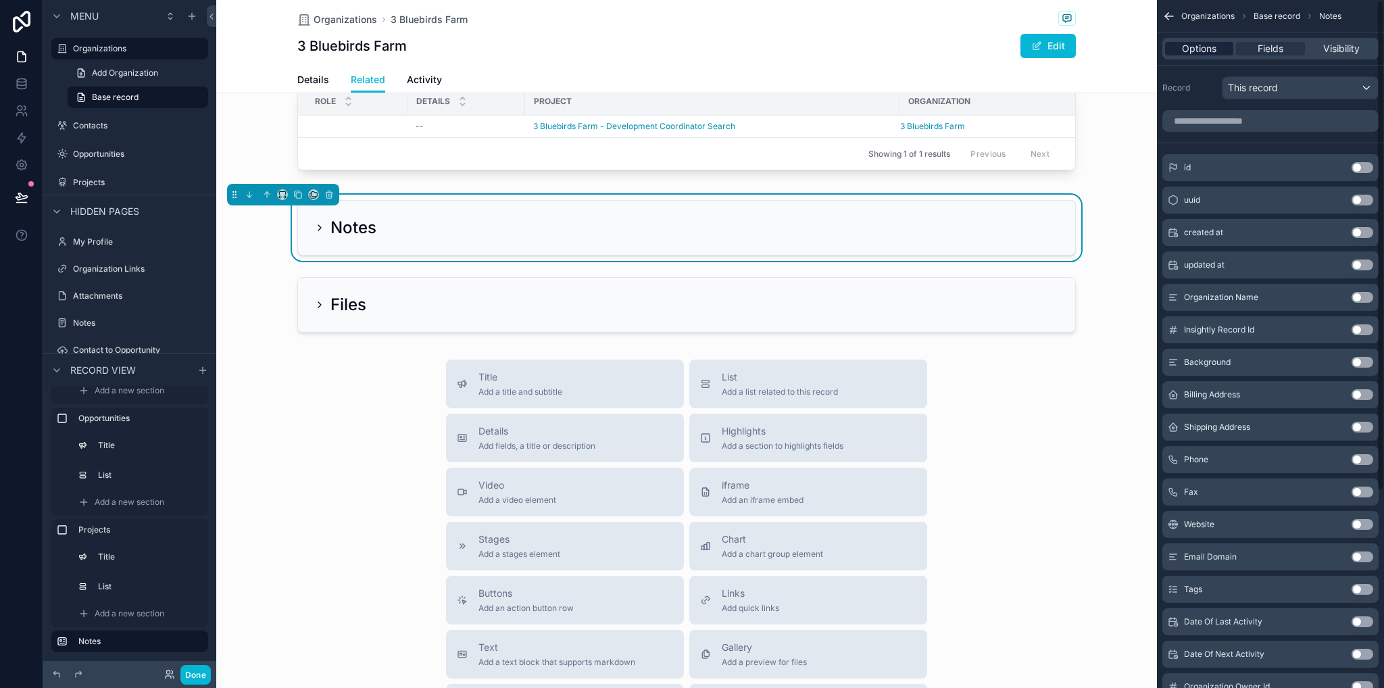
click at [1205, 44] on span "Options" at bounding box center [1199, 49] width 34 height 14
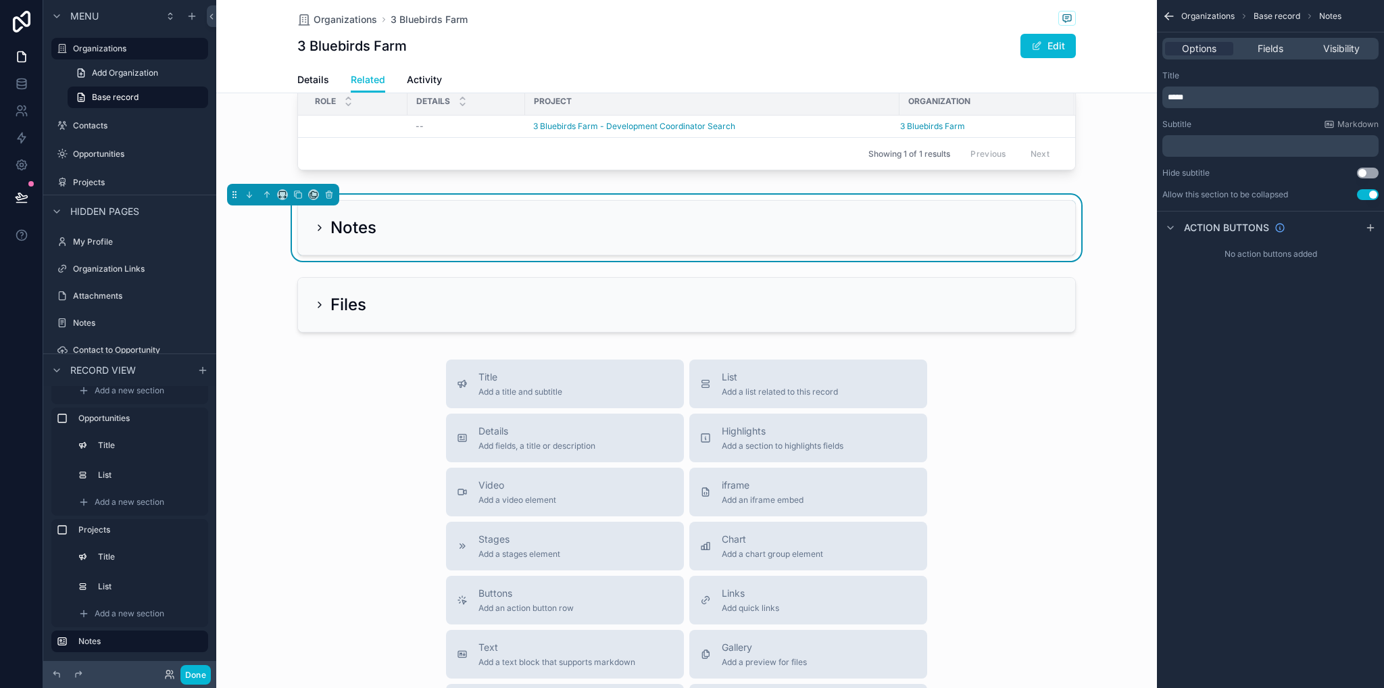
click at [1221, 96] on p "*****" at bounding box center [1272, 97] width 208 height 11
click at [1111, 401] on div "Title Add a title and subtitle List Add a list related to this record Details A…" at bounding box center [686, 600] width 941 height 481
click at [329, 197] on icon "scrollable content" at bounding box center [329, 195] width 0 height 3
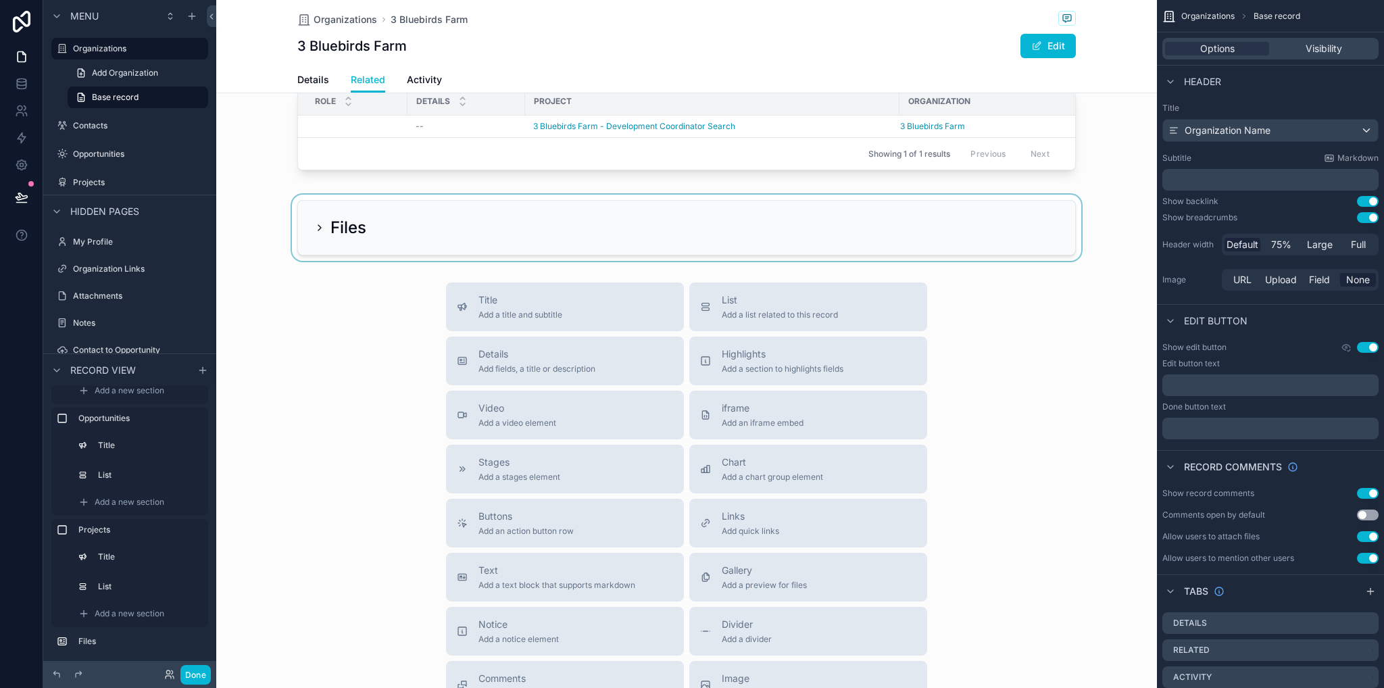
click at [333, 249] on div "scrollable content" at bounding box center [686, 228] width 941 height 66
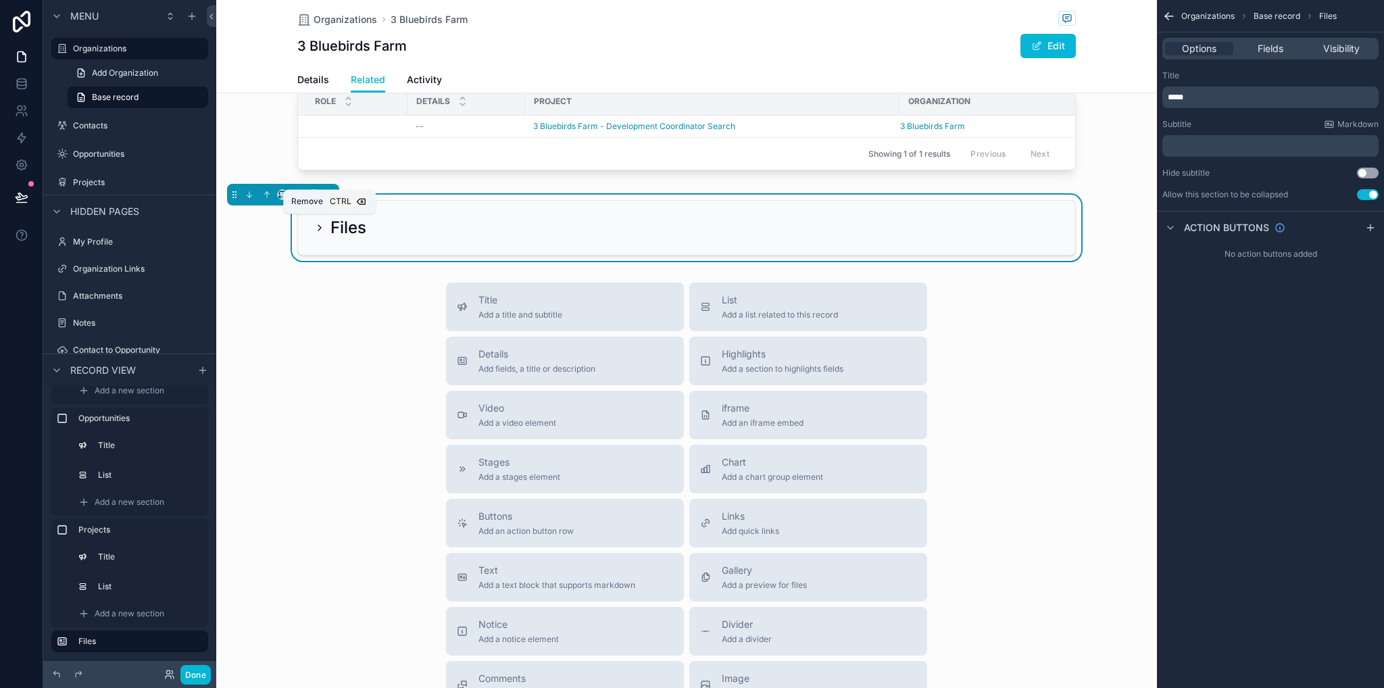
click at [329, 197] on icon "scrollable content" at bounding box center [329, 195] width 0 height 3
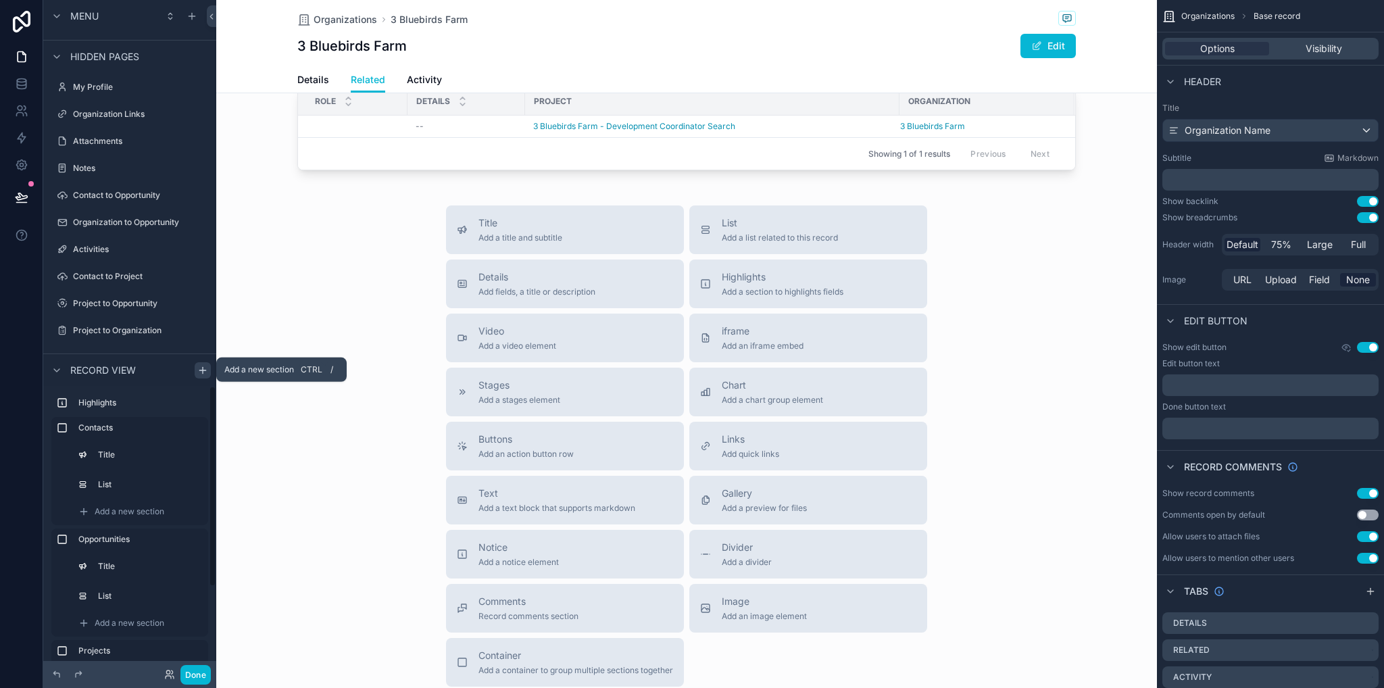
click at [199, 370] on icon "scrollable content" at bounding box center [202, 369] width 11 height 11
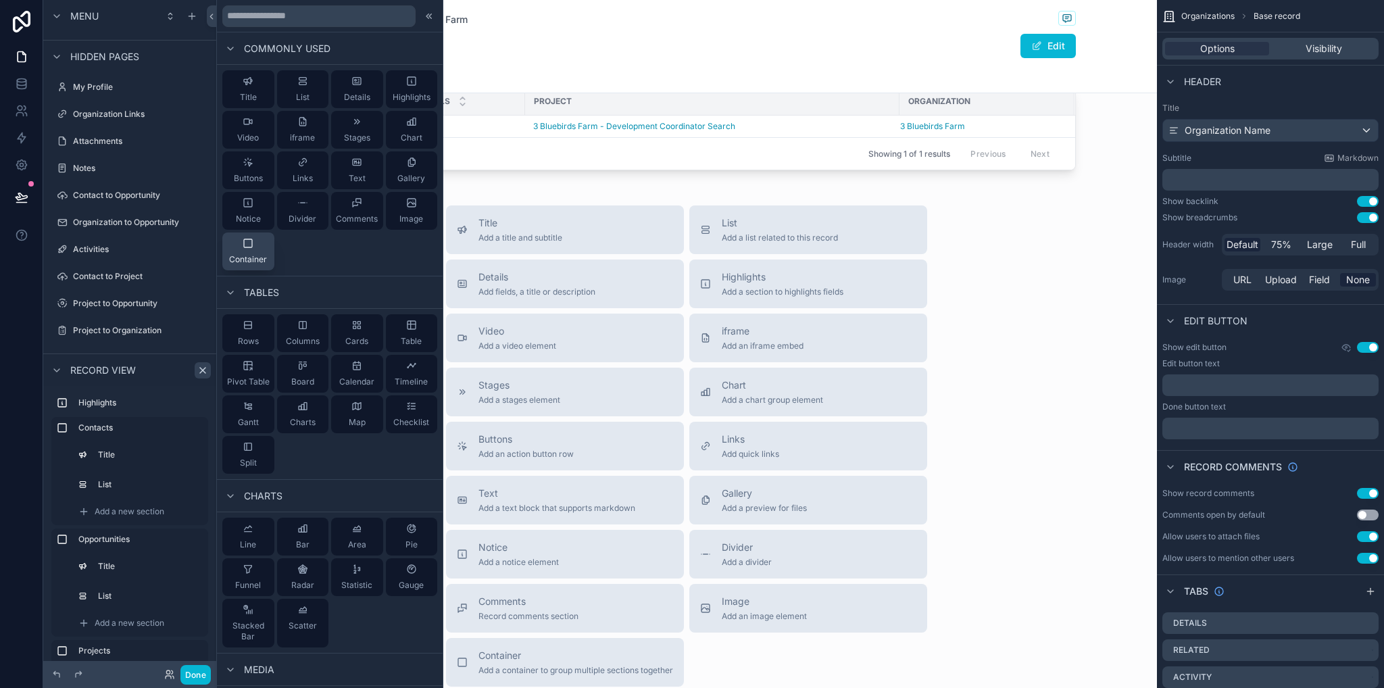
click at [247, 252] on div "Container" at bounding box center [248, 251] width 38 height 27
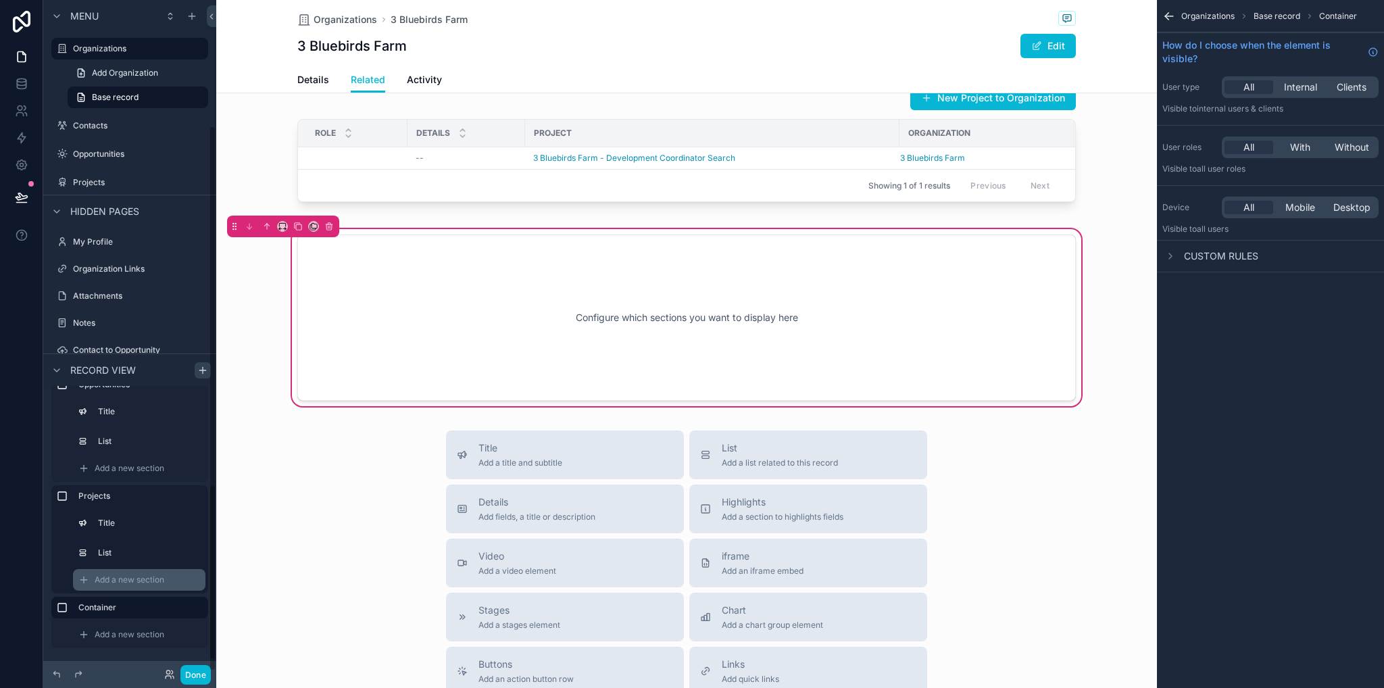
scroll to position [155, 0]
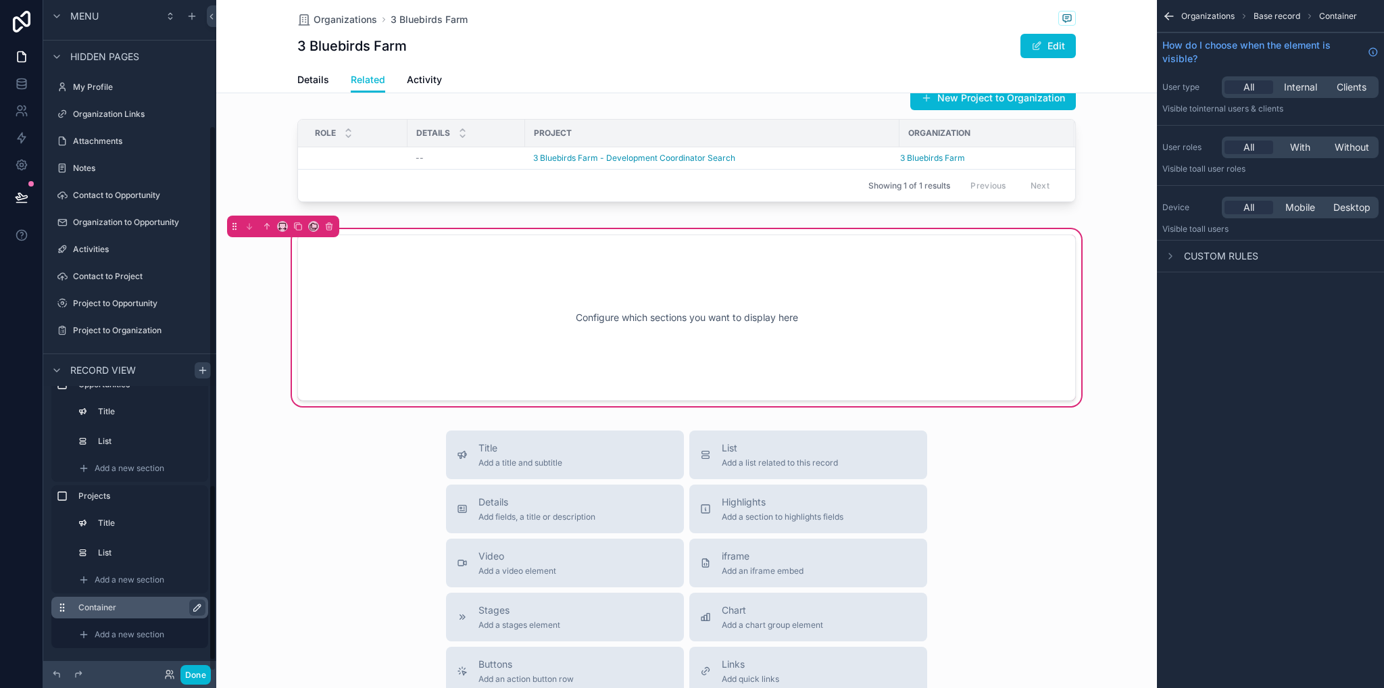
click at [193, 606] on icon "scrollable content" at bounding box center [197, 607] width 11 height 11
click at [147, 606] on input "*********" at bounding box center [129, 608] width 103 height 16
type input "*"
type input "*****"
click at [195, 607] on icon "scrollable content" at bounding box center [194, 607] width 11 height 11
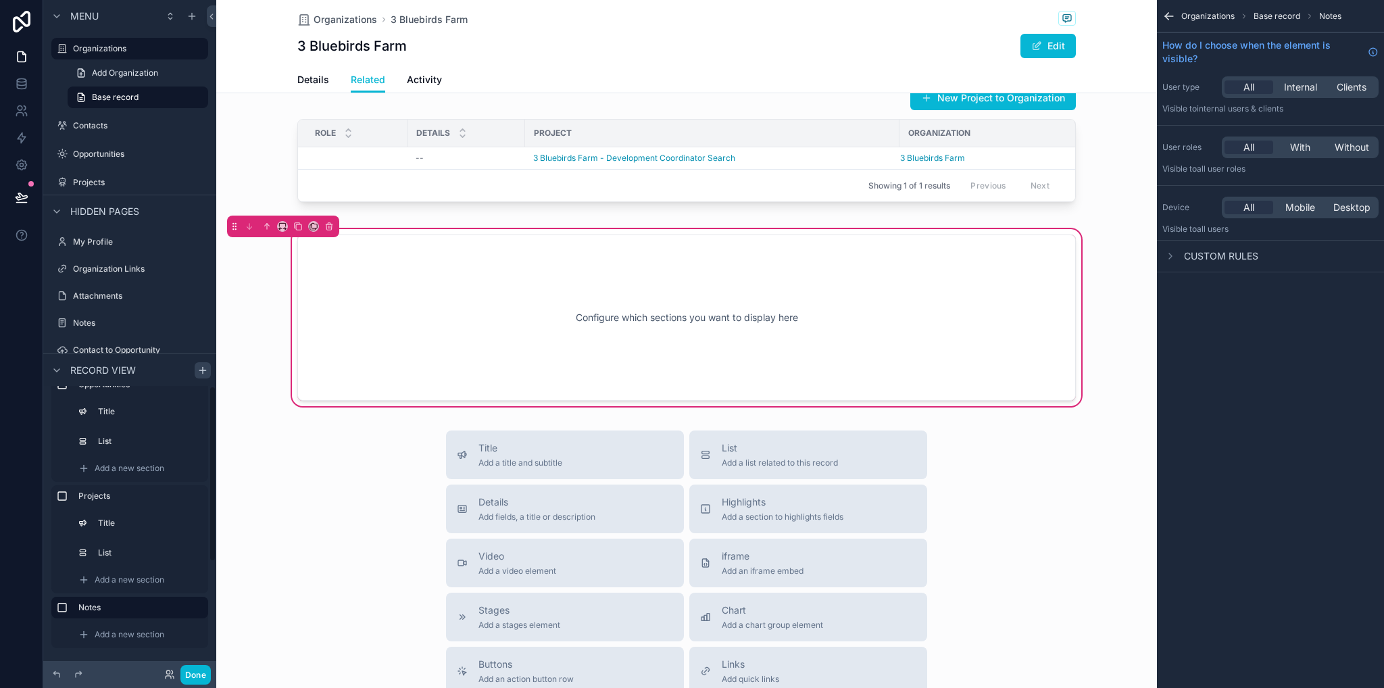
scroll to position [0, 0]
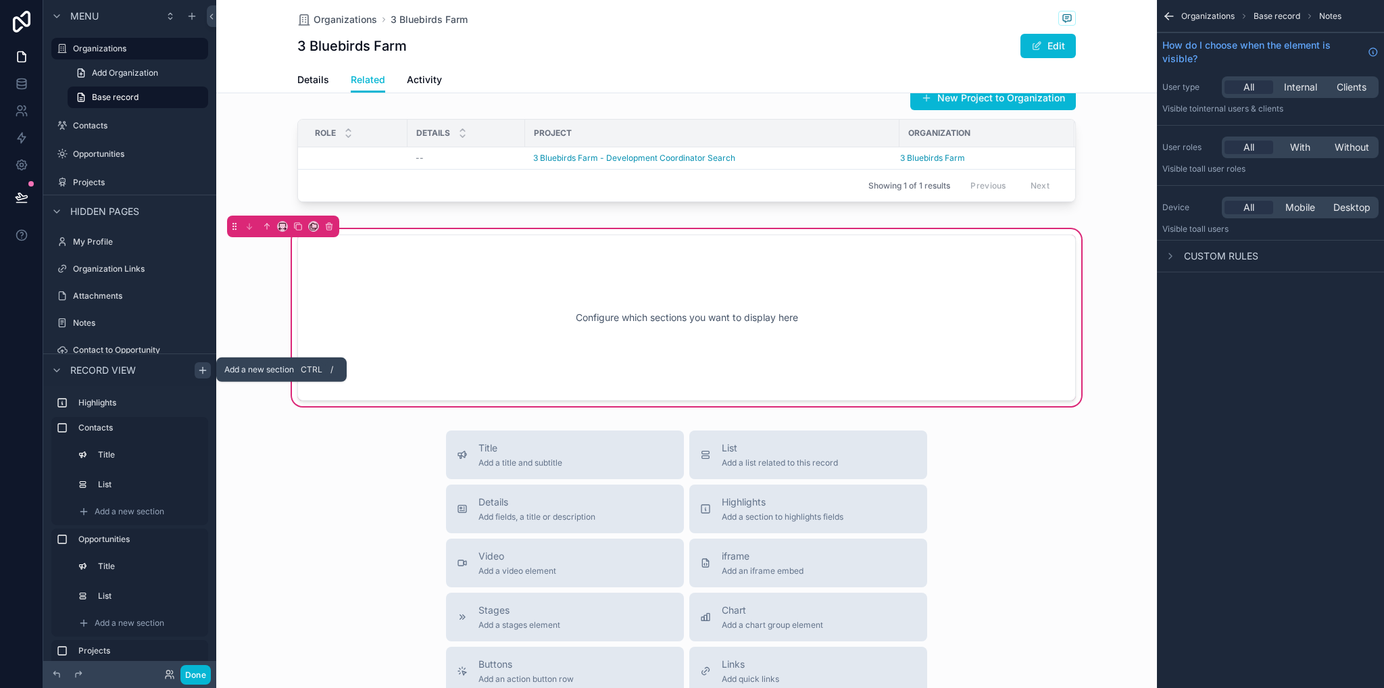
click at [202, 370] on icon "scrollable content" at bounding box center [202, 370] width 6 height 0
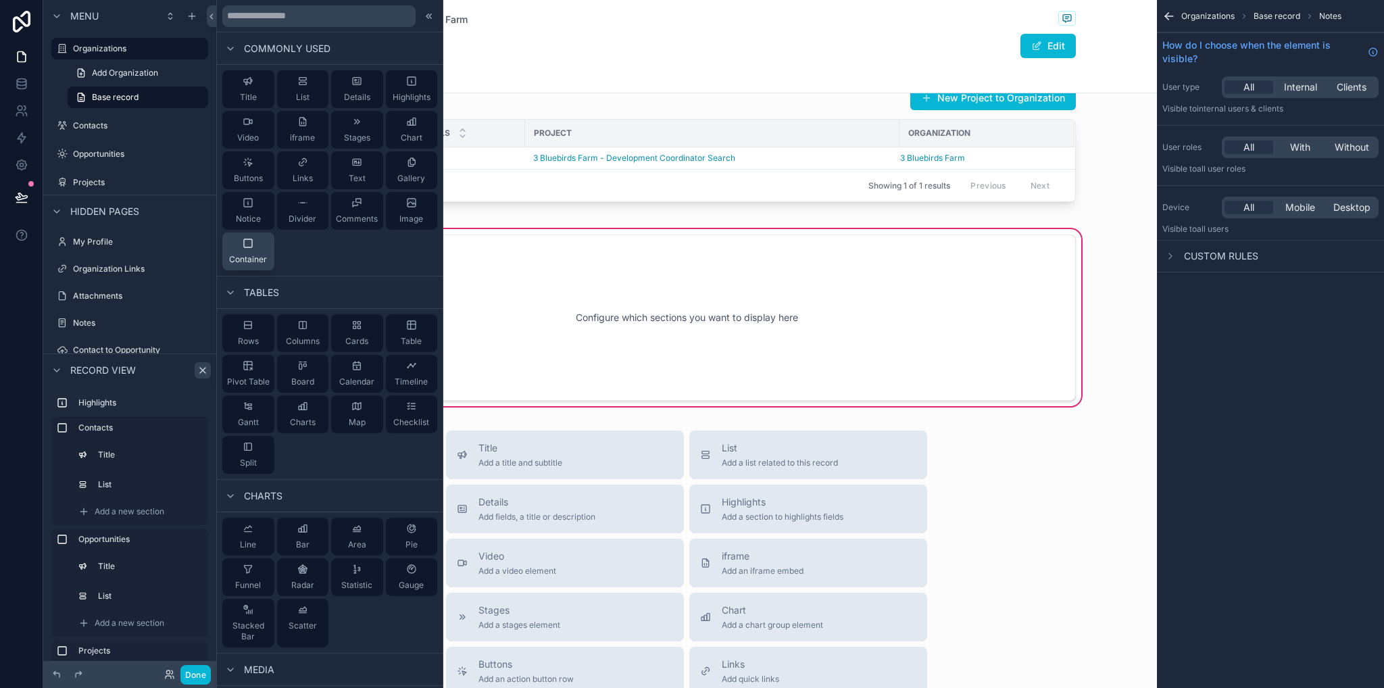
click at [244, 247] on icon at bounding box center [248, 243] width 8 height 8
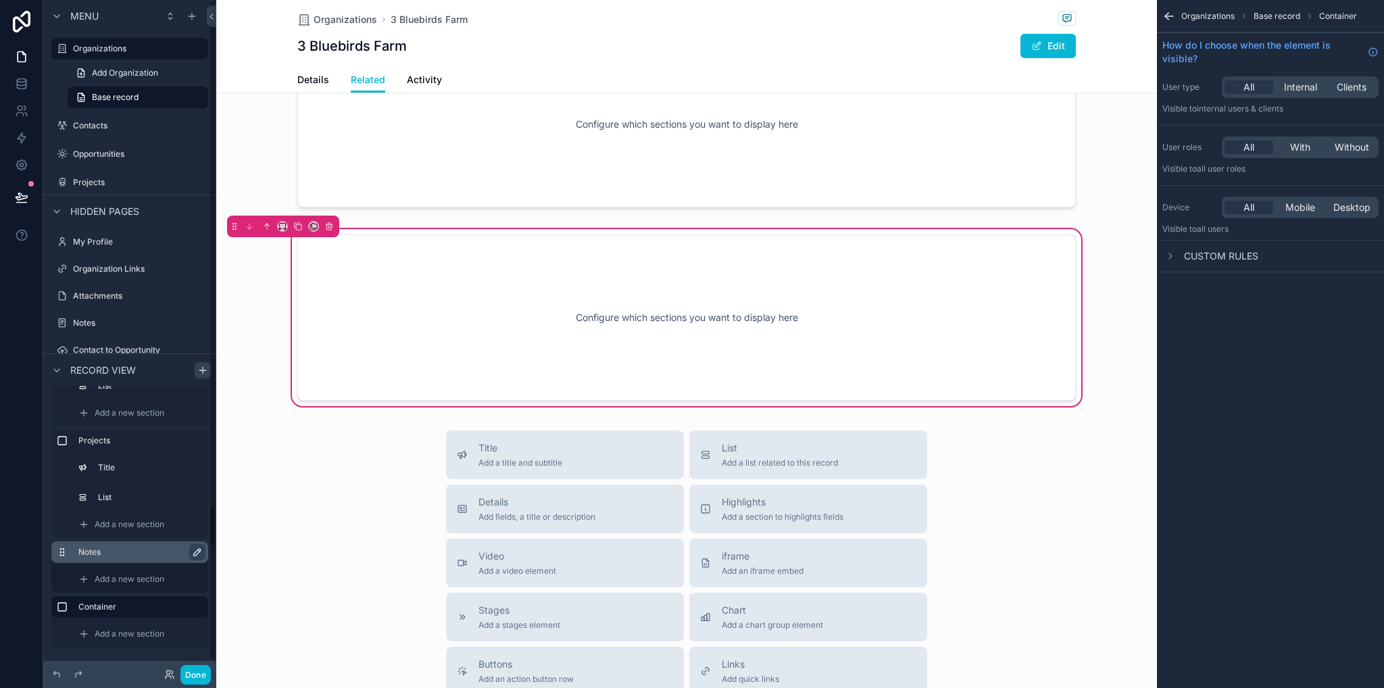
scroll to position [155, 0]
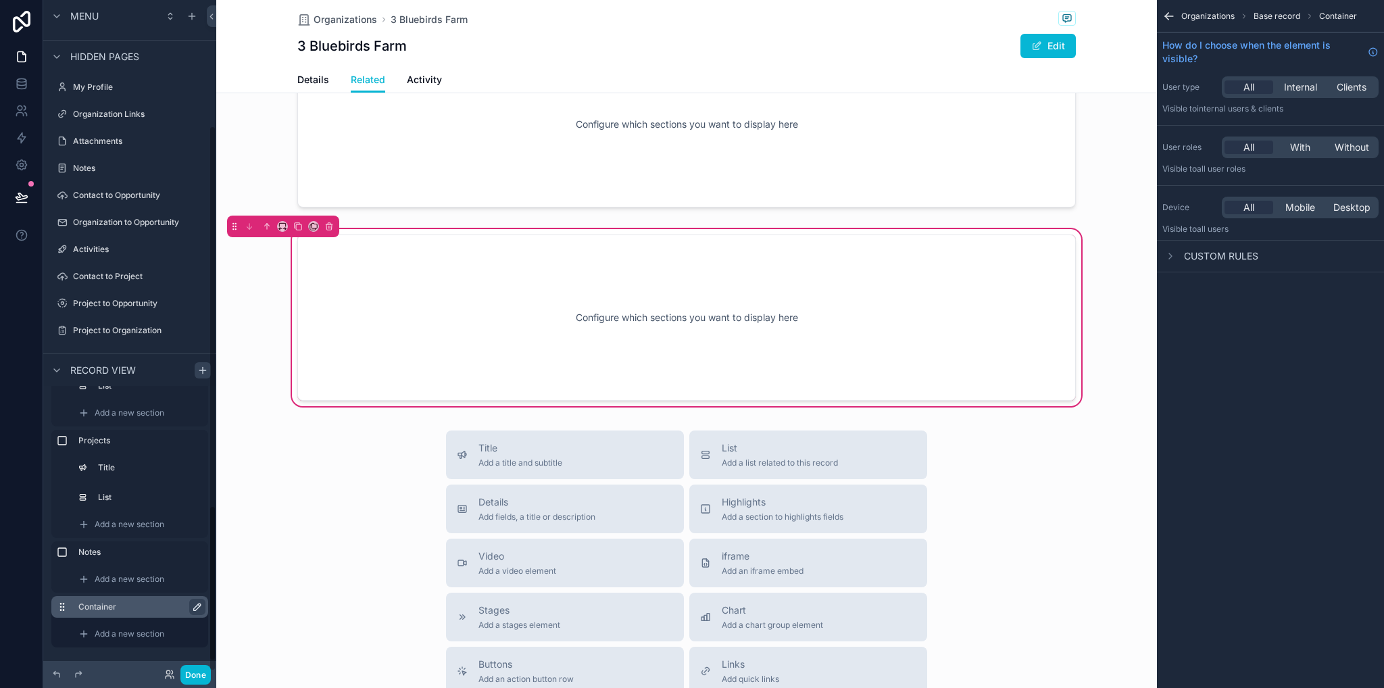
click at [195, 605] on icon "scrollable content" at bounding box center [197, 607] width 11 height 11
click at [138, 607] on input "*********" at bounding box center [129, 607] width 103 height 16
type input "*"
type input "*****"
click at [201, 604] on button "scrollable content" at bounding box center [195, 607] width 16 height 16
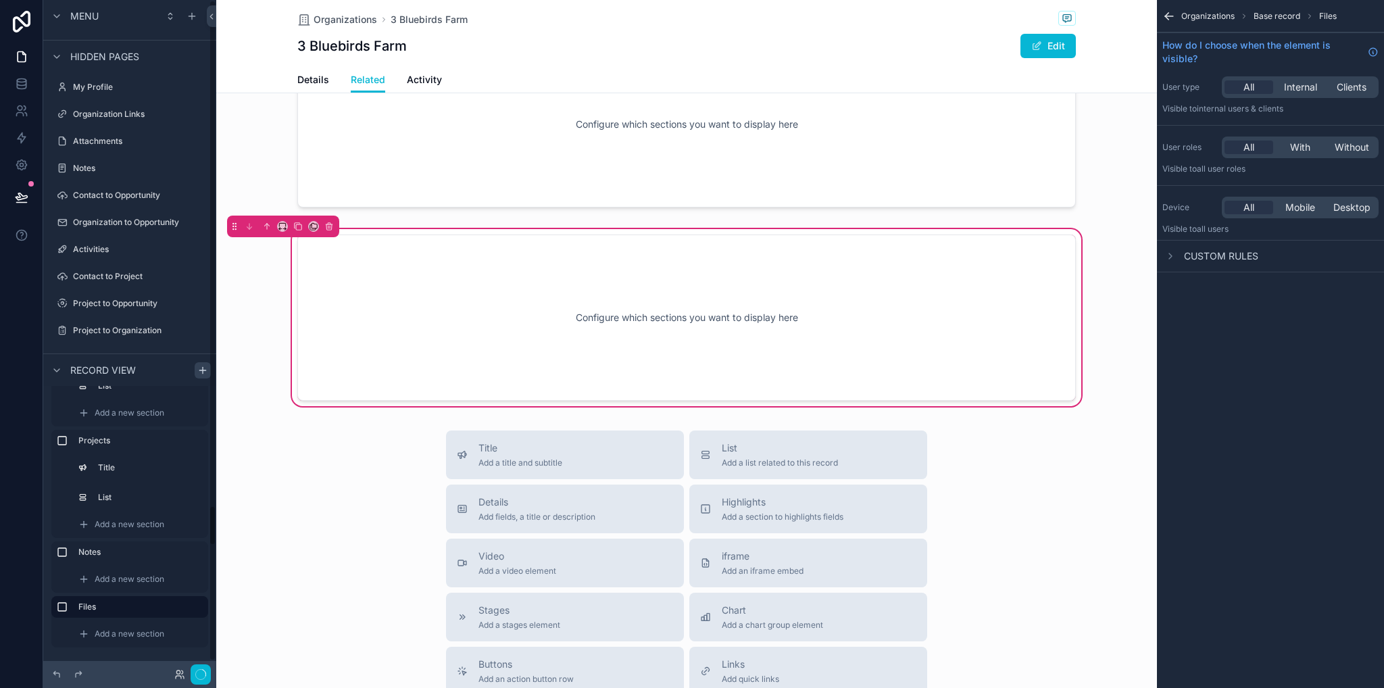
scroll to position [0, 0]
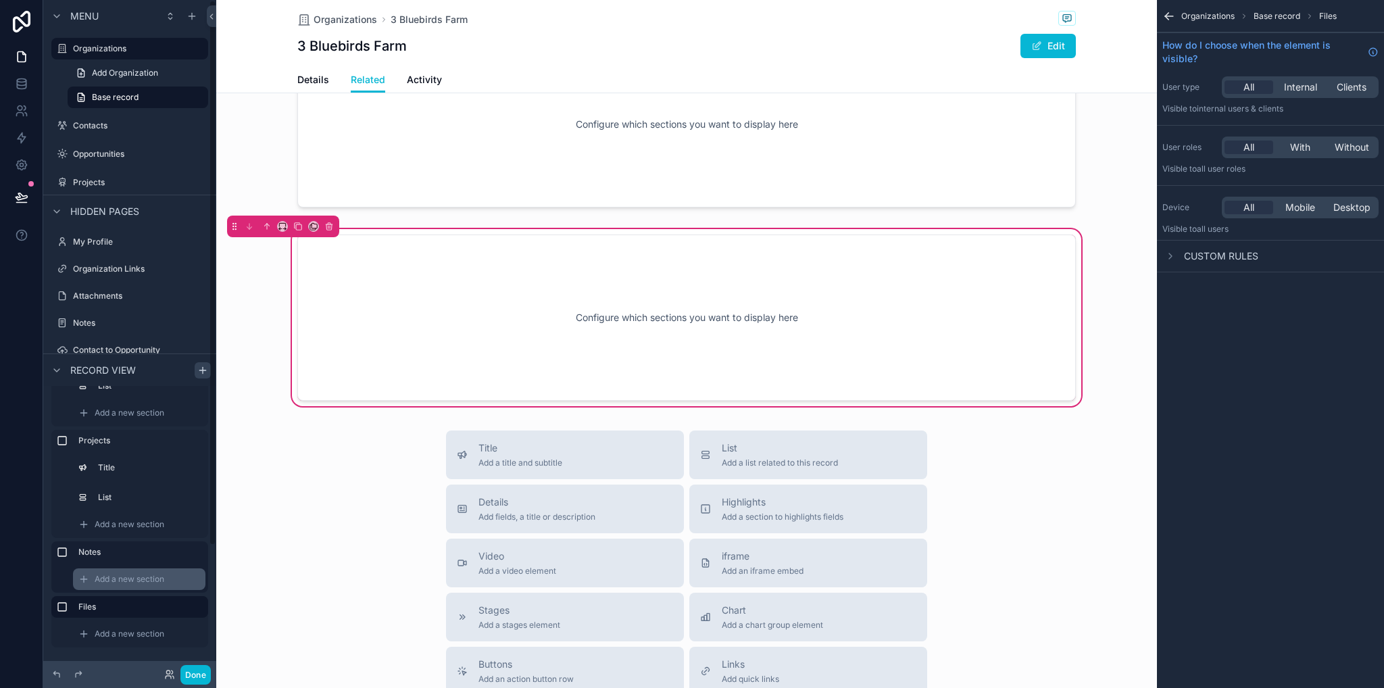
click at [129, 573] on div "Add a new section" at bounding box center [139, 579] width 132 height 22
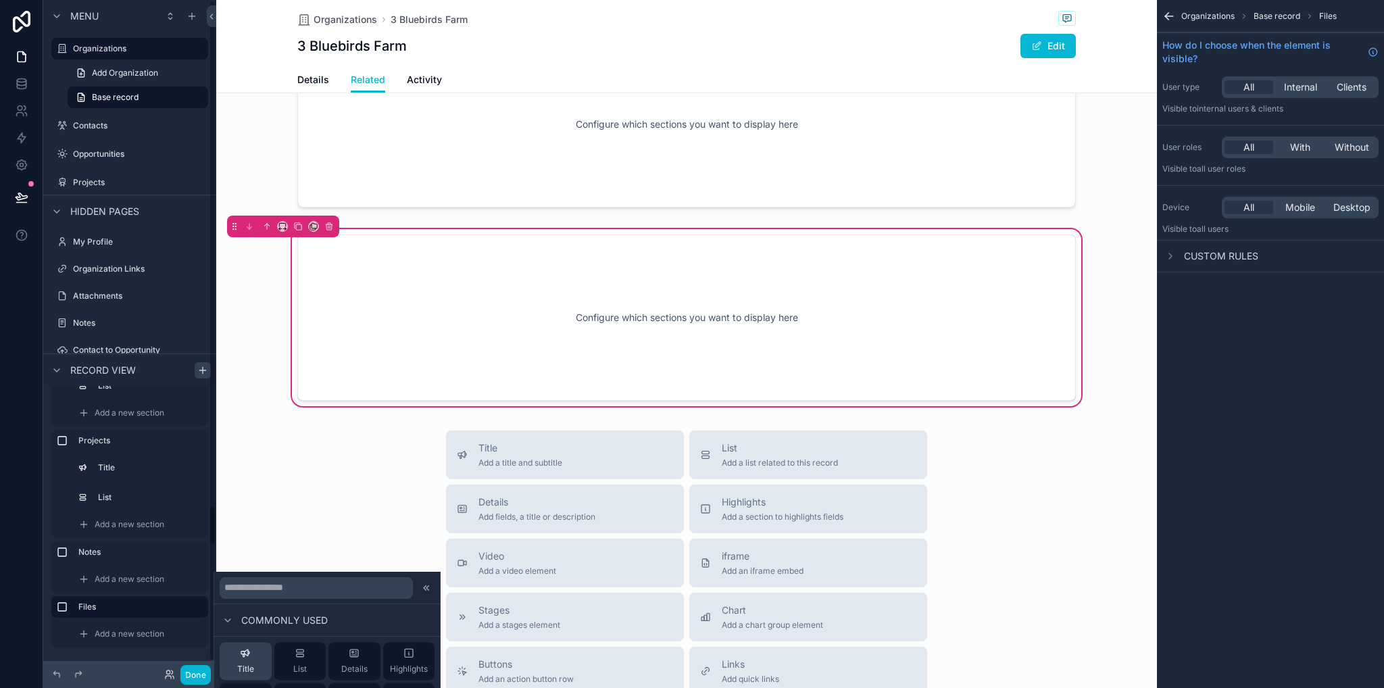
click at [247, 668] on span "Title" at bounding box center [245, 669] width 17 height 11
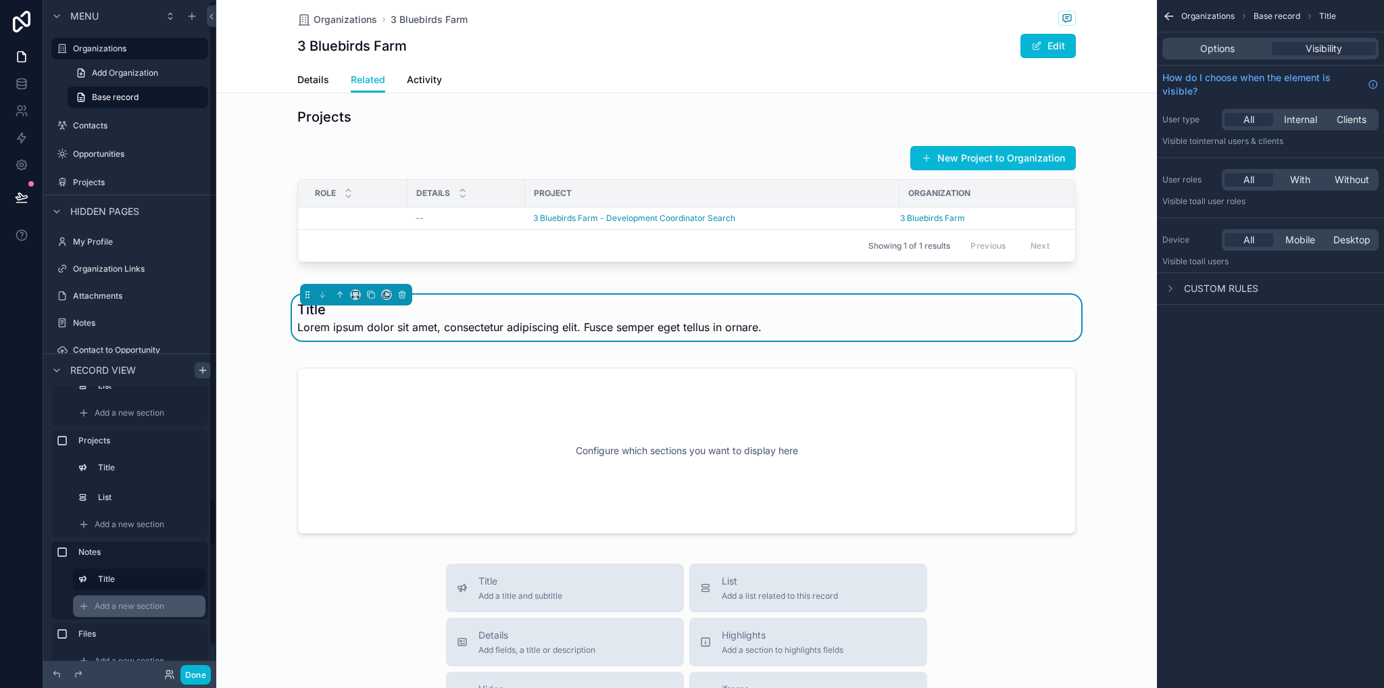
scroll to position [237, 0]
click at [135, 570] on div "Add a new section" at bounding box center [139, 579] width 132 height 22
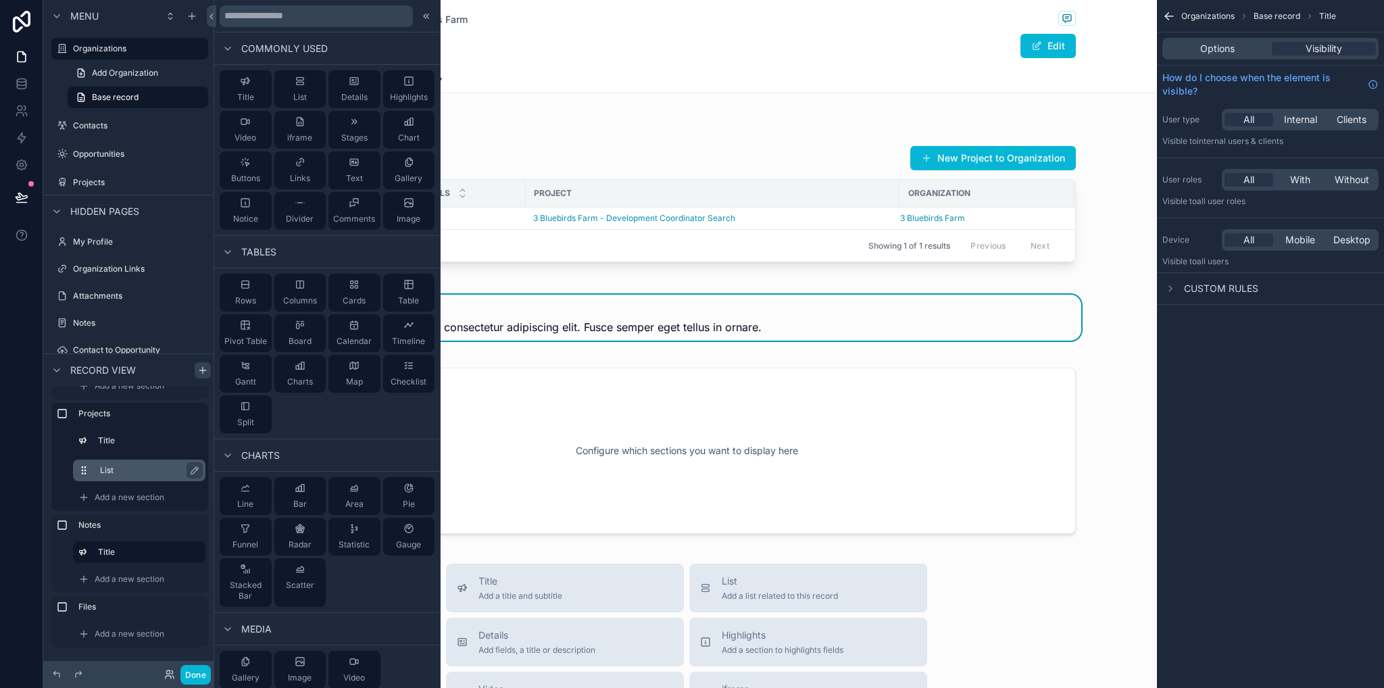
drag, startPoint x: 407, startPoint y: 294, endPoint x: 183, endPoint y: 477, distance: 289.3
click at [408, 294] on div "Table" at bounding box center [409, 293] width 52 height 38
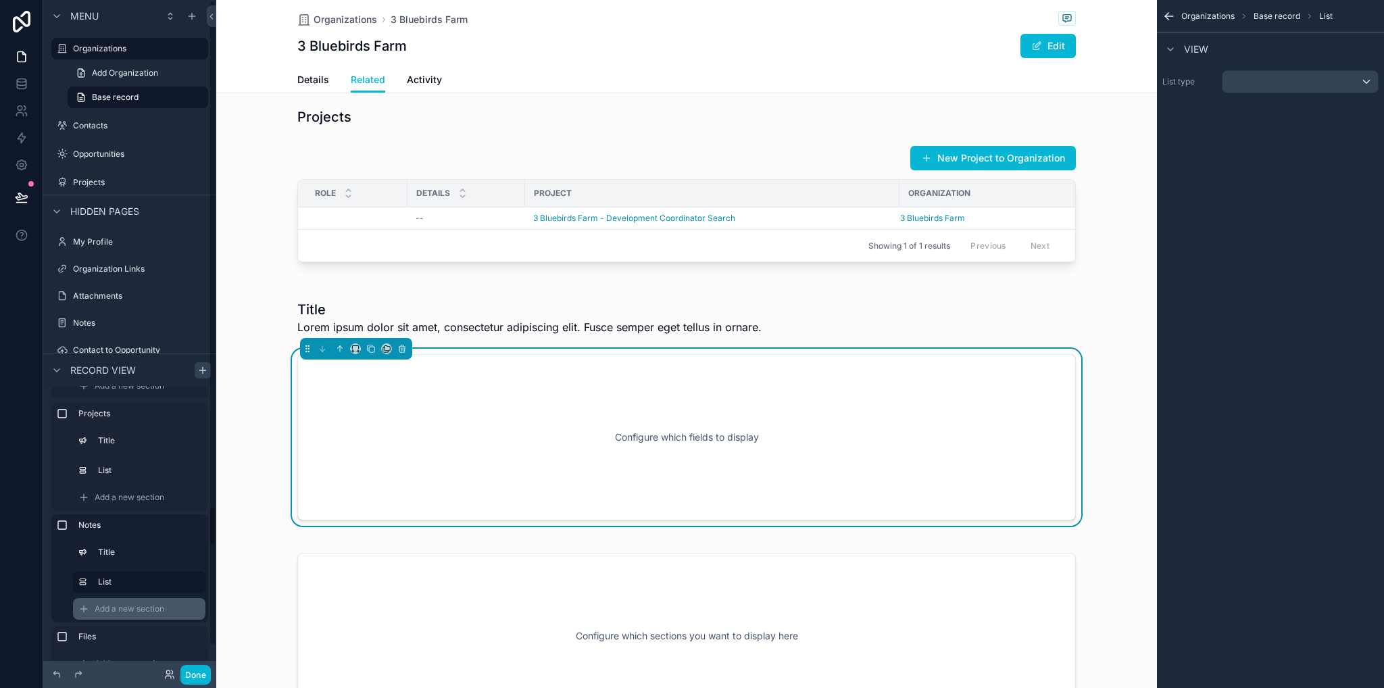
scroll to position [267, 0]
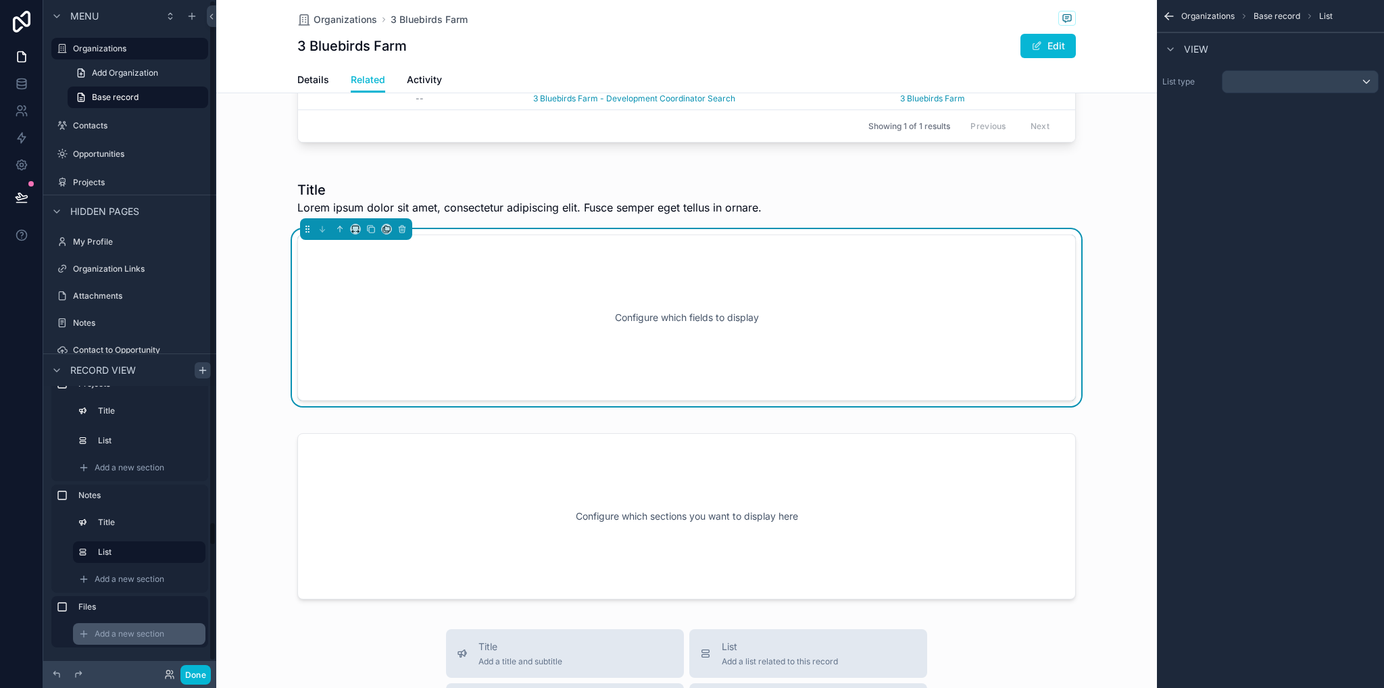
click at [138, 639] on div "Add a new section" at bounding box center [139, 634] width 132 height 22
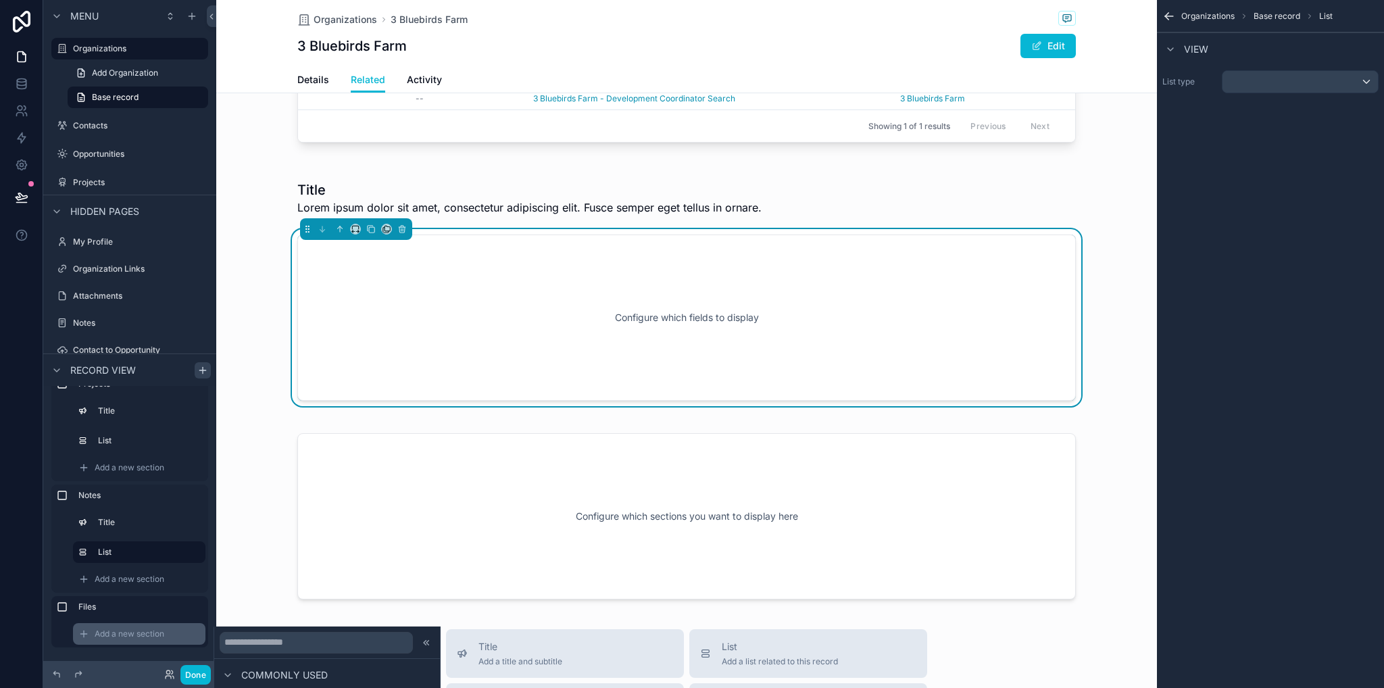
scroll to position [395, 0]
click at [151, 631] on span "Add a new section" at bounding box center [130, 634] width 70 height 11
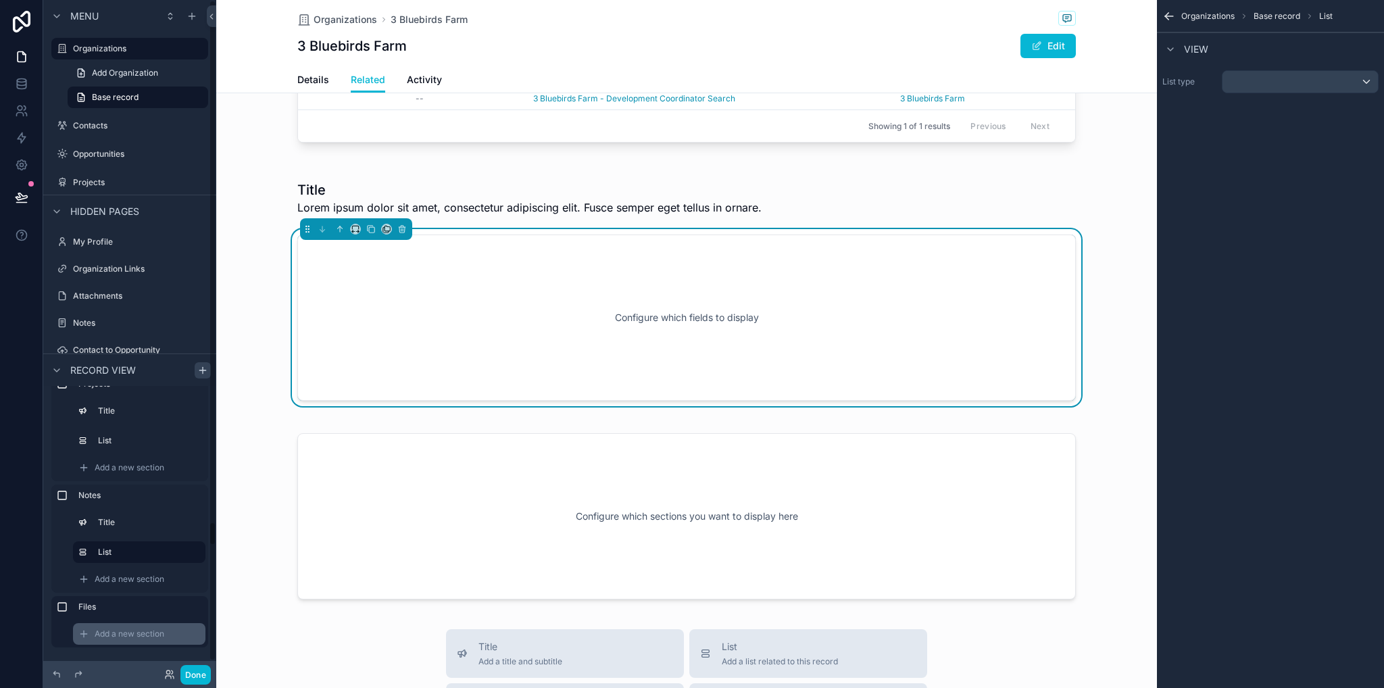
click at [153, 641] on div "Add a new section" at bounding box center [139, 634] width 132 height 22
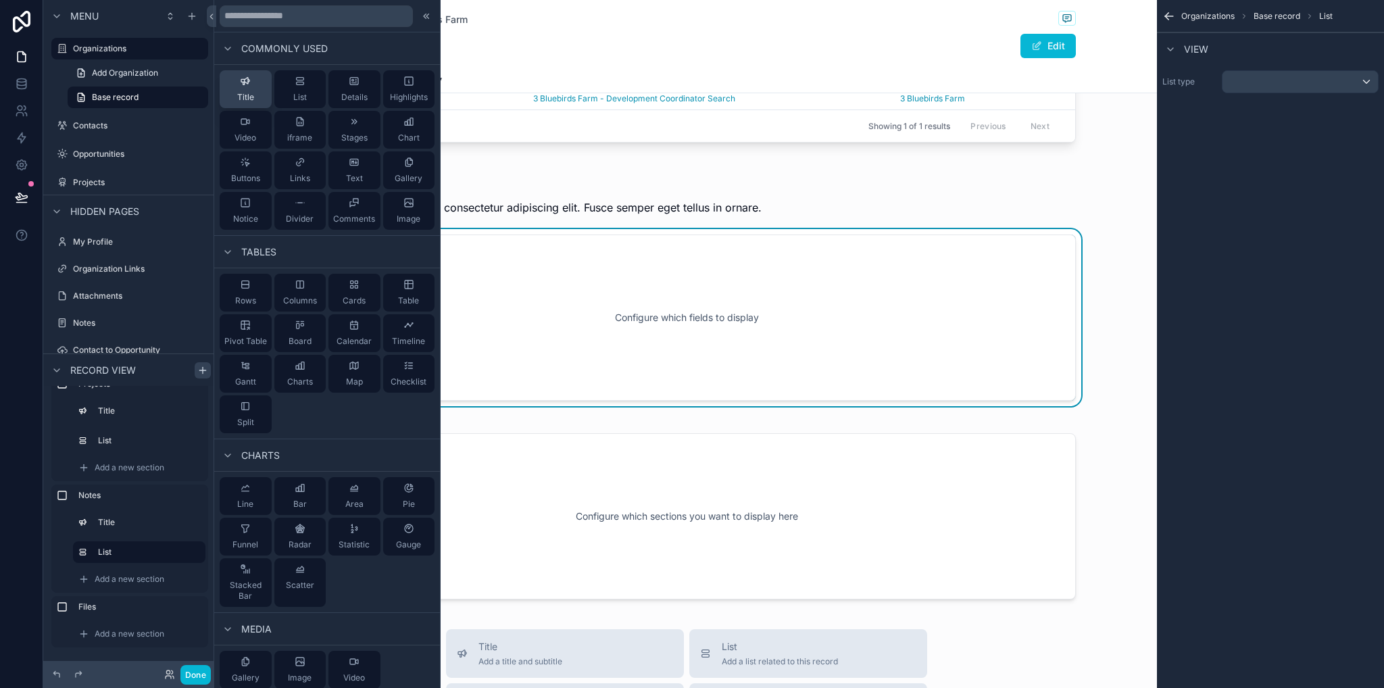
click at [241, 101] on span "Title" at bounding box center [245, 97] width 17 height 11
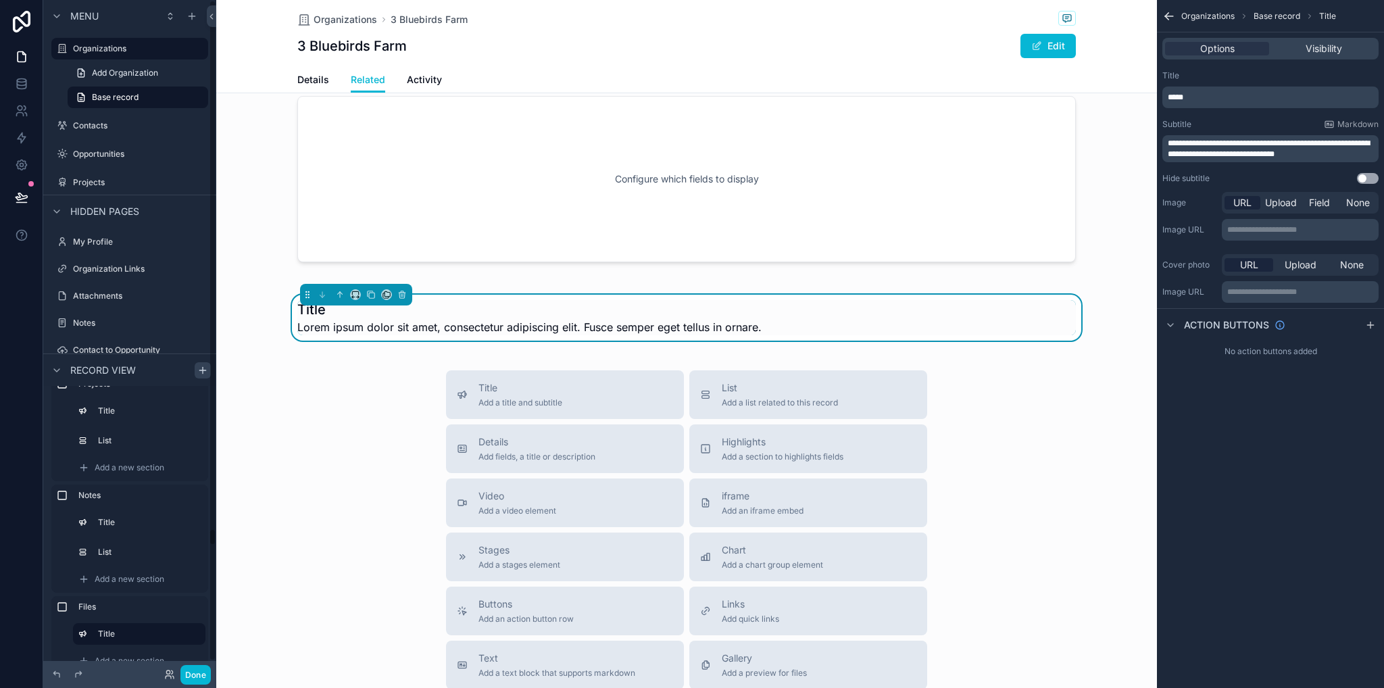
scroll to position [294, 0]
click at [135, 637] on span "Add a new section" at bounding box center [130, 634] width 70 height 11
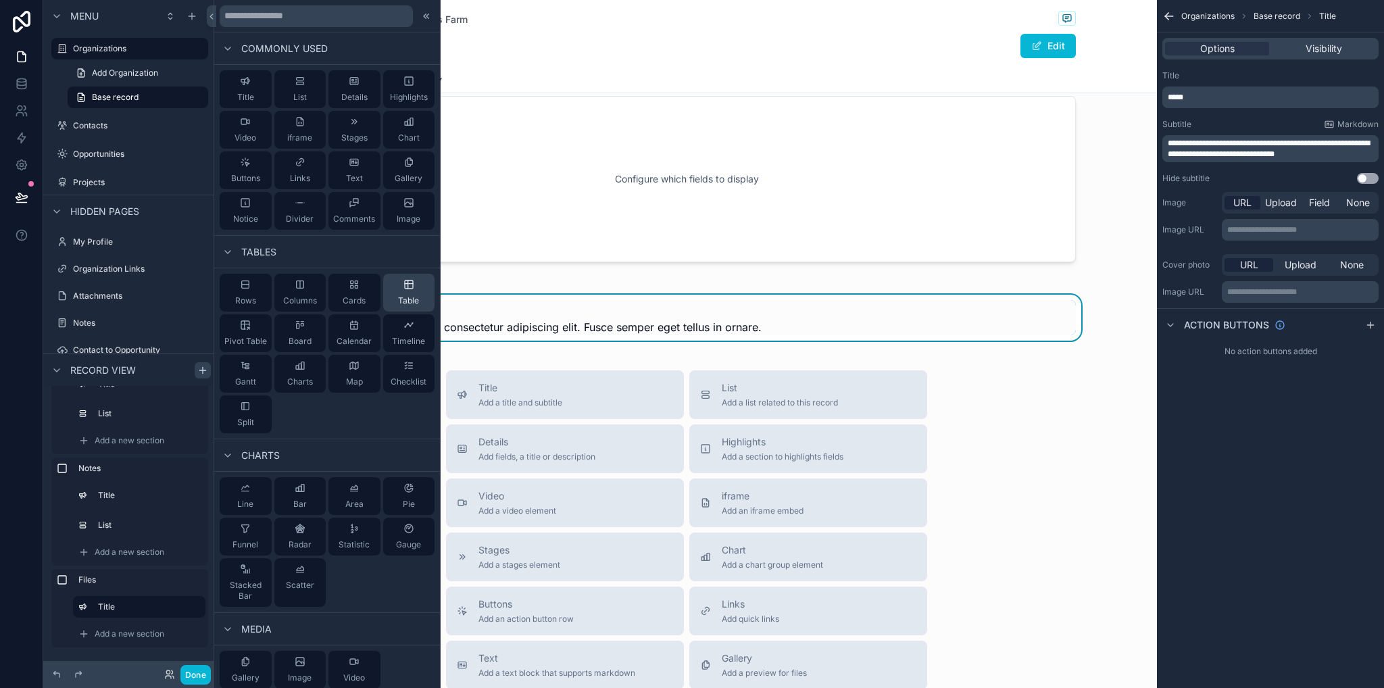
click at [411, 285] on div "Table" at bounding box center [409, 293] width 52 height 38
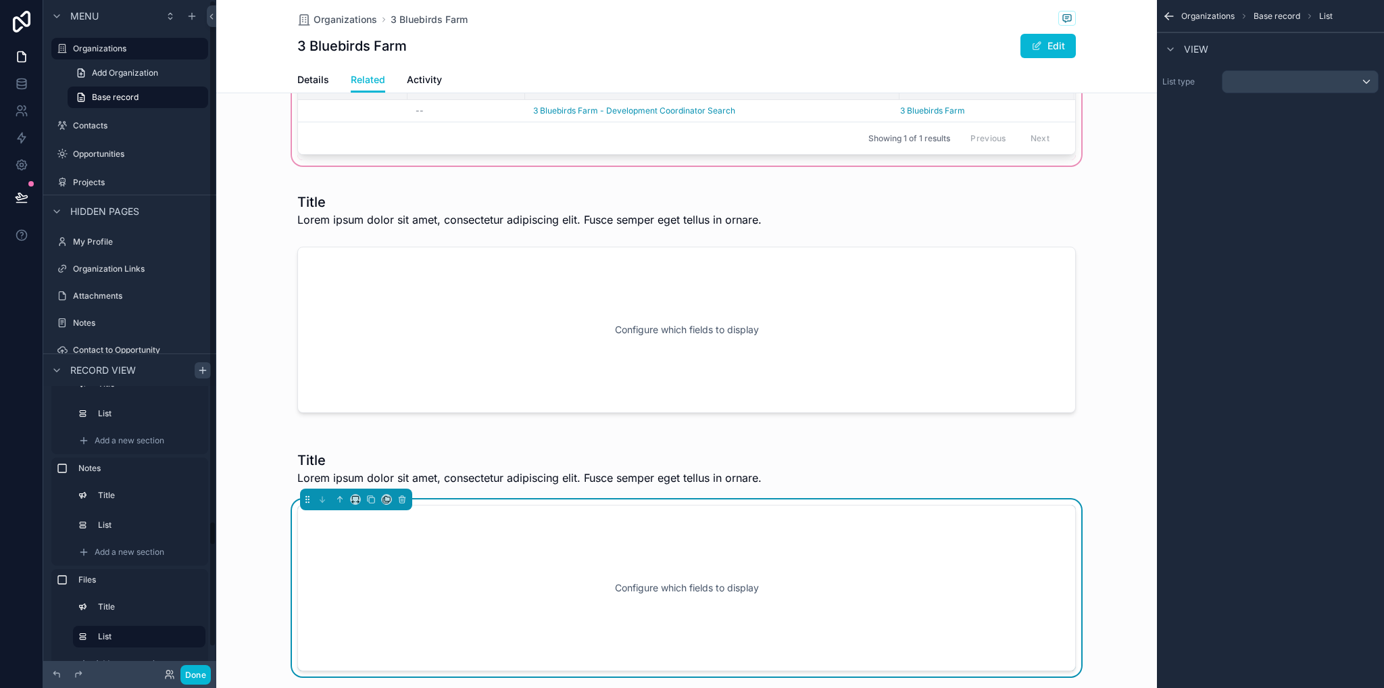
scroll to position [556, 0]
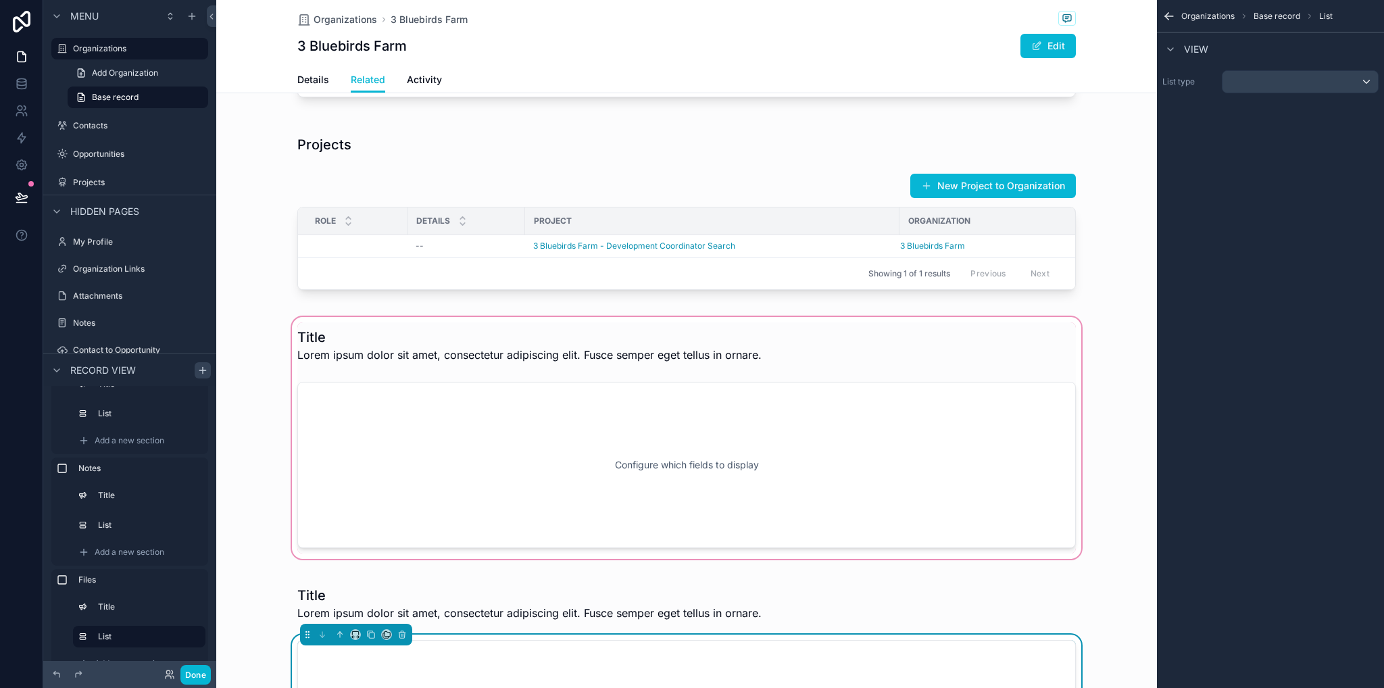
click at [322, 366] on div "scrollable content" at bounding box center [686, 437] width 941 height 247
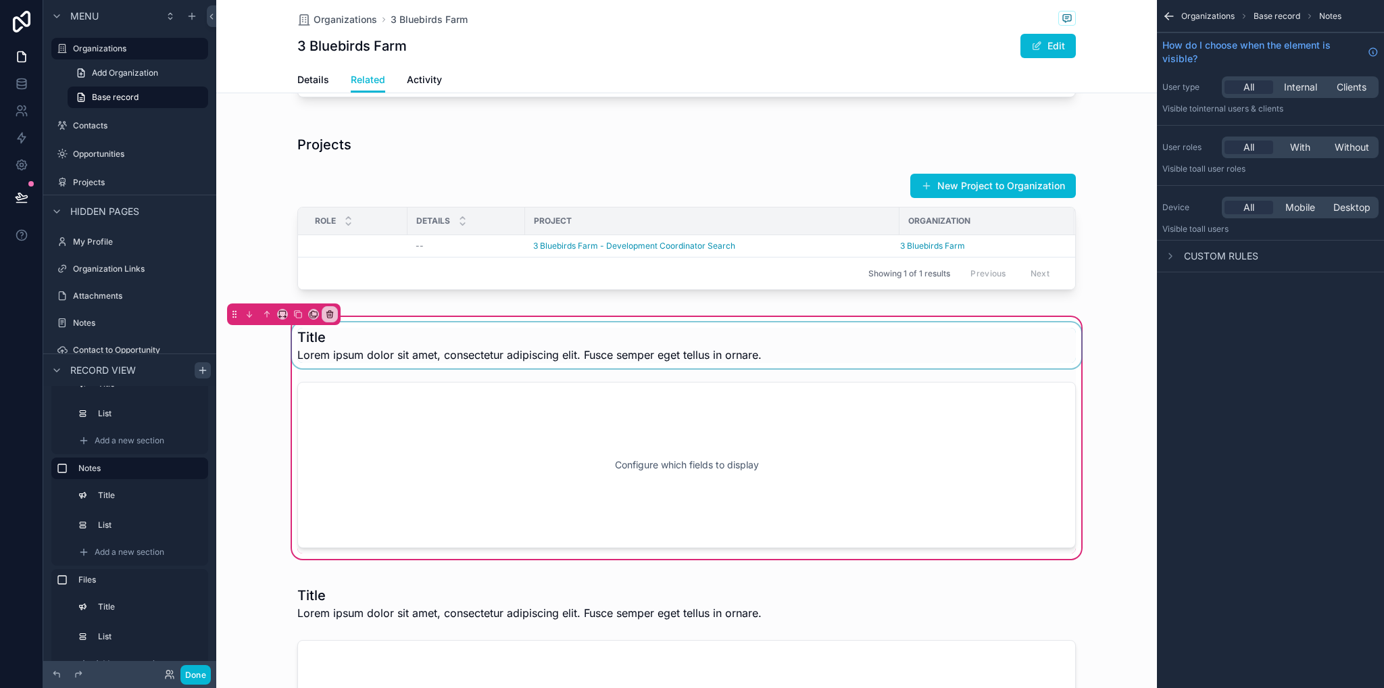
click at [324, 368] on div "scrollable content" at bounding box center [686, 345] width 795 height 46
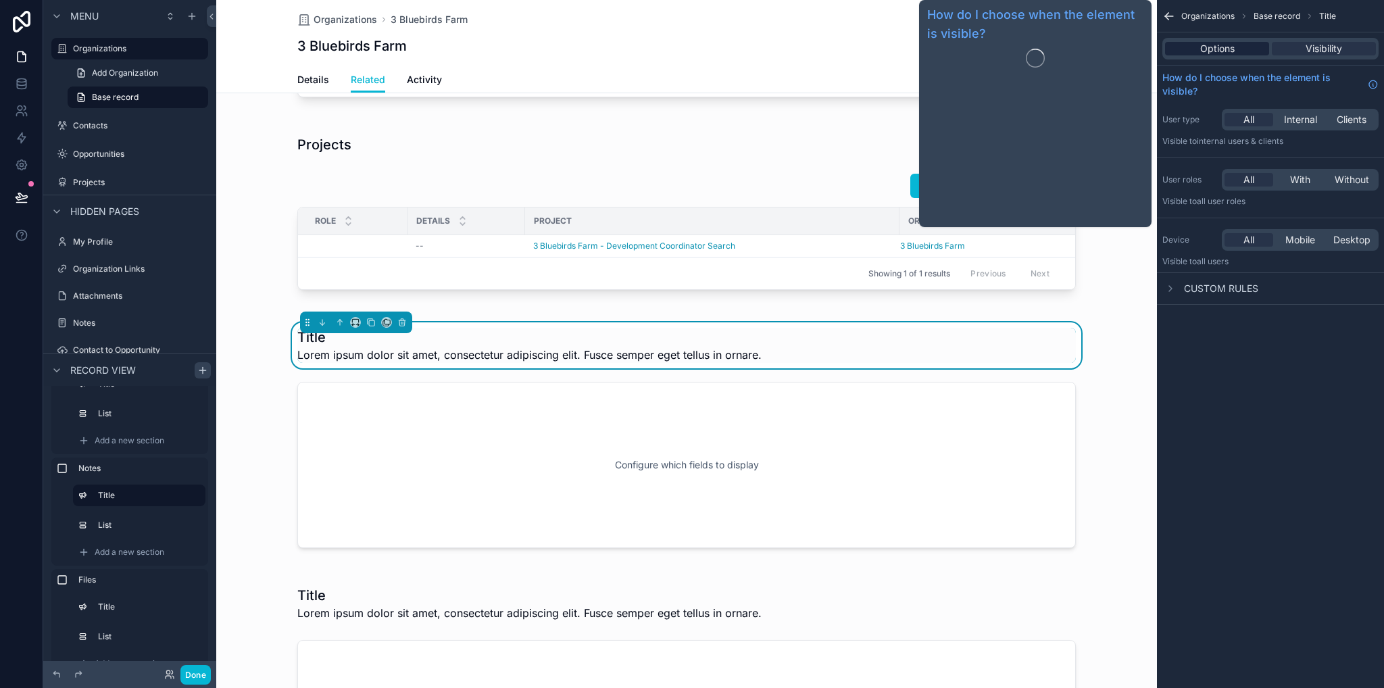
click at [1242, 55] on div "Options" at bounding box center [1217, 49] width 104 height 14
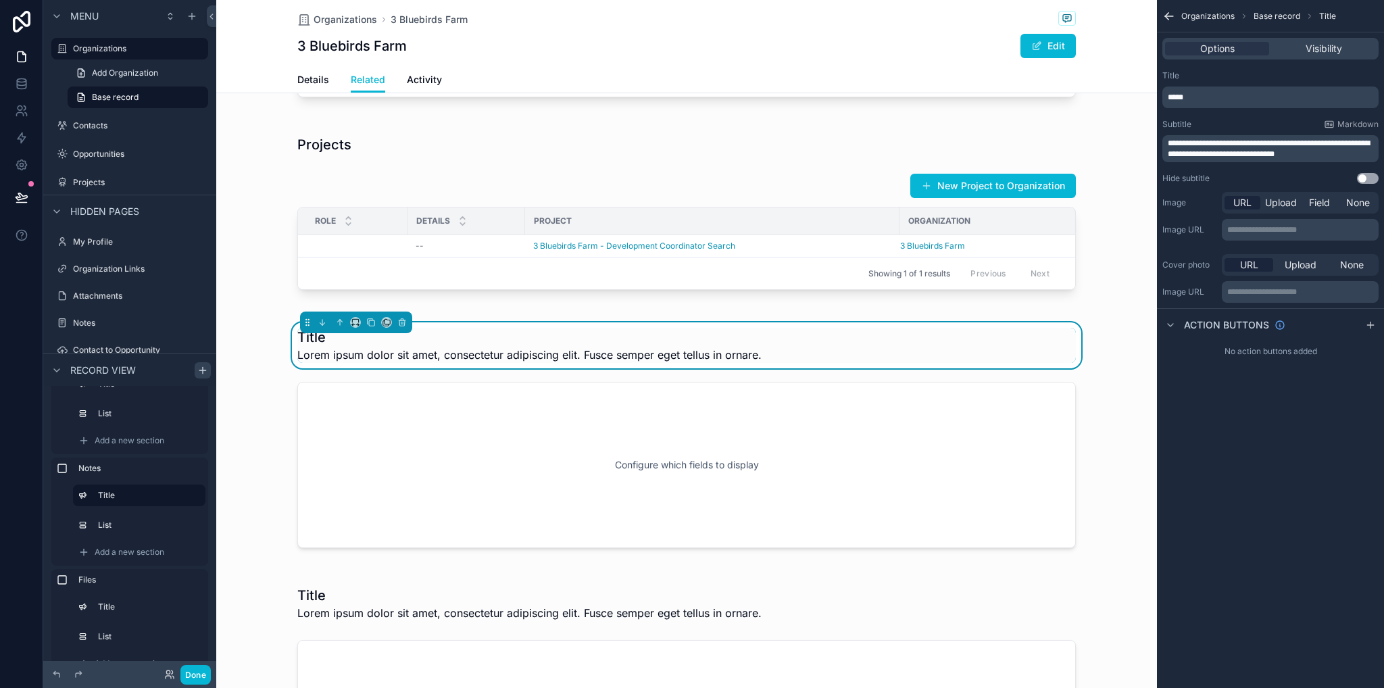
click at [1217, 101] on p "*****" at bounding box center [1272, 97] width 208 height 11
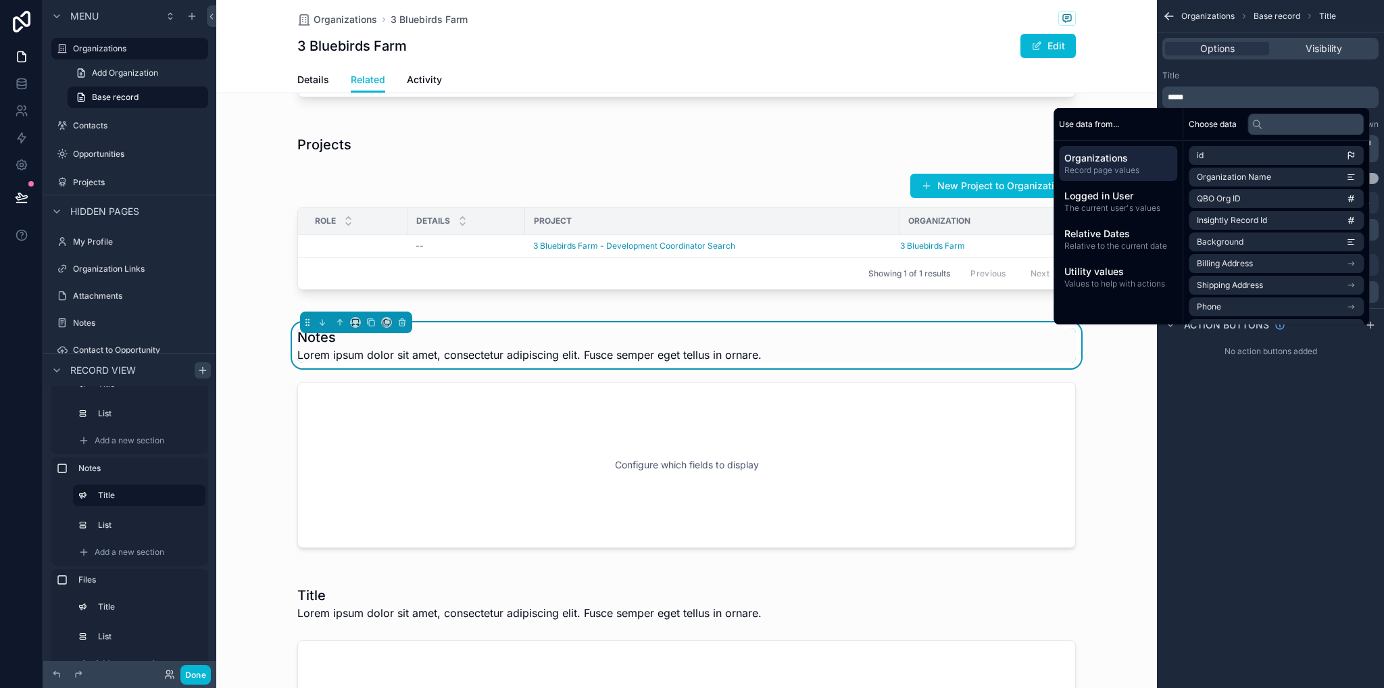
click at [1375, 179] on button "Use setting" at bounding box center [1368, 178] width 22 height 11
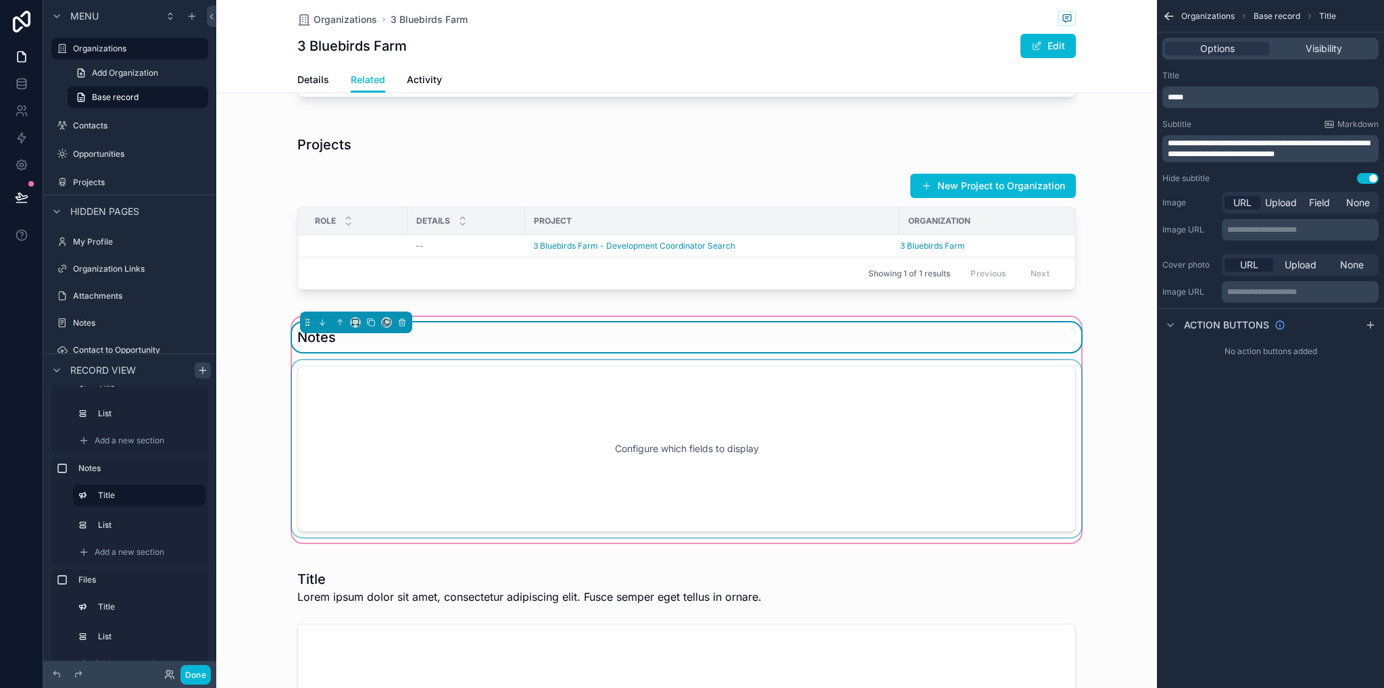
click at [685, 458] on div "scrollable content" at bounding box center [686, 448] width 795 height 177
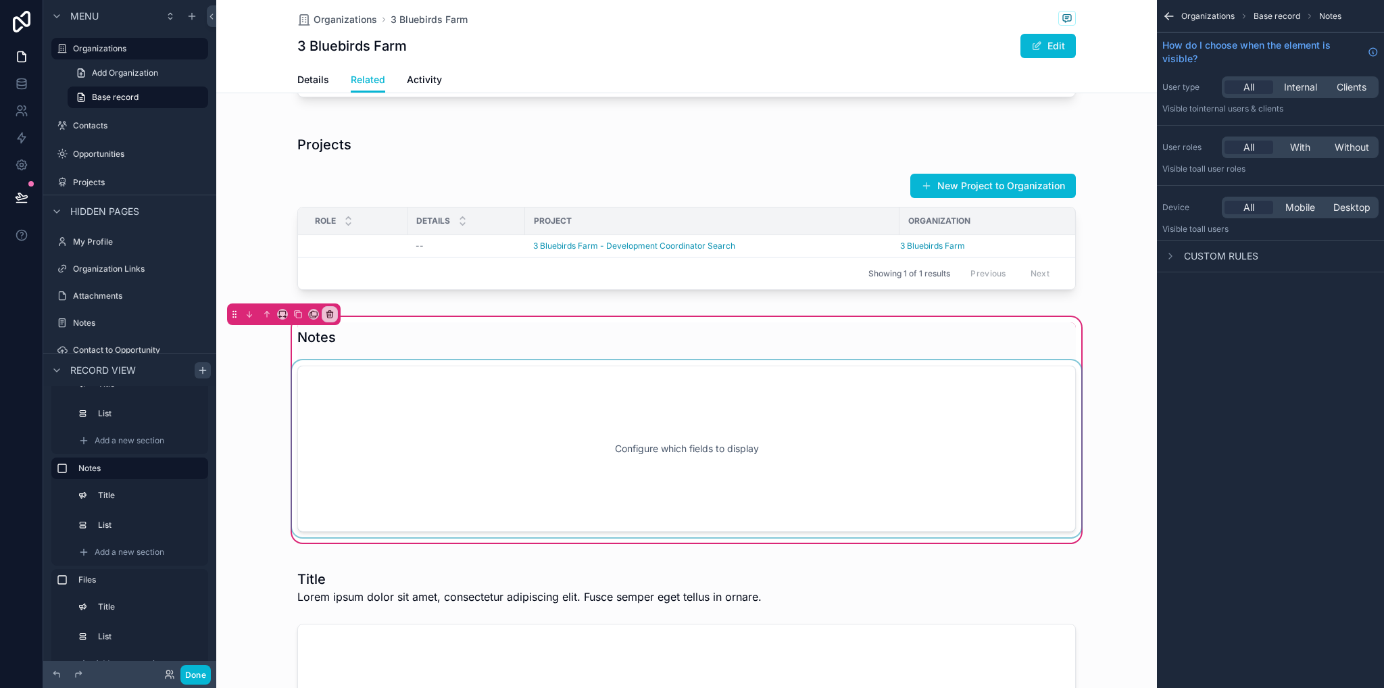
click at [1021, 458] on div "scrollable content" at bounding box center [686, 448] width 795 height 177
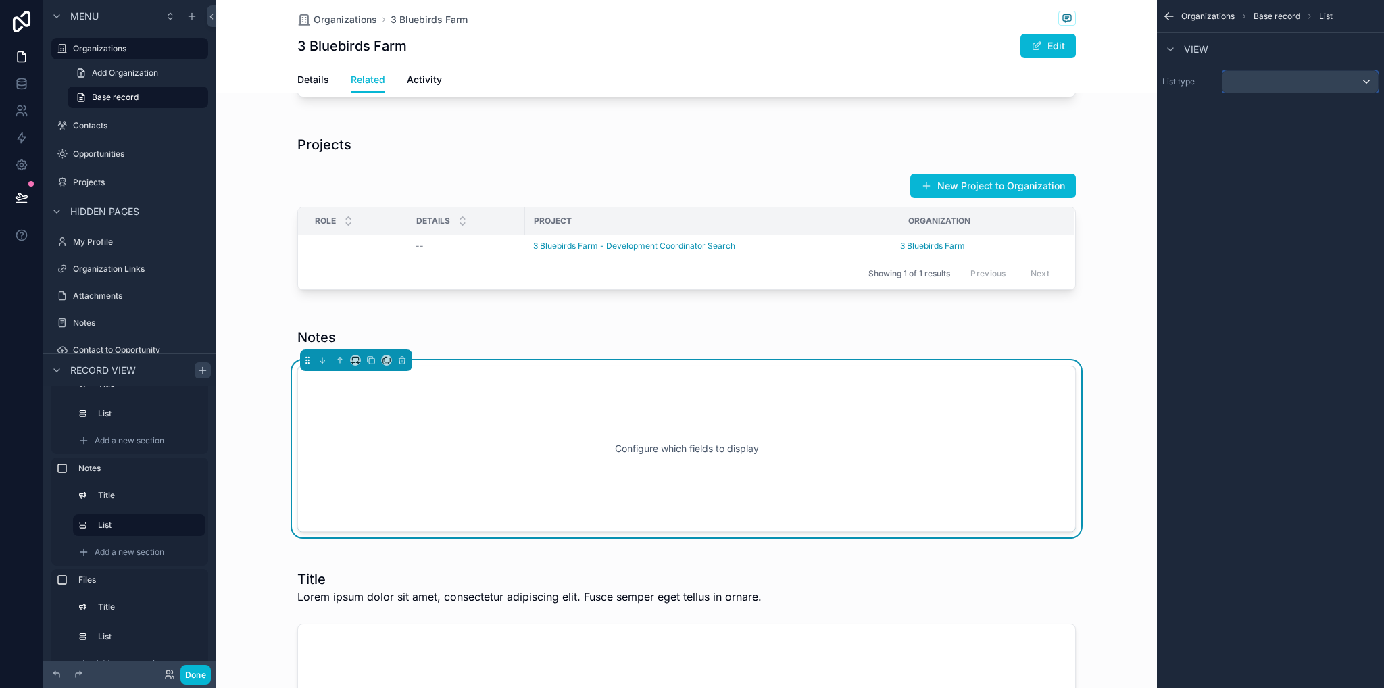
click at [1273, 74] on div "scrollable content" at bounding box center [1300, 82] width 155 height 22
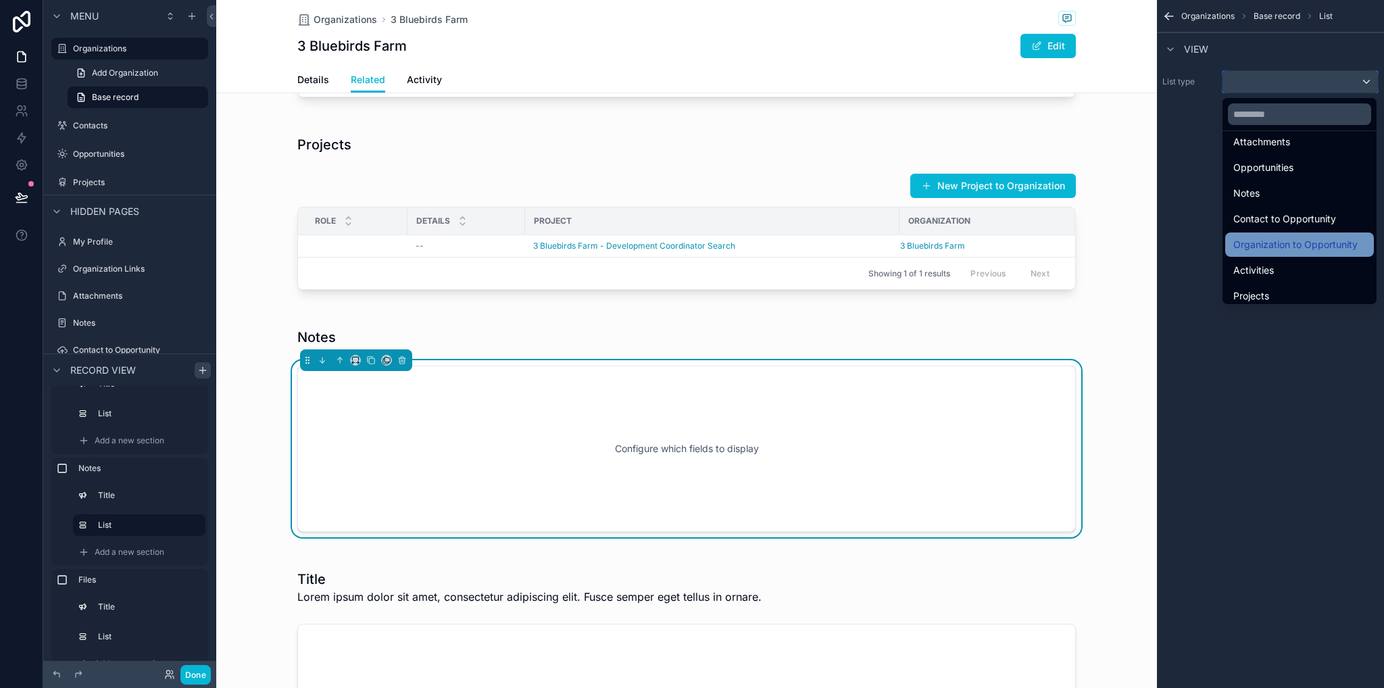
scroll to position [68, 0]
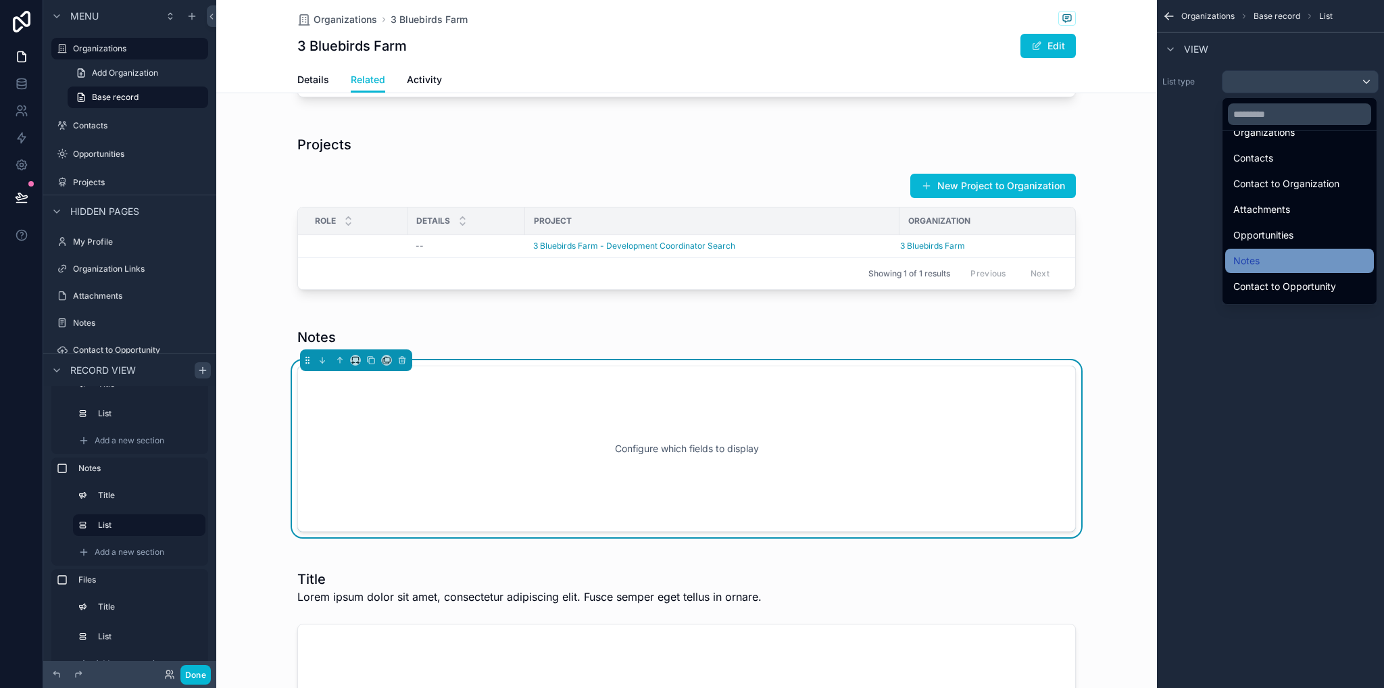
click at [1259, 260] on span "Notes" at bounding box center [1247, 261] width 26 height 16
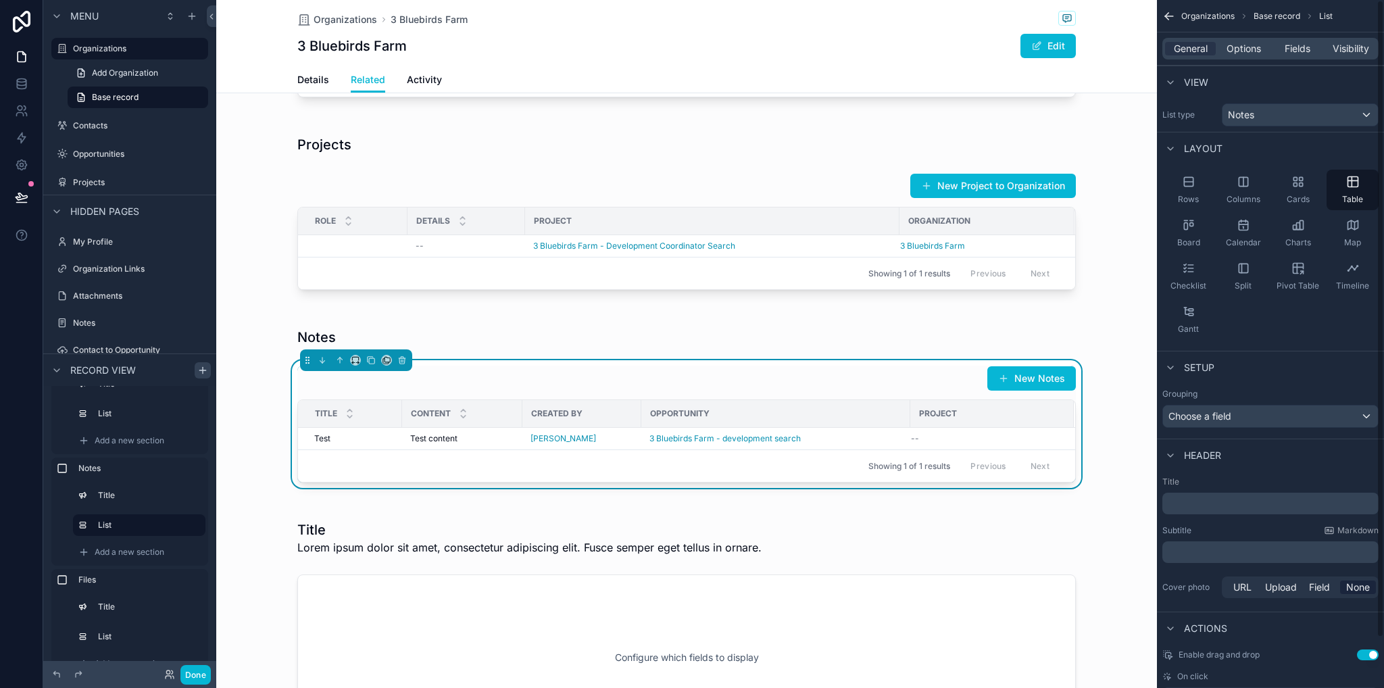
click at [1236, 41] on div "General Options Fields Visibility" at bounding box center [1271, 49] width 216 height 22
click at [1244, 47] on span "Options" at bounding box center [1244, 49] width 34 height 14
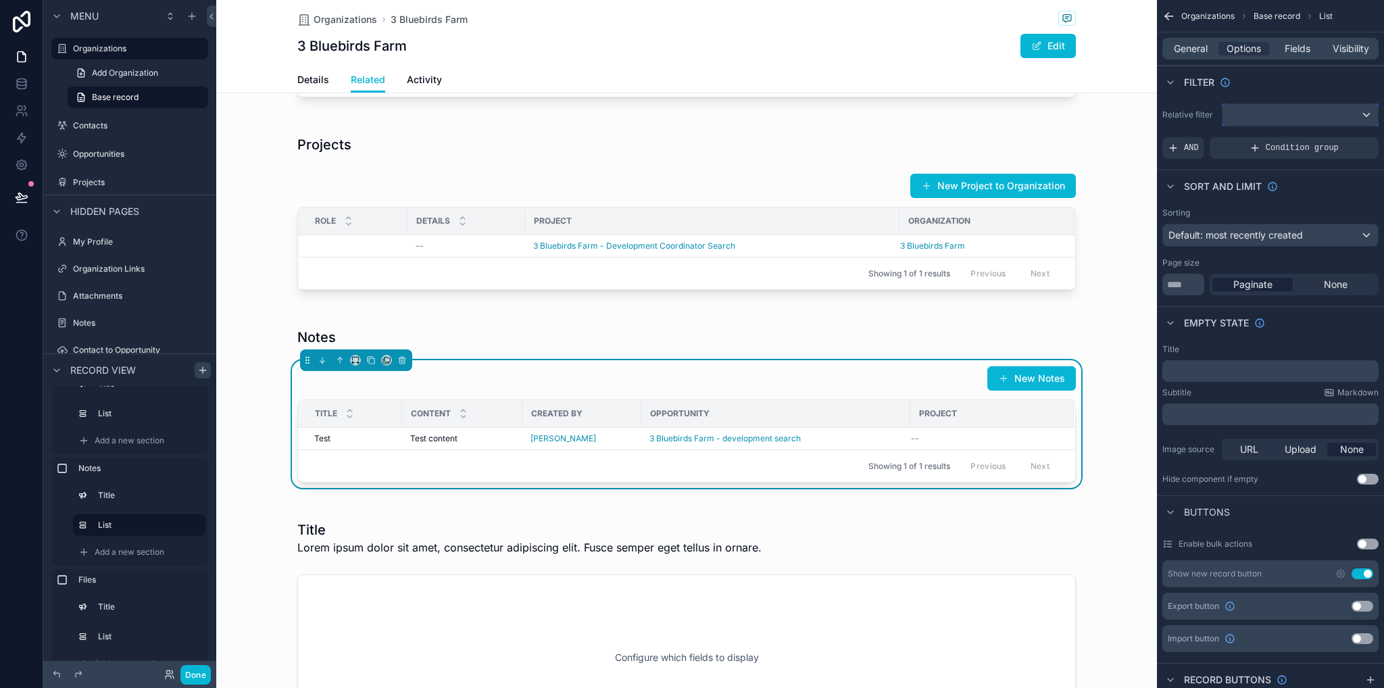
click at [1246, 120] on div "scrollable content" at bounding box center [1300, 115] width 155 height 22
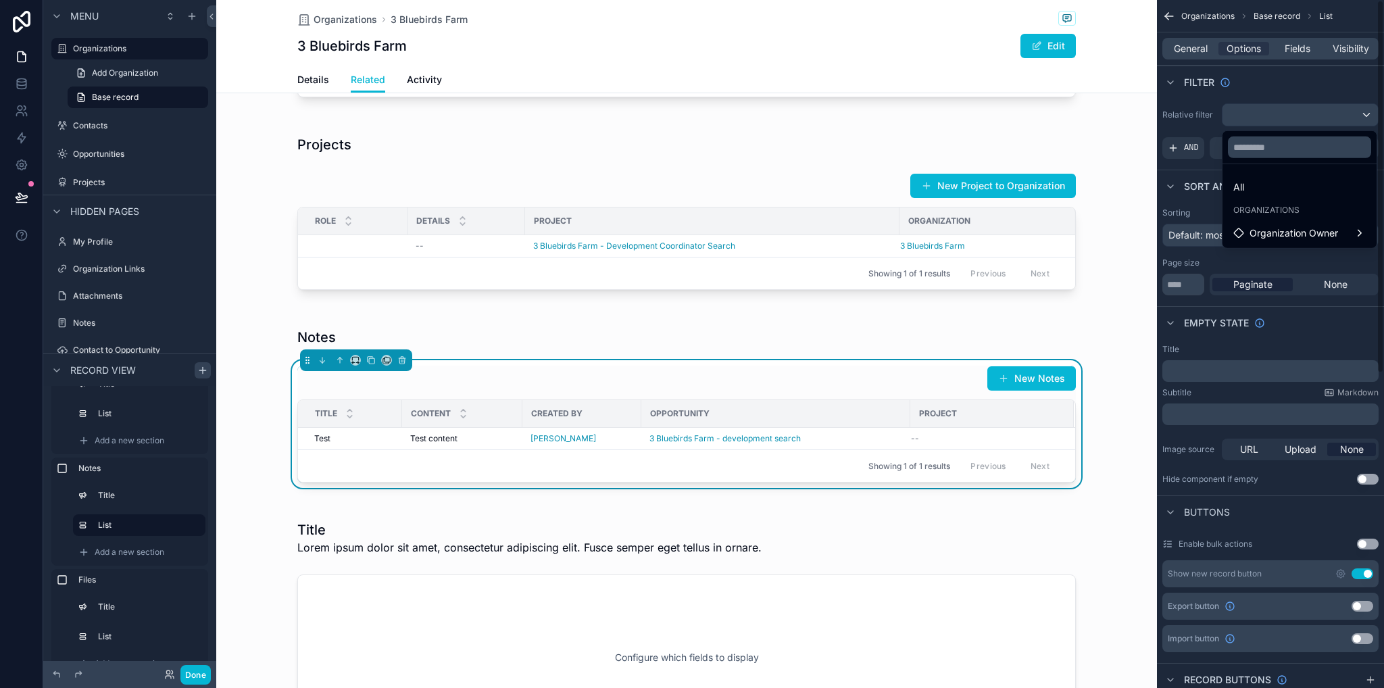
click at [1182, 128] on div "scrollable content" at bounding box center [692, 344] width 1384 height 688
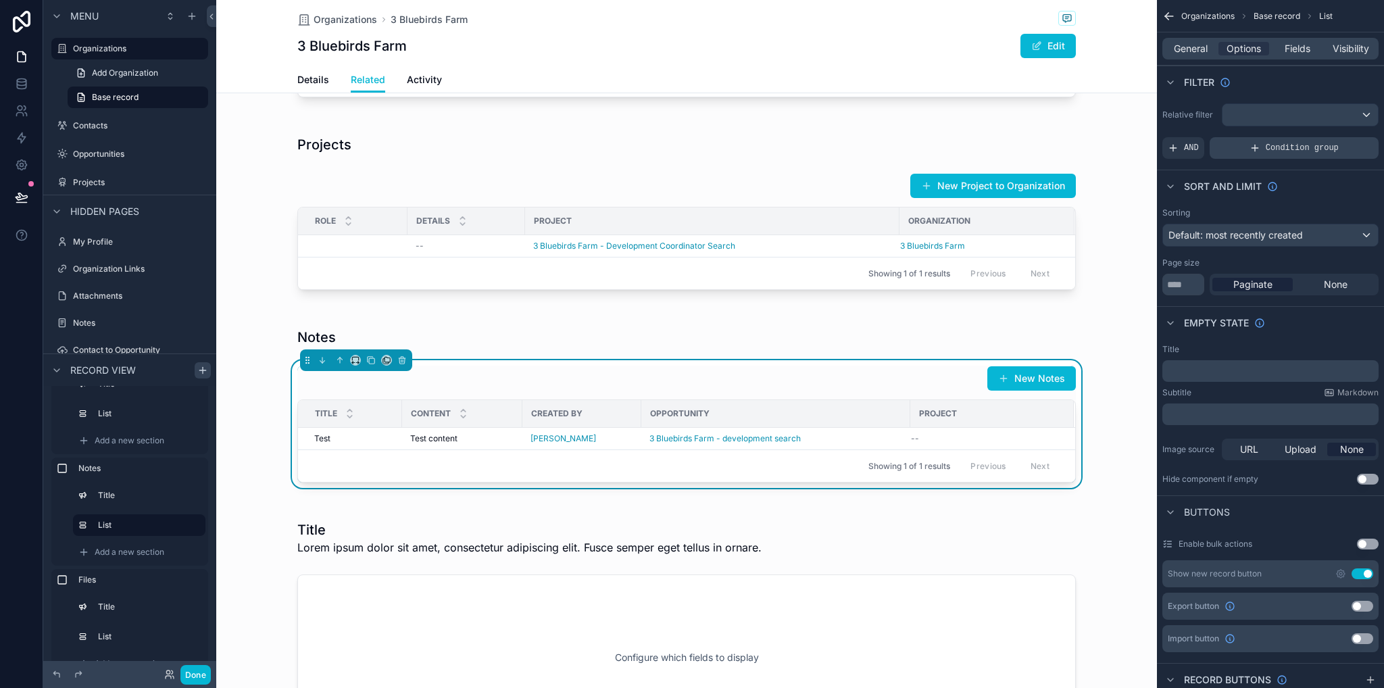
click at [1248, 145] on div "Condition group" at bounding box center [1294, 148] width 169 height 22
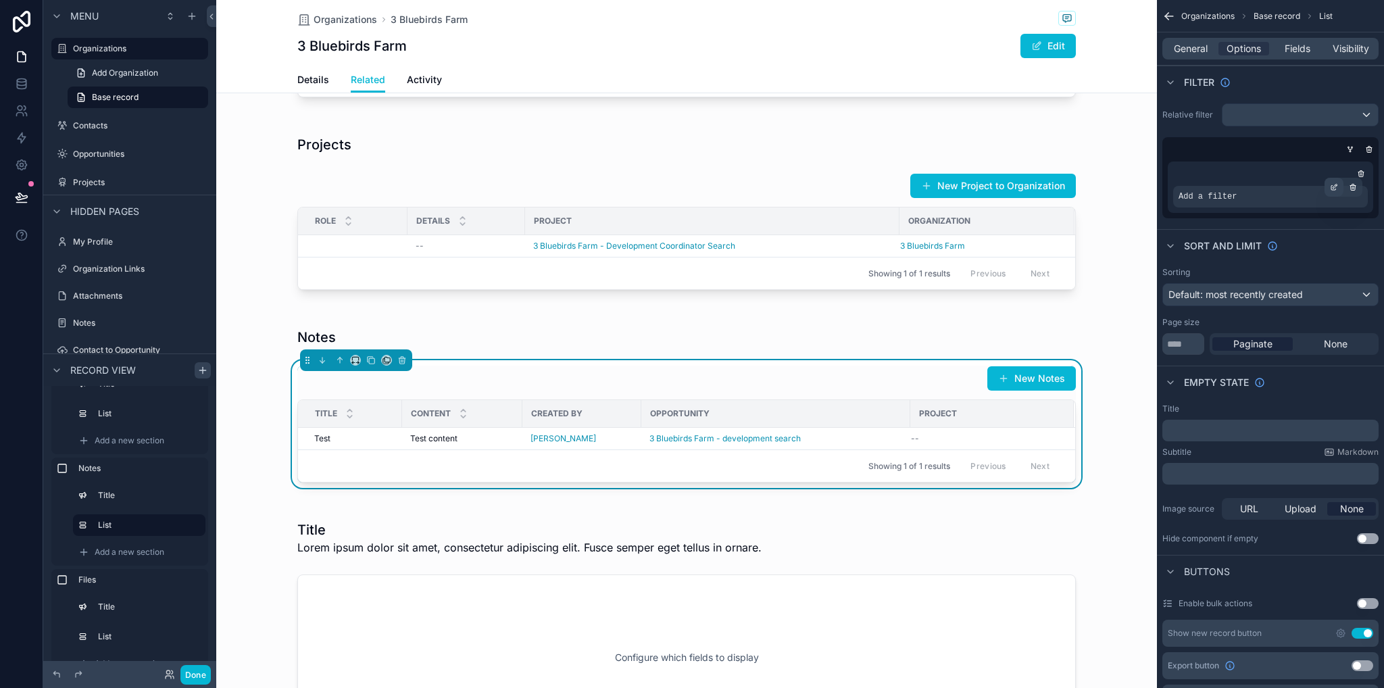
click at [1332, 187] on icon "scrollable content" at bounding box center [1334, 188] width 5 height 5
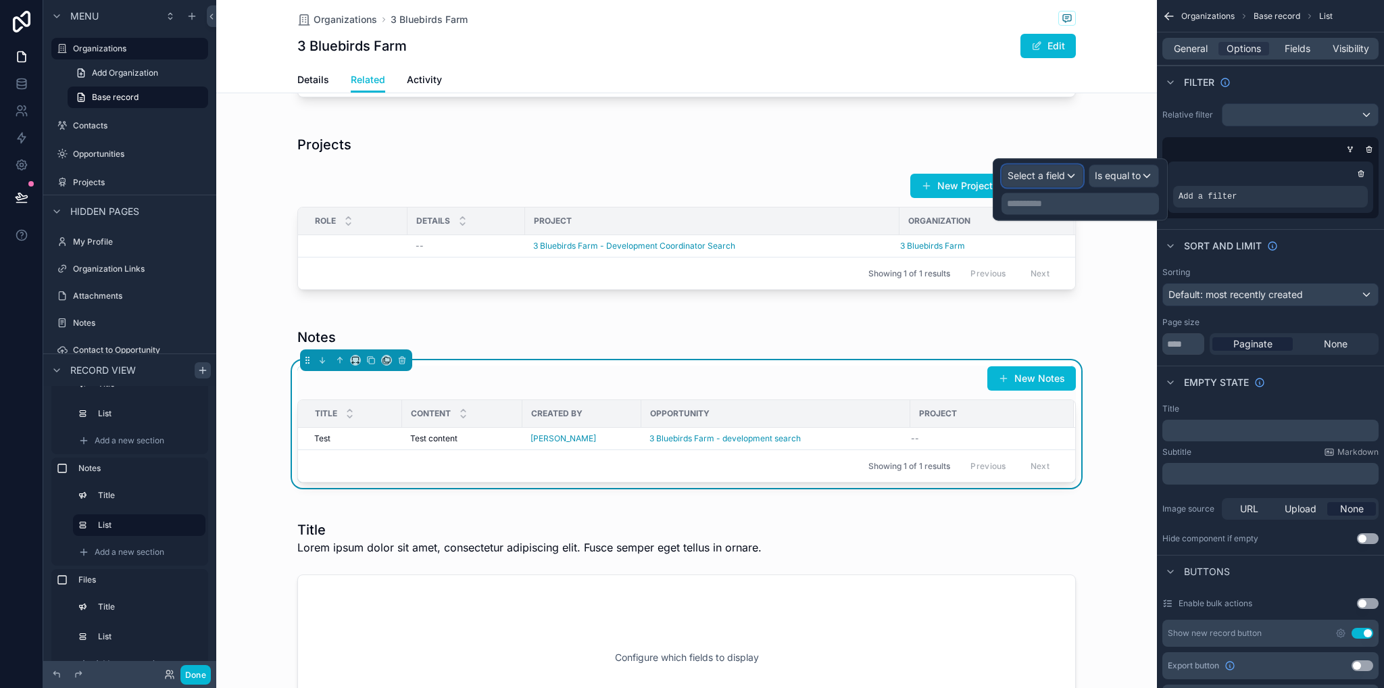
click at [1034, 176] on span "Select a field" at bounding box center [1036, 175] width 57 height 11
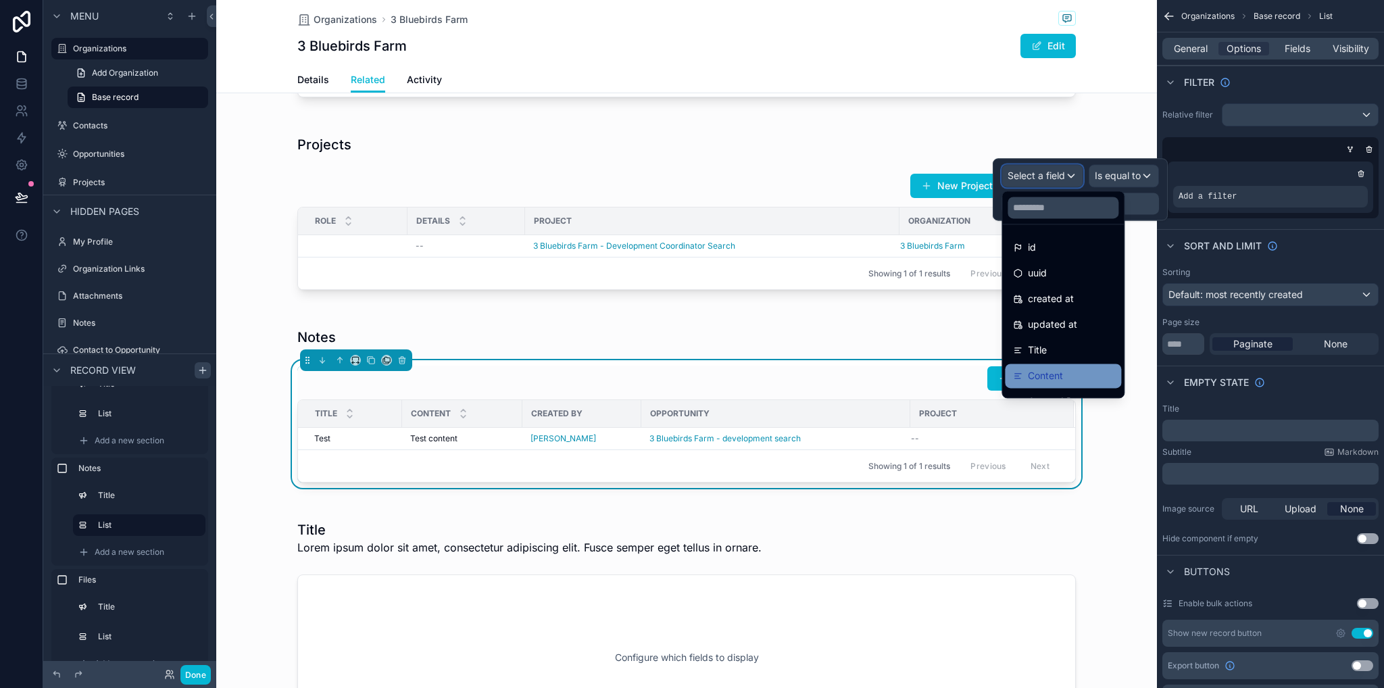
scroll to position [70, 0]
click at [1059, 360] on span "Opportunity" at bounding box center [1054, 357] width 53 height 16
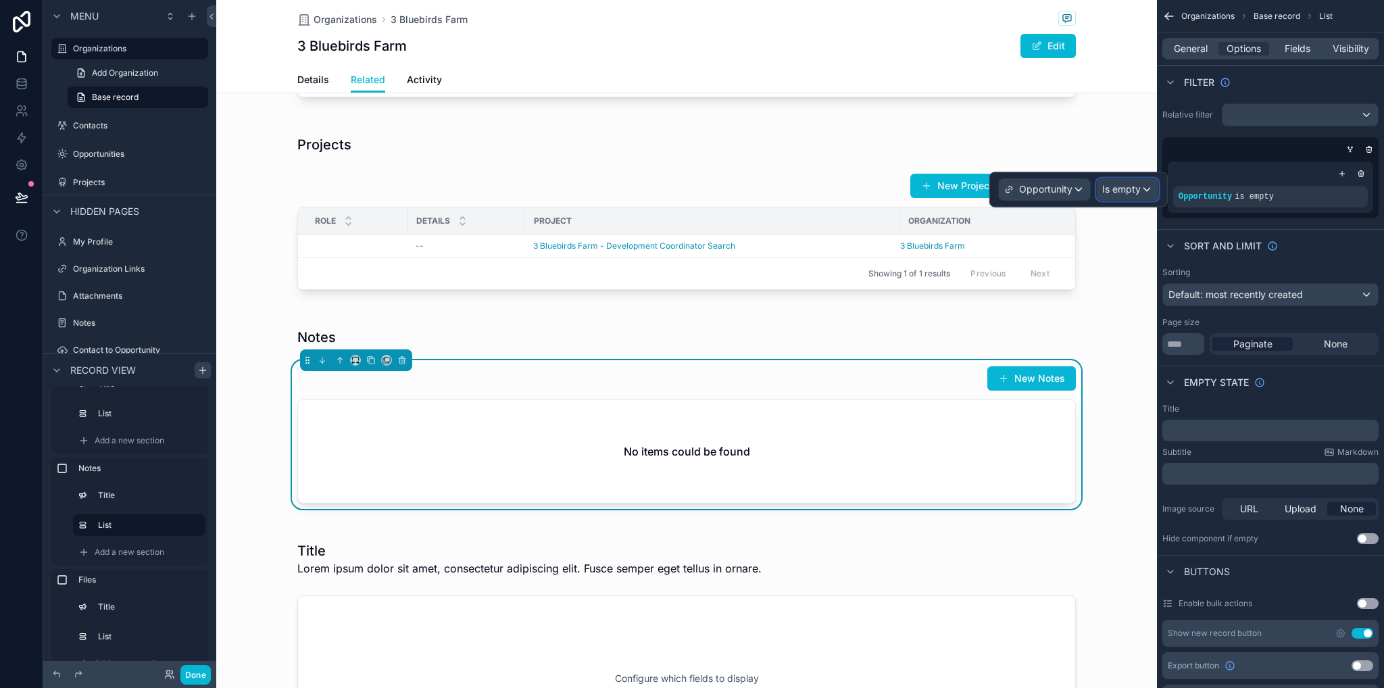
click at [1130, 187] on span "Is empty" at bounding box center [1121, 190] width 39 height 14
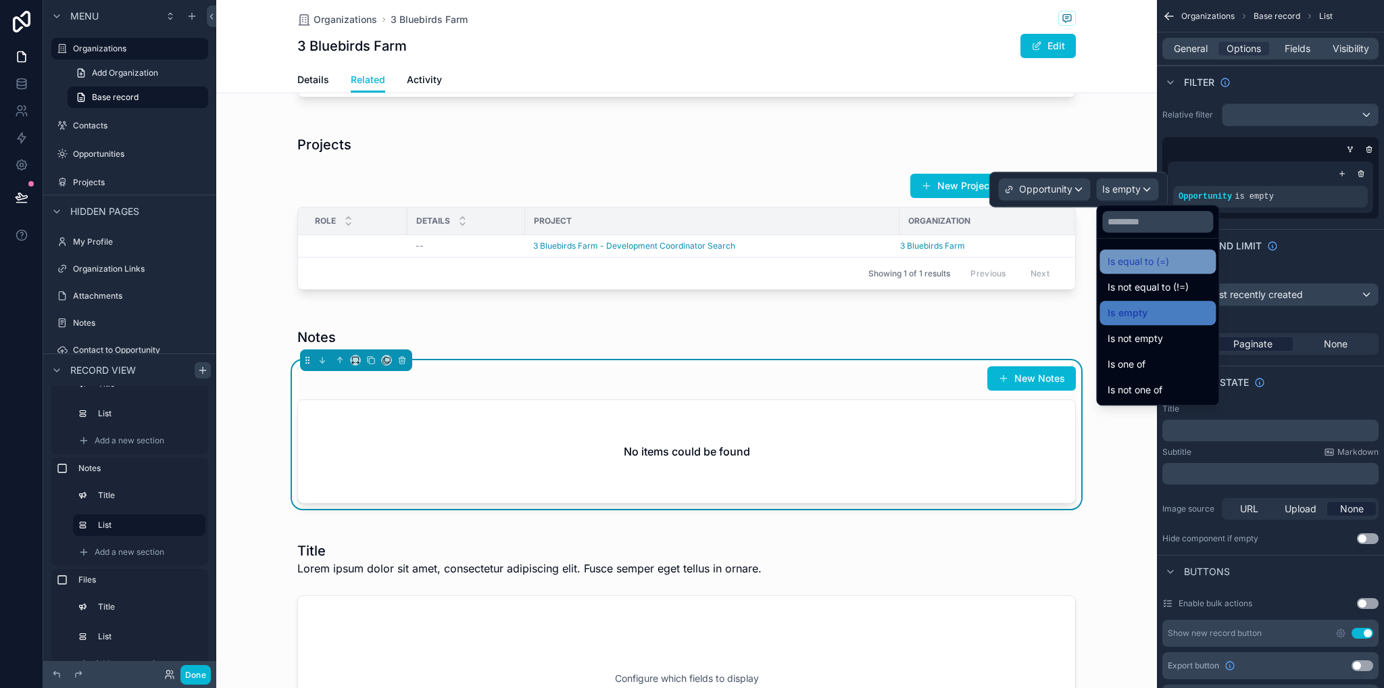
click at [1136, 266] on span "Is equal to (=)" at bounding box center [1139, 261] width 62 height 16
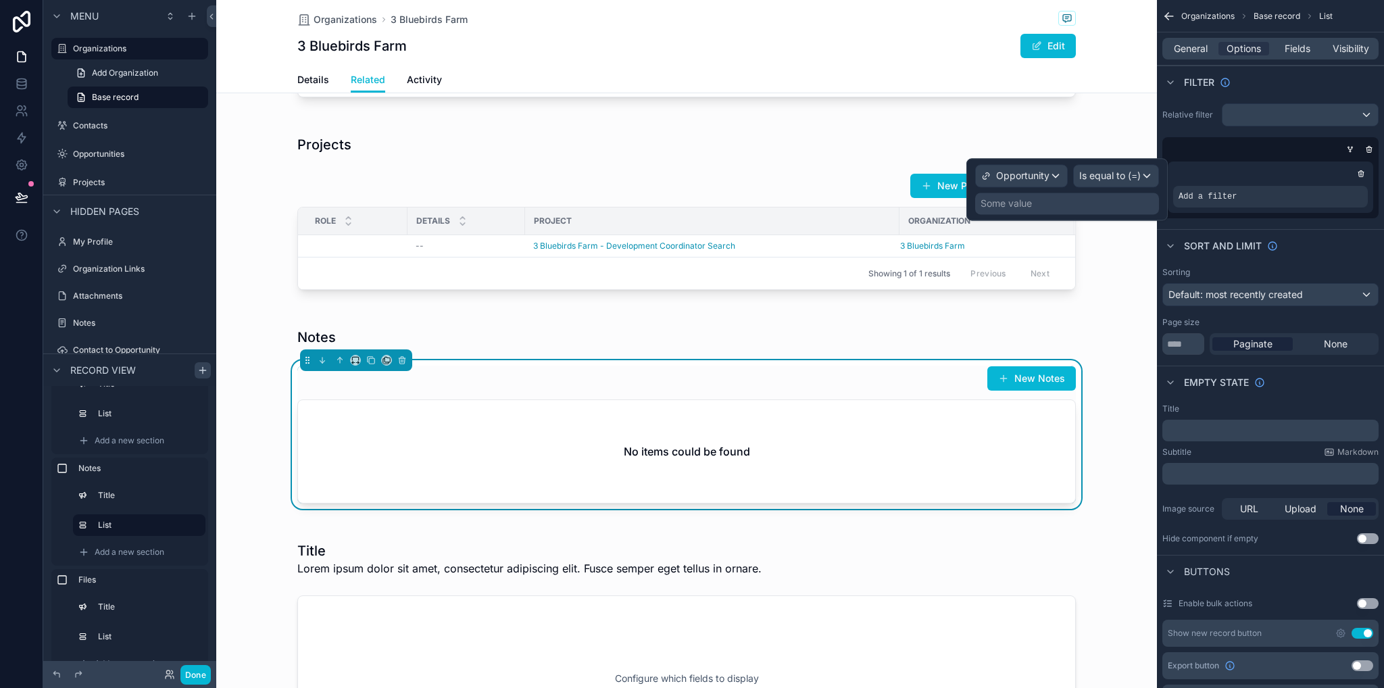
click at [1060, 208] on div "Some value" at bounding box center [1067, 204] width 184 height 22
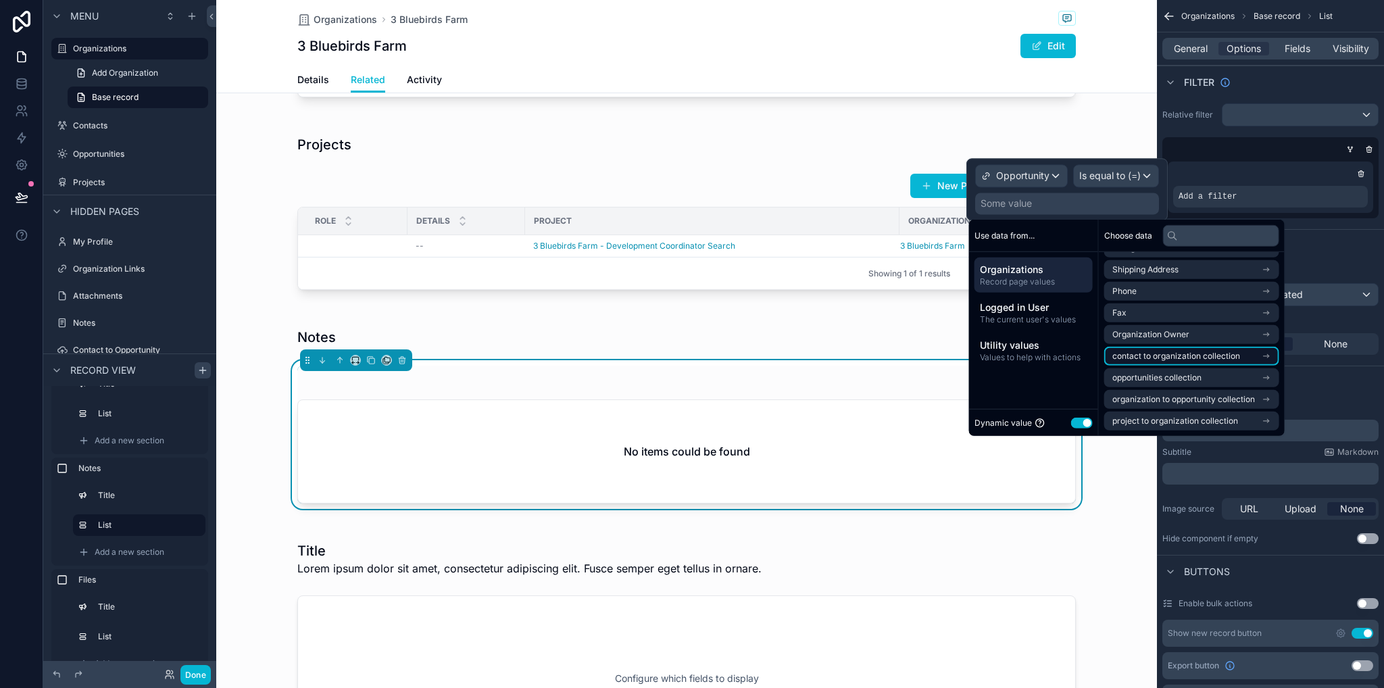
scroll to position [0, 0]
click at [1037, 176] on span "Opportunity" at bounding box center [1022, 176] width 53 height 14
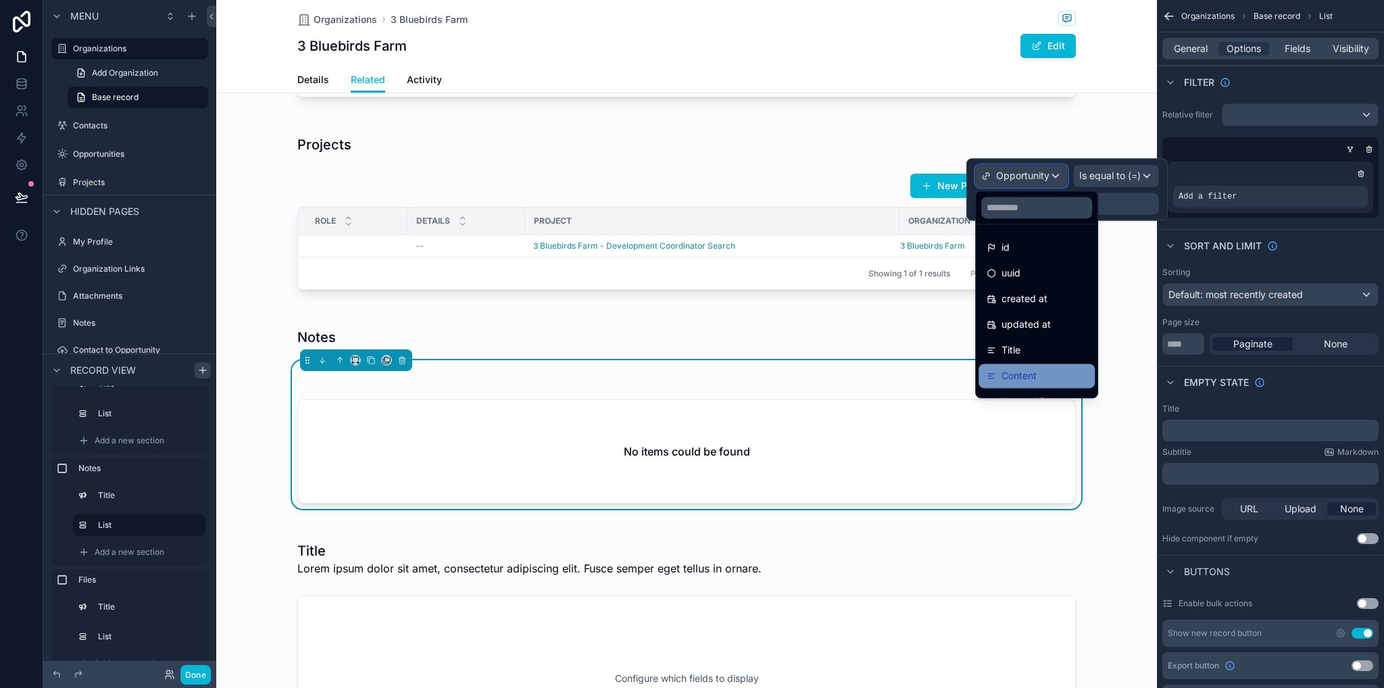
scroll to position [70, 0]
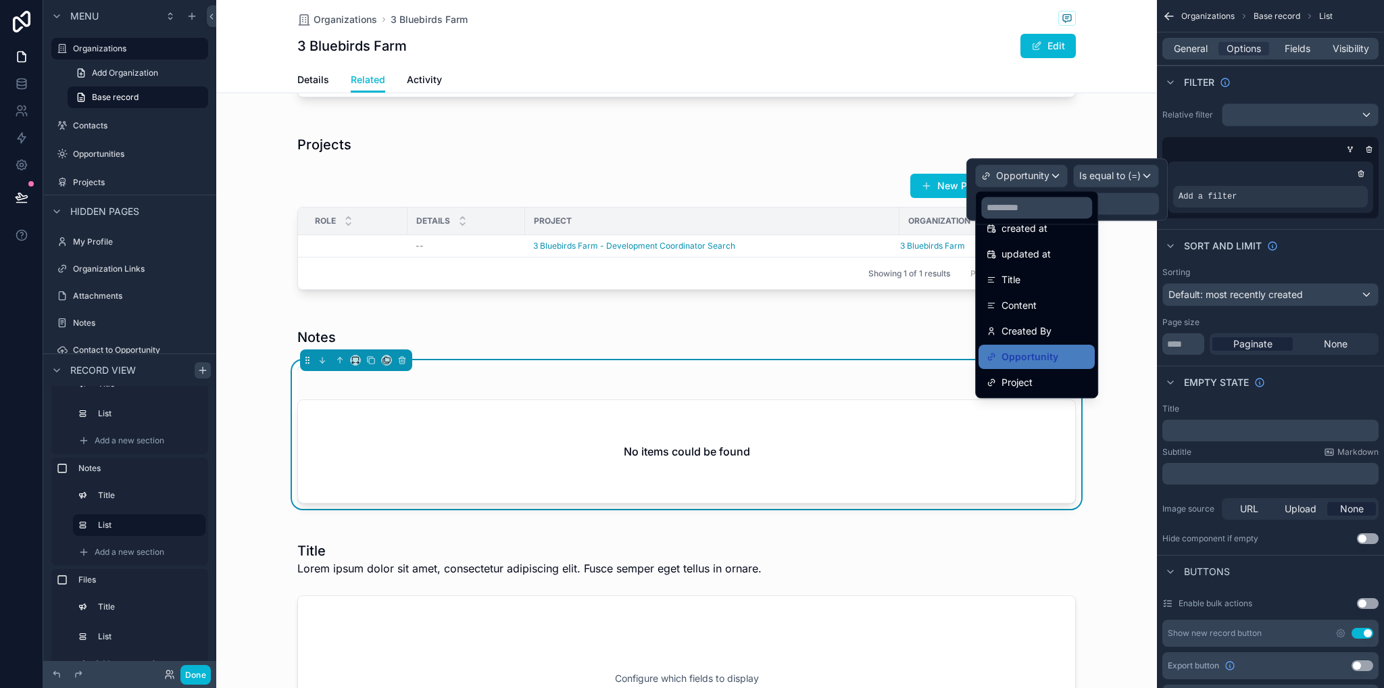
click at [1119, 165] on div at bounding box center [1067, 189] width 201 height 62
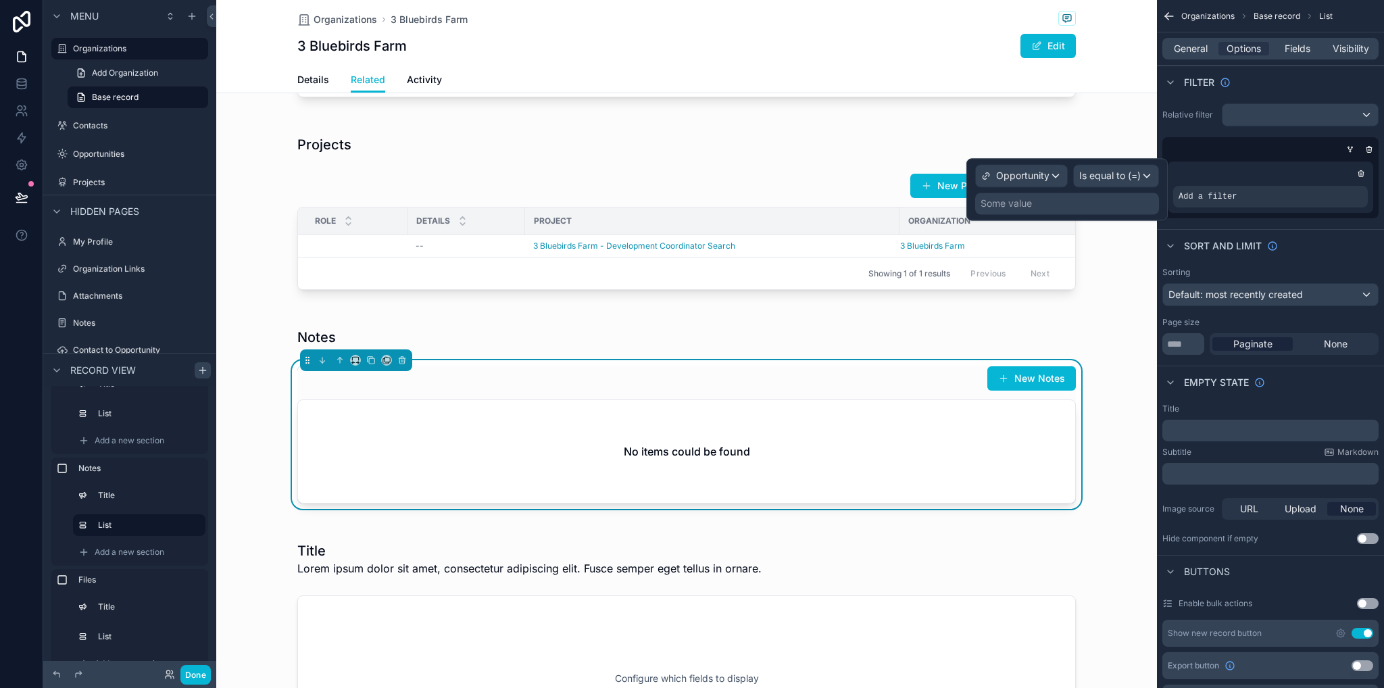
click at [1054, 204] on div "Some value" at bounding box center [1067, 204] width 184 height 22
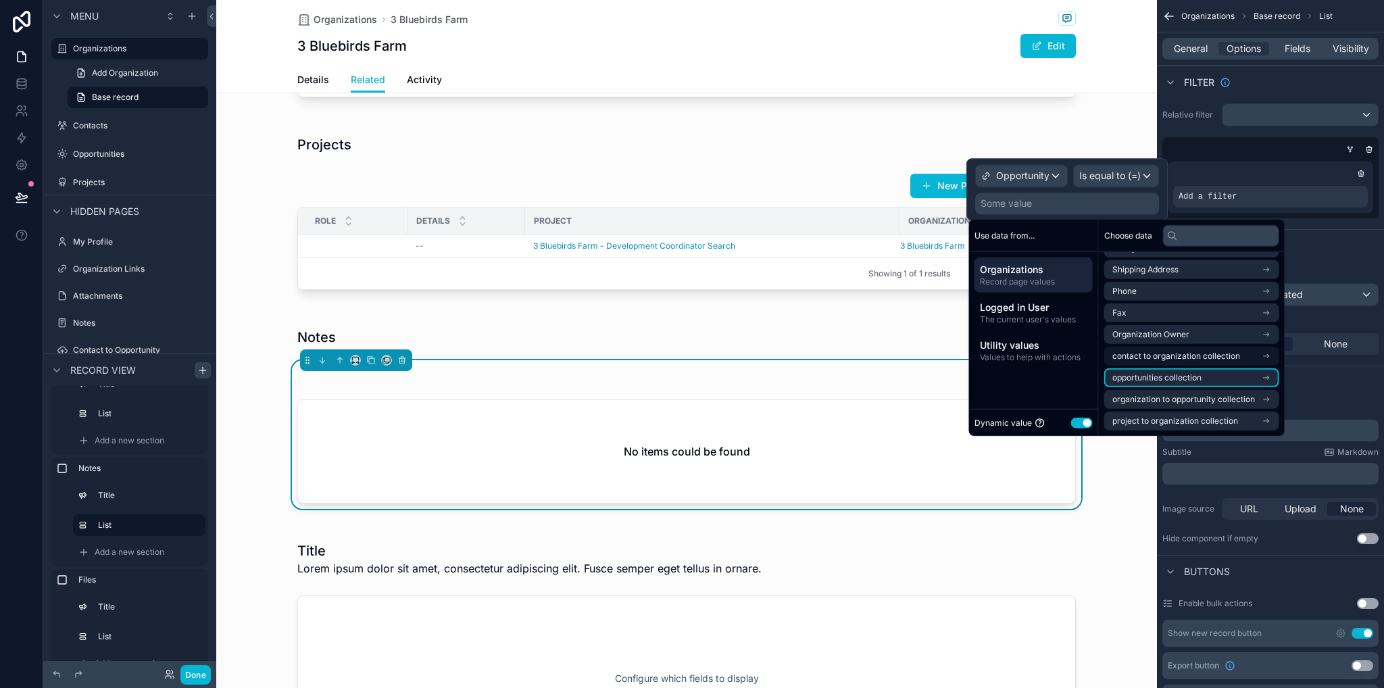
scroll to position [0, 0]
drag, startPoint x: 1036, startPoint y: 195, endPoint x: 1032, endPoint y: 179, distance: 16.6
click at [1036, 193] on div "Some value" at bounding box center [1067, 204] width 184 height 22
click at [1032, 178] on span "Opportunity" at bounding box center [1022, 176] width 53 height 14
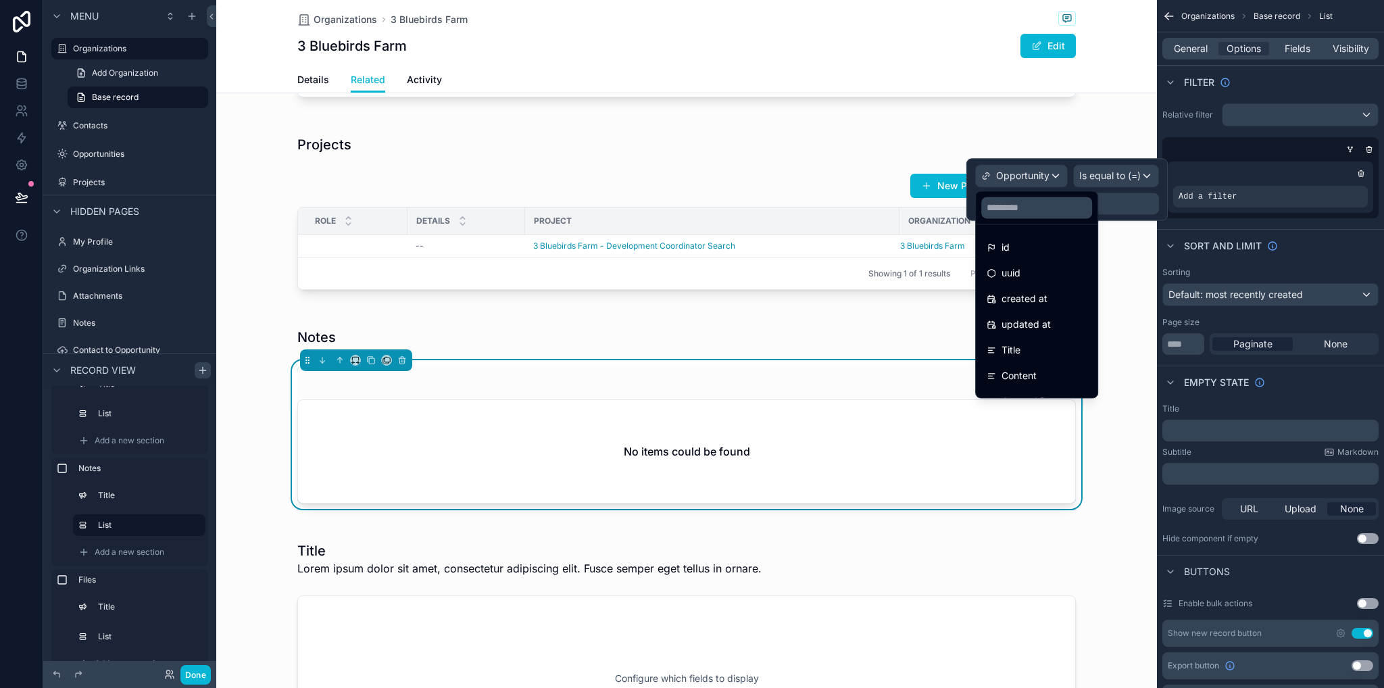
click at [1038, 176] on div at bounding box center [1067, 189] width 201 height 62
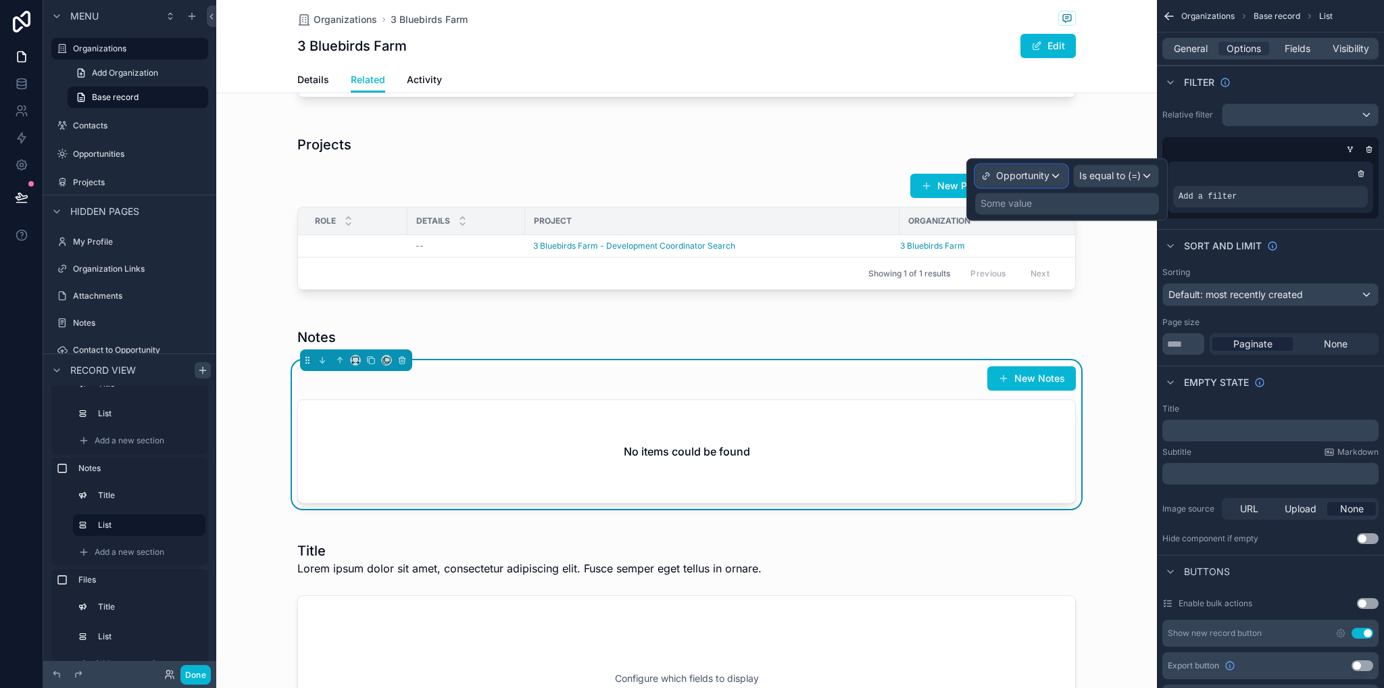
click at [1044, 175] on span "Opportunity" at bounding box center [1022, 176] width 53 height 14
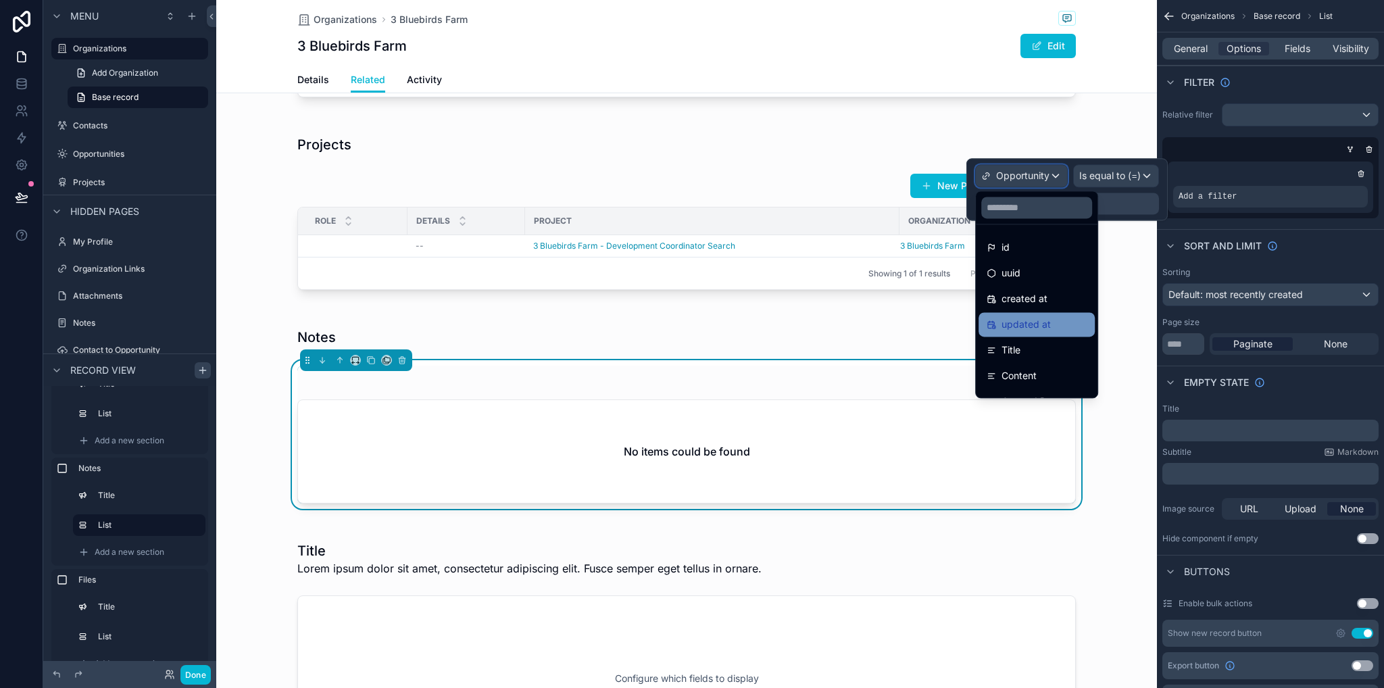
scroll to position [70, 0]
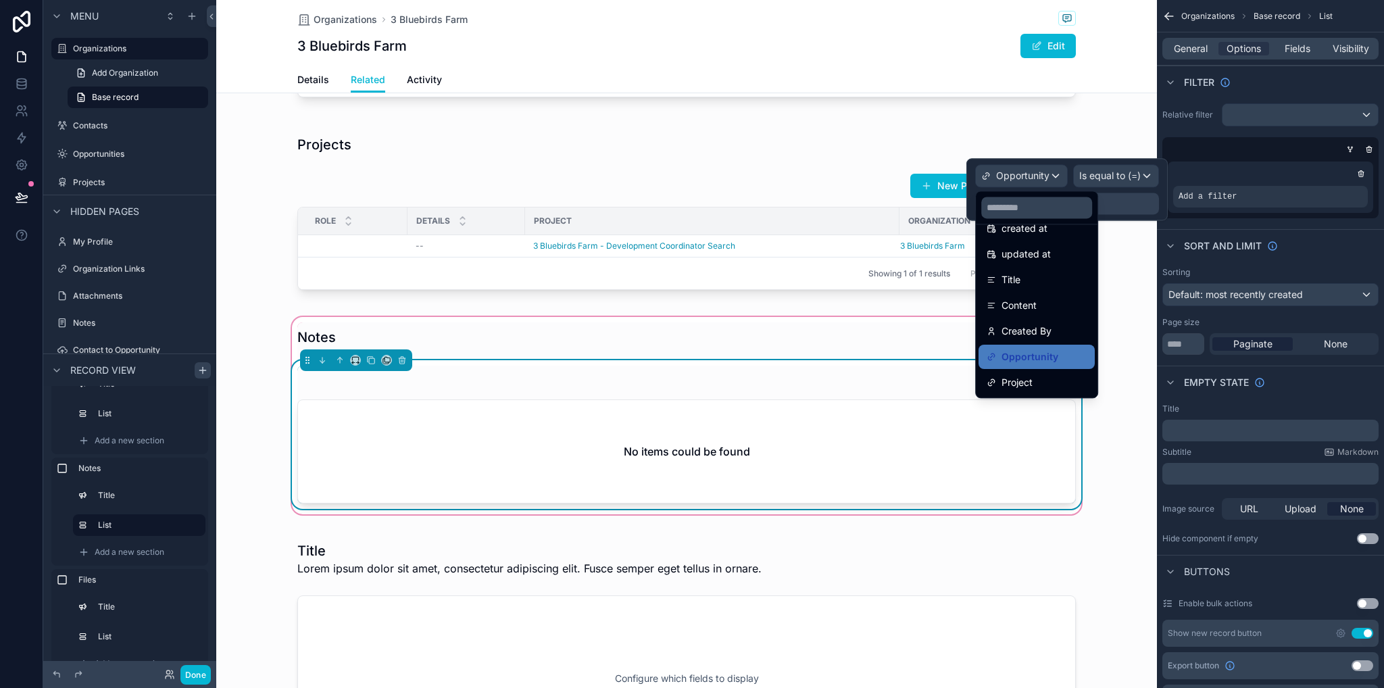
click at [678, 426] on div "No items could be found" at bounding box center [686, 451] width 777 height 103
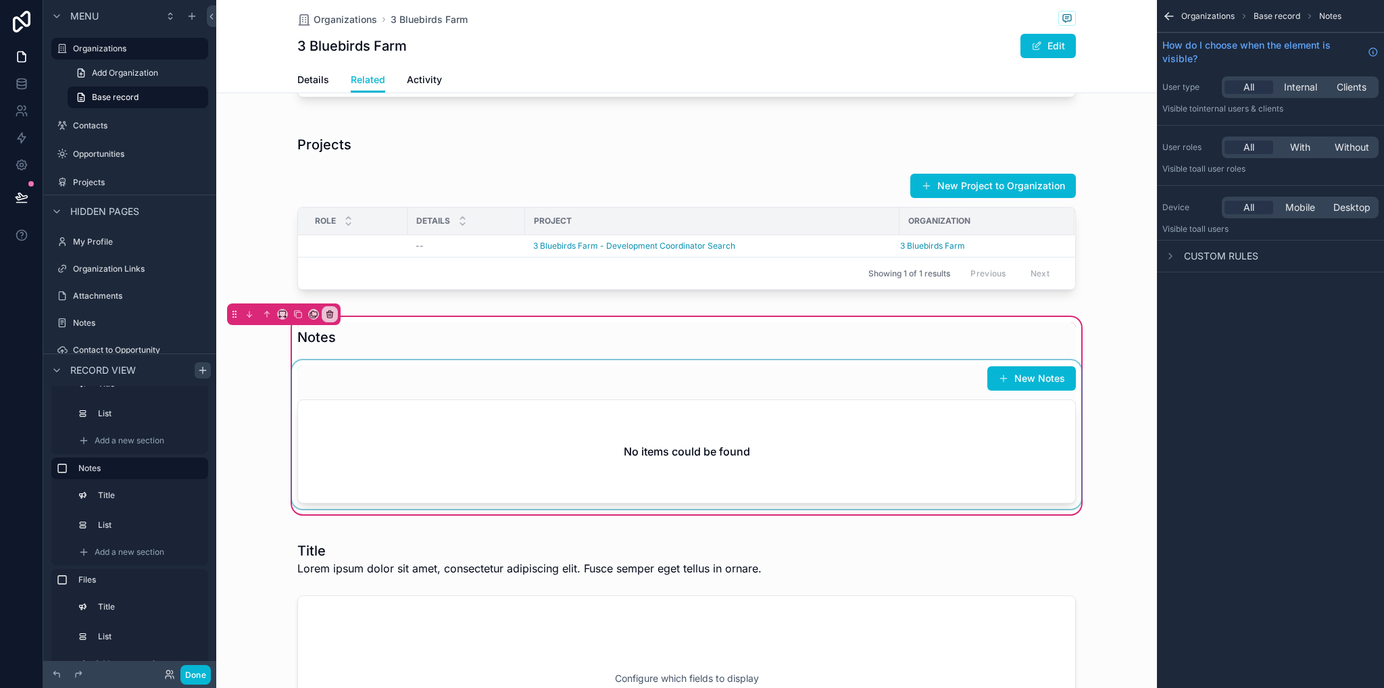
click at [933, 458] on div "scrollable content" at bounding box center [686, 434] width 795 height 149
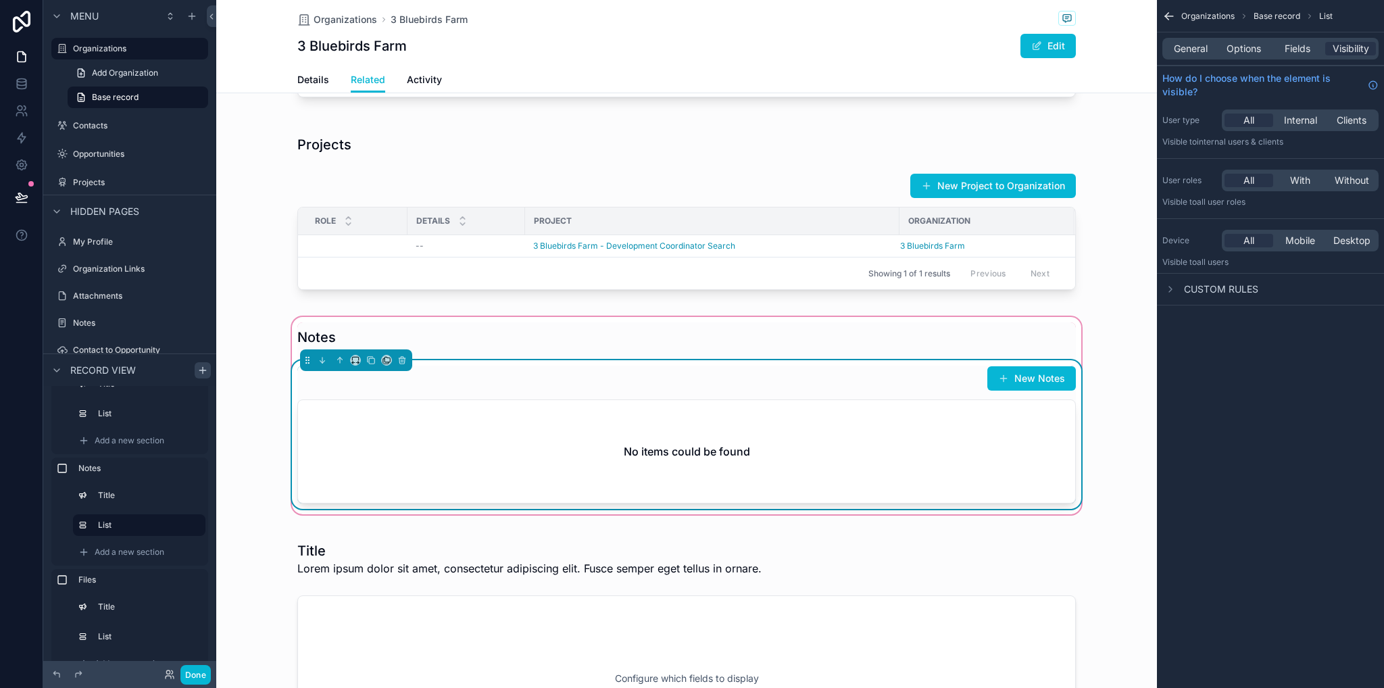
click at [1191, 14] on span "Organizations" at bounding box center [1208, 16] width 53 height 11
click at [1195, 42] on span "General" at bounding box center [1191, 49] width 34 height 14
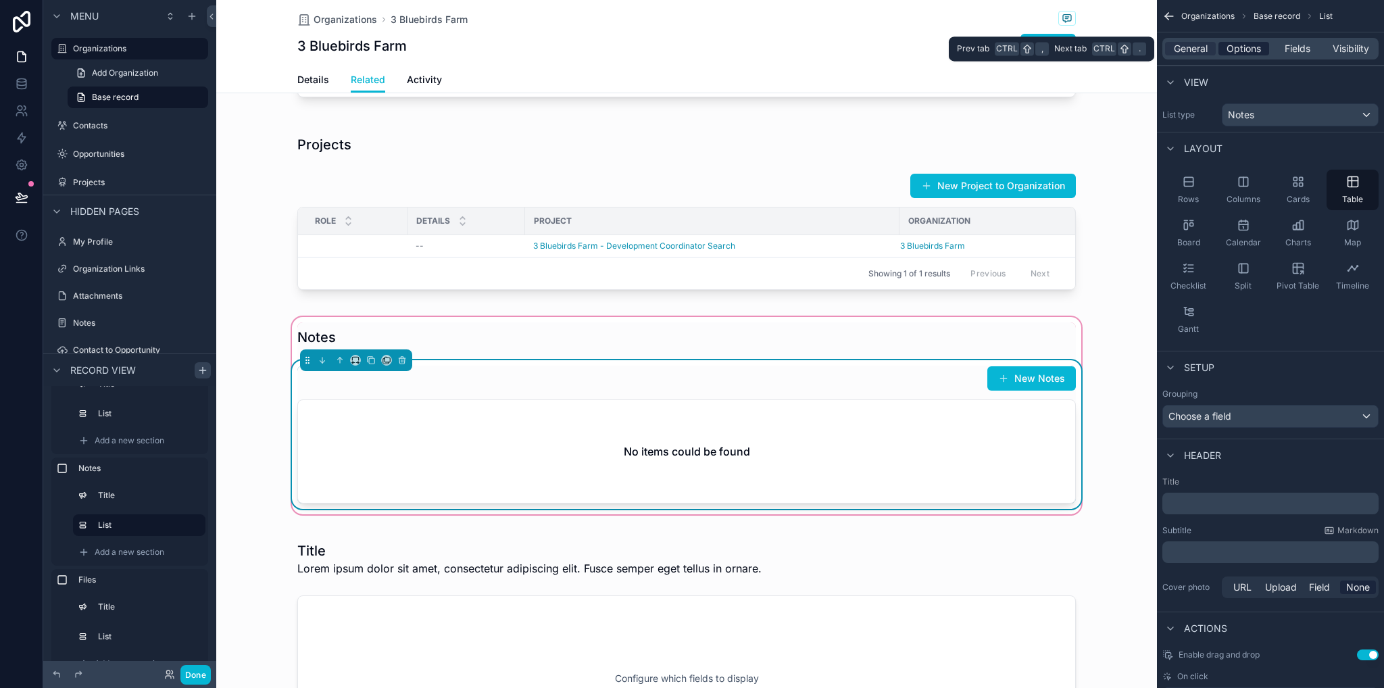
click at [1238, 47] on span "Options" at bounding box center [1244, 49] width 34 height 14
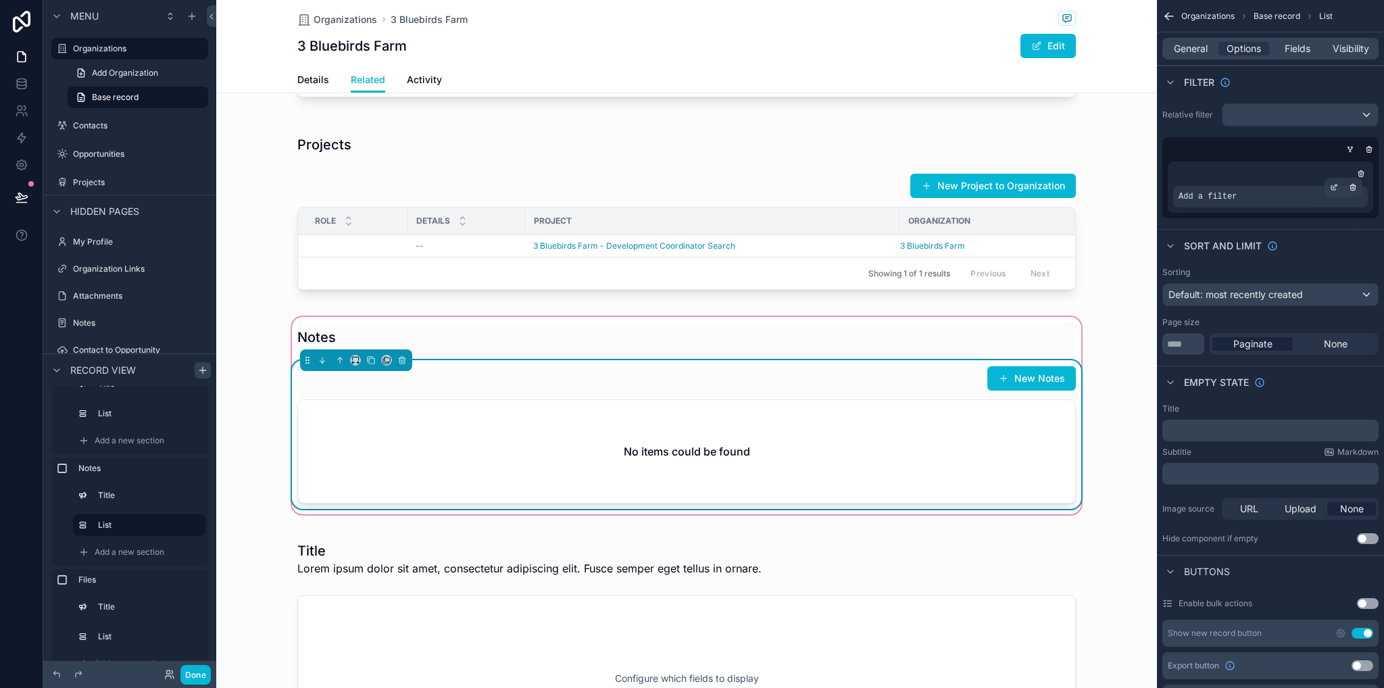
click at [1246, 187] on div "Add a filter" at bounding box center [1270, 197] width 195 height 22
click at [1341, 187] on div "scrollable content" at bounding box center [1334, 187] width 19 height 19
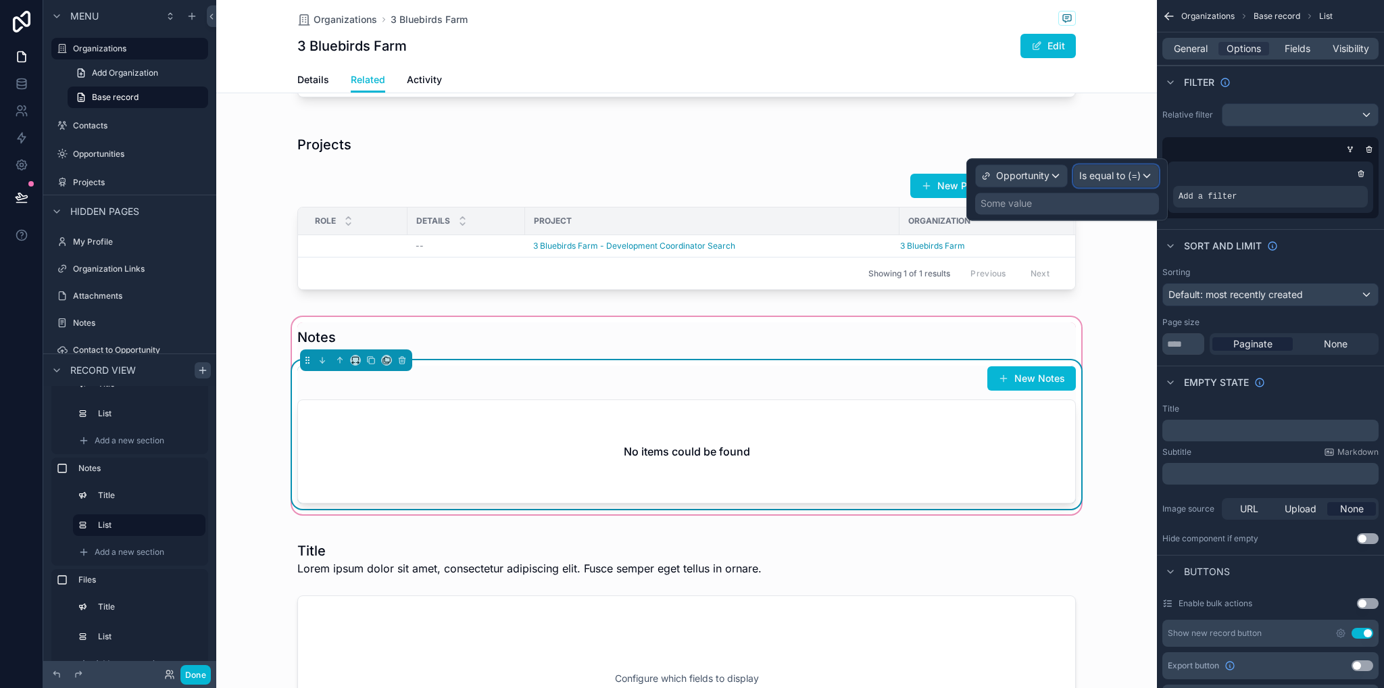
click at [1091, 181] on span "Is equal to (=)" at bounding box center [1110, 176] width 62 height 14
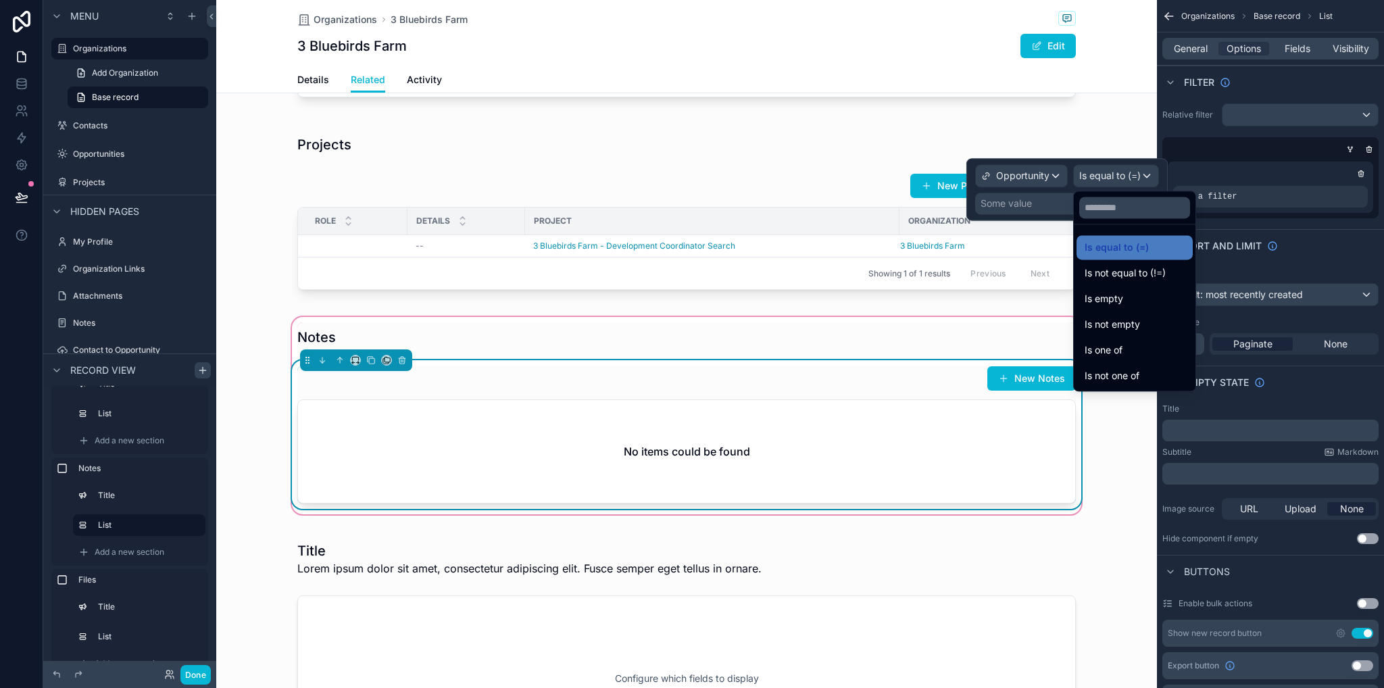
click at [1034, 207] on div at bounding box center [1067, 189] width 201 height 62
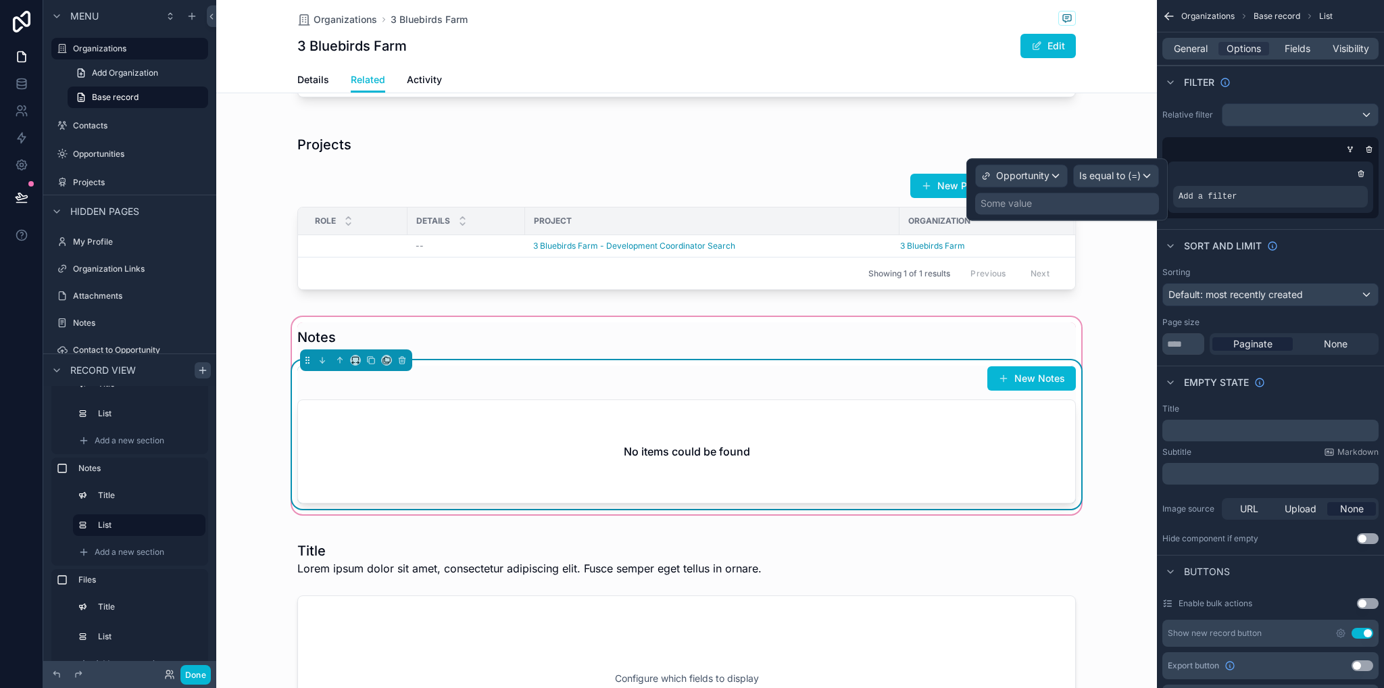
click at [1036, 201] on div "Some value" at bounding box center [1067, 204] width 184 height 22
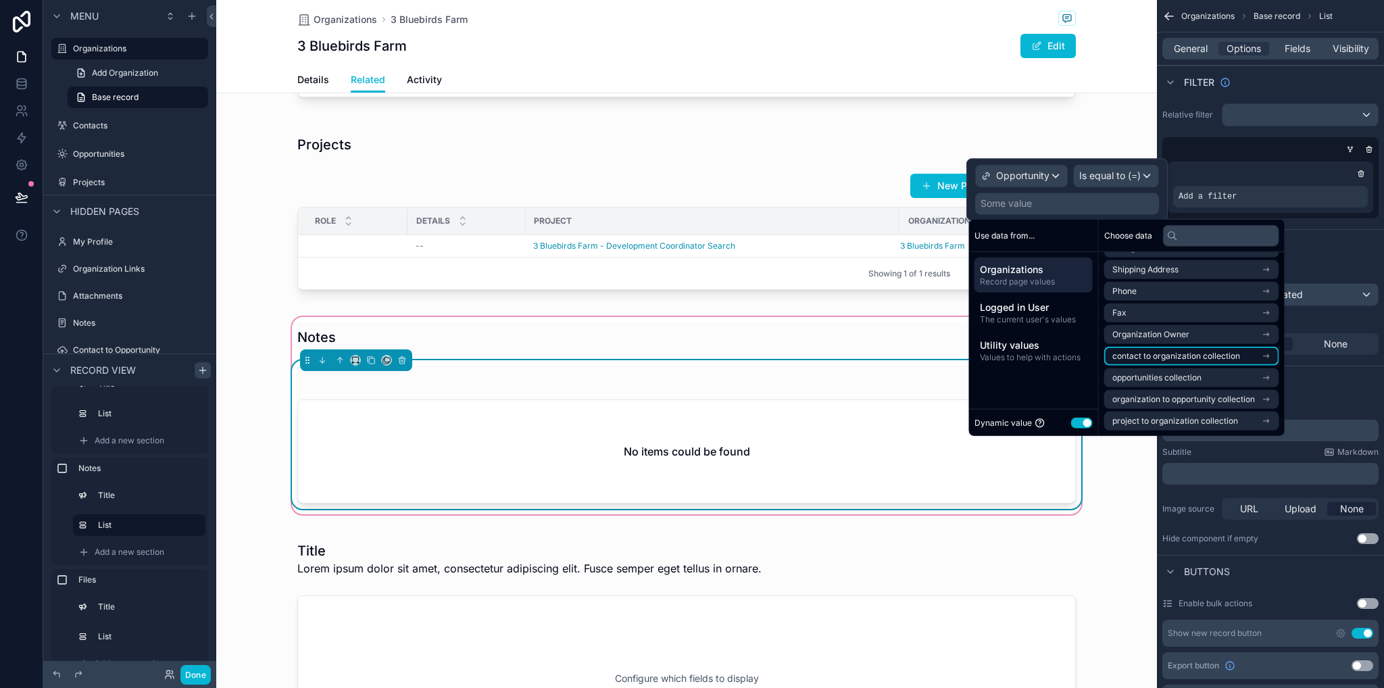
scroll to position [0, 0]
click at [1115, 488] on div "Notes New Notes No items could be found" at bounding box center [686, 415] width 941 height 203
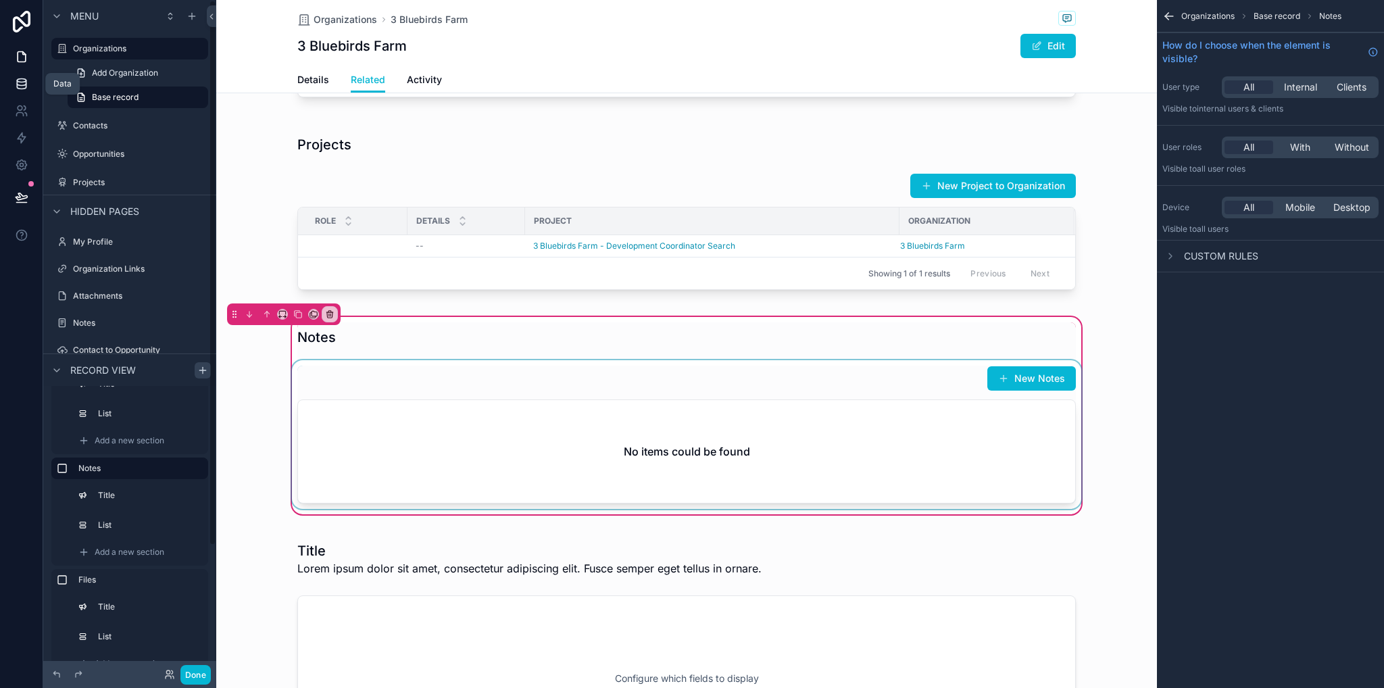
click at [24, 82] on icon at bounding box center [21, 80] width 9 height 3
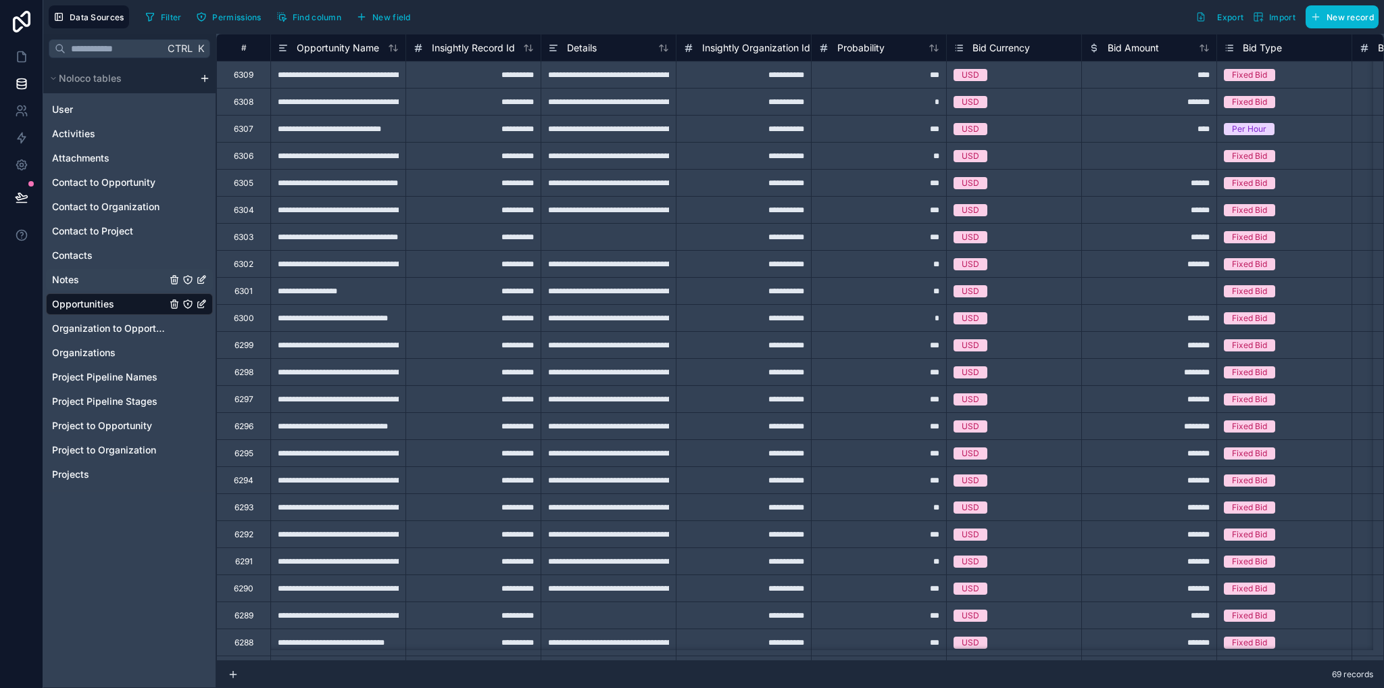
click at [88, 277] on div "Notes" at bounding box center [129, 280] width 167 height 22
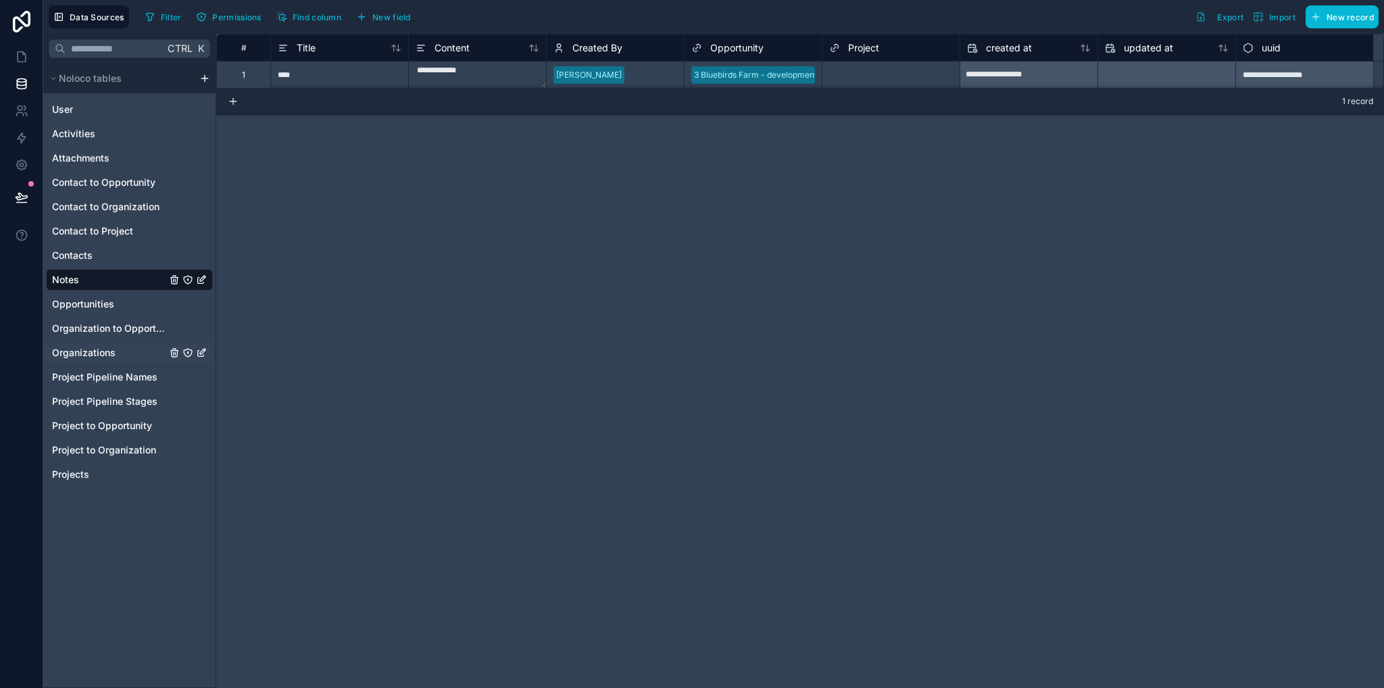
click at [104, 350] on span "Organizations" at bounding box center [84, 353] width 64 height 14
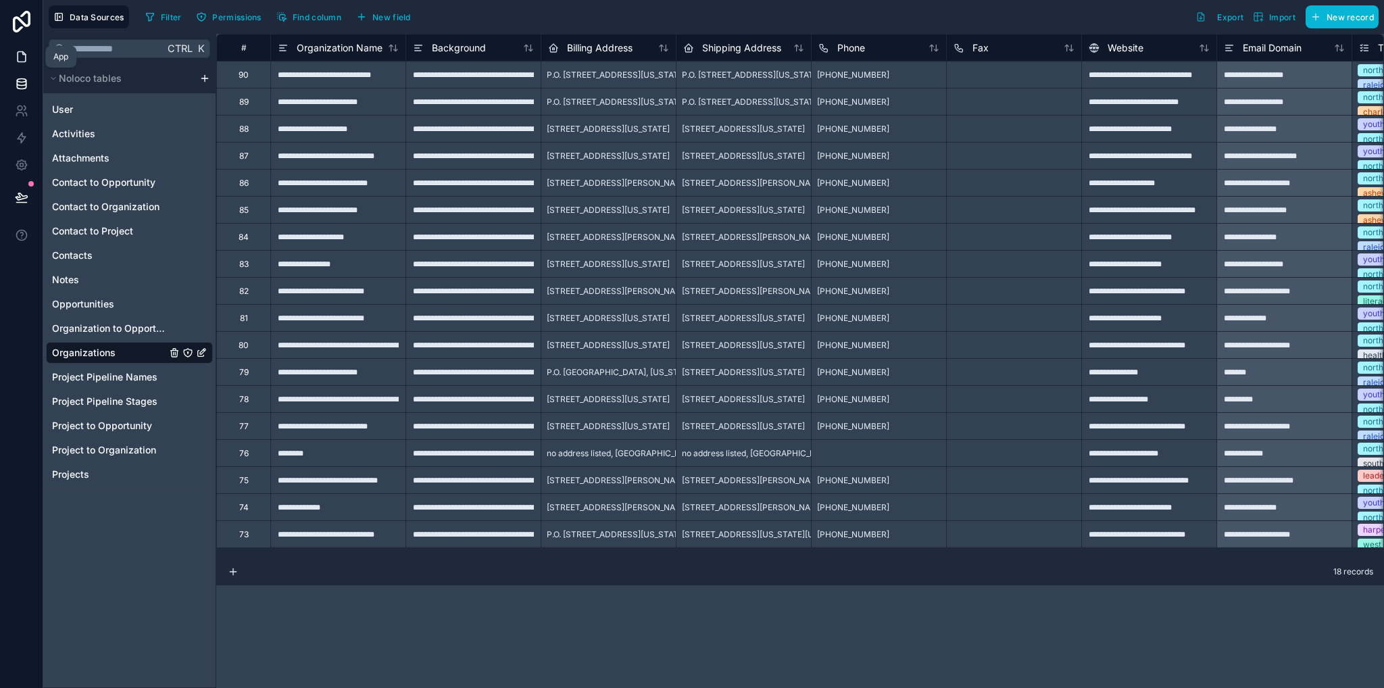
click at [20, 52] on icon at bounding box center [22, 57] width 14 height 14
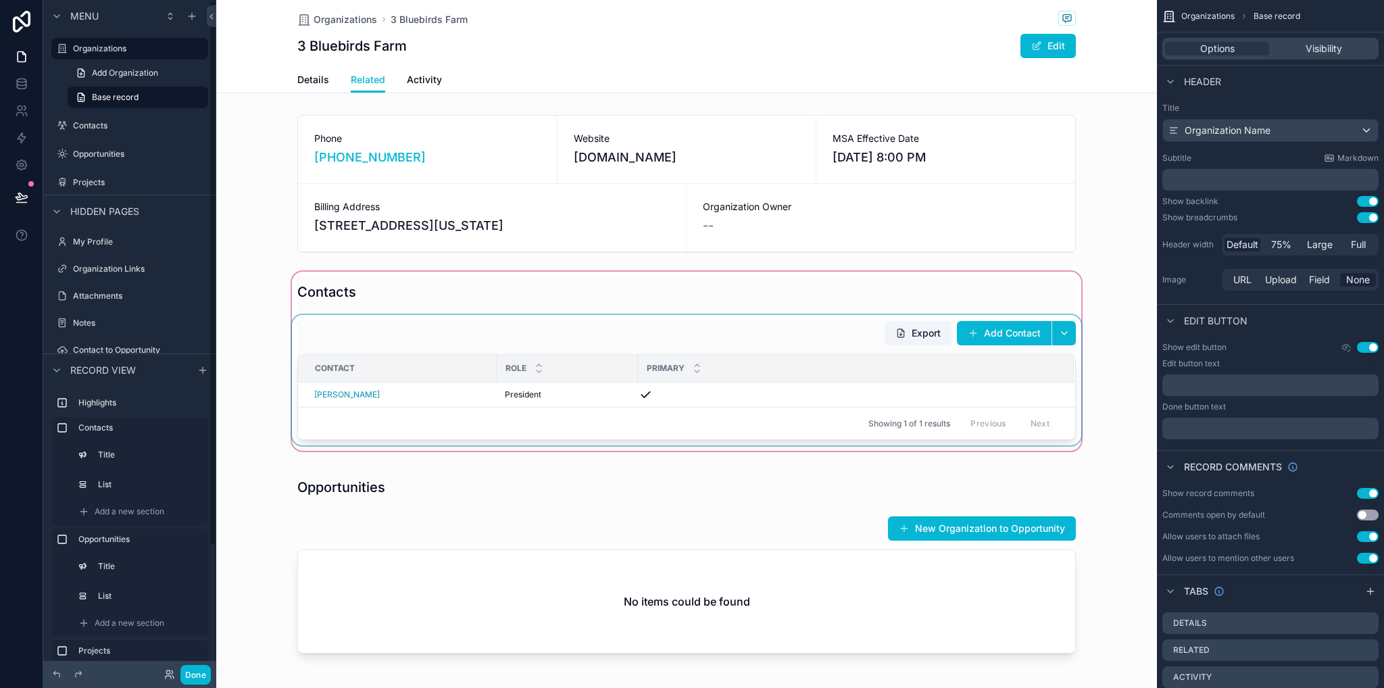
click at [887, 410] on div "scrollable content" at bounding box center [686, 361] width 941 height 185
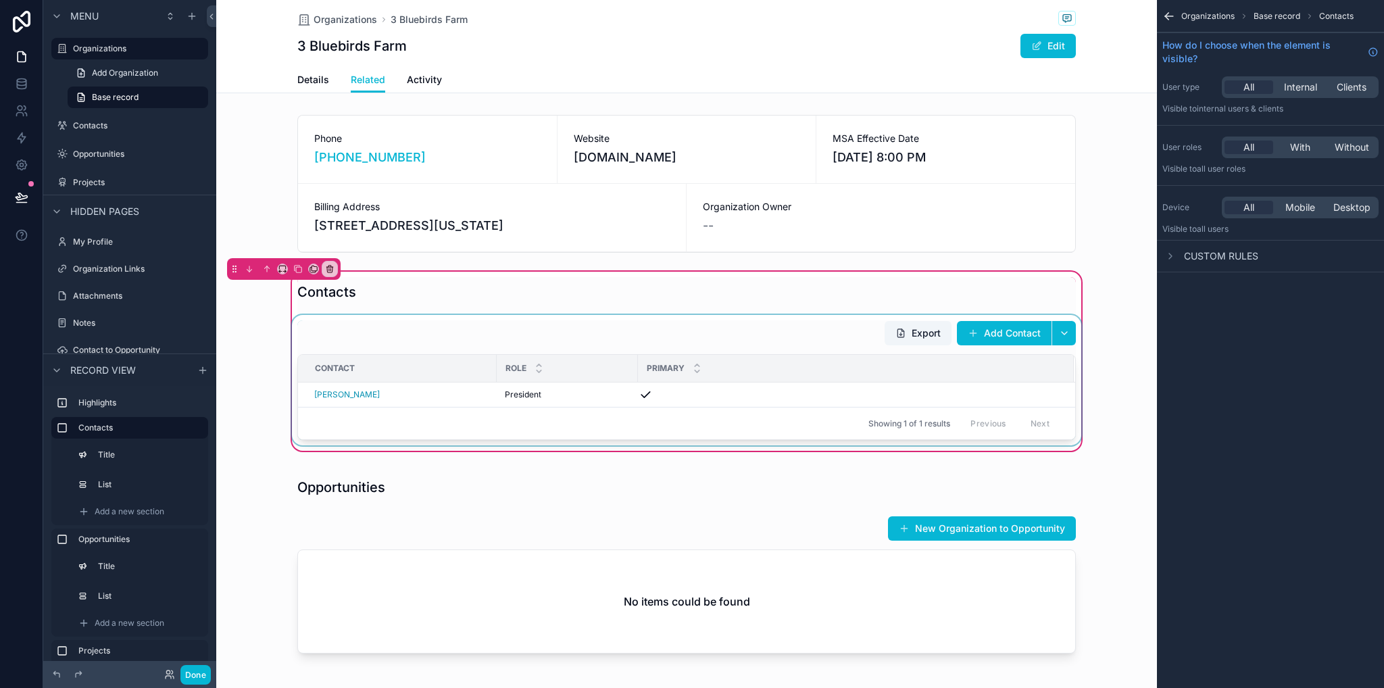
click at [723, 381] on div "Primary" at bounding box center [856, 369] width 435 height 26
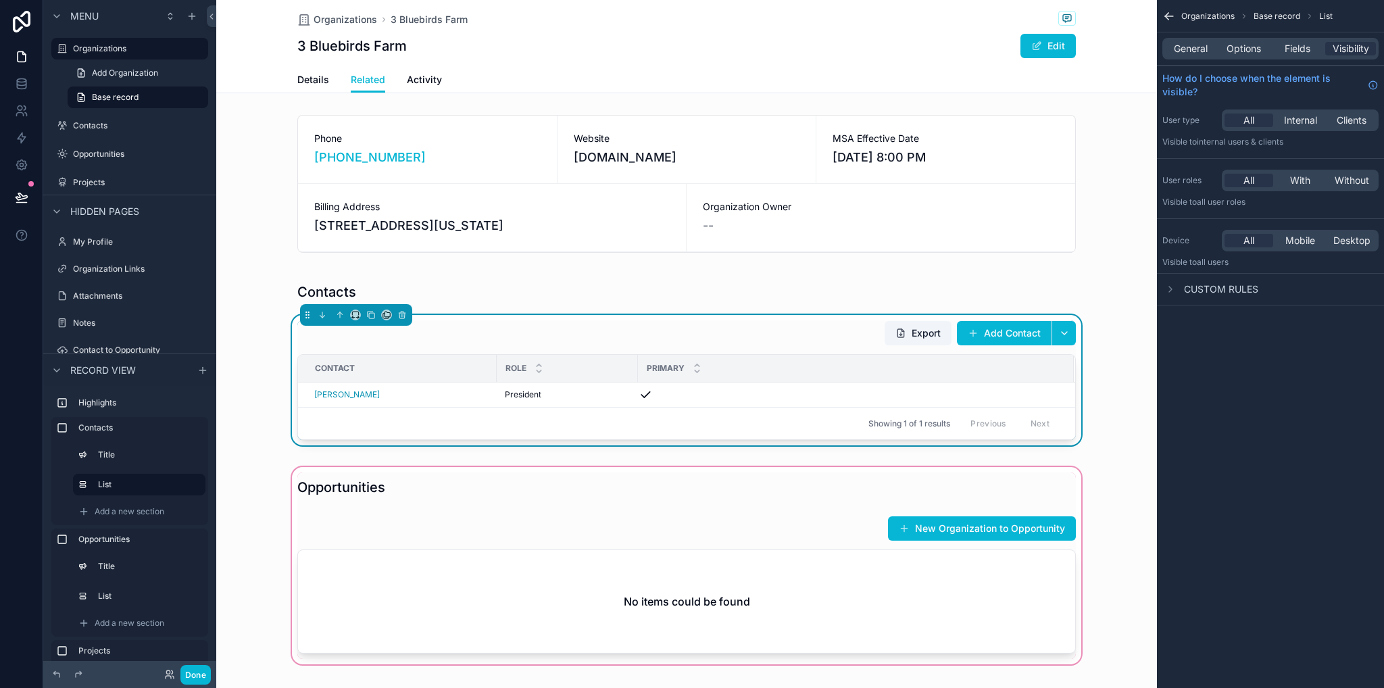
scroll to position [406, 0]
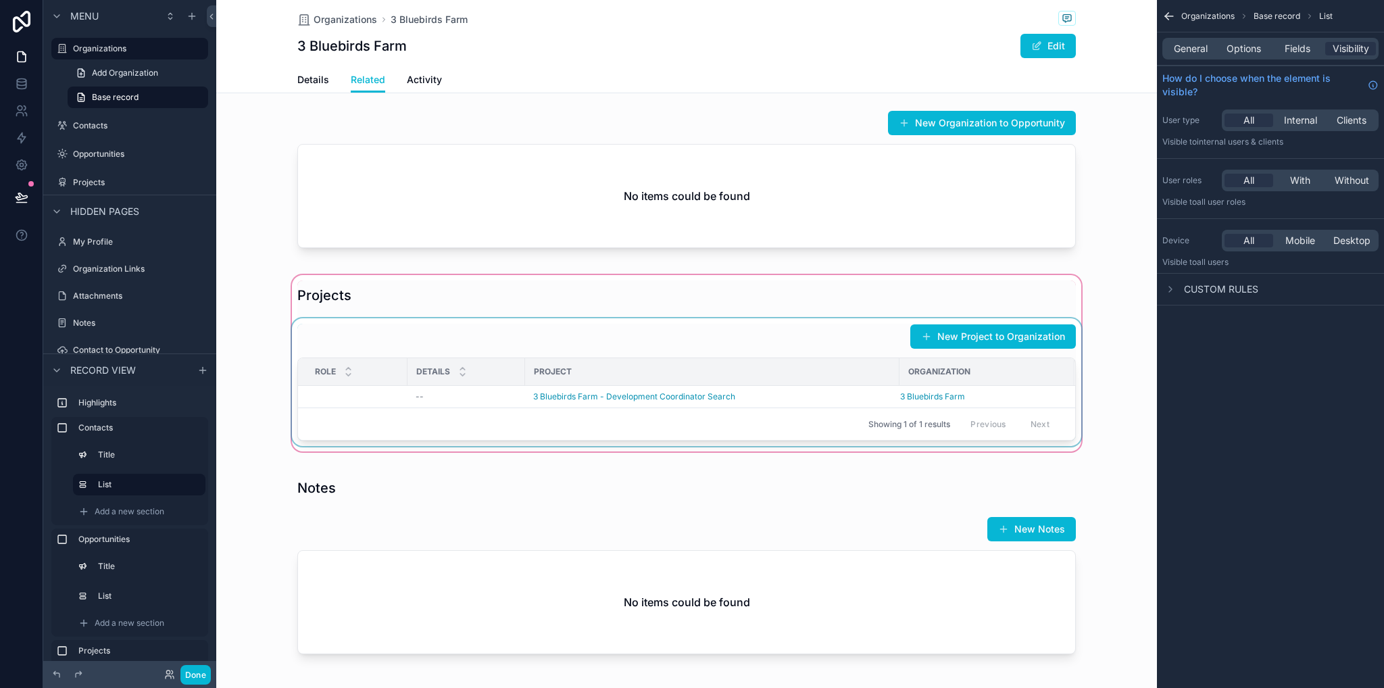
click at [733, 383] on div "Project" at bounding box center [712, 372] width 373 height 22
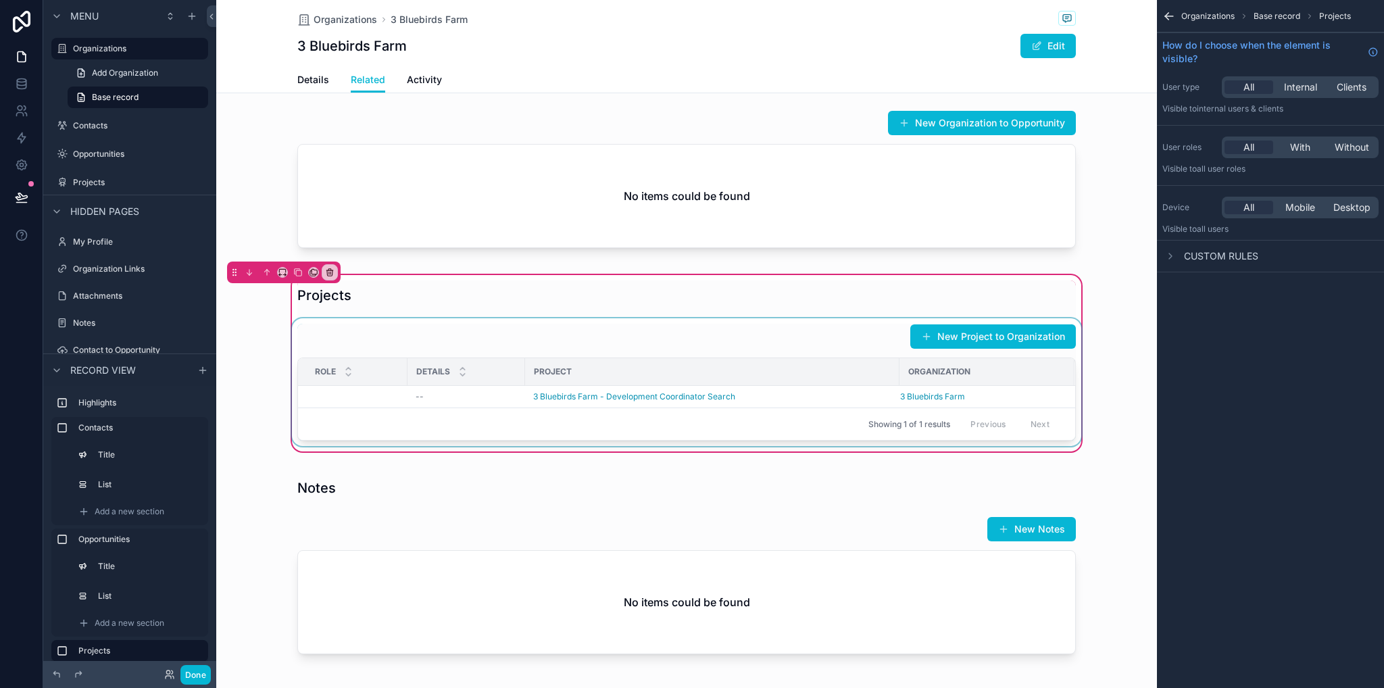
click at [734, 364] on div "scrollable content" at bounding box center [686, 382] width 795 height 128
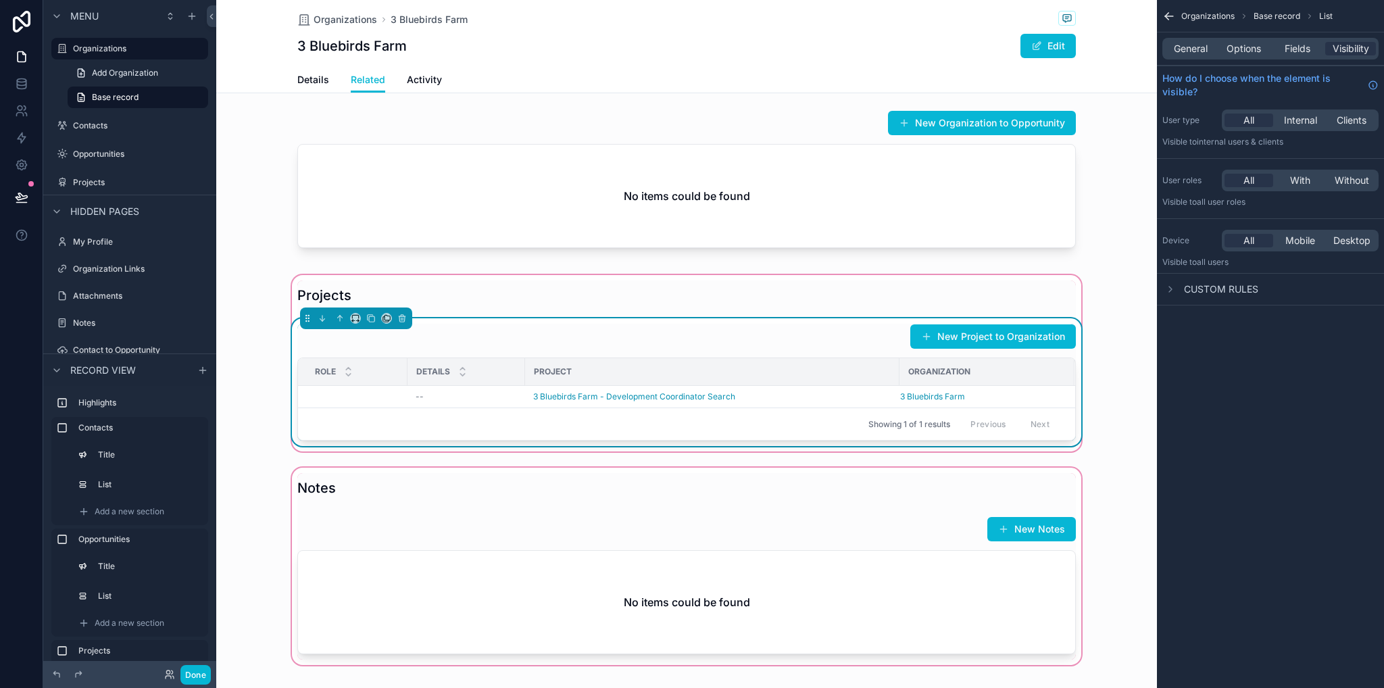
scroll to position [744, 0]
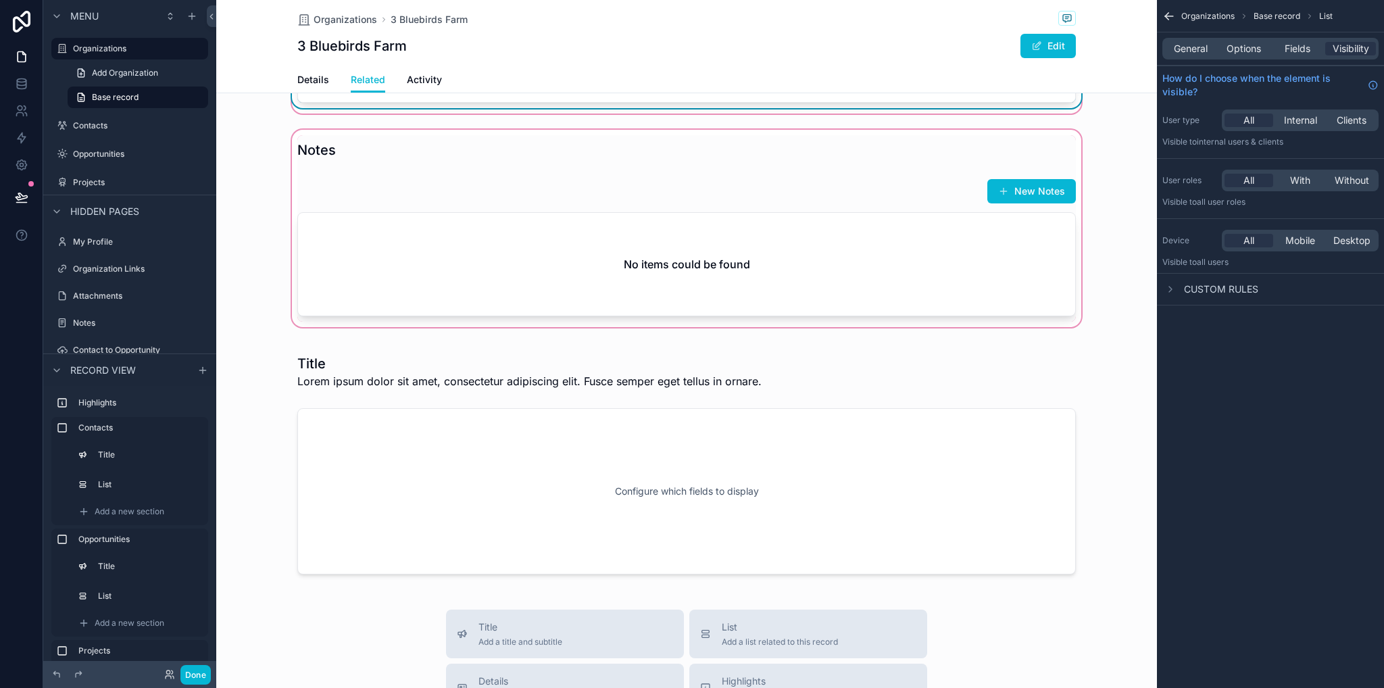
click at [745, 282] on div "scrollable content" at bounding box center [686, 228] width 941 height 203
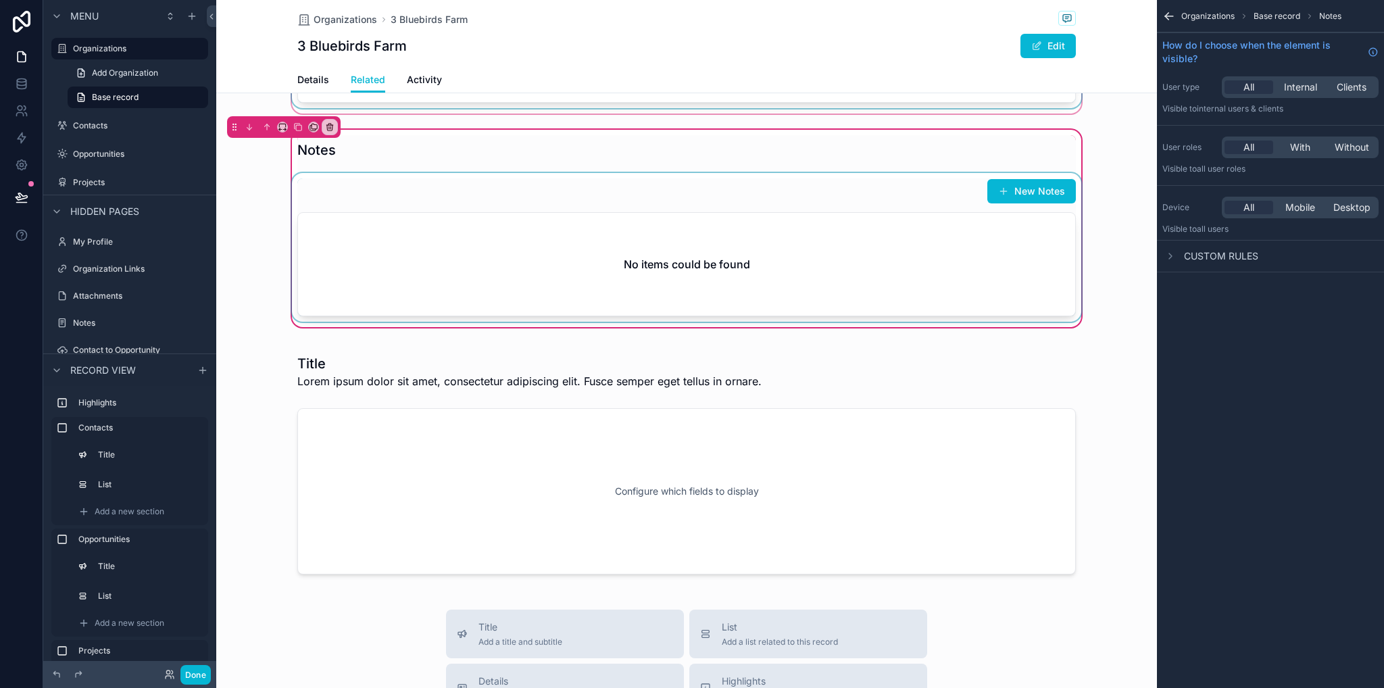
click at [880, 271] on div "scrollable content" at bounding box center [686, 247] width 795 height 149
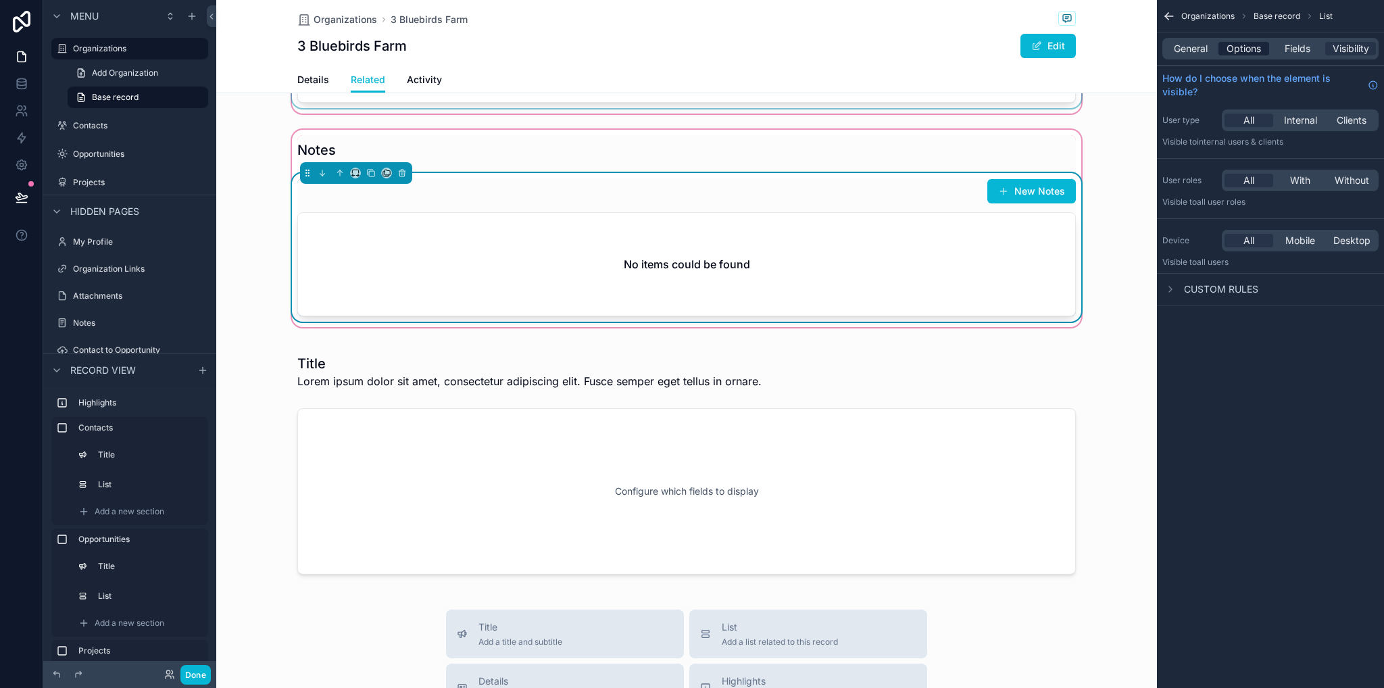
click at [1257, 47] on span "Options" at bounding box center [1244, 49] width 34 height 14
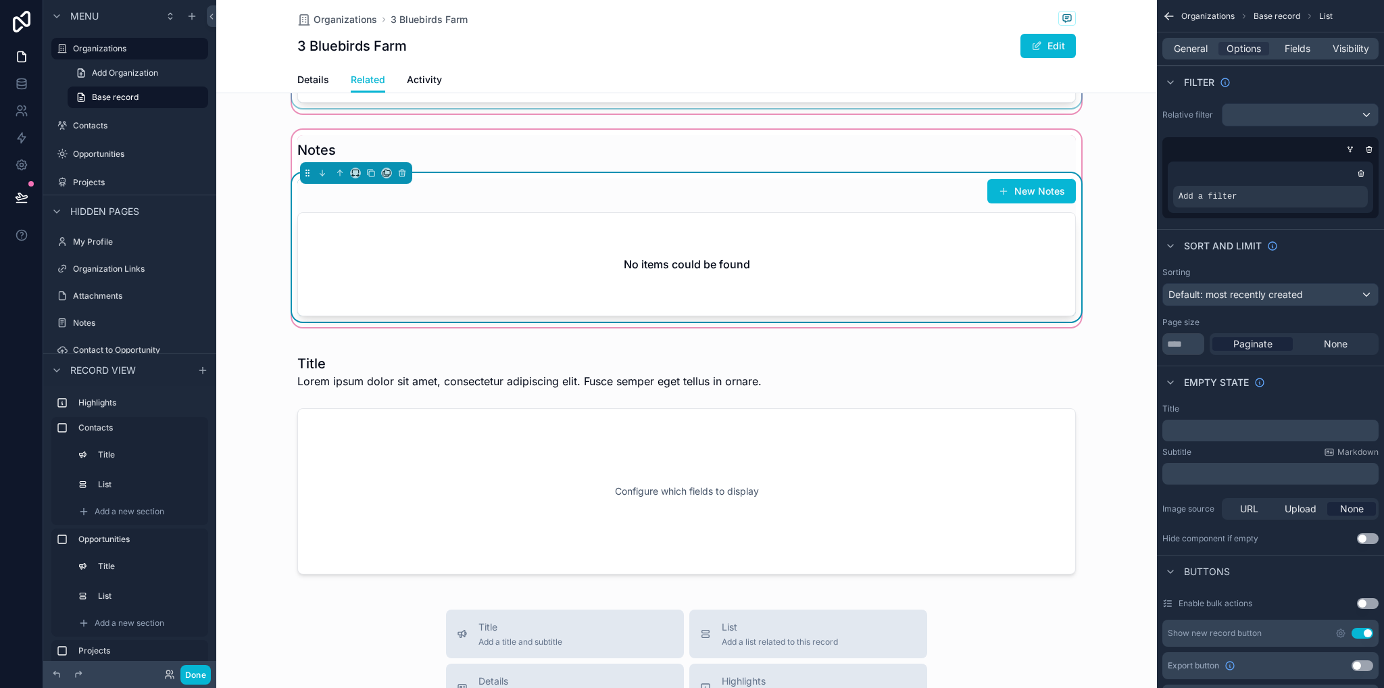
click at [1363, 170] on icon "scrollable content" at bounding box center [1361, 174] width 8 height 8
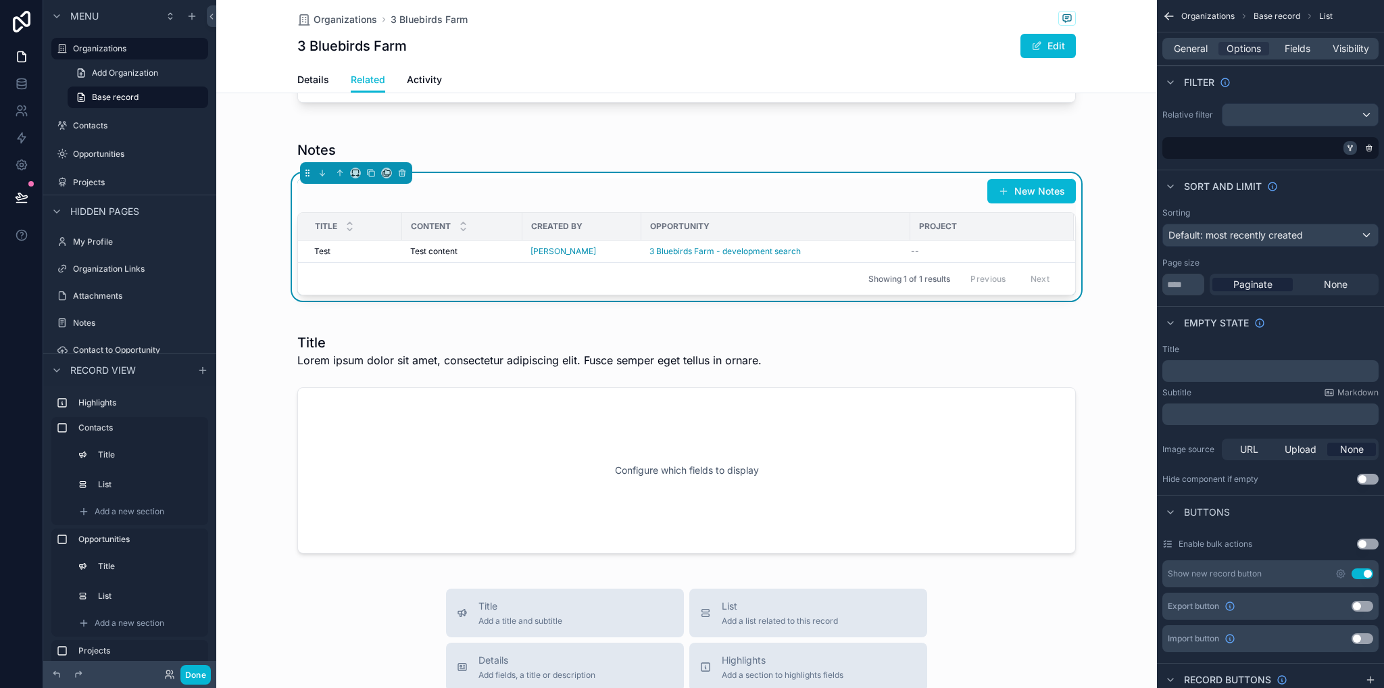
click at [1354, 146] on icon "scrollable content" at bounding box center [1350, 148] width 8 height 8
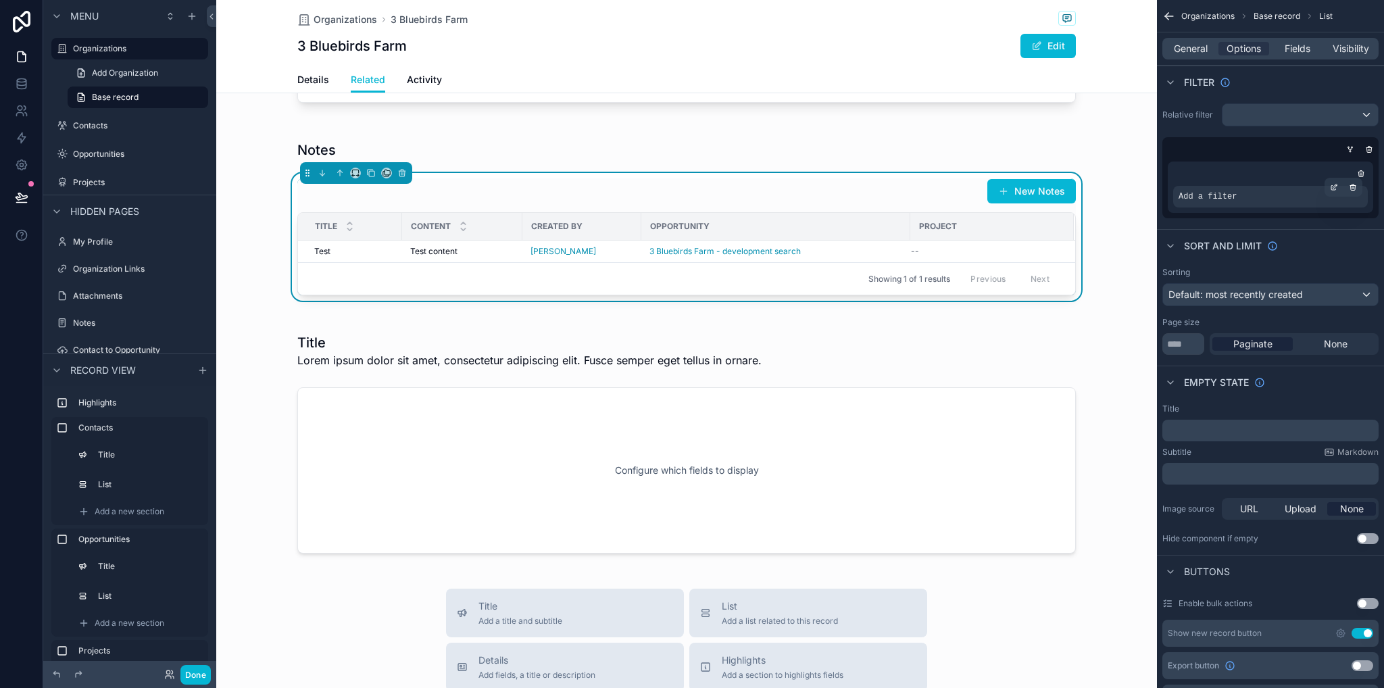
click at [1266, 198] on div "Add a filter" at bounding box center [1270, 197] width 195 height 22
click at [1334, 187] on icon "scrollable content" at bounding box center [1334, 187] width 8 height 8
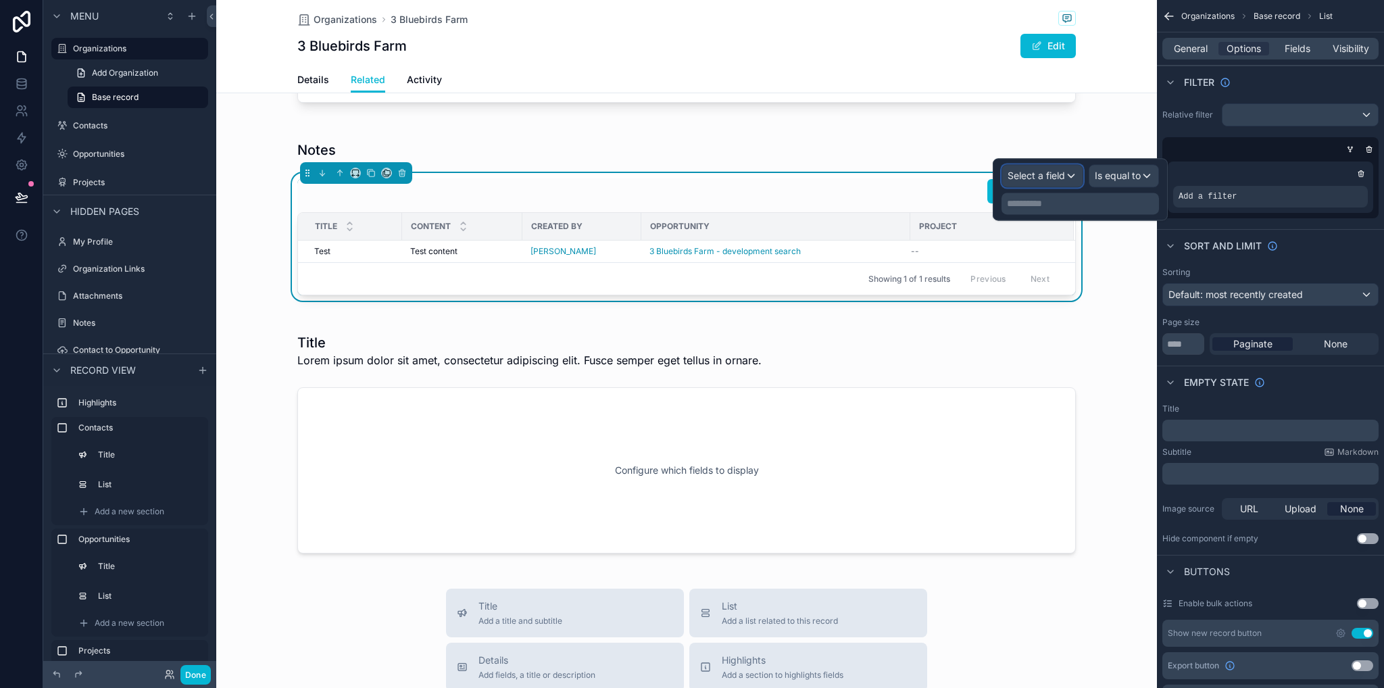
click at [1025, 175] on span "Select a field" at bounding box center [1036, 175] width 57 height 11
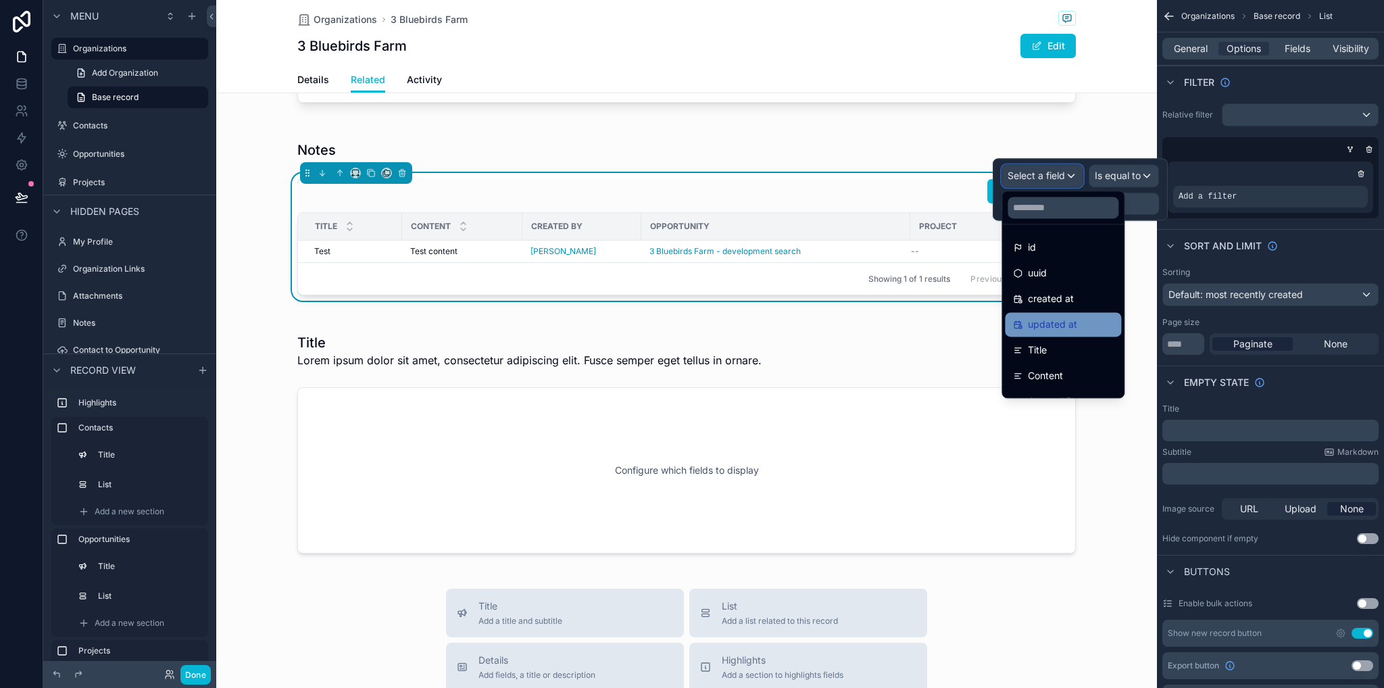
scroll to position [70, 0]
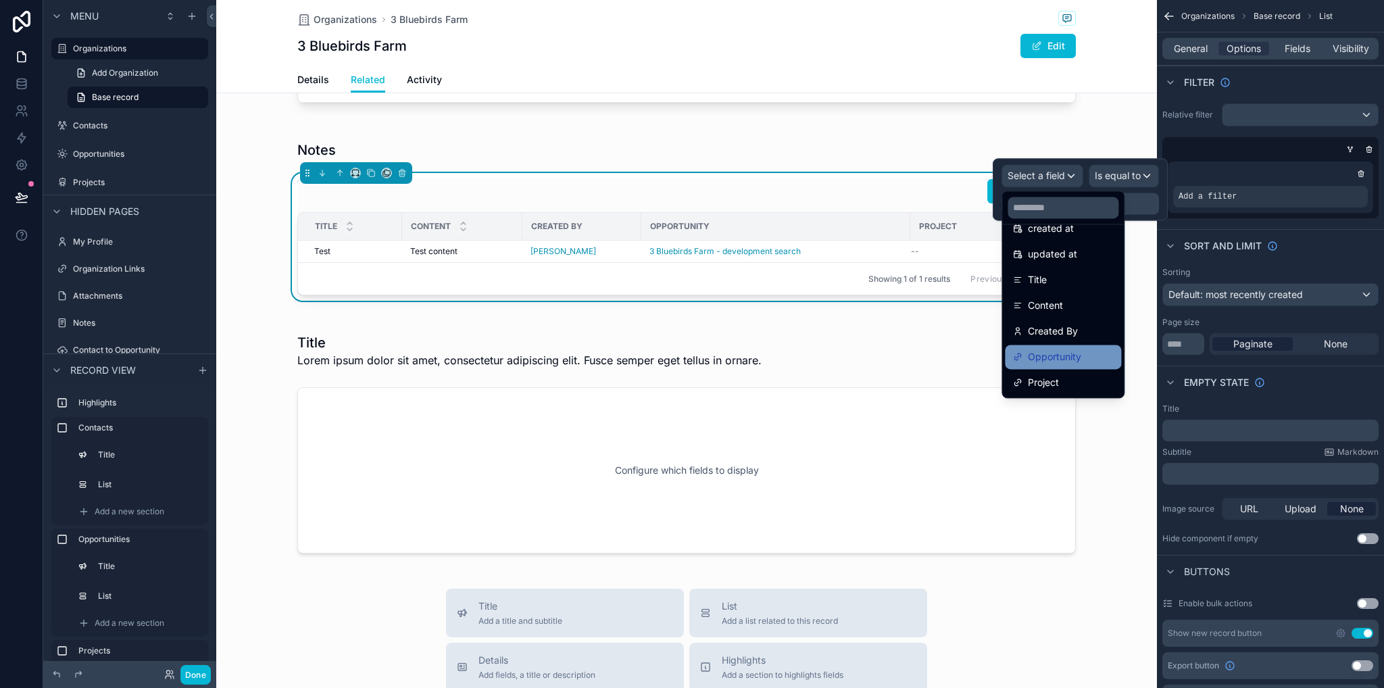
click at [1068, 356] on span "Opportunity" at bounding box center [1054, 357] width 53 height 16
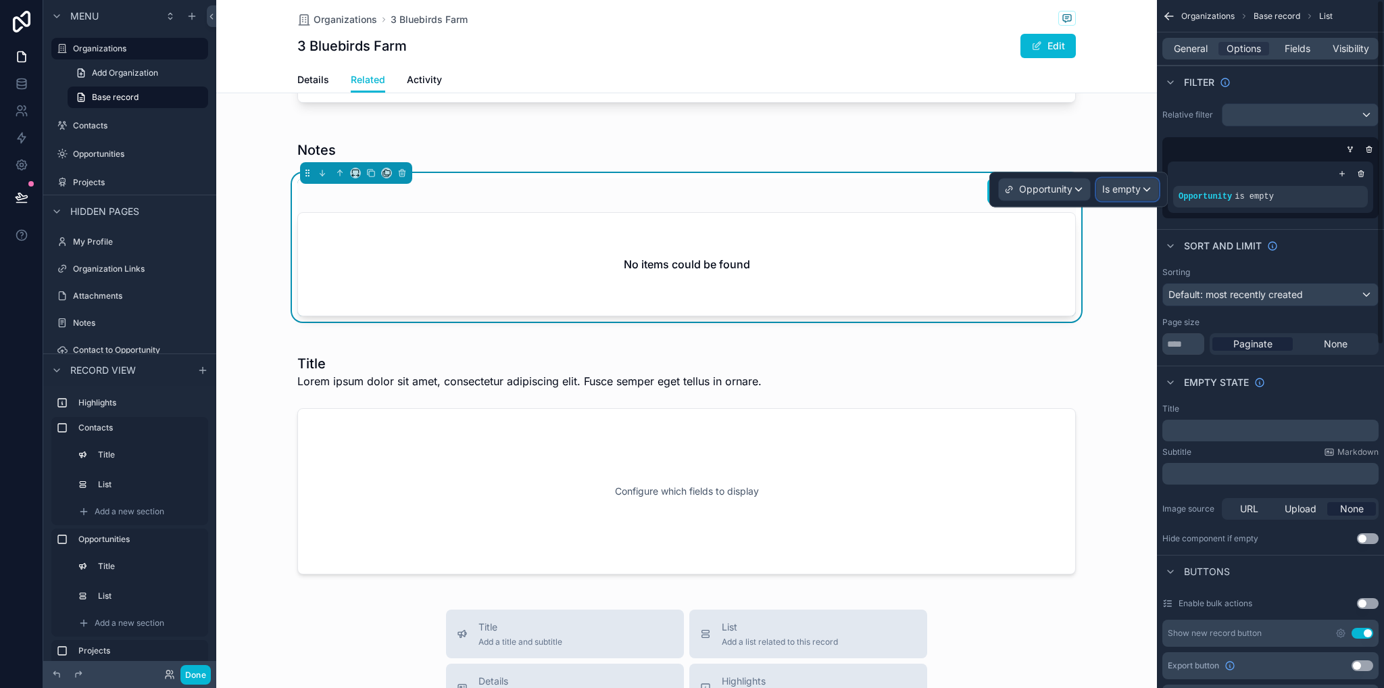
click at [1127, 190] on span "Is empty" at bounding box center [1121, 190] width 39 height 14
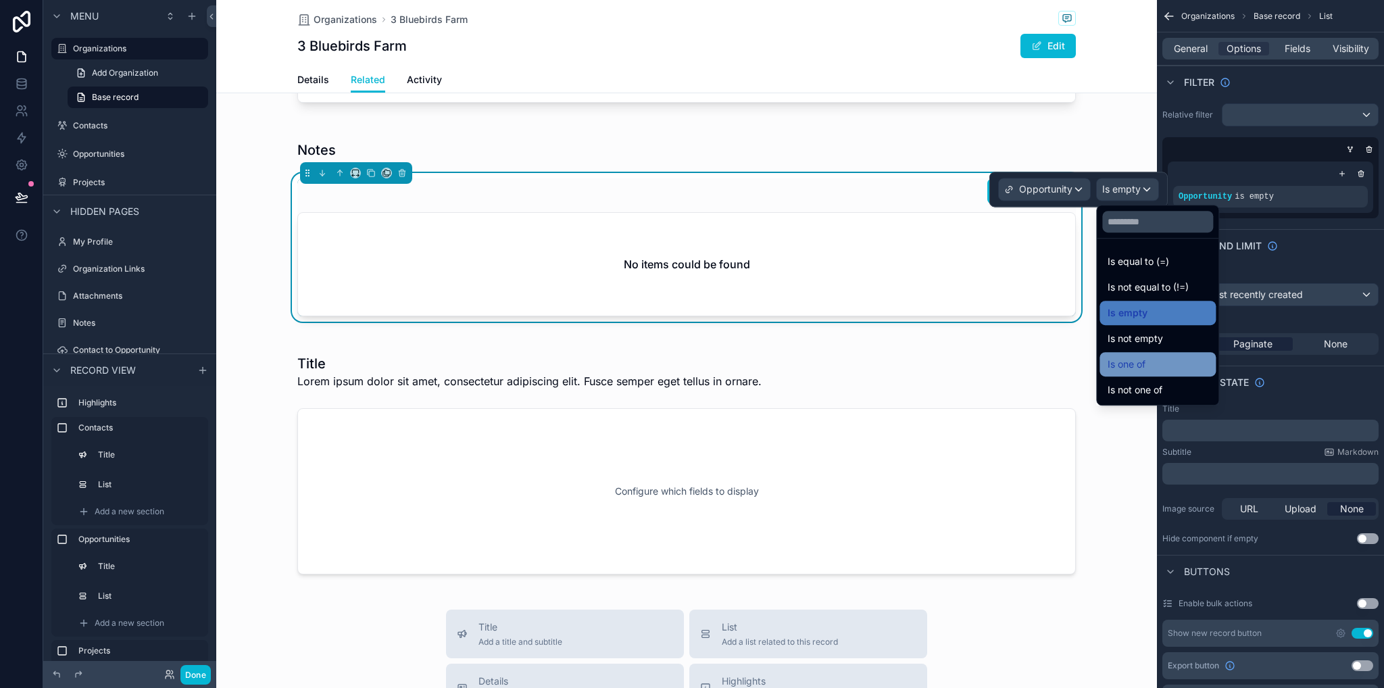
click at [1144, 363] on span "Is one of" at bounding box center [1127, 364] width 38 height 16
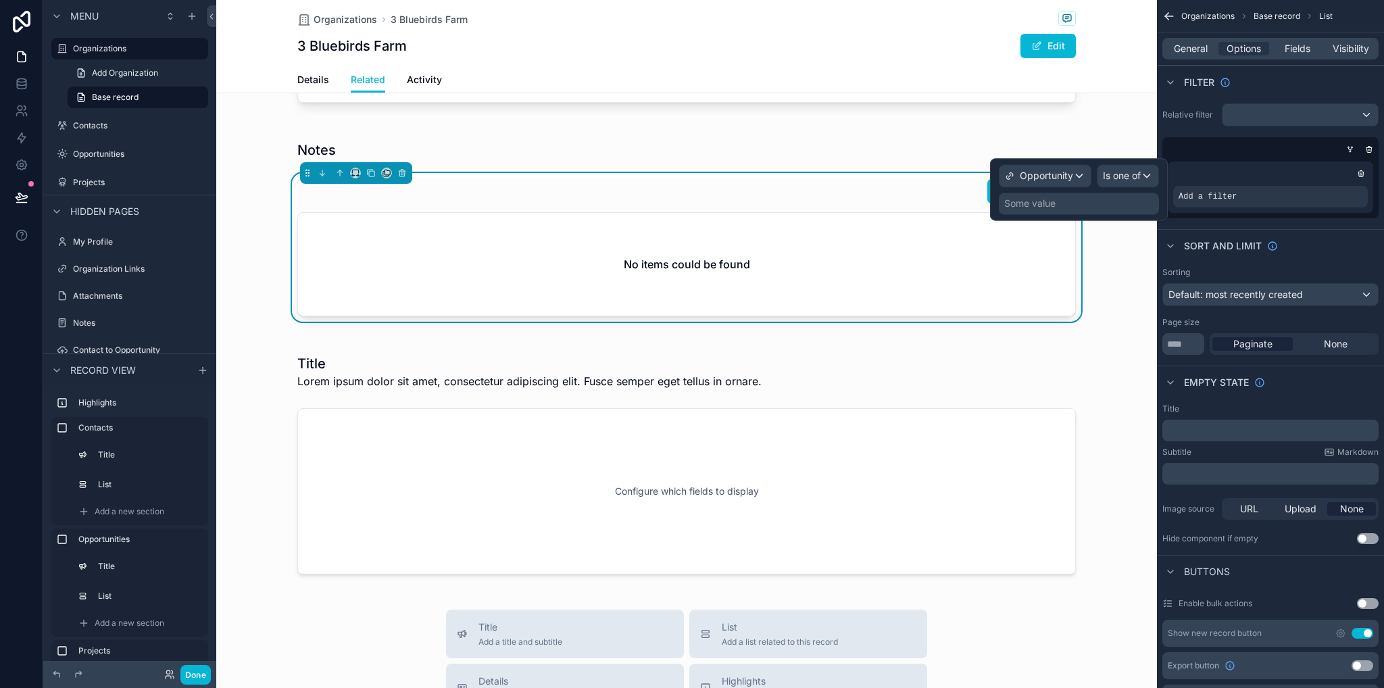
click at [1059, 212] on div "Some value" at bounding box center [1079, 204] width 160 height 22
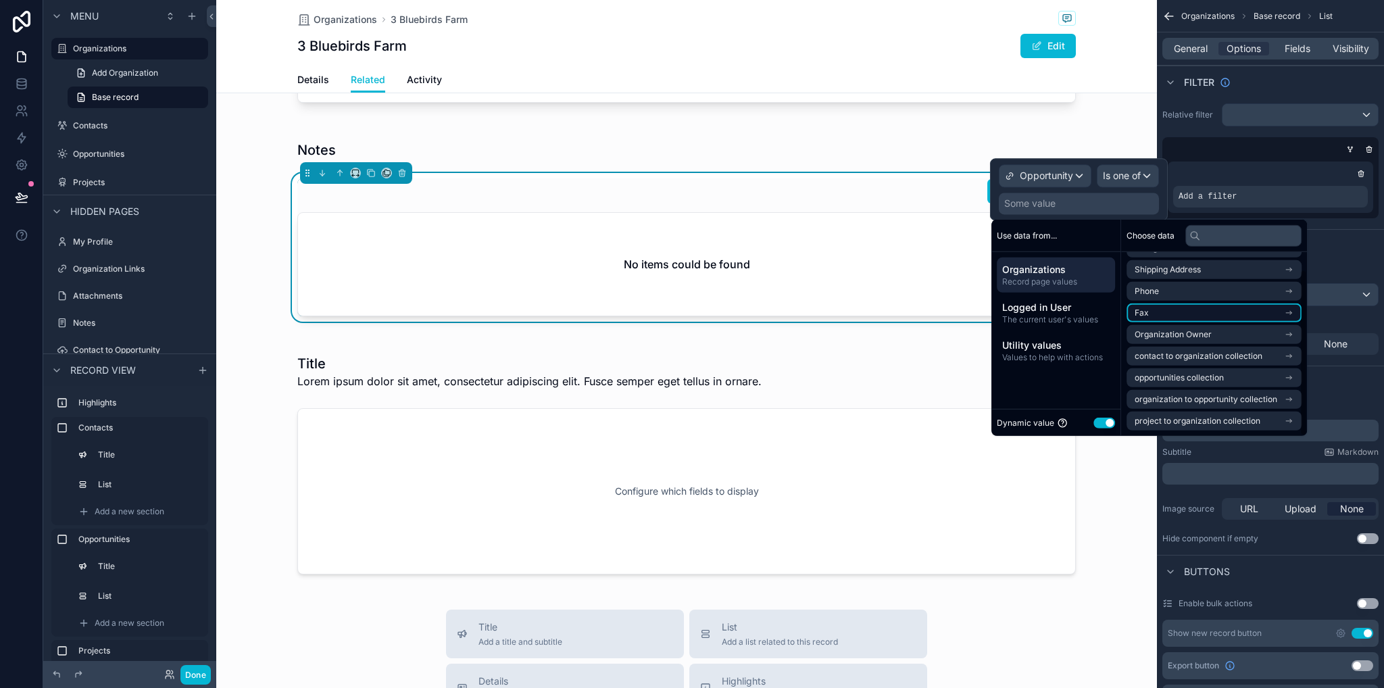
scroll to position [0, 0]
click at [8, 69] on link at bounding box center [21, 56] width 43 height 27
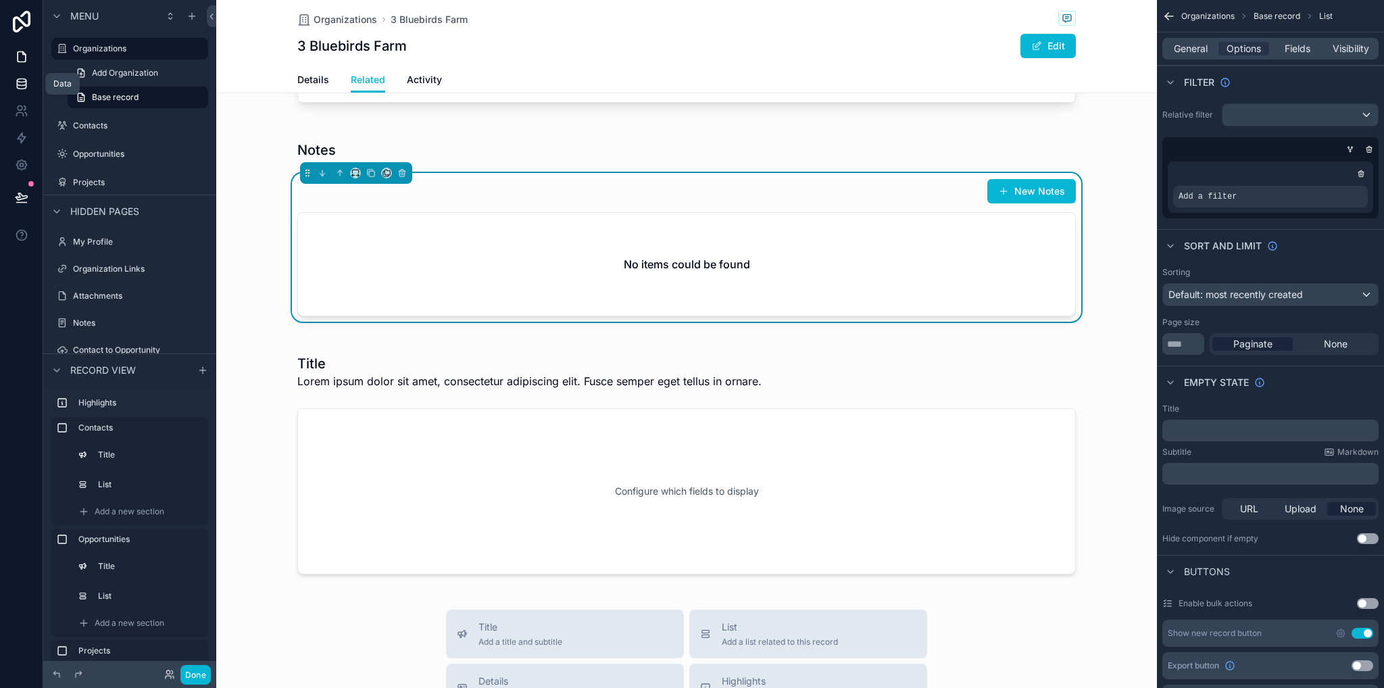
click at [14, 90] on link at bounding box center [21, 83] width 43 height 27
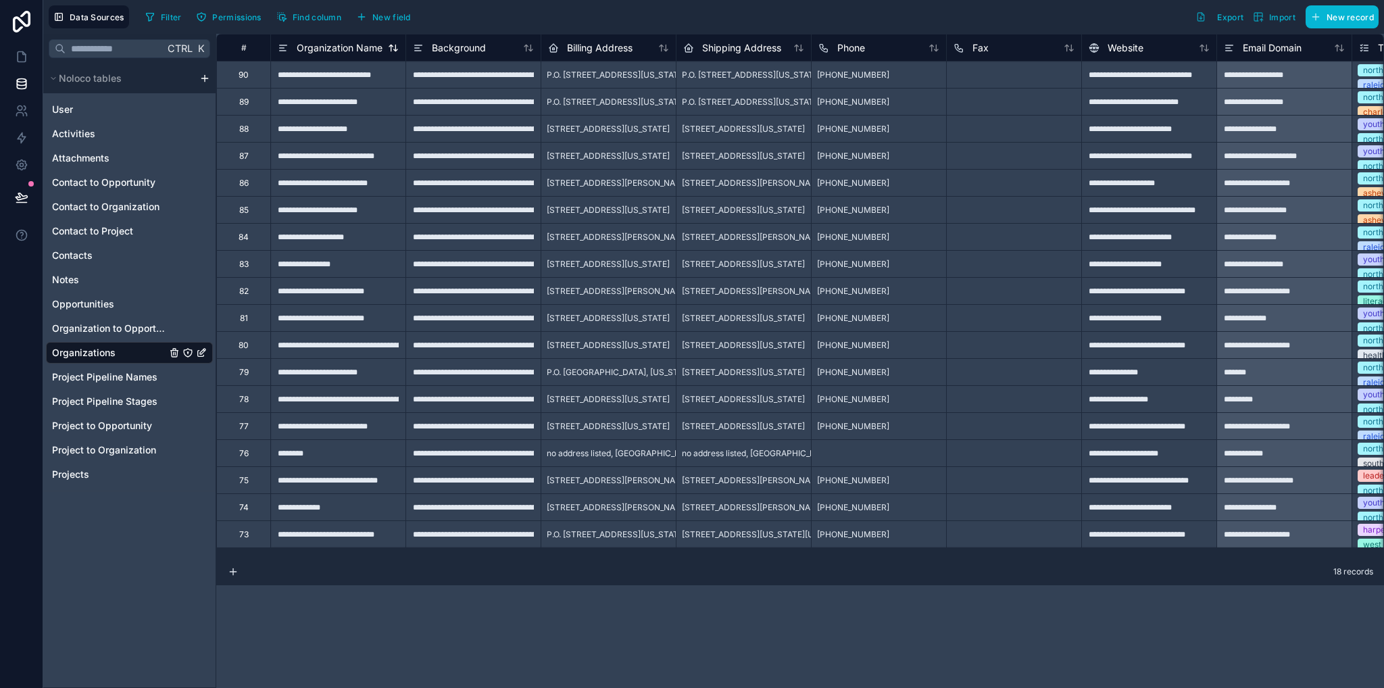
click at [344, 49] on span "Organization Name" at bounding box center [340, 48] width 86 height 14
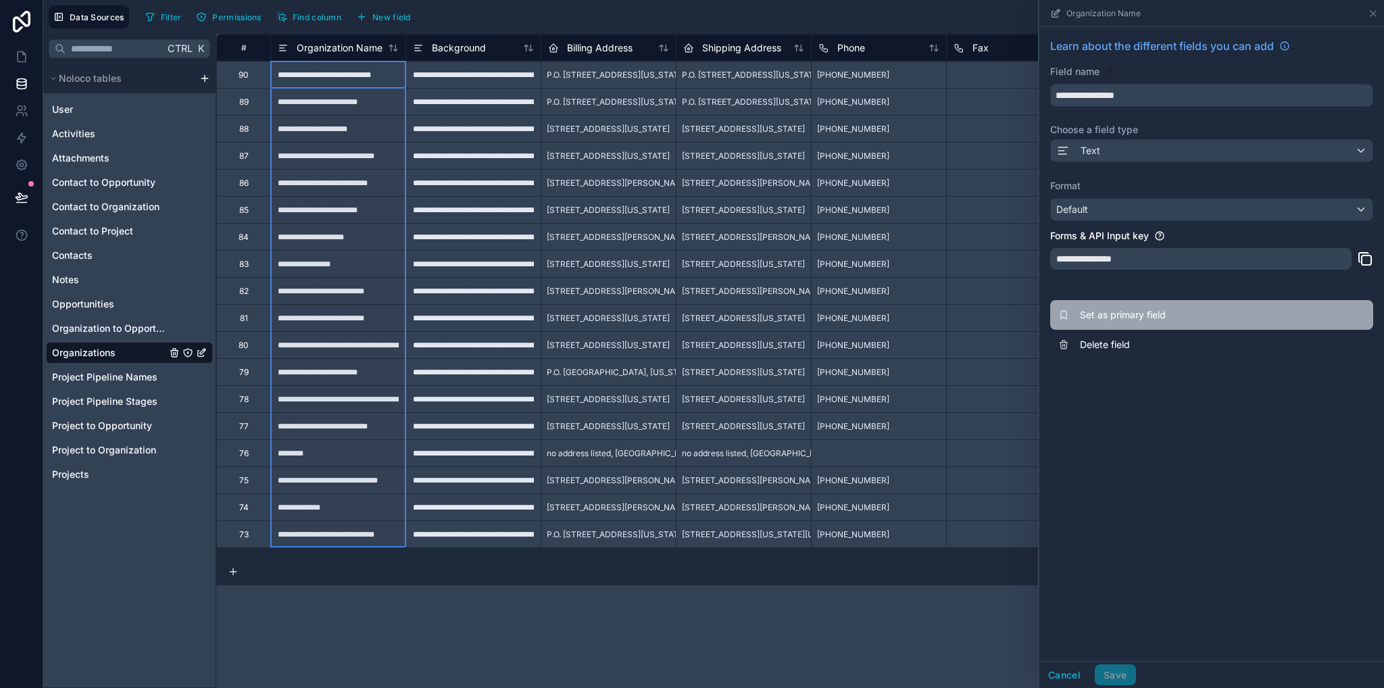
click at [1113, 316] on span "Set as primary field" at bounding box center [1177, 315] width 195 height 14
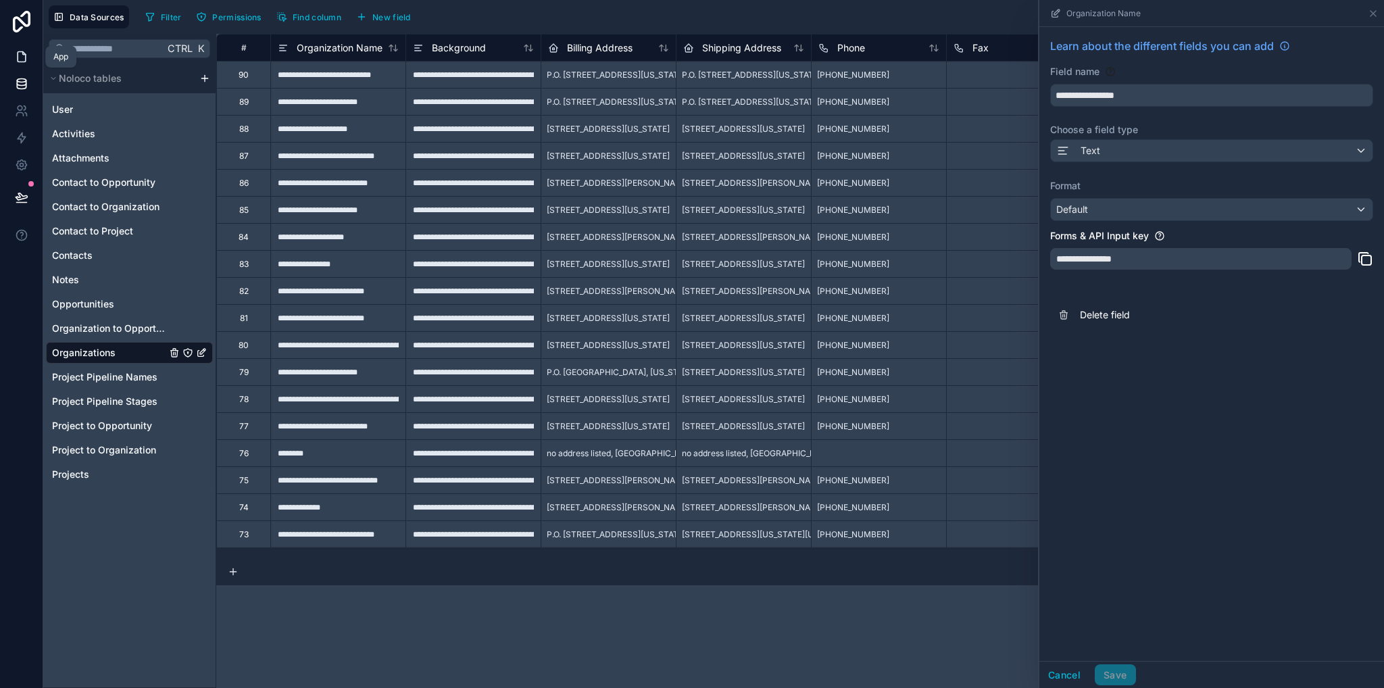
click at [16, 57] on icon at bounding box center [22, 57] width 14 height 14
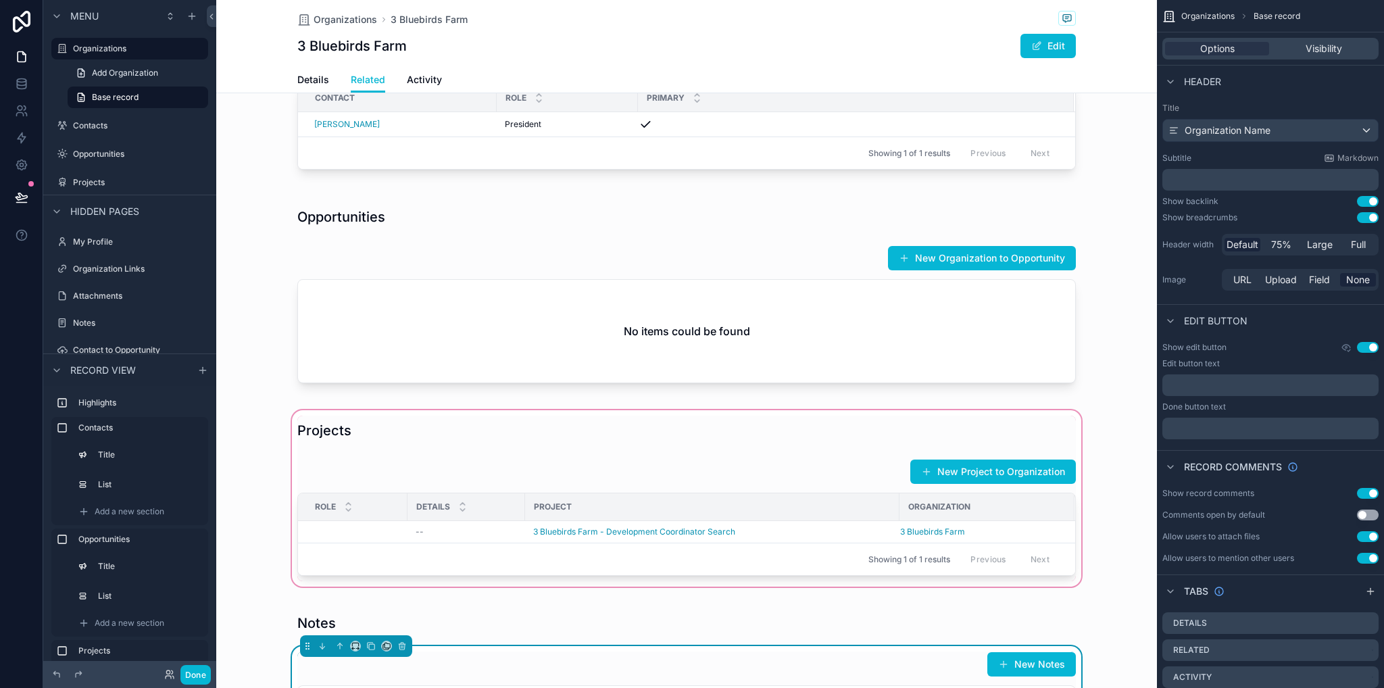
scroll to position [338, 0]
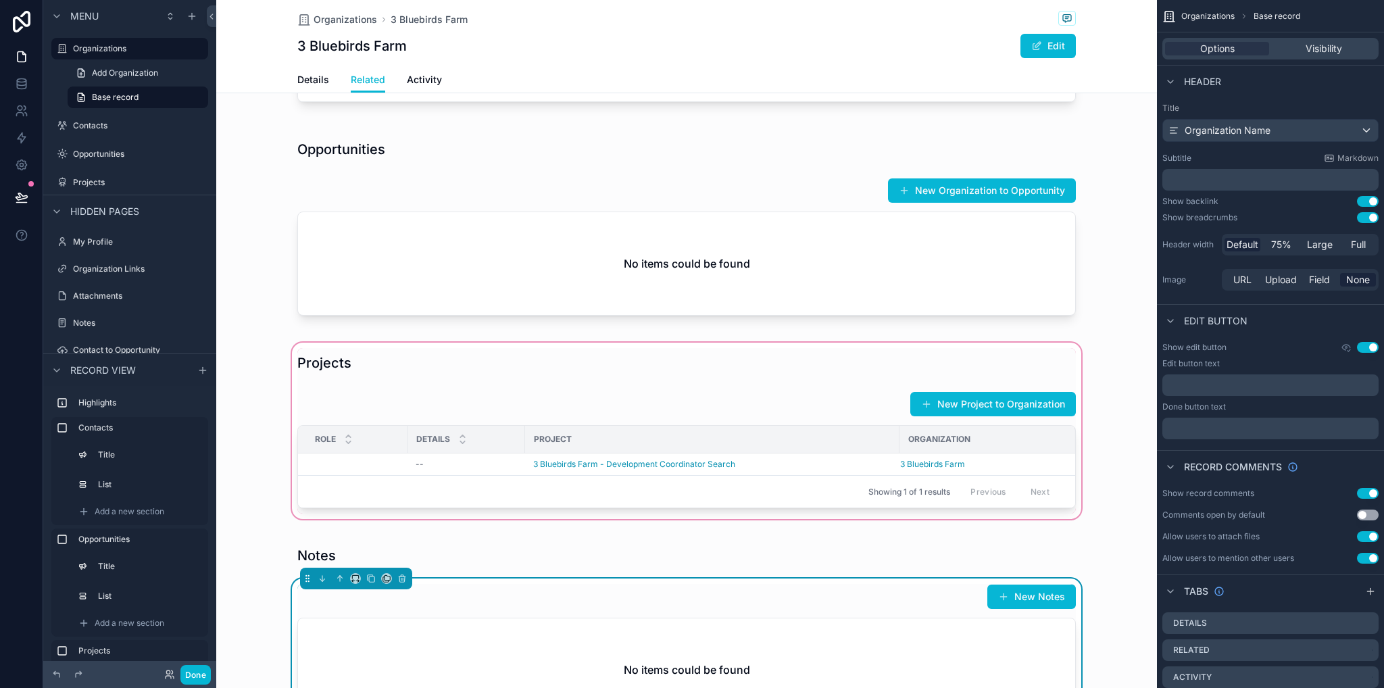
click at [659, 490] on div "scrollable content" at bounding box center [686, 431] width 941 height 182
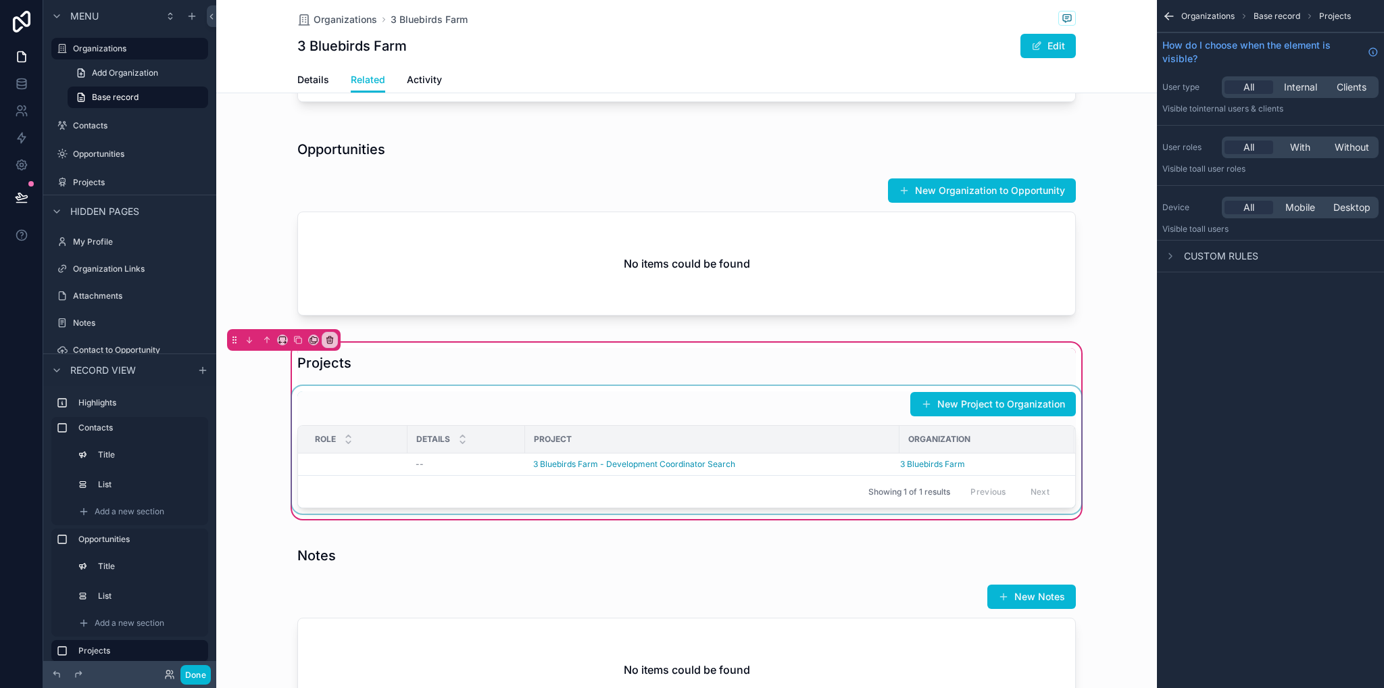
click at [702, 427] on div "scrollable content" at bounding box center [686, 450] width 795 height 128
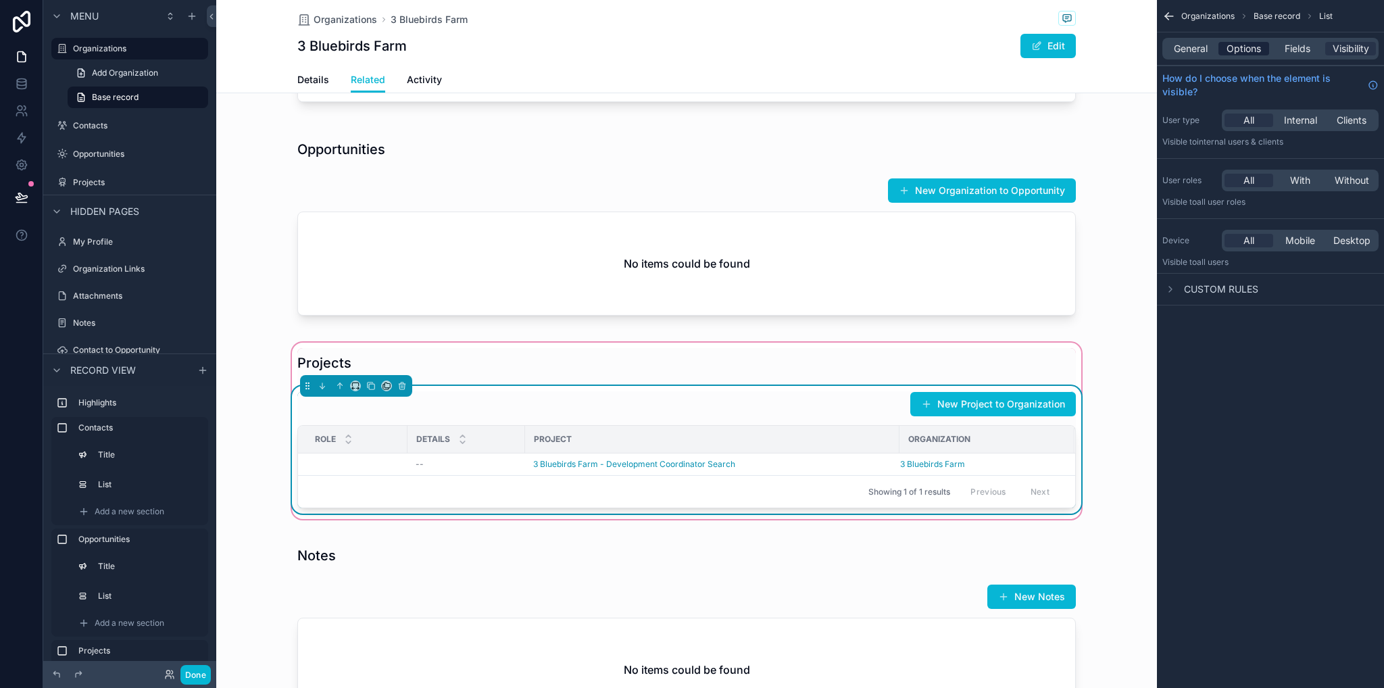
click at [1258, 52] on span "Options" at bounding box center [1244, 49] width 34 height 14
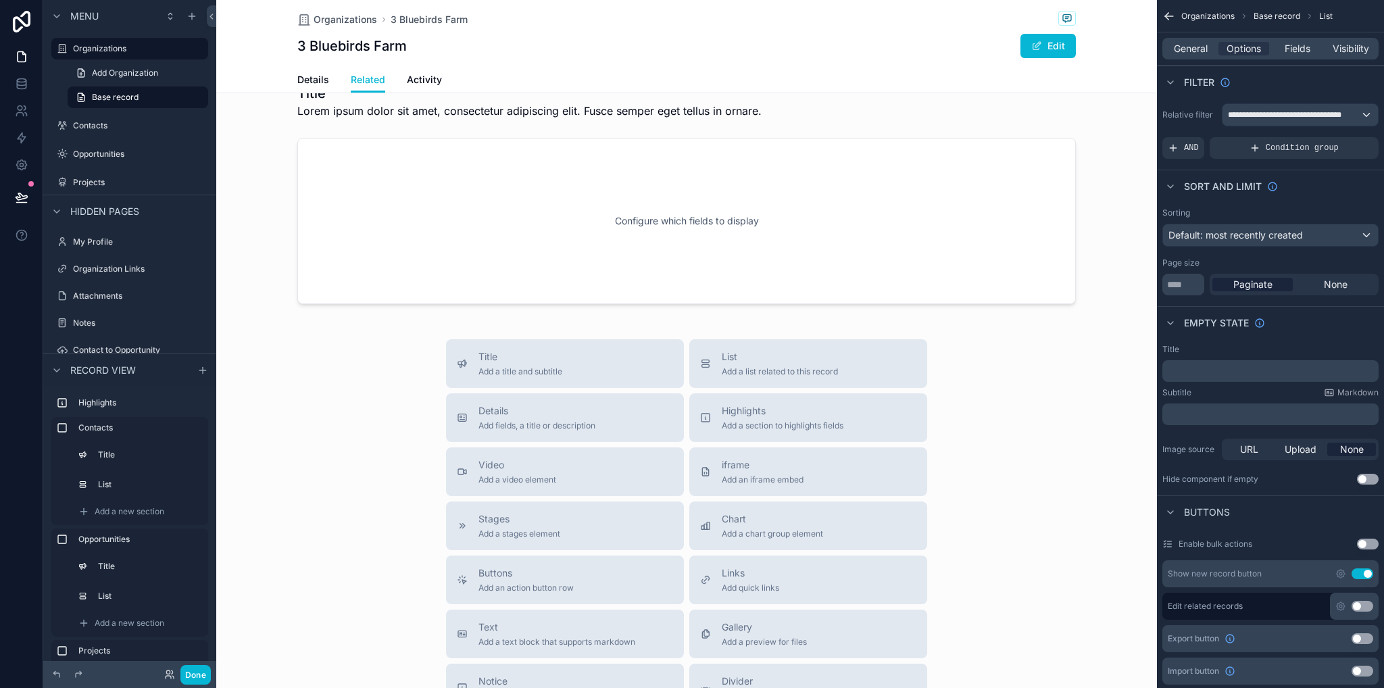
scroll to position [676, 0]
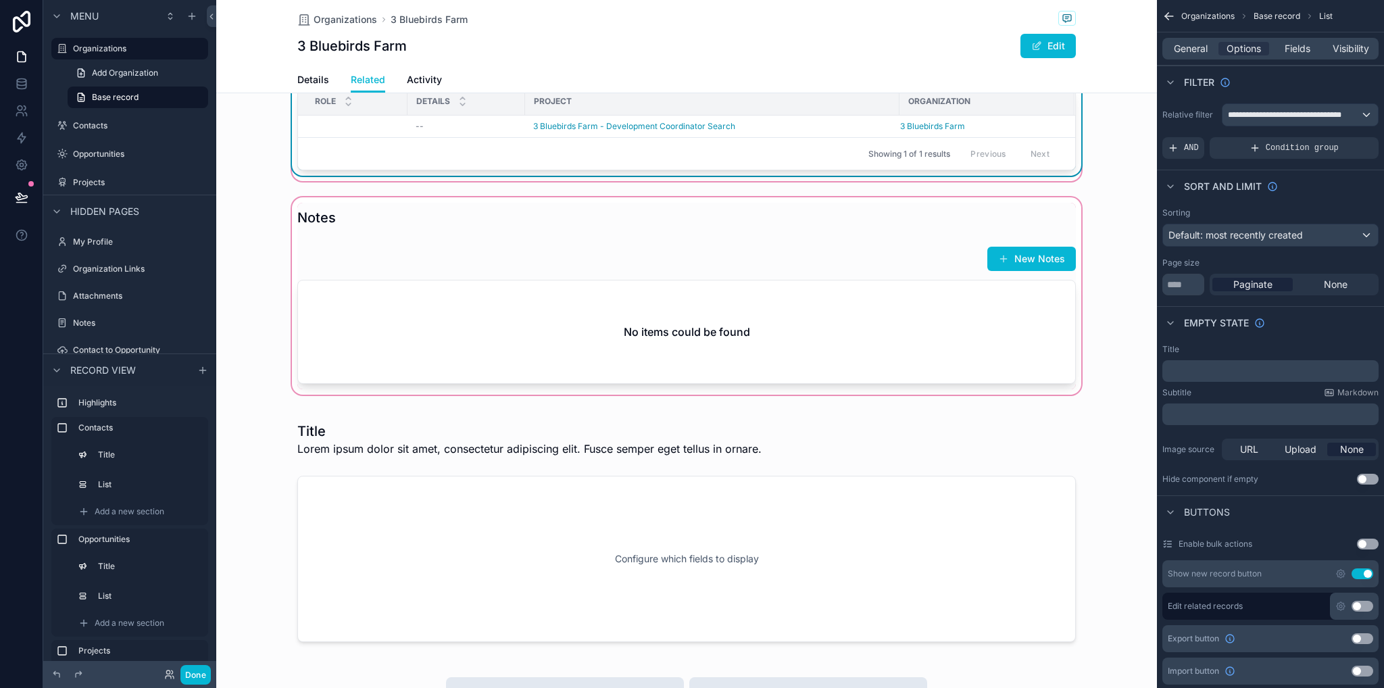
click at [696, 341] on div "scrollable content" at bounding box center [686, 296] width 941 height 203
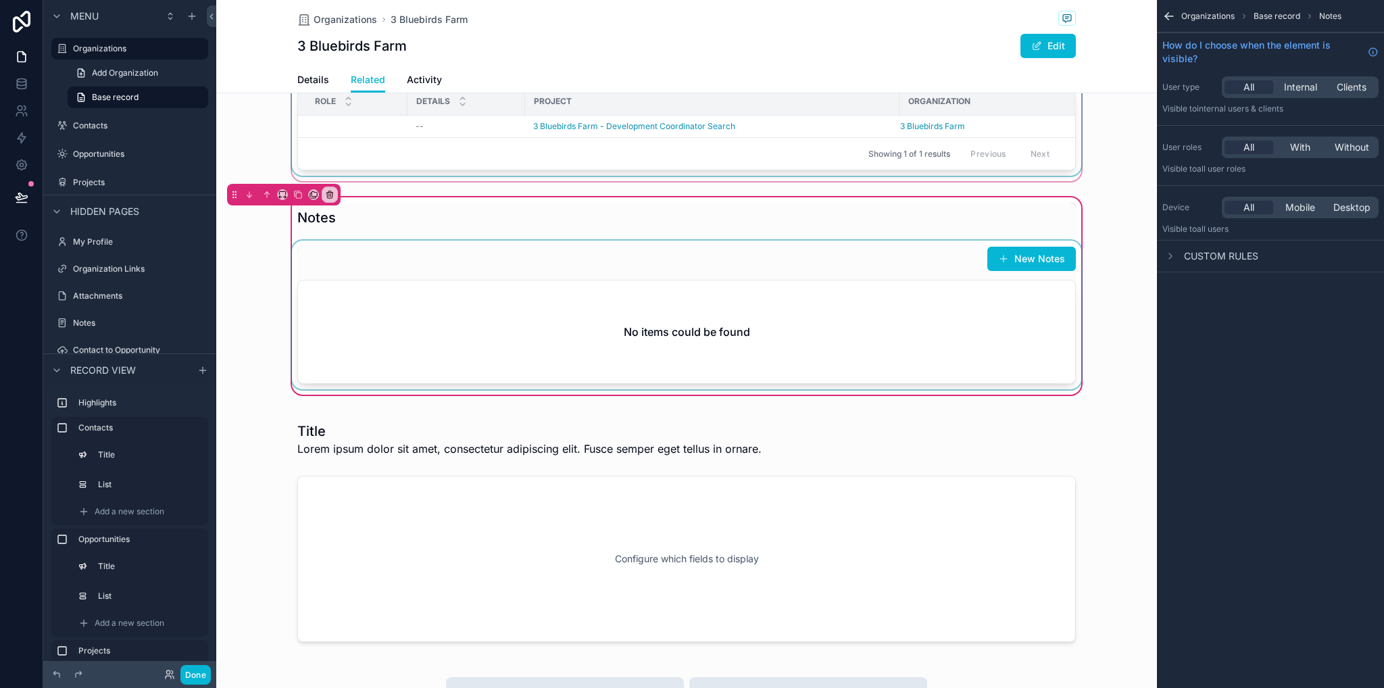
click at [722, 328] on div "scrollable content" at bounding box center [686, 315] width 795 height 149
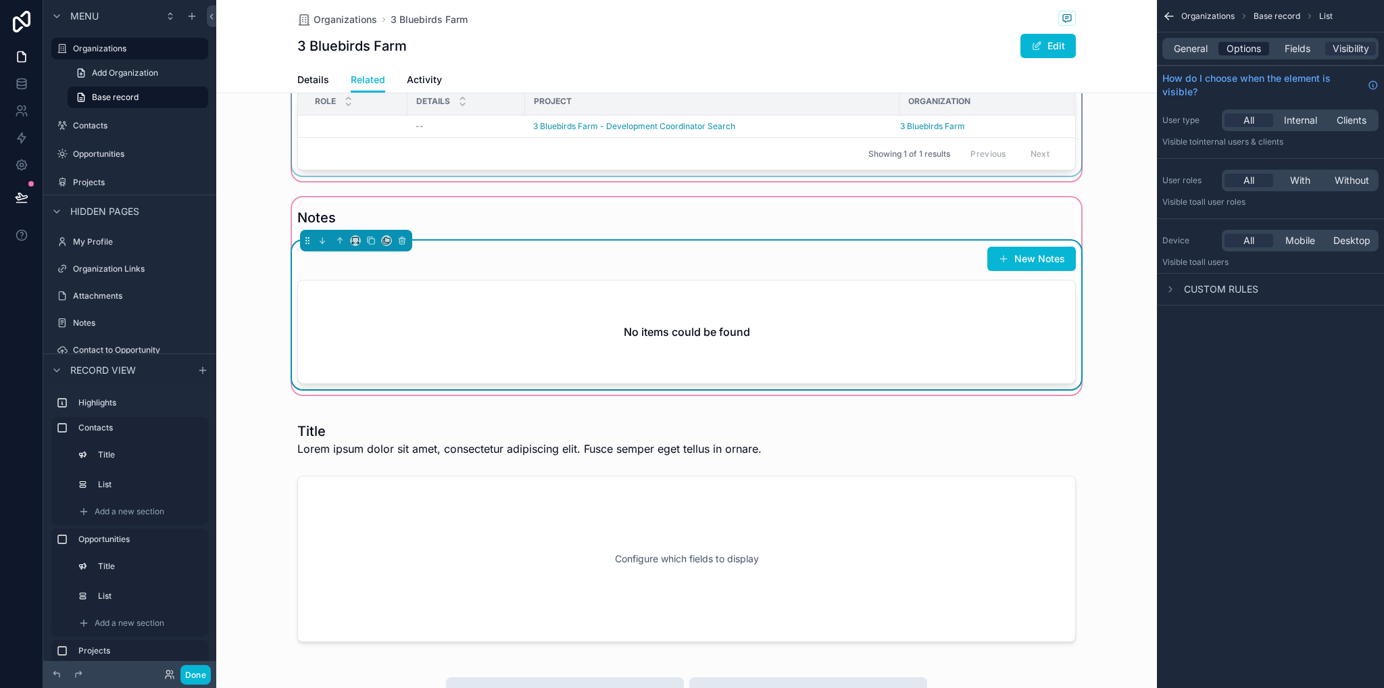
click at [1252, 50] on span "Options" at bounding box center [1244, 49] width 34 height 14
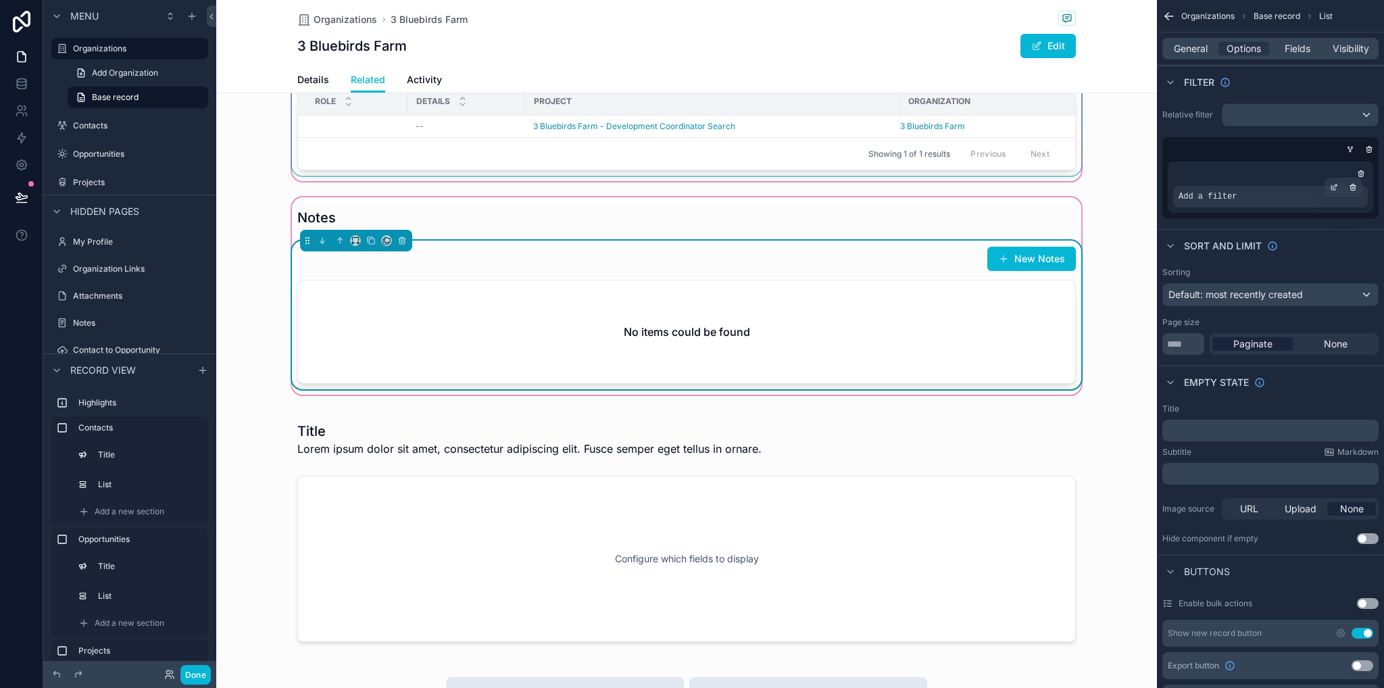
click at [1259, 198] on div "Add a filter" at bounding box center [1270, 197] width 195 height 22
click at [1333, 186] on icon "scrollable content" at bounding box center [1334, 187] width 8 height 8
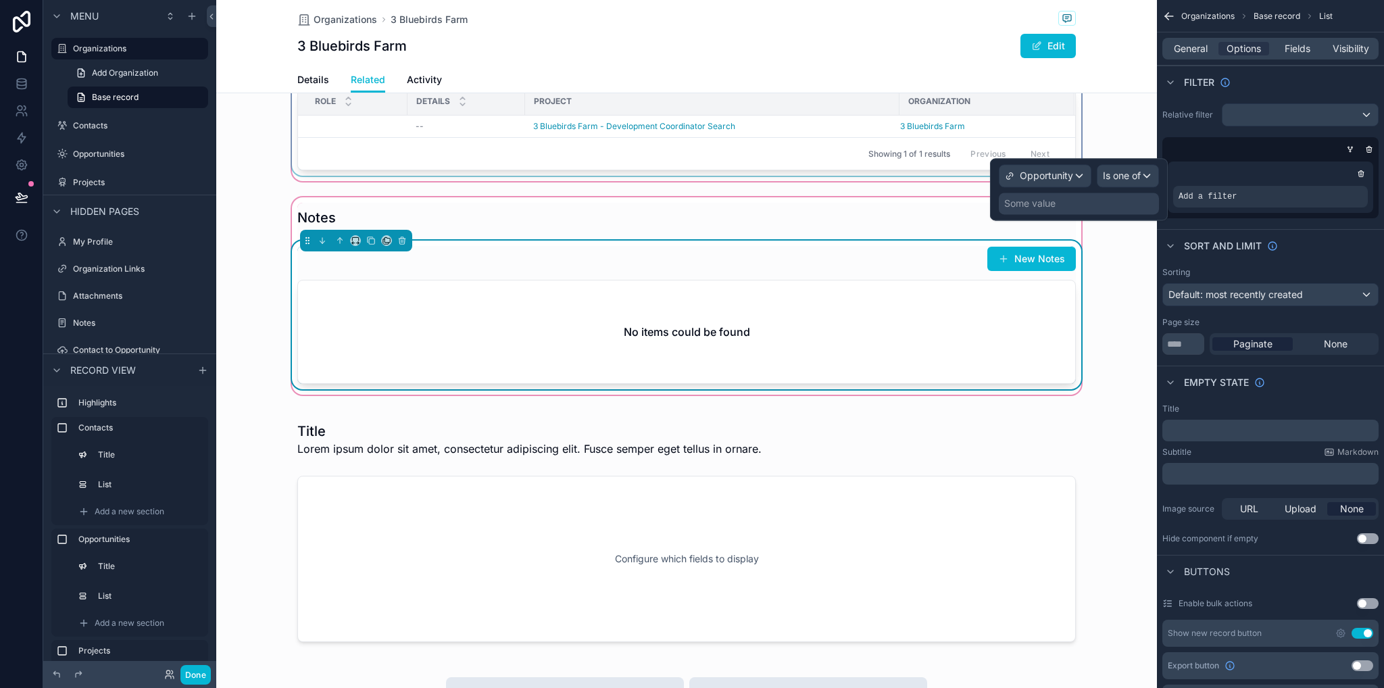
click at [1097, 204] on div "Some value" at bounding box center [1079, 204] width 160 height 22
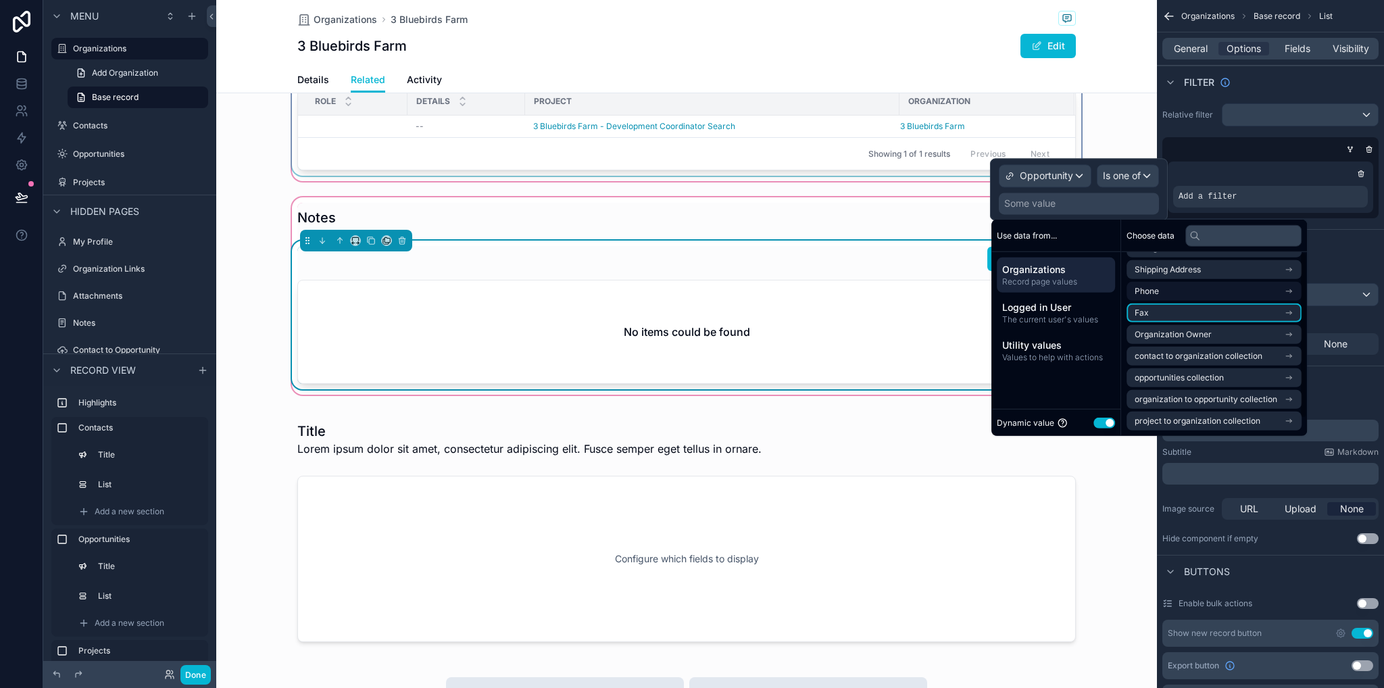
scroll to position [0, 0]
click at [1107, 422] on button "Use setting" at bounding box center [1105, 422] width 22 height 11
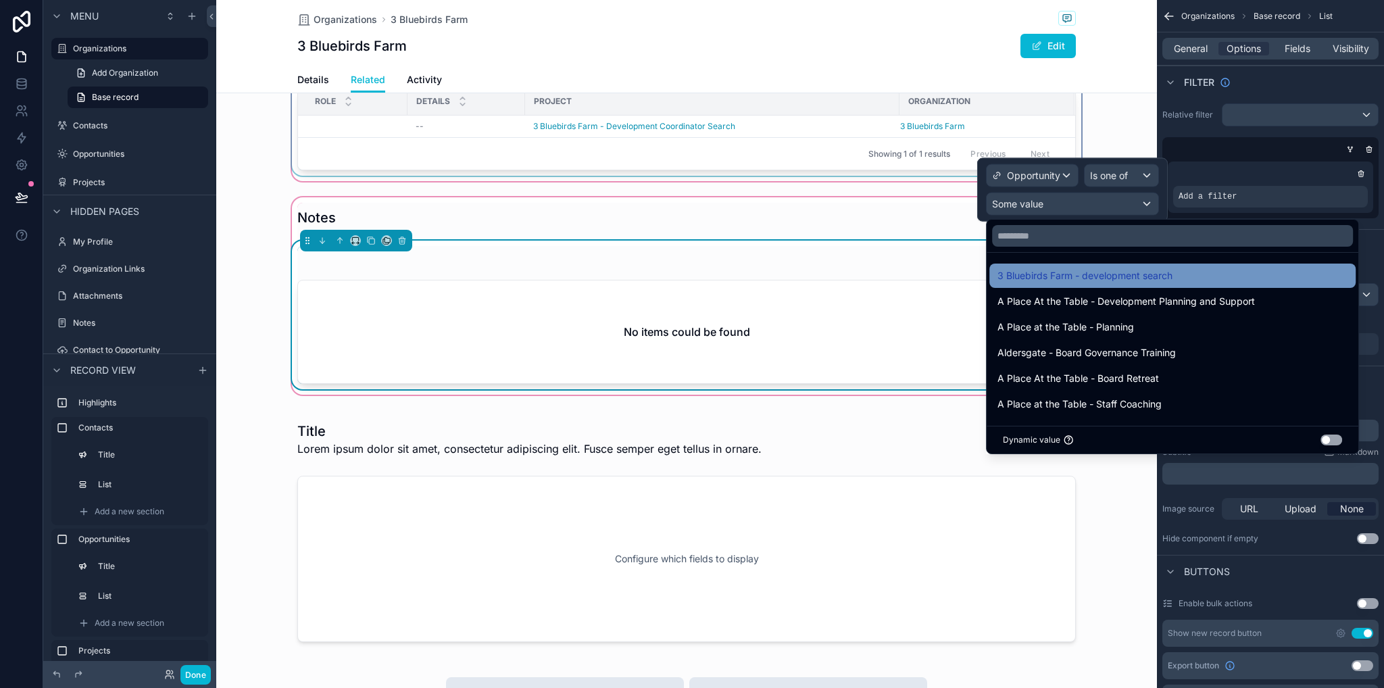
click at [1098, 278] on span "3 Bluebirds Farm - development search" at bounding box center [1085, 276] width 175 height 16
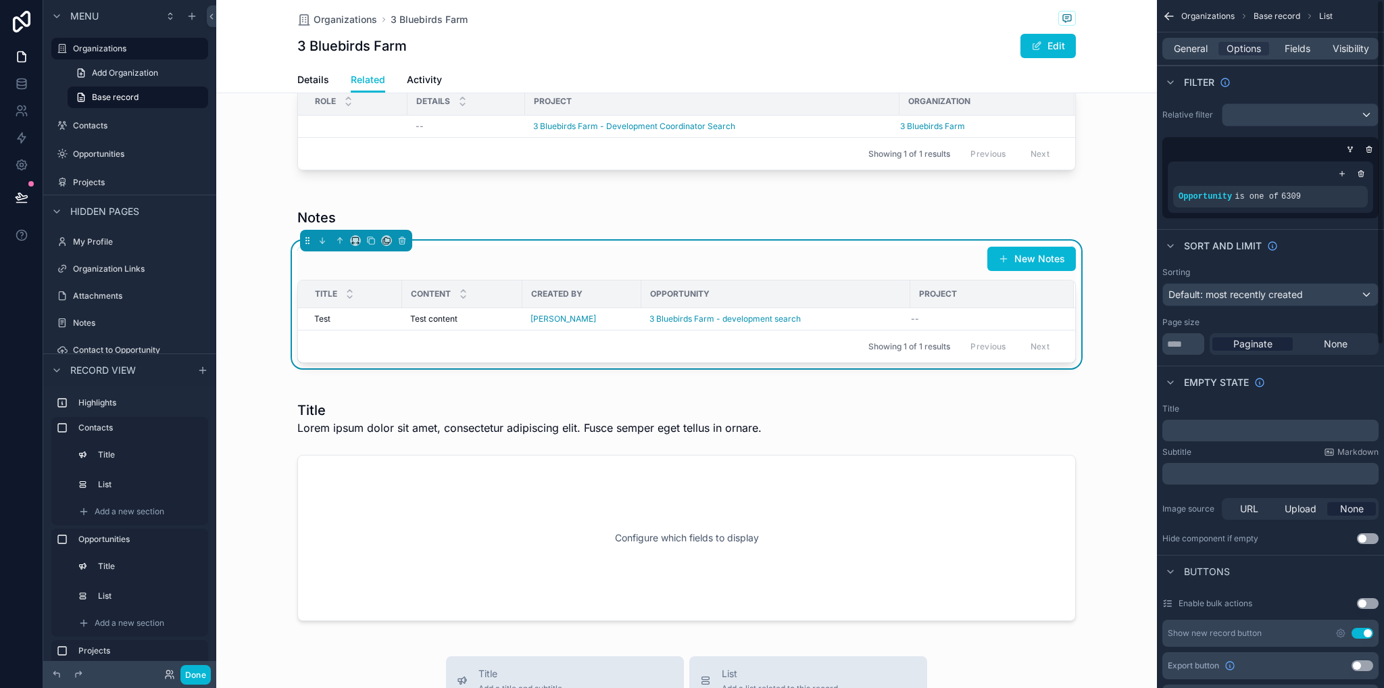
click at [1214, 176] on div "scrollable content" at bounding box center [1270, 174] width 195 height 14
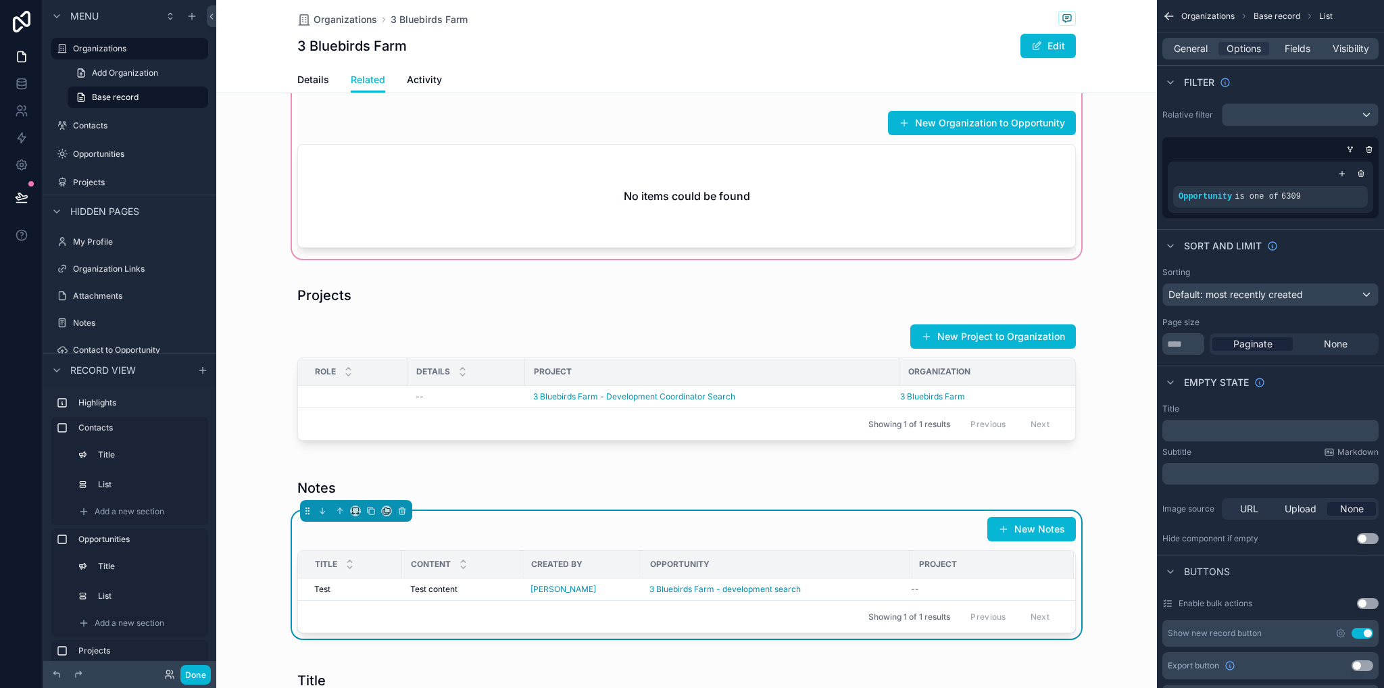
scroll to position [608, 0]
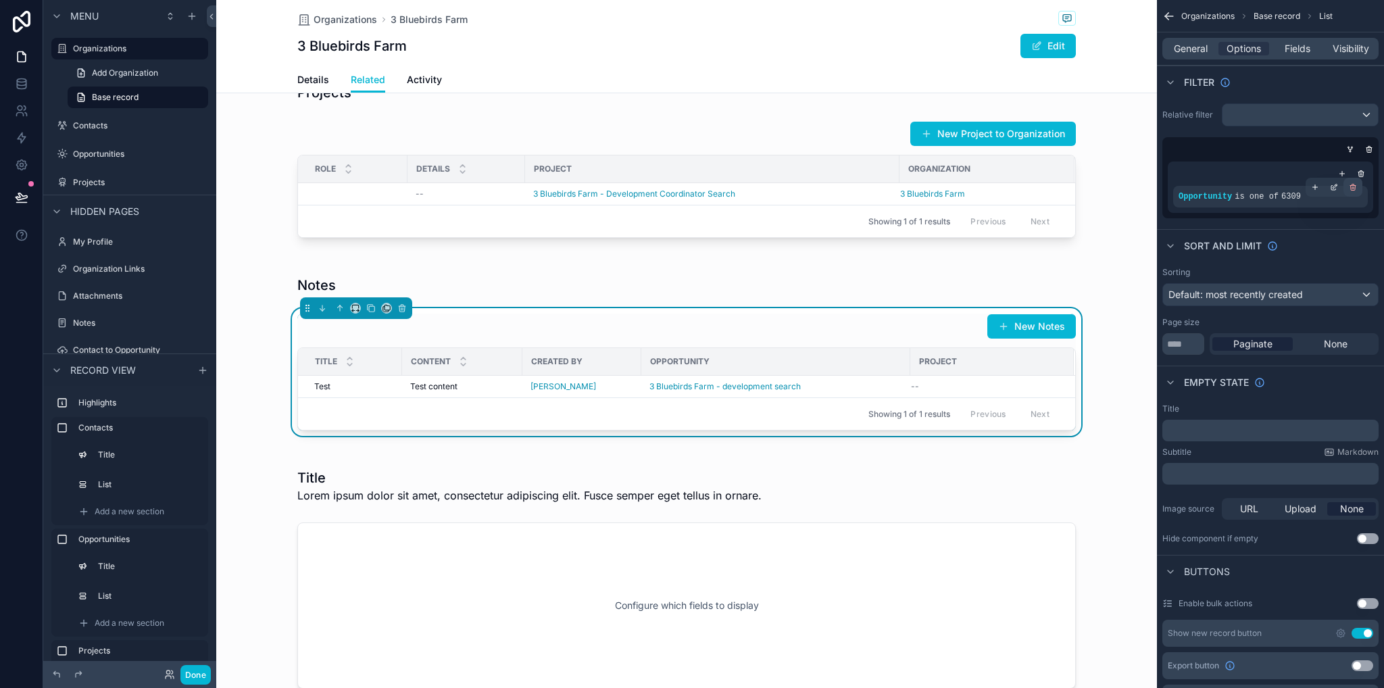
click at [1353, 187] on icon "scrollable content" at bounding box center [1353, 187] width 8 height 8
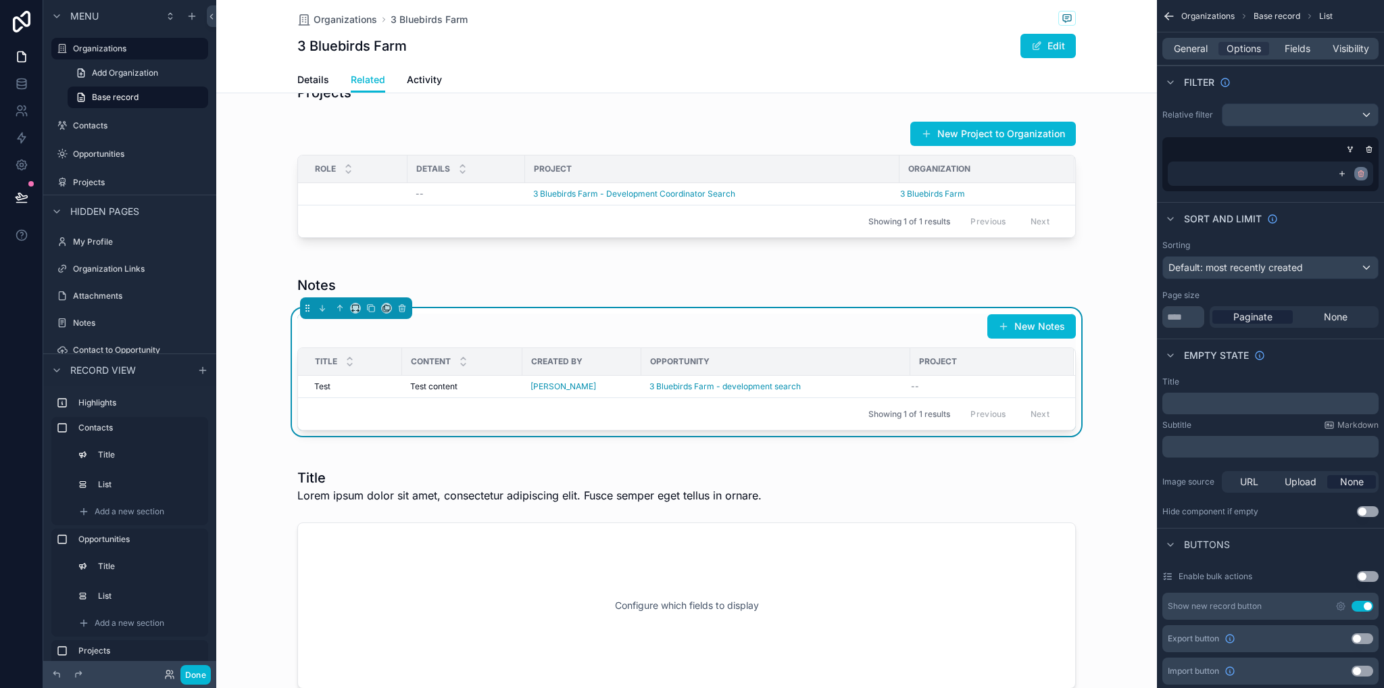
click at [1363, 172] on icon "scrollable content" at bounding box center [1361, 174] width 5 height 5
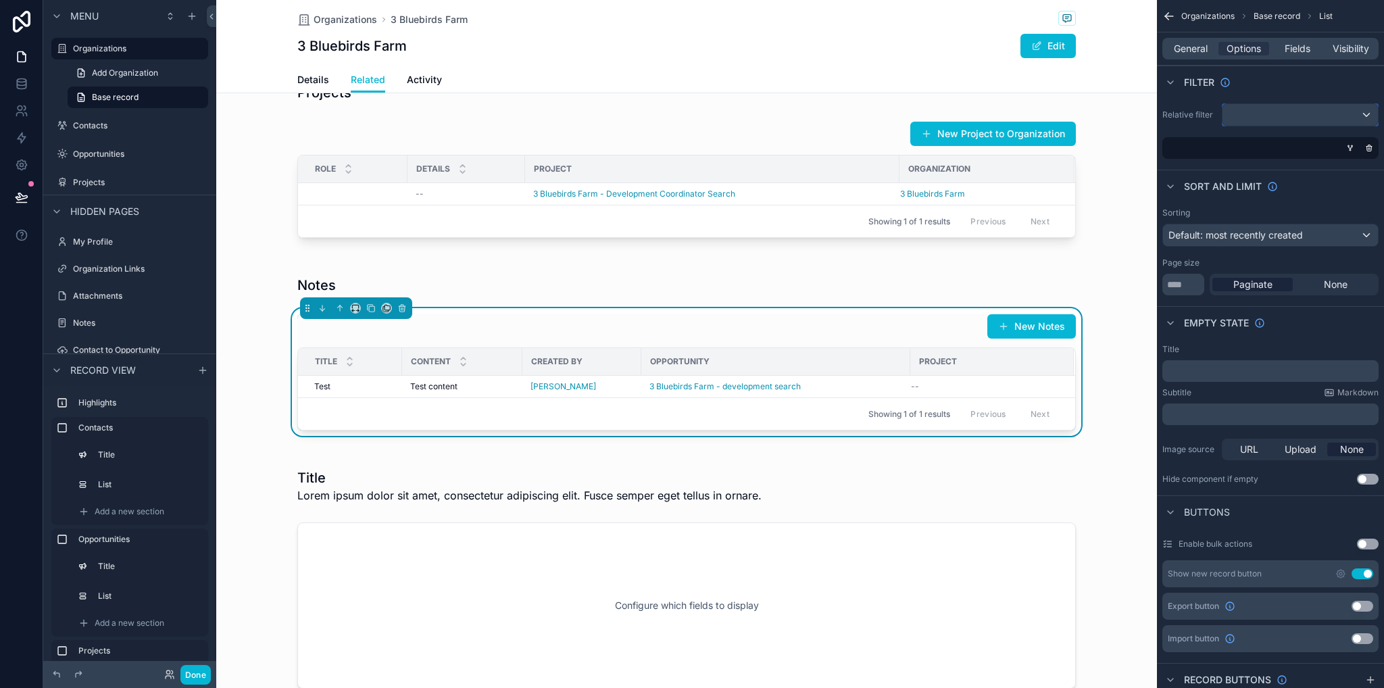
click at [1367, 113] on div "scrollable content" at bounding box center [1300, 115] width 155 height 22
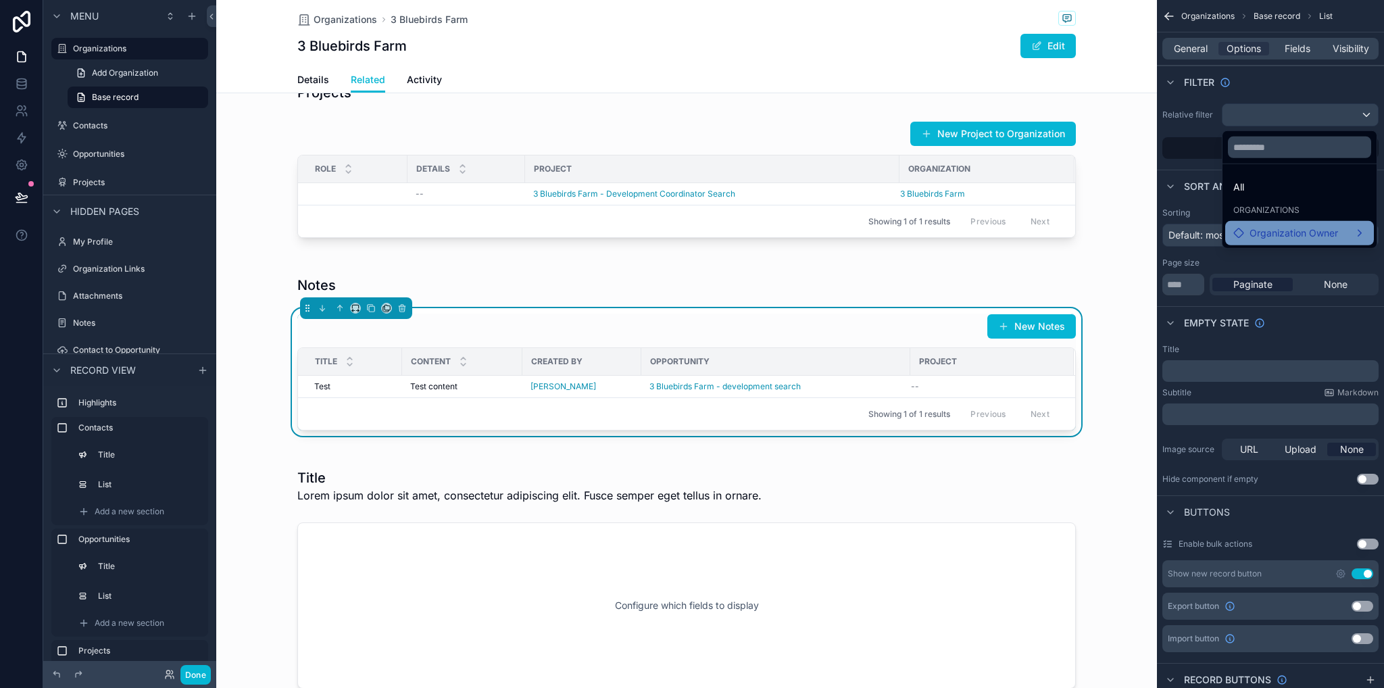
click at [1306, 235] on span "Organization Owner" at bounding box center [1294, 233] width 89 height 16
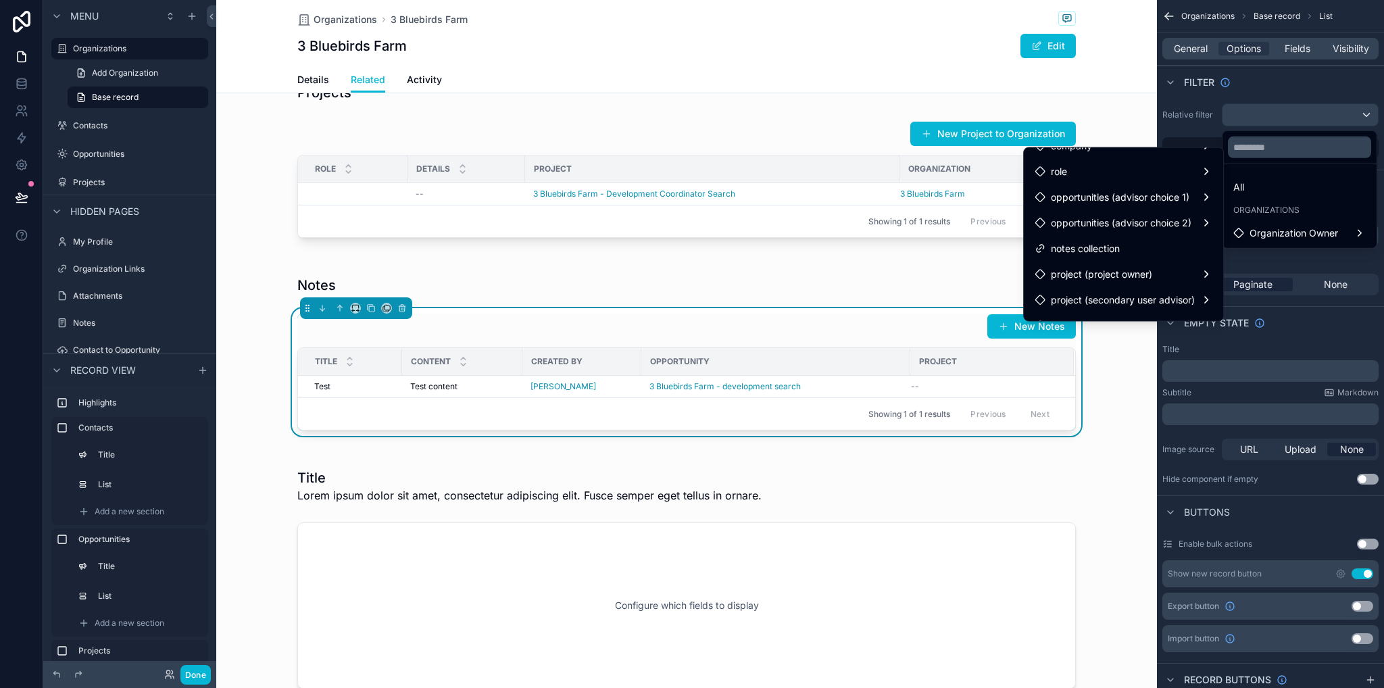
scroll to position [37, 0]
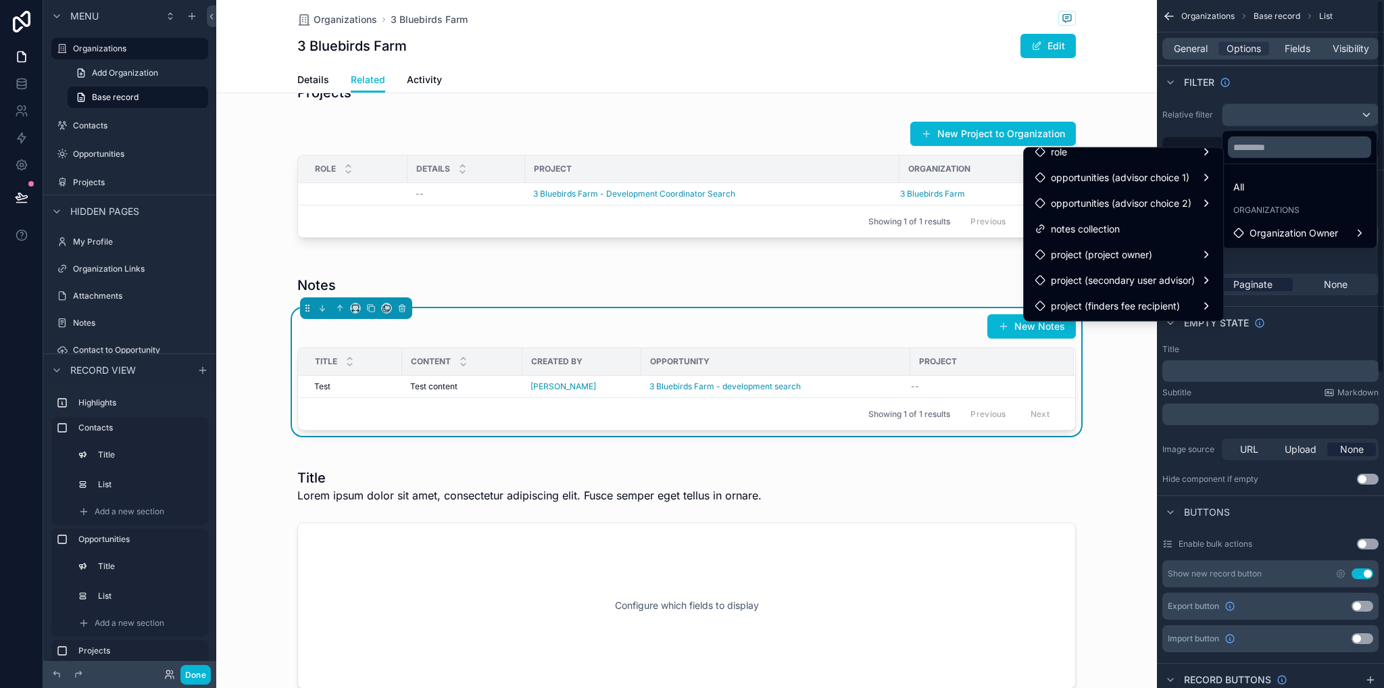
click at [1309, 252] on div "scrollable content" at bounding box center [692, 344] width 1384 height 688
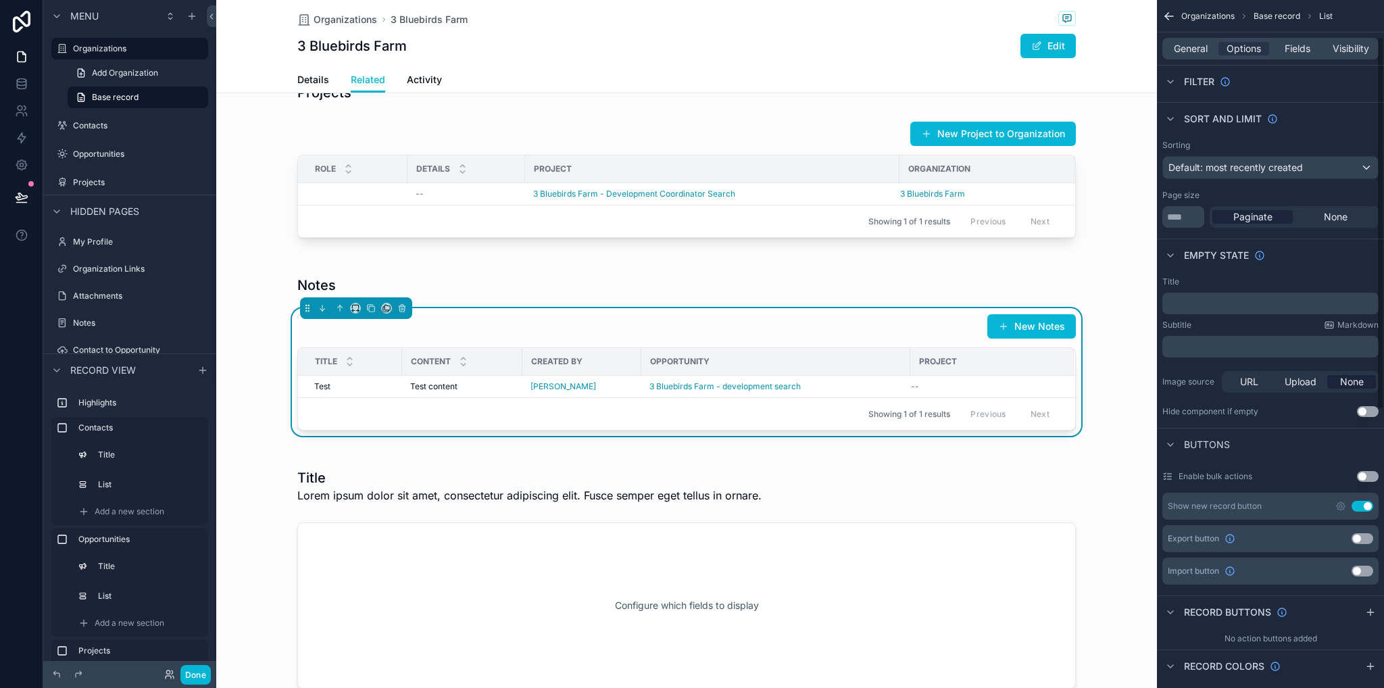
scroll to position [203, 0]
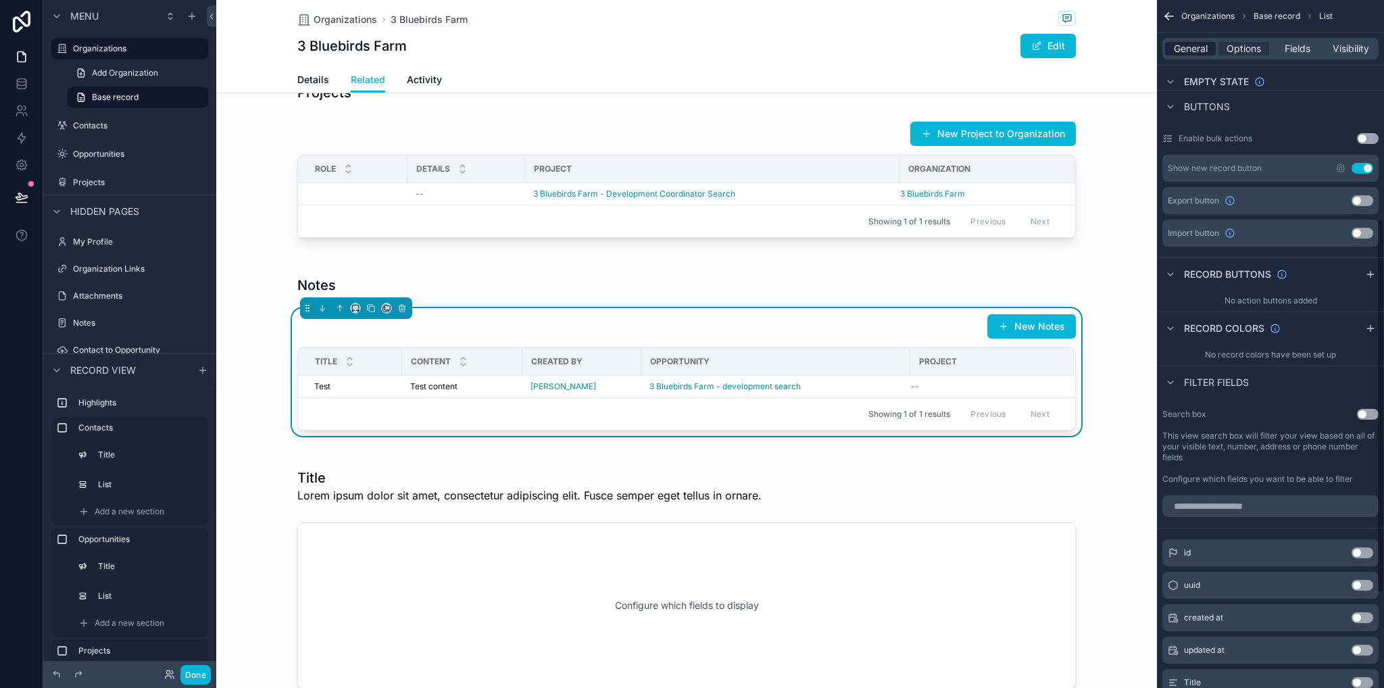
click at [1191, 48] on span "General" at bounding box center [1191, 49] width 34 height 14
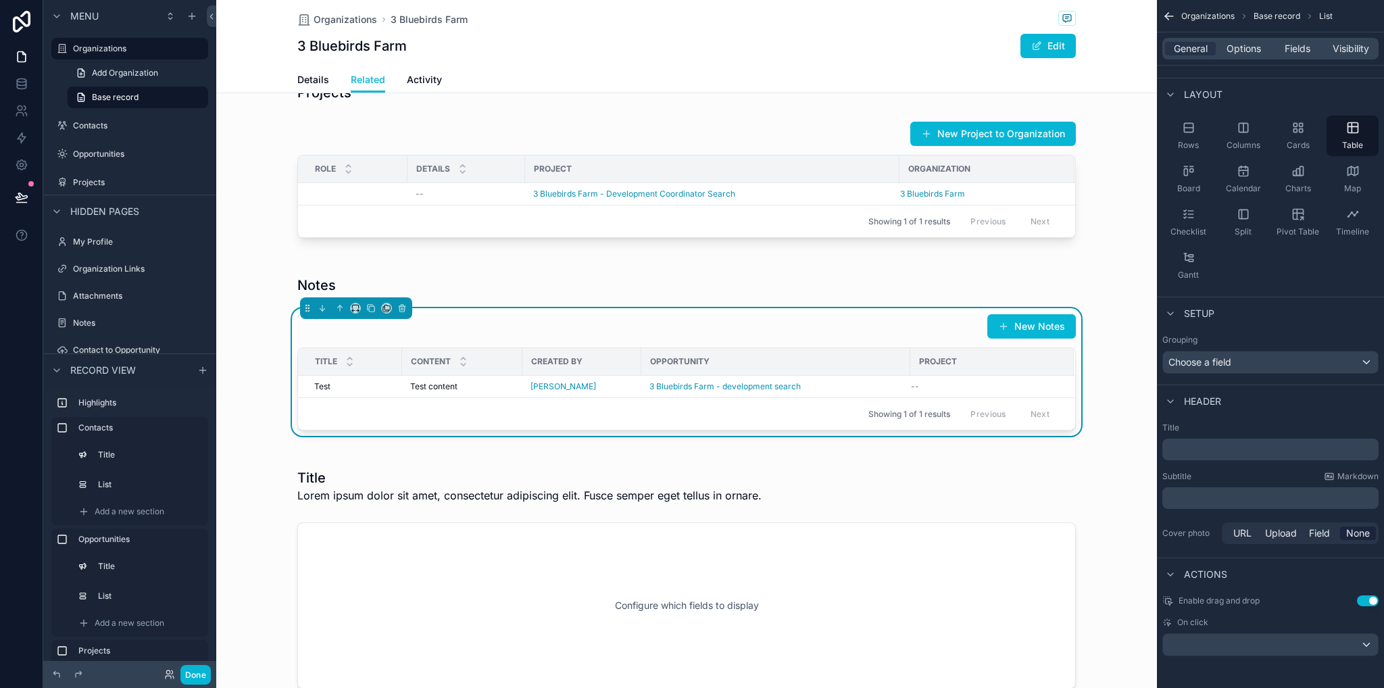
scroll to position [0, 0]
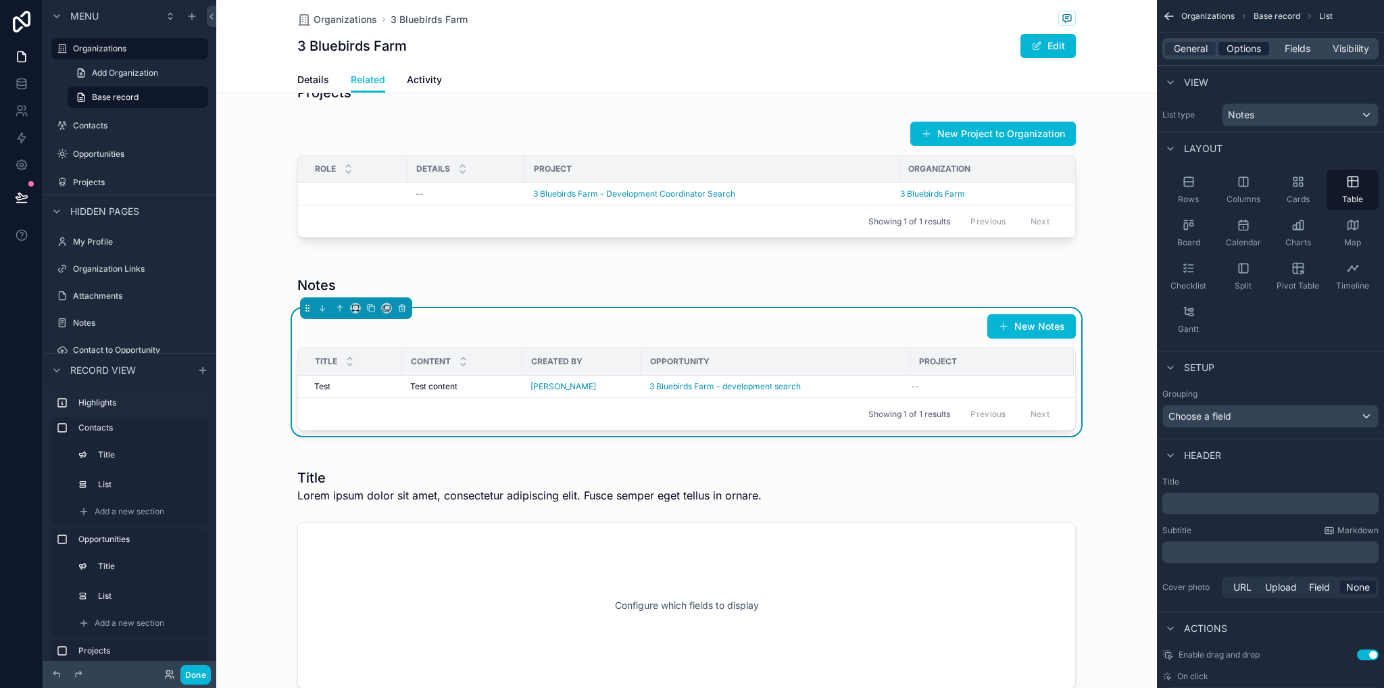
click at [1255, 50] on span "Options" at bounding box center [1244, 49] width 34 height 14
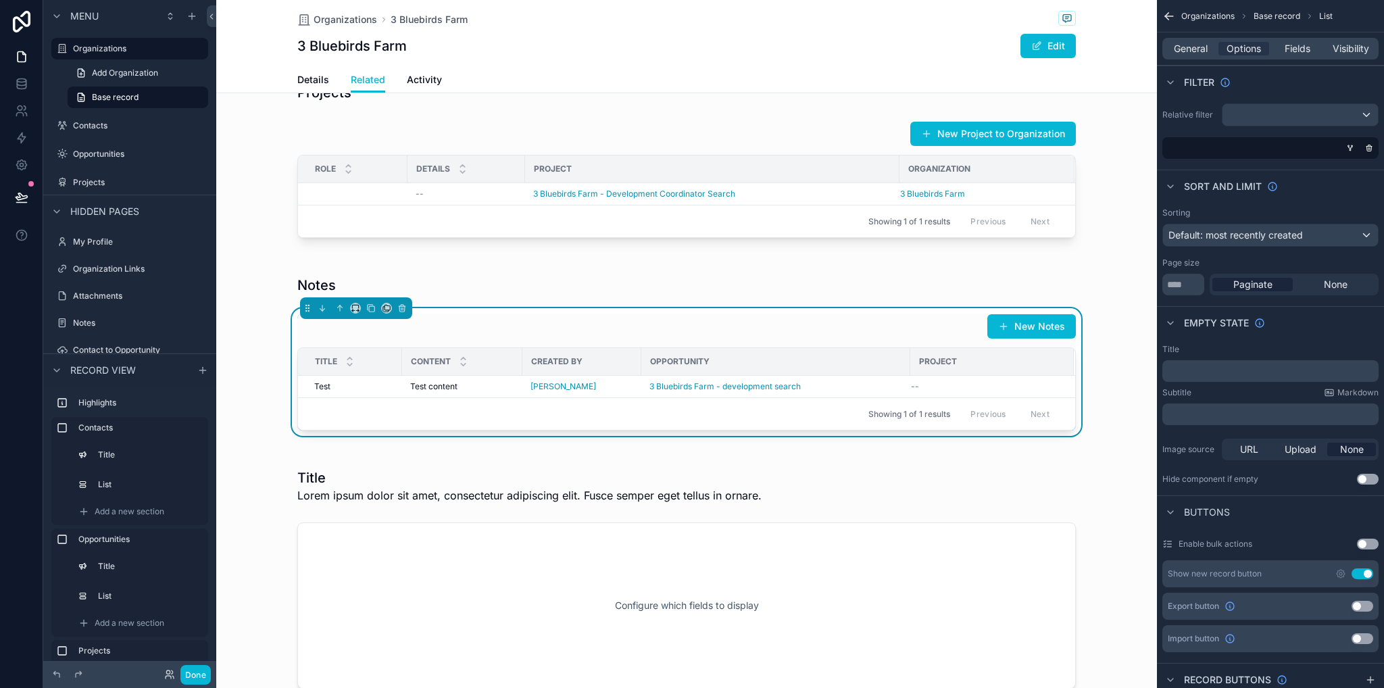
click at [1261, 127] on div "Relative filter" at bounding box center [1270, 131] width 227 height 66
click at [1256, 114] on div "scrollable content" at bounding box center [1300, 115] width 155 height 22
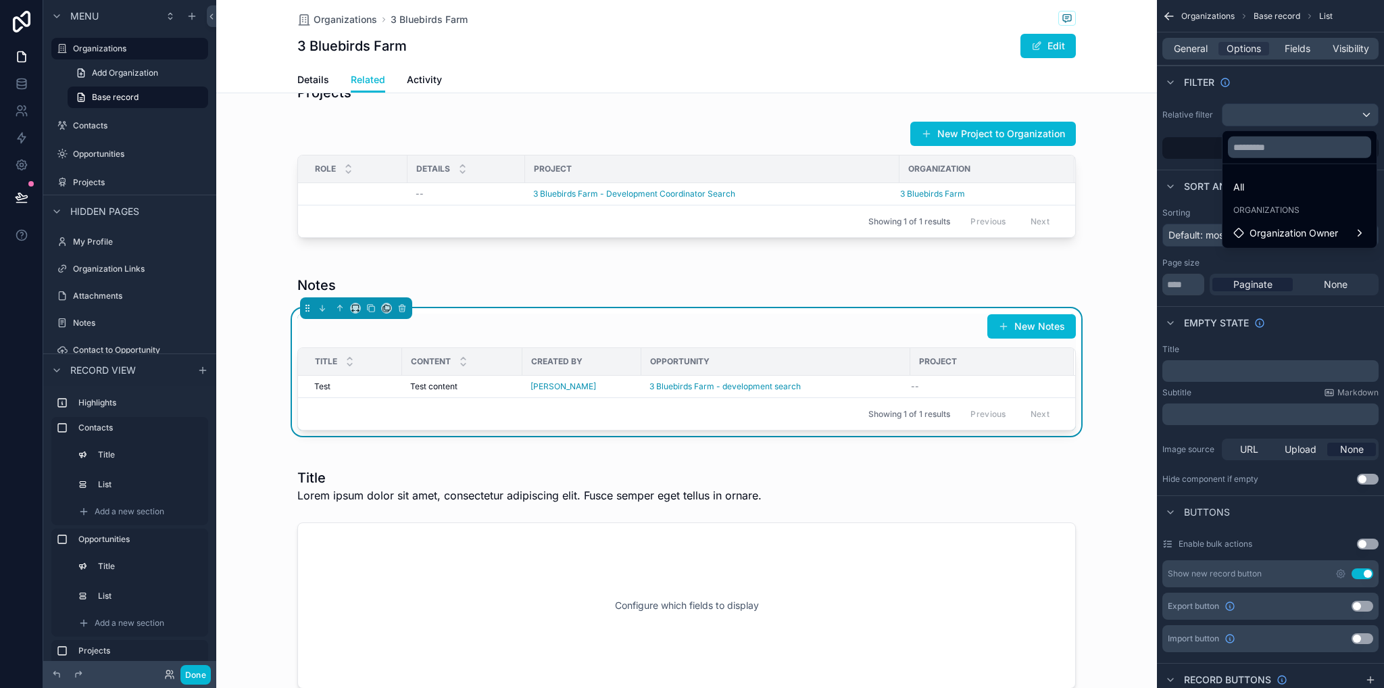
click at [1258, 93] on div "scrollable content" at bounding box center [692, 344] width 1384 height 688
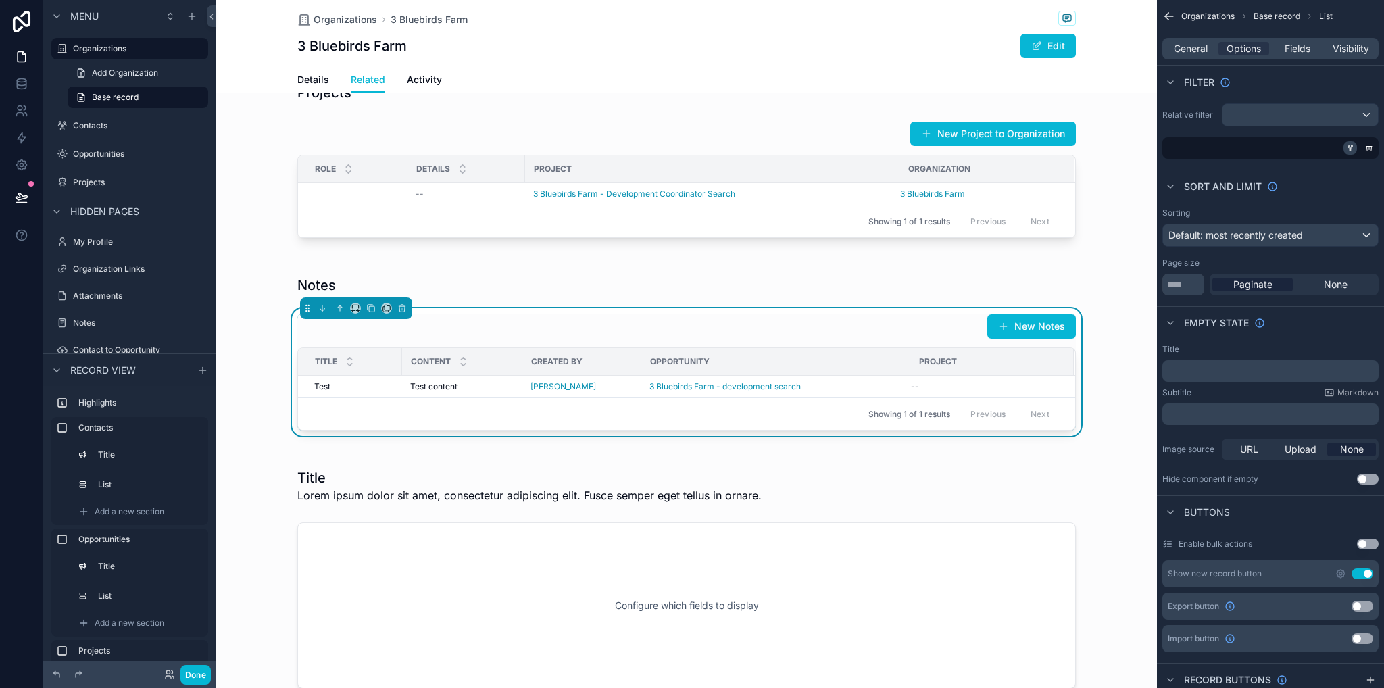
click at [1349, 147] on icon "scrollable content" at bounding box center [1350, 148] width 8 height 8
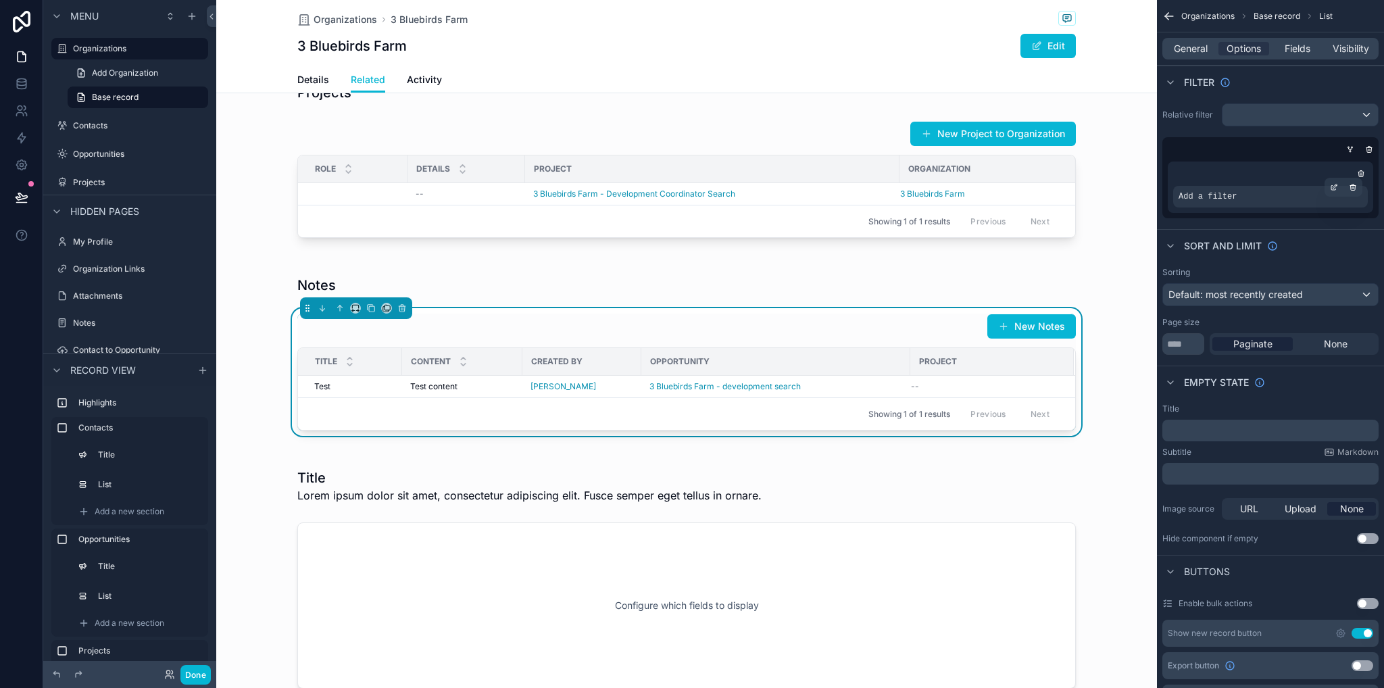
click at [1276, 191] on div "Add a filter" at bounding box center [1270, 197] width 195 height 22
click at [1334, 182] on div "scrollable content" at bounding box center [1334, 187] width 19 height 19
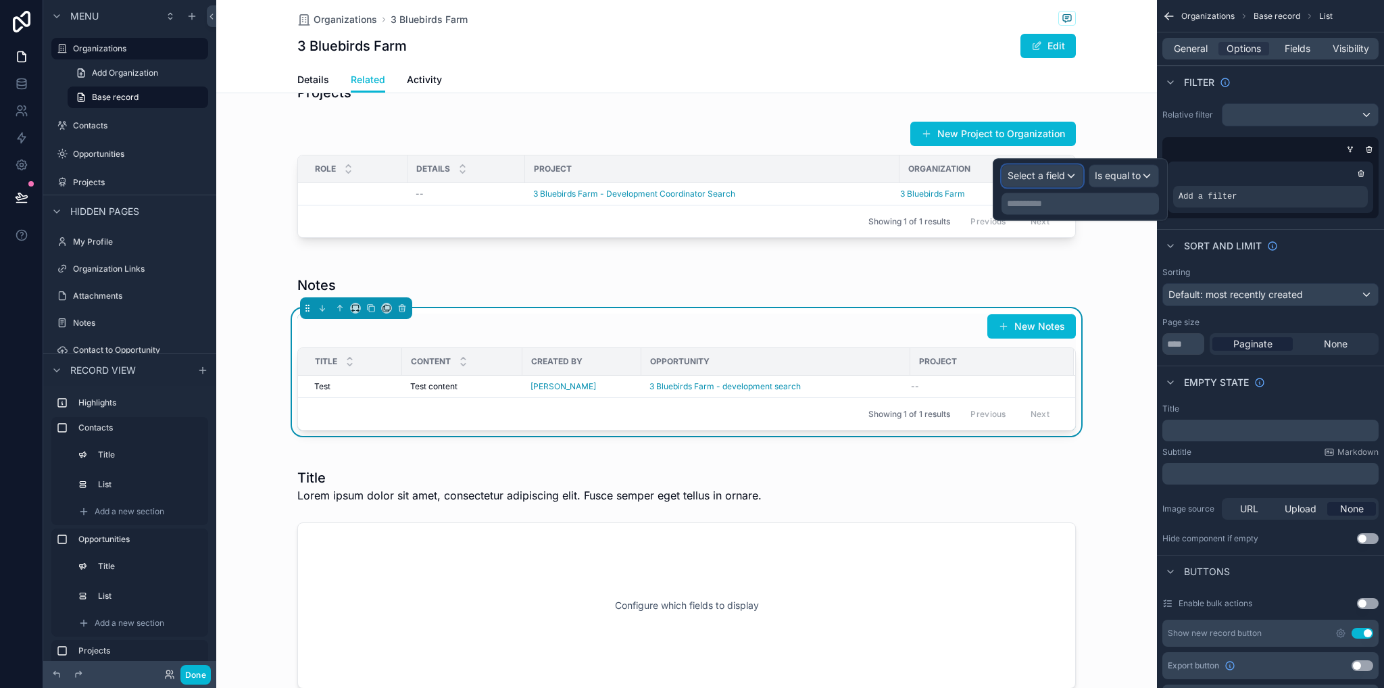
click at [1067, 174] on div "Select a field" at bounding box center [1042, 176] width 80 height 22
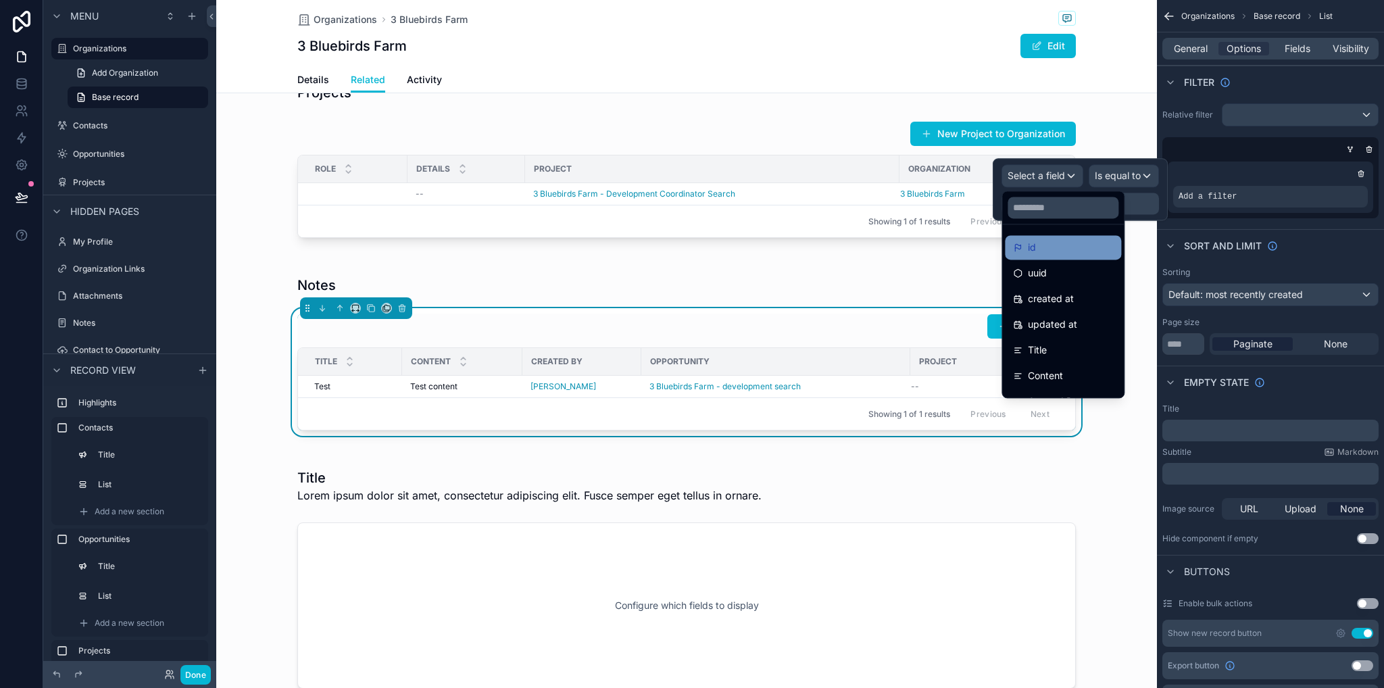
click at [1059, 247] on div "id" at bounding box center [1063, 247] width 100 height 16
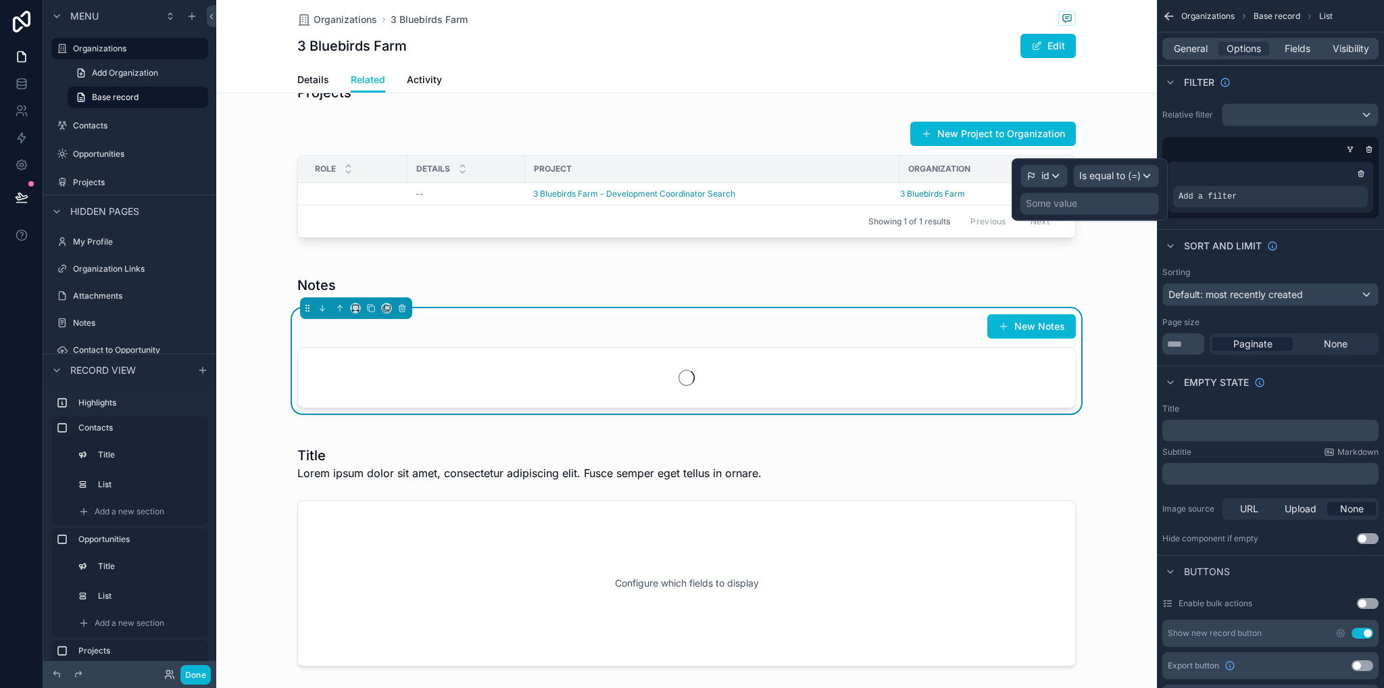
click at [1110, 214] on div "Some value" at bounding box center [1090, 204] width 139 height 22
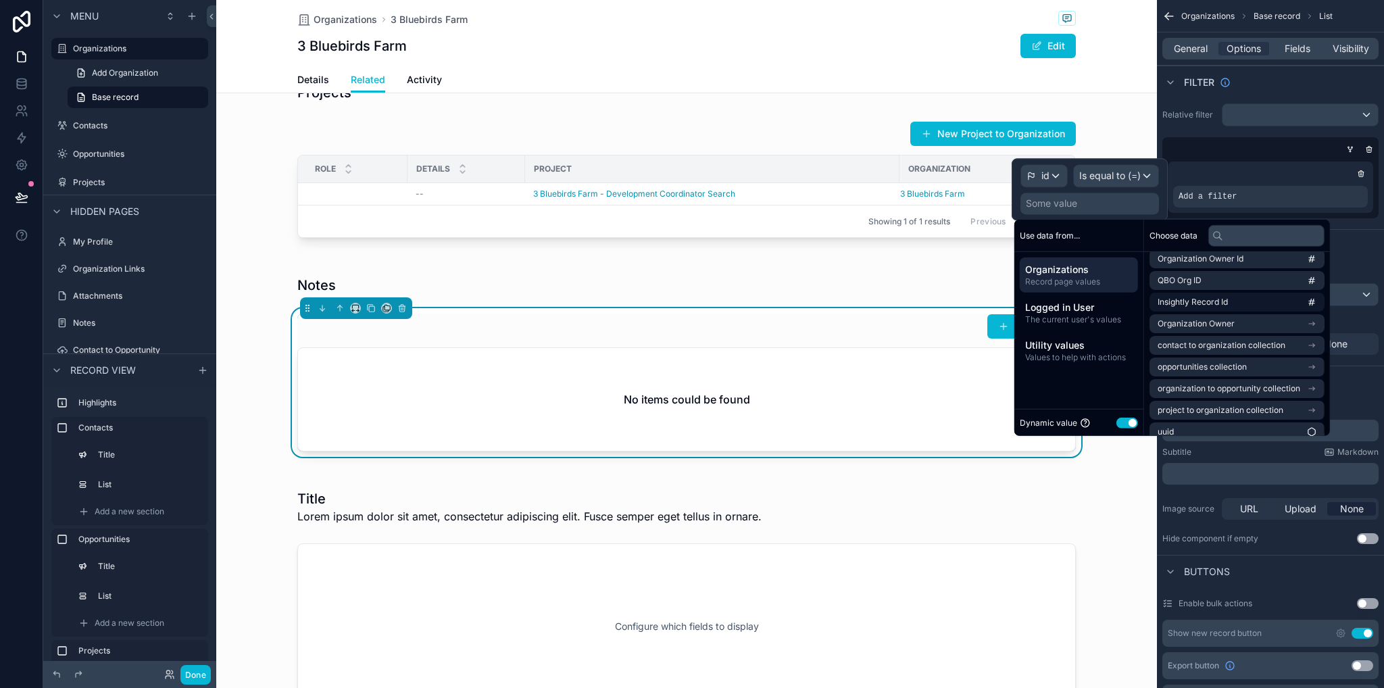
scroll to position [214, 0]
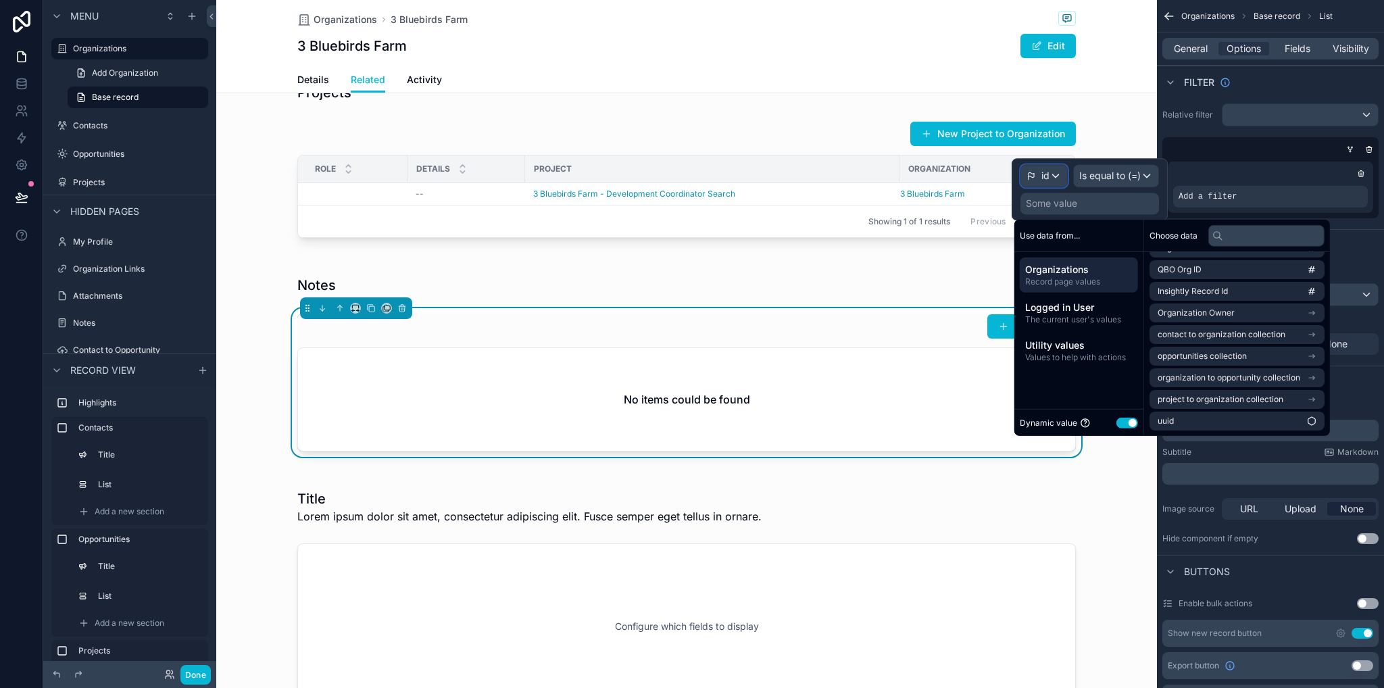
click at [1049, 182] on span "id" at bounding box center [1046, 176] width 8 height 14
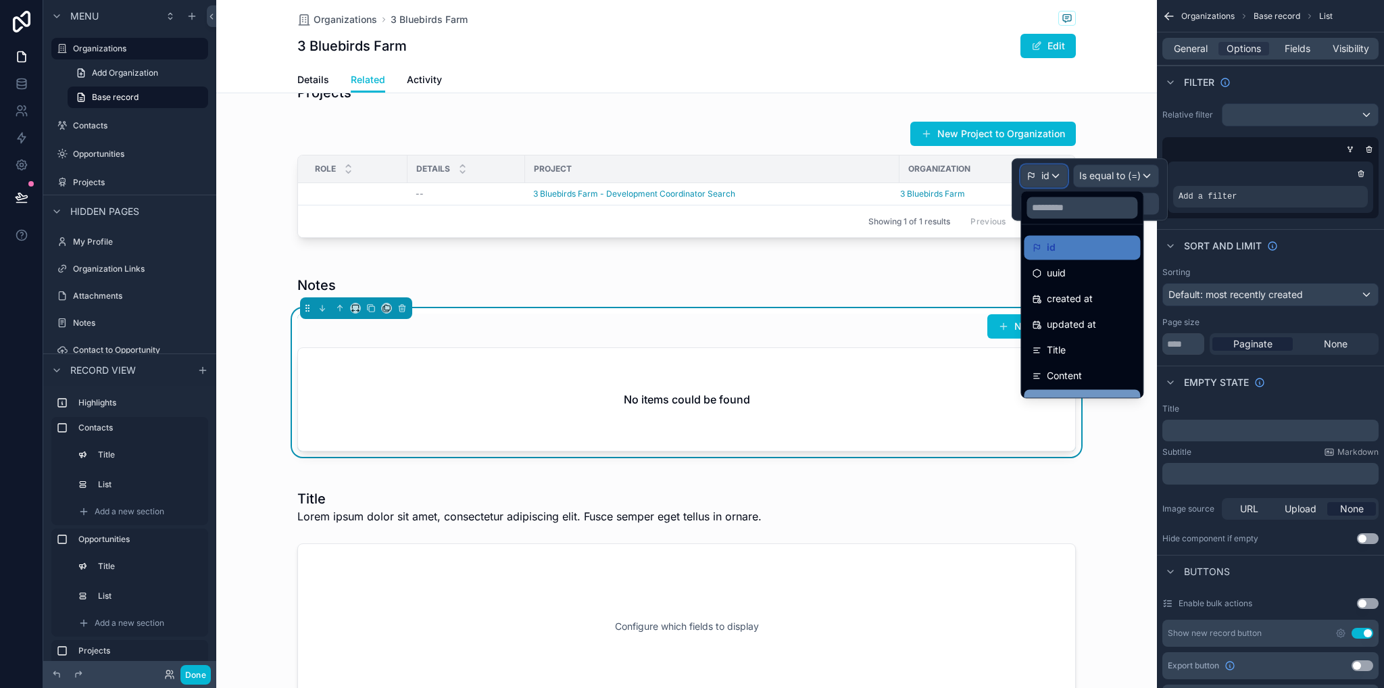
scroll to position [70, 0]
click at [1097, 180] on div at bounding box center [1090, 189] width 156 height 62
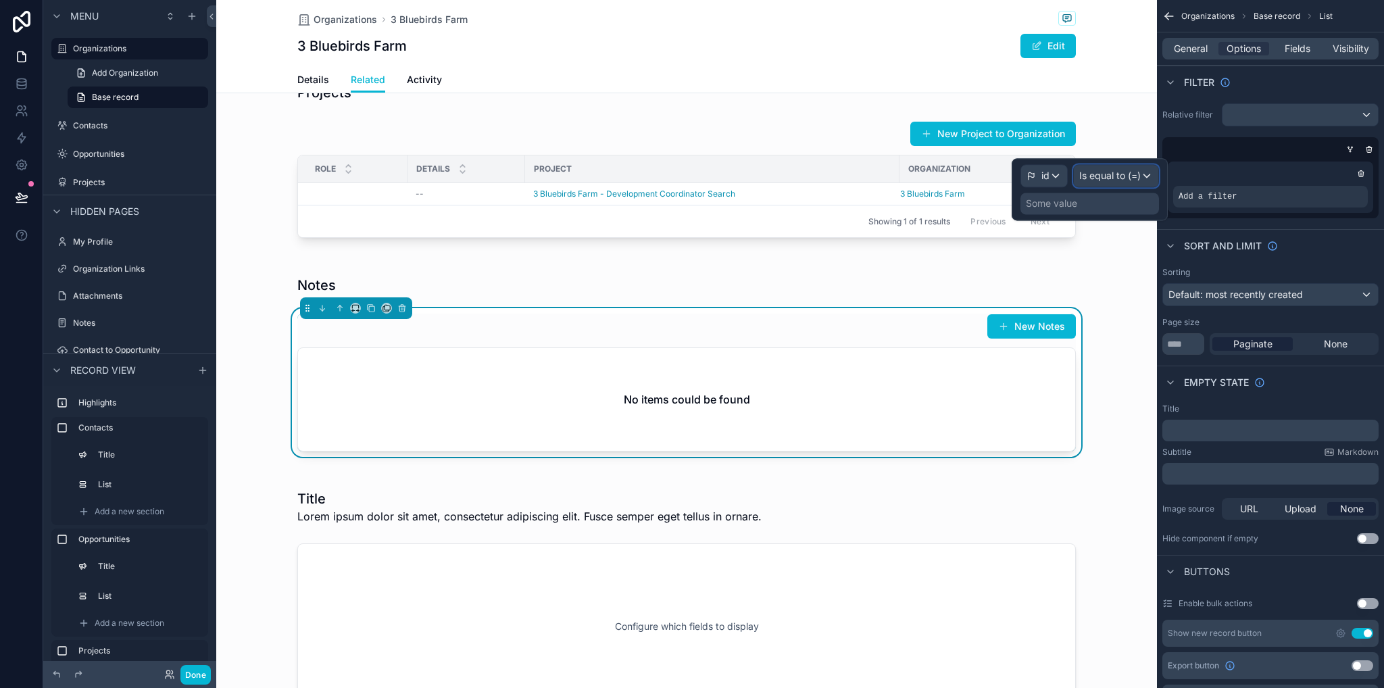
click at [1114, 179] on span "Is equal to (=)" at bounding box center [1110, 176] width 62 height 14
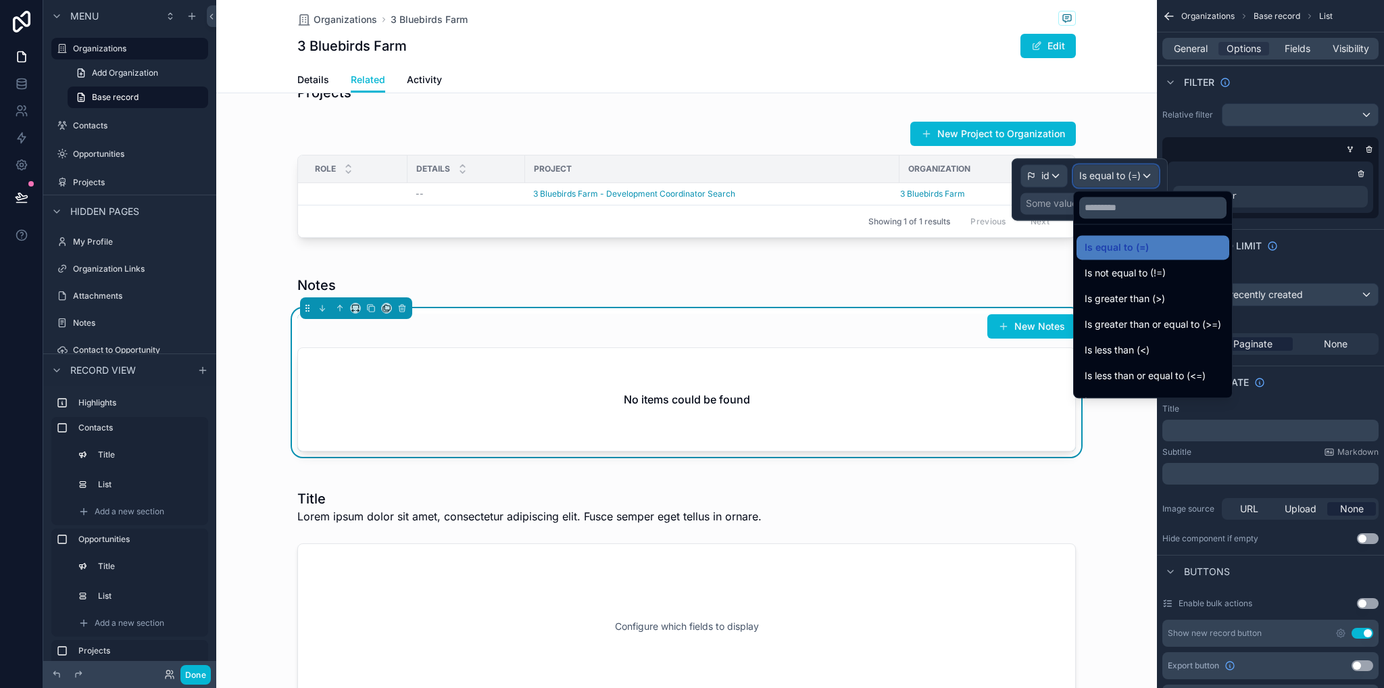
scroll to position [96, 0]
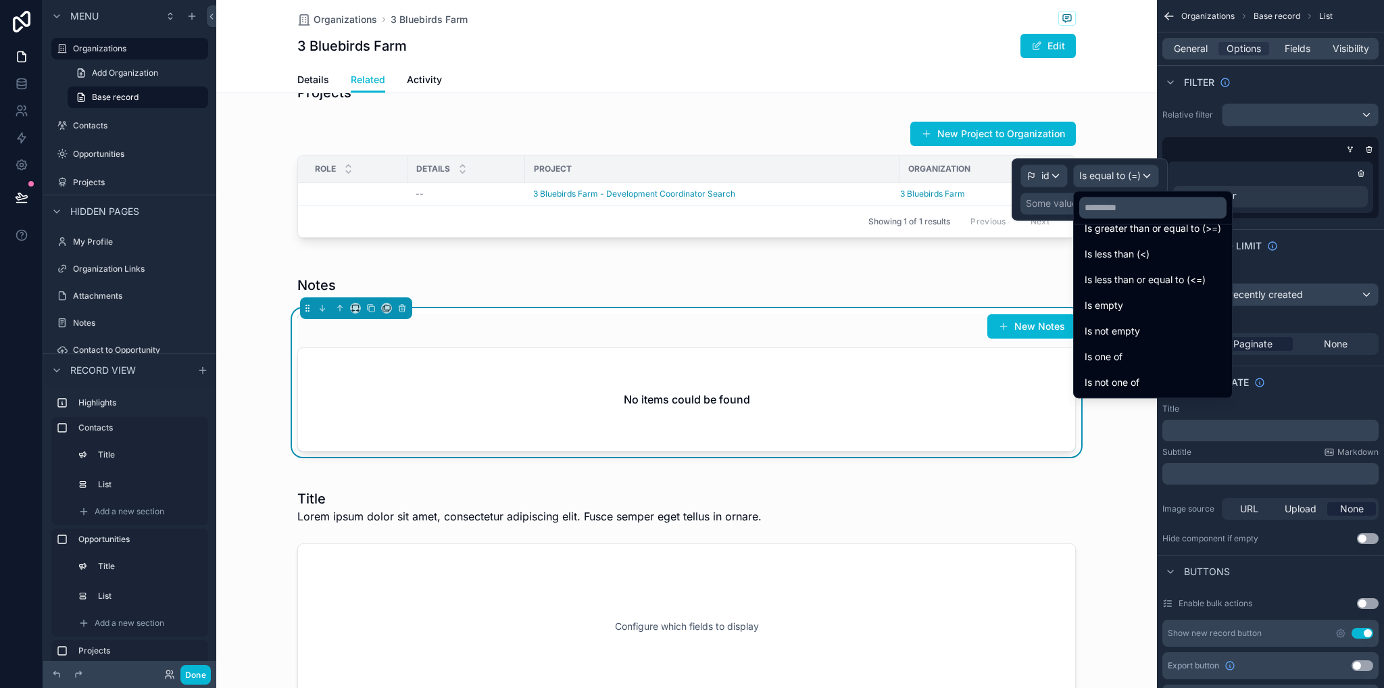
click at [1042, 207] on div at bounding box center [1090, 189] width 156 height 62
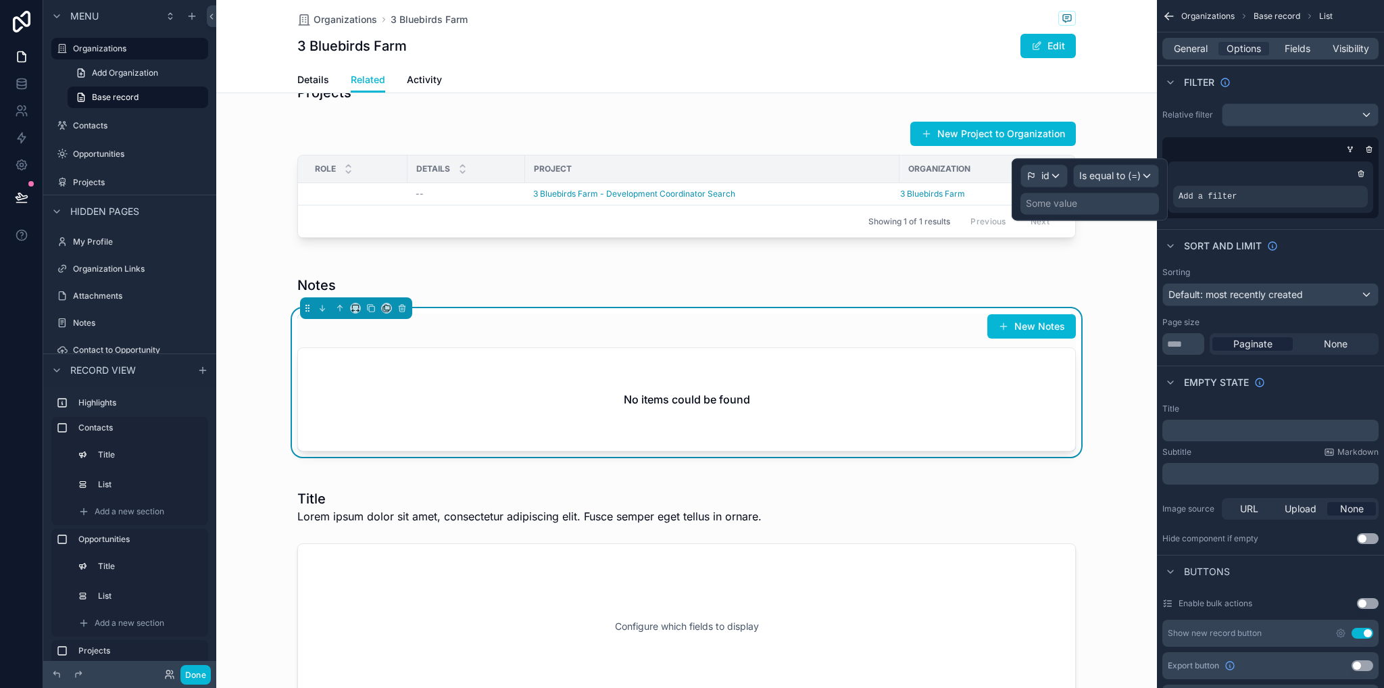
click at [1055, 209] on div "Some value" at bounding box center [1051, 204] width 51 height 14
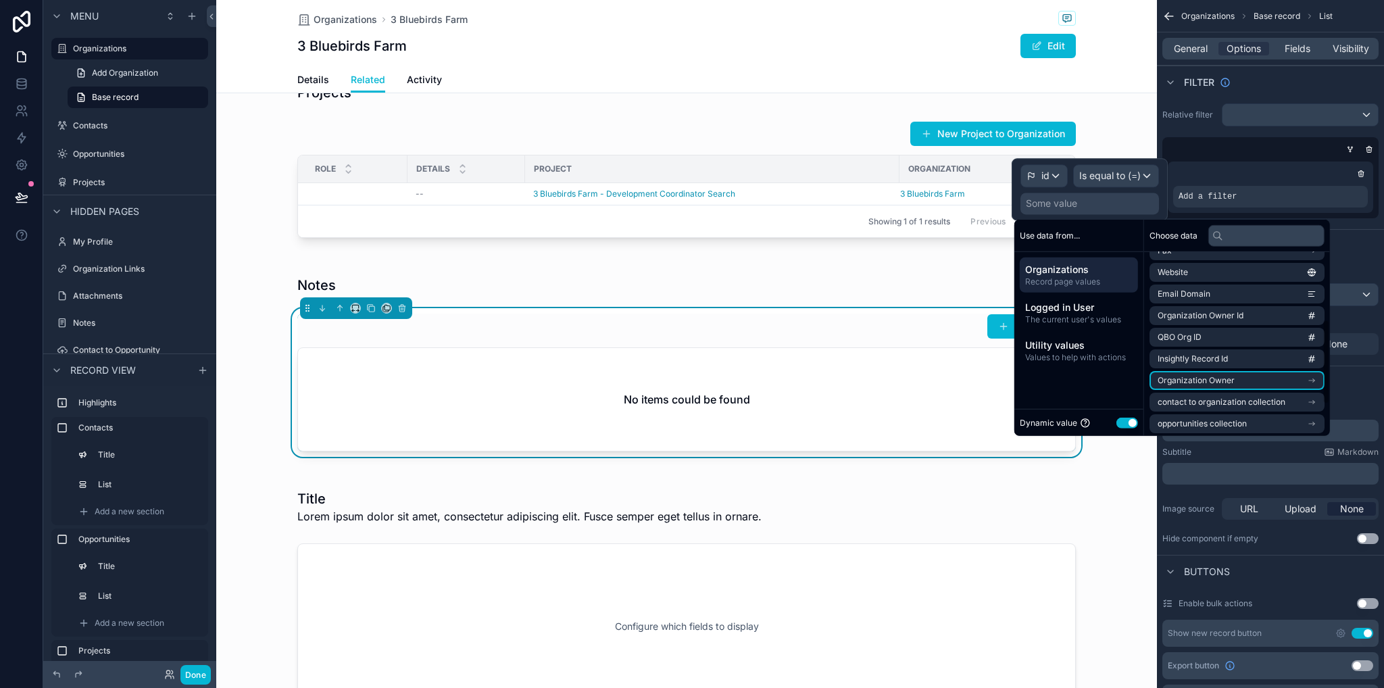
scroll to position [0, 0]
click at [1055, 180] on div "id" at bounding box center [1044, 176] width 46 height 22
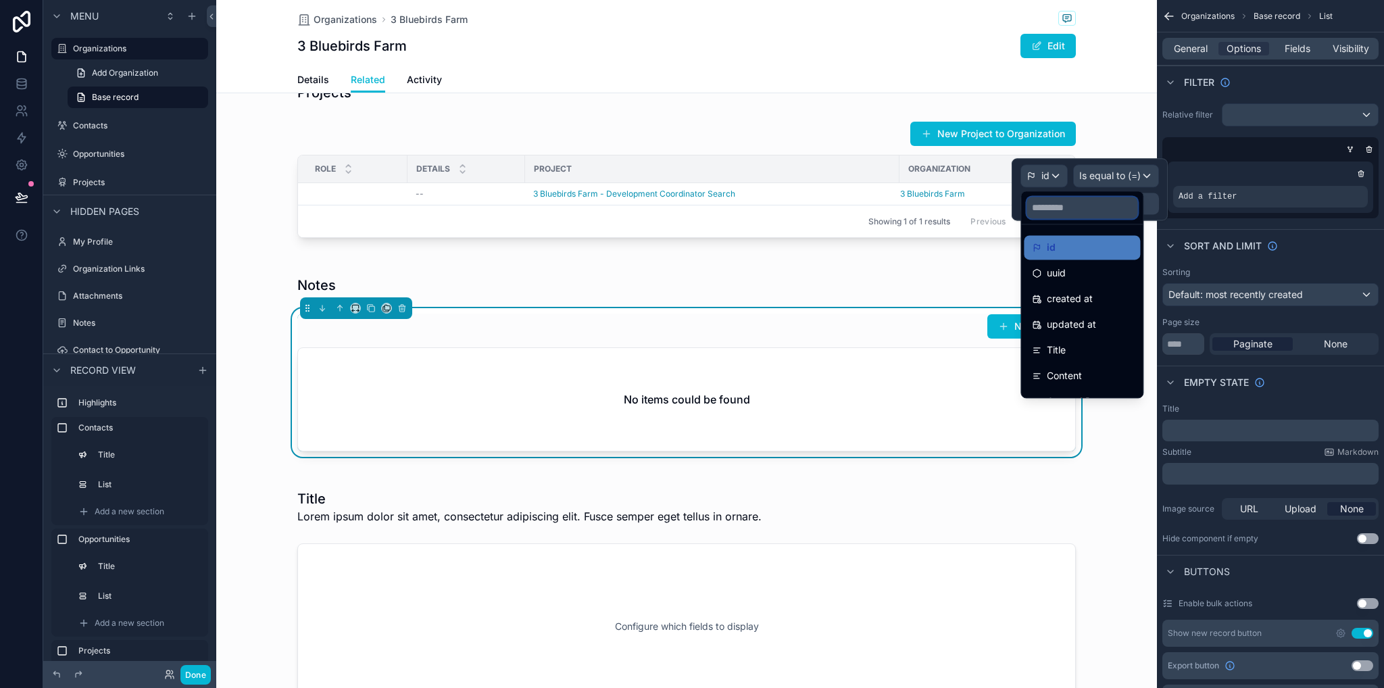
click at [1096, 198] on input "text" at bounding box center [1082, 208] width 111 height 22
click at [1096, 200] on input "text" at bounding box center [1082, 208] width 111 height 22
click at [1092, 203] on input "text" at bounding box center [1082, 208] width 111 height 22
click at [1074, 245] on div "id" at bounding box center [1082, 247] width 100 height 16
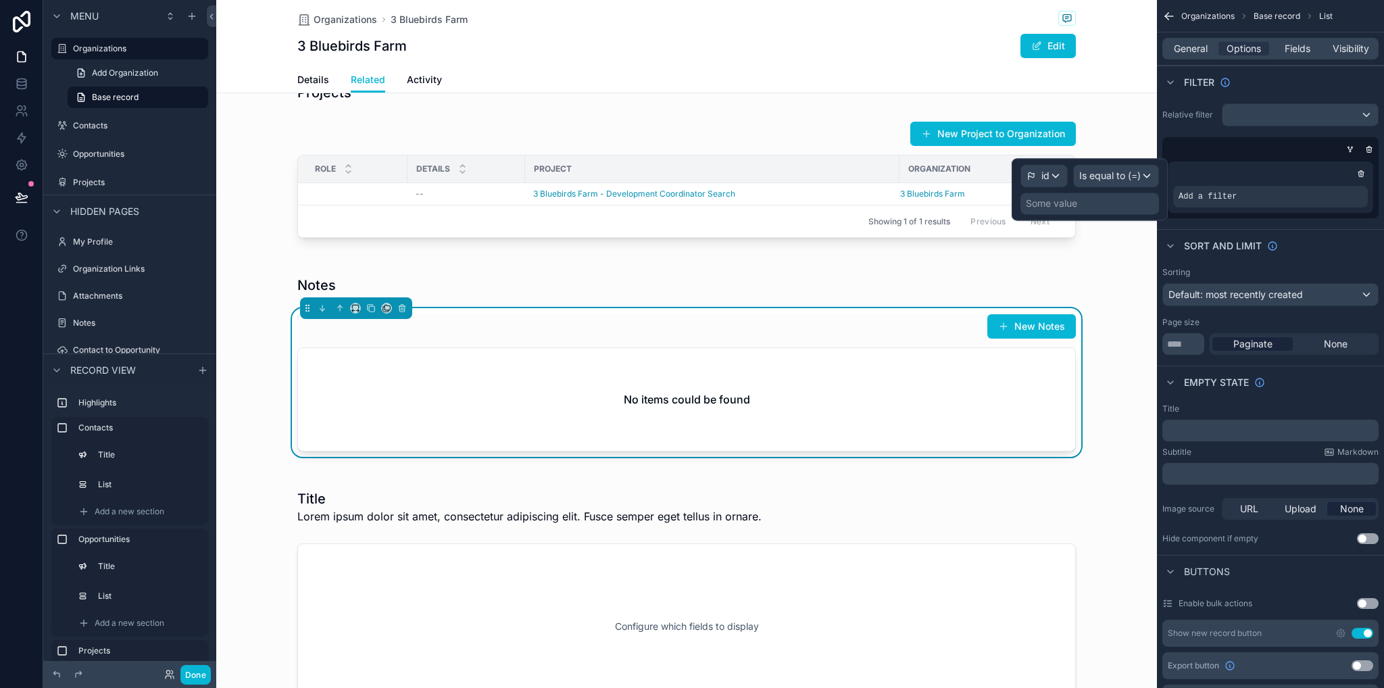
click at [1079, 206] on div "Some value" at bounding box center [1090, 204] width 139 height 22
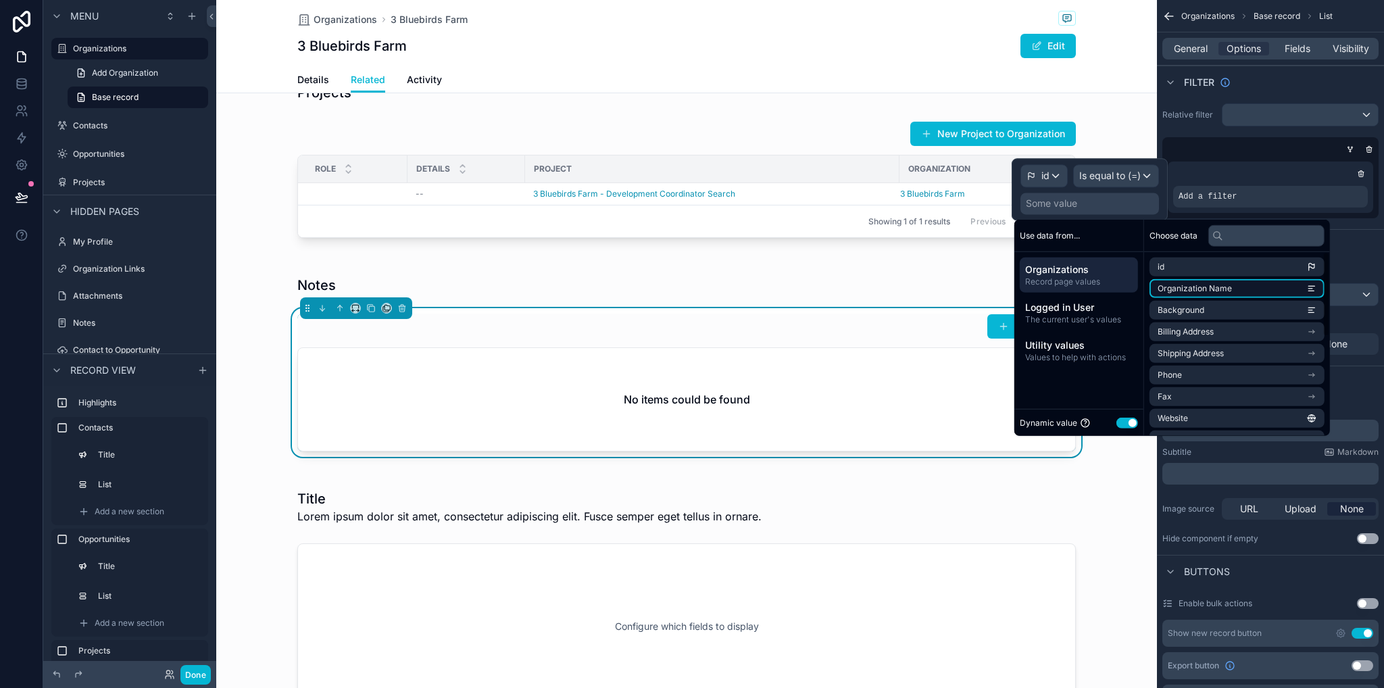
click at [1273, 292] on li "Organization Name" at bounding box center [1237, 288] width 175 height 19
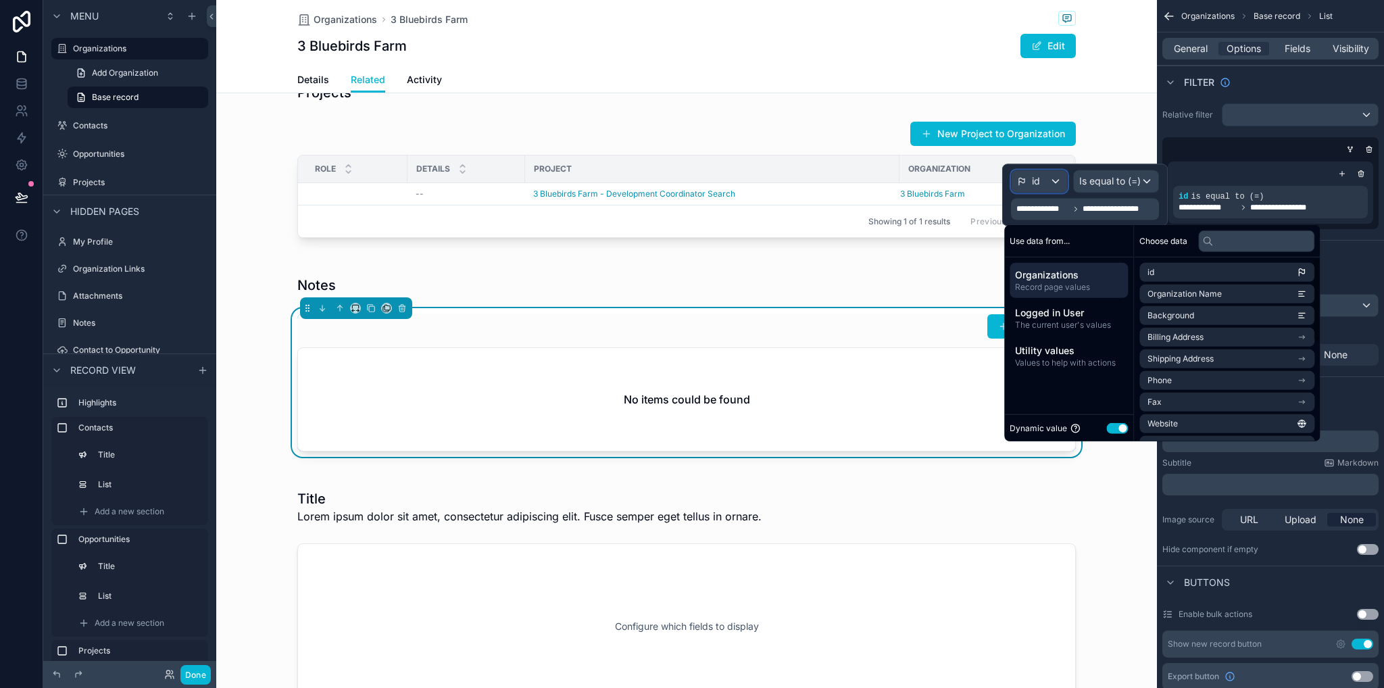
click at [1054, 180] on div "id" at bounding box center [1039, 181] width 55 height 22
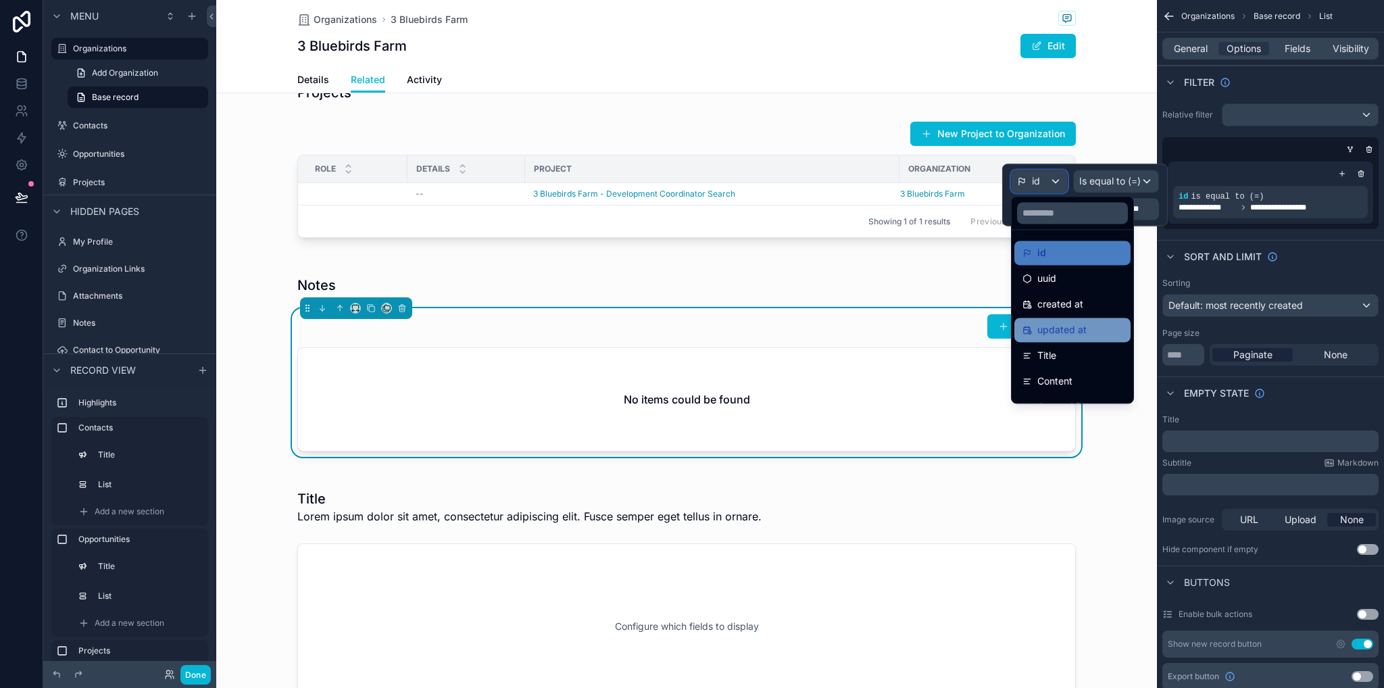
scroll to position [70, 0]
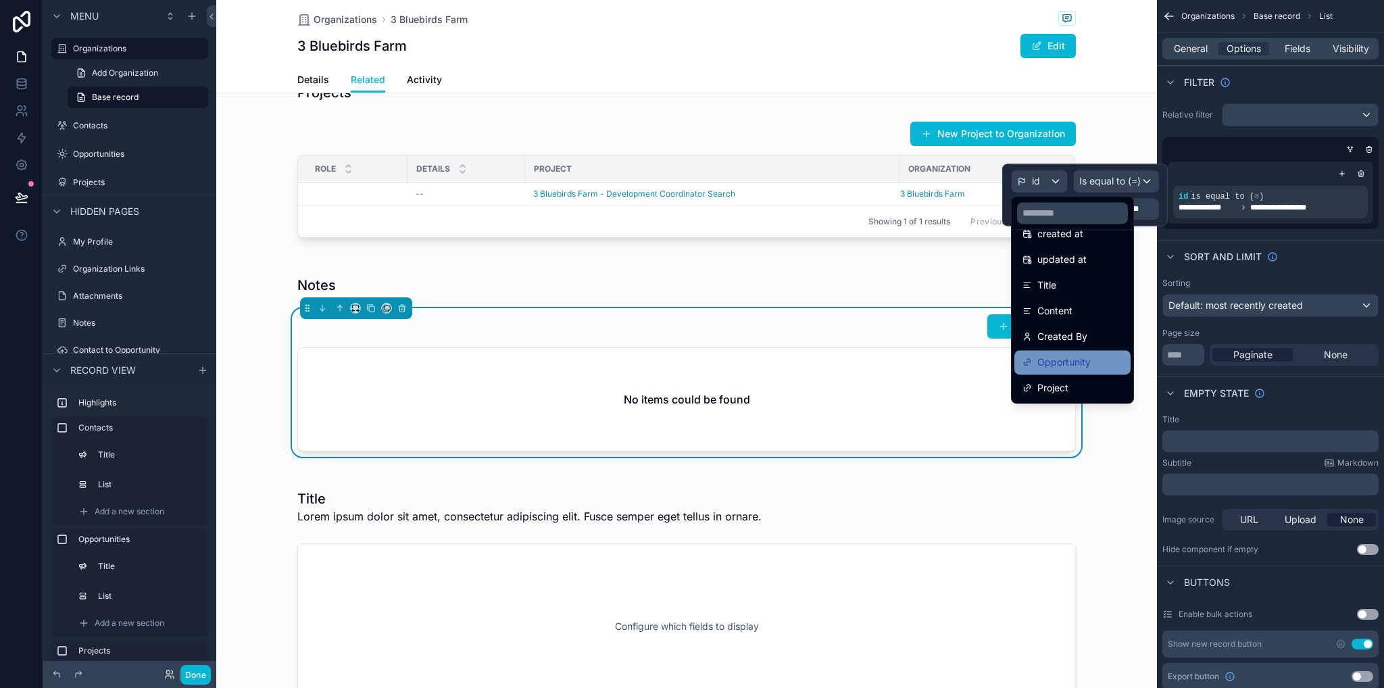
click at [1084, 358] on span "Opportunity" at bounding box center [1064, 362] width 53 height 16
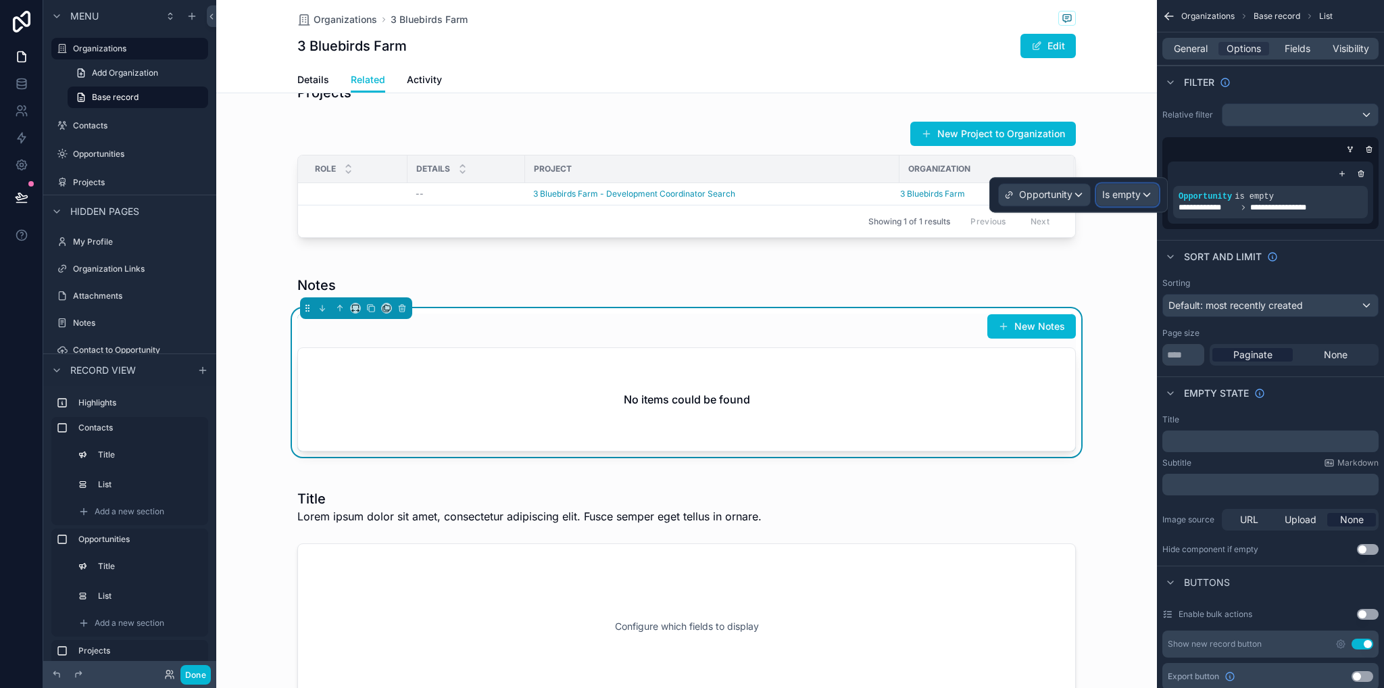
click at [1111, 191] on span "Is empty" at bounding box center [1121, 195] width 39 height 14
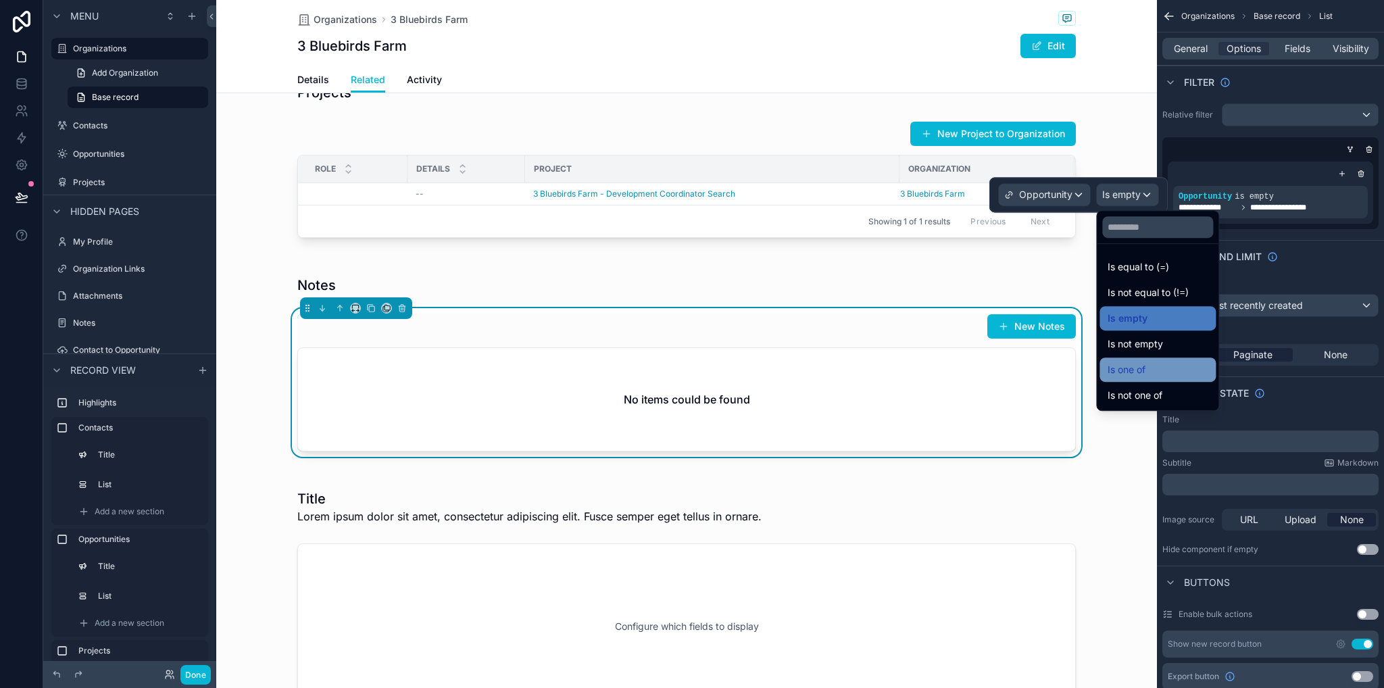
click at [1149, 374] on div "Is one of" at bounding box center [1158, 370] width 100 height 16
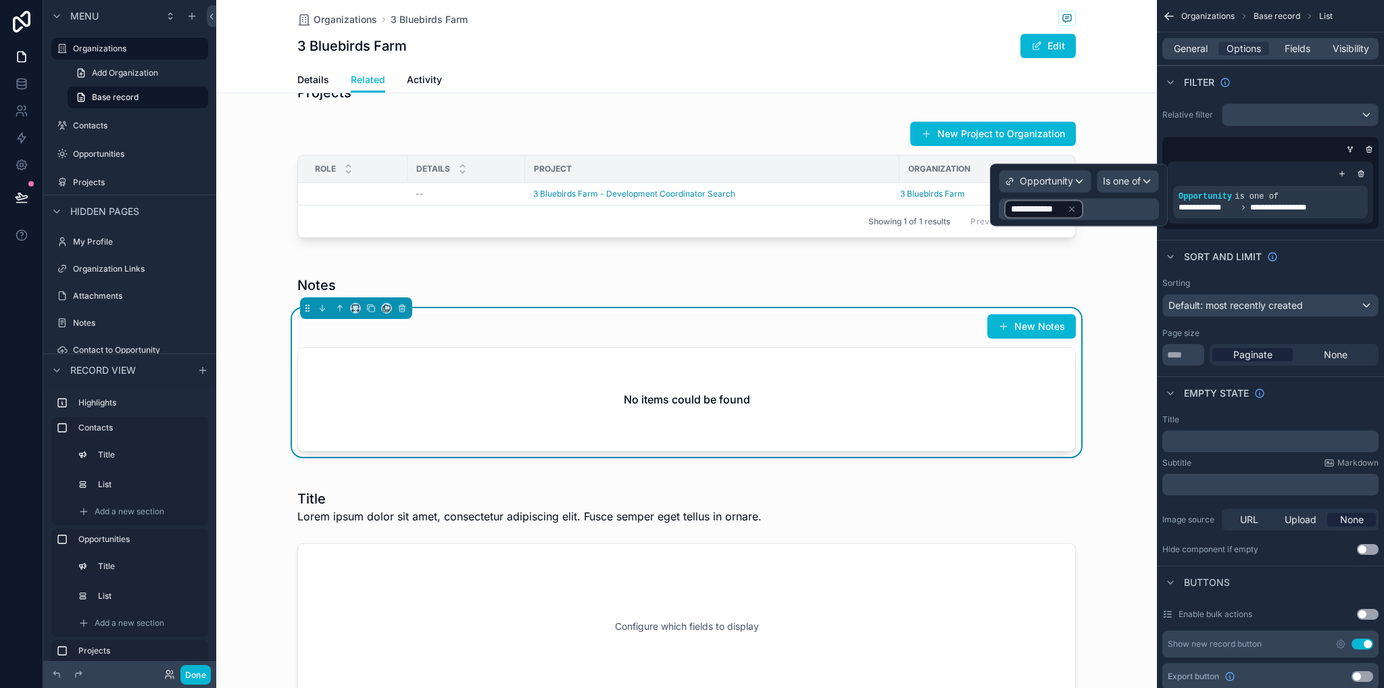
click at [1075, 207] on icon at bounding box center [1071, 208] width 9 height 9
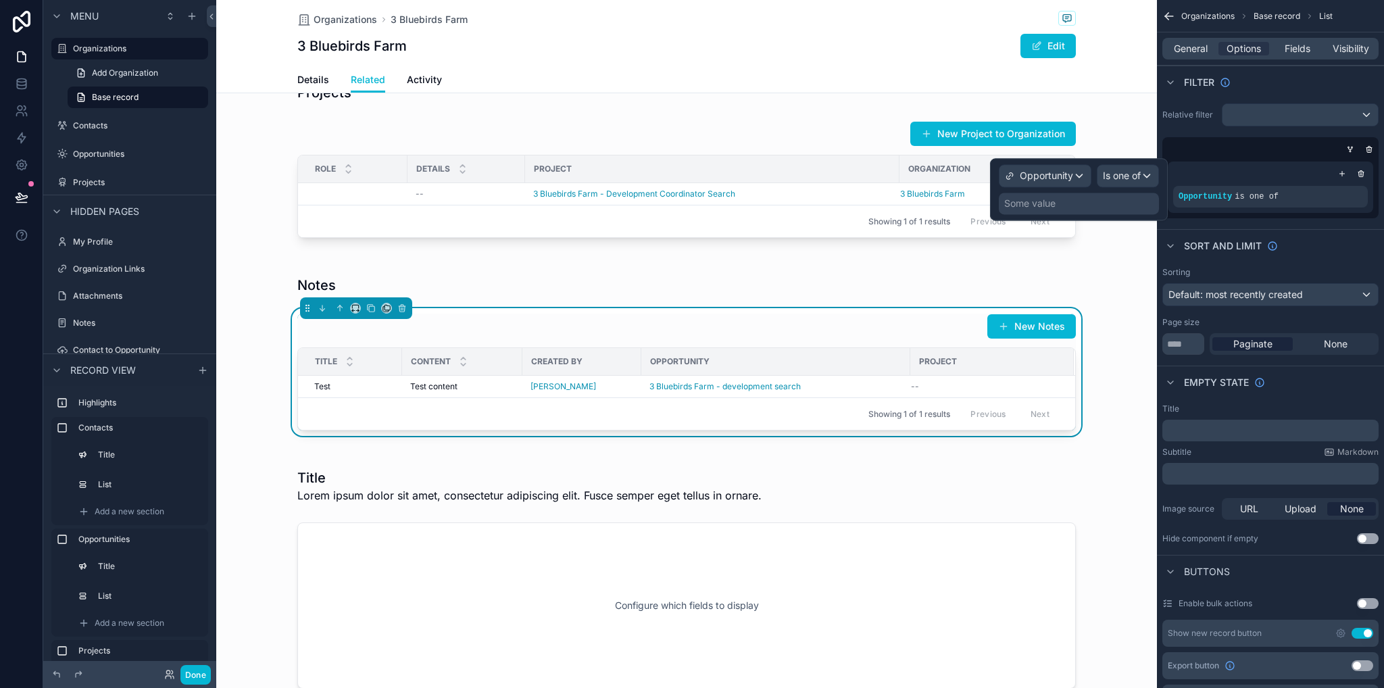
click at [1138, 208] on div "Some value" at bounding box center [1079, 204] width 160 height 22
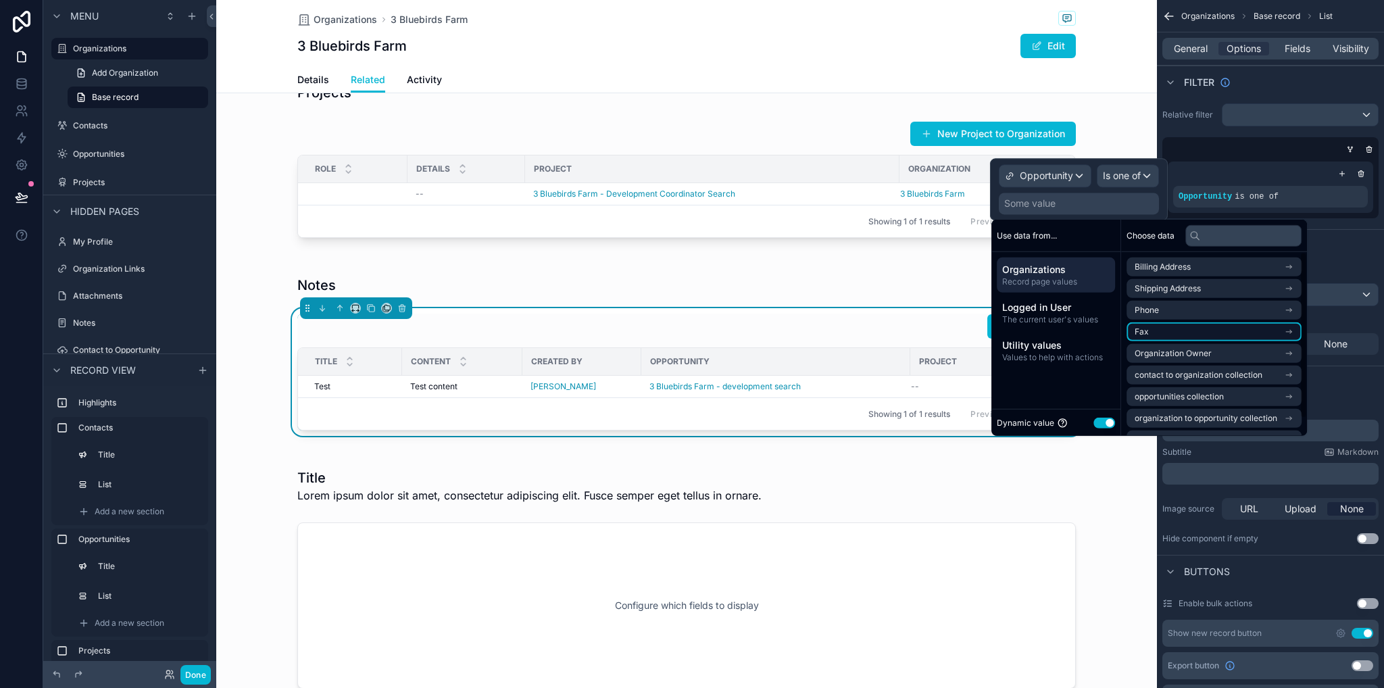
scroll to position [19, 0]
click at [1225, 369] on li "opportunities collection" at bounding box center [1214, 377] width 175 height 19
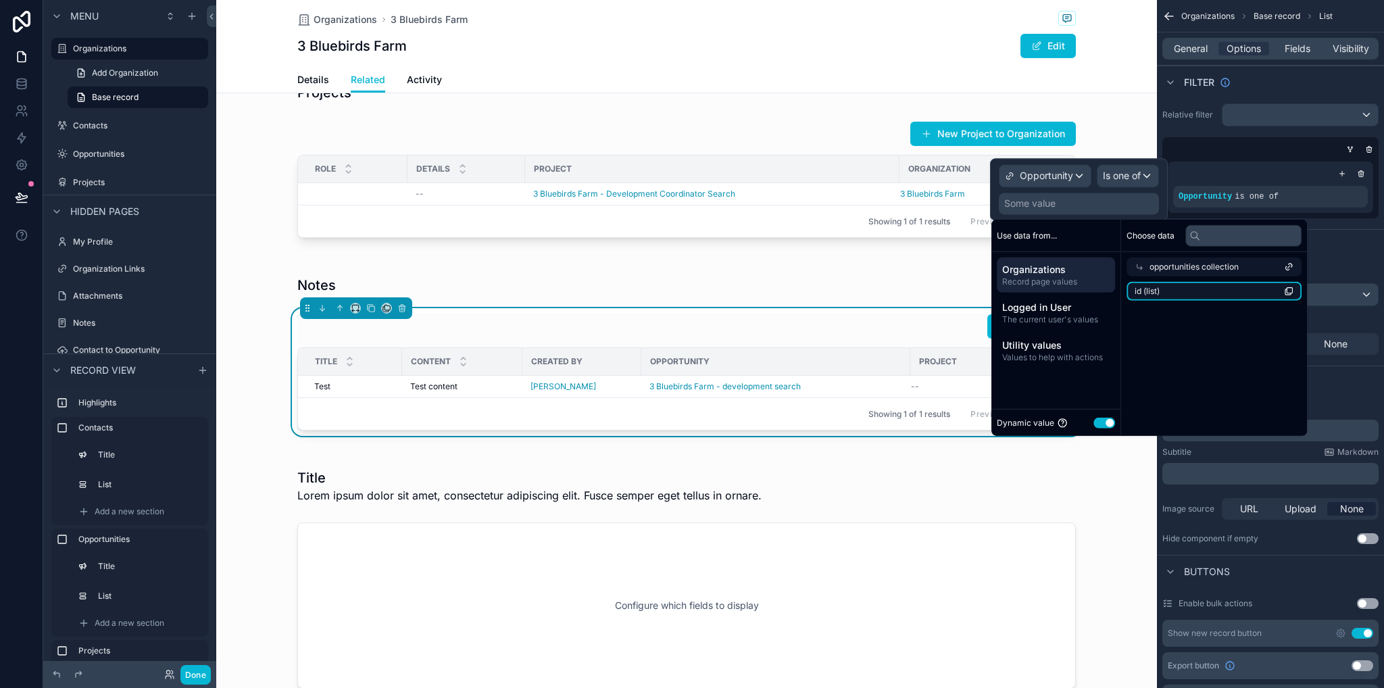
click at [1191, 287] on li "id (list)" at bounding box center [1214, 291] width 175 height 19
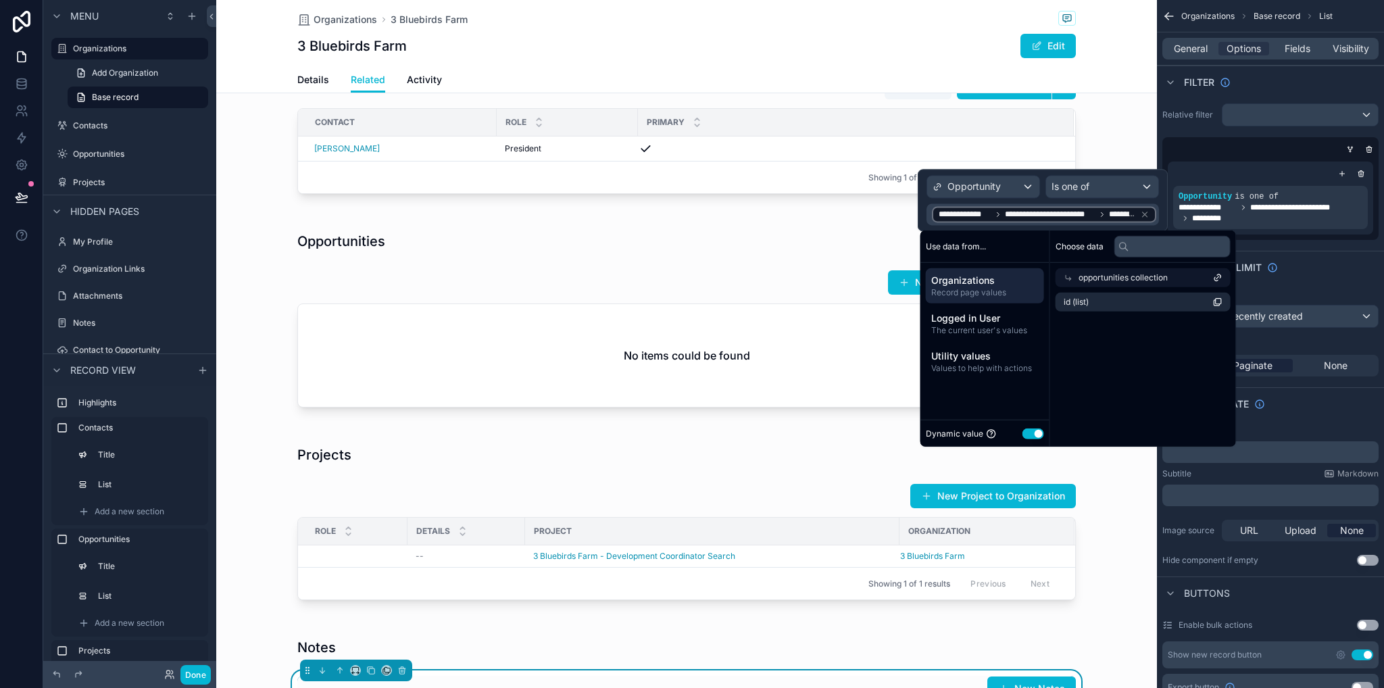
scroll to position [608, 0]
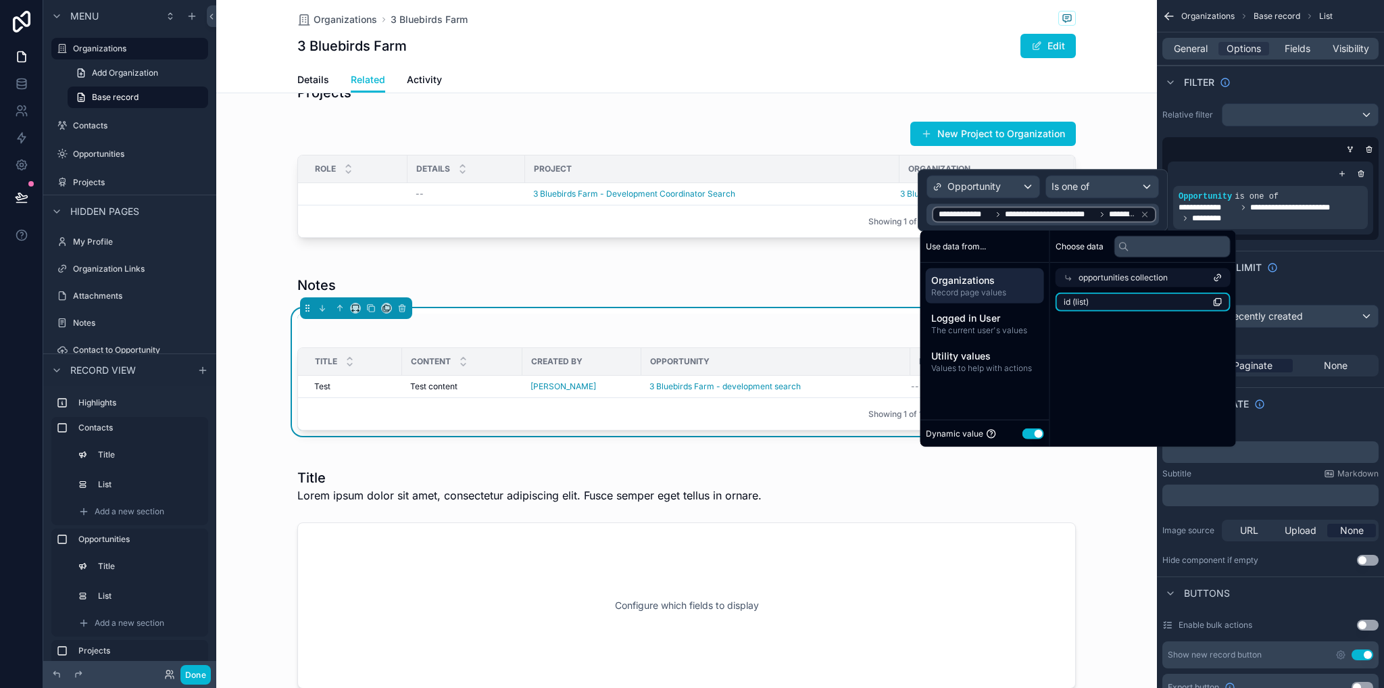
click at [1119, 301] on li "id (list)" at bounding box center [1143, 302] width 175 height 19
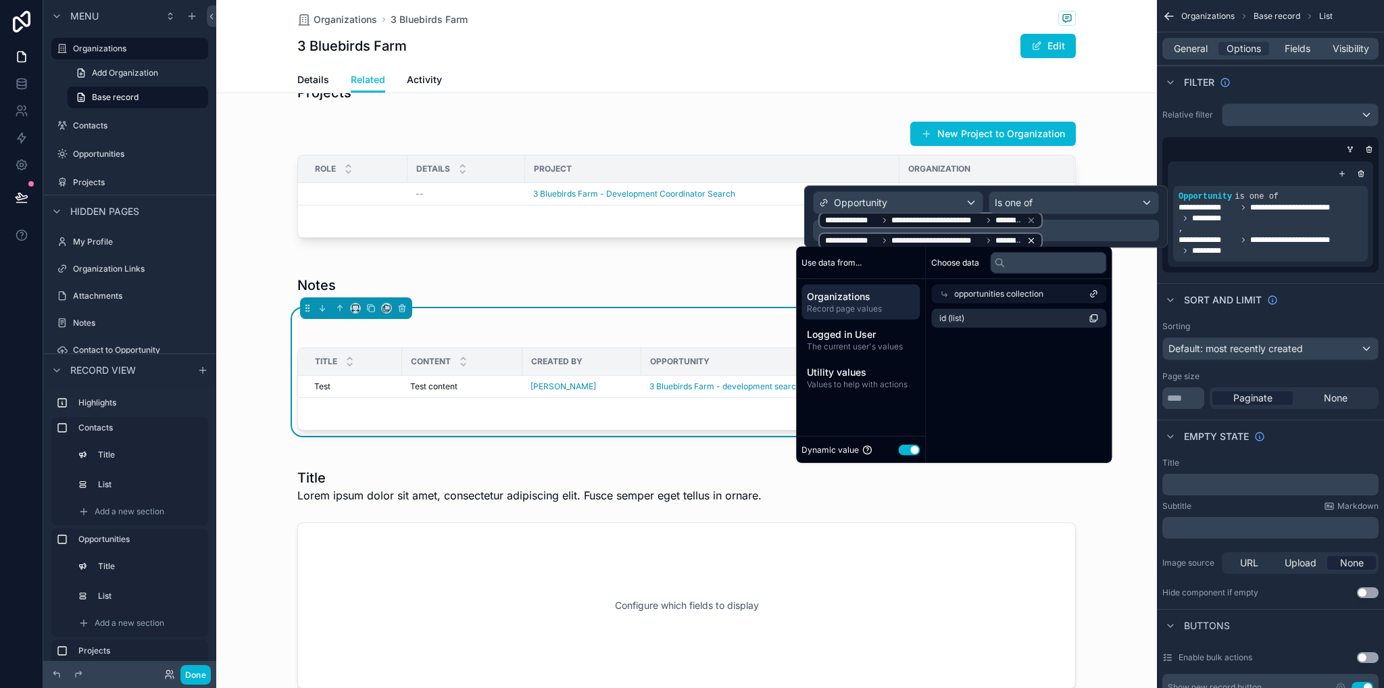
click at [1029, 241] on icon at bounding box center [1031, 241] width 5 height 5
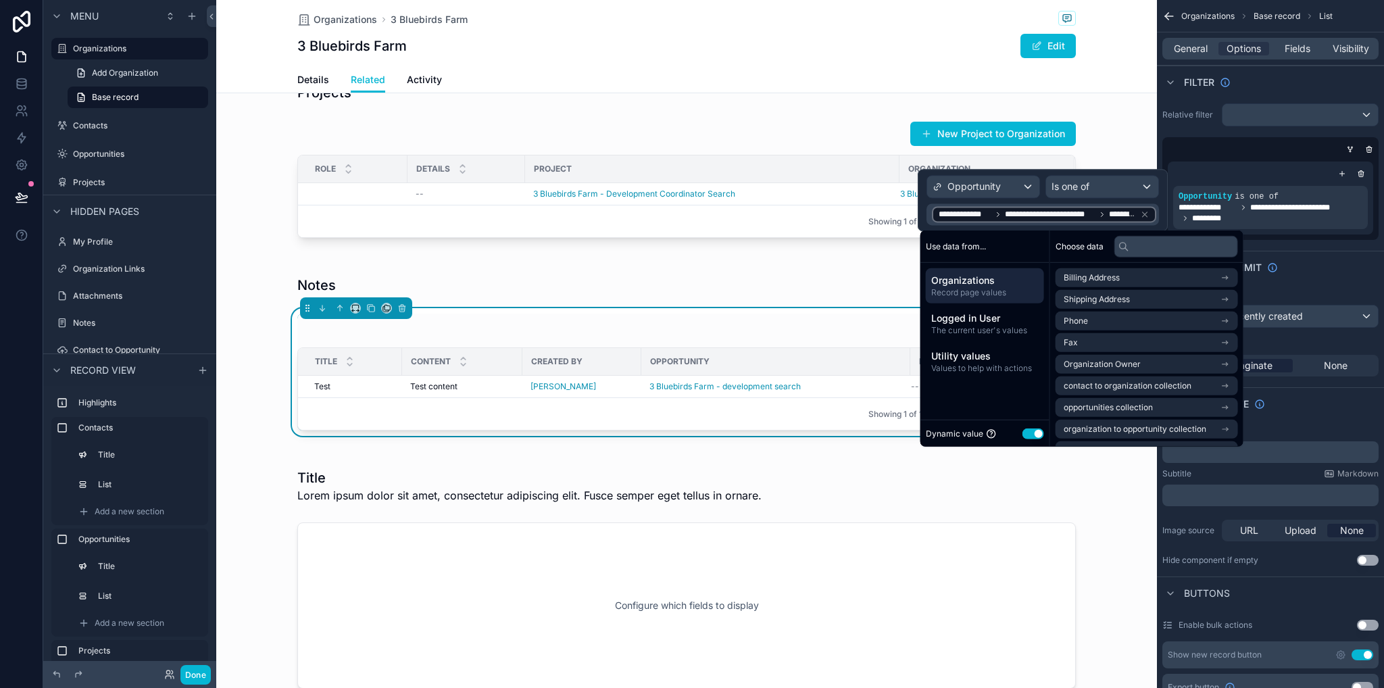
click at [1022, 241] on div "Use data from..." at bounding box center [985, 246] width 129 height 32
click at [1144, 214] on icon at bounding box center [1144, 214] width 9 height 9
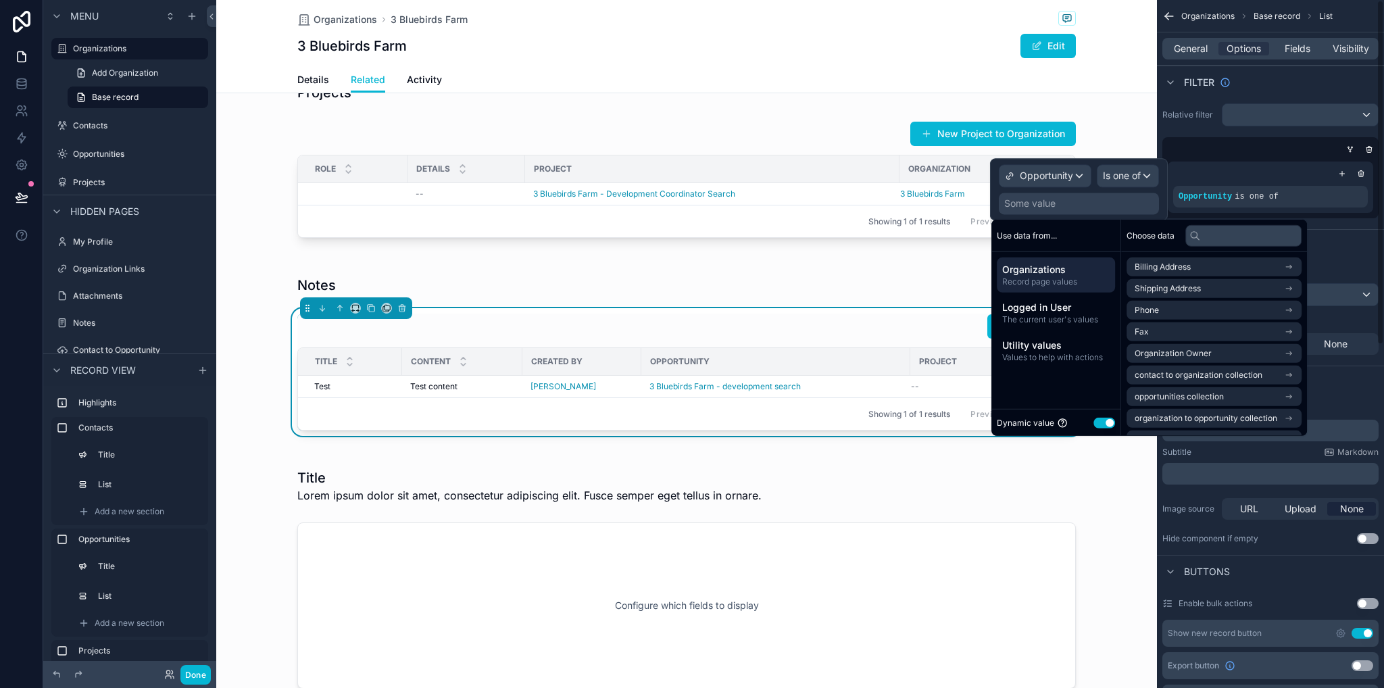
click at [1363, 222] on div "Relative filter Opportunity is one of" at bounding box center [1270, 161] width 227 height 126
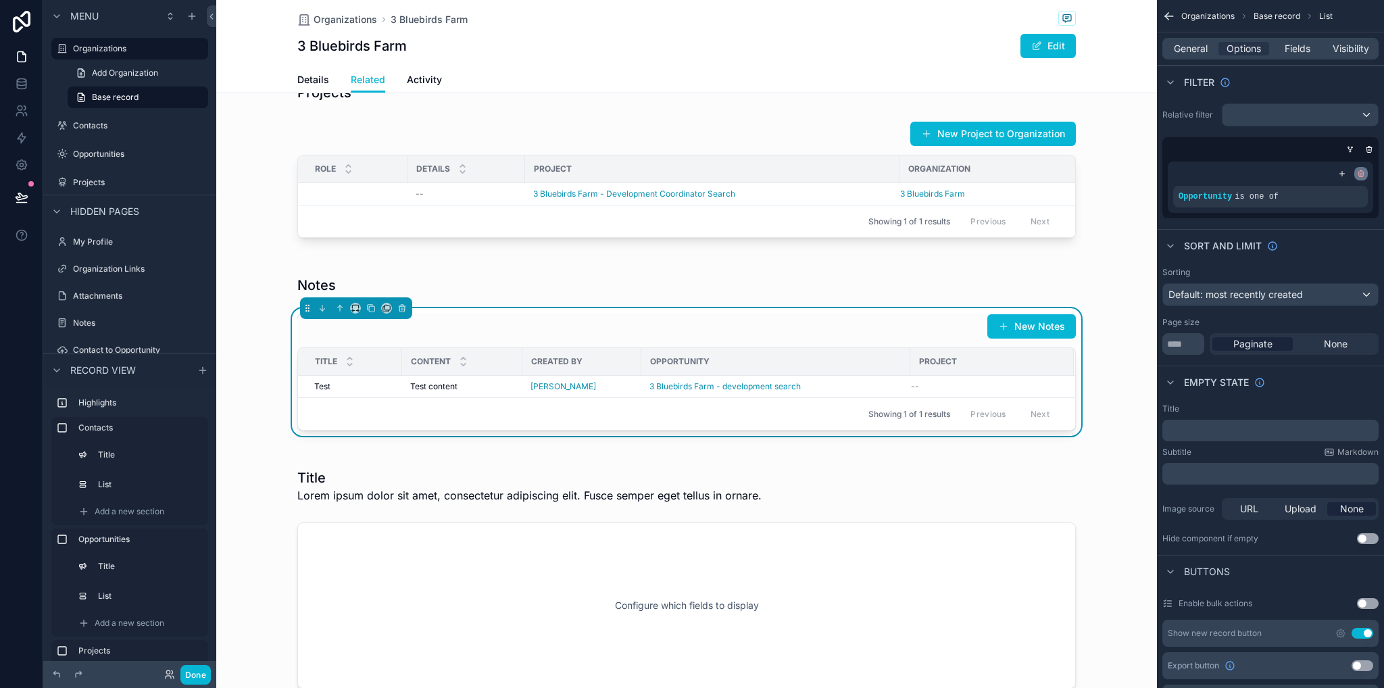
click at [1361, 171] on icon "scrollable content" at bounding box center [1362, 171] width 2 height 1
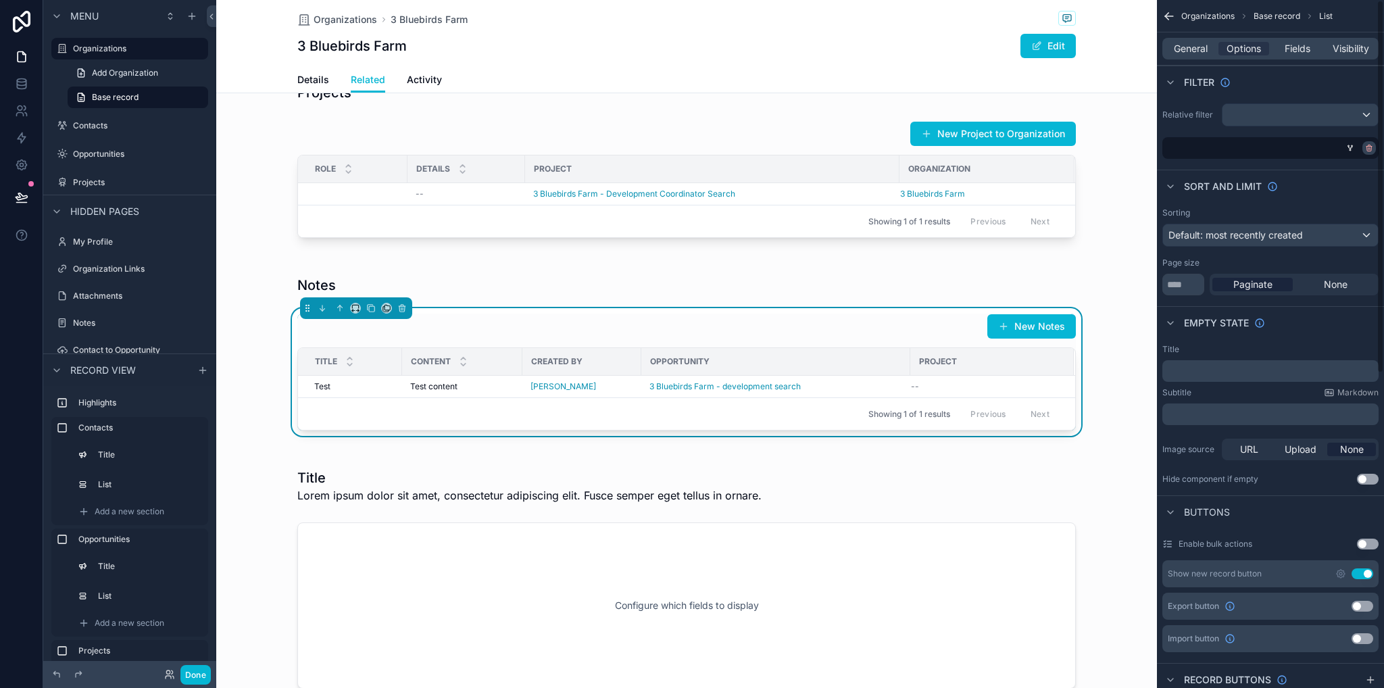
click at [1369, 145] on icon "scrollable content" at bounding box center [1370, 145] width 2 height 1
click at [1254, 111] on div "scrollable content" at bounding box center [1300, 115] width 155 height 22
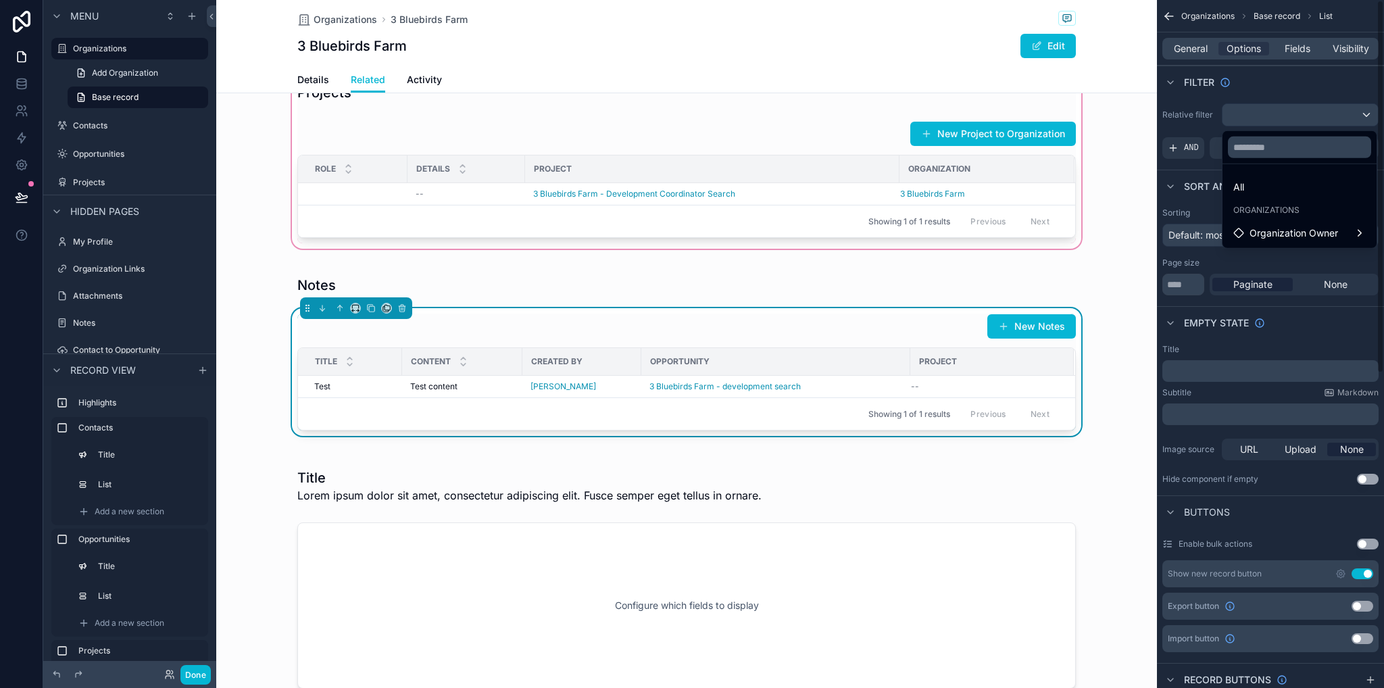
click at [1119, 251] on div "scrollable content" at bounding box center [686, 161] width 941 height 182
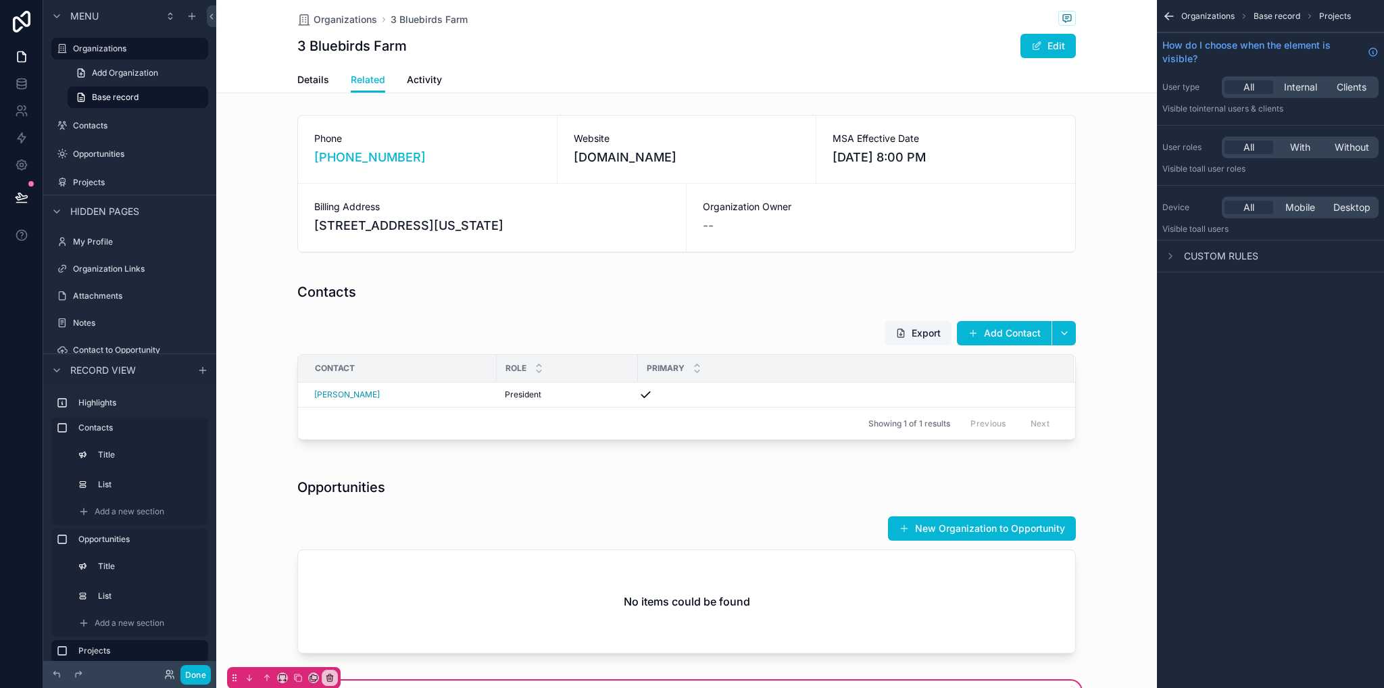
scroll to position [338, 0]
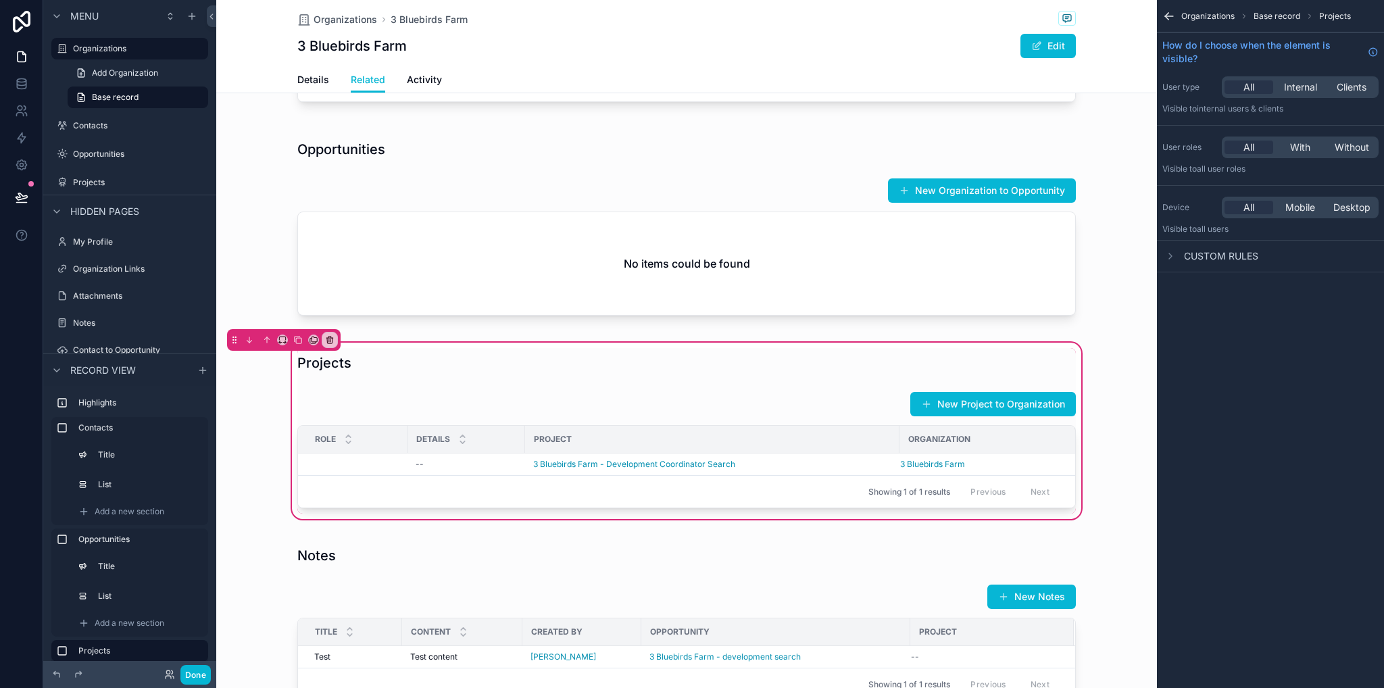
click at [251, 455] on div "Projects New Project to Organization Role Details Project Organization -- 3 Blu…" at bounding box center [686, 431] width 941 height 182
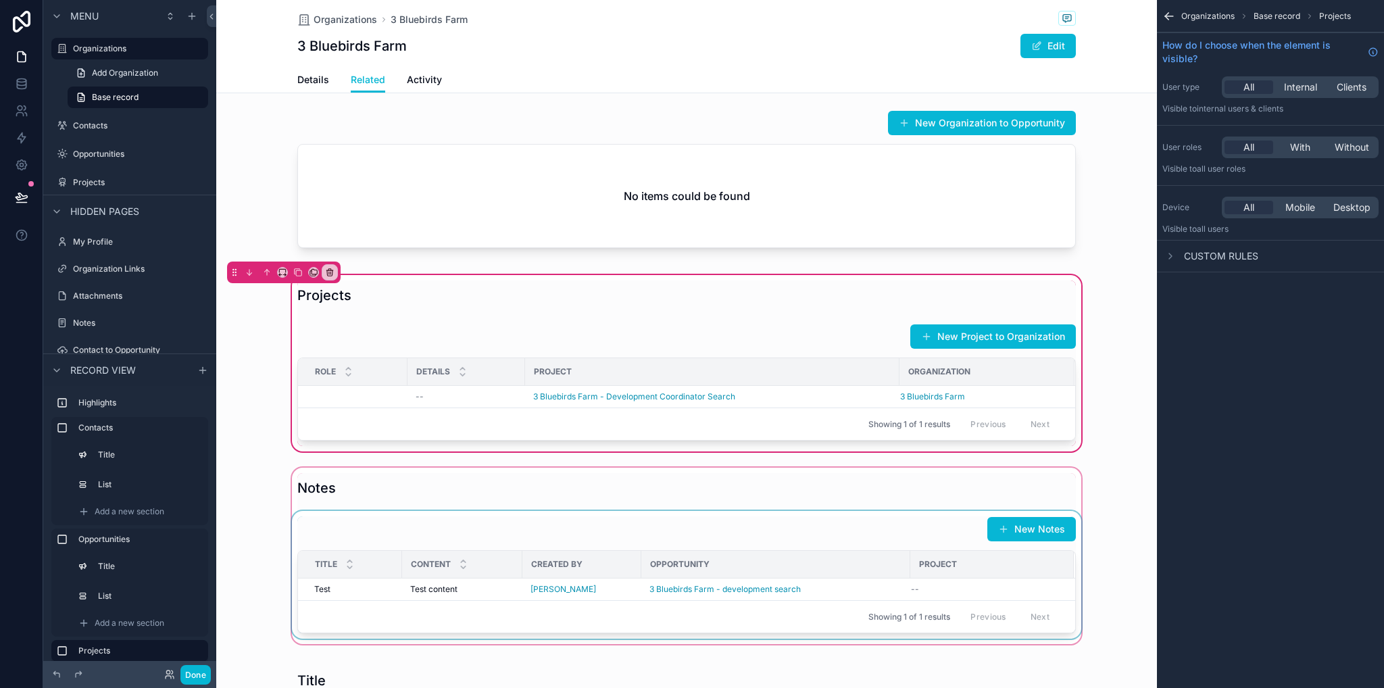
scroll to position [676, 0]
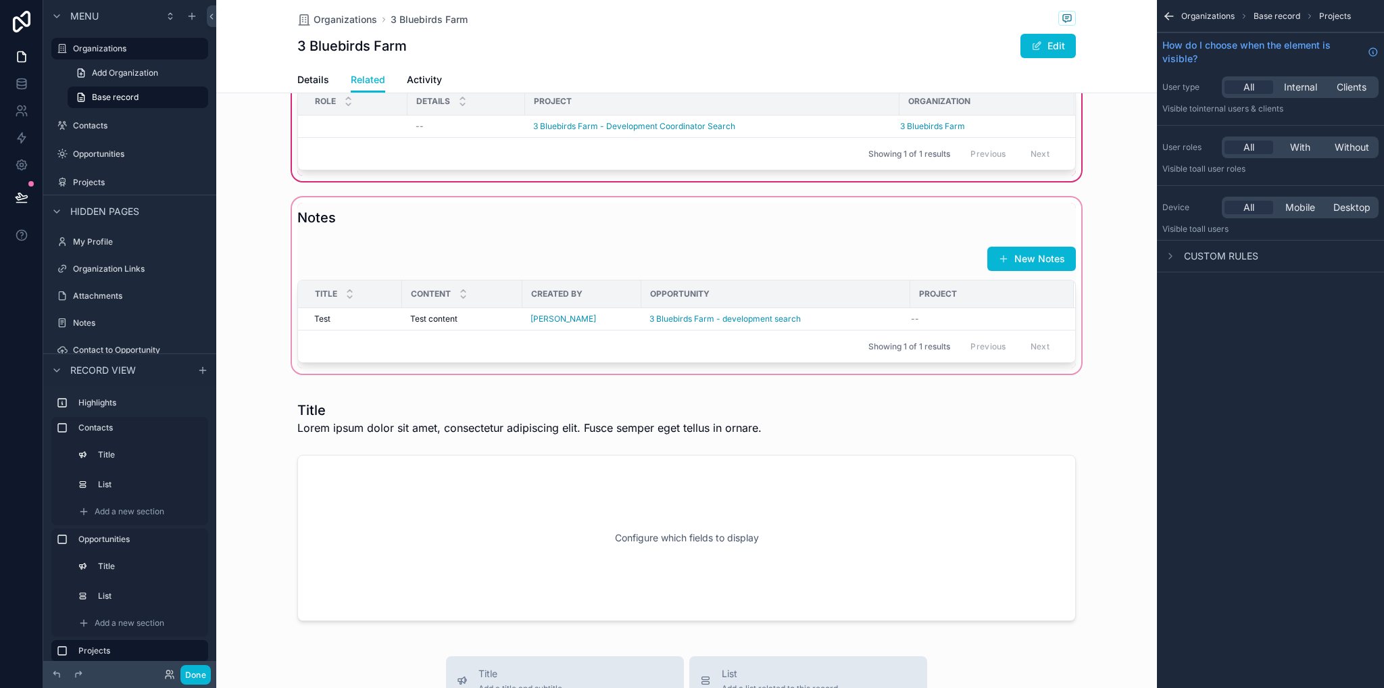
click at [661, 289] on div "scrollable content" at bounding box center [686, 286] width 941 height 182
click at [838, 298] on div "scrollable content" at bounding box center [686, 286] width 941 height 182
drag, startPoint x: 866, startPoint y: 349, endPoint x: 858, endPoint y: 339, distance: 13.1
click at [865, 349] on div "scrollable content" at bounding box center [686, 286] width 941 height 182
click at [846, 305] on div "Opportunity" at bounding box center [776, 294] width 268 height 22
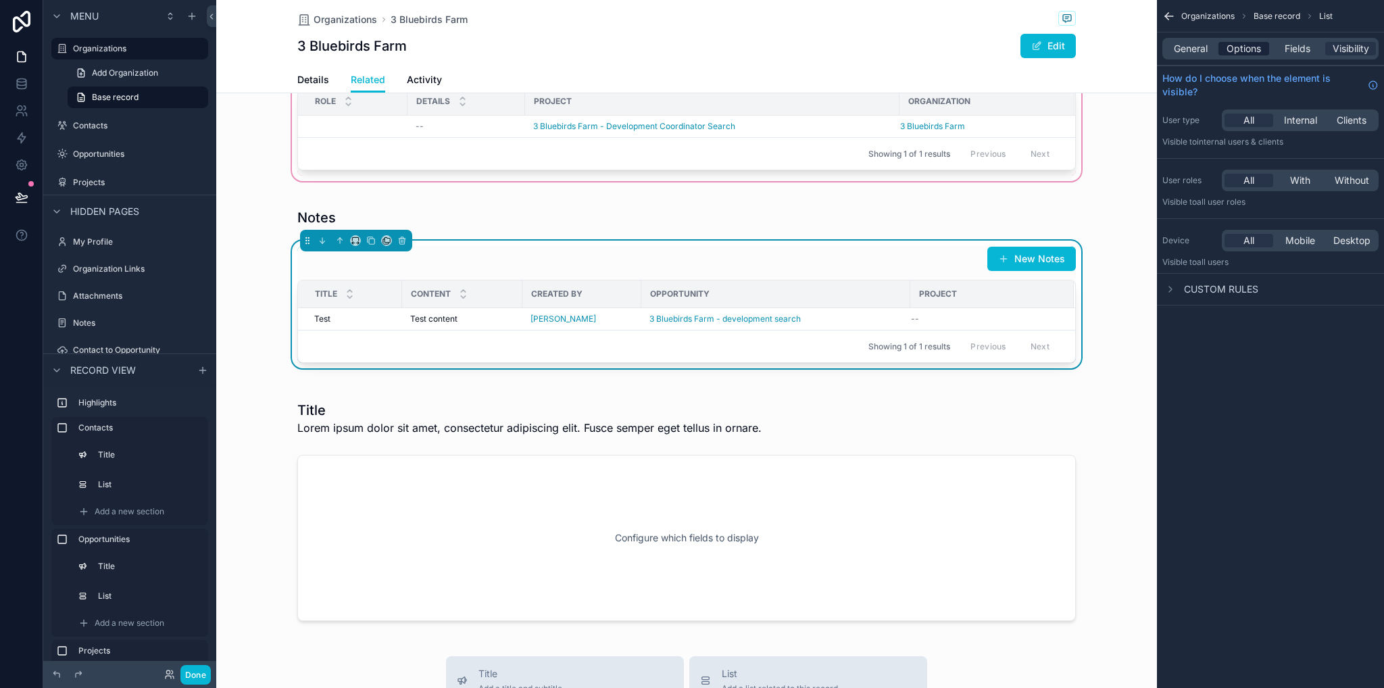
click at [1235, 47] on span "Options" at bounding box center [1244, 49] width 34 height 14
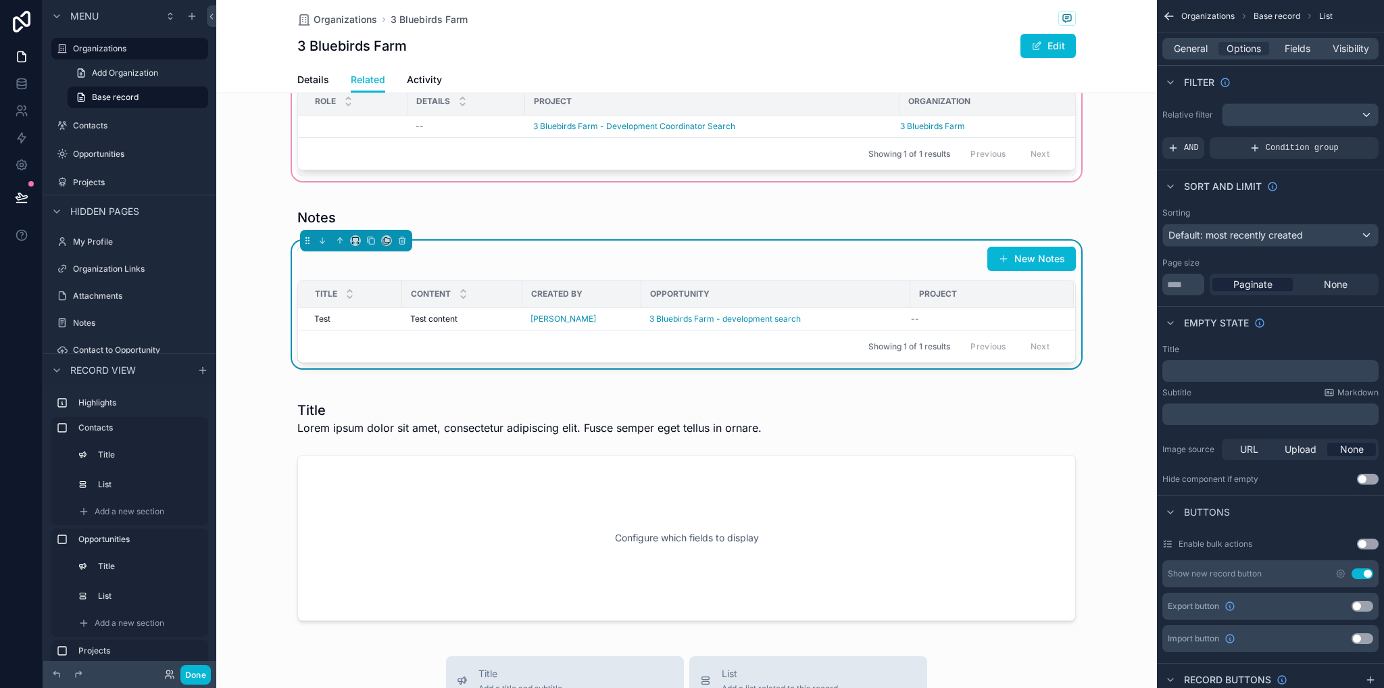
scroll to position [608, 0]
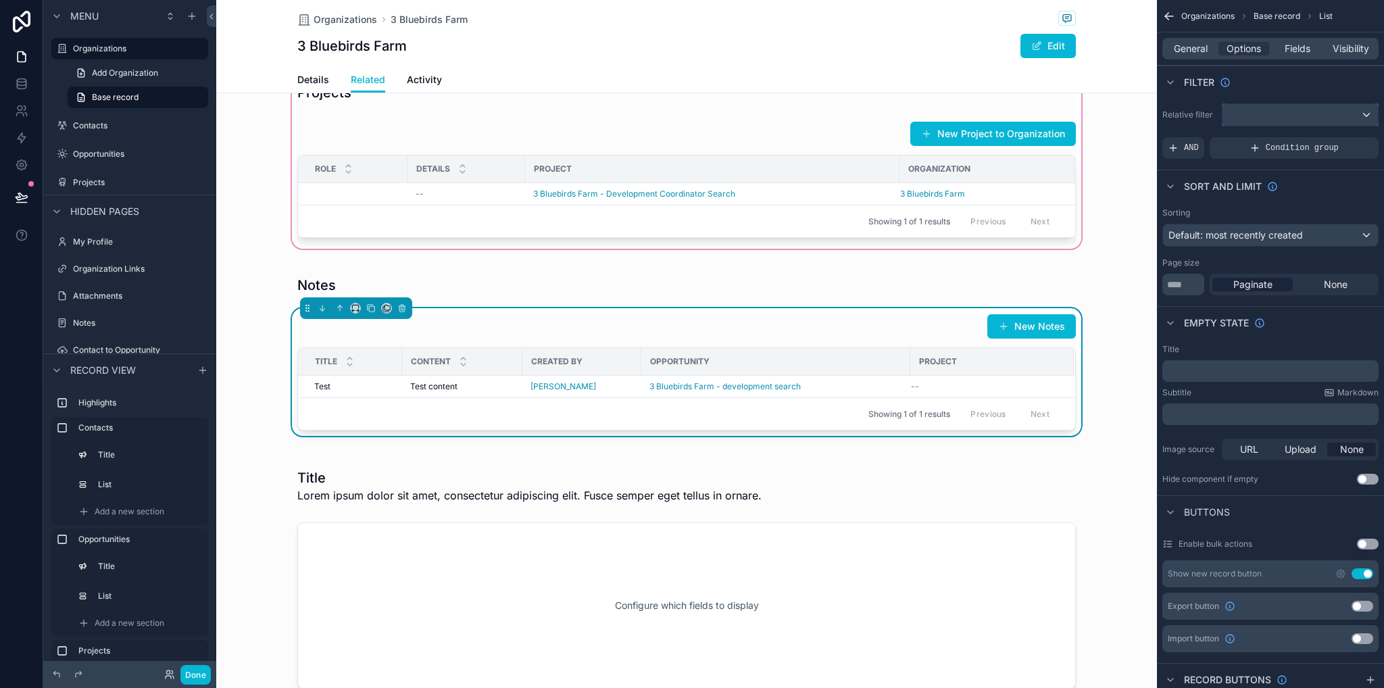
click at [1282, 112] on div "scrollable content" at bounding box center [1300, 115] width 155 height 22
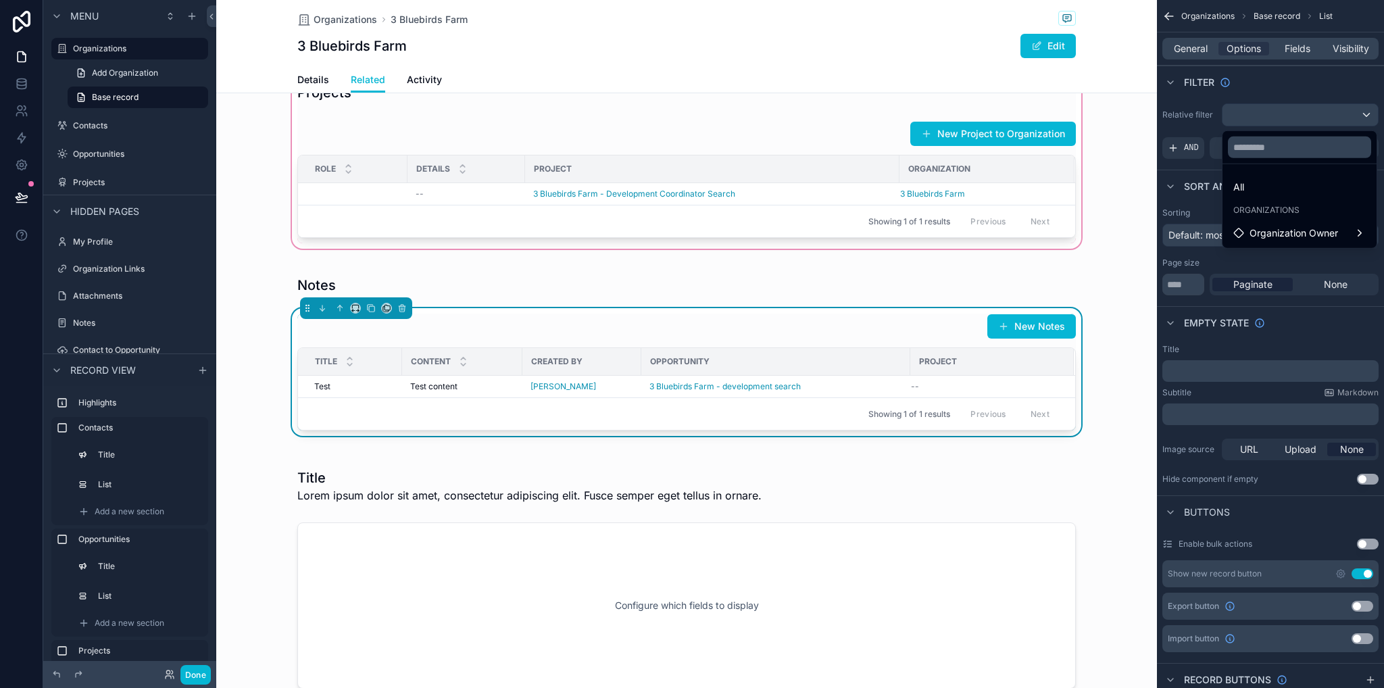
click at [1115, 201] on div "scrollable content" at bounding box center [686, 161] width 941 height 182
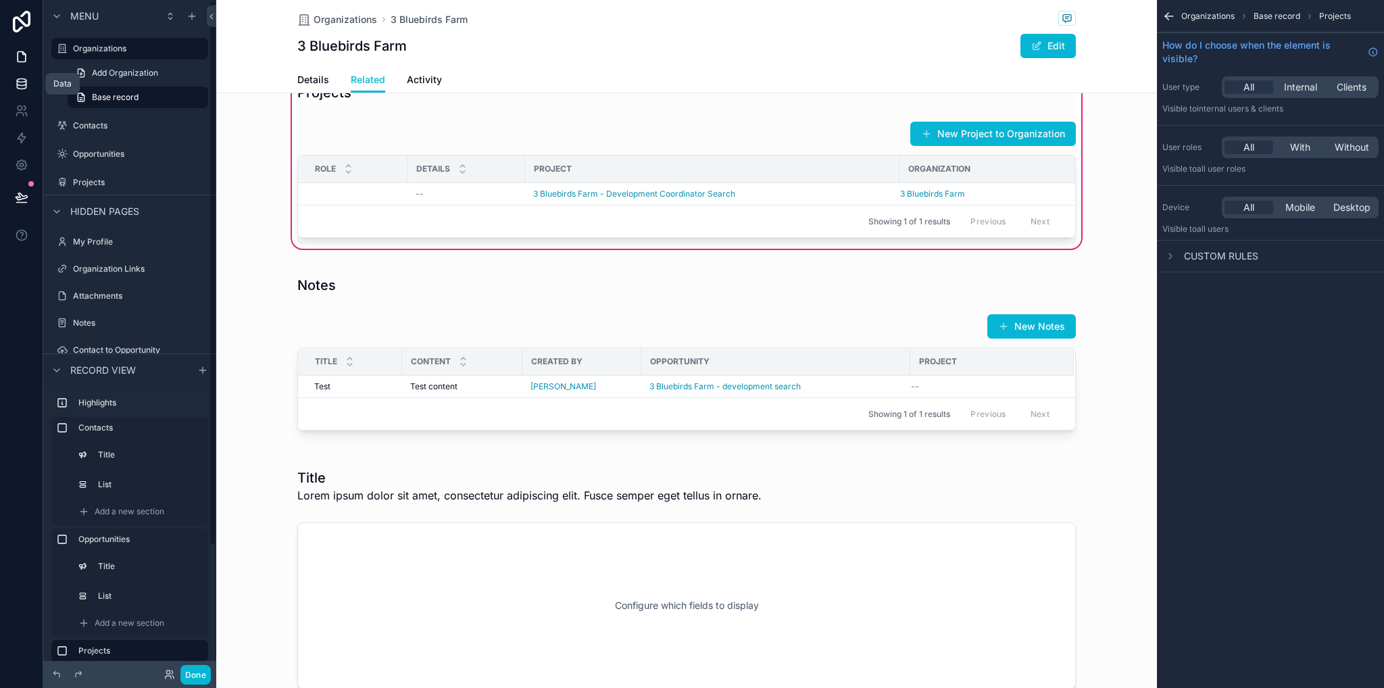
click at [16, 80] on icon at bounding box center [22, 84] width 14 height 14
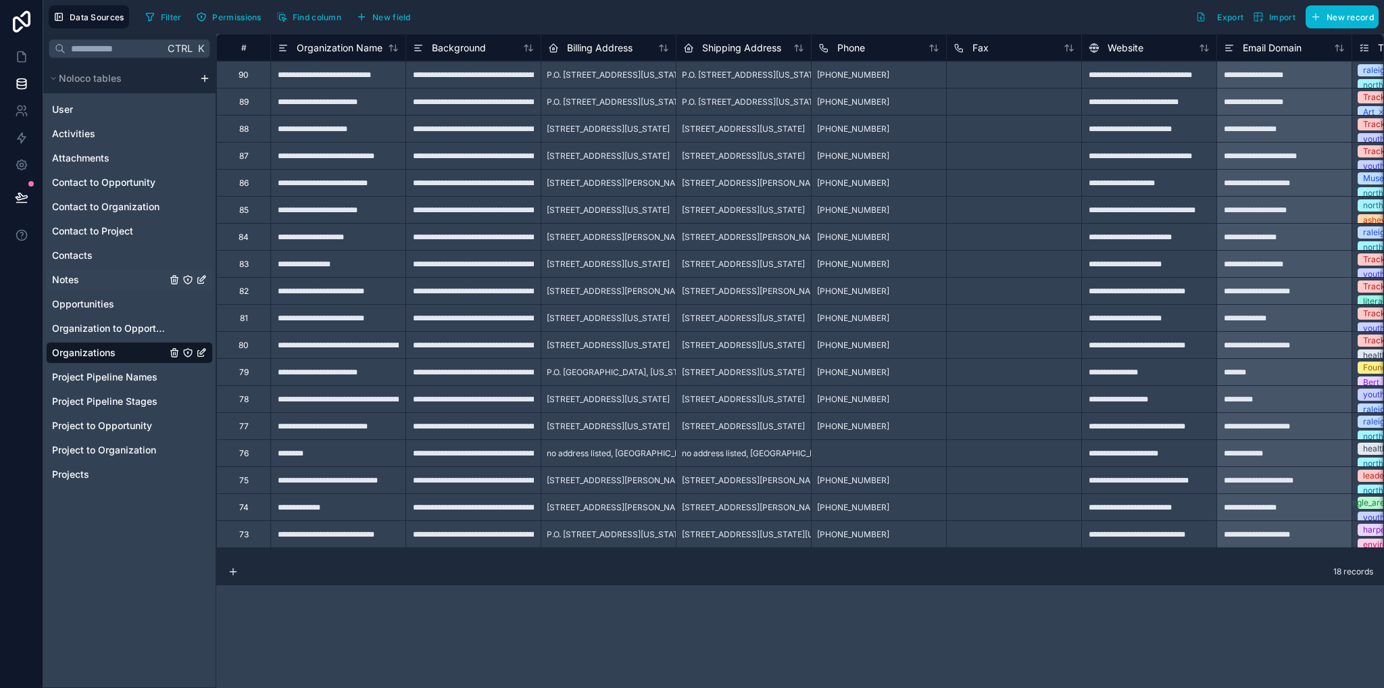
click at [78, 274] on div "Notes" at bounding box center [129, 280] width 167 height 22
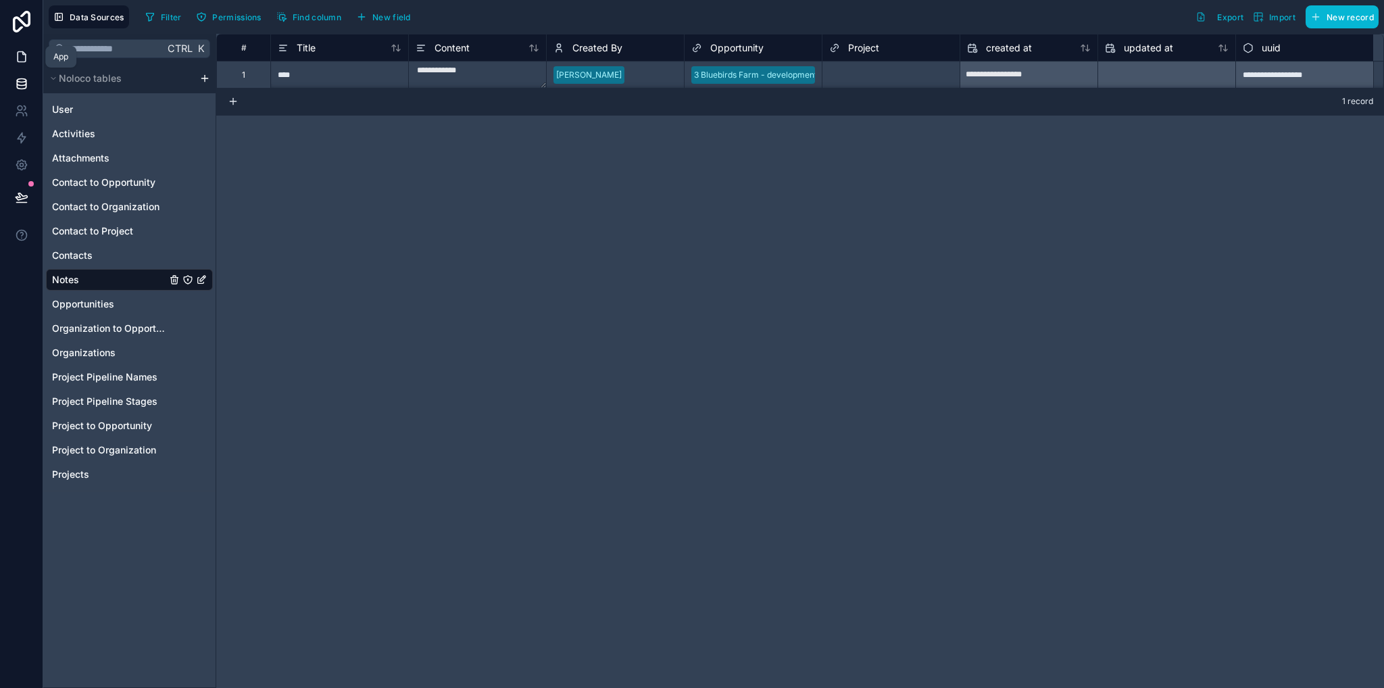
click at [18, 62] on icon at bounding box center [22, 57] width 14 height 14
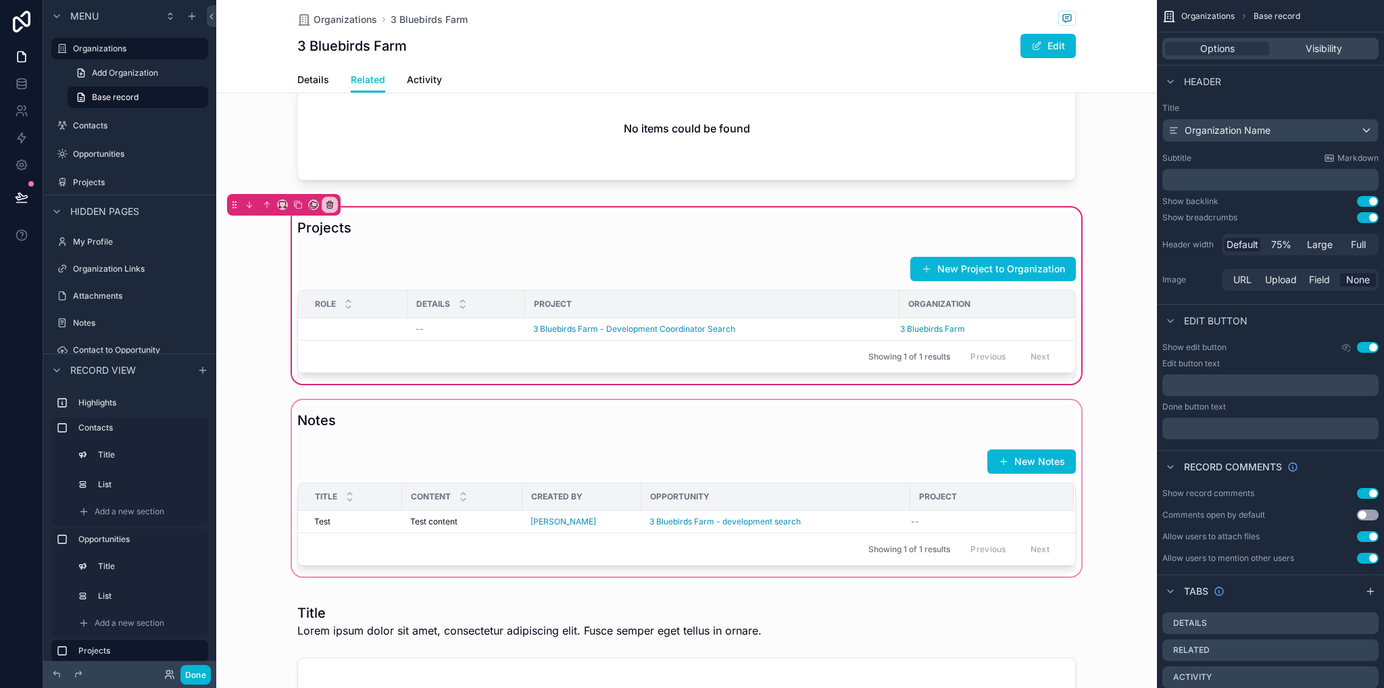
scroll to position [676, 0]
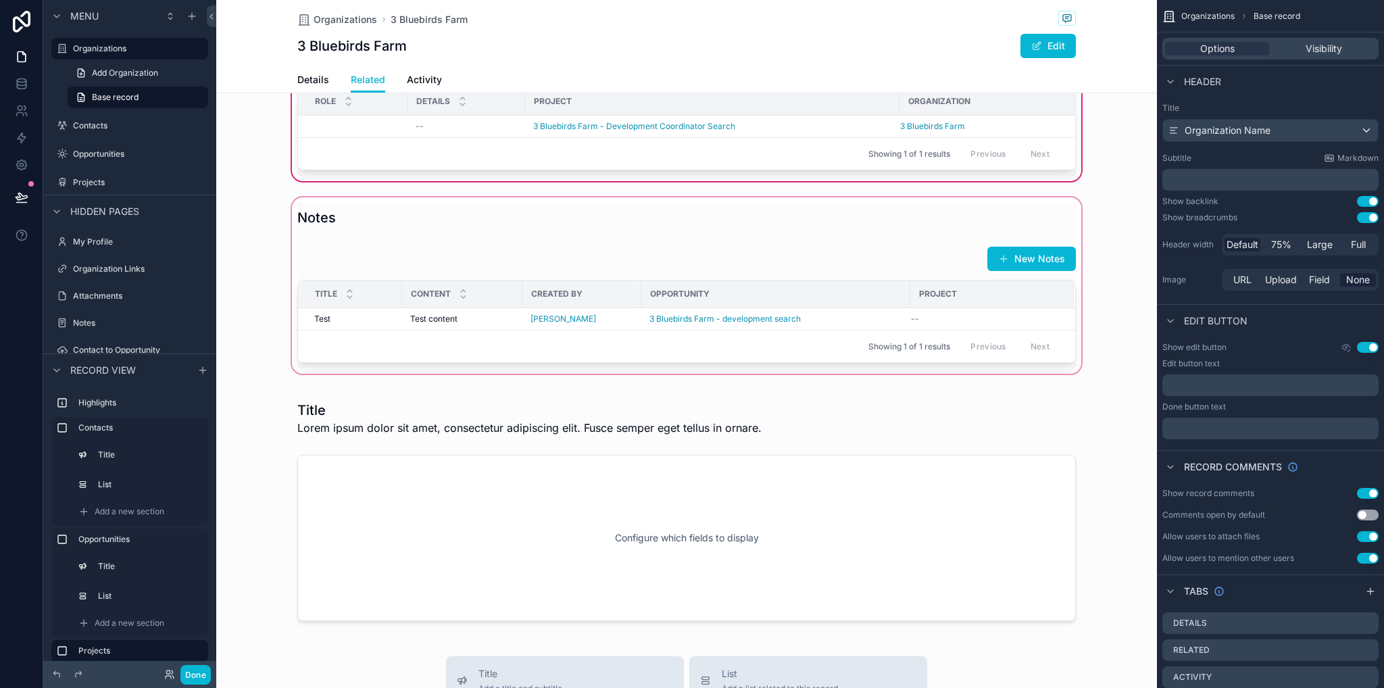
click at [795, 297] on div "scrollable content" at bounding box center [686, 286] width 941 height 182
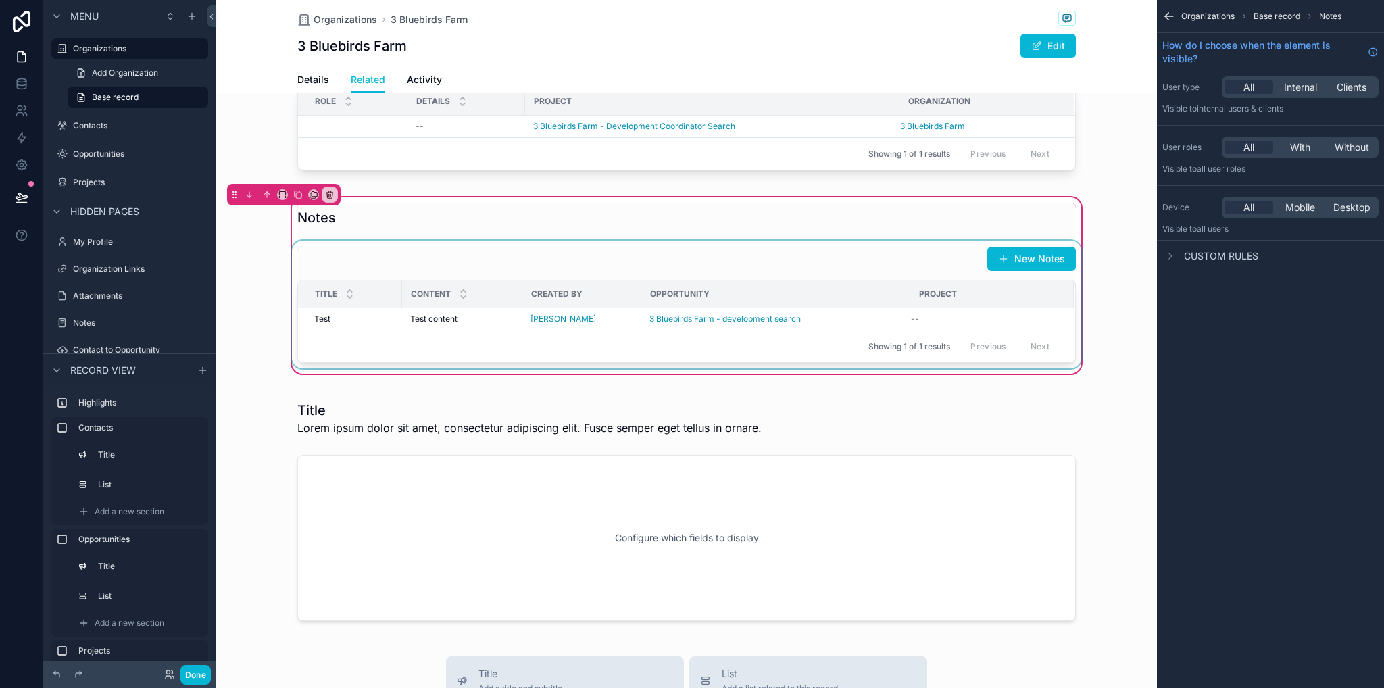
click at [800, 308] on th "Opportunity" at bounding box center [775, 295] width 269 height 28
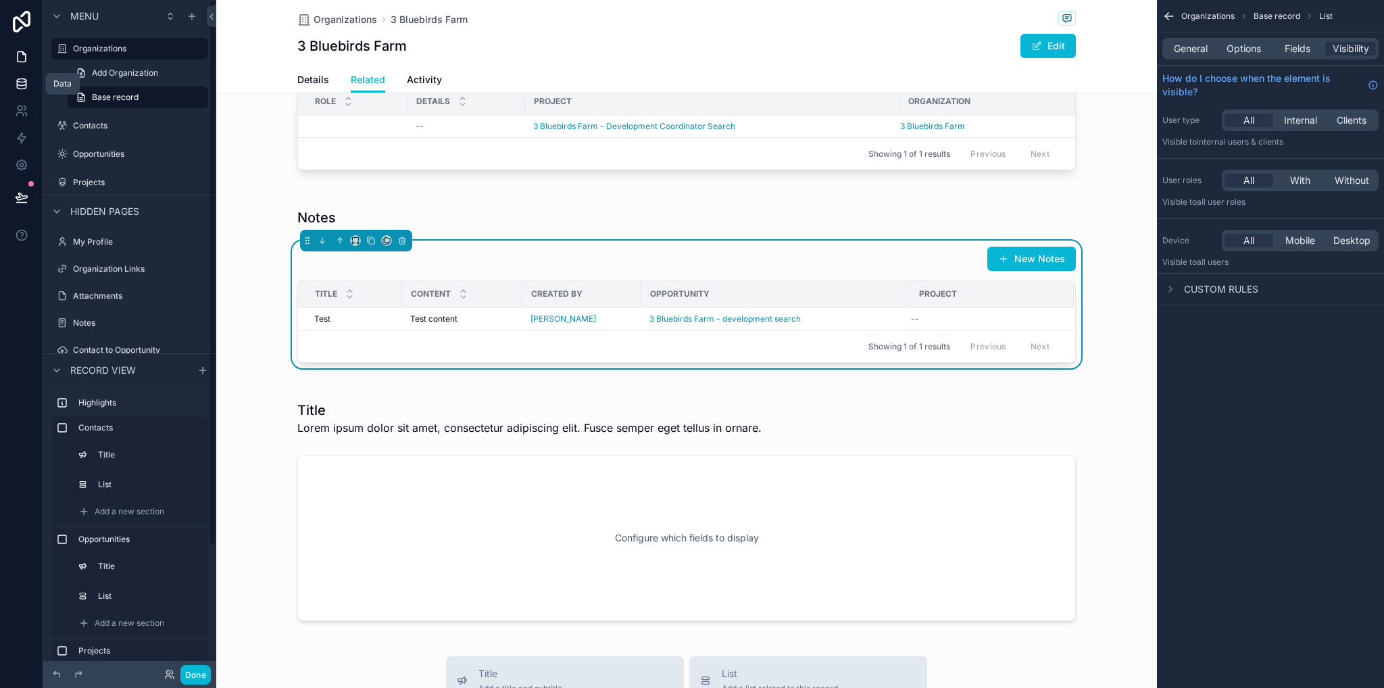
click at [12, 87] on link at bounding box center [21, 83] width 43 height 27
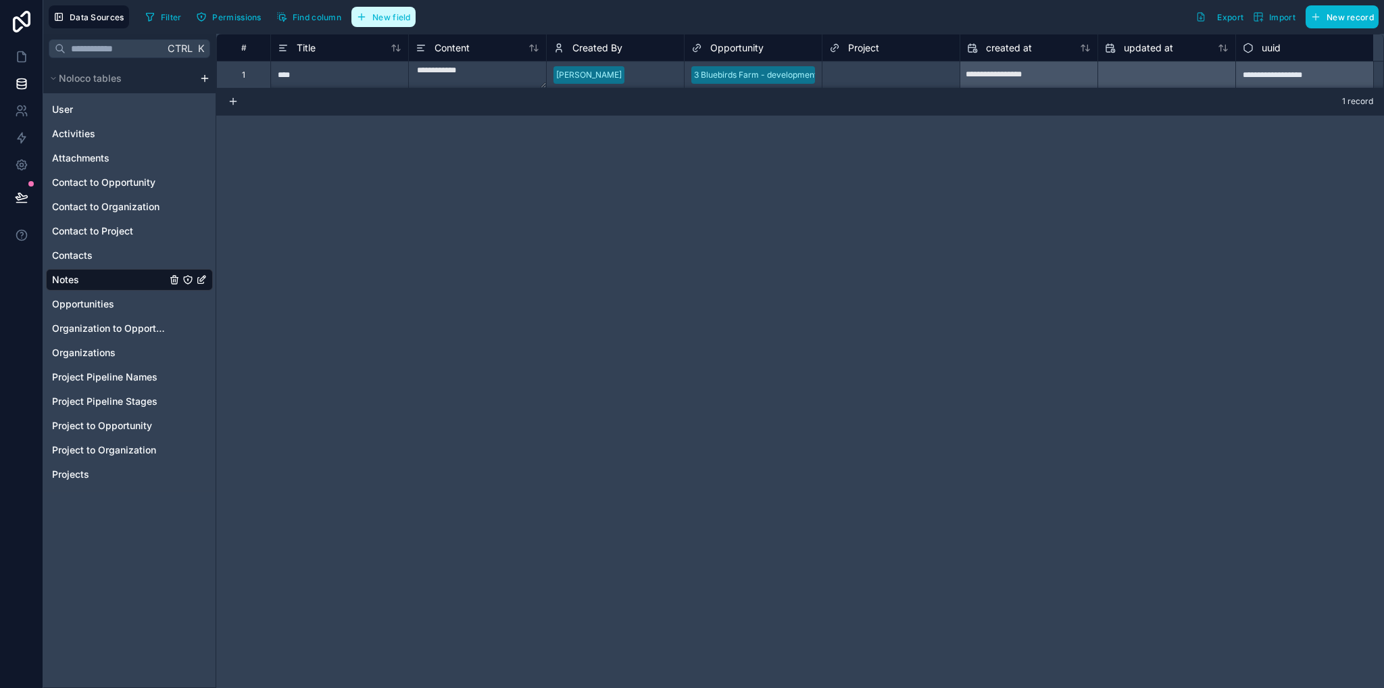
click at [389, 17] on span "New field" at bounding box center [391, 17] width 39 height 10
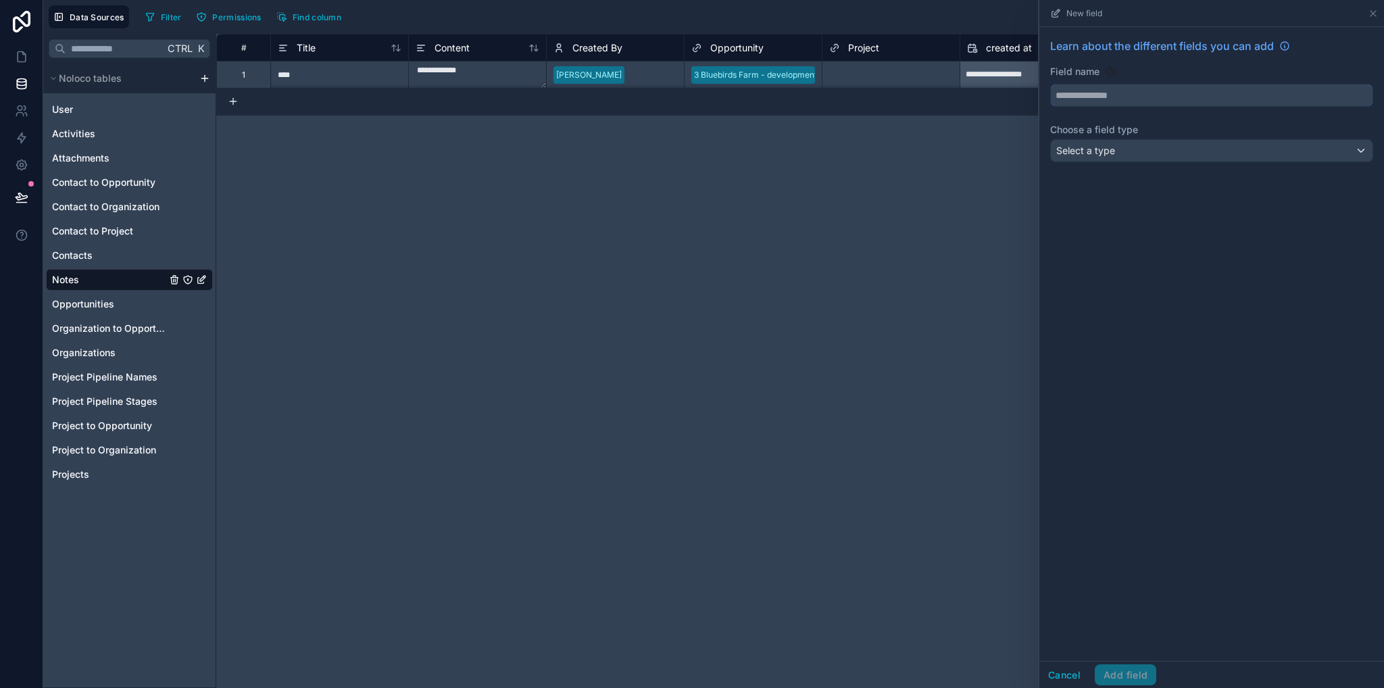
click at [1095, 98] on input "text" at bounding box center [1212, 95] width 322 height 22
type input "**********"
click at [1102, 153] on span "Select a type" at bounding box center [1086, 150] width 59 height 11
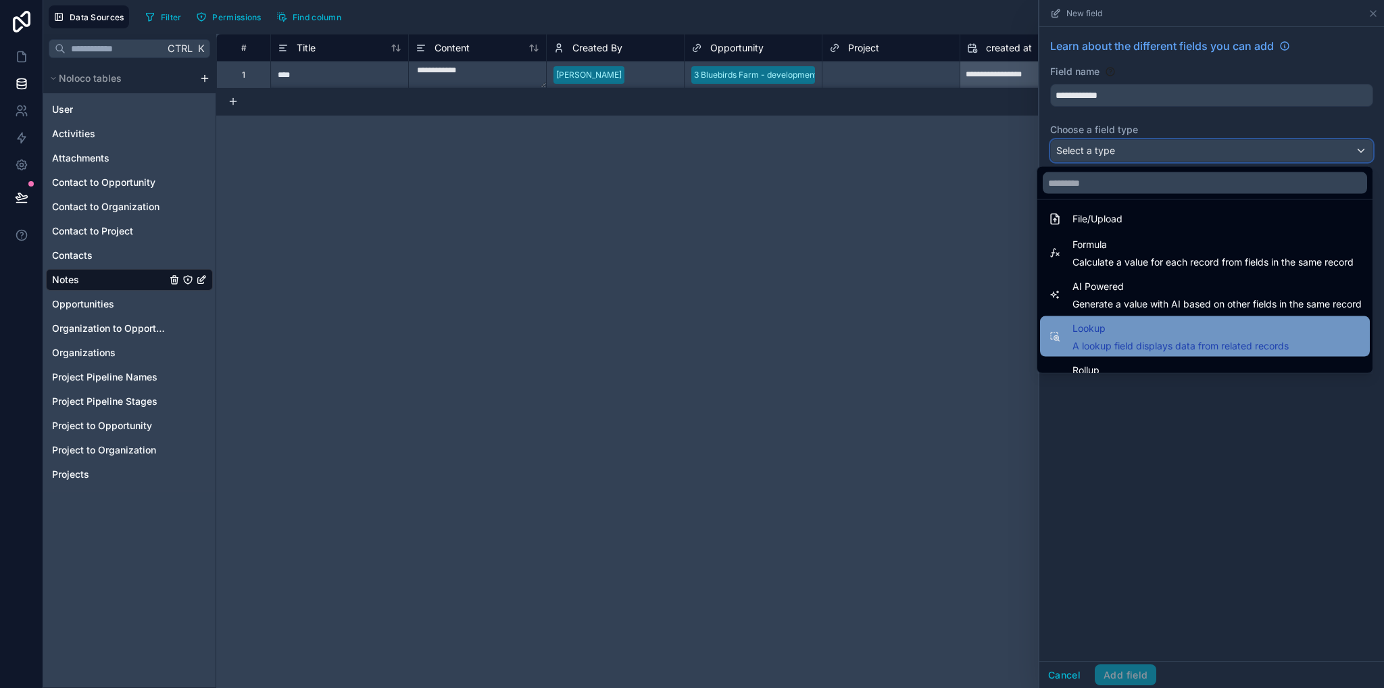
scroll to position [392, 0]
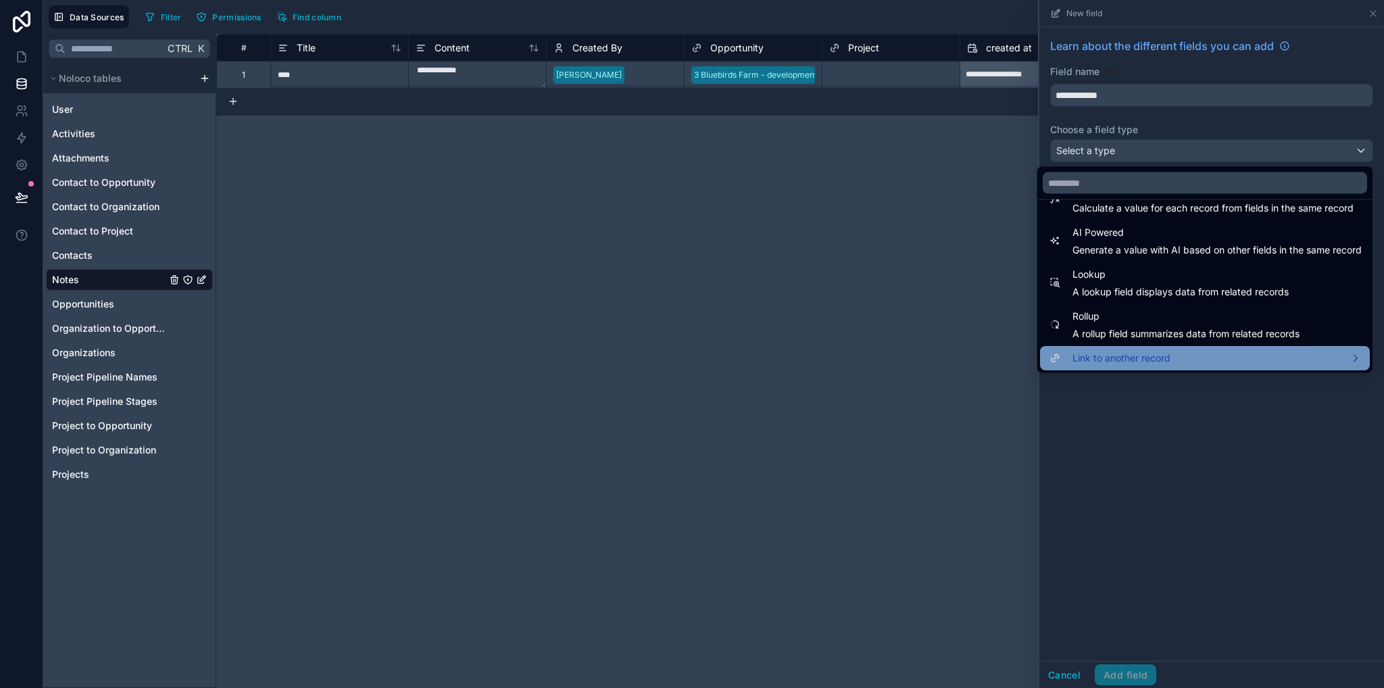
click at [1124, 356] on span "Link to another record" at bounding box center [1122, 358] width 98 height 16
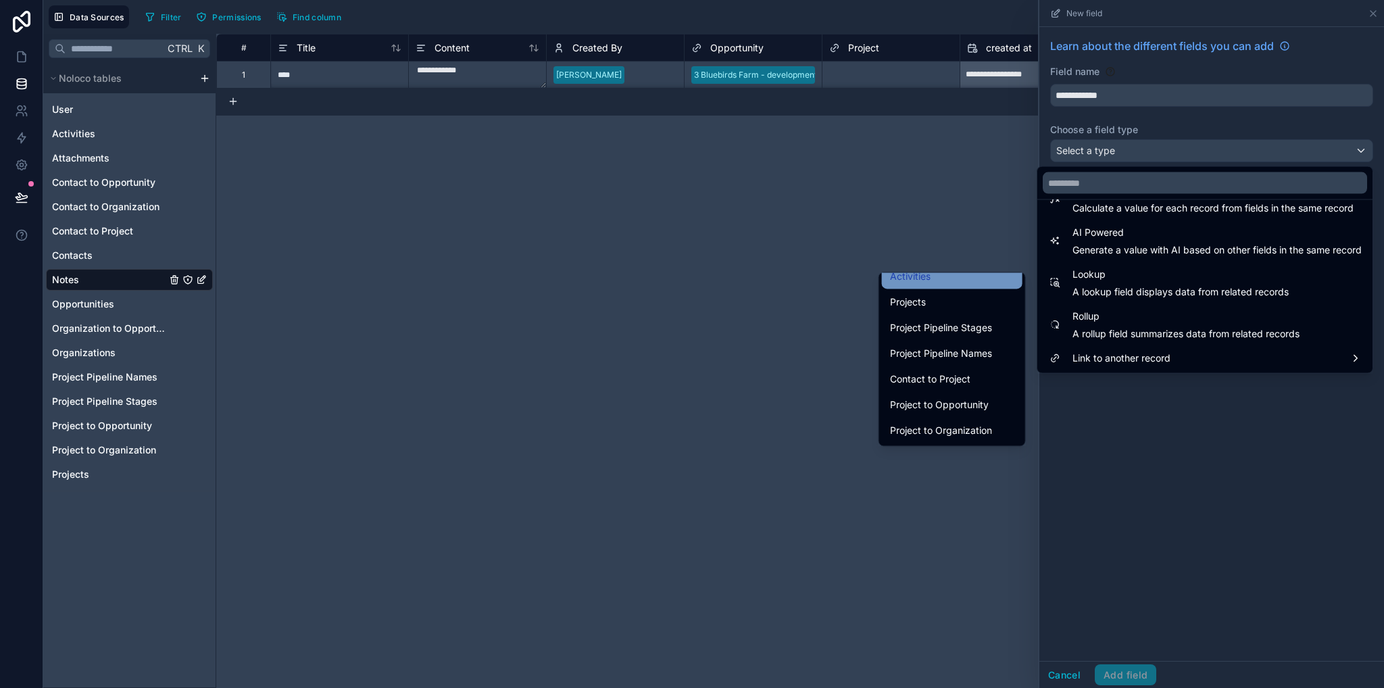
scroll to position [0, 0]
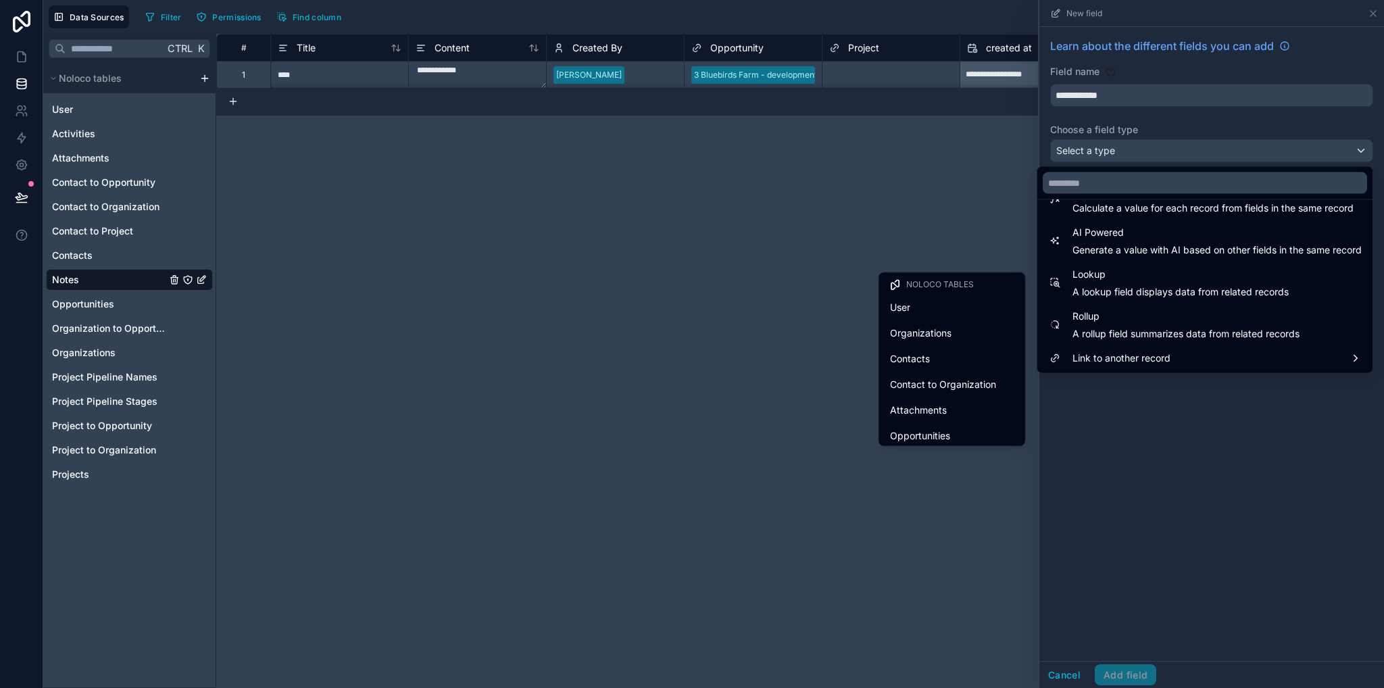
click at [921, 331] on span "Organizations" at bounding box center [921, 333] width 62 height 16
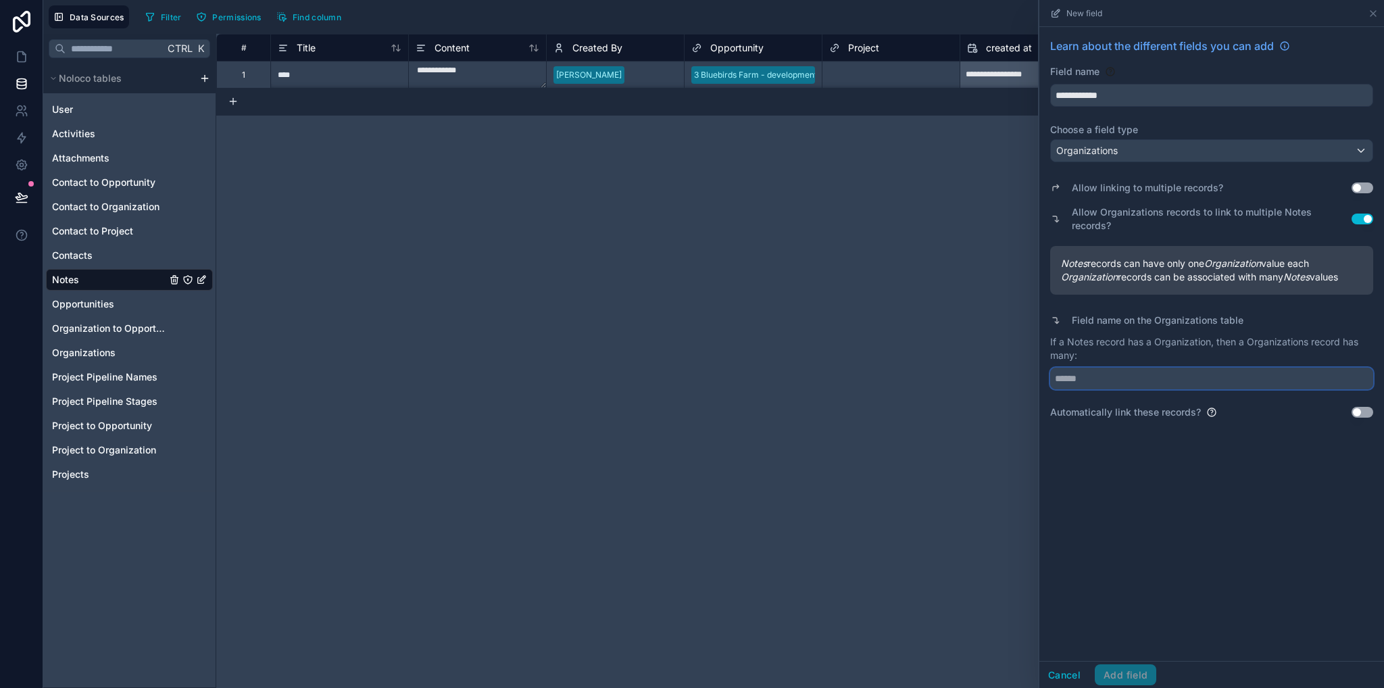
click at [1115, 370] on input "text" at bounding box center [1211, 379] width 323 height 22
type input "*****"
click at [1365, 407] on button "Use setting" at bounding box center [1363, 412] width 22 height 11
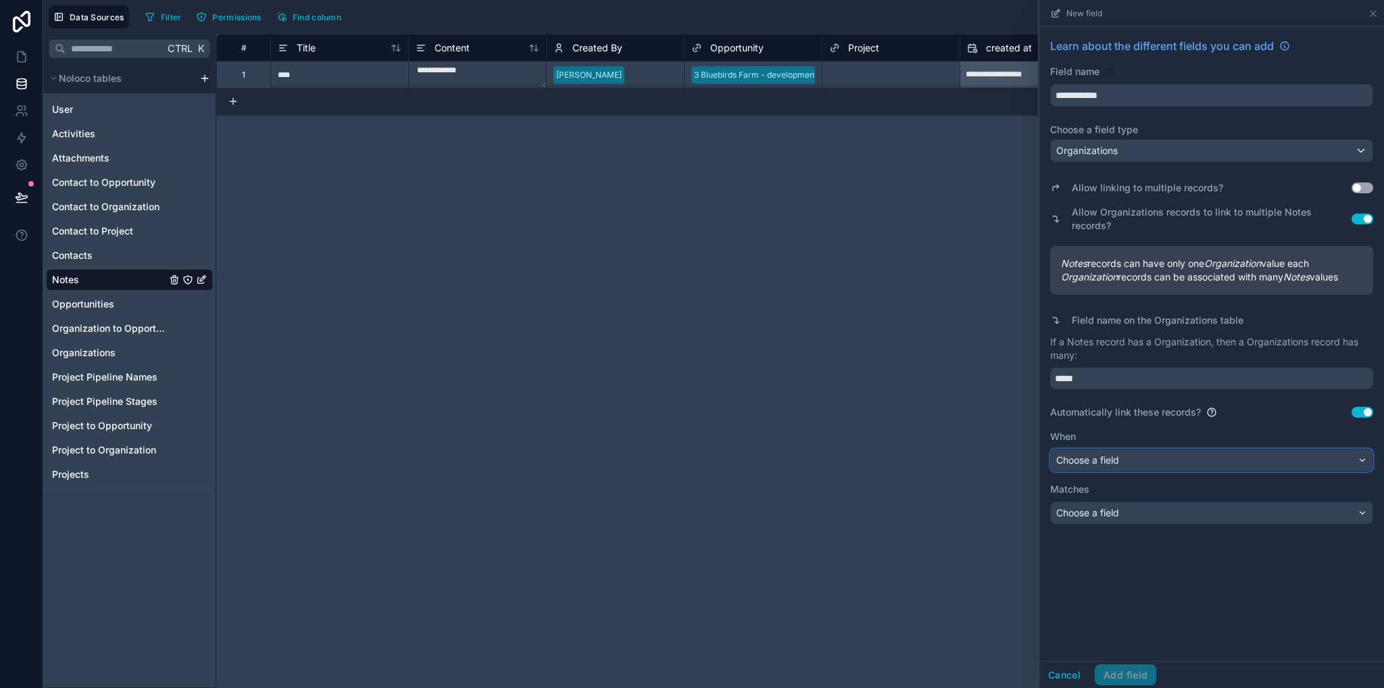
click at [1137, 450] on div "Choose a field" at bounding box center [1212, 461] width 322 height 22
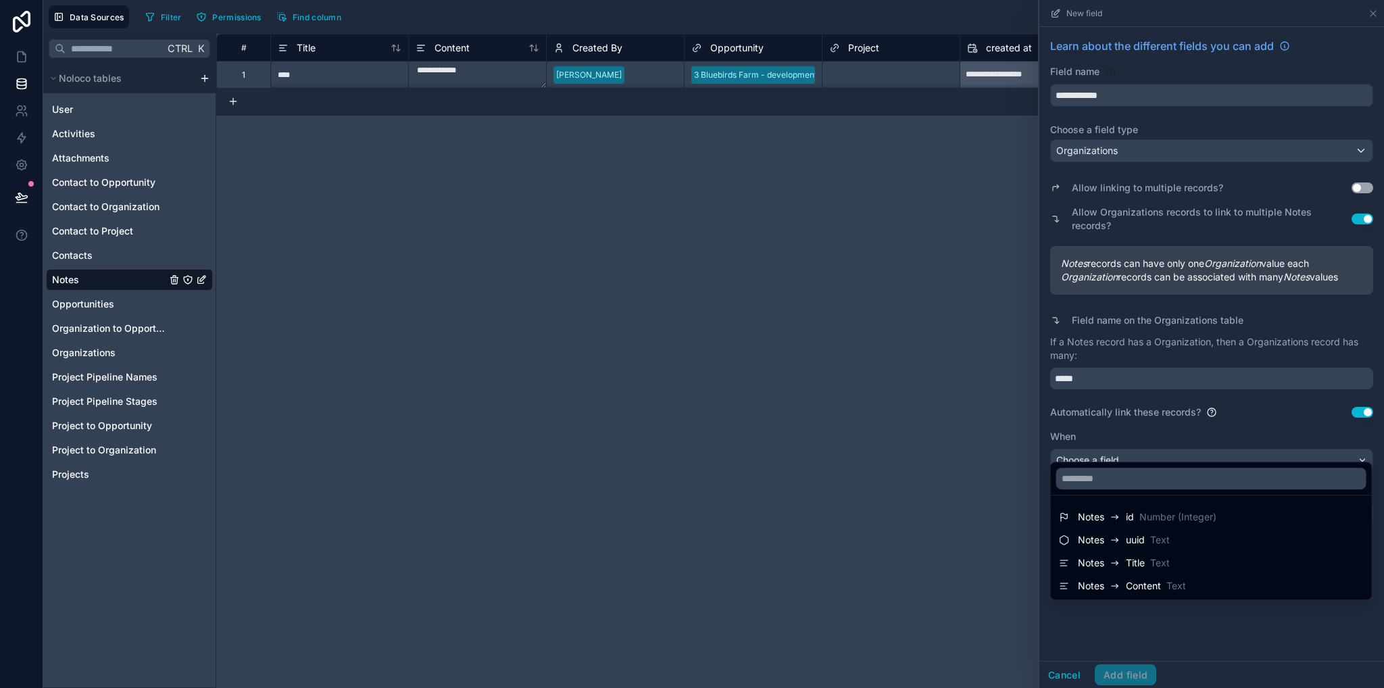
click at [1136, 414] on div at bounding box center [1212, 344] width 345 height 688
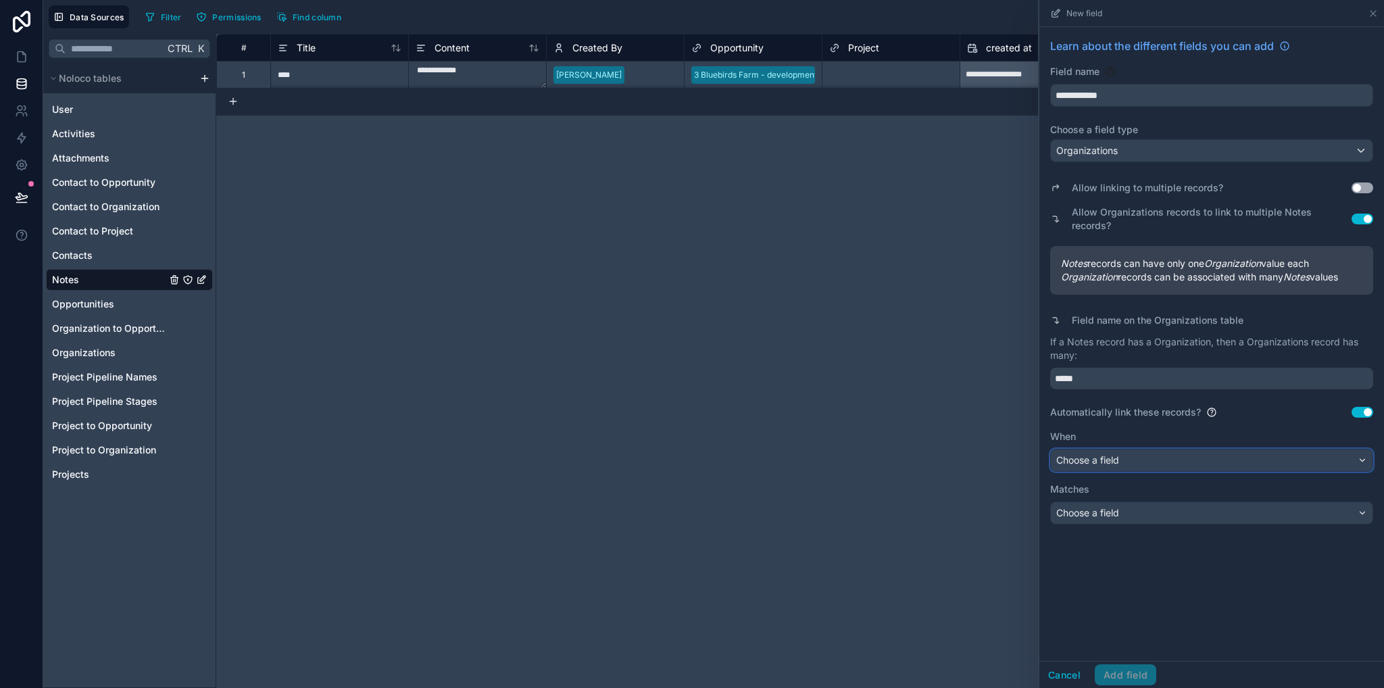
click at [1125, 450] on div "Choose a field" at bounding box center [1212, 461] width 322 height 22
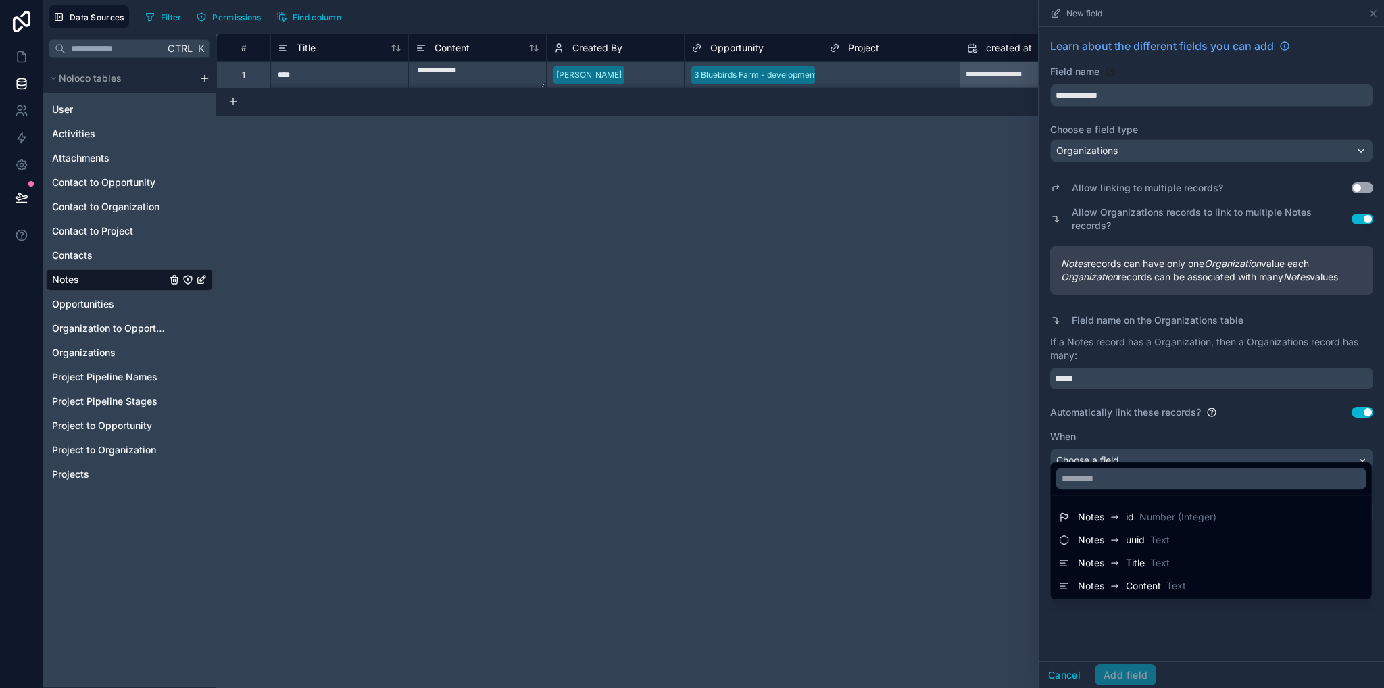
click at [1155, 631] on div at bounding box center [1212, 344] width 345 height 688
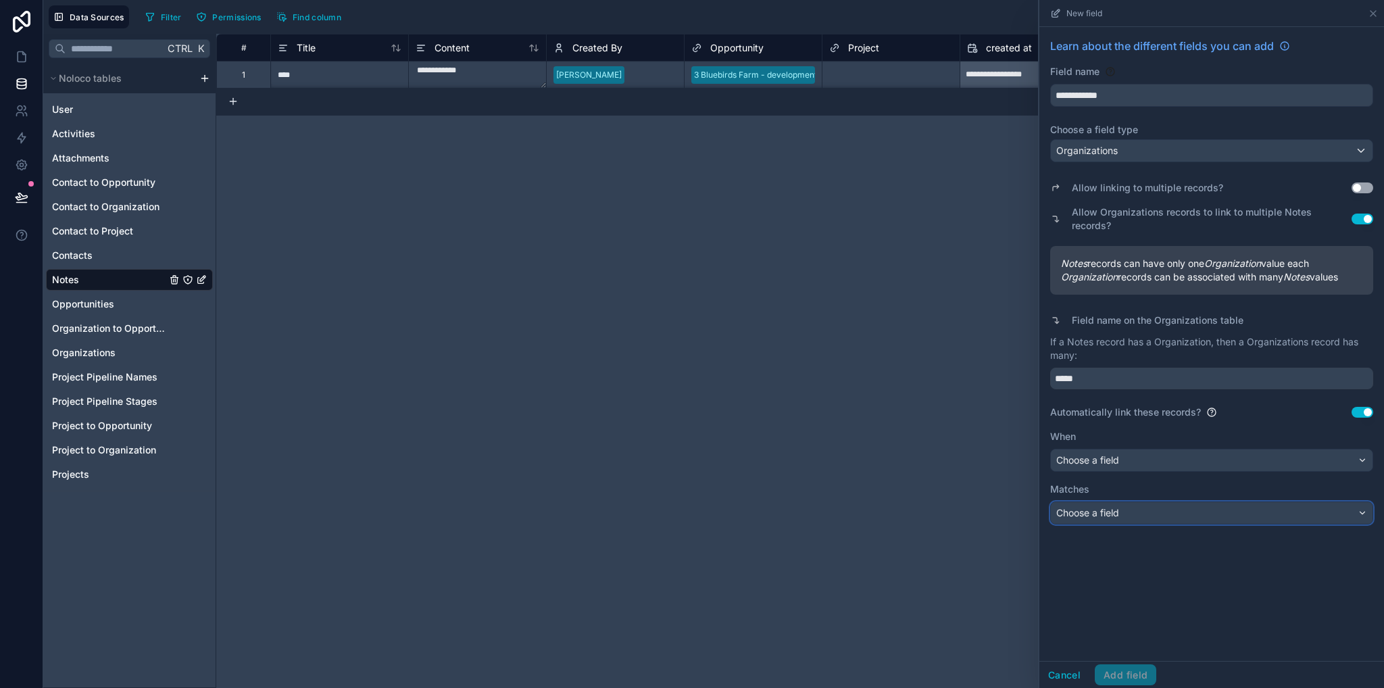
click at [1122, 502] on div "Choose a field" at bounding box center [1212, 513] width 322 height 22
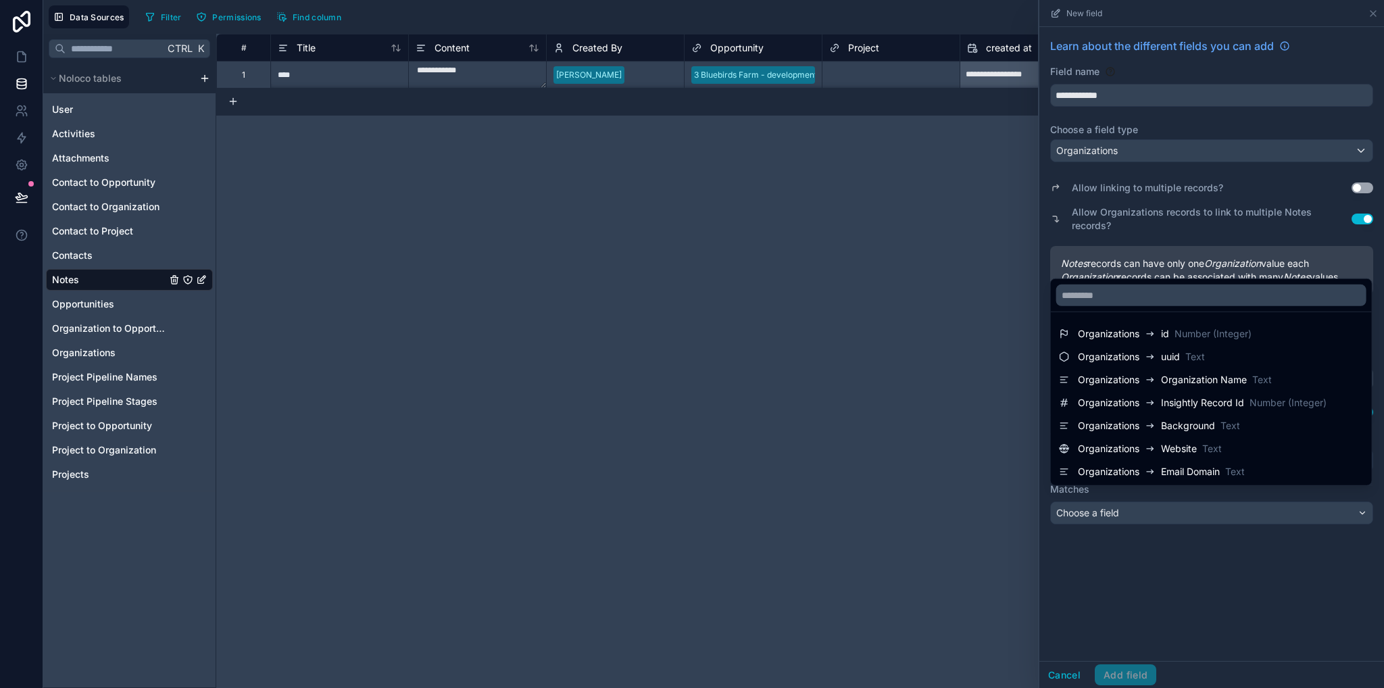
click at [1135, 528] on div at bounding box center [1212, 344] width 345 height 688
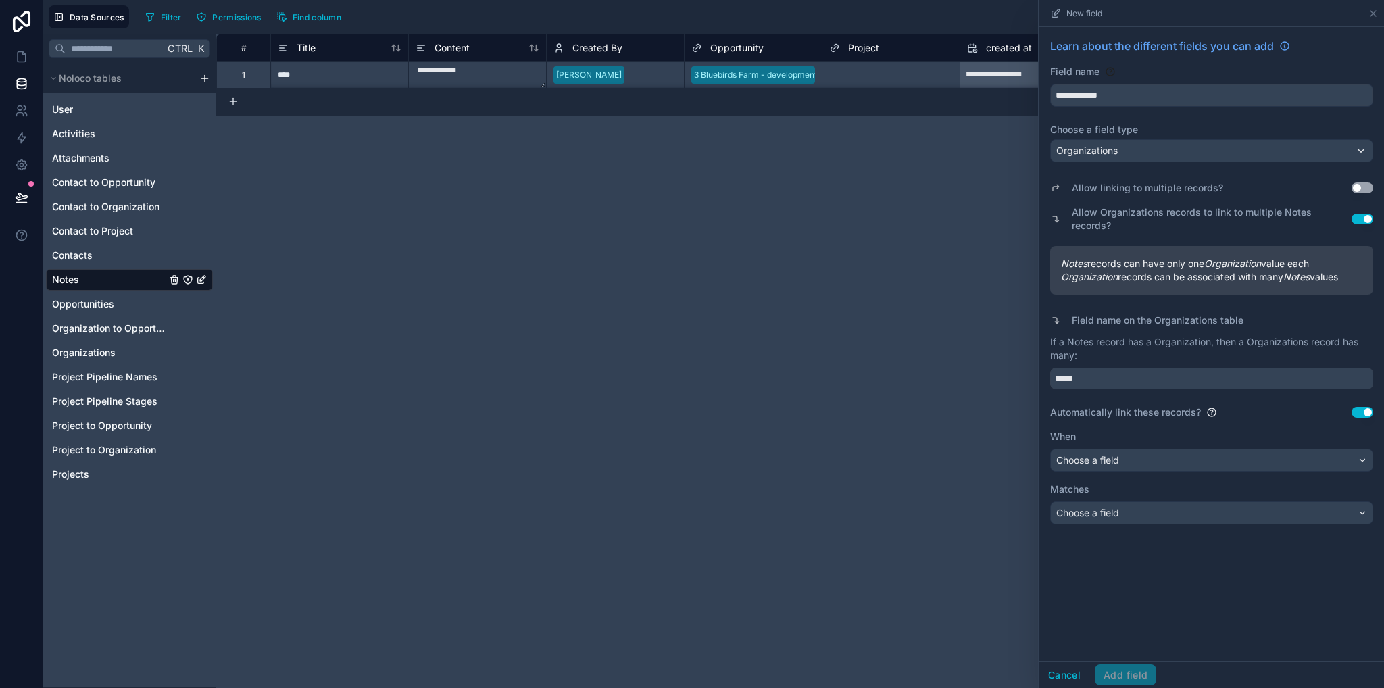
click at [1360, 407] on button "Use setting" at bounding box center [1363, 412] width 22 height 11
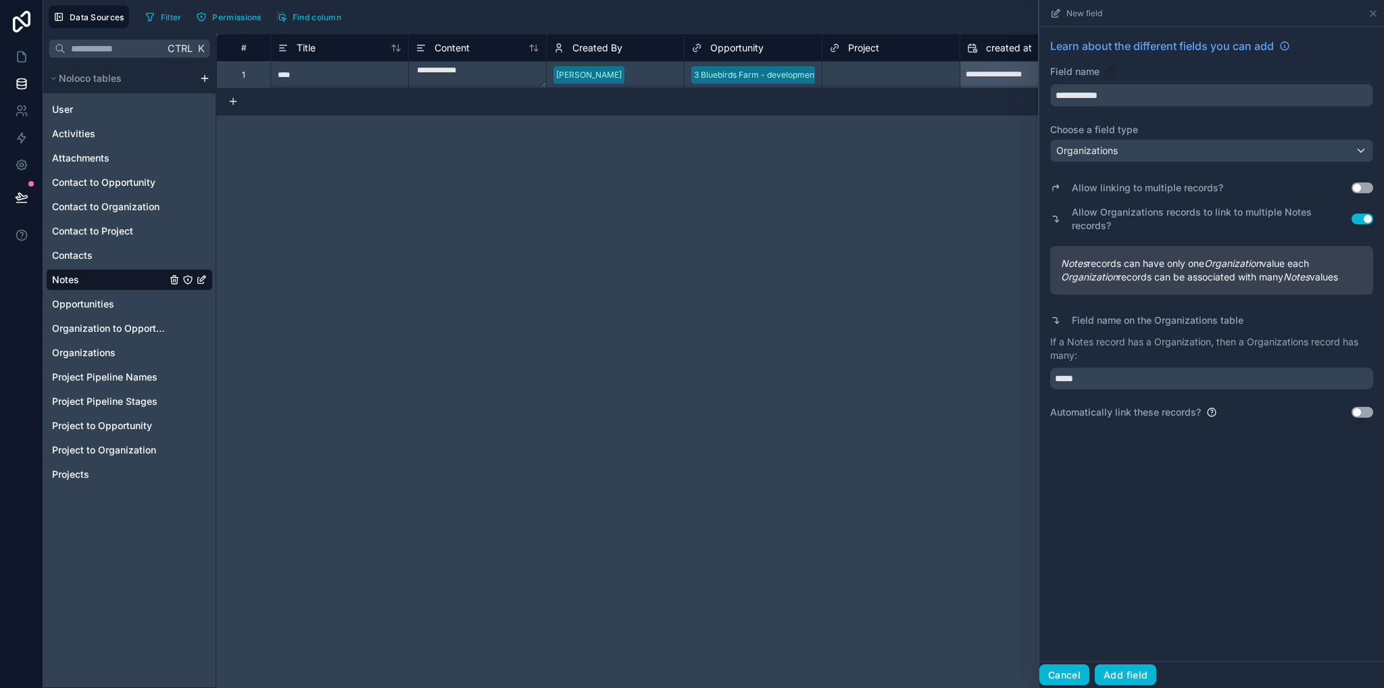
click at [1053, 673] on button "Cancel" at bounding box center [1065, 675] width 50 height 22
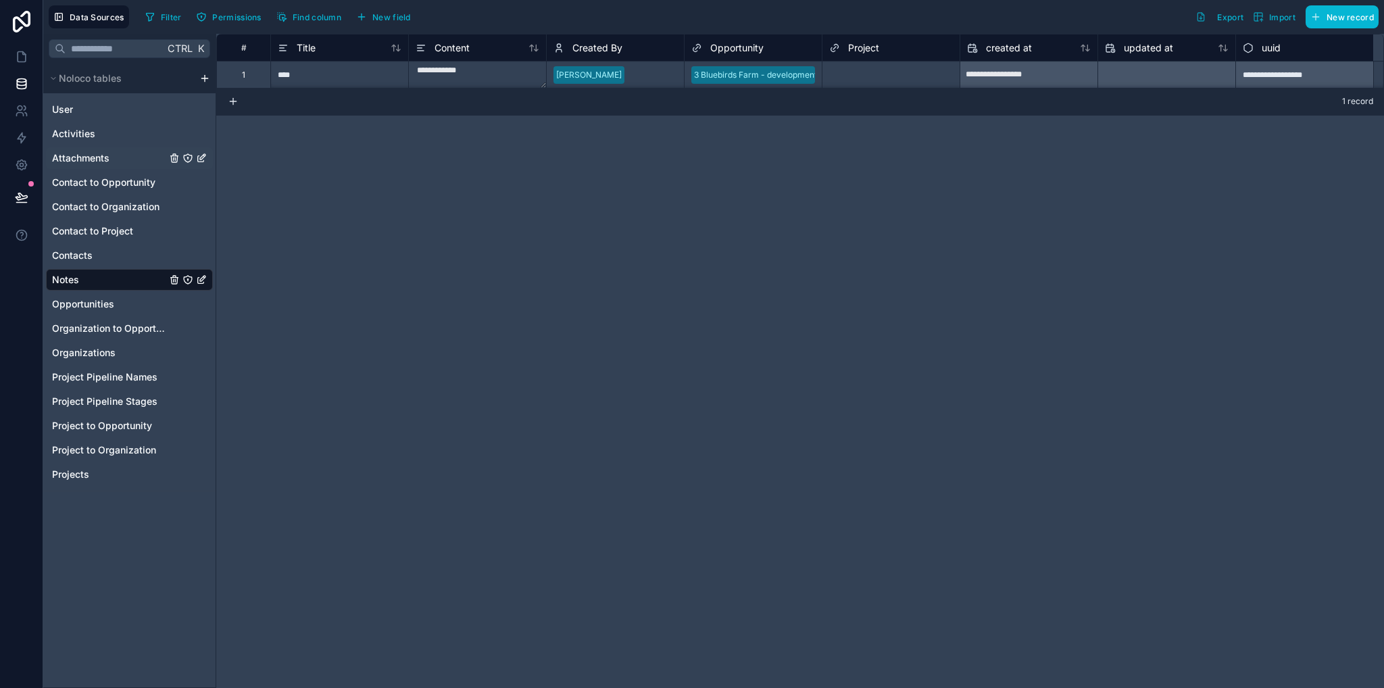
click at [93, 159] on span "Attachments" at bounding box center [80, 158] width 57 height 14
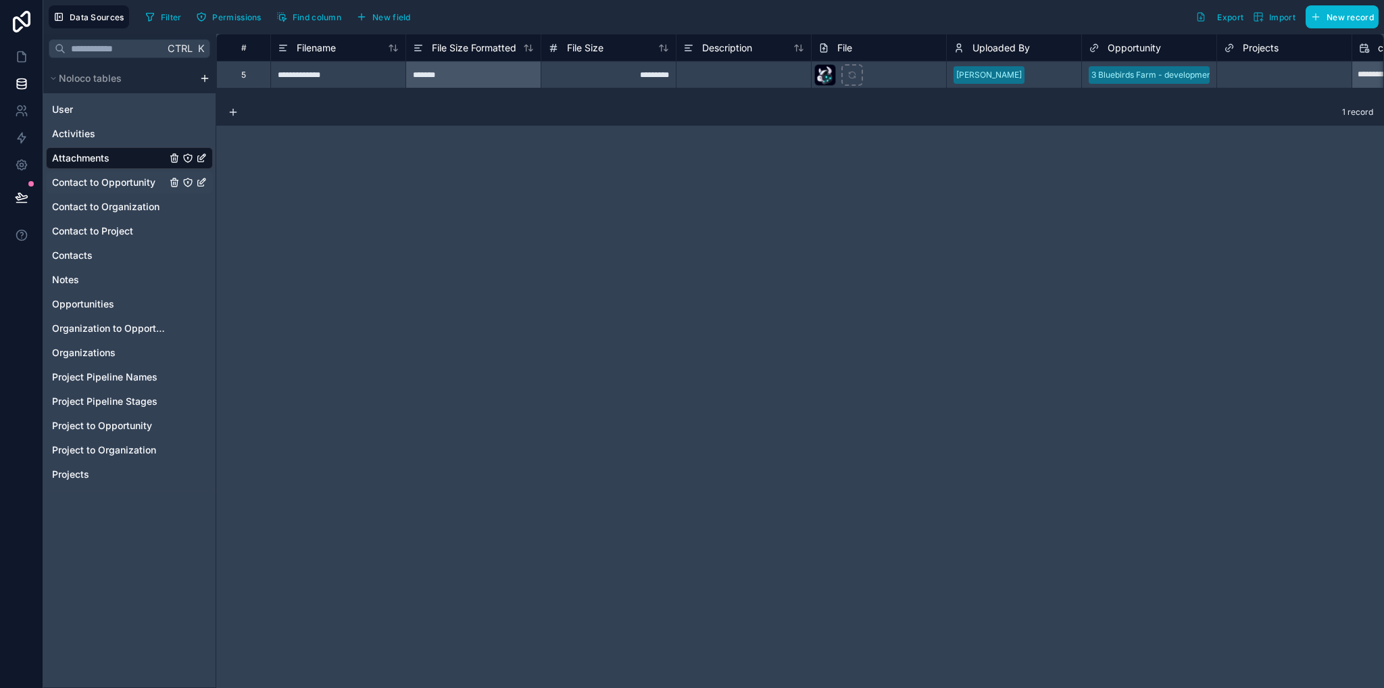
click at [116, 190] on div "Contact to Opportunity" at bounding box center [129, 183] width 167 height 22
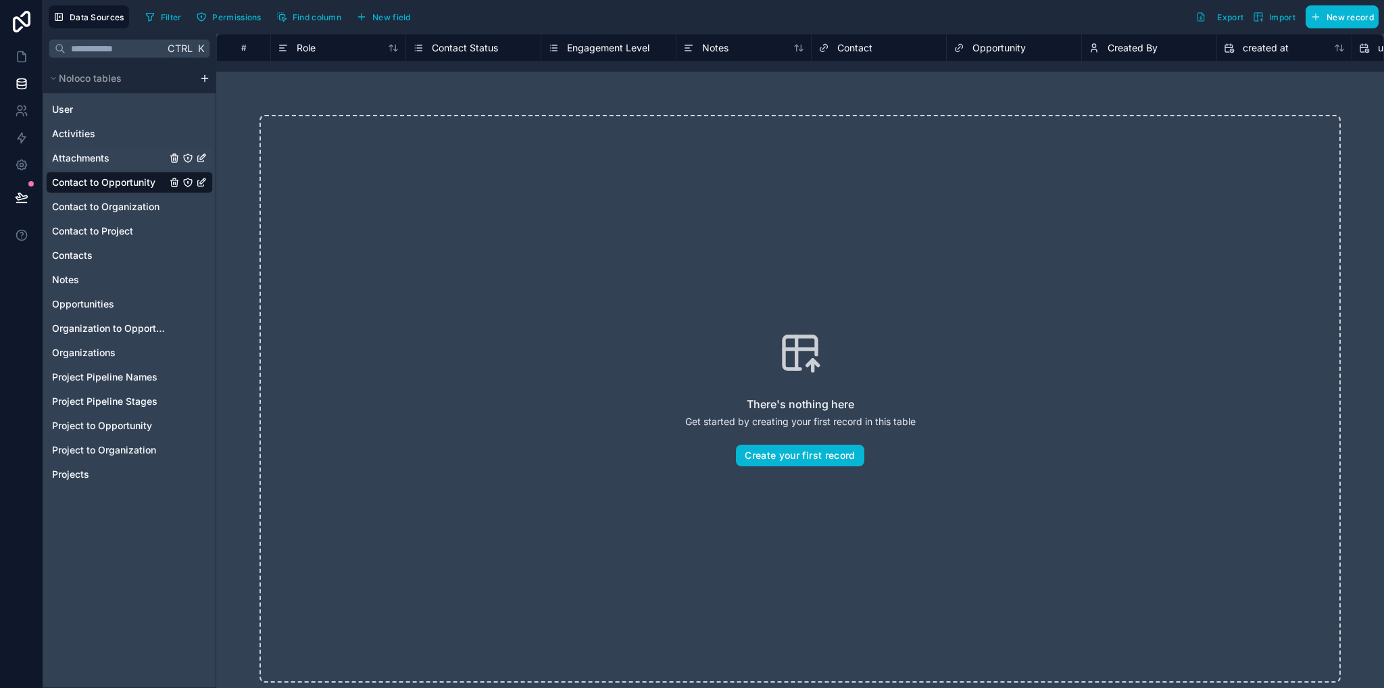
click at [104, 160] on span "Attachments" at bounding box center [80, 158] width 57 height 14
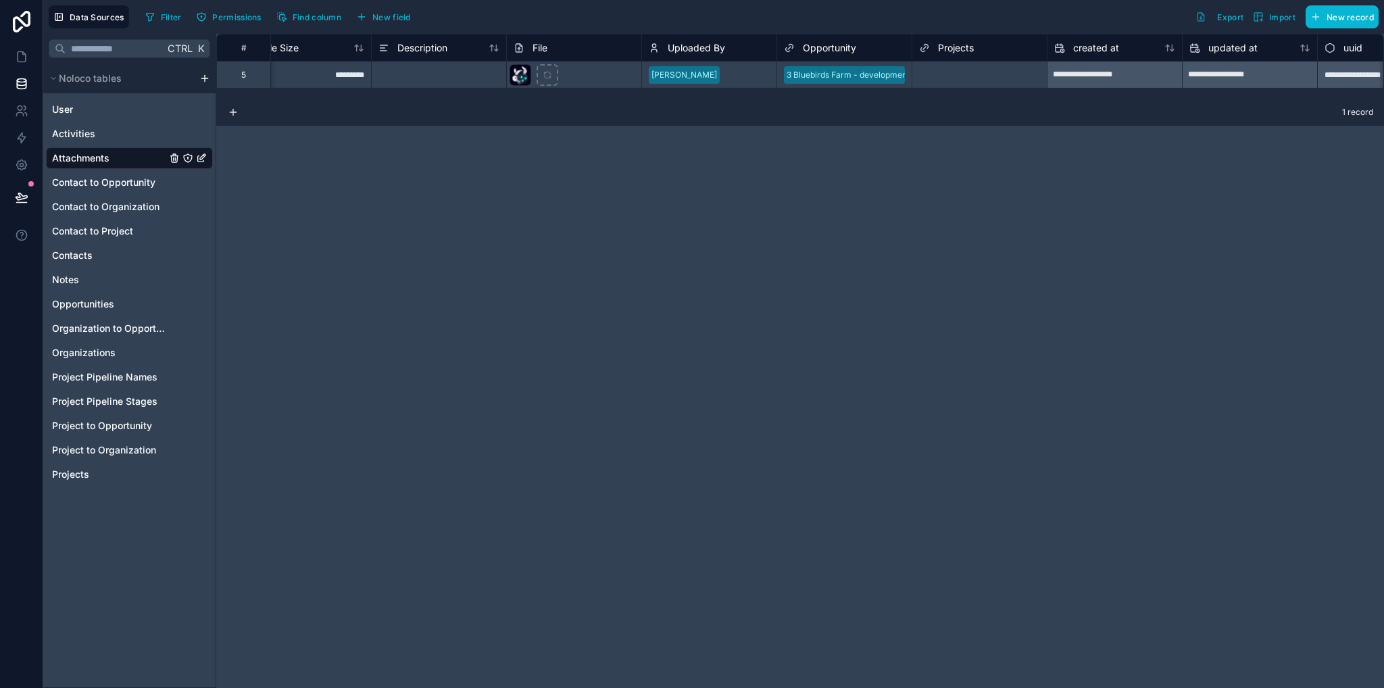
scroll to position [0, 373]
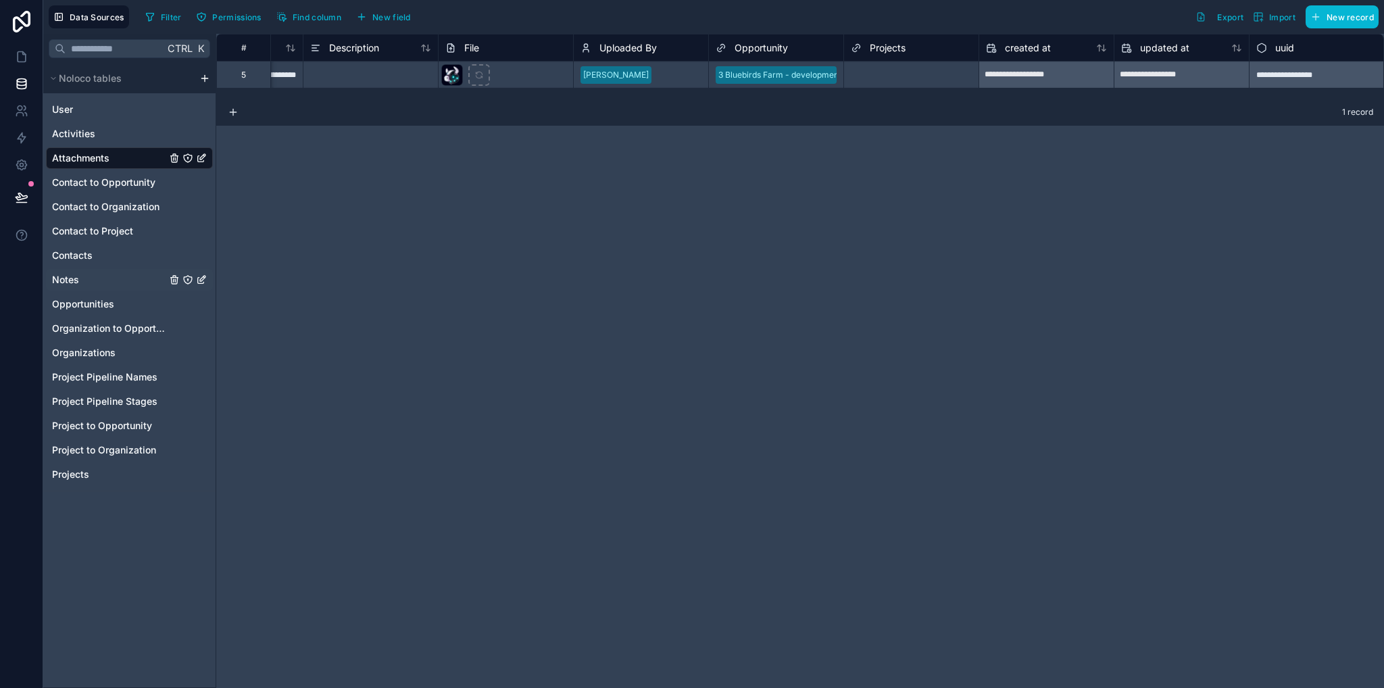
click at [77, 279] on span "Notes" at bounding box center [65, 280] width 27 height 14
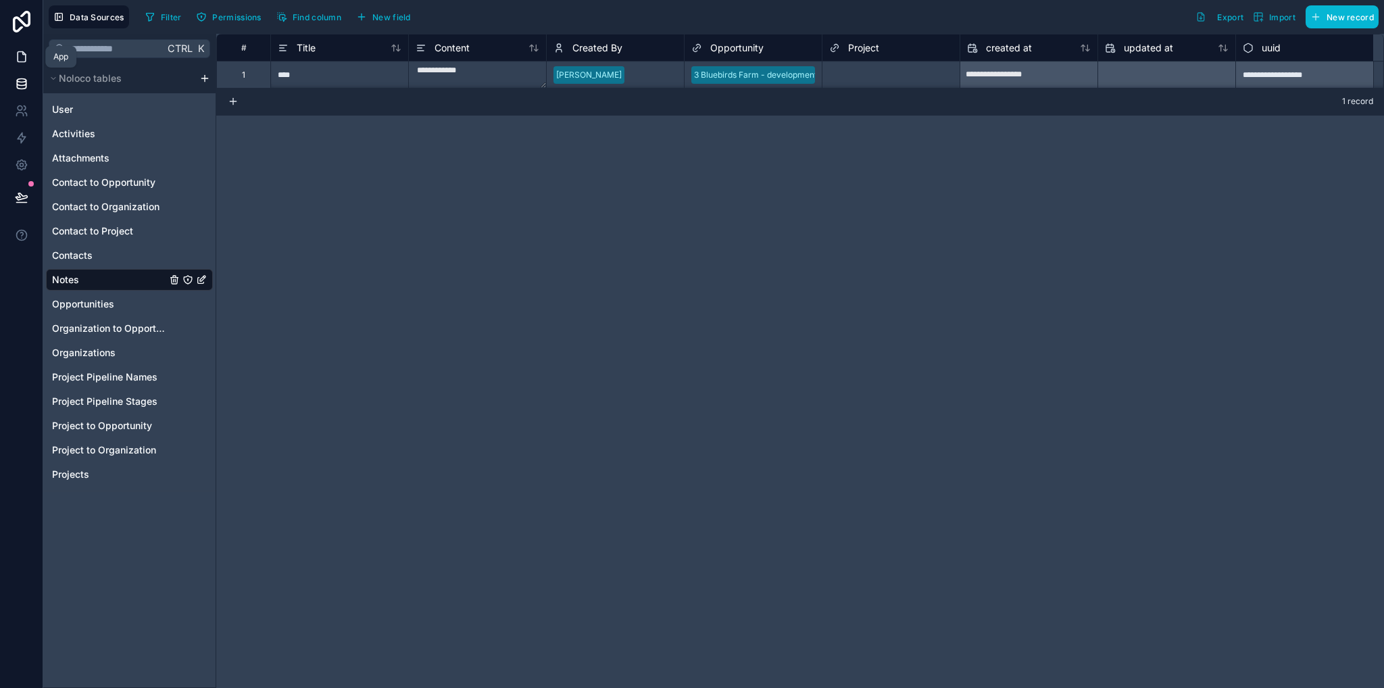
click at [22, 55] on icon at bounding box center [22, 57] width 14 height 14
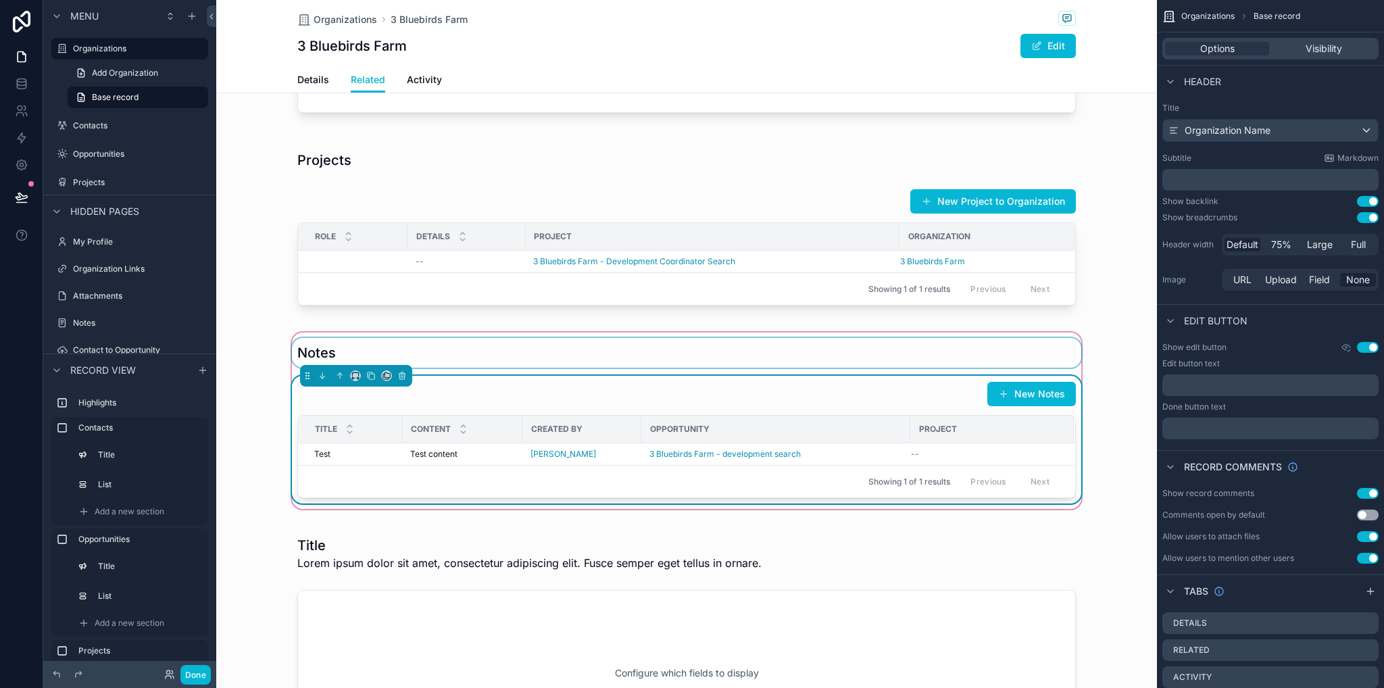
scroll to position [608, 0]
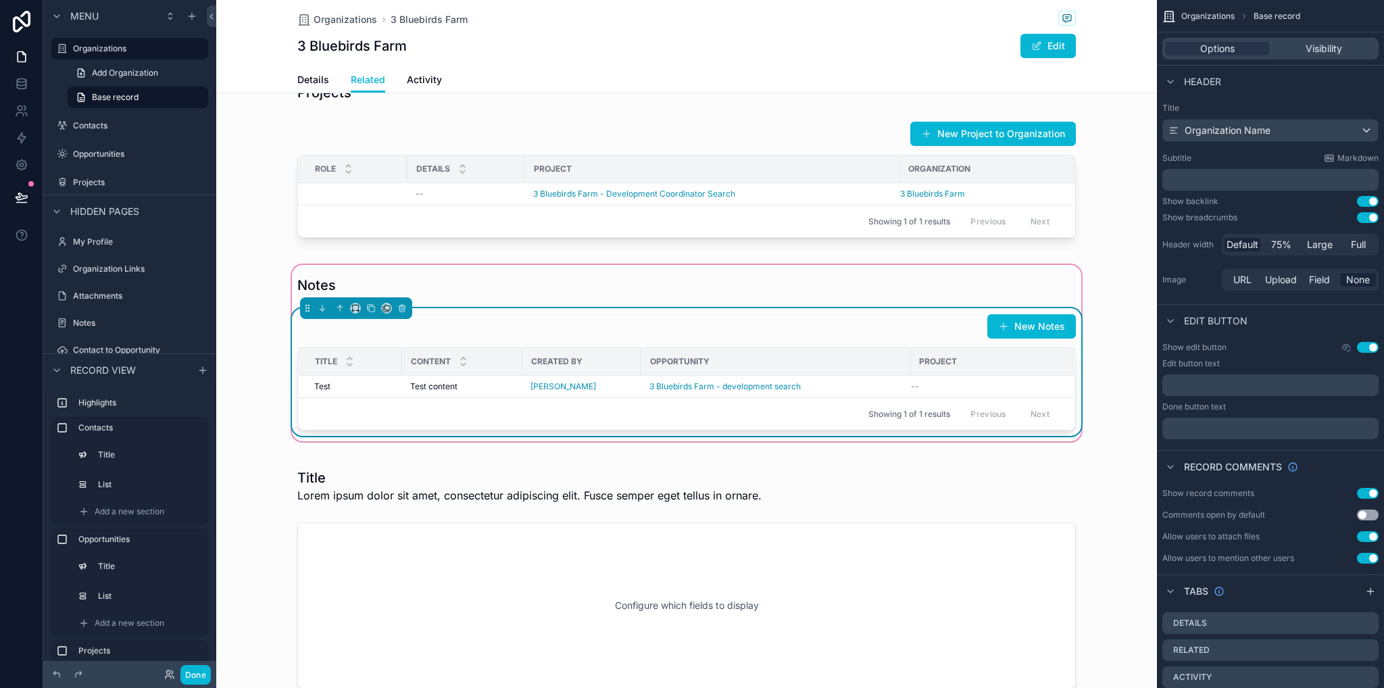
click at [833, 339] on div "New Notes" at bounding box center [686, 327] width 779 height 26
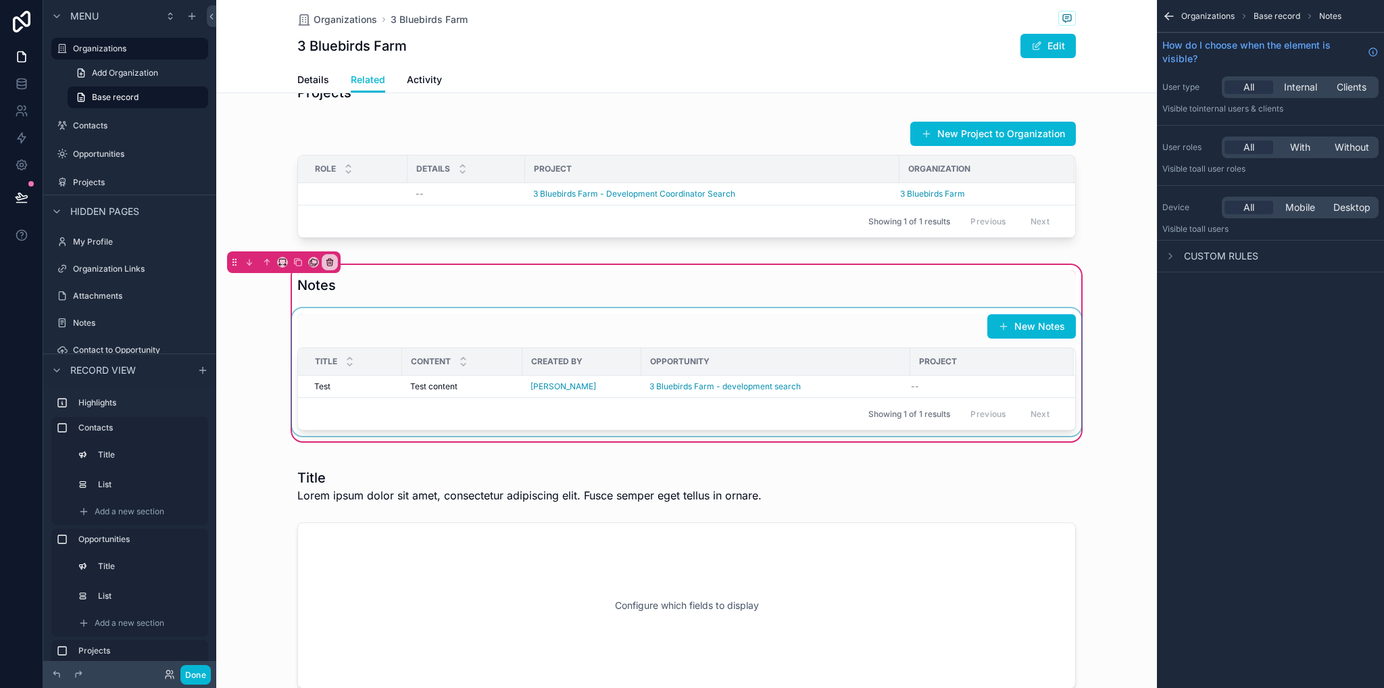
click at [844, 352] on div "scrollable content" at bounding box center [686, 372] width 795 height 128
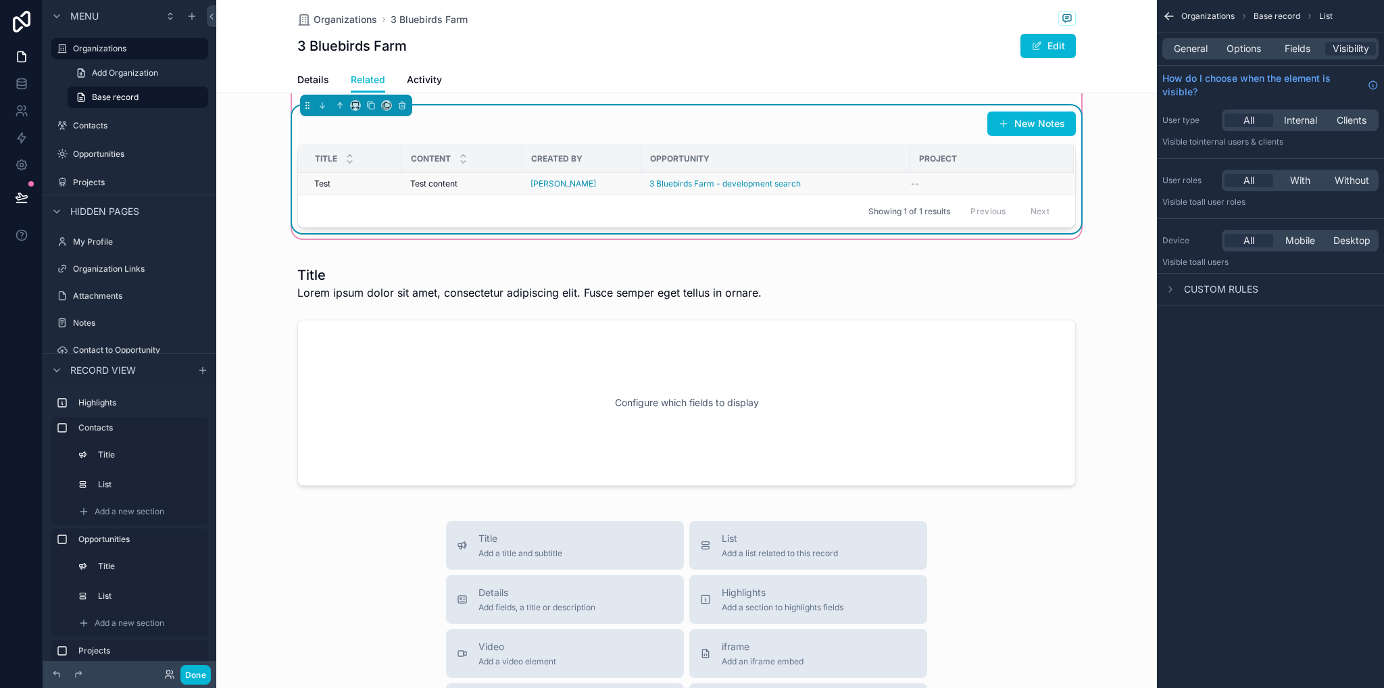
scroll to position [744, 0]
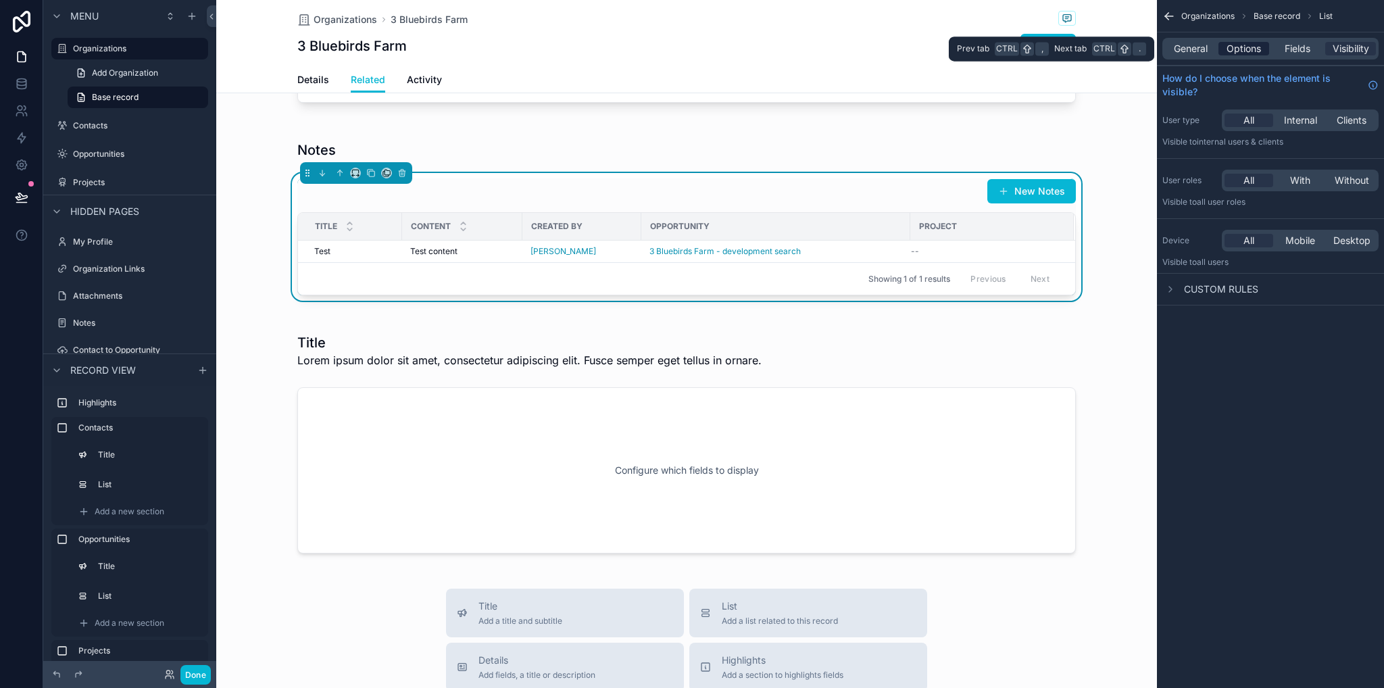
click at [1252, 48] on span "Options" at bounding box center [1244, 49] width 34 height 14
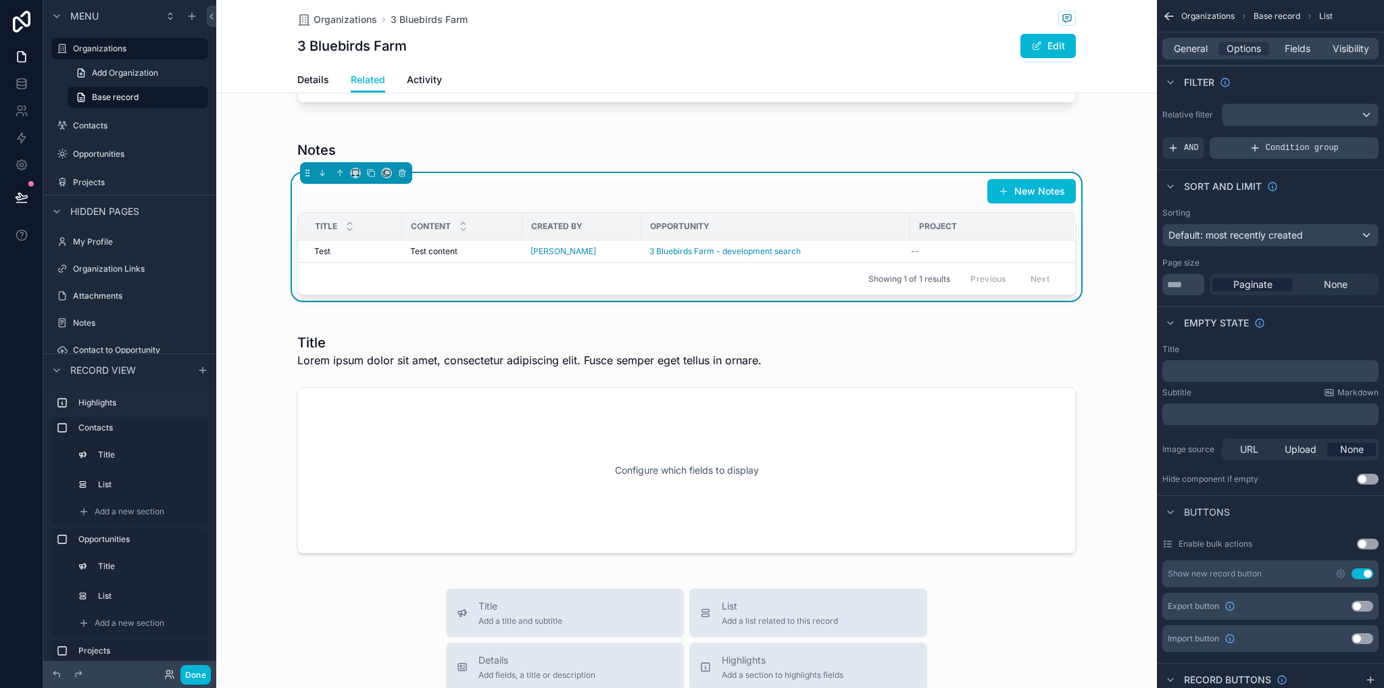
click at [1265, 150] on div "Condition group" at bounding box center [1294, 148] width 169 height 22
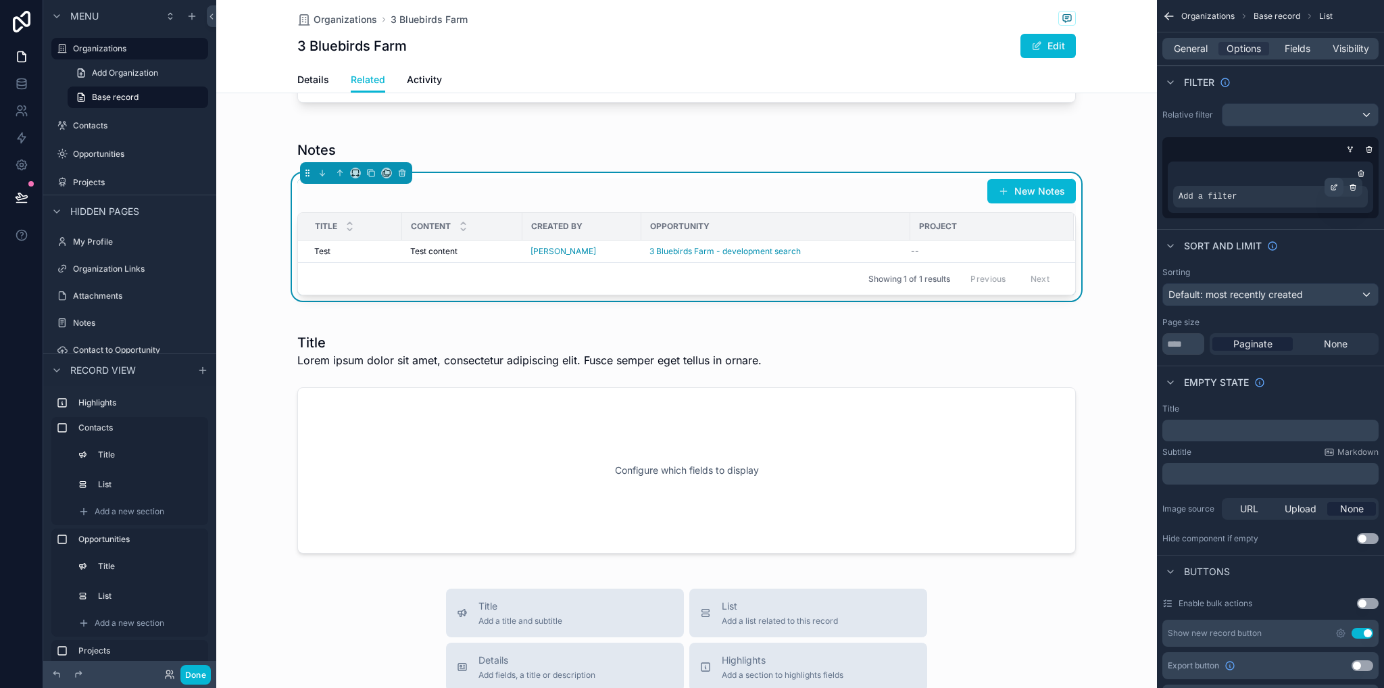
click at [1336, 188] on icon "scrollable content" at bounding box center [1334, 188] width 5 height 5
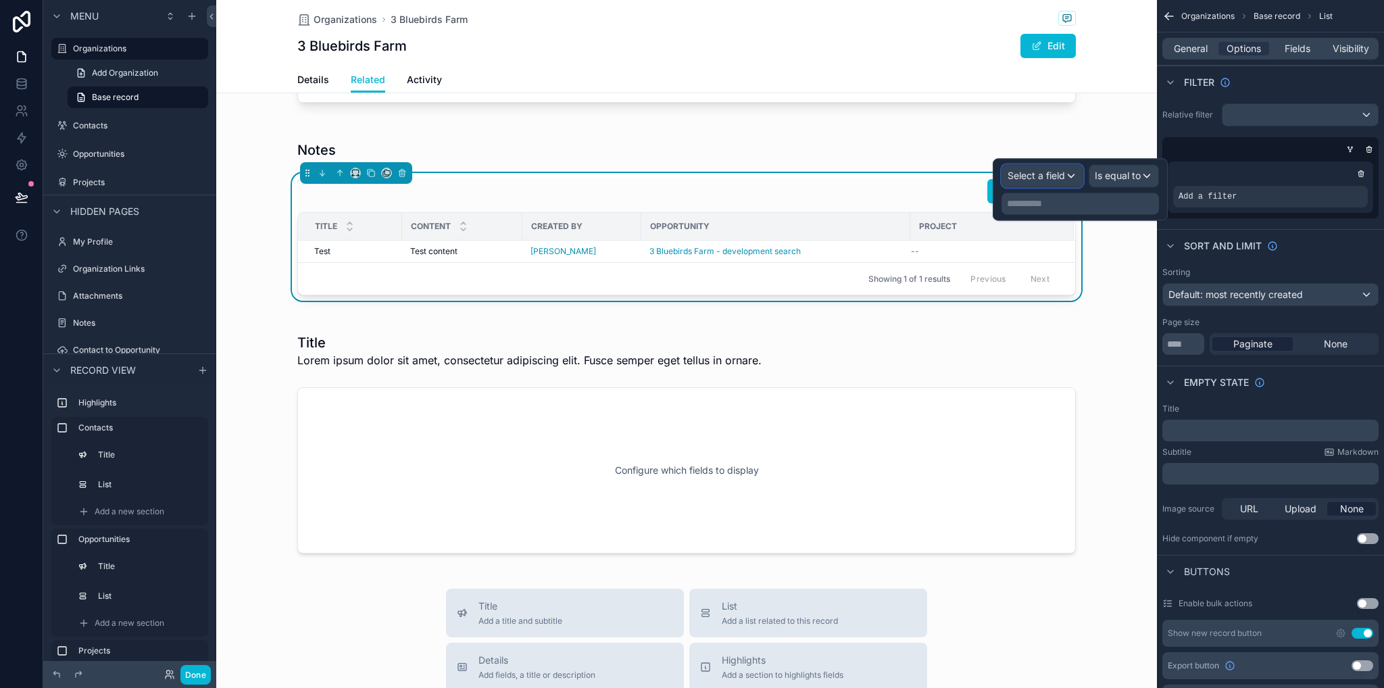
click at [1059, 176] on span "Select a field" at bounding box center [1036, 175] width 57 height 11
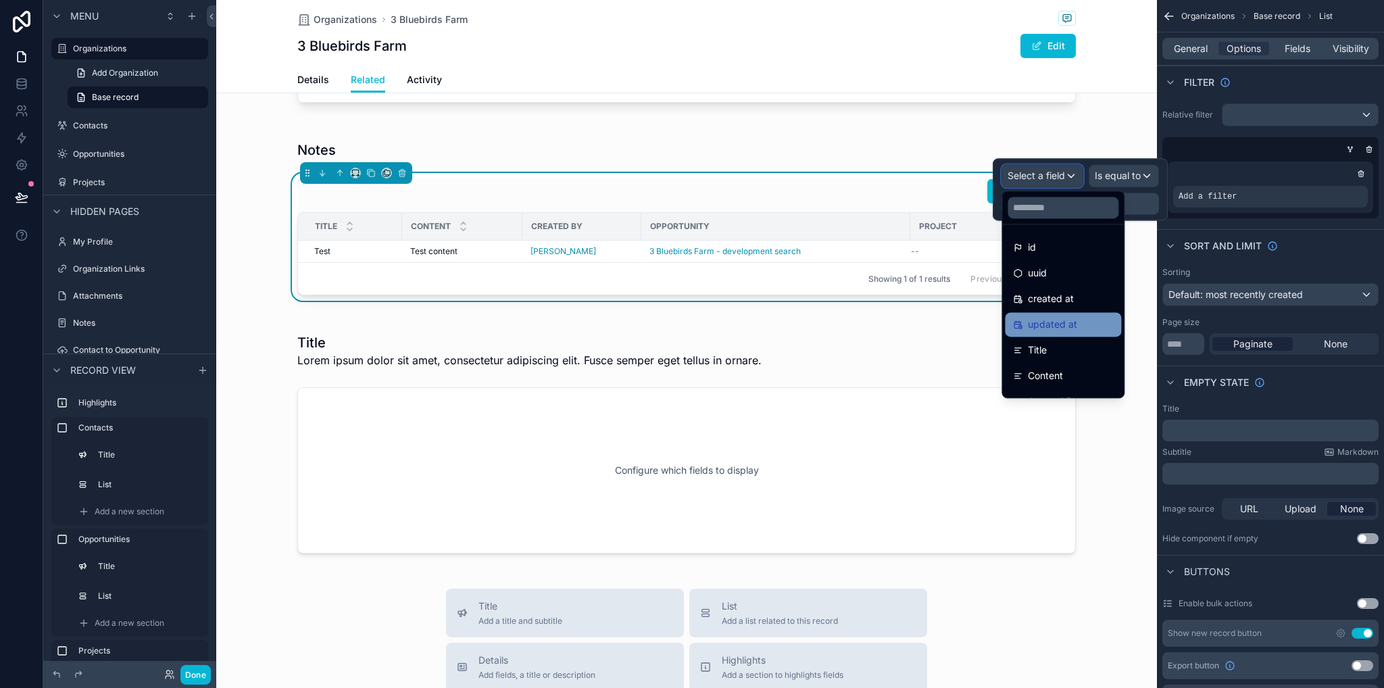
scroll to position [70, 0]
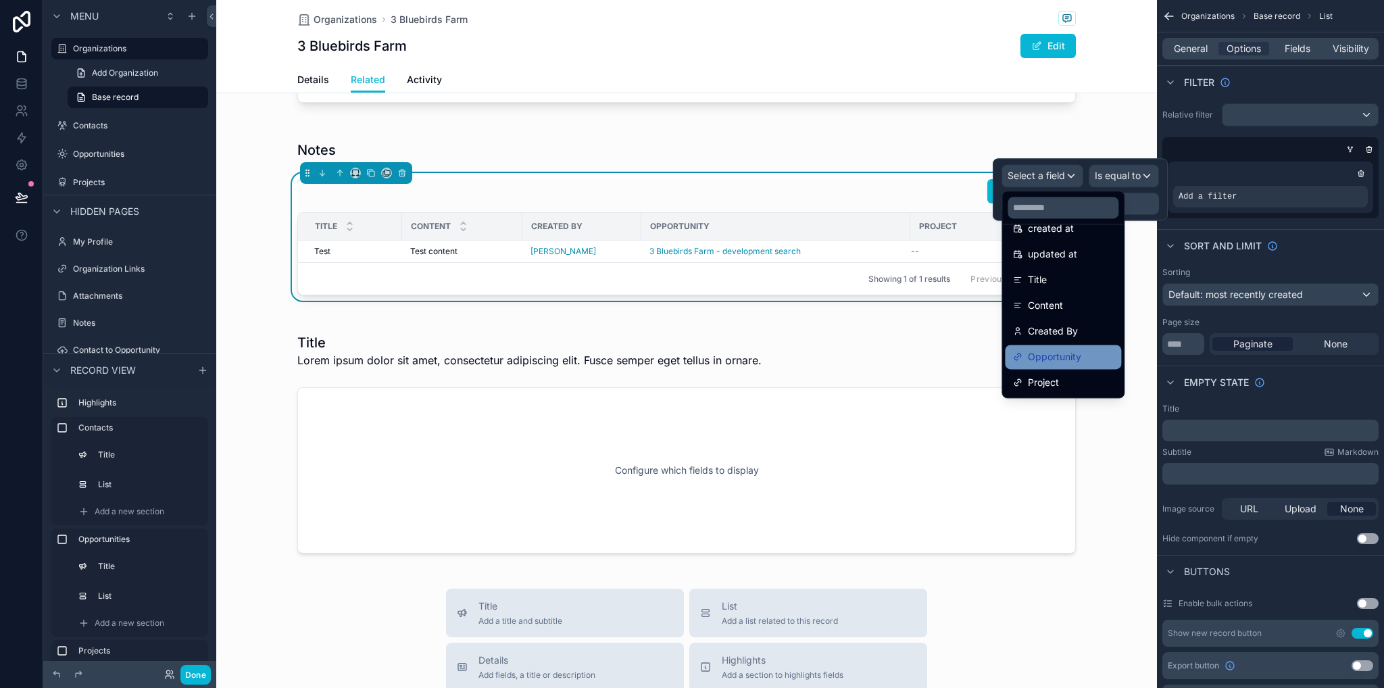
click at [1092, 355] on div "Opportunity" at bounding box center [1063, 357] width 100 height 16
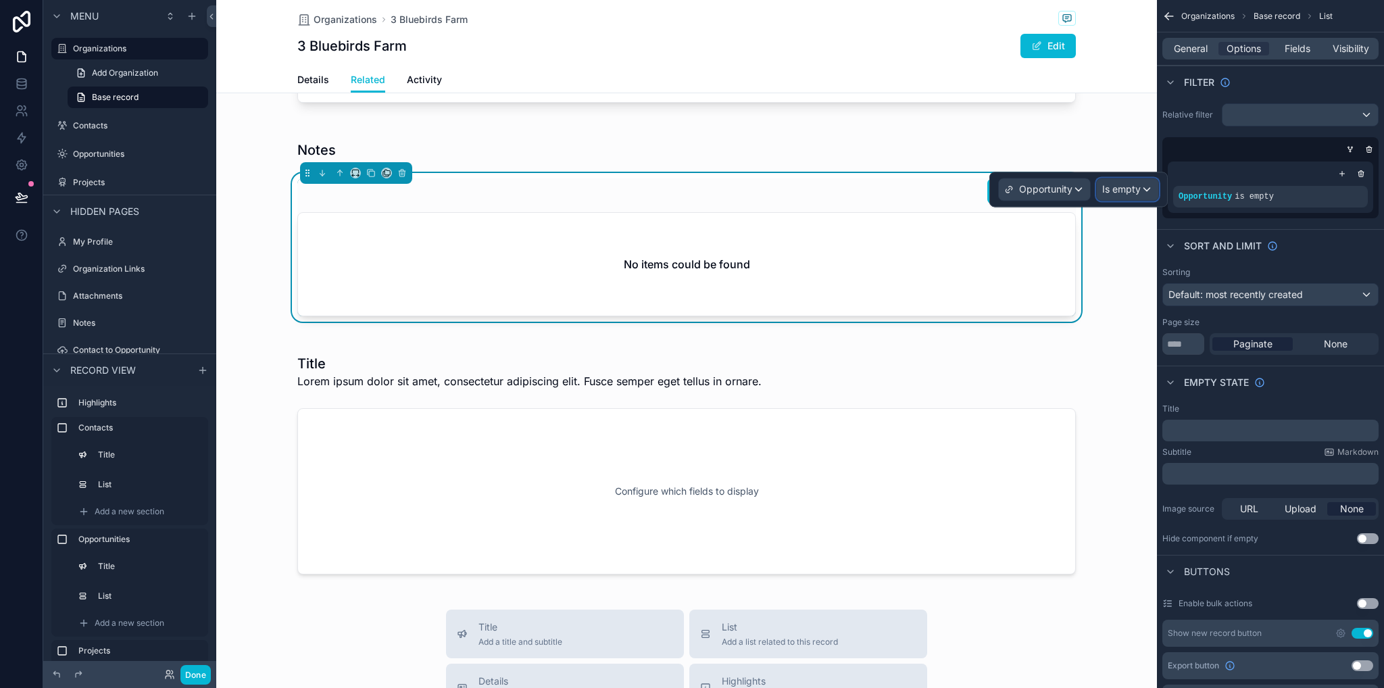
click at [1121, 187] on span "Is empty" at bounding box center [1121, 190] width 39 height 14
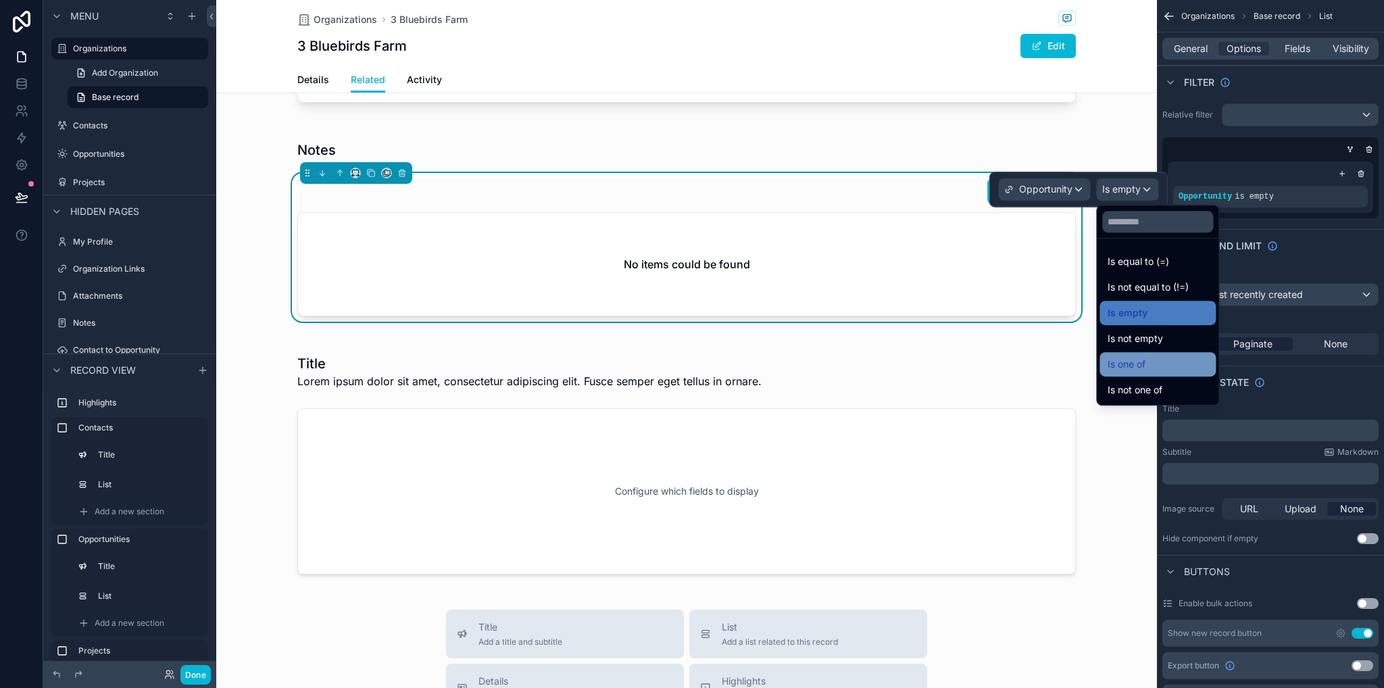
click at [1127, 364] on span "Is one of" at bounding box center [1127, 364] width 38 height 16
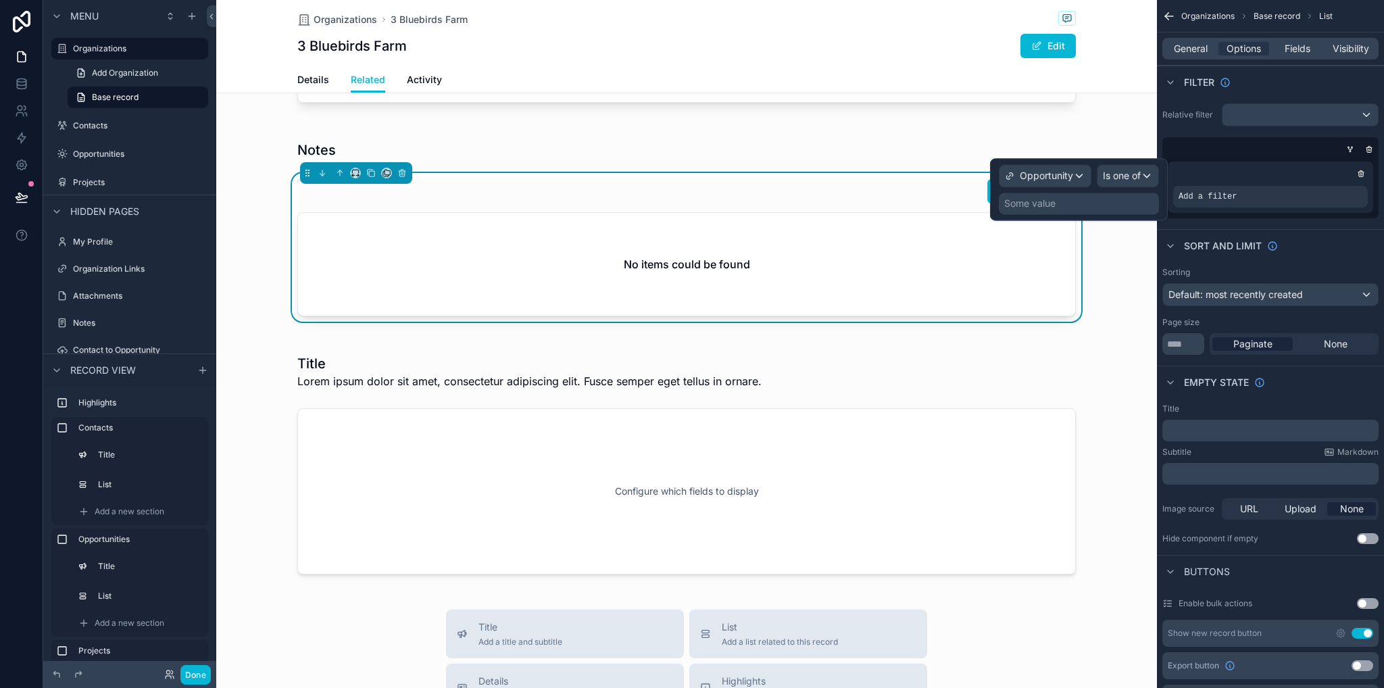
click at [1079, 207] on div "Some value" at bounding box center [1079, 204] width 160 height 22
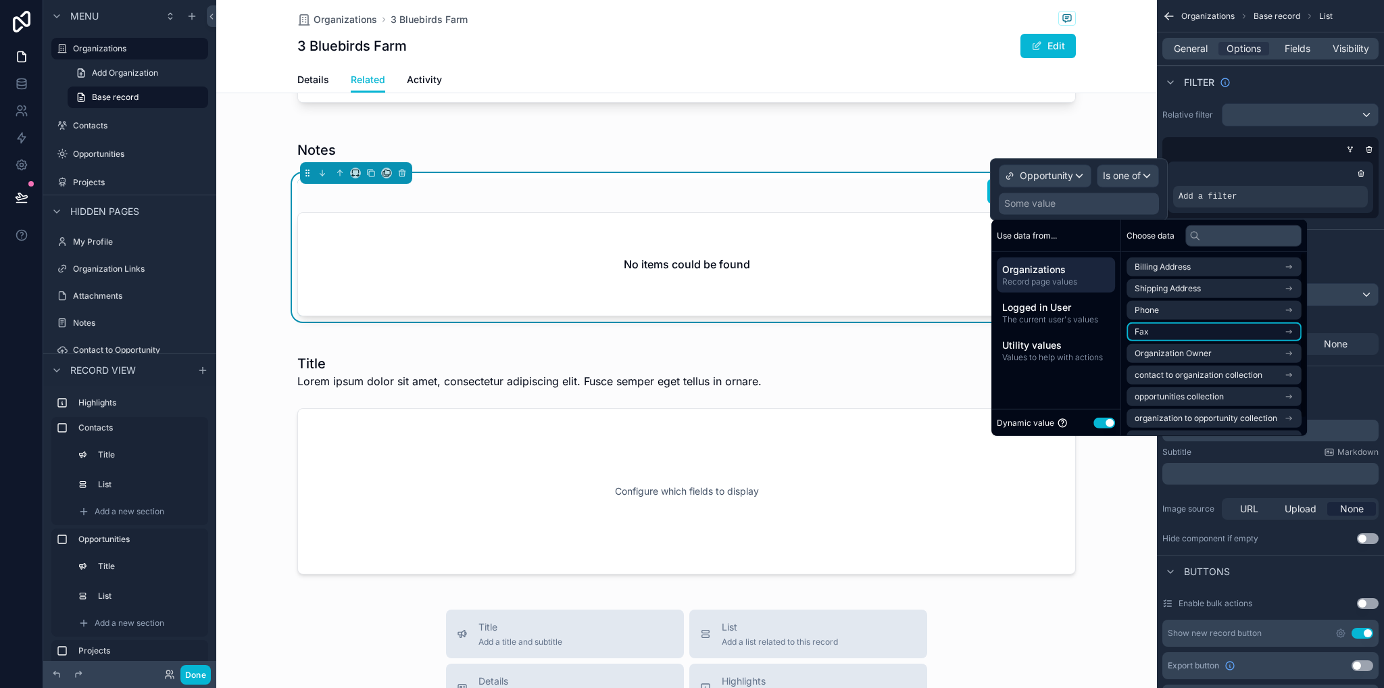
scroll to position [19, 0]
click at [1230, 384] on li "opportunities collection" at bounding box center [1214, 377] width 175 height 19
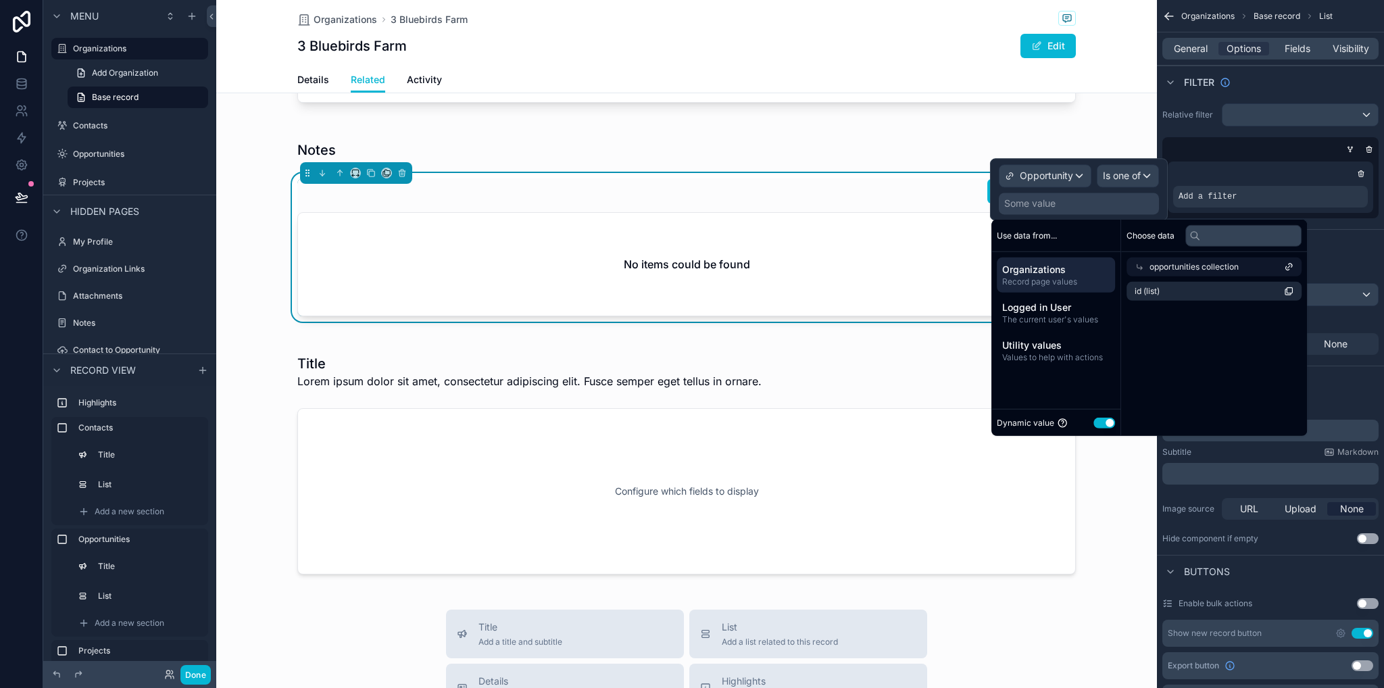
scroll to position [0, 0]
click at [1183, 293] on li "id (list)" at bounding box center [1214, 291] width 175 height 19
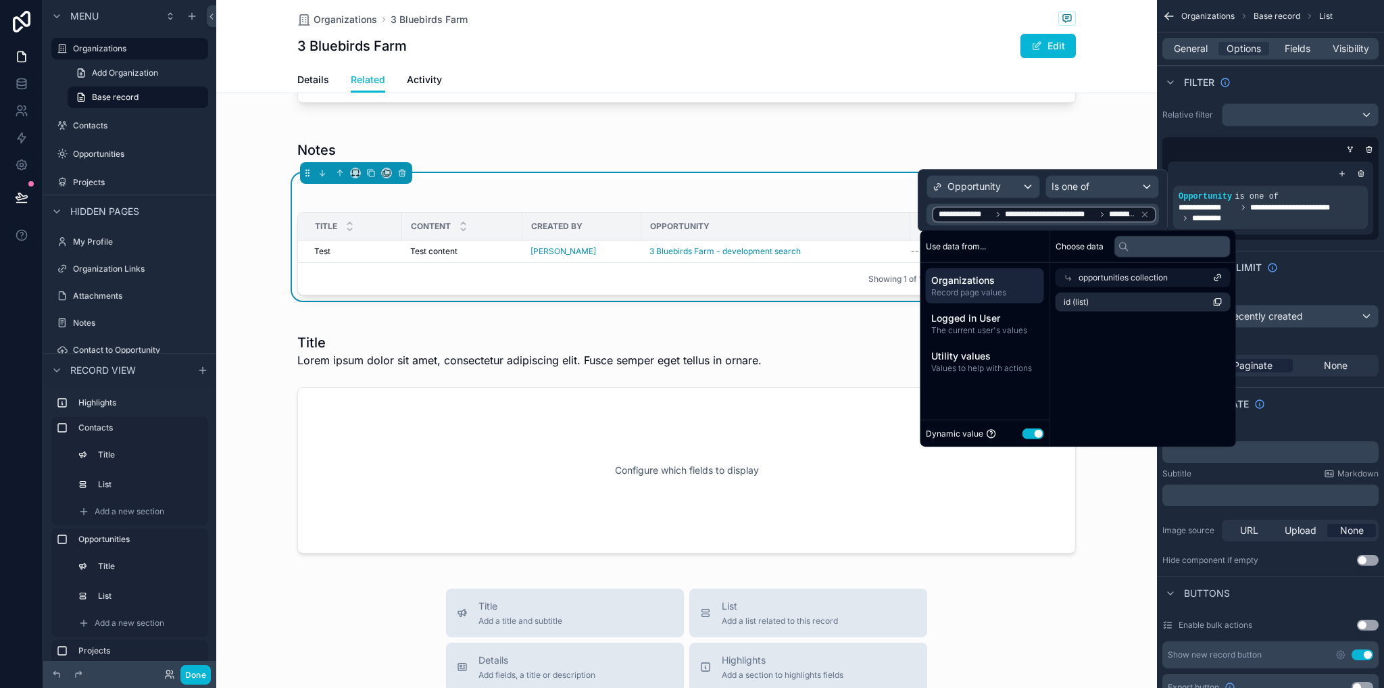
click at [1111, 495] on div "scrollable content" at bounding box center [686, 443] width 941 height 247
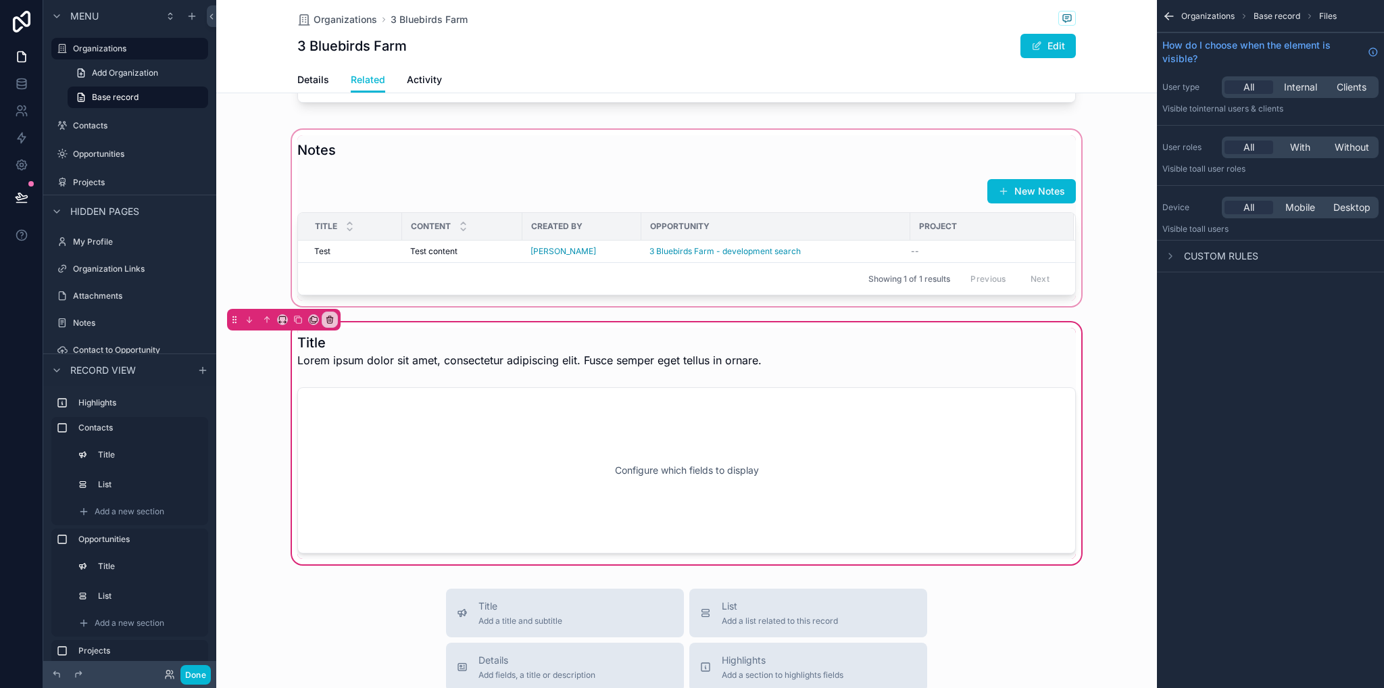
click at [791, 212] on div "scrollable content" at bounding box center [686, 218] width 941 height 182
click at [795, 224] on div "scrollable content" at bounding box center [686, 218] width 941 height 182
click at [800, 237] on div "Opportunity" at bounding box center [776, 227] width 268 height 22
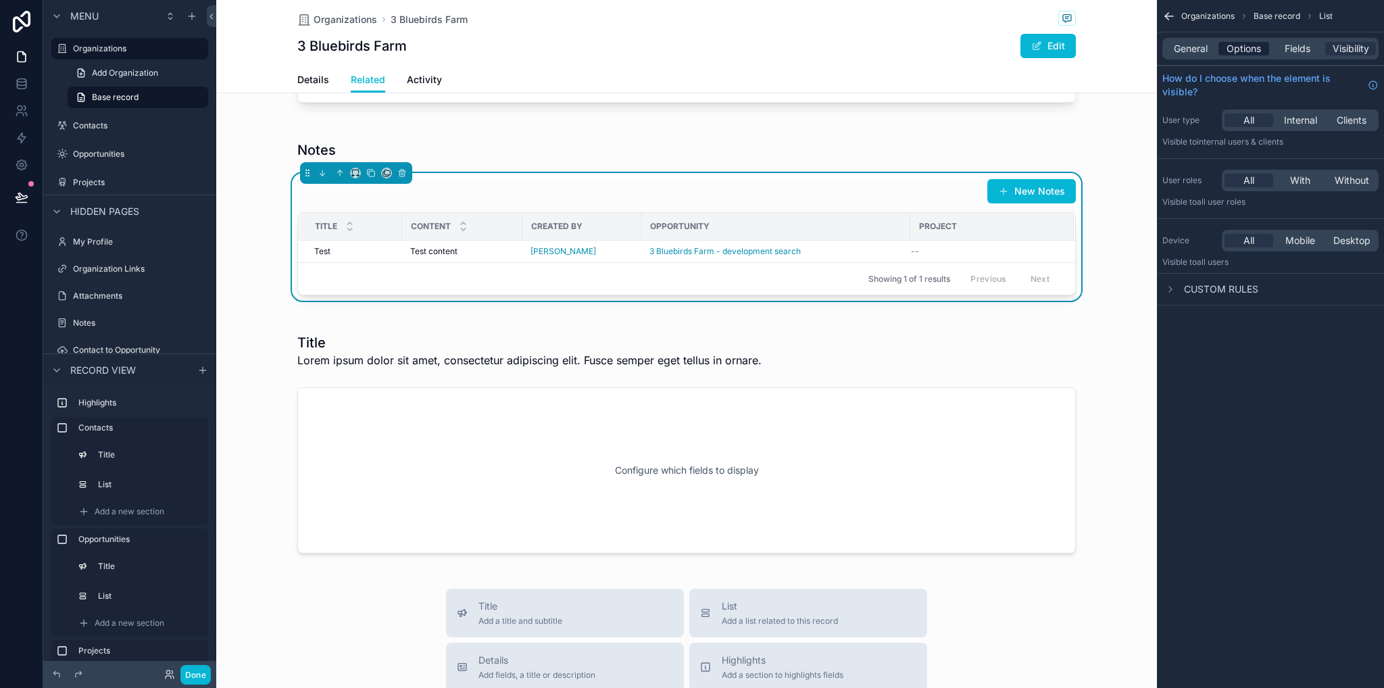
click at [1244, 51] on span "Options" at bounding box center [1244, 49] width 34 height 14
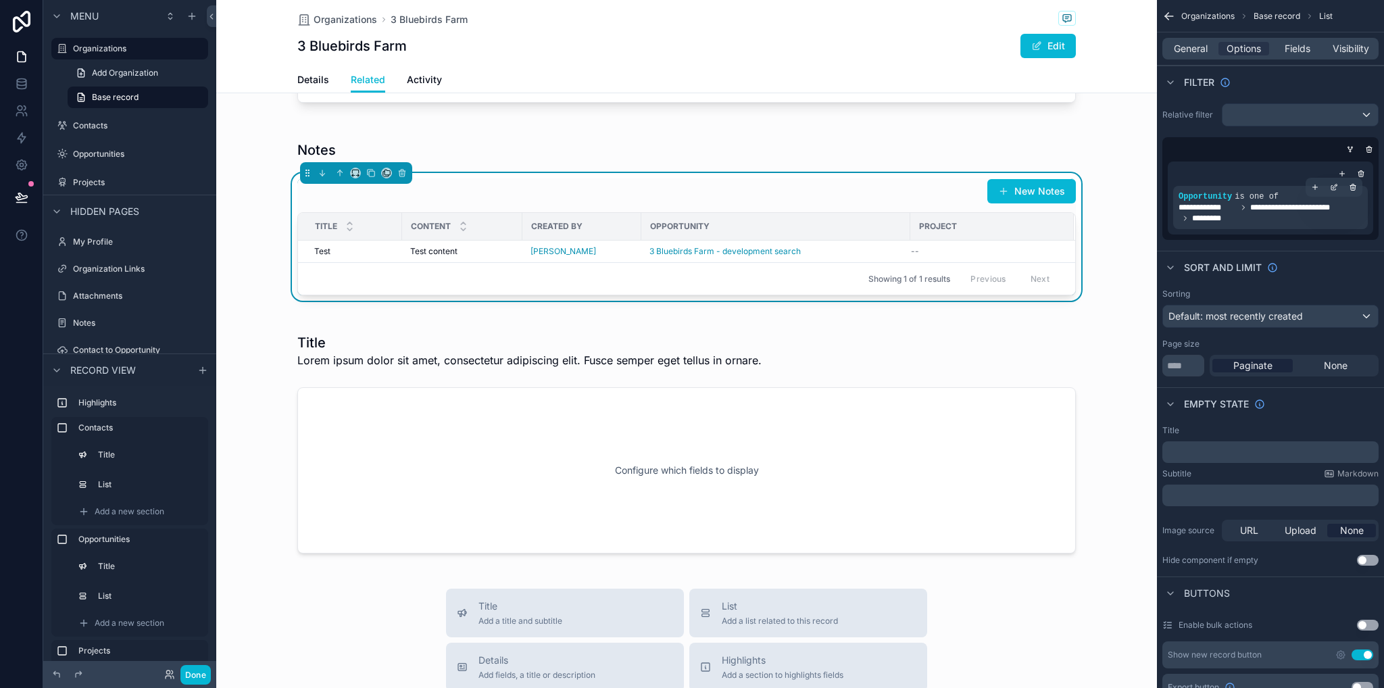
click at [1244, 217] on span "**********" at bounding box center [1271, 213] width 184 height 22
click at [1334, 185] on icon "scrollable content" at bounding box center [1334, 187] width 8 height 8
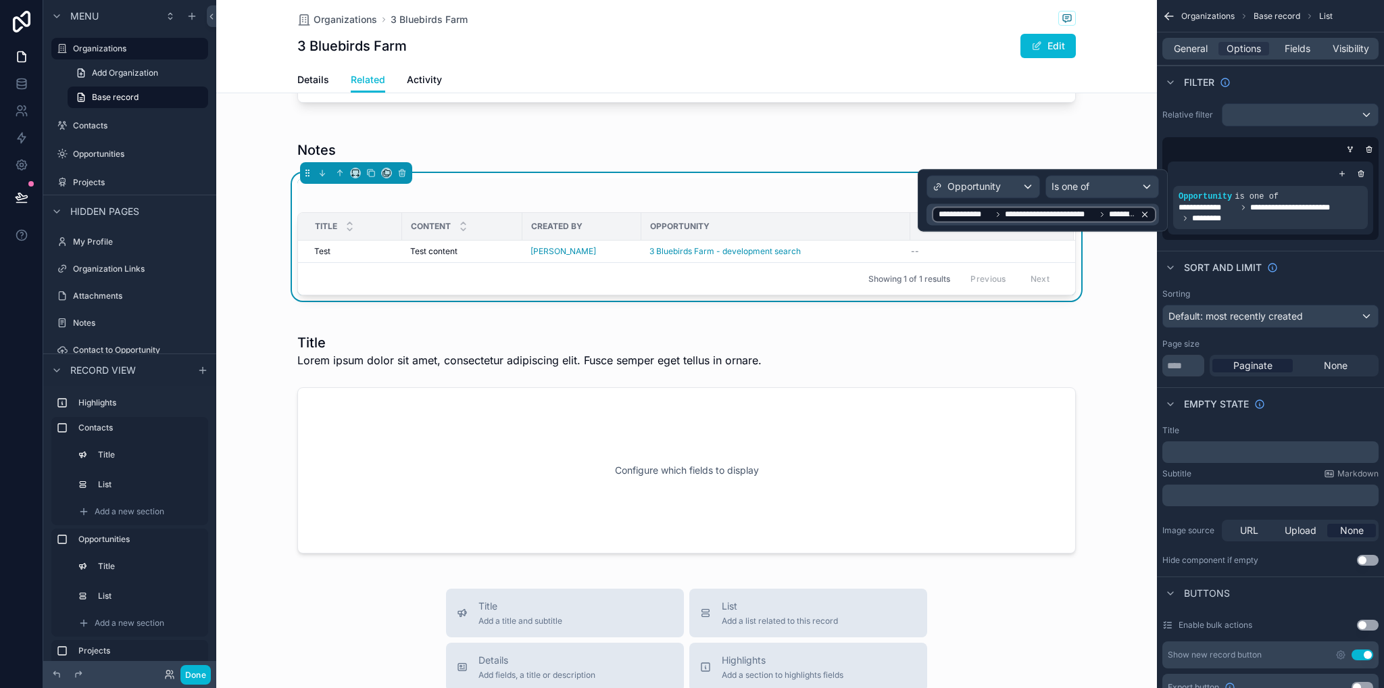
click at [1145, 215] on icon at bounding box center [1144, 214] width 9 height 9
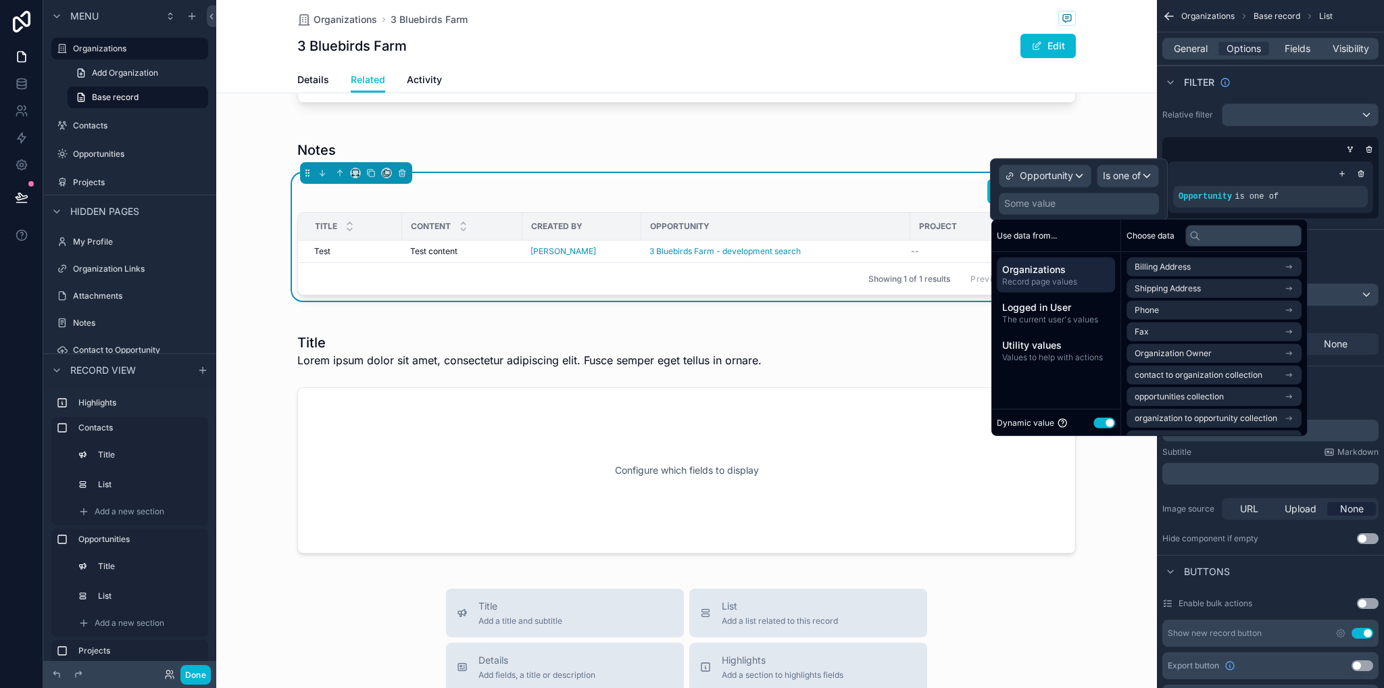
click at [1115, 208] on div "Some value" at bounding box center [1079, 204] width 160 height 22
click at [1200, 393] on span "opportunities collection" at bounding box center [1179, 396] width 89 height 11
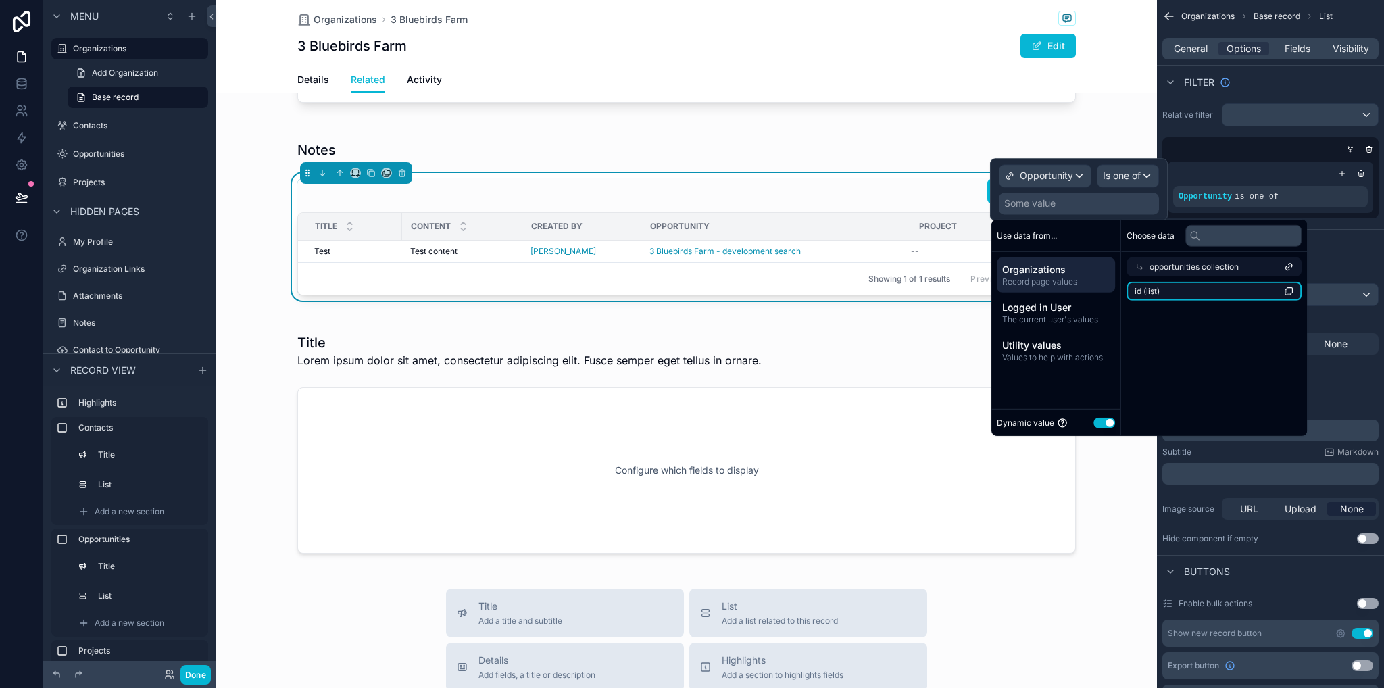
click at [1257, 293] on li "id (list)" at bounding box center [1214, 291] width 175 height 19
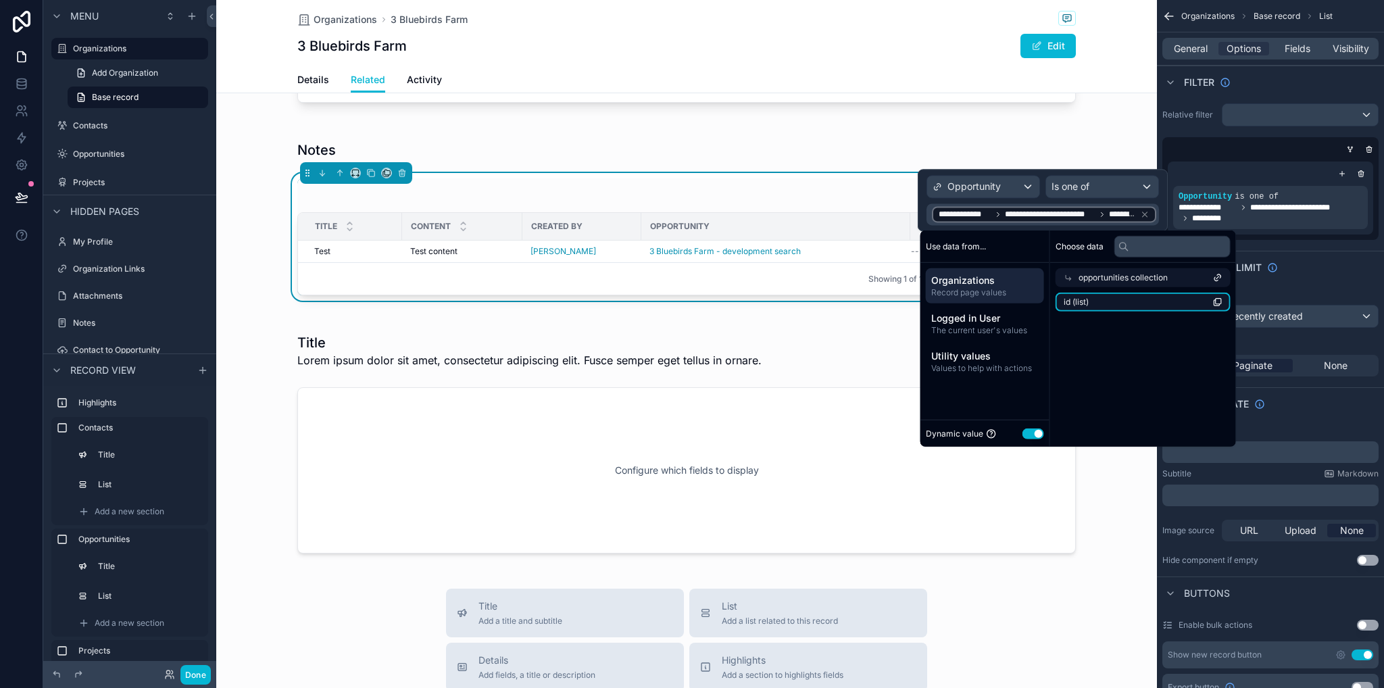
click at [1130, 301] on li "id (list)" at bounding box center [1143, 302] width 175 height 19
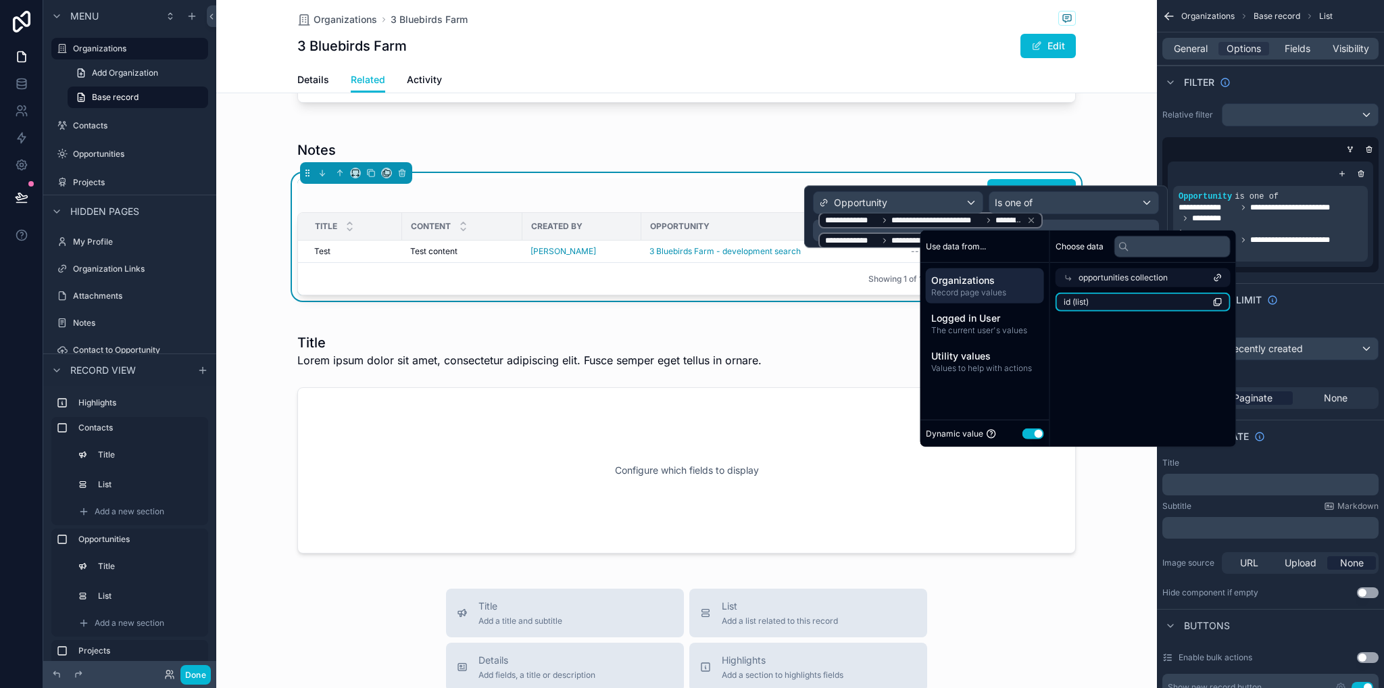
click at [1131, 304] on li "id (list)" at bounding box center [1143, 302] width 175 height 19
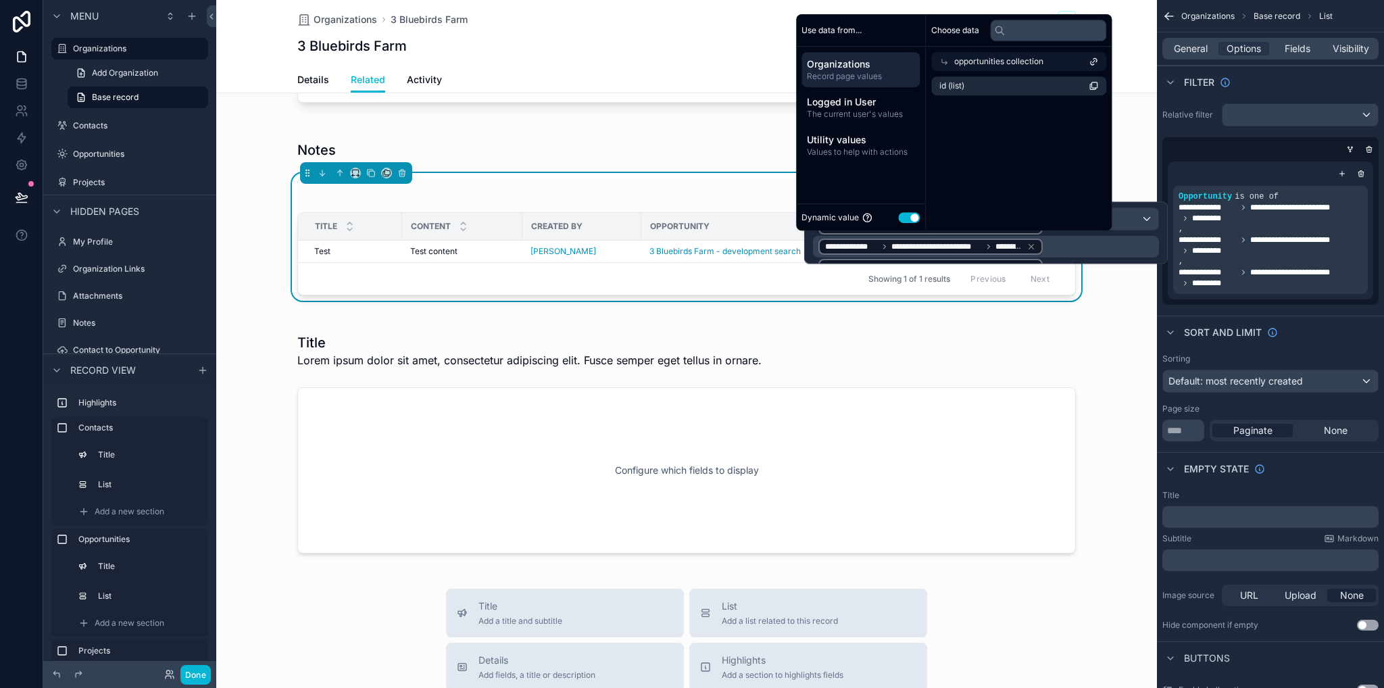
click at [1054, 254] on div "**********" at bounding box center [988, 246] width 338 height 59
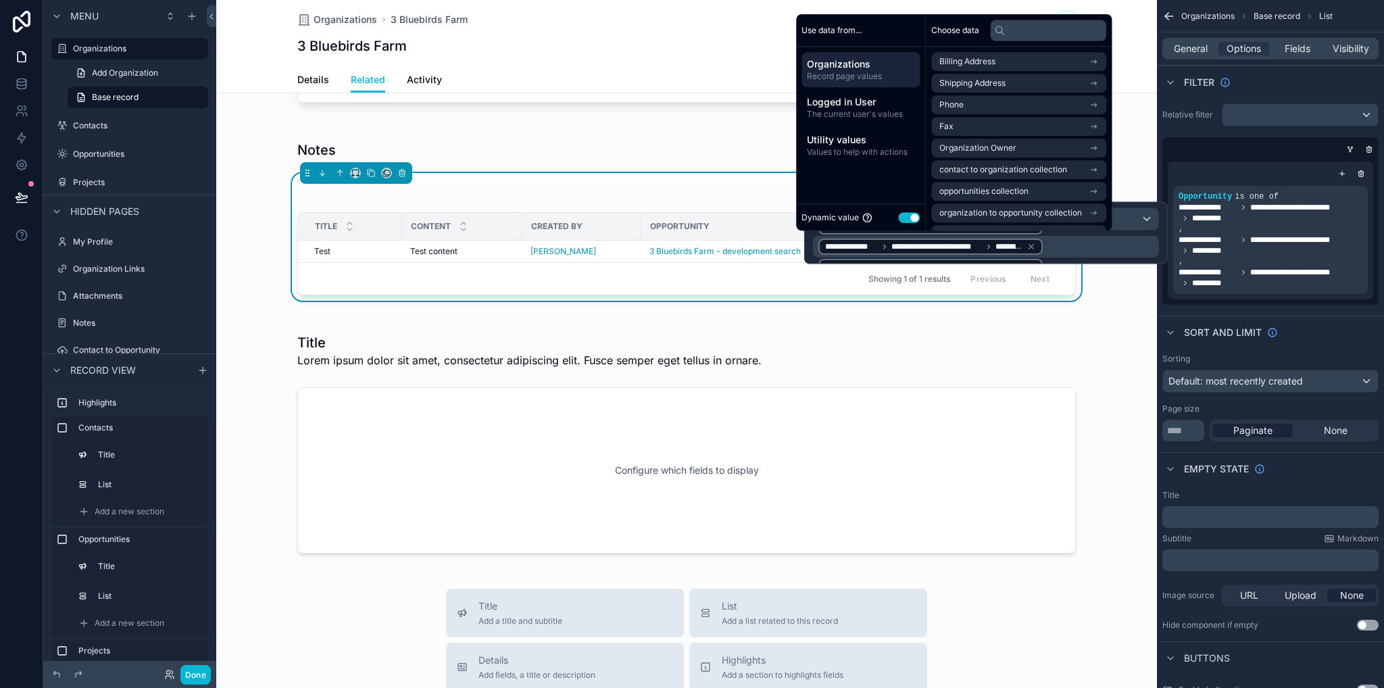
click at [1026, 247] on div "**********" at bounding box center [931, 247] width 224 height 16
click at [1027, 248] on icon at bounding box center [1031, 246] width 9 height 9
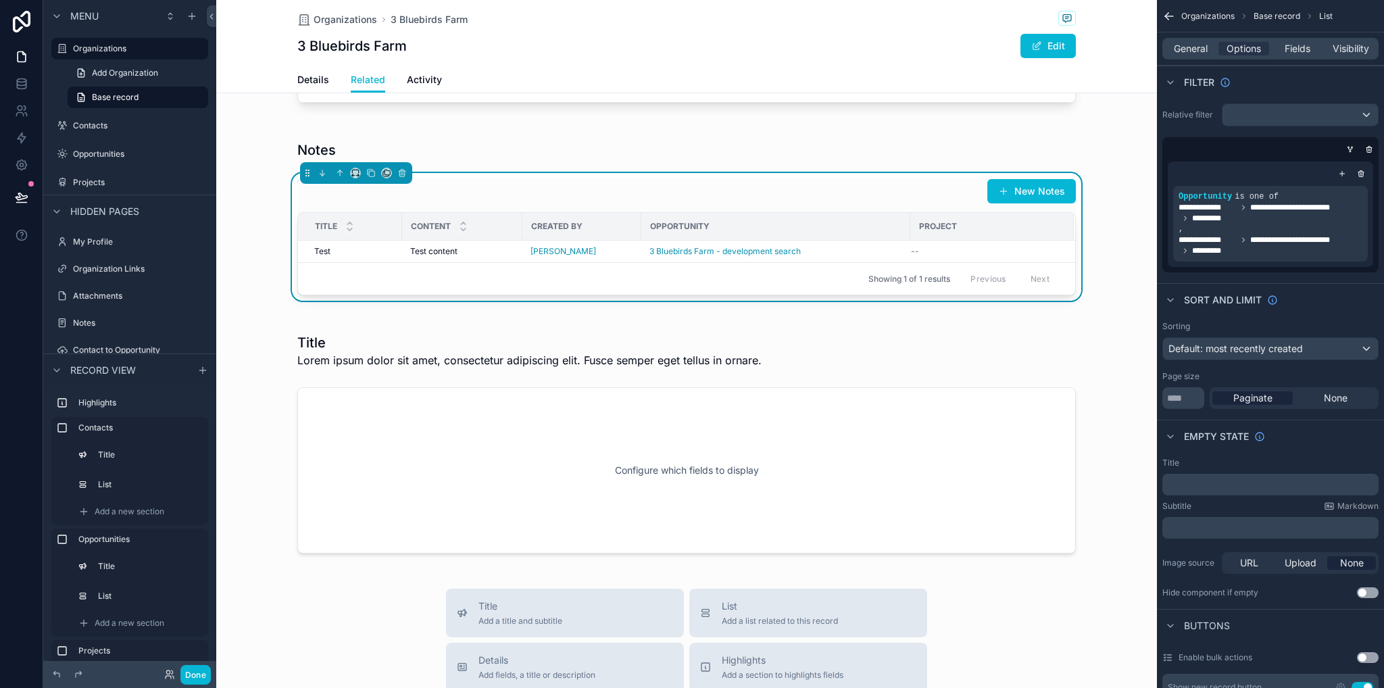
click at [1020, 237] on div "Project" at bounding box center [992, 227] width 162 height 22
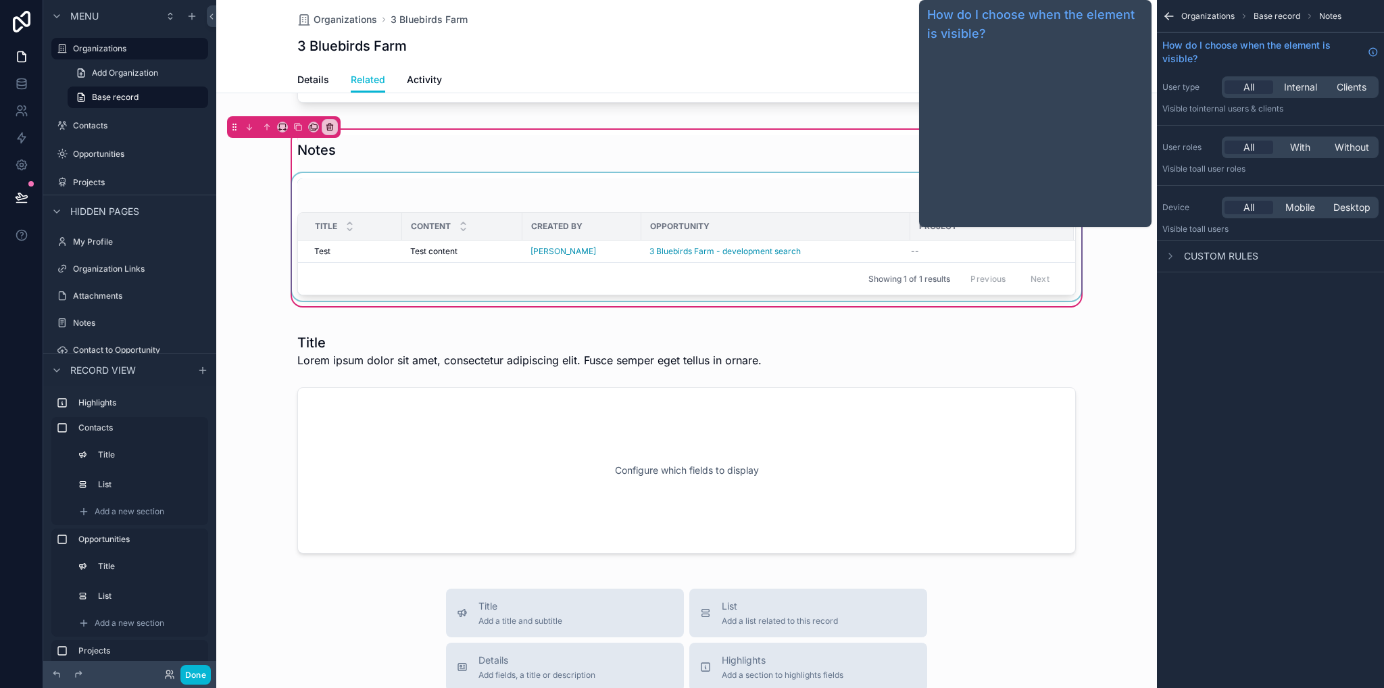
click at [827, 226] on div "scrollable content" at bounding box center [686, 237] width 795 height 128
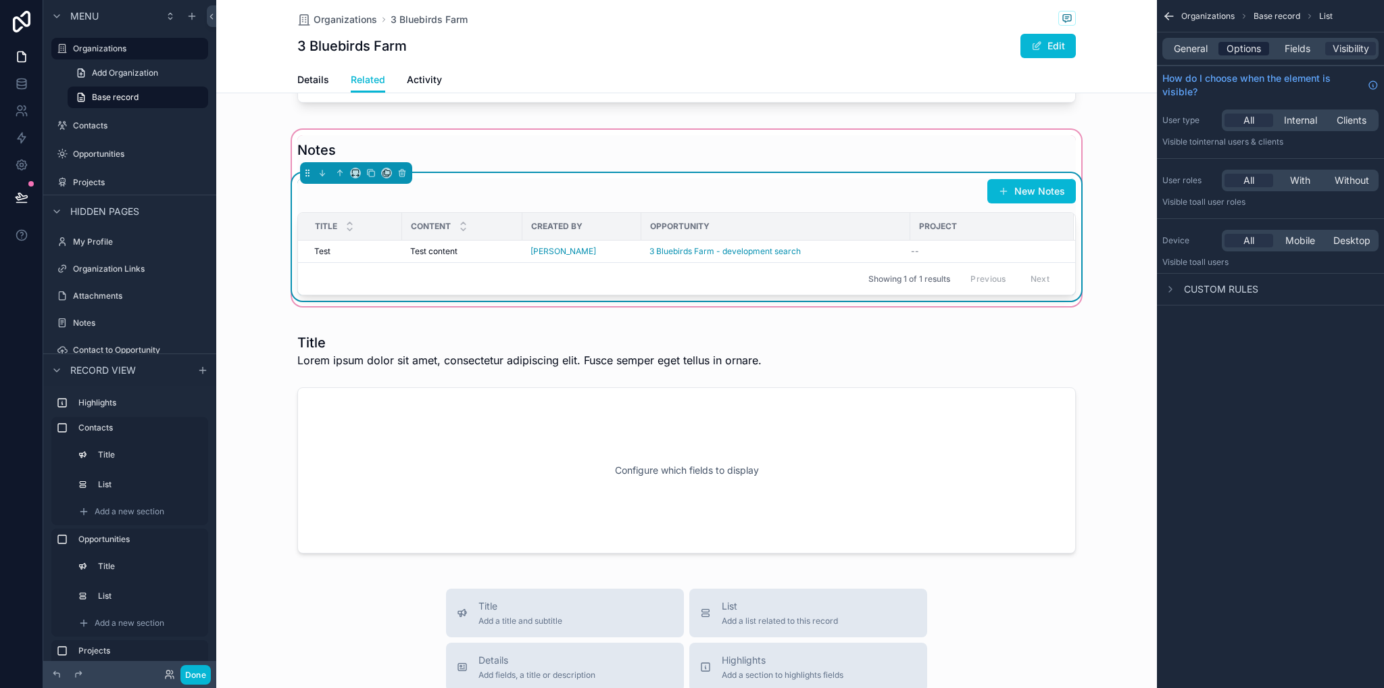
click at [1242, 53] on span "Options" at bounding box center [1244, 49] width 34 height 14
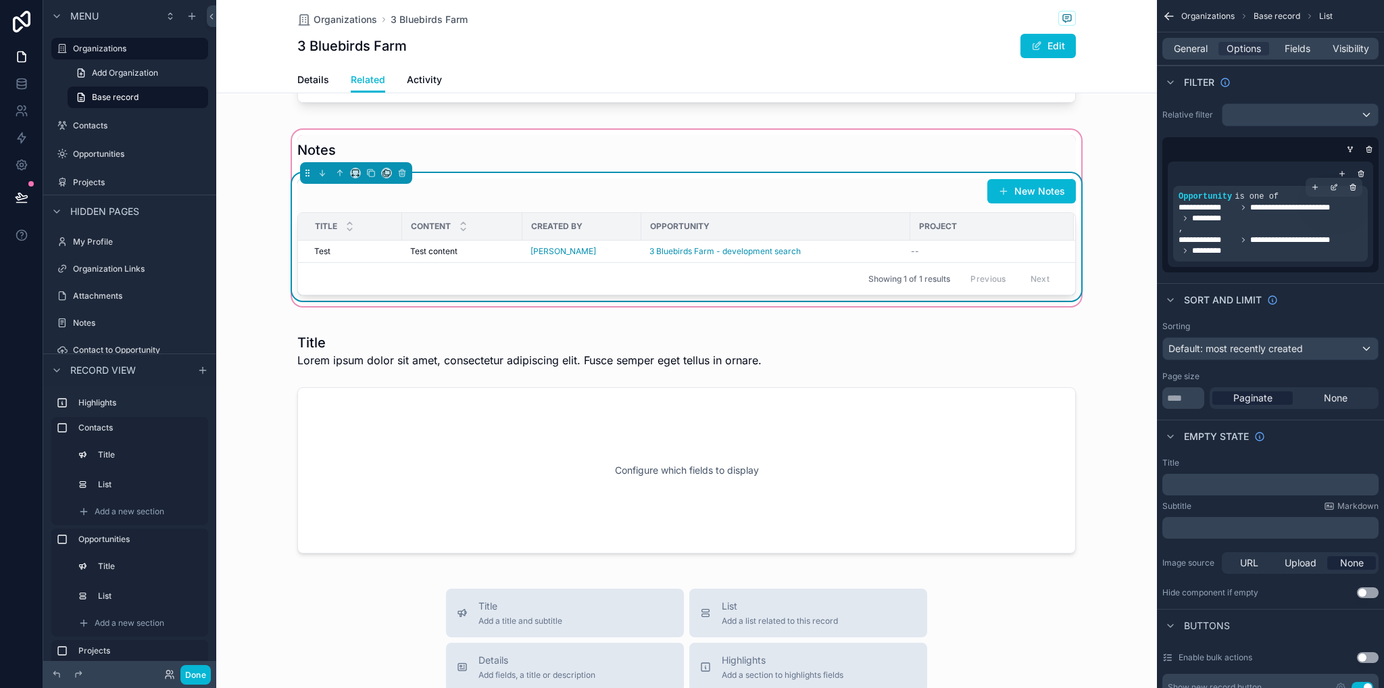
click at [1281, 236] on span "**********" at bounding box center [1304, 240] width 107 height 11
click at [1336, 187] on icon "scrollable content" at bounding box center [1334, 187] width 8 height 8
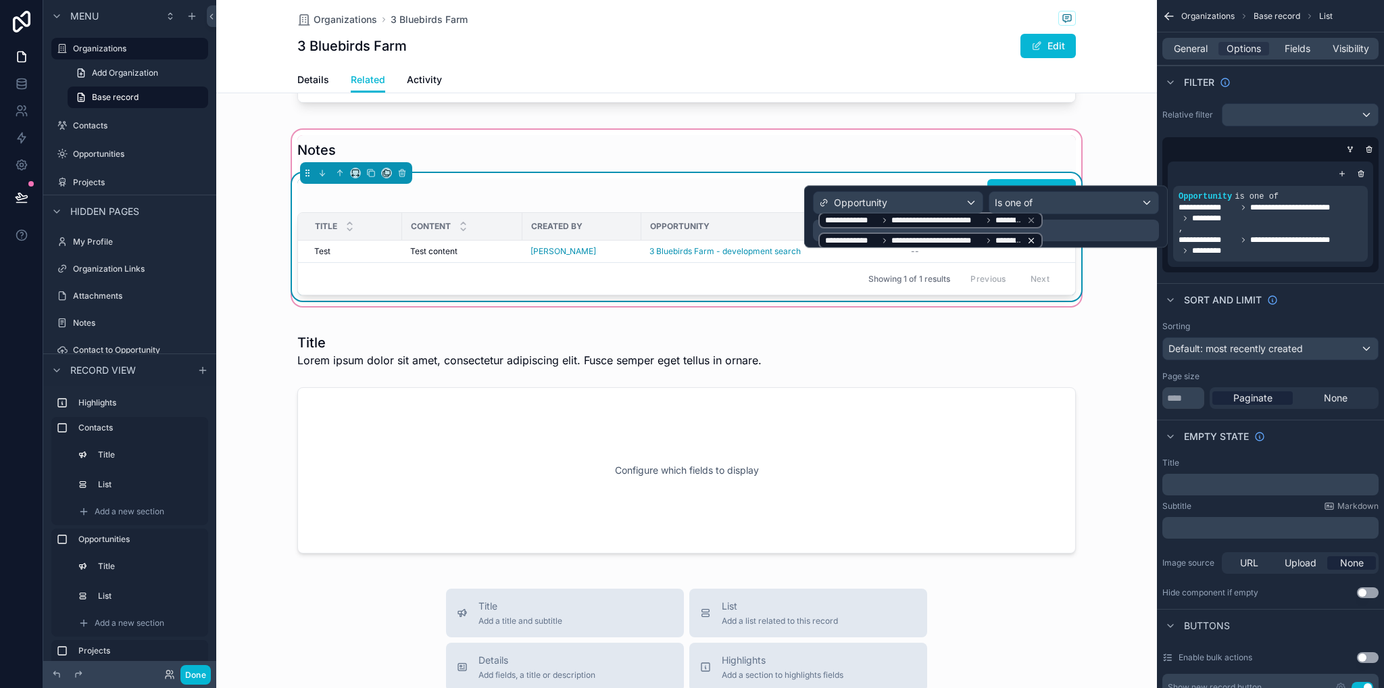
click at [1029, 239] on icon at bounding box center [1031, 241] width 5 height 5
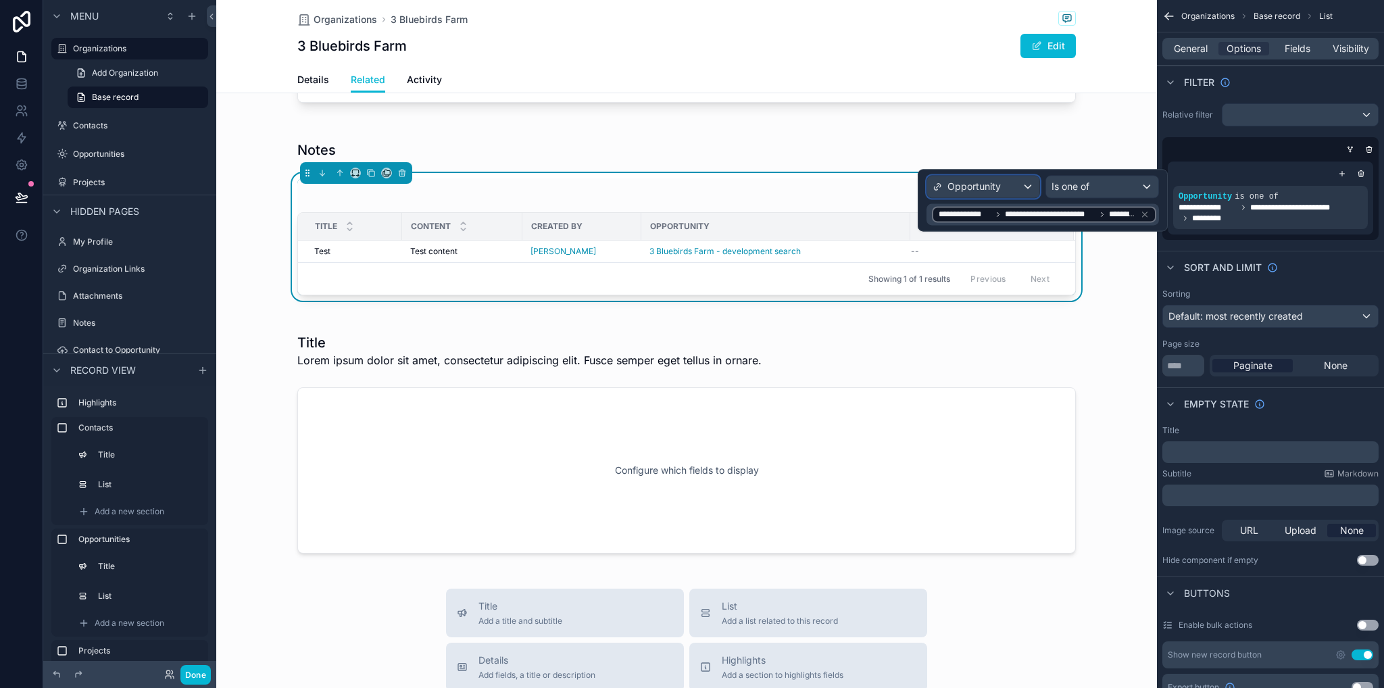
click at [998, 187] on span "Opportunity" at bounding box center [974, 187] width 53 height 14
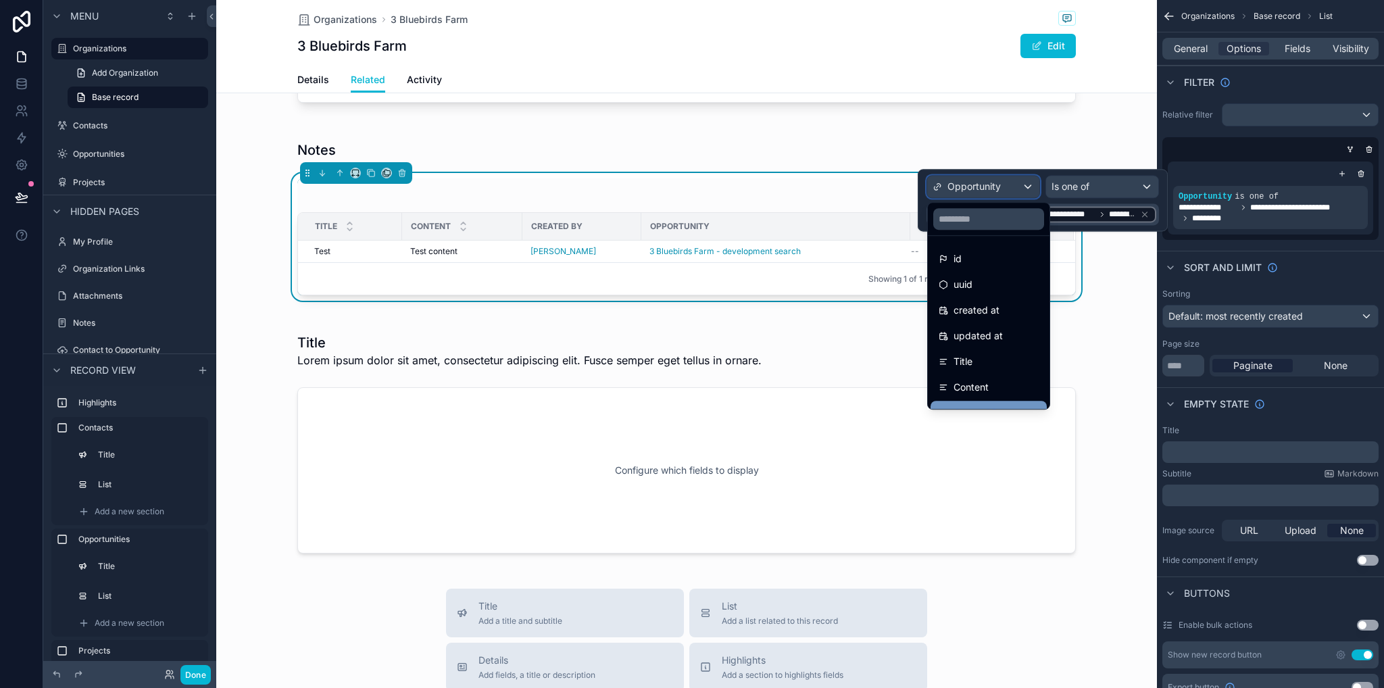
scroll to position [70, 0]
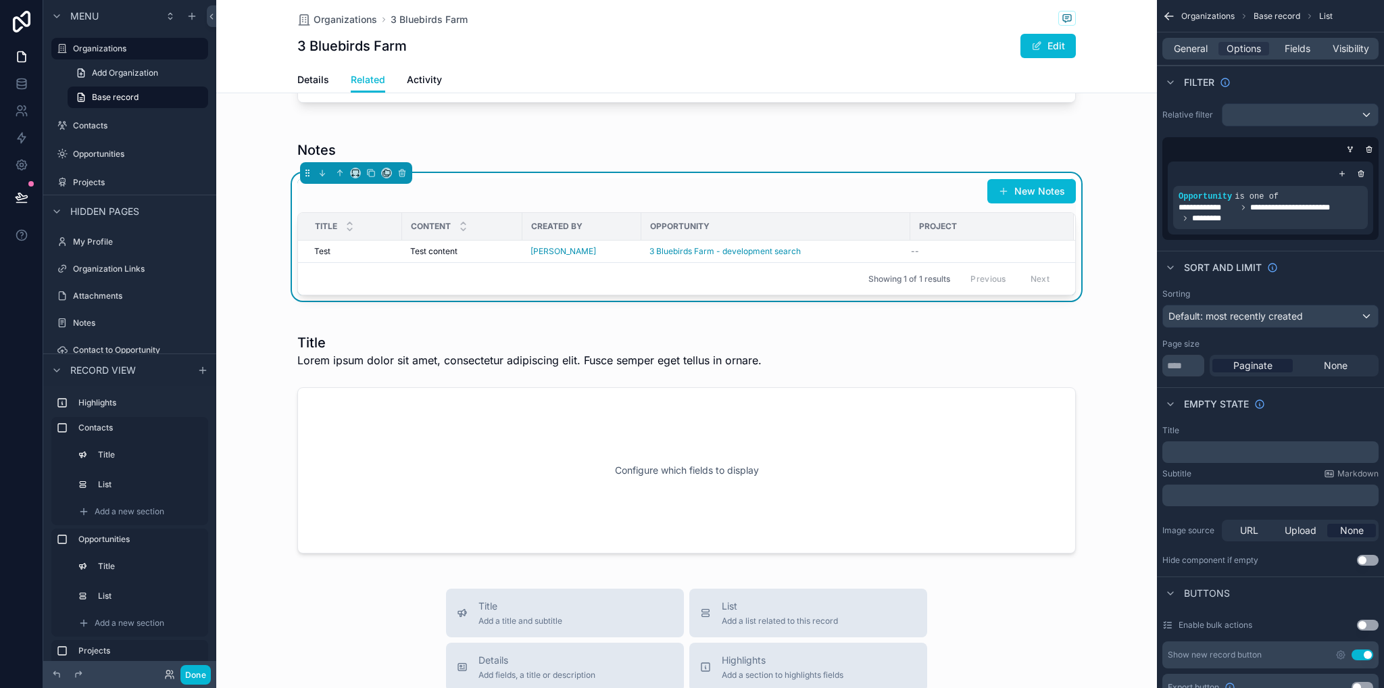
click at [1119, 241] on div "Notes New Notes Title Content Created By Opportunity Project Test Test Test con…" at bounding box center [686, 218] width 941 height 182
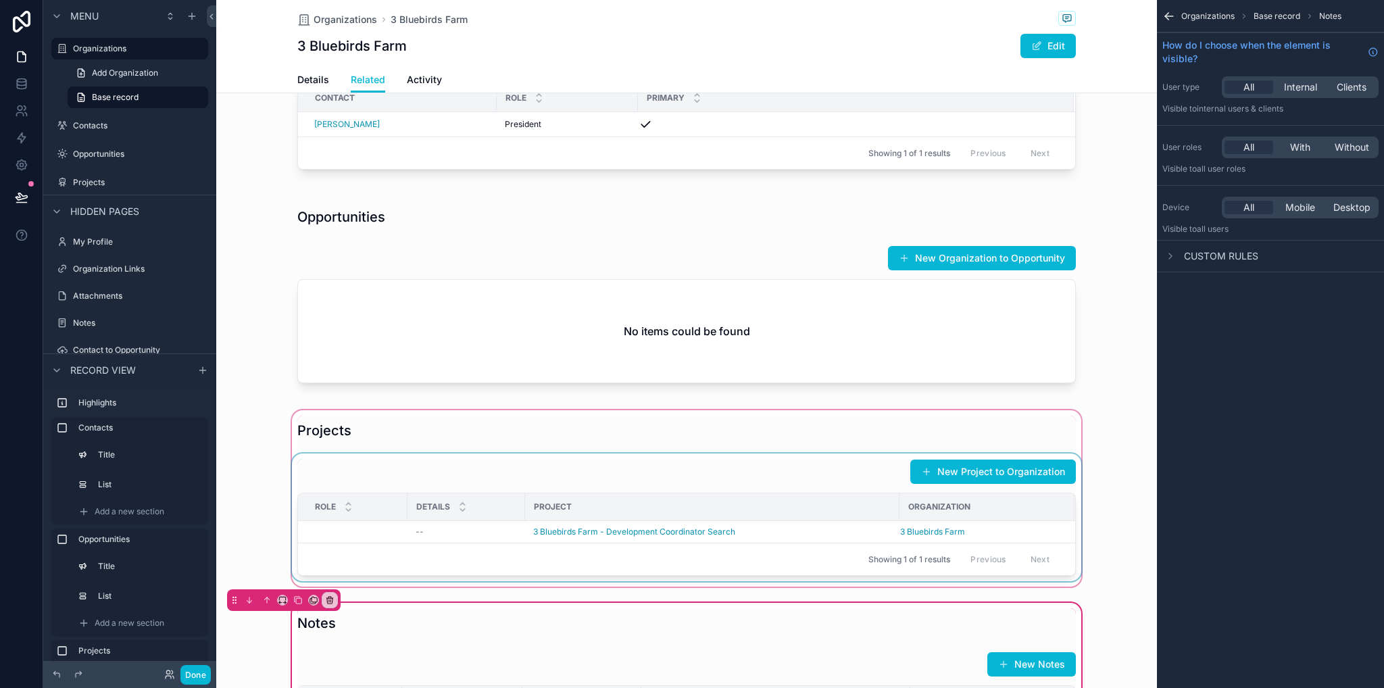
scroll to position [541, 0]
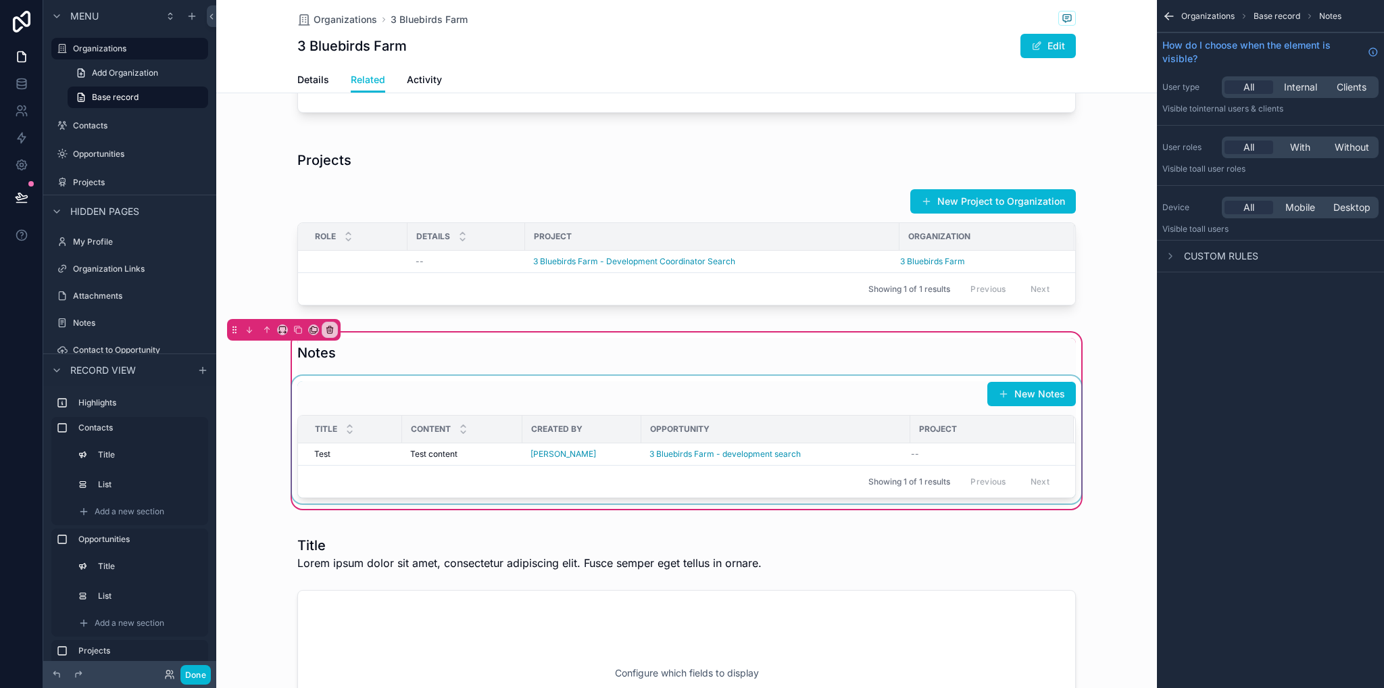
click at [857, 416] on div "scrollable content" at bounding box center [686, 440] width 795 height 128
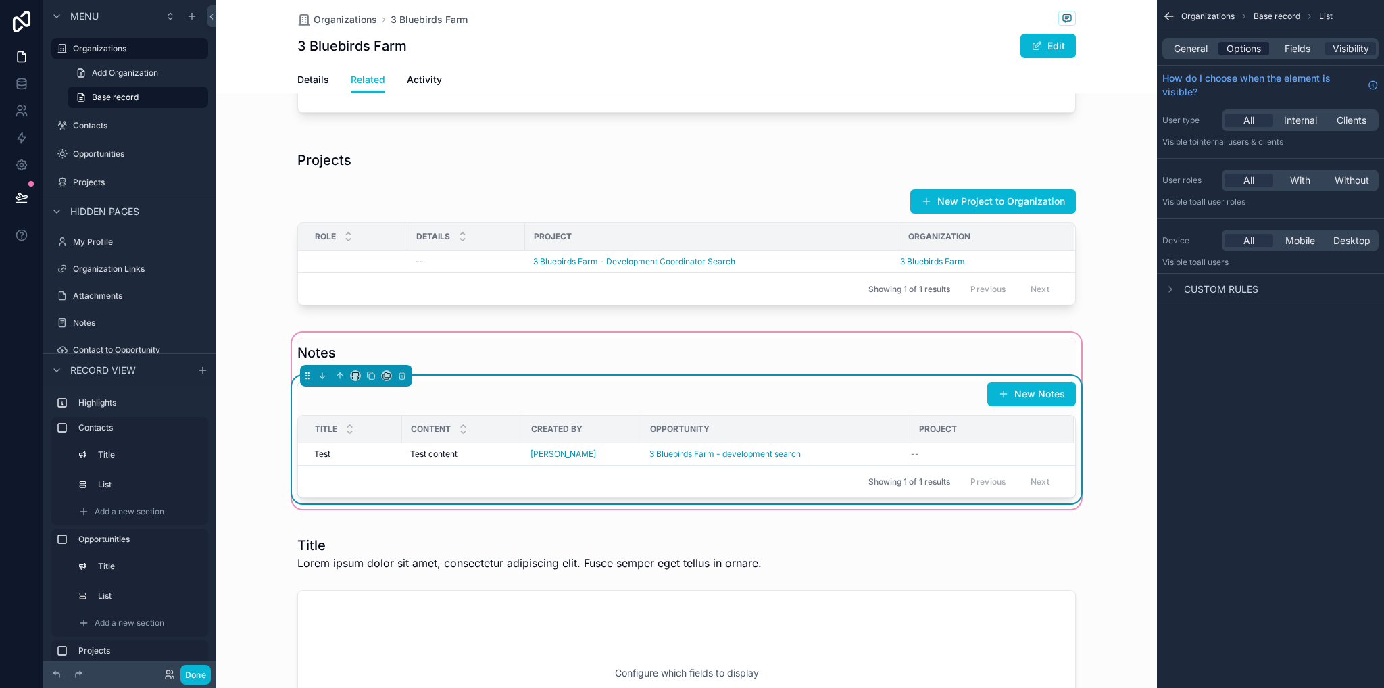
click at [1251, 43] on span "Options" at bounding box center [1244, 49] width 34 height 14
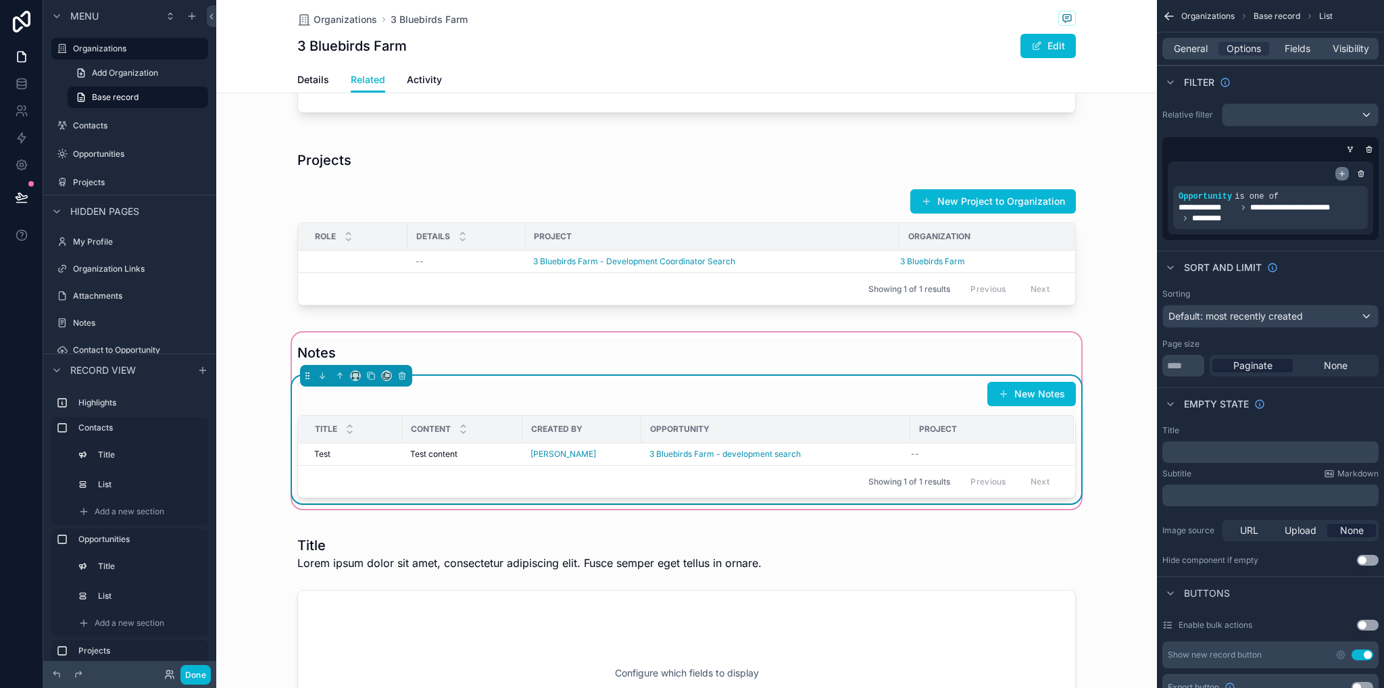
click at [1343, 174] on icon "scrollable content" at bounding box center [1342, 174] width 8 height 8
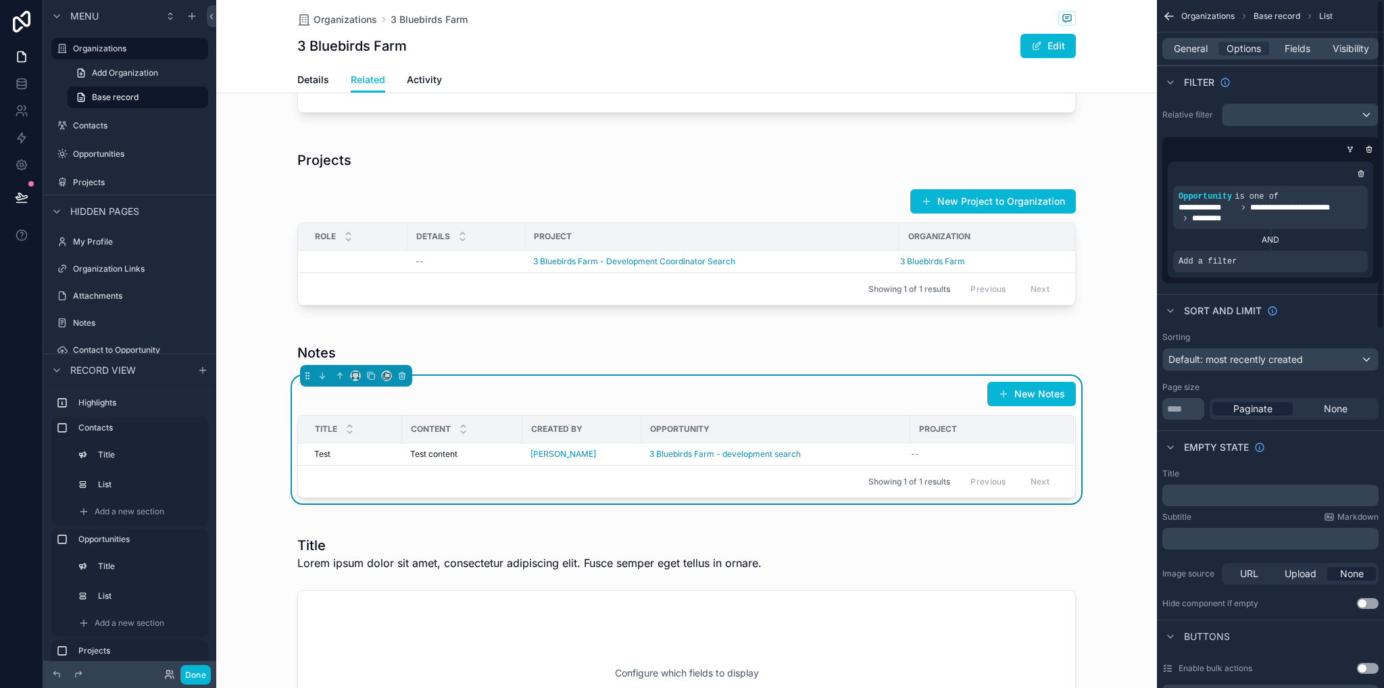
click at [1271, 237] on div "AND" at bounding box center [1270, 240] width 195 height 11
click at [1349, 249] on icon "scrollable content" at bounding box center [1353, 252] width 8 height 8
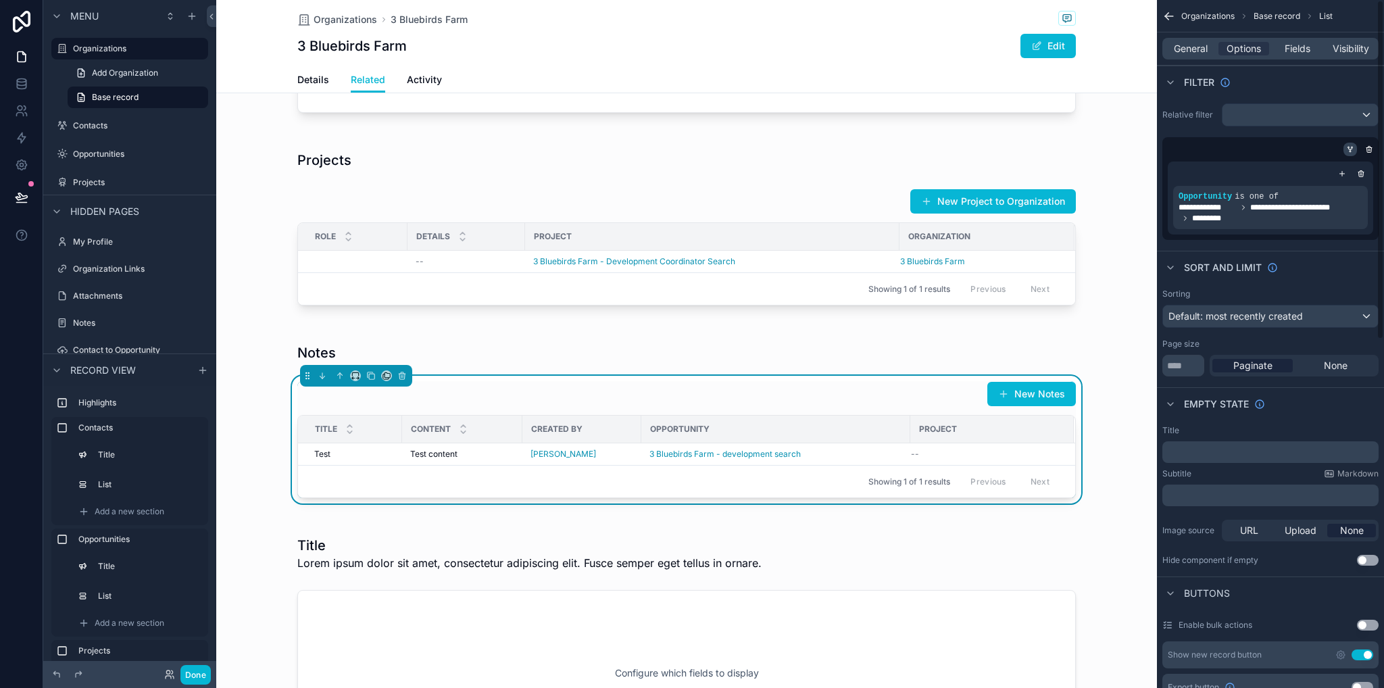
click at [1353, 147] on icon "scrollable content" at bounding box center [1352, 147] width 1 height 1
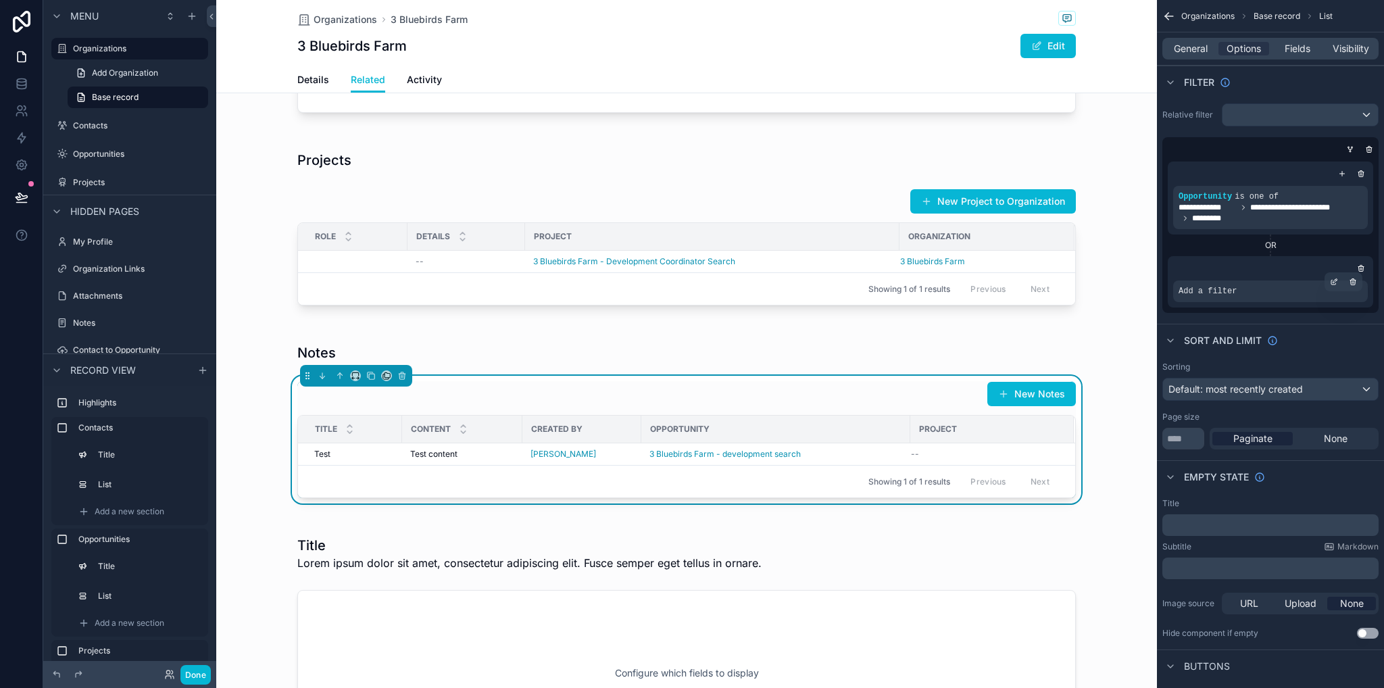
click at [1229, 290] on span "Add a filter" at bounding box center [1208, 291] width 58 height 11
click at [1332, 283] on icon "scrollable content" at bounding box center [1334, 282] width 8 height 8
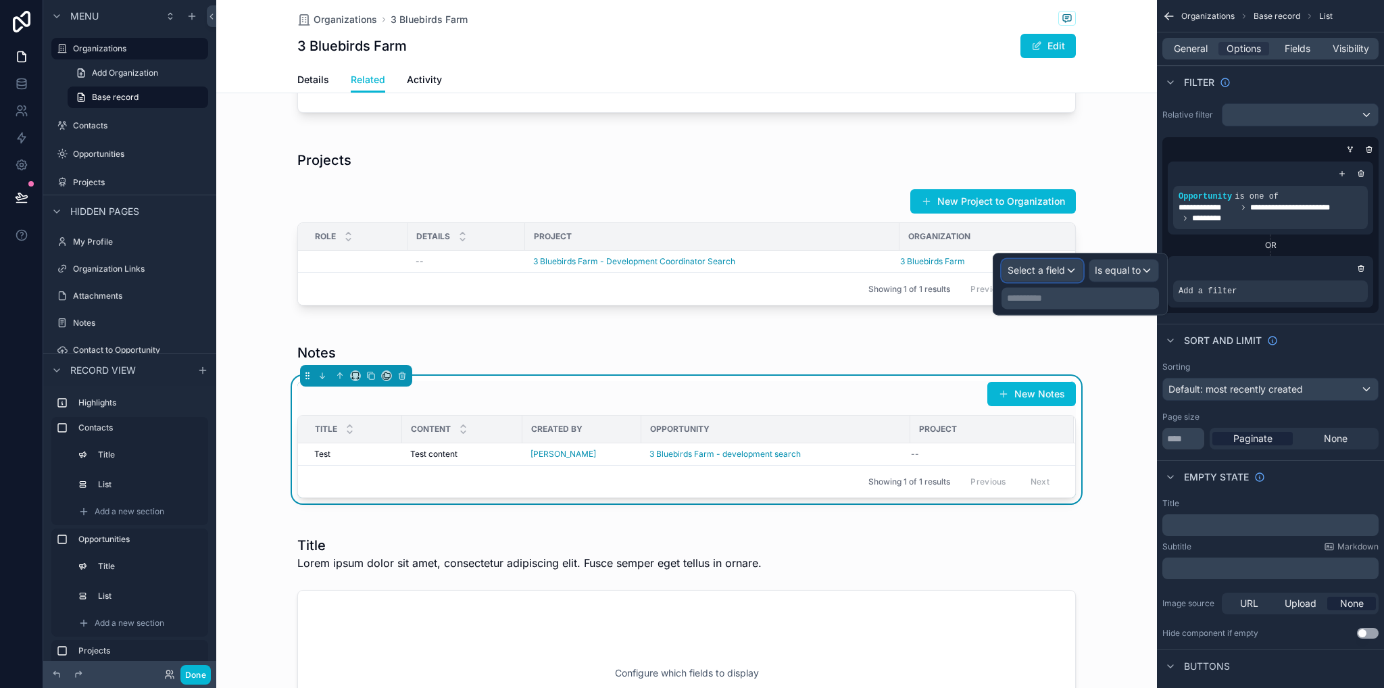
click at [1062, 274] on span "Select a field" at bounding box center [1036, 269] width 57 height 11
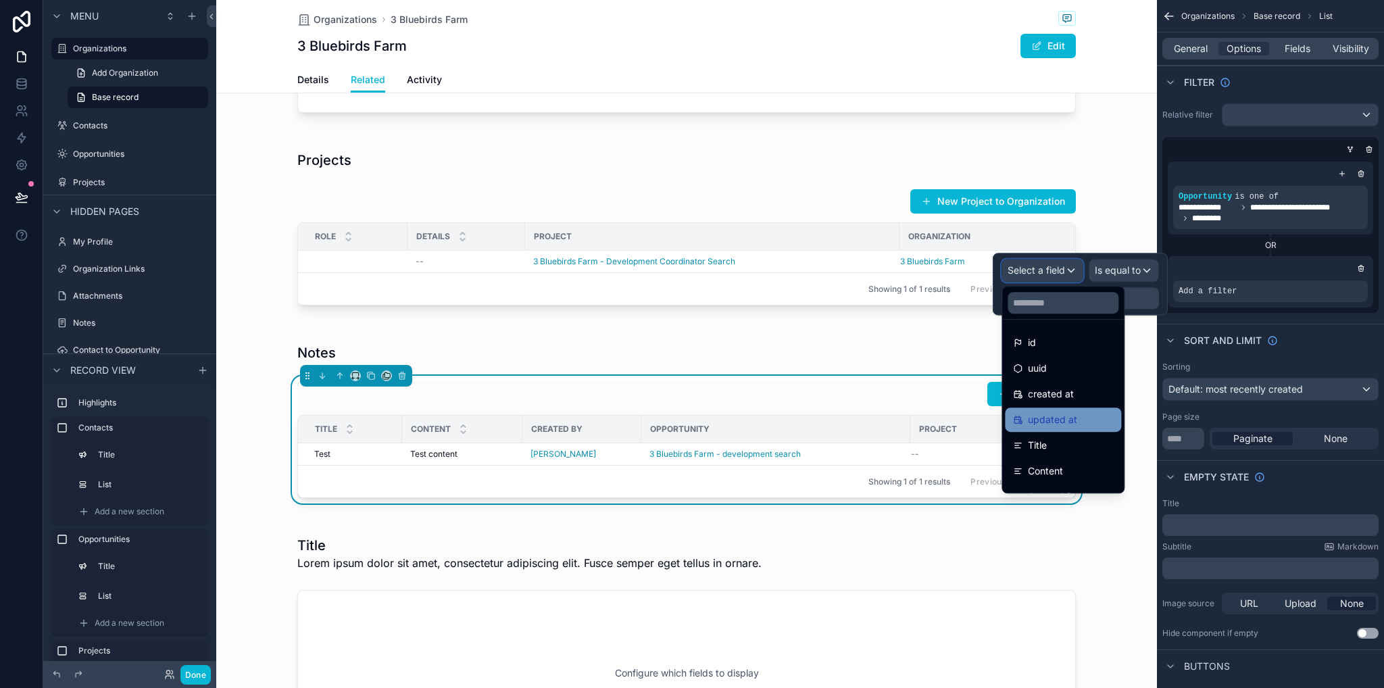
scroll to position [70, 0]
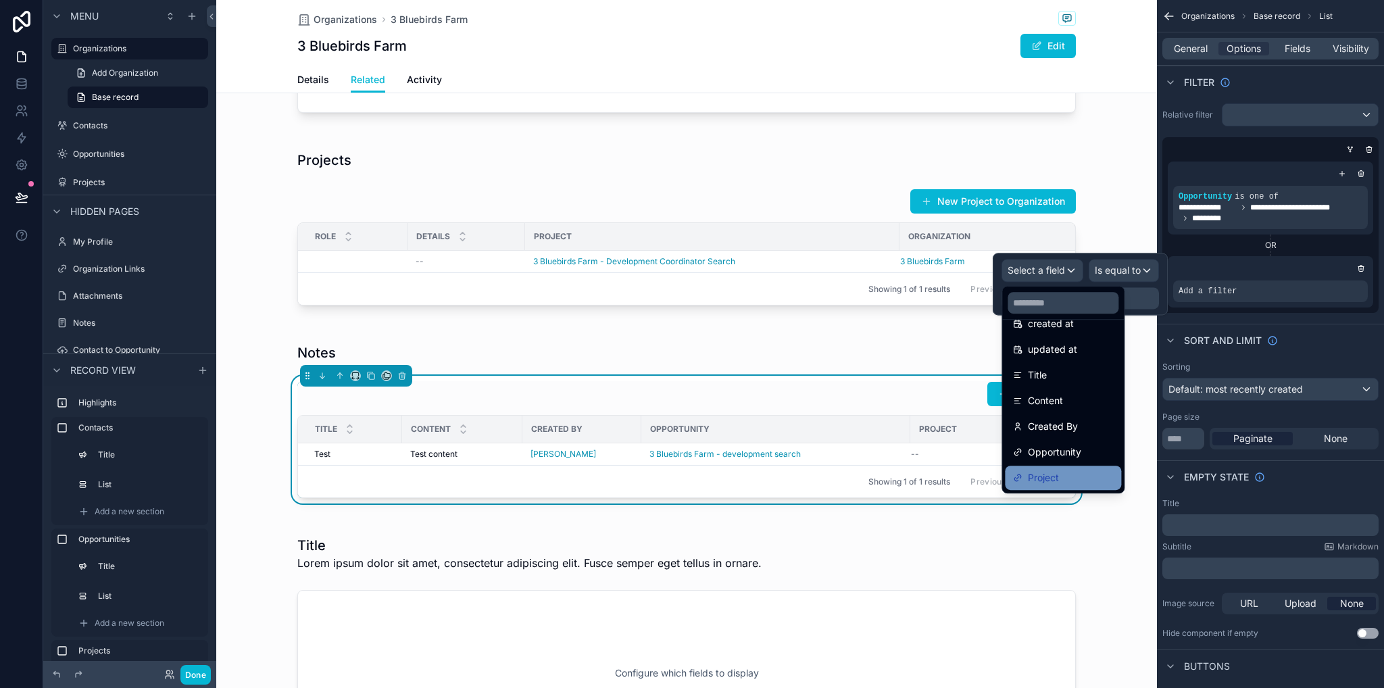
click at [1076, 475] on div "Project" at bounding box center [1063, 478] width 100 height 16
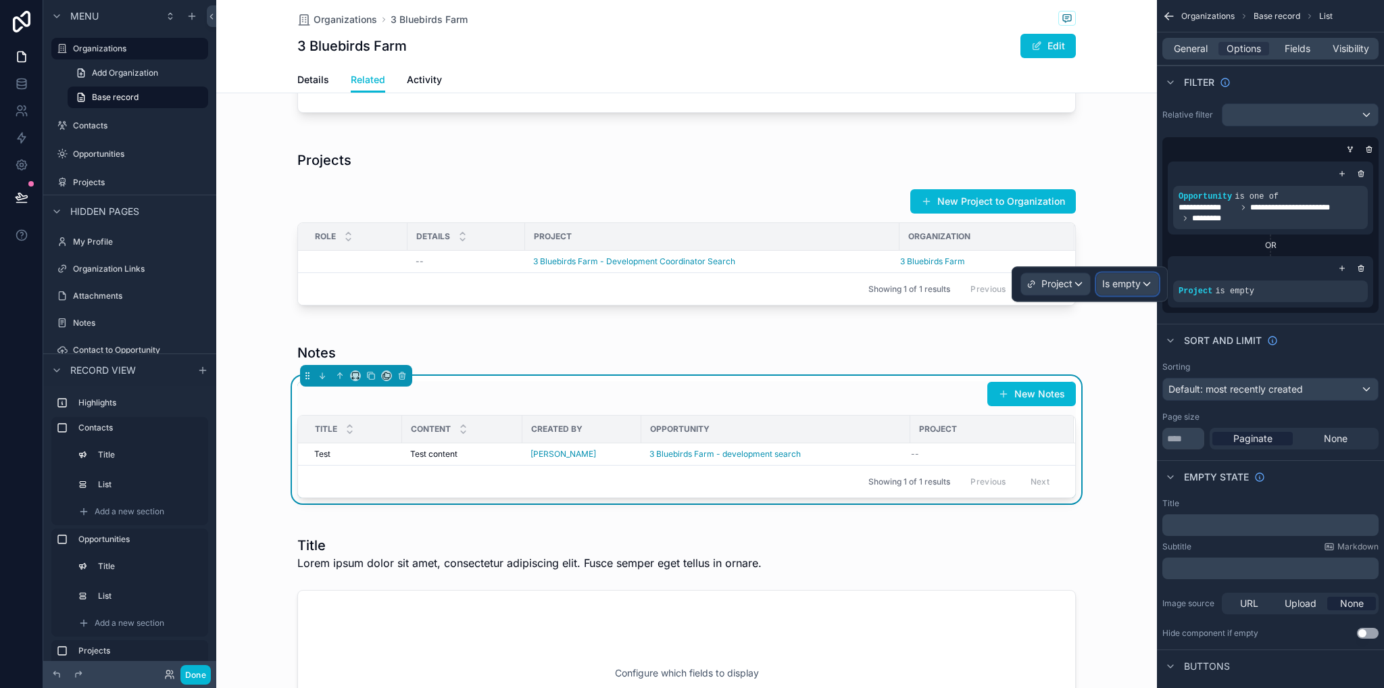
click at [1114, 285] on span "Is empty" at bounding box center [1121, 284] width 39 height 14
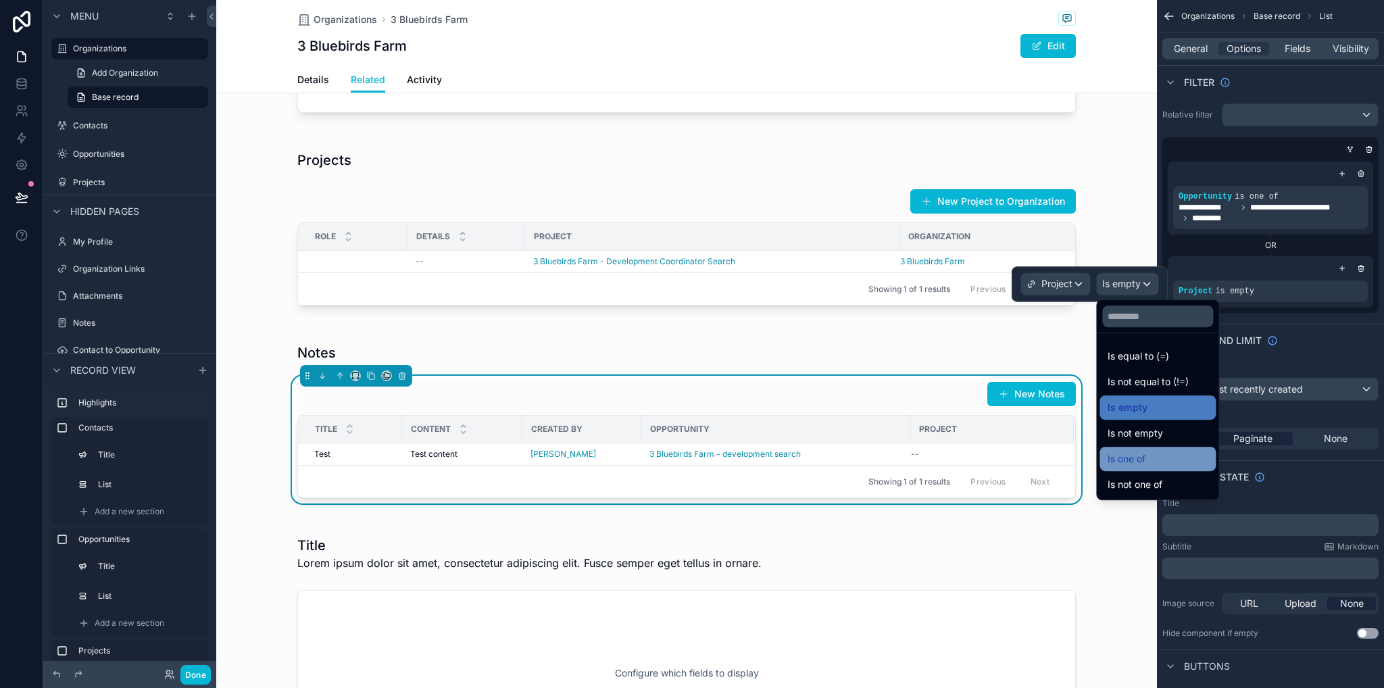
click at [1138, 451] on span "Is one of" at bounding box center [1127, 459] width 38 height 16
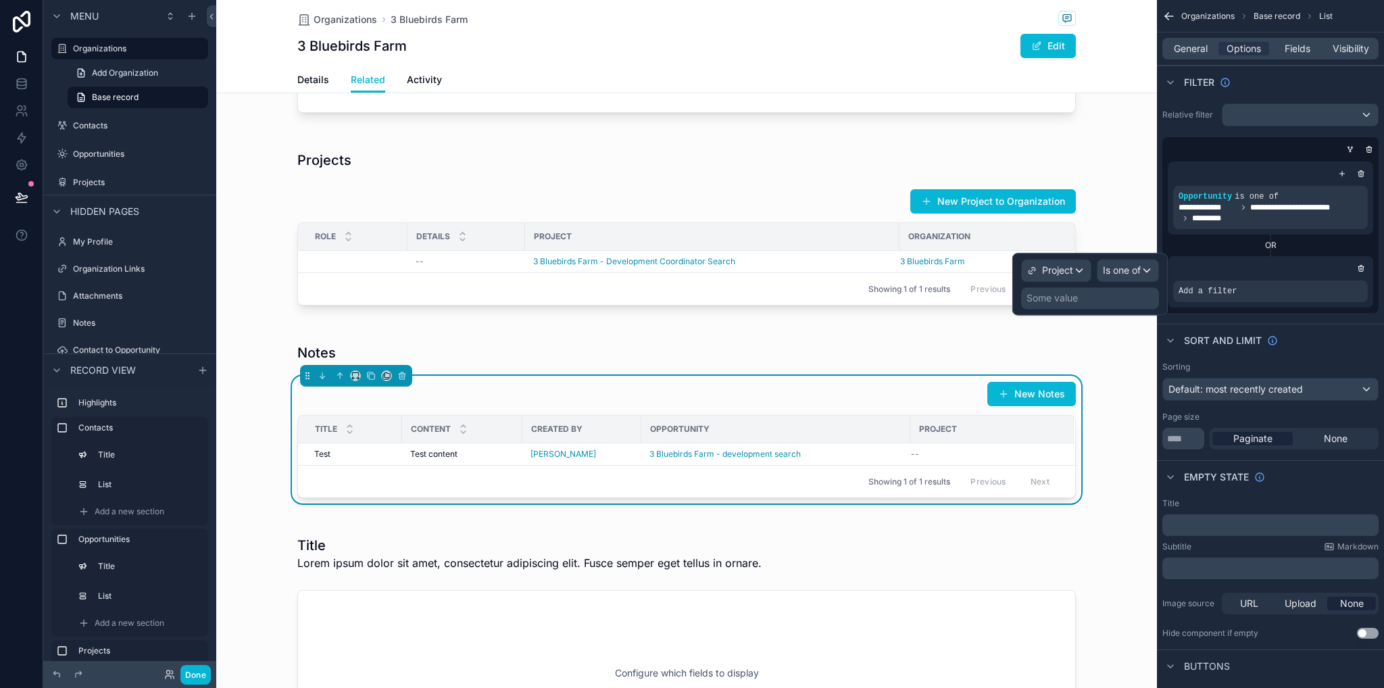
click at [1079, 306] on div "Some value" at bounding box center [1090, 298] width 138 height 22
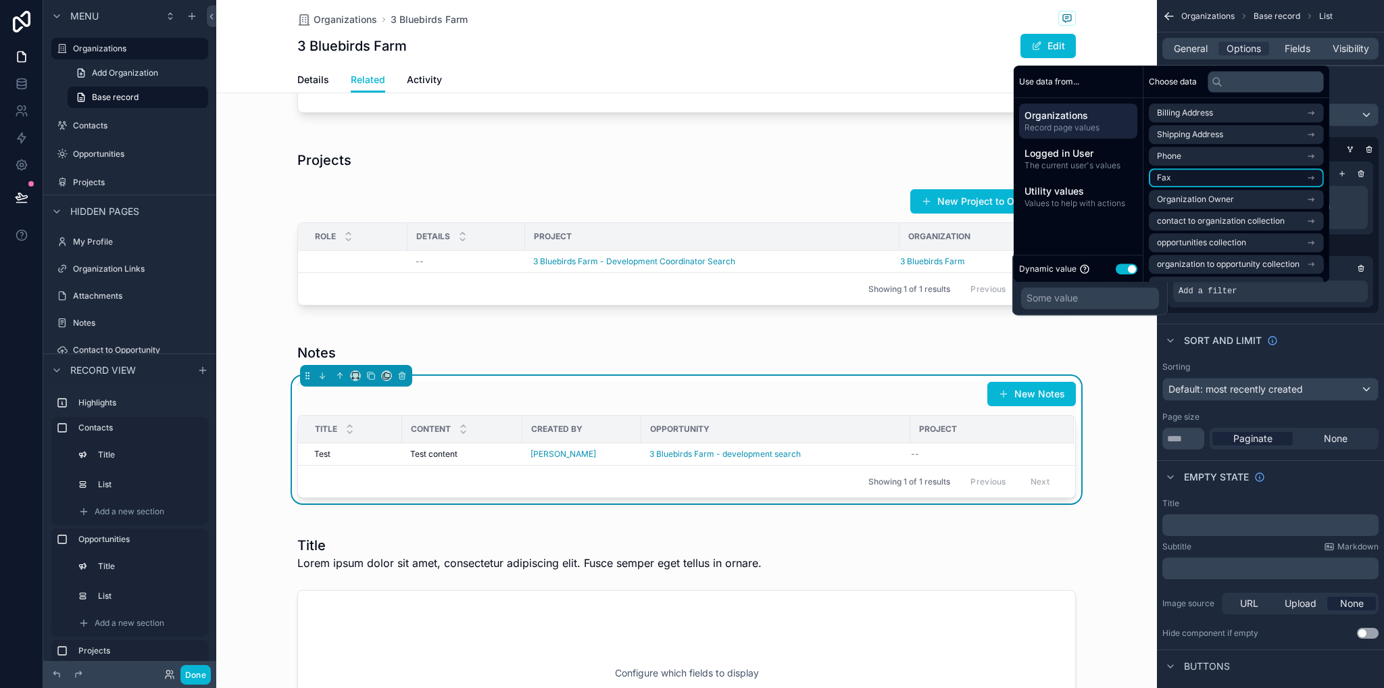
scroll to position [19, 0]
click at [17, 84] on icon at bounding box center [21, 86] width 9 height 5
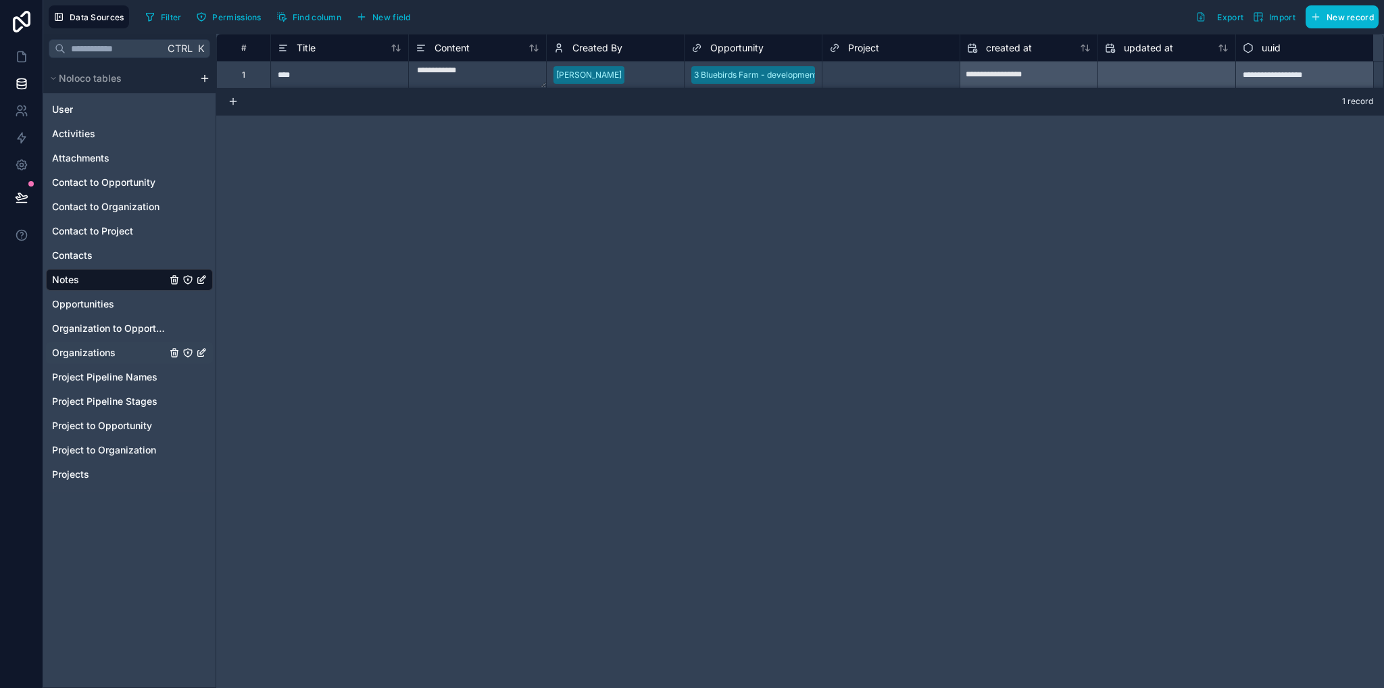
click at [110, 352] on span "Organizations" at bounding box center [84, 353] width 64 height 14
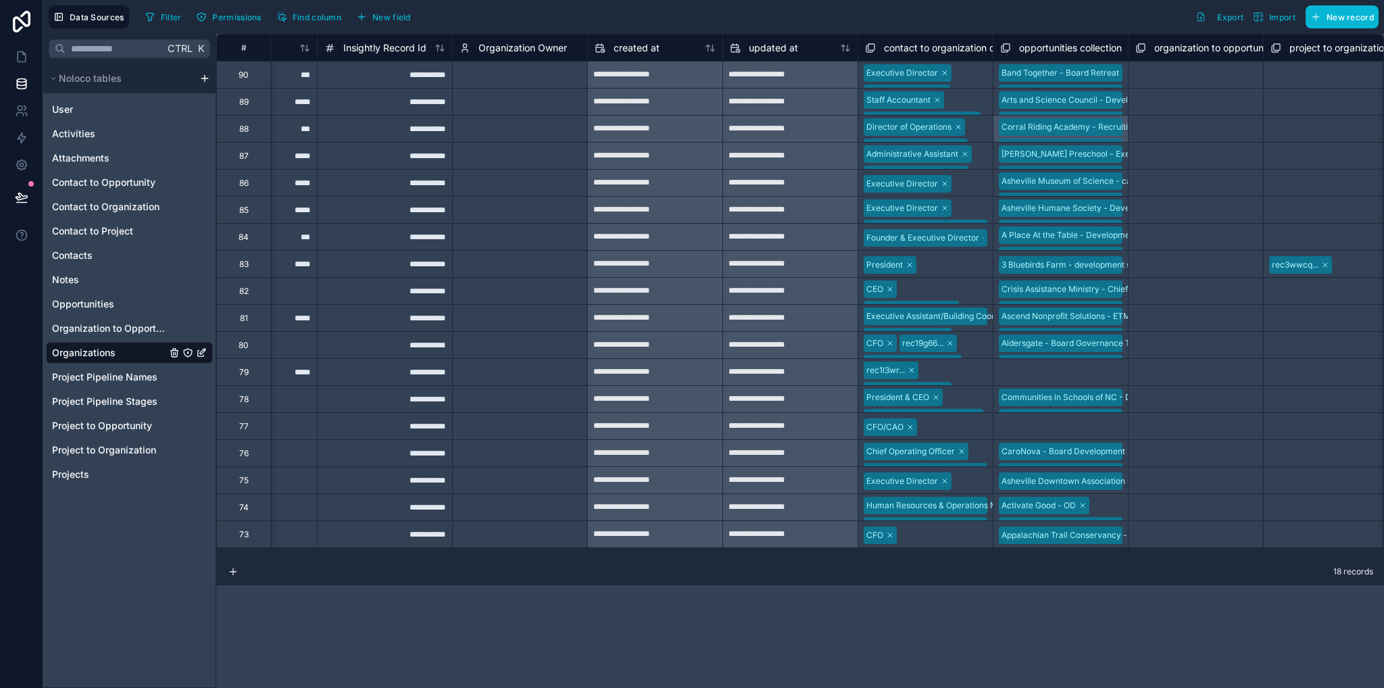
scroll to position [0, 1995]
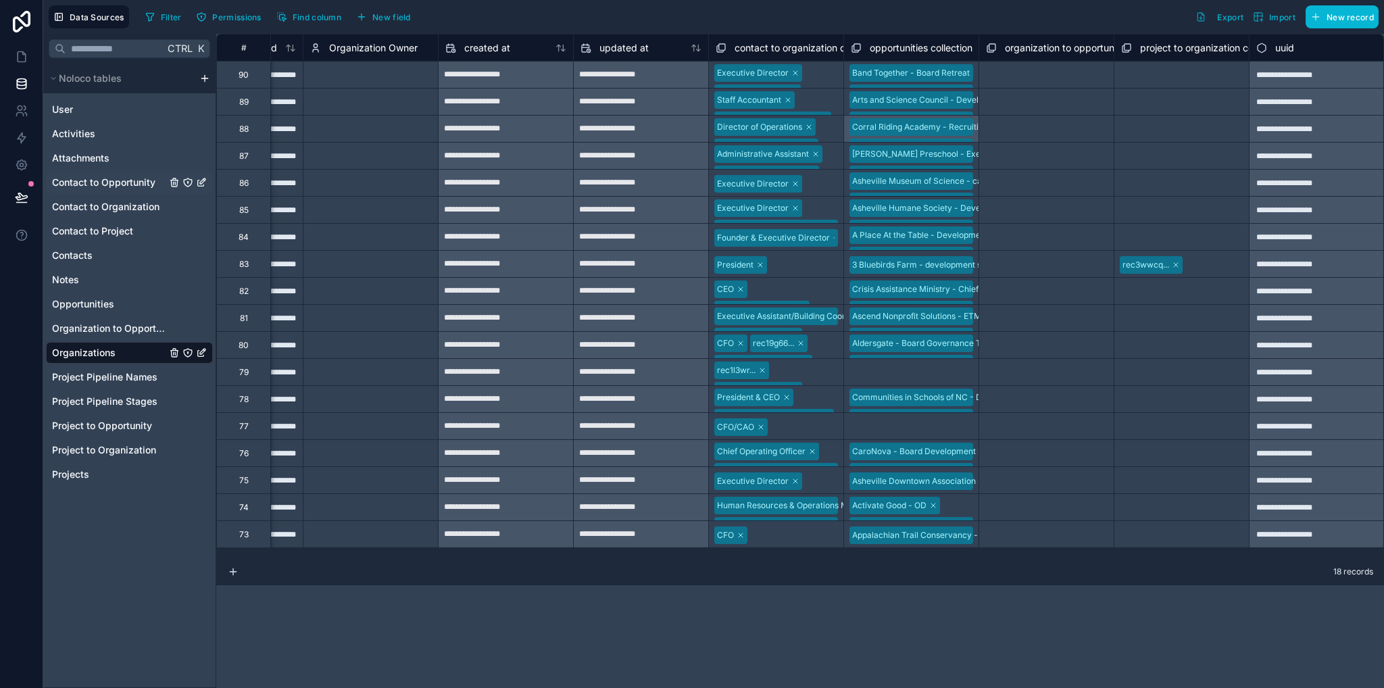
click at [114, 182] on span "Contact to Opportunity" at bounding box center [103, 183] width 103 height 14
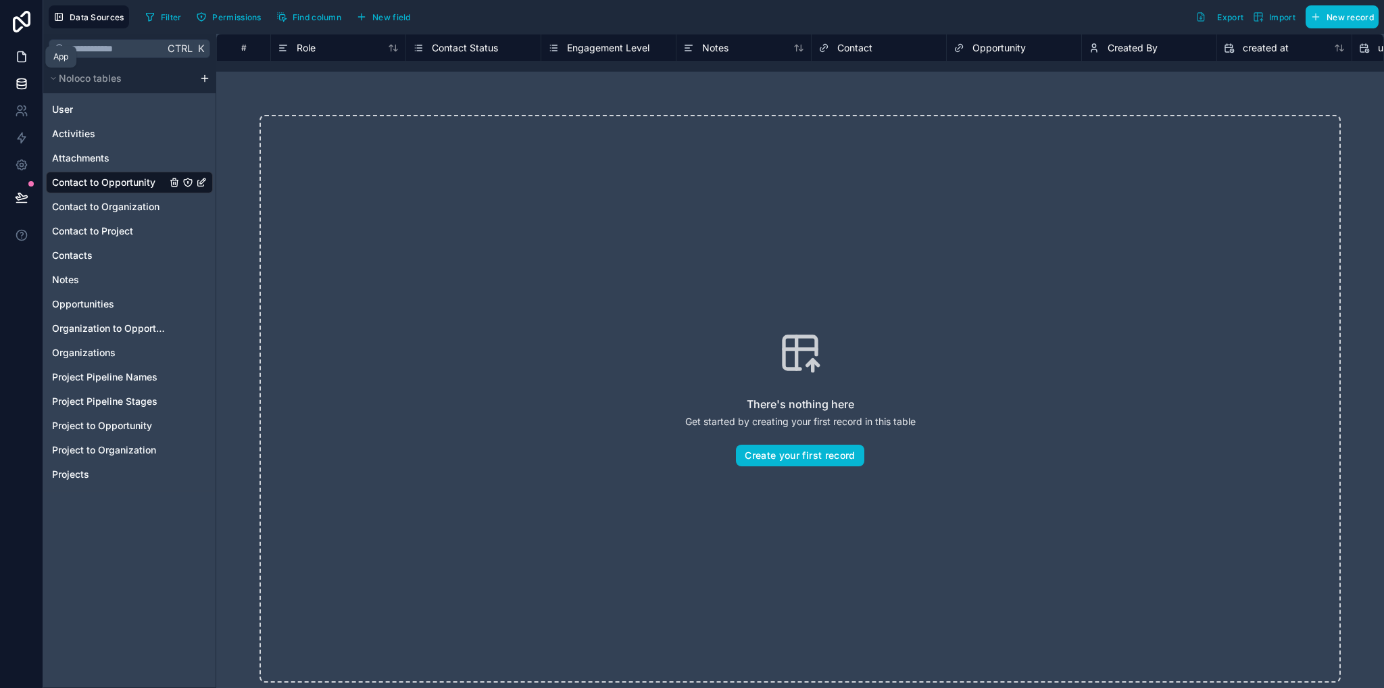
click at [15, 51] on icon at bounding box center [22, 57] width 14 height 14
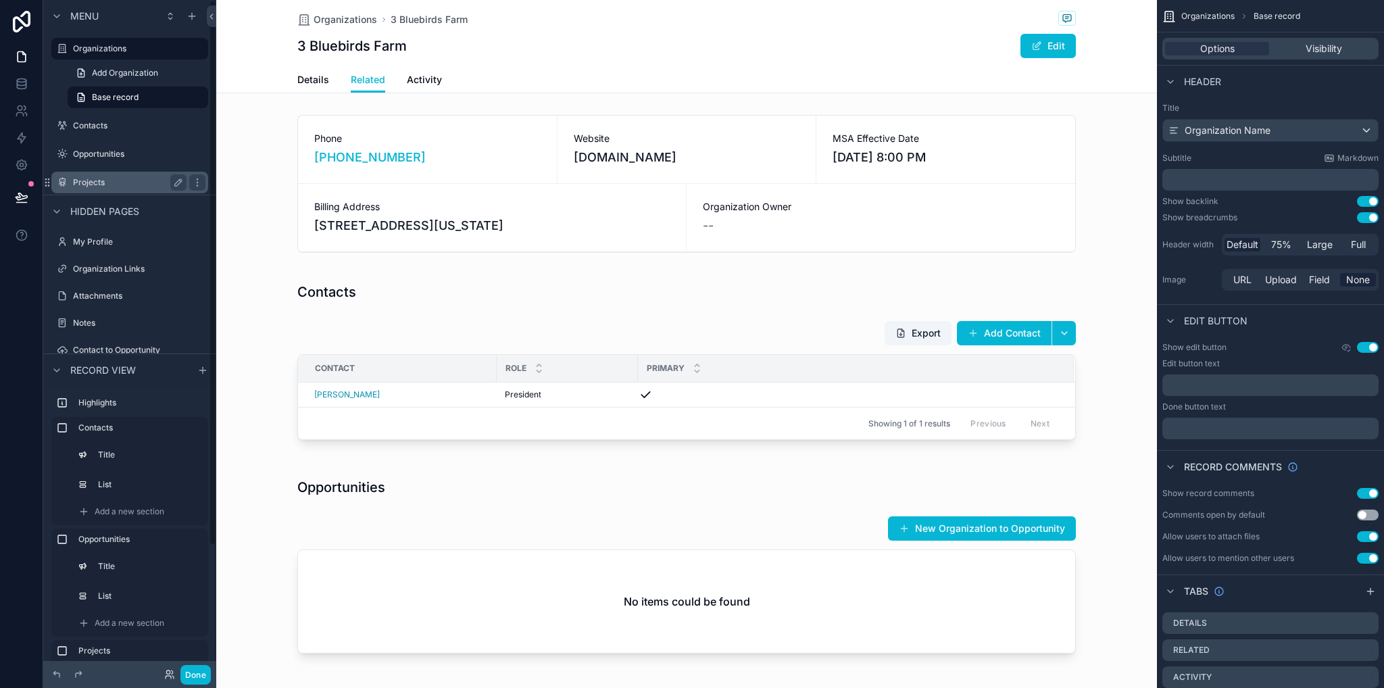
click at [120, 176] on div "Projects" at bounding box center [130, 182] width 114 height 16
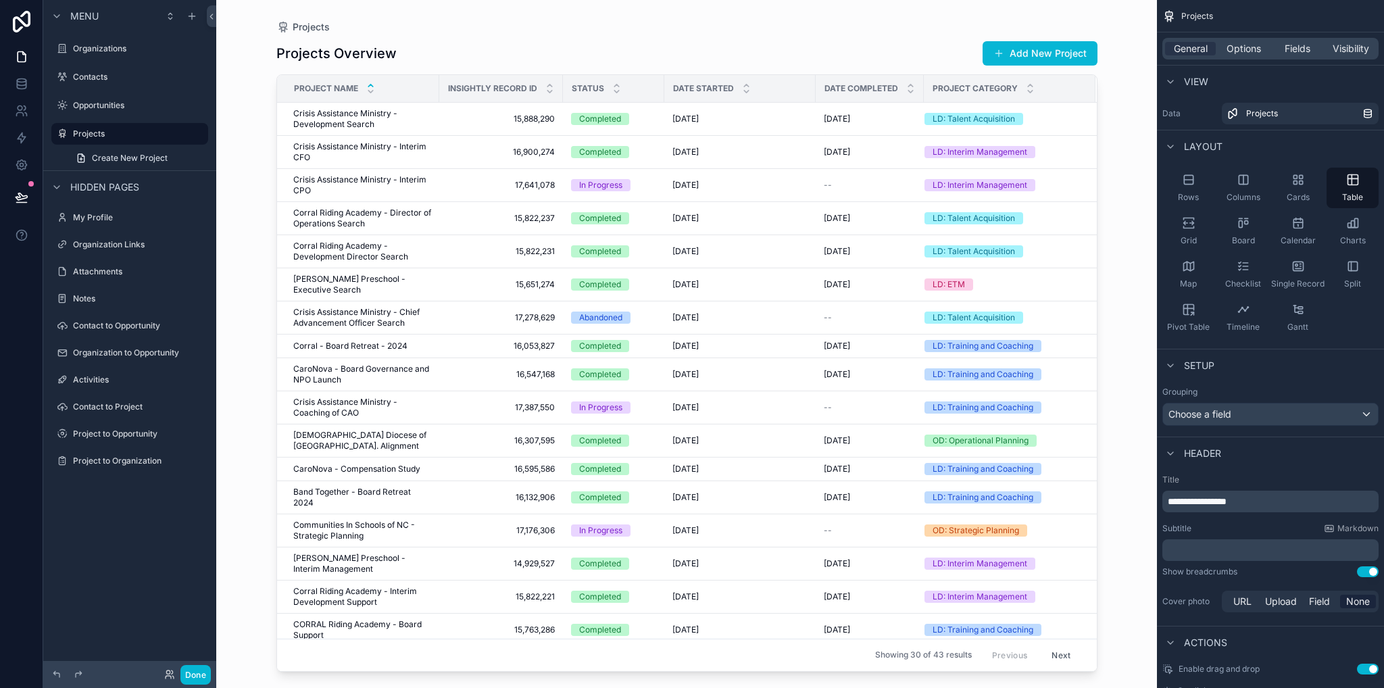
click at [370, 86] on icon "scrollable content" at bounding box center [370, 85] width 9 height 9
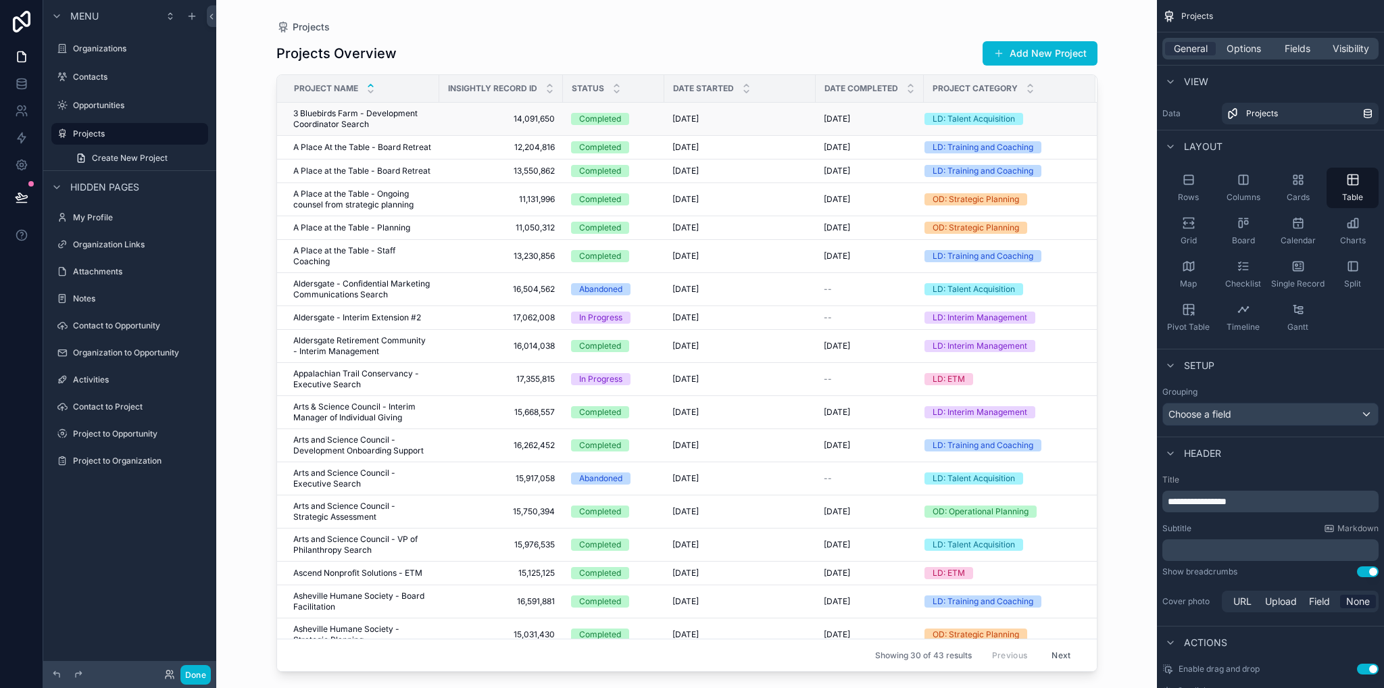
click at [372, 105] on td "3 Bluebirds Farm - Development Coordinator Search 3 Bluebirds Farm - Developmen…" at bounding box center [358, 119] width 162 height 33
click at [370, 122] on span "3 Bluebirds Farm - Development Coordinator Search" at bounding box center [362, 119] width 138 height 22
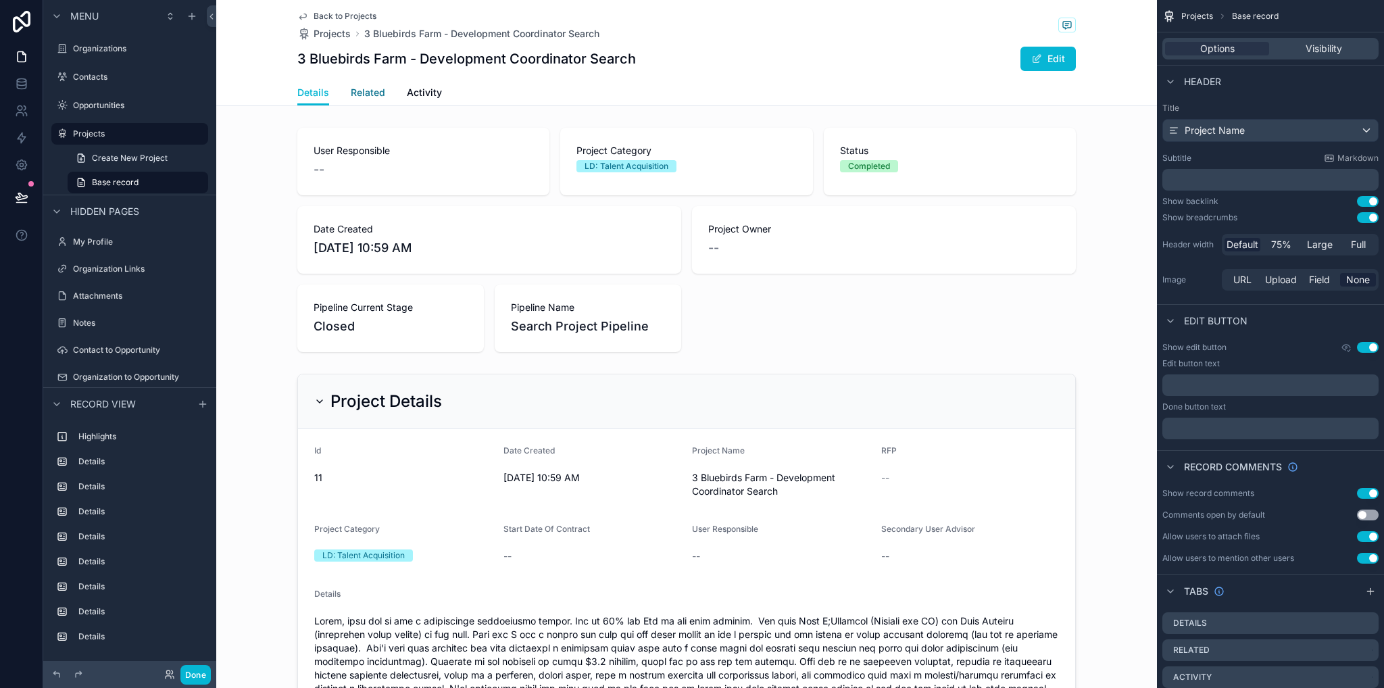
click at [365, 87] on span "Related" at bounding box center [368, 93] width 34 height 14
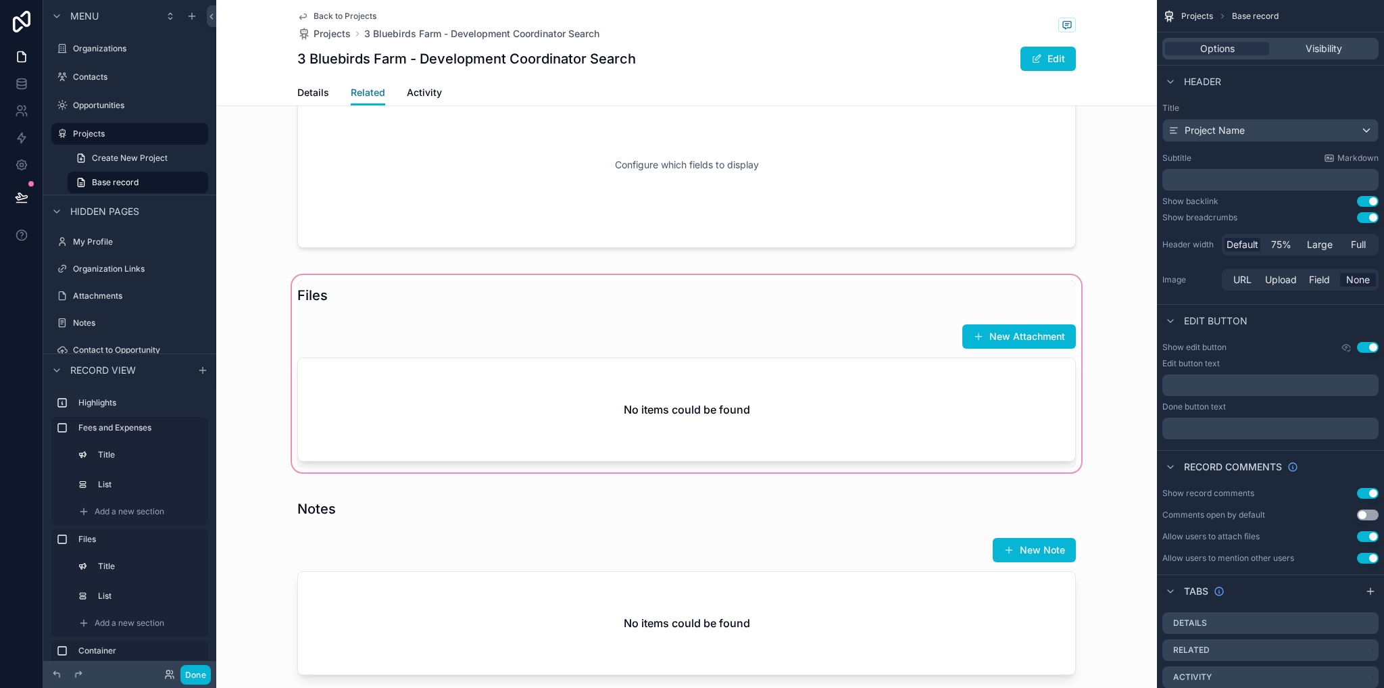
scroll to position [608, 0]
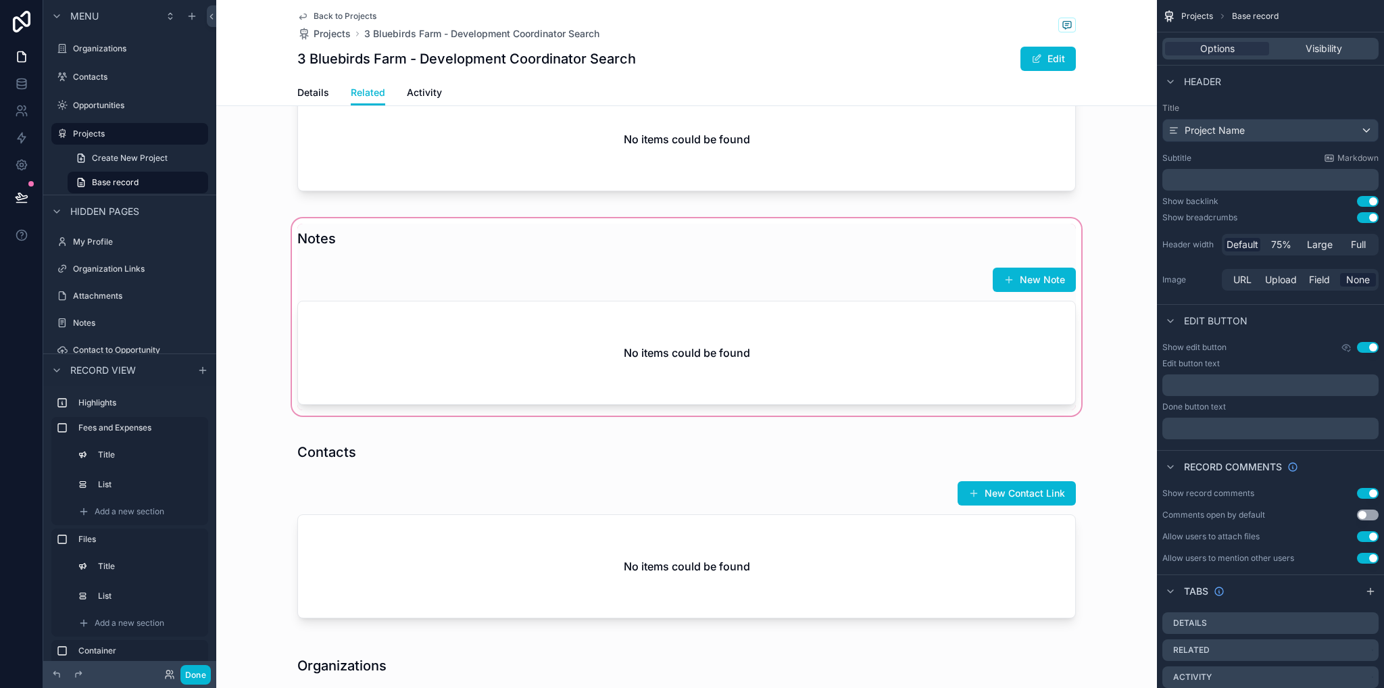
click at [1028, 291] on div "scrollable content" at bounding box center [686, 317] width 941 height 203
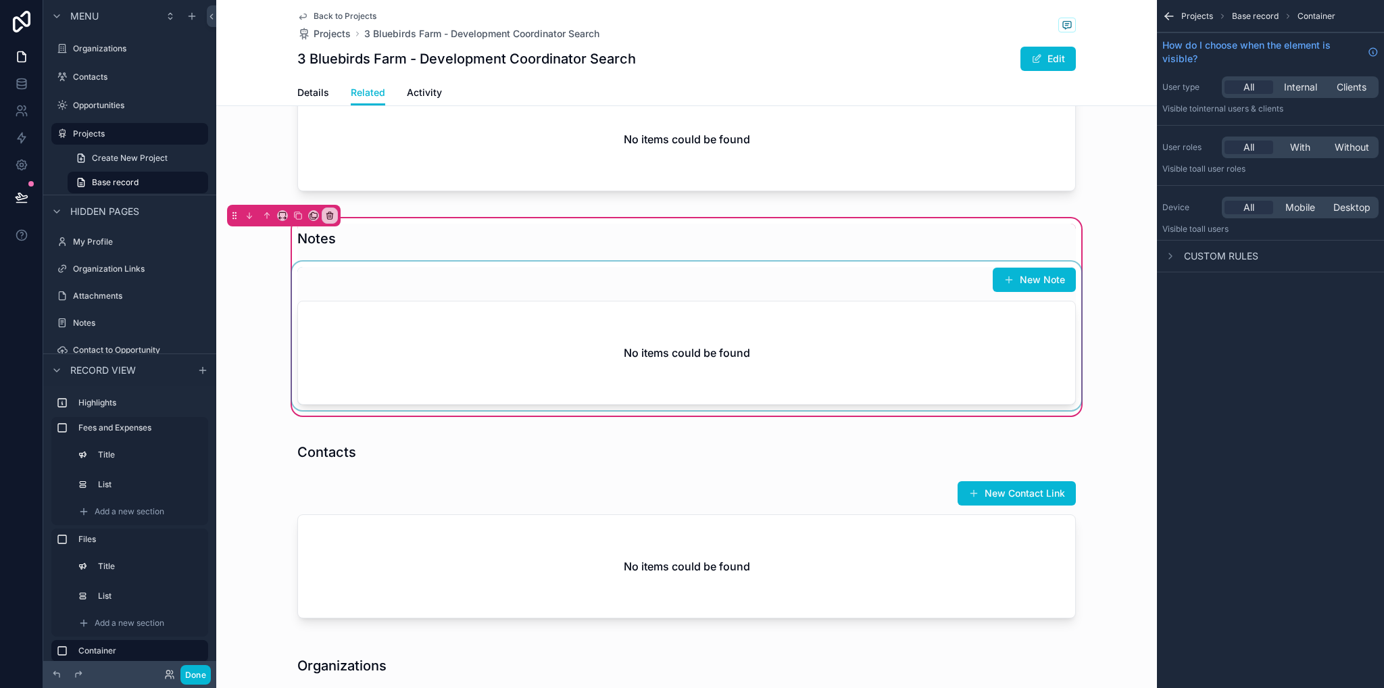
click at [1025, 282] on div "scrollable content" at bounding box center [686, 336] width 795 height 149
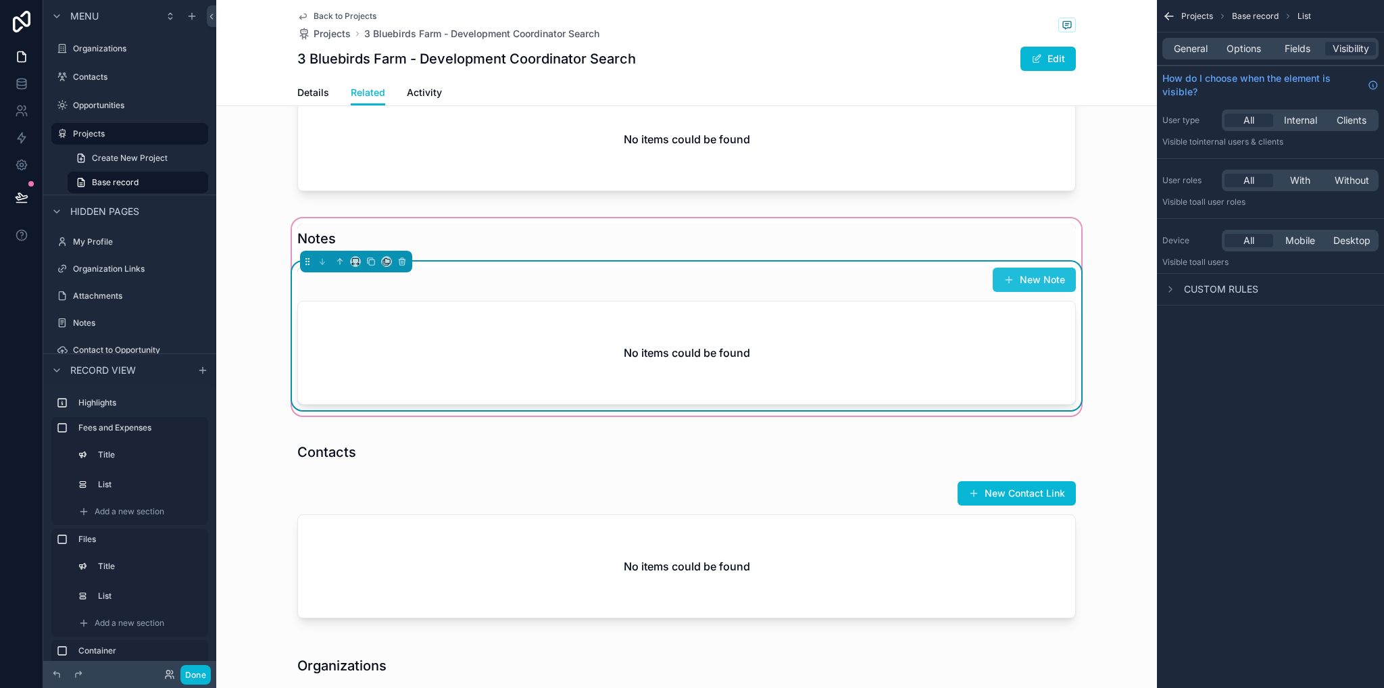
click at [1023, 277] on button "New Note" at bounding box center [1034, 280] width 83 height 24
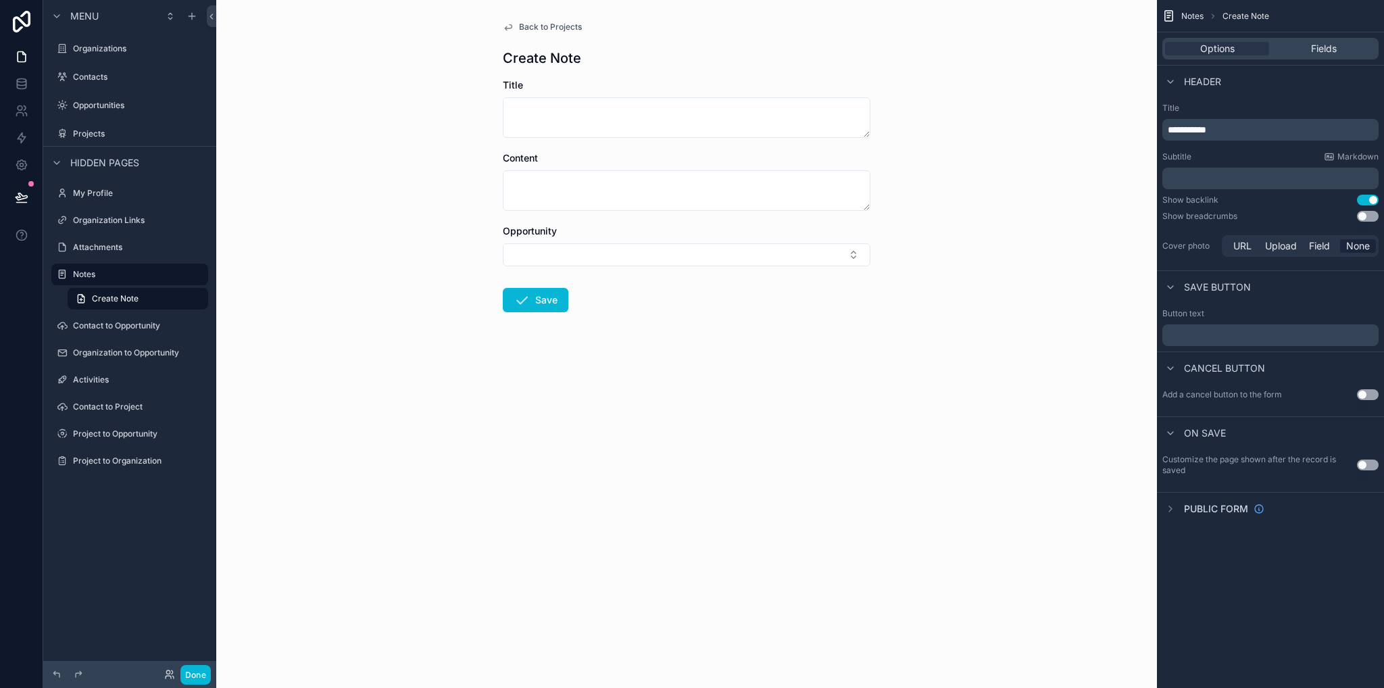
click at [582, 90] on div "Title" at bounding box center [687, 85] width 368 height 14
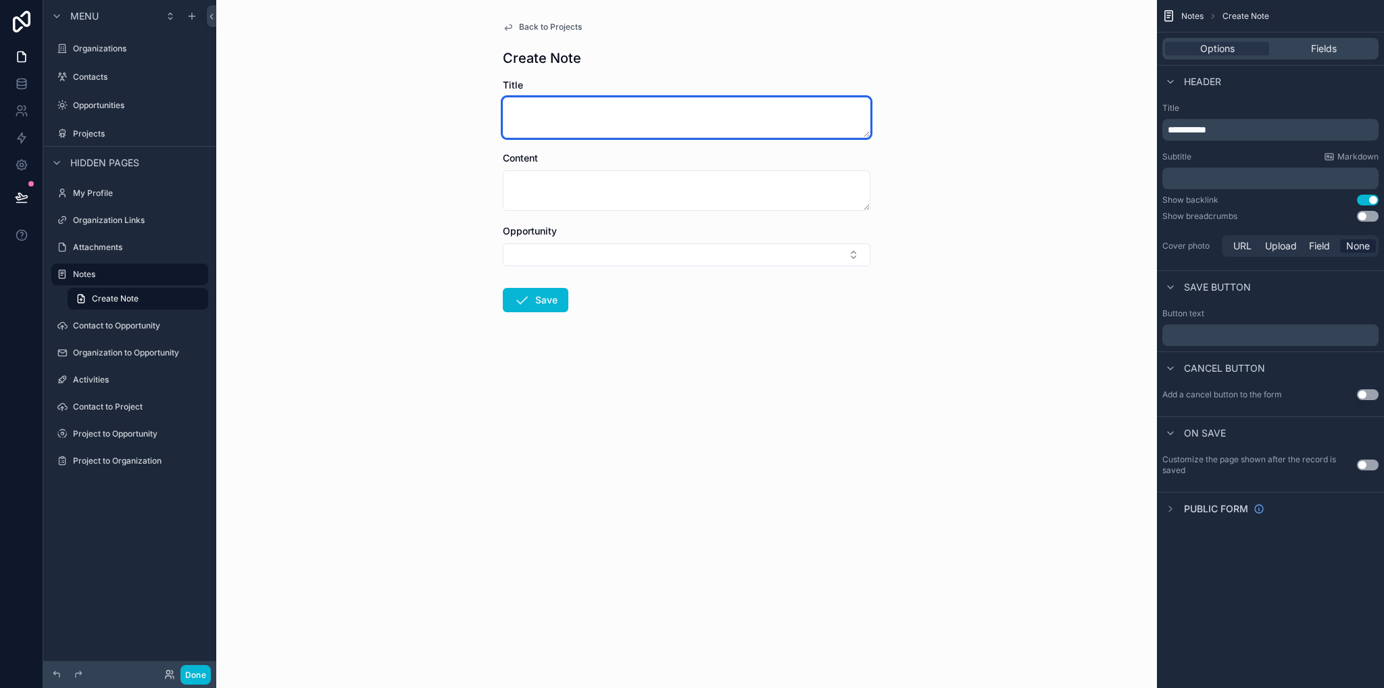
click at [585, 116] on textarea "scrollable content" at bounding box center [687, 117] width 368 height 41
type textarea "***"
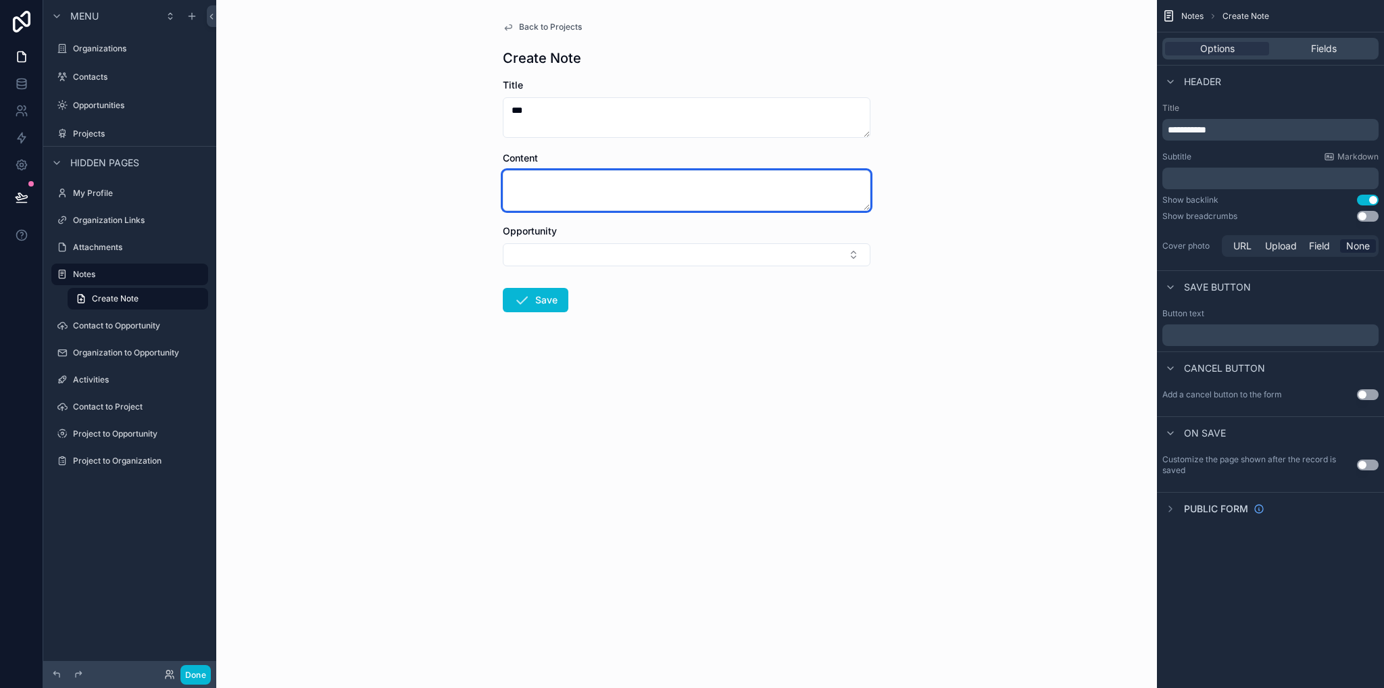
click at [614, 193] on textarea "scrollable content" at bounding box center [687, 190] width 368 height 41
type textarea "*"
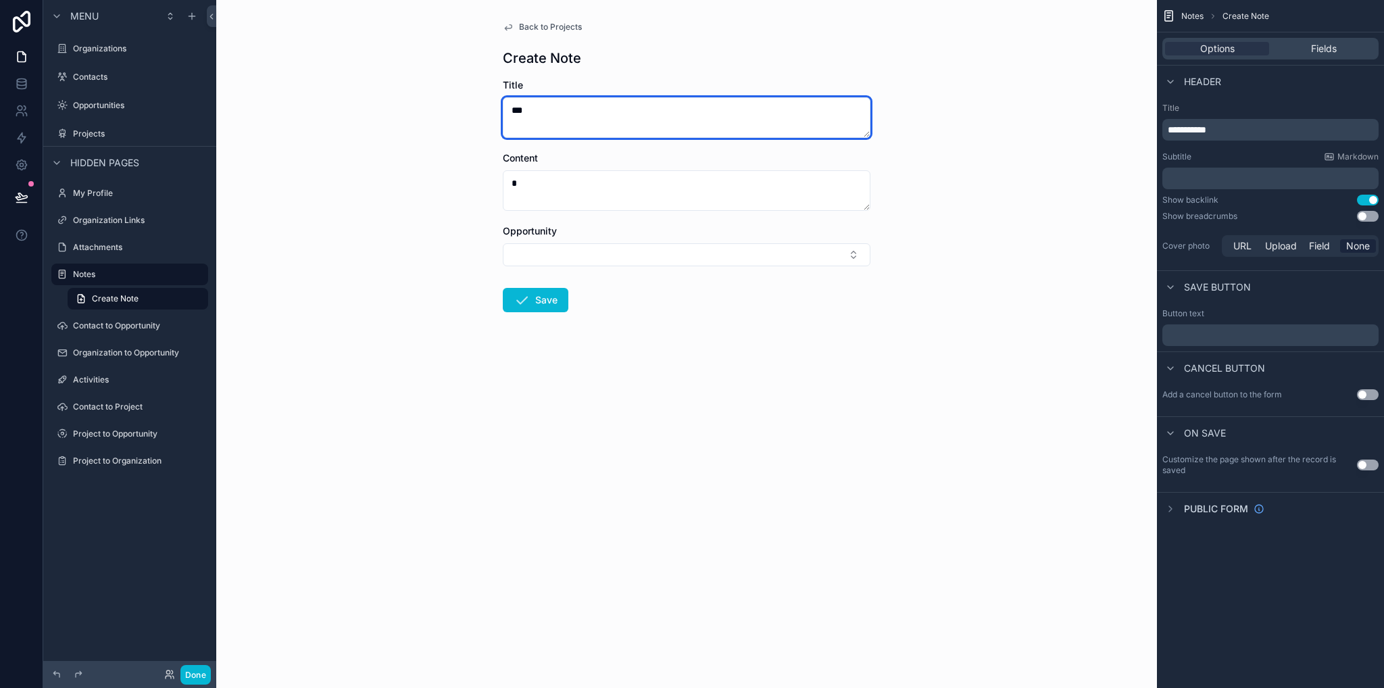
drag, startPoint x: 552, startPoint y: 98, endPoint x: 554, endPoint y: 106, distance: 8.4
click at [552, 97] on textarea "***" at bounding box center [687, 117] width 368 height 41
type textarea "*****"
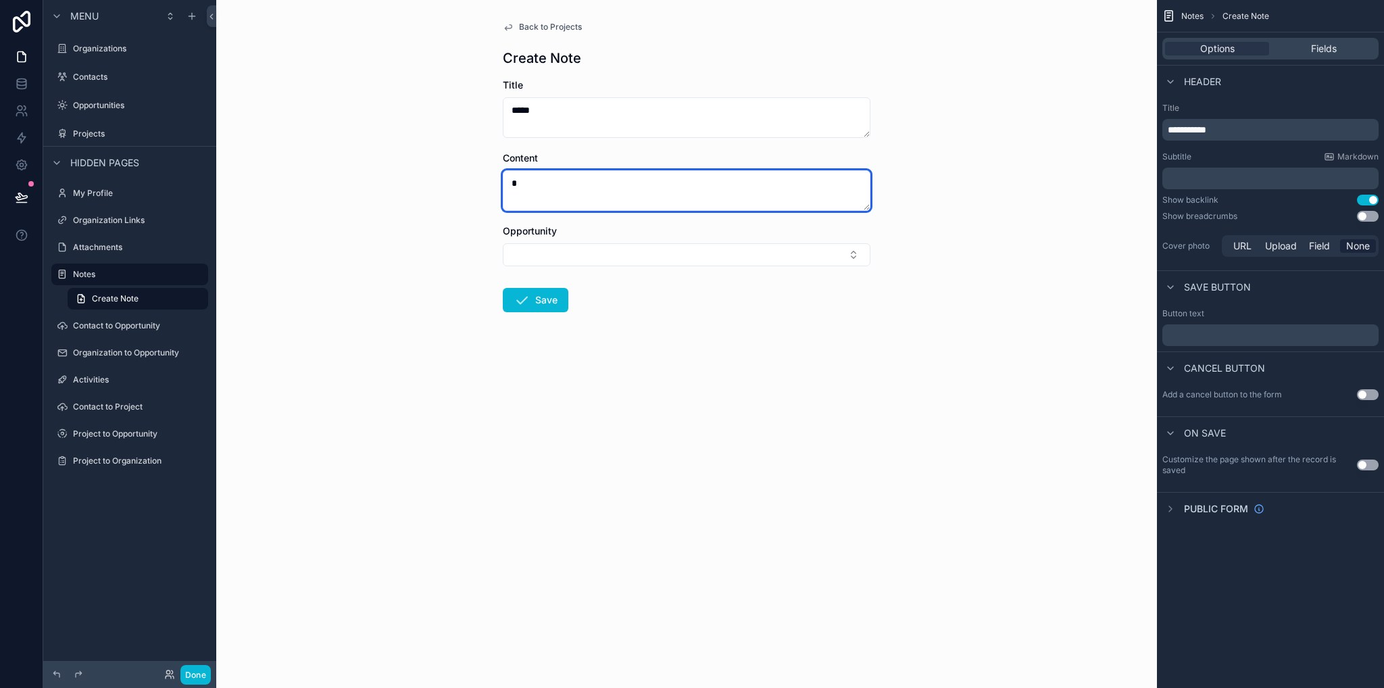
click at [557, 182] on textarea "*" at bounding box center [687, 190] width 368 height 41
type textarea "****"
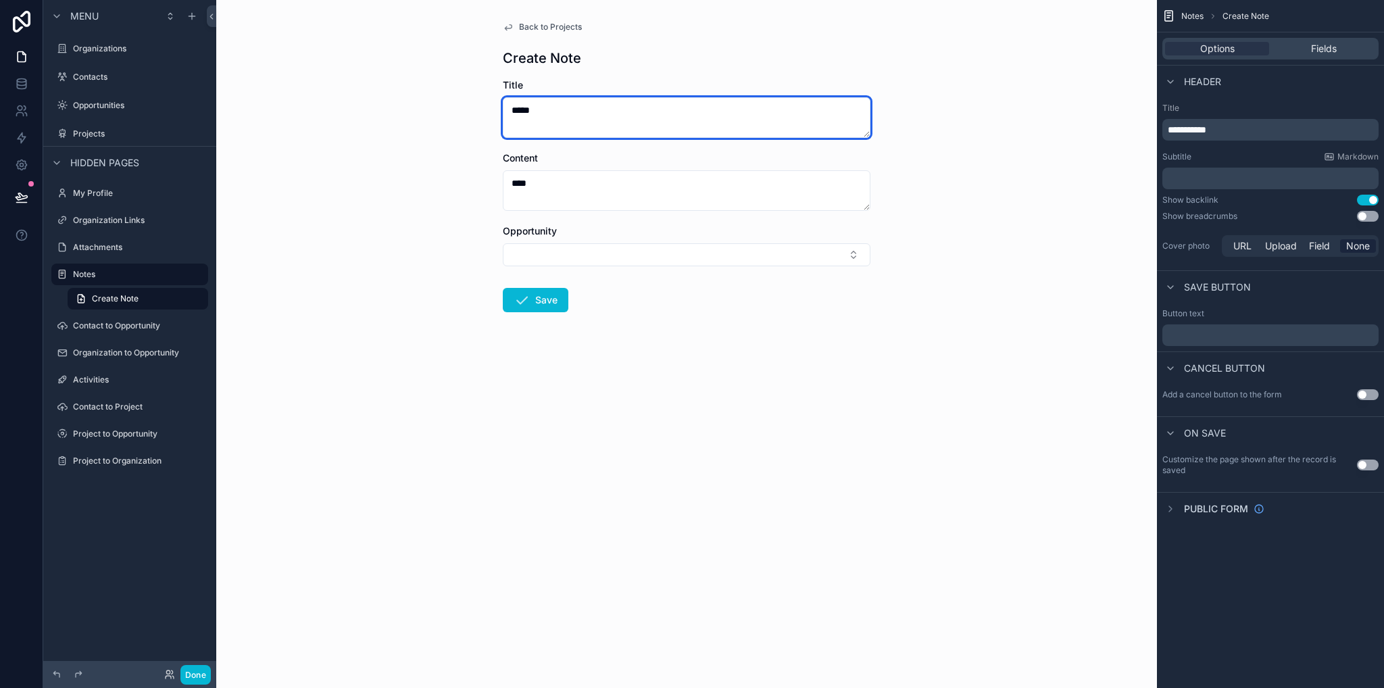
click at [580, 114] on textarea "*****" at bounding box center [687, 117] width 368 height 41
type textarea "****"
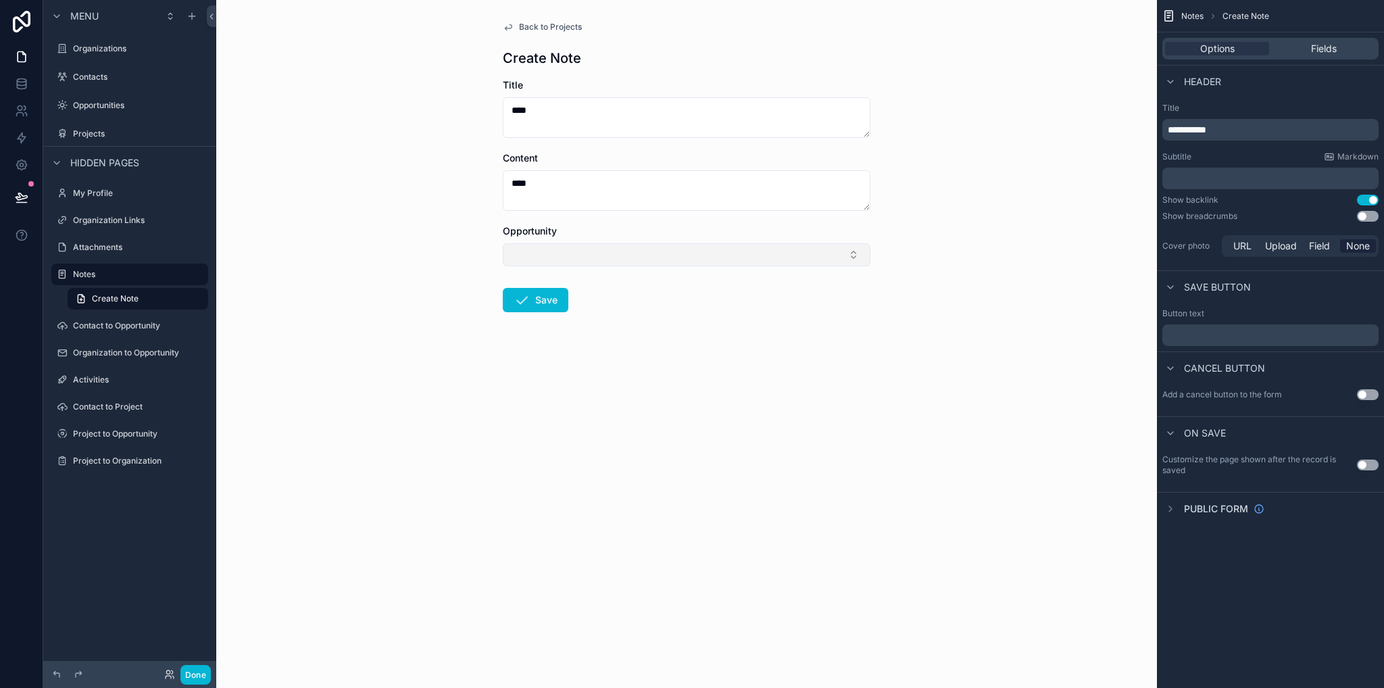
click at [647, 252] on button "Select Button" at bounding box center [687, 254] width 368 height 23
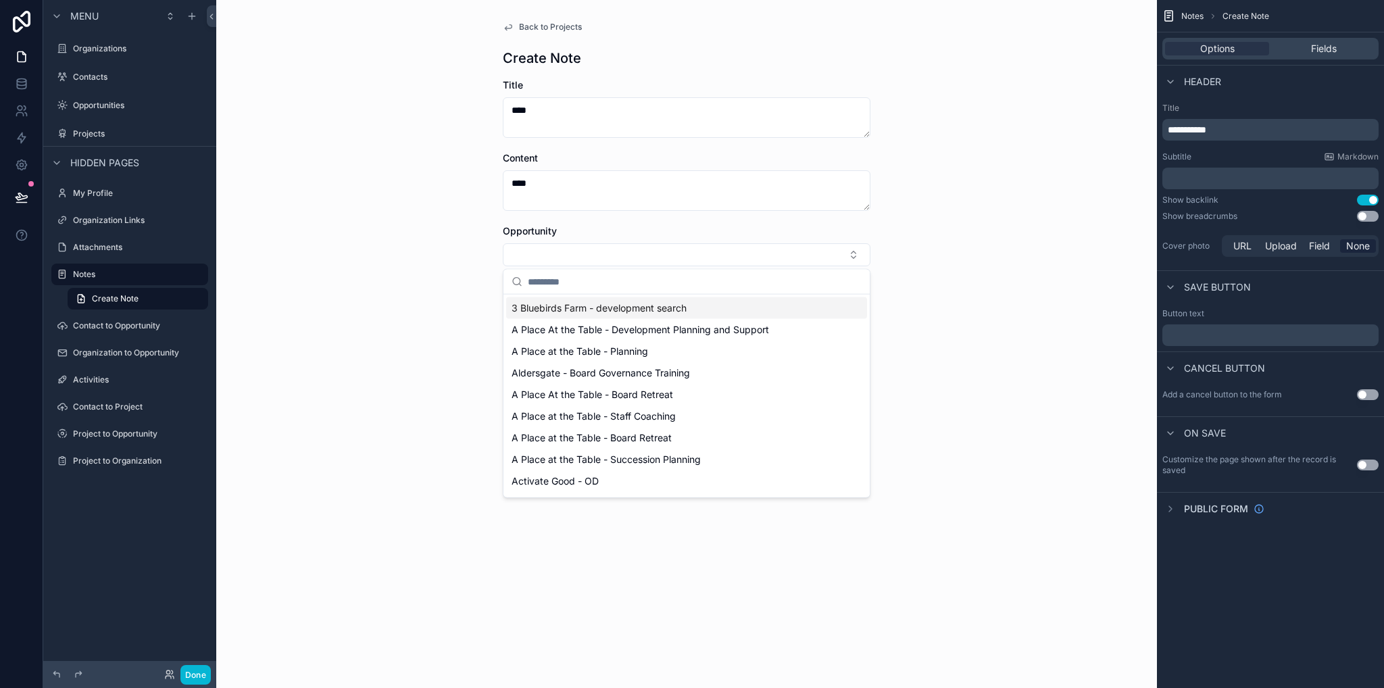
click at [476, 245] on div "Back to Projects Create Note Title **** Content **** Opportunity Save" at bounding box center [686, 344] width 941 height 688
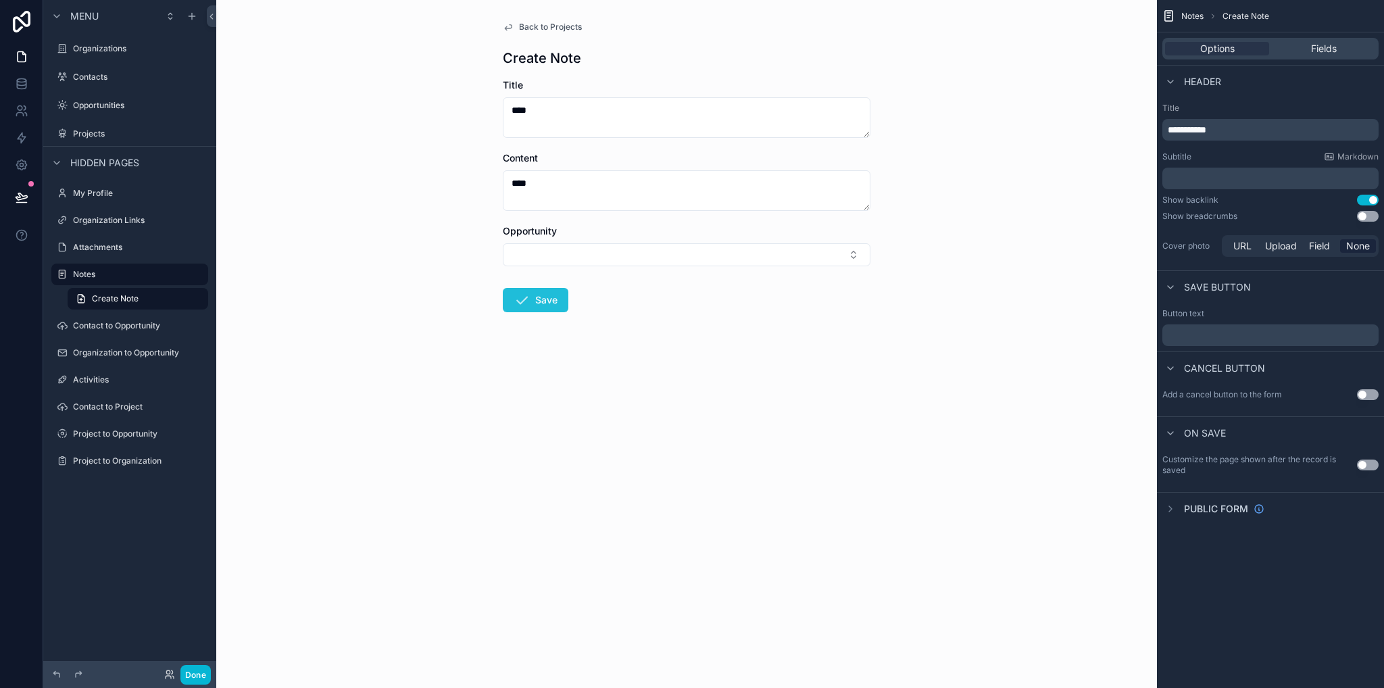
click at [543, 304] on button "Save" at bounding box center [536, 300] width 66 height 24
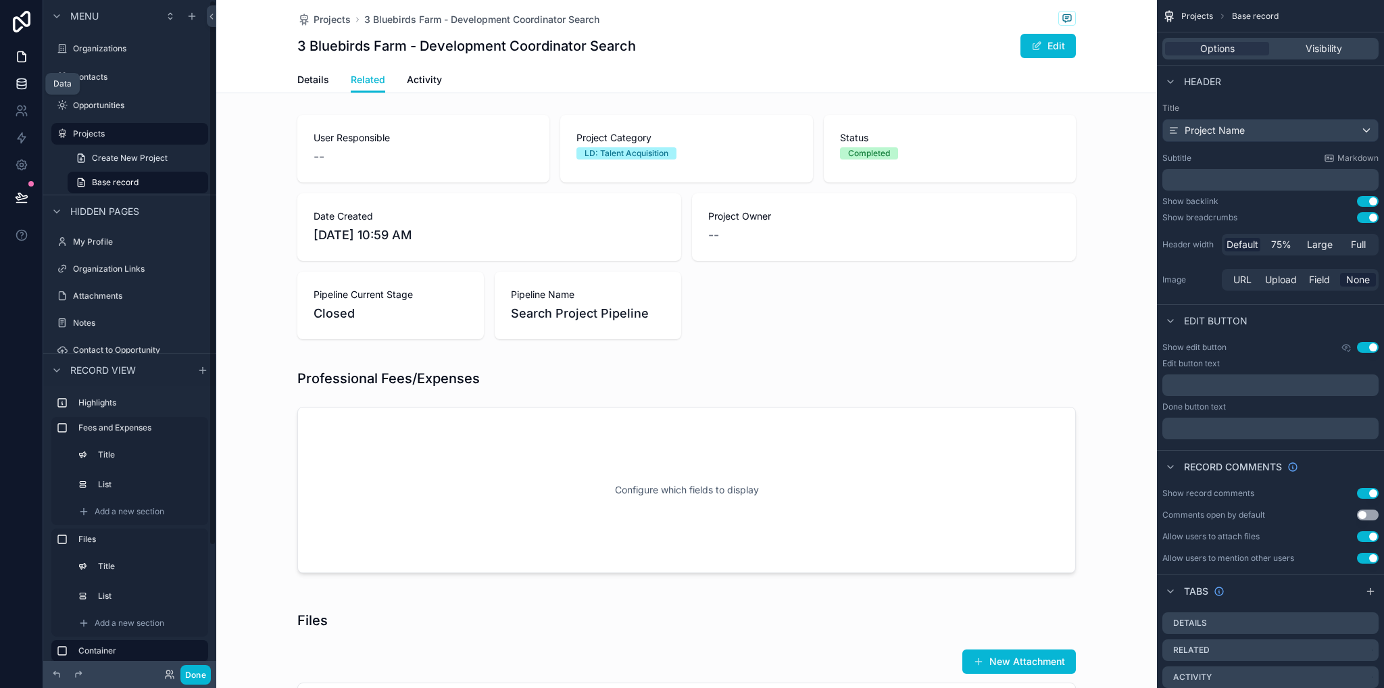
click at [27, 87] on icon at bounding box center [22, 84] width 14 height 14
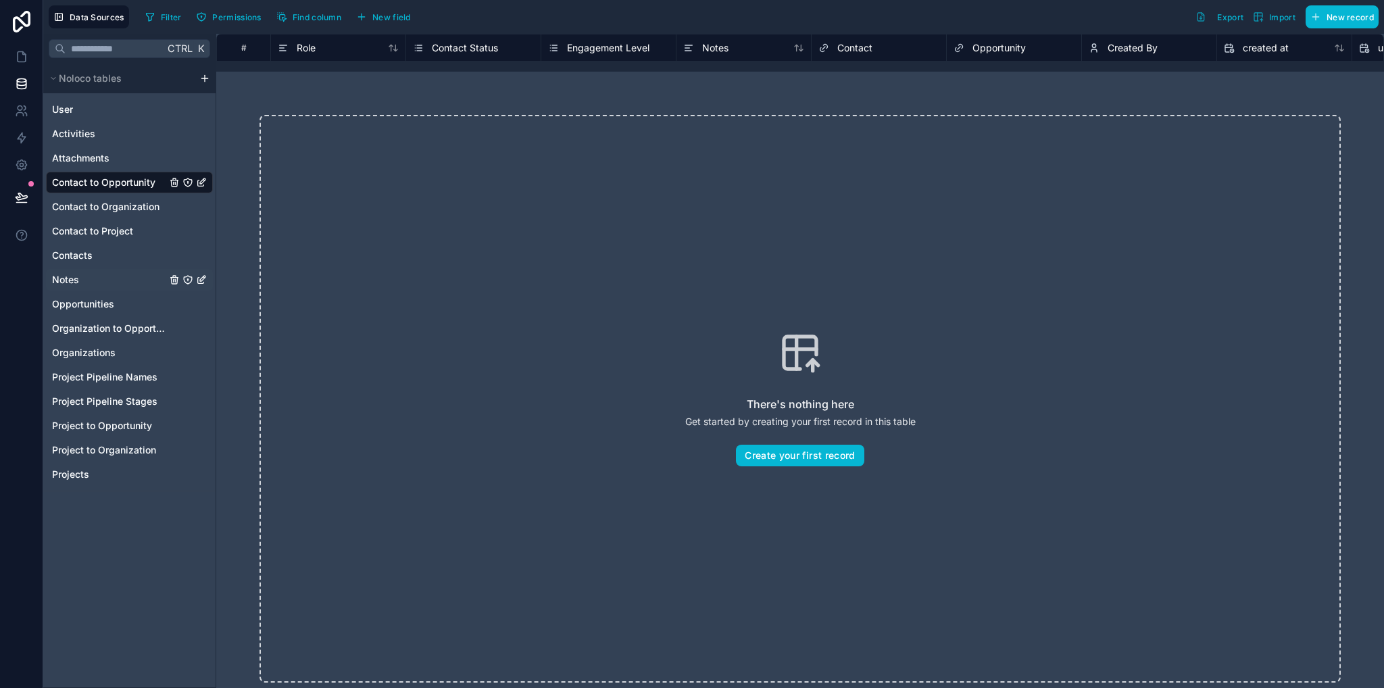
click at [72, 283] on span "Notes" at bounding box center [65, 280] width 27 height 14
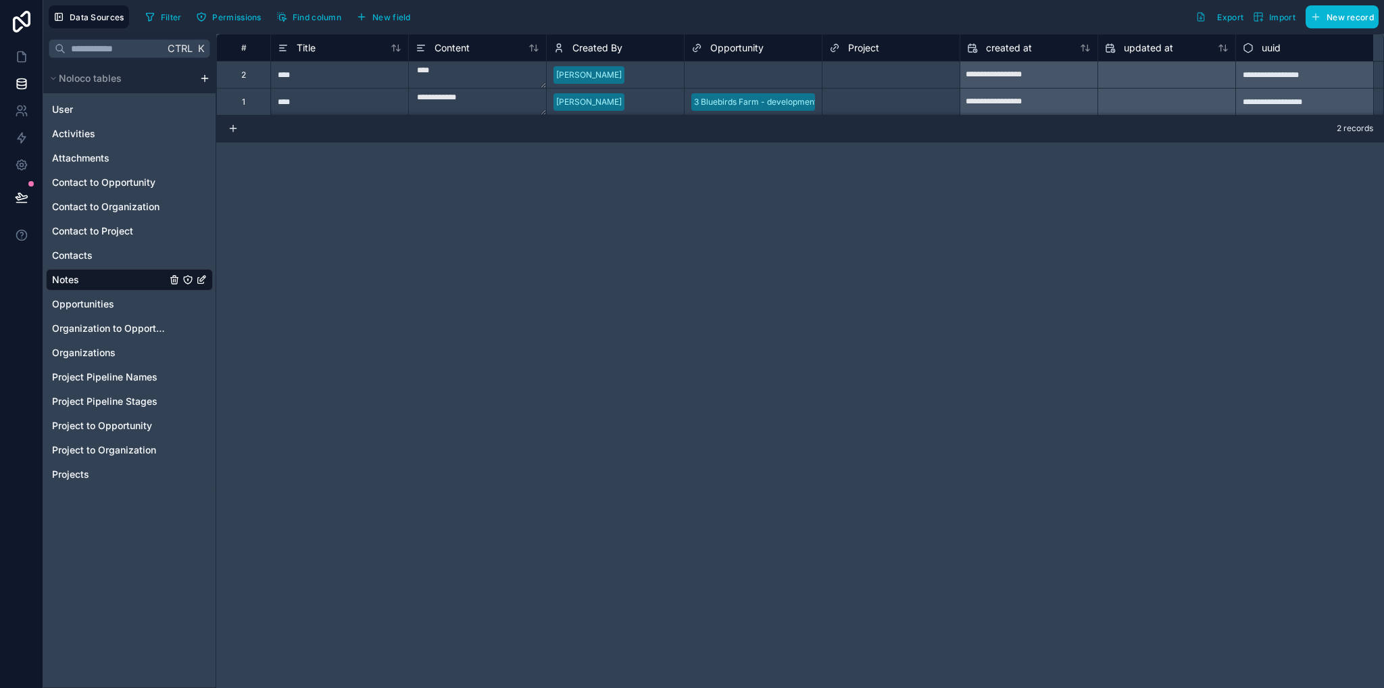
click at [876, 68] on div "Select a Project" at bounding box center [891, 75] width 137 height 14
click at [876, 70] on div "Select a Project" at bounding box center [853, 75] width 61 height 11
click at [840, 70] on div "Select a Project" at bounding box center [853, 75] width 61 height 11
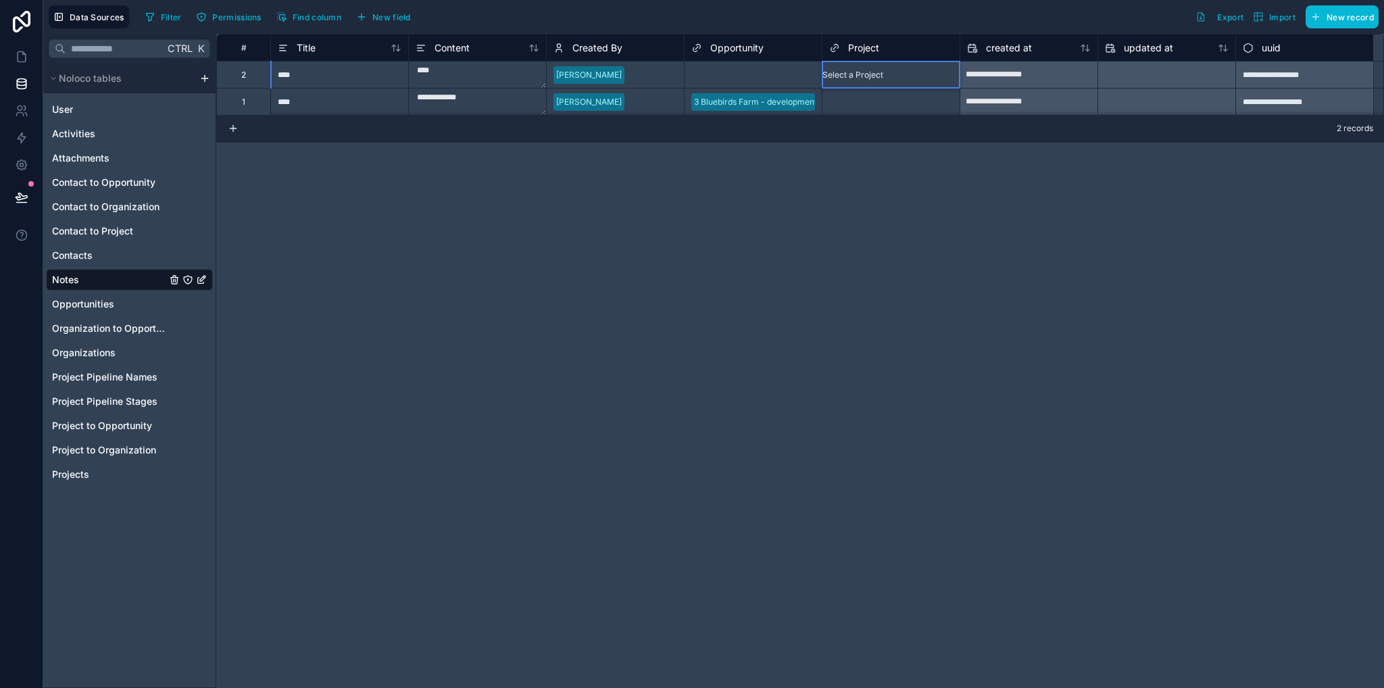
click at [867, 88] on div "Select a Project" at bounding box center [891, 101] width 138 height 27
drag, startPoint x: 1065, startPoint y: 233, endPoint x: 979, endPoint y: 144, distance: 123.8
click at [1066, 233] on div "**********" at bounding box center [800, 361] width 1168 height 654
click at [769, 89] on div "3 Bluebirds Farm - development search" at bounding box center [753, 102] width 137 height 26
click at [871, 73] on div "Select a Project" at bounding box center [859, 75] width 61 height 11
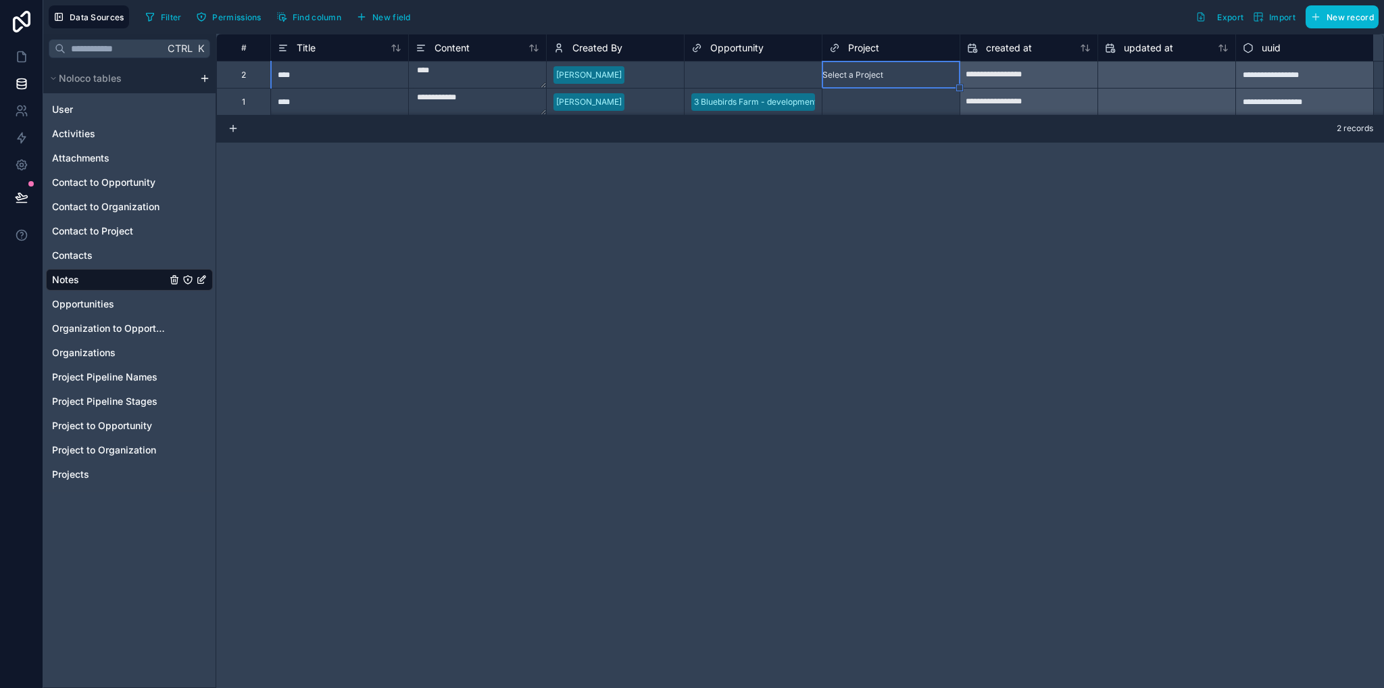
click at [817, 106] on div "3 Bluebirds Farm - development search" at bounding box center [753, 102] width 137 height 20
click at [856, 82] on div "Select a Project" at bounding box center [891, 75] width 137 height 26
drag, startPoint x: 895, startPoint y: 198, endPoint x: 845, endPoint y: 148, distance: 70.7
click at [895, 197] on div "**********" at bounding box center [800, 361] width 1168 height 654
click at [822, 100] on div "Select a Project" at bounding box center [891, 101] width 138 height 27
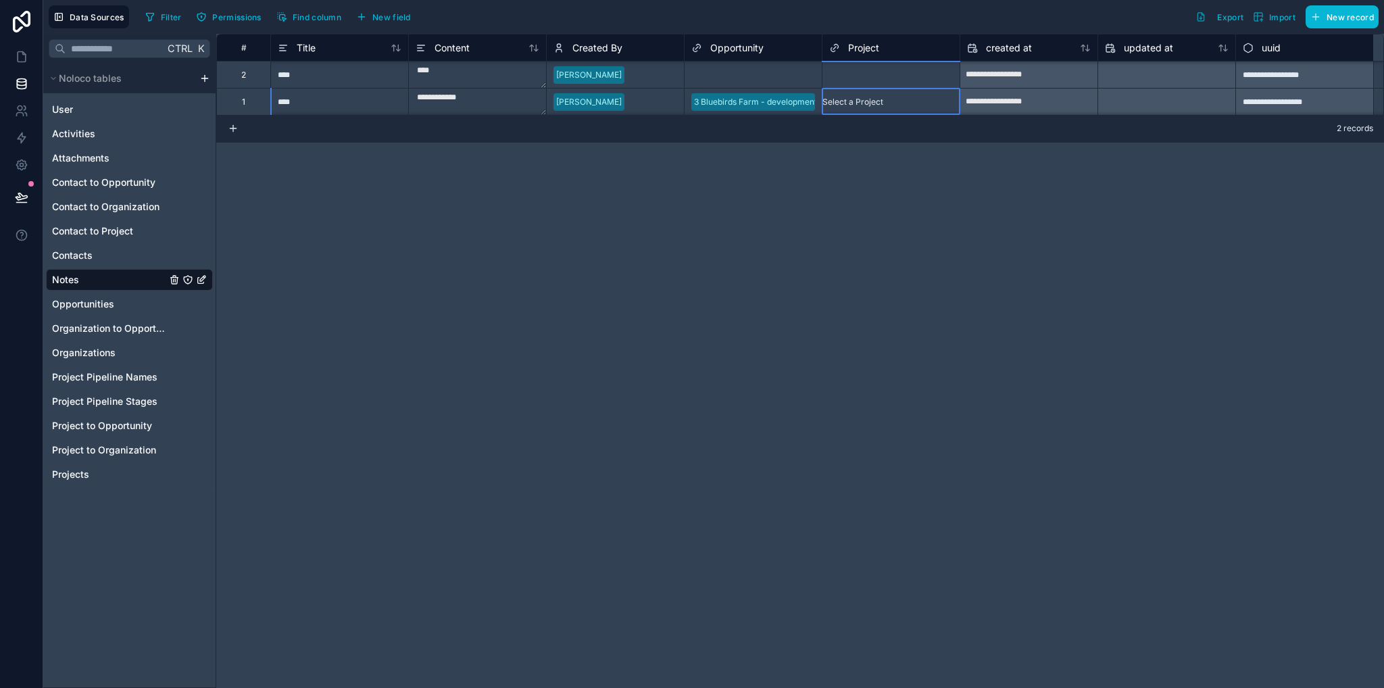
click at [818, 99] on div "3 Bluebirds Farm - development search" at bounding box center [753, 102] width 137 height 20
click at [865, 74] on div "Select a Project" at bounding box center [853, 75] width 61 height 11
drag, startPoint x: 319, startPoint y: 65, endPoint x: 348, endPoint y: 75, distance: 30.8
drag, startPoint x: 292, startPoint y: 76, endPoint x: 300, endPoint y: 68, distance: 11.5
drag, startPoint x: 318, startPoint y: 68, endPoint x: 297, endPoint y: 69, distance: 21.0
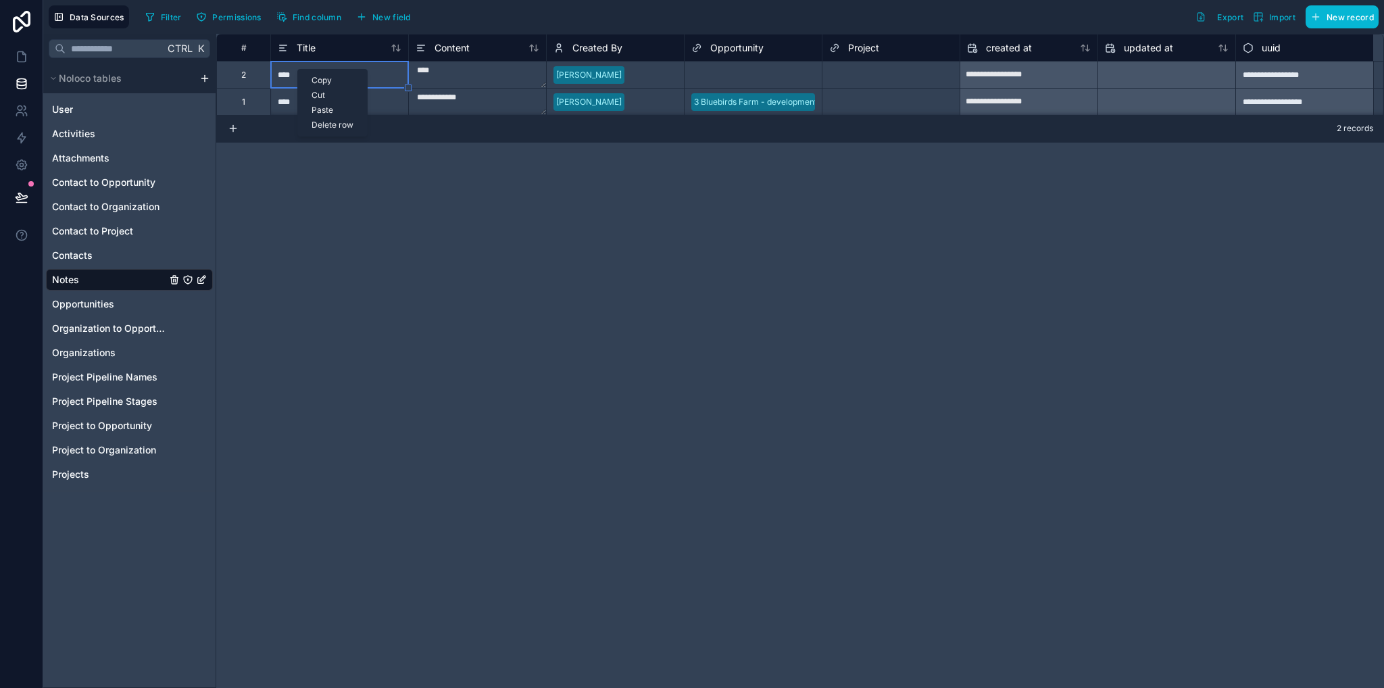
drag, startPoint x: 297, startPoint y: 69, endPoint x: 379, endPoint y: 72, distance: 81.8
click at [334, 130] on div "Delete row" at bounding box center [332, 125] width 69 height 15
type textarea "**********"
type input "**********"
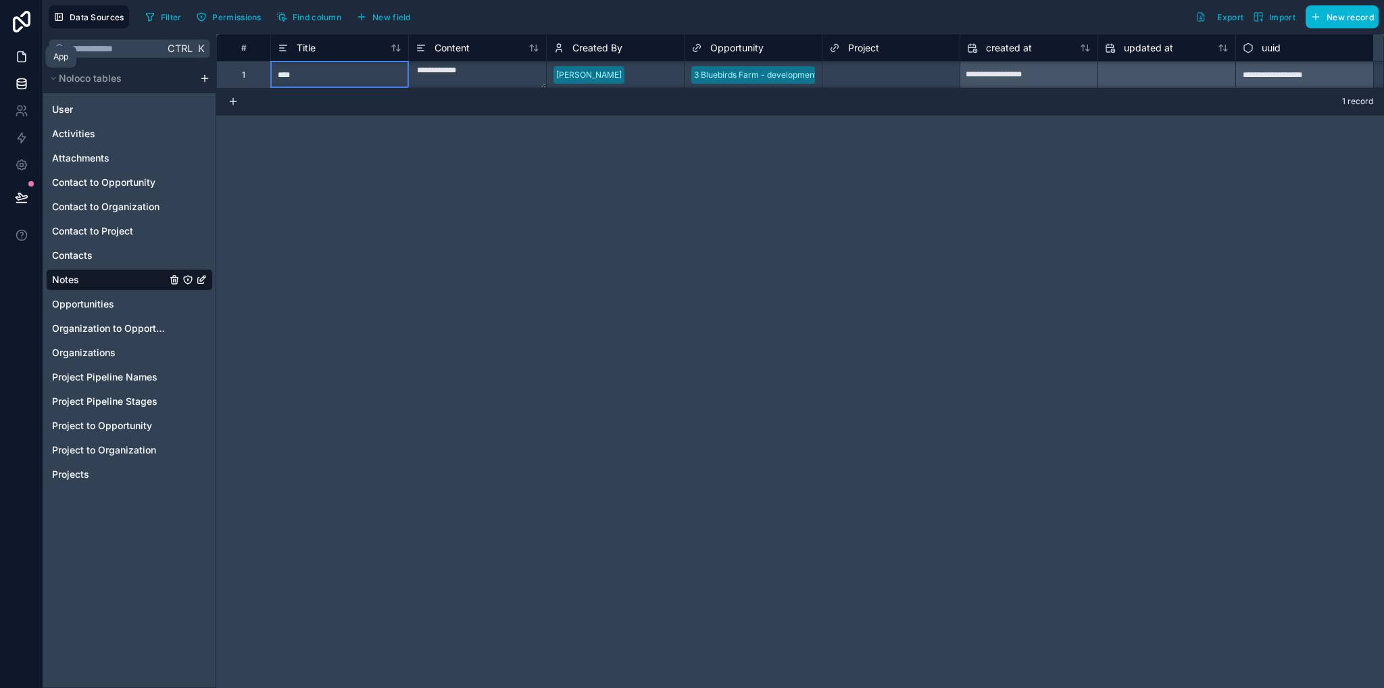
click at [19, 66] on link at bounding box center [21, 56] width 43 height 27
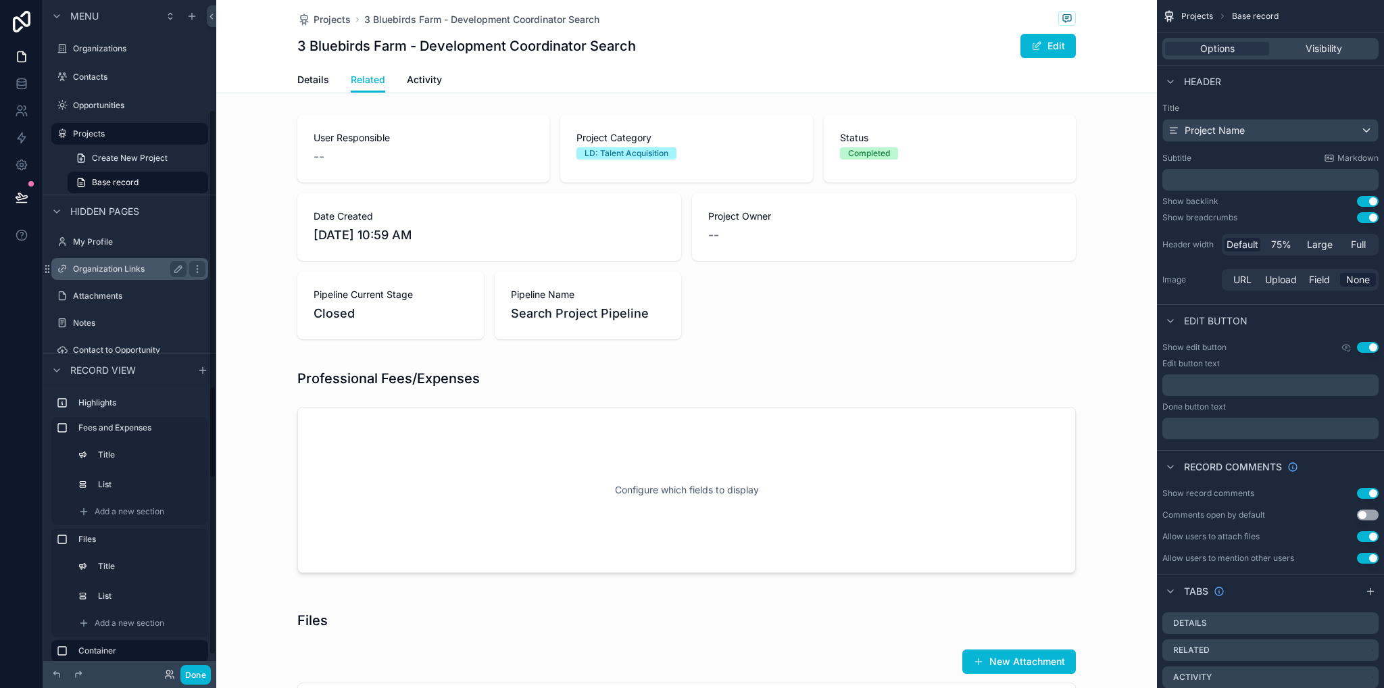
scroll to position [135, 0]
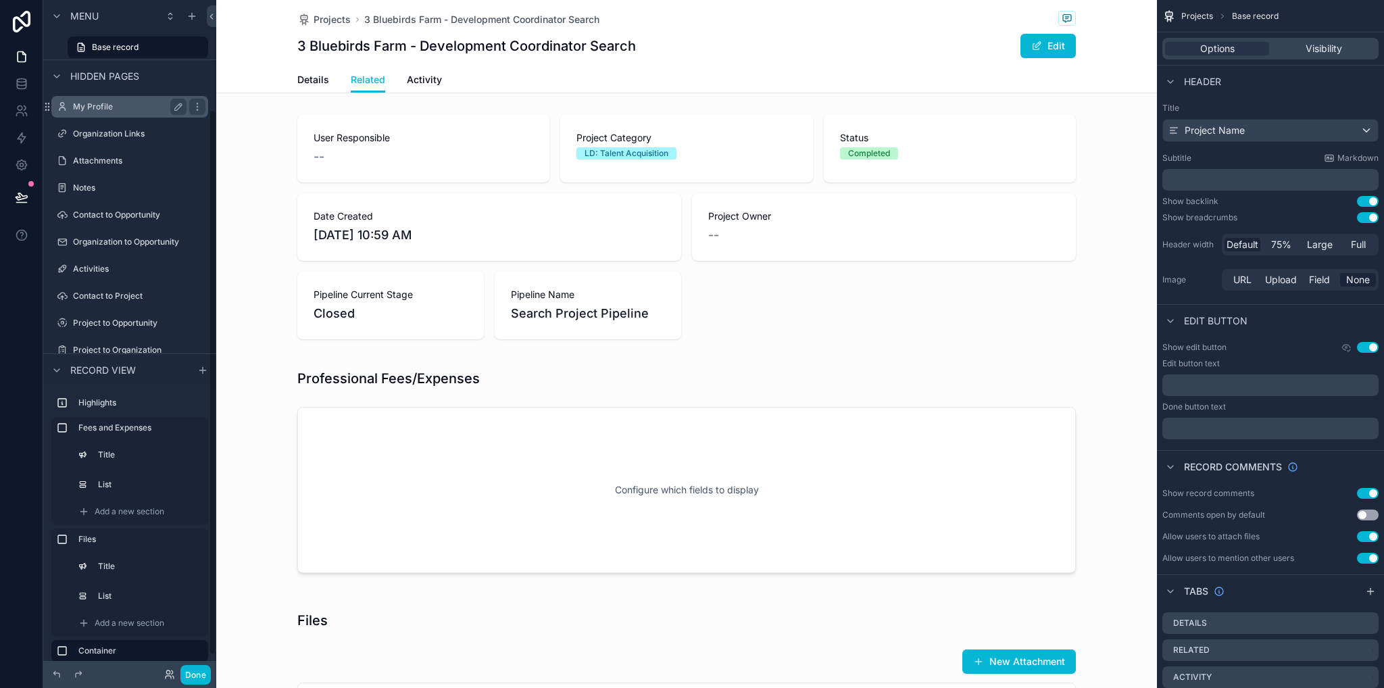
click at [95, 198] on div "Notes" at bounding box center [129, 188] width 151 height 22
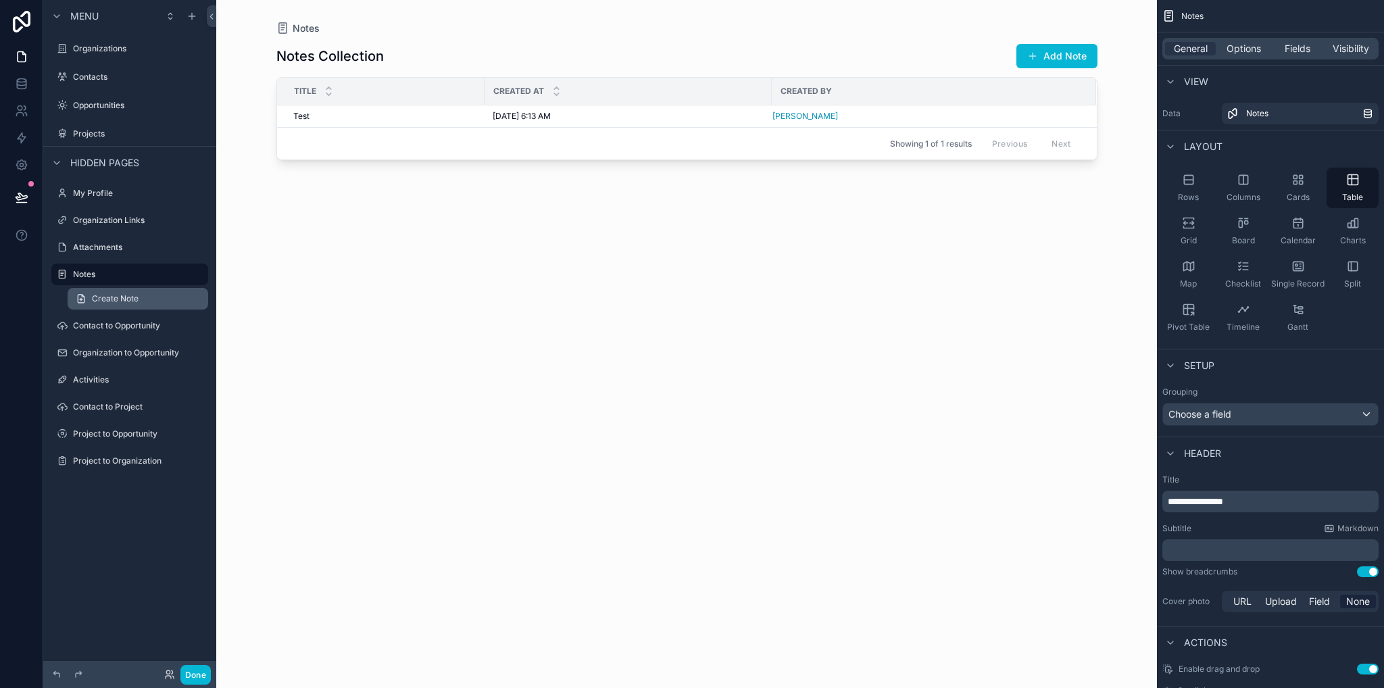
click at [117, 297] on span "Create Note" at bounding box center [115, 298] width 47 height 11
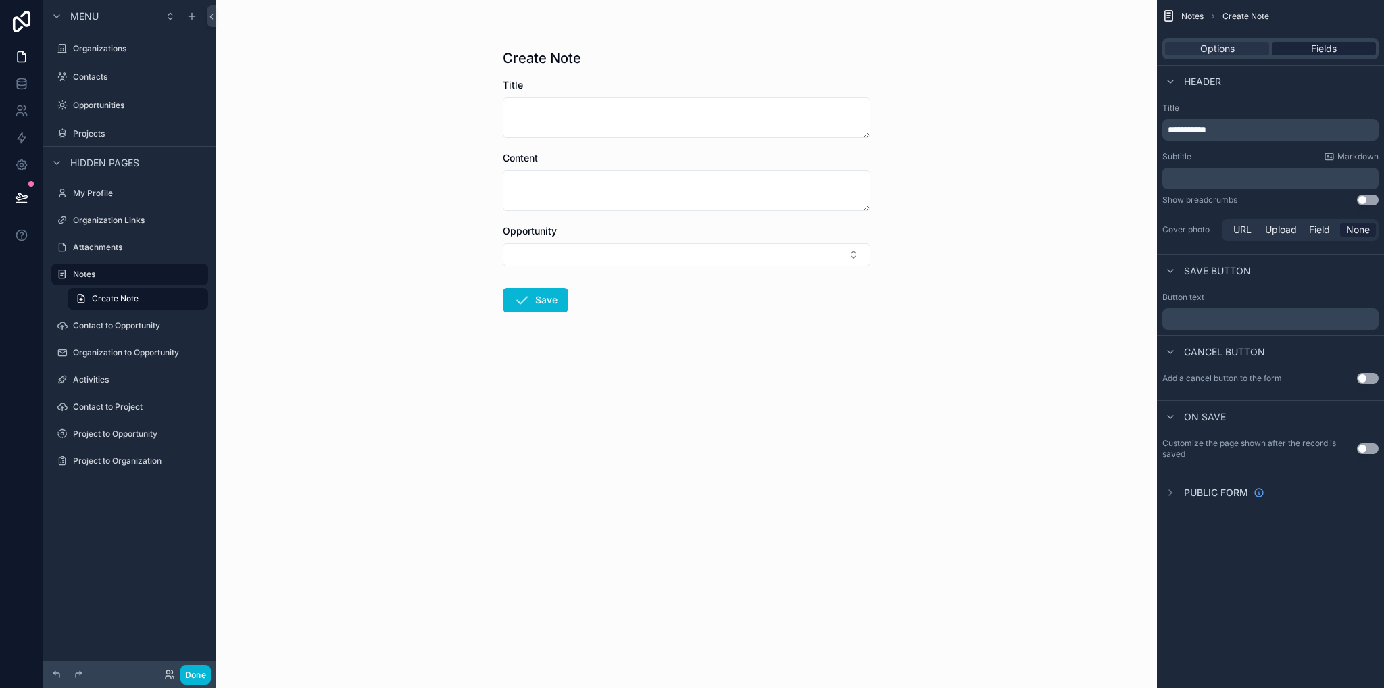
click at [1326, 53] on span "Fields" at bounding box center [1324, 49] width 26 height 14
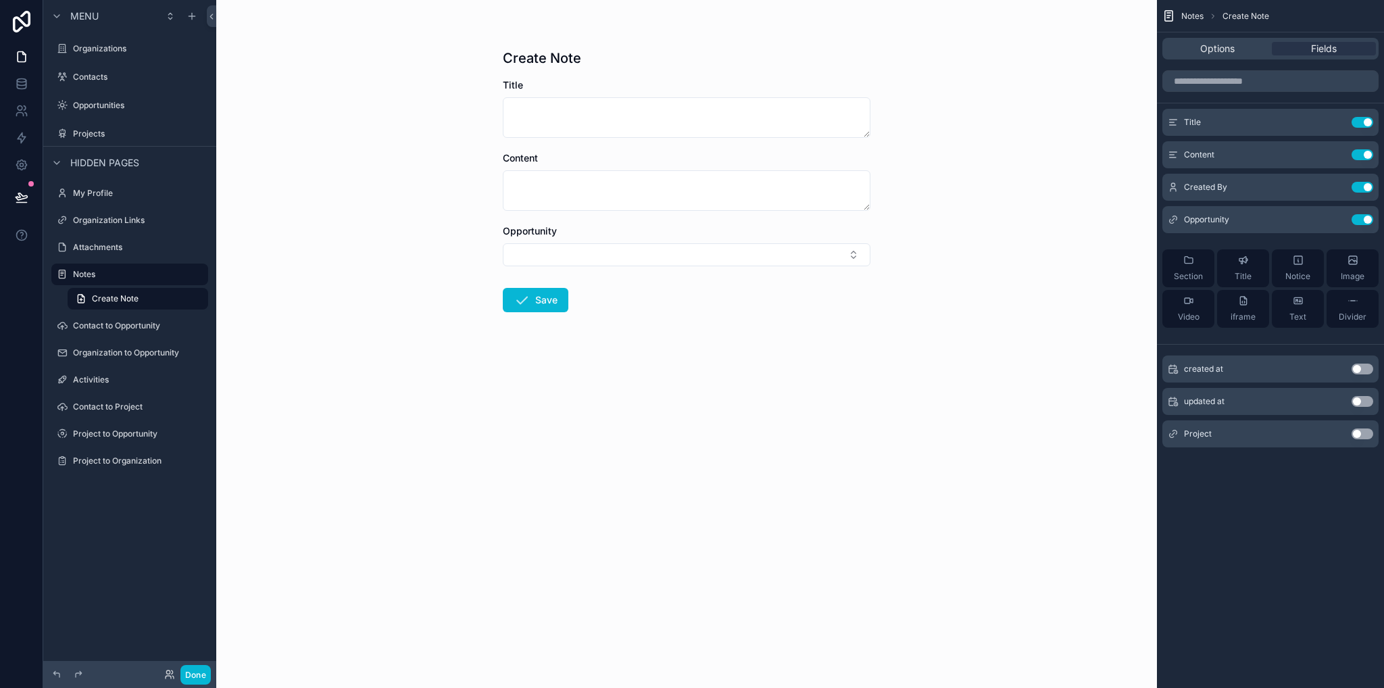
click at [1367, 433] on button "Use setting" at bounding box center [1363, 434] width 22 height 11
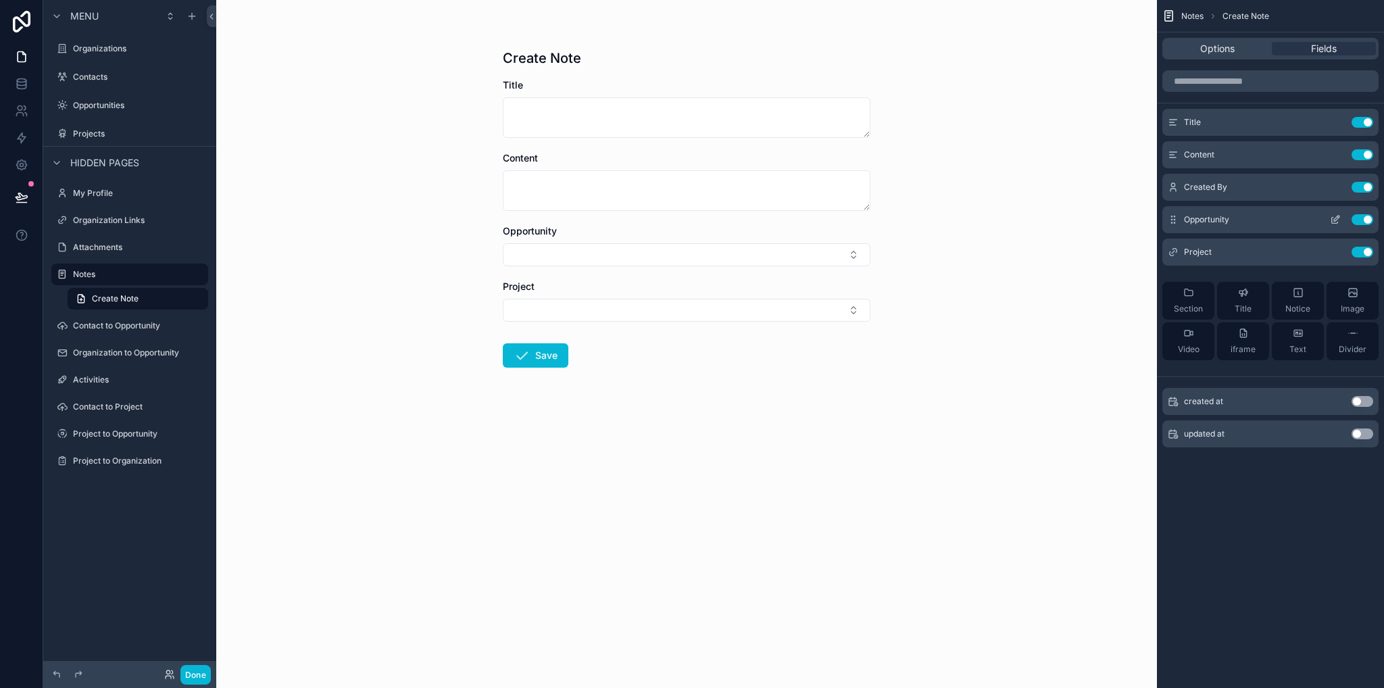
click at [1336, 220] on icon "scrollable content" at bounding box center [1335, 219] width 11 height 11
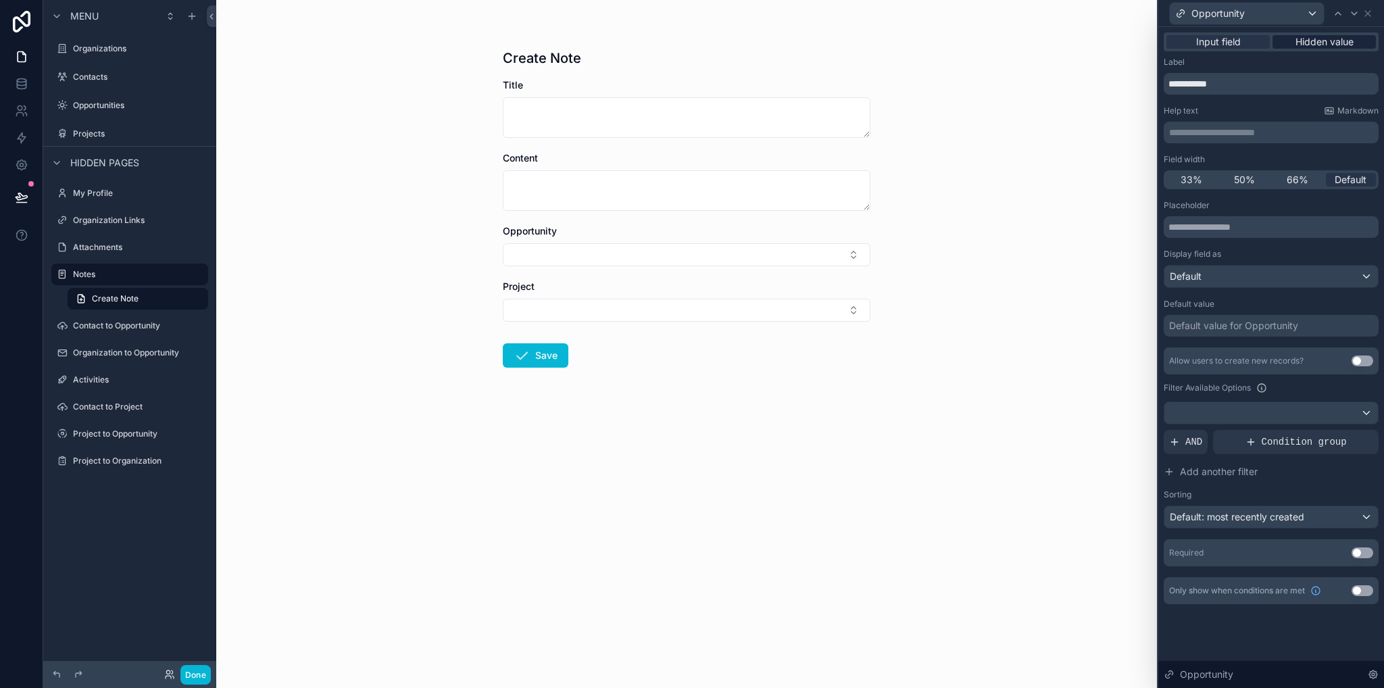
click at [1332, 39] on span "Hidden value" at bounding box center [1325, 42] width 58 height 14
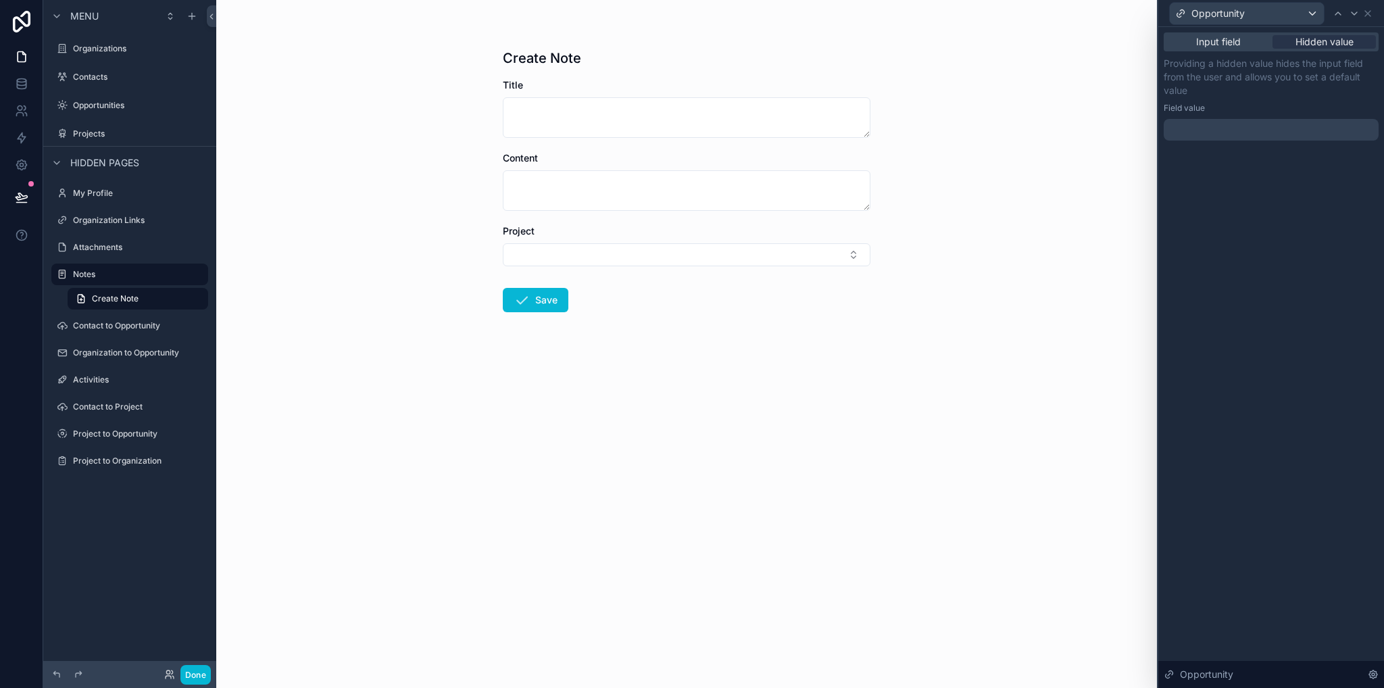
click at [1230, 129] on div at bounding box center [1271, 130] width 215 height 22
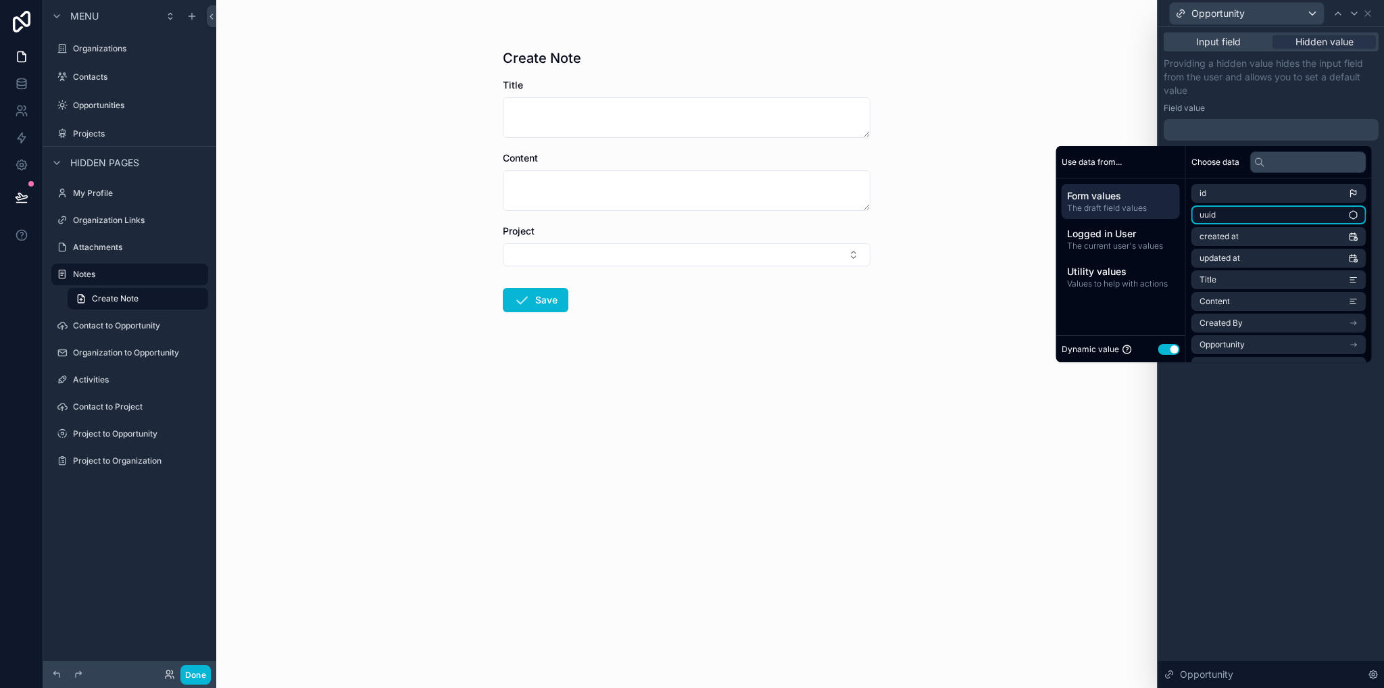
scroll to position [41, 0]
drag, startPoint x: 1306, startPoint y: 513, endPoint x: 1288, endPoint y: 147, distance: 366.8
click at [1306, 512] on div "Input field Hidden value Providing a hidden value hides the input field from th…" at bounding box center [1272, 357] width 226 height 661
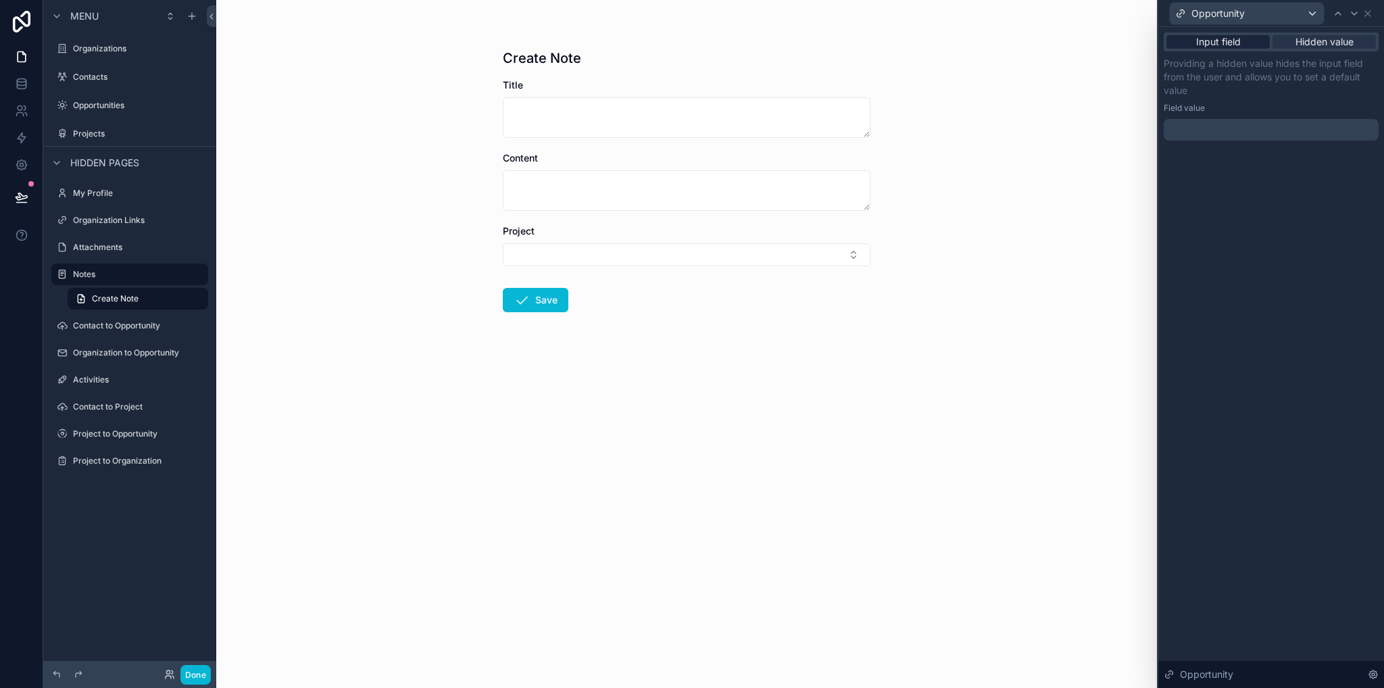
click at [1225, 47] on span "Input field" at bounding box center [1218, 42] width 45 height 14
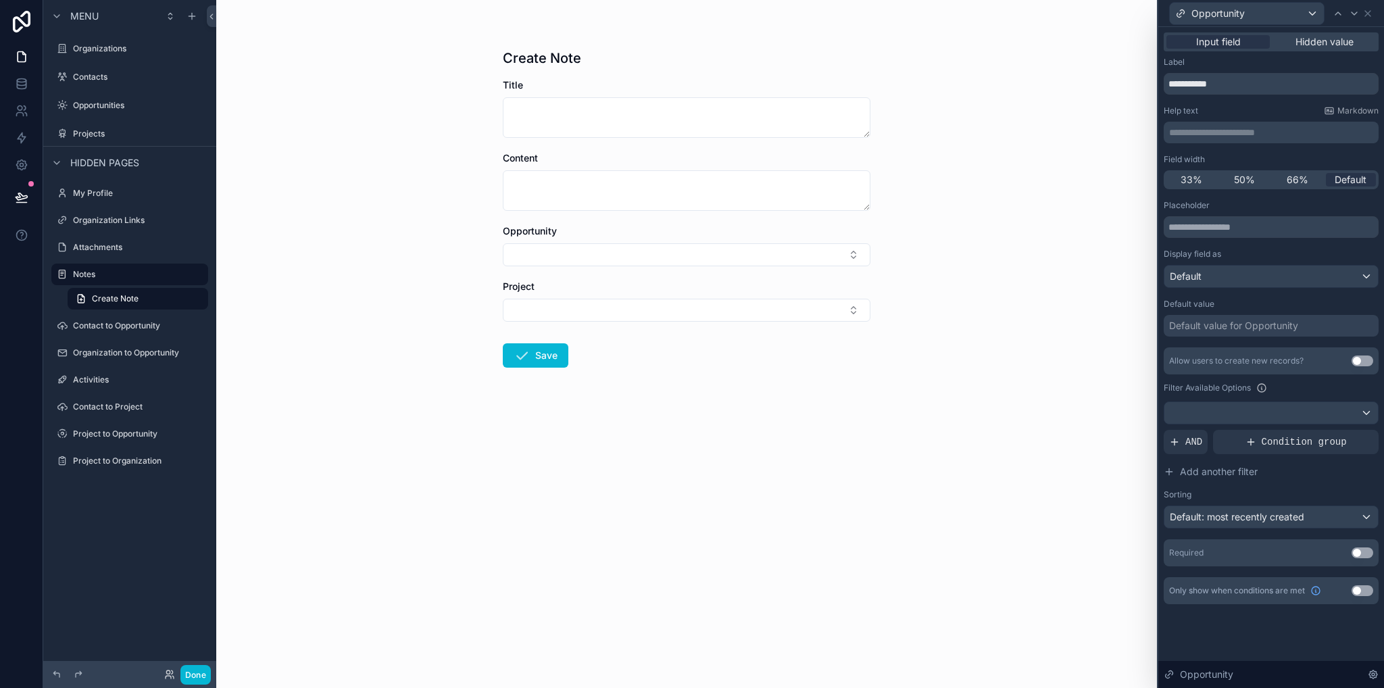
click at [941, 398] on div "Create Note Title Content Opportunity Project Save" at bounding box center [686, 344] width 941 height 688
click at [99, 132] on label "Projects" at bounding box center [127, 133] width 108 height 11
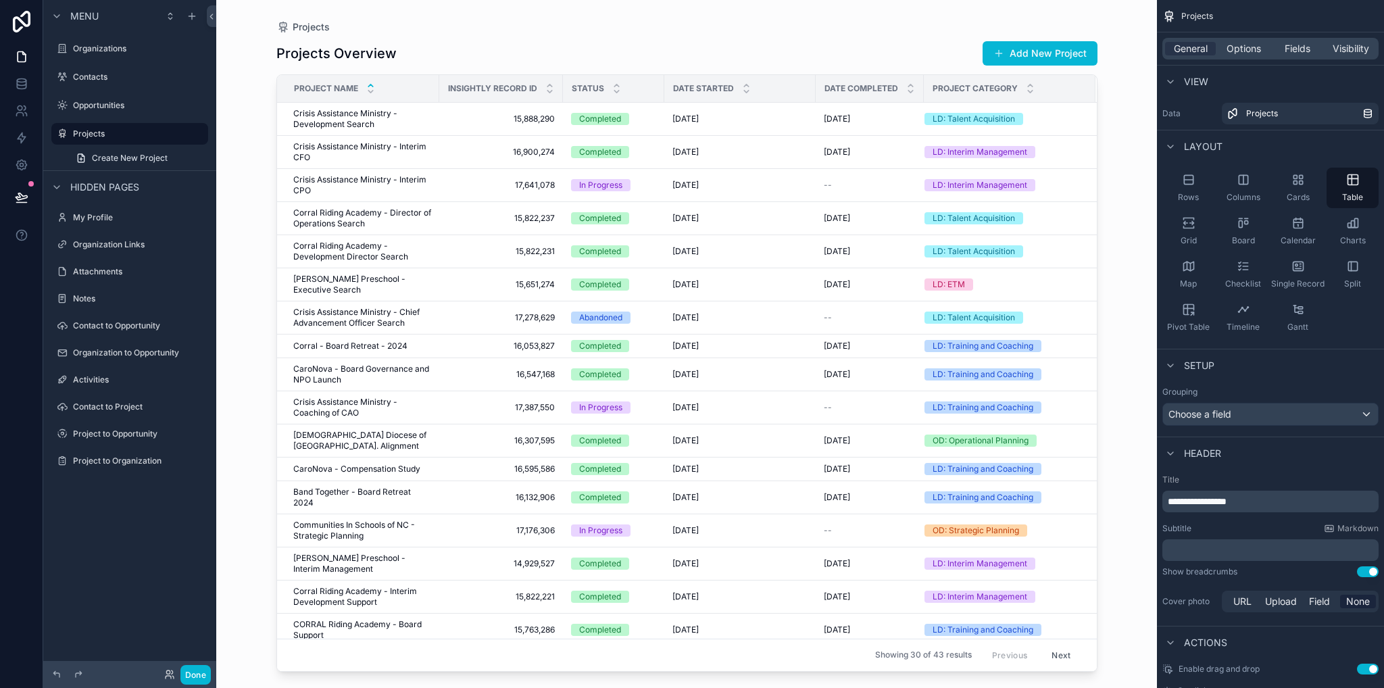
click at [370, 85] on icon "scrollable content" at bounding box center [370, 85] width 9 height 9
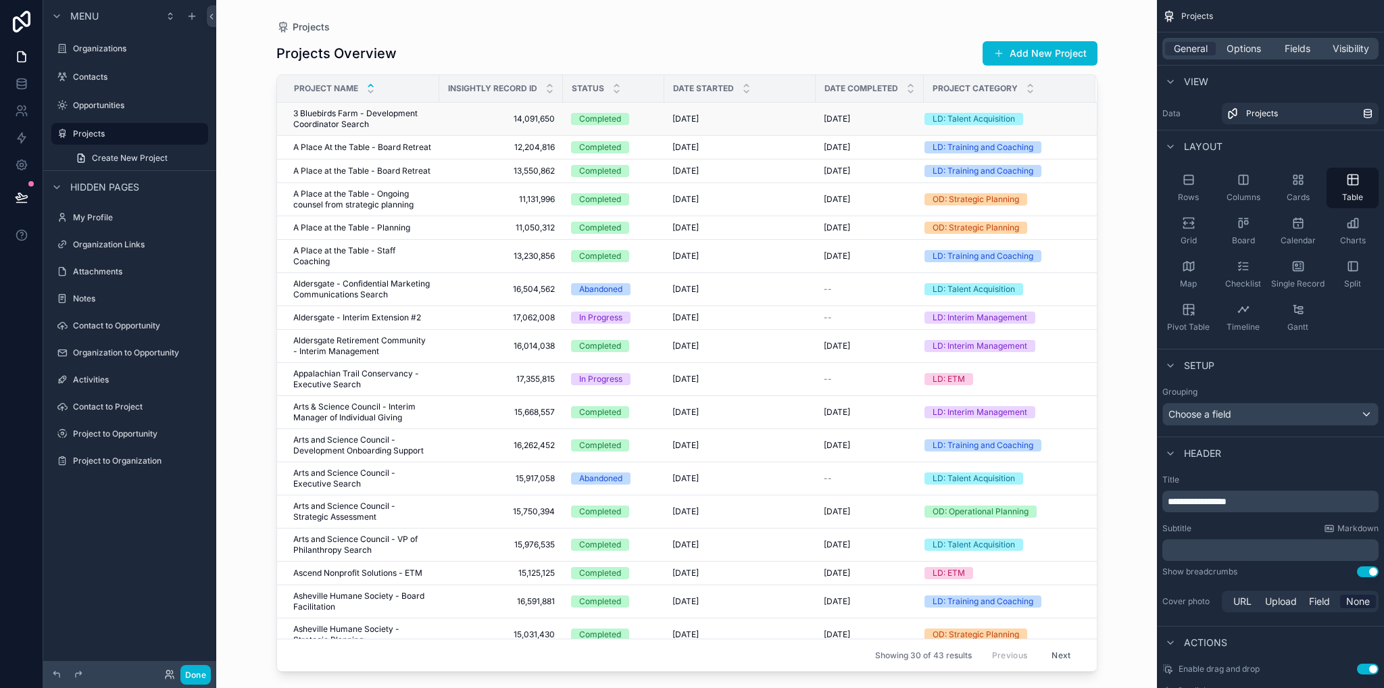
click at [368, 125] on span "3 Bluebirds Farm - Development Coordinator Search" at bounding box center [362, 119] width 138 height 22
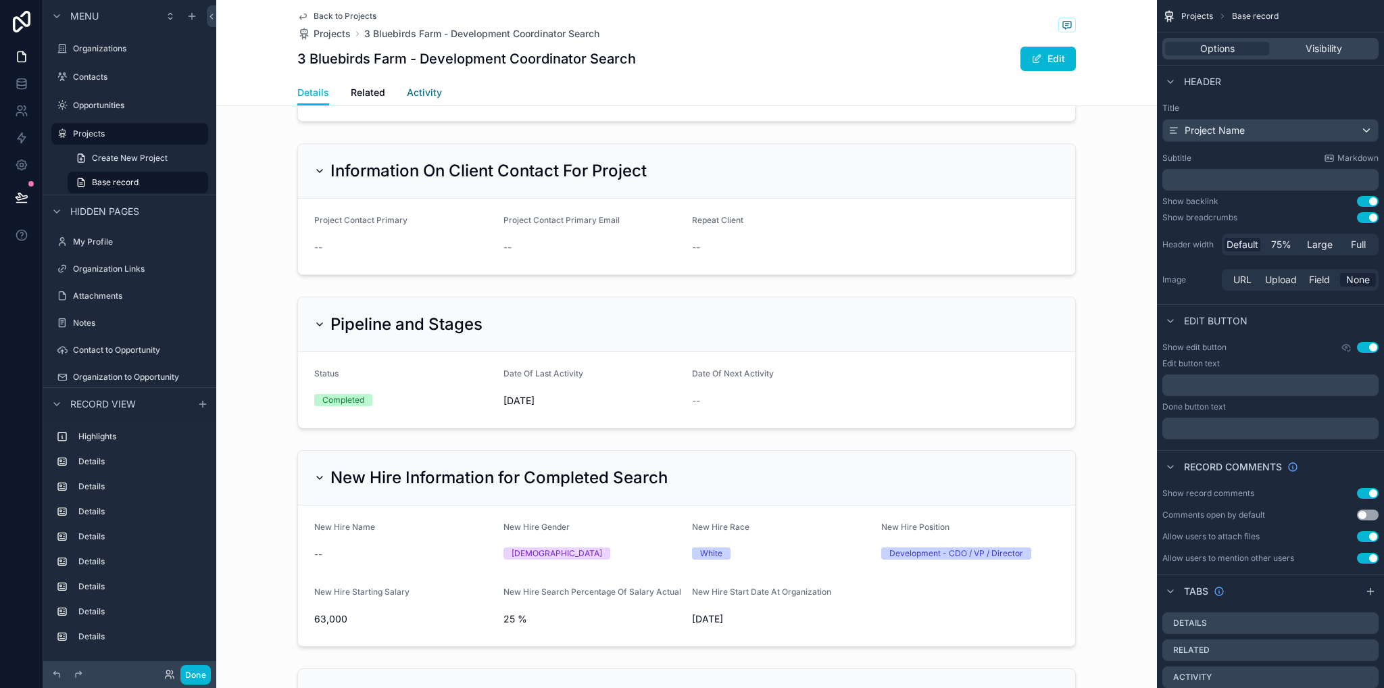
scroll to position [608, 0]
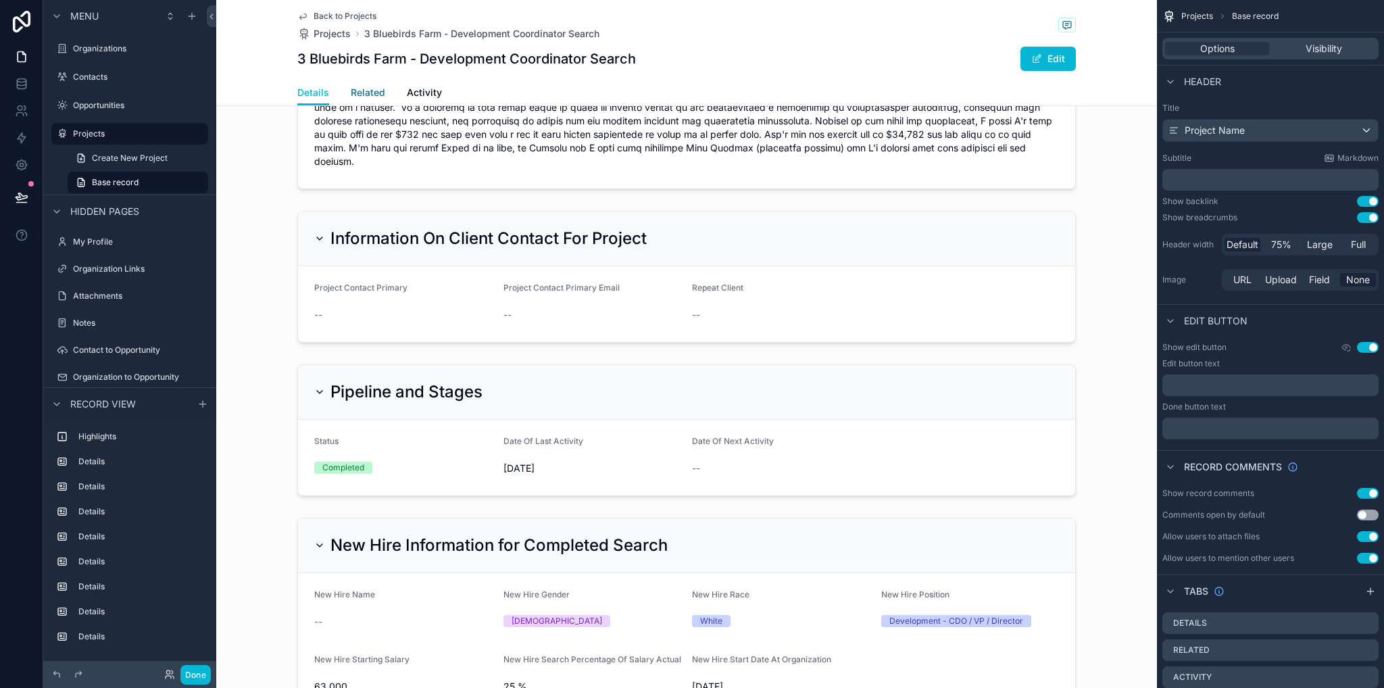
click at [377, 87] on span "Related" at bounding box center [368, 93] width 34 height 14
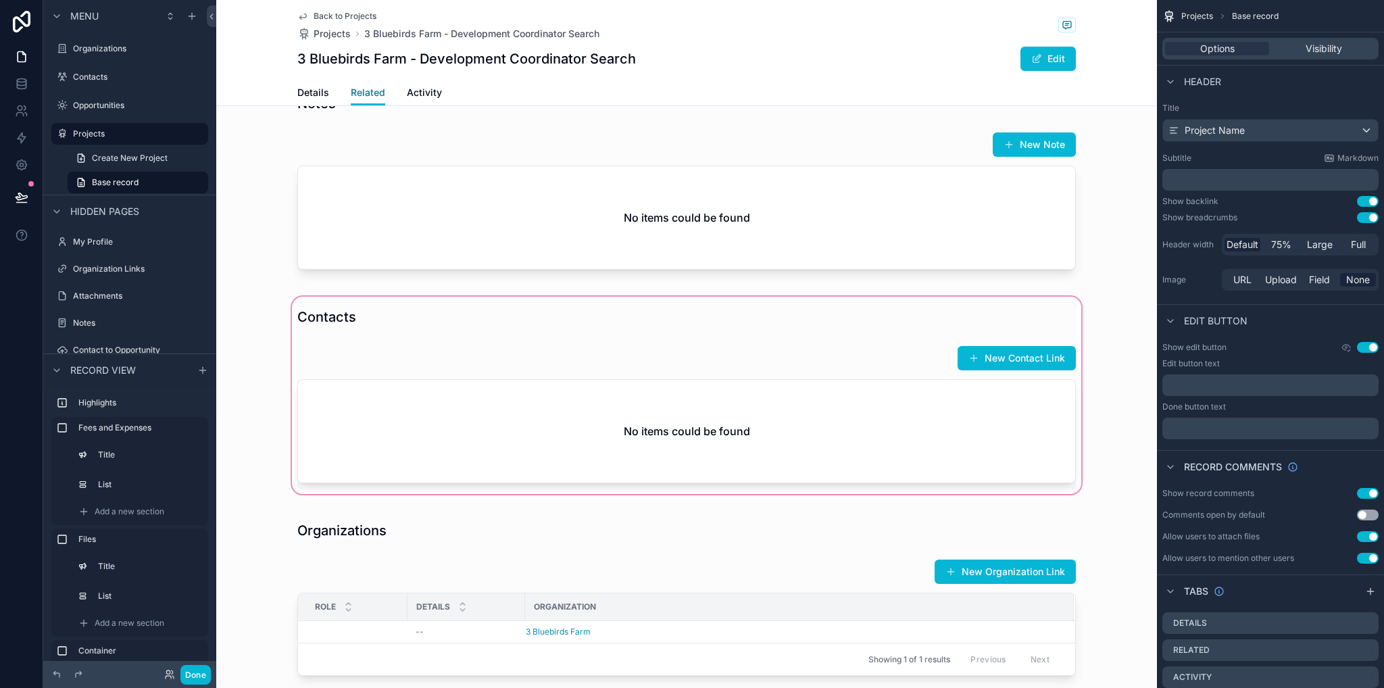
scroll to position [541, 0]
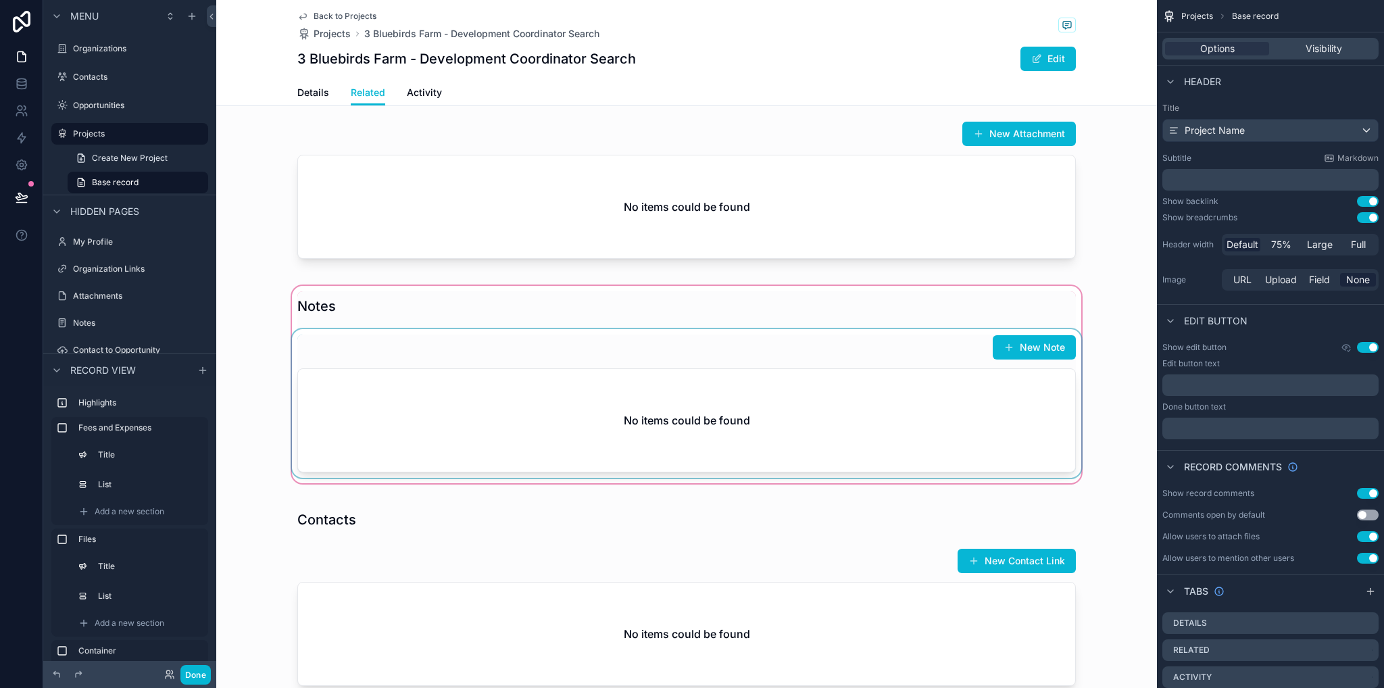
click at [1011, 360] on div "scrollable content" at bounding box center [686, 384] width 941 height 203
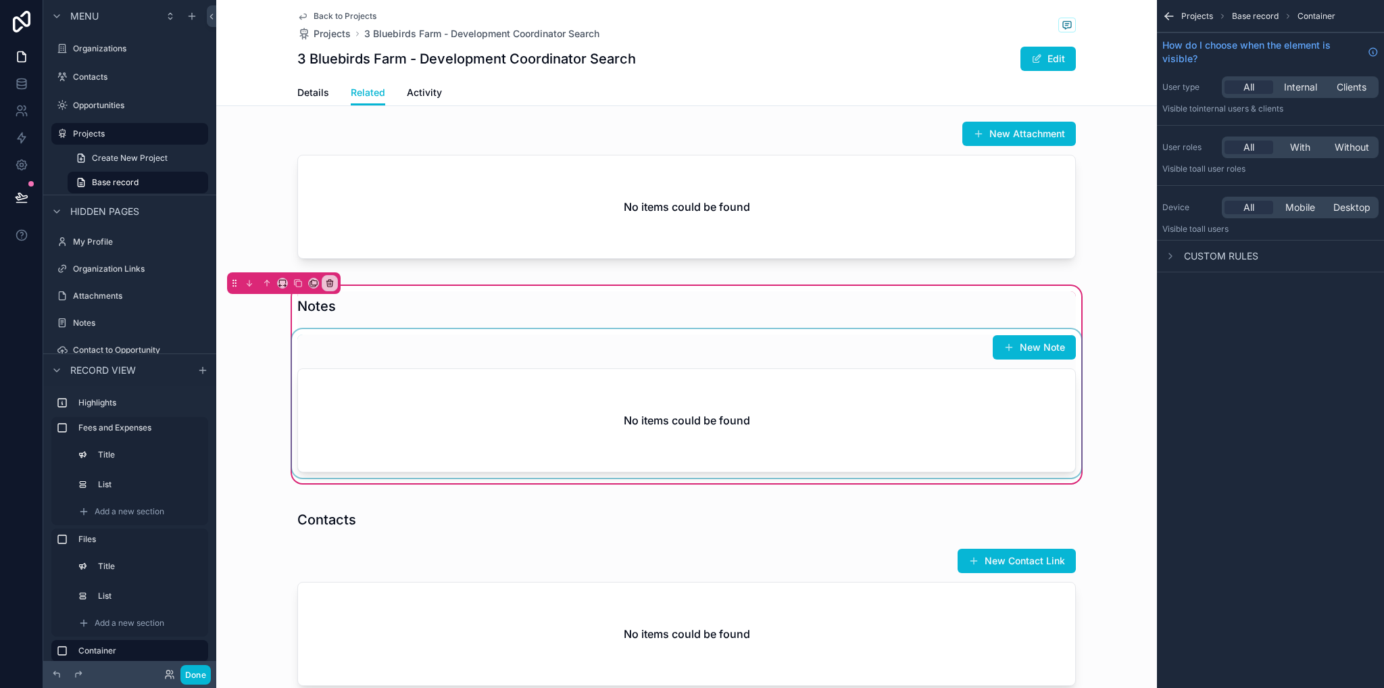
click at [1014, 349] on div "scrollable content" at bounding box center [686, 403] width 795 height 149
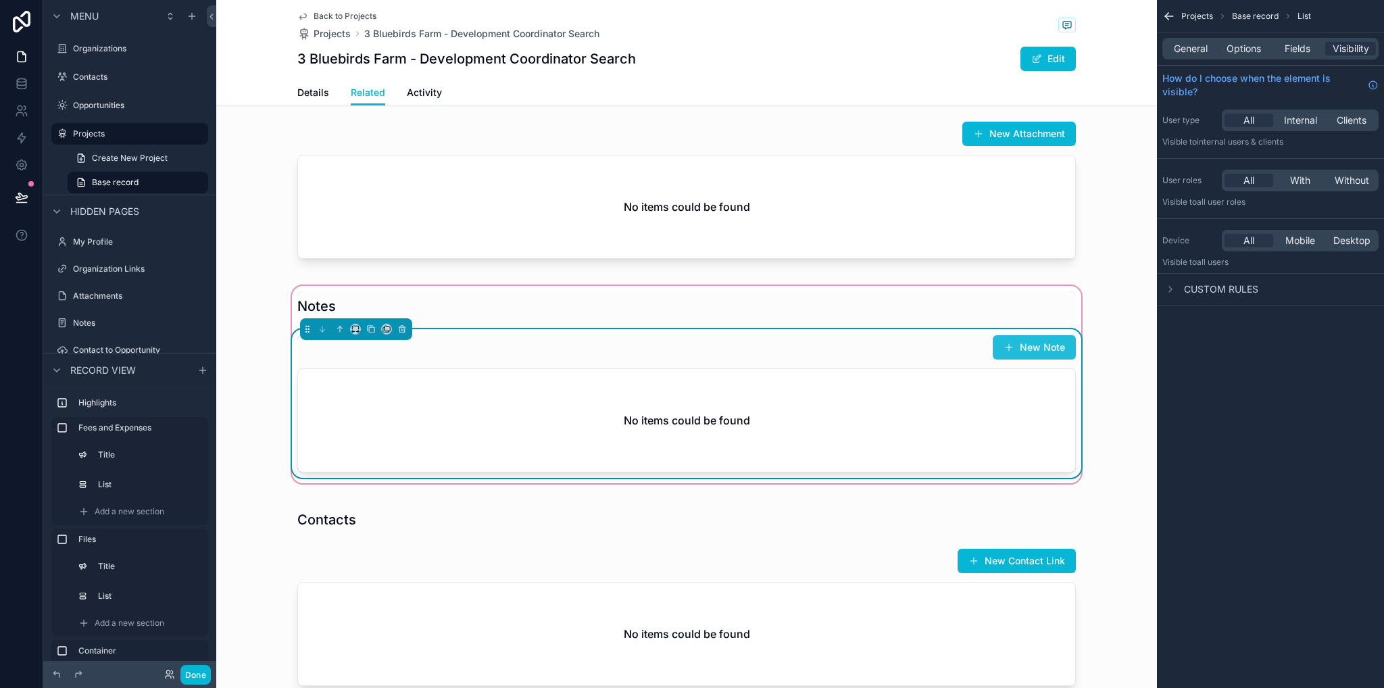
click at [1021, 349] on button "New Note" at bounding box center [1034, 347] width 83 height 24
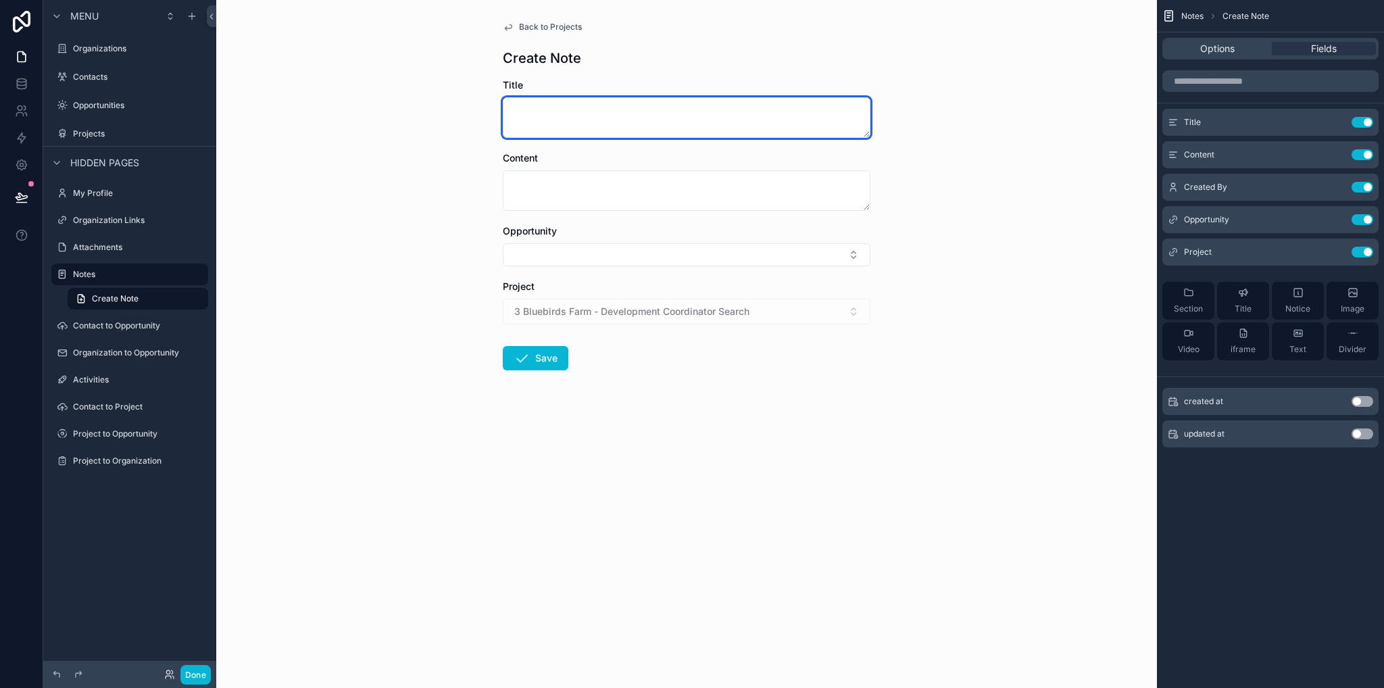
click at [541, 106] on textarea "scrollable content" at bounding box center [687, 117] width 368 height 41
click at [543, 114] on textarea "scrollable content" at bounding box center [687, 117] width 368 height 41
type textarea "****"
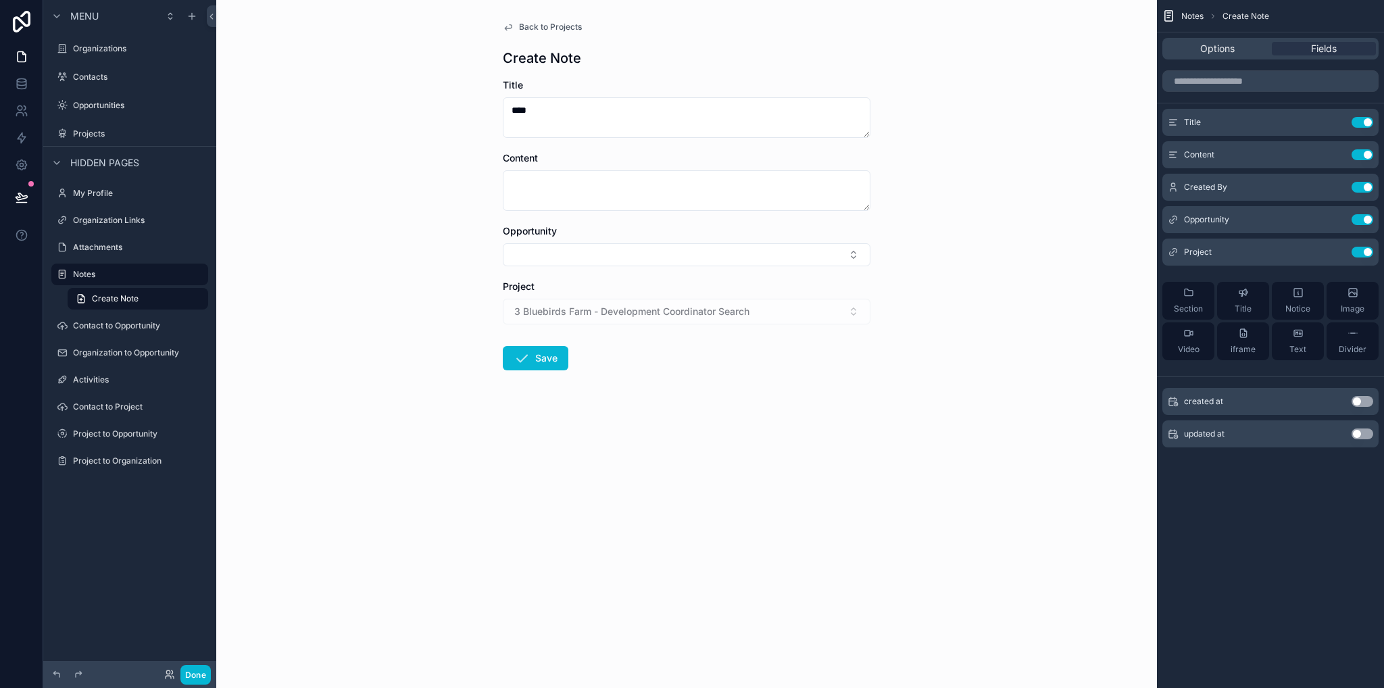
click at [540, 347] on button "Save" at bounding box center [536, 358] width 66 height 24
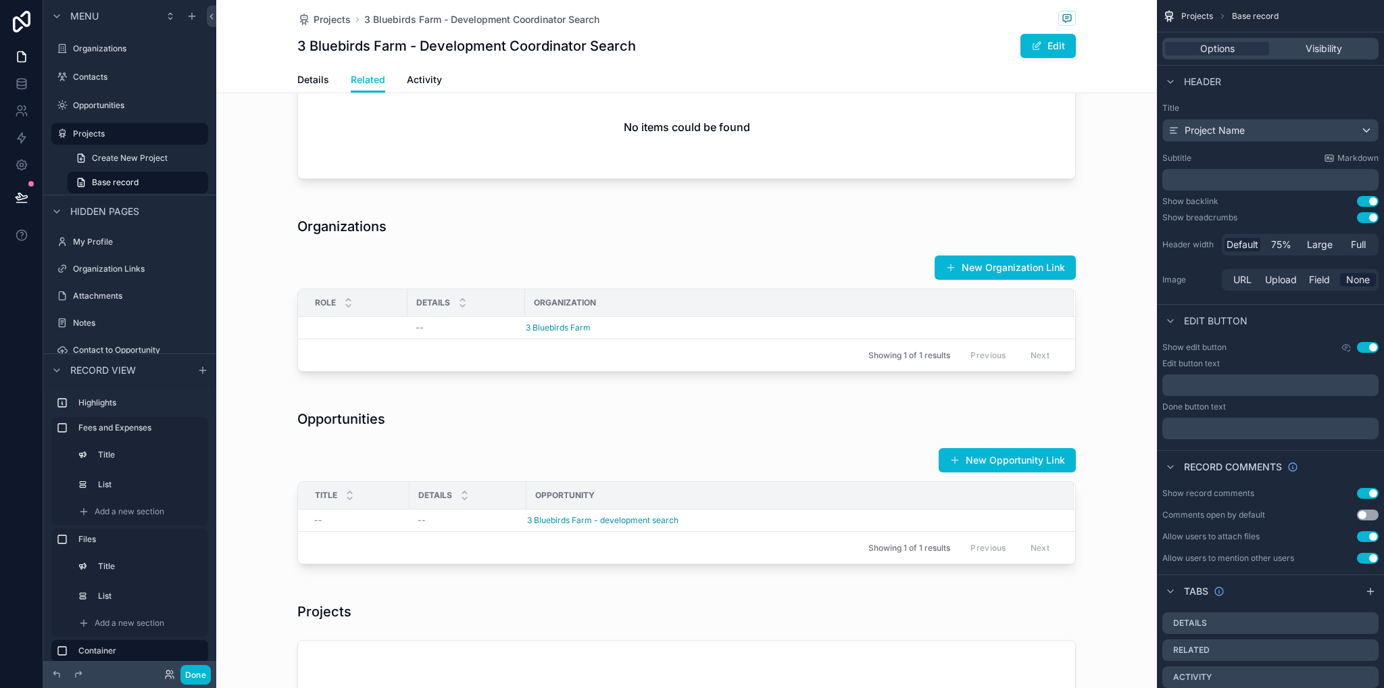
scroll to position [1082, 0]
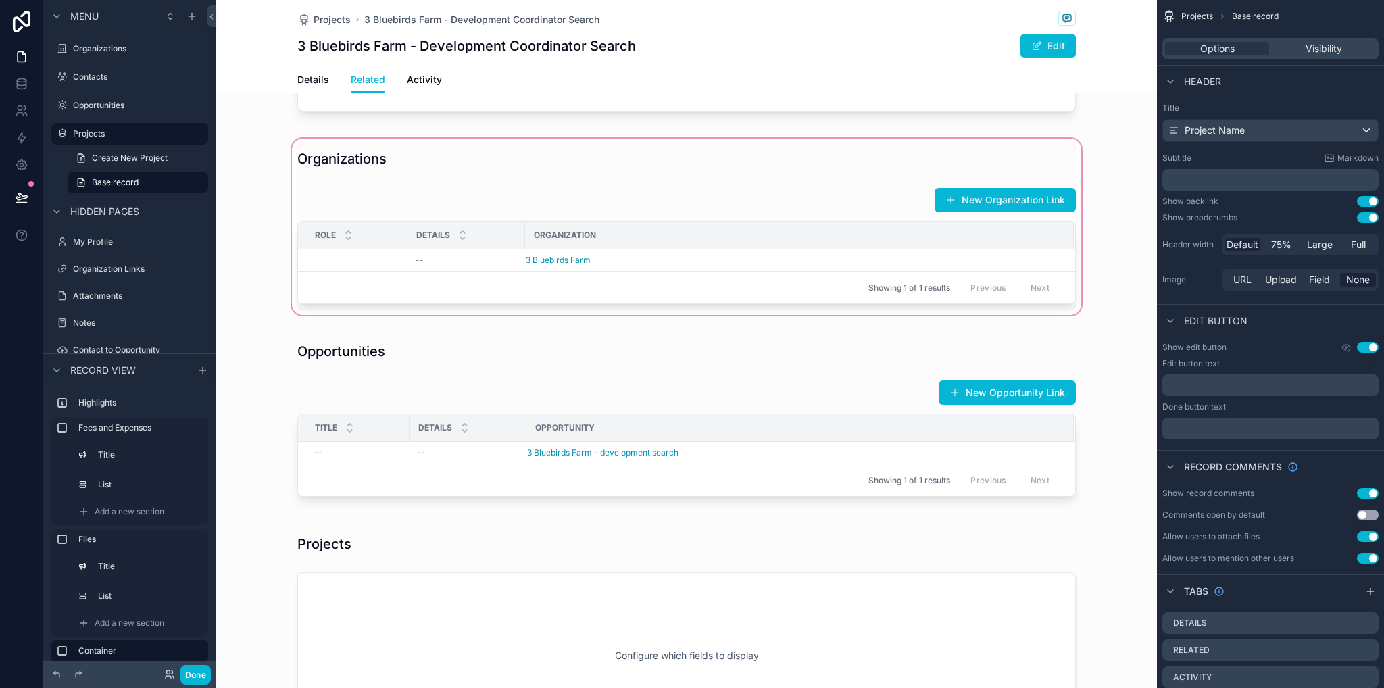
click at [543, 268] on div "scrollable content" at bounding box center [686, 227] width 941 height 182
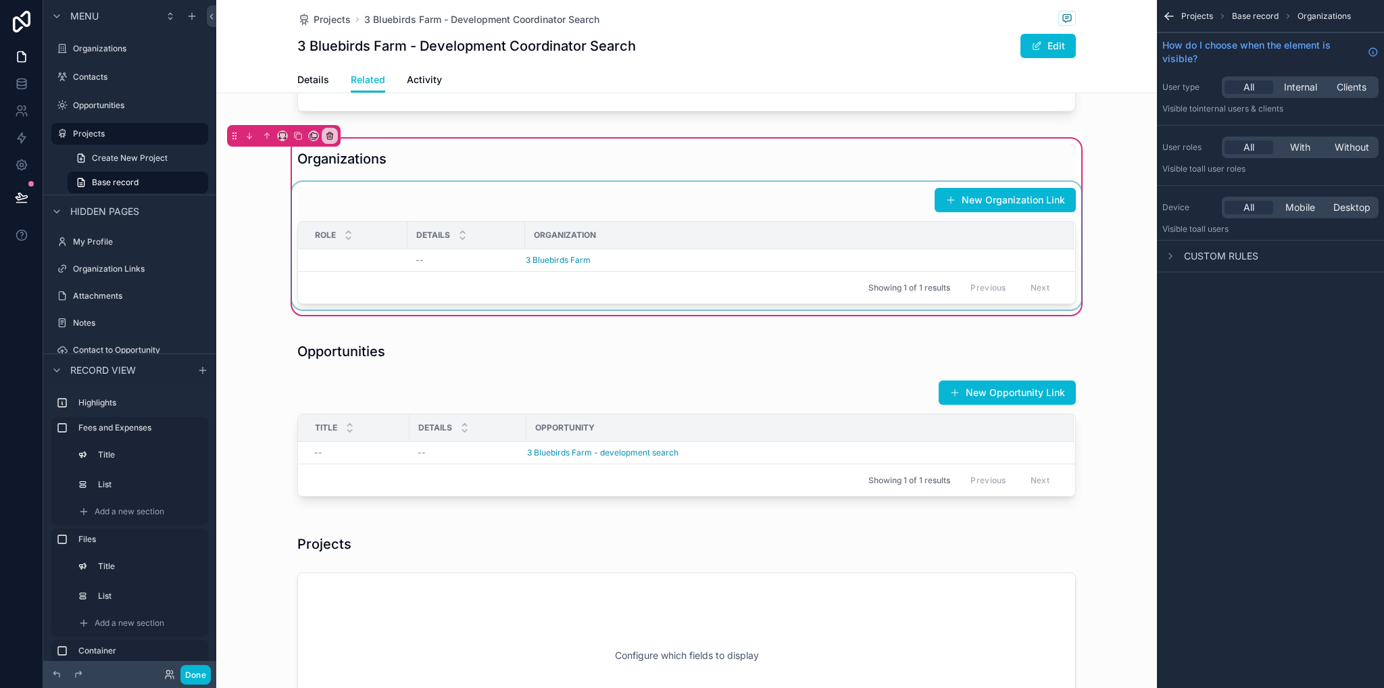
click at [555, 267] on div "scrollable content" at bounding box center [686, 246] width 795 height 128
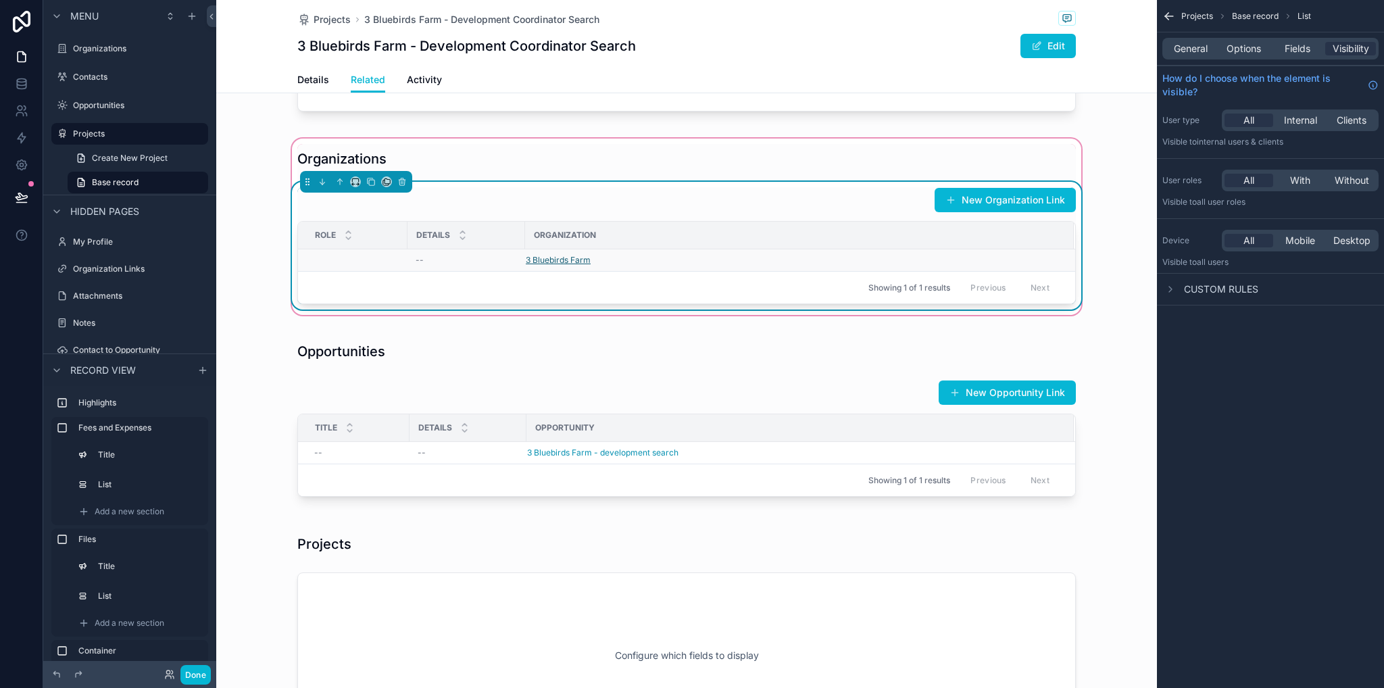
click at [558, 266] on span "3 Bluebirds Farm" at bounding box center [558, 260] width 65 height 11
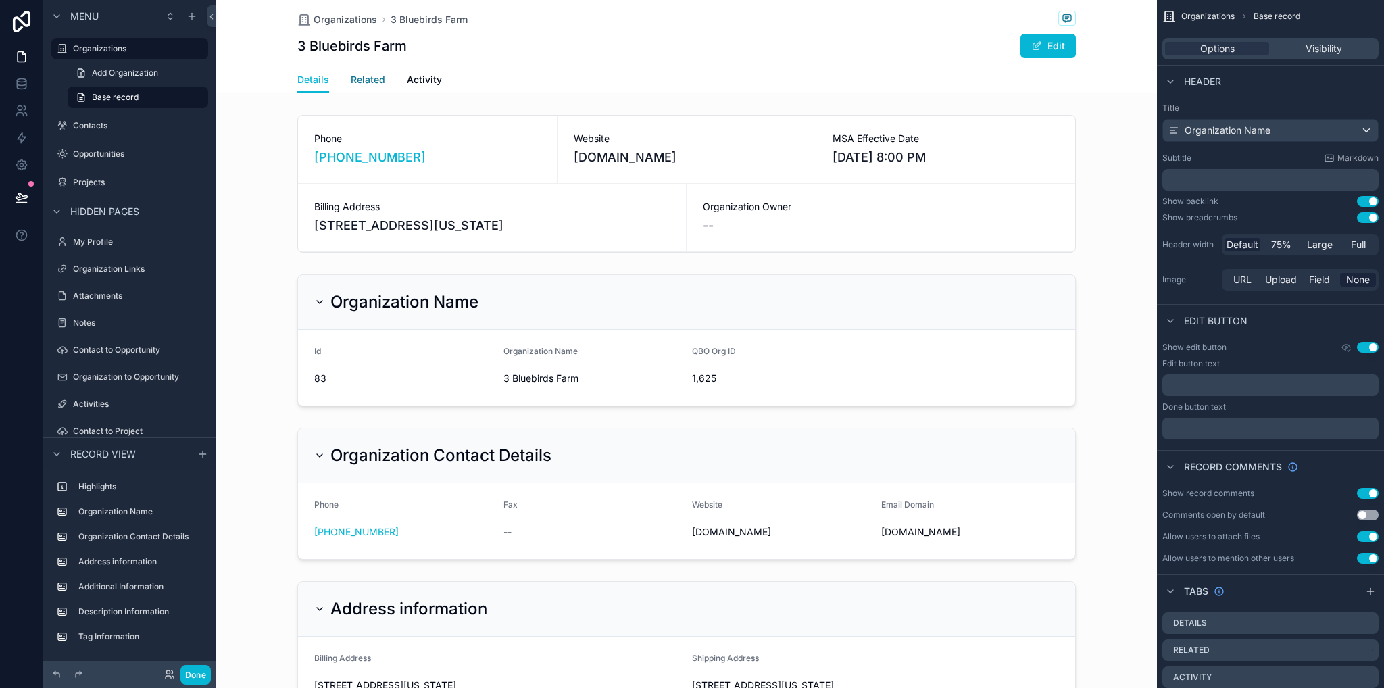
click at [360, 85] on span "Related" at bounding box center [368, 80] width 34 height 14
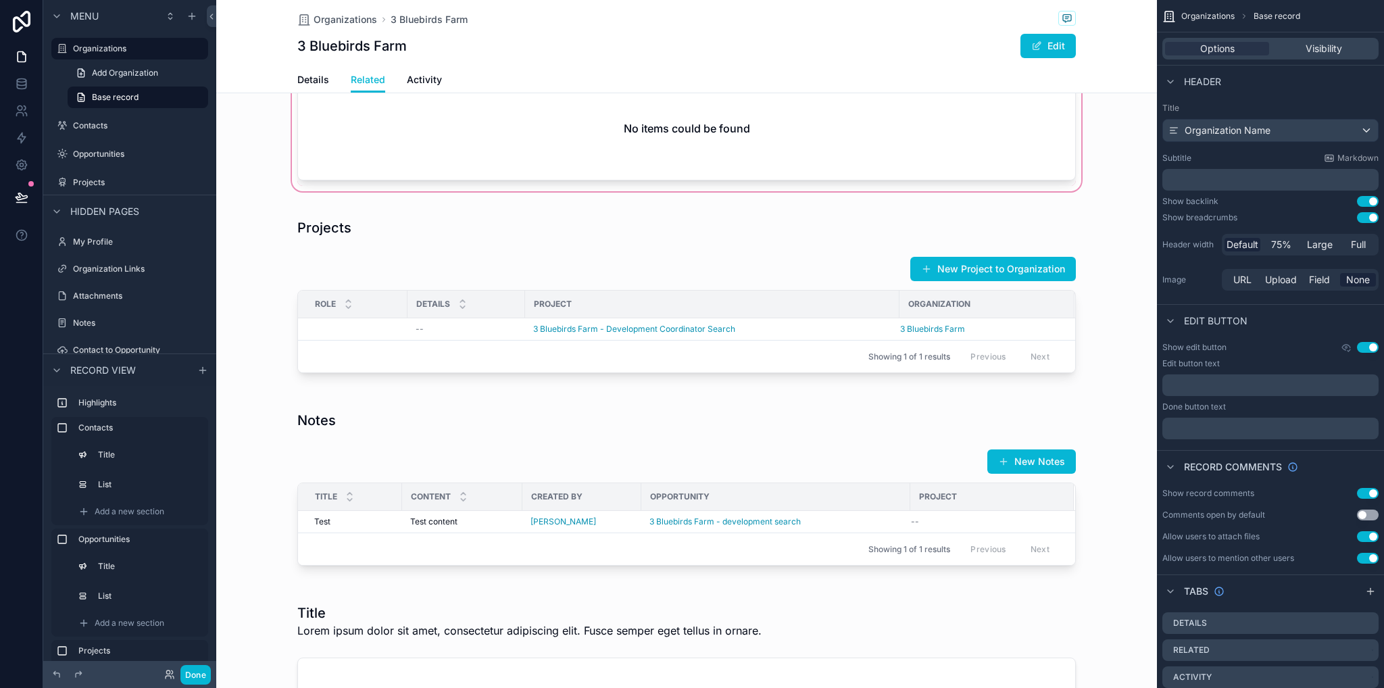
scroll to position [541, 0]
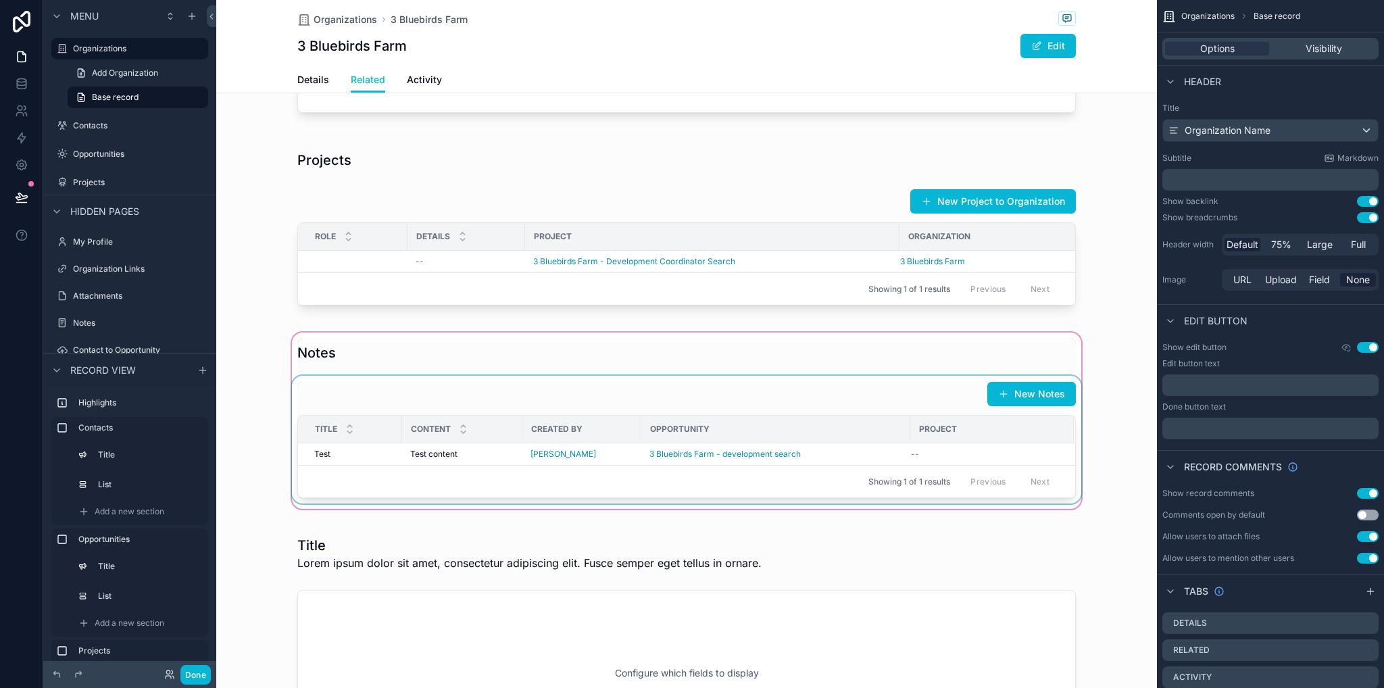
click at [810, 440] on div "Opportunity" at bounding box center [776, 429] width 268 height 22
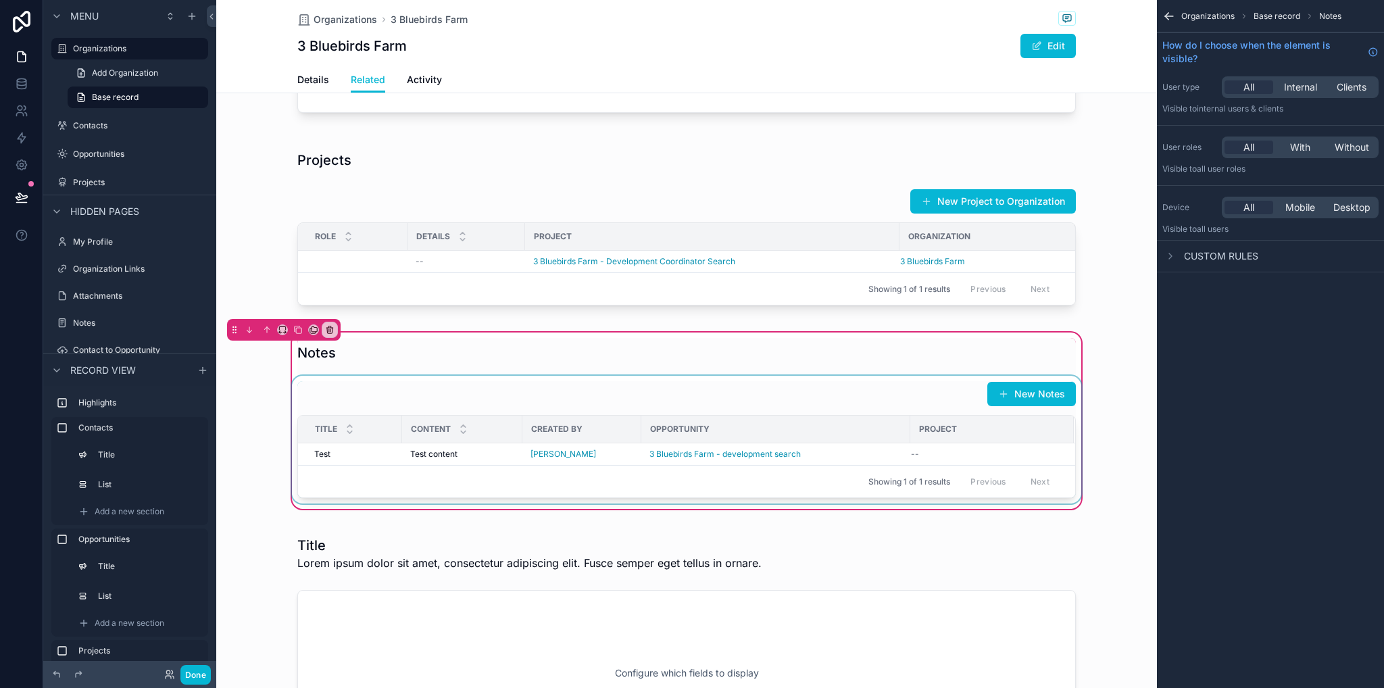
click at [884, 415] on div "scrollable content" at bounding box center [686, 440] width 795 height 128
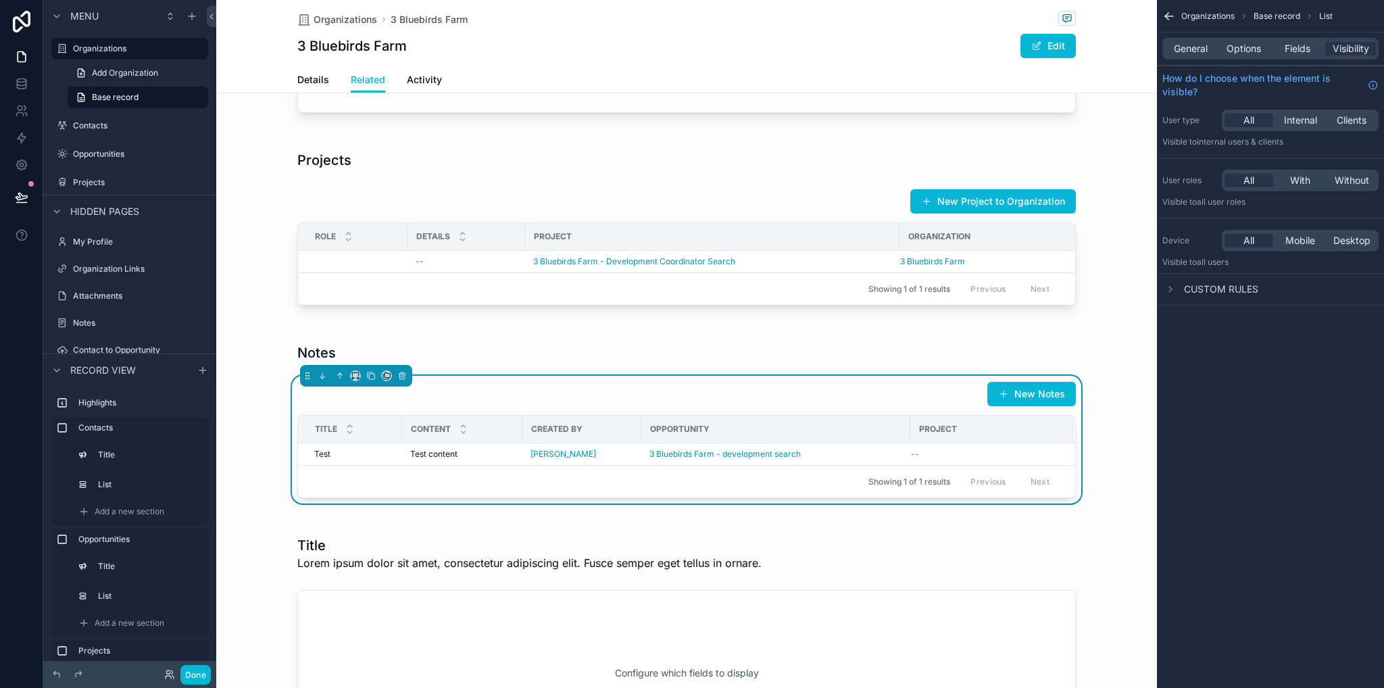
drag, startPoint x: 1243, startPoint y: 39, endPoint x: 1248, endPoint y: 51, distance: 13.9
click at [1244, 39] on div "General Options Fields Visibility" at bounding box center [1271, 49] width 216 height 22
click at [1248, 52] on span "Options" at bounding box center [1244, 49] width 34 height 14
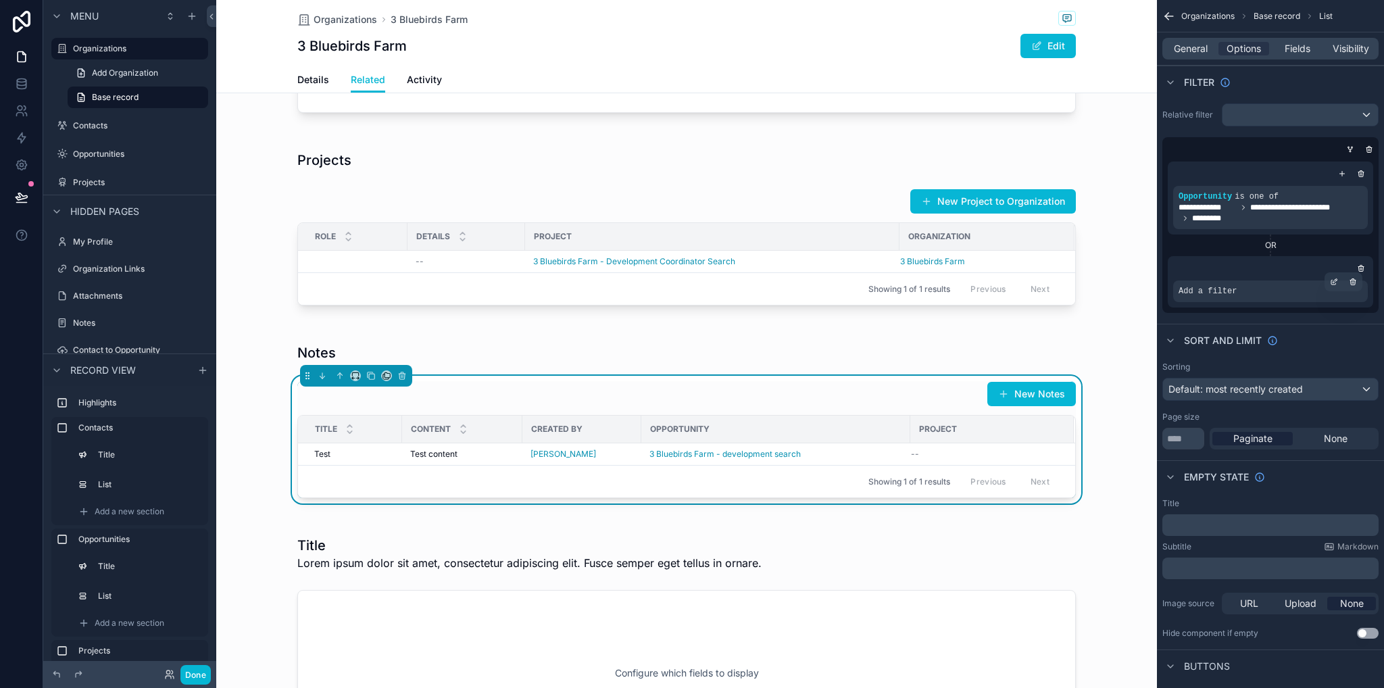
click at [1226, 290] on span "Add a filter" at bounding box center [1208, 291] width 58 height 11
click at [1334, 283] on icon "scrollable content" at bounding box center [1334, 282] width 8 height 8
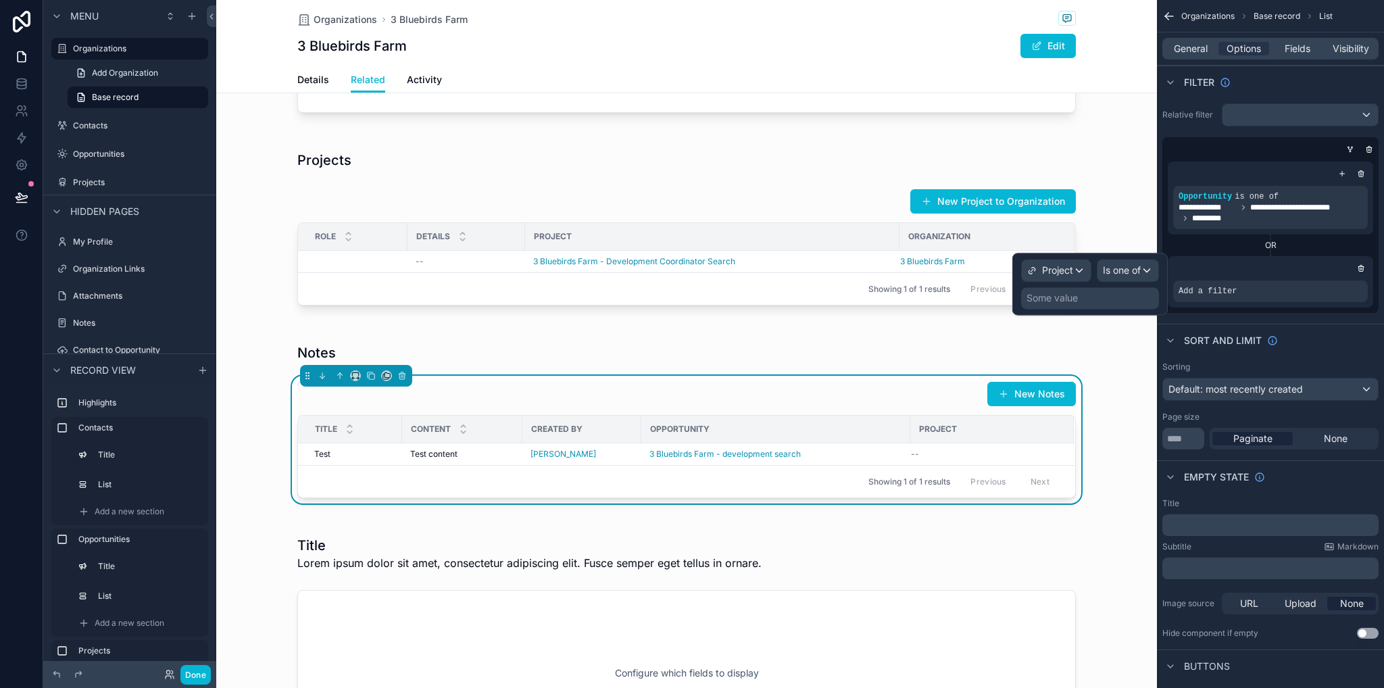
click at [1117, 293] on div "Some value" at bounding box center [1090, 298] width 138 height 22
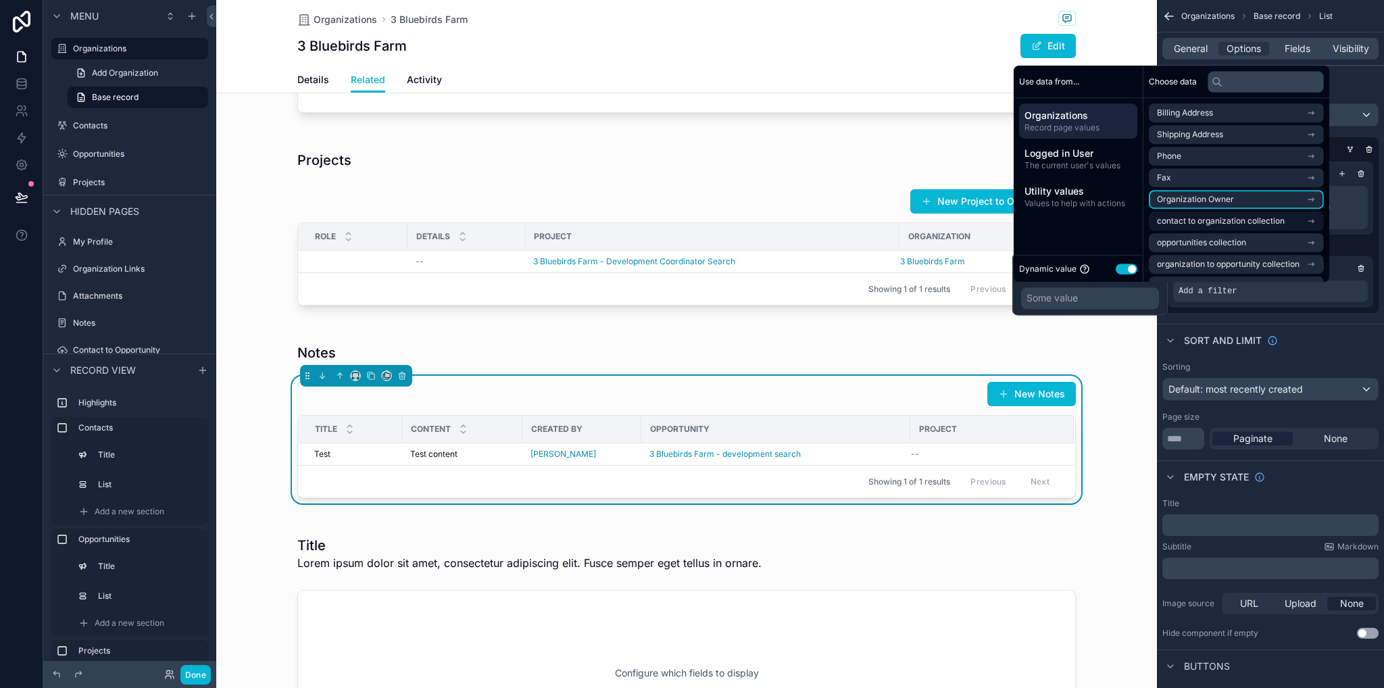
scroll to position [19, 0]
click at [1220, 266] on span "project to organization collection" at bounding box center [1220, 267] width 126 height 11
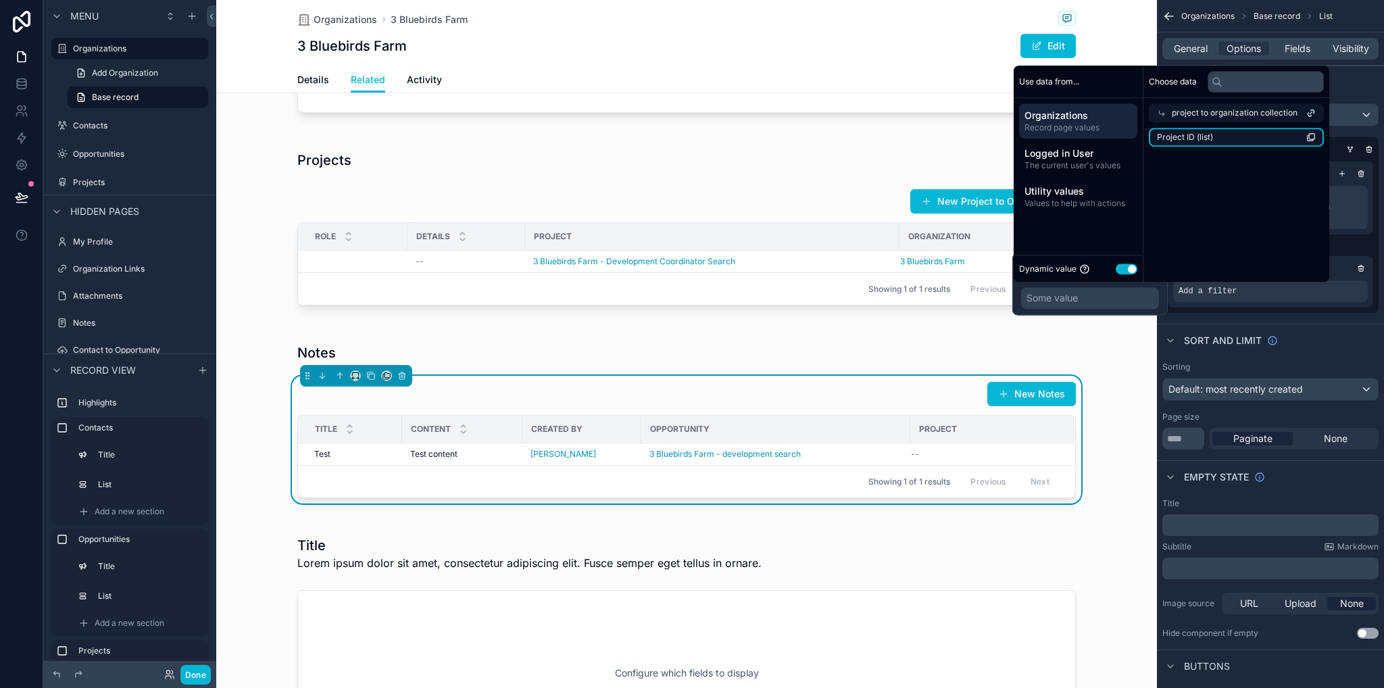
click at [1190, 135] on span "Project ID (list)" at bounding box center [1185, 137] width 56 height 11
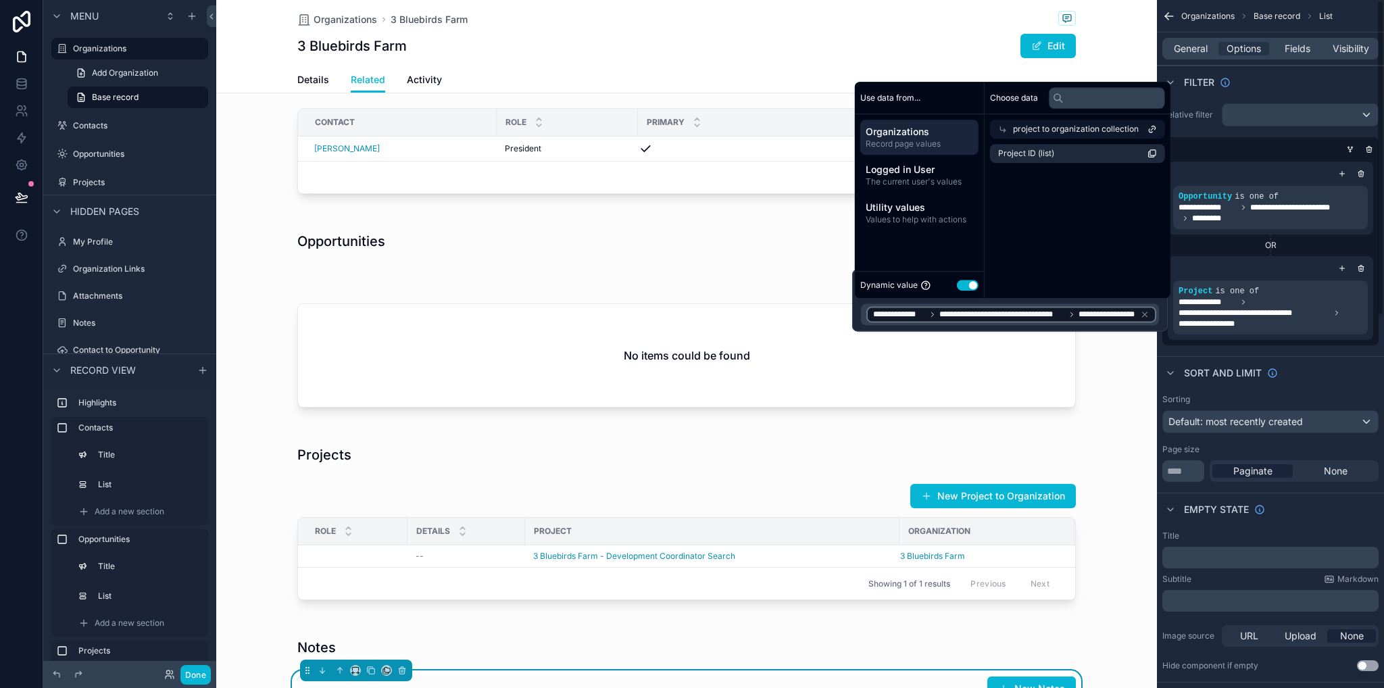
scroll to position [541, 0]
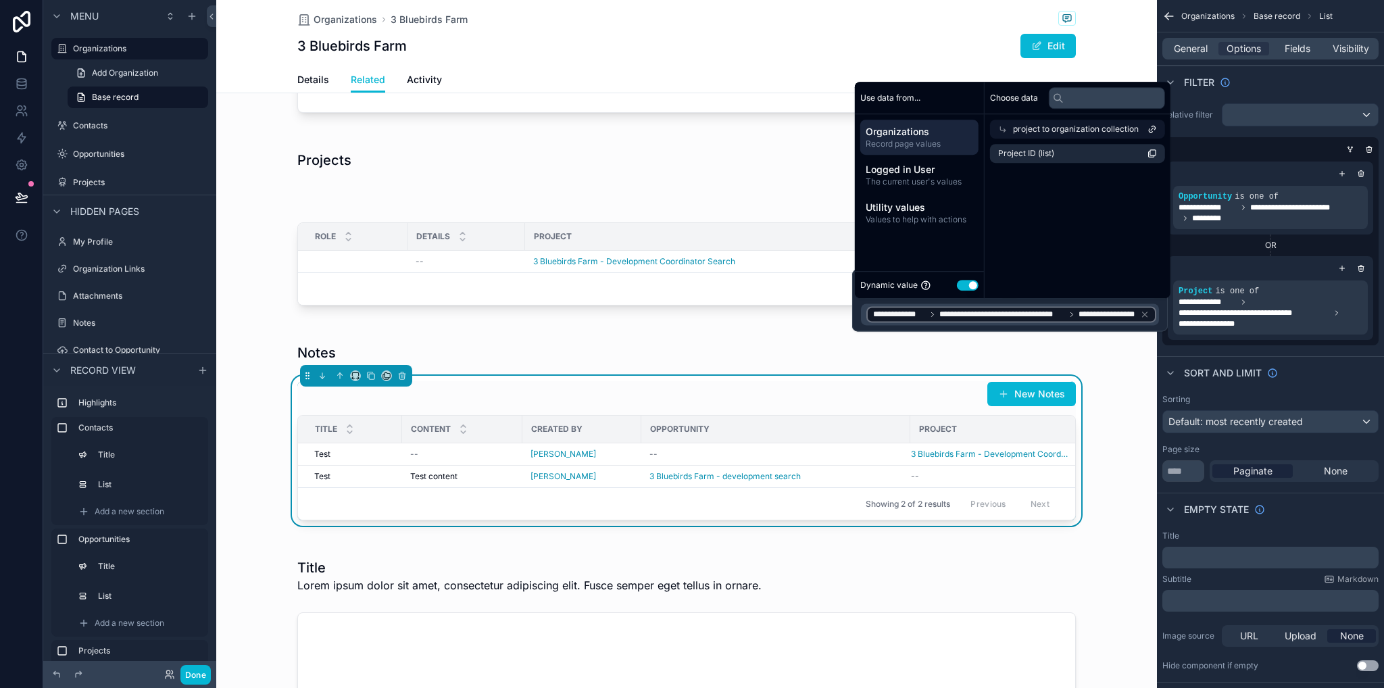
click at [1124, 381] on div "Notes New Notes Title Content Created By Opportunity Project Test Test -- Marsh…" at bounding box center [686, 432] width 941 height 204
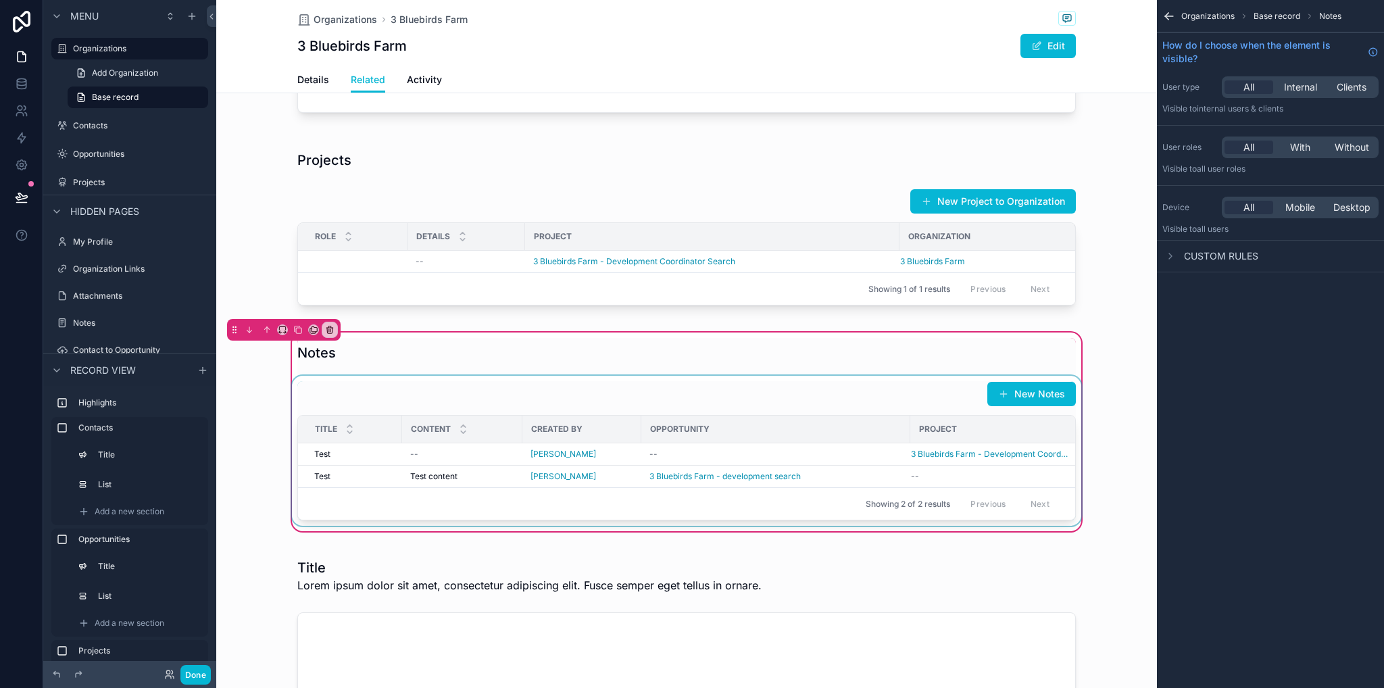
click at [900, 439] on div "scrollable content" at bounding box center [686, 451] width 795 height 150
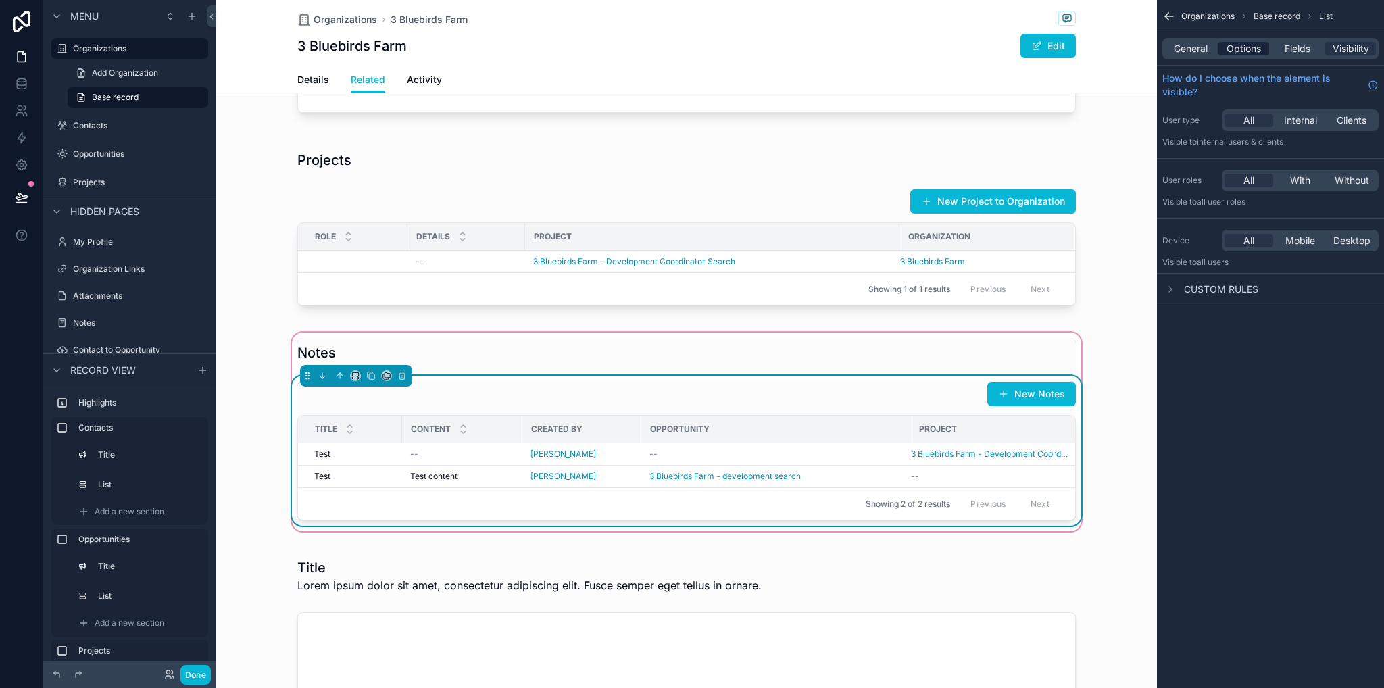
click at [1243, 50] on span "Options" at bounding box center [1244, 49] width 34 height 14
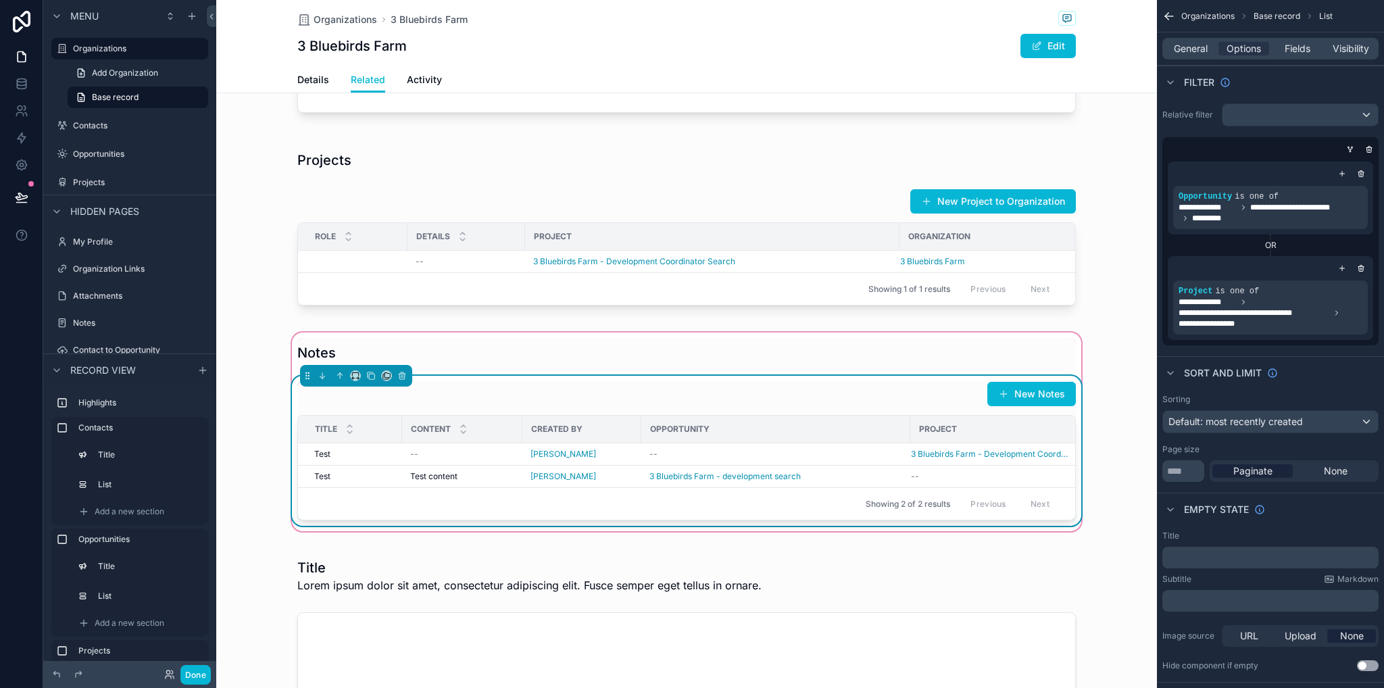
click at [1106, 439] on div "Notes New Notes Title Content Created By Opportunity Project Test Test -- Marsh…" at bounding box center [686, 432] width 941 height 204
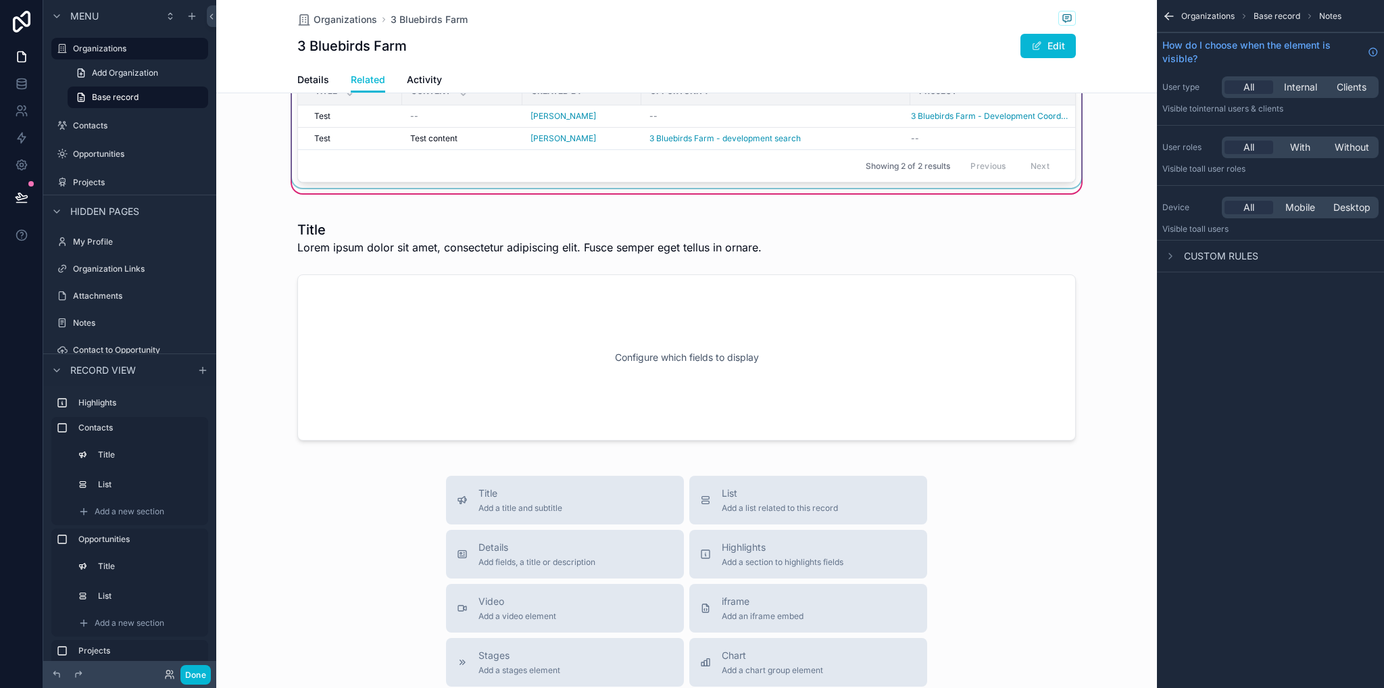
scroll to position [608, 0]
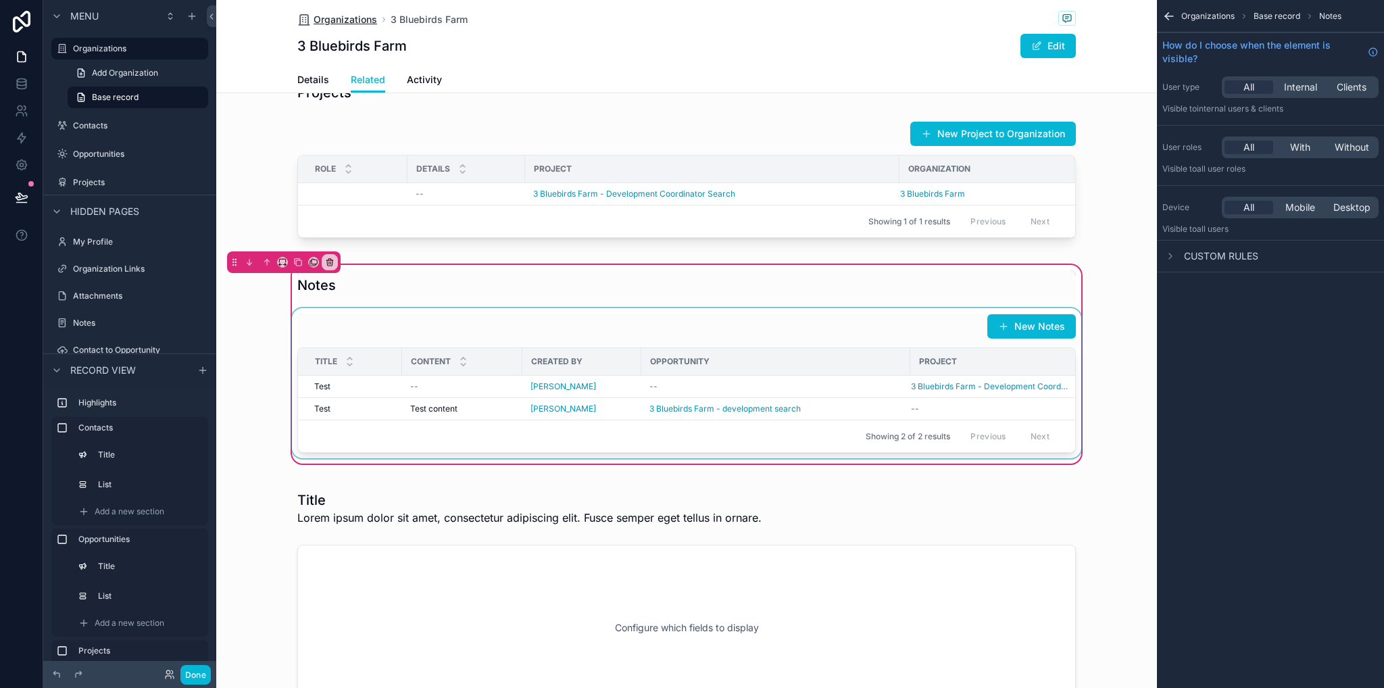
click at [354, 17] on span "Organizations" at bounding box center [346, 20] width 64 height 14
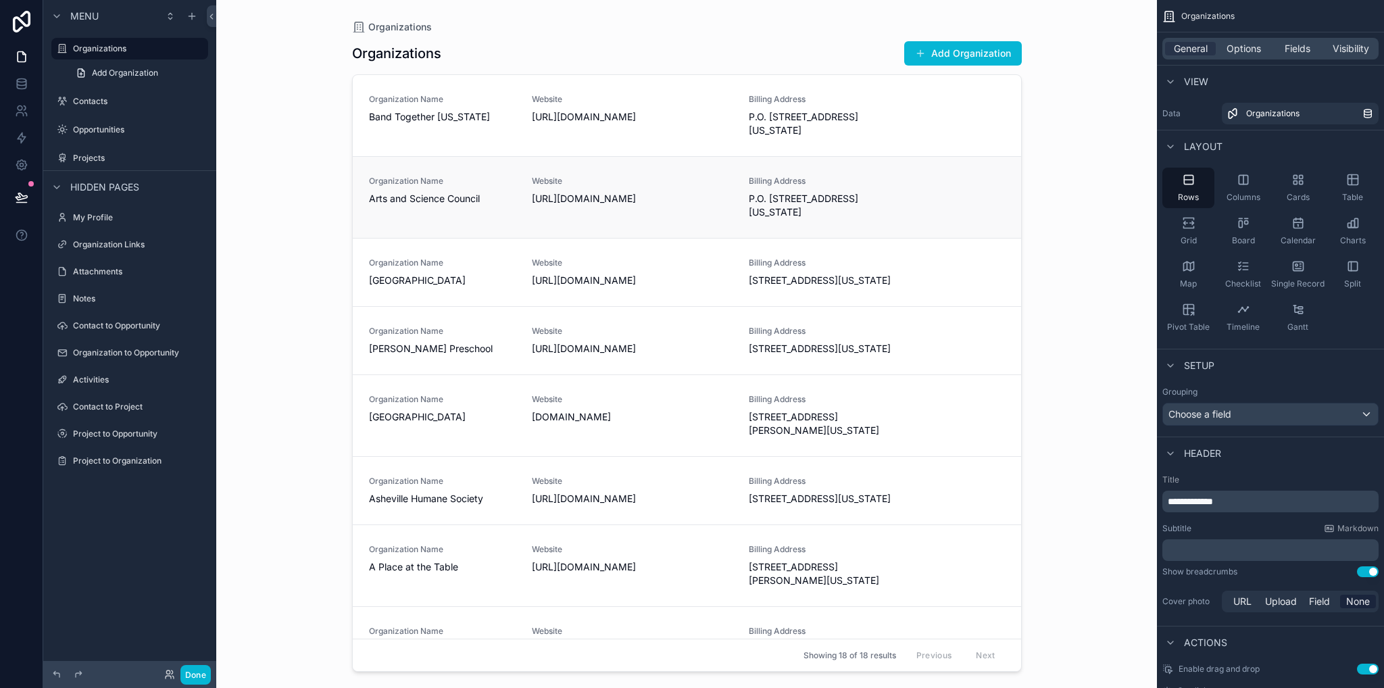
click at [407, 188] on div "Organization Name Arts and Science Council" at bounding box center [442, 191] width 147 height 30
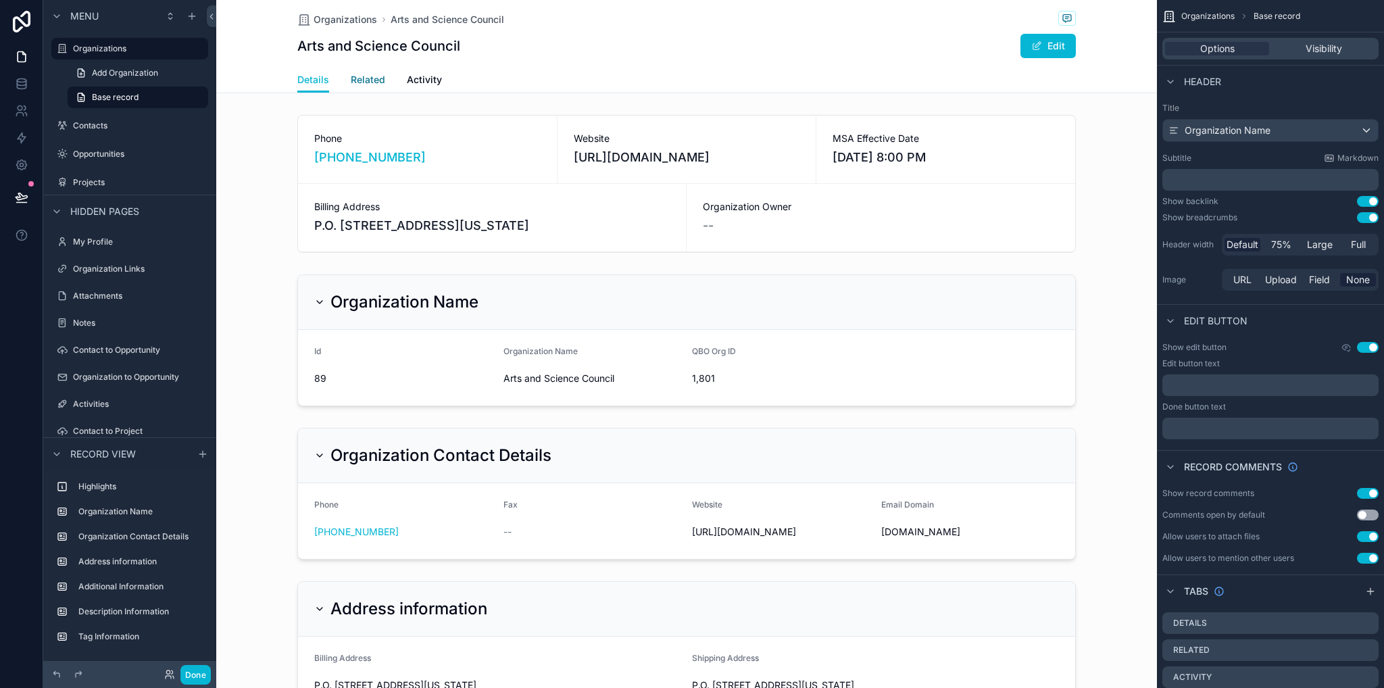
click at [366, 88] on link "Related" at bounding box center [368, 81] width 34 height 27
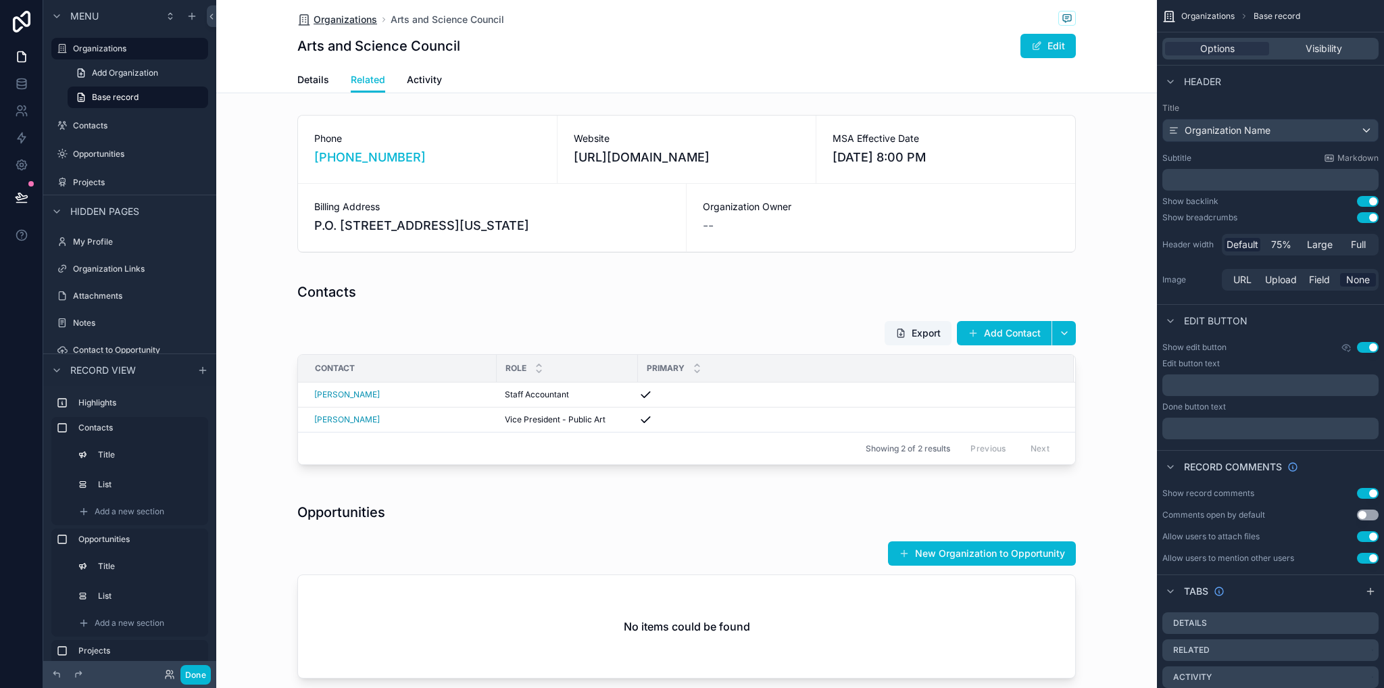
click at [331, 23] on span "Organizations" at bounding box center [346, 20] width 64 height 14
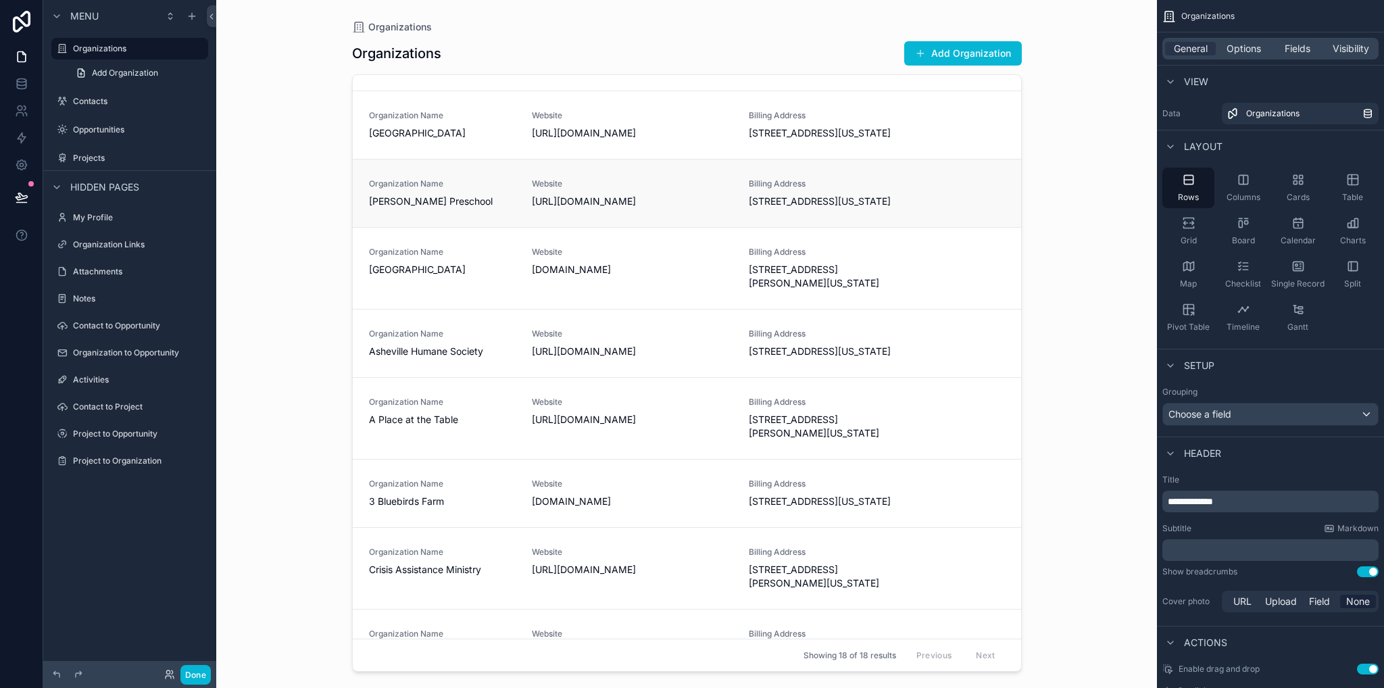
scroll to position [350, 0]
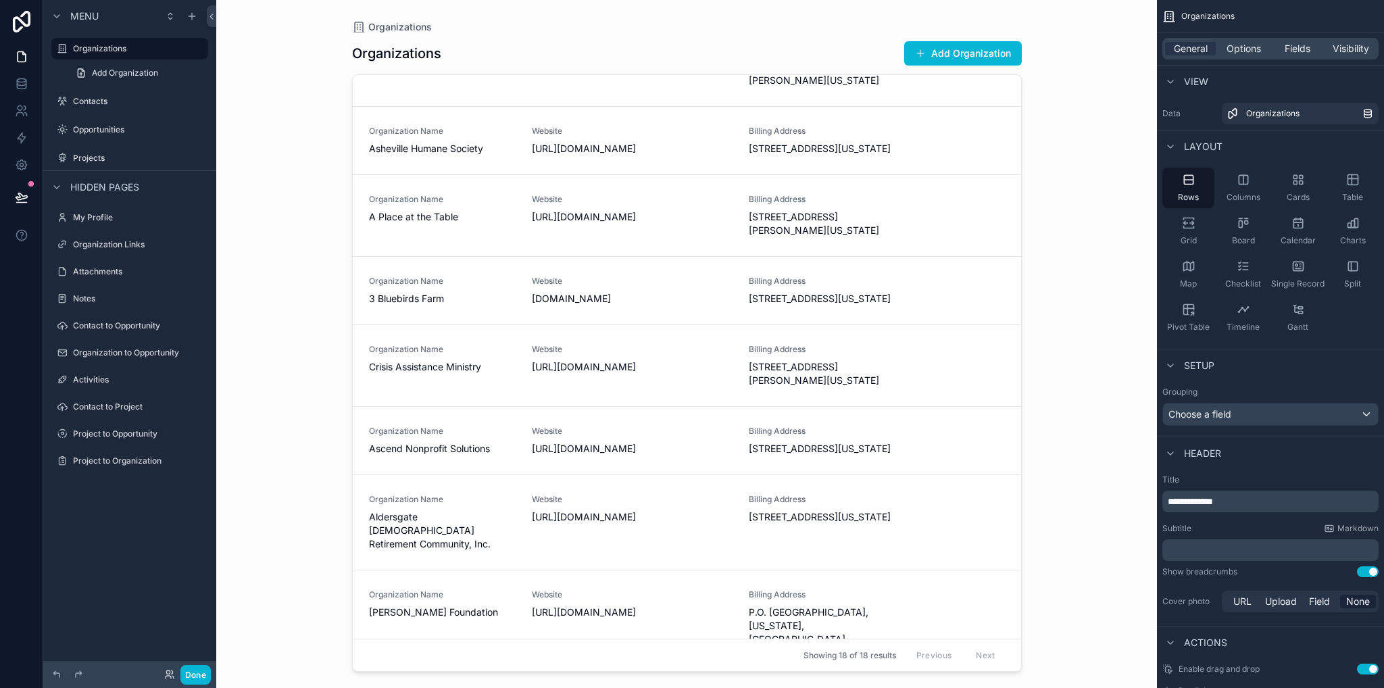
click at [411, 287] on span "Organization Name" at bounding box center [442, 281] width 147 height 11
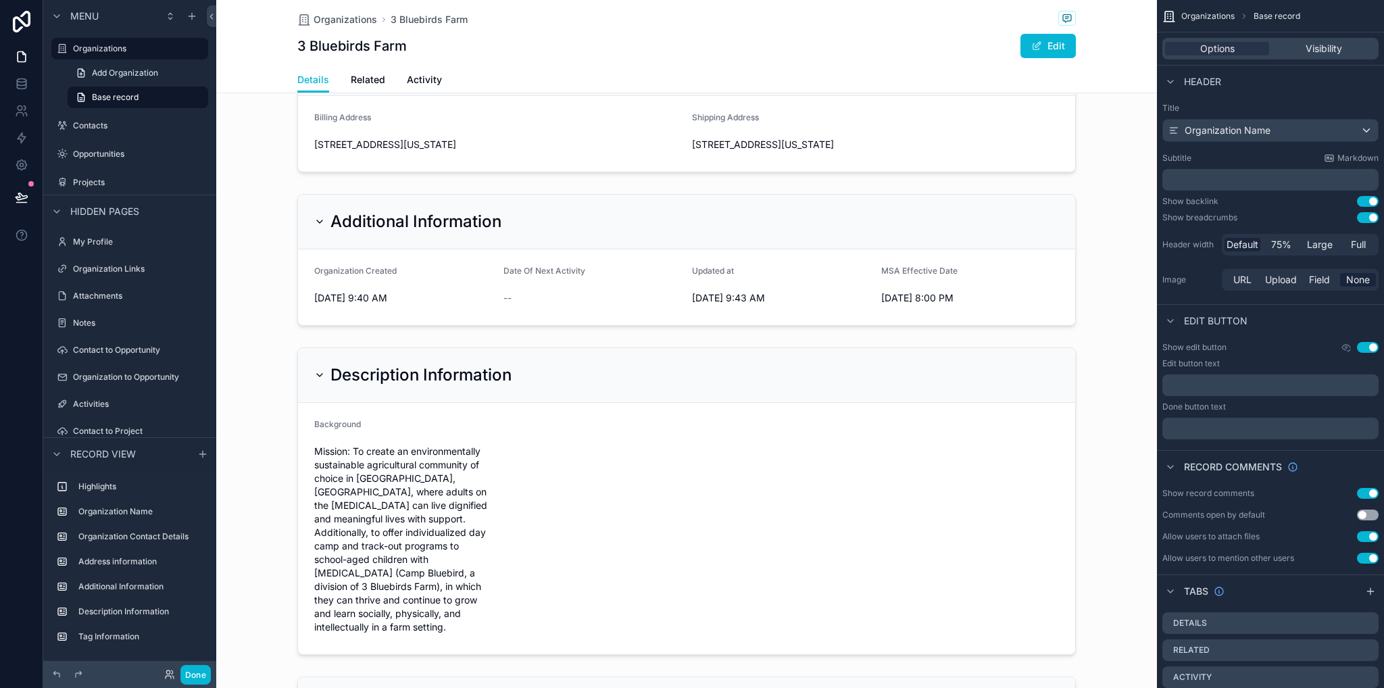
scroll to position [338, 0]
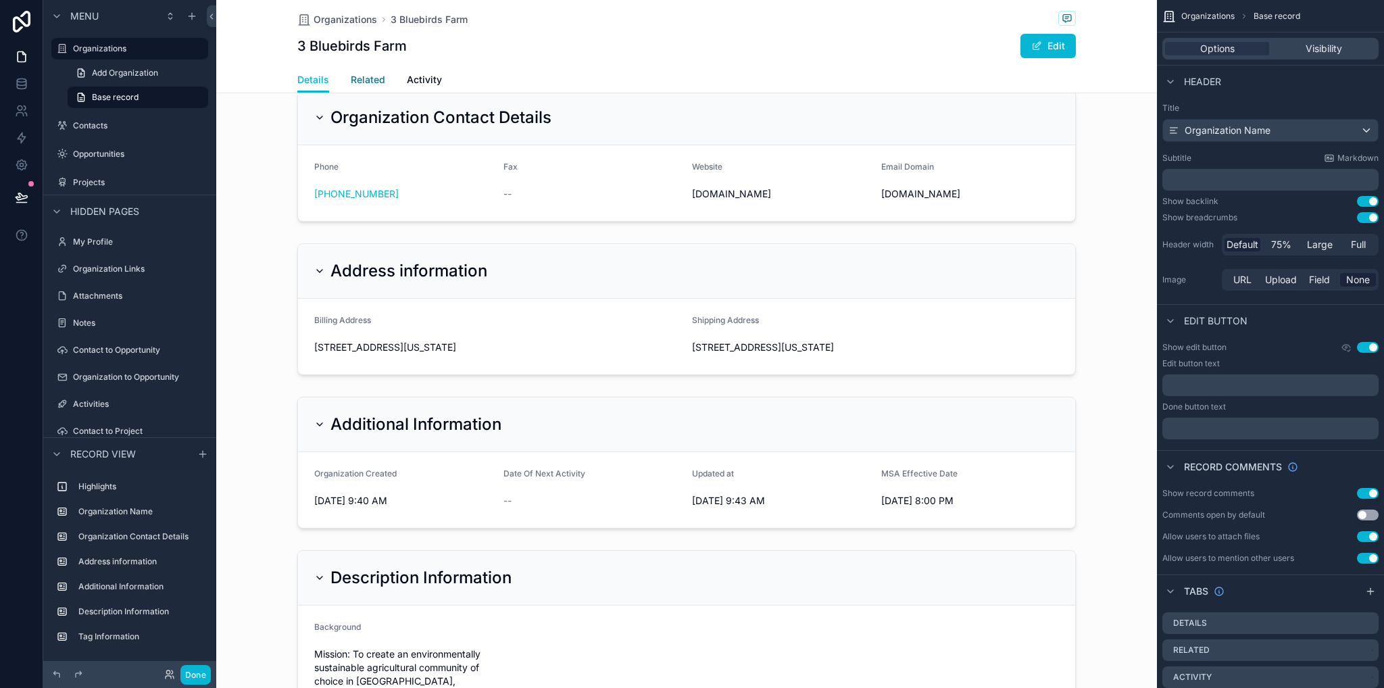
click at [369, 80] on span "Related" at bounding box center [368, 80] width 34 height 14
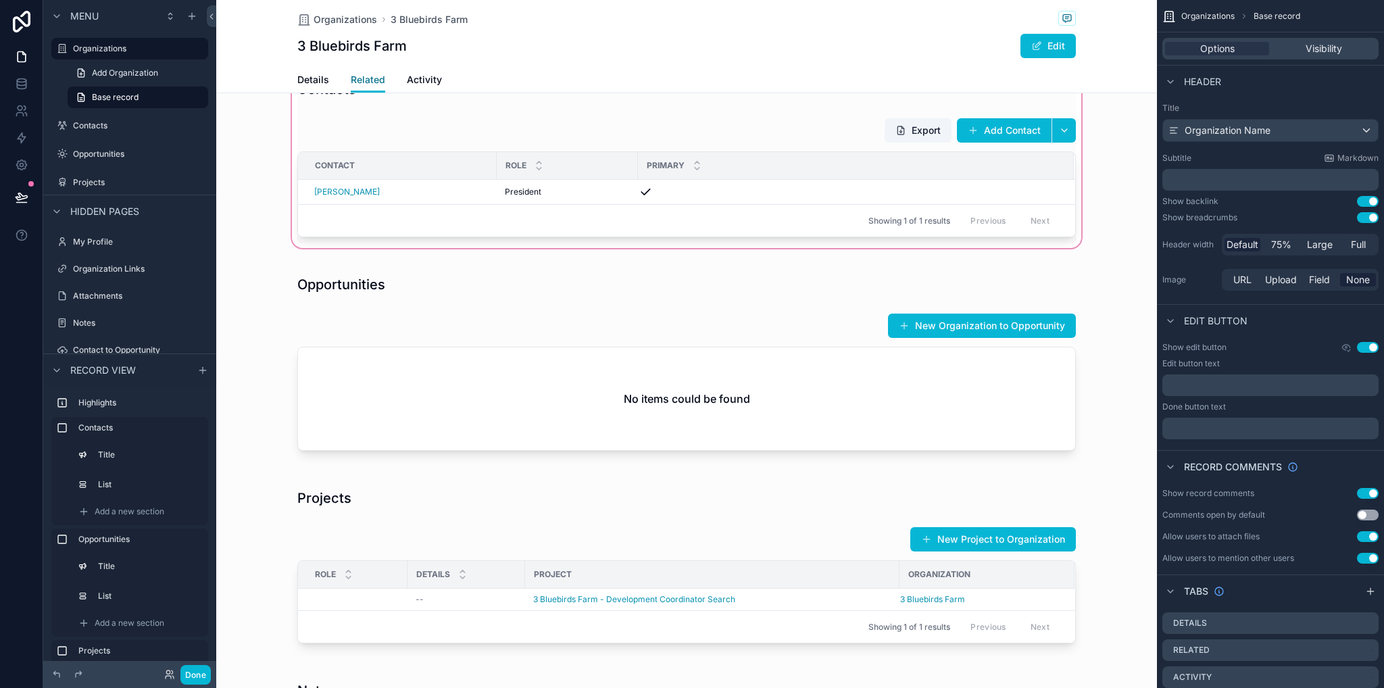
scroll to position [68, 0]
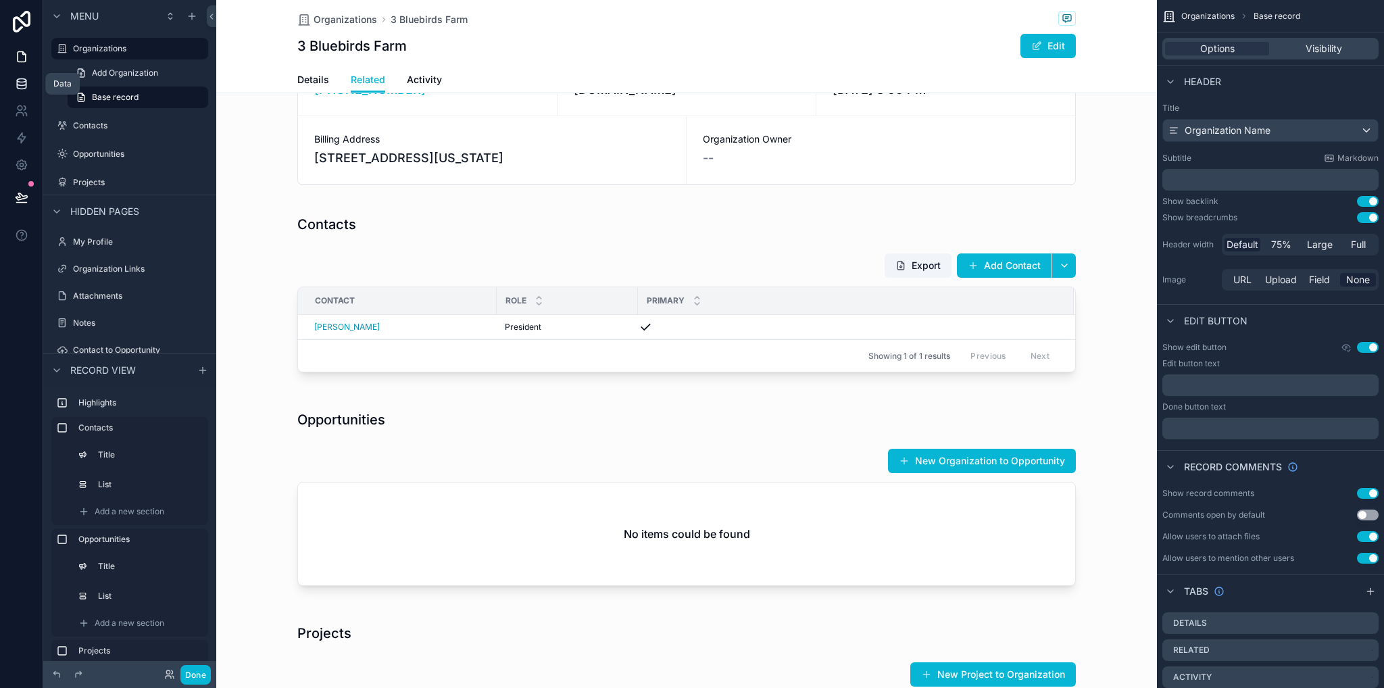
click at [16, 87] on icon at bounding box center [22, 84] width 14 height 14
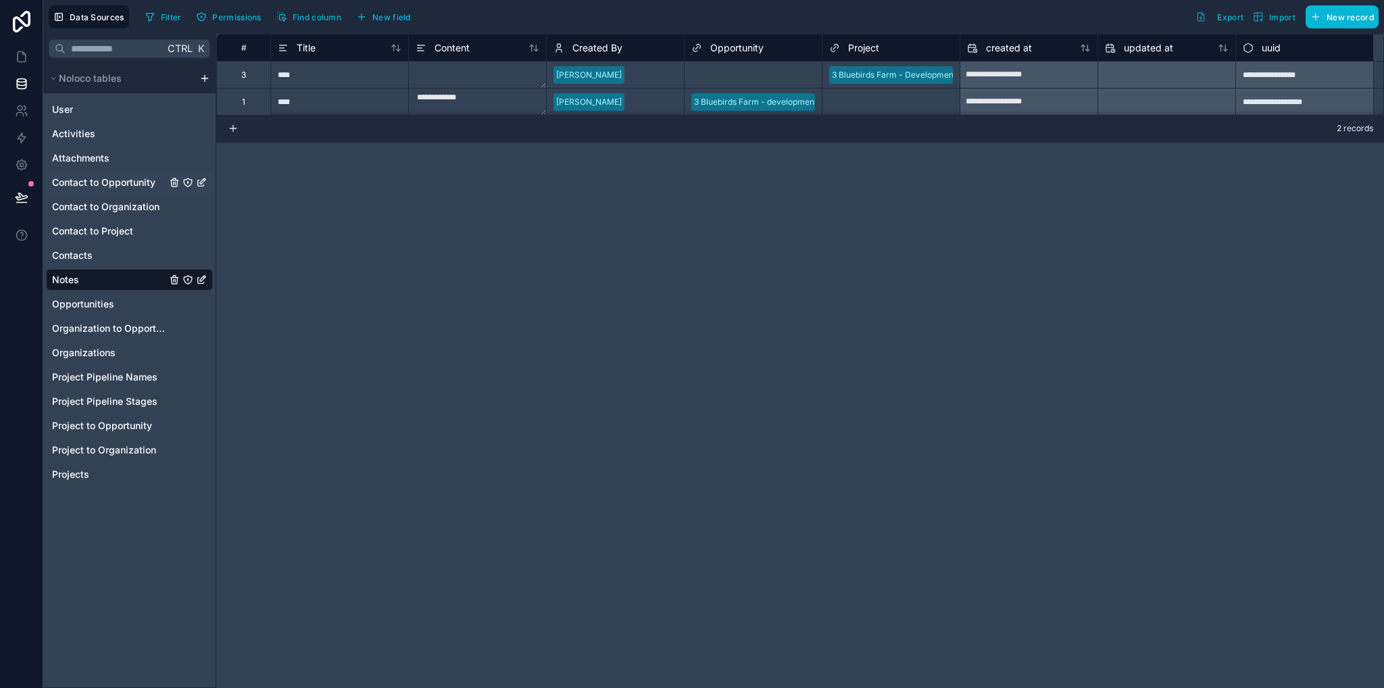
click at [111, 185] on span "Contact to Opportunity" at bounding box center [103, 183] width 103 height 14
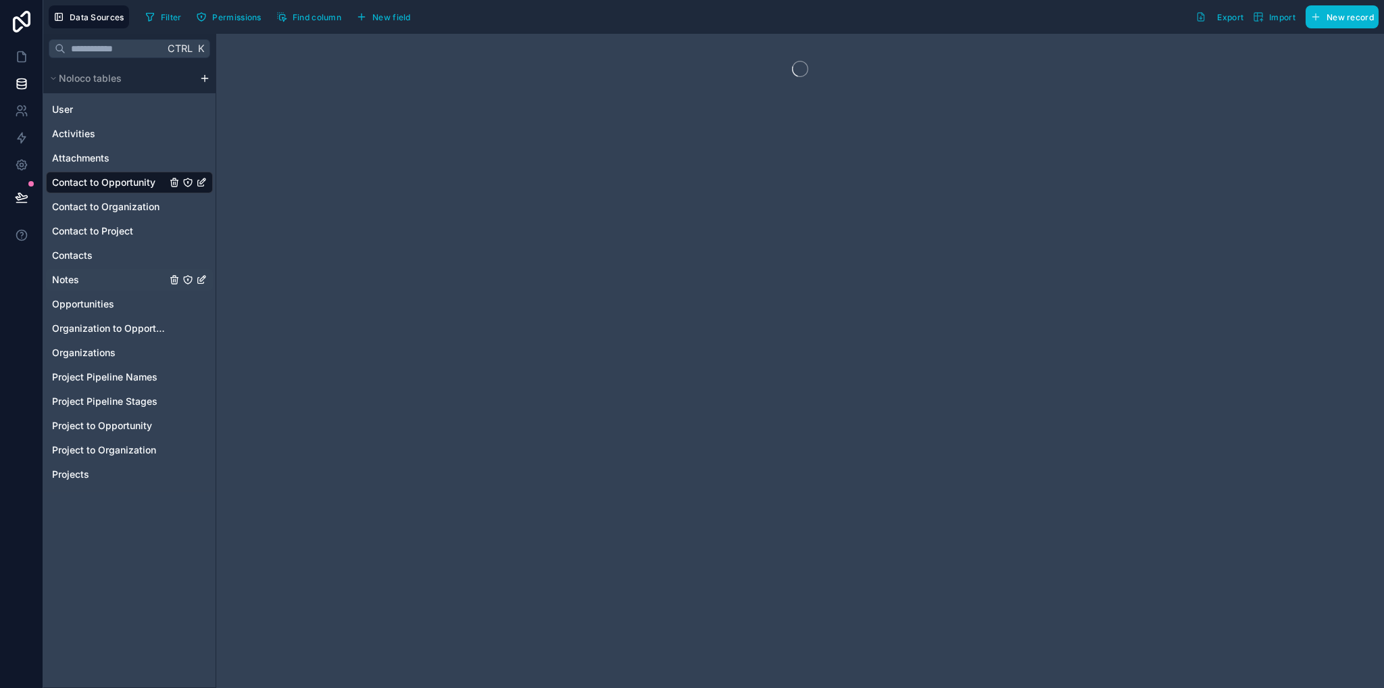
click at [78, 282] on span "Notes" at bounding box center [65, 280] width 27 height 14
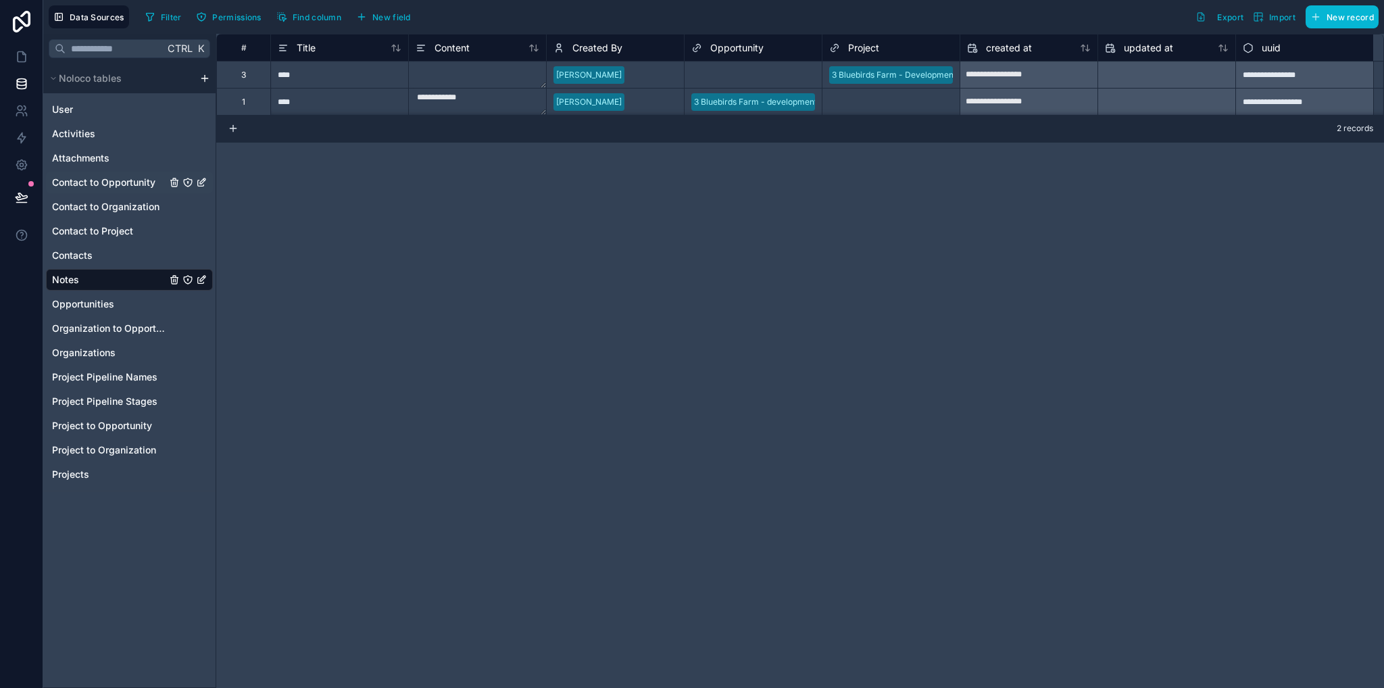
click at [122, 182] on span "Contact to Opportunity" at bounding box center [103, 183] width 103 height 14
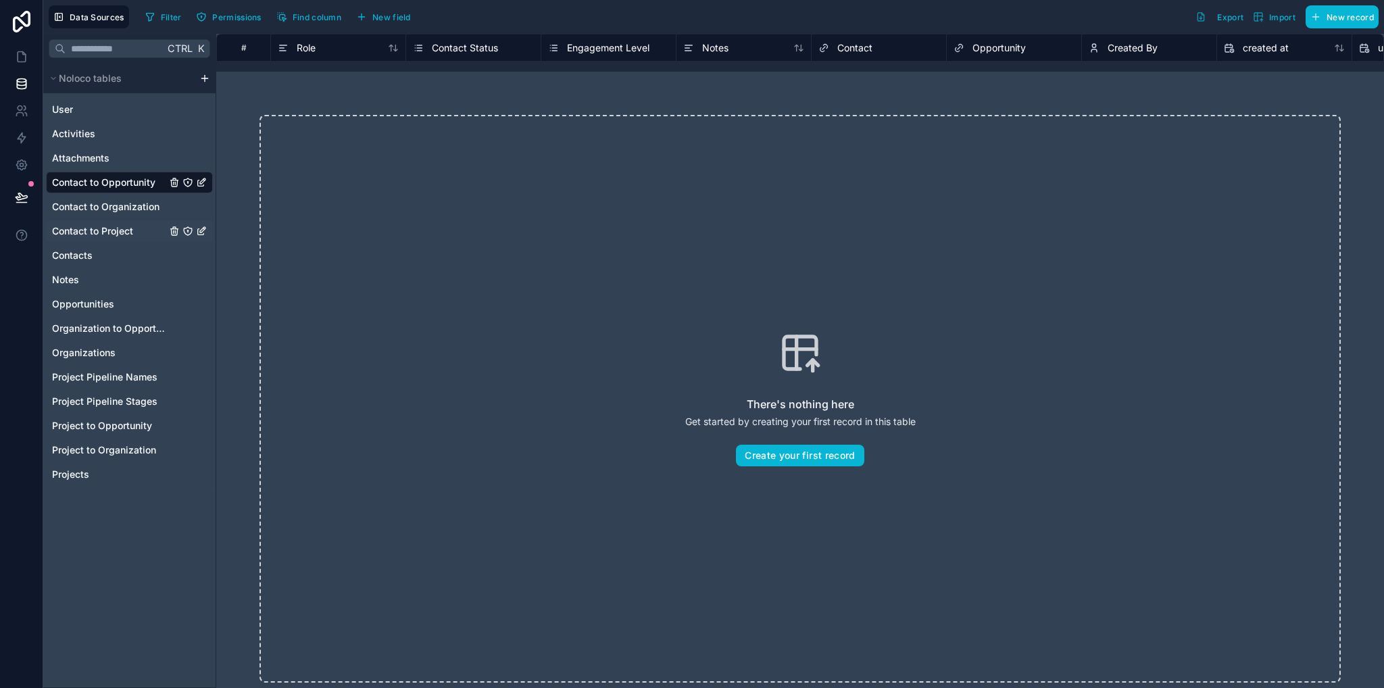
click at [120, 230] on span "Contact to Project" at bounding box center [92, 231] width 81 height 14
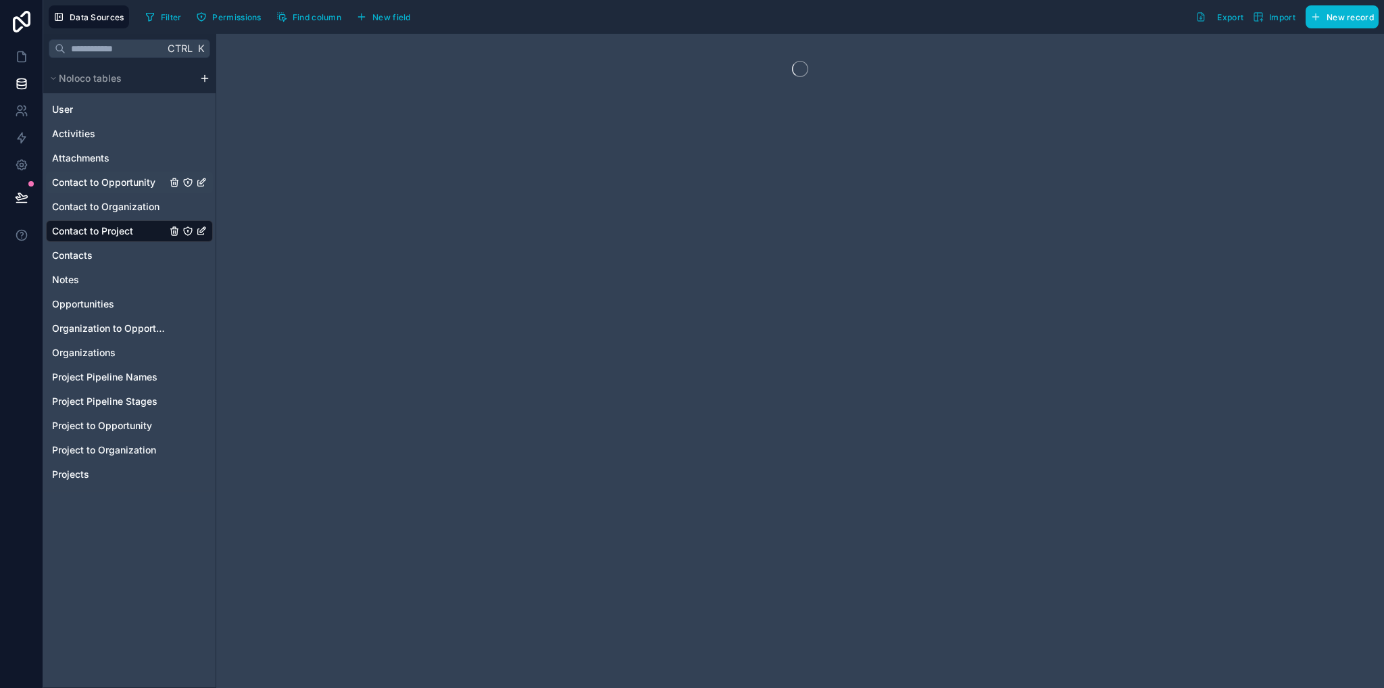
click at [117, 187] on span "Contact to Opportunity" at bounding box center [103, 183] width 103 height 14
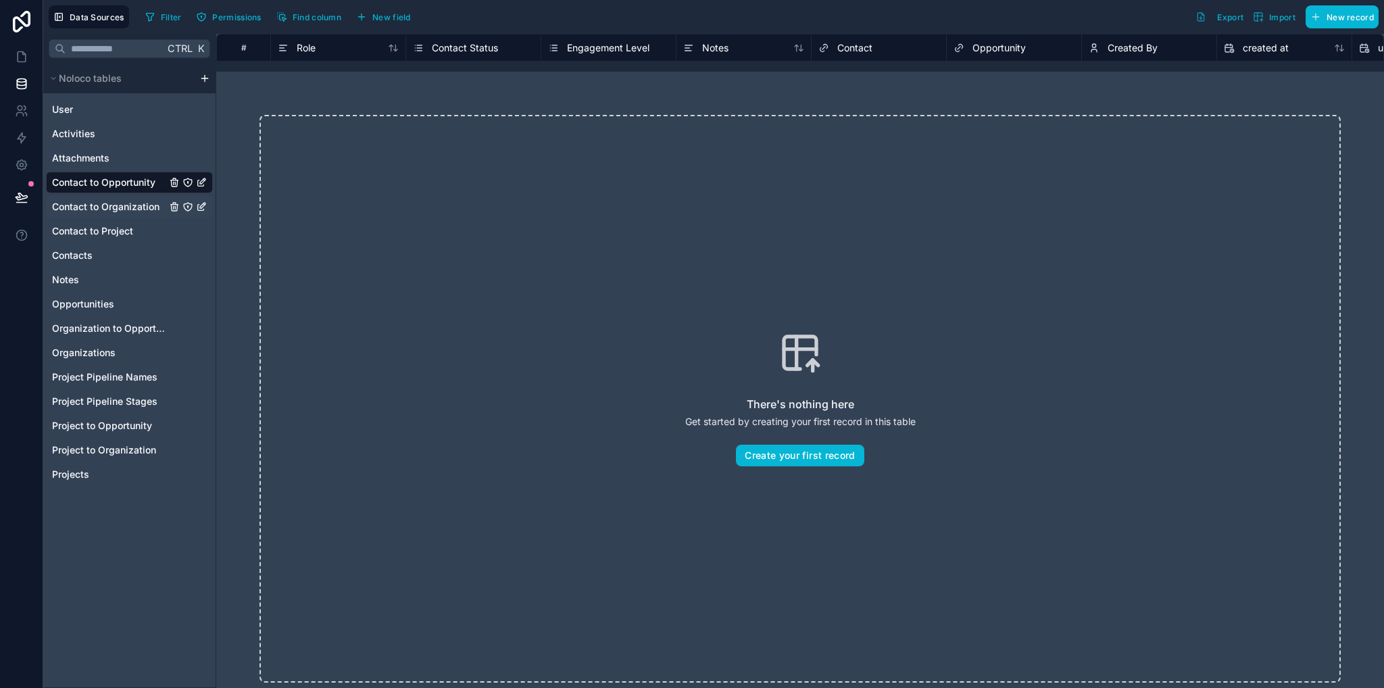
click at [121, 202] on span "Contact to Organization" at bounding box center [105, 207] width 107 height 14
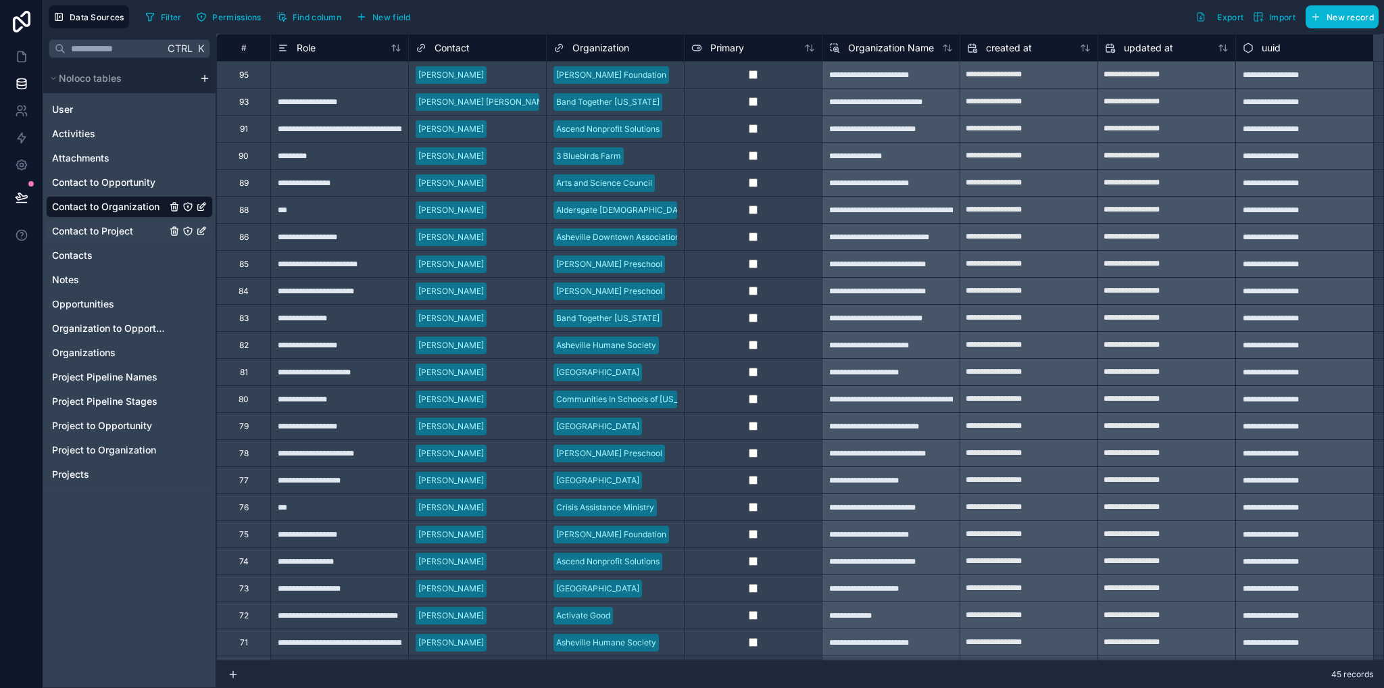
click at [118, 230] on span "Contact to Project" at bounding box center [92, 231] width 81 height 14
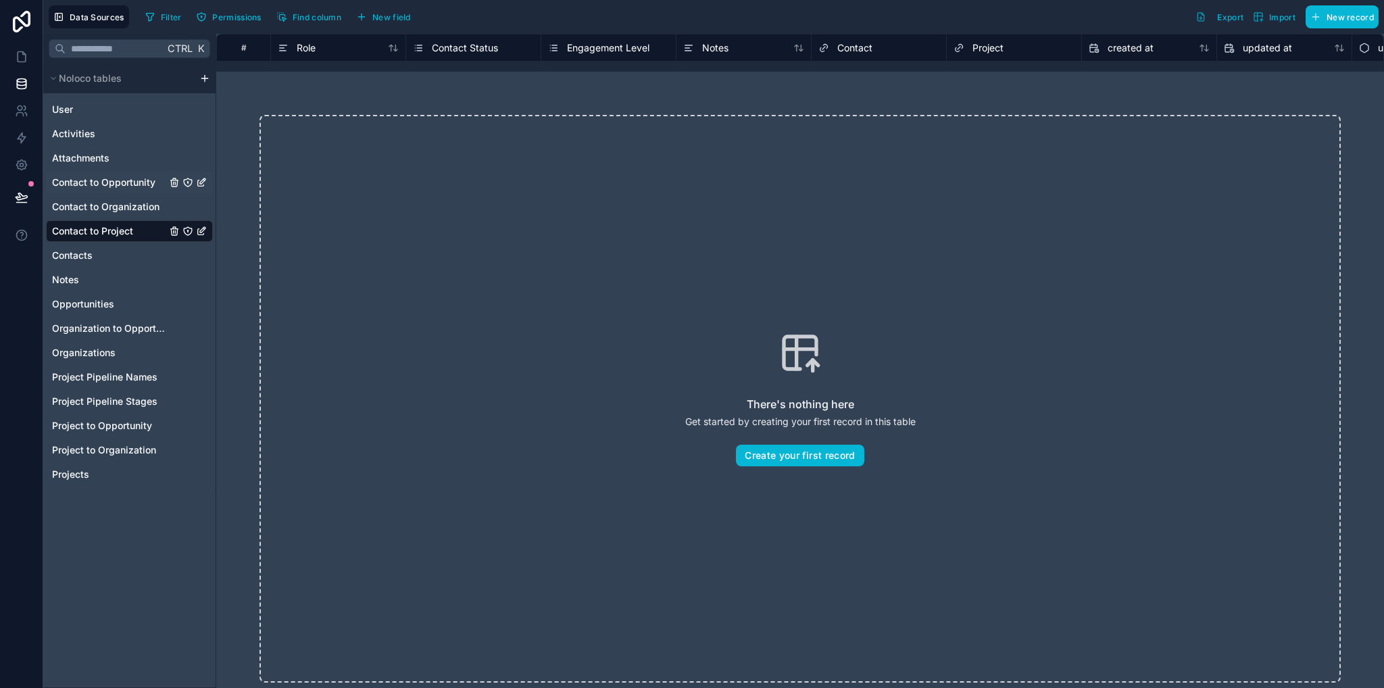
click at [111, 190] on div "Contact to Opportunity" at bounding box center [129, 183] width 167 height 22
click at [120, 202] on span "Contact to Organization" at bounding box center [105, 207] width 107 height 14
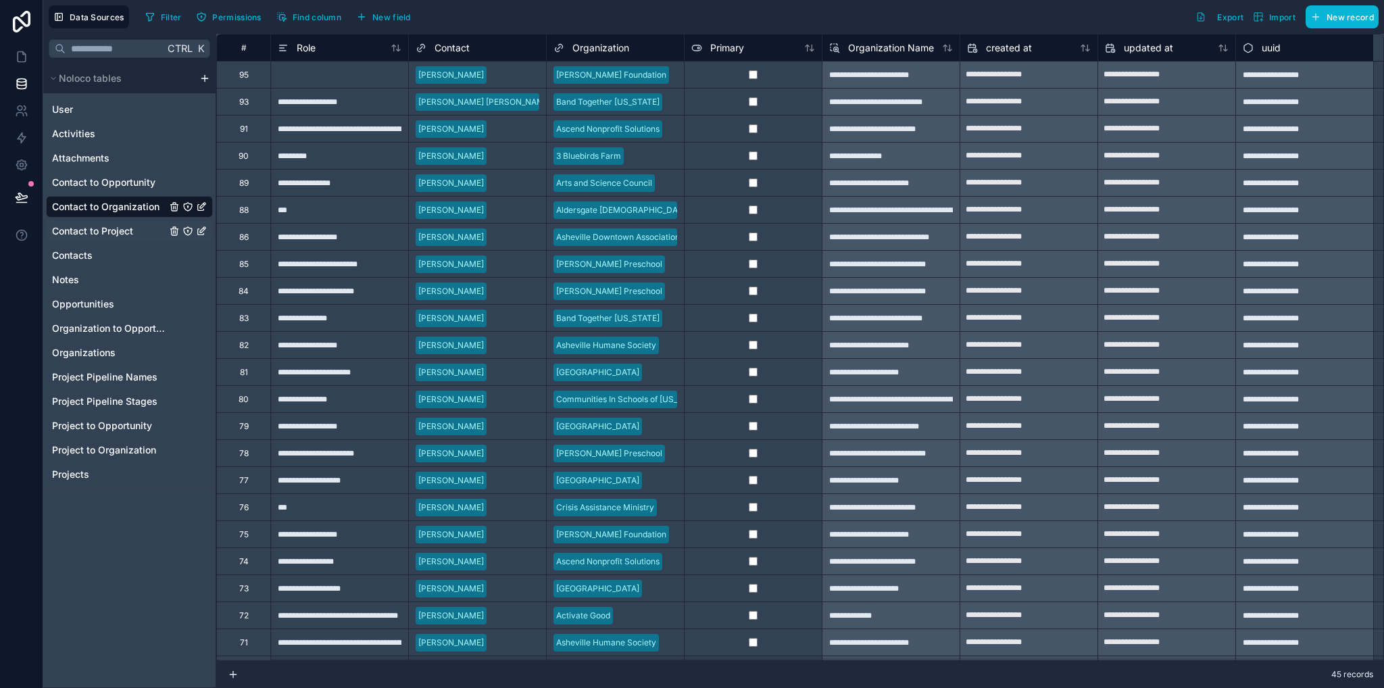
click at [124, 228] on span "Contact to Project" at bounding box center [92, 231] width 81 height 14
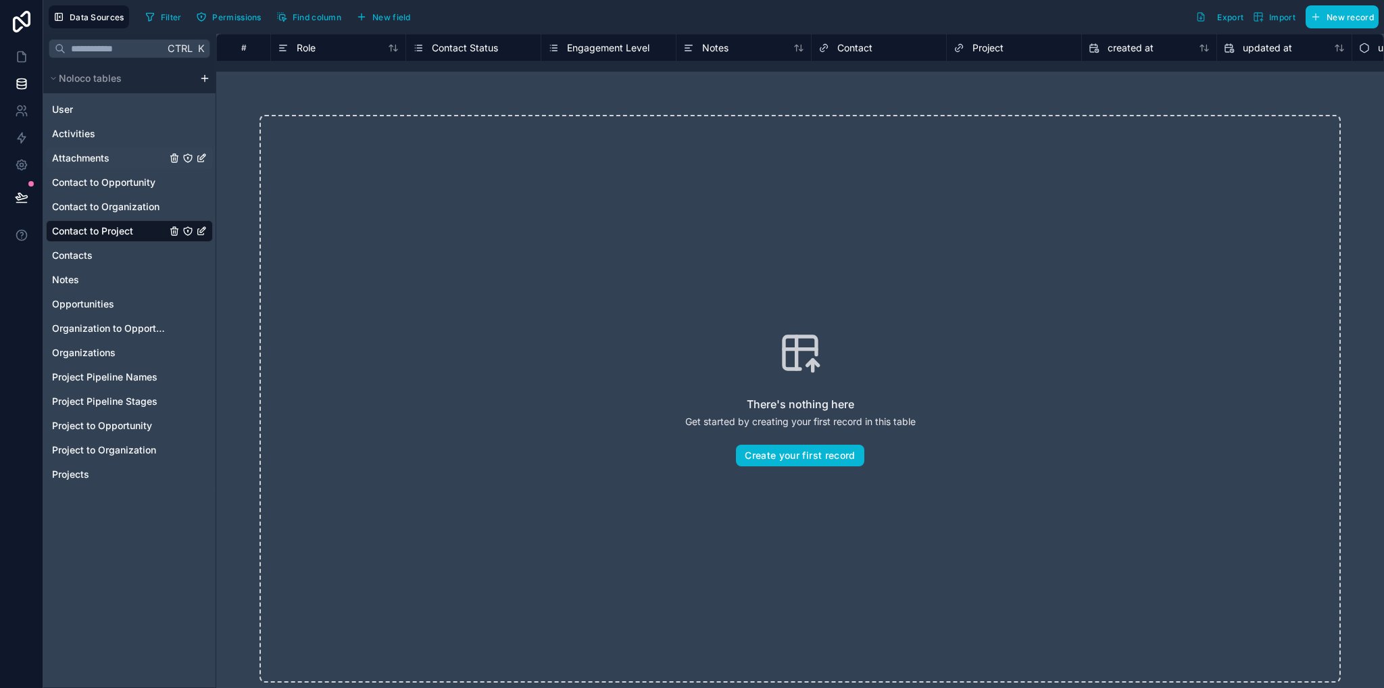
click at [91, 163] on span "Attachments" at bounding box center [80, 158] width 57 height 14
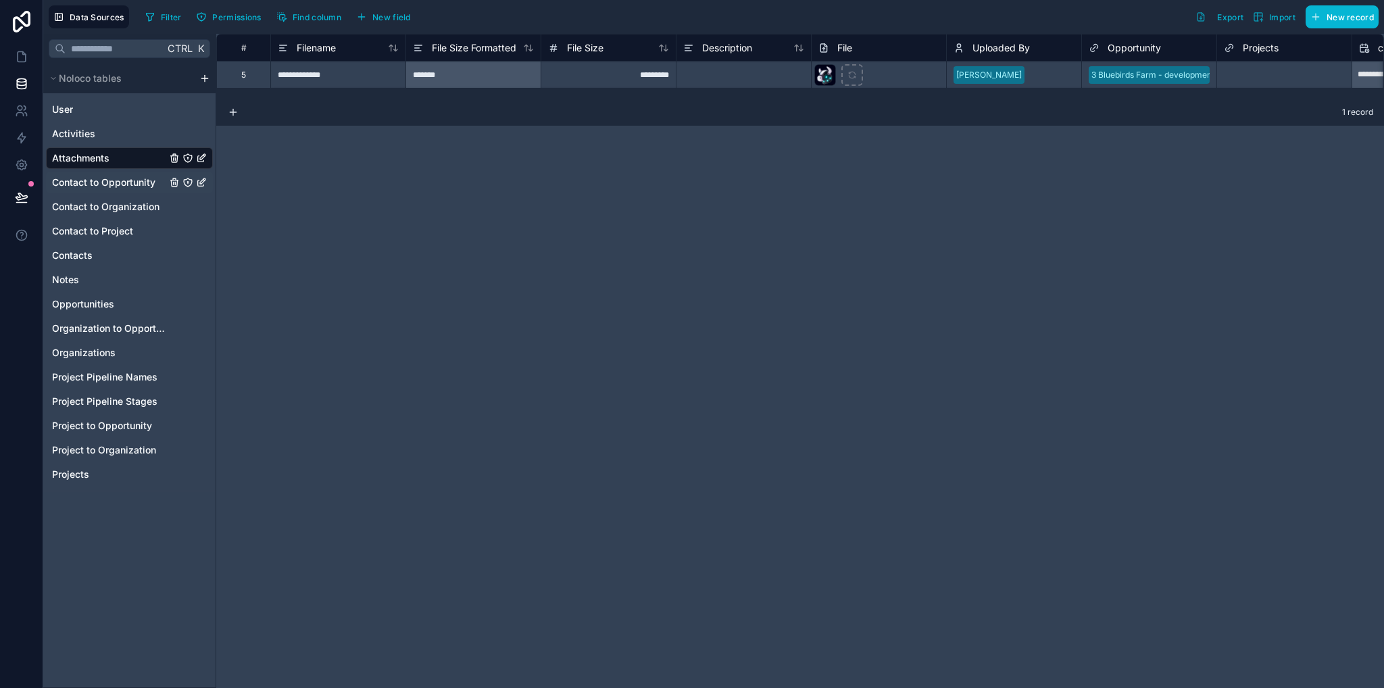
click at [118, 187] on span "Contact to Opportunity" at bounding box center [103, 183] width 103 height 14
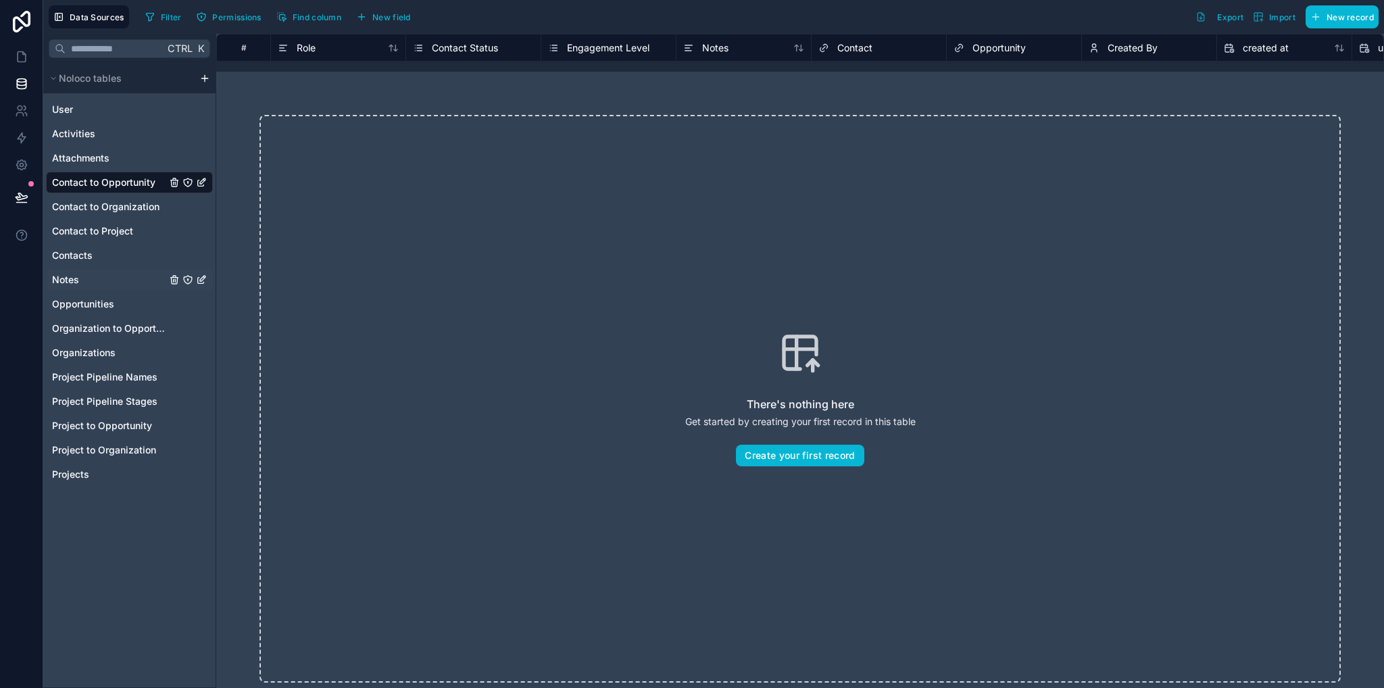
click at [76, 281] on span "Notes" at bounding box center [65, 280] width 27 height 14
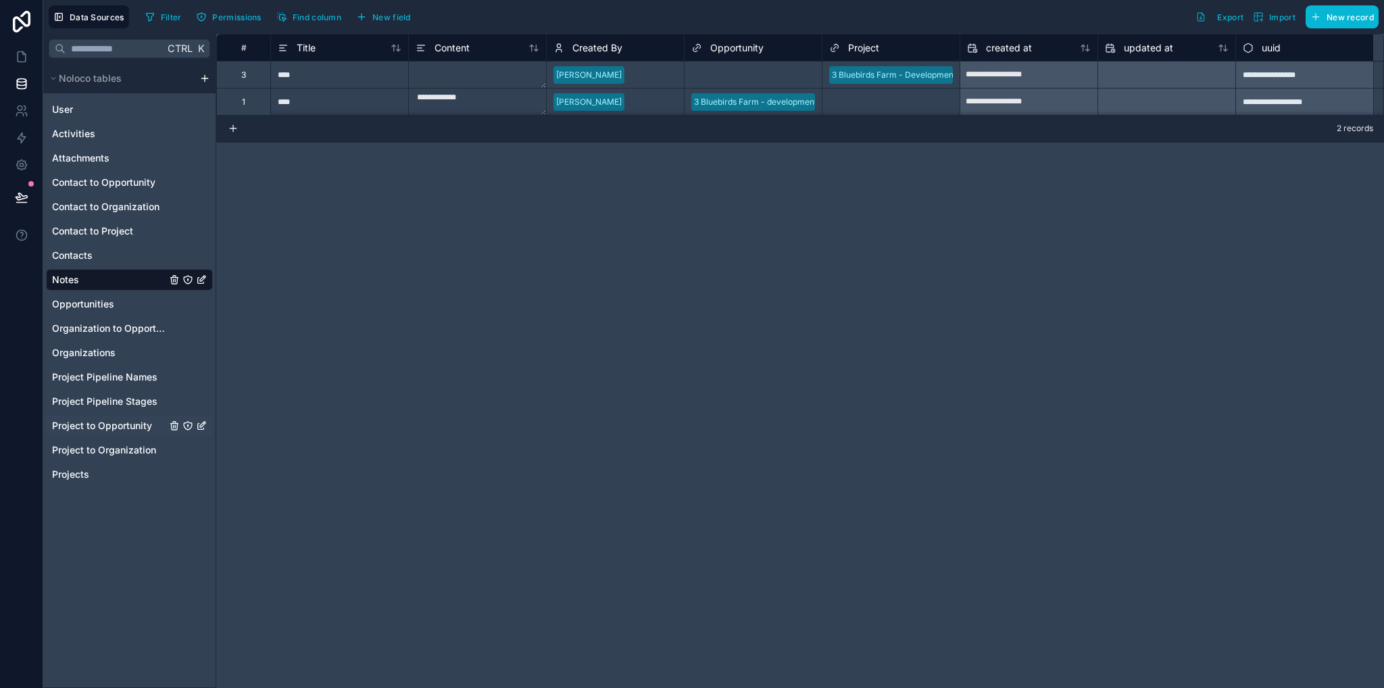
click at [126, 425] on span "Project to Opportunity" at bounding box center [102, 426] width 100 height 14
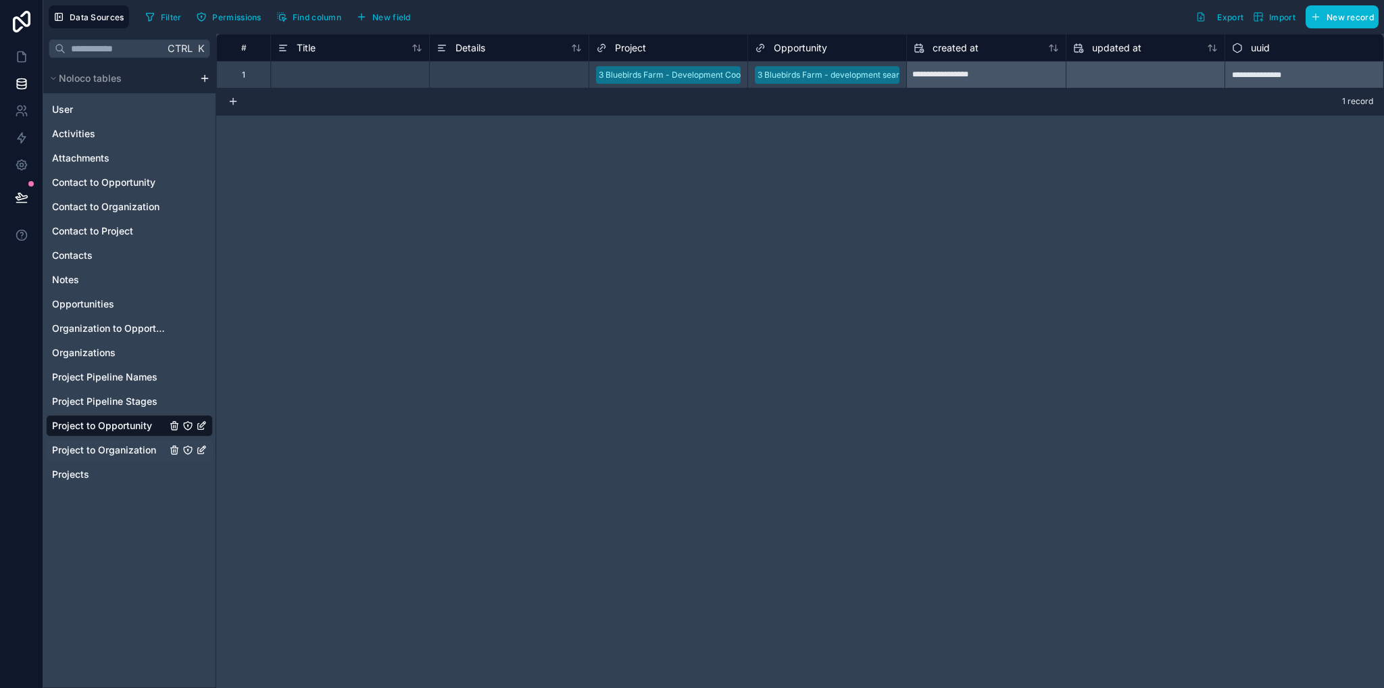
click at [135, 452] on span "Project to Organization" at bounding box center [104, 450] width 104 height 14
click at [126, 425] on span "Project to Opportunity" at bounding box center [102, 426] width 100 height 14
click at [112, 236] on span "Contact to Project" at bounding box center [92, 231] width 81 height 14
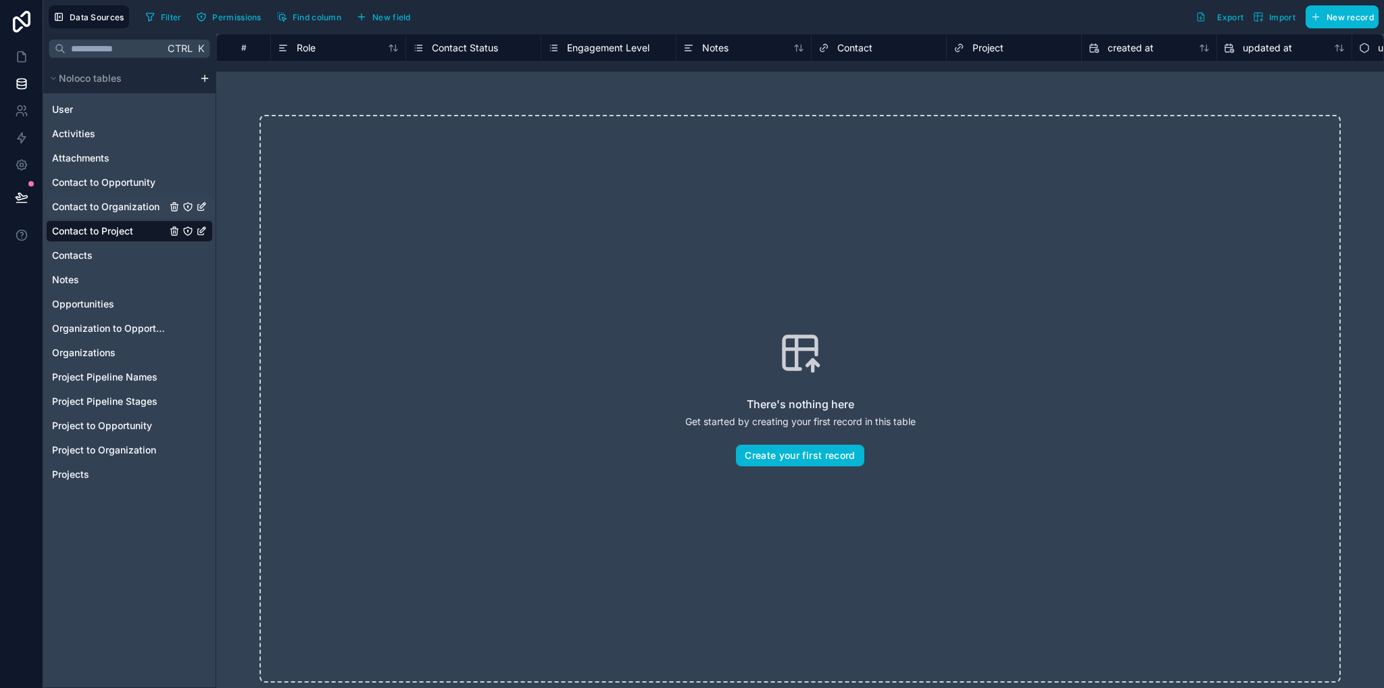
click at [124, 206] on span "Contact to Organization" at bounding box center [105, 207] width 107 height 14
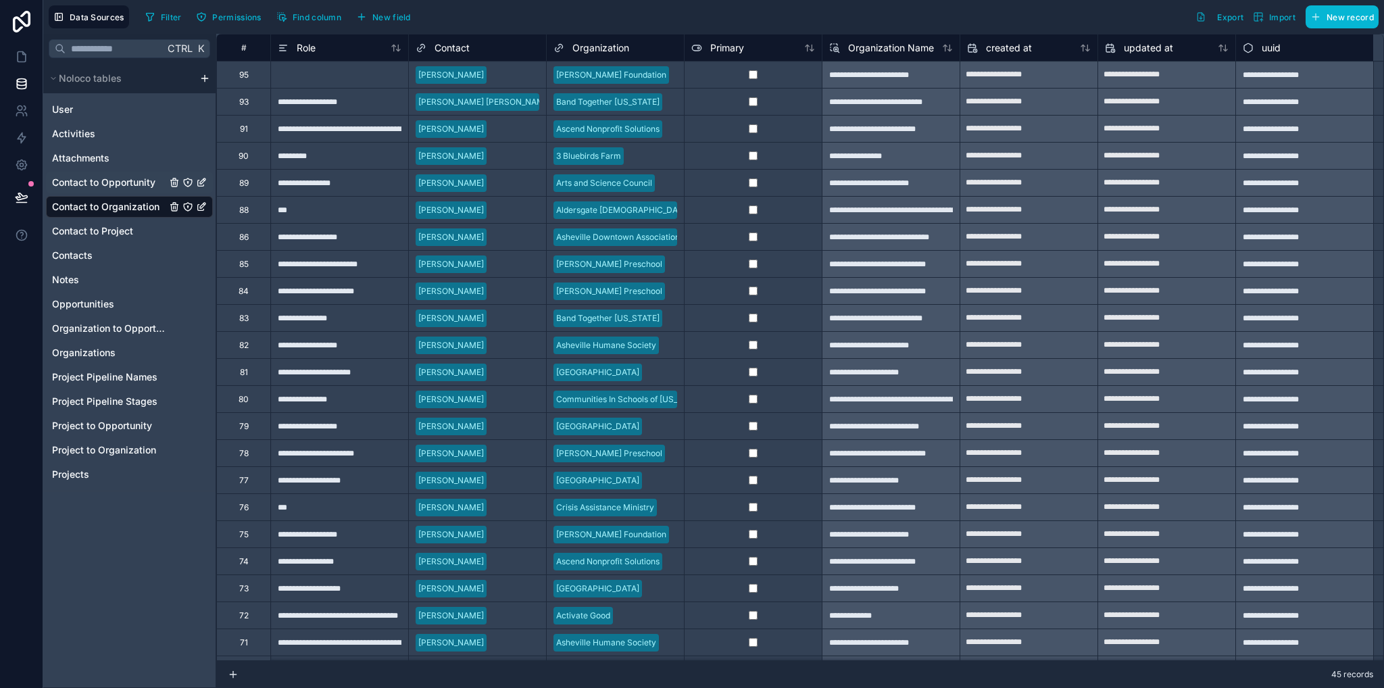
click at [130, 182] on span "Contact to Opportunity" at bounding box center [103, 183] width 103 height 14
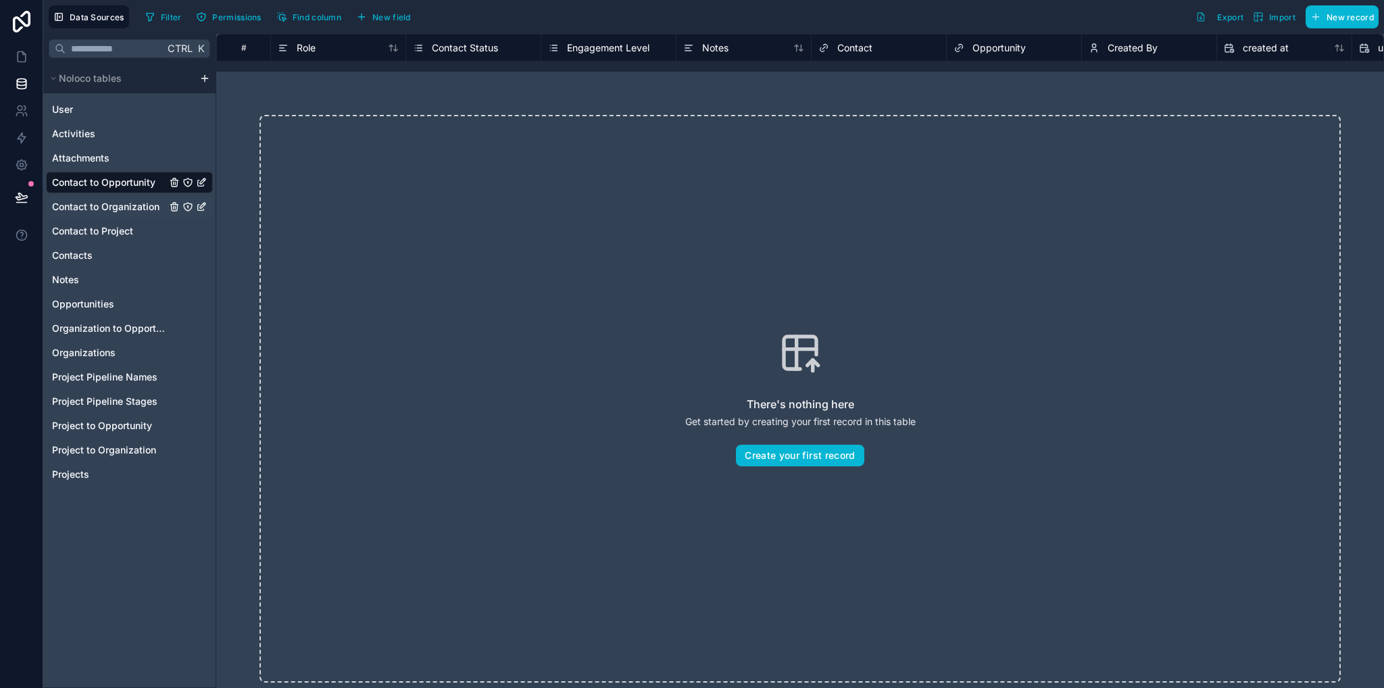
click at [134, 203] on span "Contact to Organization" at bounding box center [105, 207] width 107 height 14
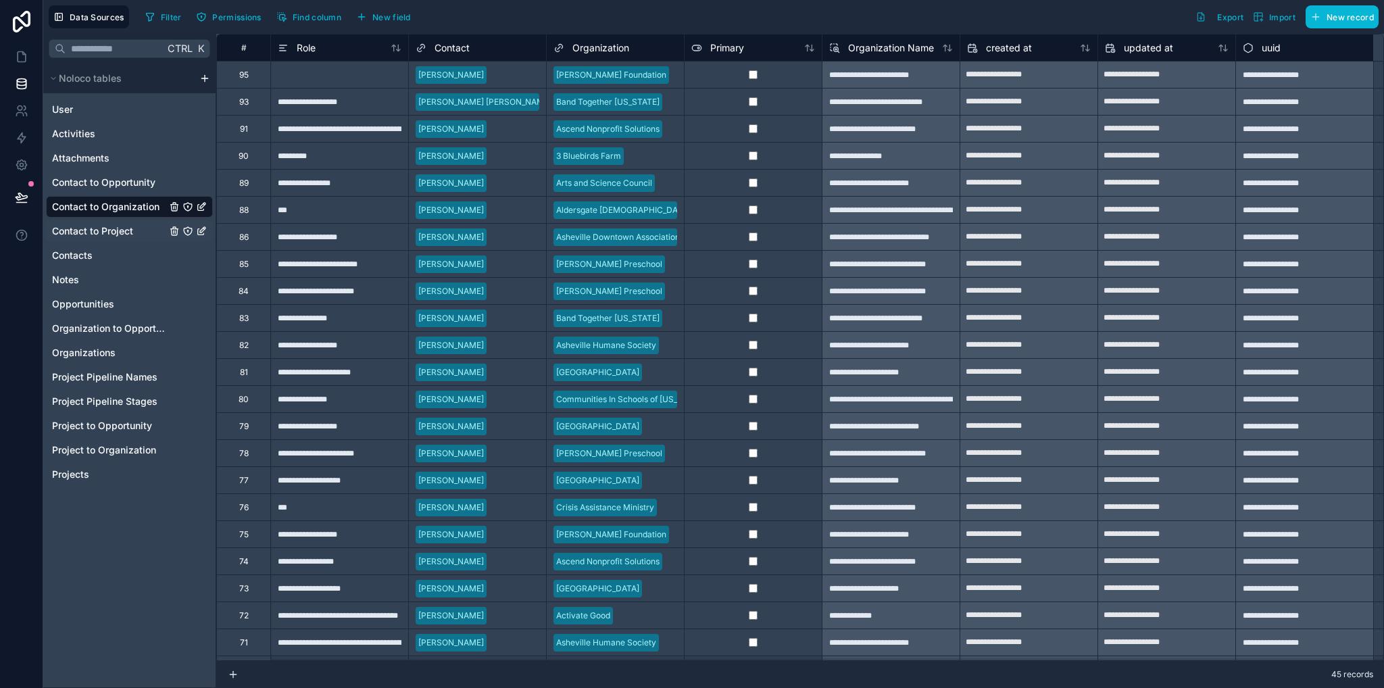
click at [128, 228] on span "Contact to Project" at bounding box center [92, 231] width 81 height 14
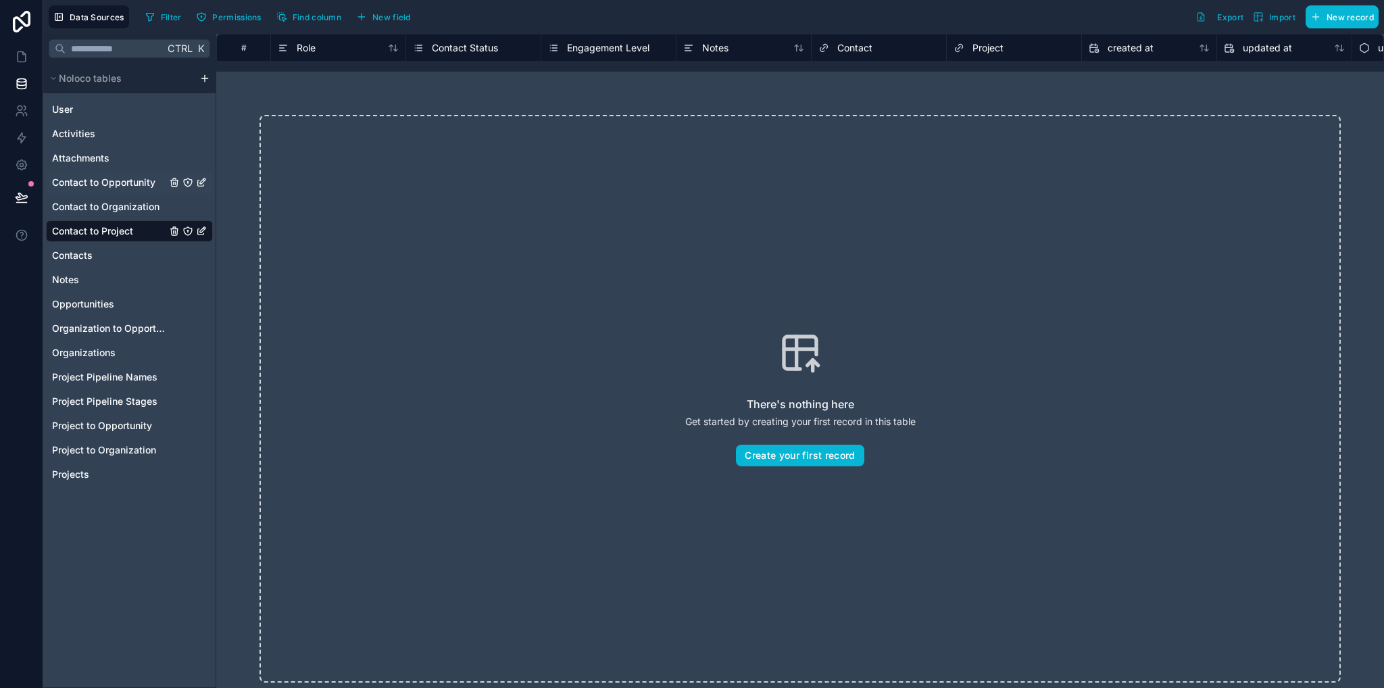
click at [118, 191] on div "Contact to Opportunity" at bounding box center [129, 183] width 167 height 22
click at [126, 205] on span "Contact to Organization" at bounding box center [105, 207] width 107 height 14
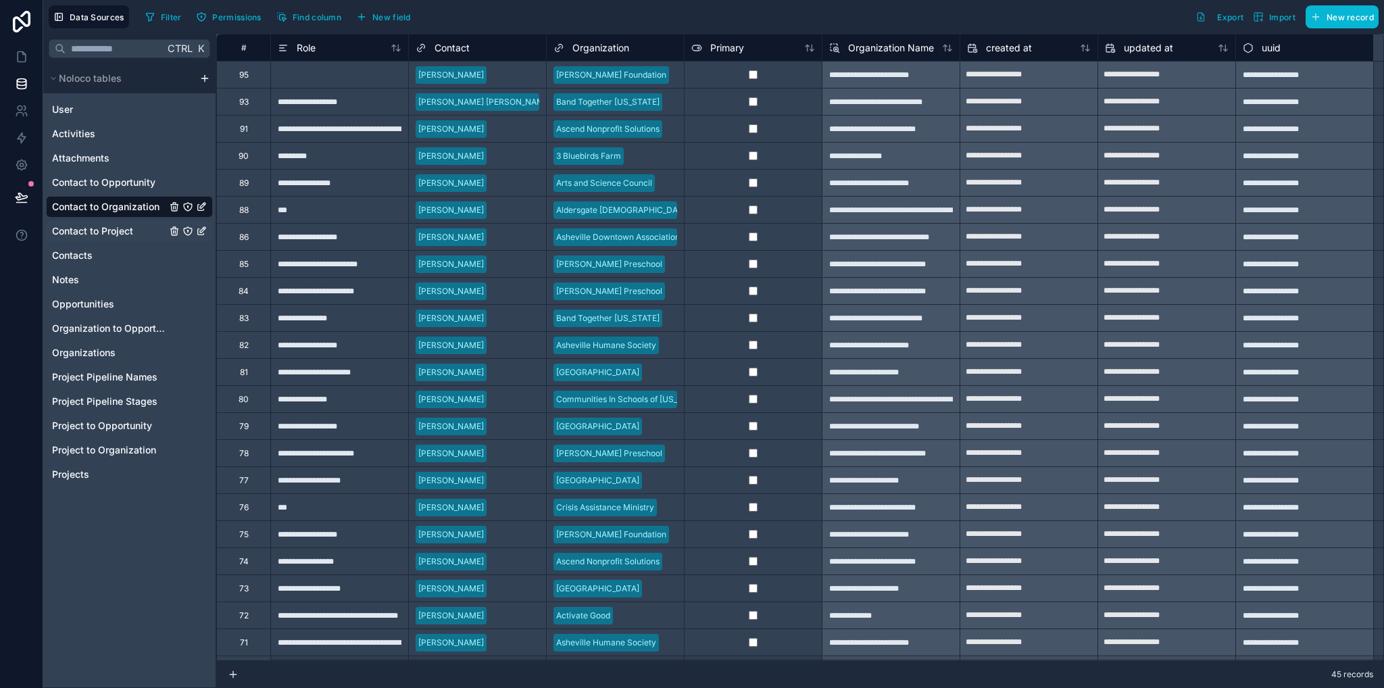
click at [125, 233] on span "Contact to Project" at bounding box center [92, 231] width 81 height 14
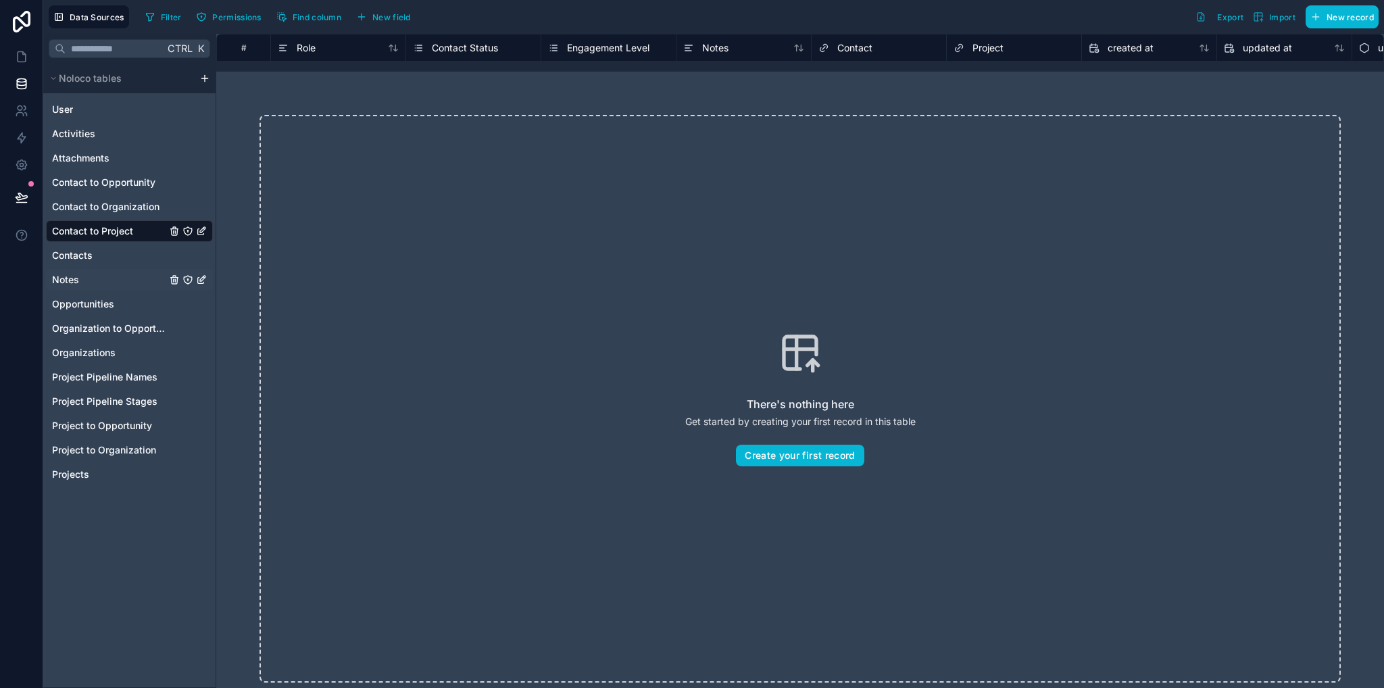
click at [86, 285] on div "Notes" at bounding box center [129, 280] width 167 height 22
